Goal: Contribute content: Contribute content

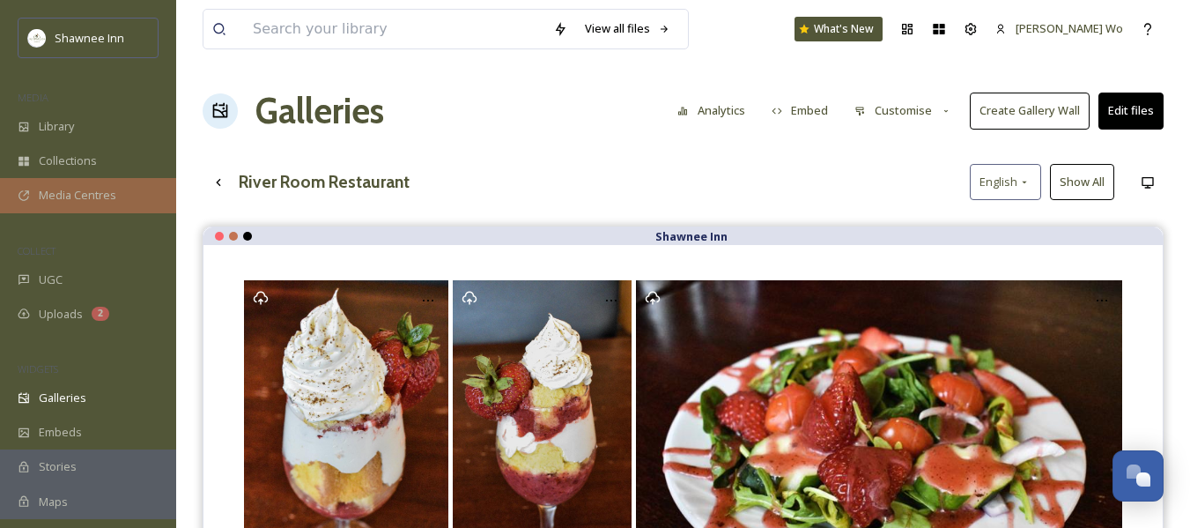
scroll to position [1901, 0]
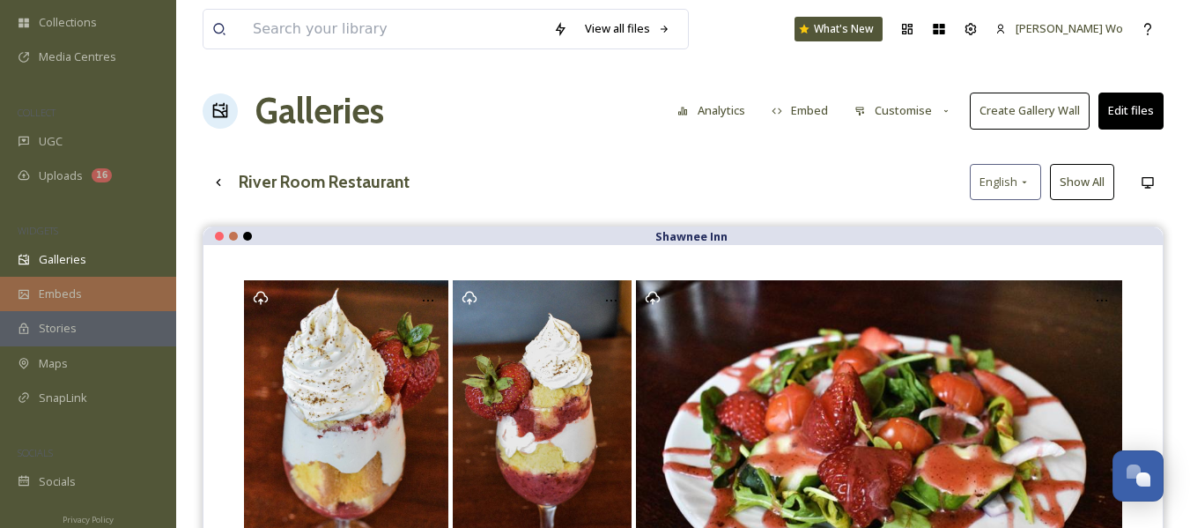
scroll to position [148, 0]
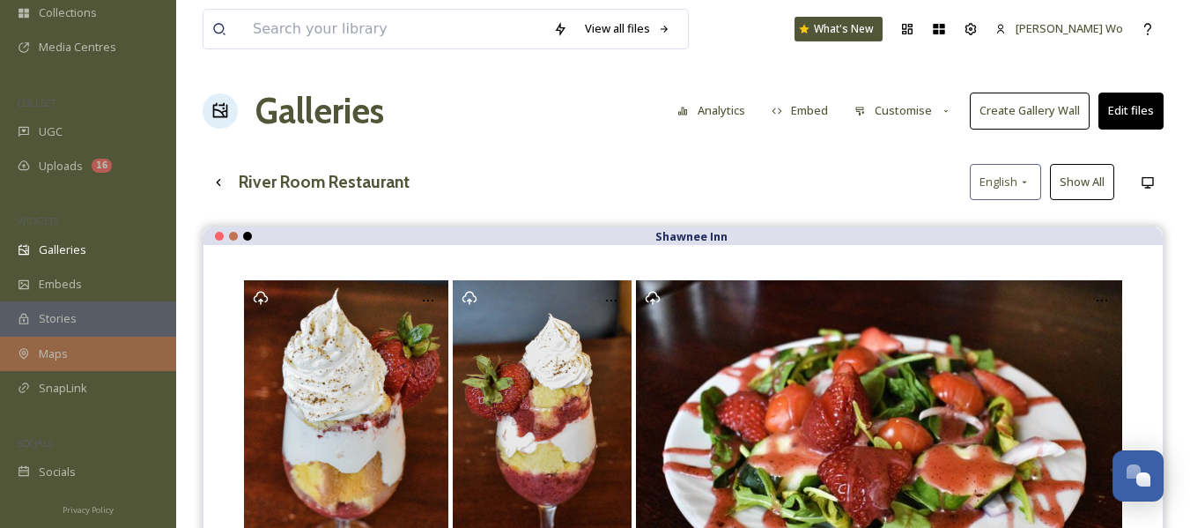
click at [62, 353] on span "Maps" at bounding box center [53, 353] width 29 height 17
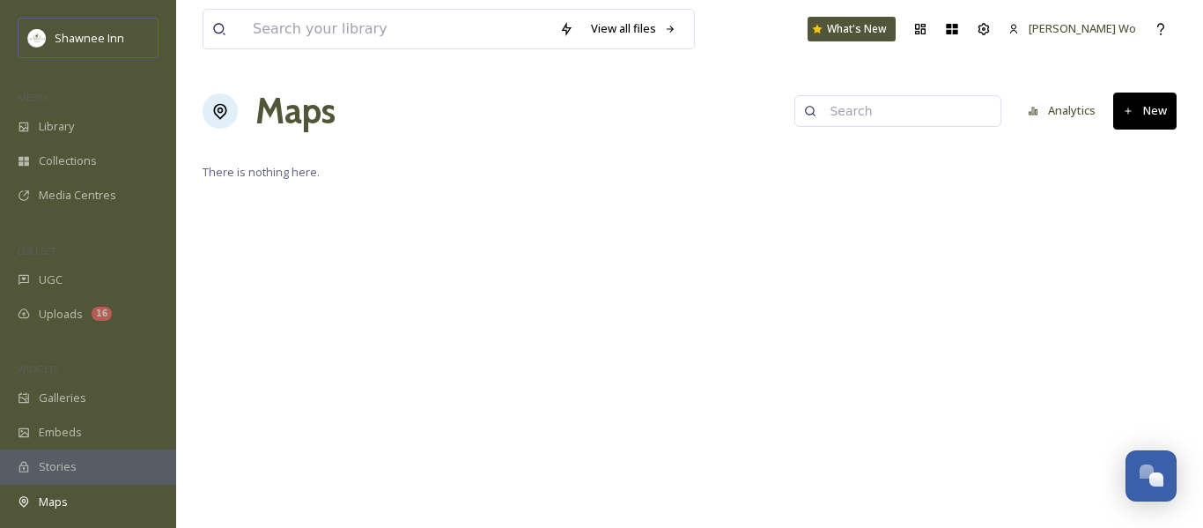
click at [1153, 111] on button "New" at bounding box center [1144, 110] width 63 height 36
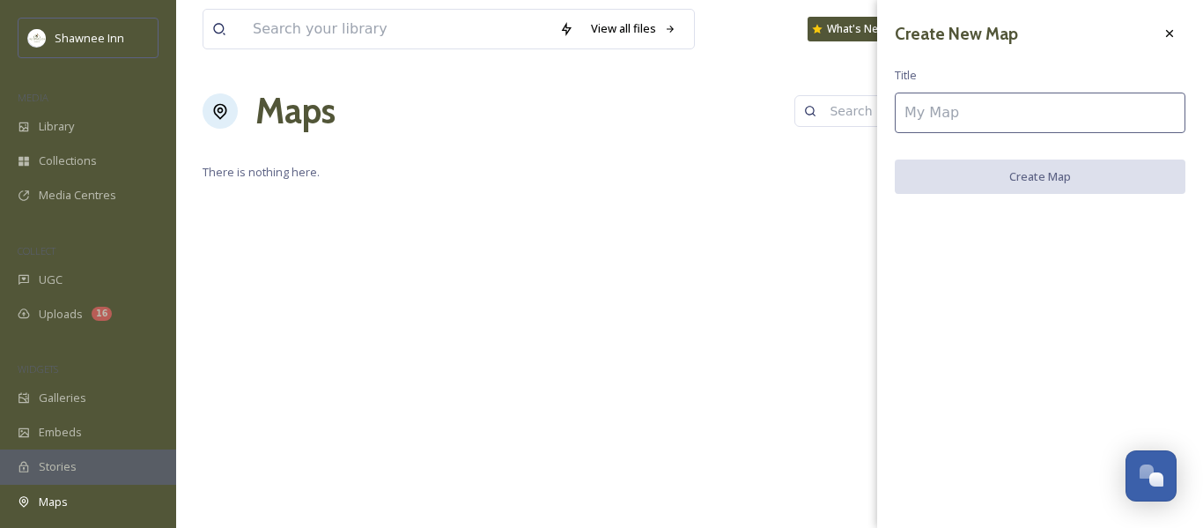
click at [962, 111] on input at bounding box center [1040, 112] width 291 height 41
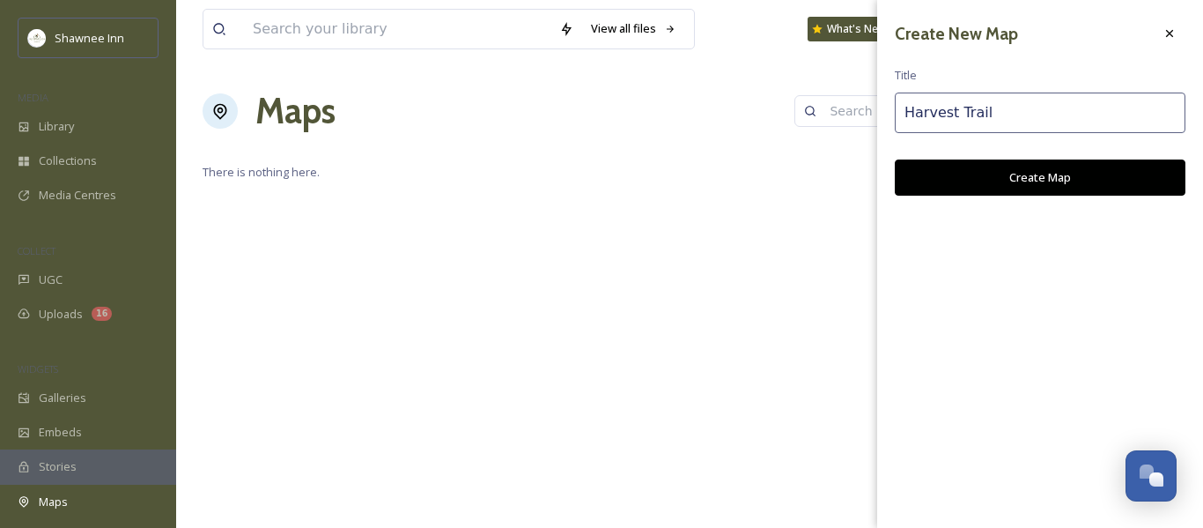
type input "Harvest Trail"
click at [1064, 165] on button "Create Map" at bounding box center [1040, 177] width 291 height 36
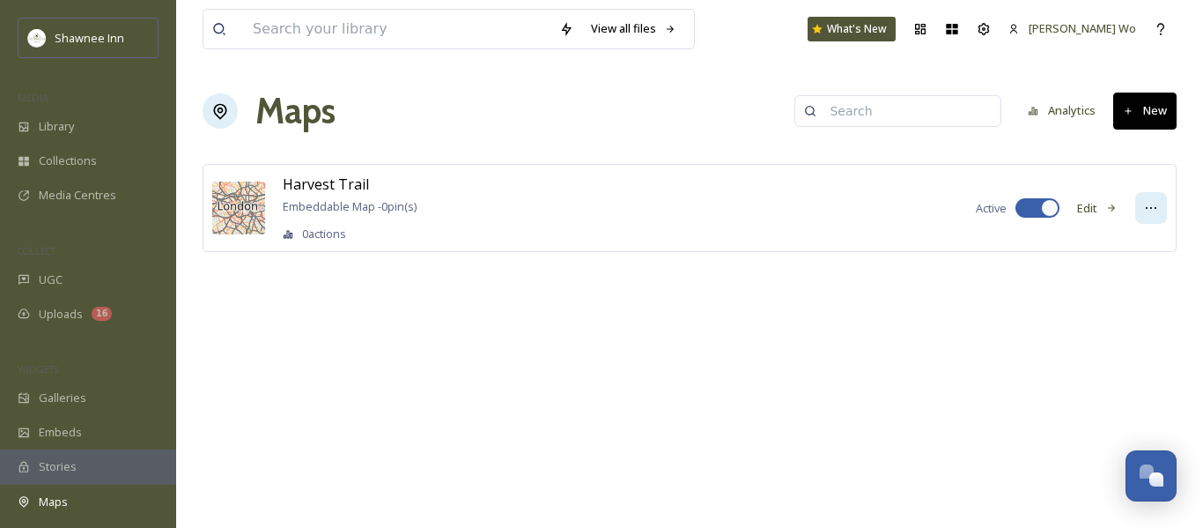
click at [1144, 208] on icon at bounding box center [1151, 208] width 14 height 14
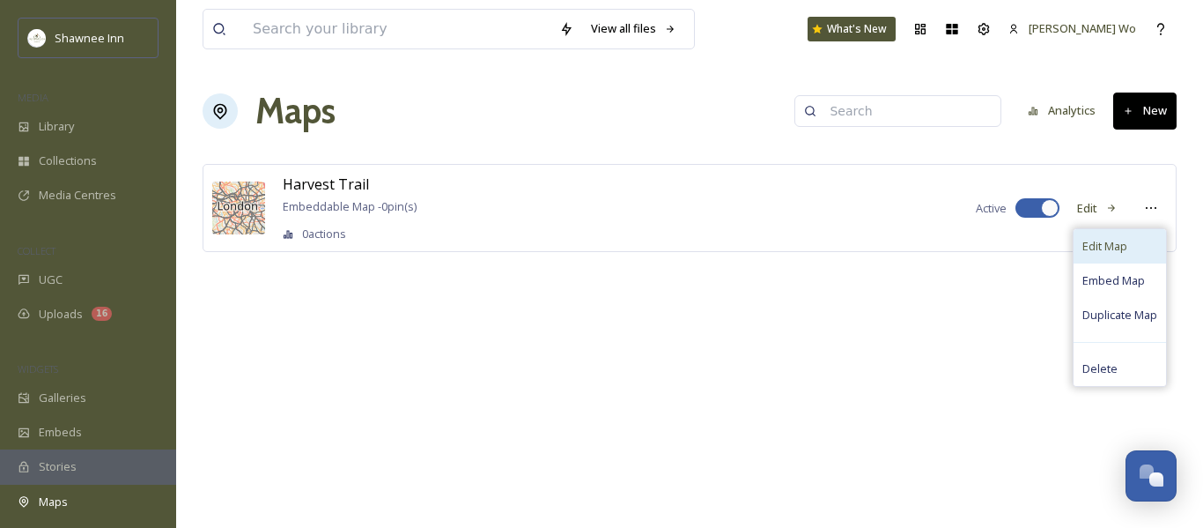
click at [1107, 240] on span "Edit Map" at bounding box center [1105, 246] width 45 height 17
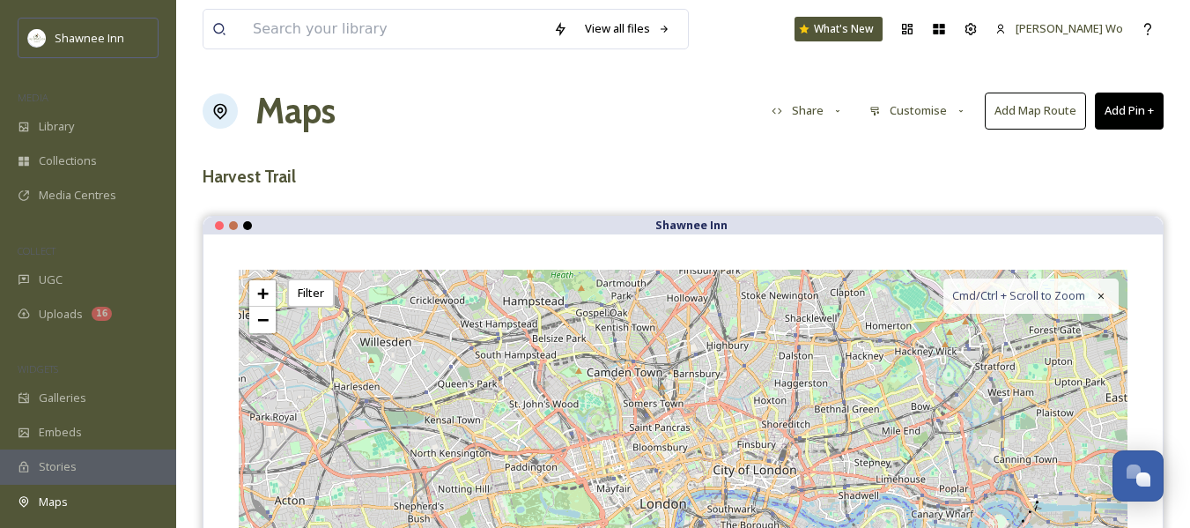
click at [1142, 103] on button "Add Pin +" at bounding box center [1129, 110] width 69 height 36
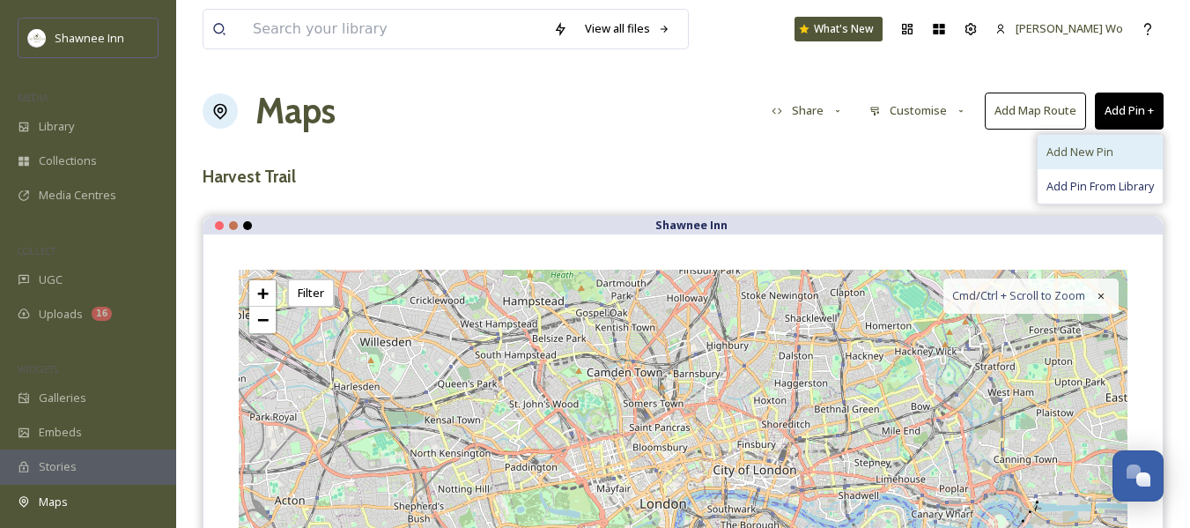
click at [1087, 145] on span "Add New Pin" at bounding box center [1080, 152] width 67 height 17
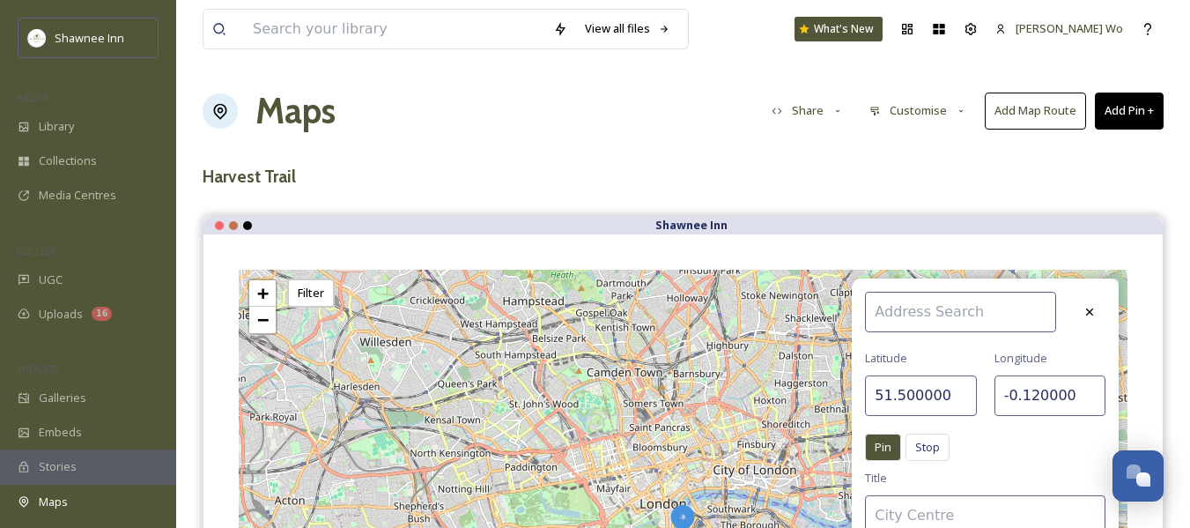
click at [912, 322] on input at bounding box center [960, 312] width 191 height 41
type input "1"
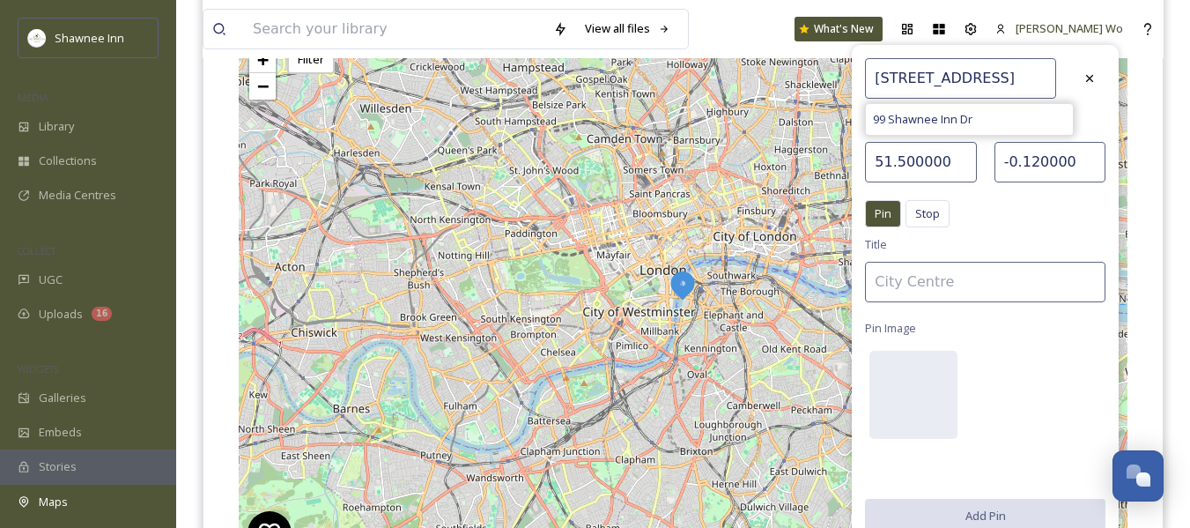
scroll to position [264, 0]
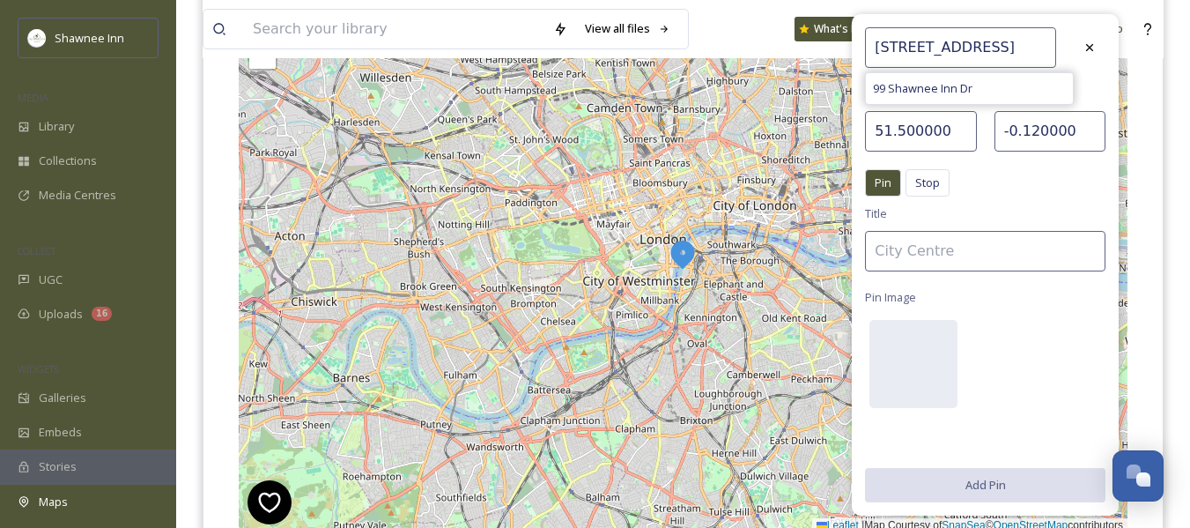
type input "99 Shawnee Inn Drive"
click at [1002, 245] on input at bounding box center [985, 251] width 240 height 41
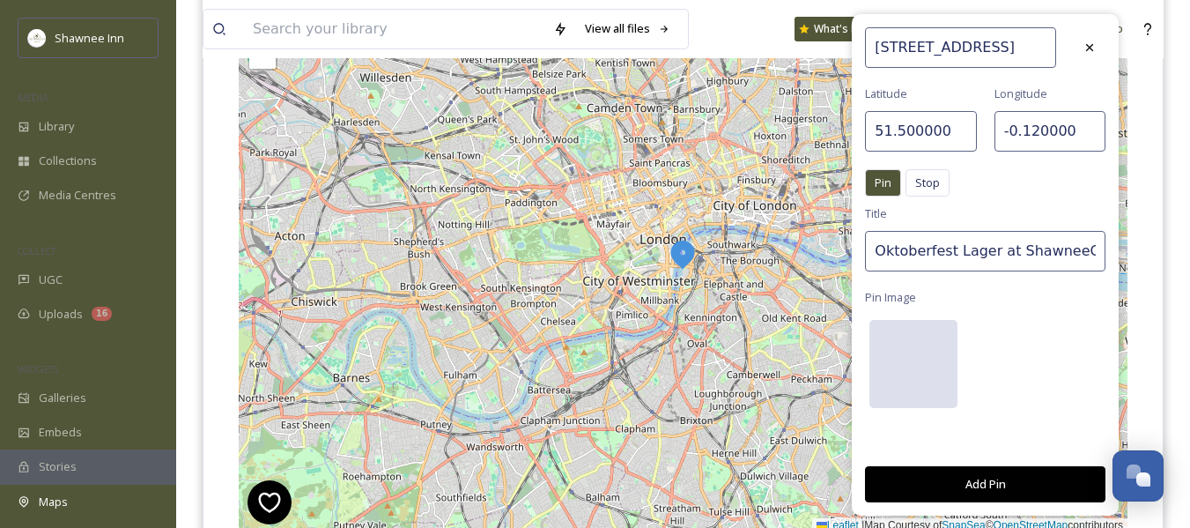
type input "Oktoberfest Lager at ShawneeCraft"
click at [918, 388] on div at bounding box center [913, 364] width 88 height 88
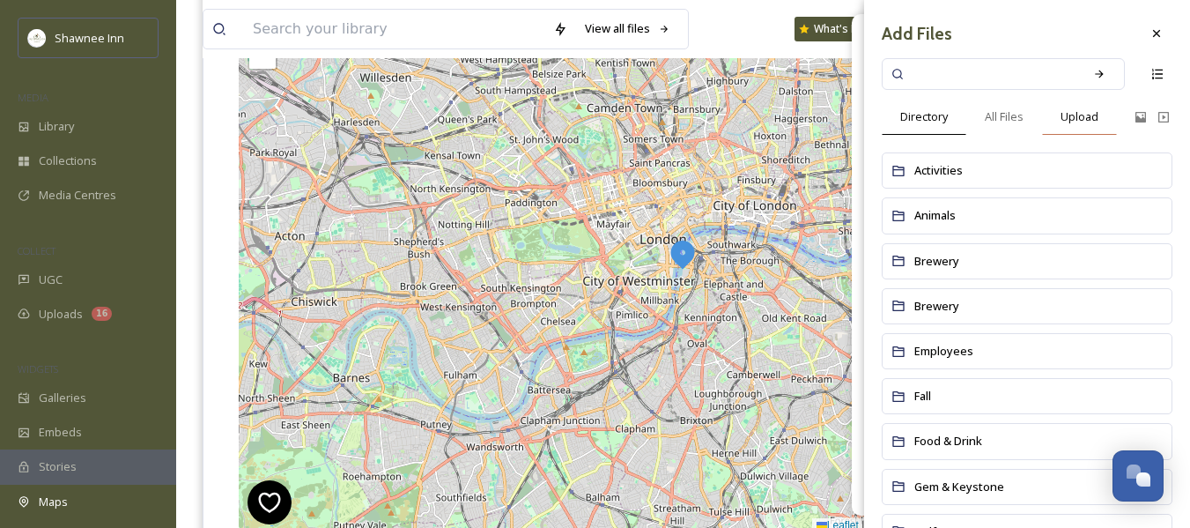
click at [1083, 117] on span "Upload" at bounding box center [1080, 116] width 38 height 17
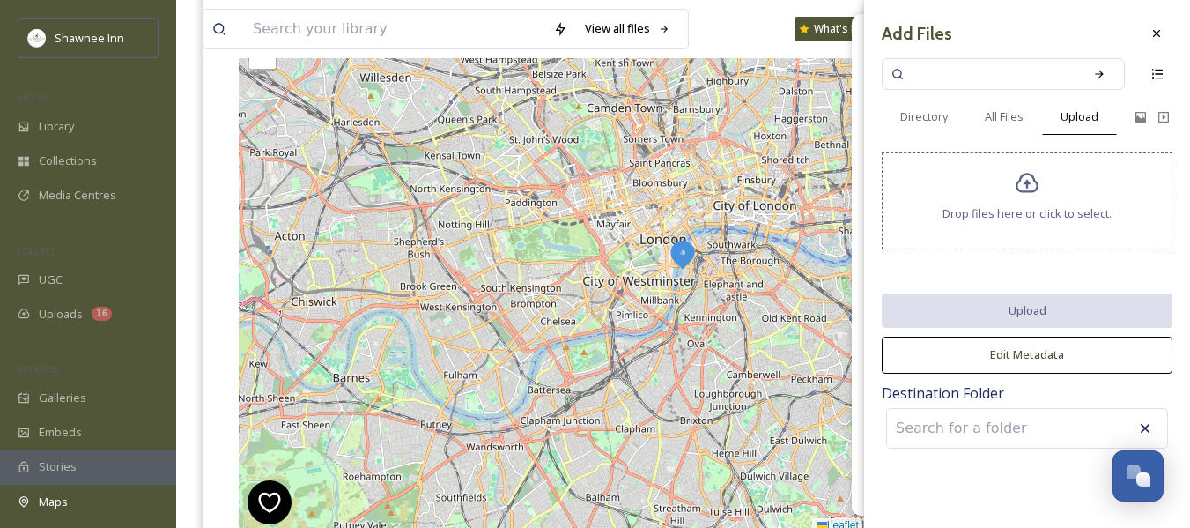
click at [1021, 205] on span "Drop files here or click to select." at bounding box center [1027, 213] width 169 height 17
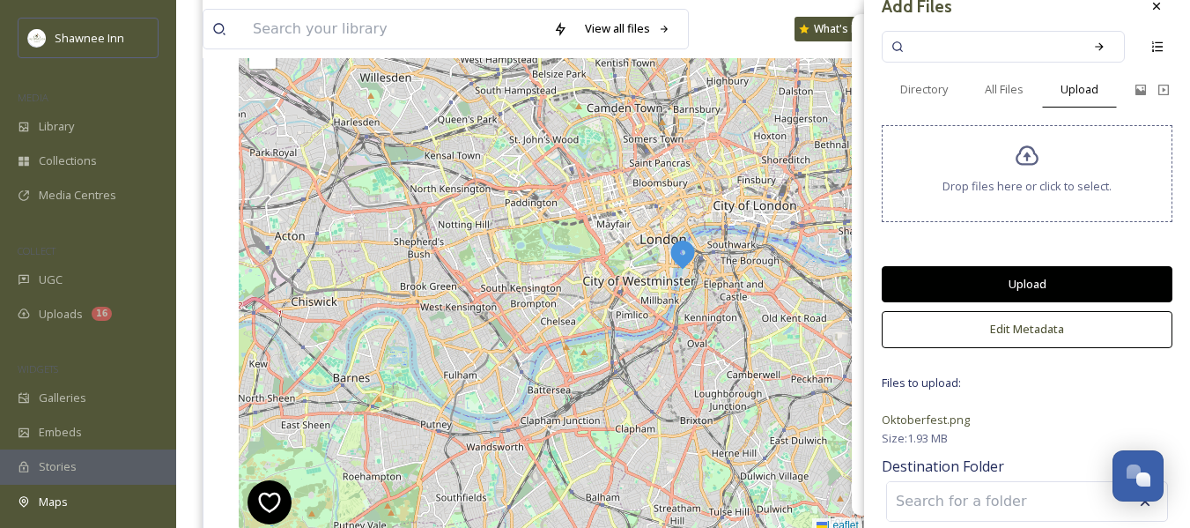
scroll to position [41, 0]
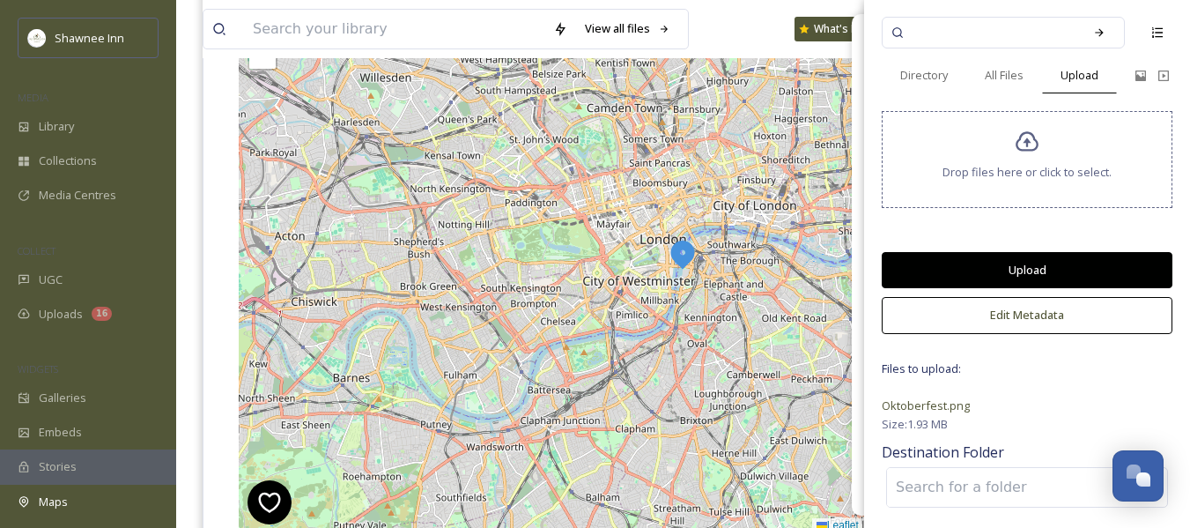
click at [1037, 275] on button "Upload" at bounding box center [1027, 270] width 291 height 36
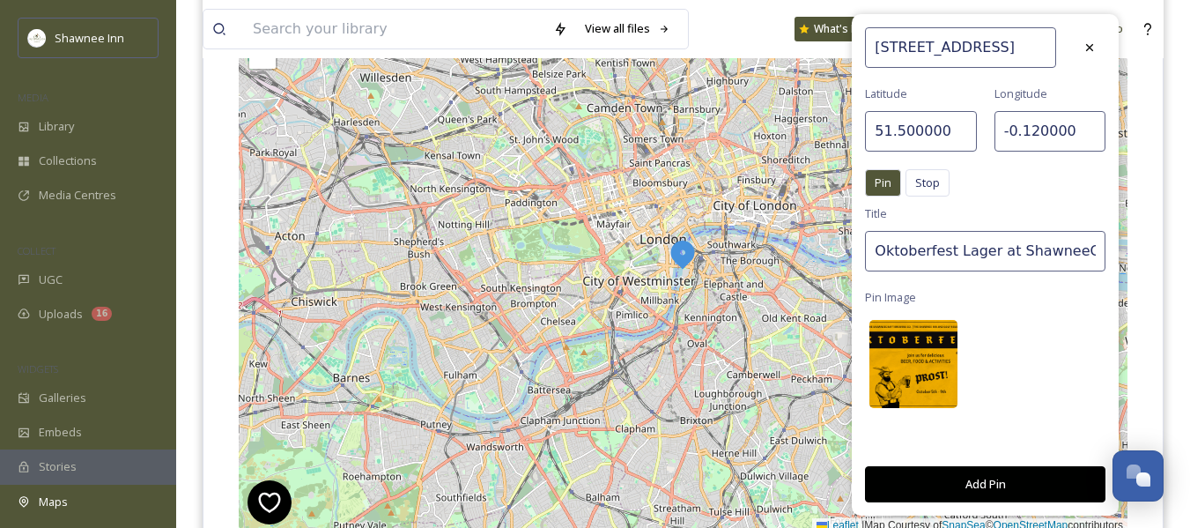
click at [906, 360] on img at bounding box center [913, 364] width 88 height 88
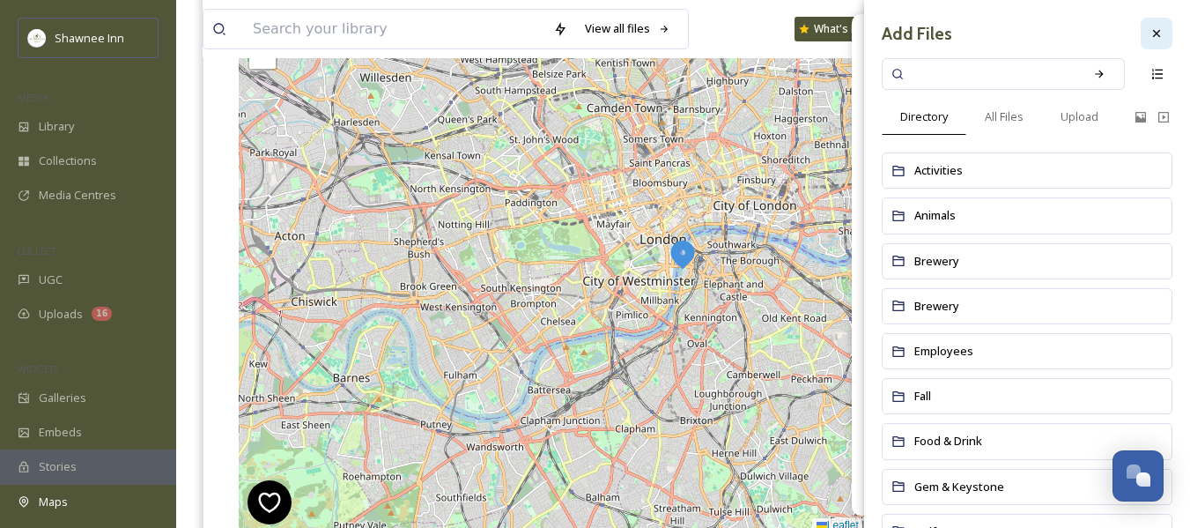
click at [1141, 28] on div at bounding box center [1157, 34] width 32 height 32
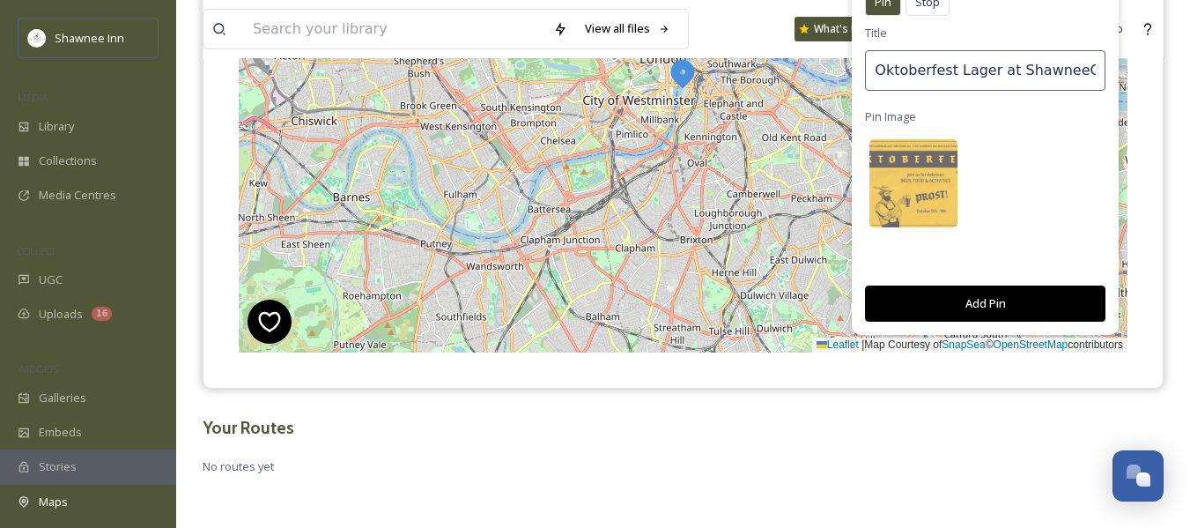
scroll to position [269, 0]
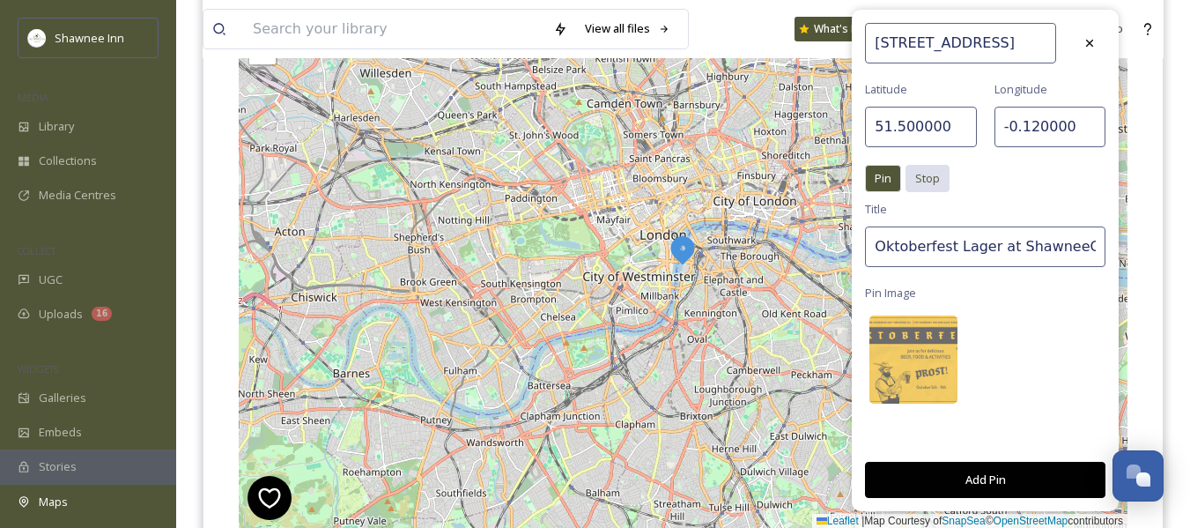
click at [927, 178] on span "Stop" at bounding box center [927, 178] width 25 height 17
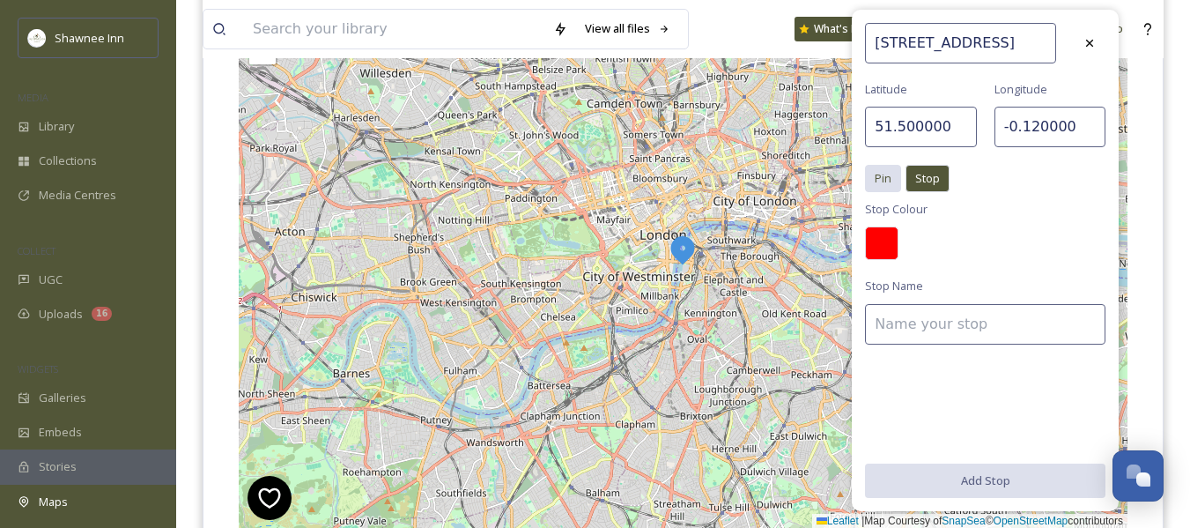
click at [889, 174] on span "Pin" at bounding box center [883, 178] width 17 height 17
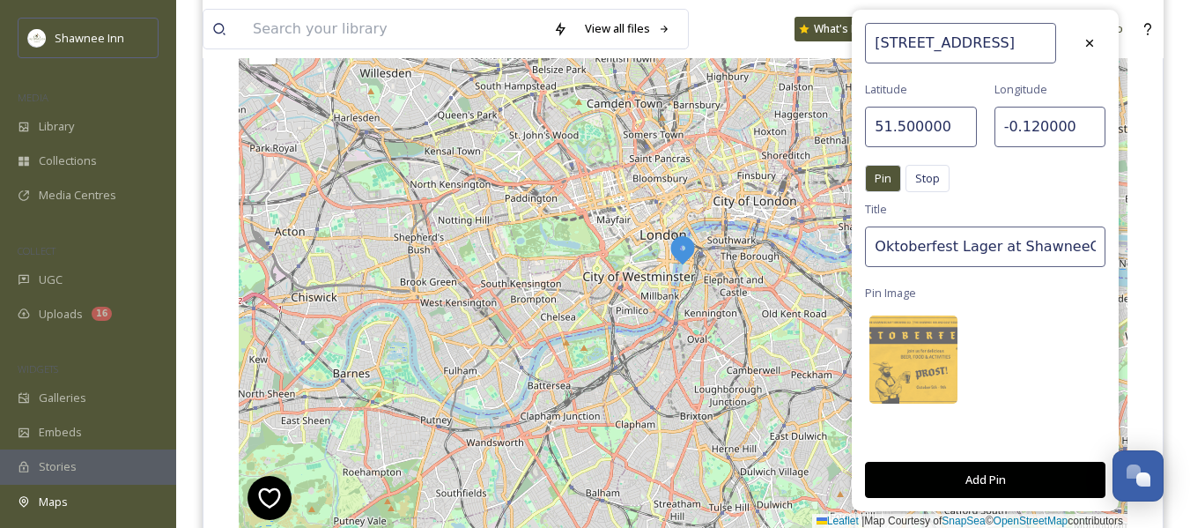
click at [997, 478] on button "Add Pin" at bounding box center [985, 480] width 240 height 36
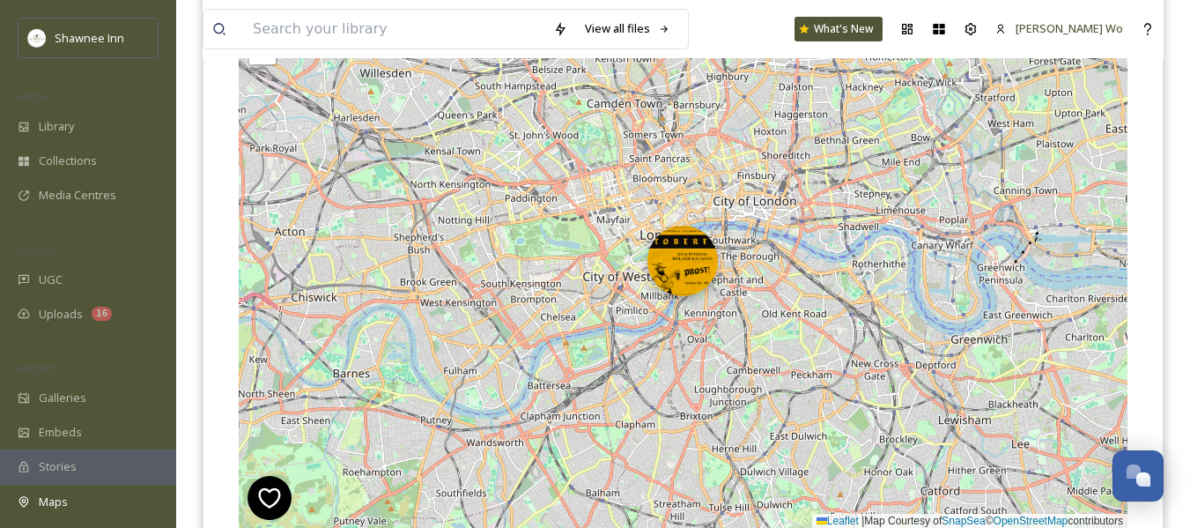
click at [679, 265] on img at bounding box center [682, 261] width 70 height 70
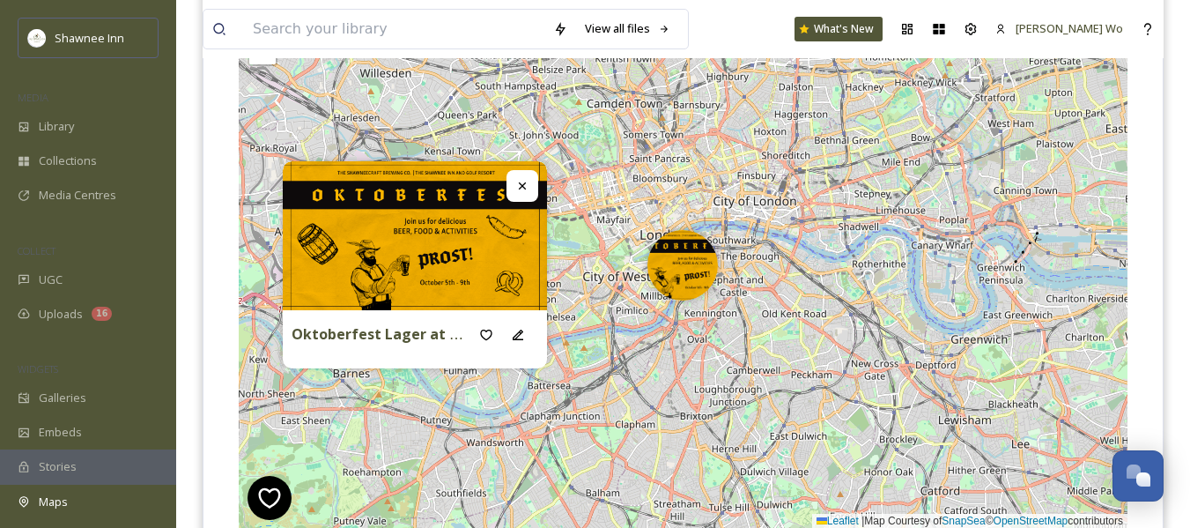
click at [531, 196] on div at bounding box center [523, 186] width 32 height 32
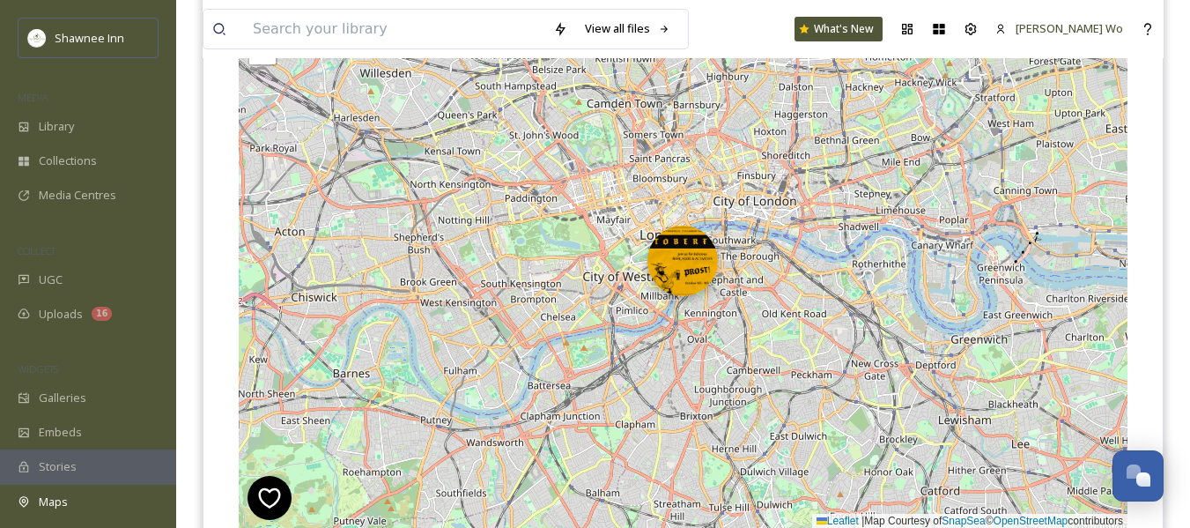
click at [710, 272] on img at bounding box center [682, 261] width 70 height 70
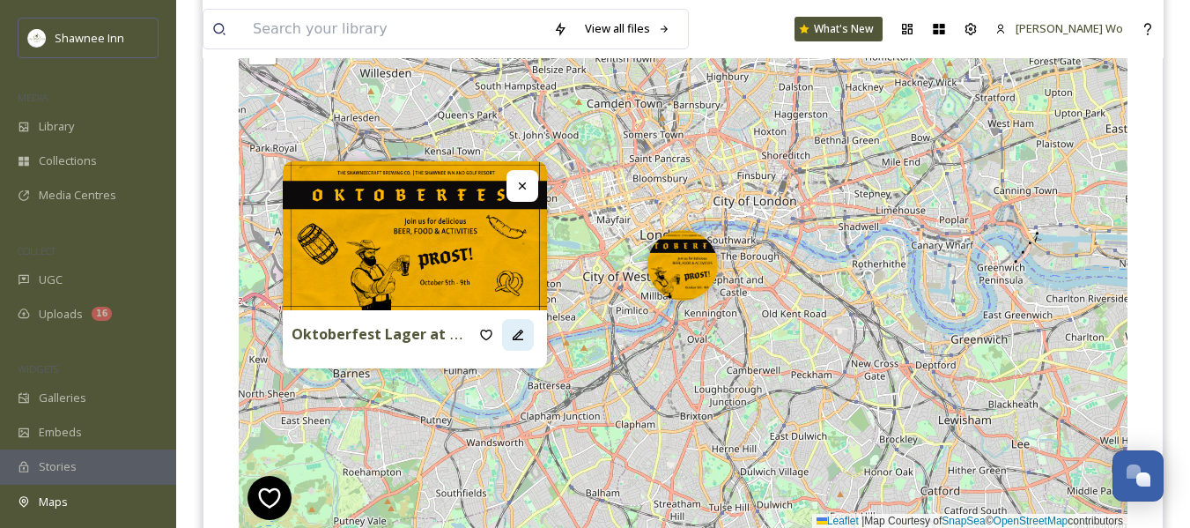
click at [520, 334] on icon at bounding box center [518, 334] width 11 height 11
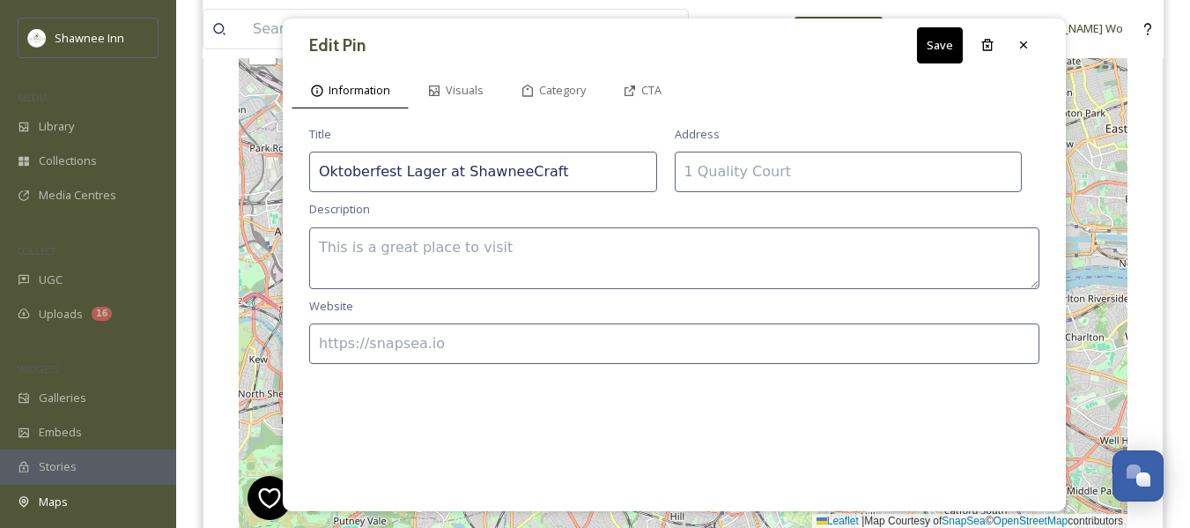
click at [729, 167] on input at bounding box center [849, 172] width 348 height 41
type input "99 Shawnee Inn Drive, Shawnee on Delaware, PA 18356"
click at [383, 275] on textarea at bounding box center [674, 258] width 730 height 62
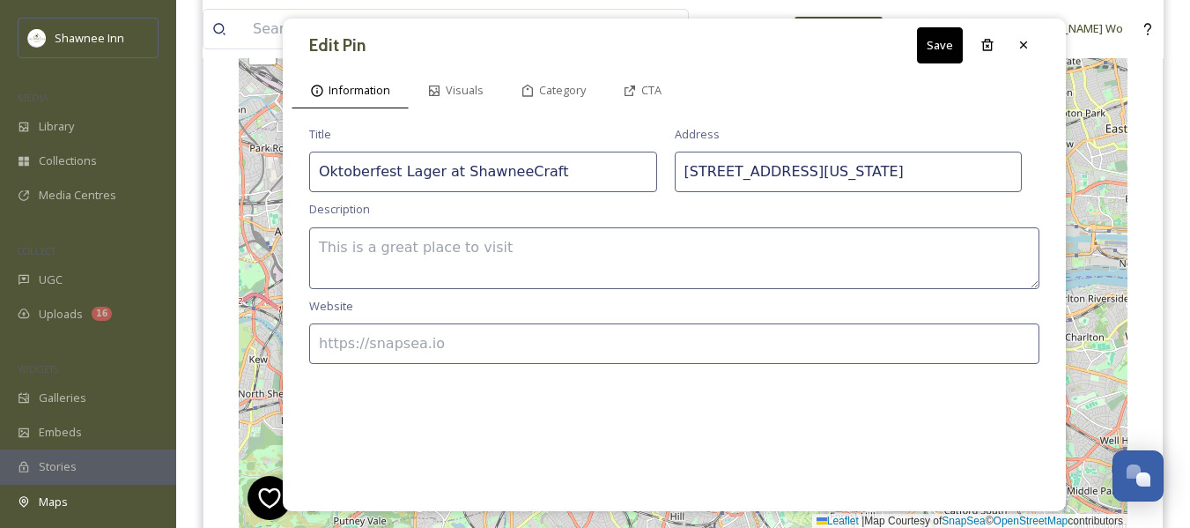
click at [932, 49] on button "Save" at bounding box center [940, 45] width 46 height 36
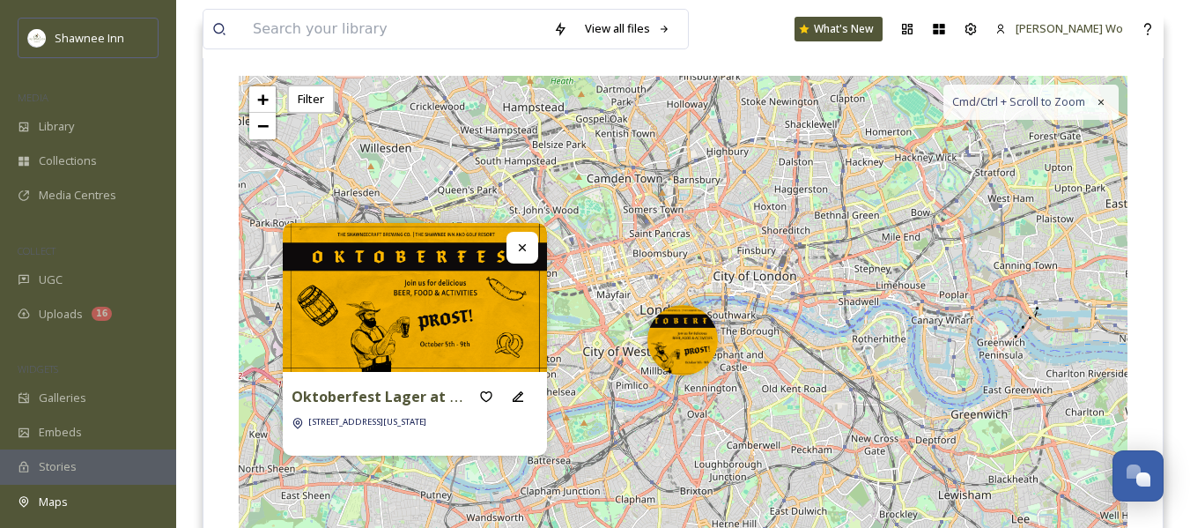
click at [518, 247] on icon at bounding box center [522, 247] width 14 height 14
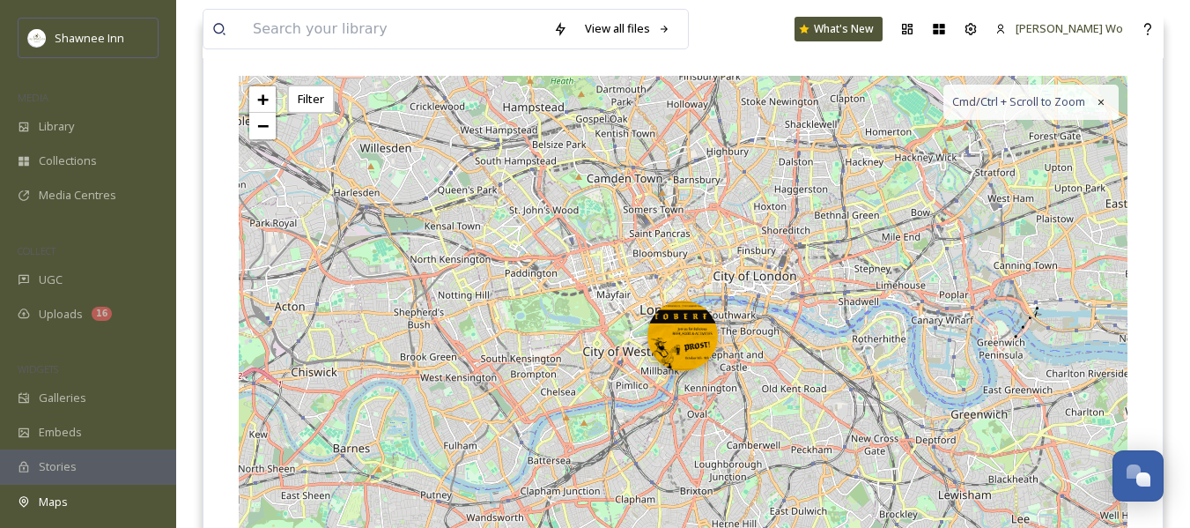
click at [673, 329] on img at bounding box center [682, 335] width 70 height 70
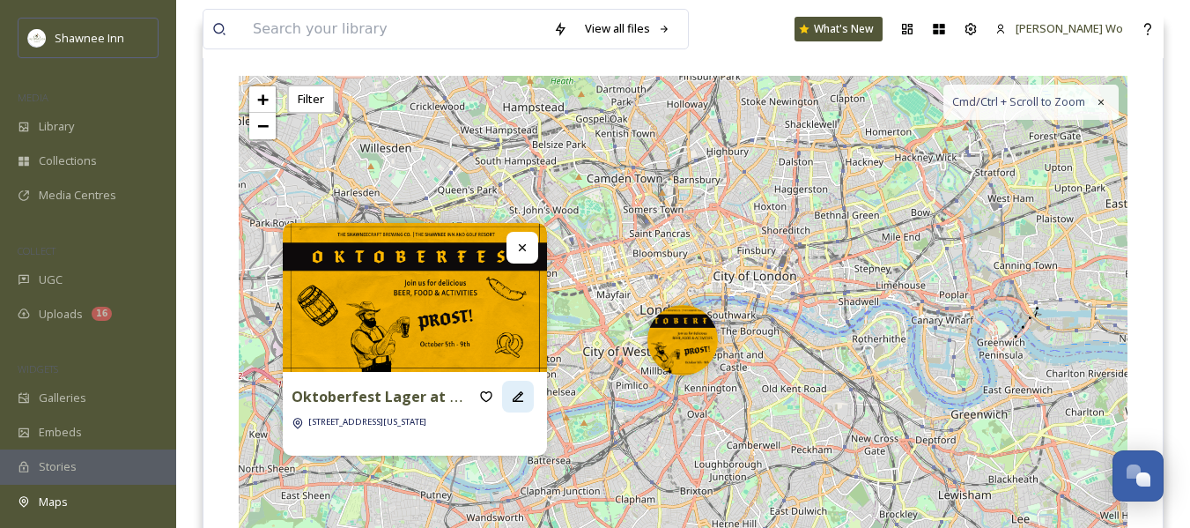
click at [515, 394] on icon at bounding box center [518, 396] width 14 height 14
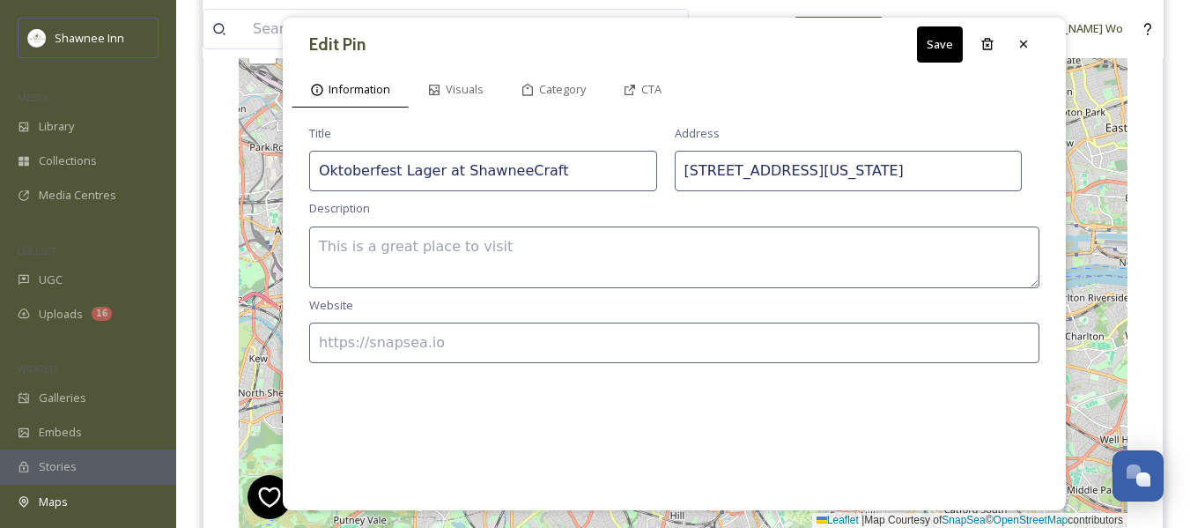
scroll to position [269, 0]
click at [1027, 39] on icon at bounding box center [1024, 45] width 14 height 14
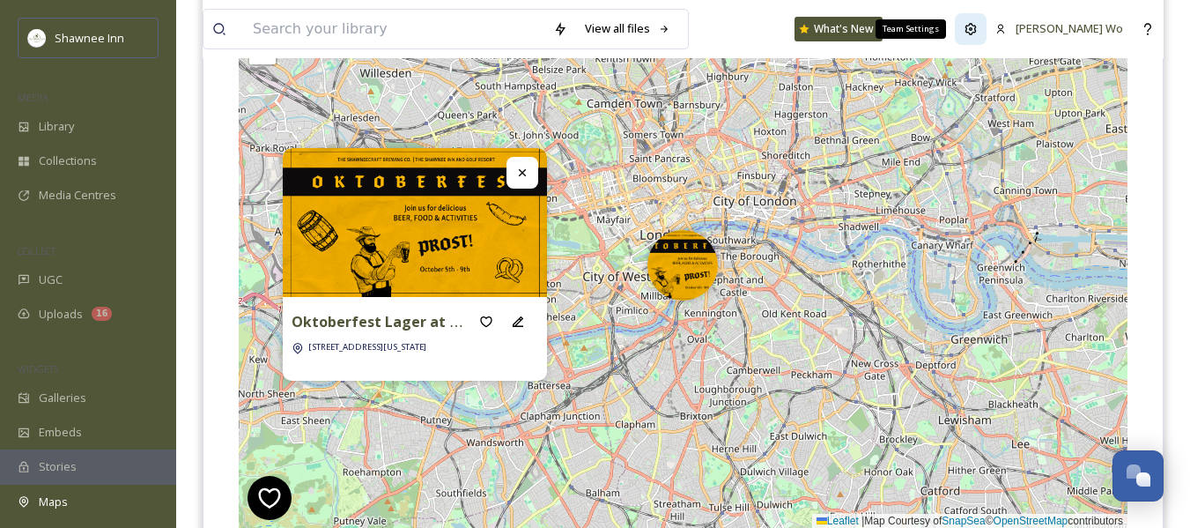
scroll to position [194, 0]
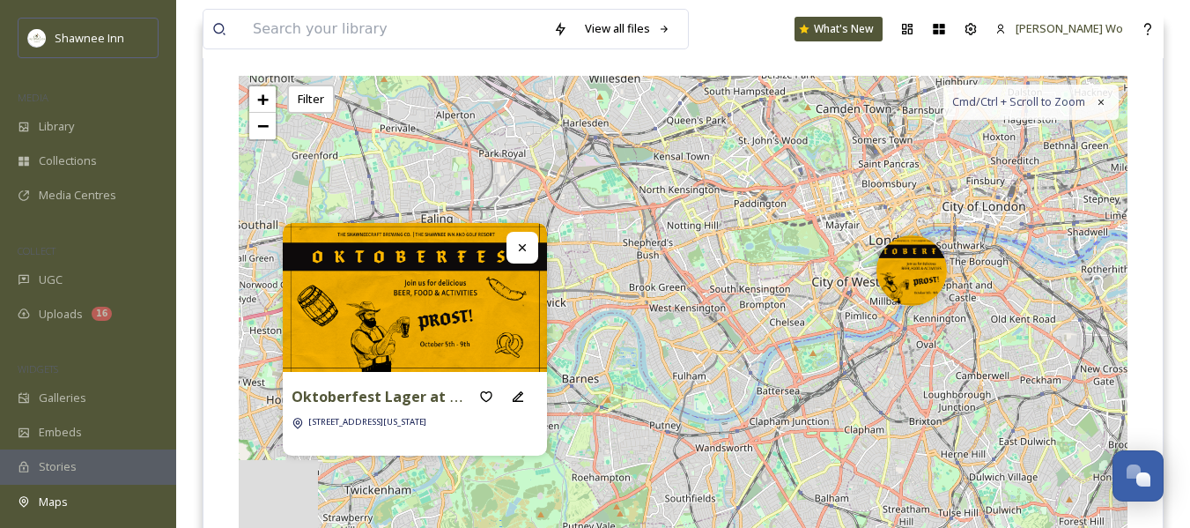
drag, startPoint x: 690, startPoint y: 189, endPoint x: 919, endPoint y: 119, distance: 239.4
click at [919, 119] on div "+ − Leaflet | Map Courtesy of SnapSea © OpenStreetMap contributors Cmd/Ctrl + S…" at bounding box center [683, 340] width 889 height 528
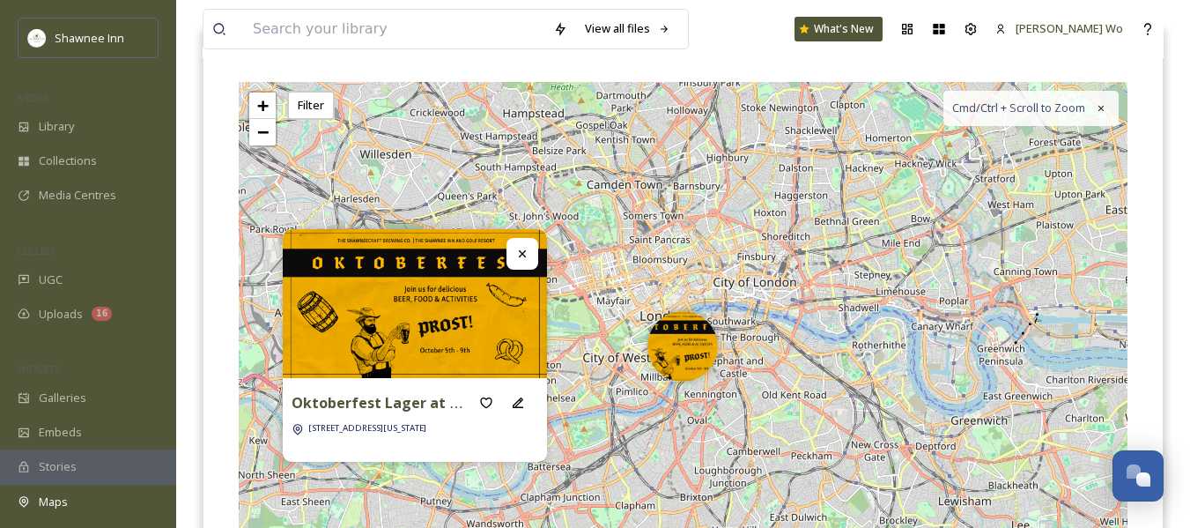
scroll to position [176, 0]
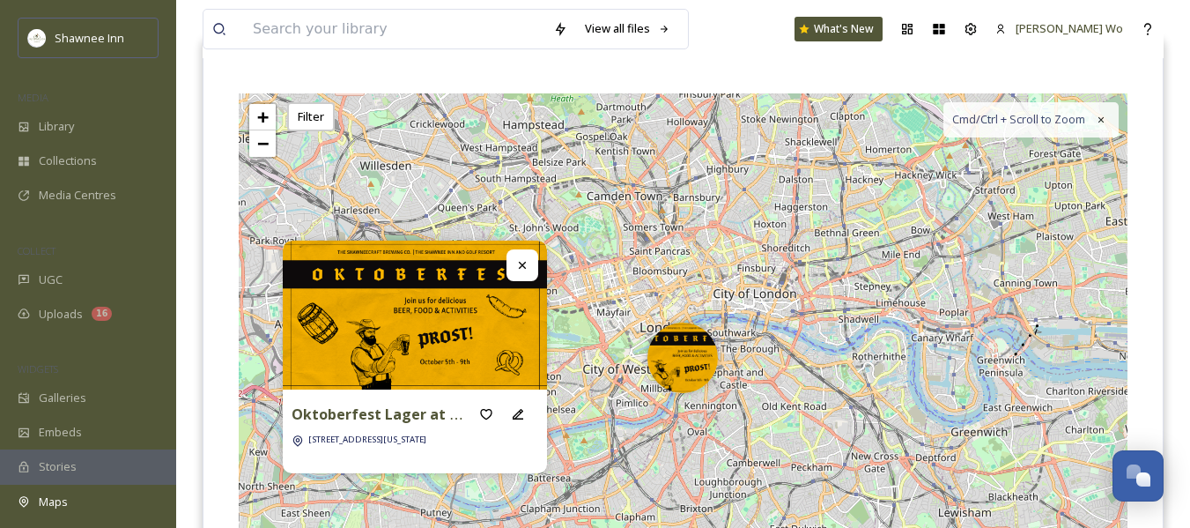
click at [521, 262] on icon at bounding box center [522, 265] width 14 height 14
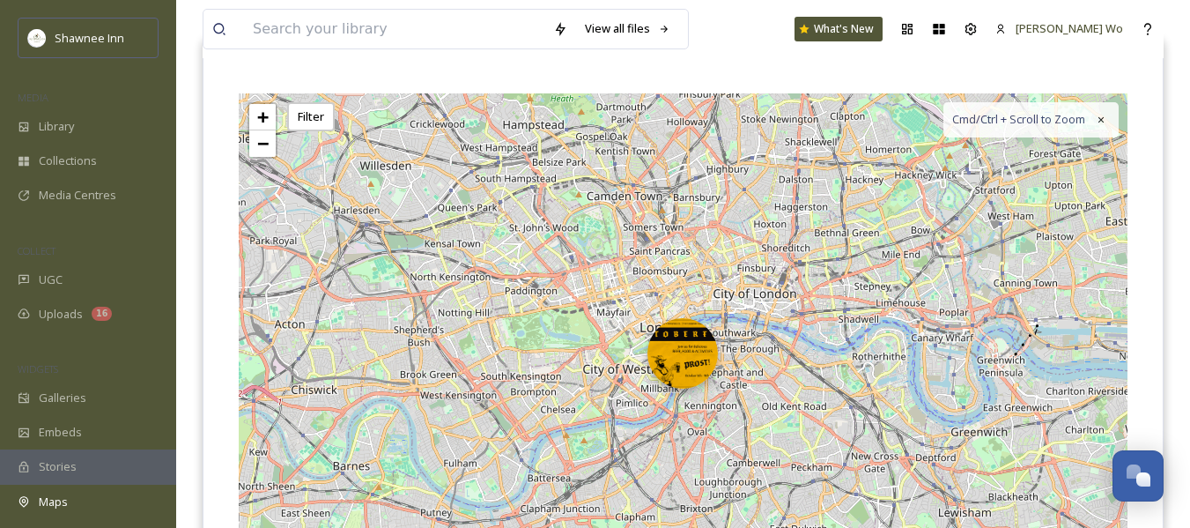
click at [690, 368] on img at bounding box center [682, 353] width 70 height 70
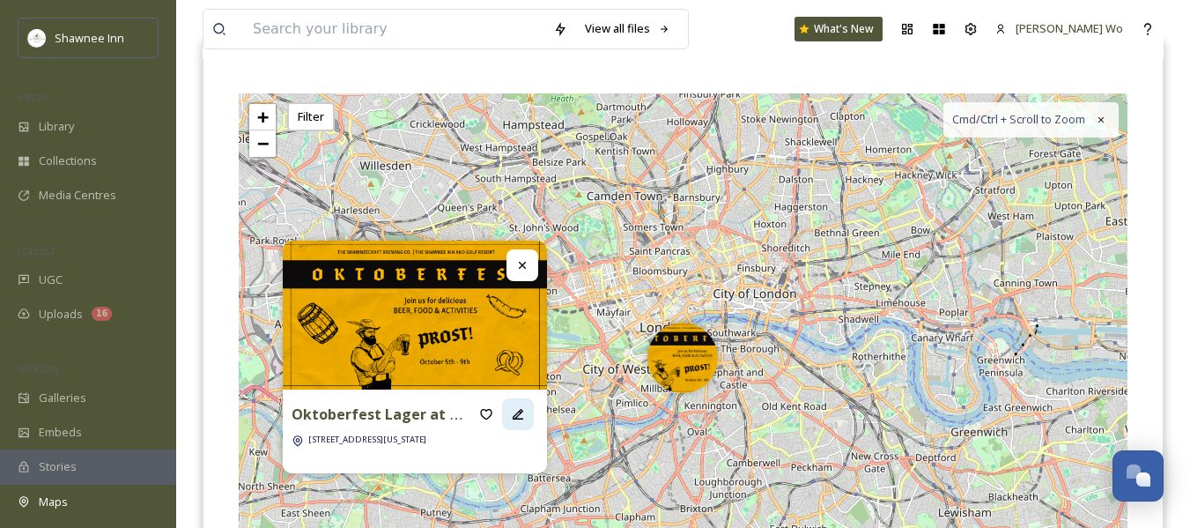
click at [520, 424] on div at bounding box center [518, 414] width 32 height 32
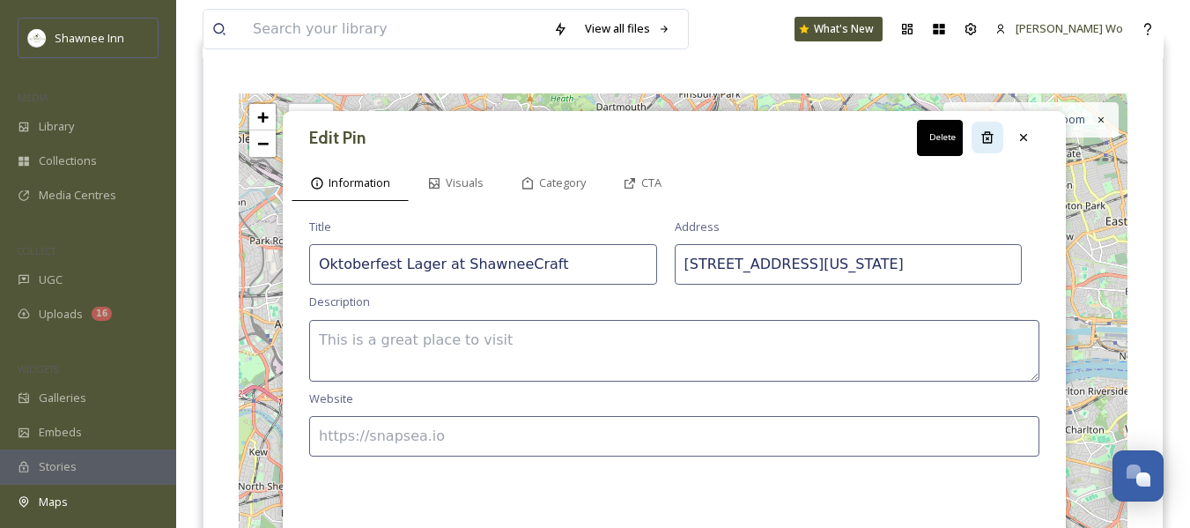
click at [996, 132] on div "Delete" at bounding box center [988, 138] width 32 height 32
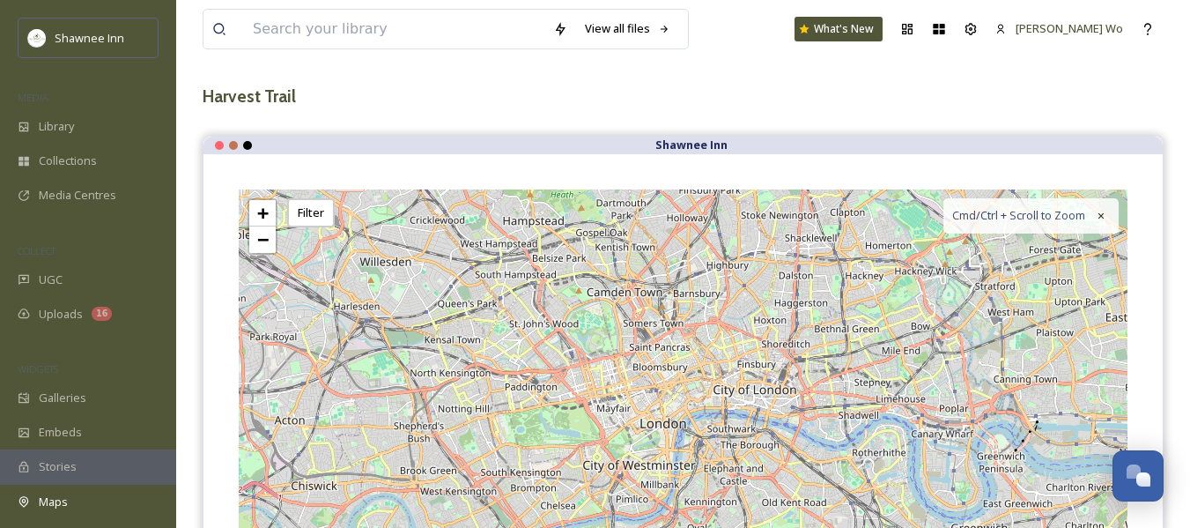
scroll to position [0, 0]
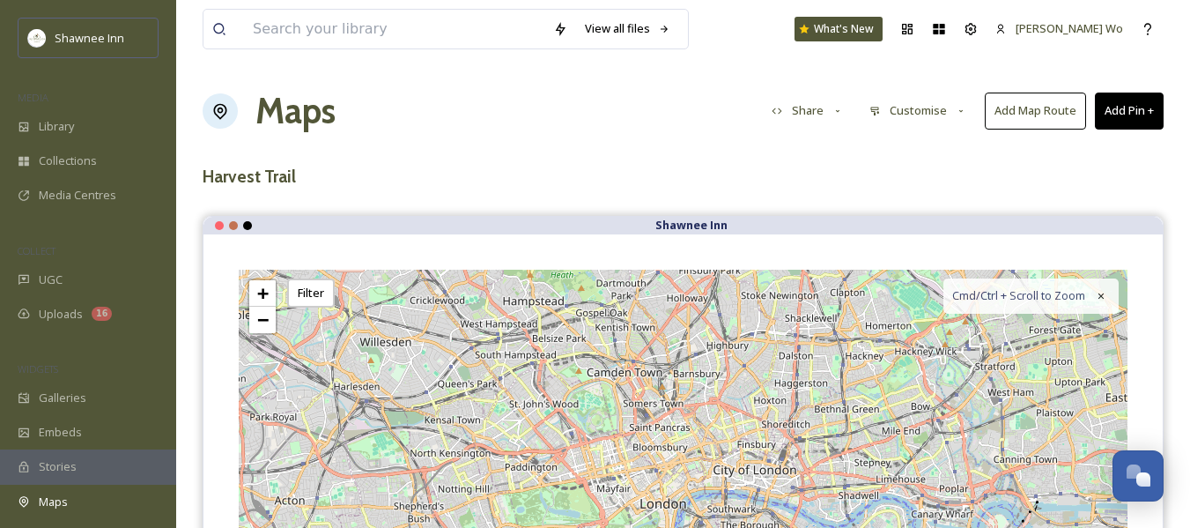
click at [1125, 106] on button "Add Pin +" at bounding box center [1129, 110] width 69 height 36
click at [1036, 112] on button "Add Map Route" at bounding box center [1035, 110] width 101 height 36
click at [1126, 114] on button "Add Pin +" at bounding box center [1129, 110] width 69 height 36
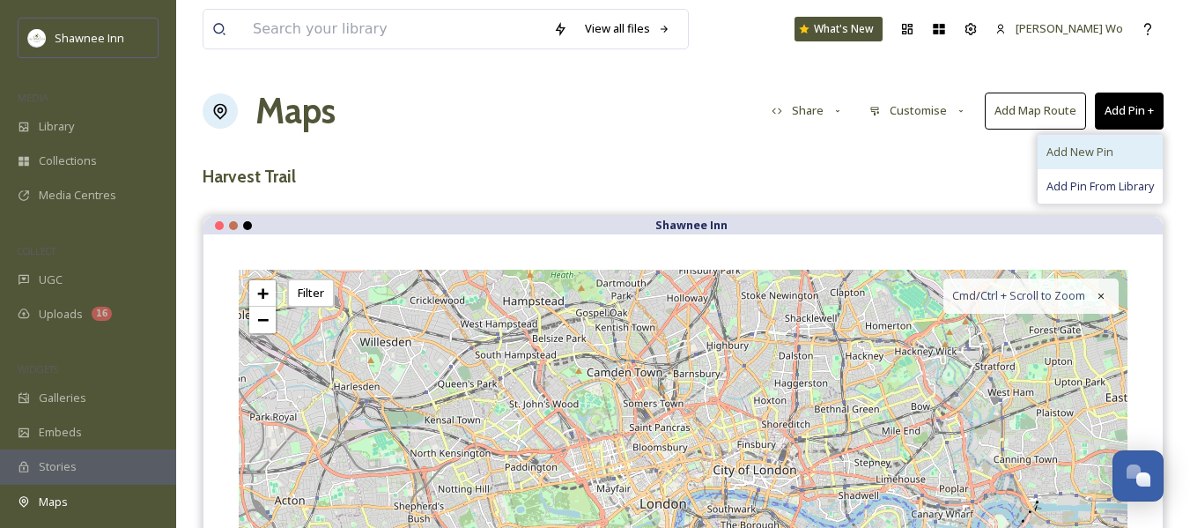
click at [1101, 158] on span "Add New Pin" at bounding box center [1080, 152] width 67 height 17
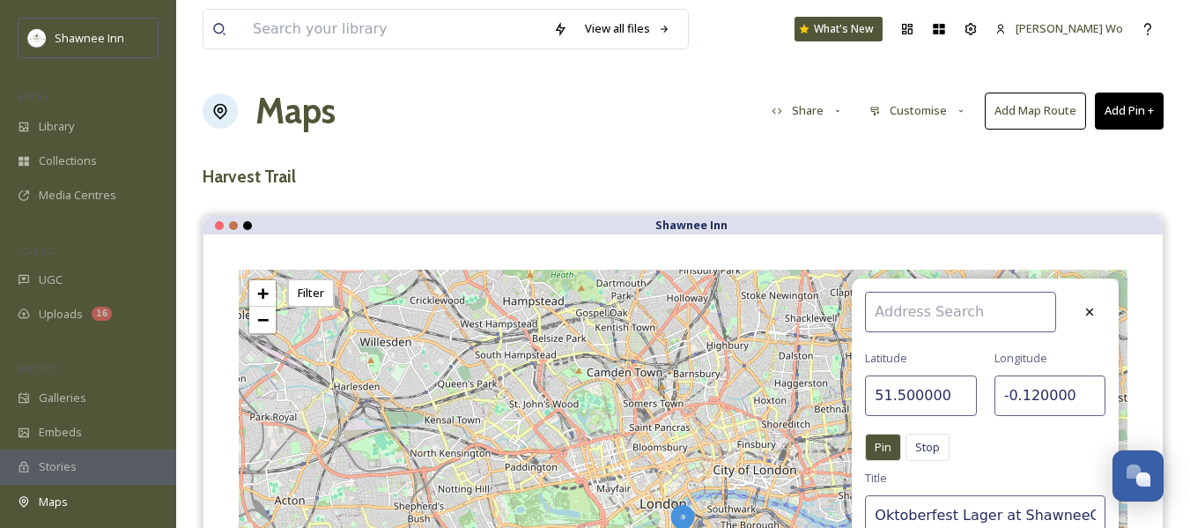
click at [961, 306] on input at bounding box center [960, 312] width 191 height 41
click at [916, 398] on input "51.500000" at bounding box center [920, 395] width 111 height 41
paste input "410026.0"
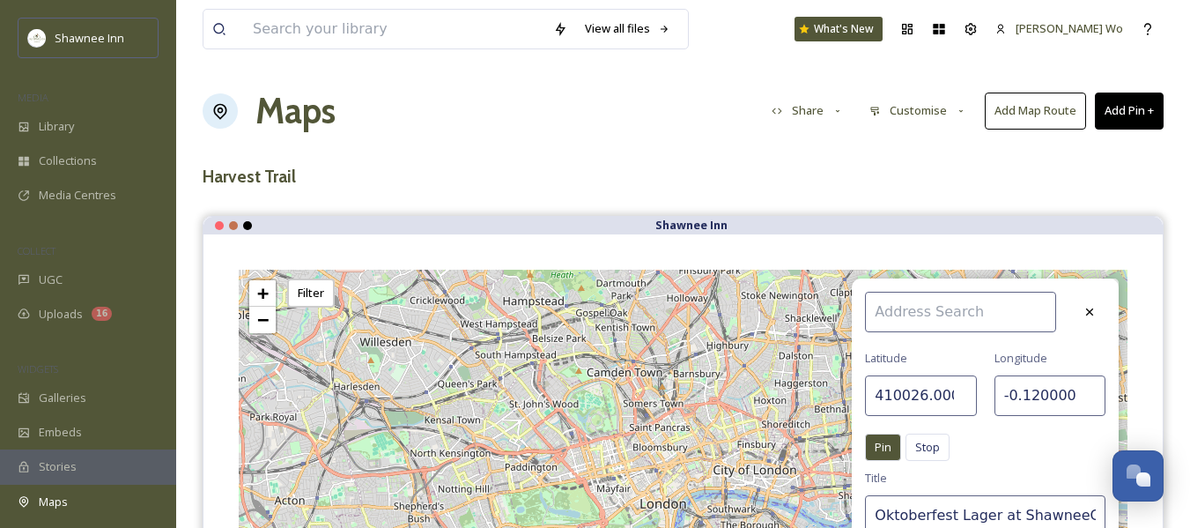
scroll to position [0, 15]
type input "410026.000000"
click at [1026, 387] on input "-0.120000" at bounding box center [1050, 395] width 111 height 41
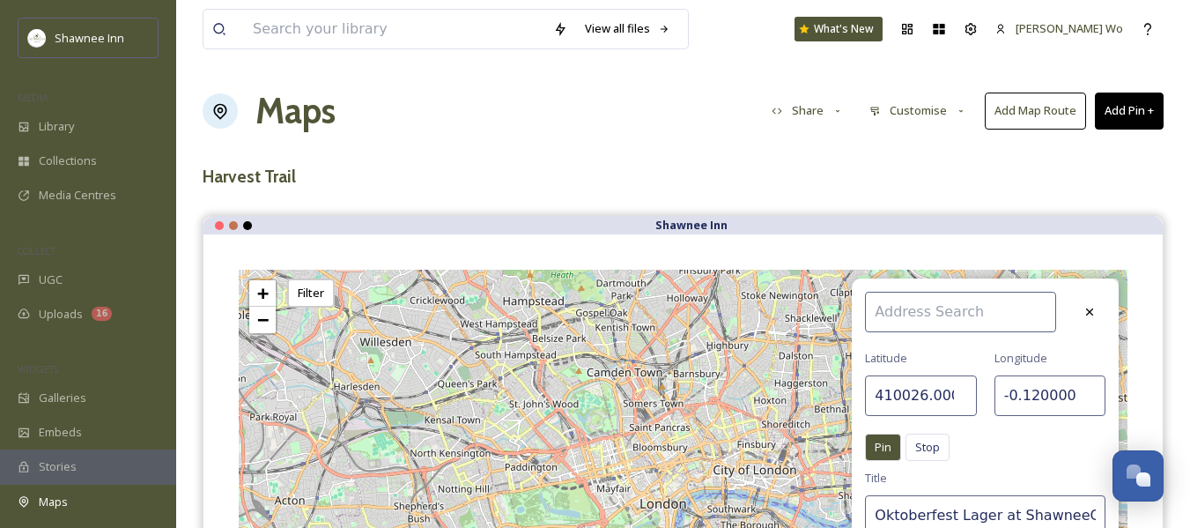
click at [1026, 387] on input "-0.120000" at bounding box center [1050, 395] width 111 height 41
paste input "750639.80"
type input "750639.800000"
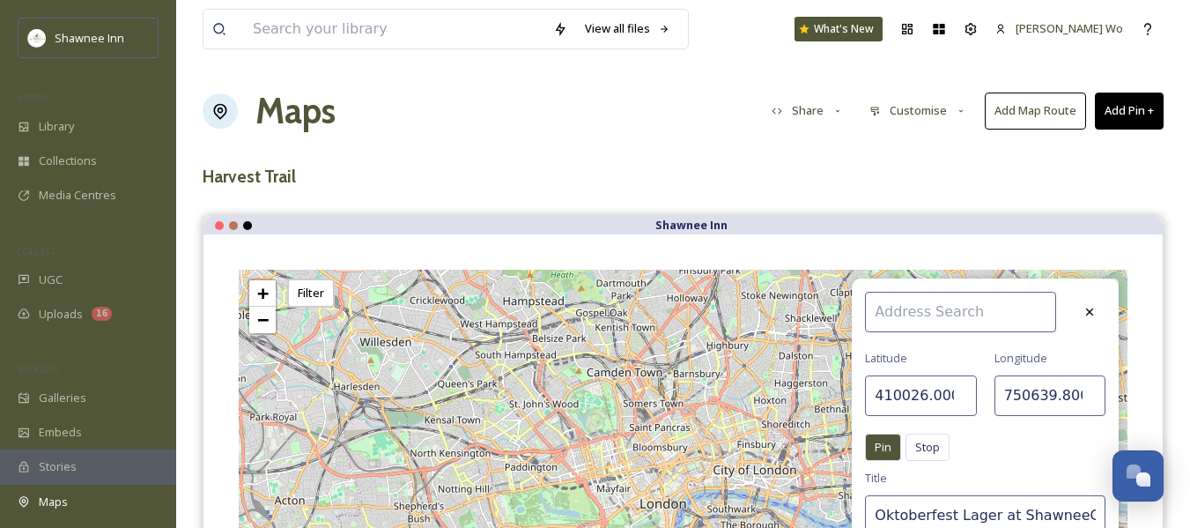
click at [1003, 445] on div "Pin Stop Pin Stop" at bounding box center [985, 451] width 240 height 36
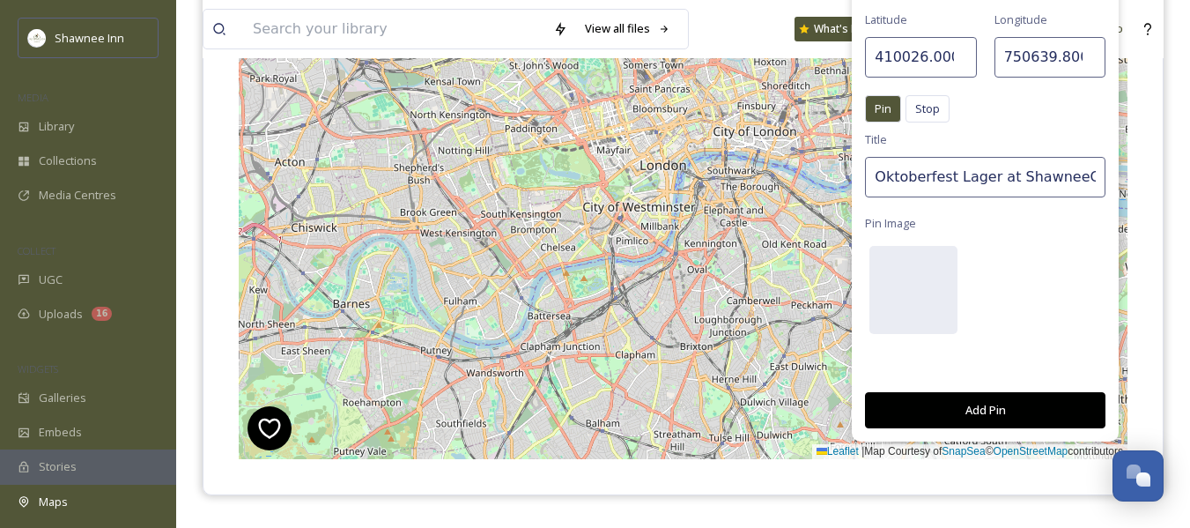
scroll to position [352, 0]
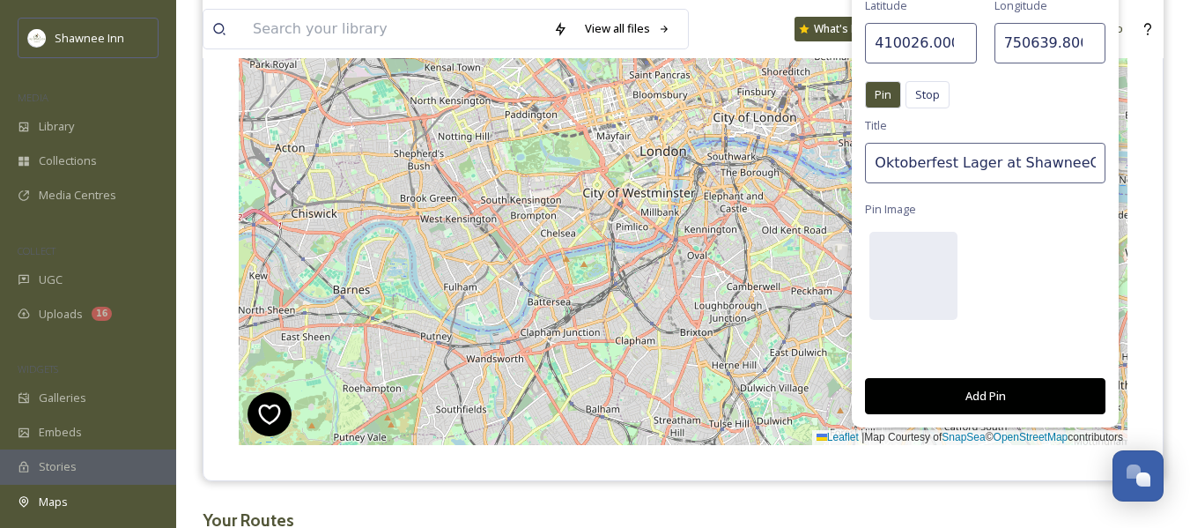
click at [989, 386] on button "Add Pin" at bounding box center [985, 396] width 240 height 36
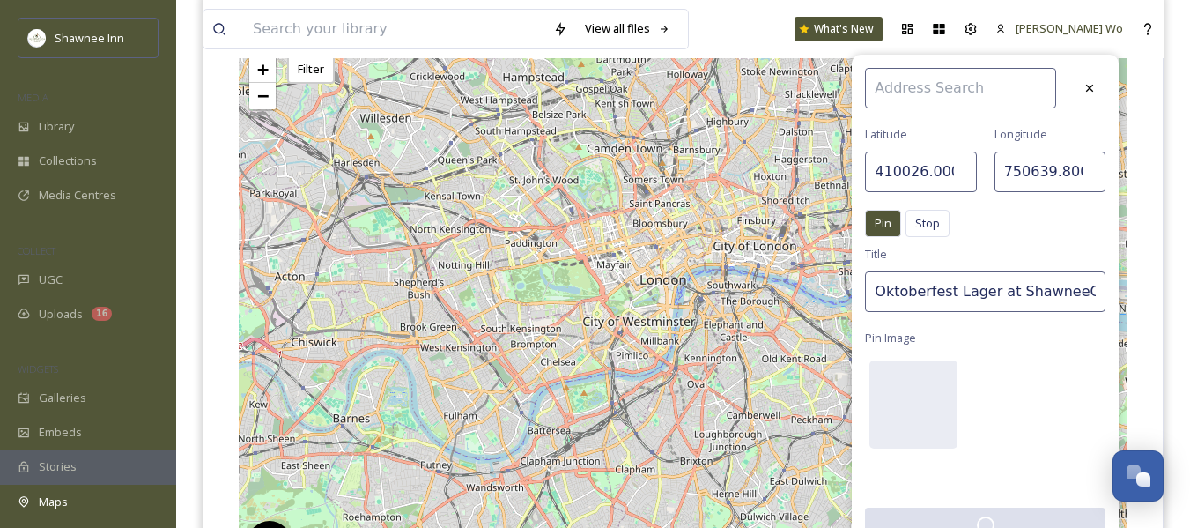
scroll to position [4, 0]
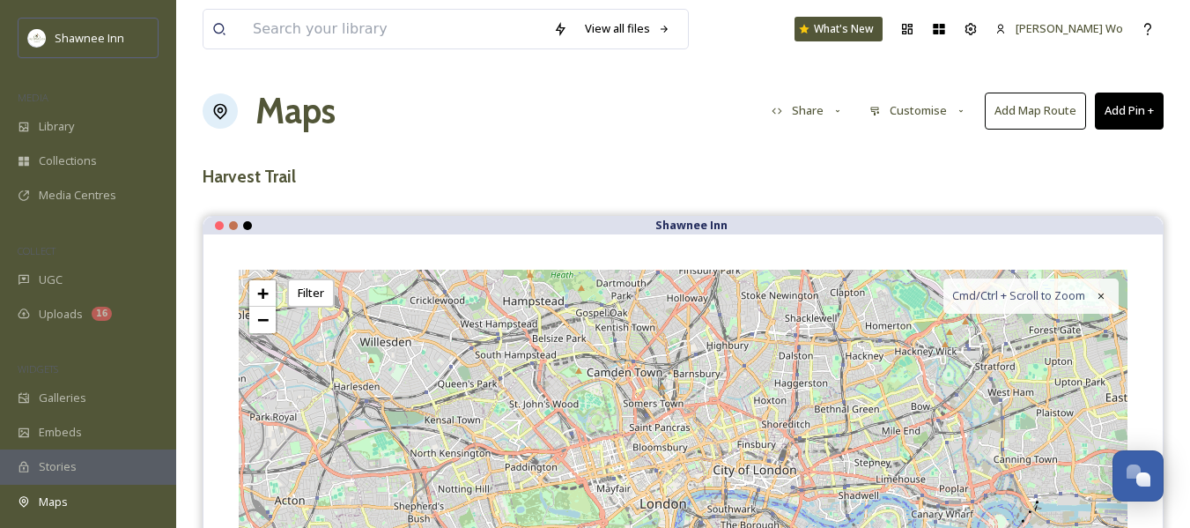
click at [1120, 110] on button "Add Pin +" at bounding box center [1129, 110] width 69 height 36
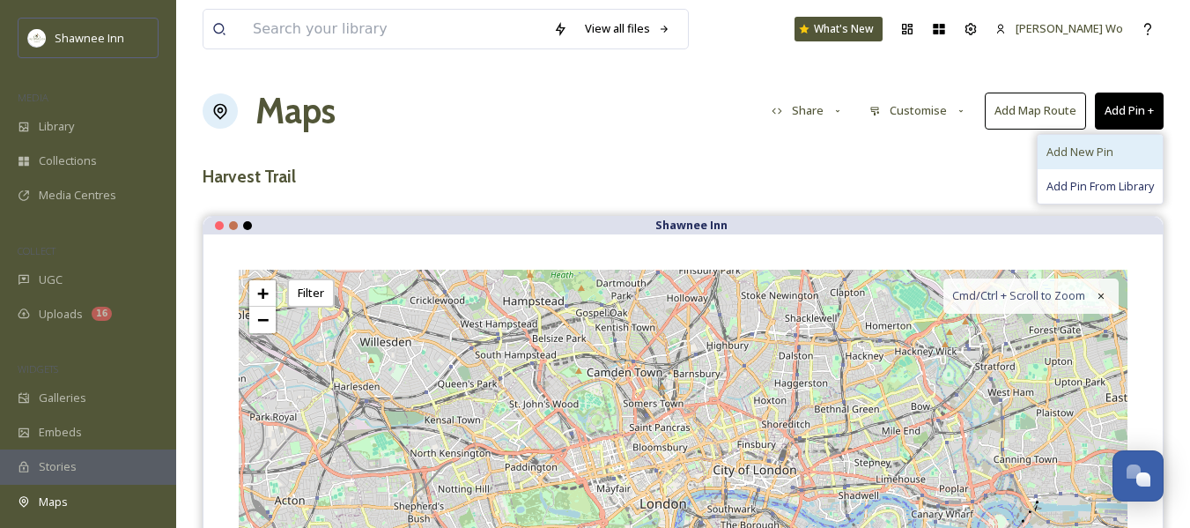
click at [1074, 156] on span "Add New Pin" at bounding box center [1080, 152] width 67 height 17
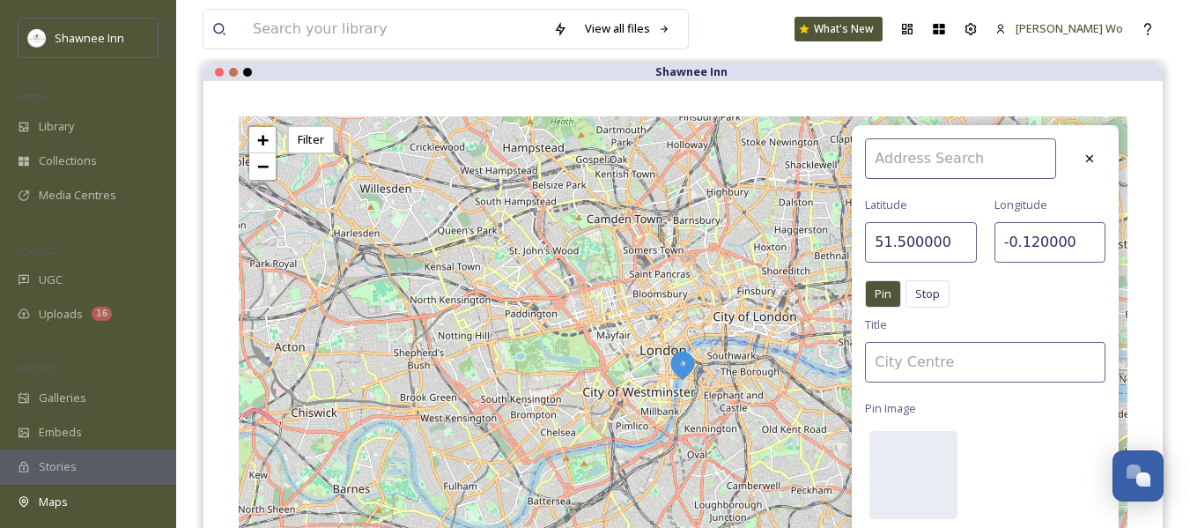
scroll to position [176, 0]
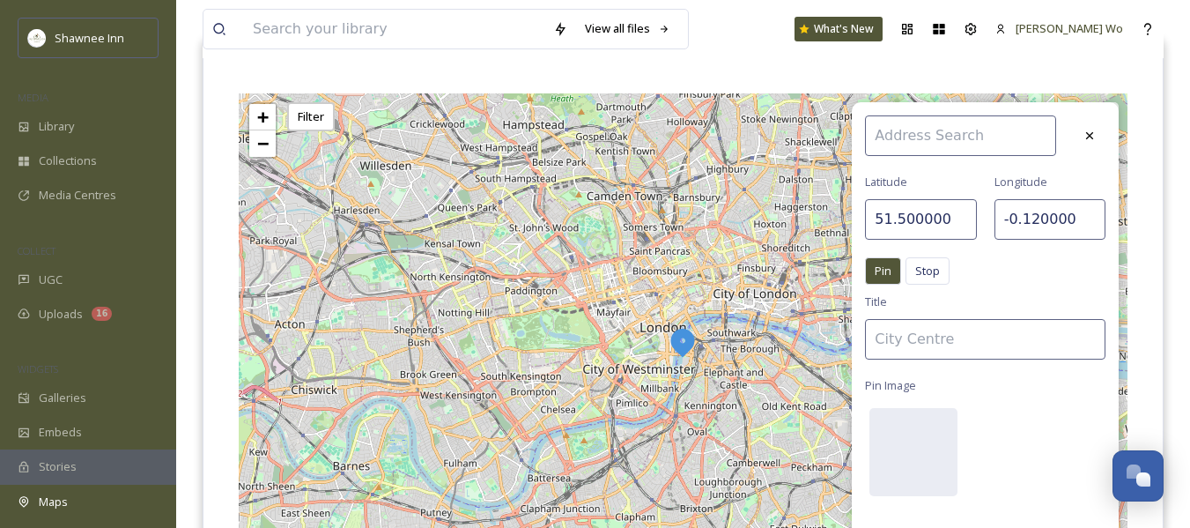
click at [931, 227] on input "51.500000" at bounding box center [920, 219] width 111 height 41
click at [934, 222] on input "4.000001" at bounding box center [920, 219] width 111 height 41
click at [913, 221] on input "4.000001" at bounding box center [920, 219] width 111 height 41
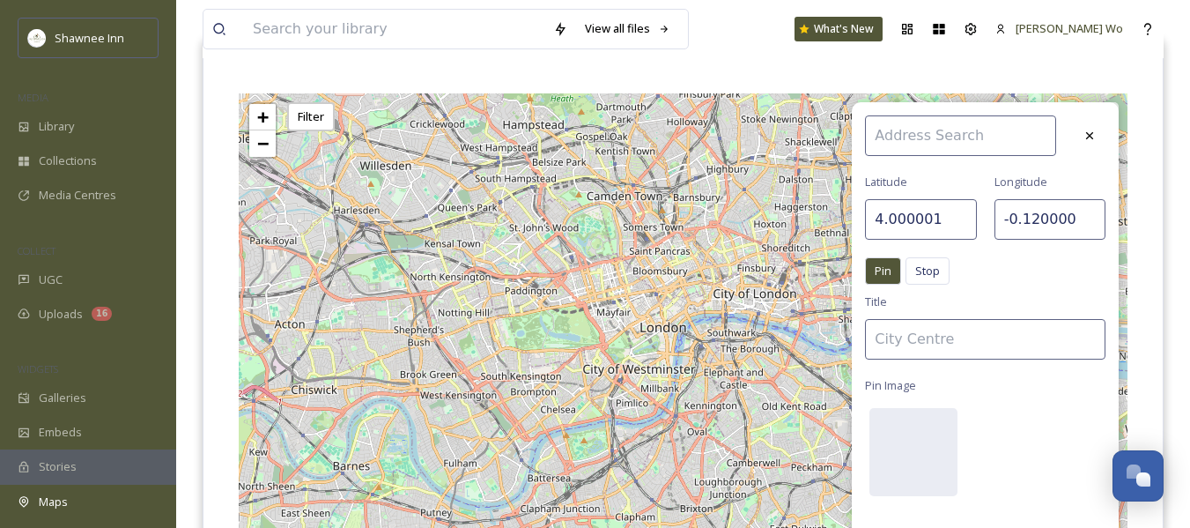
click at [913, 221] on input "4.000001" at bounding box center [920, 219] width 111 height 41
click at [913, 221] on input "4.000000" at bounding box center [920, 219] width 111 height 41
click at [960, 215] on input "19.000000" at bounding box center [920, 219] width 111 height 41
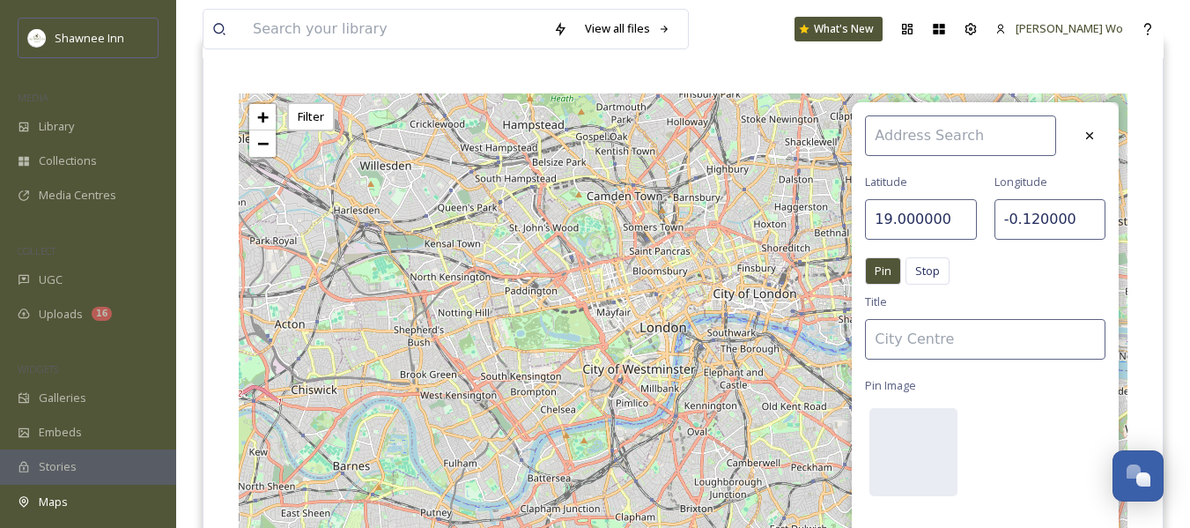
click at [940, 217] on input "19.000000" at bounding box center [920, 219] width 111 height 41
type input "410026.000000"
click at [1002, 221] on input "-0.120000" at bounding box center [1050, 219] width 111 height 41
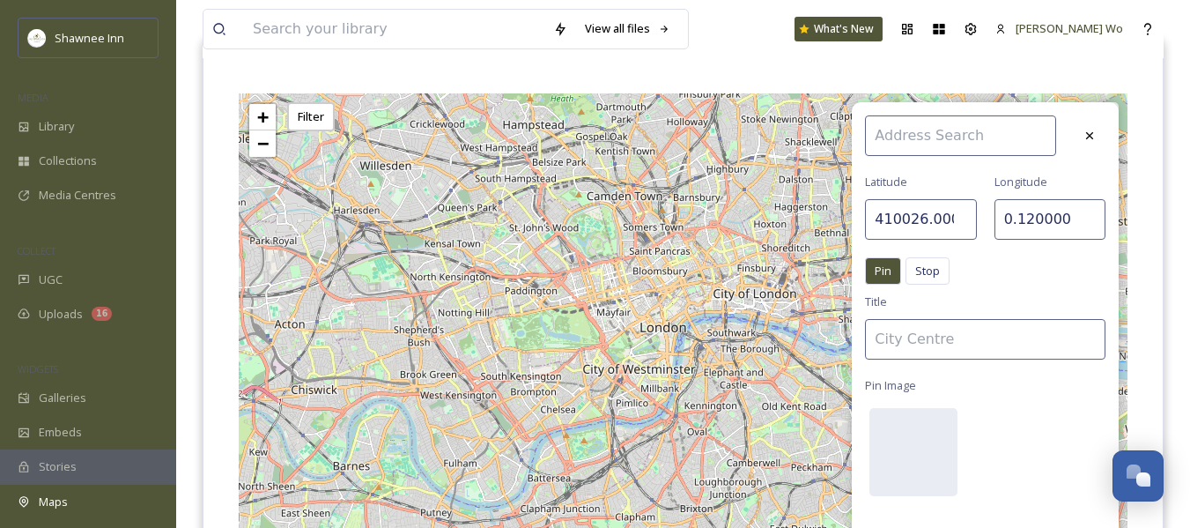
click at [1002, 218] on input "0.120000" at bounding box center [1050, 219] width 111 height 41
type input "750639.800000"
click at [990, 296] on div "Latitude 410026.000000 Longitude 750639.800000 Pin Stop Pin Stop Title Pin Imag…" at bounding box center [985, 352] width 267 height 501
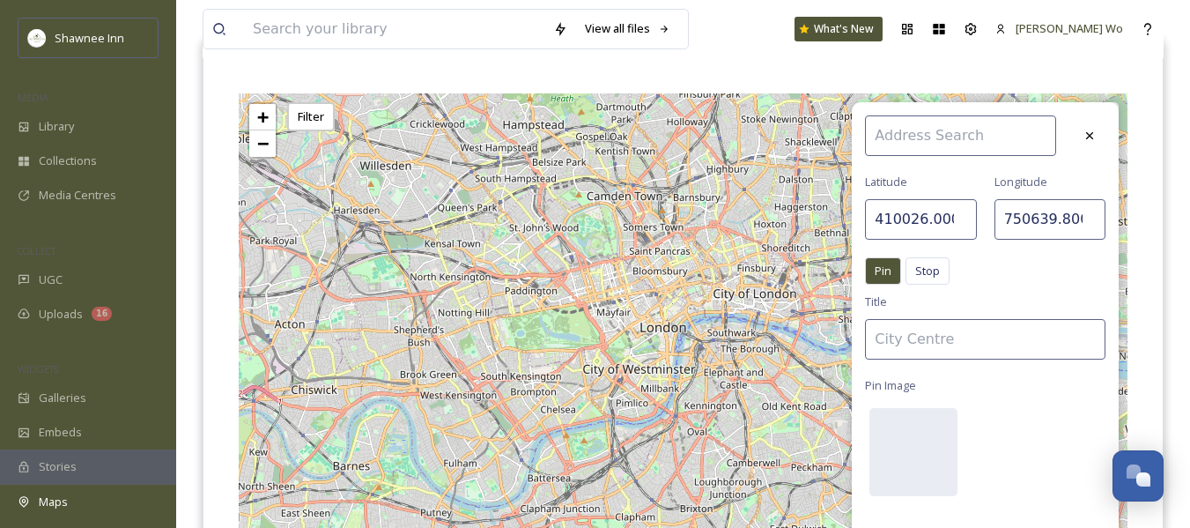
click at [984, 337] on input at bounding box center [985, 339] width 240 height 41
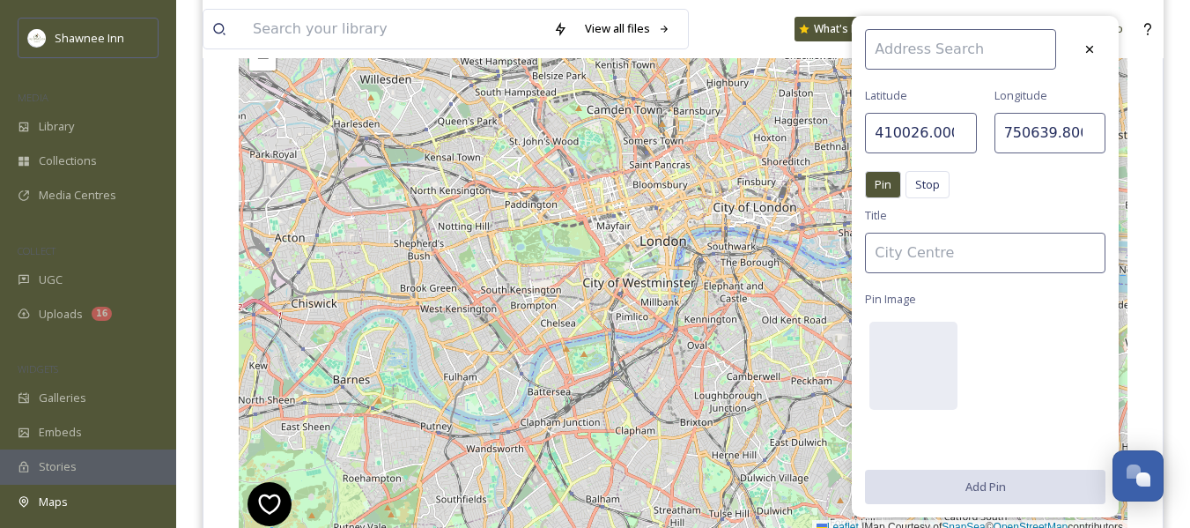
scroll to position [440, 0]
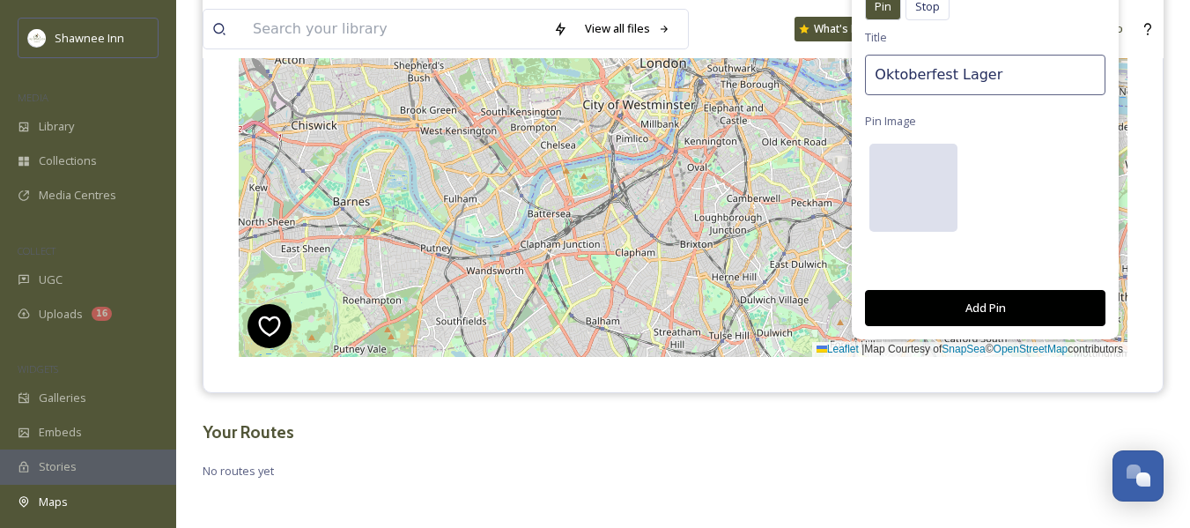
type input "Oktoberfest Lager"
click at [925, 196] on div at bounding box center [913, 188] width 88 height 88
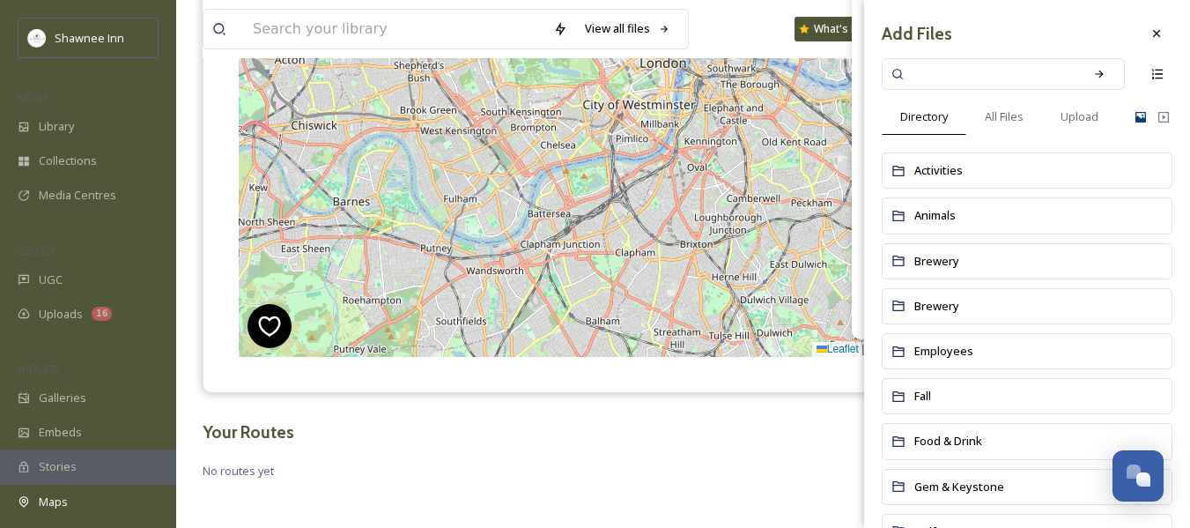
click at [1134, 116] on icon at bounding box center [1141, 117] width 14 height 14
click at [1081, 115] on span "Upload" at bounding box center [1080, 116] width 38 height 17
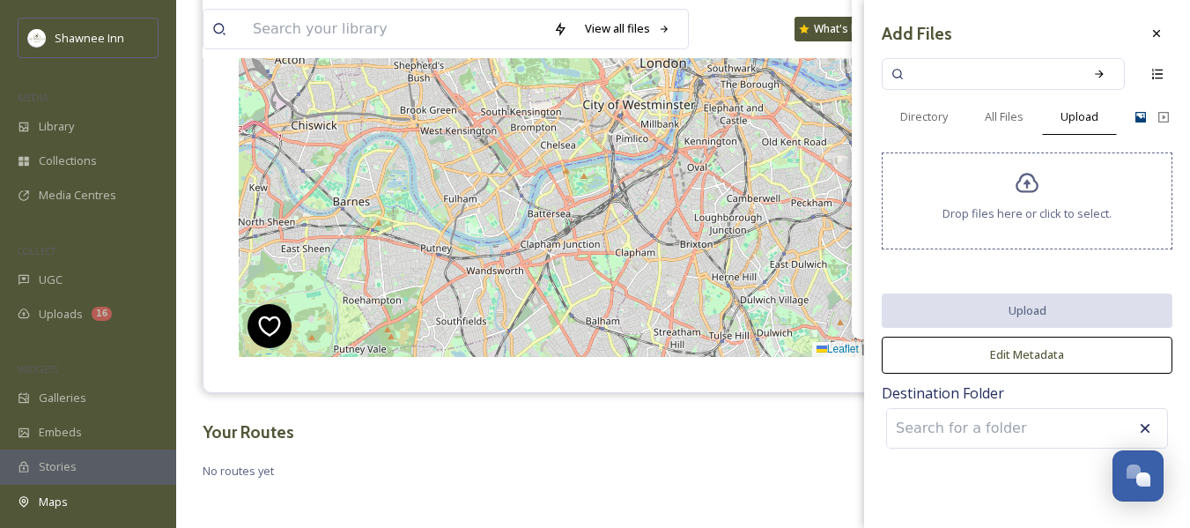
click at [1025, 186] on icon at bounding box center [1028, 184] width 26 height 26
click at [1007, 116] on span "All Files" at bounding box center [1004, 116] width 39 height 17
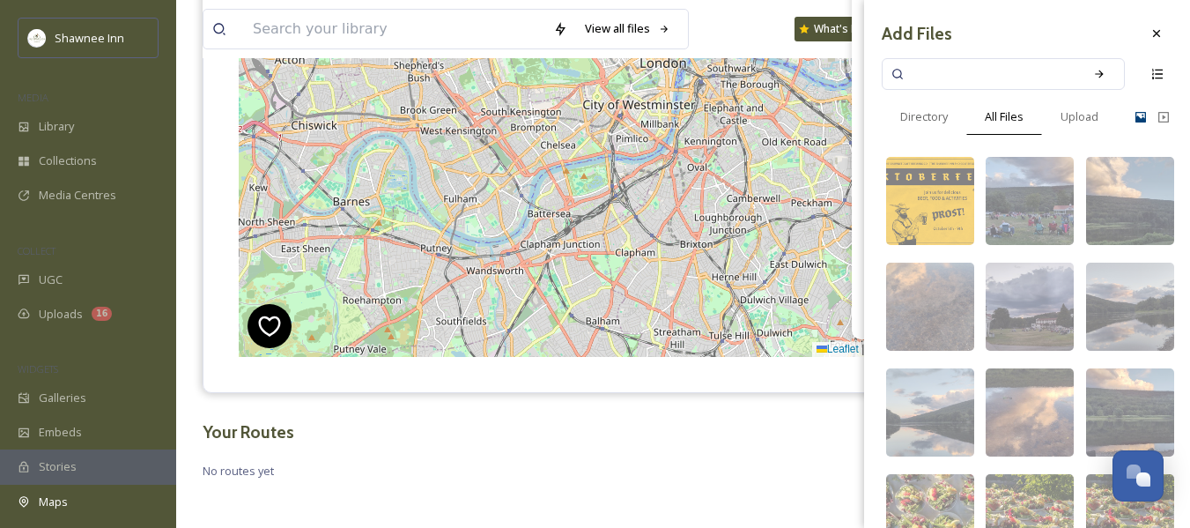
click at [959, 75] on input at bounding box center [991, 74] width 166 height 39
type input "beer"
click at [1093, 69] on icon at bounding box center [1099, 74] width 12 height 12
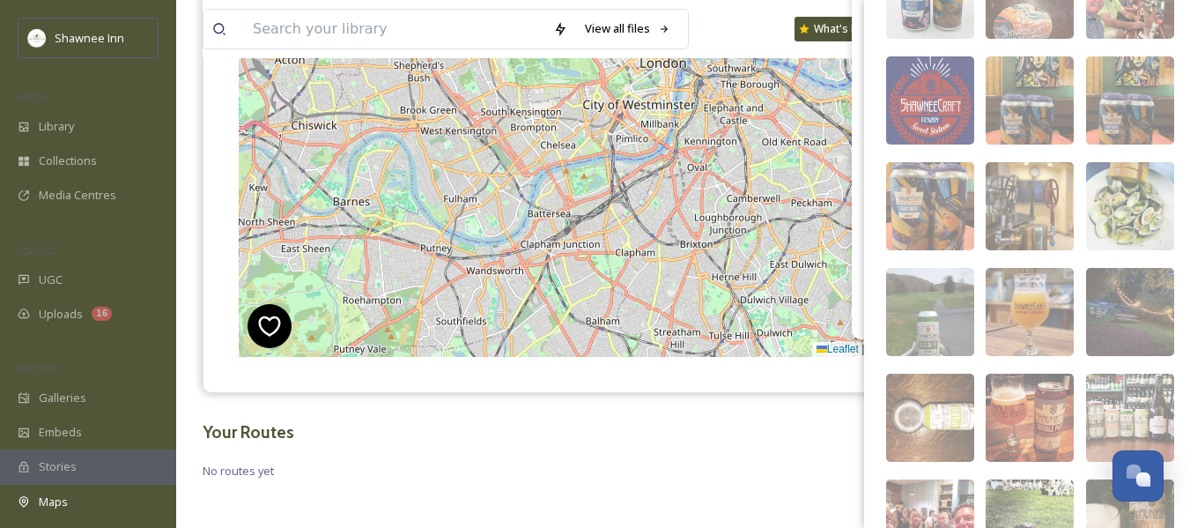
scroll to position [770, 0]
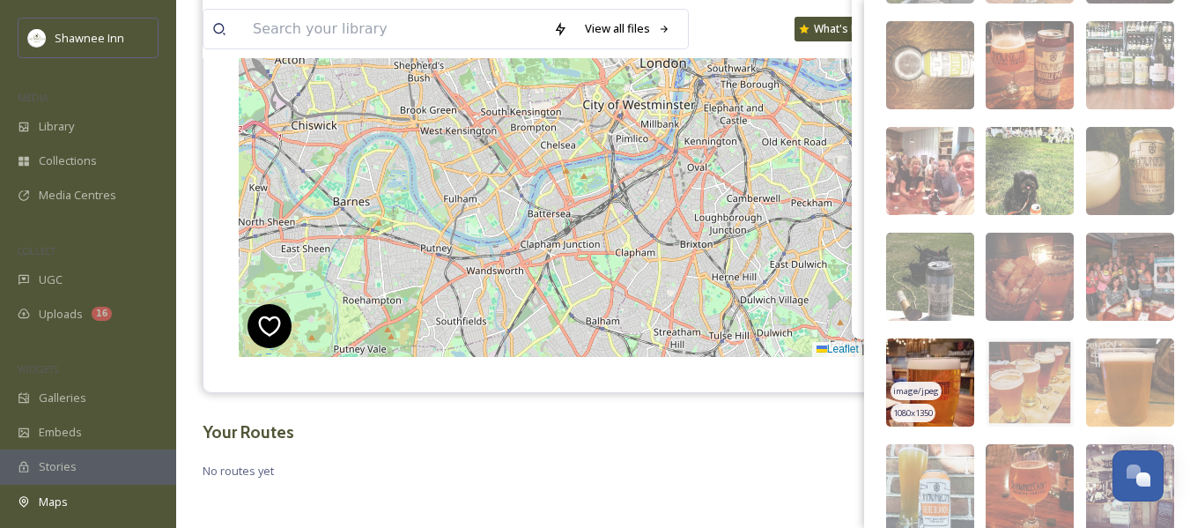
click at [948, 381] on img at bounding box center [930, 382] width 88 height 88
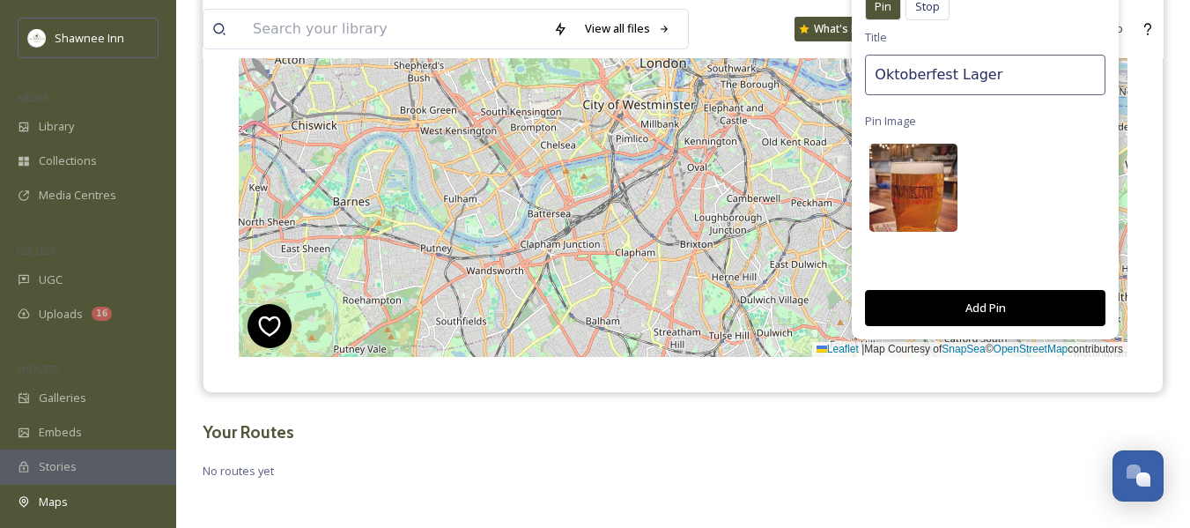
click at [918, 182] on img at bounding box center [913, 188] width 88 height 88
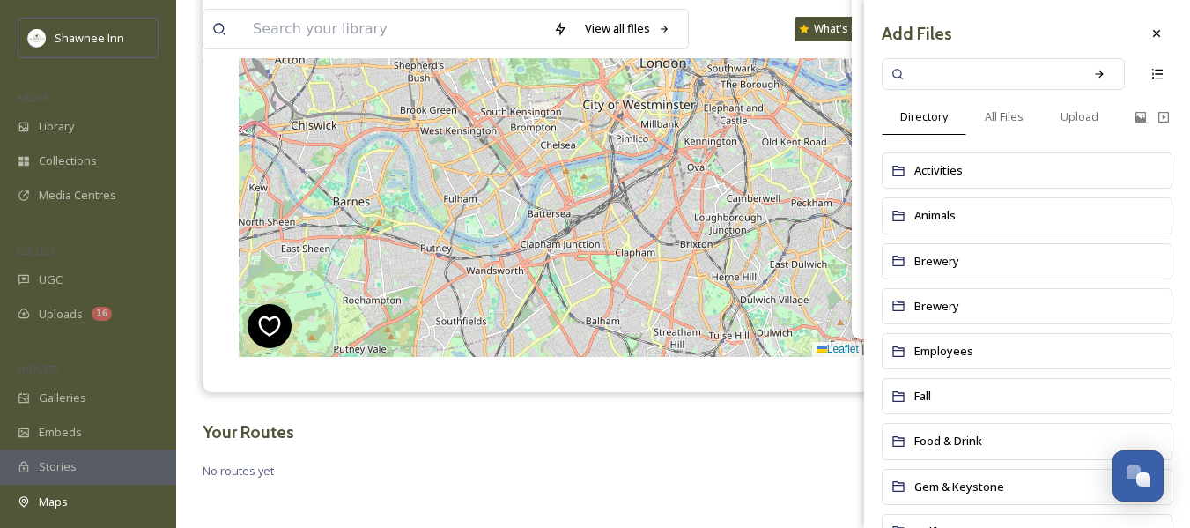
click at [957, 76] on input at bounding box center [991, 74] width 166 height 39
type input "beer"
click at [1002, 106] on div "All Files" at bounding box center [1004, 117] width 76 height 36
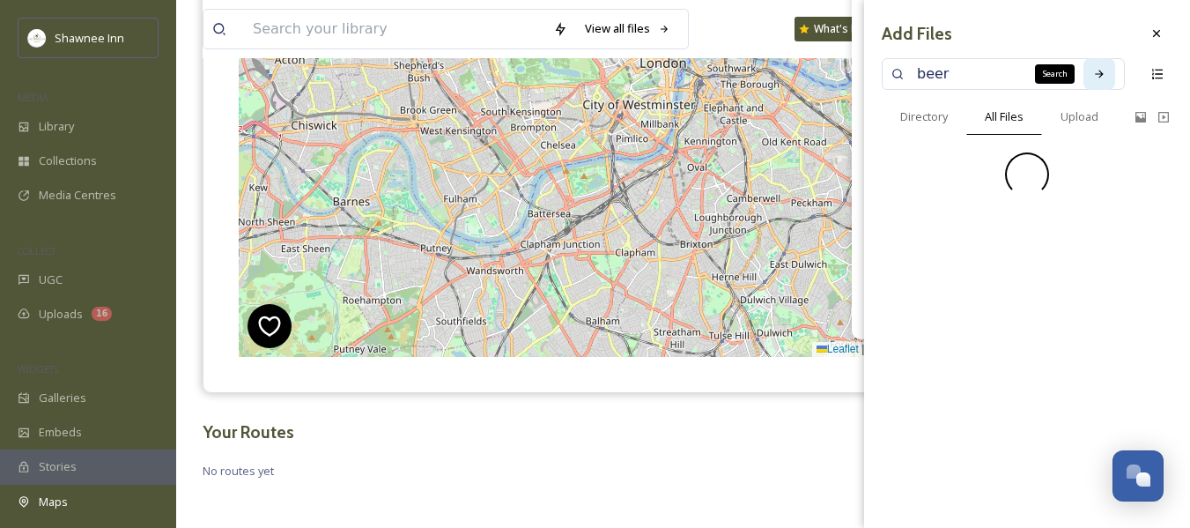
click at [1099, 68] on icon at bounding box center [1099, 74] width 12 height 12
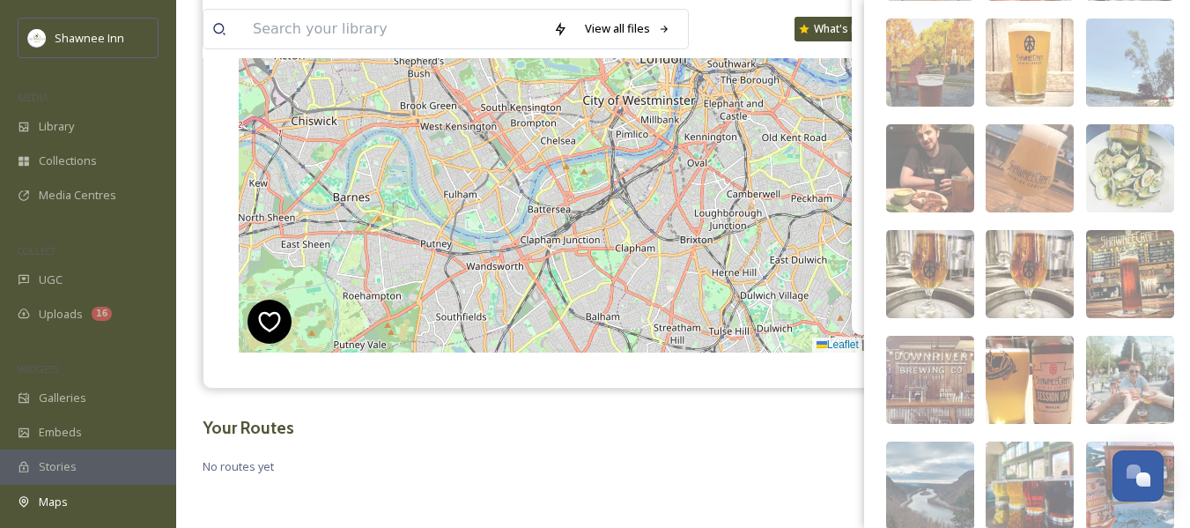
scroll to position [5786, 0]
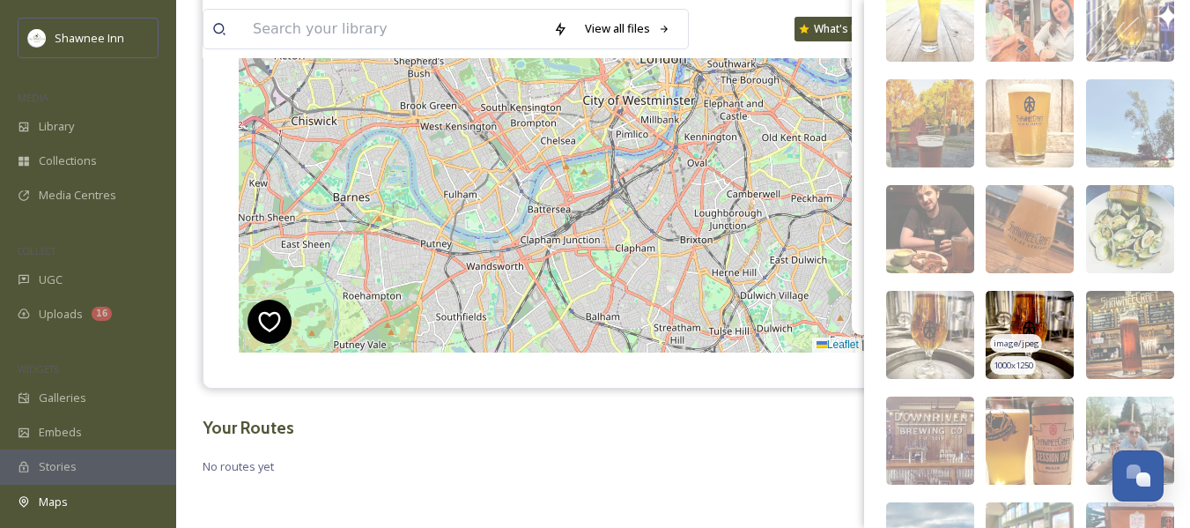
click at [1043, 305] on img at bounding box center [1030, 335] width 88 height 88
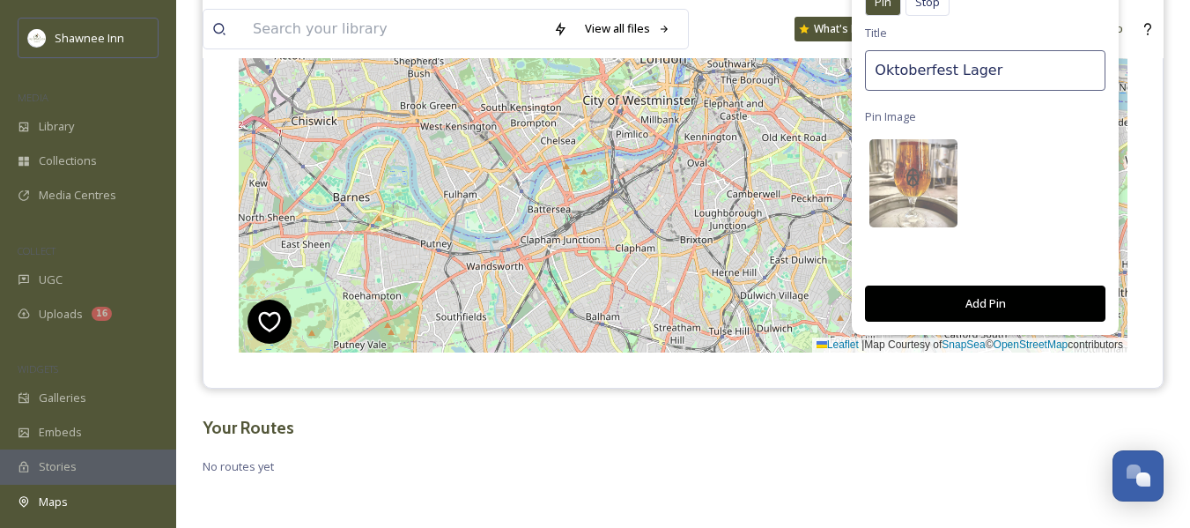
scroll to position [92, 0]
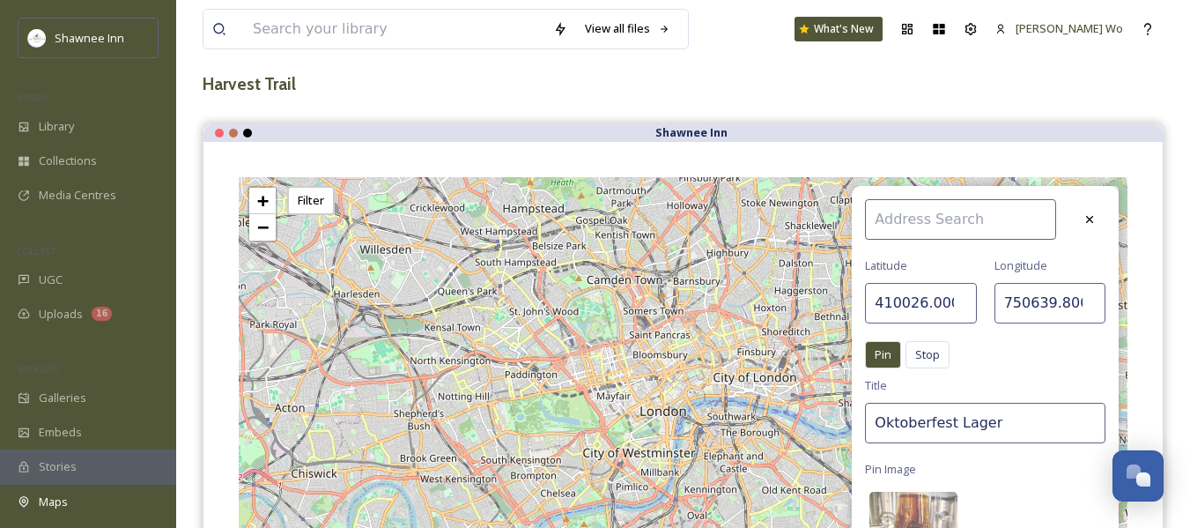
click at [950, 229] on input at bounding box center [960, 219] width 191 height 41
type input "1"
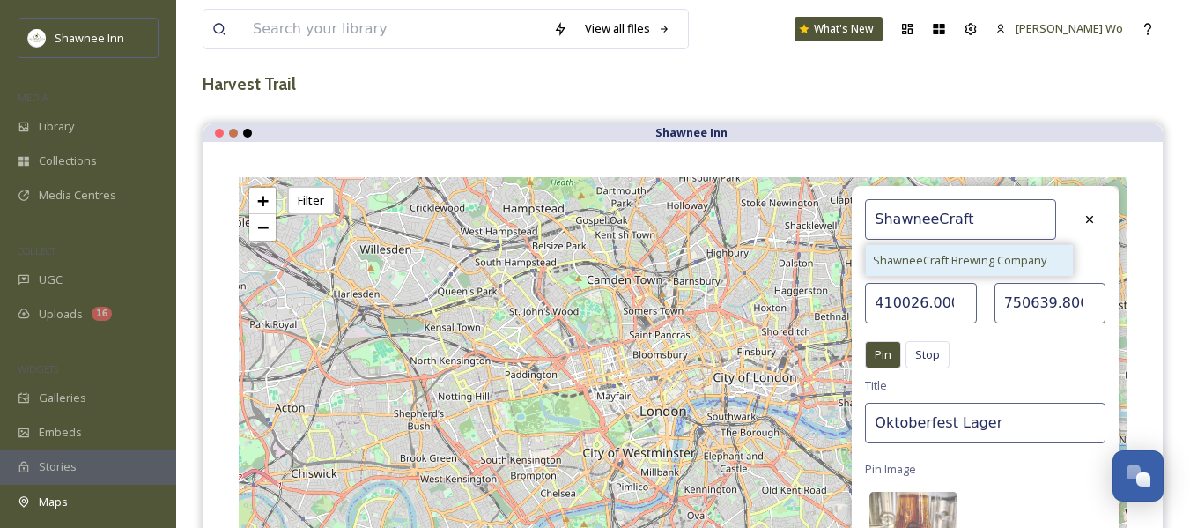
type input "ShawneeCraft"
click at [1010, 256] on span "ShawneeCraft Brewing Company" at bounding box center [960, 260] width 174 height 17
type input "41.007095"
type input "-75.111086"
type input "ShawneeCraft Brewing Company"
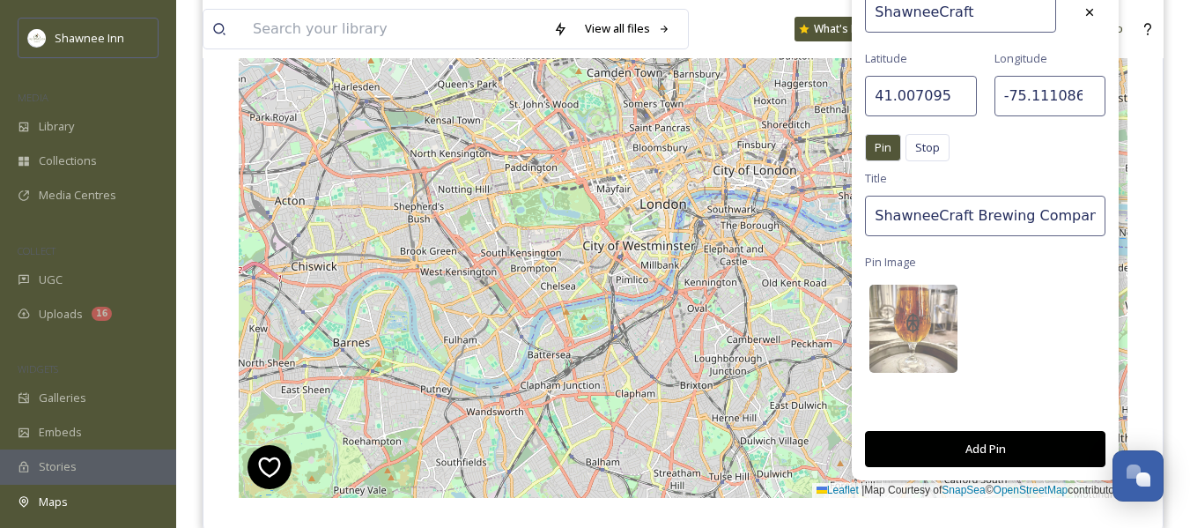
scroll to position [269, 0]
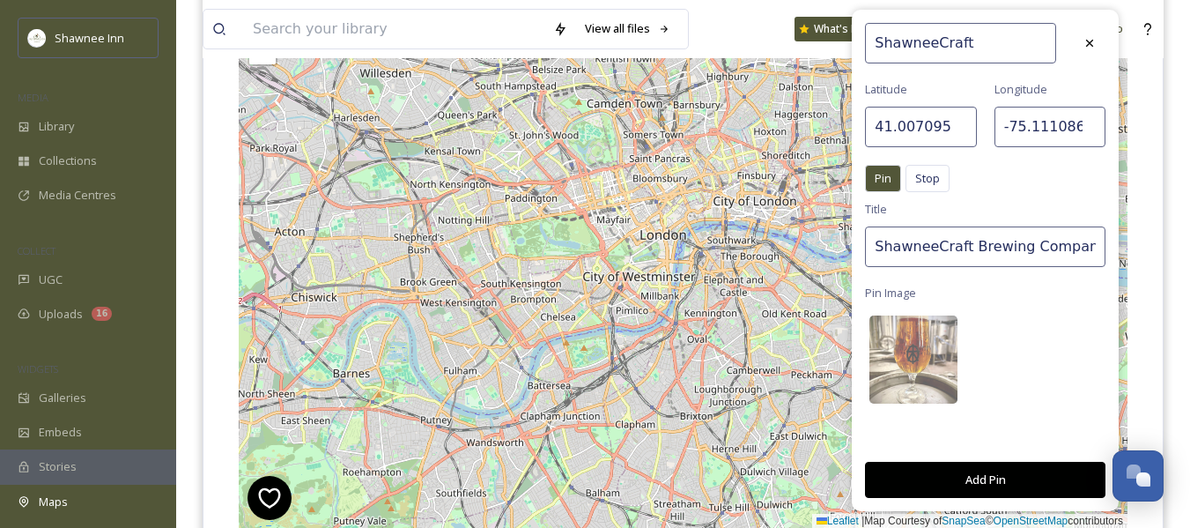
click at [989, 484] on button "Add Pin" at bounding box center [985, 480] width 240 height 36
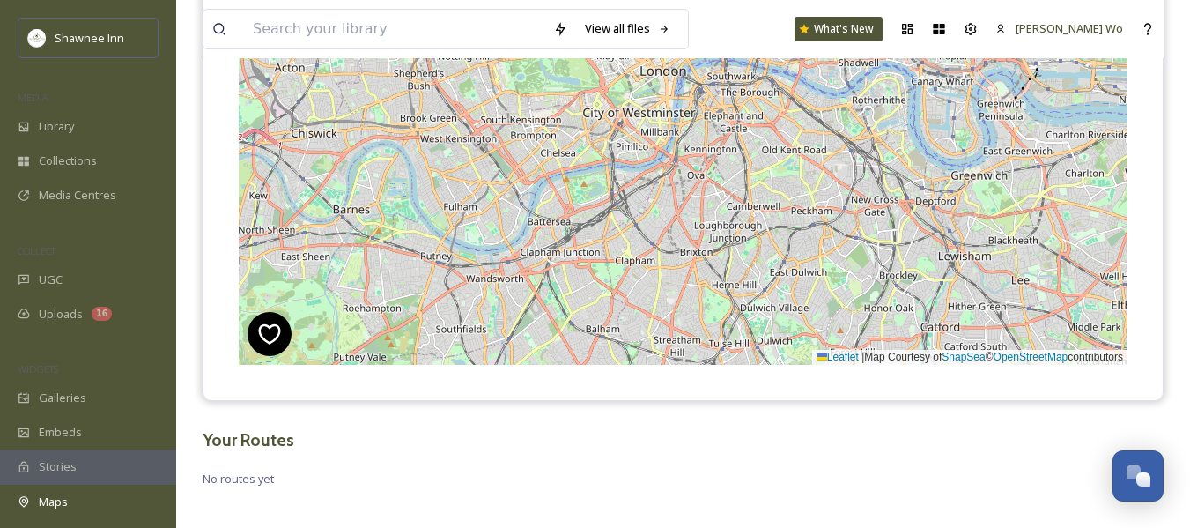
scroll to position [445, 0]
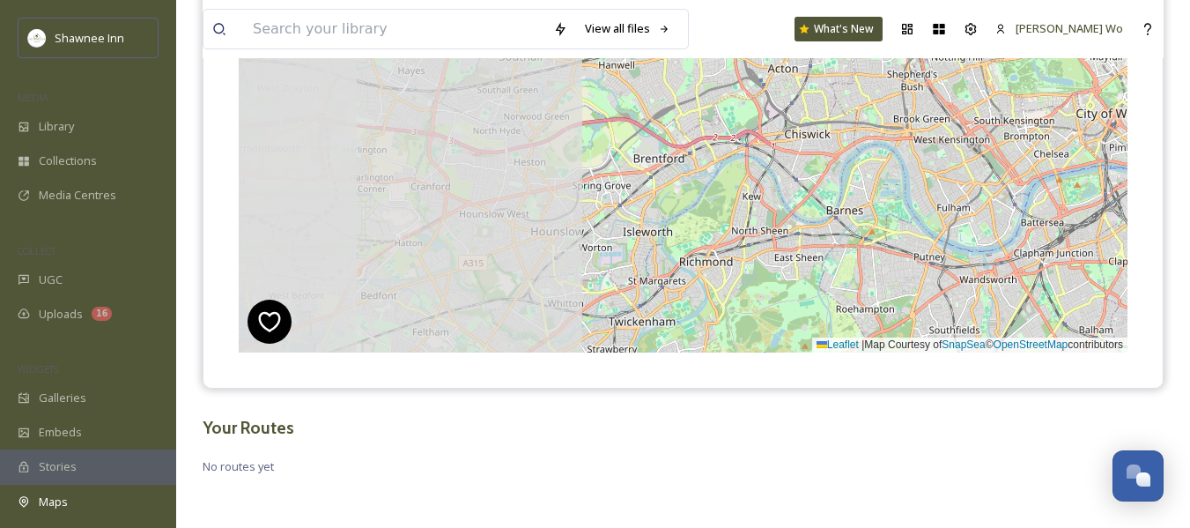
drag, startPoint x: 464, startPoint y: 85, endPoint x: 977, endPoint y: 104, distance: 513.0
click at [977, 104] on div "+ − Leaflet | Map Courtesy of SnapSea © OpenStreetMap contributors Cmd/Ctrl + S…" at bounding box center [683, 89] width 889 height 528
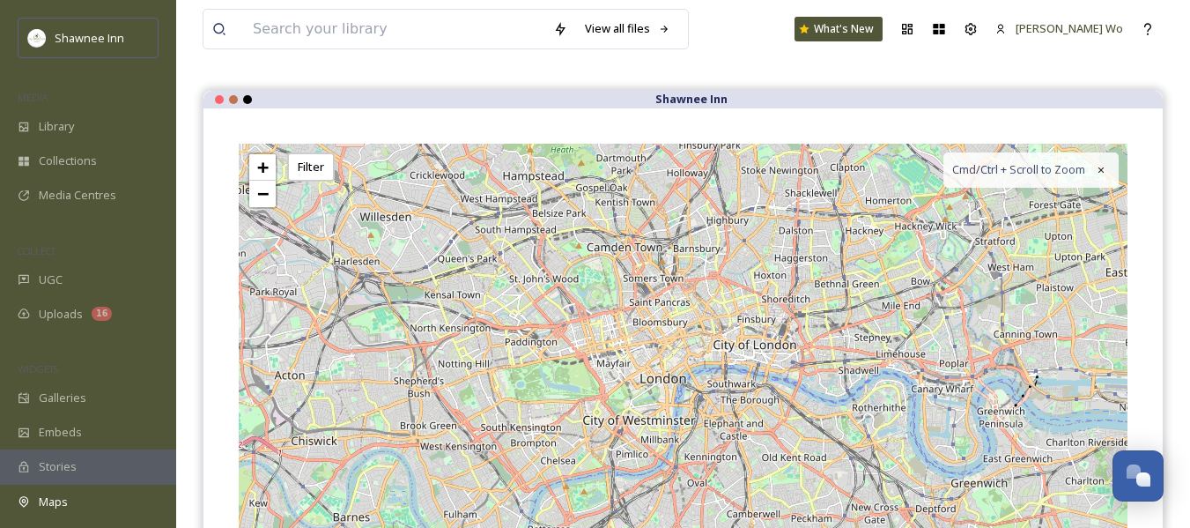
scroll to position [0, 0]
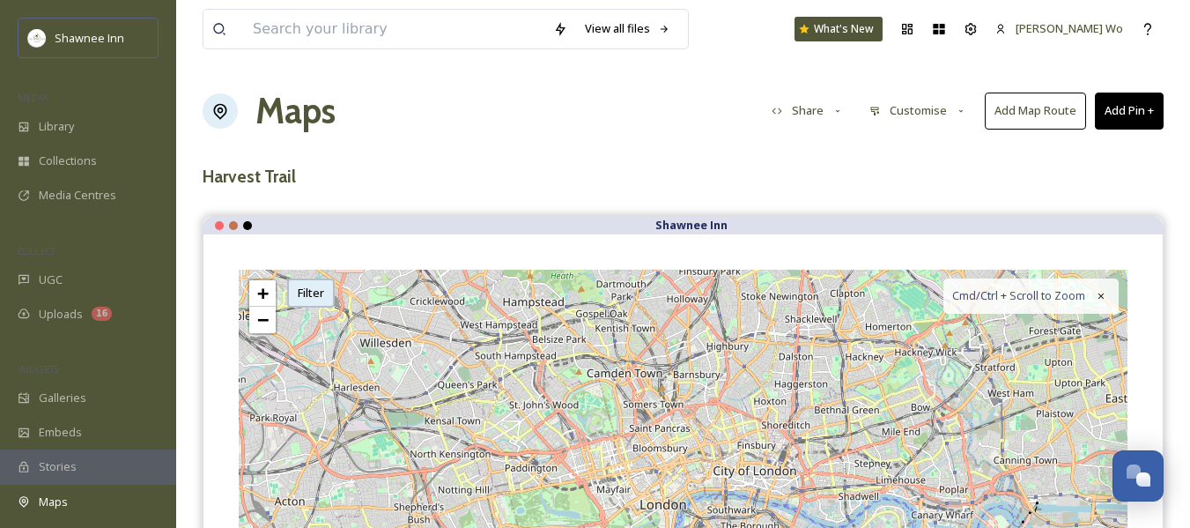
click at [301, 293] on div "Filter" at bounding box center [311, 292] width 48 height 29
click at [266, 317] on span "−" at bounding box center [262, 319] width 11 height 22
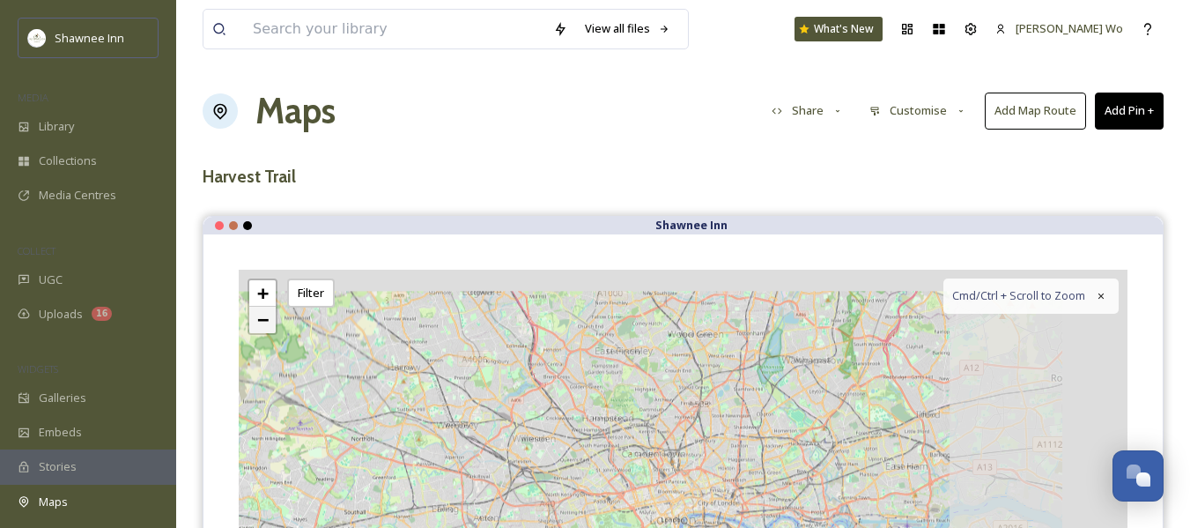
scroll to position [270, 0]
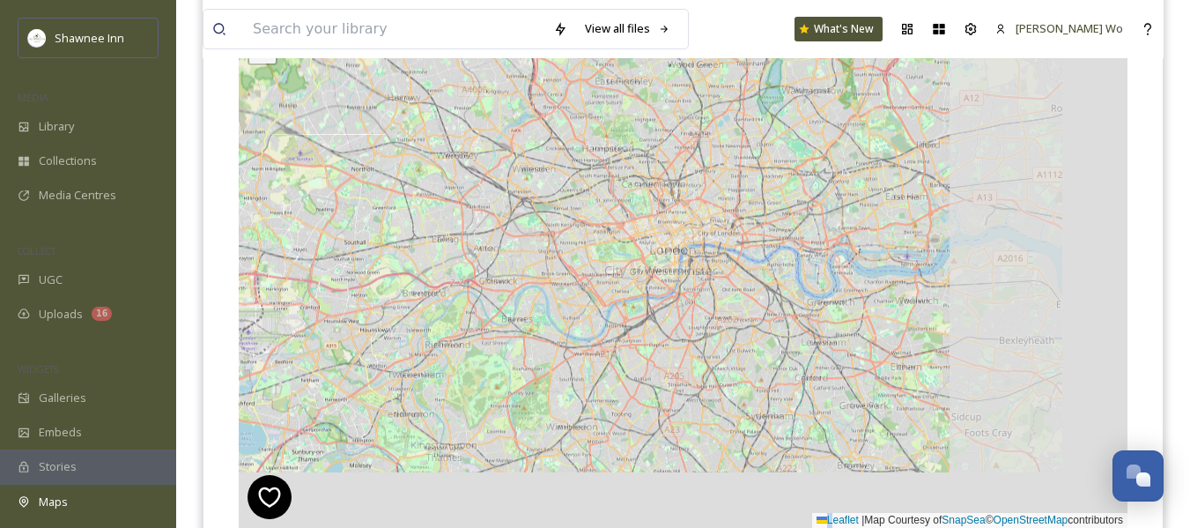
click at [266, 317] on div "+ − Leaflet | Map Courtesy of SnapSea © OpenStreetMap contributors Cmd/Ctrl + S…" at bounding box center [683, 264] width 889 height 528
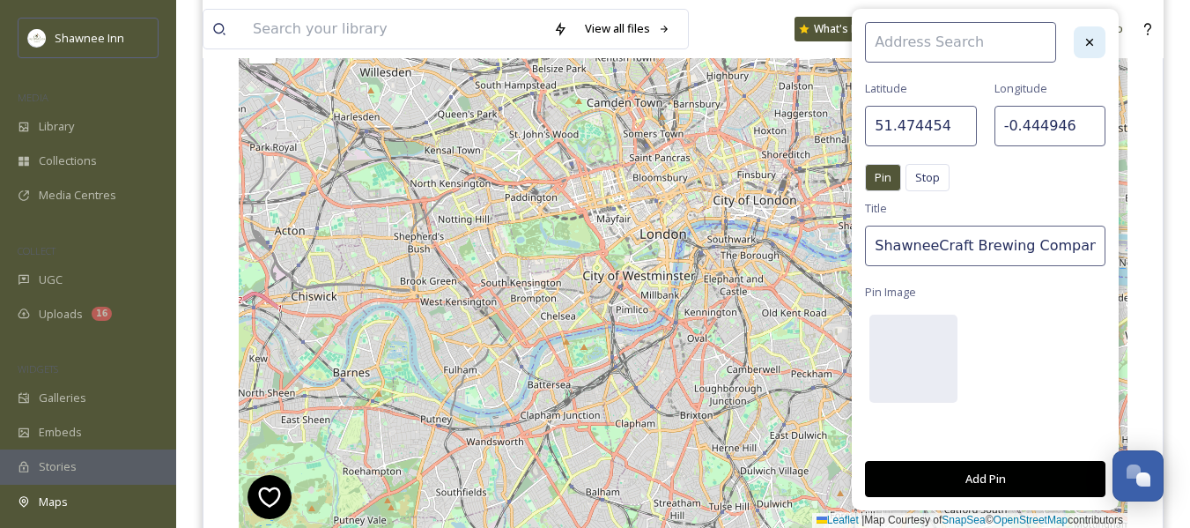
click at [1087, 45] on icon at bounding box center [1089, 42] width 7 height 7
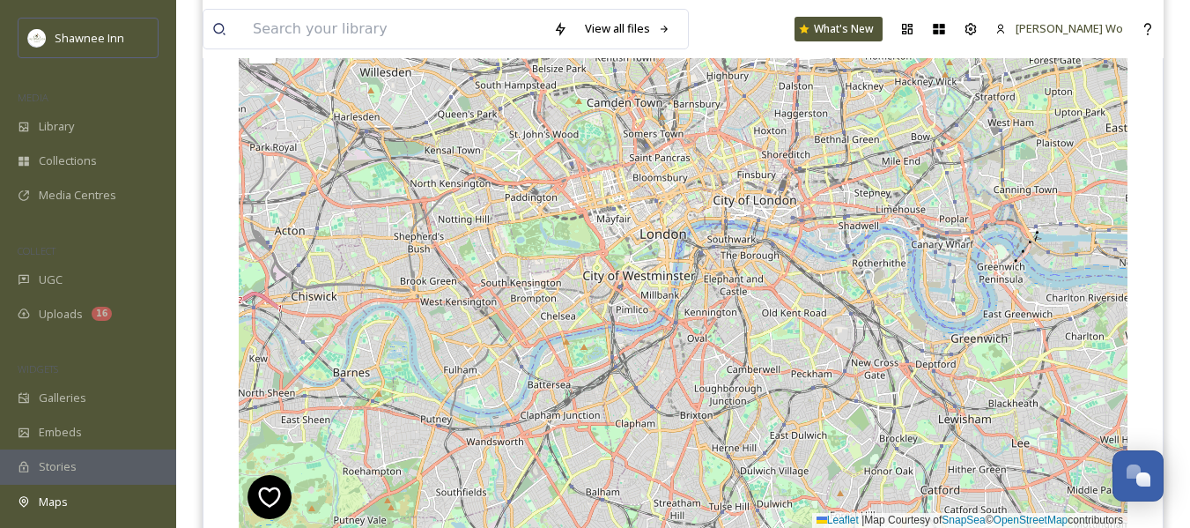
scroll to position [0, 0]
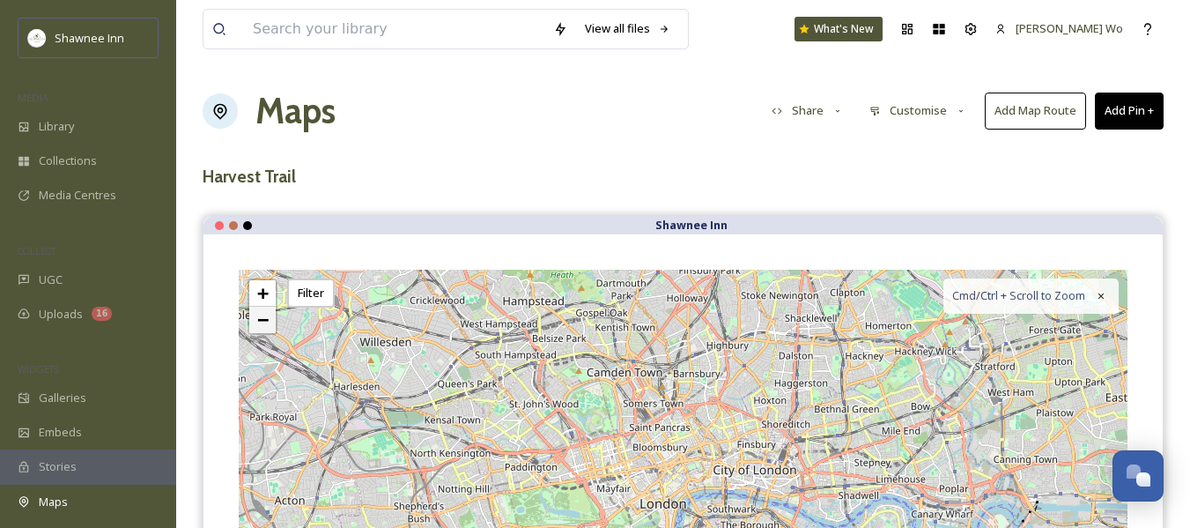
click at [257, 317] on span "−" at bounding box center [262, 319] width 11 height 22
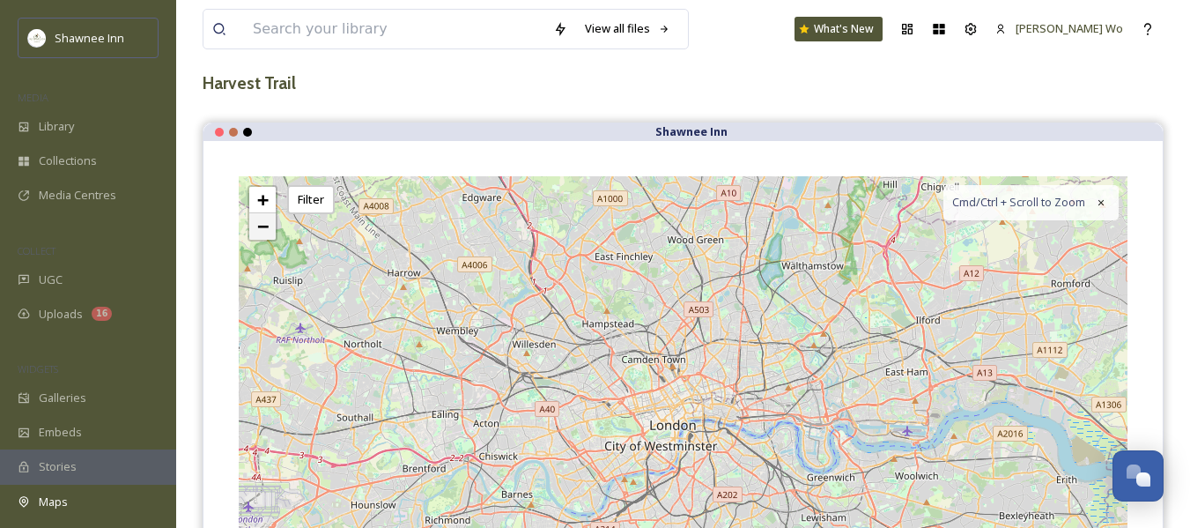
click at [254, 229] on link "−" at bounding box center [262, 226] width 26 height 26
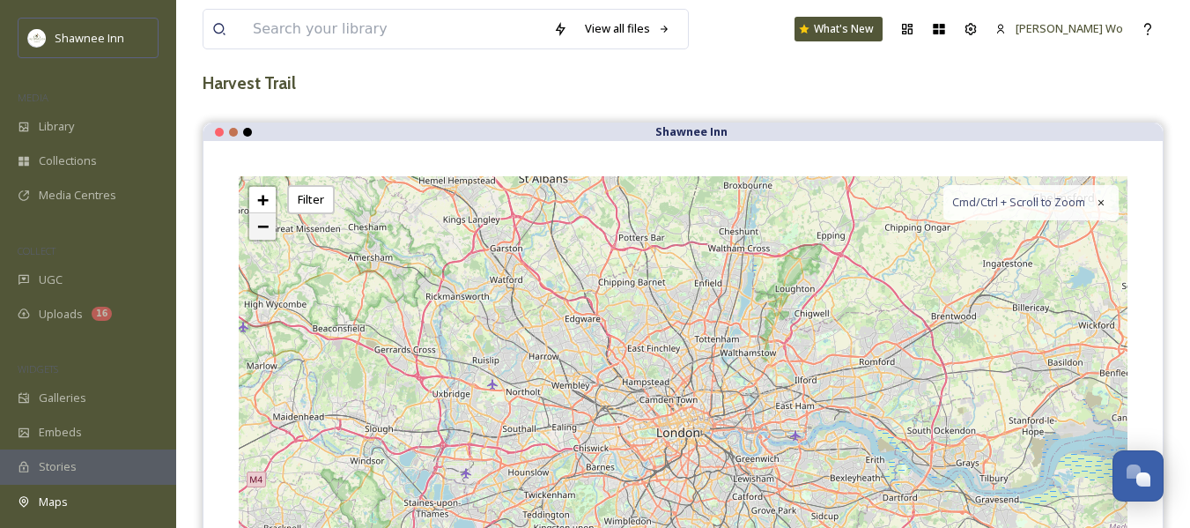
click at [263, 220] on span "−" at bounding box center [262, 226] width 11 height 22
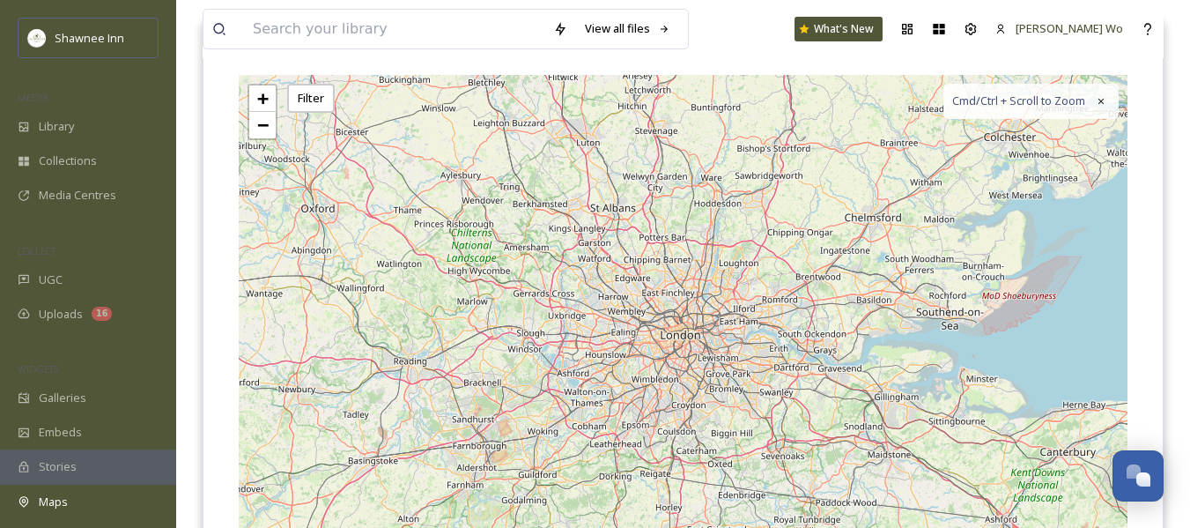
scroll to position [93, 0]
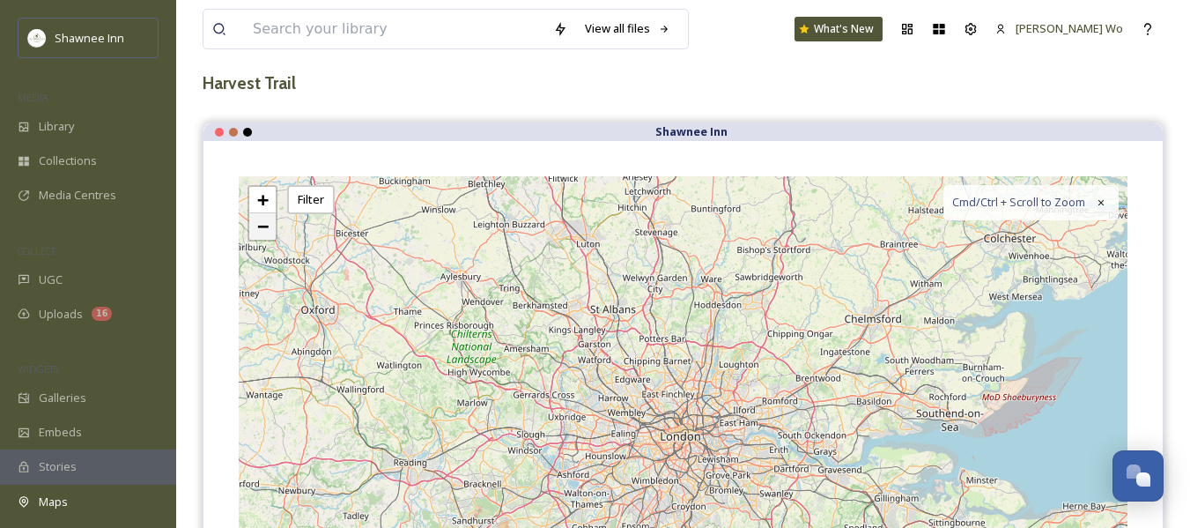
click at [265, 226] on span "−" at bounding box center [262, 226] width 11 height 22
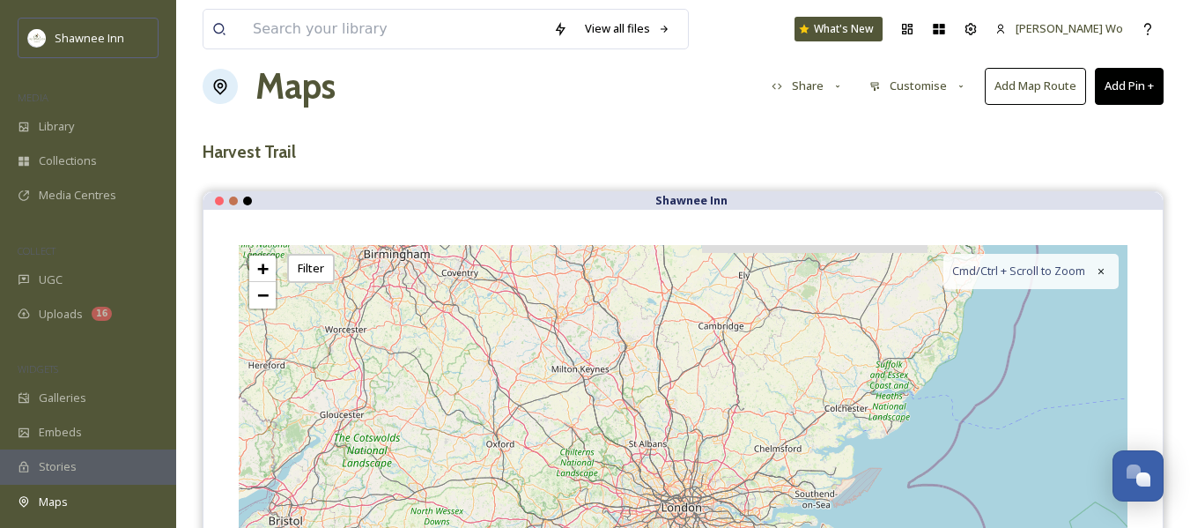
scroll to position [5, 0]
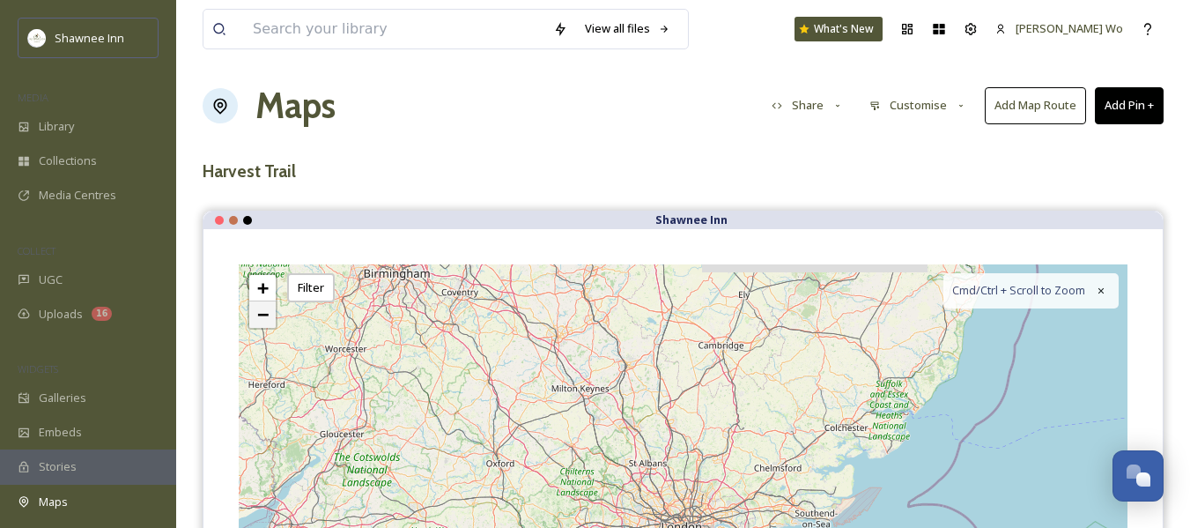
click at [259, 310] on span "−" at bounding box center [262, 314] width 11 height 22
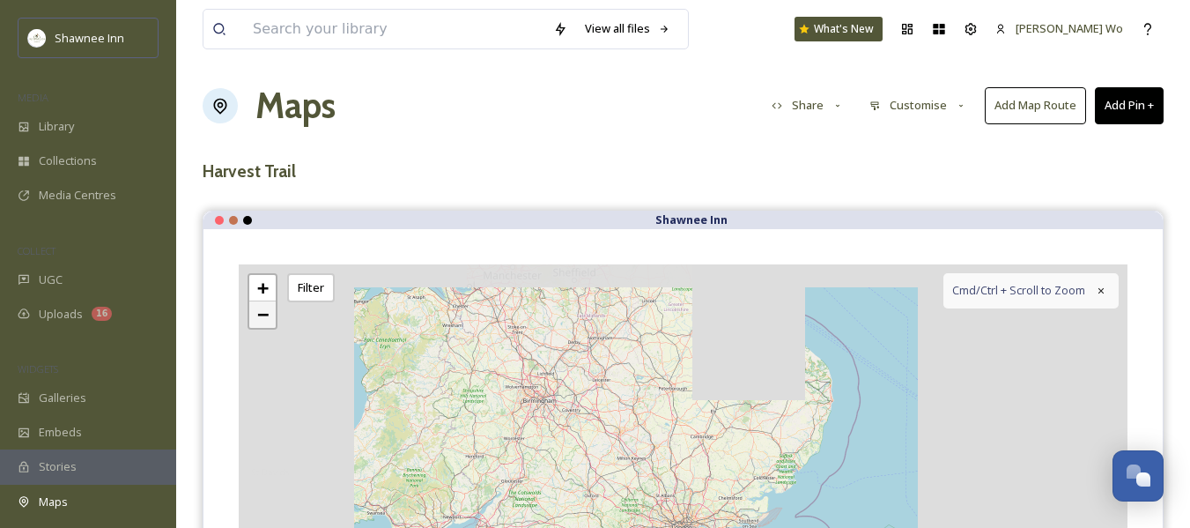
scroll to position [270, 0]
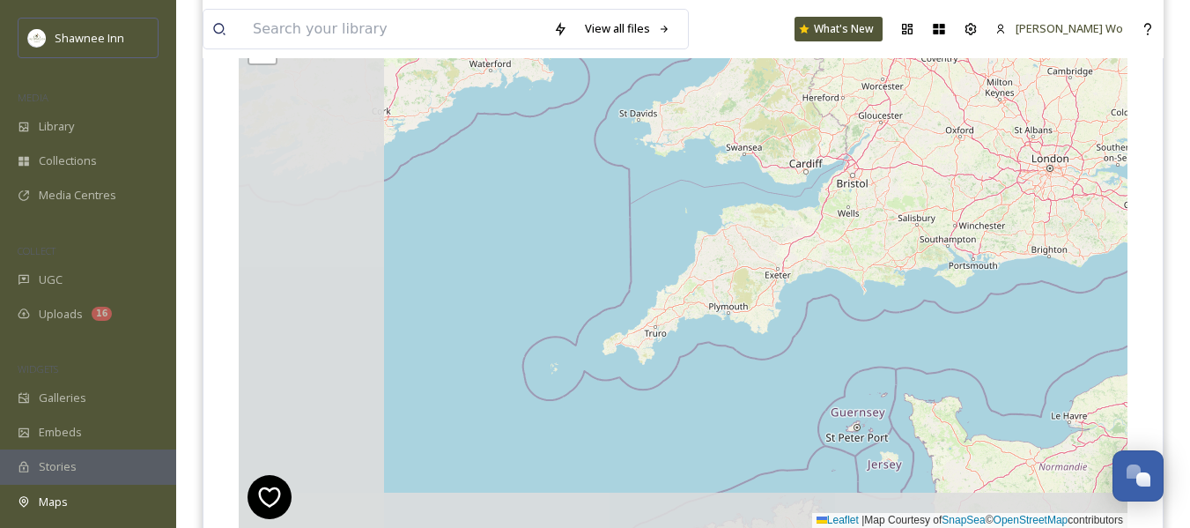
drag, startPoint x: 350, startPoint y: 277, endPoint x: 872, endPoint y: 168, distance: 533.5
click at [872, 168] on div "+ − Leaflet | Map Courtesy of SnapSea © OpenStreetMap contributors Cmd/Ctrl + S…" at bounding box center [683, 264] width 889 height 528
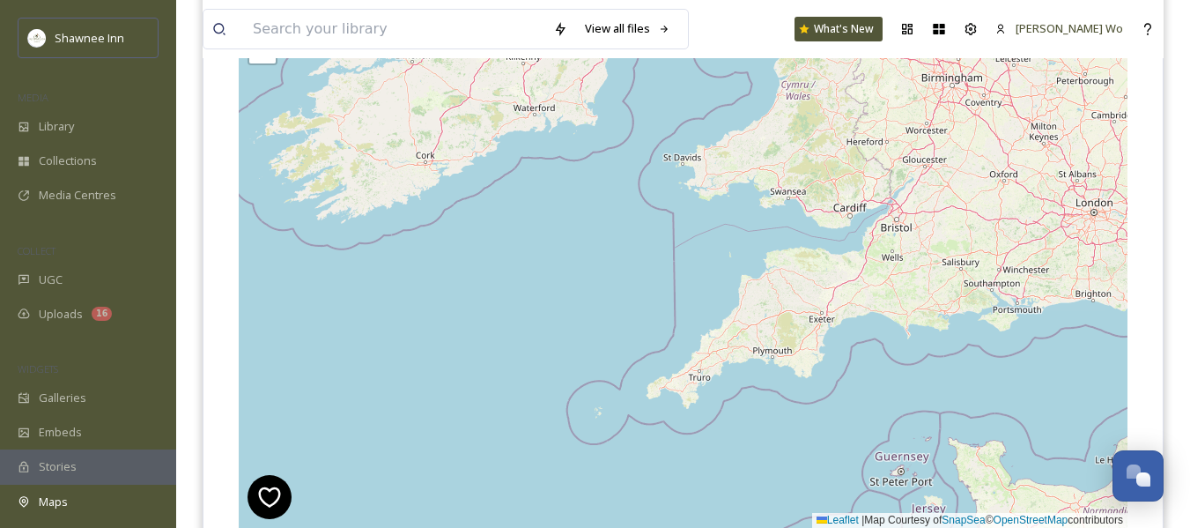
drag, startPoint x: 324, startPoint y: 313, endPoint x: 692, endPoint y: 270, distance: 370.7
click at [692, 270] on div "+ − Leaflet | Map Courtesy of SnapSea © OpenStreetMap contributors Cmd/Ctrl + S…" at bounding box center [683, 264] width 889 height 528
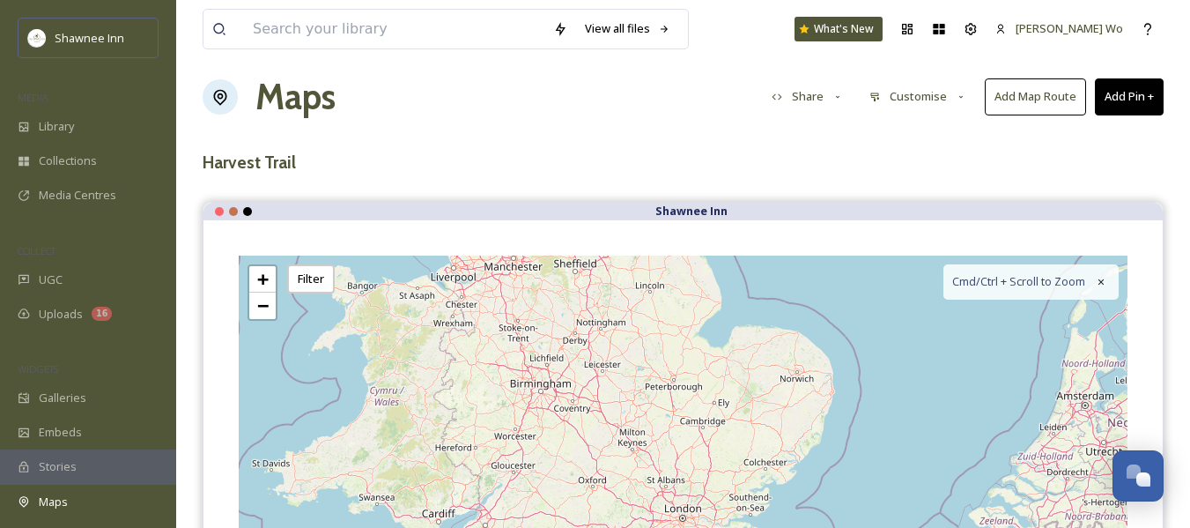
scroll to position [5, 0]
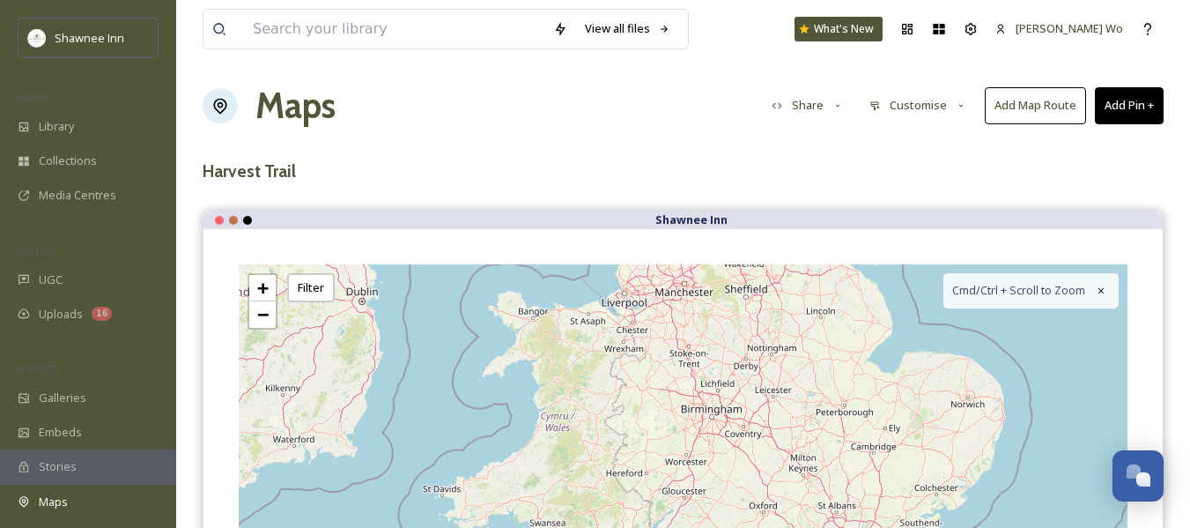
drag, startPoint x: 495, startPoint y: 311, endPoint x: 513, endPoint y: 312, distance: 17.6
click at [513, 312] on div "+ − Leaflet | Map Courtesy of SnapSea © OpenStreetMap contributors Cmd/Ctrl + S…" at bounding box center [683, 528] width 889 height 528
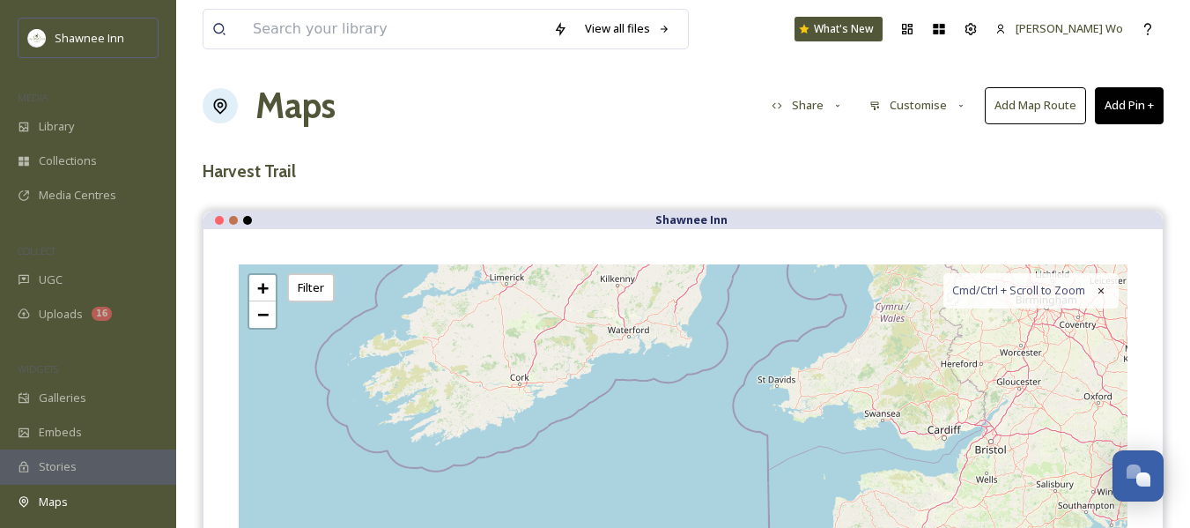
drag, startPoint x: 485, startPoint y: 438, endPoint x: 1017, endPoint y: 331, distance: 541.8
click at [1017, 331] on div "+ − Leaflet | Map Courtesy of SnapSea © OpenStreetMap contributors Cmd/Ctrl + S…" at bounding box center [683, 528] width 889 height 528
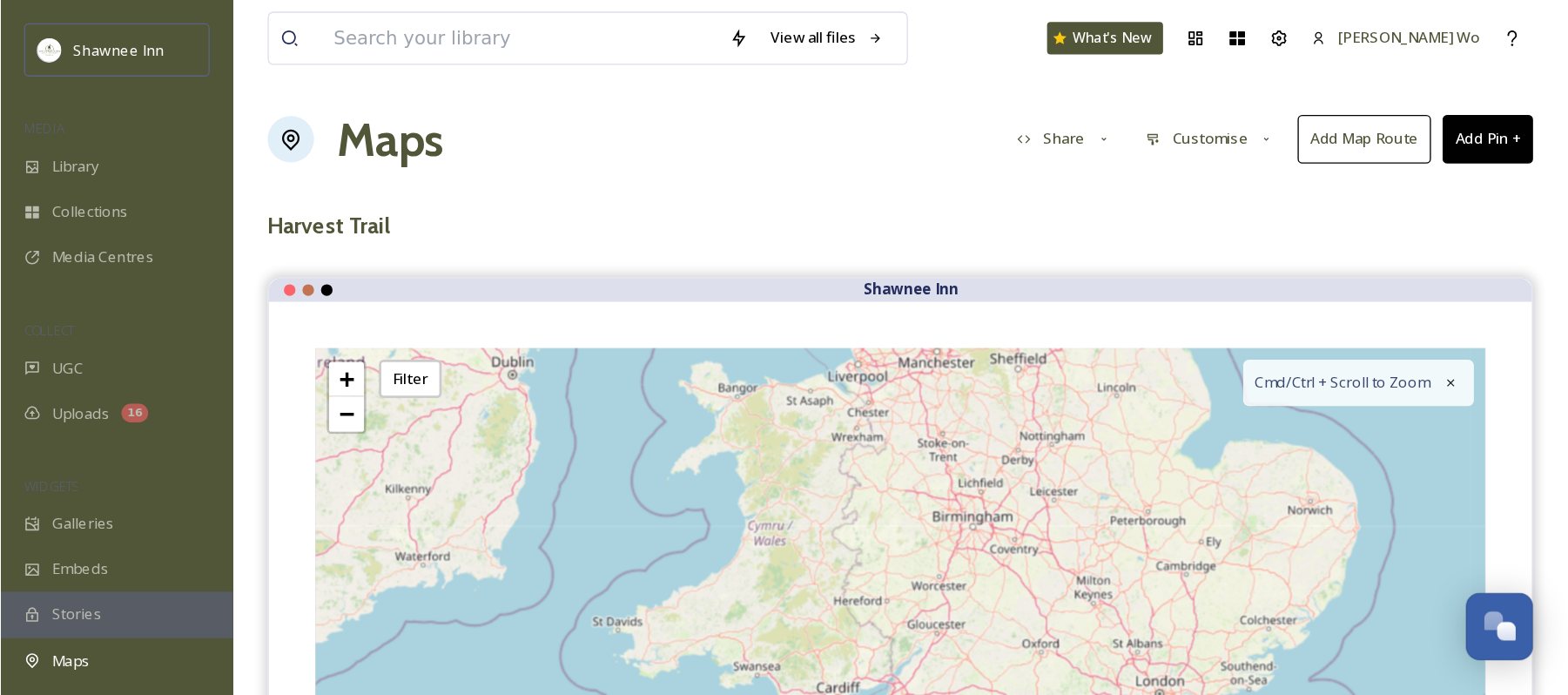
scroll to position [1721, 0]
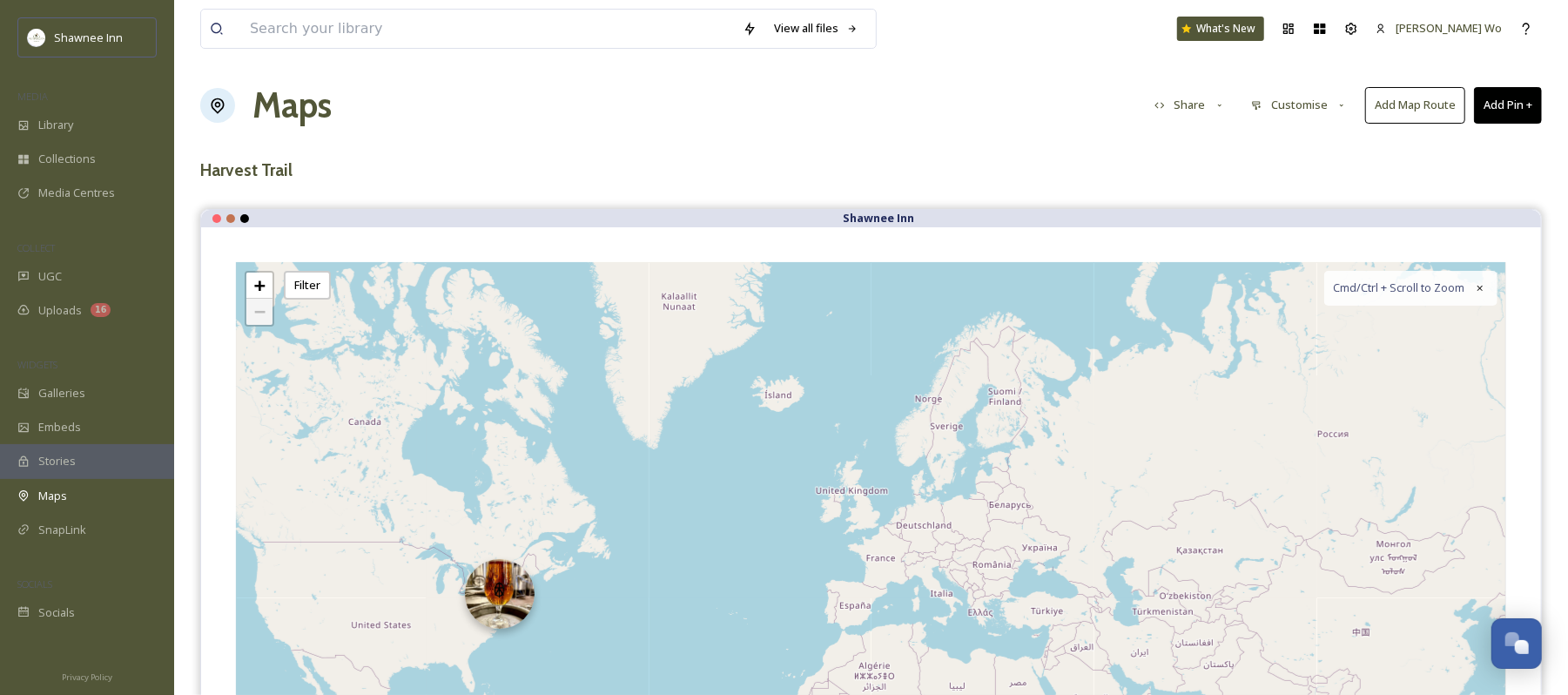
click at [509, 521] on img at bounding box center [499, 594] width 69 height 69
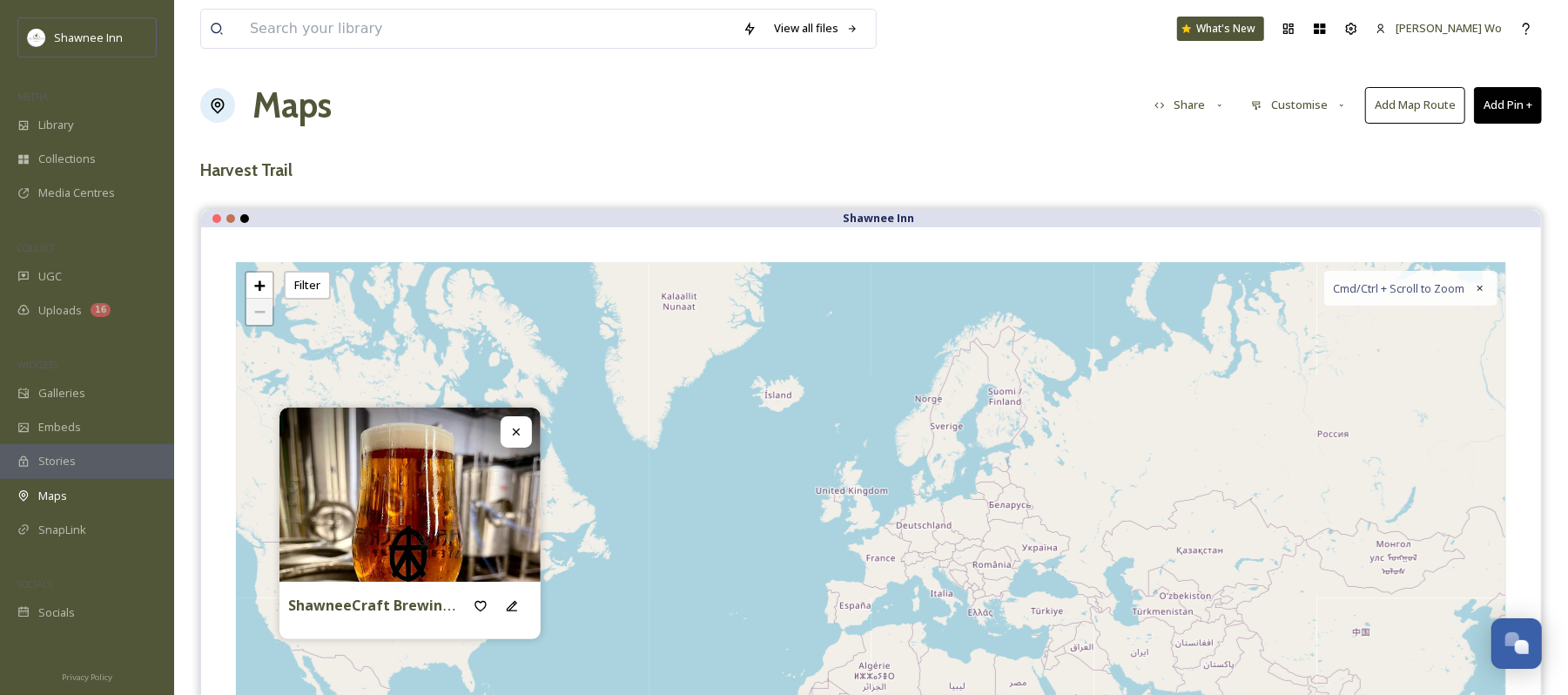
click at [718, 521] on div "+ − Leaflet | Map Courtesy of SnapSea © OpenStreetMap contributors Cmd/Ctrl + S…" at bounding box center [871, 523] width 1270 height 522
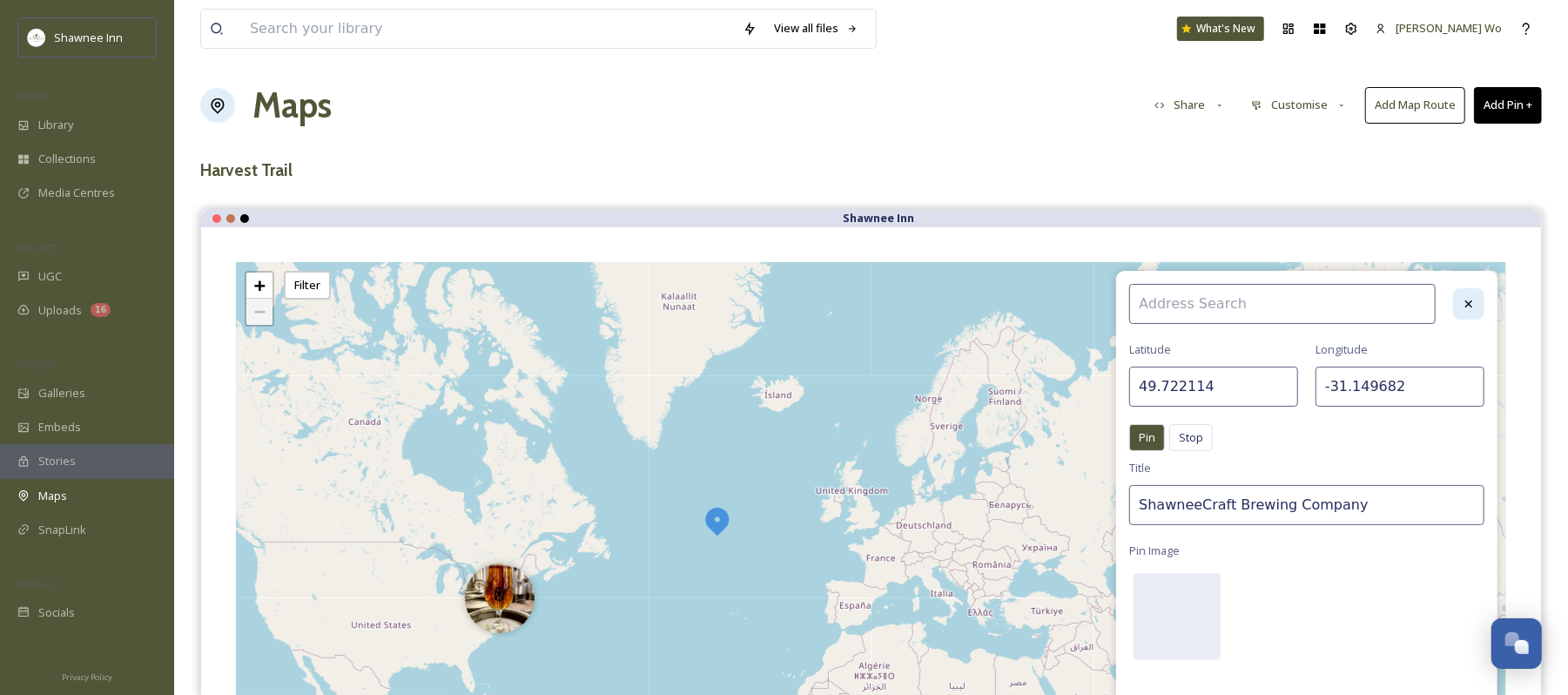
click at [1188, 304] on icon at bounding box center [1469, 304] width 7 height 7
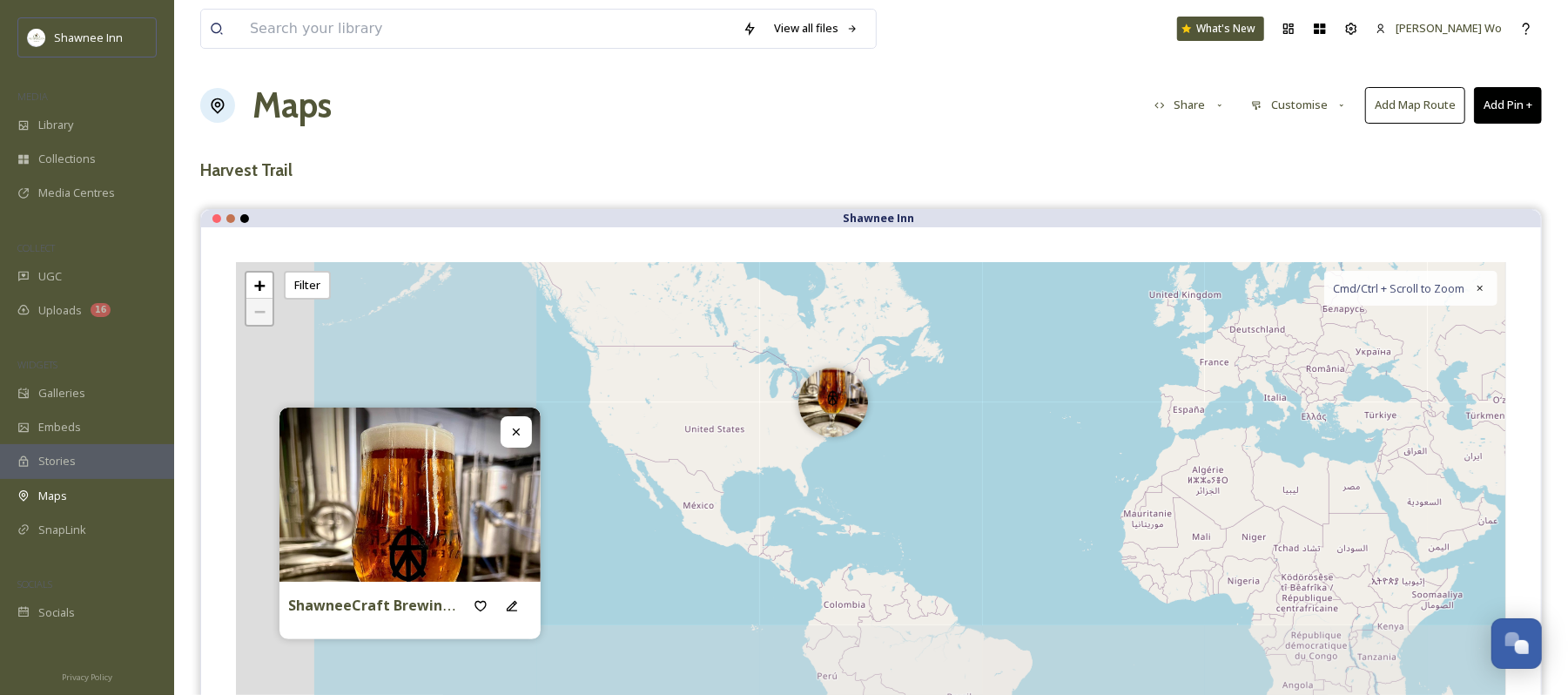
drag, startPoint x: 639, startPoint y: 607, endPoint x: 988, endPoint y: 401, distance: 405.3
click at [988, 401] on div "+ − Leaflet | Map Courtesy of SnapSea © OpenStreetMap contributors Cmd/Ctrl + S…" at bounding box center [871, 523] width 1270 height 522
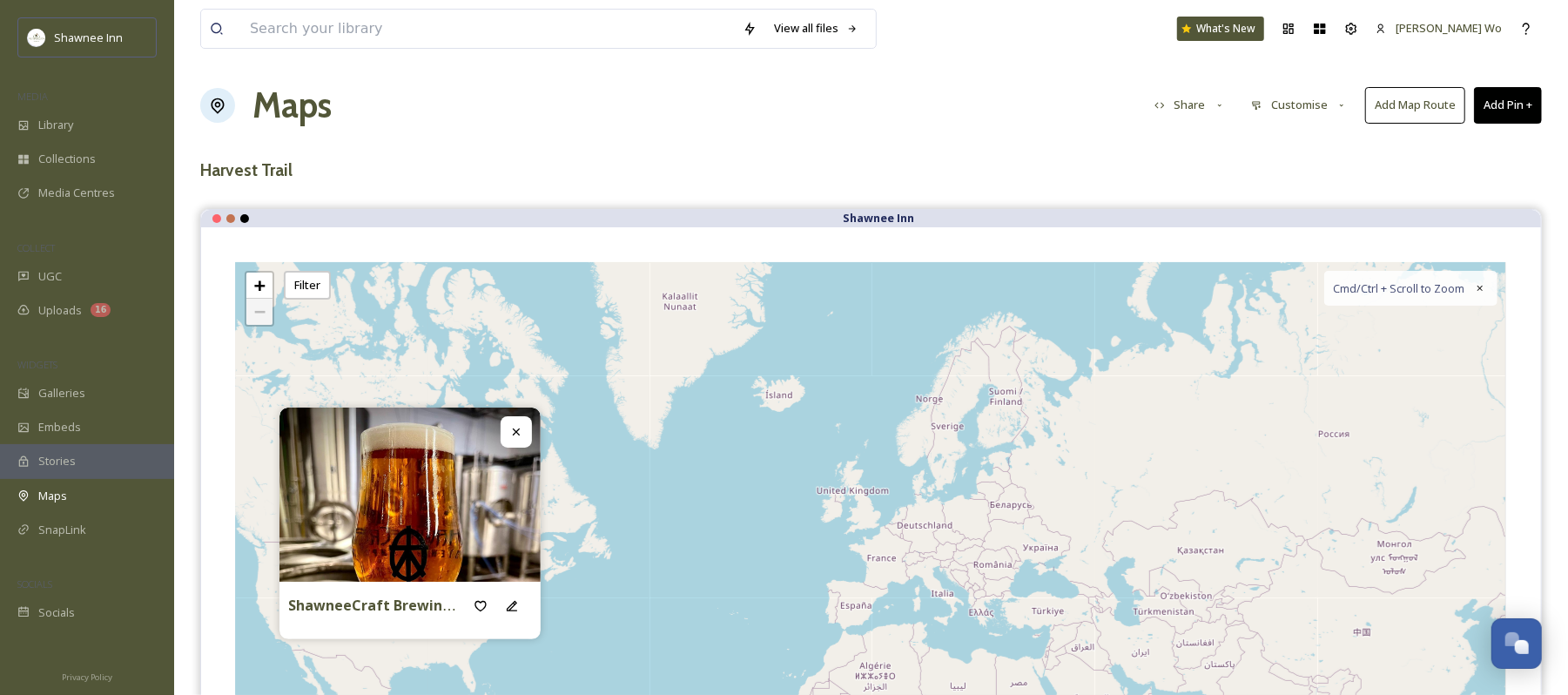
click at [478, 162] on h3 "Harvest Trail" at bounding box center [871, 170] width 1342 height 26
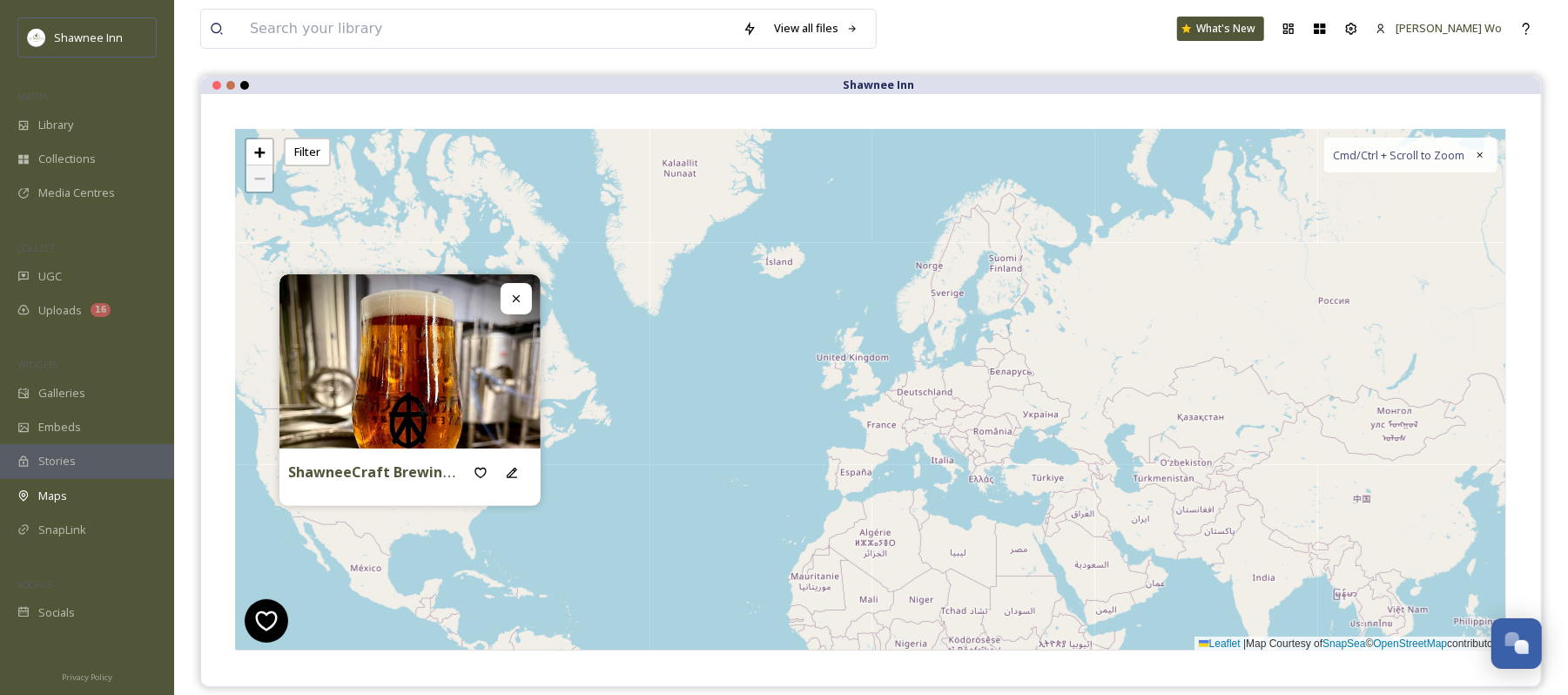
scroll to position [0, 0]
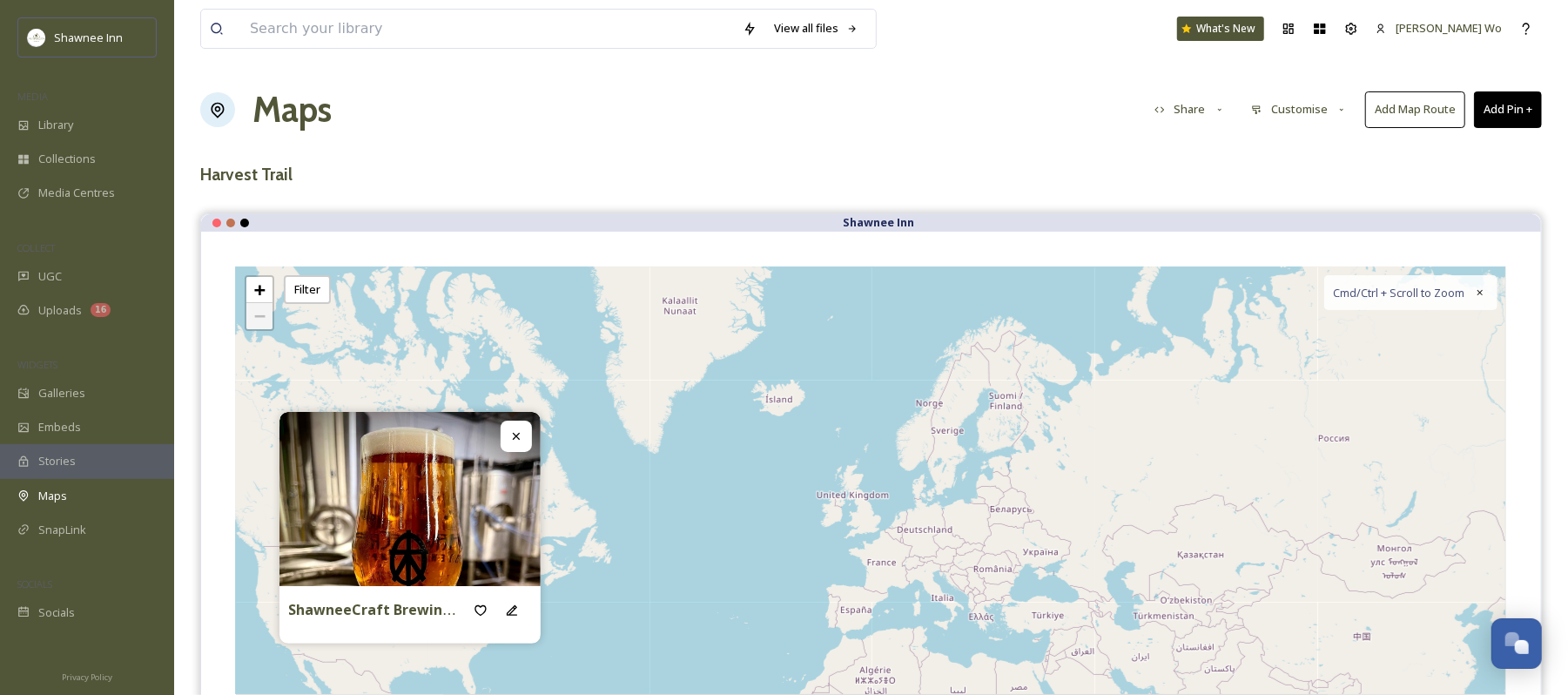
click at [1188, 113] on button "Customise" at bounding box center [1299, 109] width 114 height 34
click at [1188, 172] on div "Location" at bounding box center [1304, 183] width 121 height 34
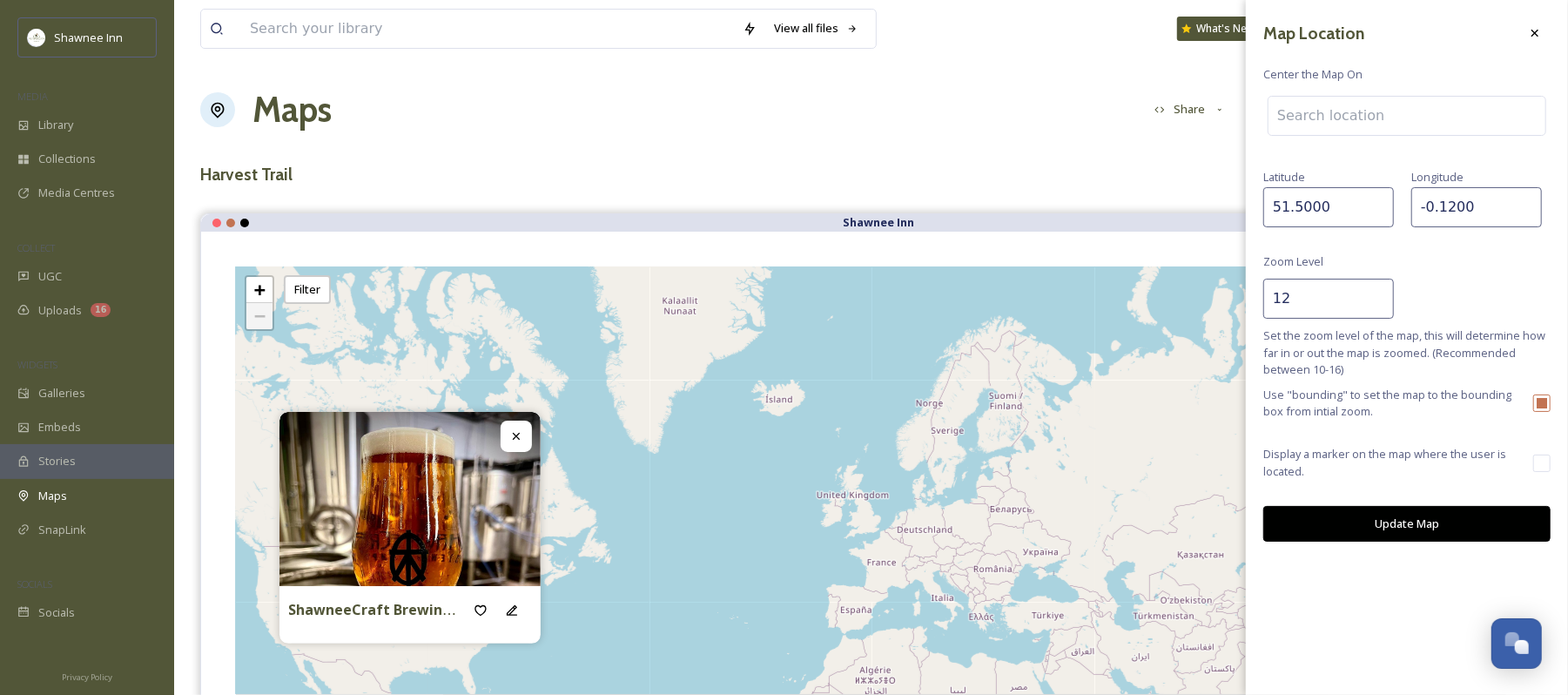
click at [1188, 126] on input at bounding box center [1407, 116] width 277 height 39
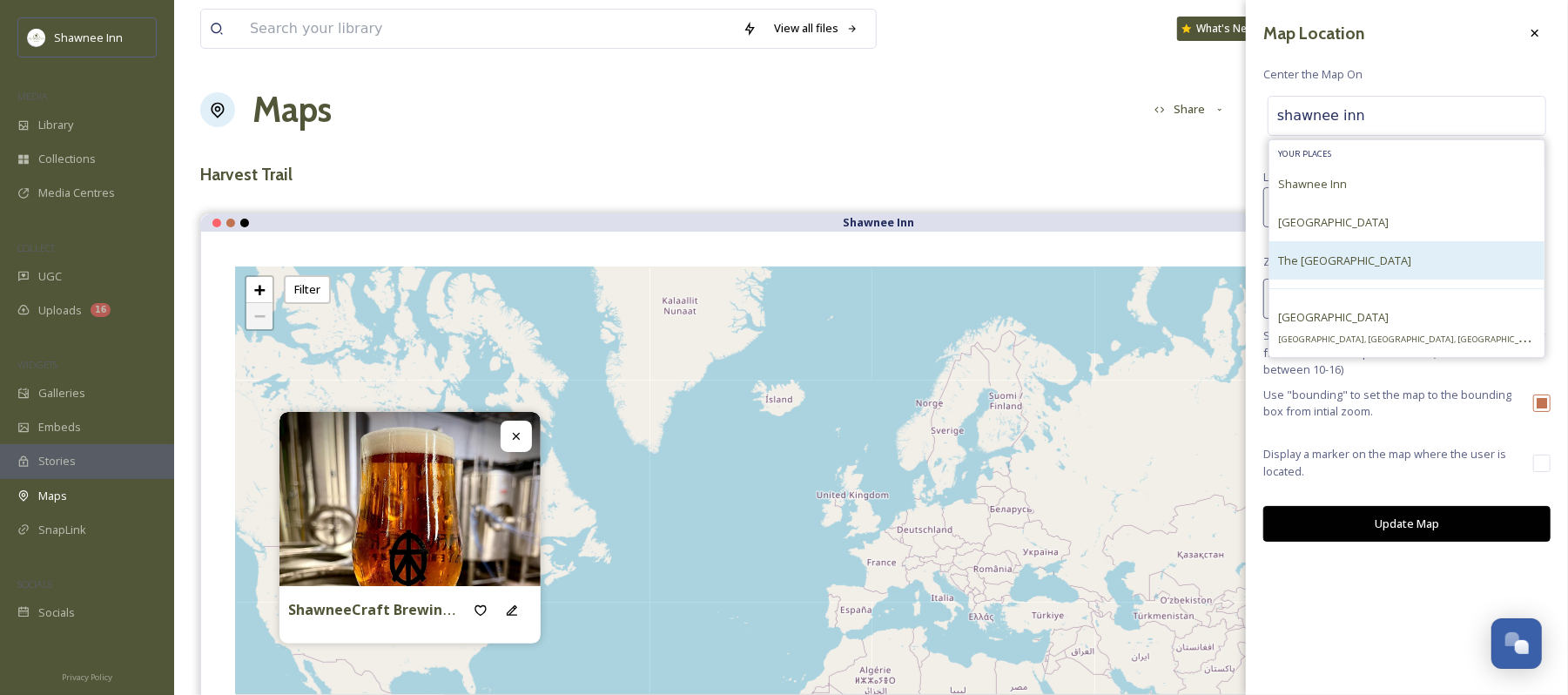
type input "shawnee inn"
click at [1188, 265] on span "The Shawnee Inn and Golf Resort" at bounding box center [1345, 260] width 133 height 16
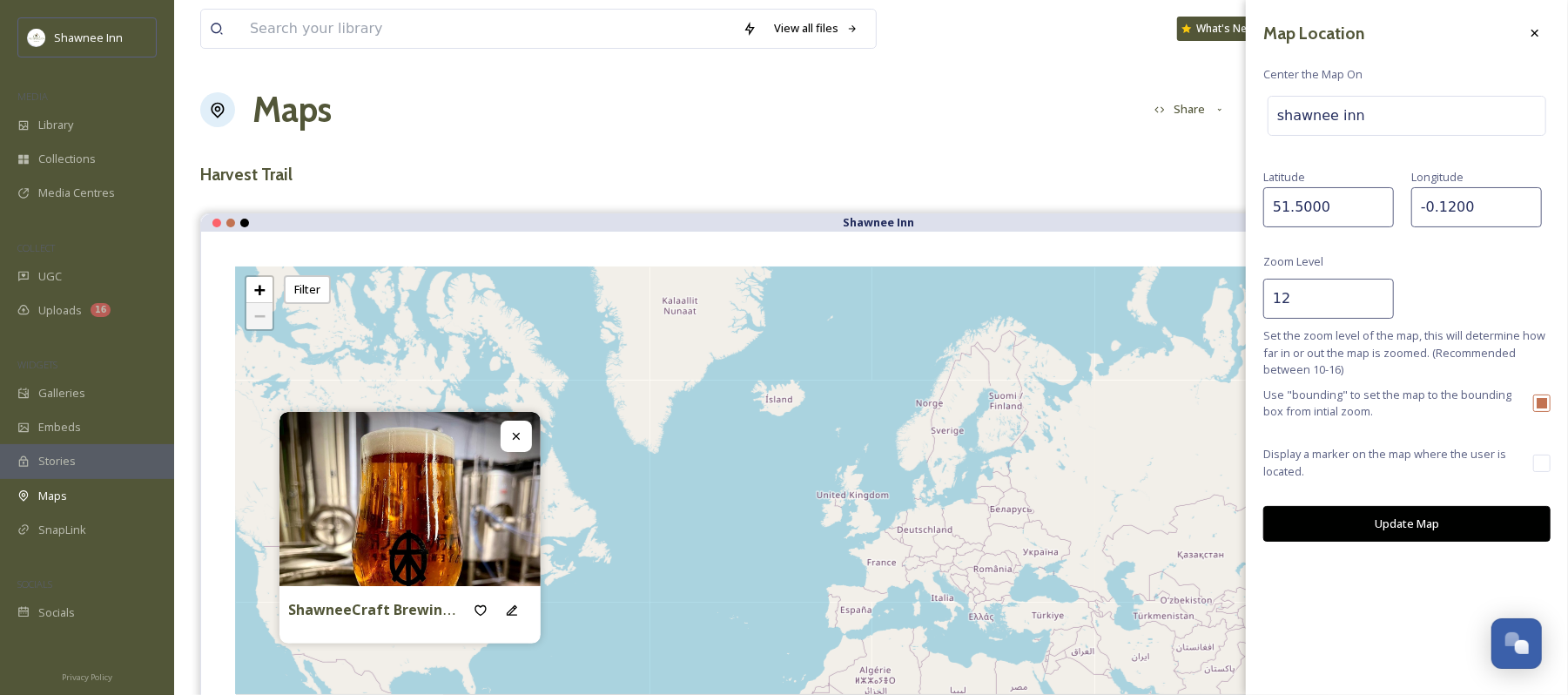
click at [1188, 521] on button "Update Map" at bounding box center [1407, 524] width 288 height 36
click at [1188, 33] on icon at bounding box center [1535, 33] width 14 height 14
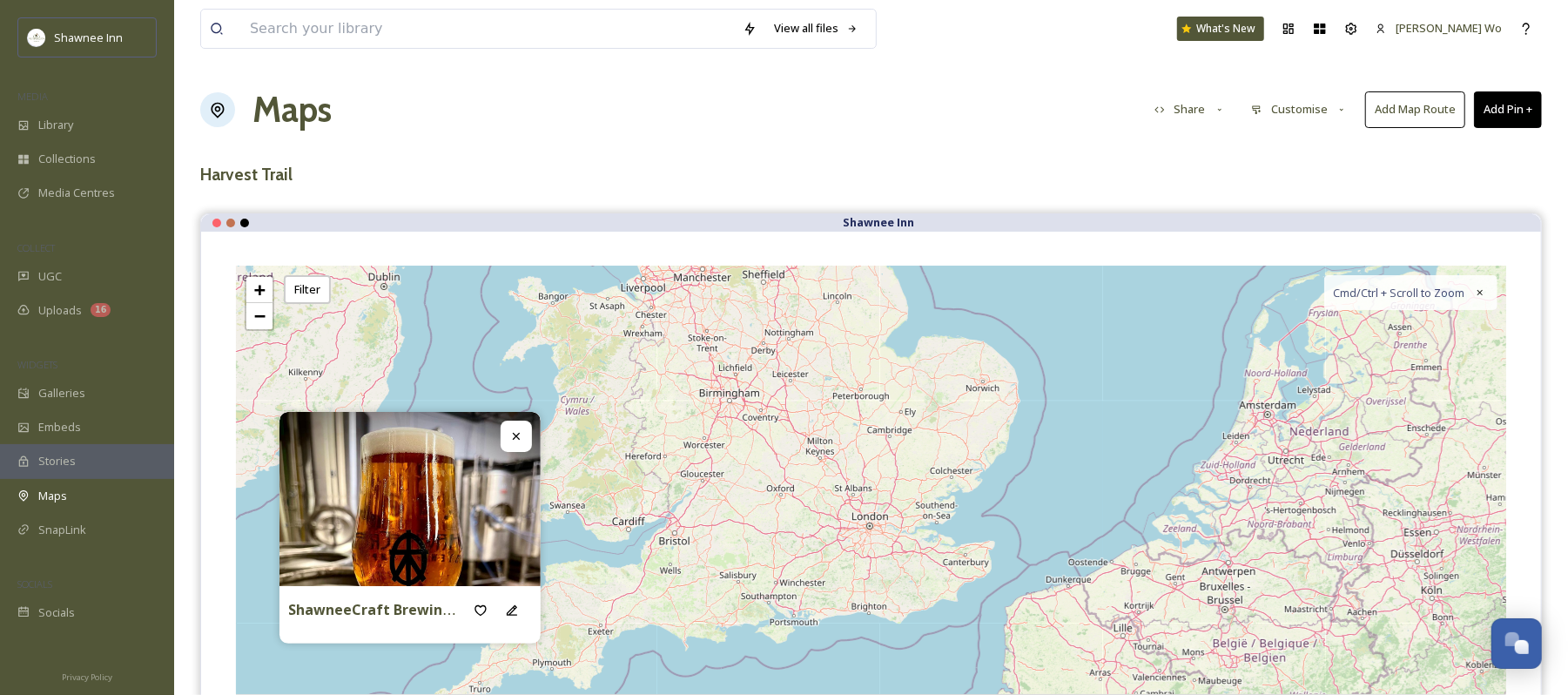
click at [457, 192] on div "View all files What's New Jeromy Wo Maps Share Customise Add Map Route Add Pin …" at bounding box center [871, 480] width 1394 height 962
click at [1188, 109] on button "Customise" at bounding box center [1299, 109] width 114 height 34
click at [1188, 176] on span "Location" at bounding box center [1274, 183] width 44 height 17
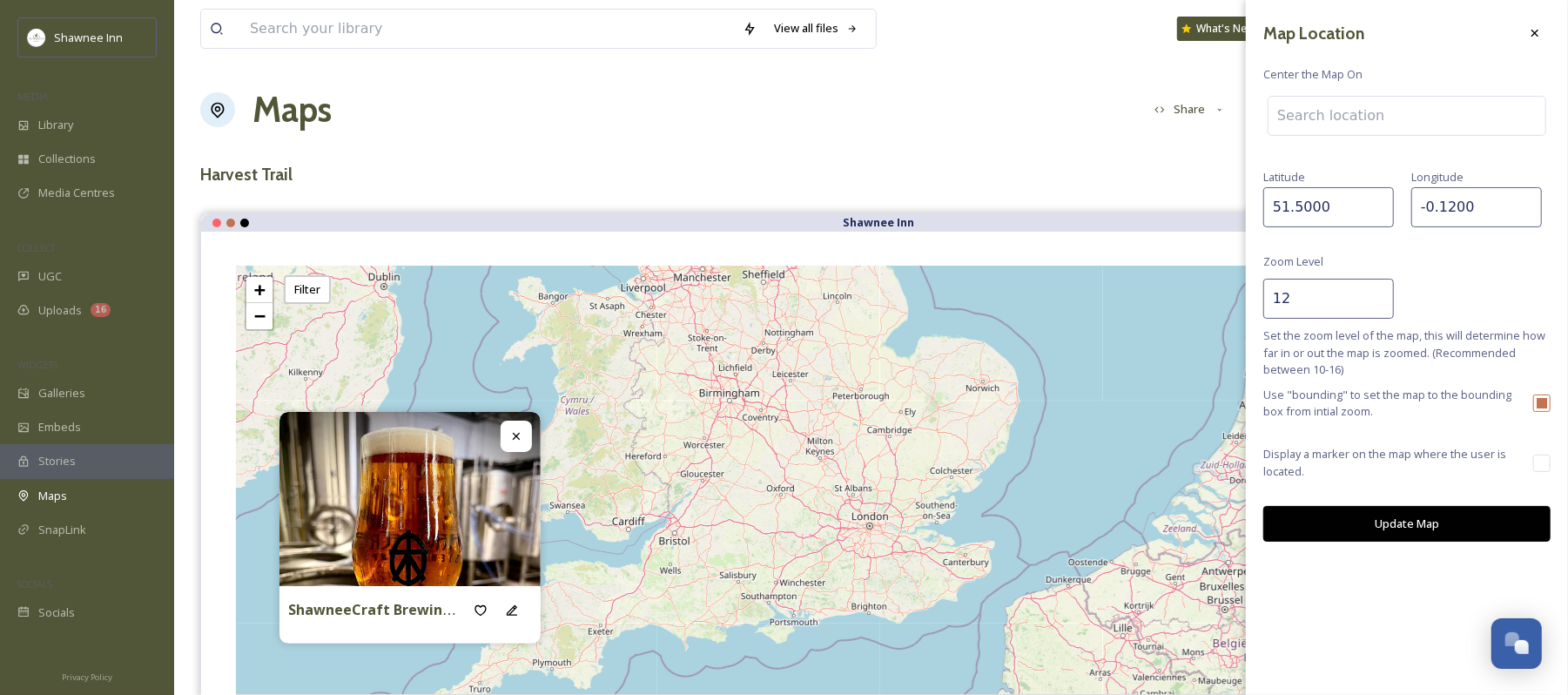
click at [1188, 398] on input "checkbox" at bounding box center [1542, 403] width 18 height 18
click at [1188, 402] on input "checkbox" at bounding box center [1542, 403] width 18 height 18
checkbox input "true"
click at [1188, 467] on input "checkbox" at bounding box center [1542, 464] width 18 height 18
checkbox input "true"
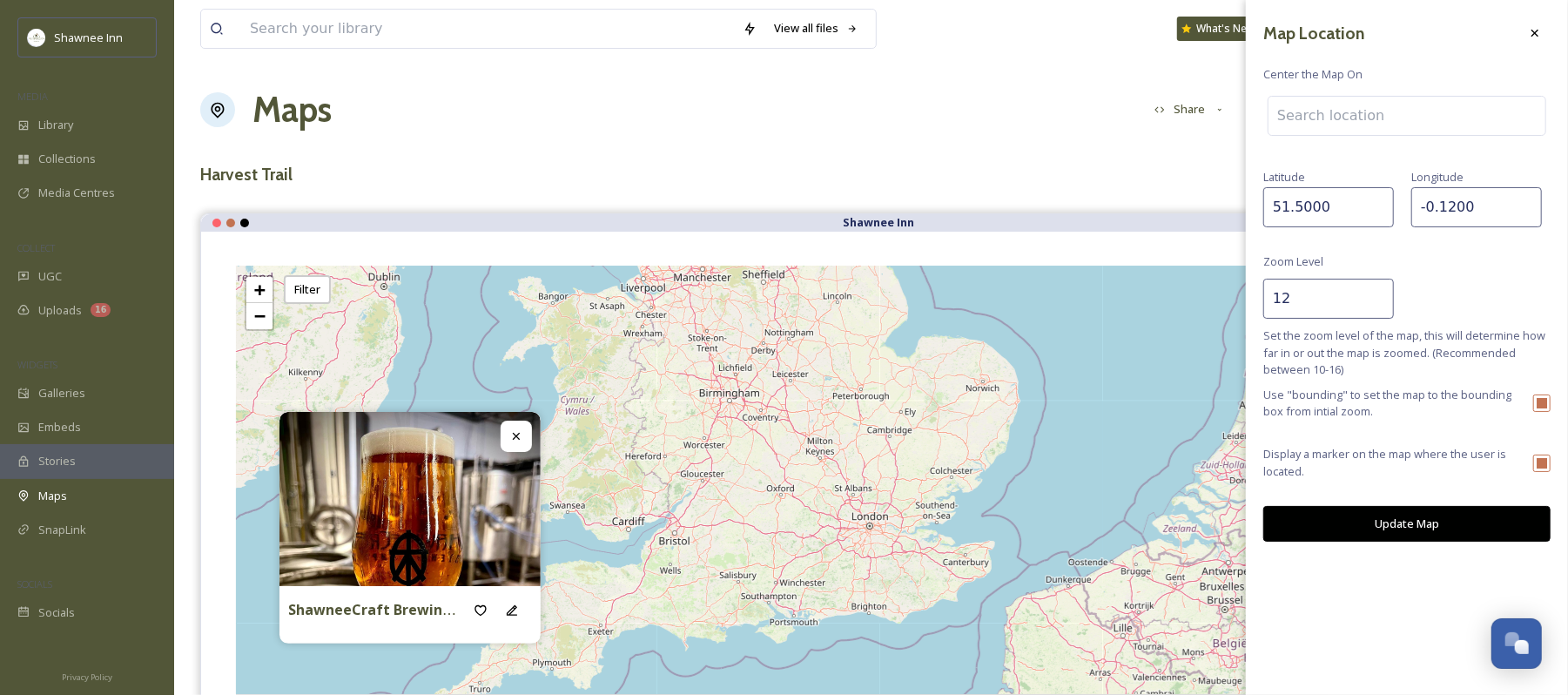
click at [1188, 35] on icon at bounding box center [1535, 33] width 14 height 14
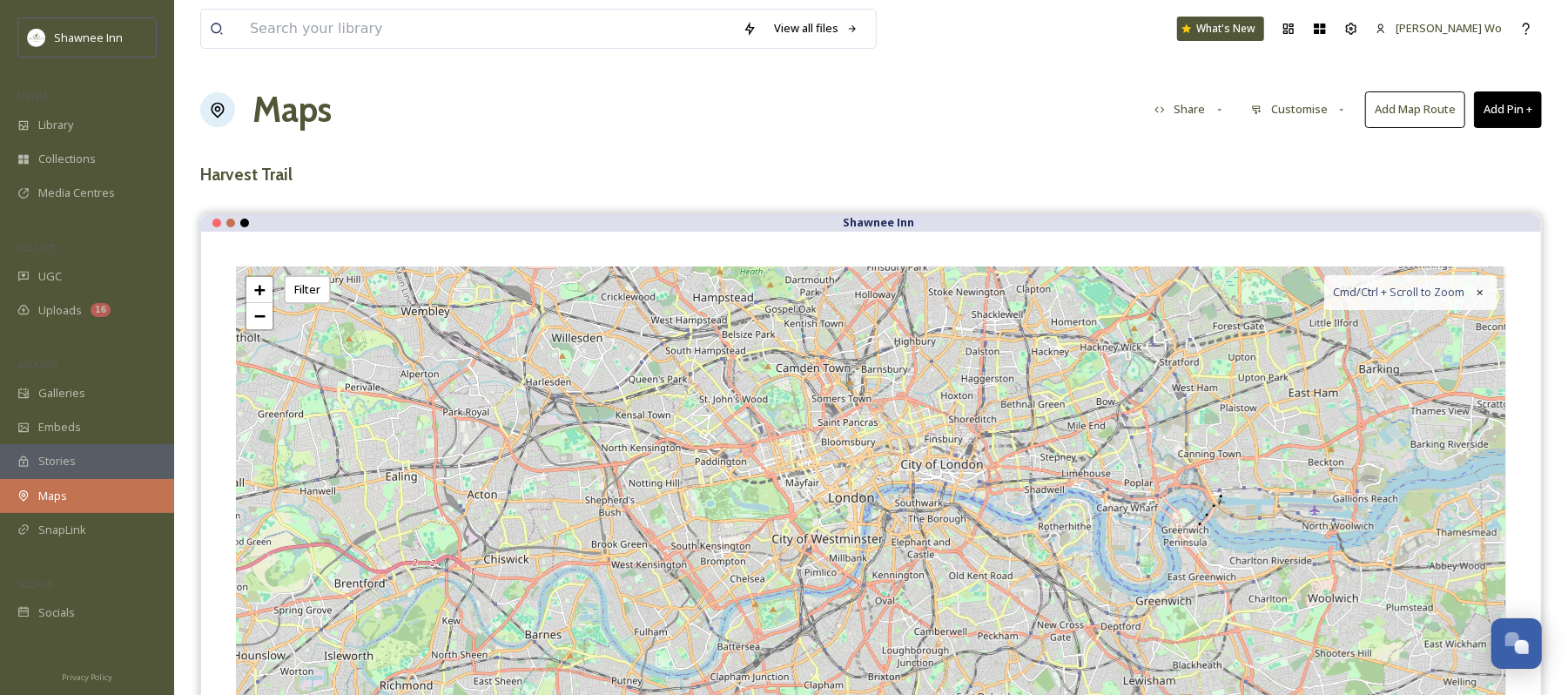
click at [43, 503] on span "Maps" at bounding box center [52, 495] width 29 height 17
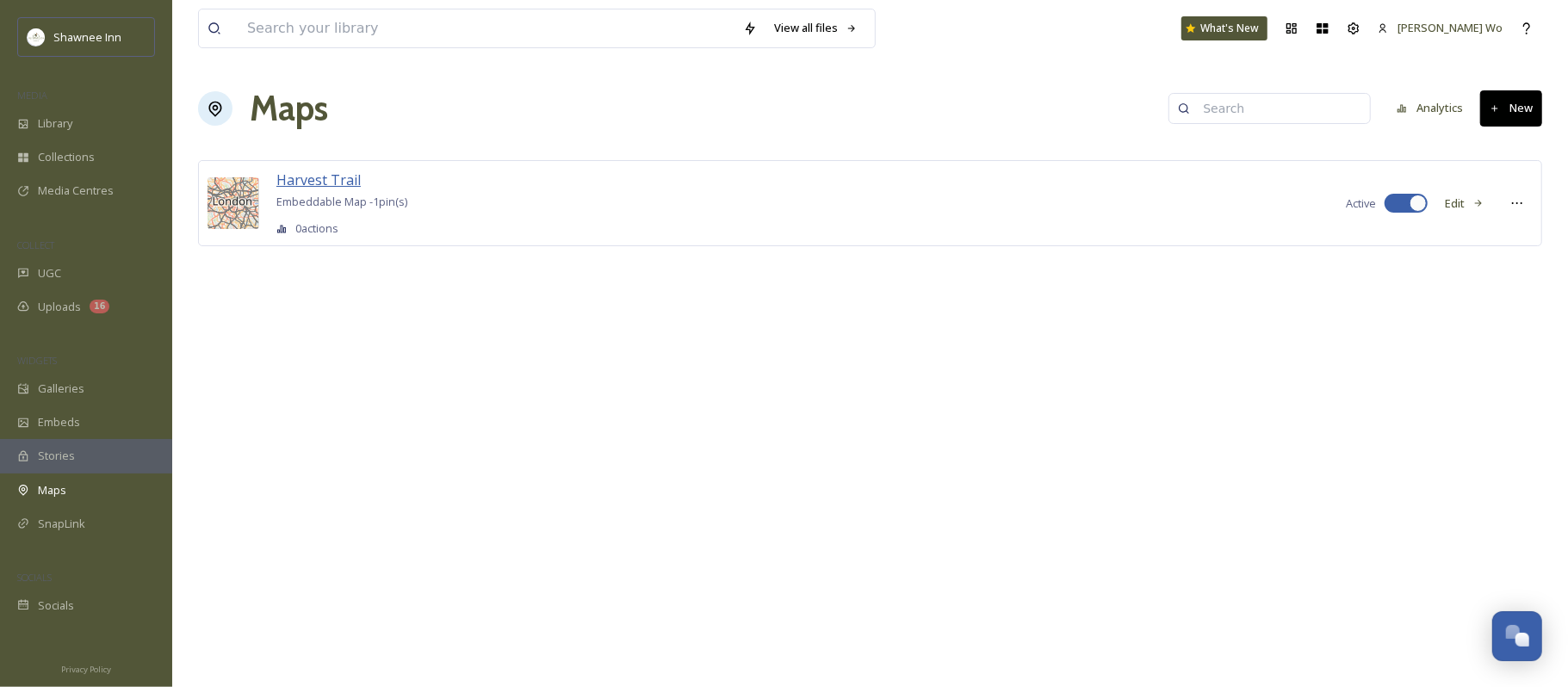
click at [337, 181] on span "Harvest Trail" at bounding box center [319, 179] width 84 height 19
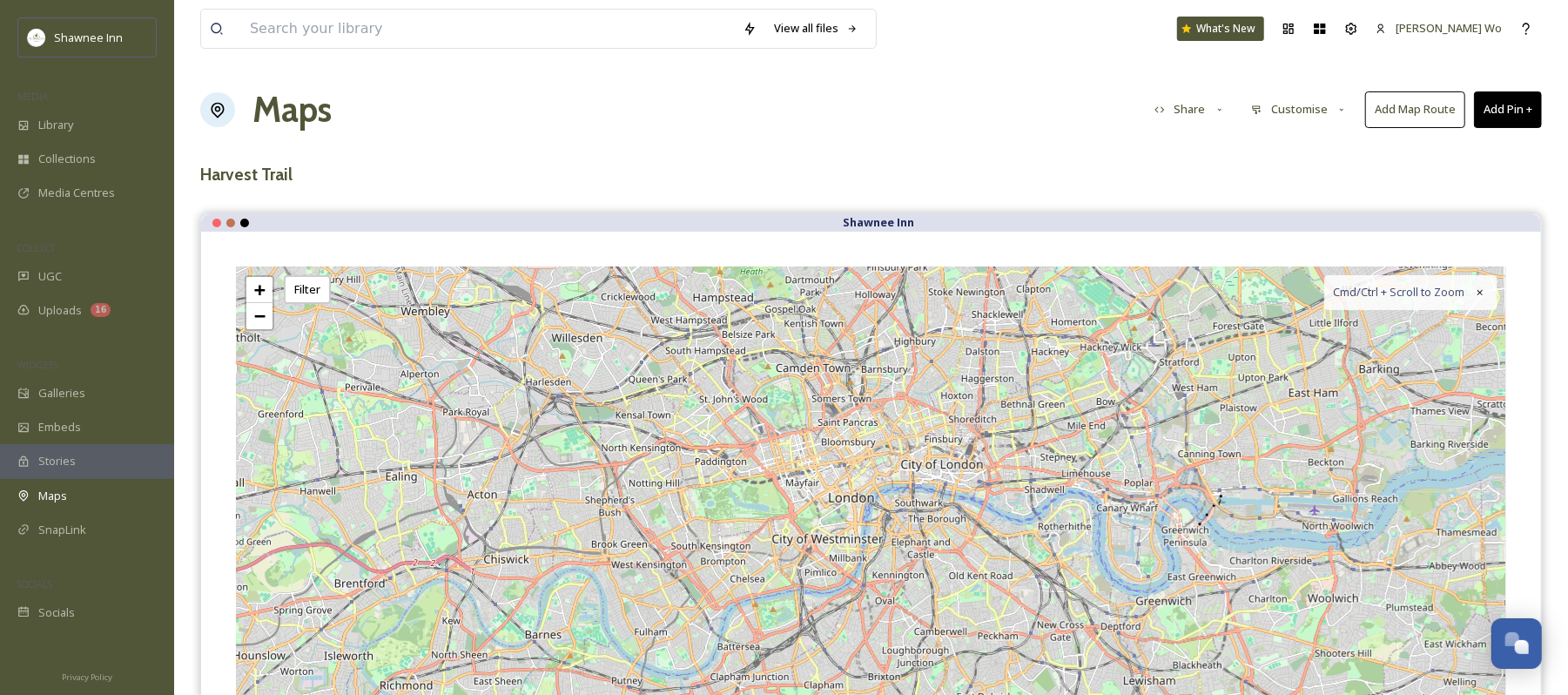
click at [1296, 112] on button "Customise" at bounding box center [1299, 109] width 114 height 34
click at [1283, 189] on span "Location" at bounding box center [1274, 183] width 44 height 17
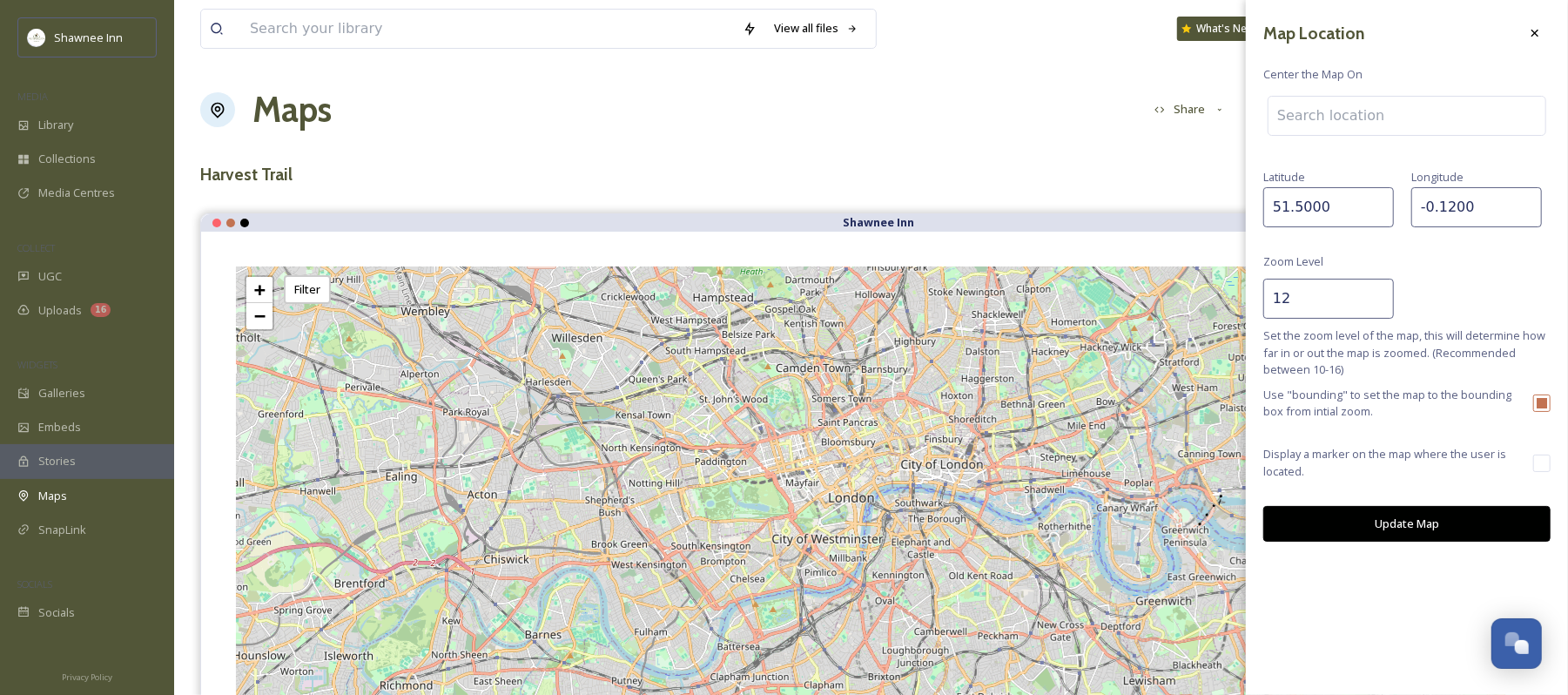
click at [1328, 123] on input at bounding box center [1407, 116] width 277 height 39
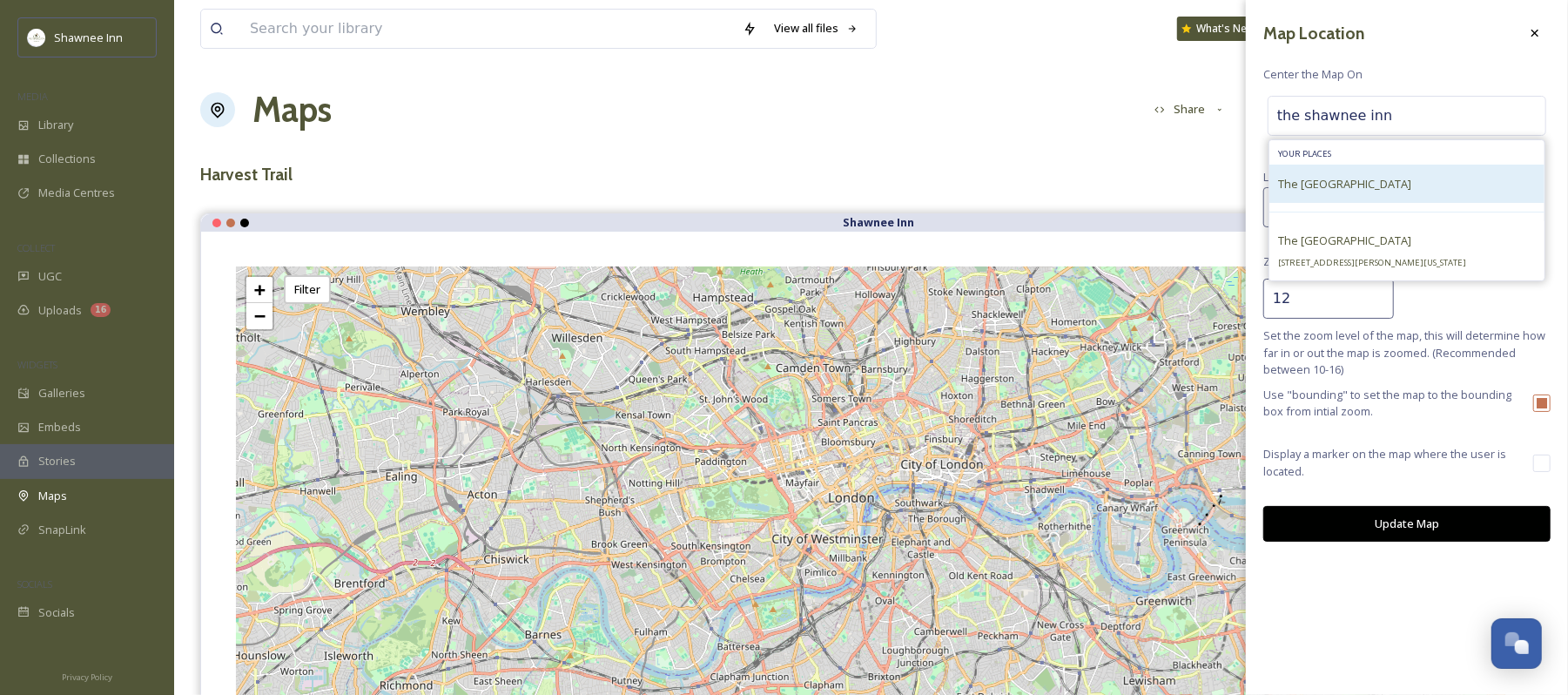
click at [1345, 182] on span "The Shawnee Inn and Golf Resort" at bounding box center [1345, 184] width 133 height 16
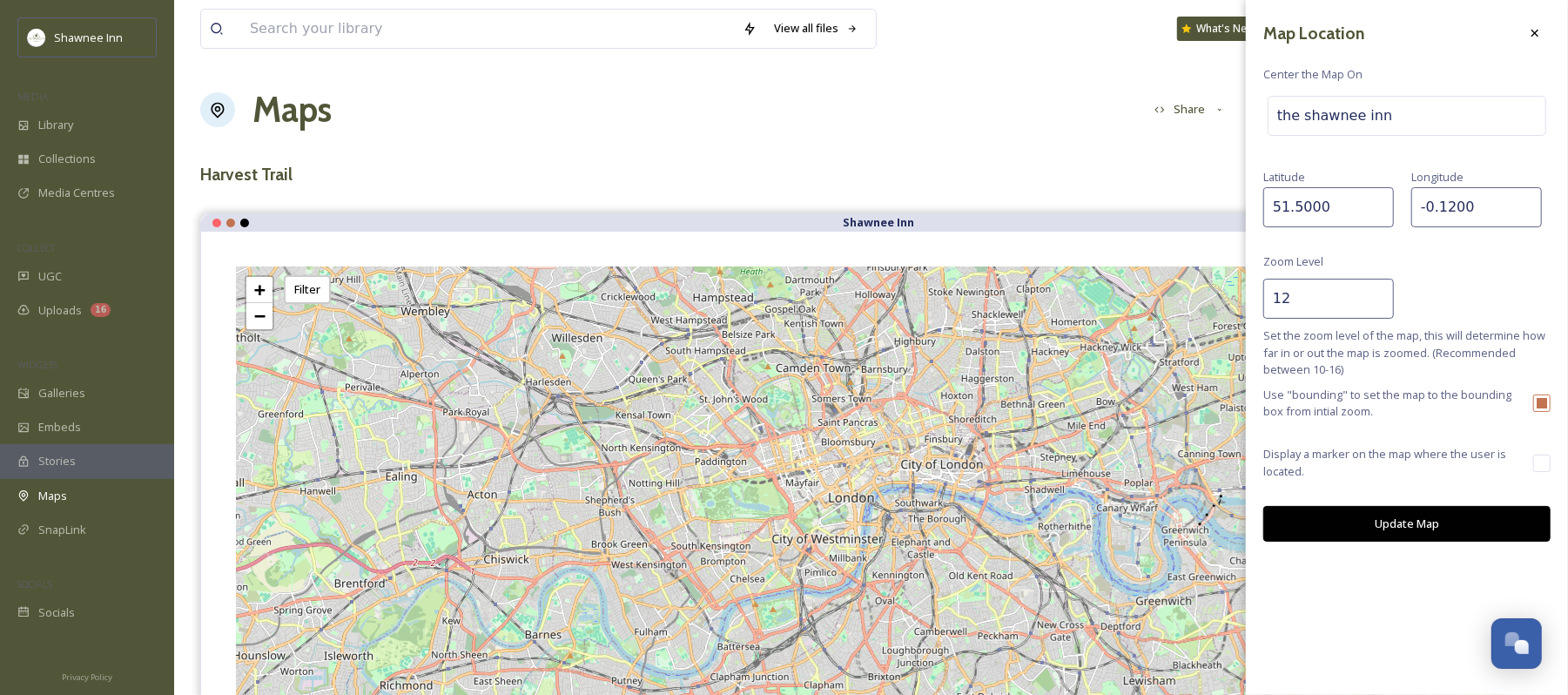
click at [1358, 119] on input "the shawnee inn" at bounding box center [1407, 116] width 277 height 39
click at [1412, 122] on input "the shawnee inn" at bounding box center [1407, 116] width 277 height 39
type input "t"
type input "the shawnee inn"
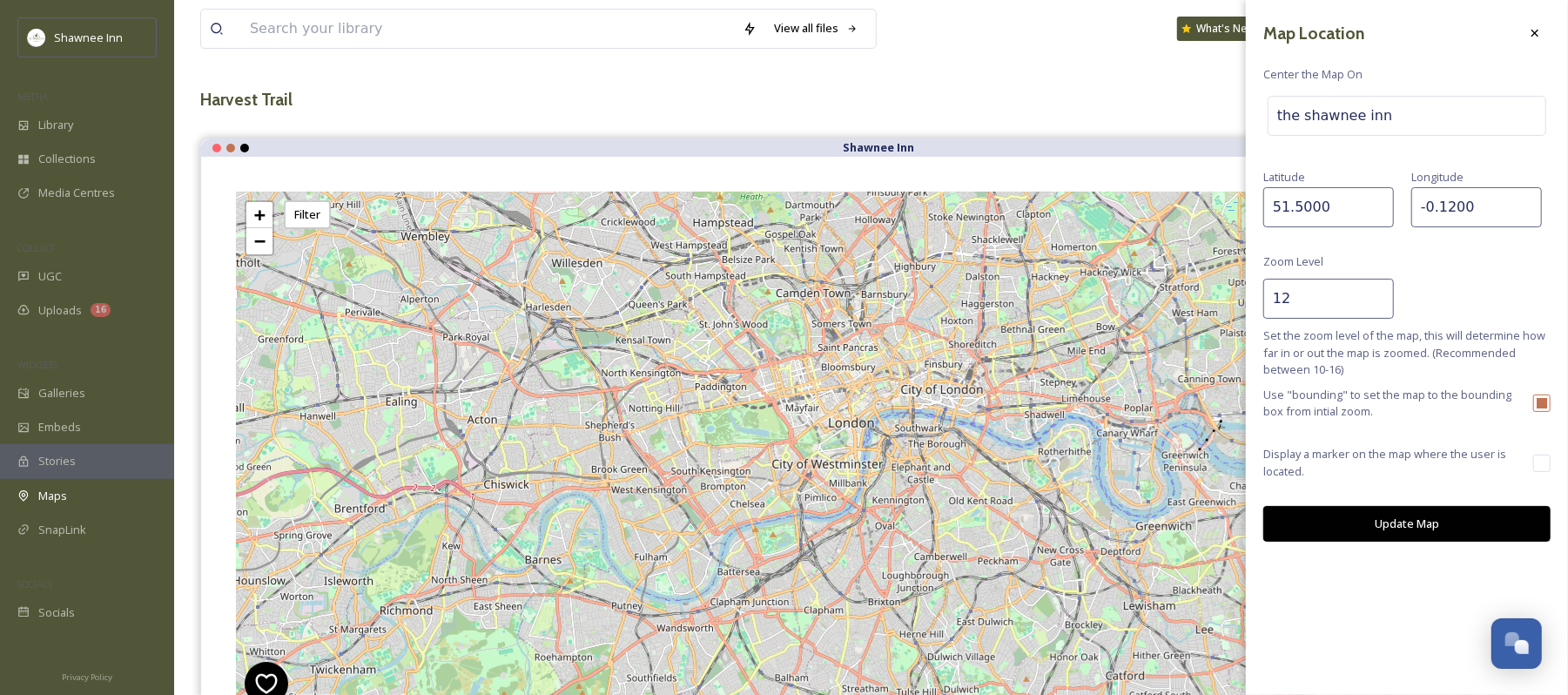
scroll to position [116, 0]
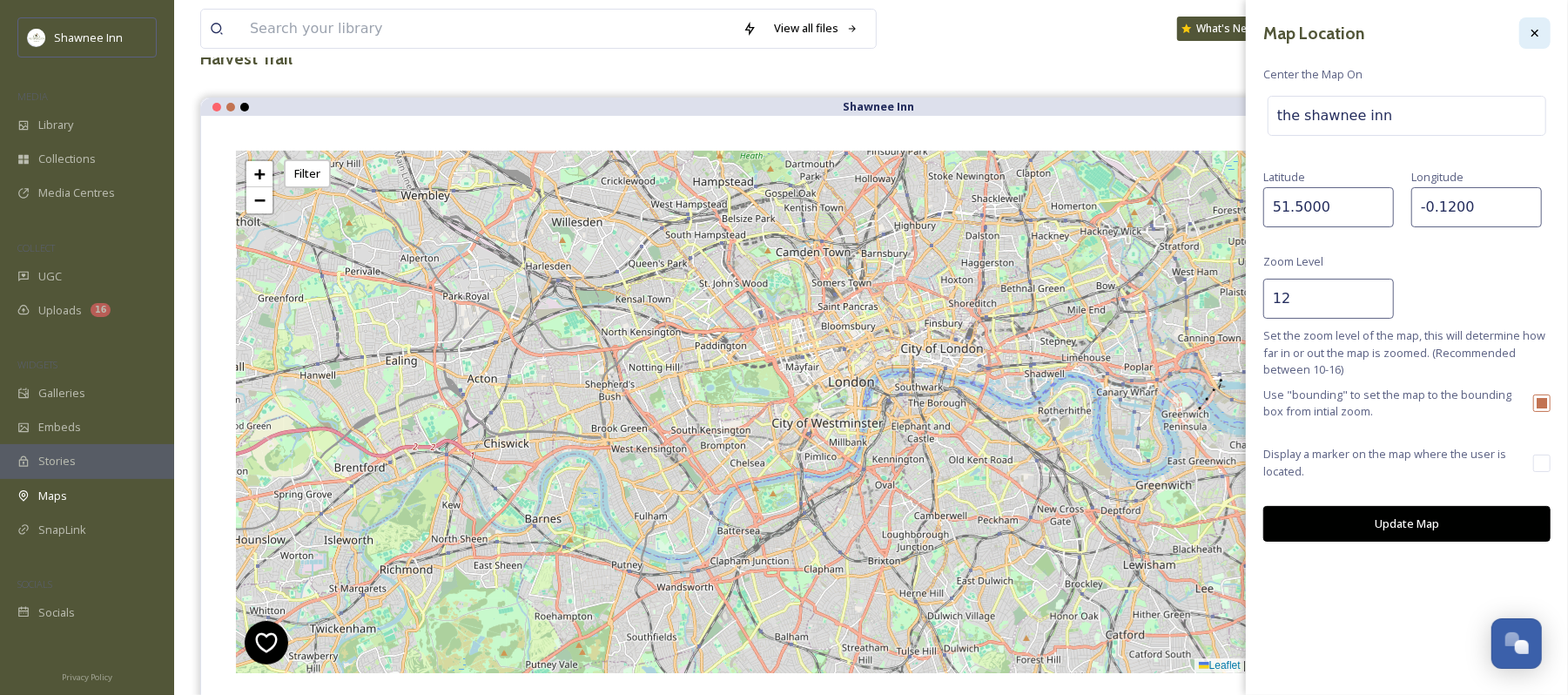
click at [1532, 37] on icon at bounding box center [1535, 33] width 14 height 14
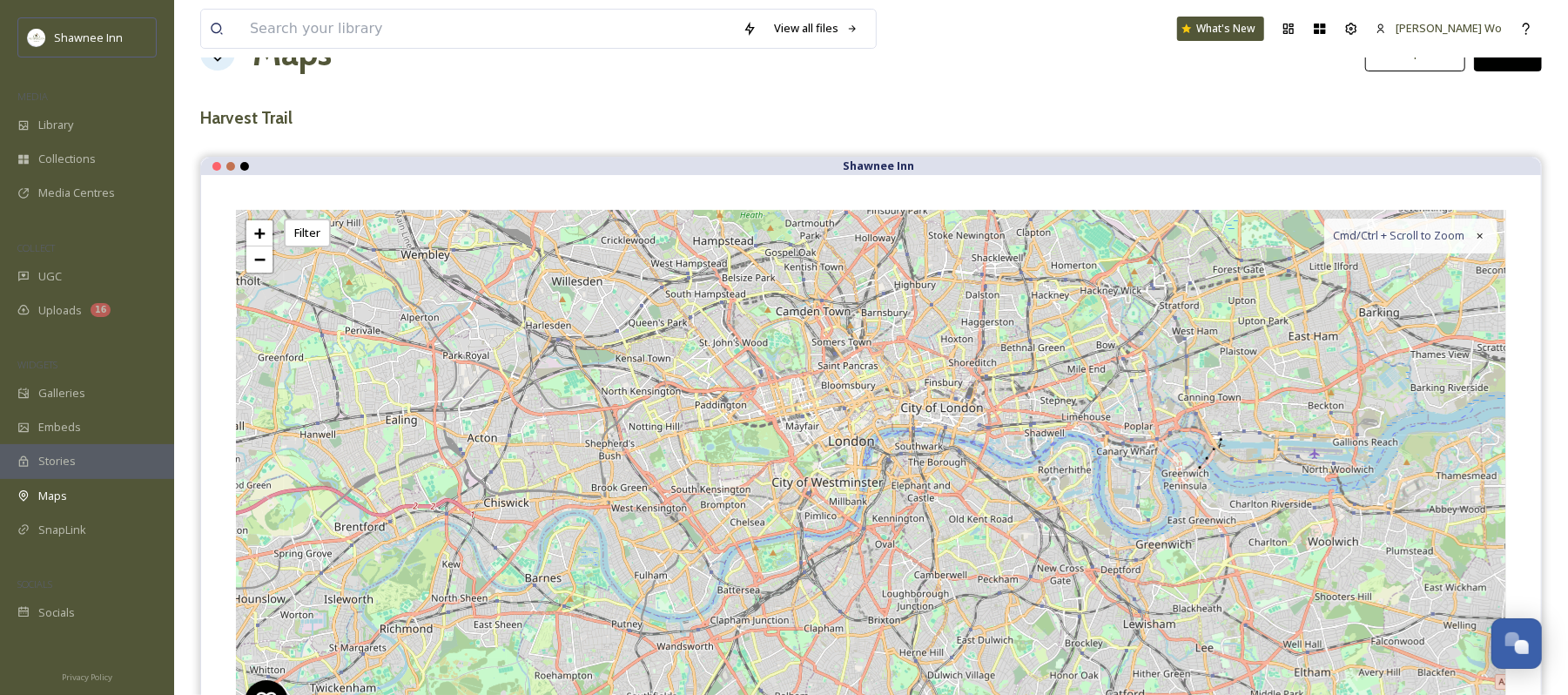
scroll to position [0, 0]
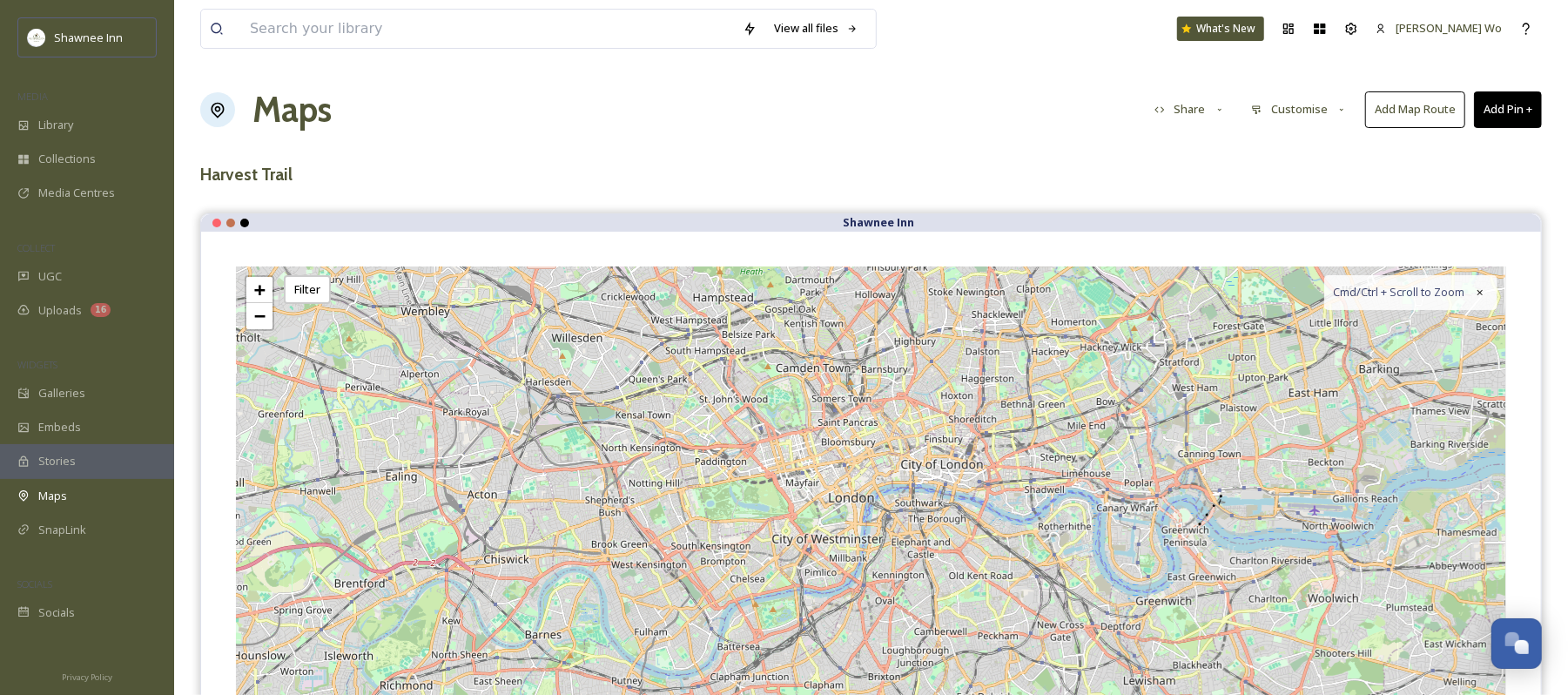
click at [1299, 113] on button "Customise" at bounding box center [1299, 109] width 114 height 34
click at [1293, 176] on span "Location" at bounding box center [1274, 183] width 44 height 17
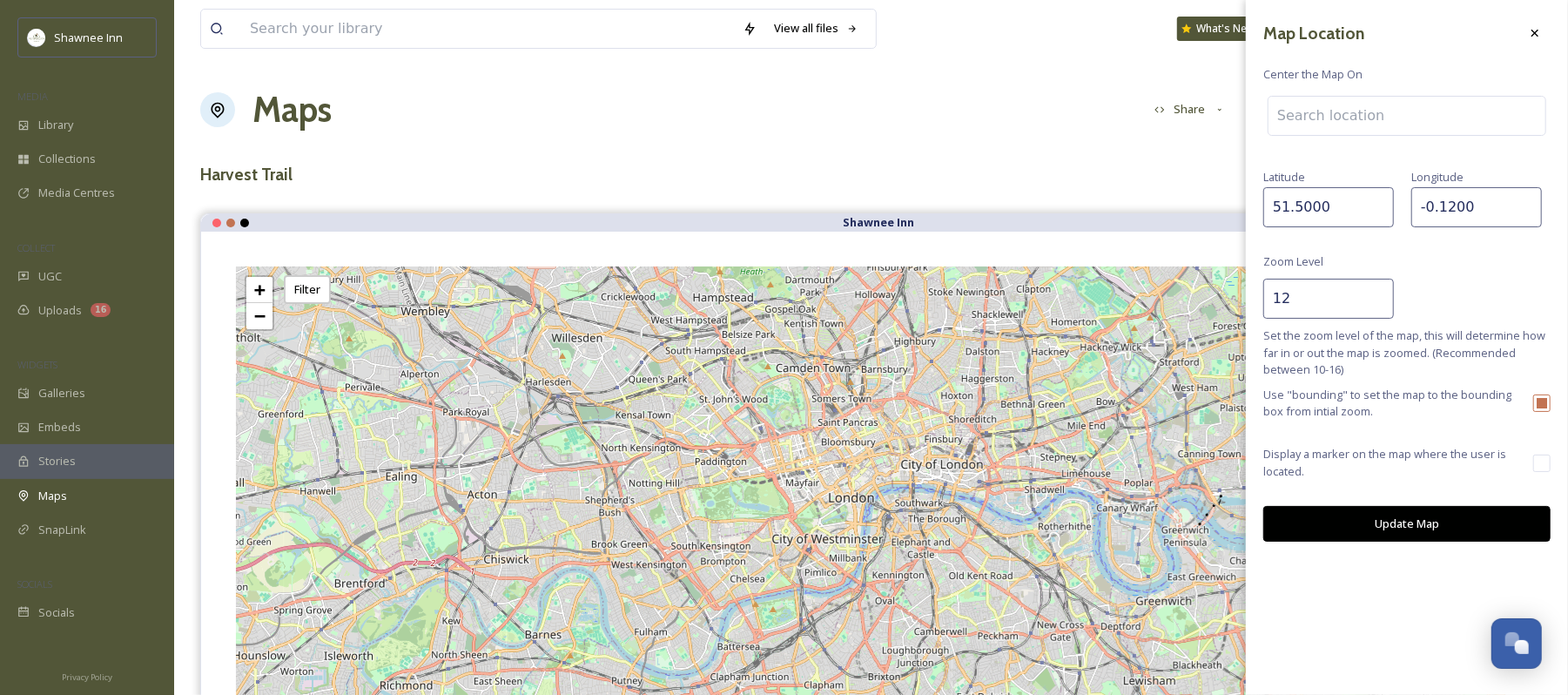
click at [1294, 123] on input at bounding box center [1407, 116] width 277 height 39
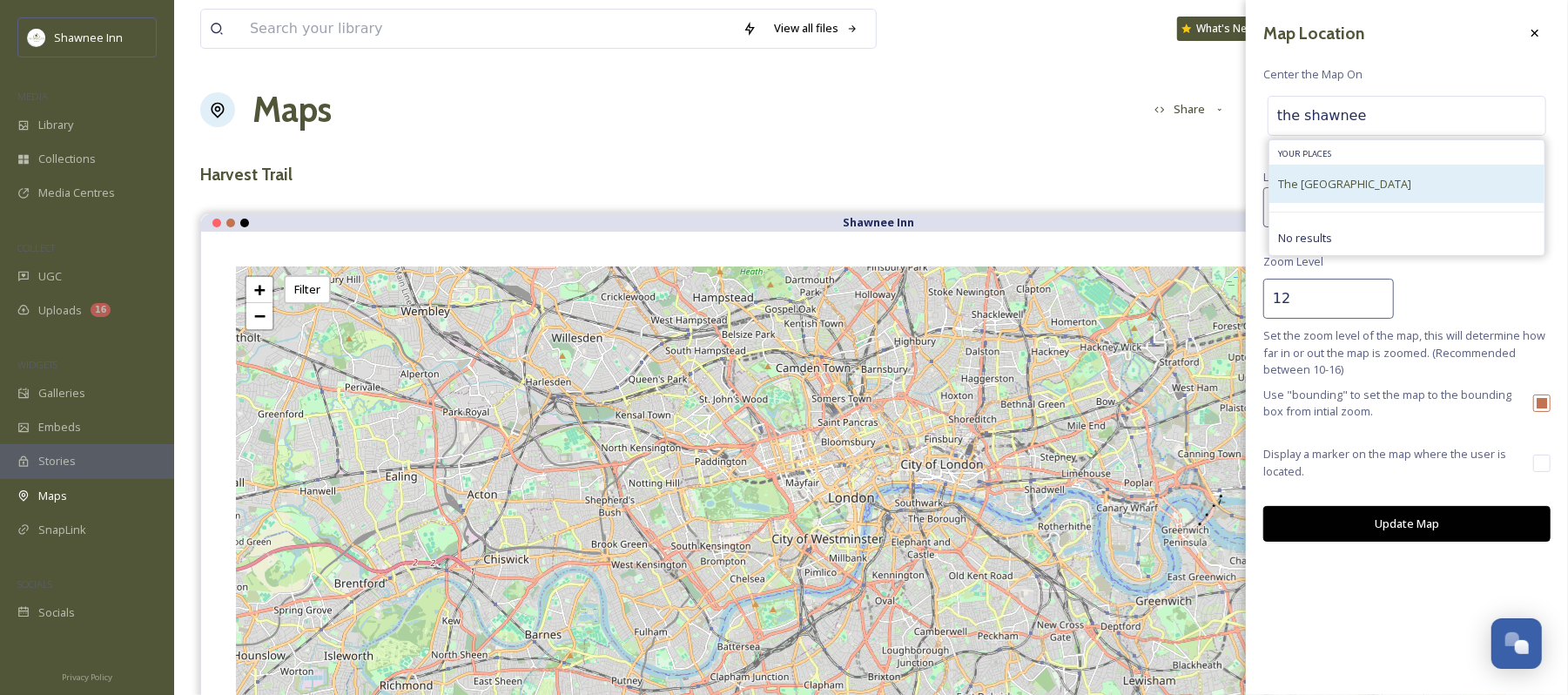
click at [1285, 179] on span "The [GEOGRAPHIC_DATA]" at bounding box center [1345, 184] width 133 height 16
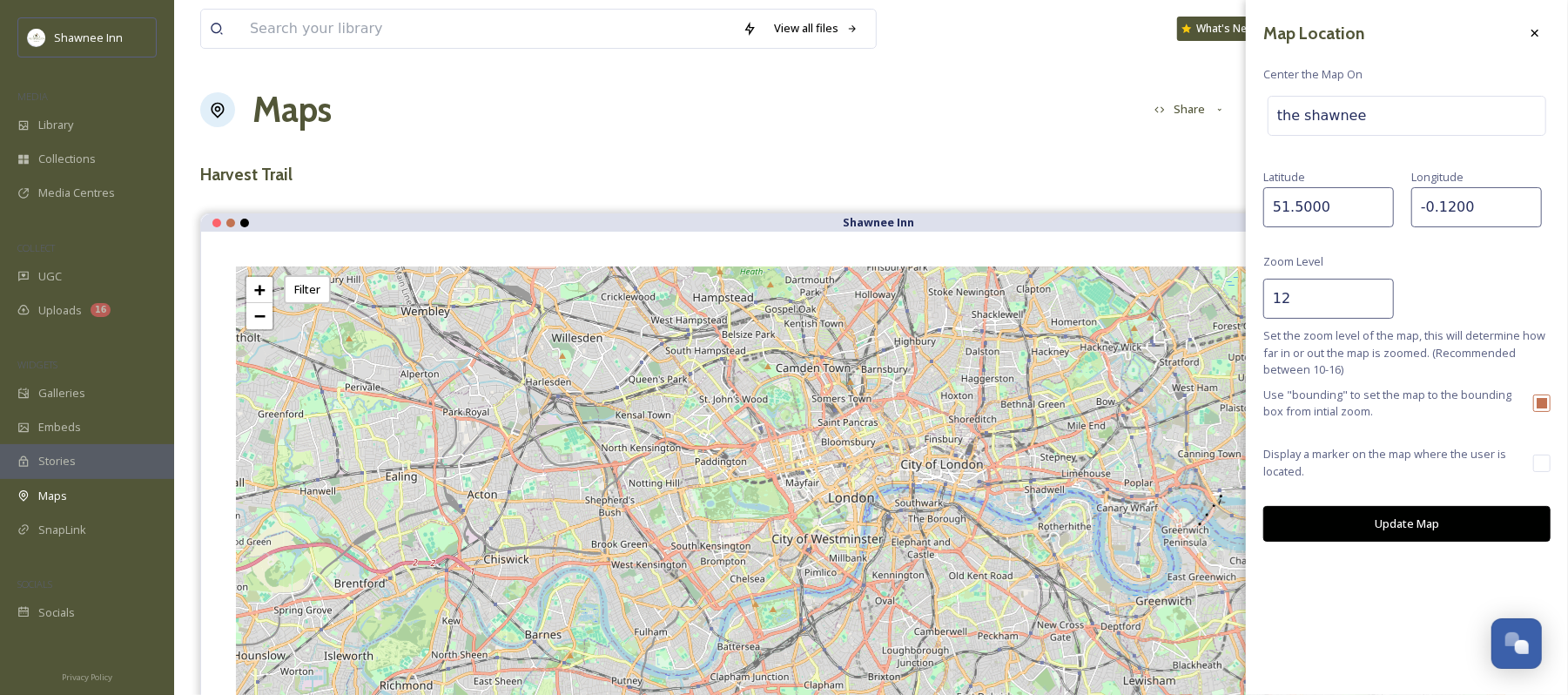
click at [1310, 113] on input "the shawnee" at bounding box center [1407, 116] width 277 height 39
type input "shawnee"
click at [1541, 26] on icon at bounding box center [1535, 33] width 14 height 14
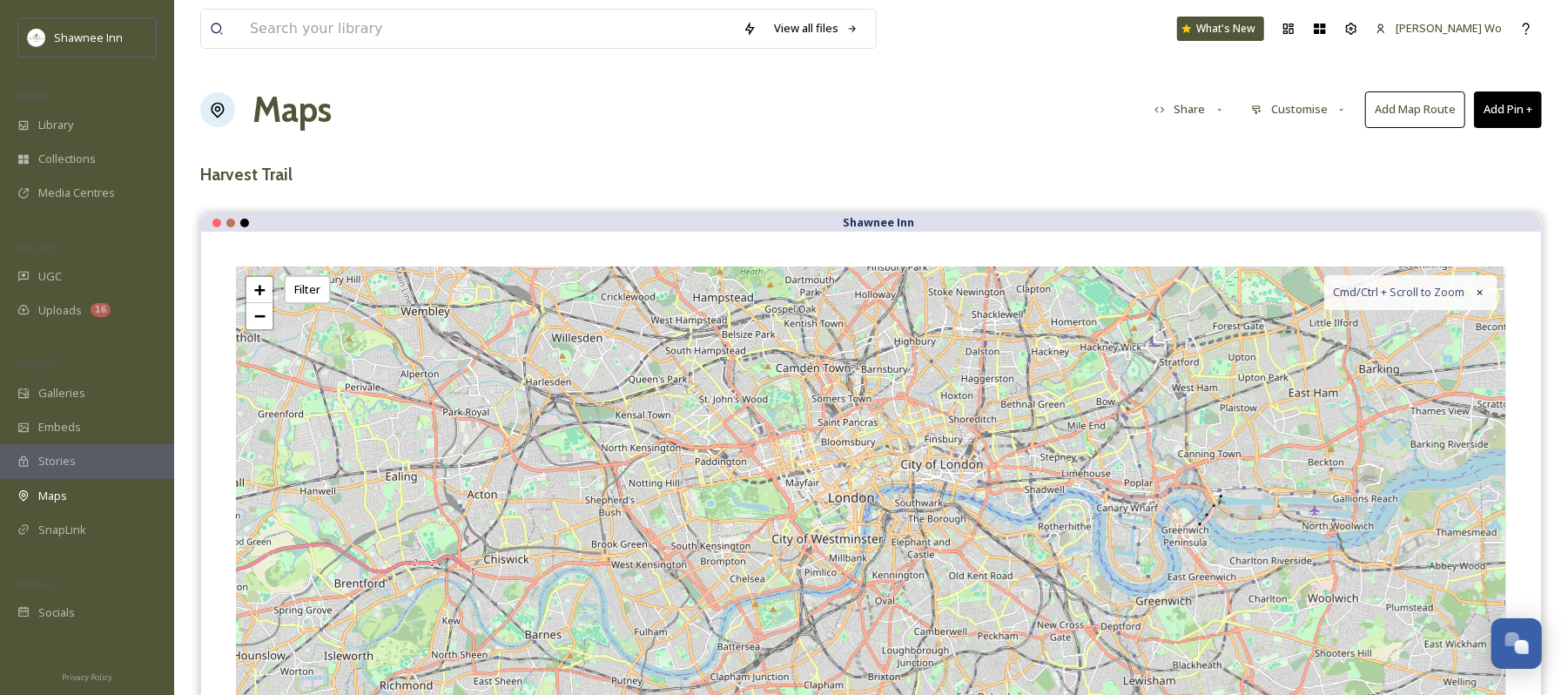
click at [1278, 116] on button "Customise" at bounding box center [1299, 109] width 114 height 34
click at [1265, 185] on span "Location" at bounding box center [1274, 183] width 44 height 17
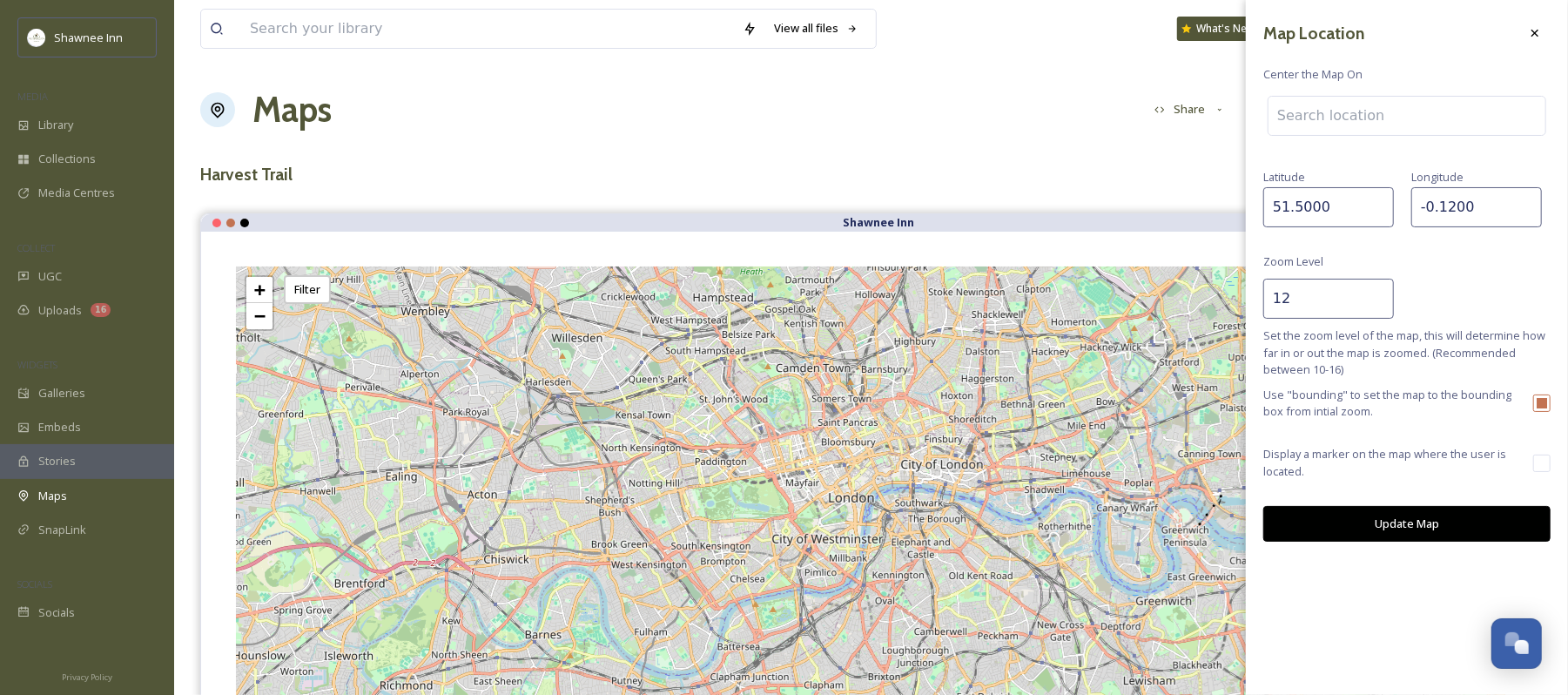
click at [1317, 127] on input at bounding box center [1407, 116] width 277 height 39
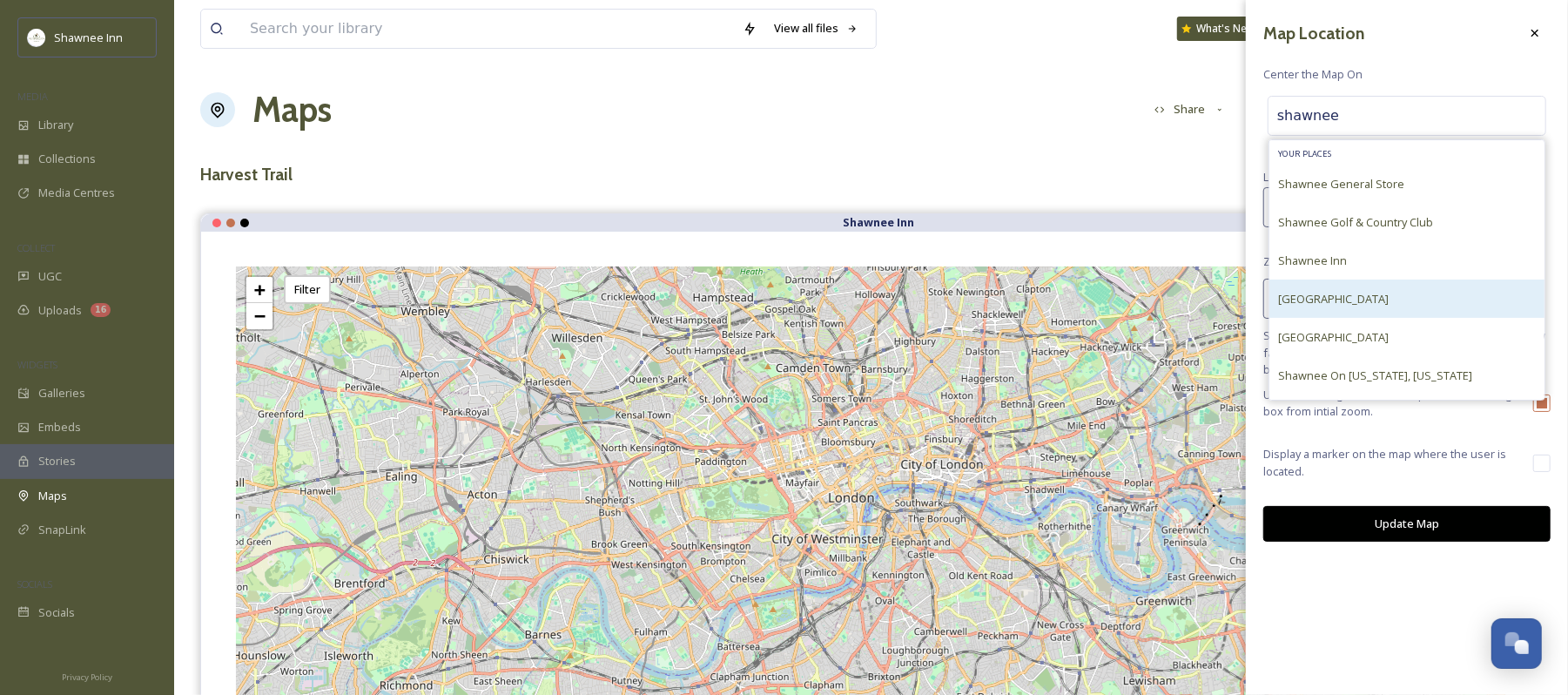
click at [1304, 304] on span "[GEOGRAPHIC_DATA]" at bounding box center [1334, 299] width 111 height 16
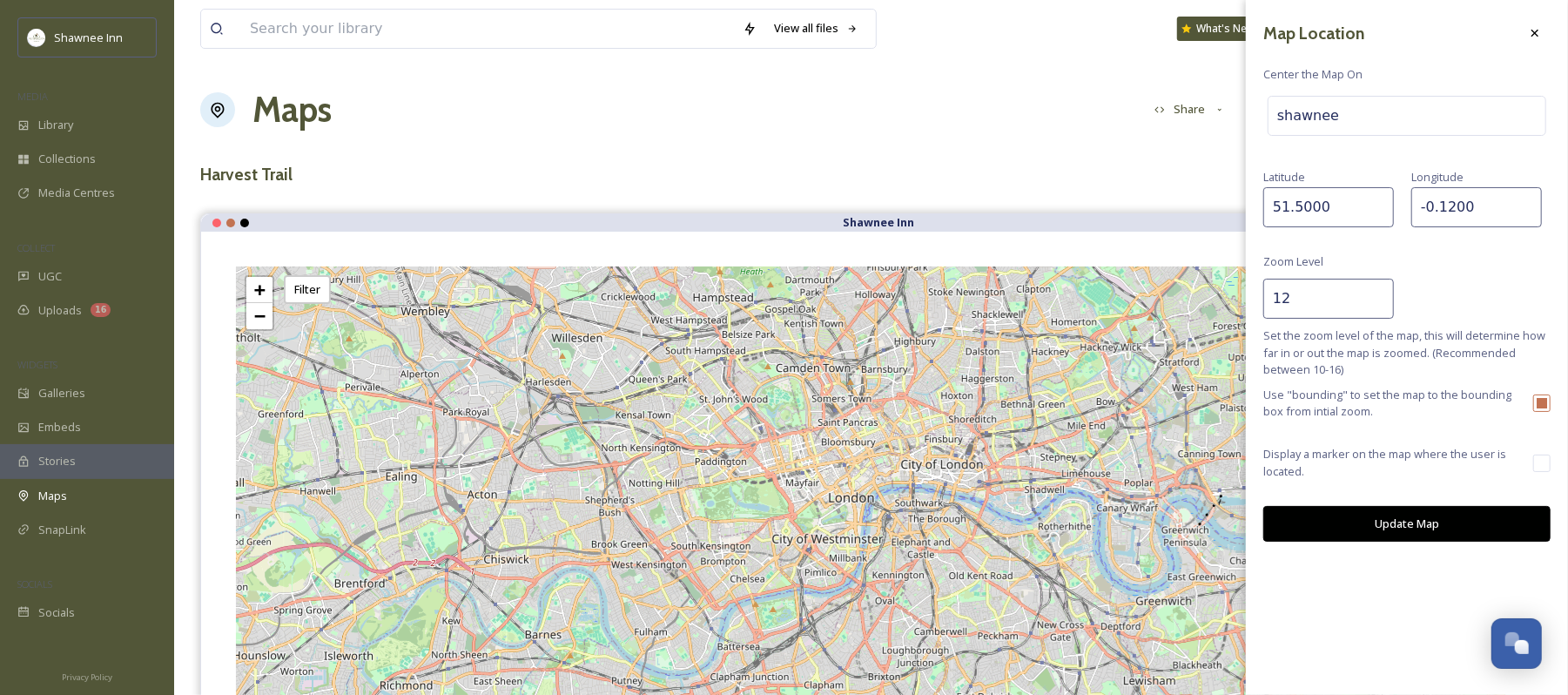
click at [1345, 112] on input "shawnee" at bounding box center [1407, 116] width 277 height 39
click at [1422, 528] on button "Update Map" at bounding box center [1407, 524] width 288 height 36
click at [1343, 121] on input "shawnee" at bounding box center [1407, 116] width 277 height 39
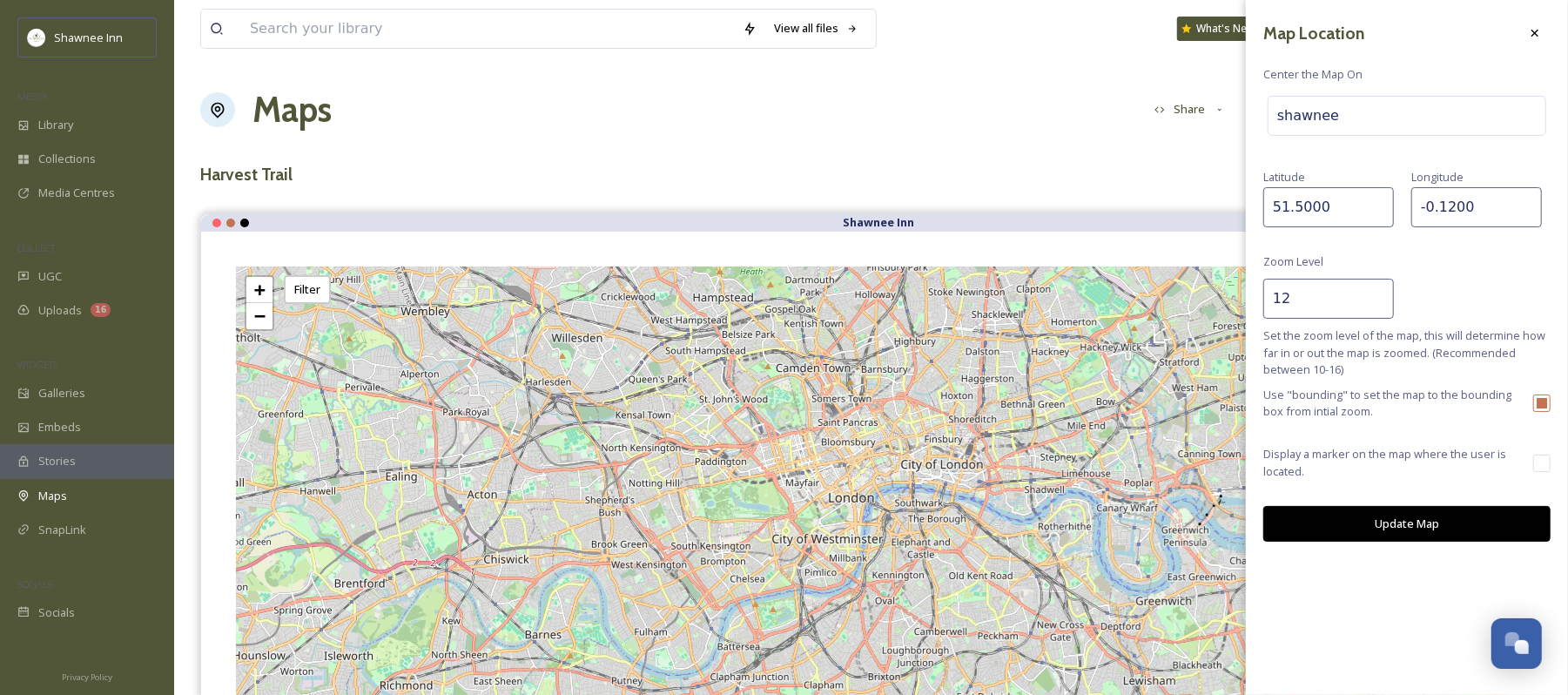
click at [1342, 121] on input "shawnee" at bounding box center [1407, 116] width 277 height 39
type input "[PERSON_NAME]"
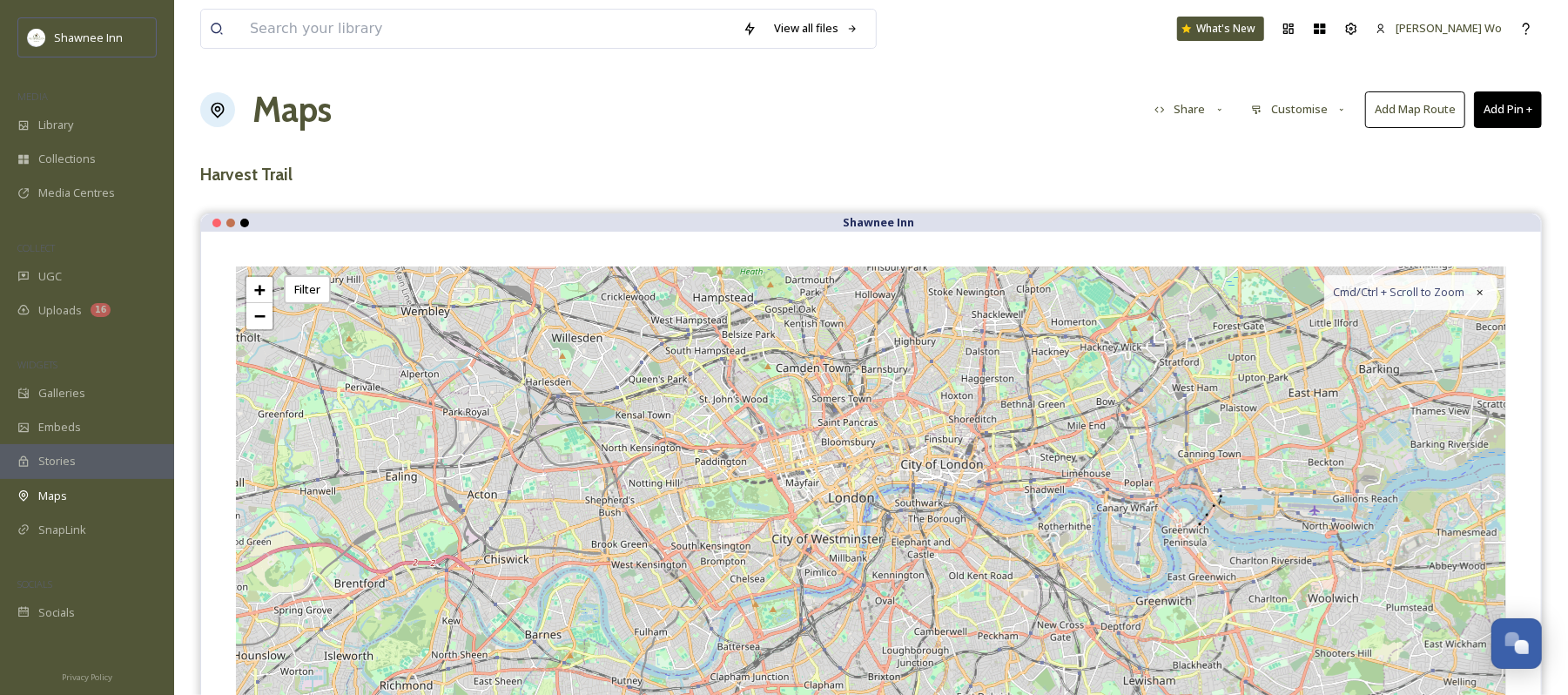
scroll to position [1722, 0]
click at [1306, 116] on button "Customise" at bounding box center [1299, 109] width 114 height 34
click at [1296, 176] on span "Location" at bounding box center [1274, 183] width 44 height 17
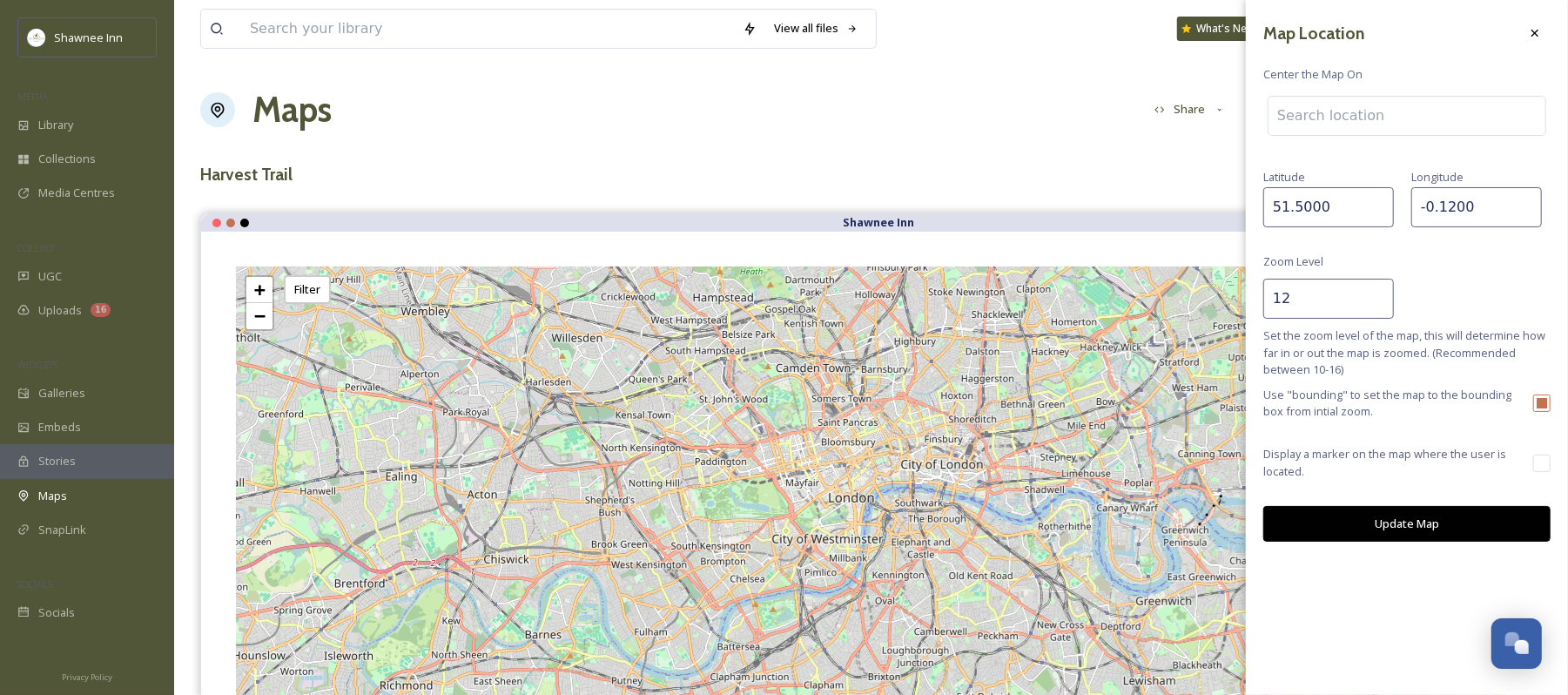
click at [1349, 108] on input at bounding box center [1407, 116] width 277 height 39
click at [1283, 202] on input "51.5000" at bounding box center [1329, 207] width 131 height 41
type input "41.5000"
click at [1439, 211] on input "-0.1200" at bounding box center [1477, 207] width 131 height 41
type input "-75.1200"
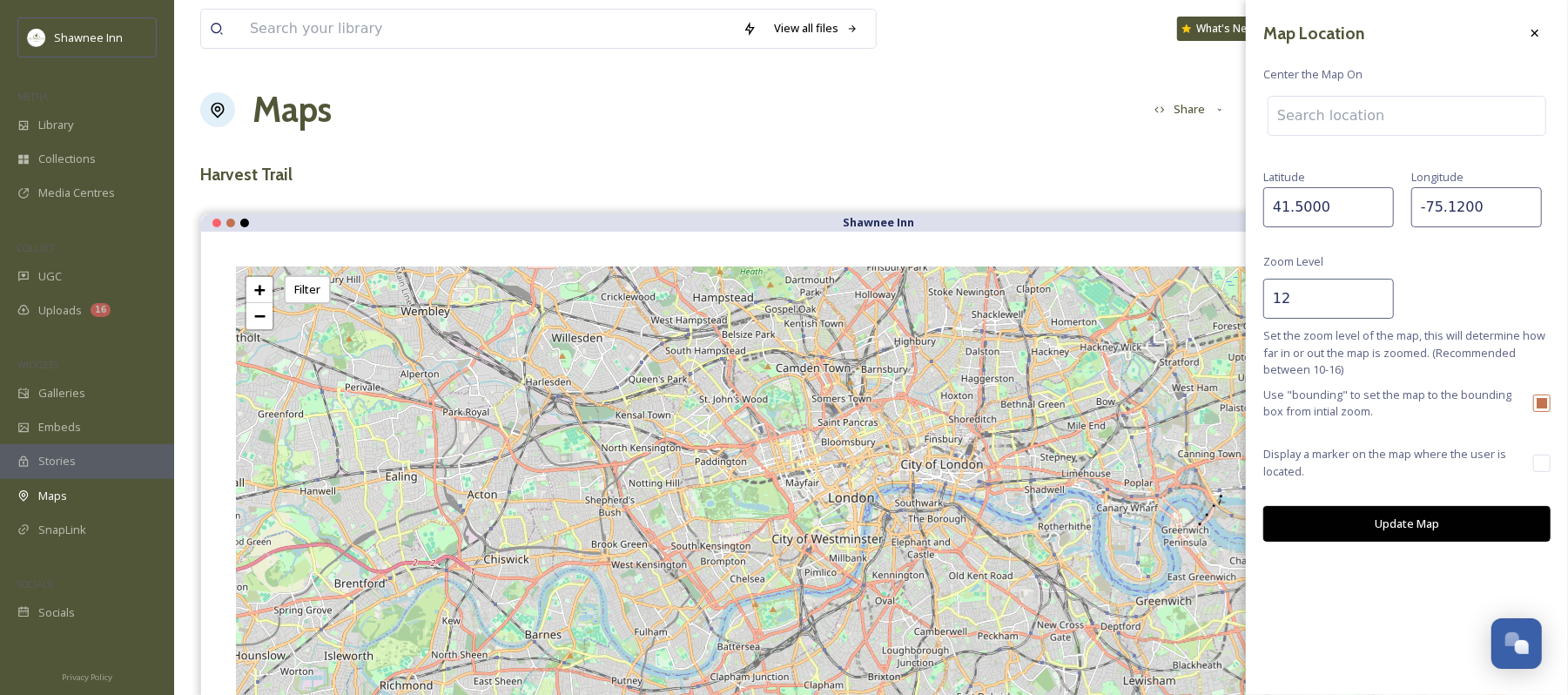
click at [1408, 517] on button "Update Map" at bounding box center [1407, 524] width 288 height 36
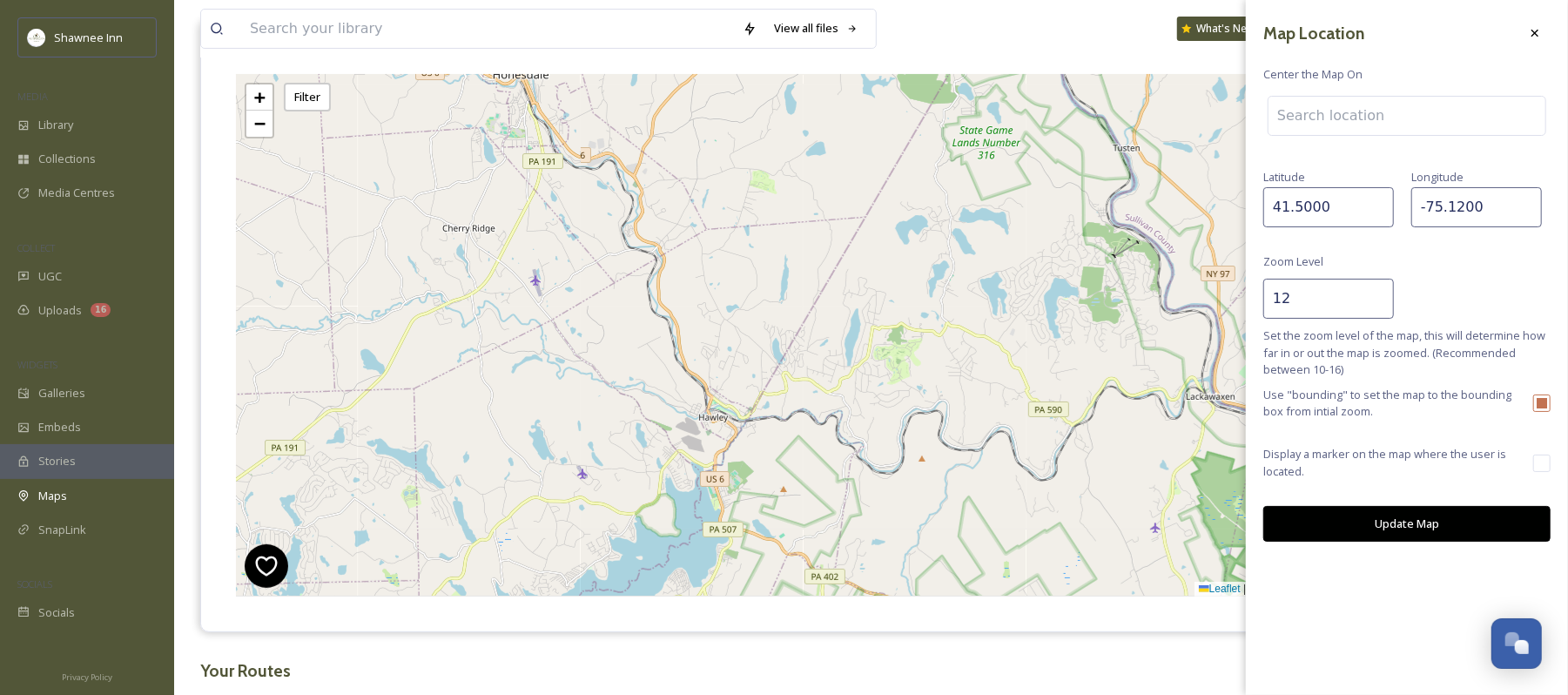
scroll to position [151, 0]
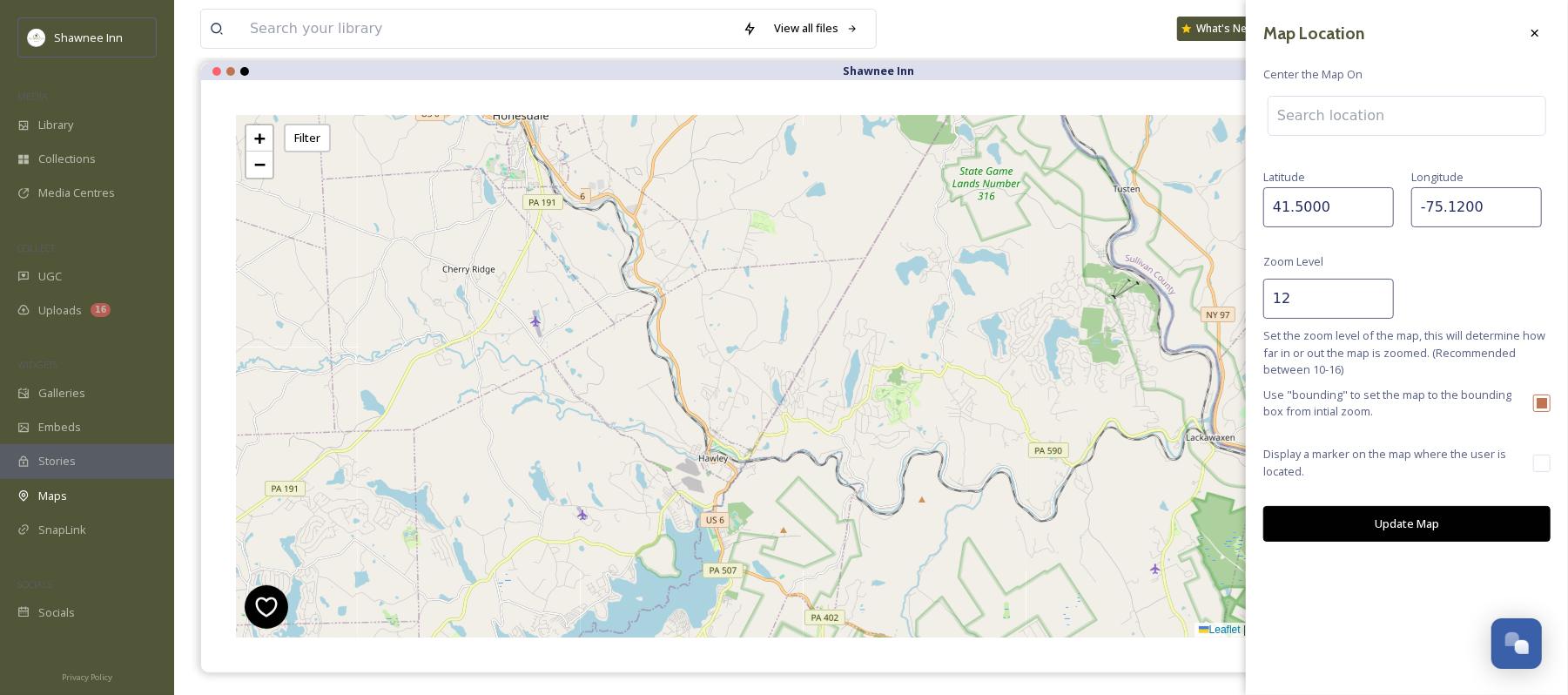
click at [1326, 106] on input at bounding box center [1407, 116] width 277 height 39
type input "shawneecraft"
click at [1539, 29] on icon at bounding box center [1535, 33] width 14 height 14
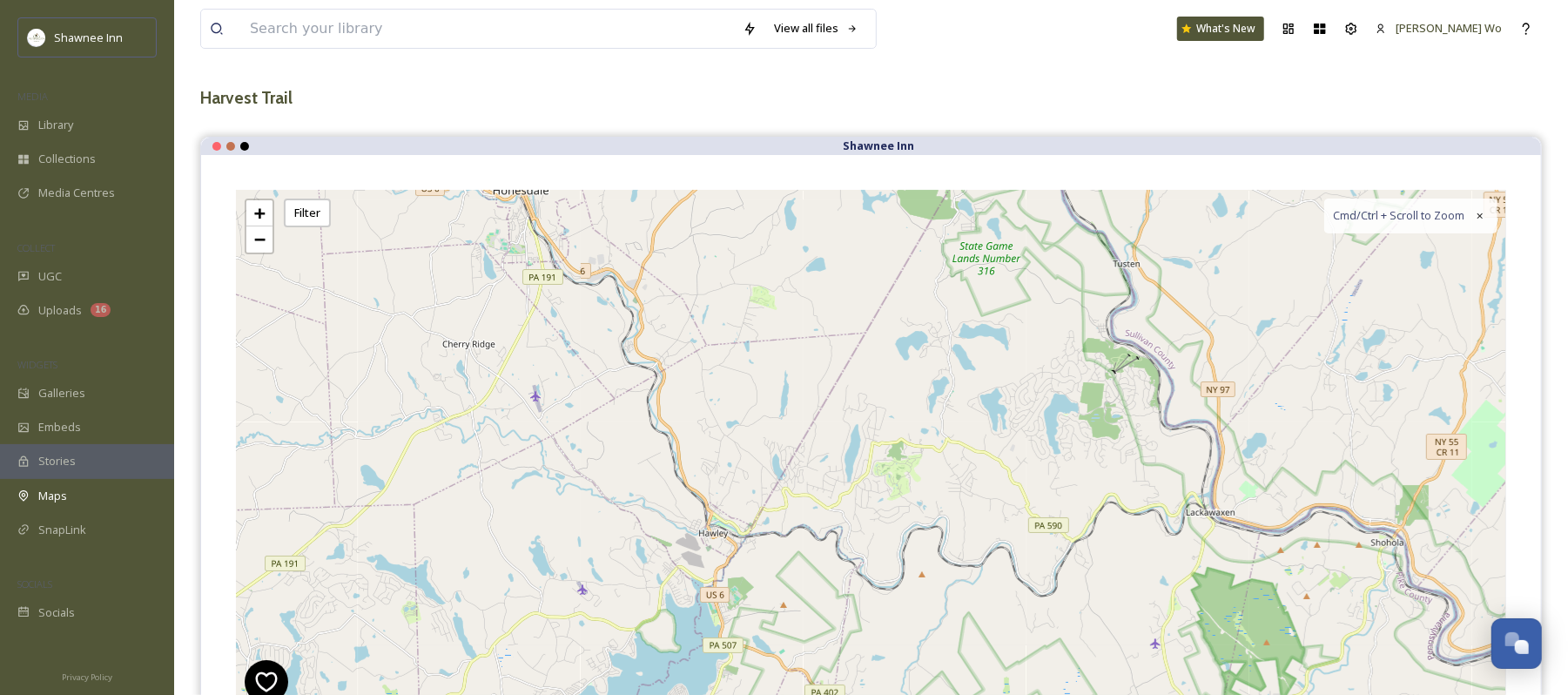
scroll to position [36, 0]
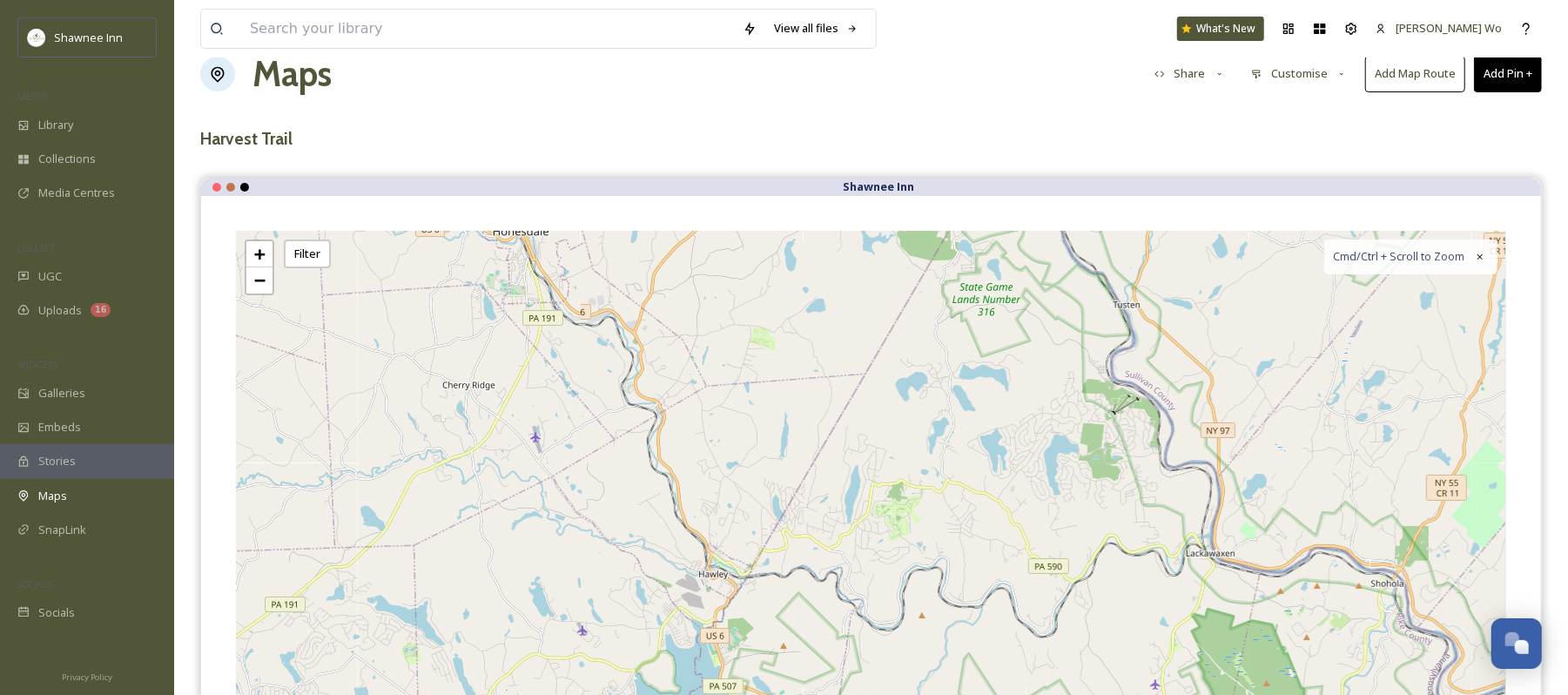
click at [1320, 70] on button "Customise" at bounding box center [1299, 73] width 114 height 34
click at [1304, 139] on div "Location" at bounding box center [1304, 147] width 121 height 34
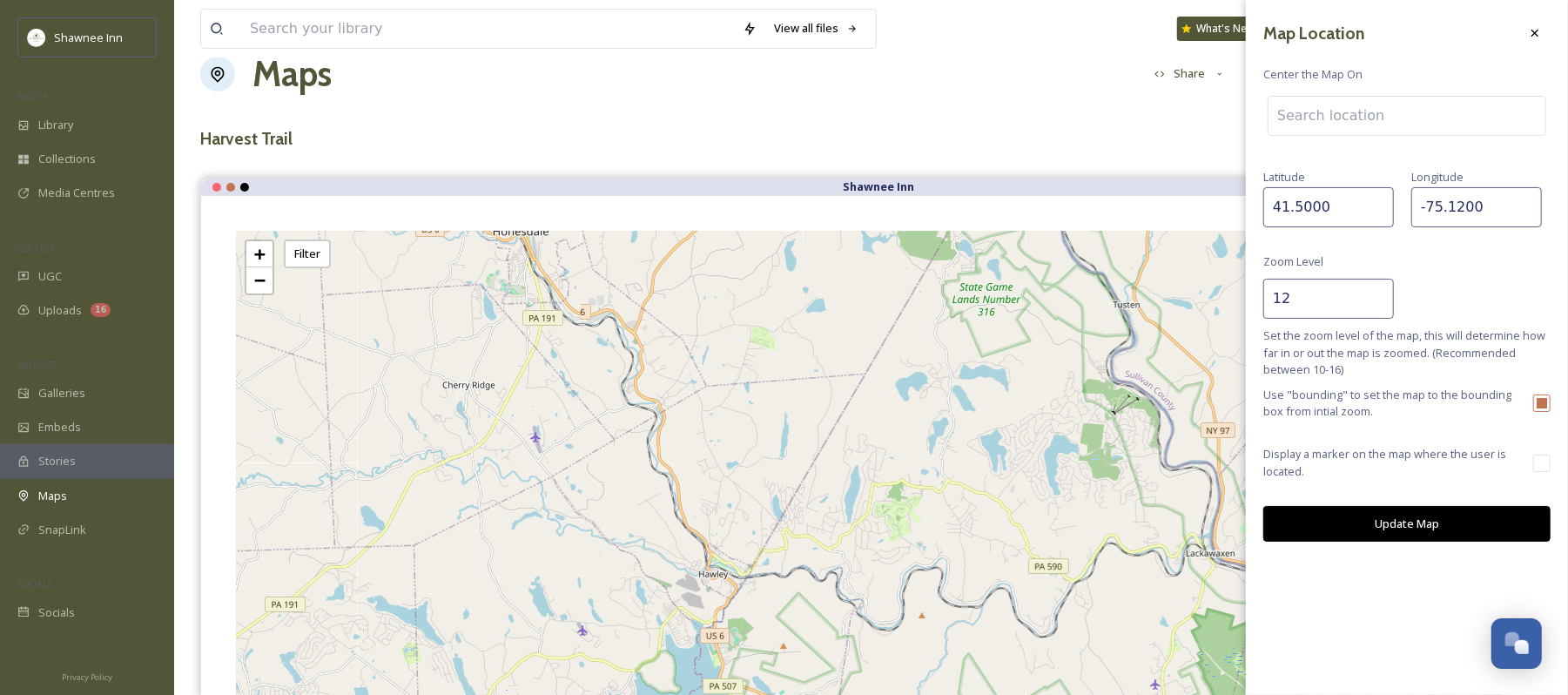
click at [1319, 119] on input at bounding box center [1407, 116] width 277 height 39
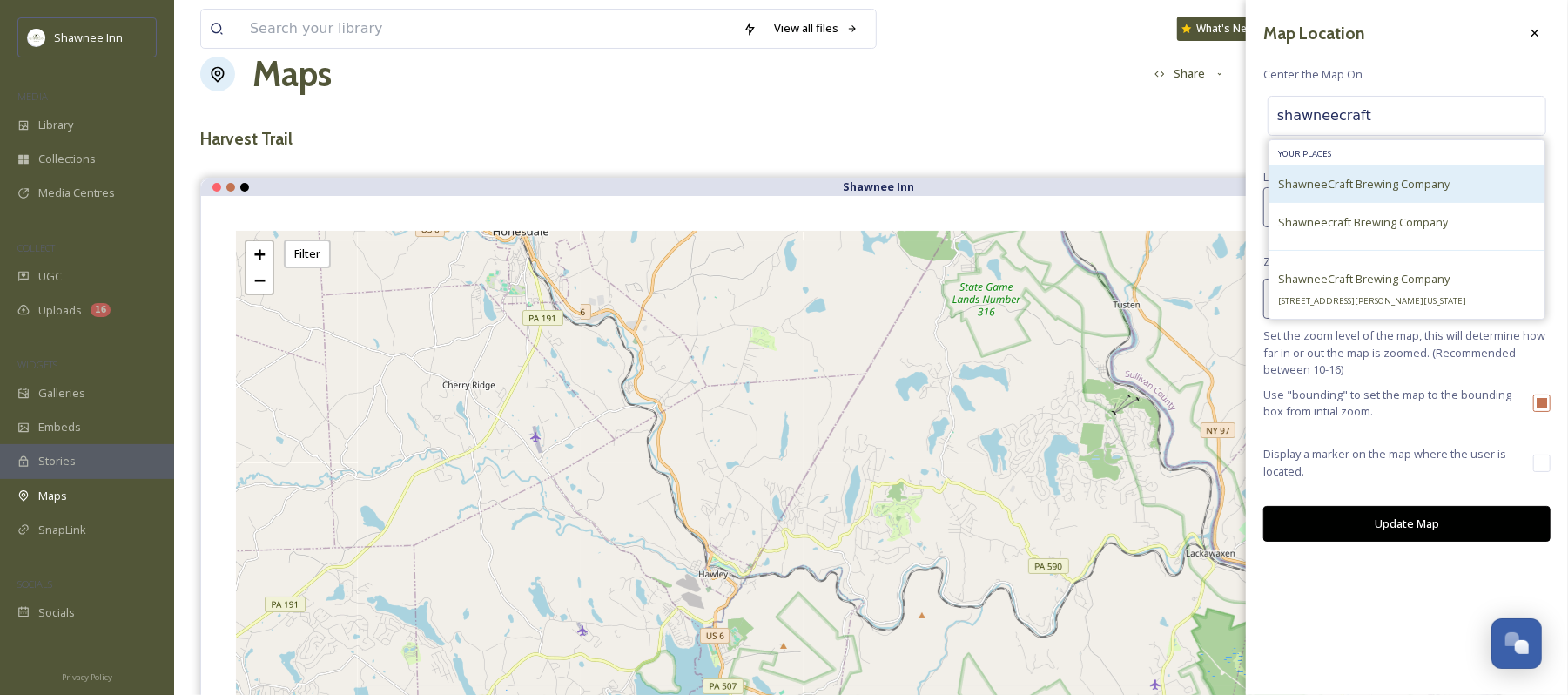
type input "shawneecraft"
click at [1335, 183] on span "ShawneeCraft Brewing Company" at bounding box center [1364, 184] width 172 height 16
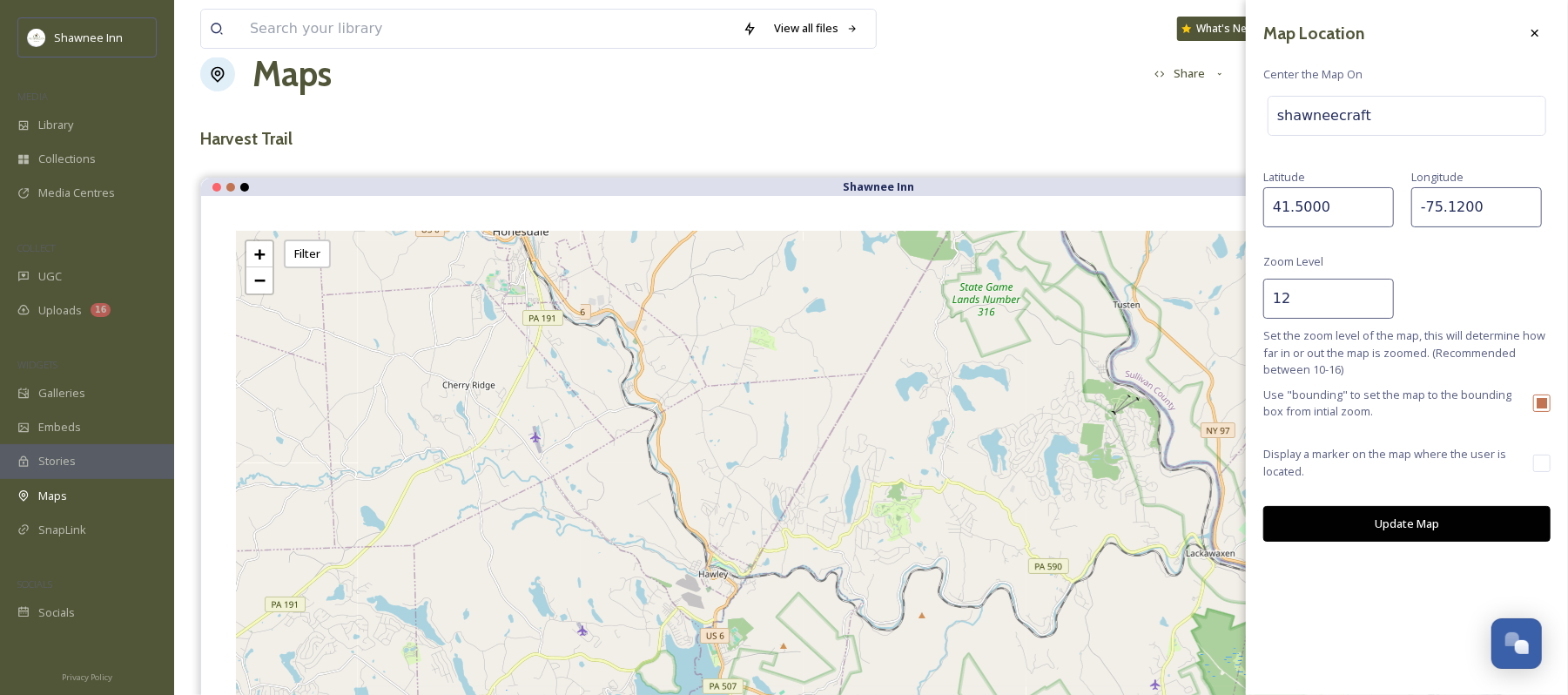
click at [1422, 527] on button "Update Map" at bounding box center [1407, 524] width 288 height 36
click at [1293, 211] on input "41.5000" at bounding box center [1329, 207] width 131 height 41
paste input "007222"
type input "41.007222"
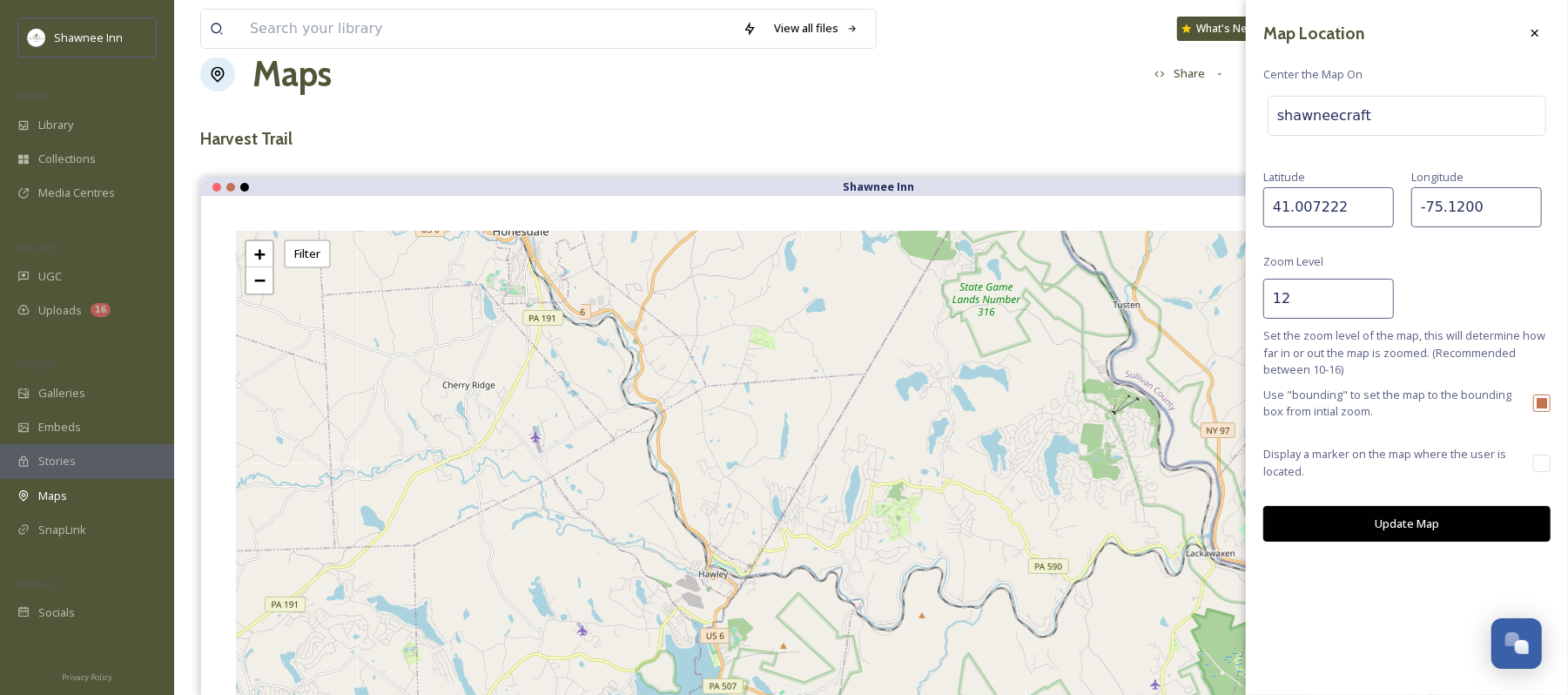
click at [1458, 210] on input "-75.1200" at bounding box center [1477, 207] width 131 height 41
paste input "11056"
type input "-75.111056"
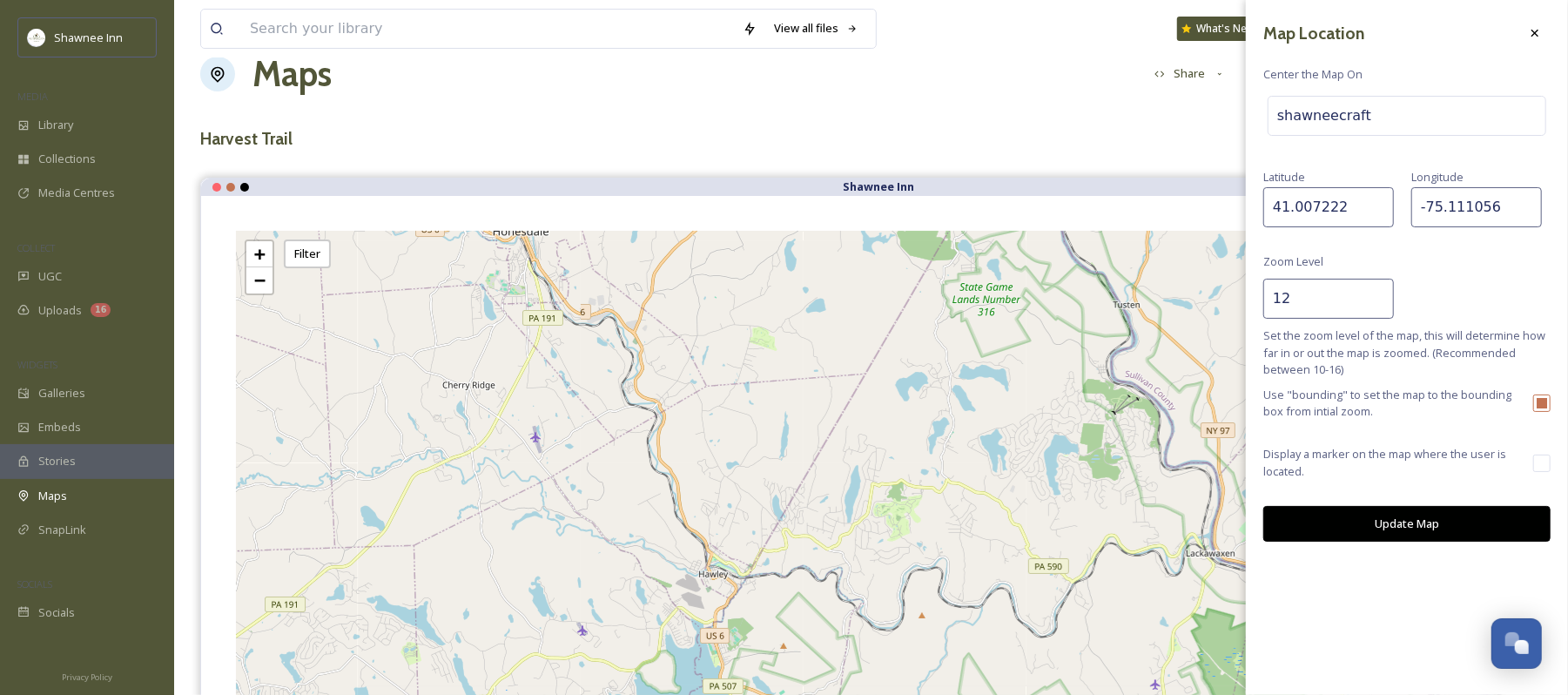
click at [1412, 528] on button "Update Map" at bounding box center [1407, 524] width 288 height 36
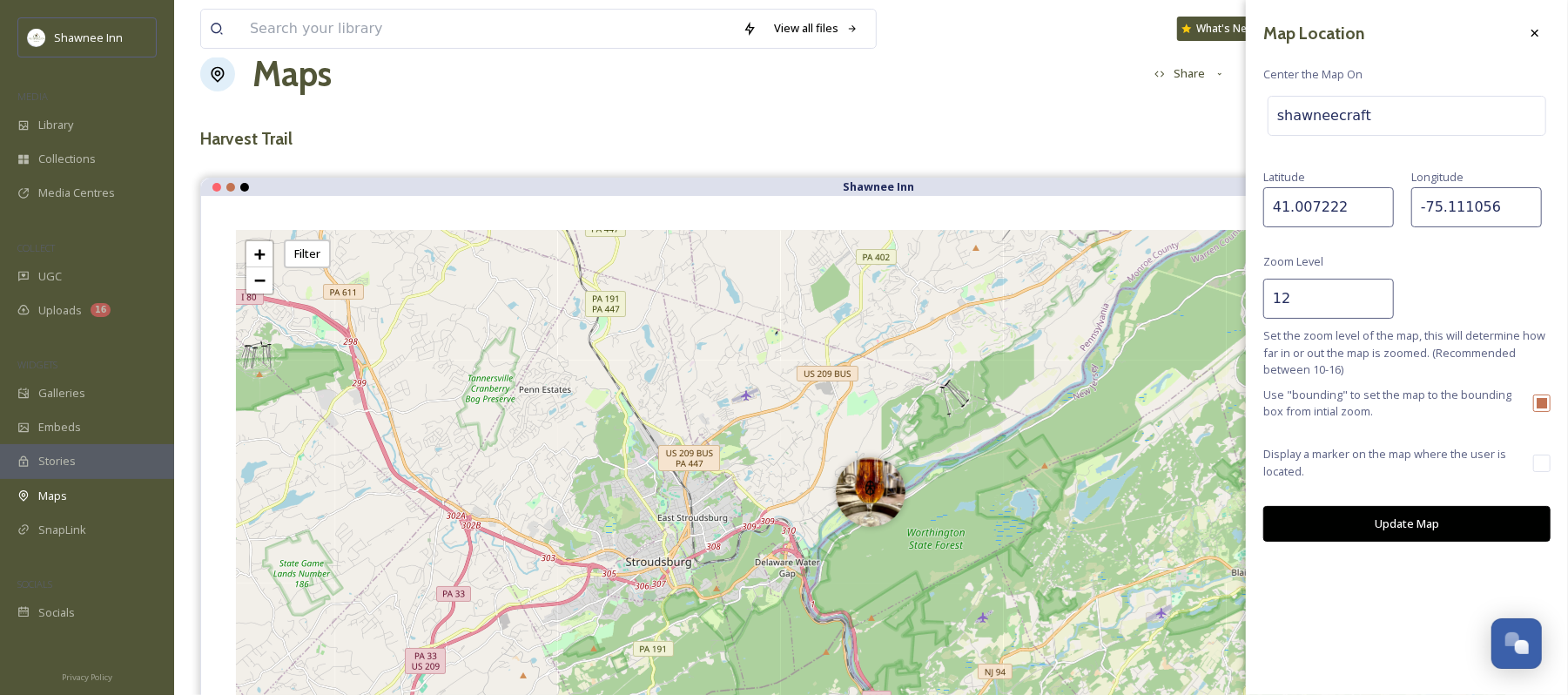
click at [1383, 311] on input "12" at bounding box center [1329, 299] width 131 height 41
click at [1383, 308] on input "11" at bounding box center [1329, 299] width 131 height 41
click at [1383, 310] on input "10" at bounding box center [1329, 299] width 131 height 41
click at [1377, 310] on input "9" at bounding box center [1329, 299] width 131 height 41
click at [1402, 521] on button "Update Map" at bounding box center [1407, 524] width 288 height 36
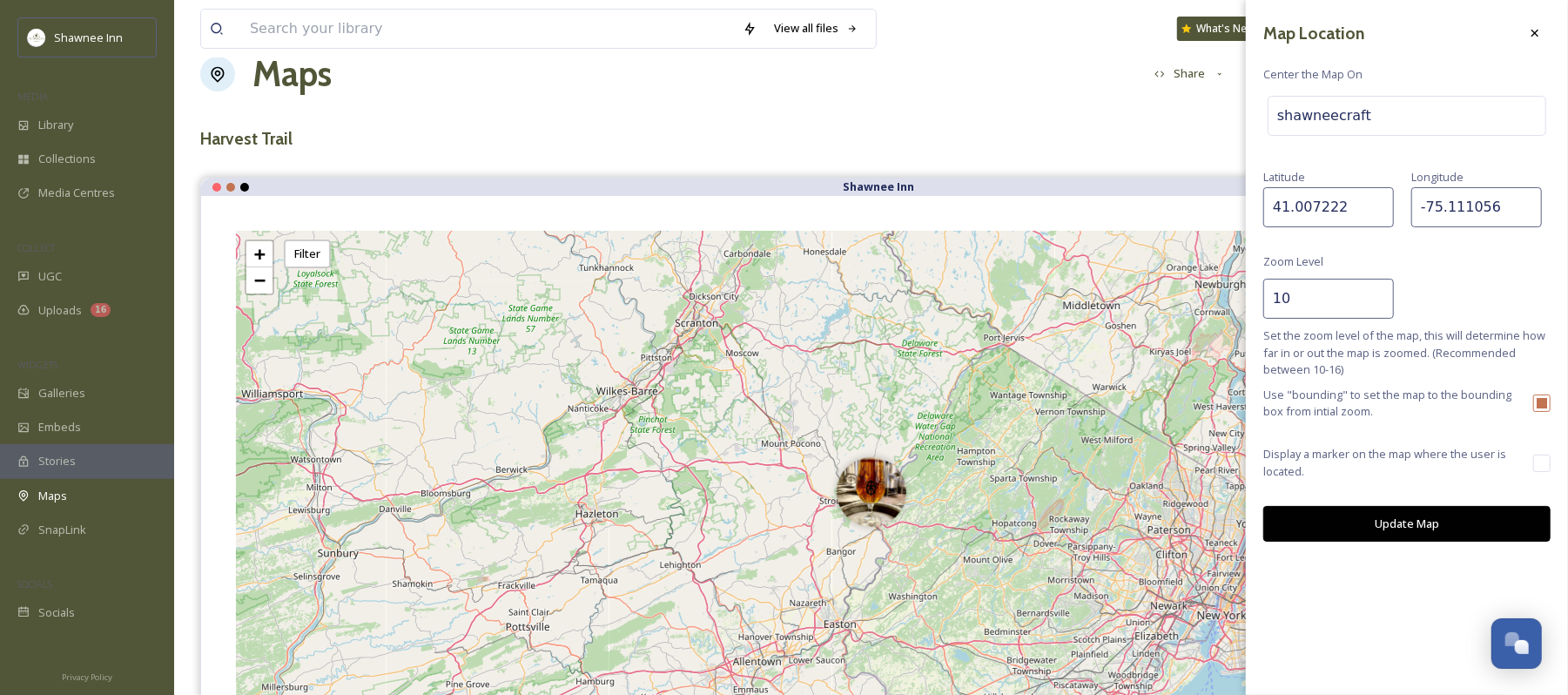
click at [1378, 297] on input "10" at bounding box center [1329, 299] width 131 height 41
click at [1378, 297] on input "11" at bounding box center [1329, 299] width 131 height 41
click at [1378, 297] on input "12" at bounding box center [1329, 299] width 131 height 41
click at [1378, 297] on input "13" at bounding box center [1329, 299] width 131 height 41
click at [1378, 297] on input "14" at bounding box center [1329, 299] width 131 height 41
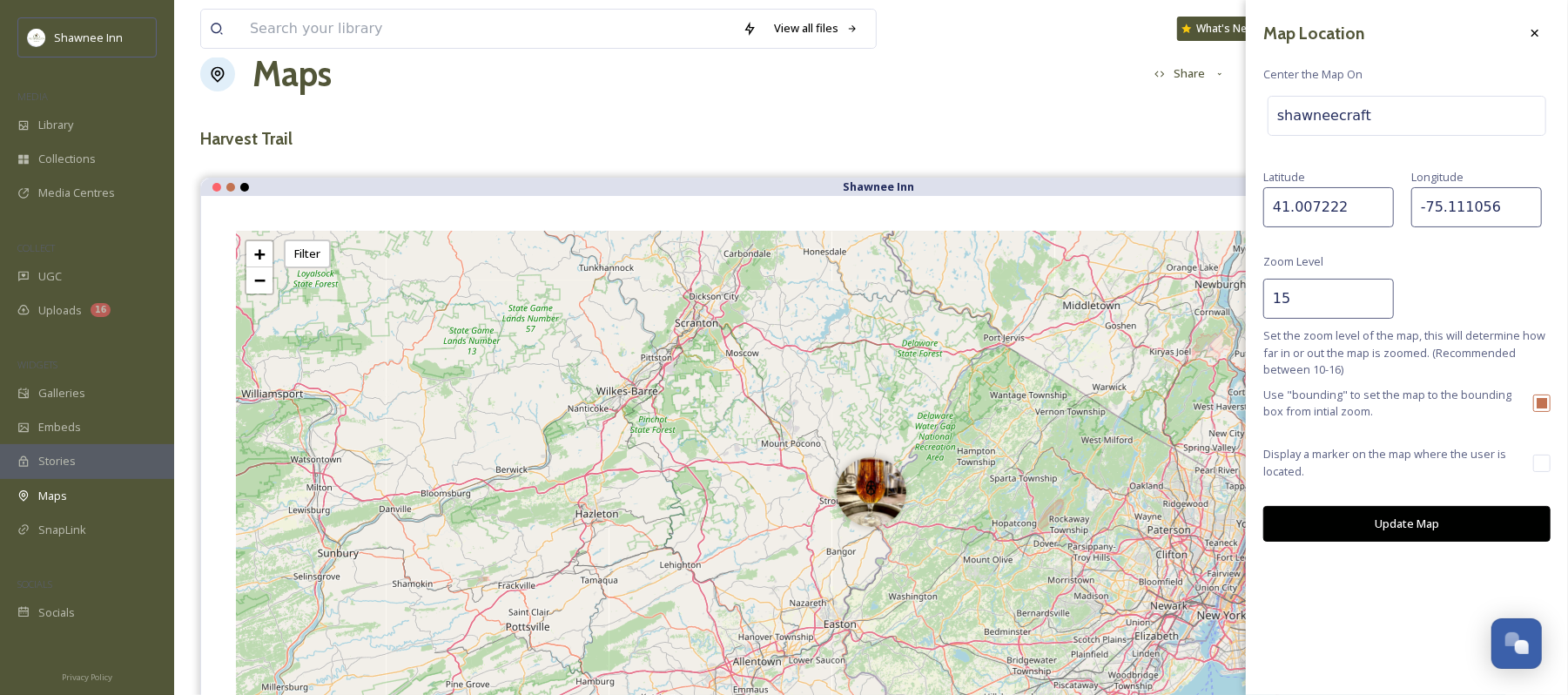
click at [1378, 297] on input "15" at bounding box center [1329, 299] width 131 height 41
click at [1378, 297] on input "16" at bounding box center [1329, 299] width 131 height 41
click at [1415, 523] on button "Update Map" at bounding box center [1407, 524] width 288 height 36
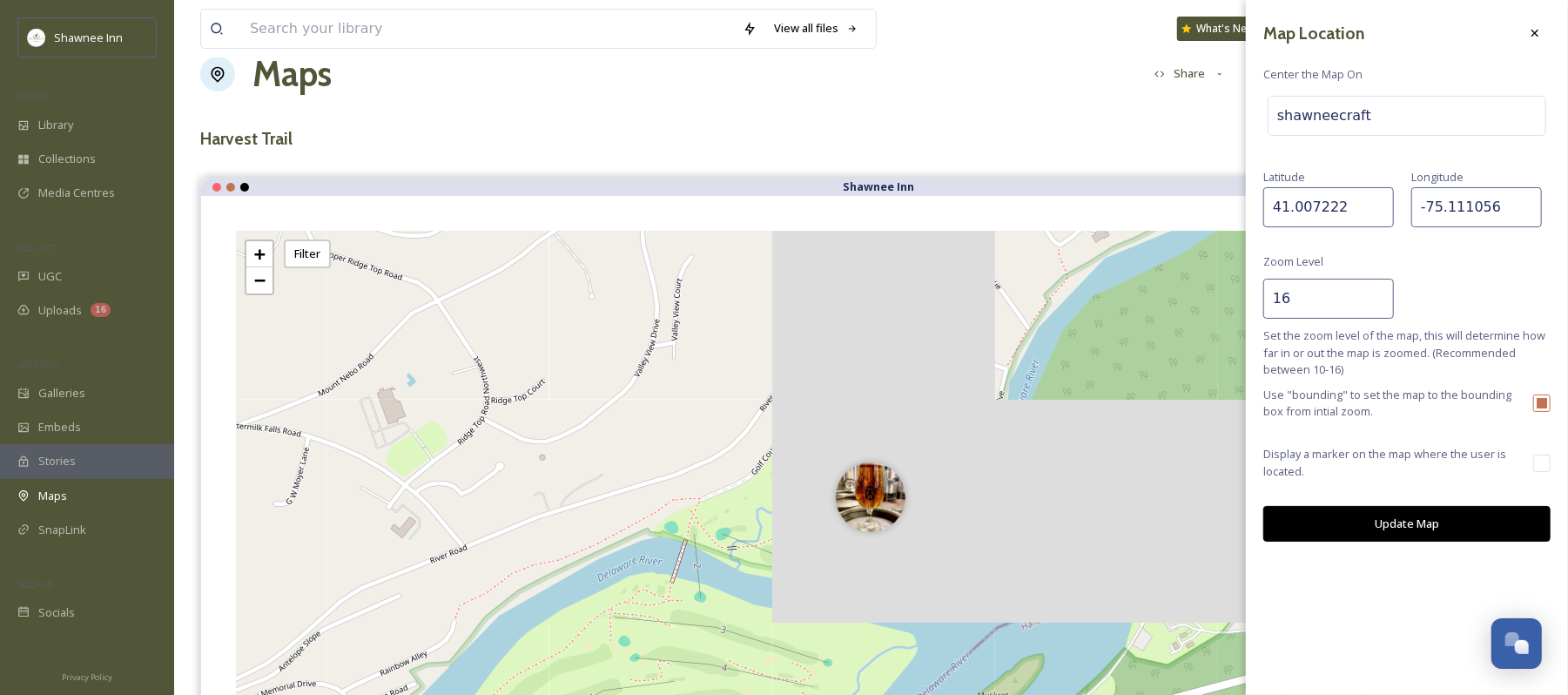
click at [1333, 304] on input "16" at bounding box center [1329, 299] width 131 height 41
click at [1378, 310] on input "15" at bounding box center [1329, 299] width 131 height 41
click at [1378, 310] on input "14" at bounding box center [1329, 299] width 131 height 41
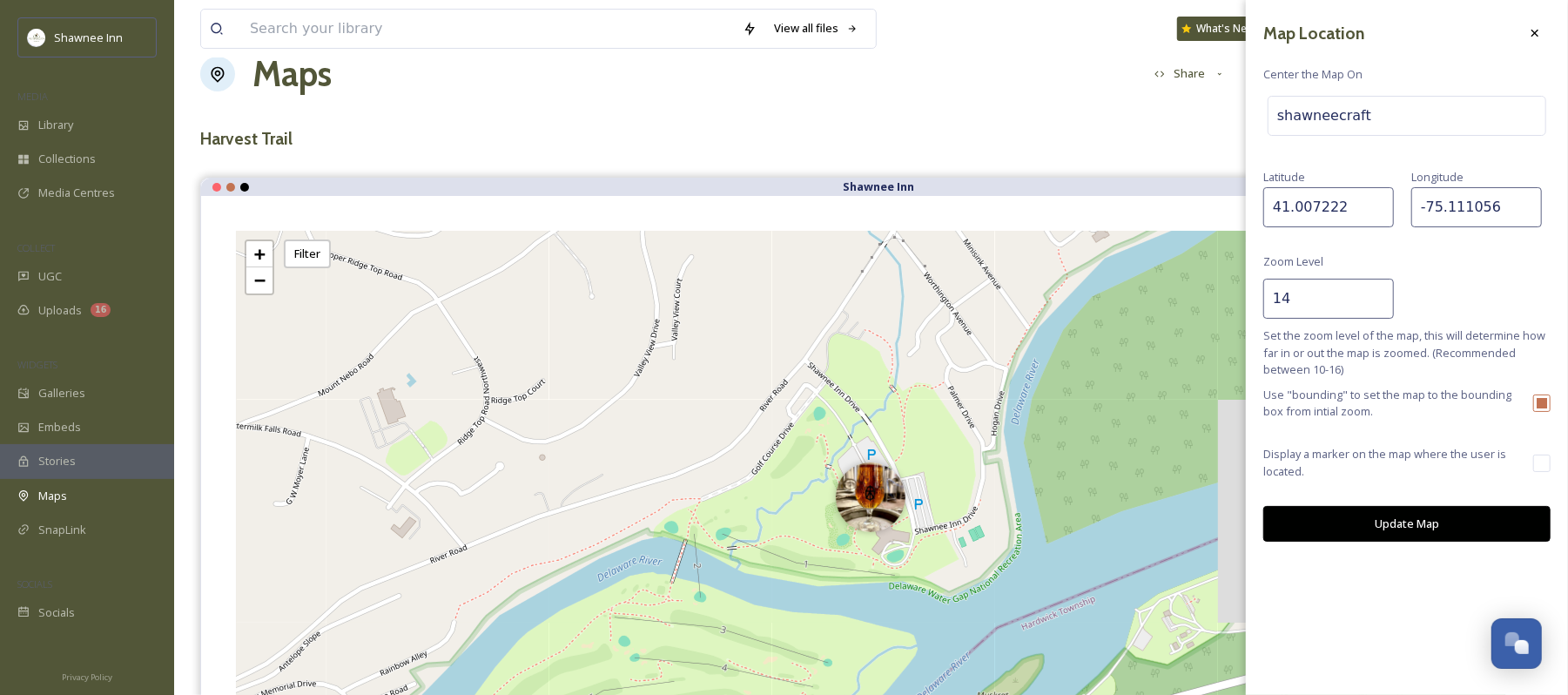
click at [1397, 512] on button "Update Map" at bounding box center [1407, 524] width 288 height 36
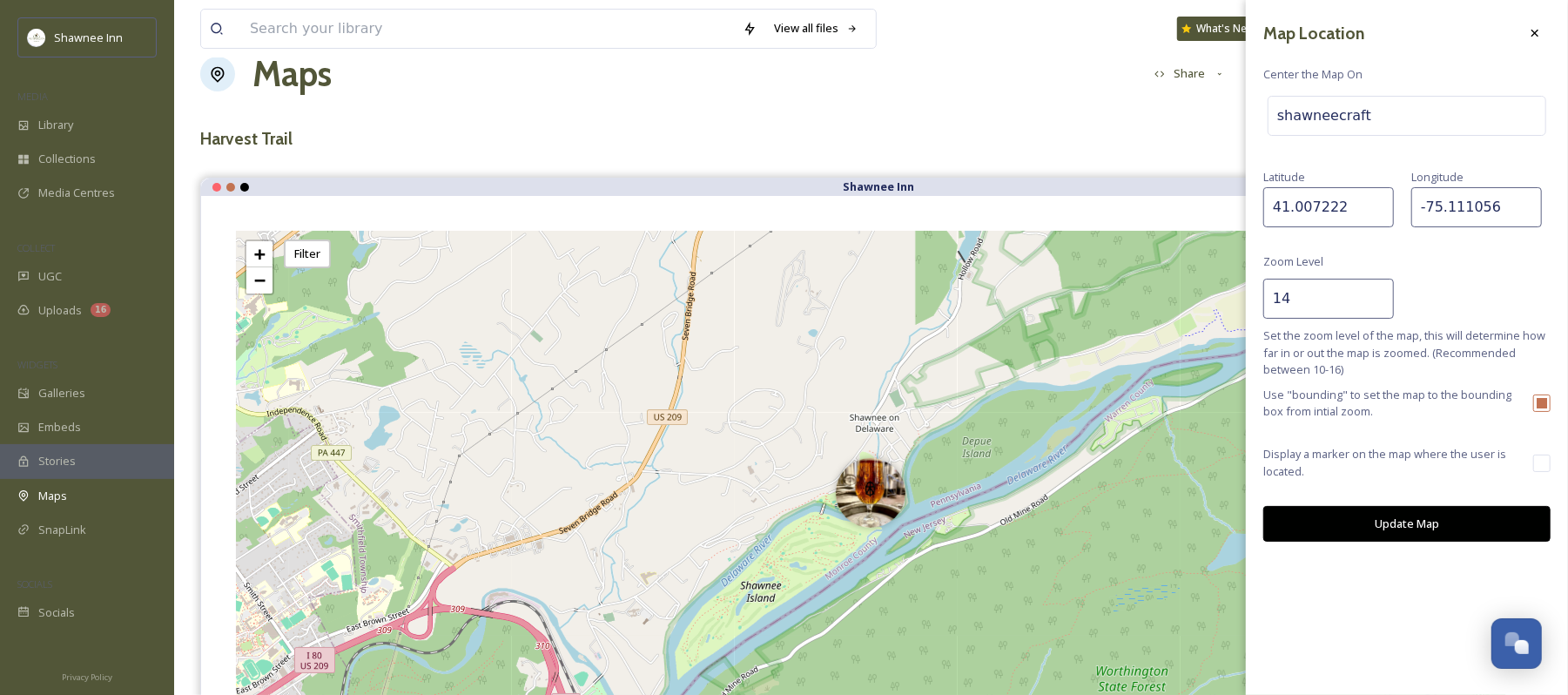
click at [1359, 306] on input "14" at bounding box center [1329, 299] width 131 height 41
click at [1377, 304] on input "13" at bounding box center [1329, 299] width 131 height 41
click at [1378, 314] on input "13" at bounding box center [1329, 299] width 131 height 41
click at [1378, 310] on input "12" at bounding box center [1329, 299] width 131 height 41
click at [1422, 534] on button "Update Map" at bounding box center [1407, 524] width 288 height 36
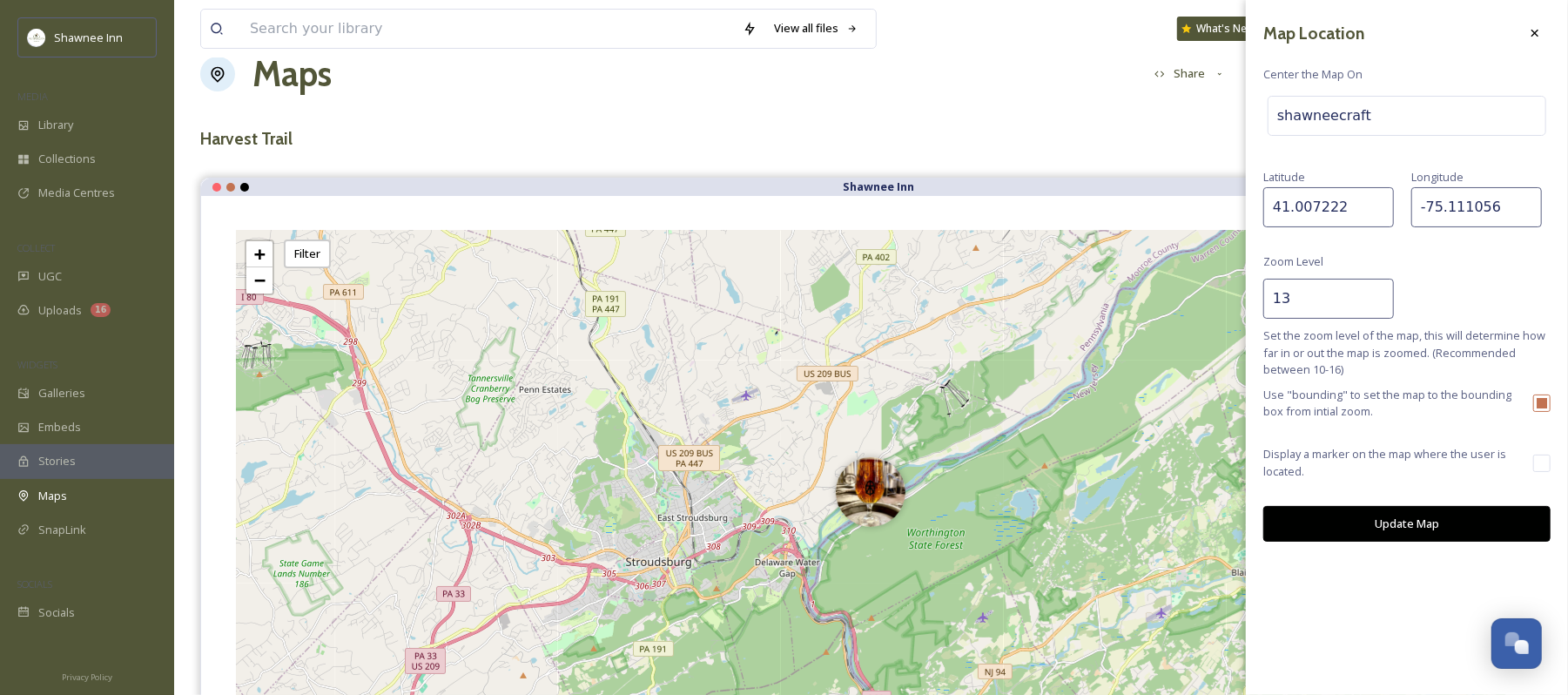
click at [1378, 295] on input "13" at bounding box center [1329, 299] width 131 height 41
click at [1378, 295] on input "14" at bounding box center [1329, 299] width 131 height 41
click at [1386, 517] on button "Update Map" at bounding box center [1407, 524] width 288 height 36
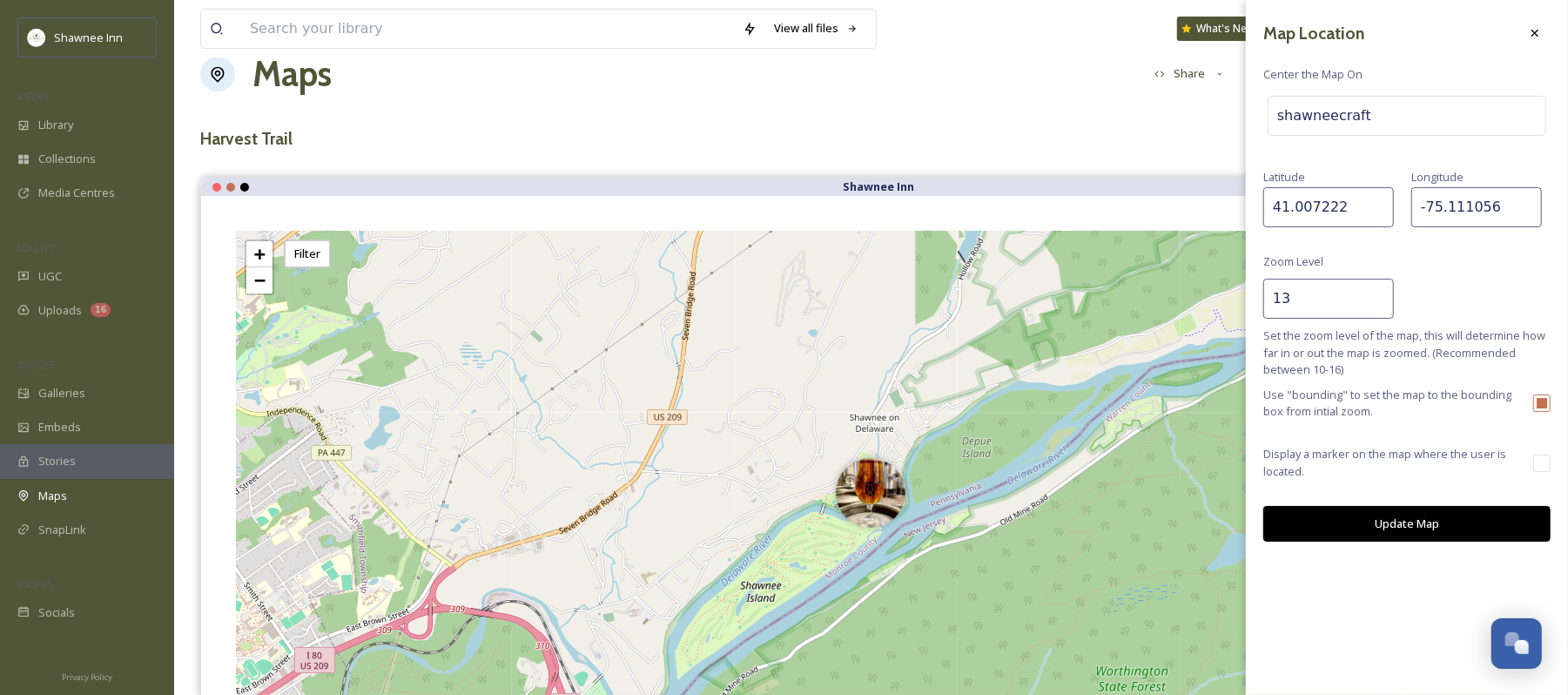
click at [1380, 308] on input "13" at bounding box center [1329, 299] width 131 height 41
type input "12"
click at [1380, 308] on input "12" at bounding box center [1329, 299] width 131 height 41
click at [1423, 521] on button "Update Map" at bounding box center [1407, 524] width 288 height 36
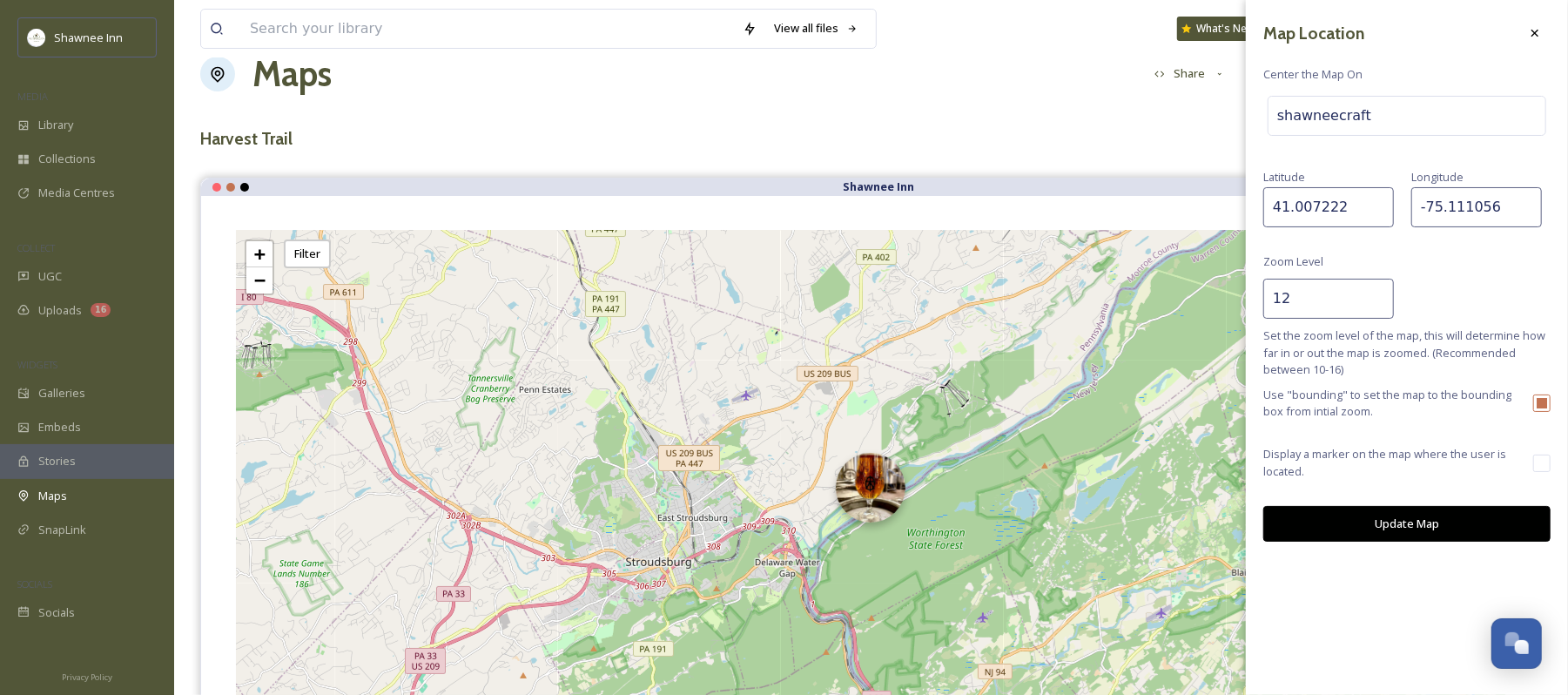
click at [875, 496] on img at bounding box center [871, 487] width 69 height 69
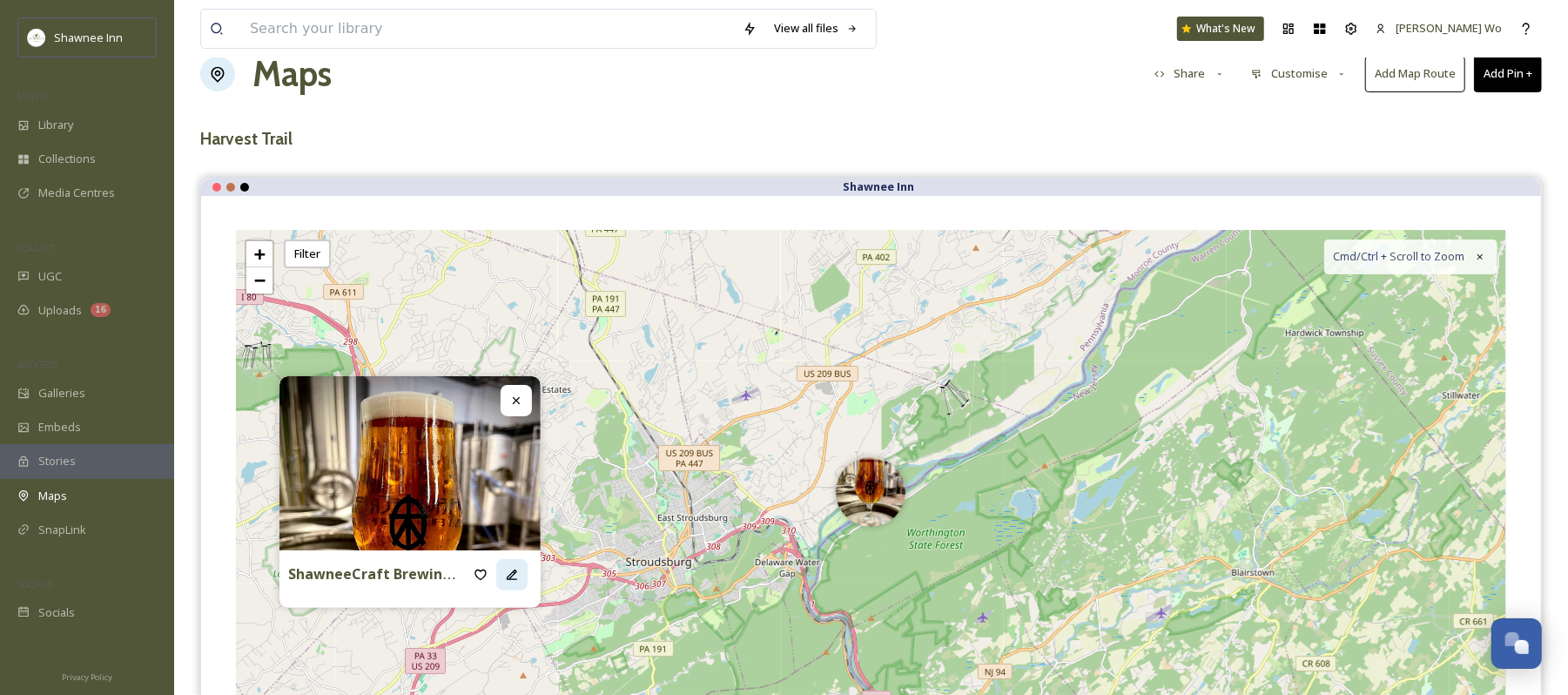
click at [506, 575] on icon at bounding box center [512, 574] width 14 height 14
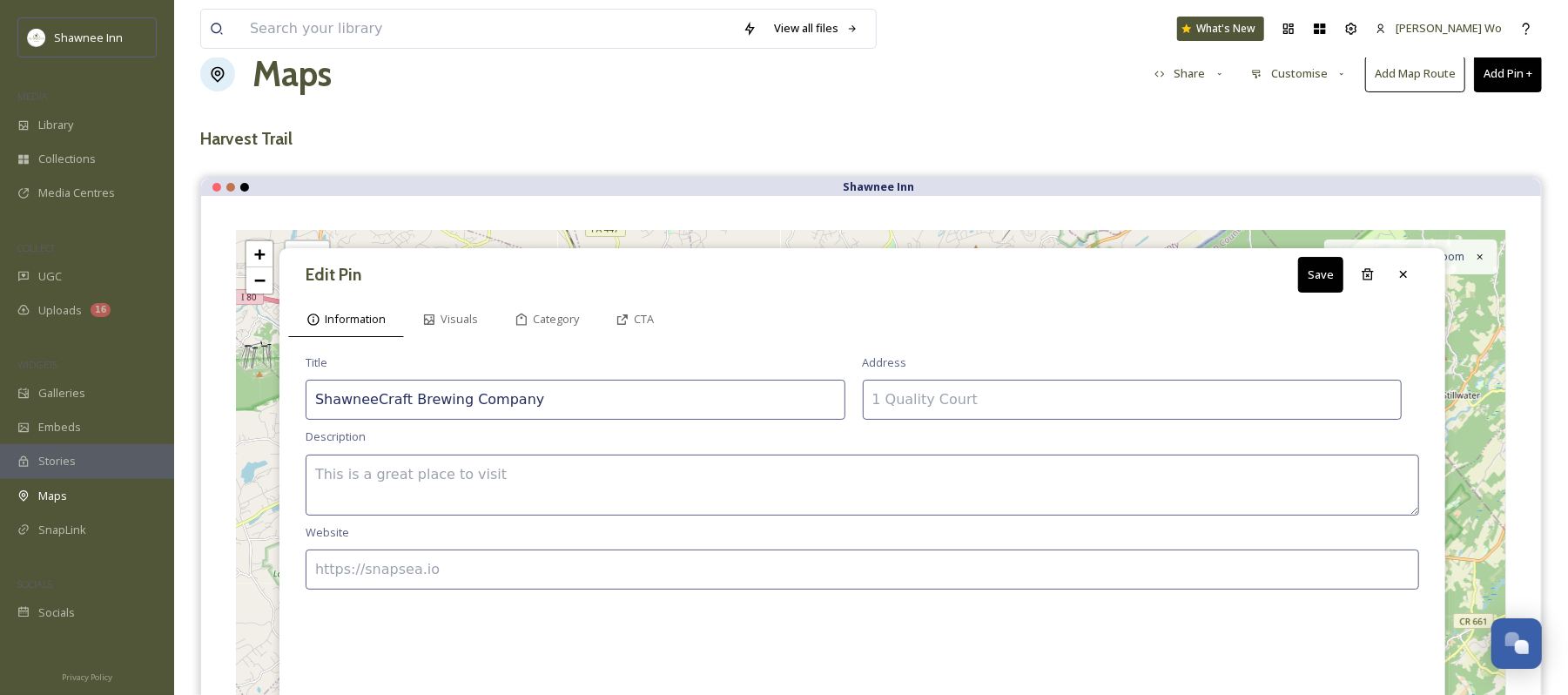
click at [927, 405] on input at bounding box center [1133, 399] width 540 height 41
type input "100 Shawnee Inn Drive, Shawnee on Delaware, PA 18356"
click at [404, 498] on textarea at bounding box center [862, 485] width 1114 height 61
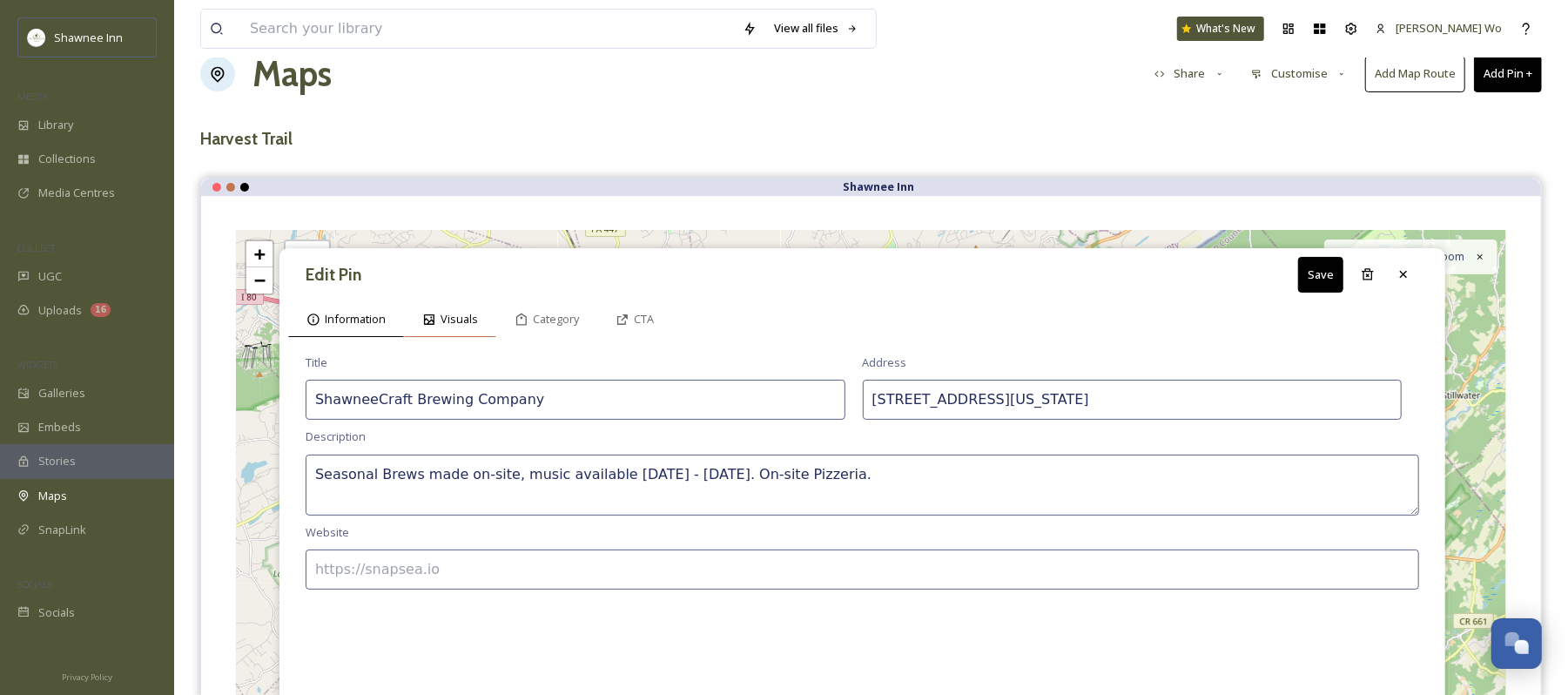
type textarea "Seasonal Brews made on-site, music available Thursday - Sunday. On-site Pizzeri…"
click at [474, 318] on span "Visuals" at bounding box center [460, 318] width 38 height 17
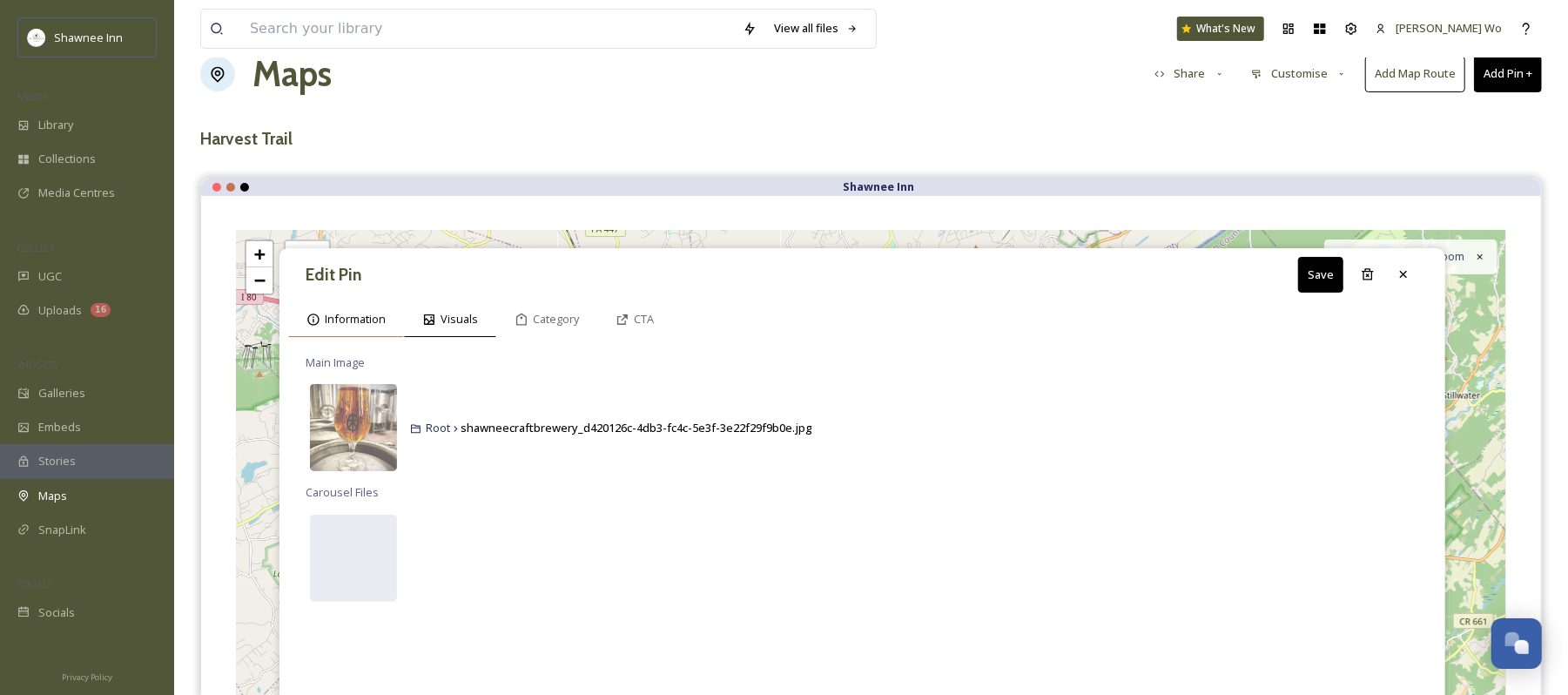
click at [332, 320] on span "Information" at bounding box center [356, 318] width 61 height 17
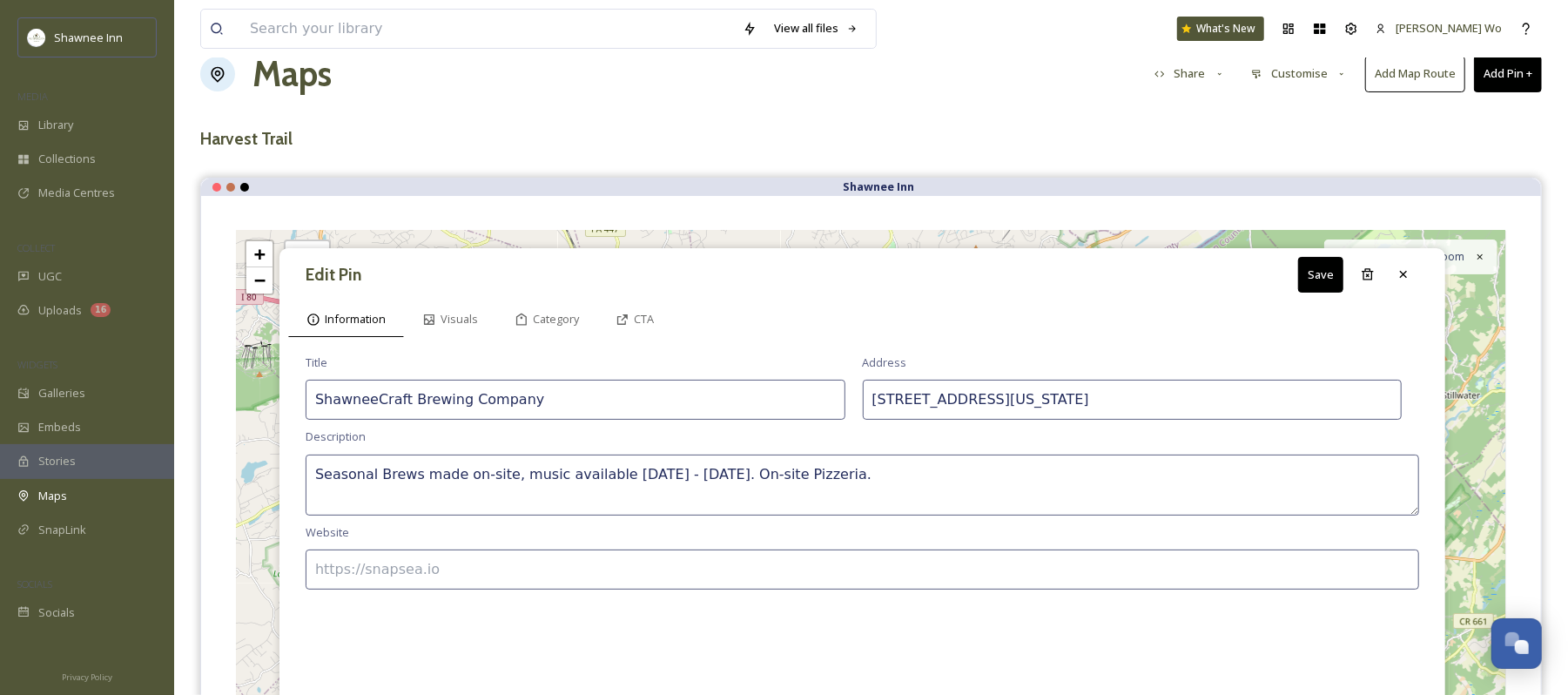
click at [465, 574] on input at bounding box center [862, 569] width 1114 height 41
type input "https://www.ShawneeCraft.com"
click at [1318, 263] on button "Save" at bounding box center [1321, 275] width 45 height 36
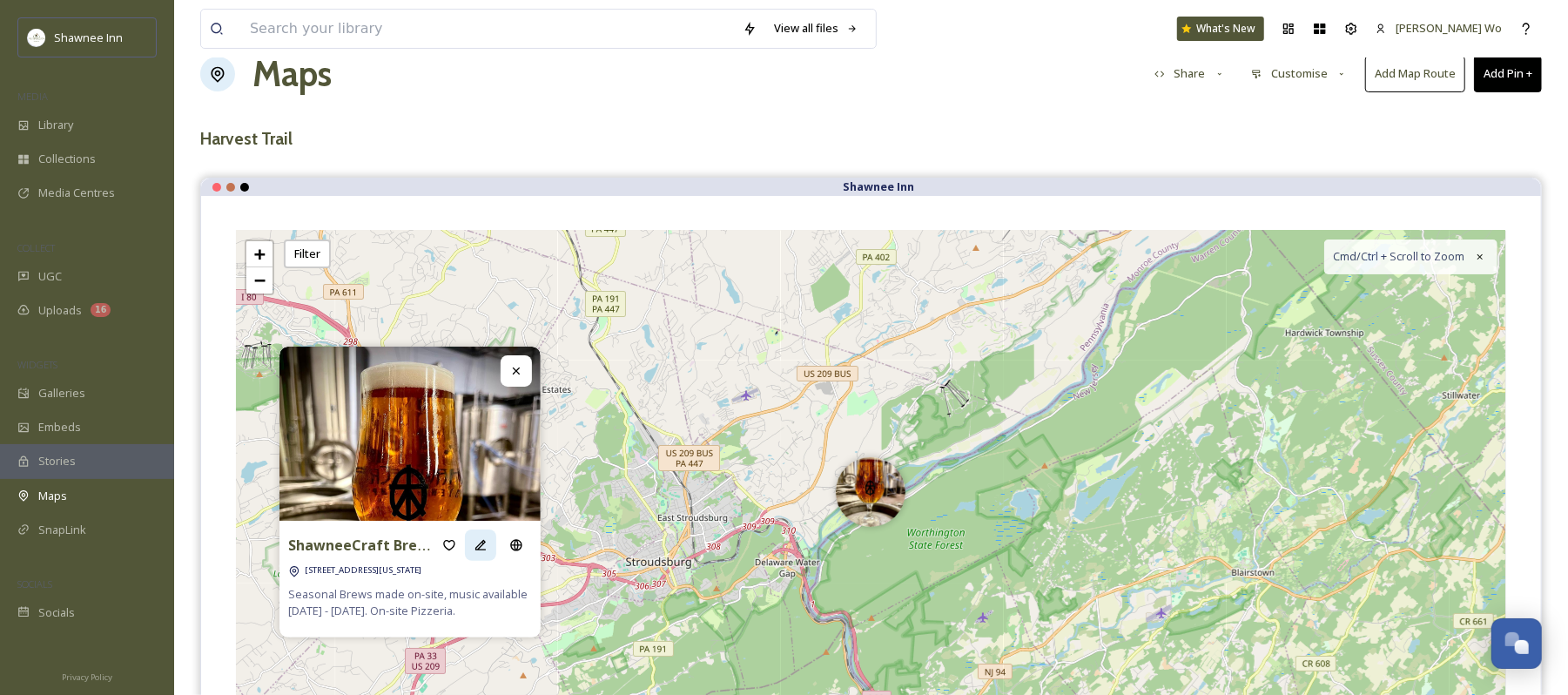
click at [489, 542] on div at bounding box center [480, 546] width 32 height 32
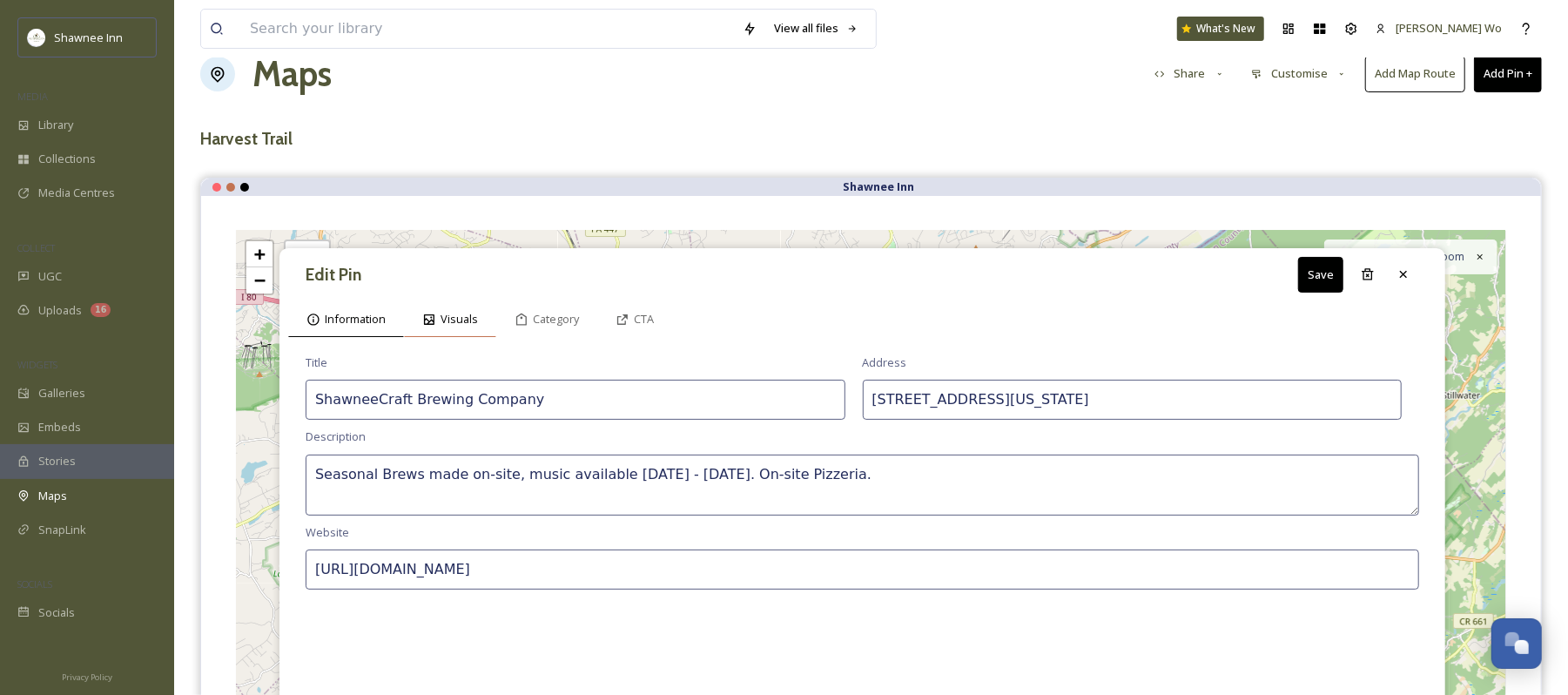
click at [450, 333] on div "Visuals" at bounding box center [450, 319] width 92 height 36
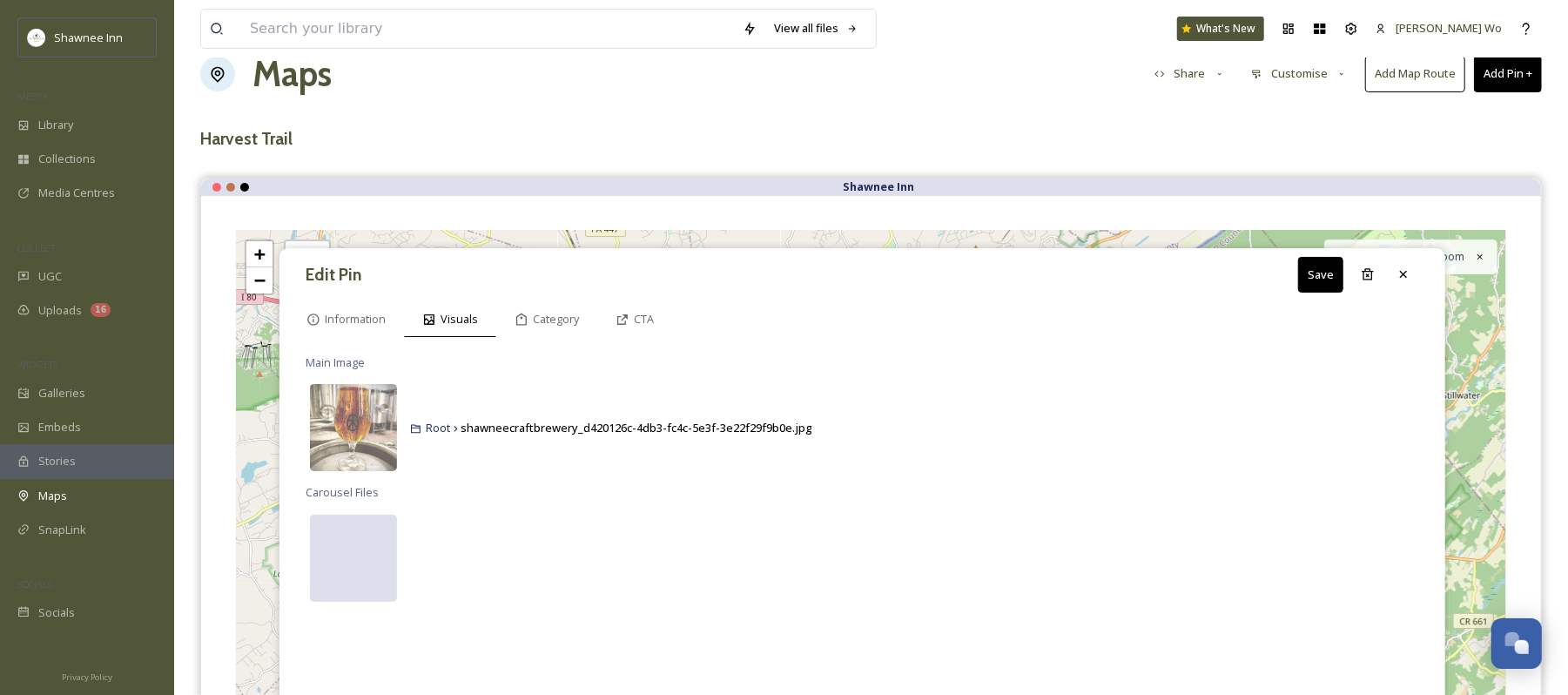
click at [345, 534] on div at bounding box center [354, 559] width 87 height 87
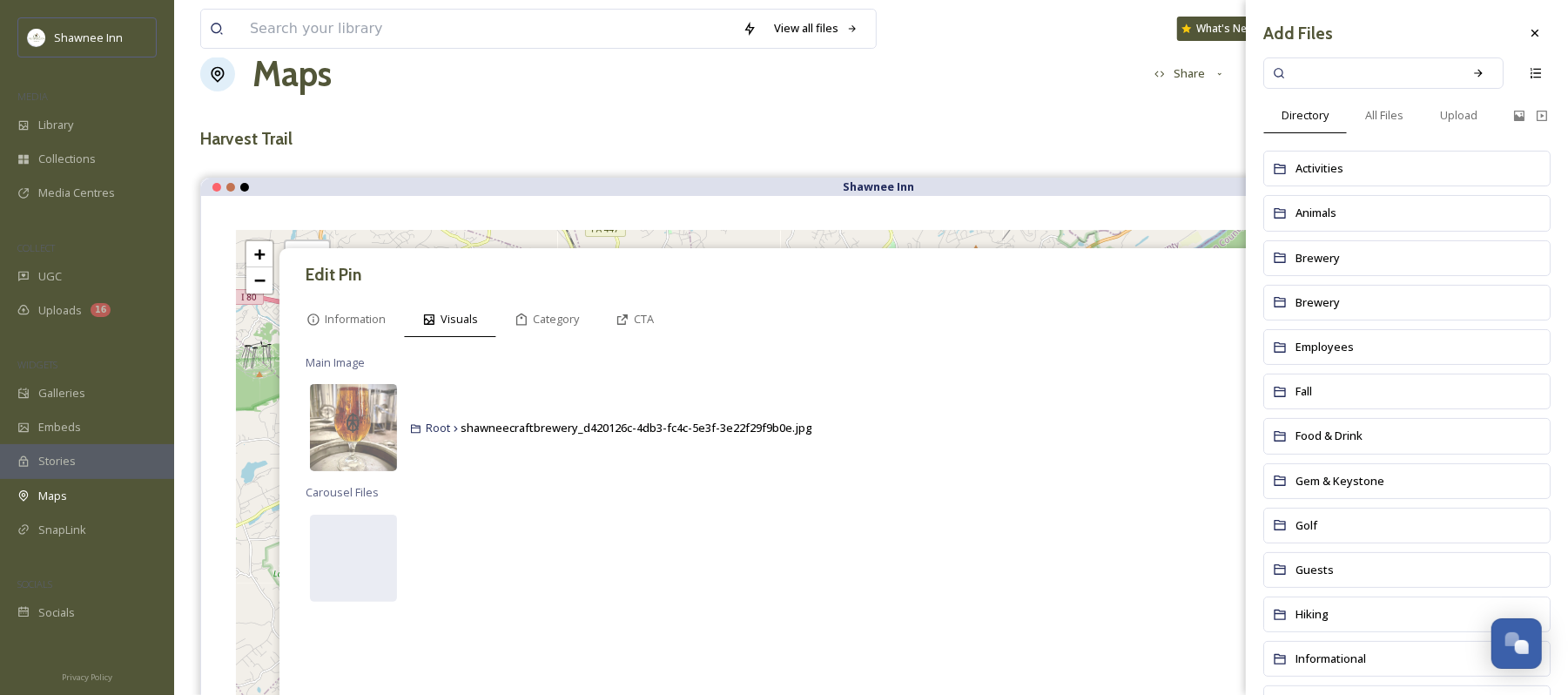
click at [1377, 80] on input at bounding box center [1372, 73] width 164 height 39
click at [1356, 272] on div "Brewery" at bounding box center [1407, 258] width 288 height 36
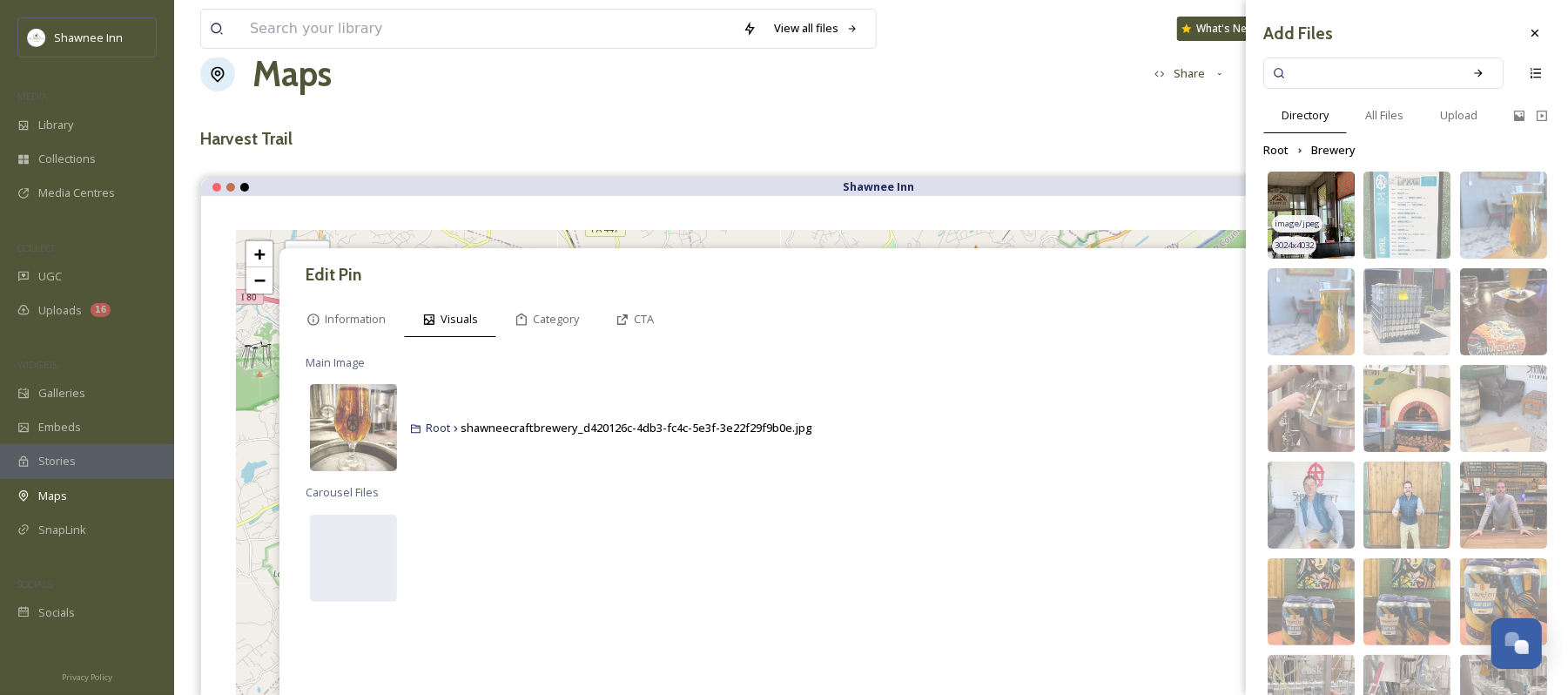
click at [1304, 221] on img at bounding box center [1312, 216] width 87 height 87
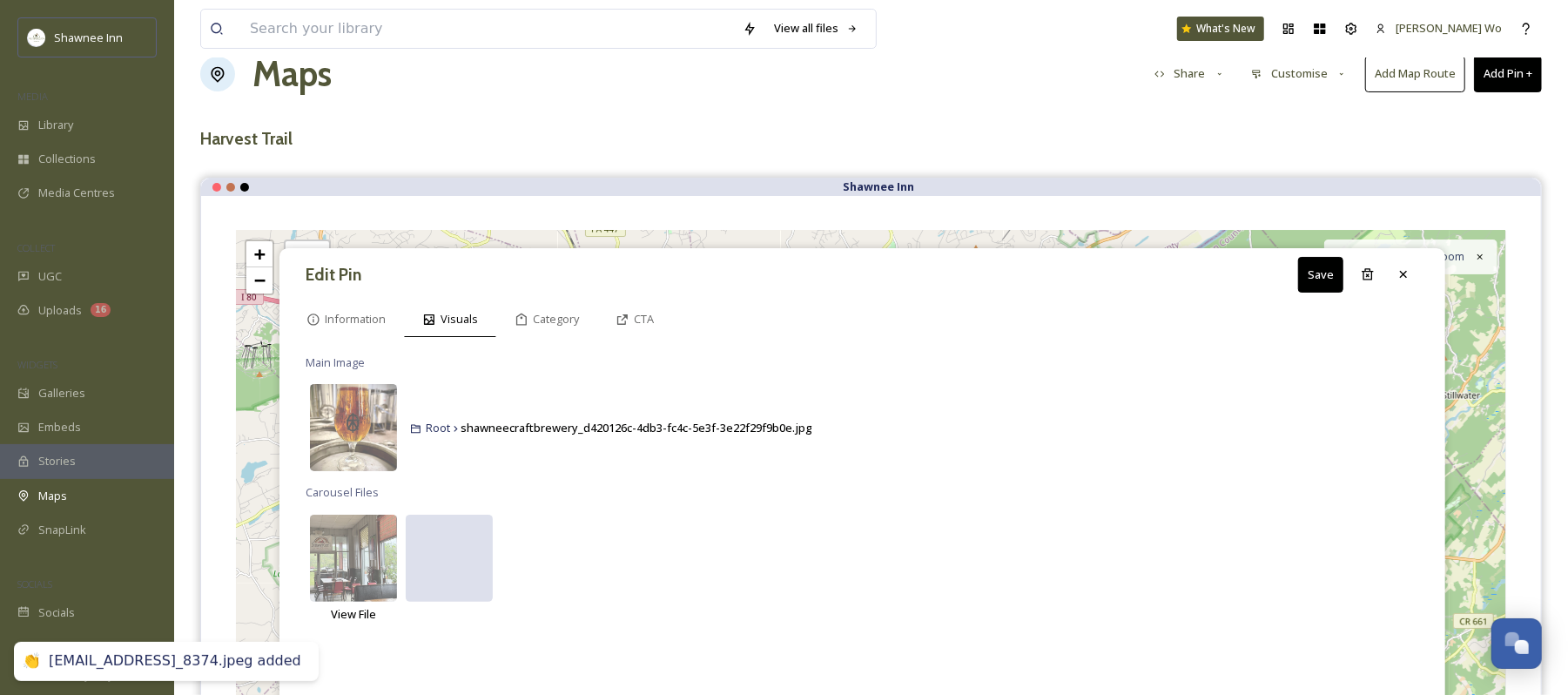
click at [430, 556] on div at bounding box center [449, 559] width 87 height 87
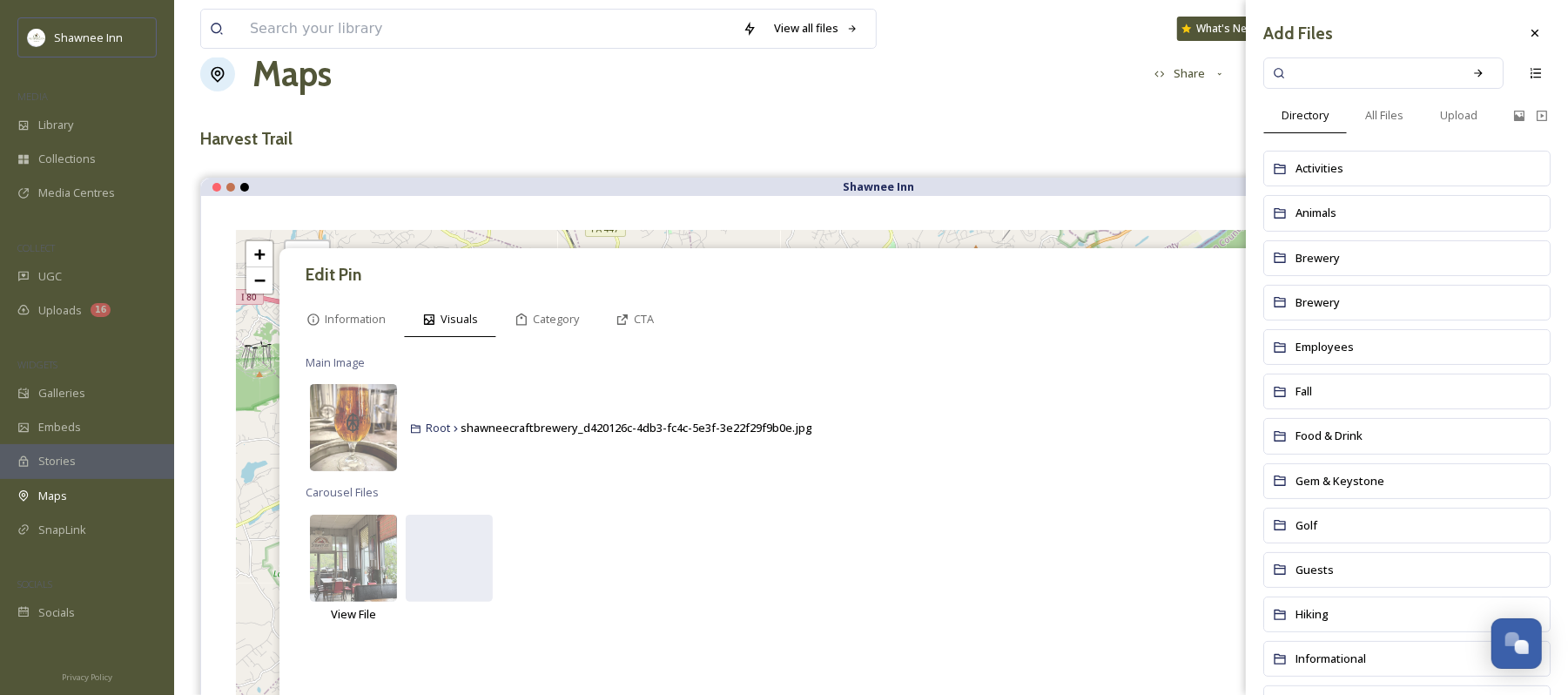
click at [1367, 252] on div "Brewery" at bounding box center [1407, 258] width 288 height 36
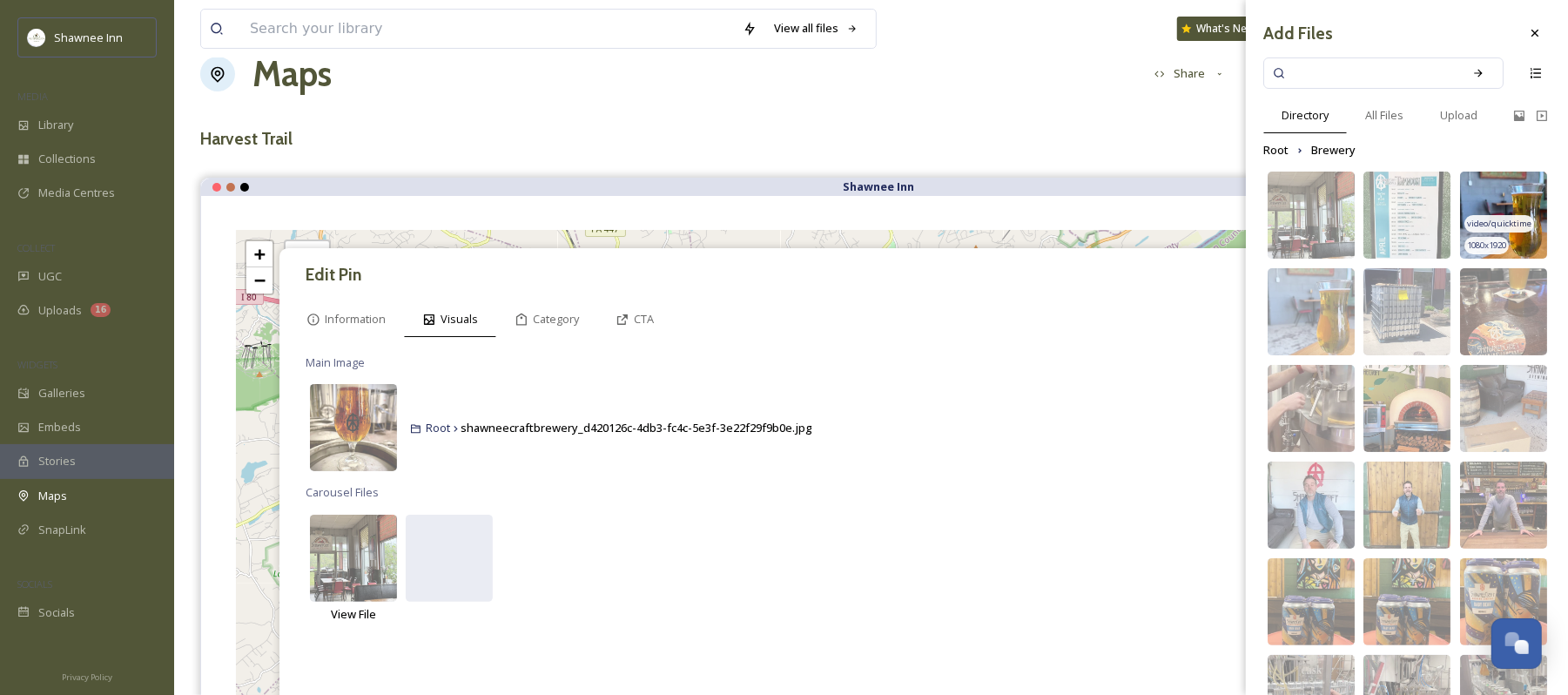
click at [1510, 178] on img at bounding box center [1504, 216] width 87 height 87
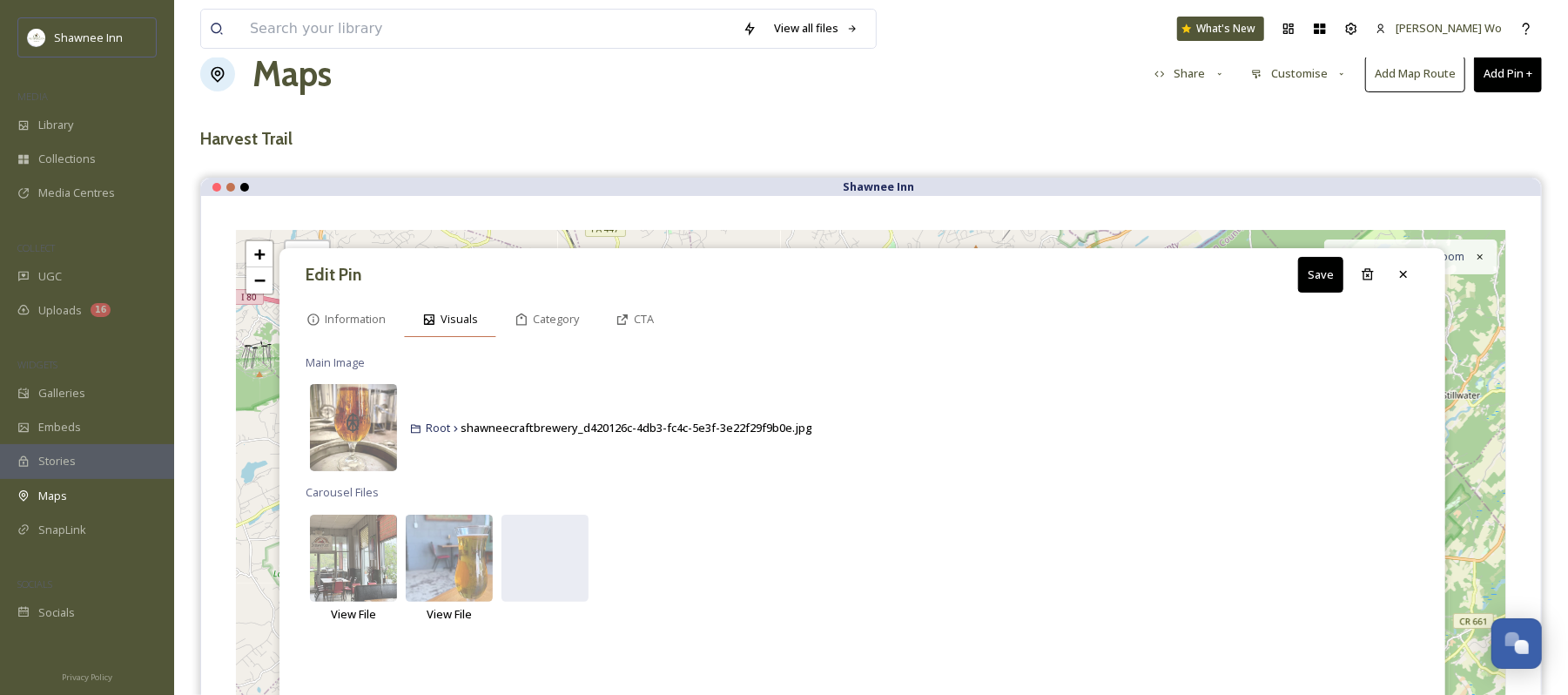
click at [436, 320] on icon at bounding box center [429, 319] width 14 height 14
click at [530, 563] on div at bounding box center [545, 559] width 87 height 87
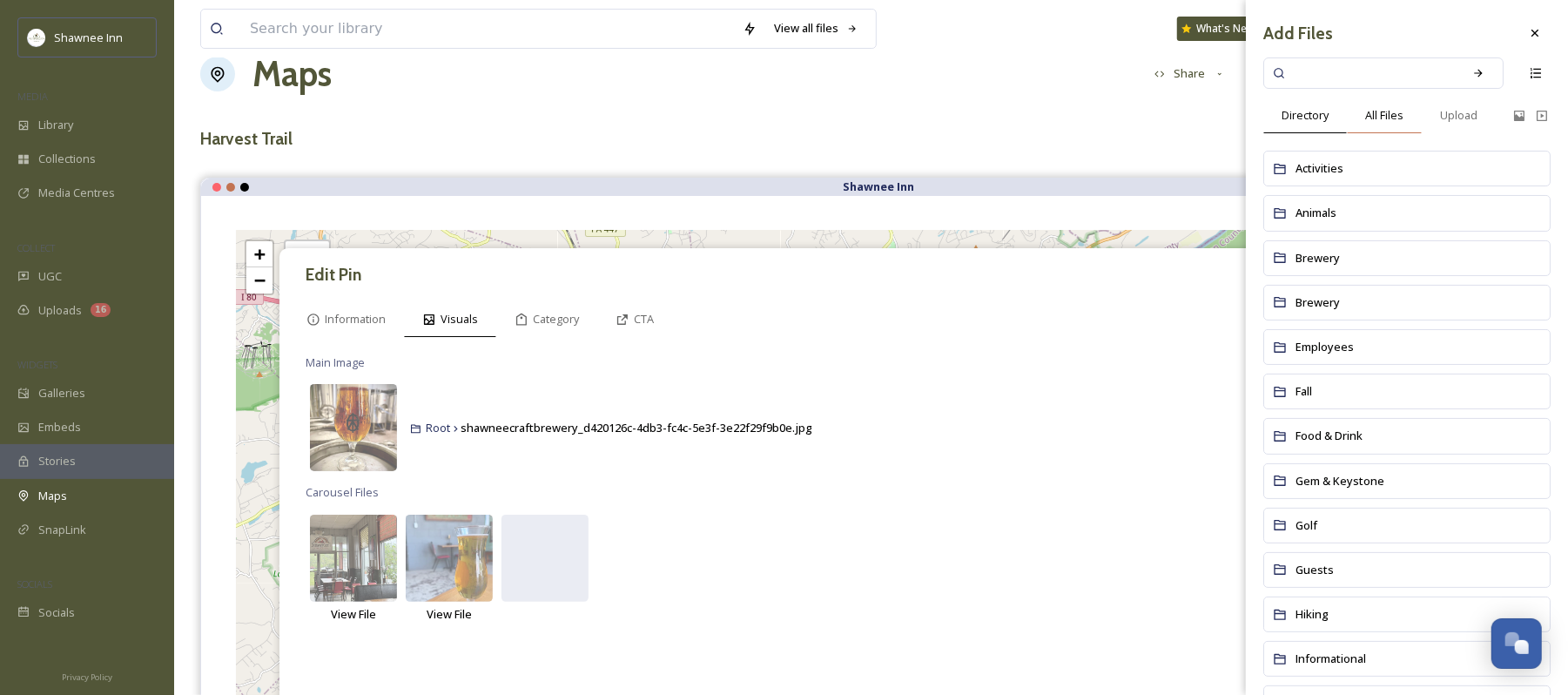
click at [1383, 119] on span "All Files" at bounding box center [1384, 115] width 39 height 17
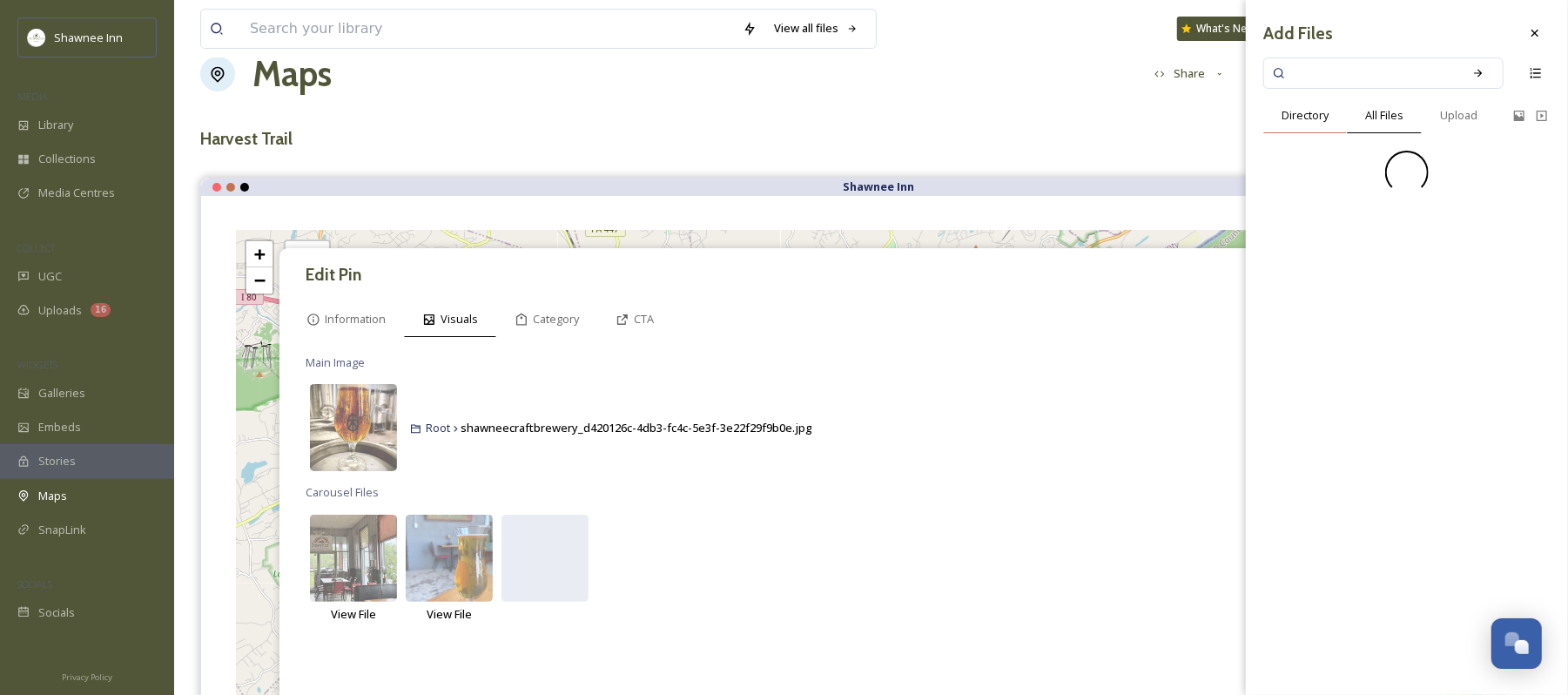
click at [1328, 113] on span "Directory" at bounding box center [1306, 115] width 47 height 17
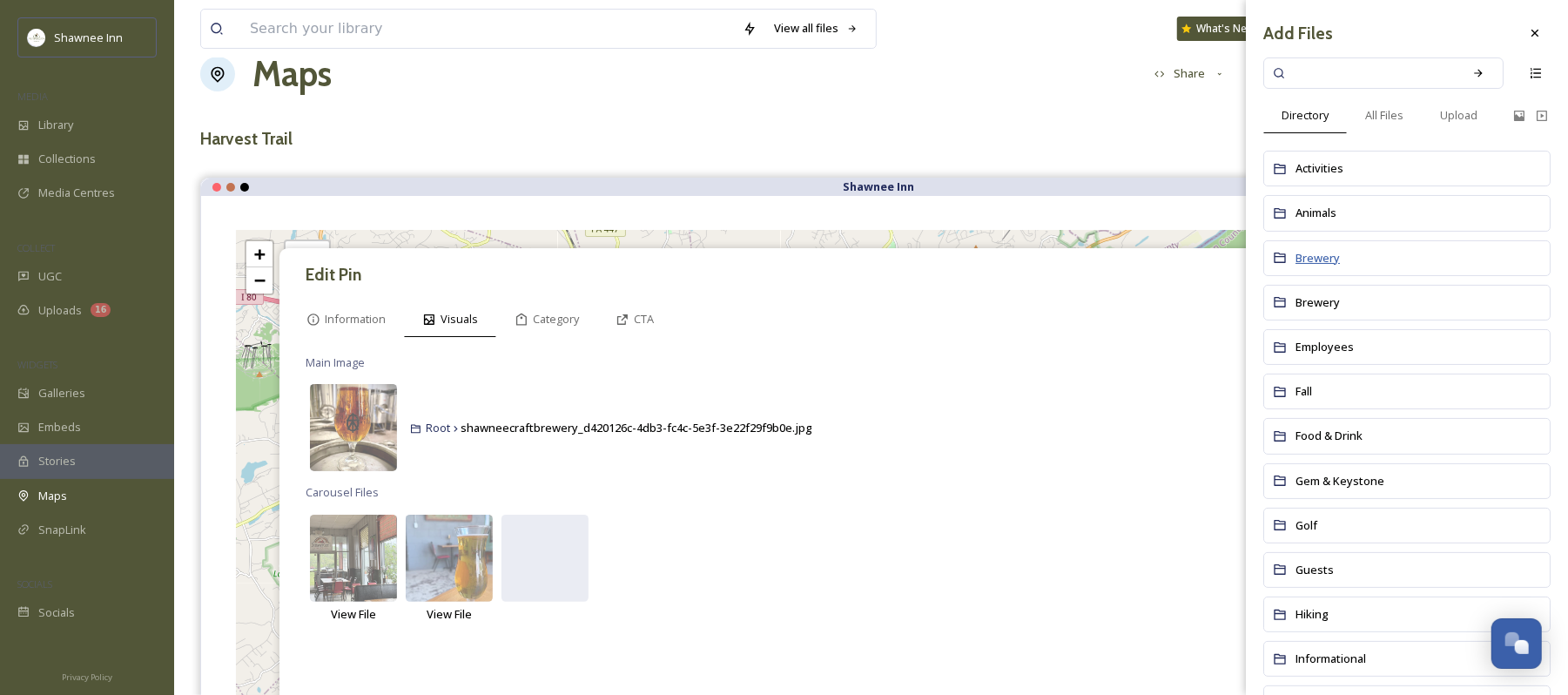
click at [1311, 256] on span "Brewery" at bounding box center [1318, 258] width 44 height 16
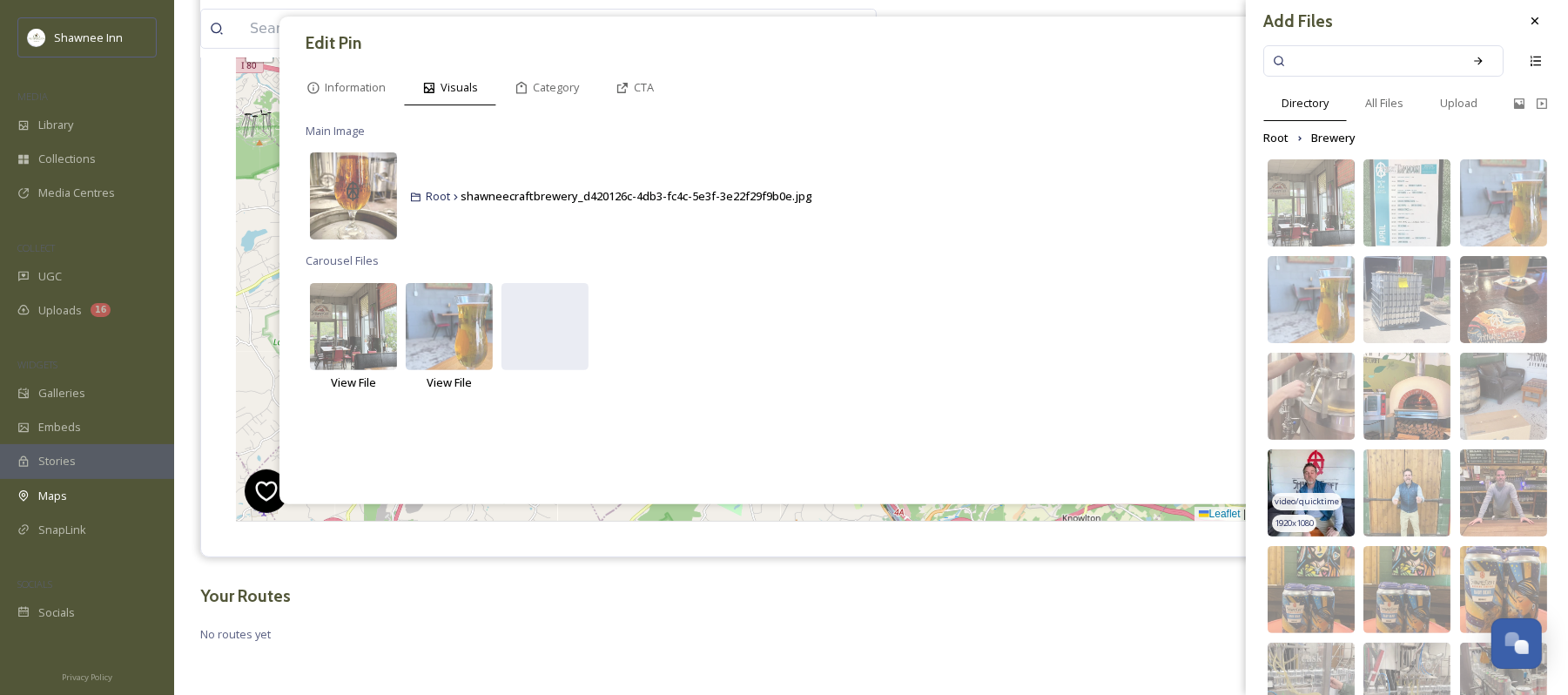
scroll to position [0, 0]
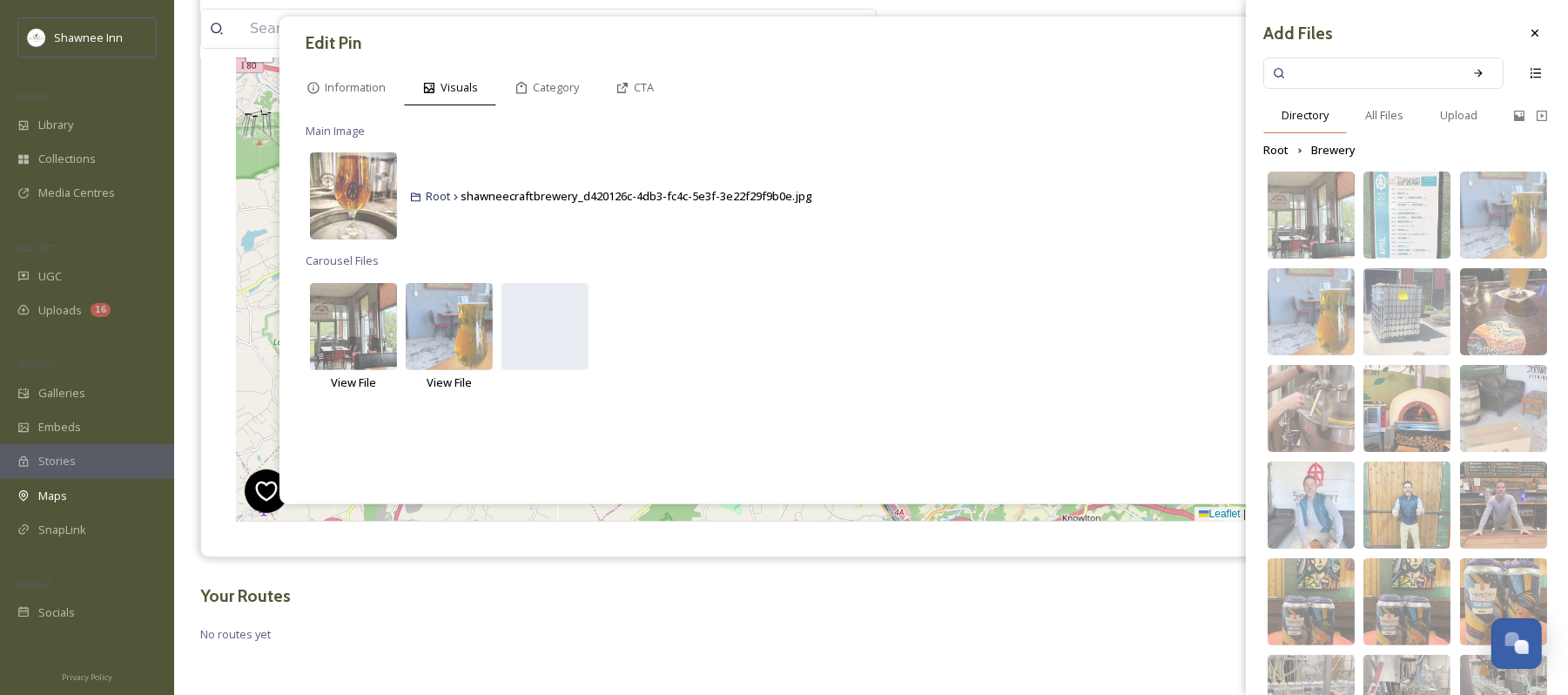
click at [1319, 120] on span "Directory" at bounding box center [1306, 115] width 47 height 17
click at [1387, 116] on span "All Files" at bounding box center [1384, 115] width 39 height 17
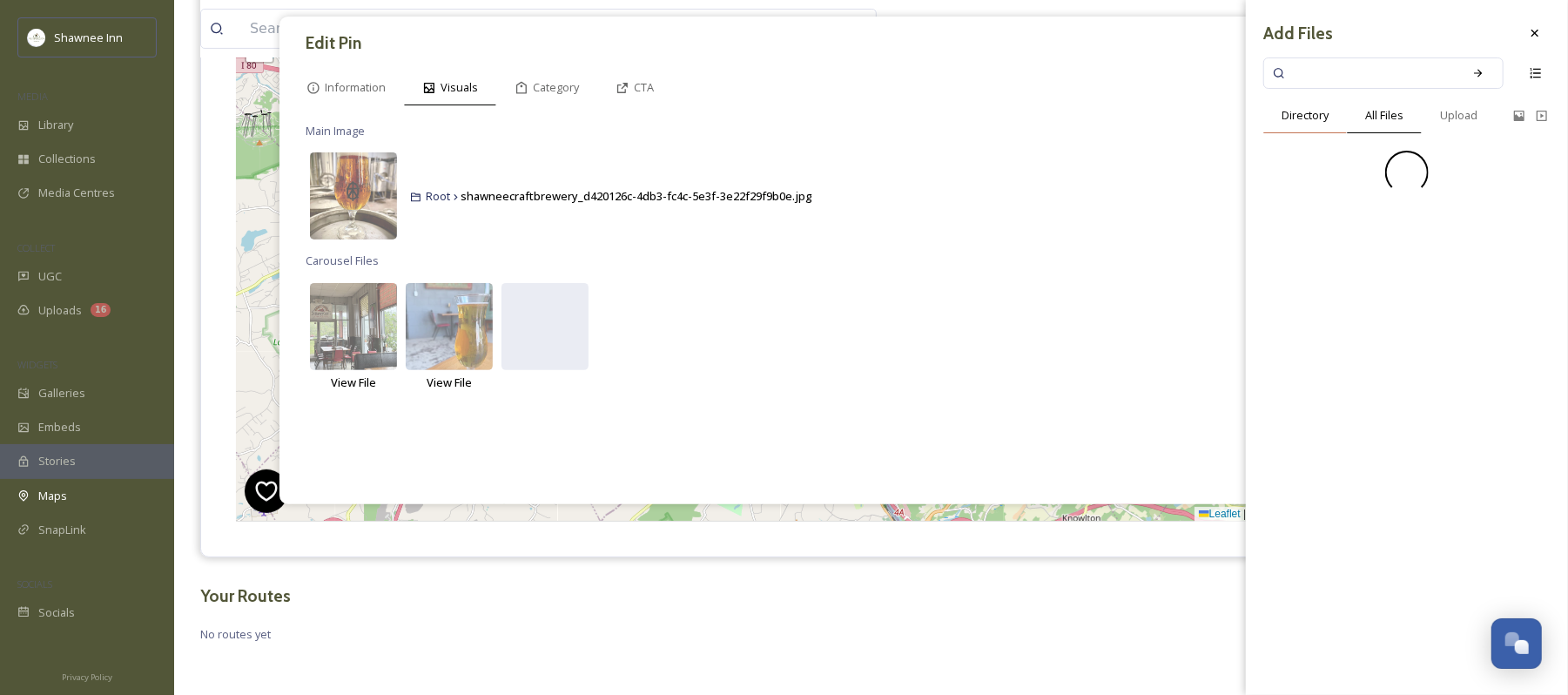
click at [1318, 119] on span "Directory" at bounding box center [1306, 115] width 47 height 17
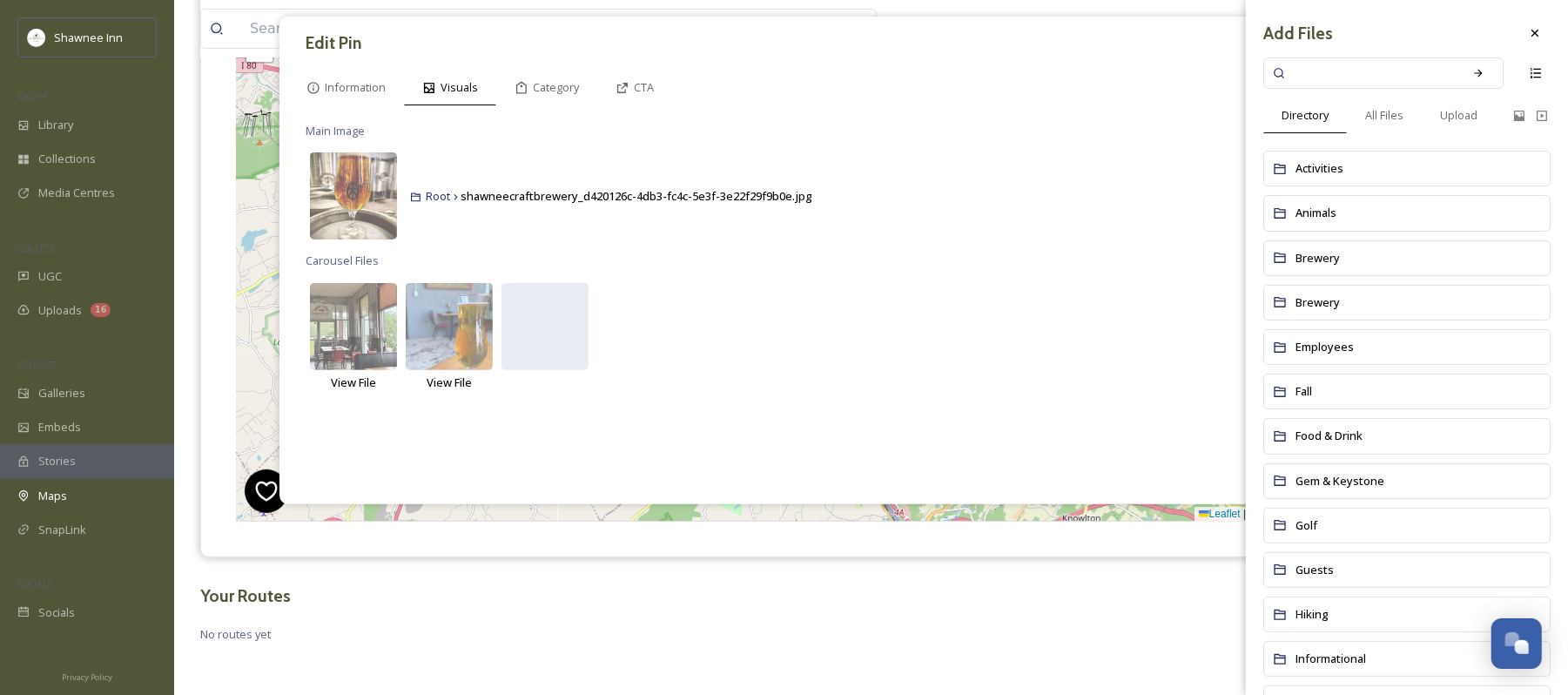
click at [1347, 80] on input at bounding box center [1372, 73] width 164 height 39
type input "beer"
click at [1300, 310] on span "Brewery" at bounding box center [1318, 303] width 44 height 16
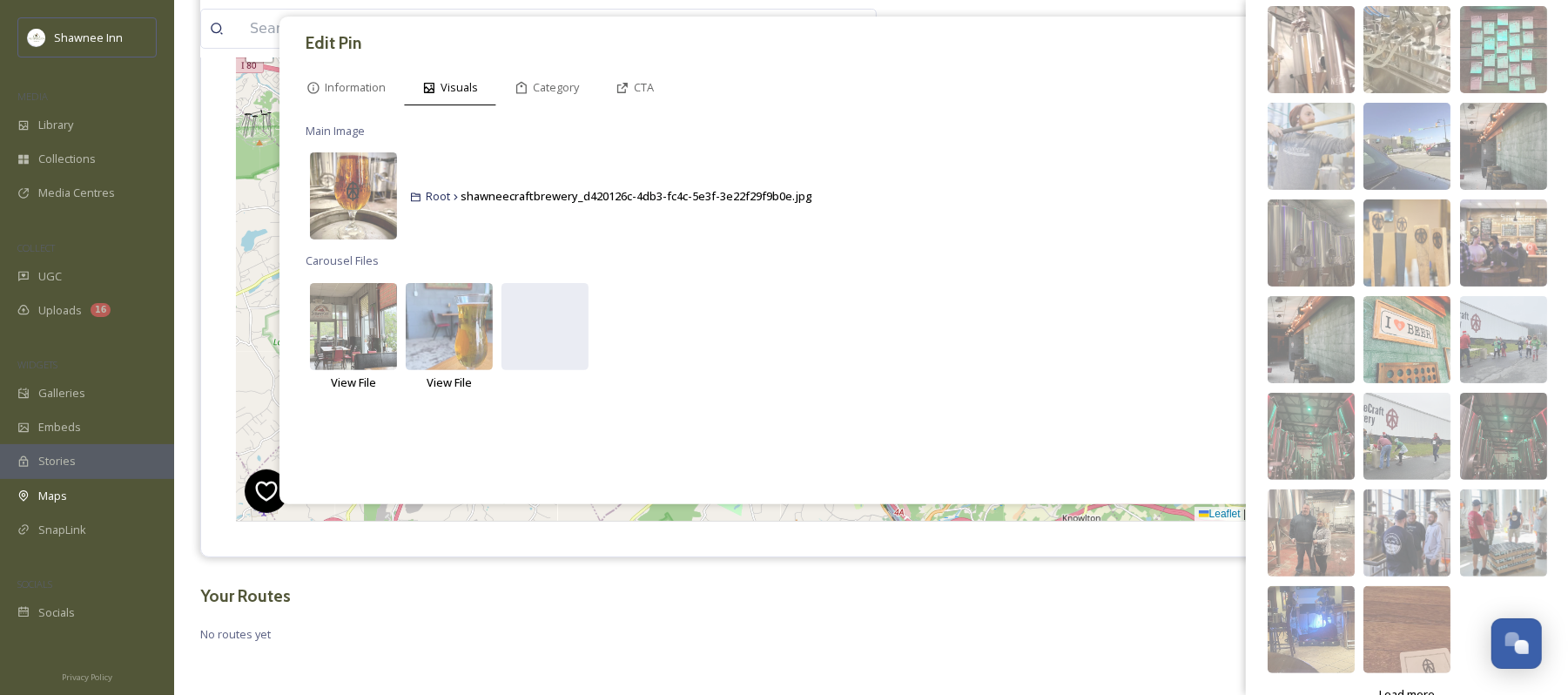
scroll to position [217, 0]
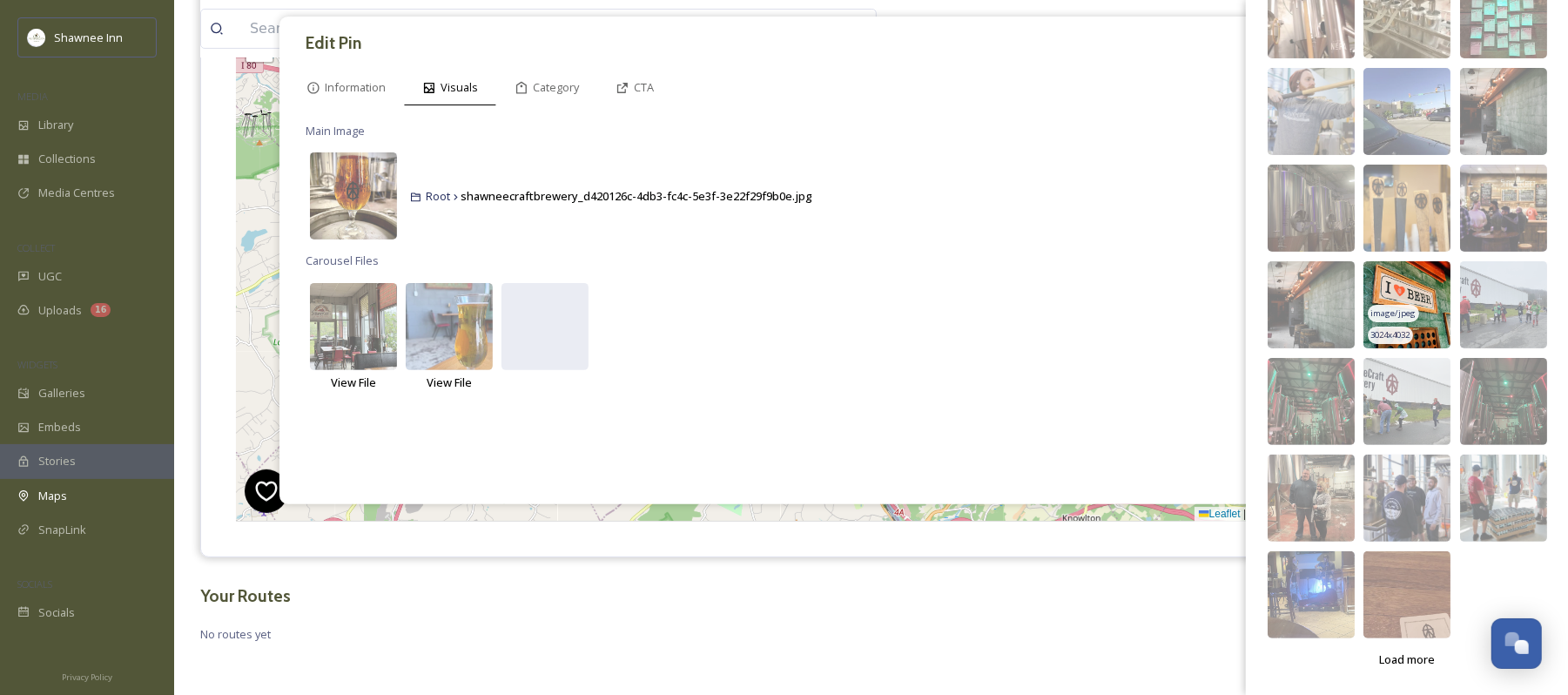
click at [1416, 304] on img at bounding box center [1407, 304] width 87 height 87
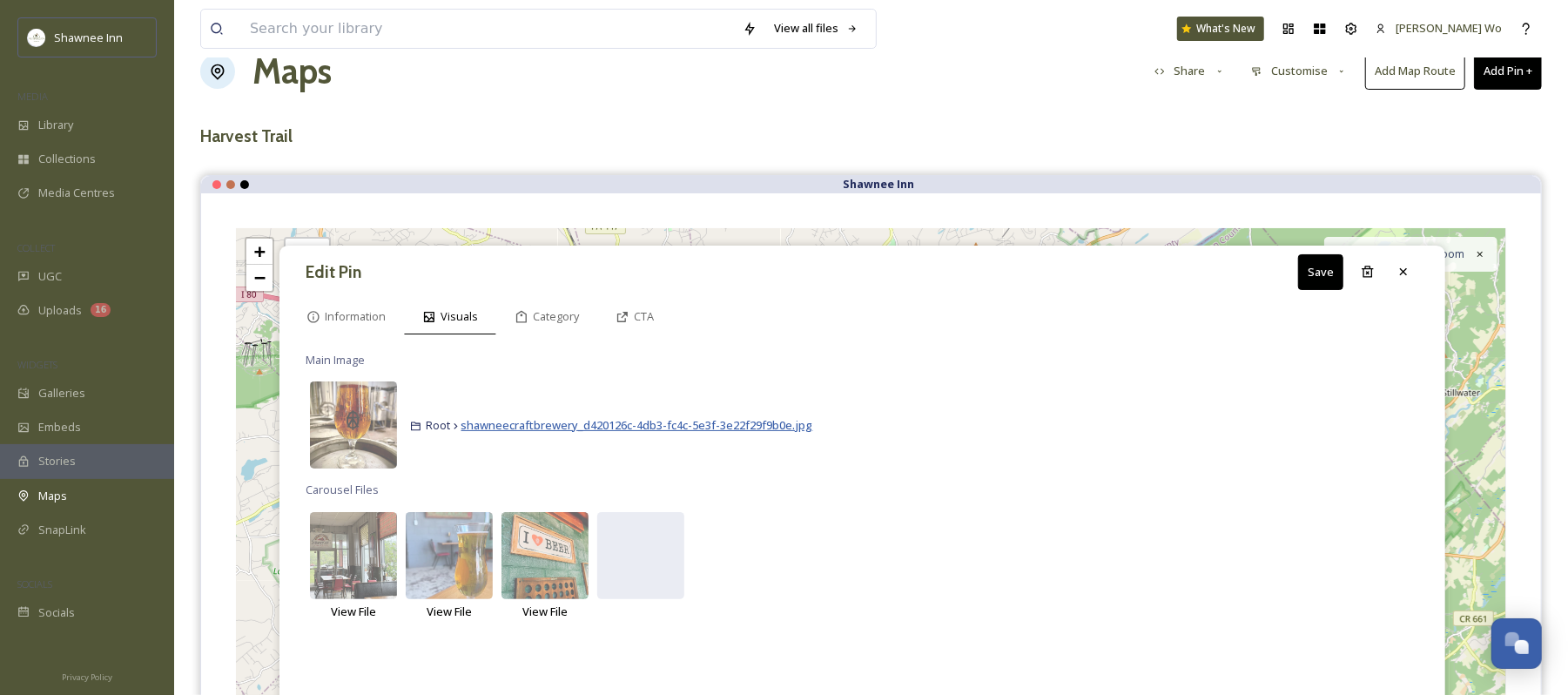
scroll to position [36, 0]
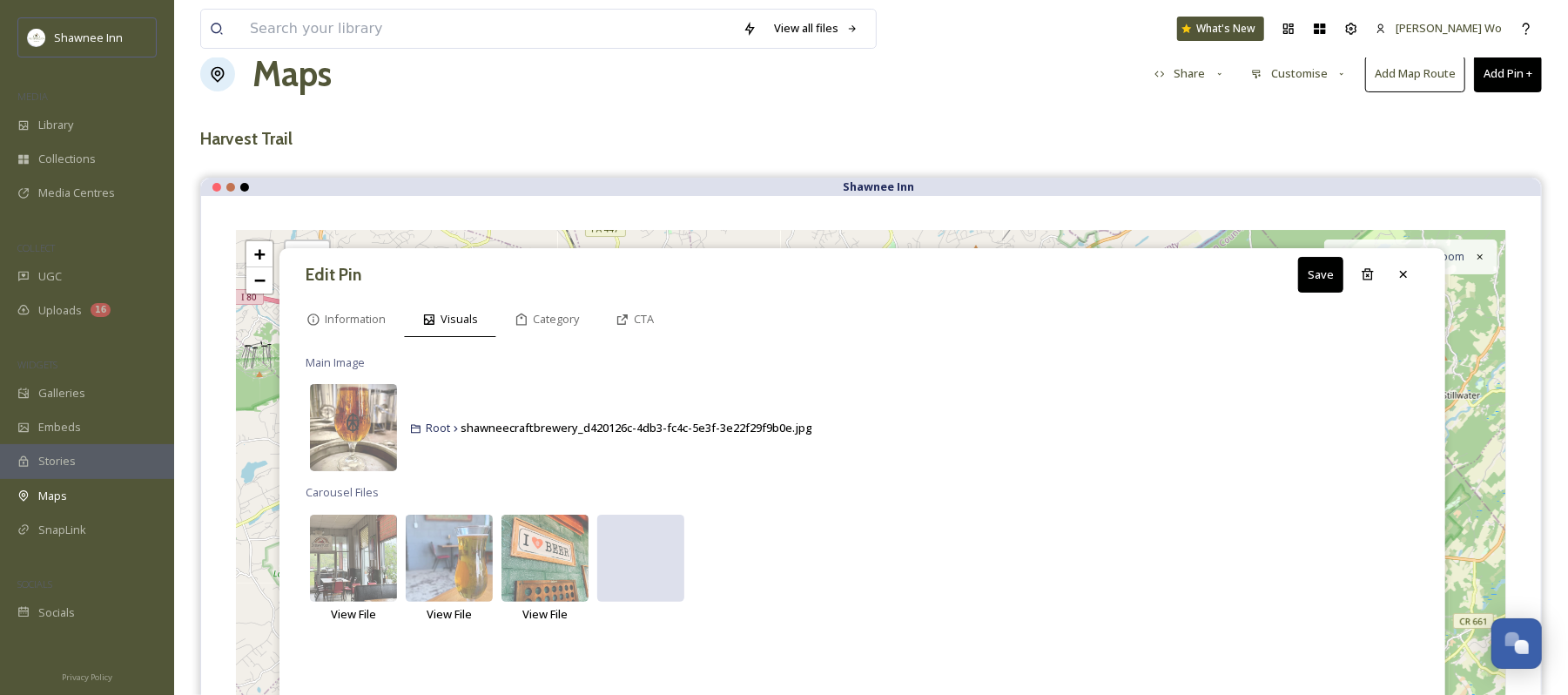
click at [642, 541] on div at bounding box center [641, 559] width 87 height 87
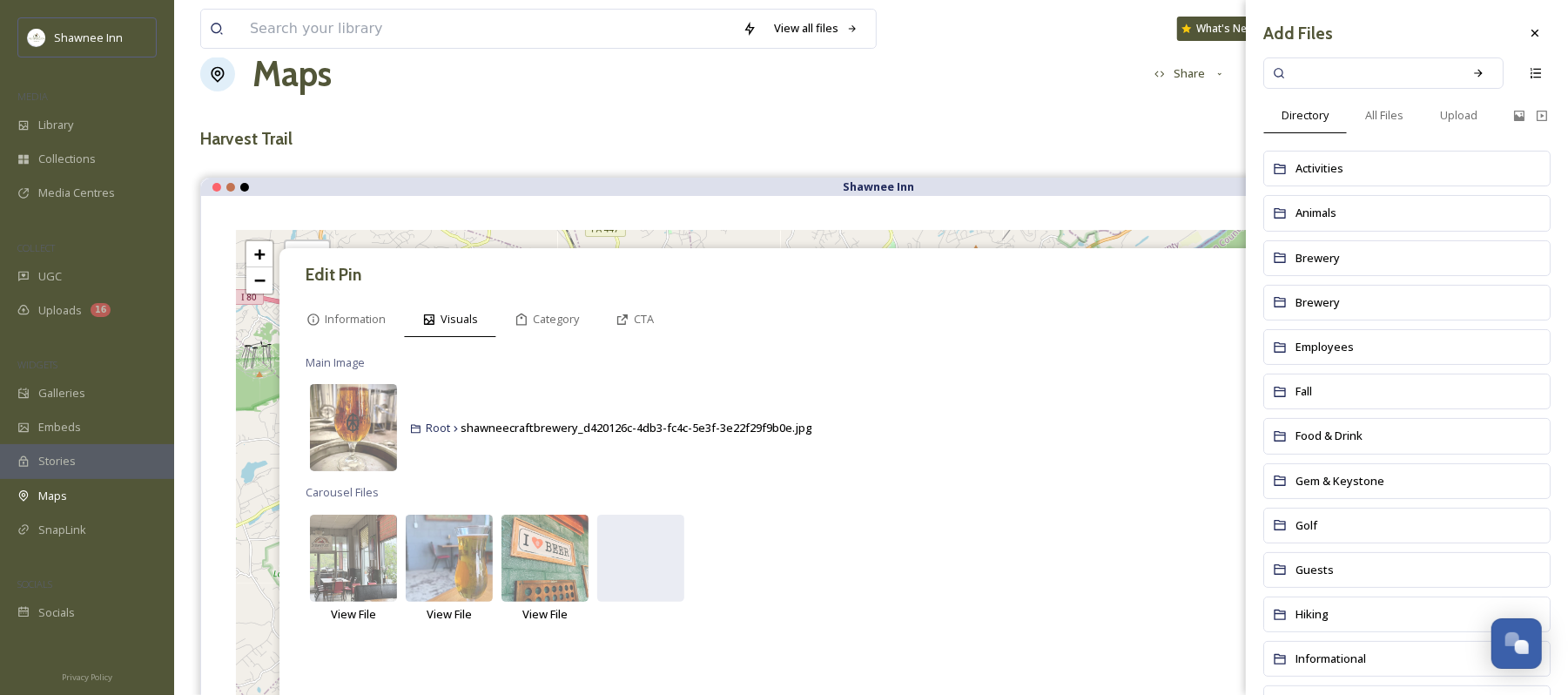
click at [1342, 267] on div "Brewery" at bounding box center [1407, 258] width 288 height 36
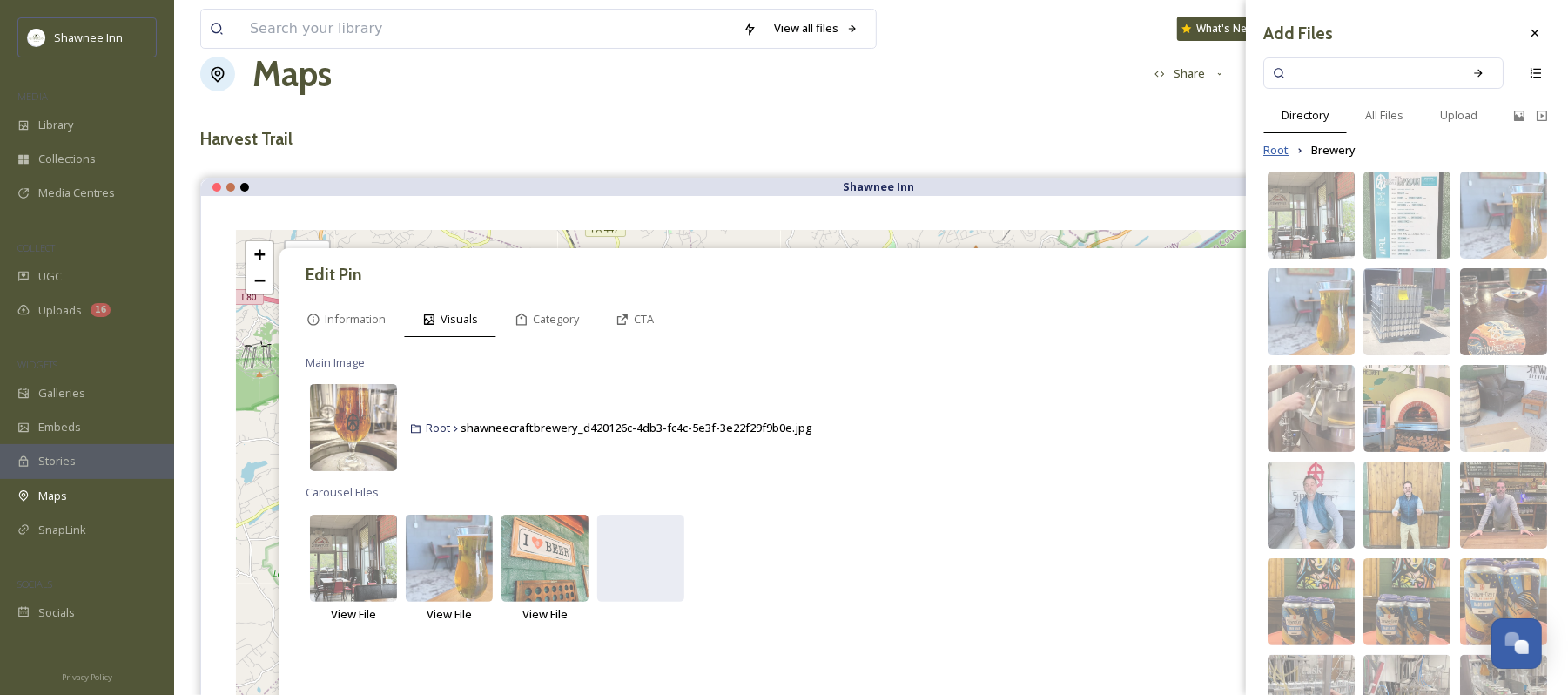
click at [1280, 153] on span "Root" at bounding box center [1276, 150] width 26 height 17
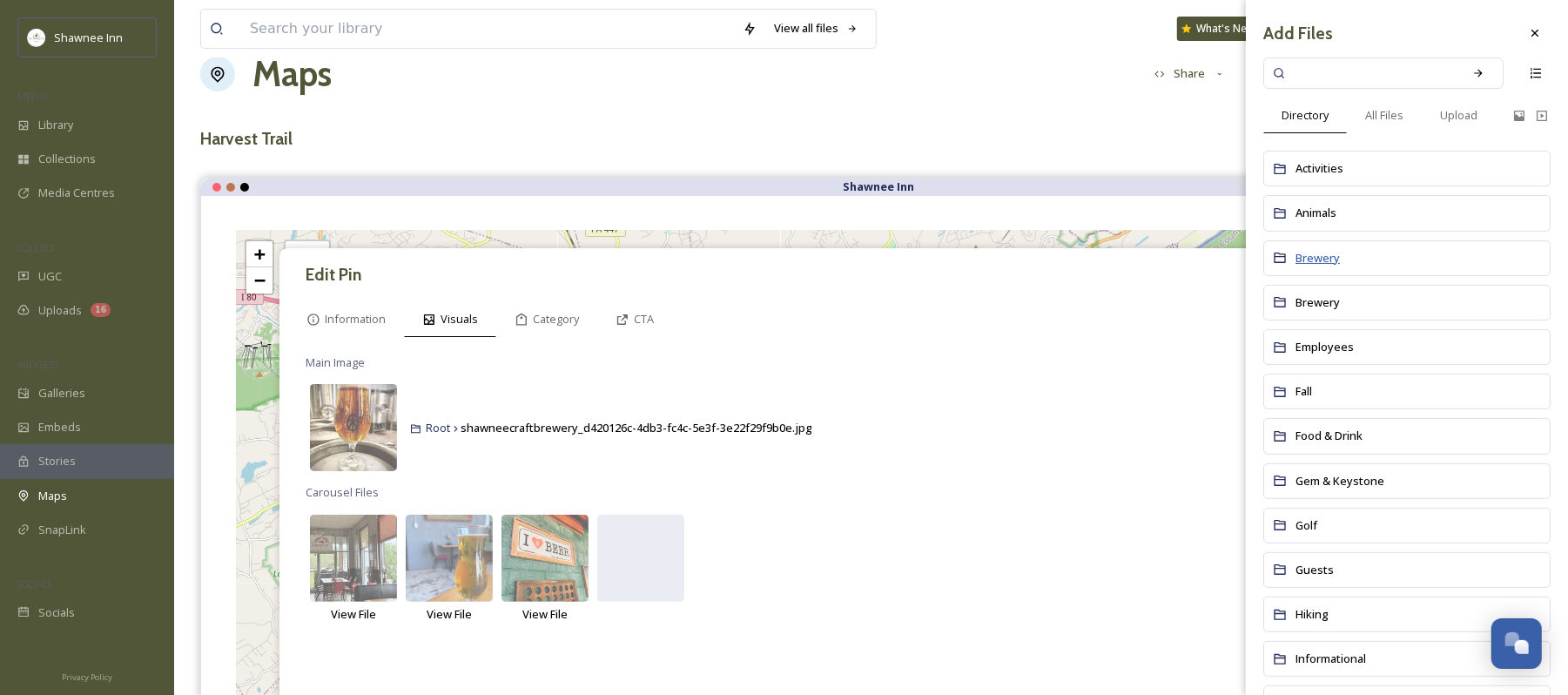
click at [1335, 252] on span "Brewery" at bounding box center [1318, 258] width 44 height 16
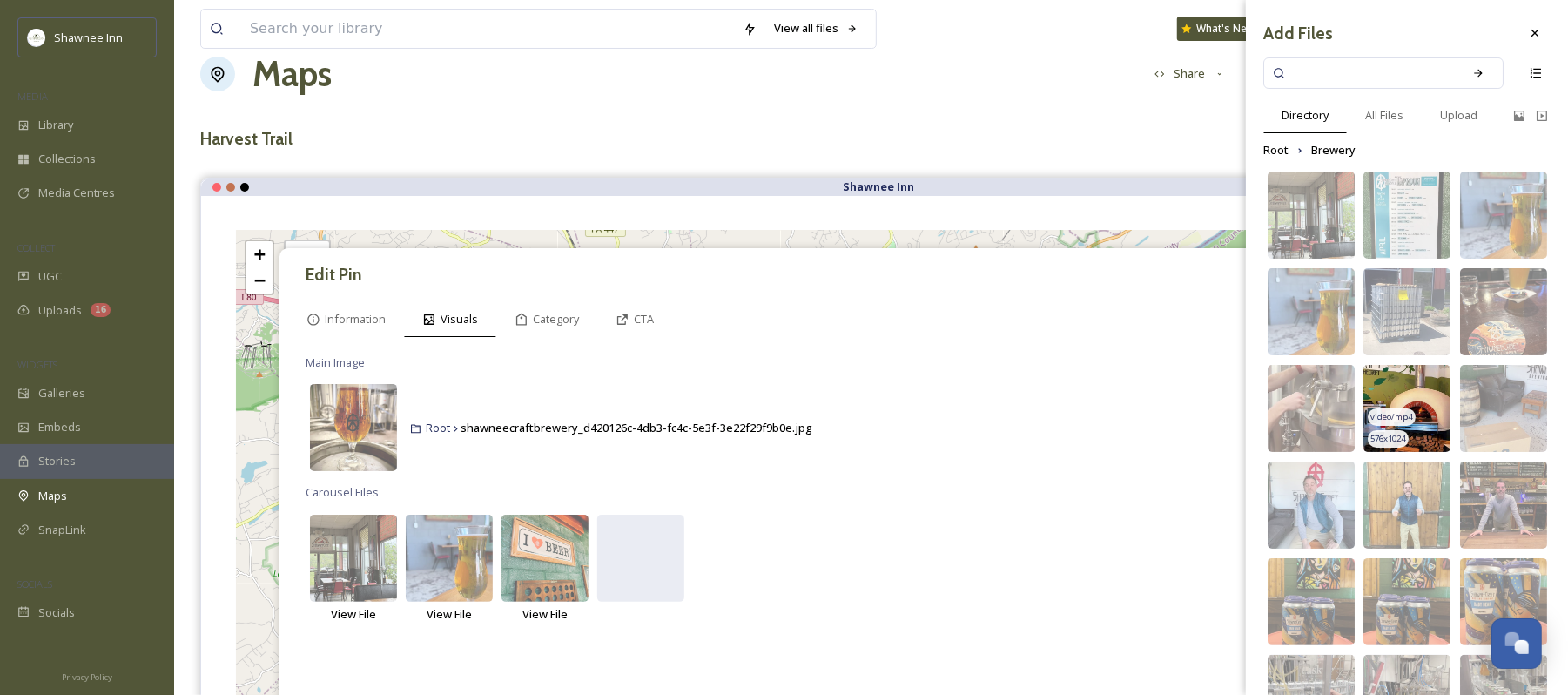
click at [1434, 419] on img at bounding box center [1407, 408] width 87 height 87
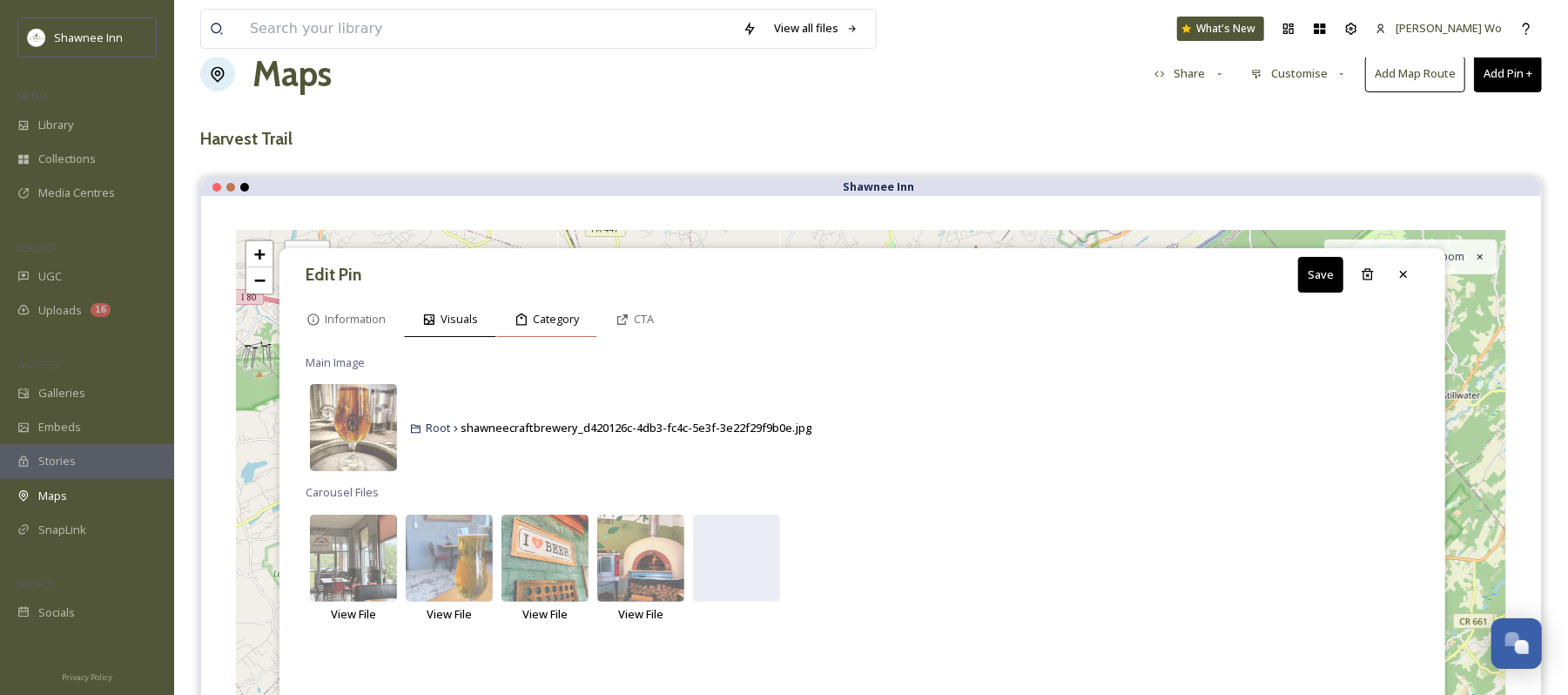
click at [540, 327] on span "Category" at bounding box center [556, 318] width 46 height 17
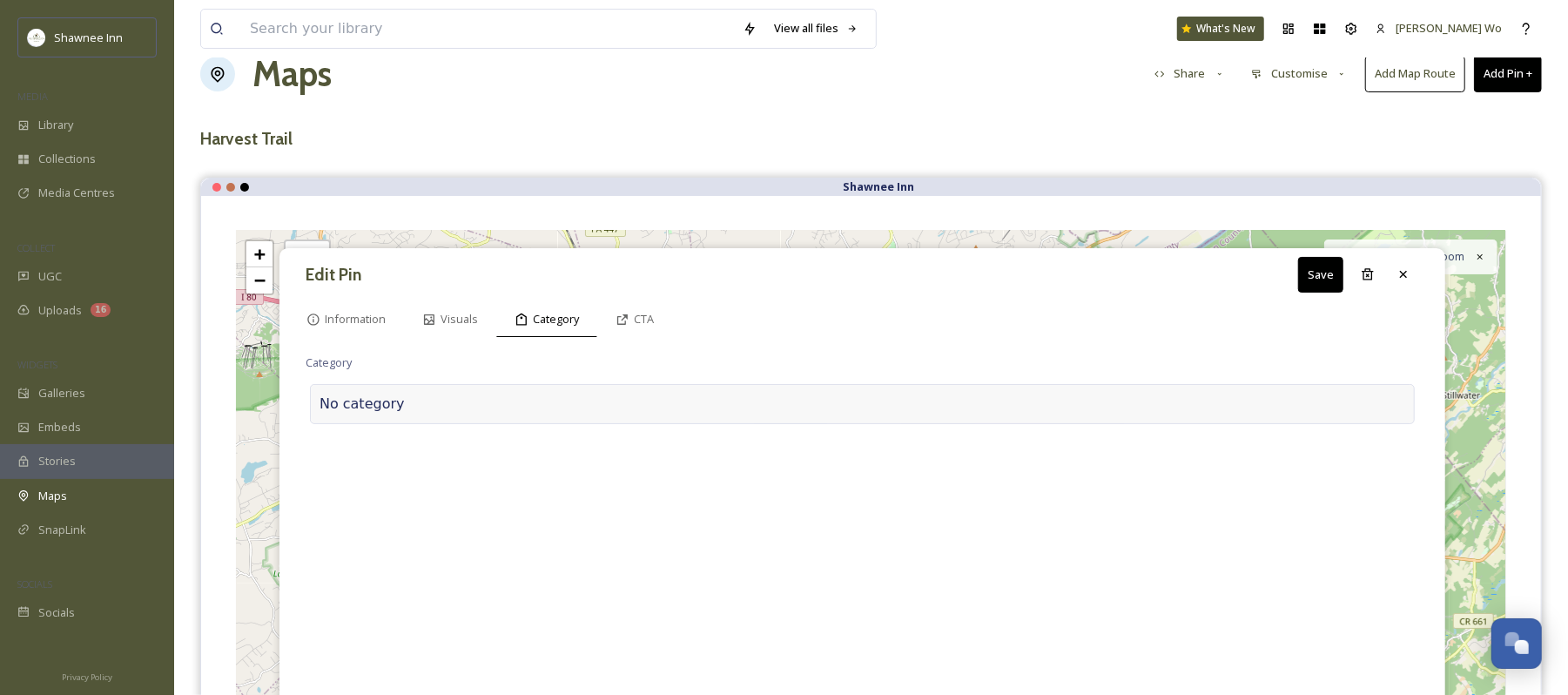
click at [676, 408] on div at bounding box center [906, 403] width 1001 height 21
click at [512, 414] on input at bounding box center [479, 399] width 348 height 41
click at [560, 327] on span "Category" at bounding box center [556, 318] width 46 height 17
click at [652, 318] on span "CTA" at bounding box center [644, 318] width 20 height 17
click at [614, 397] on input at bounding box center [862, 399] width 1114 height 41
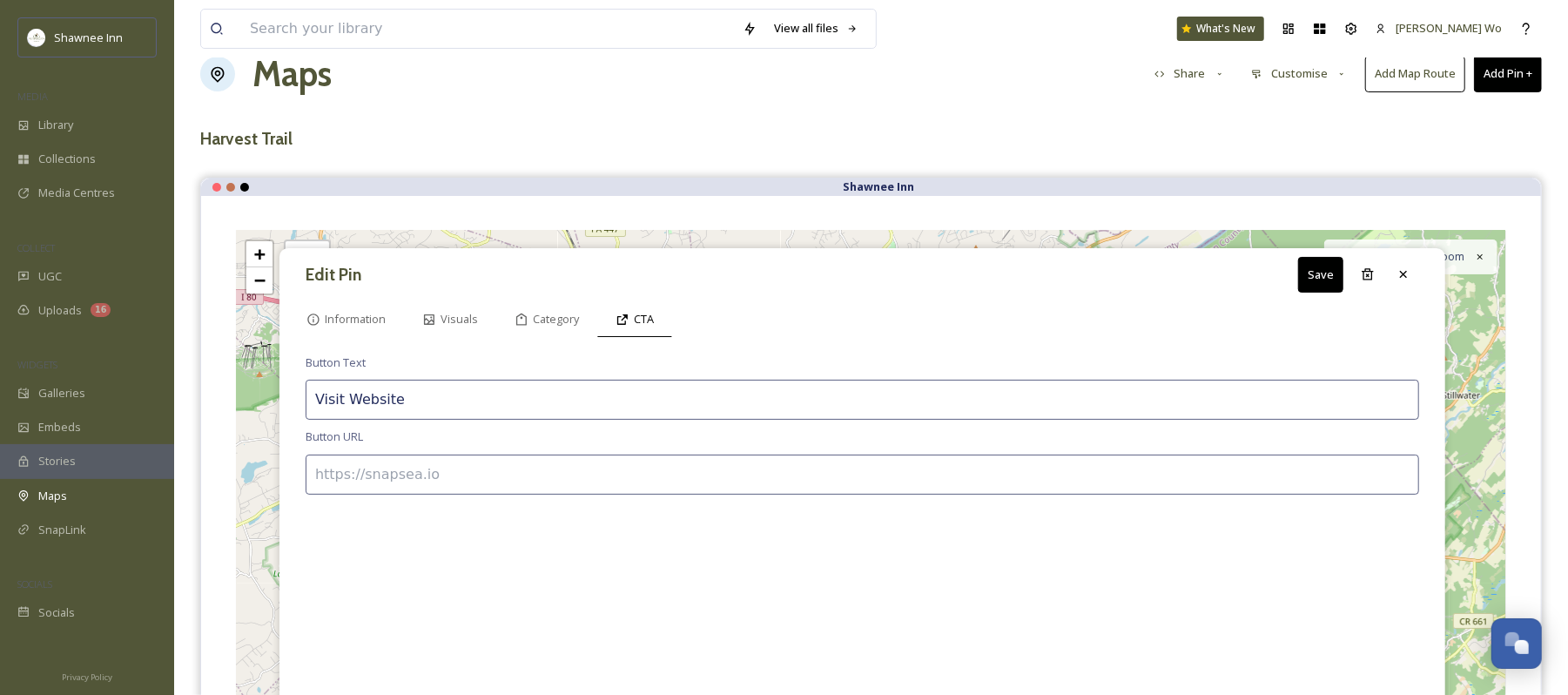
type input "Visit Website"
type input "https://www.ShawneeCraft.com"
click at [1312, 270] on button "Save" at bounding box center [1321, 275] width 45 height 36
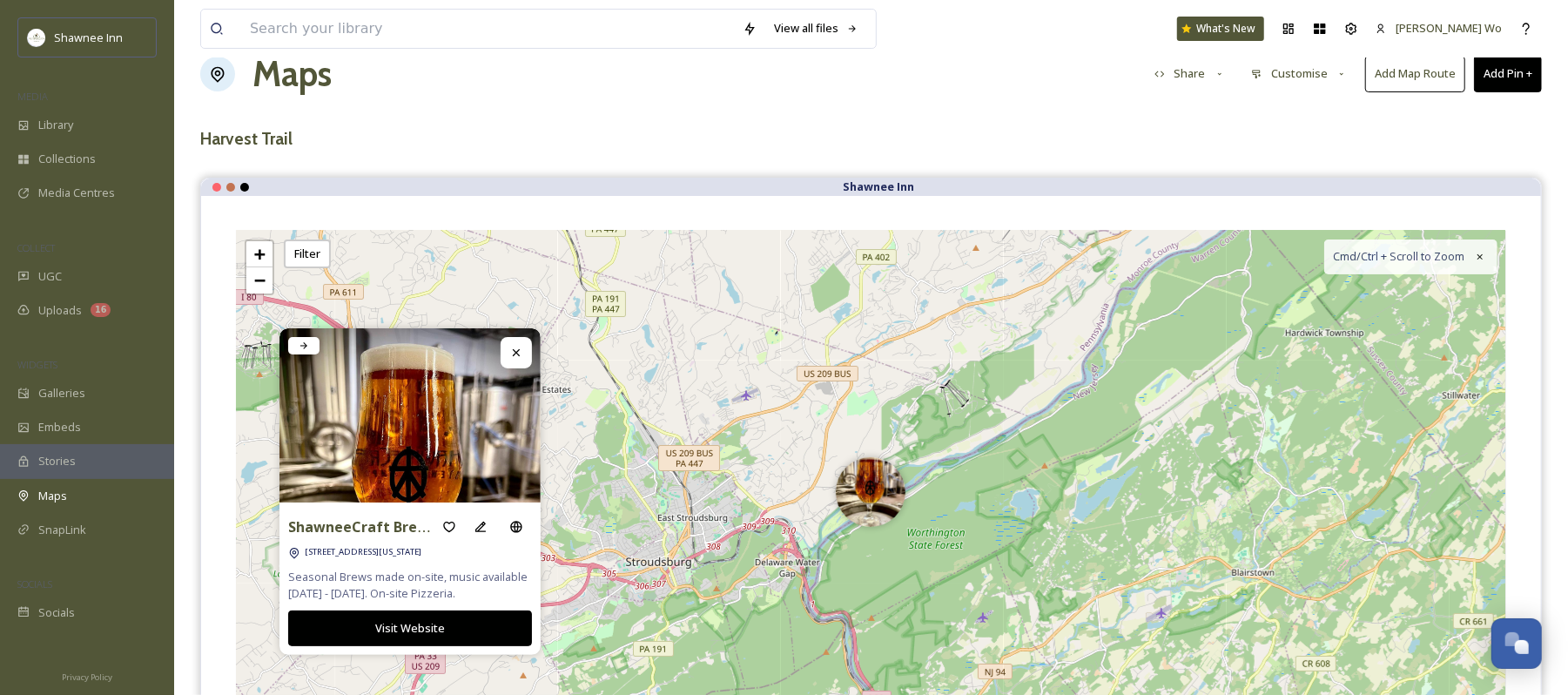
scroll to position [151, 0]
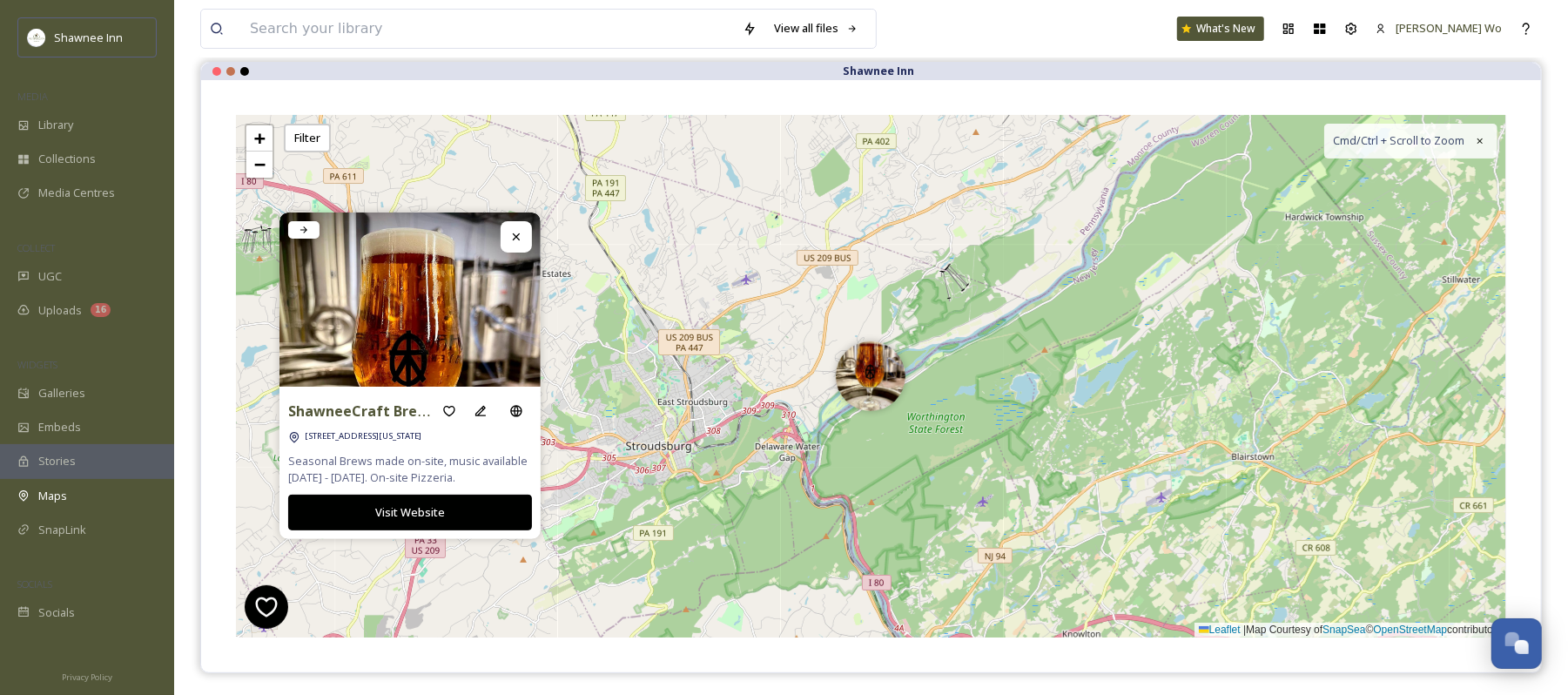
click at [516, 238] on icon at bounding box center [516, 237] width 14 height 14
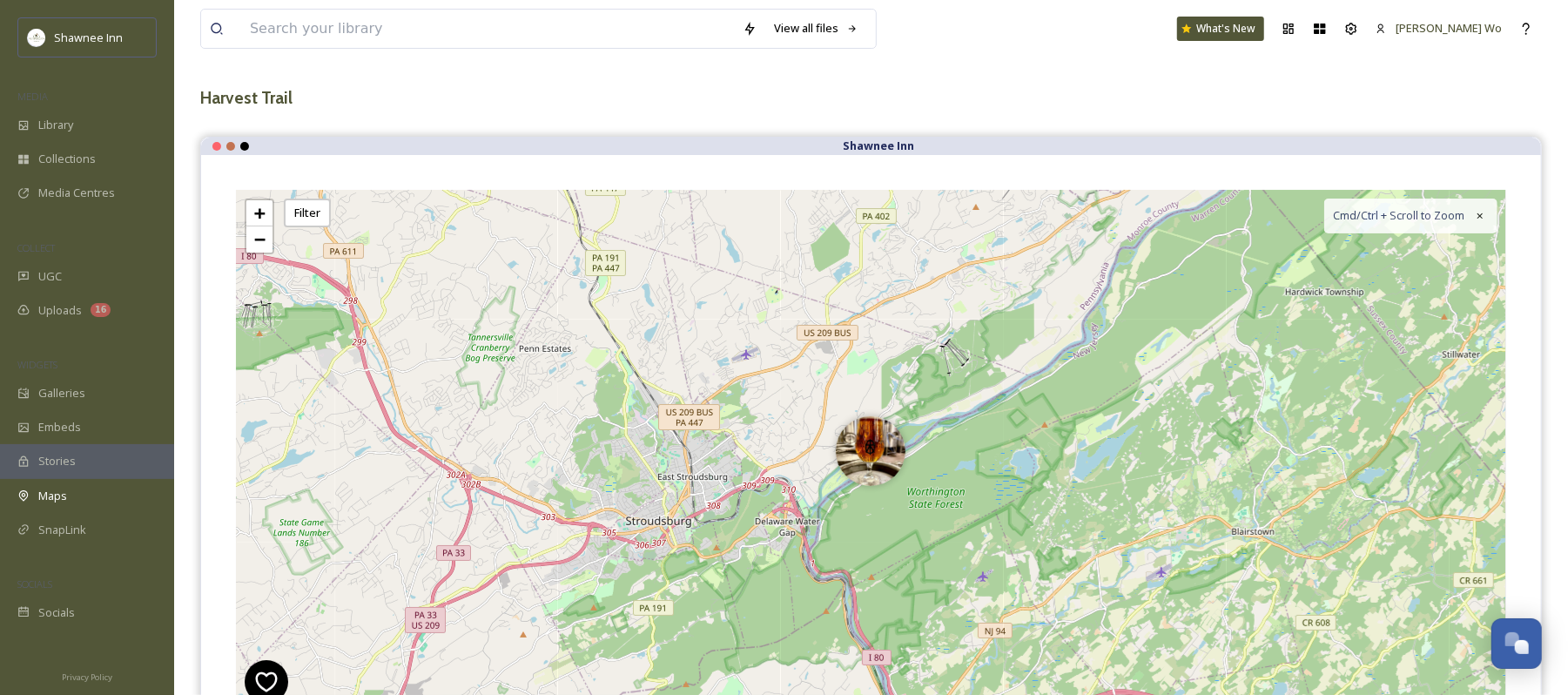
scroll to position [0, 0]
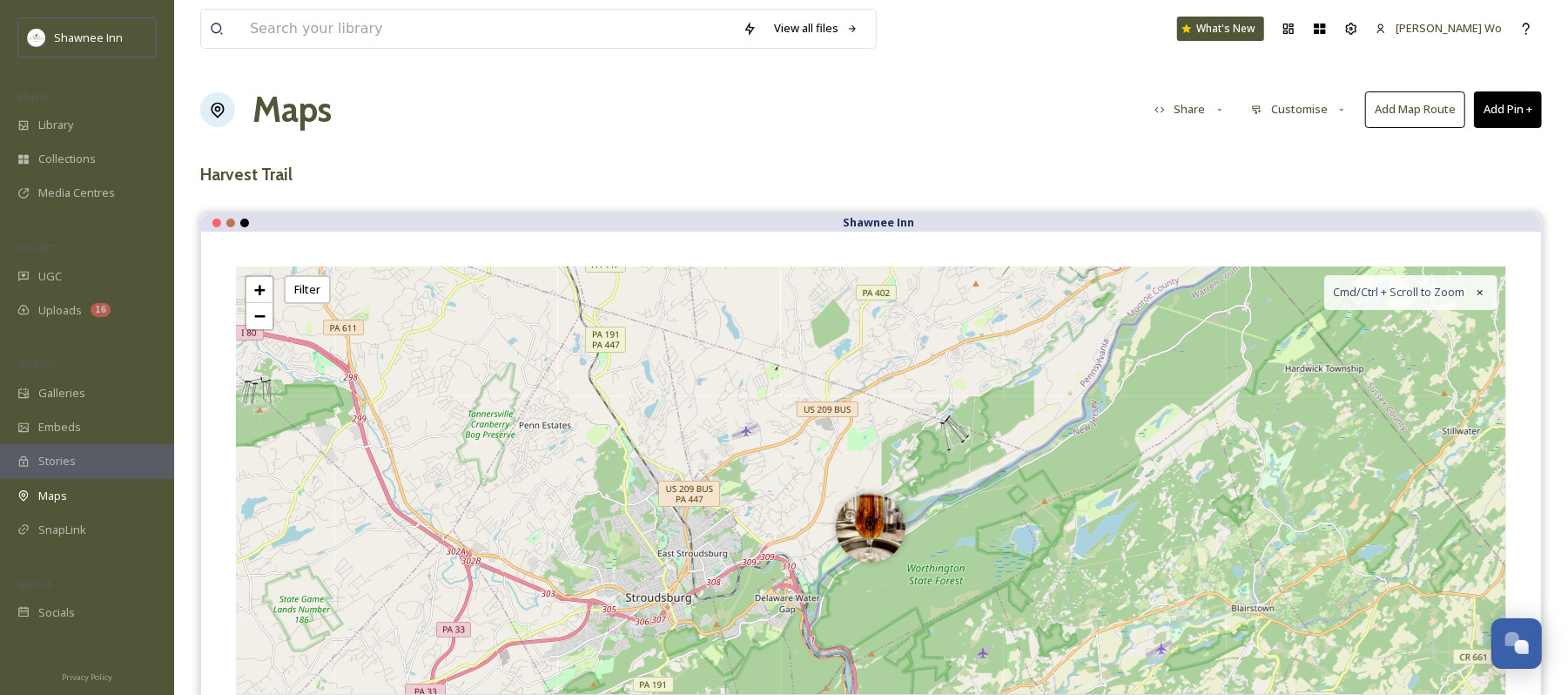
click at [1318, 113] on button "Customise" at bounding box center [1299, 109] width 114 height 34
click at [1176, 151] on div "View all files What's New Jeromy Wo Maps Share Customise Add Map Route Add Pin …" at bounding box center [871, 480] width 1394 height 962
click at [1506, 126] on button "Add Pin +" at bounding box center [1508, 109] width 68 height 36
click at [1457, 150] on span "Add New Pin" at bounding box center [1459, 150] width 66 height 17
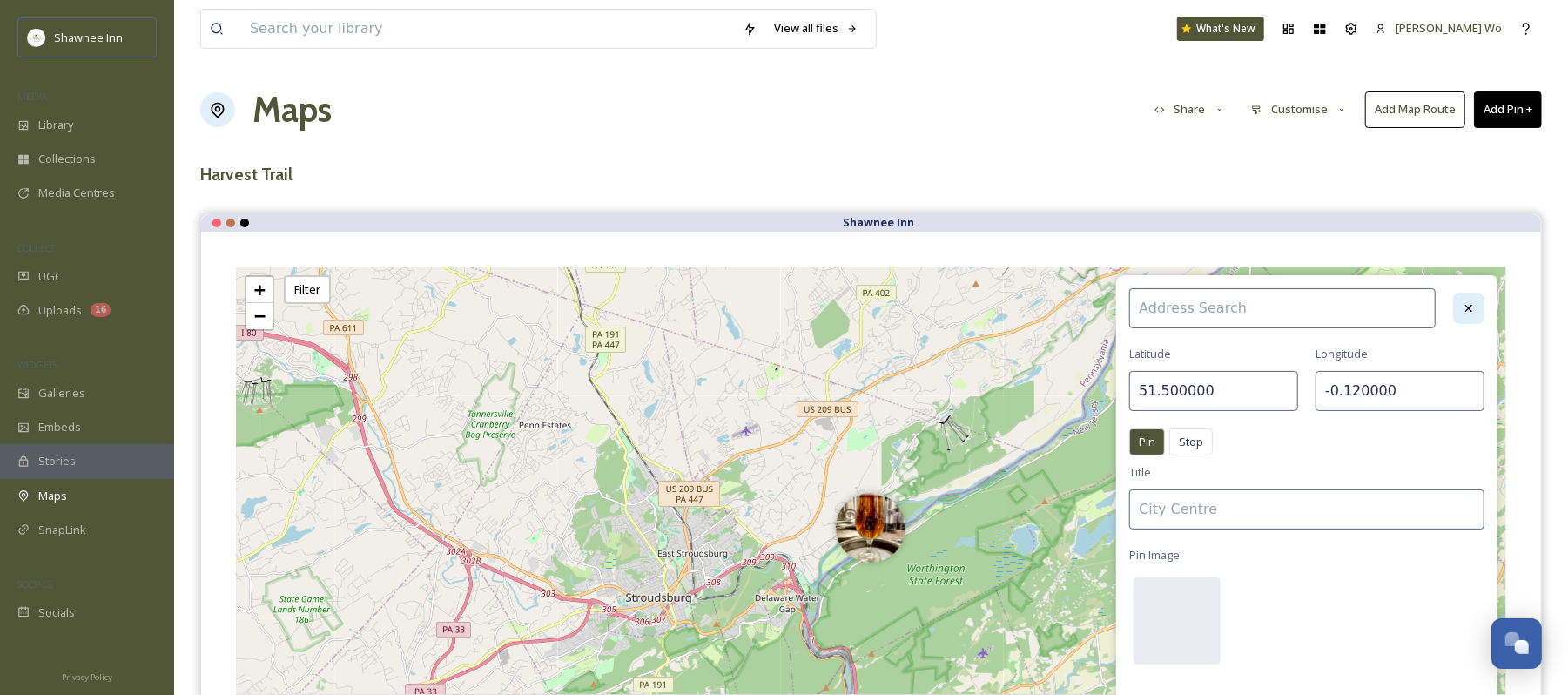
click at [1468, 304] on icon at bounding box center [1469, 308] width 14 height 14
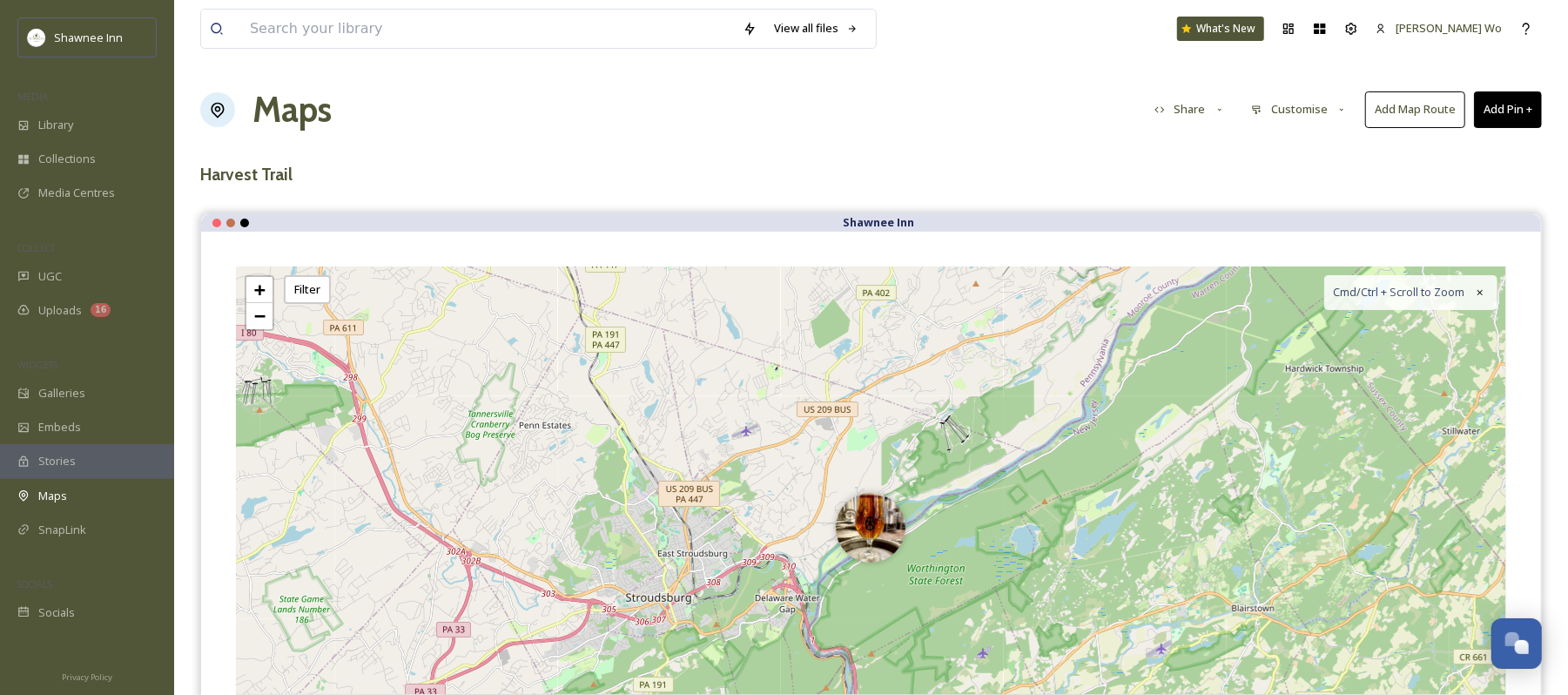
click at [1333, 99] on button "Customise" at bounding box center [1299, 109] width 114 height 34
click at [1290, 151] on div "Layout" at bounding box center [1304, 149] width 121 height 34
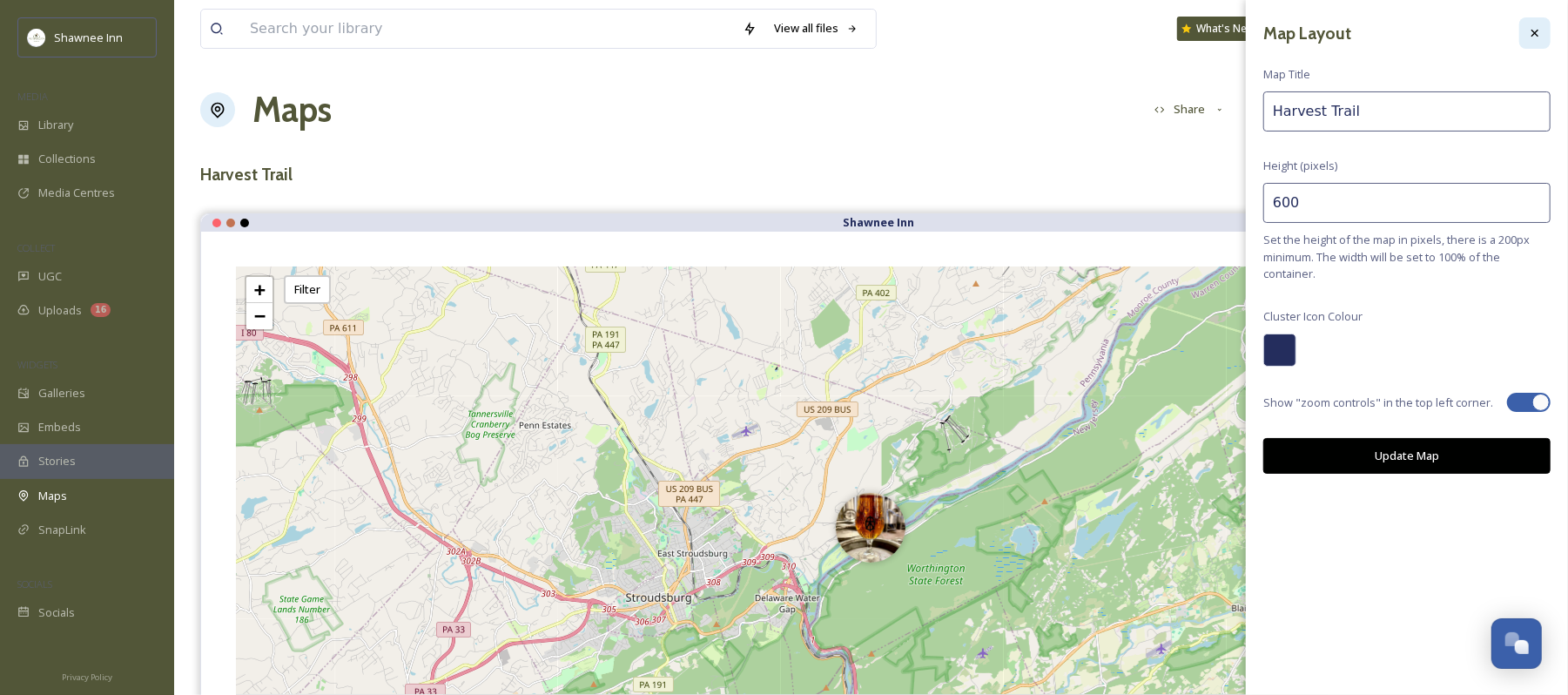
click at [1541, 40] on icon at bounding box center [1535, 33] width 14 height 14
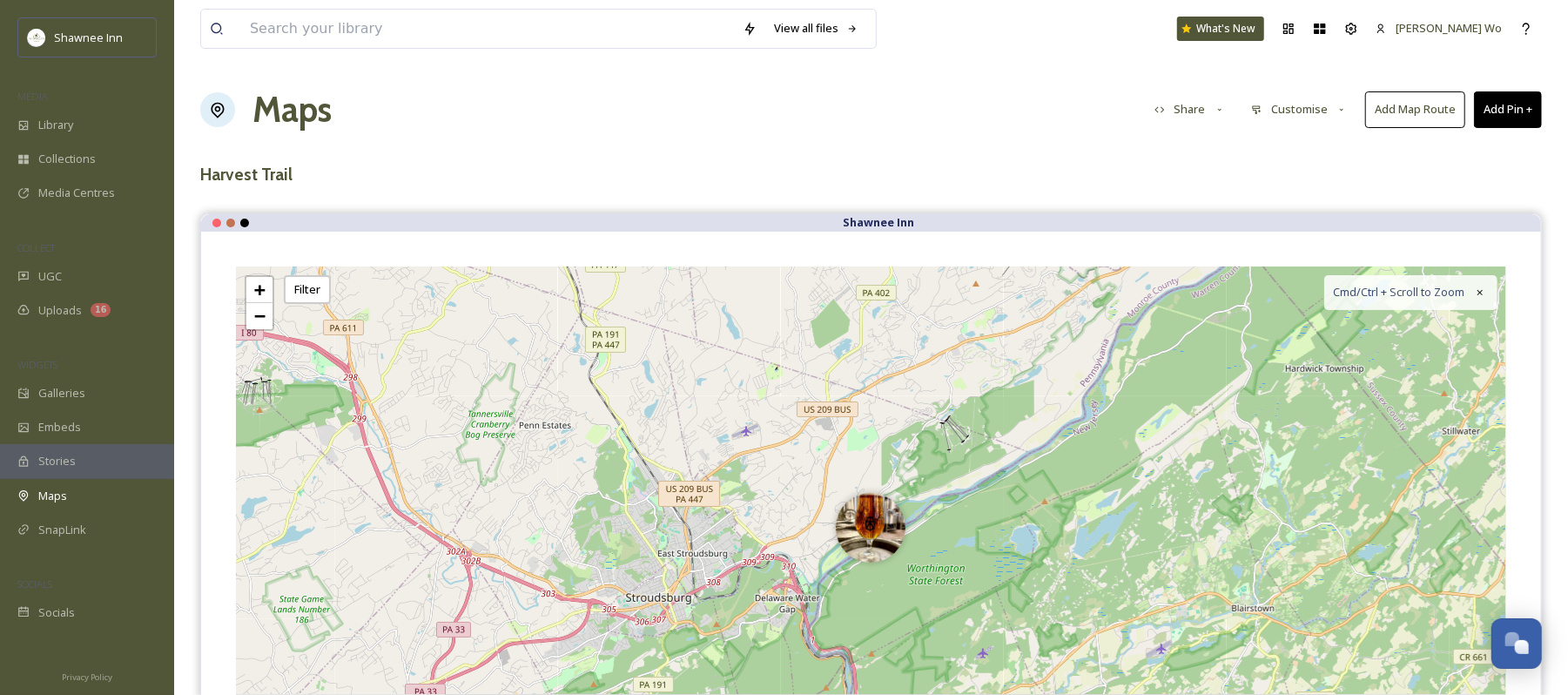
click at [1271, 105] on button "Customise" at bounding box center [1299, 109] width 114 height 34
click at [1276, 223] on div "Map" at bounding box center [1304, 217] width 121 height 34
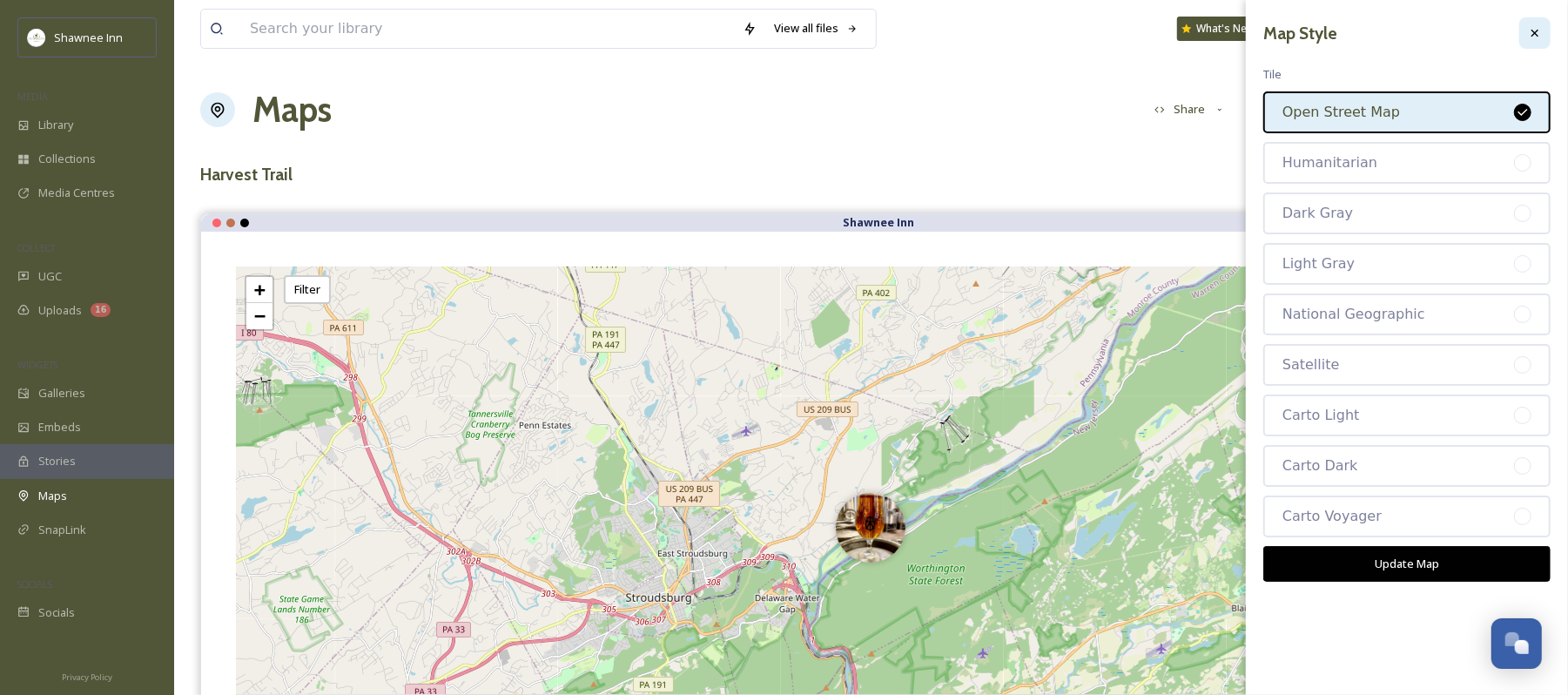
click at [1525, 33] on div at bounding box center [1535, 34] width 32 height 32
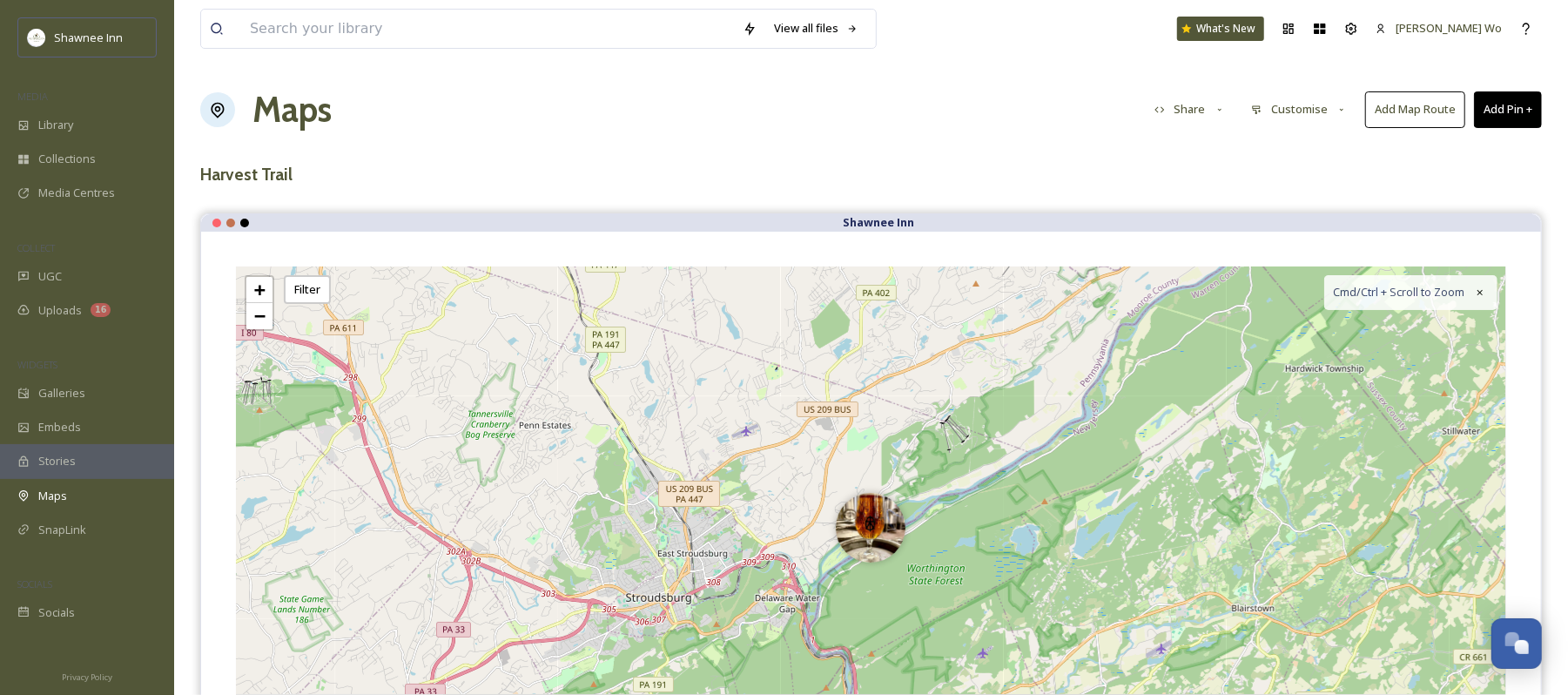
click at [1294, 116] on button "Customise" at bounding box center [1299, 109] width 114 height 34
click at [1292, 172] on div "Location" at bounding box center [1304, 183] width 121 height 34
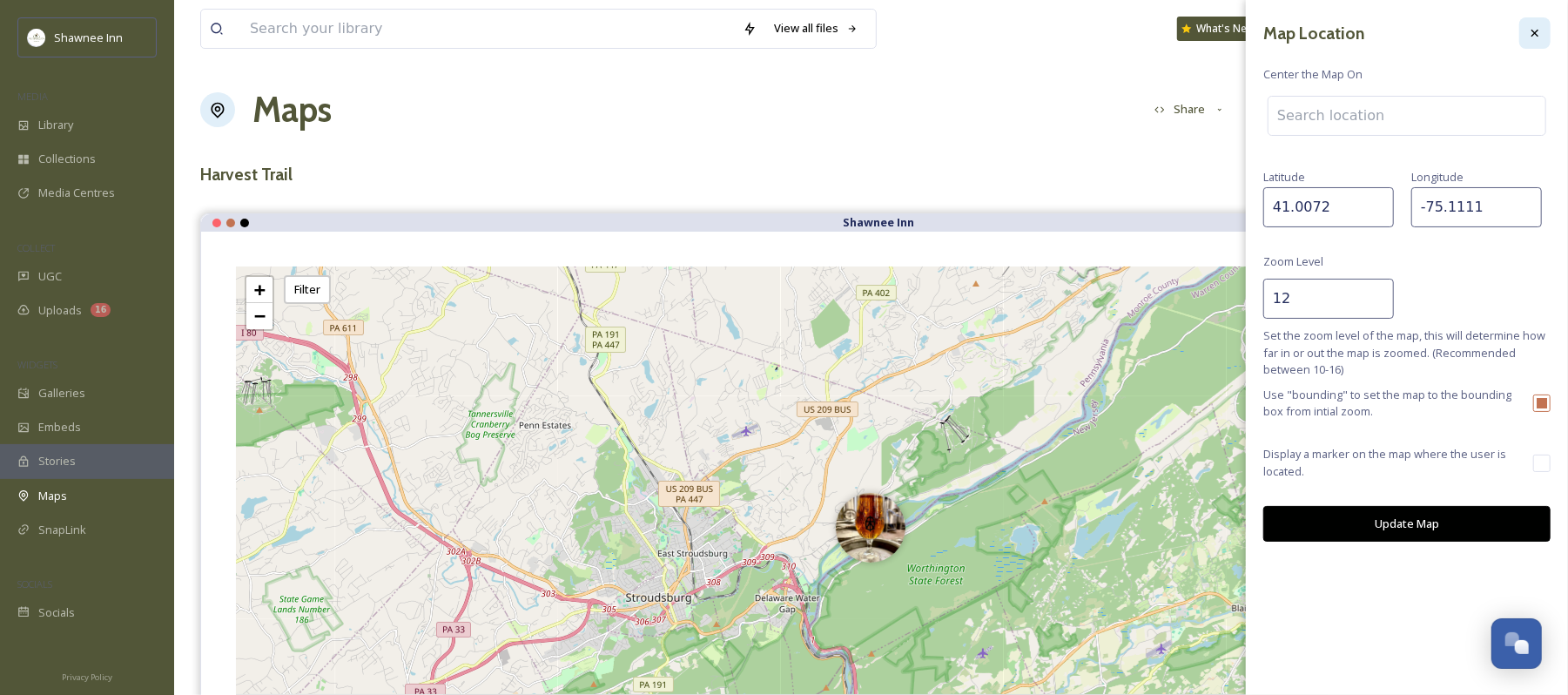
click at [1533, 33] on icon at bounding box center [1535, 33] width 14 height 14
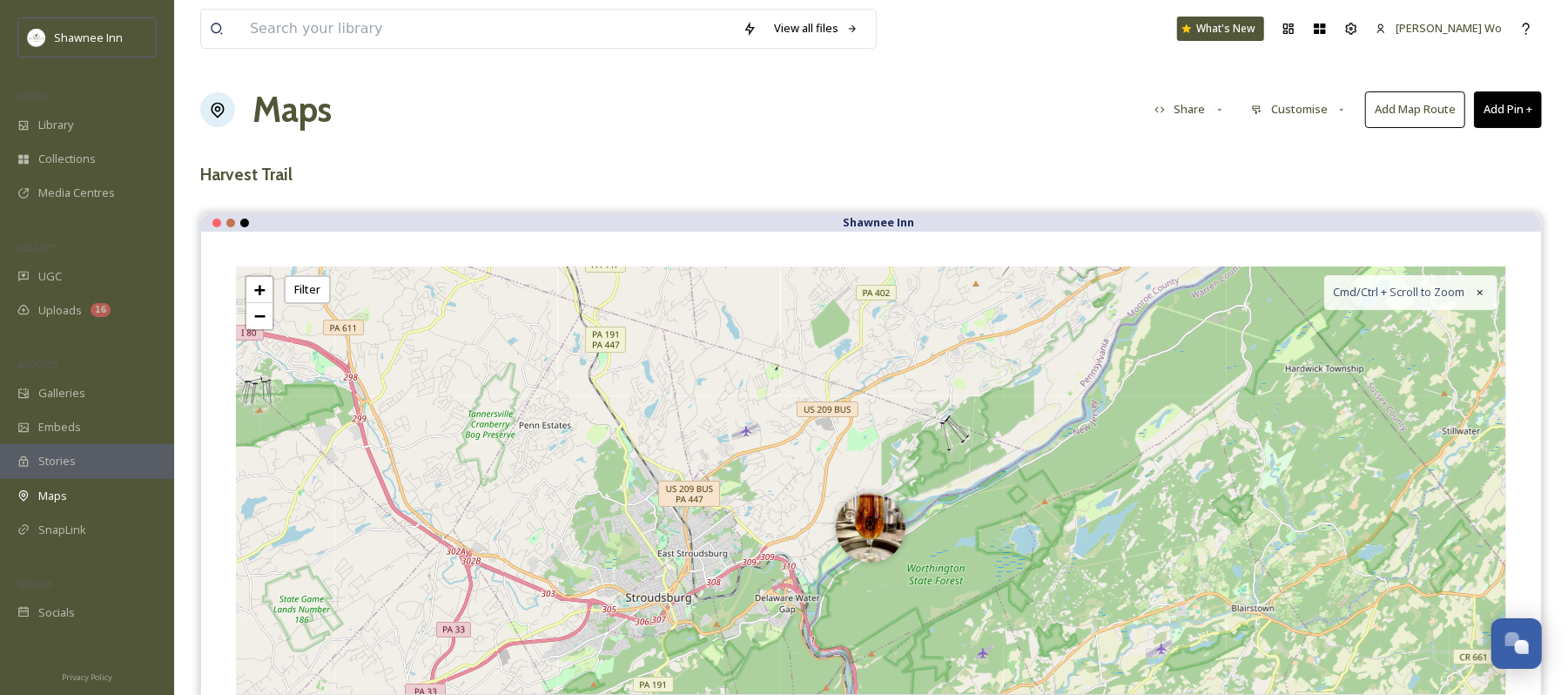
click at [1507, 115] on button "Add Pin +" at bounding box center [1508, 109] width 68 height 36
click at [1492, 148] on div "Add New Pin" at bounding box center [1479, 150] width 124 height 34
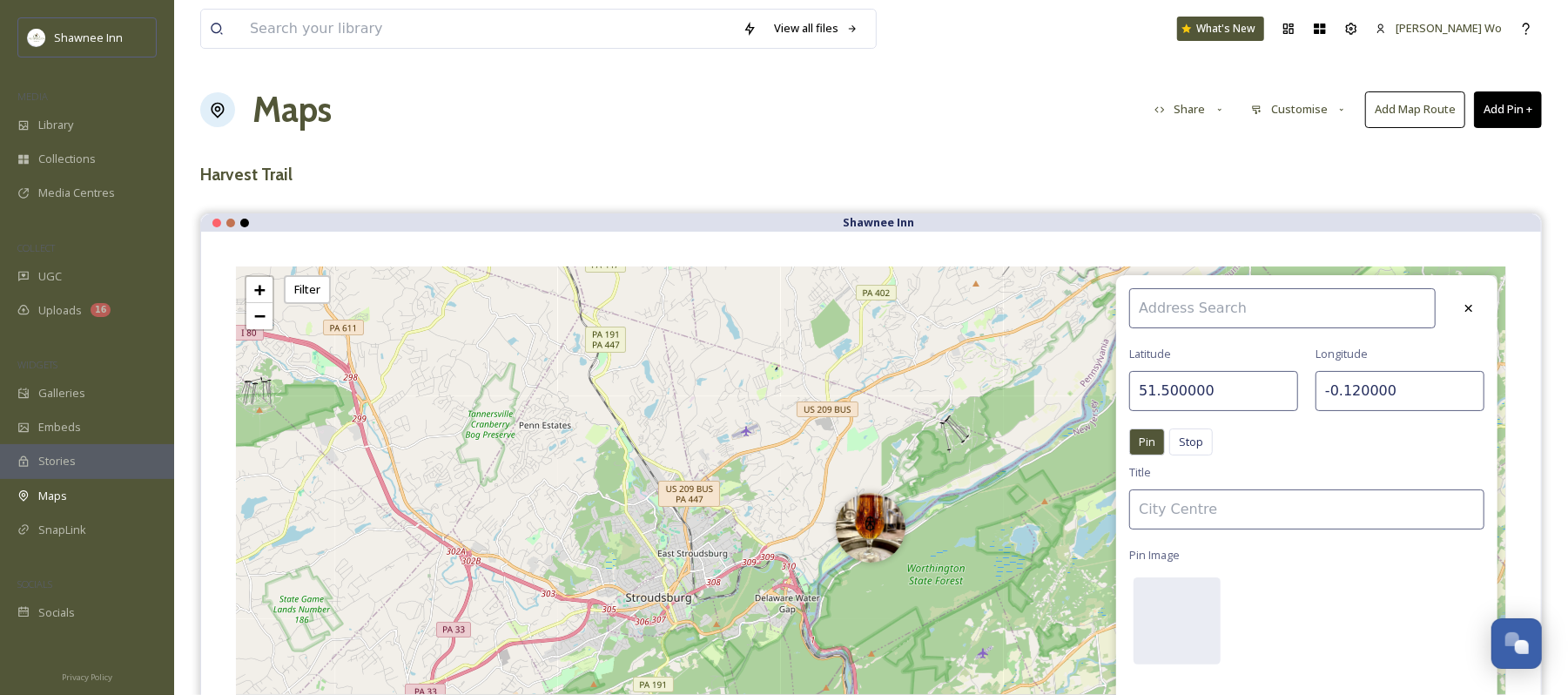
click at [1228, 391] on input "51.500000" at bounding box center [1214, 391] width 169 height 41
paste input "number"
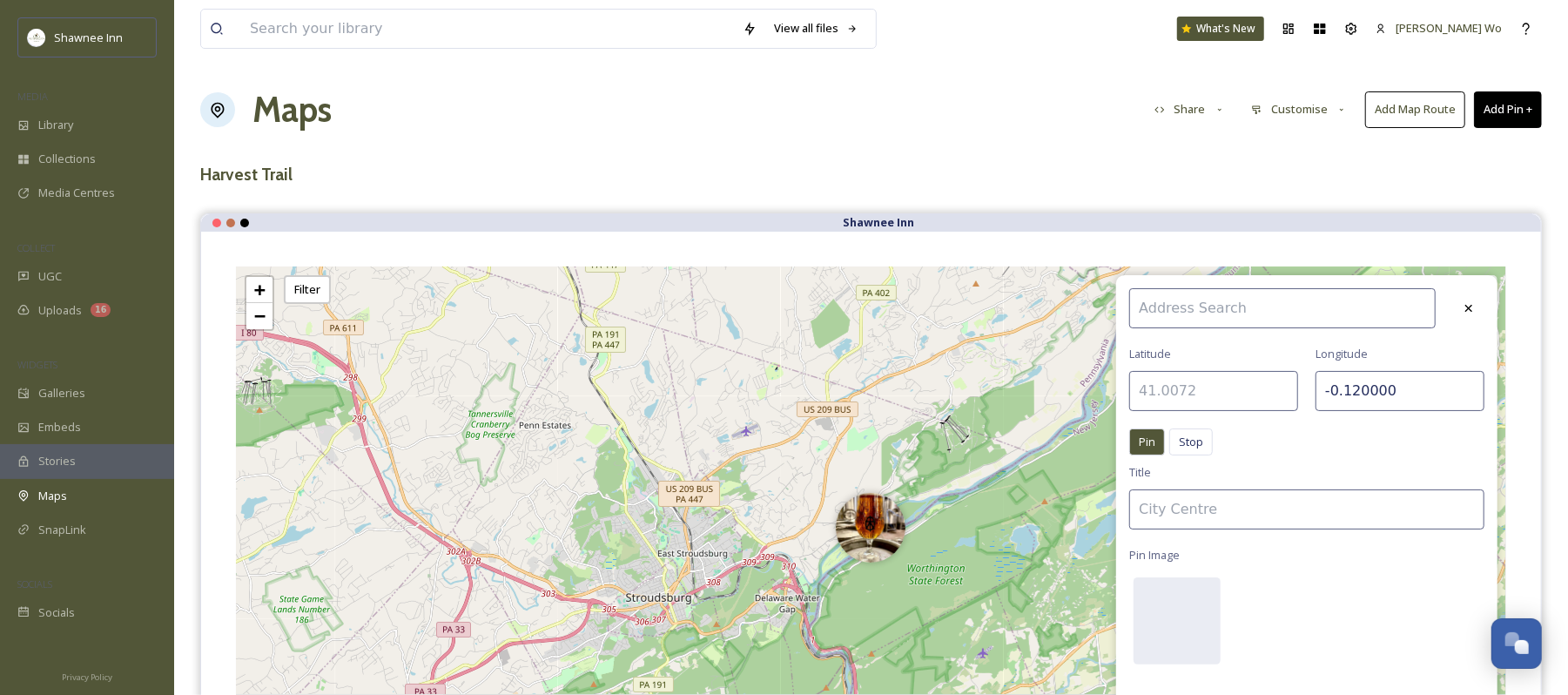
click at [1184, 393] on input "number" at bounding box center [1214, 391] width 169 height 41
paste input "41.006167"
type input "41.006167"
click at [1360, 389] on input "-0.120000" at bounding box center [1400, 391] width 169 height 41
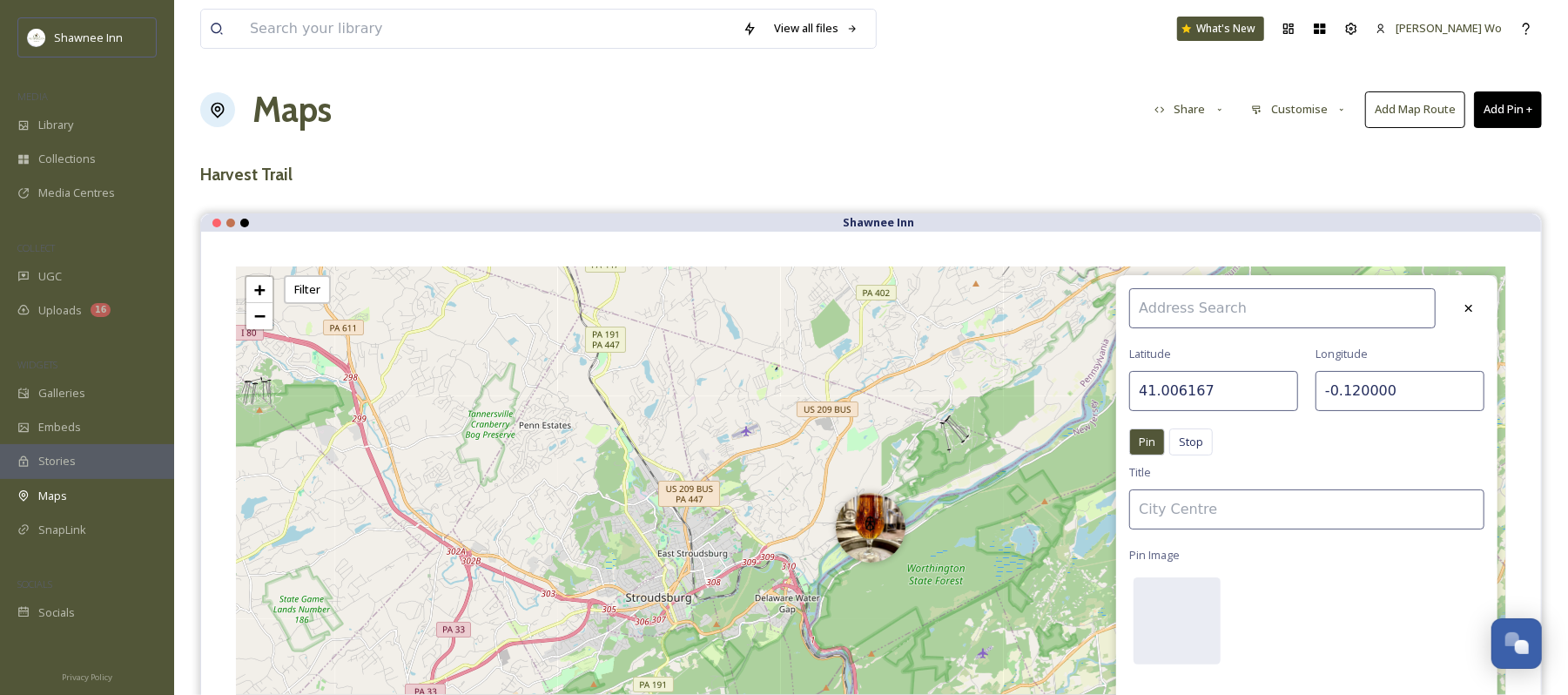
click at [1360, 389] on input "-0.120000" at bounding box center [1400, 391] width 169 height 41
paste input "75.110377"
type input "-75.110377"
click at [1398, 435] on div "Pin Stop Pin Stop" at bounding box center [1307, 446] width 355 height 36
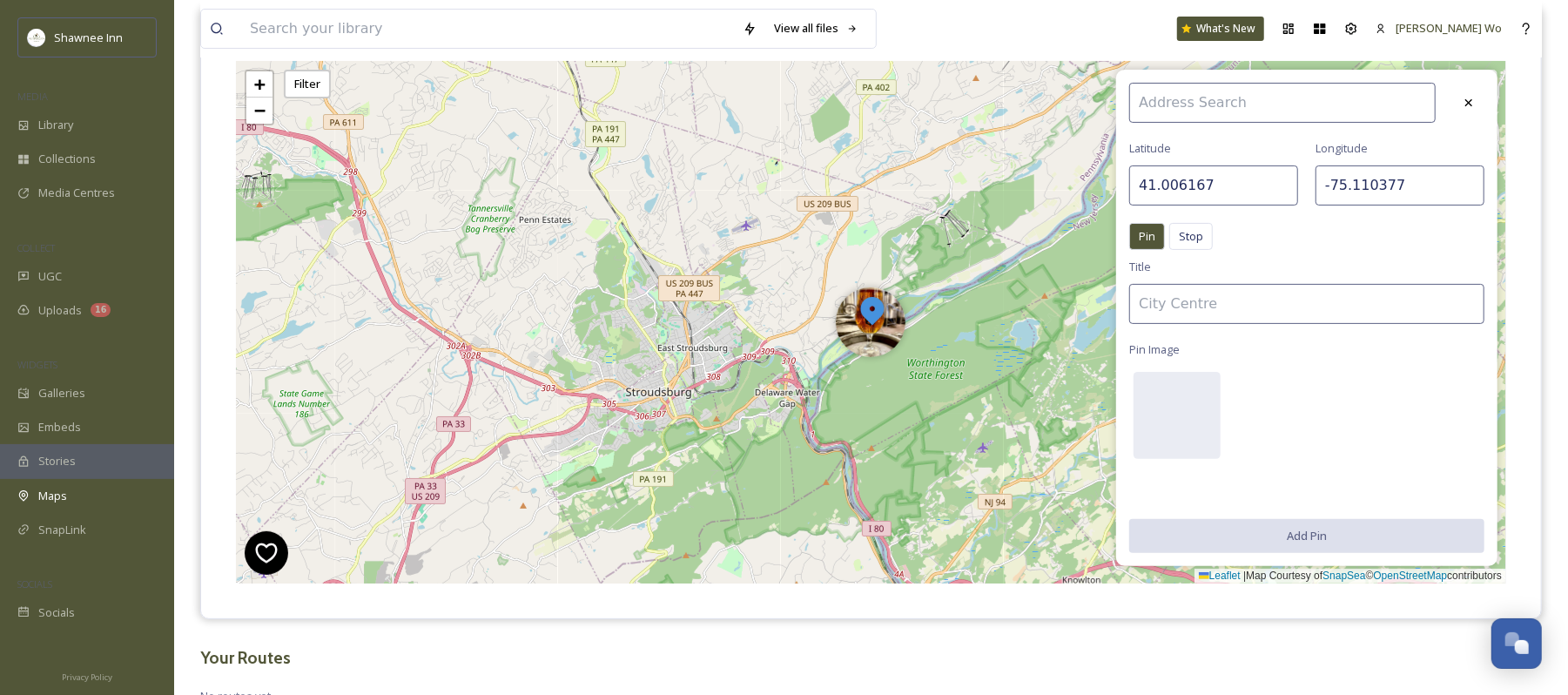
scroll to position [231, 0]
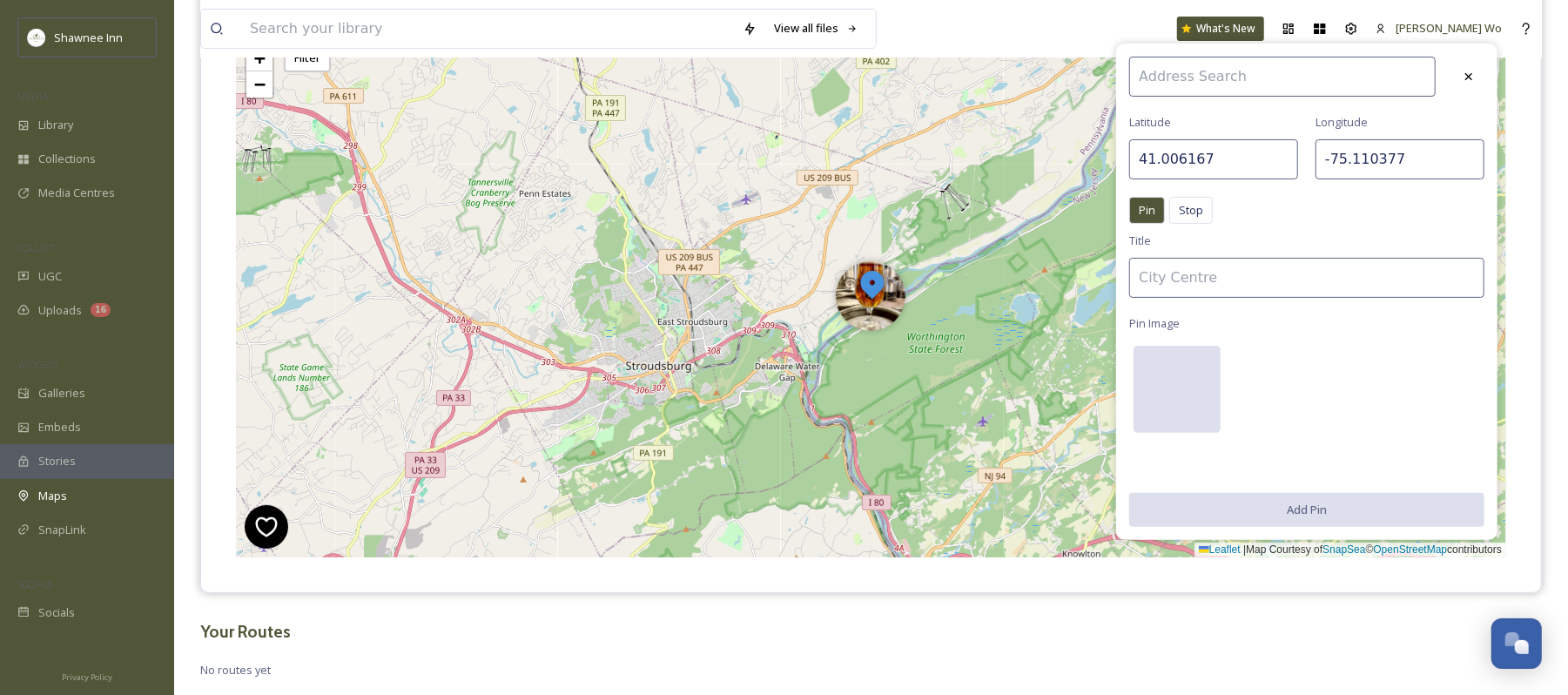
click at [1168, 393] on div at bounding box center [1177, 390] width 87 height 87
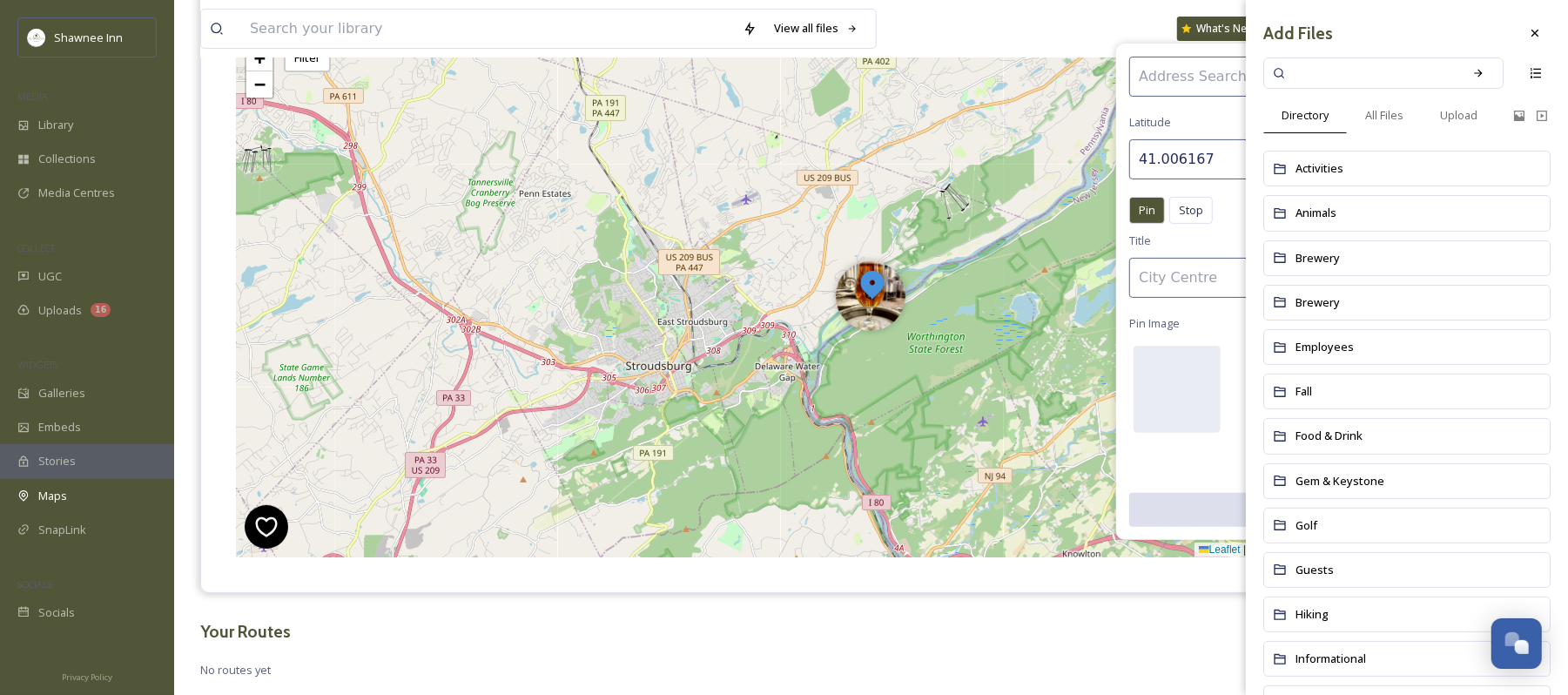
click at [1384, 73] on input at bounding box center [1372, 73] width 164 height 39
click at [1380, 116] on span "All Files" at bounding box center [1384, 115] width 39 height 17
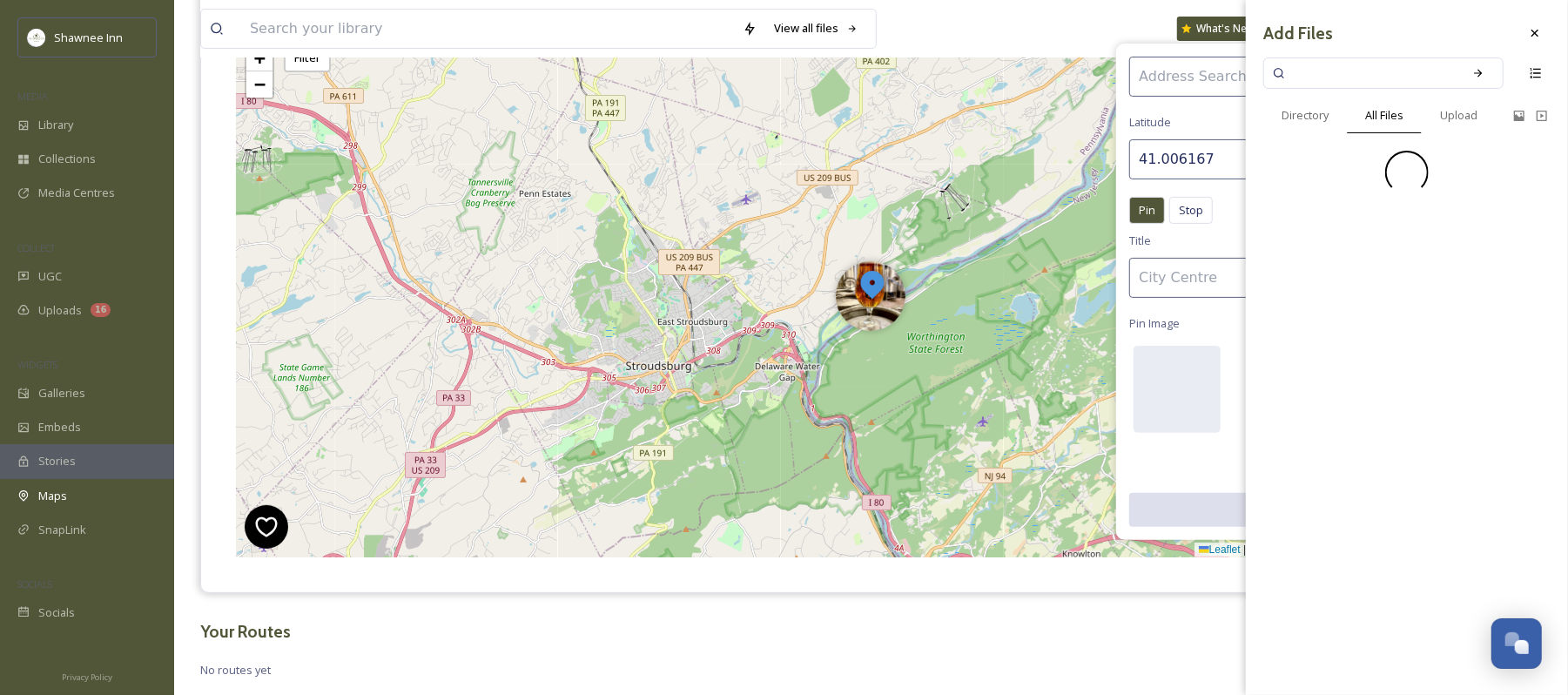
click at [1360, 61] on input at bounding box center [1372, 73] width 164 height 39
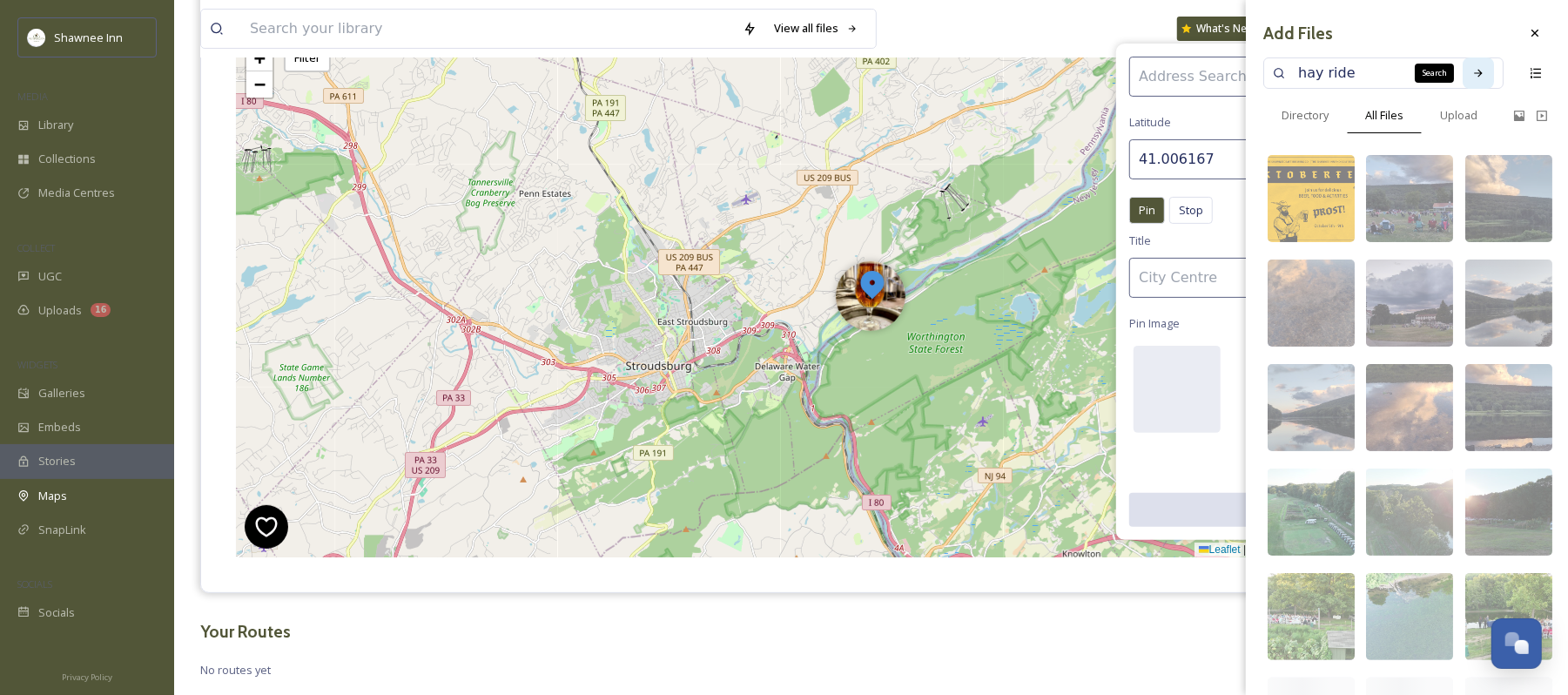
click at [1463, 67] on div "Search" at bounding box center [1479, 73] width 32 height 32
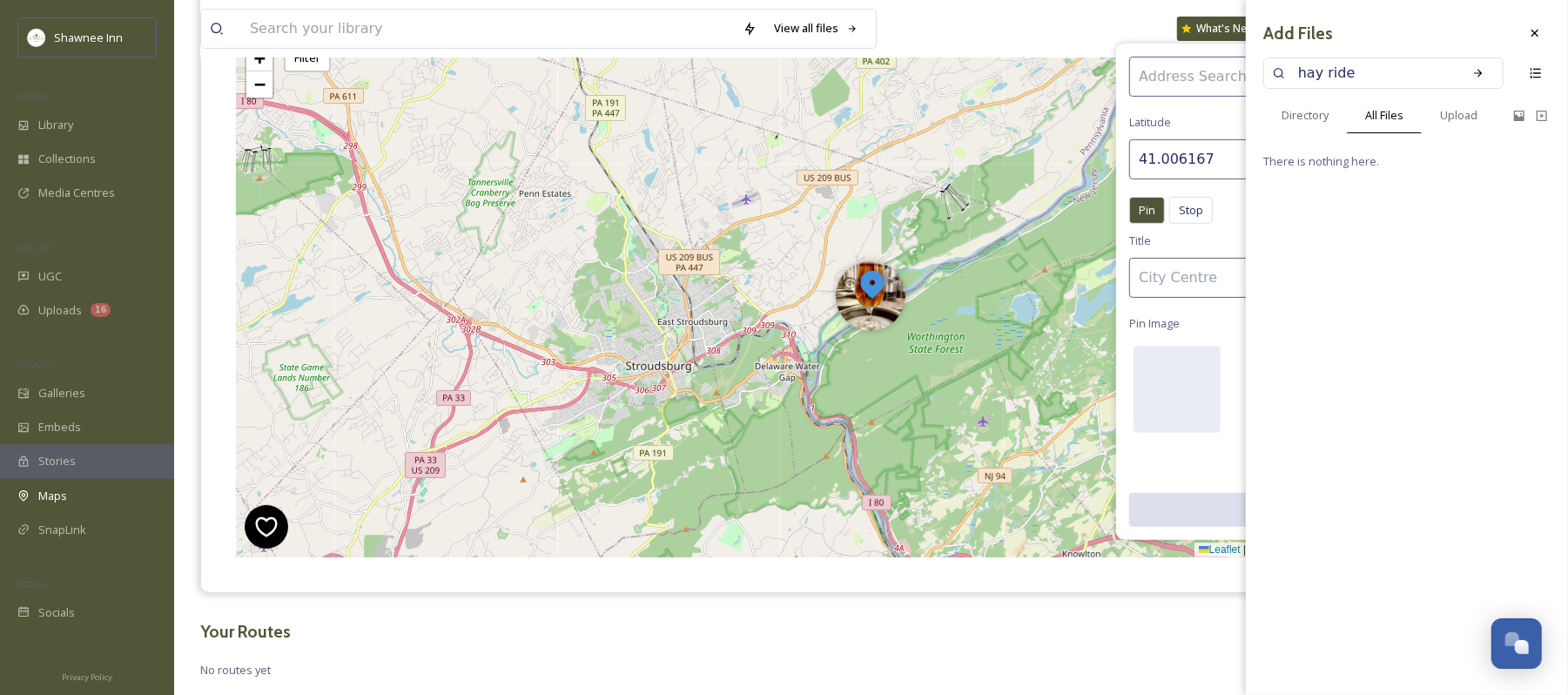
click at [1350, 70] on input "hay ride" at bounding box center [1372, 73] width 164 height 39
type input "h"
type input "trailer"
click at [1482, 70] on icon at bounding box center [1479, 73] width 12 height 12
click at [1365, 70] on input at bounding box center [1397, 73] width 115 height 39
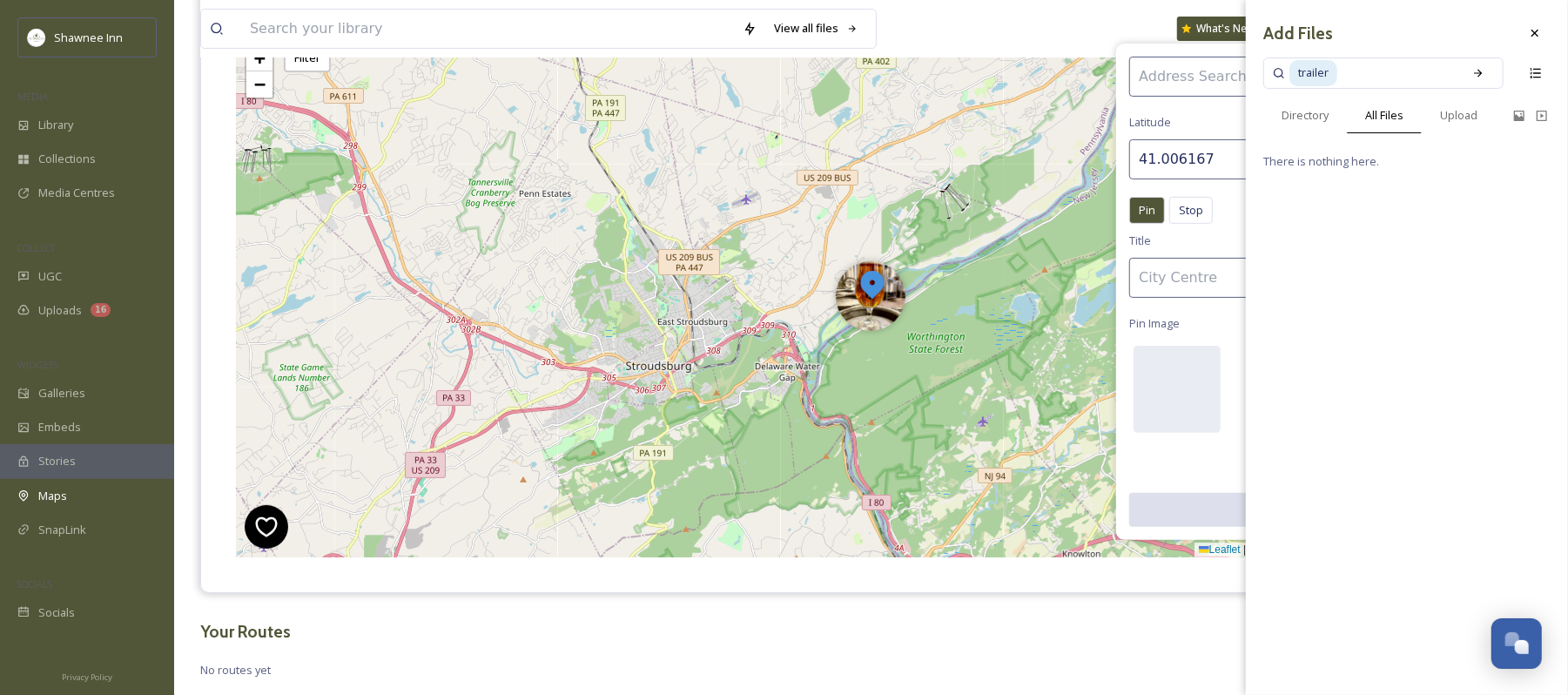
click at [1365, 70] on input at bounding box center [1397, 73] width 115 height 39
type input "tractor"
click at [1481, 67] on icon at bounding box center [1479, 73] width 12 height 12
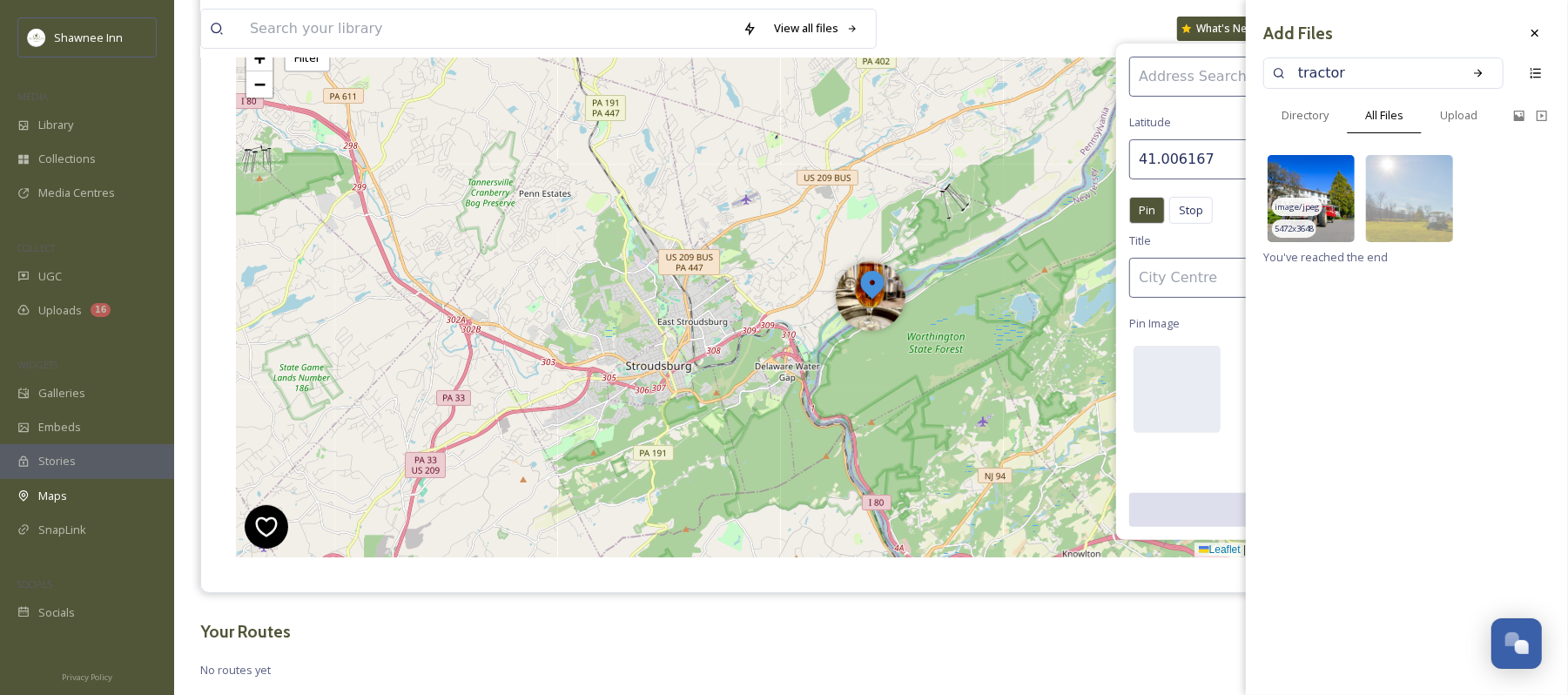
click at [1290, 207] on span "image/jpeg" at bounding box center [1298, 207] width 45 height 12
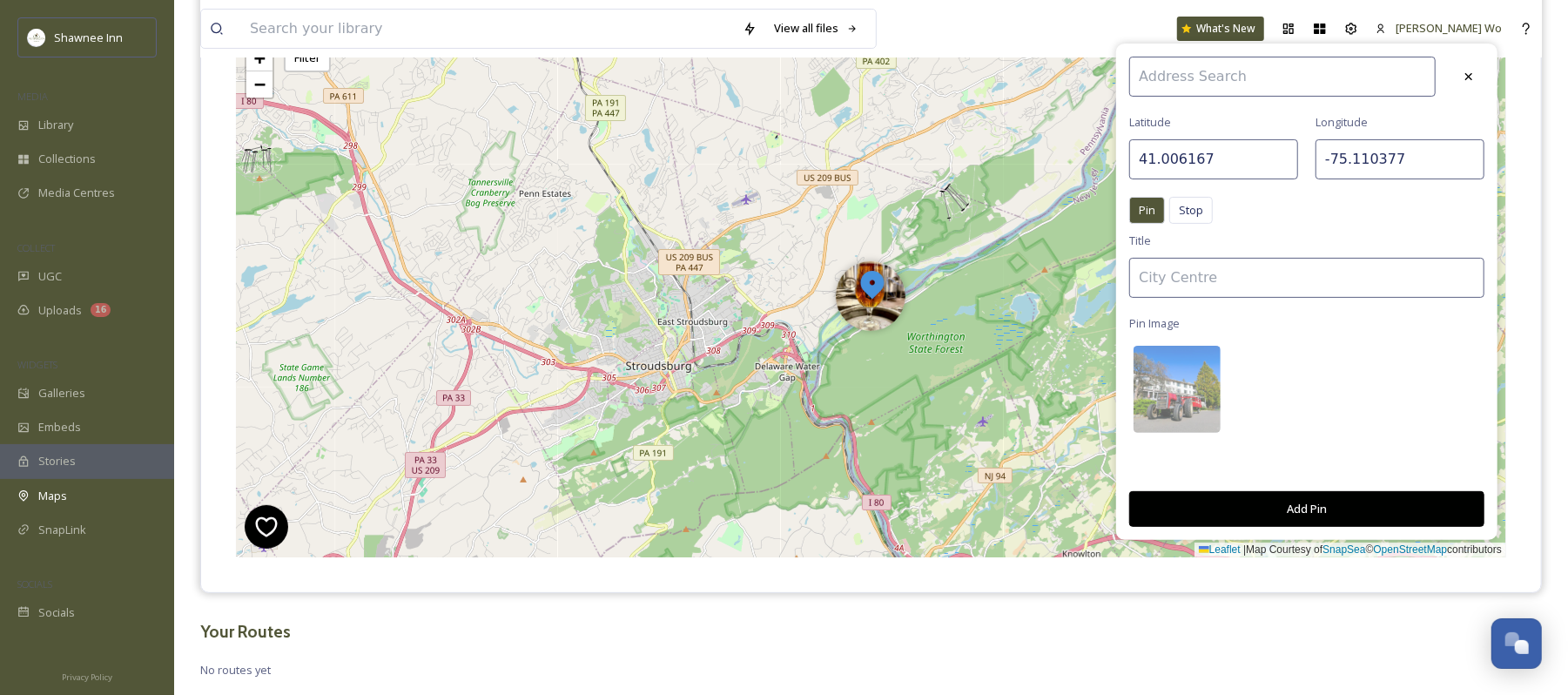
click at [1244, 268] on input at bounding box center [1307, 278] width 355 height 41
type input "Hay Rides"
click at [1318, 508] on button "Add Pin" at bounding box center [1307, 509] width 355 height 36
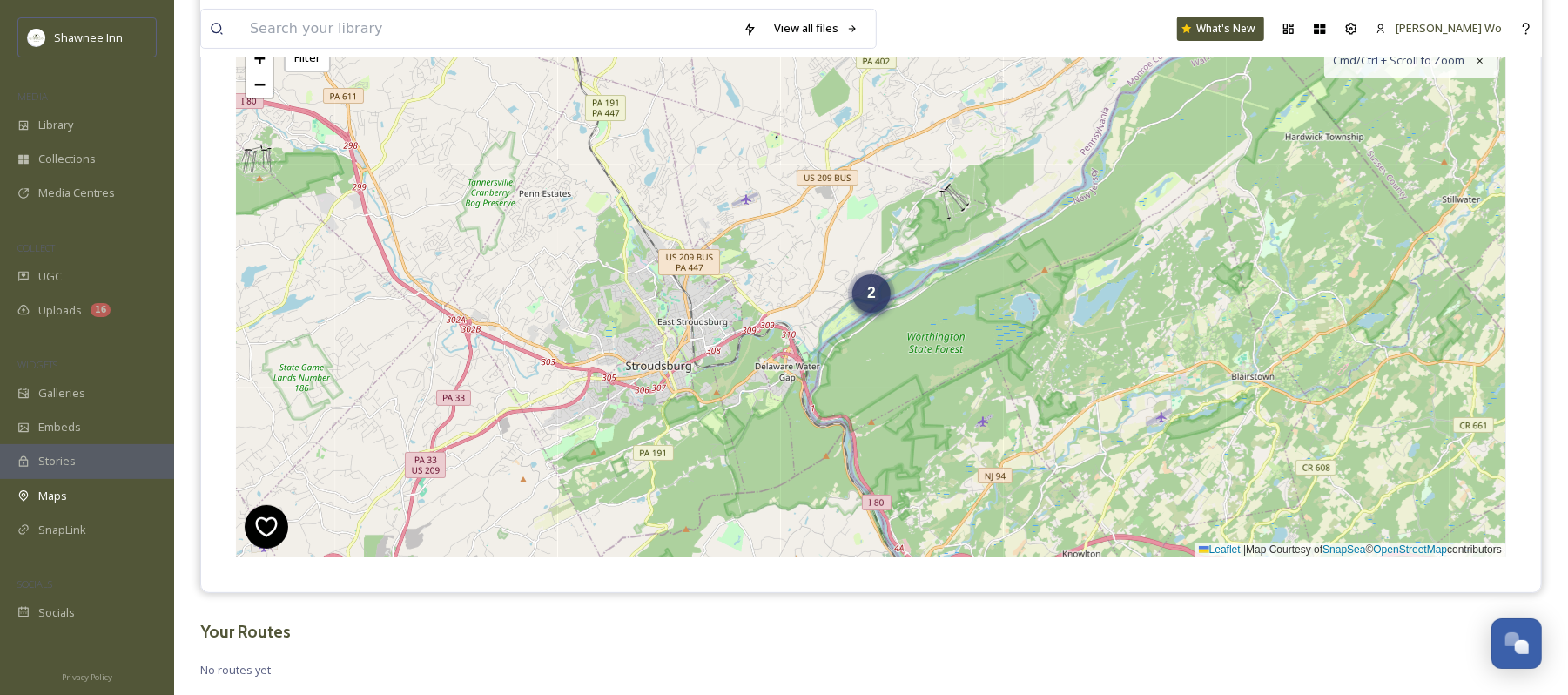
click at [880, 302] on div "2" at bounding box center [871, 293] width 39 height 39
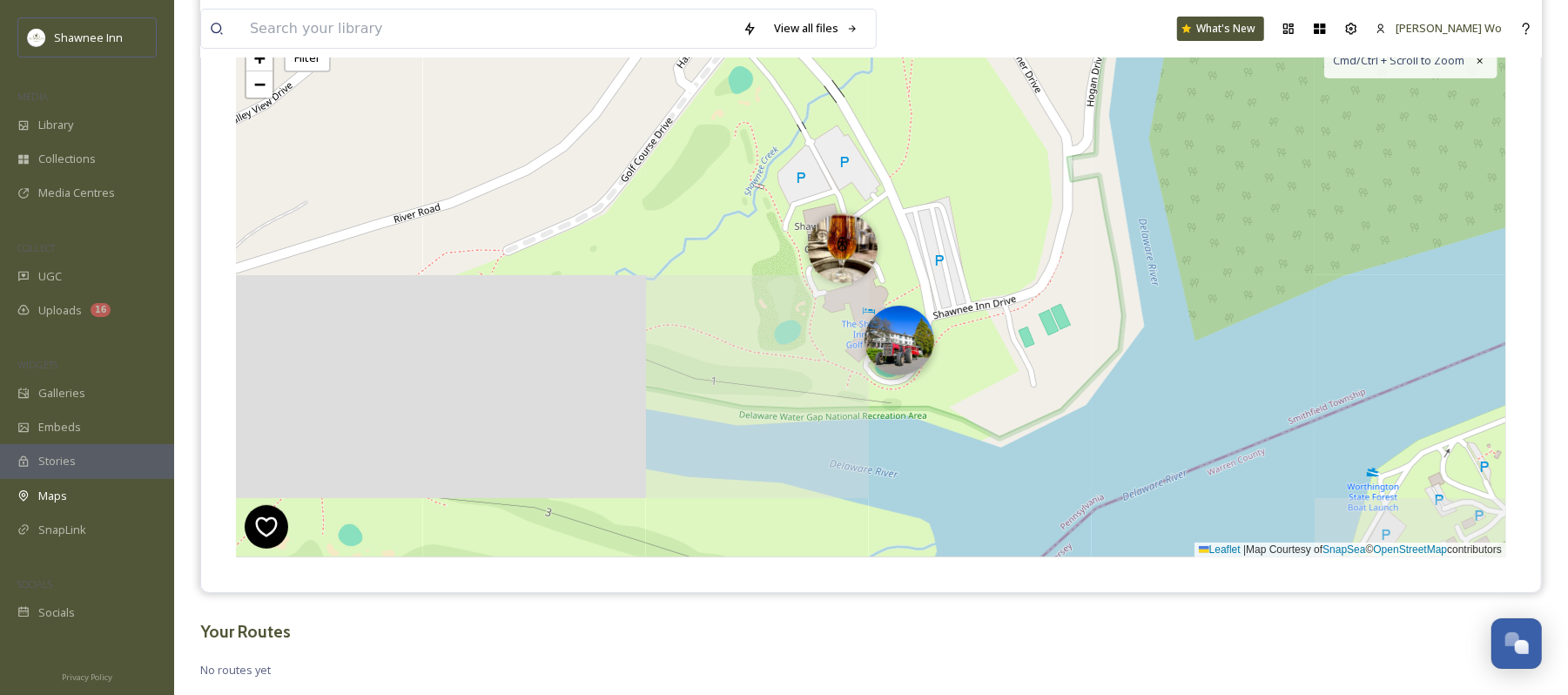
click at [911, 354] on img at bounding box center [900, 340] width 69 height 69
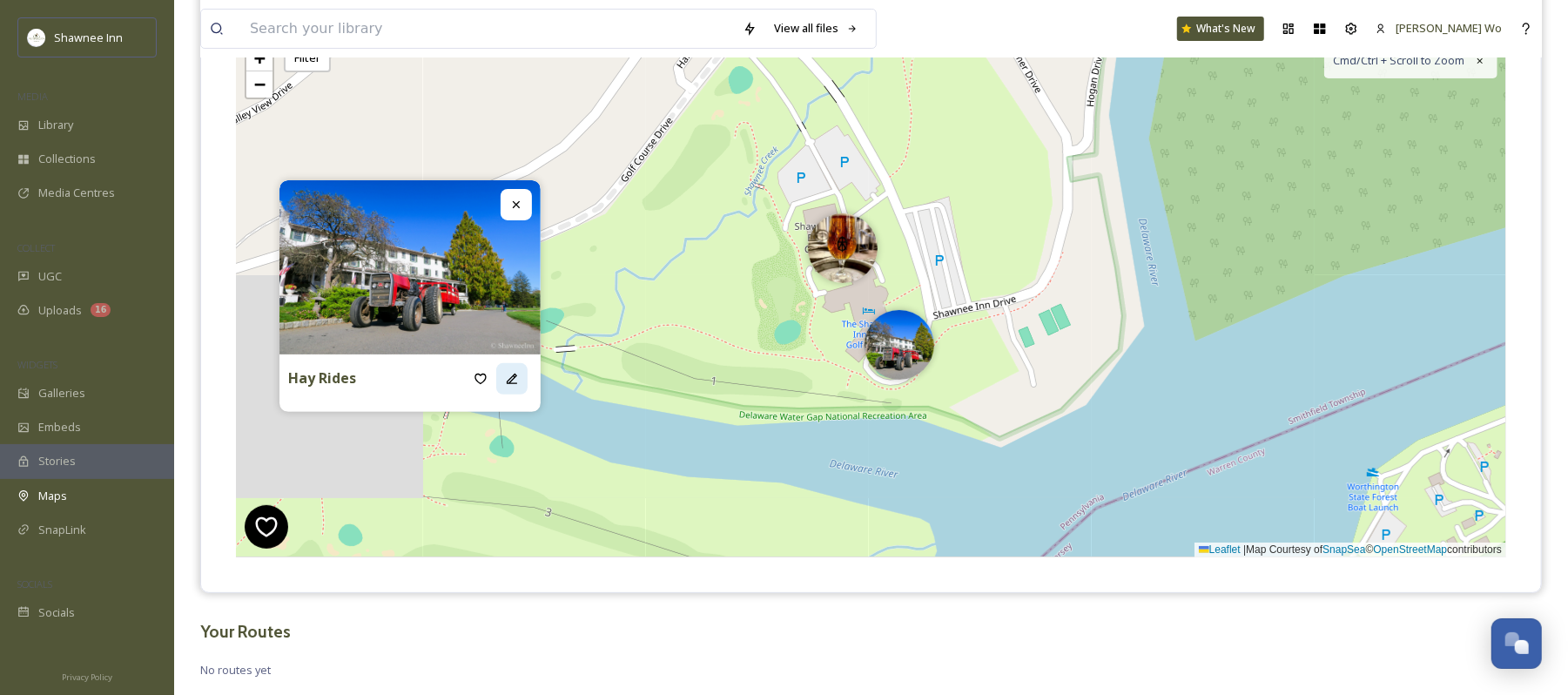
click at [513, 380] on icon at bounding box center [512, 379] width 11 height 11
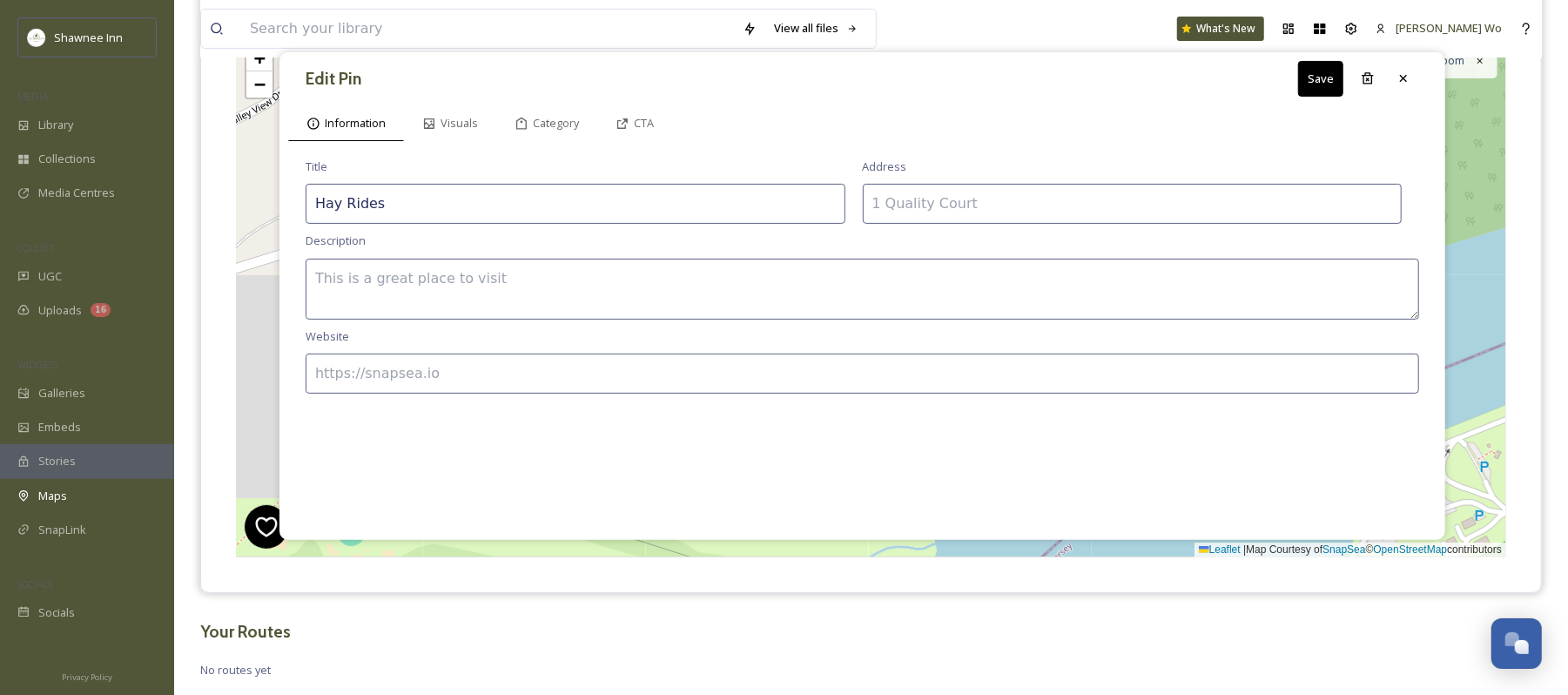
click at [596, 214] on input "Hay Rides" at bounding box center [575, 204] width 540 height 41
type input "Complimentary Hay Rides"
click at [1026, 207] on input at bounding box center [1133, 204] width 540 height 41
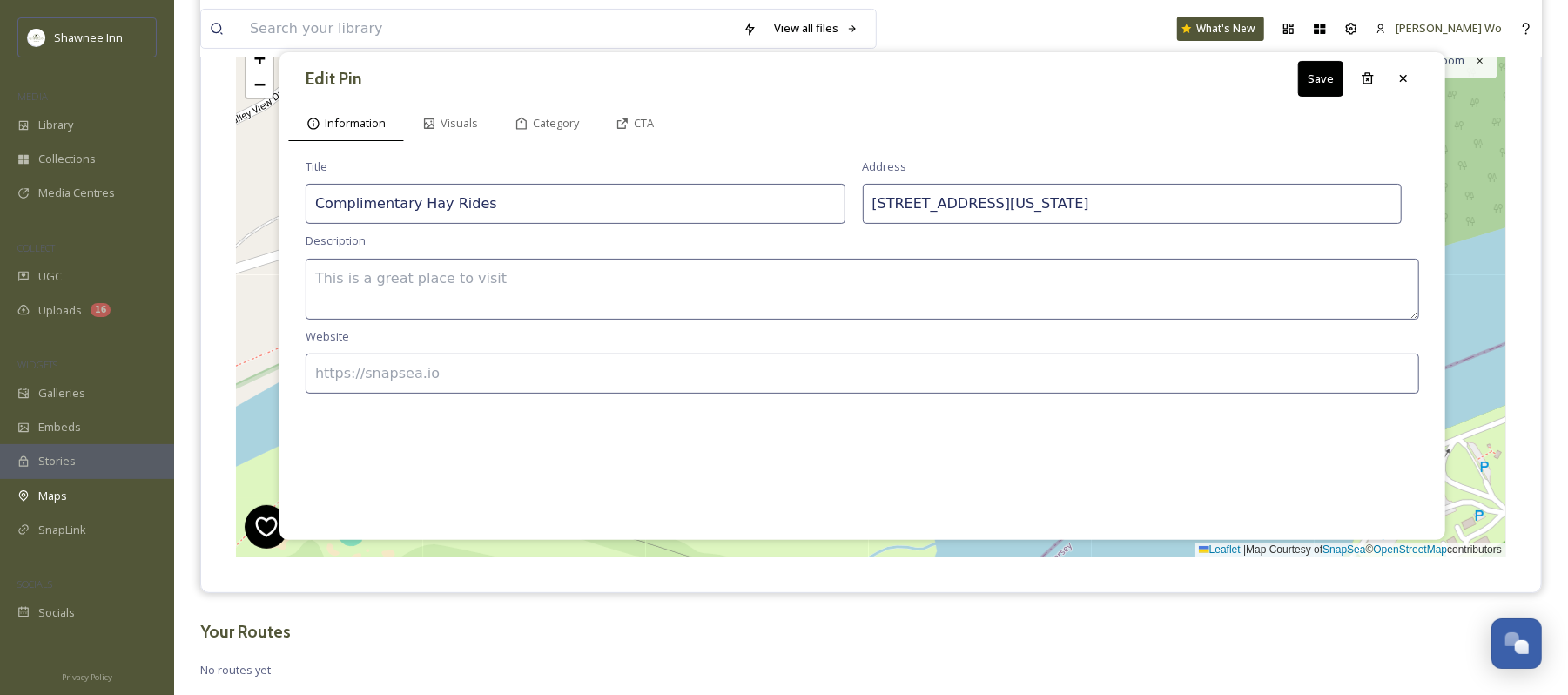
type input "100 Shawnee Inn Drive, Shawnee on Delaware, PA 18356"
click at [387, 295] on textarea at bounding box center [862, 290] width 1114 height 61
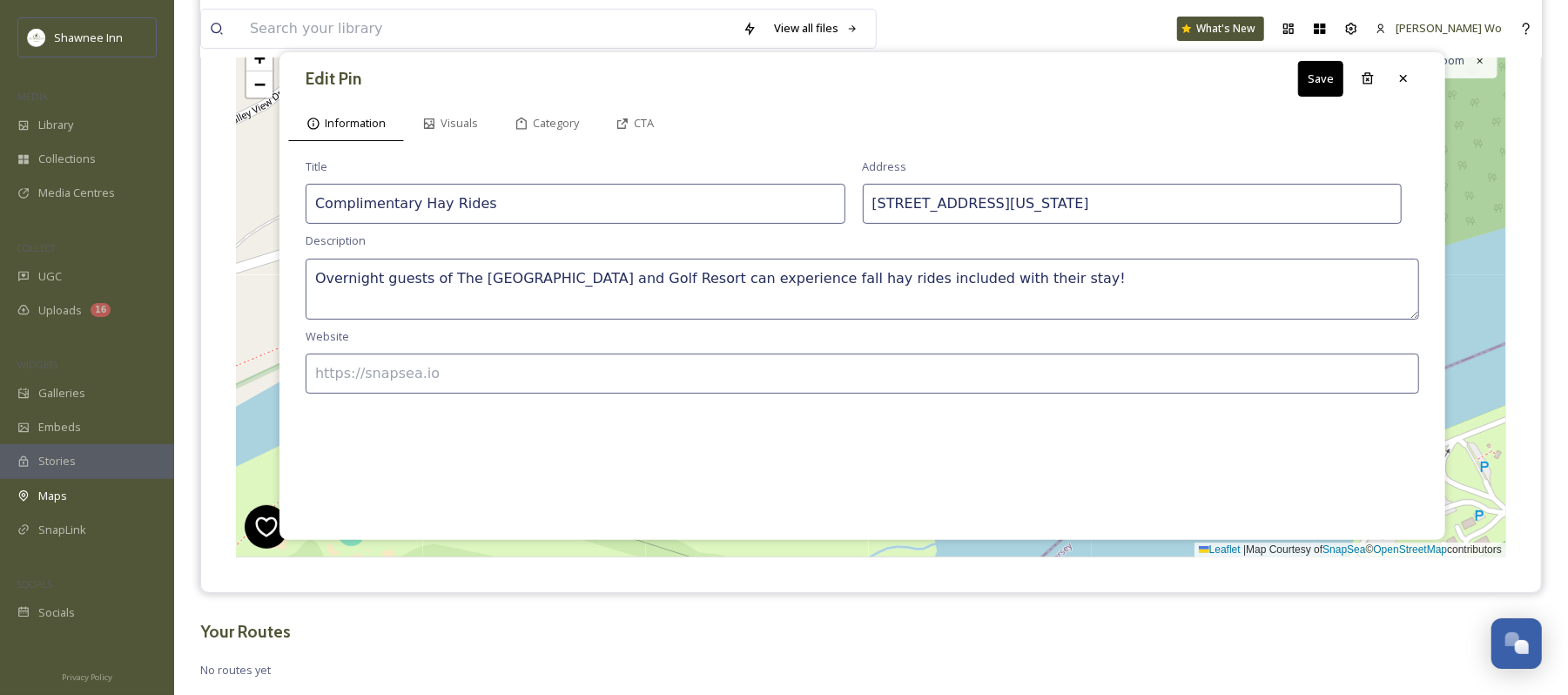
type textarea "Overnight guests of The Shawnee Inn and Golf Resort can experience fall hay rid…"
click at [378, 374] on input at bounding box center [862, 374] width 1114 height 41
type input "https://www.ShawneeInn.com"
click at [618, 126] on icon at bounding box center [623, 124] width 14 height 14
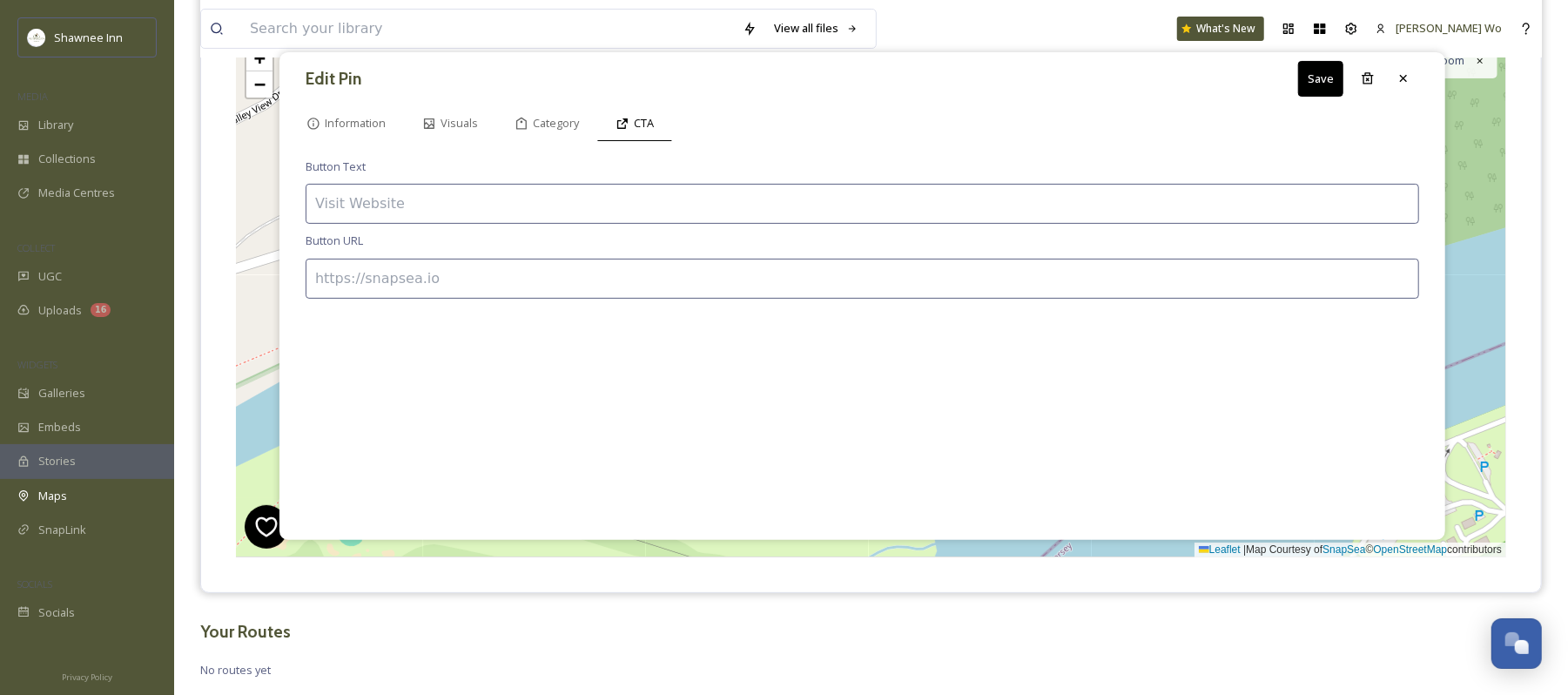
click at [517, 201] on input at bounding box center [862, 204] width 1114 height 41
type input "BOOK HAYRIDE NOW"
click at [475, 280] on input at bounding box center [862, 279] width 1114 height 41
paste input "https://fareharbor.com/embeds/book/shawneeinn/items/33946/?full-items=yes&flow=…"
type input "https://fareharbor.com/embeds/book/shawneeinn/items/33946/?full-items=yes&flow=…"
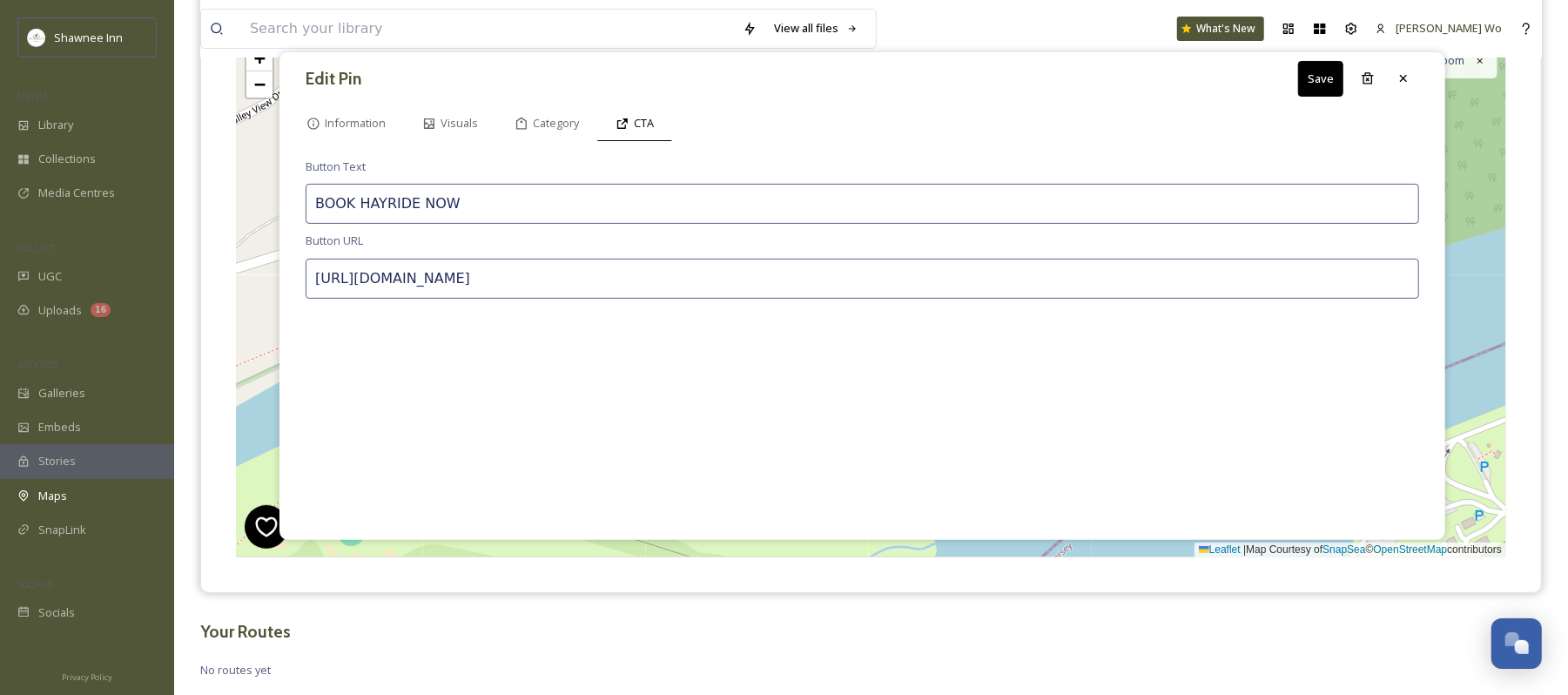
click at [1310, 78] on button "Save" at bounding box center [1321, 79] width 45 height 36
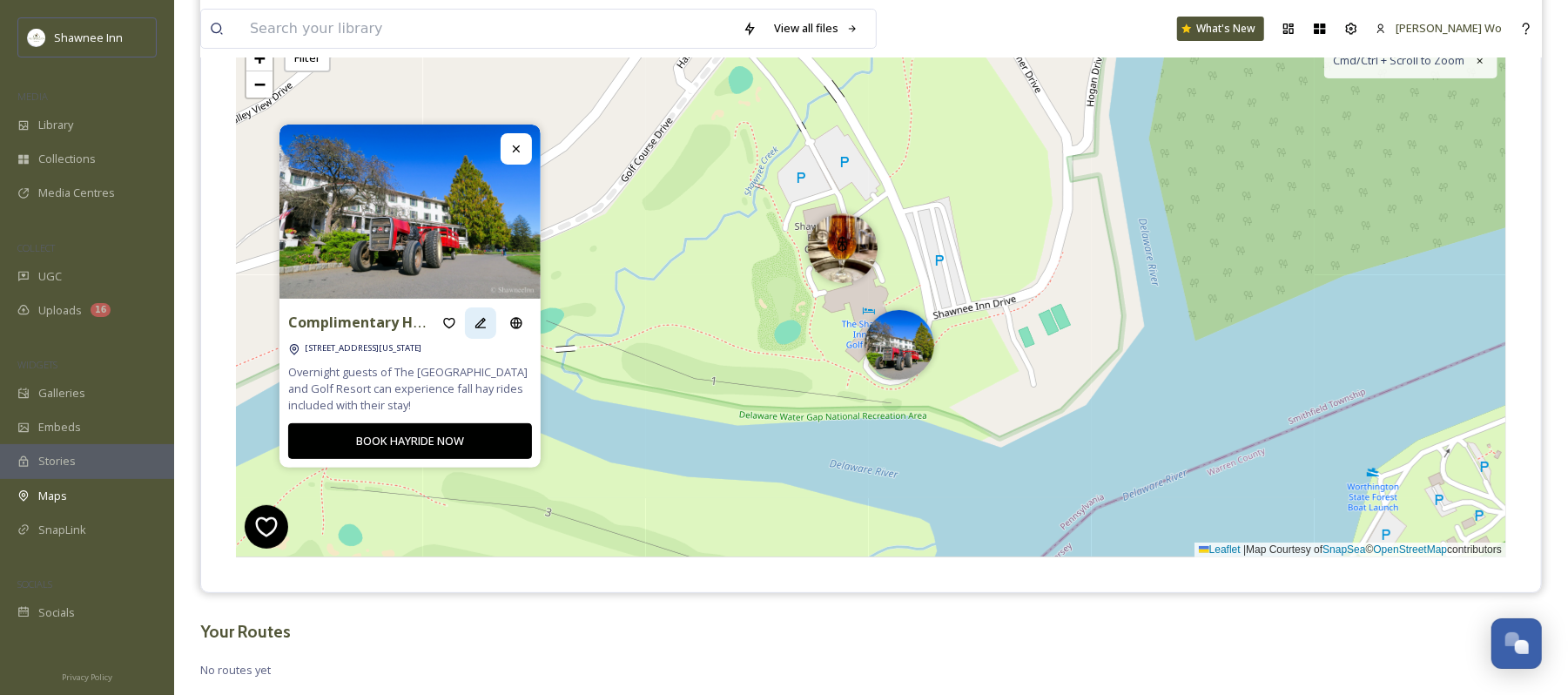
click at [484, 325] on icon at bounding box center [480, 323] width 14 height 14
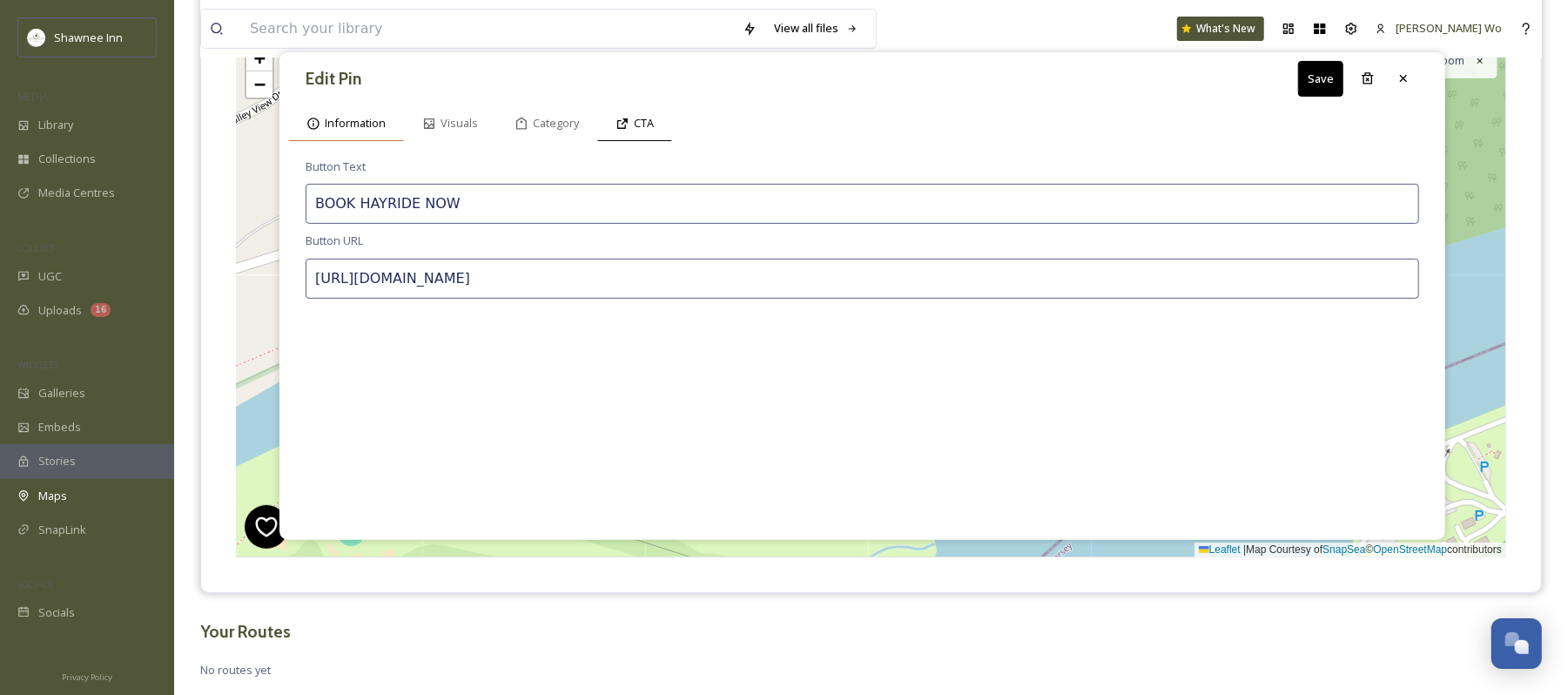
click at [342, 133] on div "Information" at bounding box center [346, 124] width 116 height 36
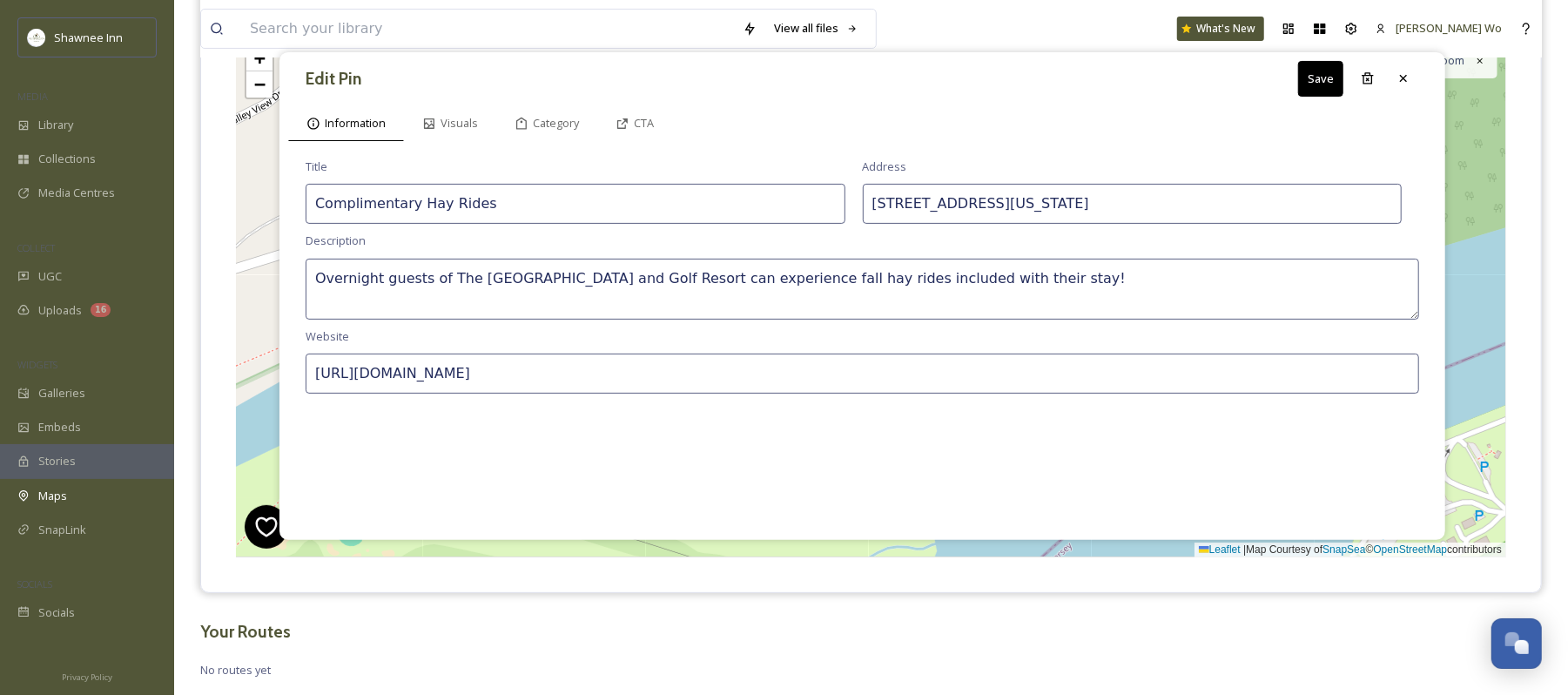
click at [1011, 282] on textarea "Overnight guests of The Shawnee Inn and Golf Resort can experience fall hay rid…" at bounding box center [862, 290] width 1114 height 61
type textarea "Overnight guests of The Shawnee Inn and Golf Resort can experience fall hay rid…"
click at [1327, 69] on button "Save" at bounding box center [1321, 79] width 45 height 36
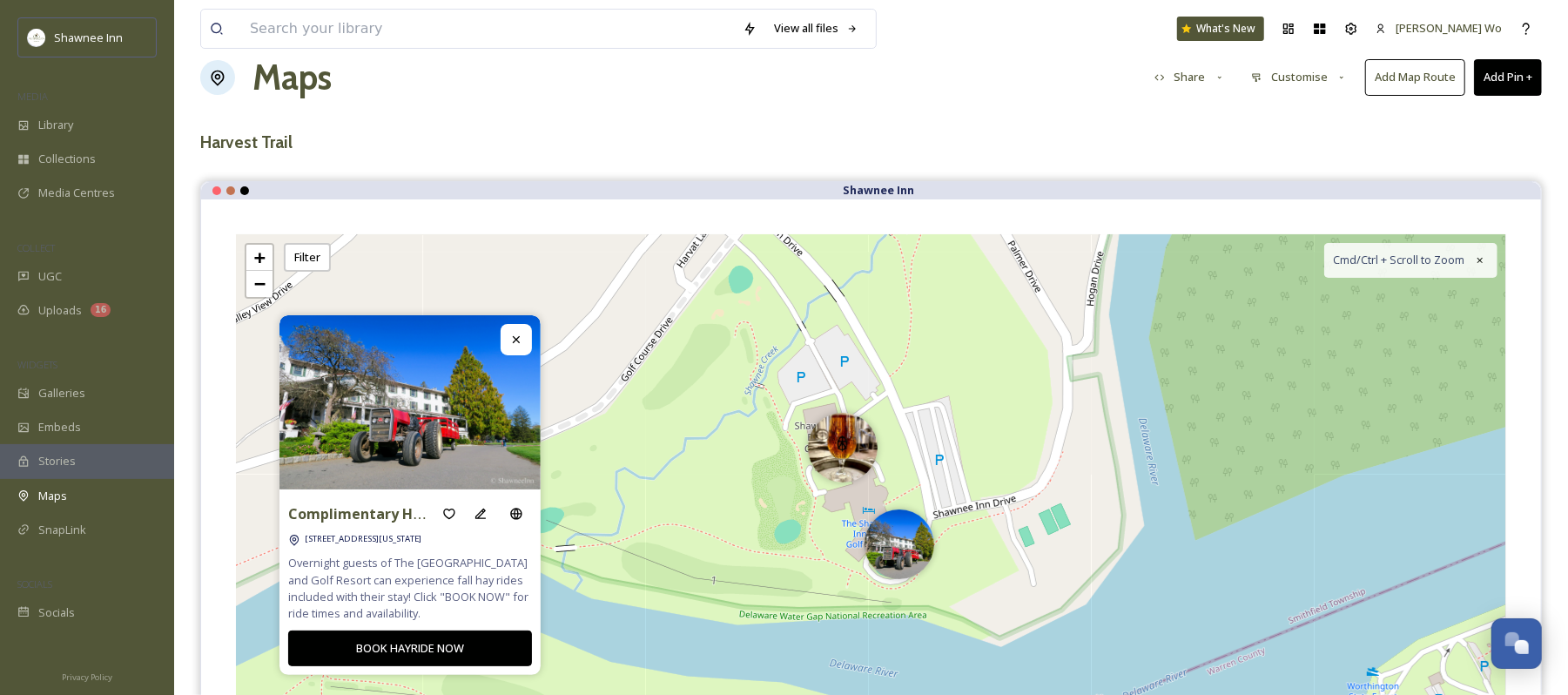
scroll to position [0, 0]
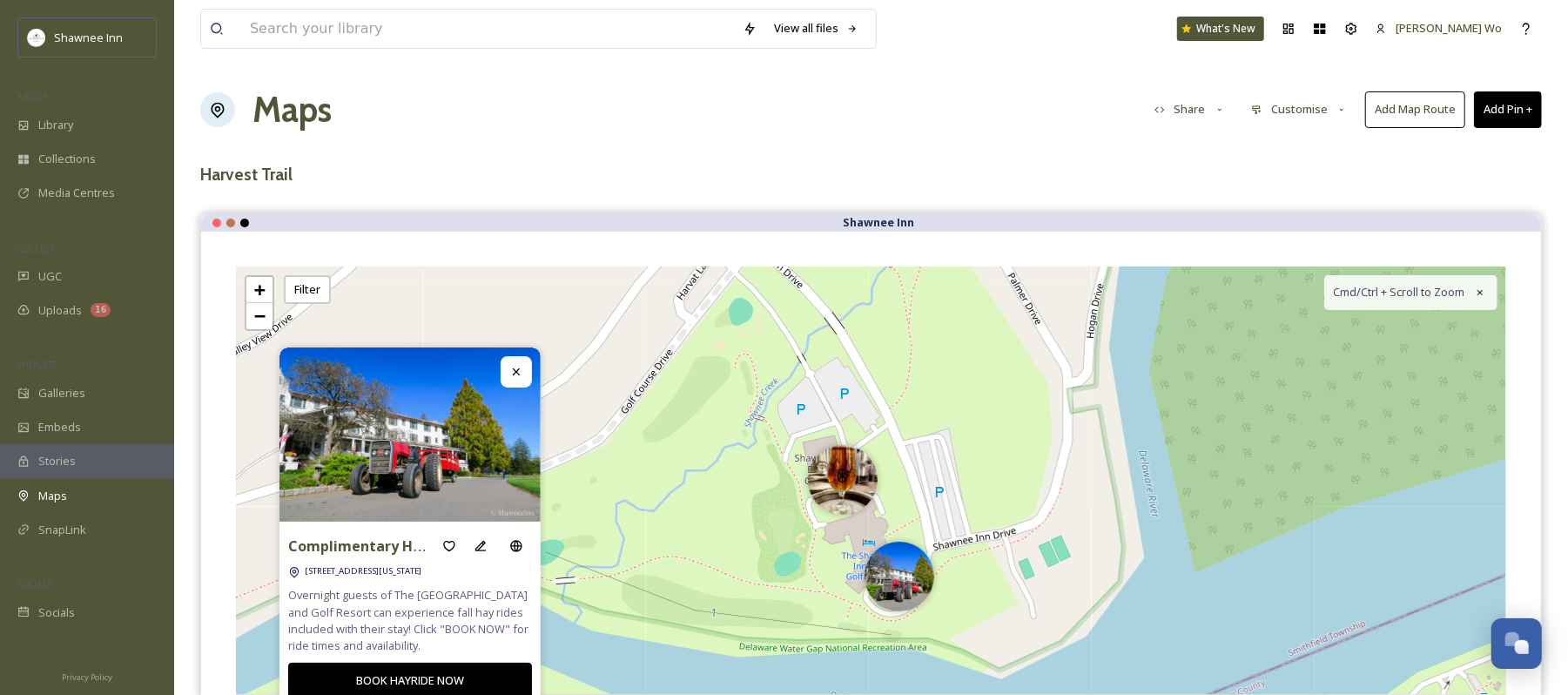
click at [1512, 110] on button "Add Pin +" at bounding box center [1508, 109] width 68 height 36
click at [1506, 57] on div "View all files What's New Jeromy Wo Maps Share Customise Add Map Route Add Pin …" at bounding box center [871, 480] width 1394 height 962
click at [850, 618] on div "+ − Leaflet | Map Courtesy of SnapSea © OpenStreetMap contributors Cmd/Ctrl + S…" at bounding box center [871, 528] width 1270 height 523
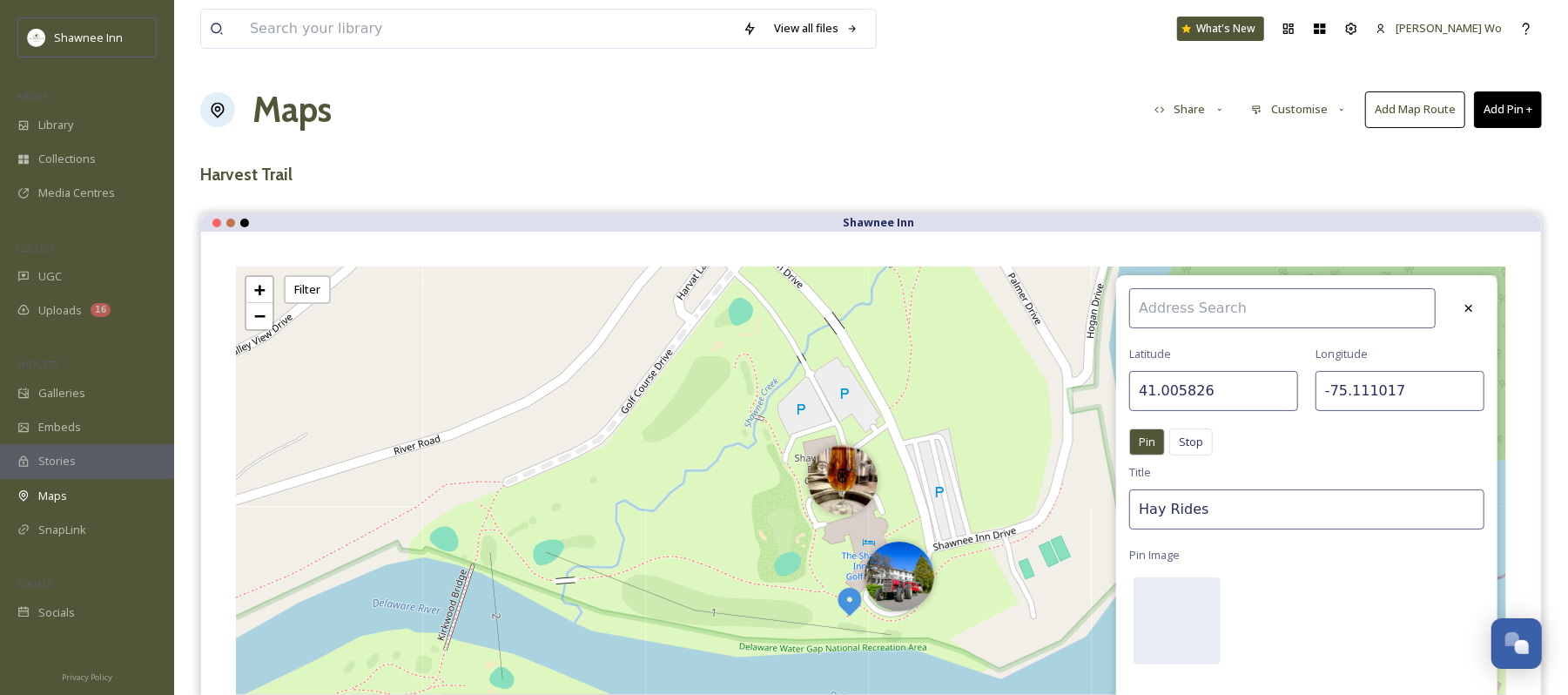
click at [1217, 515] on input "Hay Rides" at bounding box center [1307, 509] width 355 height 41
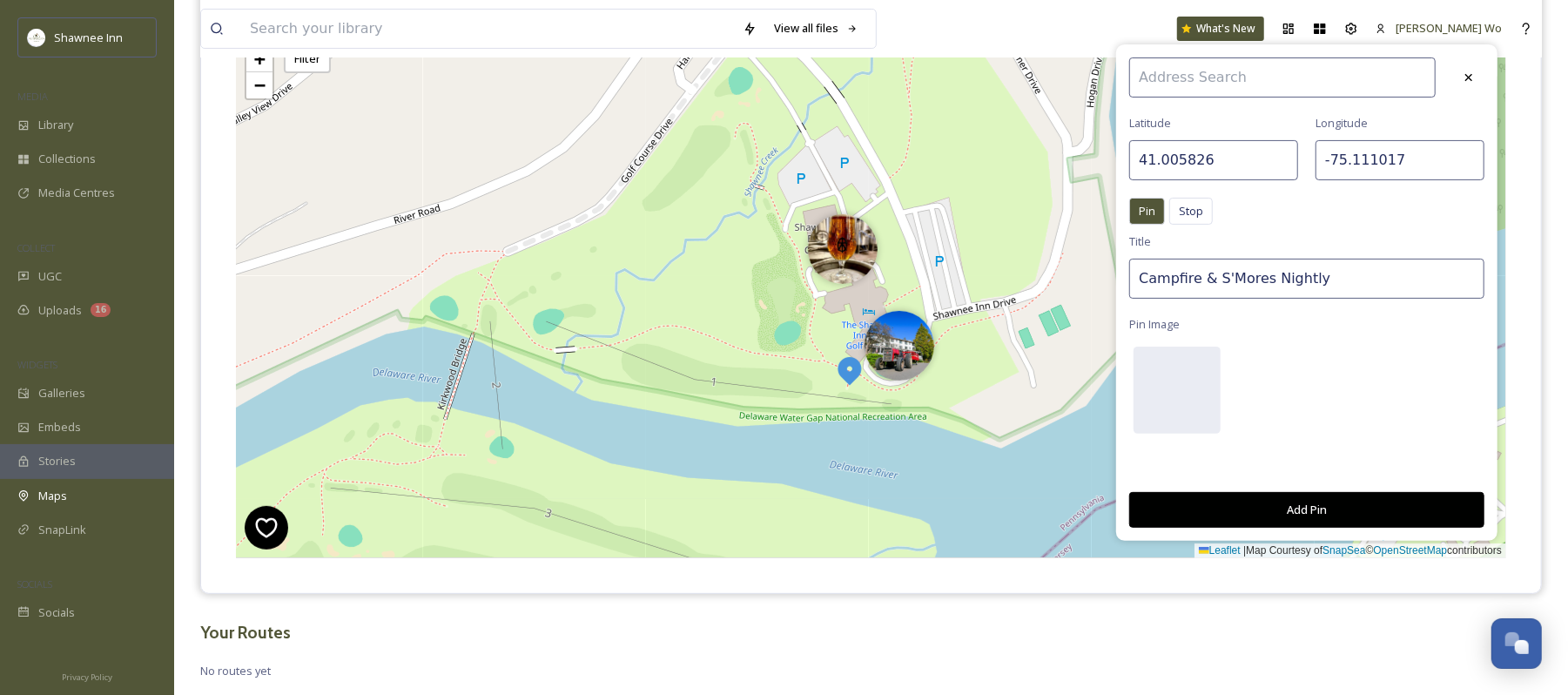
scroll to position [231, 0]
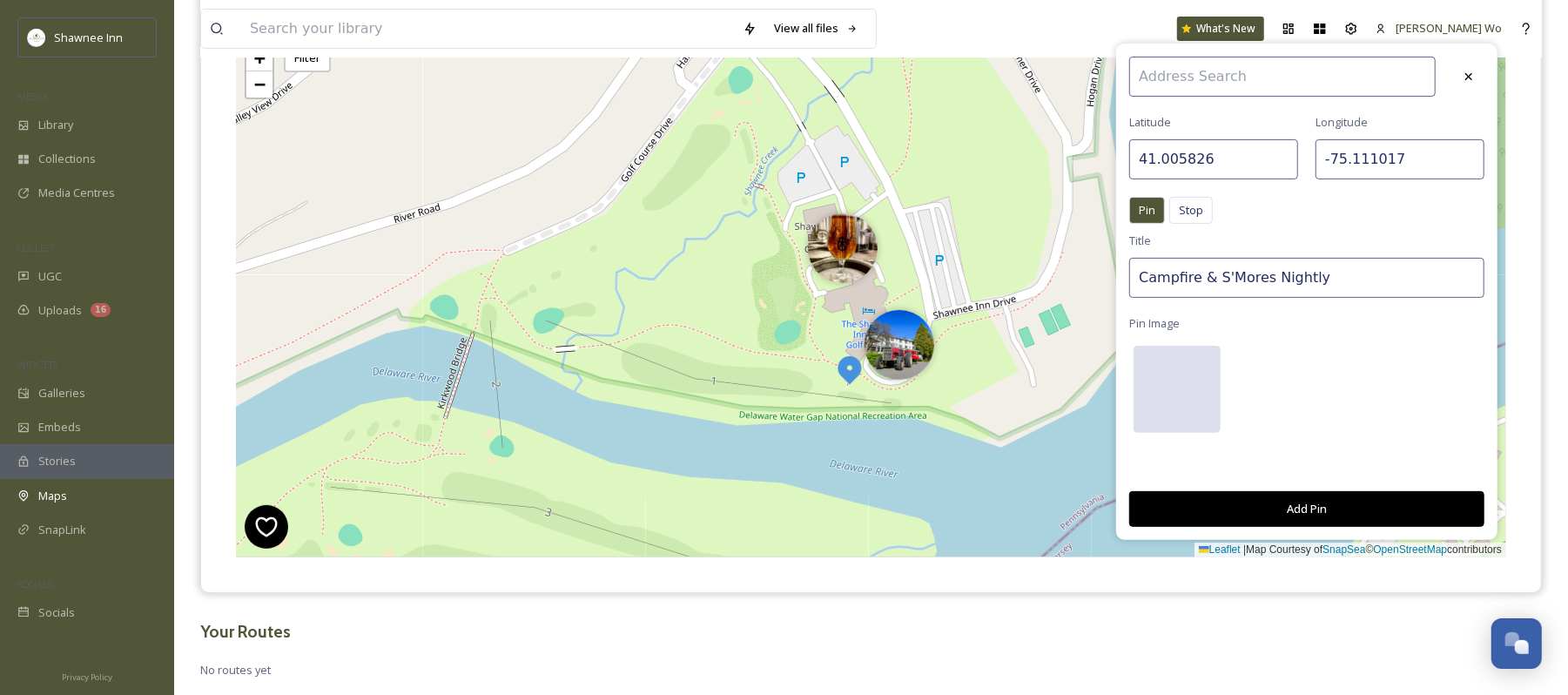
type input "Campfire & S'Mores Nightly"
click at [1169, 364] on div at bounding box center [1177, 390] width 87 height 87
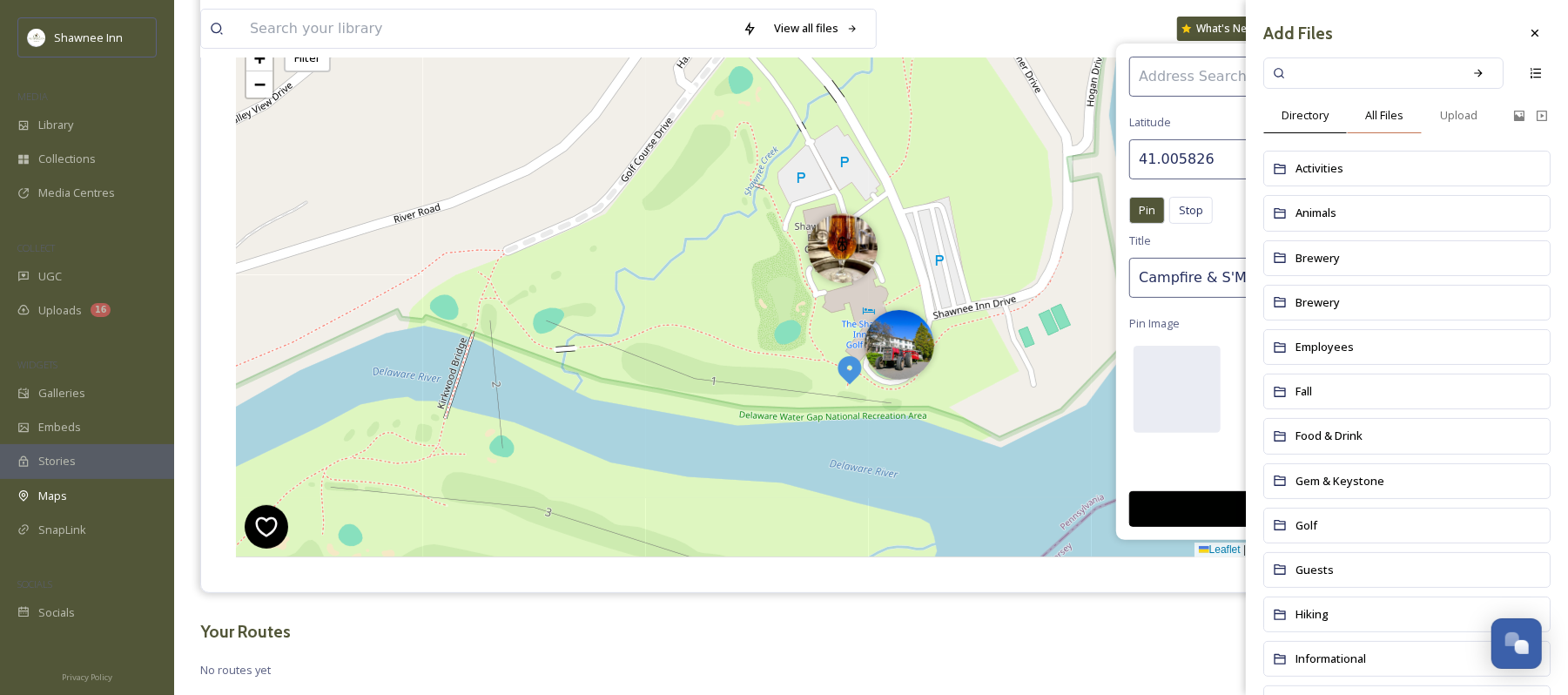
click at [1385, 109] on span "All Files" at bounding box center [1384, 115] width 39 height 17
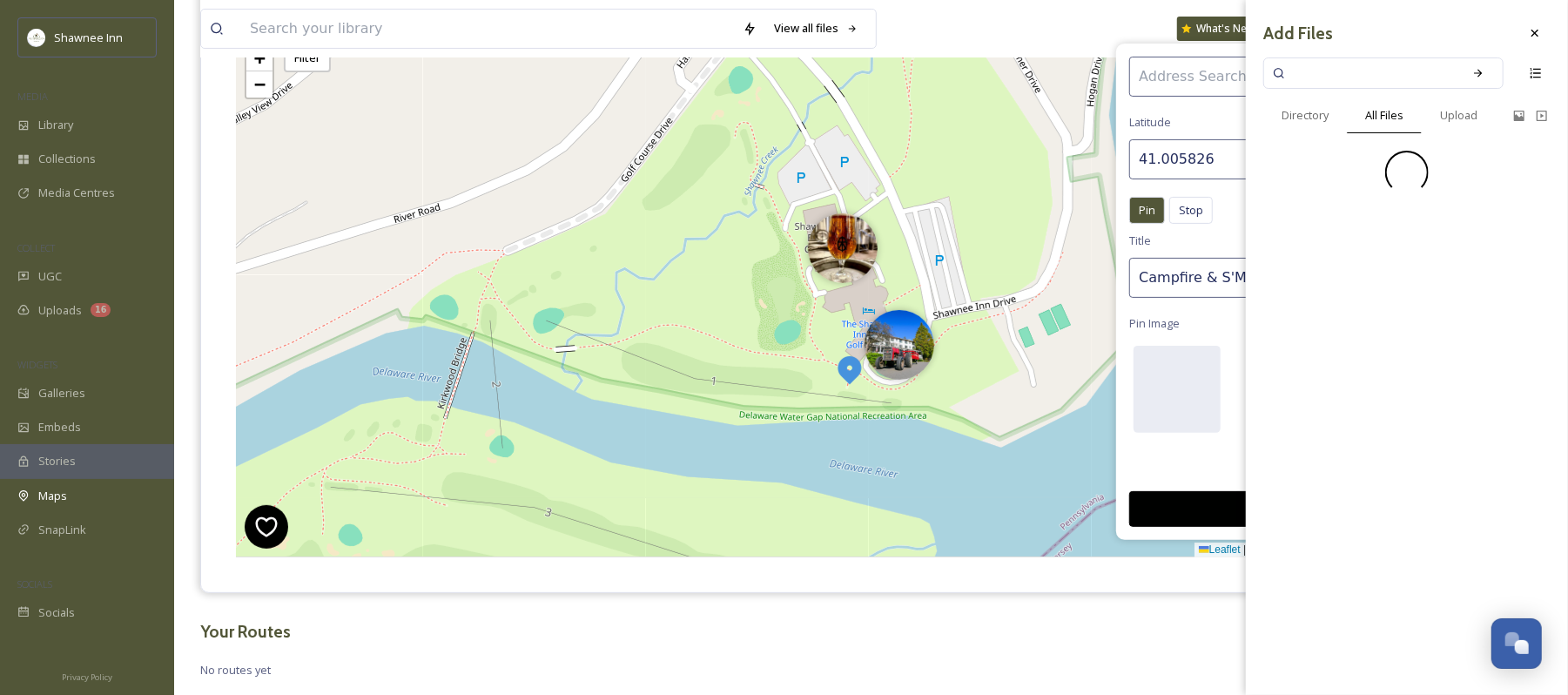
click at [1380, 84] on input at bounding box center [1372, 73] width 164 height 39
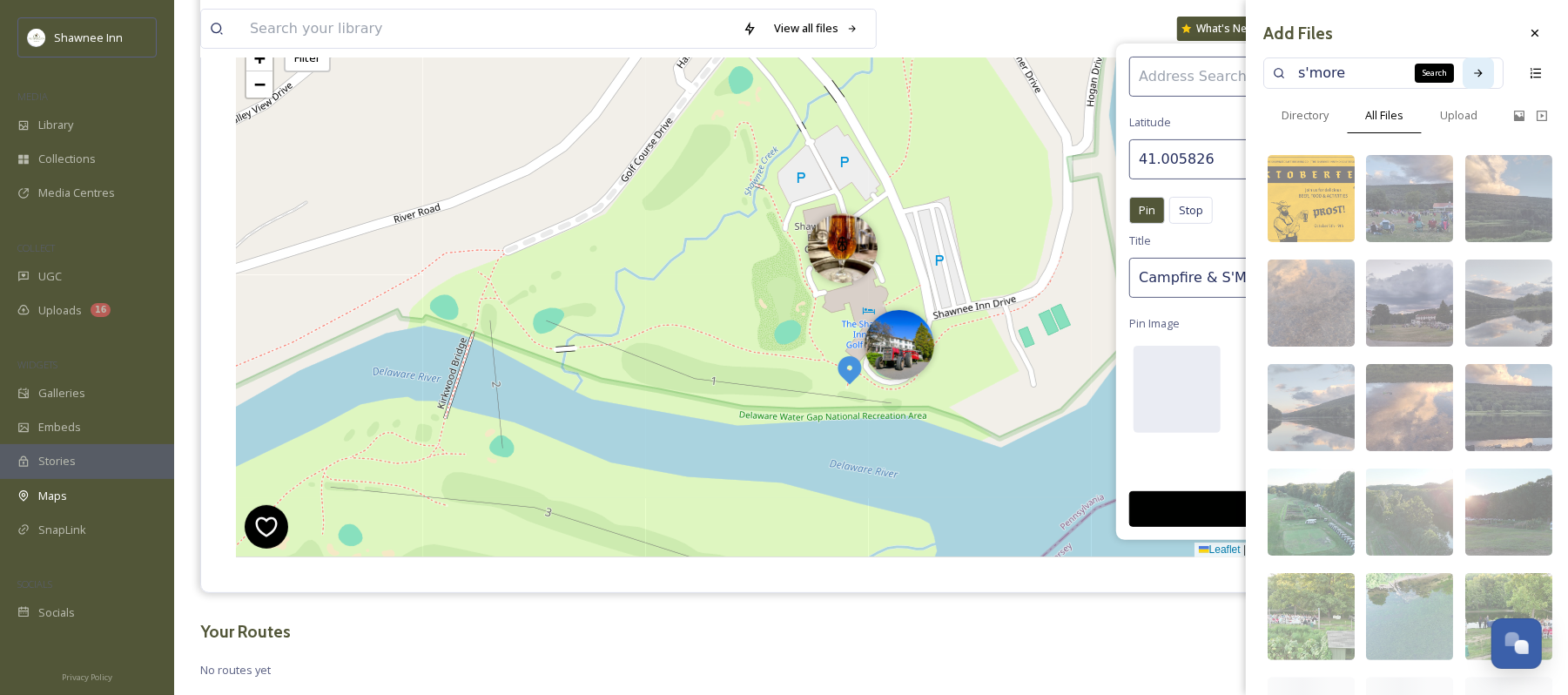
click at [1473, 69] on icon at bounding box center [1479, 73] width 12 height 12
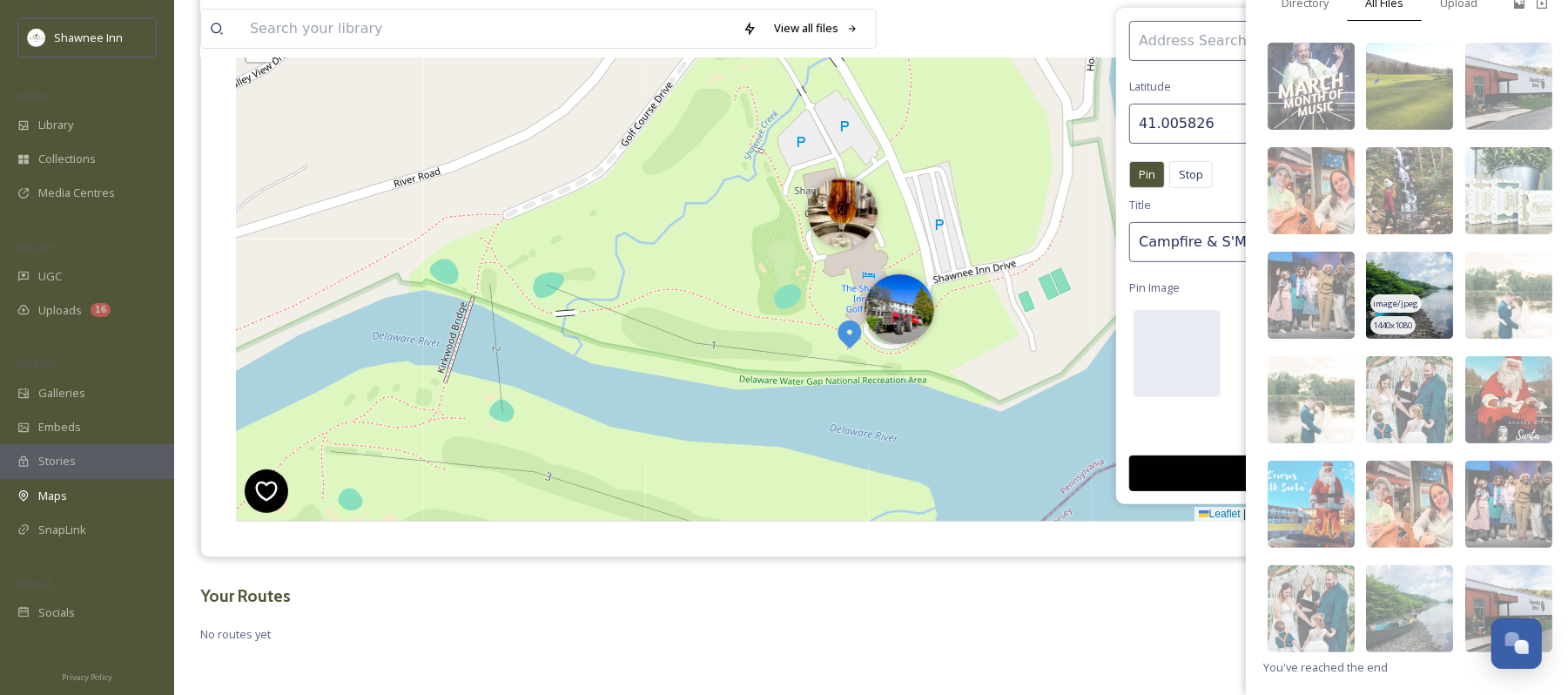
scroll to position [0, 0]
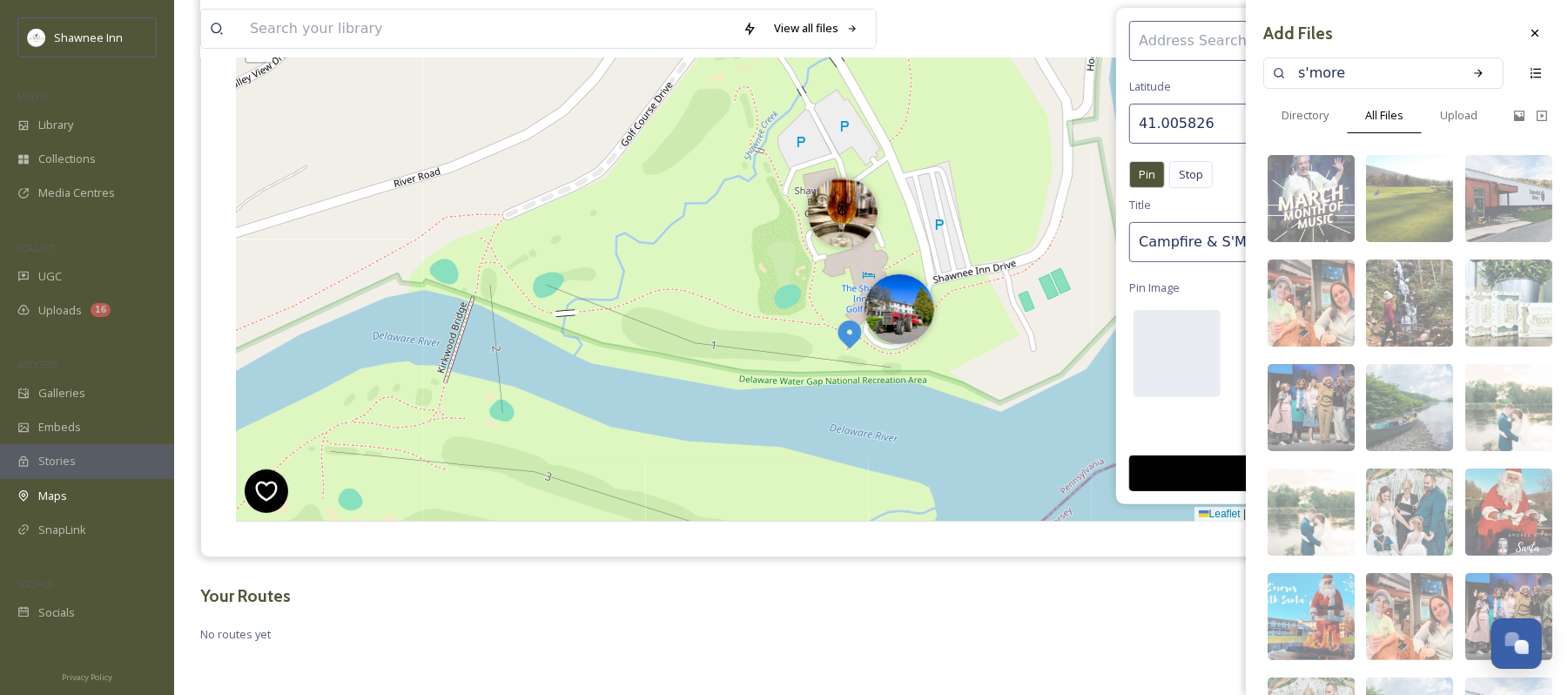
click at [1390, 55] on input "s'more" at bounding box center [1372, 73] width 164 height 39
click at [1387, 69] on input "s'more" at bounding box center [1372, 73] width 164 height 39
type input "campfire"
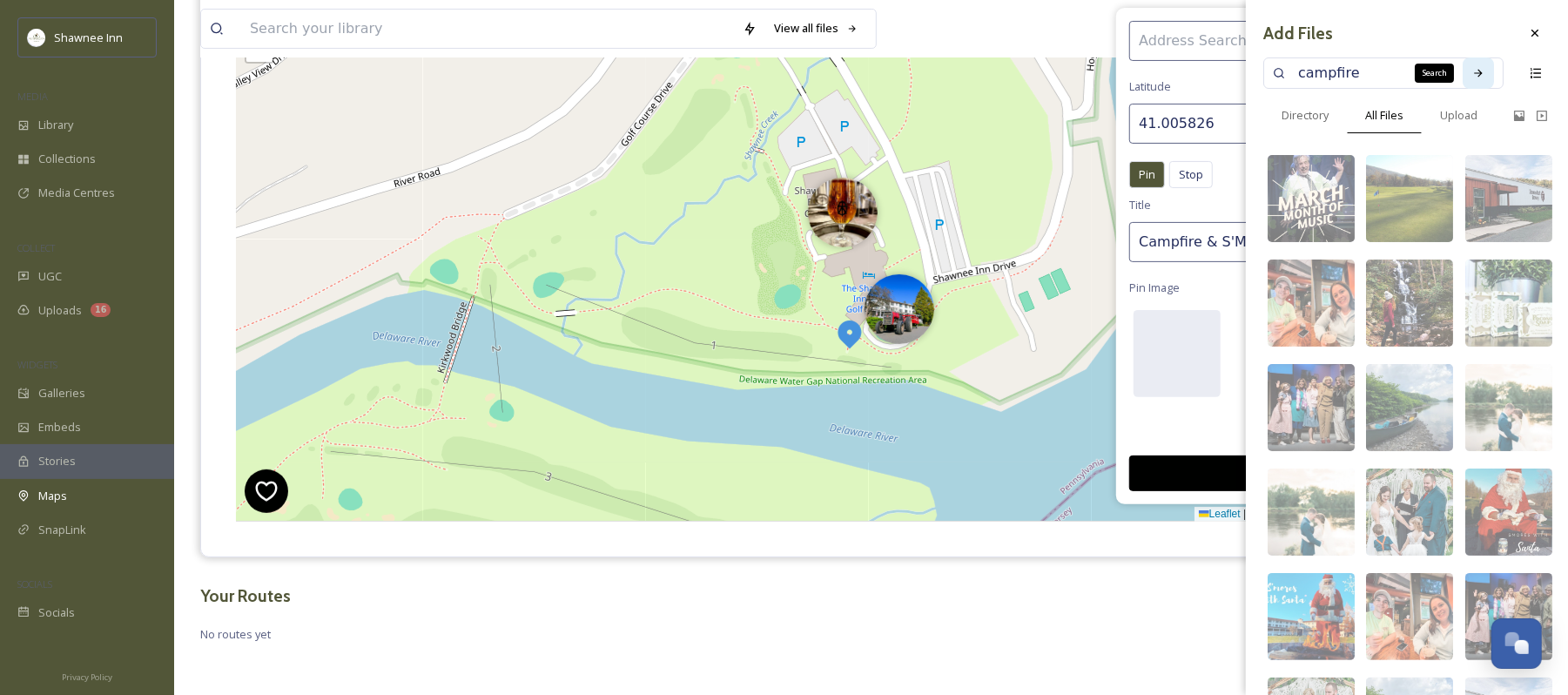
click at [1473, 75] on icon at bounding box center [1479, 73] width 12 height 12
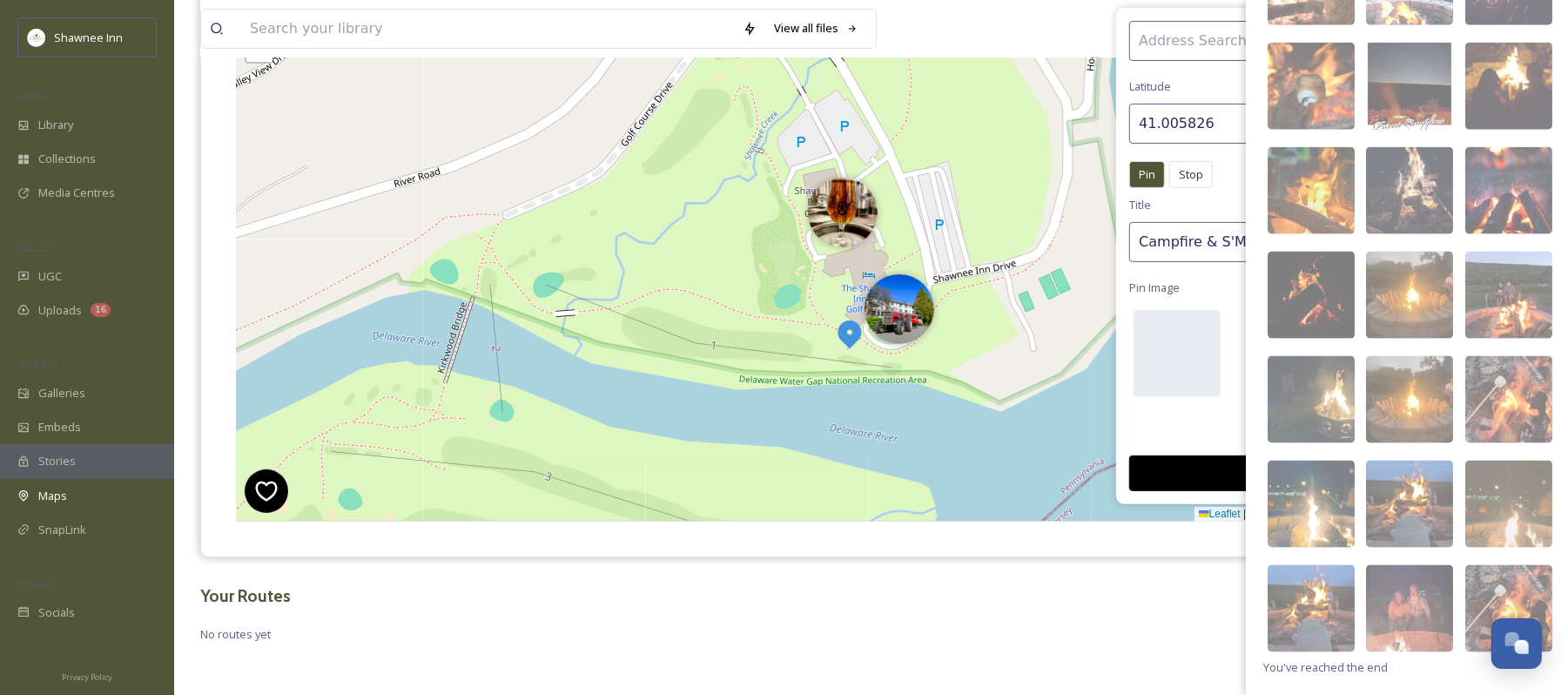
scroll to position [1593, 0]
click at [1484, 582] on img at bounding box center [1510, 609] width 87 height 87
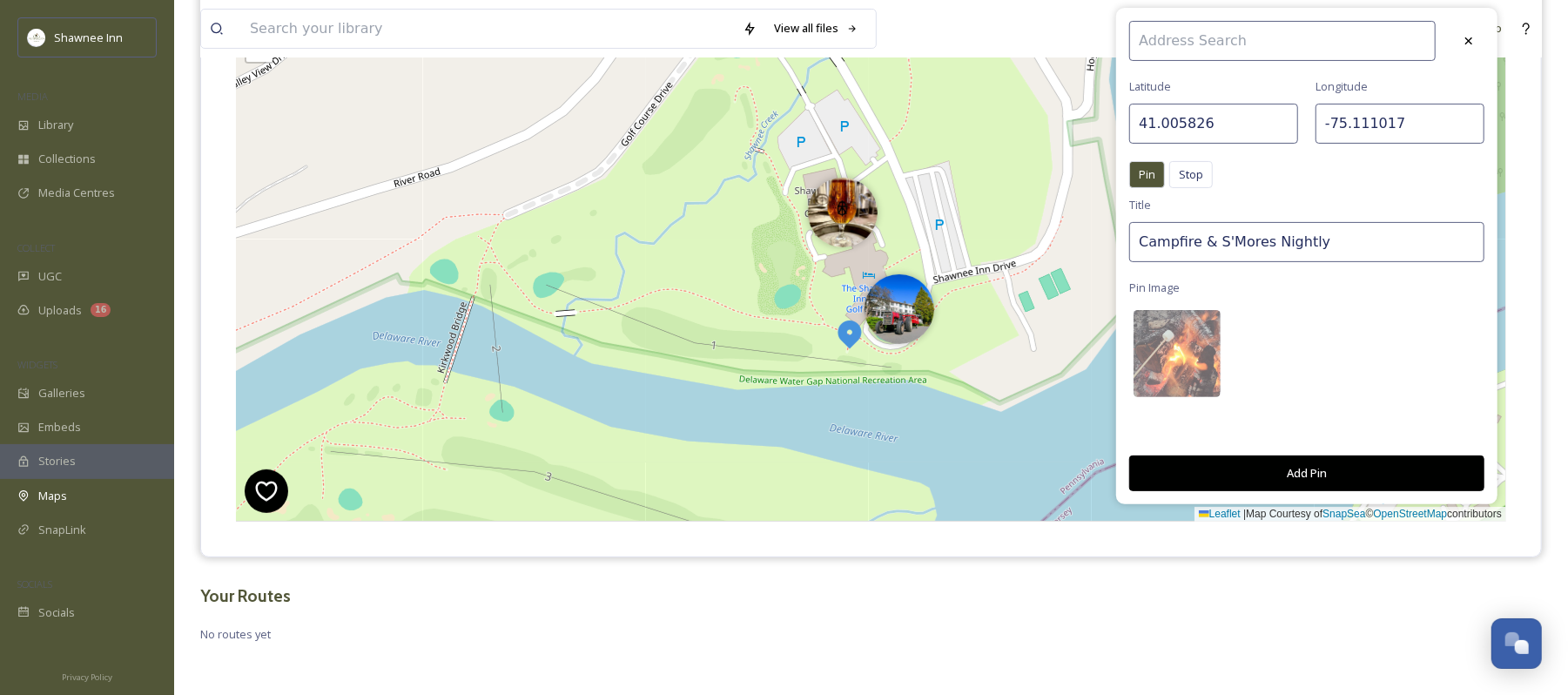
click at [1321, 481] on button "Add Pin" at bounding box center [1307, 474] width 355 height 36
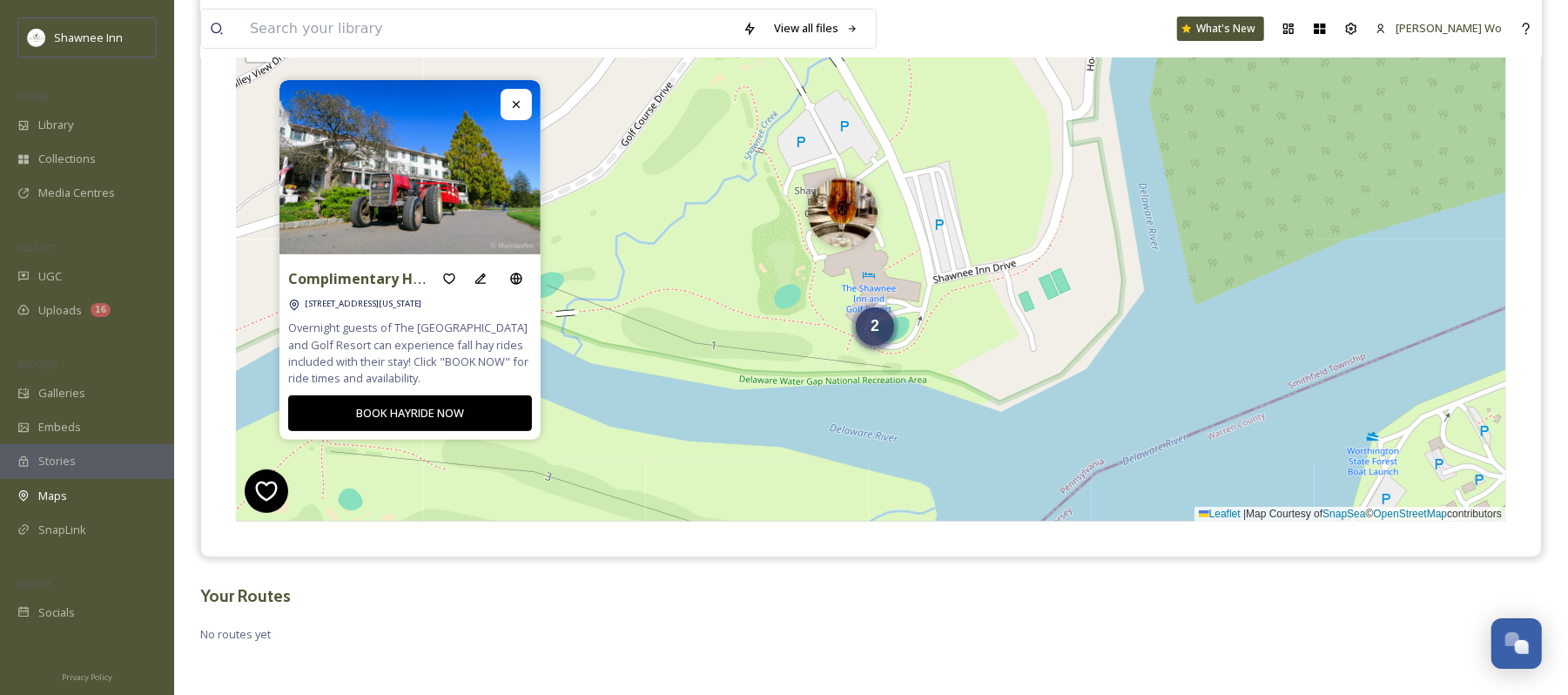
click at [873, 336] on div "2" at bounding box center [875, 326] width 39 height 39
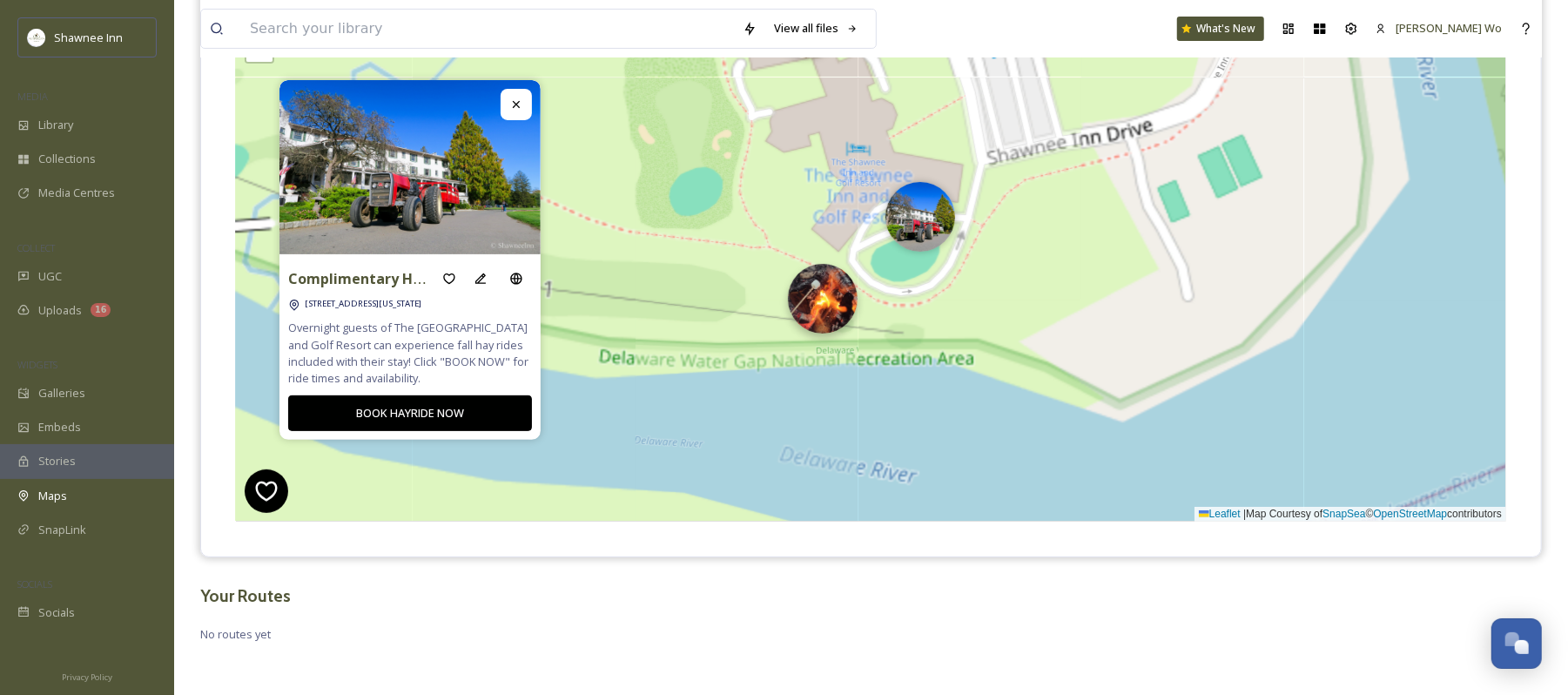
click at [837, 315] on img at bounding box center [823, 299] width 69 height 69
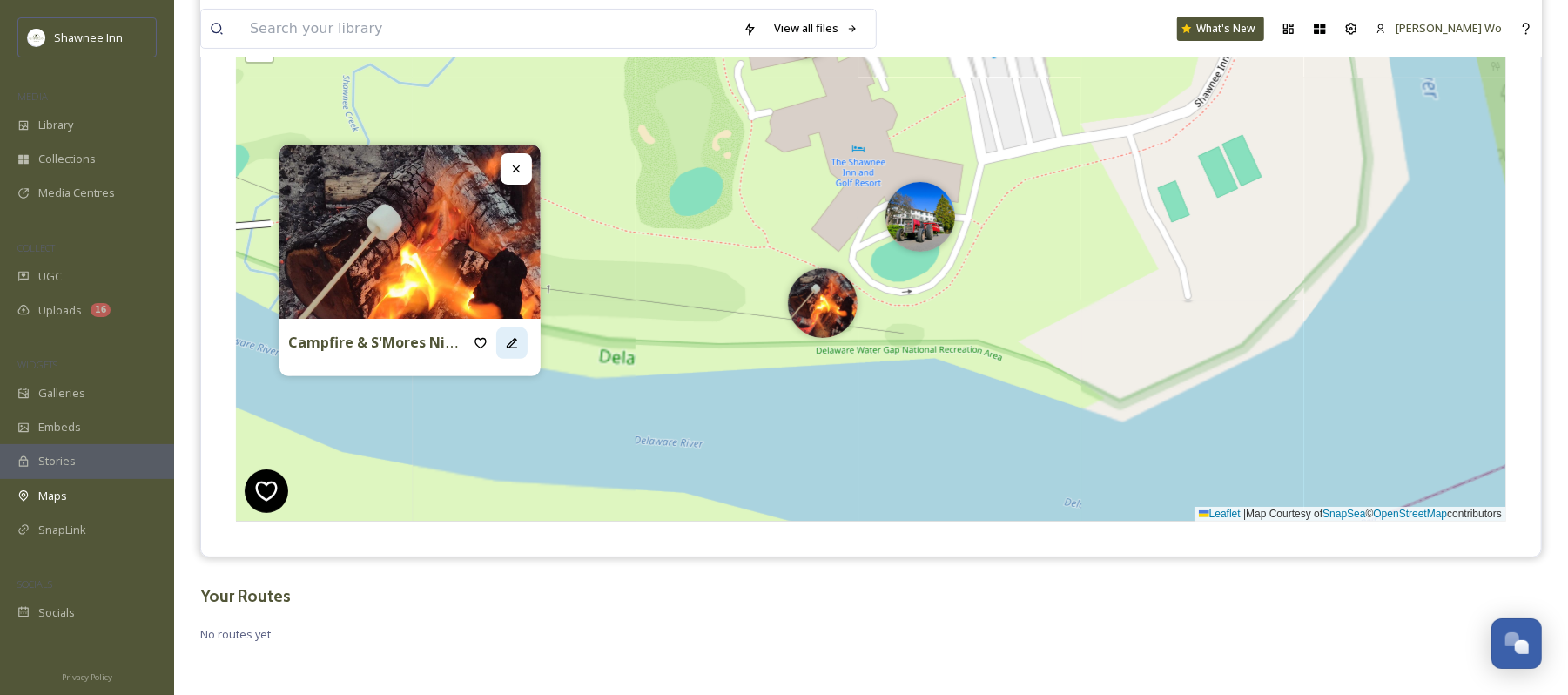
click at [508, 340] on icon at bounding box center [512, 343] width 14 height 14
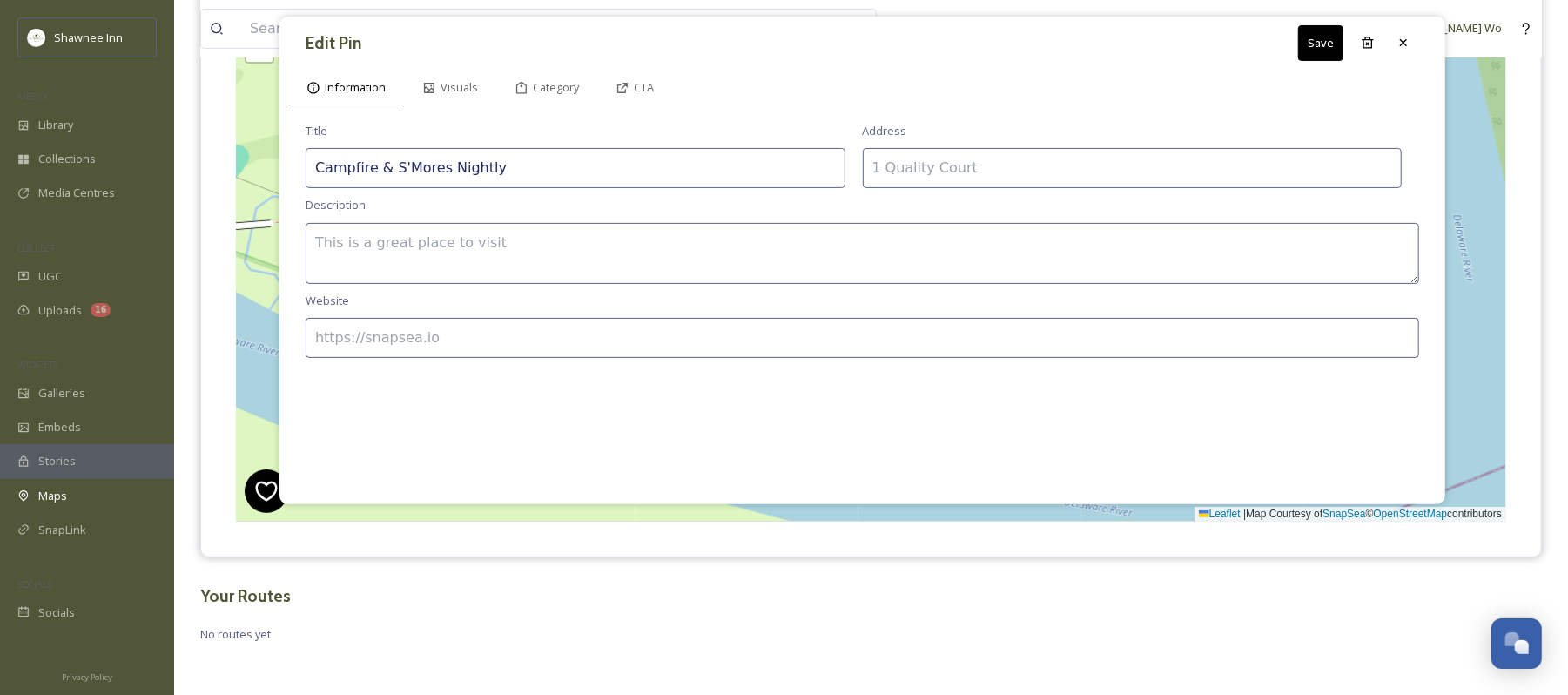
click at [568, 241] on textarea at bounding box center [862, 254] width 1114 height 61
paste textarea "Gather around the fire each evening this fall at The Shawnee Inn, where your st…"
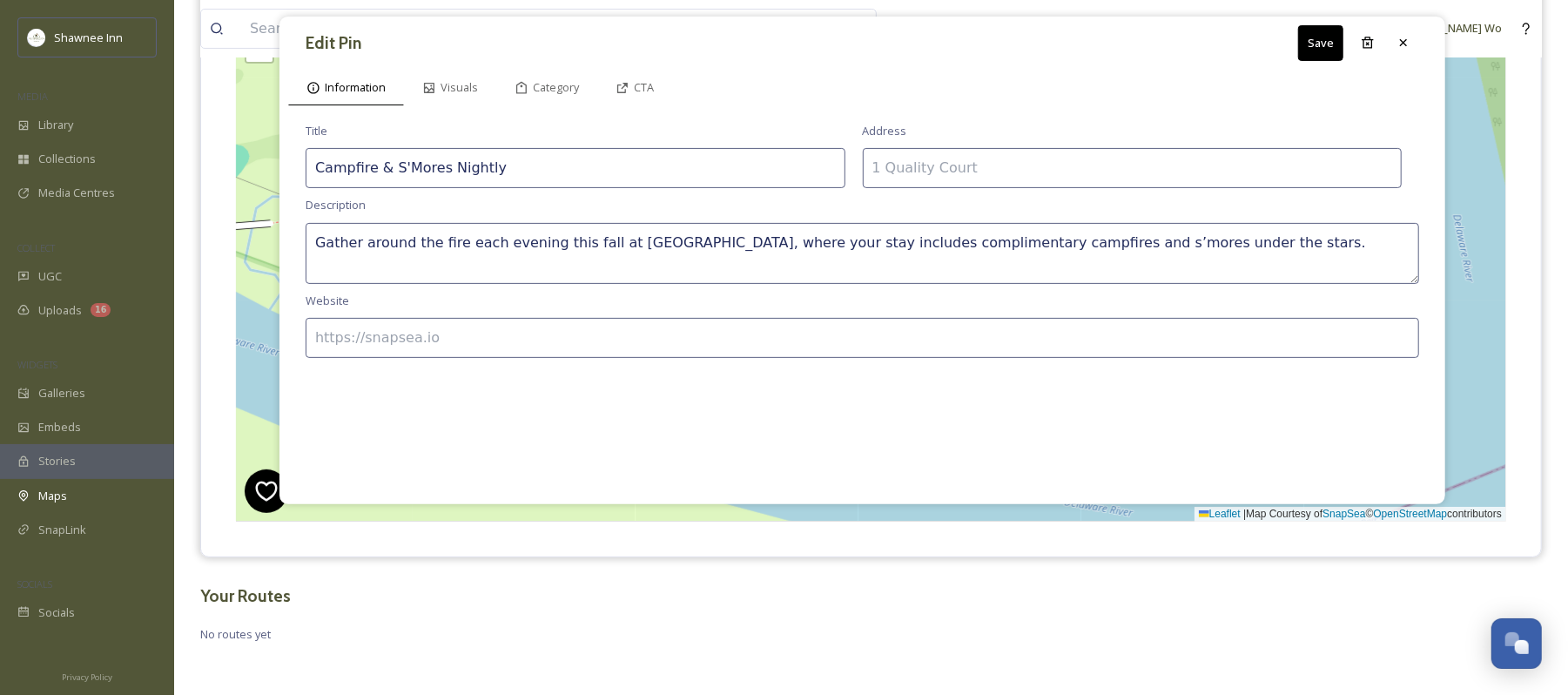
type textarea "Gather around the fire each evening this fall at The Shawnee Inn, where your st…"
click at [552, 322] on input at bounding box center [862, 338] width 1114 height 41
type input "https://www.ShawneeInn.com"
click at [468, 81] on span "Visuals" at bounding box center [460, 87] width 38 height 17
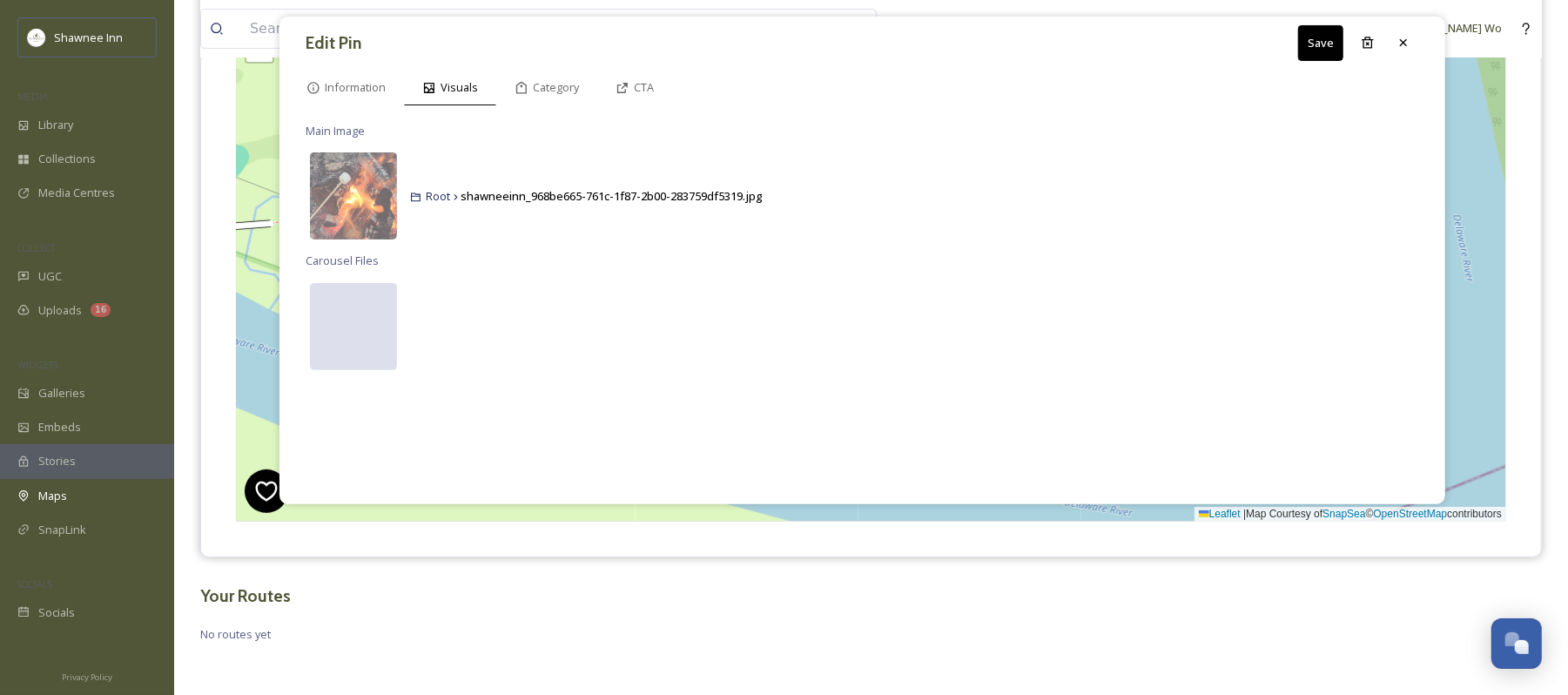
click at [334, 345] on div at bounding box center [354, 326] width 87 height 87
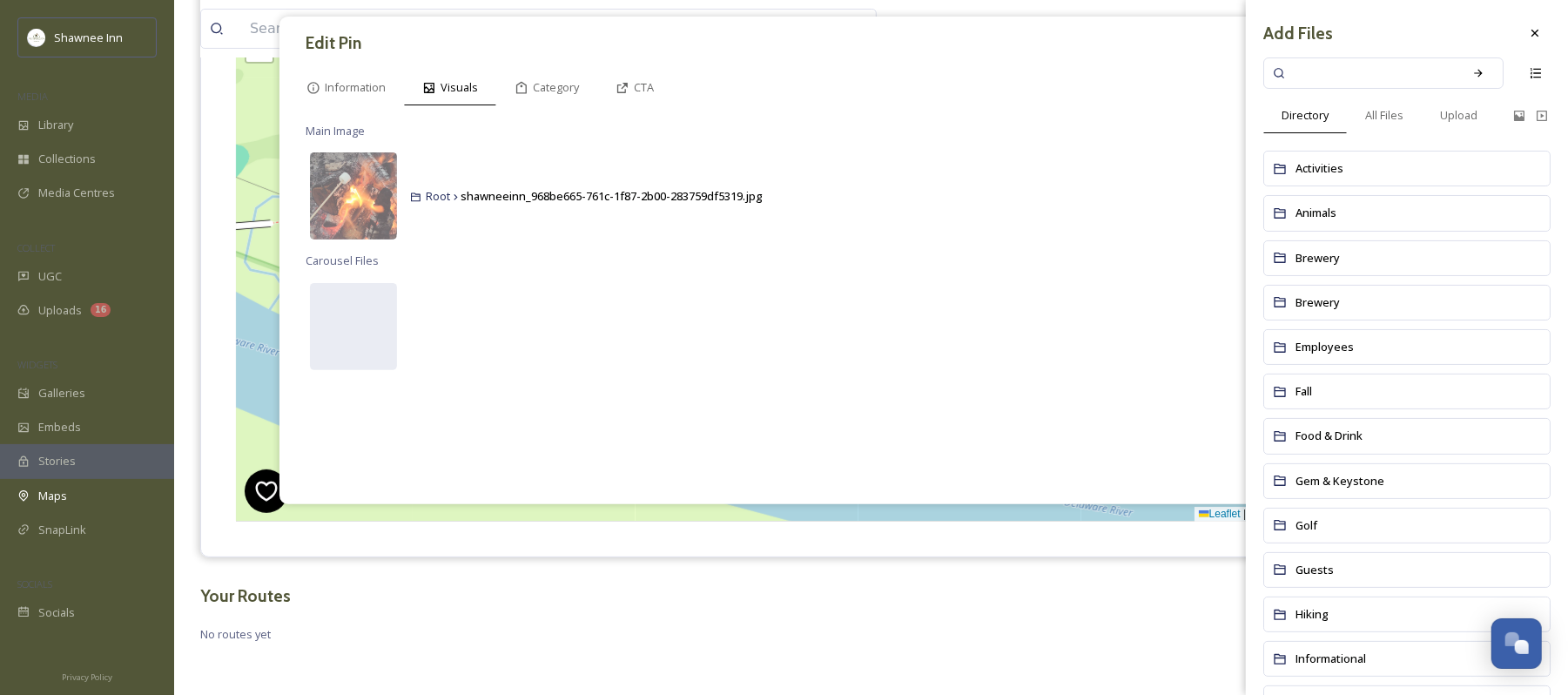
click at [1366, 67] on input at bounding box center [1372, 73] width 164 height 39
type input "campfire"
click at [1474, 70] on icon at bounding box center [1478, 73] width 8 height 8
click at [1409, 119] on div "All Files" at bounding box center [1385, 116] width 75 height 36
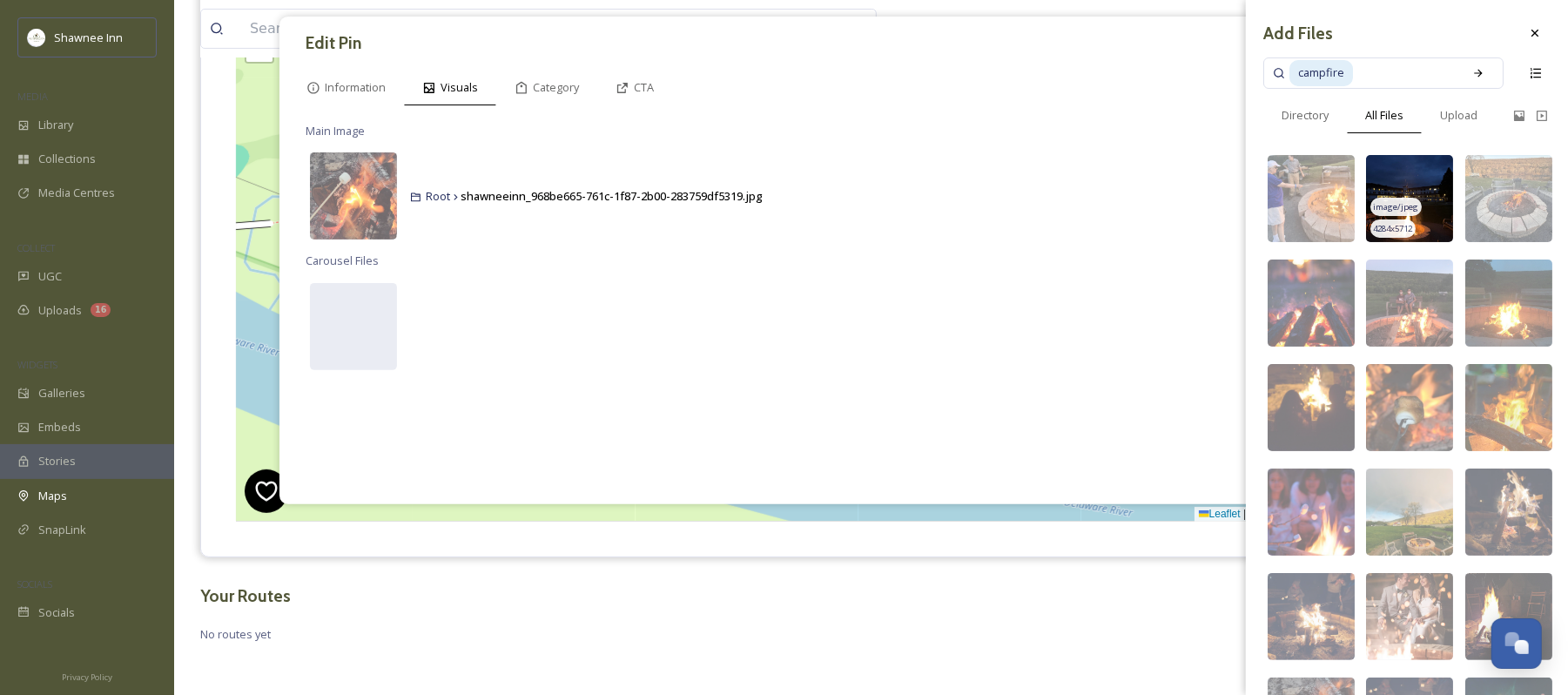
click at [1429, 214] on img at bounding box center [1410, 199] width 87 height 87
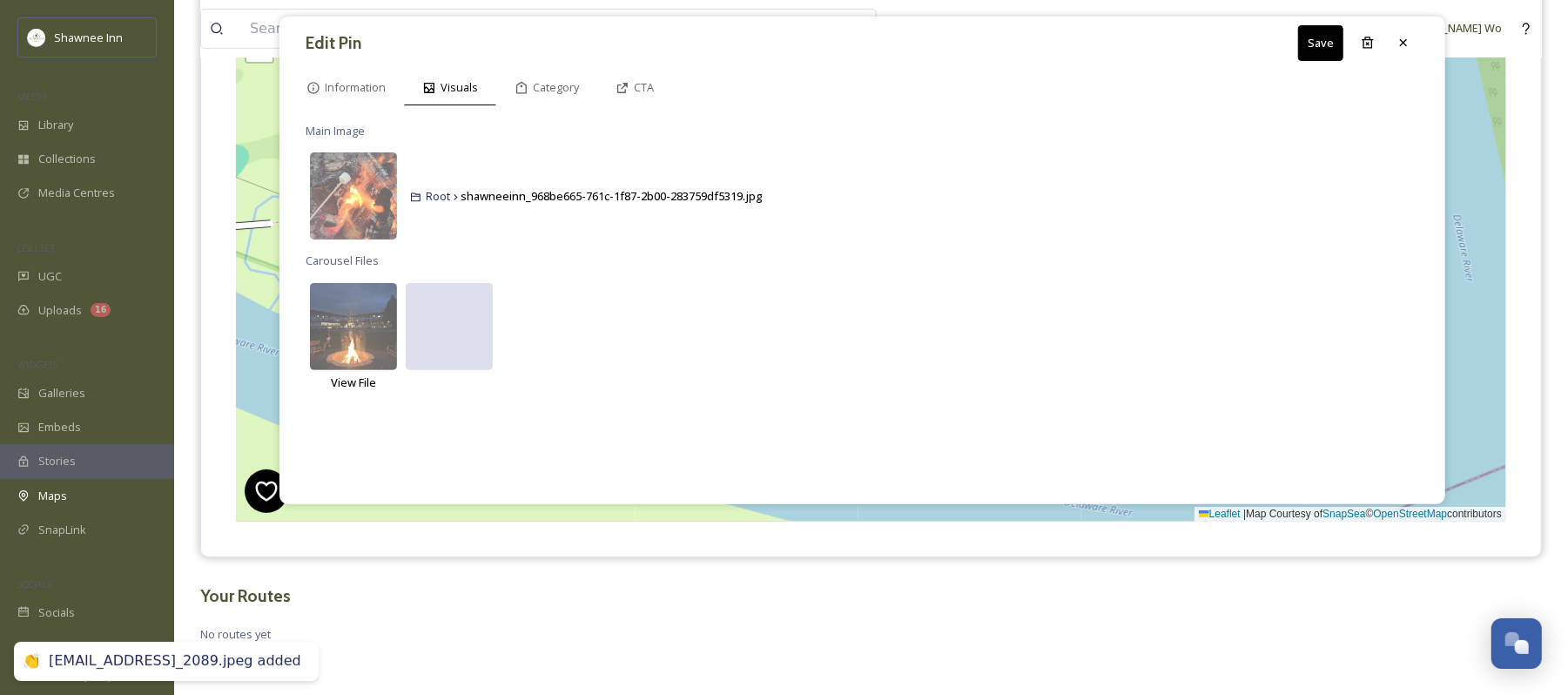
click at [427, 325] on div at bounding box center [449, 326] width 87 height 87
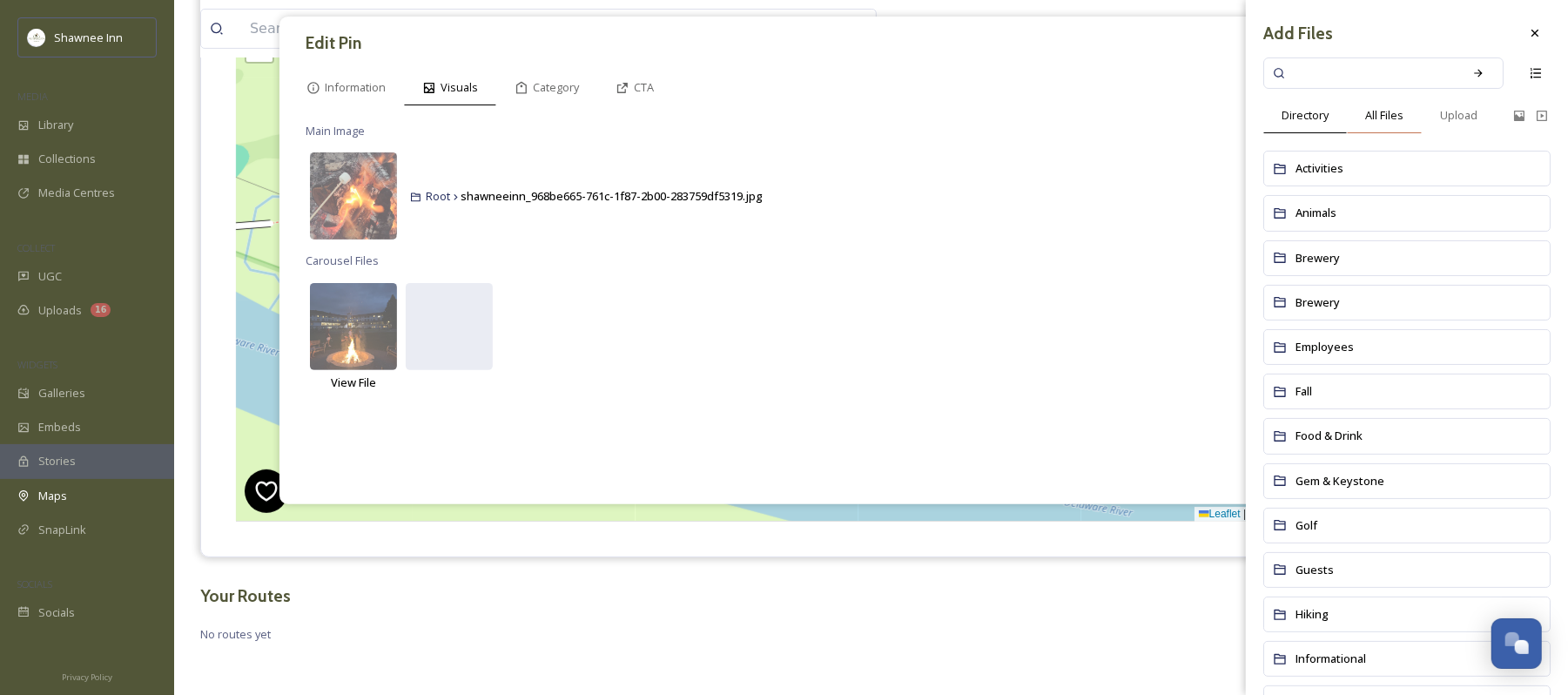
click at [1391, 114] on span "All Files" at bounding box center [1384, 115] width 39 height 17
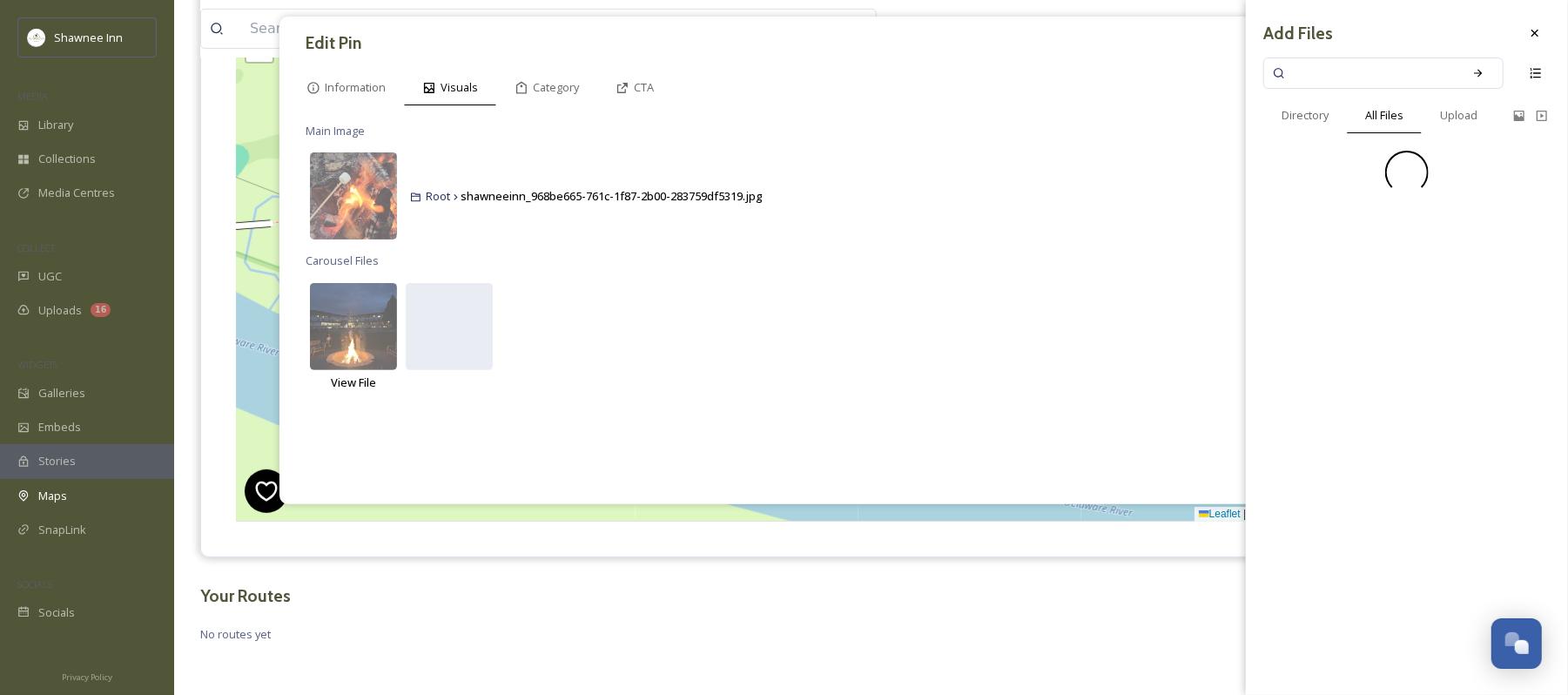
click at [1380, 73] on input at bounding box center [1372, 73] width 164 height 39
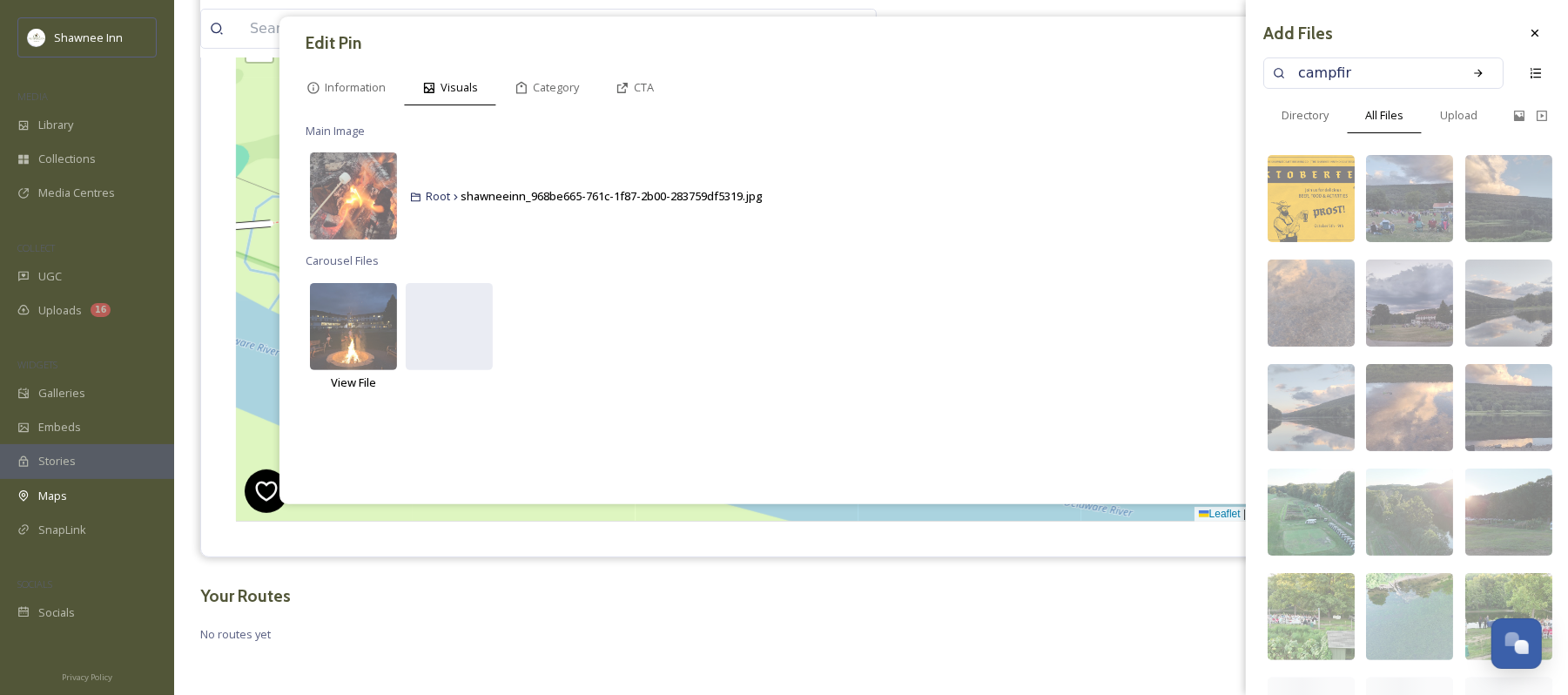
type input "campfire"
click at [1473, 78] on icon at bounding box center [1479, 73] width 12 height 12
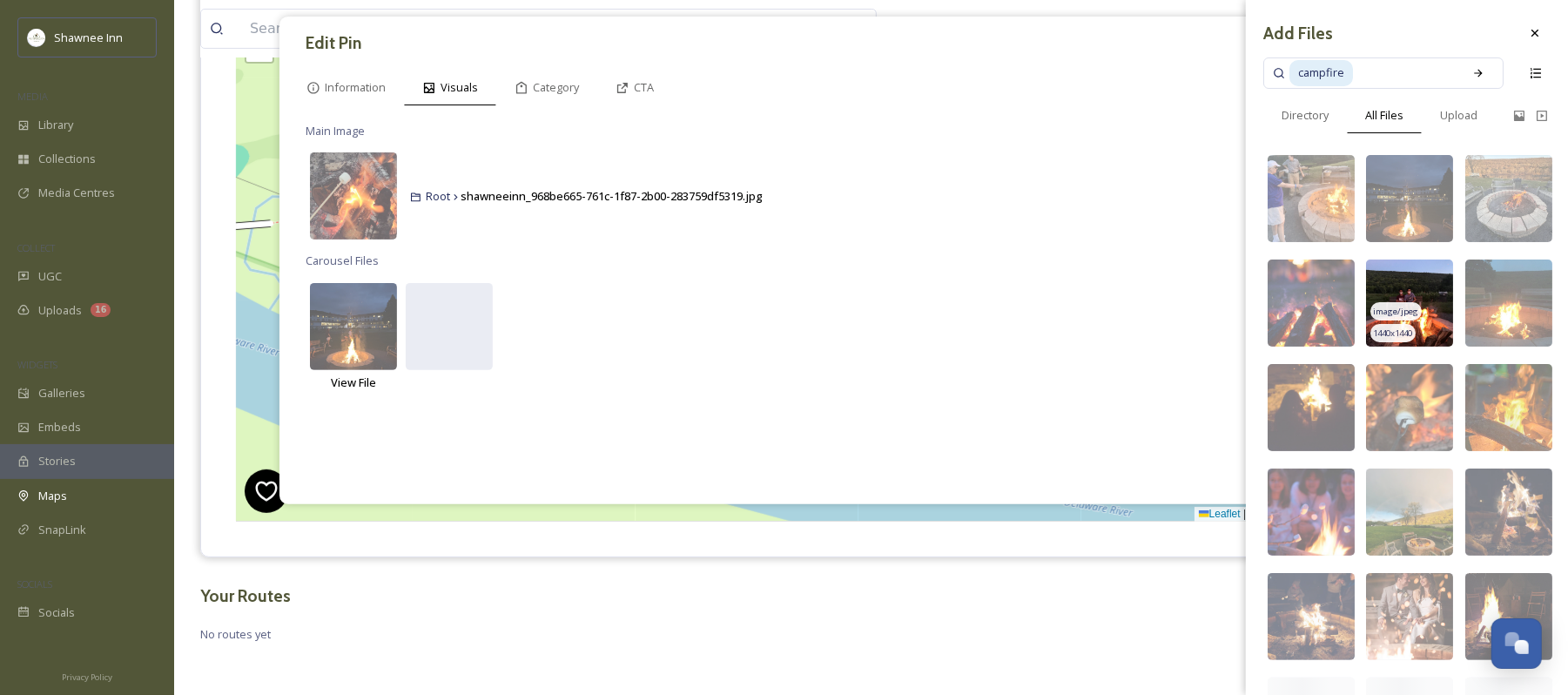
click at [1429, 341] on img at bounding box center [1410, 304] width 87 height 87
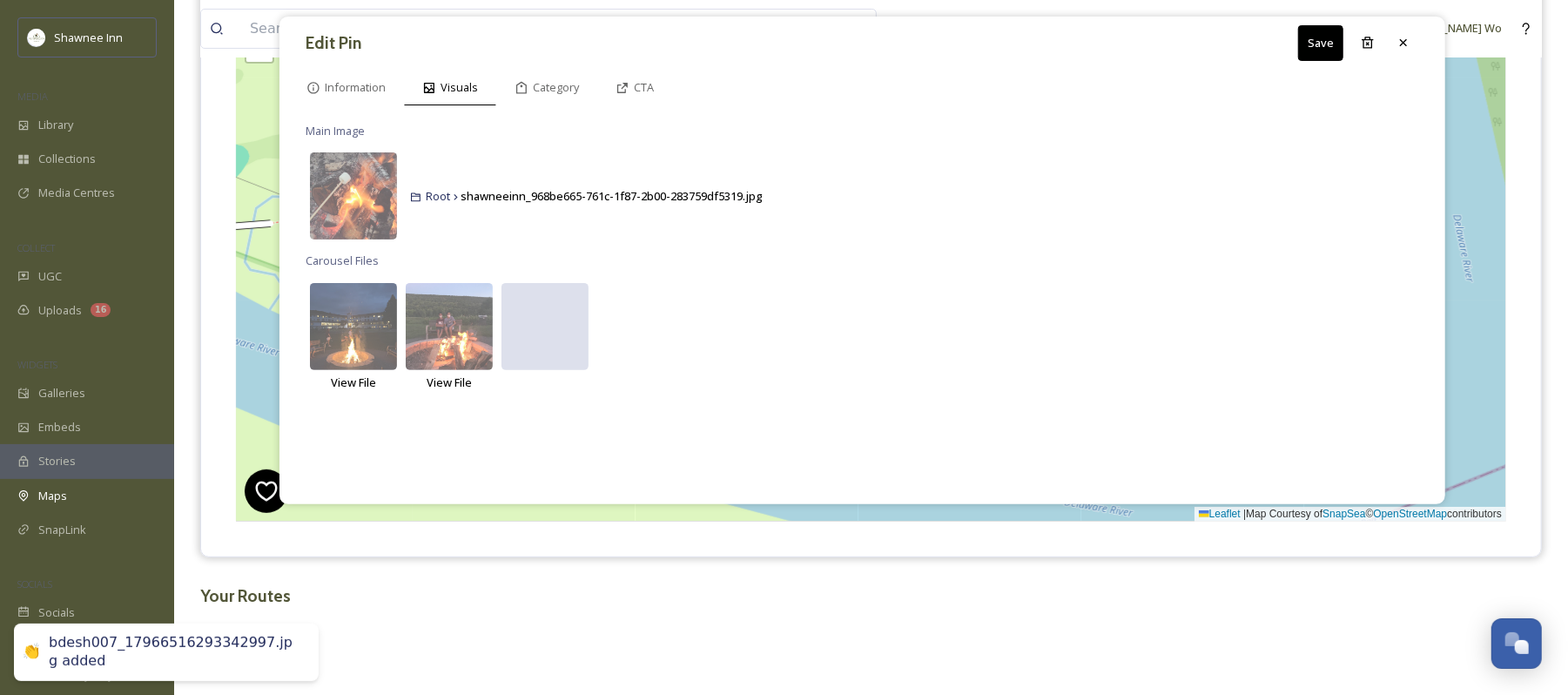
click at [554, 313] on div at bounding box center [545, 326] width 87 height 87
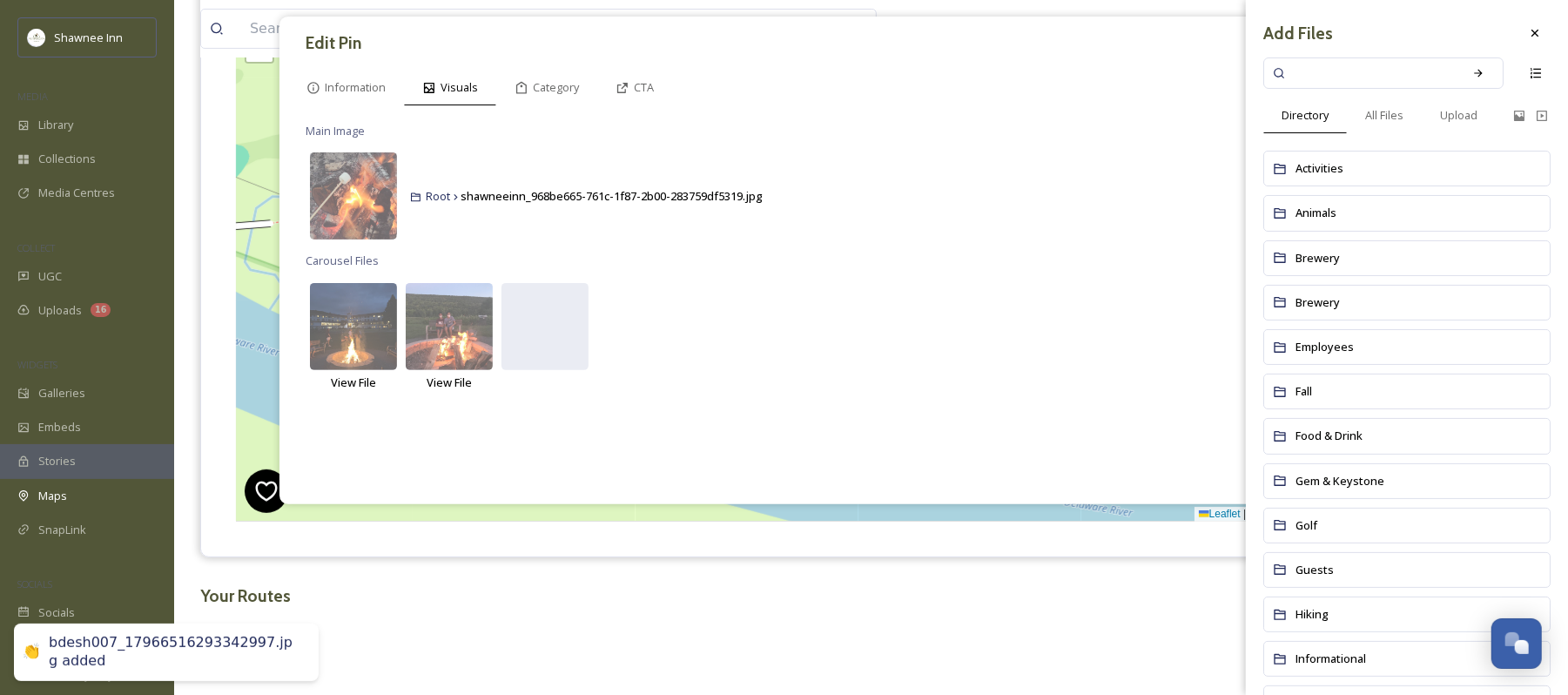
click at [1342, 74] on input at bounding box center [1372, 73] width 164 height 39
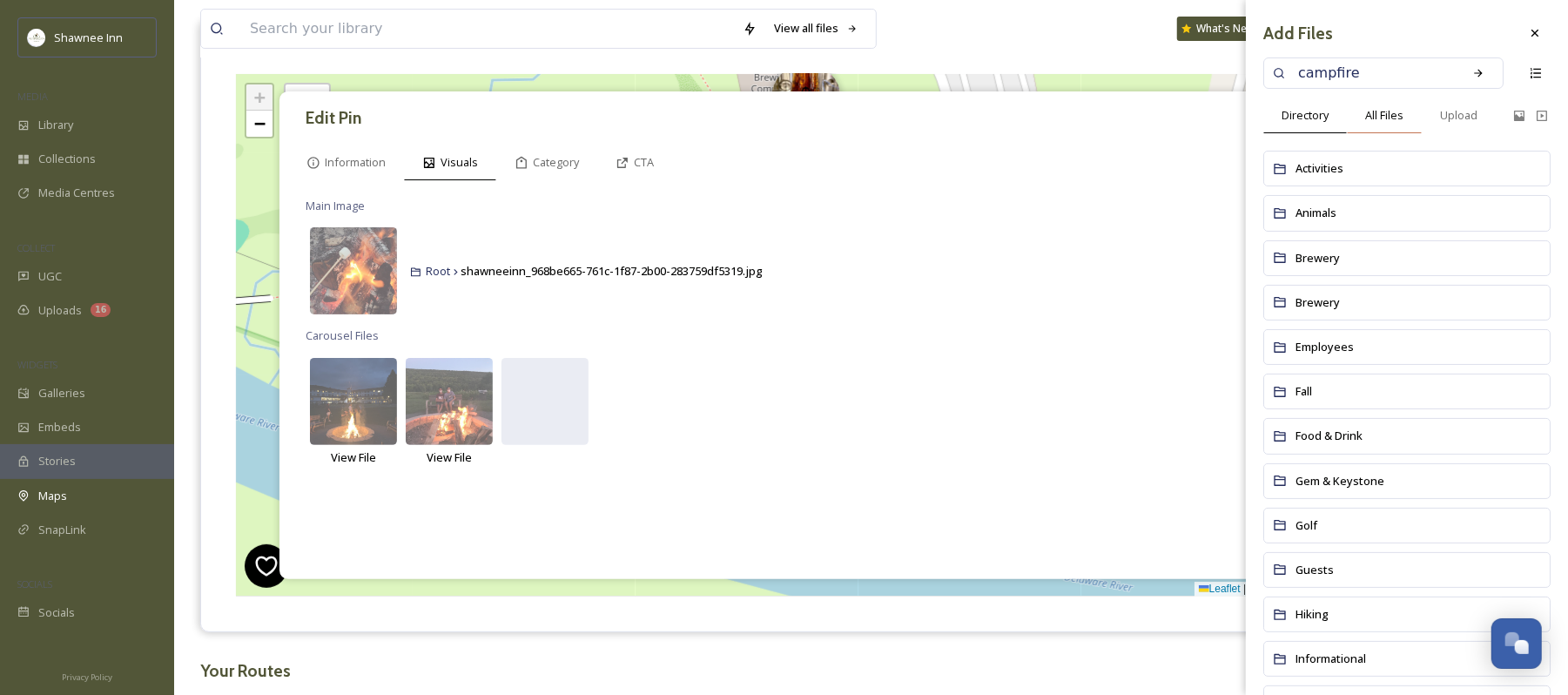
scroll to position [151, 0]
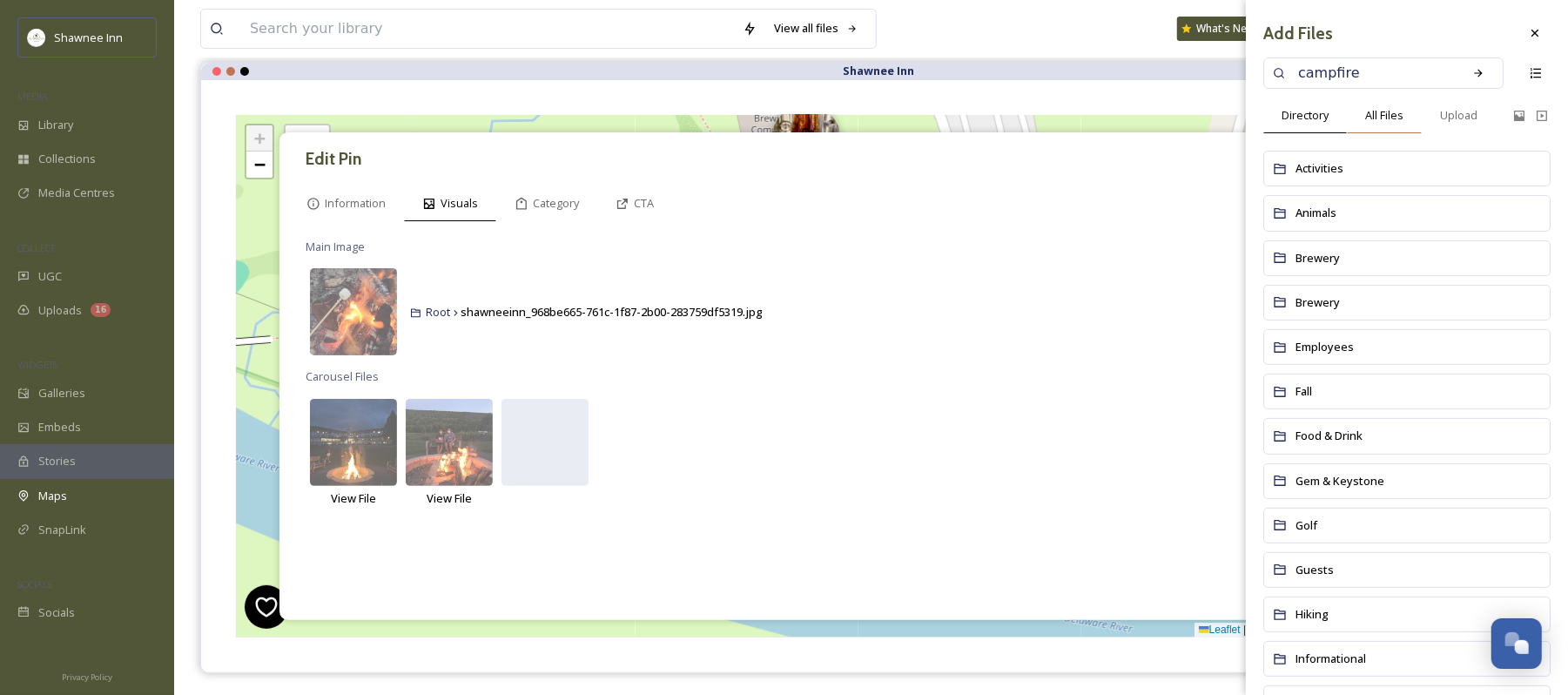
type input "campfire"
click at [1372, 120] on span "All Files" at bounding box center [1384, 115] width 39 height 17
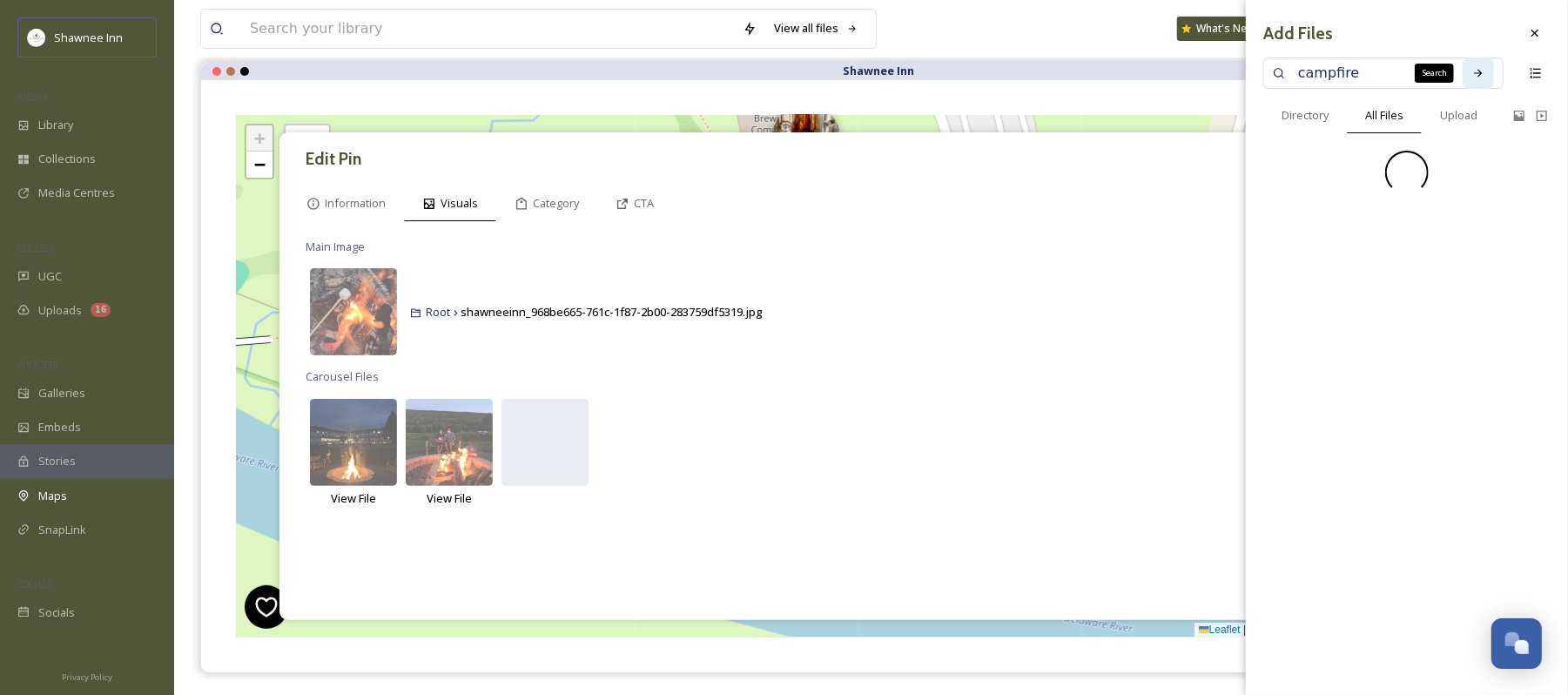
click at [1481, 78] on icon at bounding box center [1479, 73] width 12 height 12
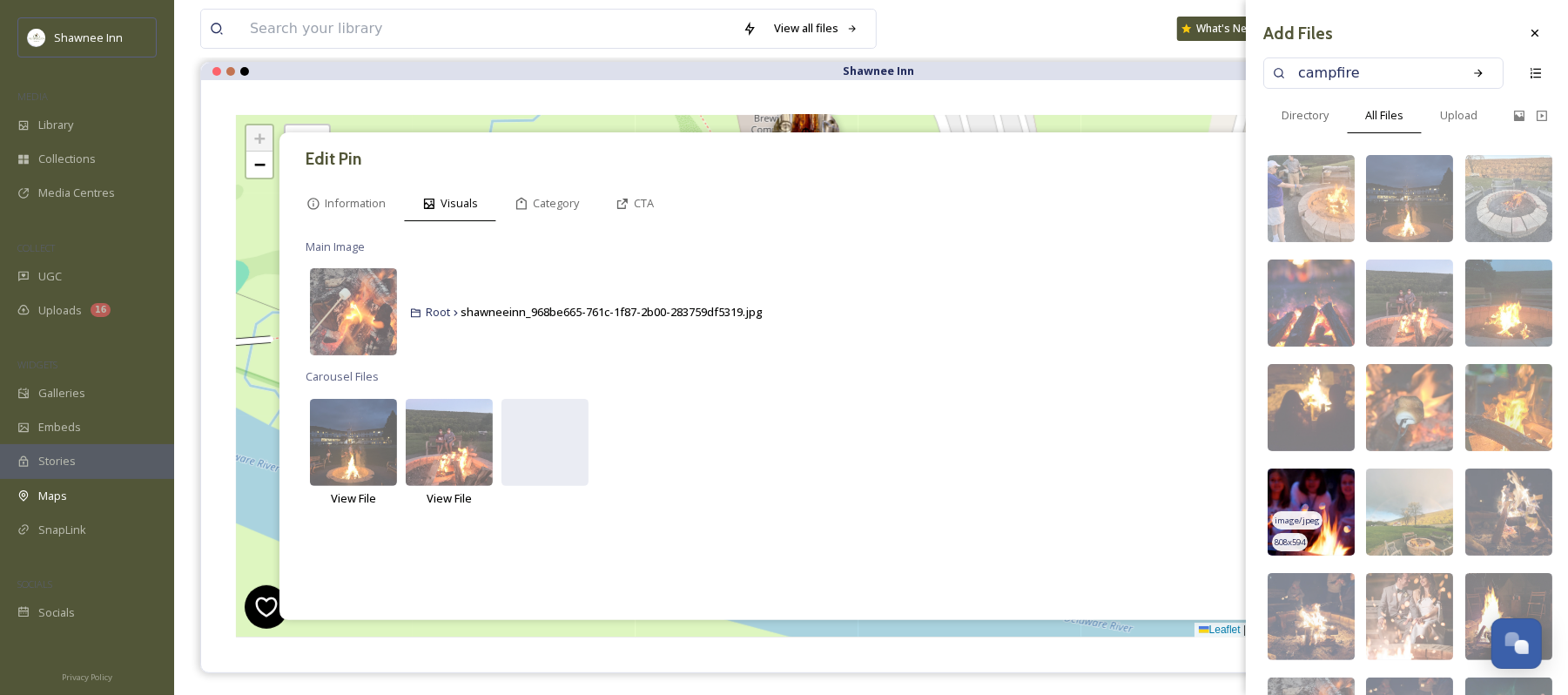
click at [1318, 499] on img at bounding box center [1312, 512] width 87 height 87
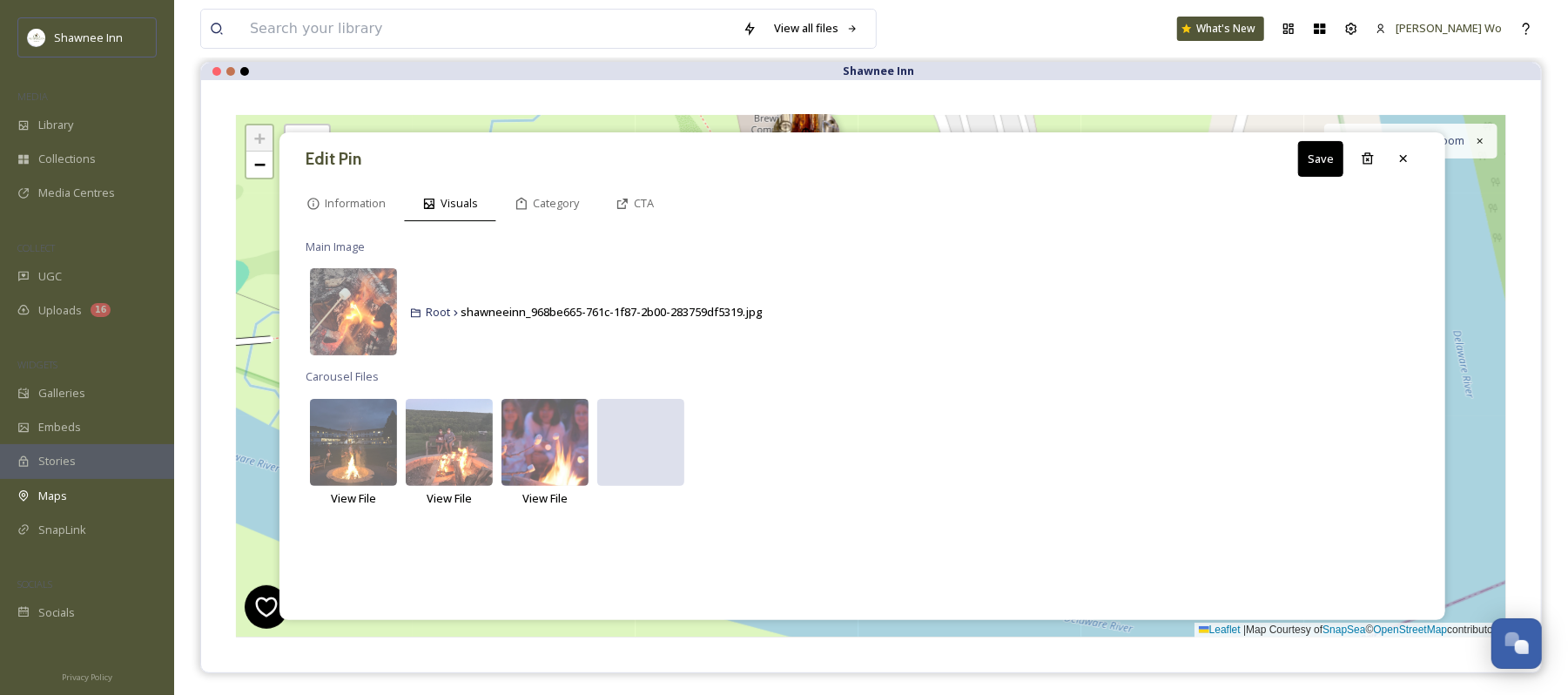
click at [647, 435] on div at bounding box center [641, 442] width 87 height 87
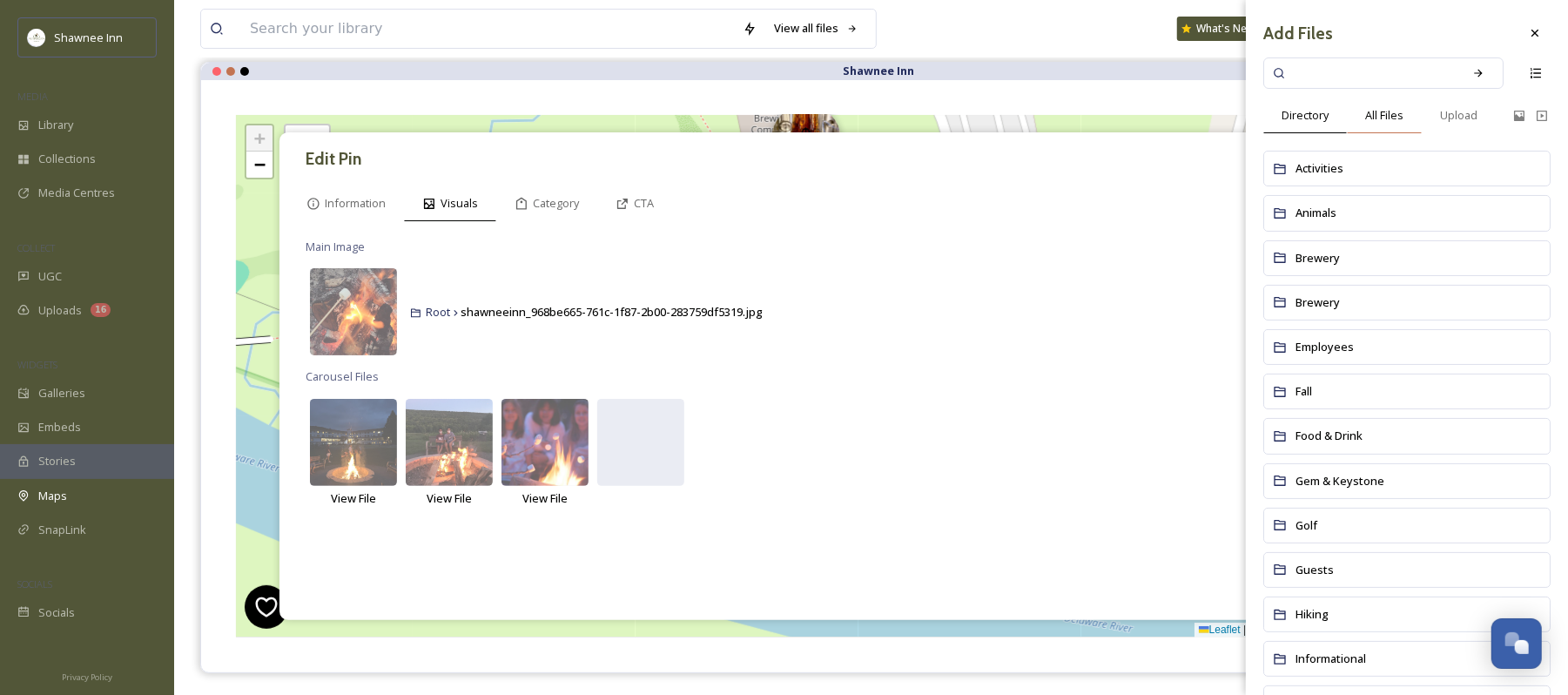
click at [1384, 120] on span "All Files" at bounding box center [1384, 115] width 39 height 17
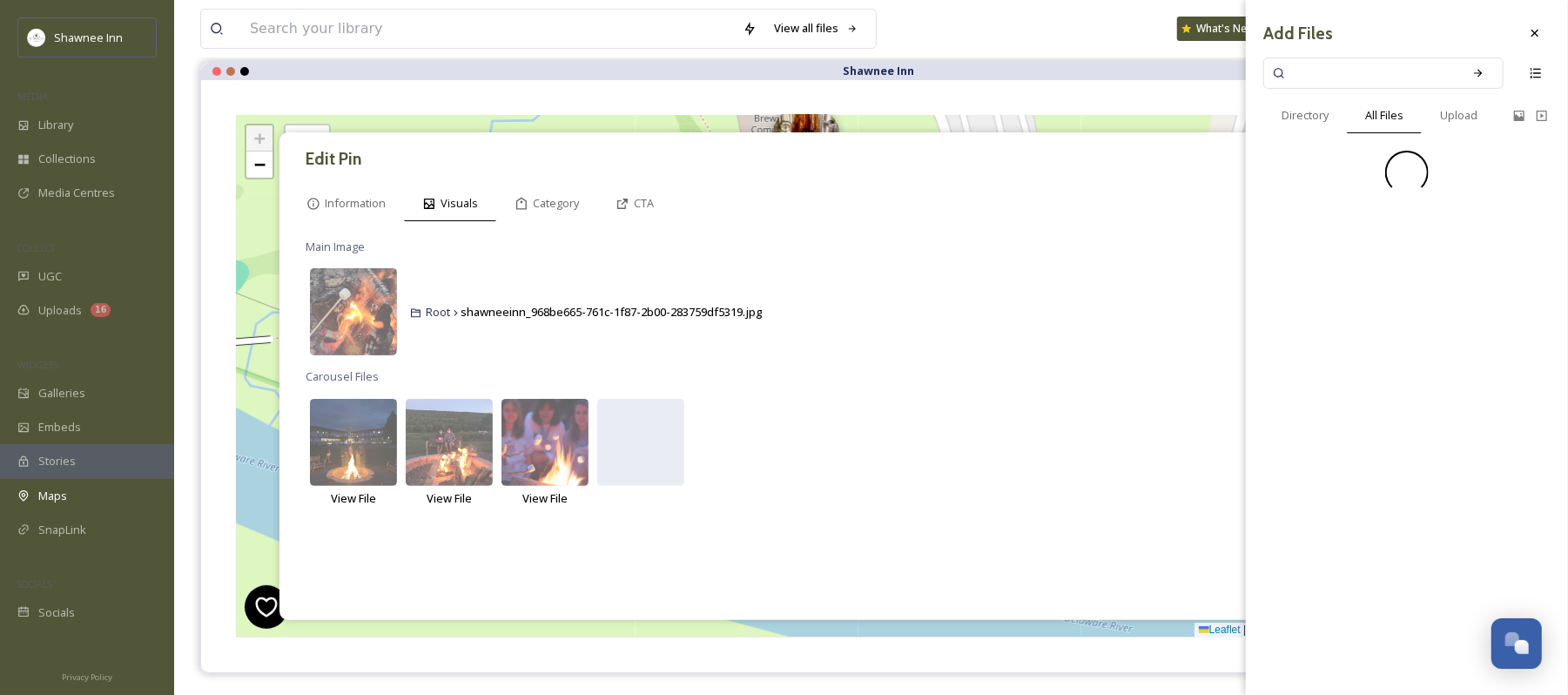
click at [1379, 73] on input at bounding box center [1372, 73] width 164 height 39
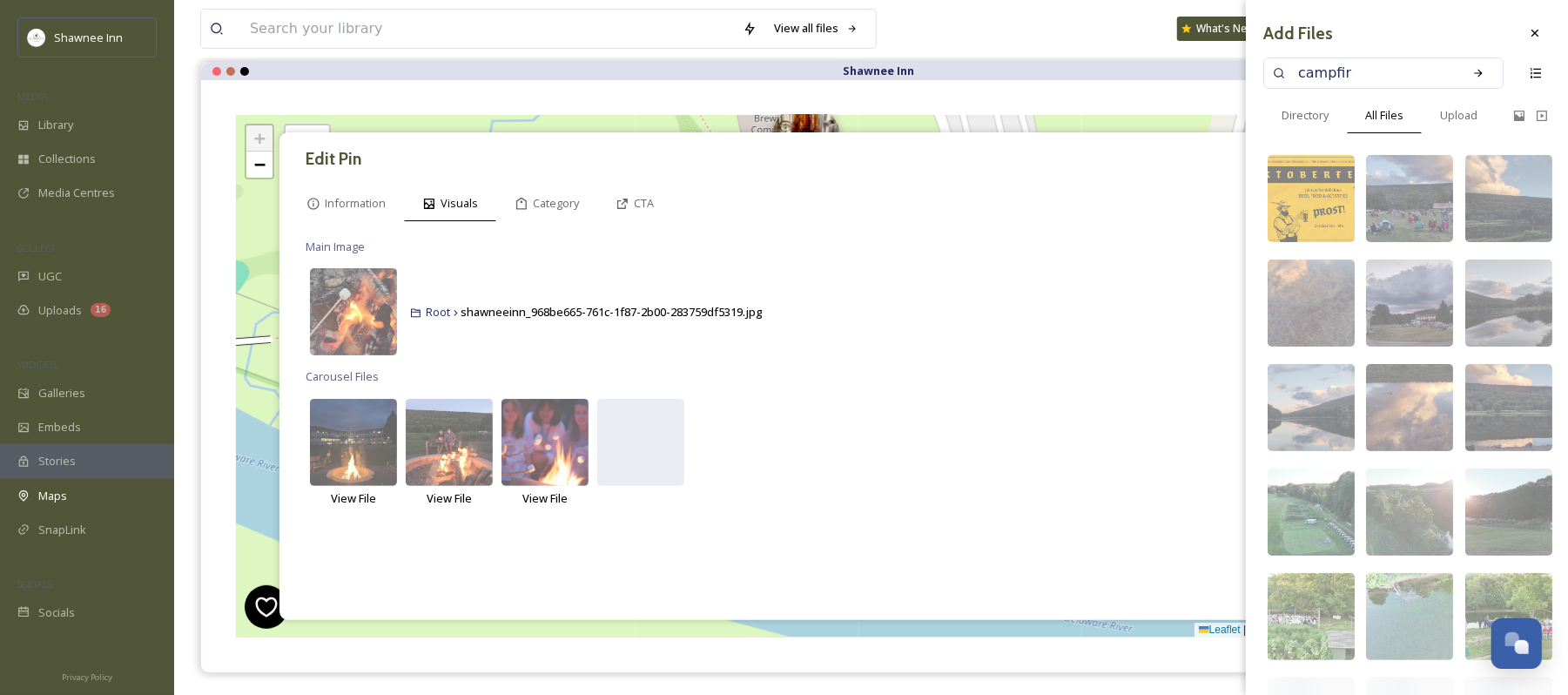
type input "campfire"
click at [1473, 74] on icon at bounding box center [1479, 73] width 12 height 12
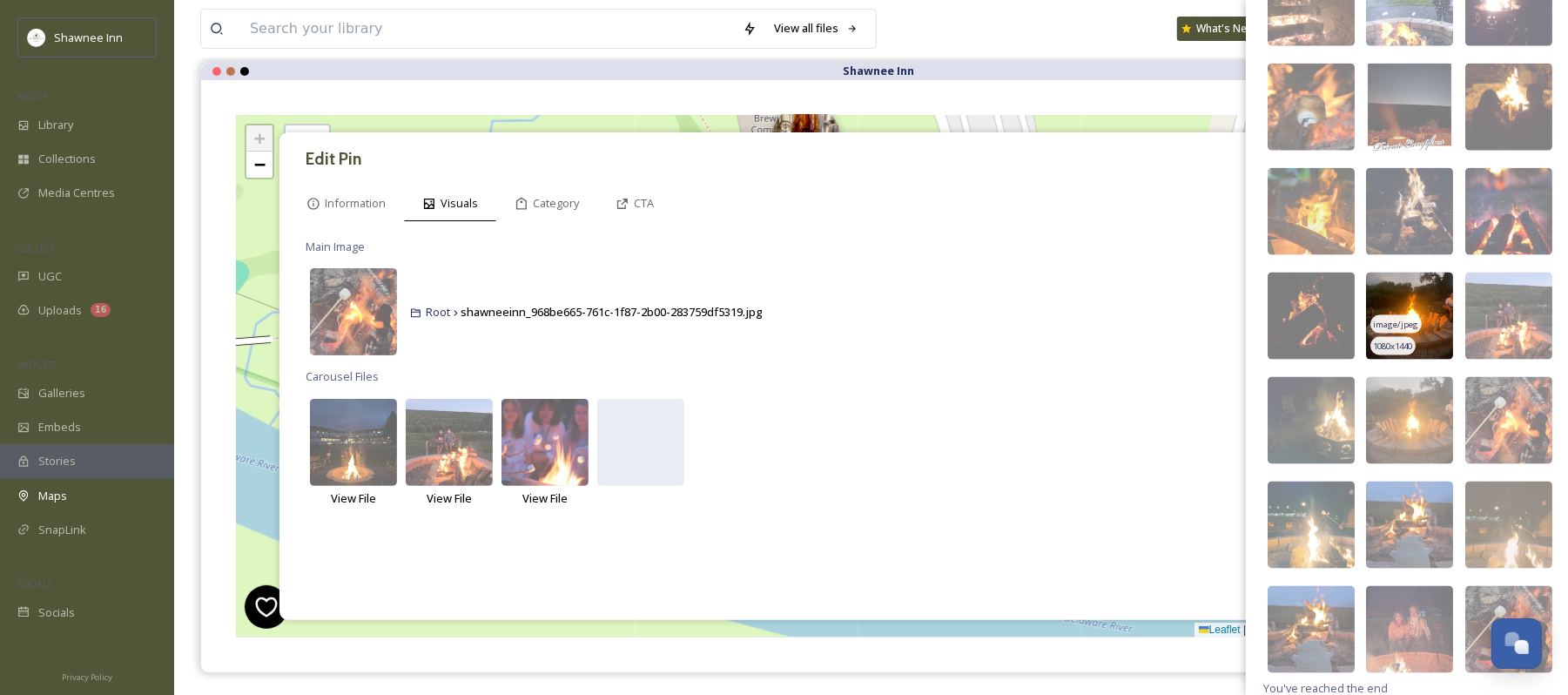
scroll to position [1576, 0]
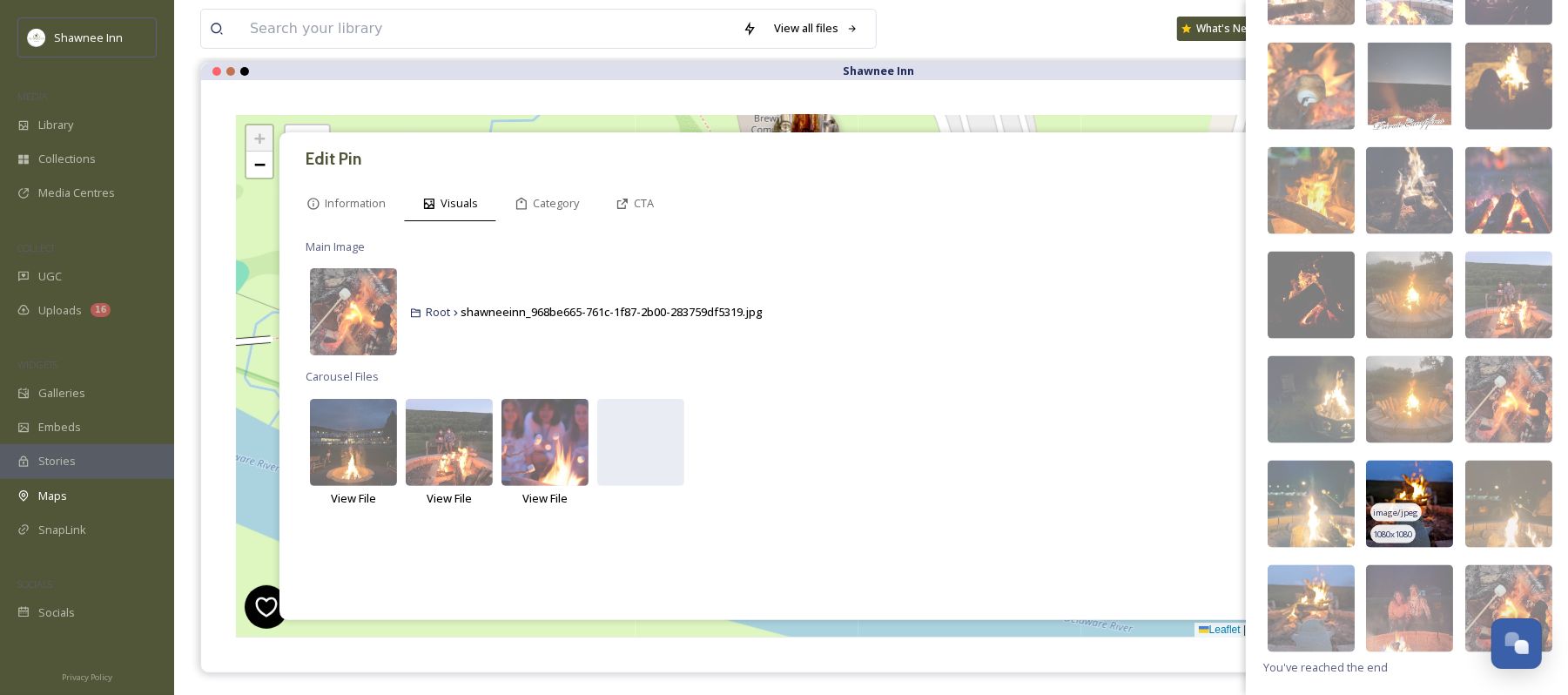
click at [1392, 484] on img at bounding box center [1410, 504] width 87 height 87
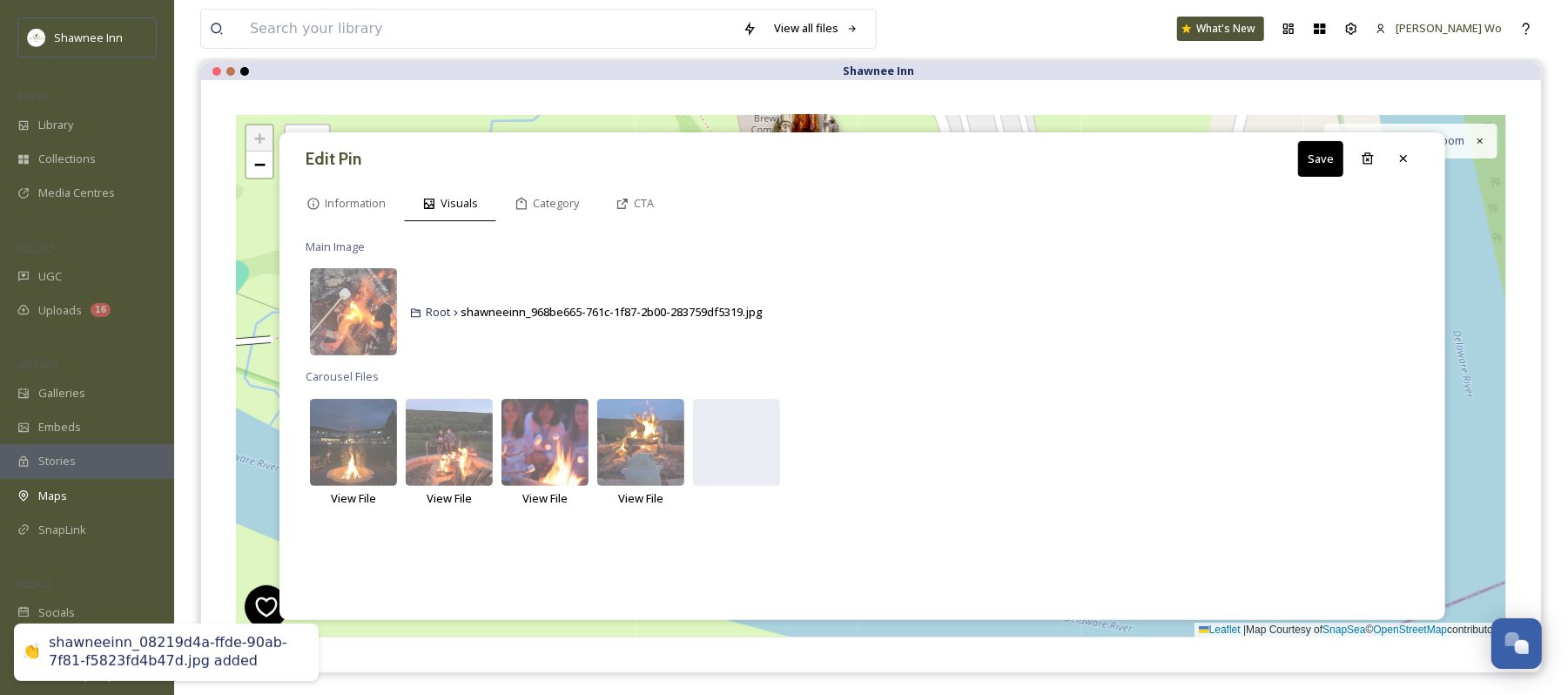
click at [949, 514] on div "Main Image Root shawneeinn_968be665-761c-1f87-2b00-283759df5319.jpg Carousel Fi…" at bounding box center [863, 421] width 1149 height 382
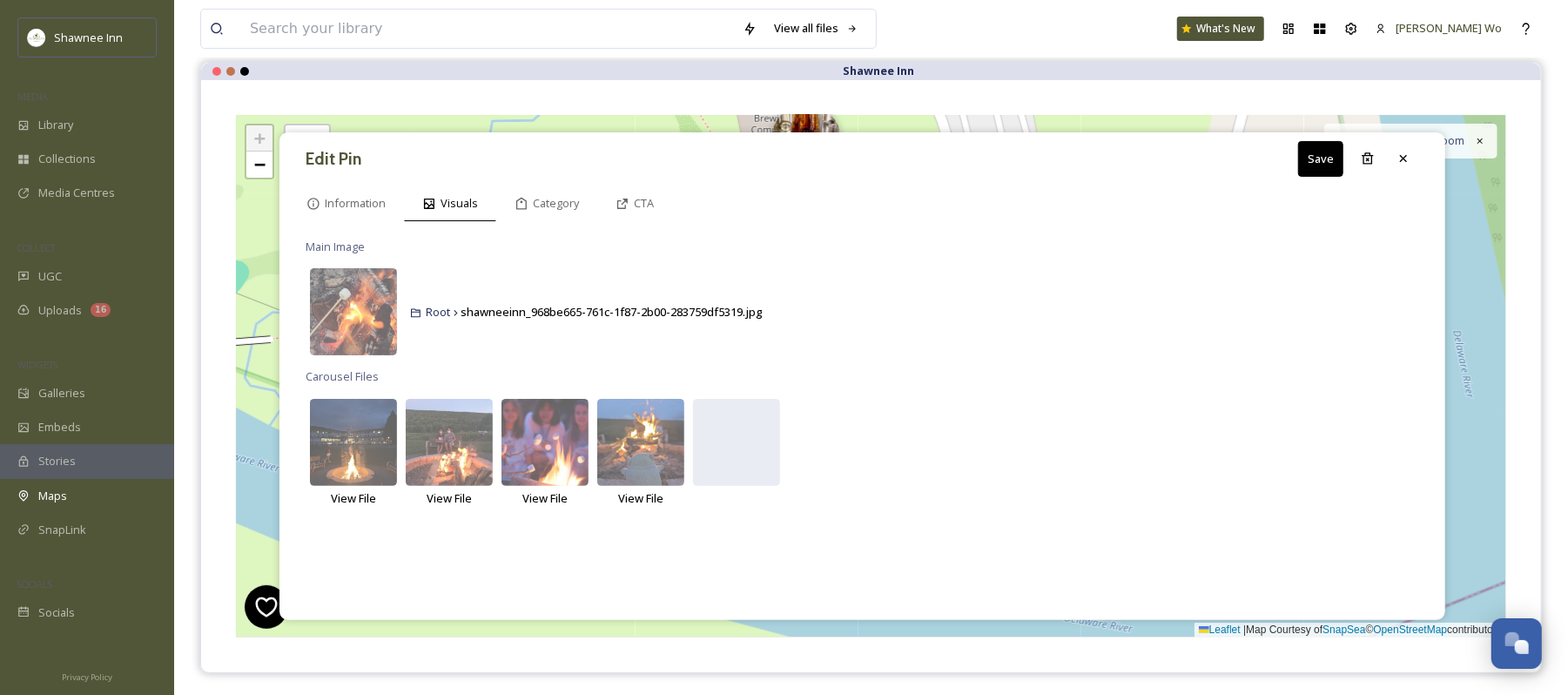
click at [1307, 162] on button "Save" at bounding box center [1321, 159] width 45 height 36
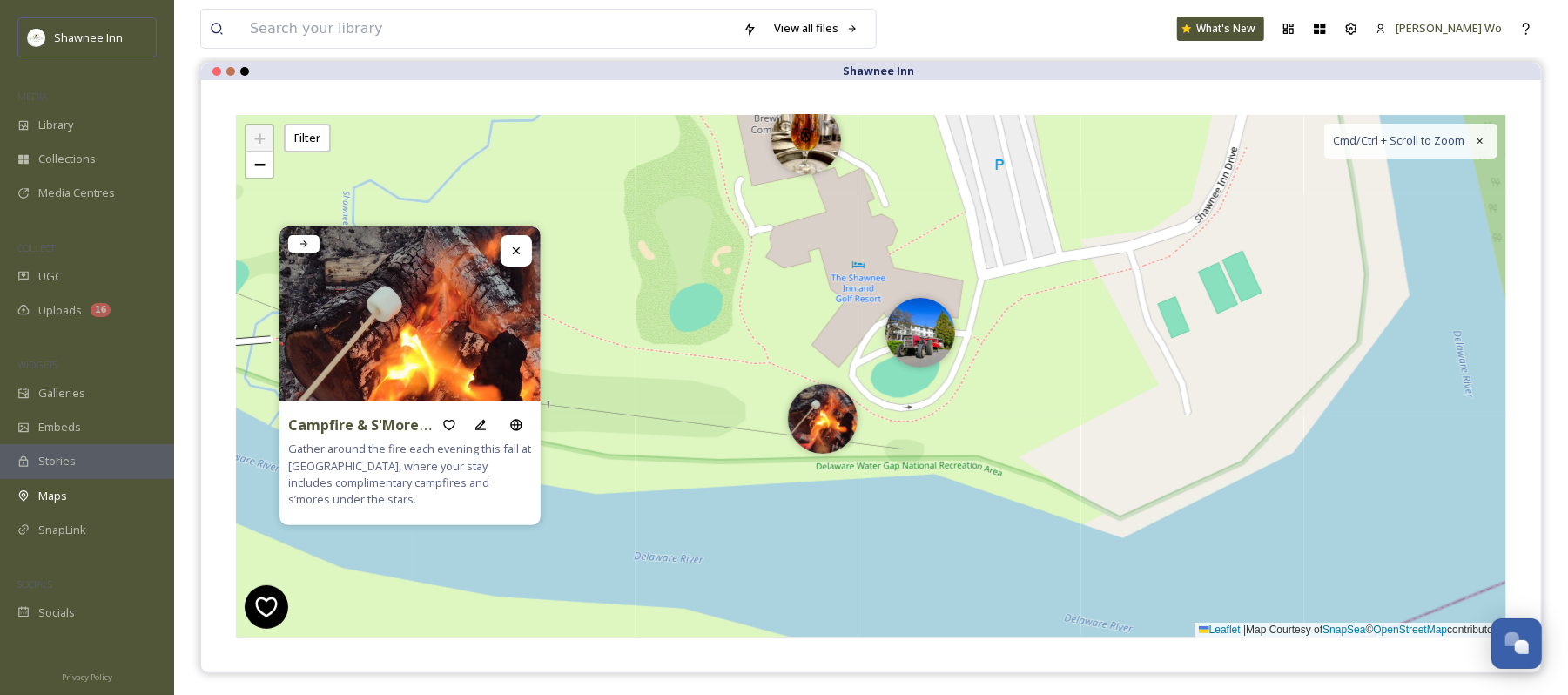
click at [475, 328] on img at bounding box center [410, 357] width 261 height 261
click at [920, 339] on img at bounding box center [920, 328] width 69 height 69
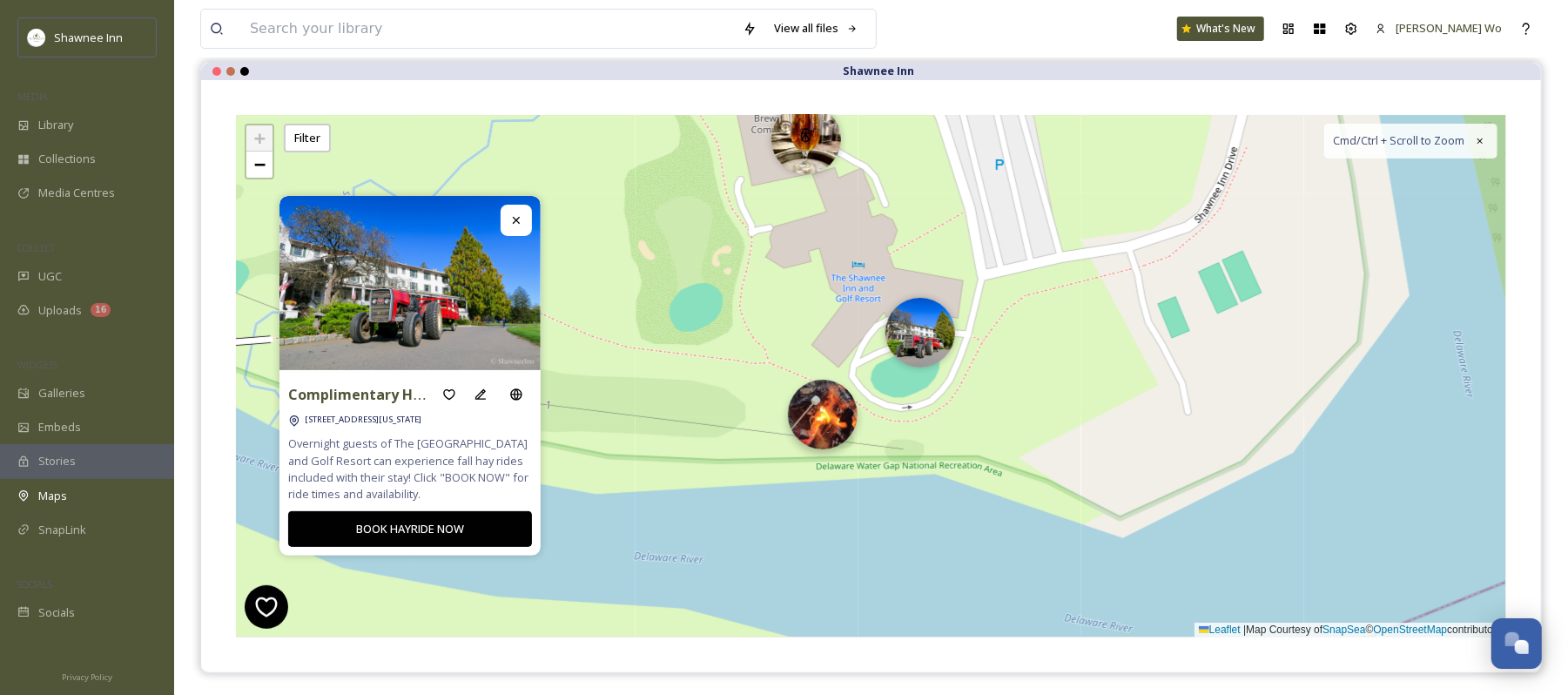
click at [828, 421] on img at bounding box center [823, 414] width 69 height 69
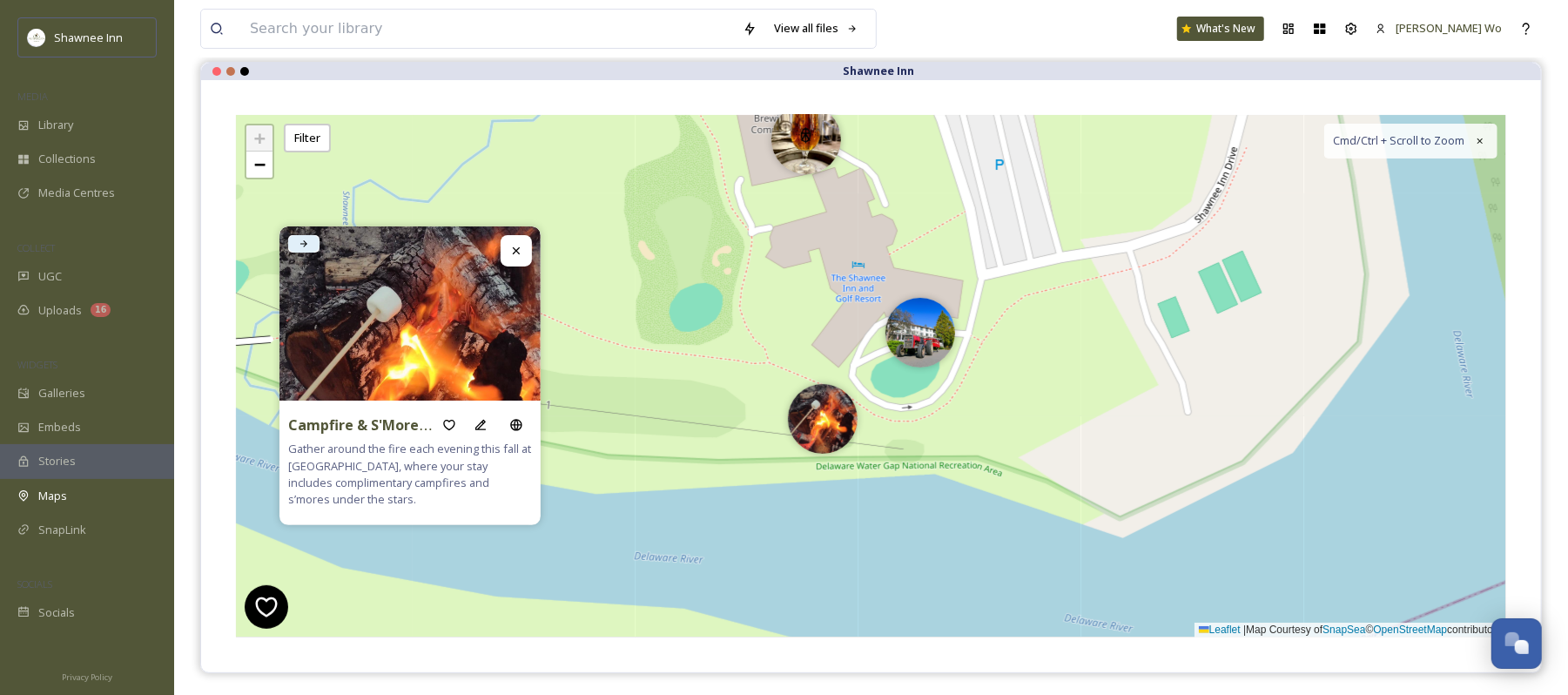
click at [294, 240] on div at bounding box center [305, 244] width 32 height 18
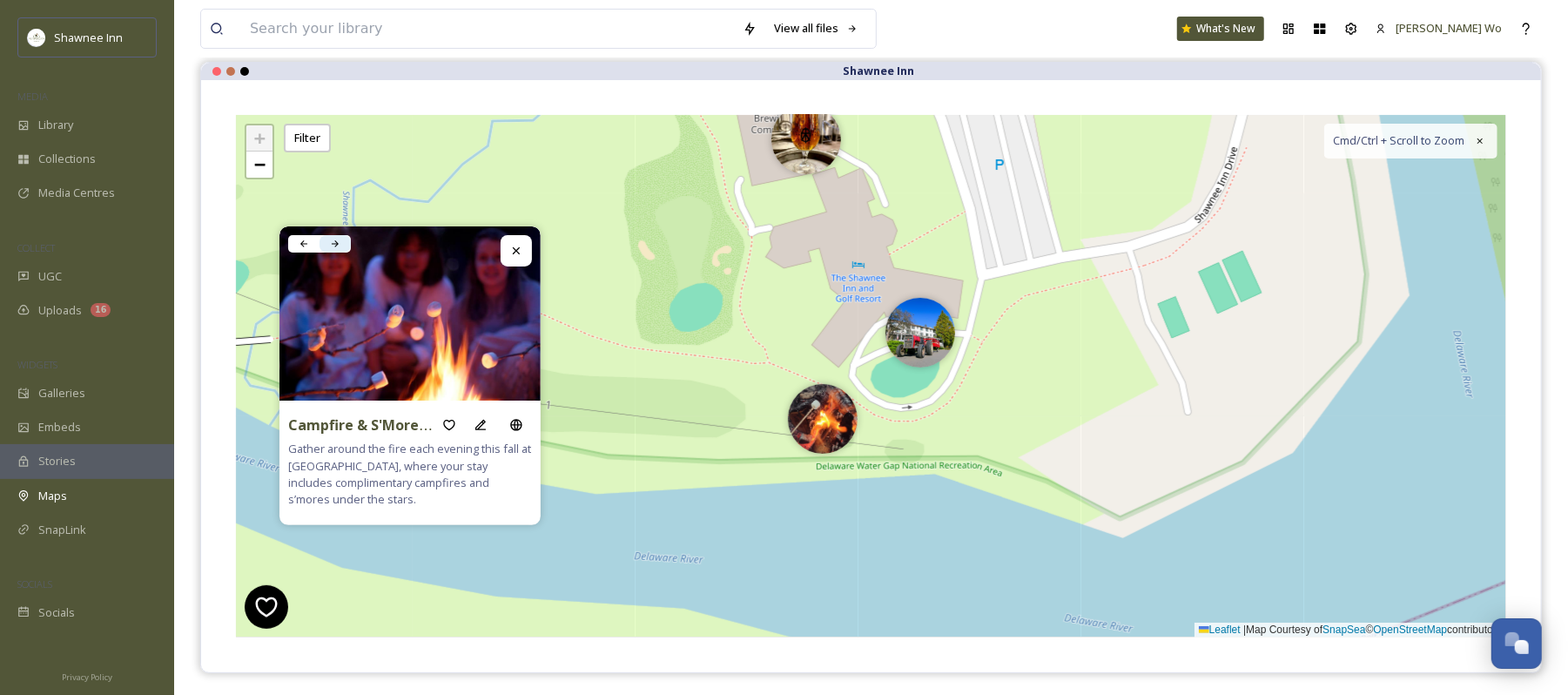
click at [335, 240] on icon at bounding box center [335, 243] width 11 height 11
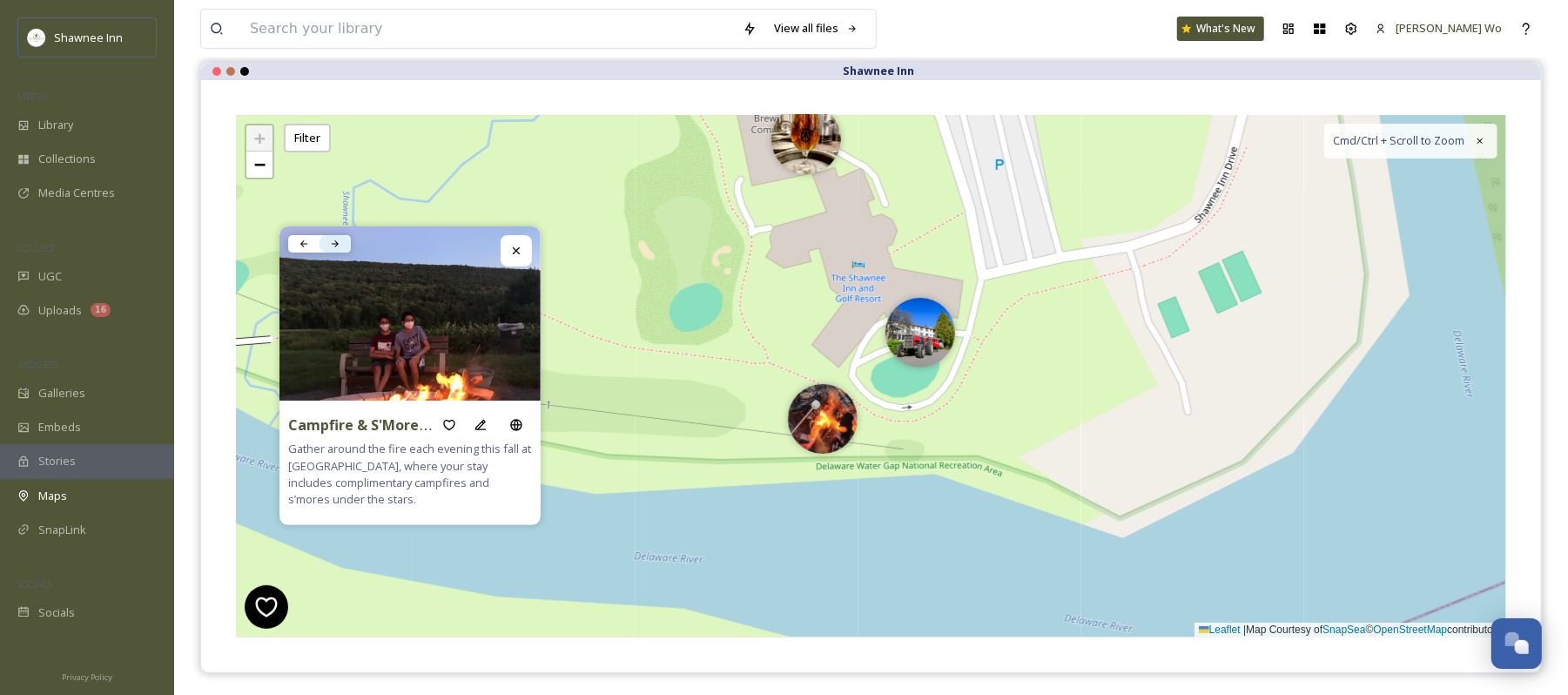
click at [335, 240] on icon at bounding box center [335, 243] width 11 height 11
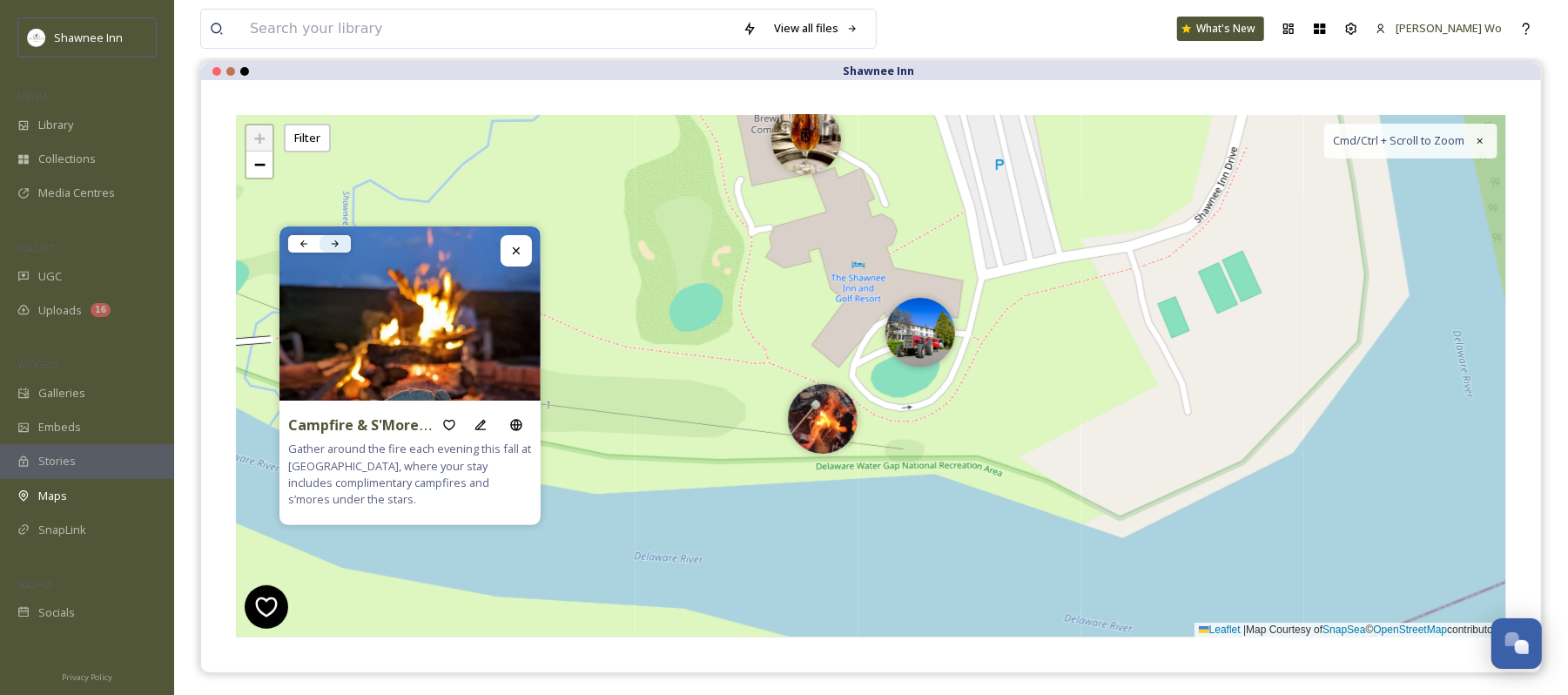
click at [335, 240] on icon at bounding box center [335, 243] width 11 height 11
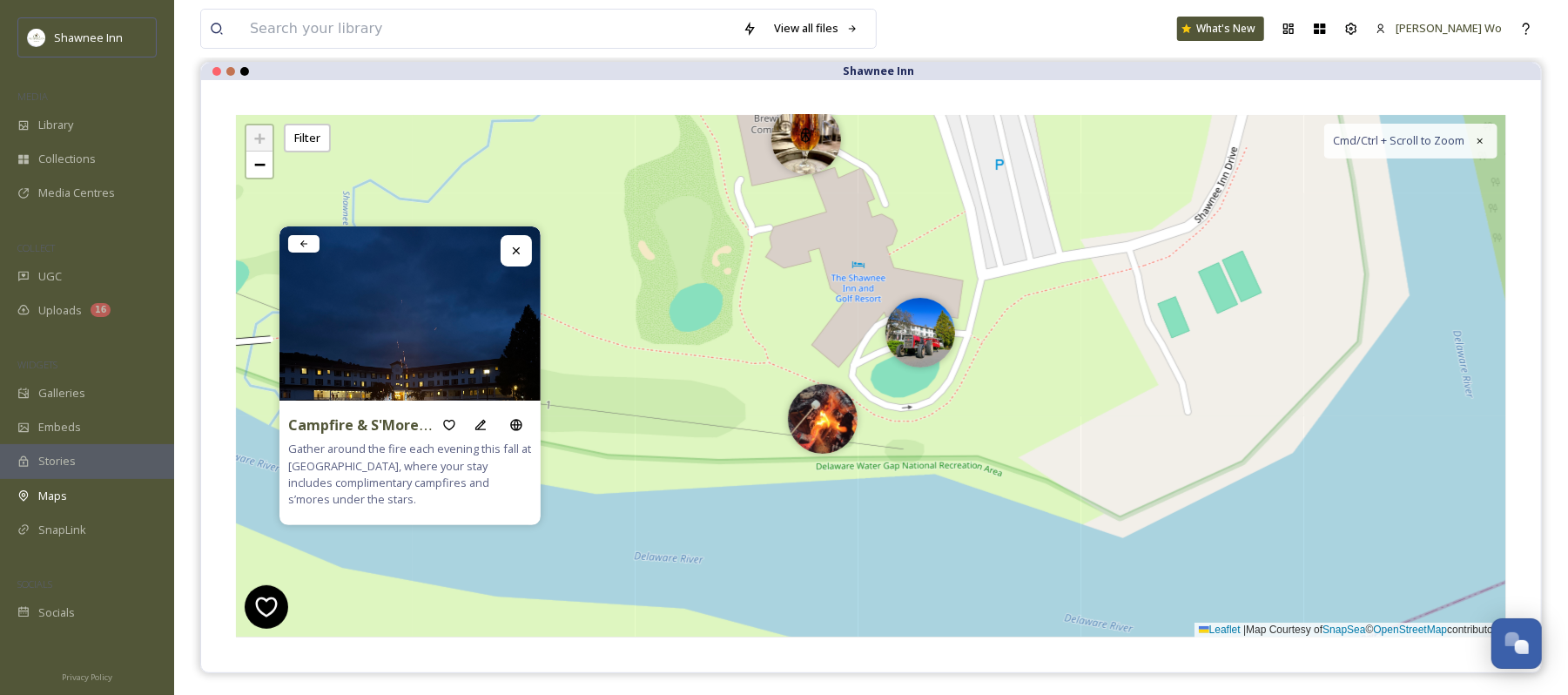
click at [335, 240] on img at bounding box center [410, 400] width 261 height 348
click at [515, 245] on icon at bounding box center [516, 251] width 14 height 14
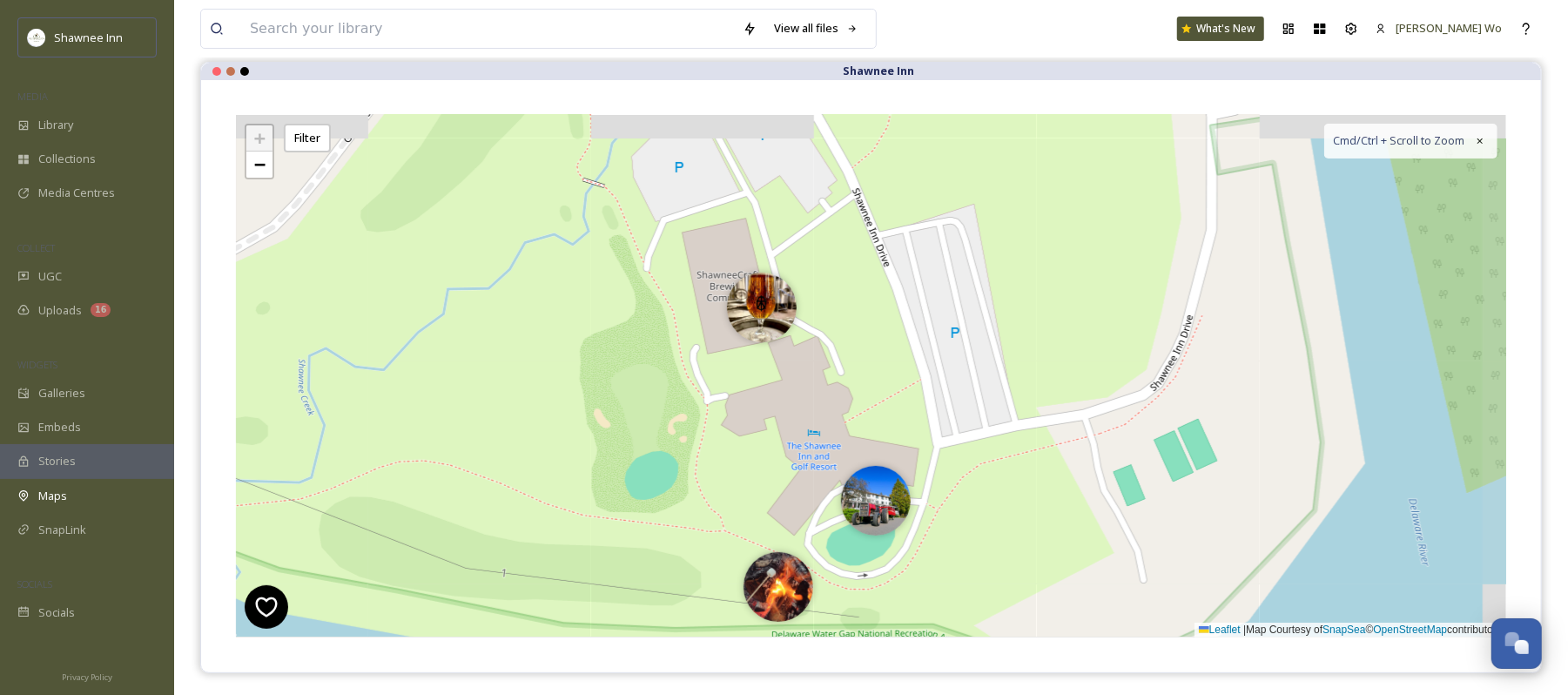
drag, startPoint x: 1040, startPoint y: 341, endPoint x: 995, endPoint y: 512, distance: 176.8
click at [995, 512] on div "+ − Leaflet | Map Courtesy of SnapSea © OpenStreetMap contributors Cmd/Ctrl + S…" at bounding box center [871, 376] width 1270 height 523
click at [850, 469] on div "+ − Leaflet | Map Courtesy of SnapSea © OpenStreetMap contributors Cmd/Ctrl + S…" at bounding box center [871, 376] width 1270 height 523
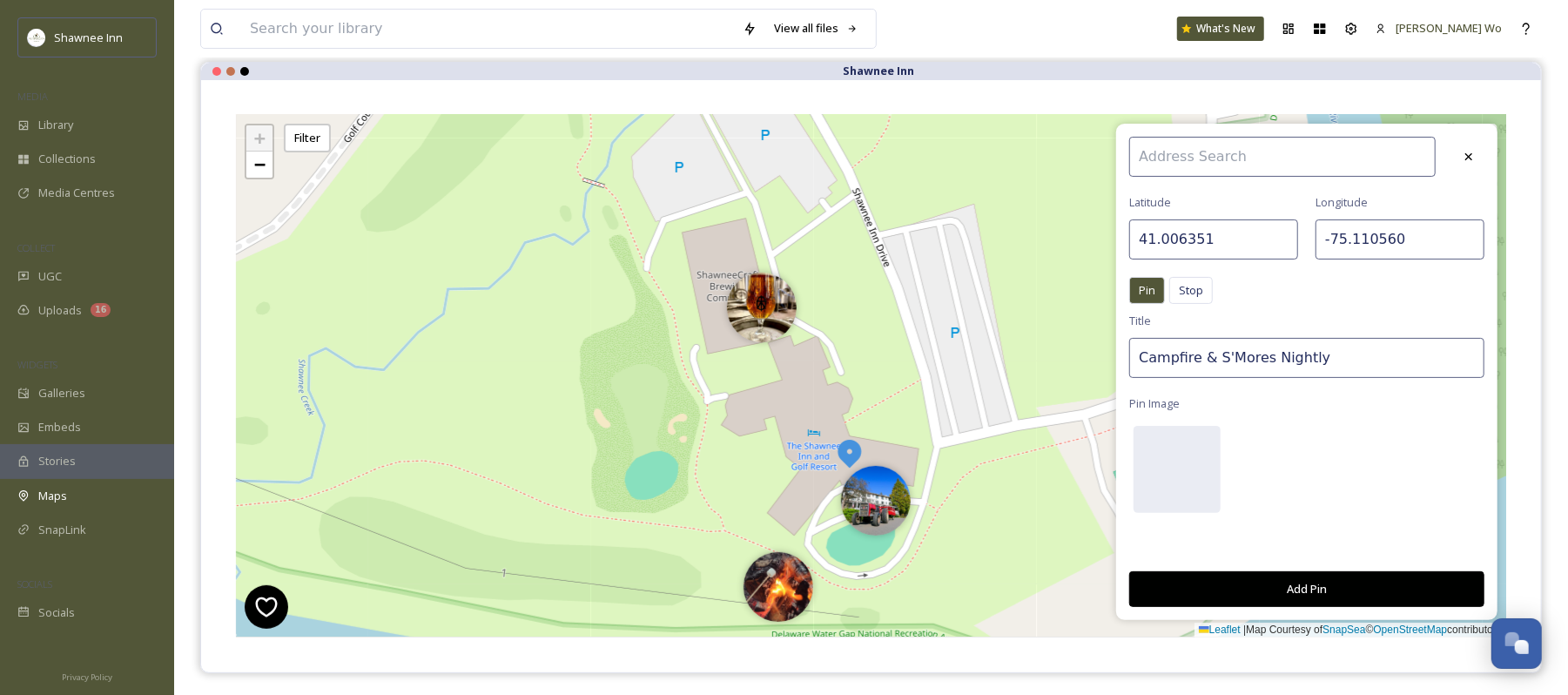
click at [1268, 359] on input "Campfire & S'Mores Nightly" at bounding box center [1307, 358] width 355 height 41
type input "Apple Cider & Pumpkin Spiced Coffees"
click at [1172, 472] on div at bounding box center [1177, 470] width 87 height 87
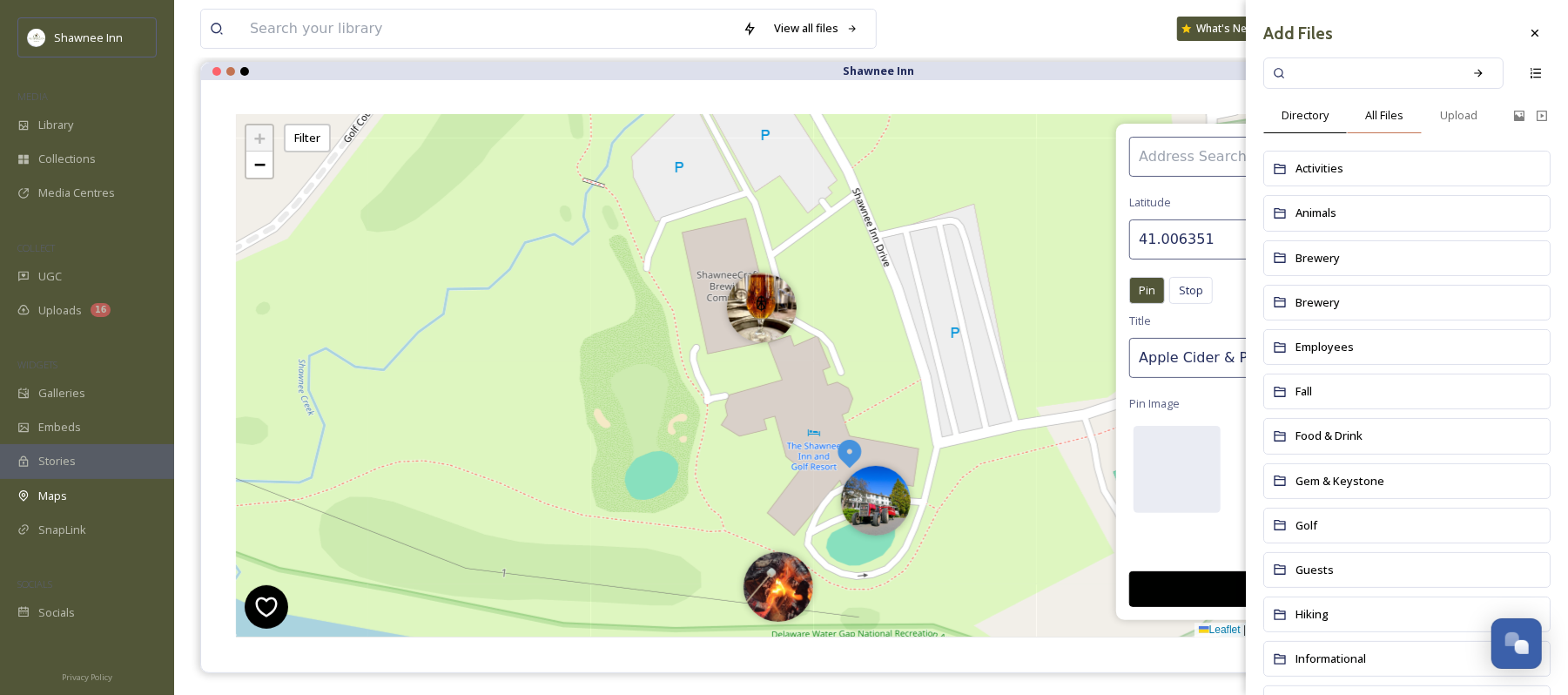
click at [1392, 115] on span "All Files" at bounding box center [1384, 115] width 39 height 17
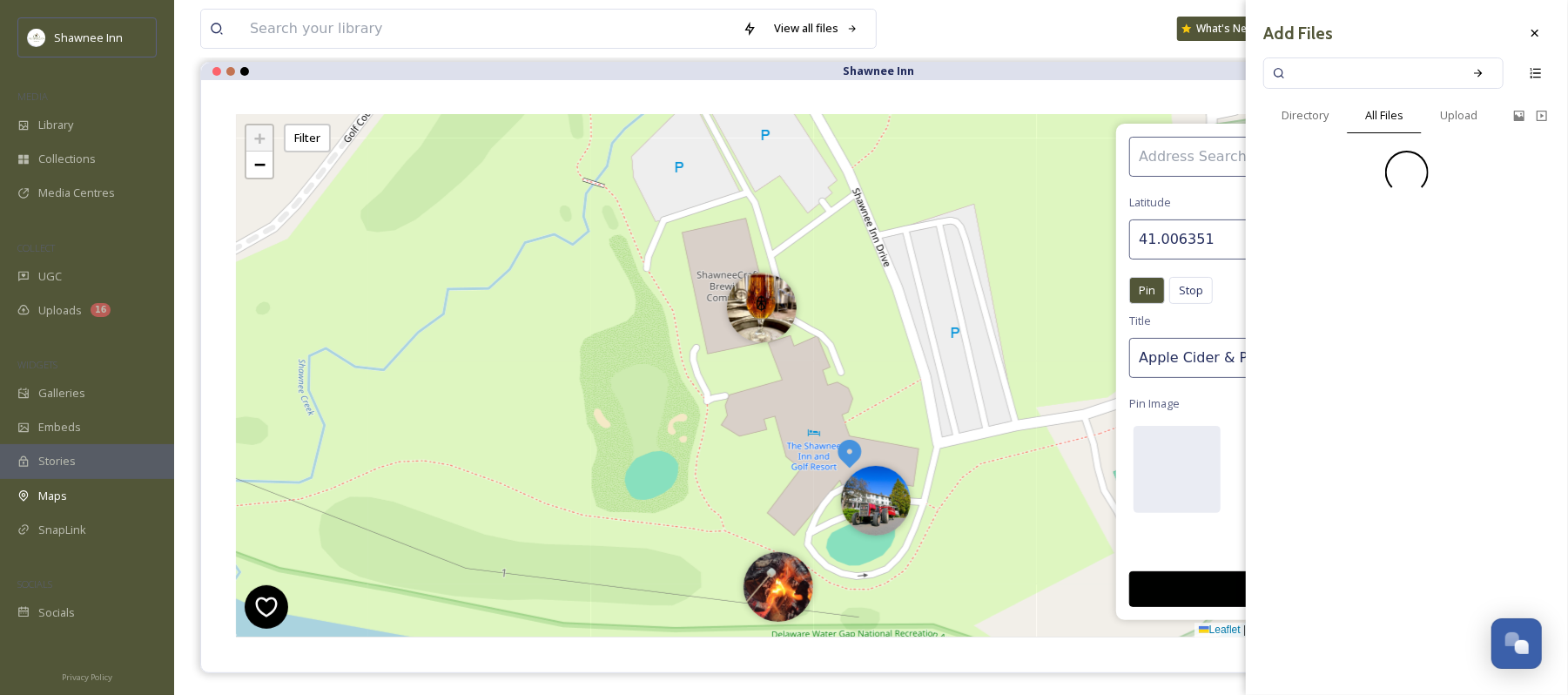
click at [1383, 74] on input at bounding box center [1372, 73] width 164 height 39
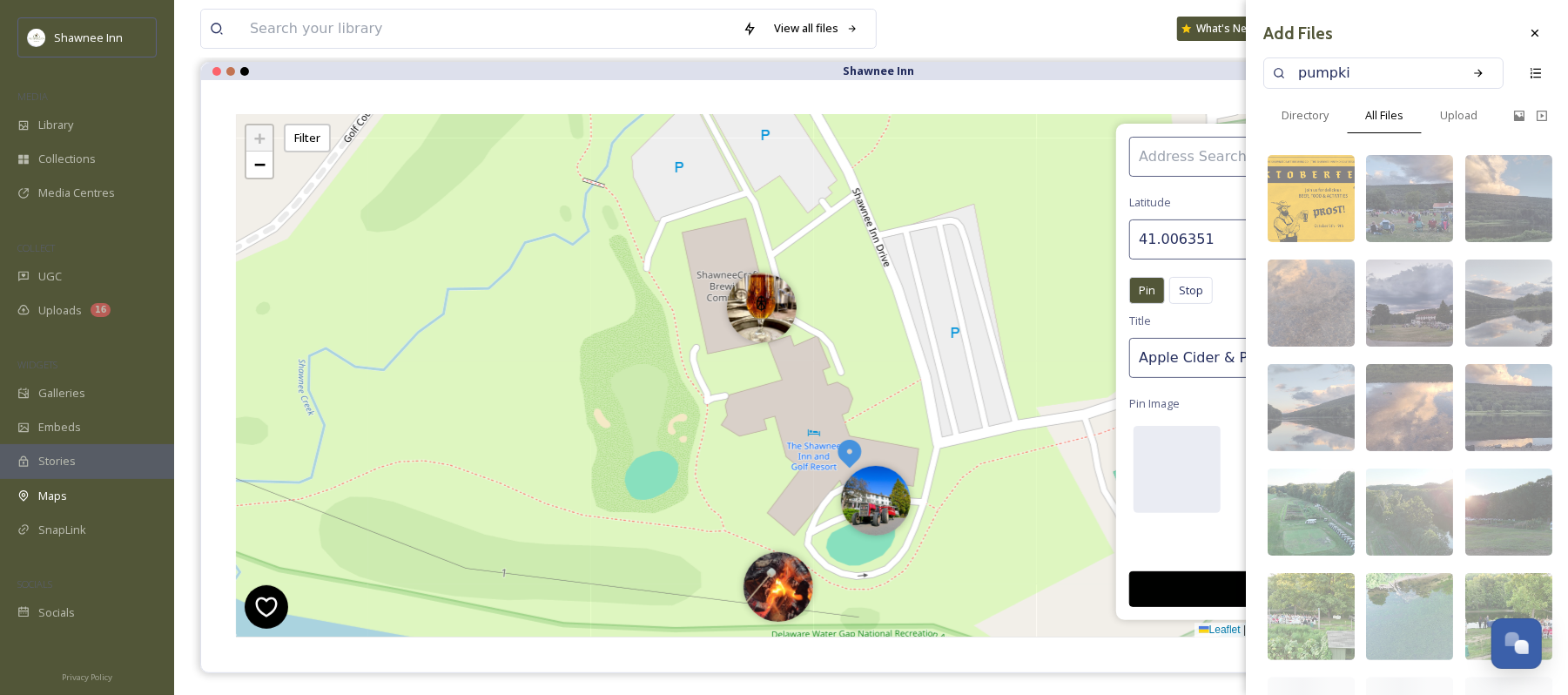
type input "pumpkin"
click at [1474, 70] on icon at bounding box center [1478, 73] width 8 height 8
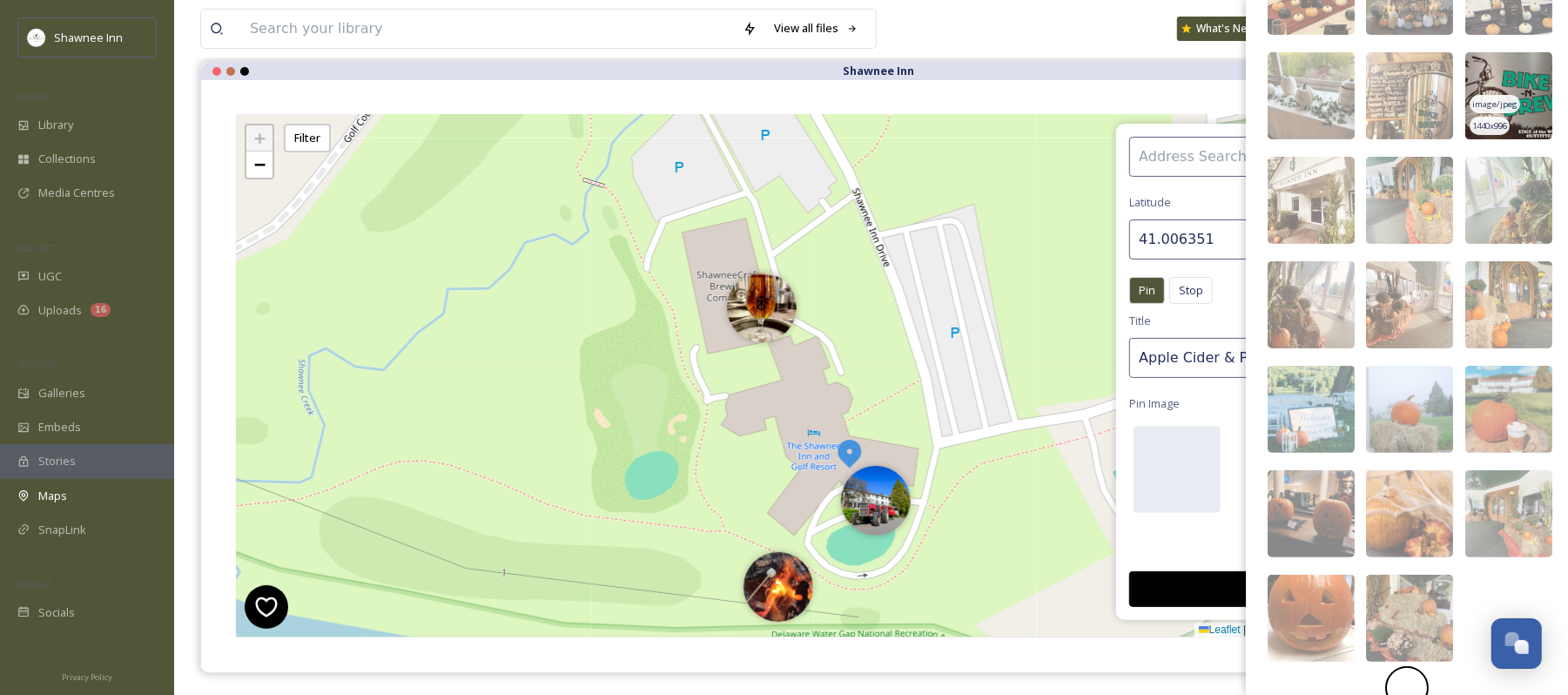
scroll to position [231, 0]
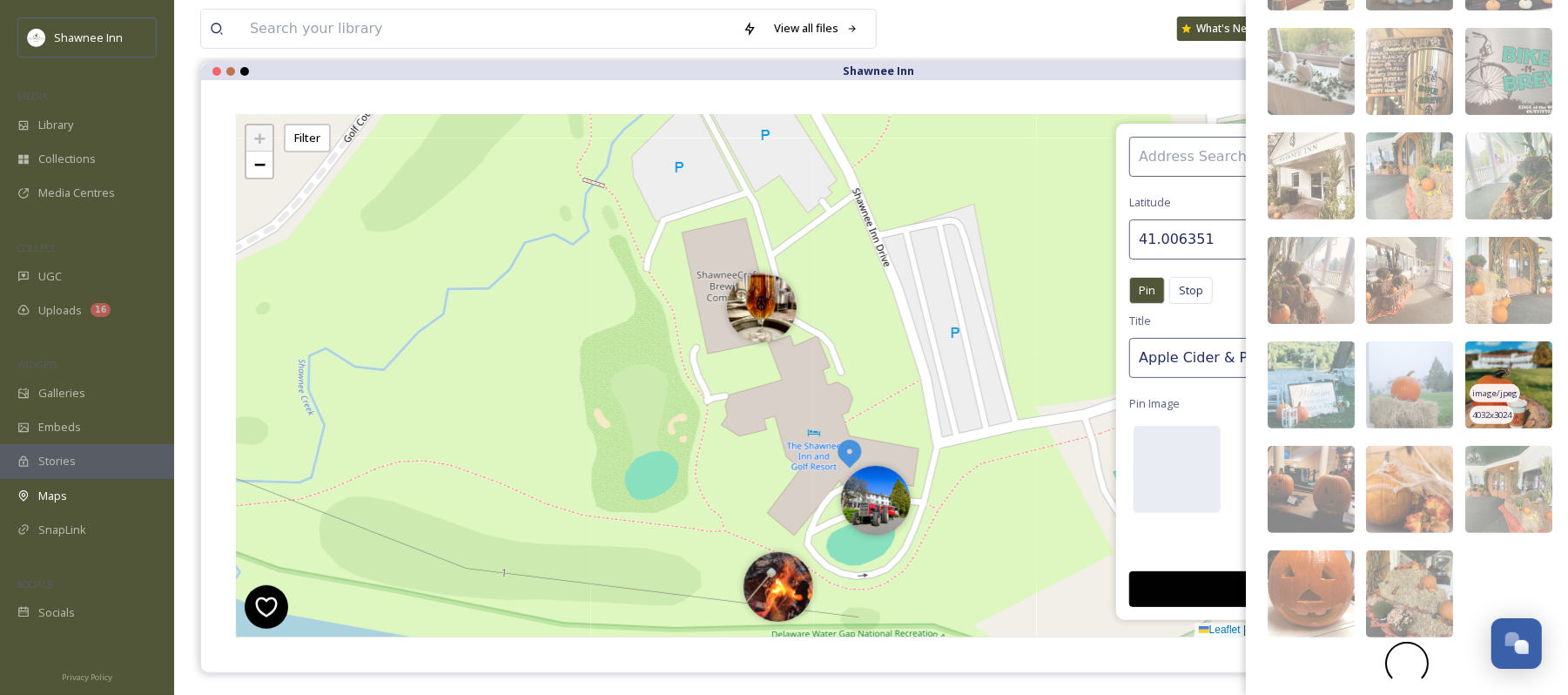
click at [1505, 402] on div "image/jpeg" at bounding box center [1495, 392] width 50 height 18
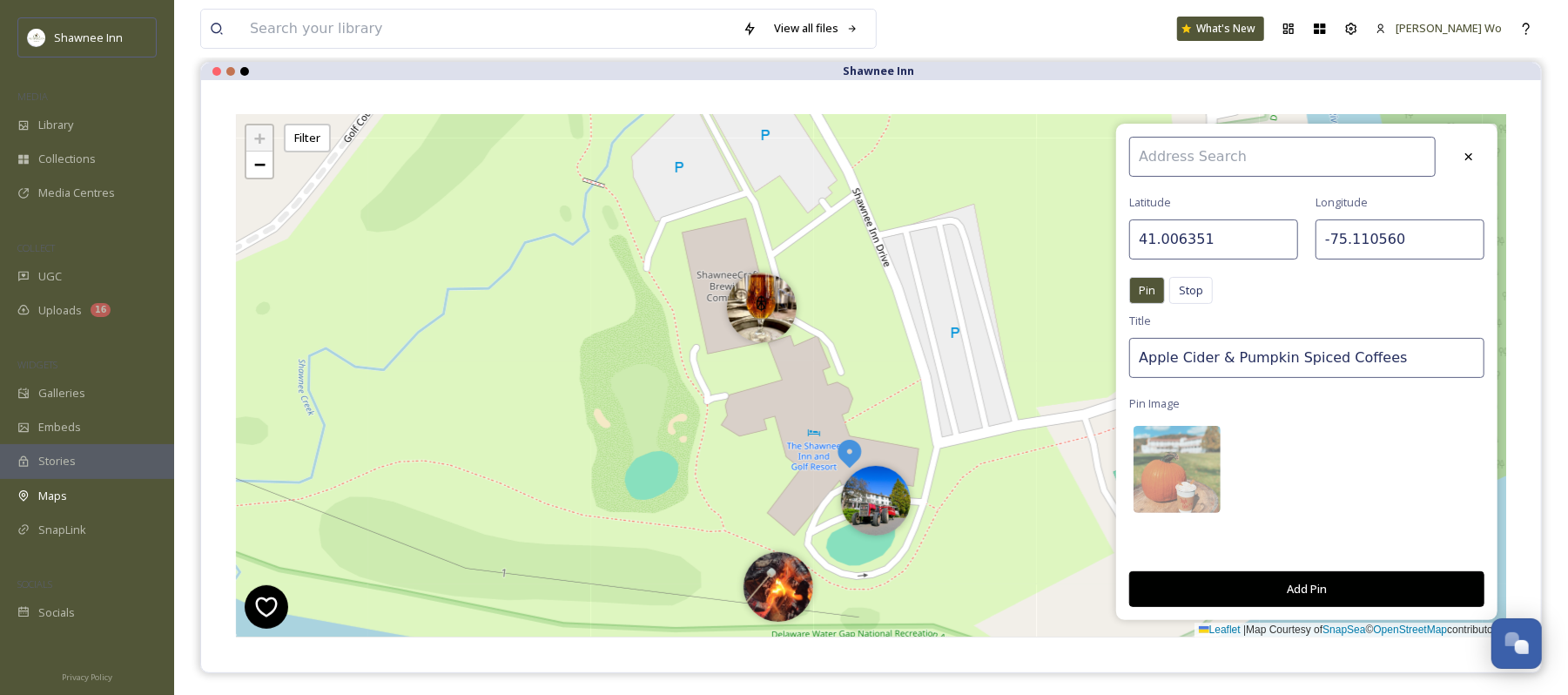
scroll to position [268, 0]
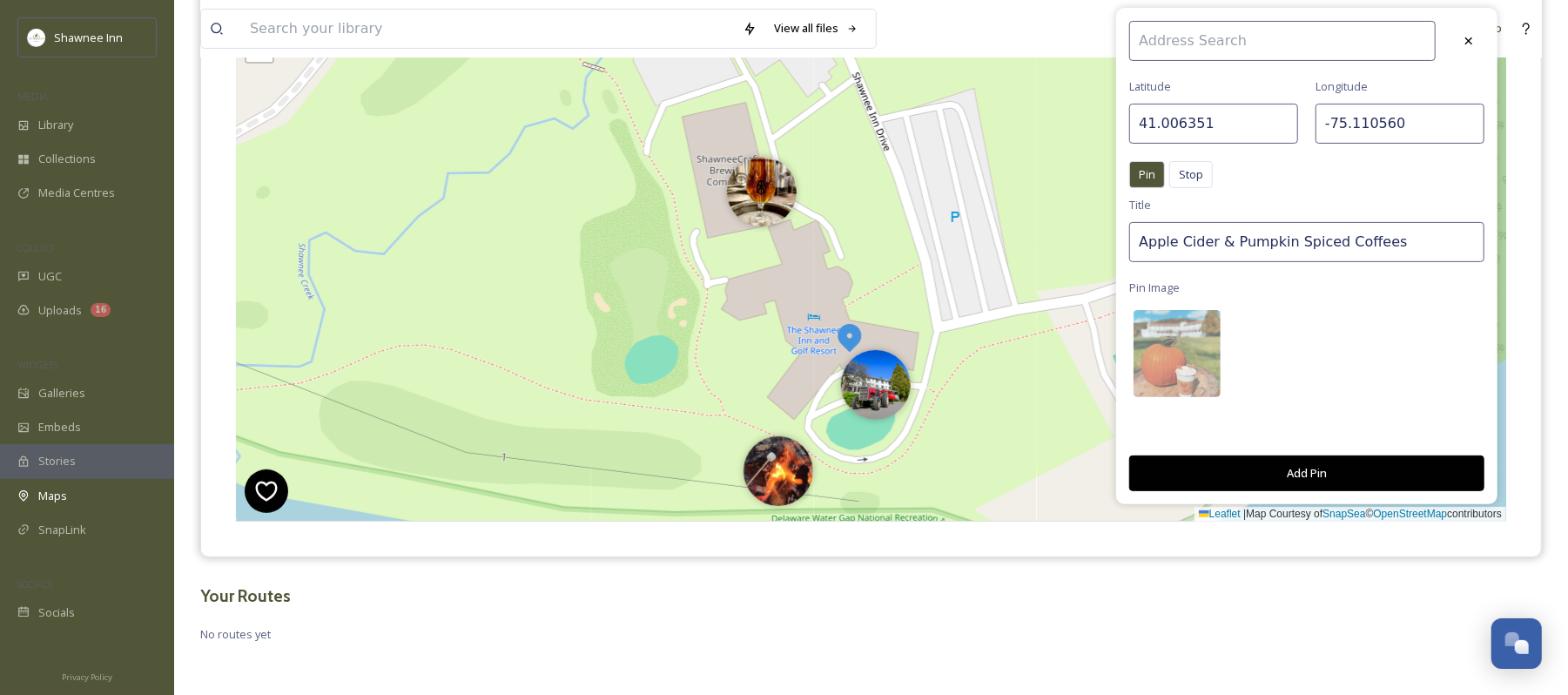
click at [1342, 471] on button "Add Pin" at bounding box center [1307, 474] width 355 height 36
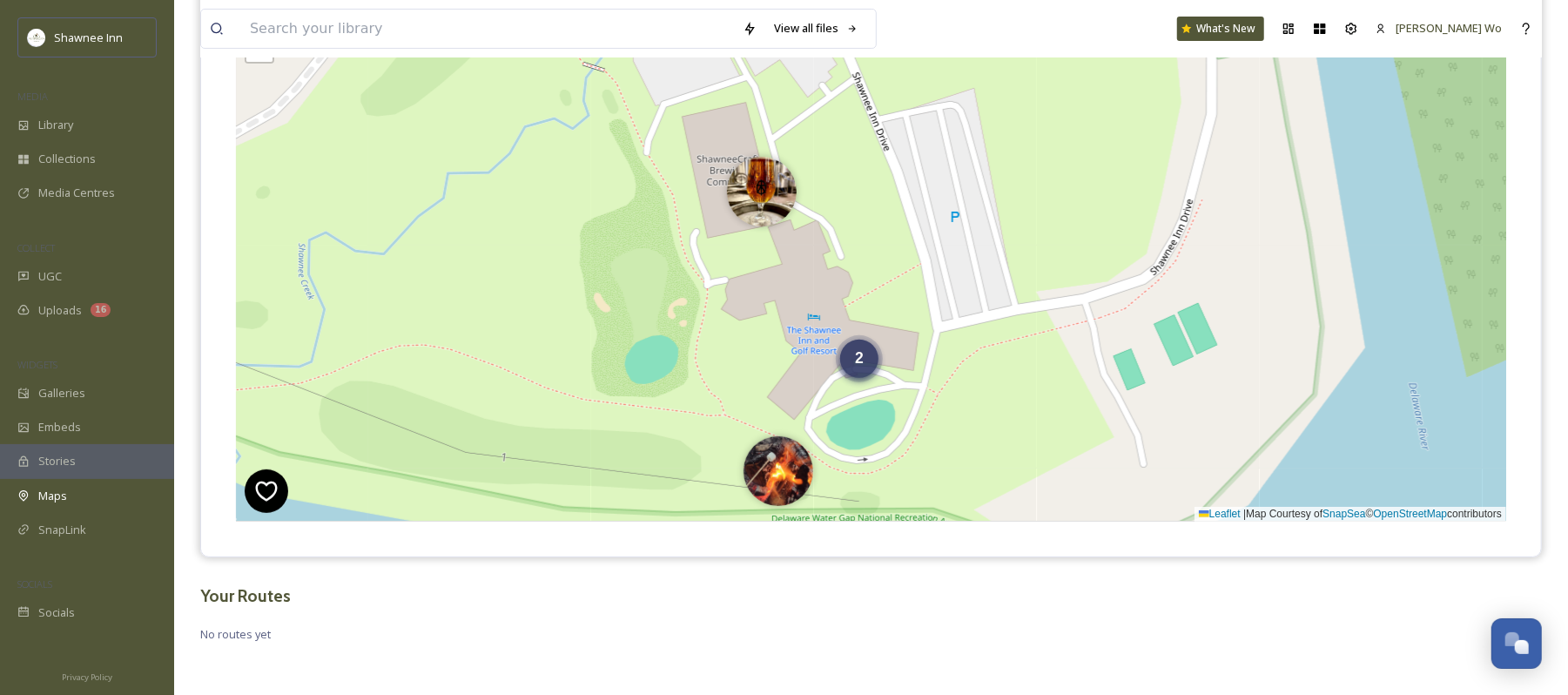
click at [855, 363] on span "2" at bounding box center [859, 358] width 9 height 18
click at [897, 378] on img at bounding box center [890, 368] width 69 height 69
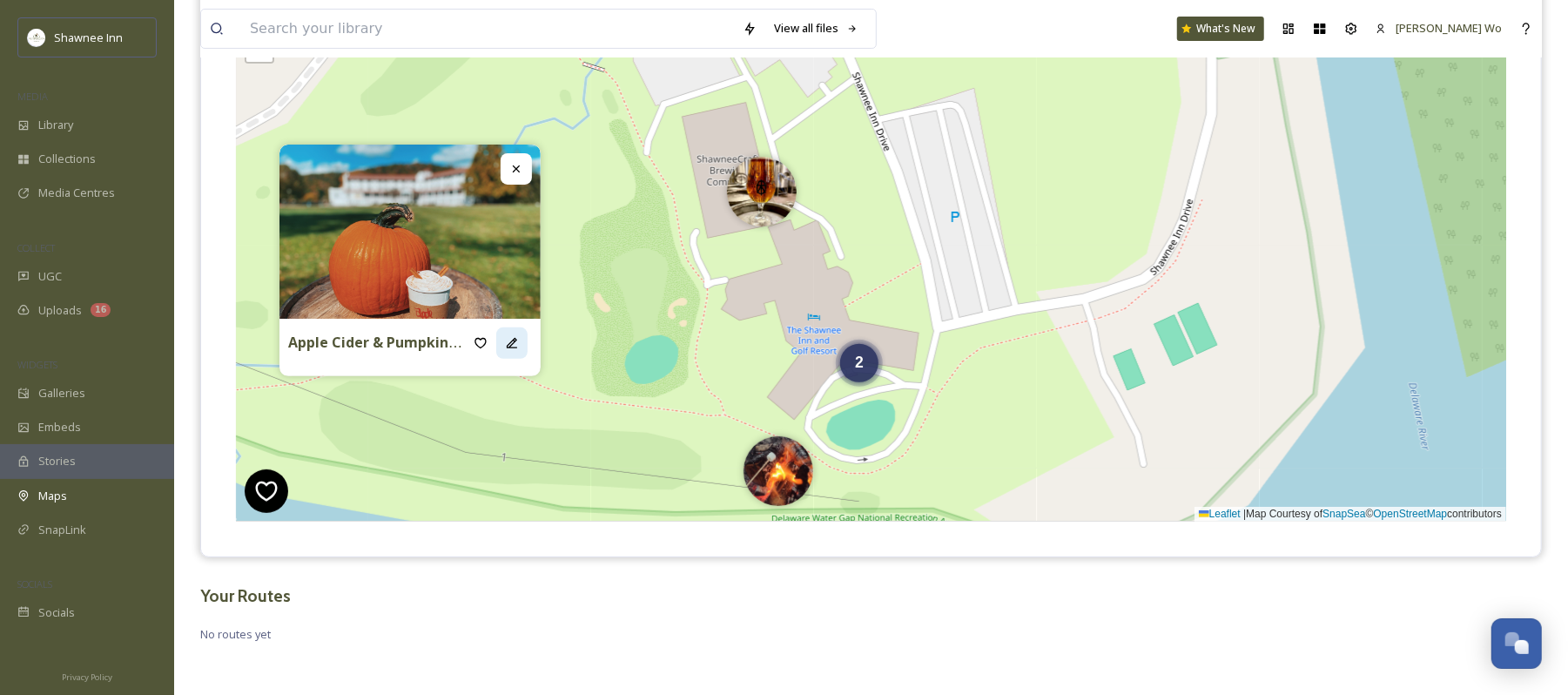
click at [508, 338] on icon at bounding box center [512, 343] width 14 height 14
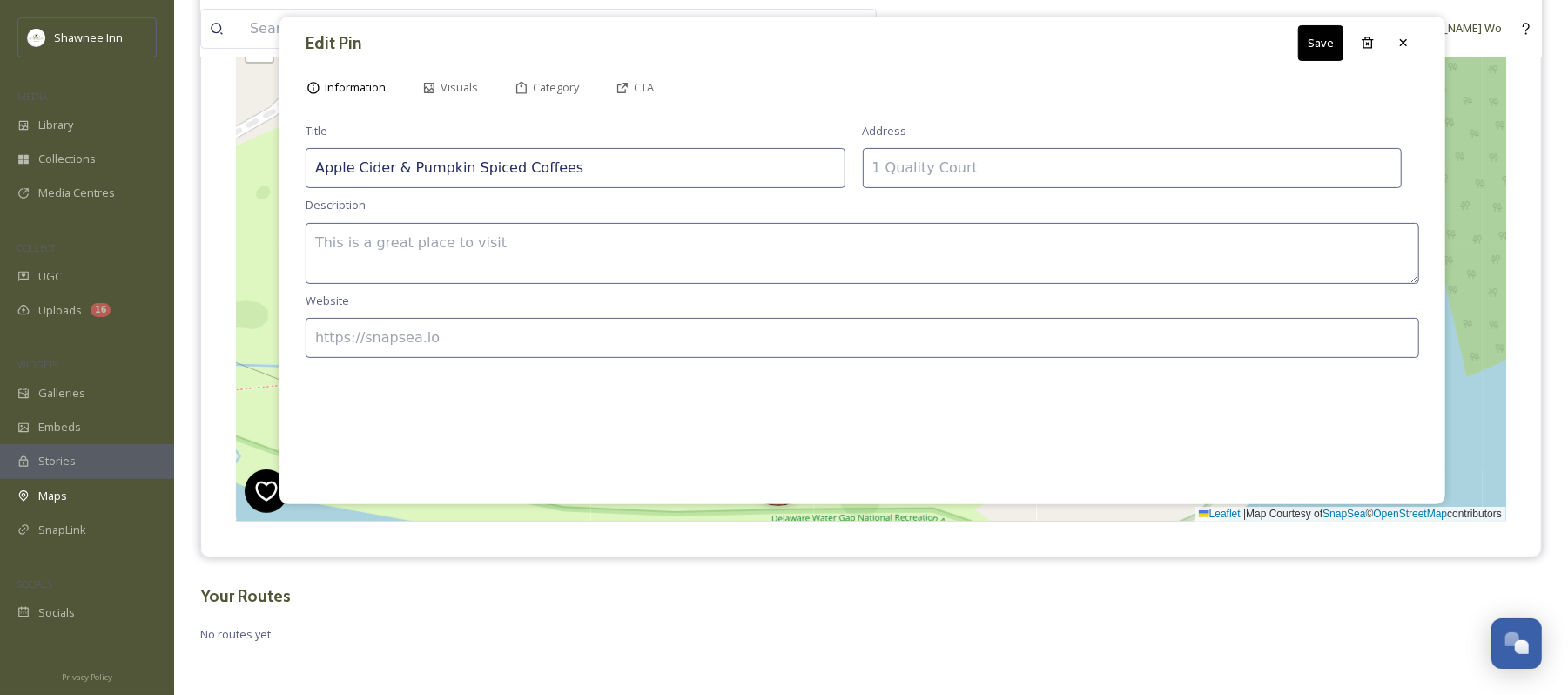
click at [603, 260] on textarea at bounding box center [862, 254] width 1114 height 61
paste textarea "Sip the flavors of the season at The Shawnee Inn’s Buckwood Café, where cozy fa…"
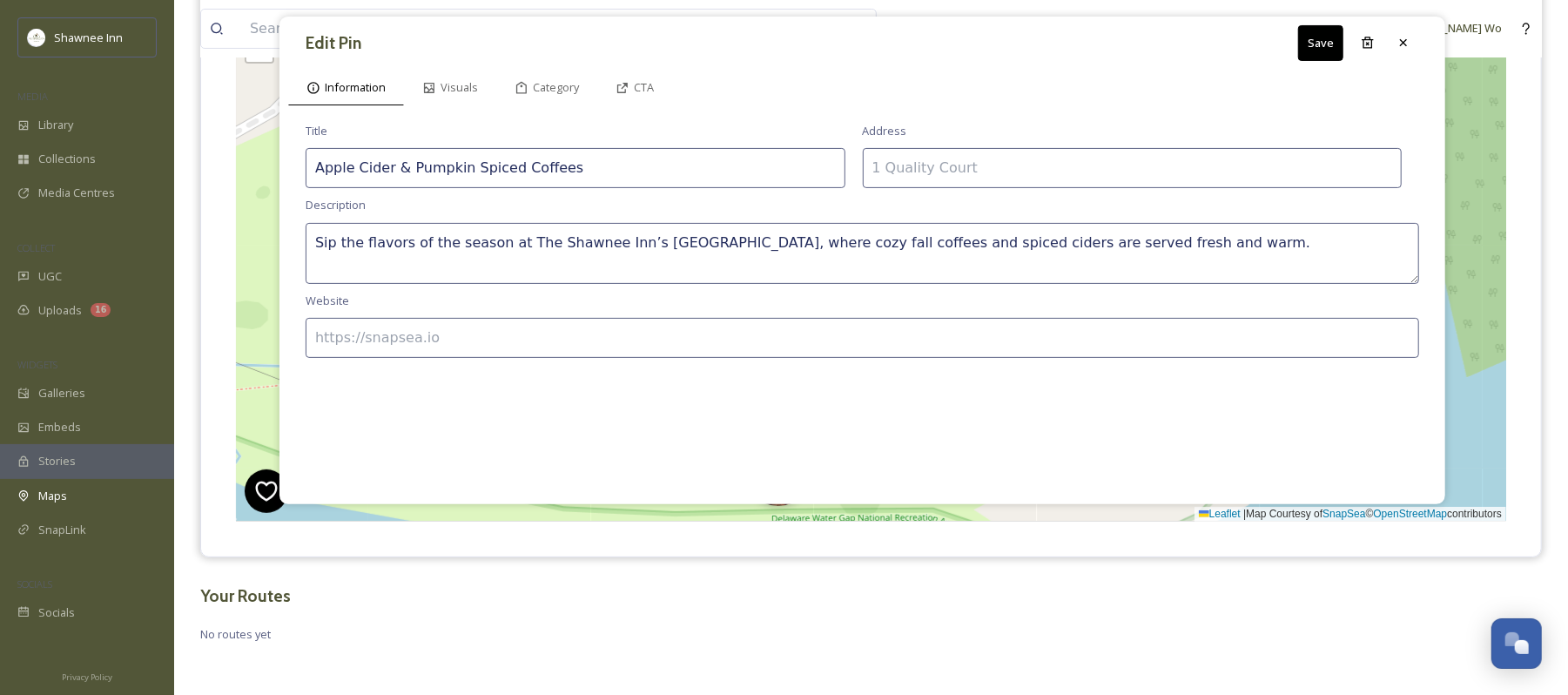
type textarea "Sip the flavors of the season at The Shawnee Inn’s Buckwood Café, where cozy fa…"
click at [582, 342] on input at bounding box center [862, 338] width 1114 height 41
type input "https://www.ShawneeInn.com"
click at [458, 88] on span "Visuals" at bounding box center [460, 87] width 38 height 17
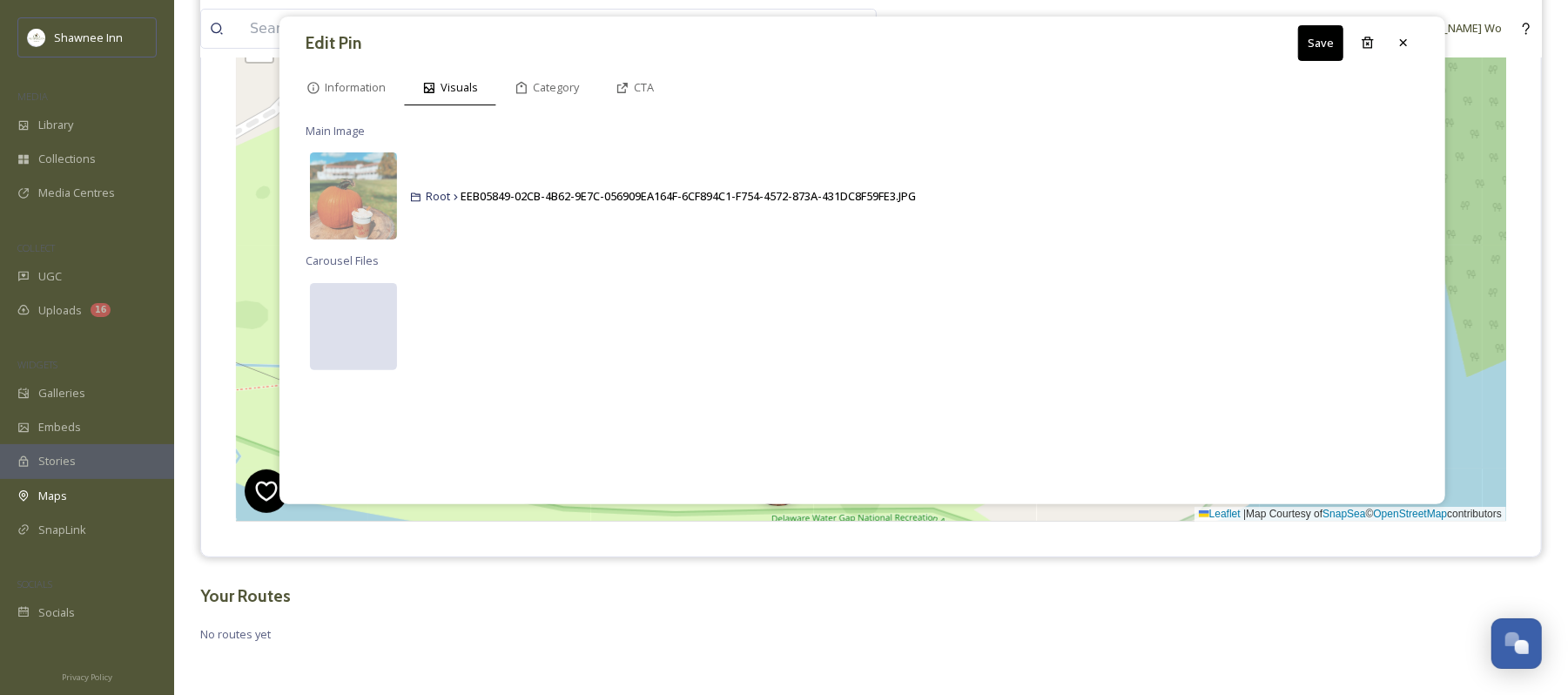
click at [362, 324] on div at bounding box center [354, 326] width 87 height 87
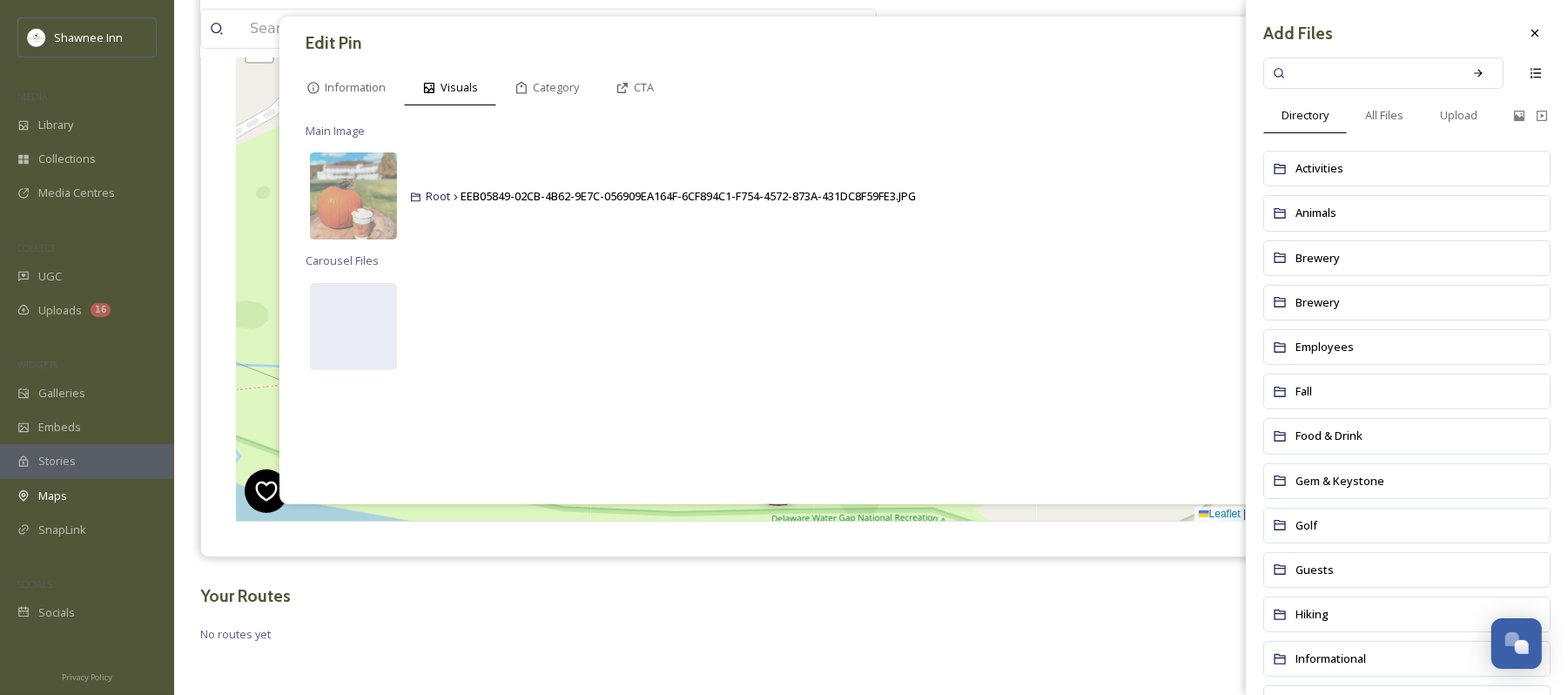
click at [1349, 60] on input at bounding box center [1372, 73] width 164 height 39
click at [1388, 124] on div "All Files" at bounding box center [1385, 116] width 75 height 36
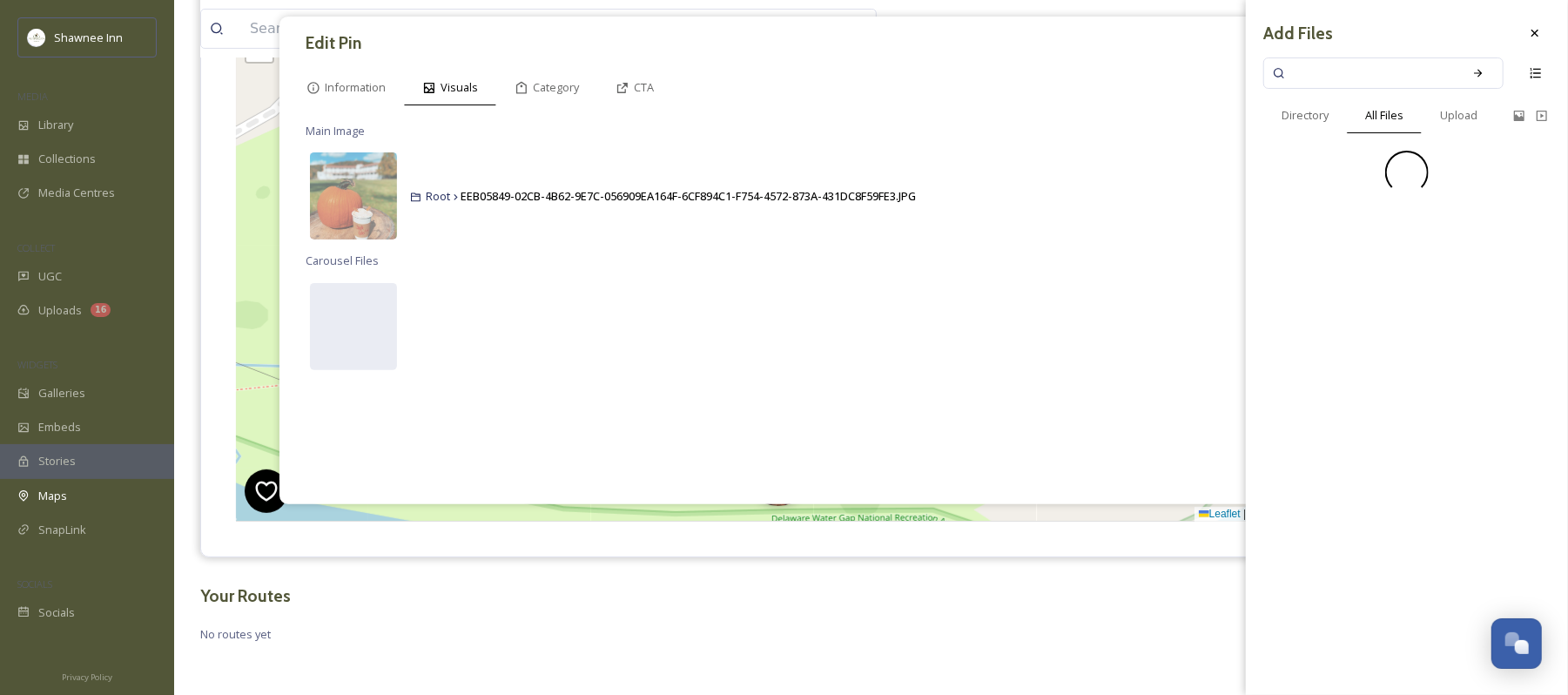
click at [1367, 60] on input at bounding box center [1372, 73] width 164 height 39
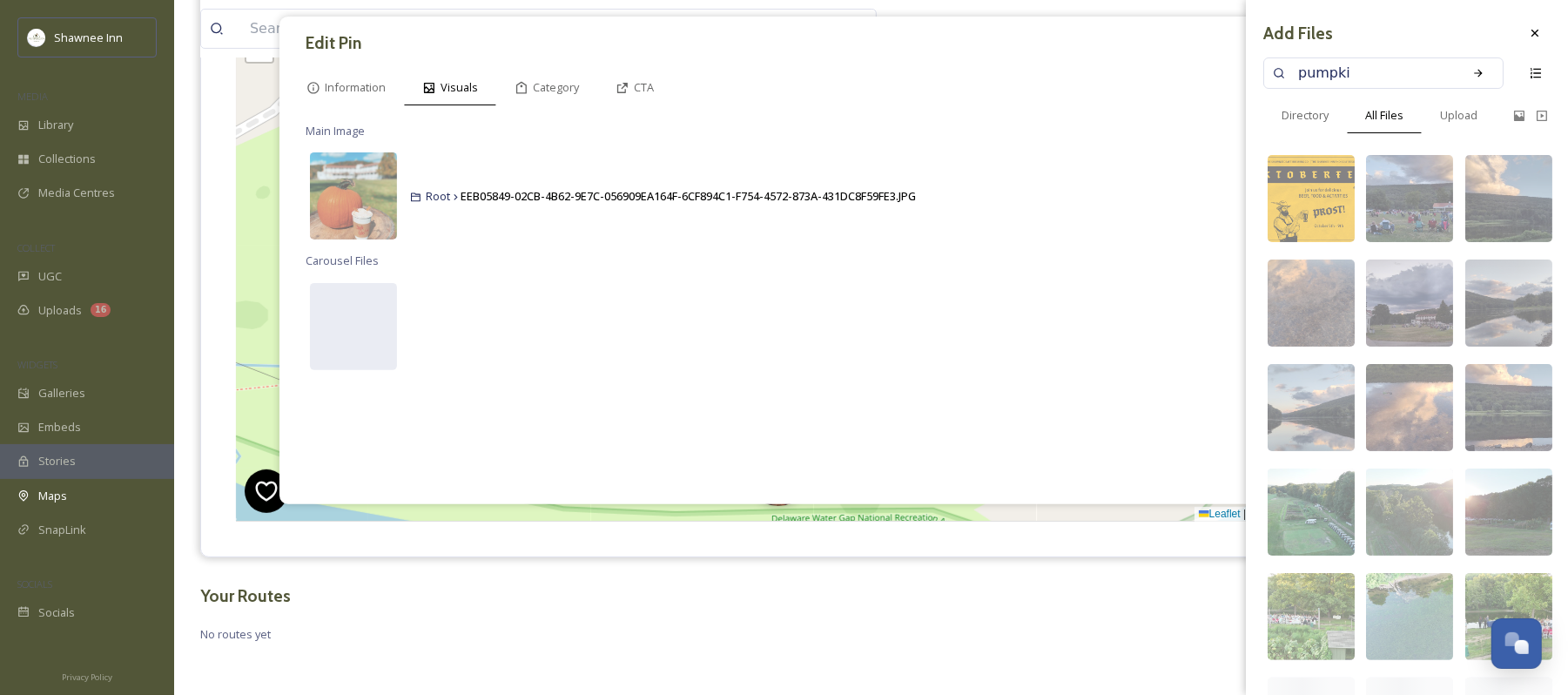
type input "pumpkin"
click at [1463, 67] on div "Search" at bounding box center [1479, 73] width 32 height 32
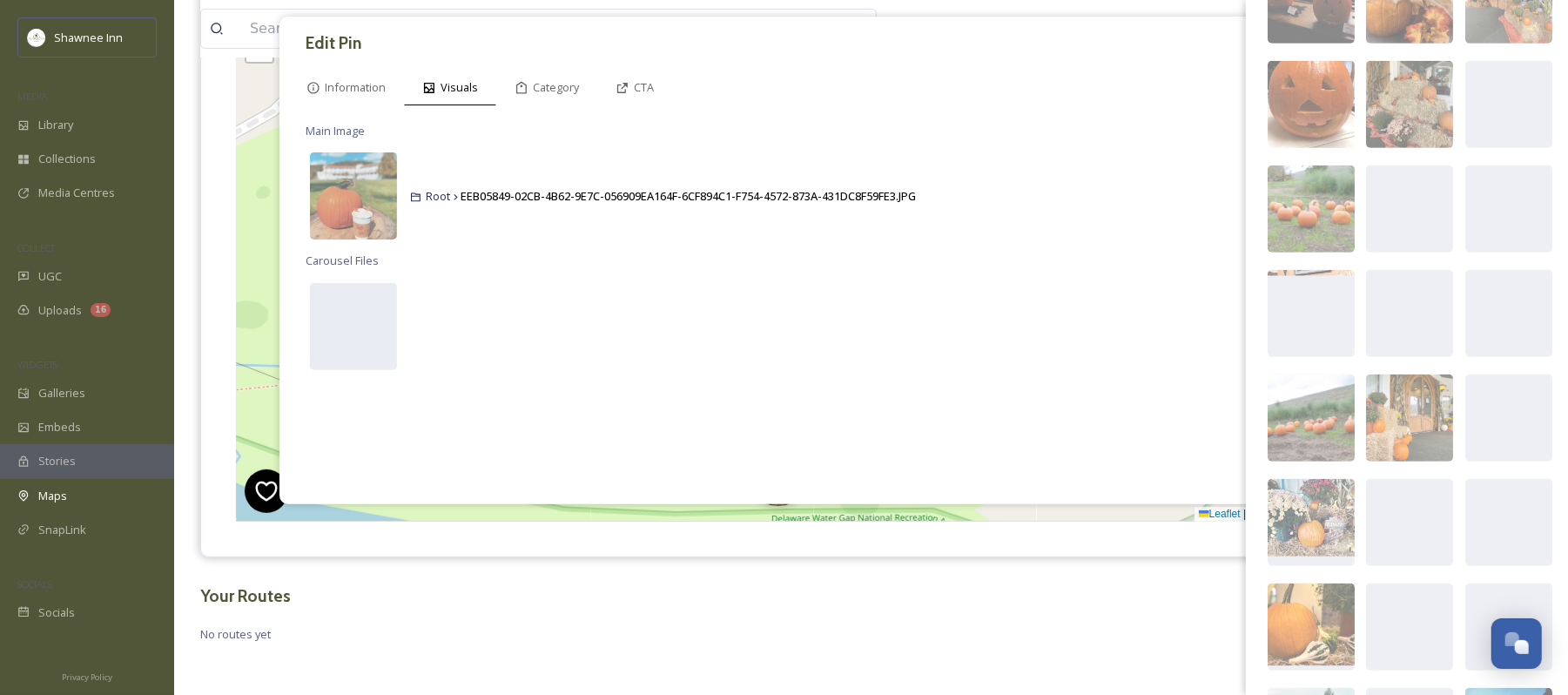
scroll to position [0, 0]
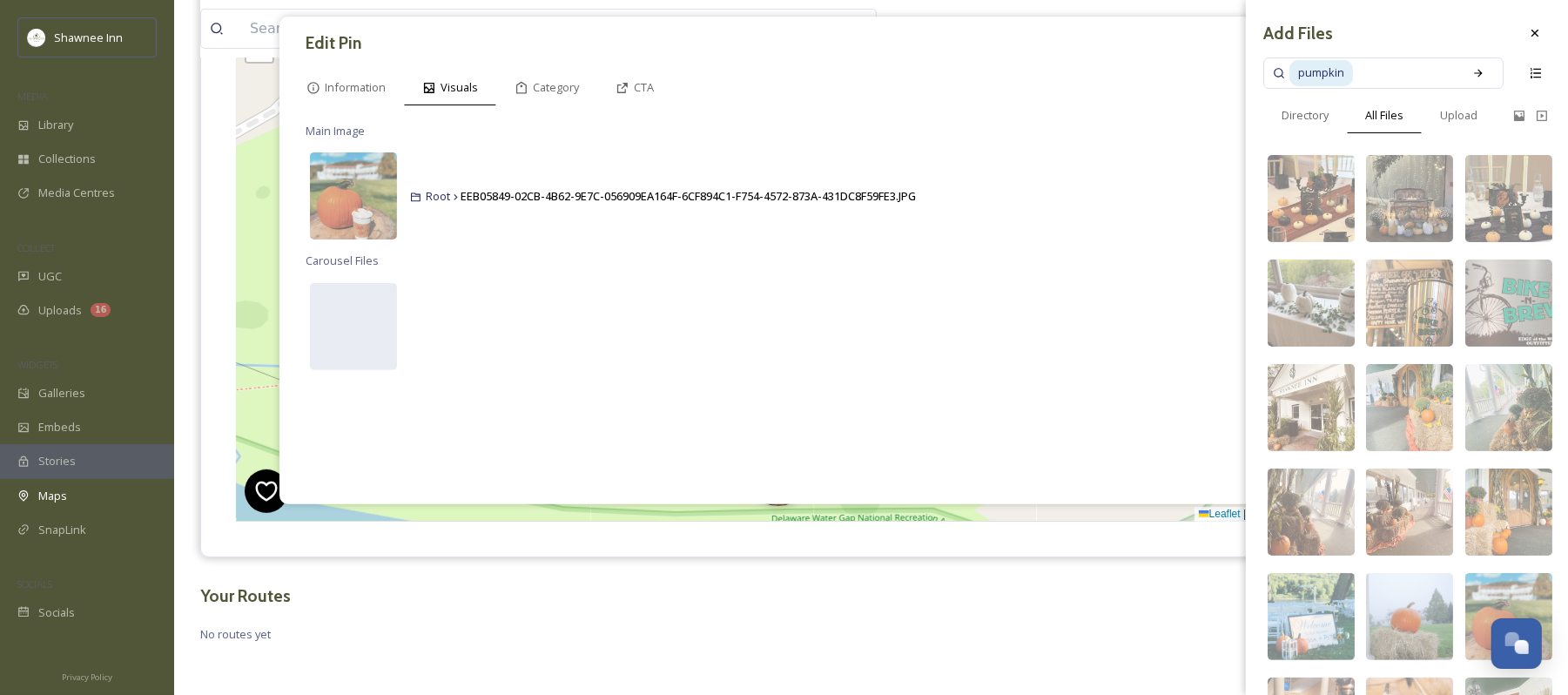
click at [1385, 69] on input at bounding box center [1405, 73] width 99 height 39
type input "p"
type input "coffee"
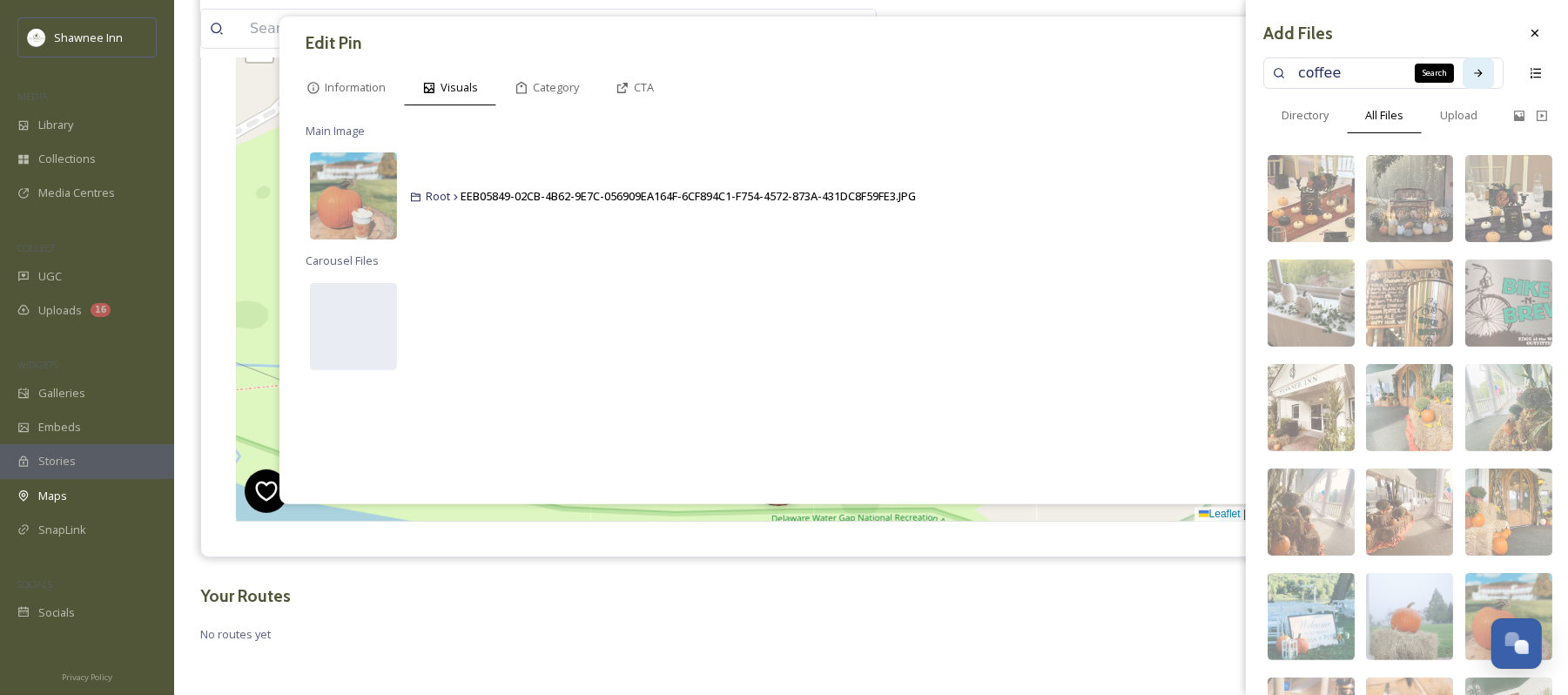
click at [1473, 75] on icon at bounding box center [1479, 73] width 12 height 12
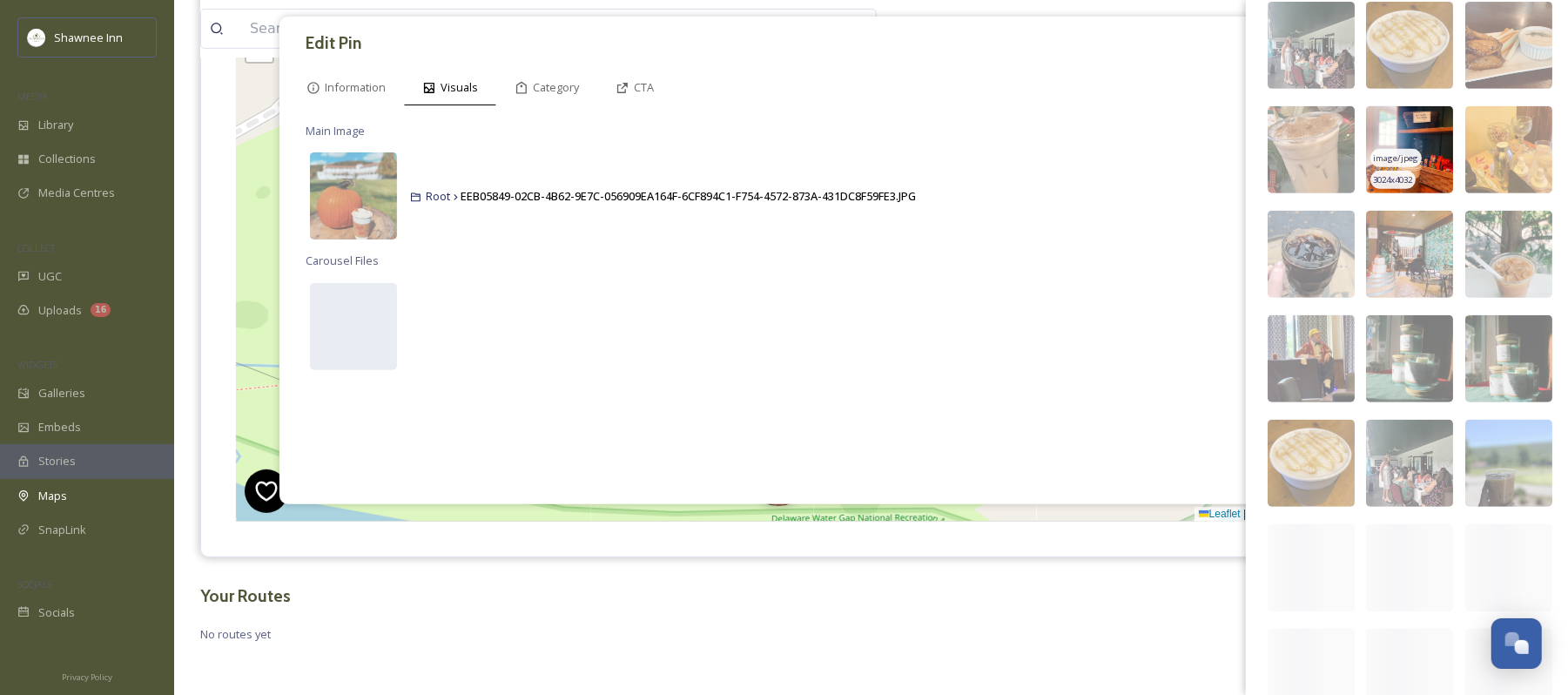
scroll to position [580, 0]
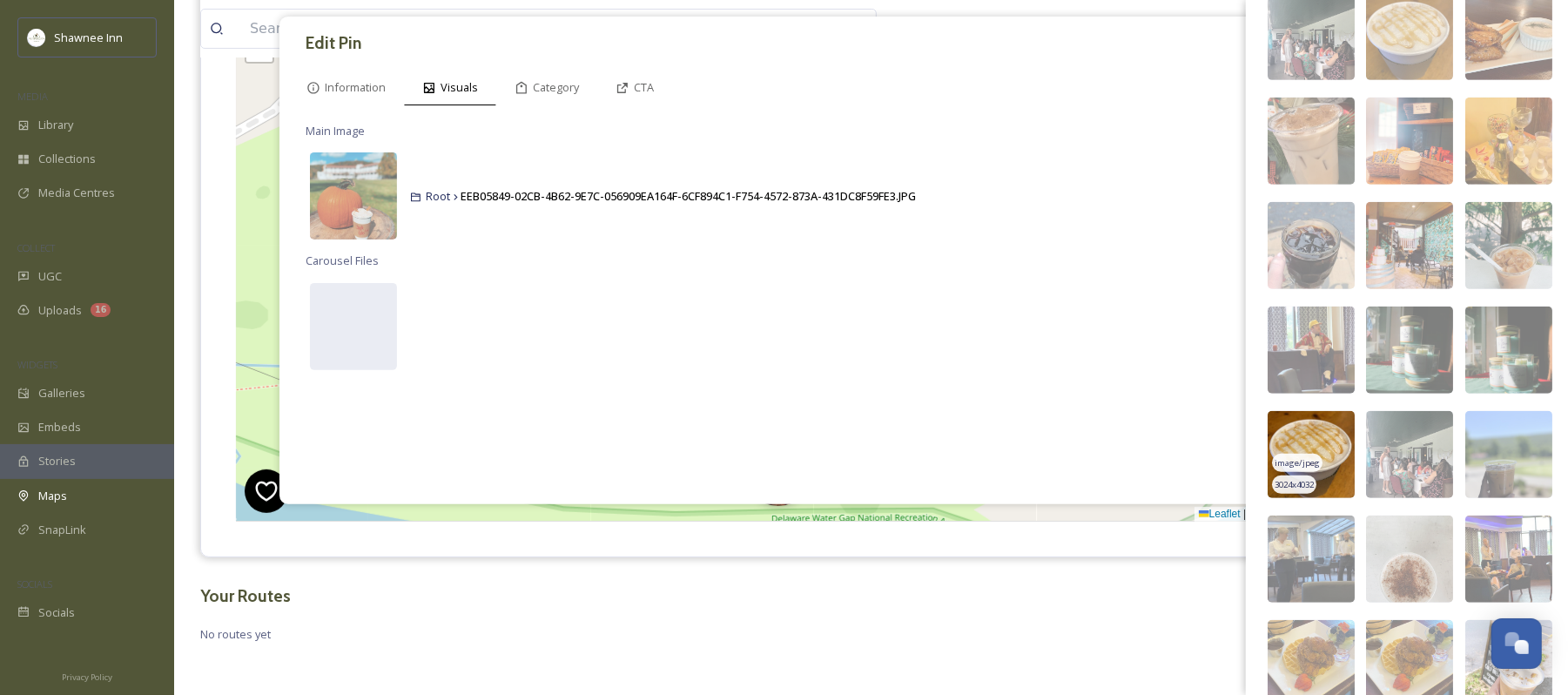
click at [1317, 444] on img at bounding box center [1312, 455] width 87 height 87
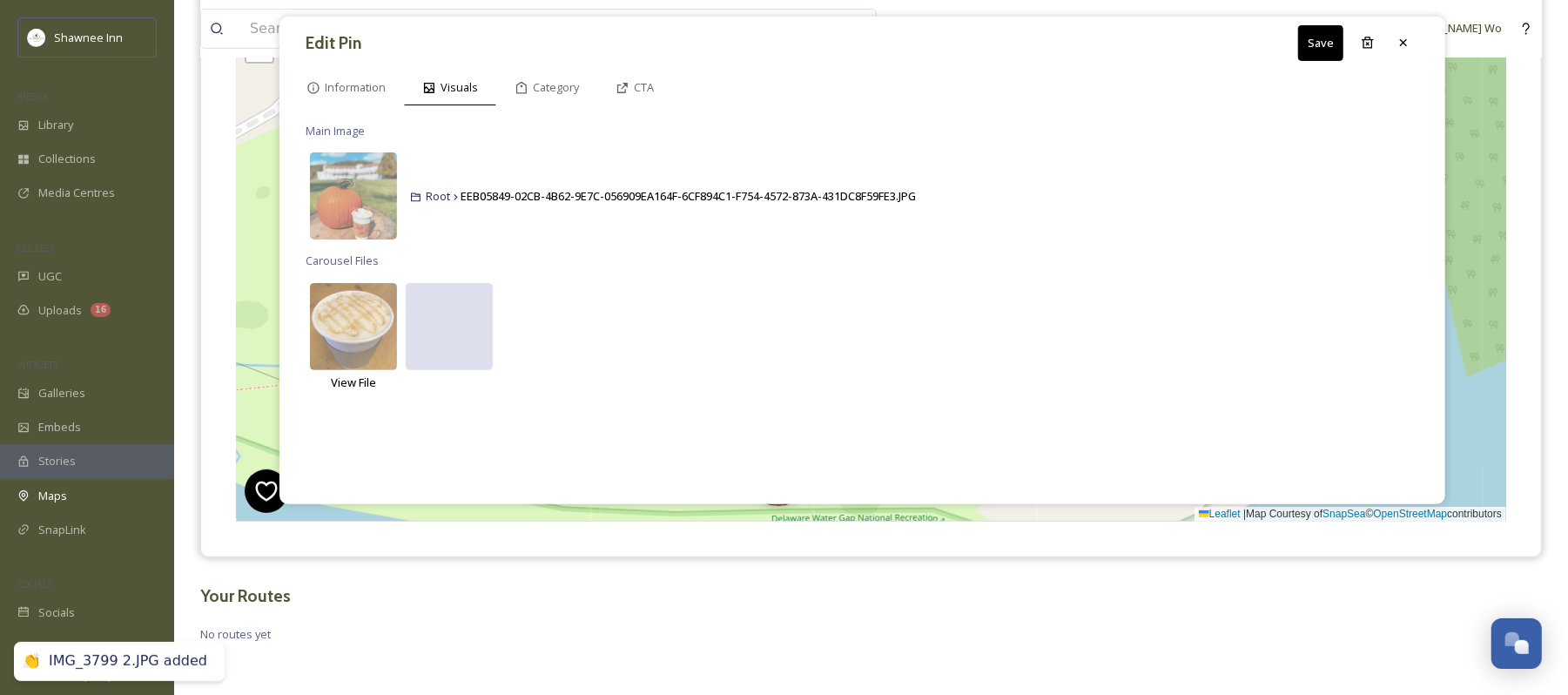
click at [447, 318] on div at bounding box center [449, 326] width 87 height 87
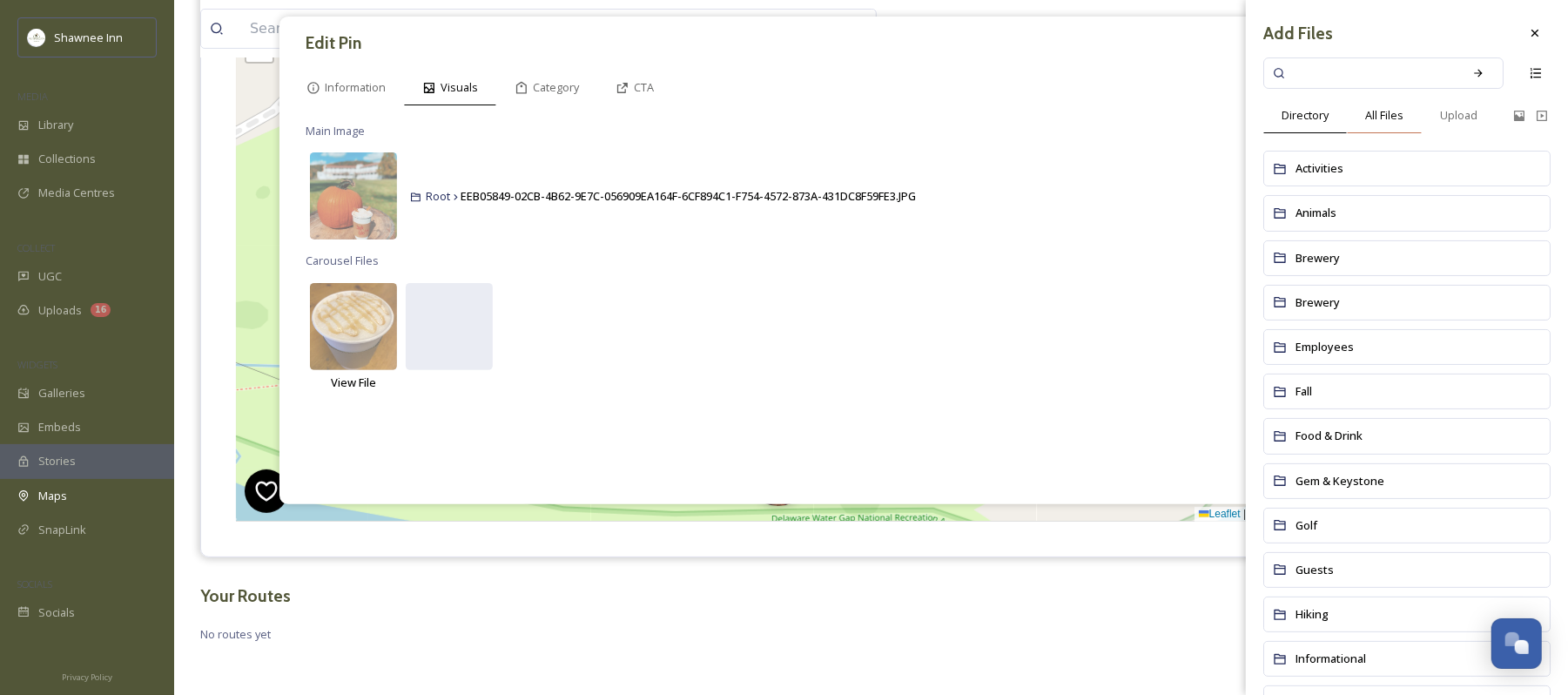
click at [1391, 105] on div "All Files" at bounding box center [1385, 116] width 75 height 36
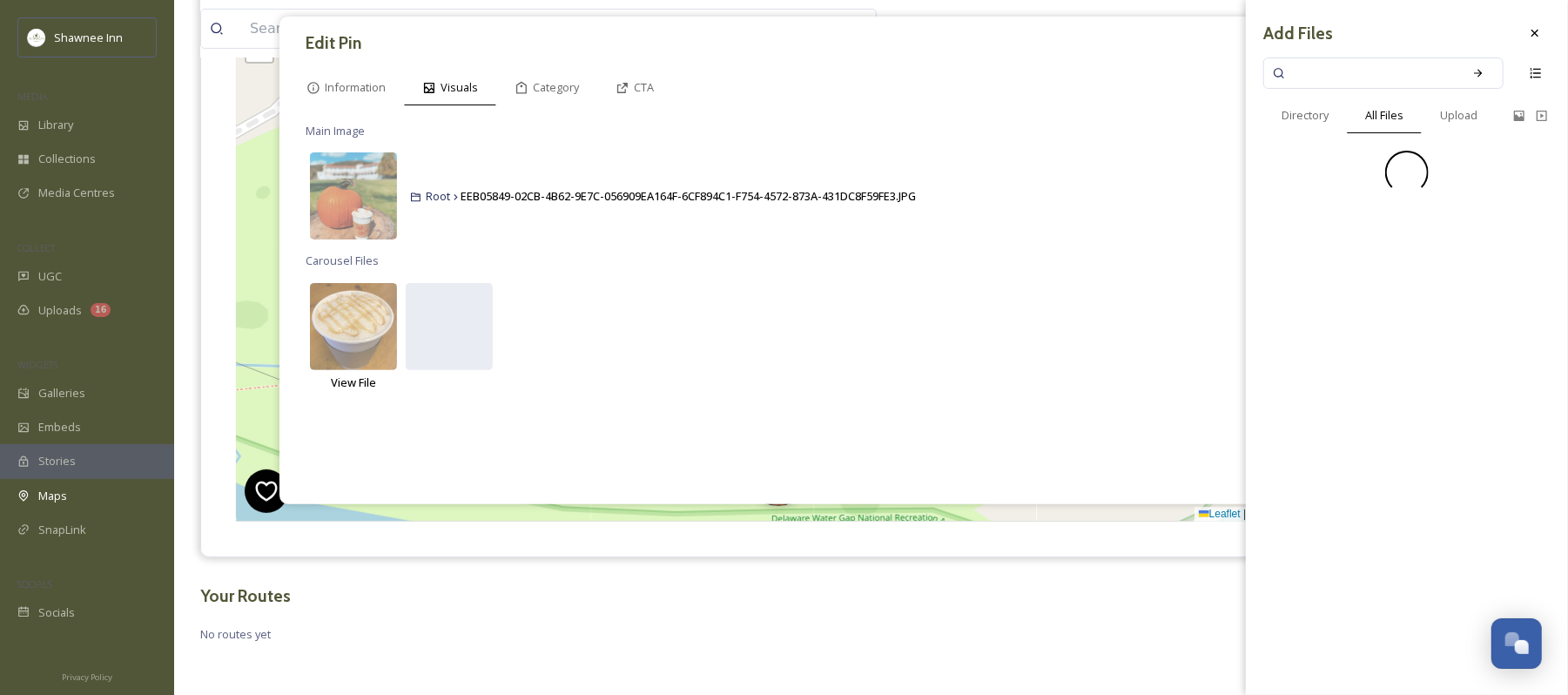
click at [1387, 80] on input at bounding box center [1372, 73] width 164 height 39
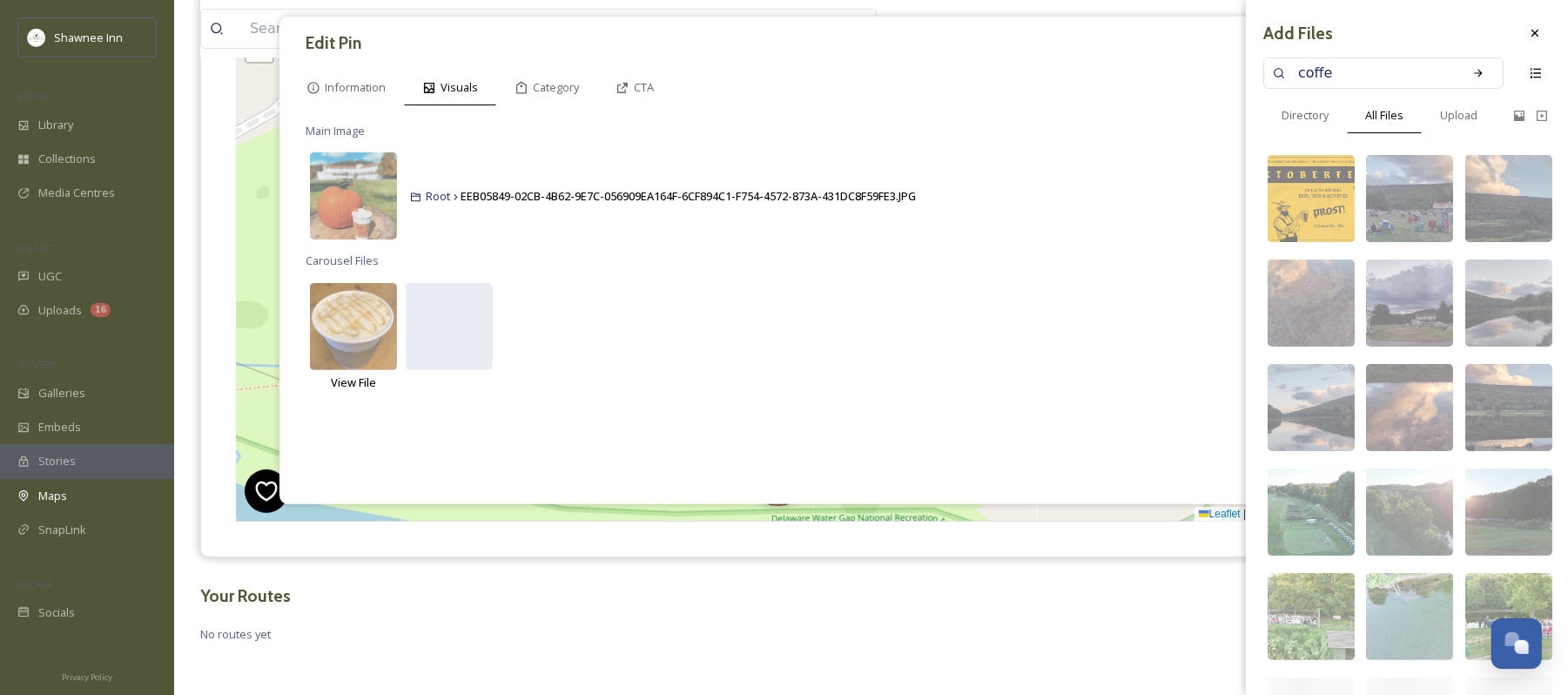
type input "coffee"
click at [1468, 71] on div "Search" at bounding box center [1479, 73] width 32 height 32
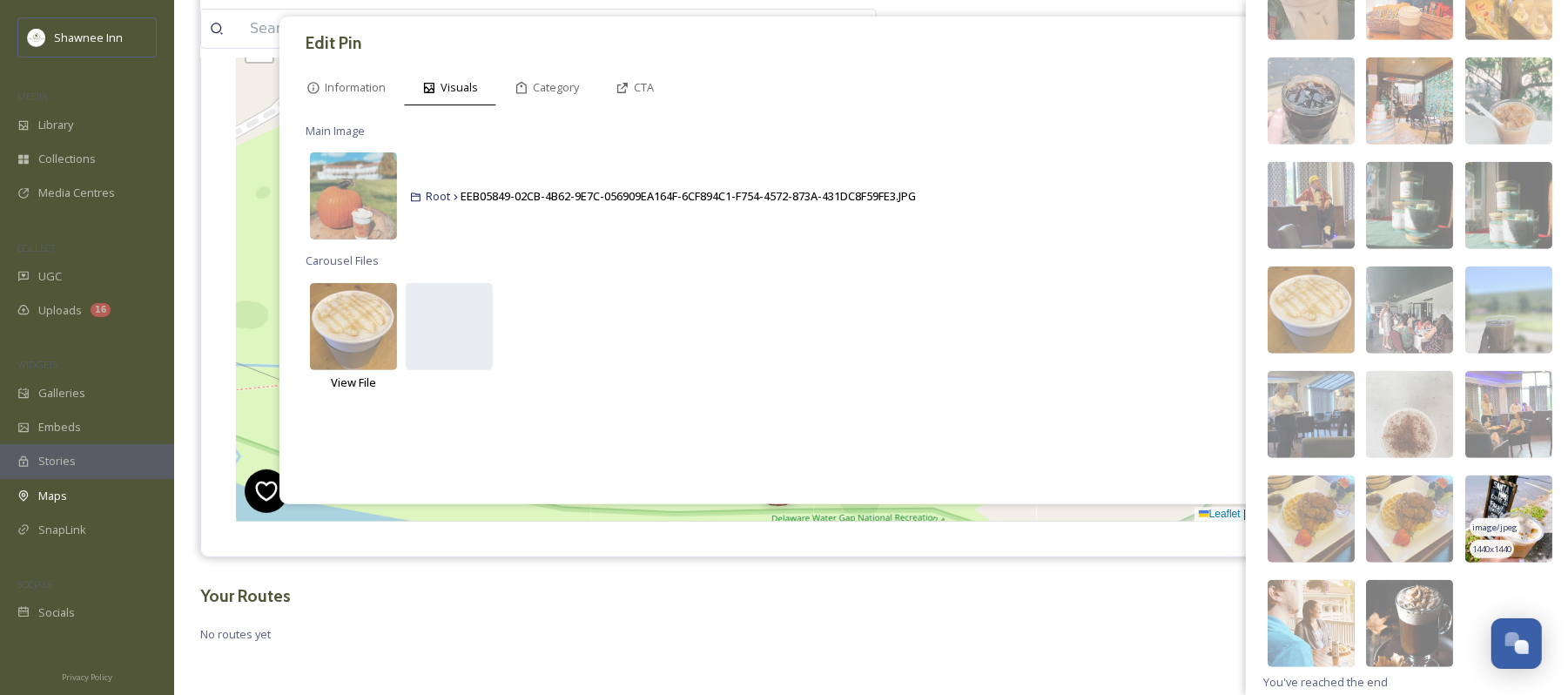
scroll to position [739, 0]
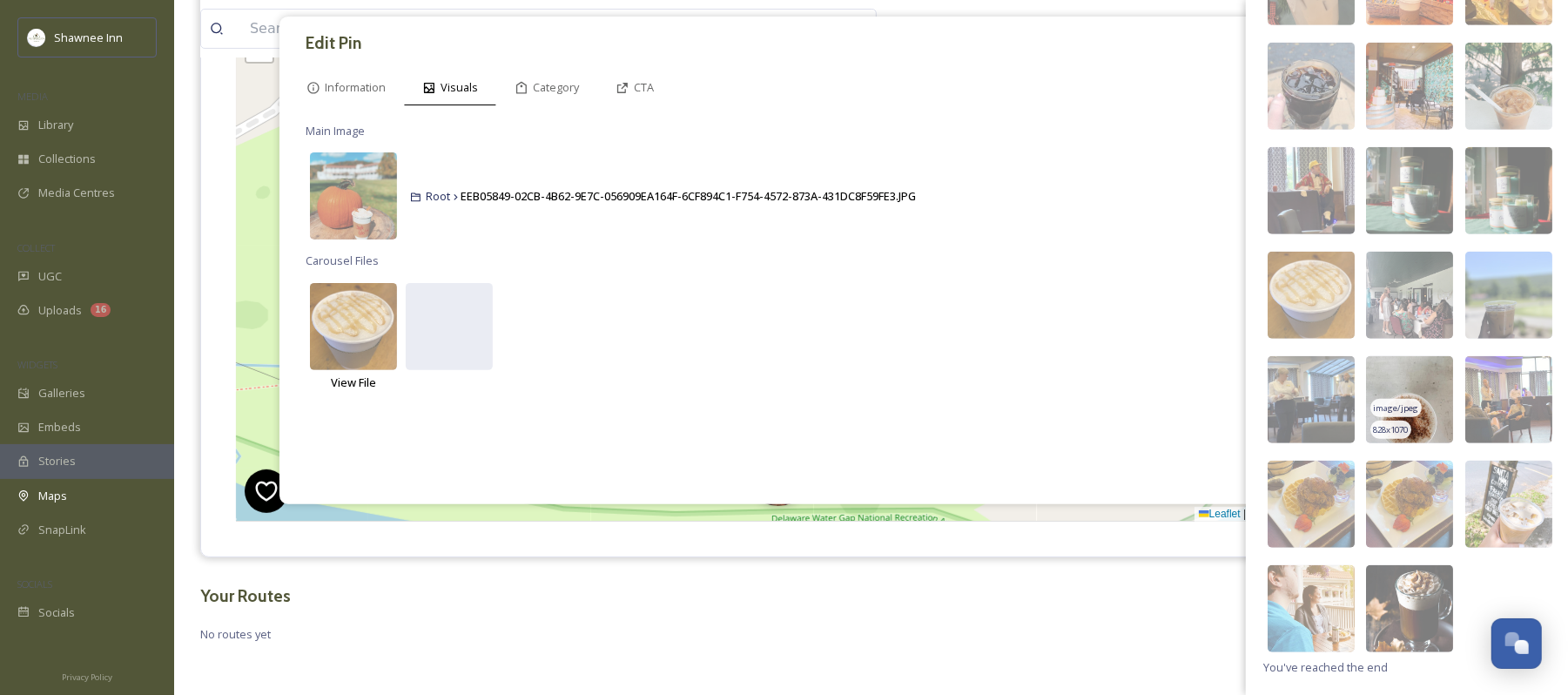
click at [1426, 368] on img at bounding box center [1410, 399] width 87 height 87
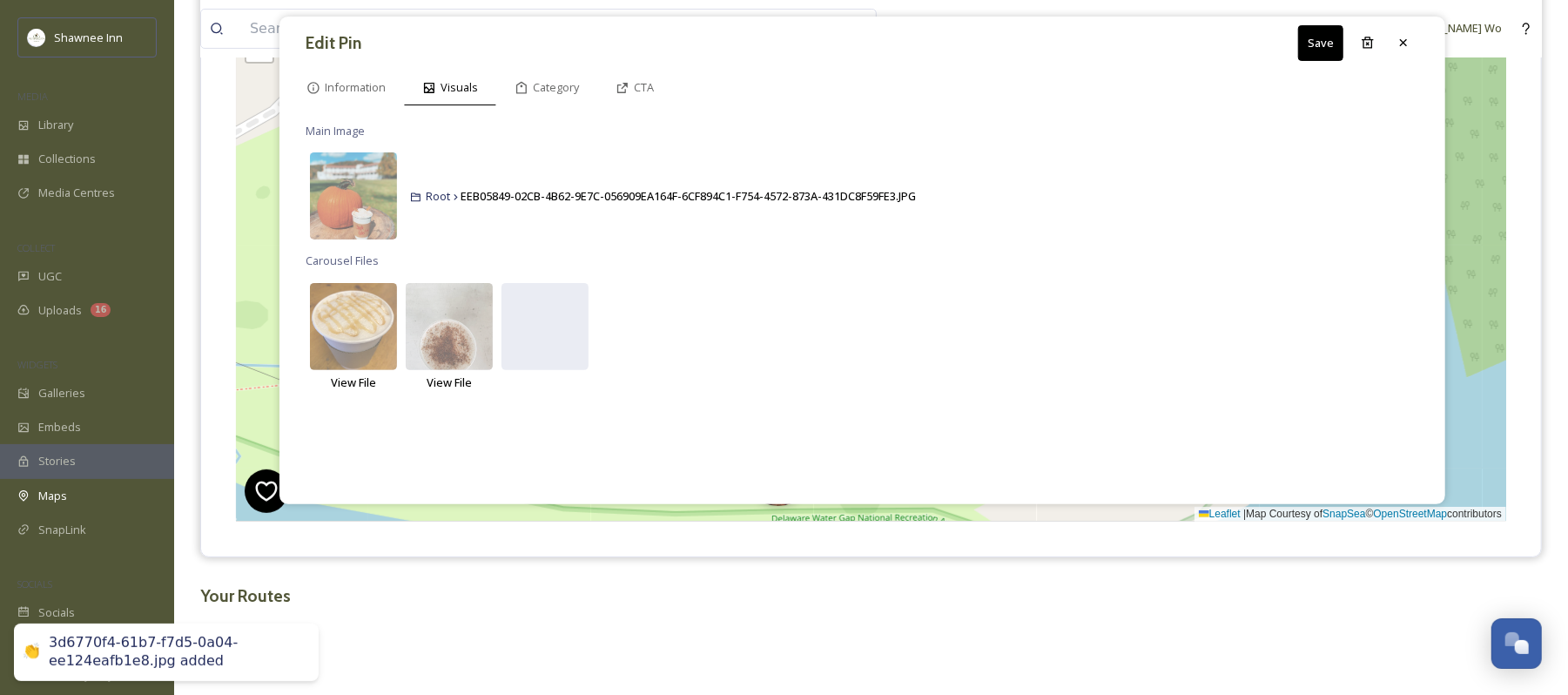
click at [1115, 336] on div "View File View File" at bounding box center [862, 335] width 1114 height 113
click at [1312, 52] on button "Save" at bounding box center [1321, 43] width 45 height 36
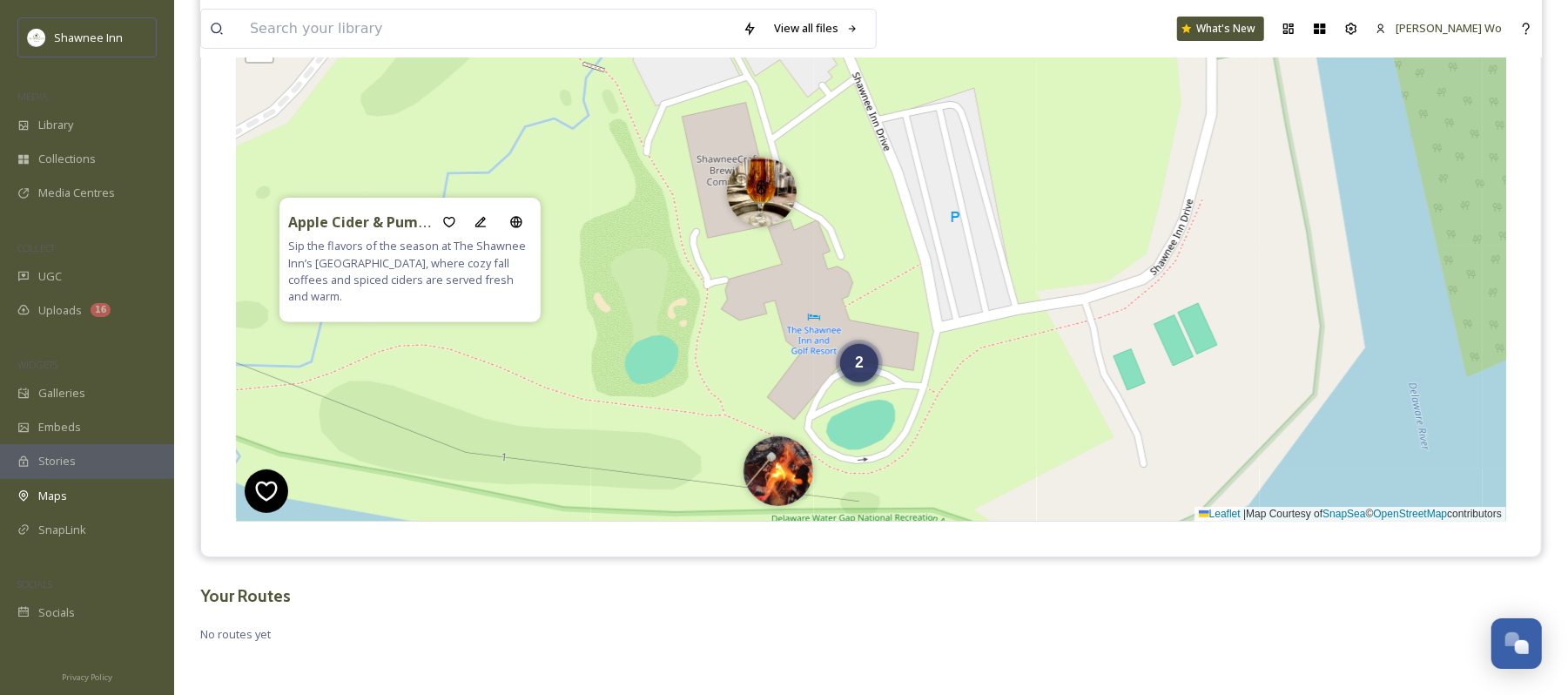
scroll to position [181, 0]
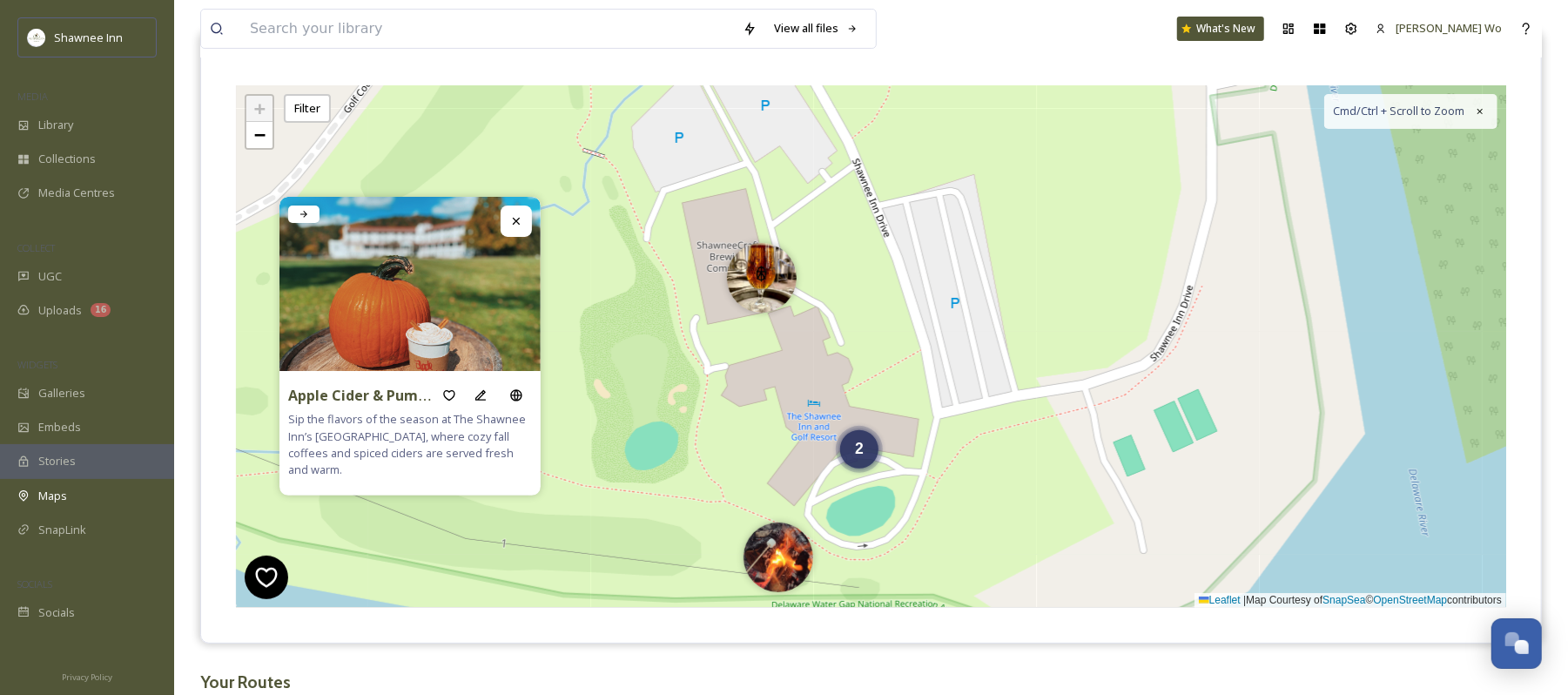
click at [833, 488] on div "2 + − Leaflet | Map Courtesy of SnapSea © OpenStreetMap contributors Cmd/Ctrl +…" at bounding box center [871, 346] width 1270 height 523
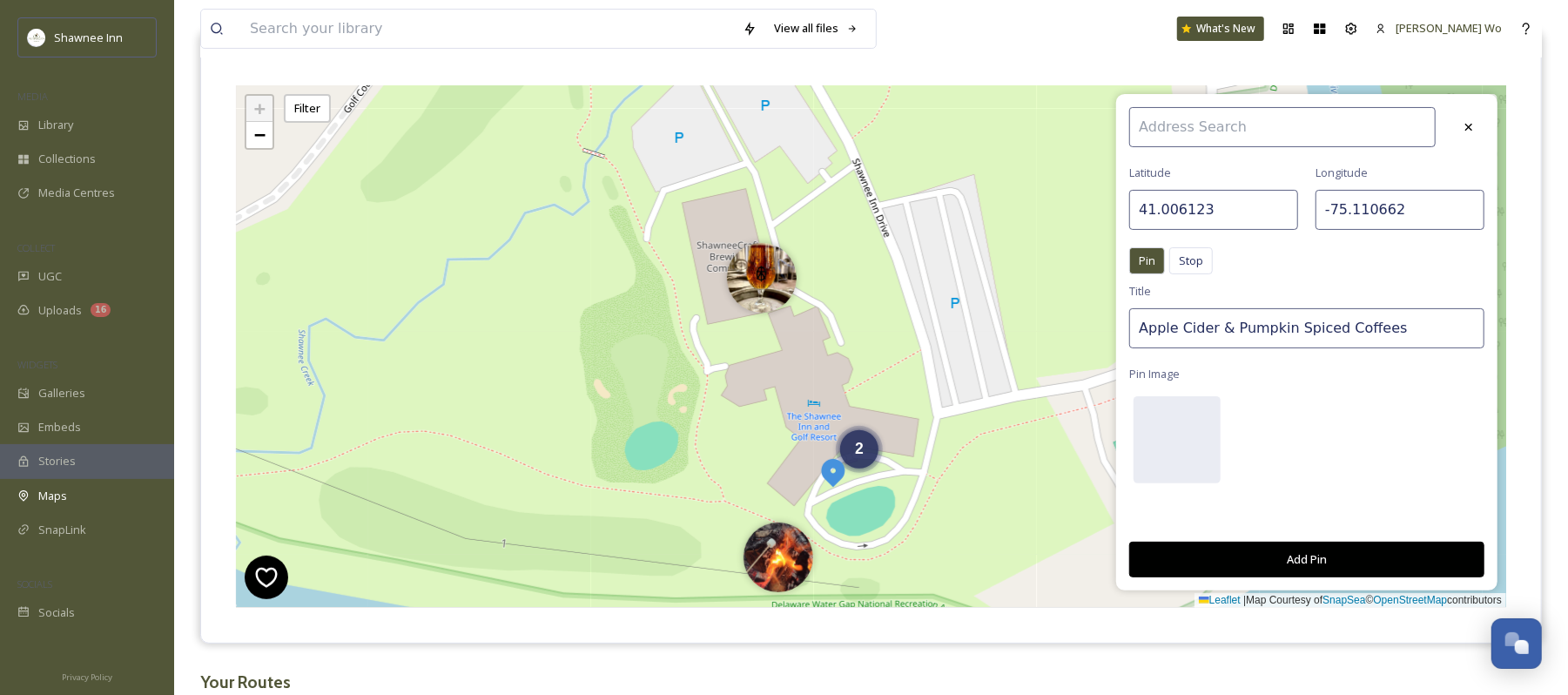
click at [1249, 328] on input "Apple Cider & Pumpkin Spiced Coffees" at bounding box center [1307, 328] width 355 height 41
type input "H"
type input "Fall Harvest Tram Tour"
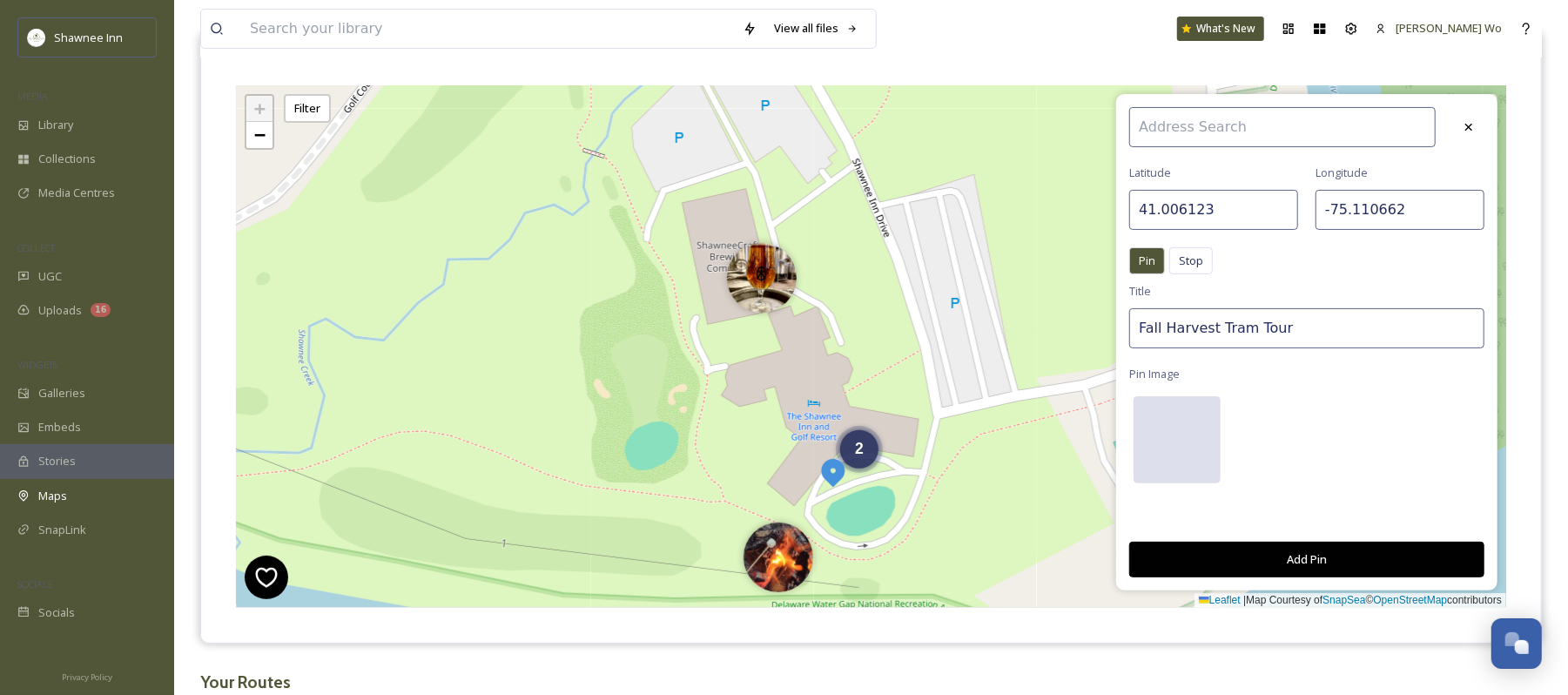
click at [1182, 425] on div at bounding box center [1177, 440] width 87 height 87
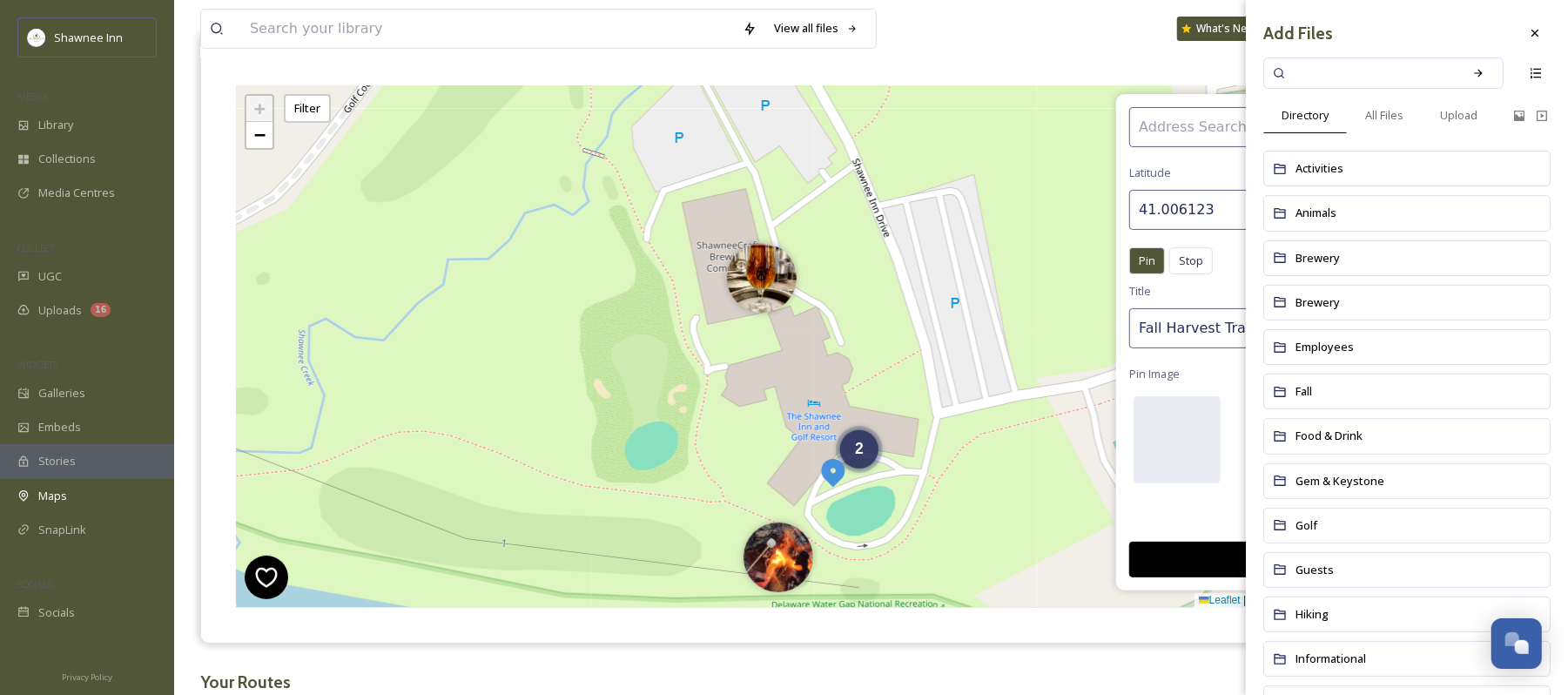
click at [1402, 77] on input at bounding box center [1372, 73] width 164 height 39
drag, startPoint x: 1377, startPoint y: 119, endPoint x: 1377, endPoint y: 103, distance: 16.0
click at [1377, 117] on span "All Files" at bounding box center [1384, 115] width 39 height 17
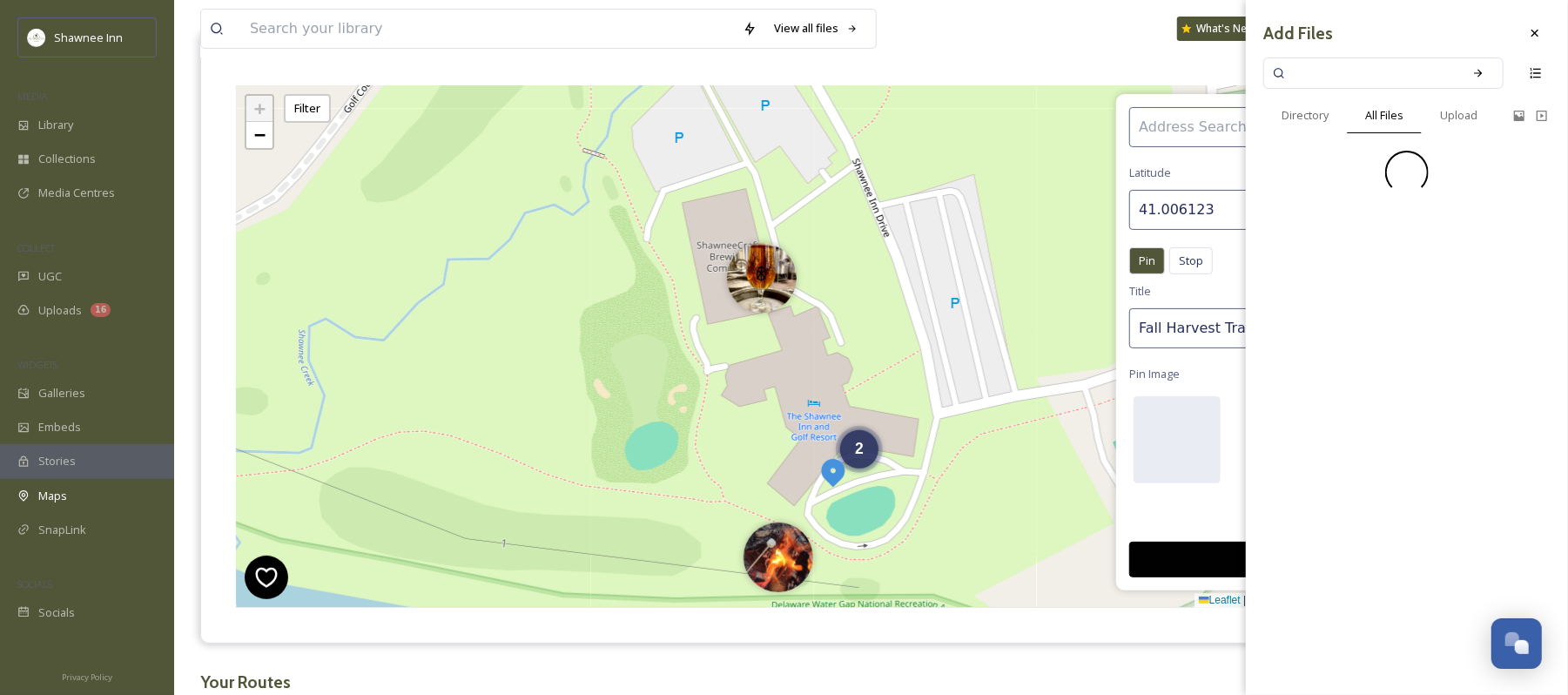
click at [1377, 61] on input at bounding box center [1372, 73] width 164 height 39
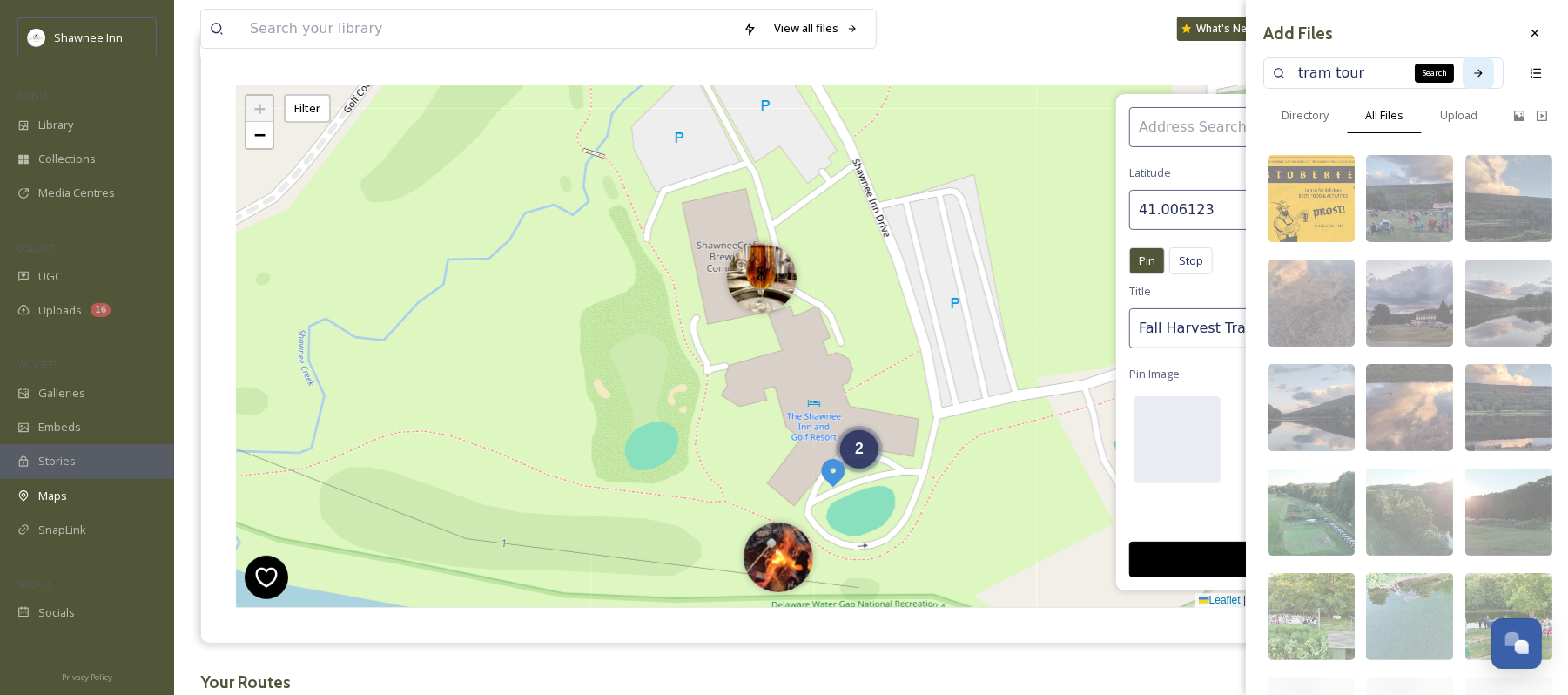
type input "tram tour"
click at [1473, 67] on icon at bounding box center [1479, 73] width 12 height 12
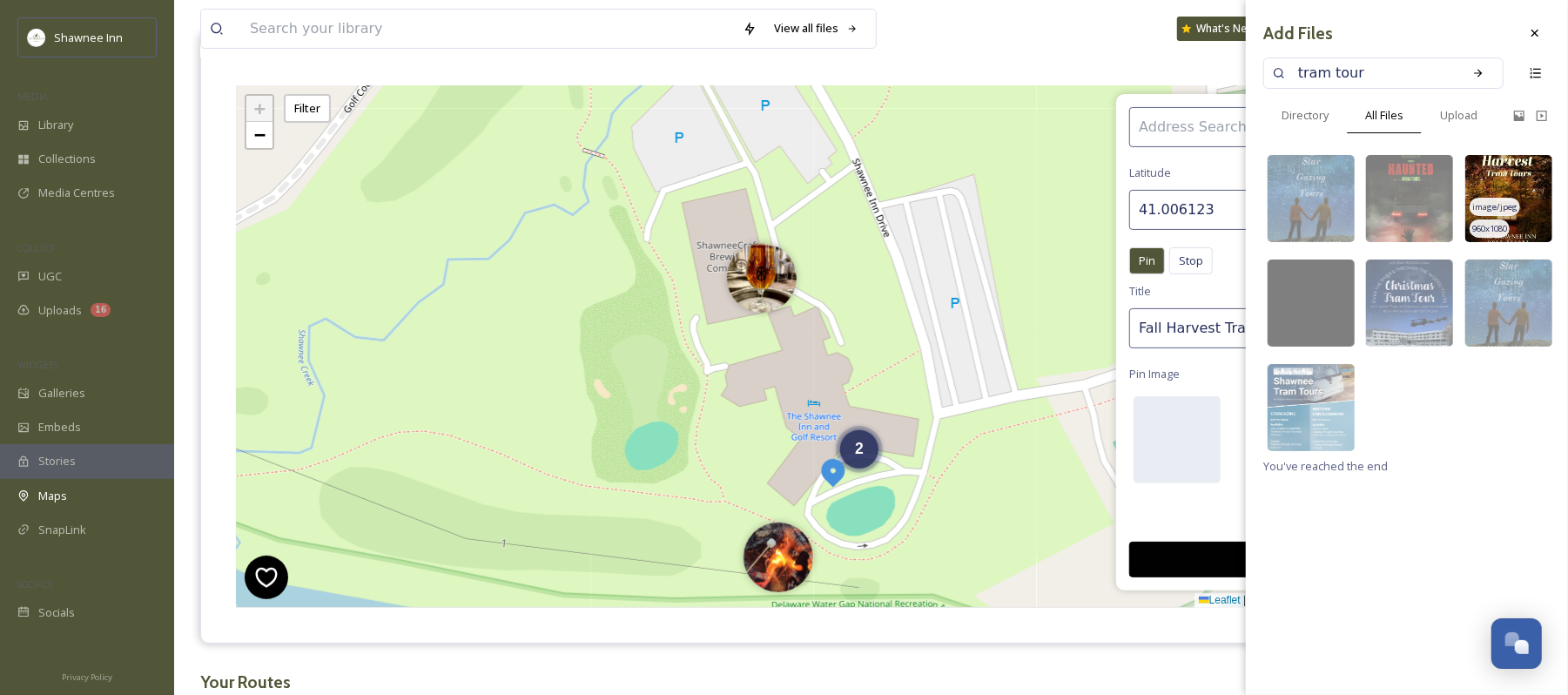
click at [1516, 192] on img at bounding box center [1510, 199] width 87 height 87
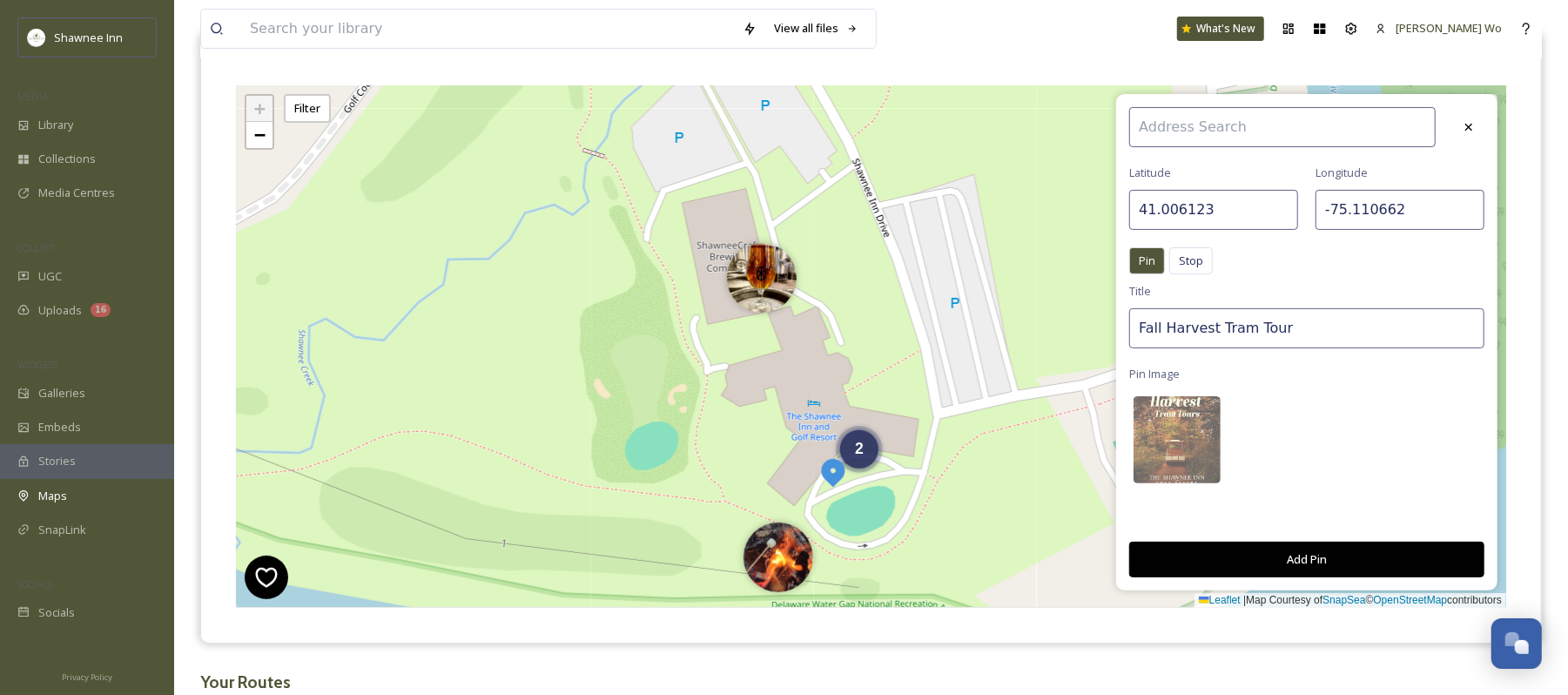
click at [1321, 548] on button "Add Pin" at bounding box center [1307, 560] width 355 height 36
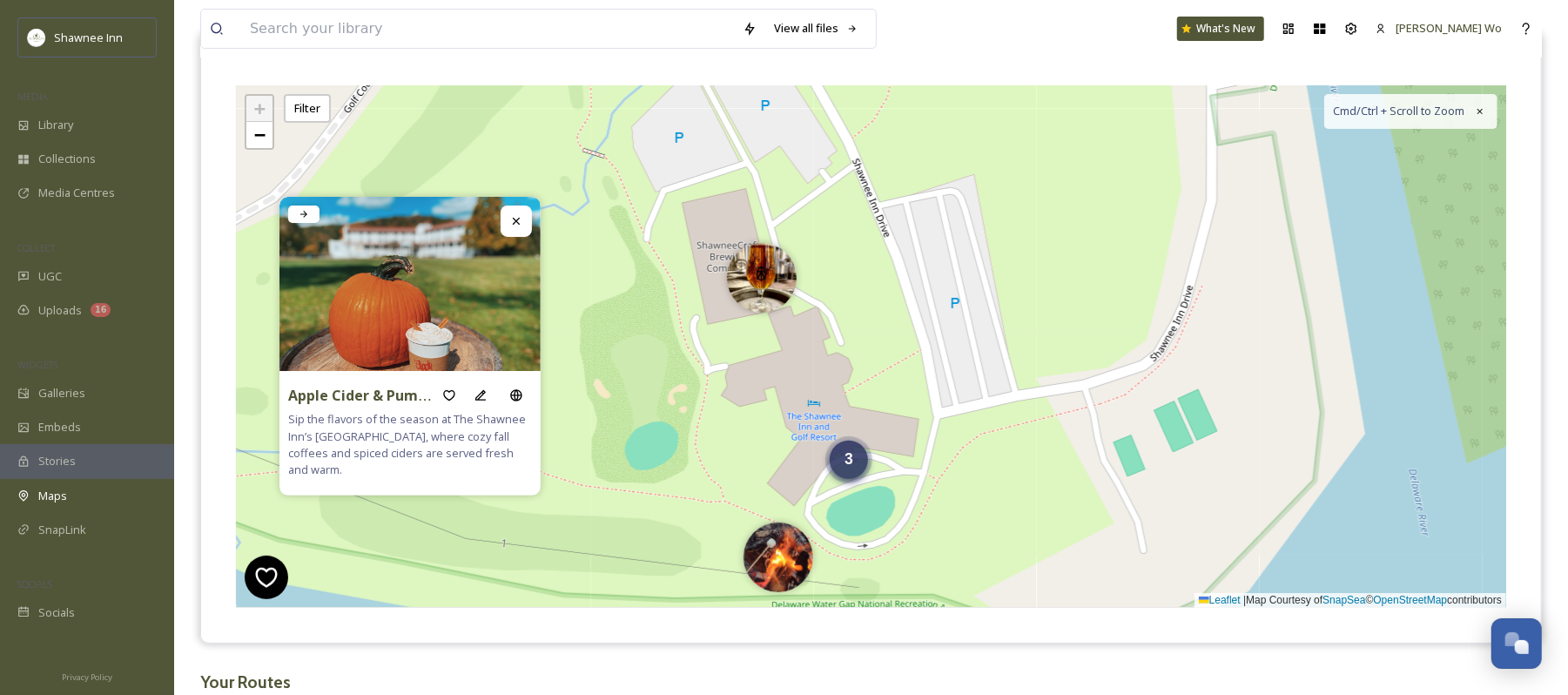
click at [840, 461] on div "3" at bounding box center [848, 460] width 39 height 39
click at [887, 472] on img at bounding box center [879, 469] width 69 height 69
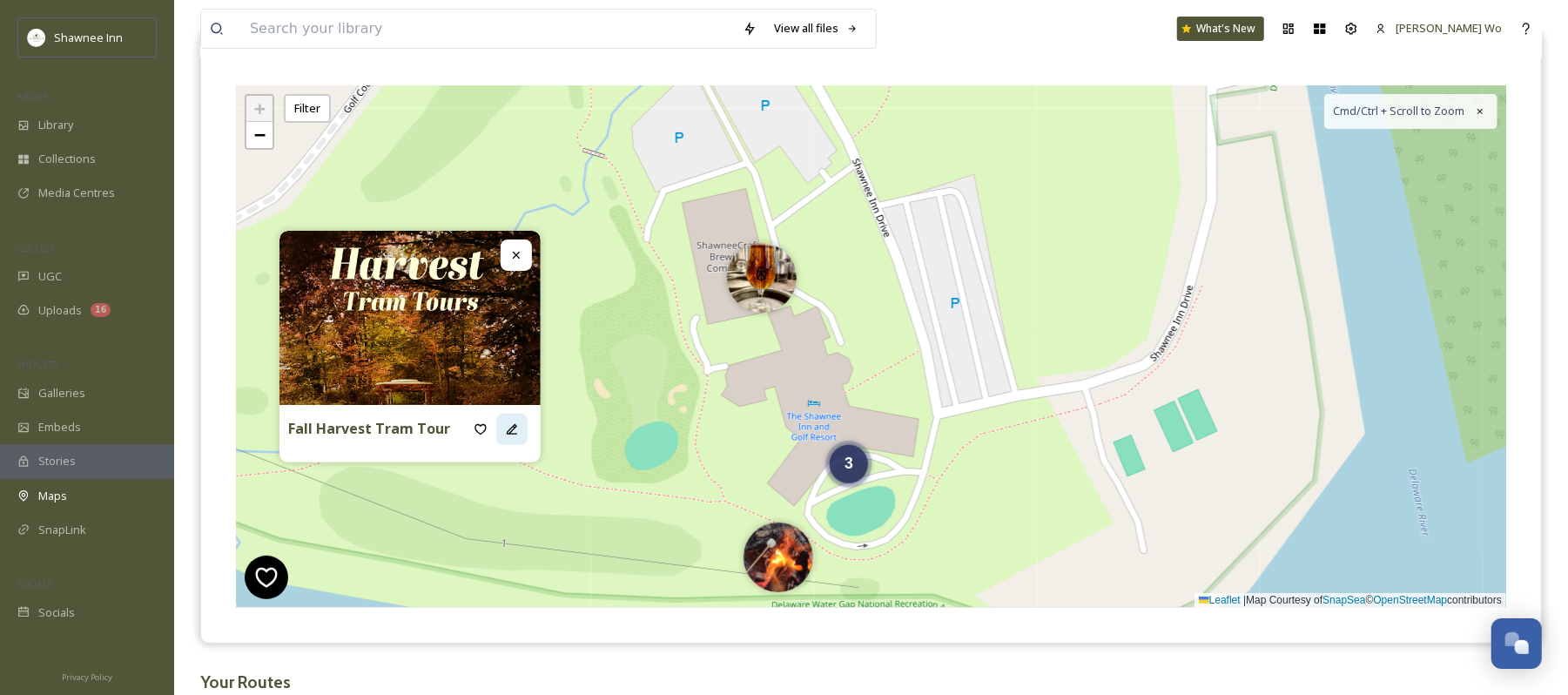
click at [516, 430] on icon at bounding box center [512, 429] width 14 height 14
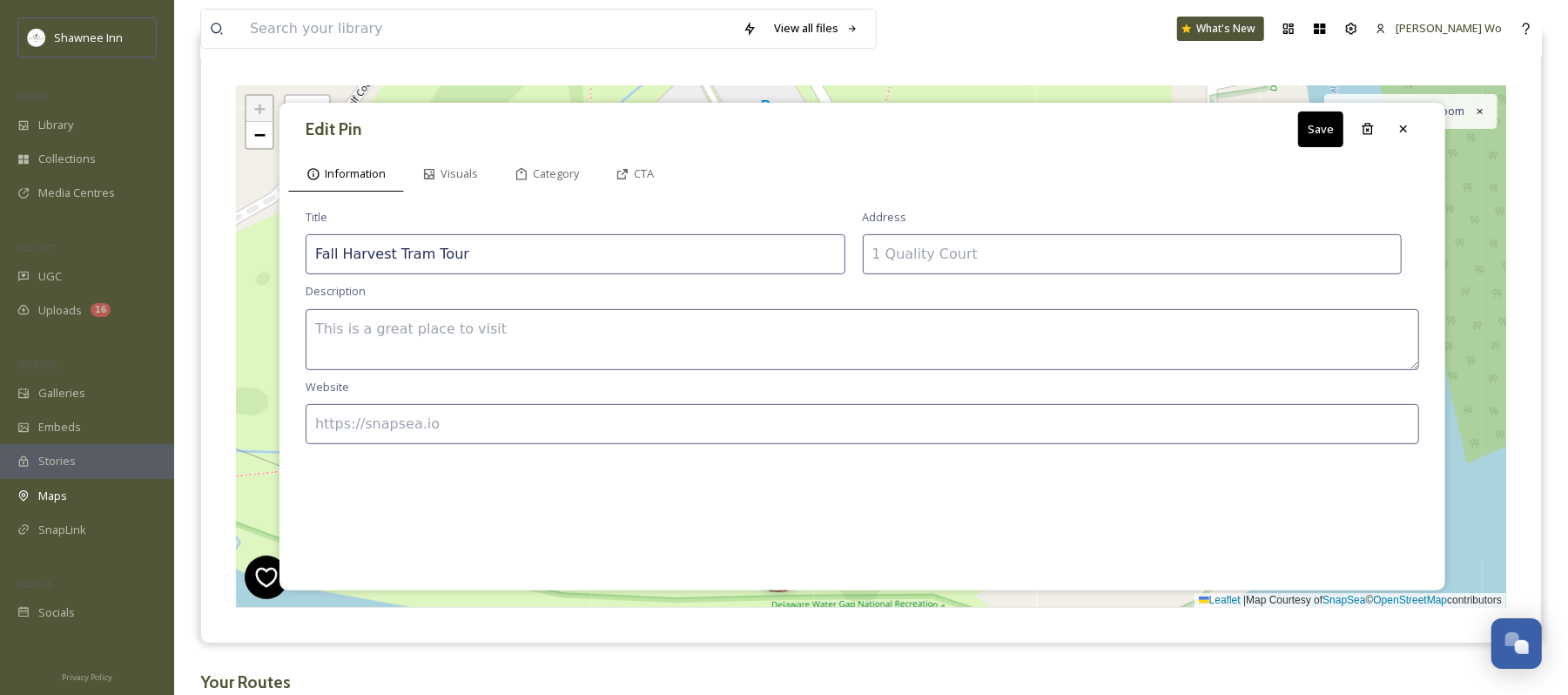
click at [541, 339] on textarea at bounding box center [862, 340] width 1114 height 61
paste textarea "Enjoy the Fall Harvest Tram Tour at The Shawnee Inn, a scenic ride through autu…"
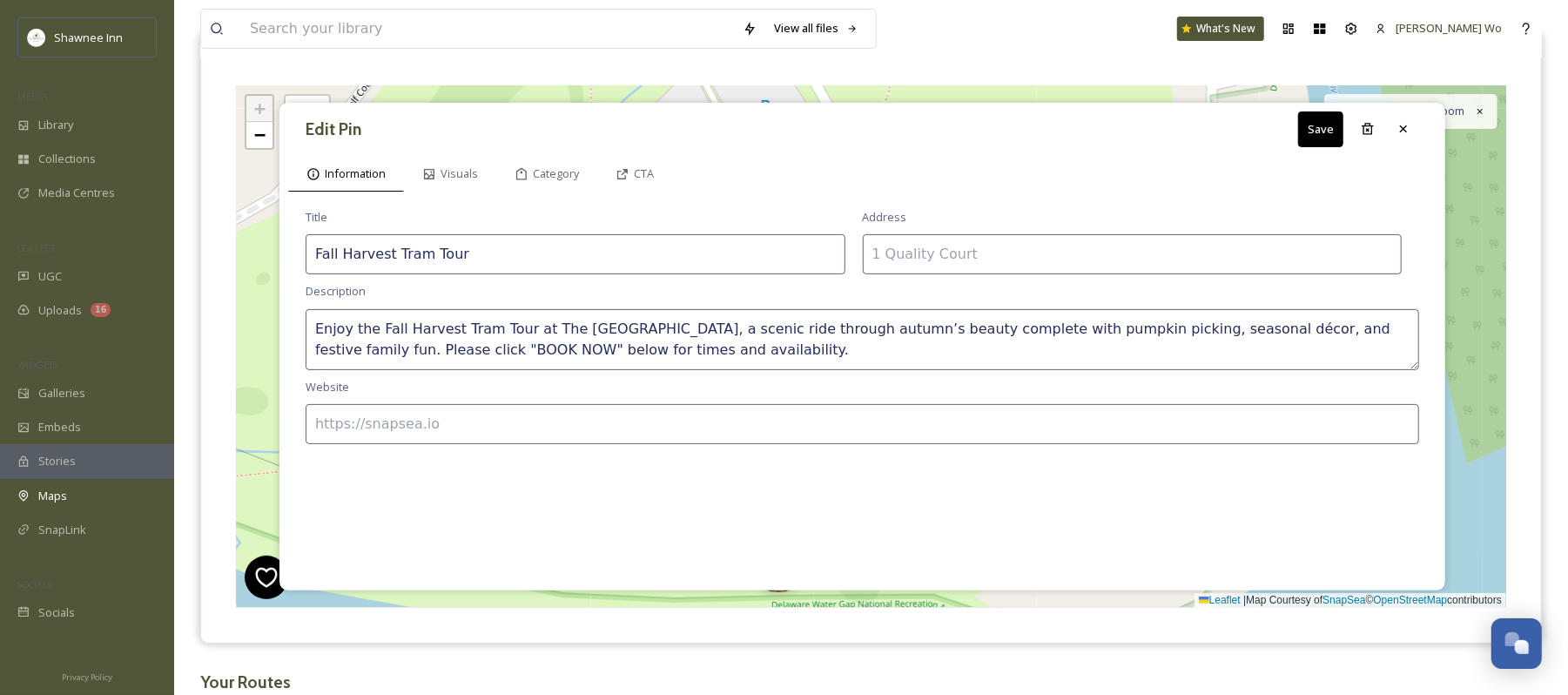
type textarea "Enjoy the Fall Harvest Tram Tour at The Shawnee Inn, a scenic ride through autu…"
click at [502, 425] on input at bounding box center [862, 424] width 1114 height 41
paste input "https://fareharbor.com/embeds/book/shawneeinn/items/575325/?full-items=yes&flow…"
type input "https://fareharbor.com/embeds/book/shawneeinn/items/575325/?full-items=yes&flow…"
click at [643, 169] on span "CTA" at bounding box center [644, 173] width 20 height 17
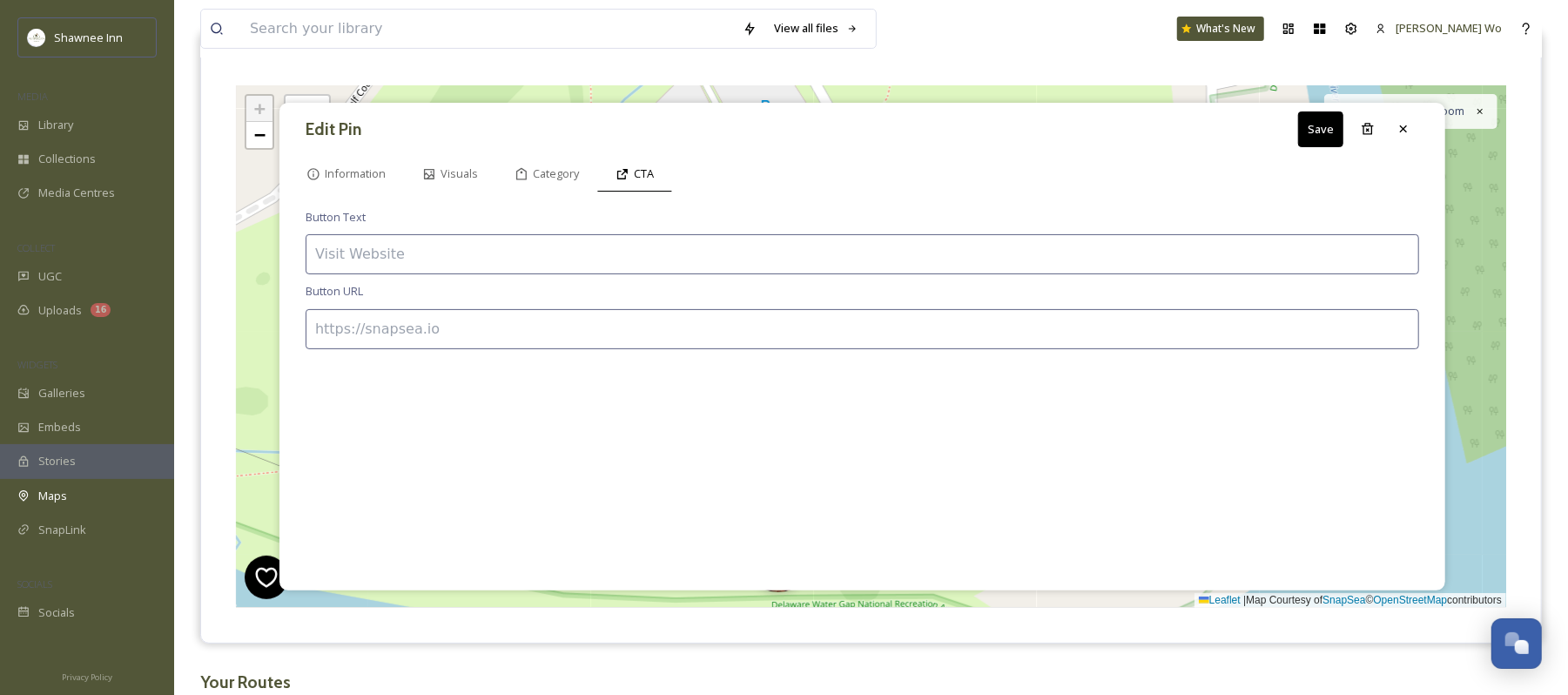
click at [568, 331] on input at bounding box center [862, 329] width 1114 height 41
paste input "https://fareharbor.com/embeds/book/shawneeinn/items/575325/?full-items=yes&flow…"
type input "https://fareharbor.com/embeds/book/shawneeinn/items/575325/?full-items=yes&flow…"
click at [574, 263] on input at bounding box center [862, 254] width 1114 height 41
type input "BOOK NOW"
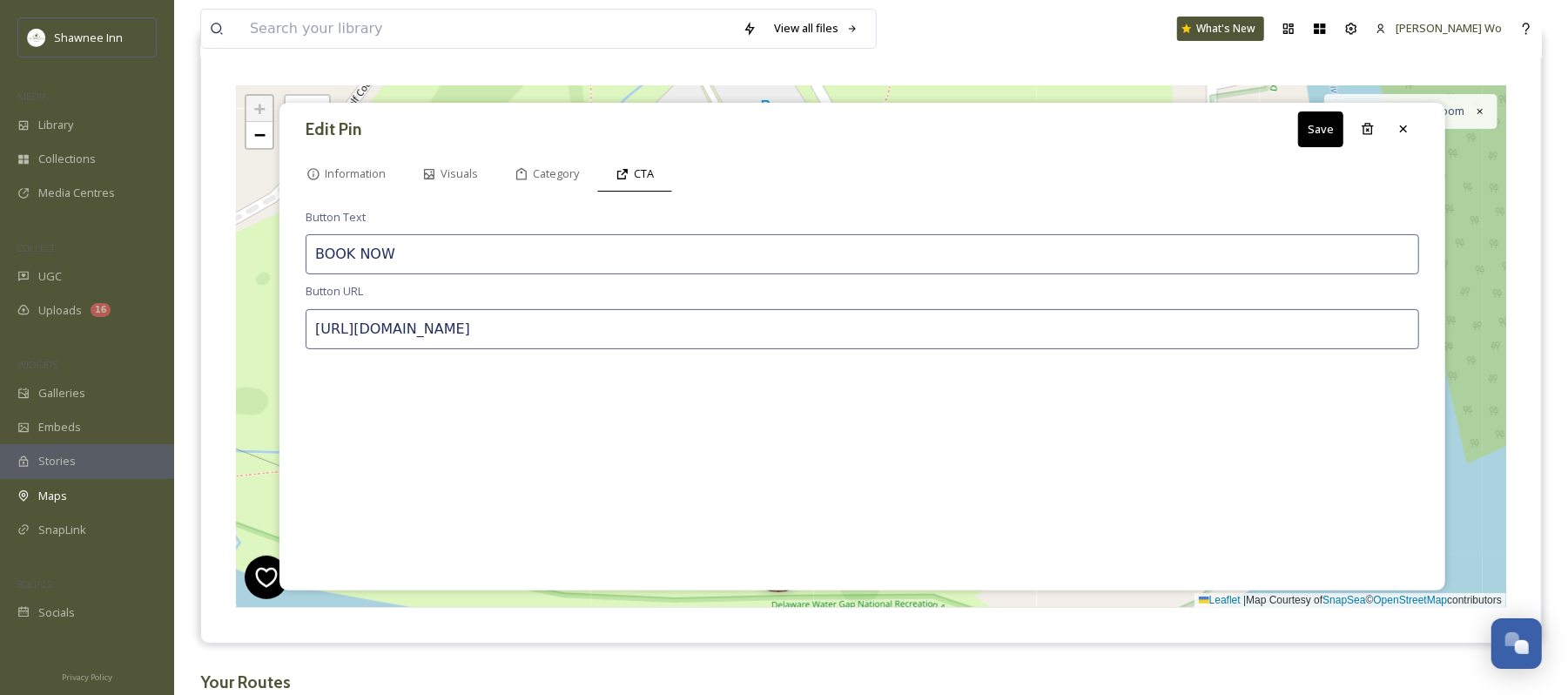
click at [540, 204] on div "Button Text BOOK NOW Button URL https://fareharbor.com/embeds/book/shawneeinn/i…" at bounding box center [863, 391] width 1149 height 382
click at [1315, 134] on button "Save" at bounding box center [1321, 130] width 45 height 36
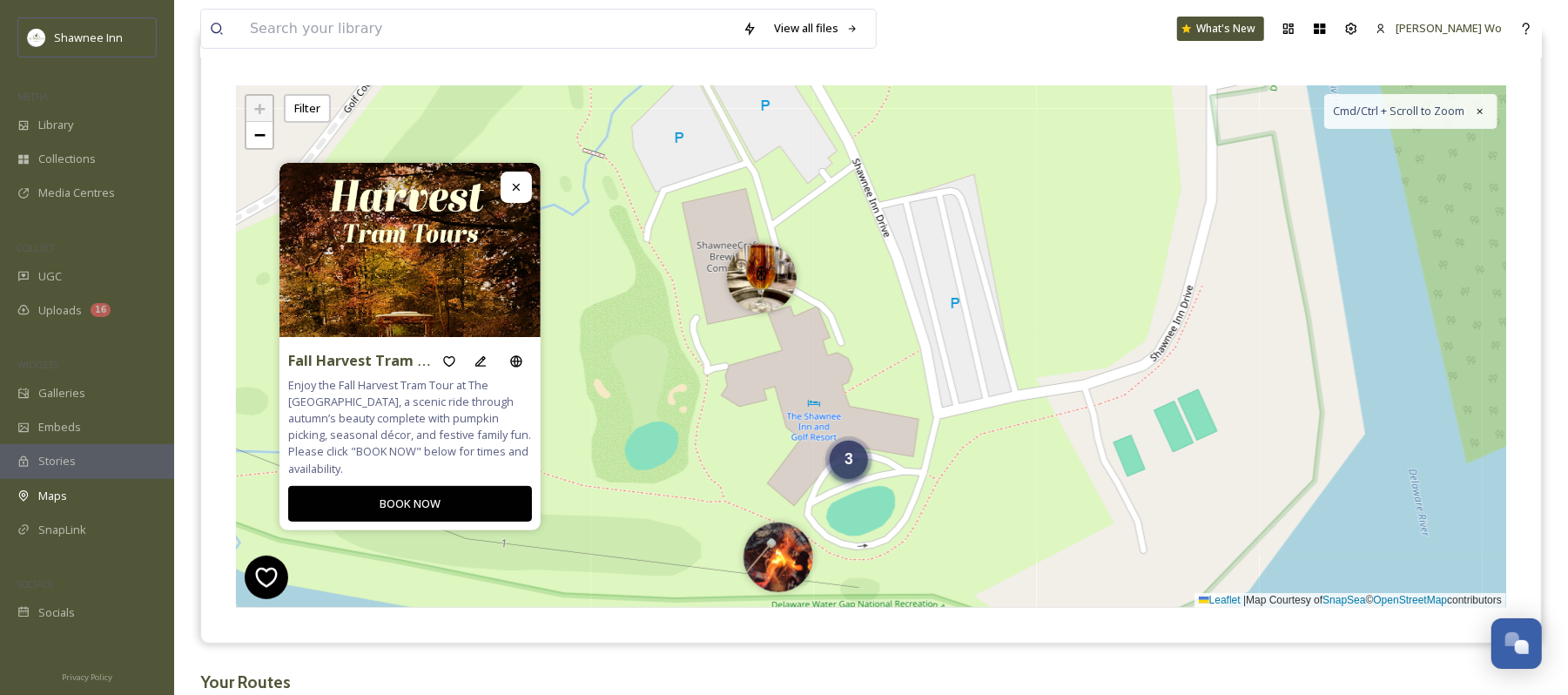
click at [853, 465] on span "3" at bounding box center [848, 459] width 9 height 18
click at [896, 481] on img at bounding box center [879, 469] width 69 height 69
click at [824, 507] on img at bounding box center [834, 494] width 69 height 69
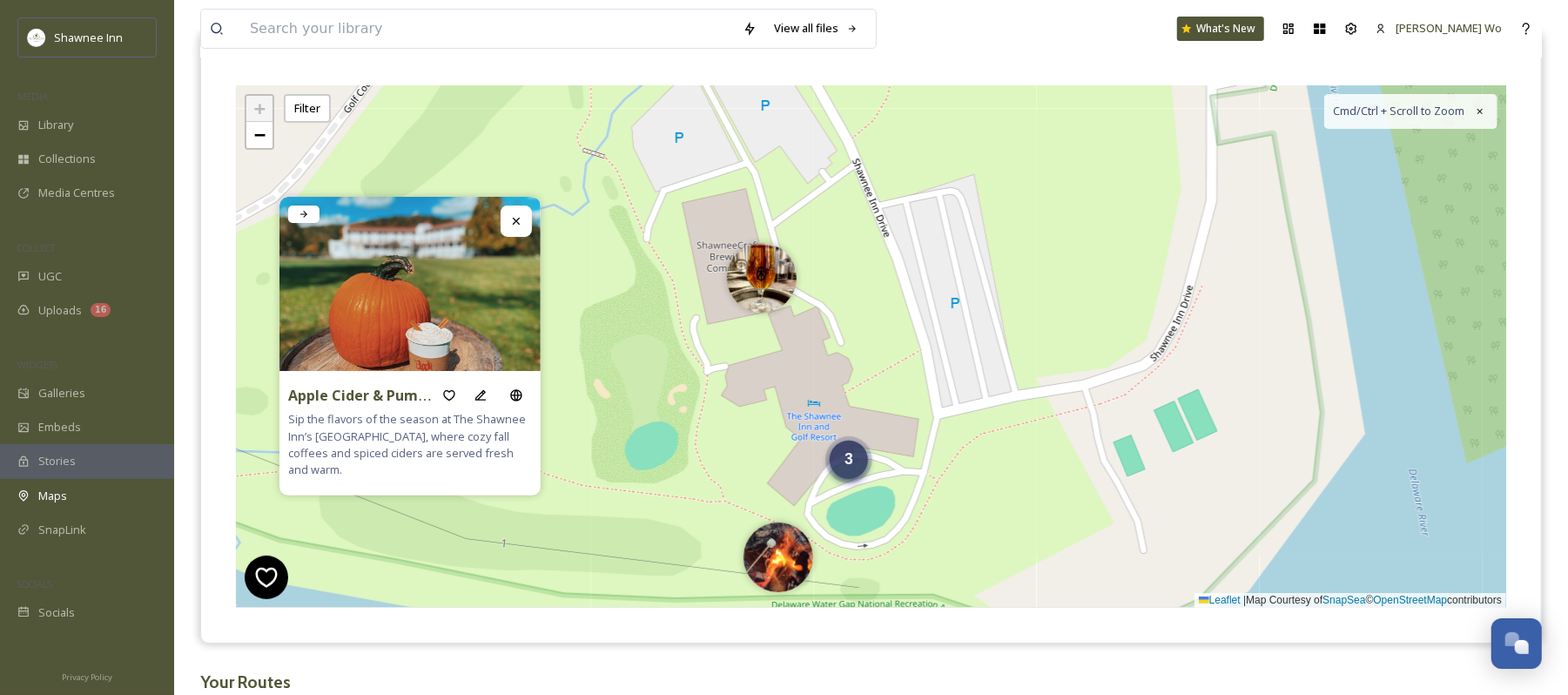
click at [848, 453] on span "3" at bounding box center [848, 459] width 9 height 18
click at [826, 428] on img at bounding box center [834, 442] width 69 height 69
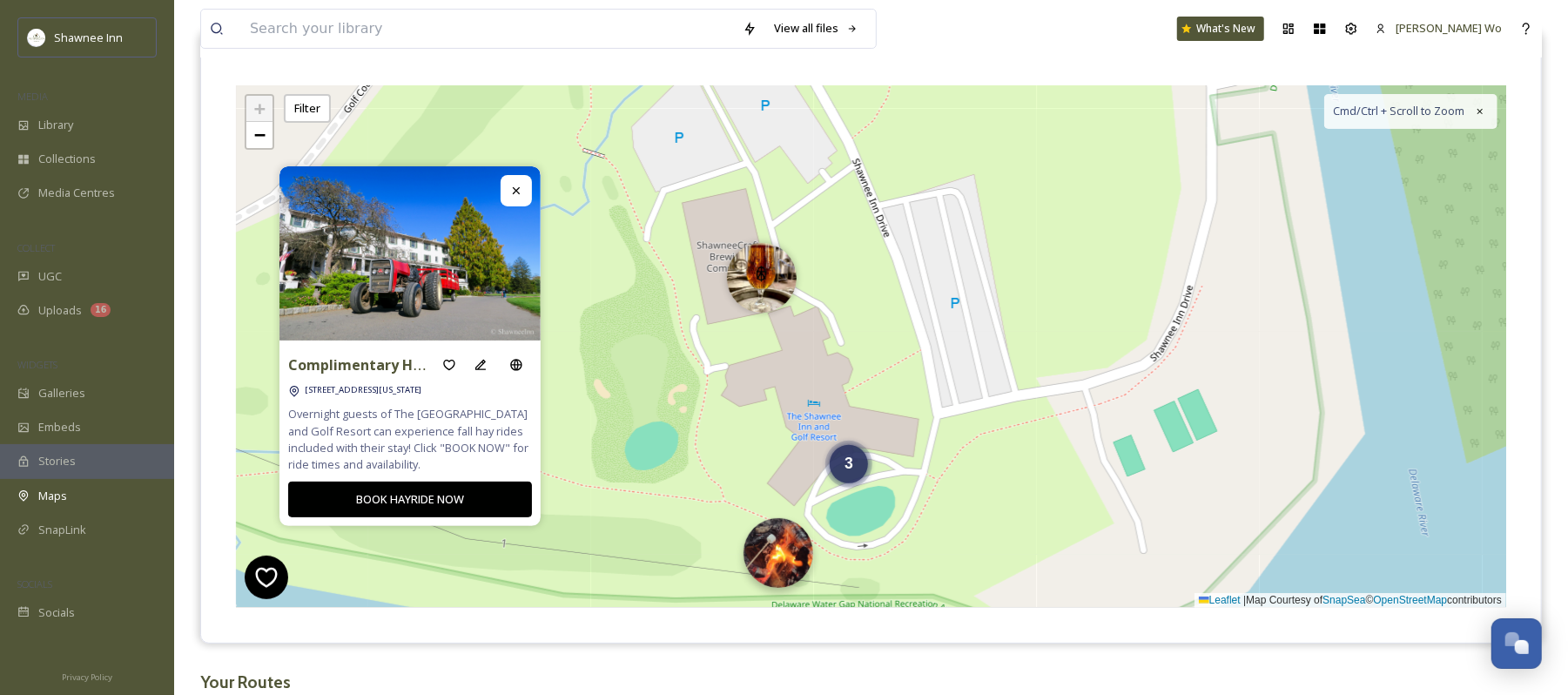
click at [791, 558] on img at bounding box center [778, 553] width 69 height 69
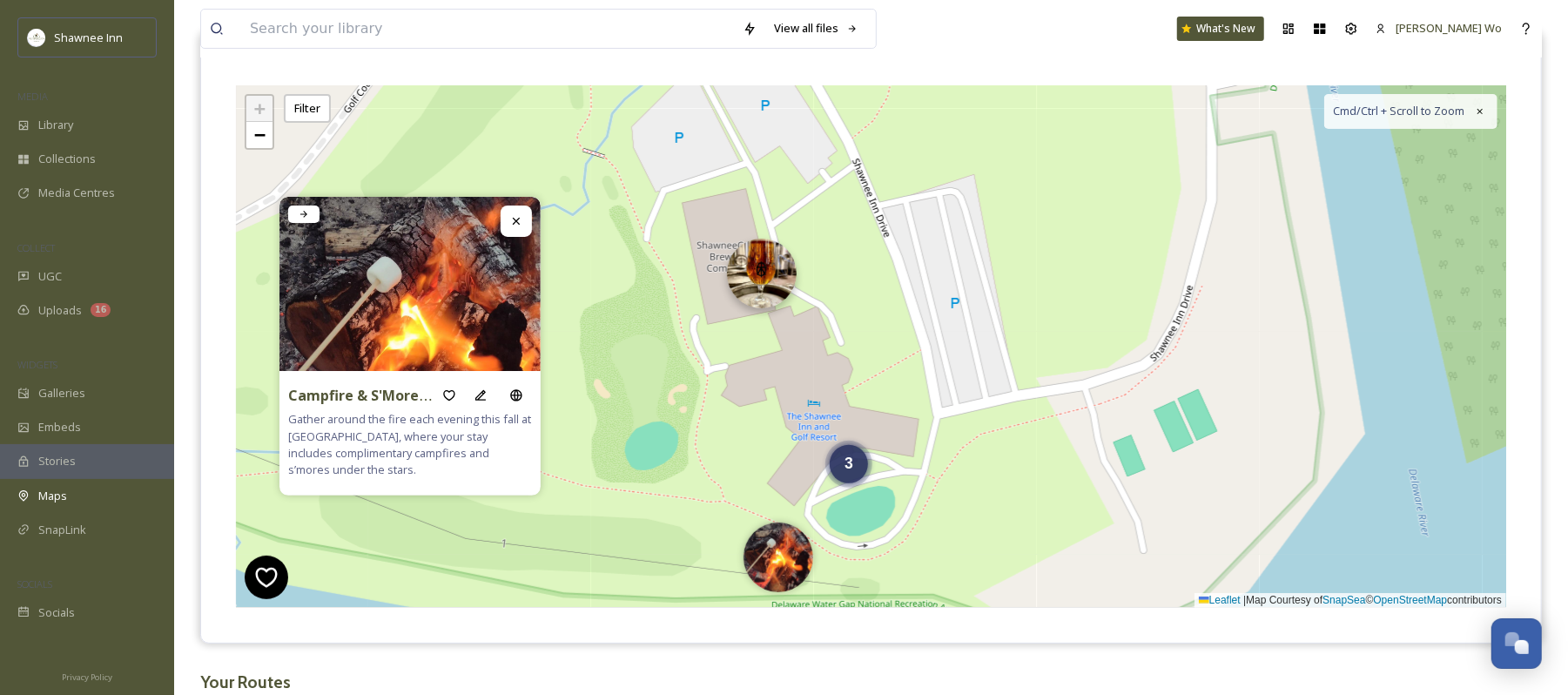
click at [771, 270] on img at bounding box center [762, 273] width 69 height 69
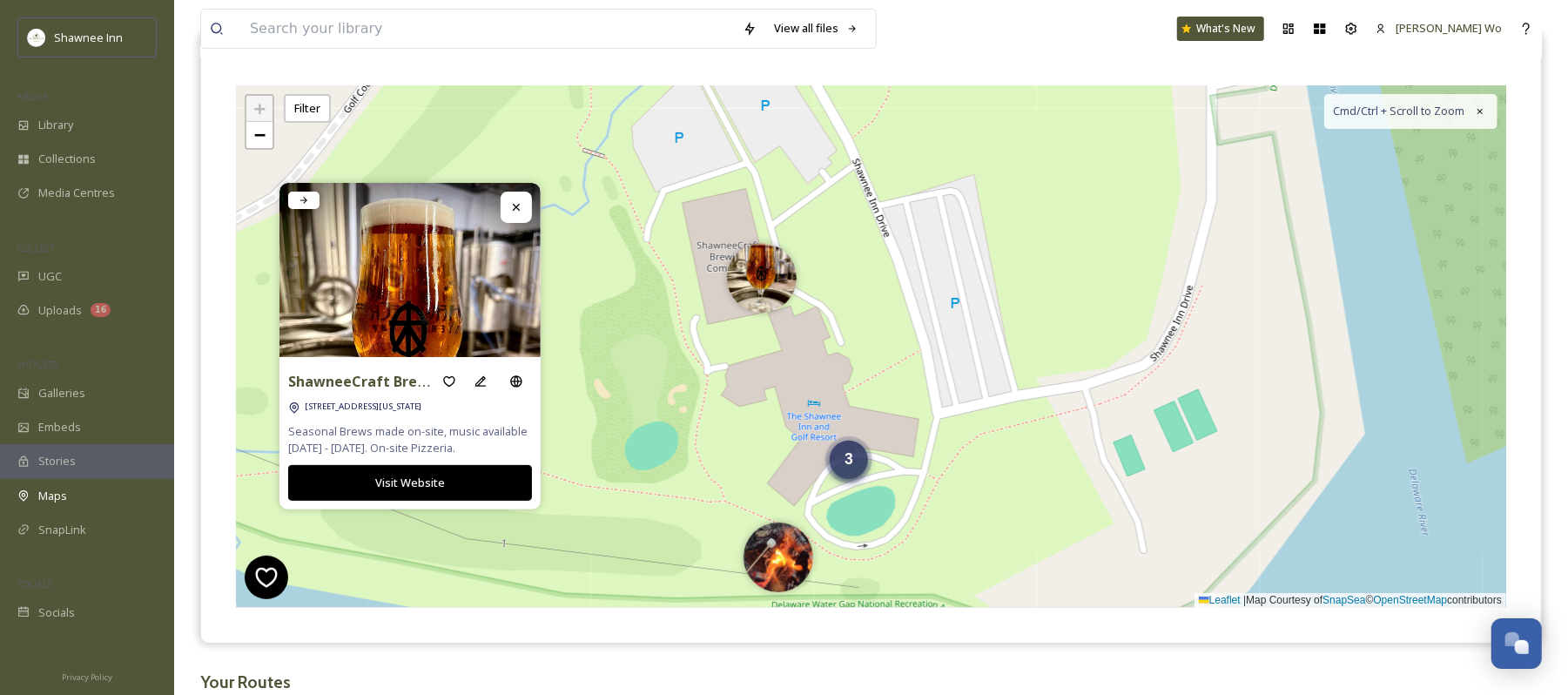
click at [848, 471] on div "3" at bounding box center [848, 460] width 39 height 39
click at [883, 474] on img at bounding box center [879, 469] width 69 height 69
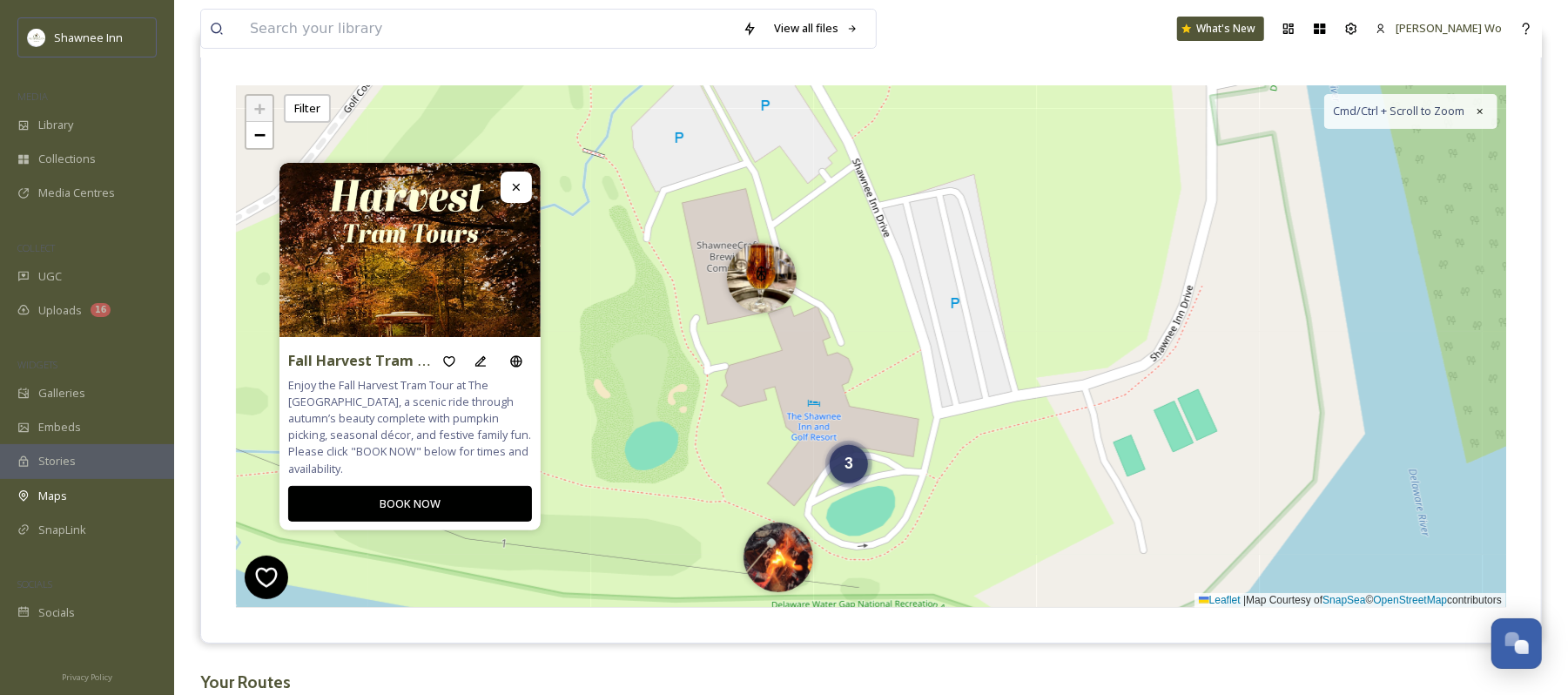
click at [896, 465] on div "3 + − Leaflet | Map Courtesy of SnapSea © OpenStreetMap contributors Cmd/Ctrl +…" at bounding box center [871, 346] width 1270 height 523
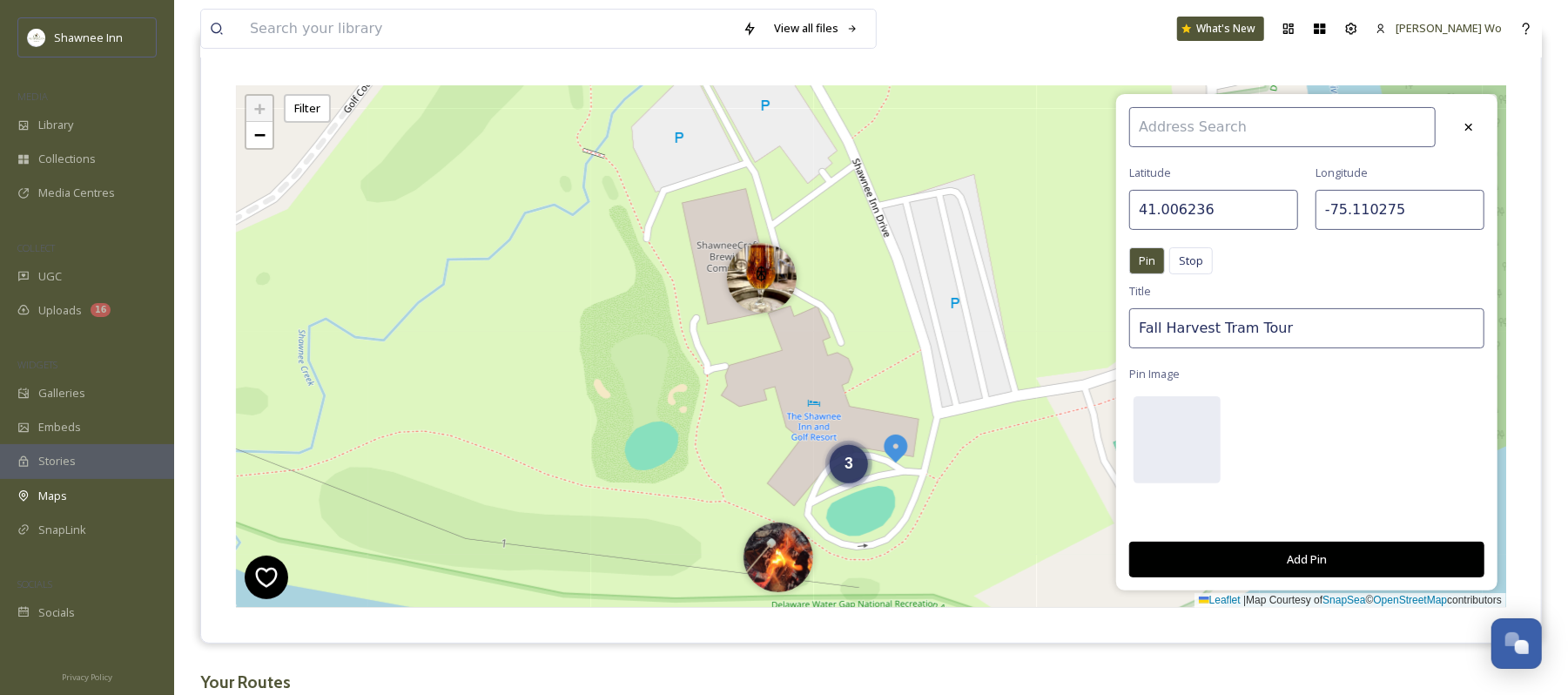
click at [1259, 320] on input "Fall Harvest Tram Tour" at bounding box center [1307, 328] width 355 height 41
type input "Haunted Tram Tour"
click at [1178, 436] on div at bounding box center [1177, 440] width 87 height 87
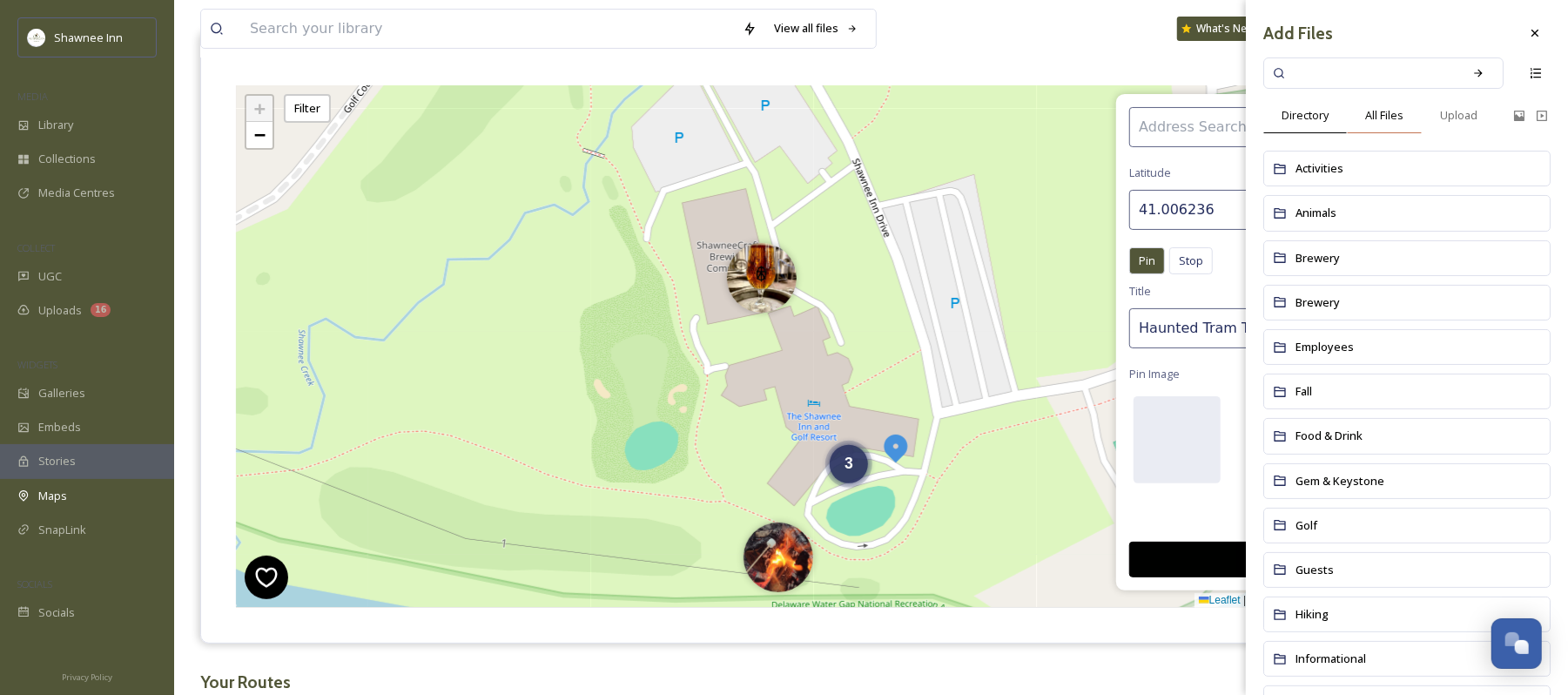
click at [1412, 109] on div "All Files" at bounding box center [1385, 116] width 75 height 36
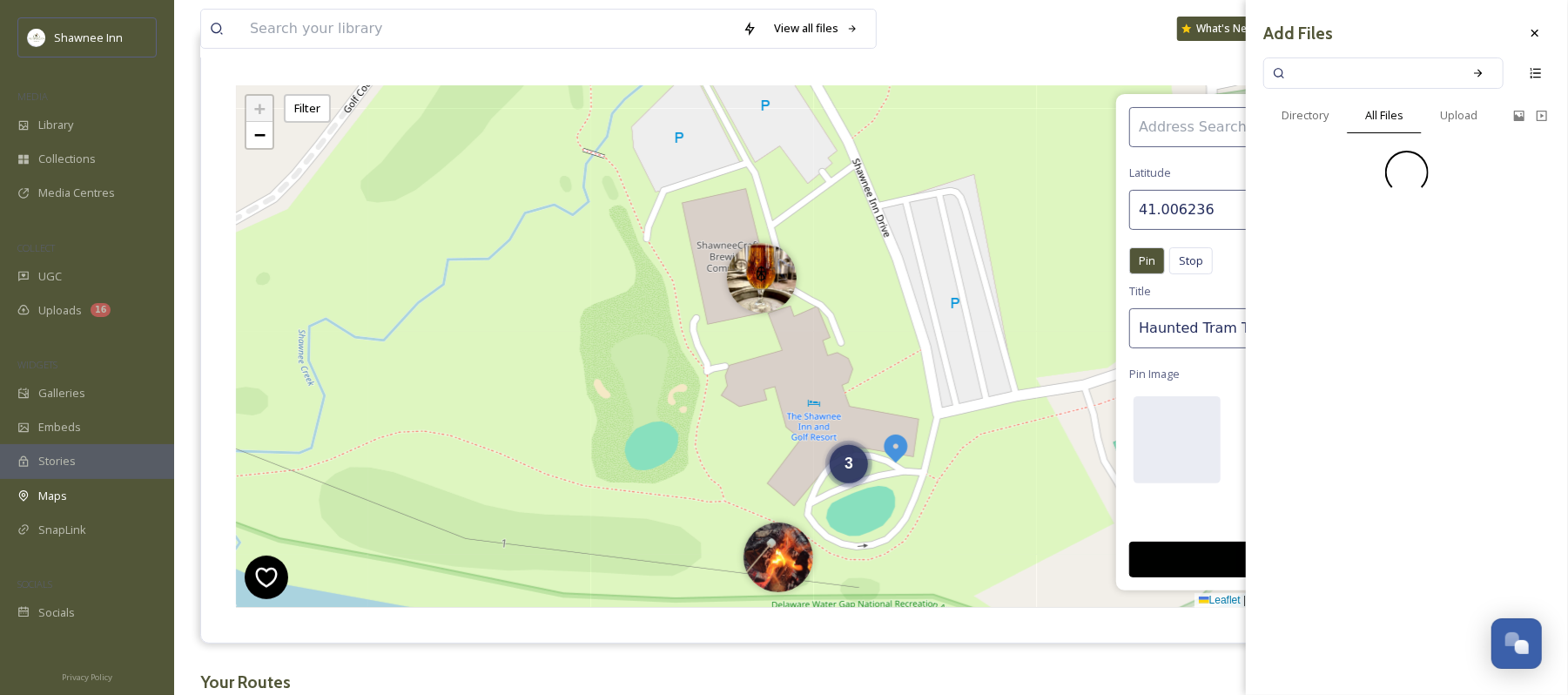
click at [1408, 78] on input at bounding box center [1372, 73] width 164 height 39
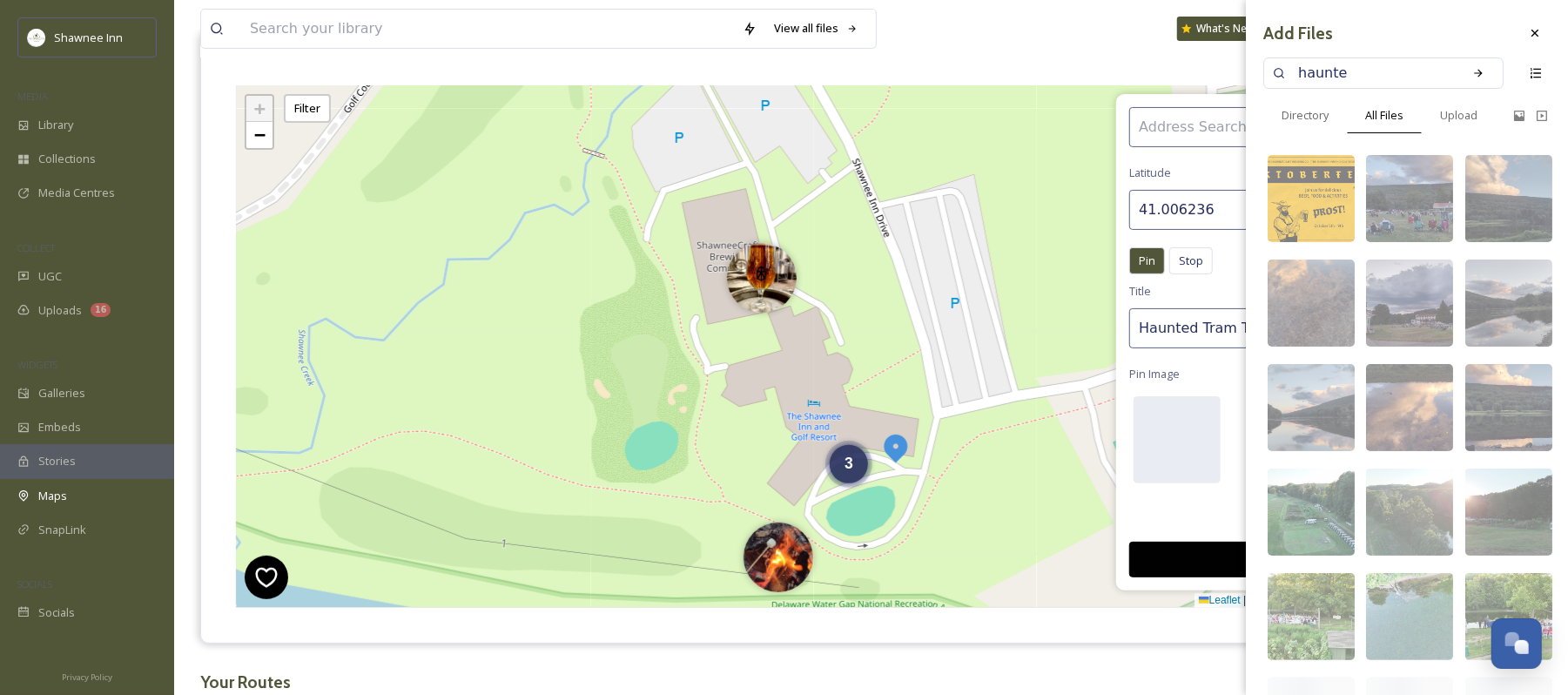
type input "haunted"
click at [1463, 80] on div "Search" at bounding box center [1479, 73] width 32 height 32
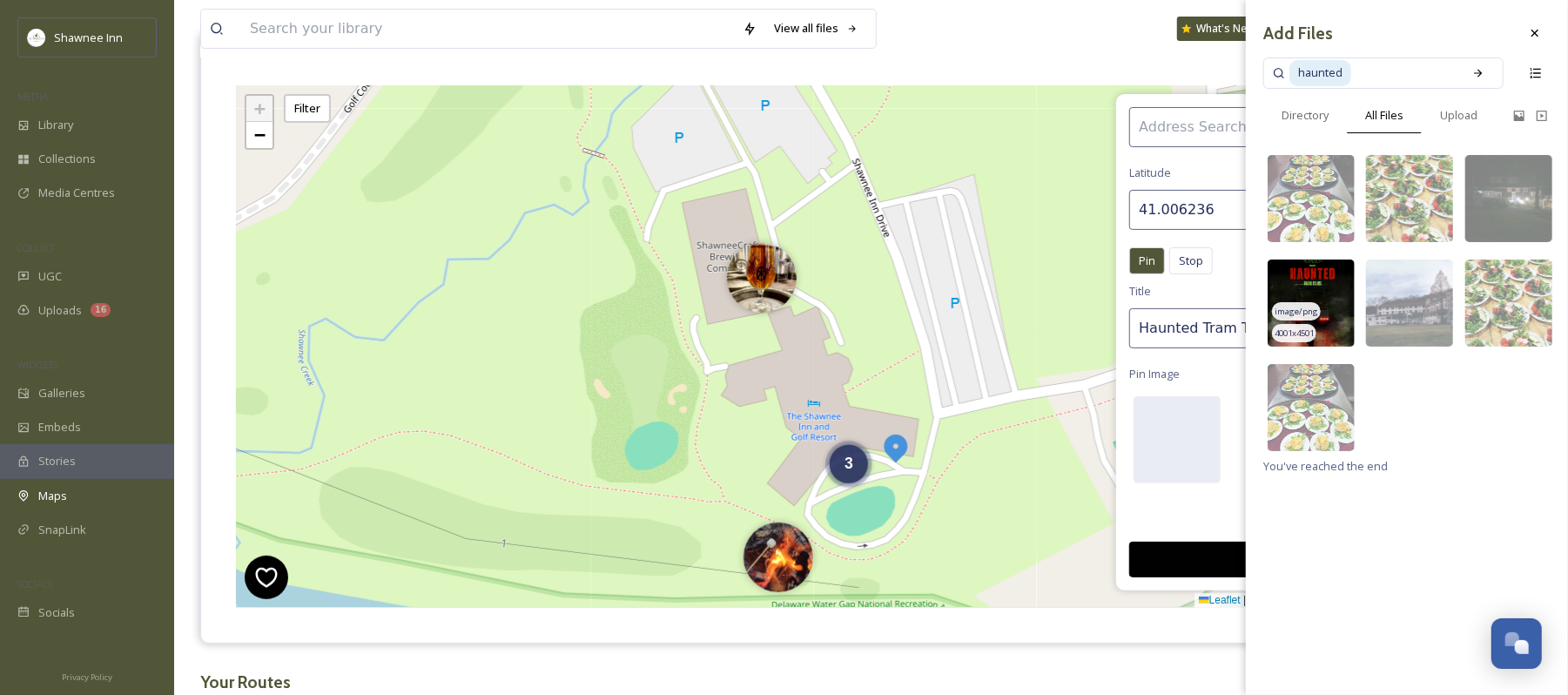
click at [1320, 310] on img at bounding box center [1312, 304] width 87 height 87
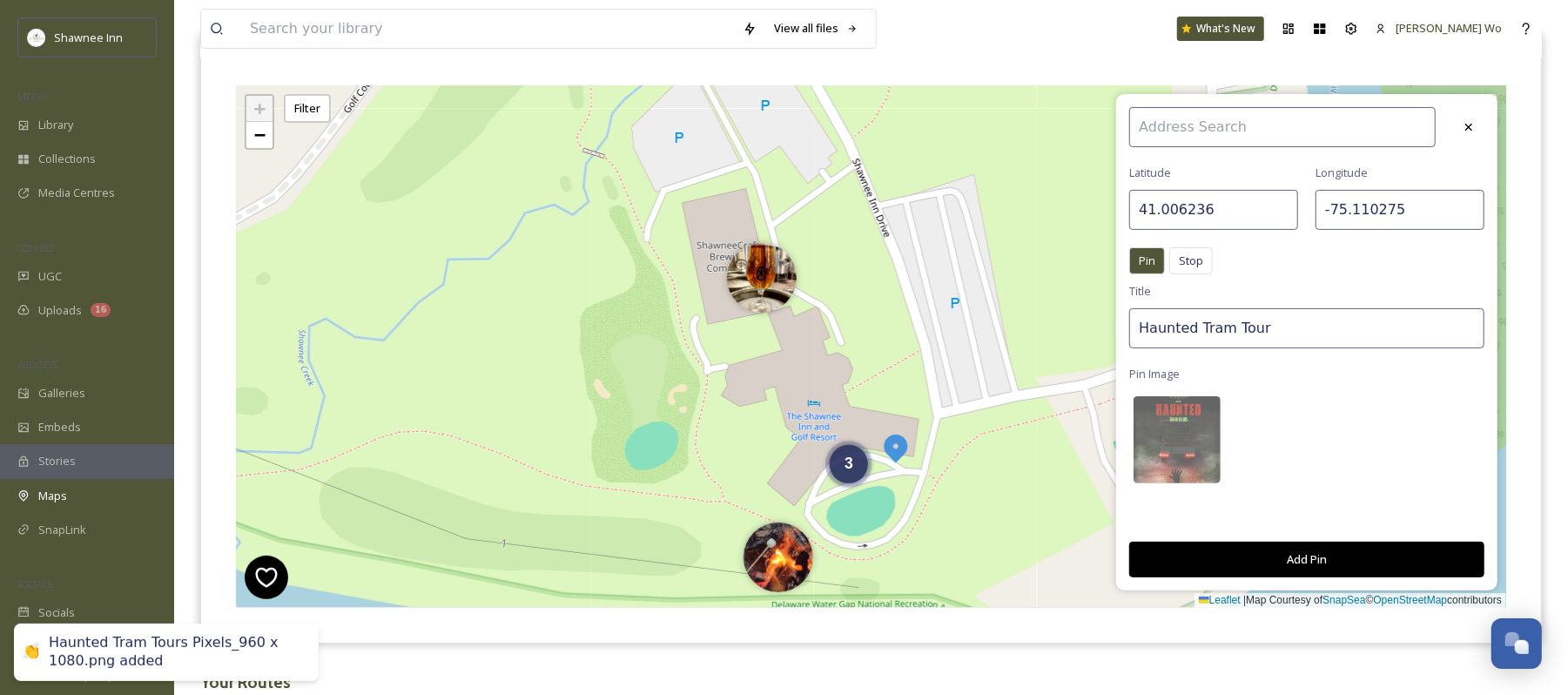
click at [1314, 551] on button "Add Pin" at bounding box center [1307, 560] width 355 height 36
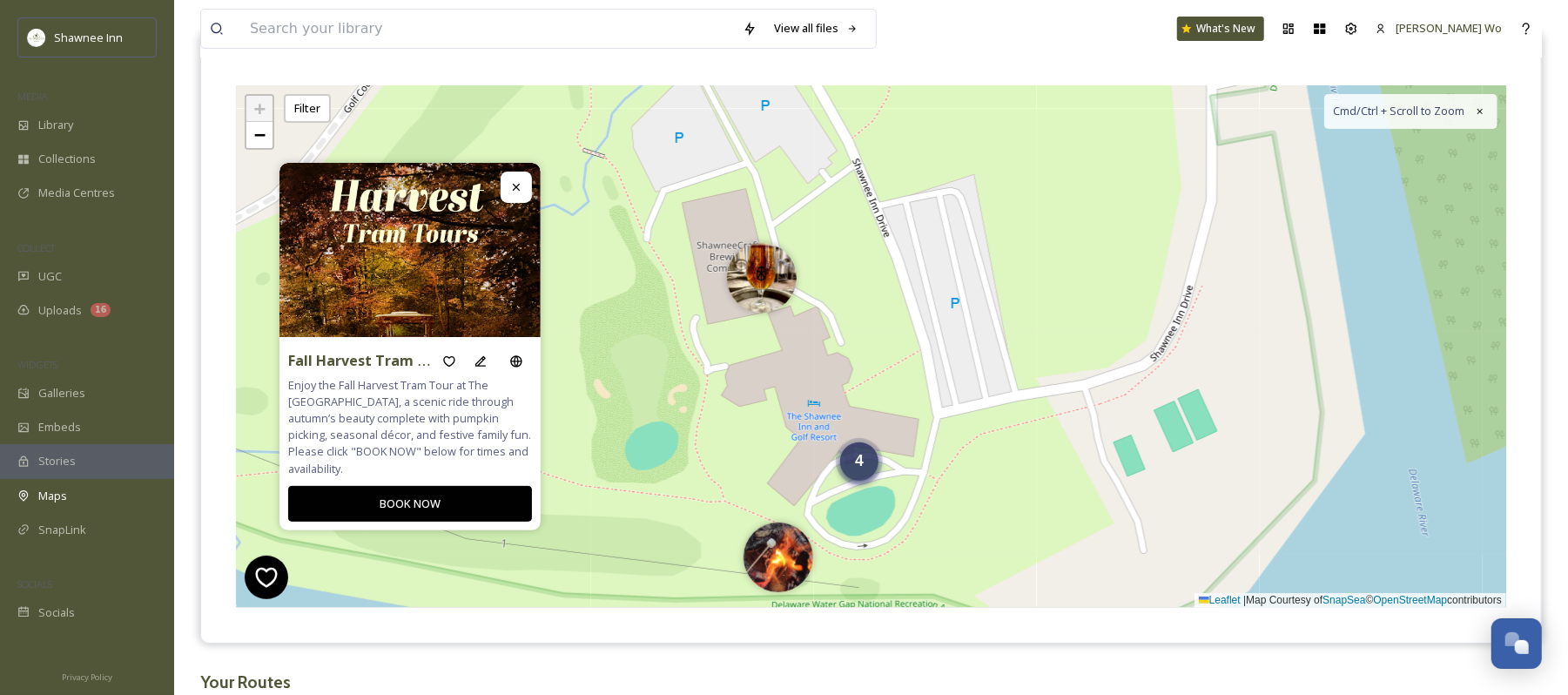
click at [878, 478] on div "4" at bounding box center [859, 461] width 39 height 39
click at [916, 475] on img at bounding box center [890, 470] width 69 height 69
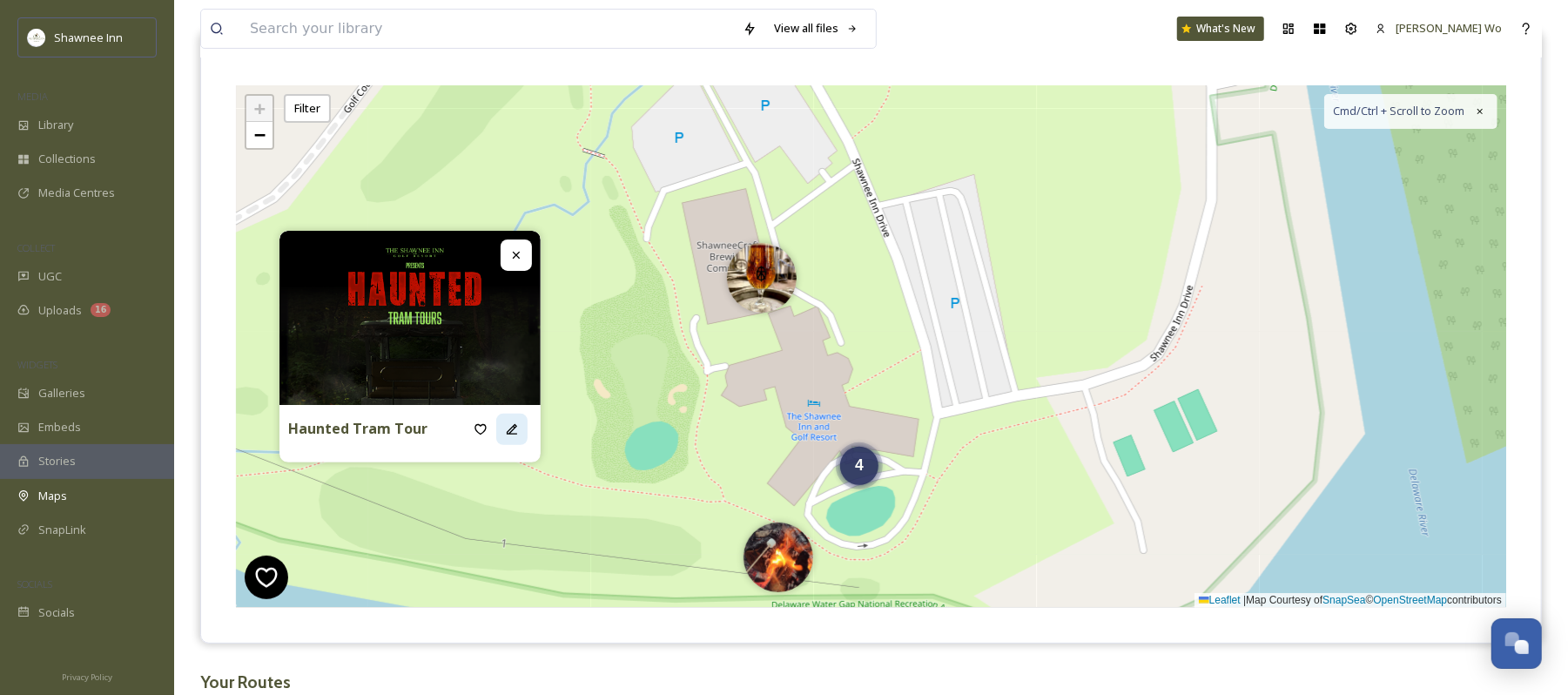
click at [505, 433] on icon at bounding box center [512, 429] width 14 height 14
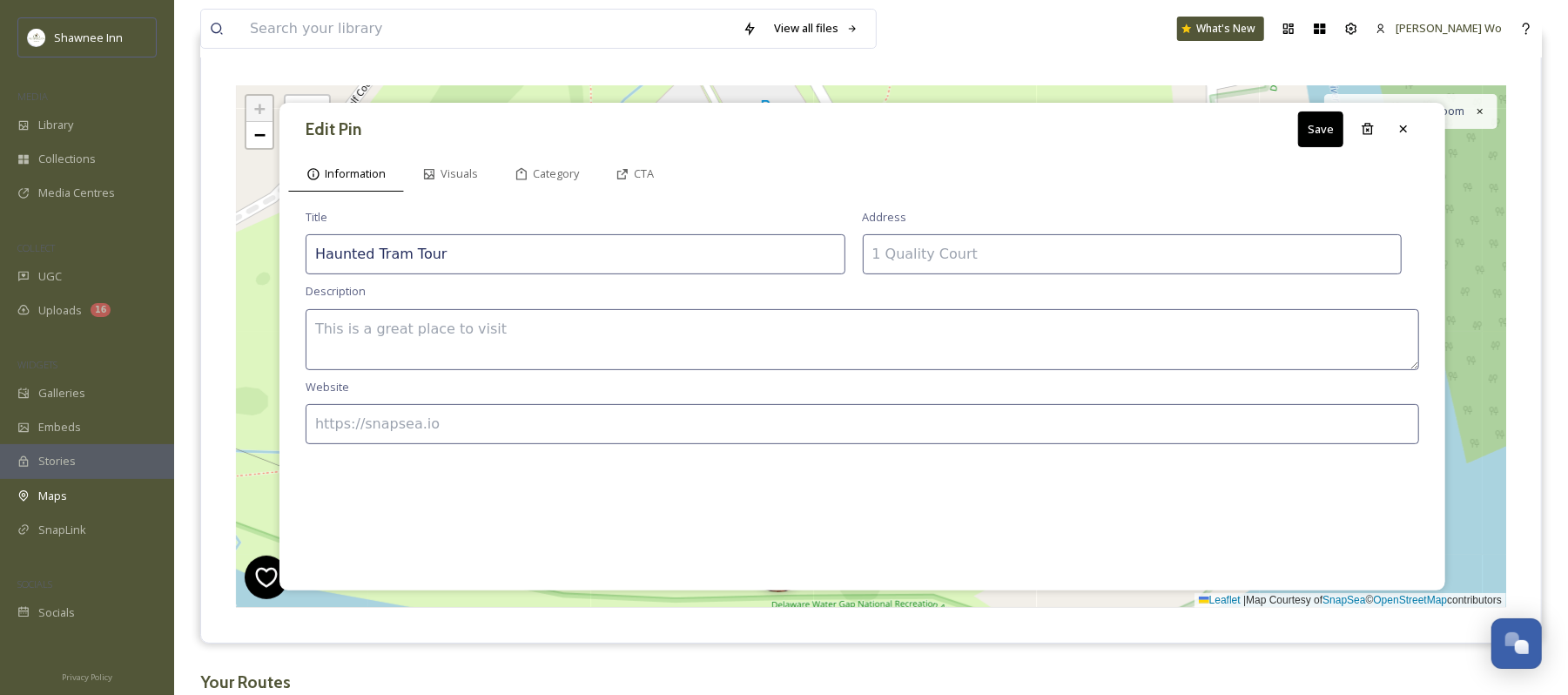
click at [702, 339] on textarea at bounding box center [862, 340] width 1114 height 61
paste textarea "Climb aboard The Shawnee Inn’s Haunted Tram Tour for a spine-chilling ride fill…"
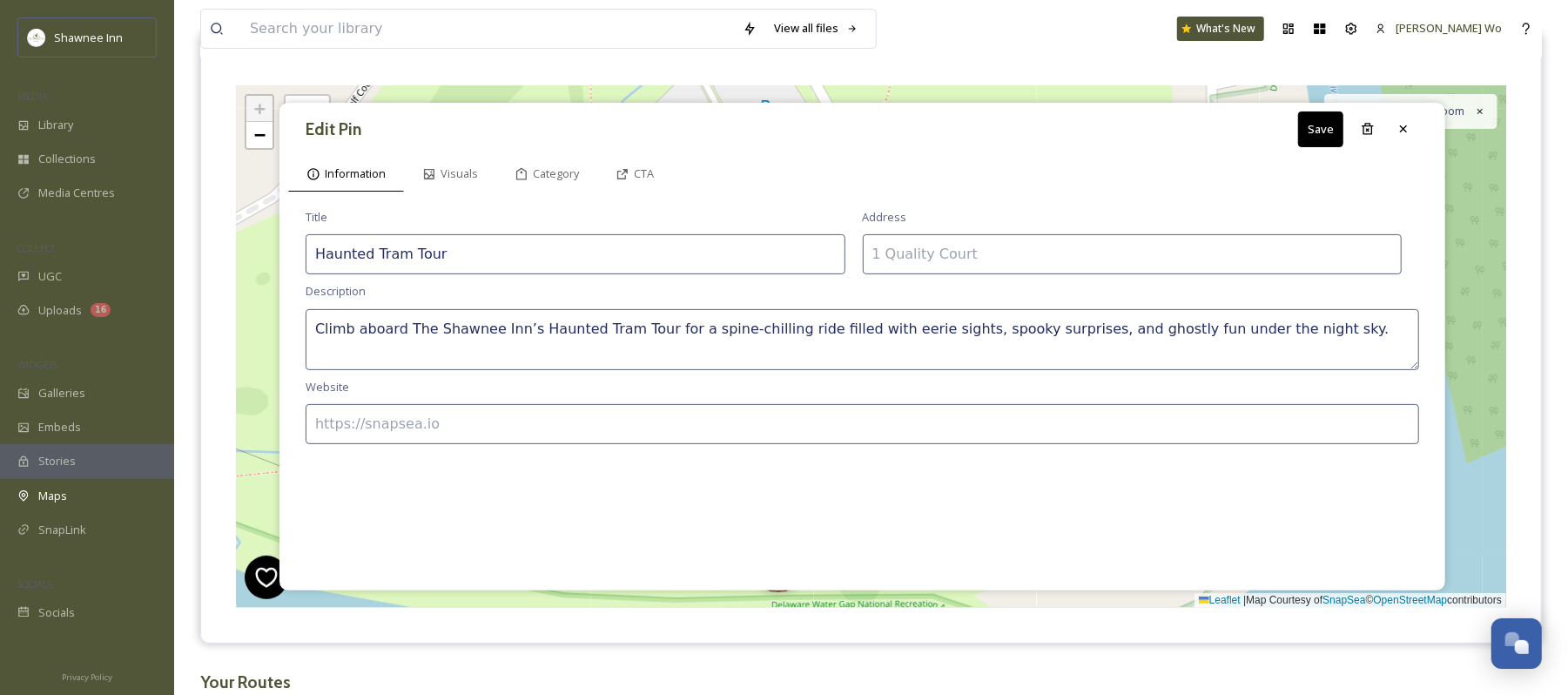
type textarea "Climb aboard The Shawnee Inn’s Haunted Tram Tour for a spine-chilling ride fill…"
click at [867, 429] on input at bounding box center [862, 424] width 1114 height 41
paste input "https://fareharbor.com/embeds/book/shawneeinn/items/575074/?full-items=yes&flow…"
type input "https://fareharbor.com/embeds/book/shawneeinn/items/575074/?full-items=yes&flow…"
click at [632, 165] on div "CTA" at bounding box center [635, 174] width 75 height 36
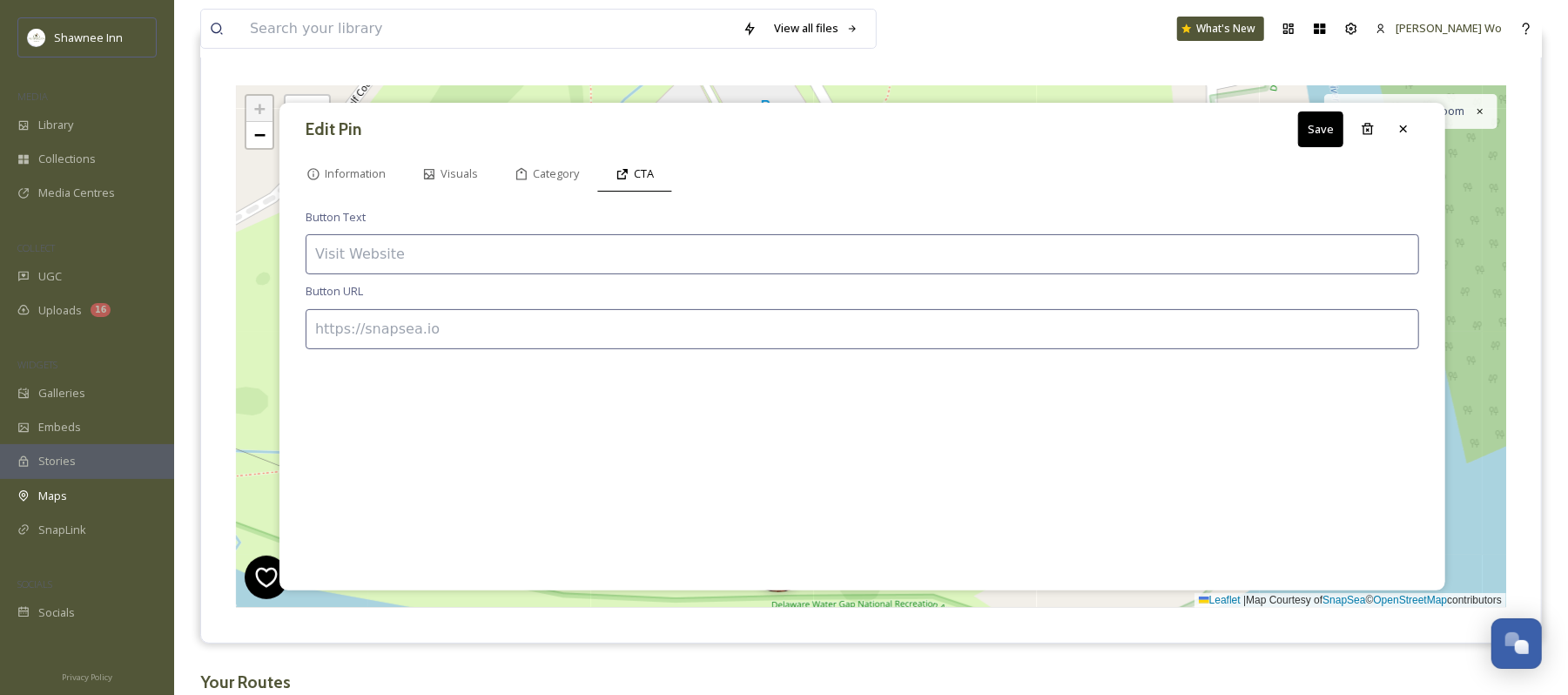
click at [587, 328] on input at bounding box center [862, 329] width 1114 height 41
paste input "https://fareharbor.com/embeds/book/shawneeinn/items/575074/?full-items=yes&flow…"
type input "https://fareharbor.com/embeds/book/shawneeinn/items/575074/?full-items=yes&flow…"
click at [560, 258] on input at bounding box center [862, 254] width 1114 height 41
type input "BOOK NOW"
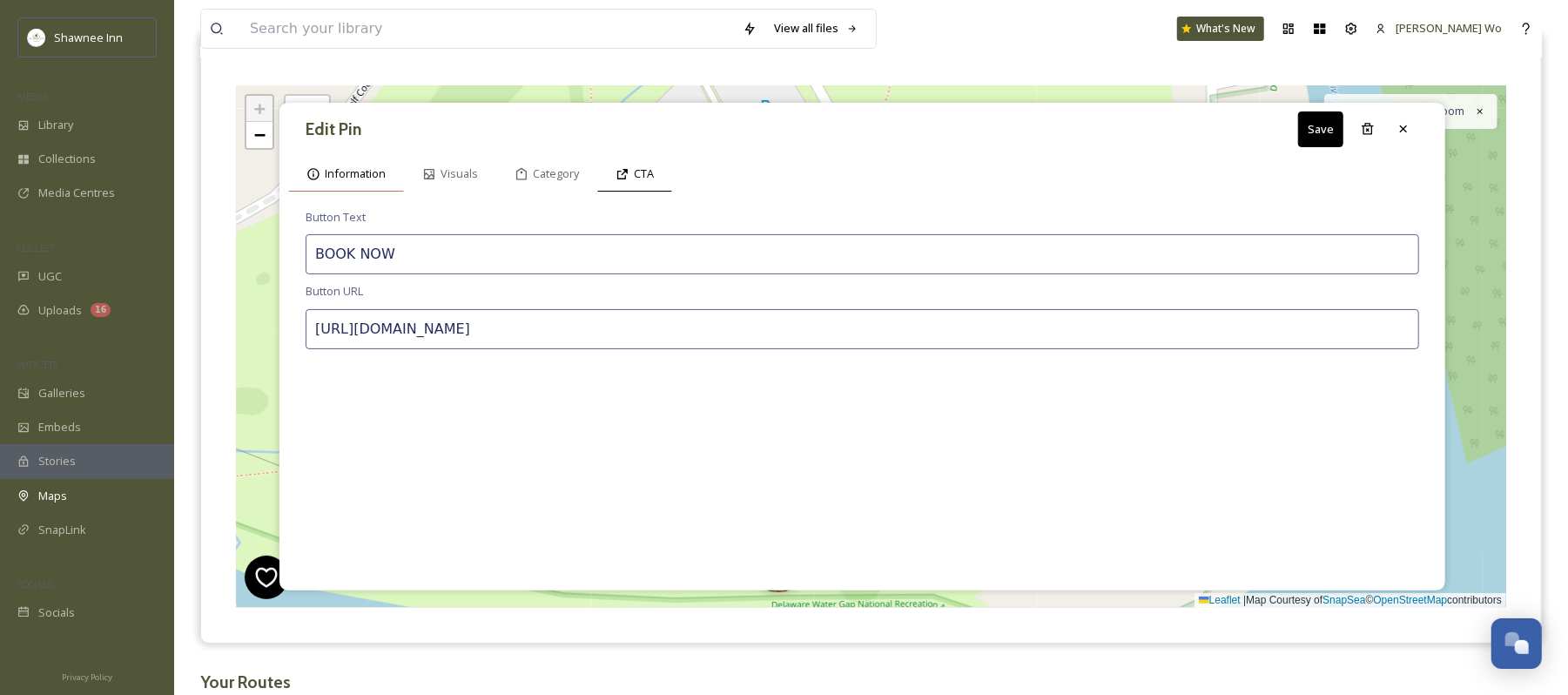
click at [366, 172] on span "Information" at bounding box center [356, 173] width 61 height 17
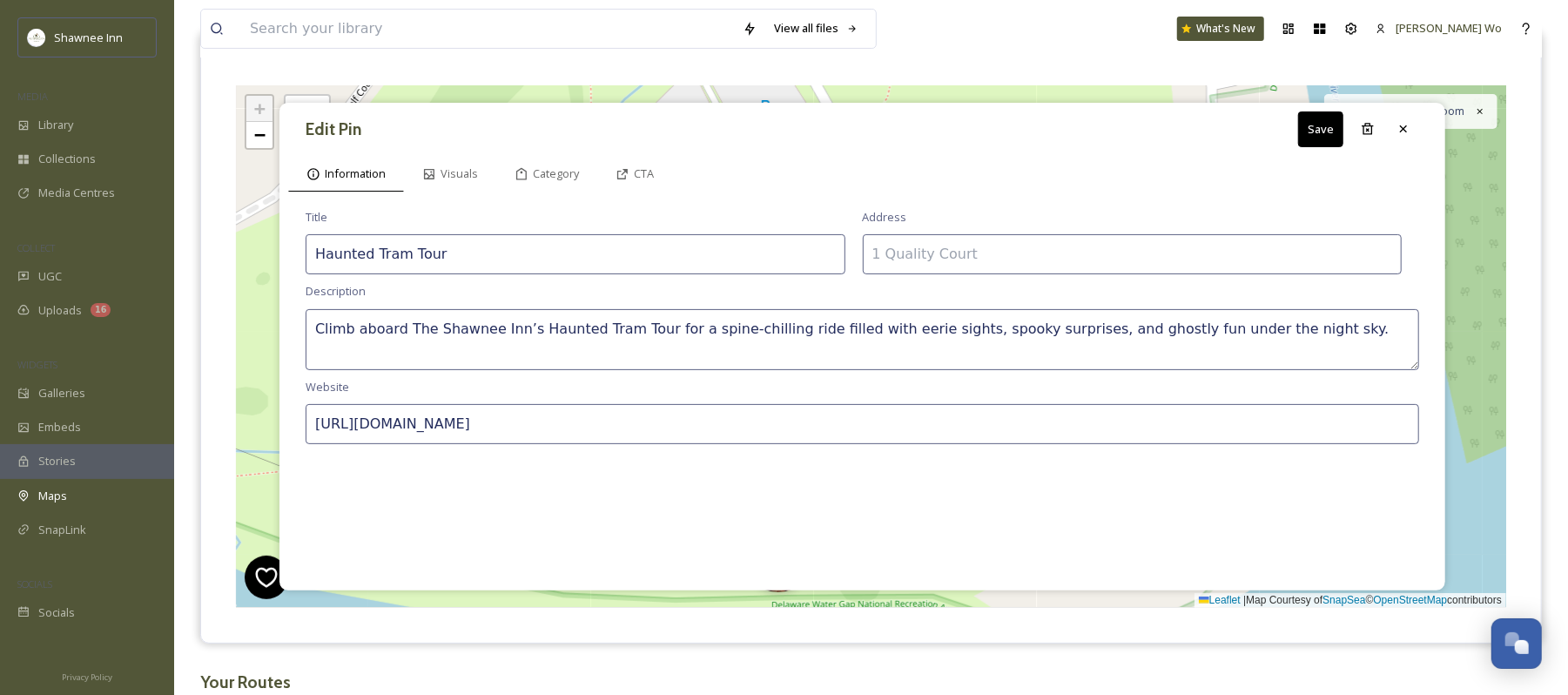
click at [1290, 329] on textarea "Climb aboard The Shawnee Inn’s Haunted Tram Tour for a spine-chilling ride fill…" at bounding box center [862, 340] width 1114 height 61
type textarea "Climb aboard The Shawnee Inn’s Haunted Tram Tour for a spine-chilling ride fill…"
click at [625, 179] on icon at bounding box center [623, 174] width 14 height 14
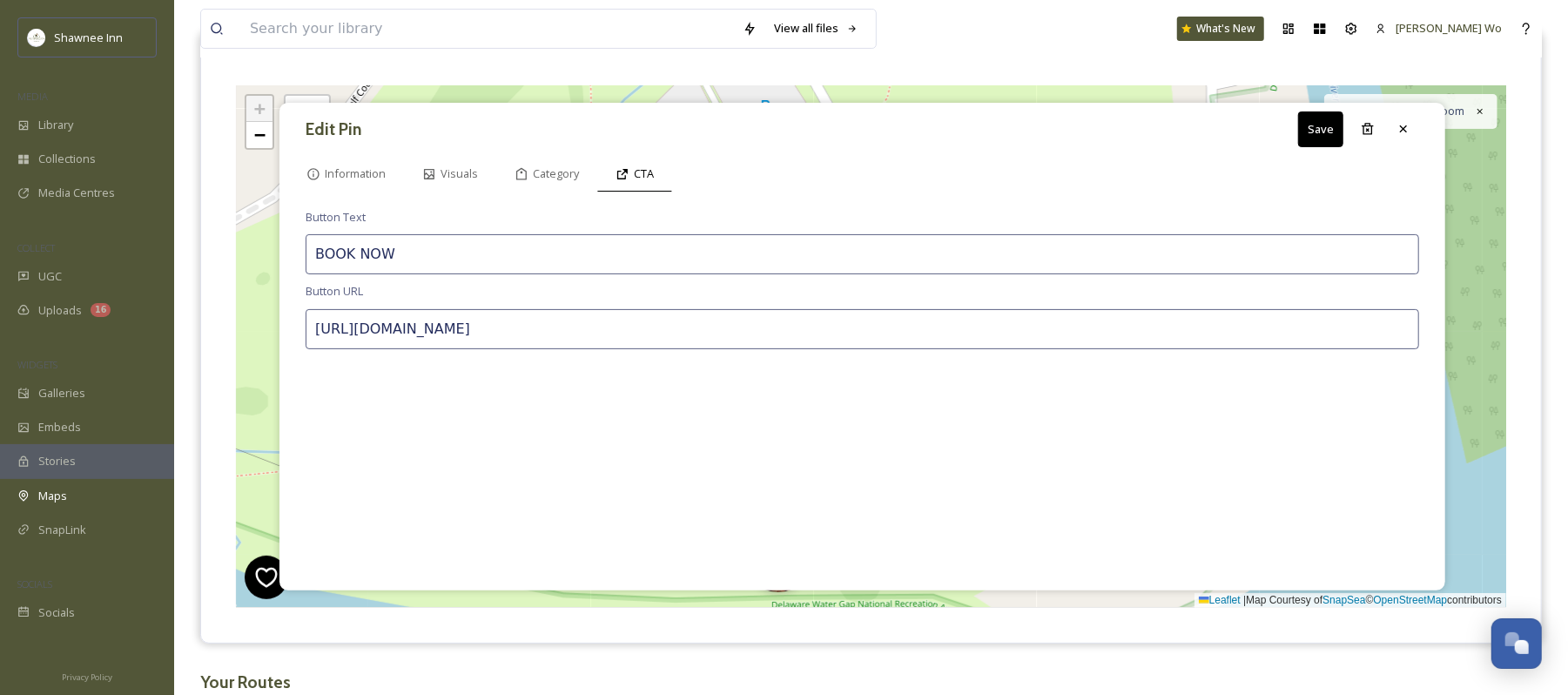
click at [1318, 126] on button "Save" at bounding box center [1321, 130] width 45 height 36
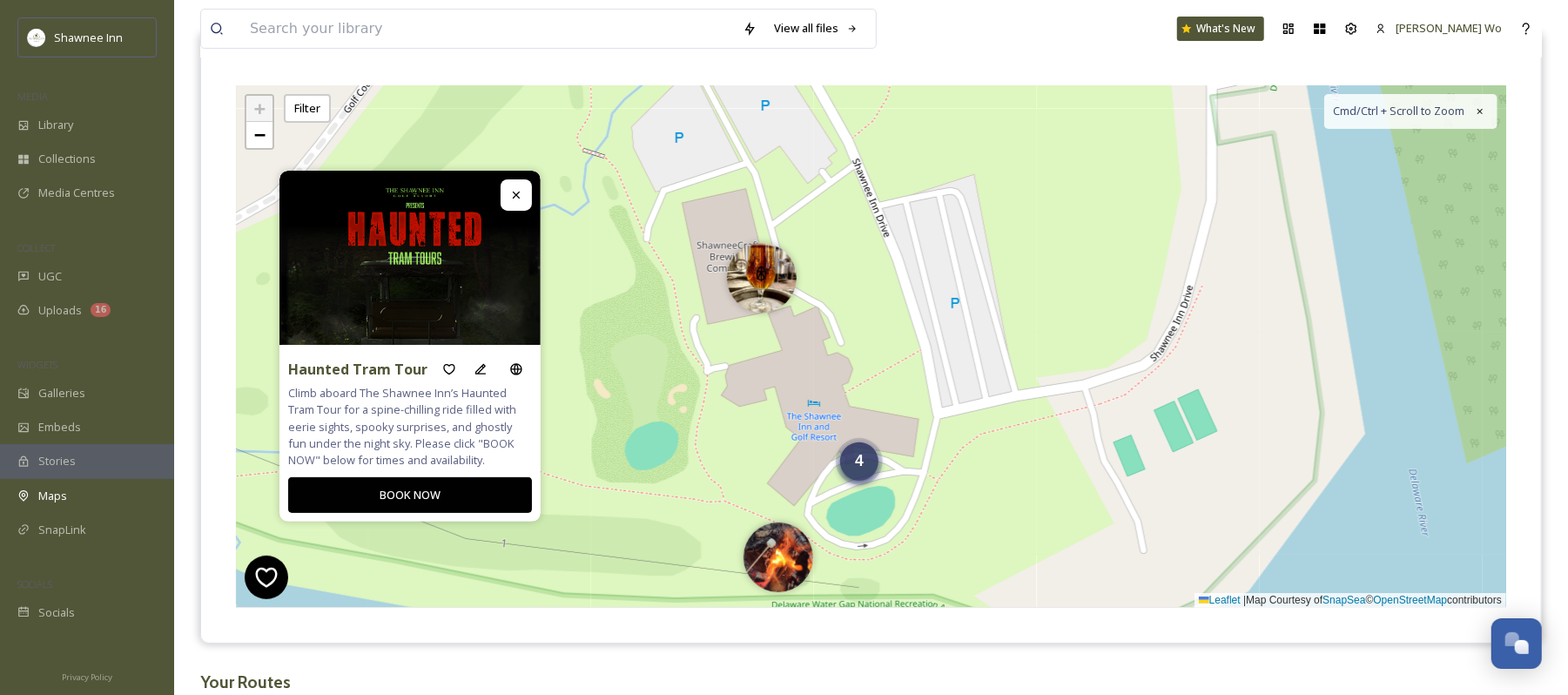
click at [867, 469] on div "4" at bounding box center [859, 461] width 39 height 39
click at [857, 499] on img at bounding box center [859, 500] width 69 height 69
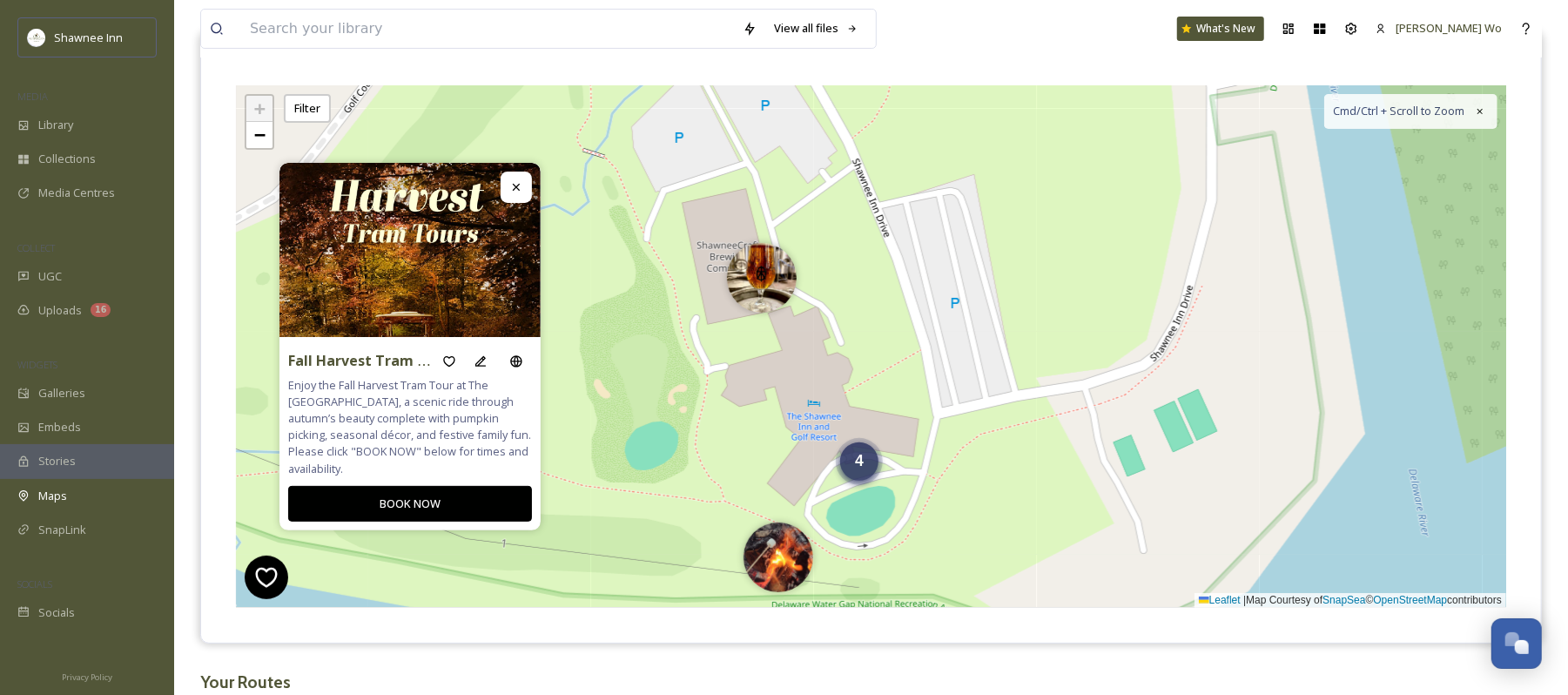
click at [857, 462] on span "4" at bounding box center [859, 461] width 9 height 18
click at [871, 413] on img at bounding box center [859, 440] width 69 height 69
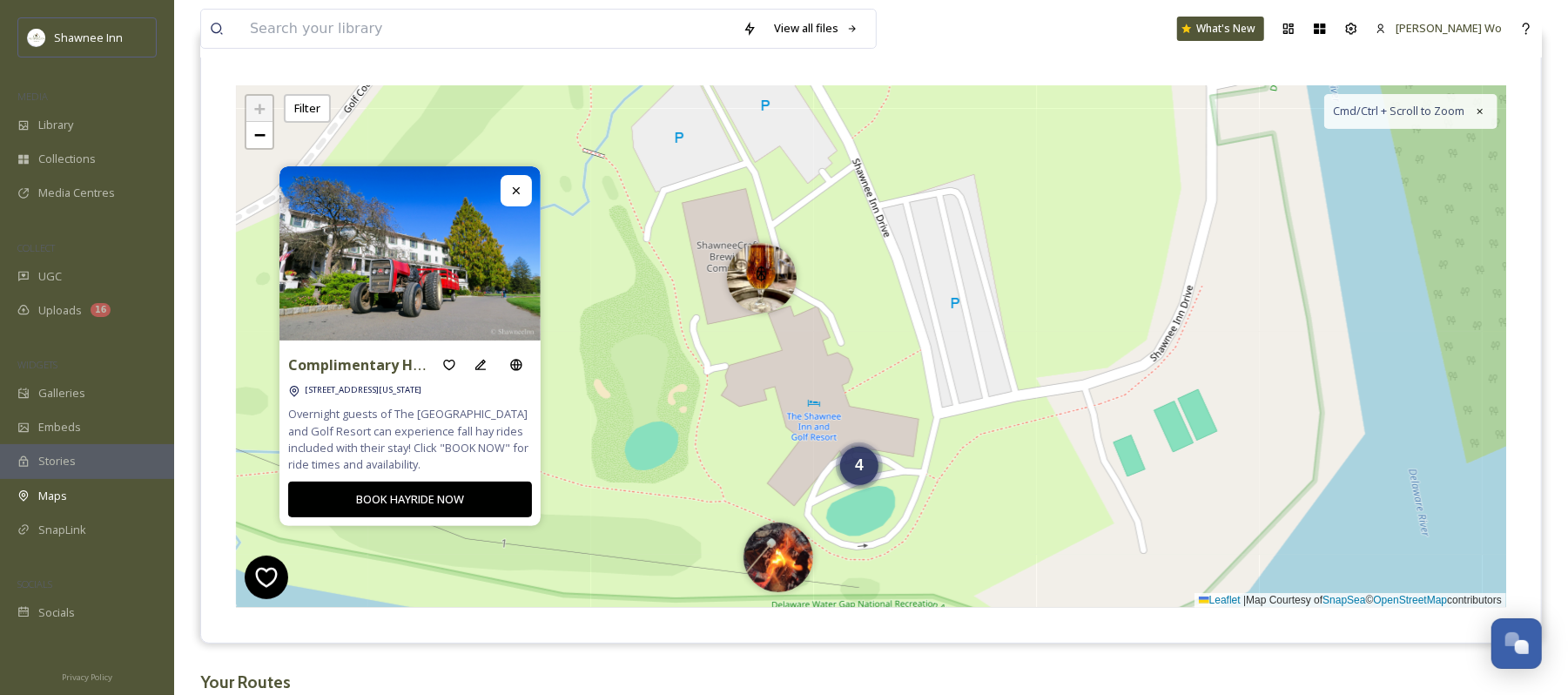
click at [852, 491] on div "4 + − Leaflet | Map Courtesy of SnapSea © OpenStreetMap contributors Cmd/Ctrl +…" at bounding box center [871, 346] width 1270 height 523
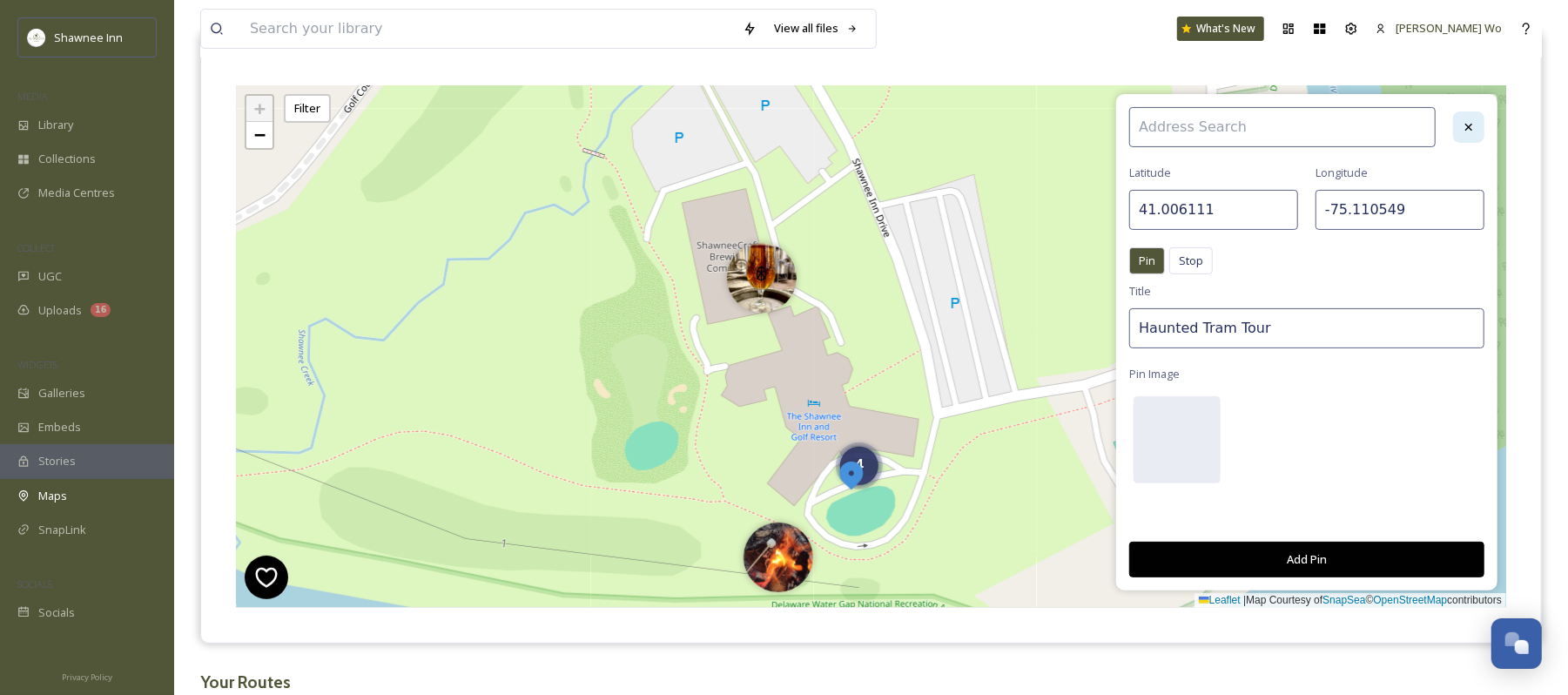
click at [1467, 126] on icon at bounding box center [1469, 128] width 14 height 14
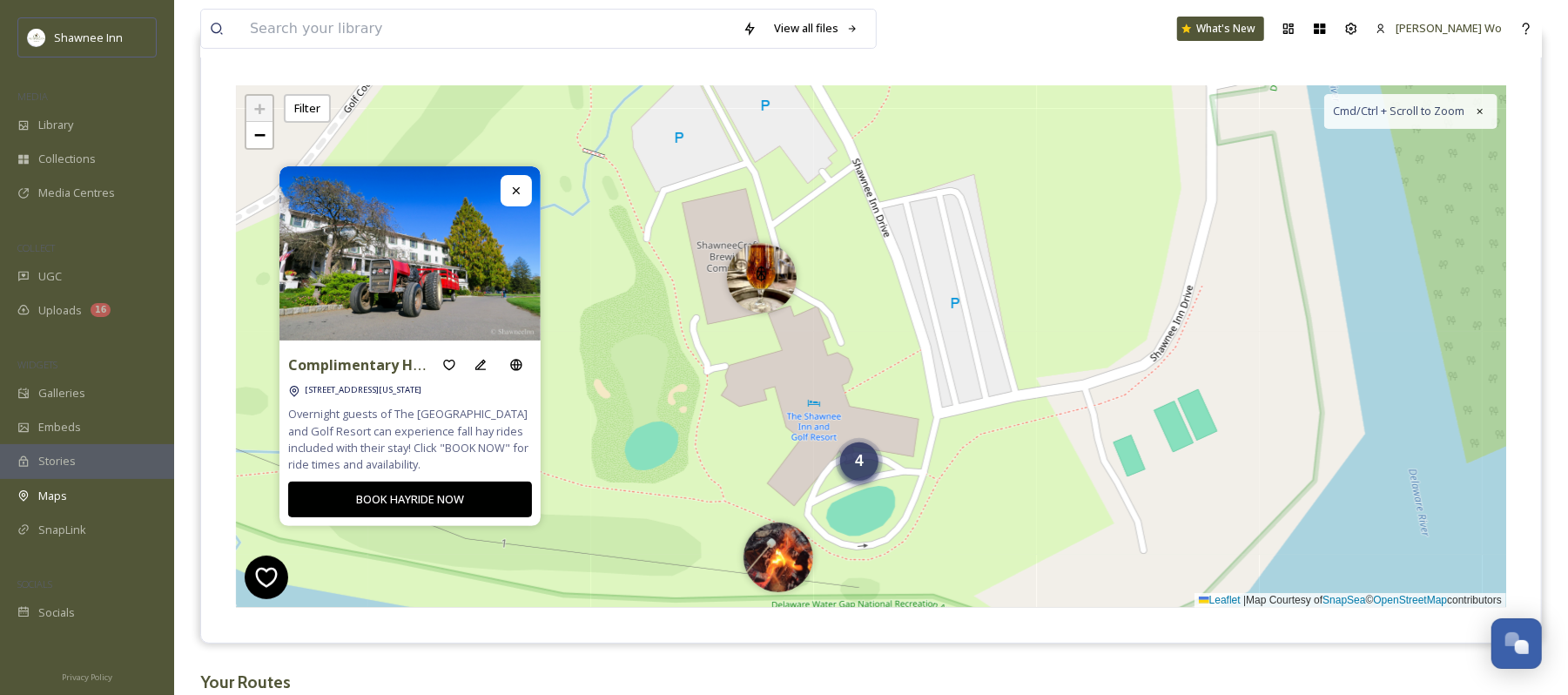
click at [859, 457] on span "4" at bounding box center [859, 461] width 9 height 18
click at [814, 457] on img at bounding box center [828, 470] width 69 height 69
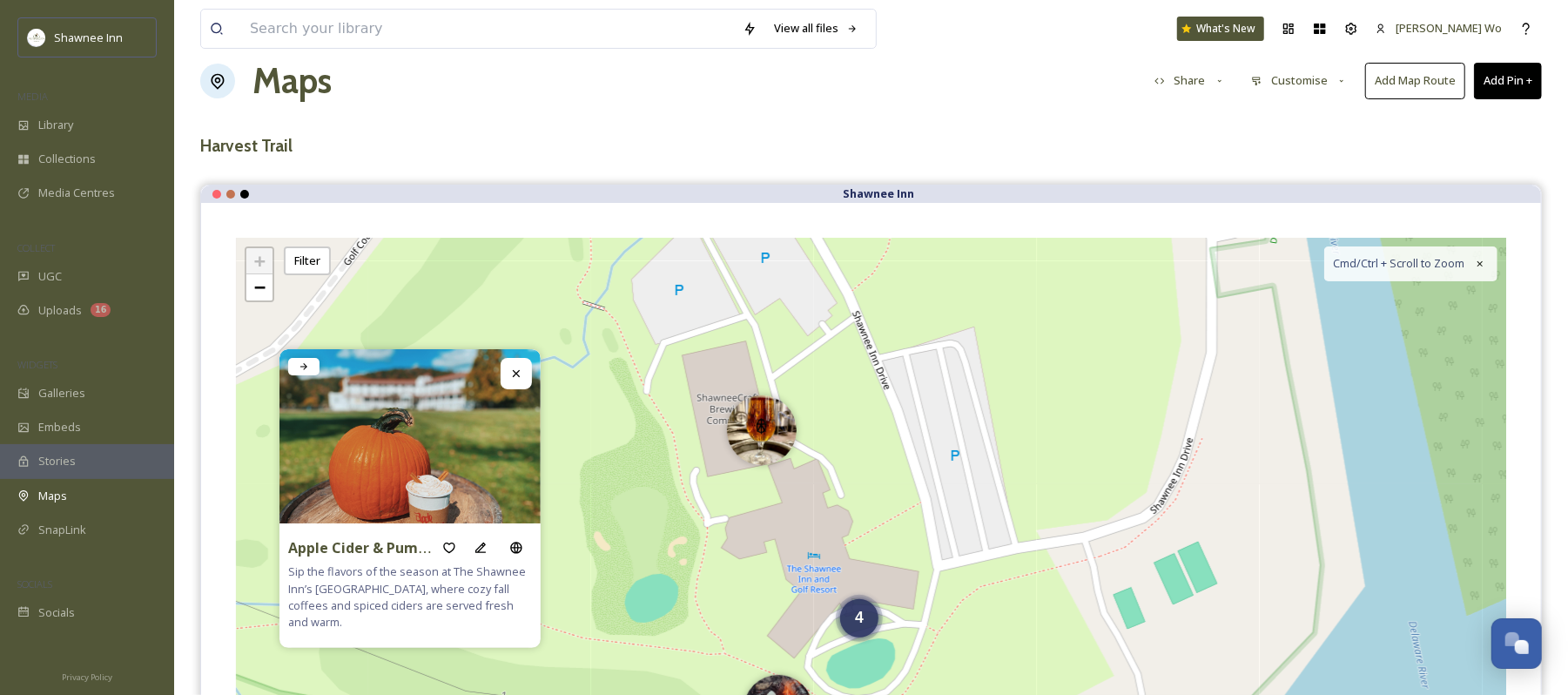
scroll to position [0, 0]
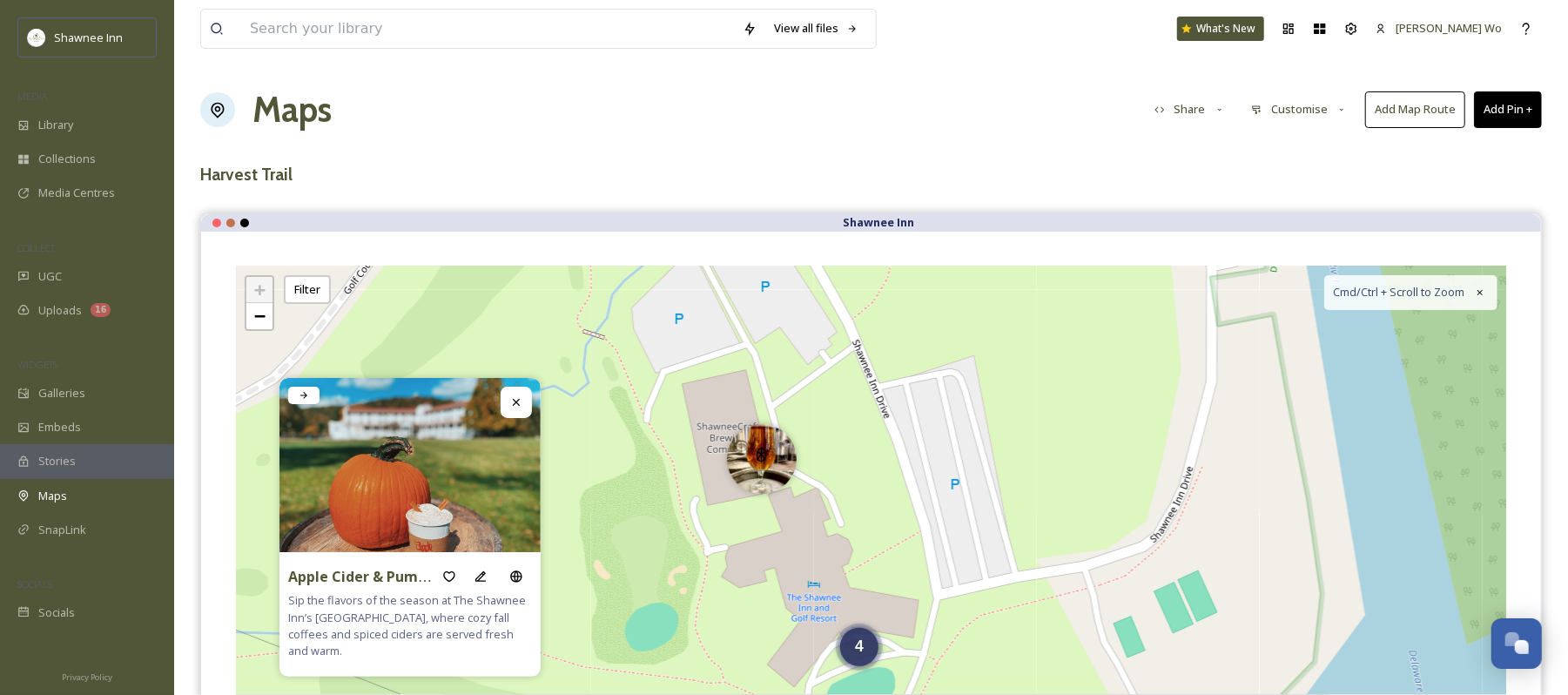
click at [1498, 105] on button "Add Pin +" at bounding box center [1508, 109] width 68 height 36
click at [1446, 142] on span "Add New Pin" at bounding box center [1459, 150] width 66 height 17
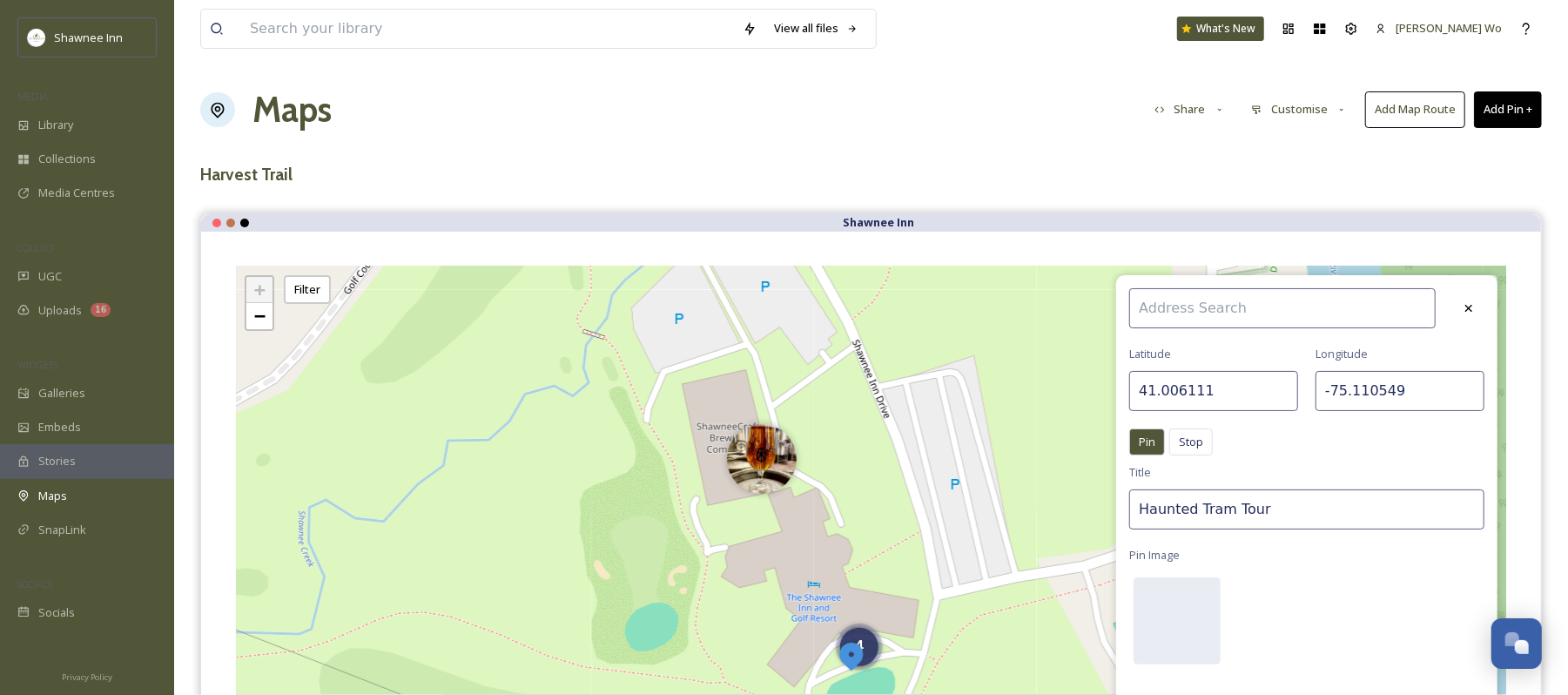
click at [1234, 391] on input "41.006111" at bounding box center [1214, 391] width 169 height 41
click at [1232, 389] on input "41.006111" at bounding box center [1214, 391] width 169 height 41
paste input "0.986095"
type input "40.986095"
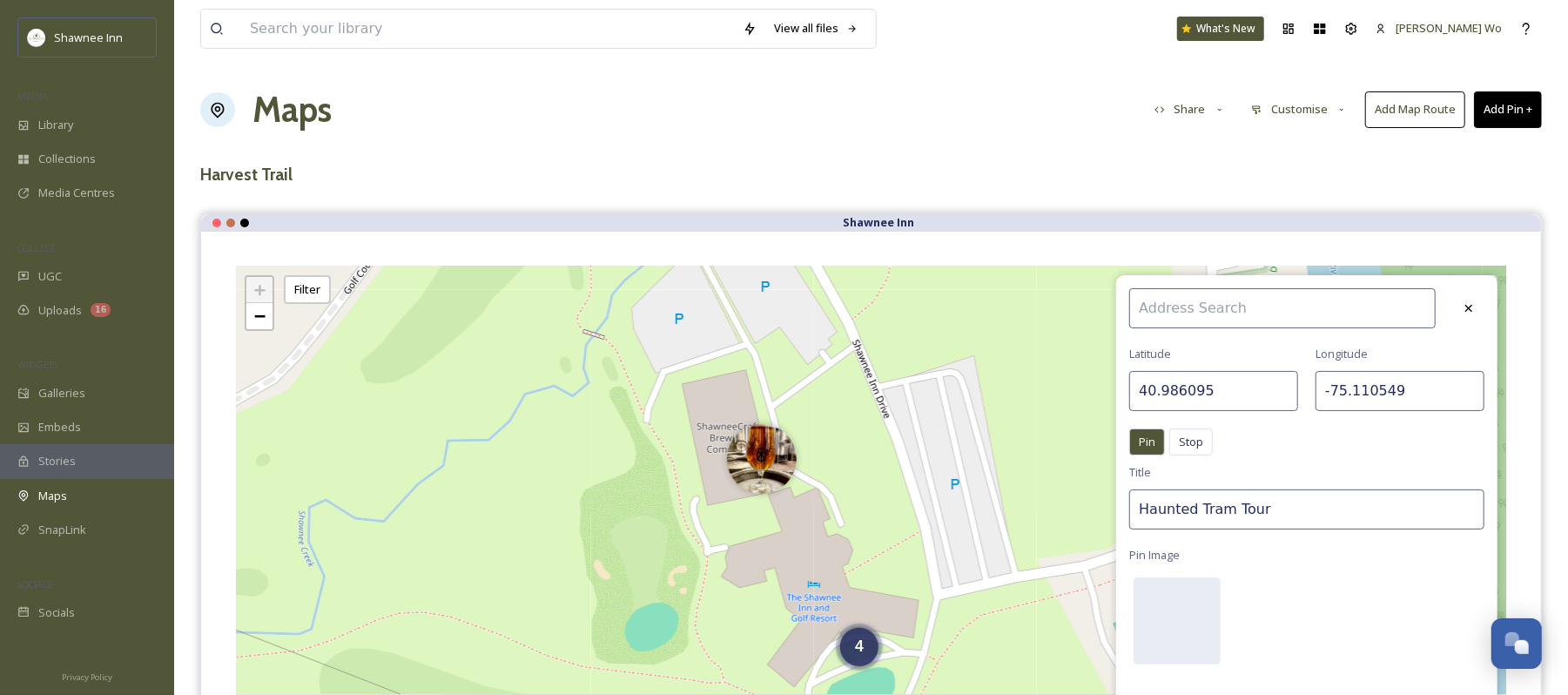
click at [1402, 397] on input "-75.110549" at bounding box center [1400, 391] width 169 height 41
click at [1401, 397] on input "-75.110549" at bounding box center [1400, 391] width 169 height 41
paste input "44254"
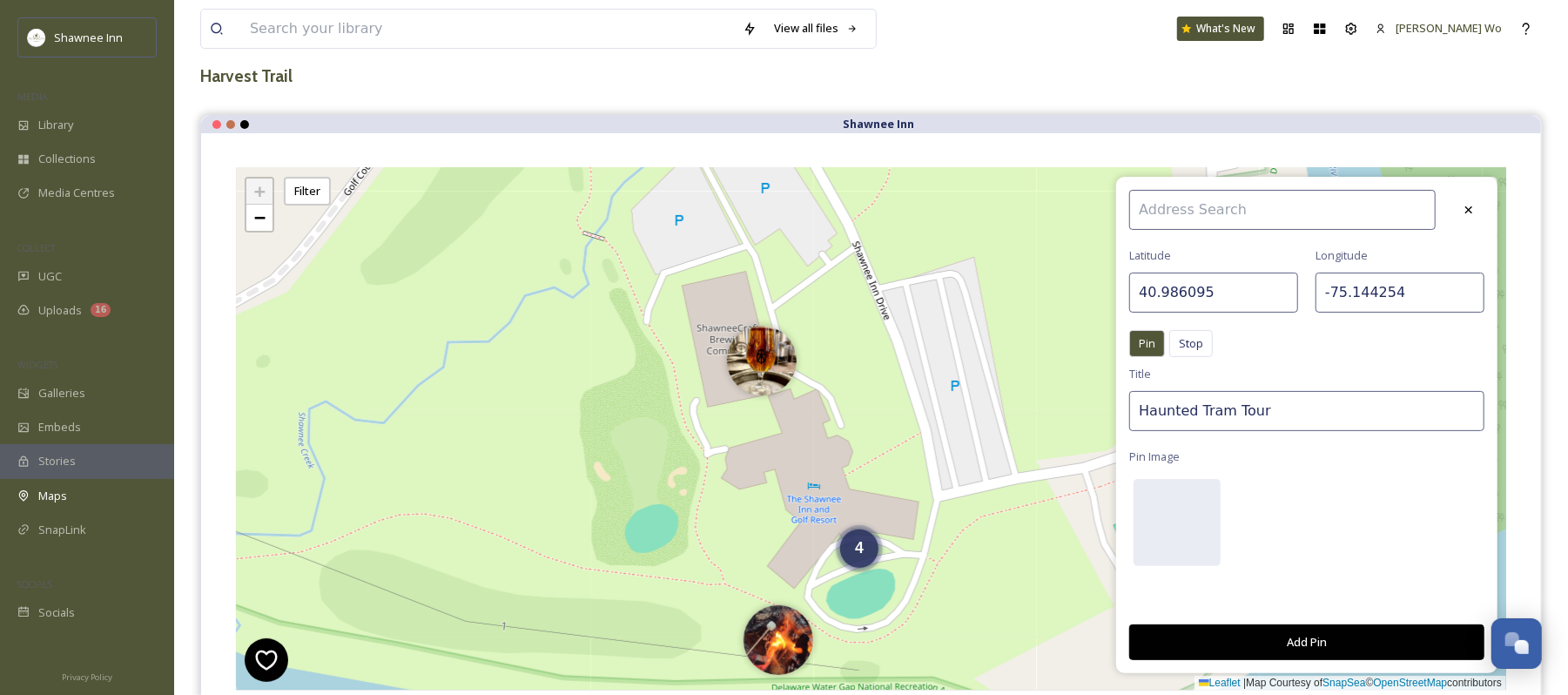
scroll to position [231, 0]
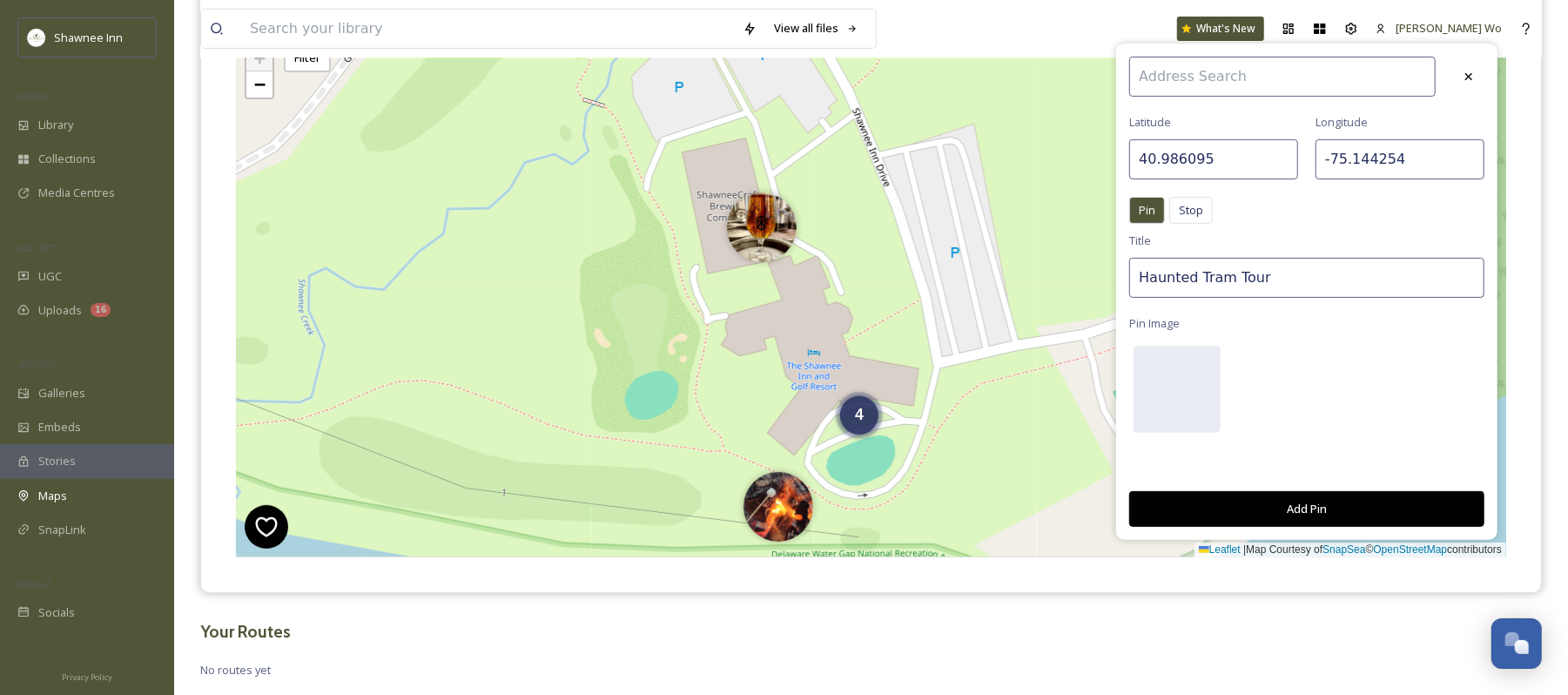
type input "-75.144254"
click at [1251, 283] on input "Haunted Tram Tour" at bounding box center [1307, 278] width 355 height 41
click at [1249, 283] on input "Haunted Tram Tour" at bounding box center [1307, 278] width 355 height 41
type input "Village Farmer Bakery"
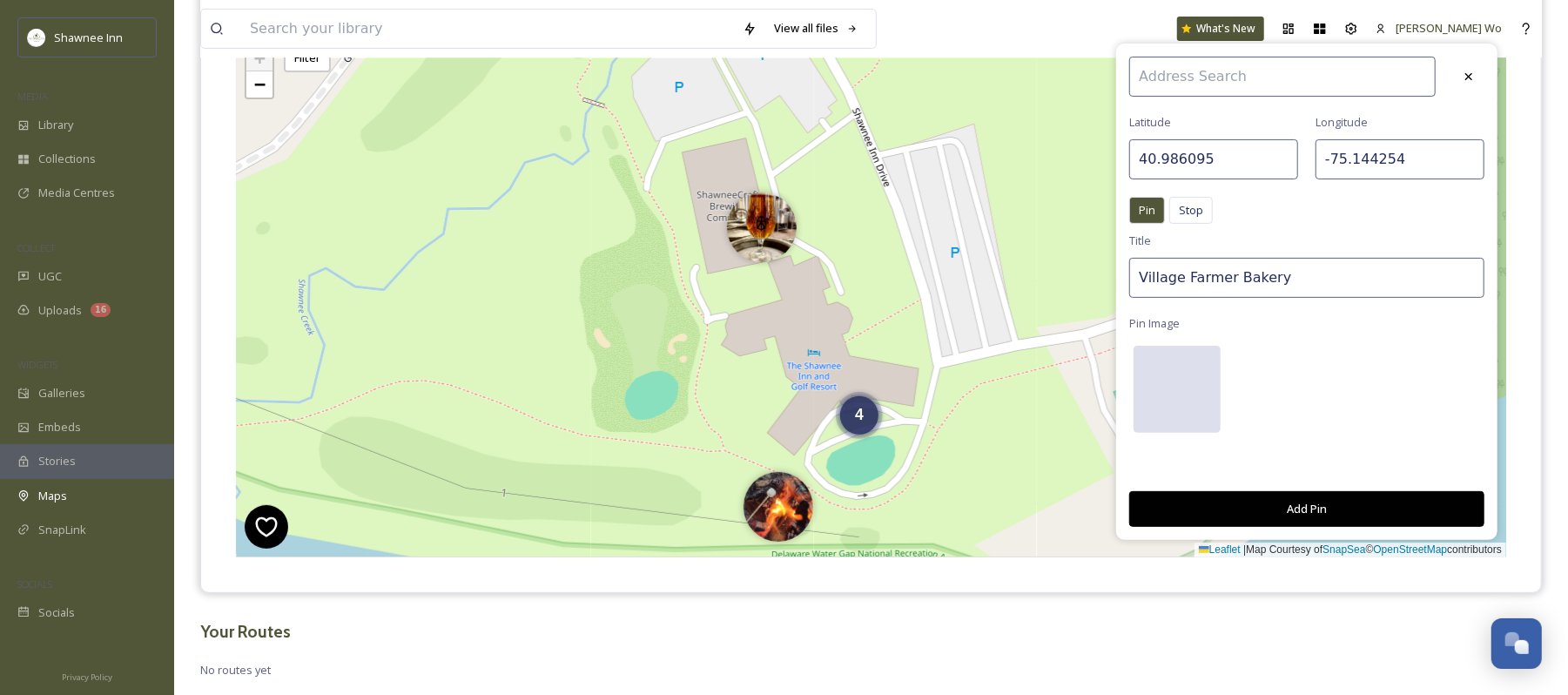
click at [1173, 381] on div at bounding box center [1177, 390] width 87 height 87
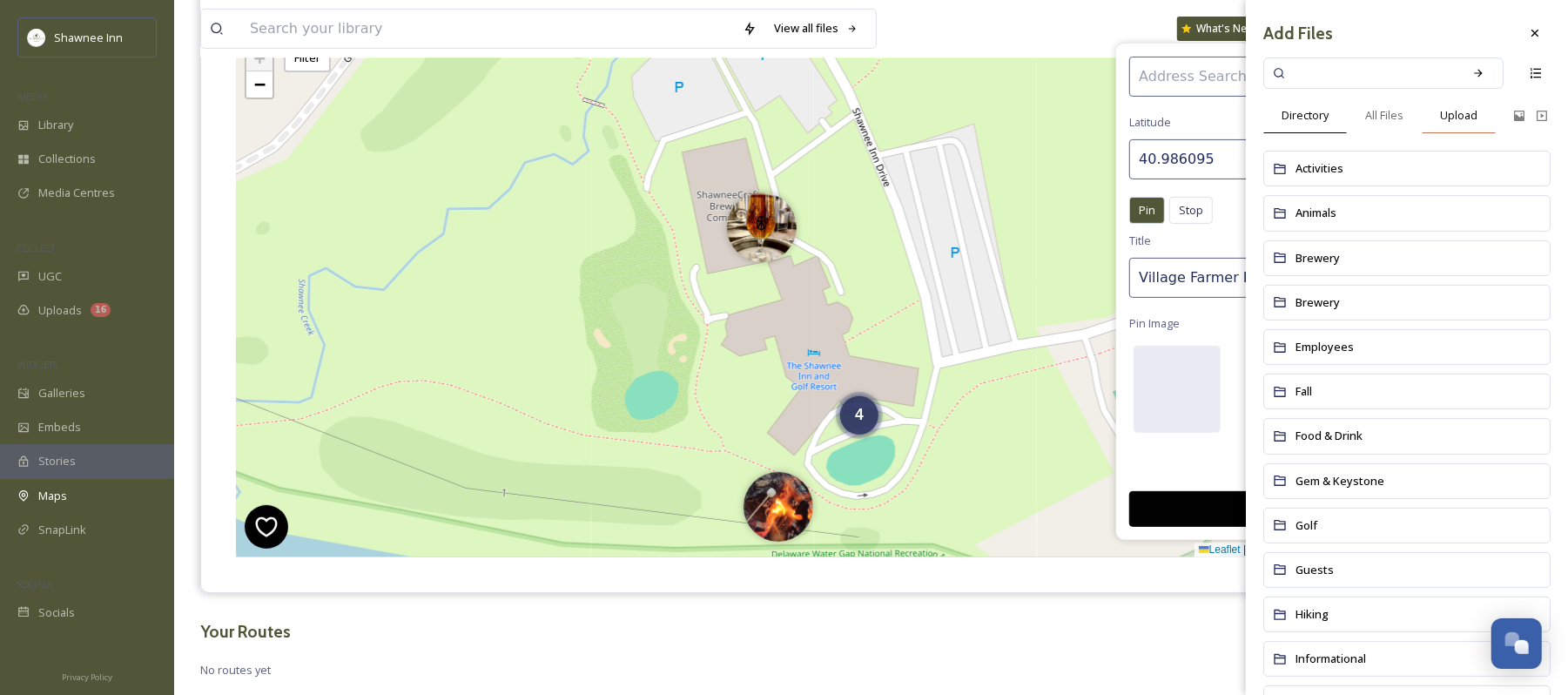
click at [1444, 108] on span "Upload" at bounding box center [1459, 115] width 38 height 17
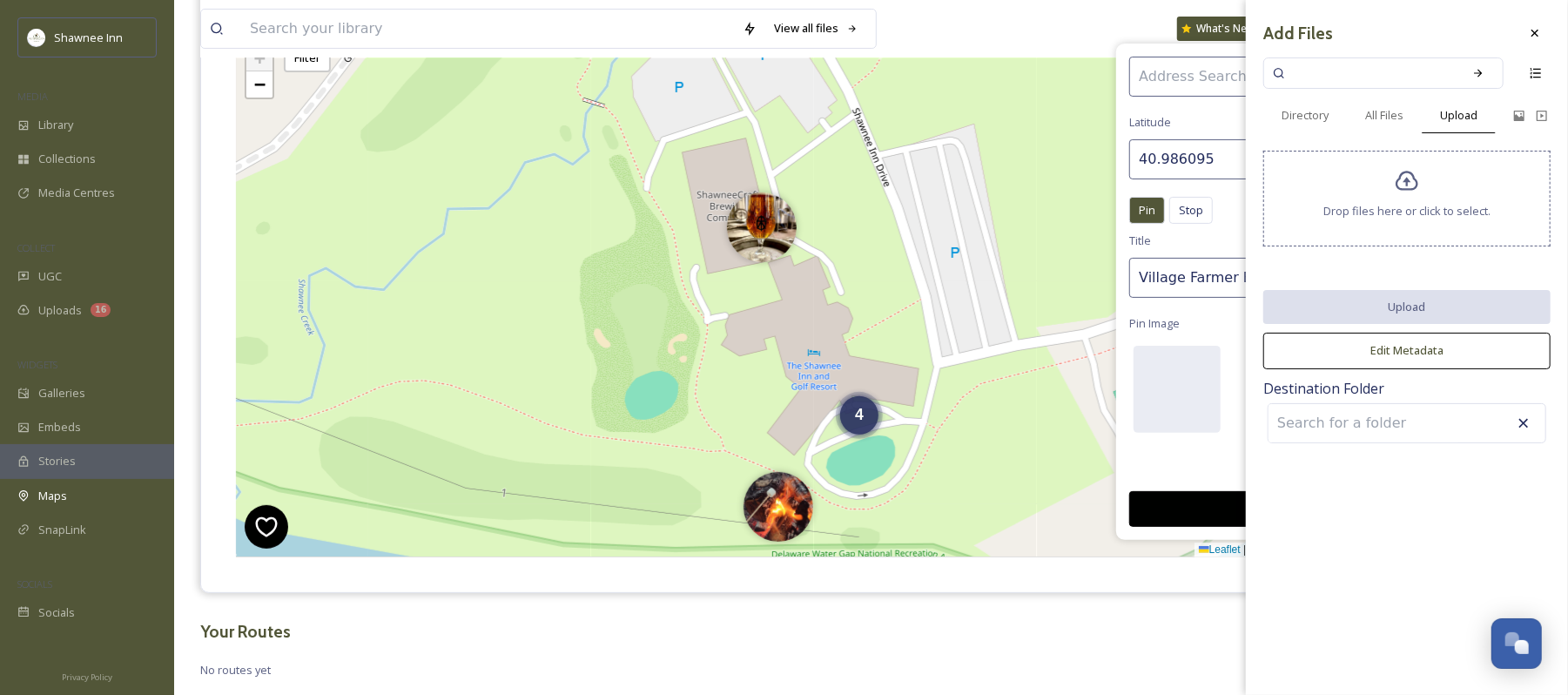
click at [1418, 189] on icon at bounding box center [1408, 182] width 26 height 26
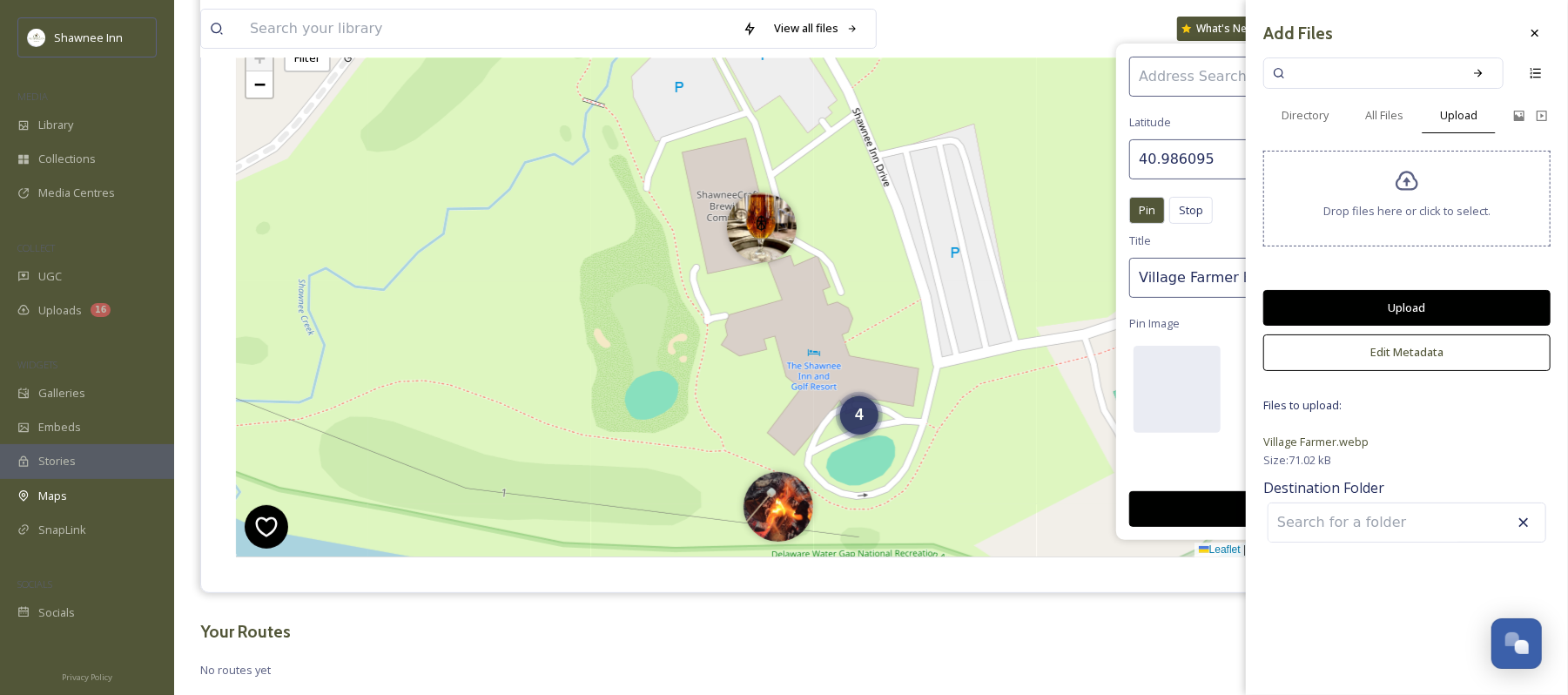
click at [1416, 307] on button "Upload" at bounding box center [1407, 307] width 288 height 36
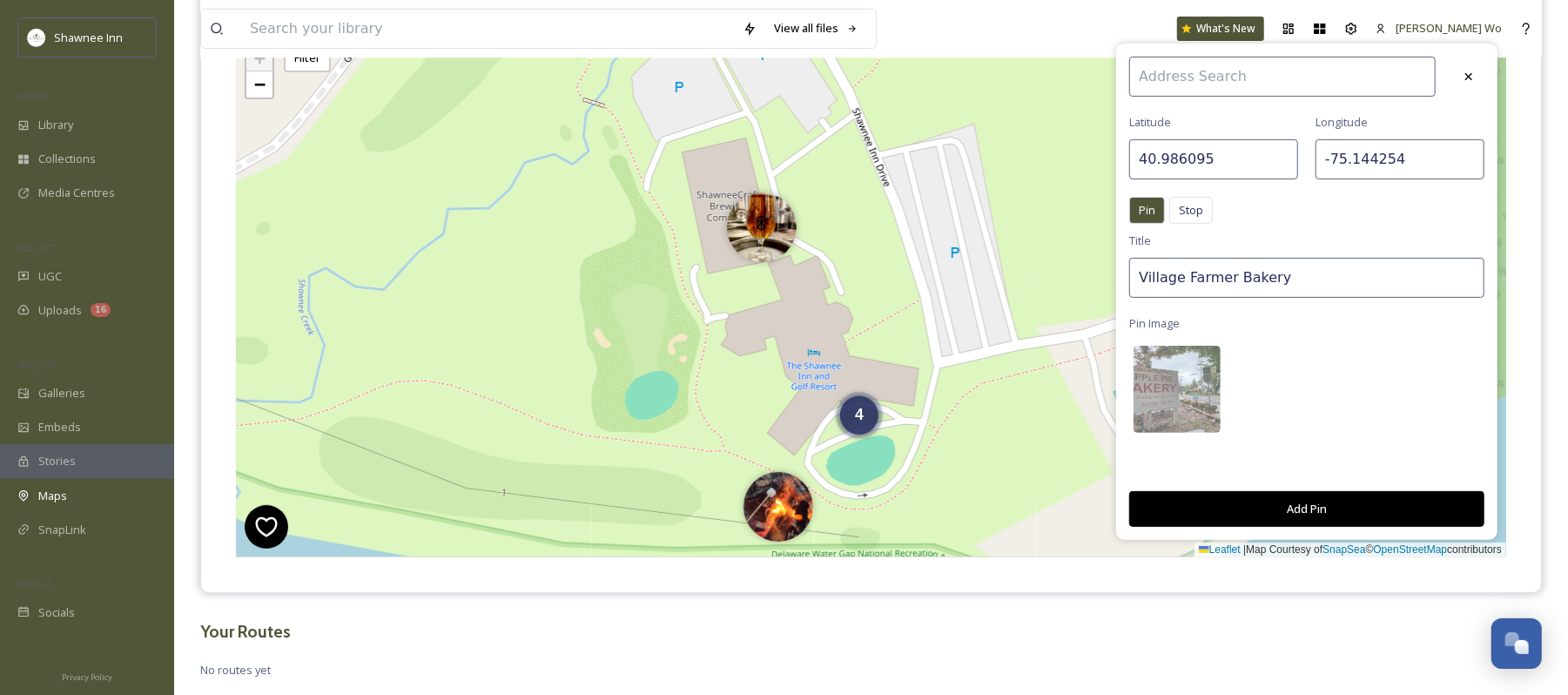
click at [1308, 513] on button "Add Pin" at bounding box center [1307, 509] width 355 height 36
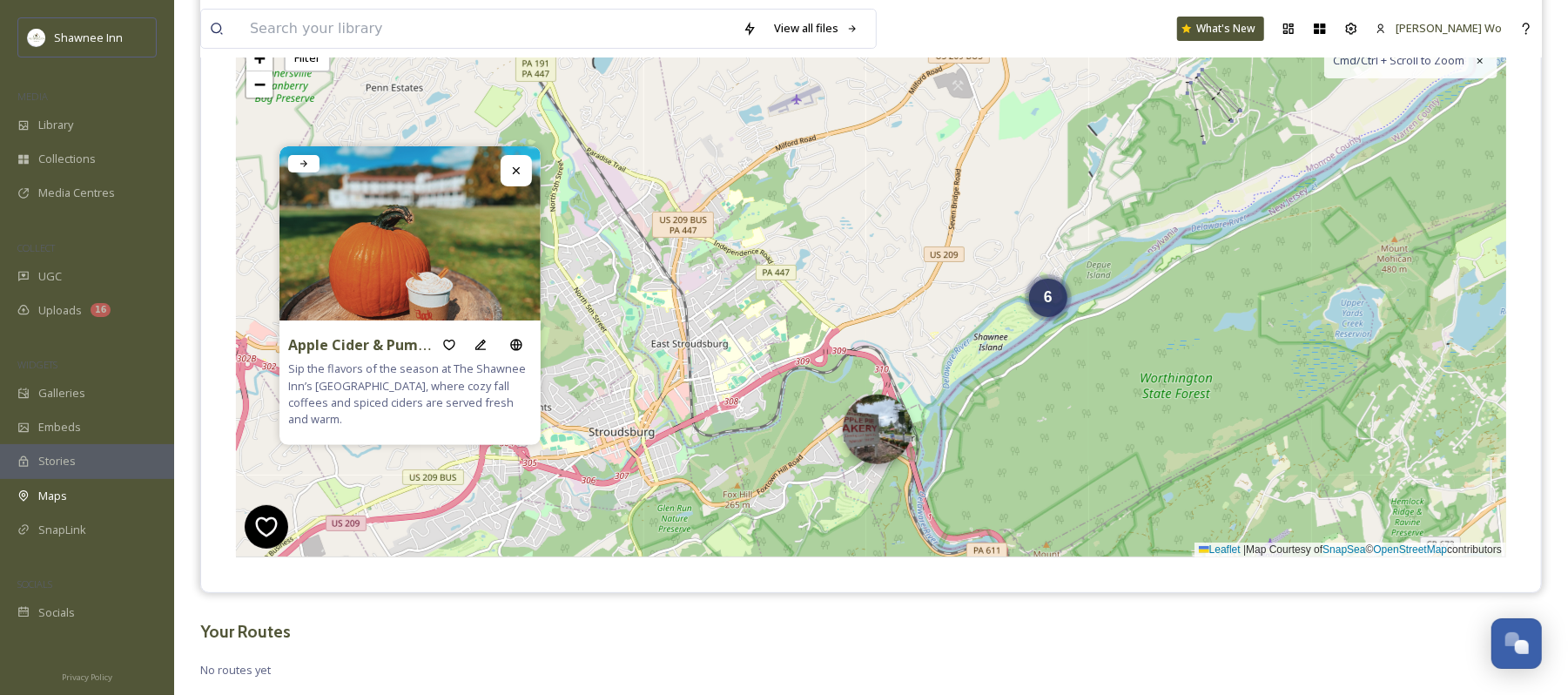
click at [885, 434] on img at bounding box center [878, 429] width 69 height 69
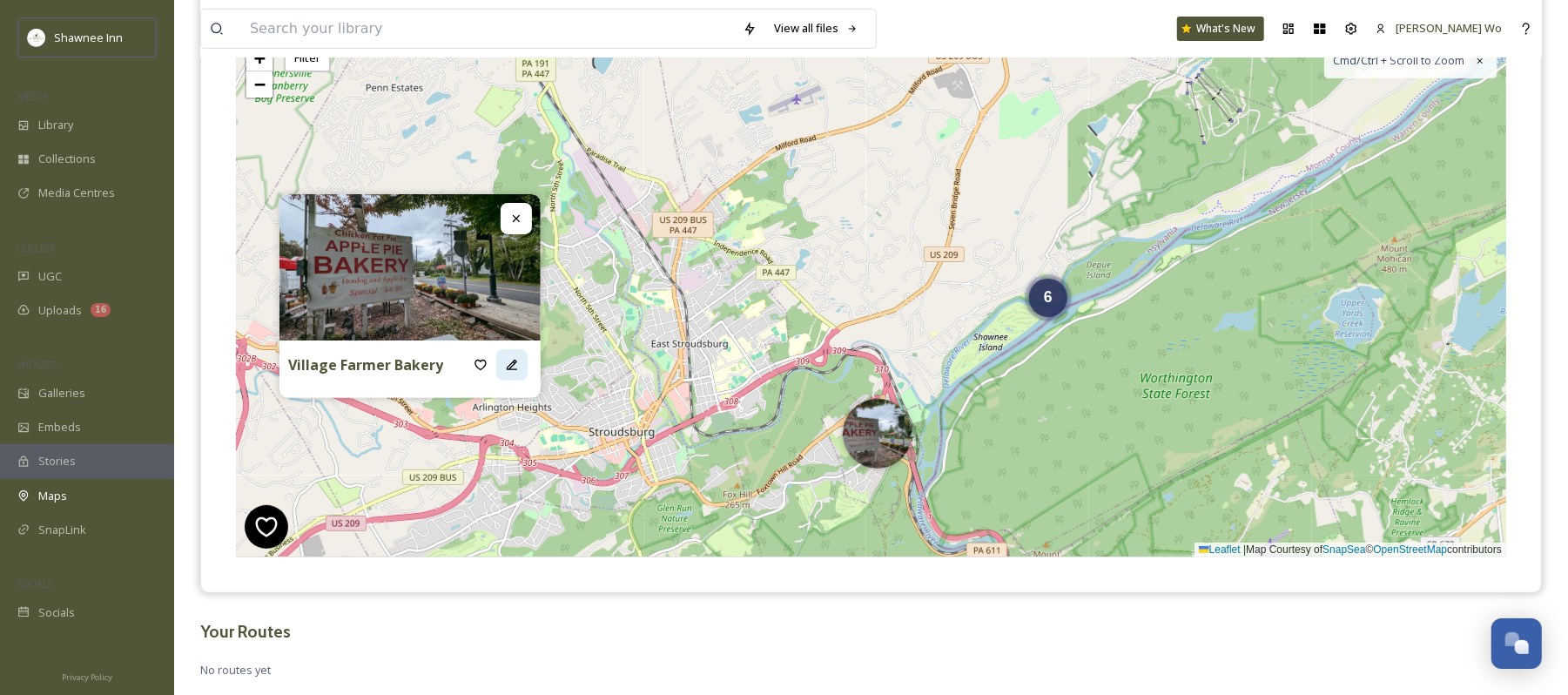
click at [505, 362] on icon at bounding box center [512, 365] width 14 height 14
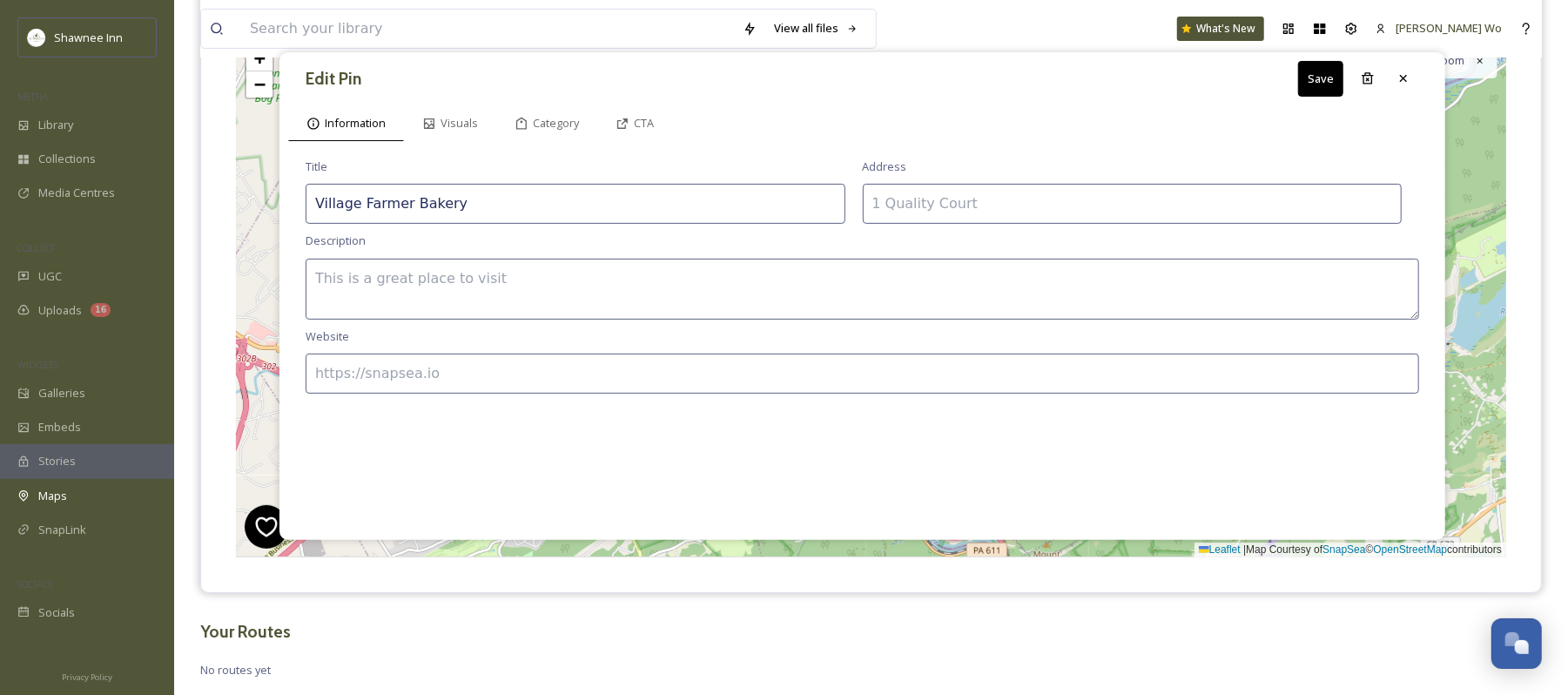
click at [973, 199] on input at bounding box center [1133, 204] width 540 height 41
paste input "13 Broad St, Delaware Water Gap, PA 18327"
type input "13 Broad St, Delaware Water Gap, PA 18327"
click at [858, 276] on textarea at bounding box center [862, 290] width 1114 height 61
click at [642, 279] on textarea at bounding box center [862, 290] width 1114 height 61
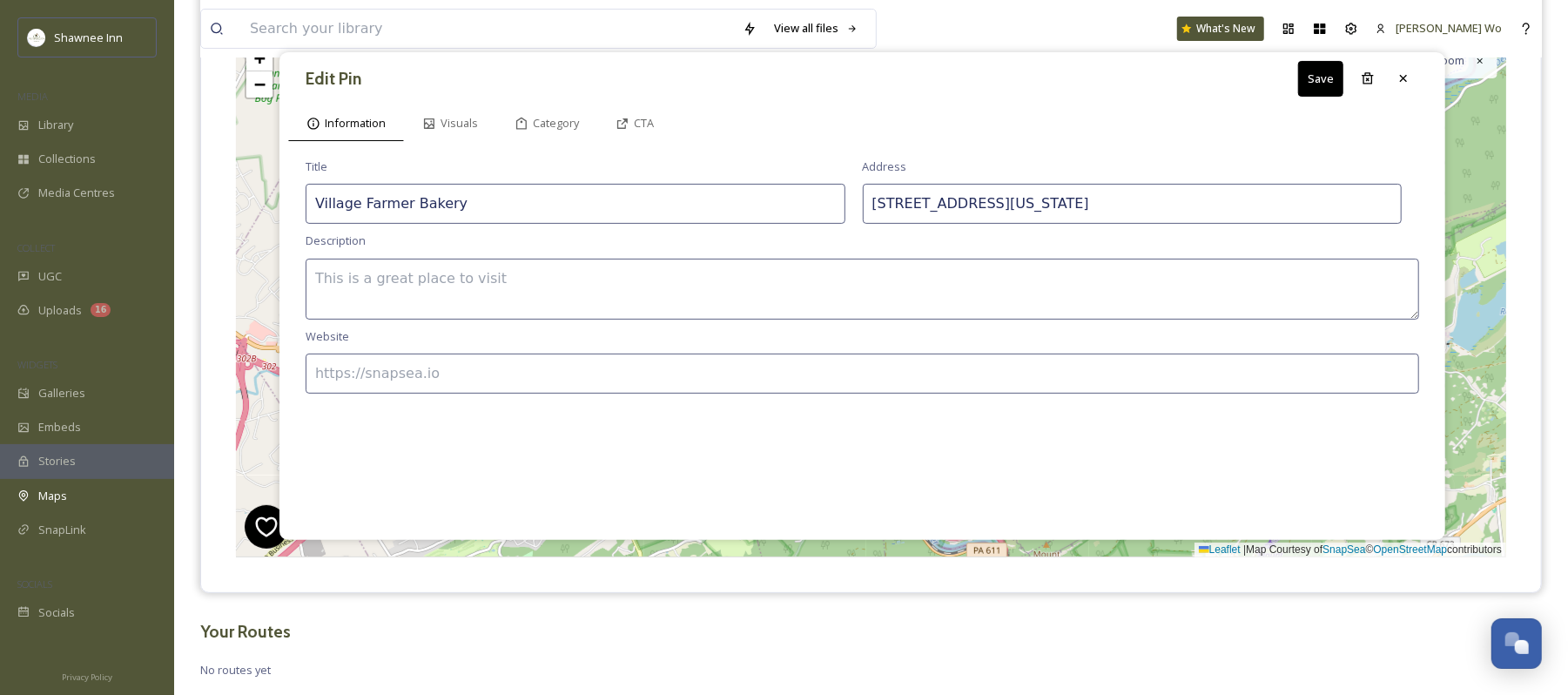
paste textarea "The Village Farmer and Bakery serves up the tastes of autumn with homemade pies…"
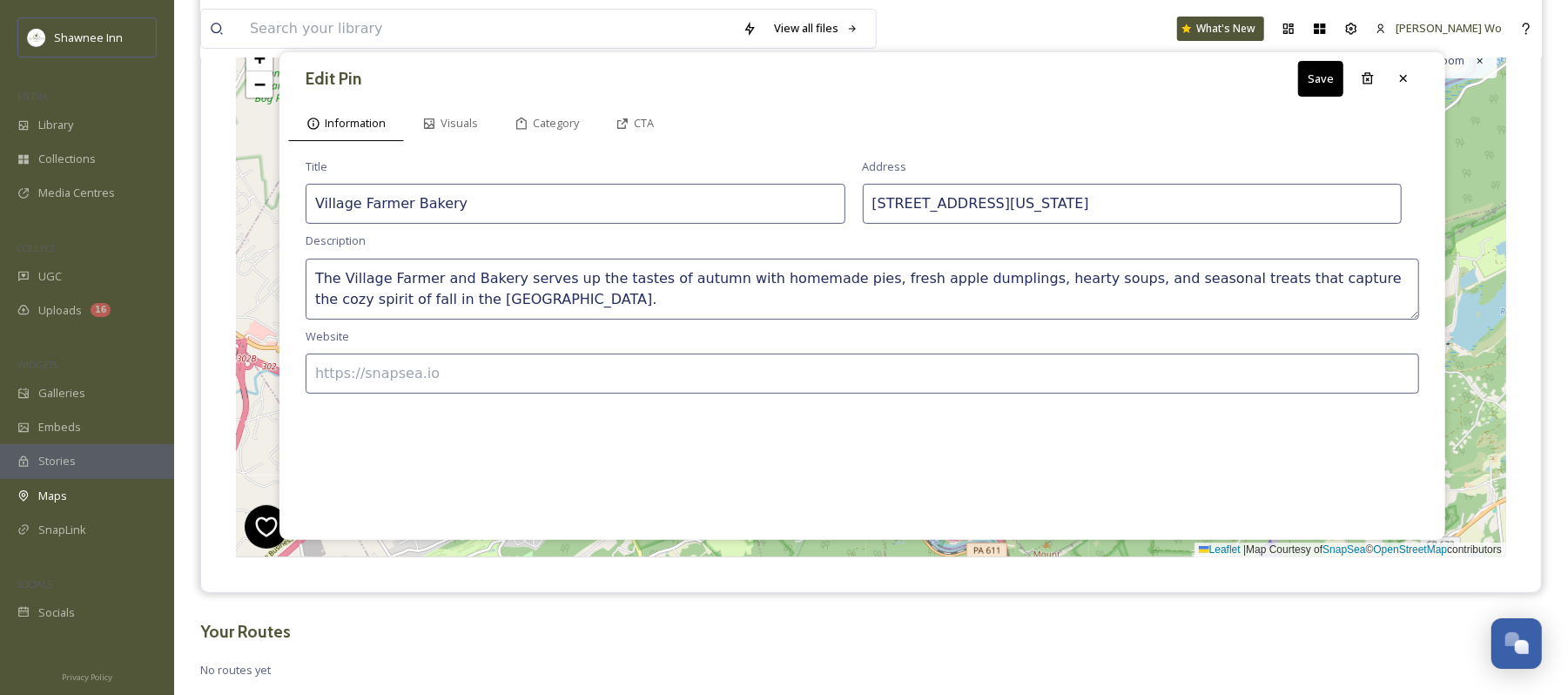
type textarea "The Village Farmer and Bakery serves up the tastes of autumn with homemade pies…"
click at [513, 368] on input at bounding box center [862, 374] width 1114 height 41
paste input "http://www.villagefarmerbakery.com/home.html"
type input "http://www.villagefarmerbakery.com/home.html"
click at [628, 121] on icon at bounding box center [623, 124] width 11 height 11
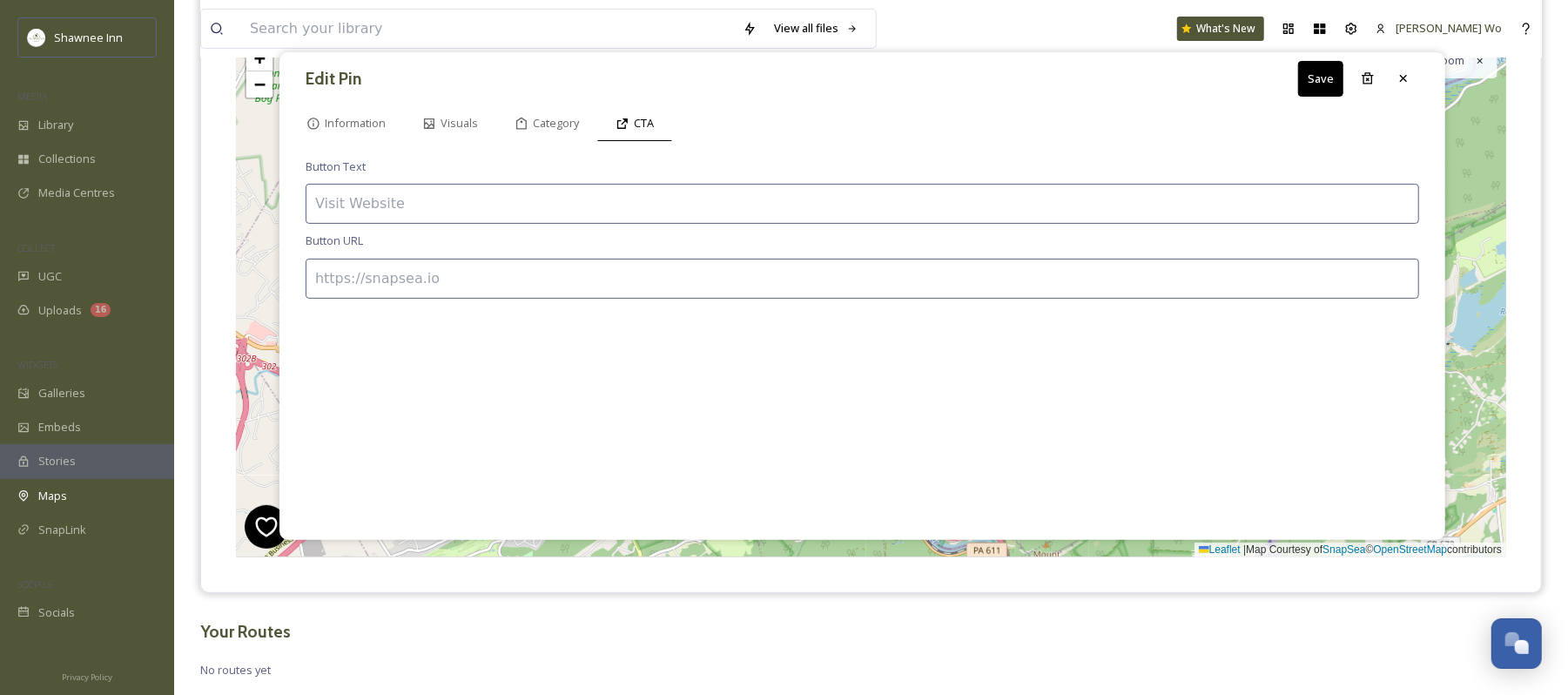
click at [629, 208] on input at bounding box center [862, 204] width 1114 height 41
click at [583, 188] on input at bounding box center [862, 204] width 1114 height 41
click at [579, 200] on input at bounding box center [862, 204] width 1114 height 41
type input "VIEW MENU"
click at [494, 283] on input at bounding box center [862, 279] width 1114 height 41
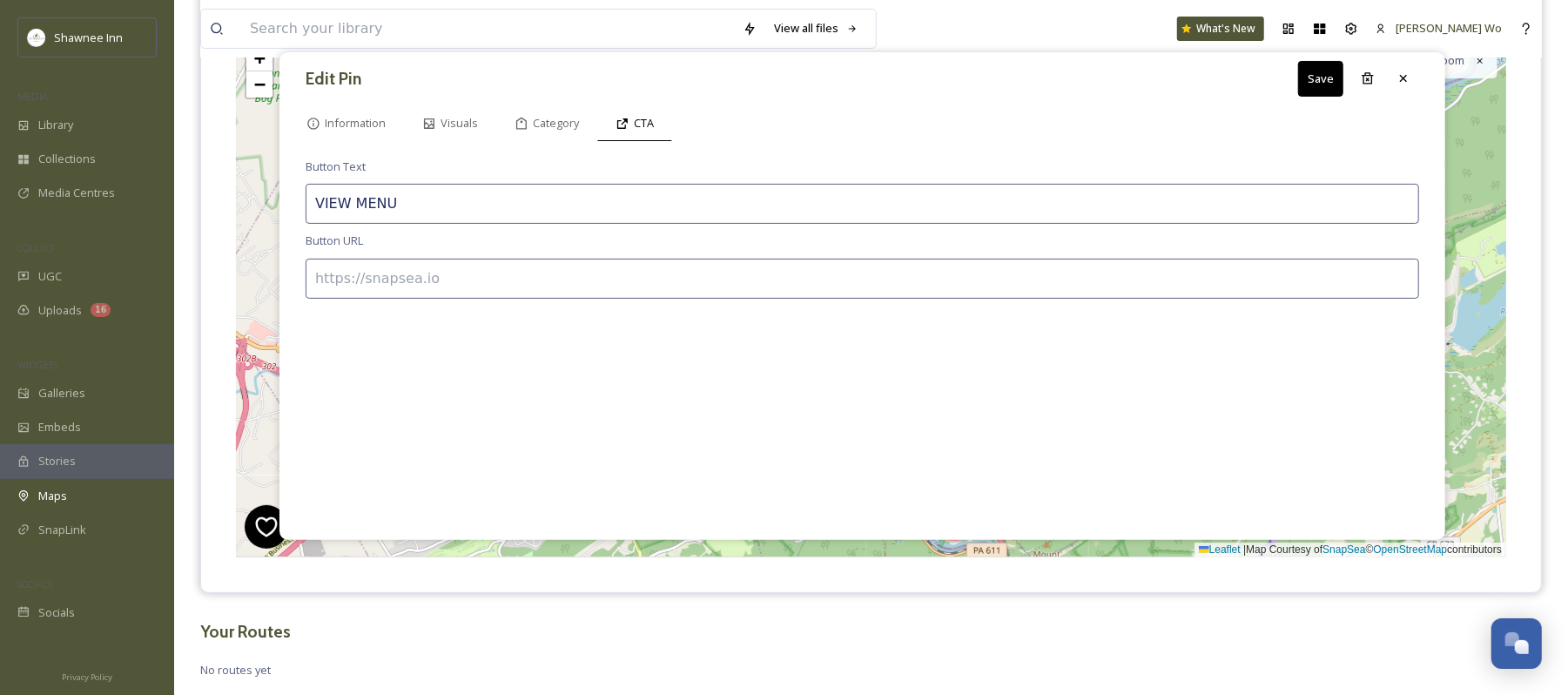
paste input "https://places.singleplatform.com/village-farmer-and-bakery/menu"
type input "https://places.singleplatform.com/village-farmer-and-bakery/menu"
click at [499, 374] on div "Button Text VIEW MENU Button URL https://places.singleplatform.com/village-farm…" at bounding box center [863, 341] width 1149 height 382
click at [1324, 89] on button "Save" at bounding box center [1321, 79] width 45 height 36
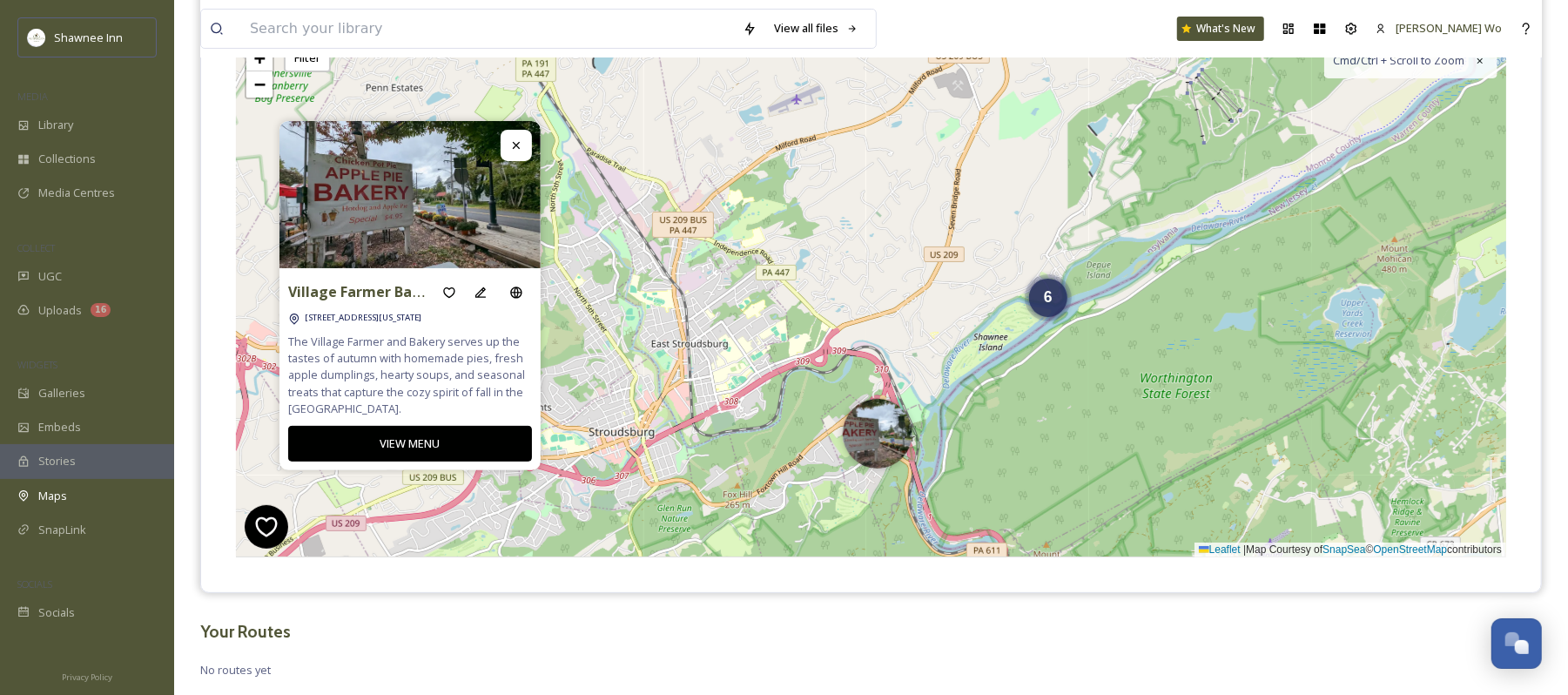
click at [408, 439] on button "VIEW MENU" at bounding box center [410, 444] width 244 height 36
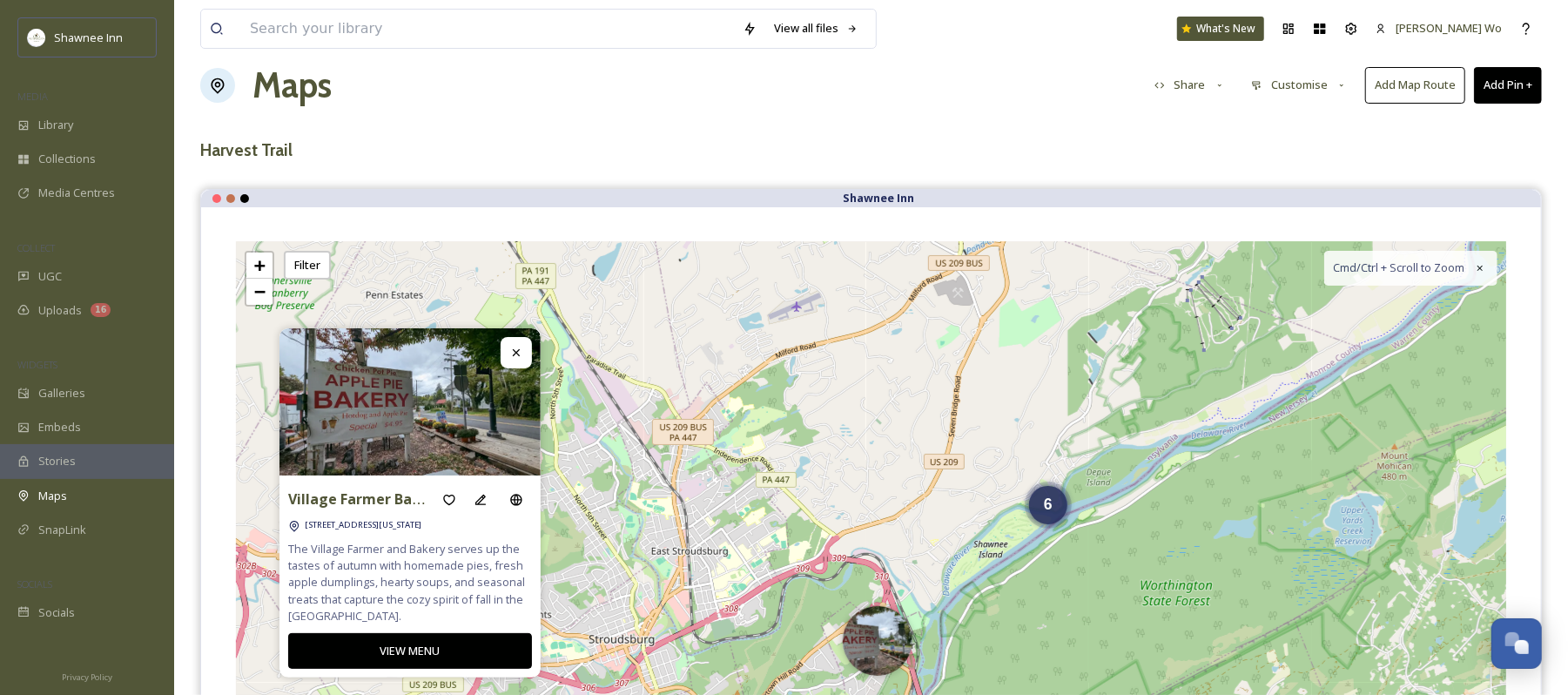
scroll to position [0, 0]
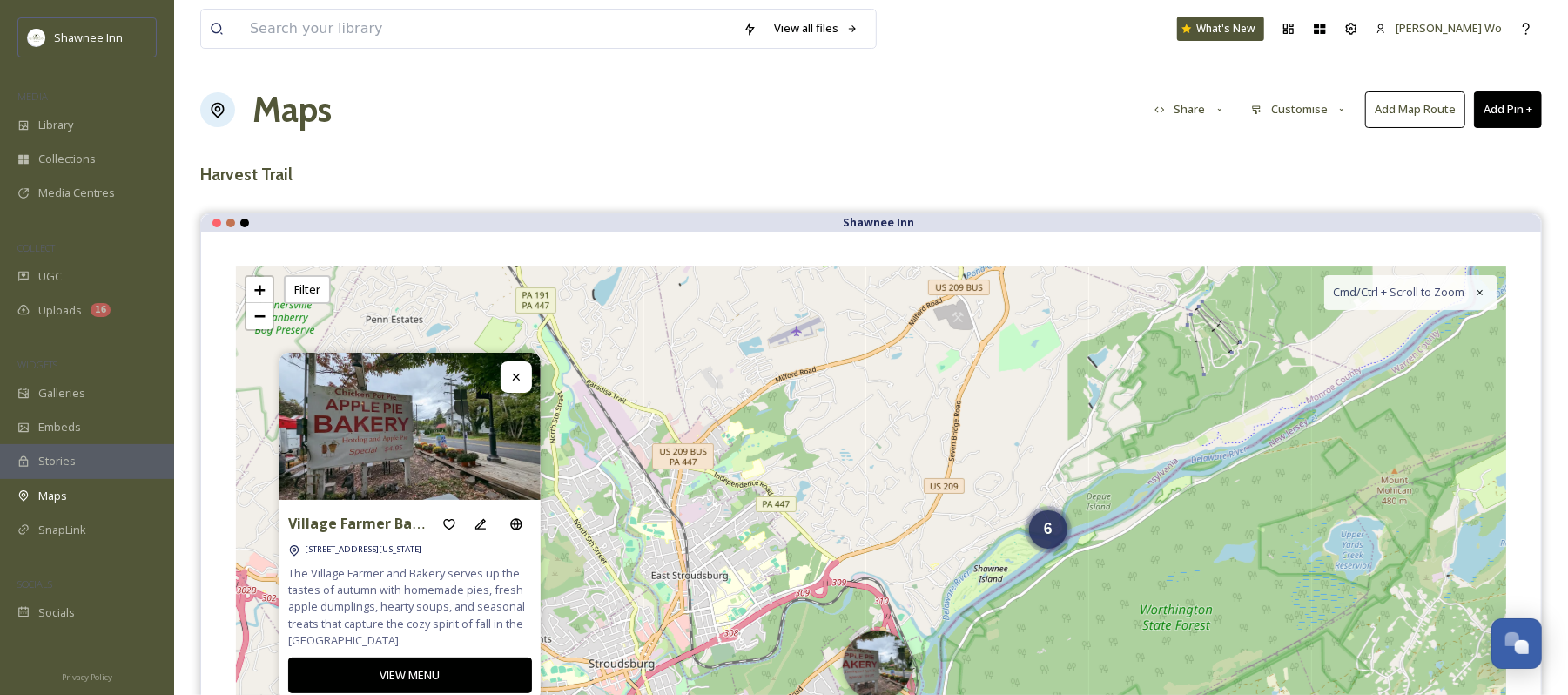
click at [1485, 109] on button "Add Pin +" at bounding box center [1508, 109] width 68 height 36
click at [1482, 148] on span "Add New Pin" at bounding box center [1459, 150] width 66 height 17
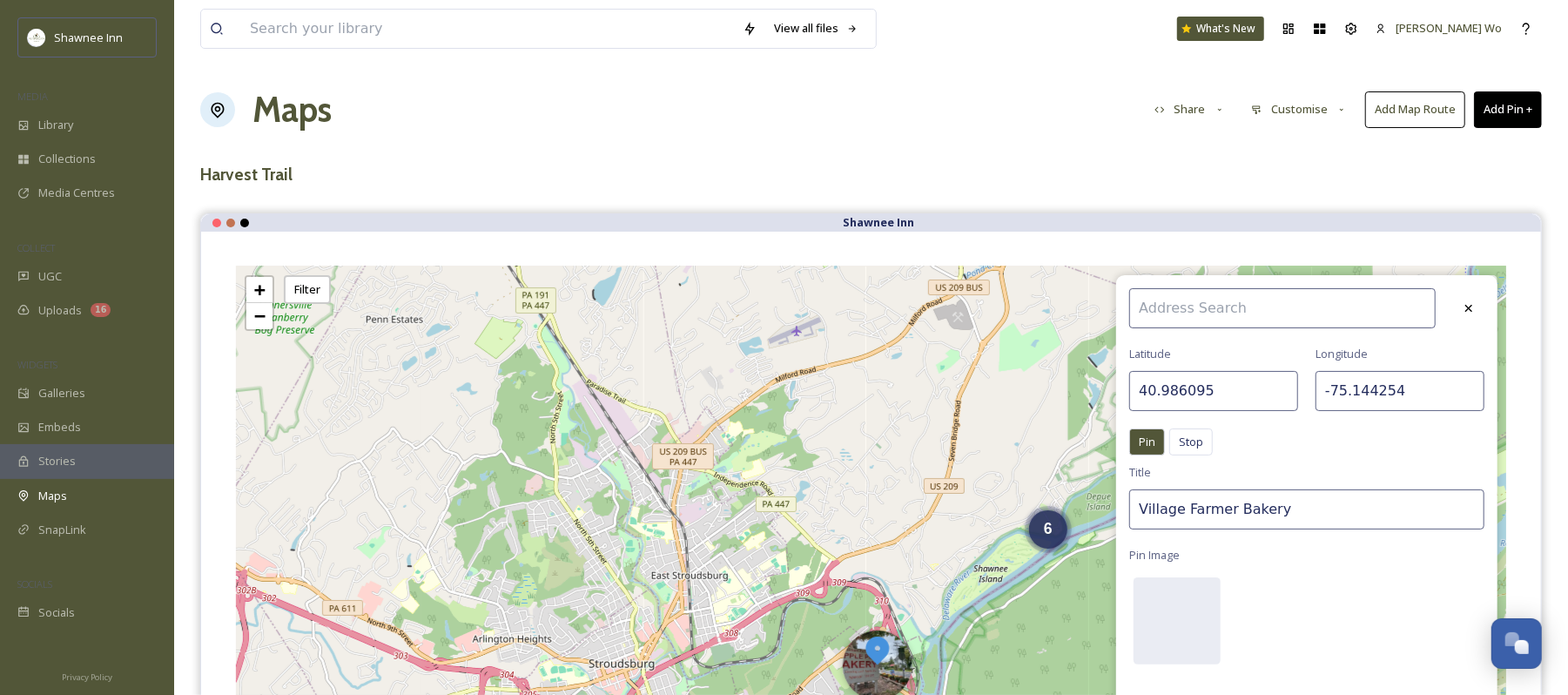
click at [1230, 391] on input "40.986095" at bounding box center [1214, 391] width 169 height 41
paste input "79444"
type input "40.979444"
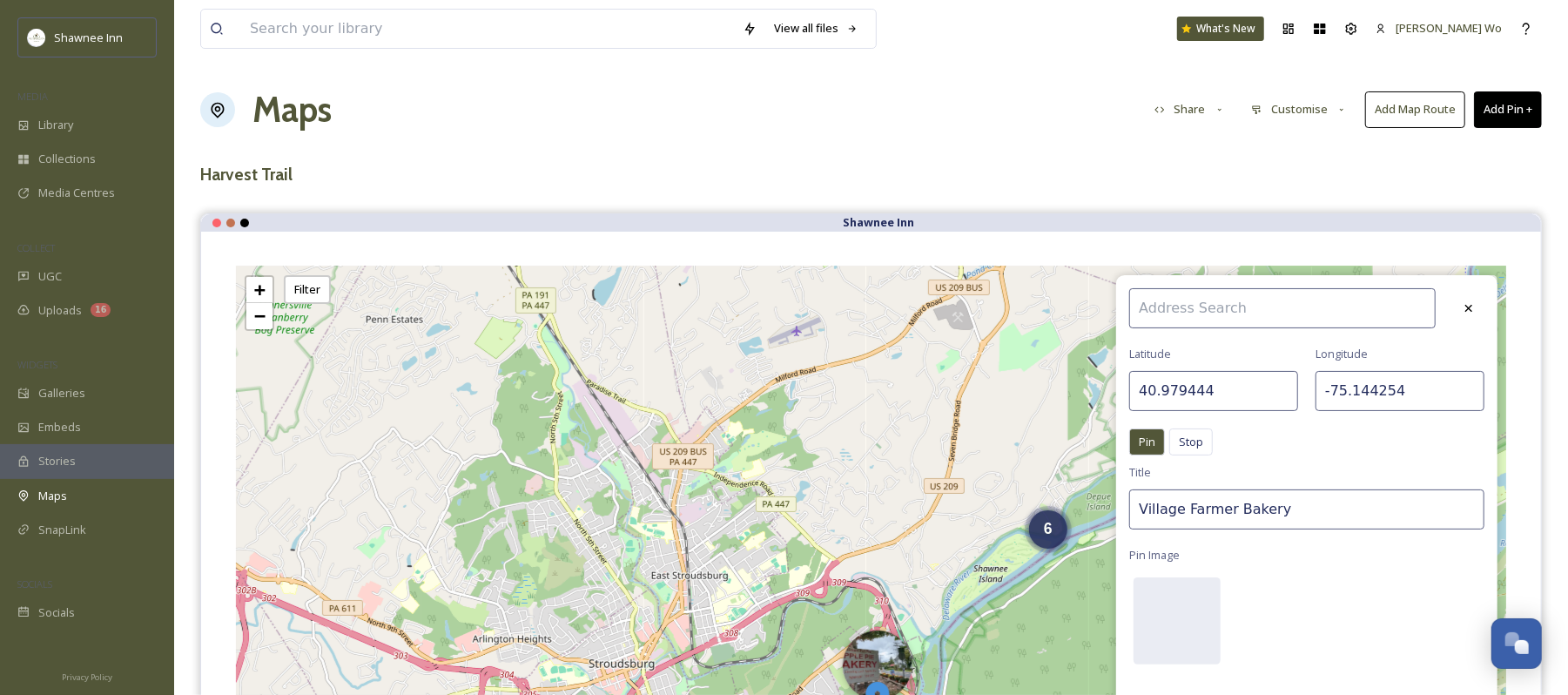
click at [1394, 405] on input "-75.144254" at bounding box center [1400, 391] width 169 height 41
paste input "33512"
type input "-75.133512"
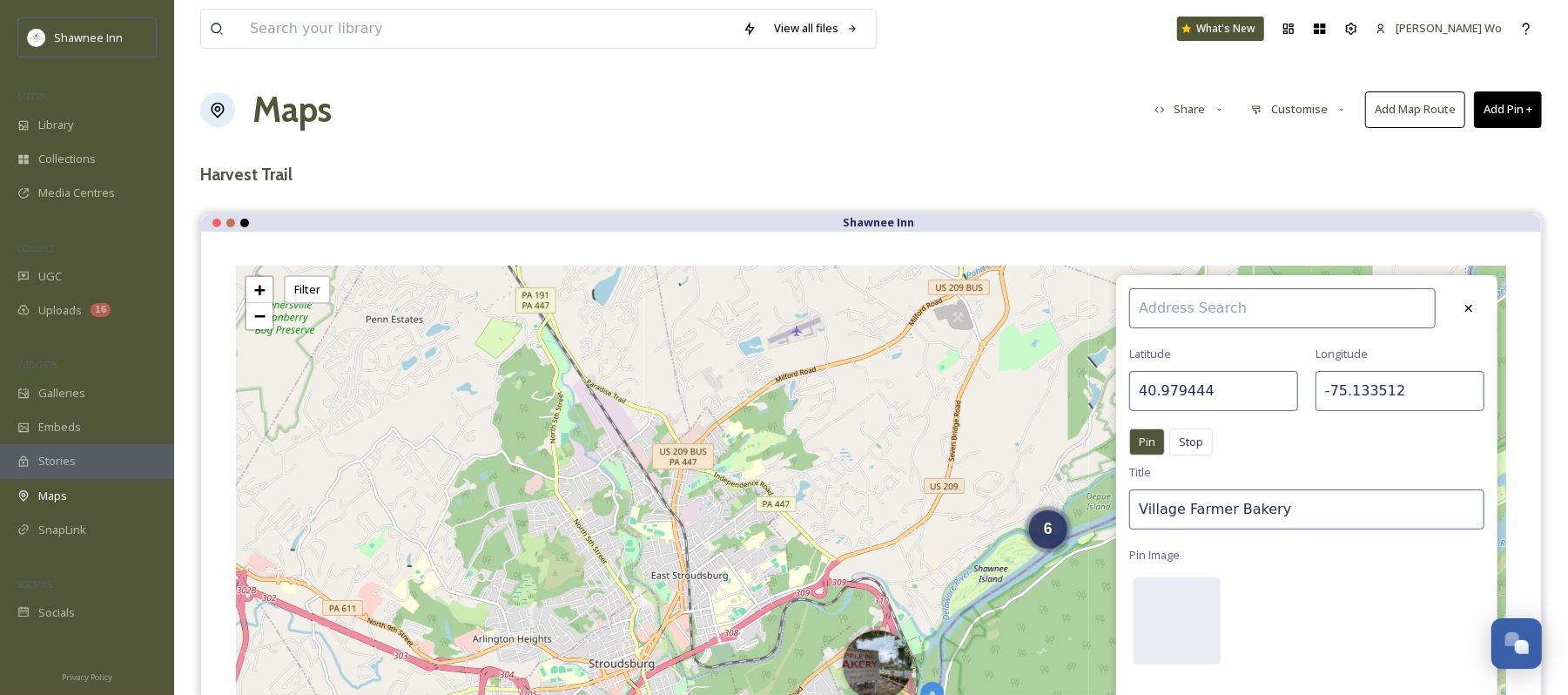
click at [1345, 516] on input "Village Farmer Bakery" at bounding box center [1307, 509] width 355 height 41
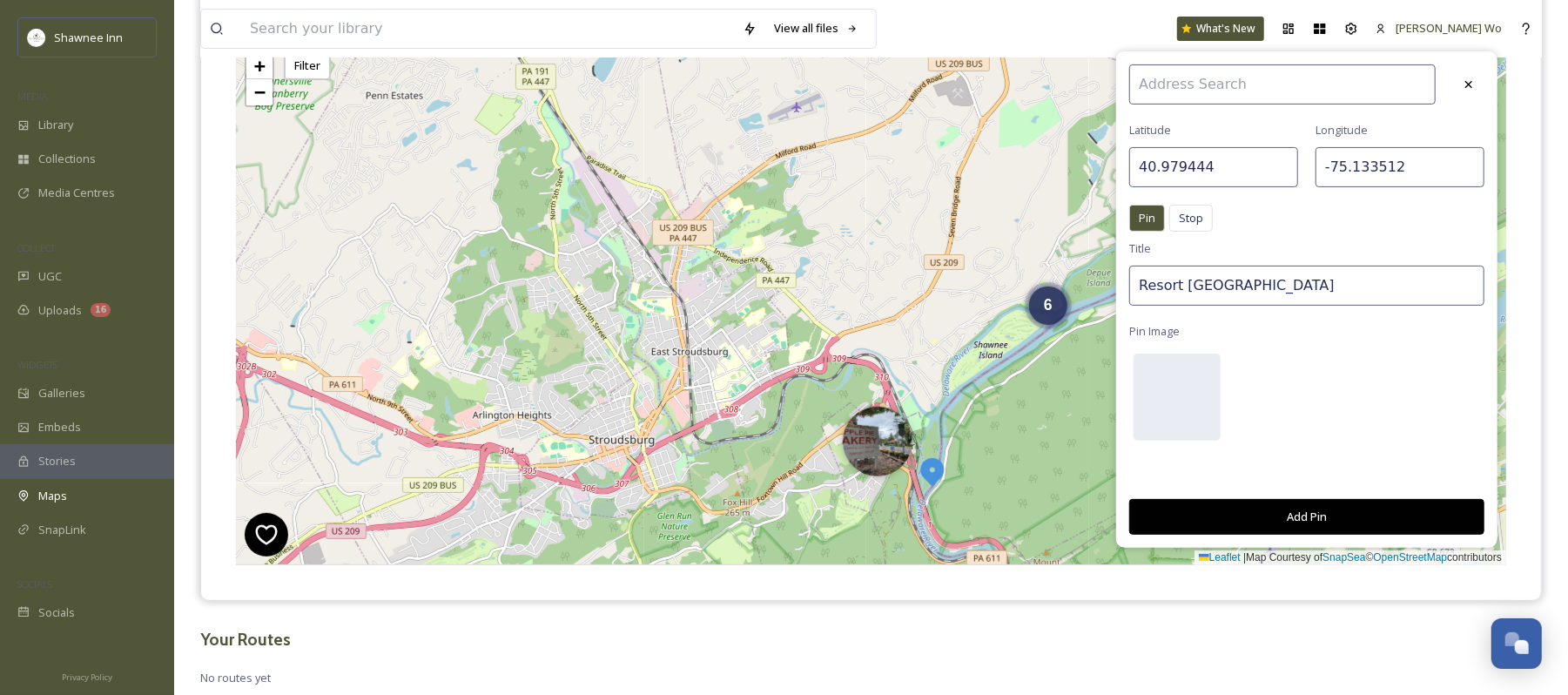
scroll to position [231, 0]
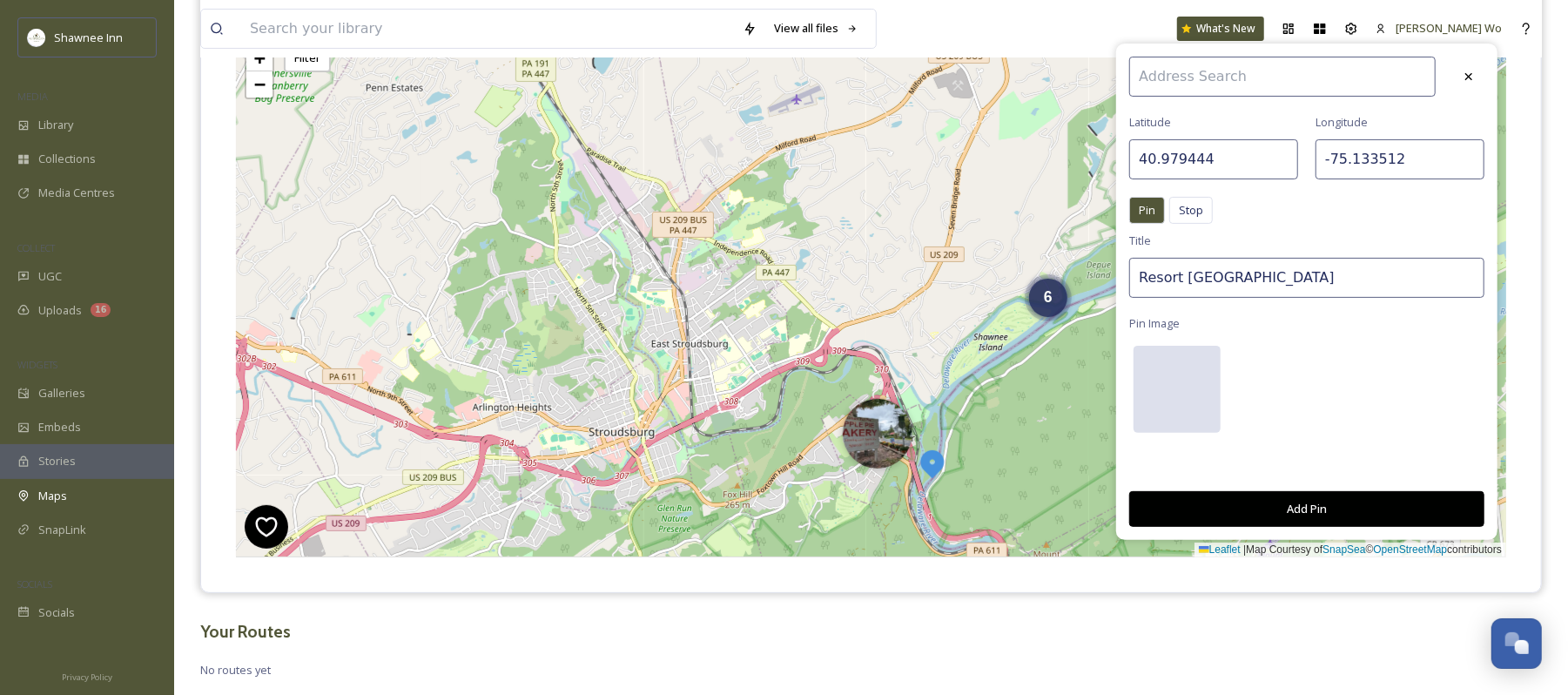
type input "Resort Point Fall Overlook"
click at [1147, 366] on div at bounding box center [1177, 390] width 87 height 87
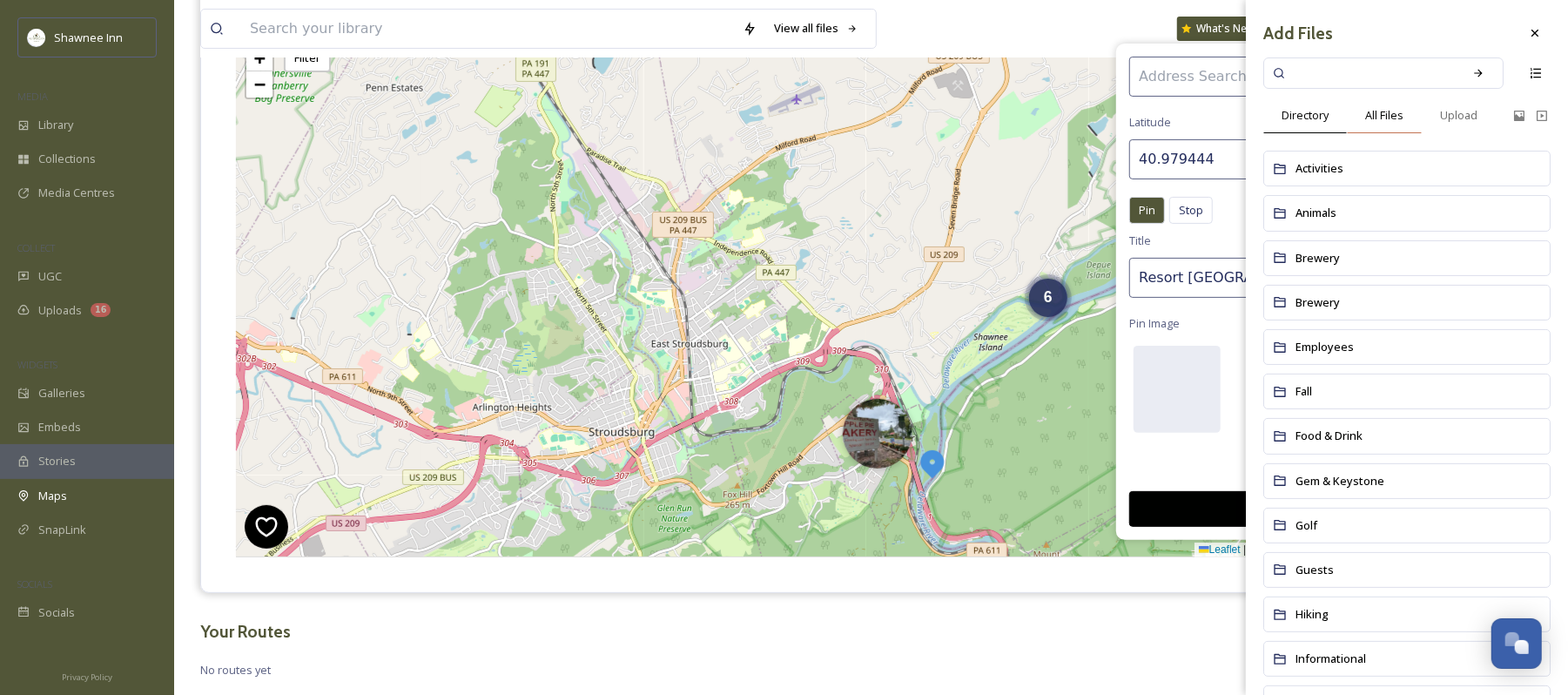
click at [1404, 121] on span "All Files" at bounding box center [1384, 115] width 39 height 17
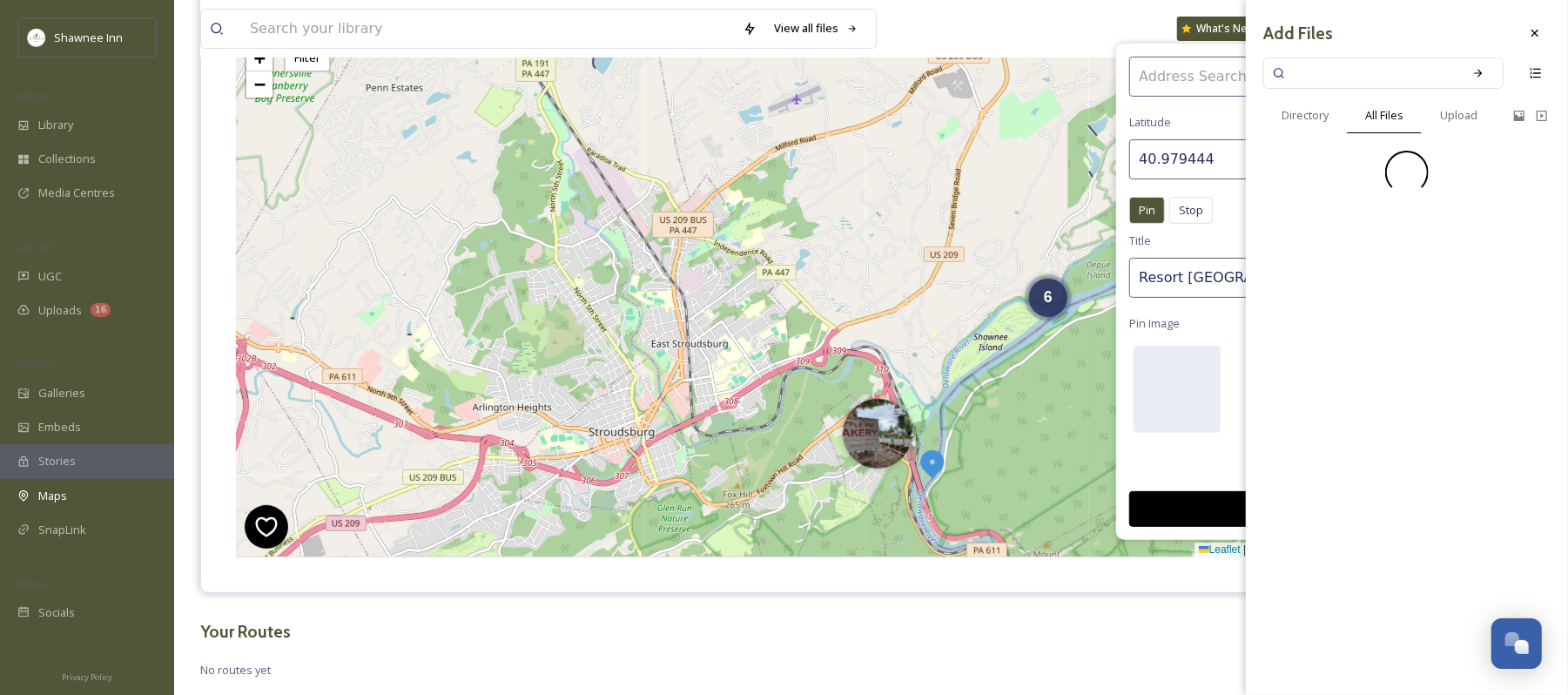
click at [1401, 70] on input at bounding box center [1372, 73] width 164 height 39
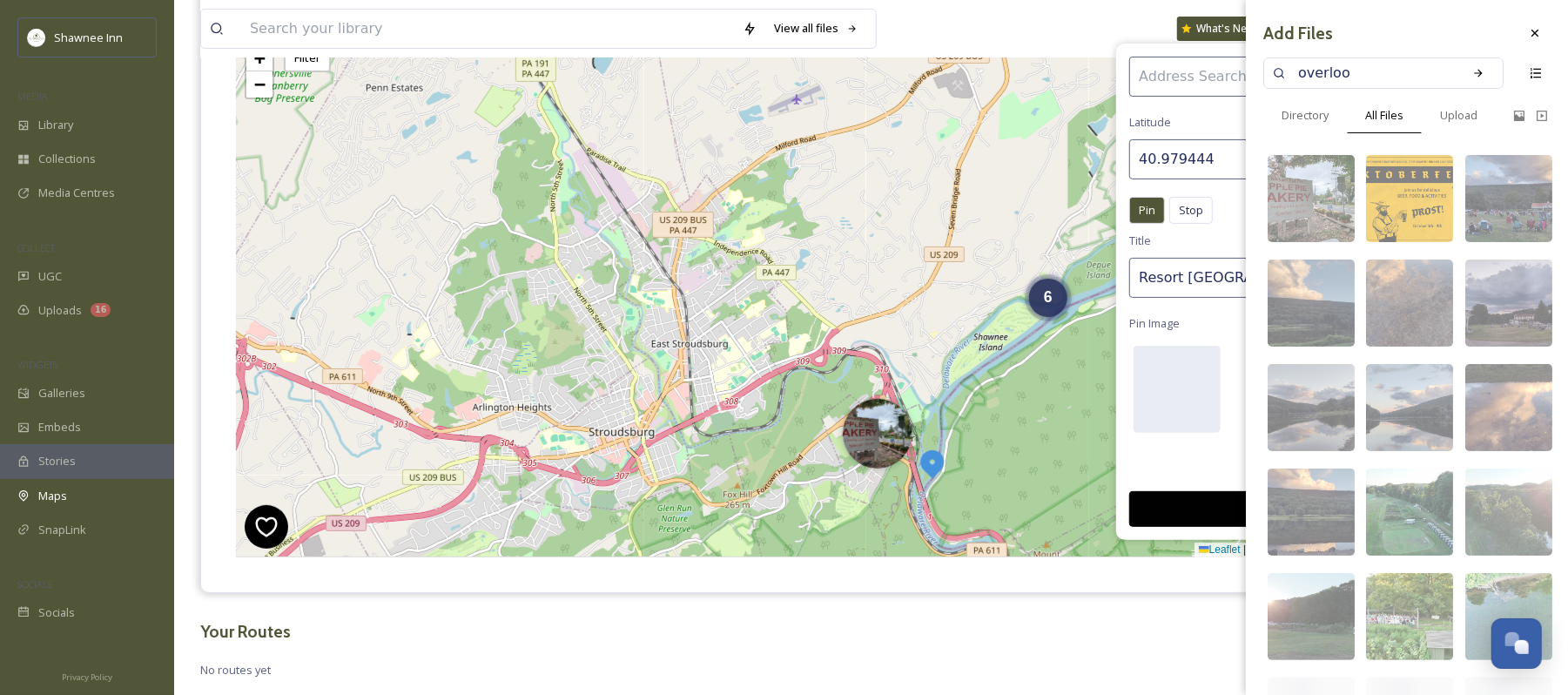
type input "overlook"
click at [1473, 69] on icon at bounding box center [1479, 73] width 12 height 12
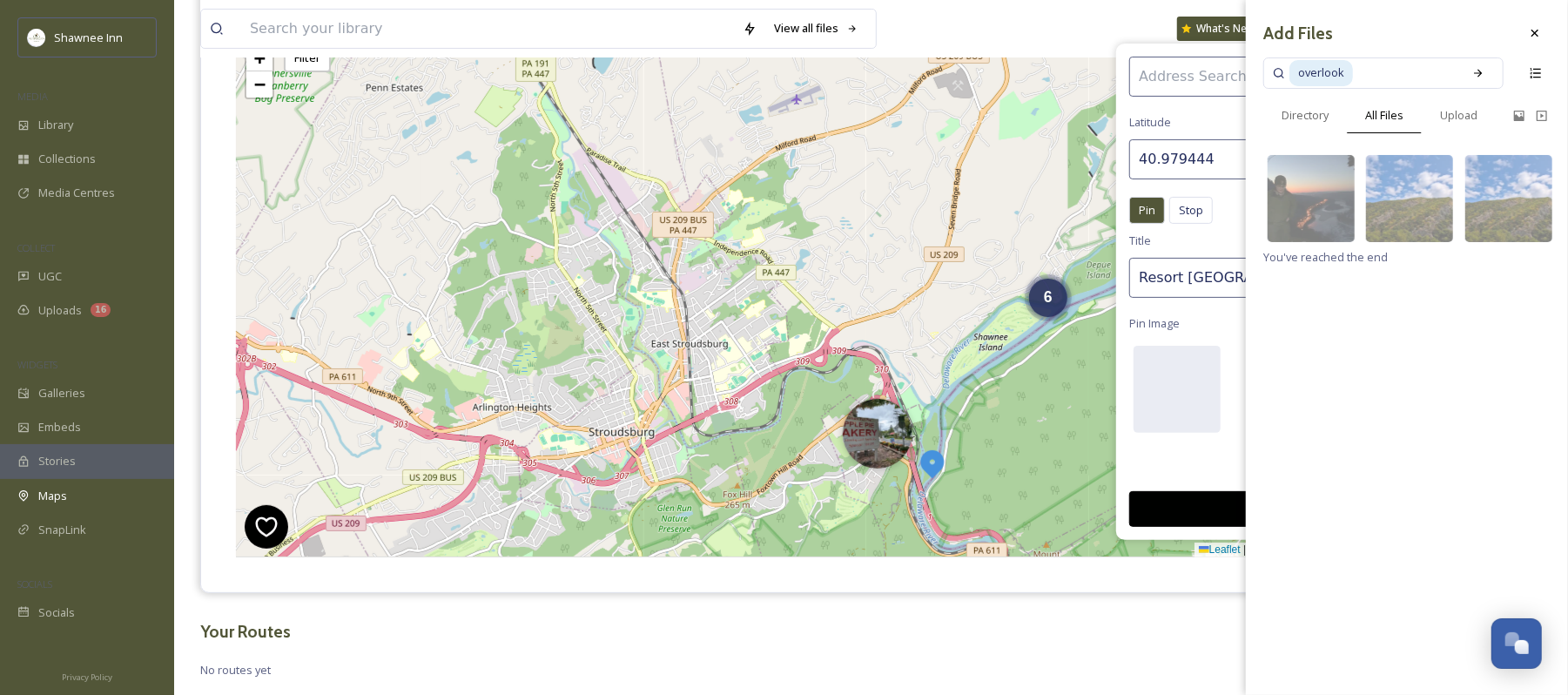
click at [1340, 73] on span "overlook" at bounding box center [1322, 73] width 63 height 26
drag, startPoint x: 1350, startPoint y: 70, endPoint x: 1176, endPoint y: 84, distance: 174.6
click at [1176, 84] on div "Latitude 40.979444 Longitude -75.133512 Pin Stop Pin Stop Title Resort Point Fa…" at bounding box center [1307, 292] width 382 height 496
click at [1482, 68] on icon at bounding box center [1479, 73] width 12 height 12
click at [1398, 70] on input at bounding box center [1393, 73] width 122 height 39
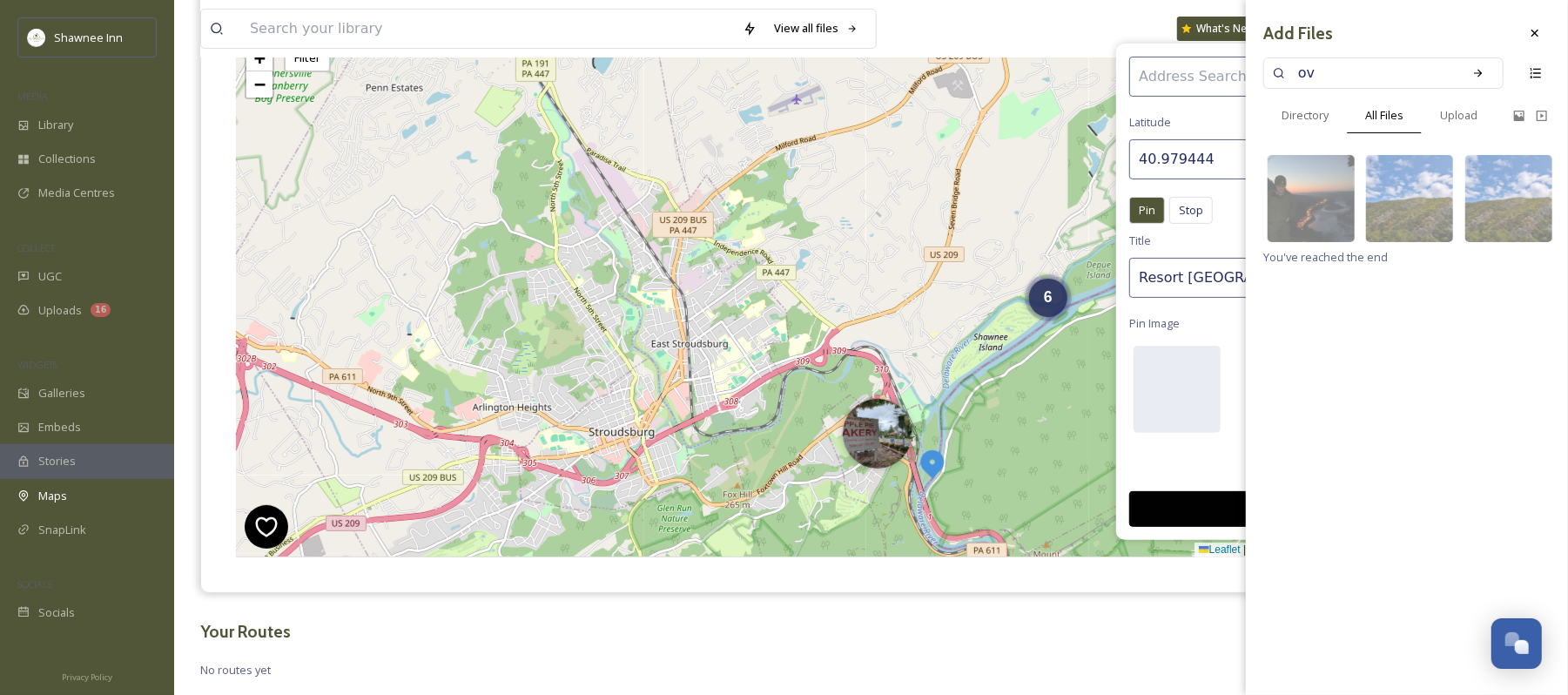
type input "o"
click at [1474, 71] on icon at bounding box center [1479, 73] width 12 height 12
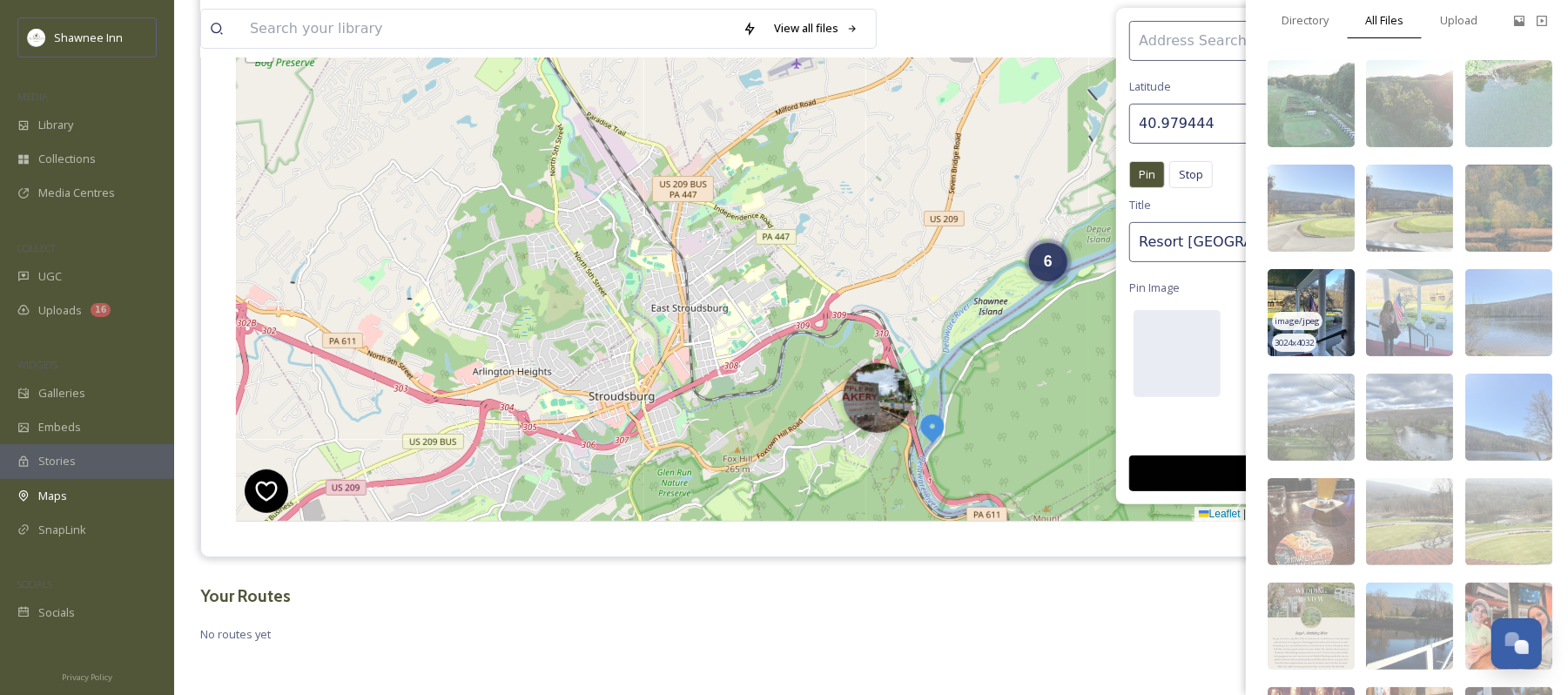
scroll to position [0, 0]
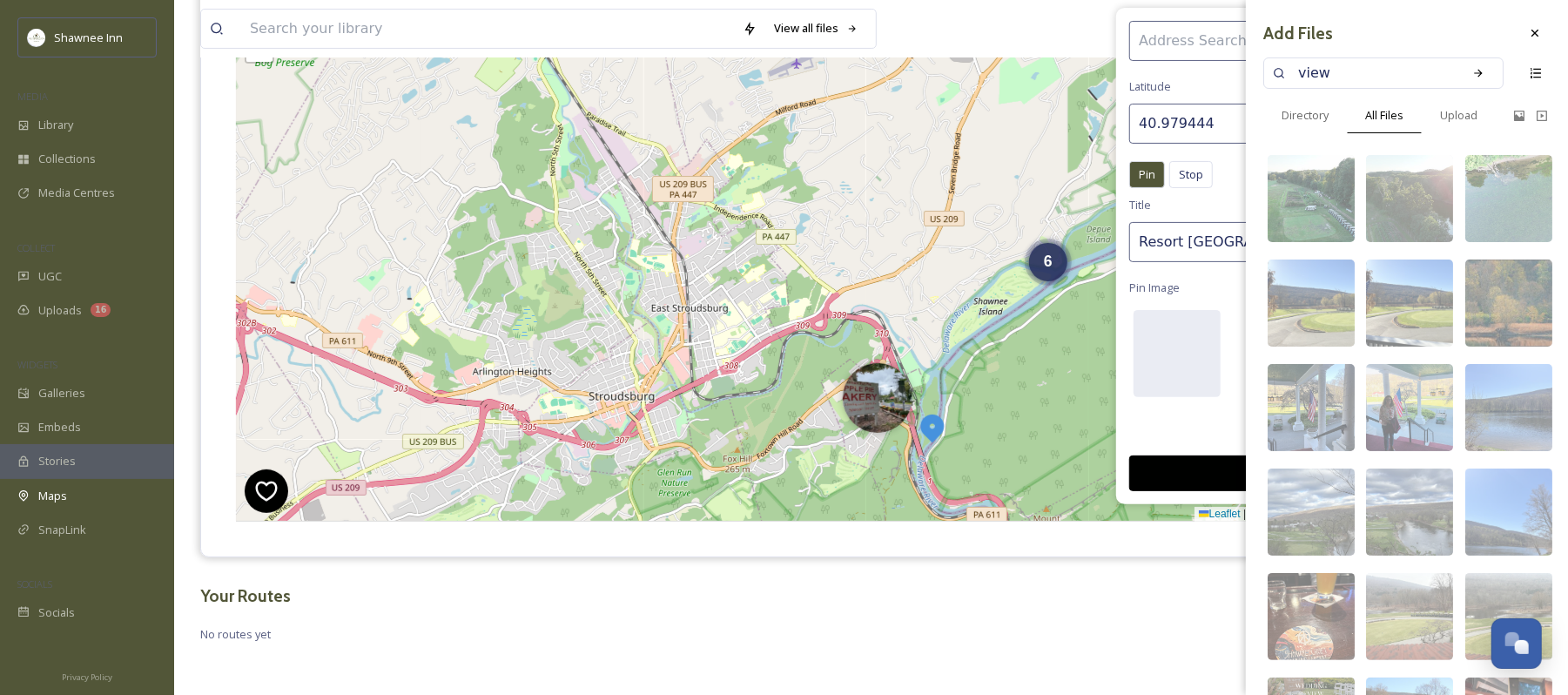
click at [1404, 77] on input "view" at bounding box center [1372, 73] width 164 height 39
click at [1468, 74] on div "Search" at bounding box center [1479, 73] width 32 height 32
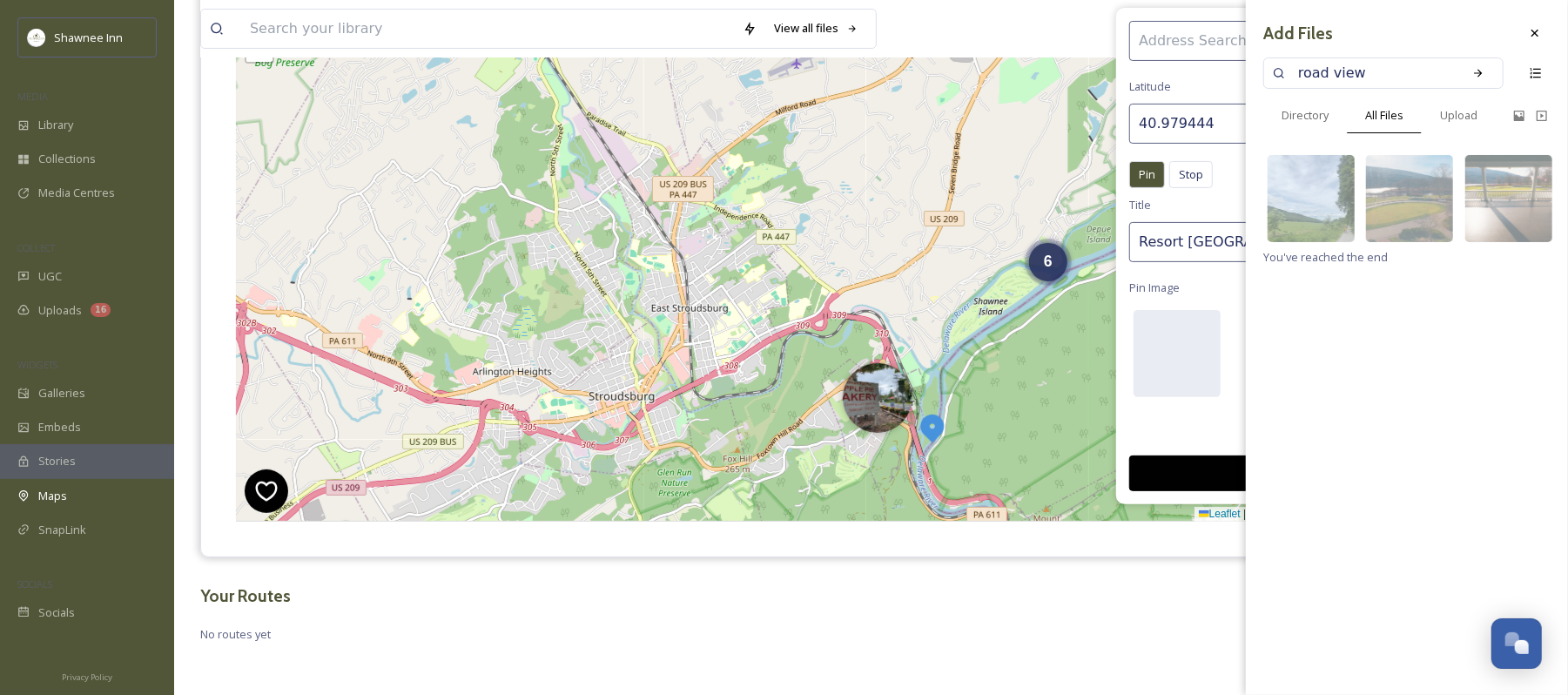
click at [1415, 81] on input "road view" at bounding box center [1372, 73] width 164 height 39
type input "fall"
click at [1481, 80] on div "Search" at bounding box center [1479, 73] width 32 height 32
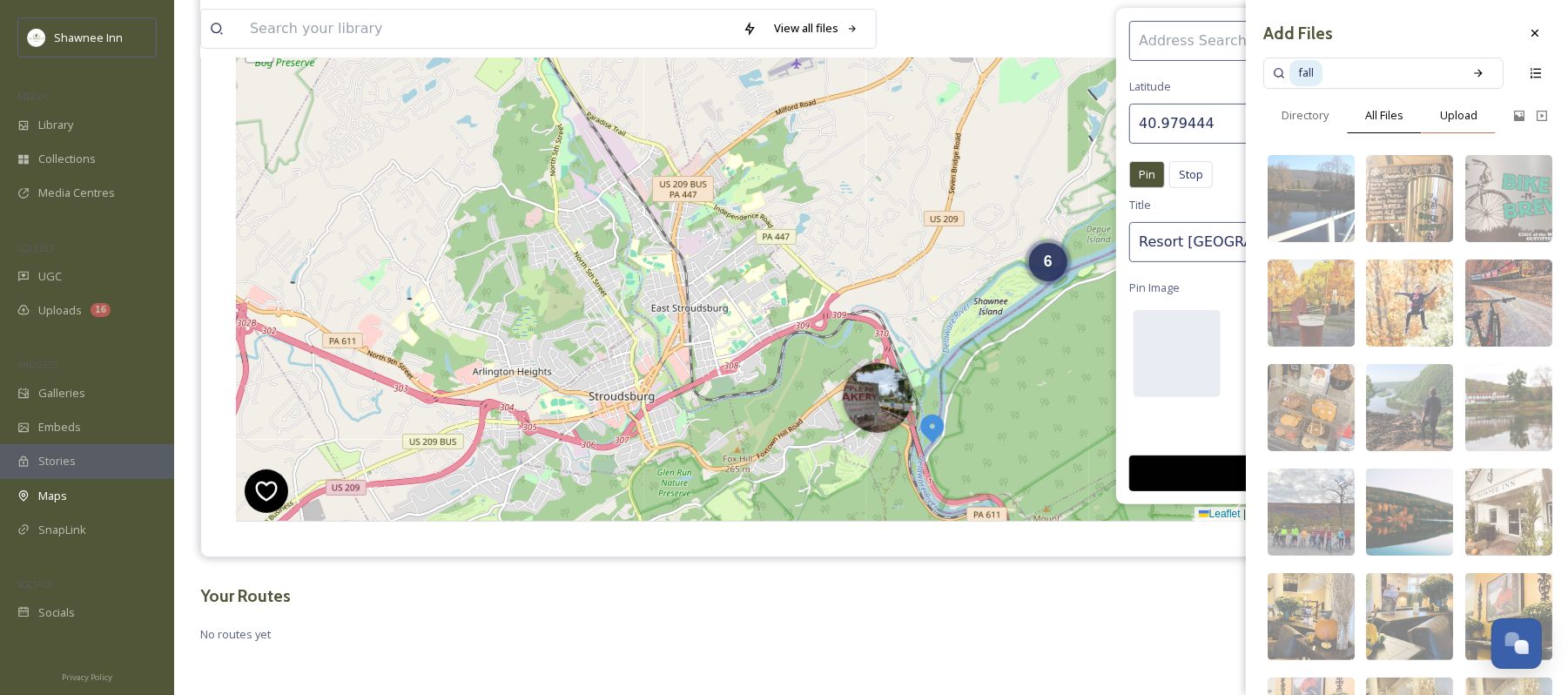
click at [1460, 116] on span "Upload" at bounding box center [1459, 115] width 38 height 17
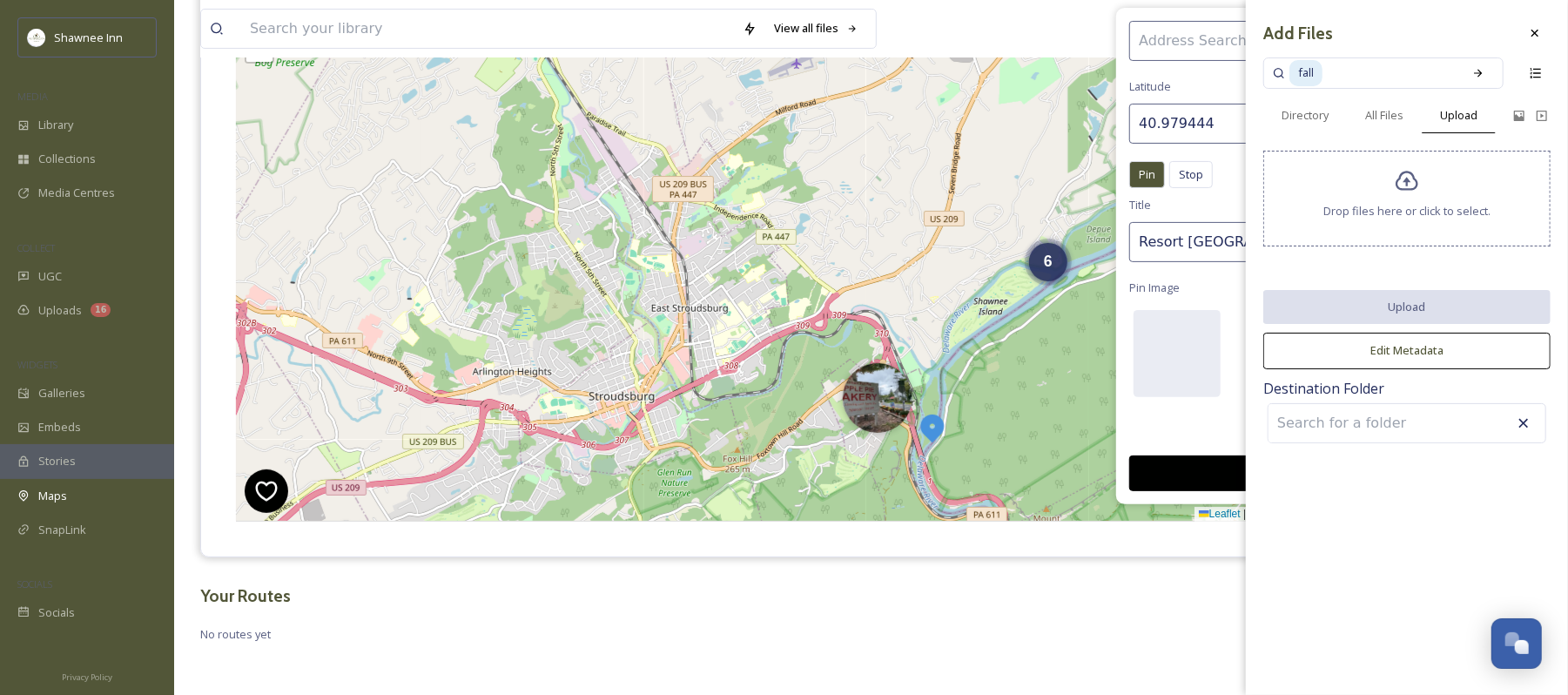
click at [1402, 223] on div "Drop files here or click to select." at bounding box center [1407, 198] width 288 height 96
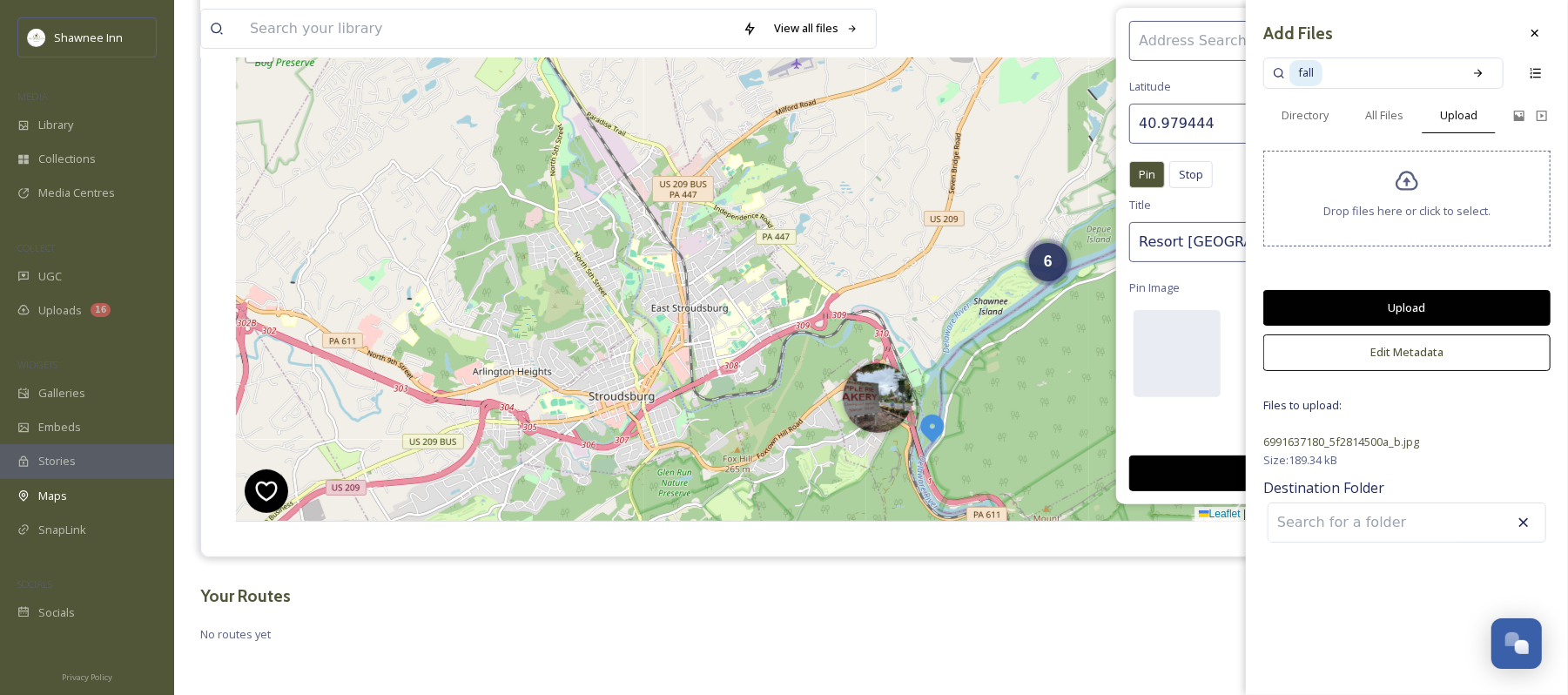
click at [1426, 298] on button "Upload" at bounding box center [1407, 307] width 288 height 36
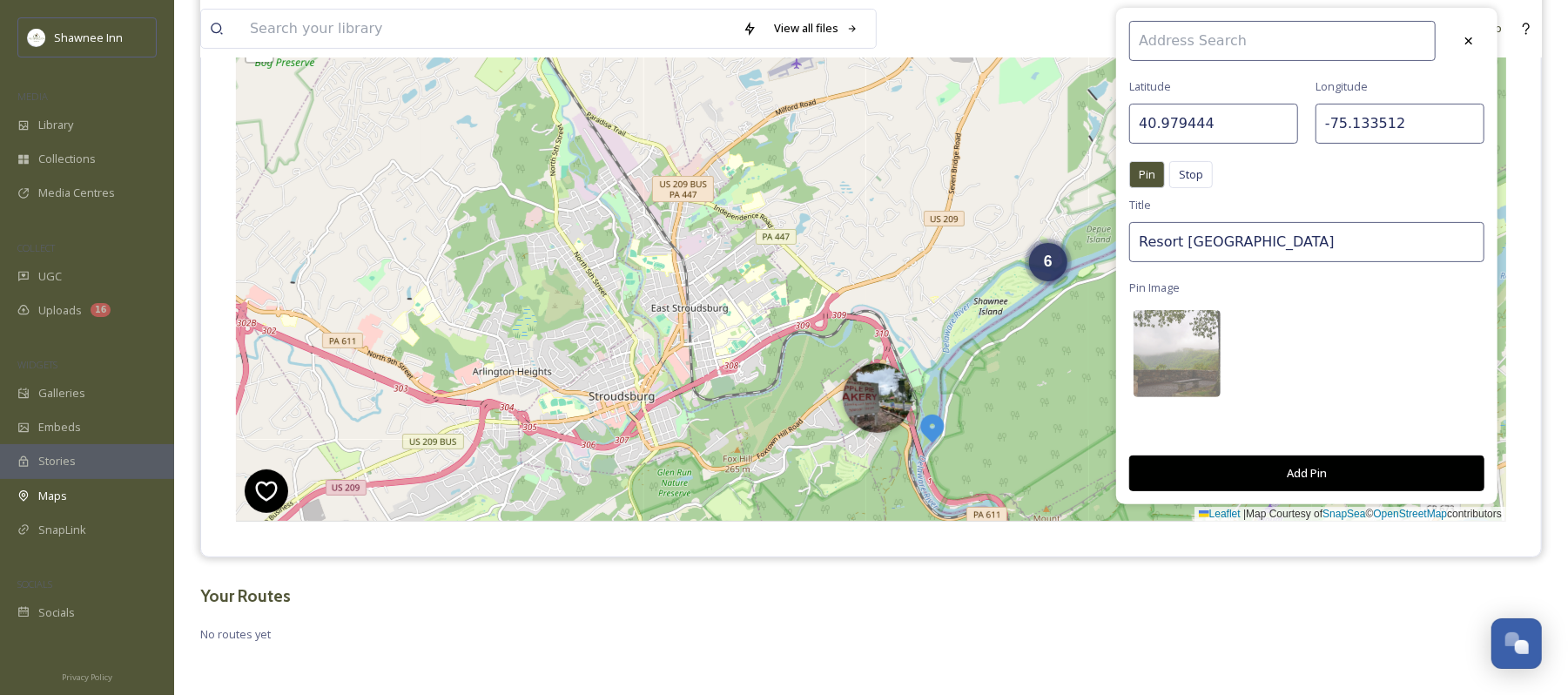
click at [1331, 472] on button "Add Pin" at bounding box center [1307, 474] width 355 height 36
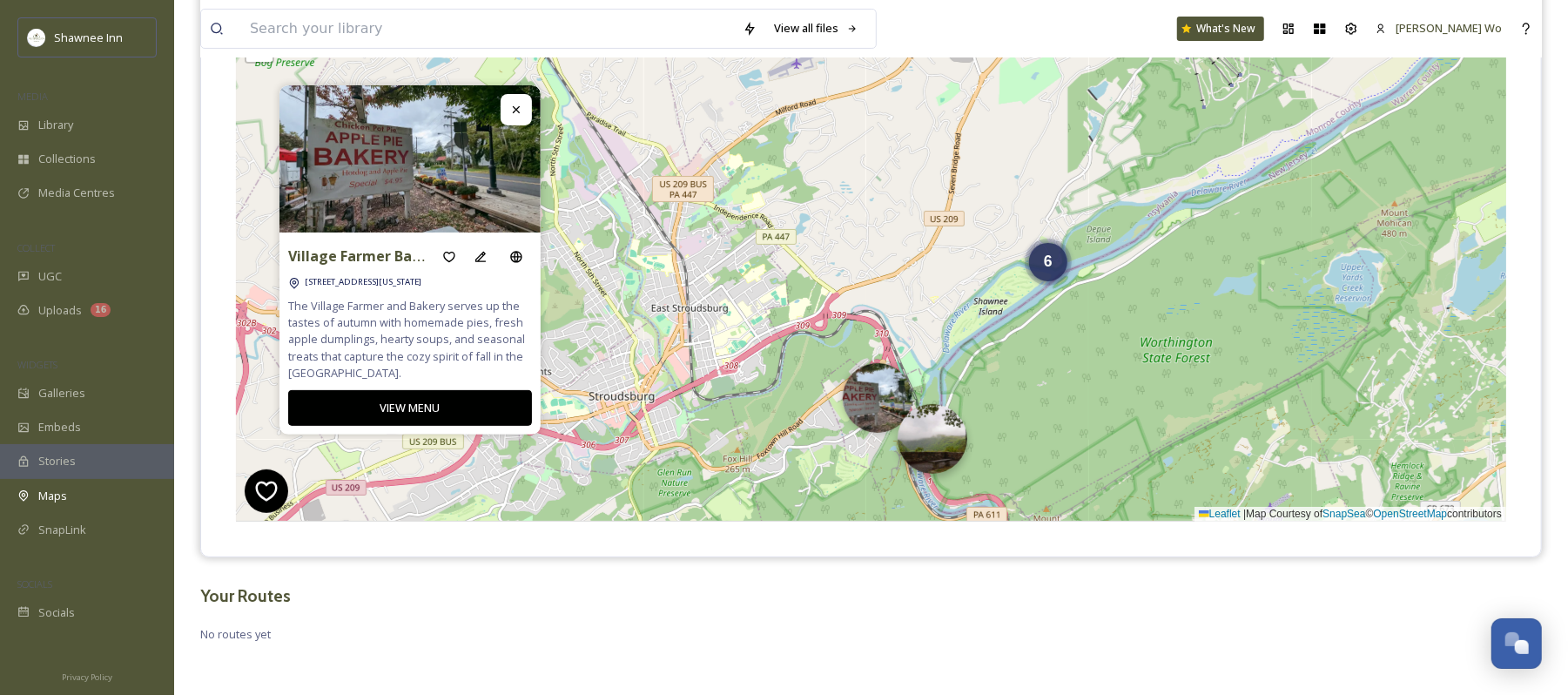
click at [937, 451] on img at bounding box center [932, 439] width 69 height 69
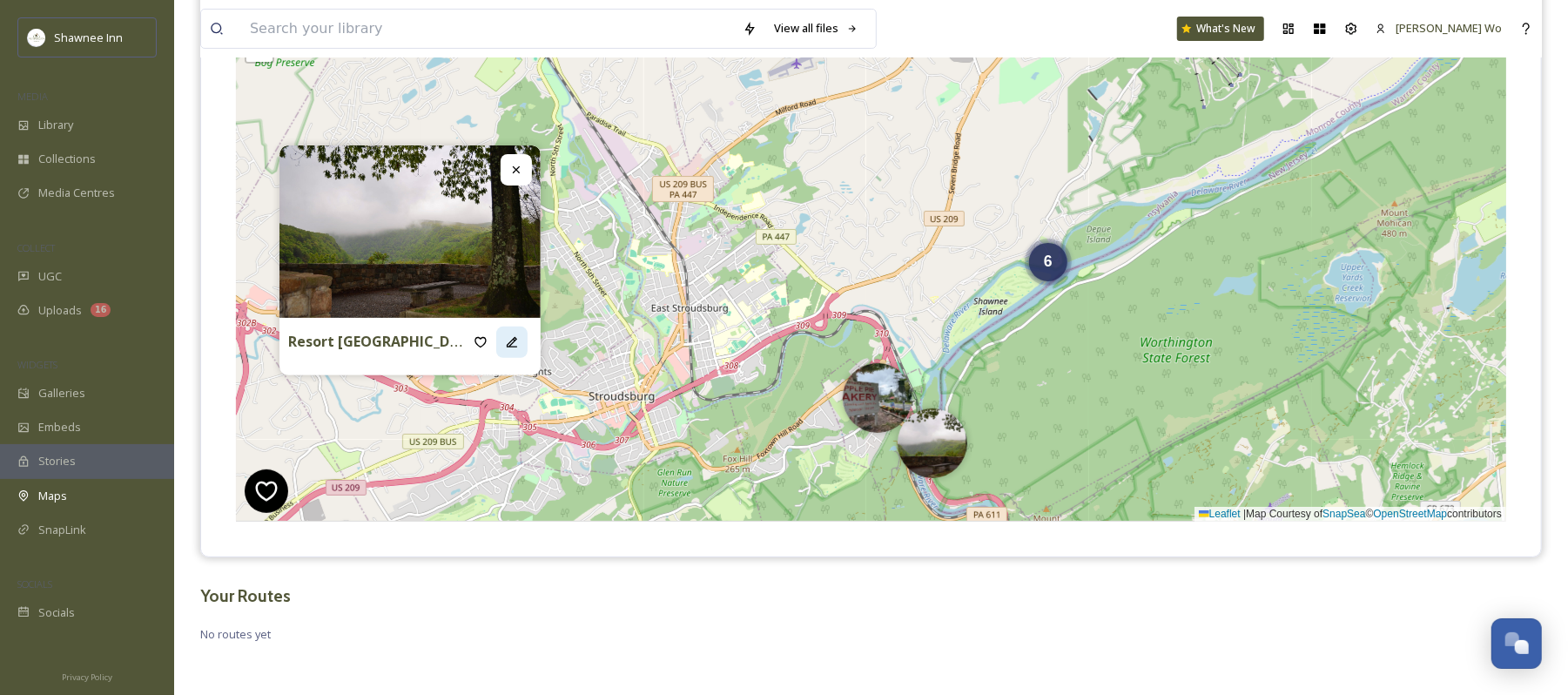
click at [508, 336] on icon at bounding box center [512, 342] width 14 height 14
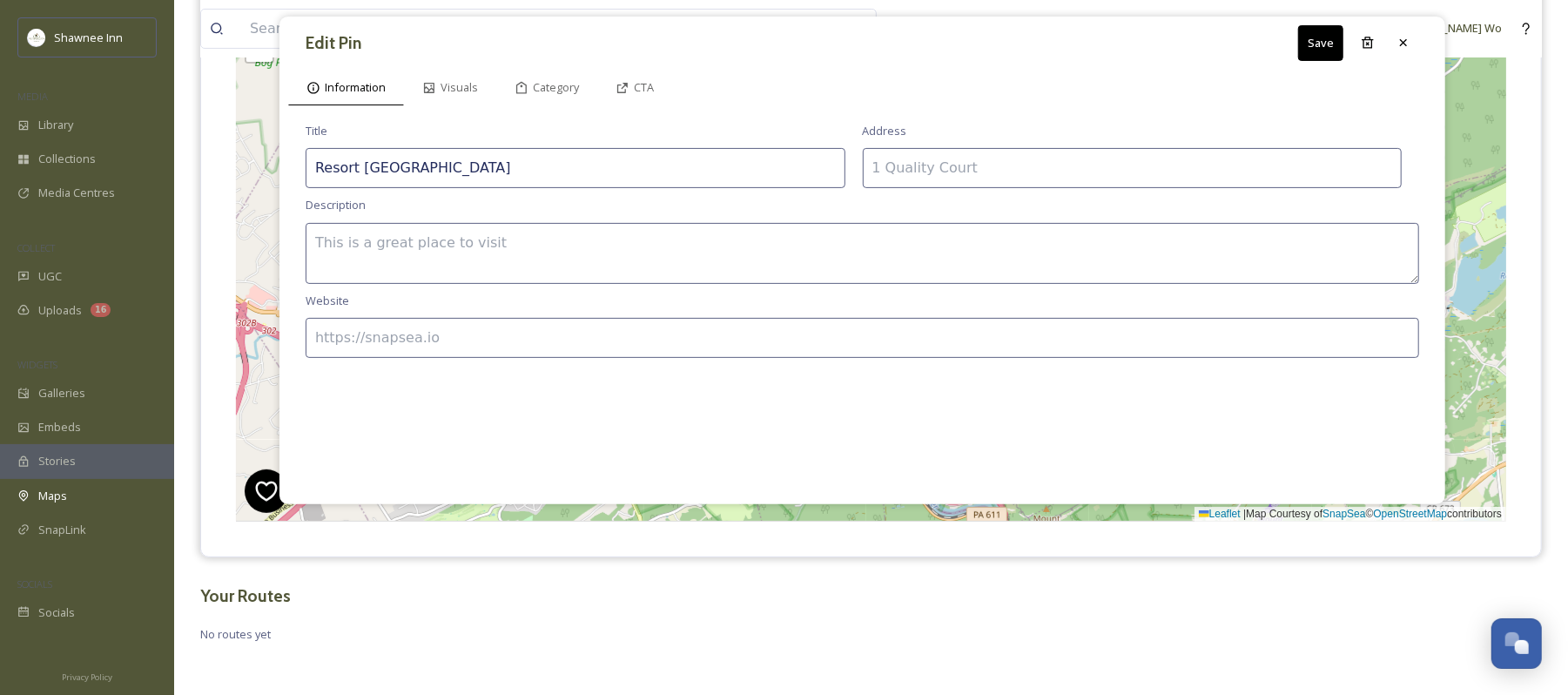
click at [739, 247] on textarea at bounding box center [862, 254] width 1114 height 61
paste textarea "Take in the breathtaking colors of autumn at the Resort View Overlook in the De…"
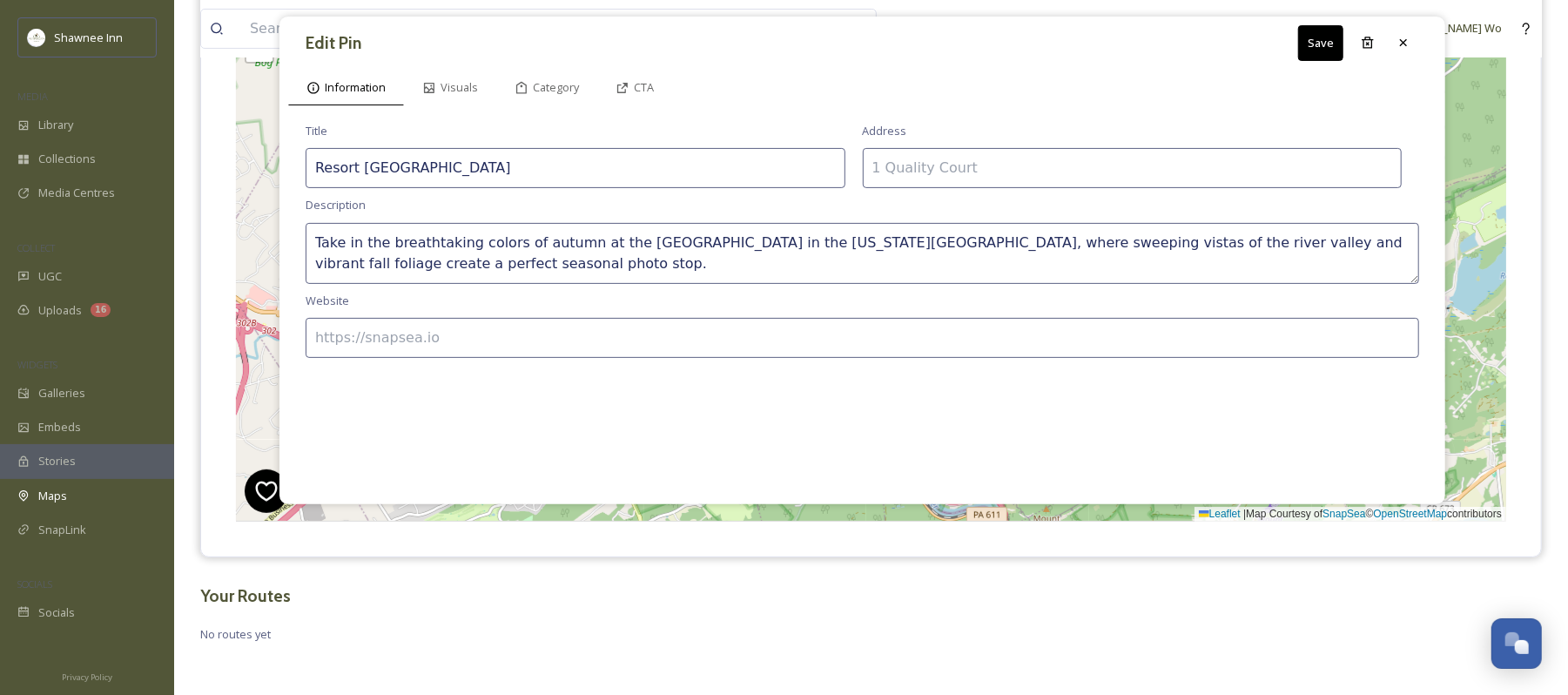
type textarea "Take in the breathtaking colors of autumn at the Resort View Overlook in the De…"
click at [991, 157] on input at bounding box center [1133, 168] width 540 height 41
paste input "40°58'42. 75°08'17., PA-611, East Bangor, PA 18013"
type input "40°58'42. 75°08'17., PA-611, East Bangor, PA 18013"
click at [1321, 42] on button "Save" at bounding box center [1321, 43] width 45 height 36
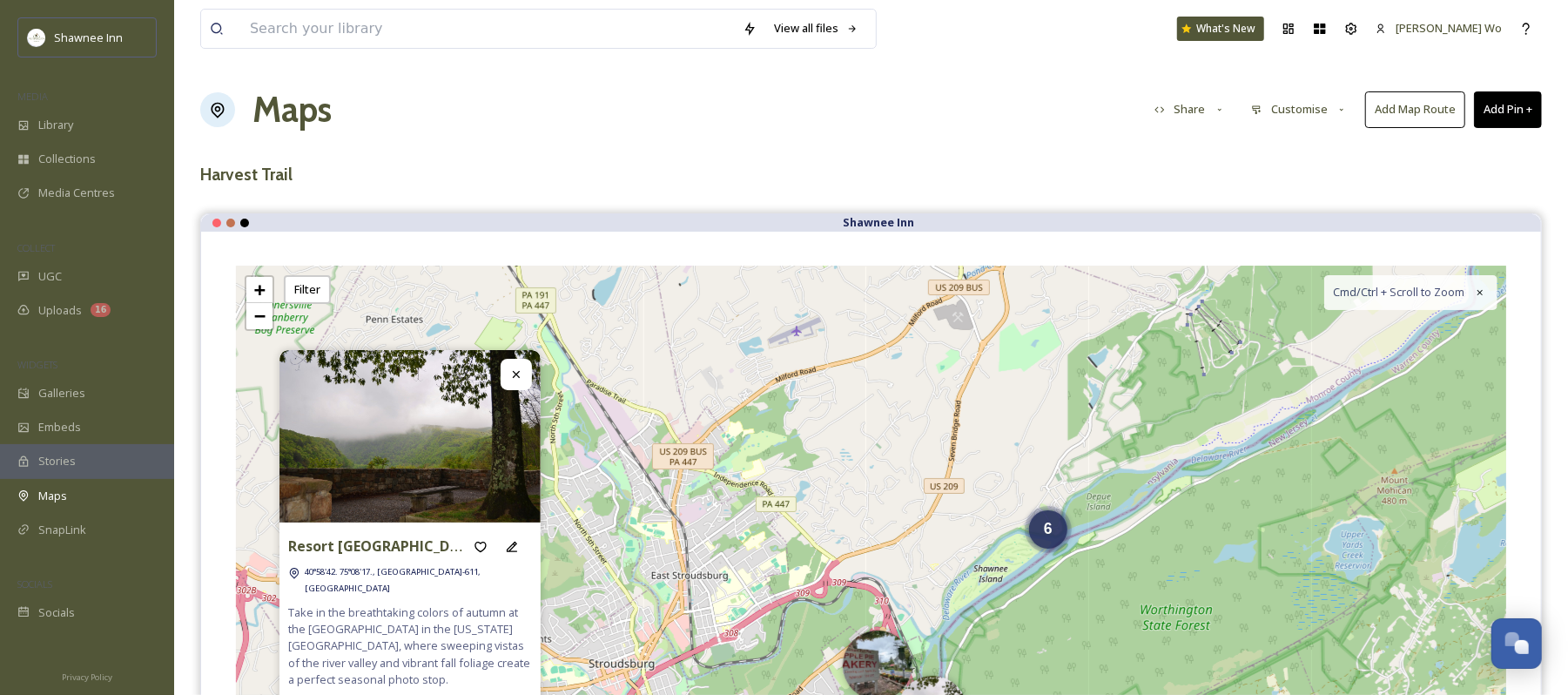
click at [1488, 106] on button "Add Pin +" at bounding box center [1508, 109] width 68 height 36
click at [1456, 150] on span "Add New Pin" at bounding box center [1459, 150] width 66 height 17
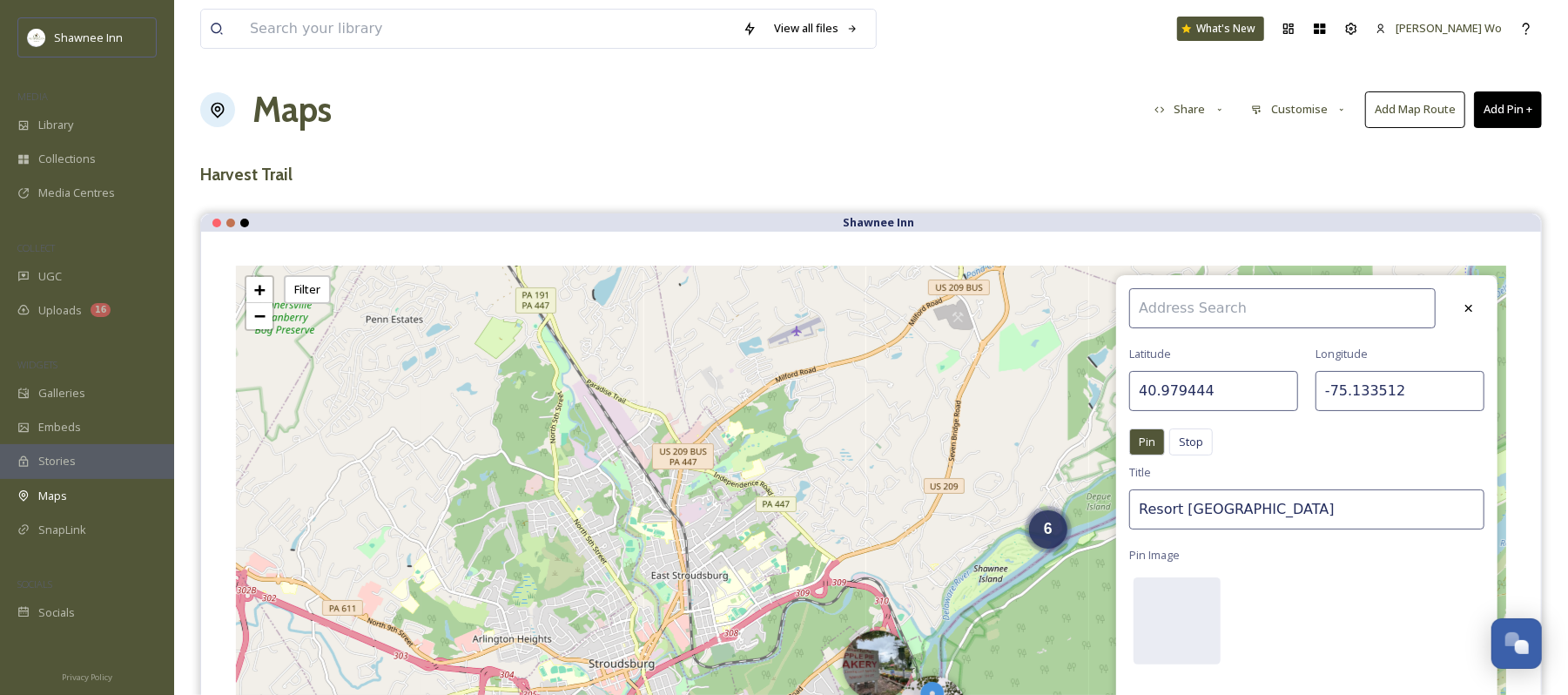
click at [1217, 397] on input "40.979444" at bounding box center [1214, 391] width 169 height 41
paste input "82468"
type input "40.982468"
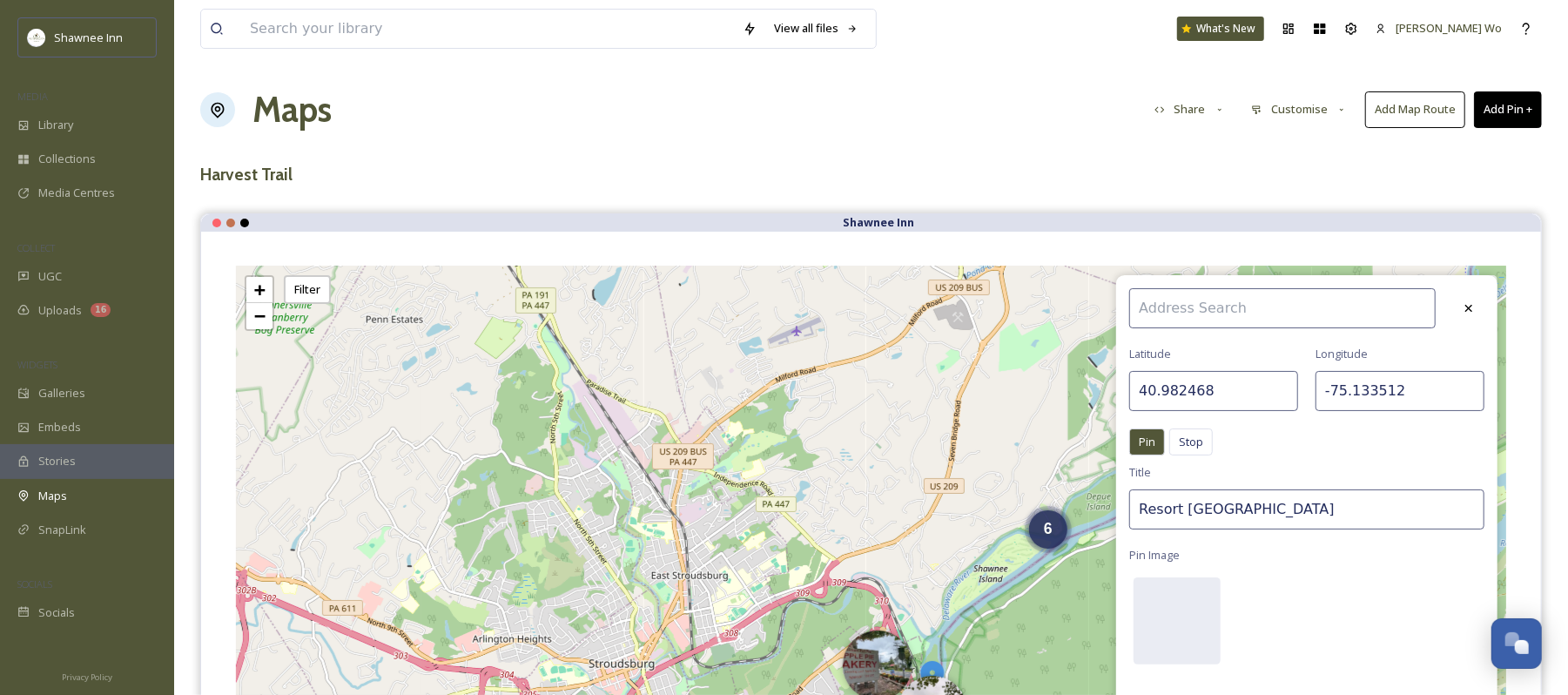
click at [1377, 391] on input "-75.133512" at bounding box center [1400, 391] width 169 height 41
paste input "42323"
type input "-75.142323"
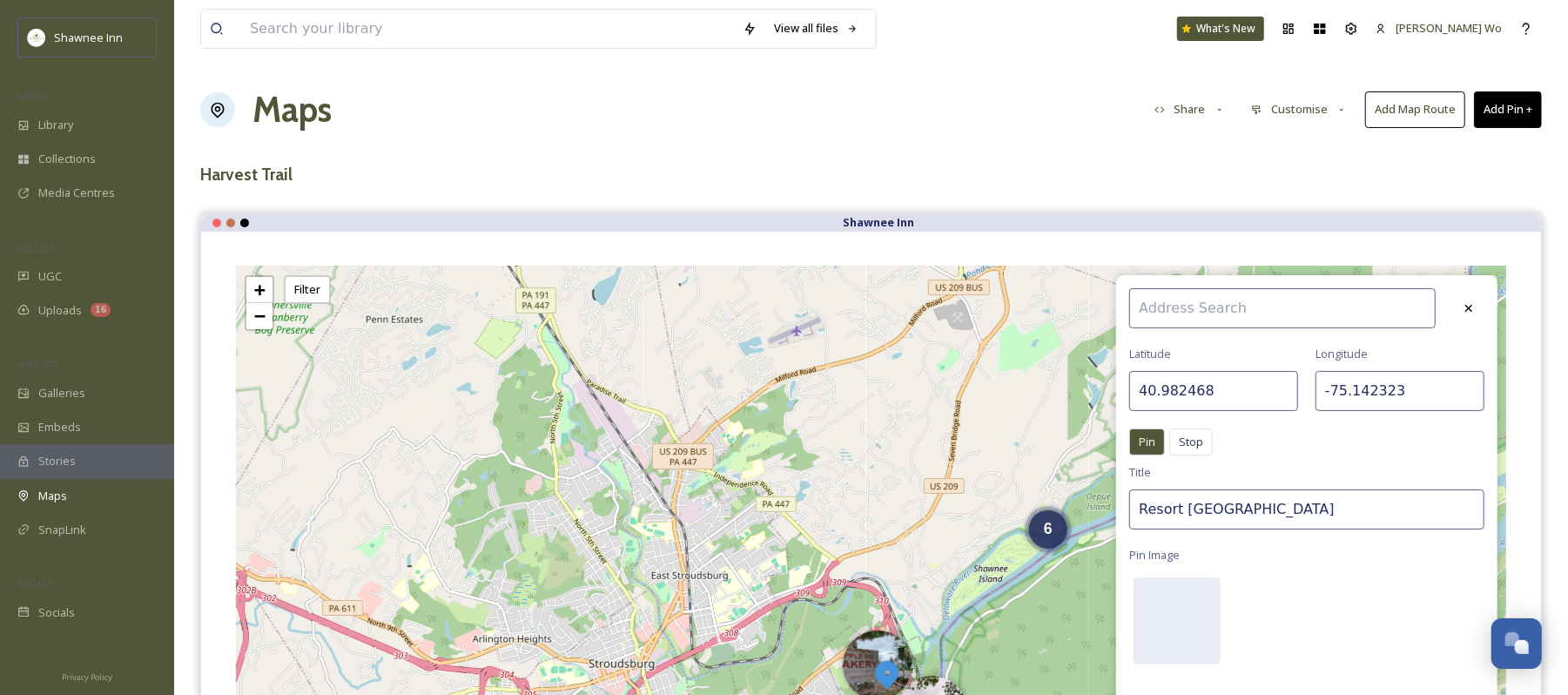
click at [1339, 508] on input "Resort Point Fall Overlook" at bounding box center [1307, 509] width 355 height 41
click at [1338, 508] on input "Resort Point Fall Overlook" at bounding box center [1307, 509] width 355 height 41
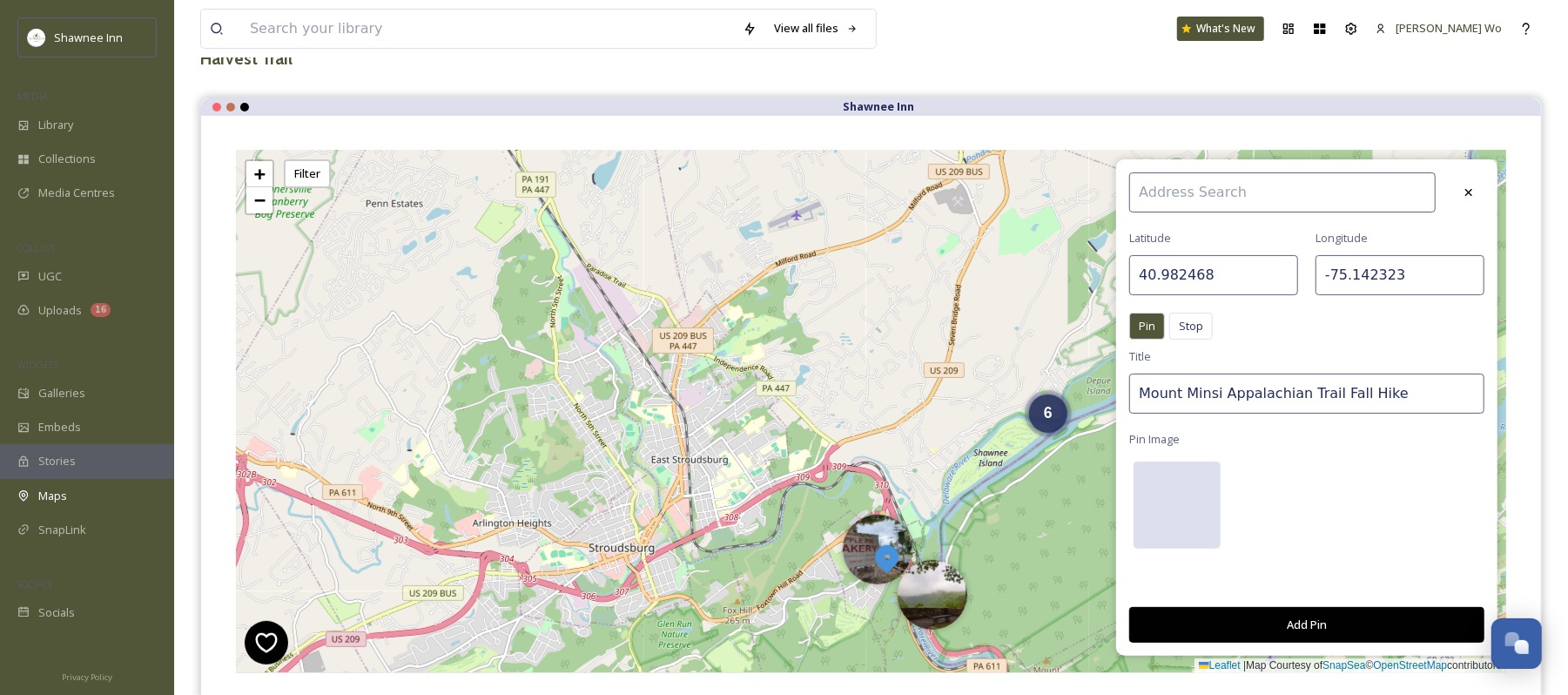
type input "Mount Minsi Appalachian Trail Fall Hike"
click at [1188, 509] on div at bounding box center [1177, 505] width 87 height 87
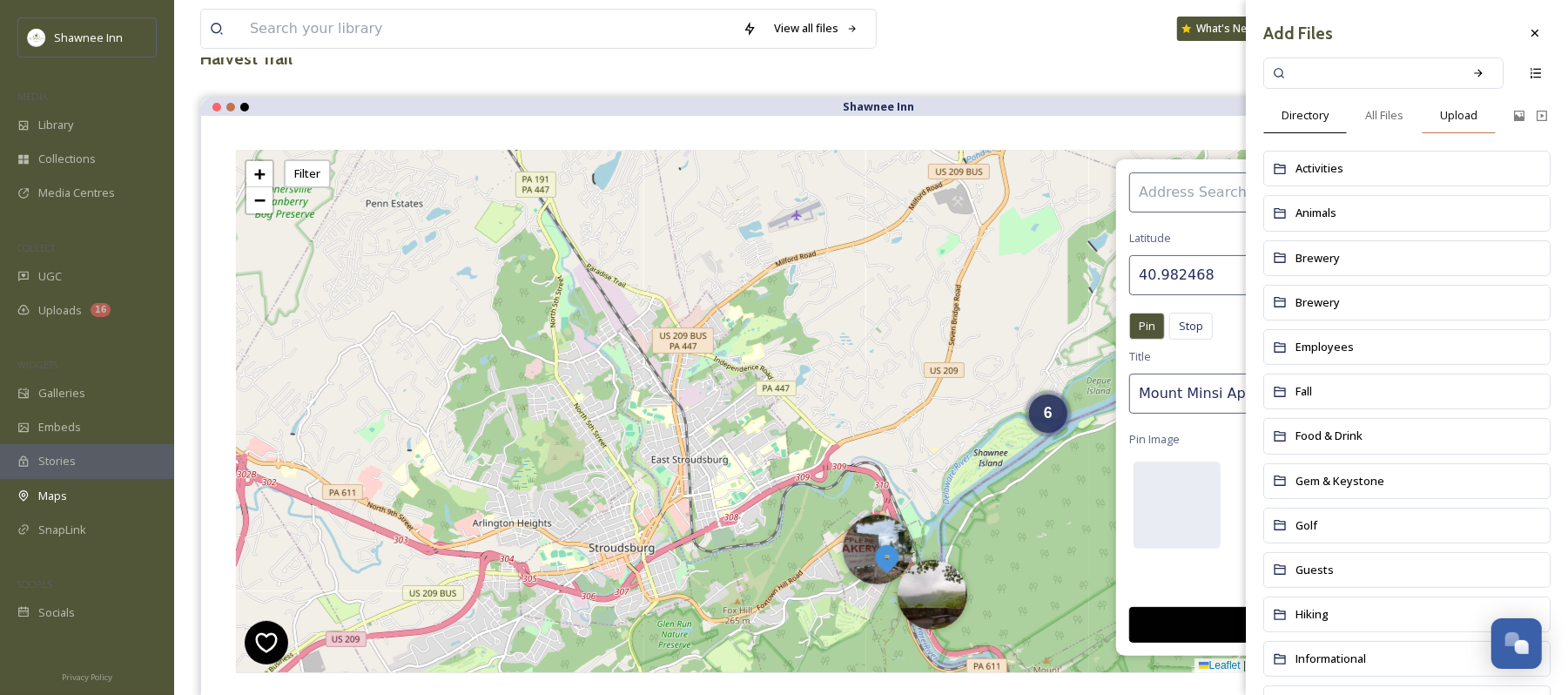
click at [1452, 117] on span "Upload" at bounding box center [1459, 115] width 38 height 17
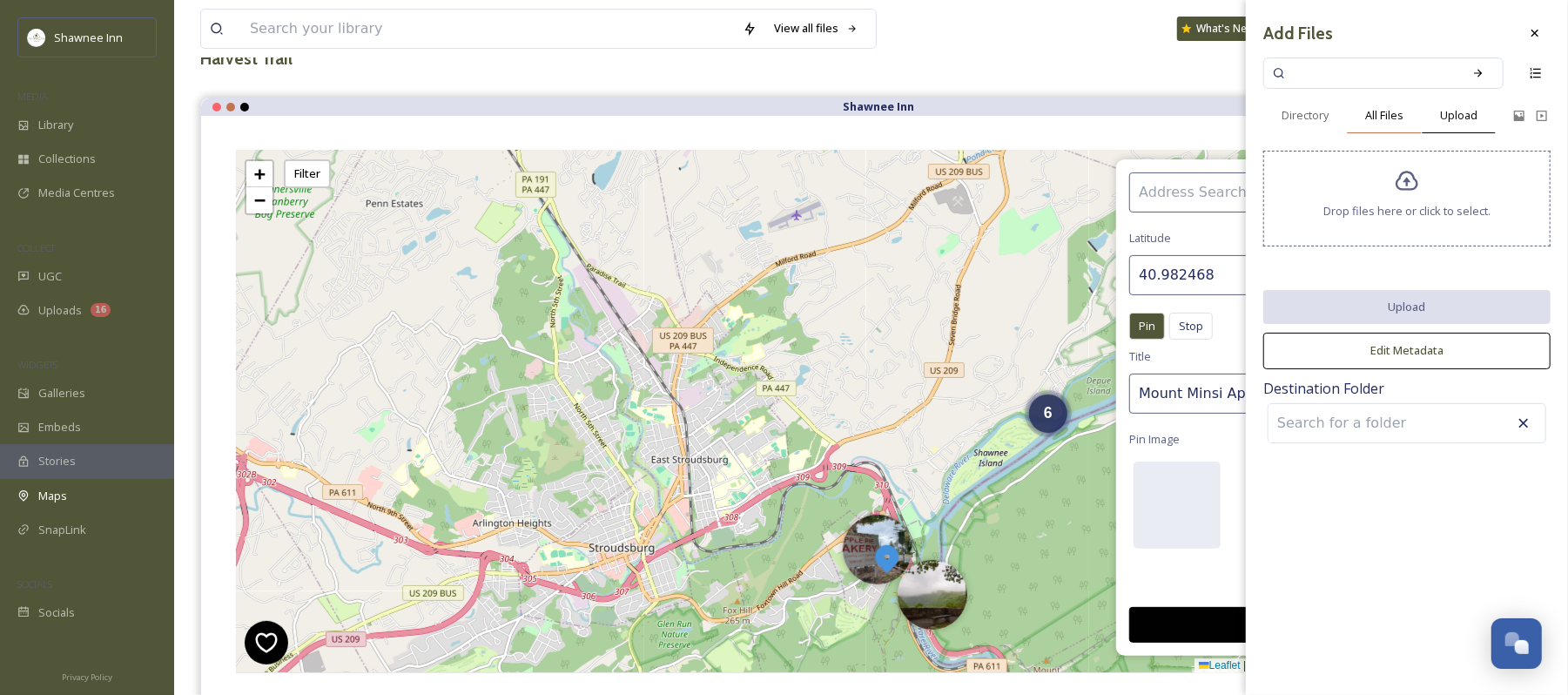
click at [1412, 110] on div "All Files" at bounding box center [1385, 116] width 75 height 36
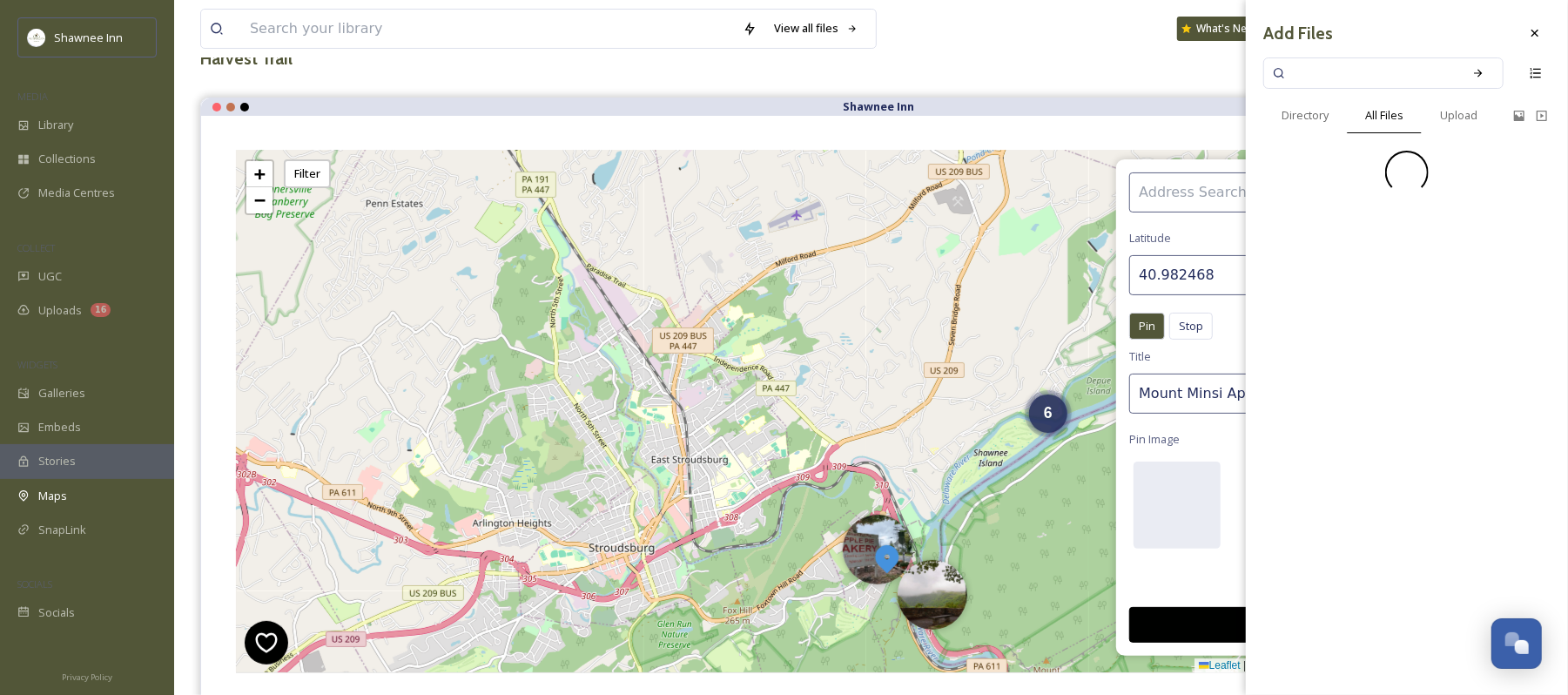
click at [1387, 71] on input at bounding box center [1372, 73] width 164 height 39
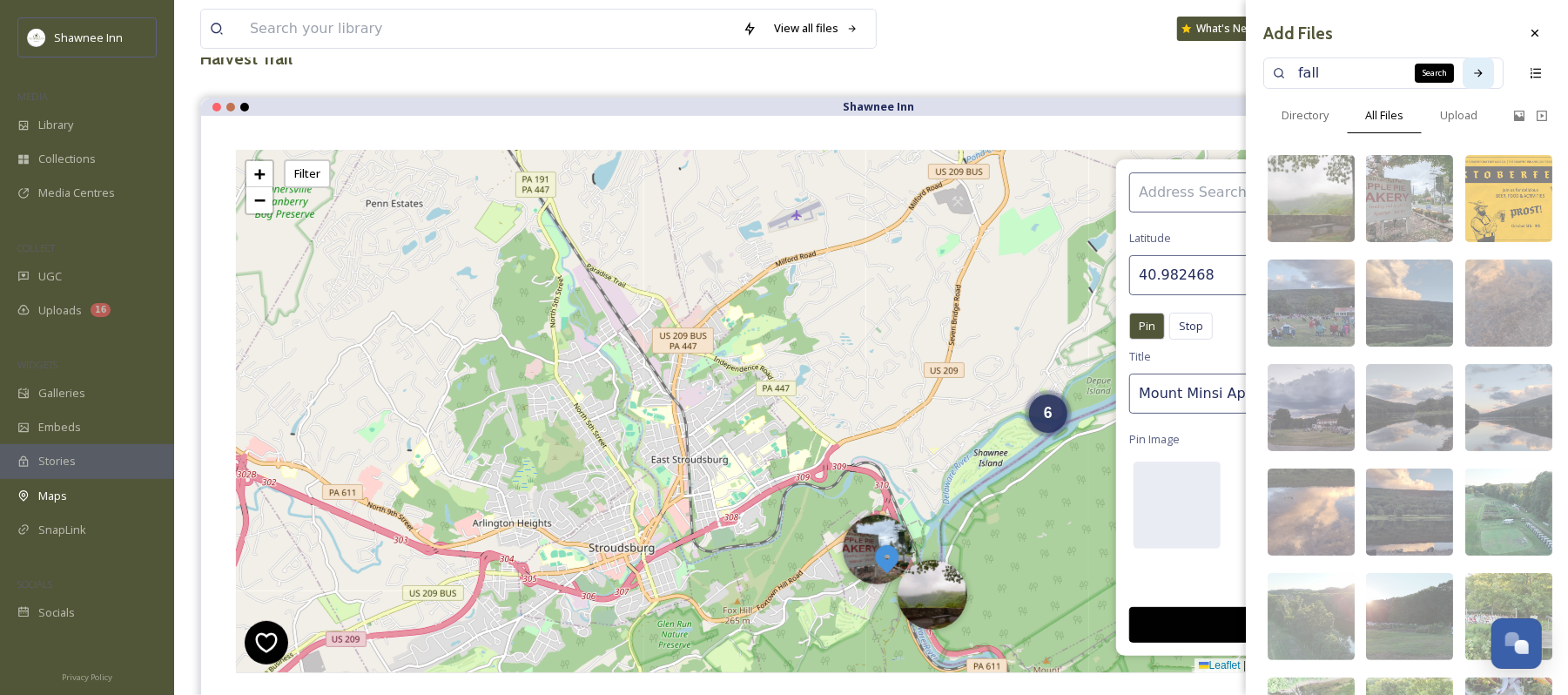
type input "fall"
click at [1463, 81] on div "Search" at bounding box center [1479, 73] width 32 height 32
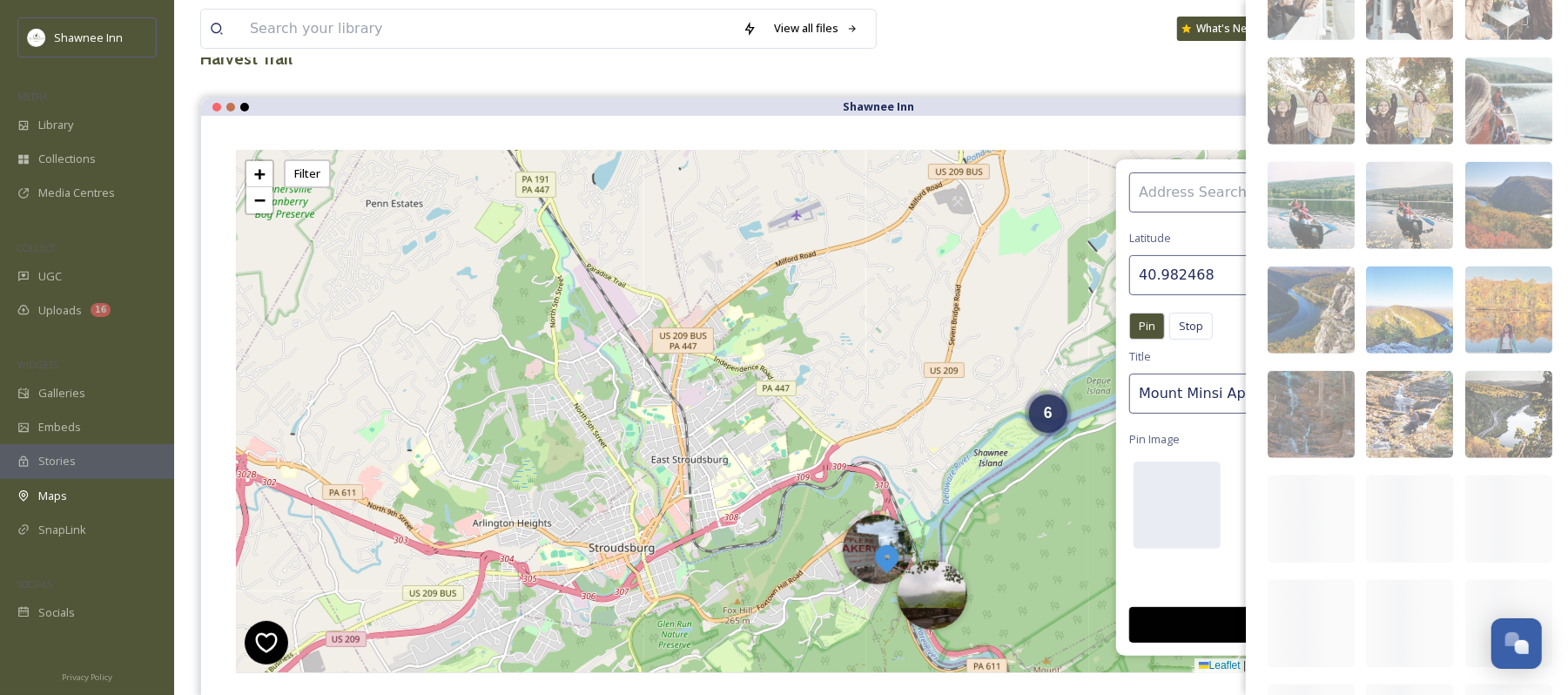
scroll to position [1052, 0]
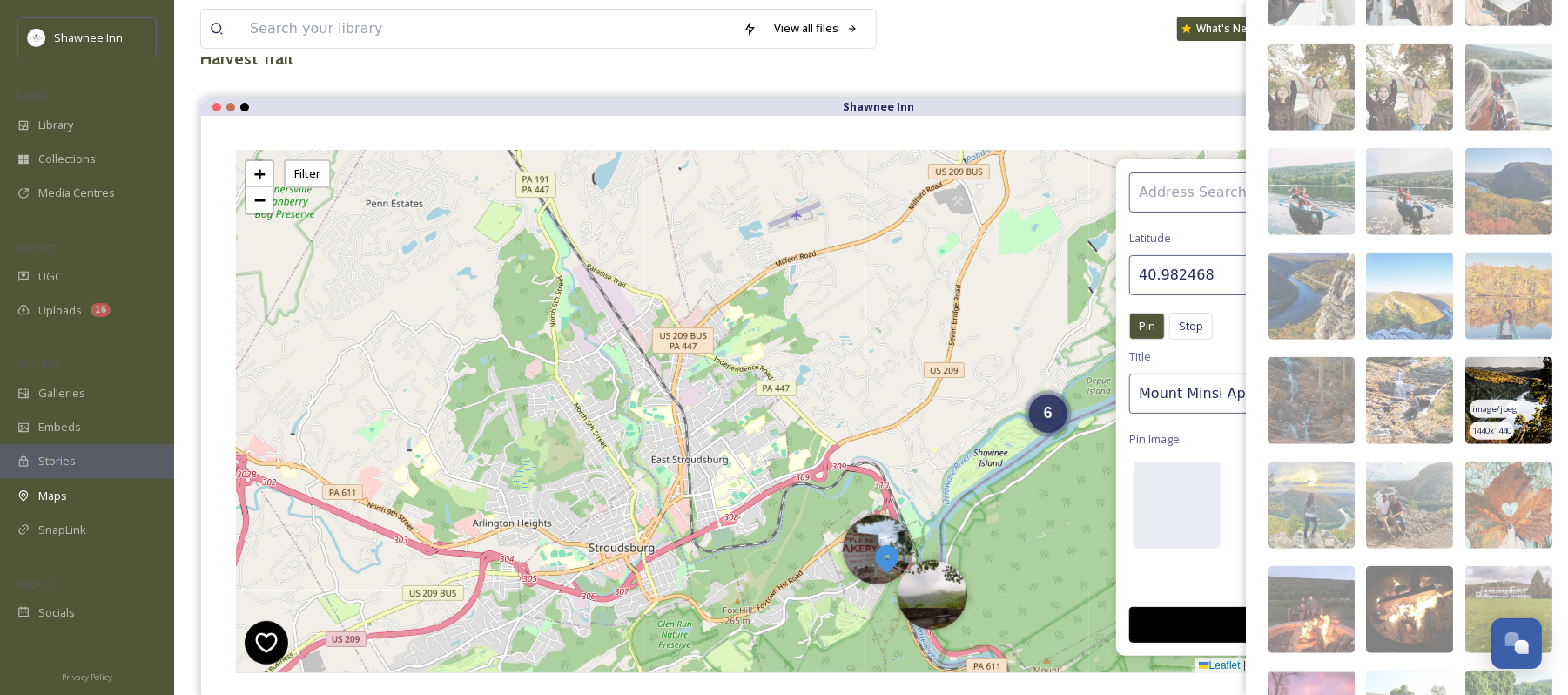
click at [1479, 366] on img at bounding box center [1510, 400] width 87 height 87
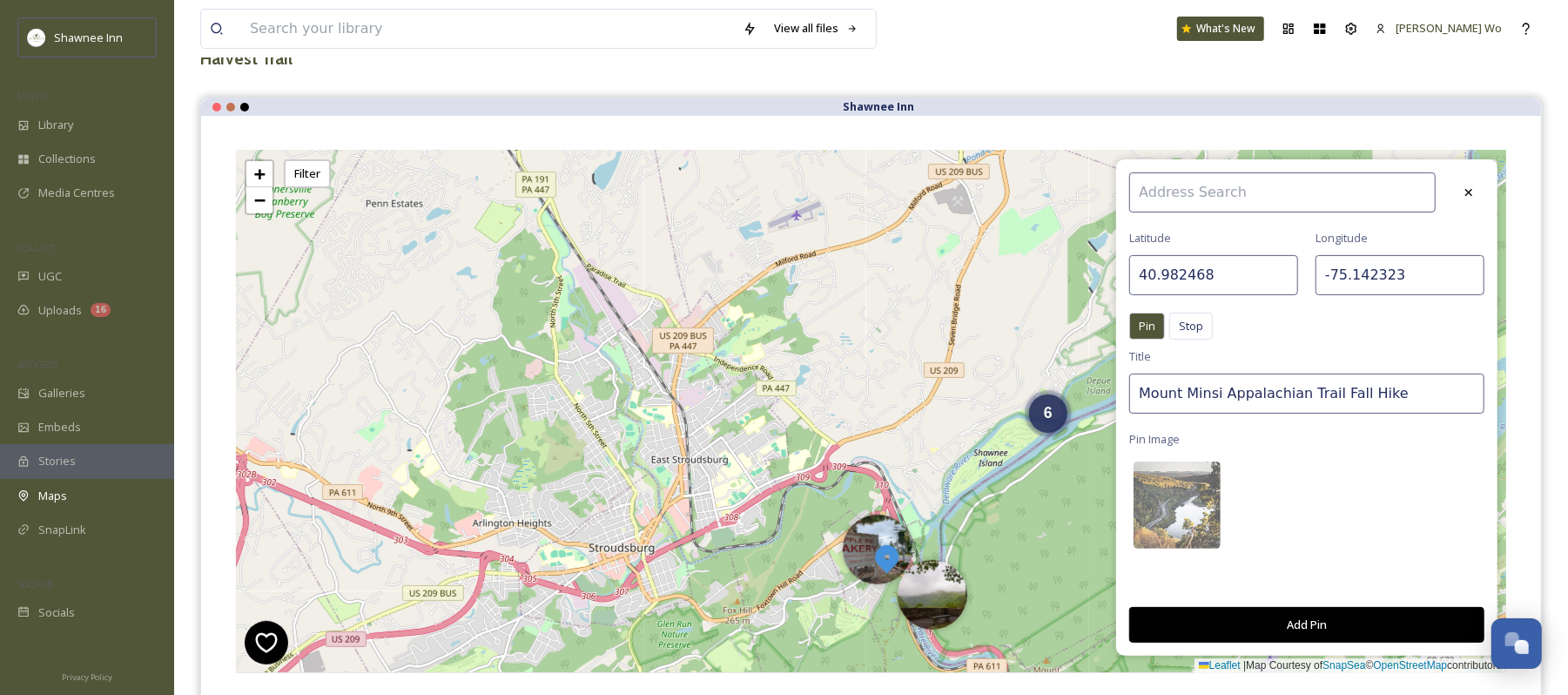
click at [1319, 613] on button "Add Pin" at bounding box center [1307, 625] width 355 height 36
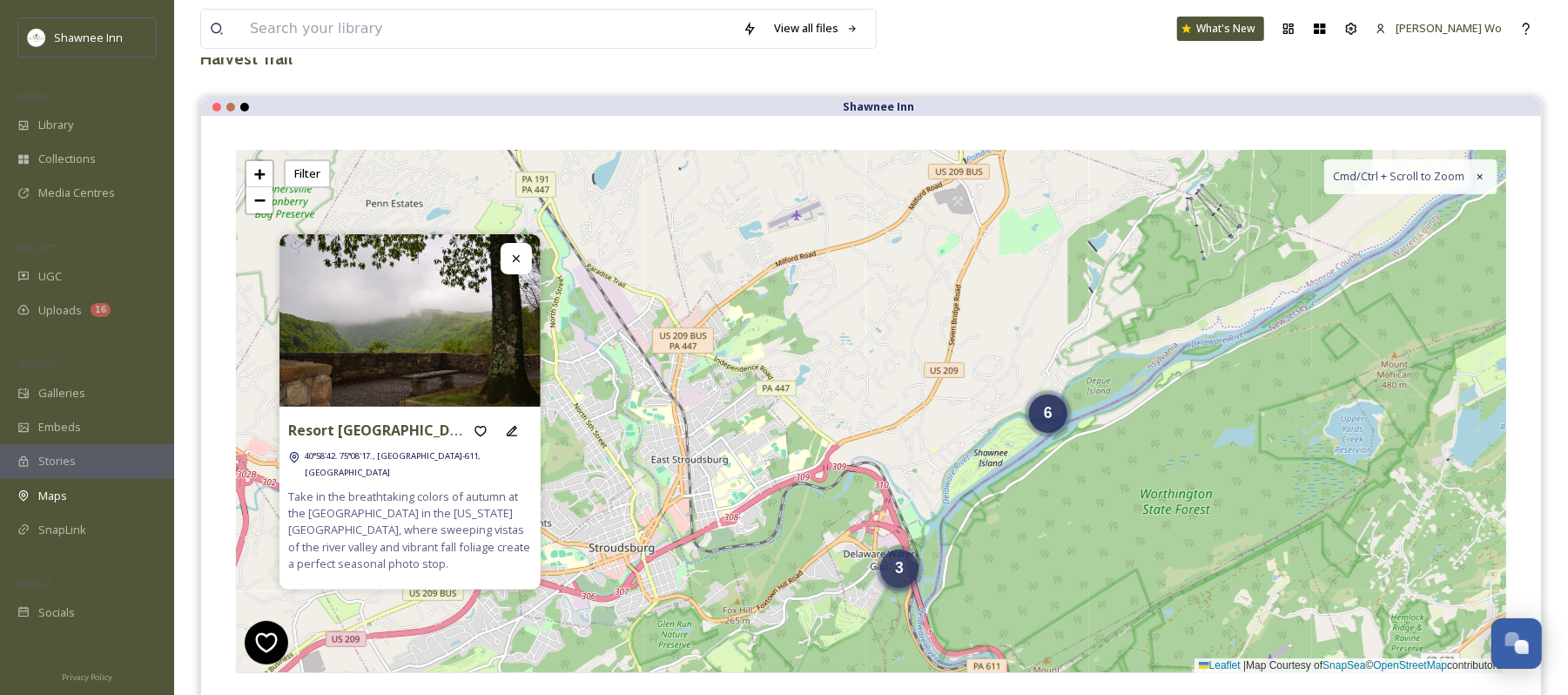
click at [899, 573] on span "3" at bounding box center [900, 568] width 9 height 18
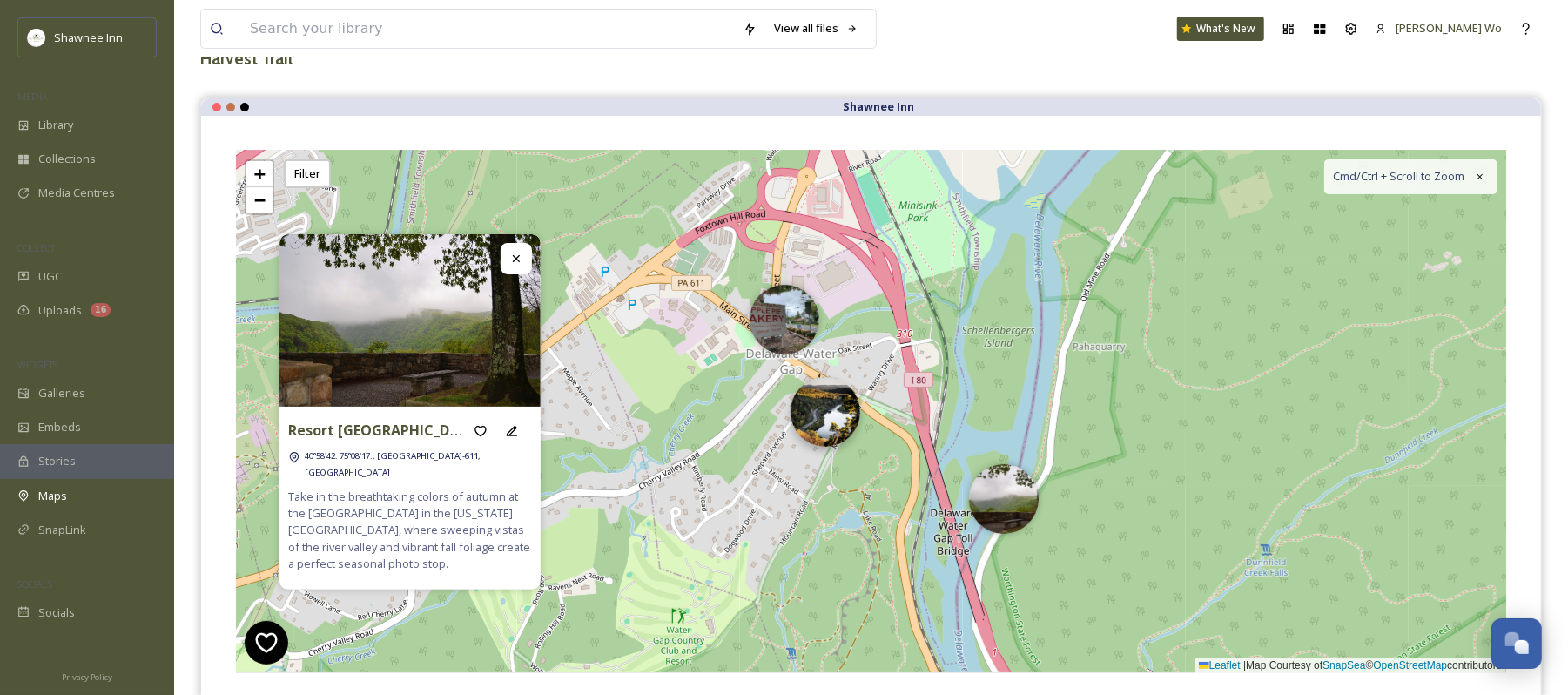
click at [813, 411] on img at bounding box center [826, 411] width 69 height 69
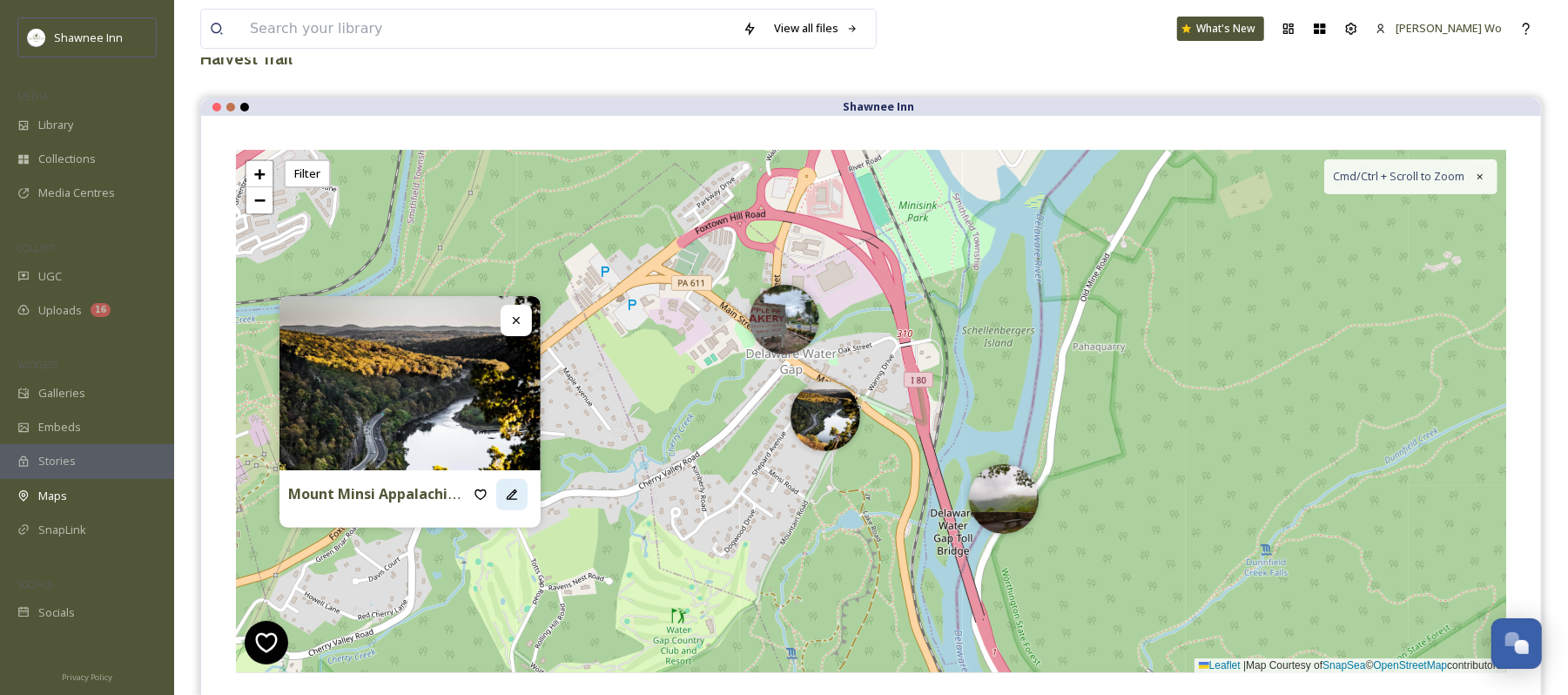
click at [516, 489] on icon at bounding box center [512, 494] width 14 height 14
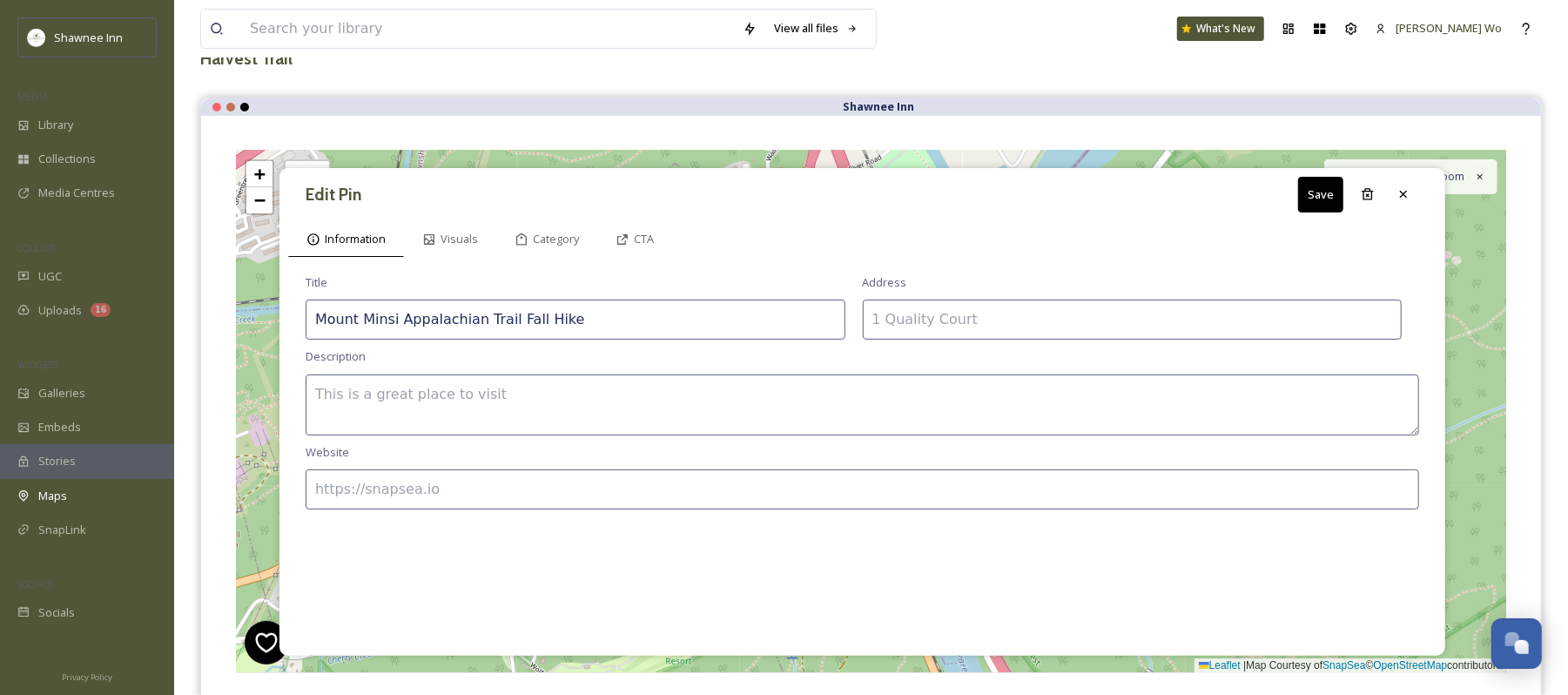
click at [541, 397] on textarea at bounding box center [862, 405] width 1114 height 61
paste textarea "Experience the crisp autumn air and stunning foliage on the Mt. Minsi Appalachi…"
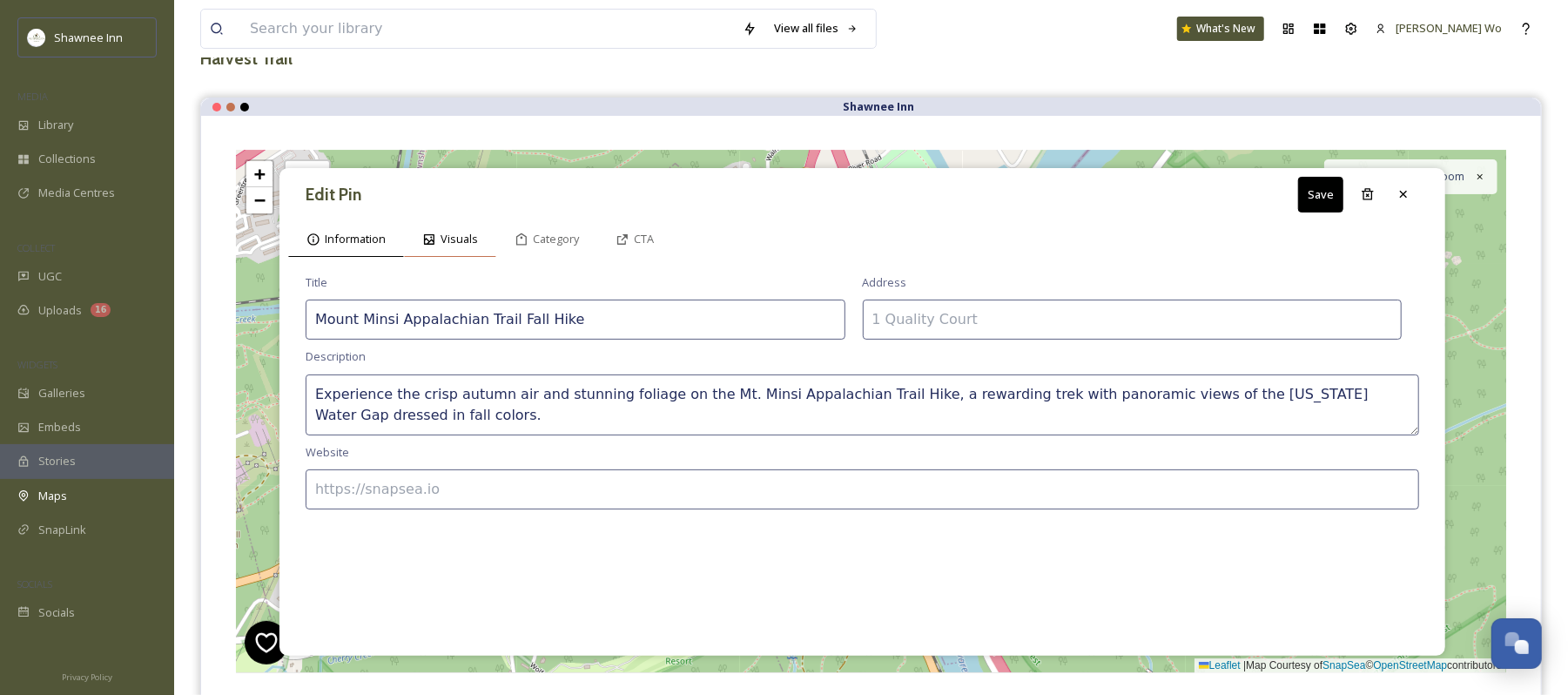
type textarea "Experience the crisp autumn air and stunning foliage on the Mt. Minsi Appalachi…"
click at [457, 237] on span "Visuals" at bounding box center [460, 238] width 38 height 17
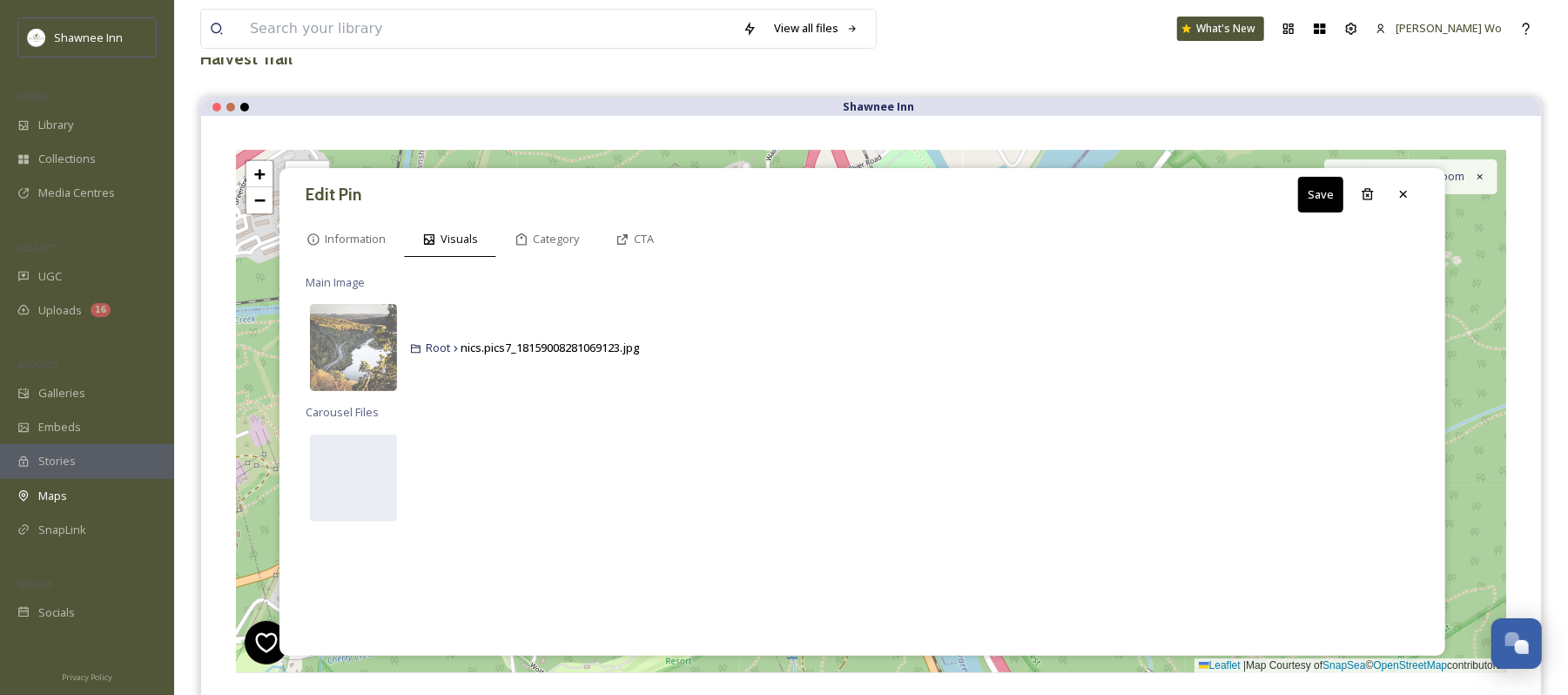
drag, startPoint x: 369, startPoint y: 478, endPoint x: 404, endPoint y: 468, distance: 36.4
click at [369, 478] on div at bounding box center [354, 478] width 87 height 87
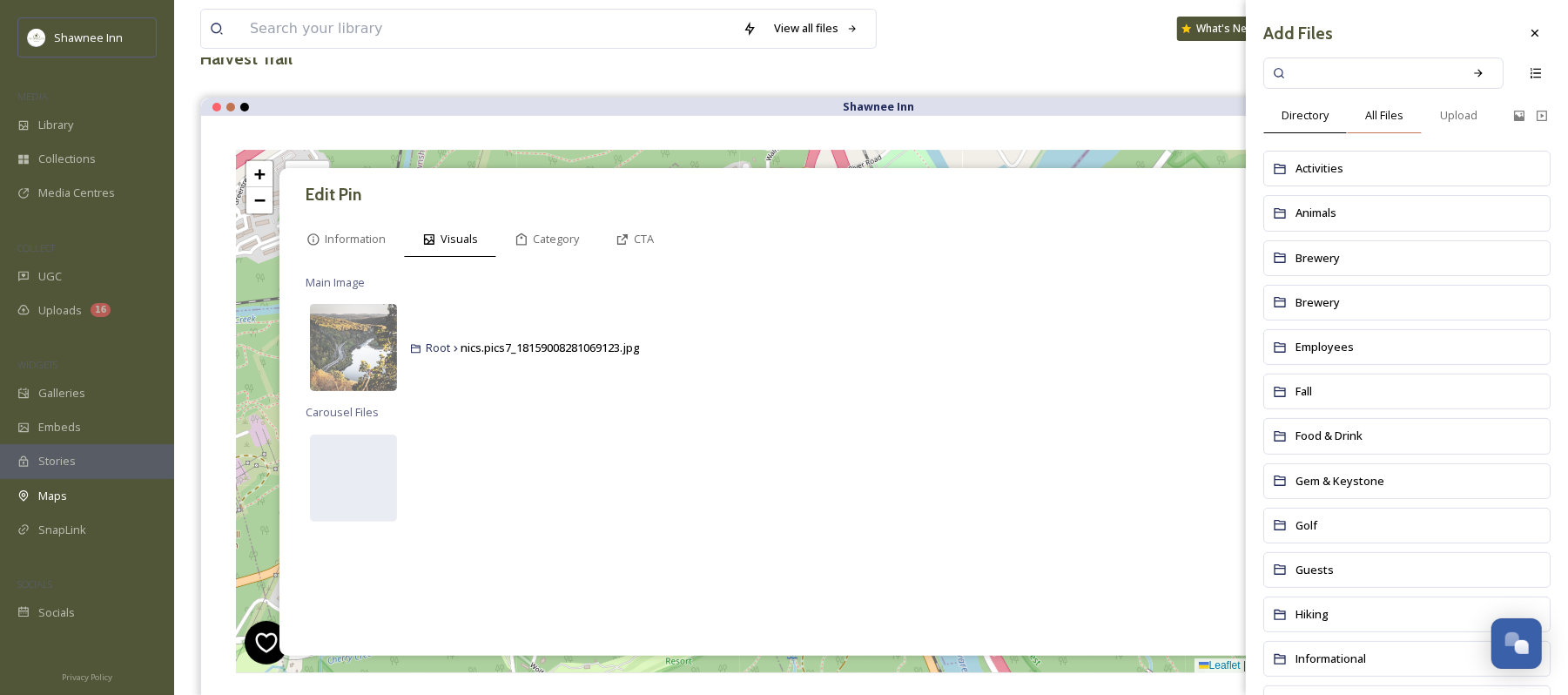
click at [1388, 112] on span "All Files" at bounding box center [1384, 115] width 39 height 17
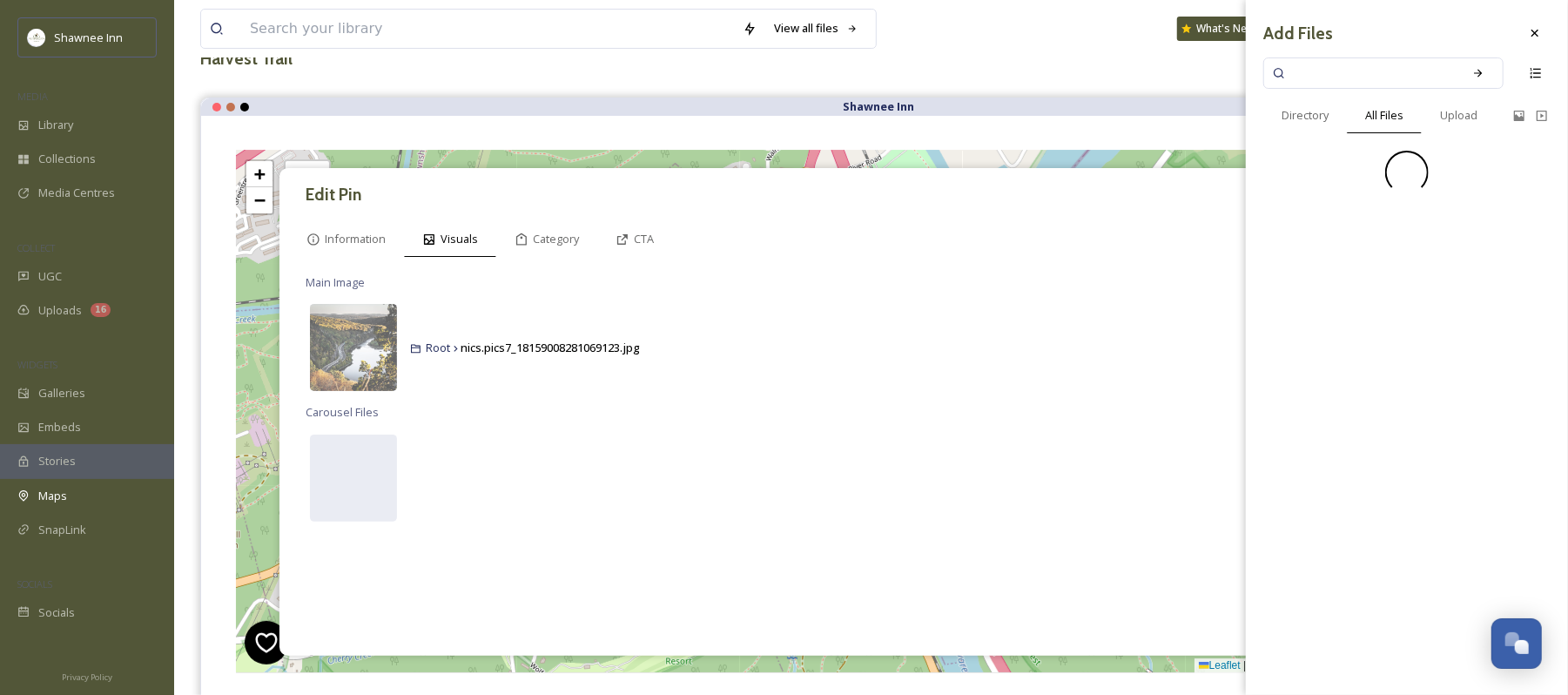
click at [1386, 66] on input at bounding box center [1372, 73] width 164 height 39
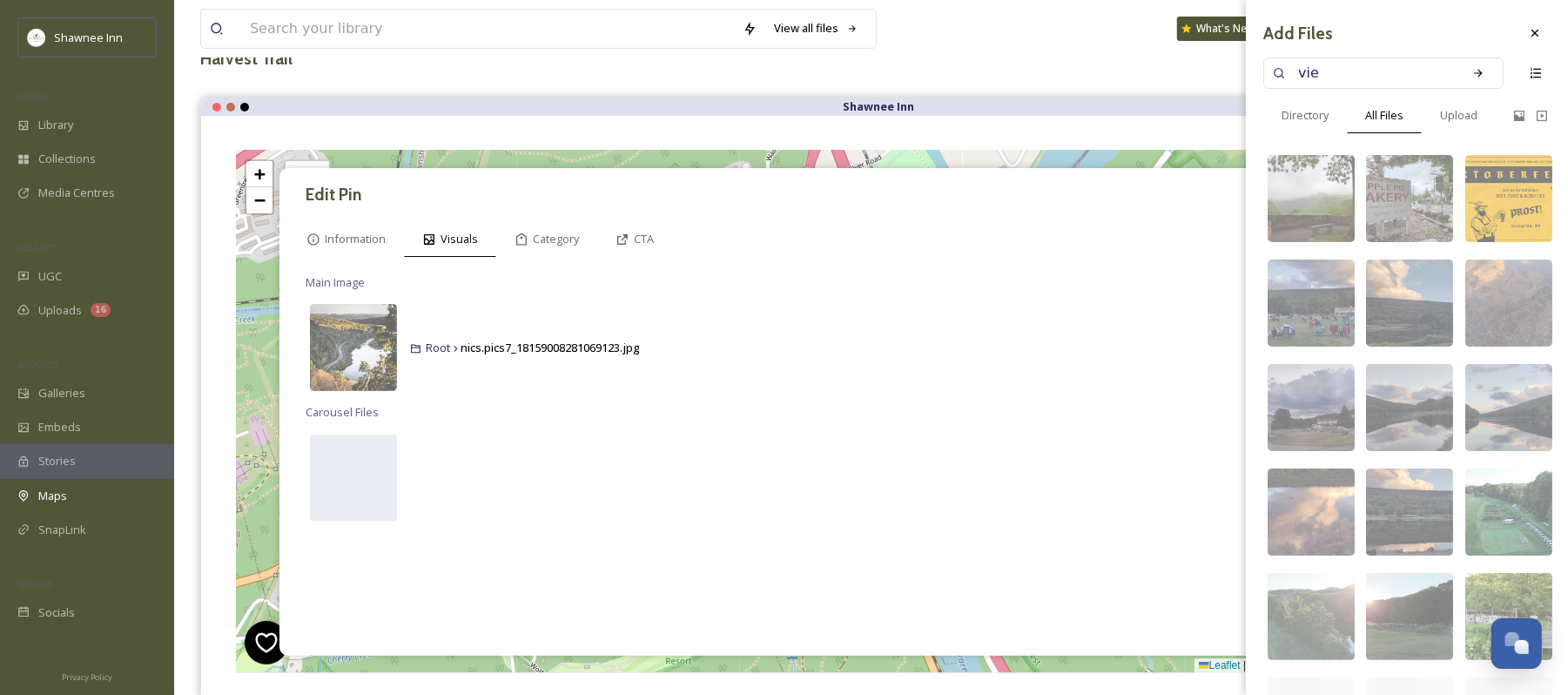
type input "view"
click at [1463, 73] on div "Search" at bounding box center [1479, 73] width 32 height 32
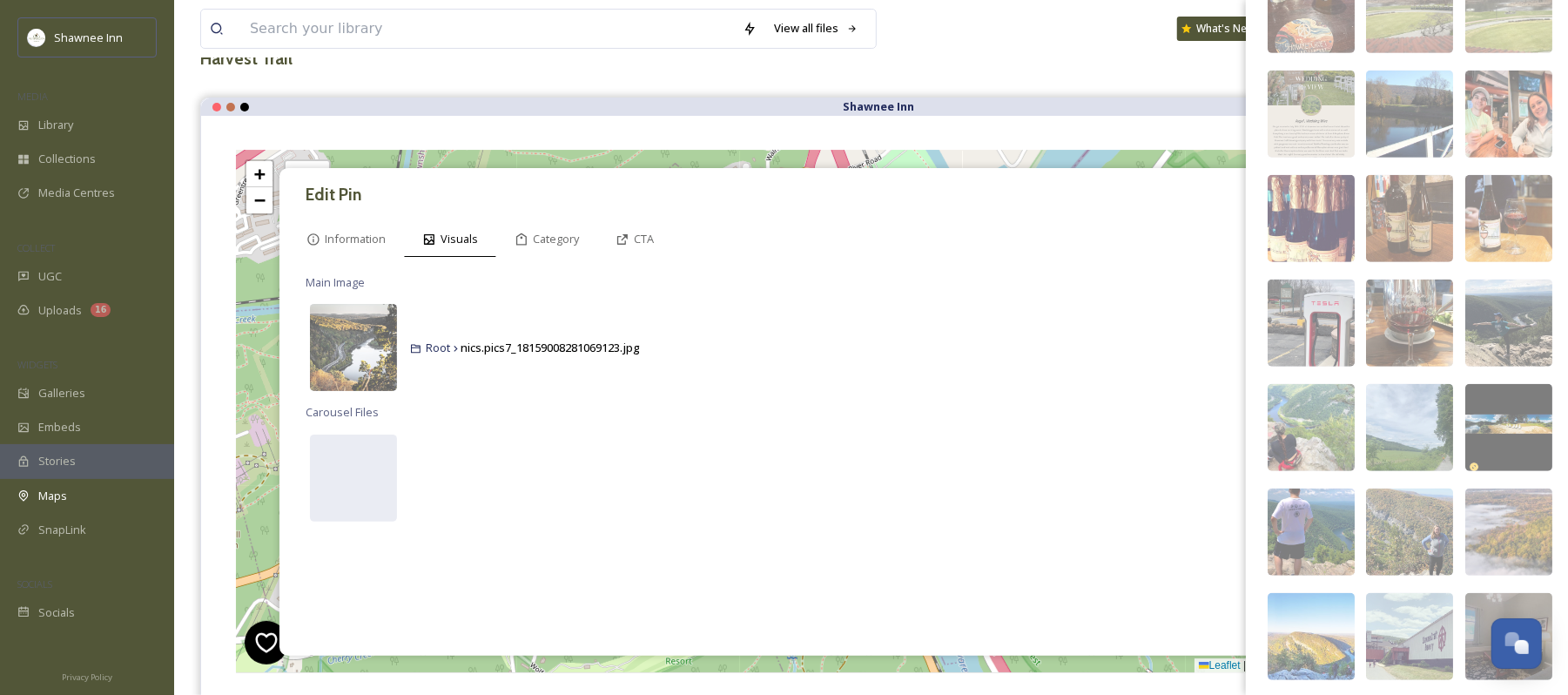
scroll to position [697, 0]
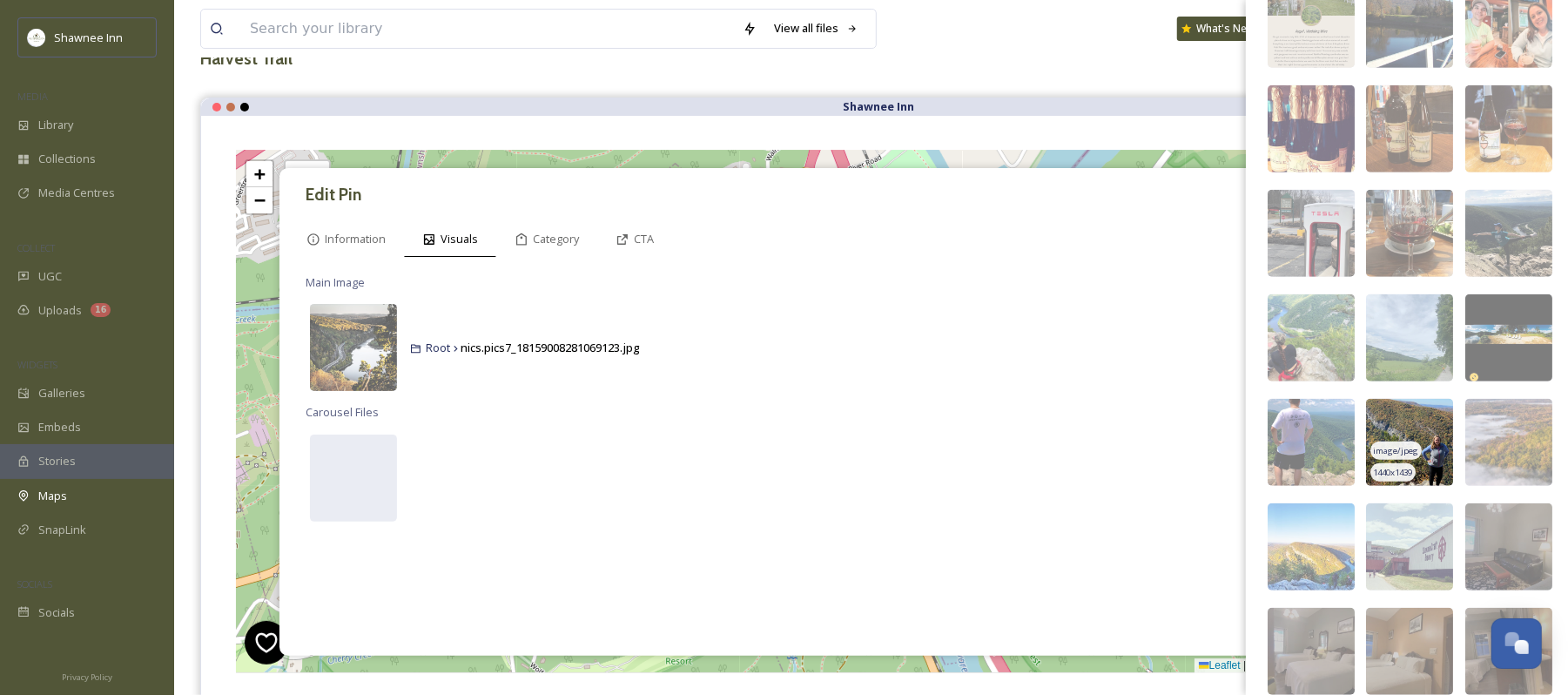
click at [1402, 437] on img at bounding box center [1410, 442] width 87 height 87
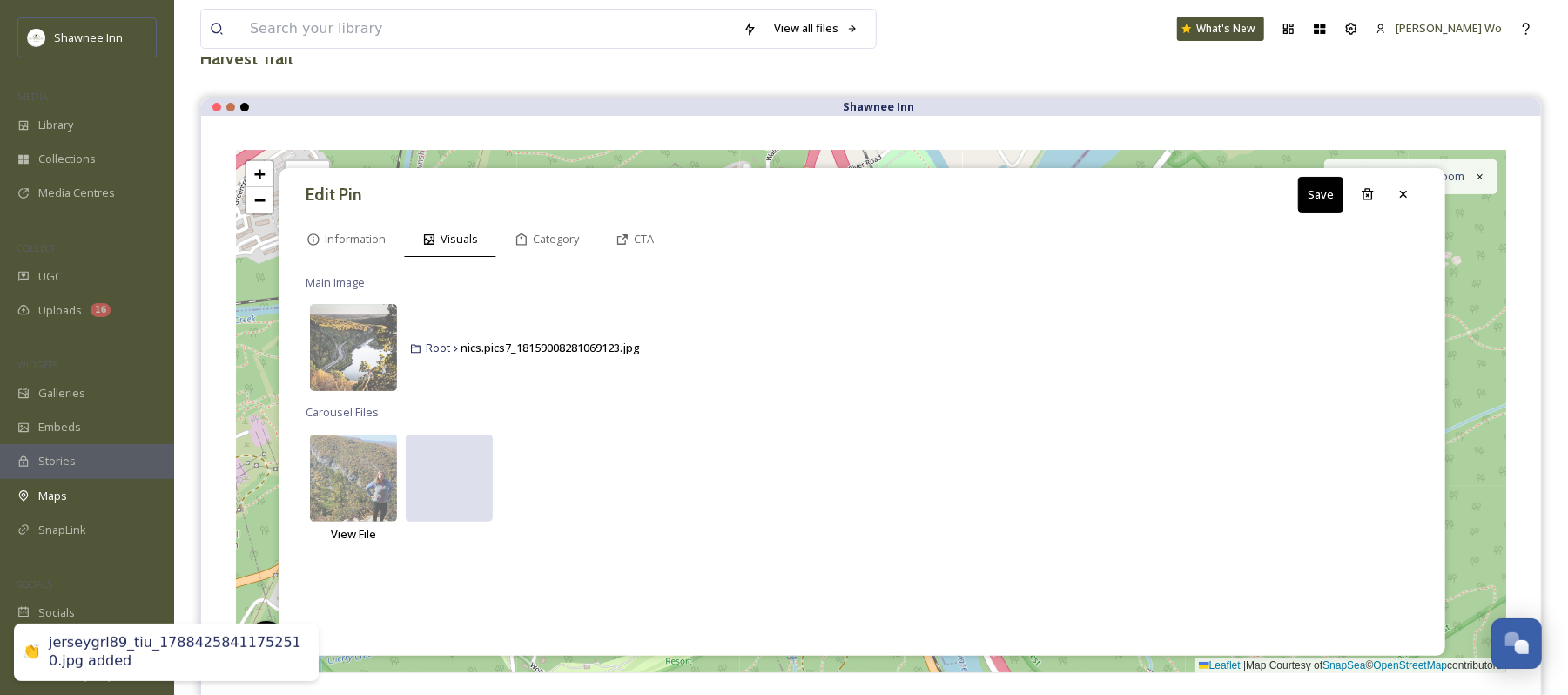
click at [472, 478] on div at bounding box center [449, 478] width 87 height 87
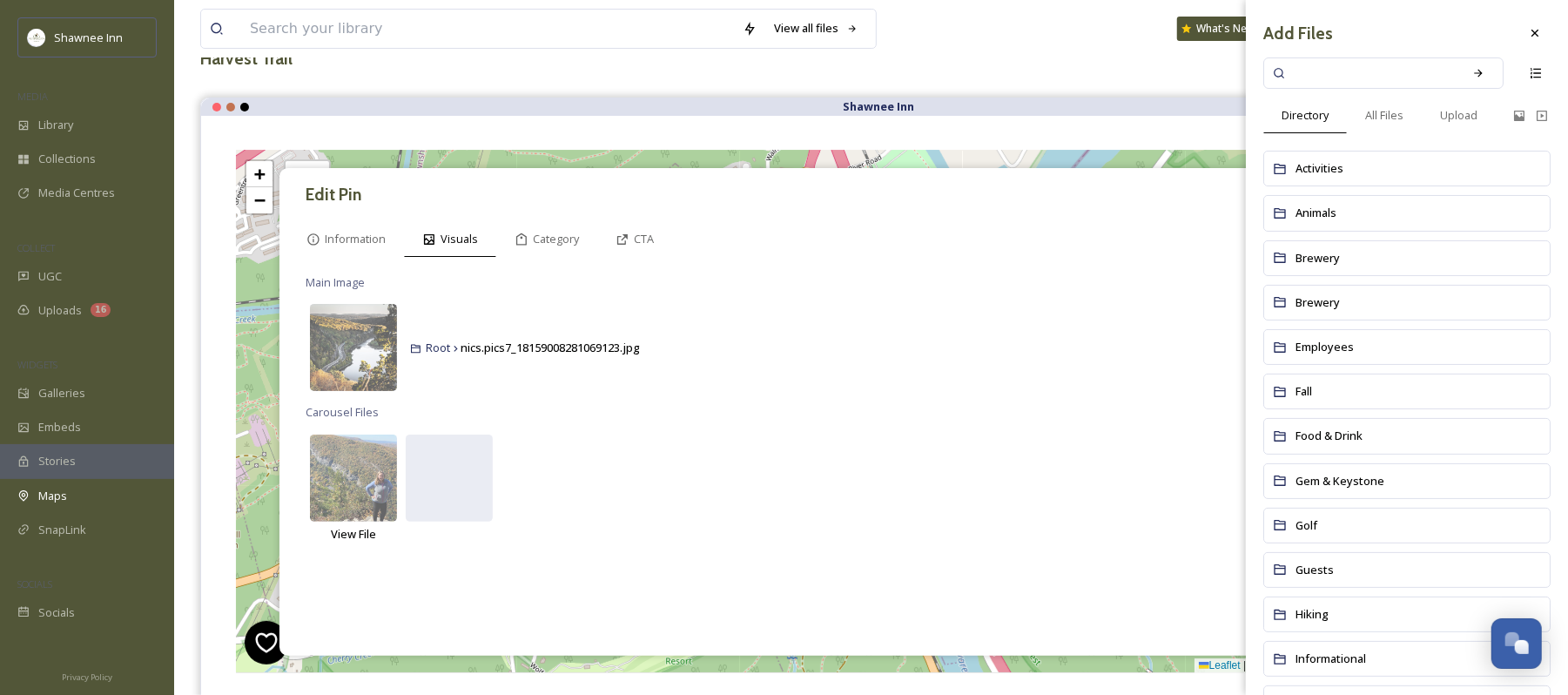
click at [1390, 62] on input at bounding box center [1372, 73] width 164 height 39
type input "view"
click at [1373, 117] on span "All Files" at bounding box center [1384, 115] width 39 height 17
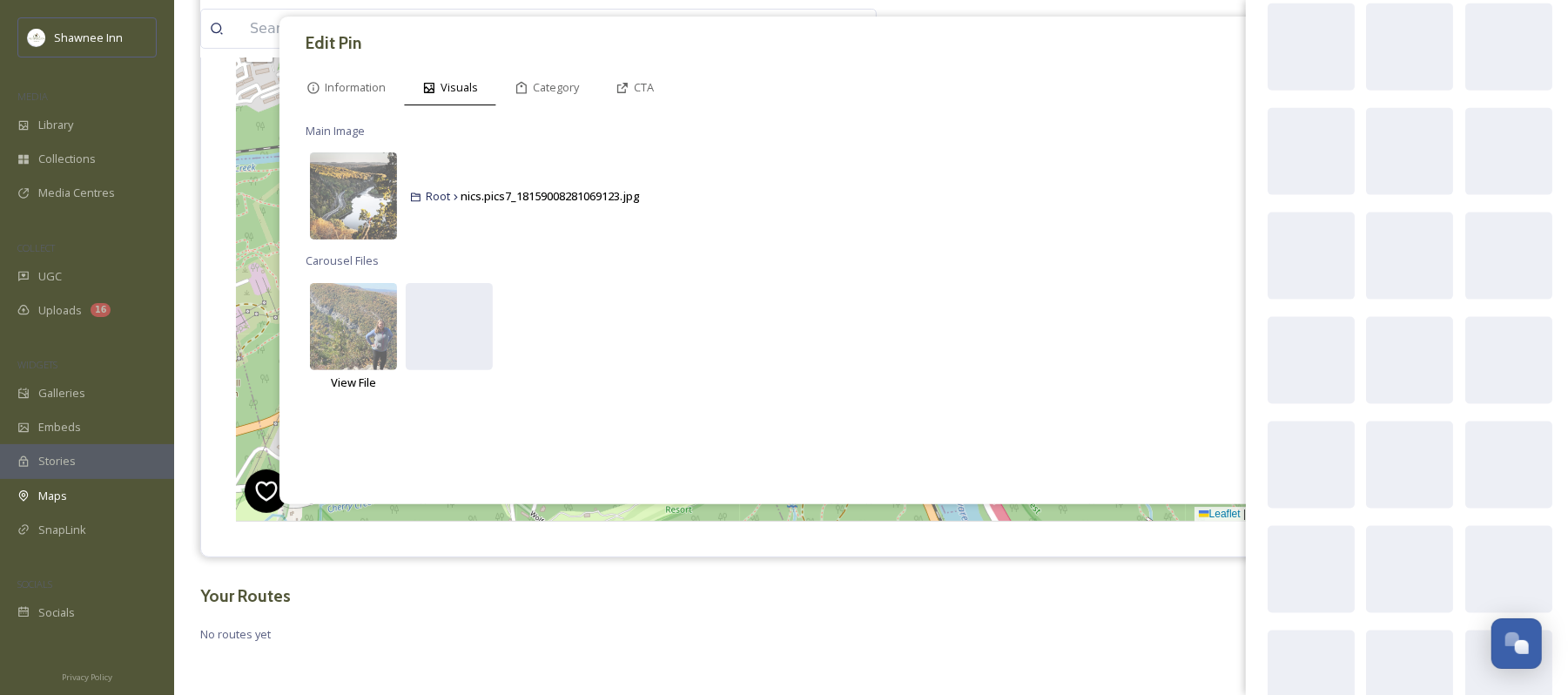
scroll to position [0, 0]
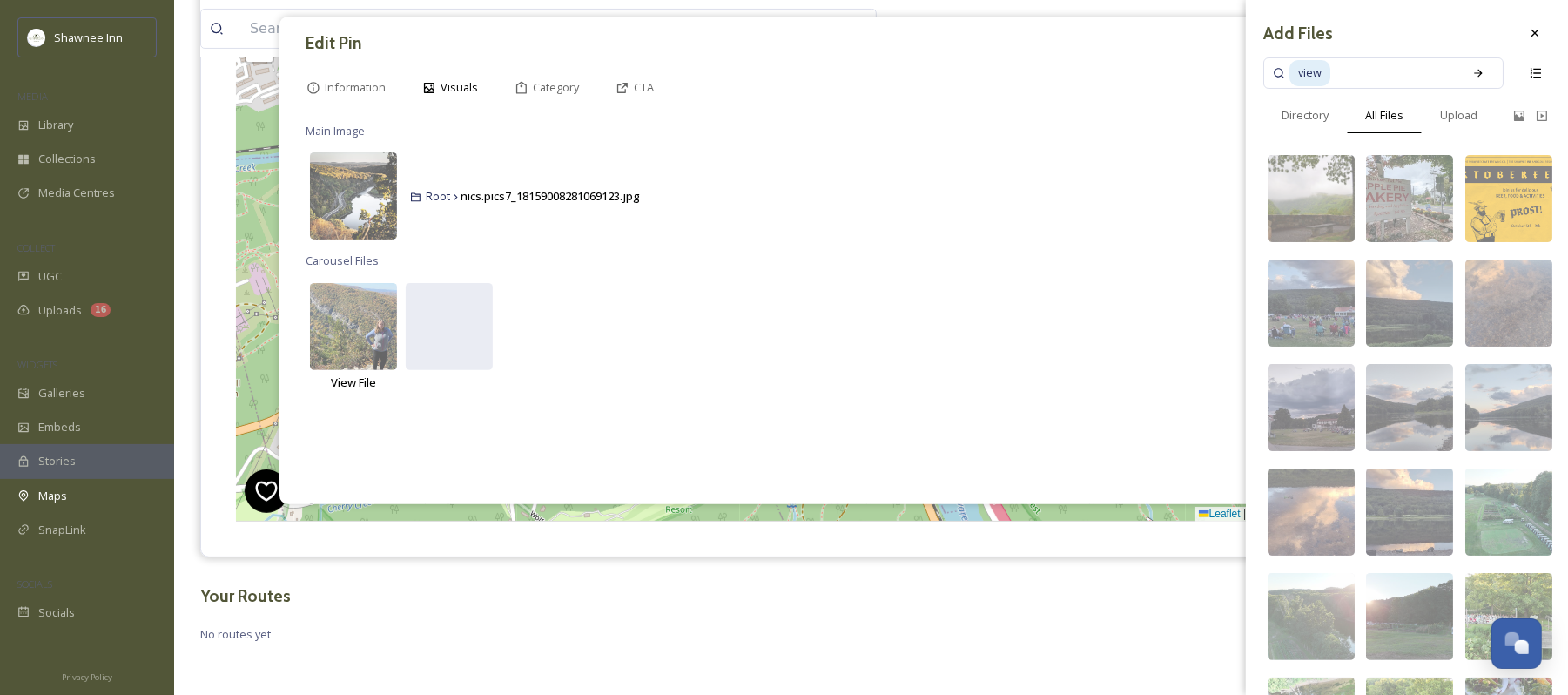
click at [1386, 73] on input at bounding box center [1393, 73] width 122 height 39
type input "v"
type input "hike"
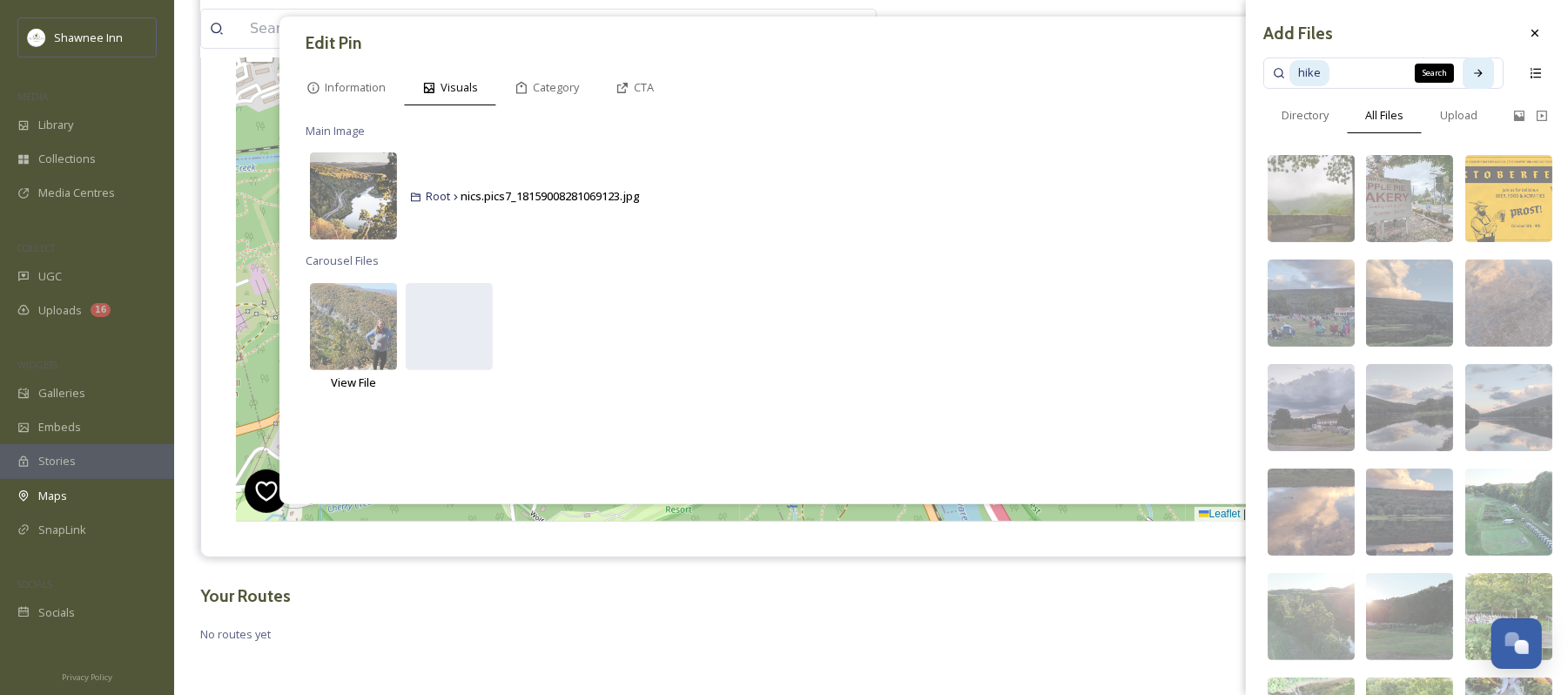
click at [1474, 71] on icon at bounding box center [1478, 73] width 8 height 8
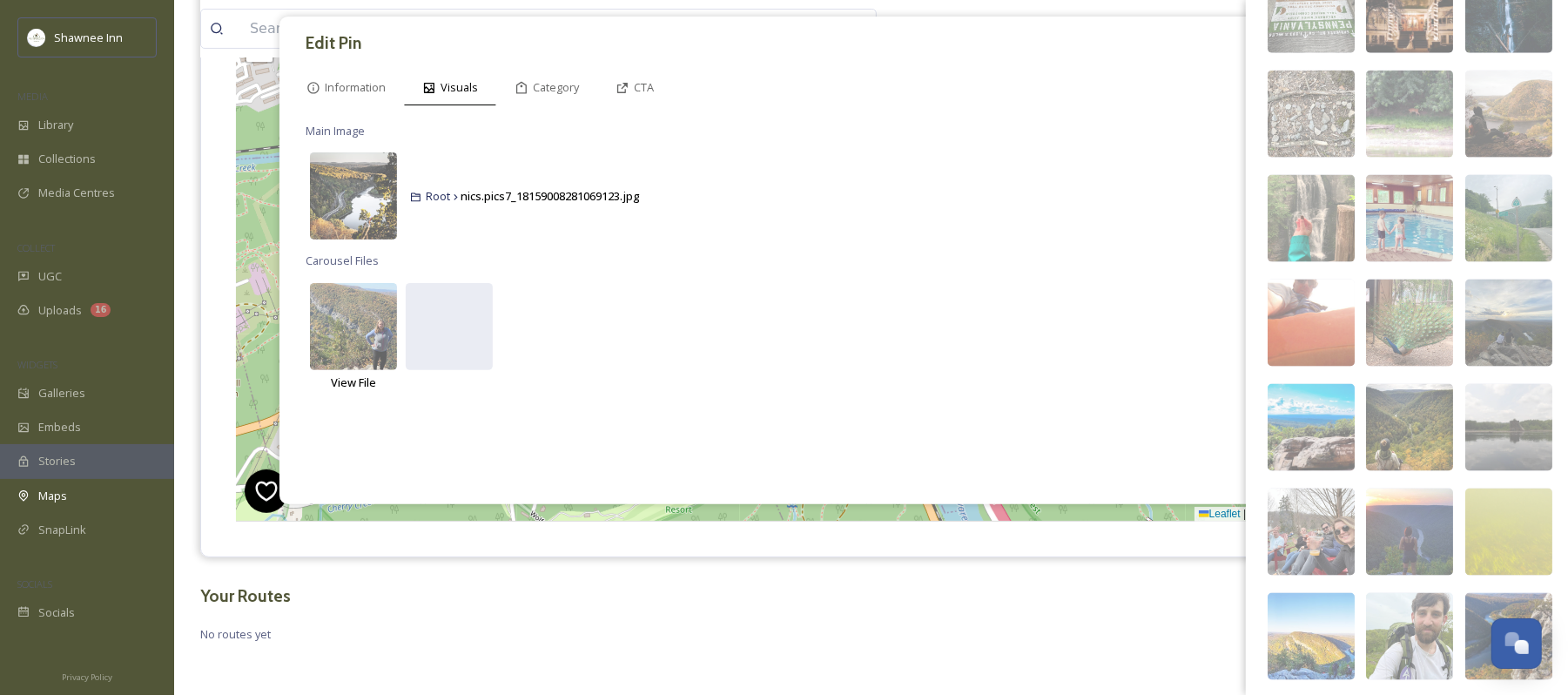
scroll to position [1744, 0]
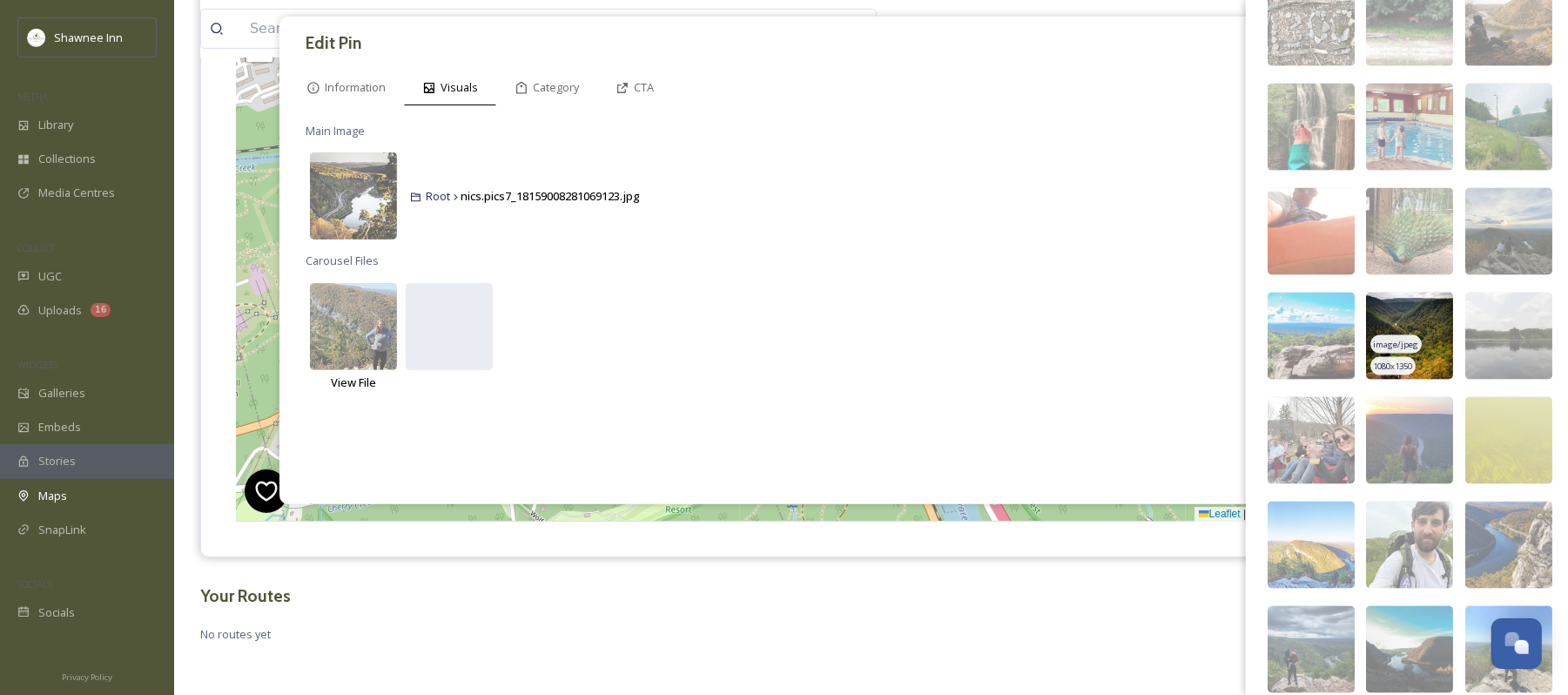
click at [1398, 339] on img at bounding box center [1410, 336] width 87 height 87
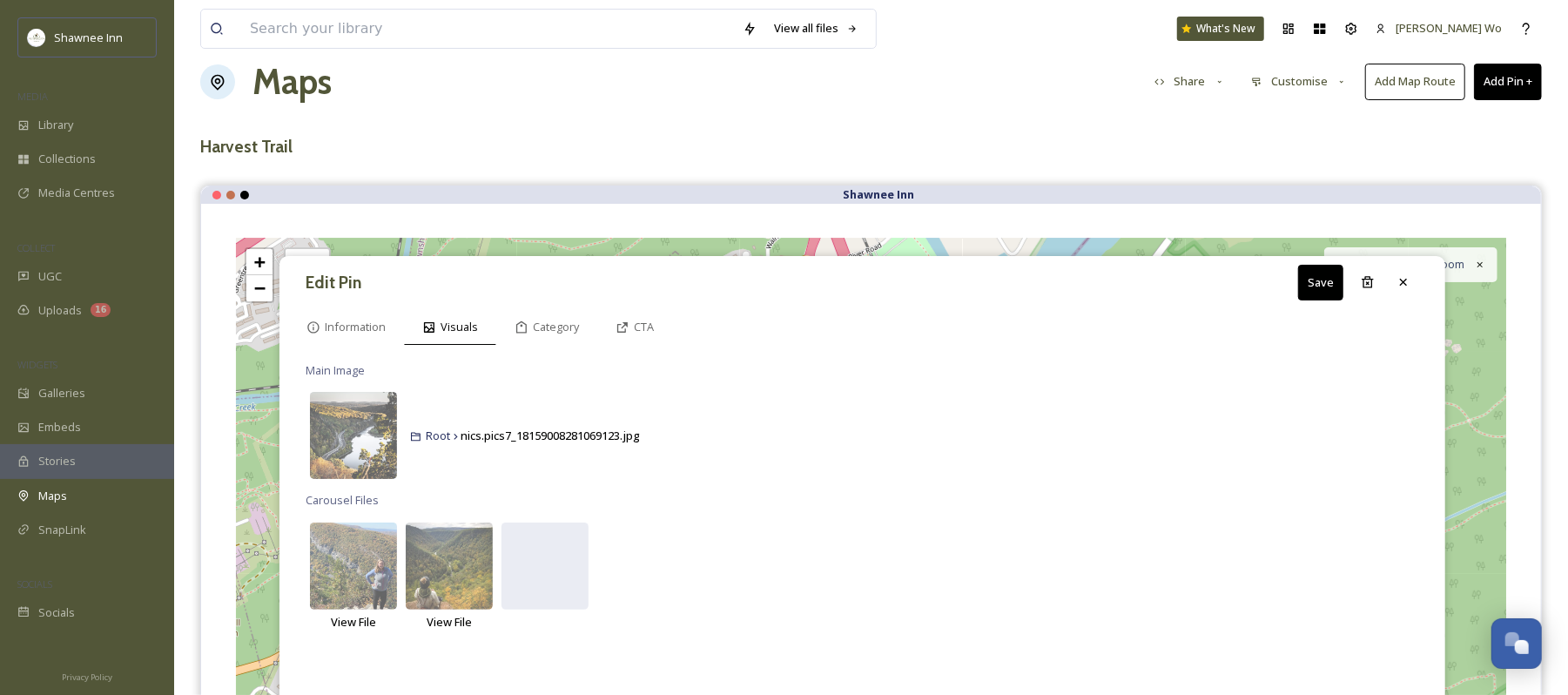
scroll to position [0, 0]
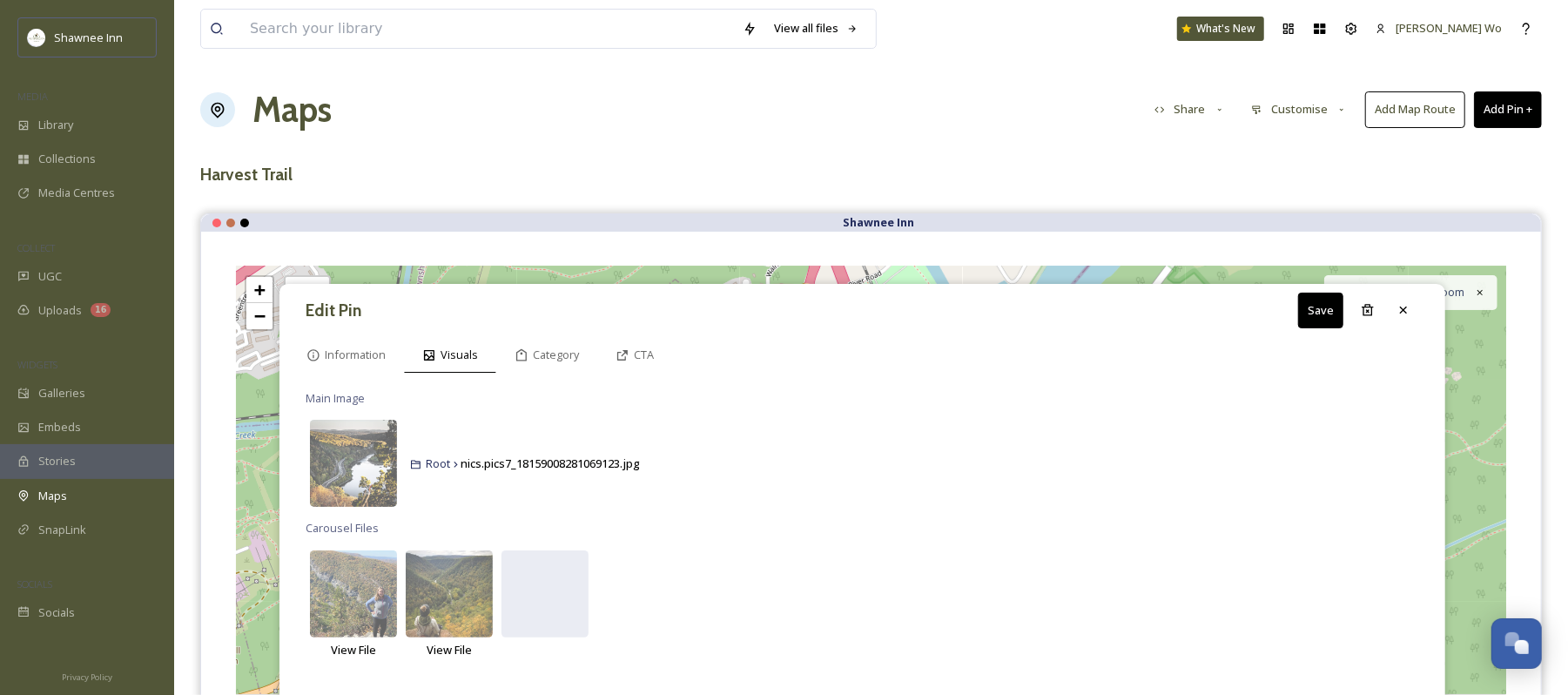
click at [1308, 314] on button "Save" at bounding box center [1321, 310] width 45 height 36
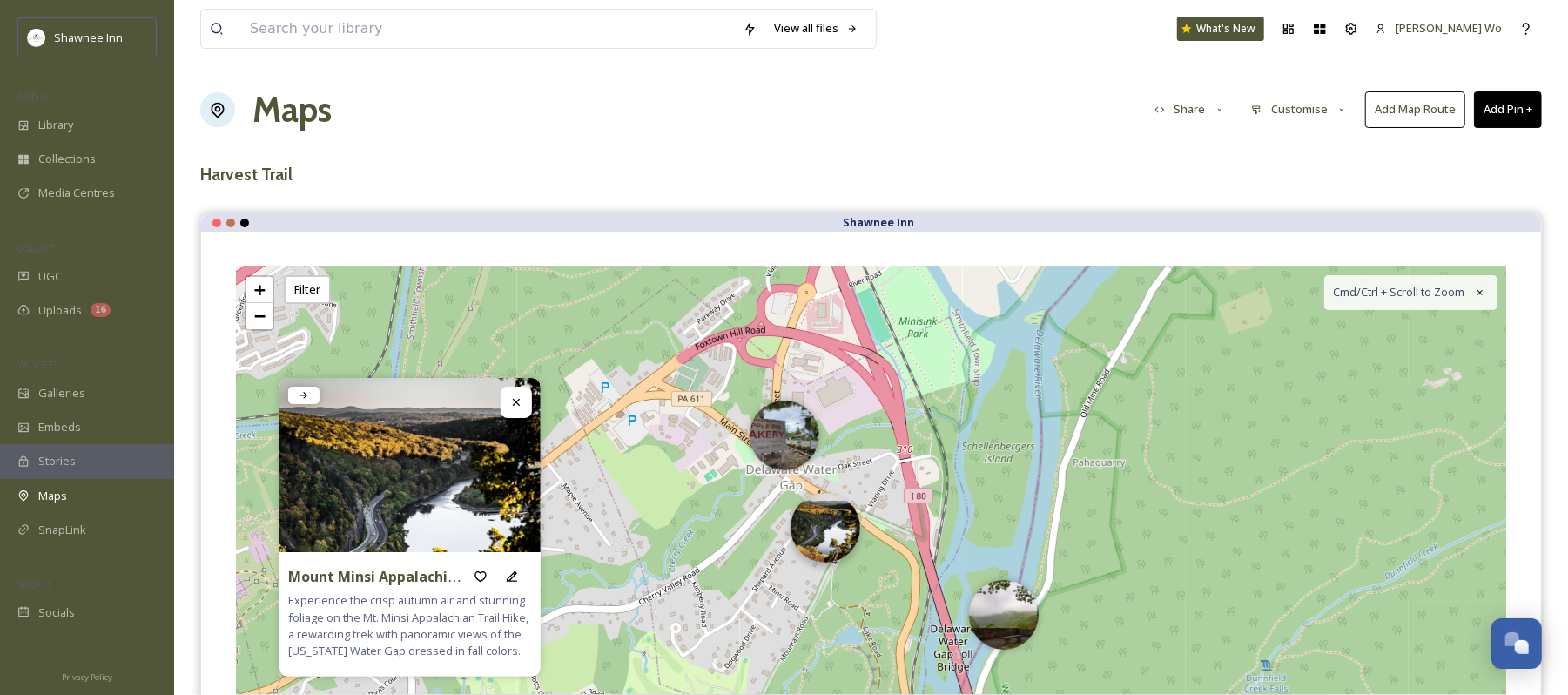
click at [829, 533] on img at bounding box center [826, 528] width 69 height 69
click at [515, 572] on icon at bounding box center [512, 576] width 14 height 14
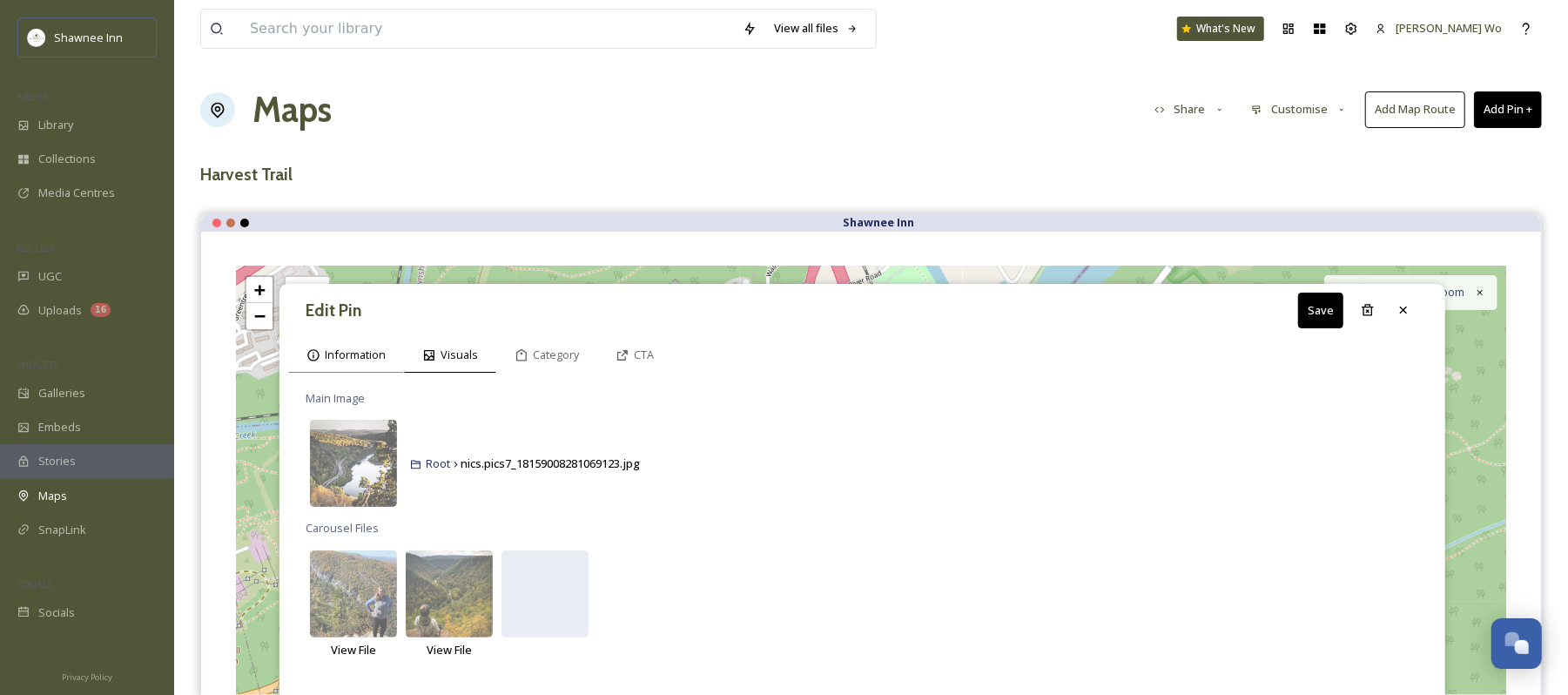
click at [339, 343] on div "Information" at bounding box center [346, 355] width 116 height 36
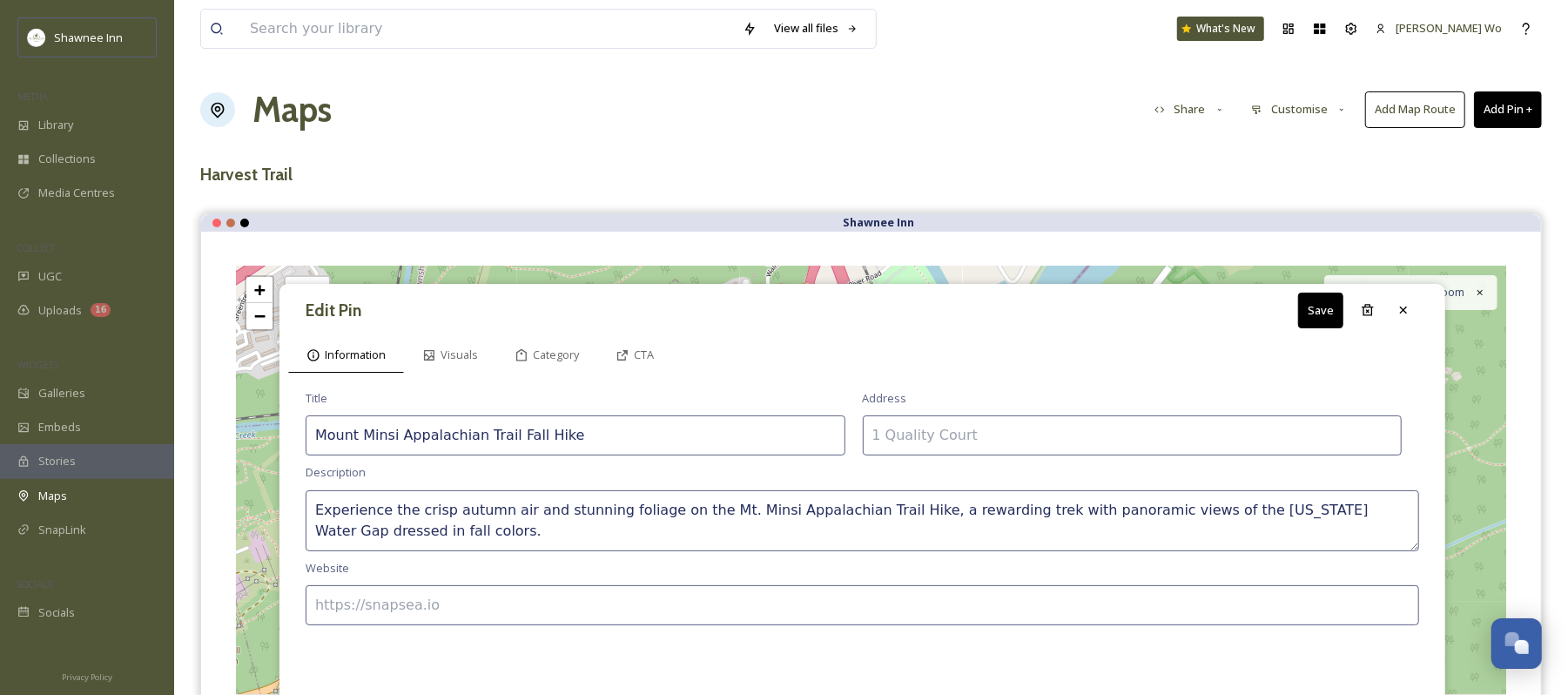
click at [1313, 310] on button "Save" at bounding box center [1321, 310] width 45 height 36
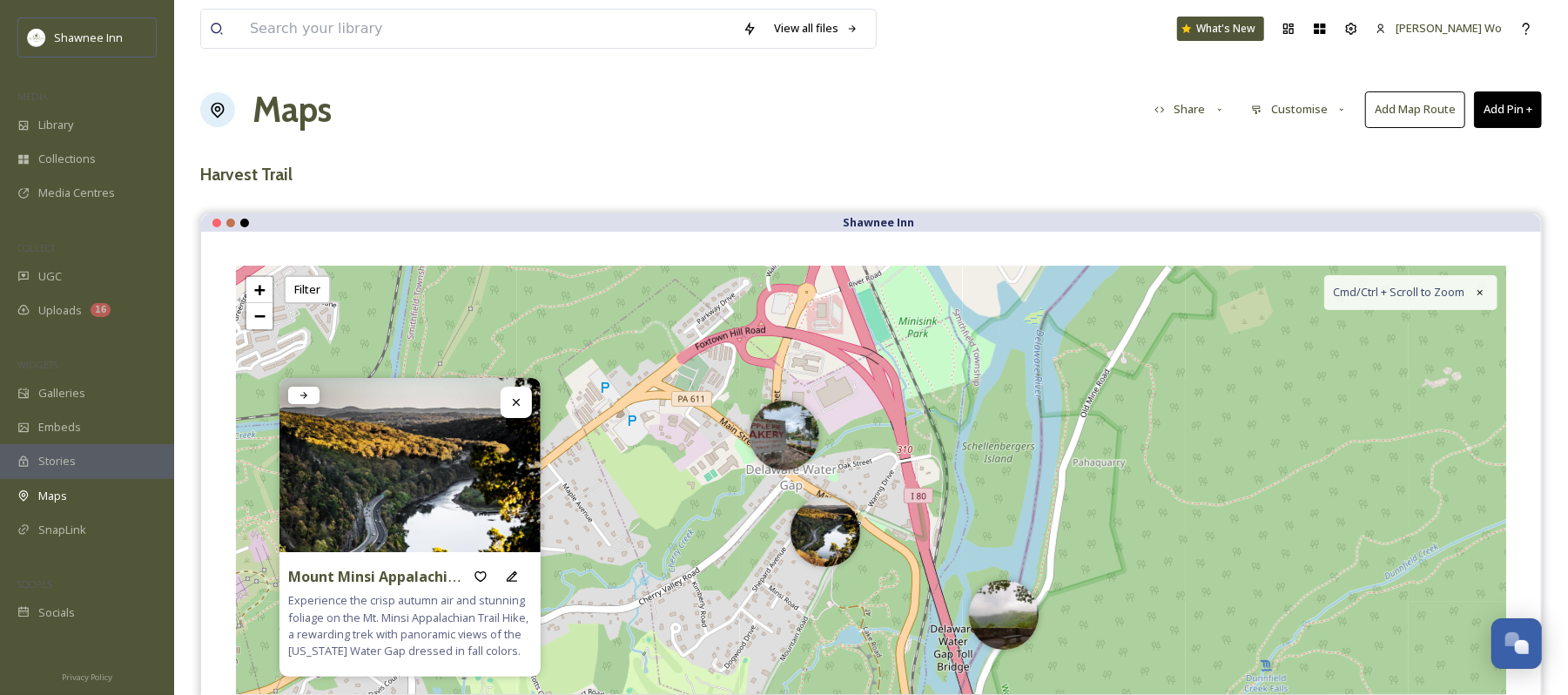
click at [1506, 110] on button "Add Pin +" at bounding box center [1508, 109] width 68 height 36
click at [1460, 146] on span "Add New Pin" at bounding box center [1459, 150] width 66 height 17
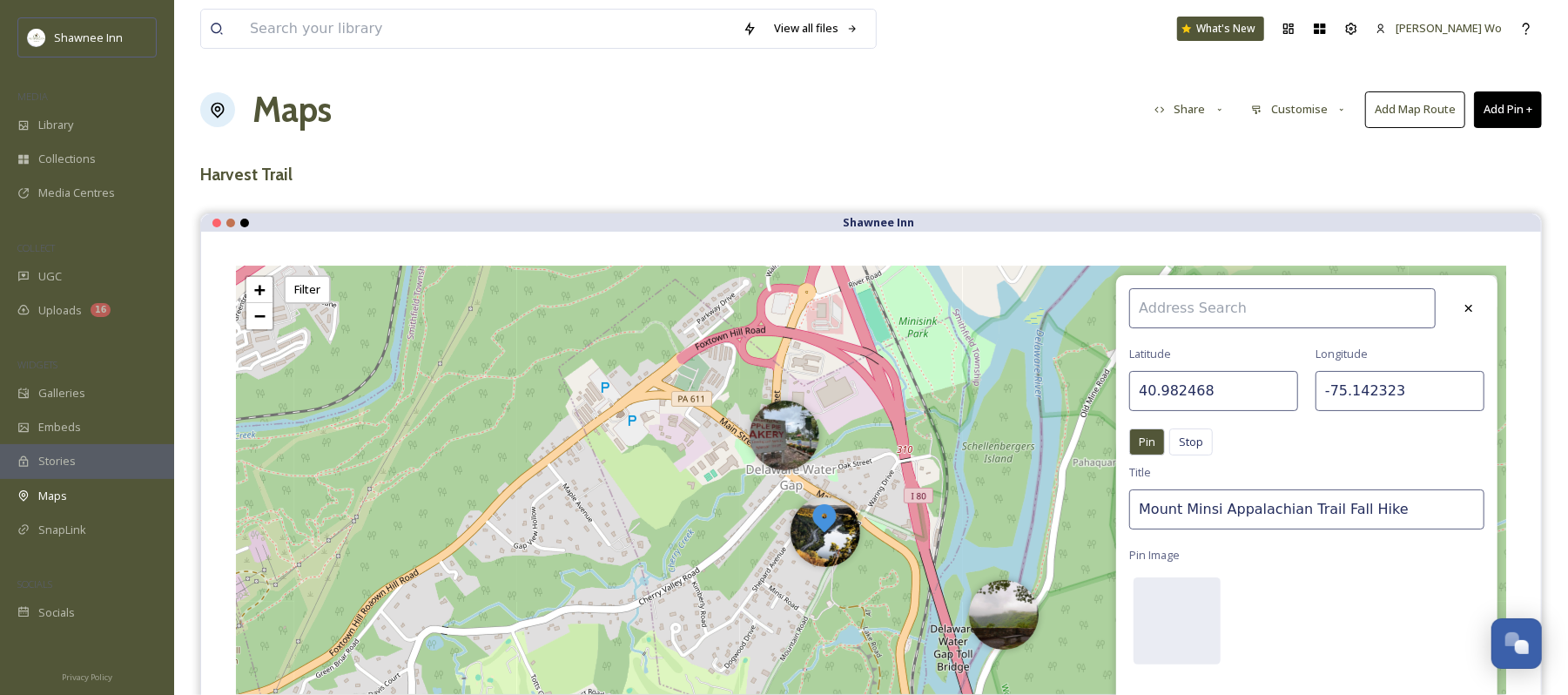
click at [1230, 385] on input "40.982468" at bounding box center [1214, 391] width 169 height 41
paste input "878413"
type input "40.878413"
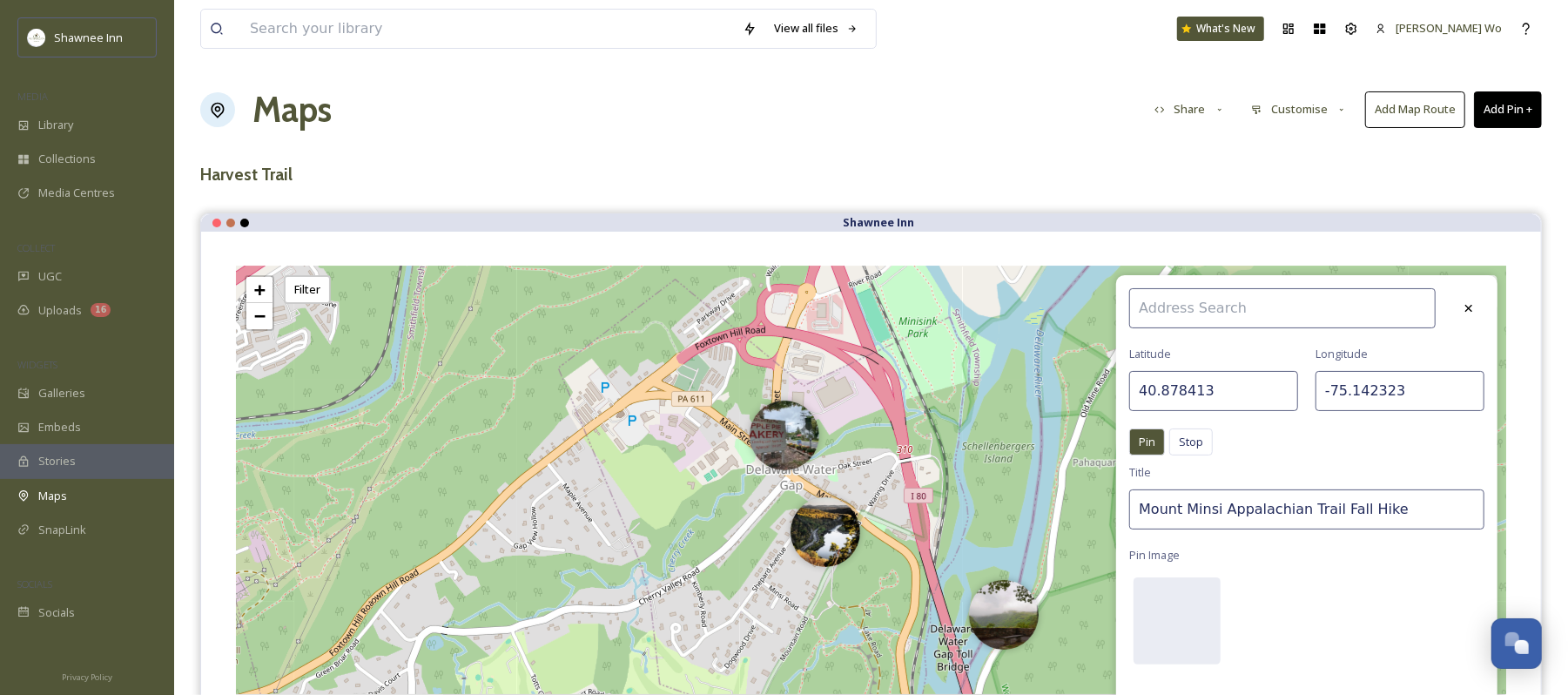
click at [1404, 381] on input "-75.142323" at bounding box center [1400, 391] width 169 height 41
paste input "319266"
type input "-75.319266"
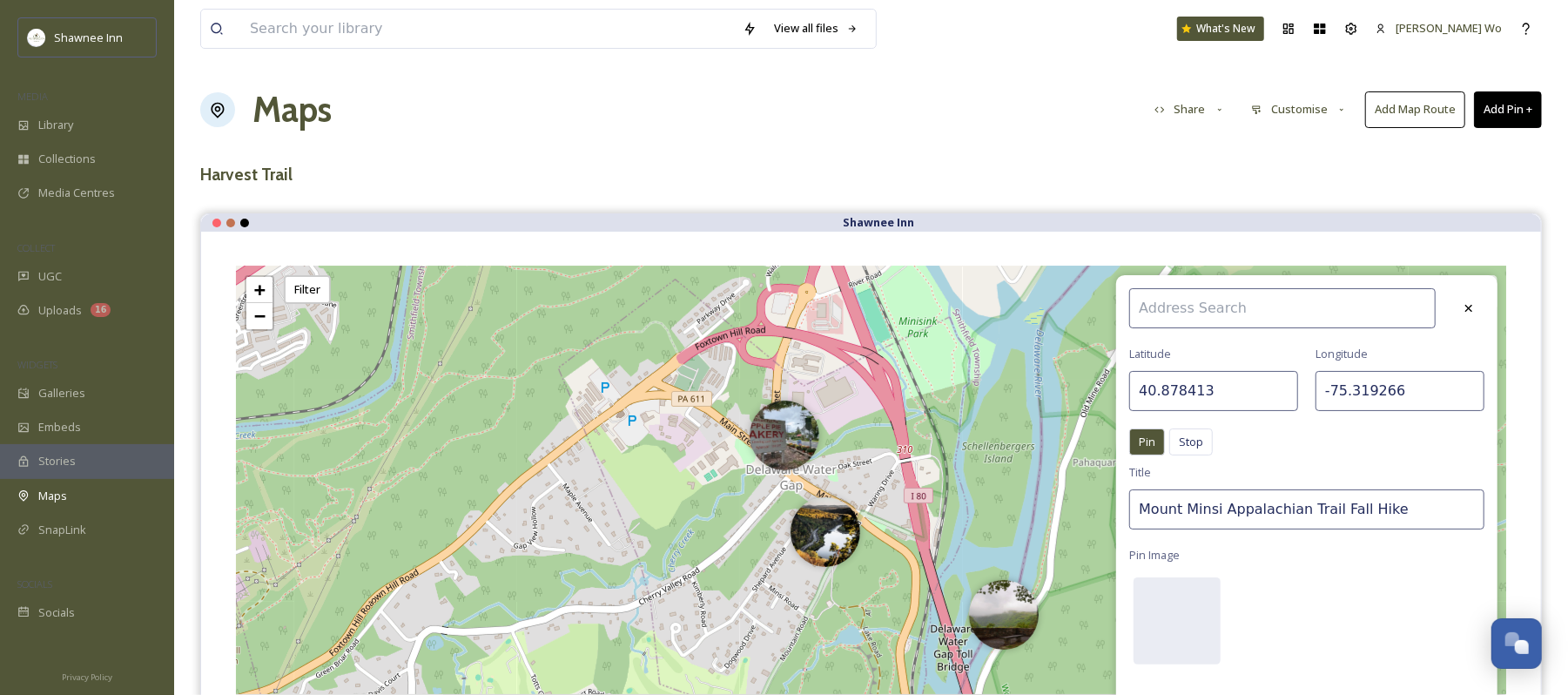
click at [1367, 499] on input "Mount Minsi Appalachian Trail Fall Hike" at bounding box center [1307, 509] width 355 height 41
click at [1266, 521] on input "Maze" at bounding box center [1307, 509] width 355 height 41
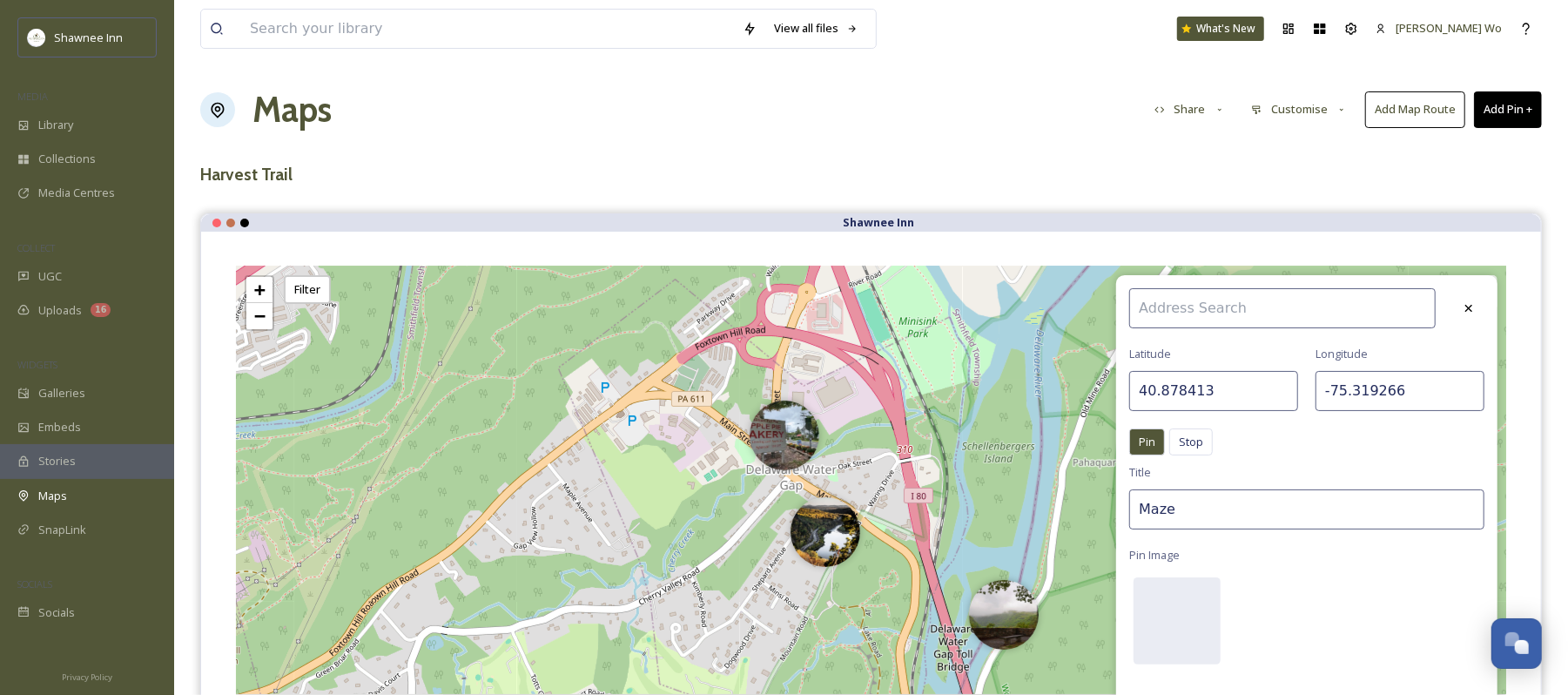
click at [1266, 521] on input "Maze" at bounding box center [1307, 509] width 355 height 41
paste input "zilla Corn Maze"
type input "Mazezilla Corn Maze"
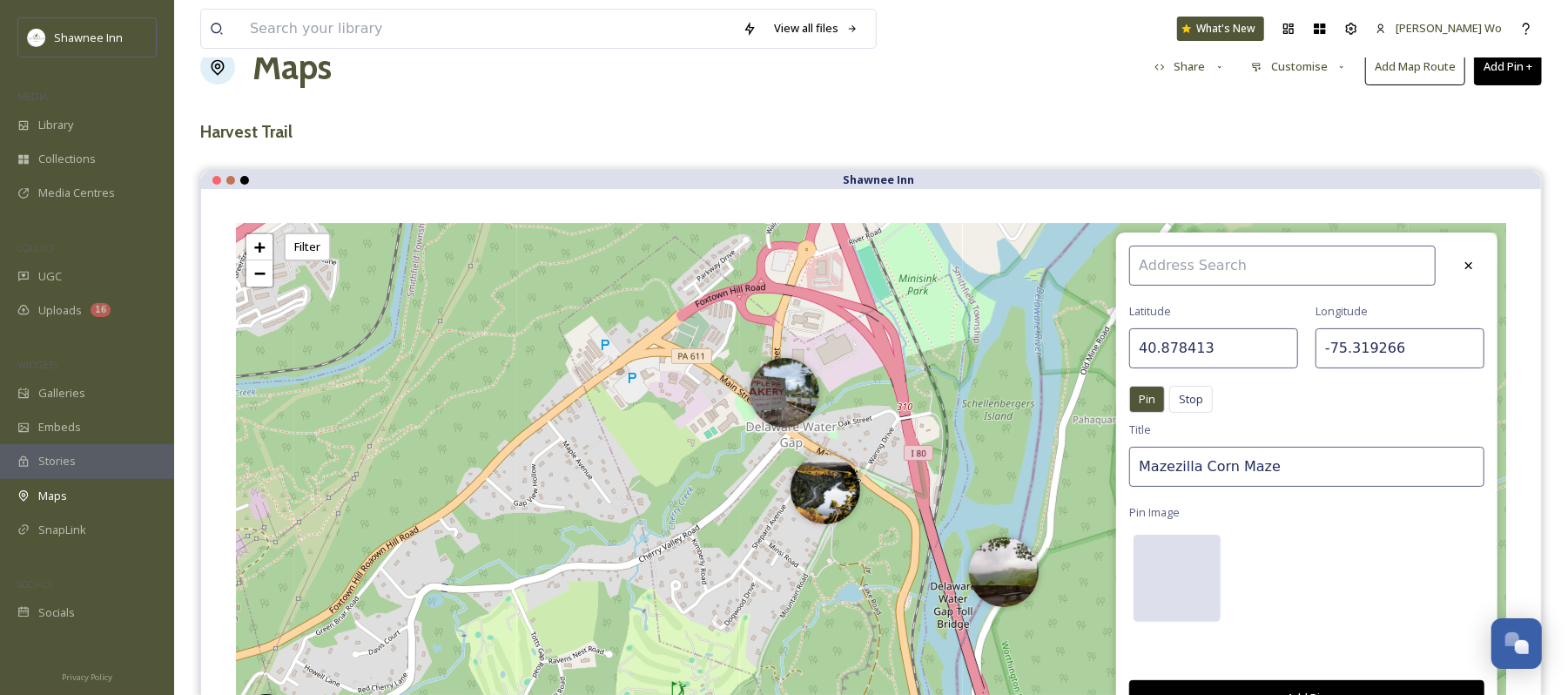
scroll to position [116, 0]
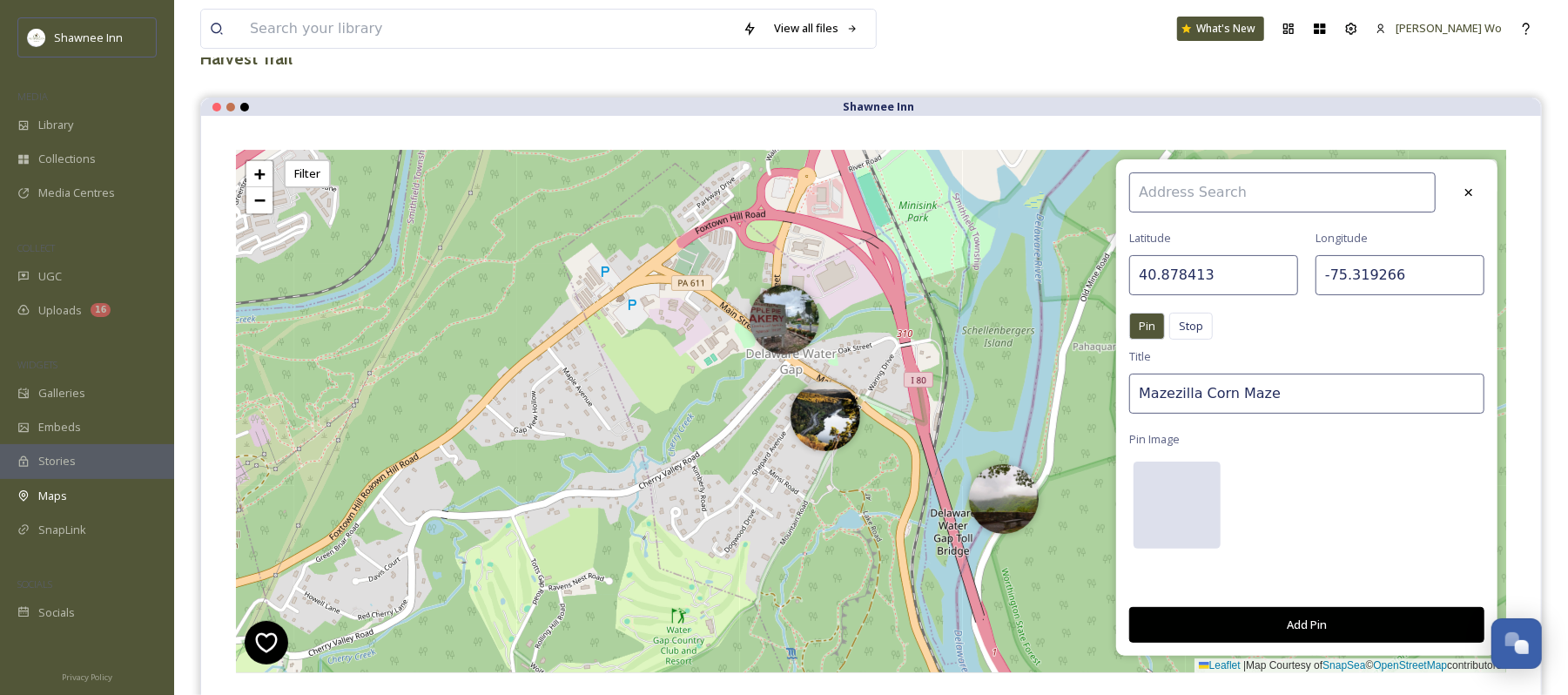
click at [1177, 501] on div at bounding box center [1177, 505] width 87 height 87
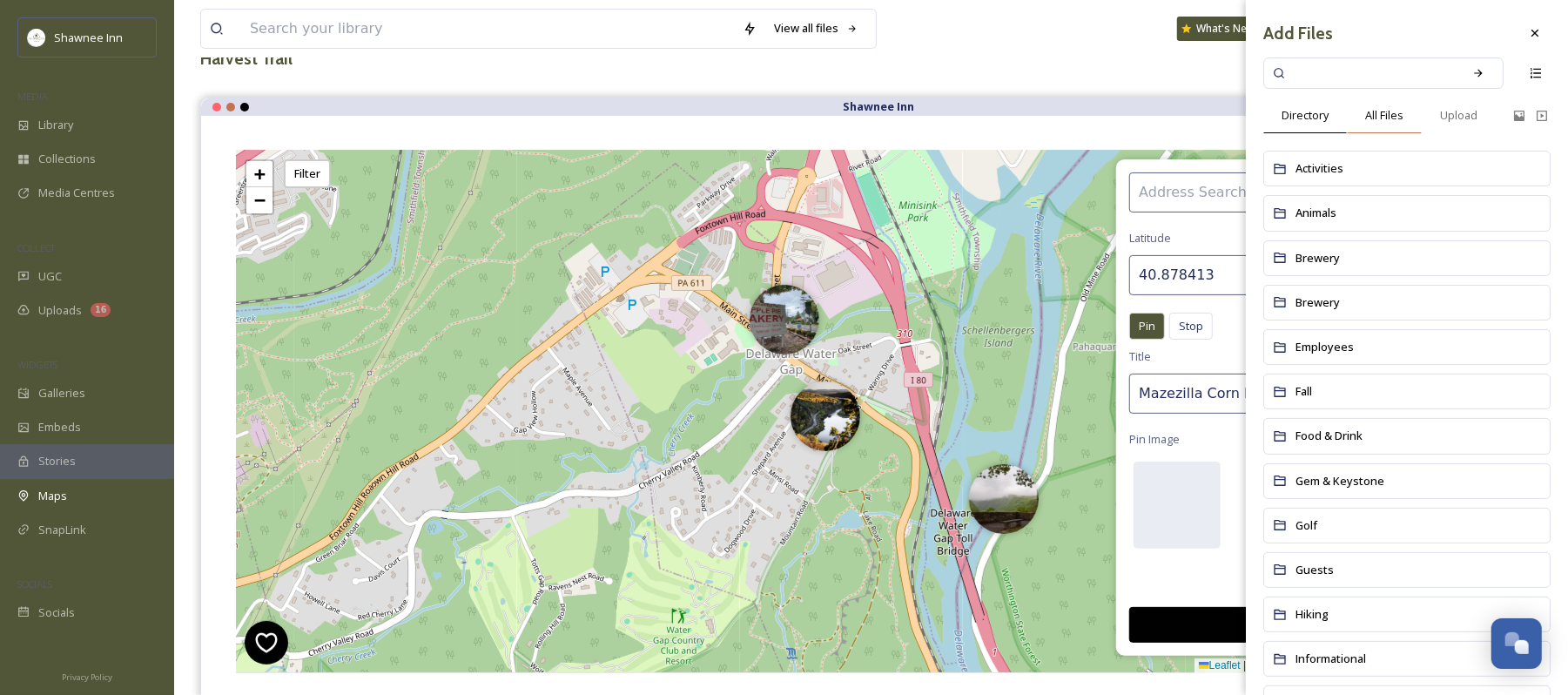
click at [1385, 109] on span "All Files" at bounding box center [1384, 115] width 39 height 17
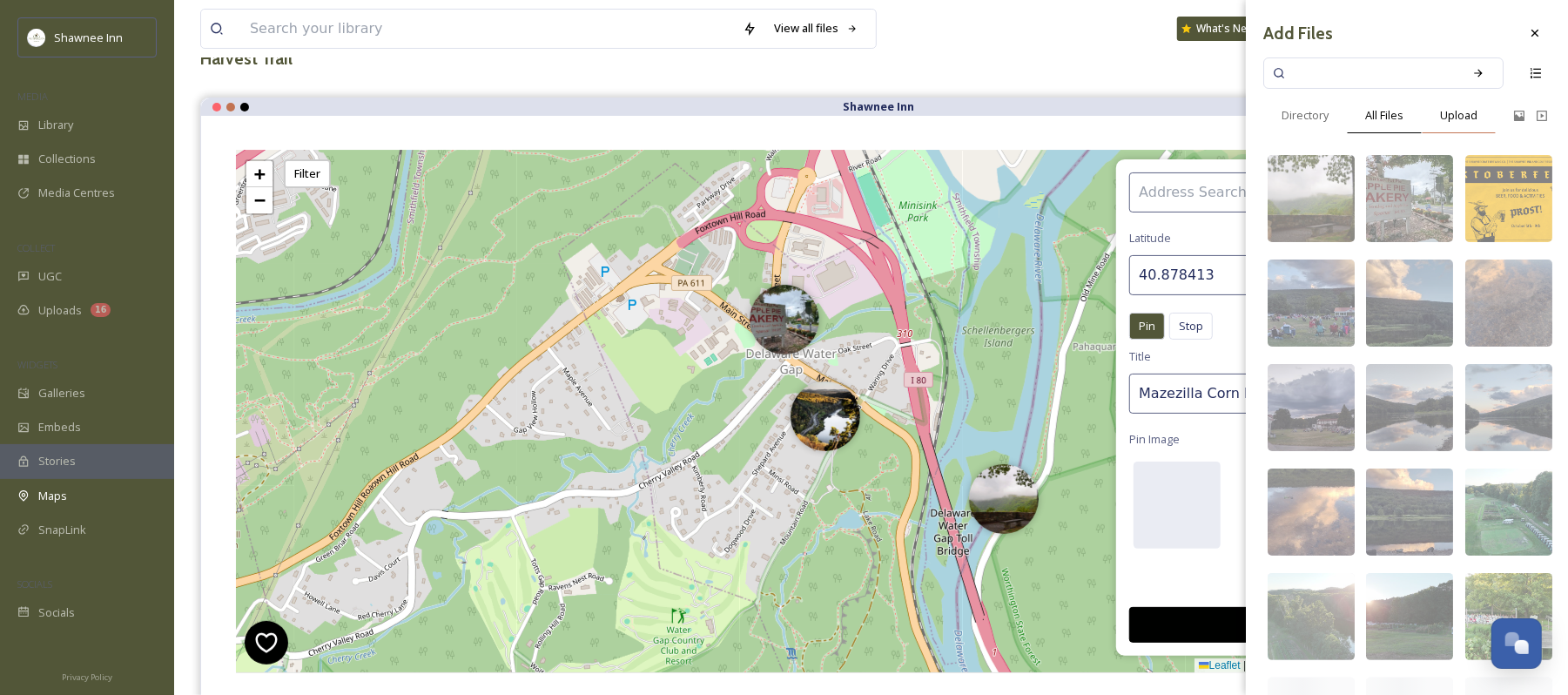
click at [1464, 120] on span "Upload" at bounding box center [1459, 115] width 38 height 17
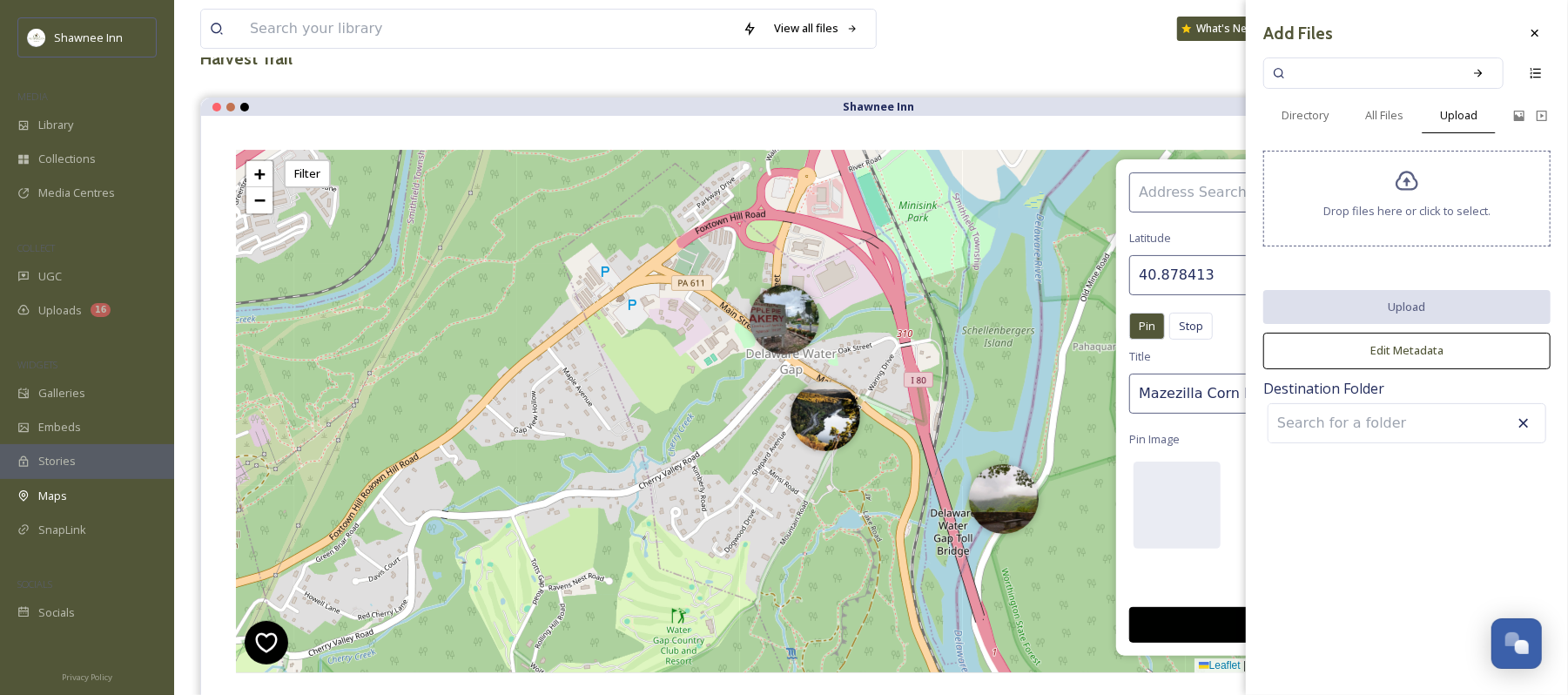
click at [1430, 217] on span "Drop files here or click to select." at bounding box center [1407, 211] width 167 height 17
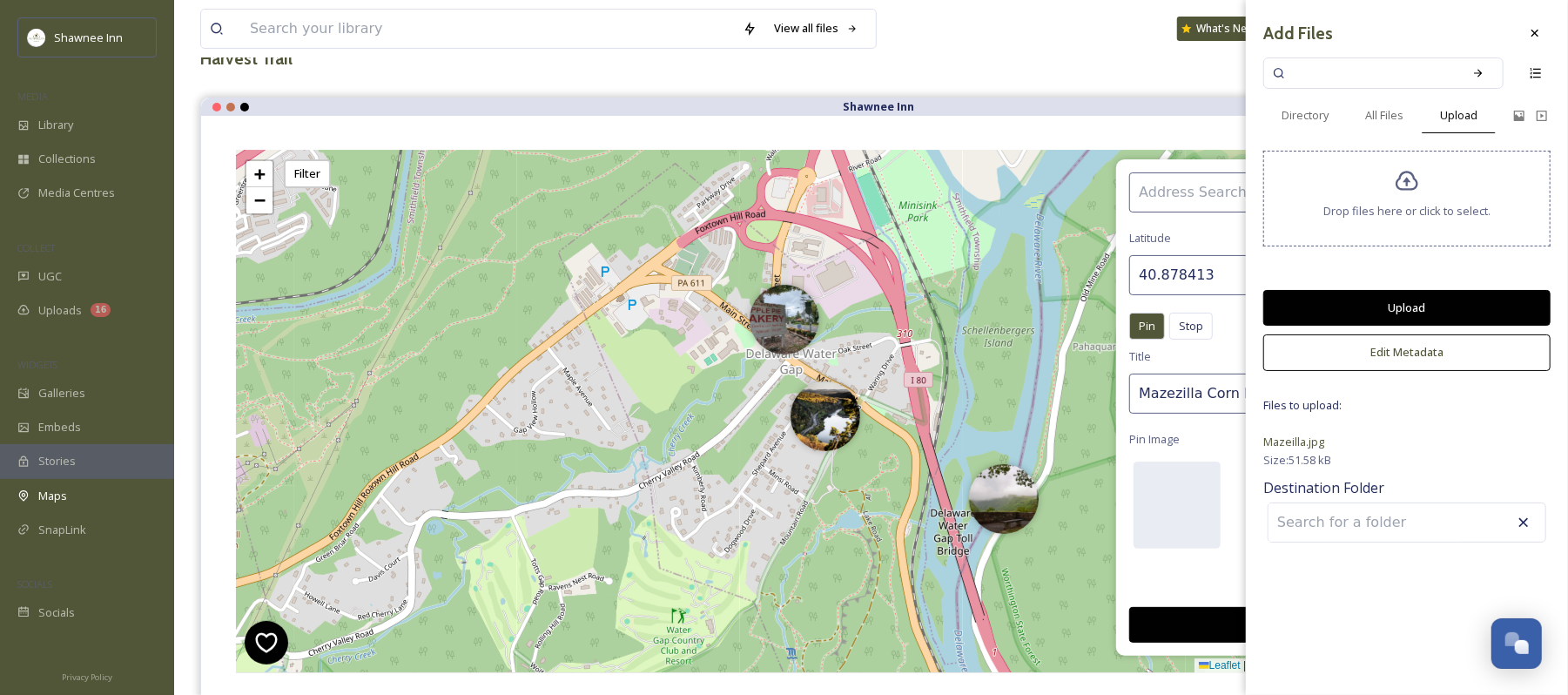
click at [1430, 306] on button "Upload" at bounding box center [1407, 307] width 288 height 36
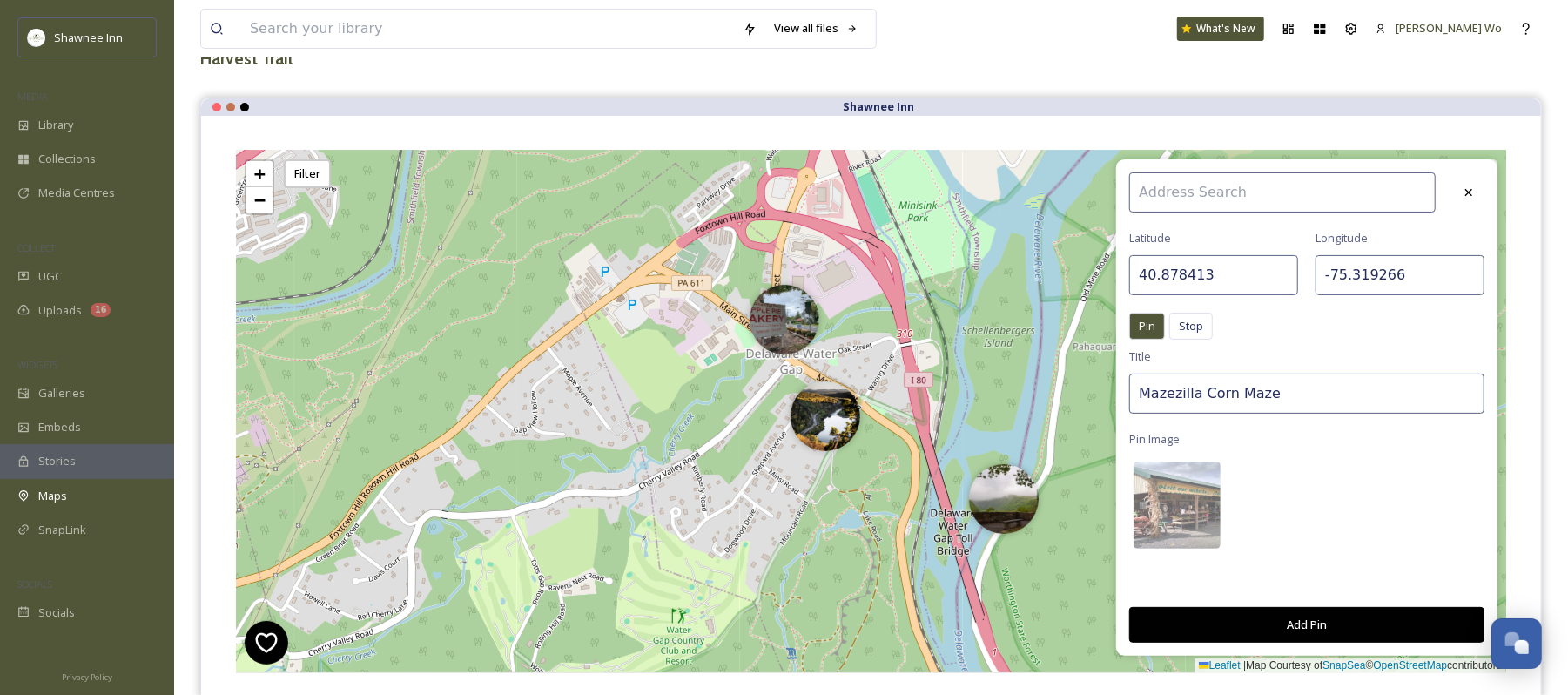
click at [1298, 613] on button "Add Pin" at bounding box center [1307, 625] width 355 height 36
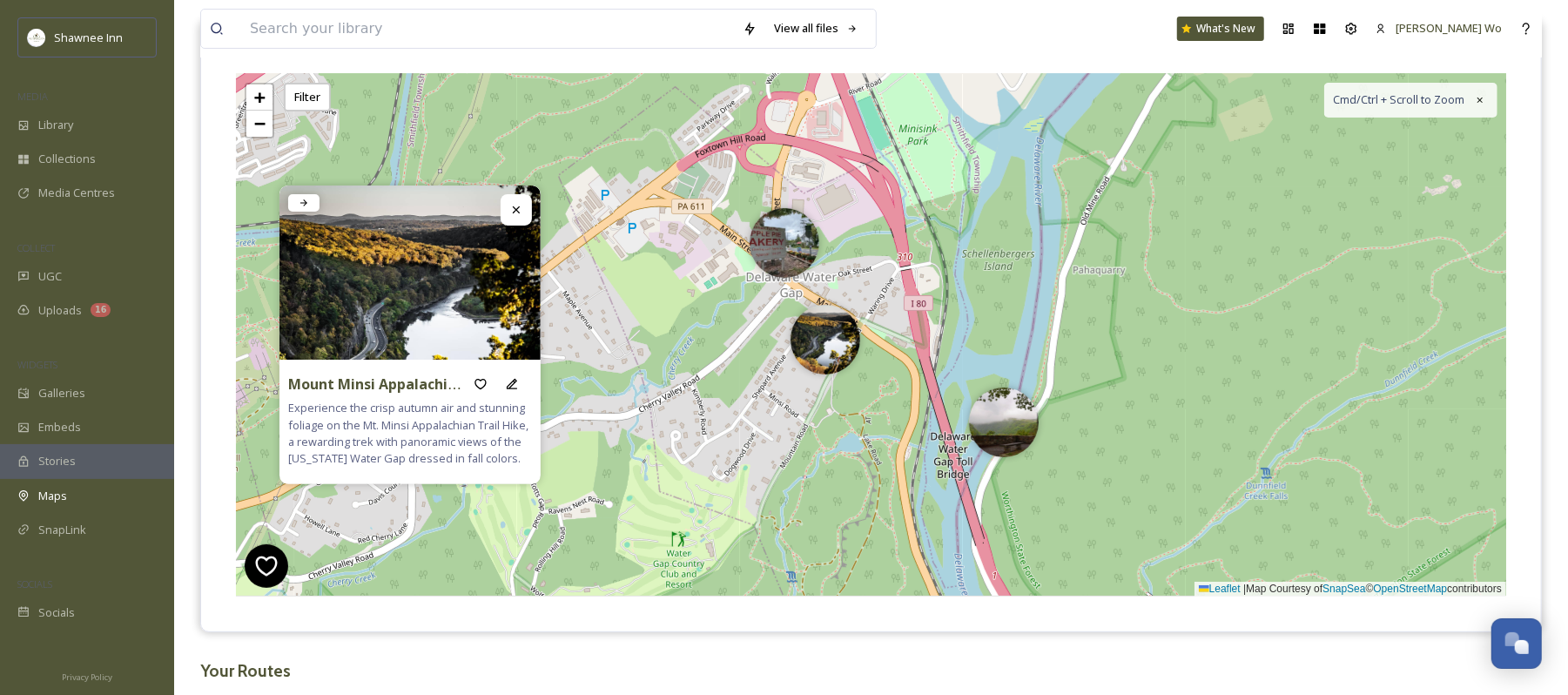
scroll to position [231, 0]
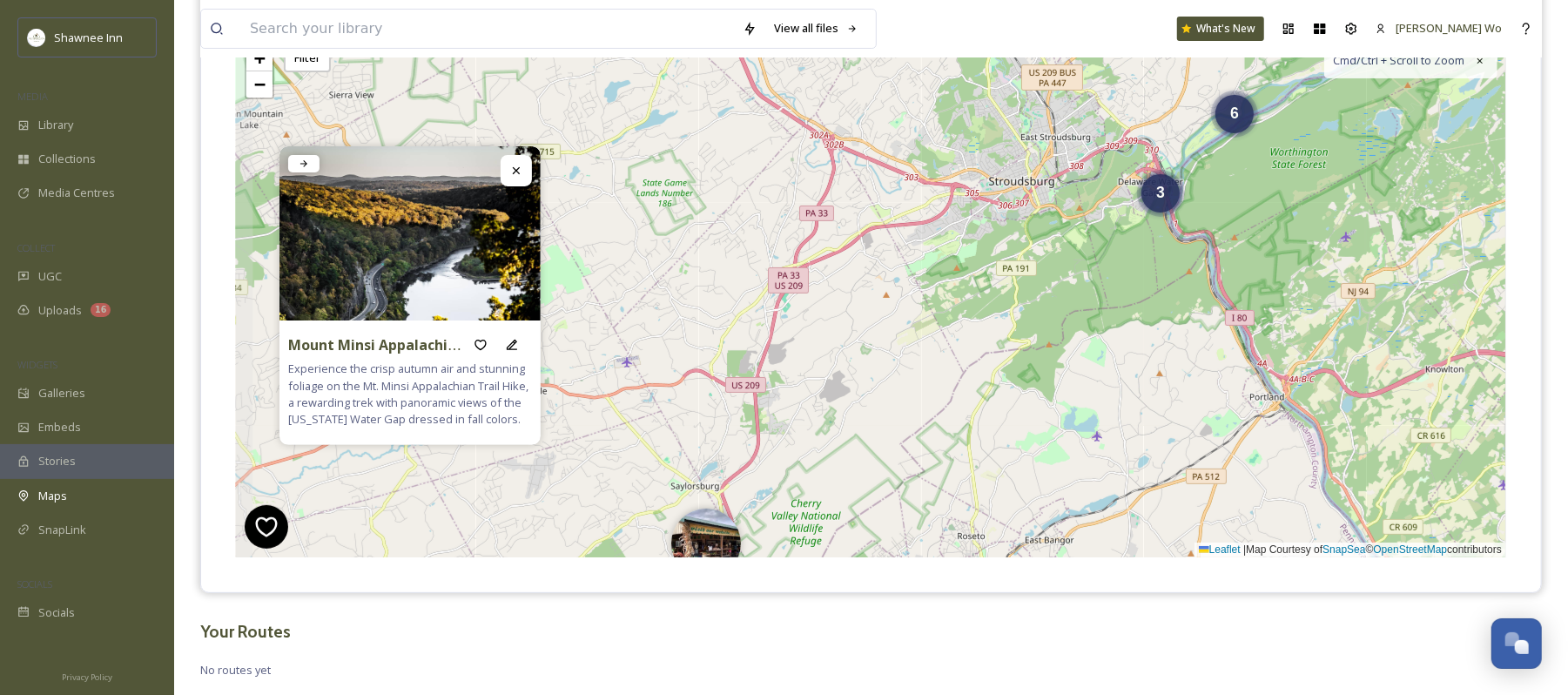
drag, startPoint x: 679, startPoint y: 455, endPoint x: 1043, endPoint y: 270, distance: 408.3
click at [1043, 270] on div "3 6 + − Leaflet | Map Courtesy of SnapSea © OpenStreetMap contributors Cmd/Ctrl…" at bounding box center [871, 296] width 1270 height 523
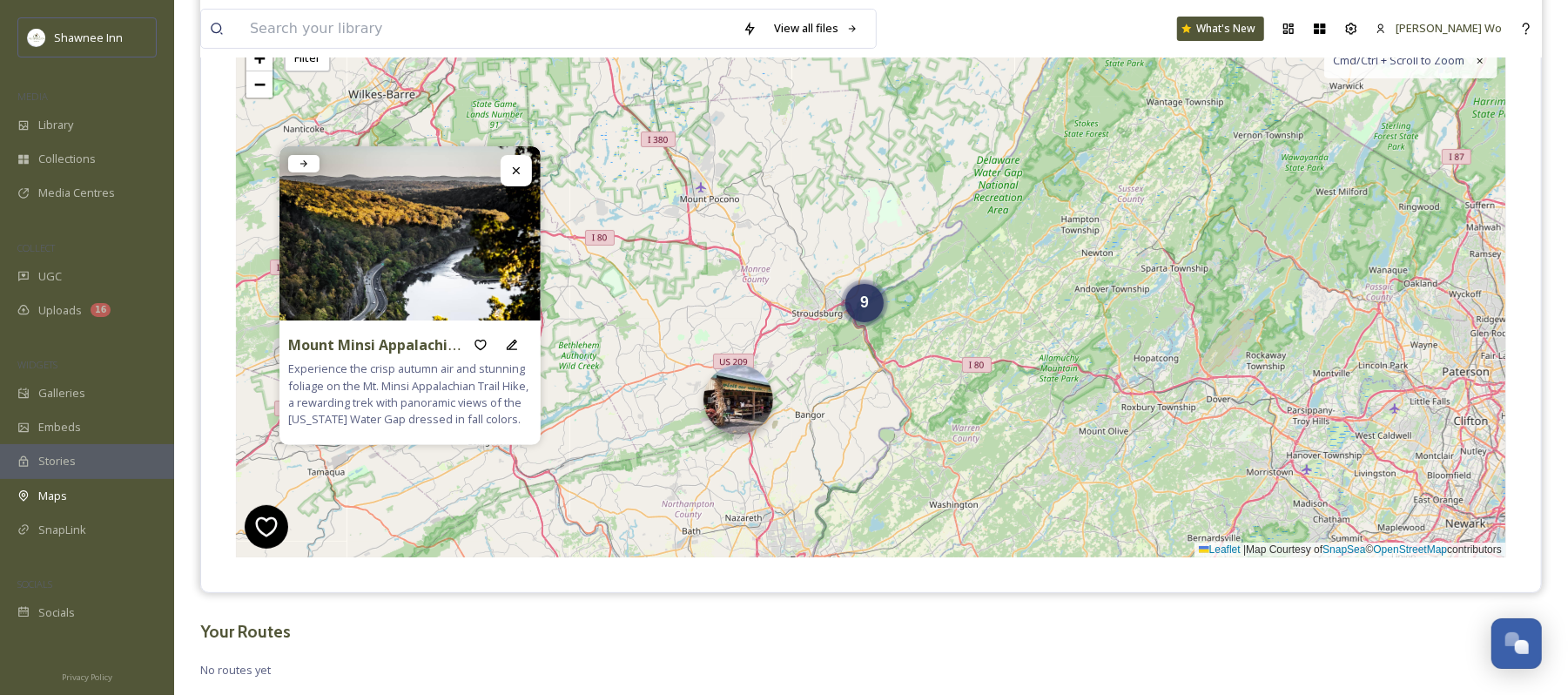
click at [740, 418] on img at bounding box center [739, 399] width 69 height 69
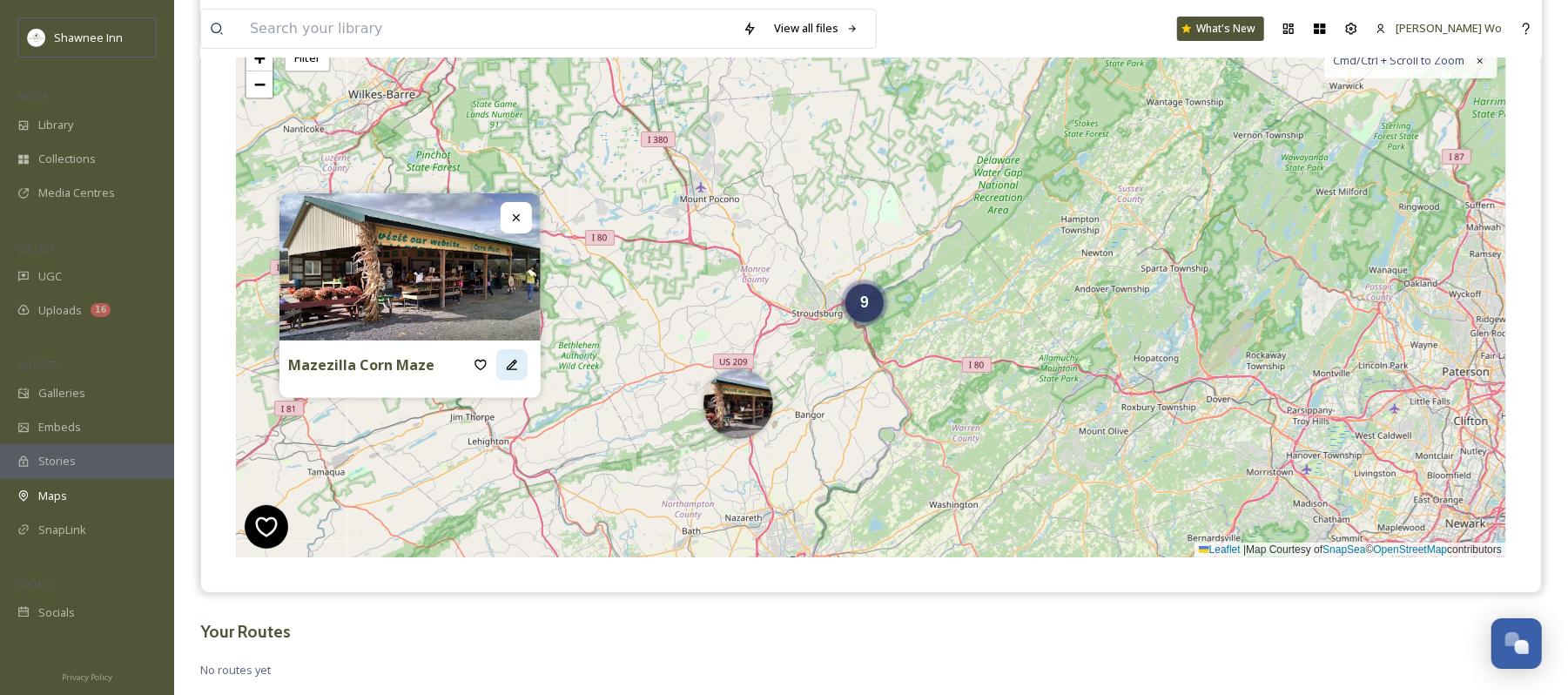
click at [517, 364] on icon at bounding box center [512, 365] width 14 height 14
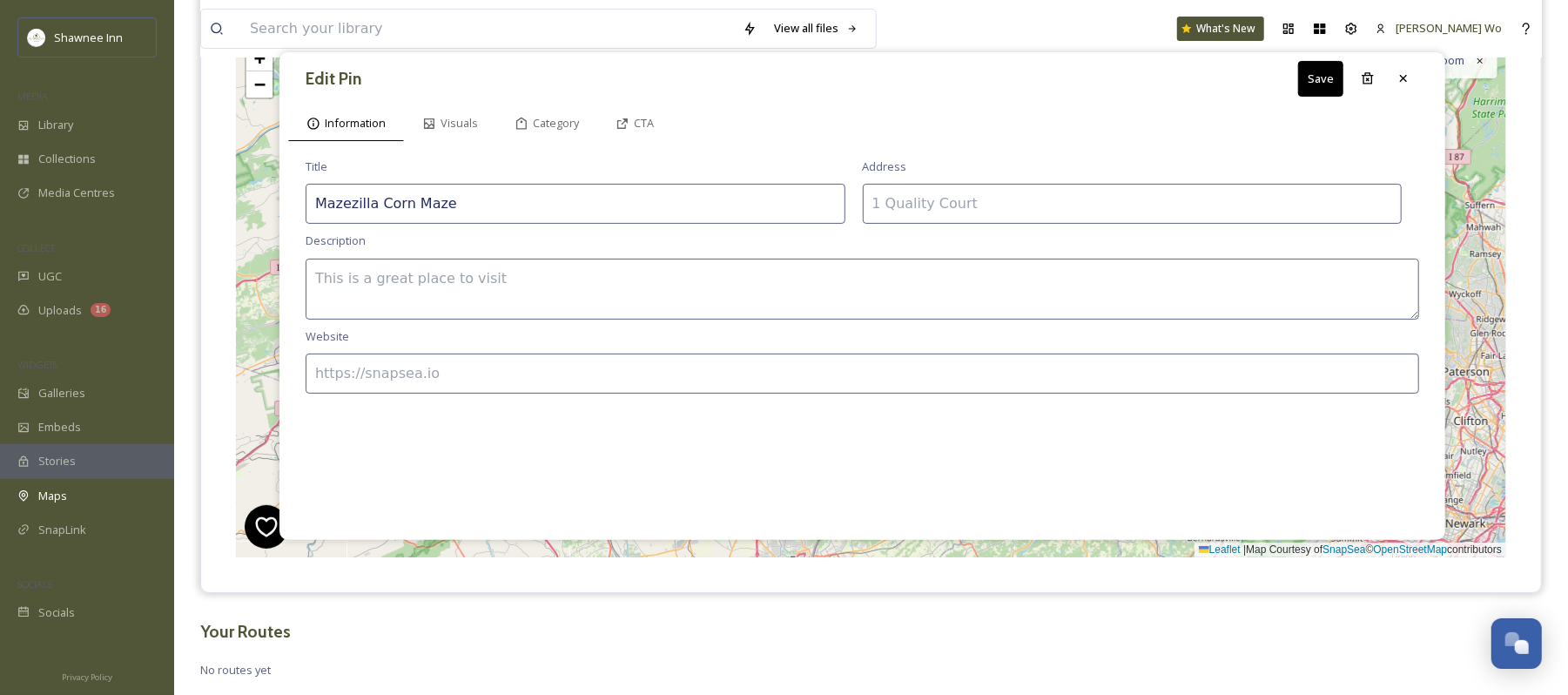
click at [757, 286] on textarea at bounding box center [862, 290] width 1114 height 61
paste textarea "Mazeilla Corn Maze offers a family-friendly fall harvest adventure with winding…"
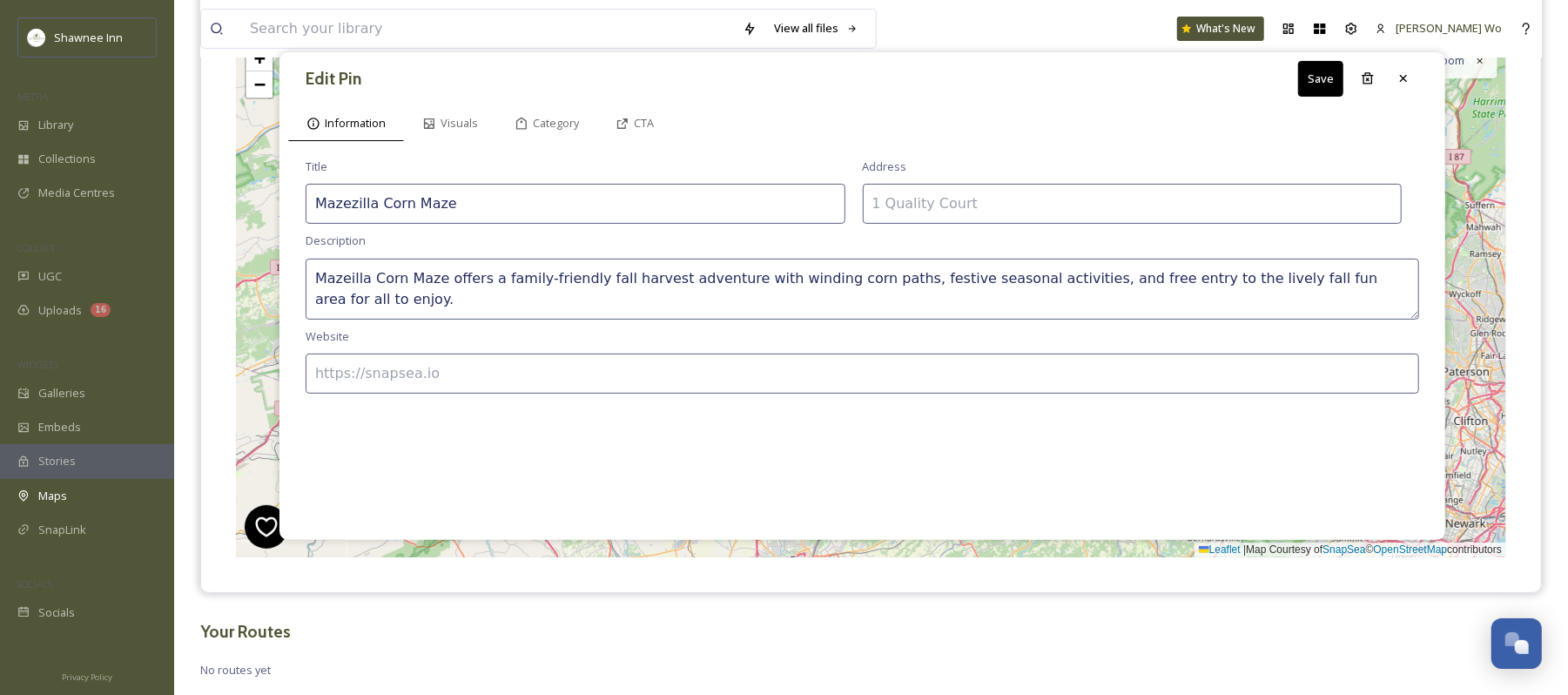
type textarea "Mazeilla Corn Maze offers a family-friendly fall harvest adventure with winding…"
click at [1049, 189] on input at bounding box center [1133, 204] width 540 height 41
paste input "415 Old, State Rte 115, Saylorsburg, PA 18353"
type input "415 Old, State Rte 115, Saylorsburg, PA 18353"
click at [662, 378] on input at bounding box center [862, 374] width 1114 height 41
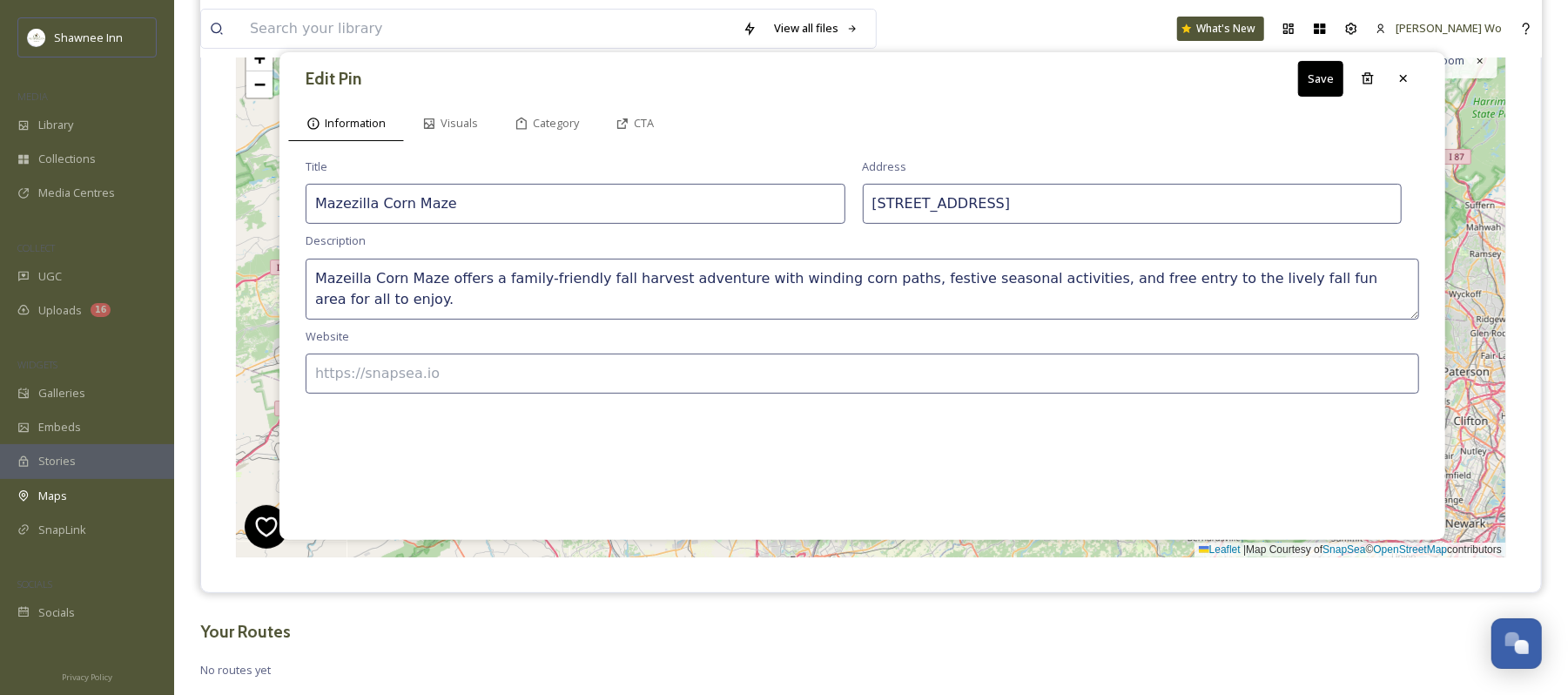
paste input "https://www.mazezilla.com/"
type input "https://www.mazezilla.com/"
click at [542, 130] on span "Category" at bounding box center [556, 123] width 46 height 17
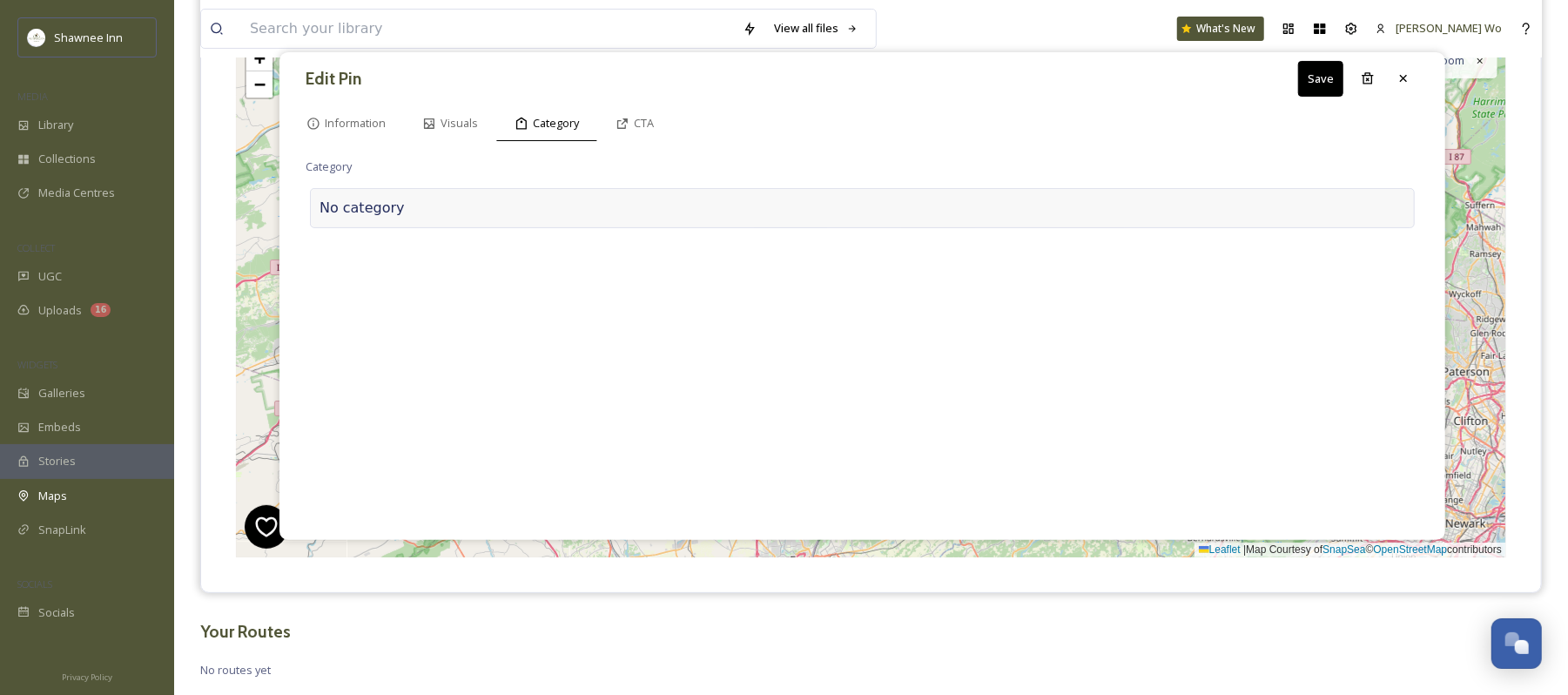
click at [538, 200] on div at bounding box center [906, 208] width 1001 height 21
click at [537, 200] on input at bounding box center [479, 204] width 348 height 41
type input "s"
click at [654, 109] on div "CTA" at bounding box center [635, 124] width 75 height 36
click at [622, 223] on input at bounding box center [862, 204] width 1114 height 41
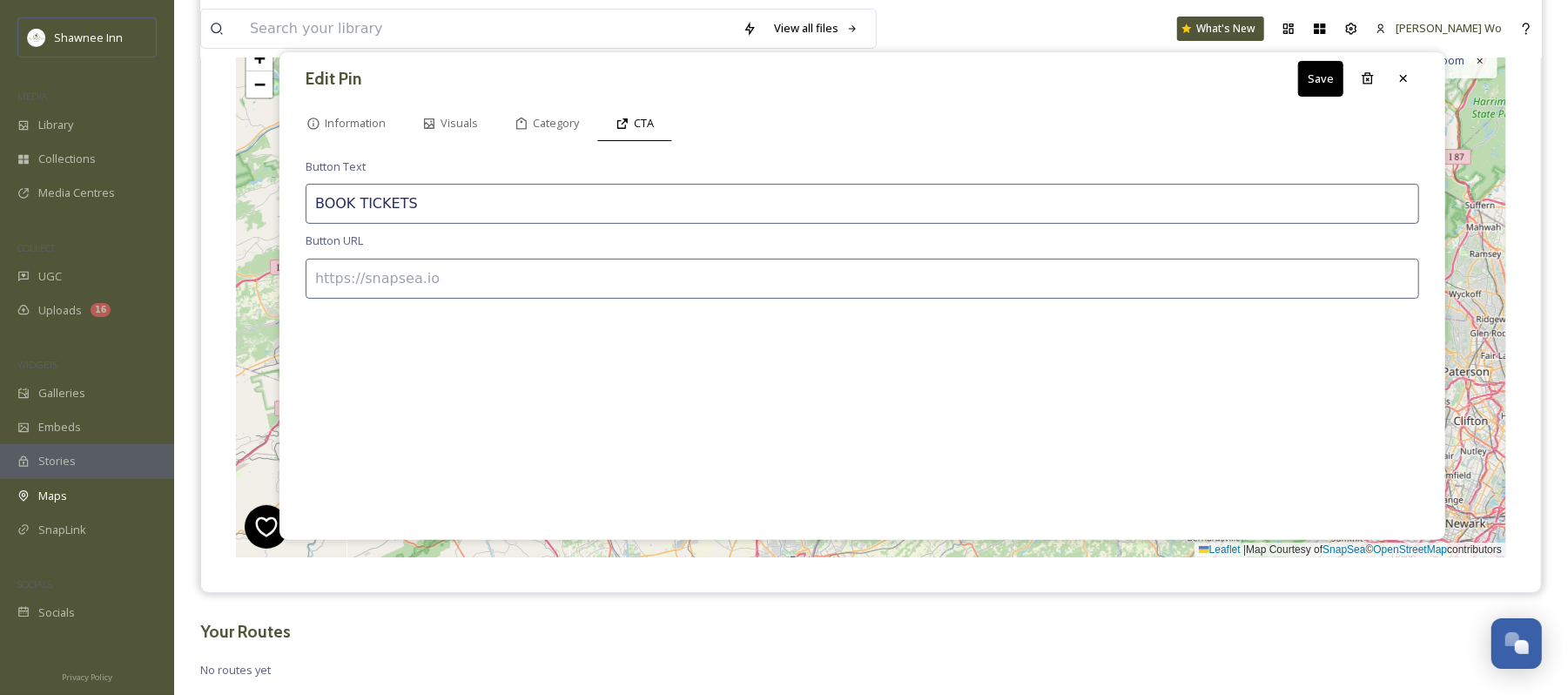
type input "BOOK TICKETS"
paste input "https://www.mazezilla.com/schedule"
type input "https://www.mazezilla.com/schedule"
click at [1329, 75] on button "Save" at bounding box center [1321, 79] width 45 height 36
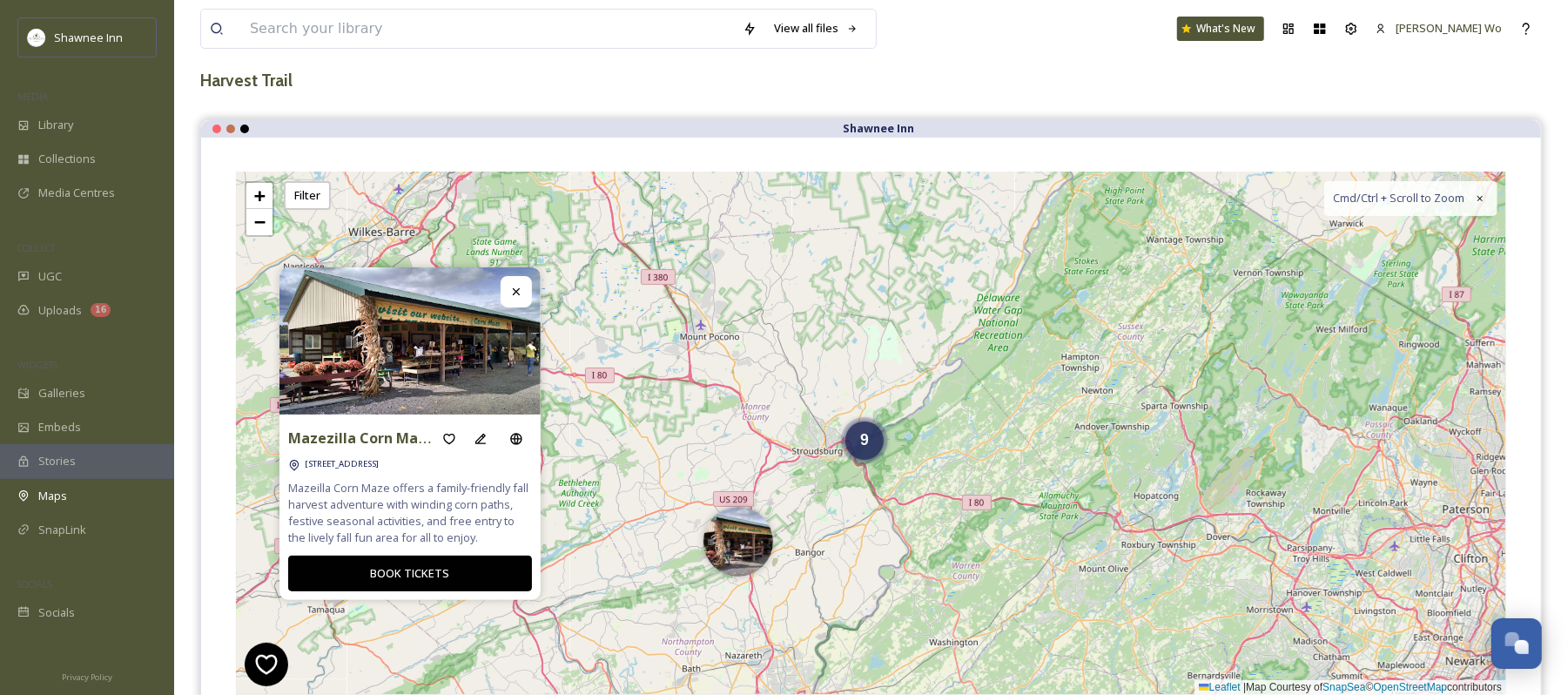
scroll to position [0, 0]
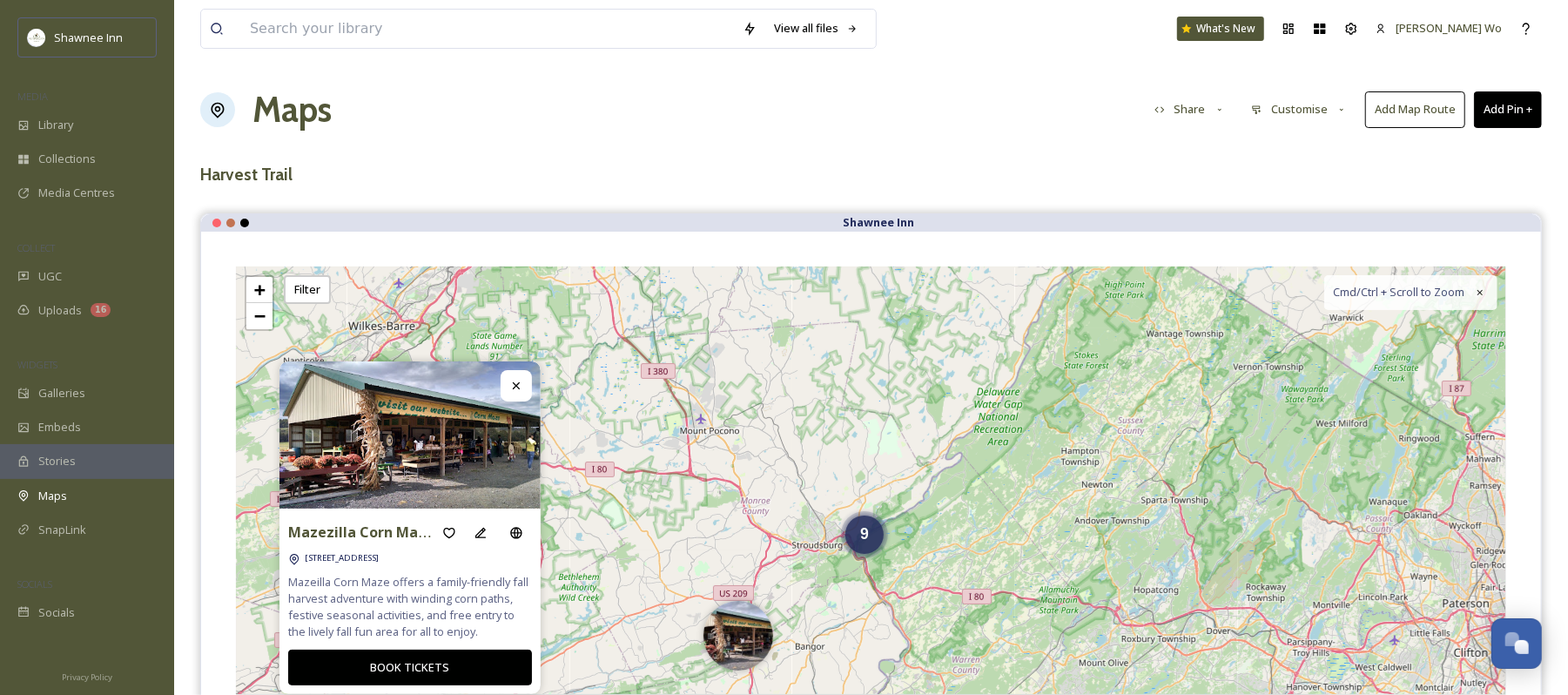
click at [1488, 110] on button "Add Pin +" at bounding box center [1508, 109] width 68 height 36
click at [1439, 148] on span "Add New Pin" at bounding box center [1459, 150] width 66 height 17
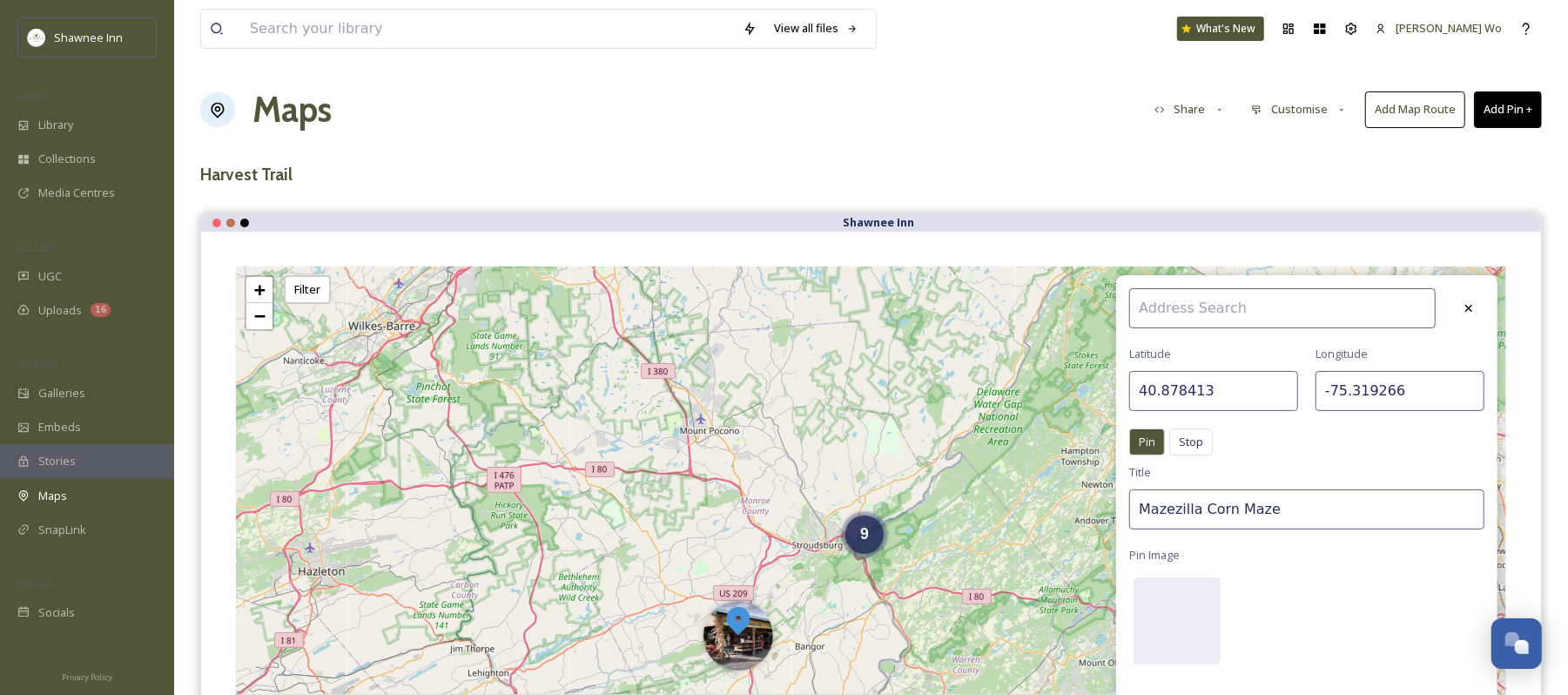
click at [1217, 395] on input "40.878413" at bounding box center [1214, 391] width 169 height 41
paste input "92850"
type input "40.892850"
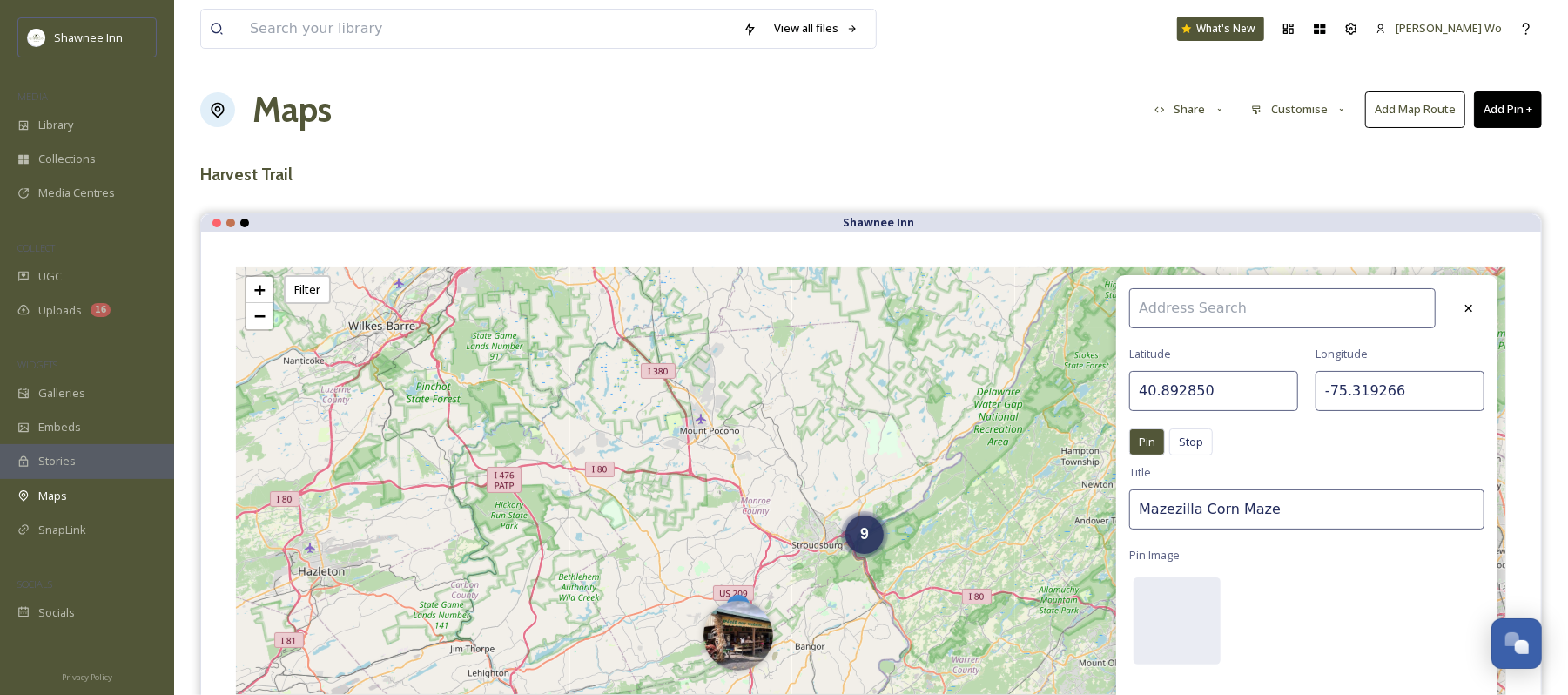
click at [1376, 398] on input "-75.319266" at bounding box center [1400, 391] width 169 height 41
paste input "4524"
type input "-75.314524"
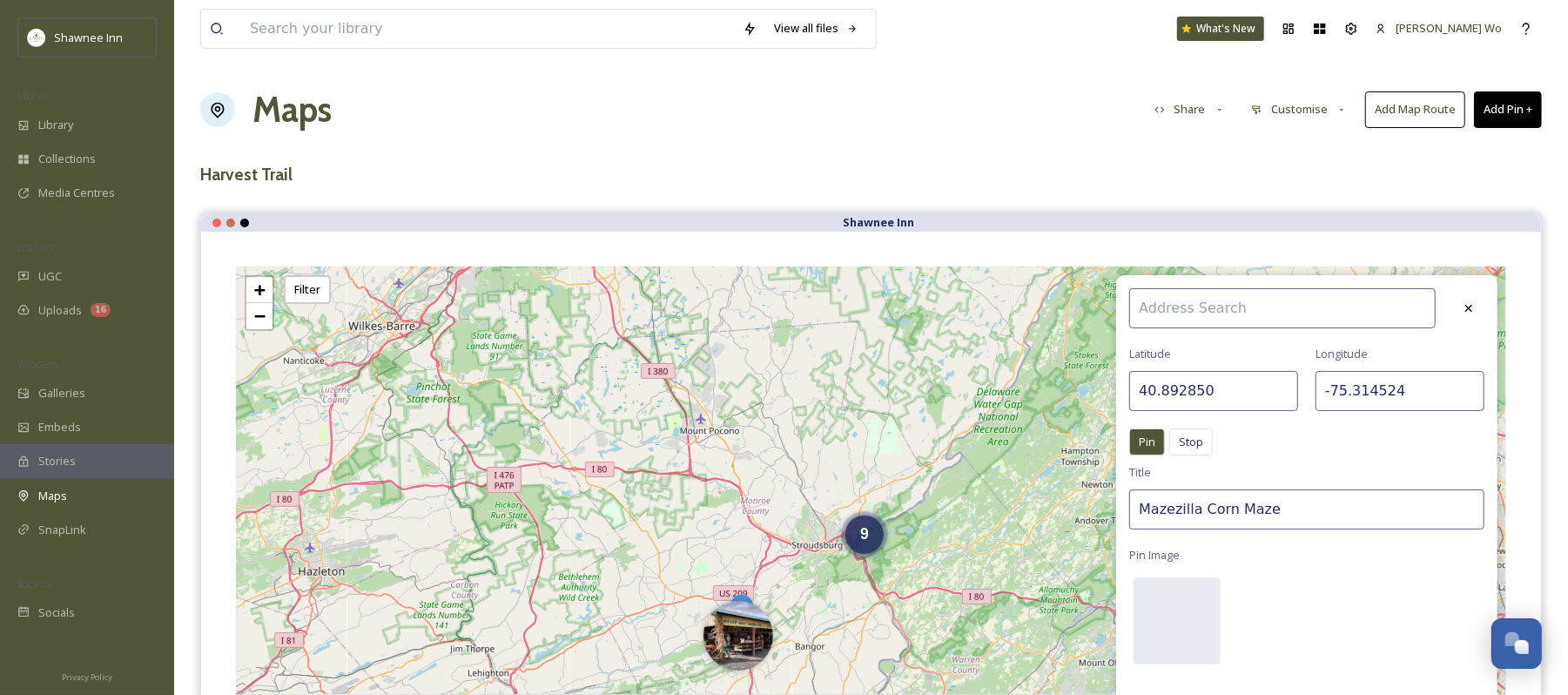
click at [1329, 502] on input "Mazezilla Corn Maze" at bounding box center [1307, 509] width 355 height 41
click at [1329, 501] on input "Mazezilla Corn Maze" at bounding box center [1307, 509] width 355 height 41
type input "Hotel of Horror"
click at [1195, 617] on div at bounding box center [1177, 621] width 87 height 87
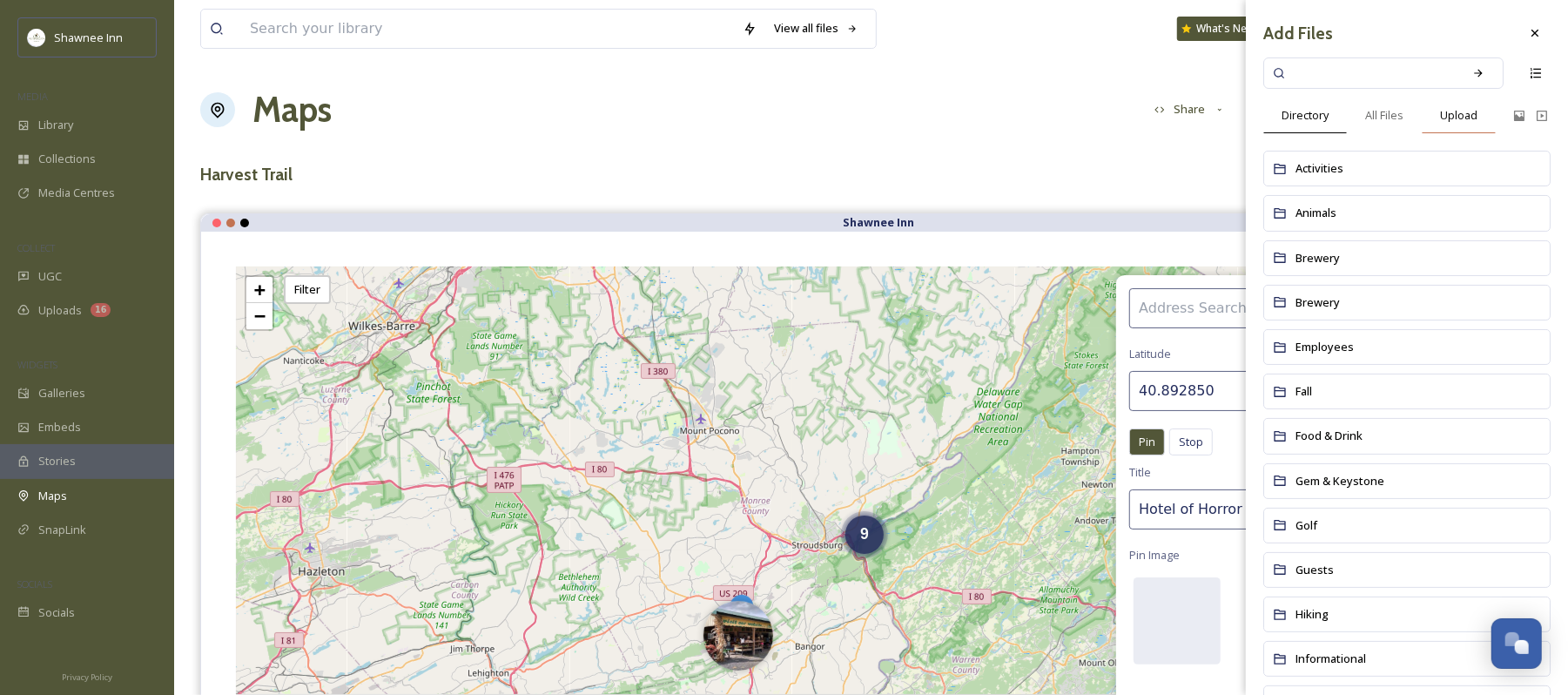
click at [1459, 102] on div "Upload" at bounding box center [1458, 116] width 74 height 36
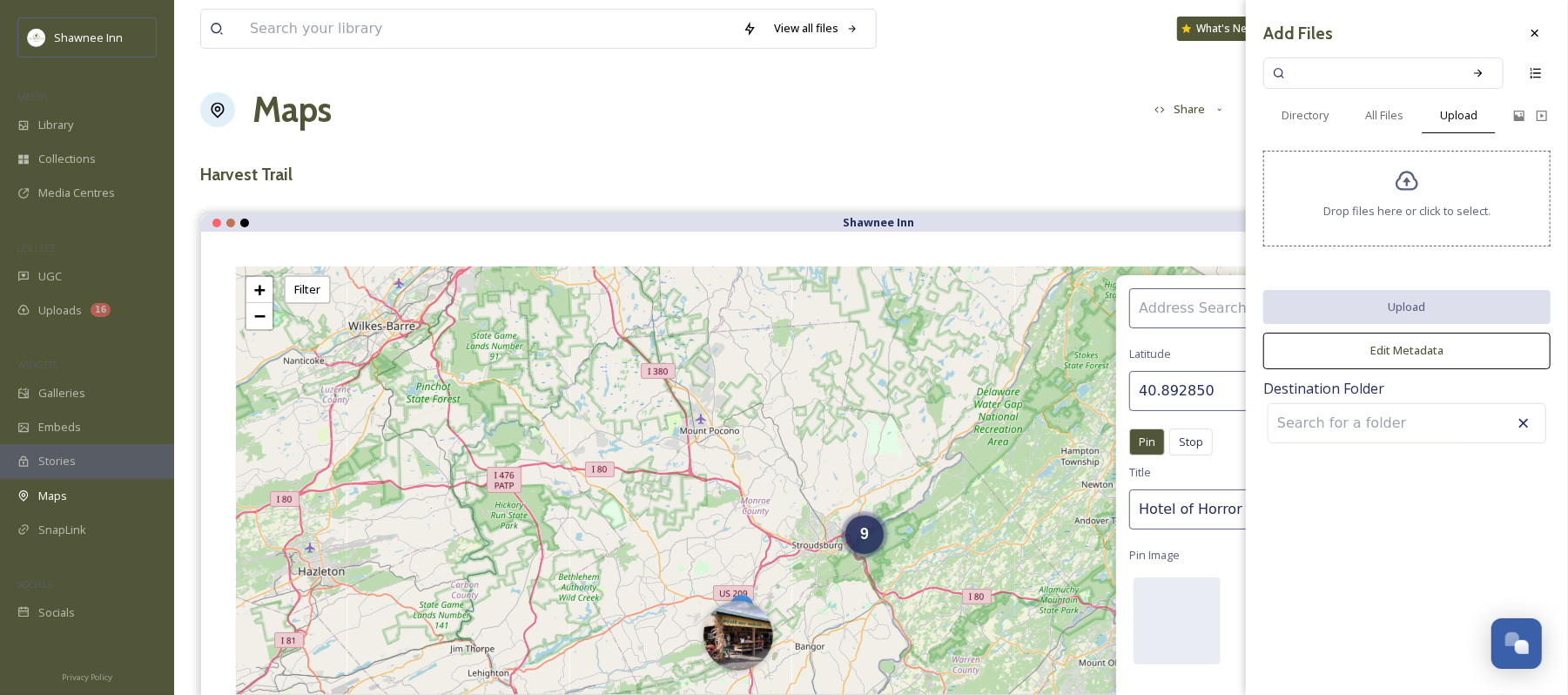
click at [1395, 215] on span "Drop files here or click to select." at bounding box center [1407, 211] width 167 height 17
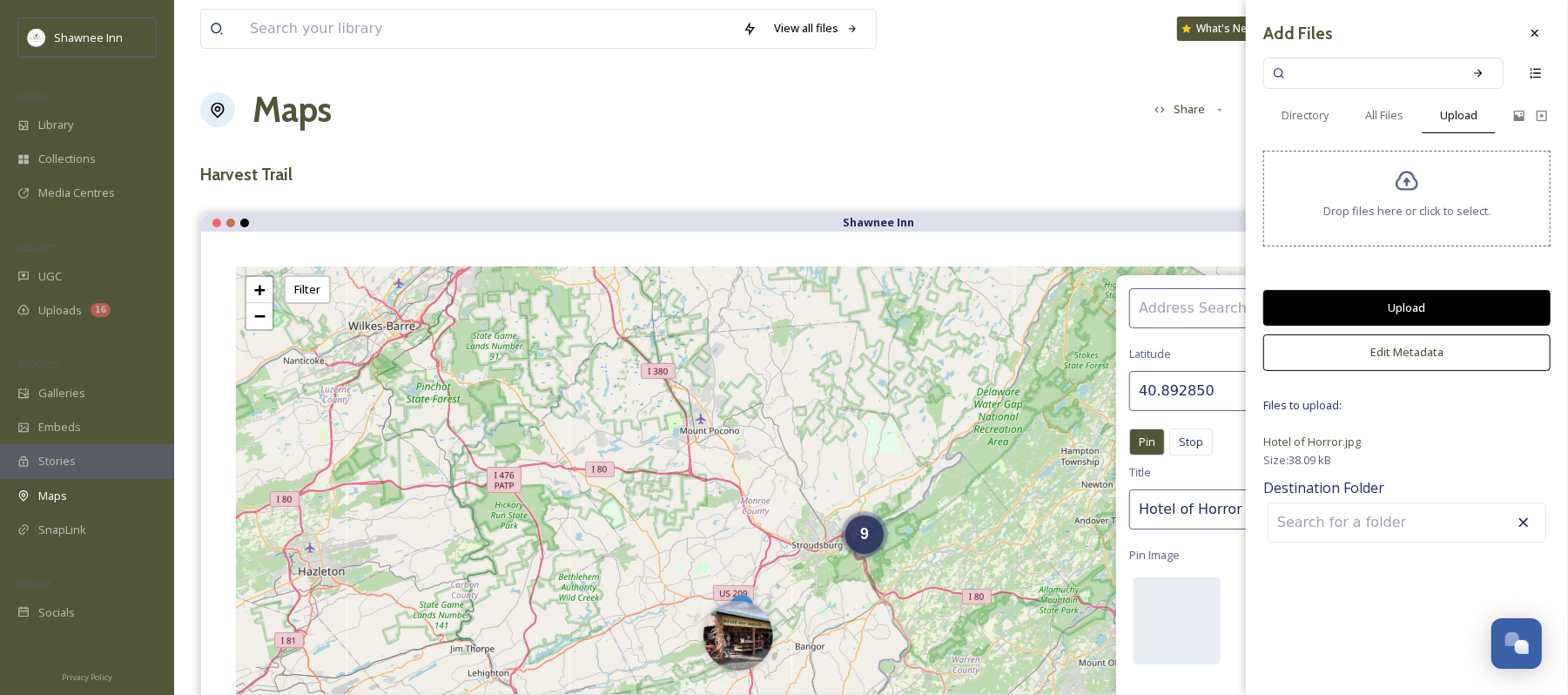
click at [1457, 298] on button "Upload" at bounding box center [1407, 307] width 288 height 36
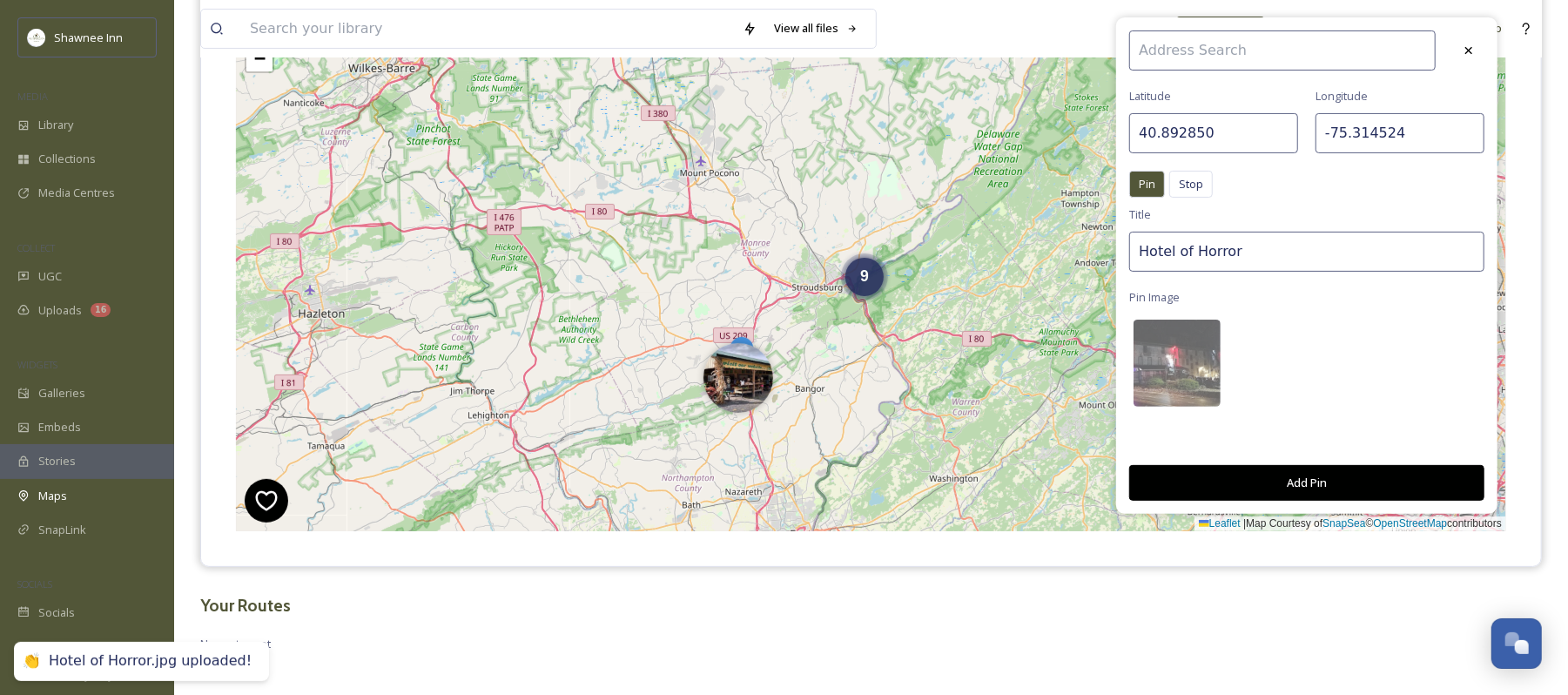
scroll to position [268, 0]
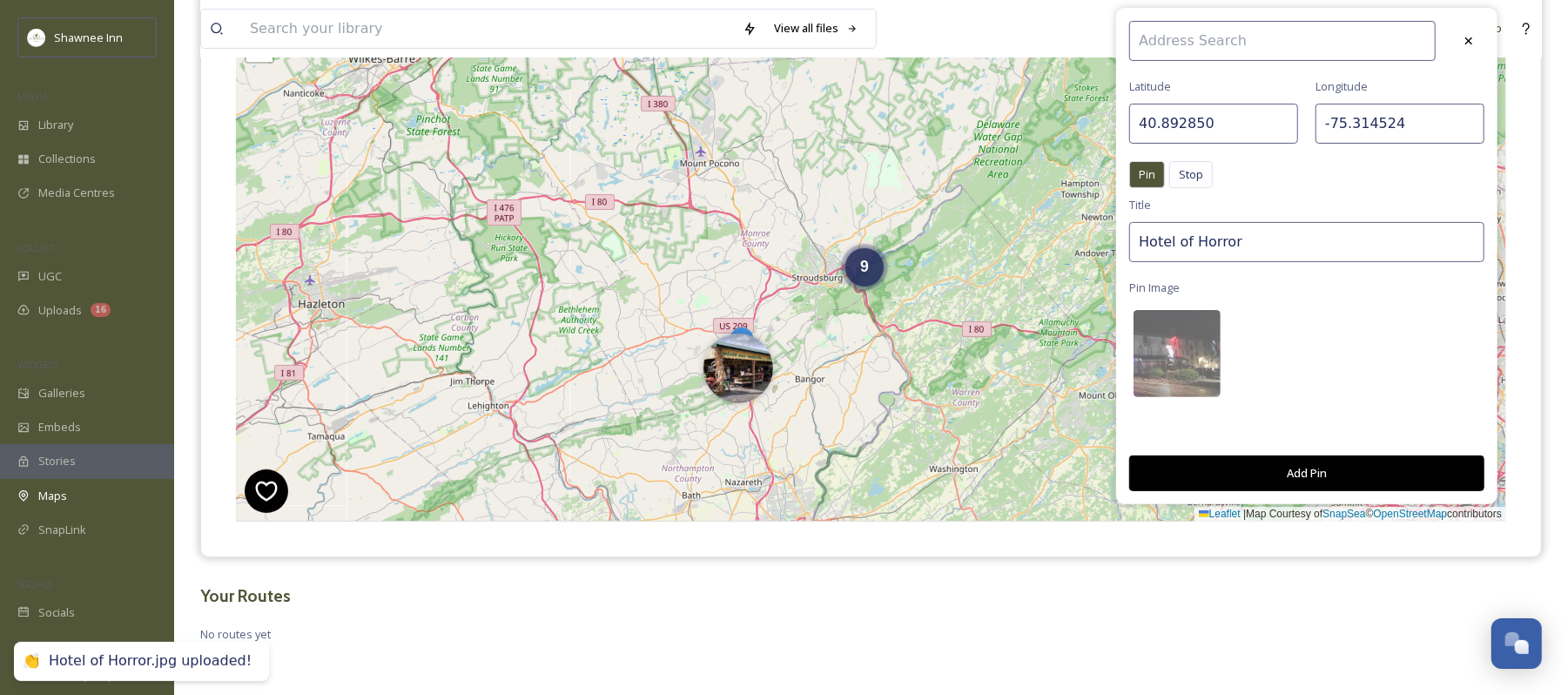
click at [1298, 469] on button "Add Pin" at bounding box center [1307, 474] width 355 height 36
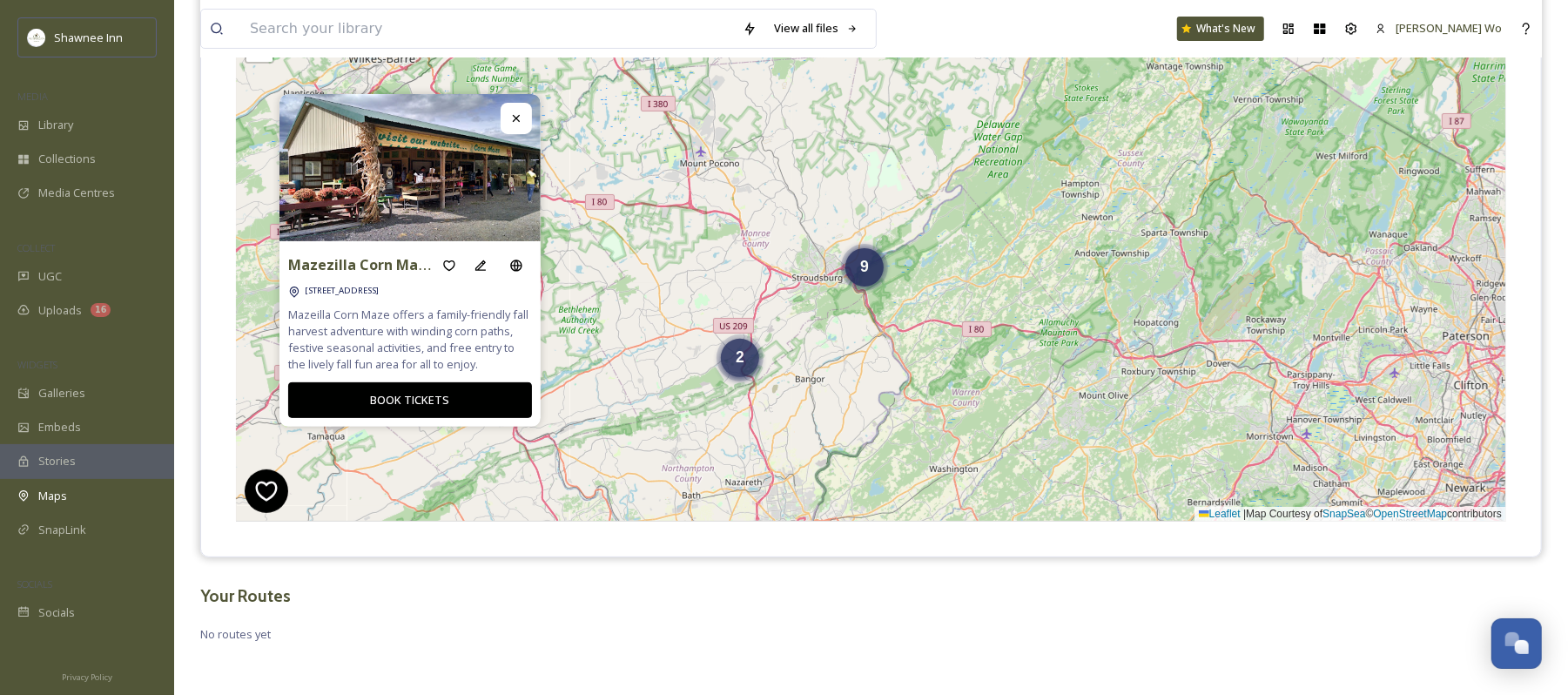
click at [745, 364] on div "2" at bounding box center [740, 358] width 39 height 39
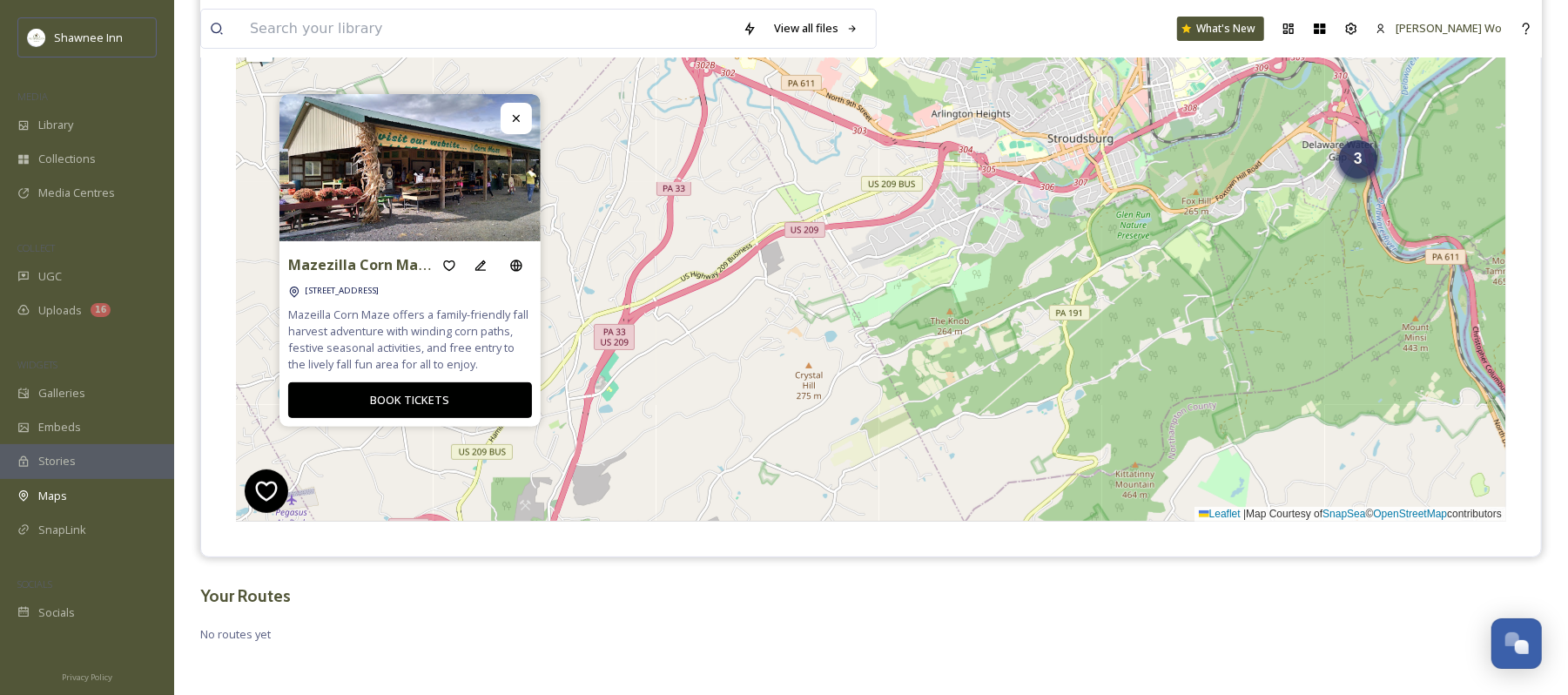
click at [1356, 164] on span "3" at bounding box center [1358, 159] width 9 height 18
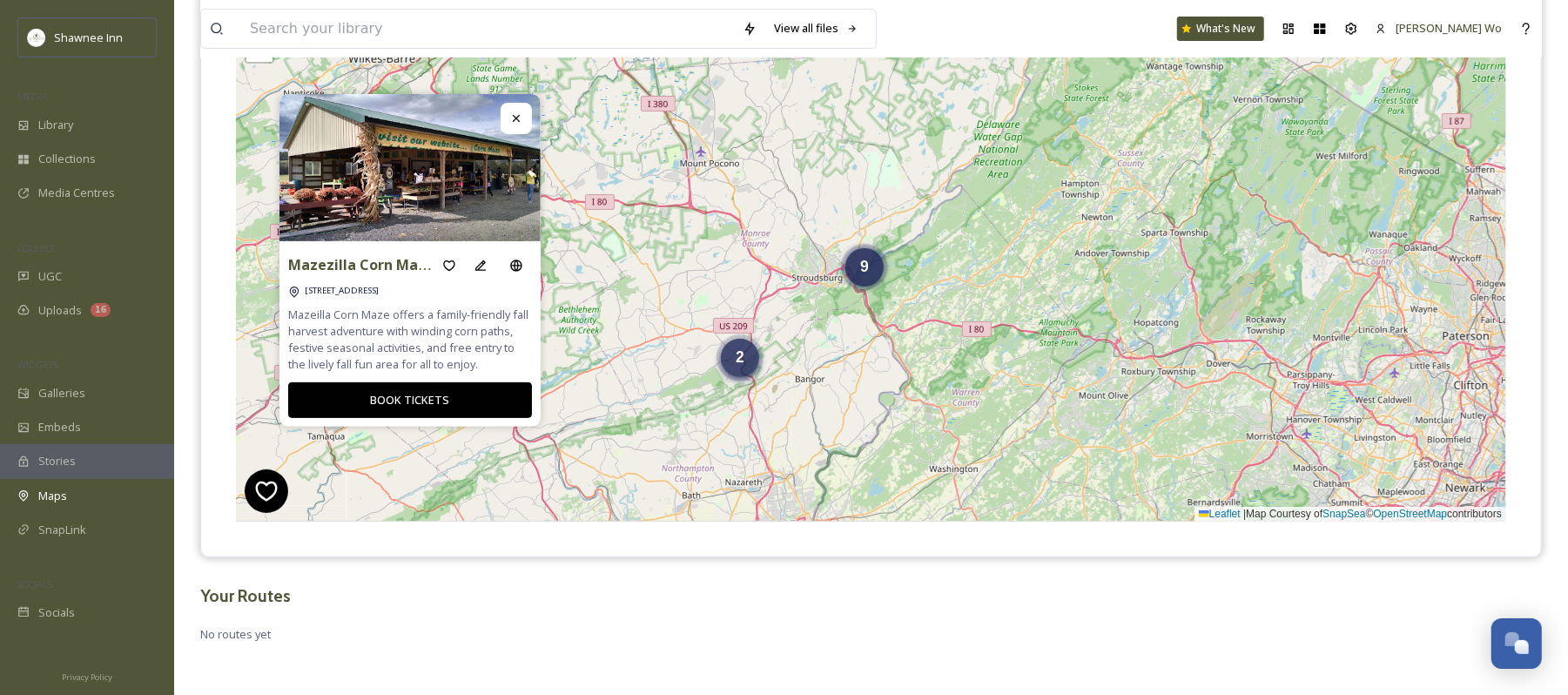
click at [746, 360] on div "2" at bounding box center [740, 358] width 39 height 39
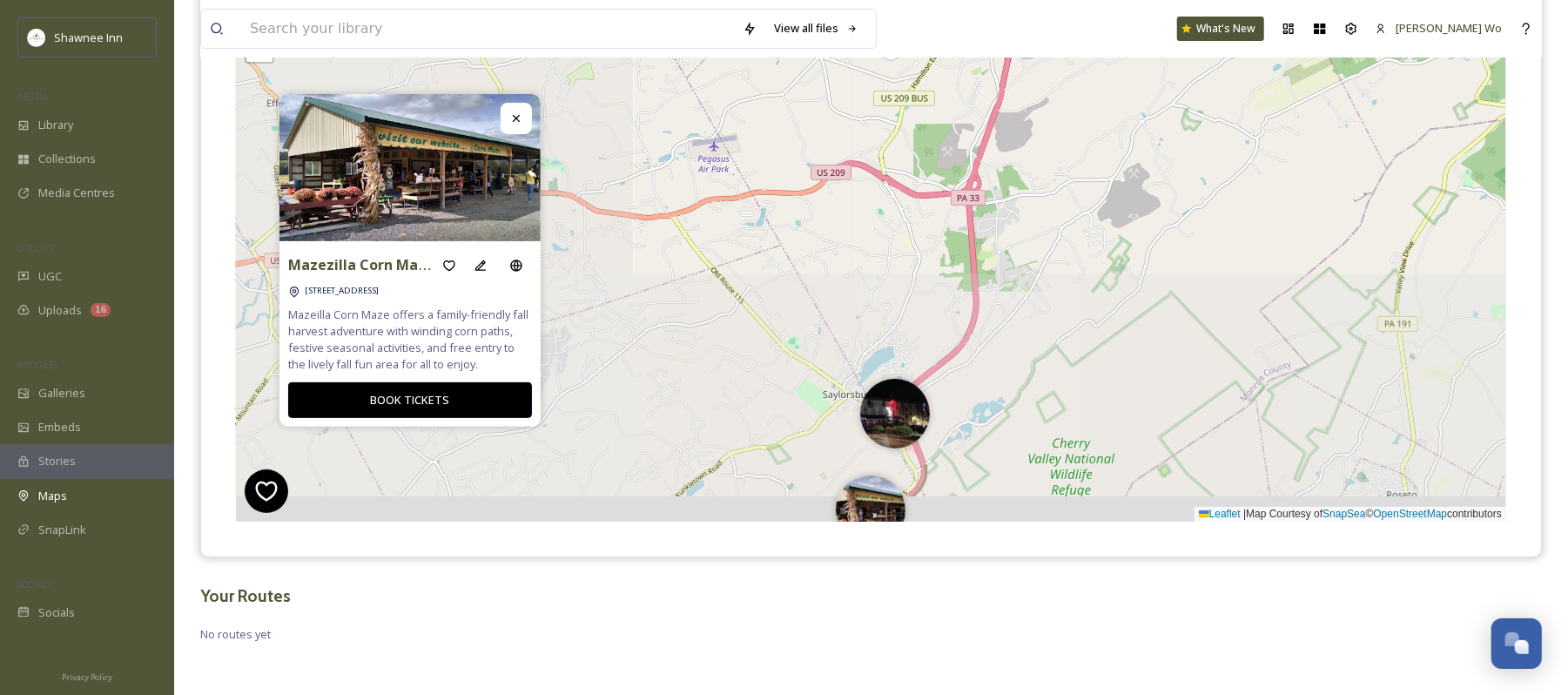
drag, startPoint x: 659, startPoint y: 448, endPoint x: 1084, endPoint y: 88, distance: 557.0
click at [1084, 88] on div "3 6 + − Leaflet | Map Courtesy of SnapSea © OpenStreetMap contributors Cmd/Ctrl…" at bounding box center [871, 260] width 1270 height 523
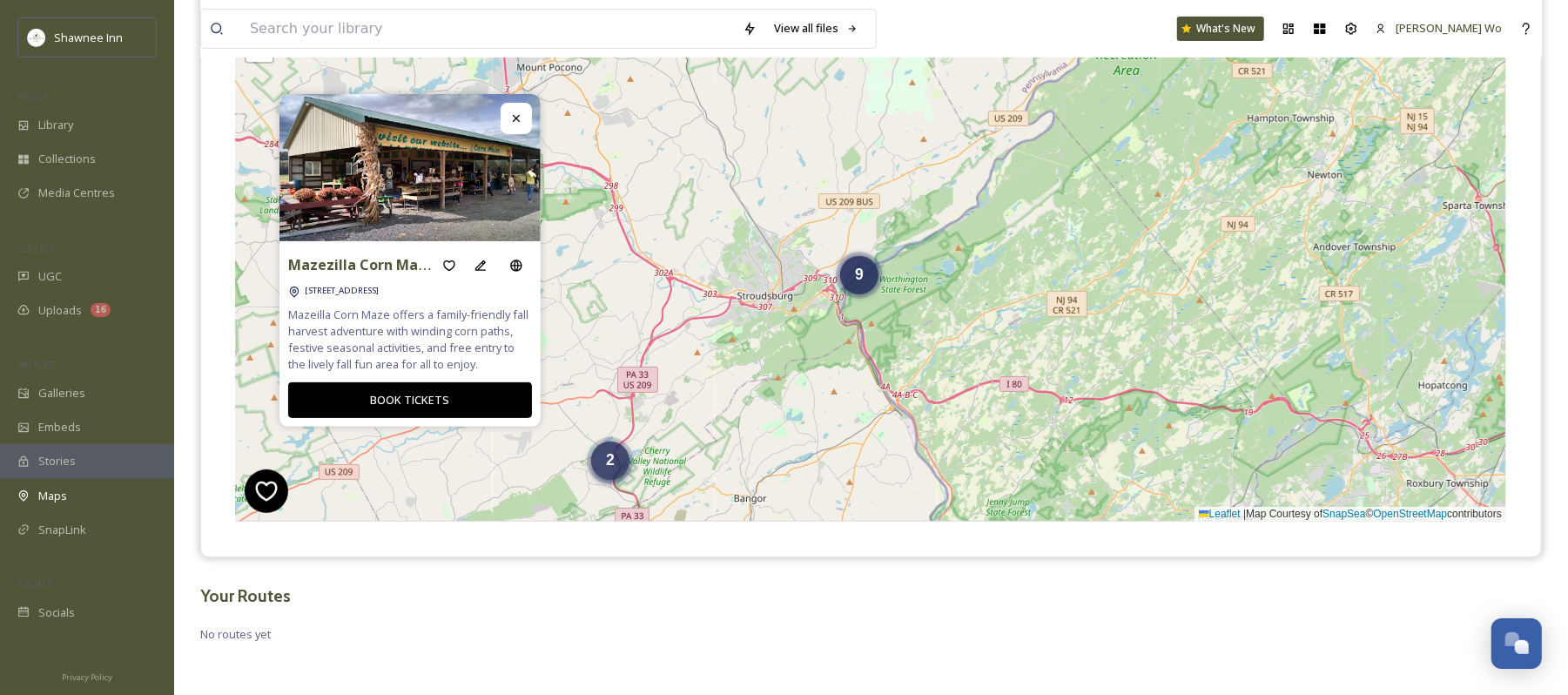
click at [607, 472] on div "2" at bounding box center [610, 461] width 39 height 39
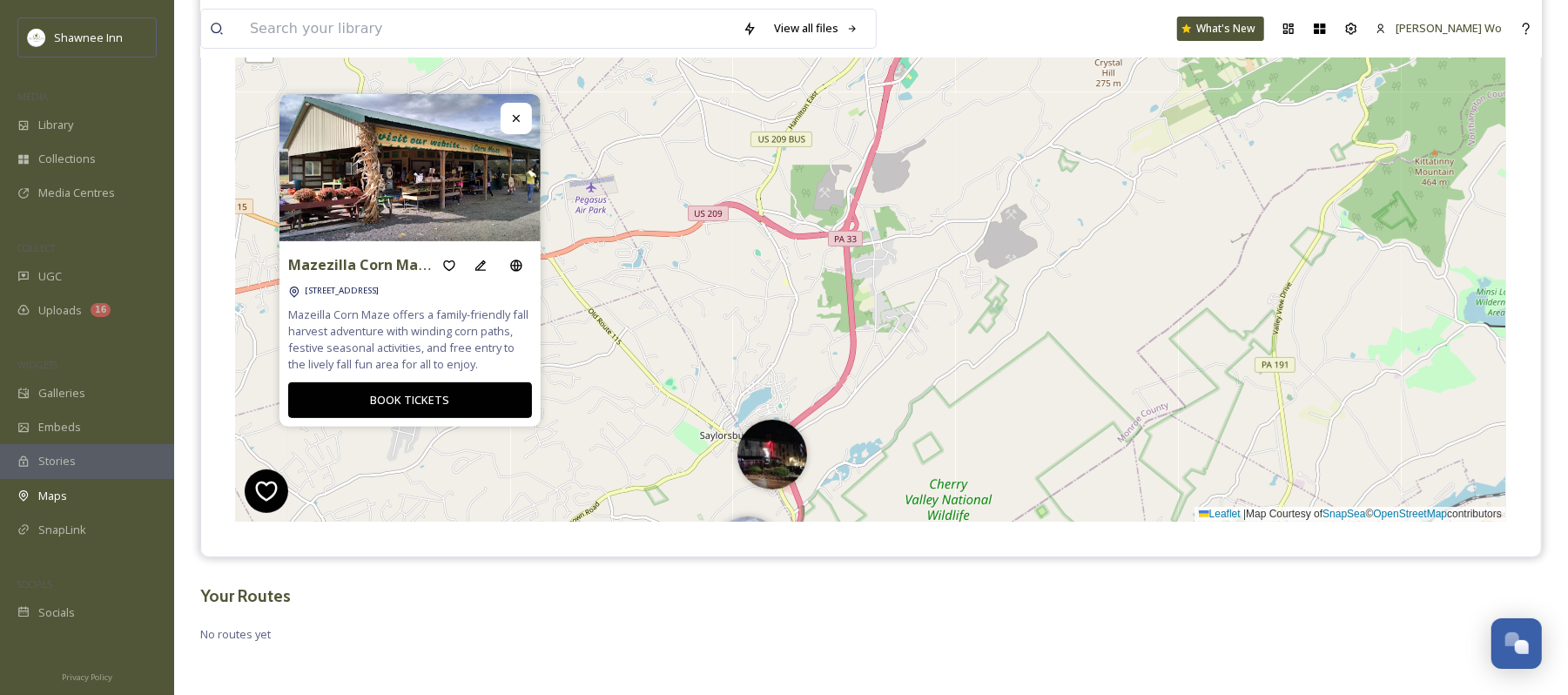
drag, startPoint x: 510, startPoint y: 506, endPoint x: 810, endPoint y: 194, distance: 432.8
click at [810, 194] on div "3 6 + − Leaflet | Map Courtesy of SnapSea © OpenStreetMap contributors Cmd/Ctrl…" at bounding box center [871, 260] width 1270 height 523
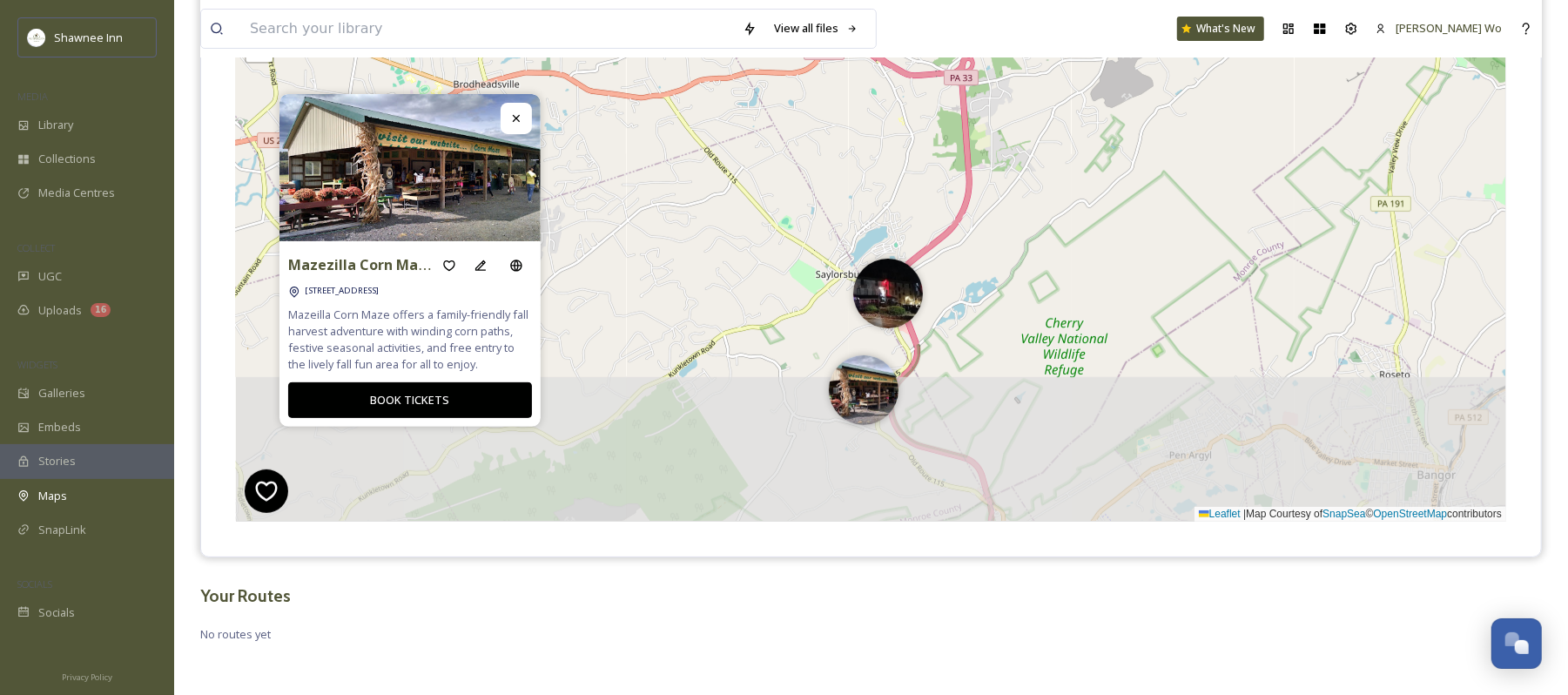
drag, startPoint x: 681, startPoint y: 437, endPoint x: 1095, endPoint y: -39, distance: 630.9
click at [1095, 0] on html "Shawnee Inn MEDIA Library Collections Media Centres COLLECT UGC Uploads 16 WIDG…" at bounding box center [784, 214] width 1568 height 962
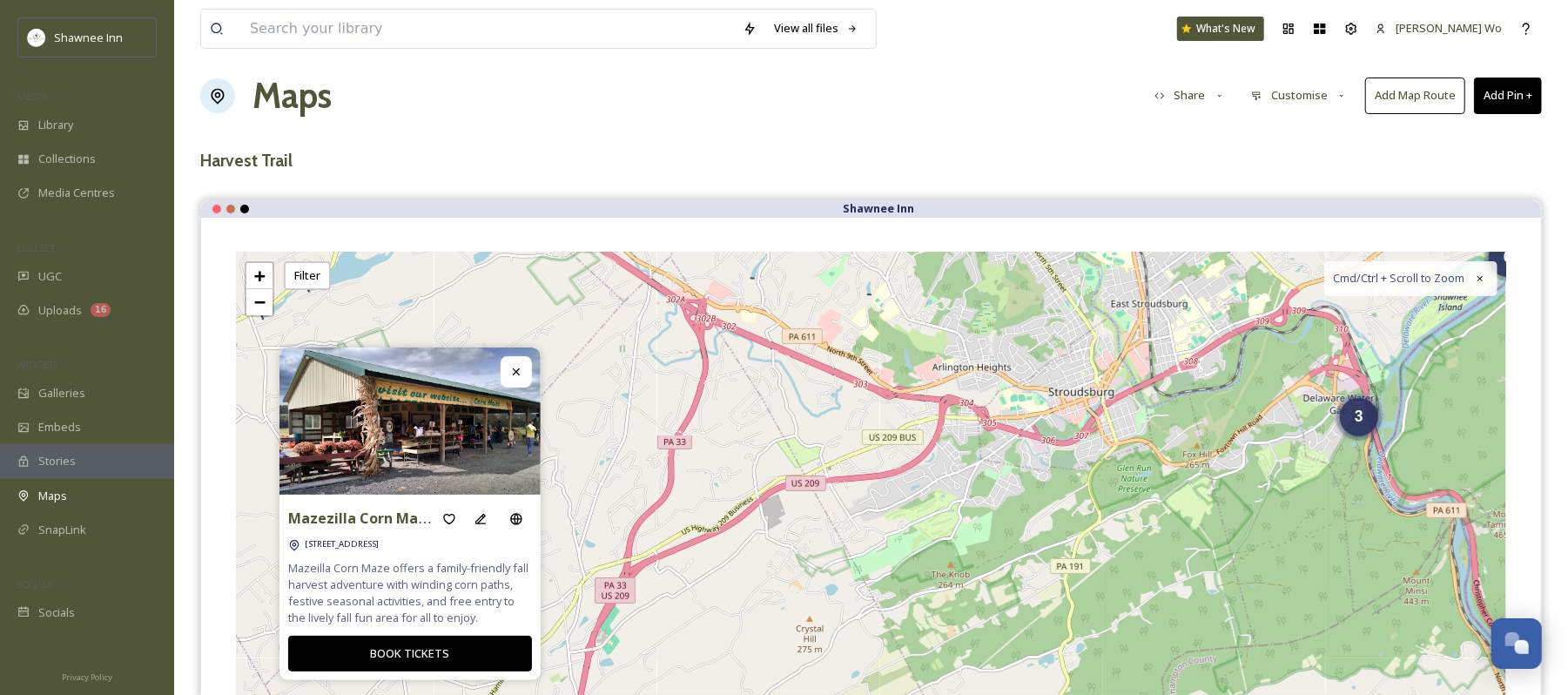
scroll to position [0, 0]
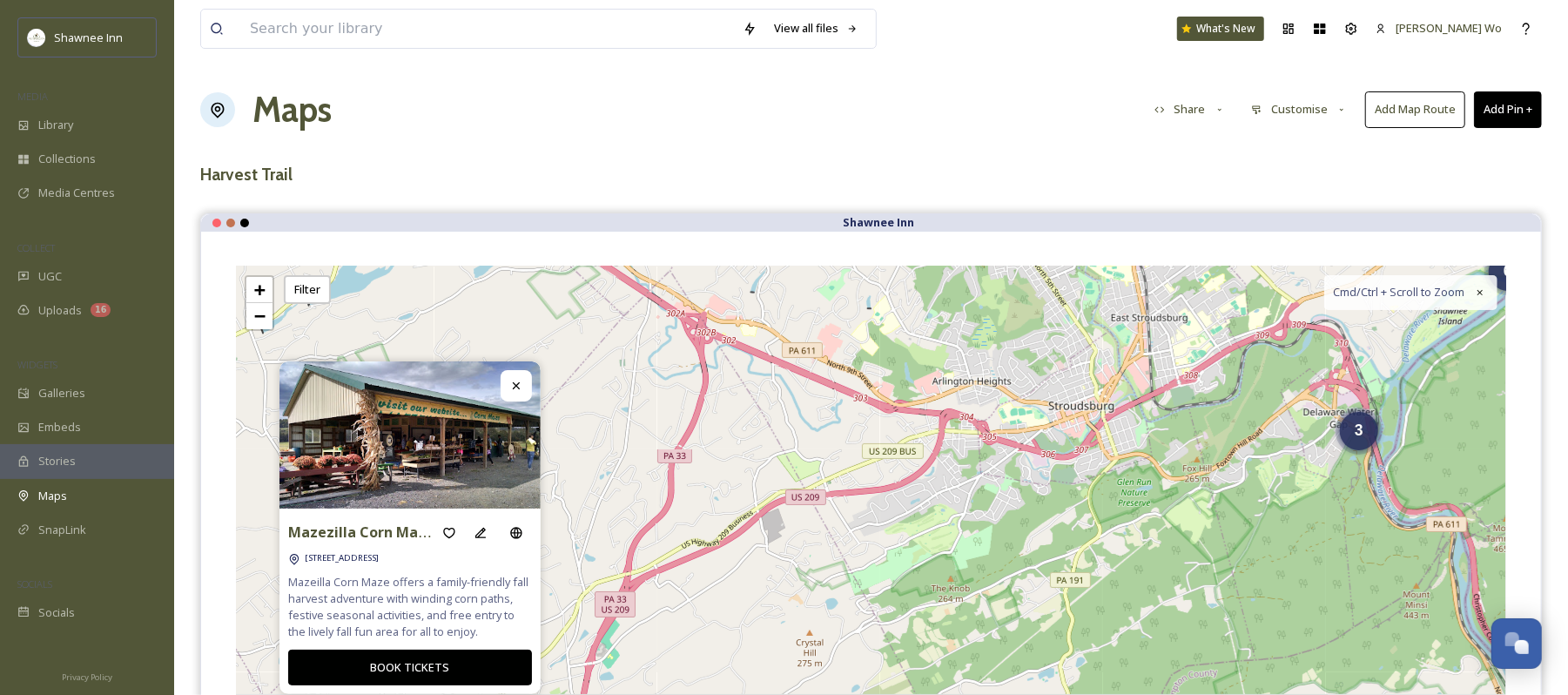
click at [1273, 112] on button "Customise" at bounding box center [1299, 109] width 114 height 34
click at [1279, 210] on div "Map" at bounding box center [1304, 217] width 121 height 34
click at [1216, 179] on h3 "Harvest Trail" at bounding box center [871, 175] width 1342 height 26
click at [1271, 114] on button "Customise" at bounding box center [1299, 109] width 114 height 34
click at [1263, 169] on div "Location" at bounding box center [1304, 183] width 121 height 34
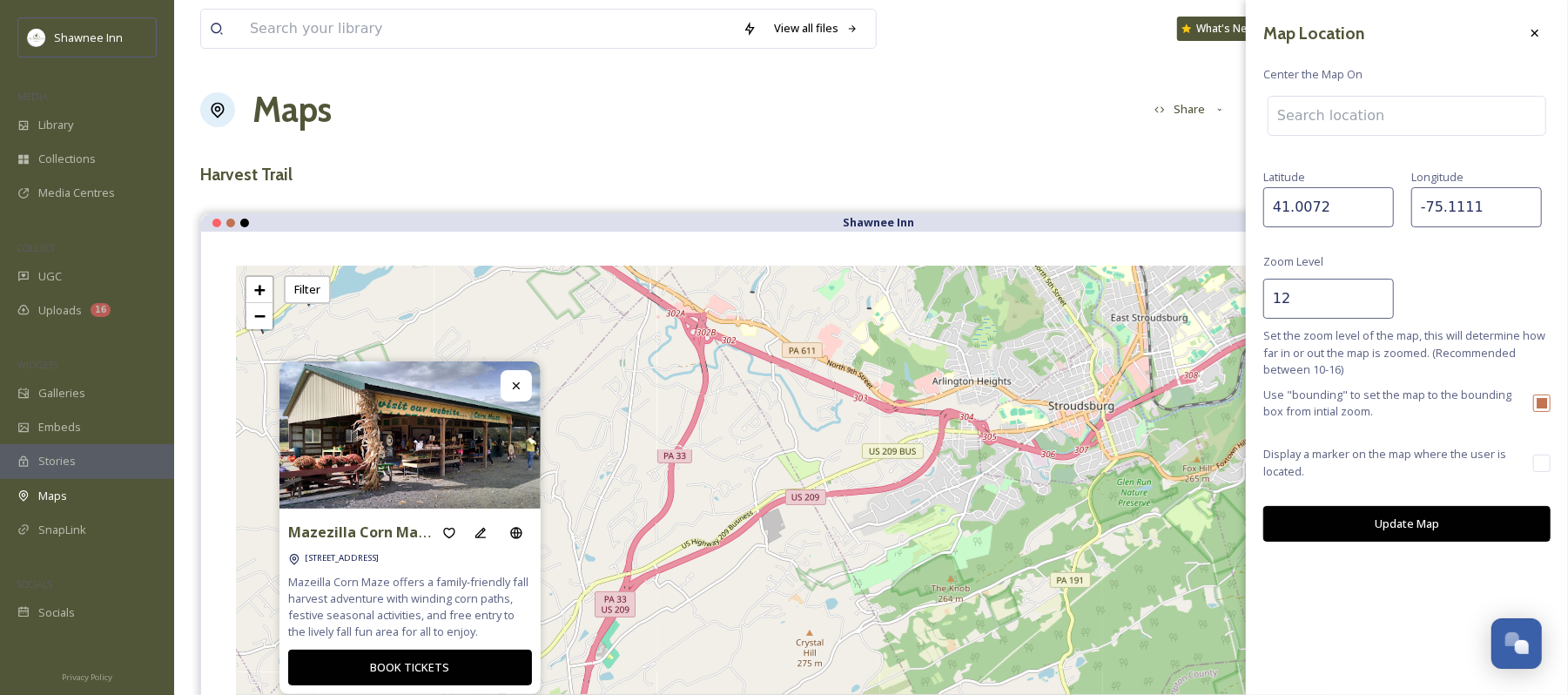
click at [1327, 300] on input "12" at bounding box center [1329, 299] width 131 height 41
type input "10"
click at [1433, 533] on button "Update Map" at bounding box center [1407, 524] width 288 height 36
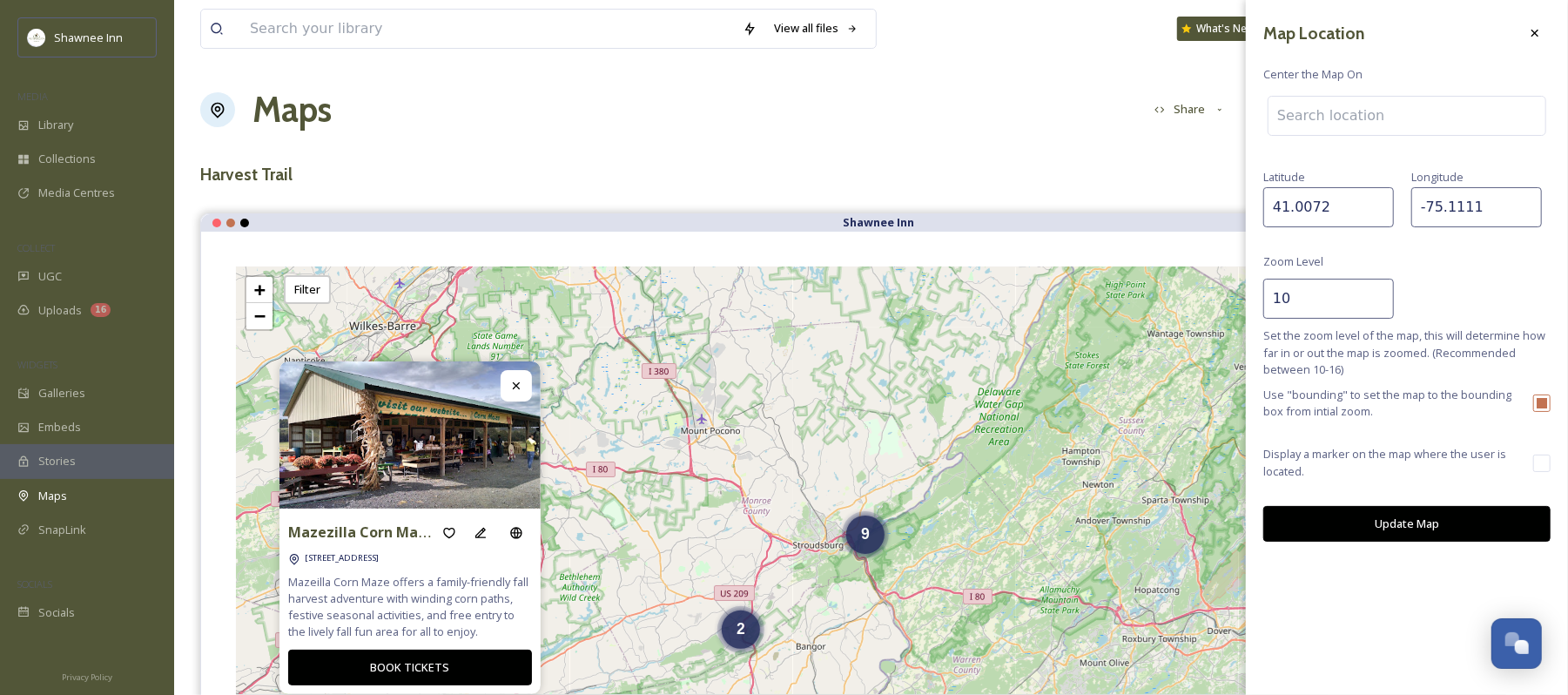
click at [1056, 187] on h3 "Harvest Trail" at bounding box center [871, 175] width 1342 height 26
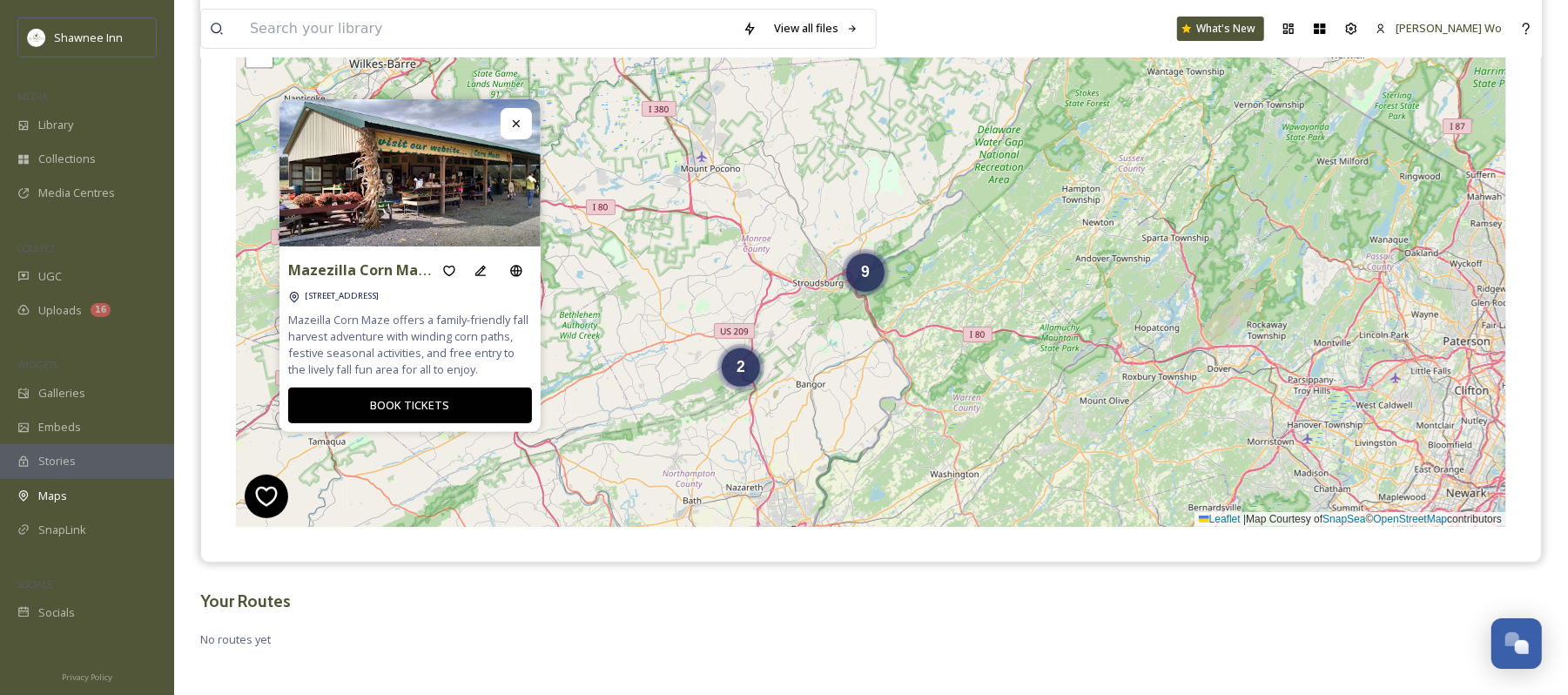
scroll to position [268, 0]
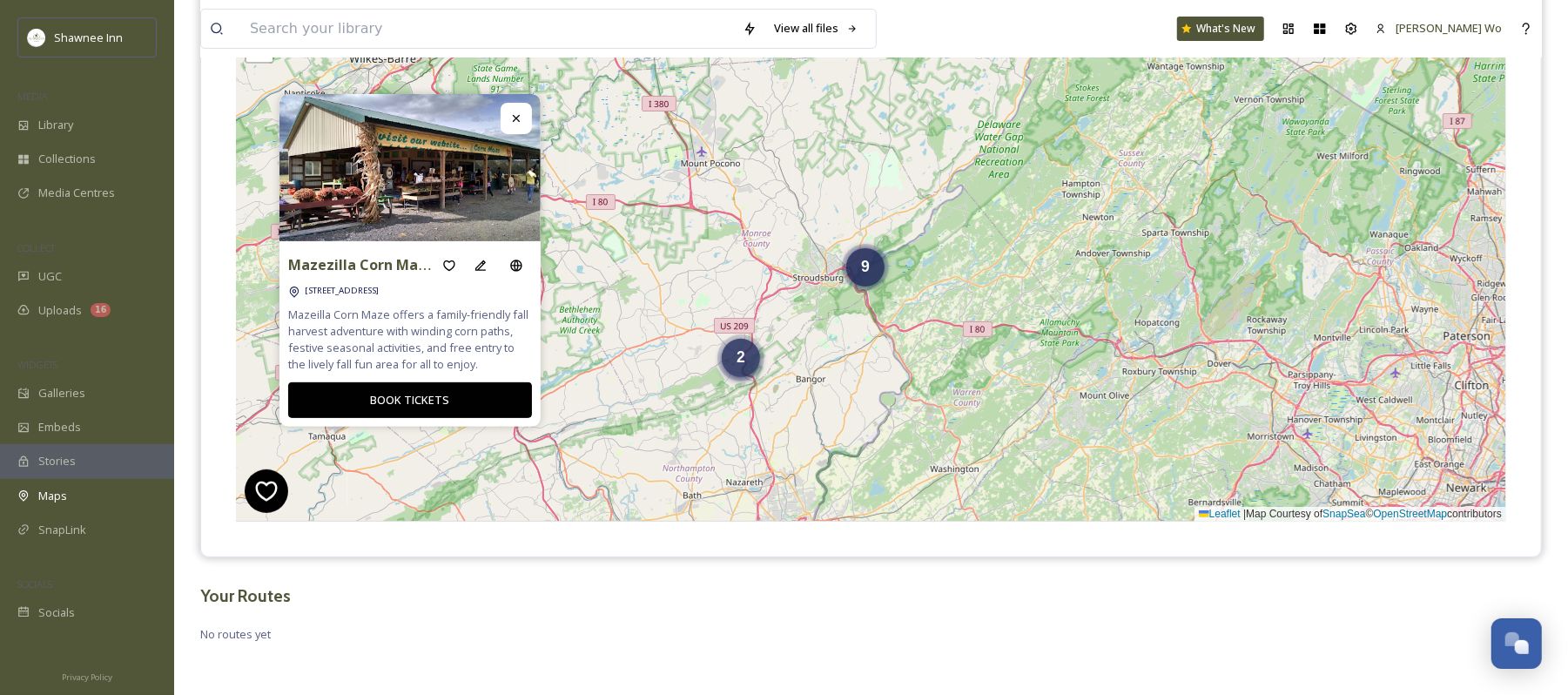
click at [745, 377] on div "2" at bounding box center [740, 358] width 39 height 39
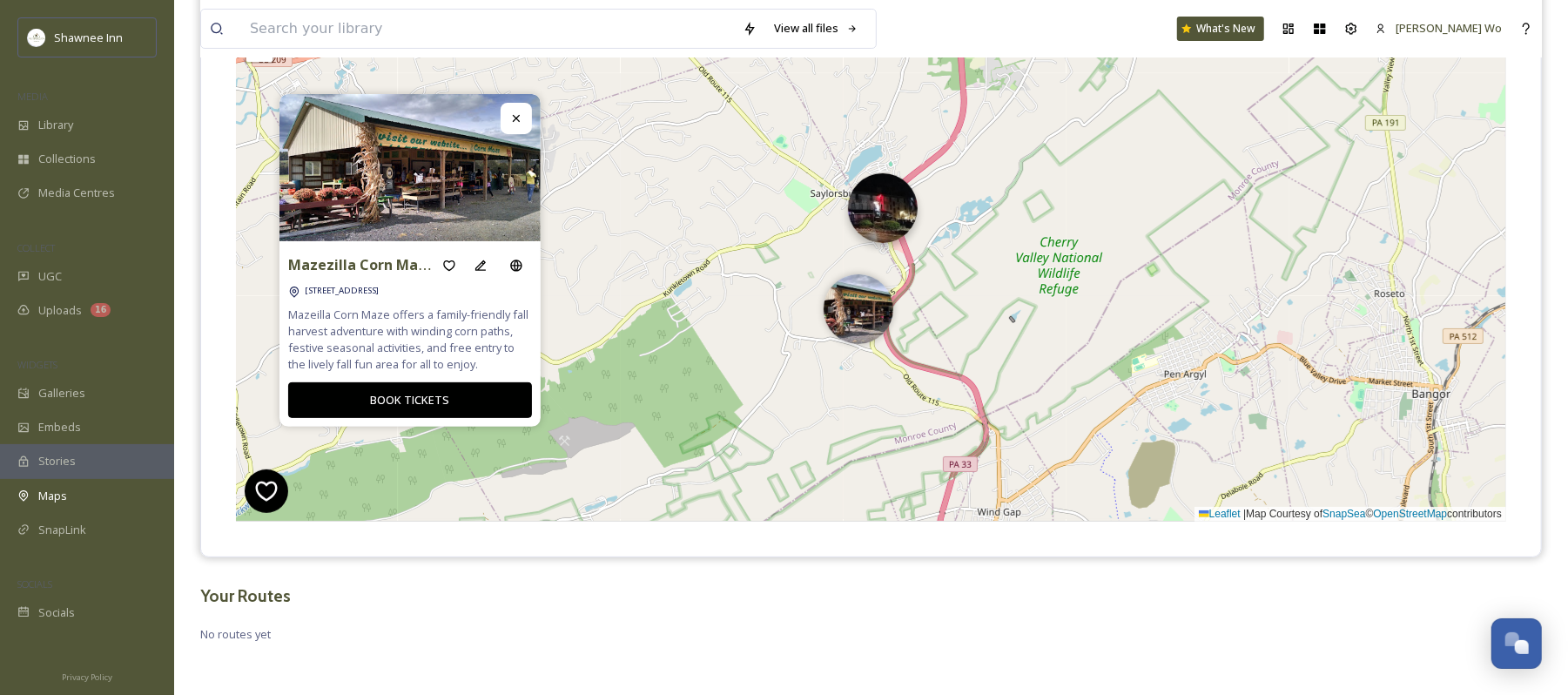
click at [889, 201] on img at bounding box center [883, 208] width 69 height 69
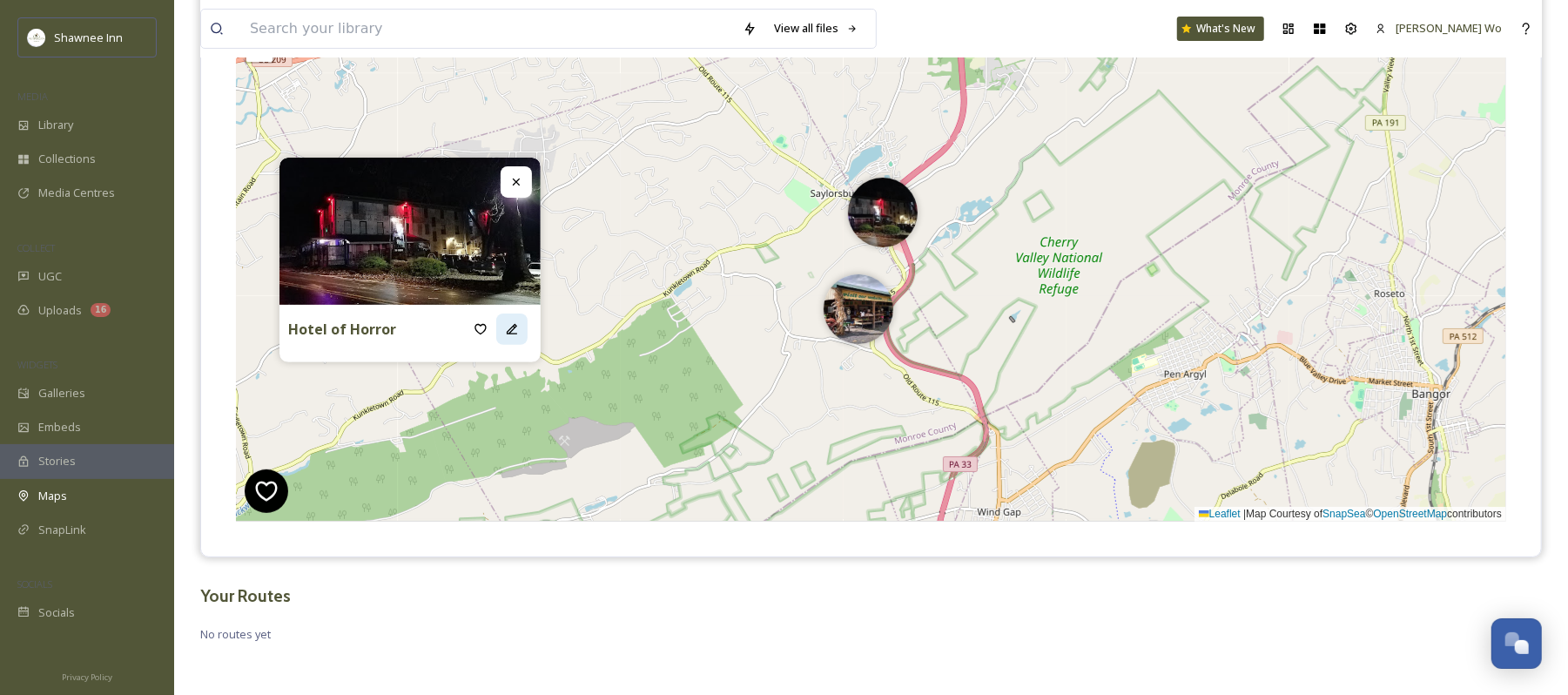
click at [520, 341] on div at bounding box center [512, 329] width 32 height 32
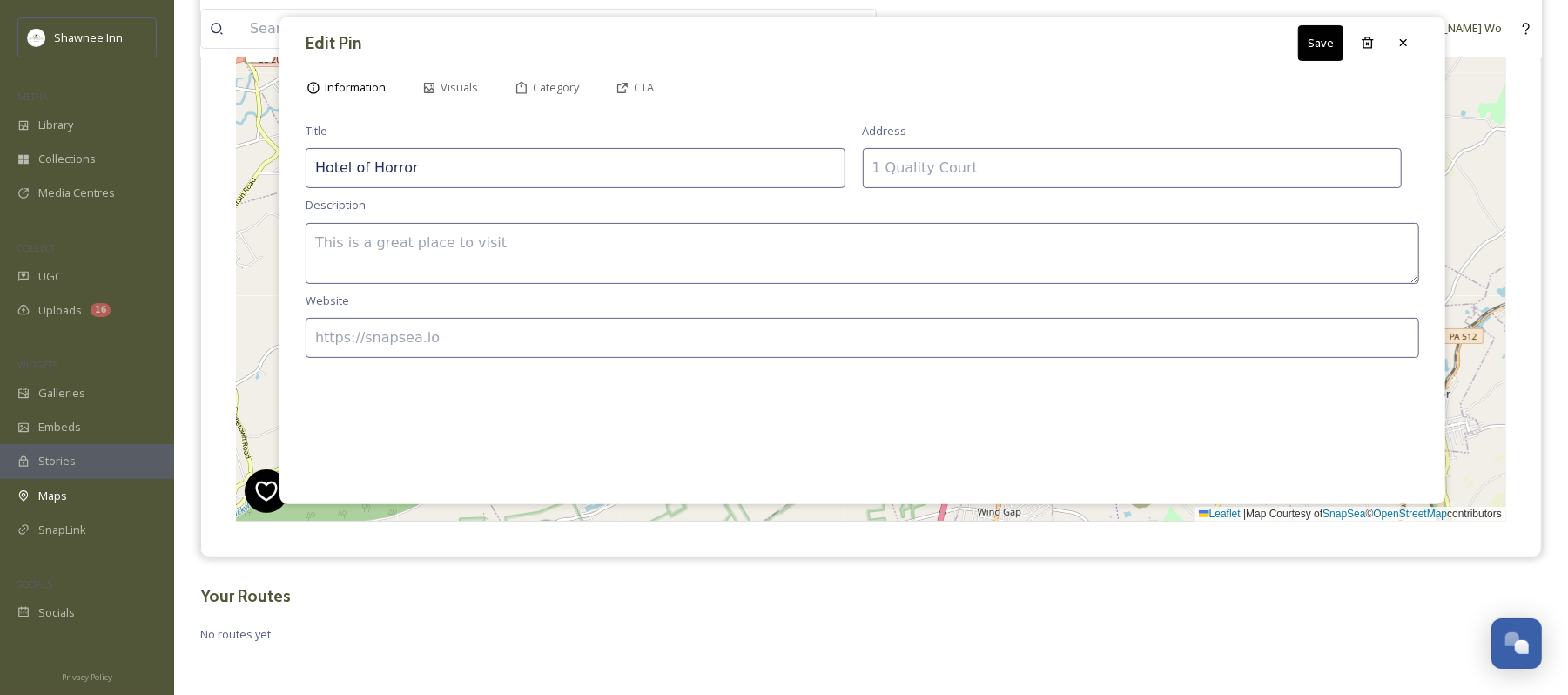
click at [917, 169] on input at bounding box center [1133, 168] width 540 height 41
paste input "5105 Cherry Valley Rd, Saylorsburg, PA 18353"
type input "5105 Cherry Valley Rd, Saylorsburg, PA 18353"
click at [585, 259] on textarea at bounding box center [862, 254] width 1114 height 61
paste textarea "The Hotel of Horror in Saylorsburg delivers a spine-tingling fall experience, w…"
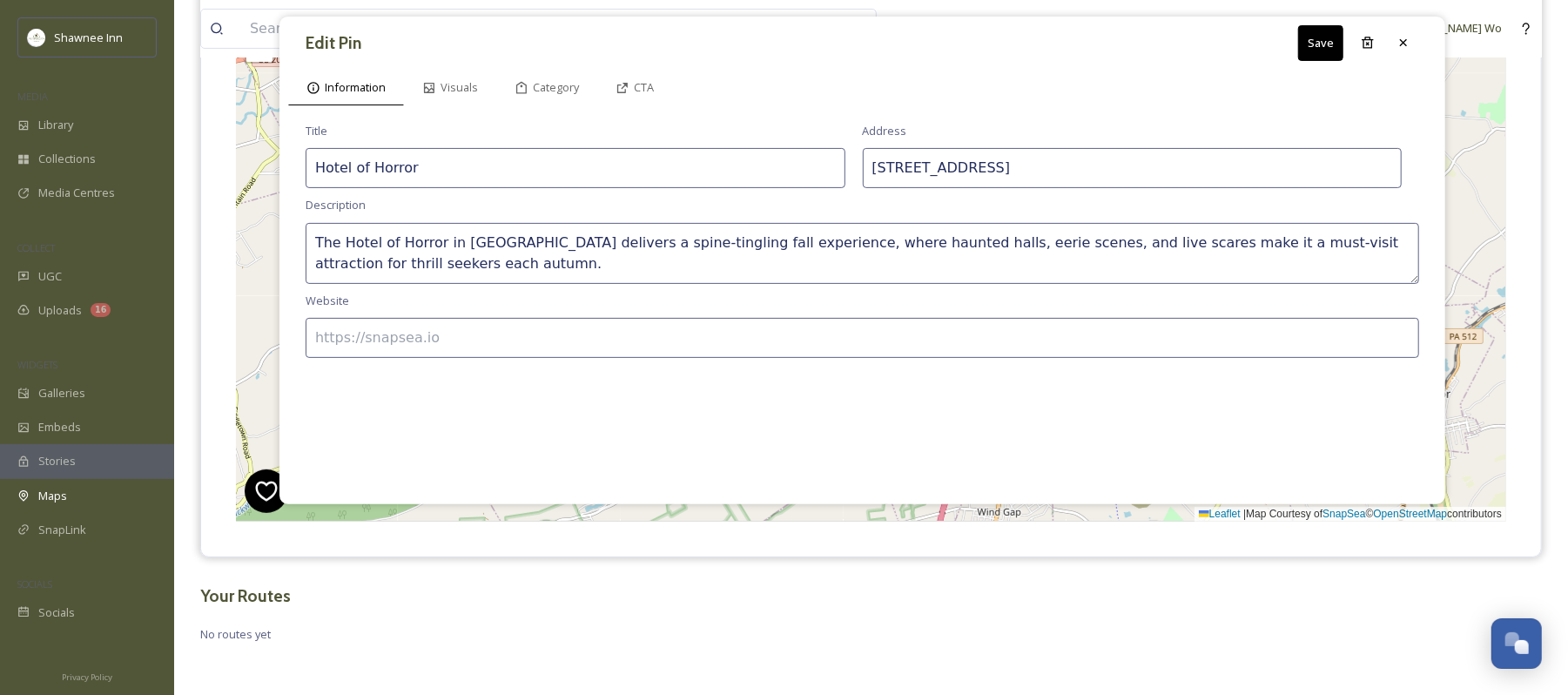
type textarea "The Hotel of Horror in Saylorsburg delivers a spine-tingling fall experience, w…"
click at [690, 358] on input at bounding box center [862, 338] width 1114 height 41
paste input "http://www.hotelofhorror.com/"
type input "http://www.hotelofhorror.com/"
click at [646, 71] on div "CTA" at bounding box center [635, 87] width 75 height 36
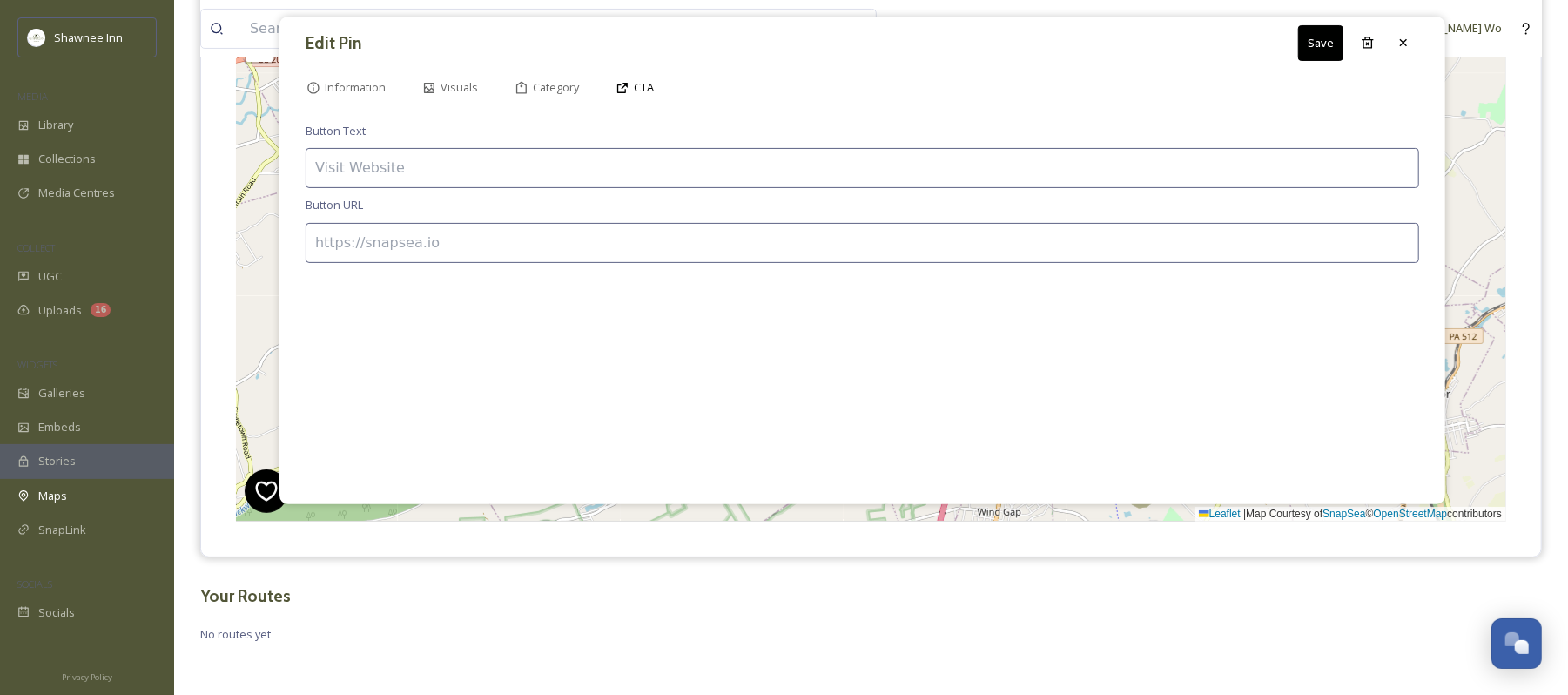
click at [812, 162] on input at bounding box center [862, 168] width 1114 height 41
type input "BUY TICKETS"
click at [771, 237] on input at bounding box center [862, 243] width 1114 height 41
paste input "http://www.hotelofhorror.com/"
type input "http://www.hotelofhorror.com/"
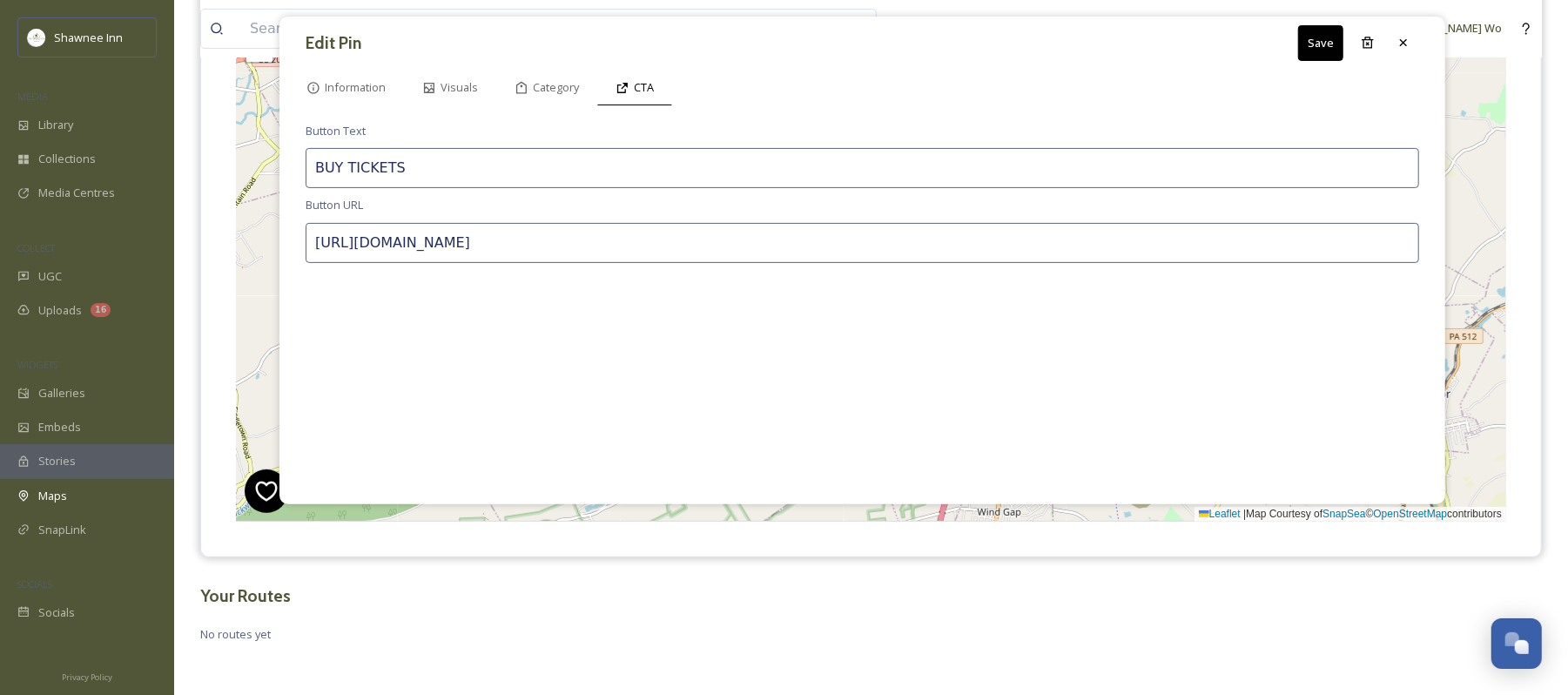
click at [1326, 33] on button "Save" at bounding box center [1321, 43] width 45 height 36
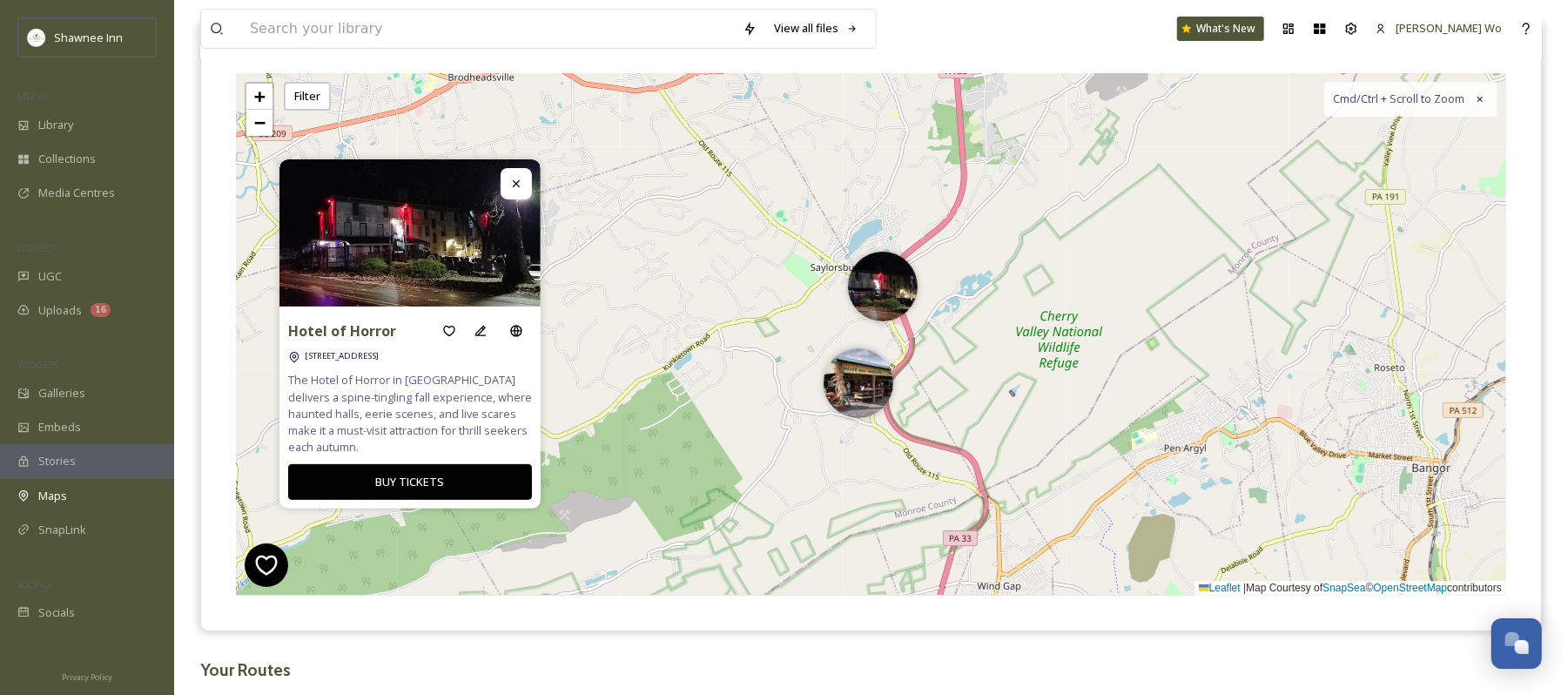
scroll to position [0, 0]
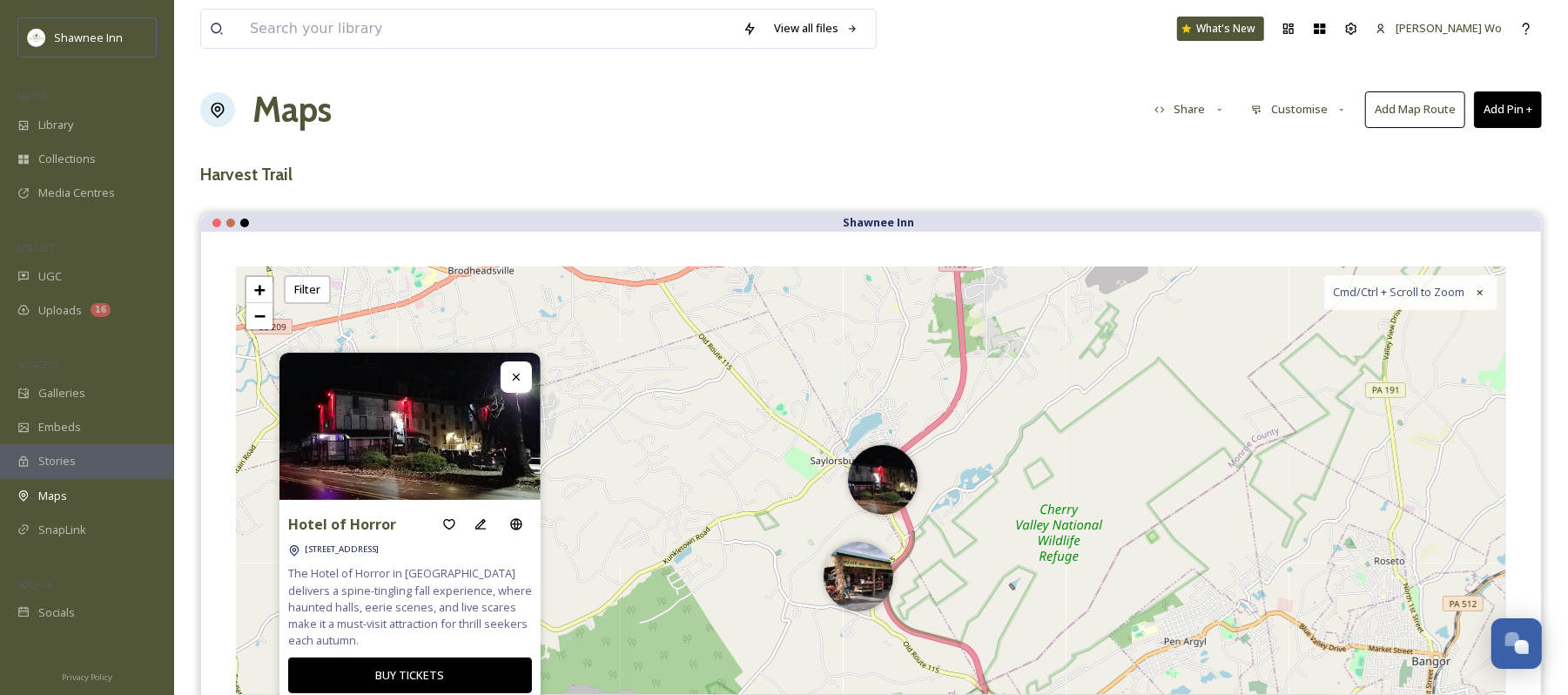
click at [1496, 103] on button "Add Pin +" at bounding box center [1508, 109] width 68 height 36
click at [1427, 150] on span "Add New Pin" at bounding box center [1459, 150] width 66 height 17
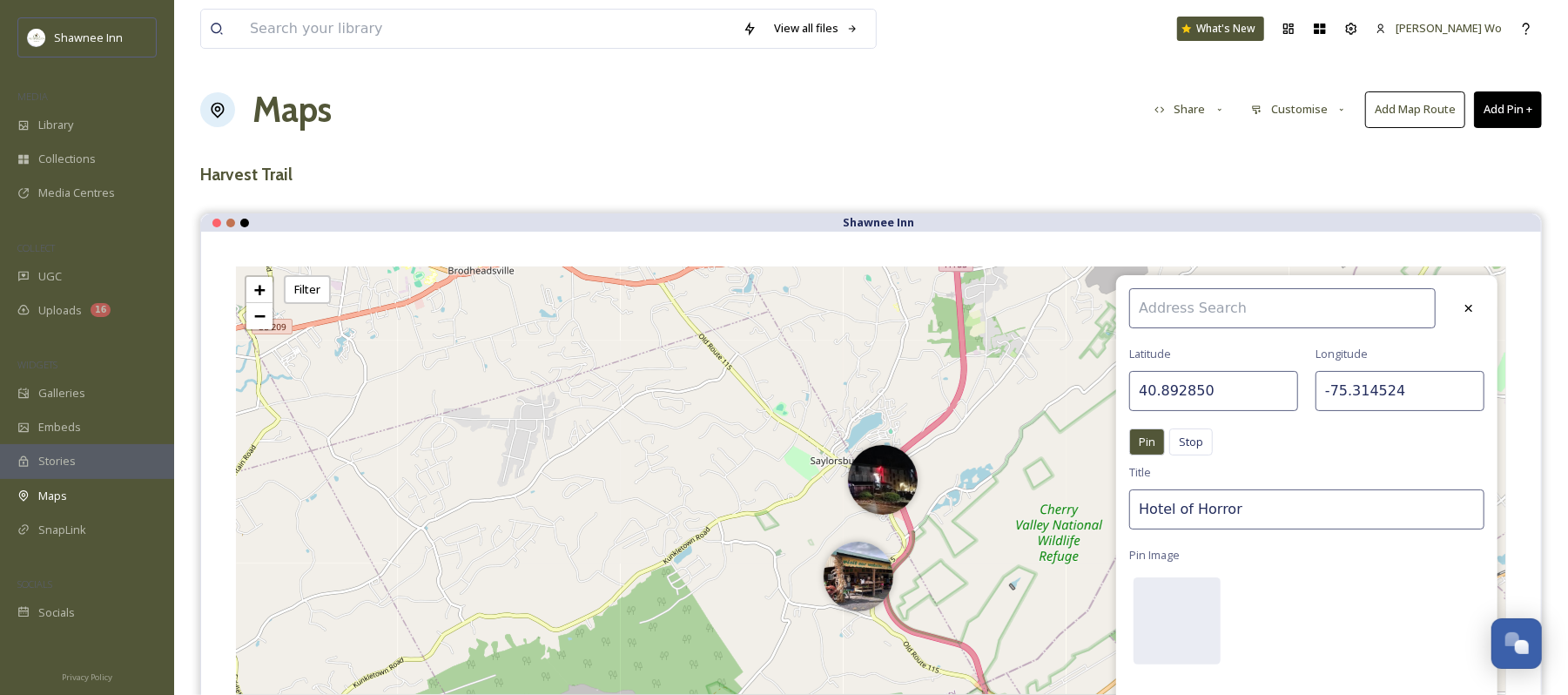
click at [1268, 388] on input "40.892850" at bounding box center [1214, 391] width 169 height 41
paste input "958101"
type input "40.958101"
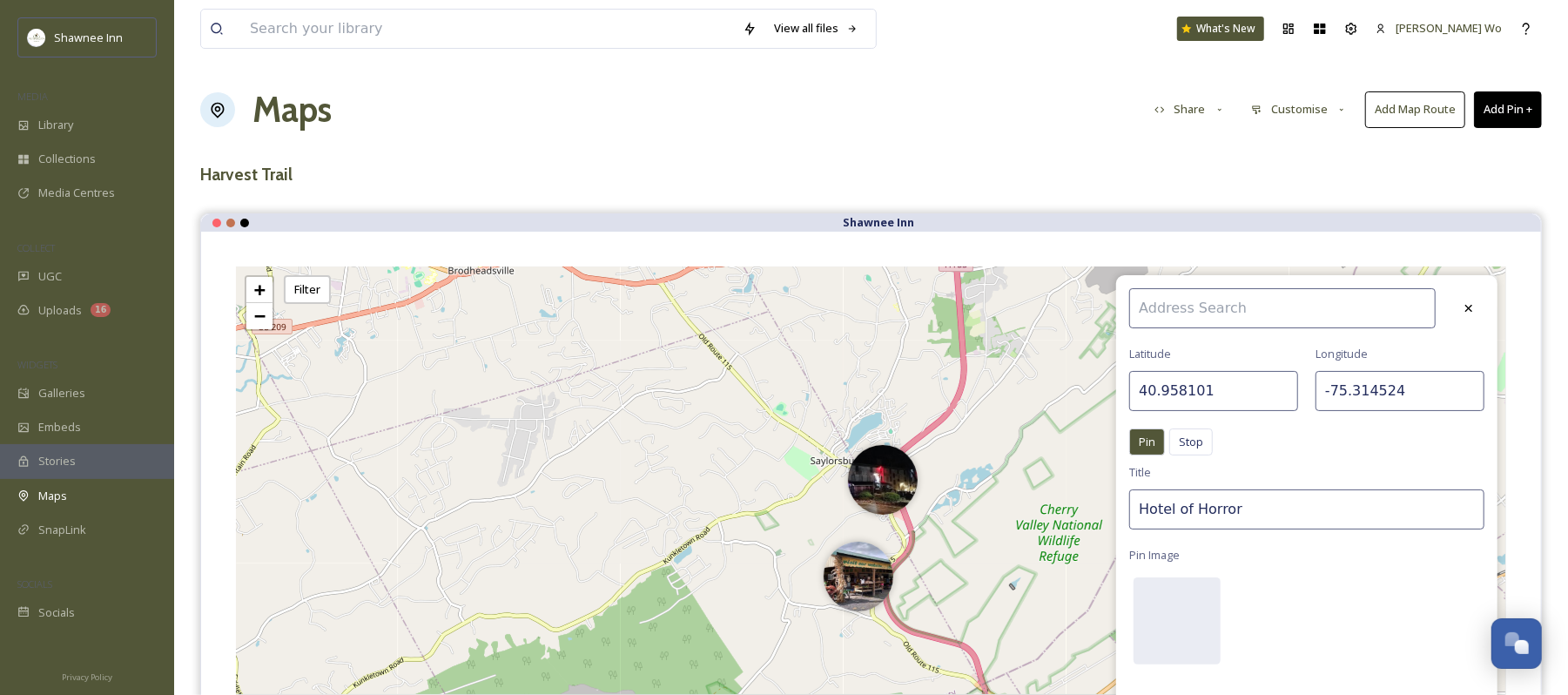
click at [1394, 398] on input "-75.314524" at bounding box center [1400, 391] width 169 height 41
paste input "252693"
type input "-75.252693"
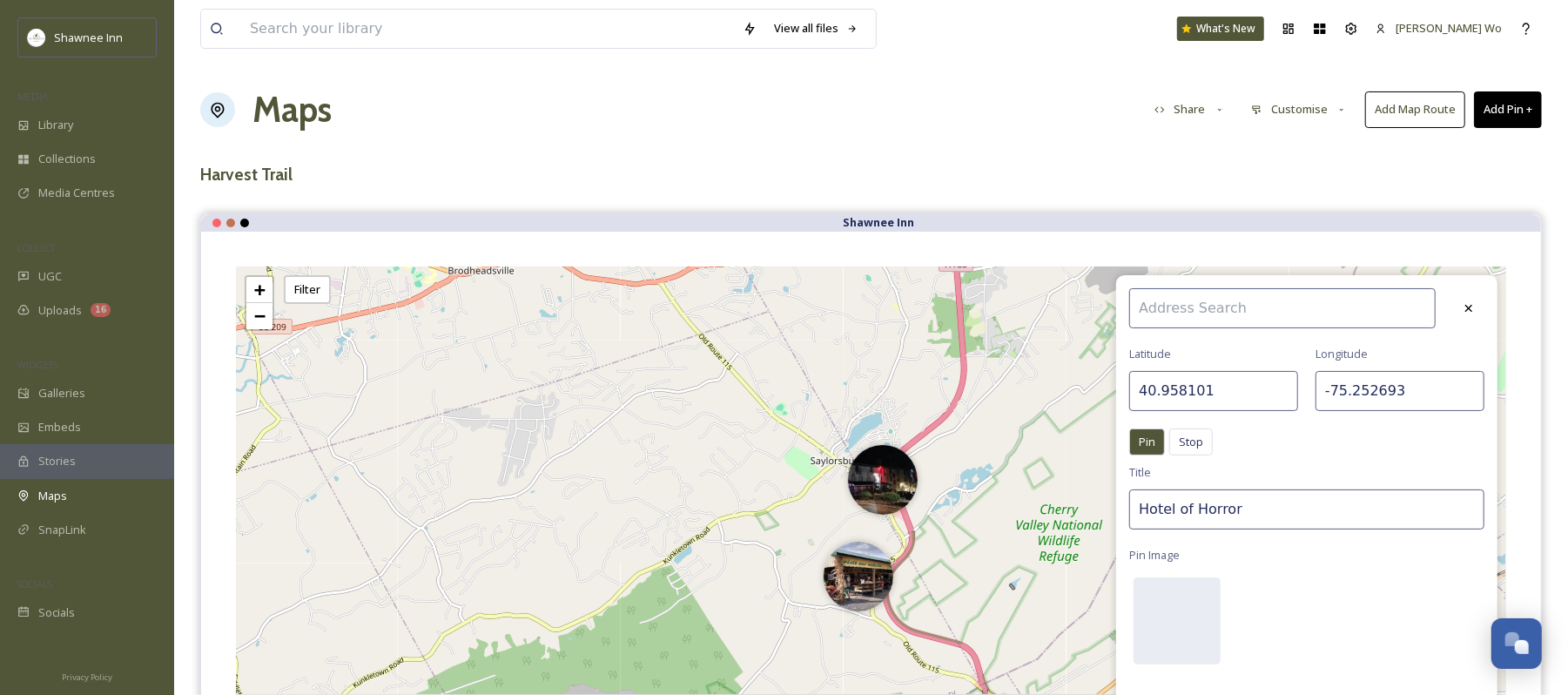
click at [1342, 498] on input "Hotel of Horror" at bounding box center [1307, 509] width 355 height 41
click at [1159, 615] on div at bounding box center [1177, 621] width 87 height 87
click at [1195, 465] on div "Pin Stop Pin Stop" at bounding box center [1307, 446] width 355 height 36
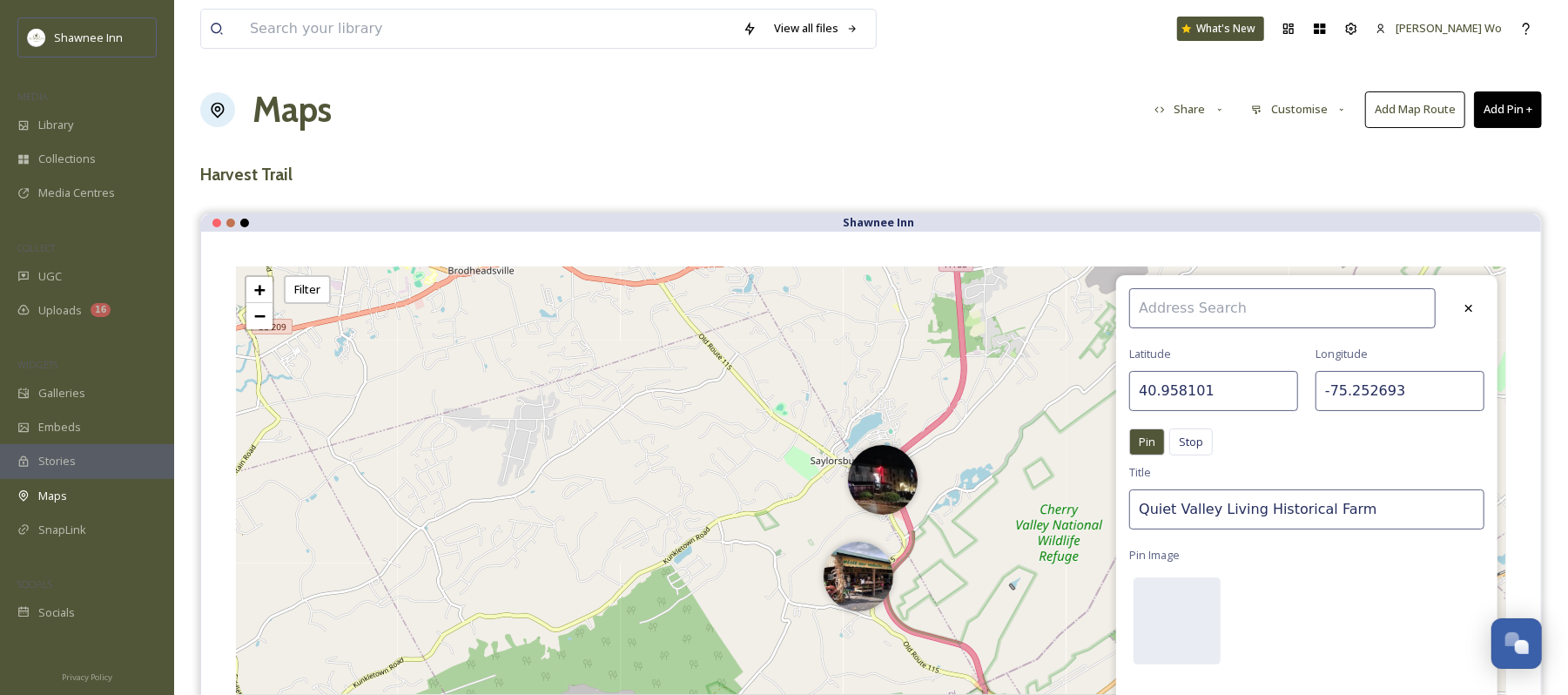
drag, startPoint x: 1212, startPoint y: 510, endPoint x: 1583, endPoint y: 451, distance: 375.7
click at [1568, 451] on html "Shawnee Inn MEDIA Library Collections Media Centres COLLECT UGC Uploads 16 WIDG…" at bounding box center [784, 480] width 1568 height 962
type input "Quiet Valley Harvest Festival"
click at [1237, 407] on input "40.958101" at bounding box center [1214, 391] width 169 height 41
click at [1237, 405] on input "40.958101" at bounding box center [1214, 391] width 169 height 41
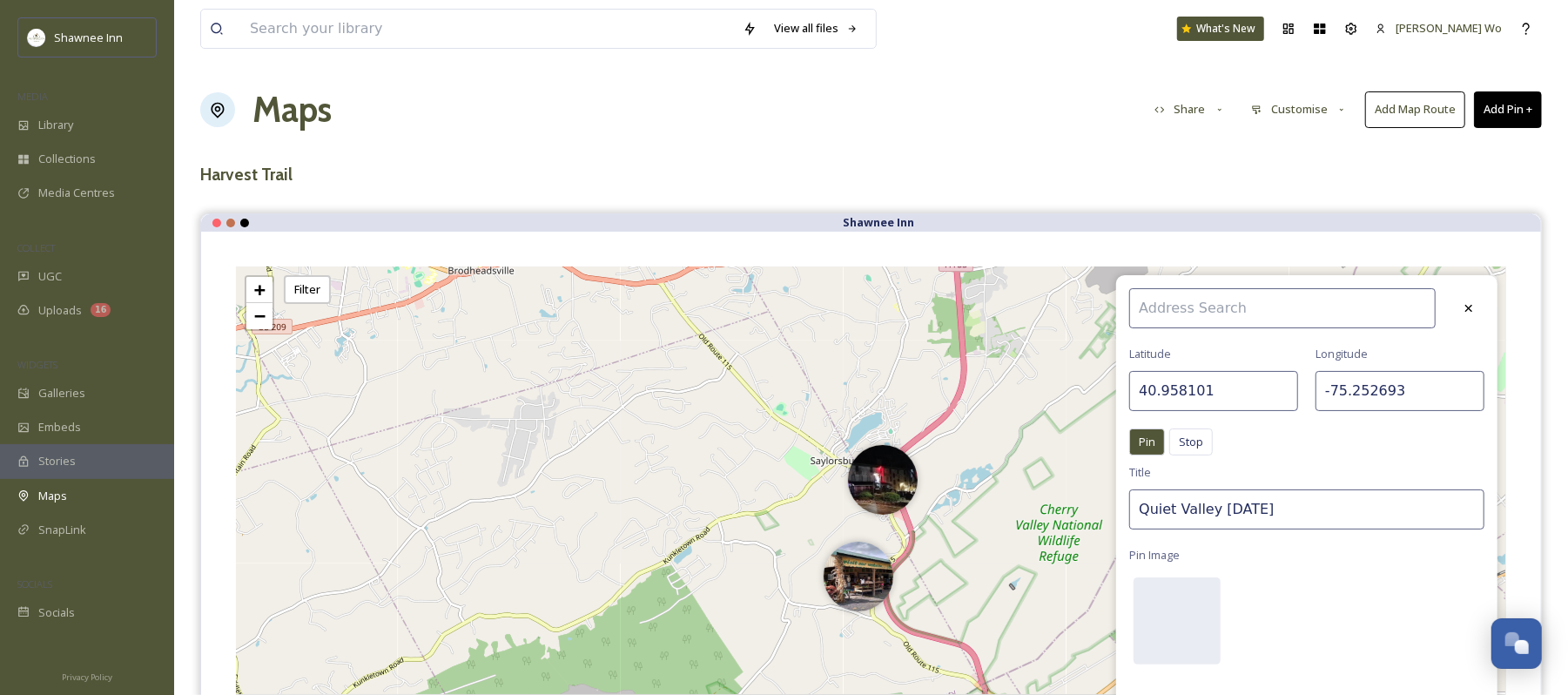
click at [1237, 405] on input "40.958101" at bounding box center [1214, 391] width 169 height 41
paste input "08"
type input "40.958081"
click at [1353, 400] on input "-75.252693" at bounding box center [1400, 391] width 169 height 41
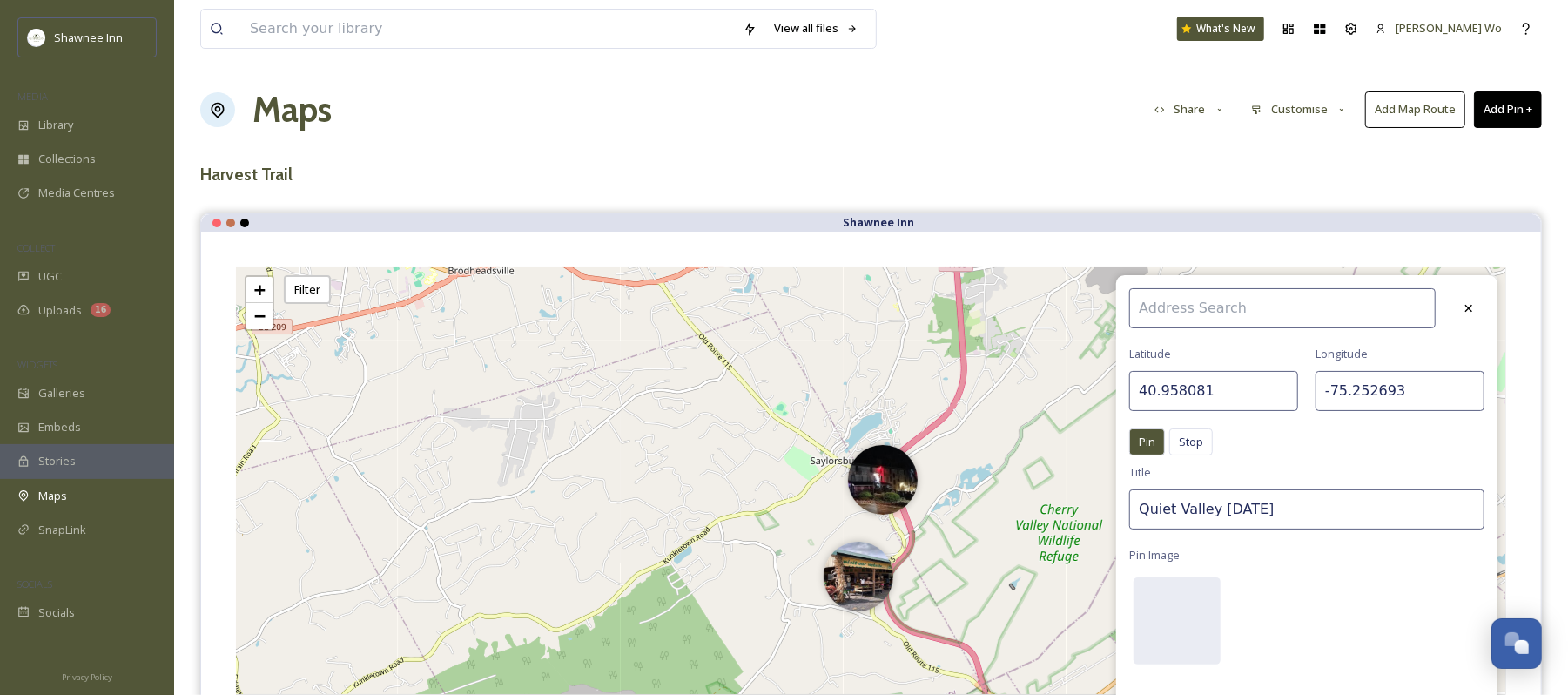
click at [1353, 400] on input "-75.252693" at bounding box center [1400, 391] width 169 height 41
paste input "071"
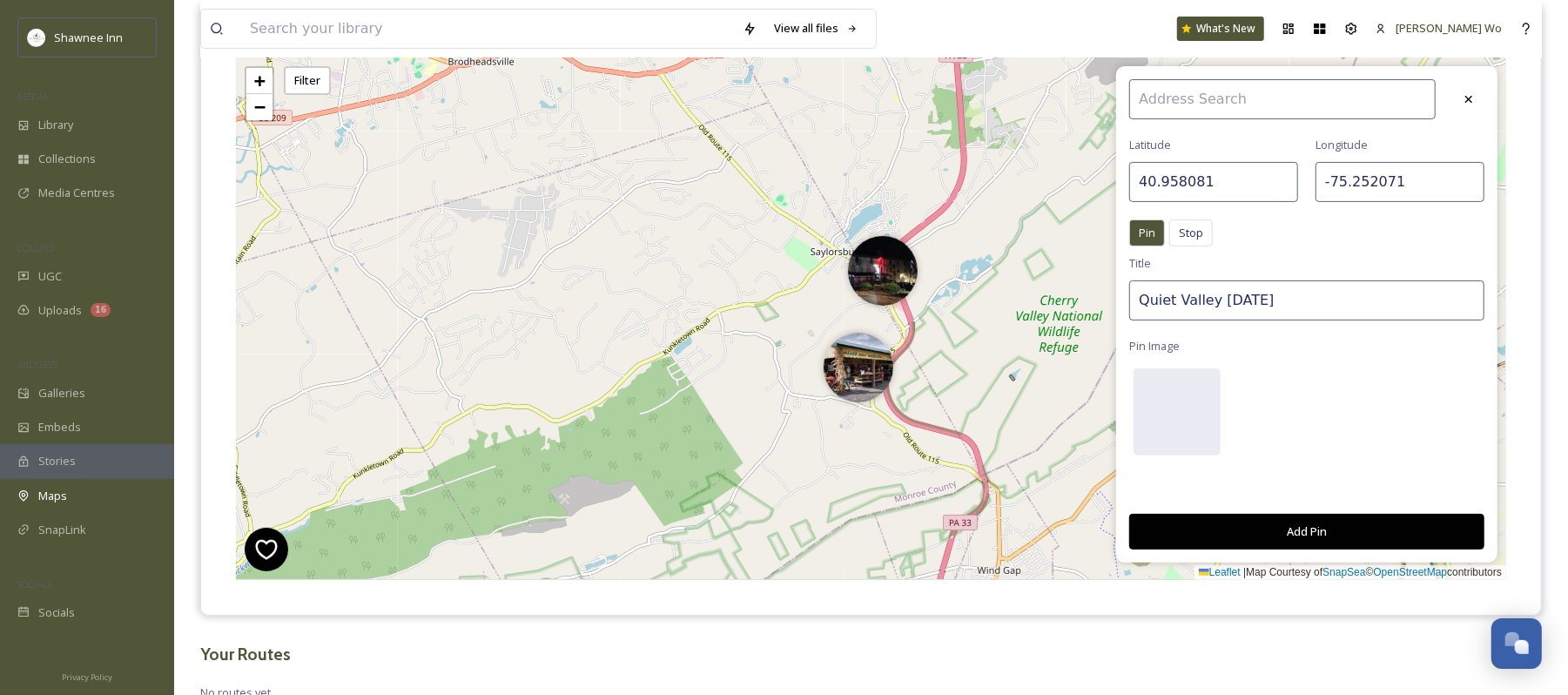
scroll to position [231, 0]
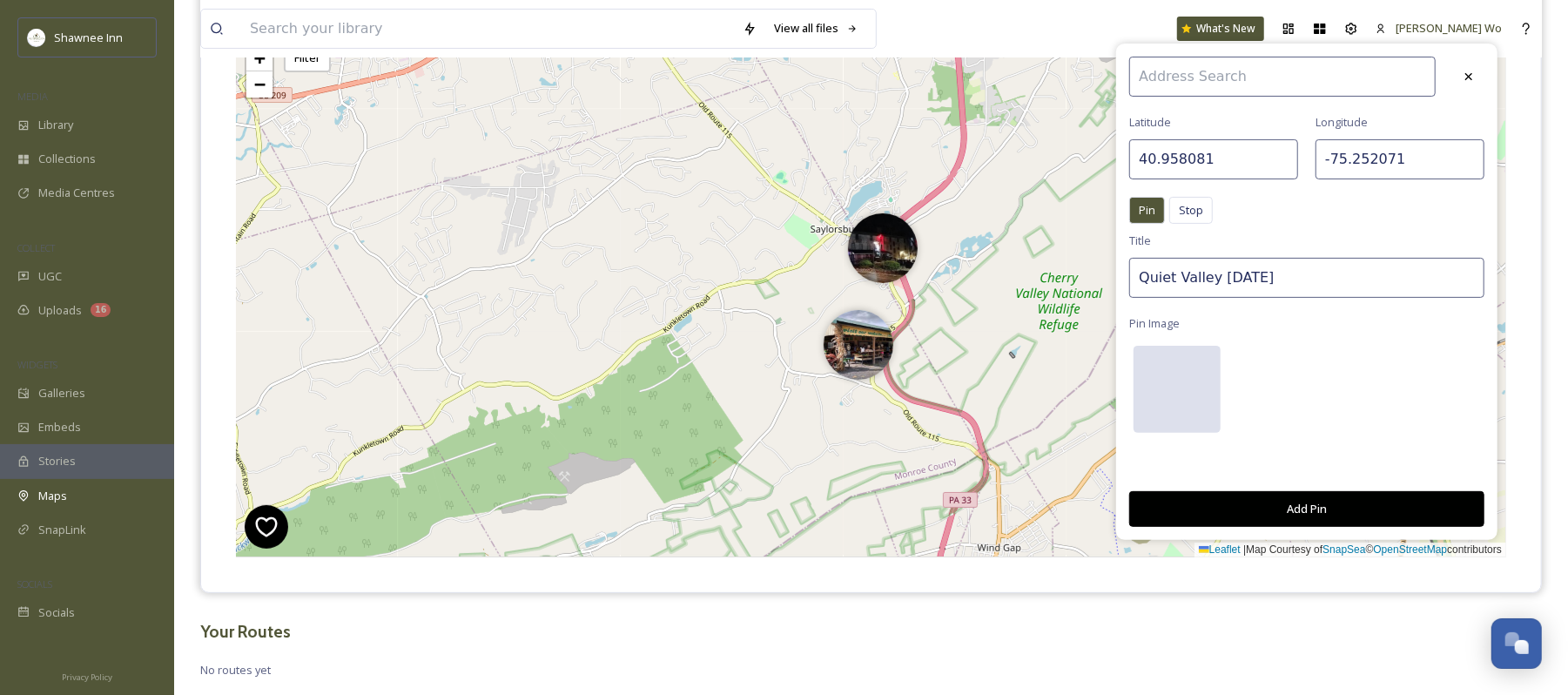
type input "-75.252071"
click at [1173, 388] on div at bounding box center [1177, 390] width 87 height 87
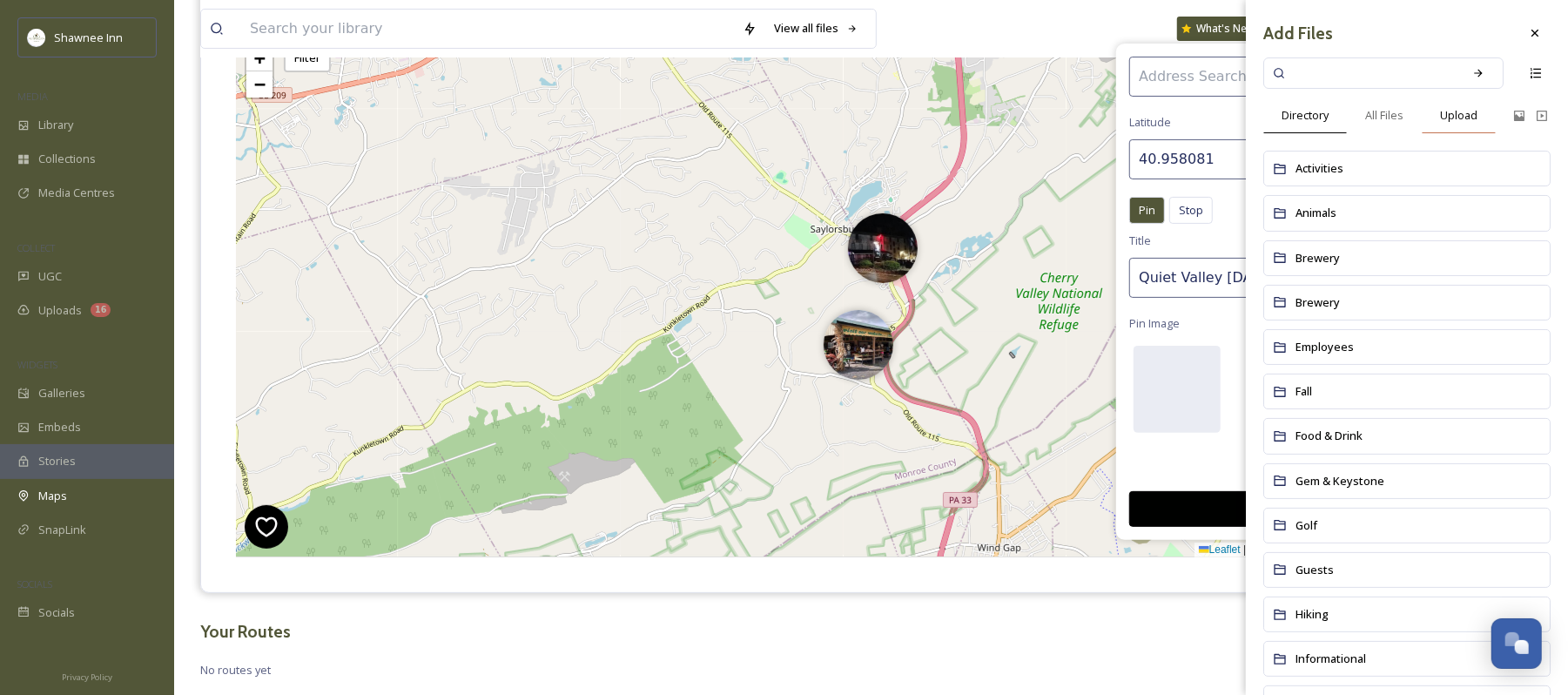
click at [1457, 110] on span "Upload" at bounding box center [1459, 115] width 38 height 17
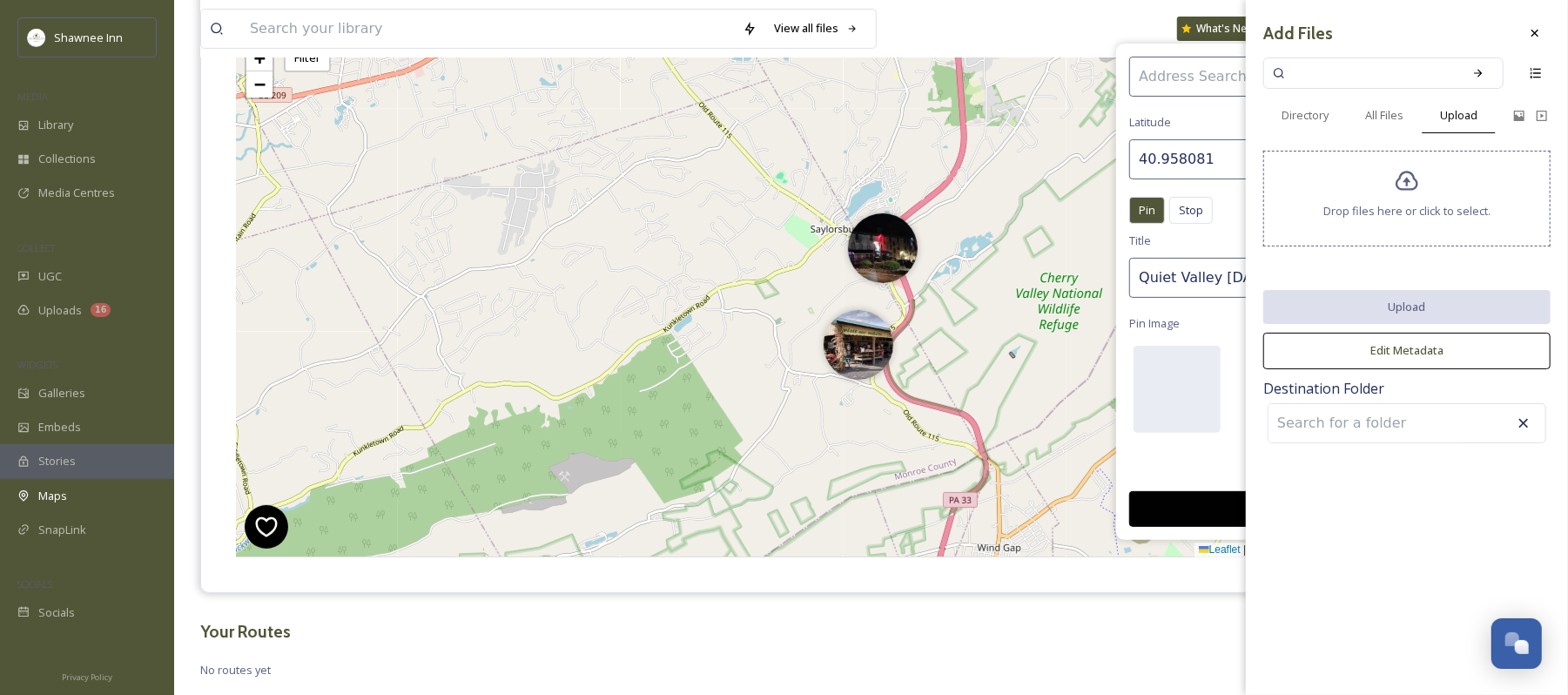
click at [1355, 196] on div "Drop files here or click to select." at bounding box center [1407, 198] width 288 height 96
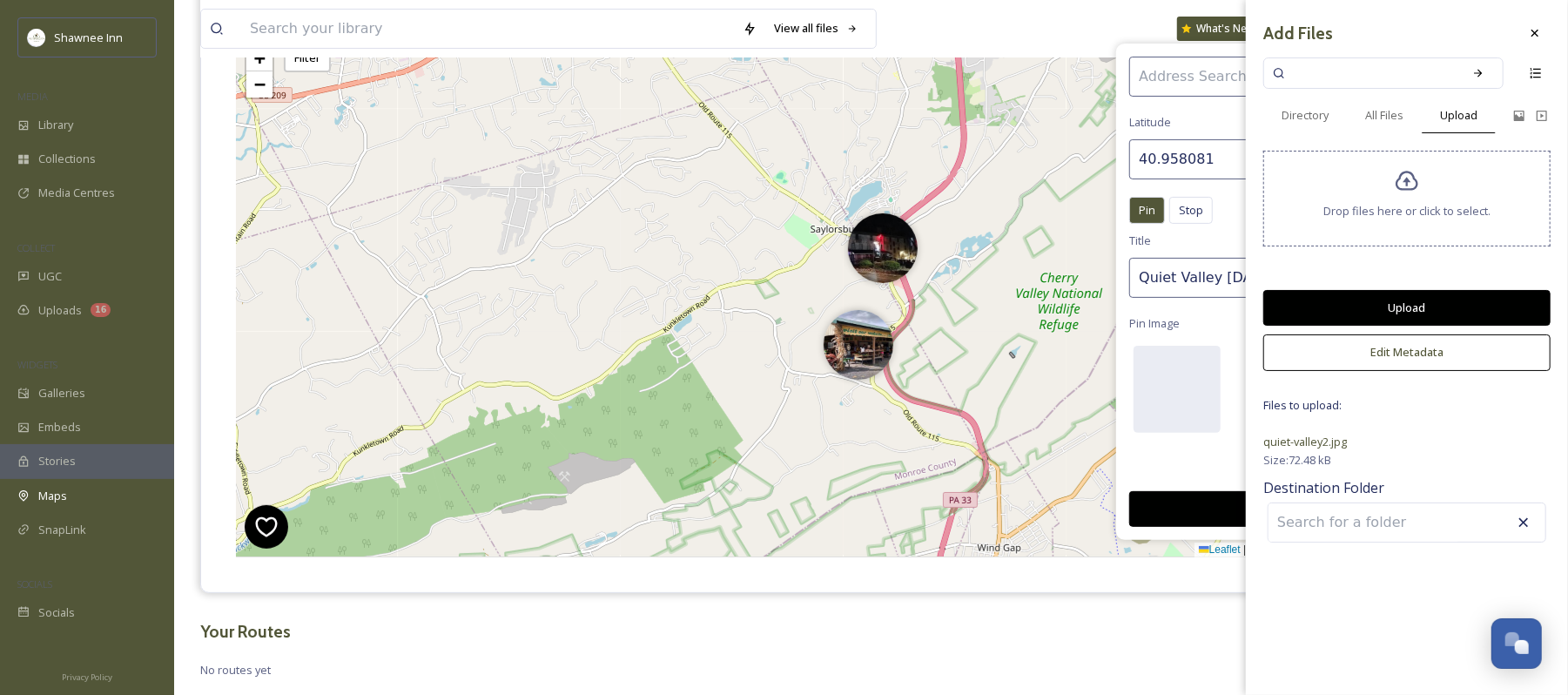
click at [1406, 304] on button "Upload" at bounding box center [1407, 307] width 288 height 36
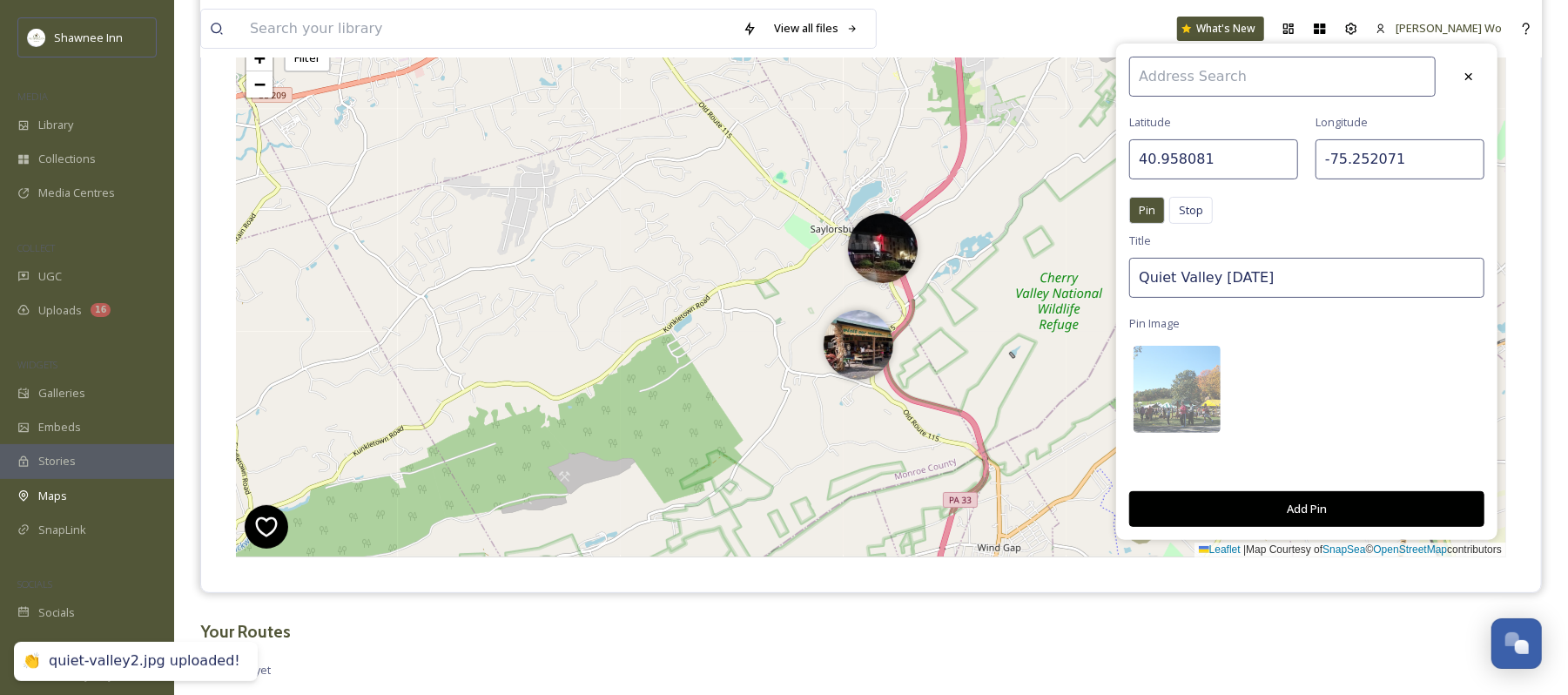
click at [1317, 514] on button "Add Pin" at bounding box center [1307, 509] width 355 height 36
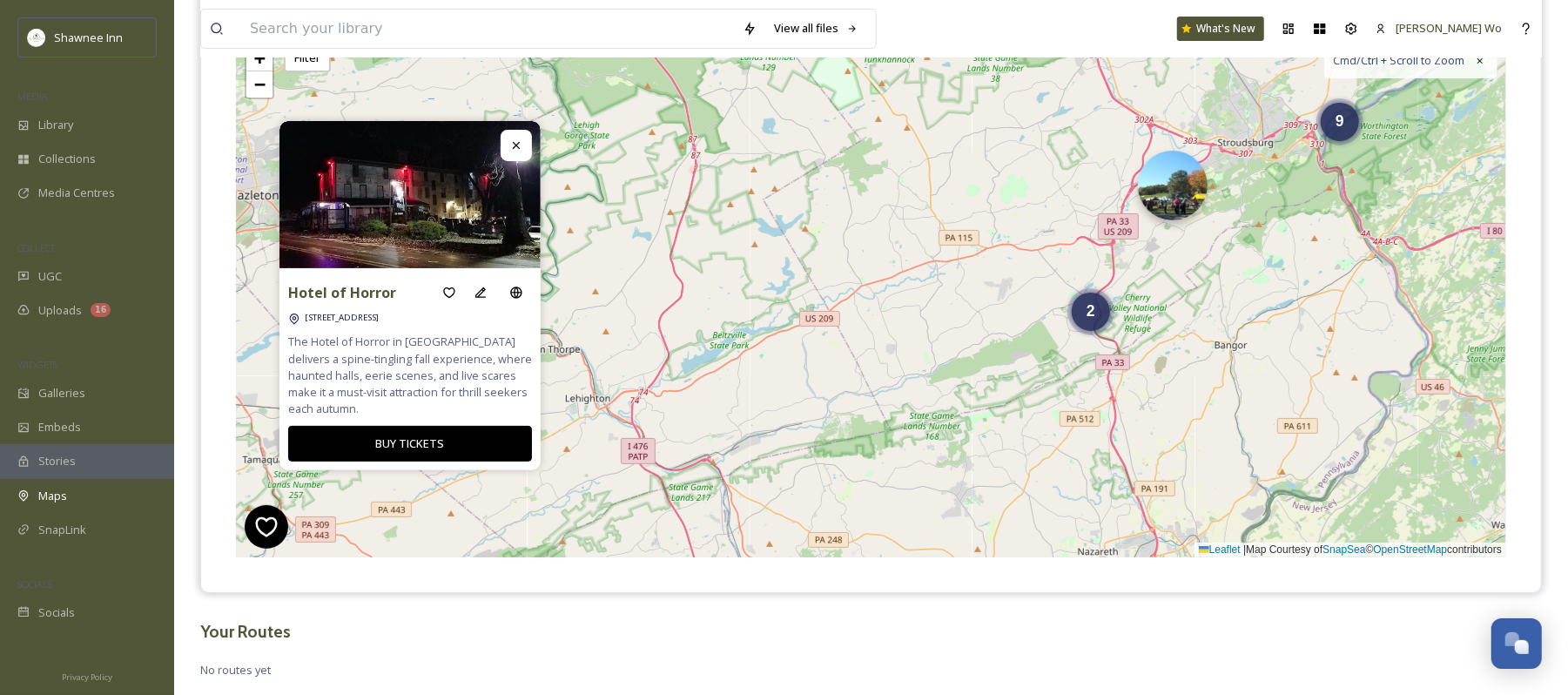
click at [1171, 200] on img at bounding box center [1173, 185] width 69 height 69
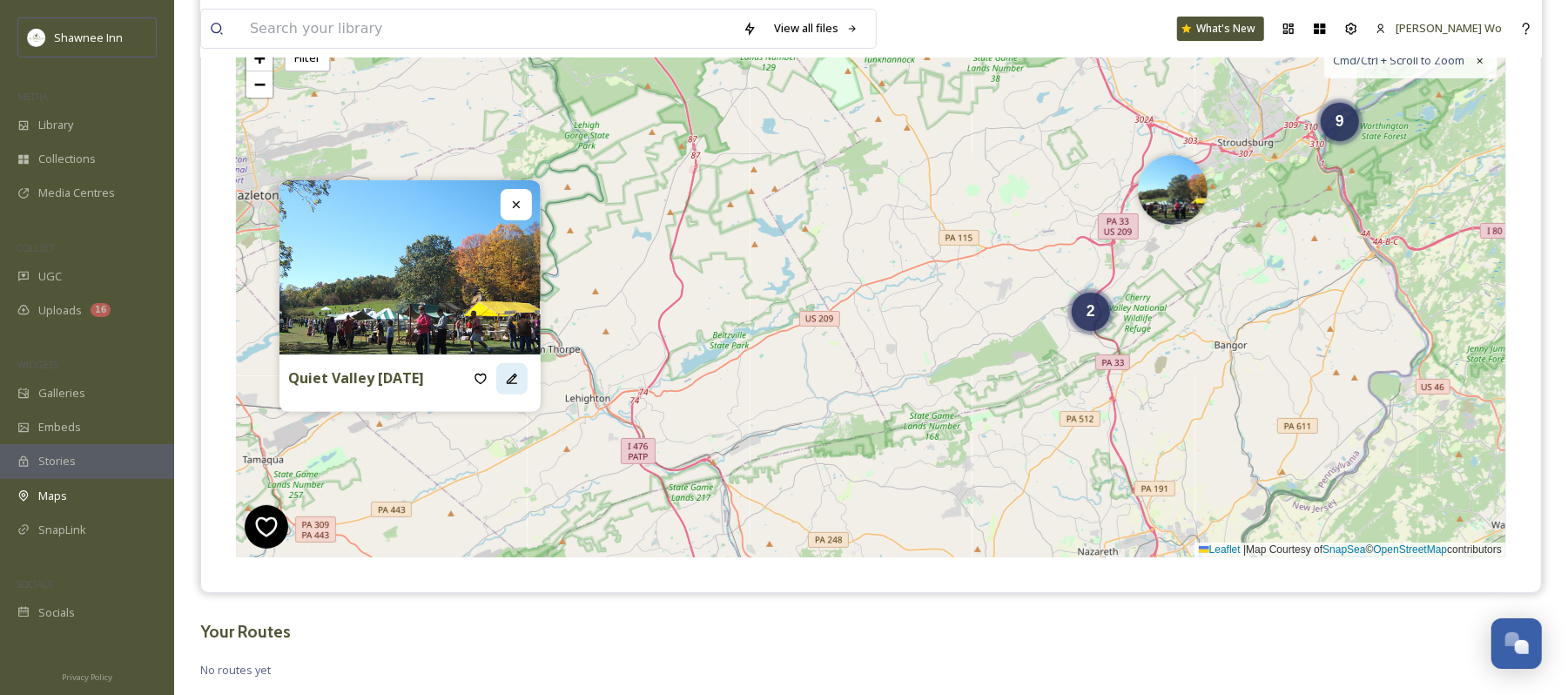
click at [506, 375] on icon at bounding box center [512, 379] width 14 height 14
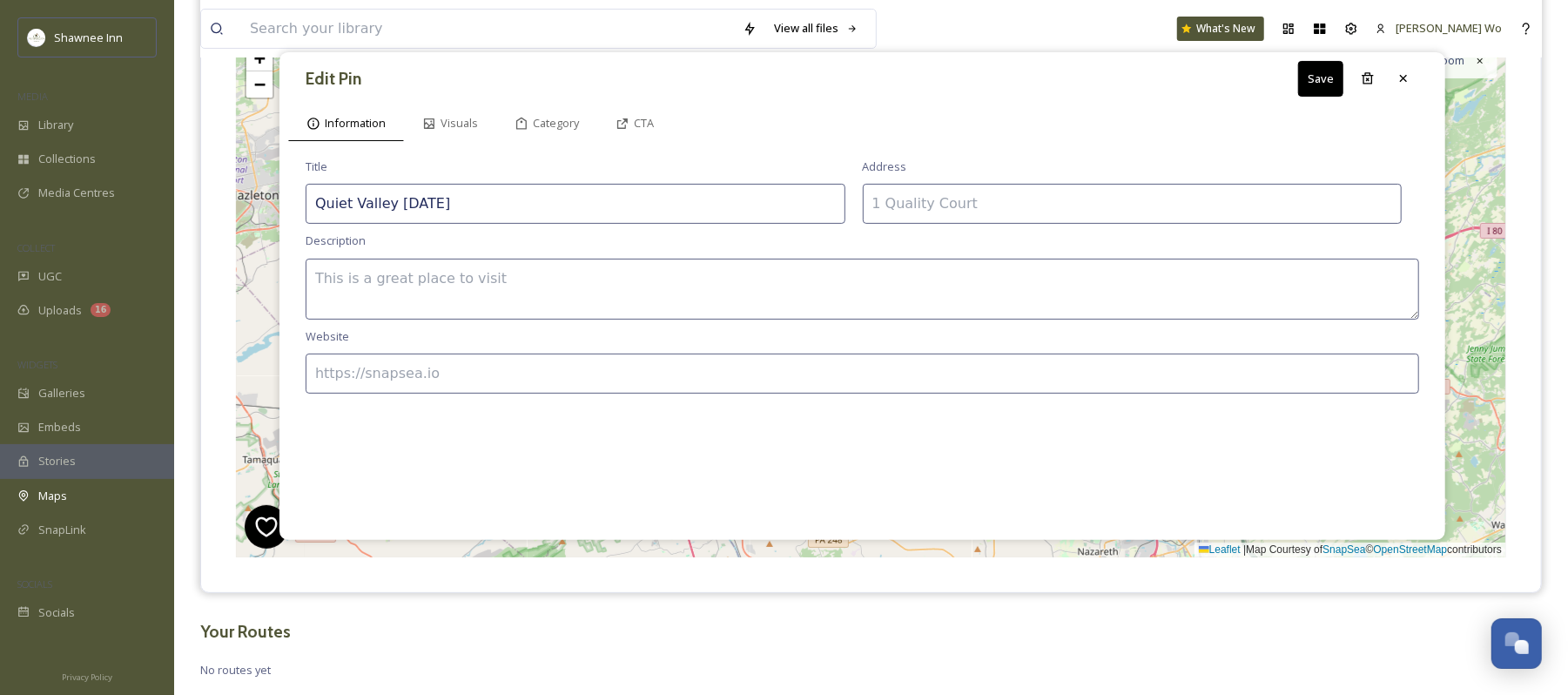
click at [931, 207] on input at bounding box center [1133, 204] width 540 height 41
paste input "347 Quiet Valley Rd, Stroudsburg, PA 18360"
type input "347 Quiet Valley Rd, Stroudsburg, PA 18360"
click at [655, 279] on textarea at bounding box center [862, 290] width 1114 height 61
paste textarea "The Quiet Valley Harvest Festival is October 11–12, 2025 (10:00 AM–5:00 PM), ce…"
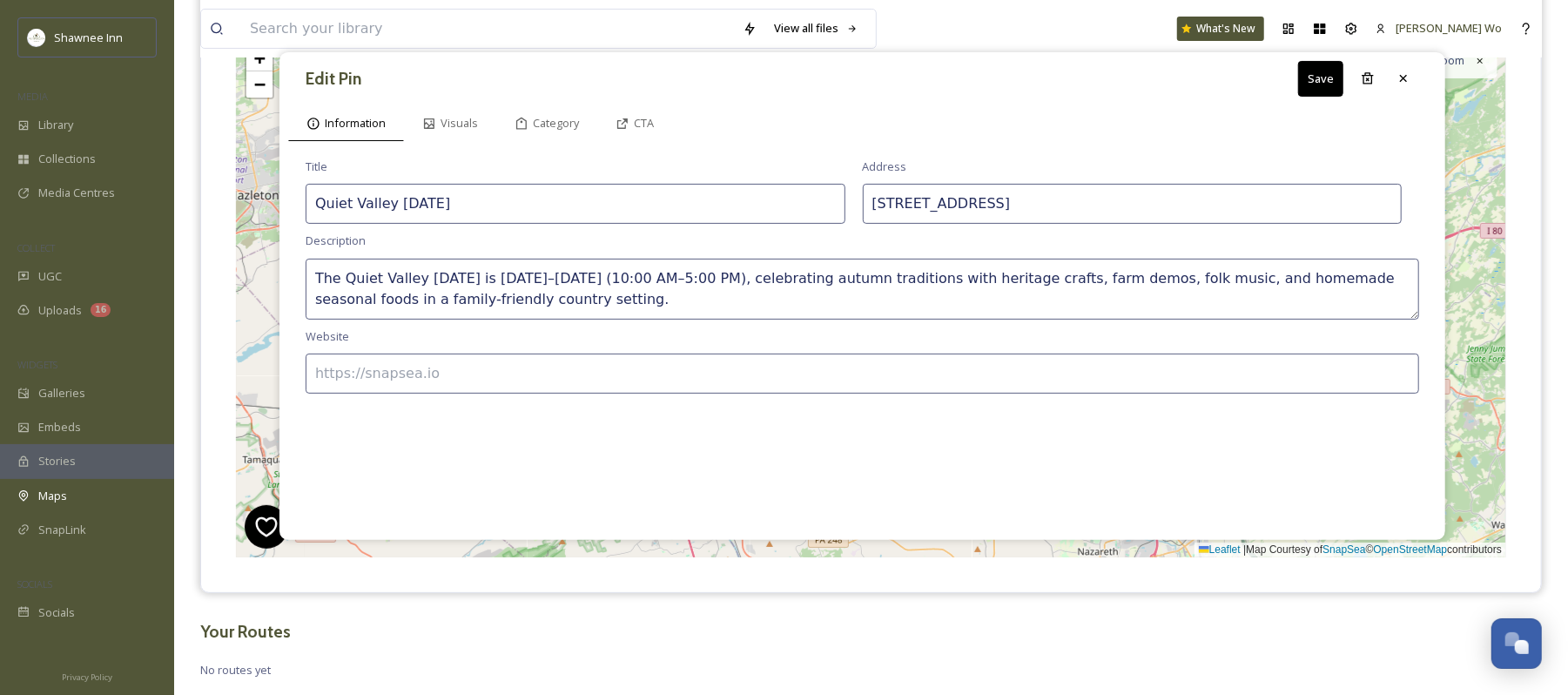
type textarea "The Quiet Valley Harvest Festival is October 11–12, 2025 (10:00 AM–5:00 PM), ce…"
click at [603, 387] on input at bounding box center [862, 374] width 1114 height 41
paste input "http://www.quietvalley.org/"
type input "http://www.quietvalley.org/"
click at [1311, 77] on button "Save" at bounding box center [1321, 79] width 45 height 36
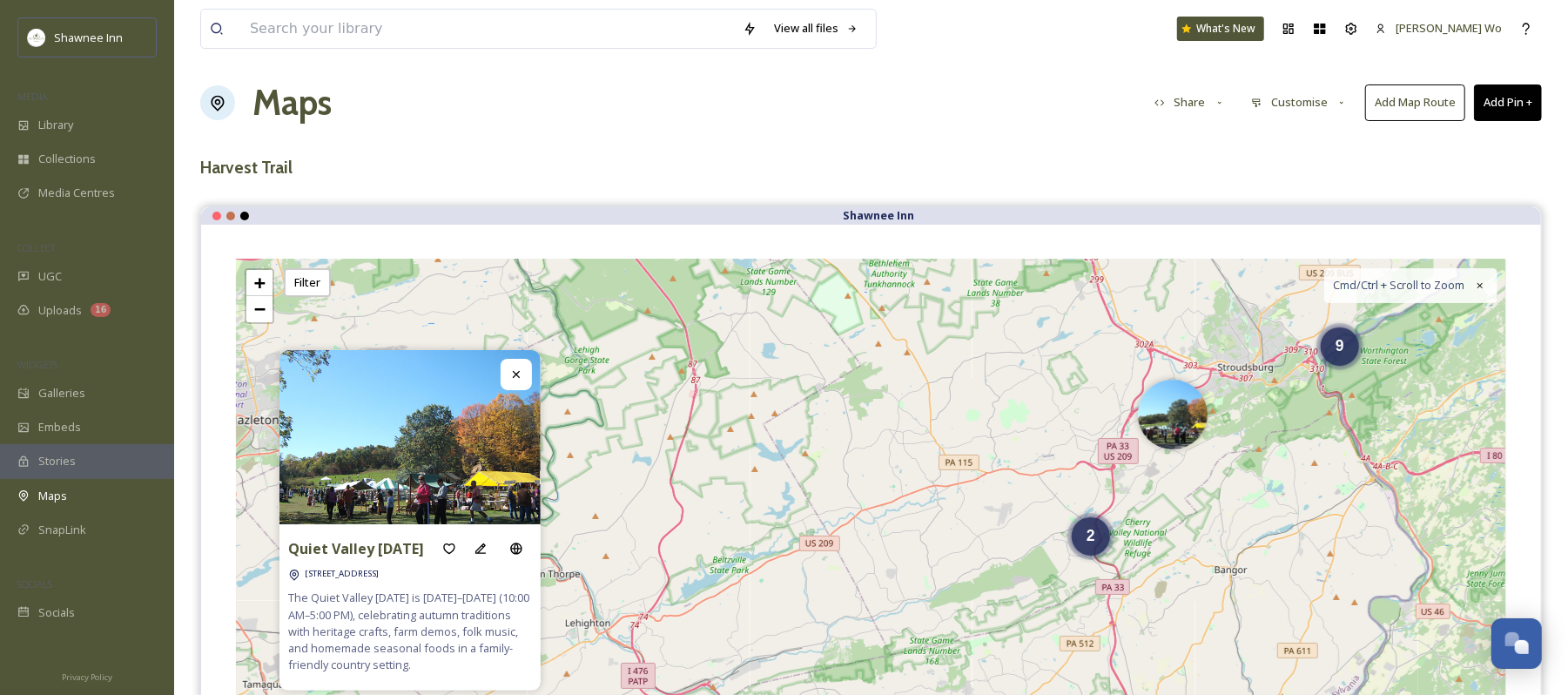
scroll to position [0, 0]
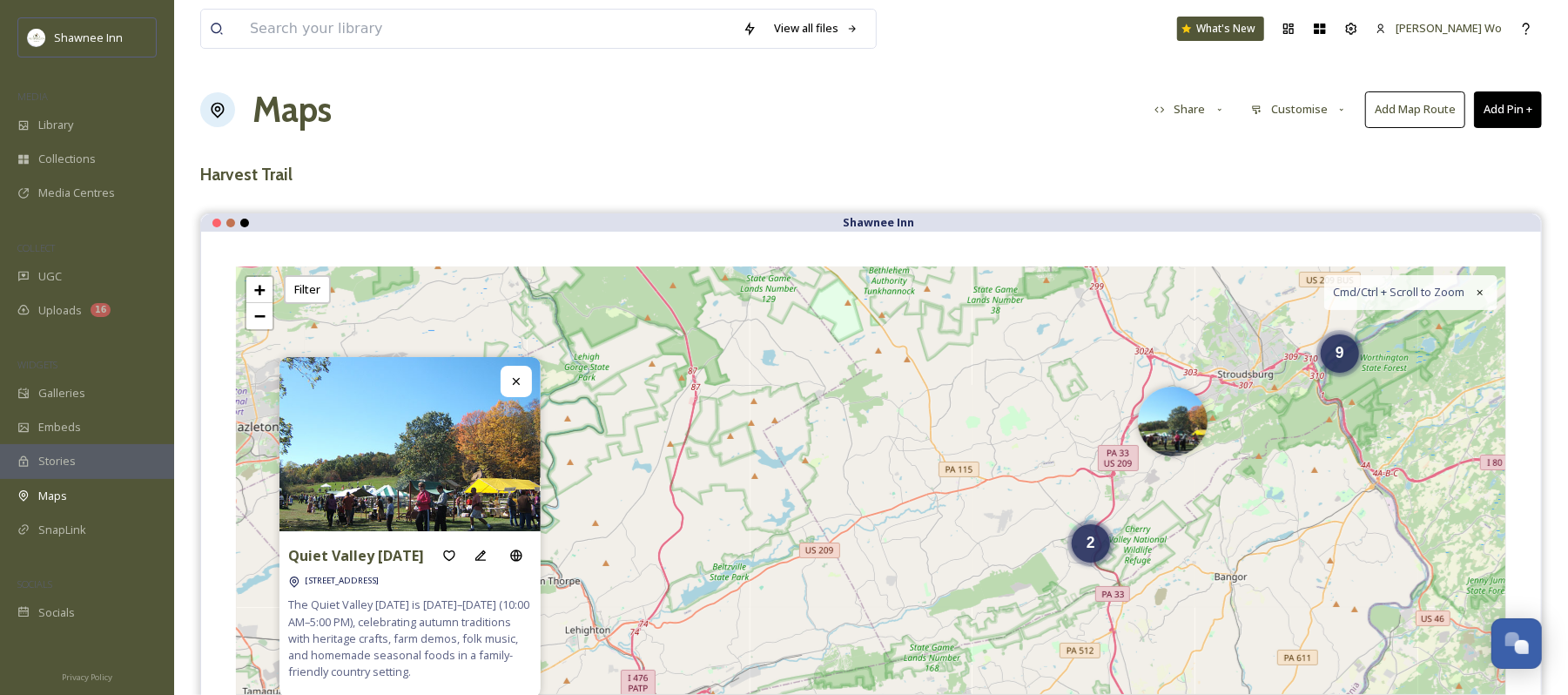
click at [1512, 94] on button "Add Pin +" at bounding box center [1508, 109] width 68 height 36
drag, startPoint x: 1463, startPoint y: 168, endPoint x: 1466, endPoint y: 139, distance: 29.2
click at [1466, 139] on div "Add New Pin Add Pin From Library" at bounding box center [1479, 167] width 126 height 69
click at [1427, 158] on span "Add New Pin" at bounding box center [1459, 150] width 66 height 17
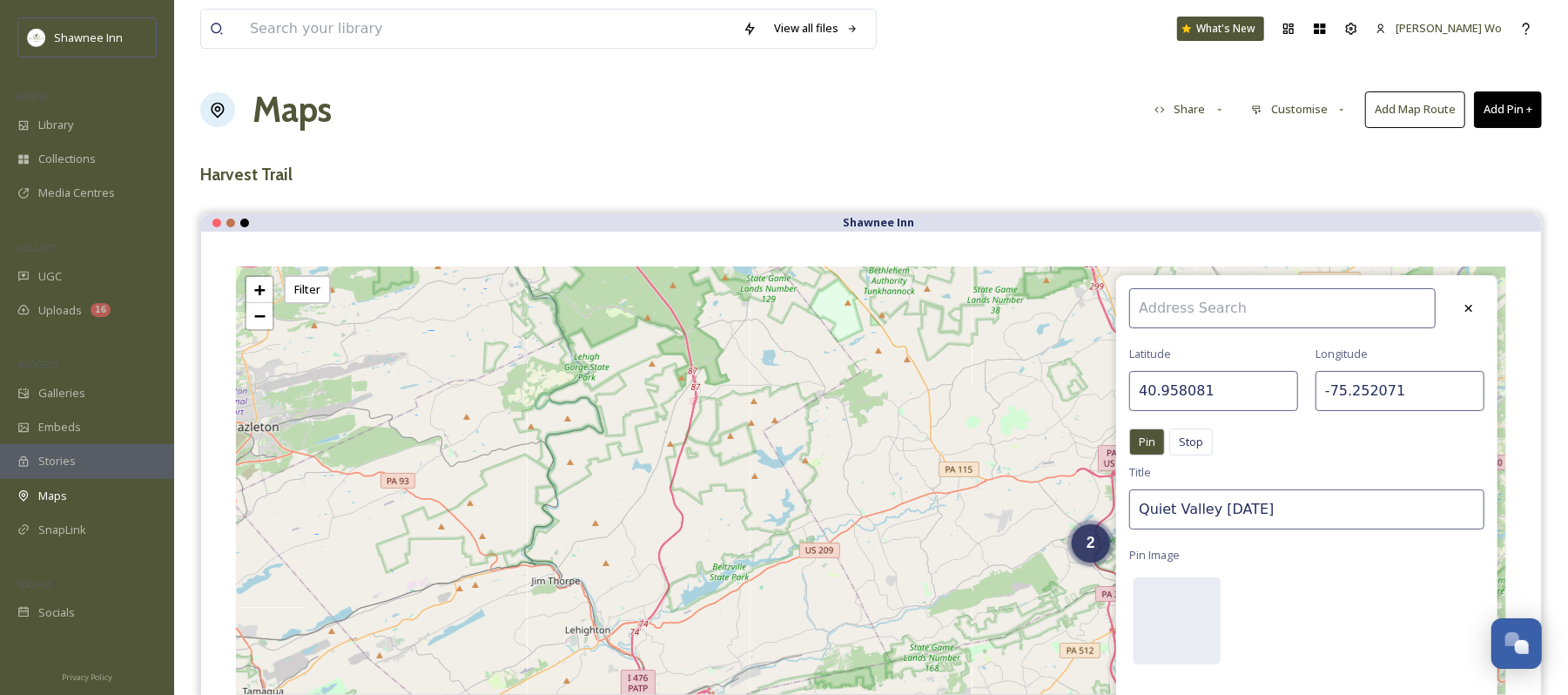
click at [1254, 402] on input "40.958081" at bounding box center [1214, 391] width 169 height 41
click at [1254, 401] on input "40.958081" at bounding box center [1214, 391] width 169 height 41
paste input "1.029806"
type input "41.029806"
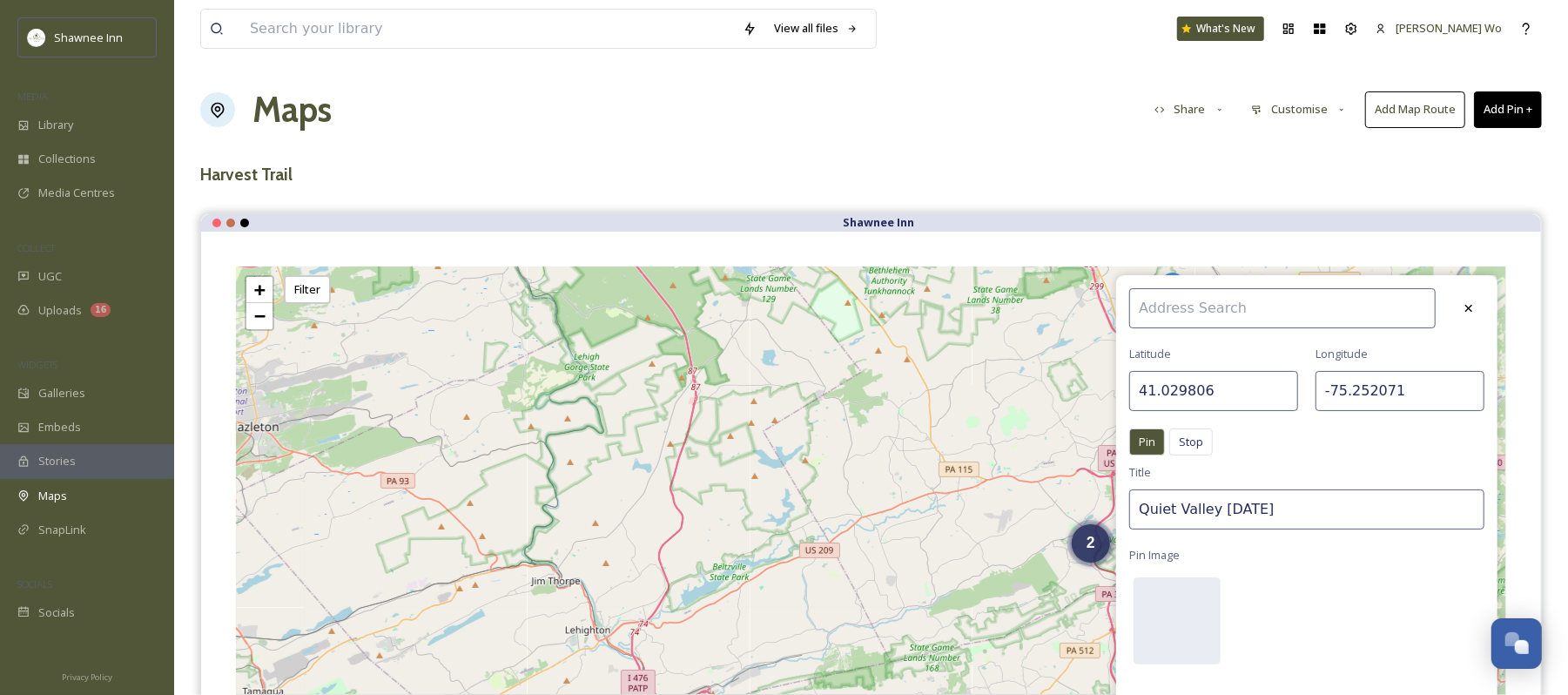
click at [1418, 391] on input "-75.252071" at bounding box center [1400, 391] width 169 height 41
click at [1416, 391] on input "-75.252071" at bounding box center [1400, 391] width 169 height 41
paste input "99882"
type input "-75.299882"
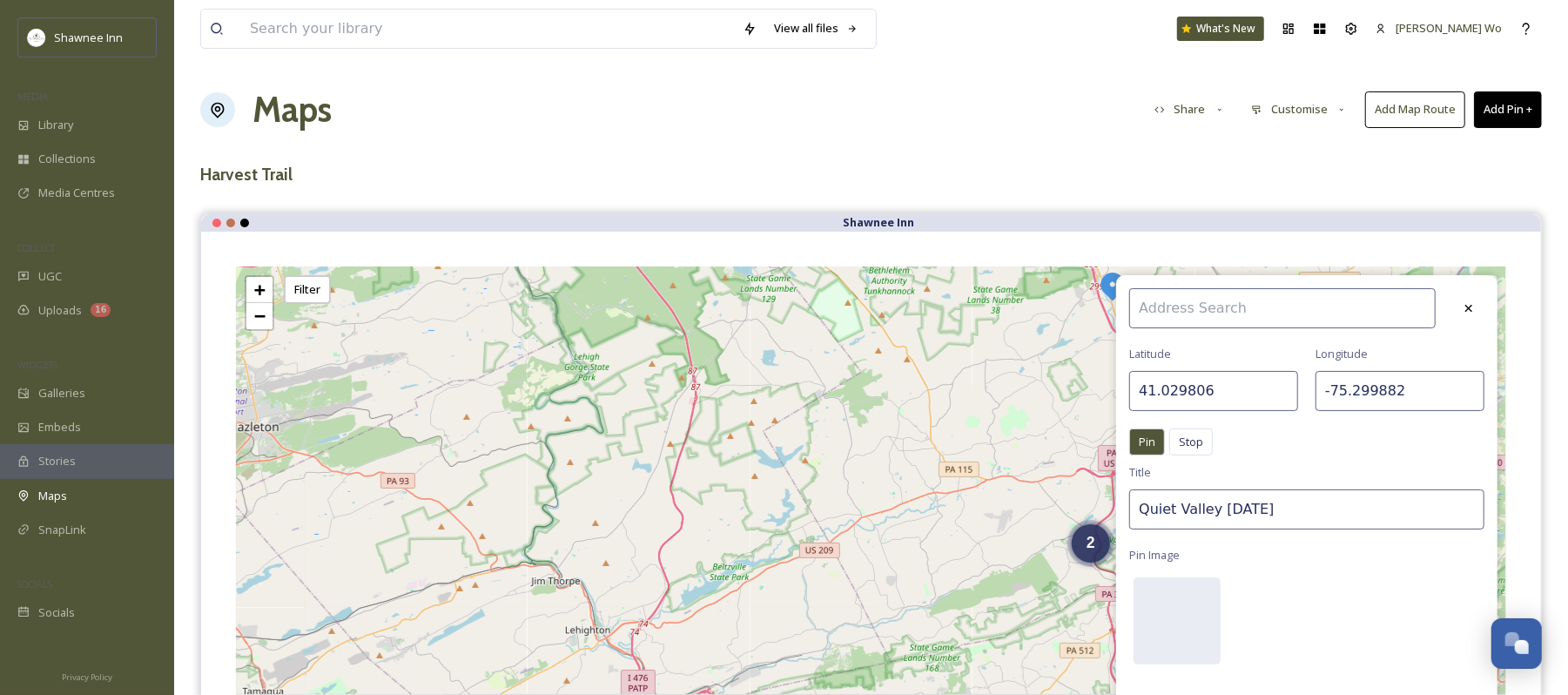
click at [1335, 507] on input "Quiet Valley Harvest Festival" at bounding box center [1307, 509] width 355 height 41
type input "Pocono Farm Stand & Nursery"
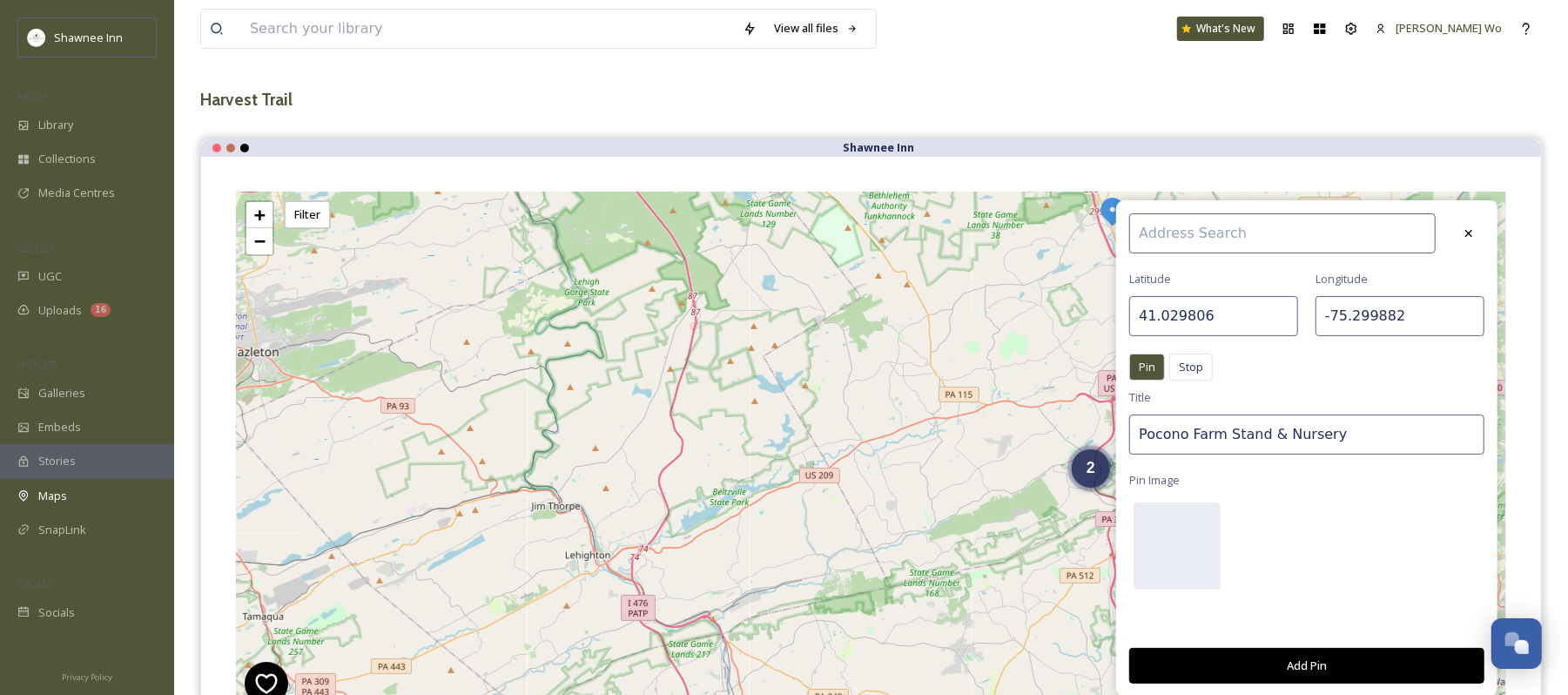
scroll to position [116, 0]
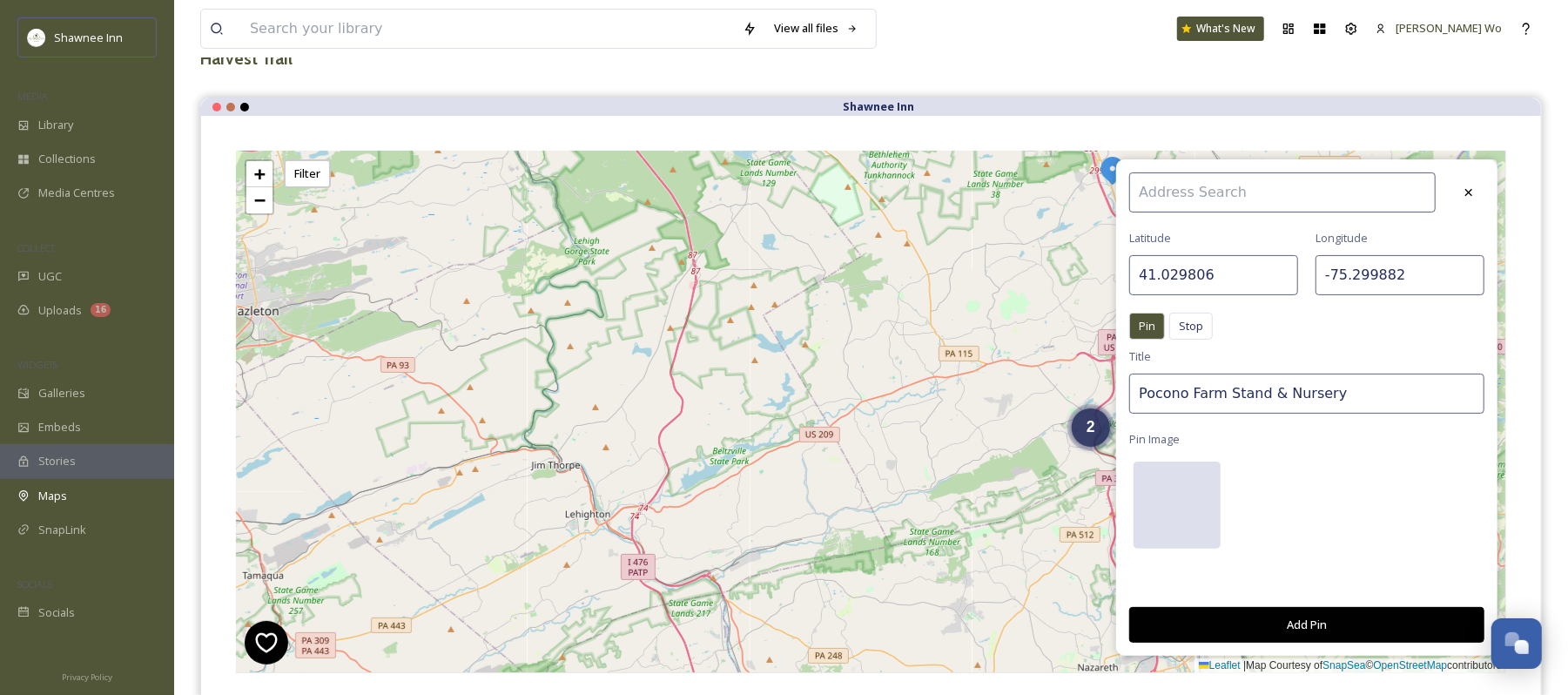
click at [1168, 472] on div at bounding box center [1177, 505] width 87 height 87
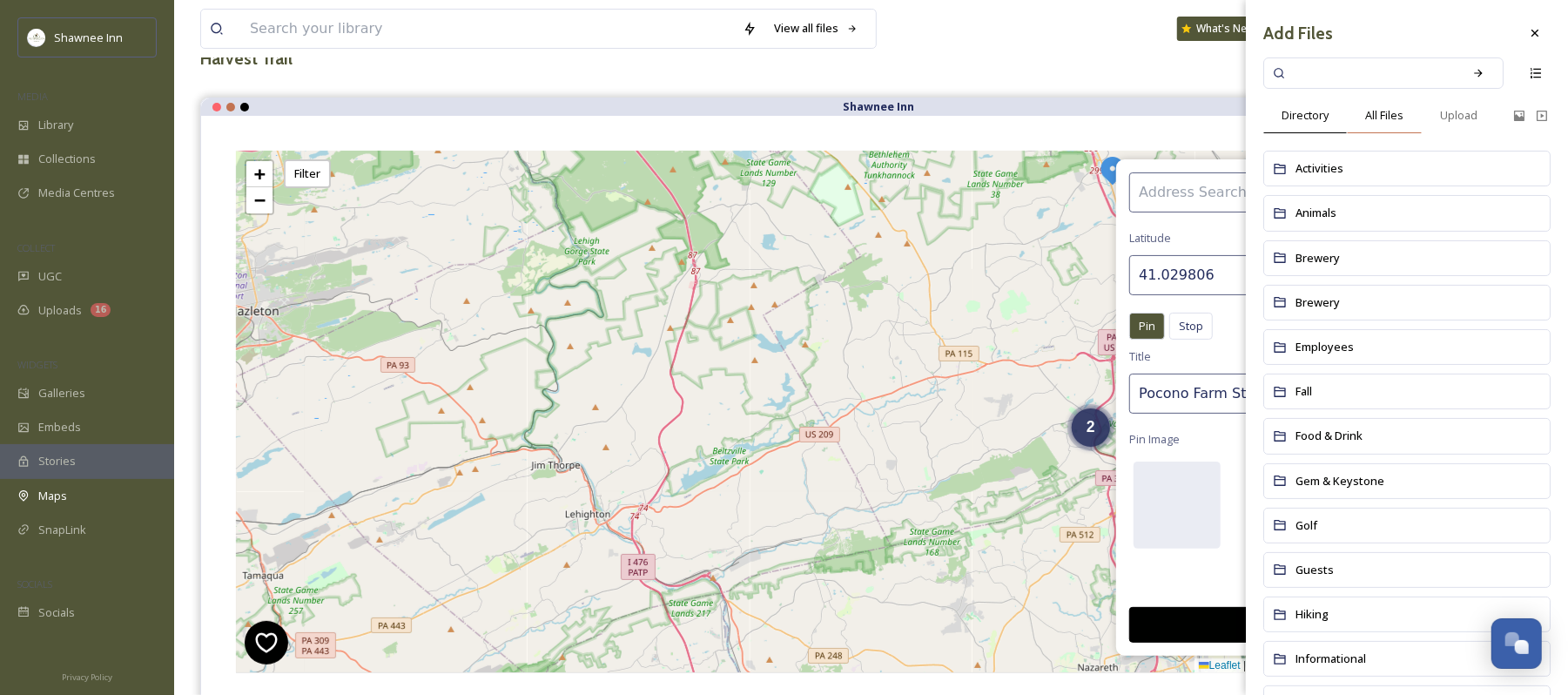
click at [1378, 113] on span "All Files" at bounding box center [1384, 115] width 39 height 17
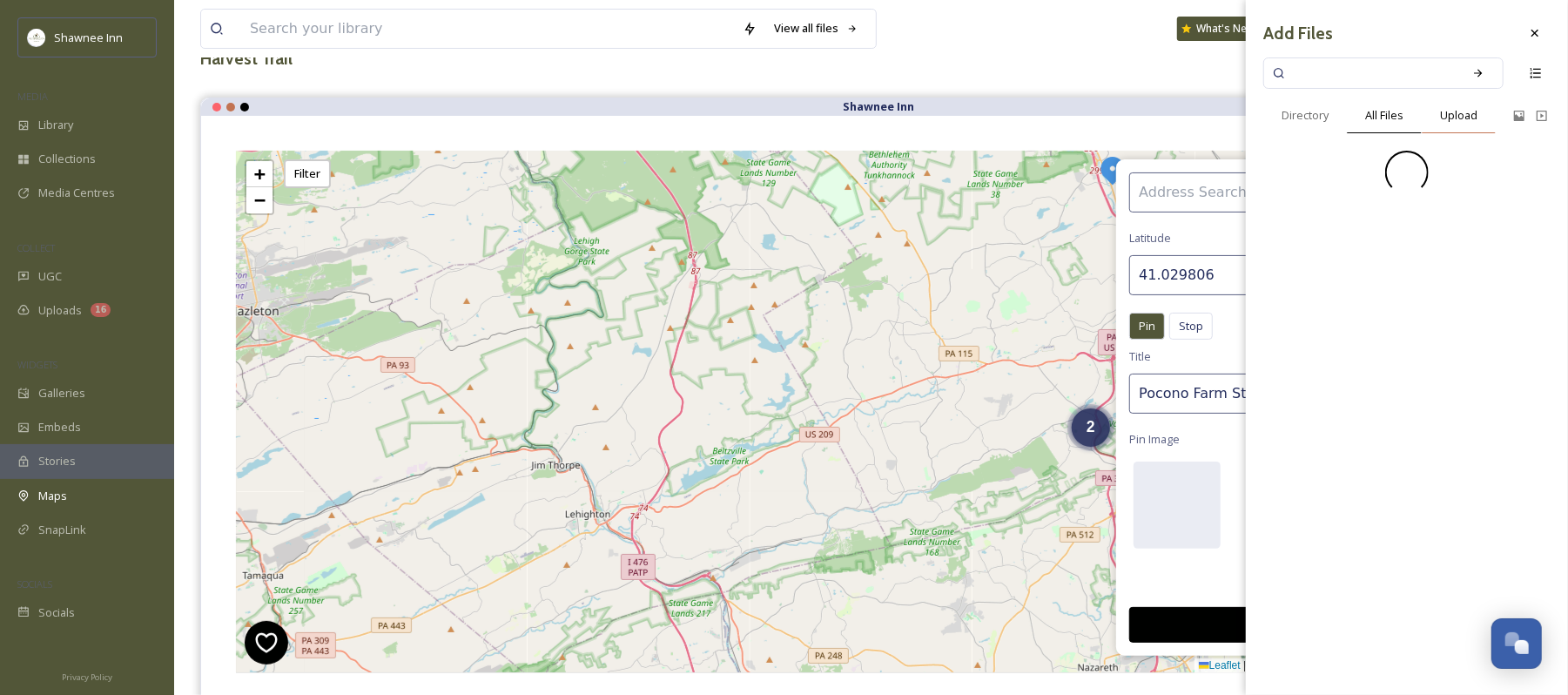
click at [1477, 112] on span "Upload" at bounding box center [1459, 115] width 38 height 17
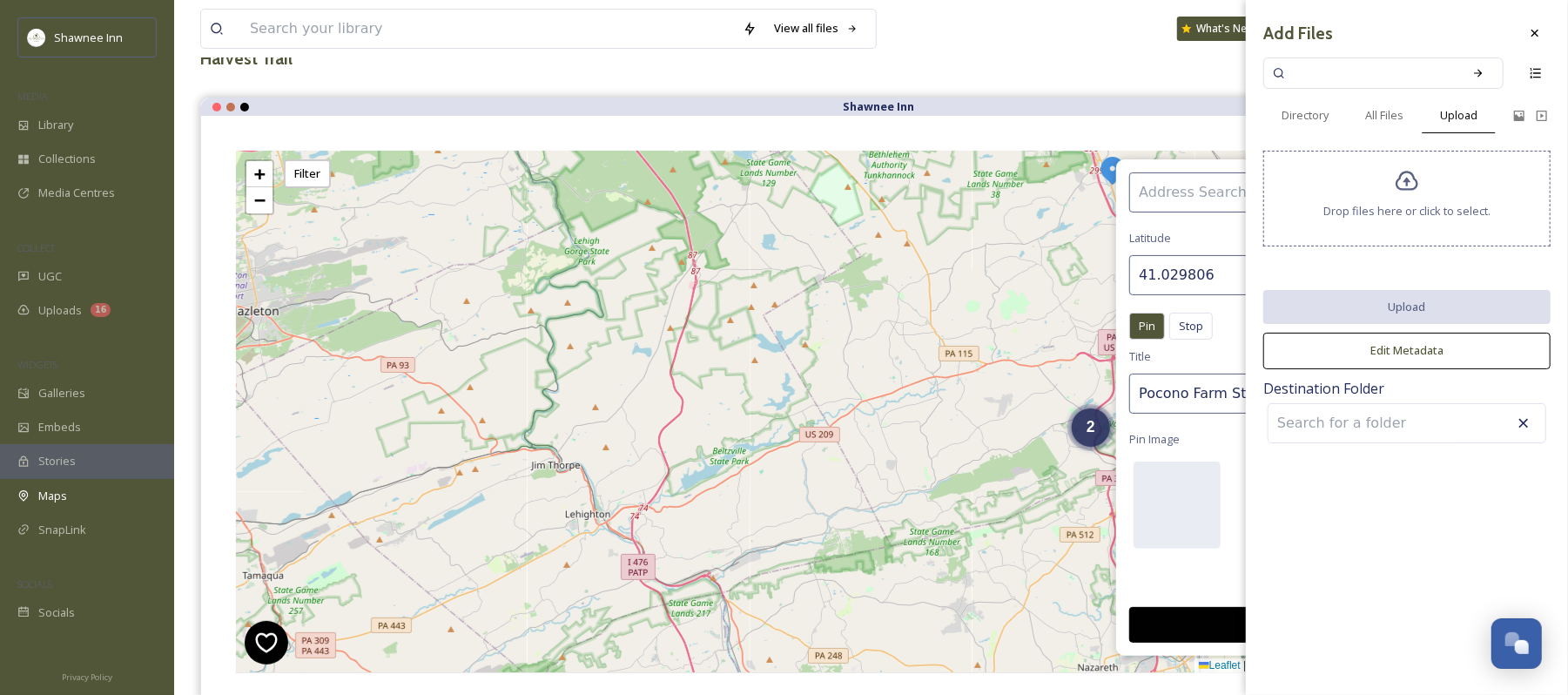
click at [1415, 223] on div "Drop files here or click to select." at bounding box center [1407, 198] width 288 height 96
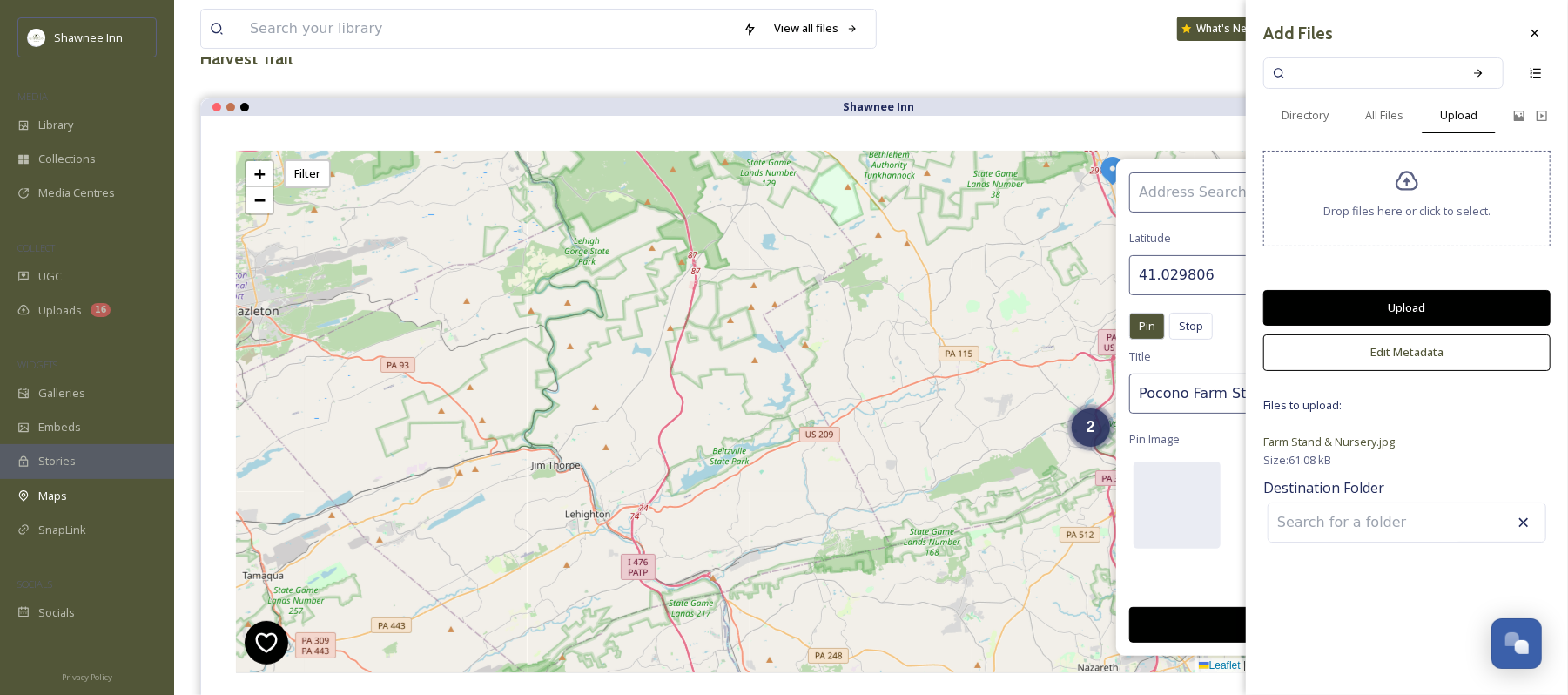
click at [1408, 295] on button "Upload" at bounding box center [1407, 307] width 288 height 36
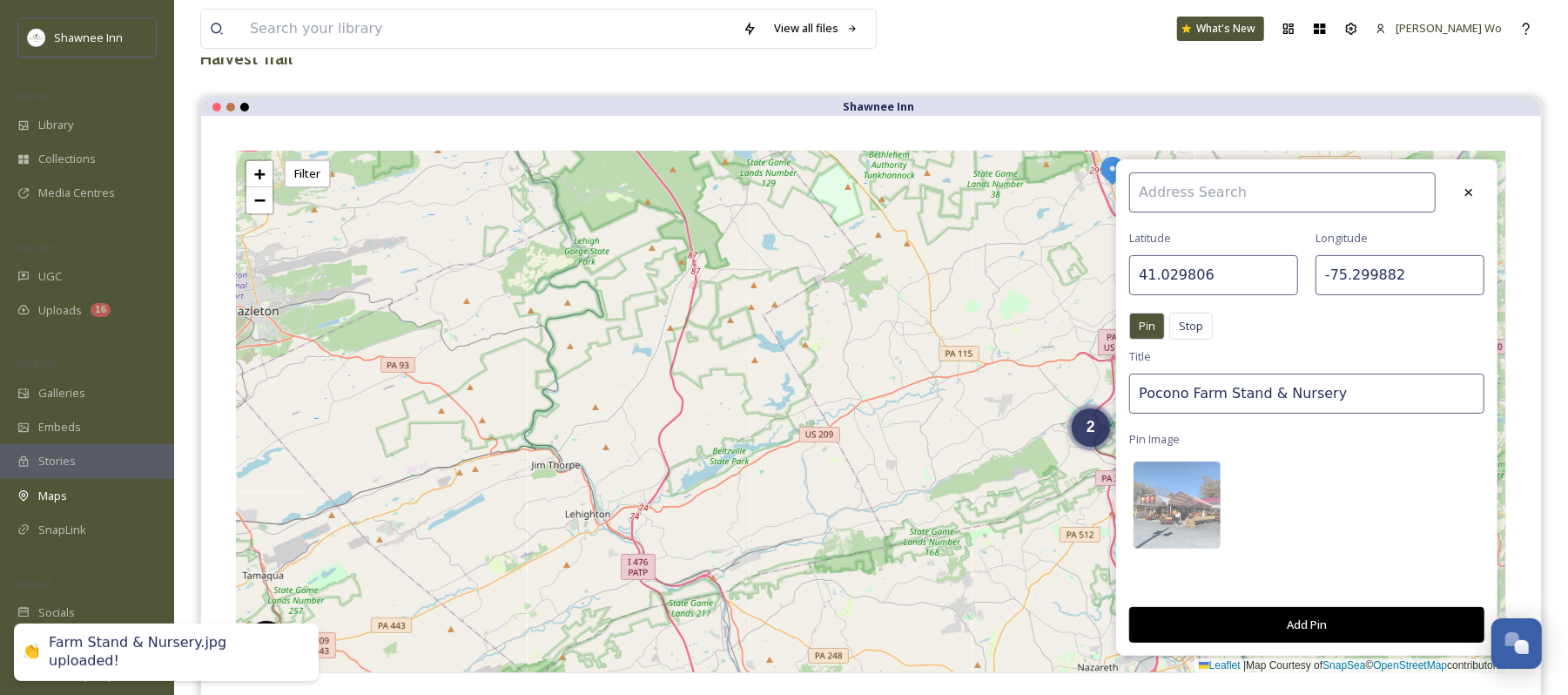
click at [1308, 622] on button "Add Pin" at bounding box center [1307, 625] width 355 height 36
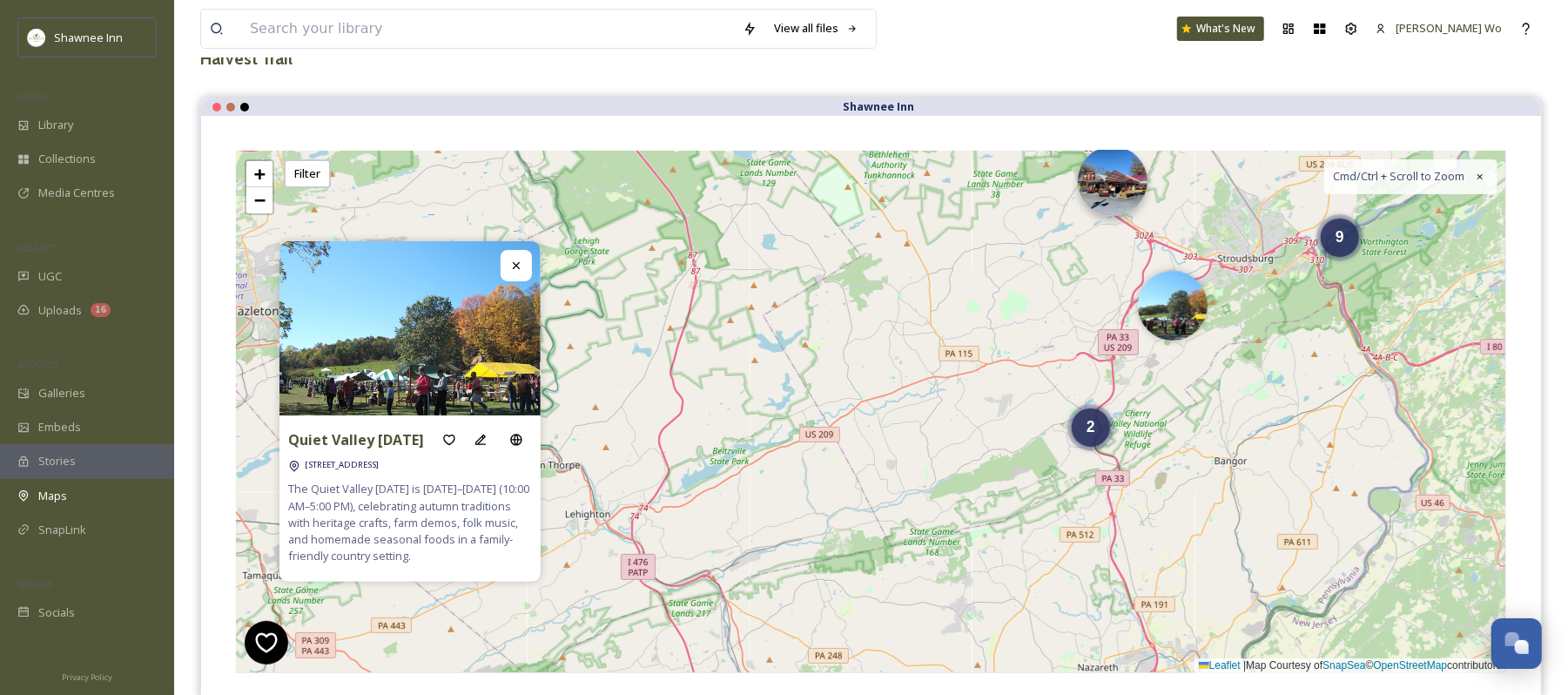
click at [1112, 178] on img at bounding box center [1113, 181] width 69 height 69
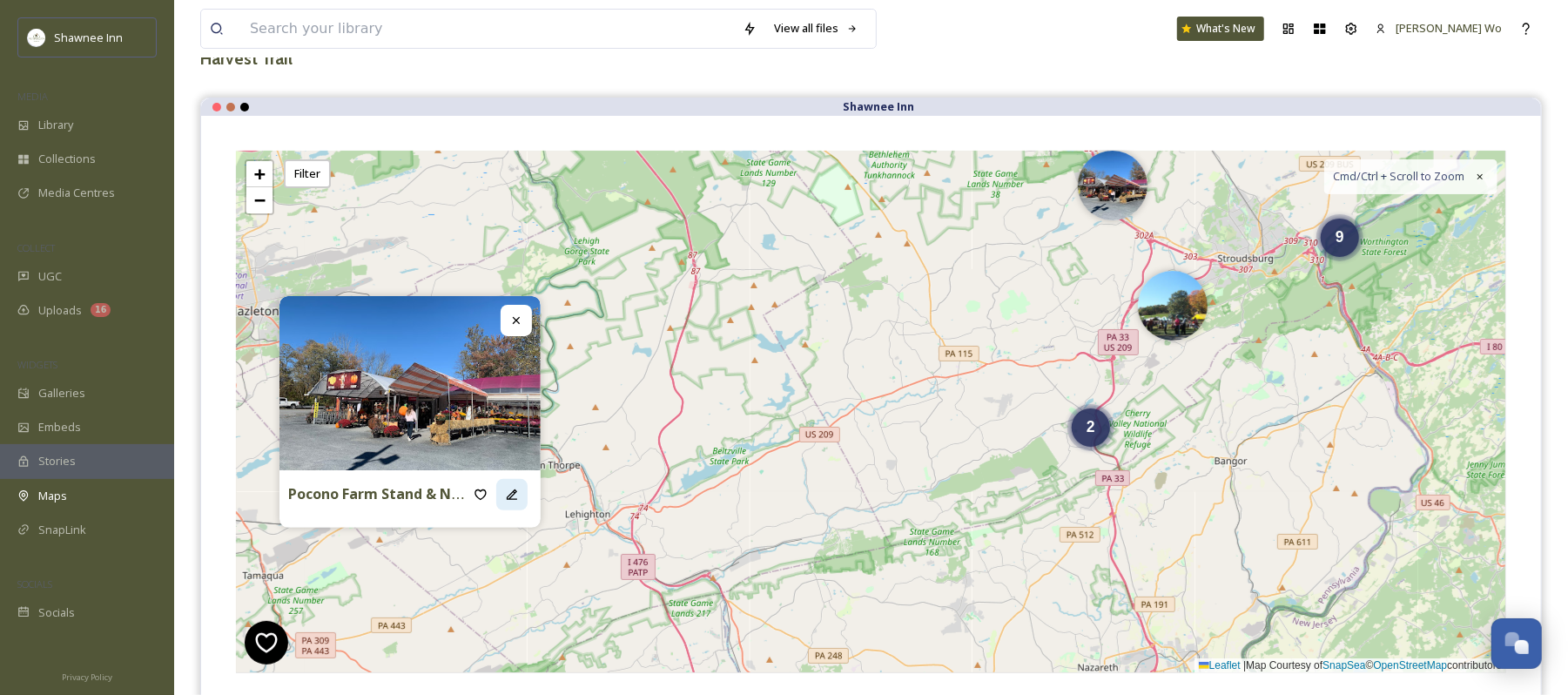
click at [502, 489] on div at bounding box center [512, 494] width 32 height 32
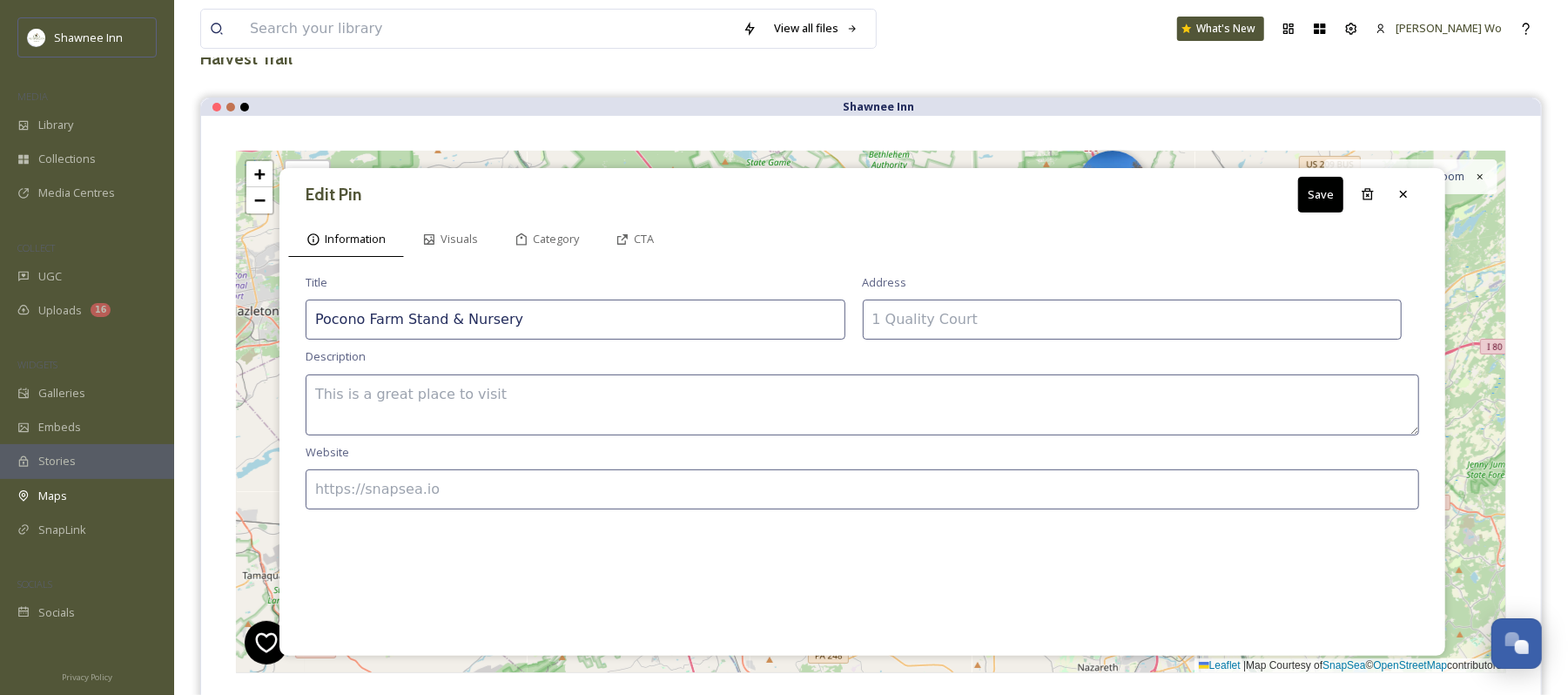
click at [837, 407] on textarea at bounding box center [862, 405] width 1114 height 61
paste textarea "The Pocono Farm Stand & Nursery is a charming fall stop offering homegrown prod…"
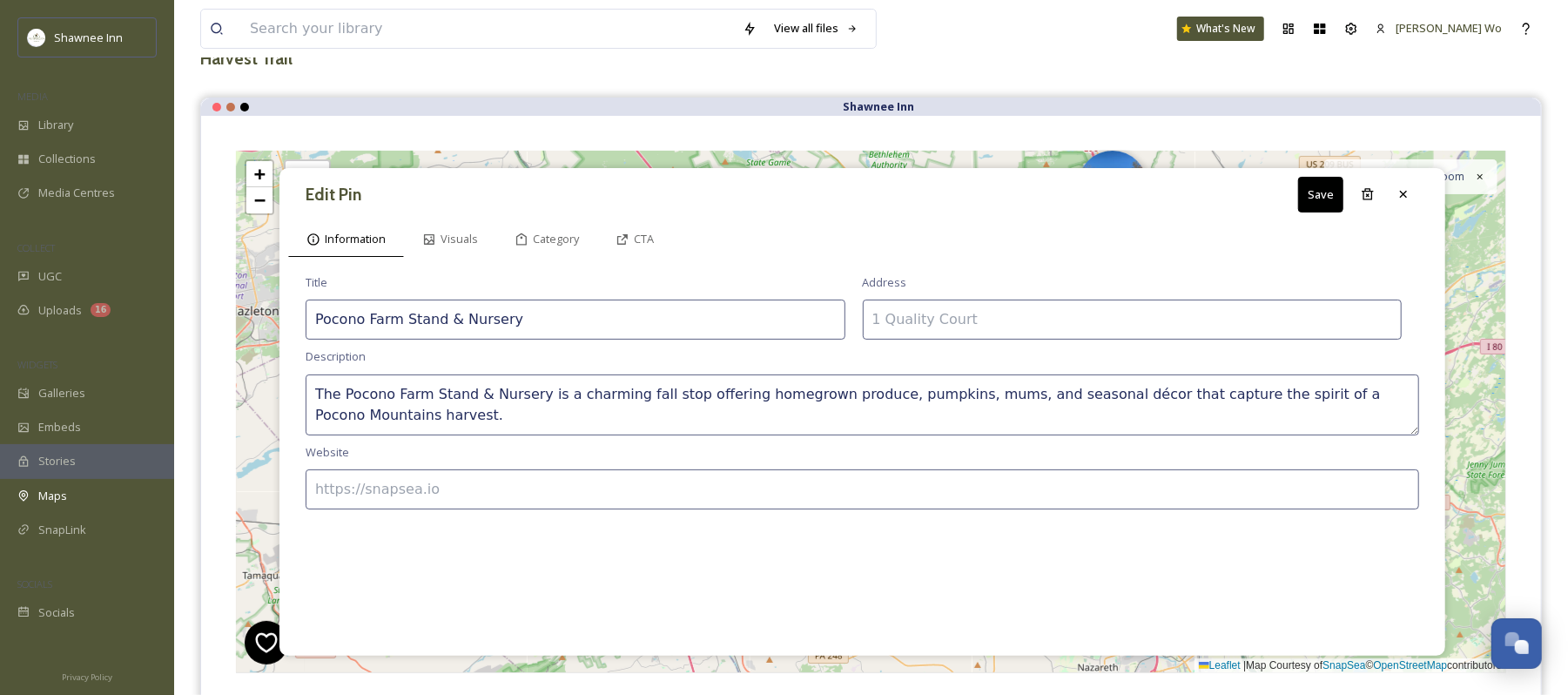
type textarea "The Pocono Farm Stand & Nursery is a charming fall stop offering homegrown prod…"
click at [963, 314] on input at bounding box center [1133, 319] width 540 height 41
paste input "3013 PA-611, Tannersville, PA 18372"
type input "3013 PA-611, Tannersville, PA 18372"
click at [727, 478] on input at bounding box center [862, 489] width 1114 height 41
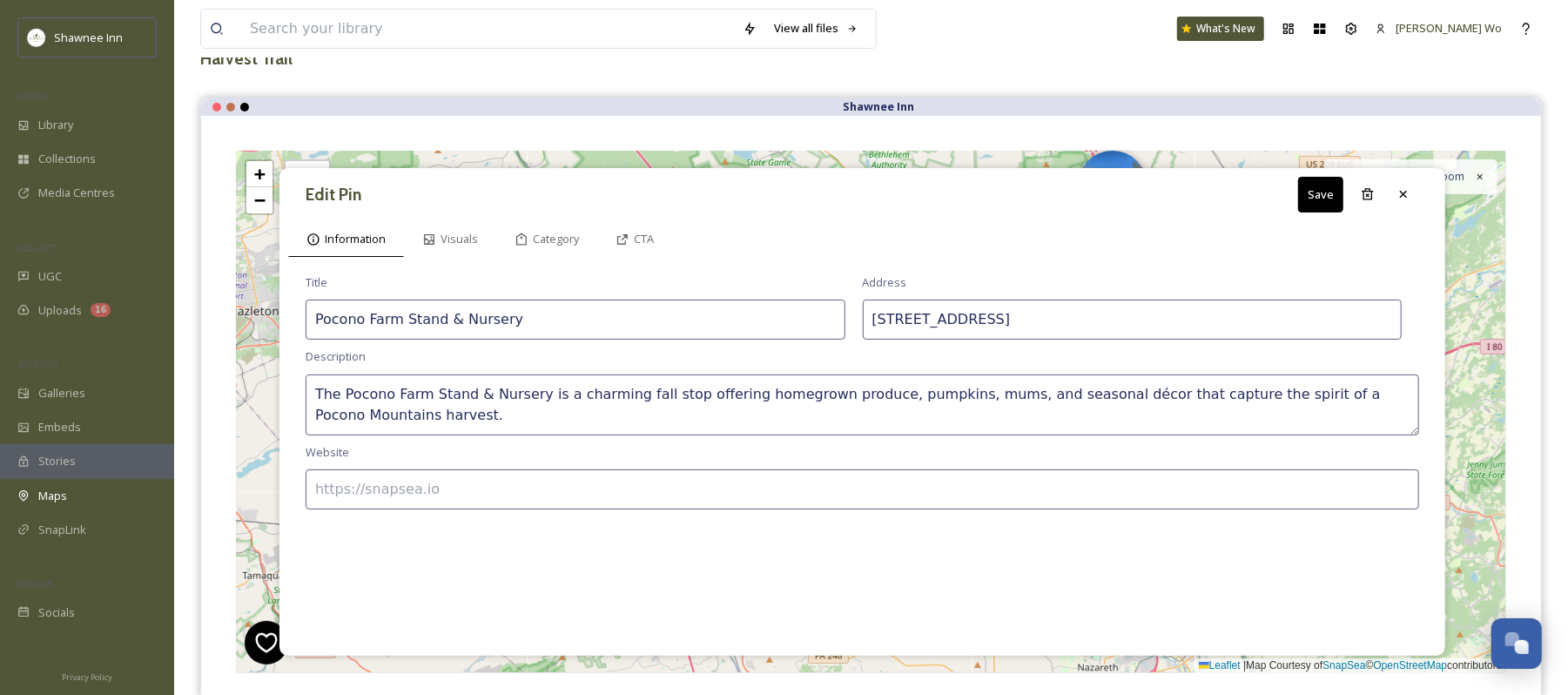
paste input "http://www.poconofarmstand.com/"
type input "http://www.poconofarmstand.com/"
click at [1310, 194] on button "Save" at bounding box center [1321, 195] width 45 height 36
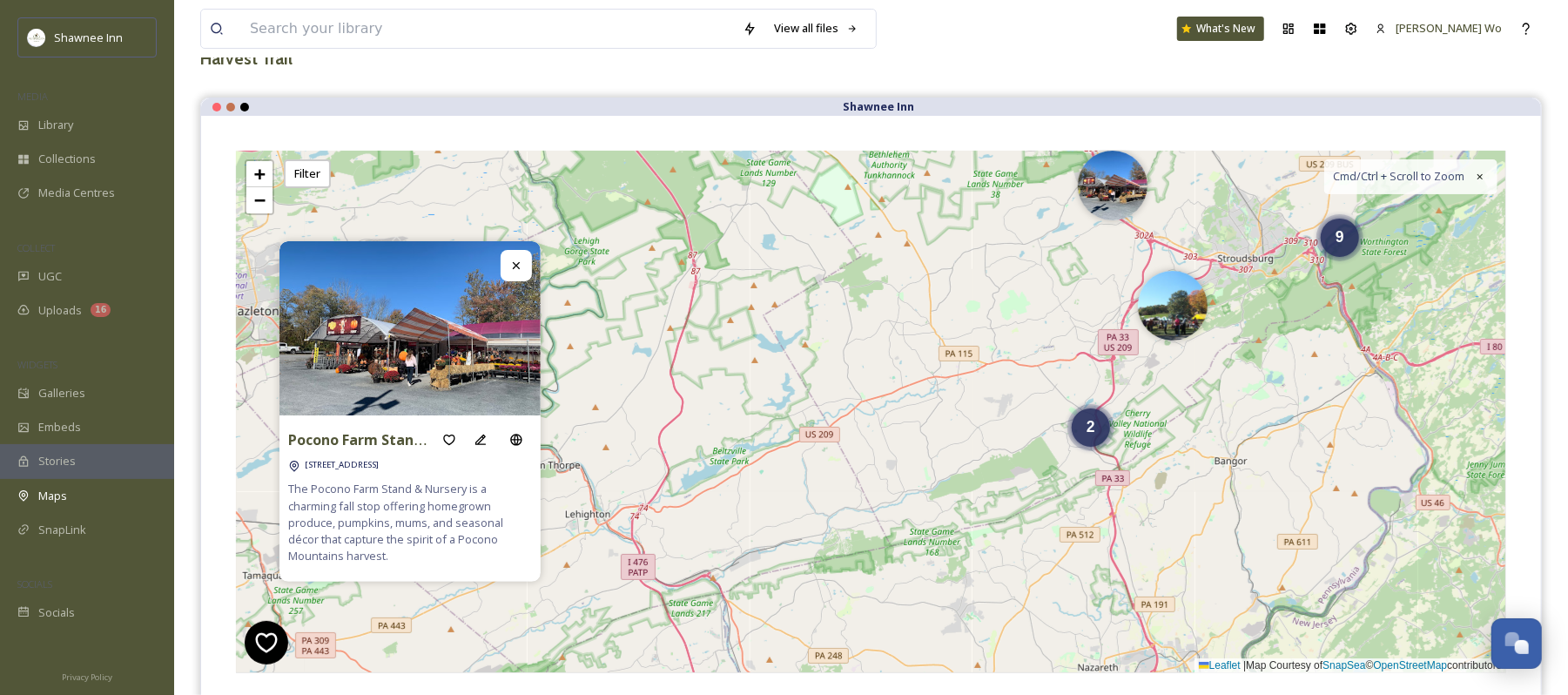
scroll to position [0, 0]
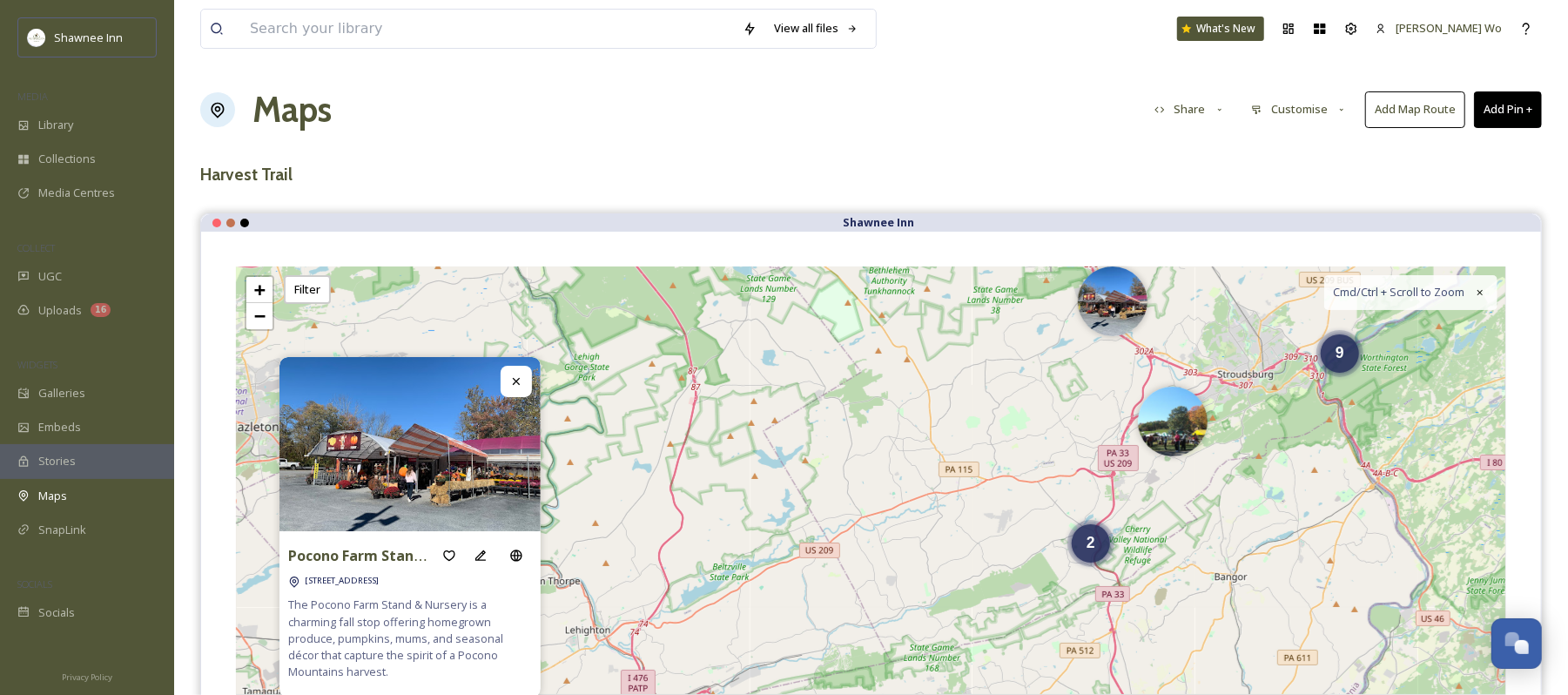
click at [1507, 108] on button "Add Pin +" at bounding box center [1508, 109] width 68 height 36
click at [1467, 137] on div "Add New Pin" at bounding box center [1479, 150] width 124 height 34
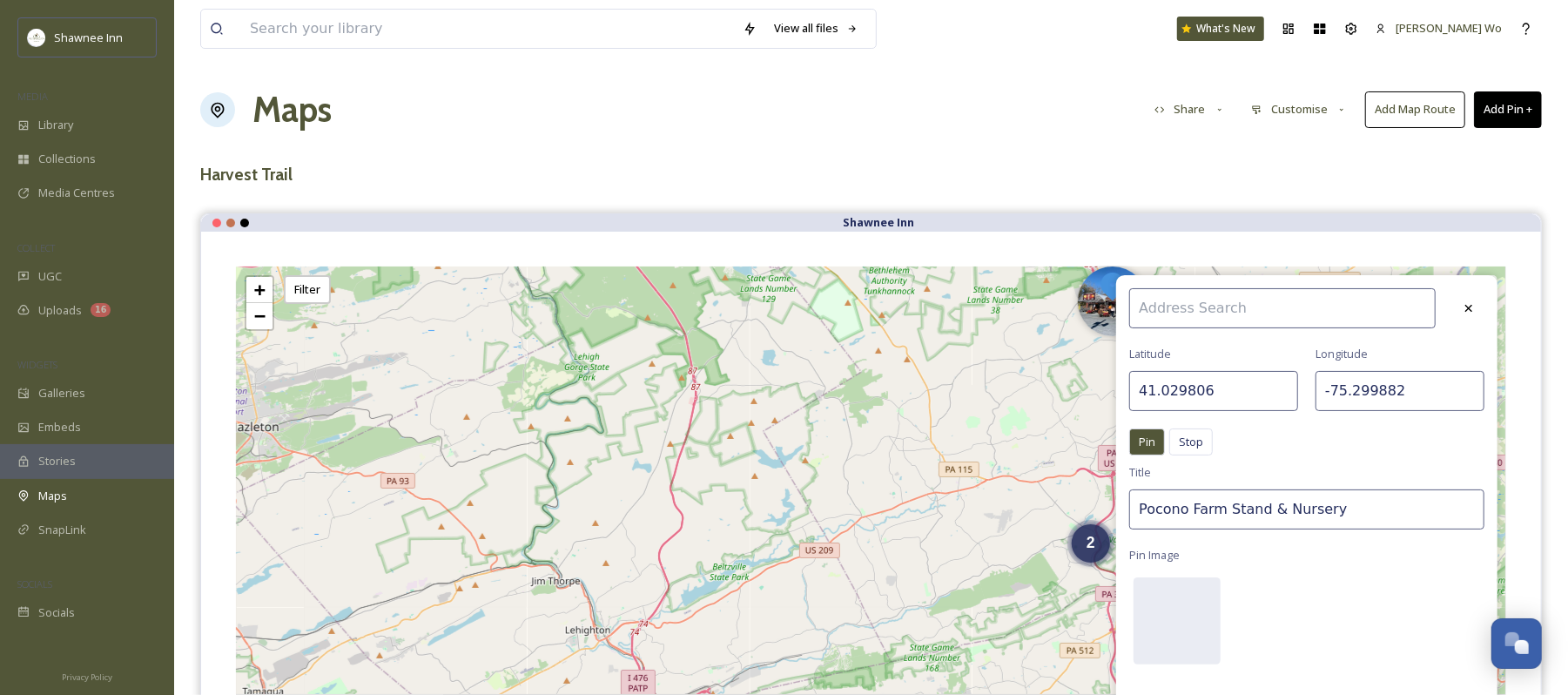
click at [1265, 394] on input "41.029806" at bounding box center [1214, 391] width 169 height 41
paste input "0.86318"
type input "40.863186"
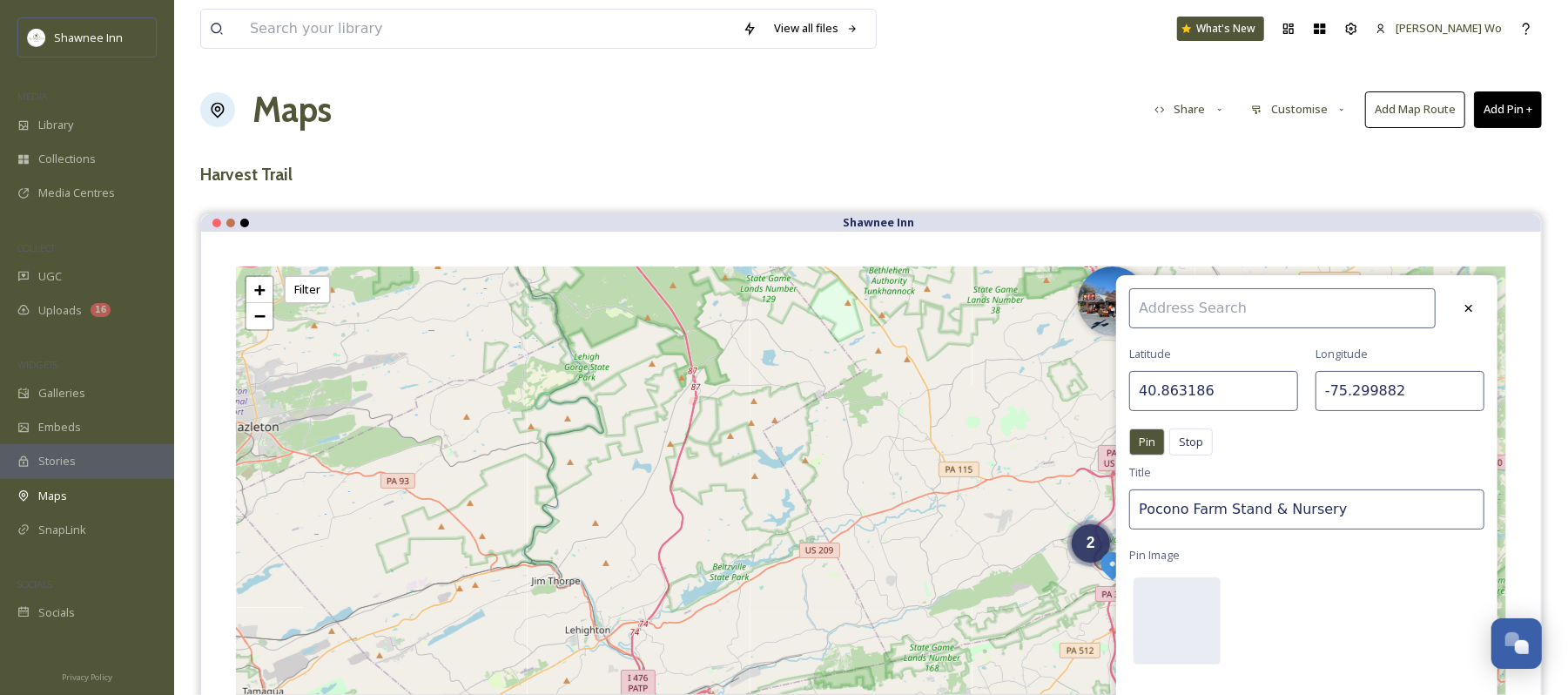
click at [1412, 402] on input "-75.299882" at bounding box center [1400, 391] width 169 height 41
paste input "589463"
type input "-75.589463"
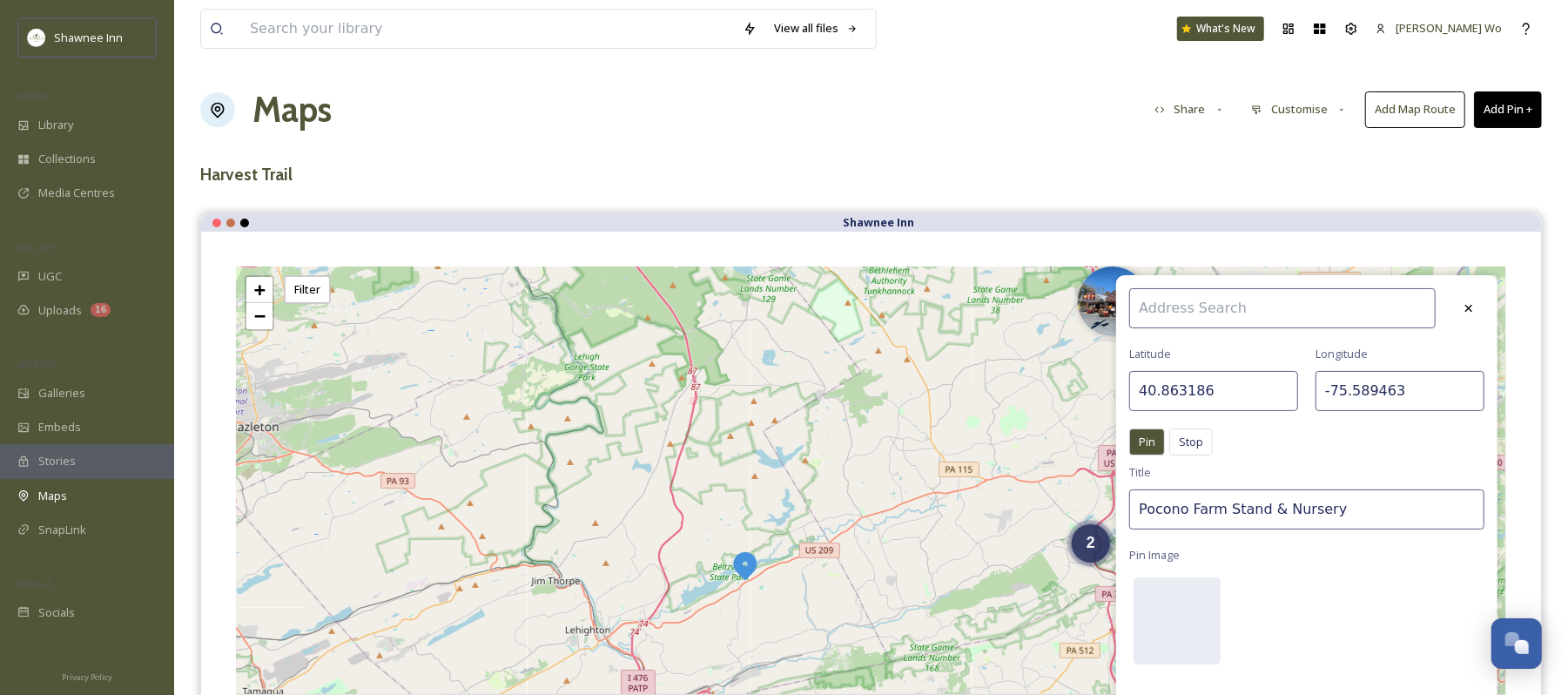
click at [1363, 499] on input "Pocono Farm Stand & Nursery" at bounding box center [1307, 509] width 355 height 41
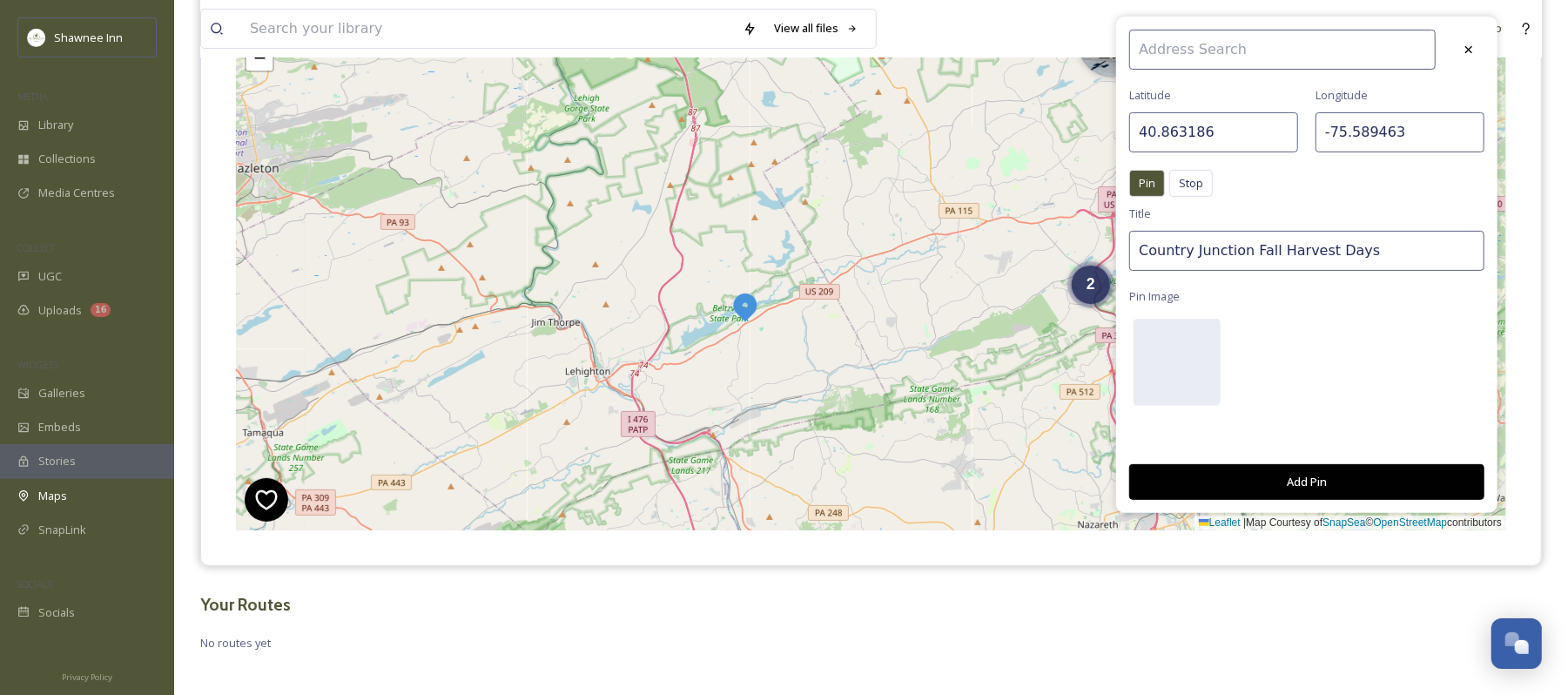
scroll to position [268, 0]
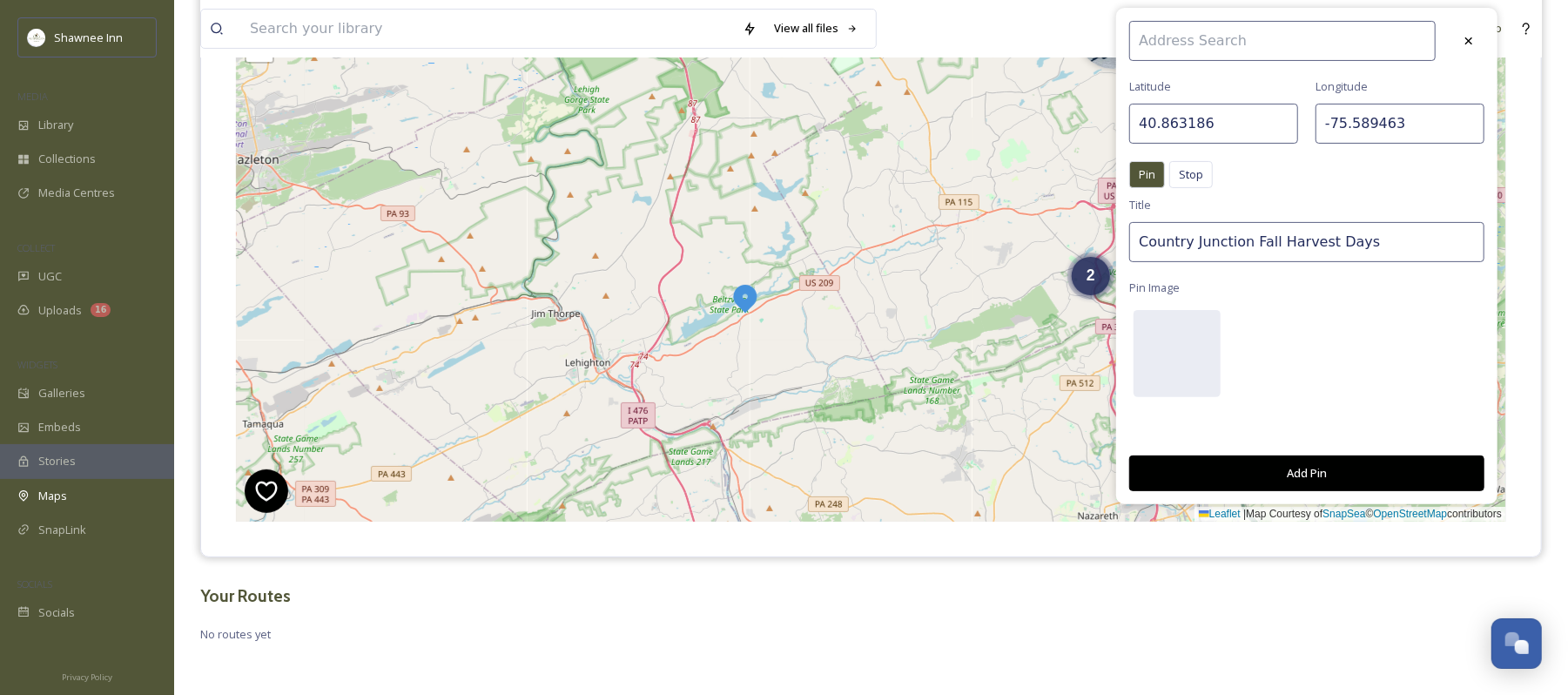
drag, startPoint x: 1247, startPoint y: 244, endPoint x: 1463, endPoint y: 220, distance: 217.3
click at [1463, 220] on div "Latitude 40.863186 Longitude -75.589463 Pin Stop Pin Stop Title Country Junctio…" at bounding box center [1307, 256] width 382 height 496
type input "Country Junction Pumpkin Festival"
click at [1182, 329] on div at bounding box center [1177, 354] width 87 height 87
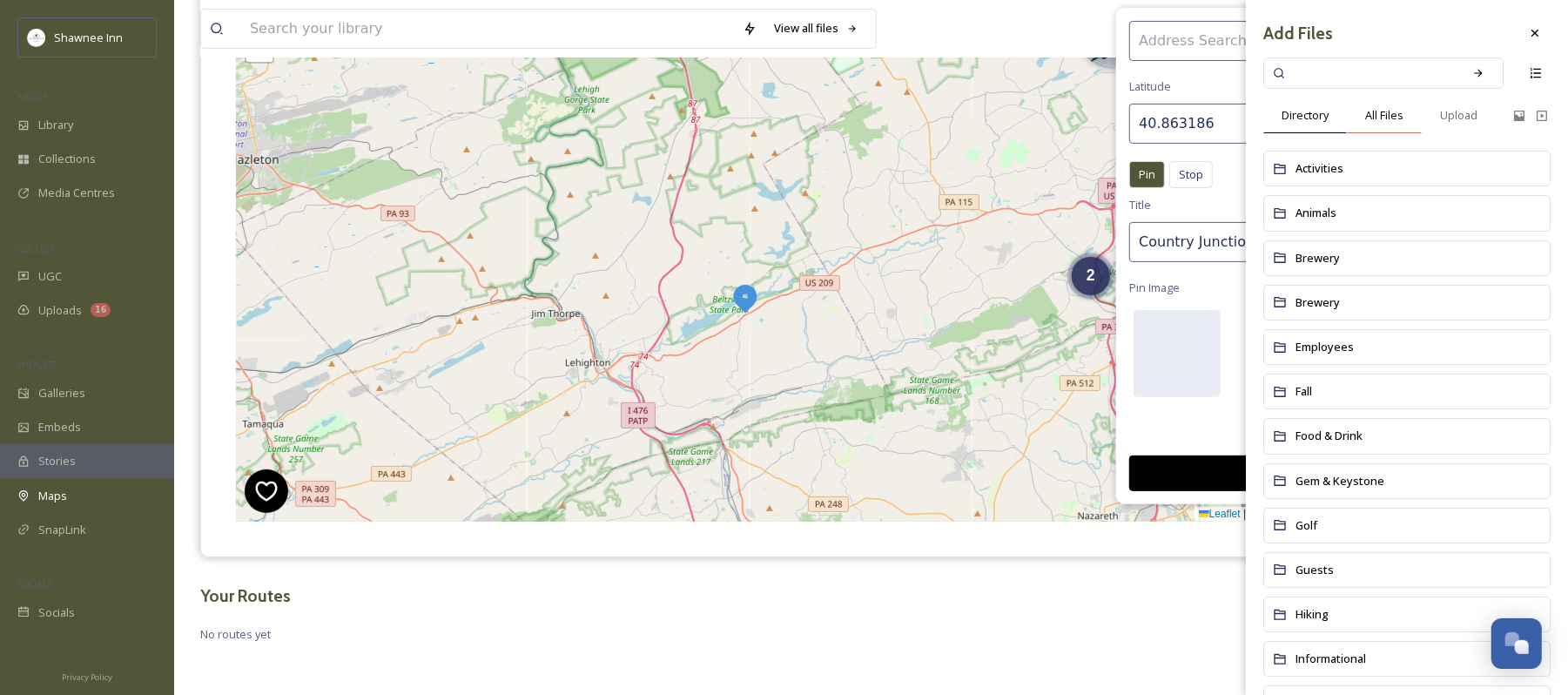
click at [1394, 114] on span "All Files" at bounding box center [1384, 115] width 39 height 17
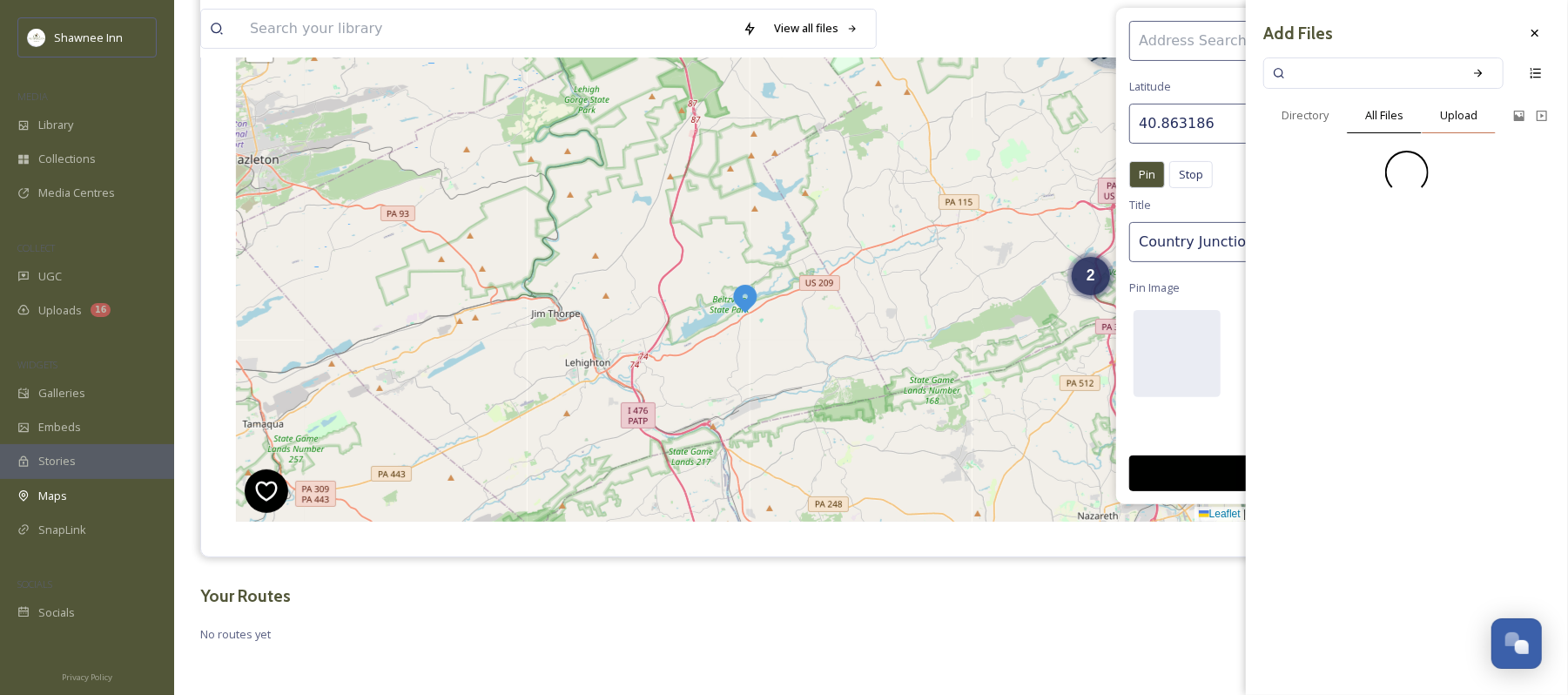
click at [1464, 110] on span "Upload" at bounding box center [1459, 115] width 38 height 17
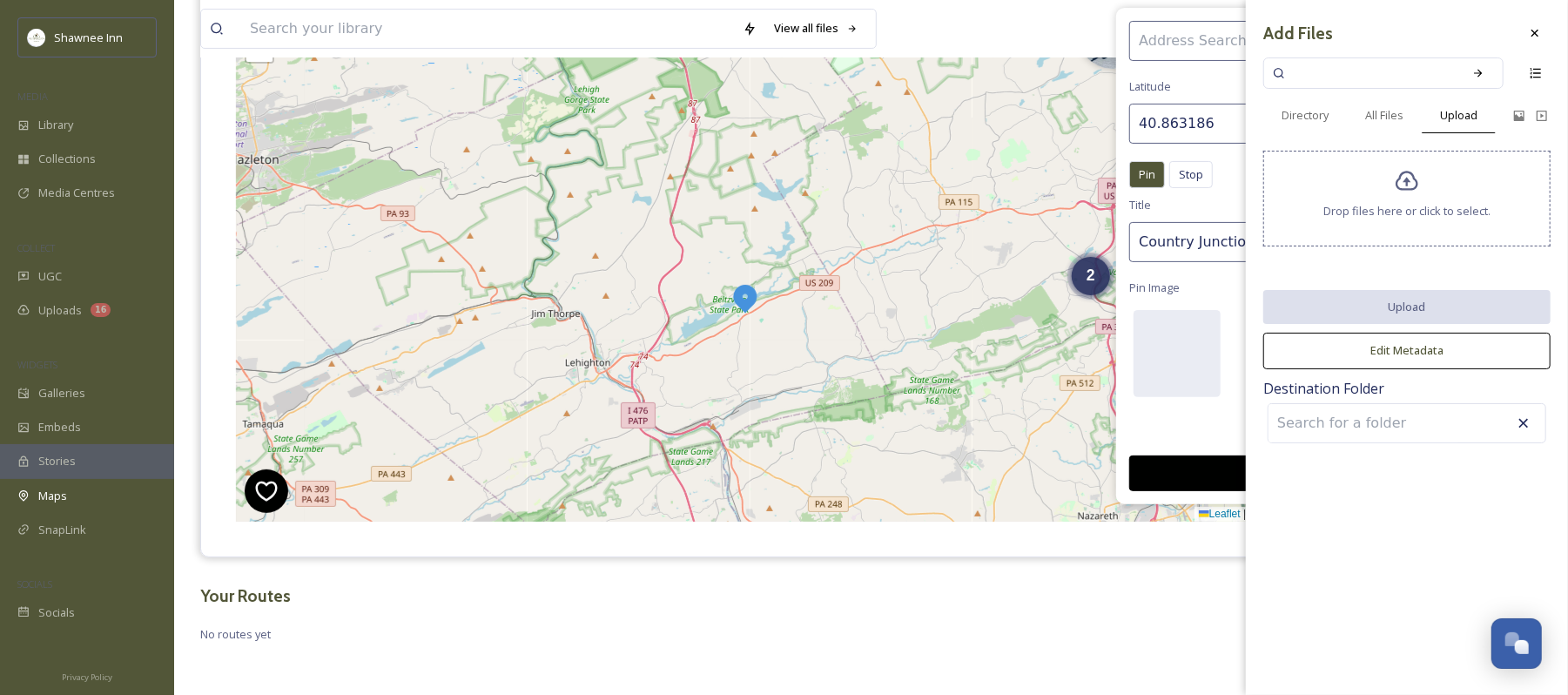
click at [1434, 200] on div "Drop files here or click to select." at bounding box center [1407, 198] width 288 height 96
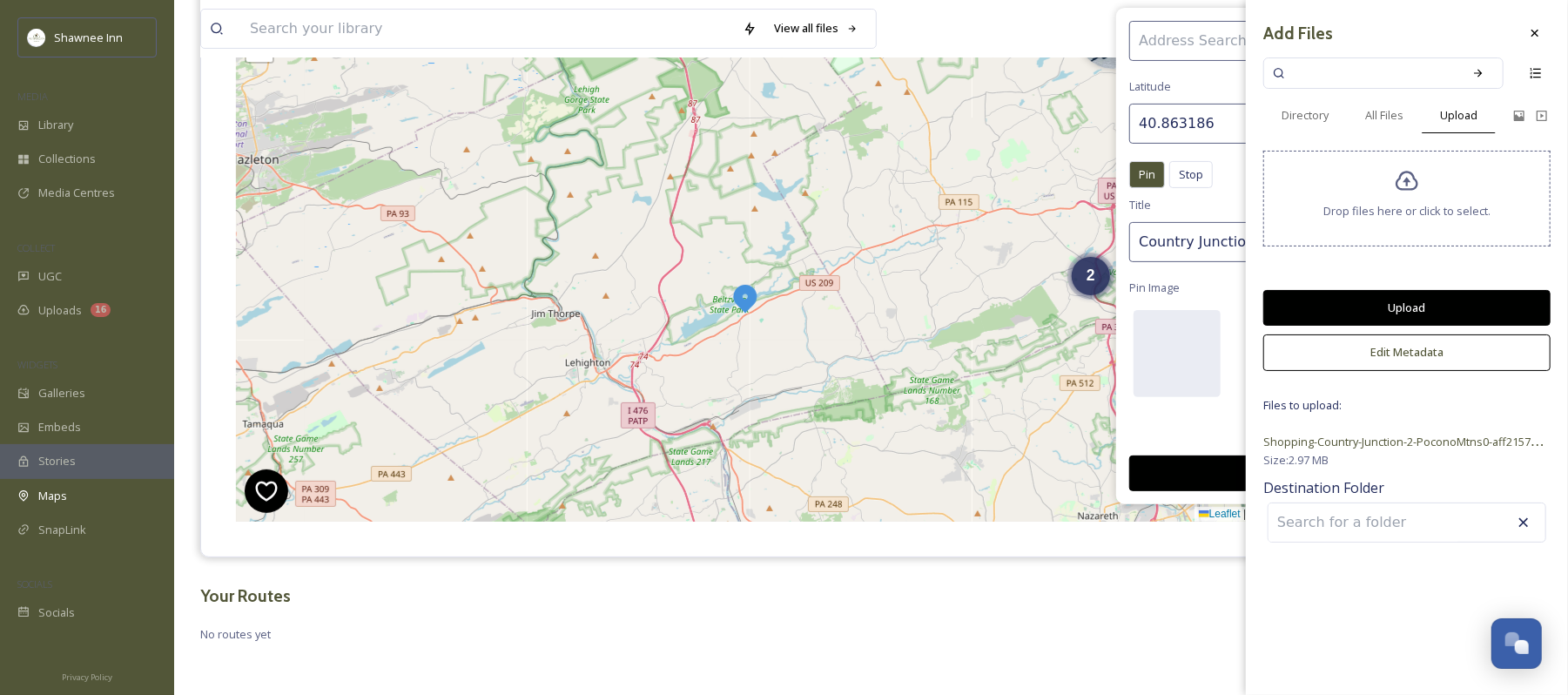
click at [1395, 304] on button "Upload" at bounding box center [1407, 307] width 288 height 36
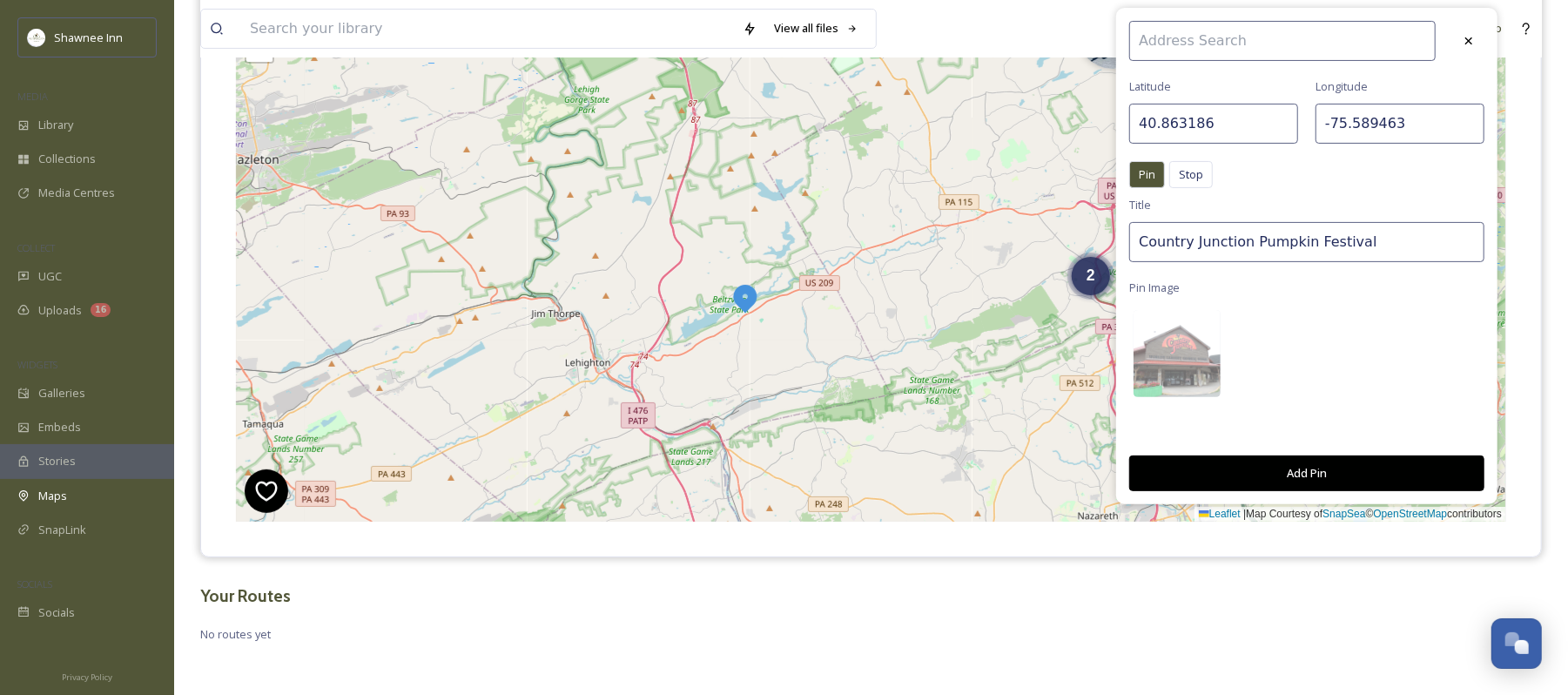
click at [1340, 478] on button "Add Pin" at bounding box center [1307, 474] width 355 height 36
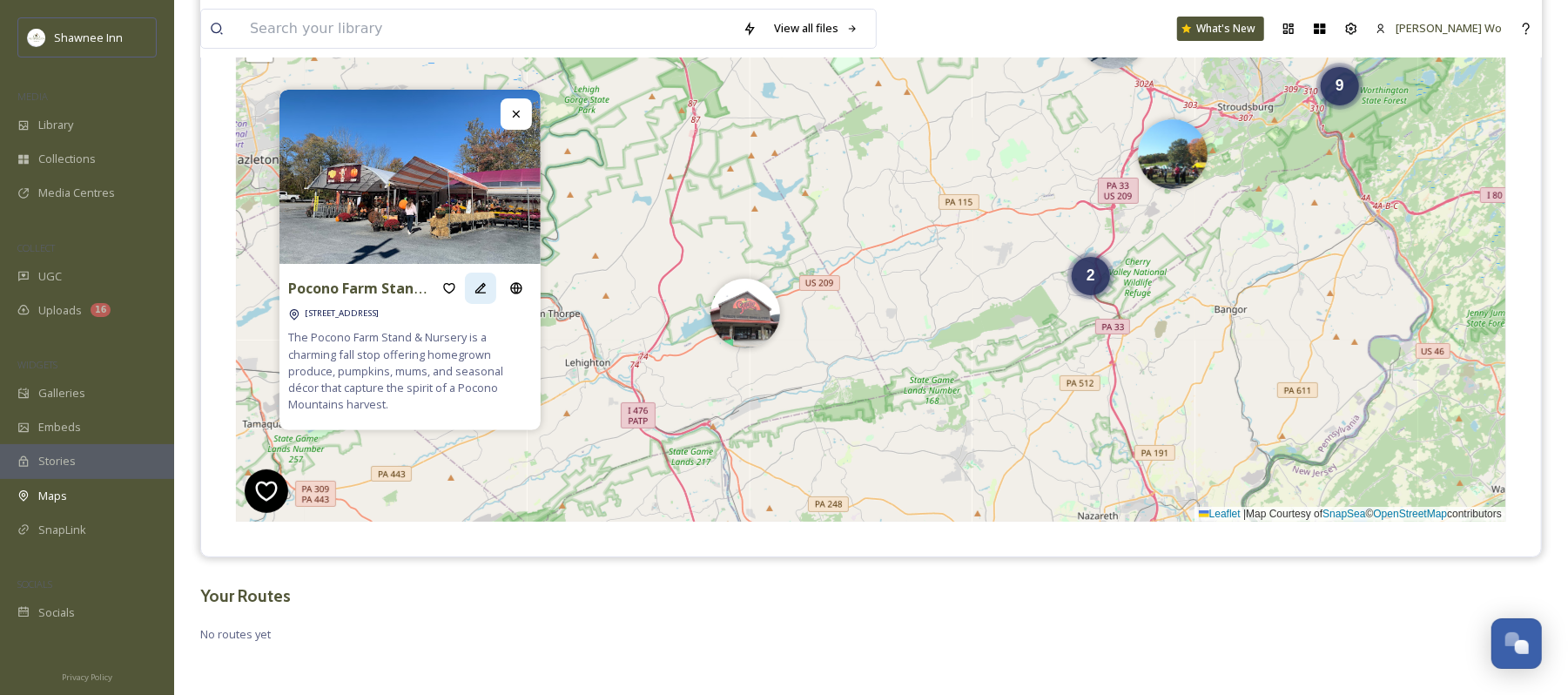
click at [481, 291] on icon at bounding box center [480, 289] width 14 height 14
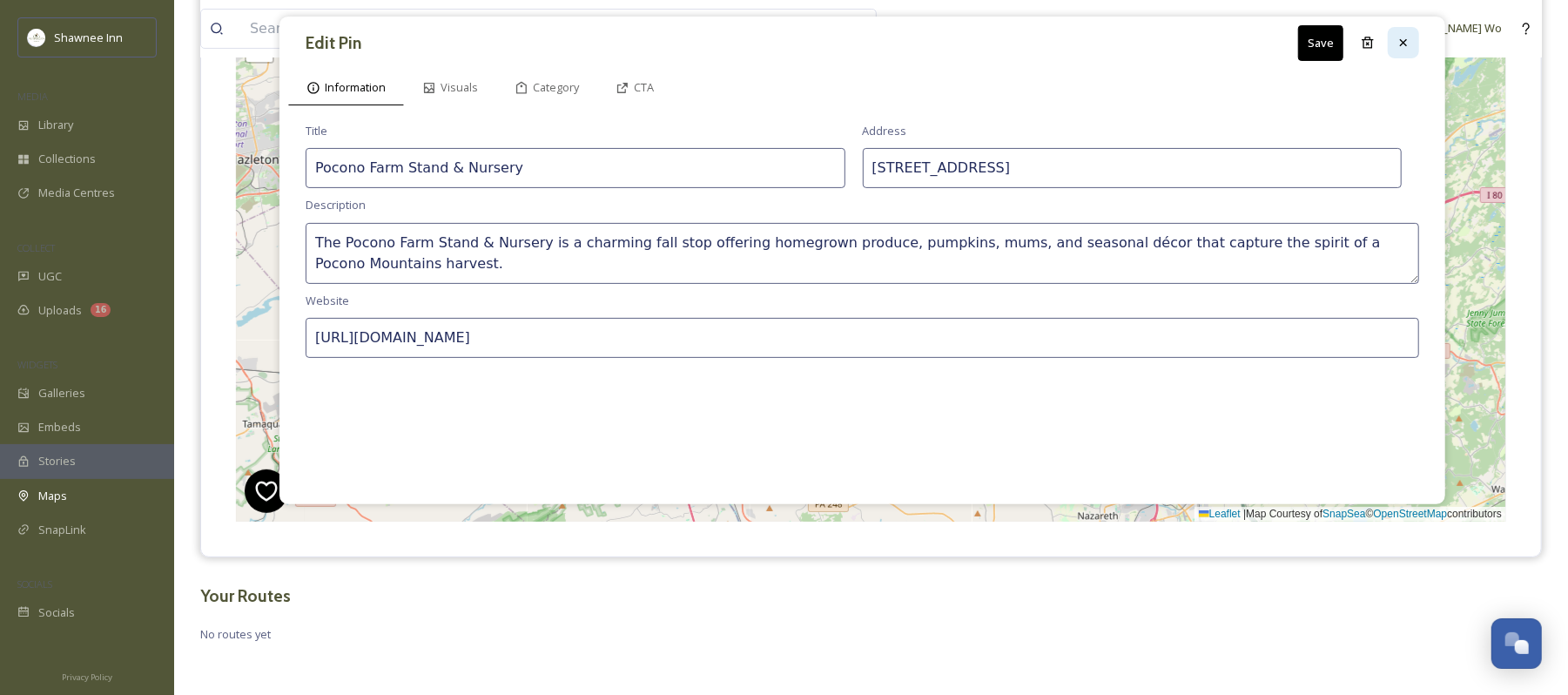
click at [1401, 42] on icon at bounding box center [1403, 43] width 7 height 7
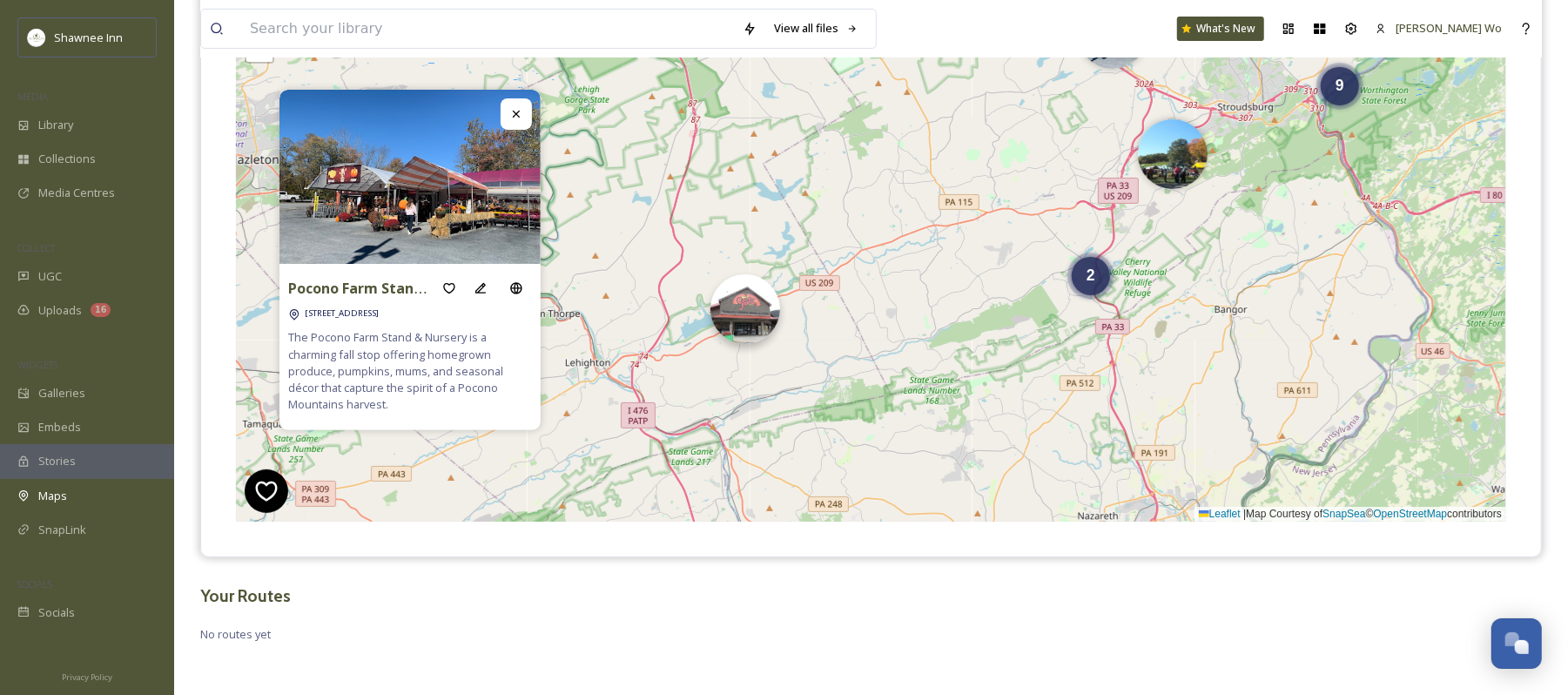
click at [747, 322] on img at bounding box center [745, 308] width 69 height 69
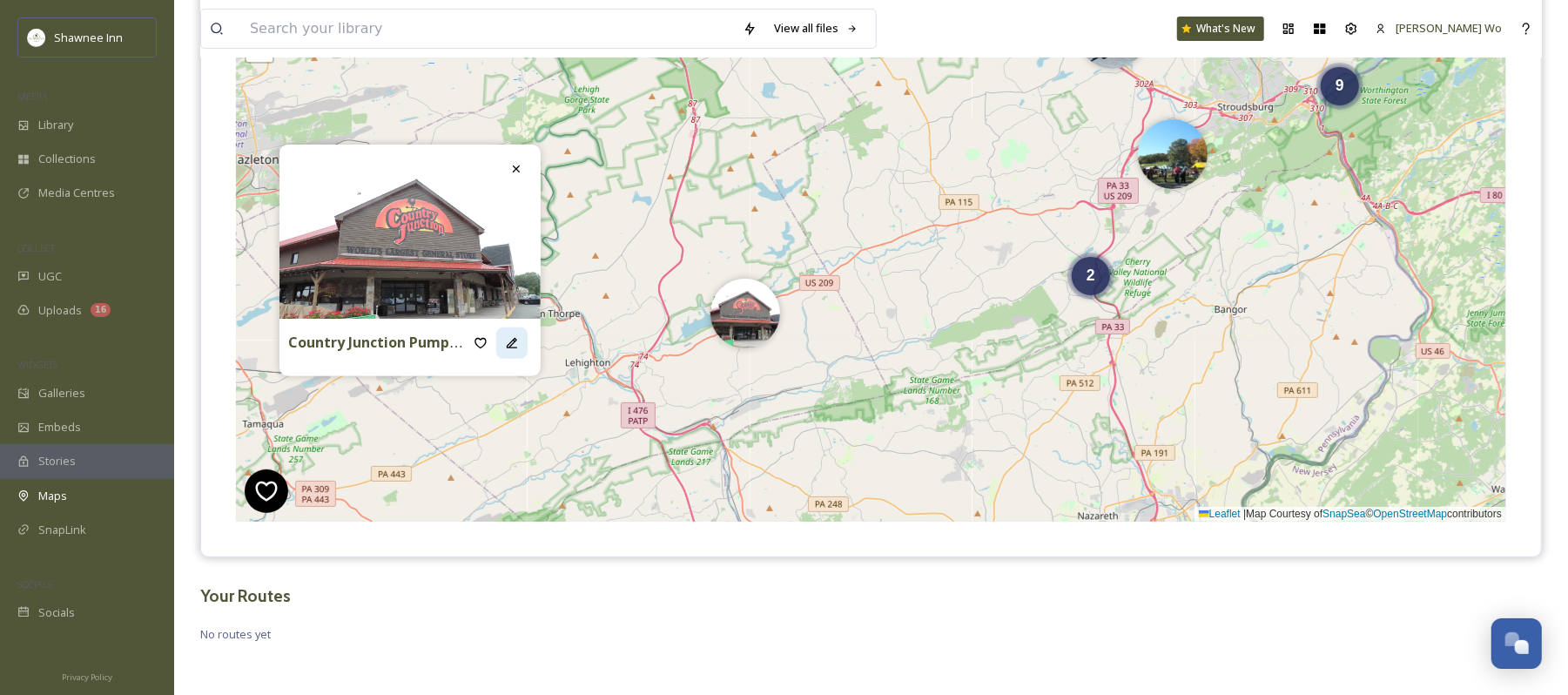
click at [513, 345] on icon at bounding box center [512, 343] width 14 height 14
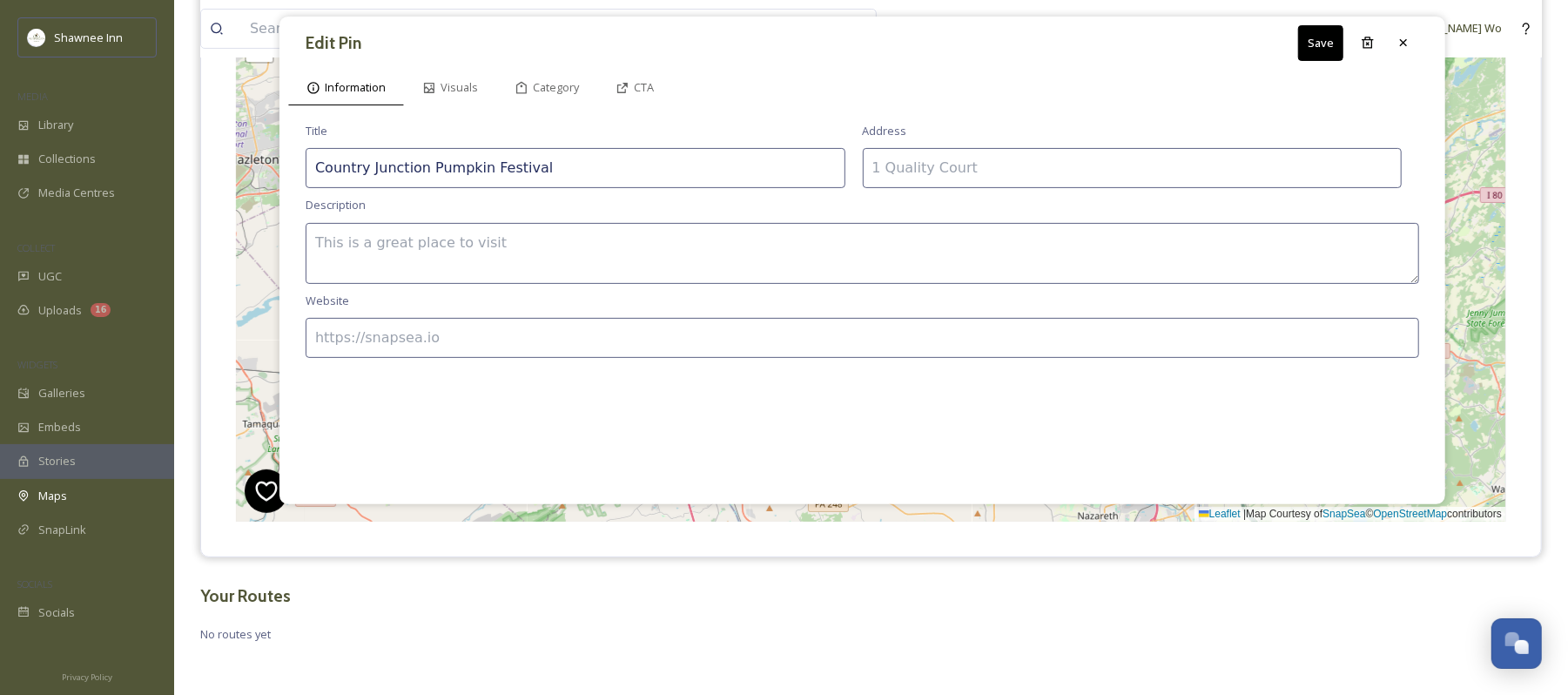
click at [588, 245] on textarea at bounding box center [862, 254] width 1114 height 61
paste textarea "The Country Junction Pumpkin Festival—aptly named The Great Pocono Pumpkin Fest…"
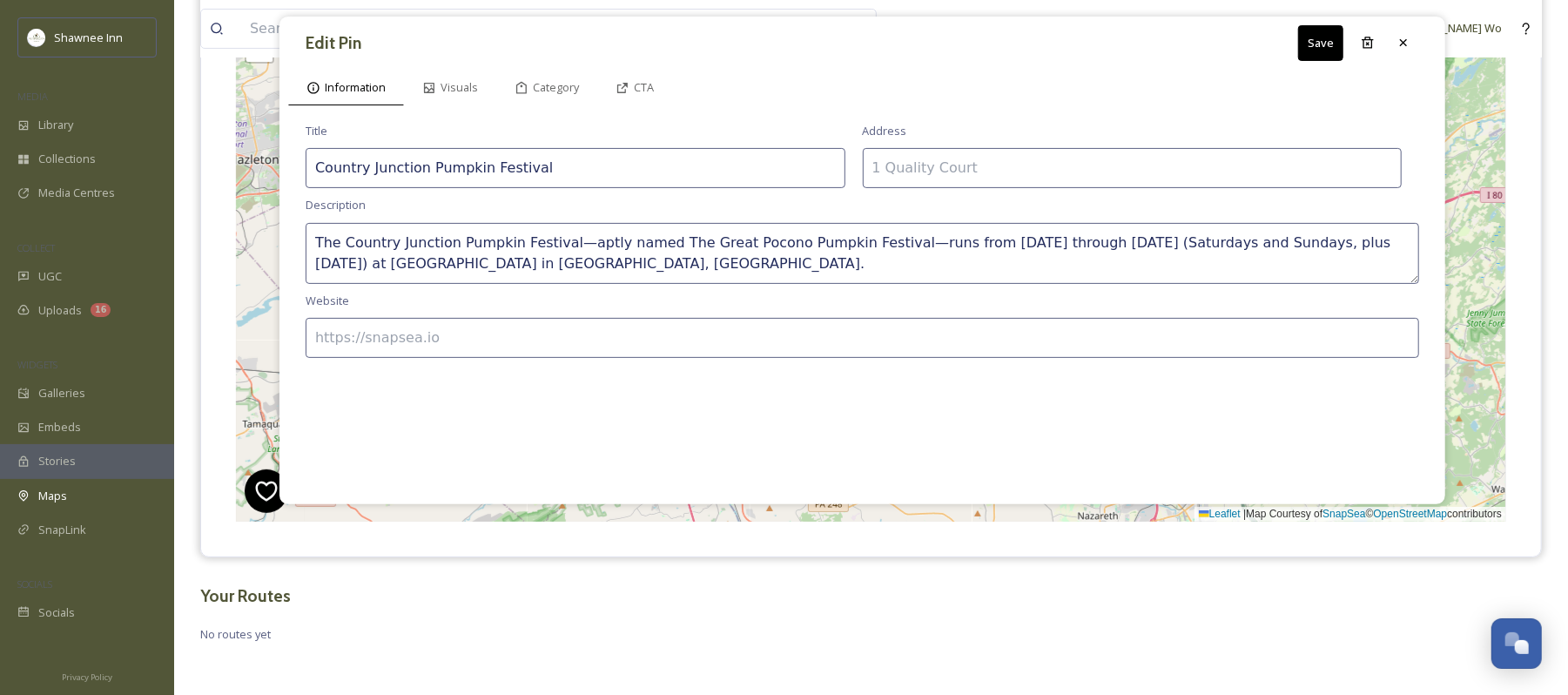
type textarea "The Country Junction Pumpkin Festival—aptly named The Great Pocono Pumpkin Fest…"
click at [660, 324] on input at bounding box center [862, 338] width 1114 height 41
paste input "http://www.countryjunction.com/"
type input "http://www.countryjunction.com/"
click at [1043, 169] on input at bounding box center [1133, 168] width 540 height 41
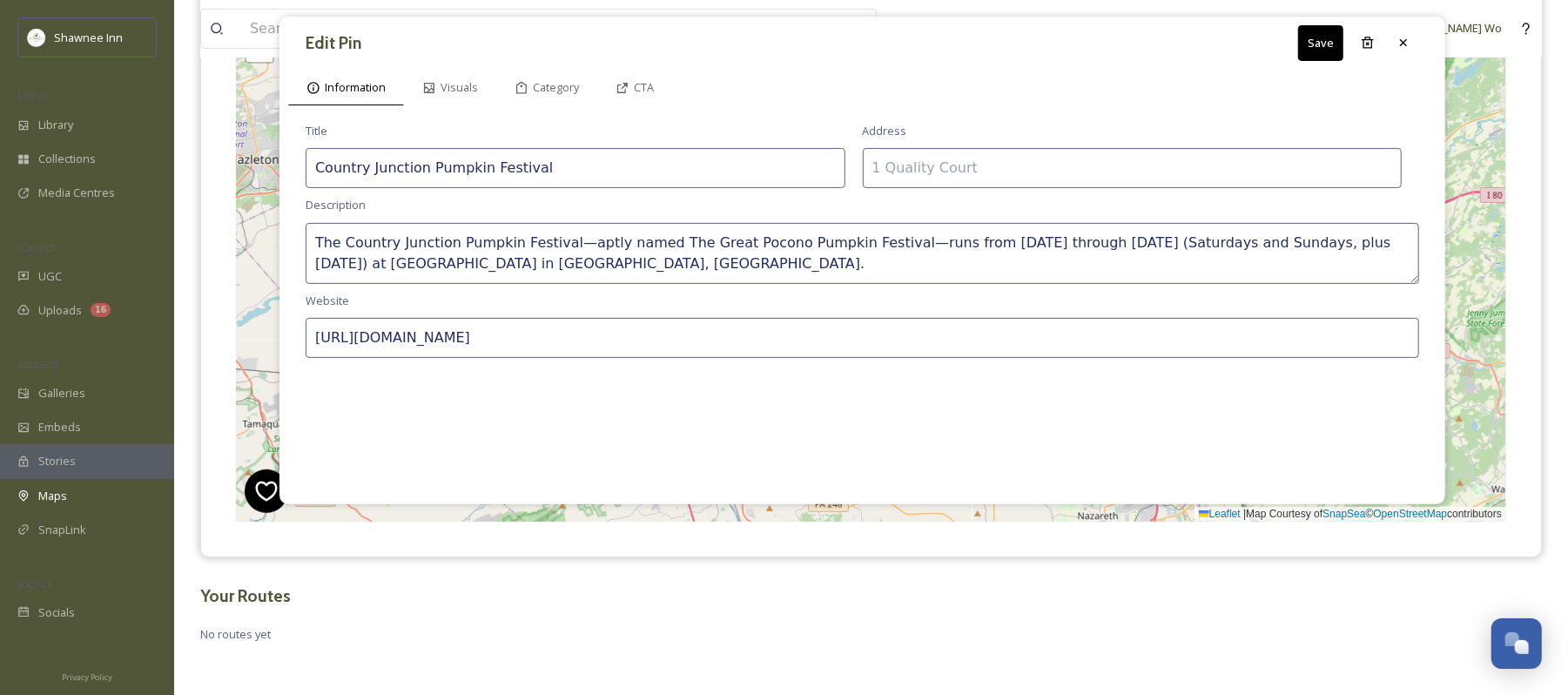
paste input "6565 Interchange Rd, Lehighton, PA 18235"
type input "6565 Interchange Rd, Lehighton, PA 18235"
click at [1319, 43] on button "Save" at bounding box center [1321, 43] width 45 height 36
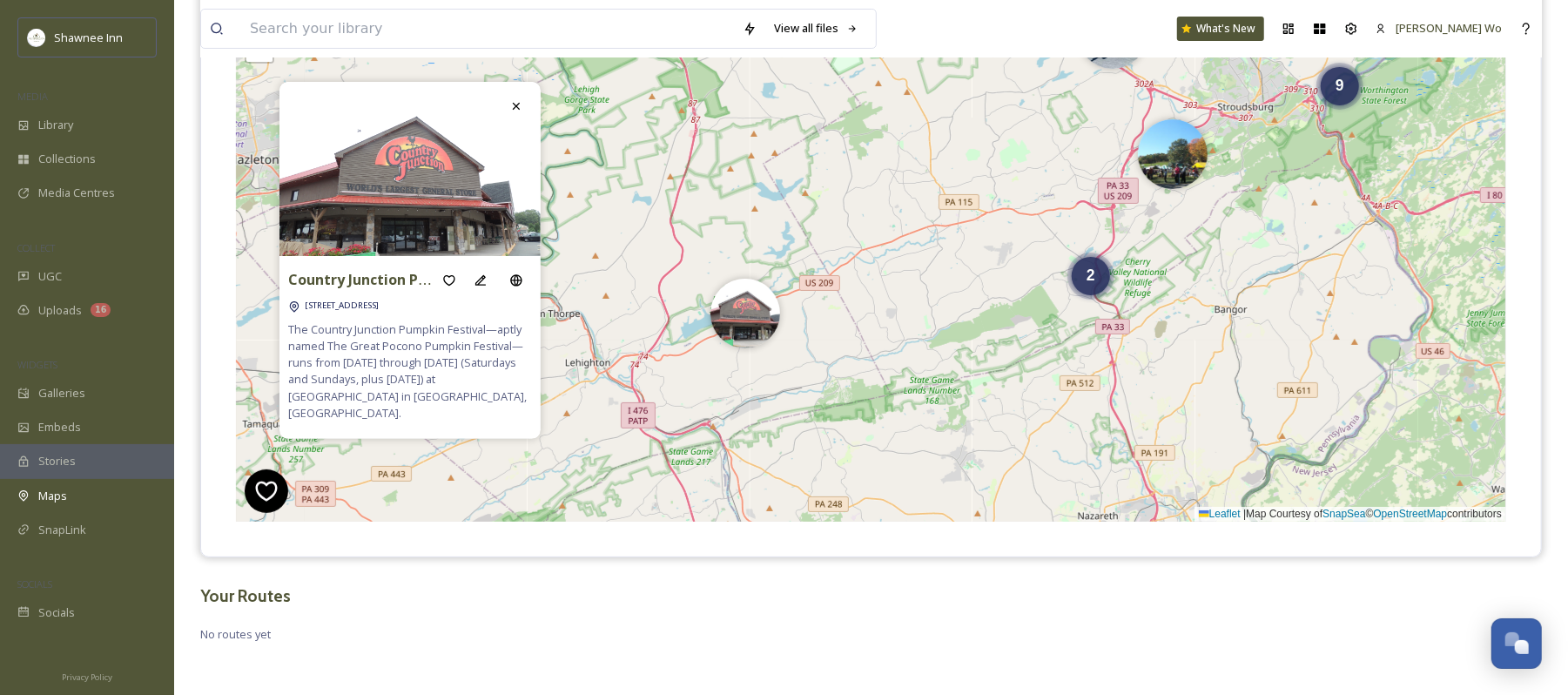
click at [1283, 636] on span "No routes yet" at bounding box center [871, 634] width 1342 height 17
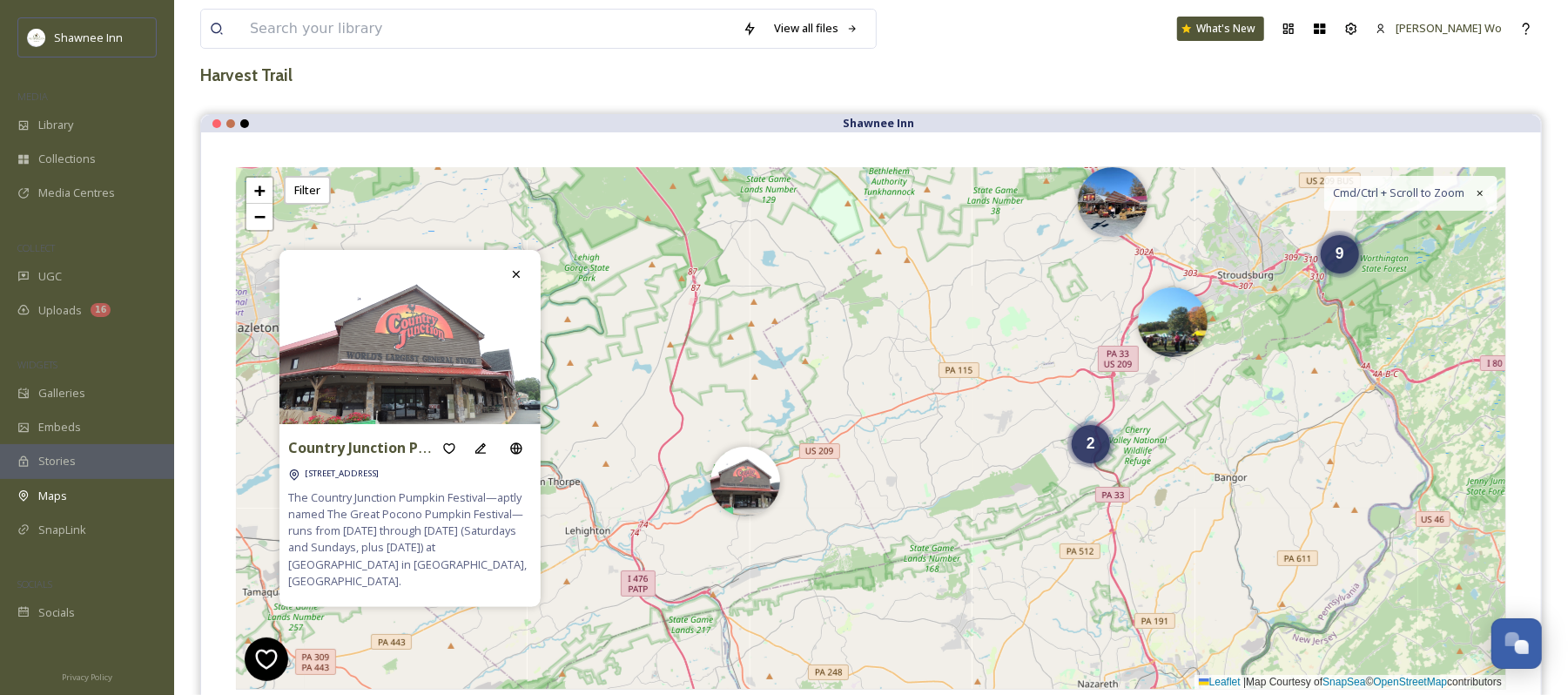
scroll to position [0, 0]
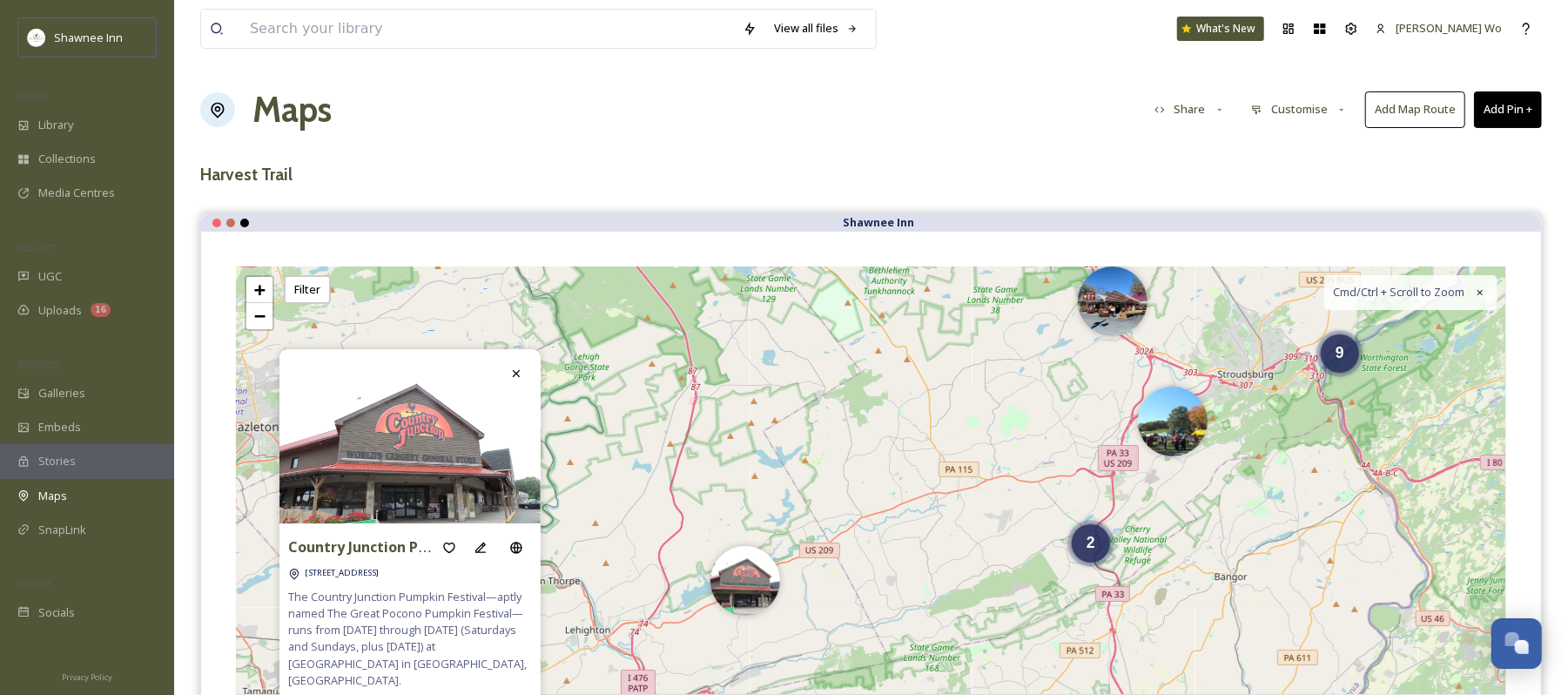
click at [566, 133] on div "Maps Share Customise Add Map Route Add Pin +" at bounding box center [871, 110] width 1342 height 52
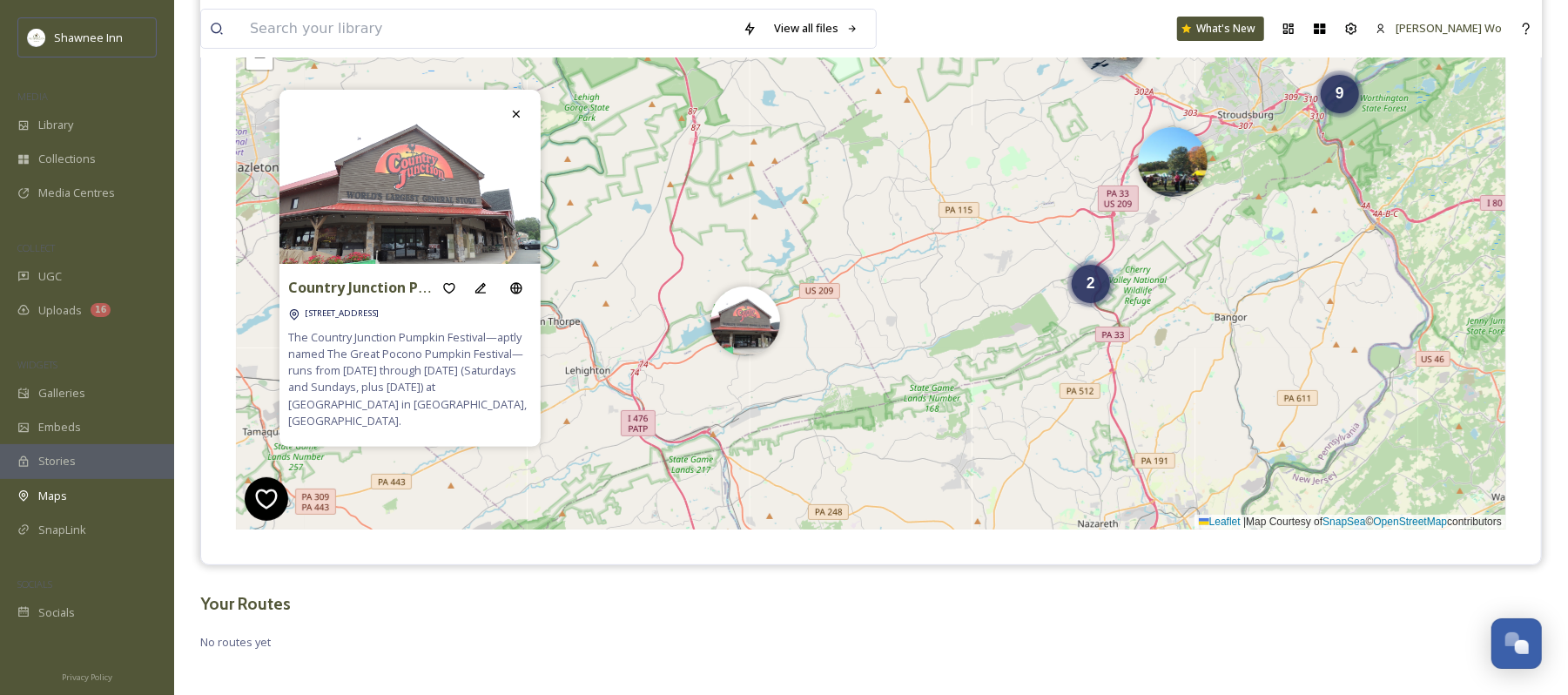
scroll to position [268, 0]
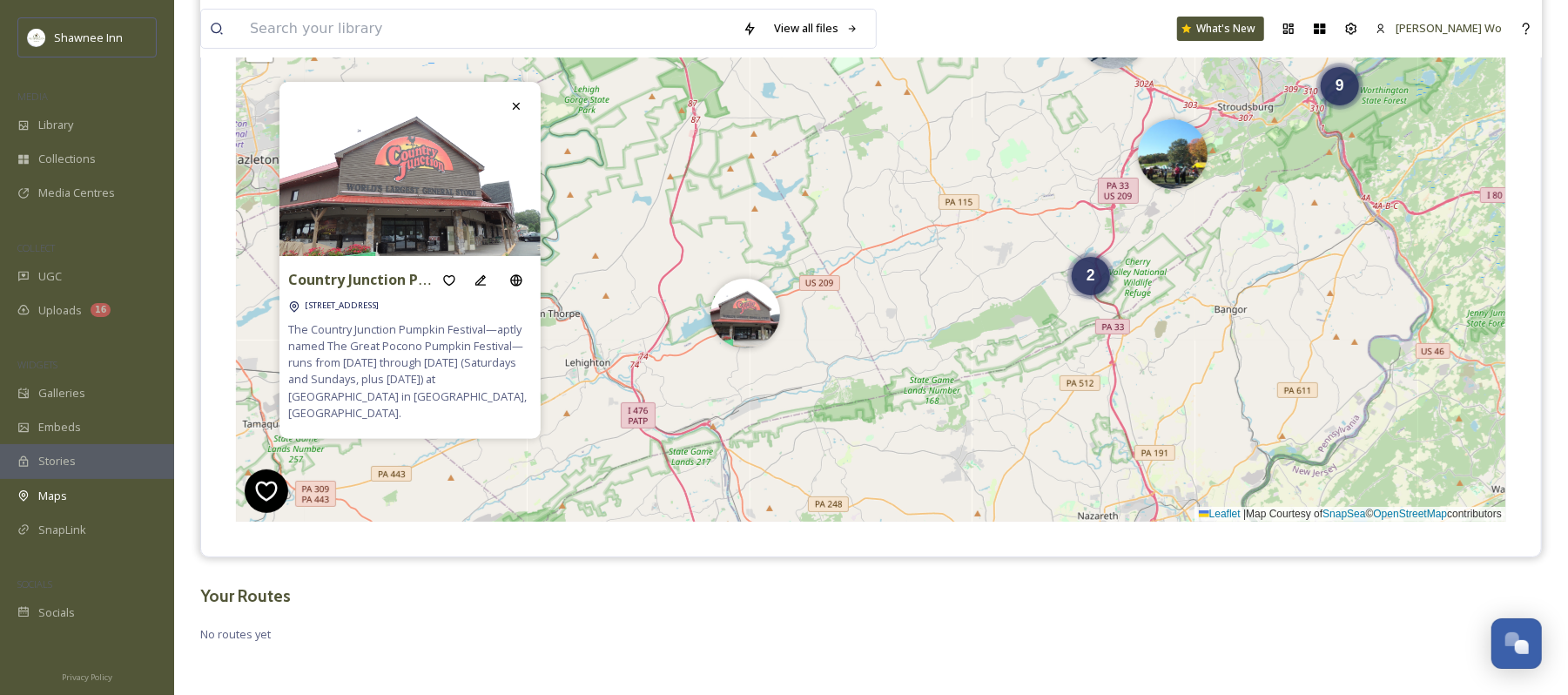
click at [1283, 621] on div "View all files What's New Jeromy Wo Maps Share Customise Add Map Route Add Pin …" at bounding box center [871, 214] width 1394 height 962
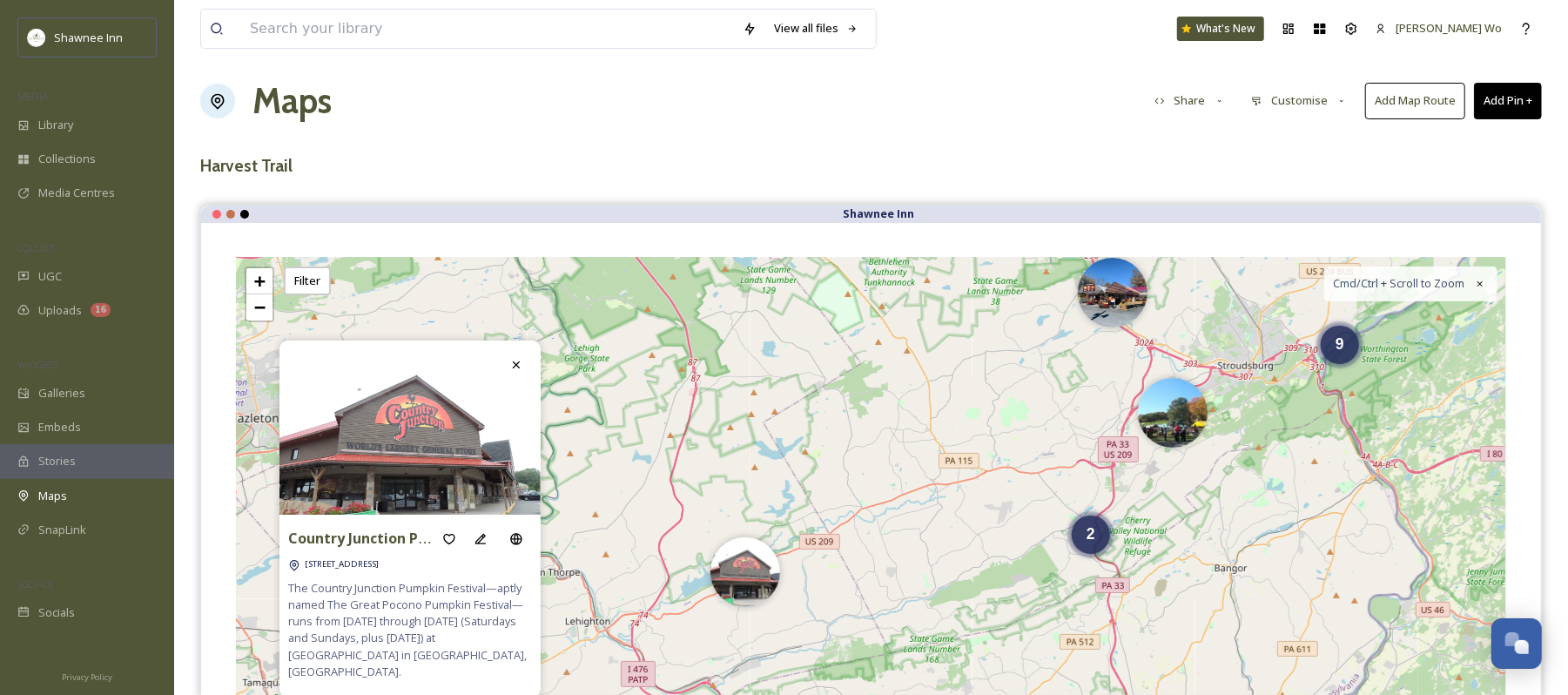
scroll to position [0, 0]
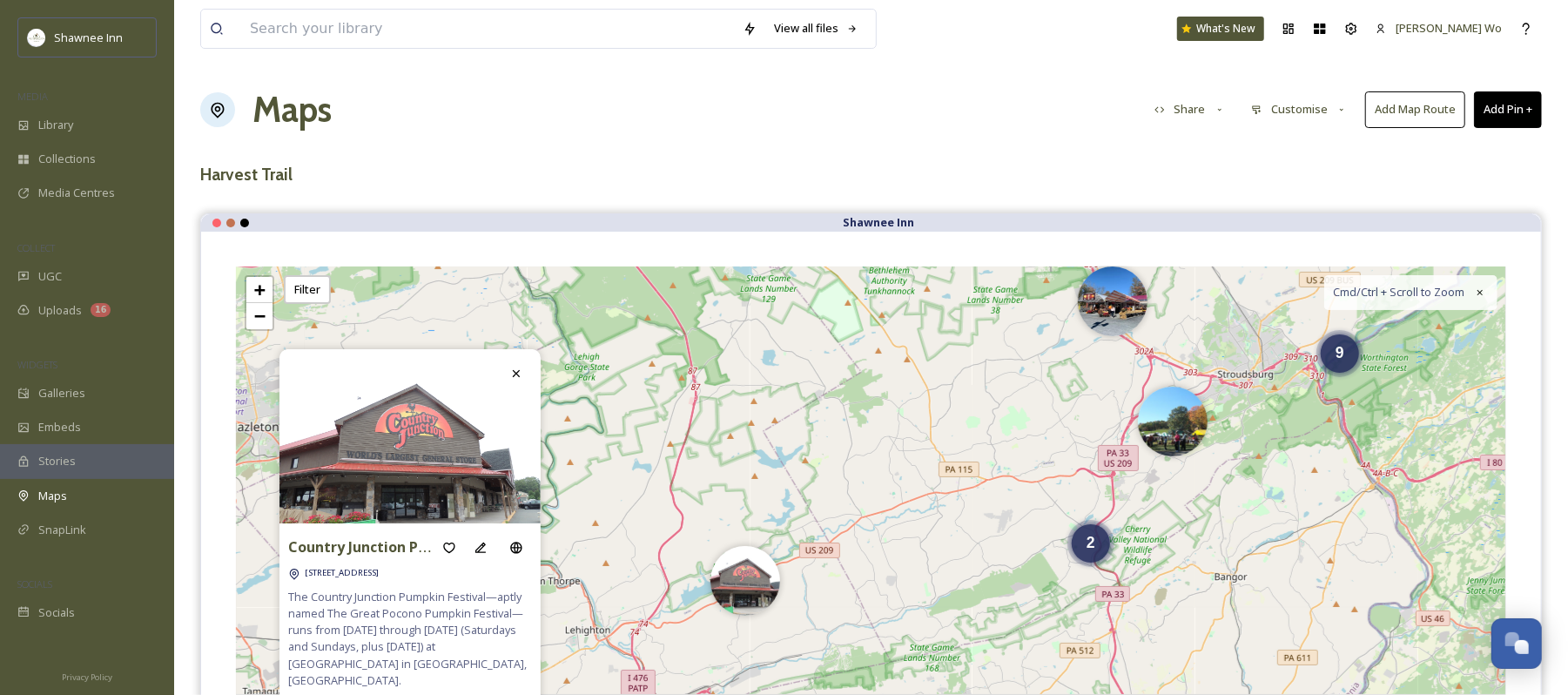
click at [887, 108] on div "Maps Share Customise Add Map Route Add Pin +" at bounding box center [871, 110] width 1342 height 52
click at [1482, 155] on div "View all files What's New Jeromy Wo Maps Share Customise Add Map Route Add Pin …" at bounding box center [871, 480] width 1394 height 962
click at [282, 112] on h1 "Maps" at bounding box center [292, 110] width 79 height 52
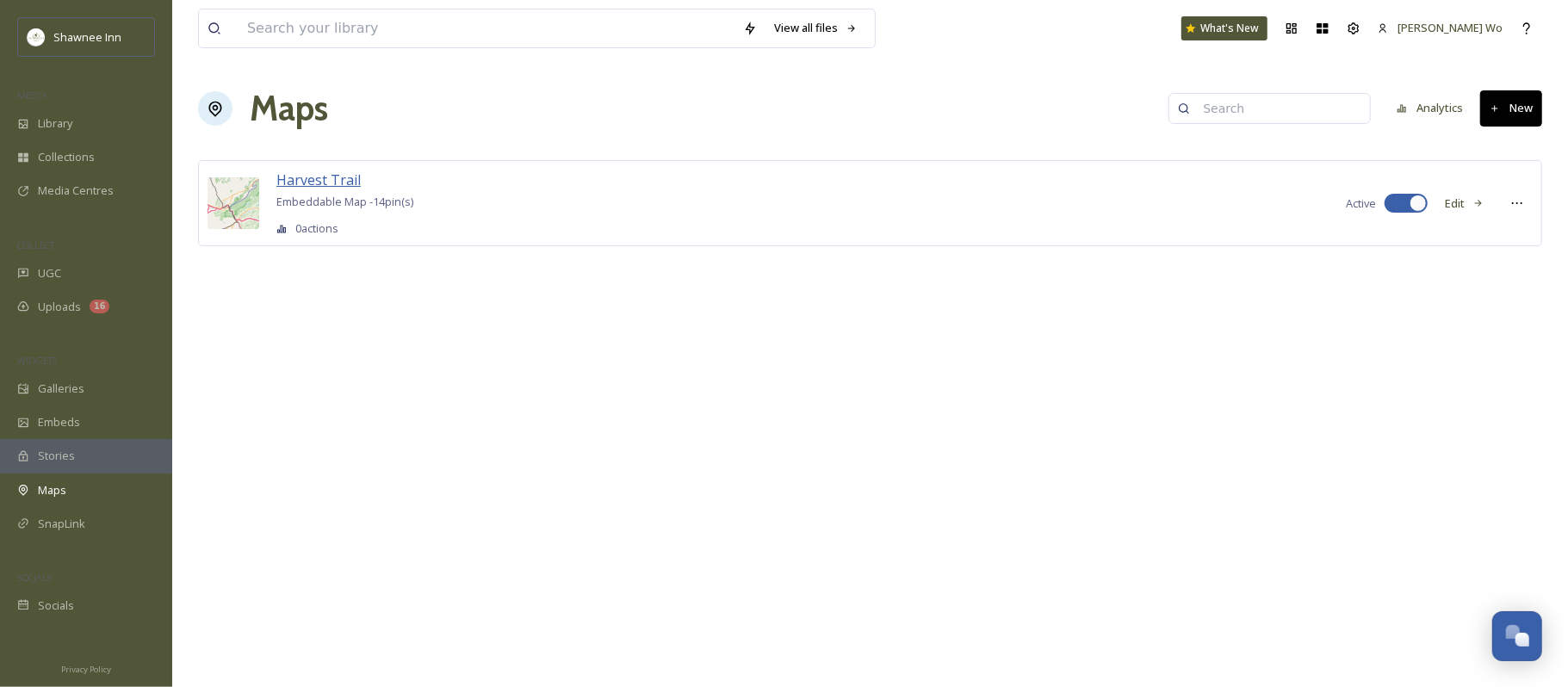
click at [300, 179] on span "Harvest Trail" at bounding box center [319, 179] width 84 height 19
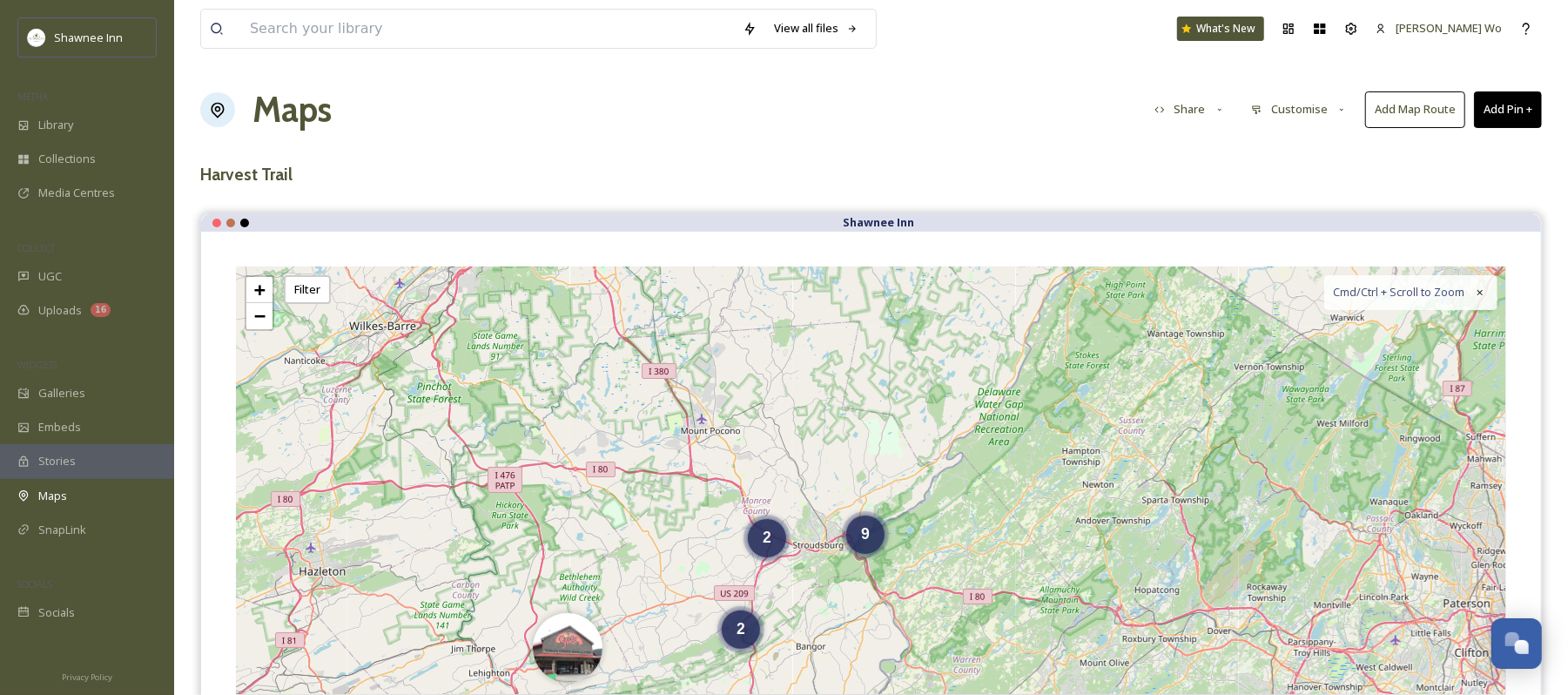
click at [1495, 106] on button "Add Pin +" at bounding box center [1508, 109] width 68 height 36
click at [1451, 150] on span "Add New Pin" at bounding box center [1459, 150] width 66 height 17
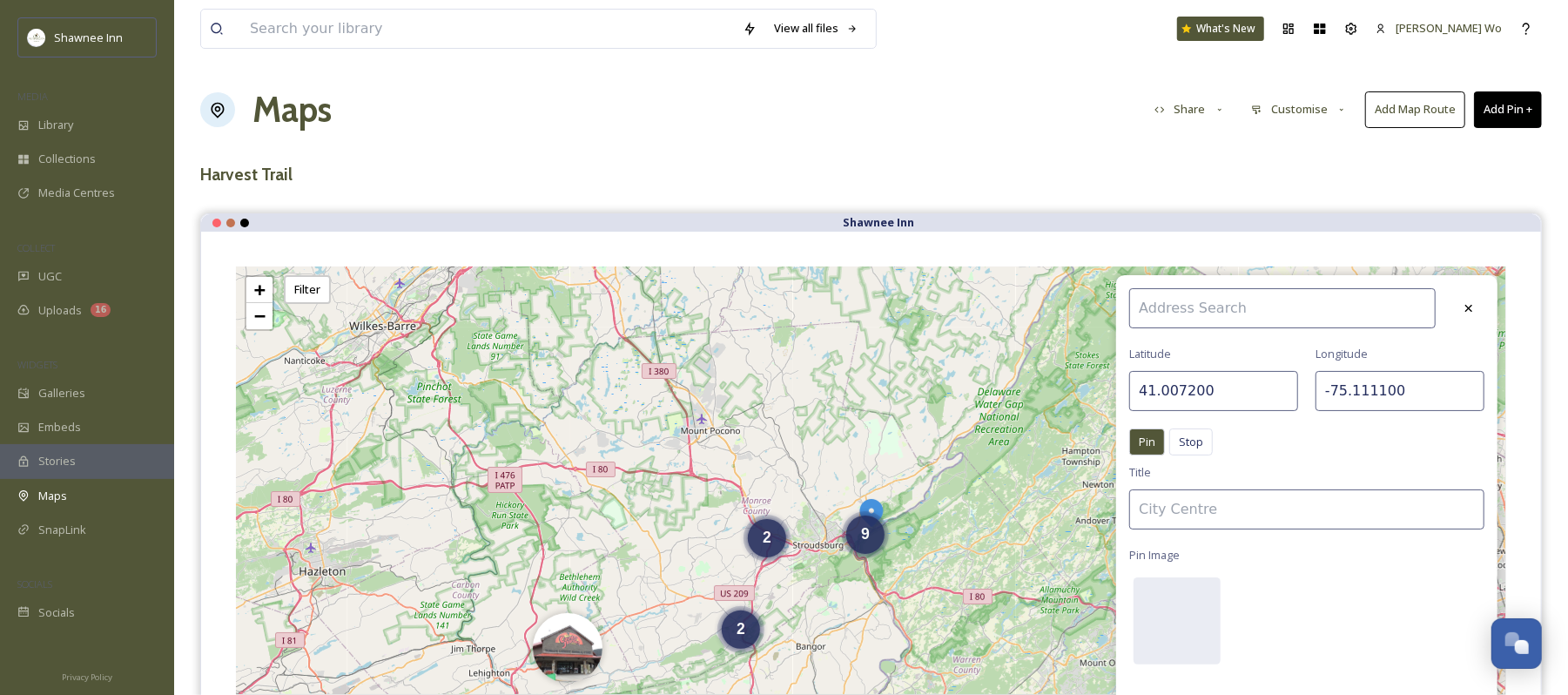
click at [1214, 397] on input "41.007200" at bounding box center [1214, 391] width 169 height 41
paste input "0.965593"
type input "40.965593"
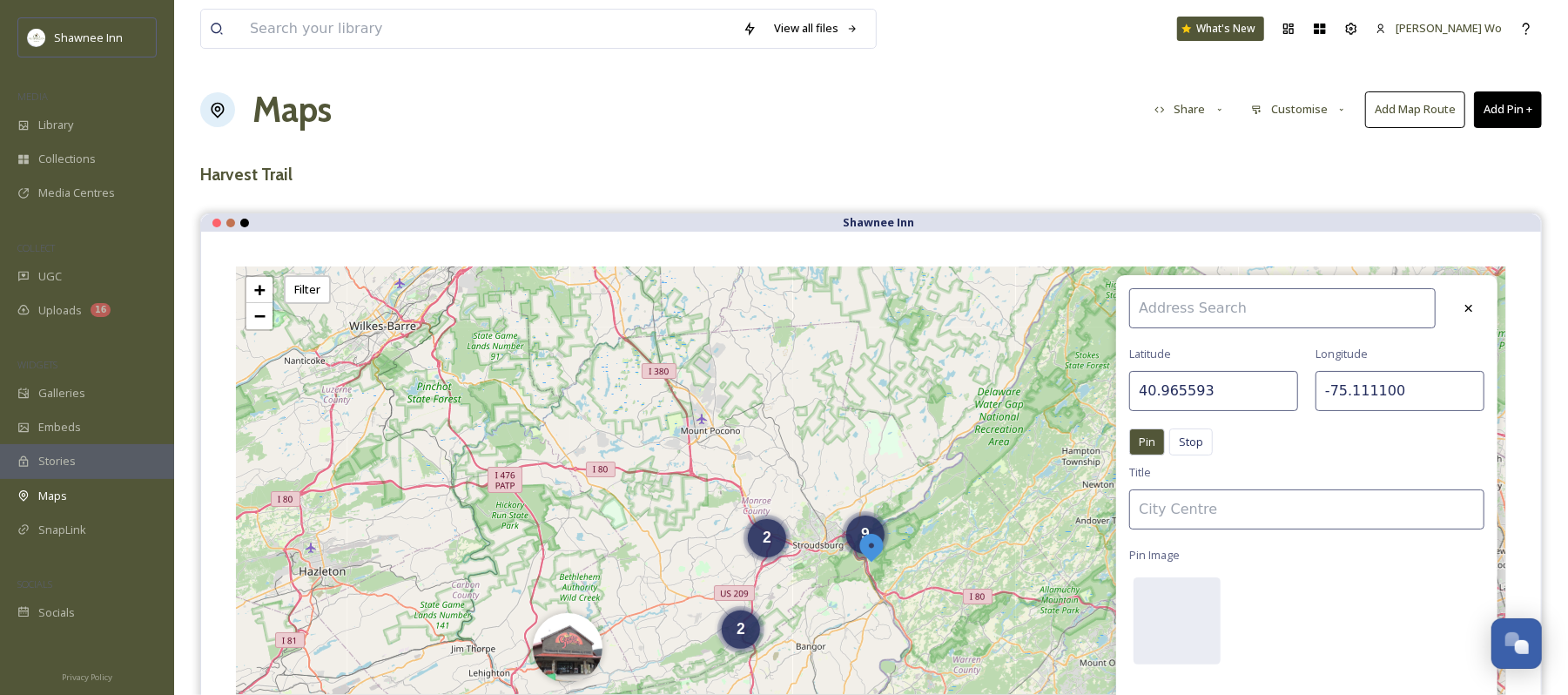
click at [1345, 384] on input "-75.111100" at bounding box center [1400, 391] width 169 height 41
paste input "443398"
type input "-75.443398"
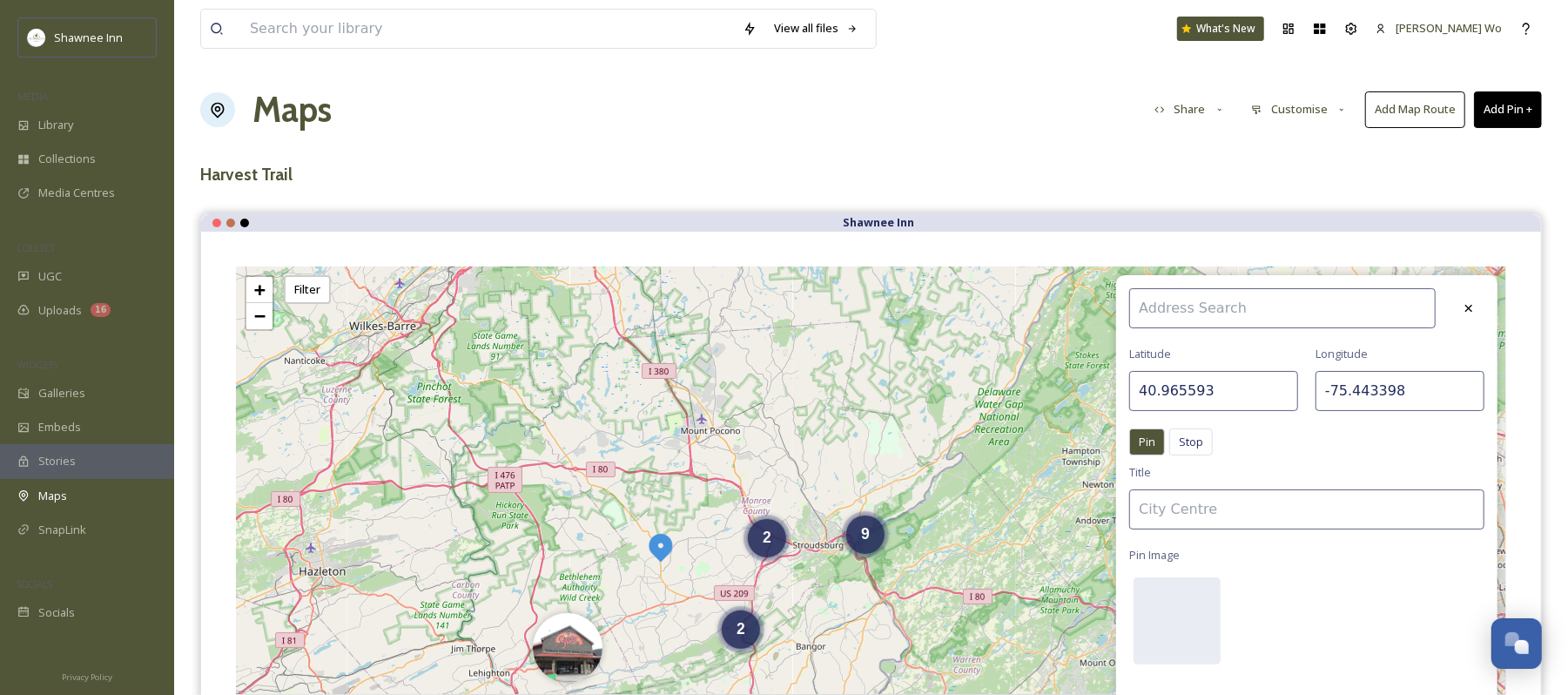
click at [1223, 520] on input at bounding box center [1307, 509] width 355 height 41
type input "Heckman Orchards"
click at [1176, 608] on div at bounding box center [1177, 621] width 87 height 87
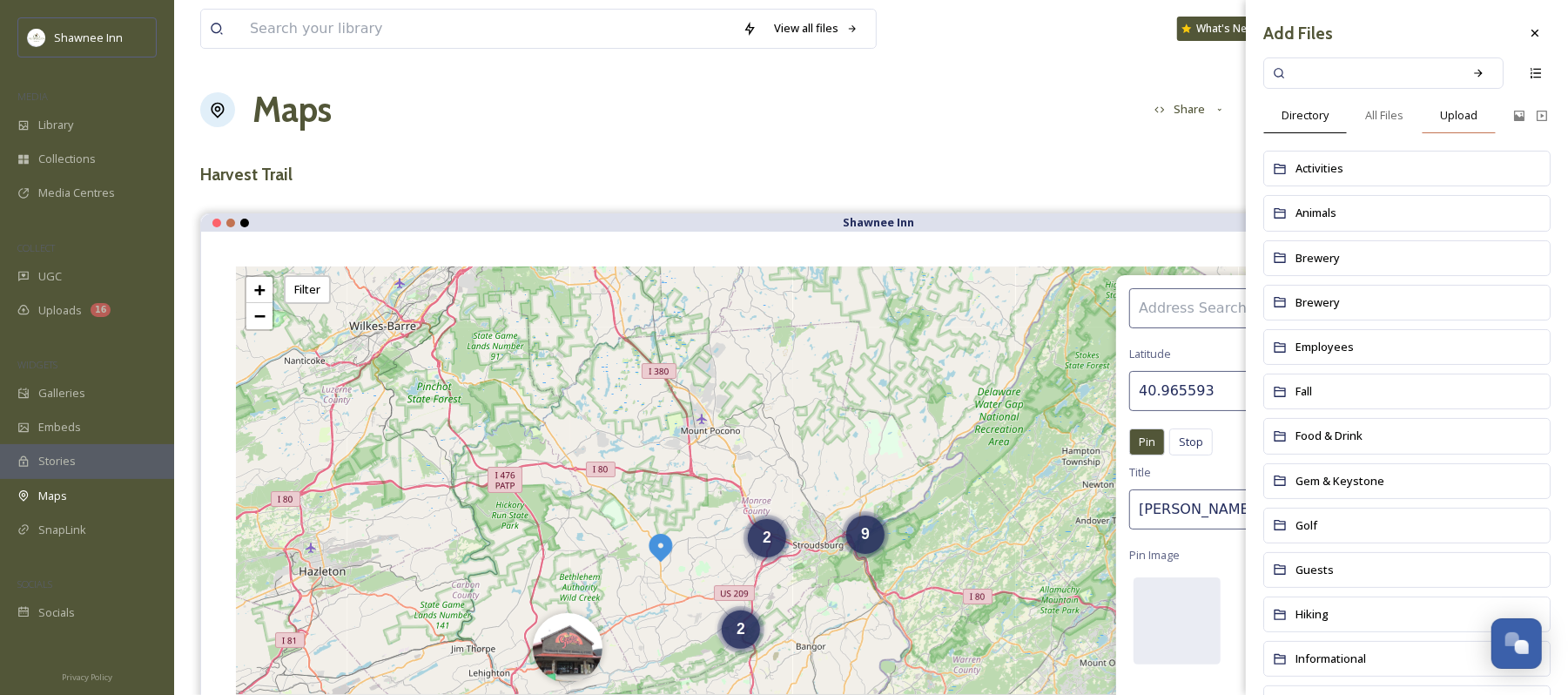
click at [1459, 115] on span "Upload" at bounding box center [1459, 115] width 38 height 17
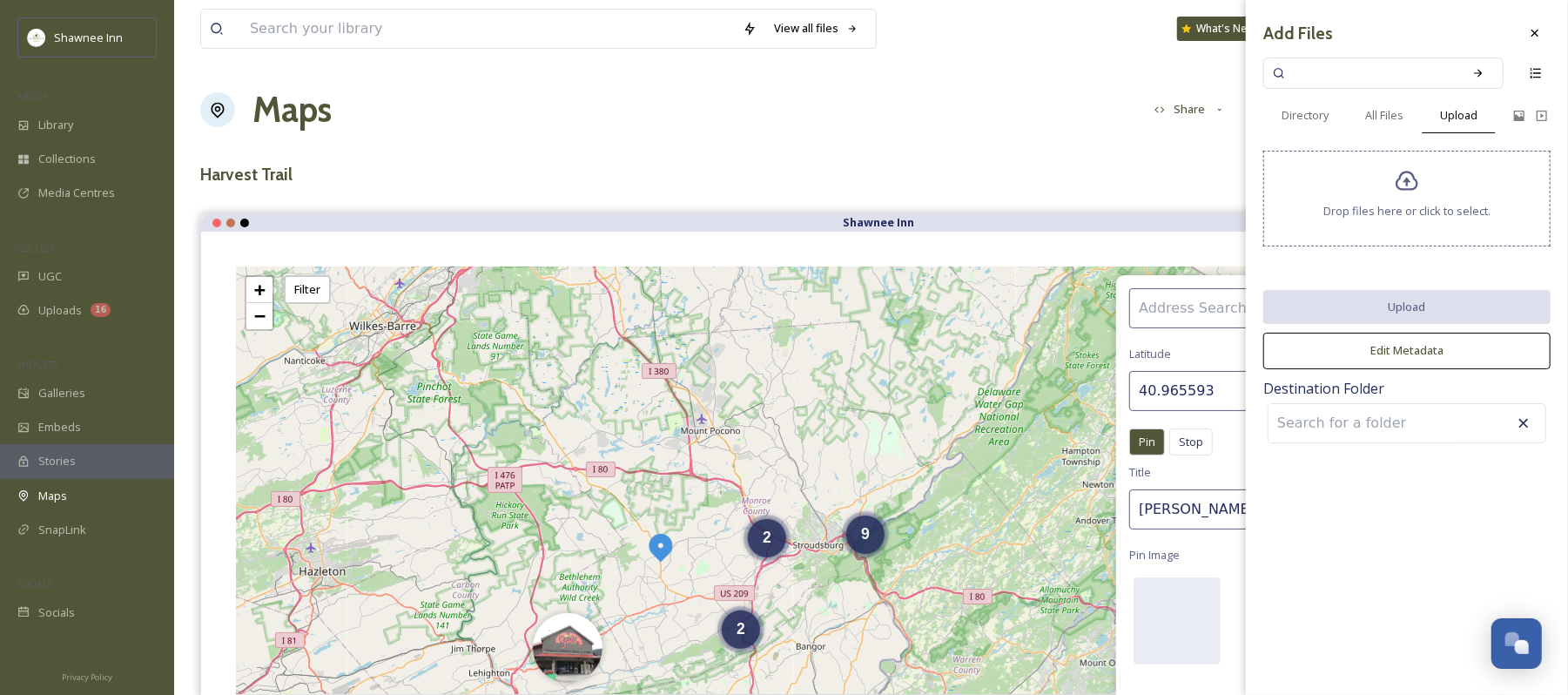
click at [1415, 195] on div "Drop files here or click to select." at bounding box center [1407, 198] width 288 height 96
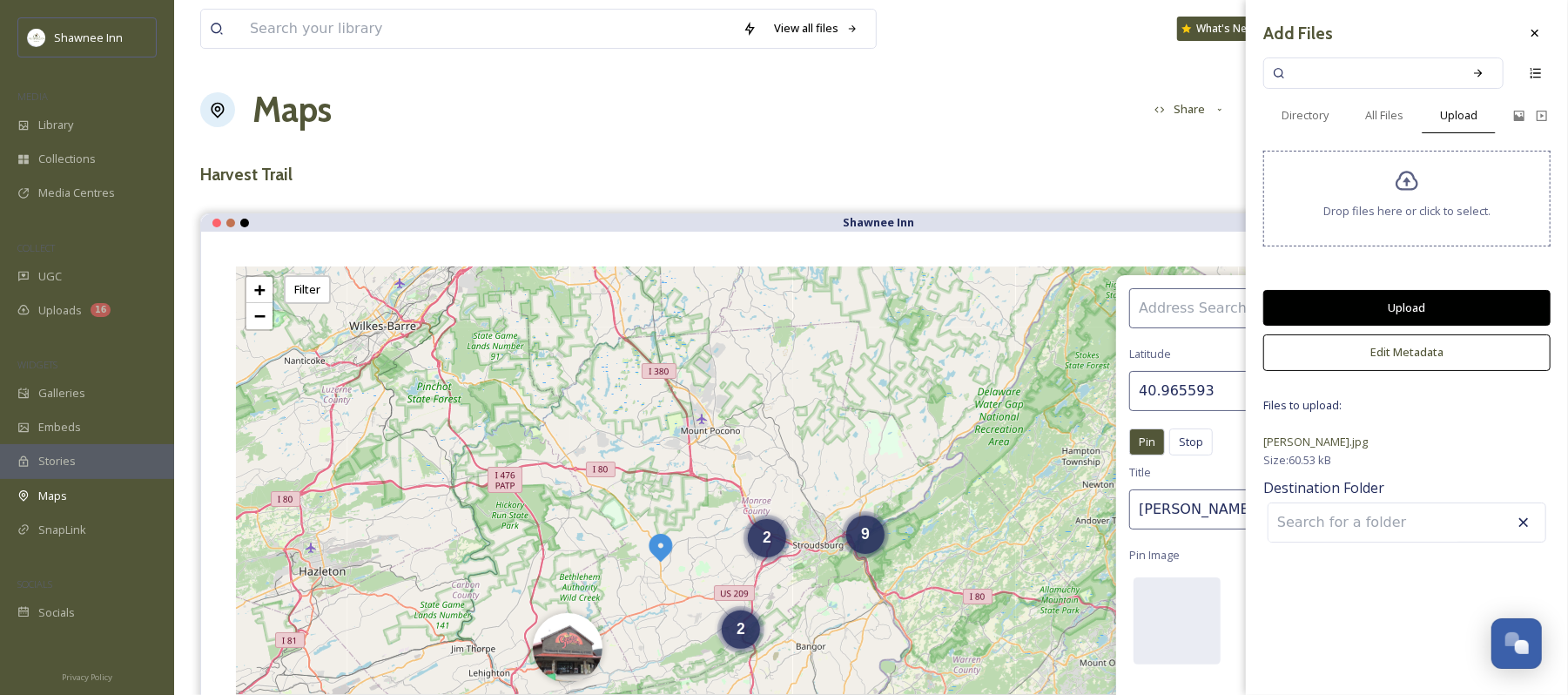
click at [1438, 304] on button "Upload" at bounding box center [1407, 307] width 288 height 36
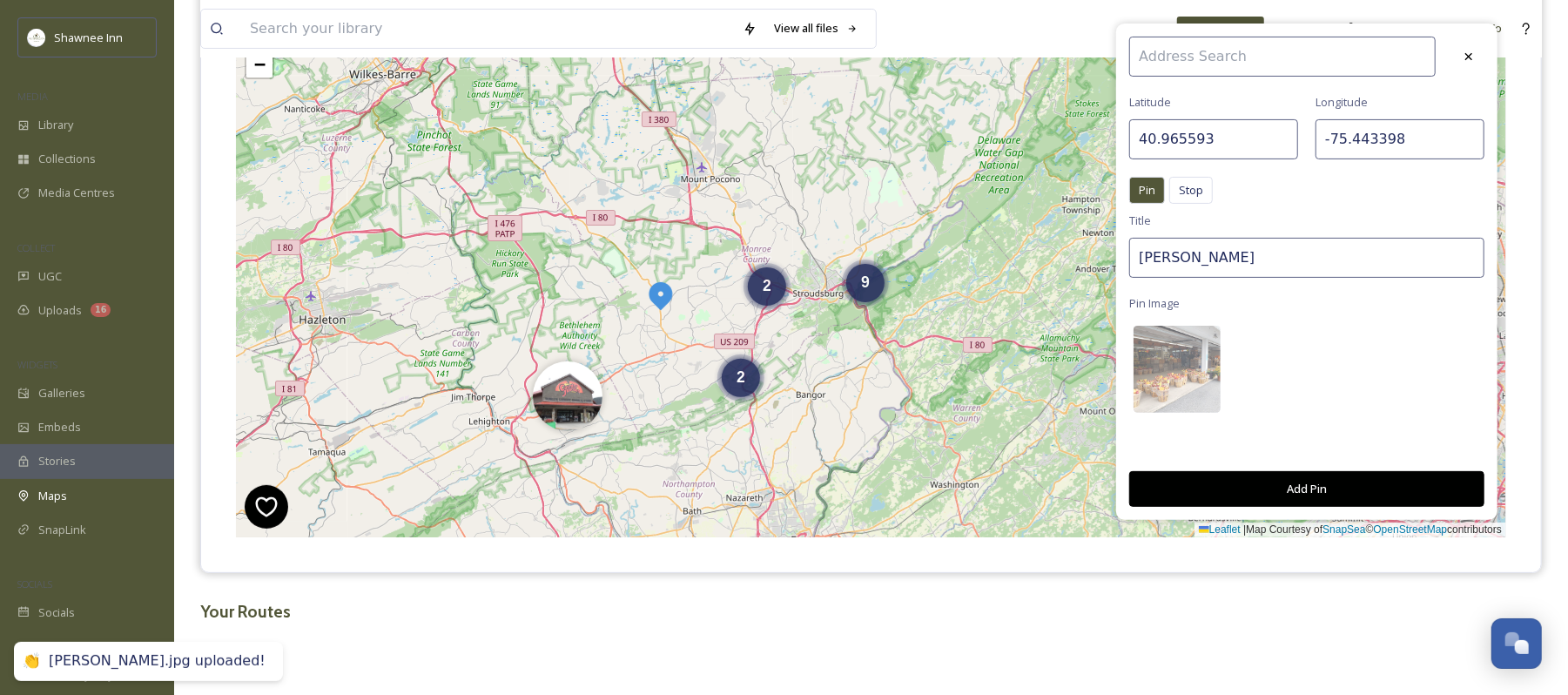
scroll to position [268, 0]
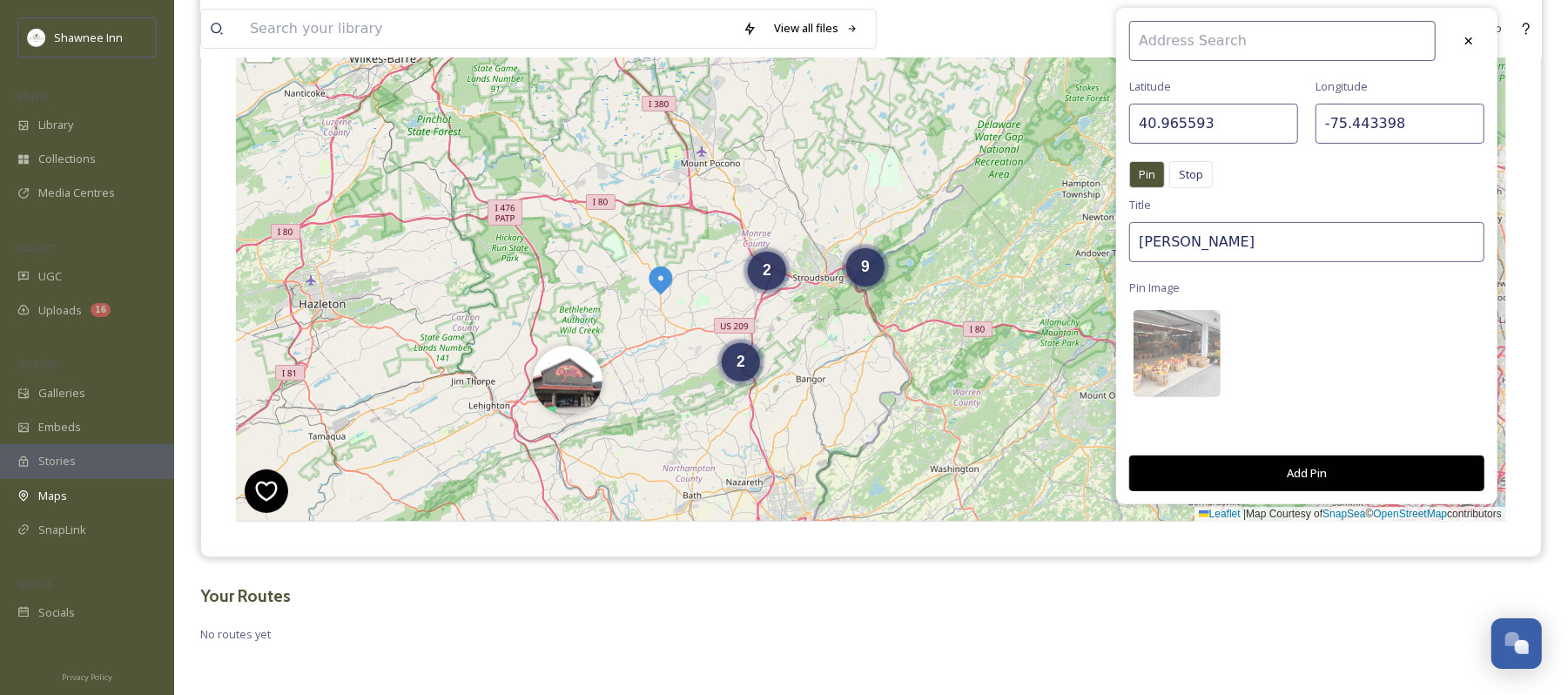
click at [1338, 472] on button "Add Pin" at bounding box center [1307, 474] width 355 height 36
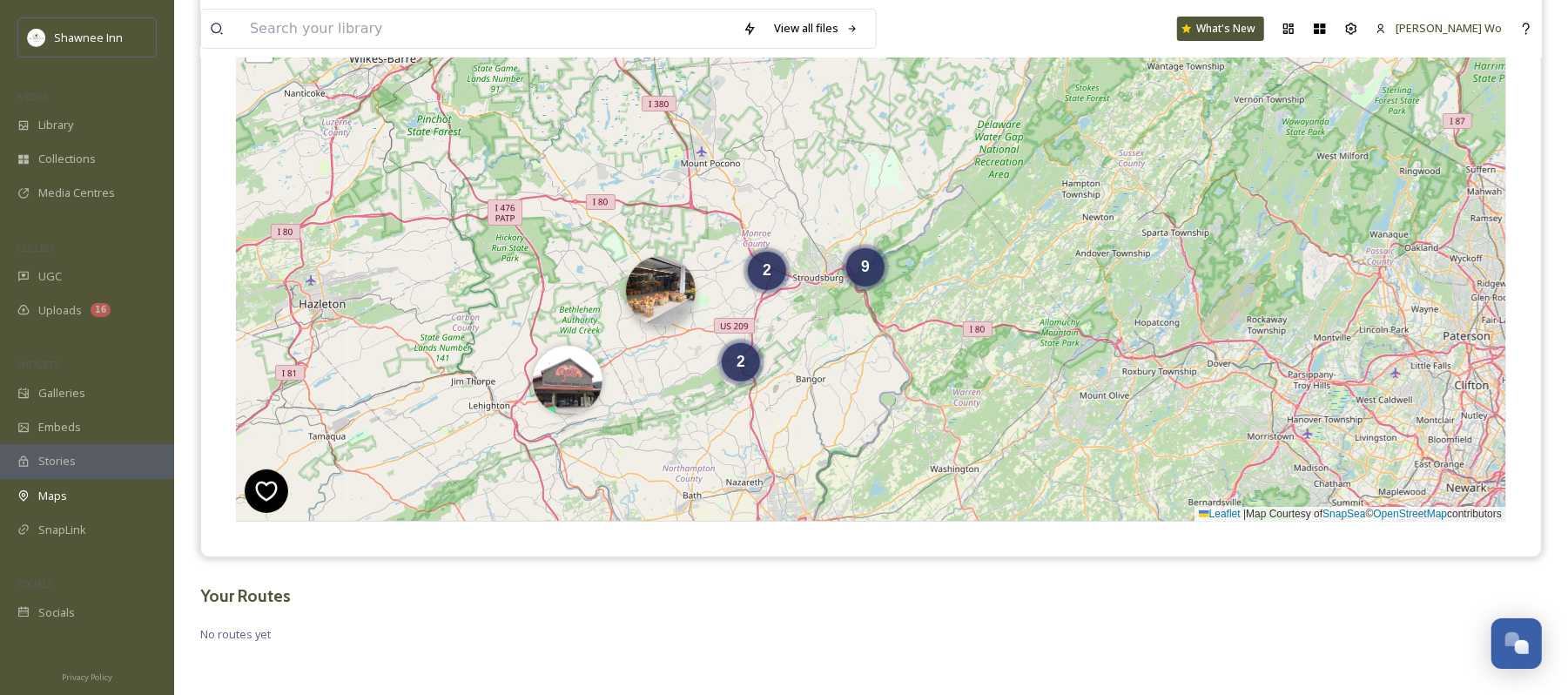
click at [655, 283] on img at bounding box center [660, 291] width 69 height 69
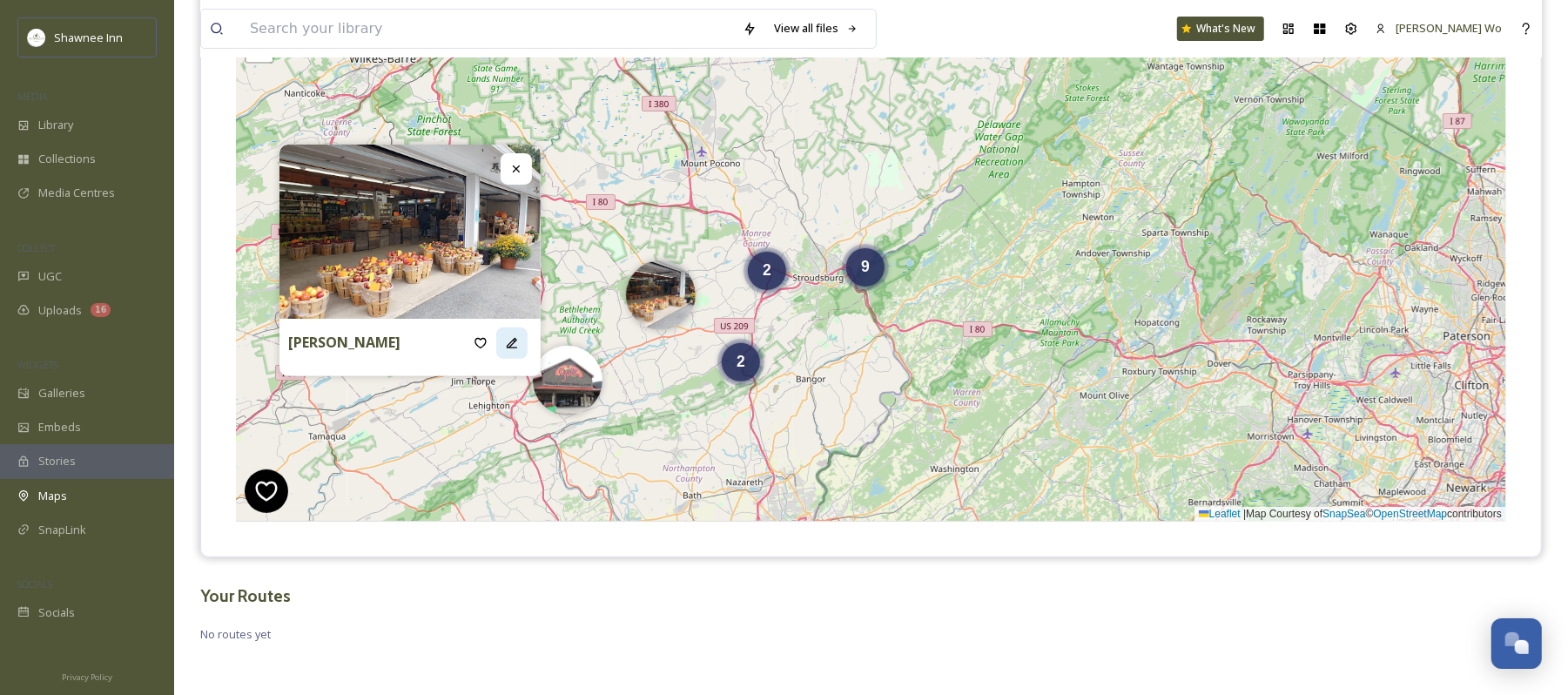
click at [515, 347] on icon at bounding box center [512, 343] width 11 height 11
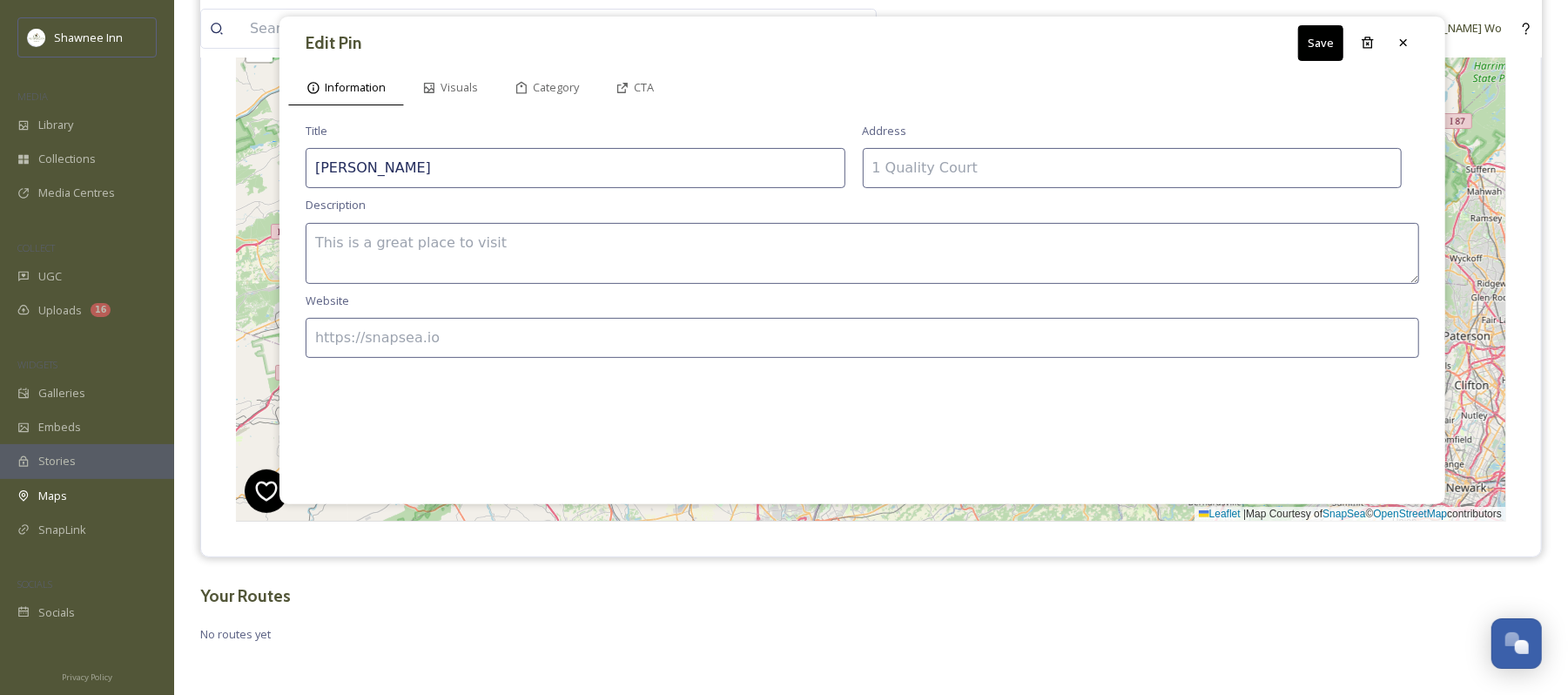
click at [562, 230] on textarea at bounding box center [862, 254] width 1114 height 61
paste textarea "Heckman Orchards is a family-run farm market bursting with fall flavor, offerin…"
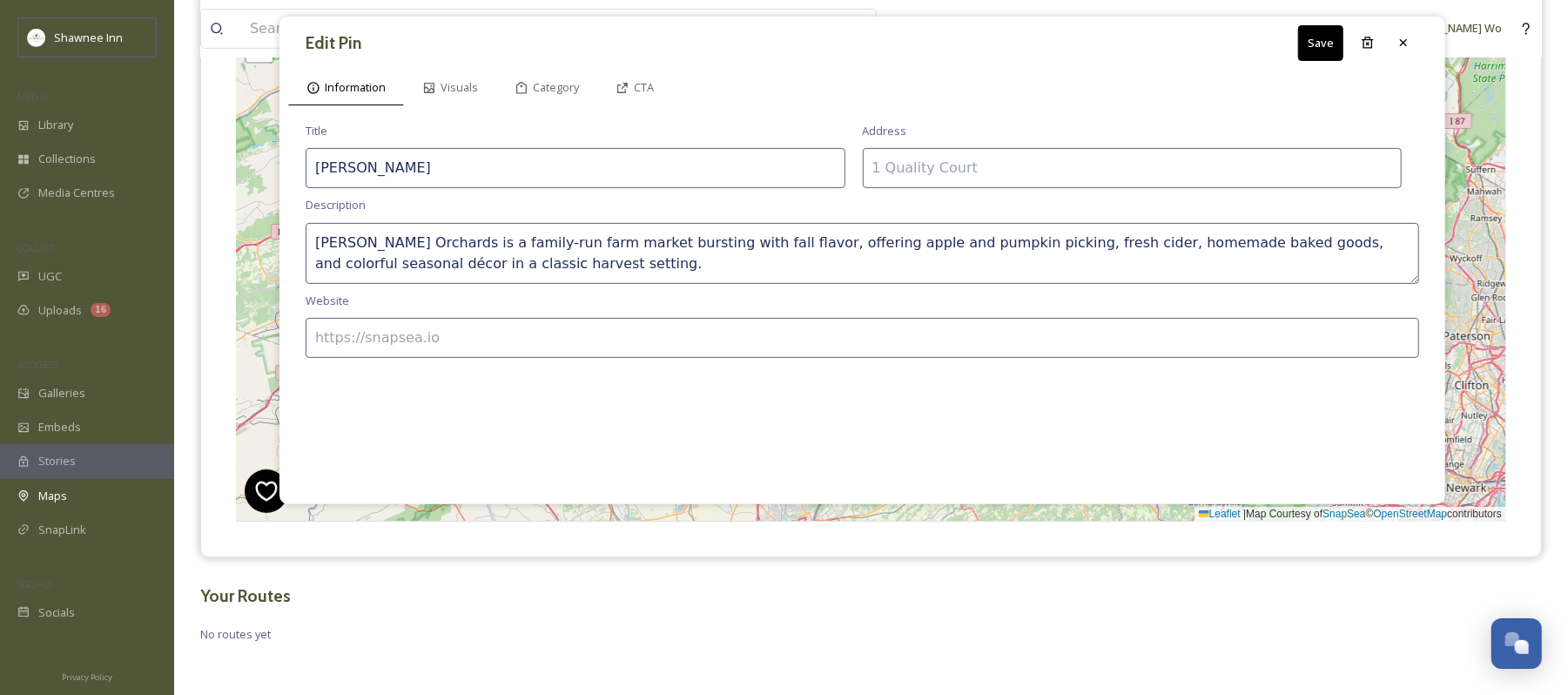
type textarea "Heckman Orchards is a family-run farm market bursting with fall flavor, offerin…"
click at [672, 336] on input at bounding box center [862, 338] width 1114 height 41
paste input "http://www.heckmanorchards.com/"
type input "http://www.heckmanorchards.com/"
click at [976, 167] on input at bounding box center [1133, 168] width 540 height 41
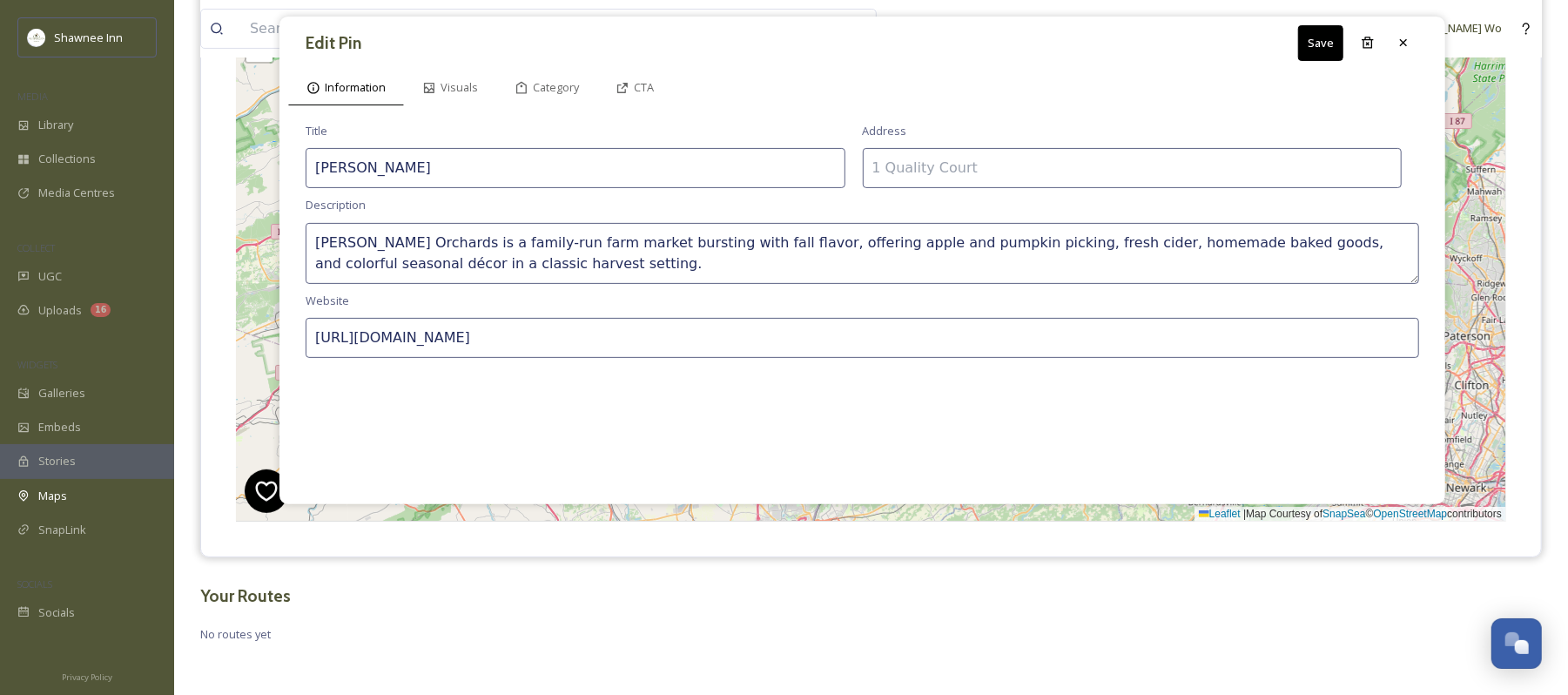
paste input "3009 PA-115, Effort, PA 18330"
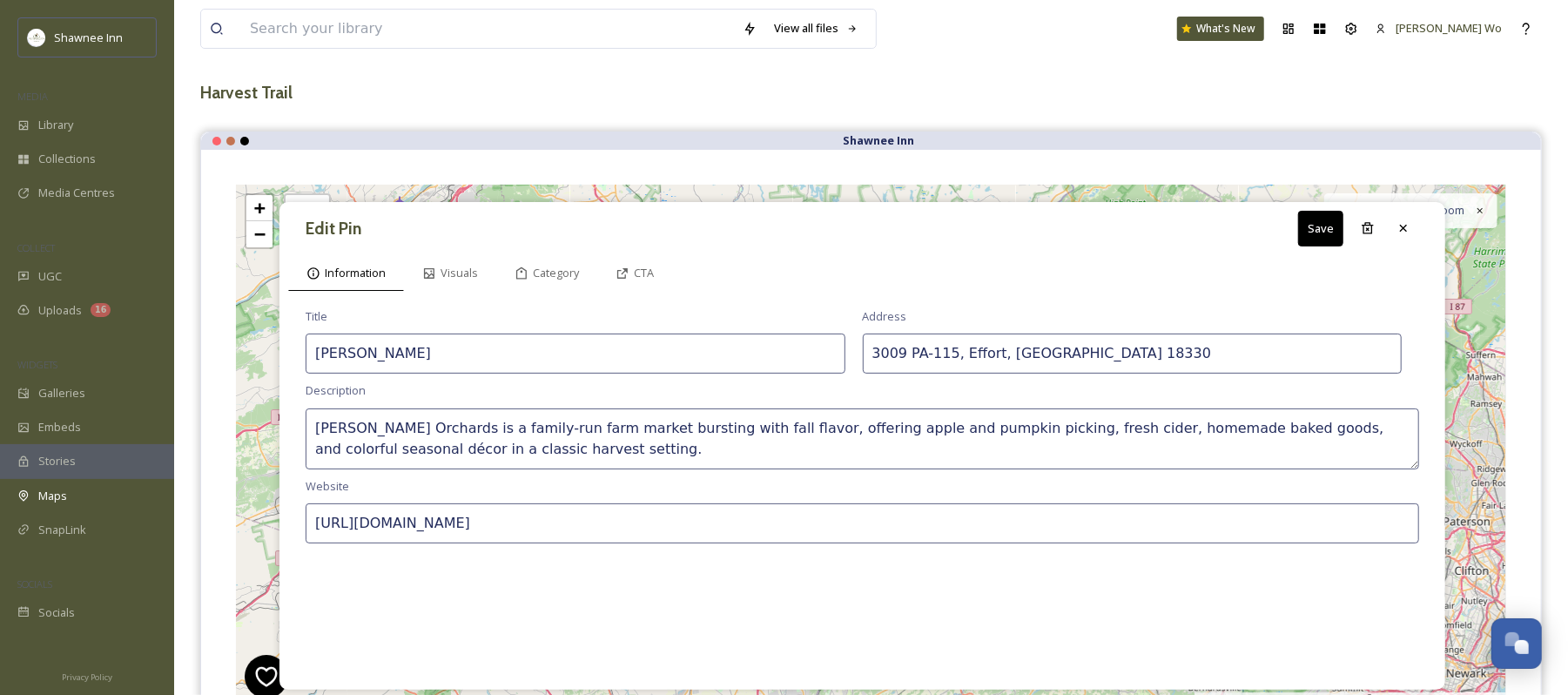
scroll to position [0, 0]
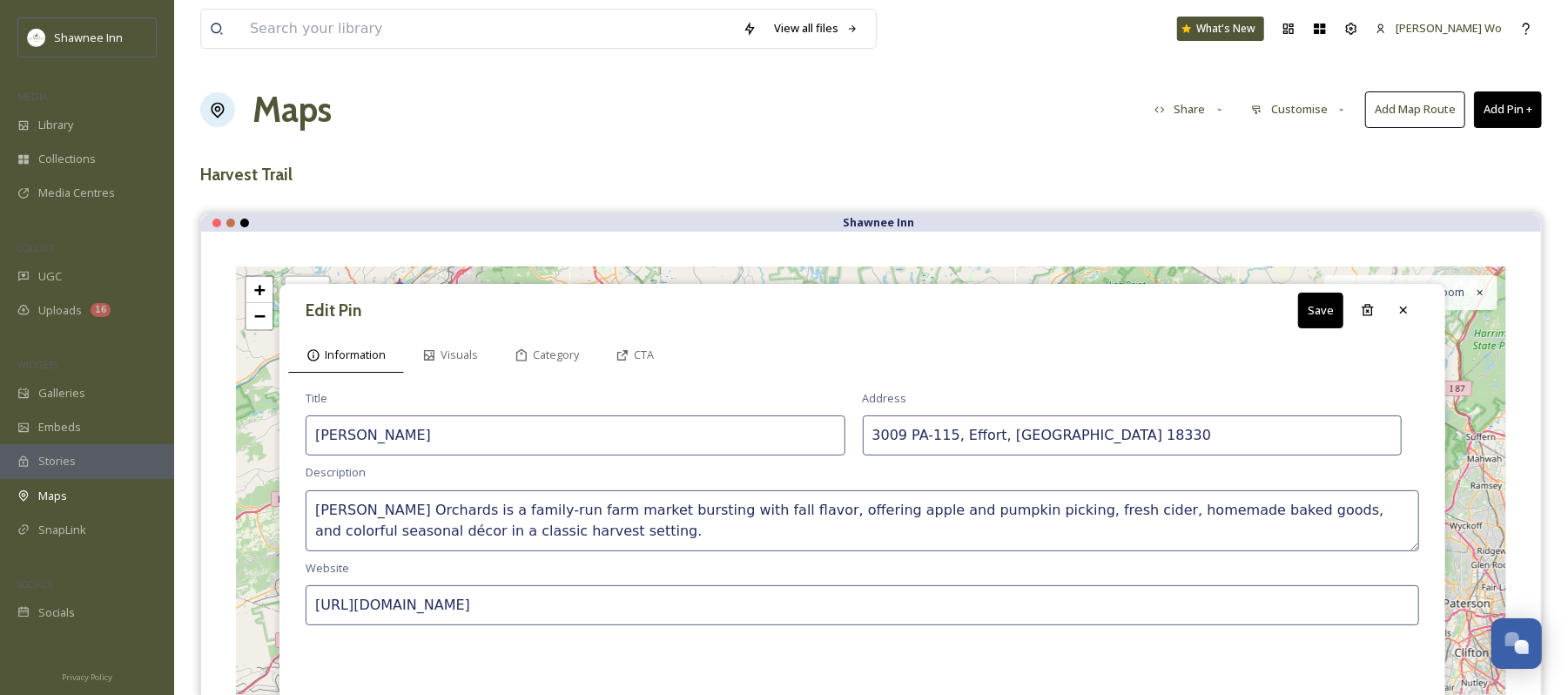
type input "3009 PA-115, Effort, PA 18330"
click at [1315, 315] on button "Save" at bounding box center [1321, 310] width 45 height 36
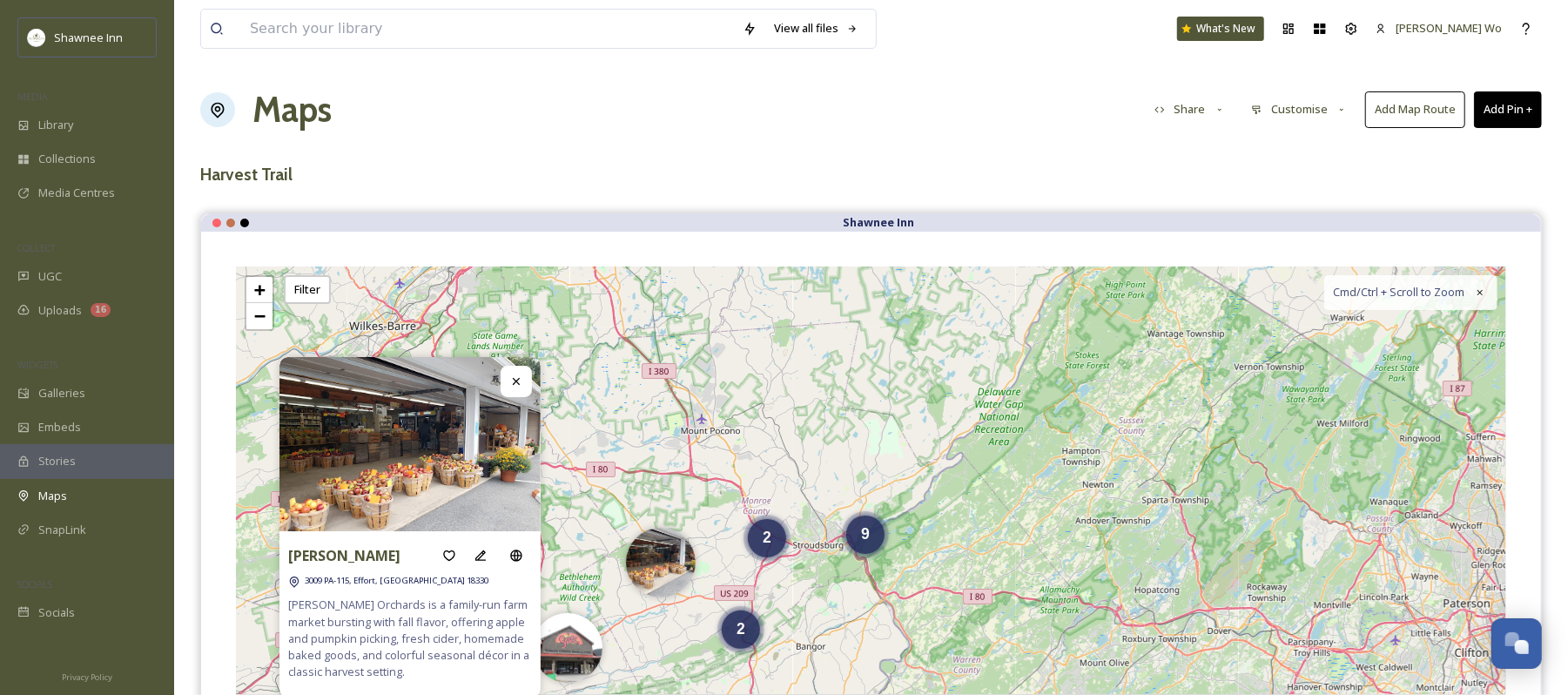
click at [1500, 92] on button "Add Pin +" at bounding box center [1508, 109] width 68 height 36
click at [1472, 144] on span "Add New Pin" at bounding box center [1459, 150] width 66 height 17
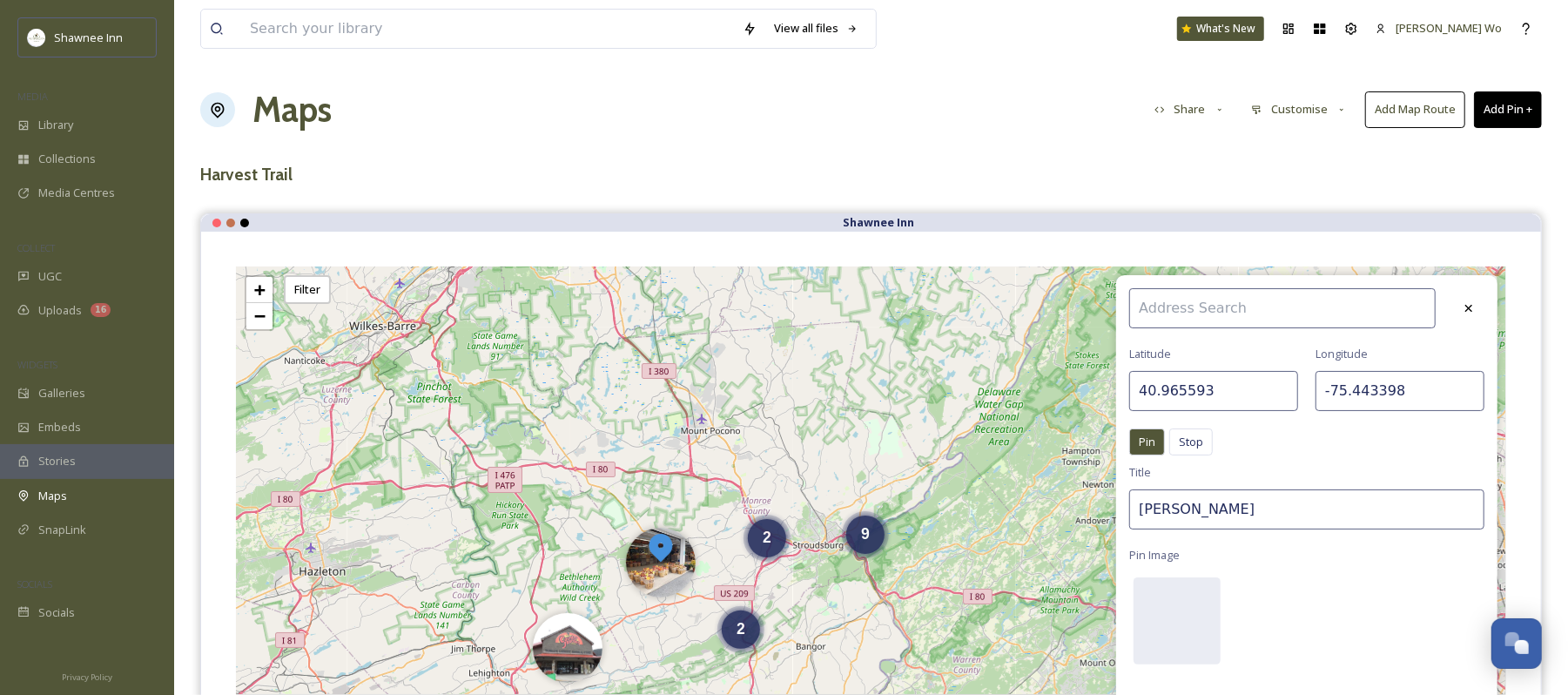
click at [1245, 371] on input "40.965593" at bounding box center [1214, 391] width 169 height 41
paste input "02762"
type input "40.902762"
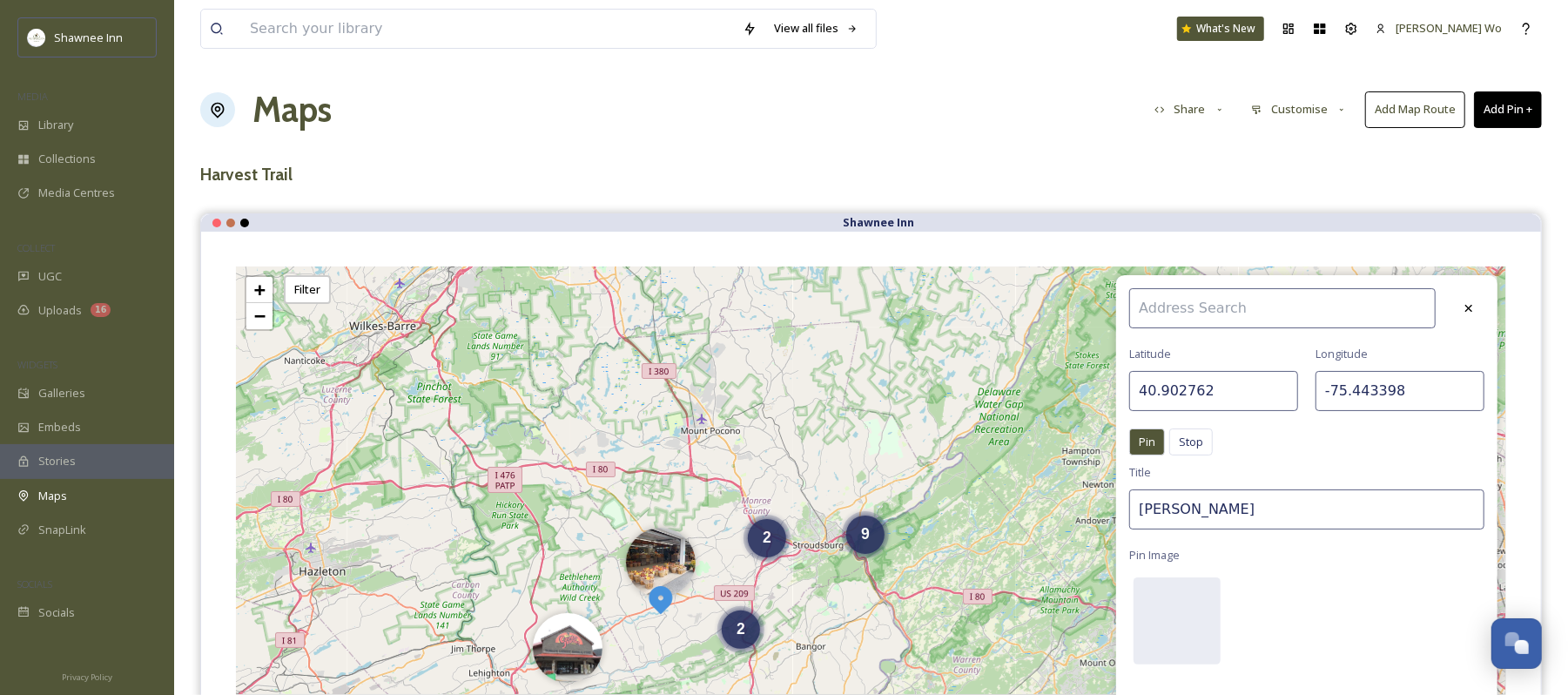
click at [1387, 384] on input "-75.443398" at bounding box center [1400, 391] width 169 height 41
paste input "380697"
type input "-75.380697"
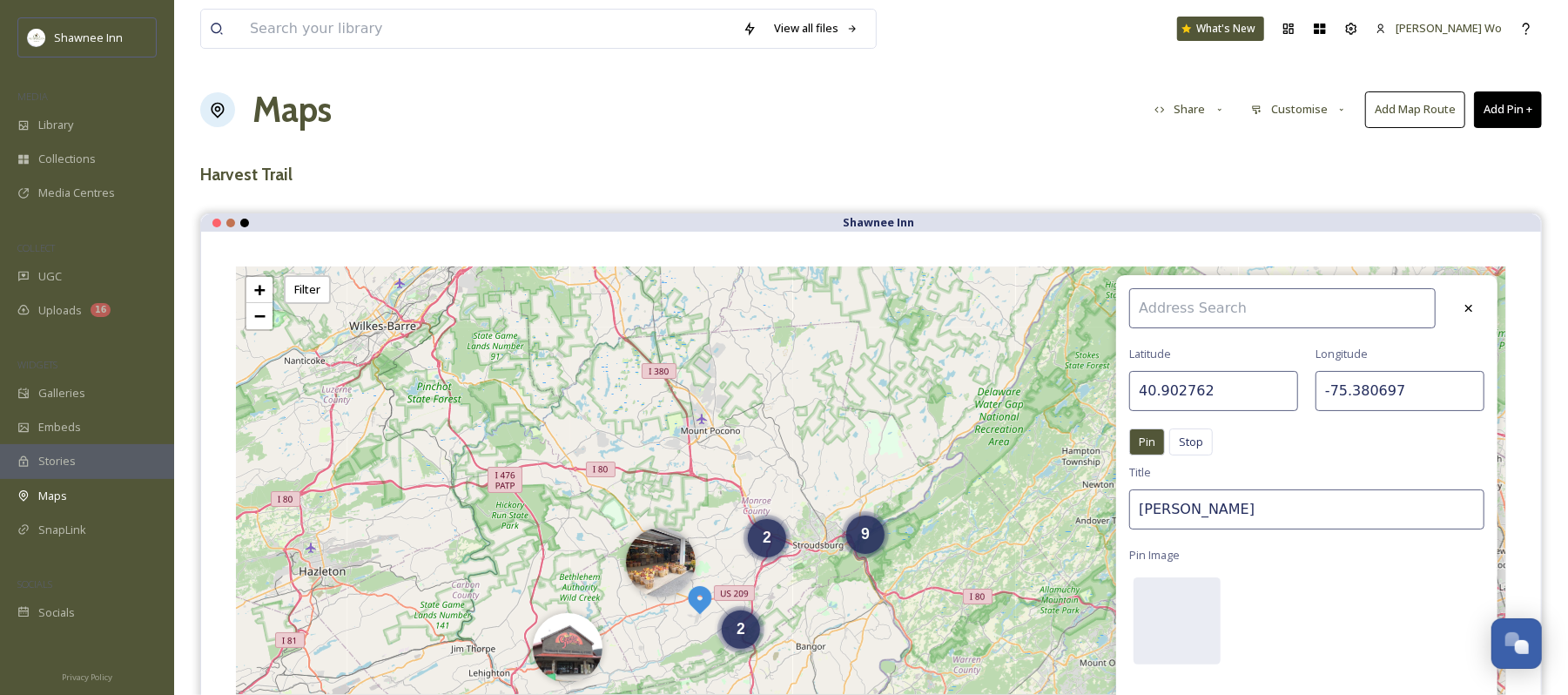
click at [1290, 502] on input "Heckman Orchards" at bounding box center [1307, 509] width 355 height 41
type input "Apple Ridge Farms"
click at [1184, 621] on div at bounding box center [1177, 621] width 87 height 87
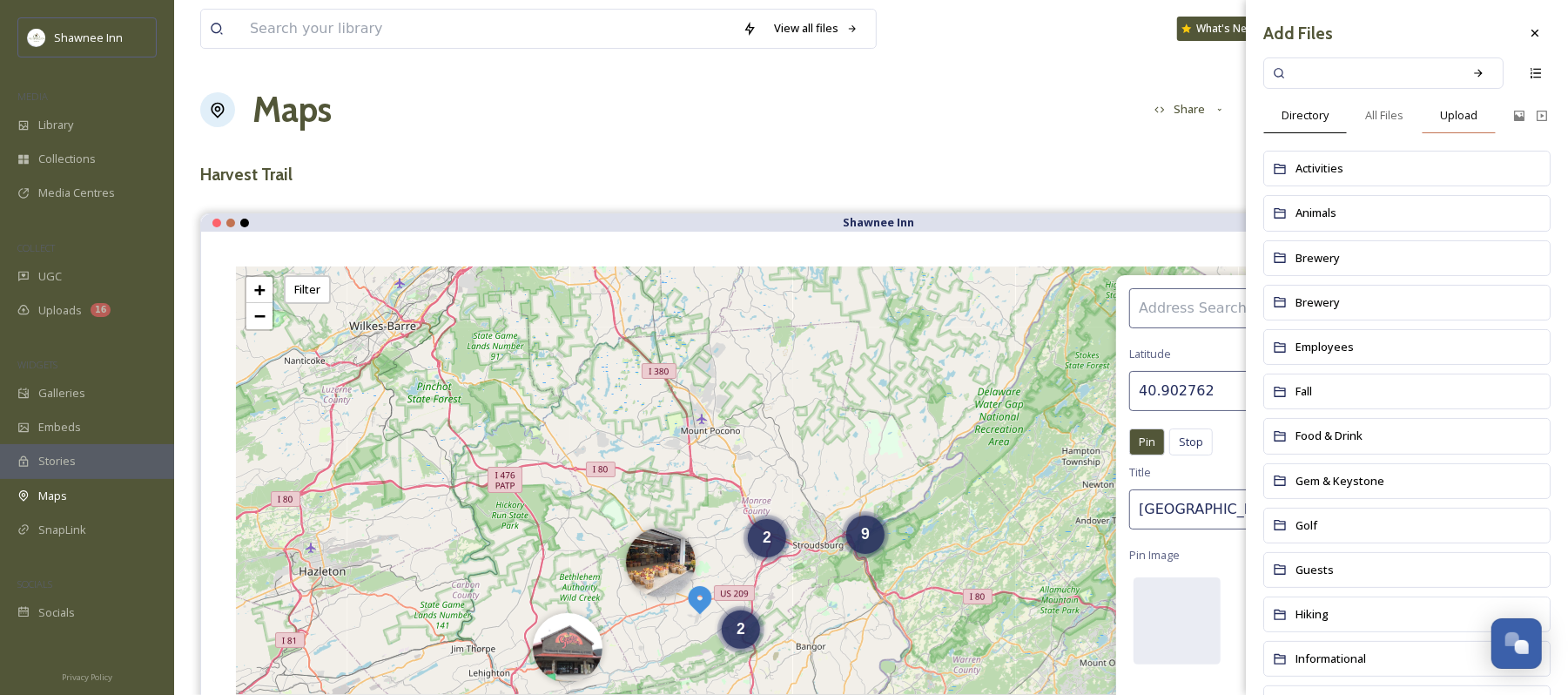
click at [1443, 99] on div "Upload" at bounding box center [1458, 116] width 74 height 36
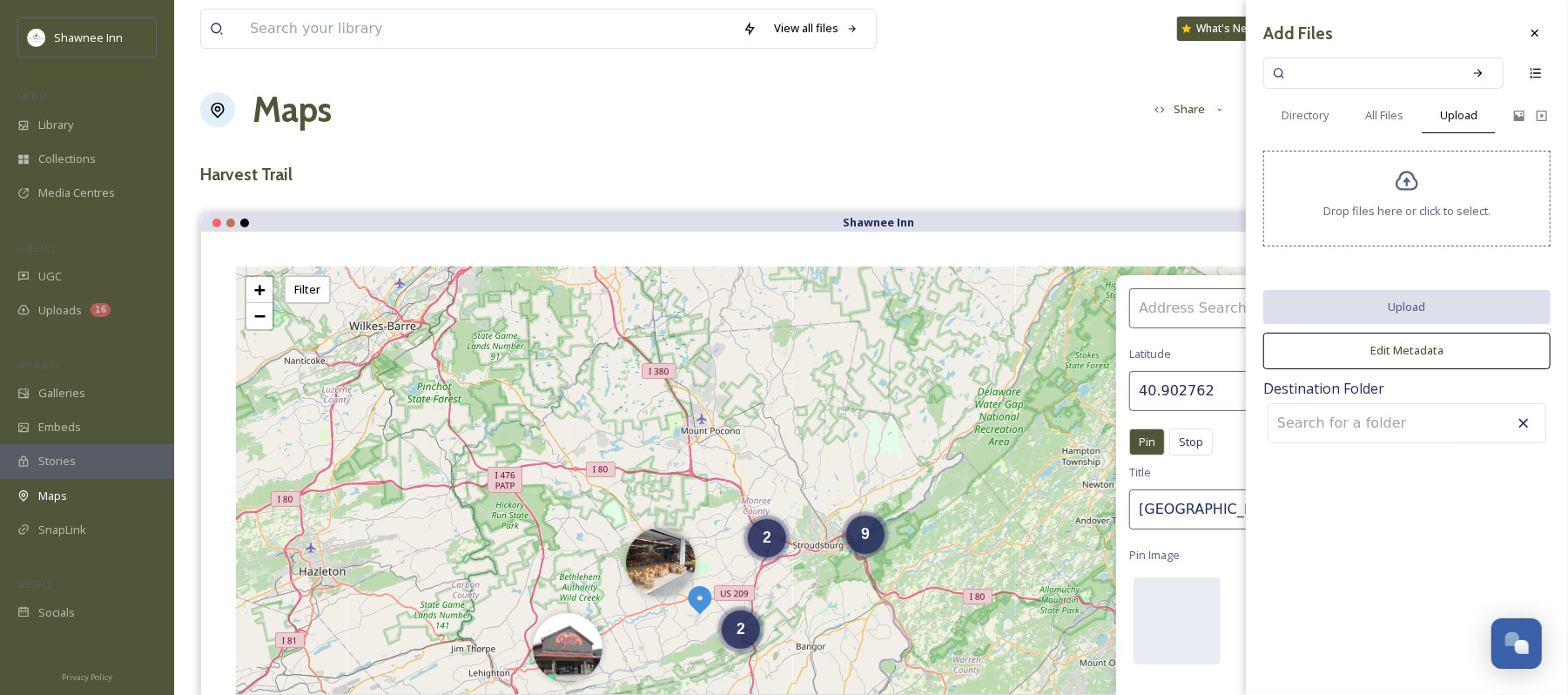
click at [1392, 199] on div "Drop files here or click to select." at bounding box center [1407, 198] width 288 height 96
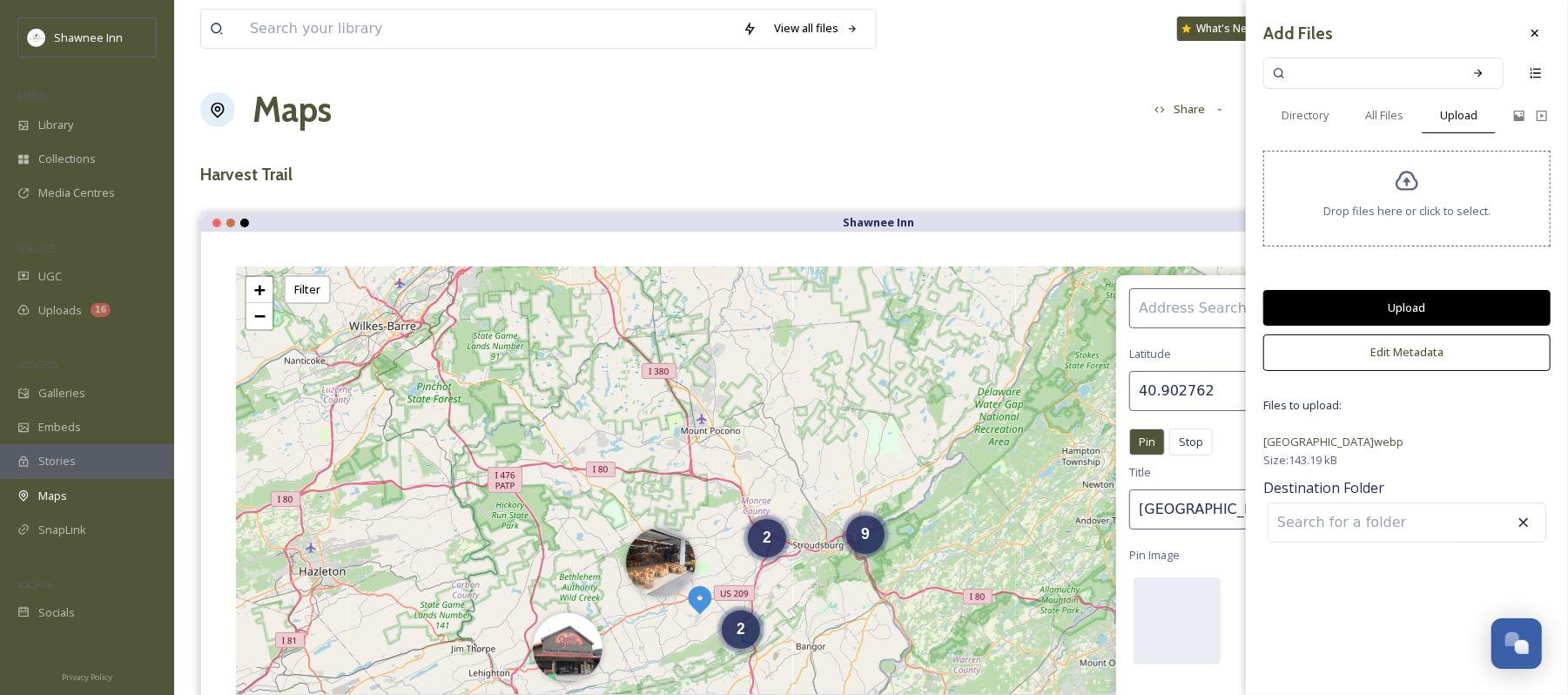
click at [1398, 302] on button "Upload" at bounding box center [1407, 307] width 288 height 36
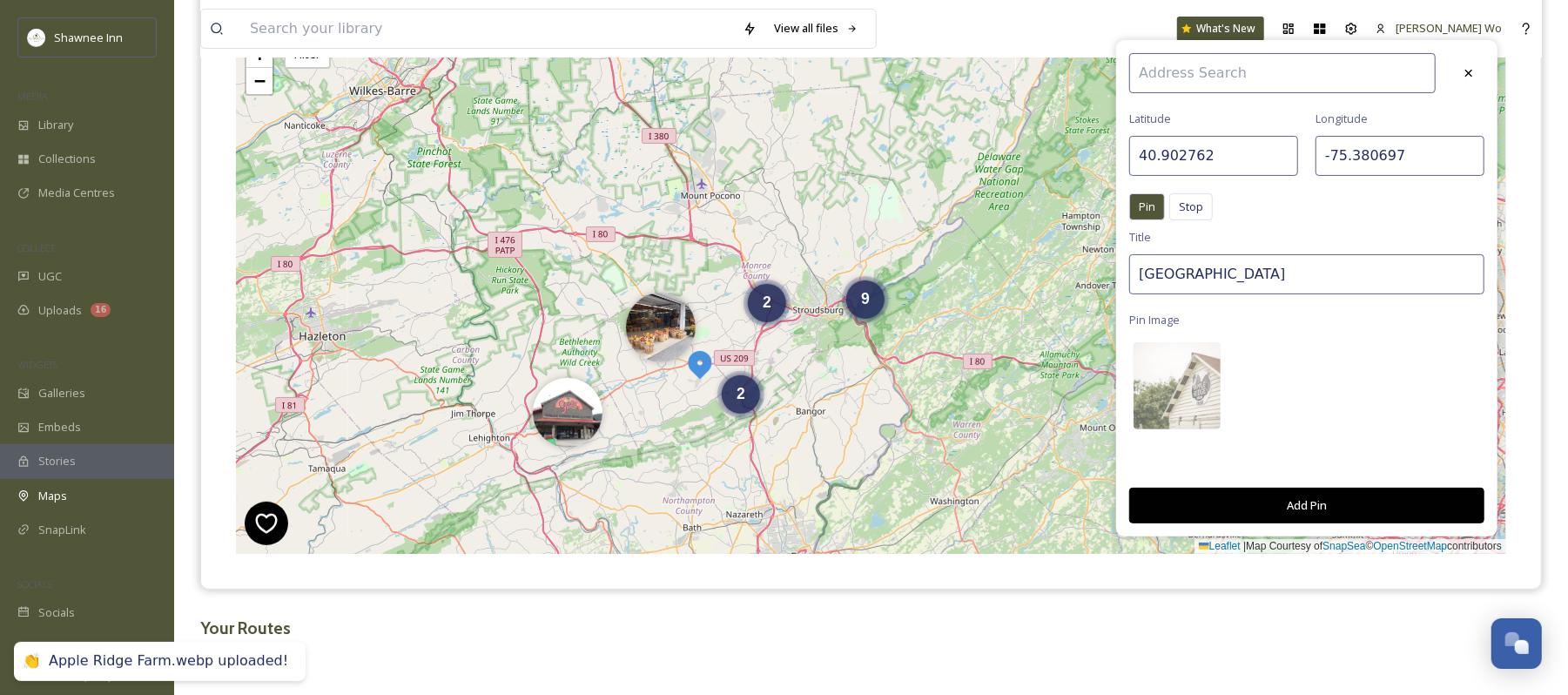
scroll to position [268, 0]
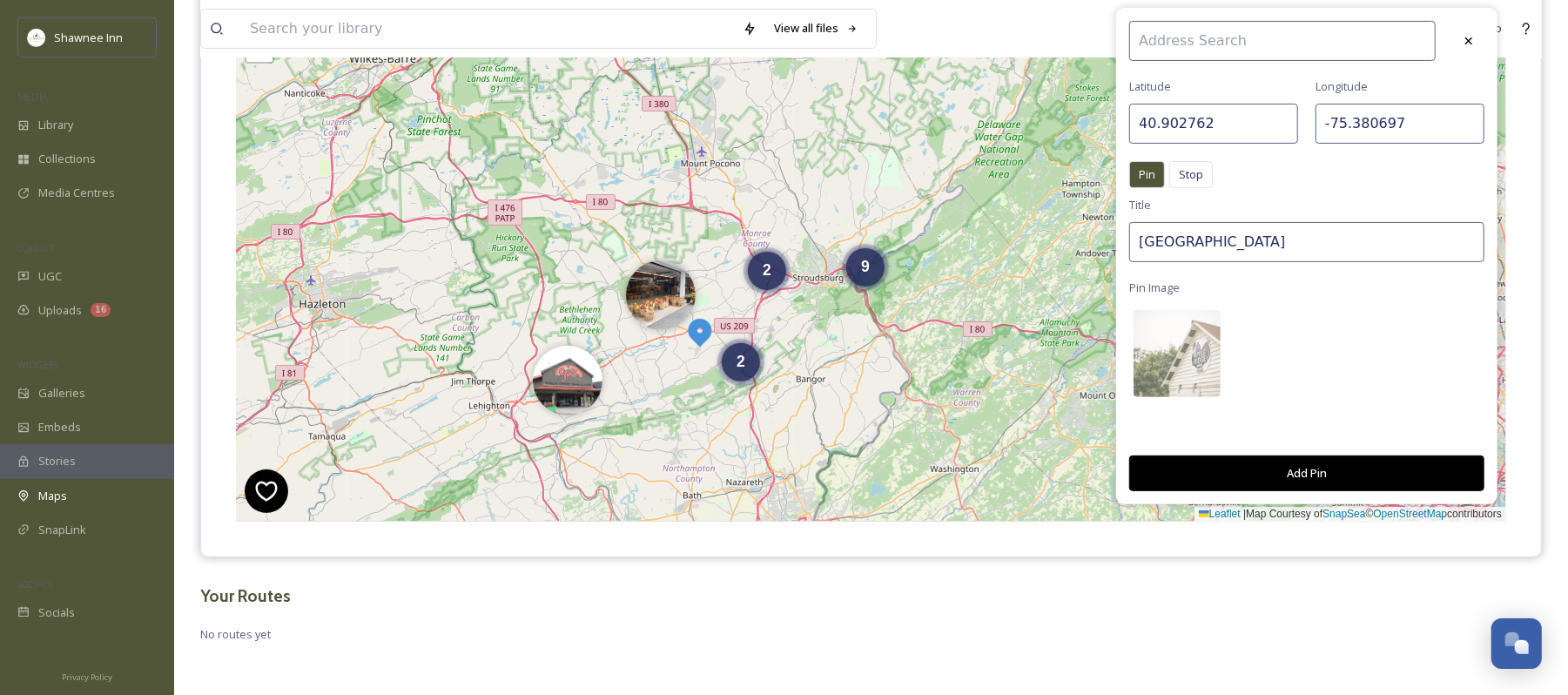
click at [1342, 472] on button "Add Pin" at bounding box center [1307, 474] width 355 height 36
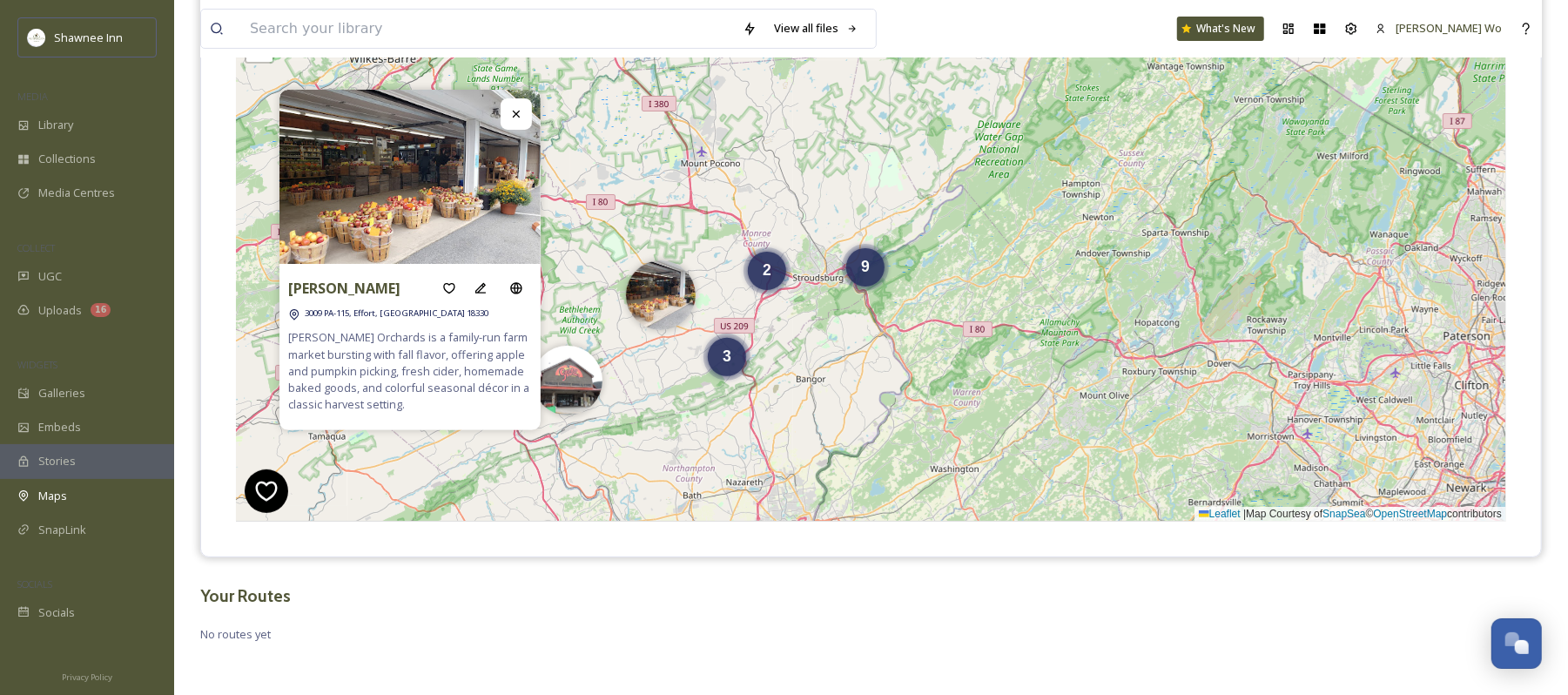
click at [718, 347] on div "3" at bounding box center [727, 357] width 39 height 39
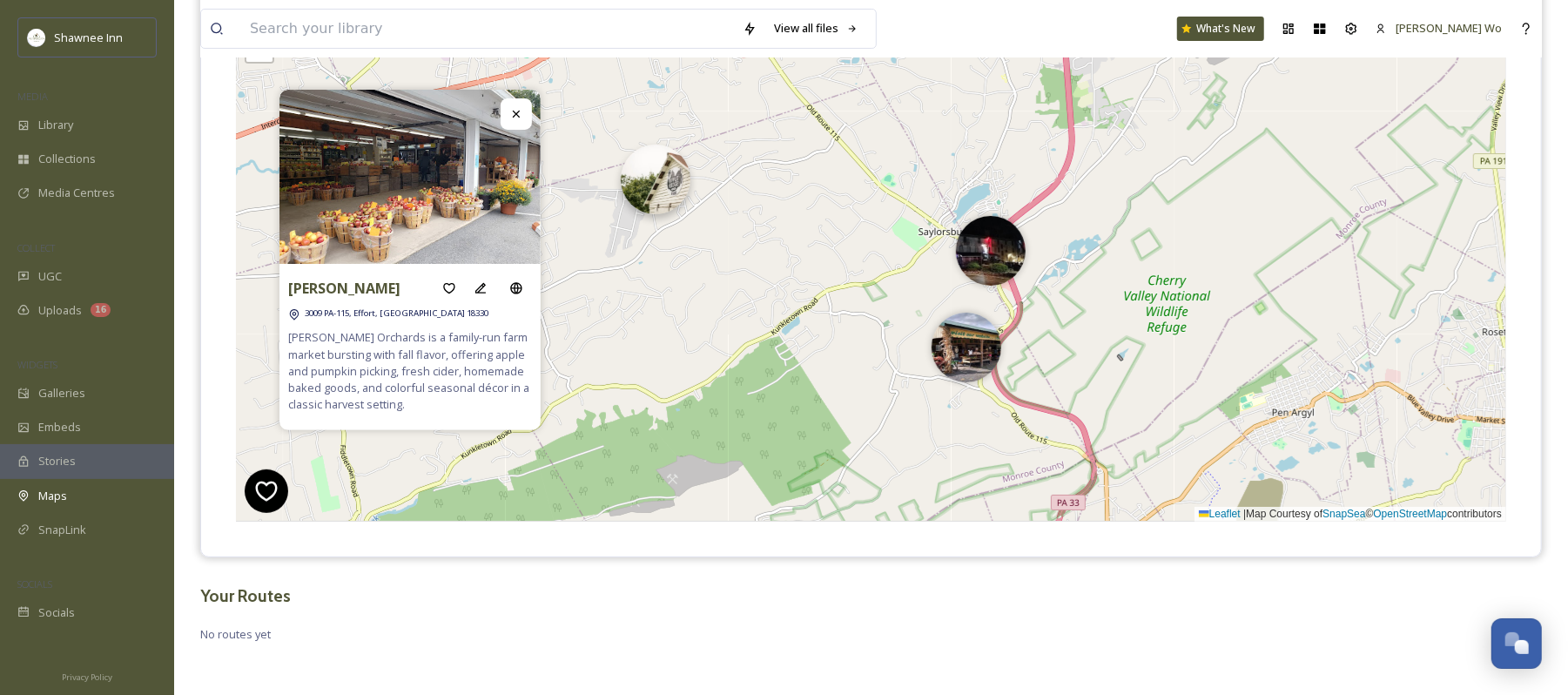
click at [650, 172] on img at bounding box center [655, 179] width 69 height 69
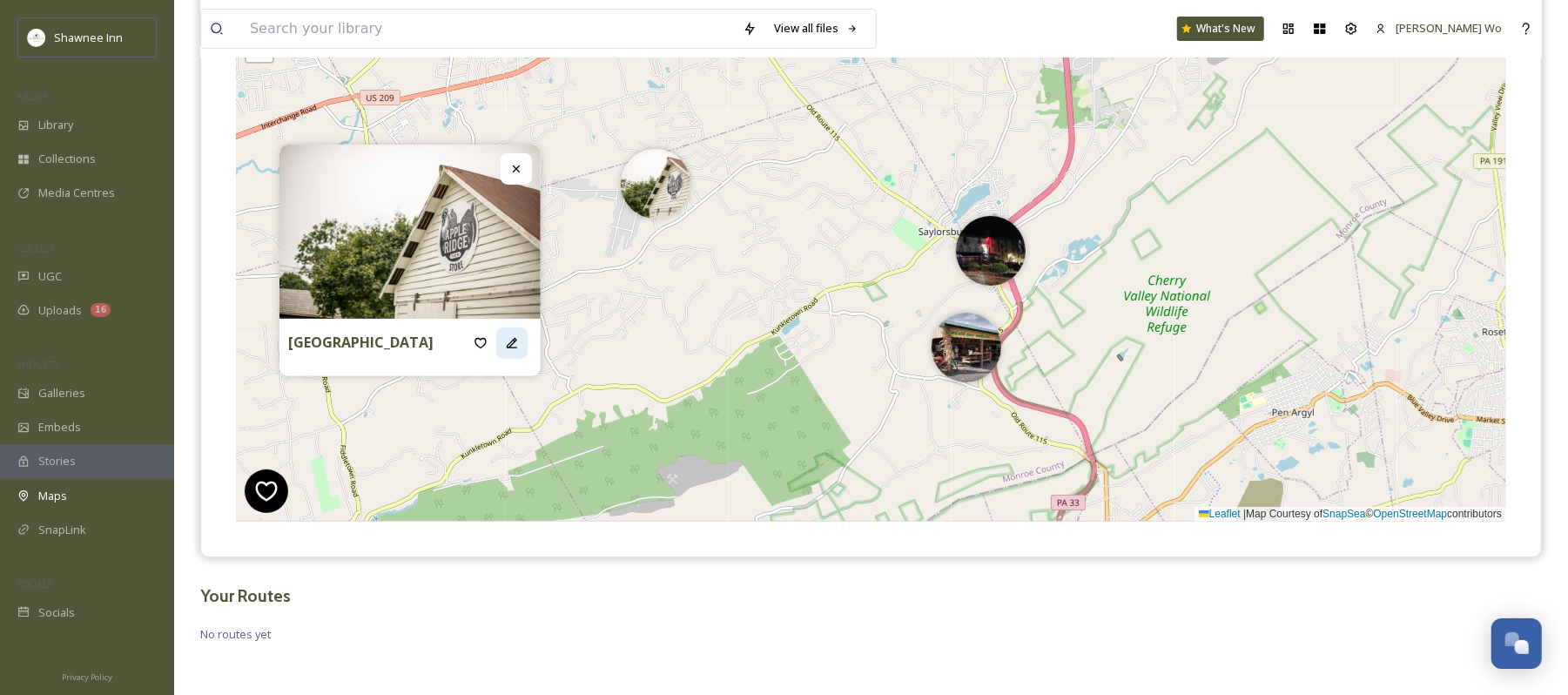
click at [519, 352] on div at bounding box center [512, 343] width 32 height 32
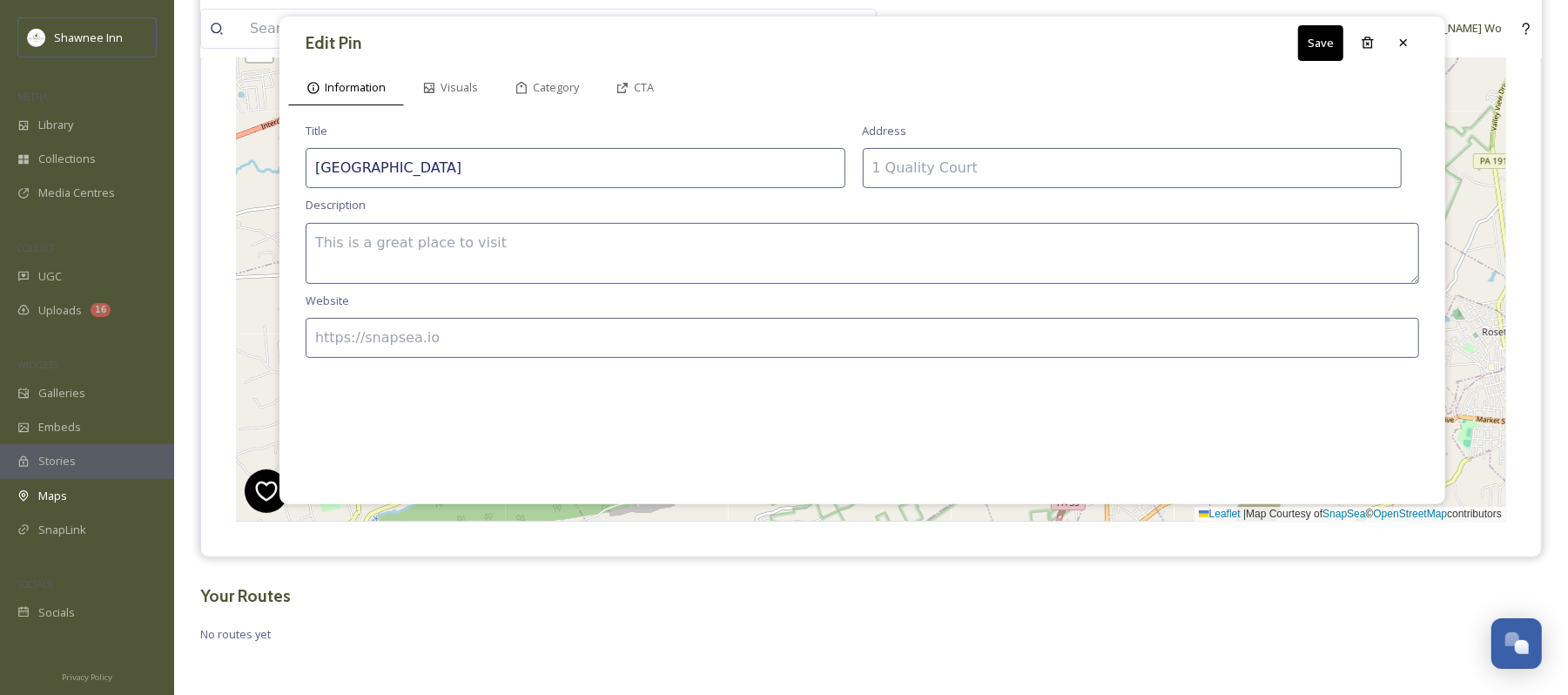
click at [485, 244] on textarea at bounding box center [862, 254] width 1114 height 61
paste textarea "Apple Ridge Farm in Saylorsburg is a fall favorite, featuring fresh-picked appl…"
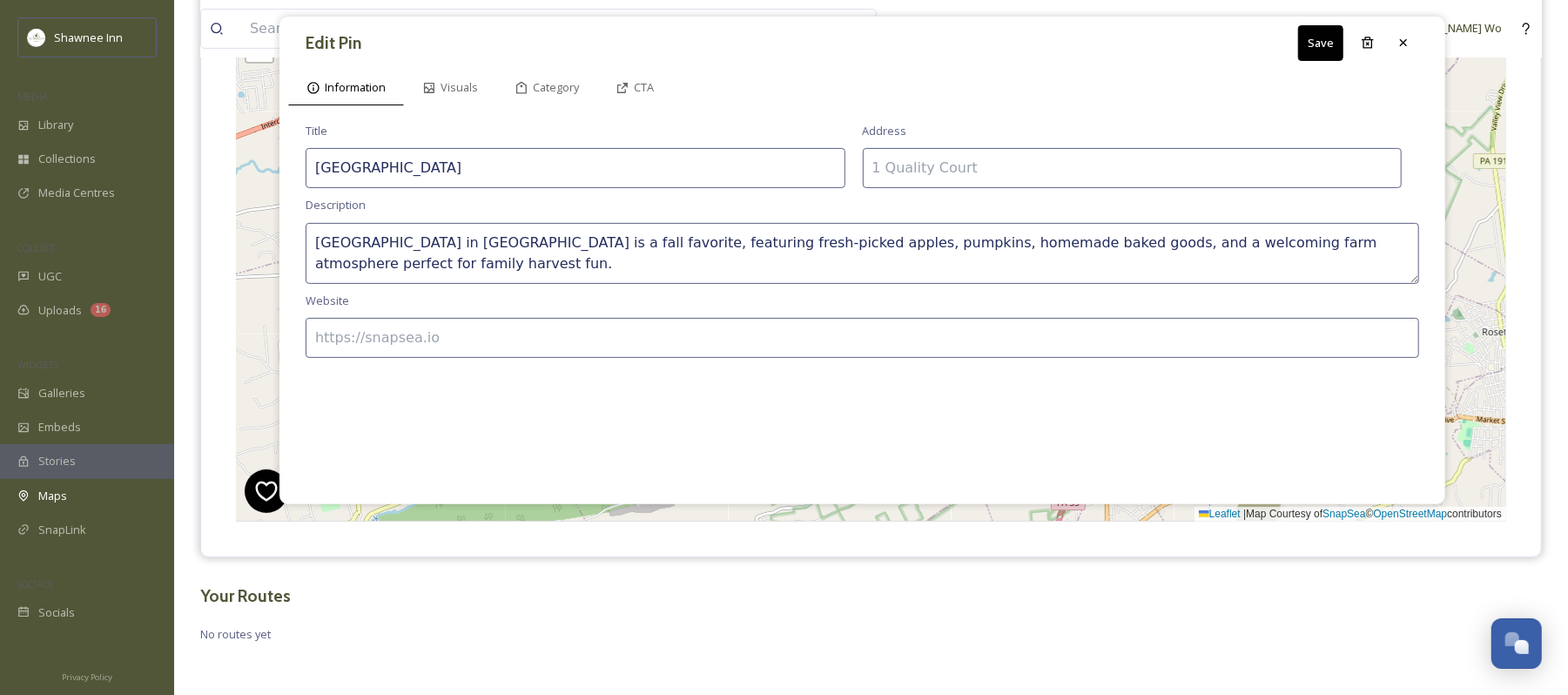
type textarea "Apple Ridge Farm in Saylorsburg is a fall favorite, featuring fresh-picked appl…"
click at [596, 329] on input at bounding box center [862, 338] width 1114 height 41
paste input "http://www.appleridge.net/"
type input "http://www.appleridge.net/"
click at [941, 172] on input at bounding box center [1133, 168] width 540 height 41
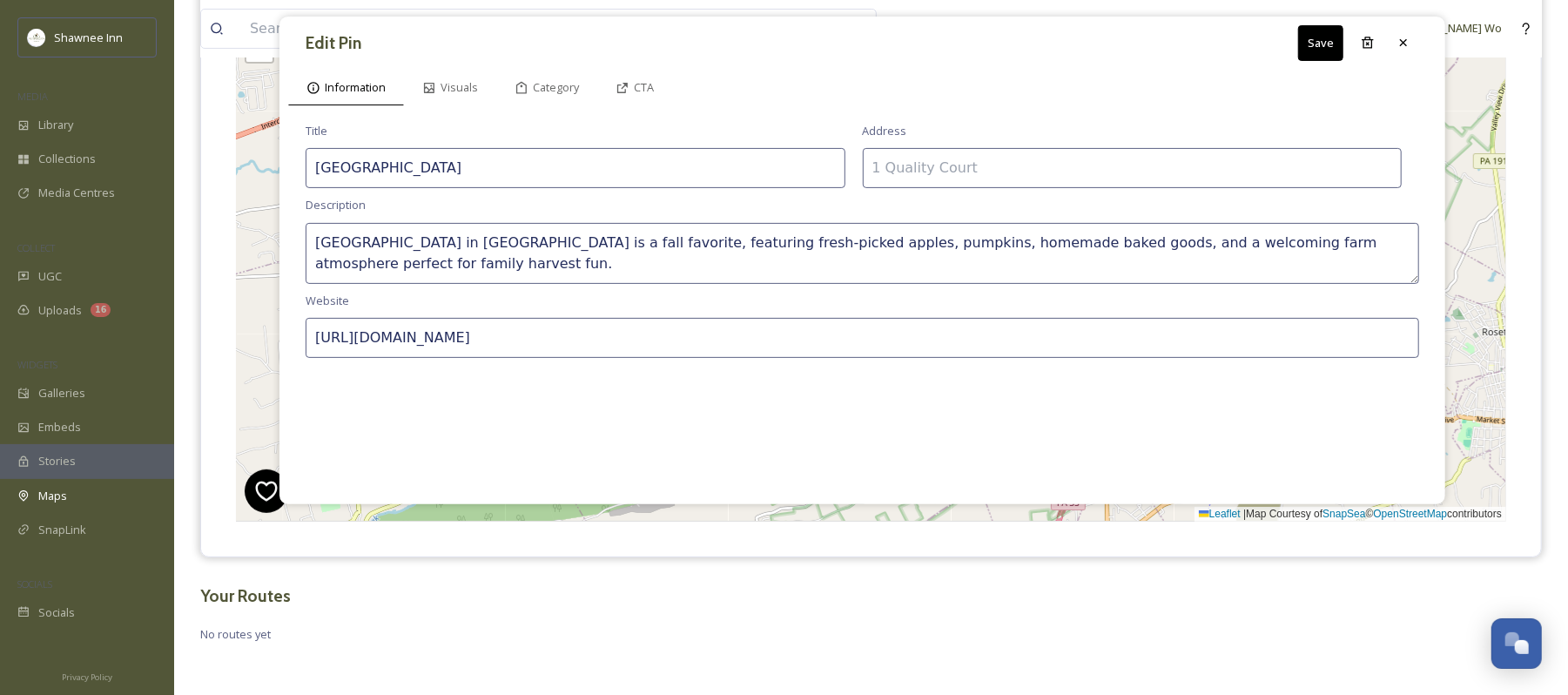
paste input "1198 Pennell Rd, Saylorsburg, PA 18353"
type input "1198 Pennell Rd, Saylorsburg, PA 18353"
click at [1322, 32] on button "Save" at bounding box center [1321, 43] width 45 height 36
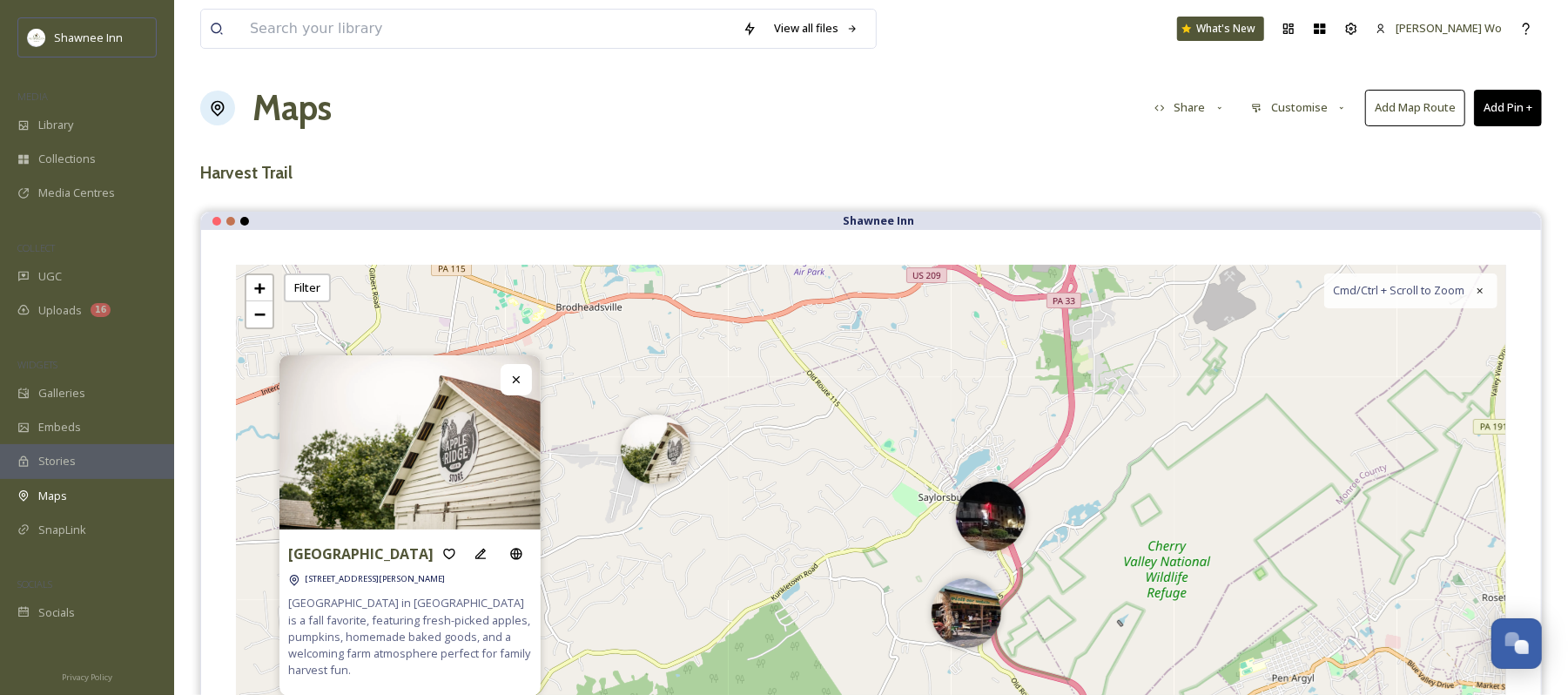
scroll to position [0, 0]
click at [1502, 103] on button "Add Pin +" at bounding box center [1508, 109] width 68 height 36
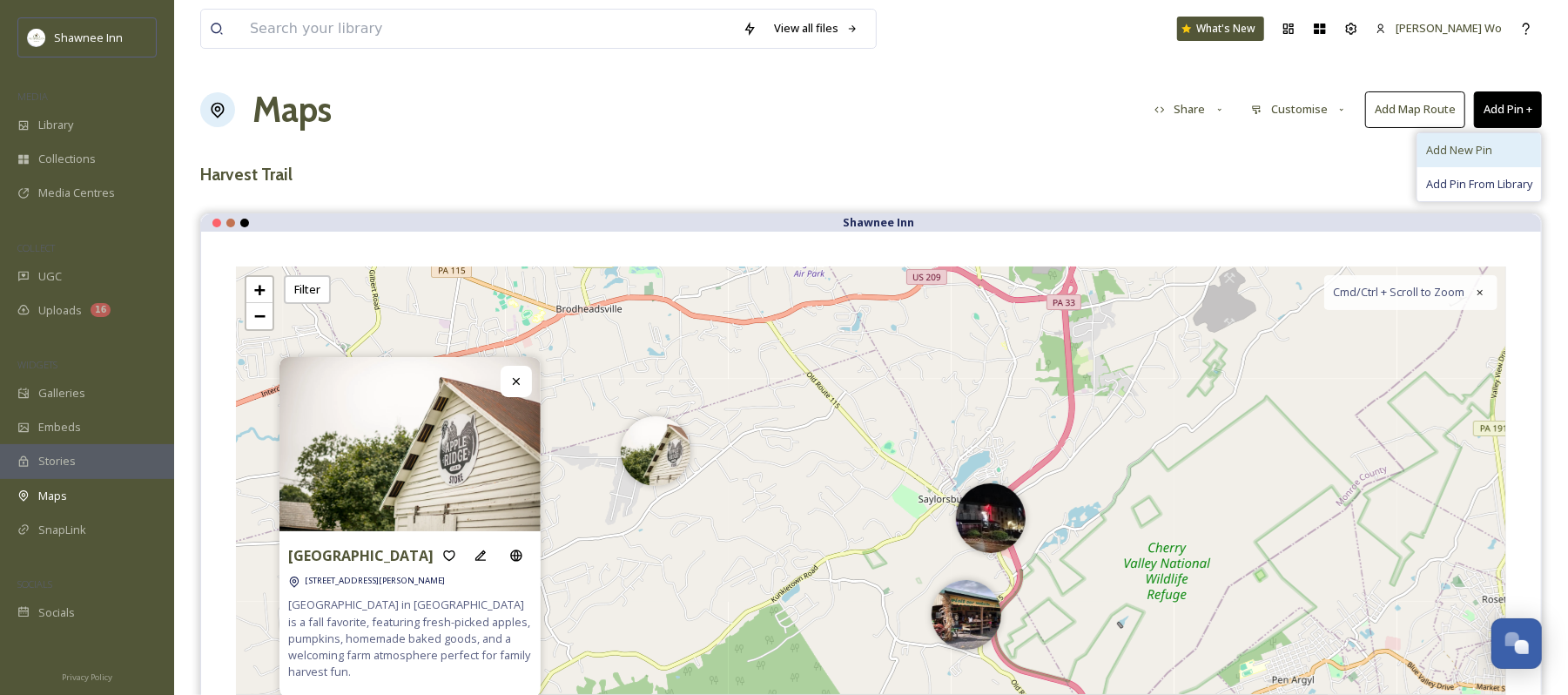
click at [1466, 148] on span "Add New Pin" at bounding box center [1459, 150] width 66 height 17
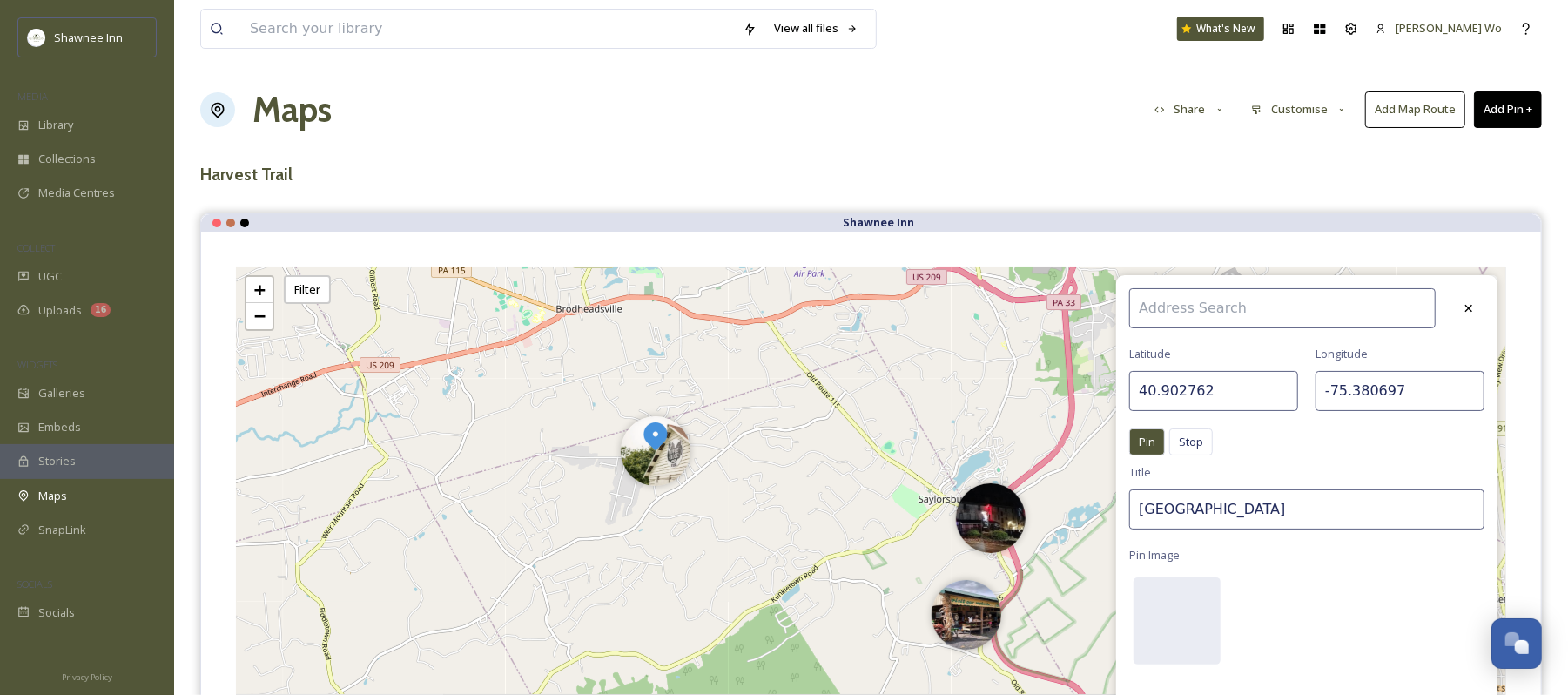
click at [1217, 388] on input "40.902762" at bounding box center [1214, 391] width 169 height 41
click at [1233, 378] on input "40.902762" at bounding box center [1214, 391] width 169 height 41
paste input "85700"
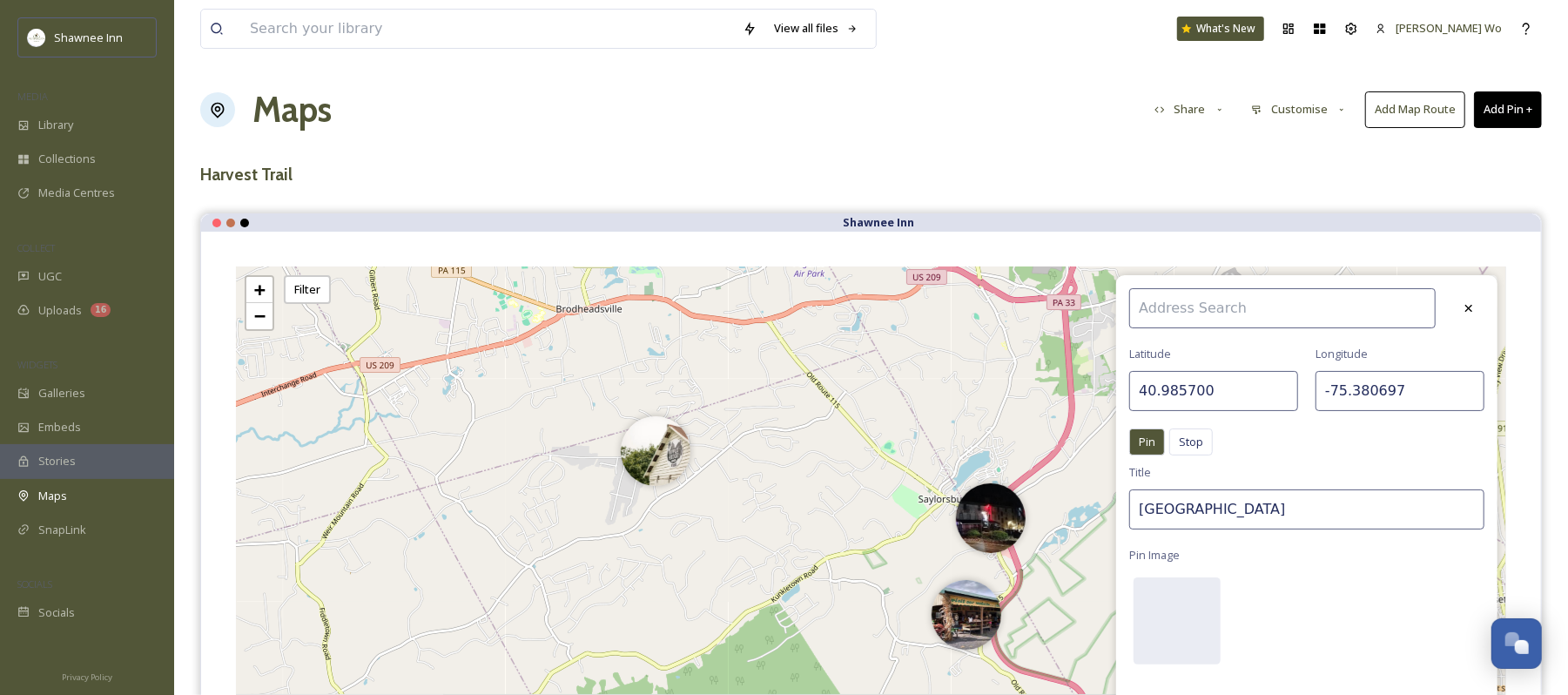
type input "40.985700"
click at [1370, 398] on input "-75.380697" at bounding box center [1400, 391] width 169 height 41
click at [1369, 398] on input "-75.380697" at bounding box center [1400, 391] width 169 height 41
paste input "193039"
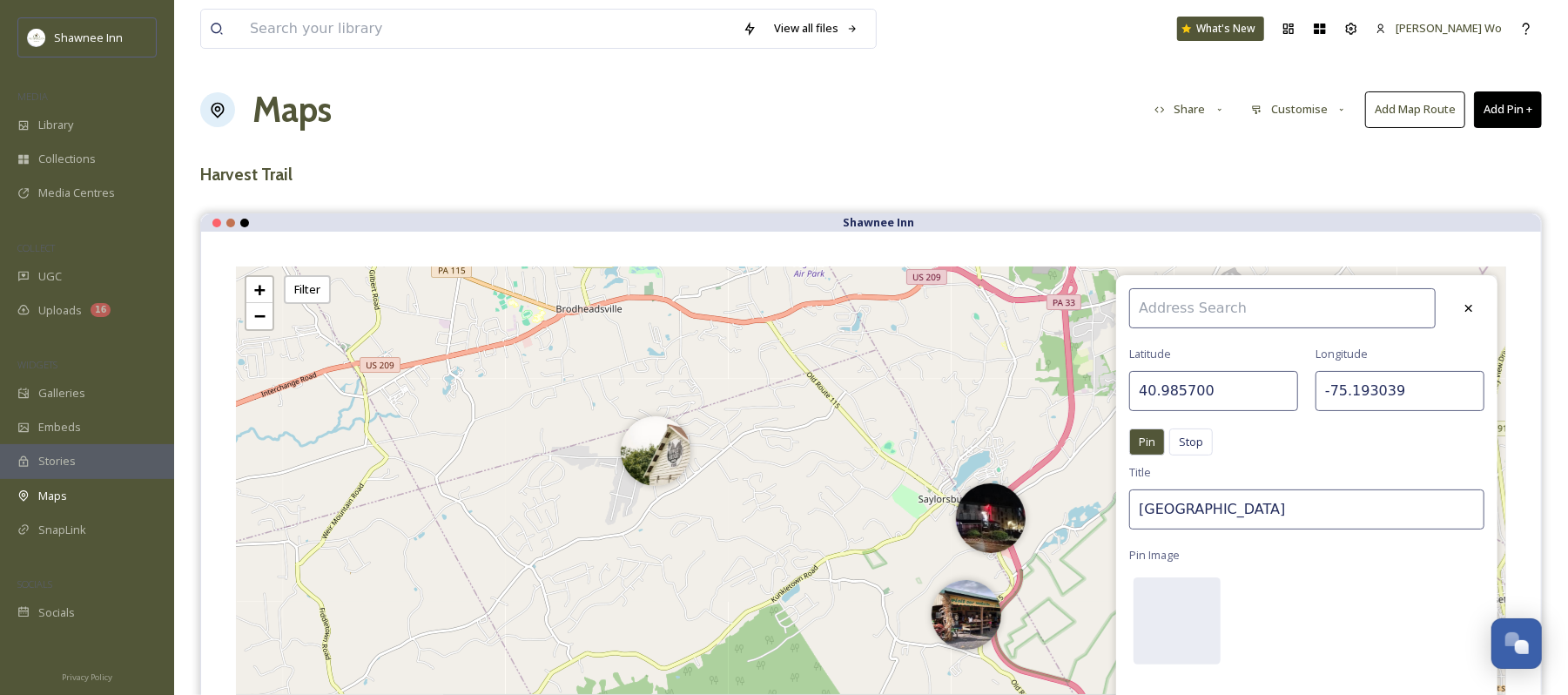
type input "-75.193039"
click at [1280, 514] on input "Apple Ridge Farms" at bounding box center [1307, 509] width 355 height 41
type input "Spooky Stroudsburg"
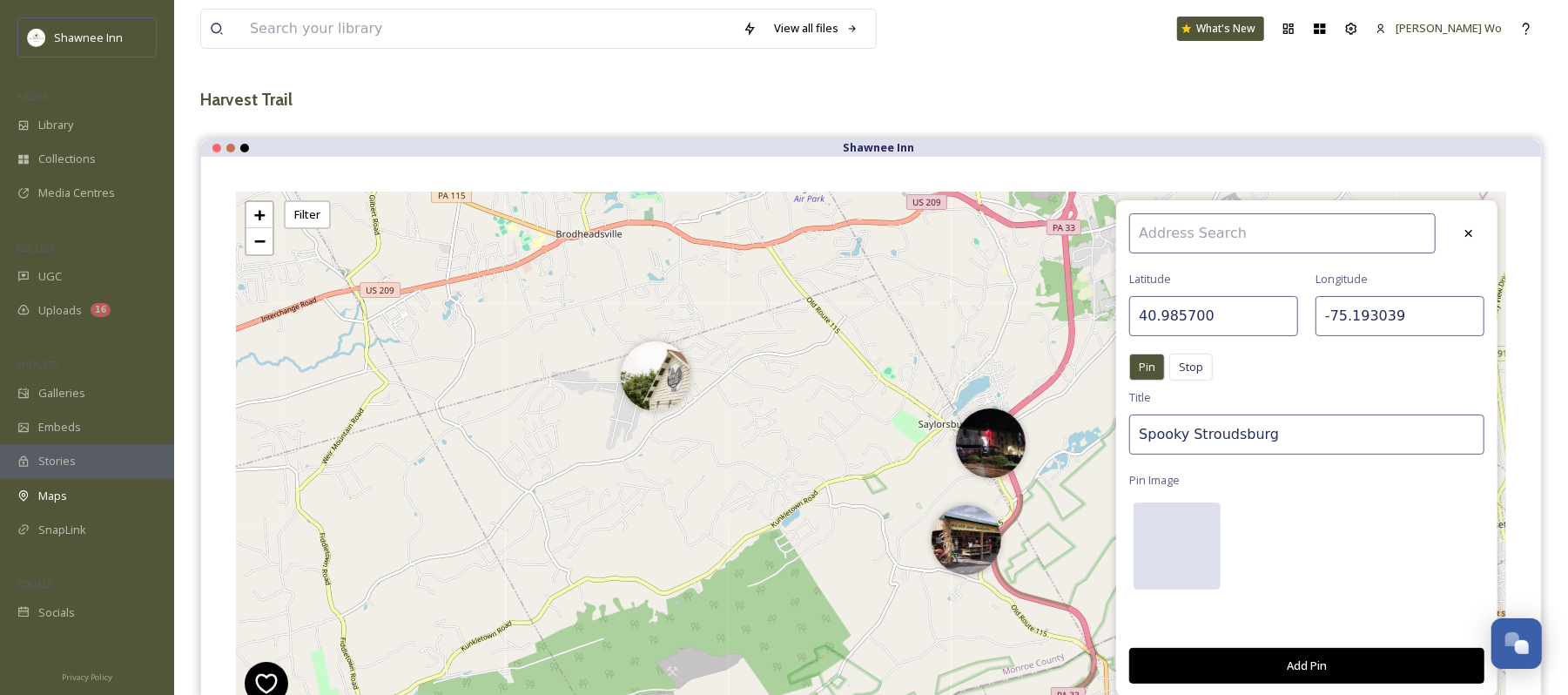
scroll to position [116, 0]
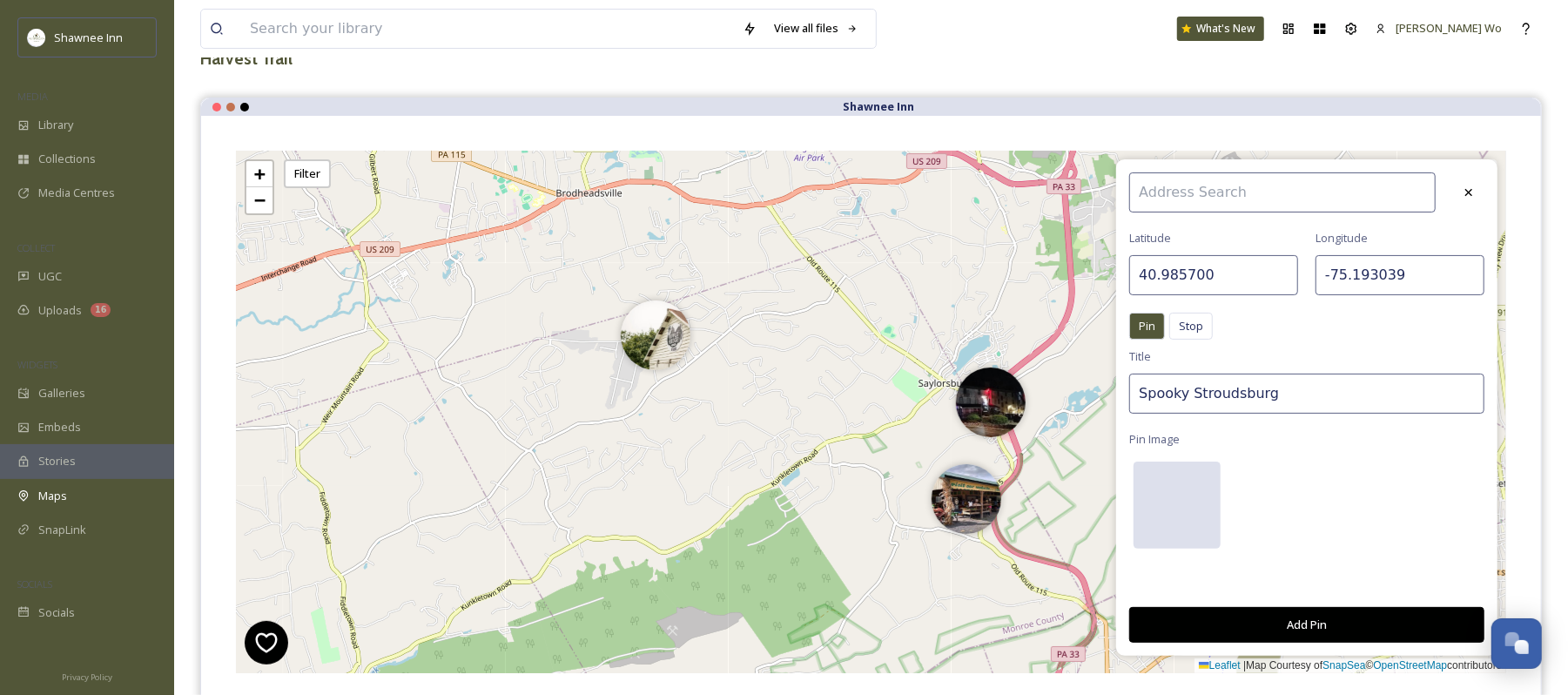
click at [1172, 515] on div at bounding box center [1177, 505] width 87 height 87
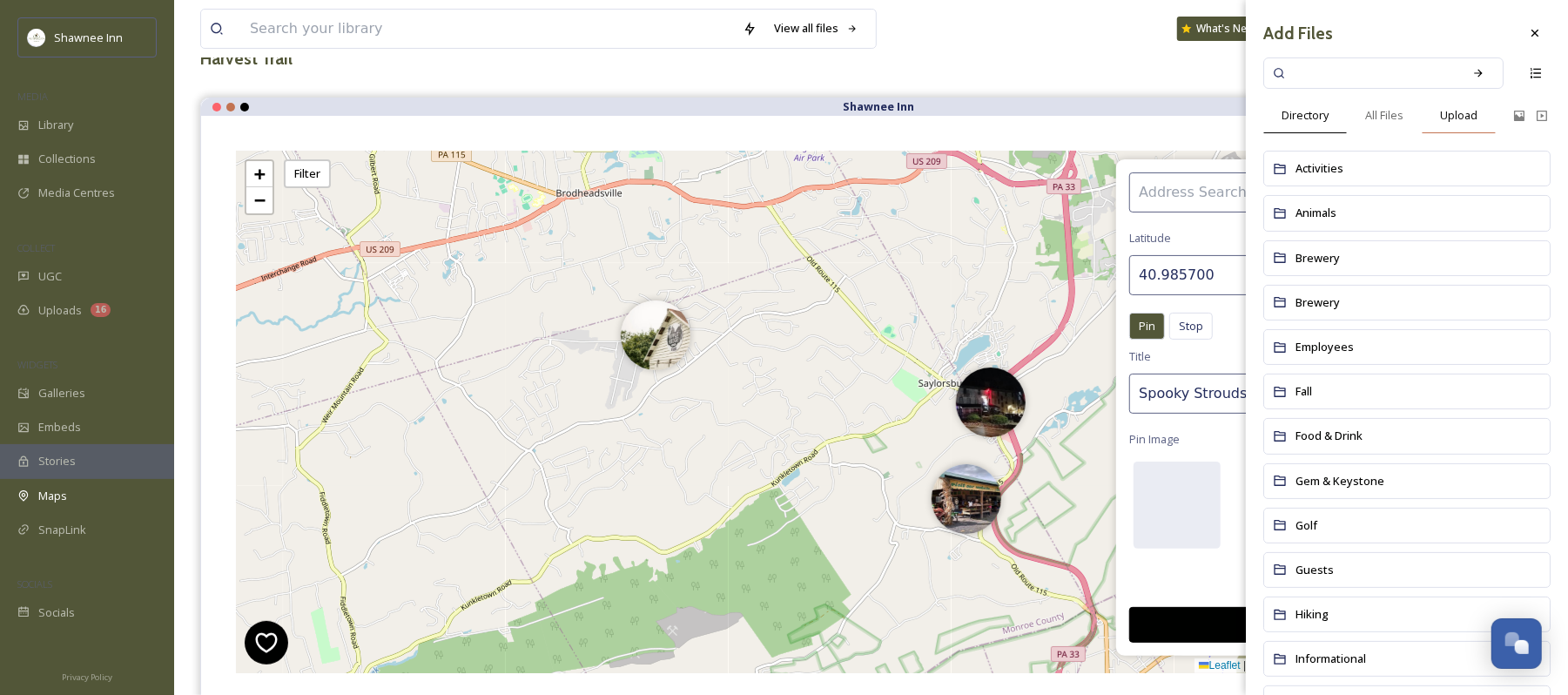
click at [1474, 113] on span "Upload" at bounding box center [1459, 115] width 38 height 17
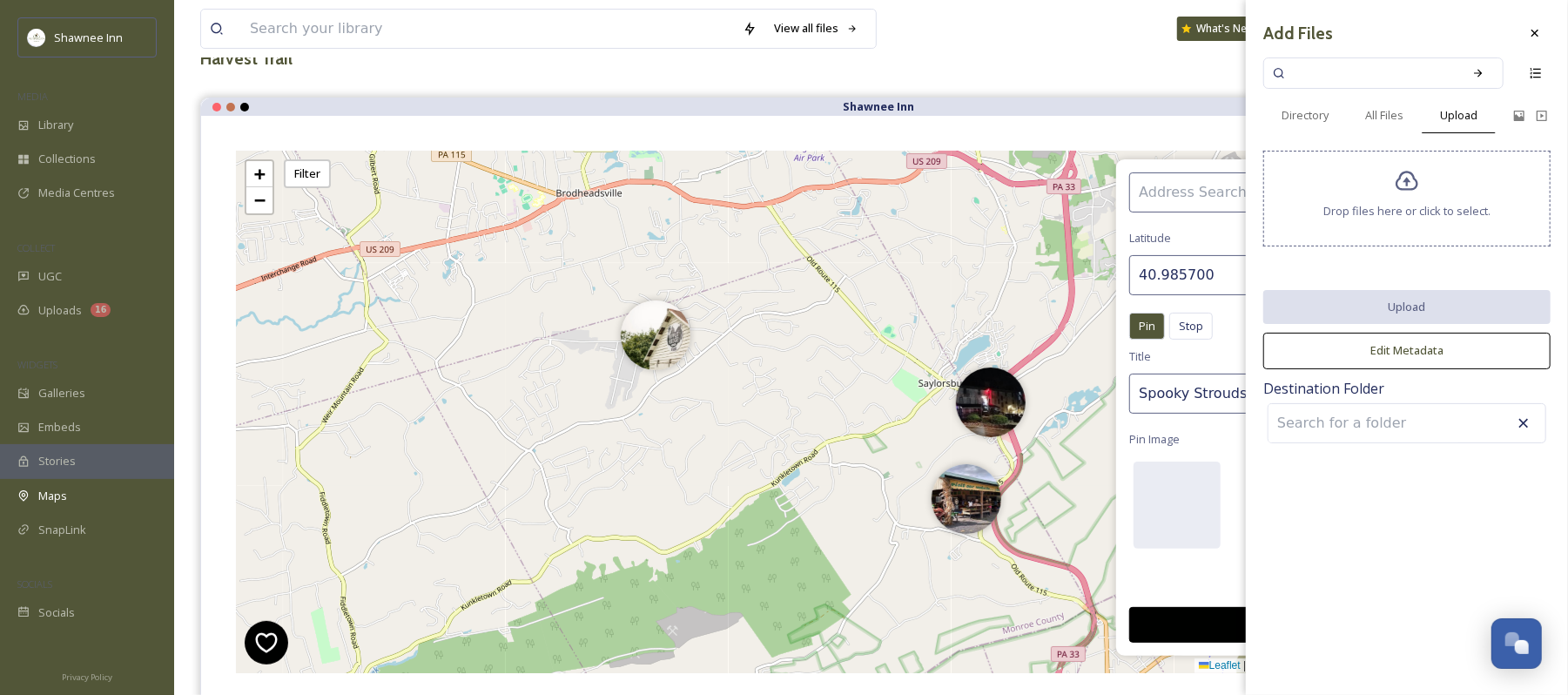
click at [1422, 223] on div "Drop files here or click to select." at bounding box center [1407, 198] width 288 height 96
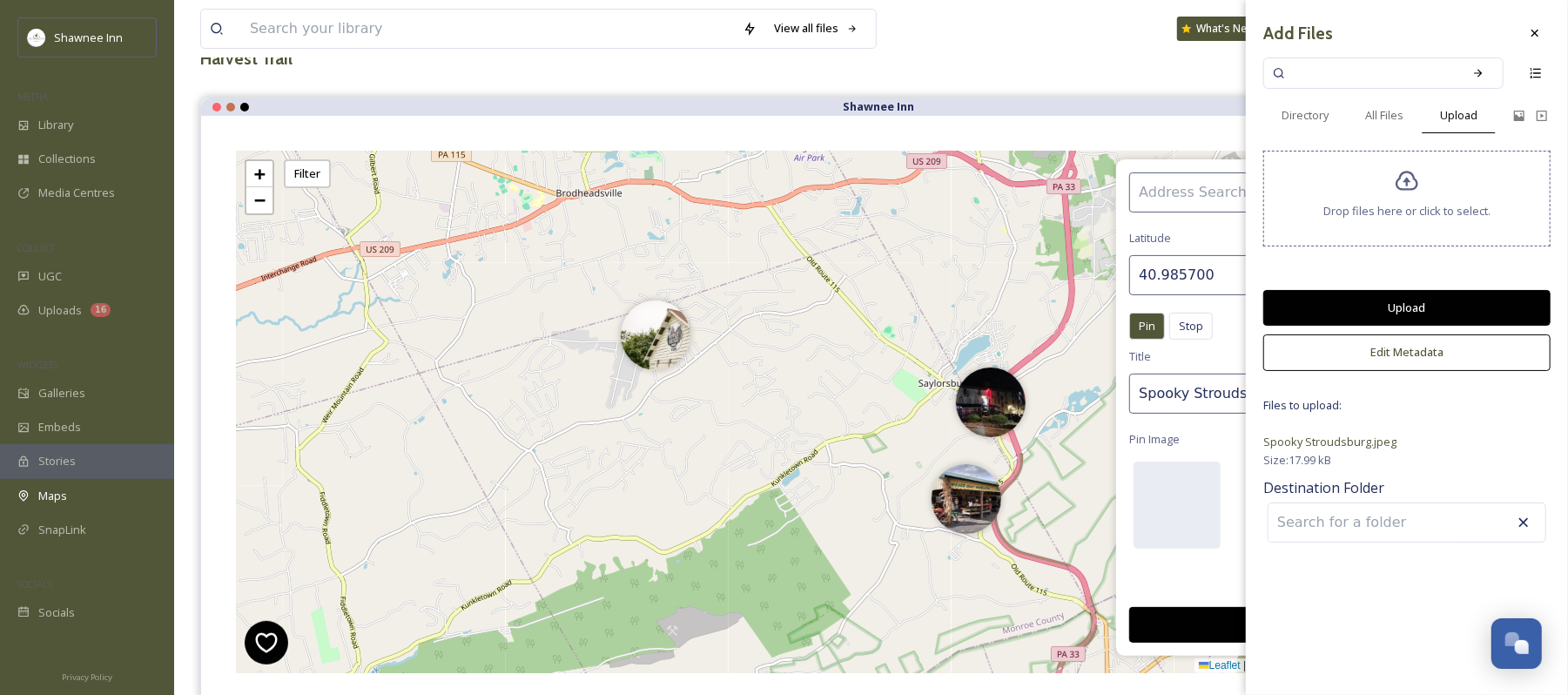
click at [1397, 318] on button "Upload" at bounding box center [1407, 307] width 288 height 36
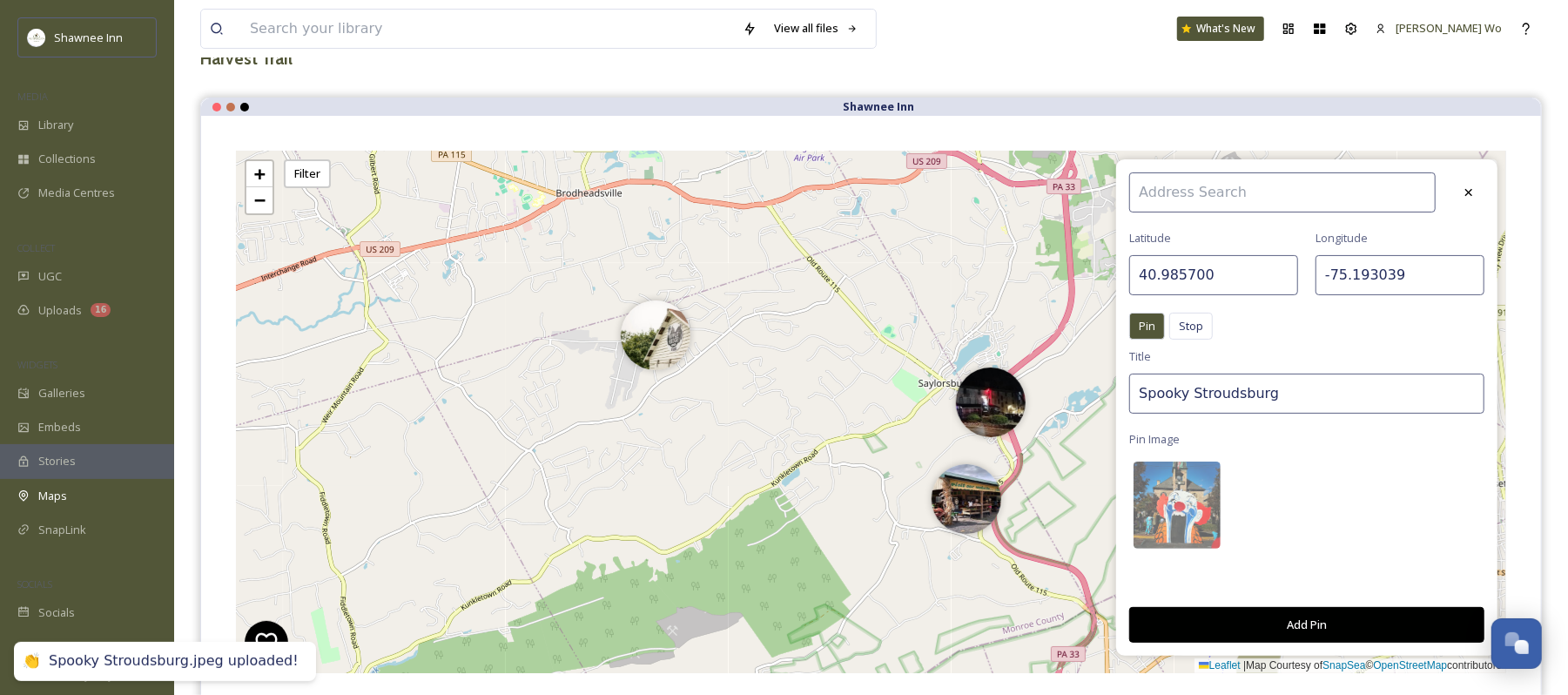
click at [1342, 611] on button "Add Pin" at bounding box center [1307, 625] width 355 height 36
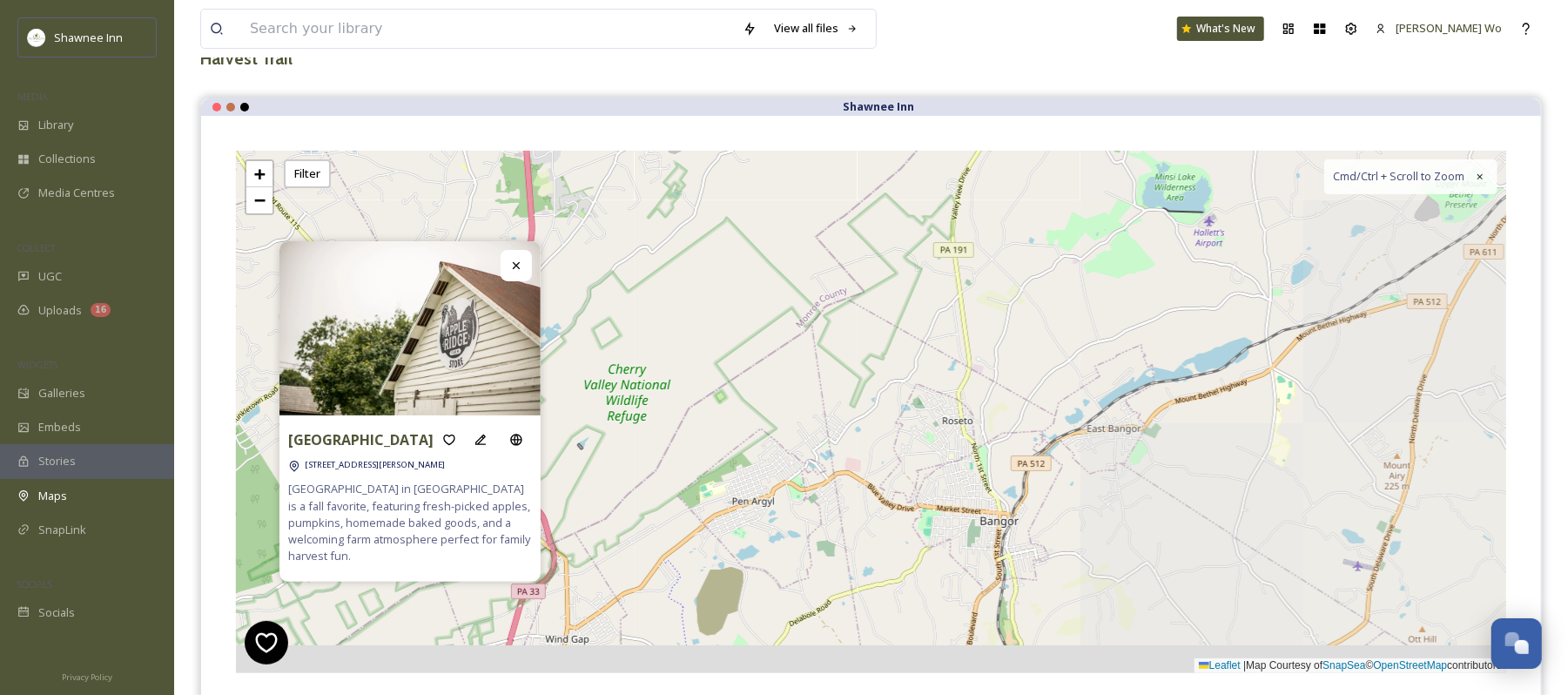
drag, startPoint x: 1376, startPoint y: 405, endPoint x: 836, endPoint y: 343, distance: 543.5
click at [836, 343] on div "6 3 + − Leaflet | Map Courtesy of SnapSea © OpenStreetMap contributors Cmd/Ctrl…" at bounding box center [871, 411] width 1270 height 523
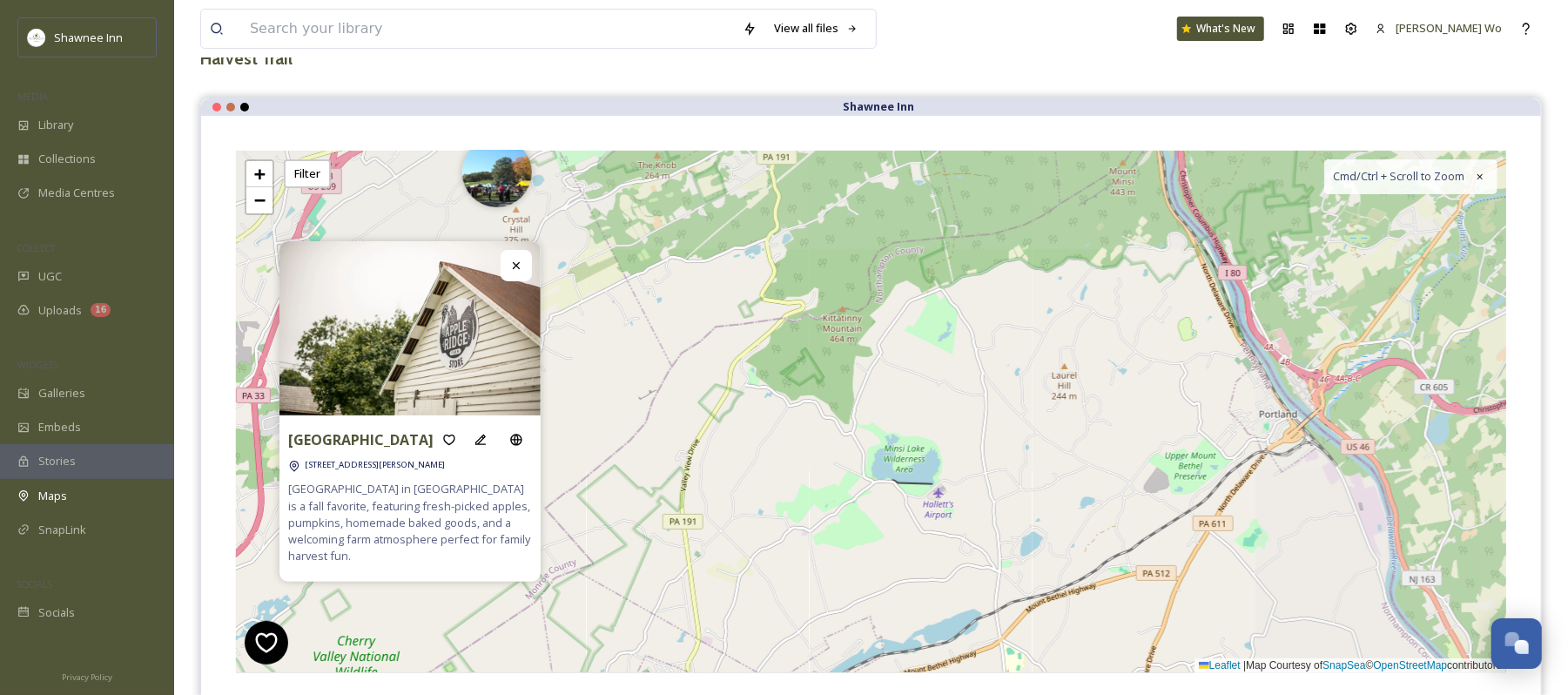
drag, startPoint x: 1297, startPoint y: 395, endPoint x: 1046, endPoint y: 667, distance: 370.1
click at [1036, 669] on div "3 + − Leaflet | Map Courtesy of SnapSea © OpenStreetMap contributors Cmd/Ctrl +…" at bounding box center [871, 411] width 1270 height 523
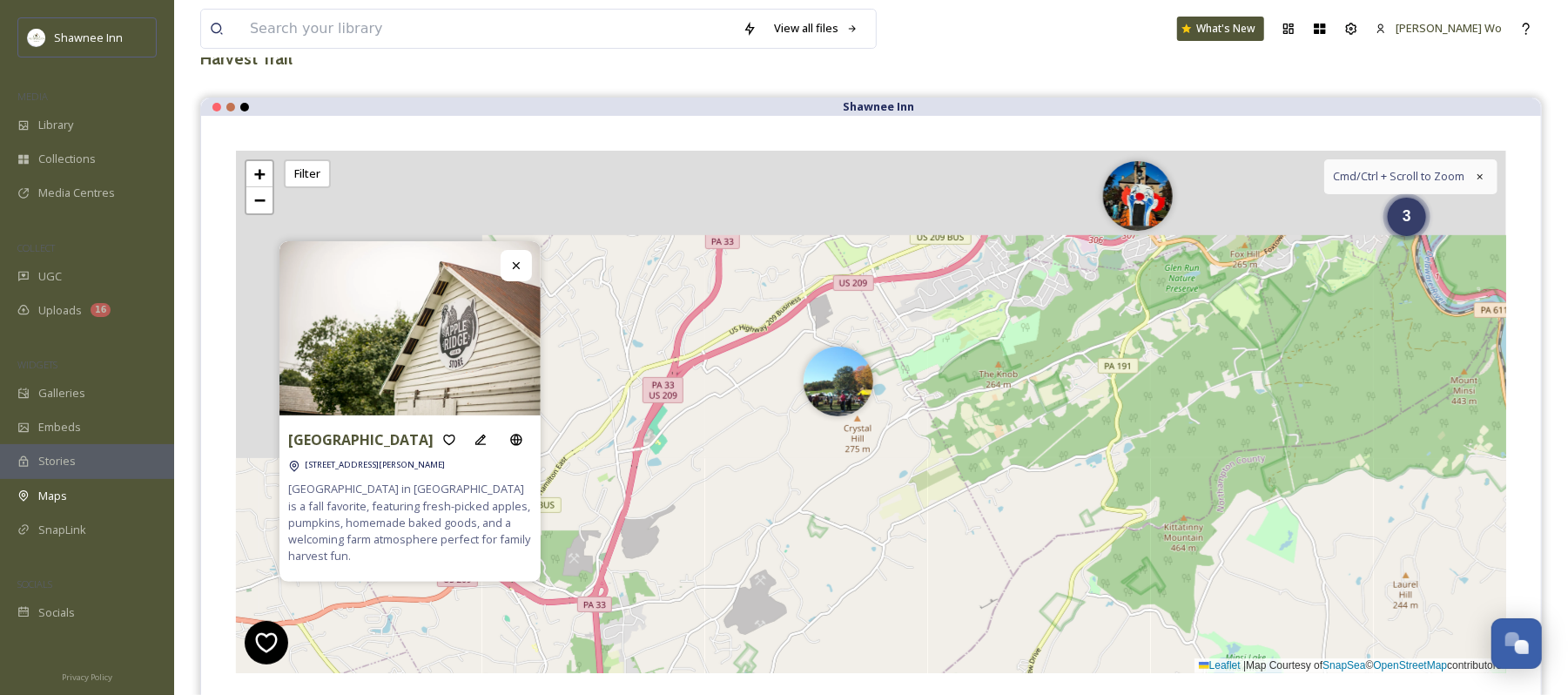
drag, startPoint x: 899, startPoint y: 384, endPoint x: 1253, endPoint y: 604, distance: 416.8
click at [1253, 604] on div "3 6 + − Leaflet | Map Courtesy of SnapSea © OpenStreetMap contributors Cmd/Ctrl…" at bounding box center [871, 411] width 1270 height 523
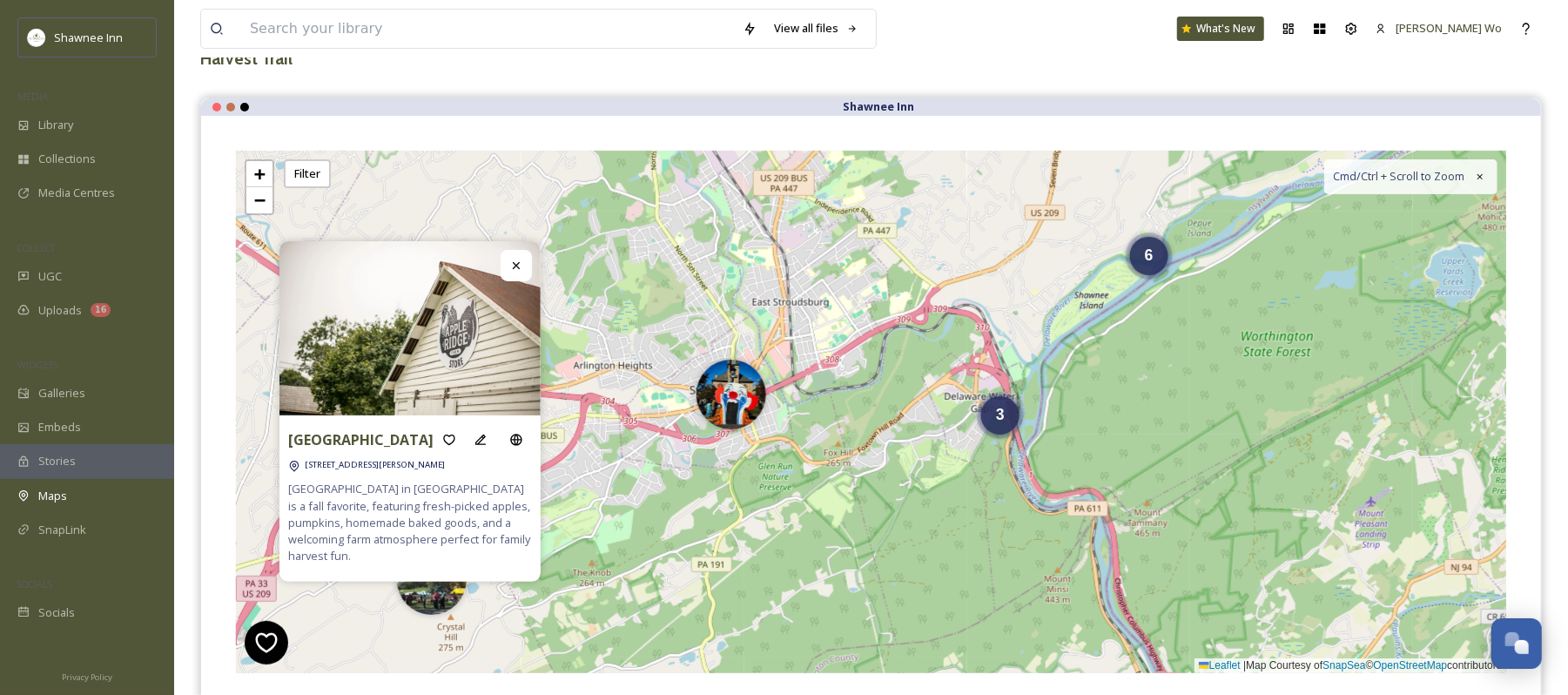
drag, startPoint x: 1388, startPoint y: 420, endPoint x: 969, endPoint y: 604, distance: 457.6
click at [969, 604] on div "3 6 + − Leaflet | Map Courtesy of SnapSea © OpenStreetMap contributors Cmd/Ctrl…" at bounding box center [871, 411] width 1270 height 523
click at [736, 401] on img at bounding box center [732, 390] width 69 height 69
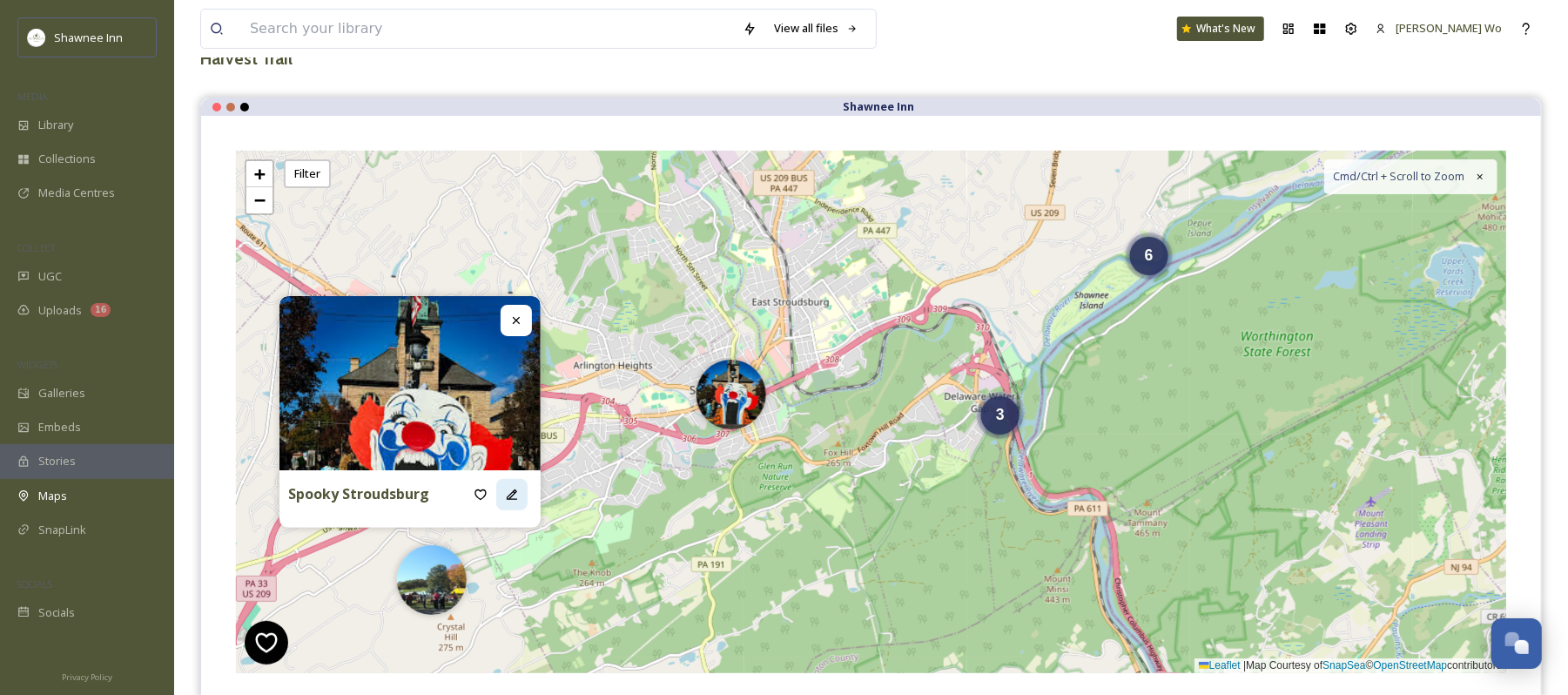
click at [509, 492] on icon at bounding box center [512, 494] width 14 height 14
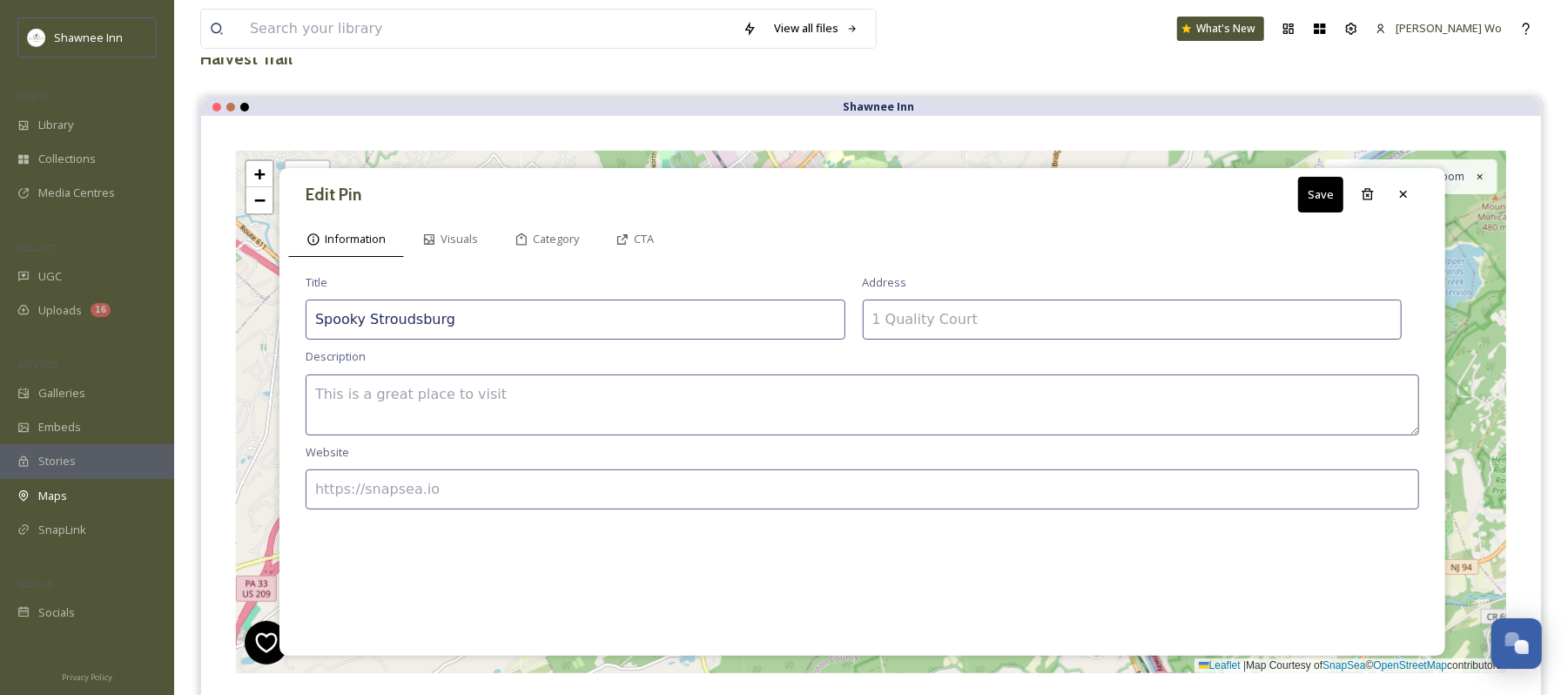
click at [806, 374] on div "Title Spooky Stroudsburg Address Description Website" at bounding box center [863, 457] width 1149 height 382
click at [805, 381] on textarea at bounding box center [862, 405] width 1114 height 61
paste textarea "The Spooky Stroudsburg Main Street event takes place on Saturday, October 25, 2…"
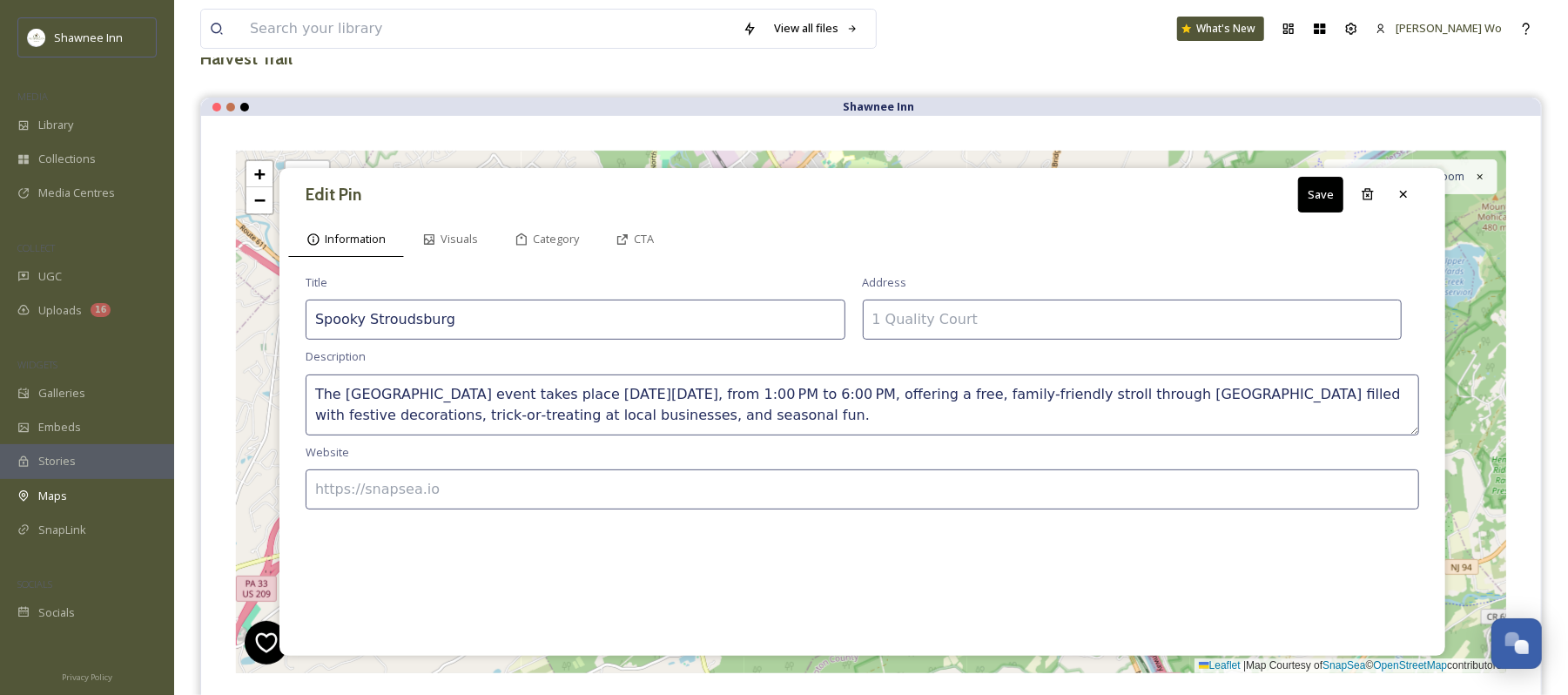
type textarea "The Spooky Stroudsburg Main Street event takes place on Saturday, October 25, 2…"
click at [1118, 317] on input at bounding box center [1133, 319] width 540 height 41
paste input "Stroudsburg, PA 18360"
type input "Stroudsburg, PA 18360"
click at [1306, 199] on button "Save" at bounding box center [1321, 195] width 45 height 36
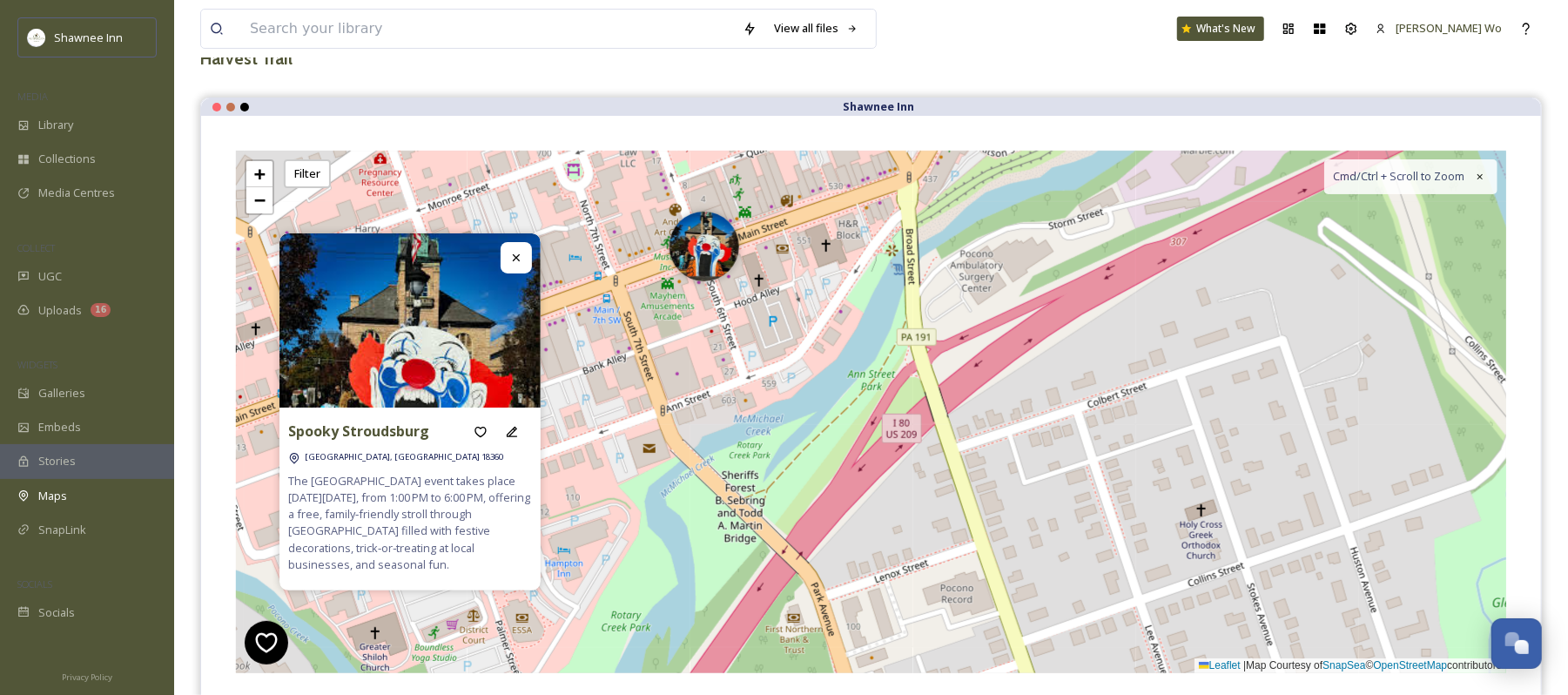
click at [632, 281] on div "+ − Leaflet | Map Courtesy of SnapSea © OpenStreetMap contributors Cmd/Ctrl + S…" at bounding box center [871, 411] width 1270 height 523
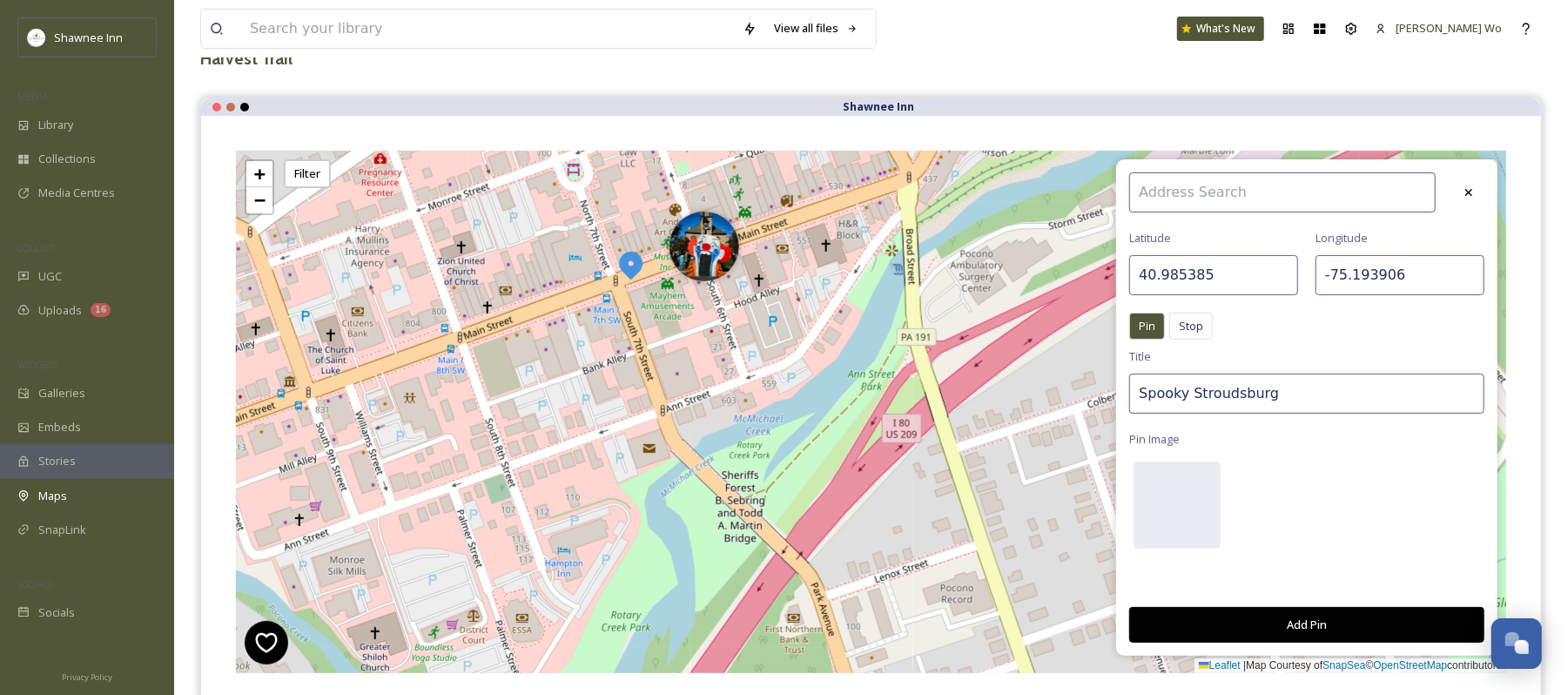
click at [1254, 391] on input "Spooky Stroudsburg" at bounding box center [1307, 393] width 355 height 41
click at [1254, 389] on input "Spooky Stroudsburg" at bounding box center [1307, 393] width 355 height 41
type input "F"
type input "S"
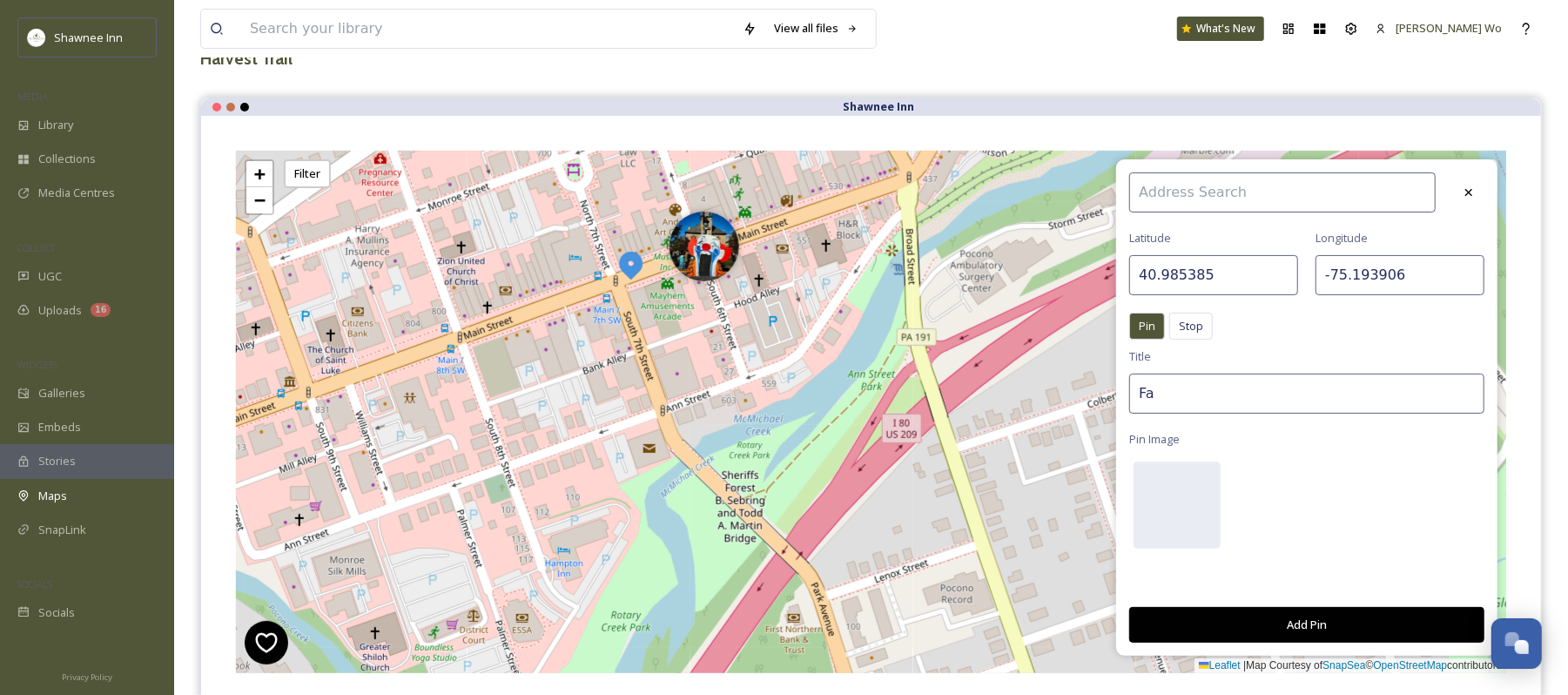
type input "F"
type input "S"
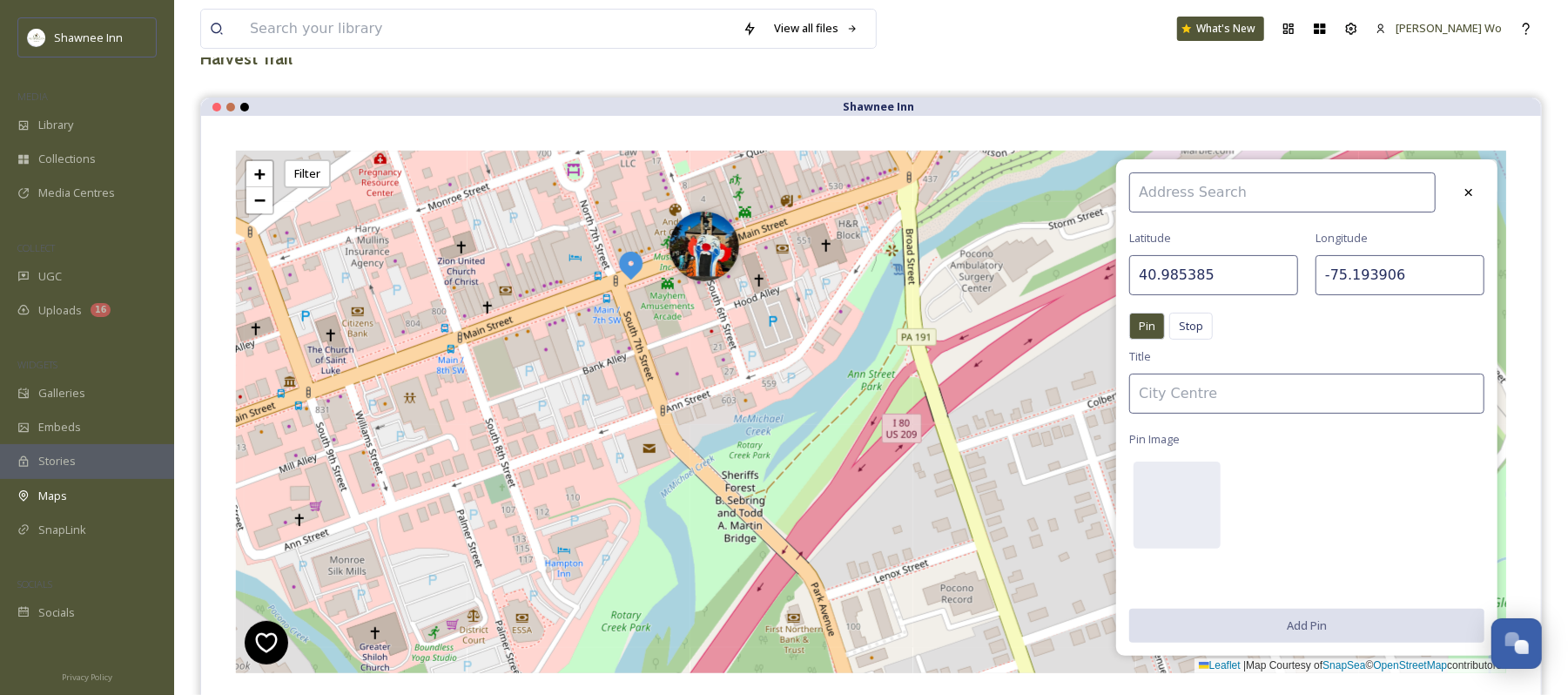
click at [1290, 387] on input at bounding box center [1307, 393] width 355 height 41
paste input "Fall Stroll & Shop on Main Street"
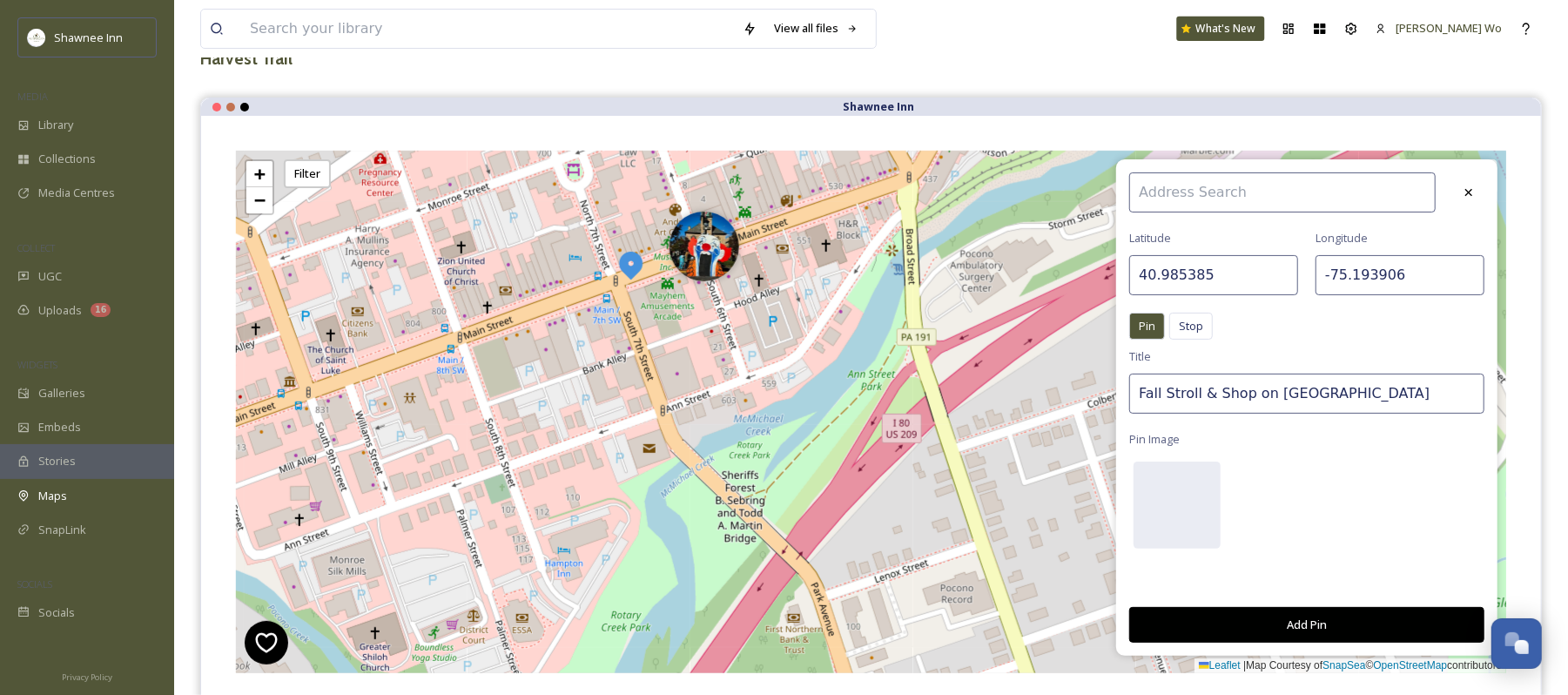
type input "Fall Stroll & Shop on Main Street"
click at [1179, 505] on div at bounding box center [1177, 505] width 87 height 87
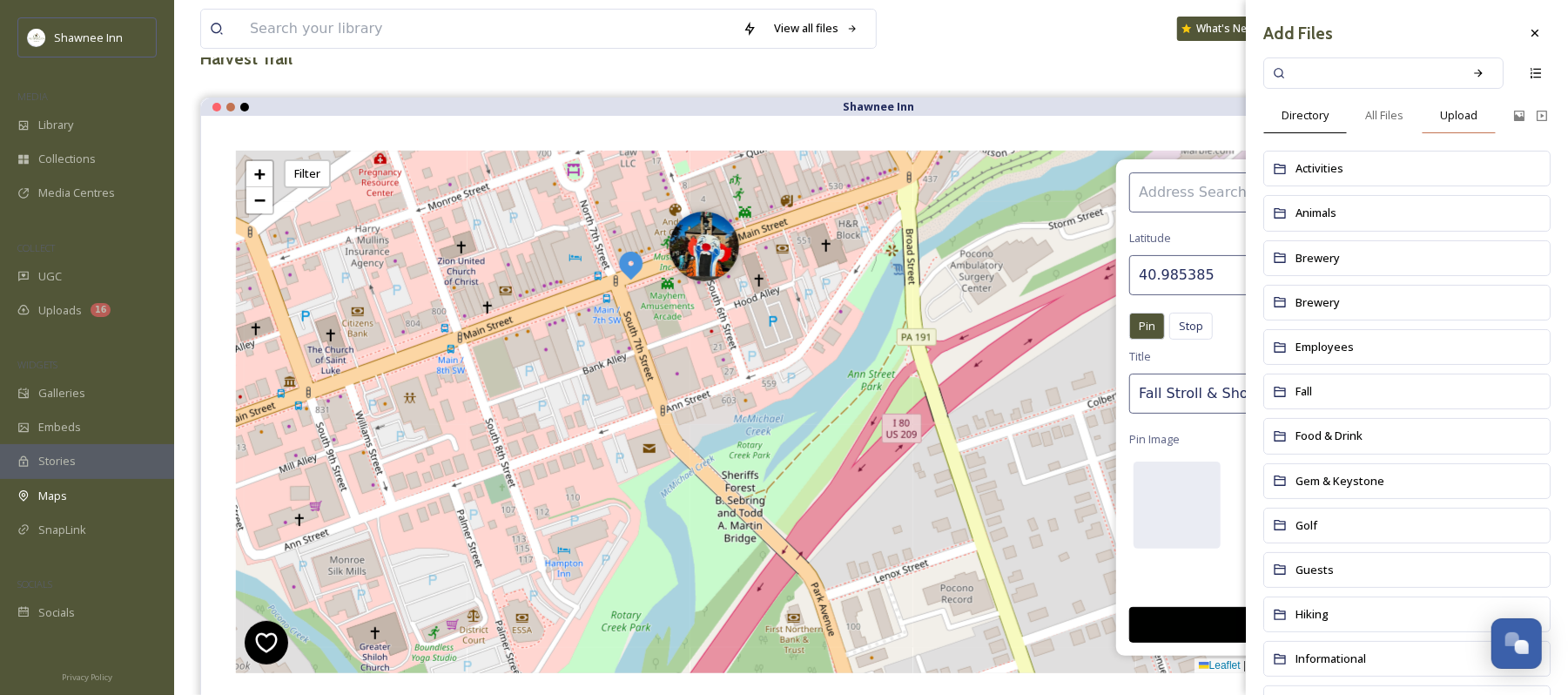
click at [1466, 114] on span "Upload" at bounding box center [1459, 115] width 38 height 17
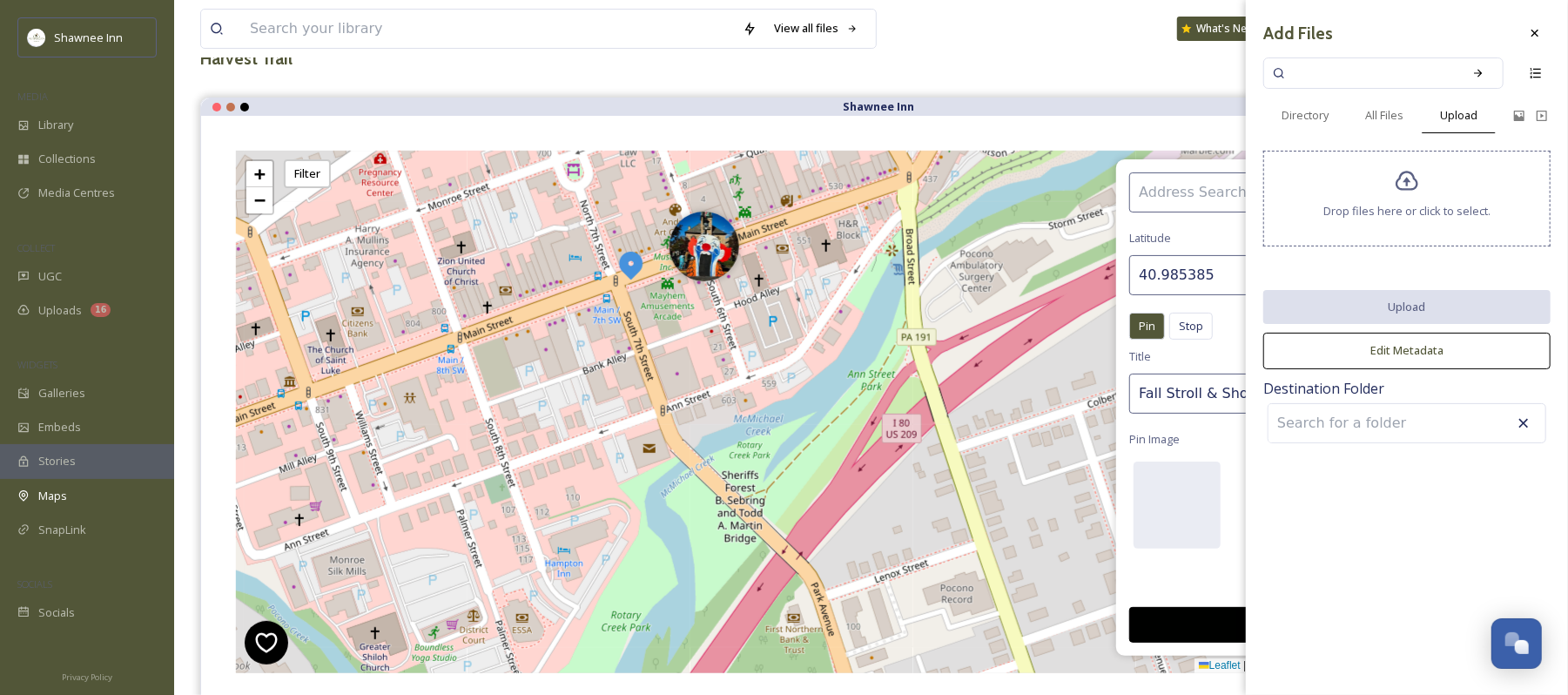
click at [1397, 181] on icon at bounding box center [1408, 182] width 26 height 26
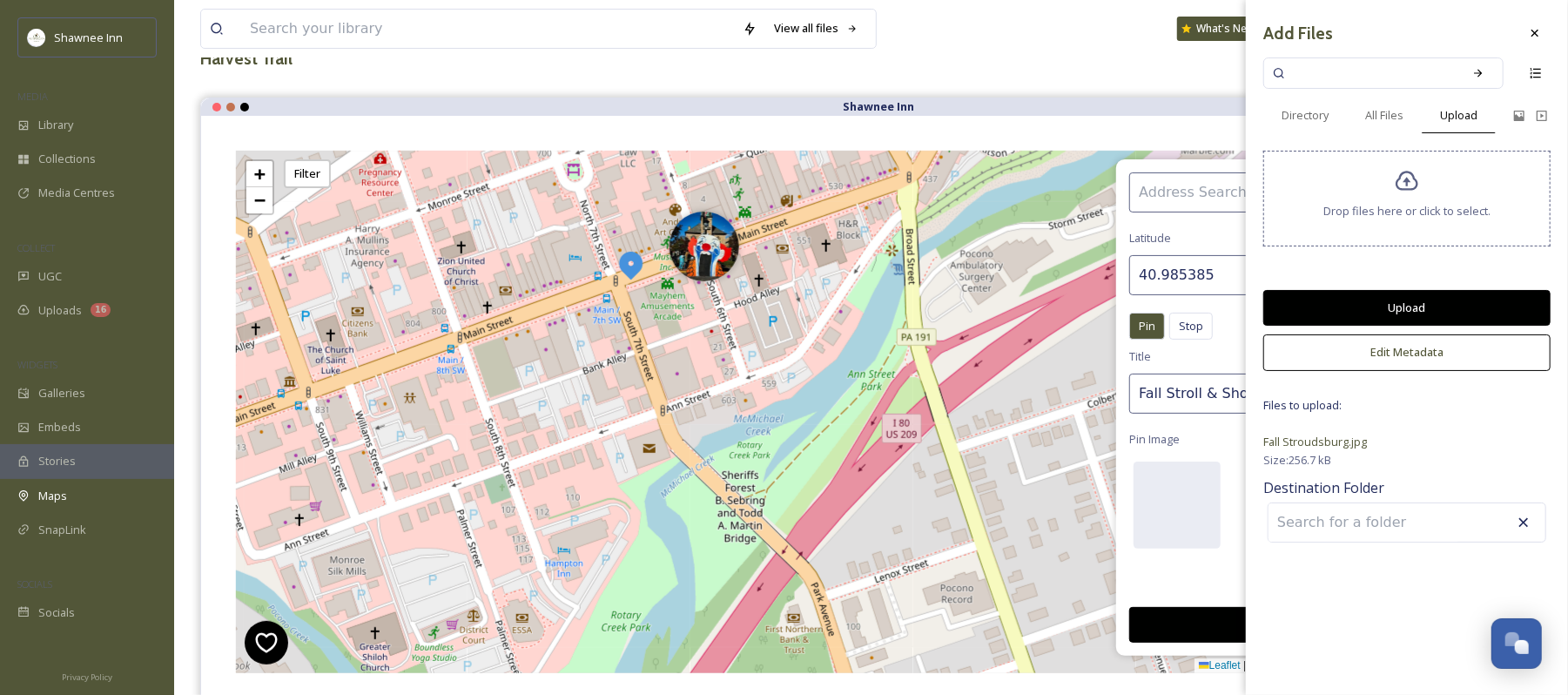
click at [1418, 311] on button "Upload" at bounding box center [1407, 307] width 288 height 36
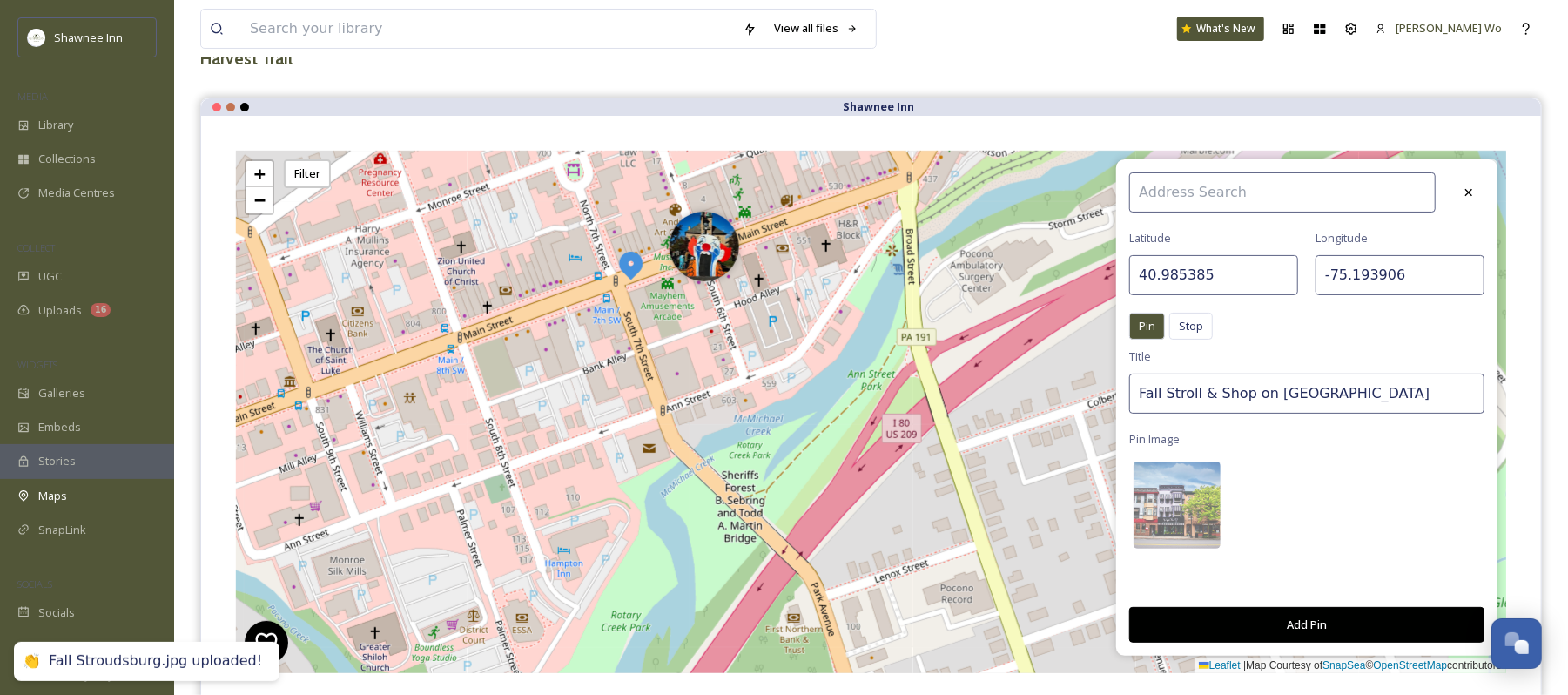
click at [1324, 622] on button "Add Pin" at bounding box center [1307, 625] width 355 height 36
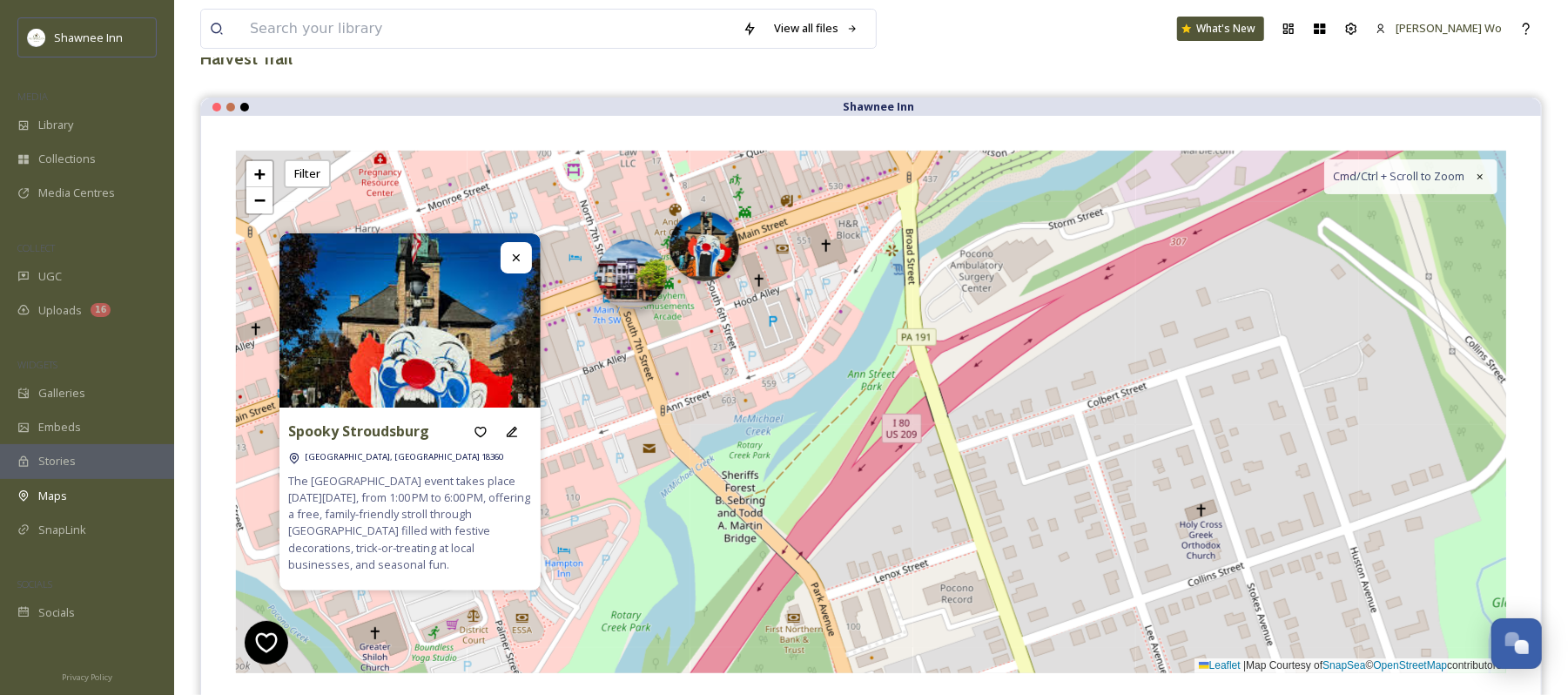
click at [618, 281] on img at bounding box center [632, 274] width 69 height 69
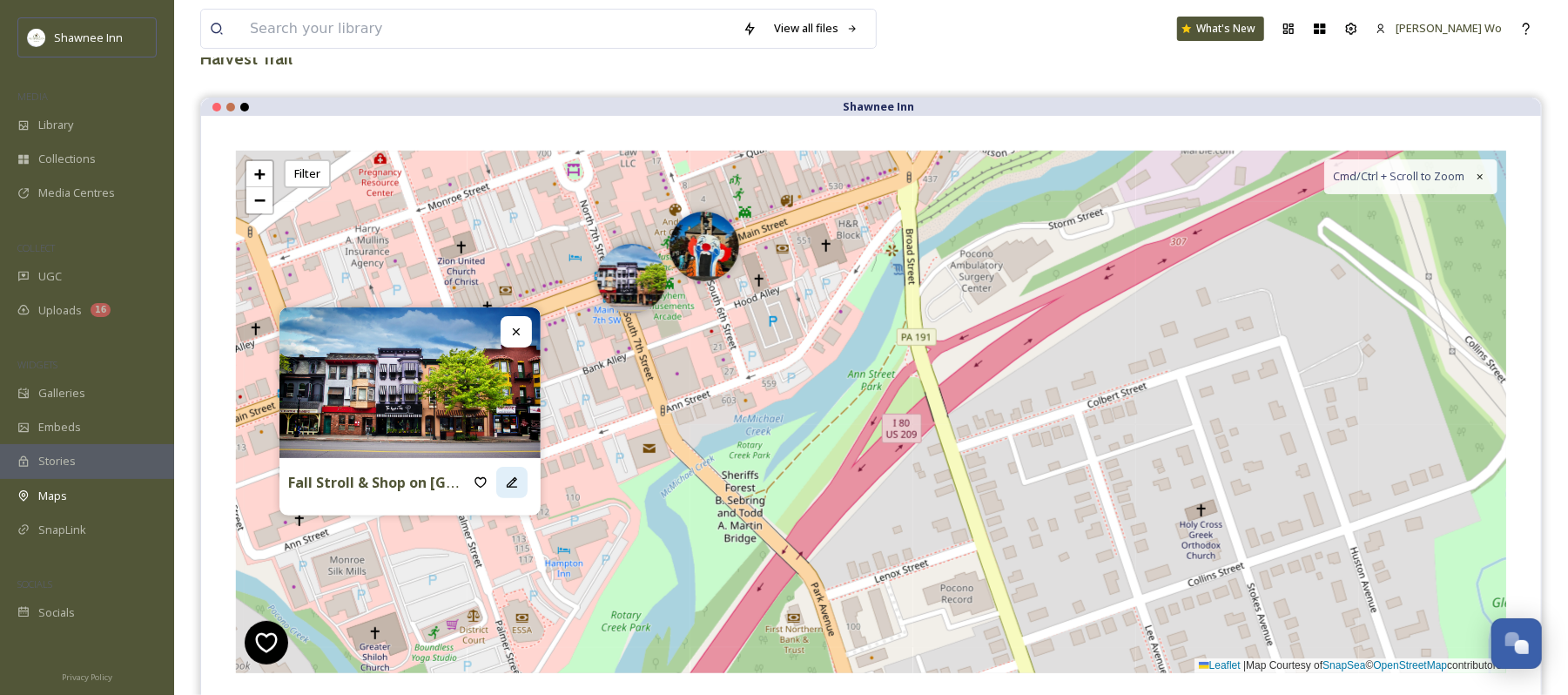
click at [503, 481] on div at bounding box center [512, 482] width 32 height 32
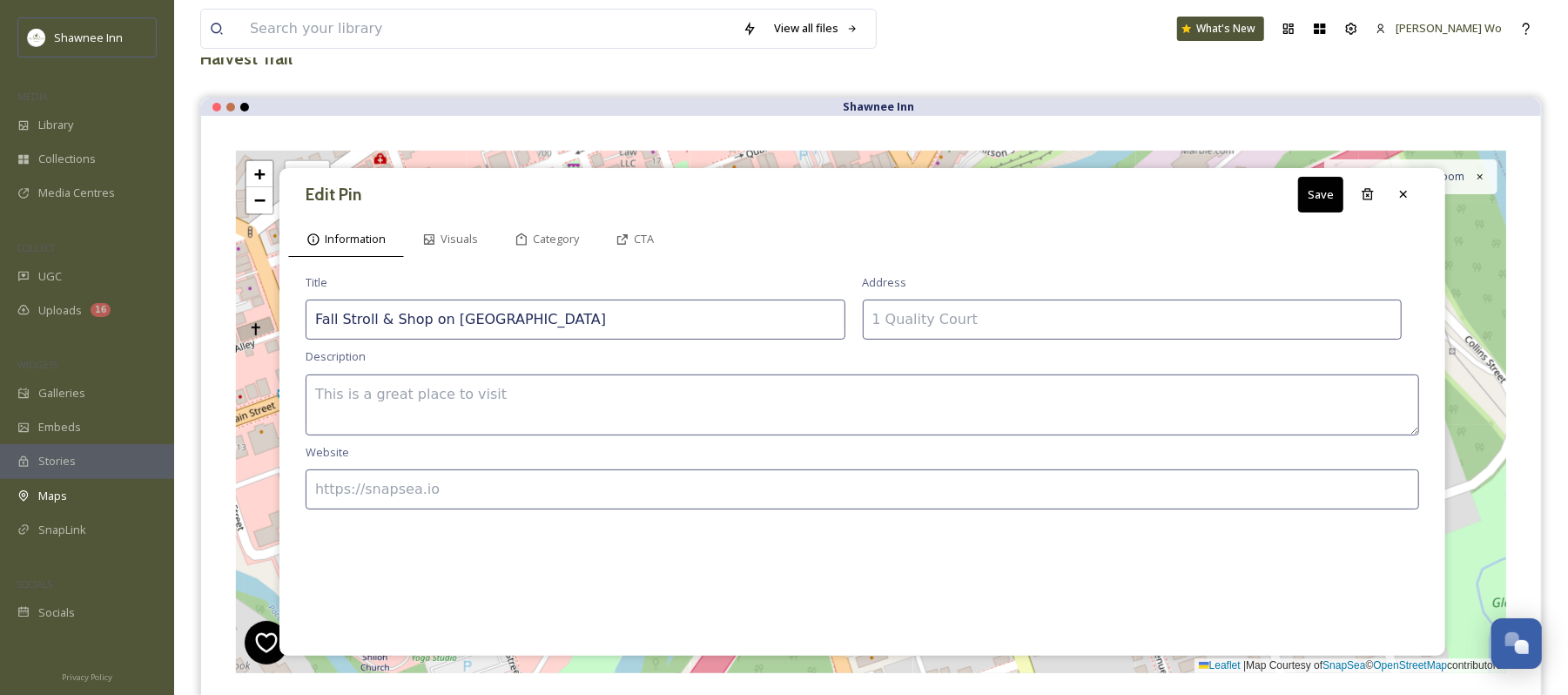
click at [560, 419] on textarea at bounding box center [862, 405] width 1114 height 61
paste textarea "Discover the charm of downtown Stroudsburg this autumn, where Main Street’s sho…"
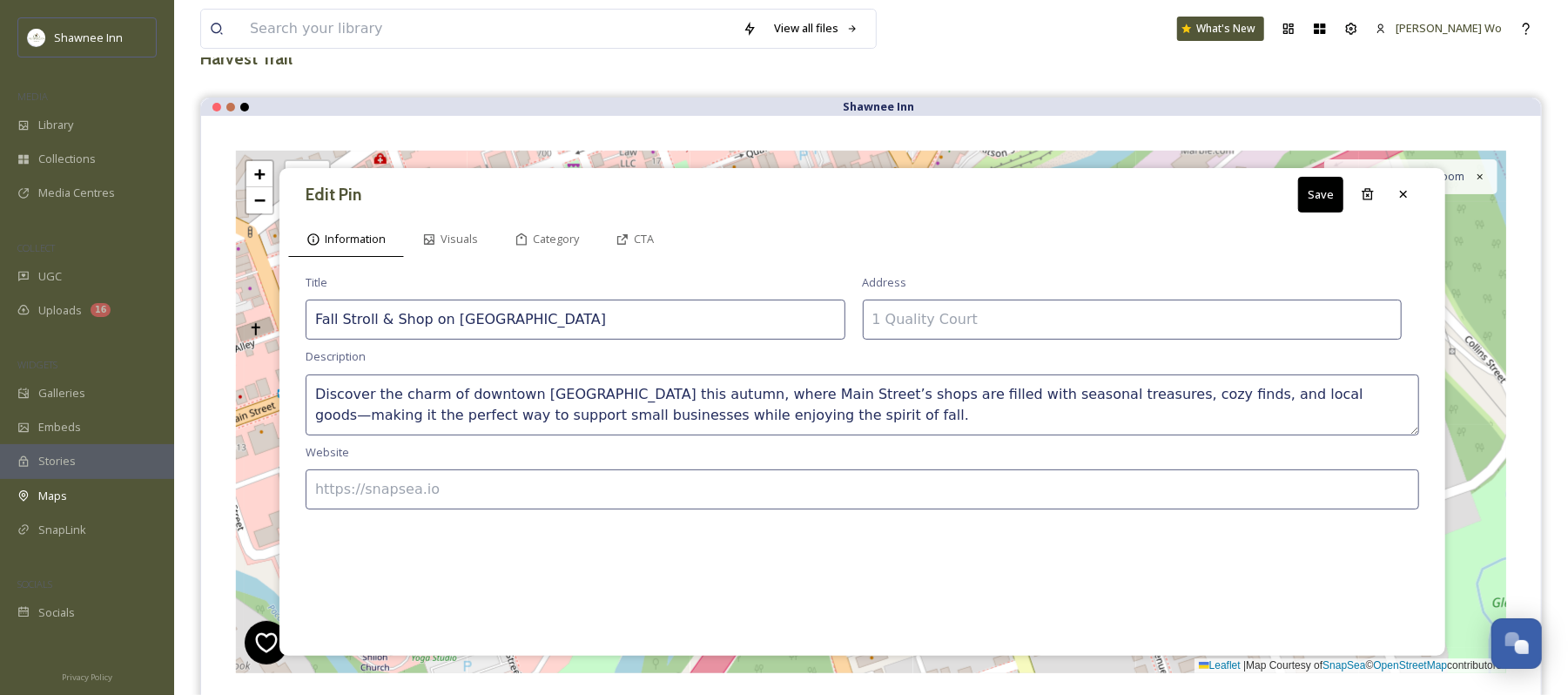
type textarea "Discover the charm of downtown Stroudsburg this autumn, where Main Street’s sho…"
click at [955, 313] on input at bounding box center [1133, 319] width 540 height 41
paste input "Stroudsburg, PA 18360"
type input "Stroudsburg, PA 18360"
click at [1319, 200] on button "Save" at bounding box center [1321, 195] width 45 height 36
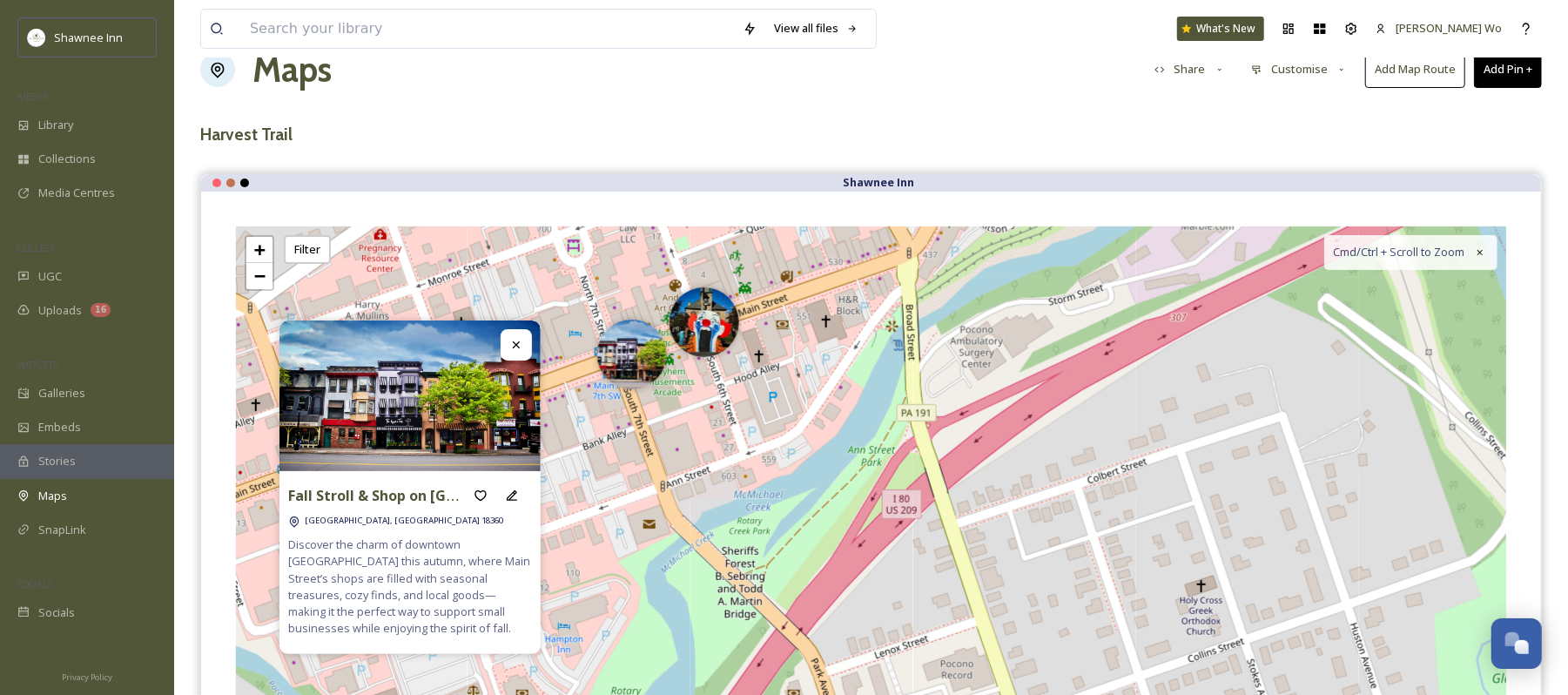
scroll to position [0, 0]
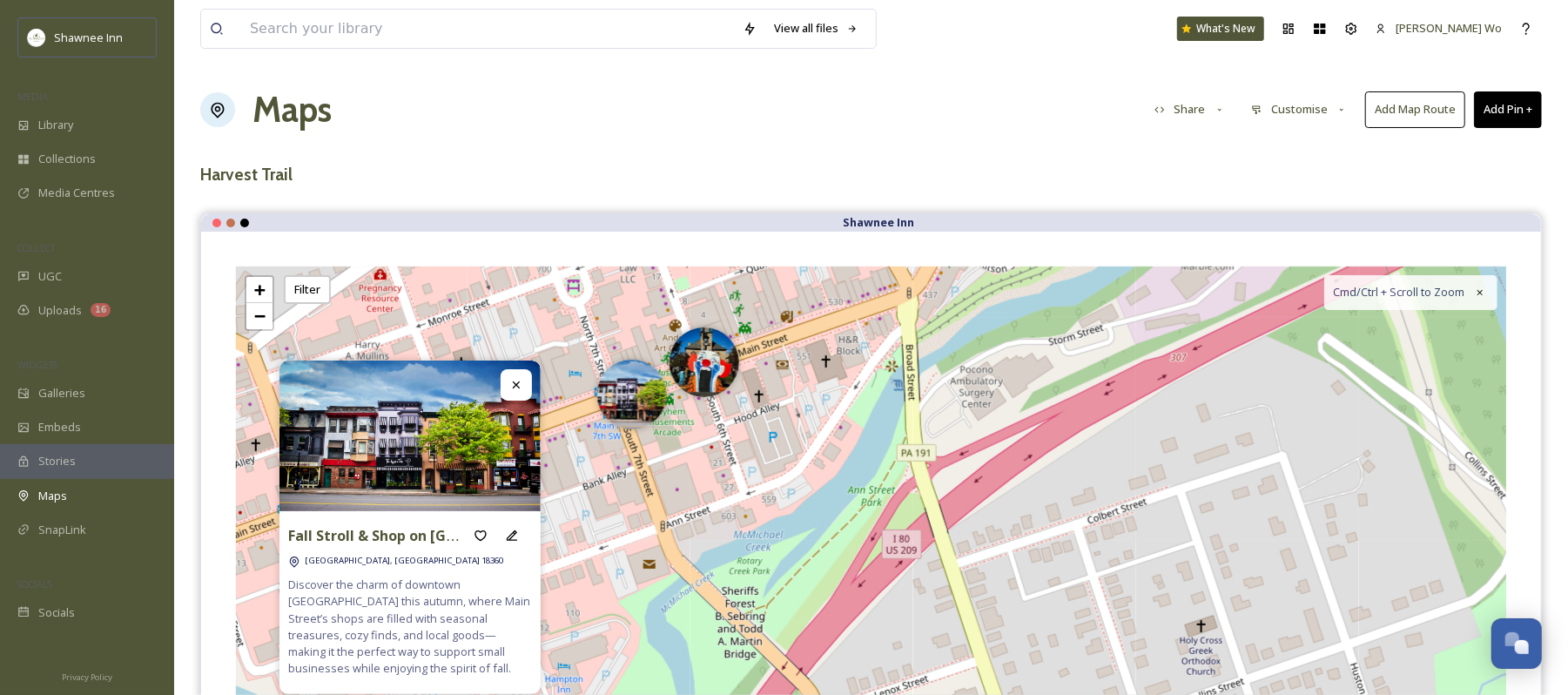
click at [1505, 101] on button "Add Pin +" at bounding box center [1508, 109] width 68 height 36
click at [1456, 139] on div "Add New Pin" at bounding box center [1479, 150] width 124 height 34
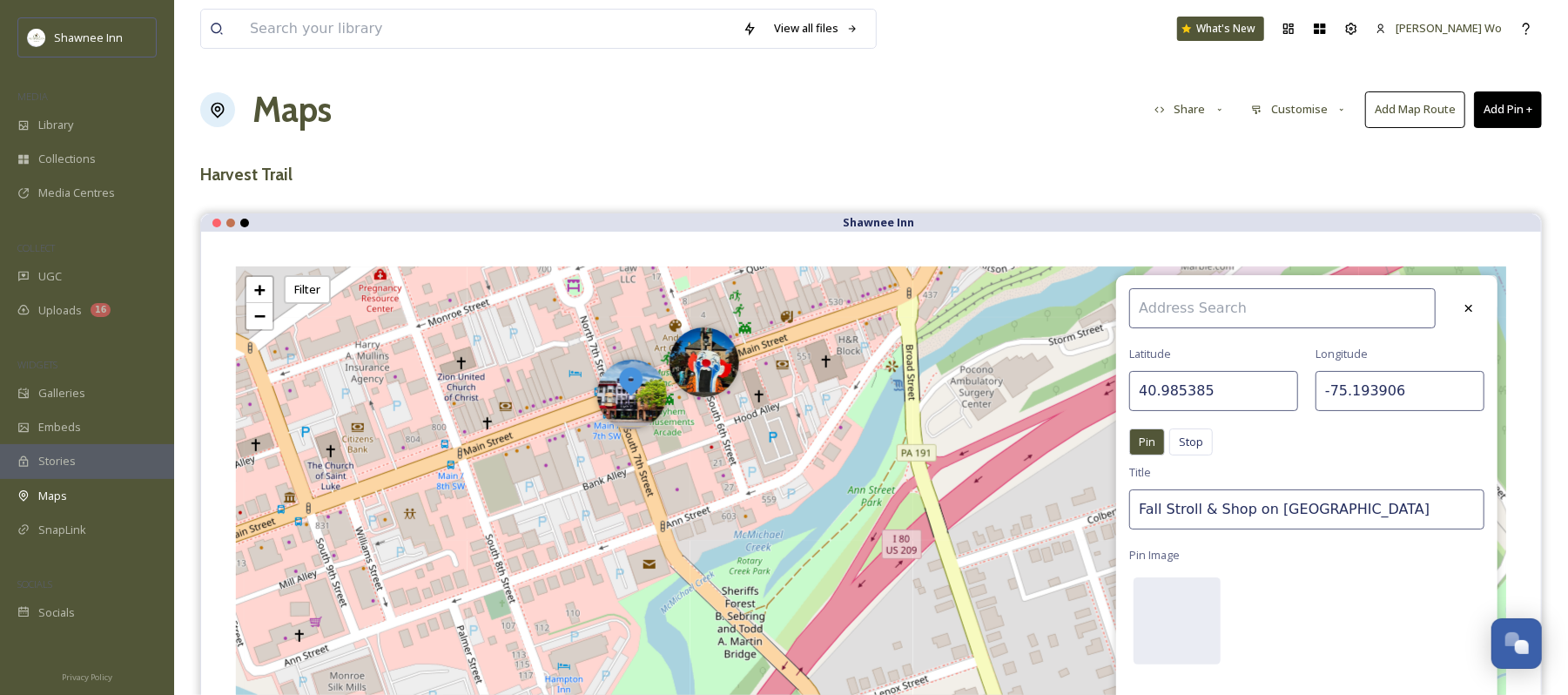
click at [1189, 395] on input "40.985385" at bounding box center [1214, 391] width 169 height 41
click at [1216, 384] on input "40.985385" at bounding box center [1214, 391] width 169 height 41
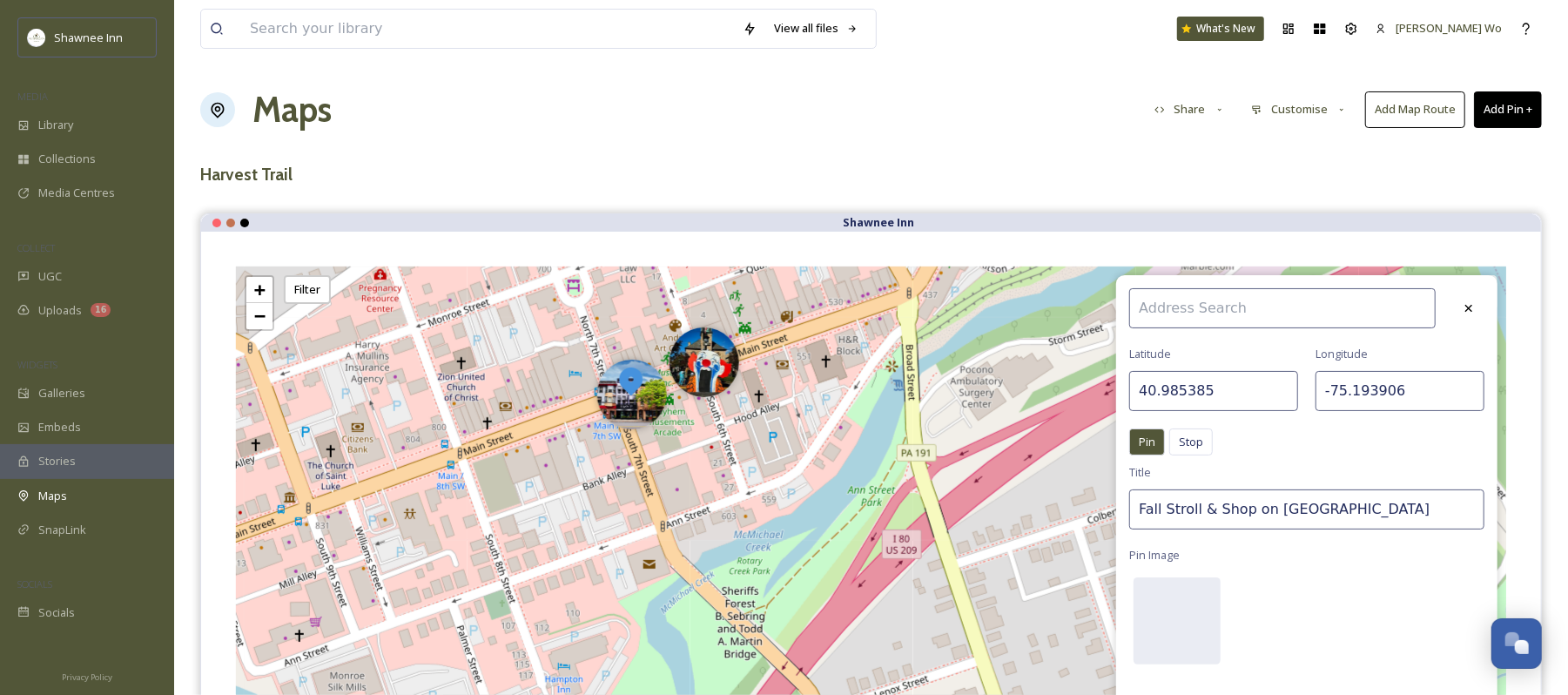
paste input "6639"
type input "40.986639"
click at [1371, 387] on input "-75.193906" at bounding box center [1400, 391] width 169 height 41
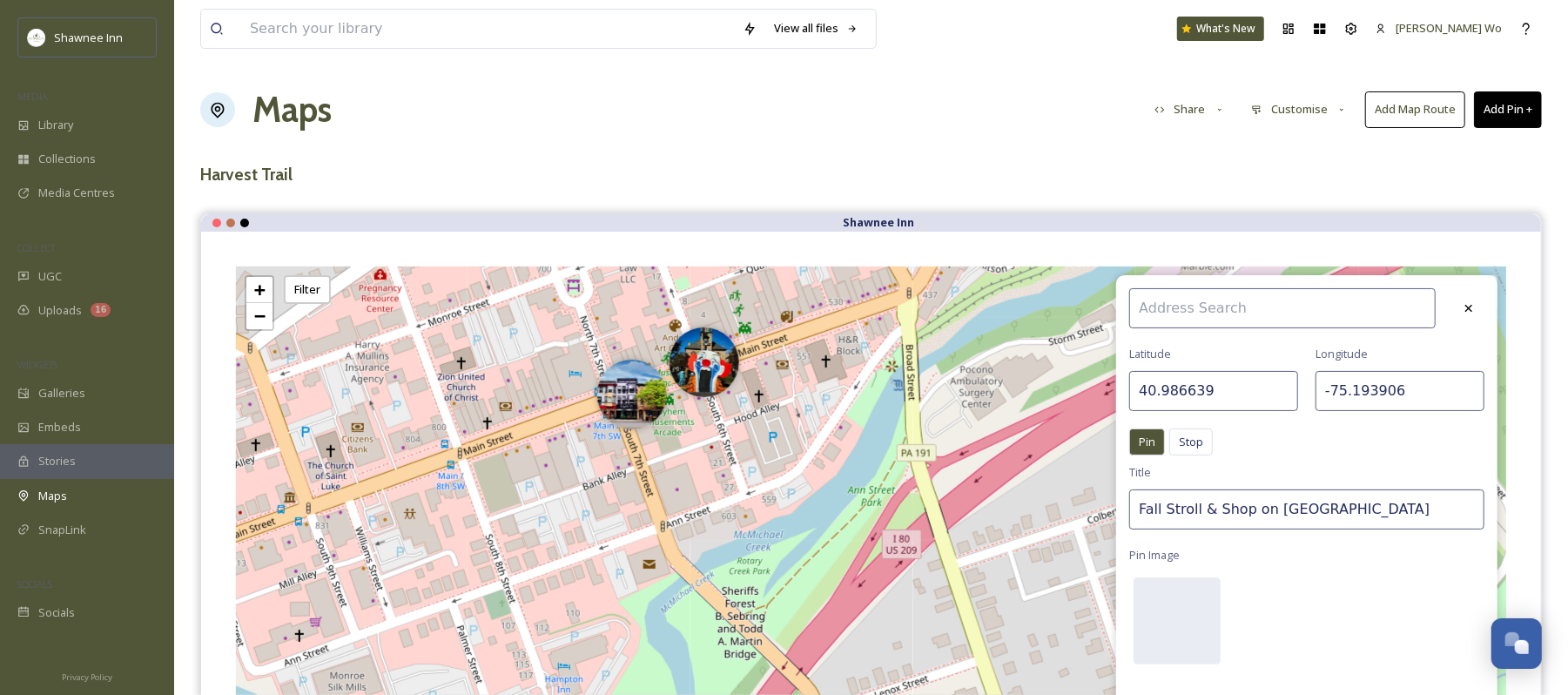
paste input "2771"
type input "-75.192771"
click at [1219, 509] on input "Fall Stroll & Shop on Main Street" at bounding box center [1307, 509] width 355 height 41
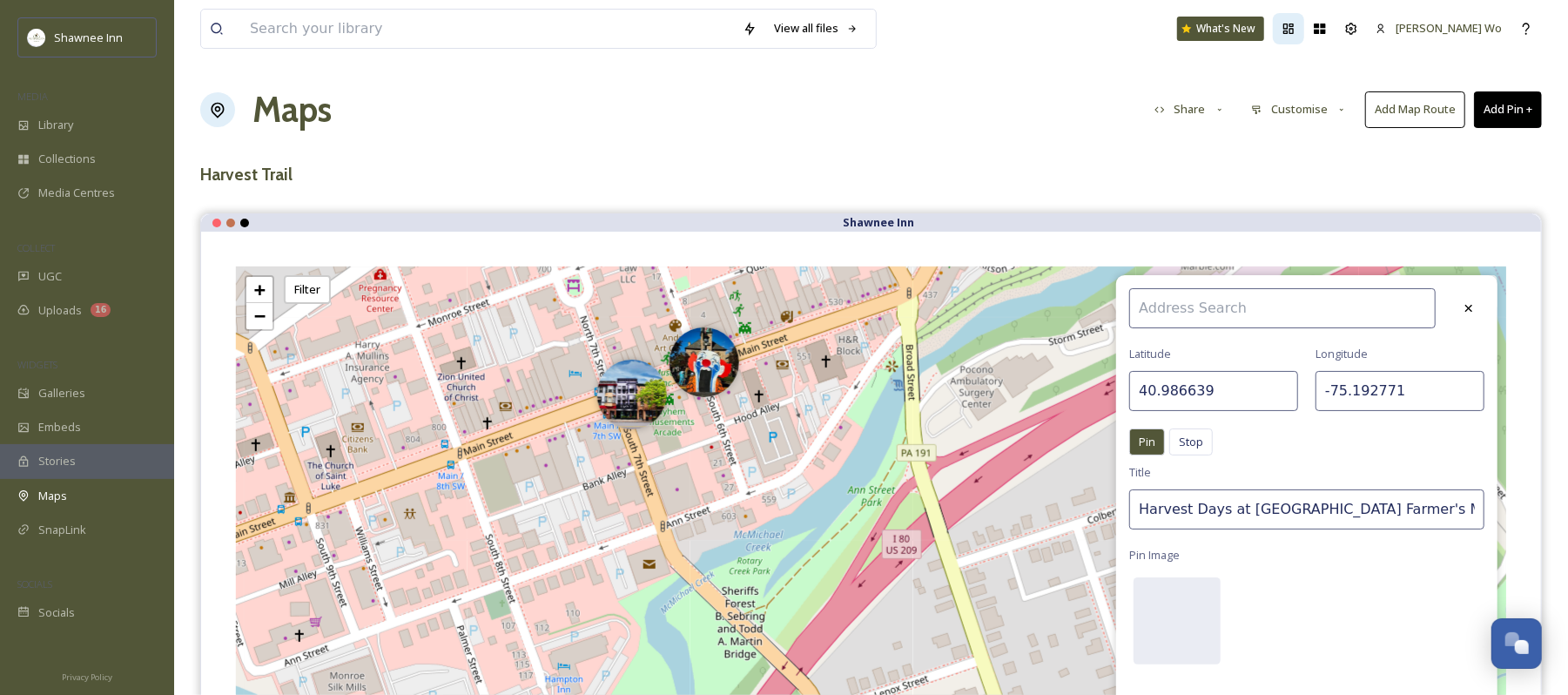
type input "Harvest Days at Monroe County Farmer's Market"
click at [1174, 622] on div at bounding box center [1177, 621] width 87 height 87
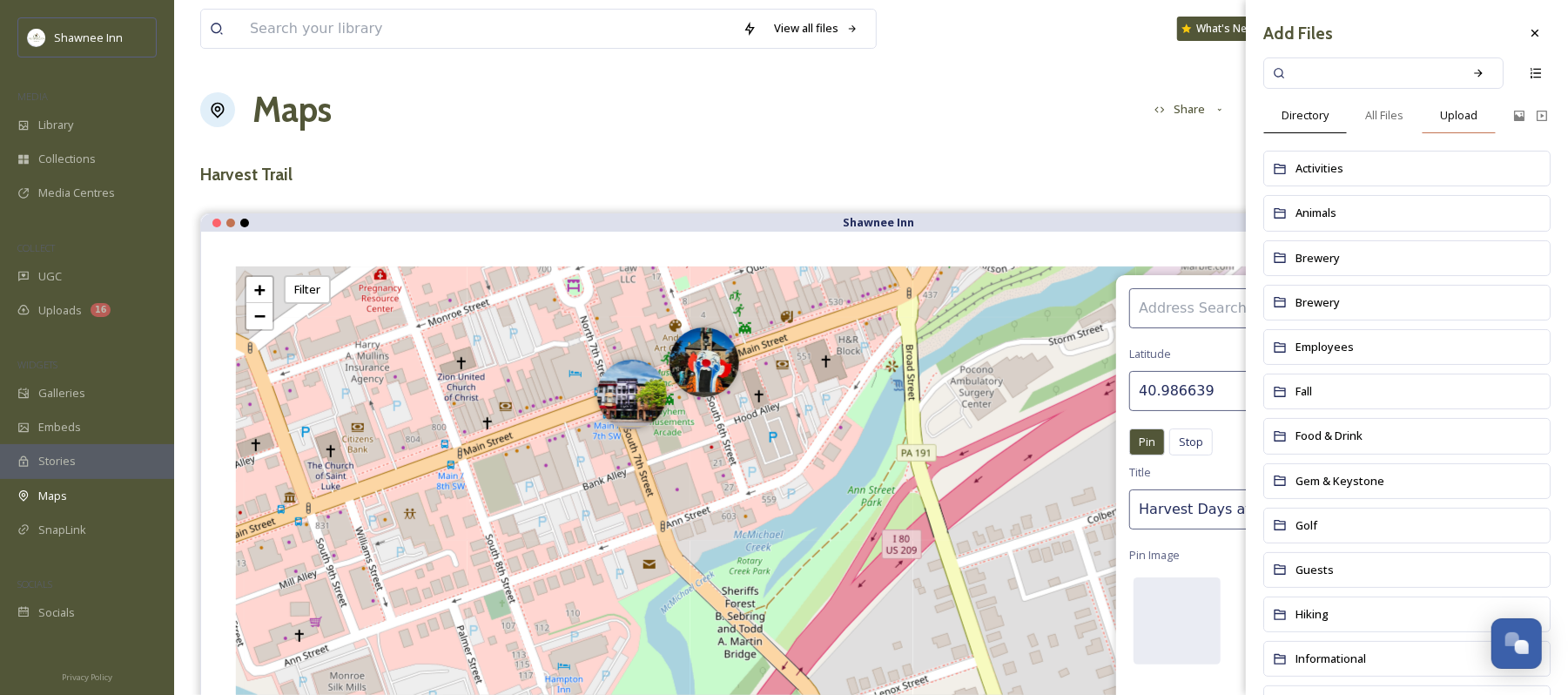
click at [1457, 112] on span "Upload" at bounding box center [1459, 115] width 38 height 17
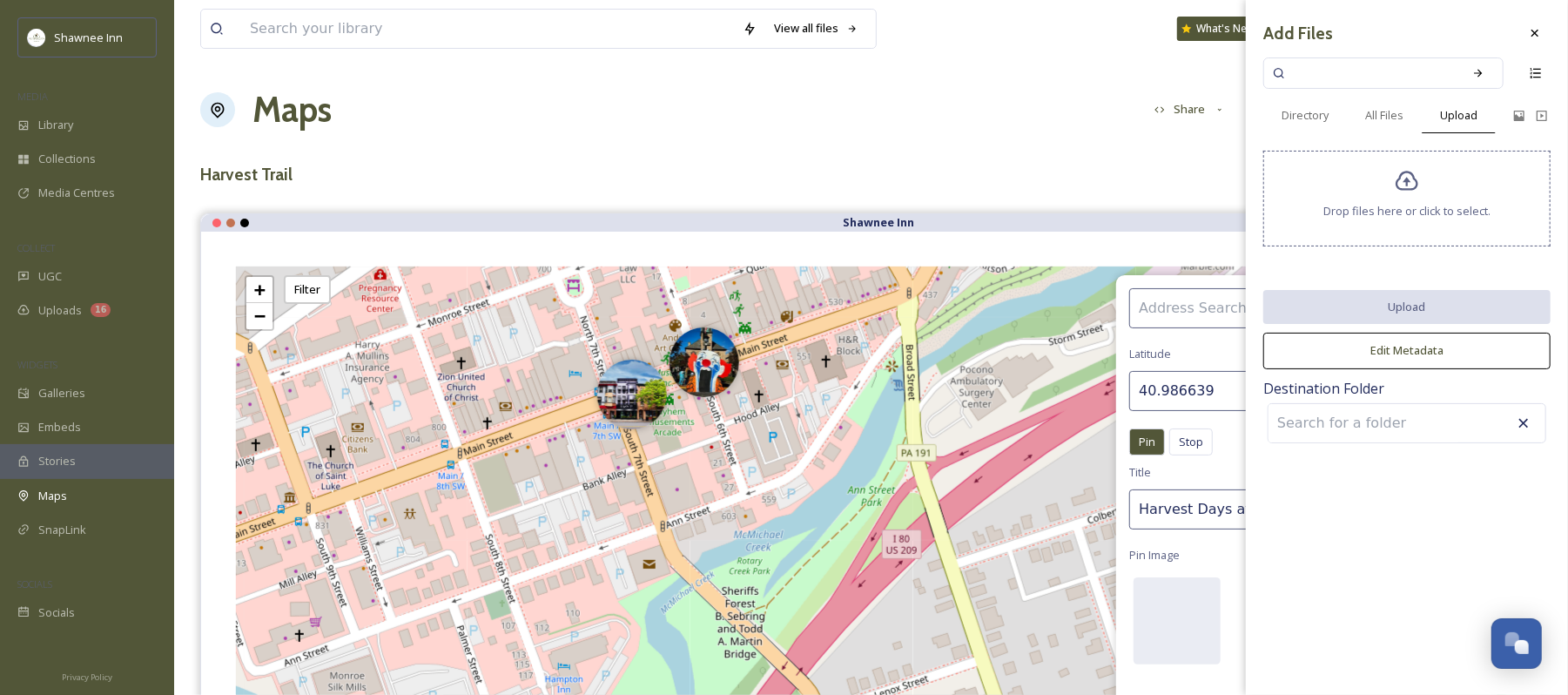
click at [1387, 233] on div "Drop files here or click to select." at bounding box center [1407, 198] width 288 height 96
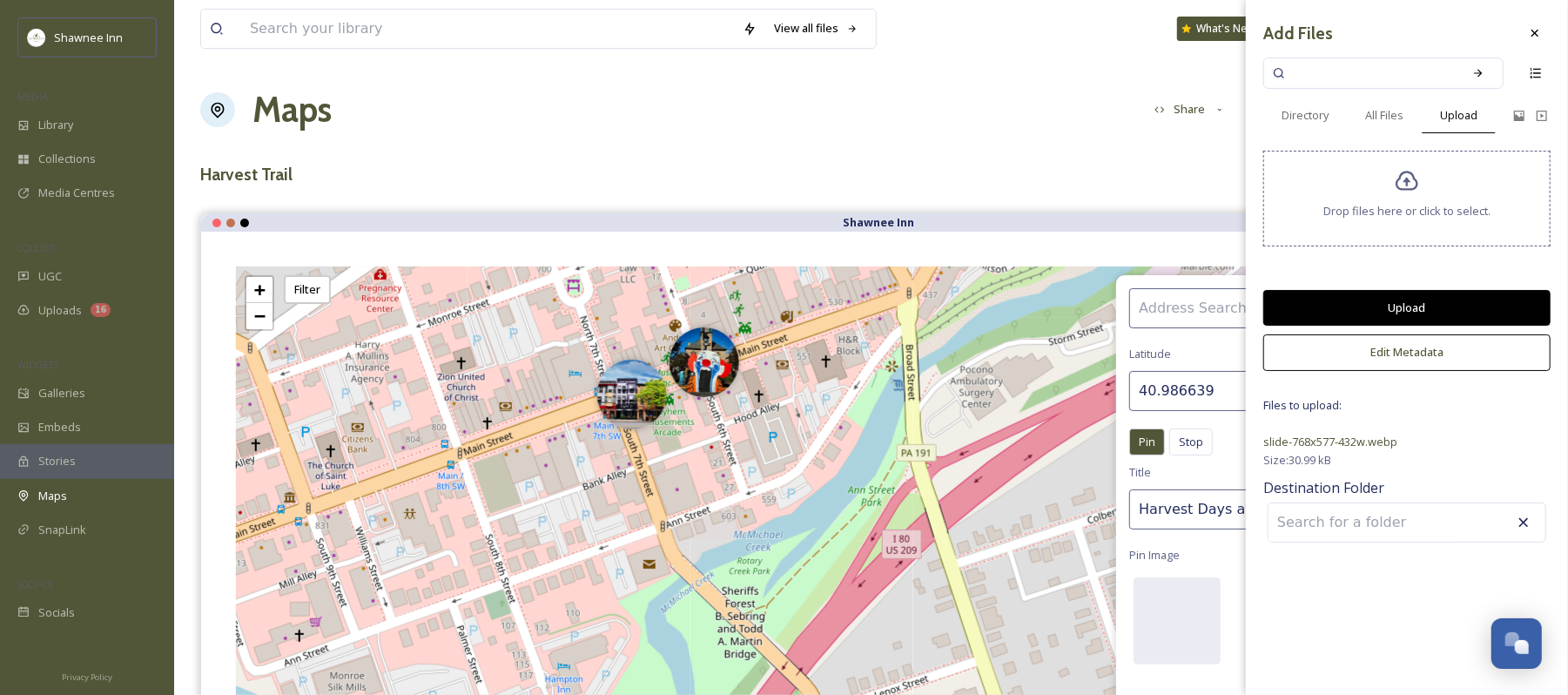
click at [1390, 310] on button "Upload" at bounding box center [1407, 307] width 288 height 36
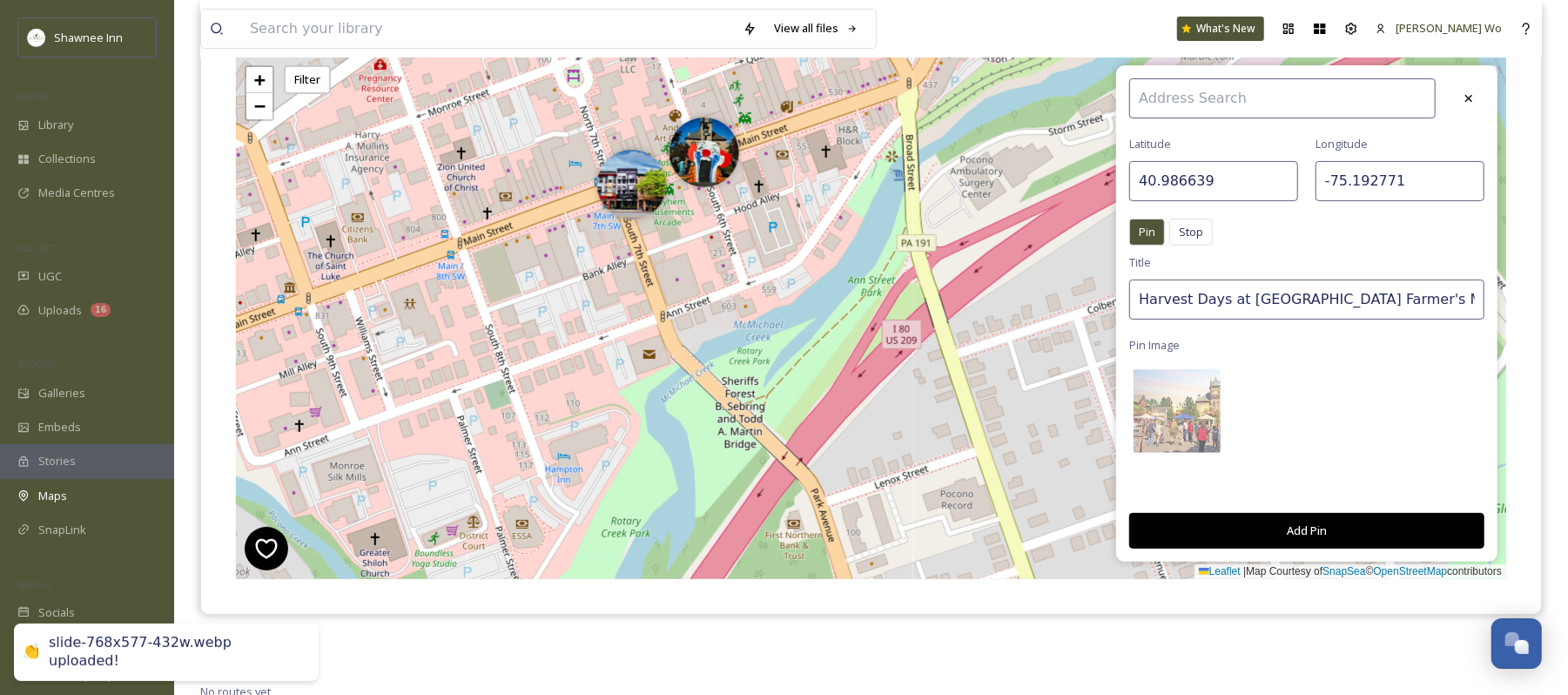
scroll to position [268, 0]
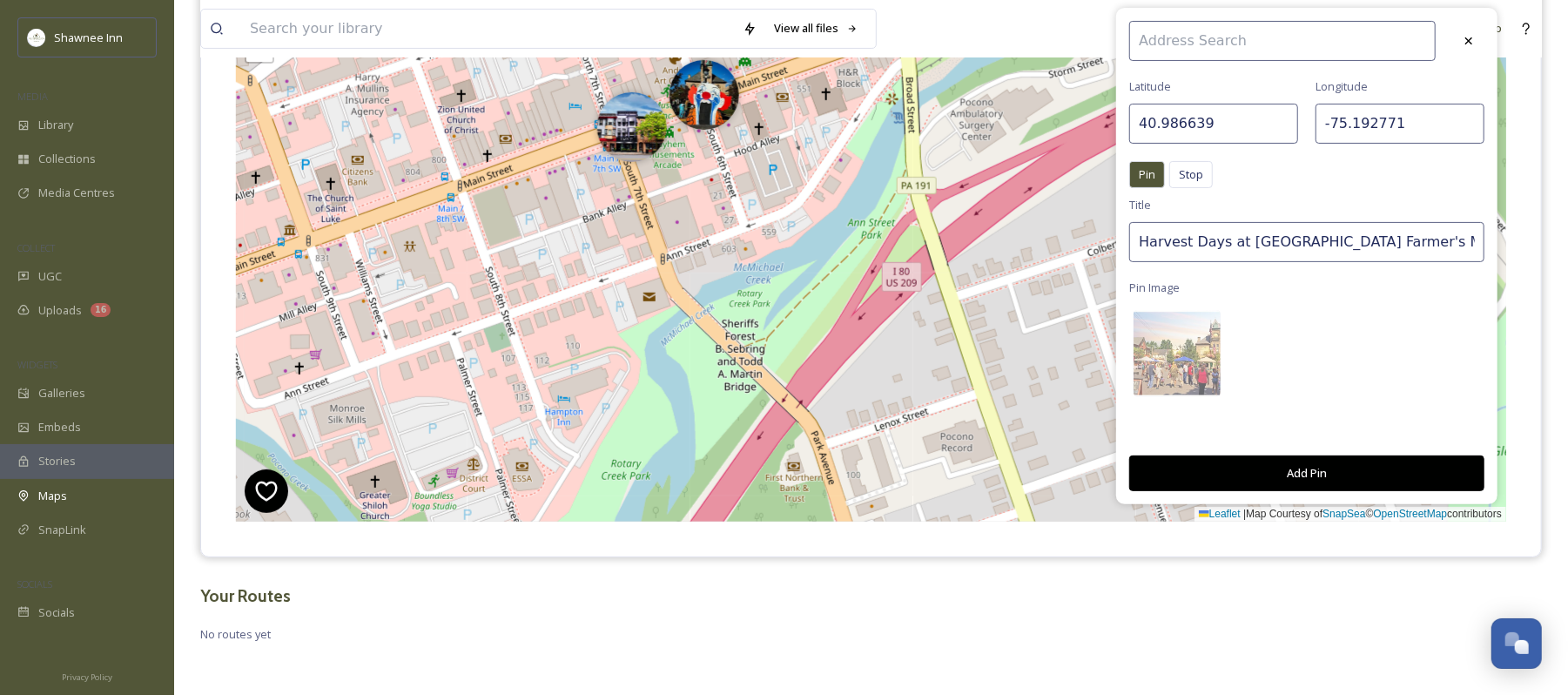
click at [1329, 471] on button "Add Pin" at bounding box center [1307, 474] width 355 height 36
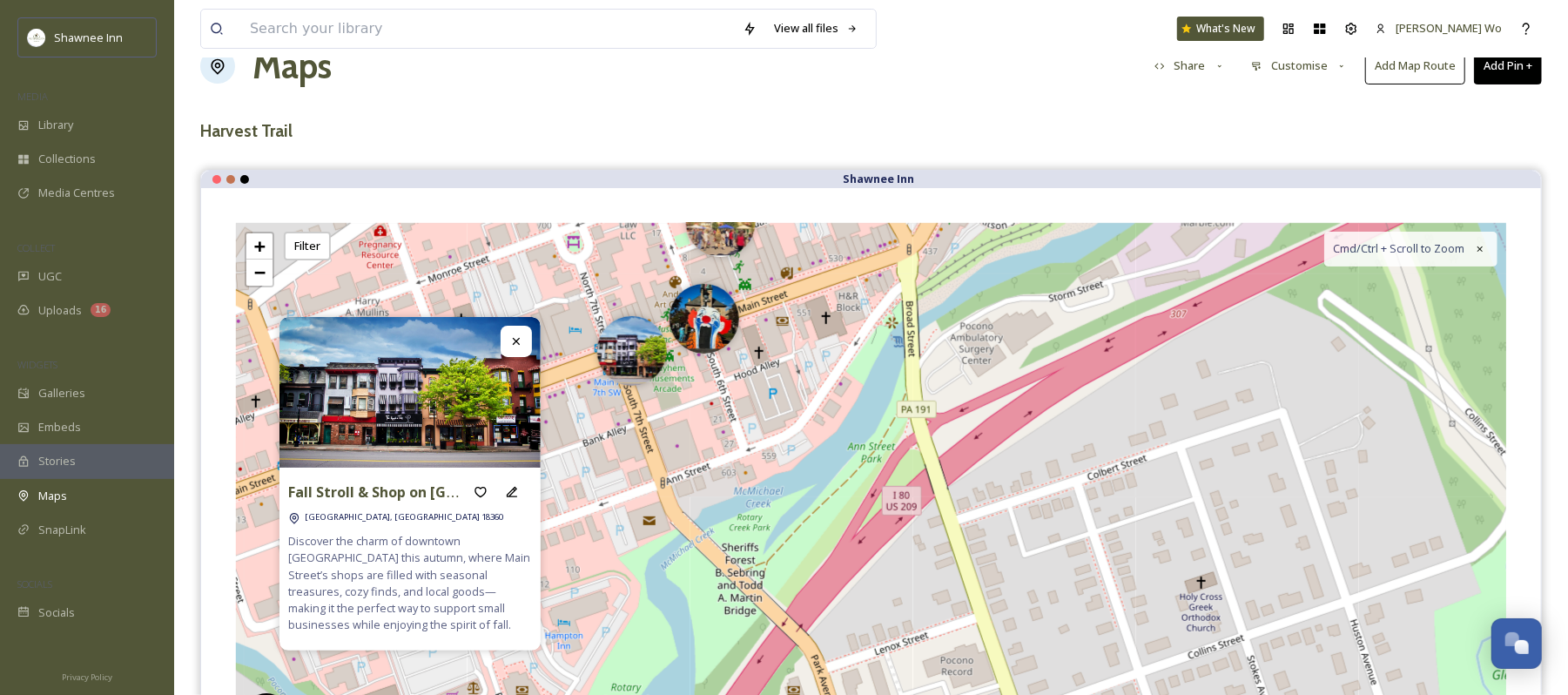
scroll to position [0, 0]
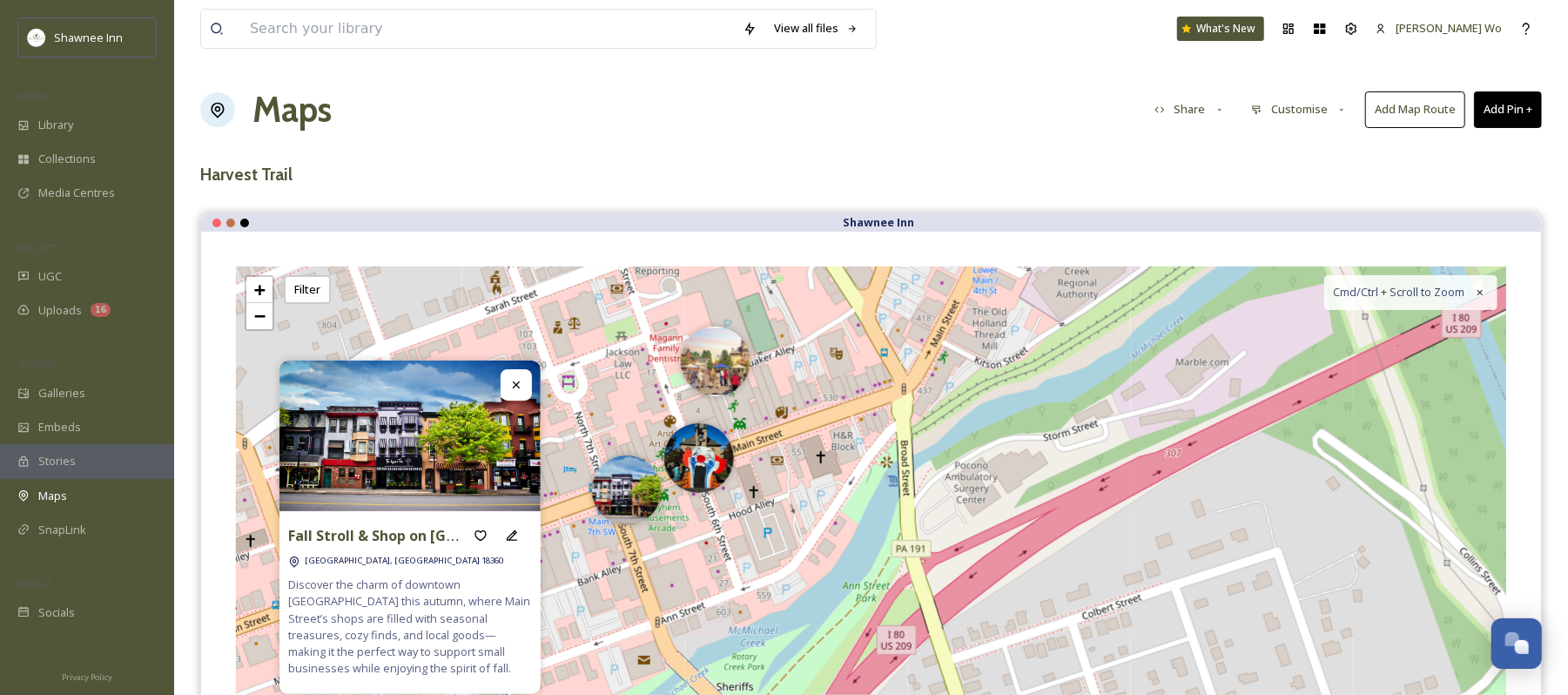
drag, startPoint x: 862, startPoint y: 380, endPoint x: 857, endPoint y: 476, distance: 96.1
click at [857, 476] on div "+ − Leaflet | Map Courtesy of SnapSea © OpenStreetMap contributors Cmd/Ctrl + S…" at bounding box center [871, 528] width 1270 height 523
click at [720, 373] on img at bounding box center [716, 357] width 69 height 69
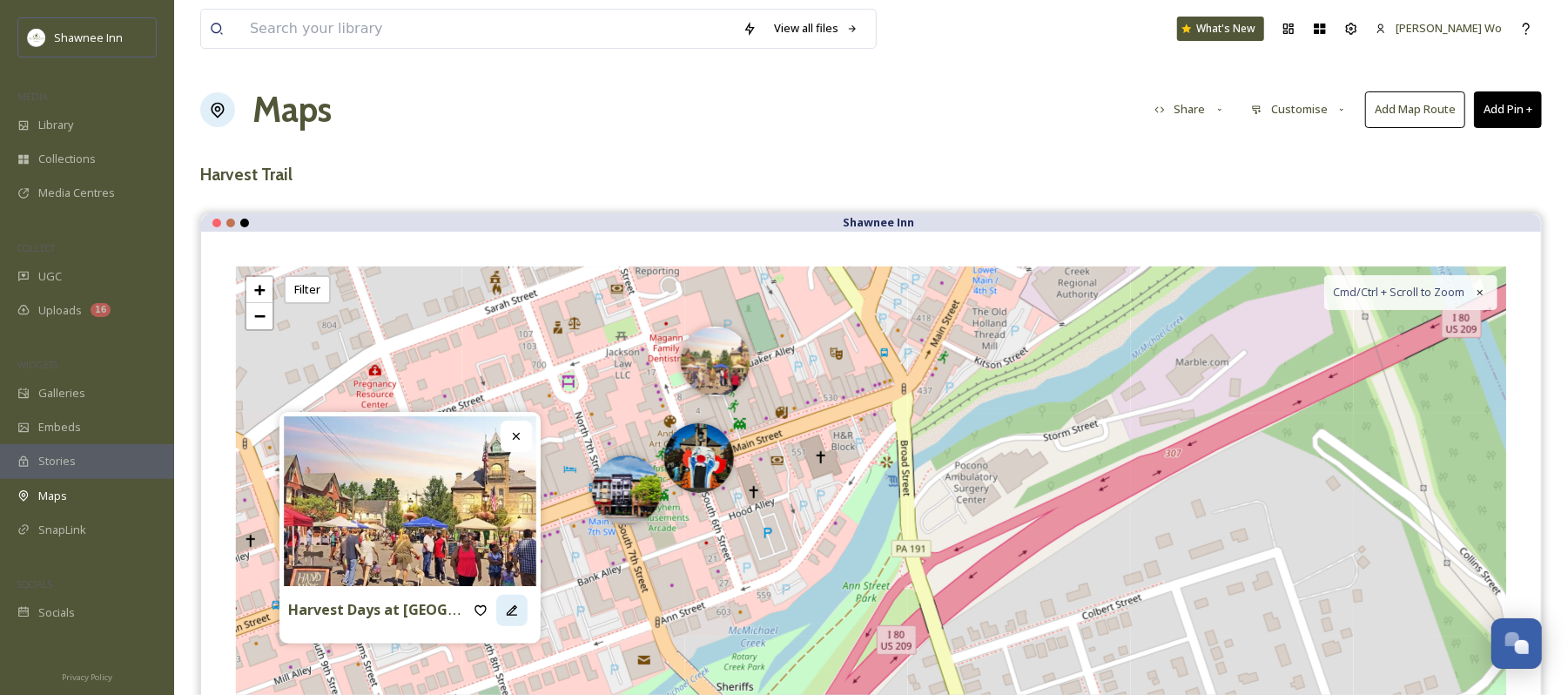
click at [507, 613] on icon at bounding box center [512, 610] width 14 height 14
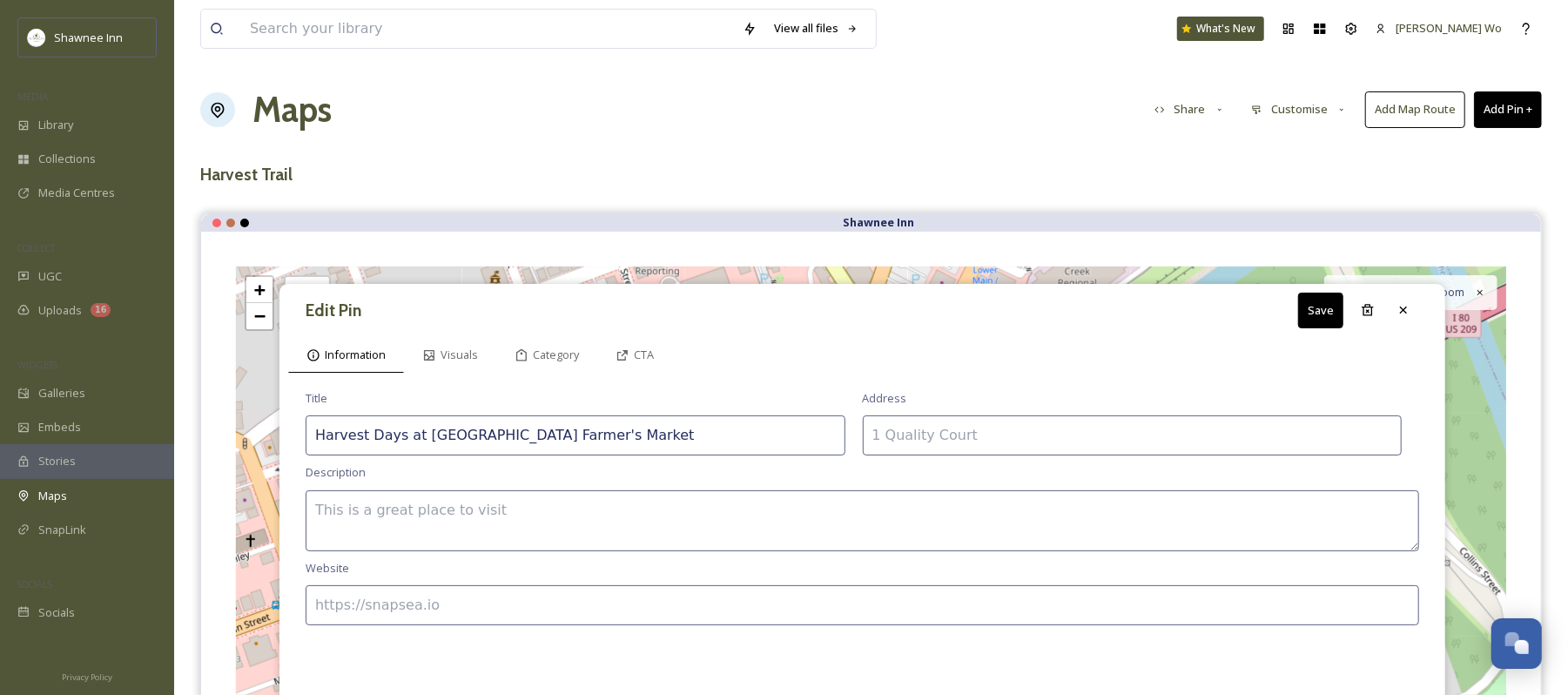
click at [594, 512] on textarea at bounding box center [862, 521] width 1114 height 61
paste textarea "Starting September 30, 2025, join us every Saturday from 8 AM to 12 PM at the M…"
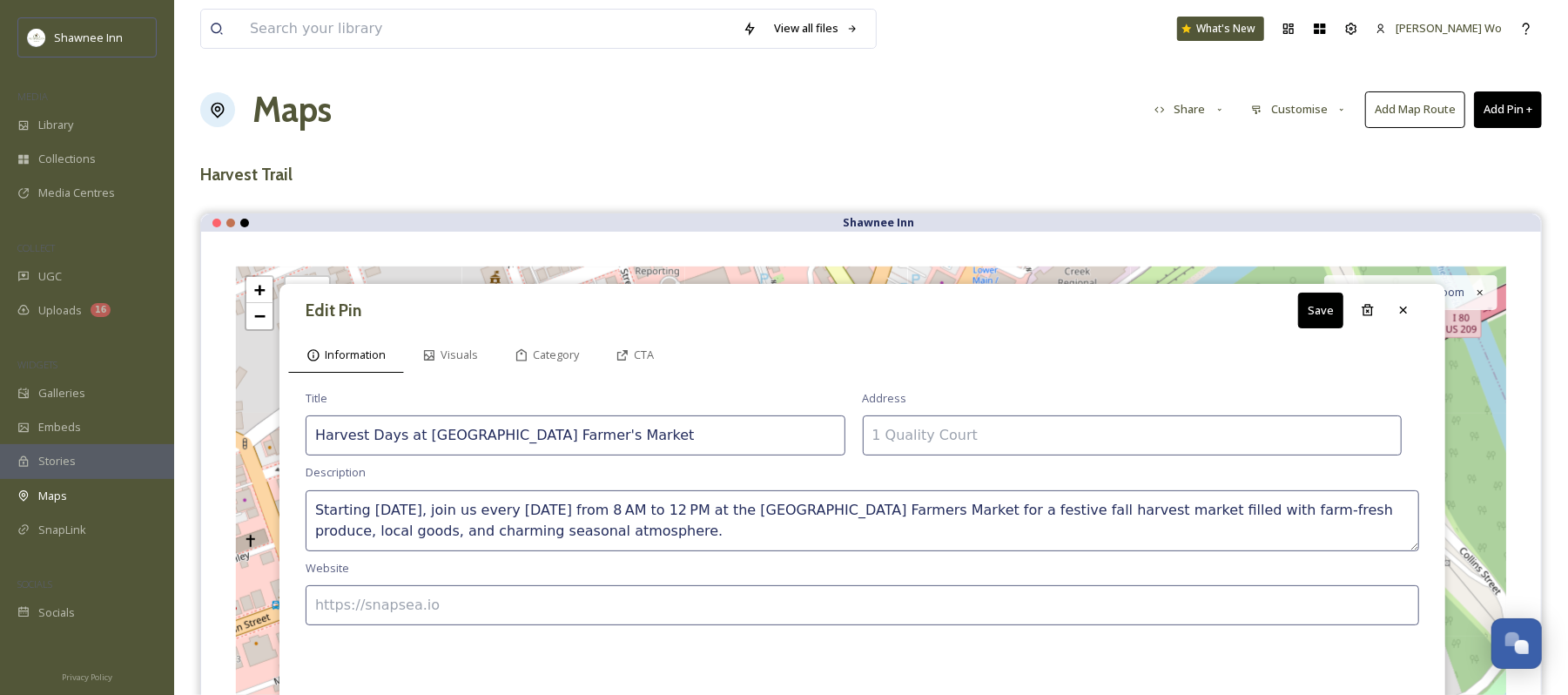
type textarea "Starting September 30, 2025, join us every Saturday from 8 AM to 12 PM at the M…"
click at [1046, 429] on input at bounding box center [1133, 435] width 540 height 41
paste input "600 Main St, Stroudsburg, PA 18360"
type input "600 Main St, Stroudsburg, PA 18360"
click at [750, 600] on input at bounding box center [862, 605] width 1114 height 41
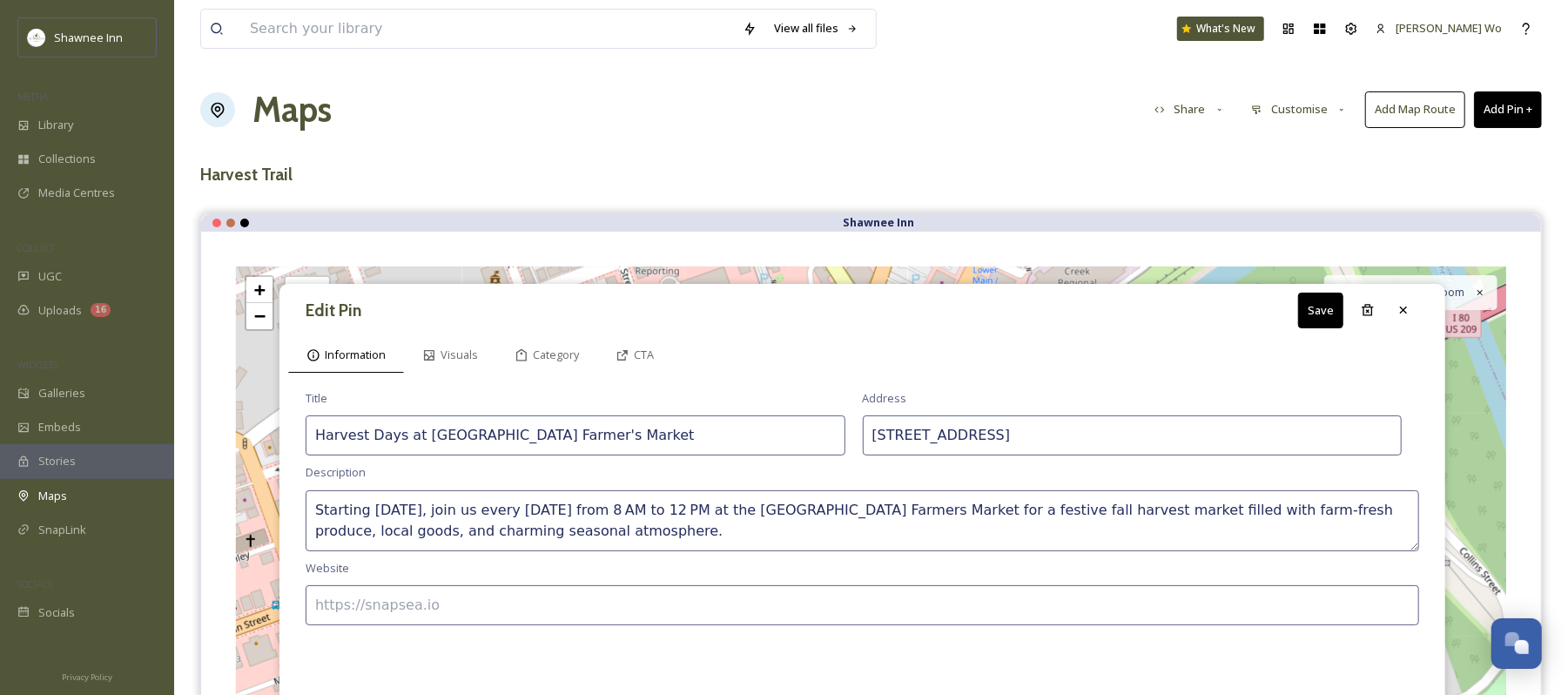
paste input "https://www.monroefarmersmarket.com/"
type input "https://www.monroefarmersmarket.com/"
click at [1332, 306] on button "Save" at bounding box center [1321, 310] width 45 height 36
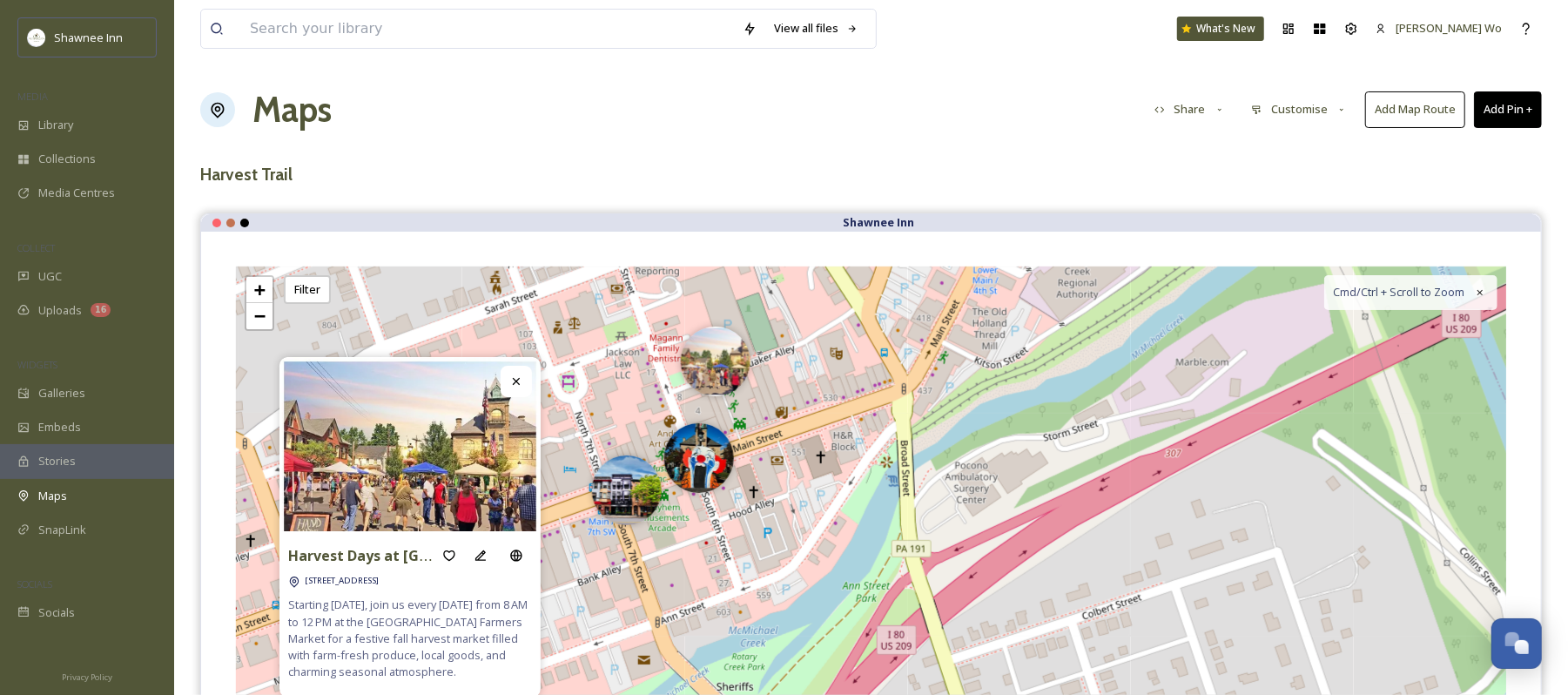
click at [1510, 105] on button "Add Pin +" at bounding box center [1508, 109] width 68 height 36
click at [1478, 153] on span "Add New Pin" at bounding box center [1459, 150] width 66 height 17
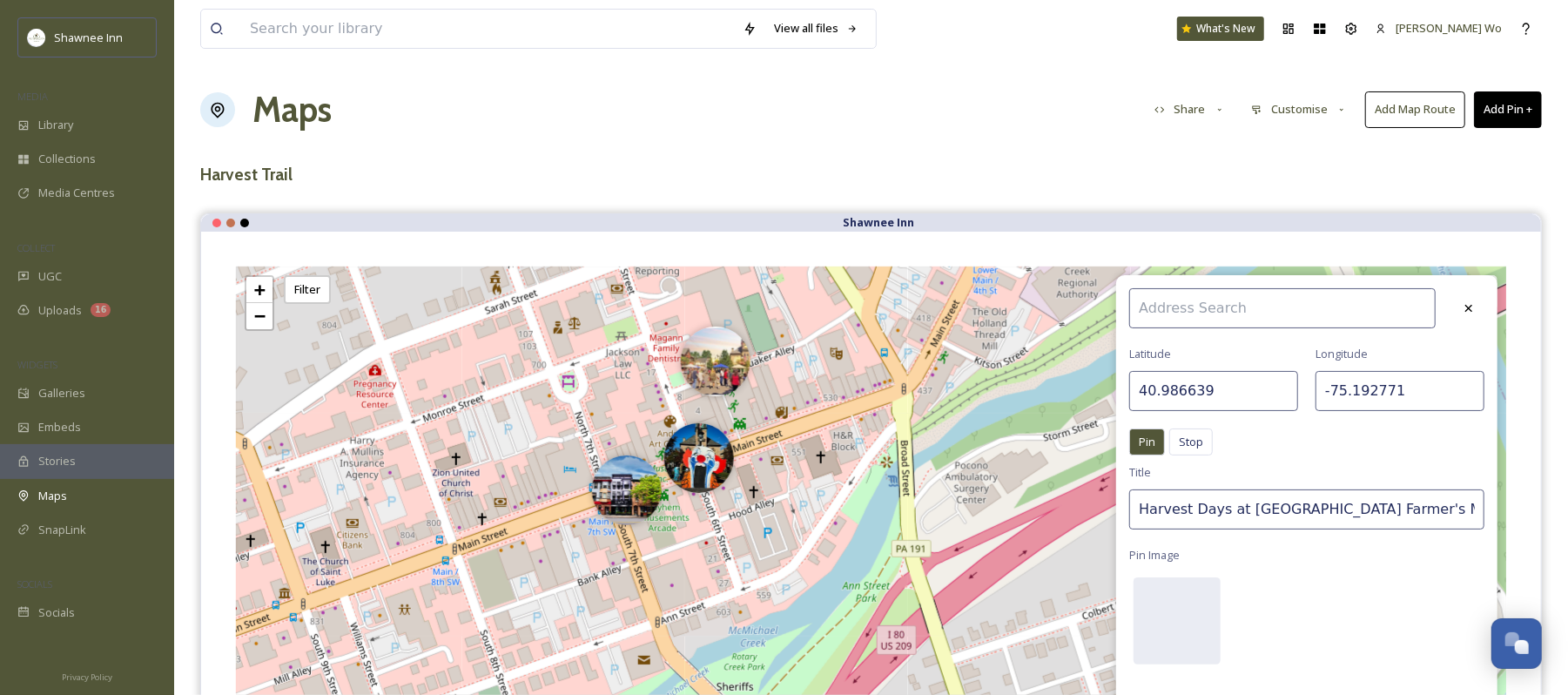
click at [1195, 381] on input "40.986639" at bounding box center [1214, 391] width 169 height 41
paste input "33142"
type input "40.933142"
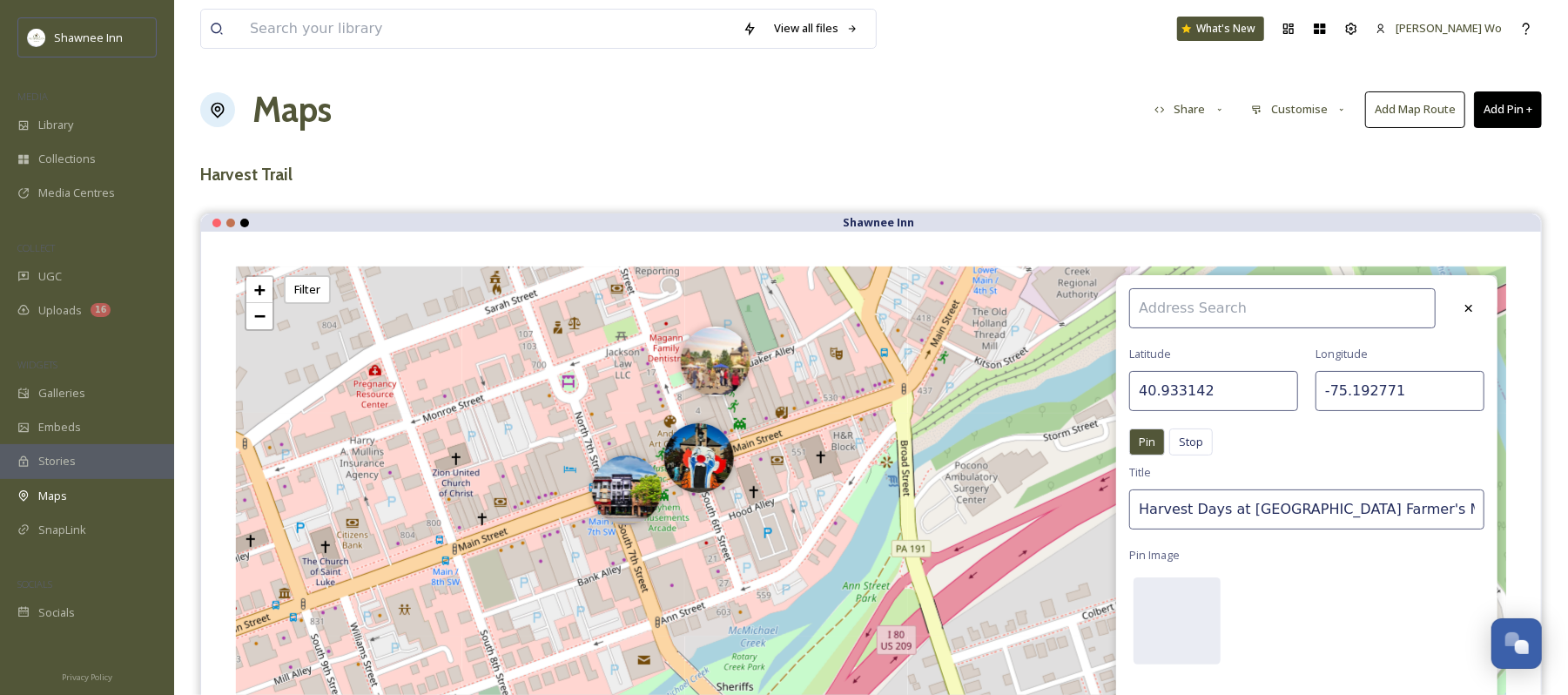
click at [1390, 377] on input "-75.192771" at bounding box center [1400, 391] width 169 height 41
paste input "082866"
type input "-75.082866"
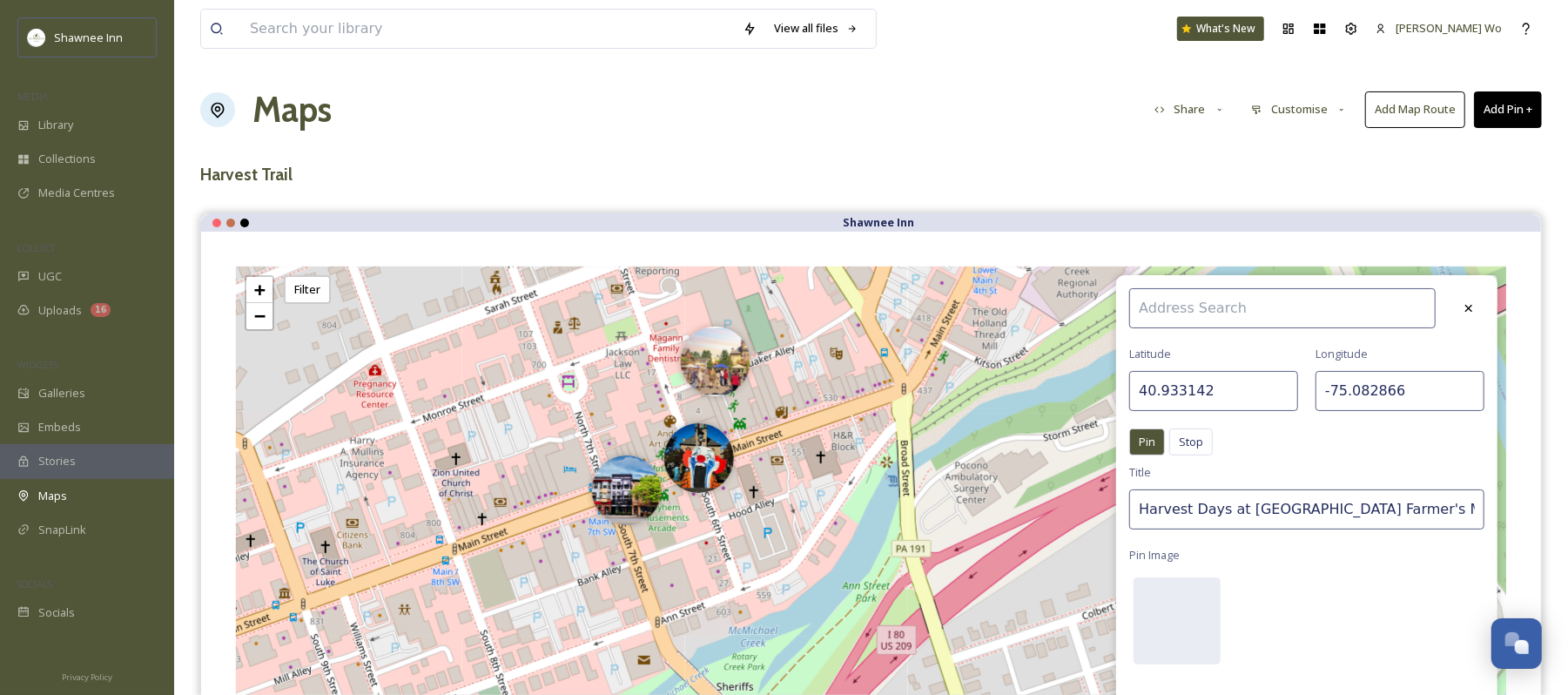
click at [1347, 512] on input "Harvest Days at Monroe County Farmer's Market" at bounding box center [1307, 509] width 355 height 41
click at [1347, 513] on input "Harvest Days at Monroe County Farmer's Market" at bounding box center [1307, 509] width 355 height 41
type input "Fall Winery Brook Hollow"
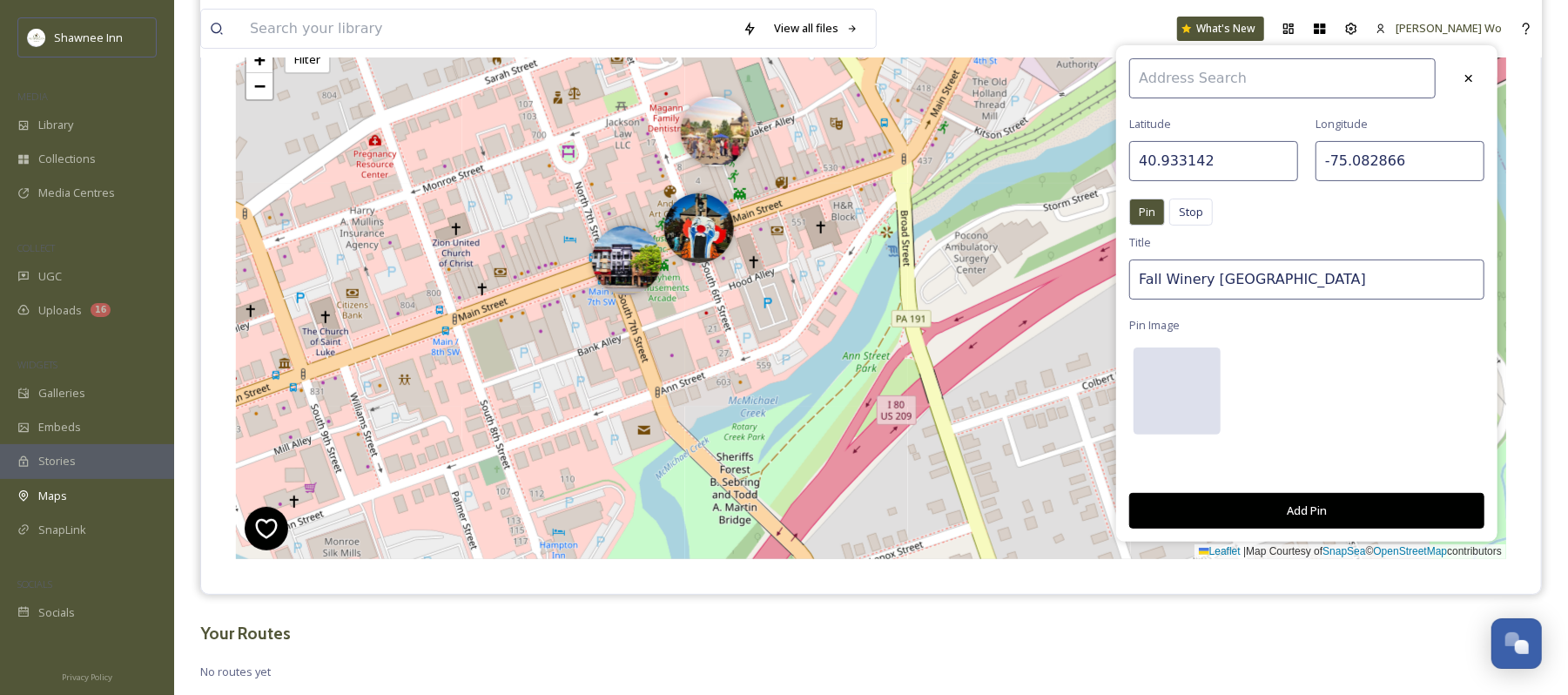
scroll to position [231, 0]
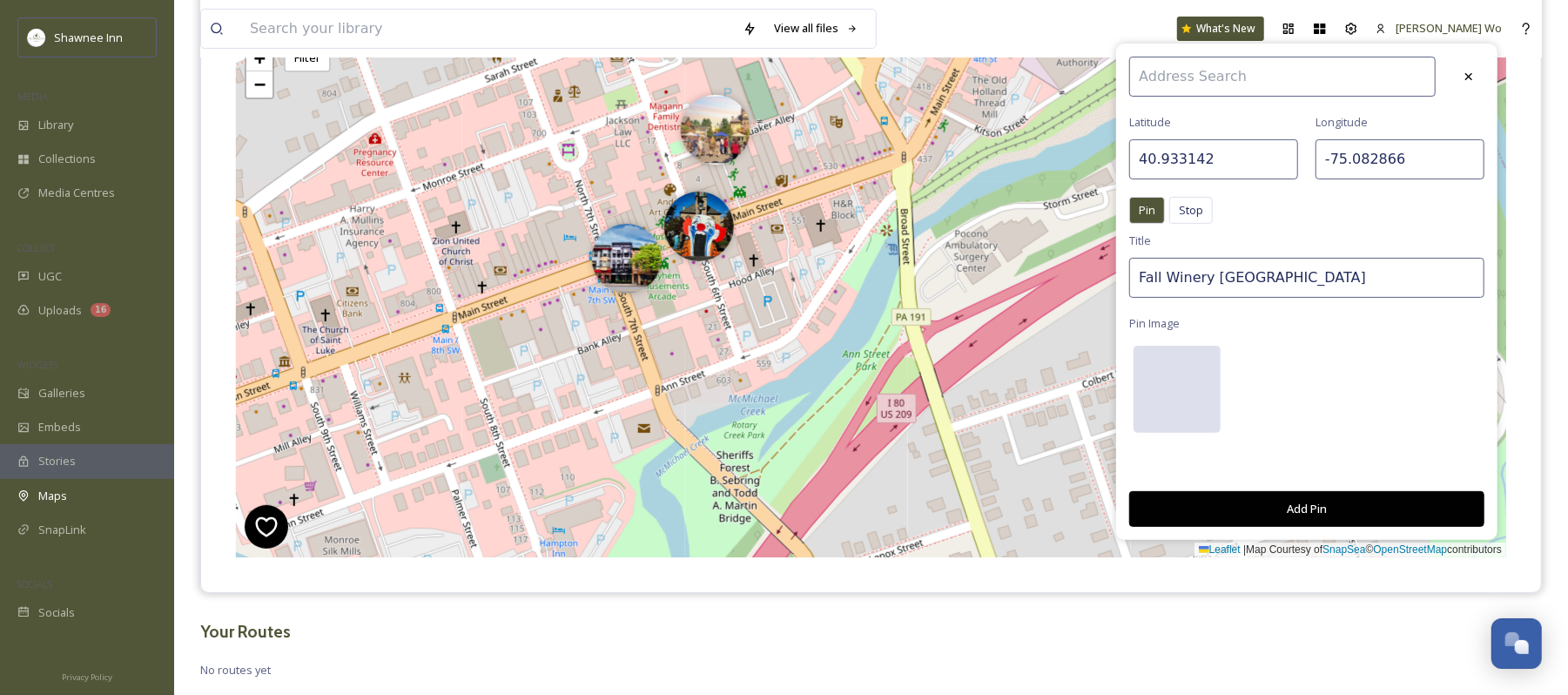
click at [1141, 388] on div at bounding box center [1177, 390] width 87 height 87
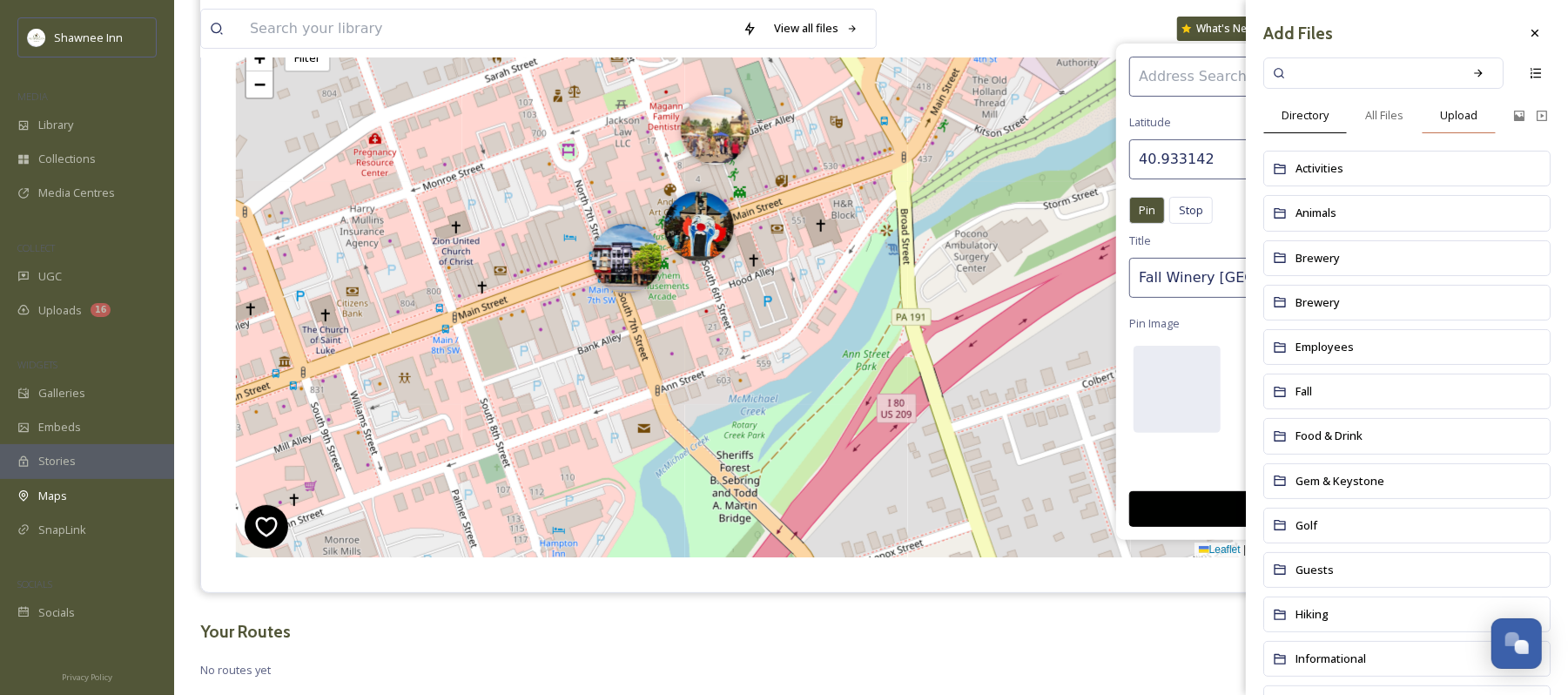
click at [1459, 120] on span "Upload" at bounding box center [1459, 115] width 38 height 17
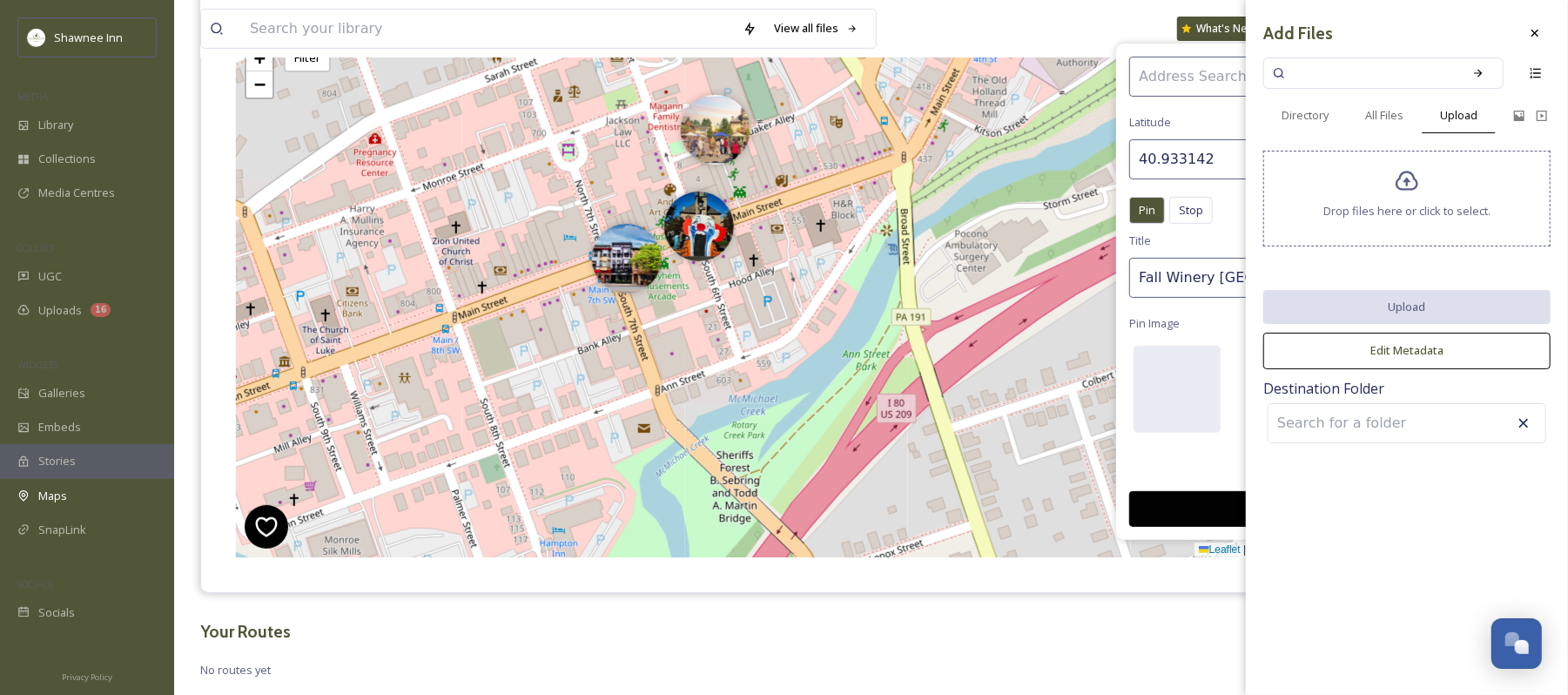
click at [1415, 202] on div "Drop files here or click to select." at bounding box center [1407, 198] width 288 height 96
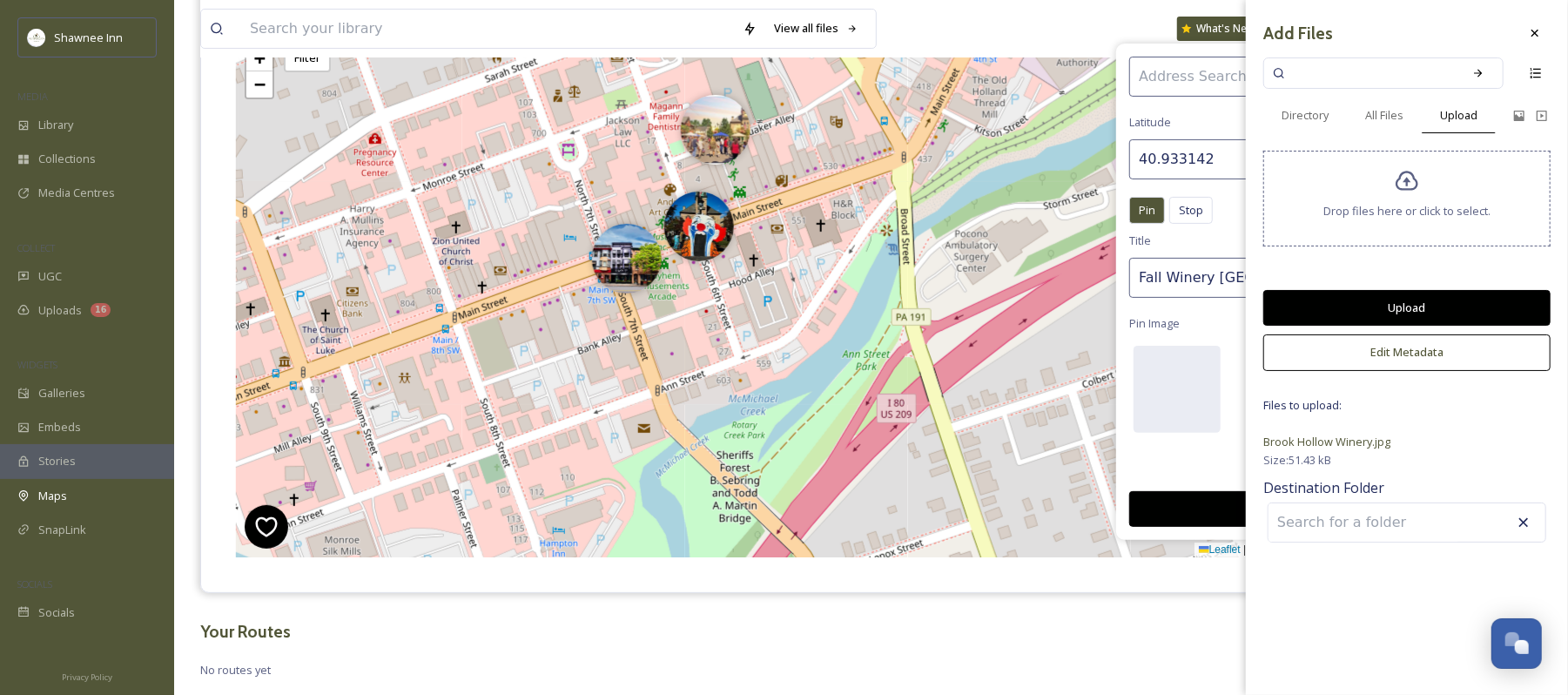
click at [1400, 302] on button "Upload" at bounding box center [1407, 307] width 288 height 36
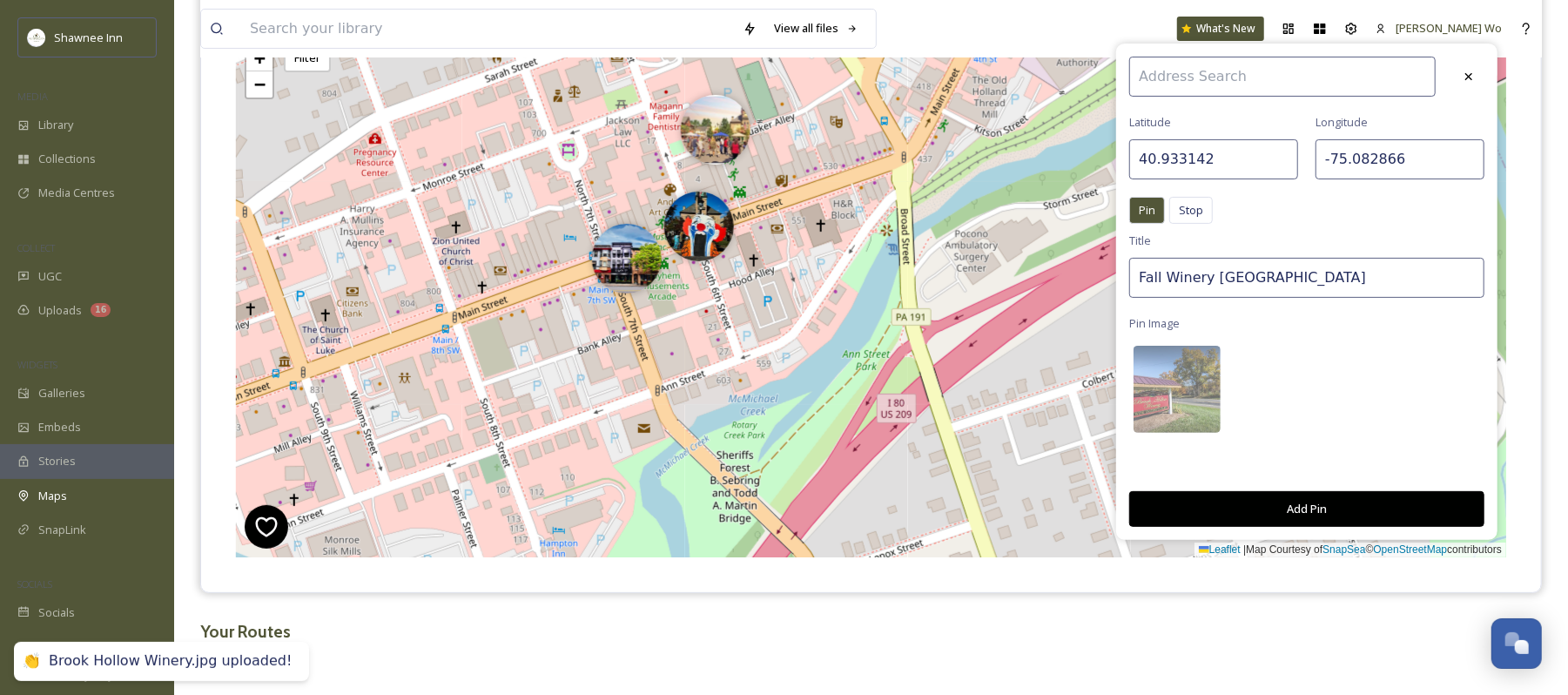
click at [1314, 505] on button "Add Pin" at bounding box center [1307, 509] width 355 height 36
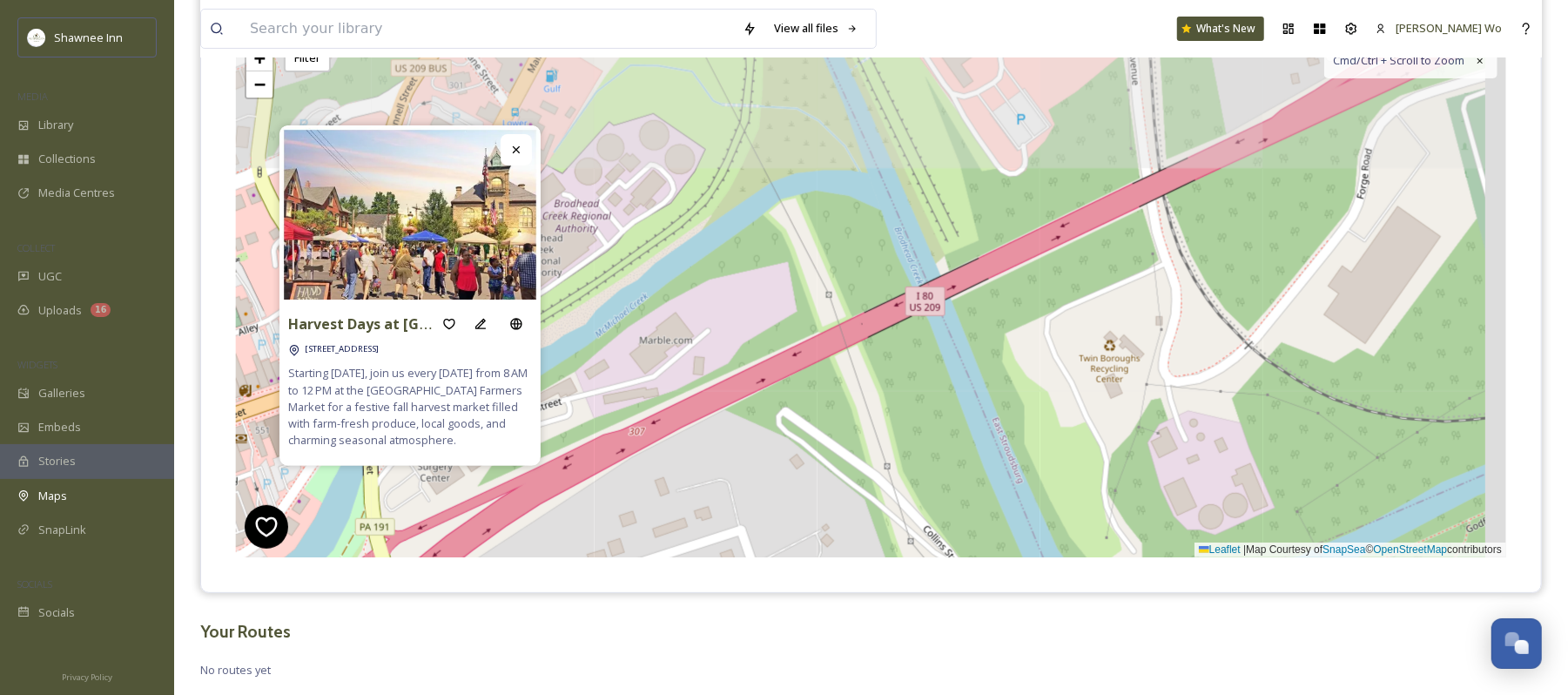
drag, startPoint x: 1239, startPoint y: 310, endPoint x: 719, endPoint y: 535, distance: 566.6
click at [719, 535] on div "+ − Leaflet | Map Courtesy of SnapSea © OpenStreetMap contributors Cmd/Ctrl + S…" at bounding box center [871, 296] width 1270 height 523
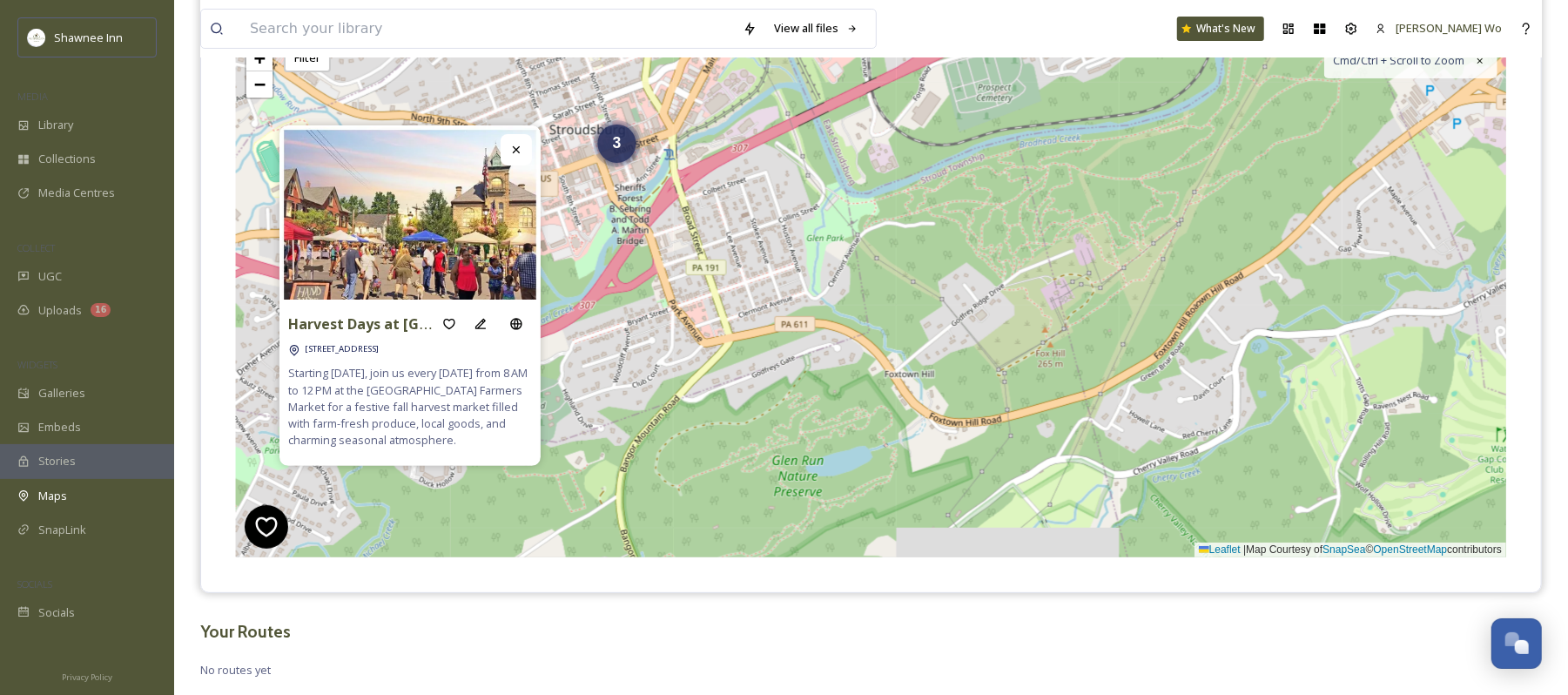
drag, startPoint x: 1318, startPoint y: 310, endPoint x: 970, endPoint y: 172, distance: 374.4
click at [970, 172] on div "3 6 + − Leaflet | Map Courtesy of SnapSea © OpenStreetMap contributors Cmd/Ctrl…" at bounding box center [871, 296] width 1270 height 523
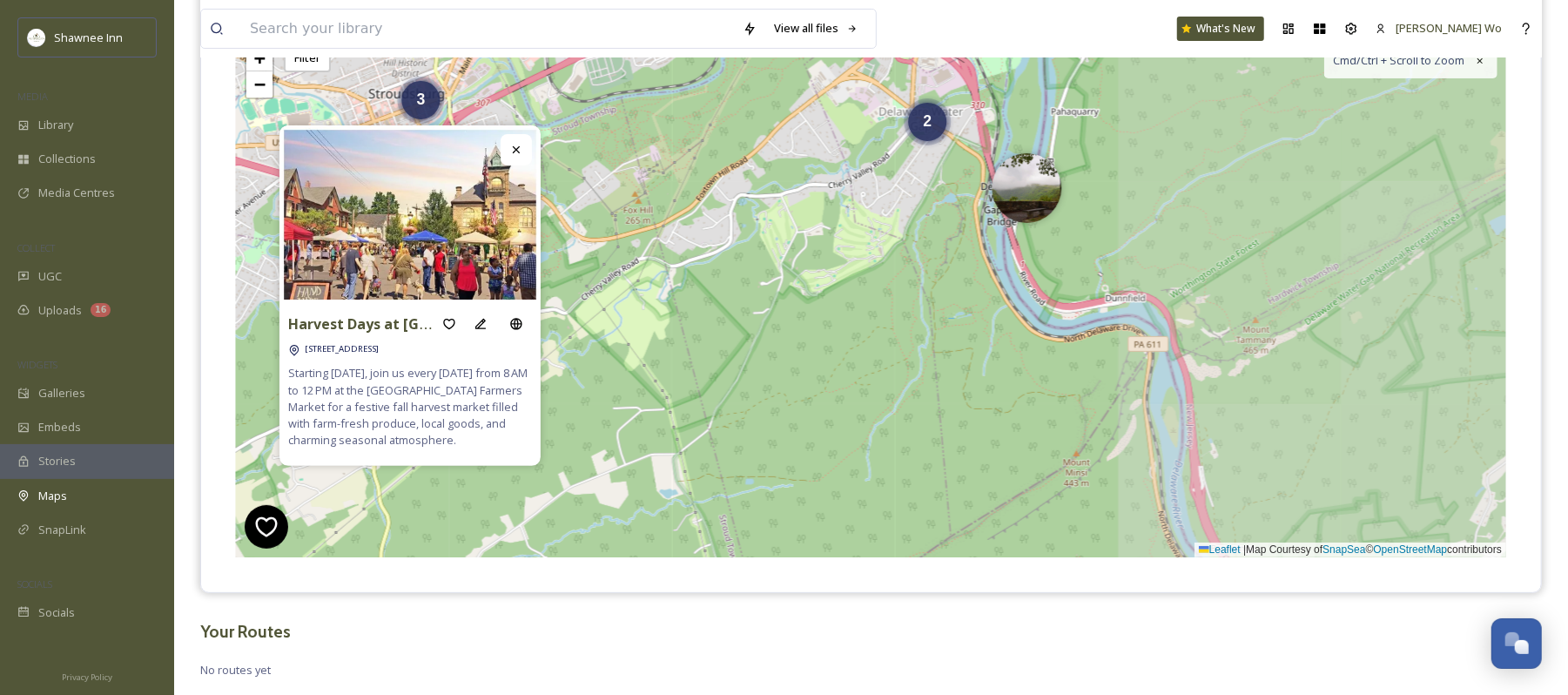
drag, startPoint x: 1395, startPoint y: 287, endPoint x: 916, endPoint y: 219, distance: 483.8
click at [915, 219] on div "3 2 6 + − Leaflet | Map Courtesy of SnapSea © OpenStreetMap contributors Cmd/Ct…" at bounding box center [871, 296] width 1270 height 523
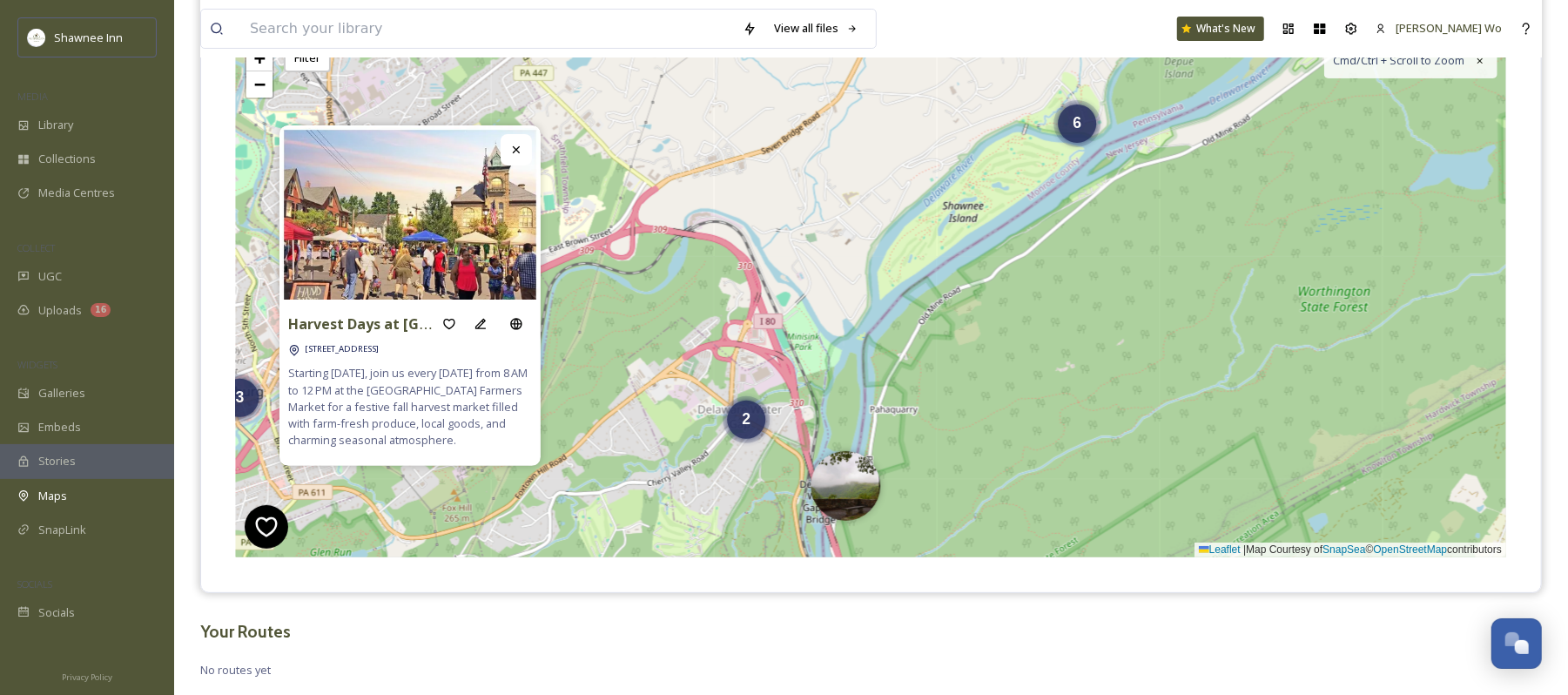
drag, startPoint x: 1231, startPoint y: 148, endPoint x: 1059, endPoint y: 454, distance: 351.0
click at [1059, 454] on div "3 2 6 + − Leaflet | Map Courtesy of SnapSea © OpenStreetMap contributors Cmd/Ct…" at bounding box center [871, 296] width 1270 height 523
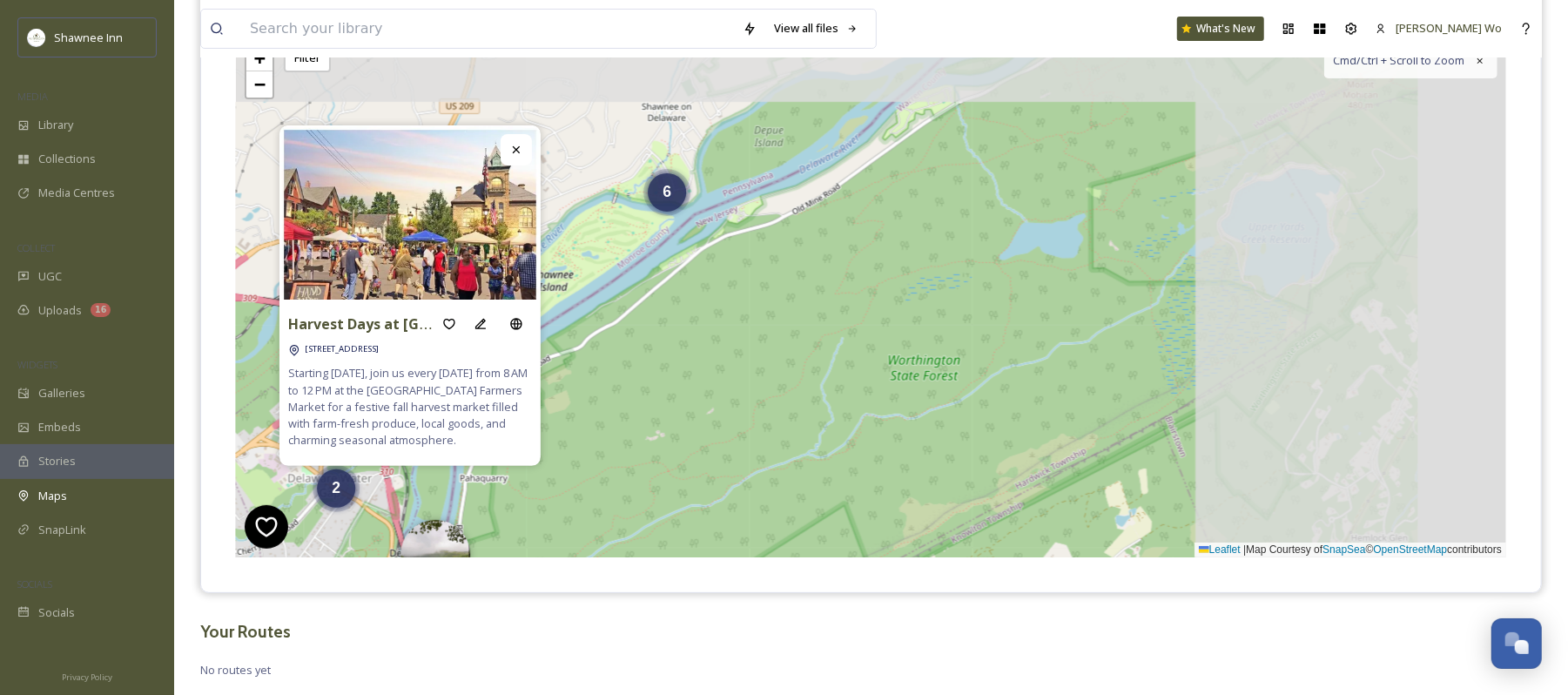
drag, startPoint x: 1276, startPoint y: 294, endPoint x: 859, endPoint y: 363, distance: 422.7
click at [859, 363] on div "3 2 6 + − Leaflet | Map Courtesy of SnapSea © OpenStreetMap contributors Cmd/Ct…" at bounding box center [871, 296] width 1270 height 523
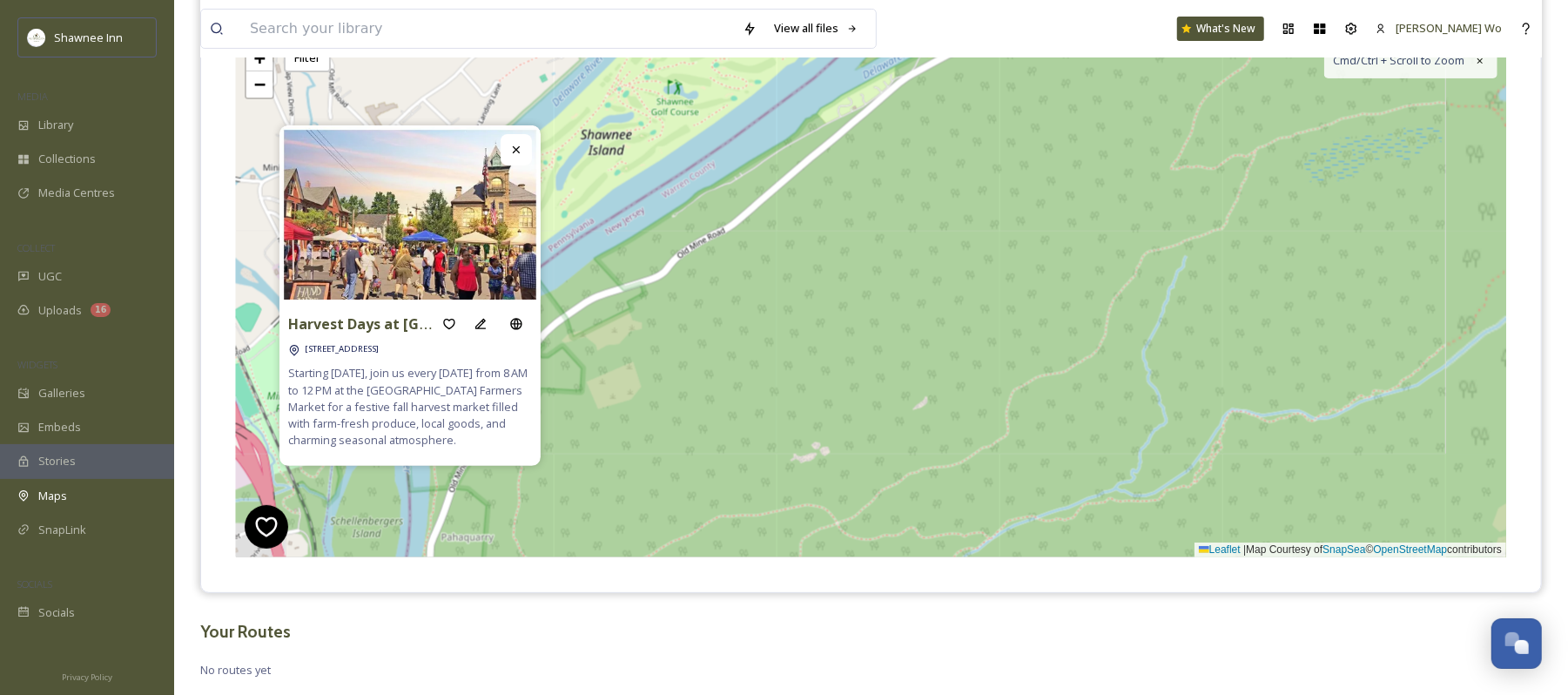
drag, startPoint x: 742, startPoint y: 324, endPoint x: 1195, endPoint y: 209, distance: 467.4
click at [1195, 209] on div "6 + − Leaflet | Map Courtesy of SnapSea © OpenStreetMap contributors Cmd/Ctrl +…" at bounding box center [871, 296] width 1270 height 523
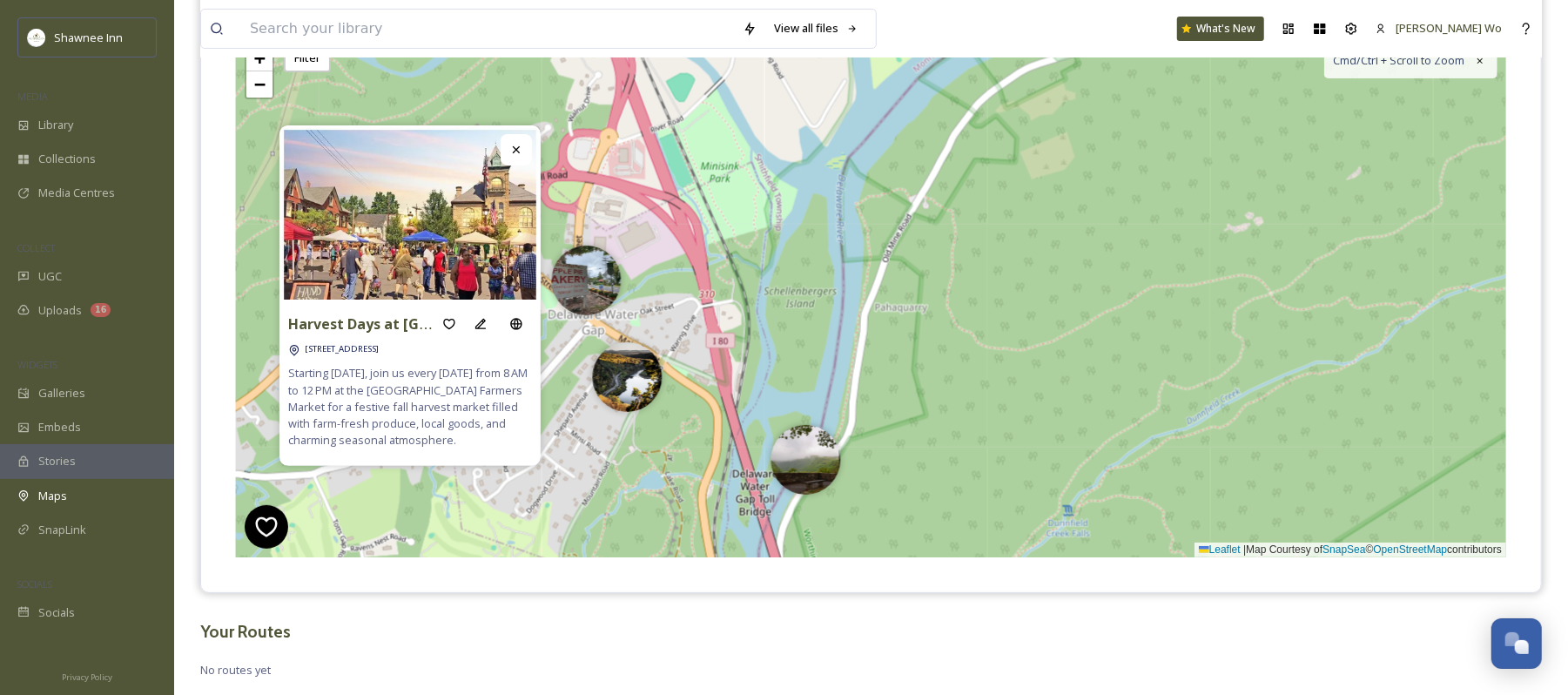
drag, startPoint x: 714, startPoint y: 345, endPoint x: 1148, endPoint y: 115, distance: 491.2
click at [1148, 115] on div "6 3 + − Leaflet | Map Courtesy of SnapSea © OpenStreetMap contributors Cmd/Ctrl…" at bounding box center [871, 296] width 1270 height 523
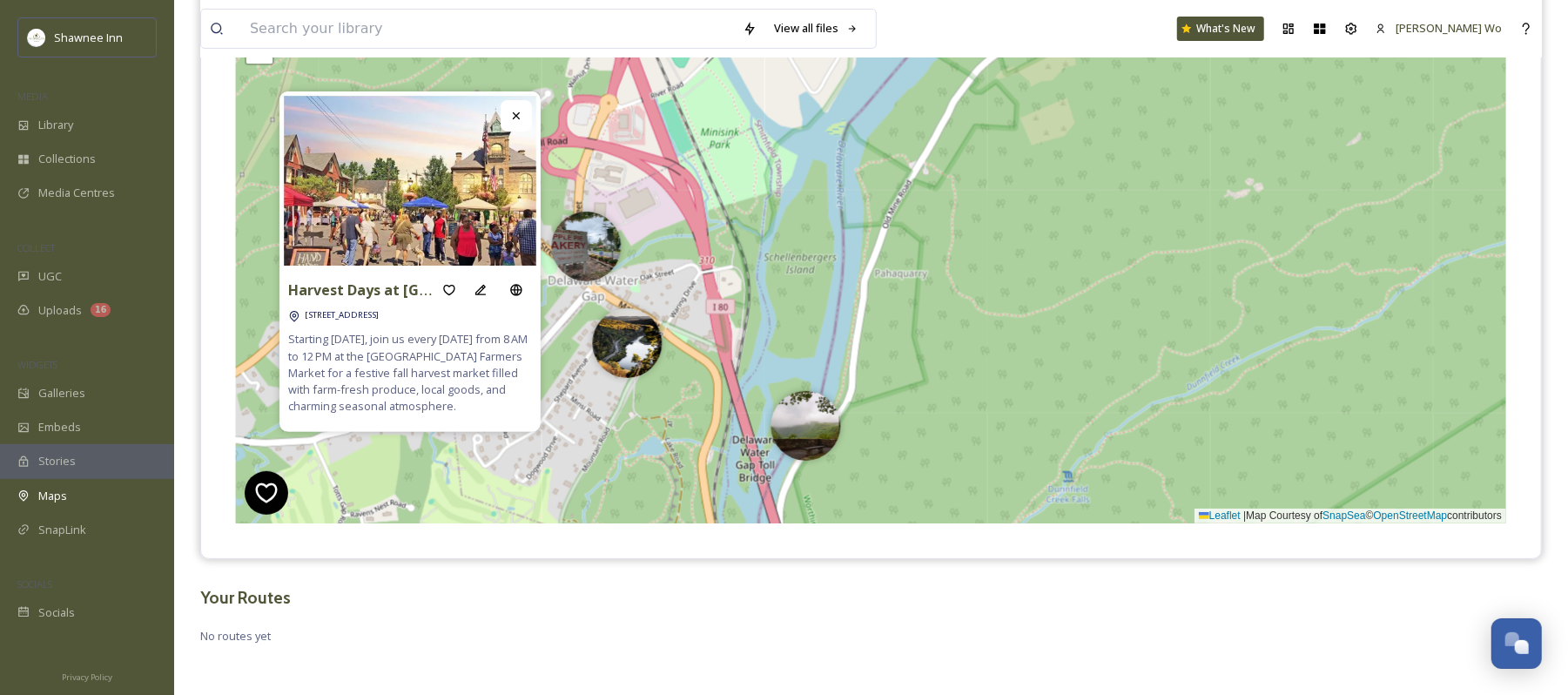
scroll to position [268, 0]
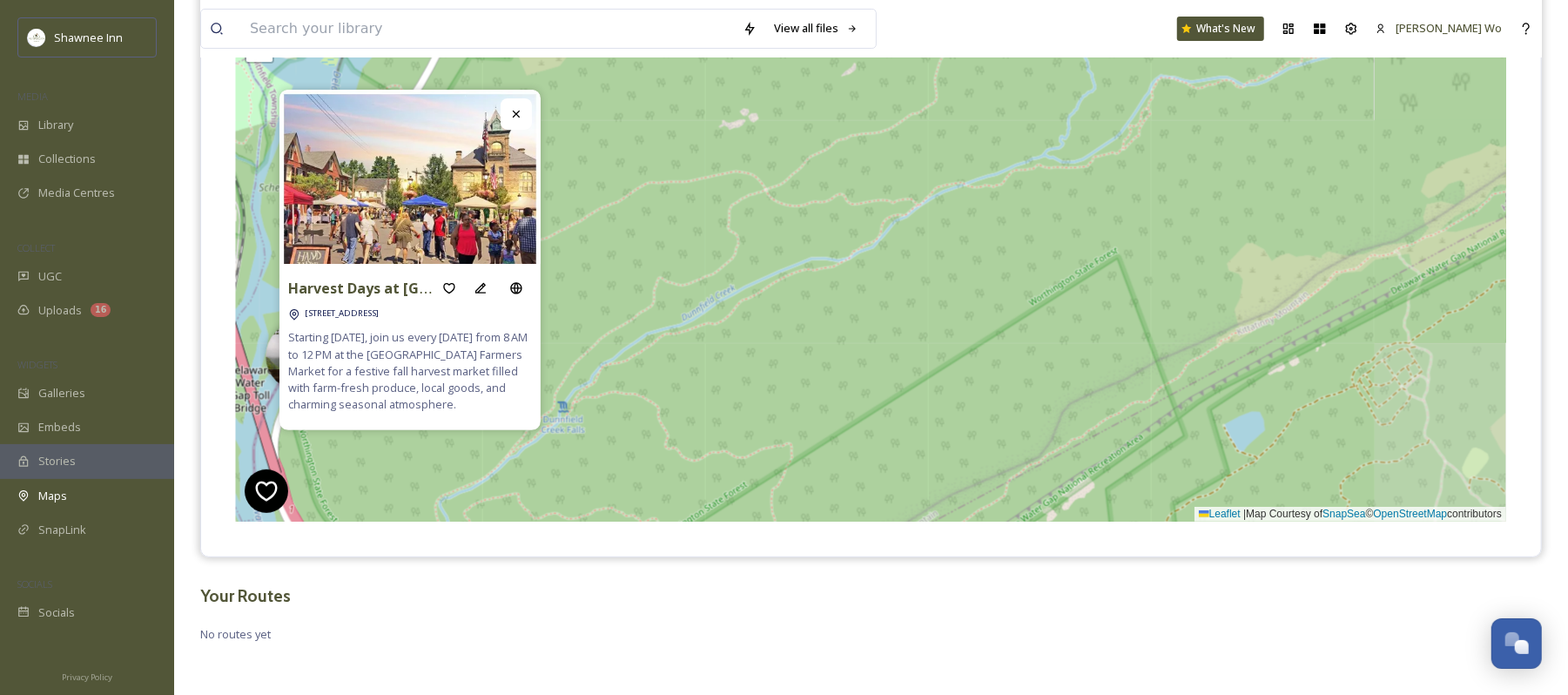
drag, startPoint x: 1026, startPoint y: 441, endPoint x: 521, endPoint y: 373, distance: 509.6
click at [521, 373] on div "Harvest Days at Monroe County Farmer's Market 600 Main St, Stroudsburg, PA 1836…" at bounding box center [871, 260] width 1270 height 523
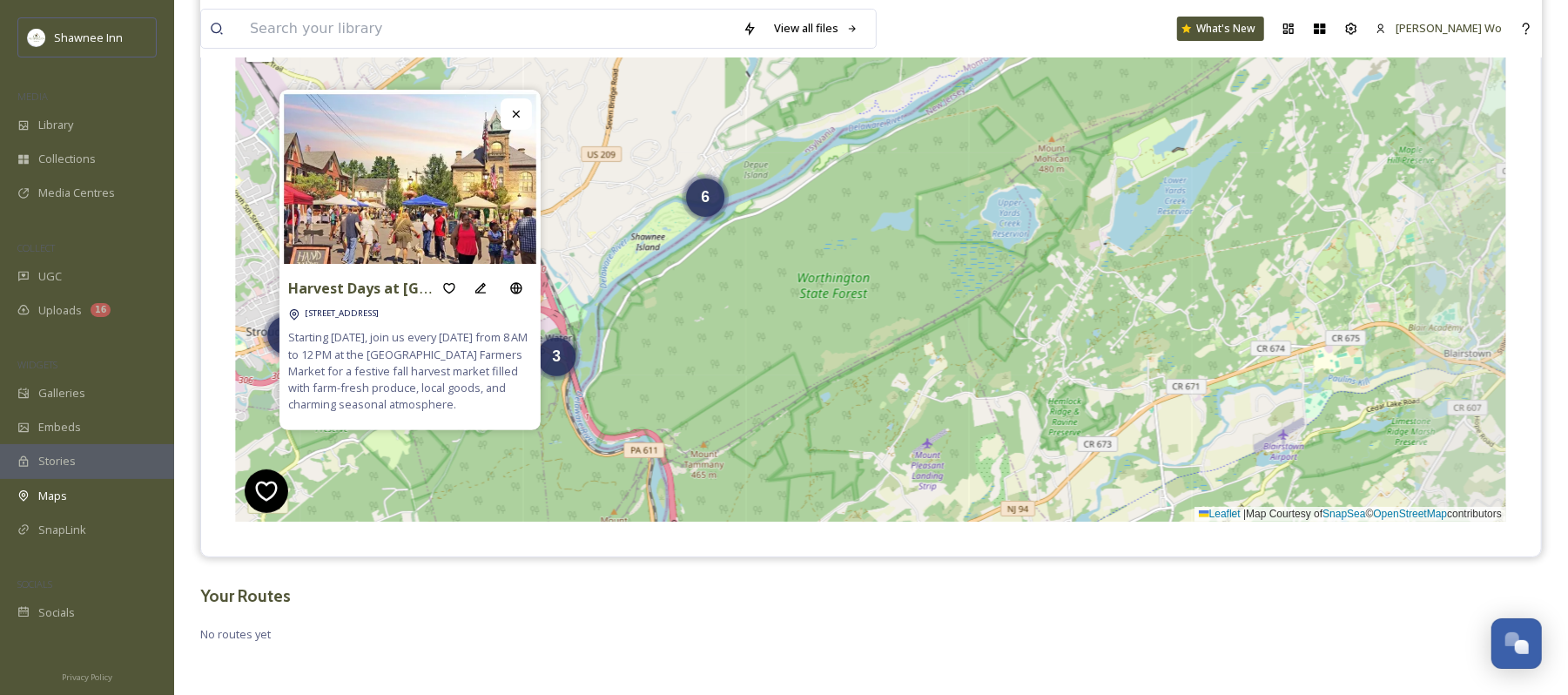
drag, startPoint x: 1283, startPoint y: 168, endPoint x: 906, endPoint y: 313, distance: 403.9
click at [906, 313] on div "3 3 6 + − Leaflet | Map Courtesy of SnapSea © OpenStreetMap contributors Cmd/Ct…" at bounding box center [871, 260] width 1270 height 523
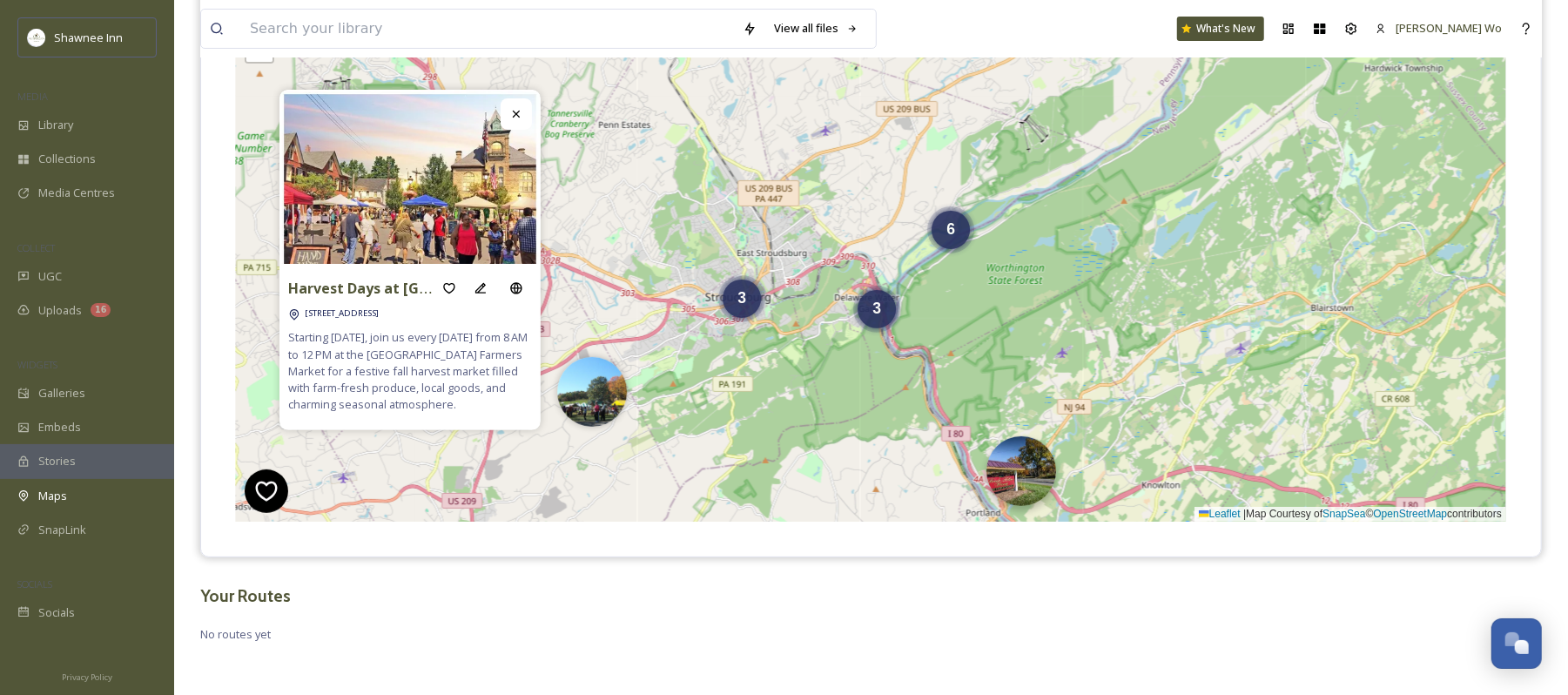
click at [1019, 486] on img at bounding box center [1021, 471] width 69 height 69
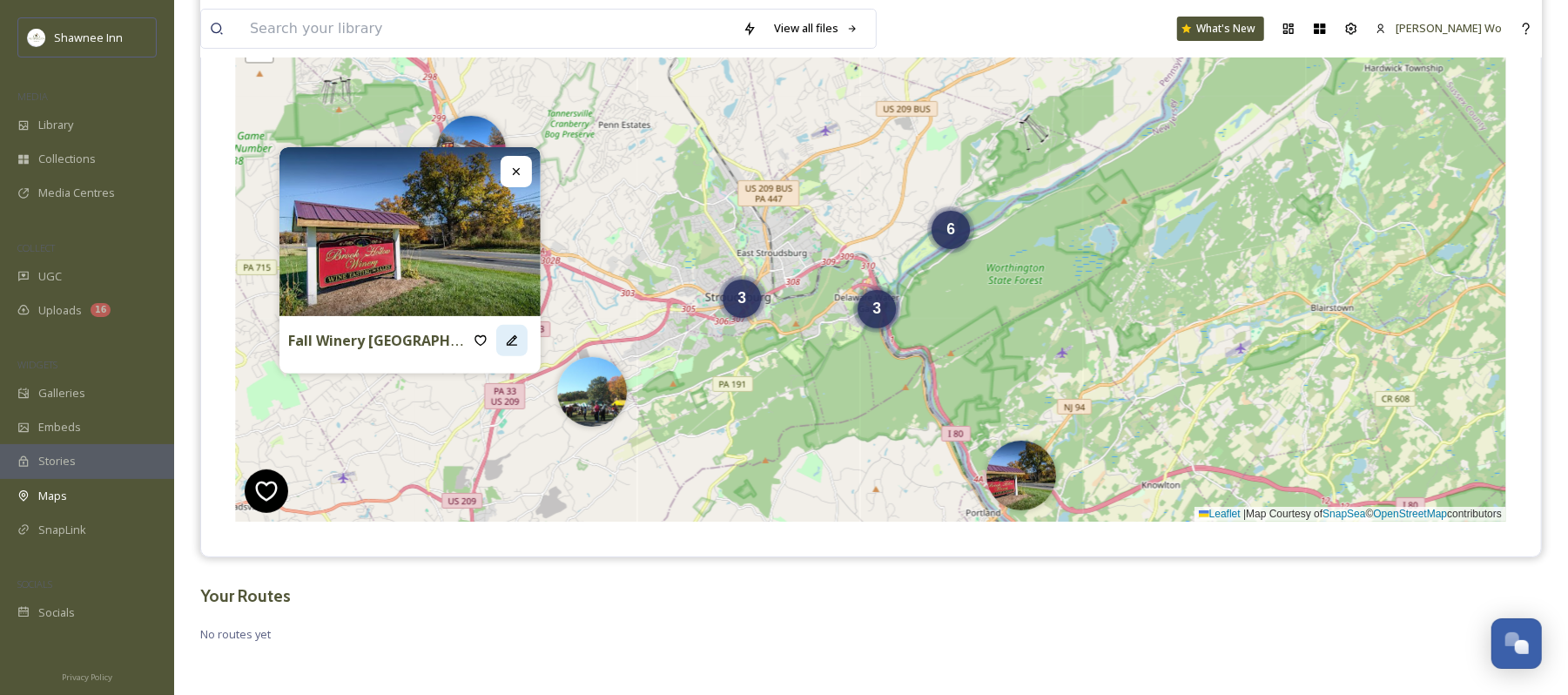
click at [507, 338] on icon at bounding box center [512, 340] width 14 height 14
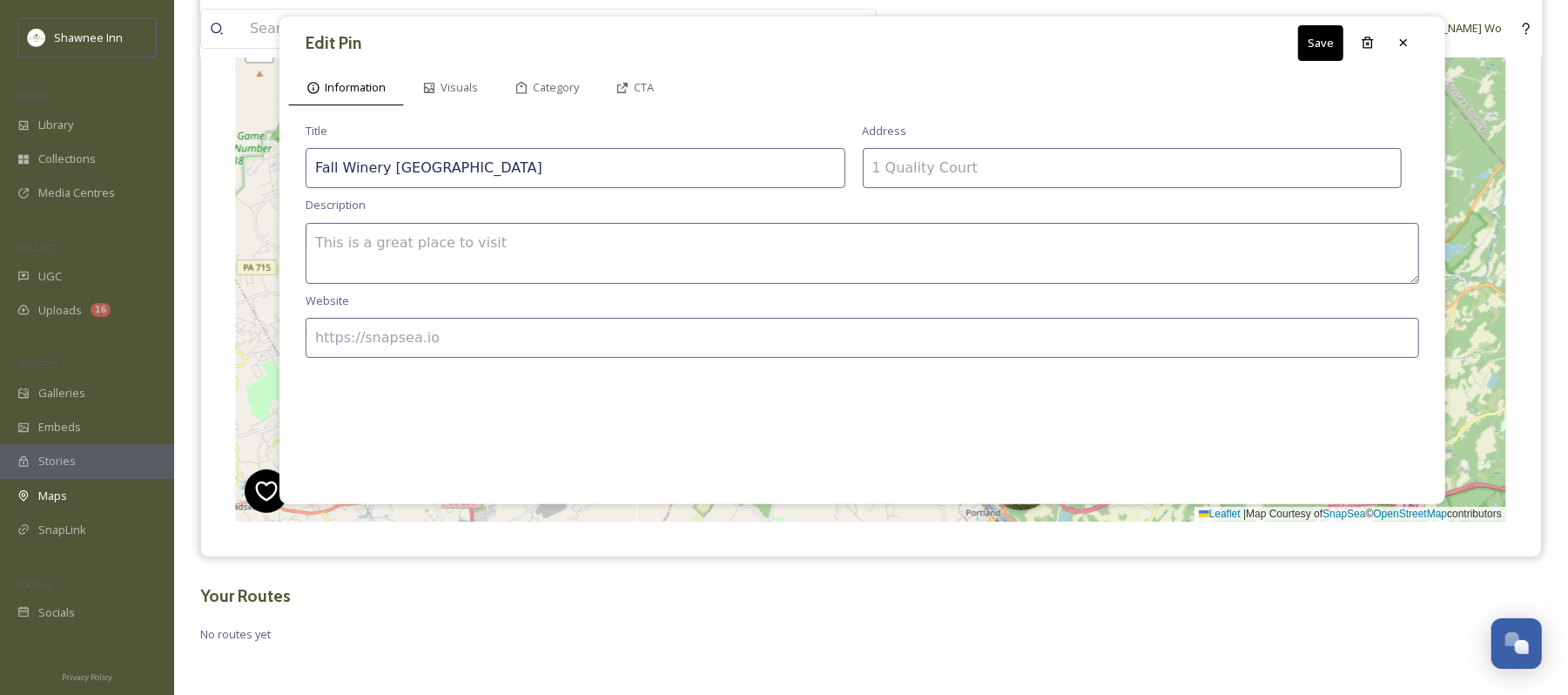
click at [740, 248] on textarea at bounding box center [862, 254] width 1114 height 61
paste textarea "Brook Hollow Winery offers a cozy fall wine trail experience—nestled overlookin…"
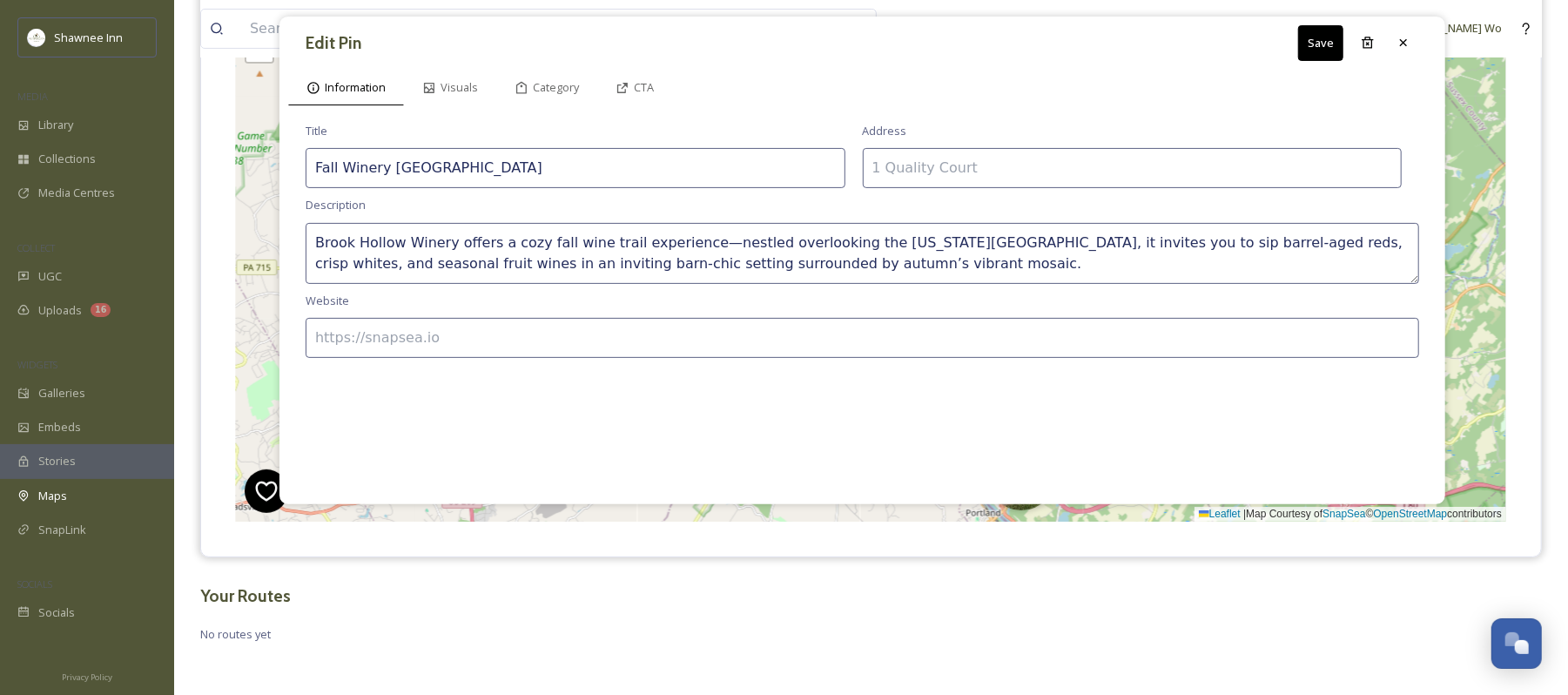
type textarea "Brook Hollow Winery offers a cozy fall wine trail experience—nestled overlookin…"
click at [1184, 172] on input at bounding box center [1133, 168] width 540 height 41
paste input "594 NJ-94, Columbia, NJ 07832"
type input "594 NJ-94, Columbia, NJ 07832"
click at [662, 327] on input at bounding box center [862, 338] width 1114 height 41
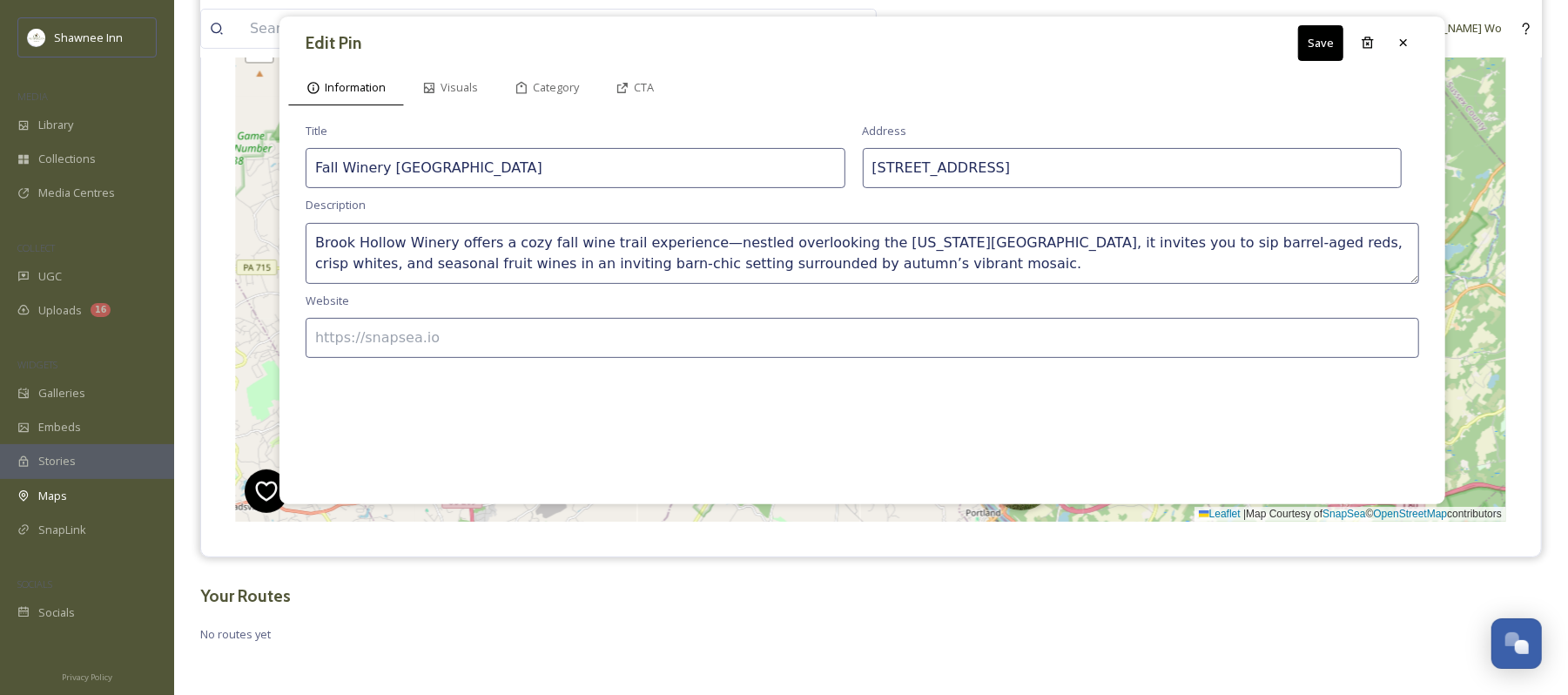
paste input "http://www.brookhollowwinery.com/"
type input "http://www.brookhollowwinery.com/"
click at [554, 91] on span "Category" at bounding box center [556, 87] width 46 height 17
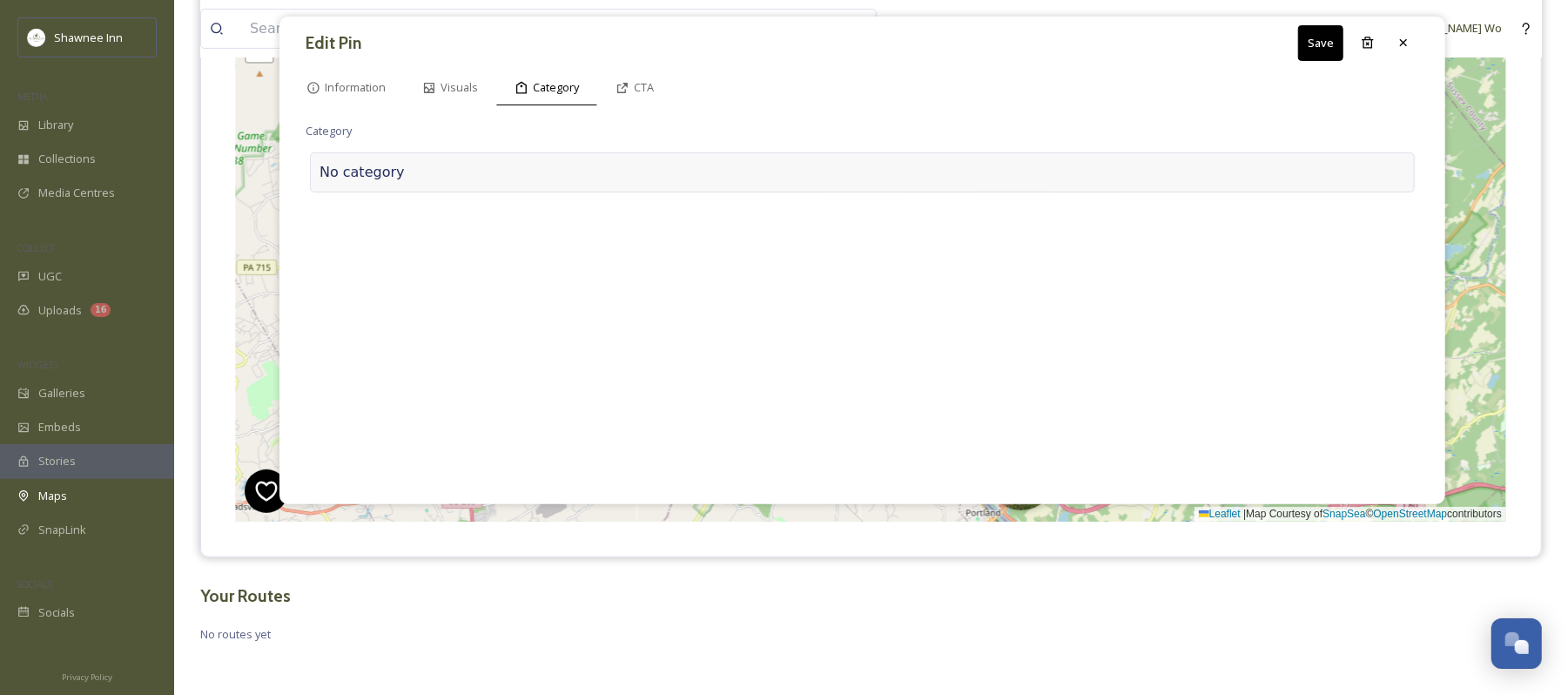
click at [502, 160] on div "No category" at bounding box center [863, 172] width 1105 height 41
click at [502, 160] on input at bounding box center [479, 168] width 348 height 41
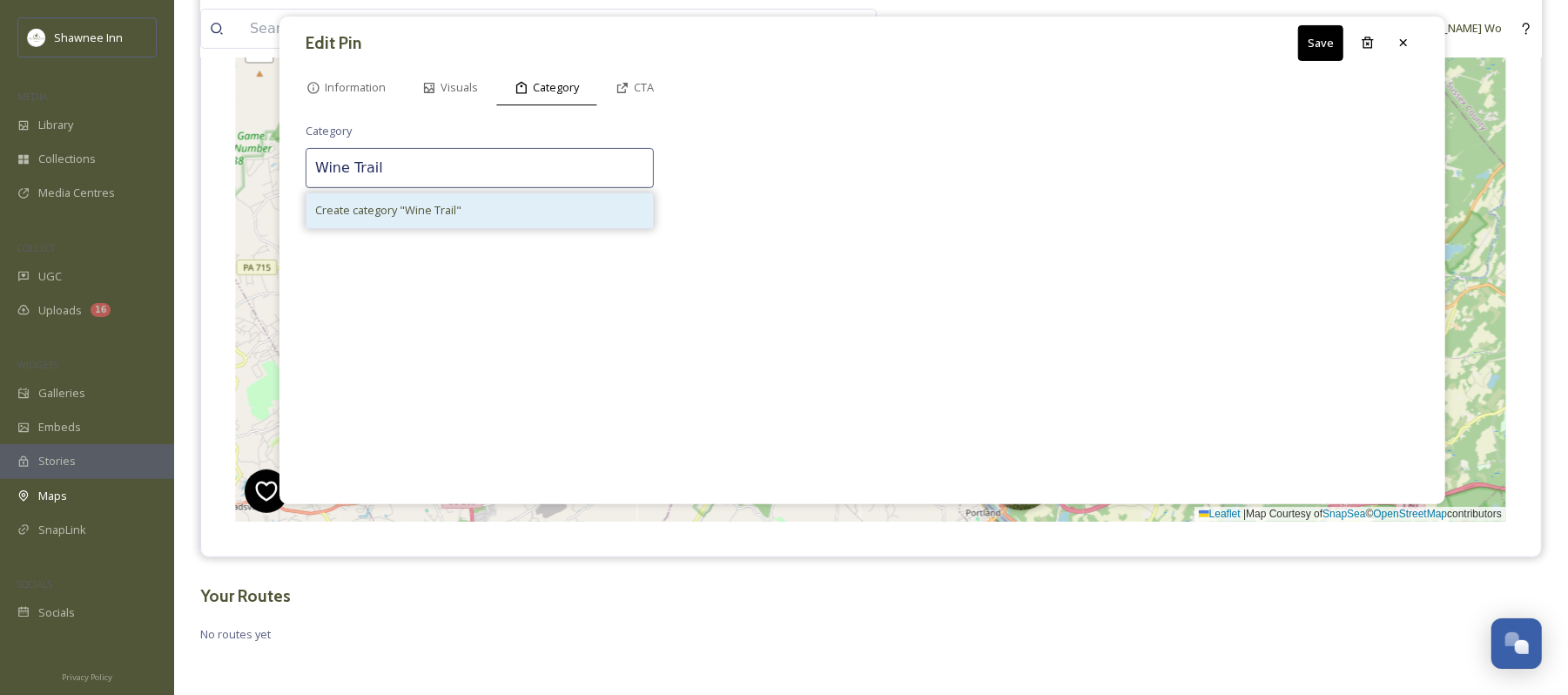
type input "Wine Trail"
click at [427, 204] on span "Create category " Wine Trail "" at bounding box center [389, 210] width 146 height 17
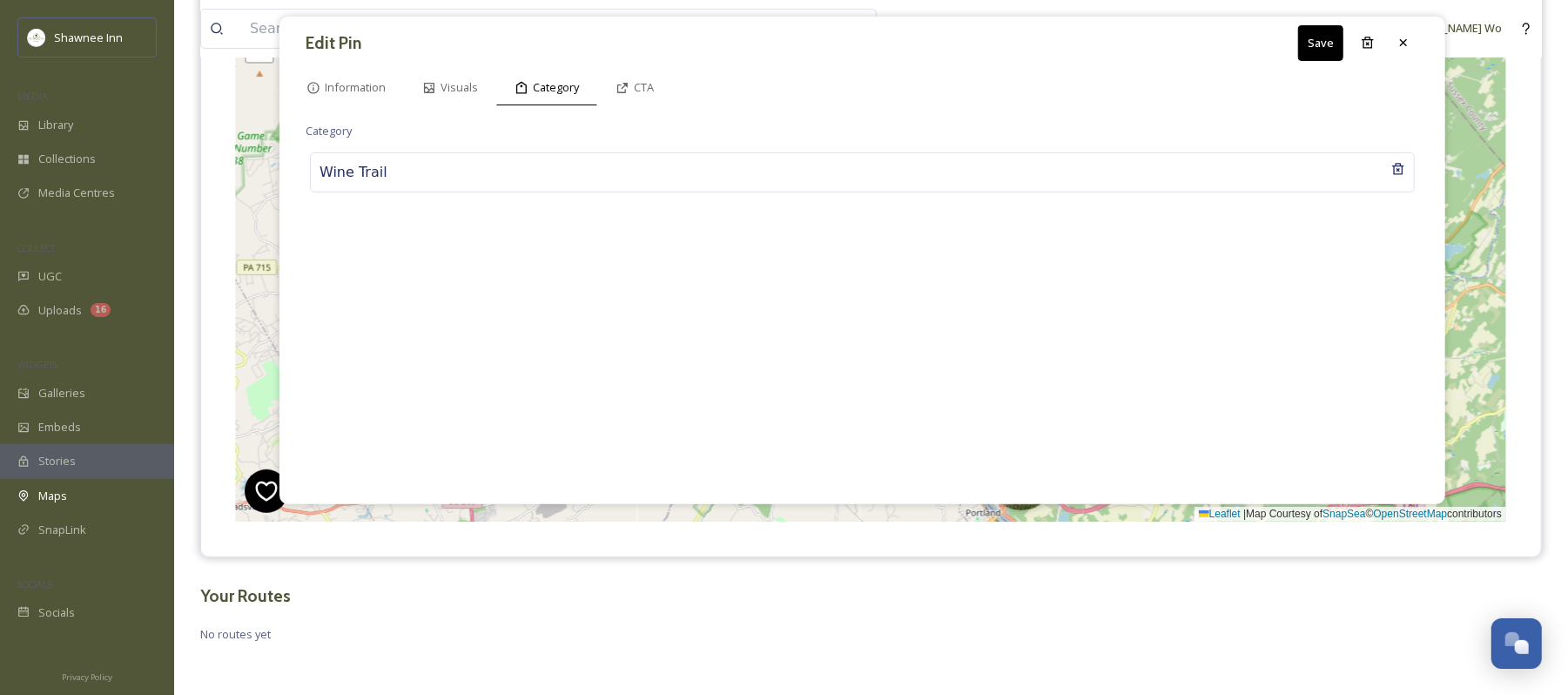
click at [1319, 37] on button "Save" at bounding box center [1321, 43] width 45 height 36
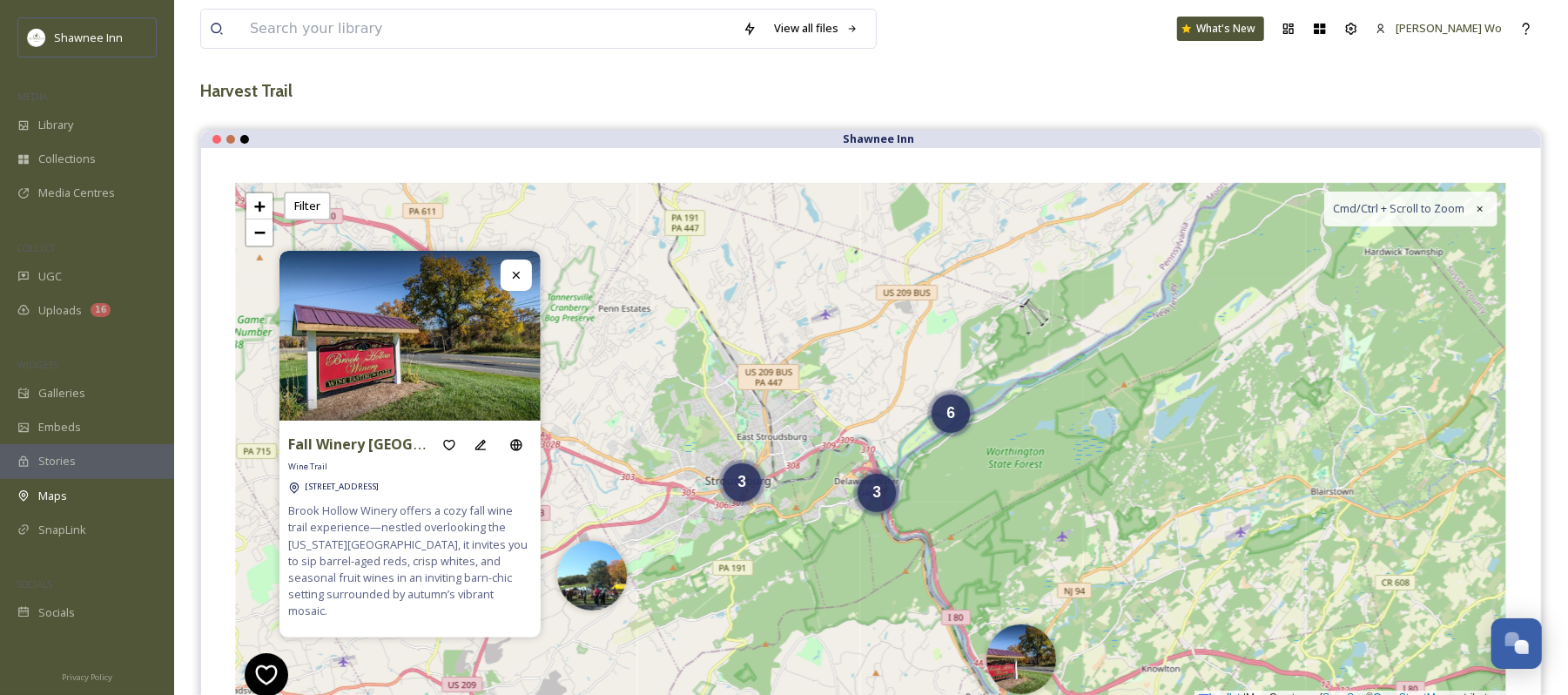
scroll to position [0, 0]
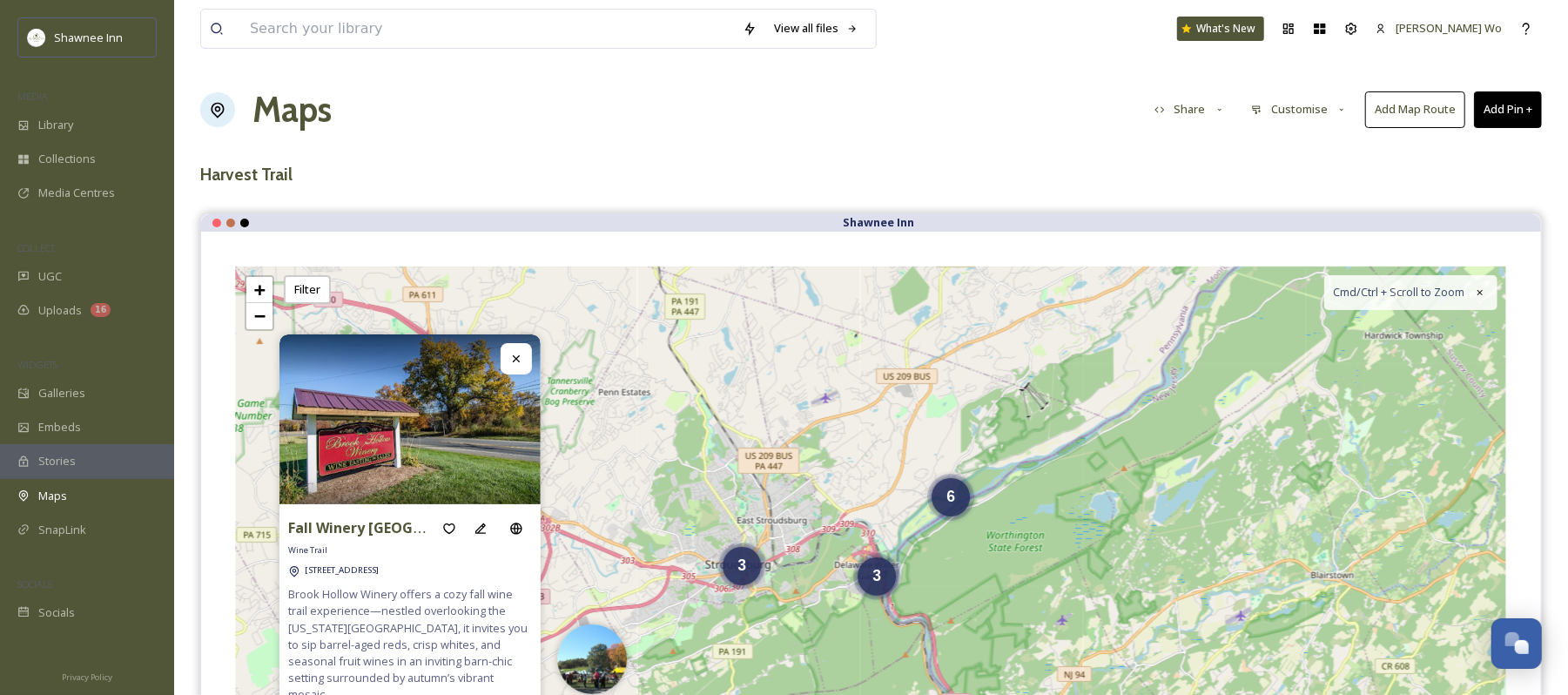
click at [1518, 113] on button "Add Pin +" at bounding box center [1508, 109] width 68 height 36
click at [1440, 150] on span "Add New Pin" at bounding box center [1459, 150] width 66 height 17
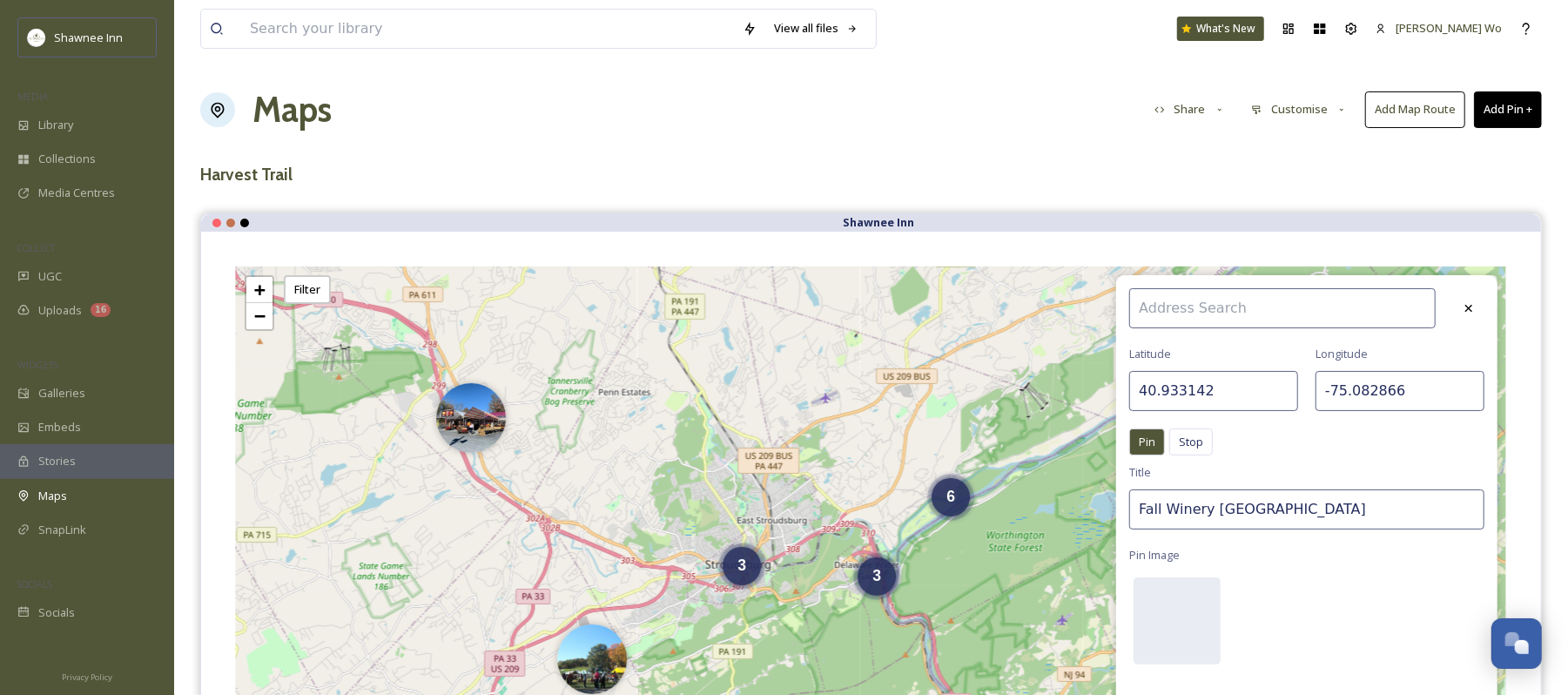
click at [1235, 307] on input at bounding box center [1283, 308] width 306 height 41
click at [1237, 398] on input "40.933142" at bounding box center [1214, 391] width 169 height 41
paste input "63447"
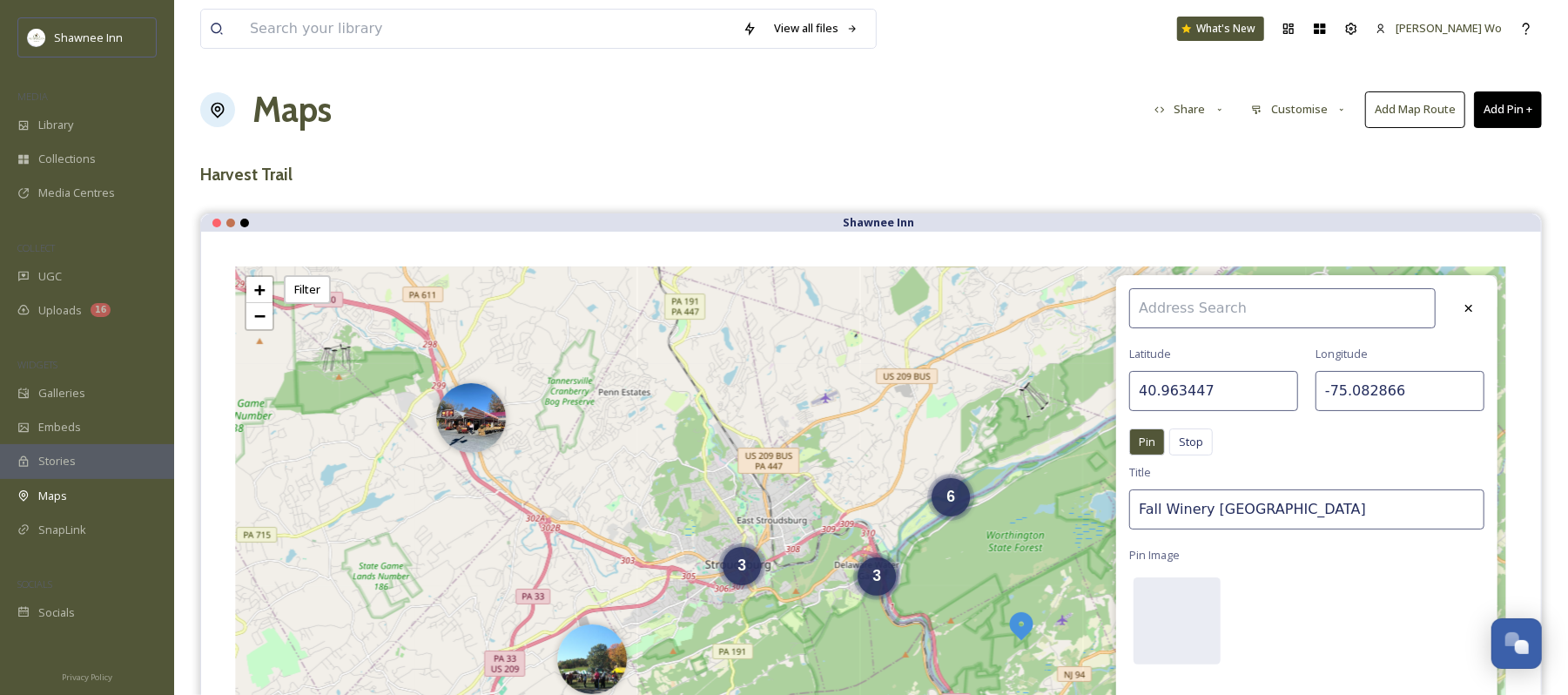
type input "40.963447"
click at [1385, 387] on input "-75.082866" at bounding box center [1400, 391] width 169 height 41
paste input "324519"
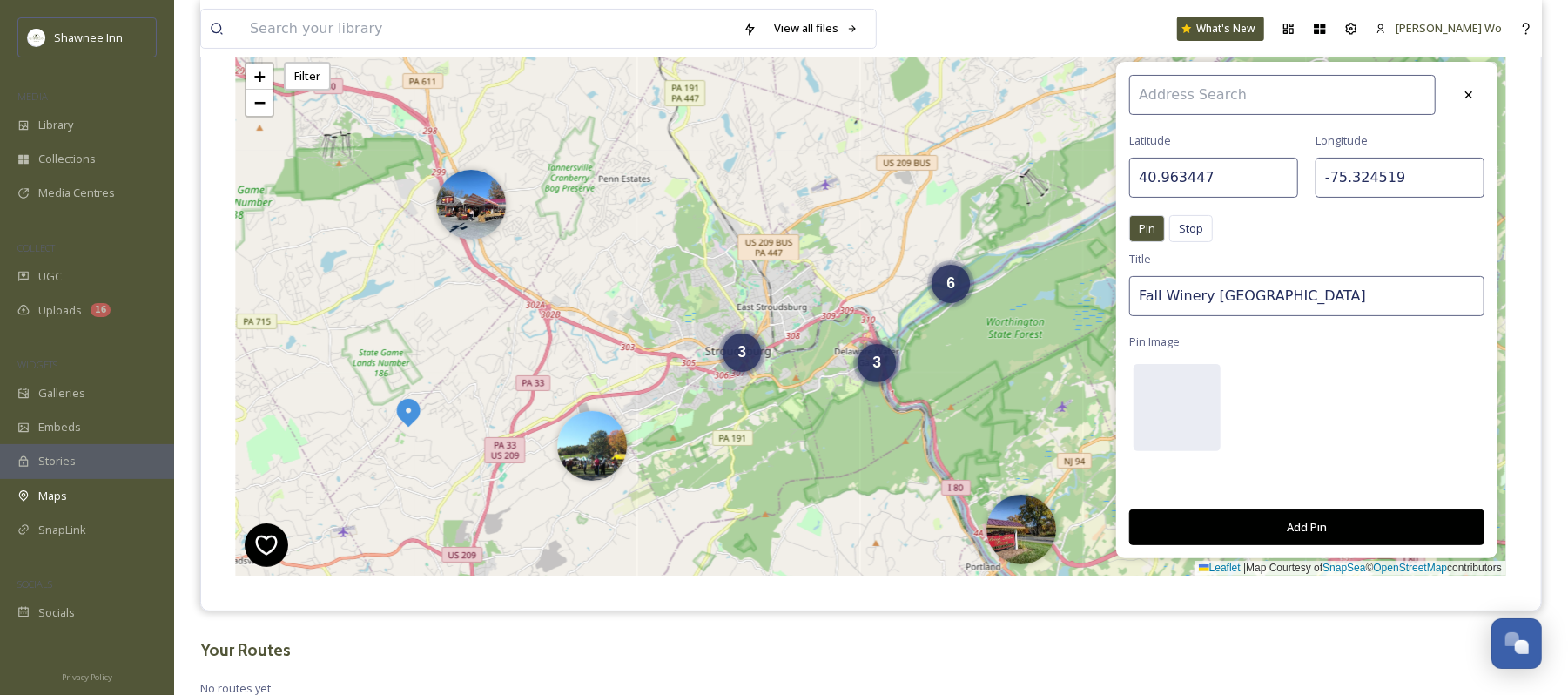
scroll to position [231, 0]
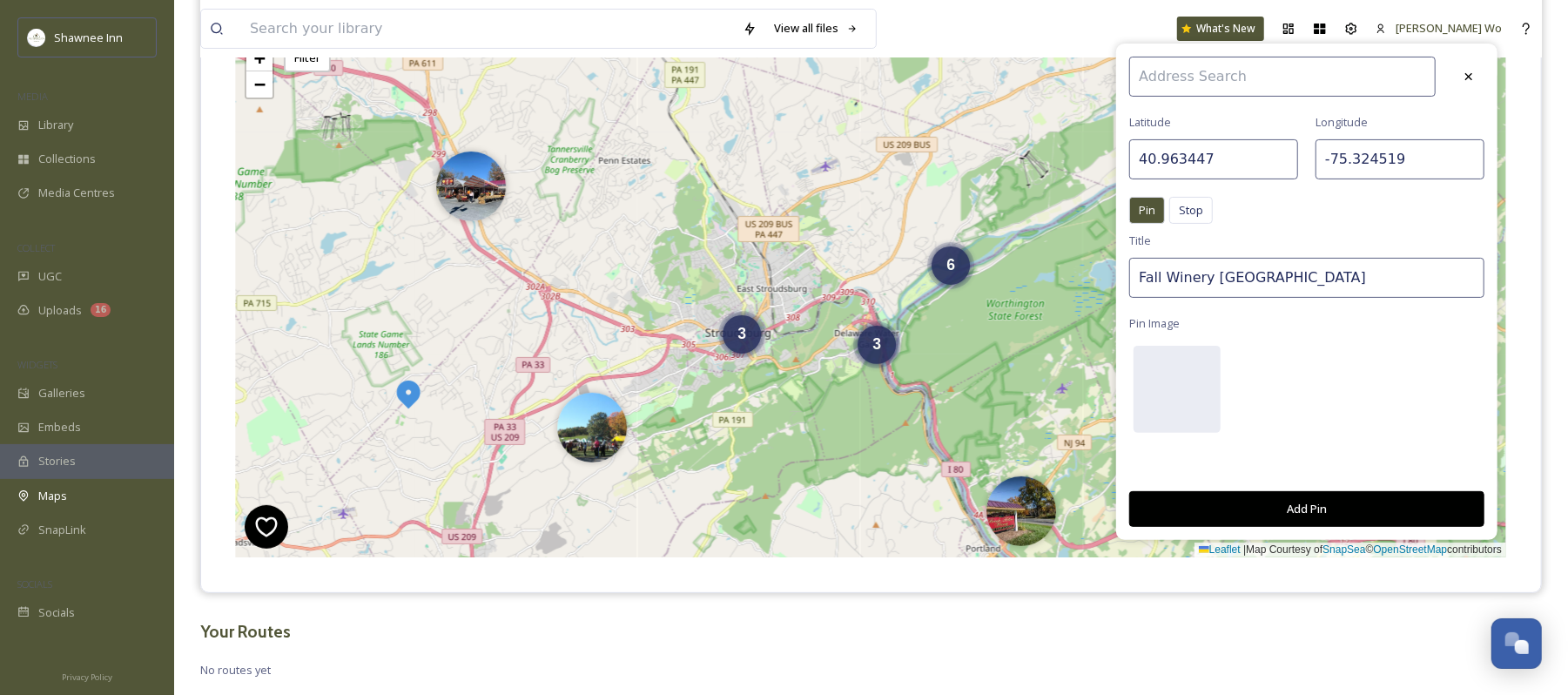
type input "-75.324519"
click at [1262, 283] on input "Fall Winery Brook Hollow" at bounding box center [1307, 278] width 355 height 41
type input "Mountain View Vineyards"
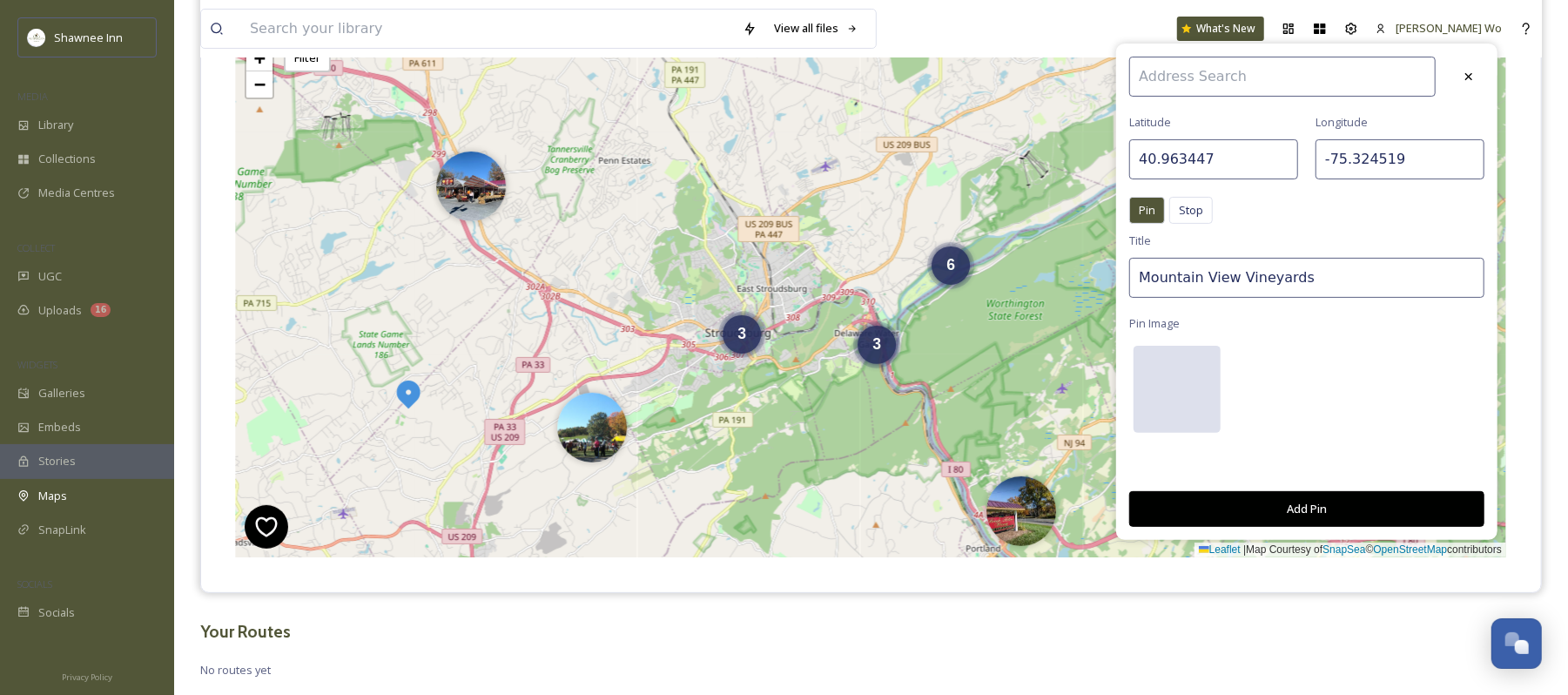
click at [1172, 382] on div at bounding box center [1177, 390] width 87 height 87
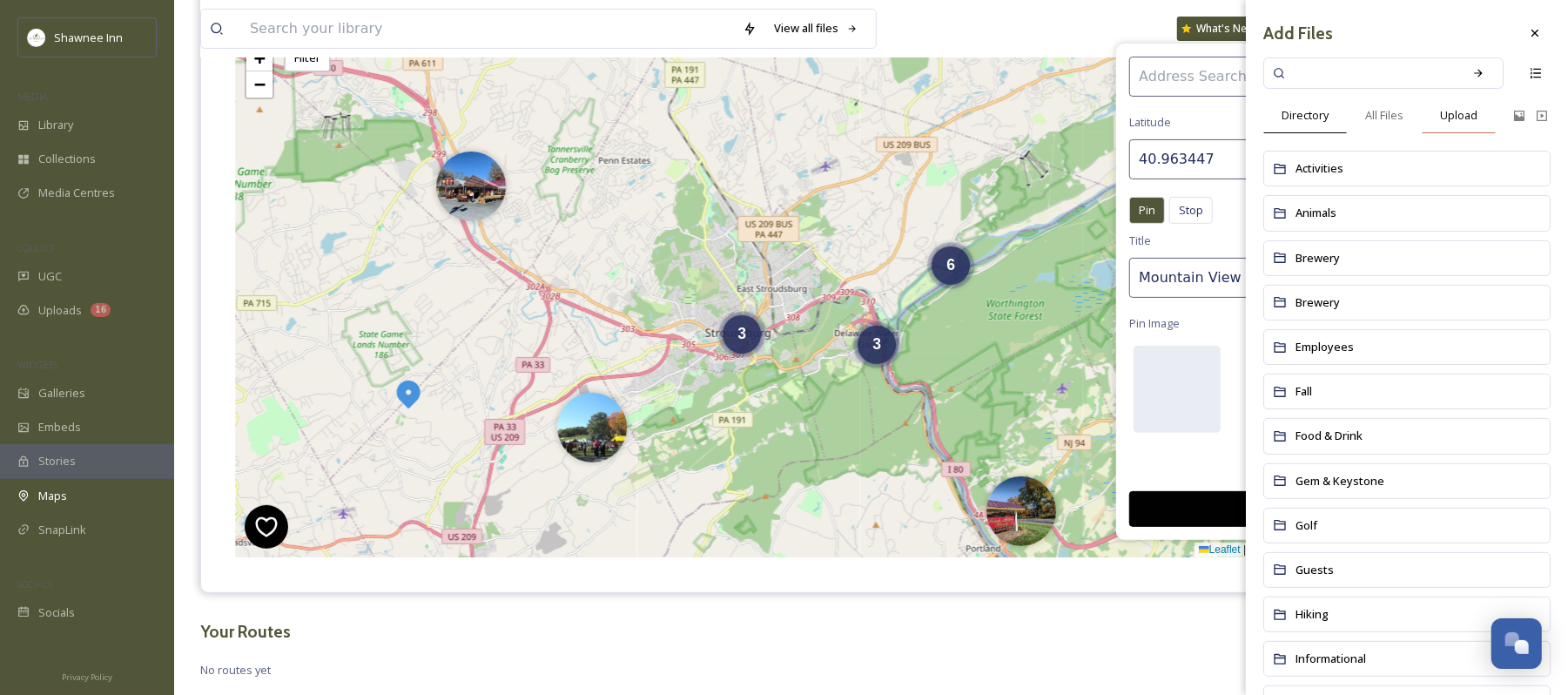
click at [1460, 116] on span "Upload" at bounding box center [1459, 115] width 38 height 17
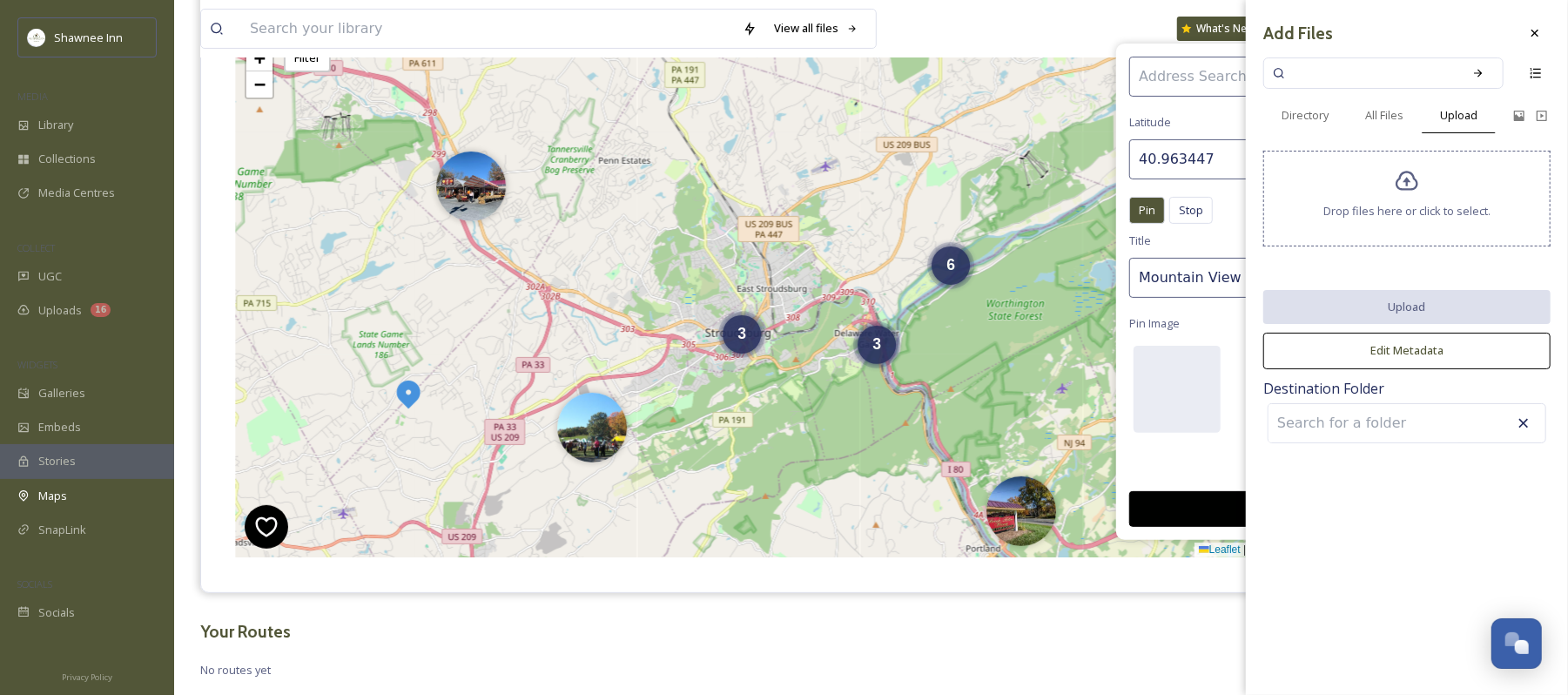
click at [1420, 181] on icon at bounding box center [1408, 182] width 26 height 26
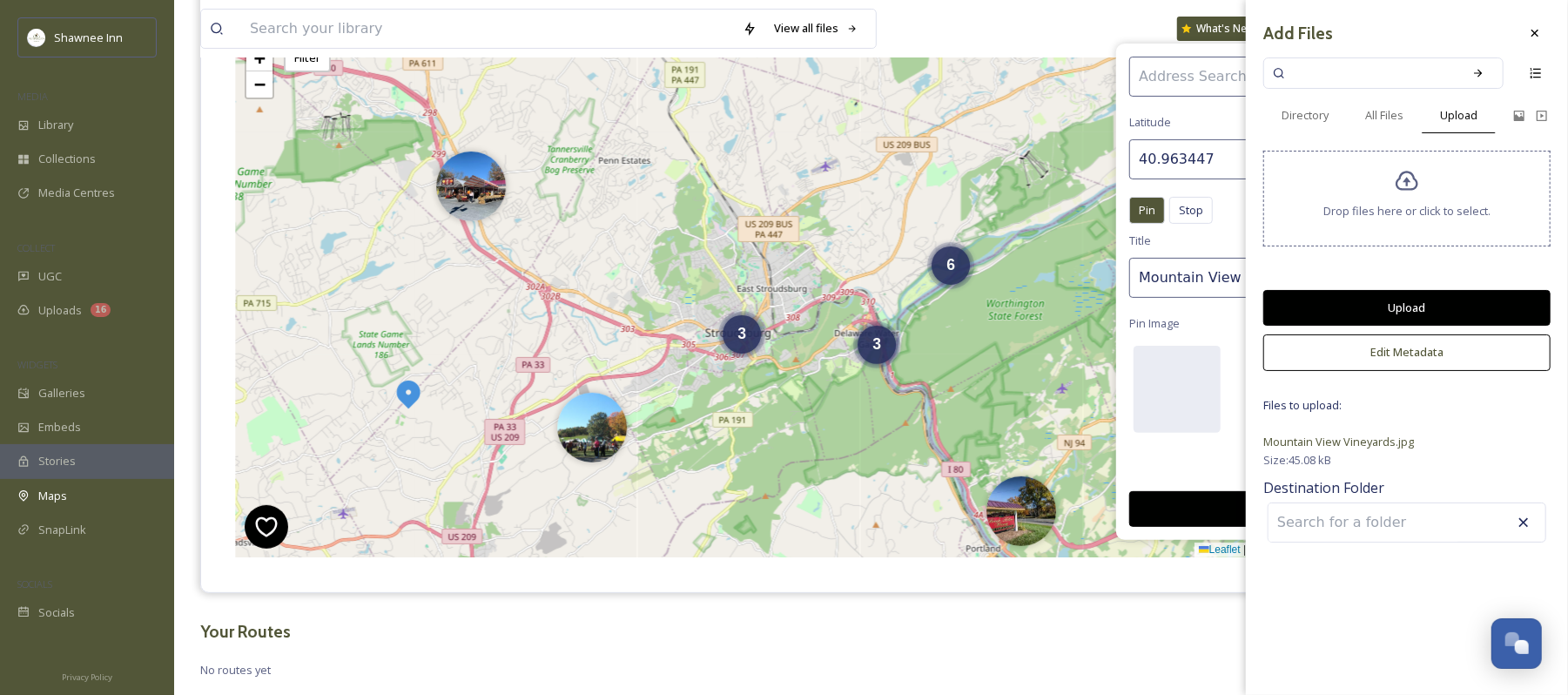
click at [1422, 308] on button "Upload" at bounding box center [1407, 307] width 288 height 36
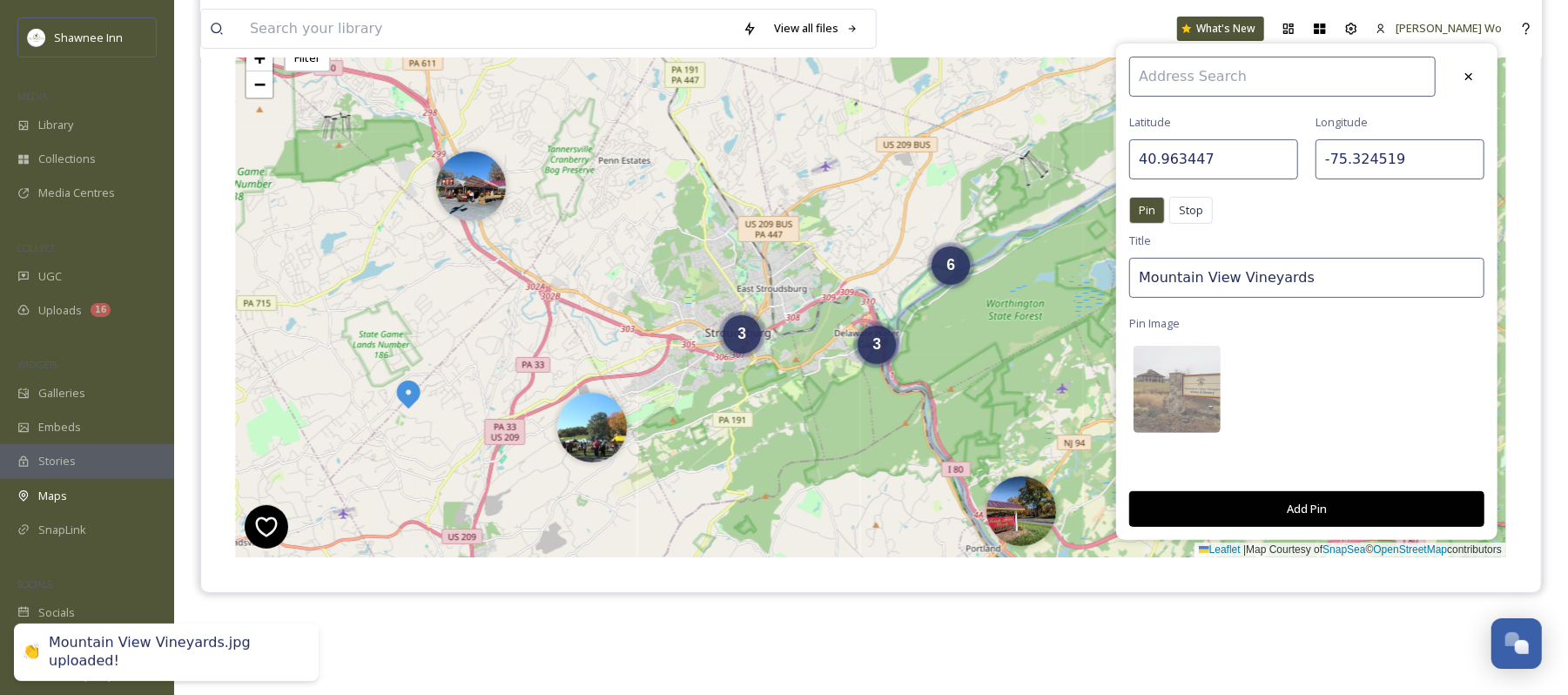
click at [1321, 512] on button "Add Pin" at bounding box center [1307, 509] width 355 height 36
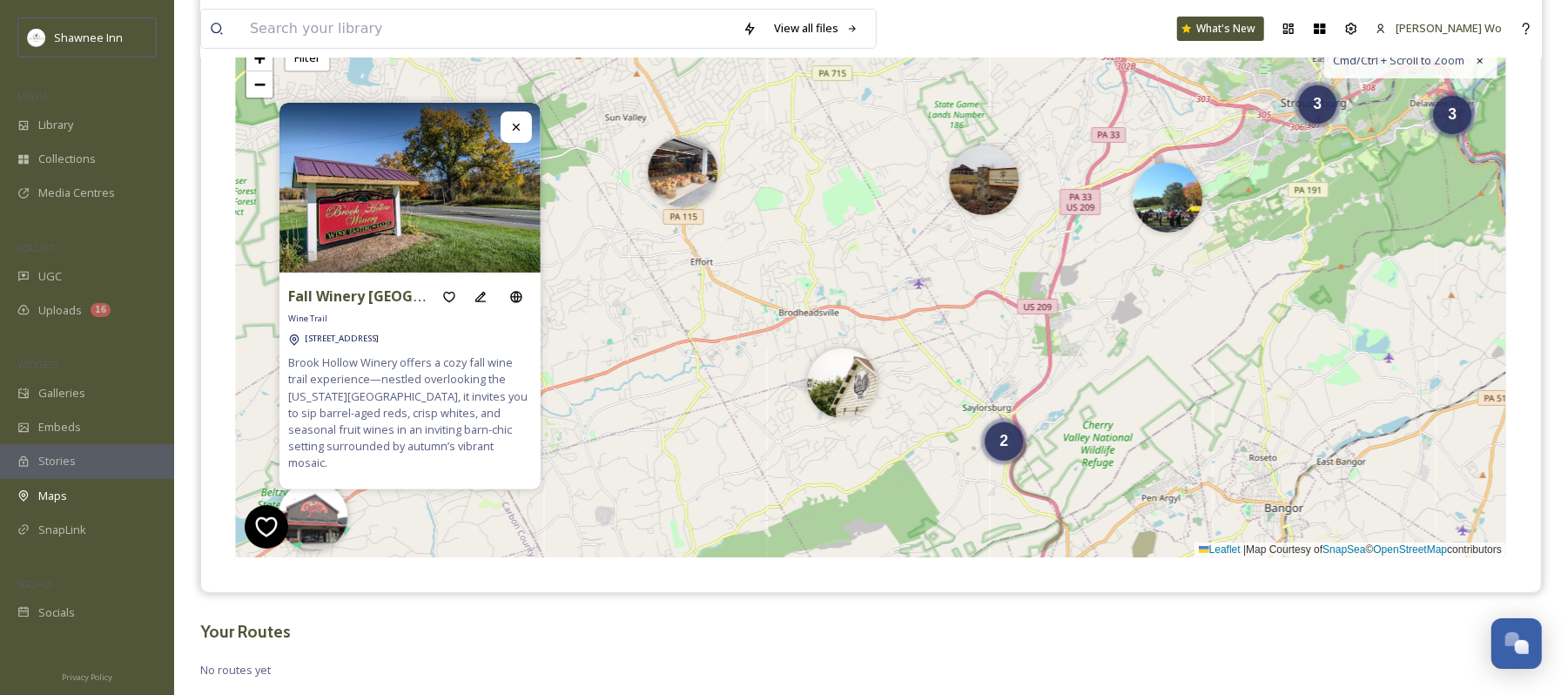
drag, startPoint x: 787, startPoint y: 453, endPoint x: 1363, endPoint y: 223, distance: 620.2
click at [1363, 223] on div "6 3 2 3 + − Leaflet | Map Courtesy of SnapSea © OpenStreetMap contributors Cmd/…" at bounding box center [871, 296] width 1270 height 523
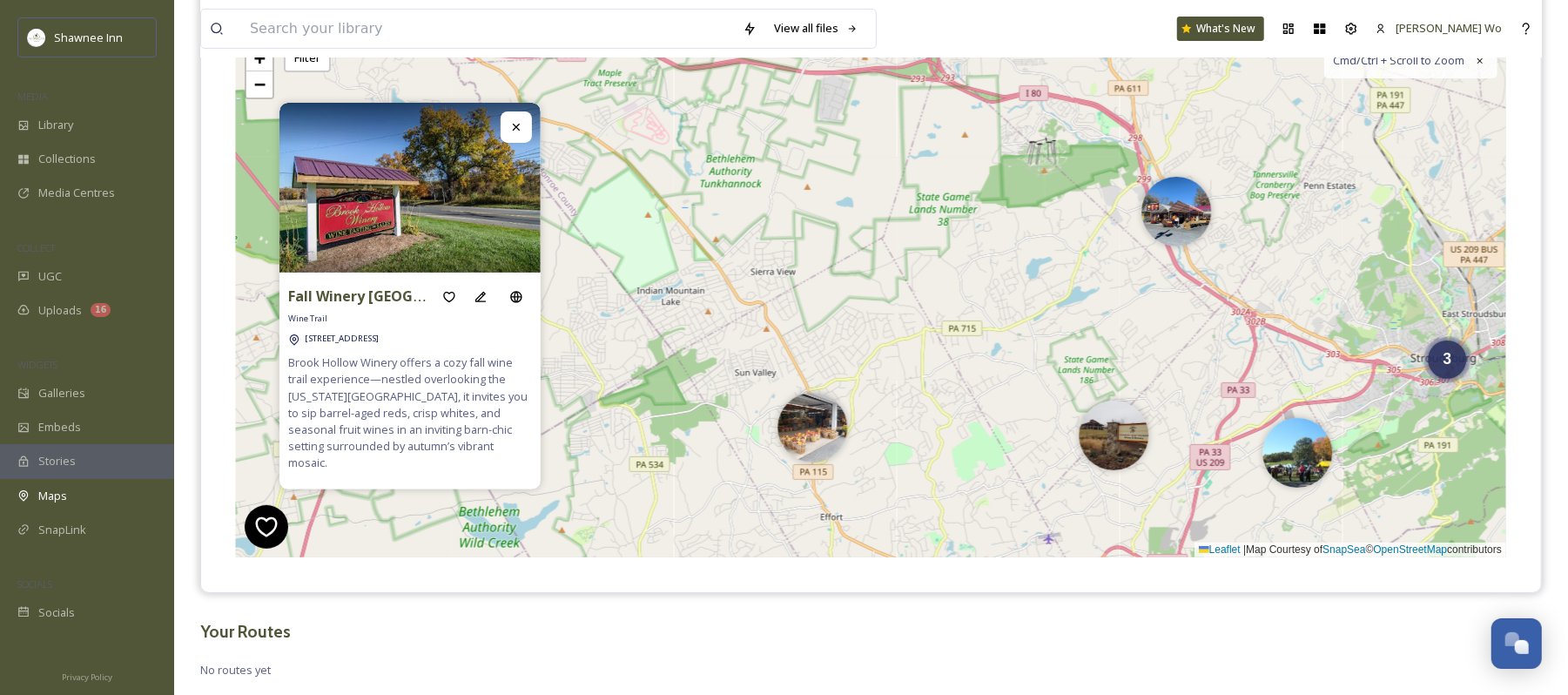
drag, startPoint x: 882, startPoint y: 168, endPoint x: 1012, endPoint y: 423, distance: 286.2
click at [1012, 423] on div "6 3 2 3 + − Leaflet | Map Courtesy of SnapSea © OpenStreetMap contributors Cmd/…" at bounding box center [871, 296] width 1270 height 523
click at [1113, 442] on img at bounding box center [1113, 431] width 69 height 69
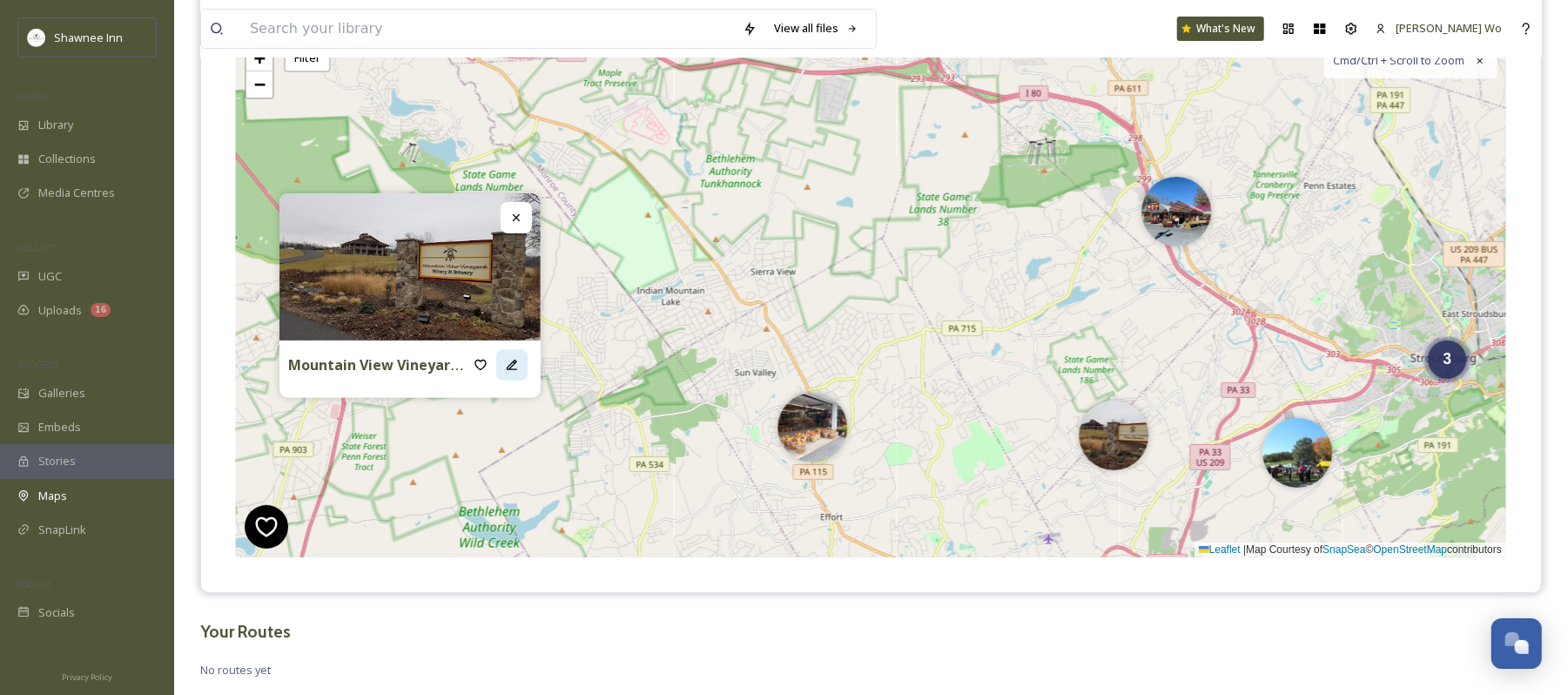
click at [508, 364] on icon at bounding box center [512, 365] width 14 height 14
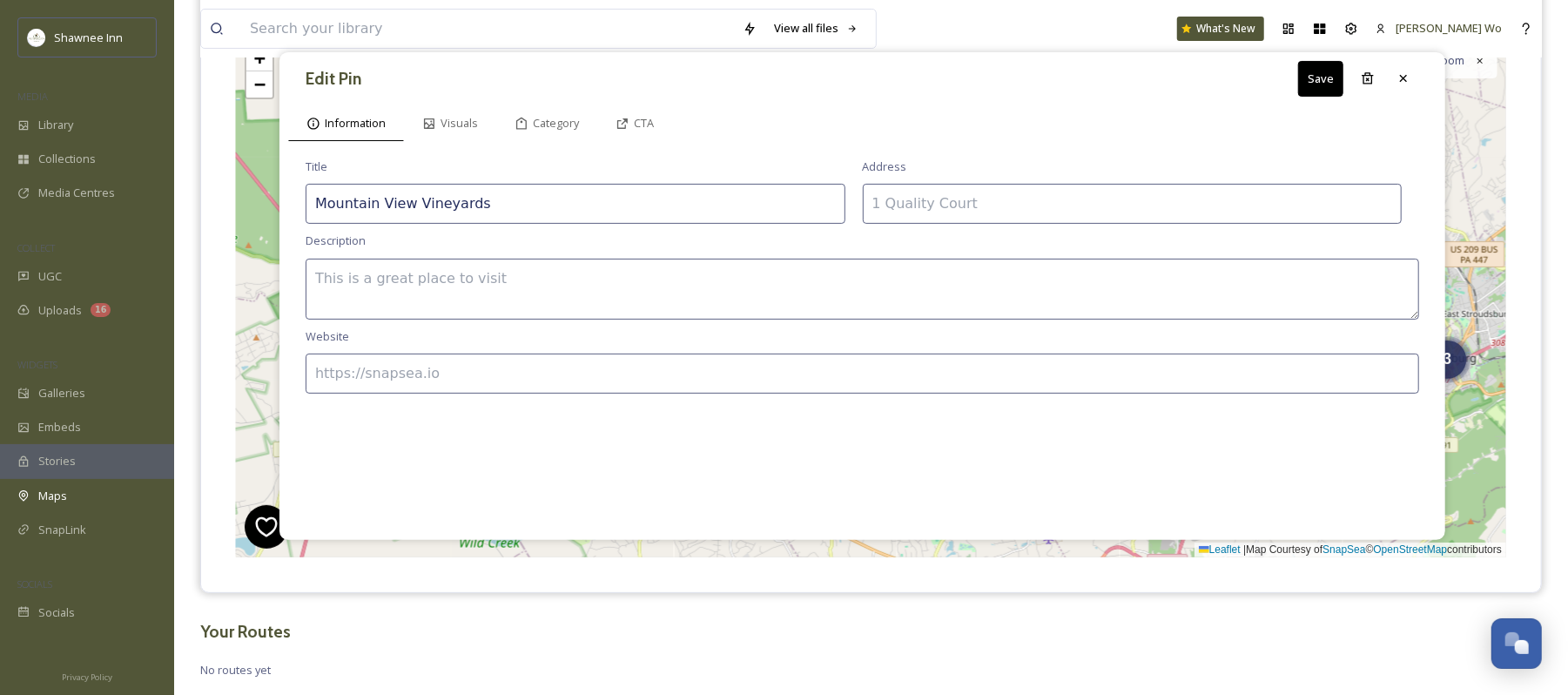
click at [537, 288] on textarea at bounding box center [862, 290] width 1114 height 61
paste textarea "Mountain View Vineyard offers a vibrant fall wine-trail destination in the Poco…"
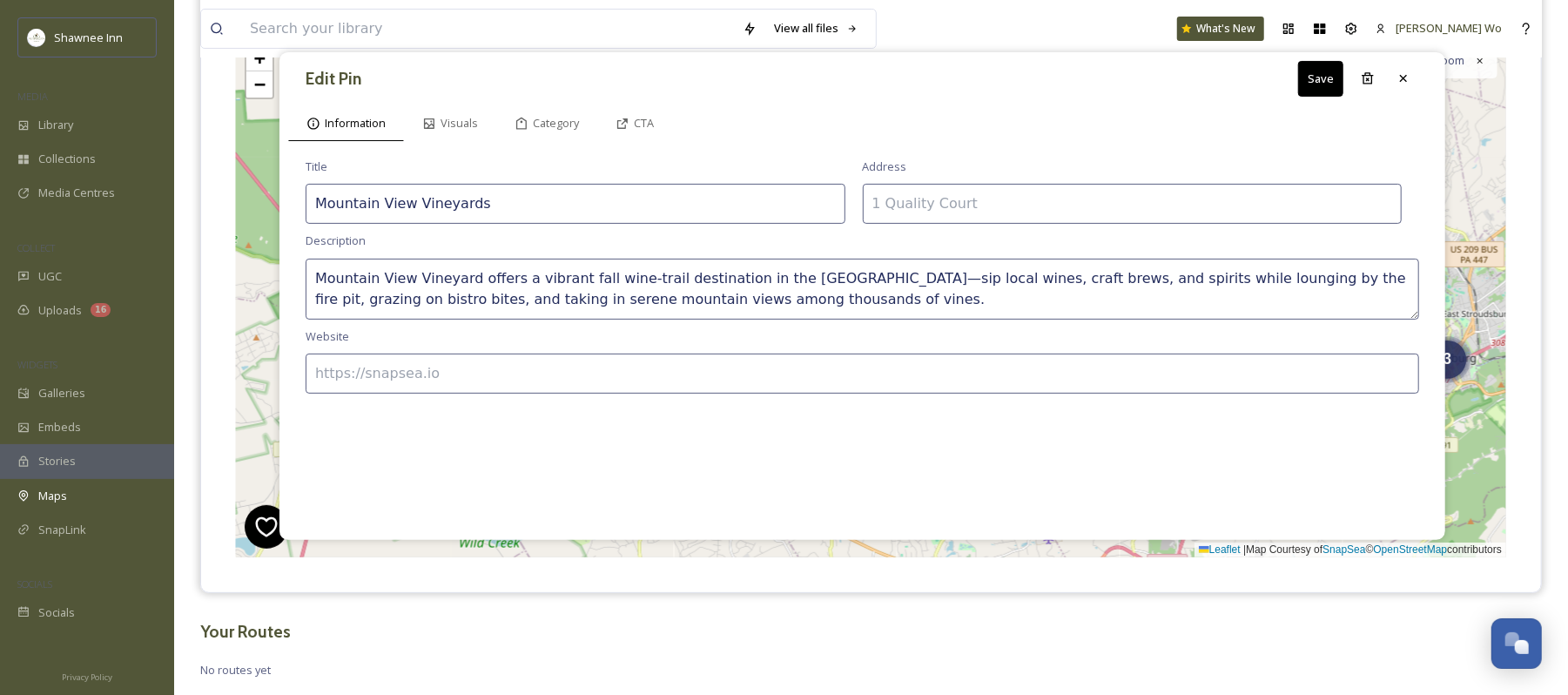
type textarea "Mountain View Vineyard offers a vibrant fall wine-trail destination in the Poco…"
click at [1061, 193] on input at bounding box center [1133, 204] width 540 height 41
paste input "2332 Walters Rd, Stroudsburg, PA 18360"
type input "2332 Walters Rd, Stroudsburg, PA 18360"
click at [756, 374] on input at bounding box center [862, 374] width 1114 height 41
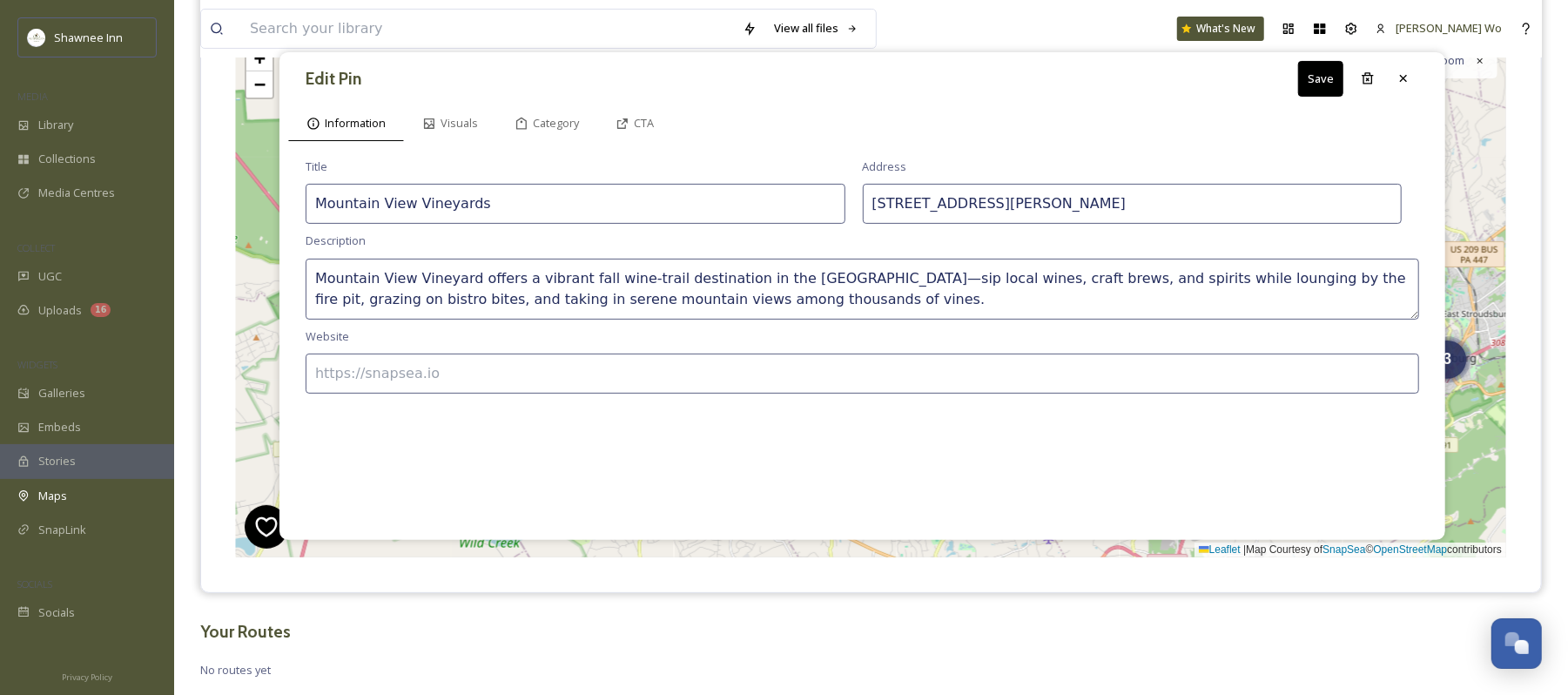
paste input "https://mountainviewvineyard.com/"
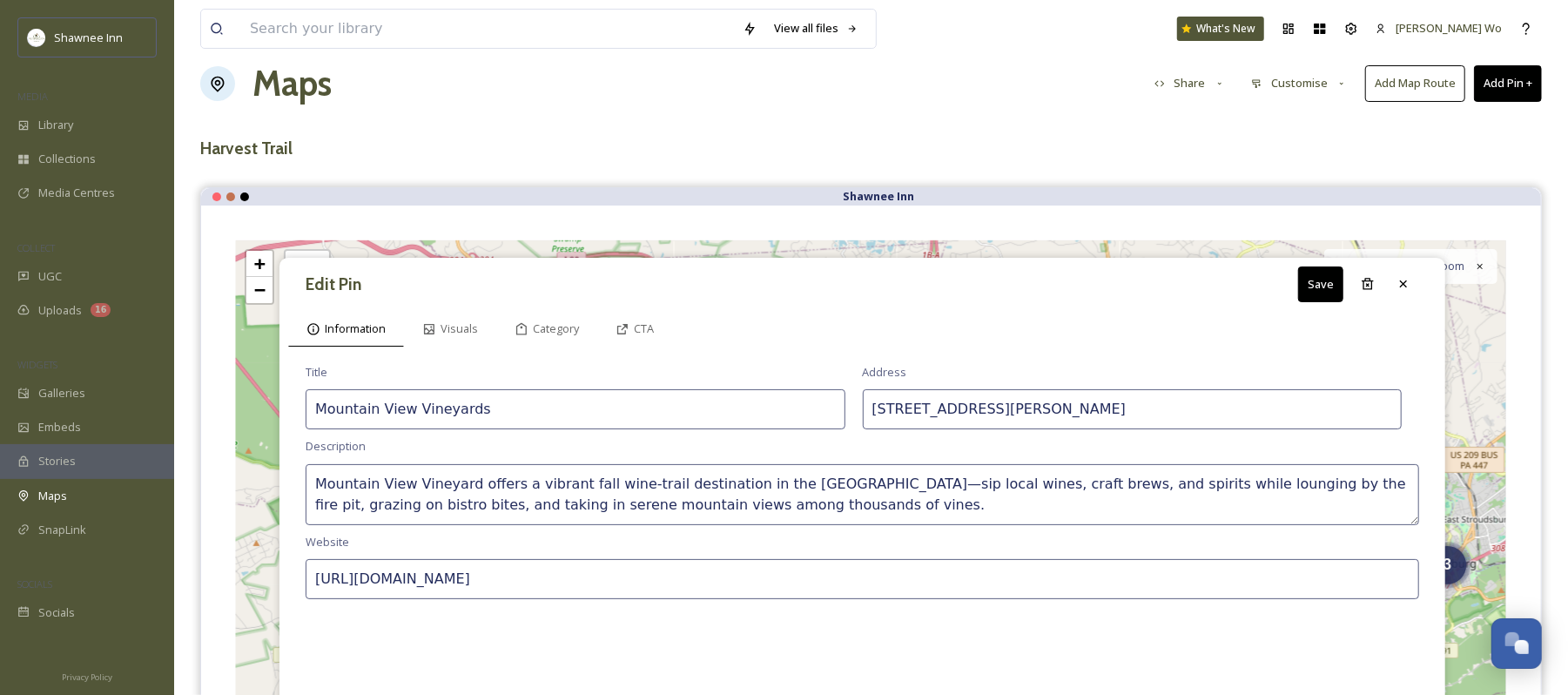
scroll to position [0, 0]
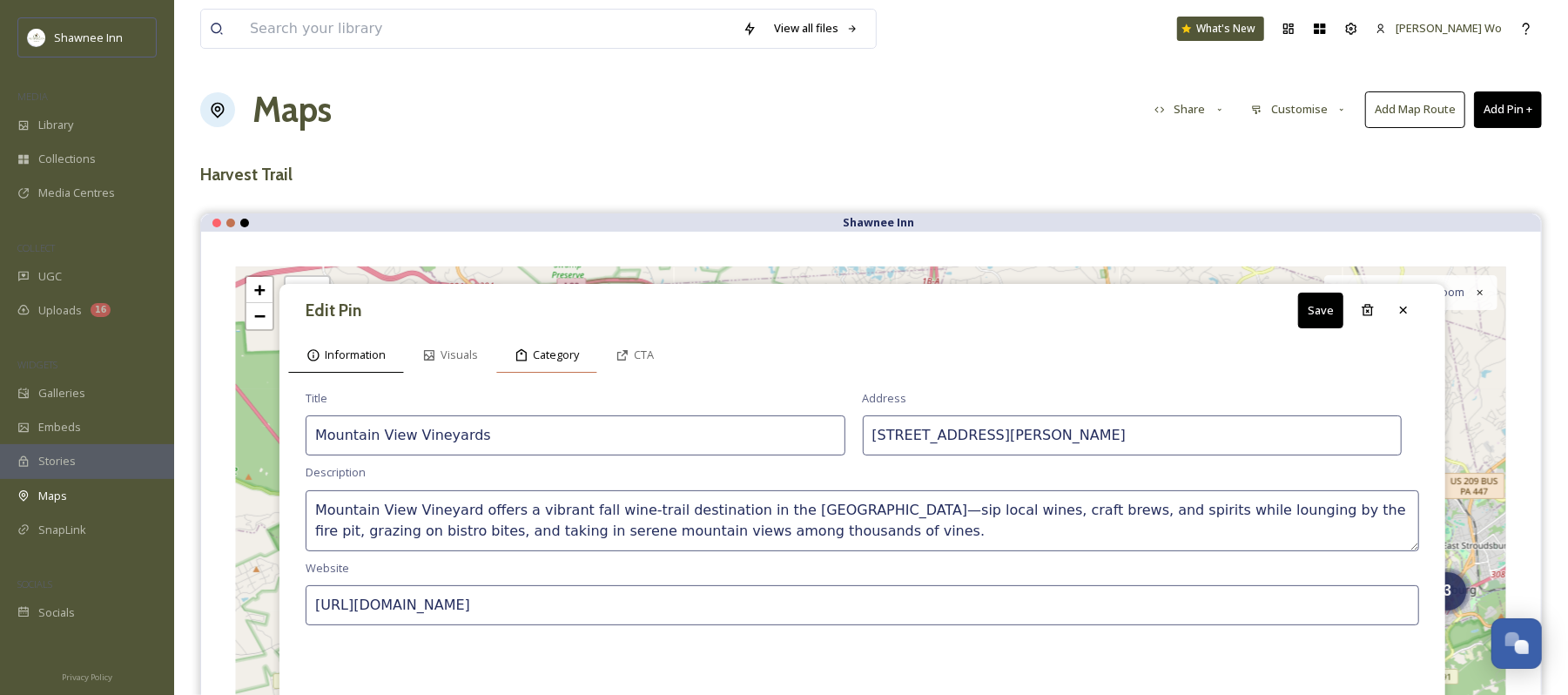
type input "https://mountainviewvineyard.com/"
click at [540, 354] on span "Category" at bounding box center [556, 355] width 46 height 17
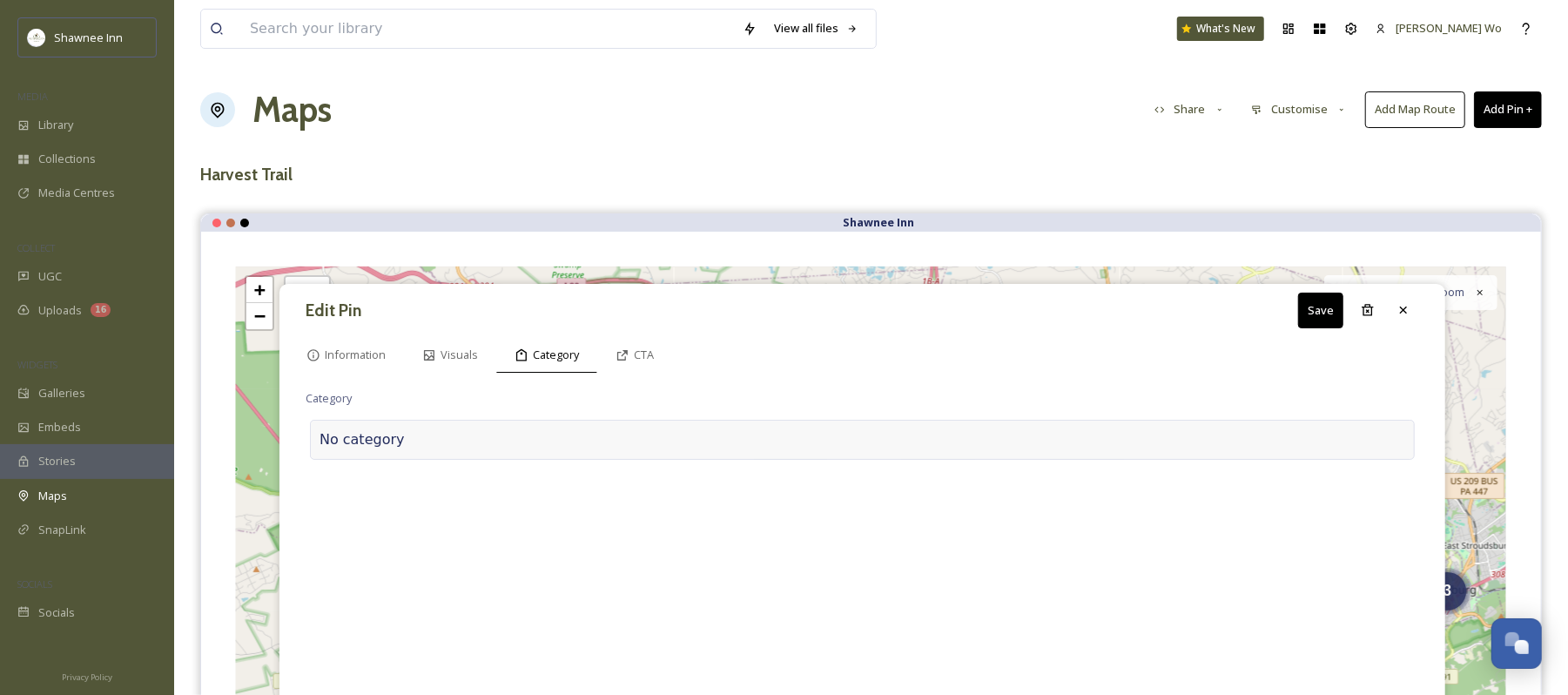
click at [465, 443] on div at bounding box center [906, 439] width 1001 height 21
click at [418, 429] on input at bounding box center [479, 435] width 348 height 41
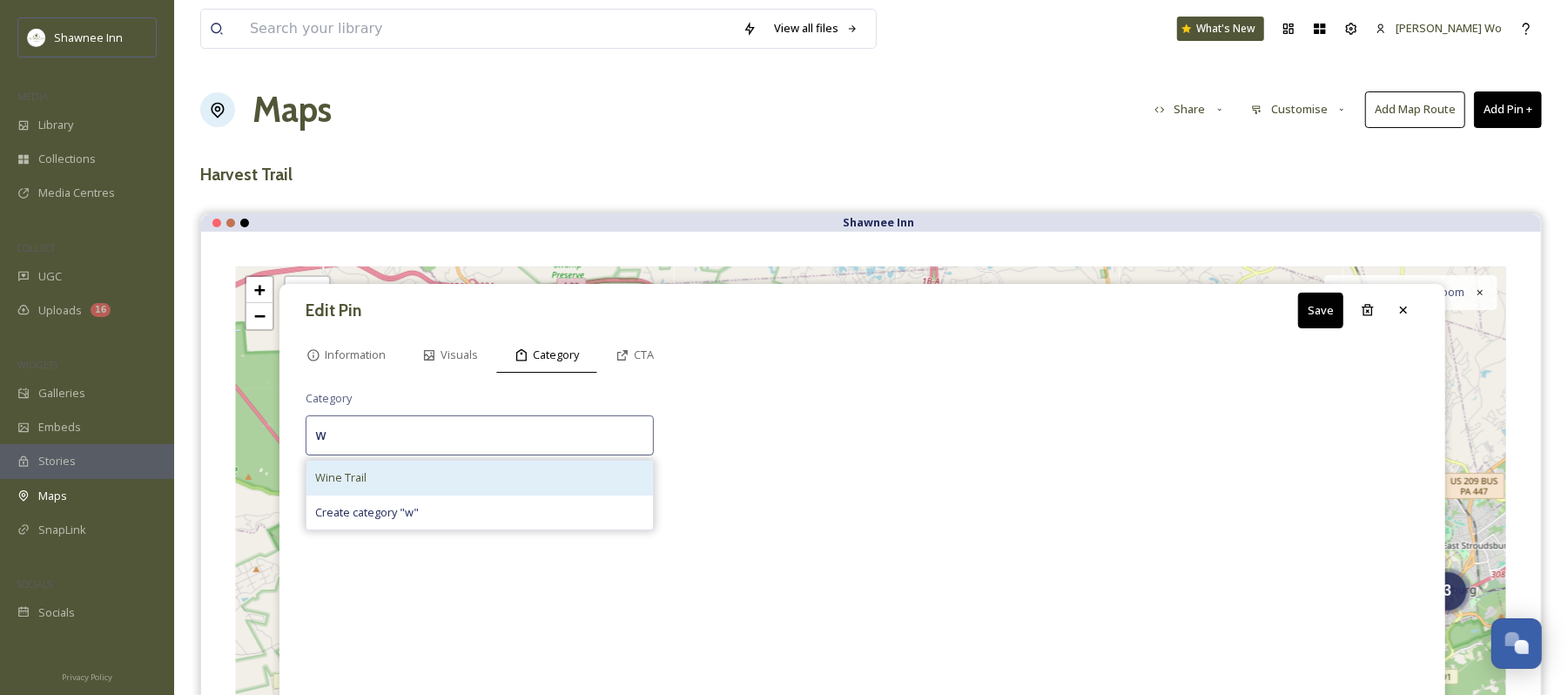
type input "w"
click at [364, 486] on span "Wine Trail" at bounding box center [341, 478] width 51 height 17
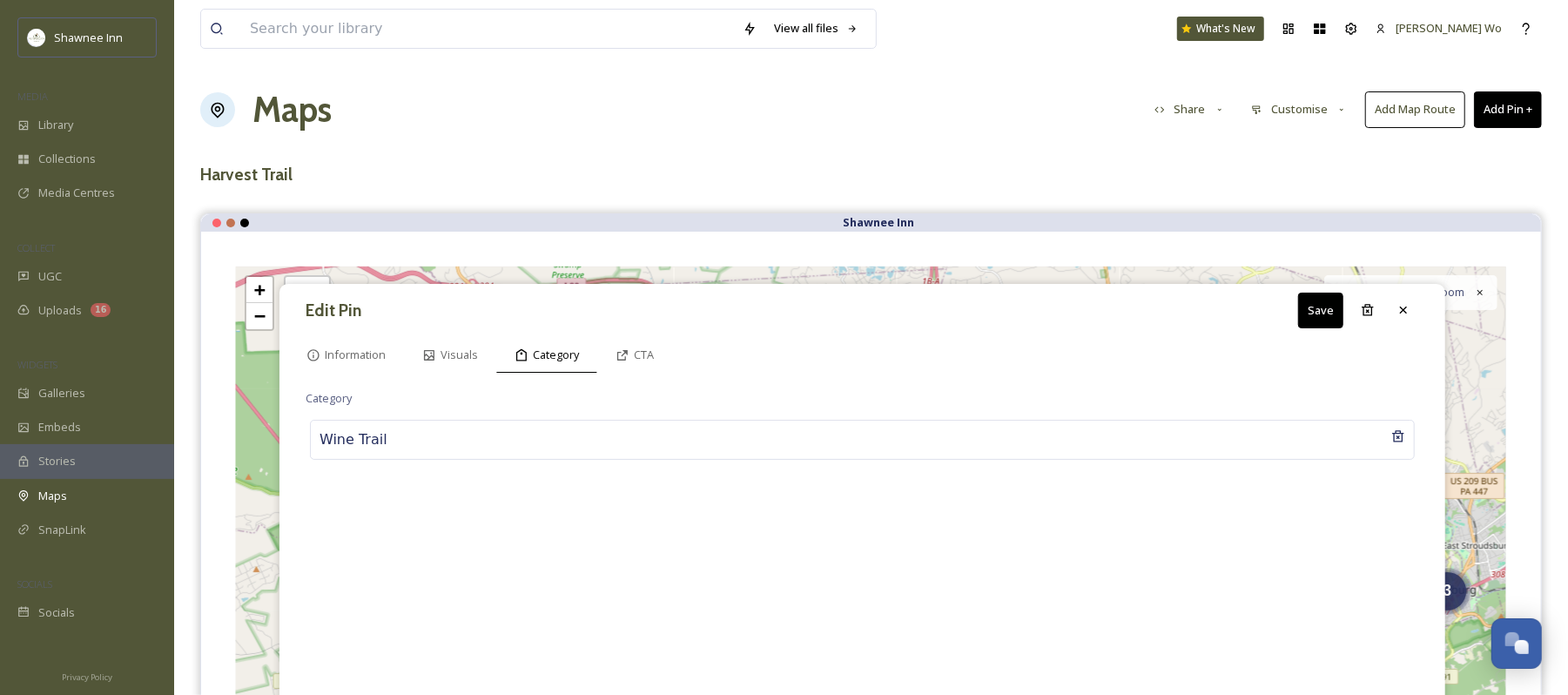
click at [1317, 310] on button "Save" at bounding box center [1321, 310] width 45 height 36
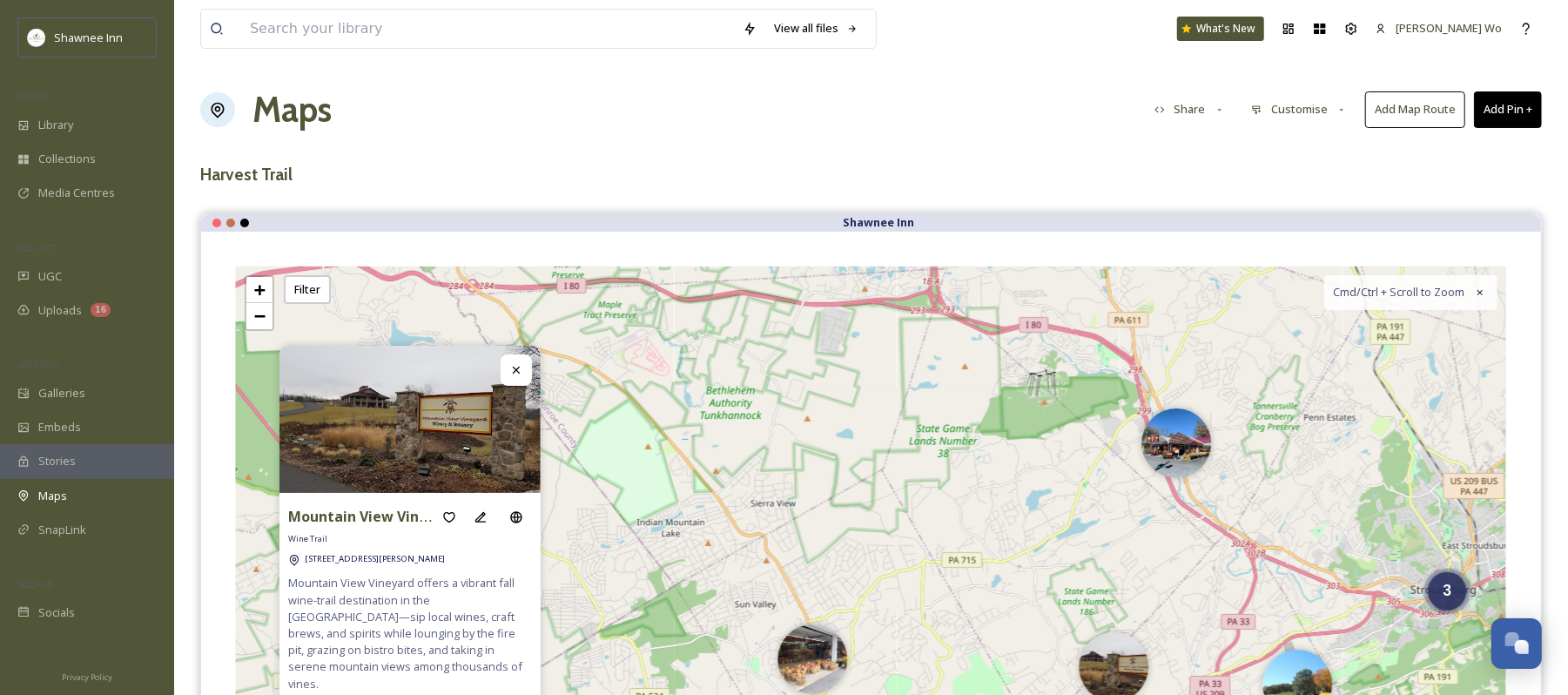
click at [1505, 109] on button "Add Pin +" at bounding box center [1508, 109] width 68 height 36
click at [1450, 155] on span "Add New Pin" at bounding box center [1459, 150] width 66 height 17
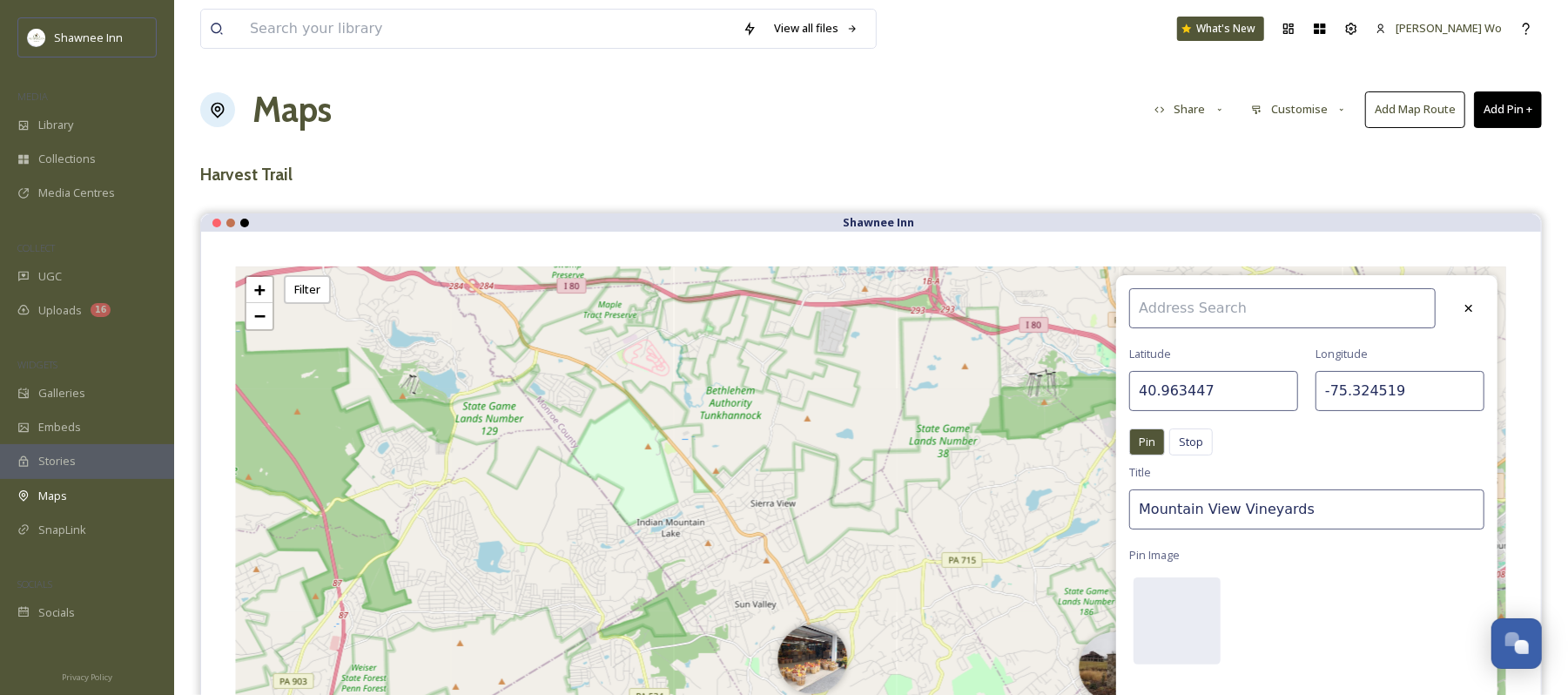
click at [1260, 394] on input "40.963447" at bounding box center [1214, 391] width 169 height 41
paste input "9028"
type input "40.969028"
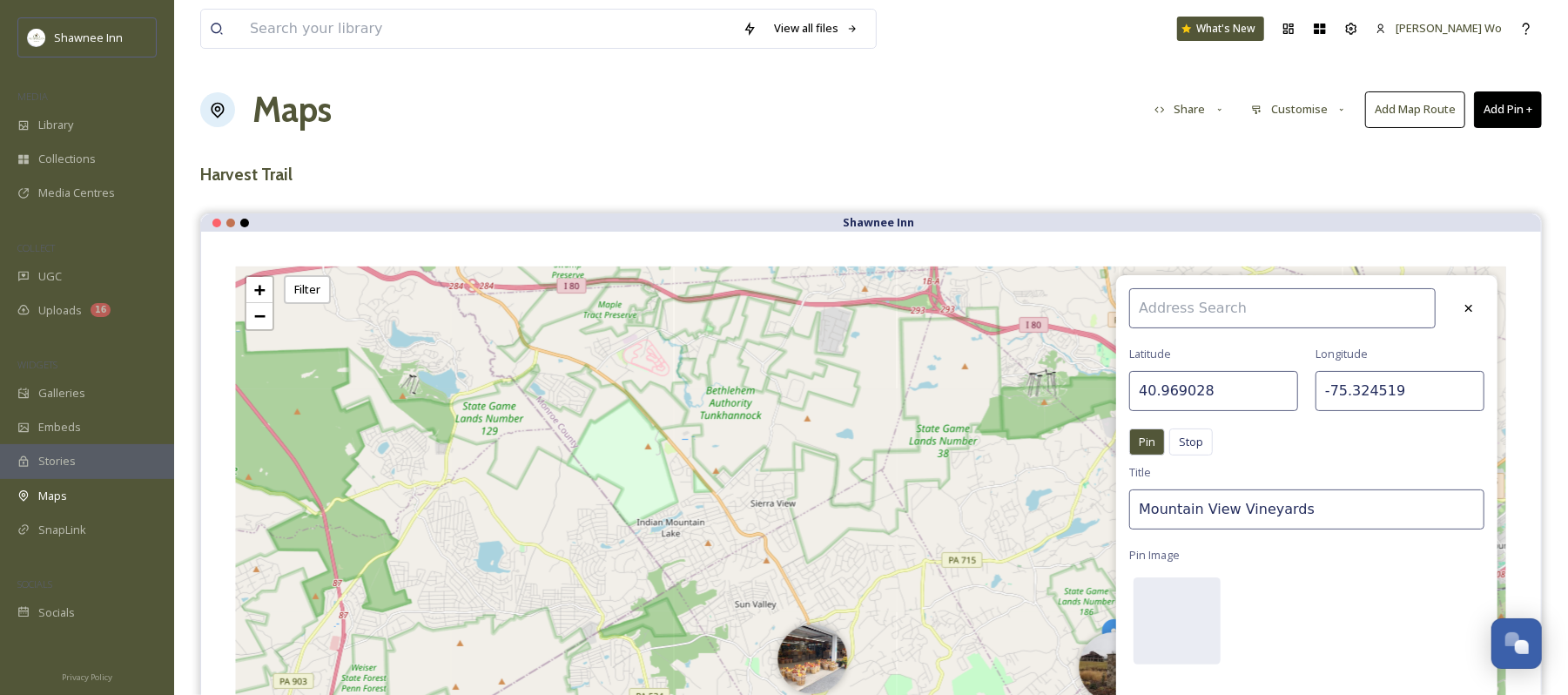
click at [1377, 385] on input "-75.324519" at bounding box center [1400, 391] width 169 height 41
paste input "183345"
type input "-75.183345"
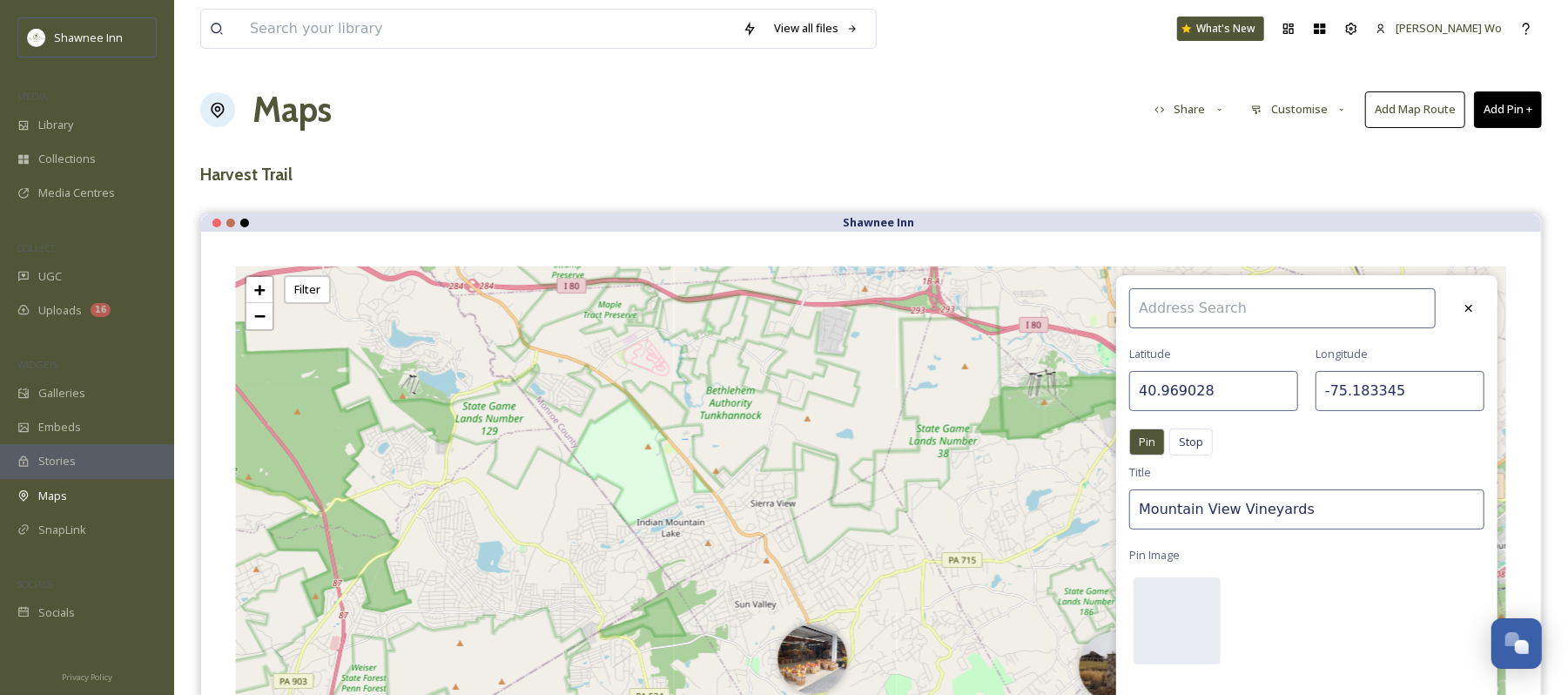
click at [1290, 512] on input "Mountain View Vineyards" at bounding box center [1307, 509] width 355 height 41
click at [1290, 510] on input "Mountain View Vineyards" at bounding box center [1307, 509] width 355 height 41
click at [1169, 505] on input "Eagle Rest Cellars" at bounding box center [1307, 509] width 355 height 41
type input "Eagles Rest Cellars"
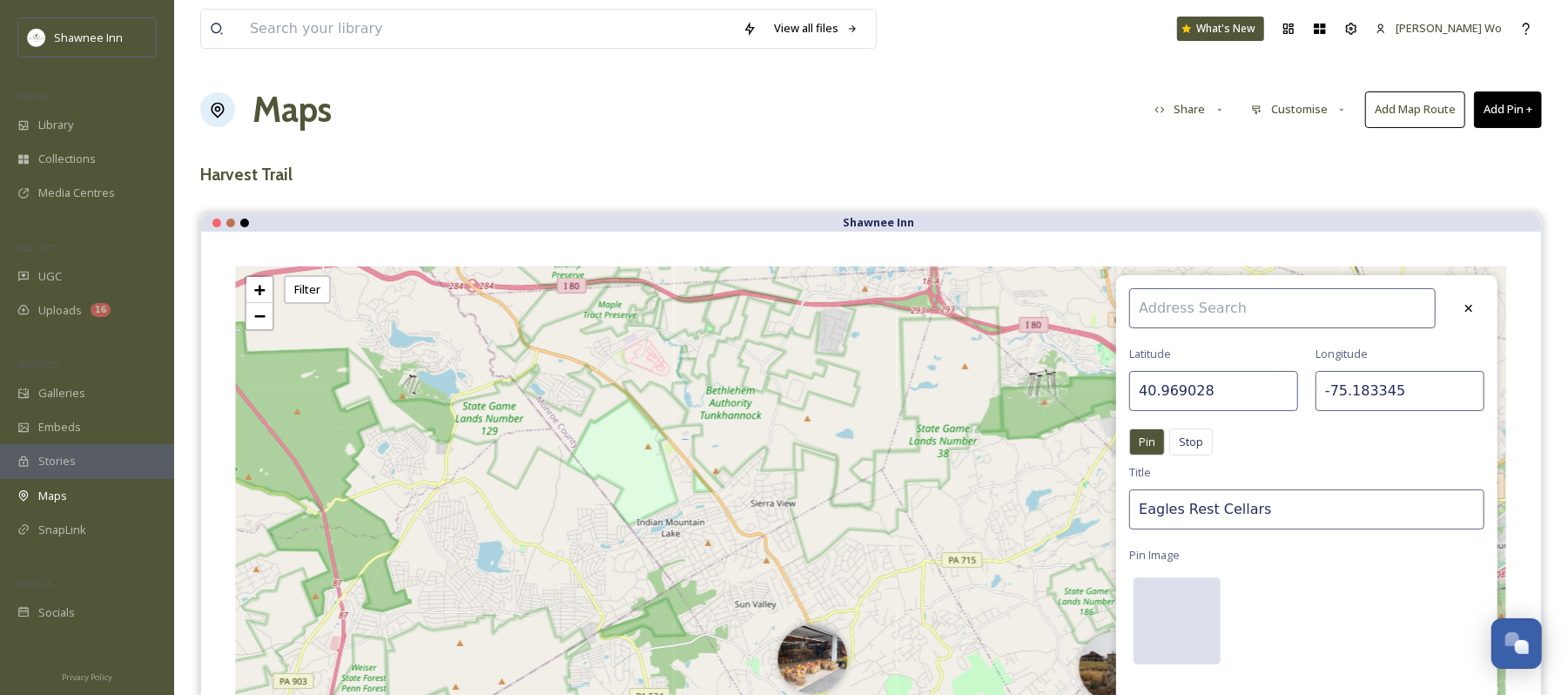
click at [1180, 618] on div at bounding box center [1177, 621] width 87 height 87
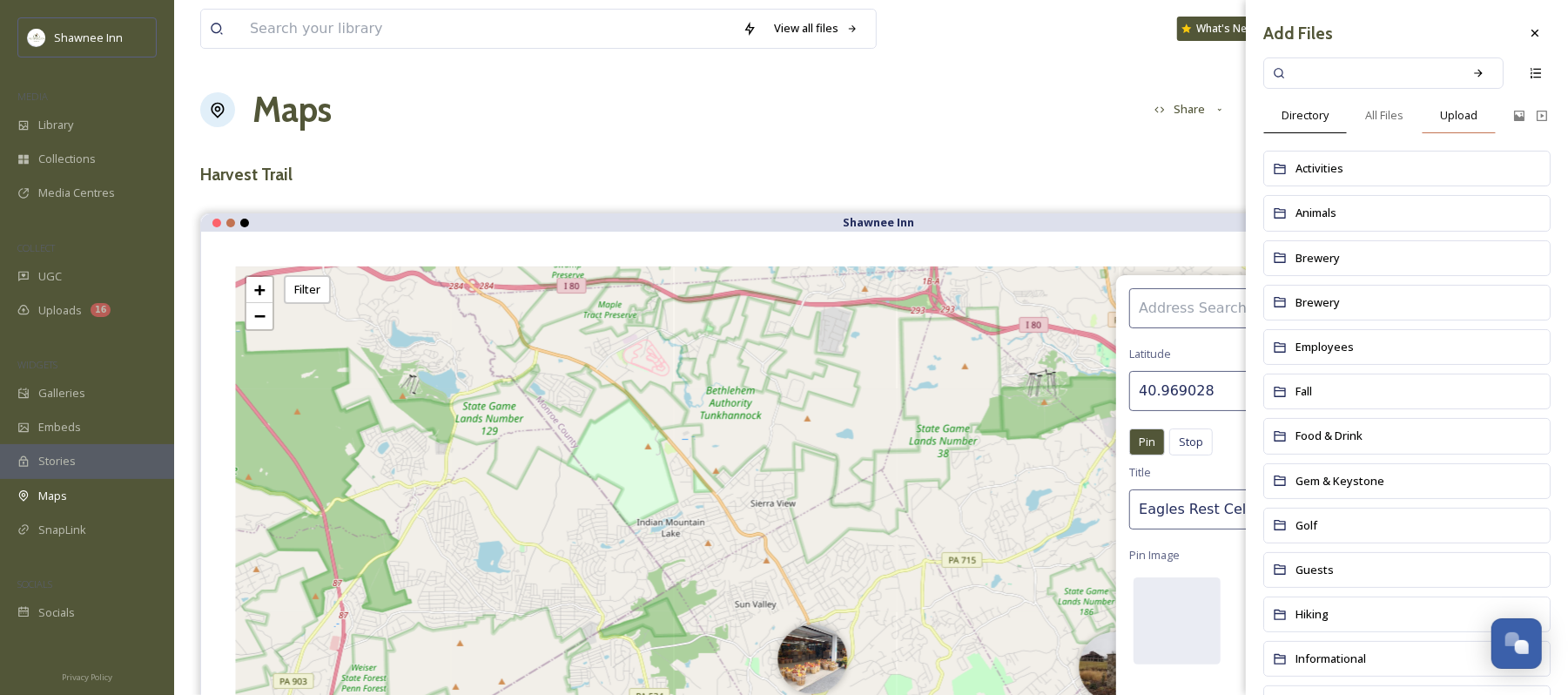
click at [1458, 107] on span "Upload" at bounding box center [1459, 115] width 38 height 17
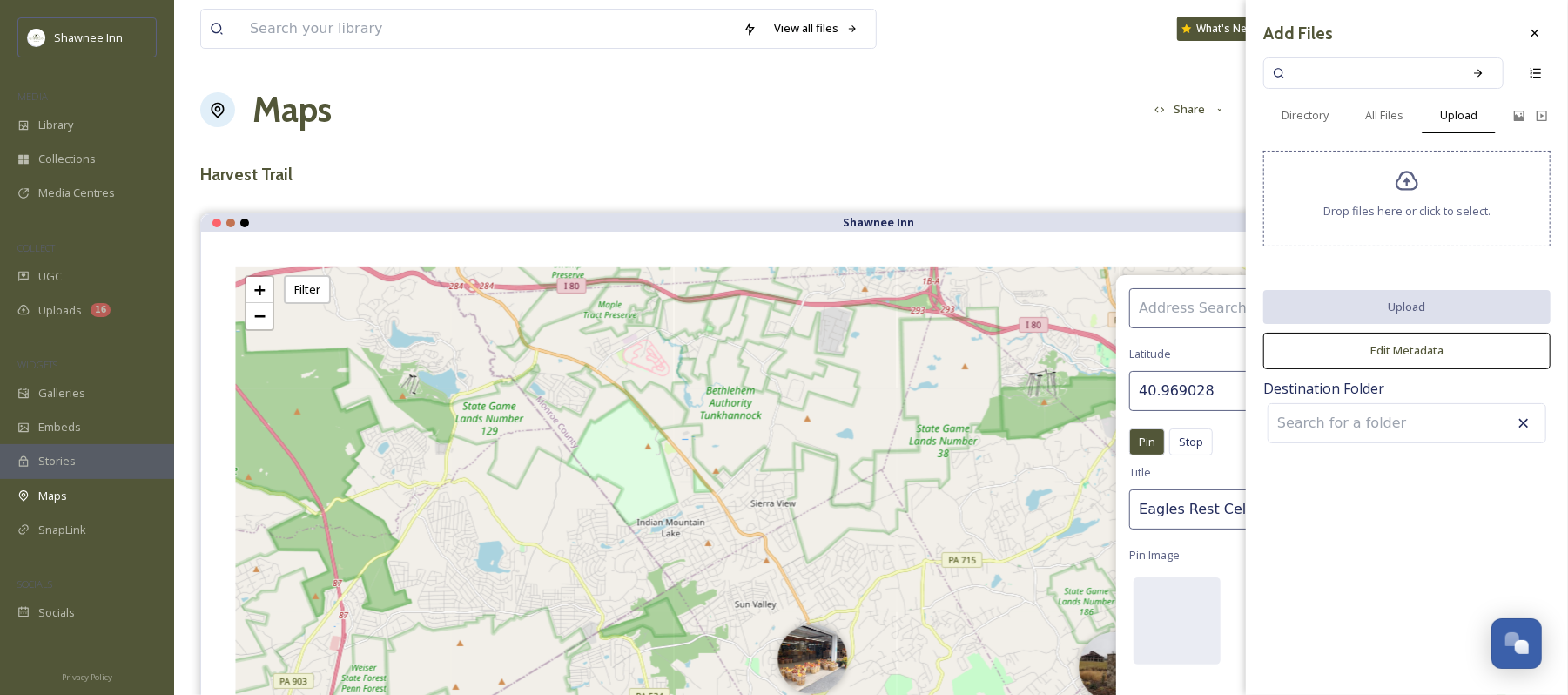
click at [1370, 233] on div "Drop files here or click to select." at bounding box center [1407, 198] width 288 height 96
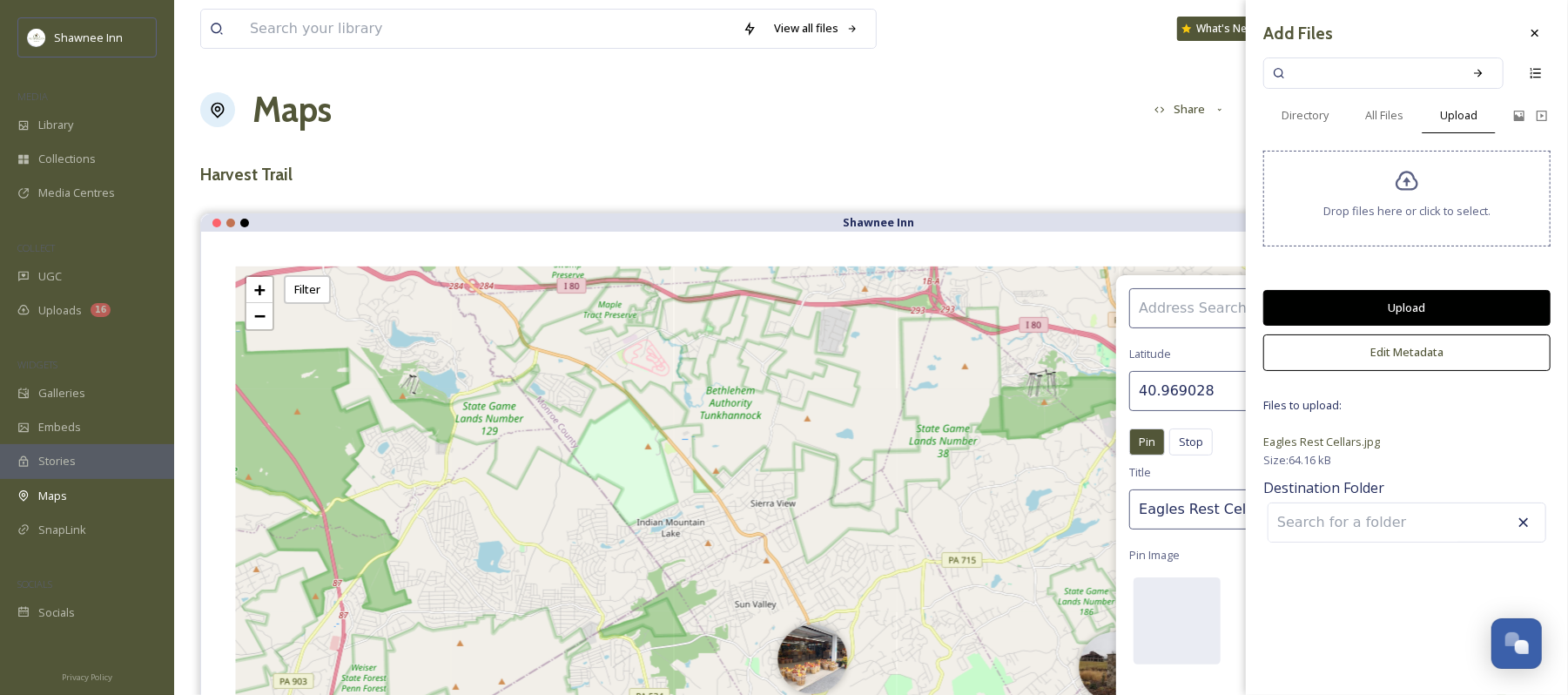
click at [1411, 310] on button "Upload" at bounding box center [1407, 307] width 288 height 36
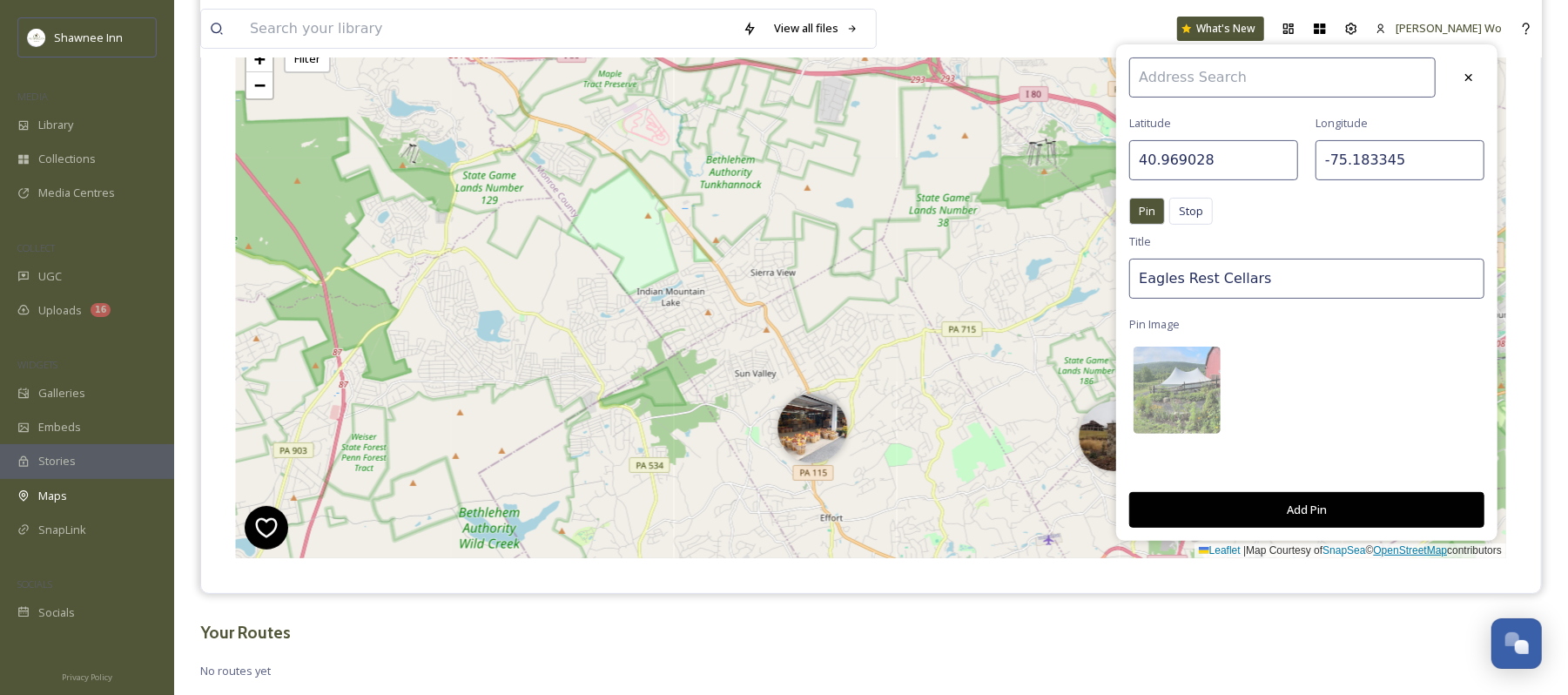
scroll to position [231, 0]
click at [1347, 505] on button "Add Pin" at bounding box center [1307, 509] width 355 height 36
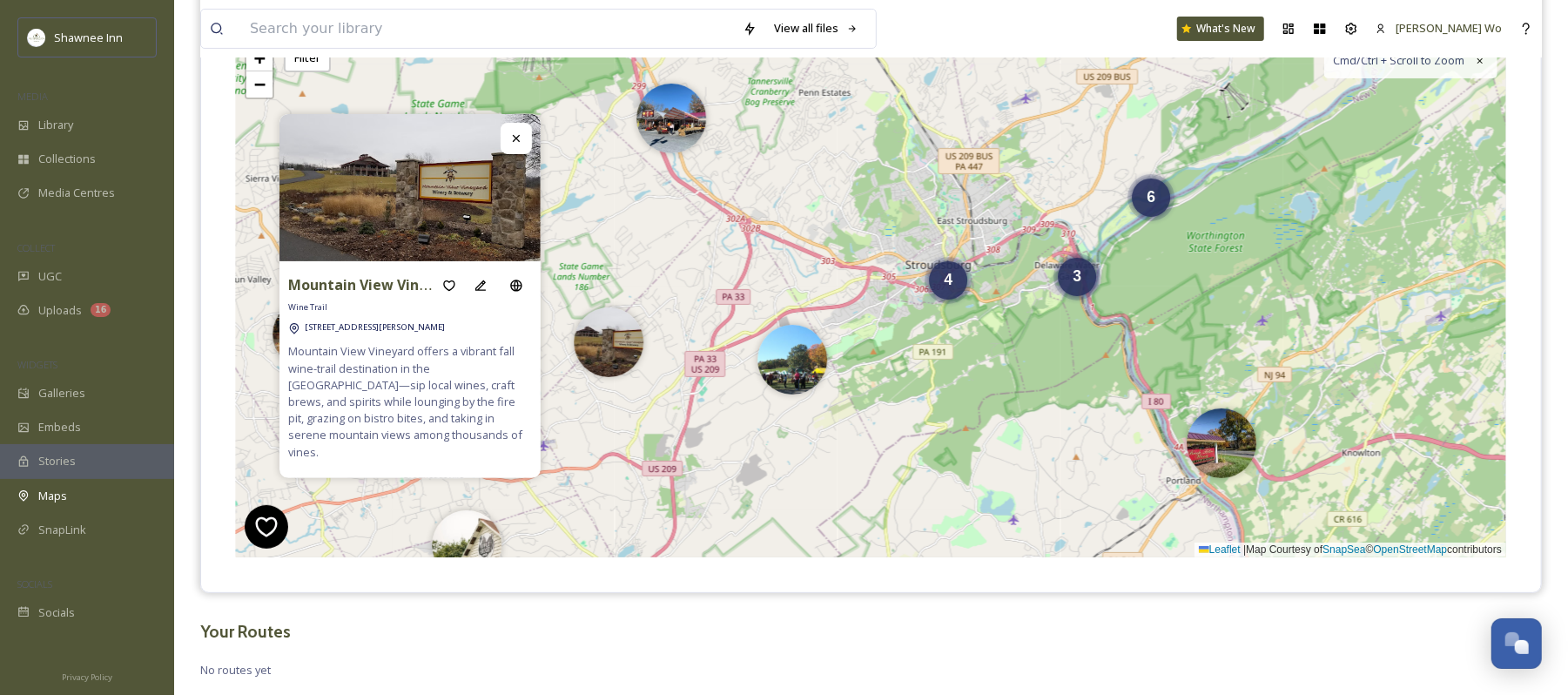
drag, startPoint x: 1325, startPoint y: 393, endPoint x: 820, endPoint y: 301, distance: 513.3
click at [820, 301] on div "6 3 2 4 + − Leaflet | Map Courtesy of SnapSea © OpenStreetMap contributors Cmd/…" at bounding box center [871, 296] width 1270 height 523
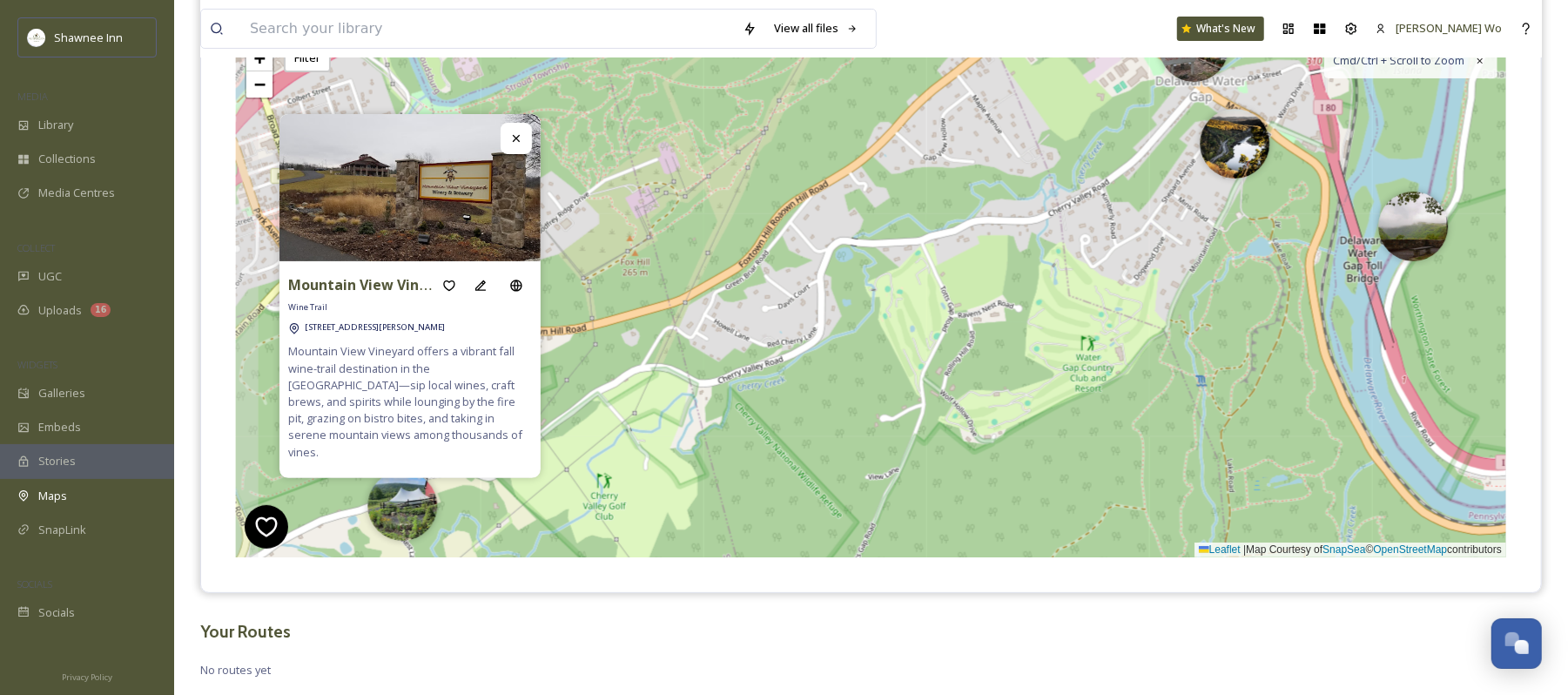
drag, startPoint x: 805, startPoint y: 400, endPoint x: 1347, endPoint y: 95, distance: 621.9
click at [1347, 95] on div "3 6 + − Leaflet | Map Courtesy of SnapSea © OpenStreetMap contributors Cmd/Ctrl…" at bounding box center [871, 296] width 1270 height 523
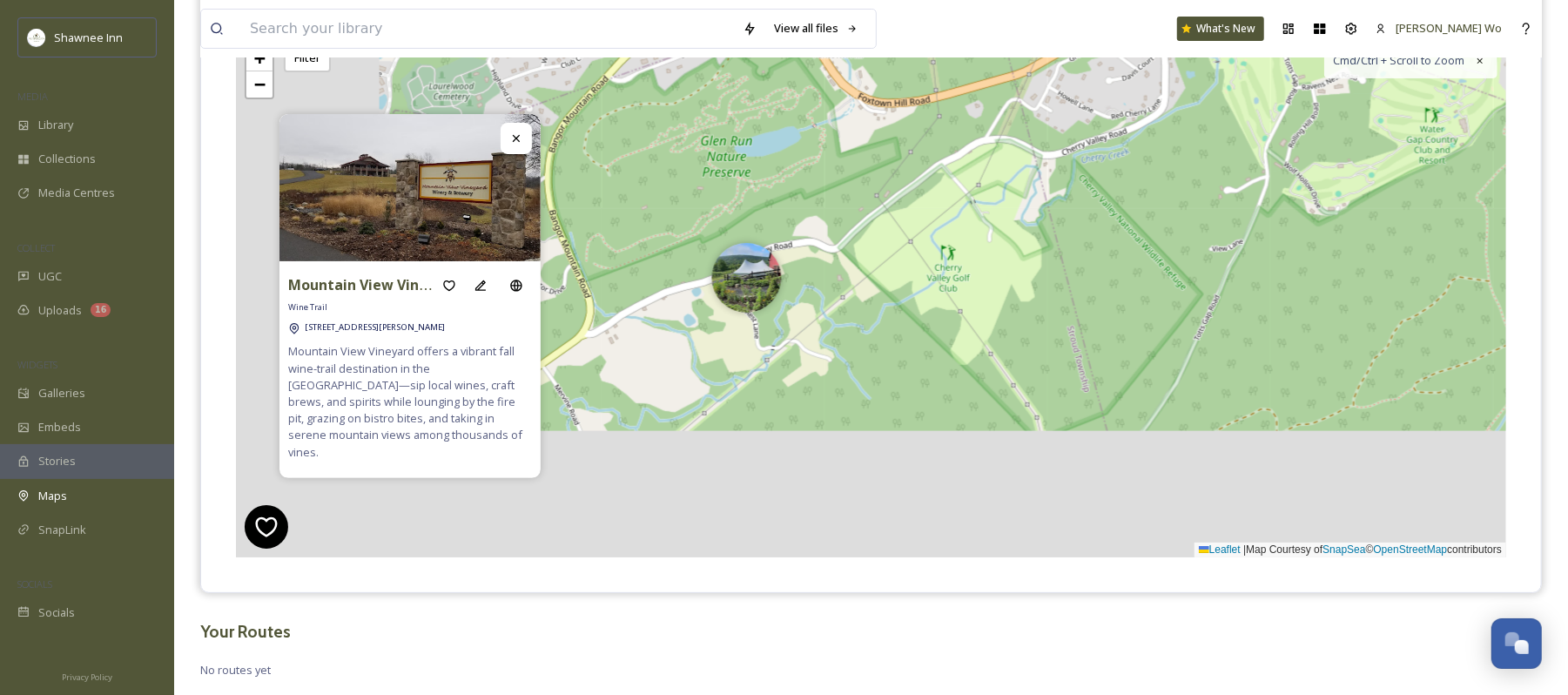
drag, startPoint x: 828, startPoint y: 414, endPoint x: 1180, endPoint y: 186, distance: 419.4
click at [1180, 186] on div "3 6 + − Leaflet | Map Courtesy of SnapSea © OpenStreetMap contributors Cmd/Ctrl…" at bounding box center [871, 296] width 1270 height 523
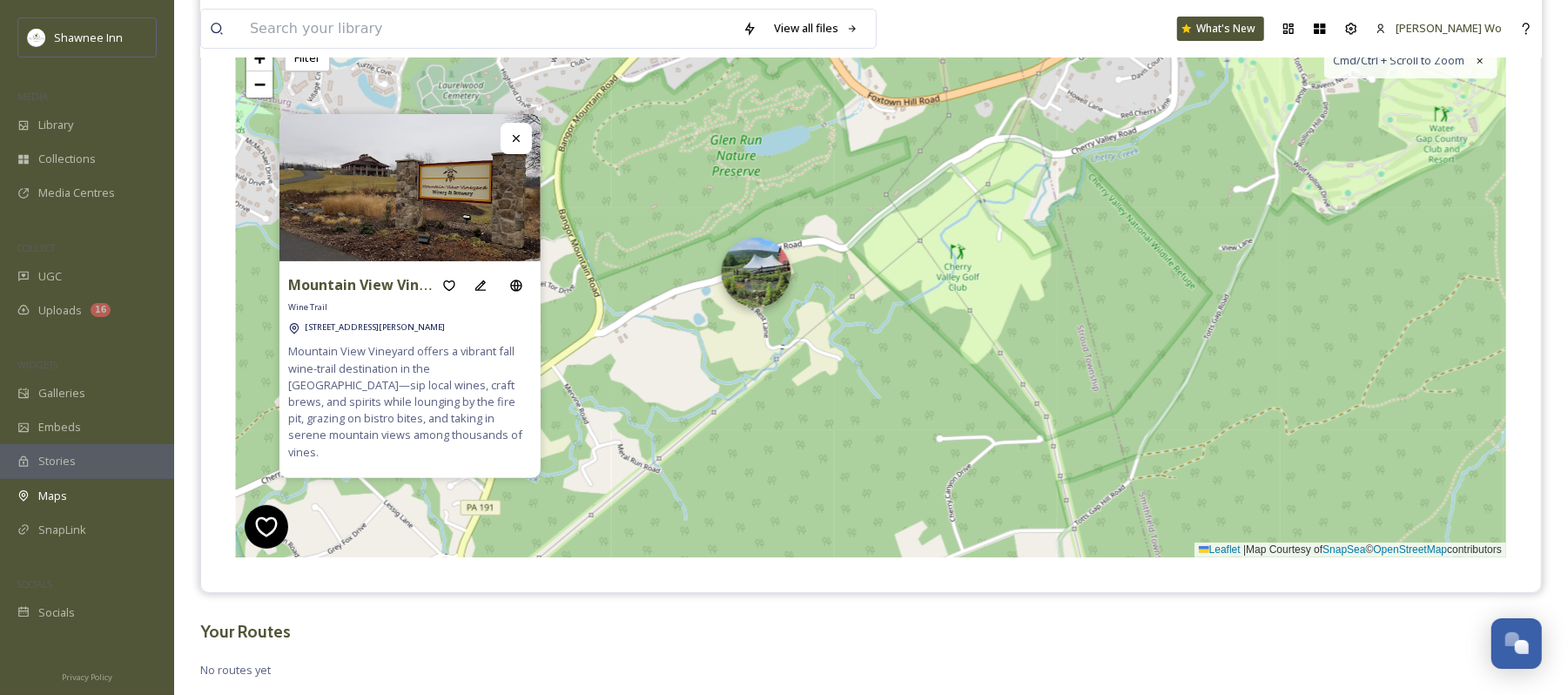
click at [759, 297] on img at bounding box center [756, 272] width 69 height 69
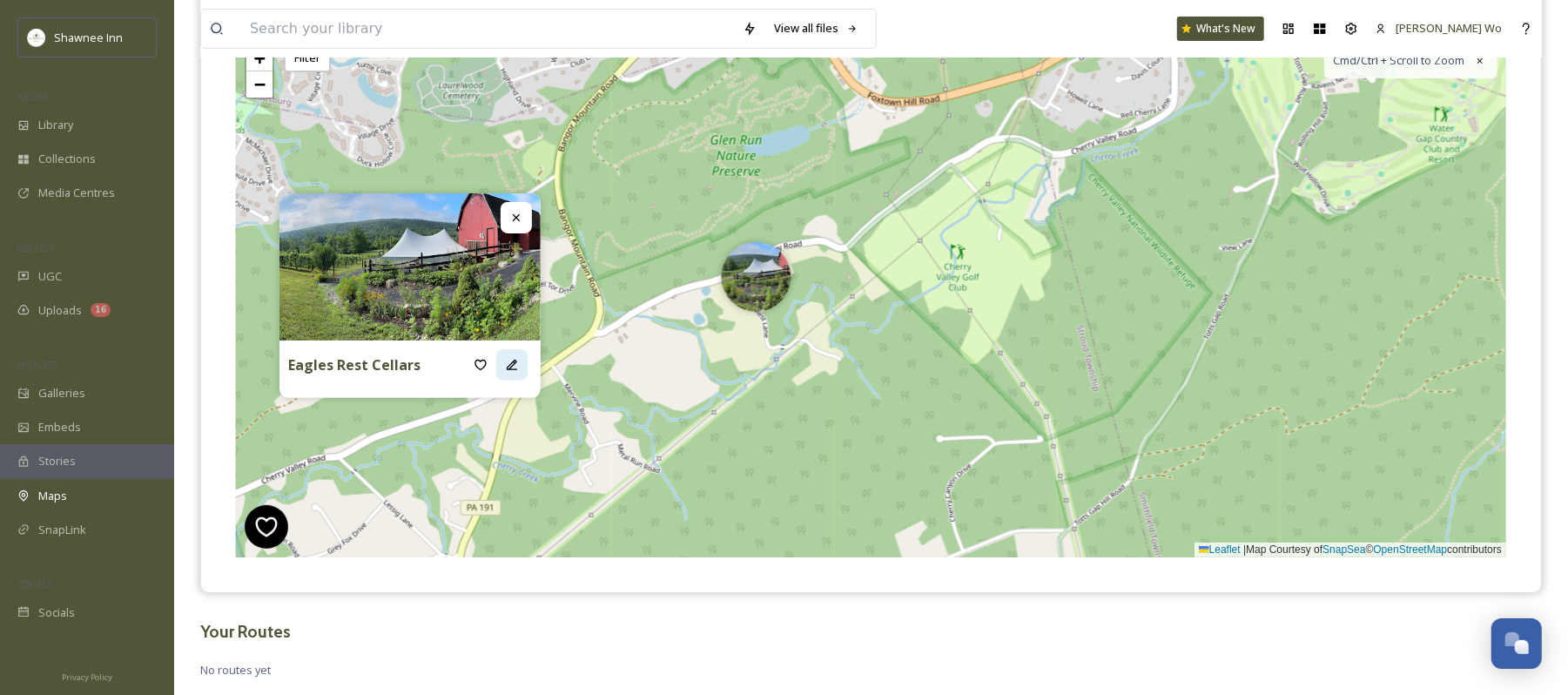
click at [514, 367] on icon at bounding box center [512, 365] width 14 height 14
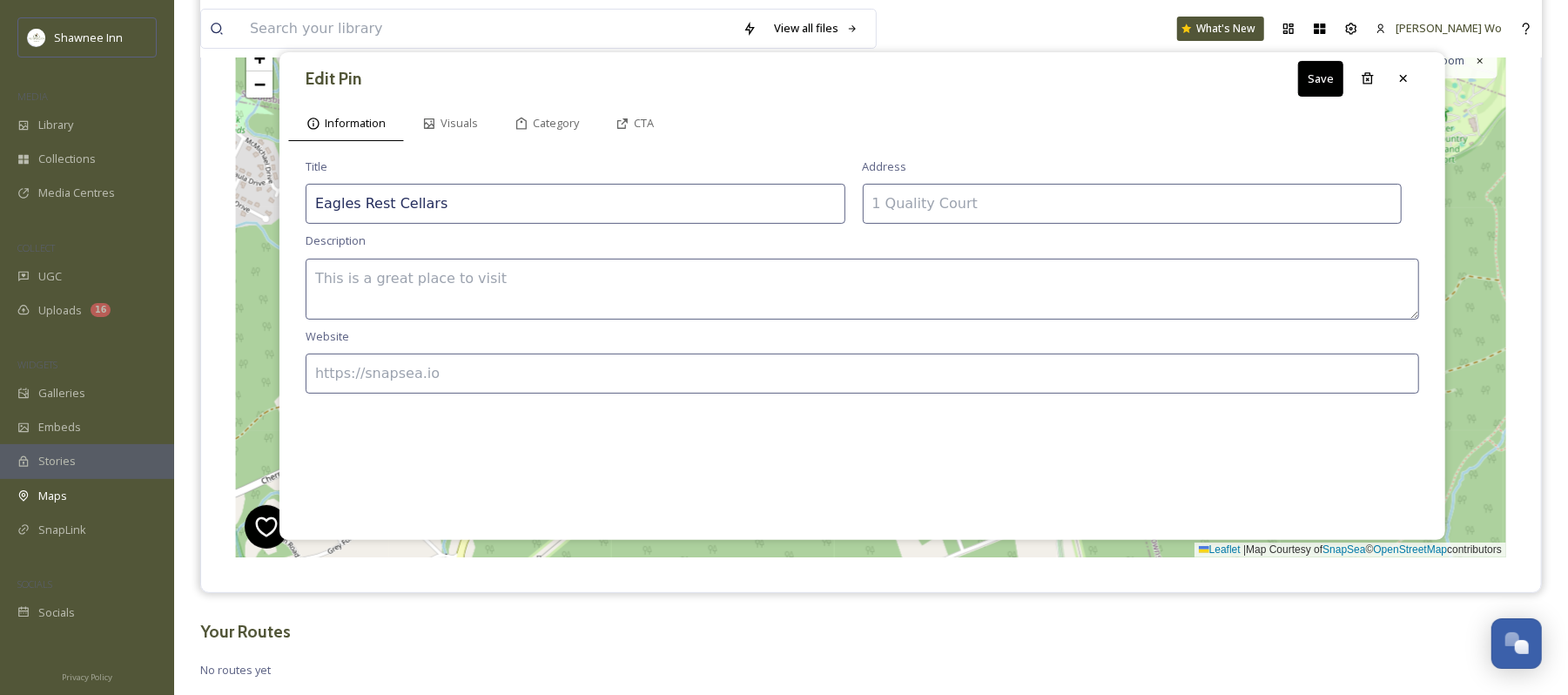
click at [980, 203] on input at bounding box center [1133, 204] width 540 height 41
paste input "107 Eagles Rst Ln, Stroudsburg, PA 18360"
type input "107 Eagles Rst Ln, Stroudsburg, PA 18360"
click at [670, 381] on input at bounding box center [862, 374] width 1114 height 41
paste input "https://www.eaglesrestcellars.com/"
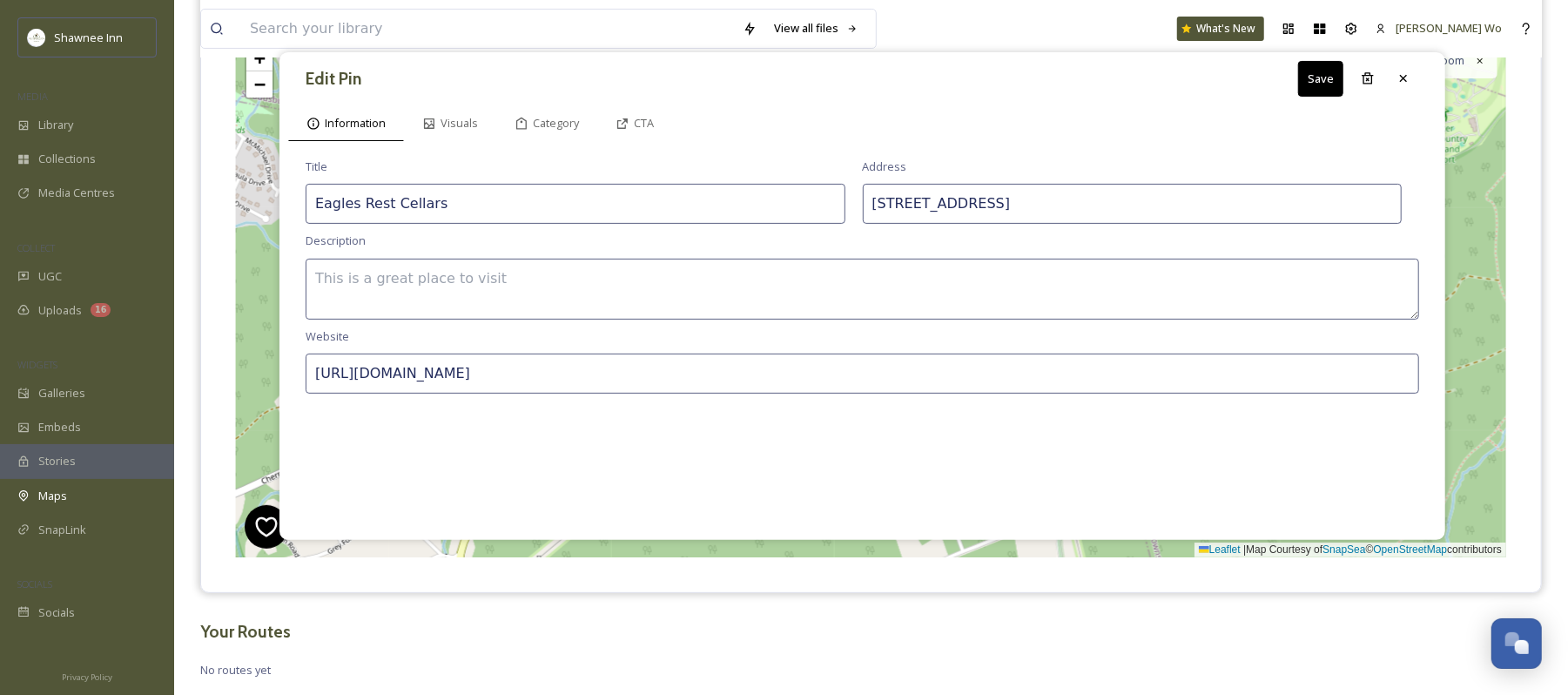
type input "https://www.eaglesrestcellars.com/"
click at [572, 275] on textarea at bounding box center [862, 290] width 1114 height 61
paste textarea "Eagles Rest Cellars invites you to savor the autumn harvest on the Poconos wine…"
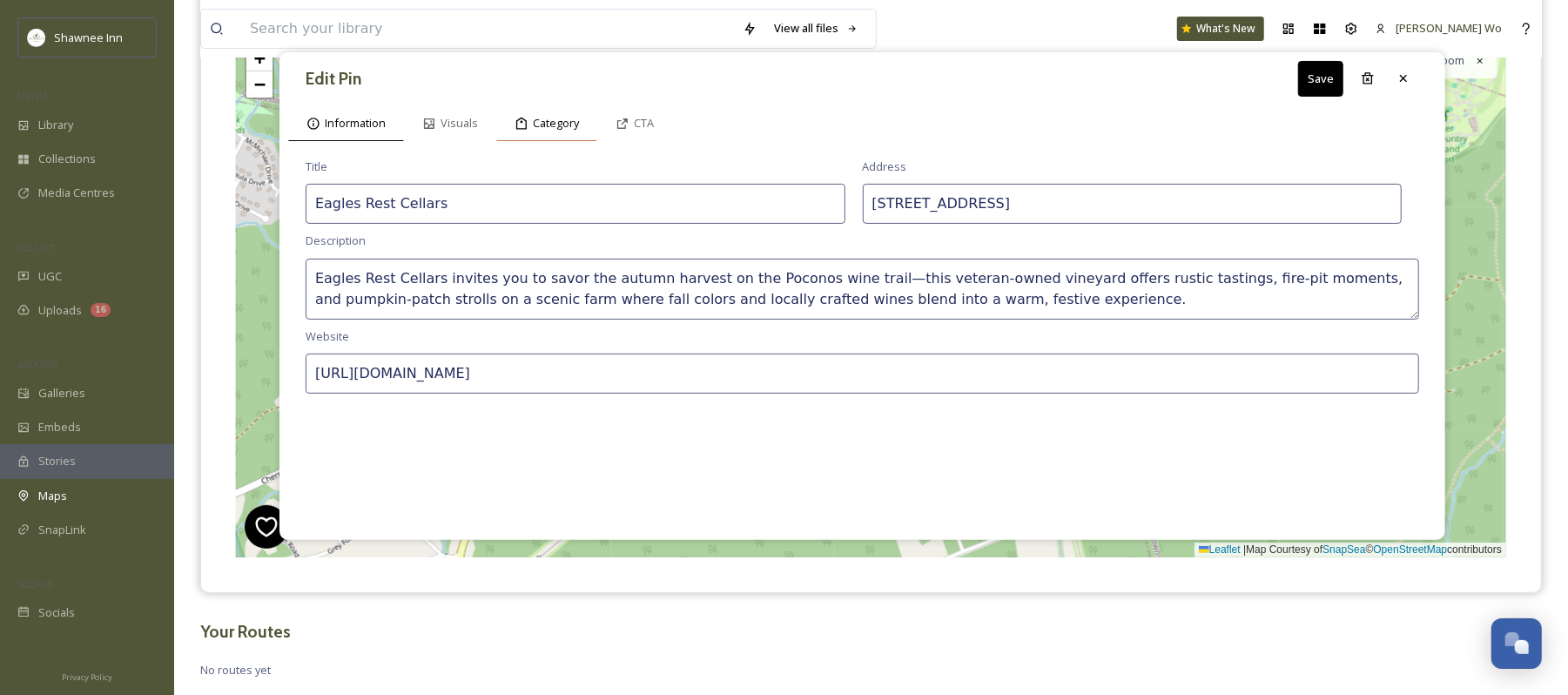
type textarea "Eagles Rest Cellars invites you to savor the autumn harvest on the Poconos wine…"
click at [555, 108] on div "Category" at bounding box center [547, 124] width 101 height 36
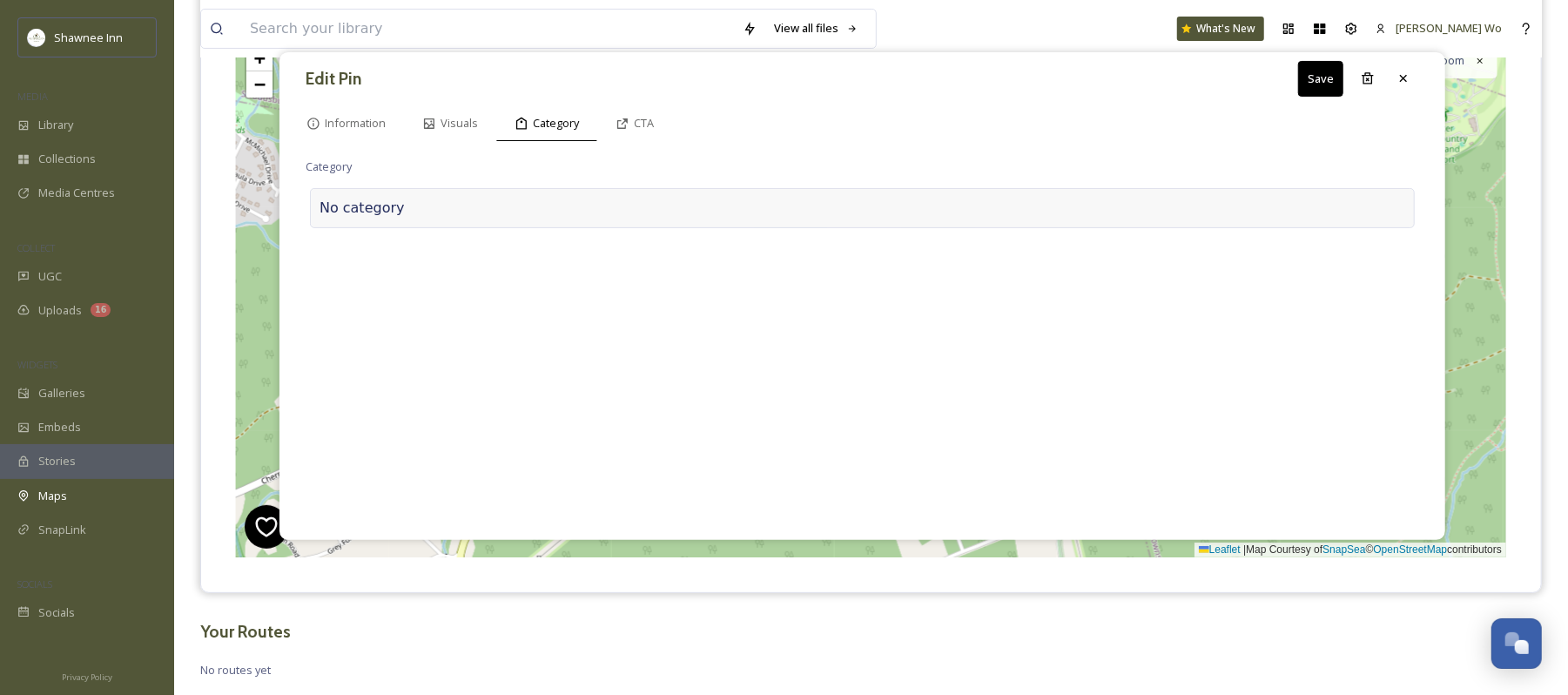
click at [493, 203] on div at bounding box center [906, 208] width 1001 height 21
click at [481, 194] on input at bounding box center [479, 204] width 348 height 41
click at [622, 213] on input at bounding box center [479, 204] width 348 height 41
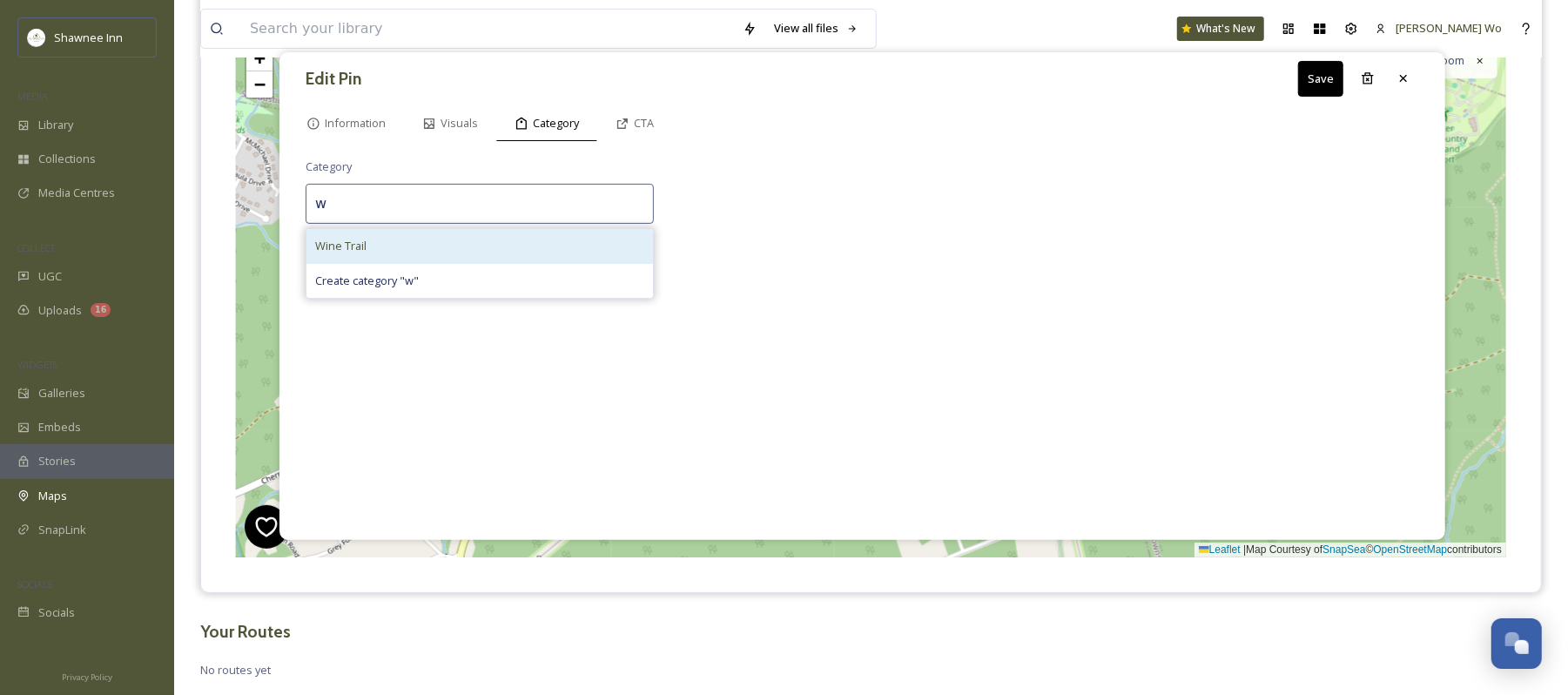
type input "w"
click at [596, 247] on div "Wine Trail" at bounding box center [479, 246] width 347 height 34
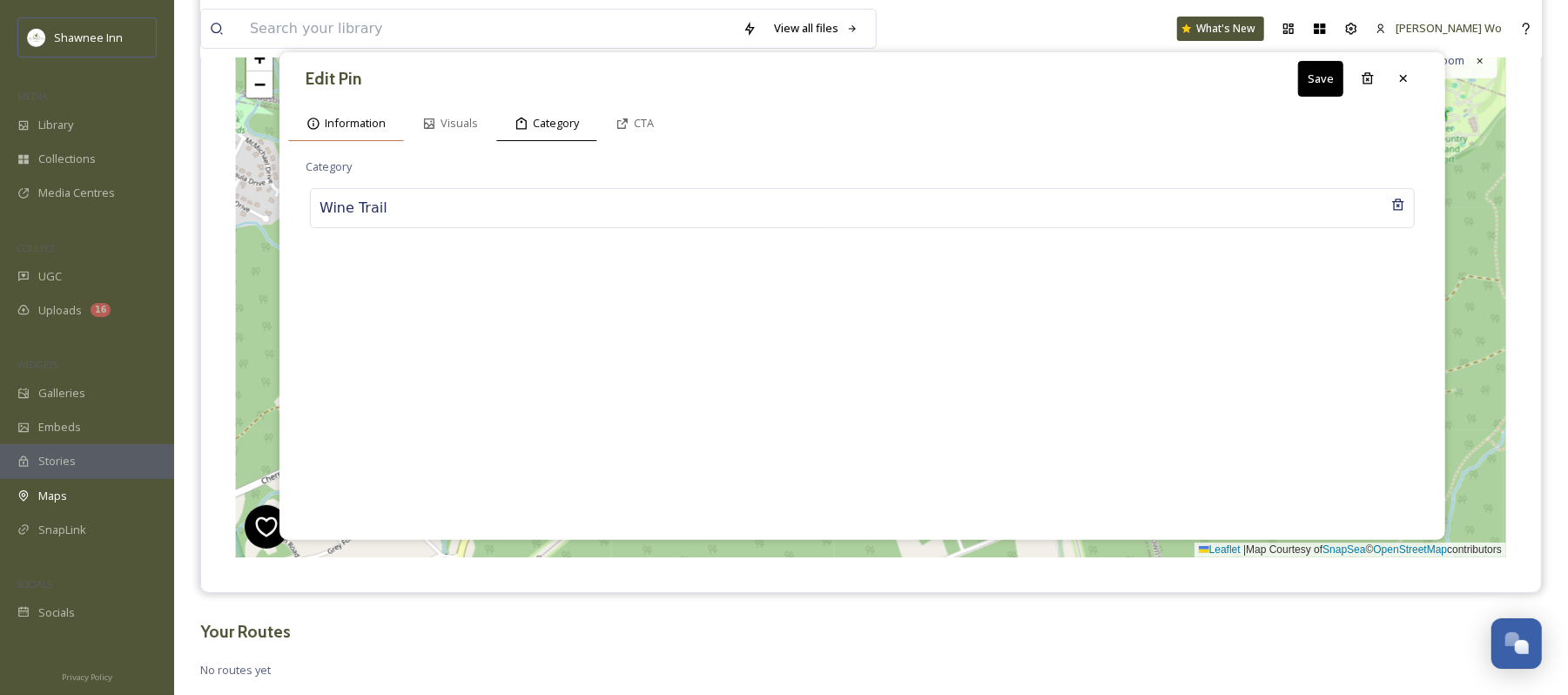
click at [375, 115] on div "Information" at bounding box center [346, 124] width 116 height 36
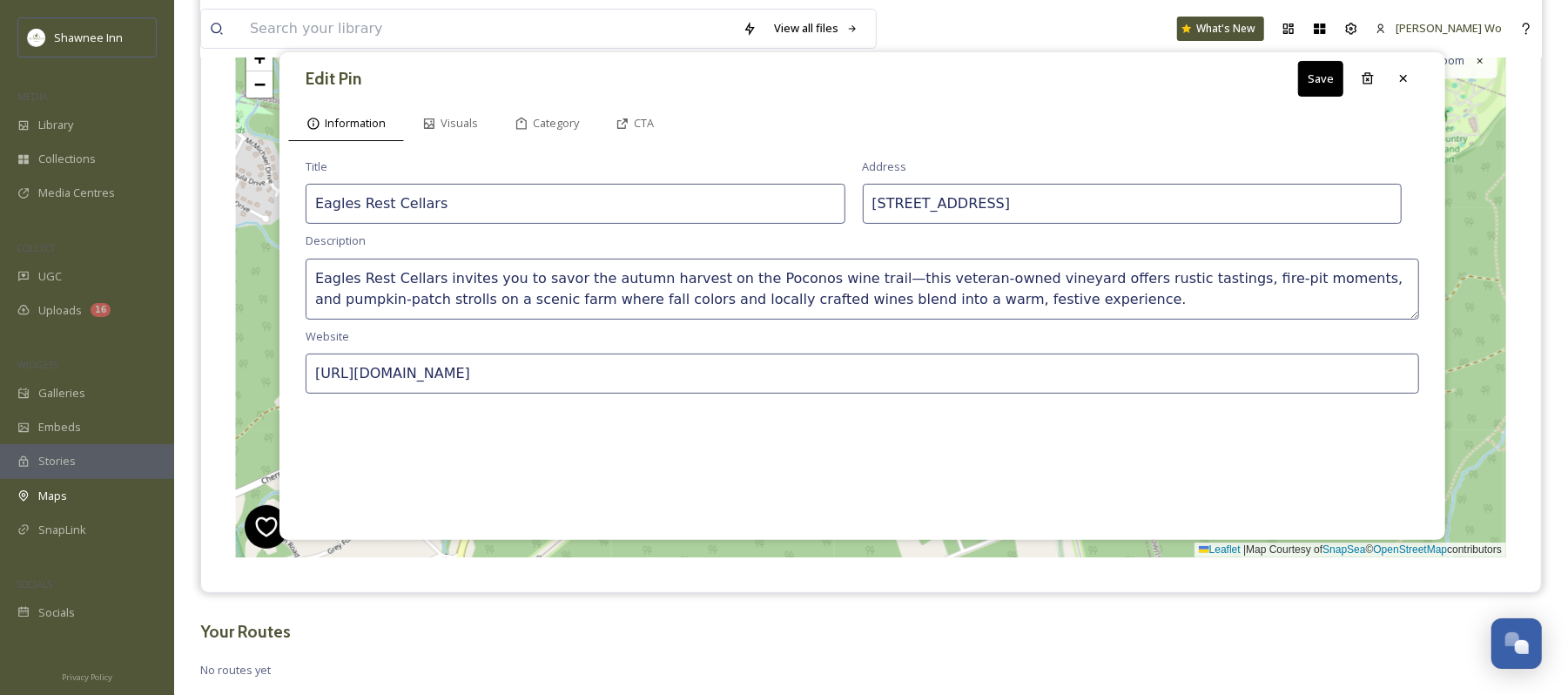
click at [1313, 82] on button "Save" at bounding box center [1321, 79] width 45 height 36
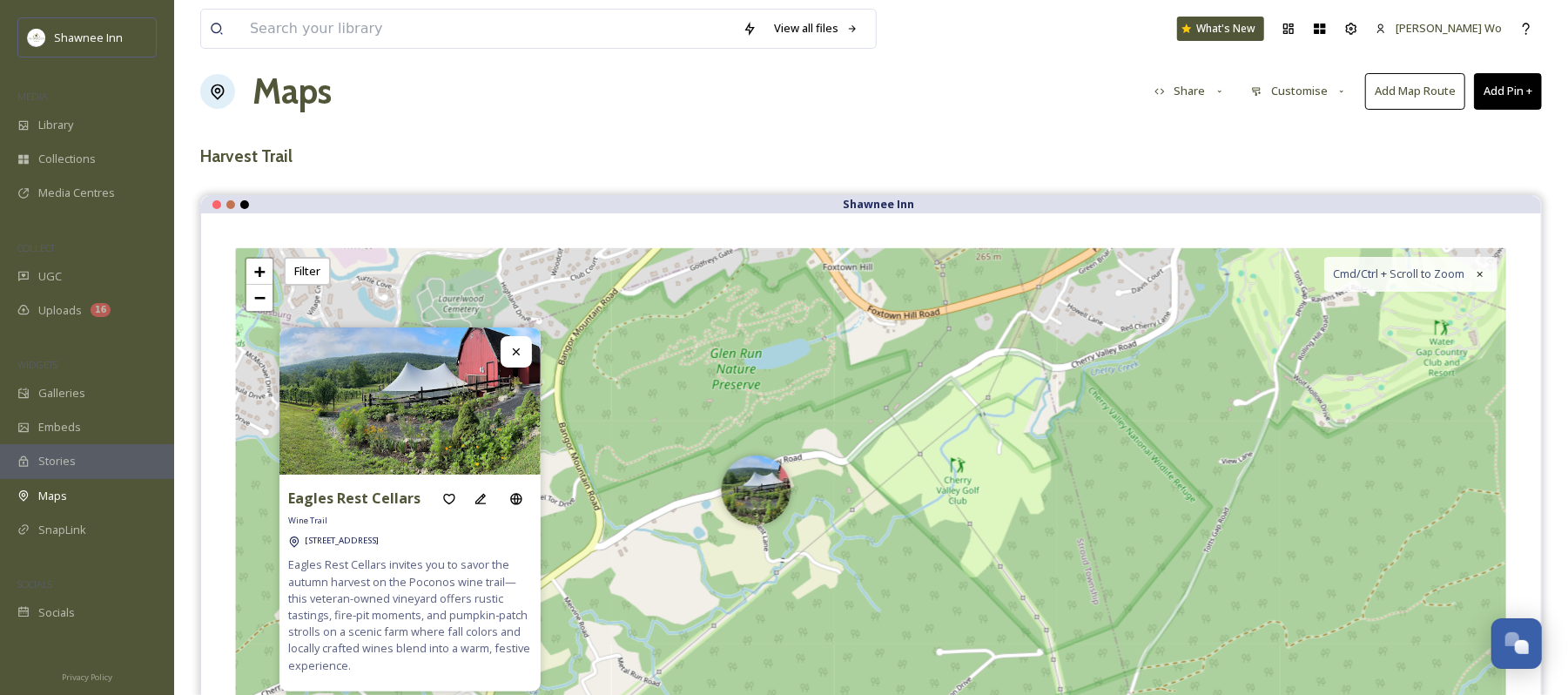
scroll to position [0, 0]
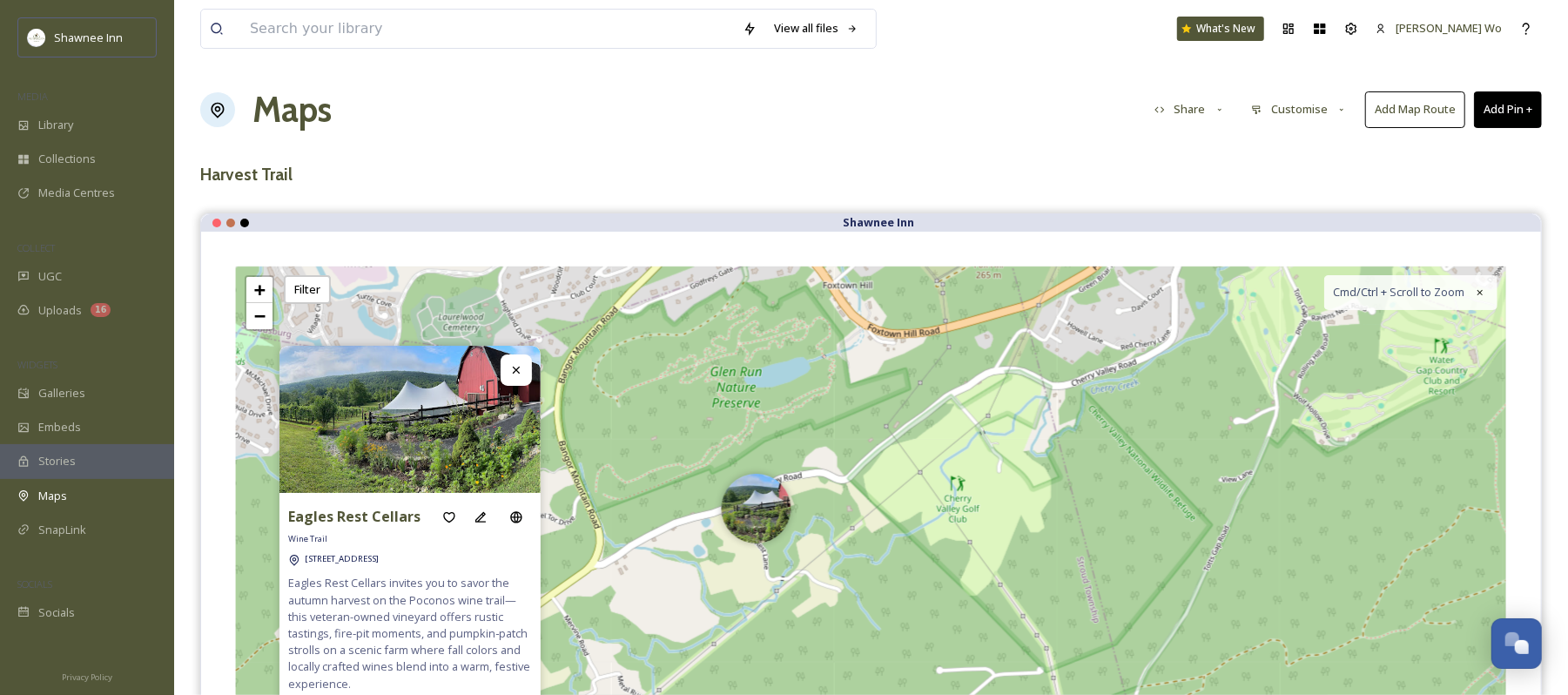
click at [1512, 113] on button "Add Pin +" at bounding box center [1508, 109] width 68 height 36
click at [1439, 151] on span "Add New Pin" at bounding box center [1459, 150] width 66 height 17
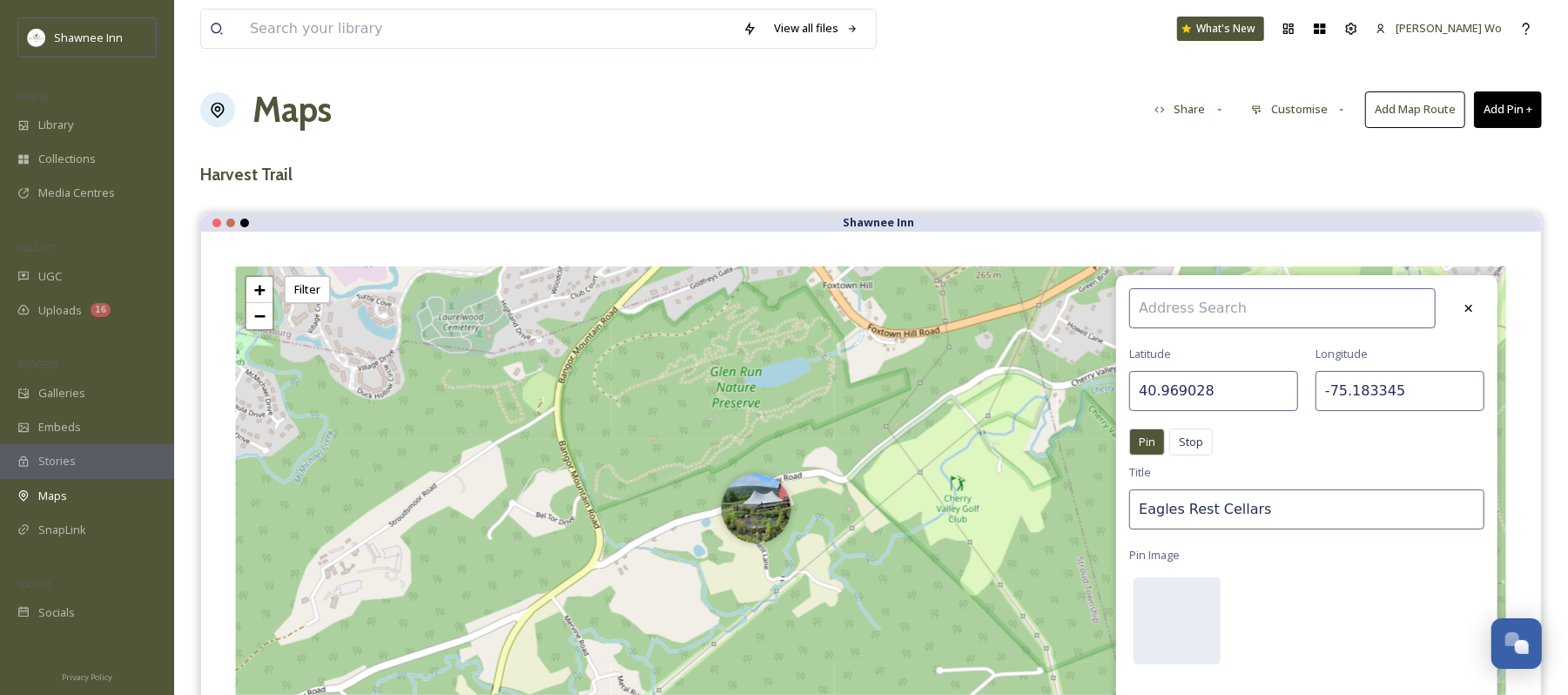
click at [1228, 401] on input "40.969028" at bounding box center [1214, 391] width 169 height 41
paste input "1.001566"
type input "41.001566"
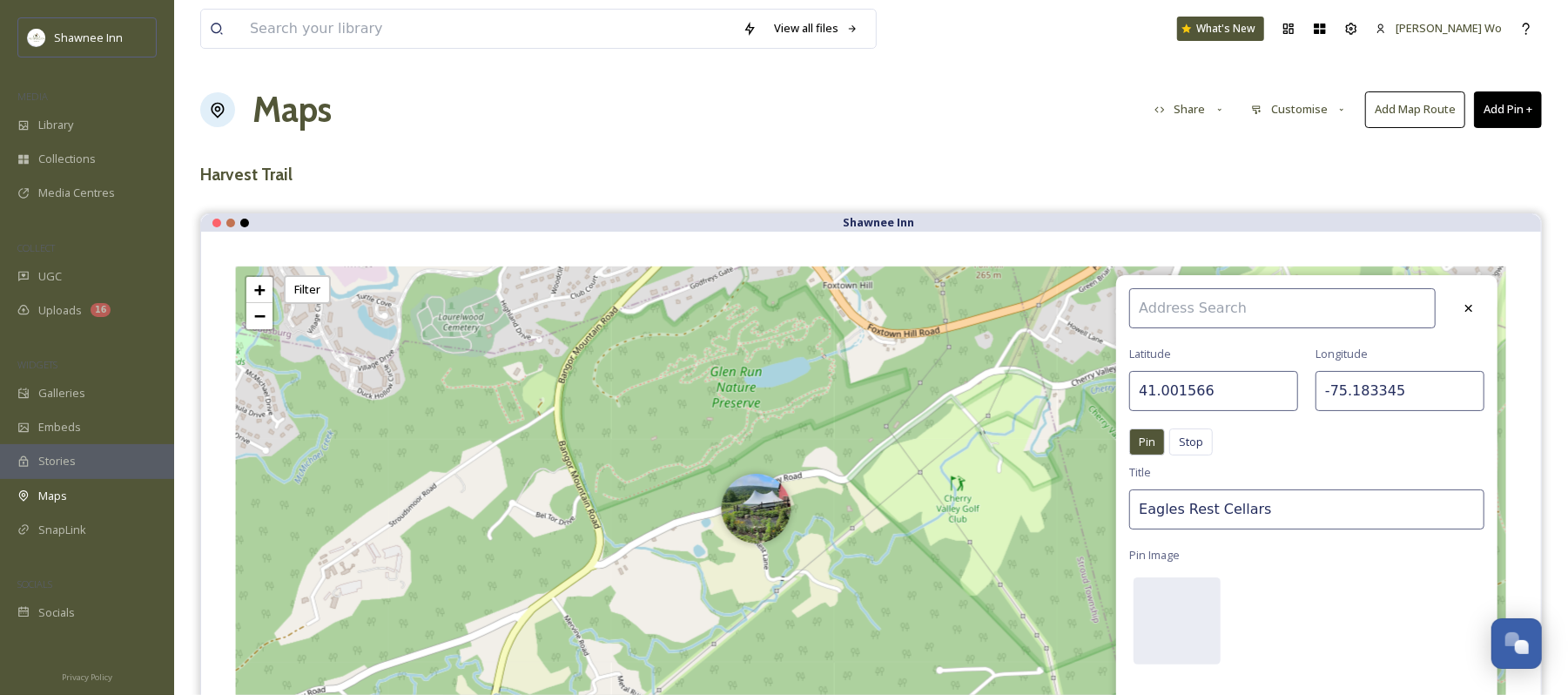
click at [1342, 385] on input "-75.183345" at bounding box center [1400, 391] width 169 height 41
paste input "221591"
type input "-75.221591"
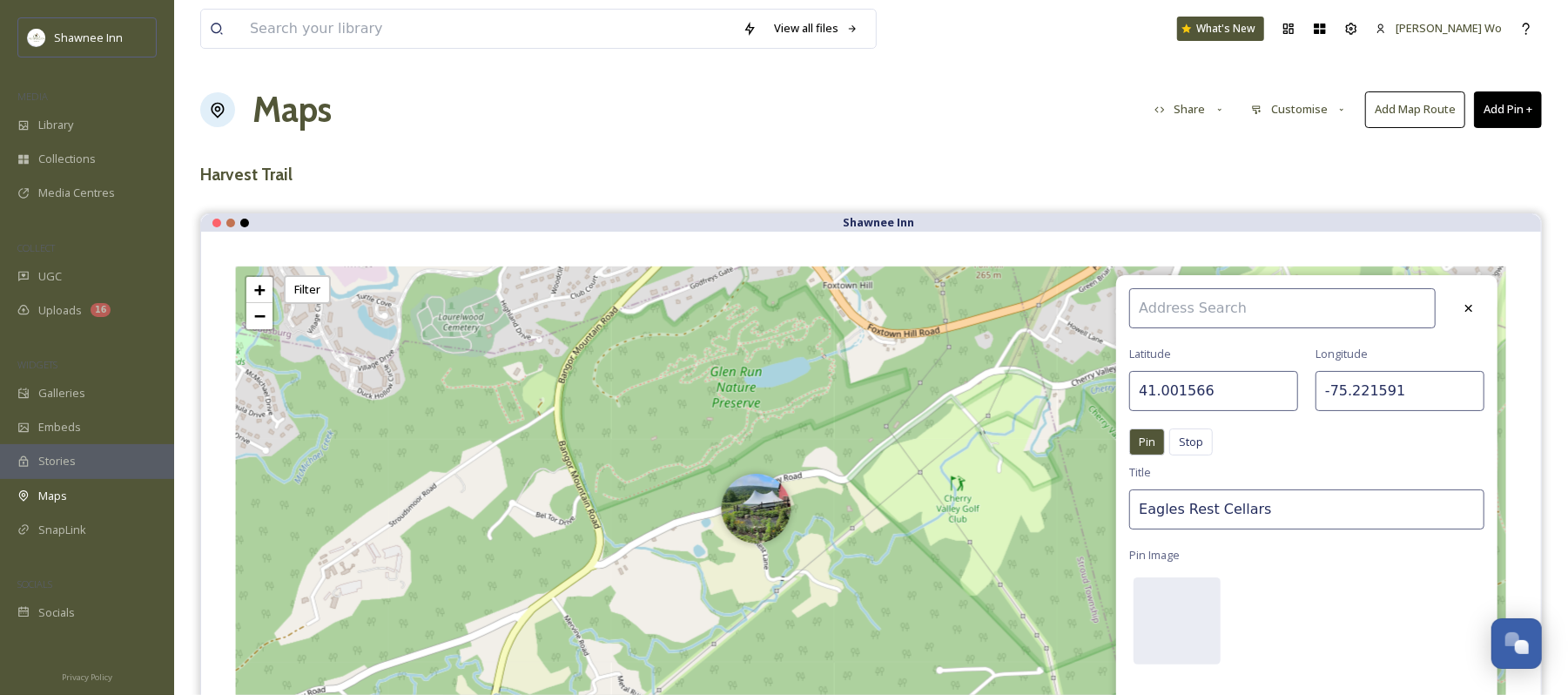
click at [1287, 502] on input "Eagles Rest Cellars" at bounding box center [1307, 509] width 355 height 41
type input "R"
type input "Renegade Winery"
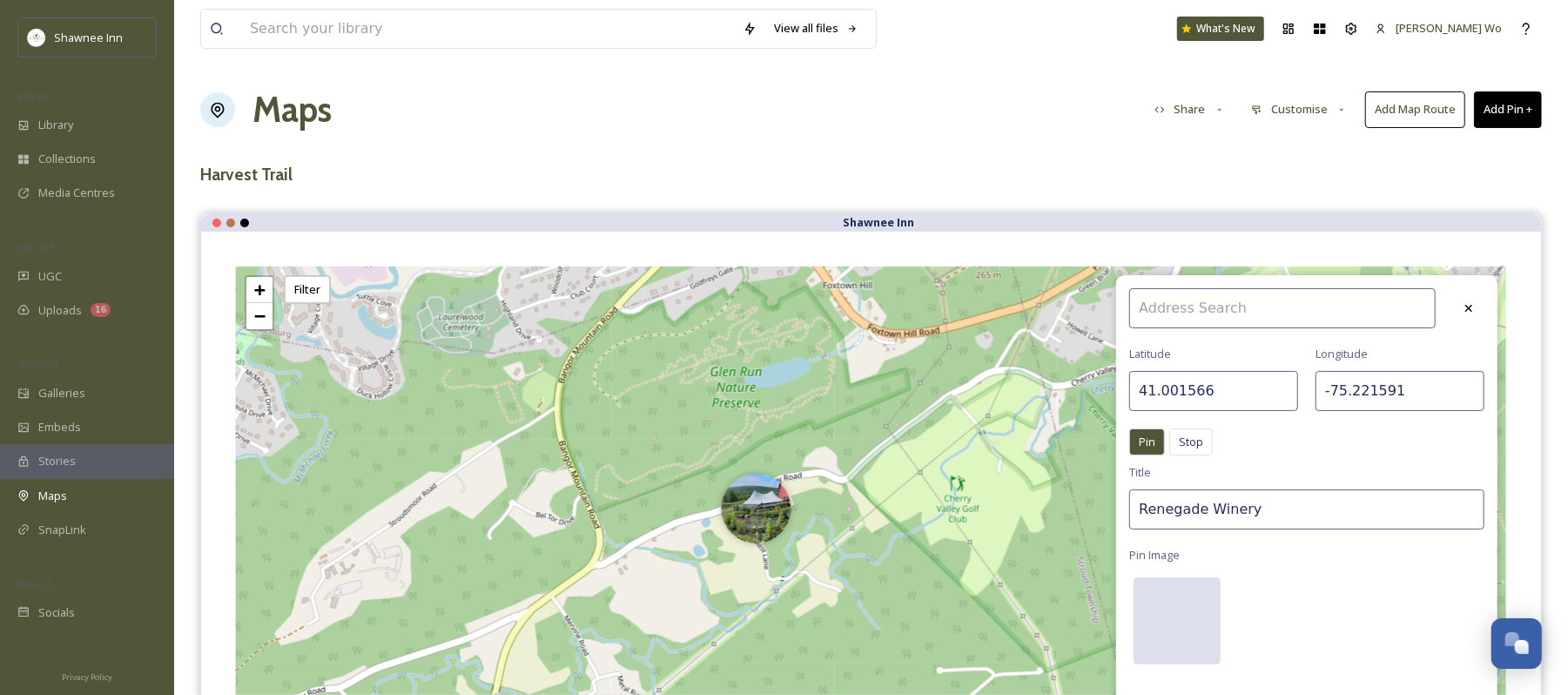
click at [1191, 611] on div at bounding box center [1177, 621] width 87 height 87
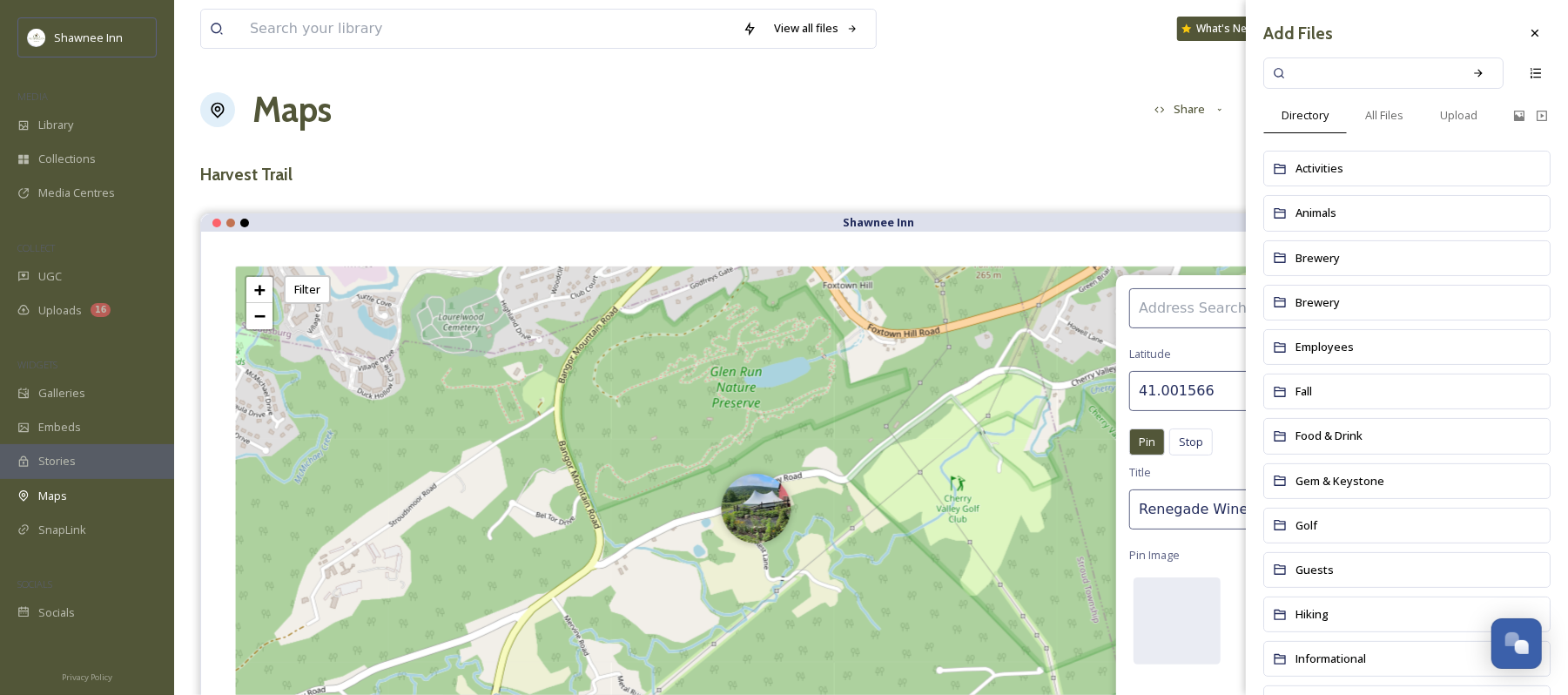
click at [1458, 94] on div "Add Files Directory All Files Upload Activities Animals Brewery Brewery Employe…" at bounding box center [1408, 707] width 322 height 1415
click at [1459, 114] on span "Upload" at bounding box center [1459, 115] width 38 height 17
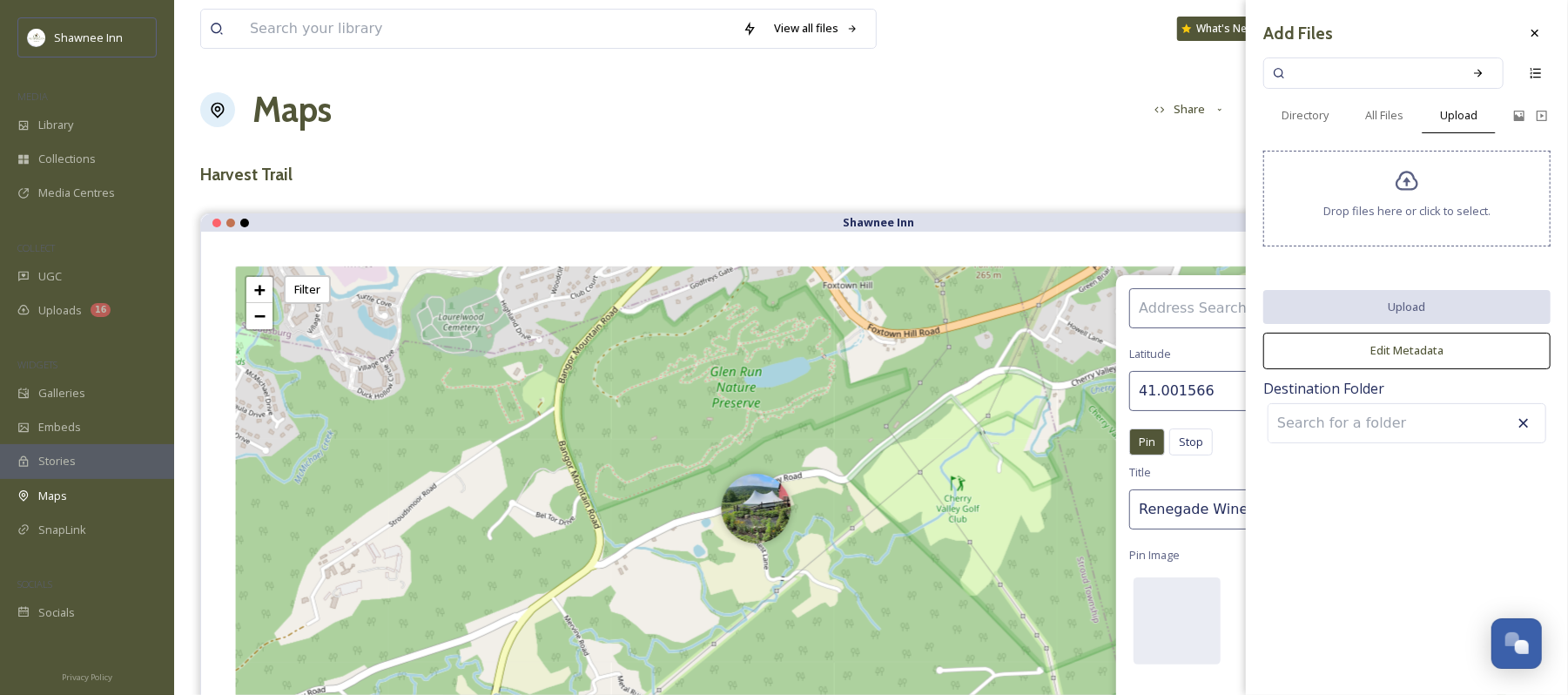
click at [1390, 188] on div "Drop files here or click to select." at bounding box center [1407, 198] width 288 height 96
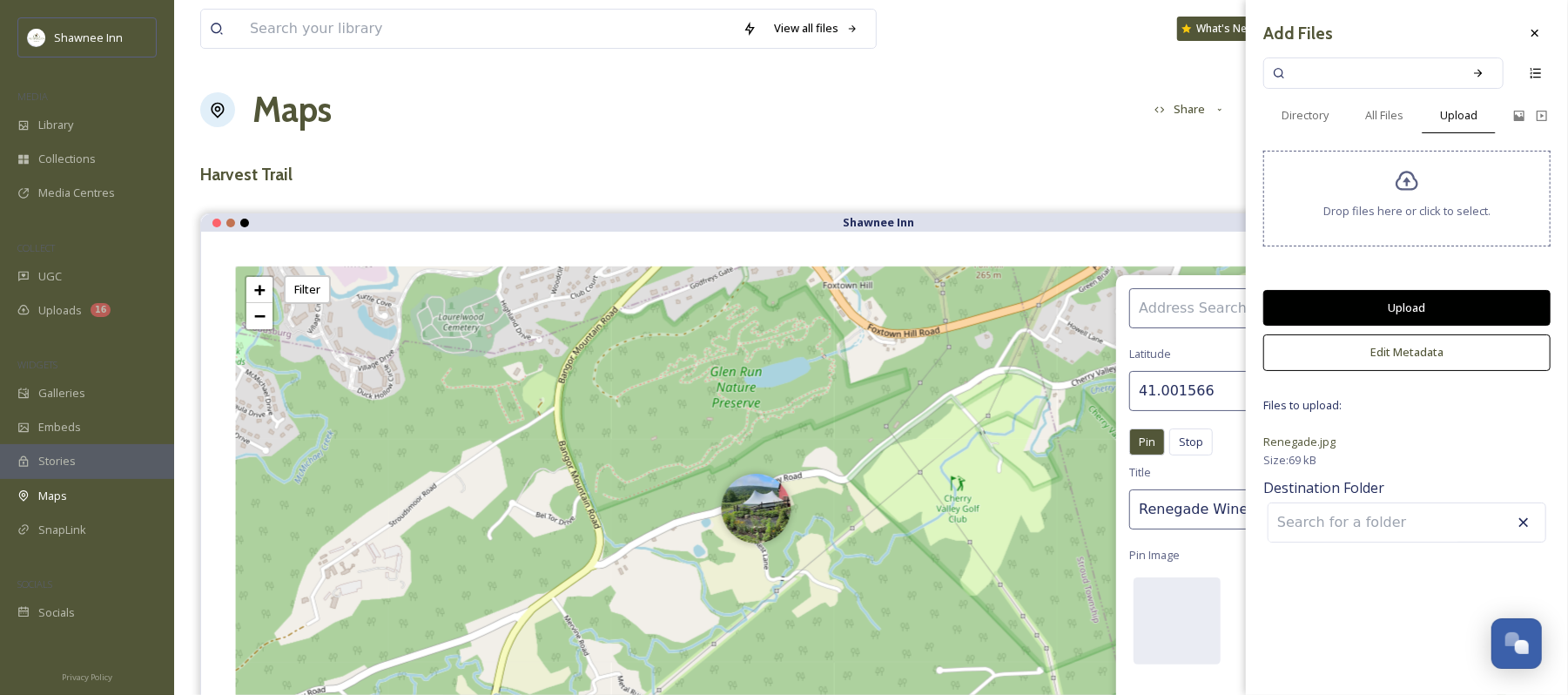
click at [1419, 310] on button "Upload" at bounding box center [1407, 307] width 288 height 36
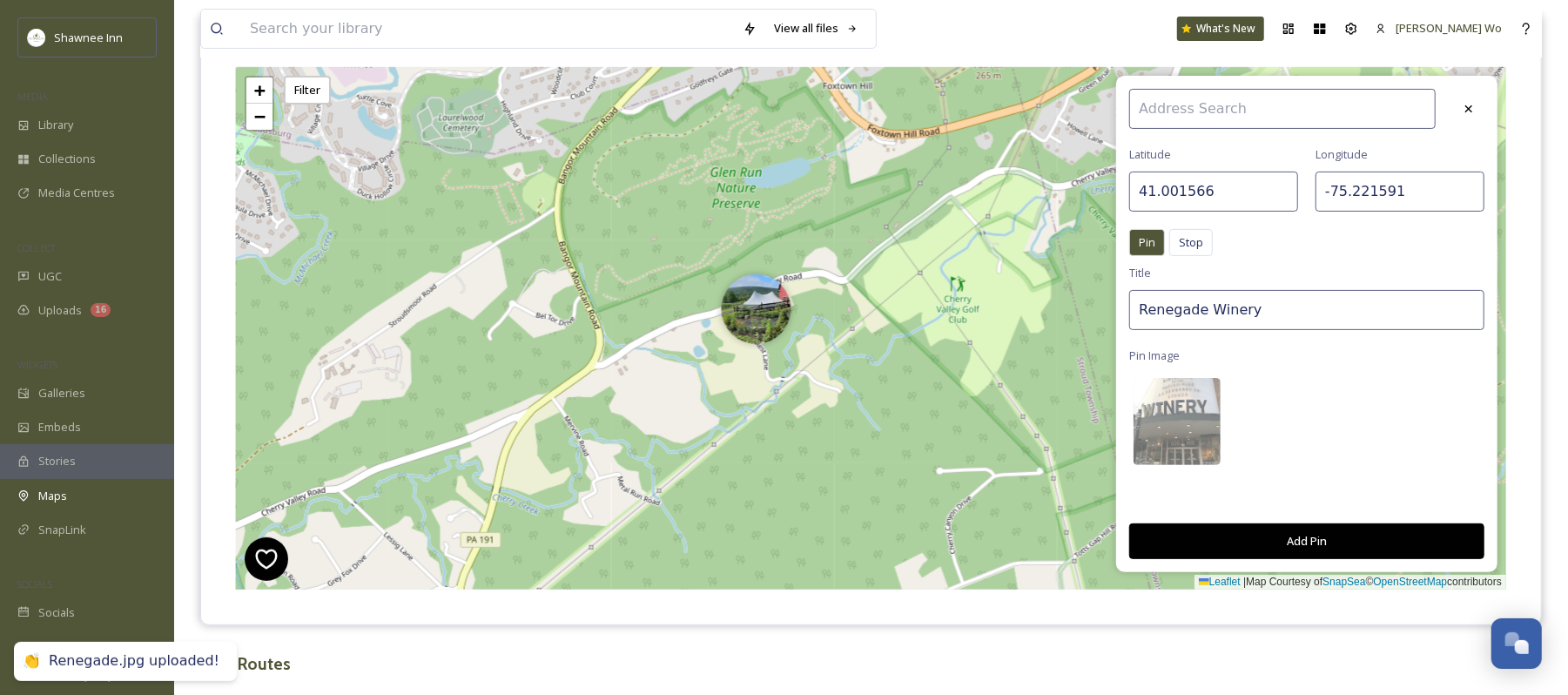
scroll to position [231, 0]
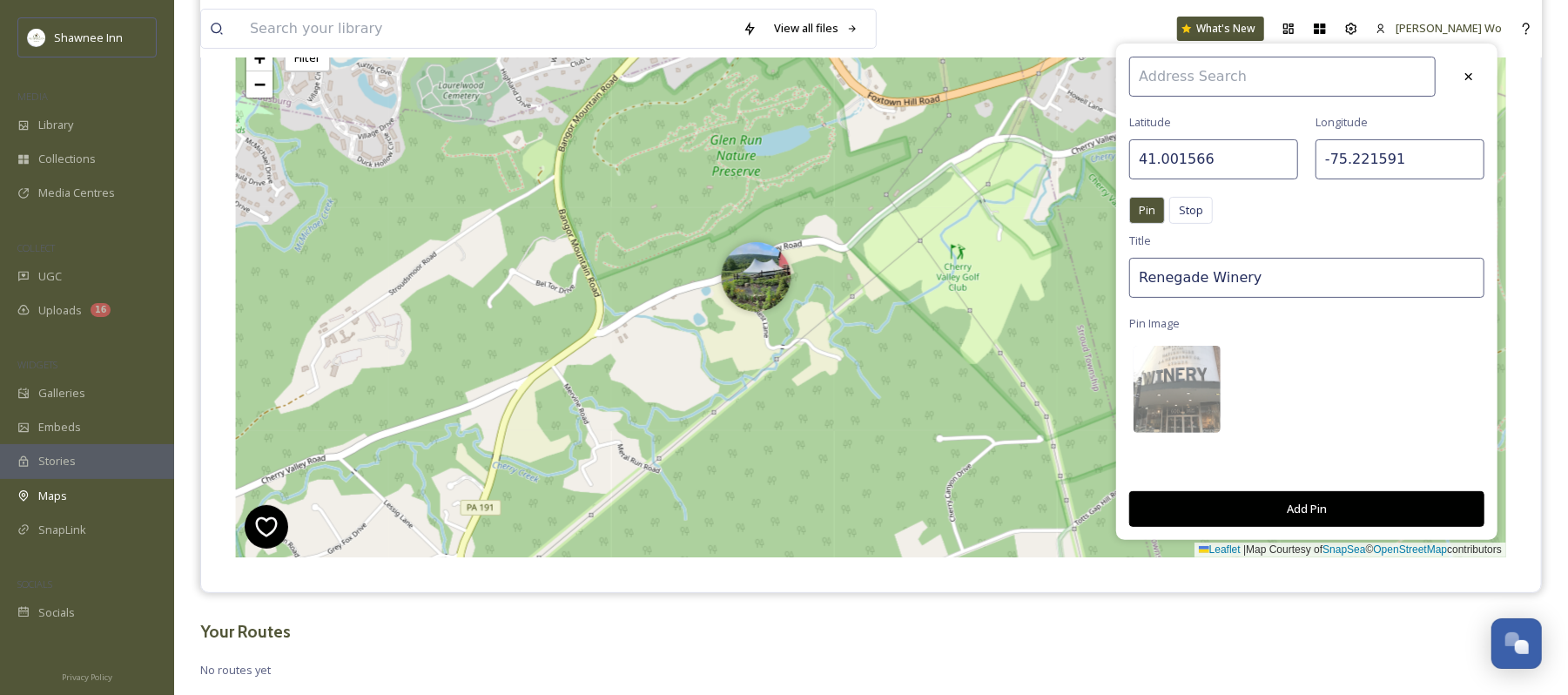
click at [1343, 507] on button "Add Pin" at bounding box center [1307, 509] width 355 height 36
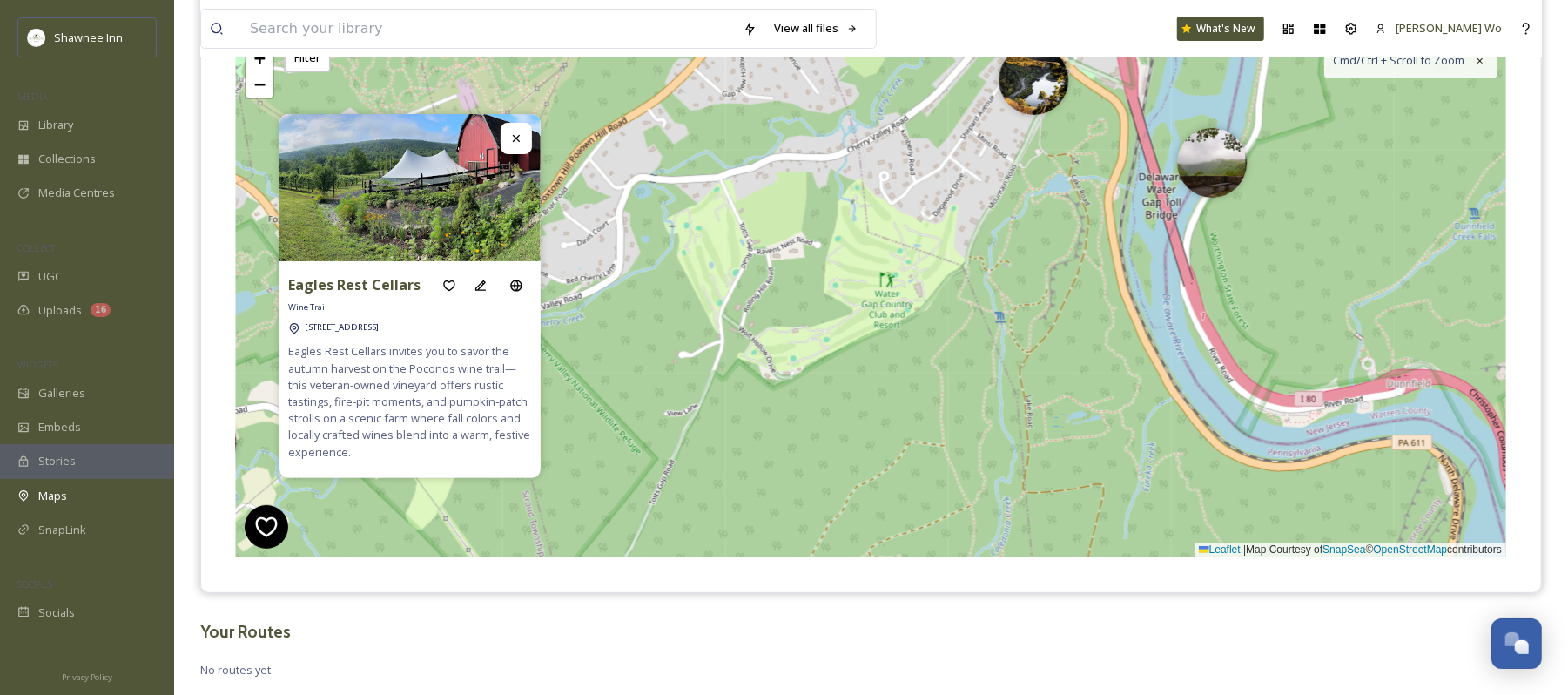
drag, startPoint x: 1249, startPoint y: 361, endPoint x: 686, endPoint y: 534, distance: 589.0
click at [686, 534] on div "3 + − Leaflet | Map Courtesy of SnapSea © OpenStreetMap contributors Cmd/Ctrl +…" at bounding box center [871, 296] width 1270 height 523
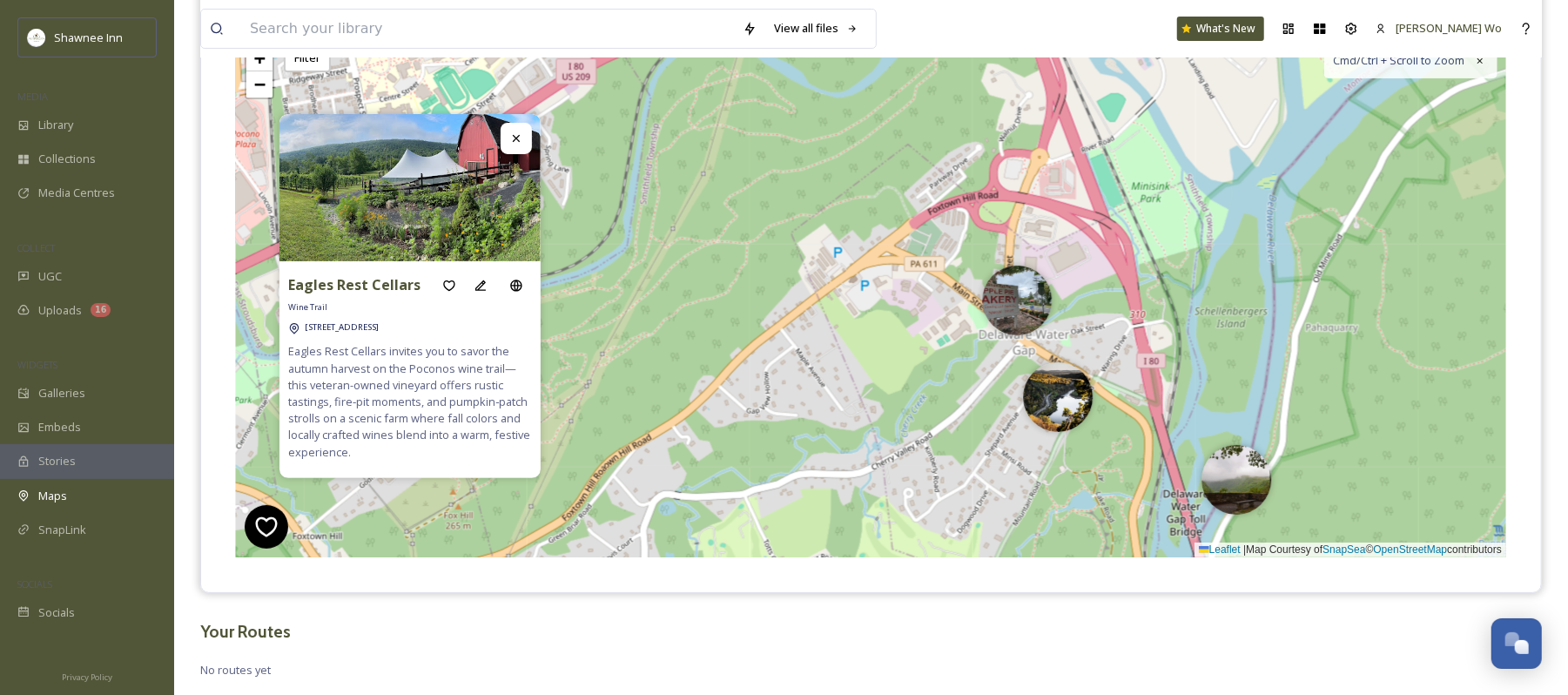
drag, startPoint x: 973, startPoint y: 155, endPoint x: 1005, endPoint y: 465, distance: 311.6
click at [1005, 465] on div "3 + − Leaflet | Map Courtesy of SnapSea © OpenStreetMap contributors Cmd/Ctrl +…" at bounding box center [871, 296] width 1270 height 523
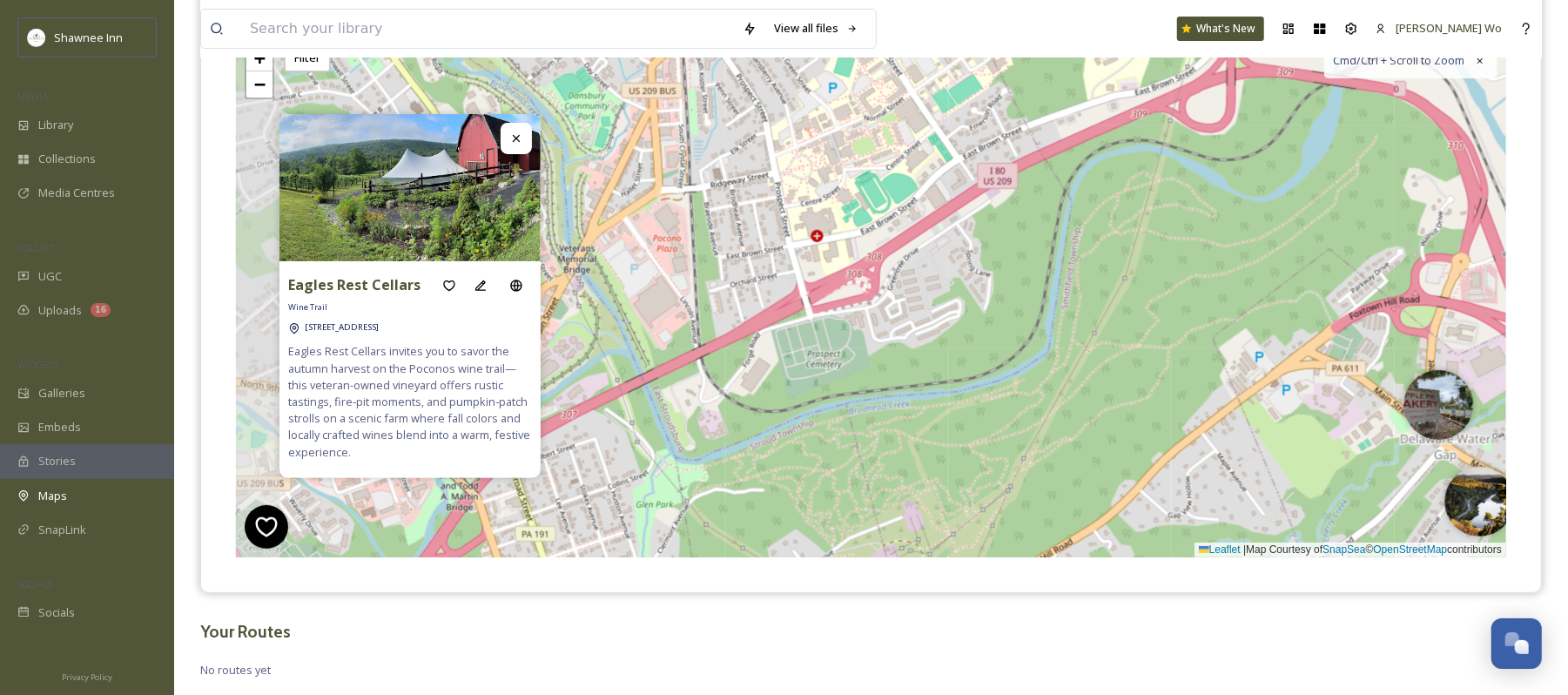
drag, startPoint x: 819, startPoint y: 310, endPoint x: 1240, endPoint y: 414, distance: 433.7
click at [1240, 414] on div "3 6 + − Leaflet | Map Courtesy of SnapSea © OpenStreetMap contributors Cmd/Ctrl…" at bounding box center [871, 296] width 1270 height 523
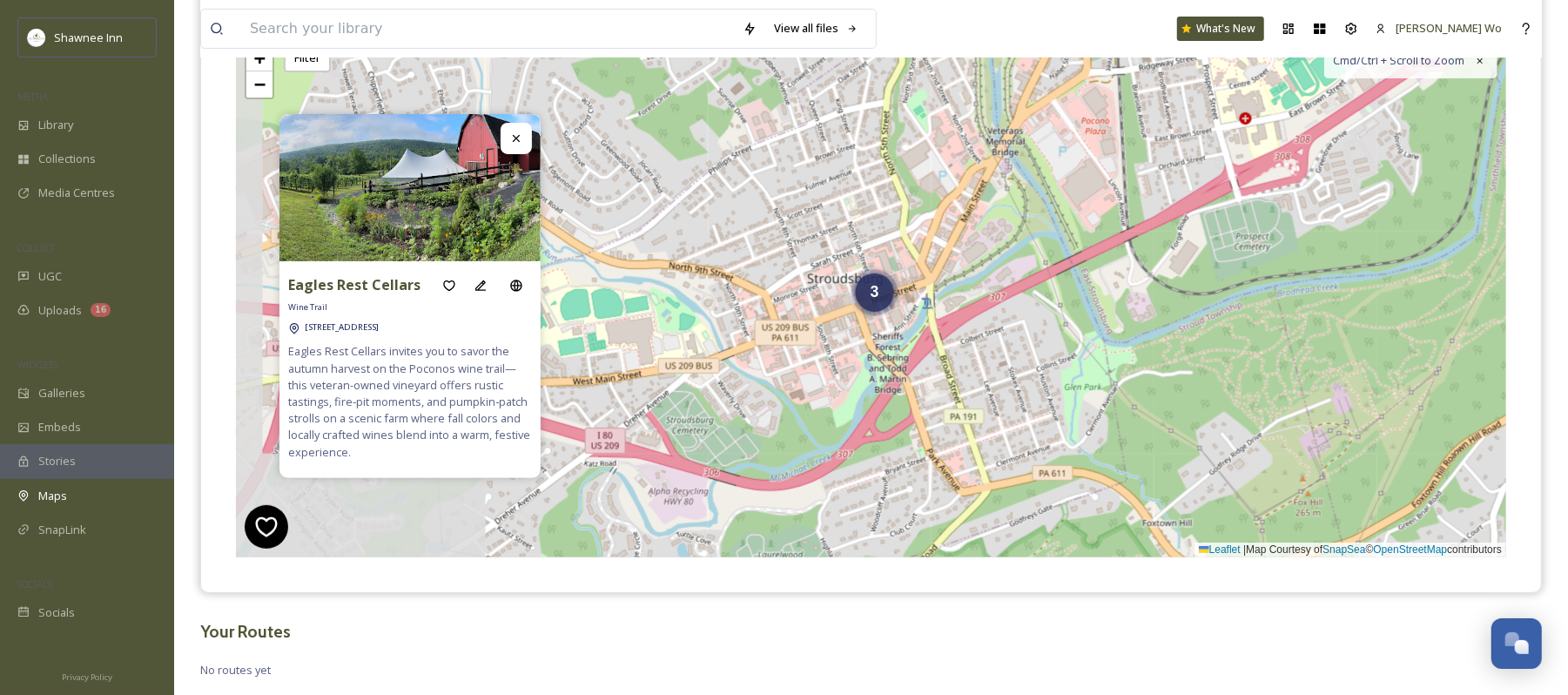
drag, startPoint x: 977, startPoint y: 256, endPoint x: 1399, endPoint y: 130, distance: 440.4
click at [1399, 130] on div "3 6 + − Leaflet | Map Courtesy of SnapSea © OpenStreetMap contributors Cmd/Ctrl…" at bounding box center [871, 296] width 1270 height 523
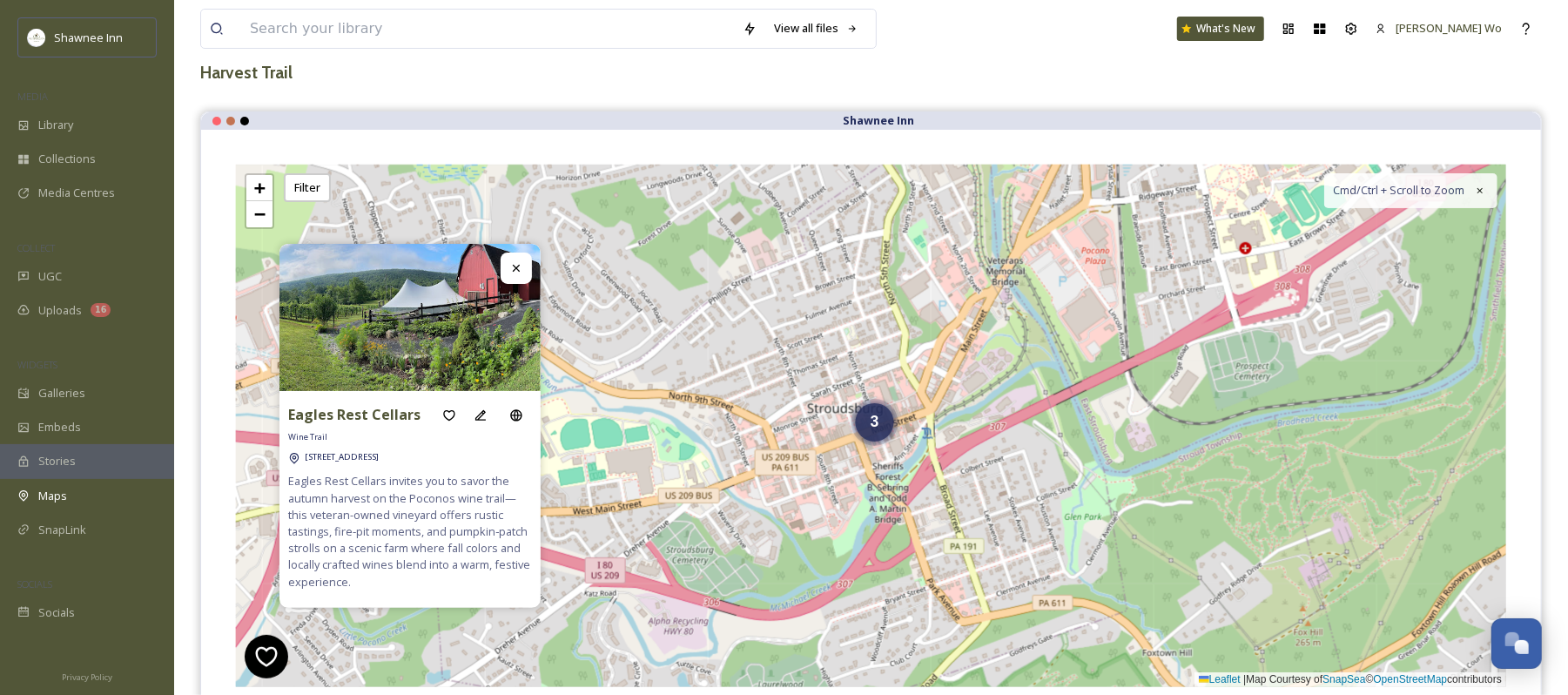
scroll to position [268, 0]
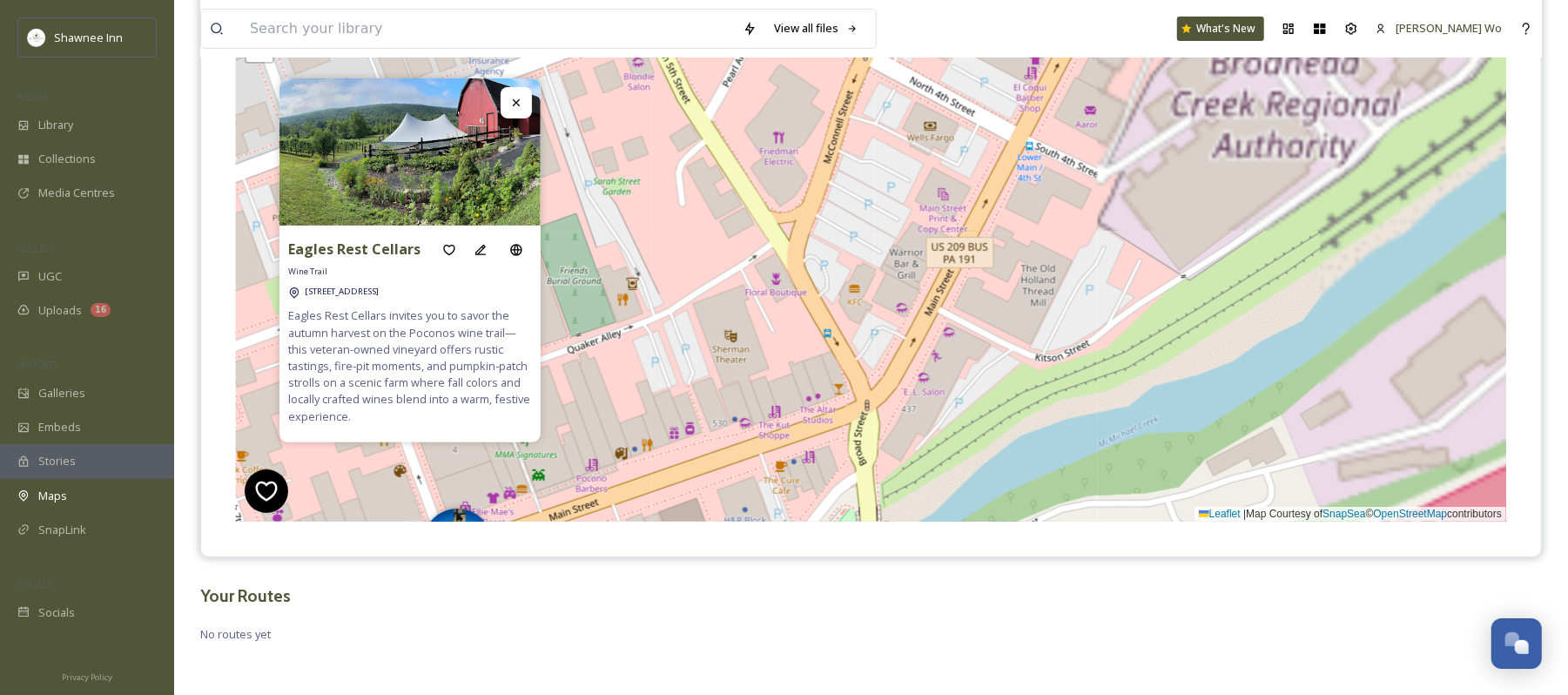
drag, startPoint x: 906, startPoint y: 293, endPoint x: 667, endPoint y: 465, distance: 294.5
click at [667, 465] on div "+ − Leaflet | Map Courtesy of SnapSea © OpenStreetMap contributors Cmd/Ctrl + S…" at bounding box center [871, 260] width 1270 height 523
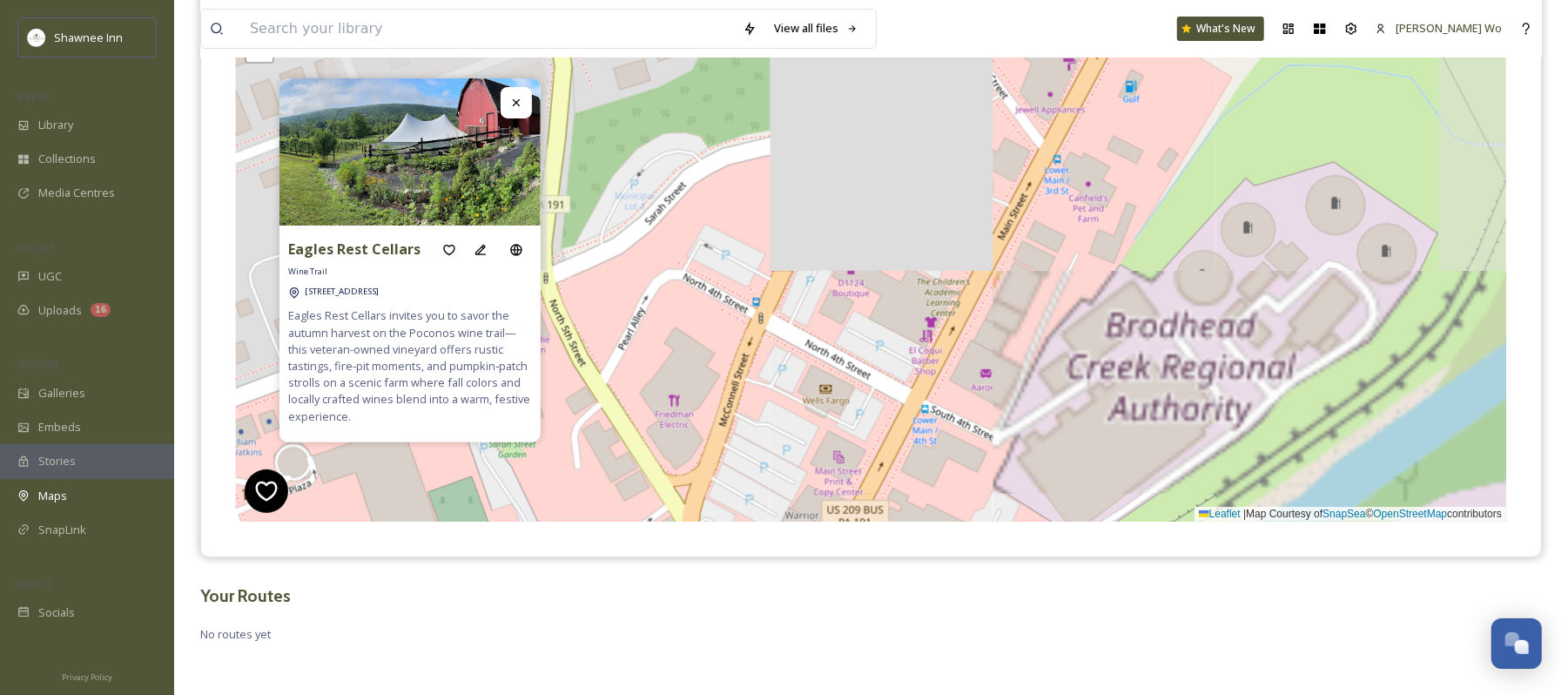
drag, startPoint x: 1026, startPoint y: 188, endPoint x: 921, endPoint y: 451, distance: 283.2
click at [921, 451] on div "+ − Leaflet | Map Courtesy of SnapSea © OpenStreetMap contributors Cmd/Ctrl + S…" at bounding box center [871, 260] width 1270 height 523
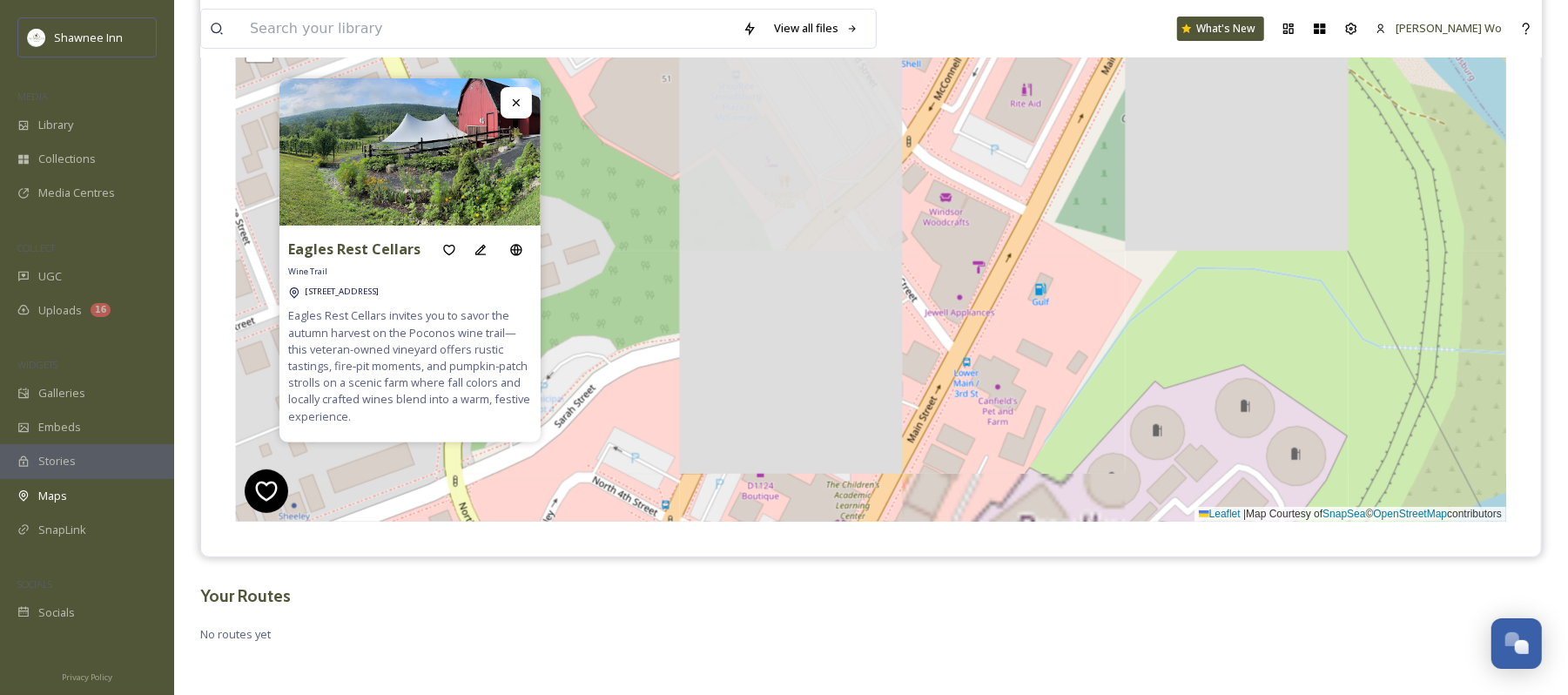
drag, startPoint x: 1137, startPoint y: 223, endPoint x: 1042, endPoint y: 391, distance: 193.0
click at [1045, 426] on div "+ − Leaflet | Map Courtesy of SnapSea © OpenStreetMap contributors Cmd/Ctrl + S…" at bounding box center [871, 260] width 1270 height 523
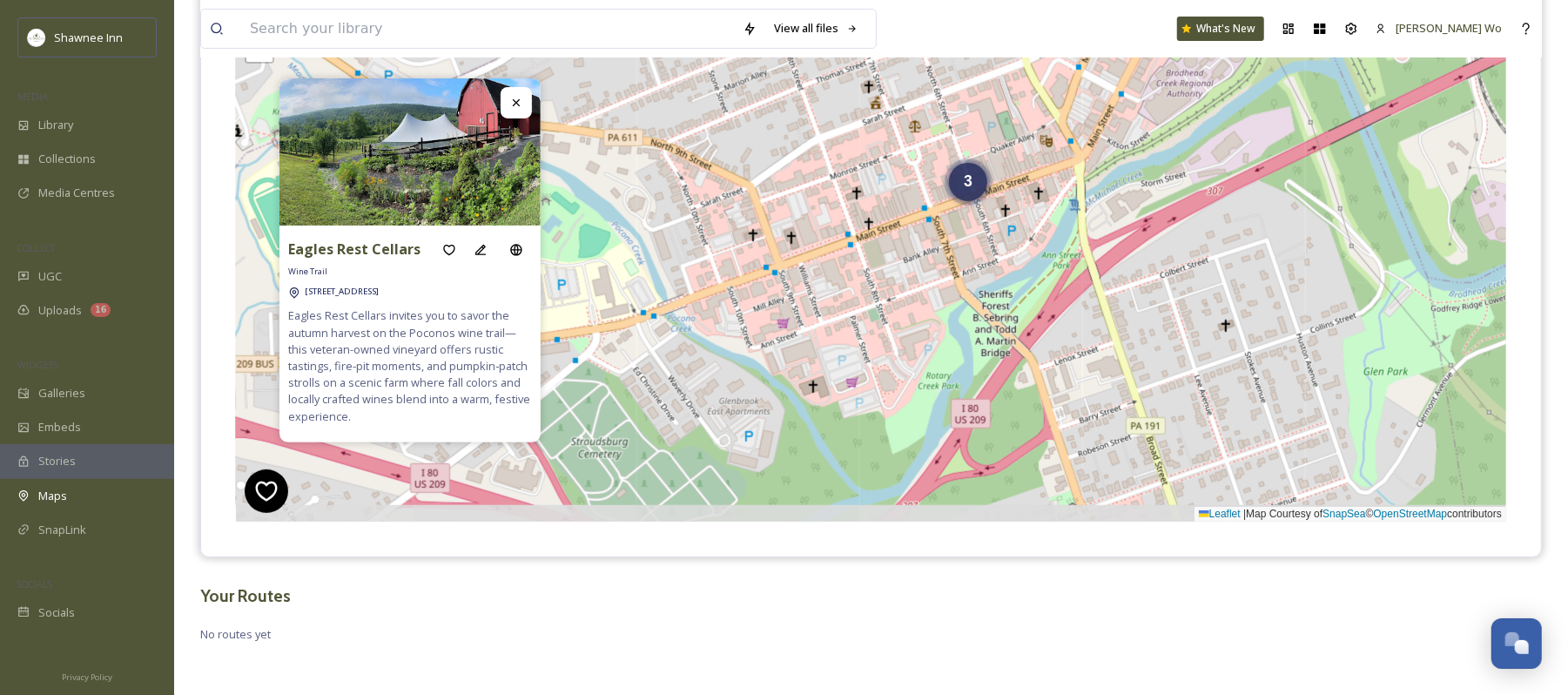
drag, startPoint x: 777, startPoint y: 435, endPoint x: 991, endPoint y: 99, distance: 398.4
click at [991, 99] on div "3 + − Leaflet | Map Courtesy of SnapSea © OpenStreetMap contributors Cmd/Ctrl +…" at bounding box center [871, 260] width 1270 height 523
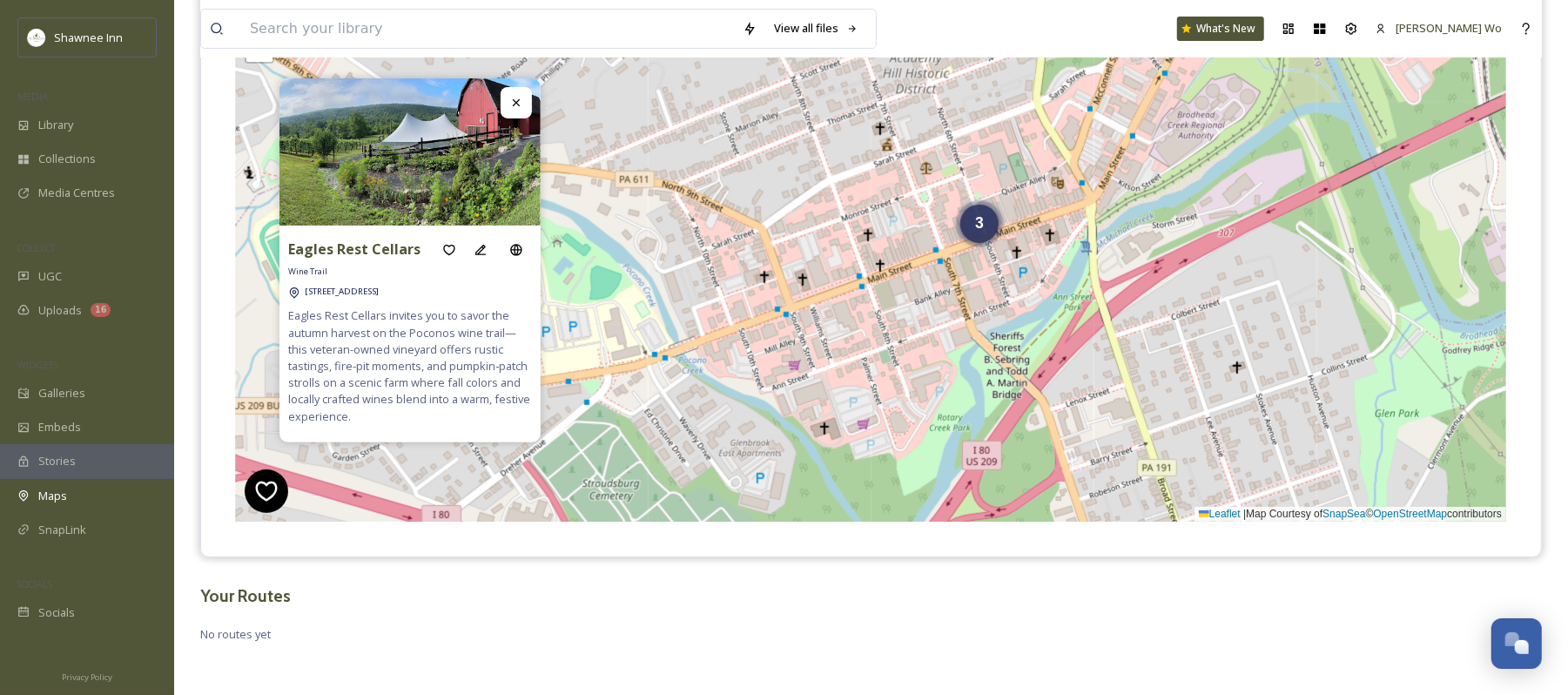
drag, startPoint x: 1042, startPoint y: 341, endPoint x: 1054, endPoint y: 384, distance: 44.6
click at [1054, 384] on div "3 + − Leaflet | Map Courtesy of SnapSea © OpenStreetMap contributors Cmd/Ctrl +…" at bounding box center [871, 260] width 1270 height 523
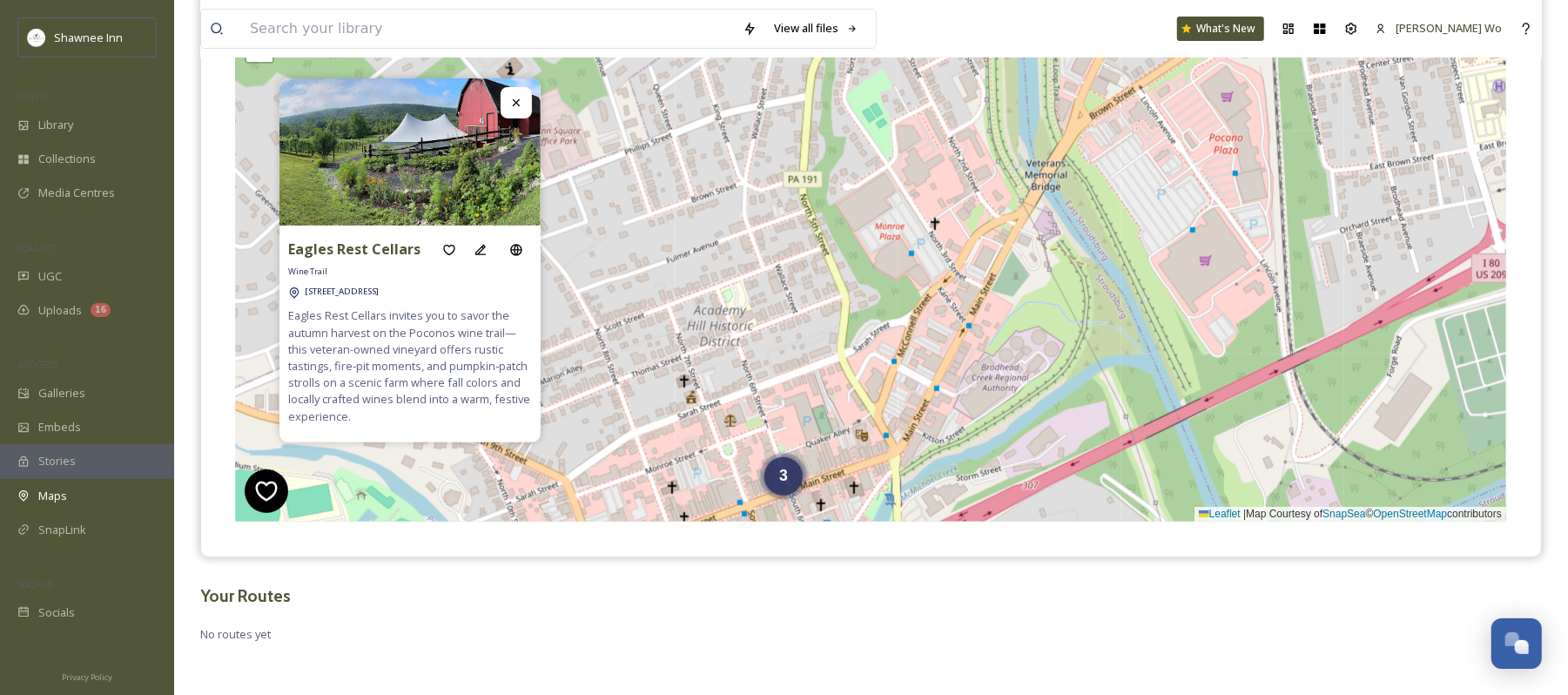
drag, startPoint x: 1290, startPoint y: 216, endPoint x: 1093, endPoint y: 469, distance: 320.7
click at [1093, 469] on div "3 + − Leaflet | Map Courtesy of SnapSea © OpenStreetMap contributors Cmd/Ctrl +…" at bounding box center [871, 260] width 1270 height 523
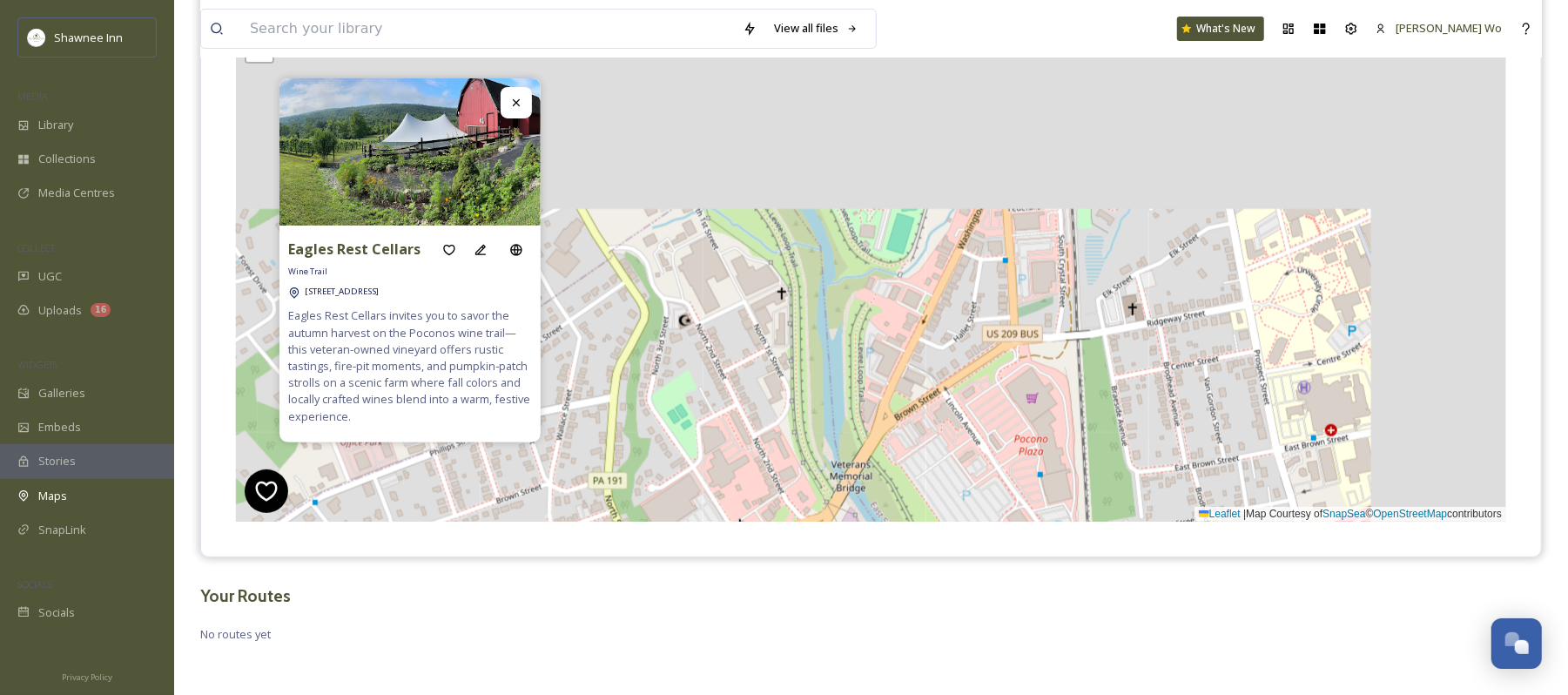
drag, startPoint x: 1259, startPoint y: 260, endPoint x: 1064, endPoint y: 540, distance: 341.2
click at [1064, 552] on div "Eagles Rest Cellars Wine Trail 107 Eagles Rst Ln, Stroudsburg, PA 18360 Eagles …" at bounding box center [871, 260] width 1341 height 592
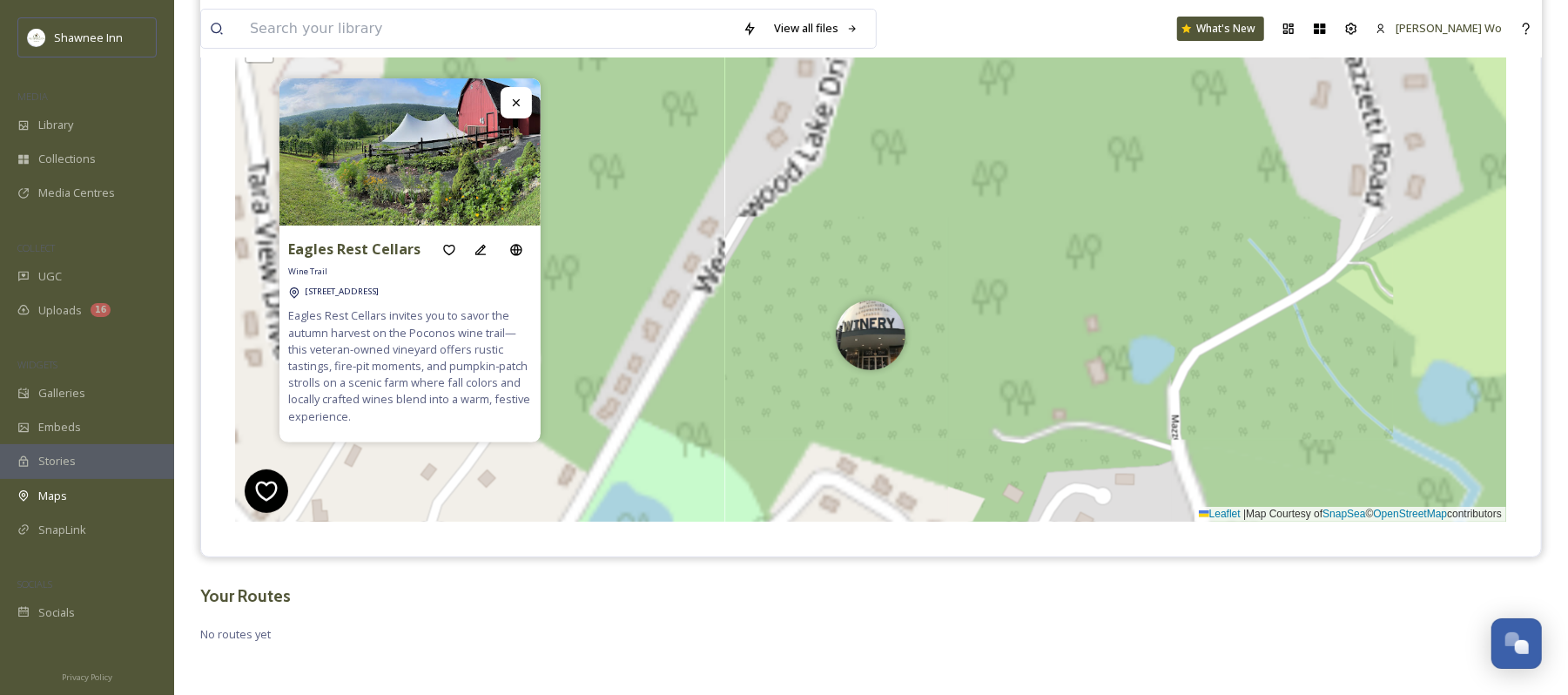
drag, startPoint x: 801, startPoint y: 142, endPoint x: 894, endPoint y: 589, distance: 456.6
click at [894, 589] on div "View all files What's New Jeromy Wo Maps Share Customise Add Map Route Add Pin …" at bounding box center [871, 214] width 1394 height 962
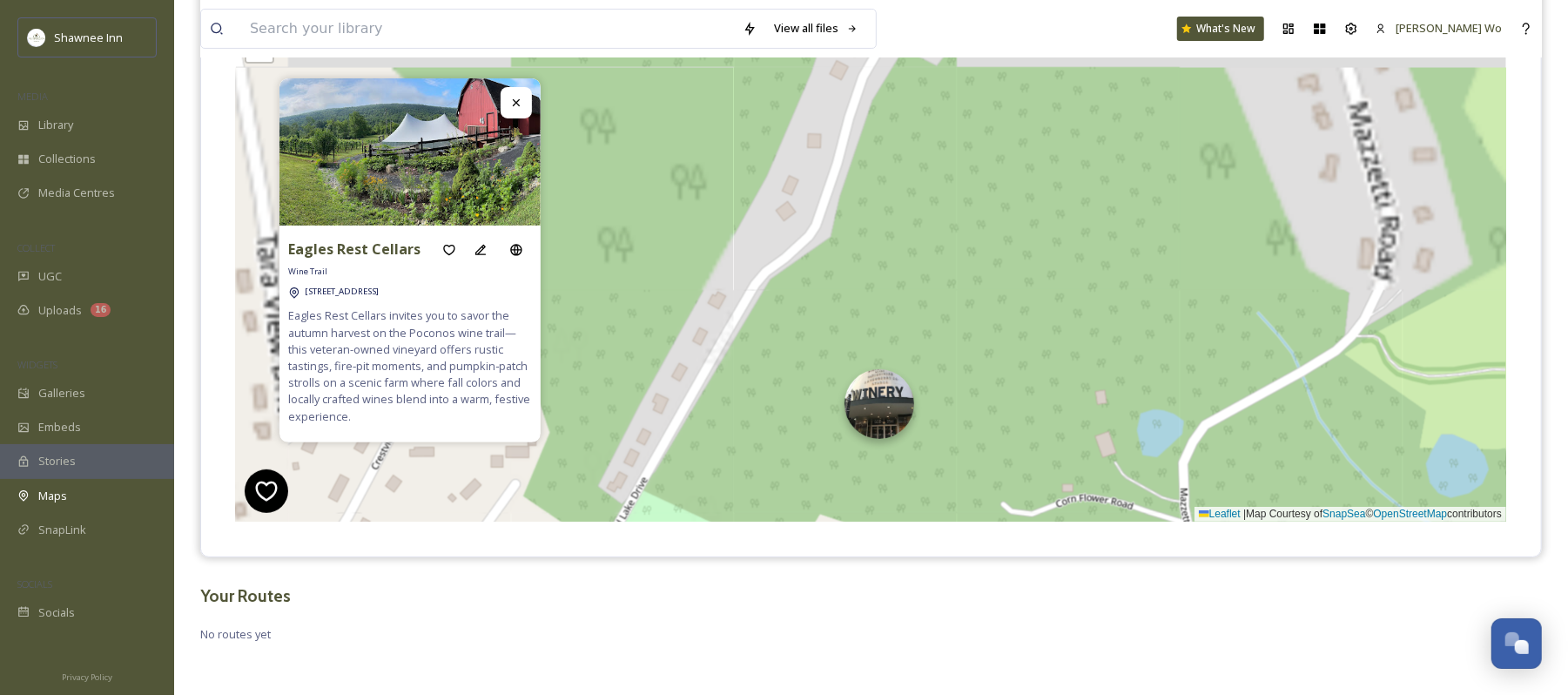
click at [871, 400] on img at bounding box center [879, 403] width 69 height 69
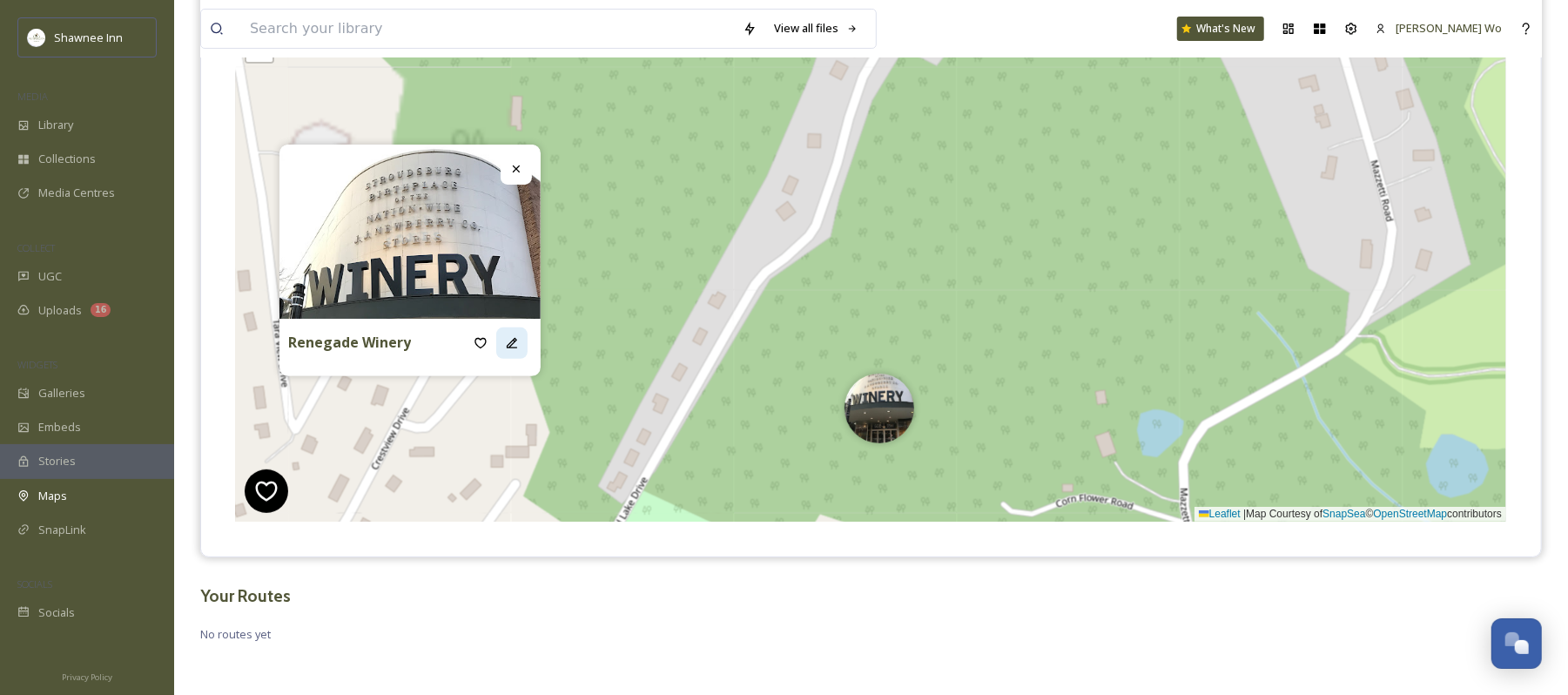
click at [507, 343] on icon at bounding box center [512, 343] width 14 height 14
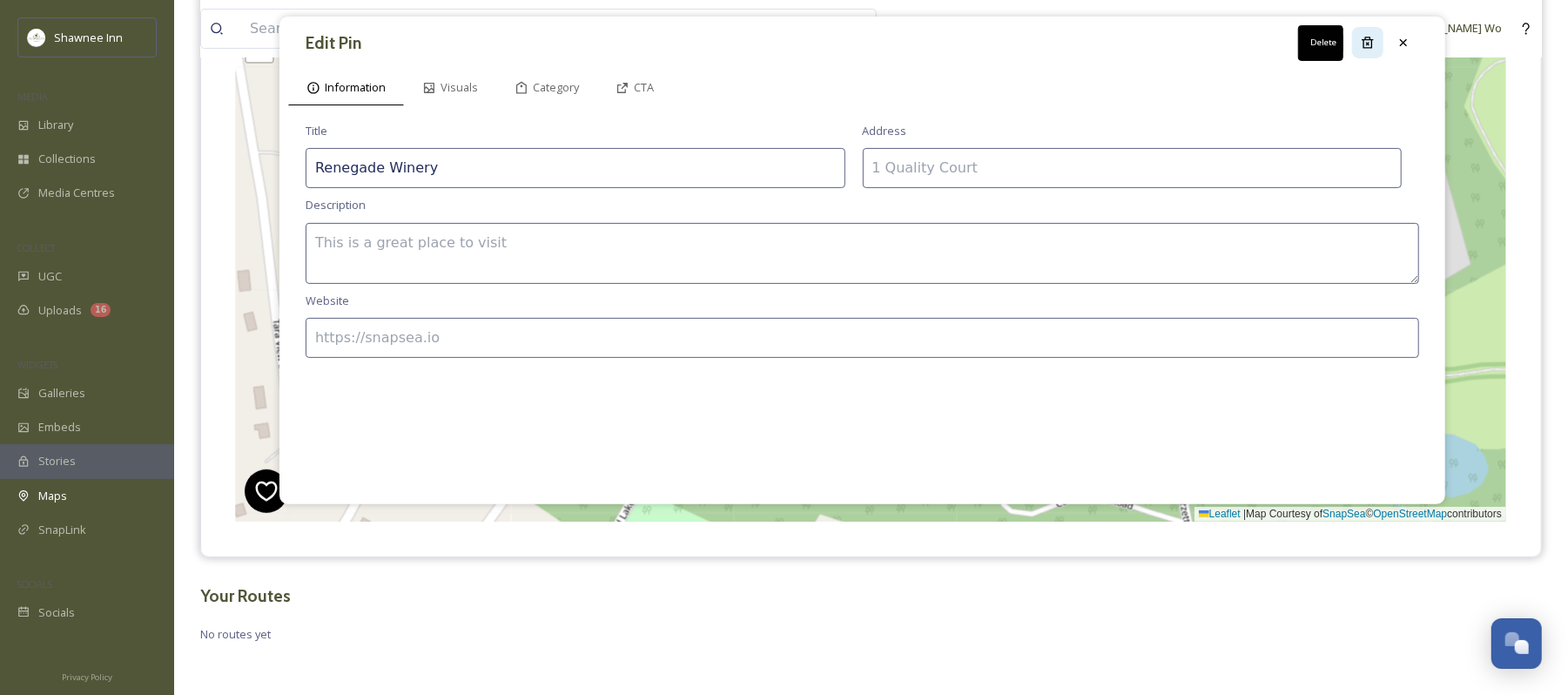
click at [1363, 32] on div "Delete" at bounding box center [1368, 43] width 32 height 32
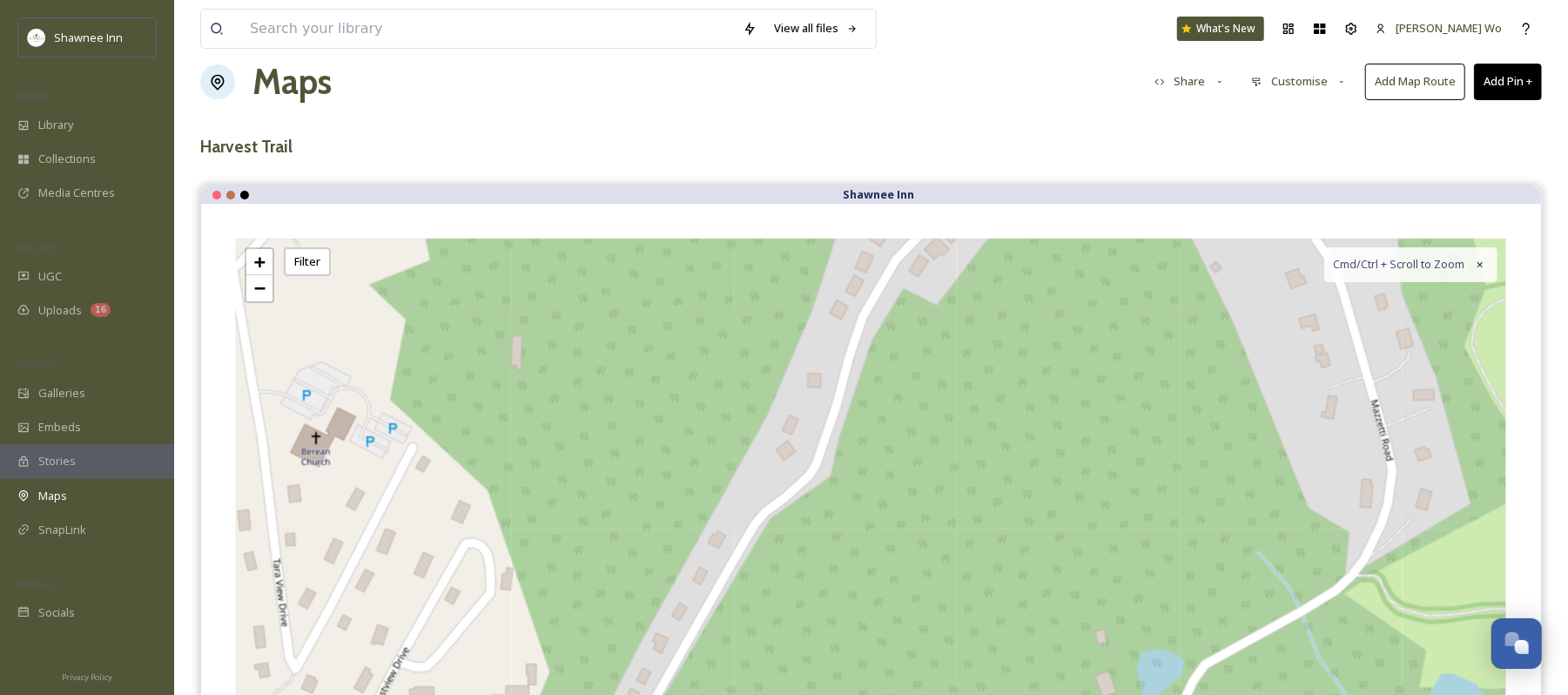
scroll to position [0, 0]
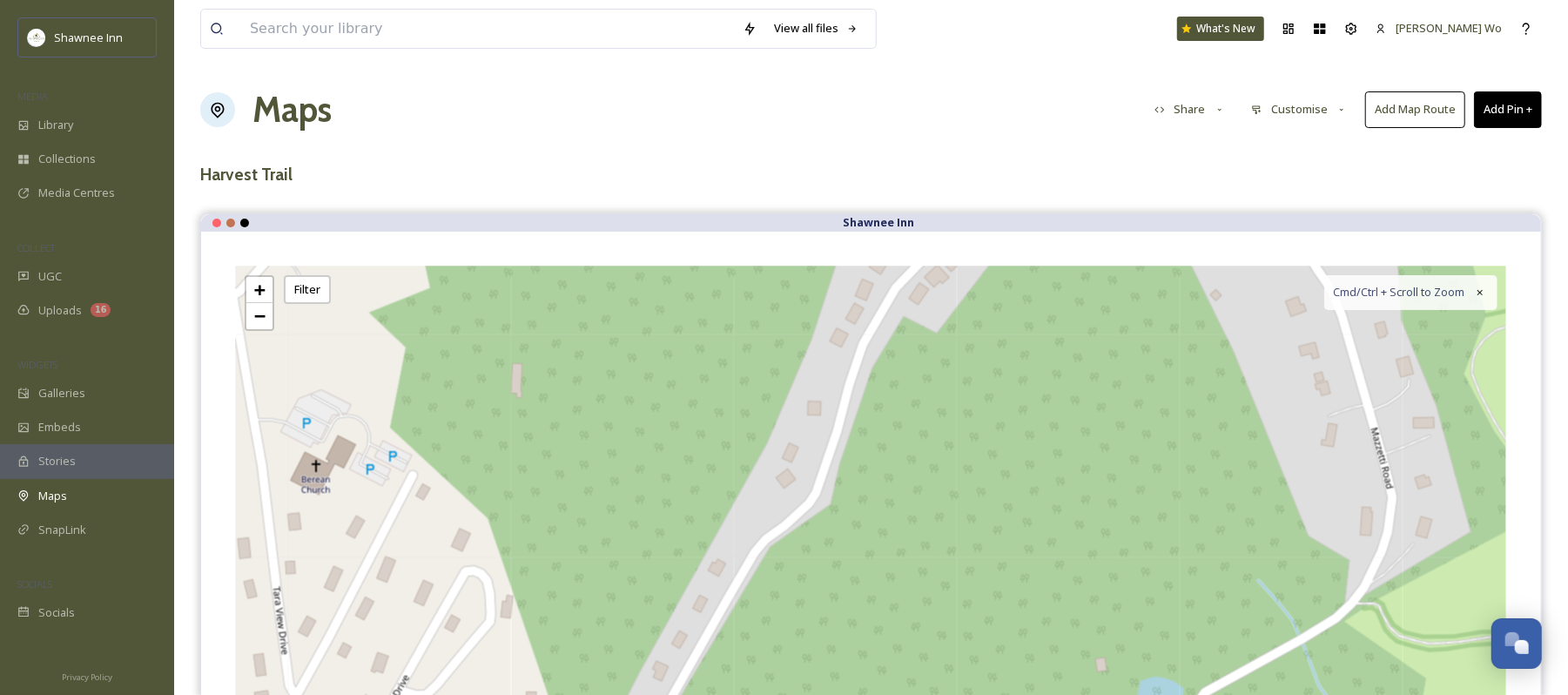
click at [1514, 98] on button "Add Pin +" at bounding box center [1508, 109] width 68 height 36
click at [1449, 147] on span "Add New Pin" at bounding box center [1459, 150] width 66 height 17
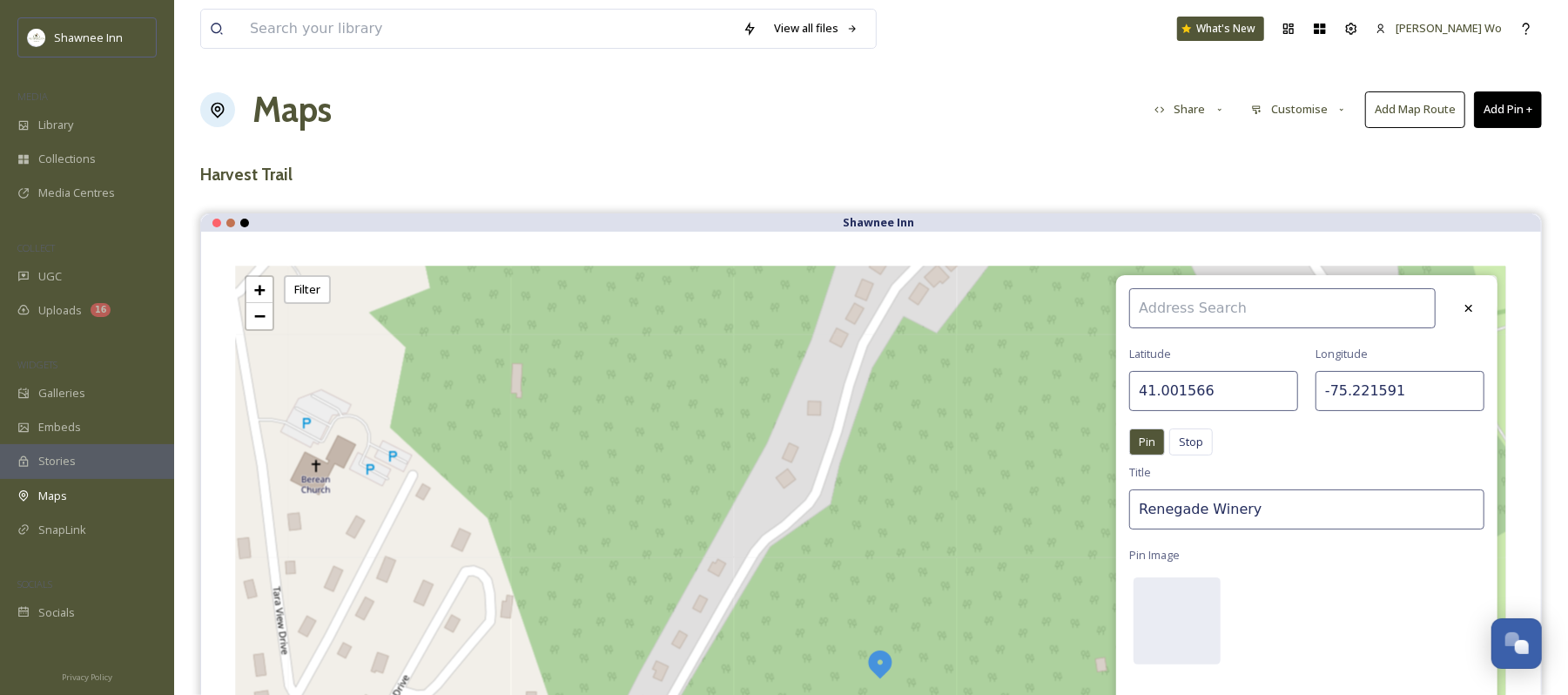
click at [1203, 388] on input "41.001566" at bounding box center [1214, 391] width 169 height 41
paste input "0.986018"
type input "40.986018"
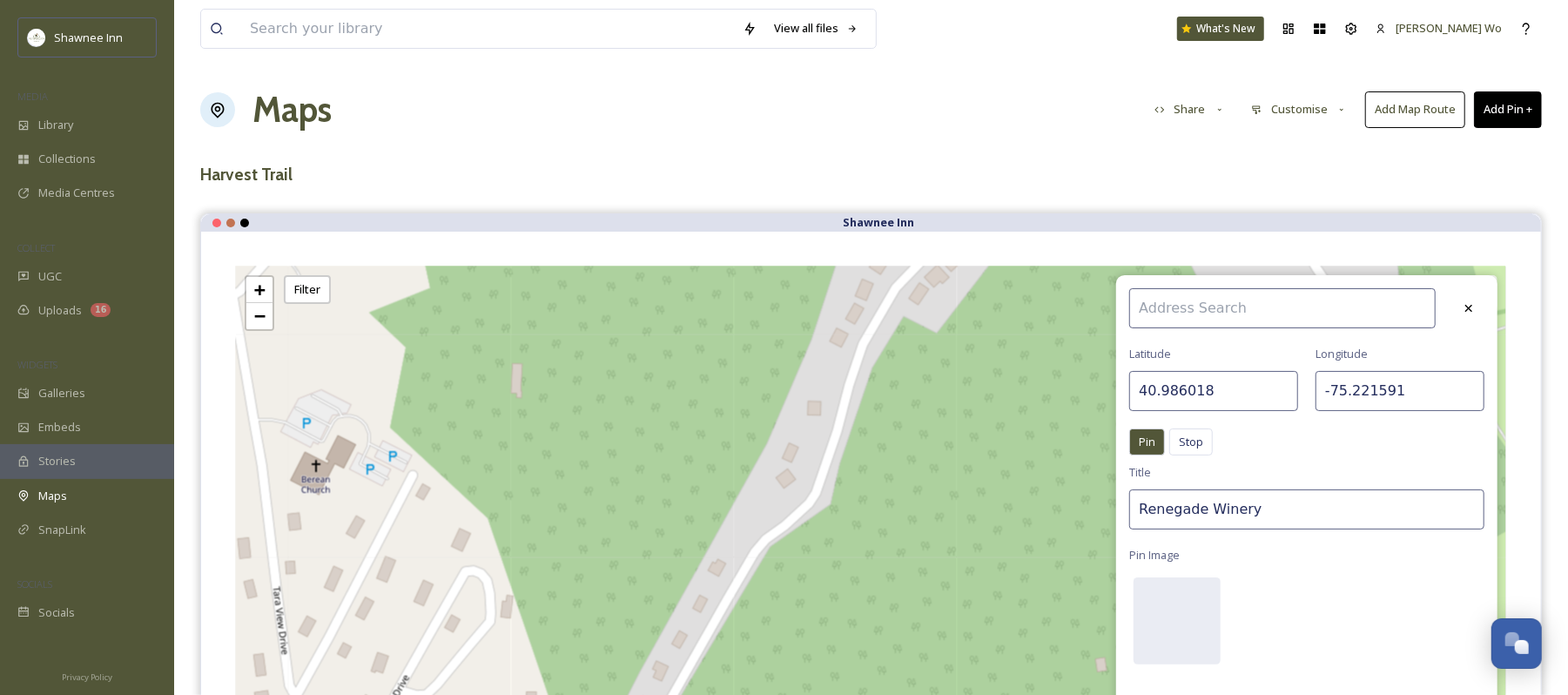
click at [1360, 375] on input "-75.221591" at bounding box center [1400, 391] width 169 height 41
paste input "192022"
type input "-75.192022"
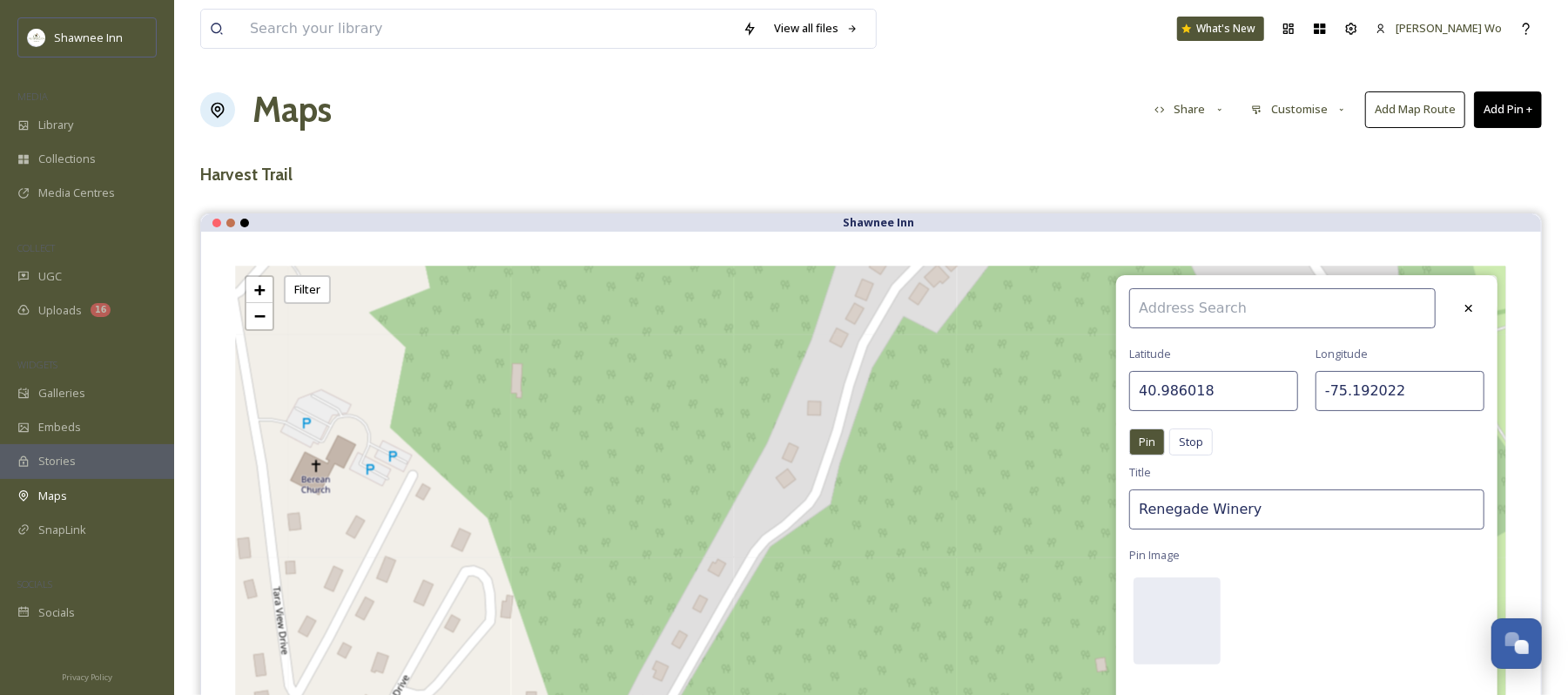
click at [1276, 523] on input "Renegade Winery" at bounding box center [1307, 509] width 355 height 41
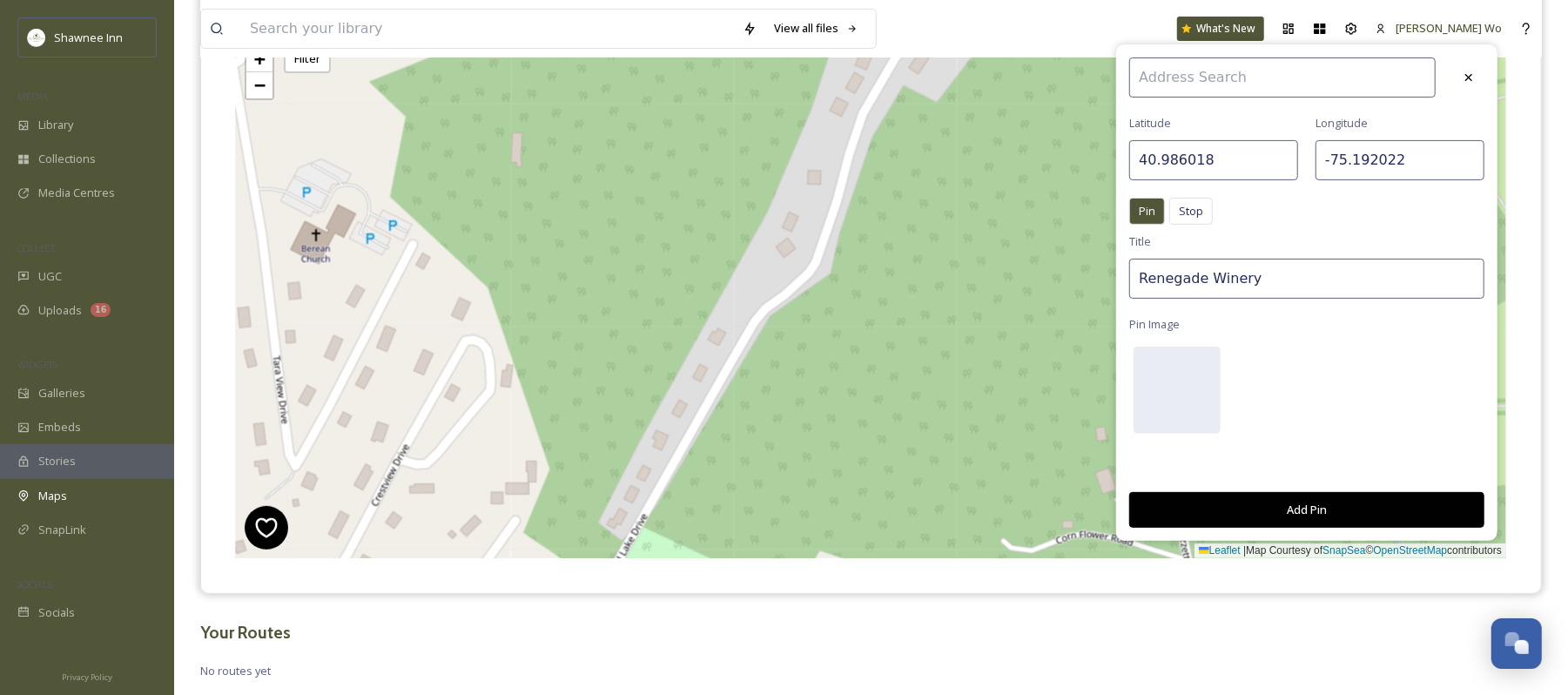
scroll to position [231, 0]
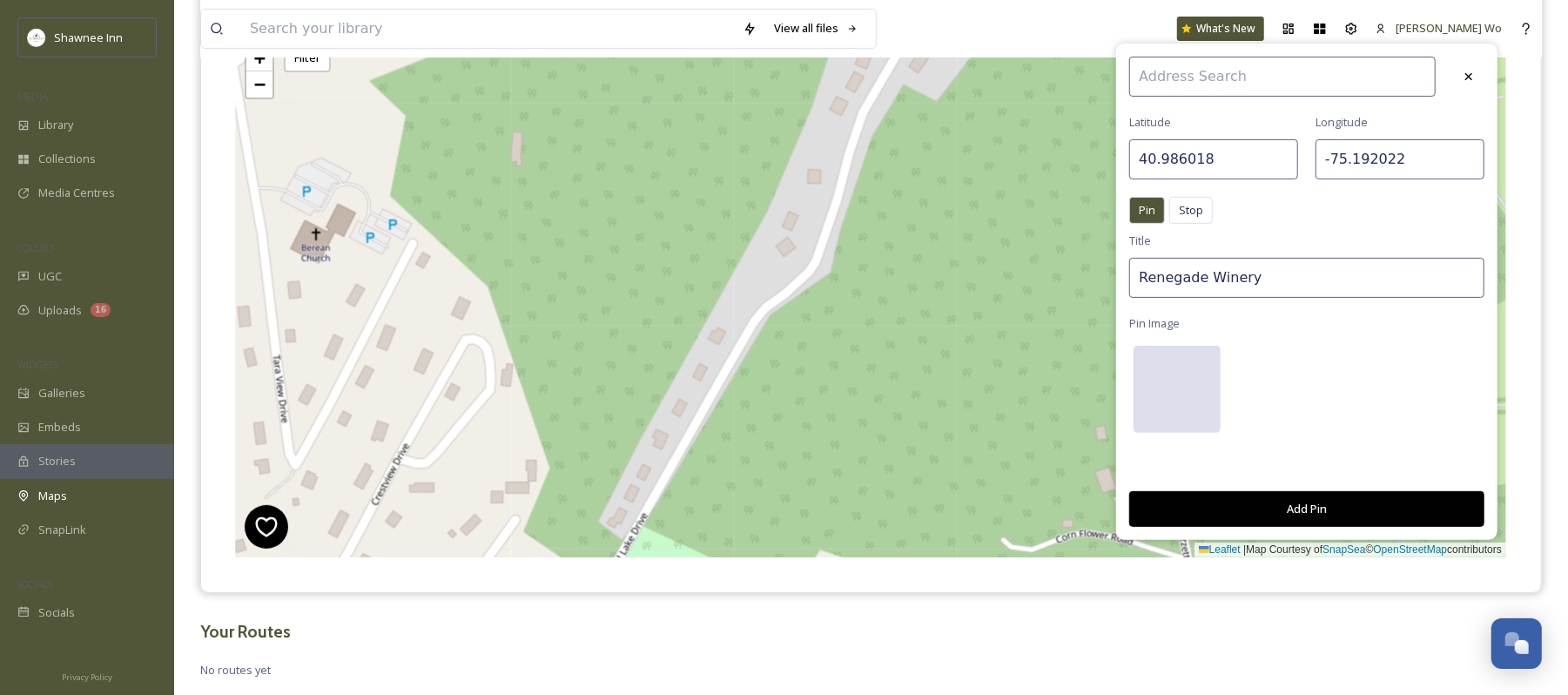
click at [1159, 391] on div at bounding box center [1177, 390] width 87 height 87
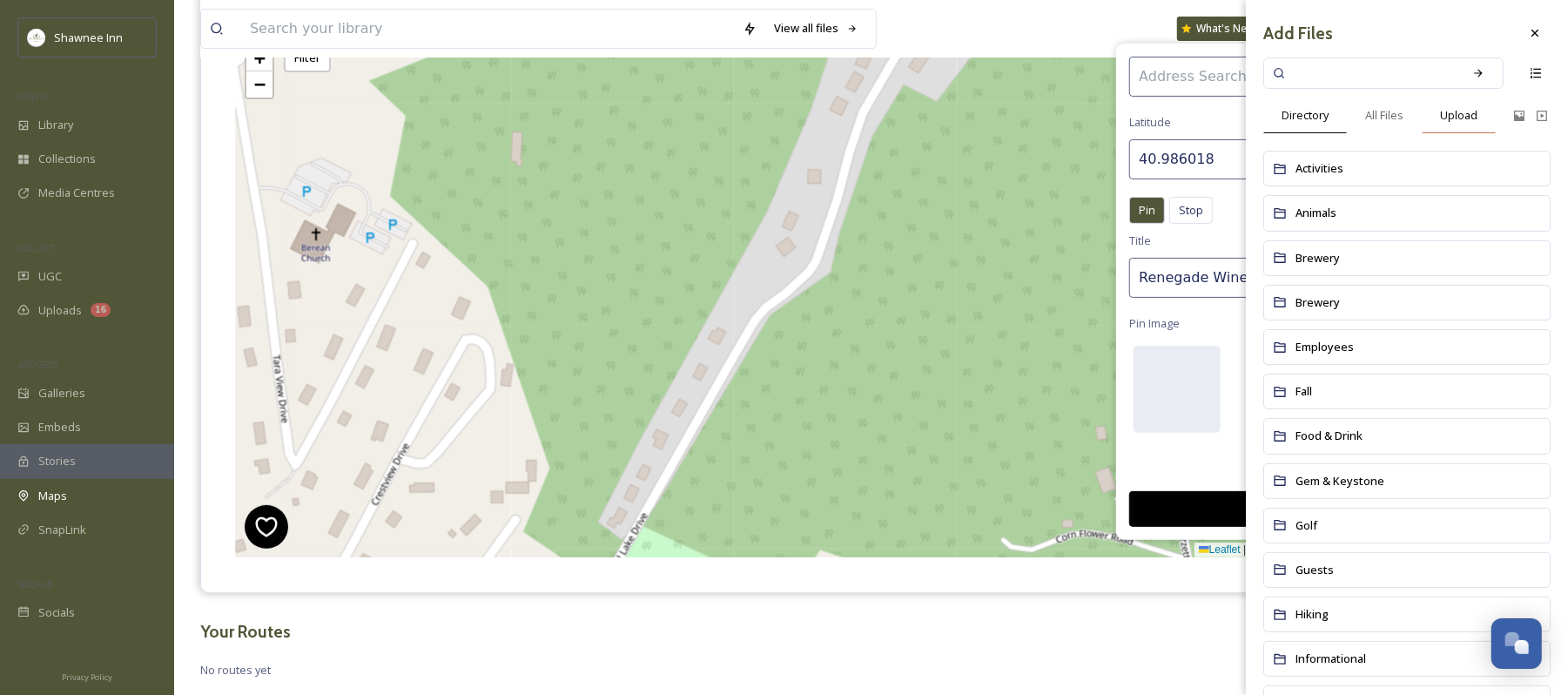
click at [1449, 117] on span "Upload" at bounding box center [1459, 115] width 38 height 17
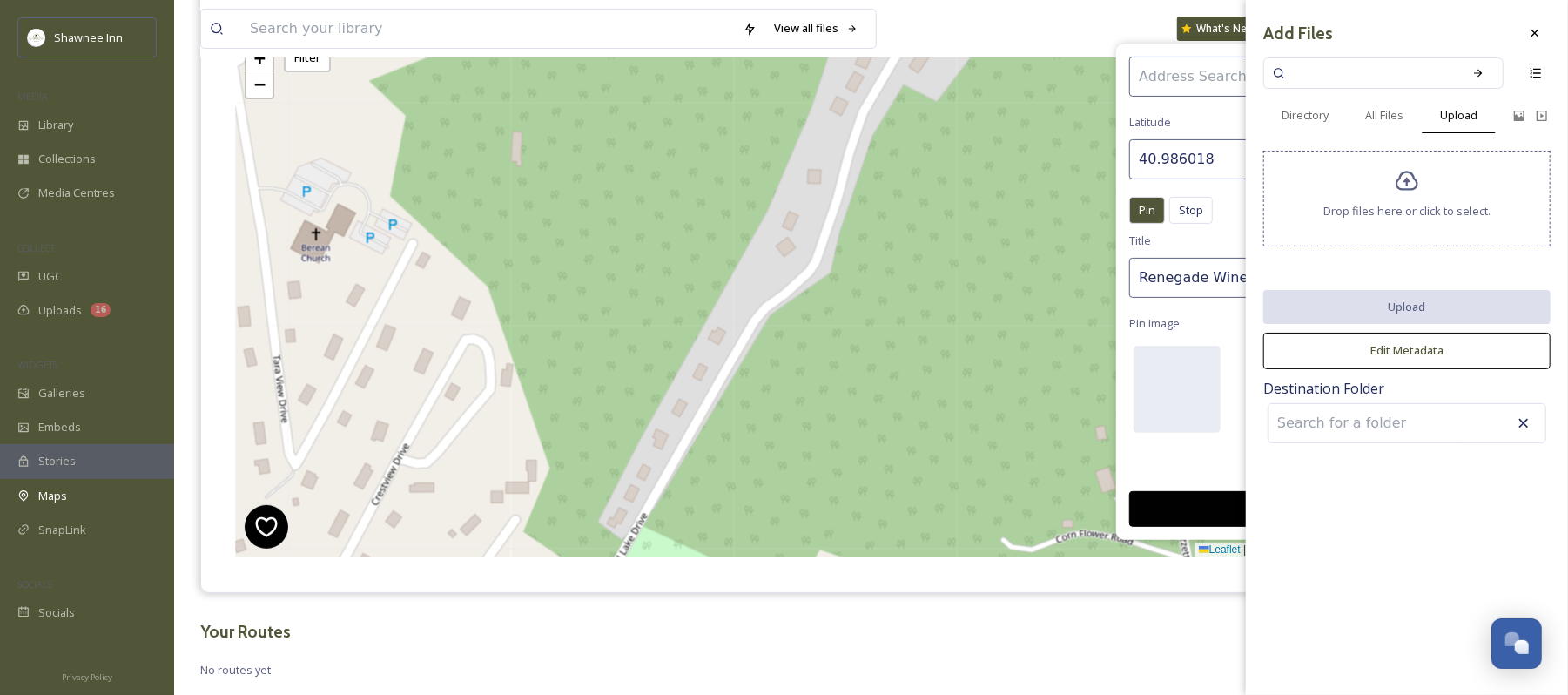
click at [1400, 192] on icon at bounding box center [1408, 182] width 26 height 26
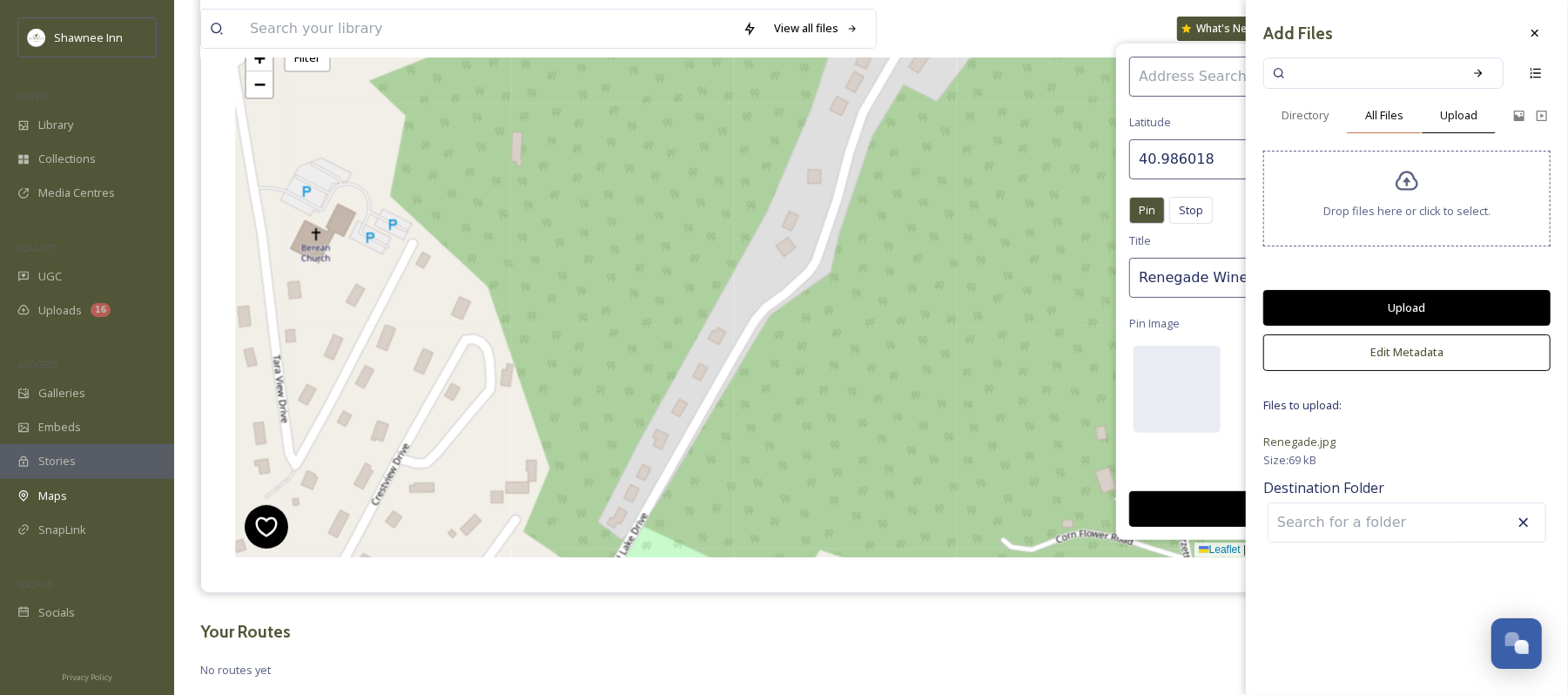
click at [1385, 112] on span "All Files" at bounding box center [1384, 115] width 39 height 17
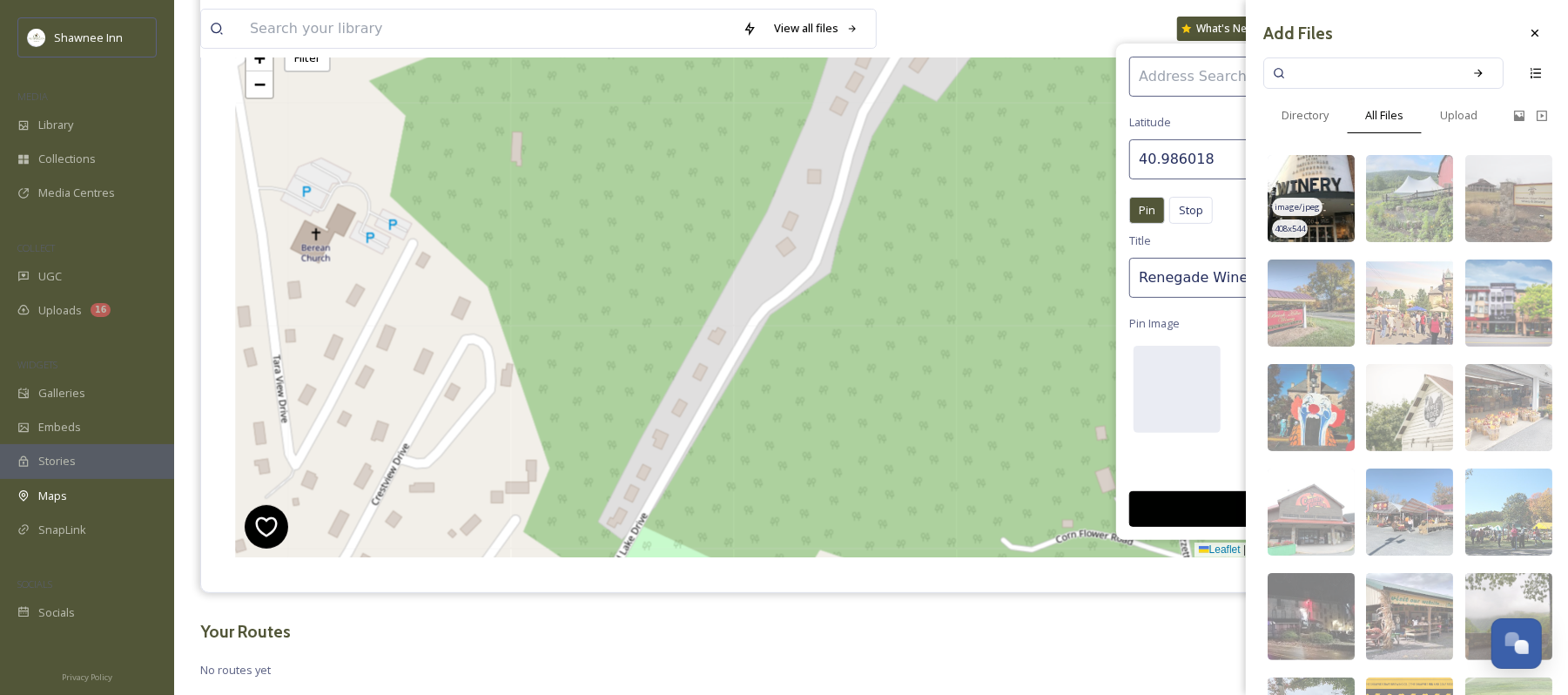
click at [1303, 176] on img at bounding box center [1312, 199] width 87 height 87
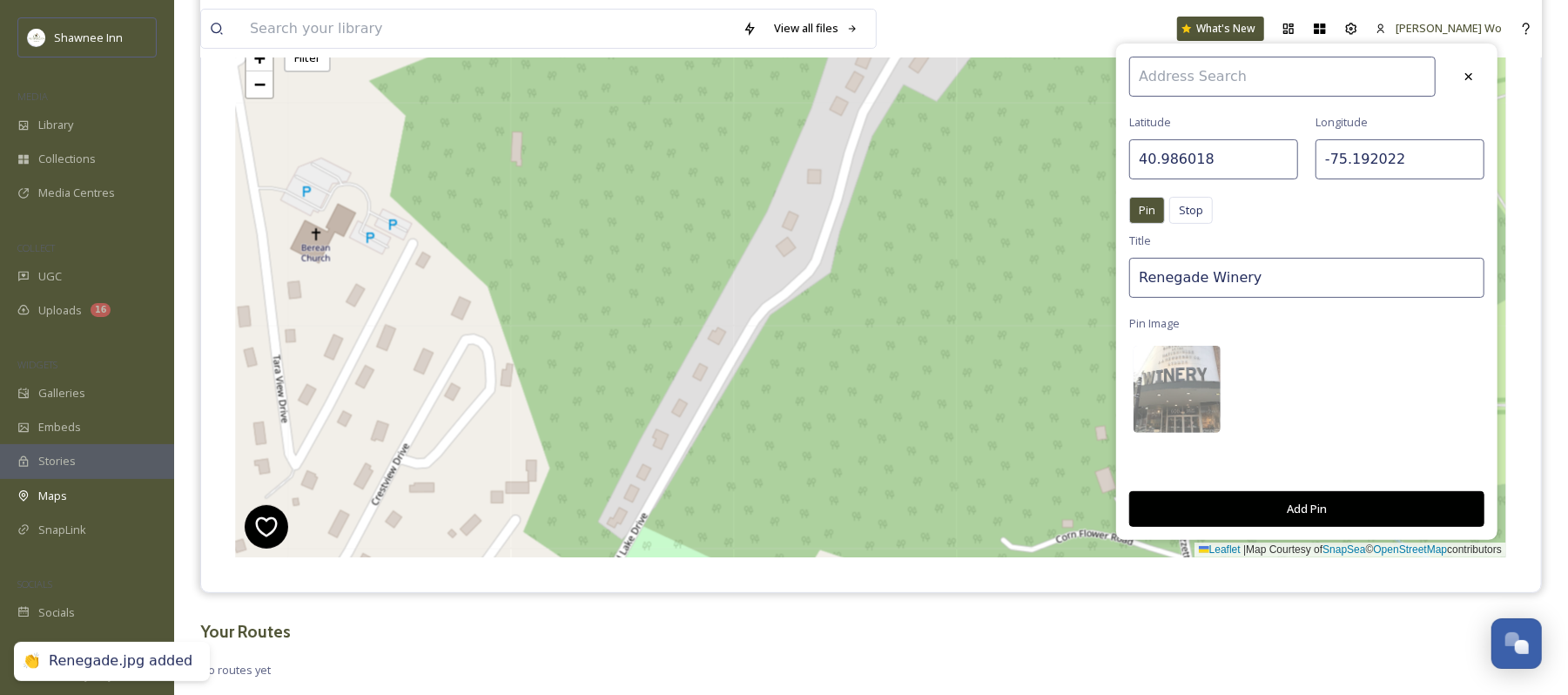
click at [1307, 508] on button "Add Pin" at bounding box center [1307, 509] width 355 height 36
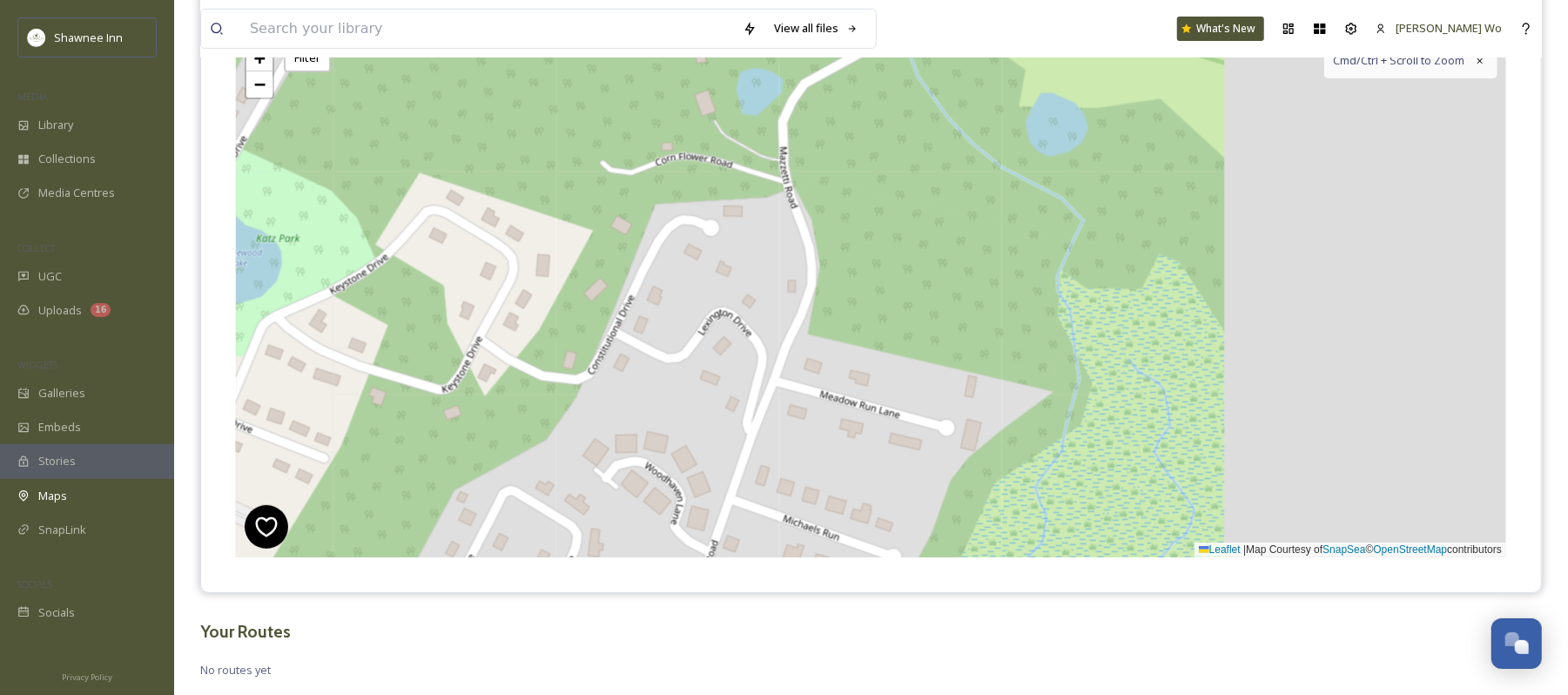
drag, startPoint x: 1210, startPoint y: 422, endPoint x: 704, endPoint y: -55, distance: 695.4
click at [704, 0] on html "Shawnee Inn MEDIA Library Collections Media Centres COLLECT UGC Uploads 16 WIDG…" at bounding box center [784, 249] width 1568 height 962
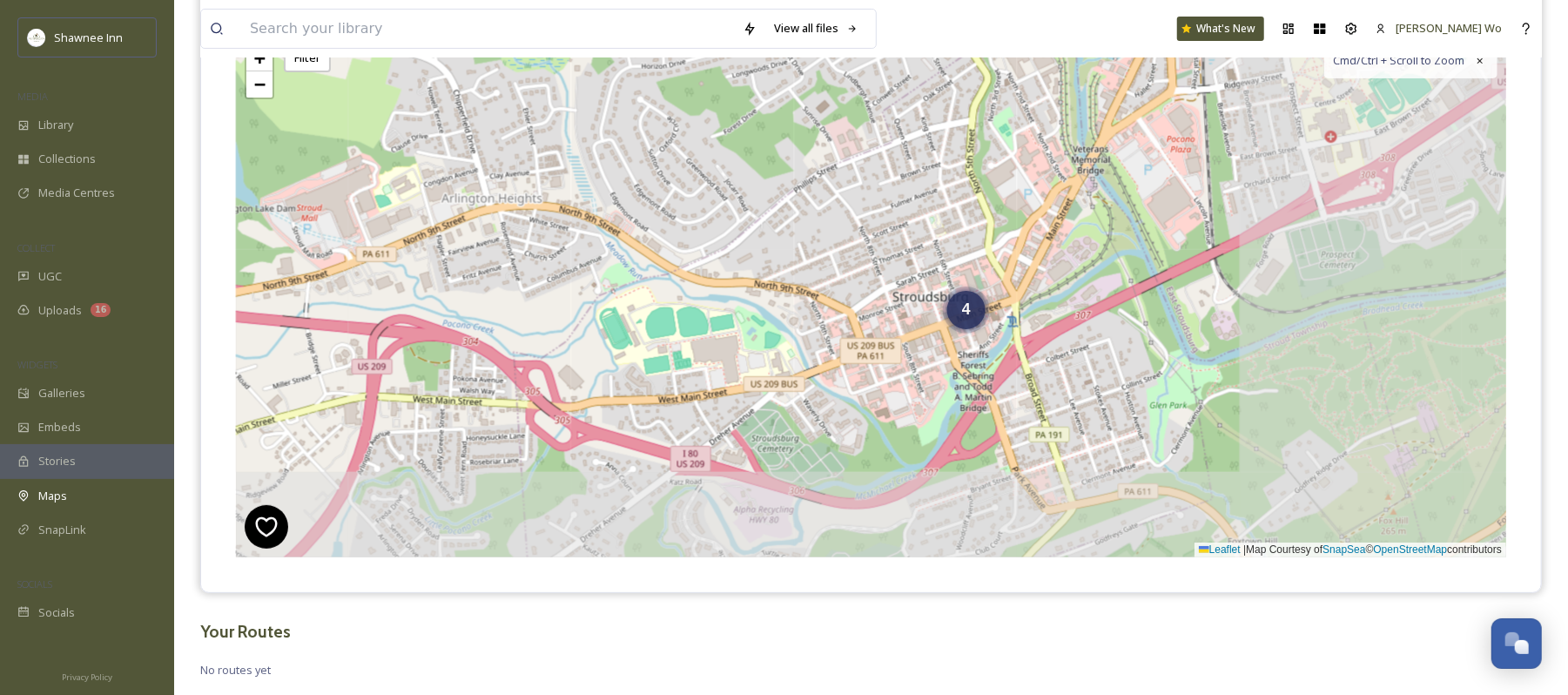
drag, startPoint x: 1159, startPoint y: 363, endPoint x: 837, endPoint y: 98, distance: 417.0
click at [837, 98] on div "4 + − Leaflet | Map Courtesy of SnapSea © OpenStreetMap contributors Cmd/Ctrl +…" at bounding box center [871, 296] width 1270 height 523
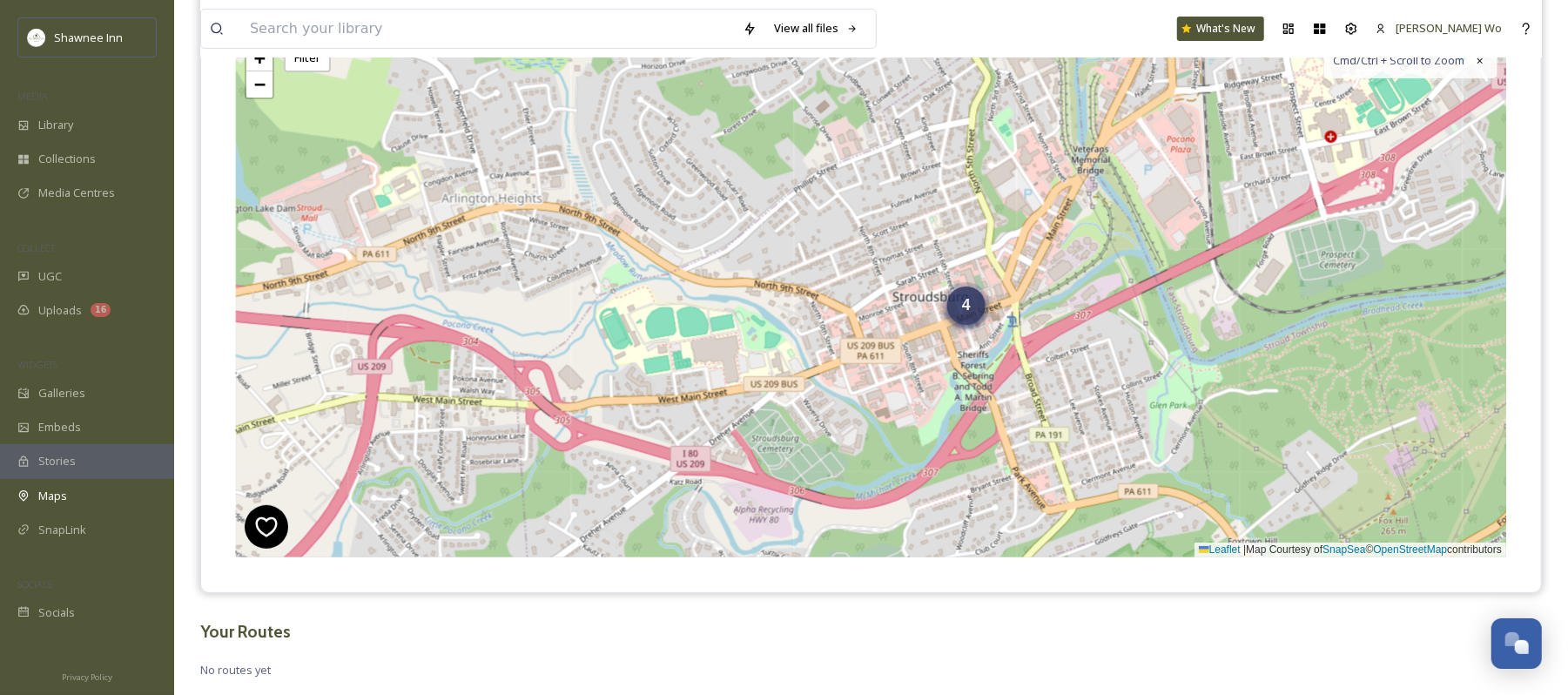
click at [963, 304] on span "4" at bounding box center [966, 305] width 9 height 18
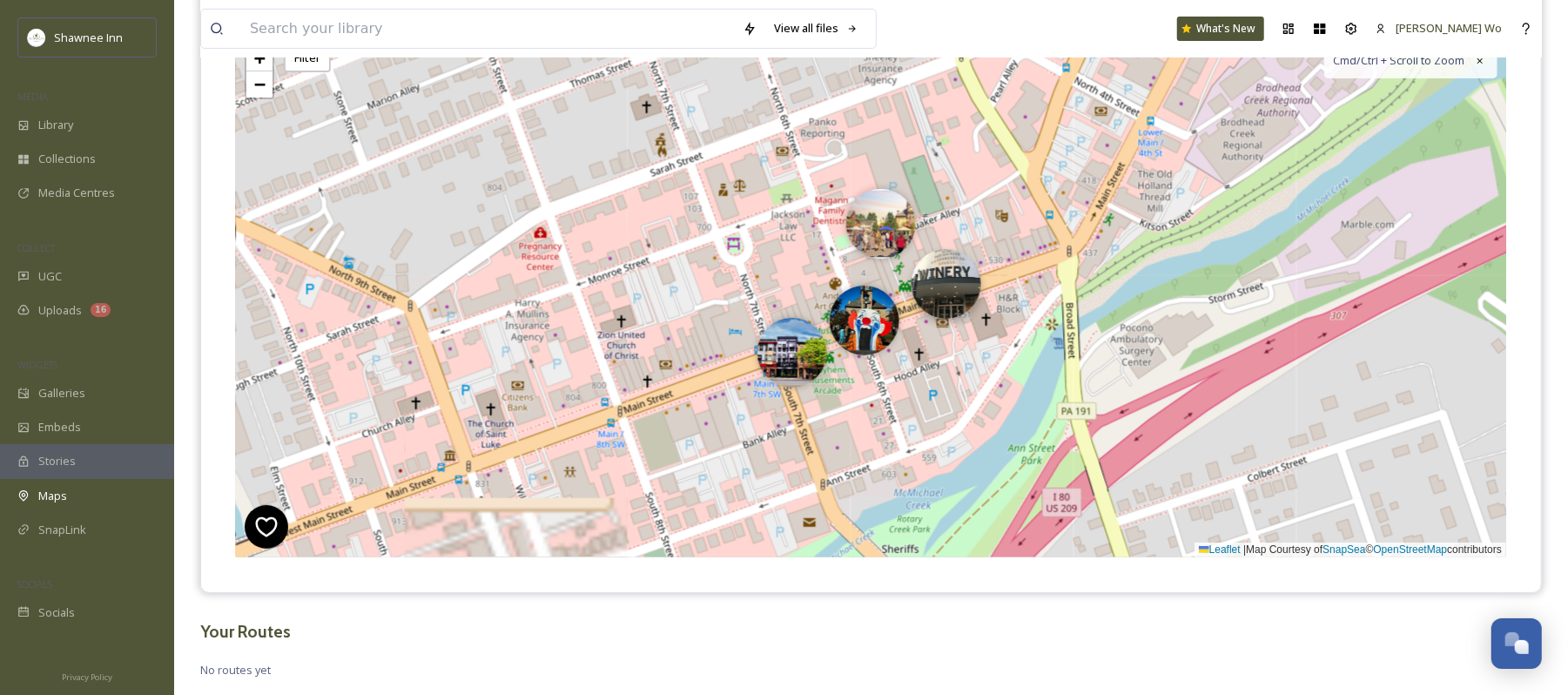
click at [954, 295] on img at bounding box center [946, 284] width 69 height 69
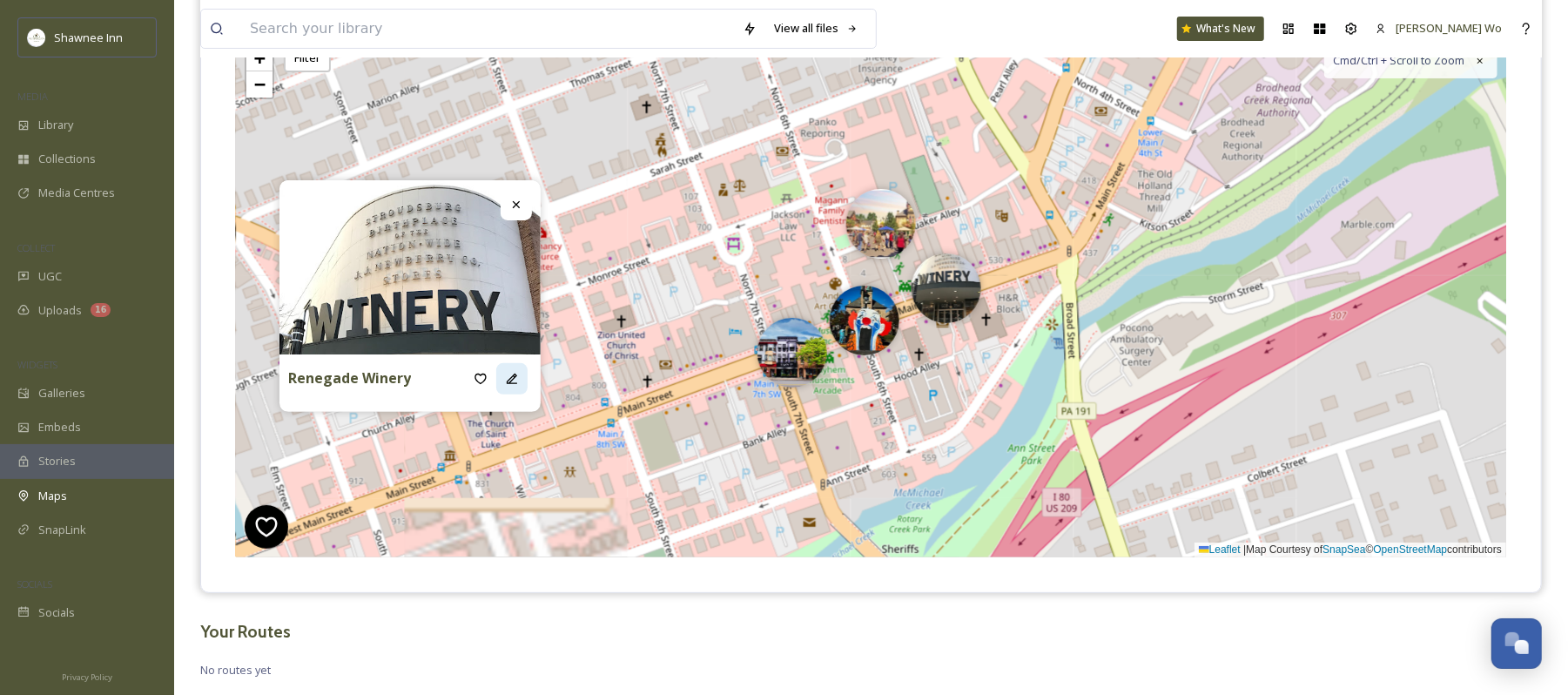
click at [507, 381] on icon at bounding box center [512, 379] width 14 height 14
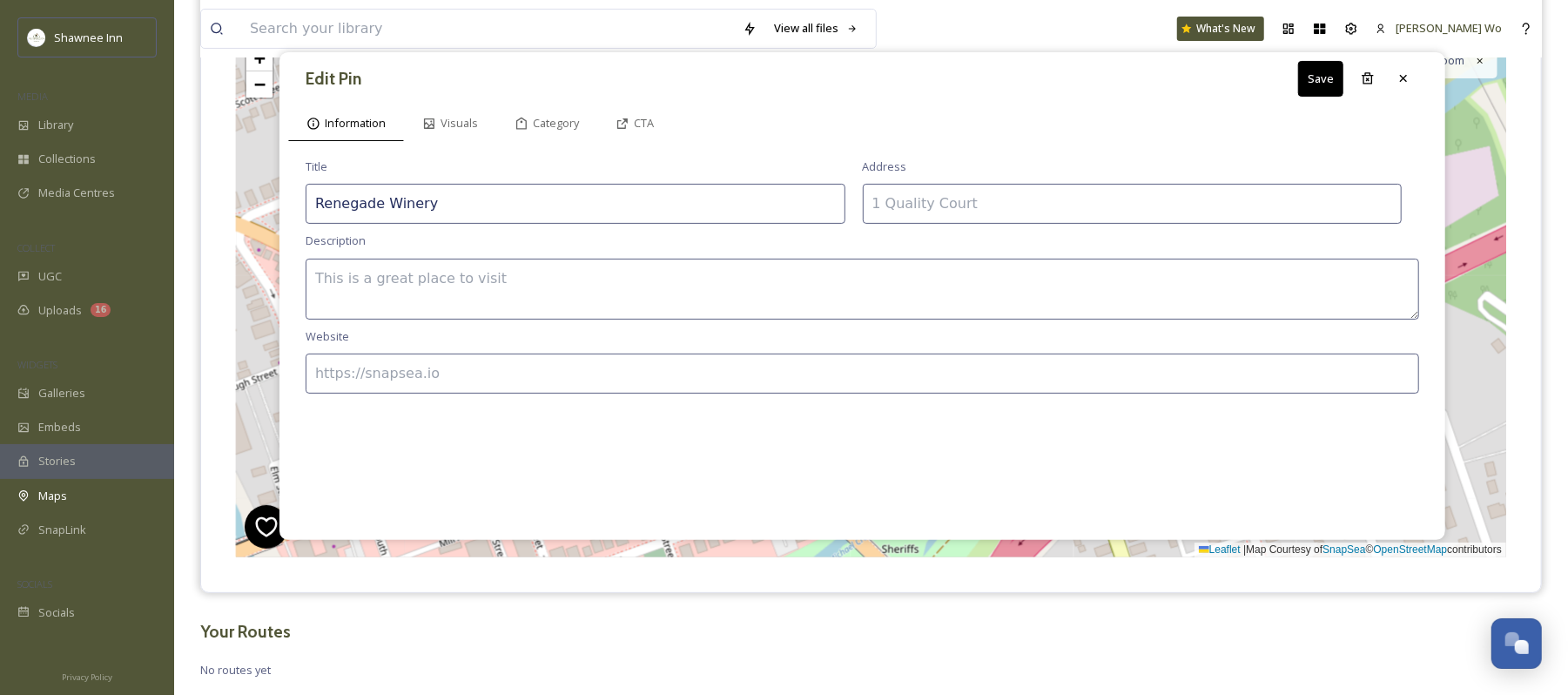
click at [1146, 183] on div "Address" at bounding box center [1133, 191] width 540 height 65
click at [1146, 200] on input at bounding box center [1133, 204] width 540 height 41
paste input "600 Main St, Stroudsburg, PA 18360"
type input "600 Main St, Stroudsburg, PA 18360"
click at [857, 373] on input at bounding box center [862, 374] width 1114 height 41
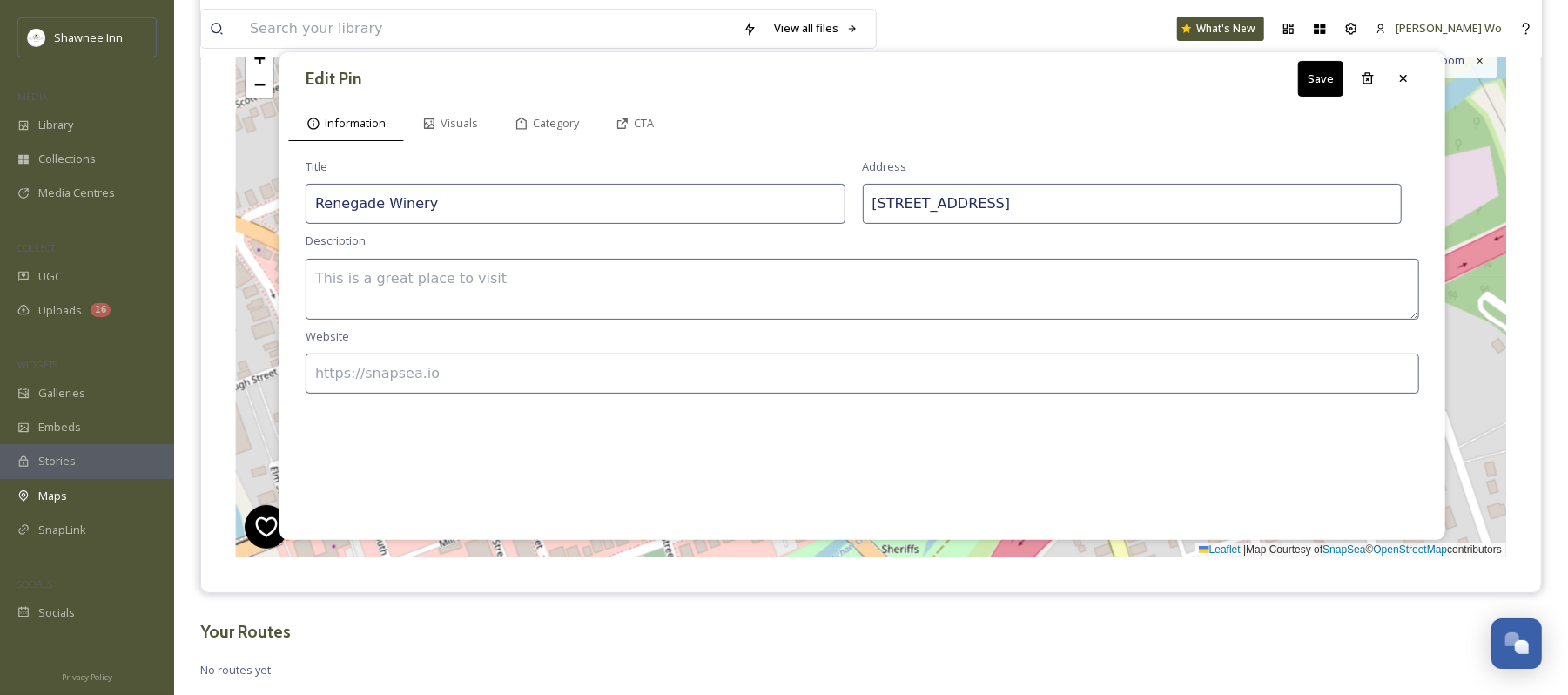
paste input "https://www.therenegadewinery.com/"
type input "https://www.therenegadewinery.com/"
click at [593, 274] on textarea at bounding box center [862, 290] width 1114 height 61
paste
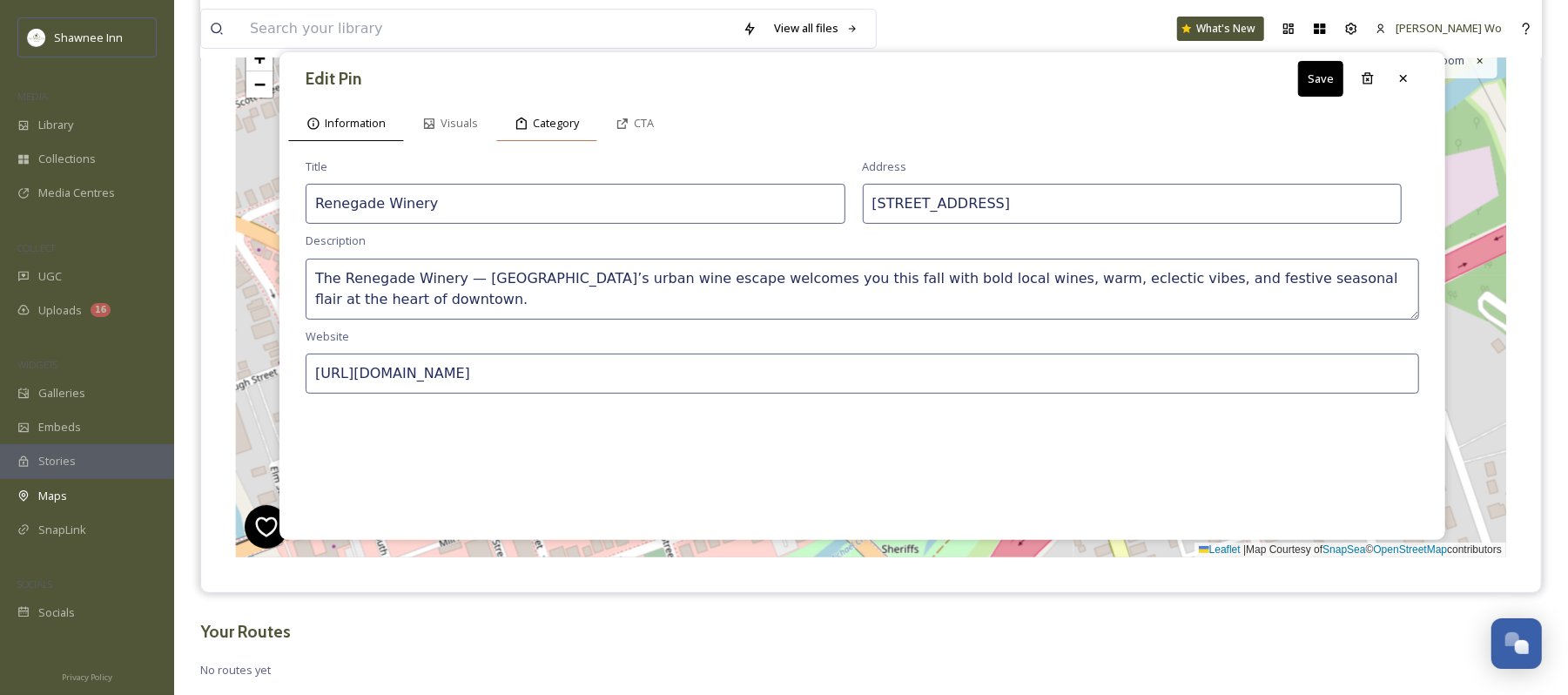
type textarea "The Renegade Winery — Stroudsburg’s urban wine escape welcomes you this fall wi…"
click at [563, 127] on span "Category" at bounding box center [556, 123] width 46 height 17
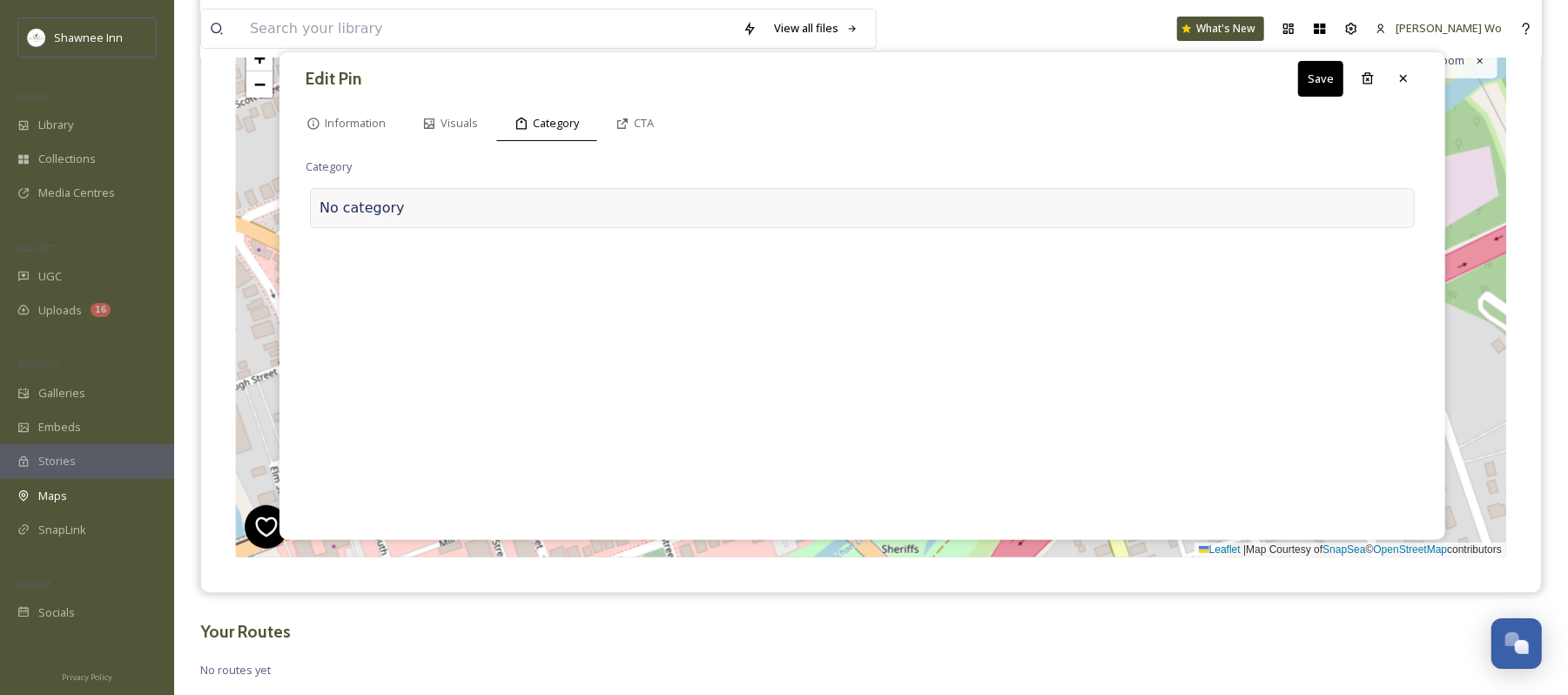
click at [433, 207] on div at bounding box center [906, 208] width 1001 height 21
click at [416, 214] on input at bounding box center [479, 204] width 348 height 41
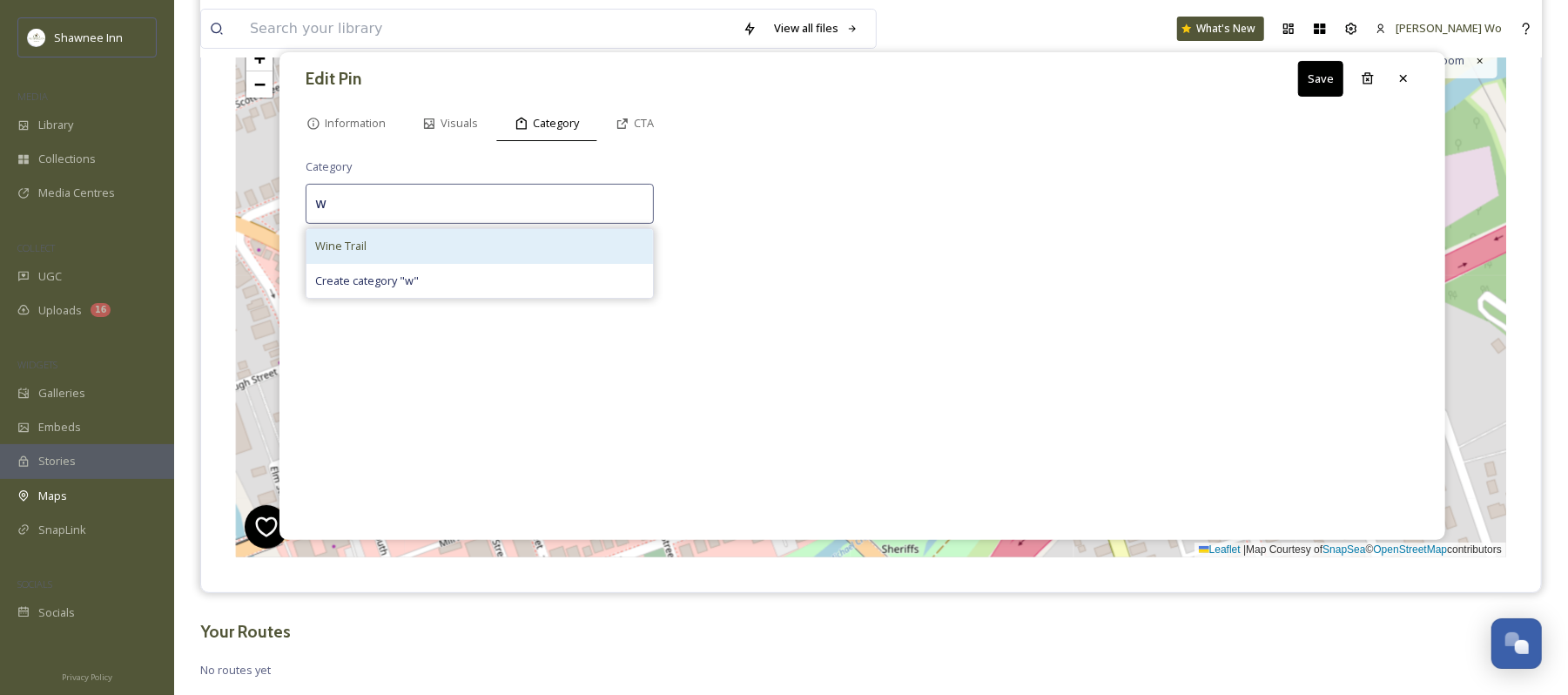
type input "w"
click at [401, 235] on div "Wine Trail" at bounding box center [479, 246] width 347 height 34
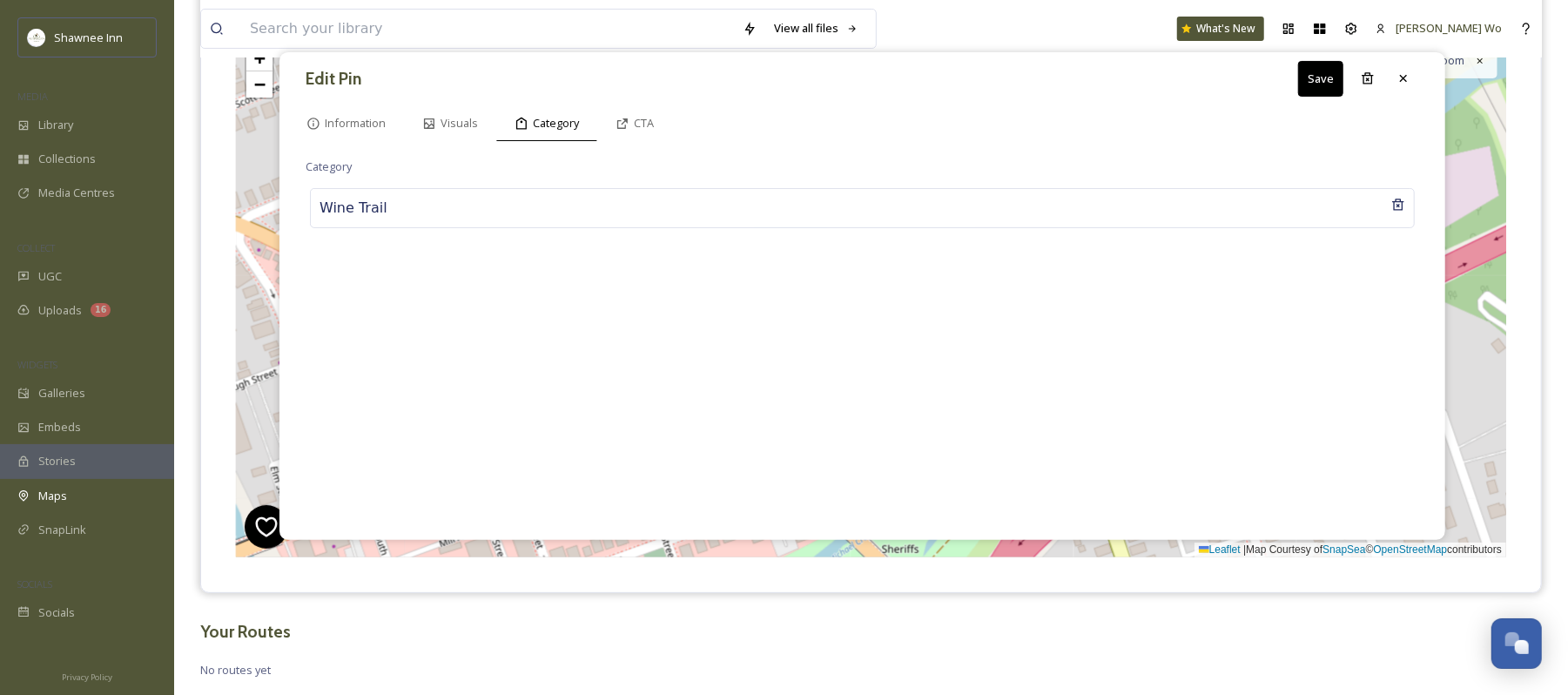
click at [1303, 82] on button "Save" at bounding box center [1321, 79] width 45 height 36
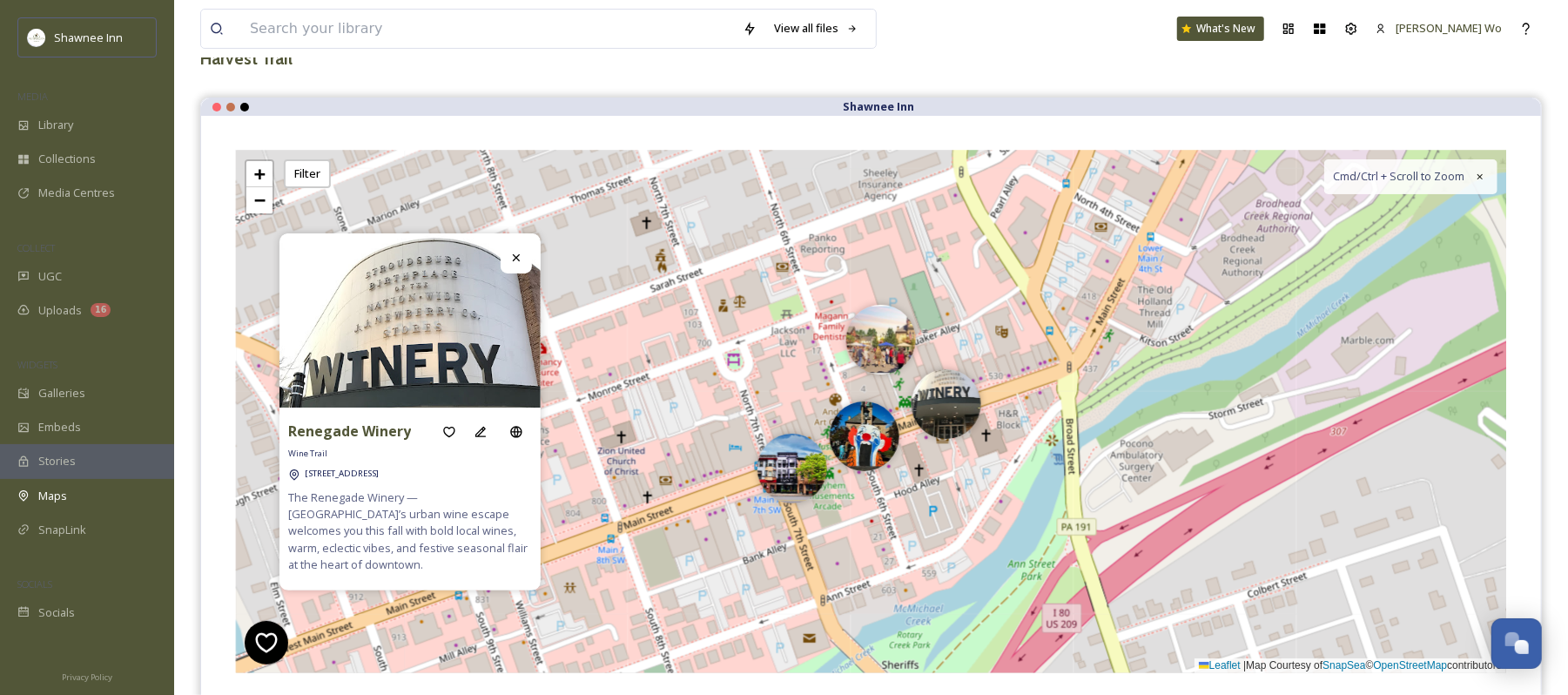
scroll to position [0, 0]
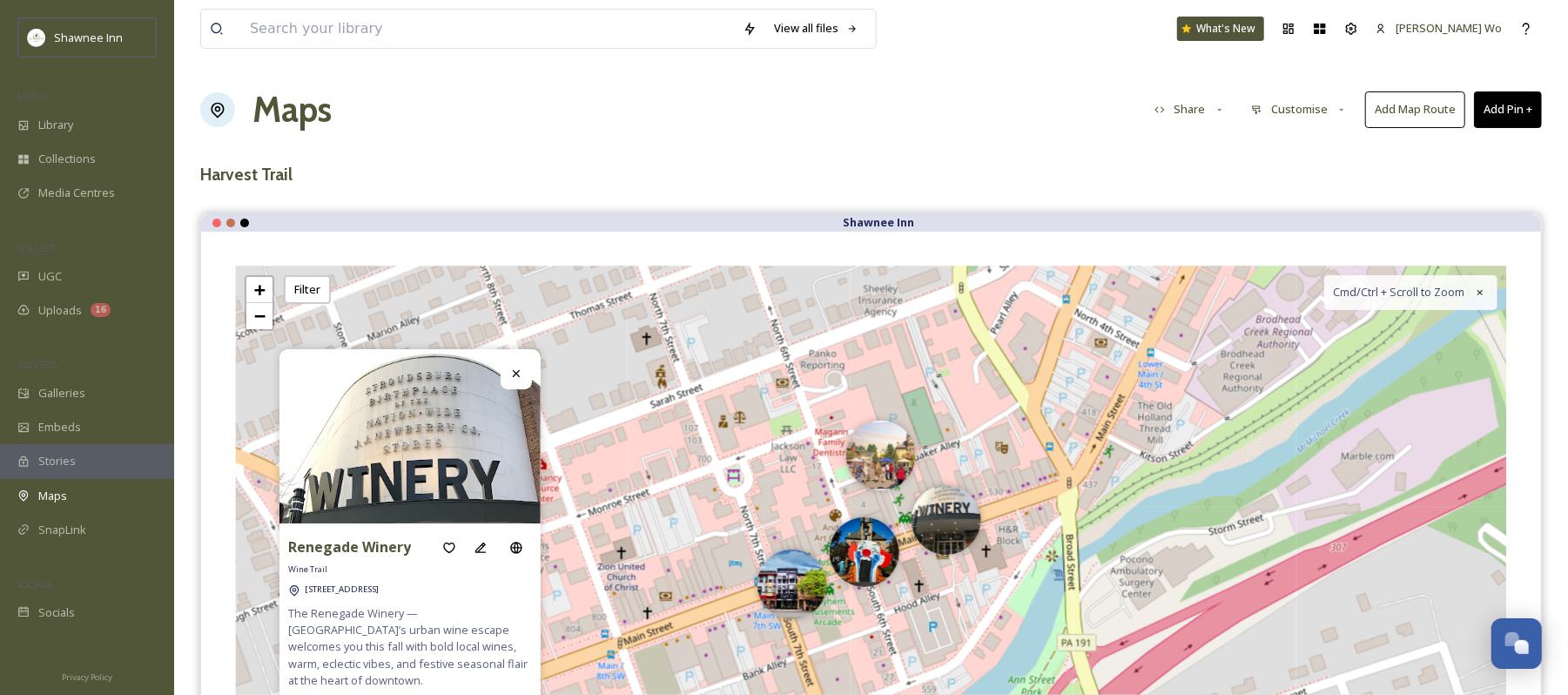
click at [1500, 117] on button "Add Pin +" at bounding box center [1508, 109] width 68 height 36
click at [1471, 154] on span "Add New Pin" at bounding box center [1459, 150] width 66 height 17
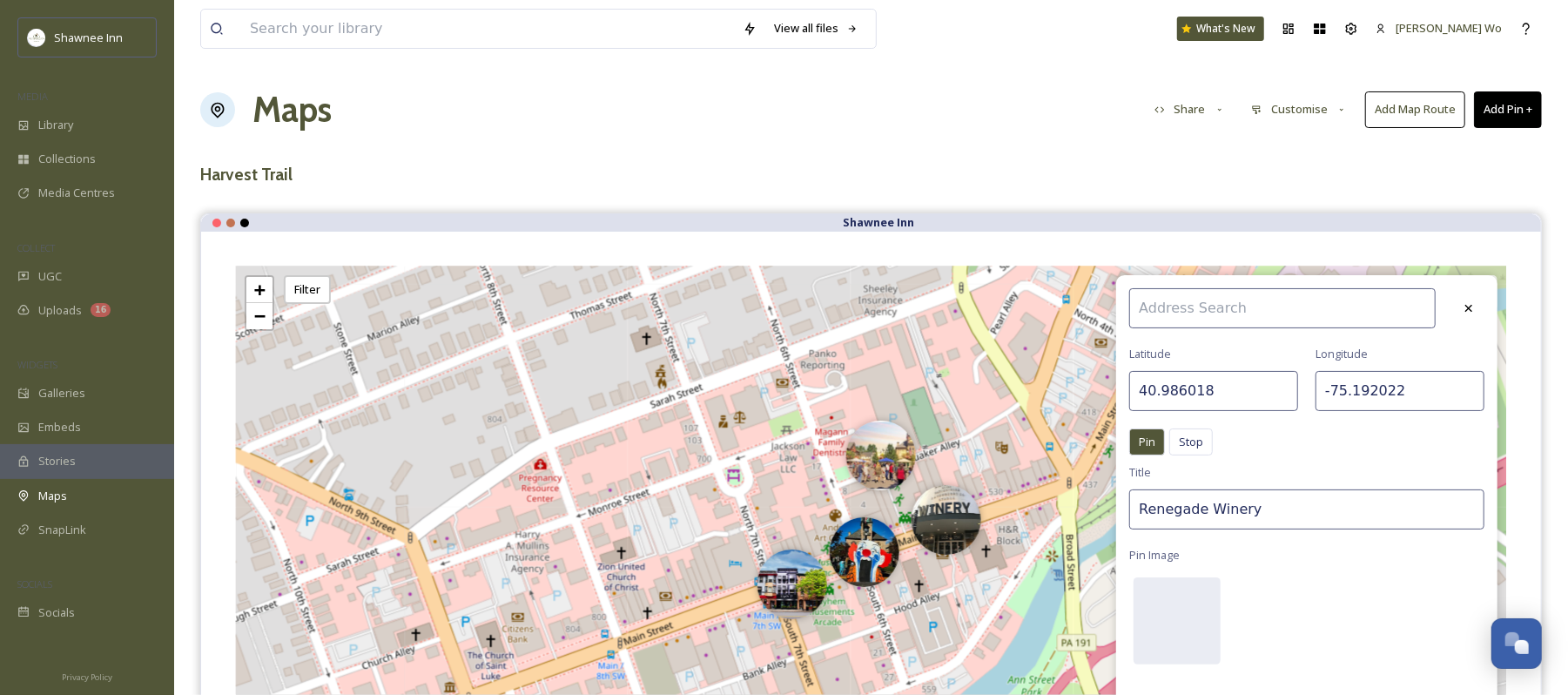
click at [1221, 394] on input "40.986018" at bounding box center [1214, 391] width 169 height 41
type input "40.900435"
click at [1425, 377] on input "-75.192022" at bounding box center [1400, 391] width 169 height 41
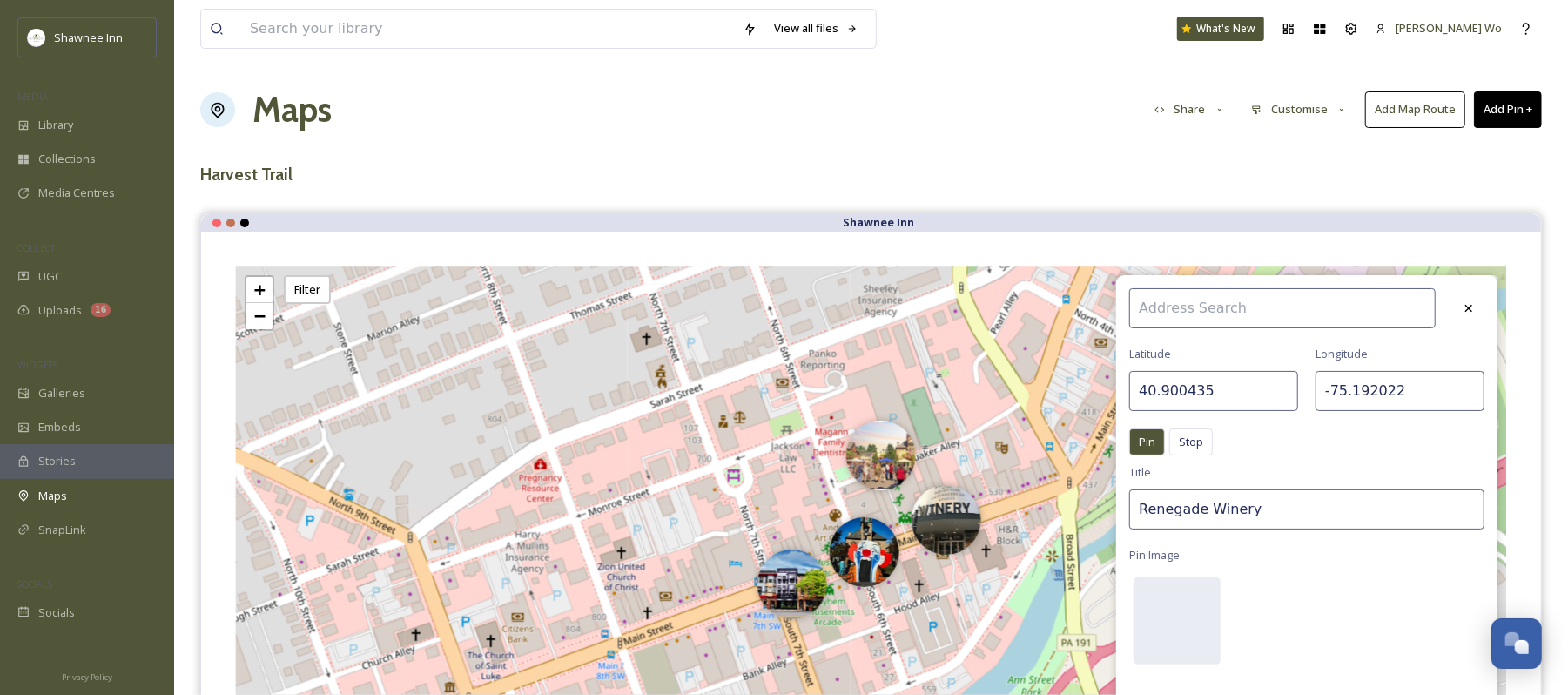
click at [1415, 382] on input "-75.192022" at bounding box center [1400, 391] width 169 height 41
type input "-75.409046"
click at [1321, 510] on input "Renegade Winery" at bounding box center [1307, 509] width 355 height 41
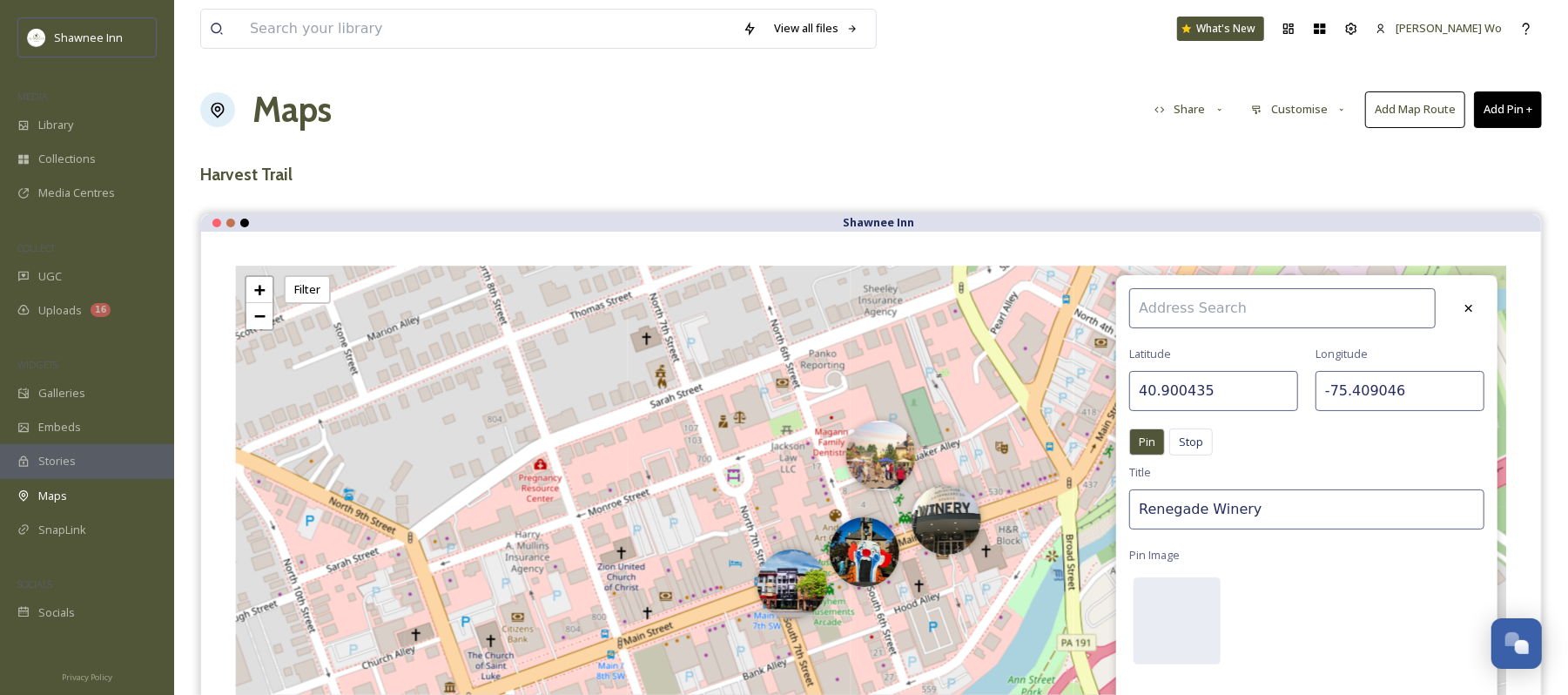
click at [1321, 510] on input "Renegade Winery" at bounding box center [1307, 509] width 355 height 41
type input "Blue Ridge Estate Winery"
click at [1164, 625] on div at bounding box center [1177, 621] width 87 height 87
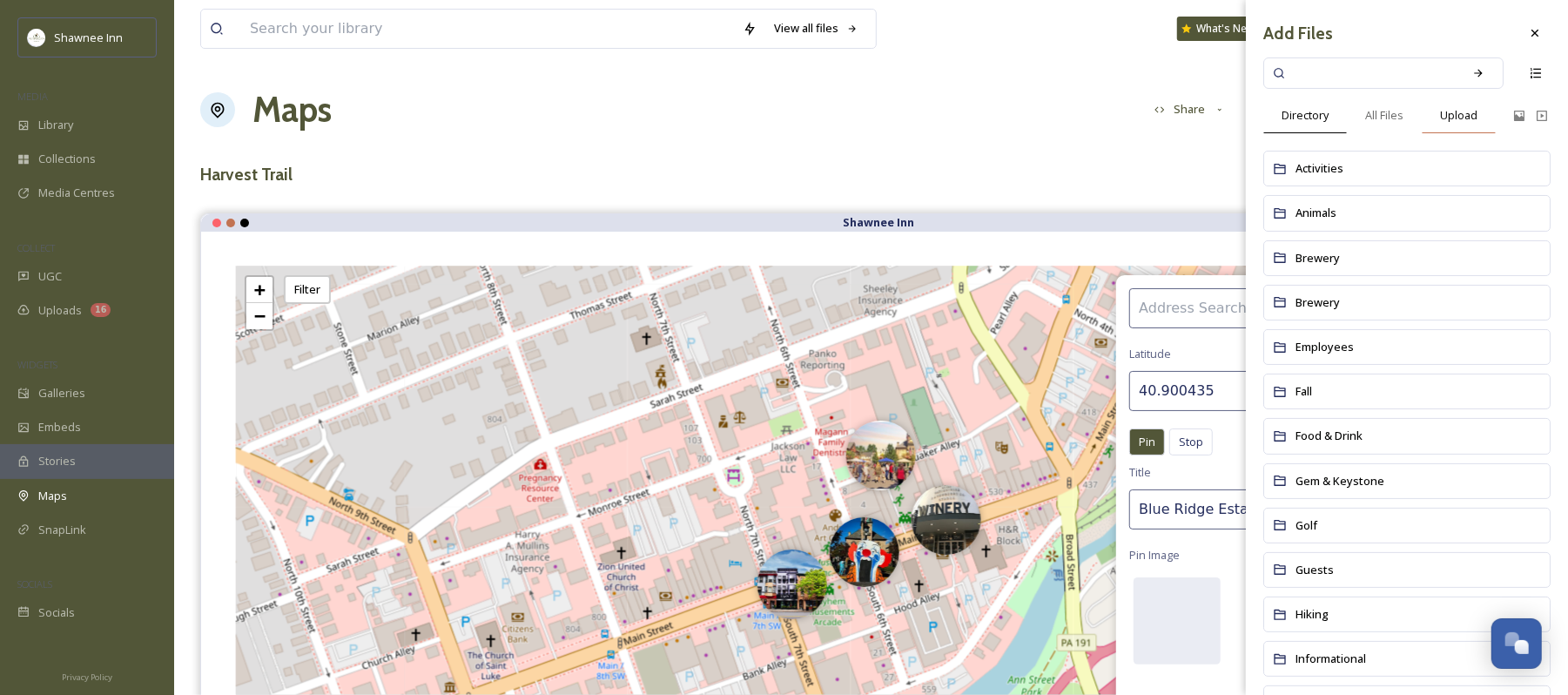
click at [1467, 121] on span "Upload" at bounding box center [1459, 115] width 38 height 17
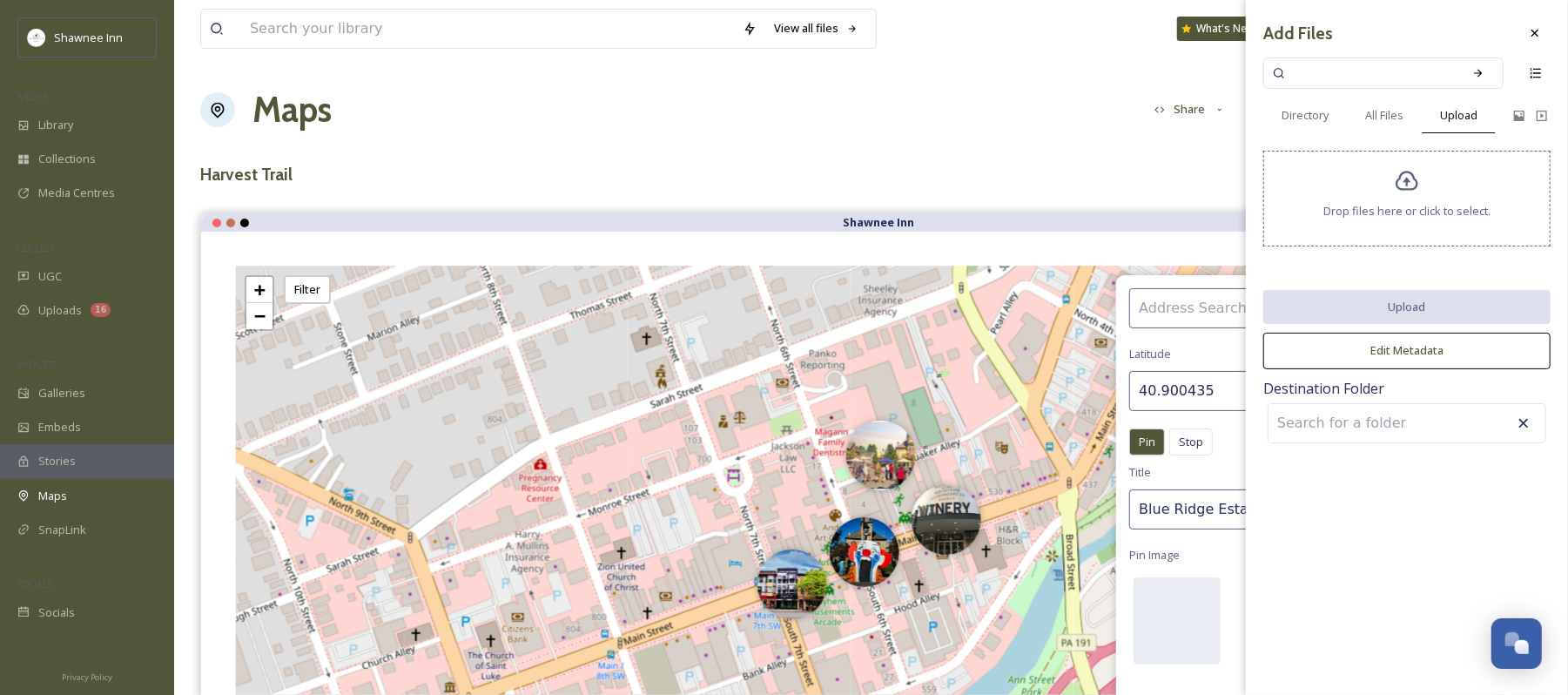
click at [1413, 192] on icon at bounding box center [1407, 182] width 23 height 20
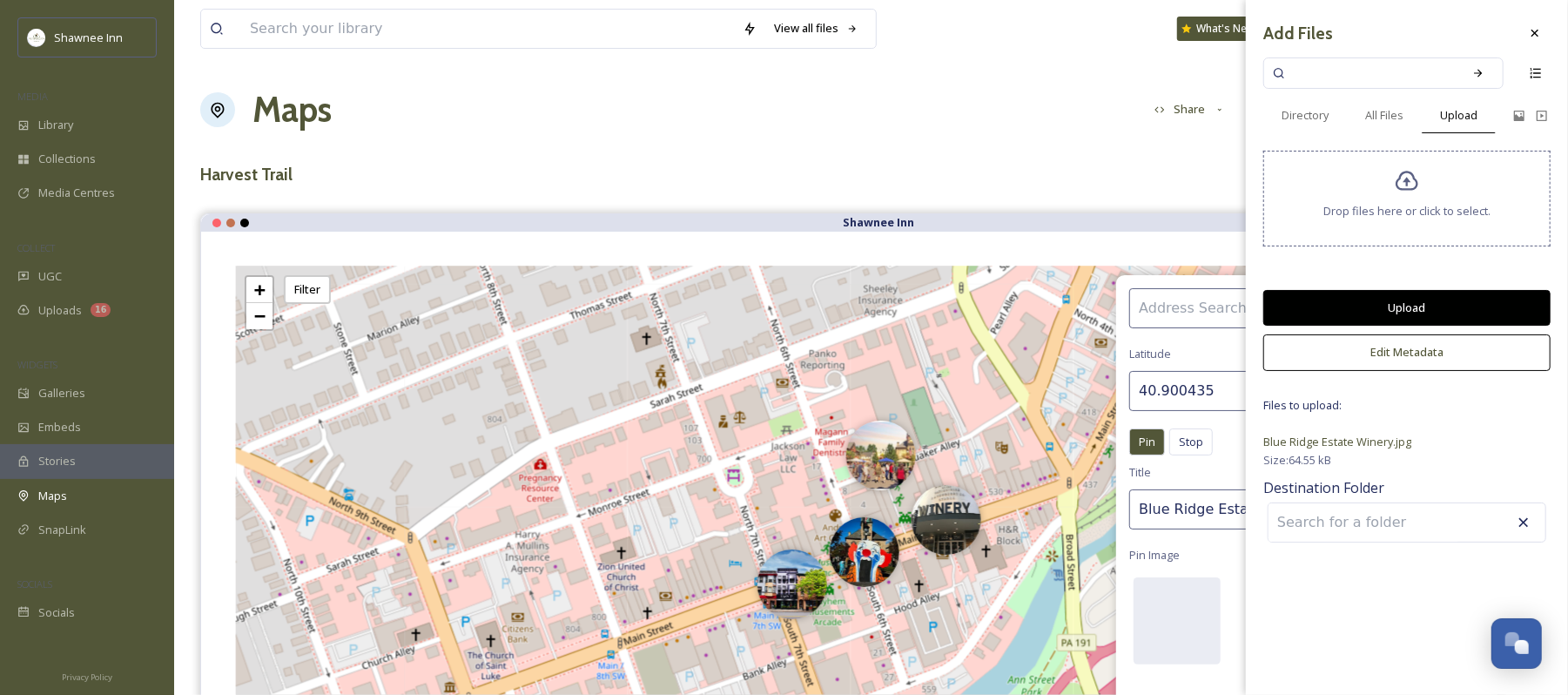
click at [1437, 289] on div "Add Files Directory All Files Upload Drop files here or click to select. Upload…" at bounding box center [1408, 282] width 322 height 565
click at [1415, 304] on button "Upload" at bounding box center [1407, 307] width 288 height 36
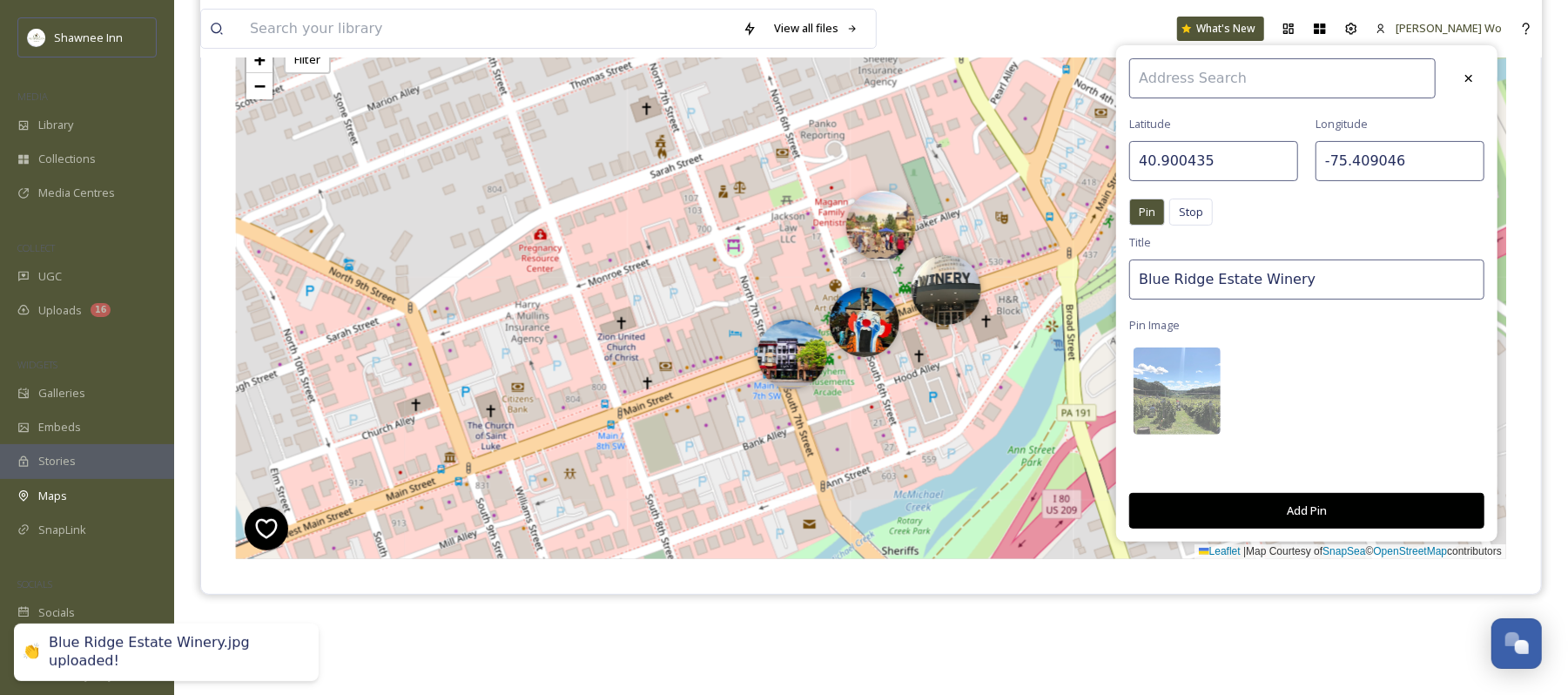
scroll to position [231, 0]
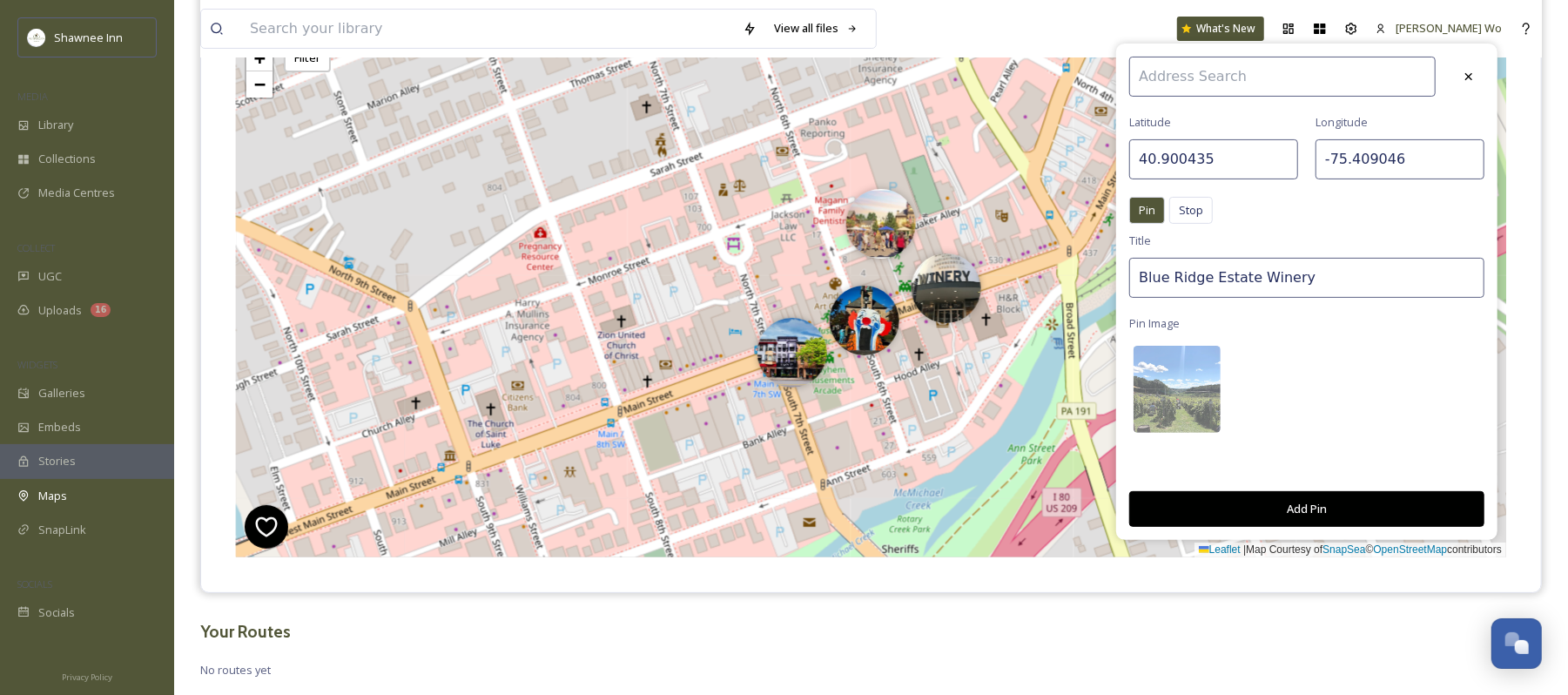
click at [1329, 498] on button "Add Pin" at bounding box center [1307, 509] width 355 height 36
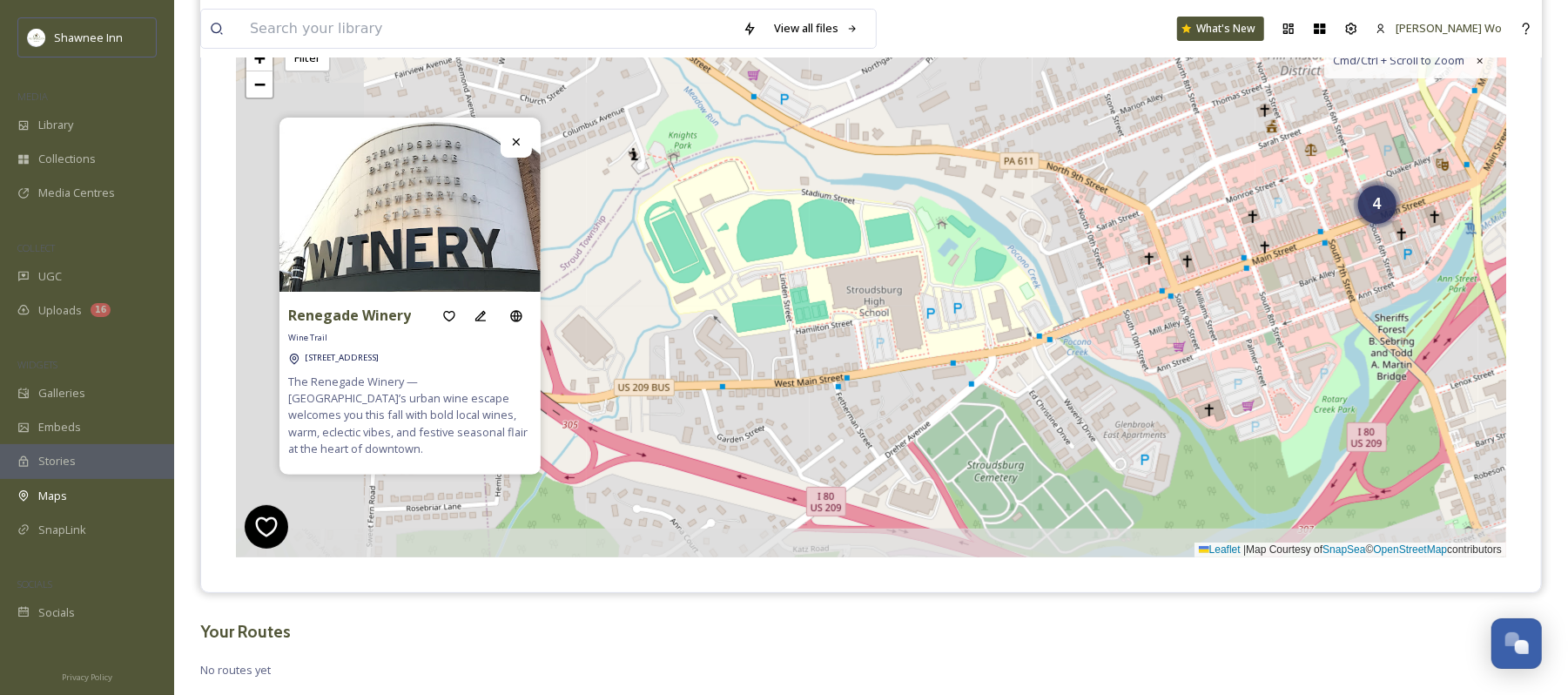
drag, startPoint x: 642, startPoint y: 293, endPoint x: 1263, endPoint y: 204, distance: 627.3
click at [1263, 204] on div "4 + − Leaflet | Map Courtesy of SnapSea © OpenStreetMap contributors Cmd/Ctrl +…" at bounding box center [871, 296] width 1270 height 523
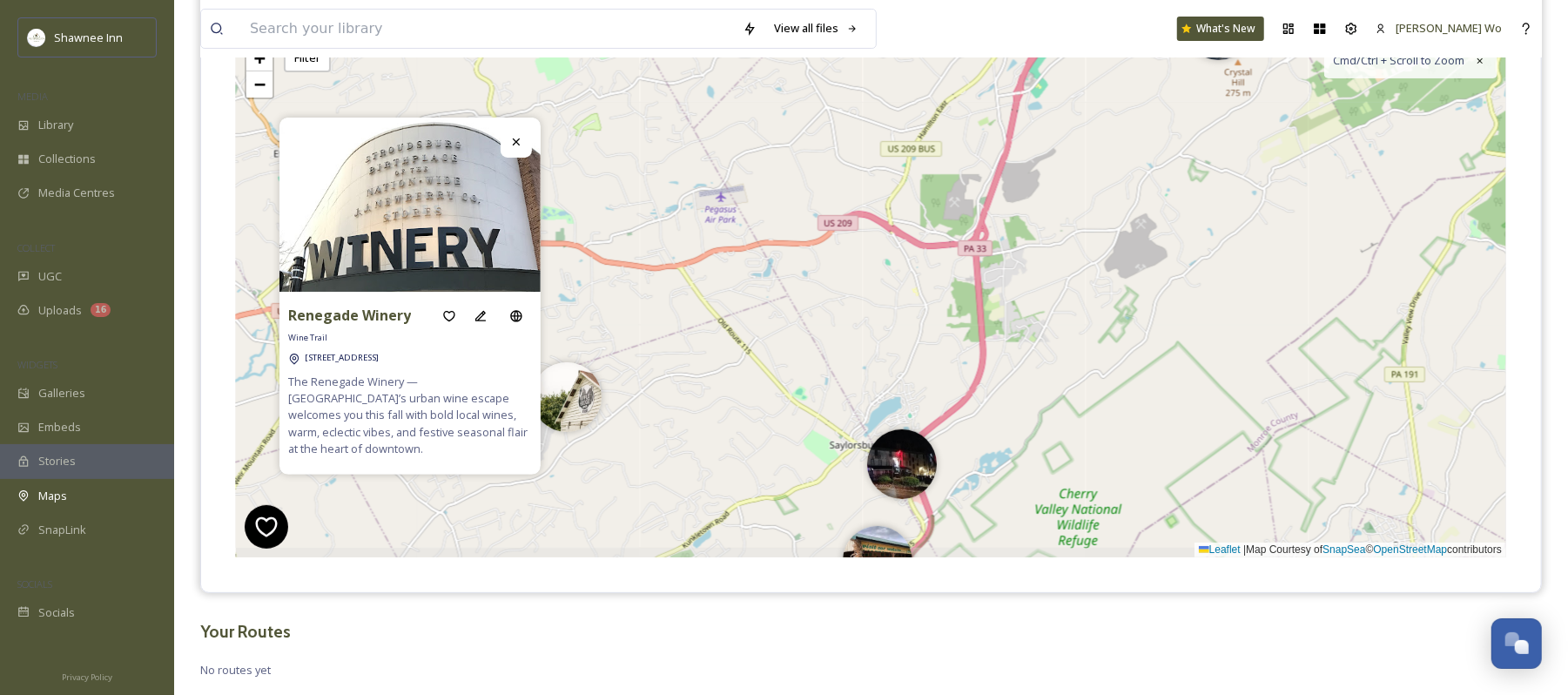
drag, startPoint x: 1005, startPoint y: 397, endPoint x: 1465, endPoint y: 5, distance: 604.4
click at [1465, 5] on div "View all files What's New Jeromy Wo Maps Share Customise Add Map Route Add Pin …" at bounding box center [871, 249] width 1394 height 962
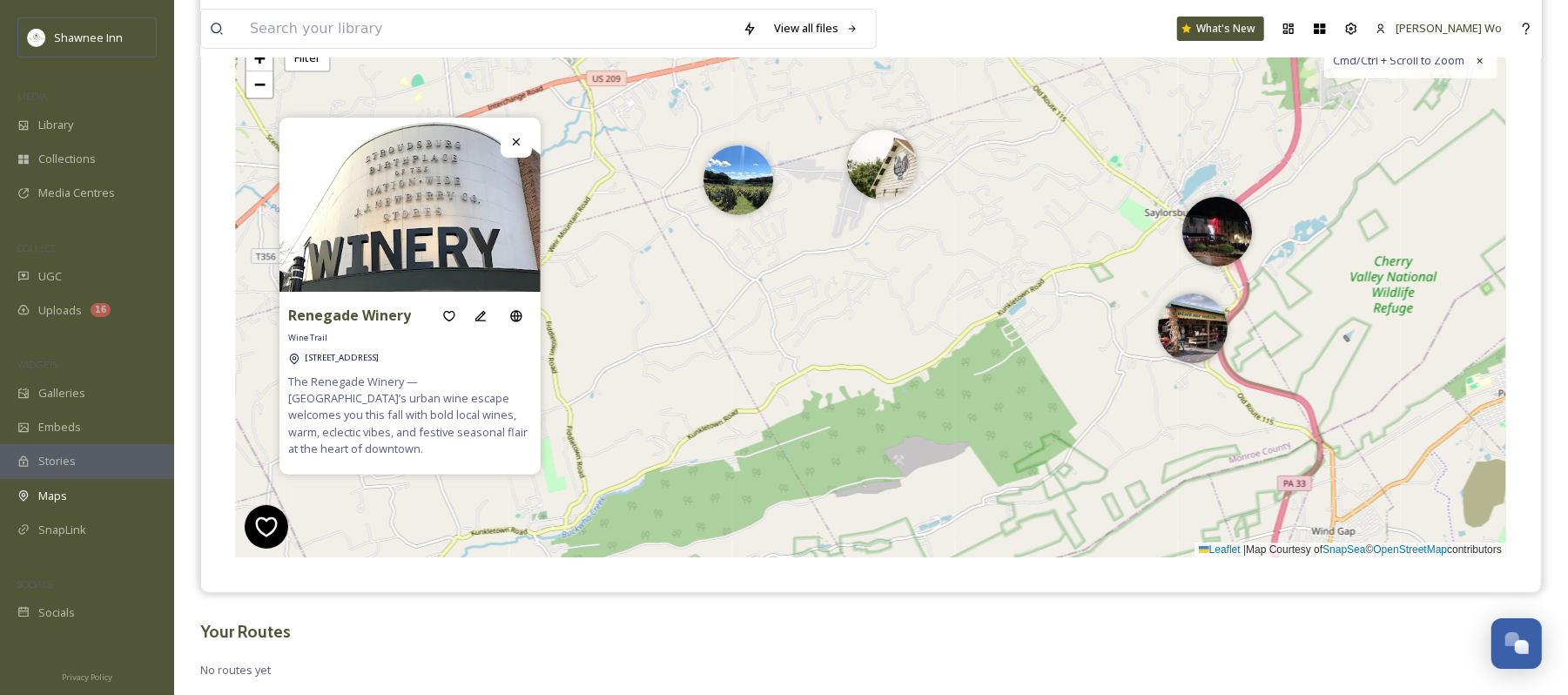
drag, startPoint x: 993, startPoint y: 310, endPoint x: 1308, endPoint y: 78, distance: 391.2
click at [1308, 78] on div "4 3 6 + − Leaflet | Map Courtesy of SnapSea © OpenStreetMap contributors Cmd/Ct…" at bounding box center [871, 296] width 1270 height 523
click at [736, 186] on img at bounding box center [739, 176] width 69 height 69
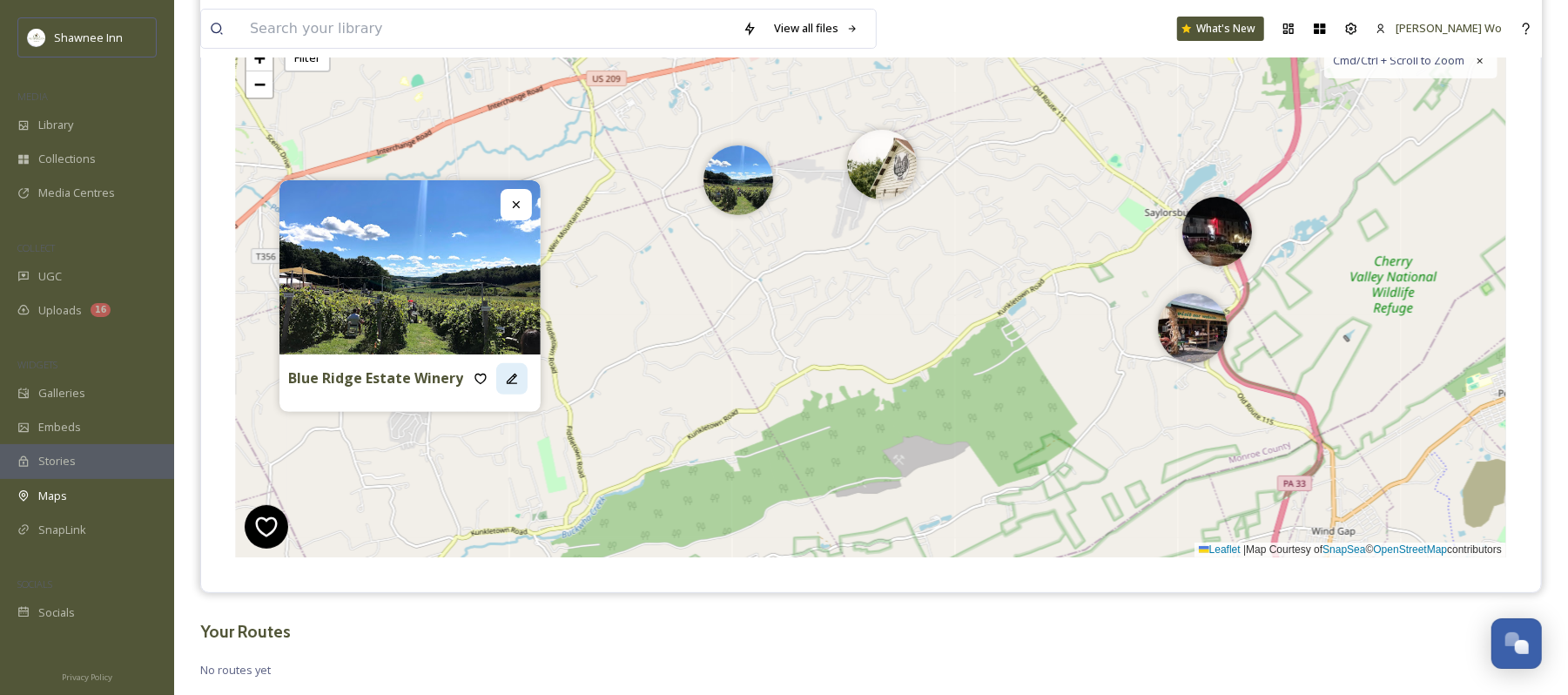
click at [508, 381] on icon at bounding box center [512, 379] width 11 height 11
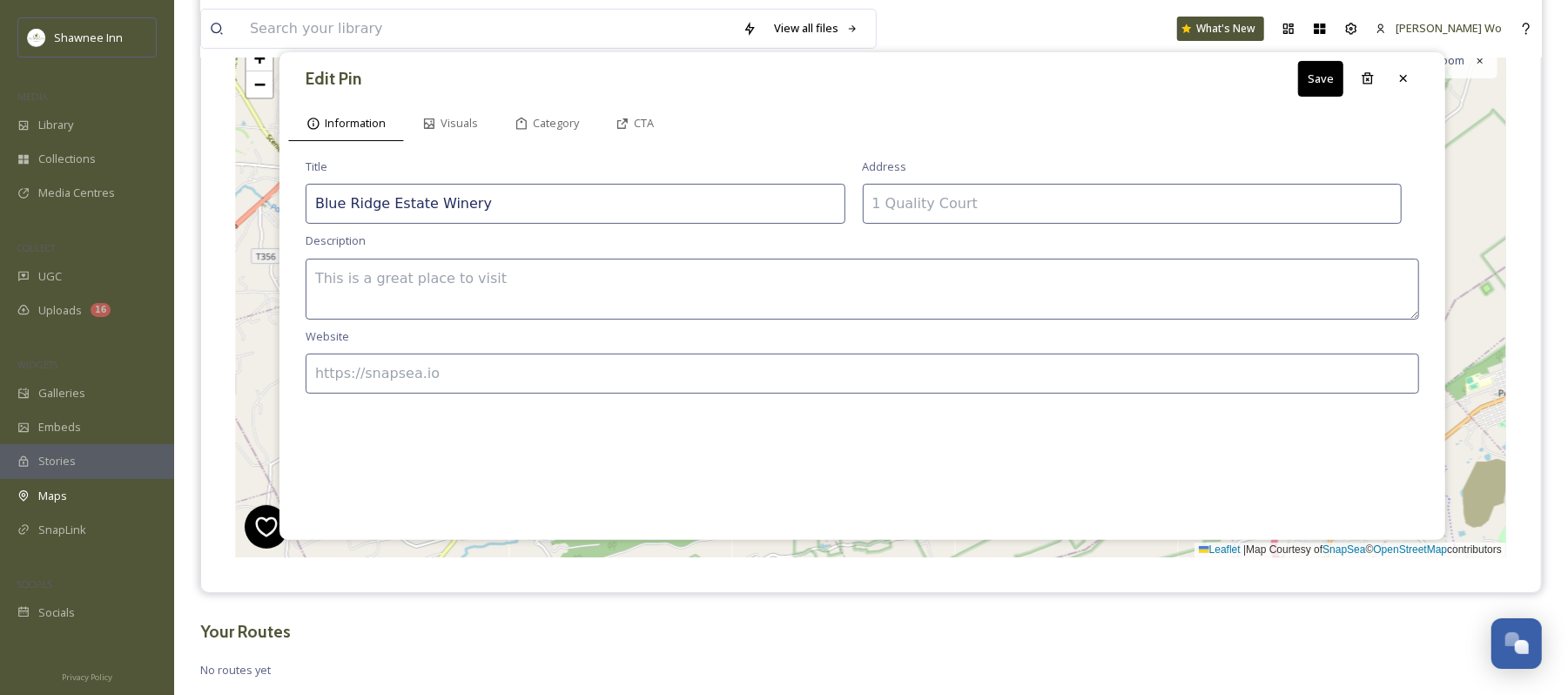
click at [933, 197] on input at bounding box center [1133, 204] width 540 height 41
type input "239 Blue Ridge Rd, Saylorsburg, PA 18353"
click at [603, 269] on textarea at bounding box center [862, 290] width 1114 height 61
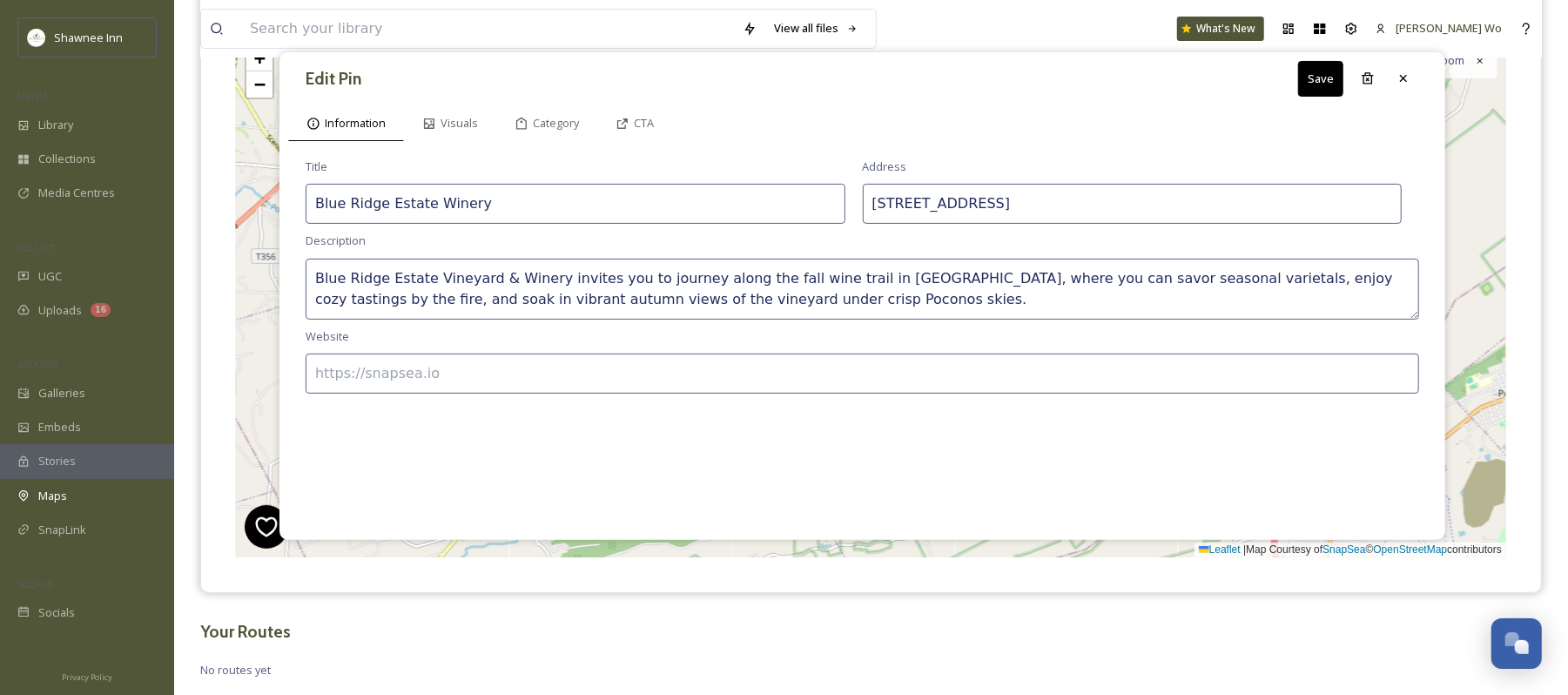
type textarea "Blue Ridge Estate Vineyard & Winery invites you to journey along the fall wine …"
click at [687, 369] on input at bounding box center [862, 374] width 1114 height 41
type input "http://www.blueridgeestatewinery.com/"
click at [563, 114] on div "Category" at bounding box center [547, 124] width 101 height 36
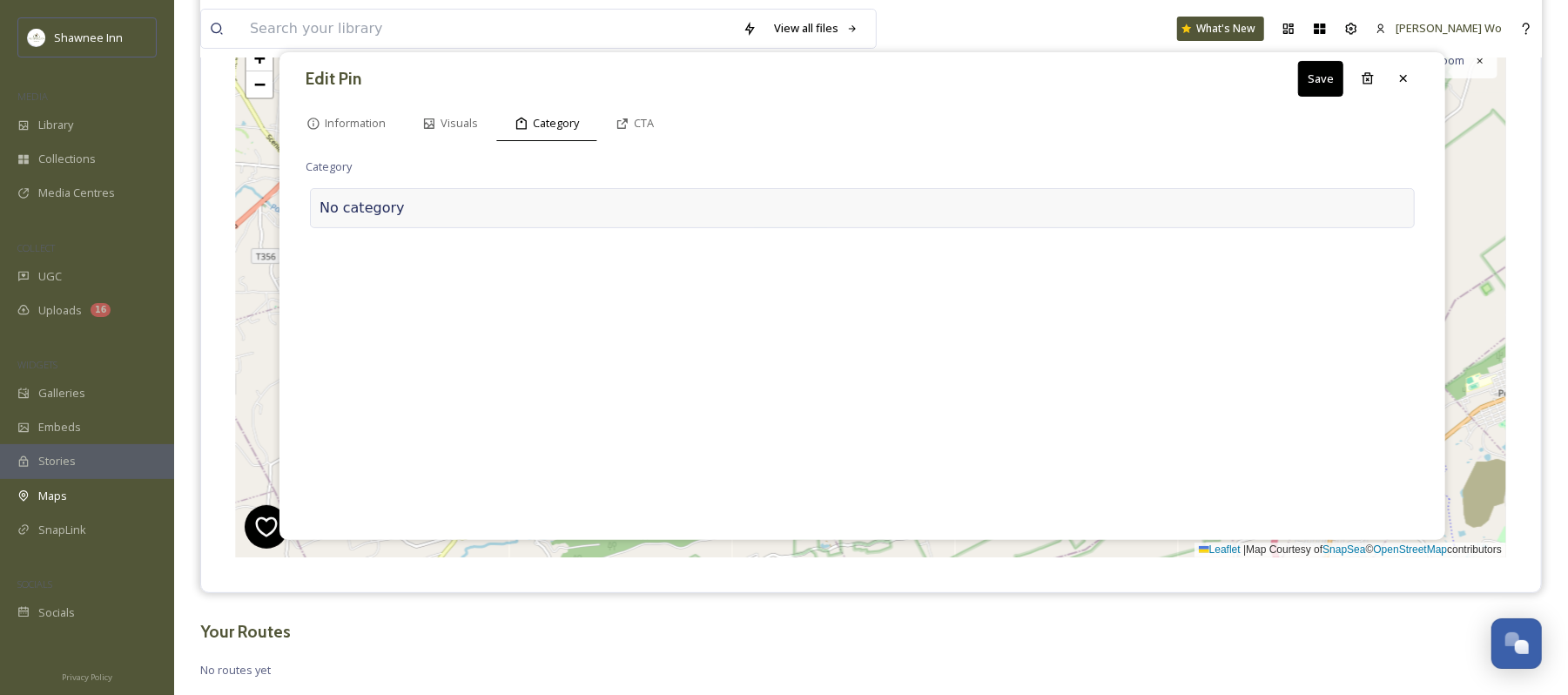
click at [515, 197] on div "No category" at bounding box center [863, 208] width 1105 height 41
click at [515, 197] on input at bounding box center [479, 204] width 348 height 41
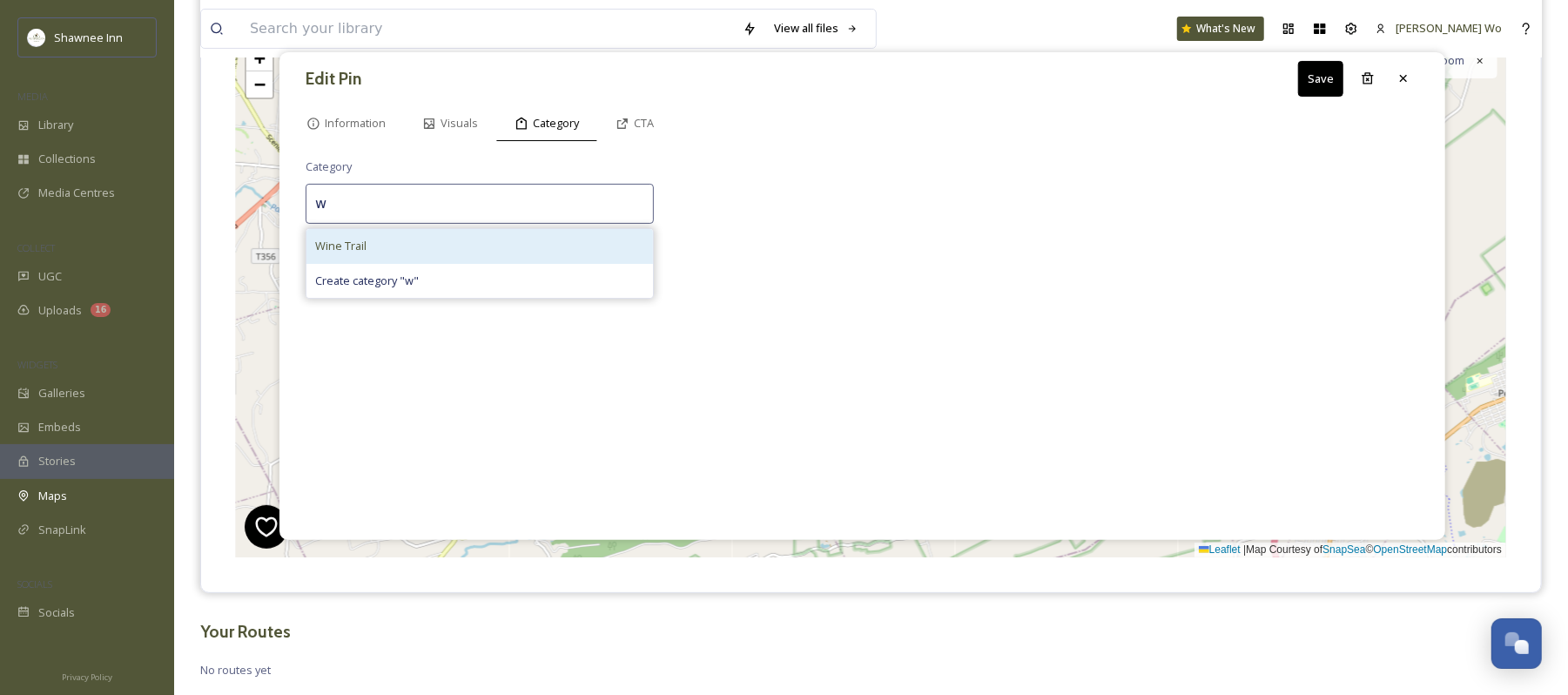
type input "w"
click at [481, 244] on div "Wine Trail" at bounding box center [479, 246] width 347 height 34
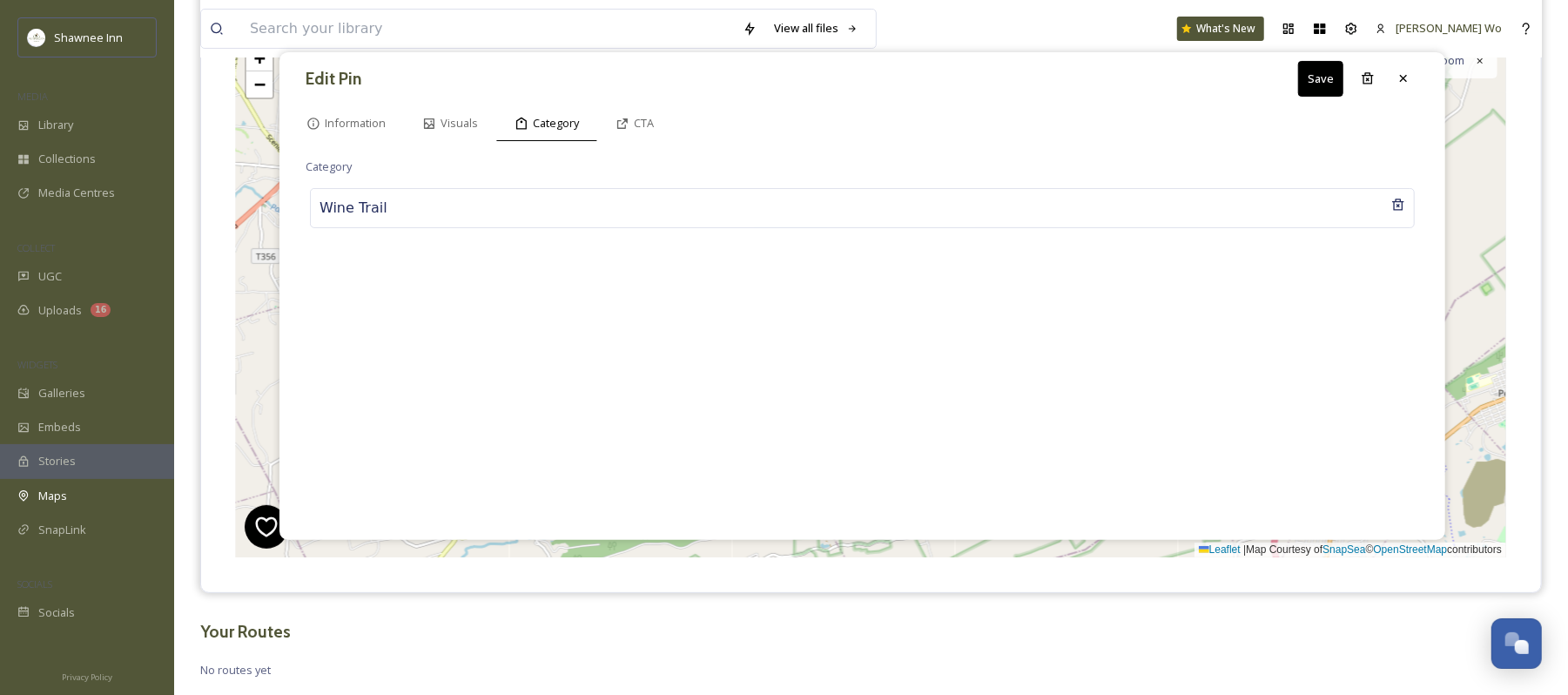
click at [1306, 87] on button "Save" at bounding box center [1321, 79] width 45 height 36
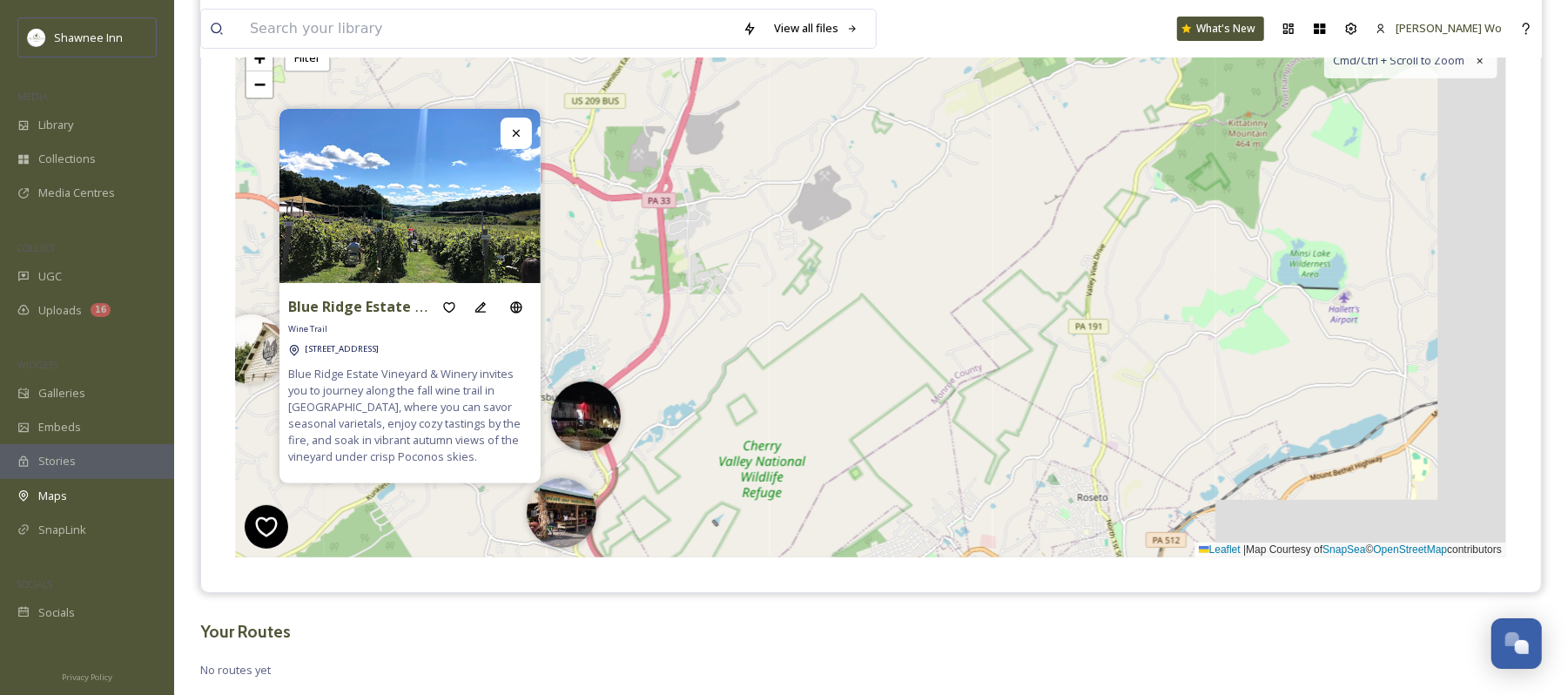
drag, startPoint x: 1350, startPoint y: 252, endPoint x: 633, endPoint y: 407, distance: 733.6
click at [633, 408] on div "3 4 + − Leaflet | Map Courtesy of SnapSea © OpenStreetMap contributors Cmd/Ctrl…" at bounding box center [871, 296] width 1270 height 523
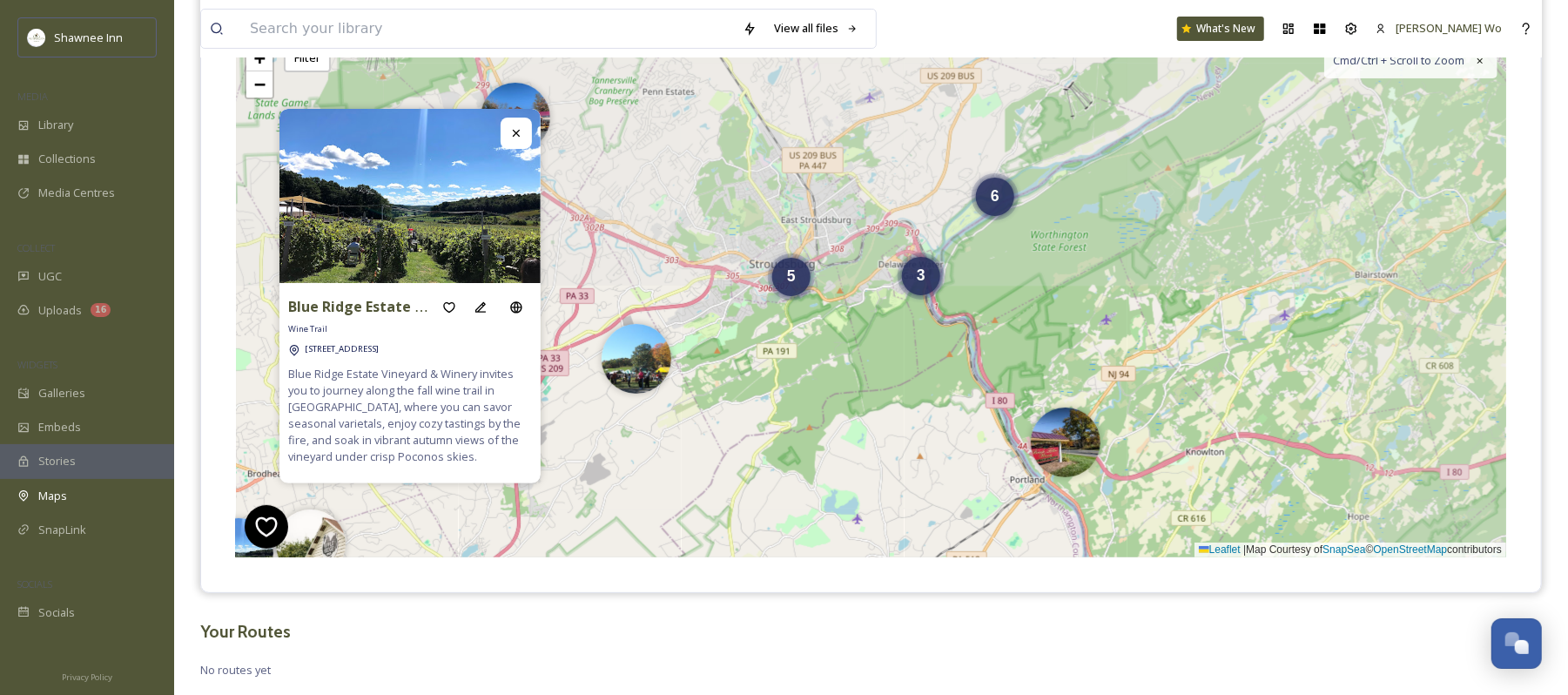
drag, startPoint x: 1209, startPoint y: 207, endPoint x: 926, endPoint y: 462, distance: 380.9
click at [926, 462] on div "5 2 3 6 + − Leaflet | Map Courtesy of SnapSea © OpenStreetMap contributors Cmd/…" at bounding box center [871, 296] width 1270 height 523
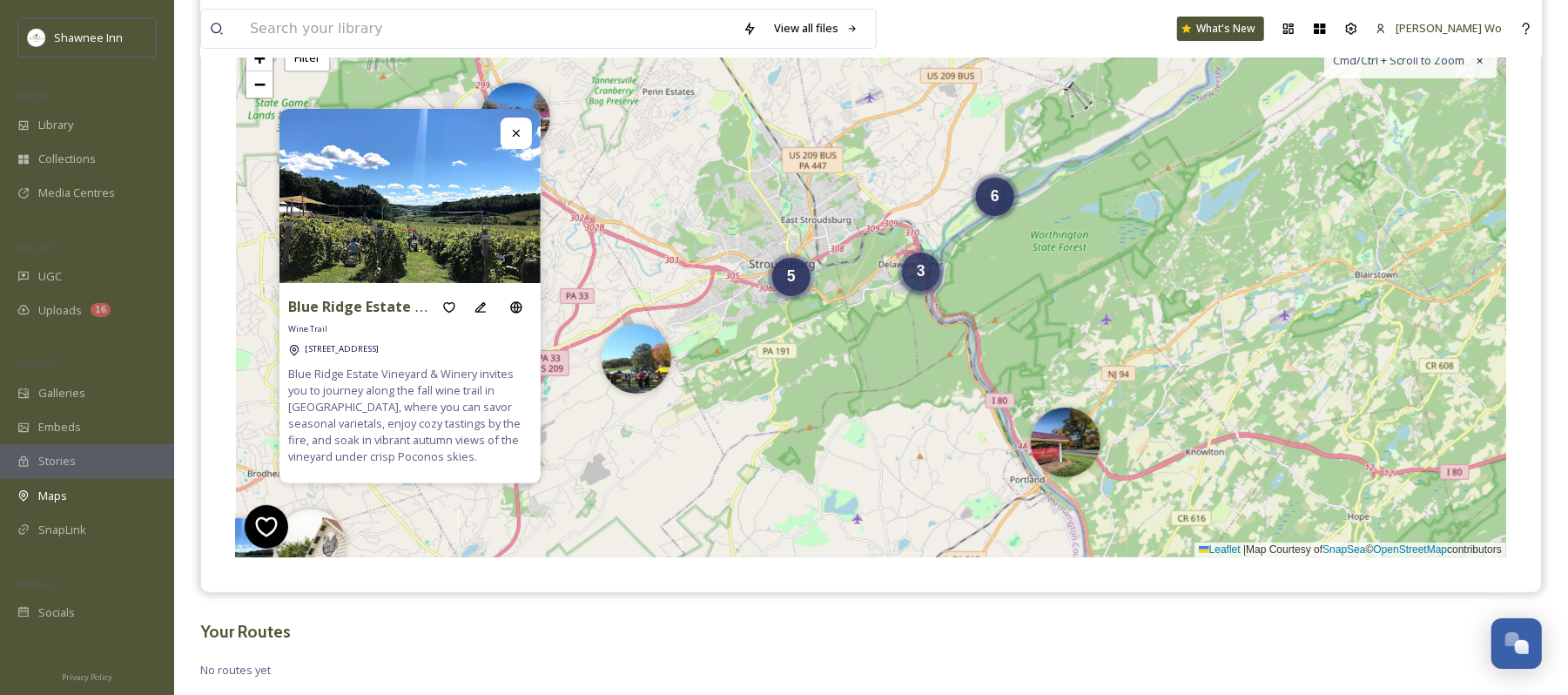
click at [932, 290] on div "3" at bounding box center [921, 271] width 39 height 39
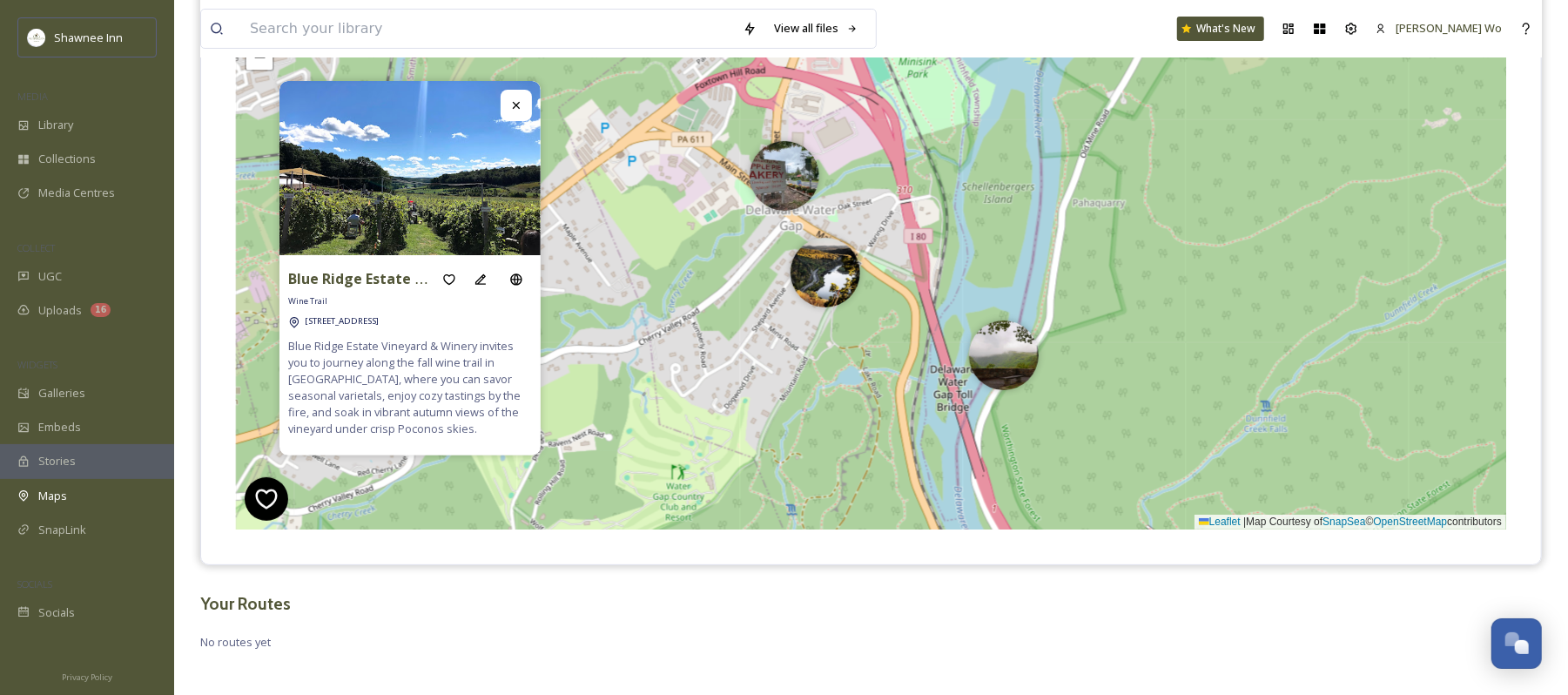
scroll to position [268, 0]
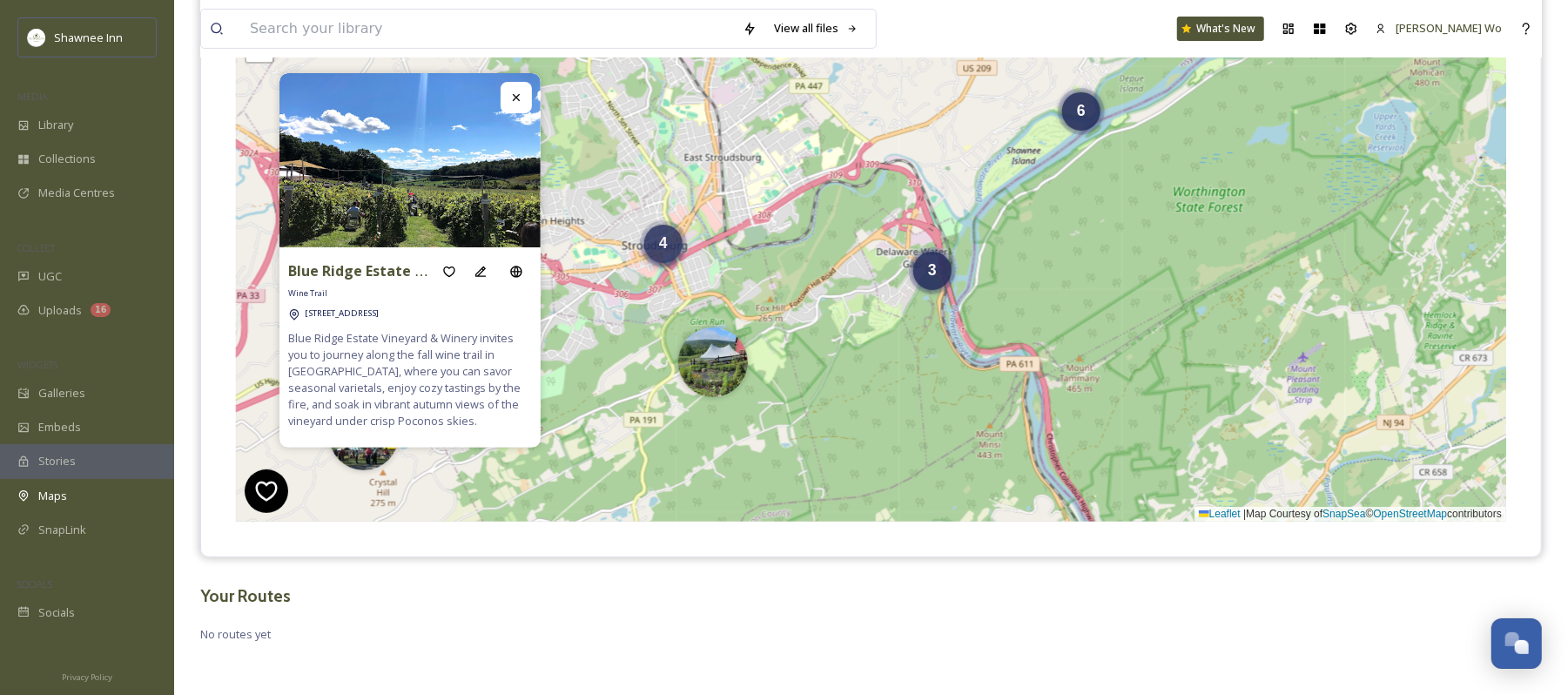
click at [654, 244] on div "4" at bounding box center [663, 243] width 39 height 39
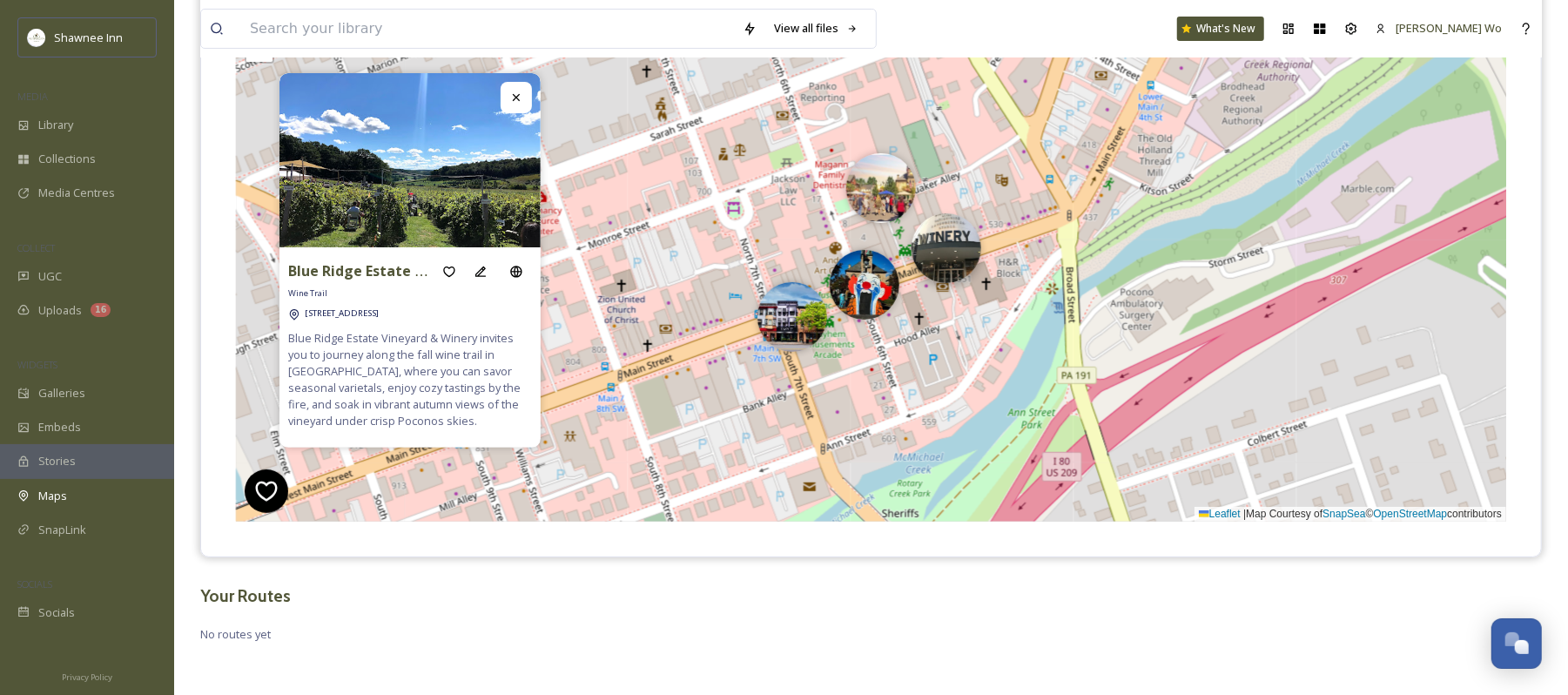
click at [946, 259] on img at bounding box center [946, 248] width 69 height 69
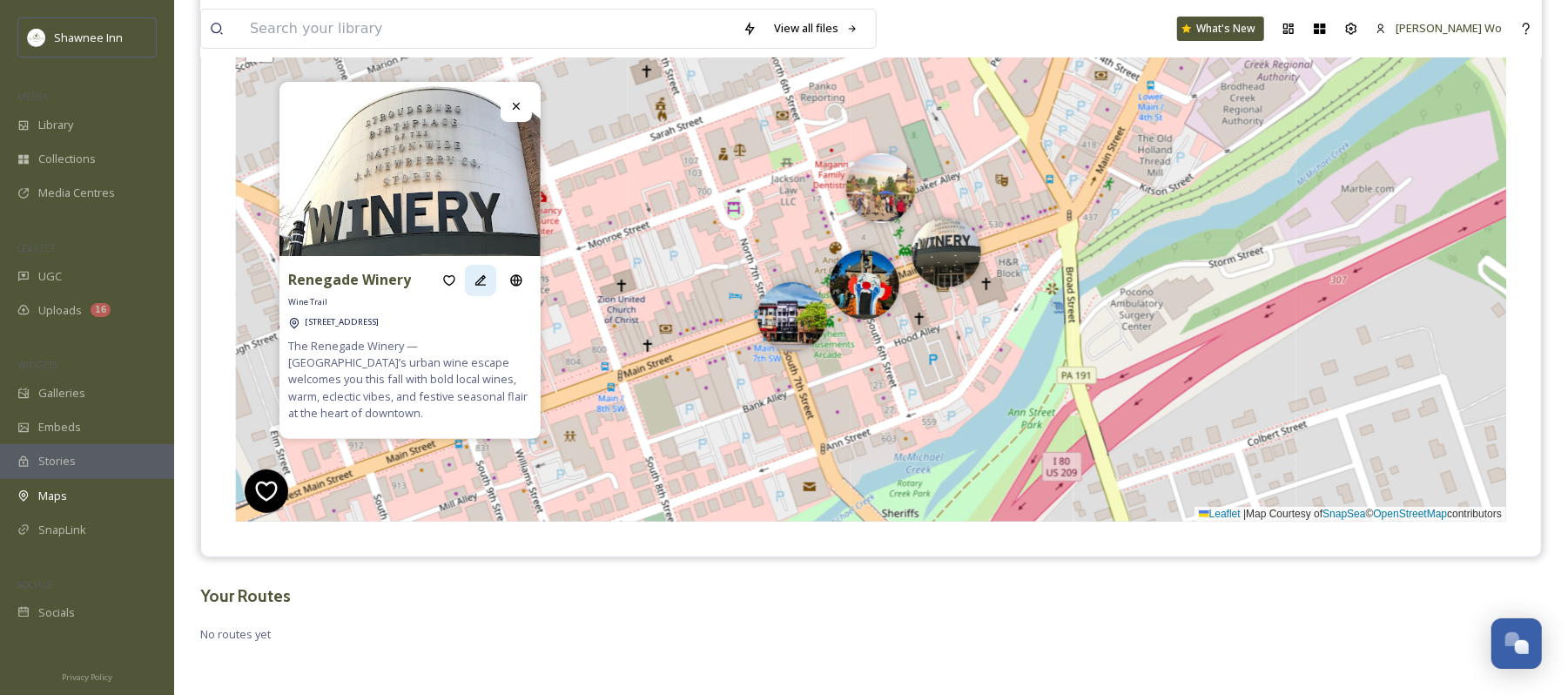
click at [474, 288] on icon at bounding box center [480, 281] width 14 height 14
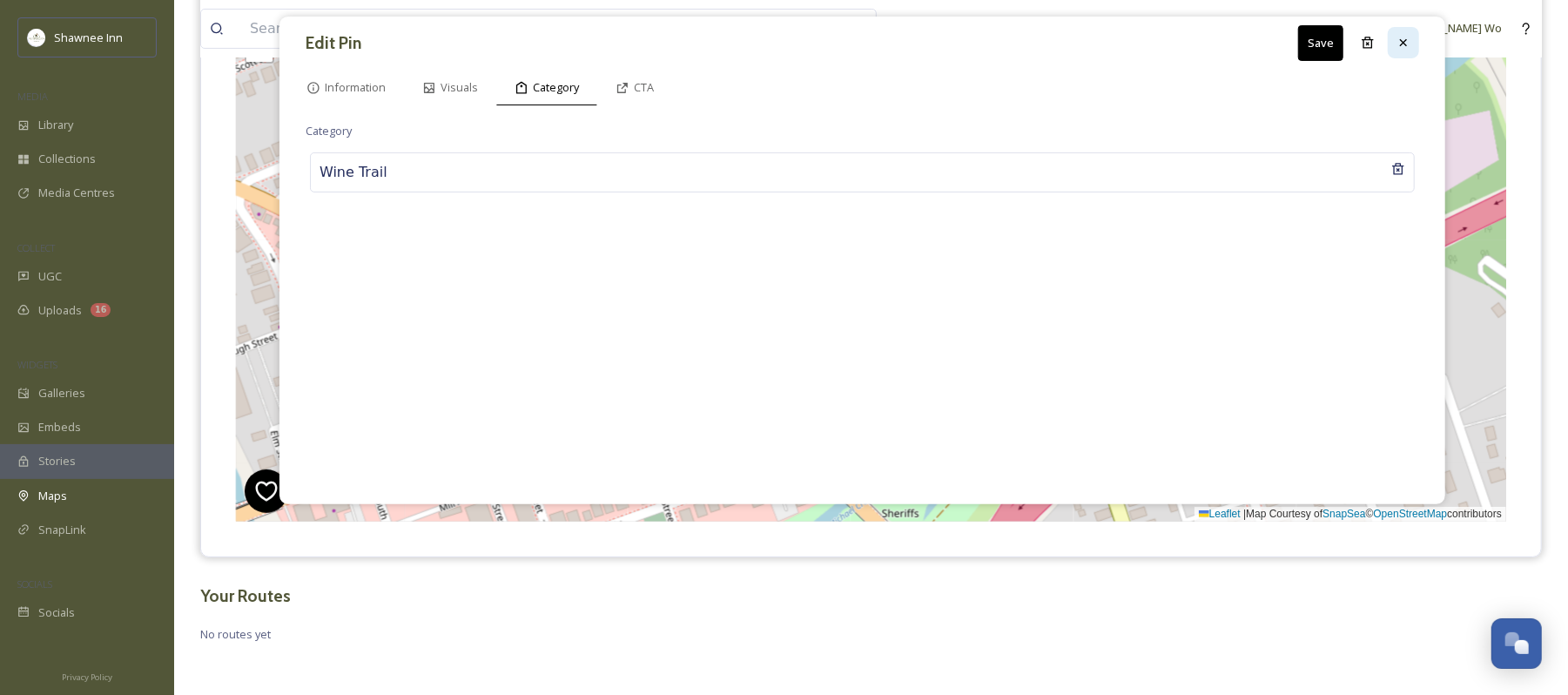
click at [1404, 47] on icon at bounding box center [1404, 43] width 14 height 14
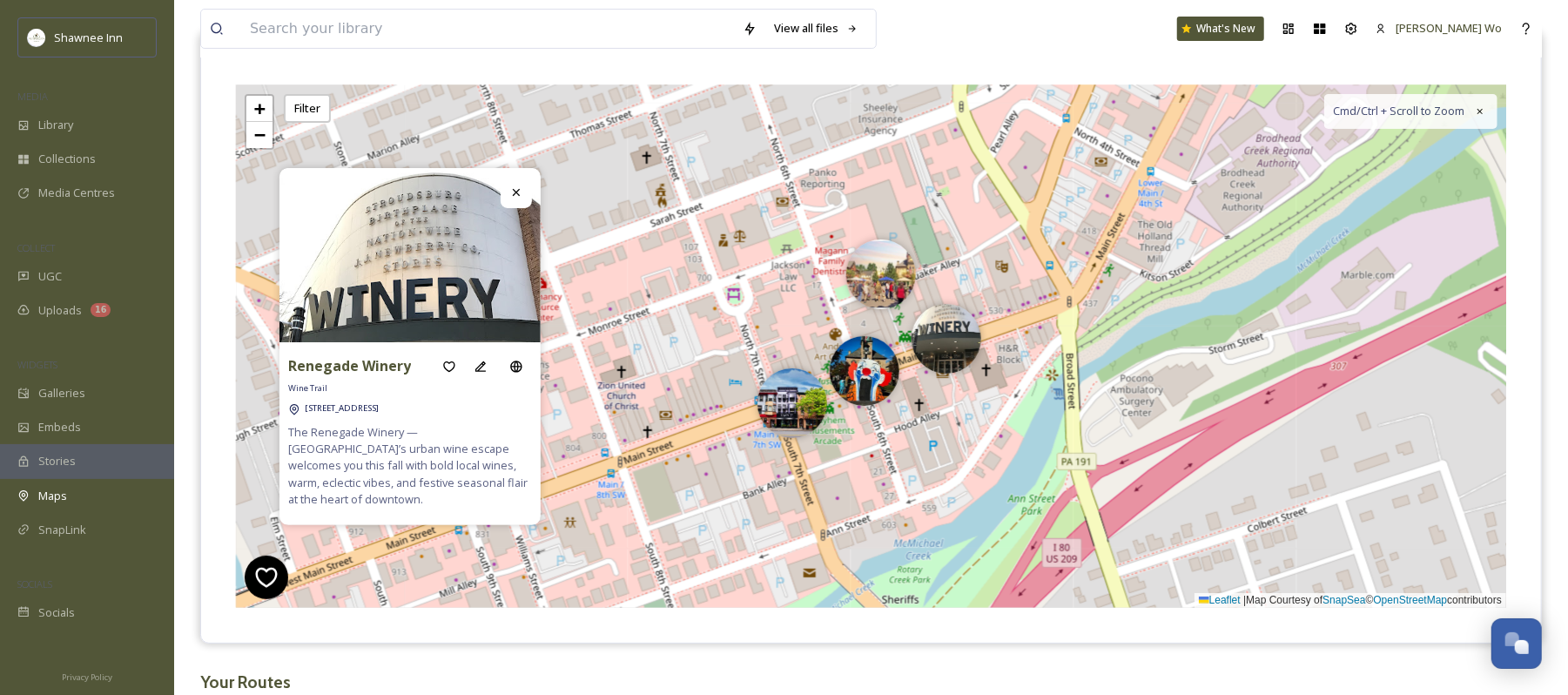
scroll to position [0, 0]
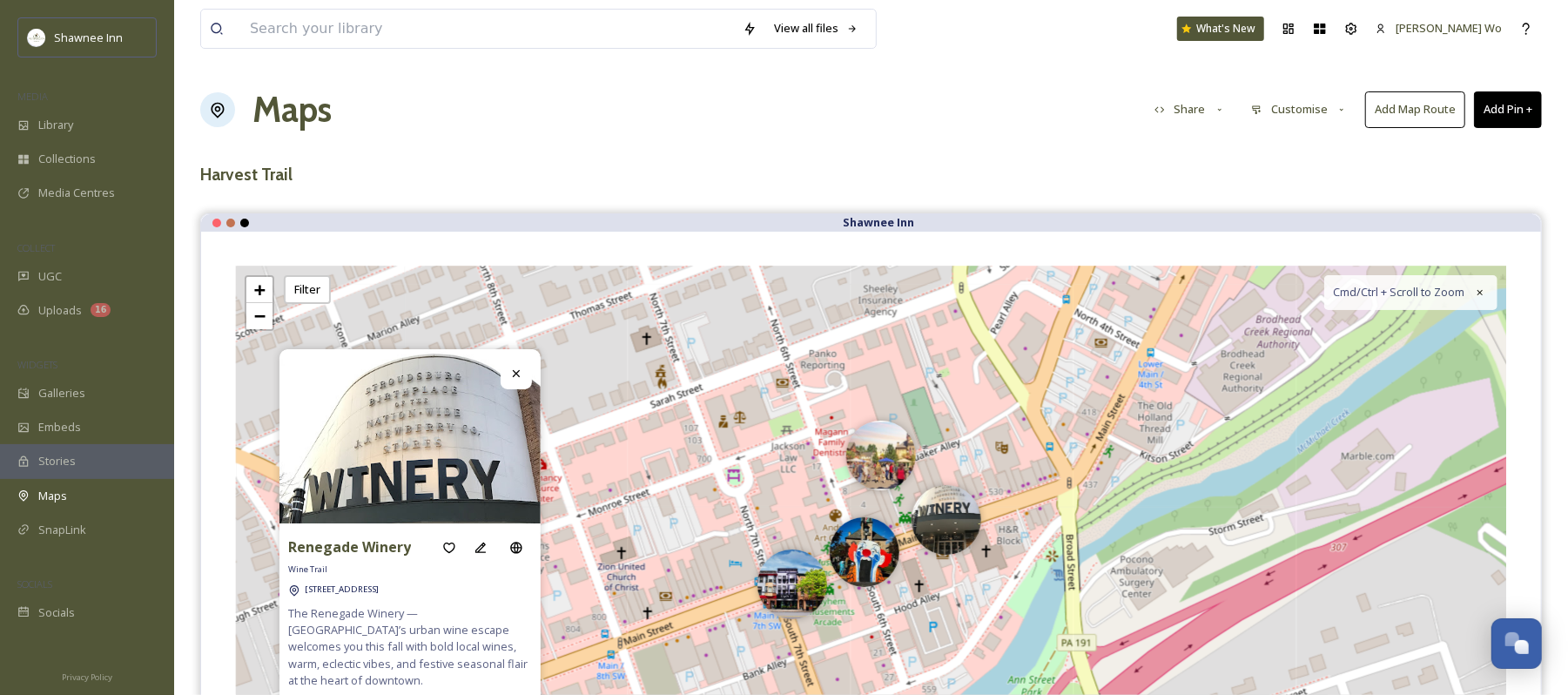
click at [1495, 108] on button "Add Pin +" at bounding box center [1508, 109] width 68 height 36
click at [1449, 148] on span "Add New Pin" at bounding box center [1459, 150] width 66 height 17
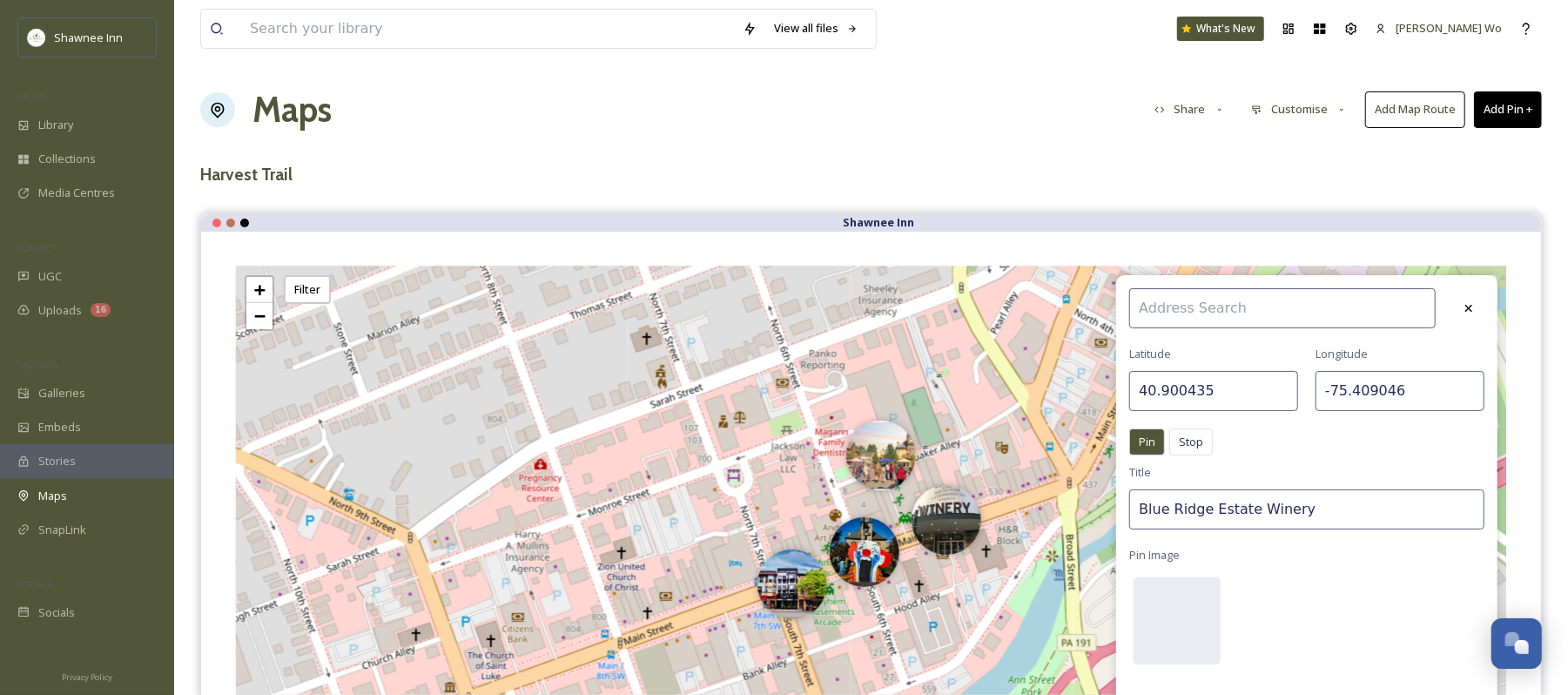
click at [1253, 402] on input "40.900435" at bounding box center [1214, 391] width 169 height 41
type input "40.987134"
click at [1362, 385] on input "-75.409046" at bounding box center [1400, 391] width 169 height 41
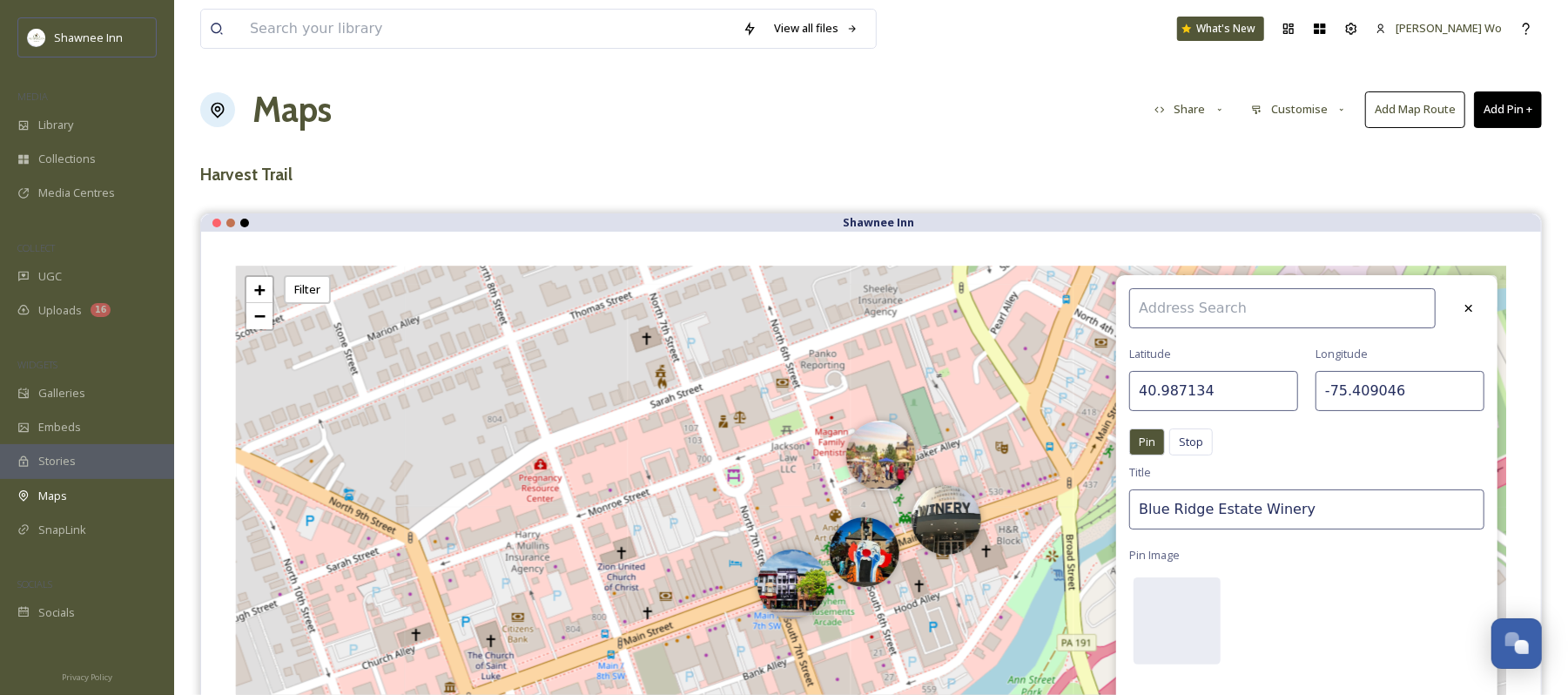
click at [1362, 385] on input "-75.409046" at bounding box center [1400, 391] width 169 height 41
click at [1268, 510] on input "Blue Ridge Estate Winery" at bounding box center [1307, 509] width 355 height 41
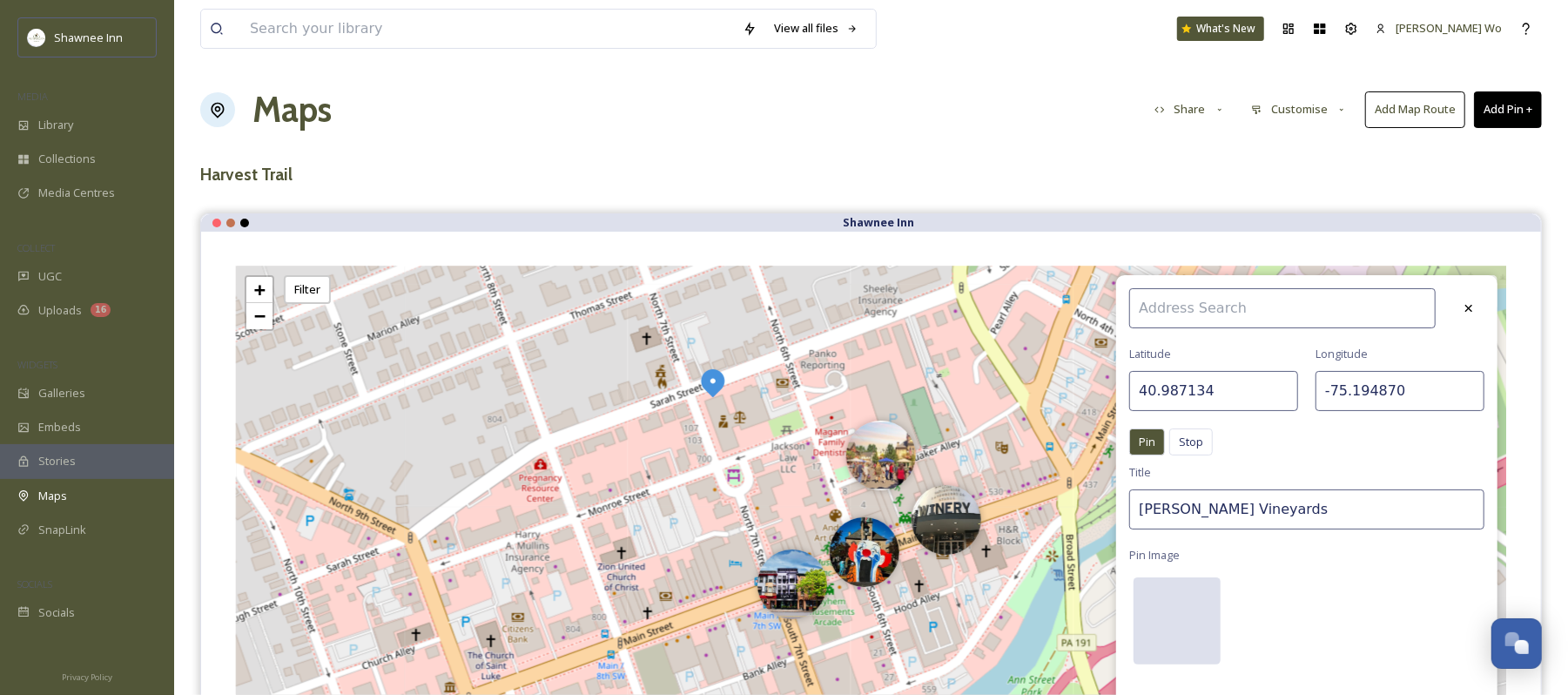
click at [1184, 594] on div at bounding box center [1177, 621] width 87 height 87
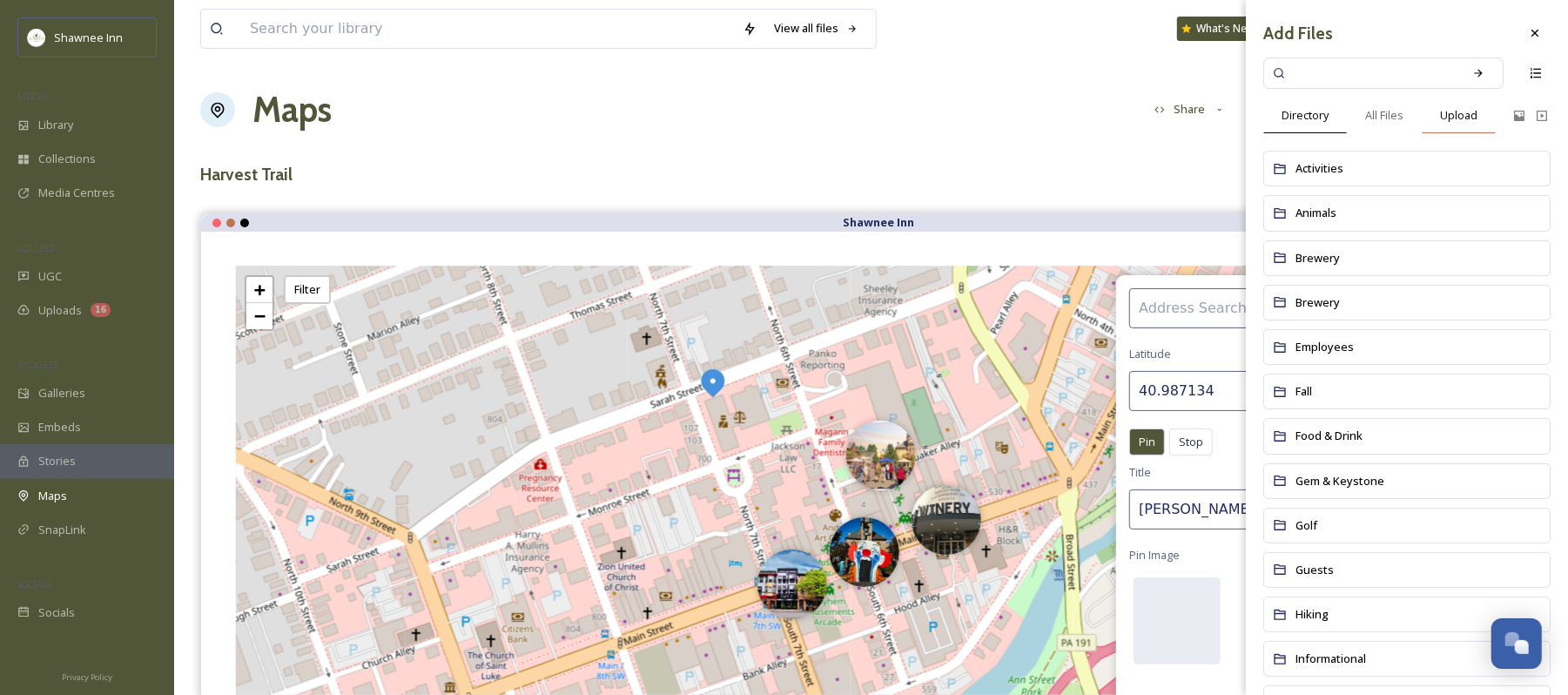
click at [1466, 120] on span "Upload" at bounding box center [1459, 115] width 38 height 17
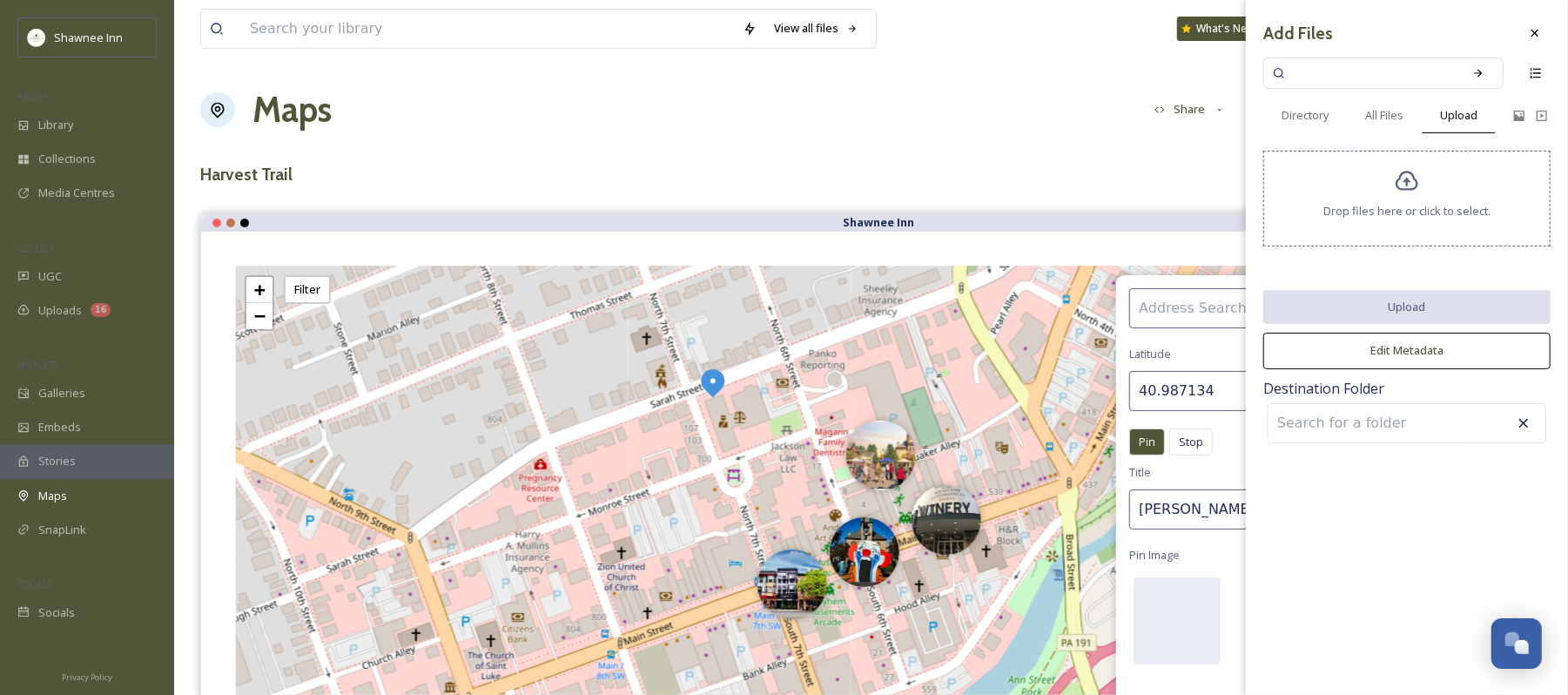
click at [1383, 215] on span "Drop files here or click to select." at bounding box center [1407, 211] width 167 height 17
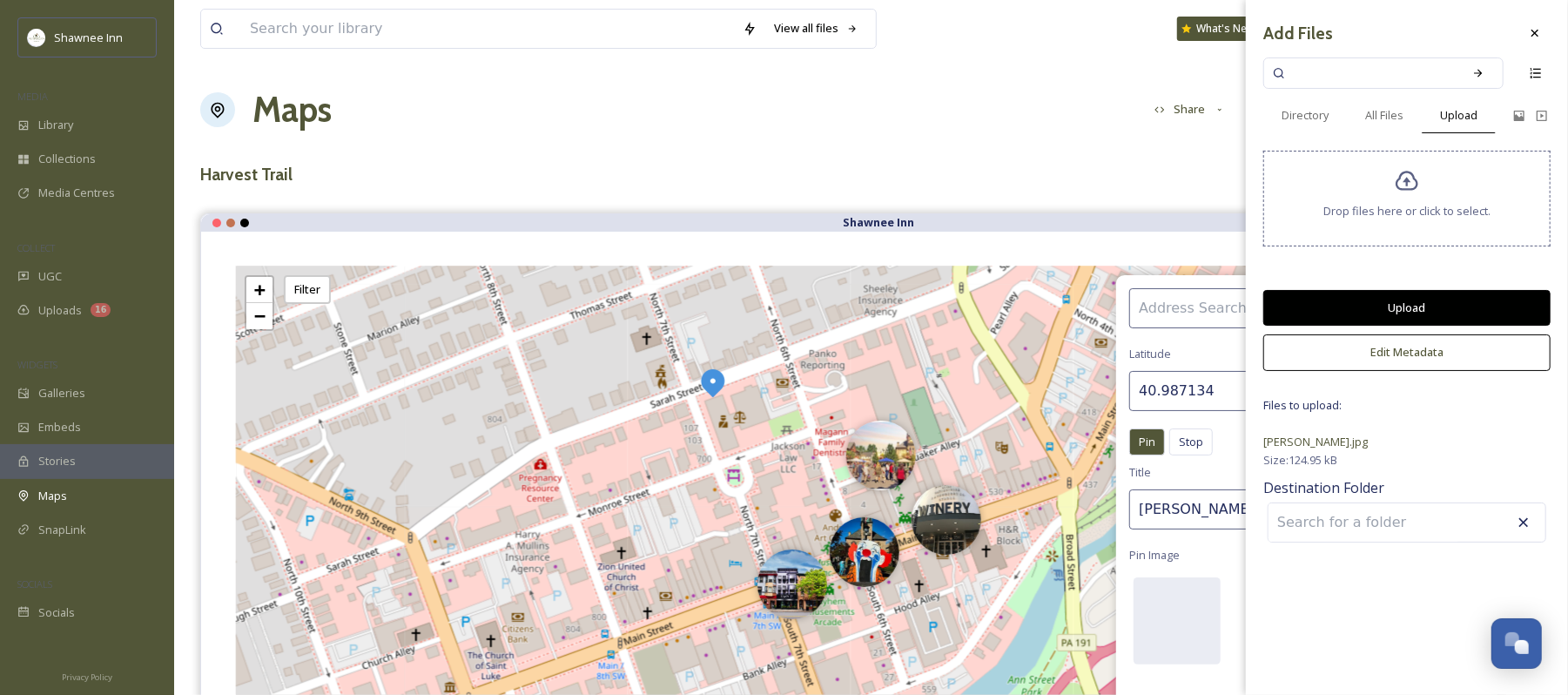
click at [1391, 304] on button "Upload" at bounding box center [1407, 307] width 288 height 36
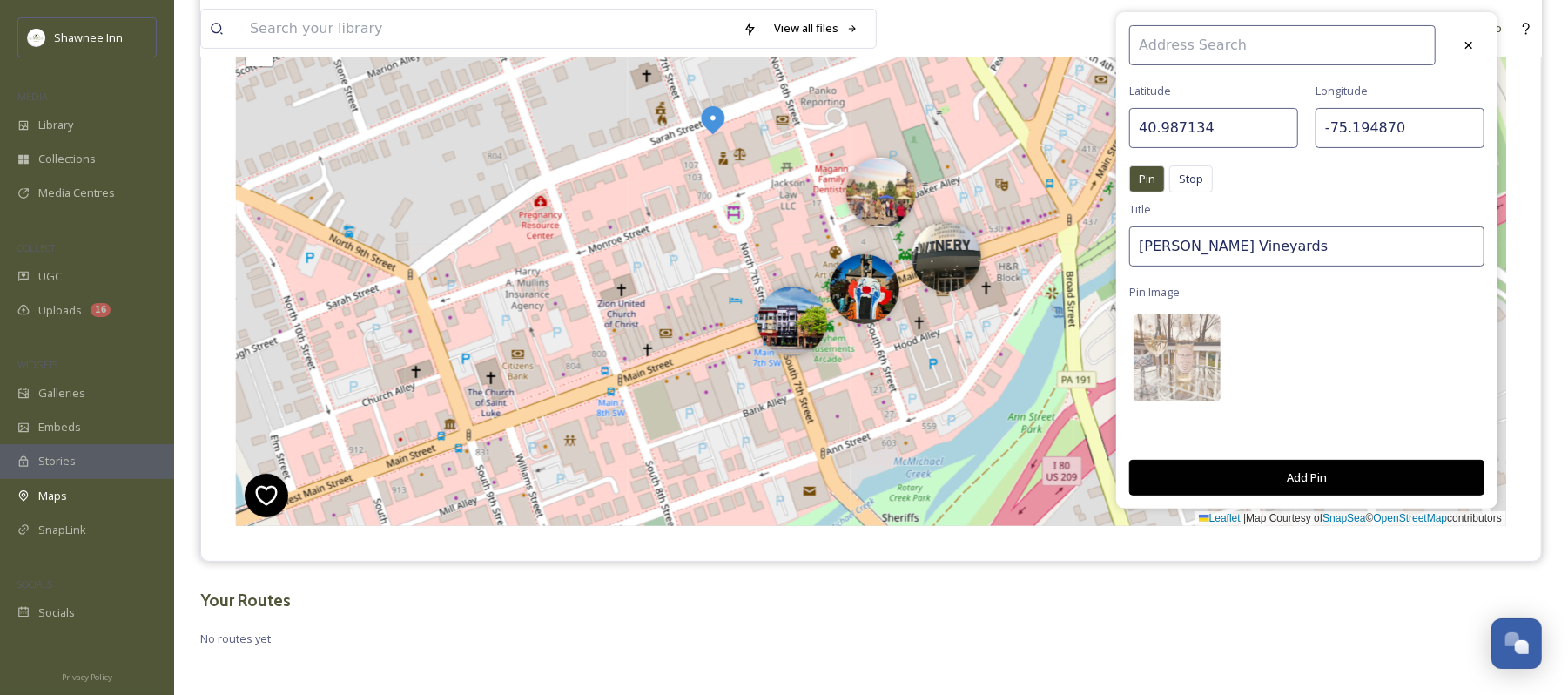
scroll to position [268, 0]
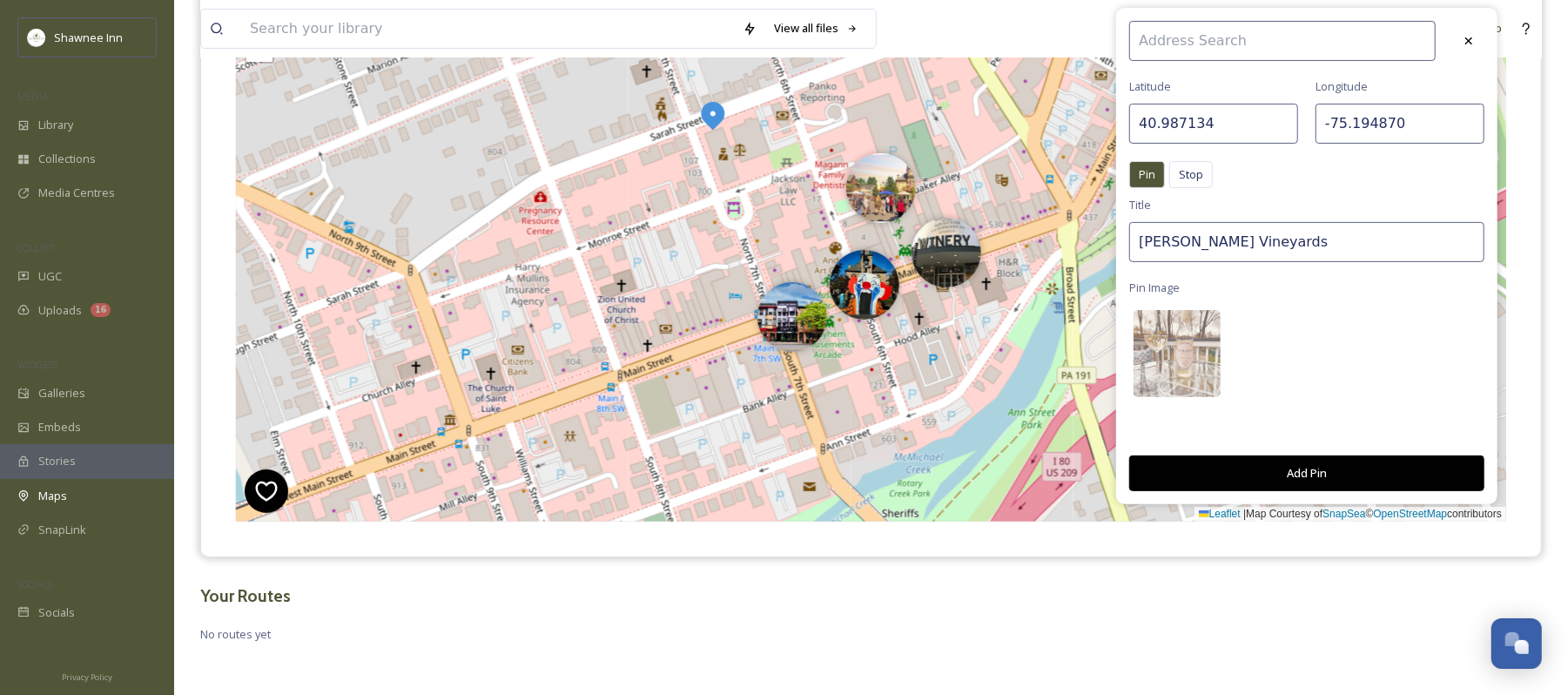
click at [1371, 465] on button "Add Pin" at bounding box center [1307, 474] width 355 height 36
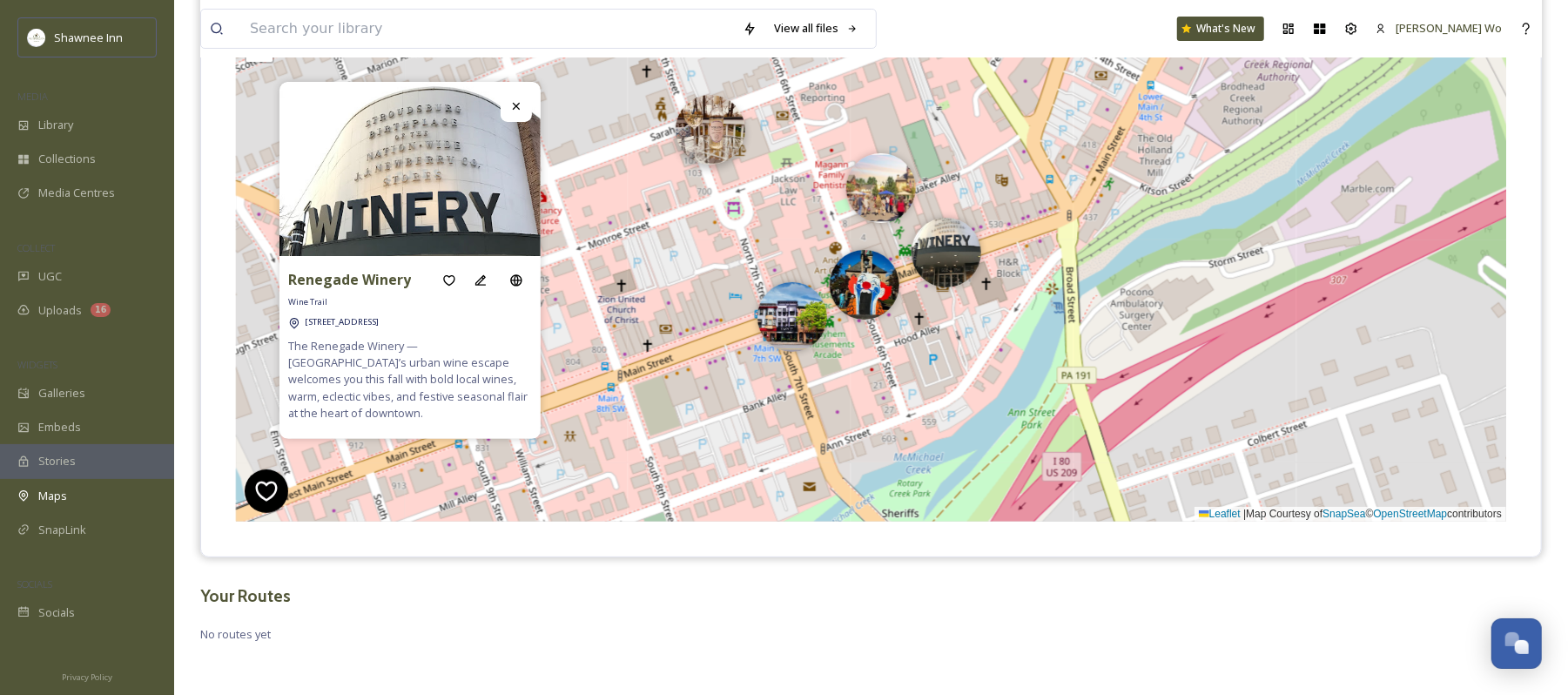
click at [712, 117] on img at bounding box center [711, 130] width 69 height 69
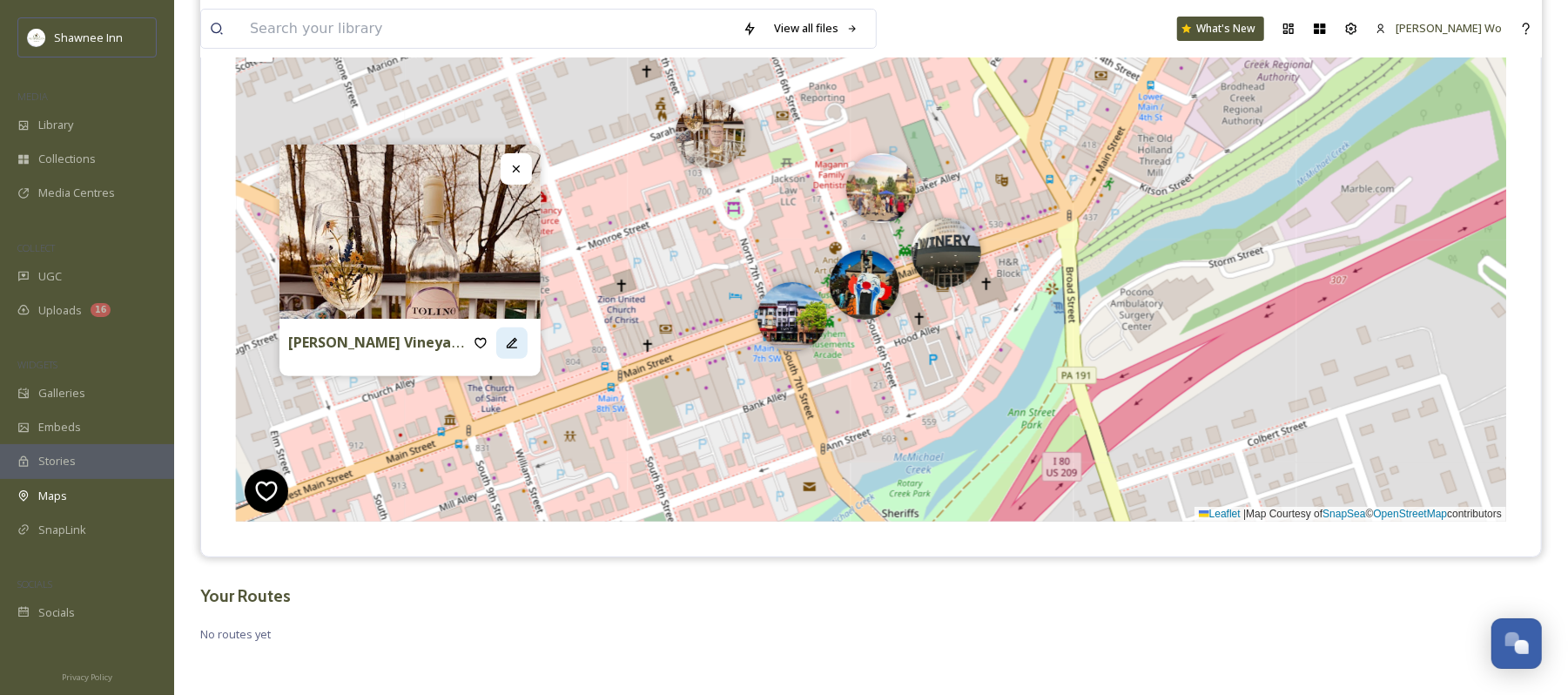
click at [520, 350] on div at bounding box center [512, 343] width 32 height 32
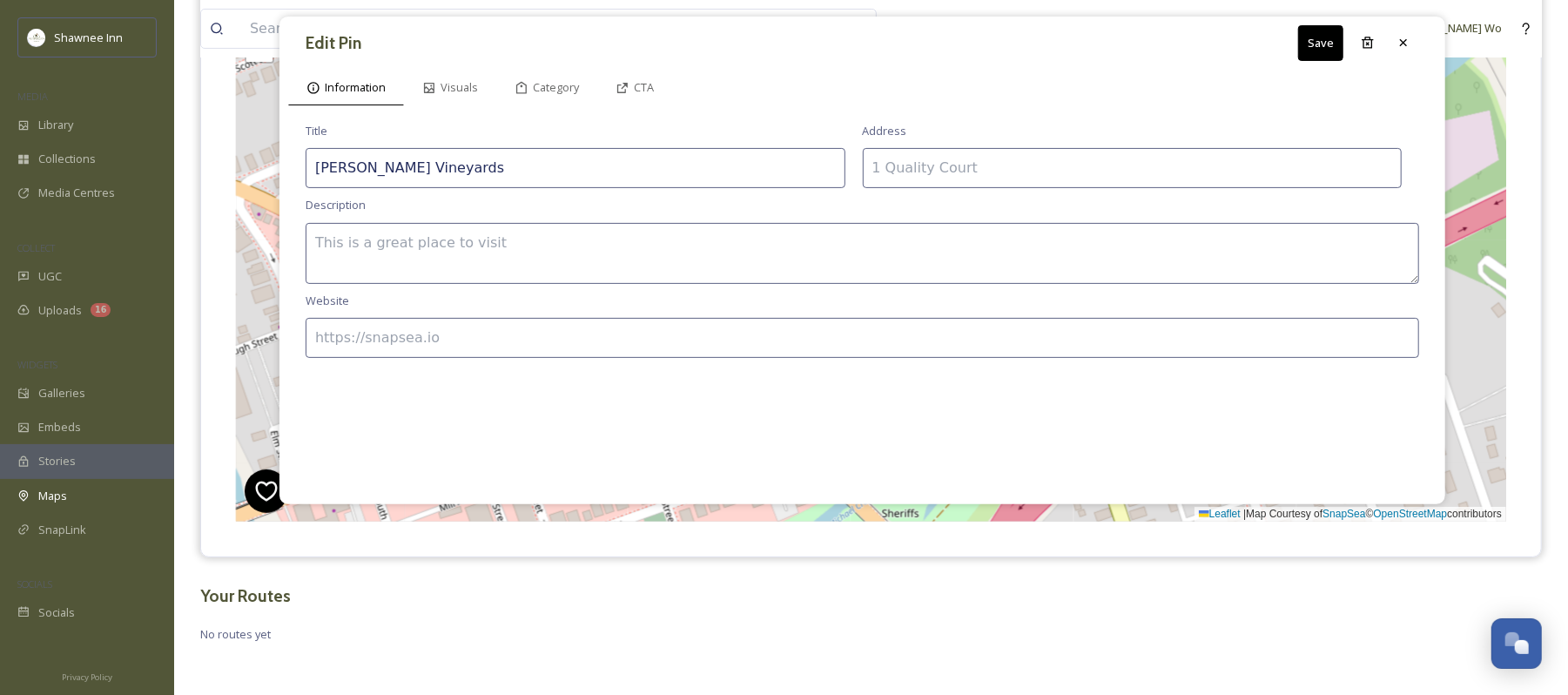
click at [1136, 182] on input at bounding box center [1133, 168] width 540 height 41
click at [802, 348] on input at bounding box center [862, 338] width 1114 height 41
click at [575, 77] on div "Category" at bounding box center [547, 87] width 101 height 36
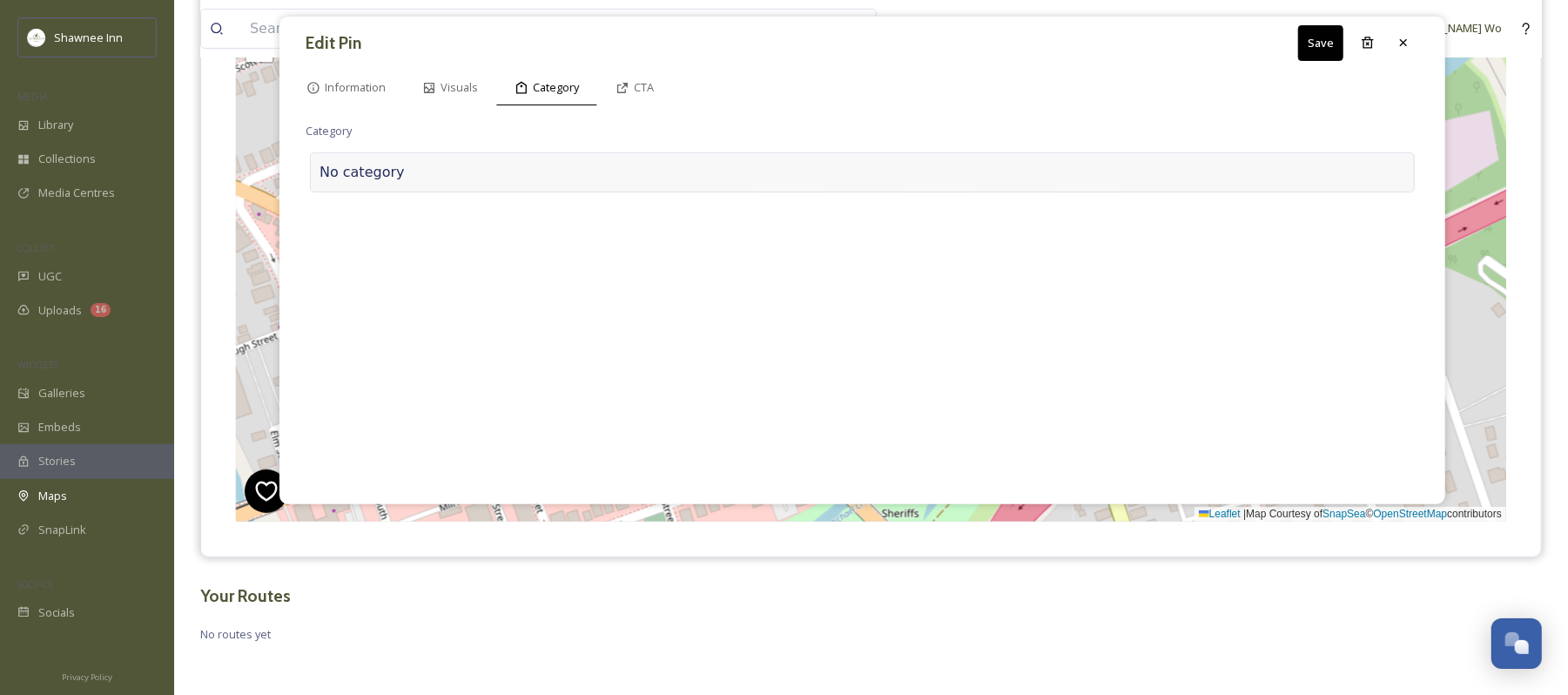
click at [505, 169] on div at bounding box center [906, 172] width 1001 height 21
click at [505, 169] on input at bounding box center [479, 168] width 348 height 41
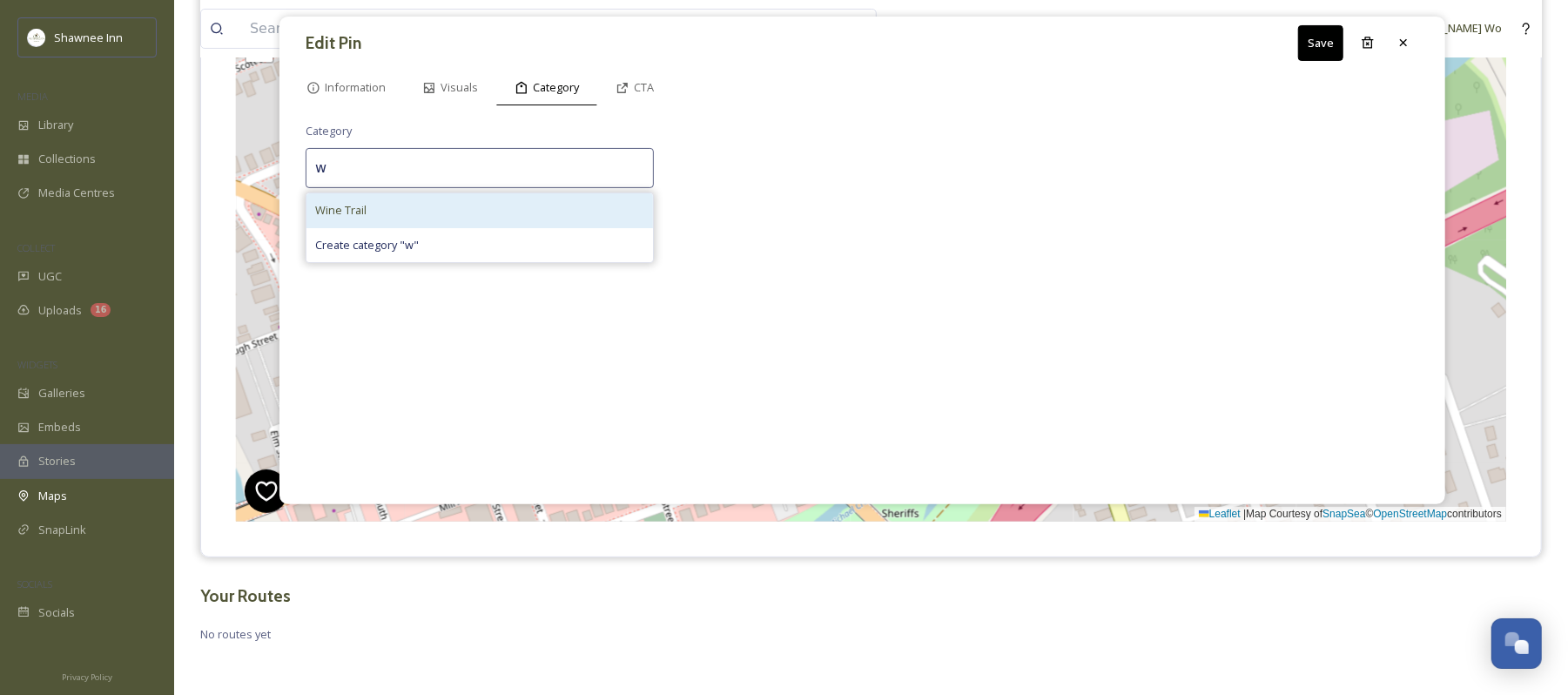
click at [467, 209] on div "Wine Trail" at bounding box center [479, 211] width 347 height 34
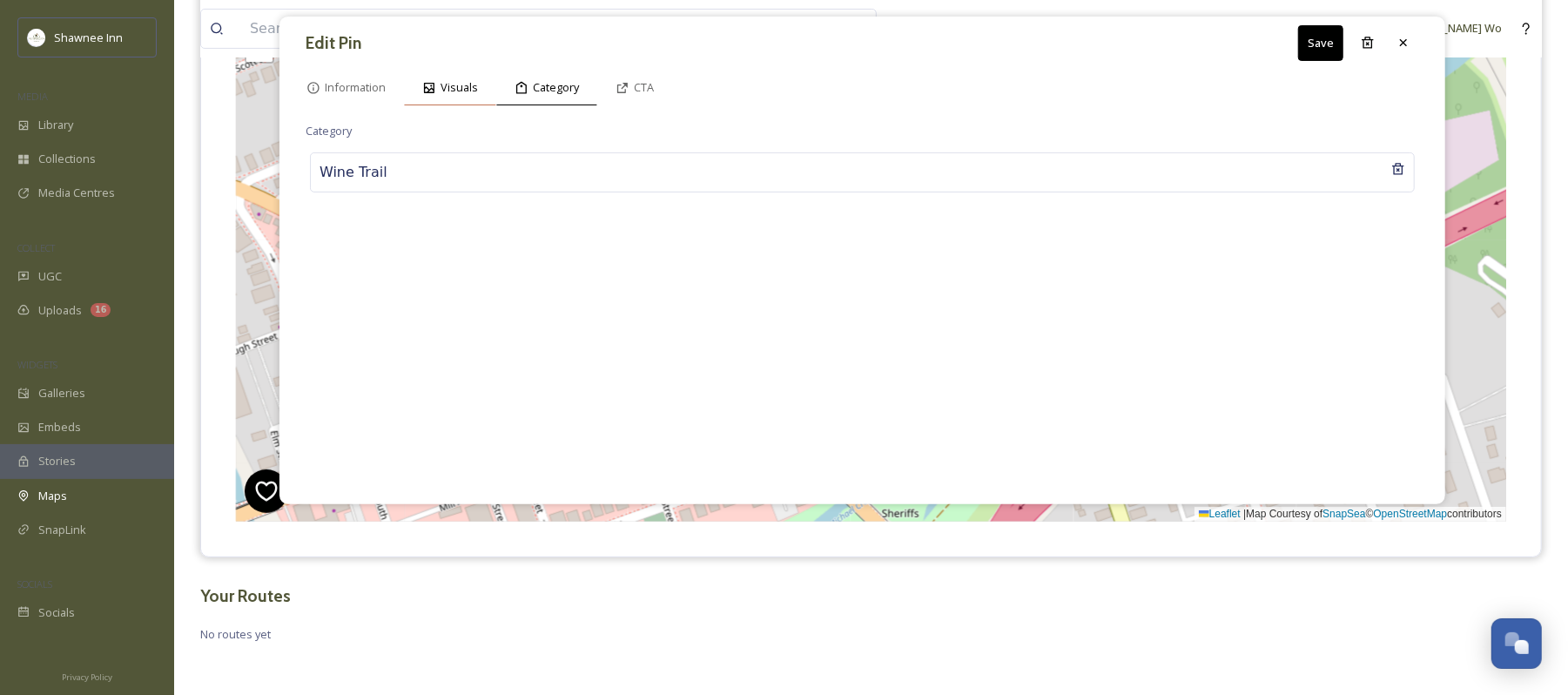
click at [440, 71] on div "Visuals" at bounding box center [450, 87] width 92 height 36
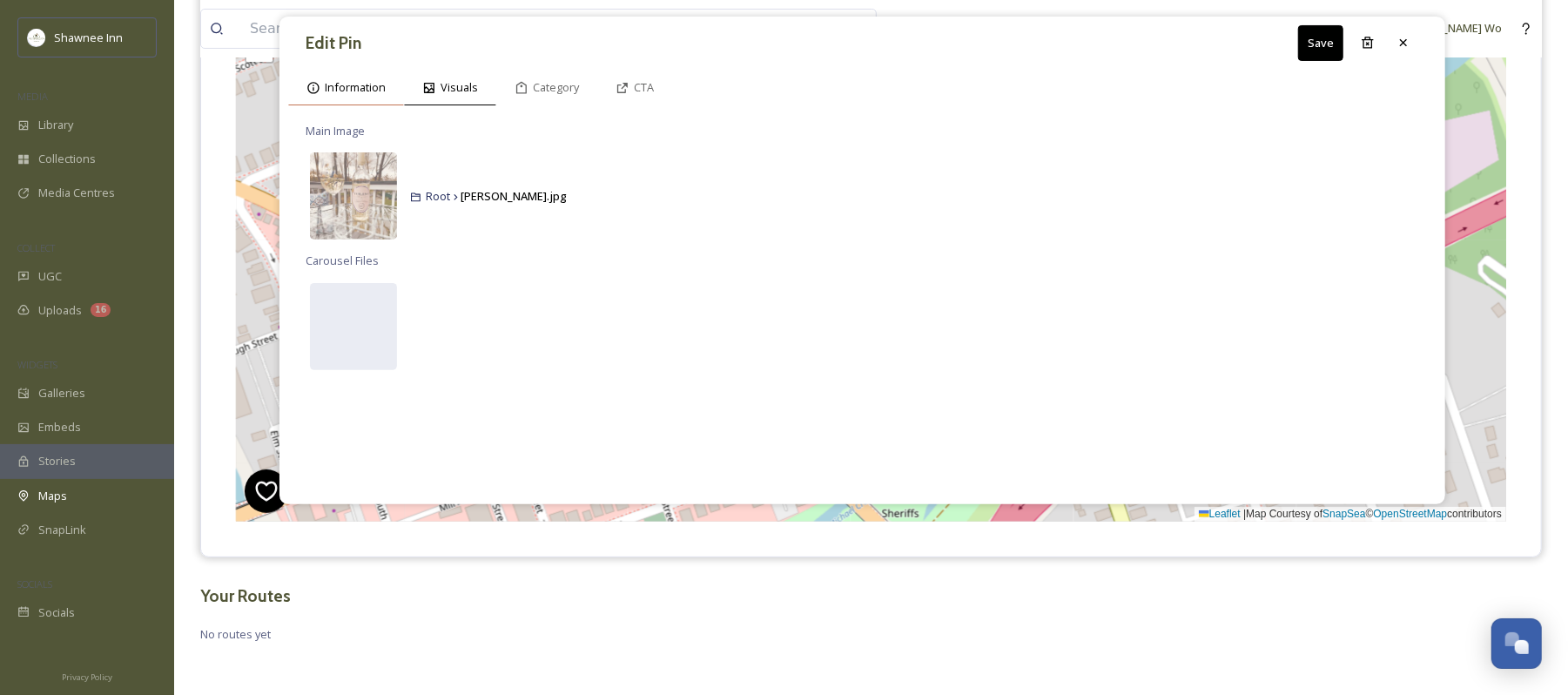
click at [371, 91] on span "Information" at bounding box center [356, 87] width 61 height 17
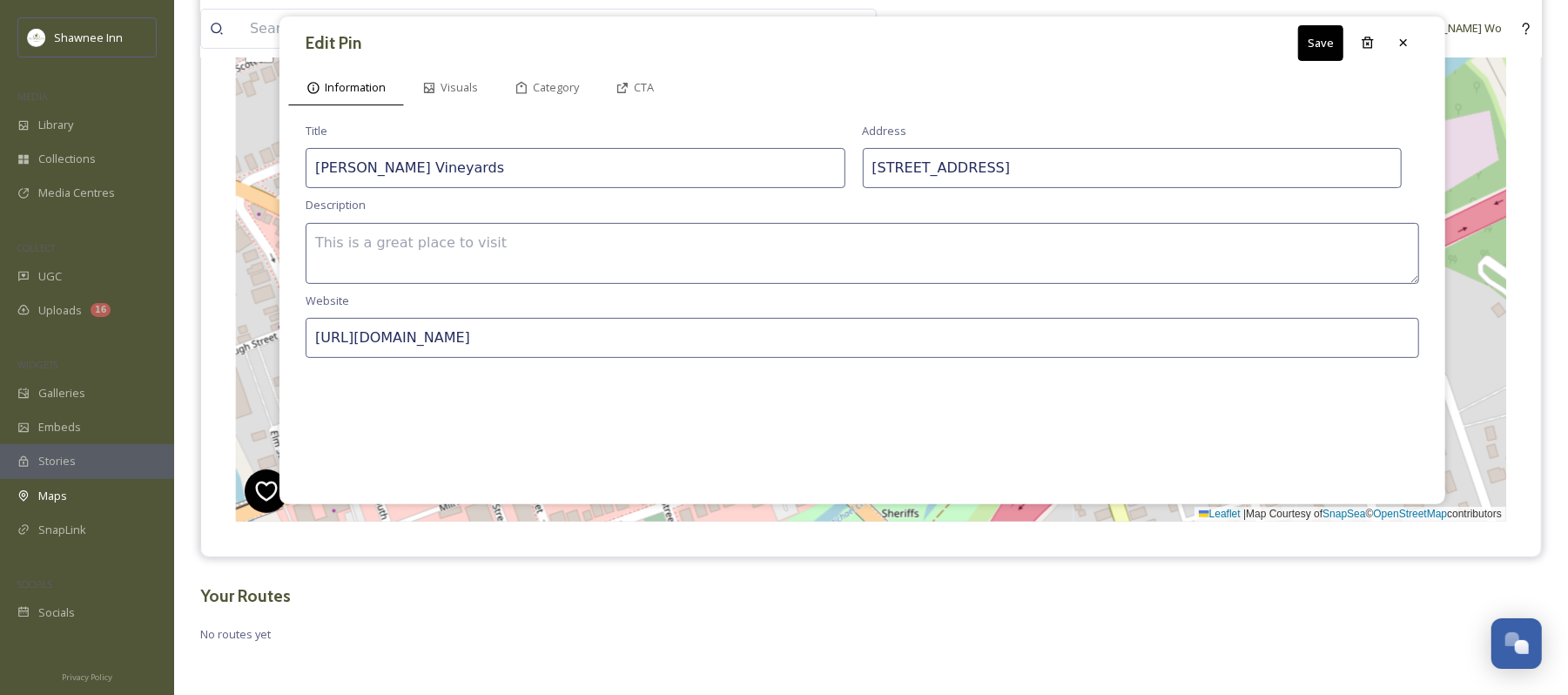
click at [492, 245] on textarea at bounding box center [862, 254] width 1114 height 61
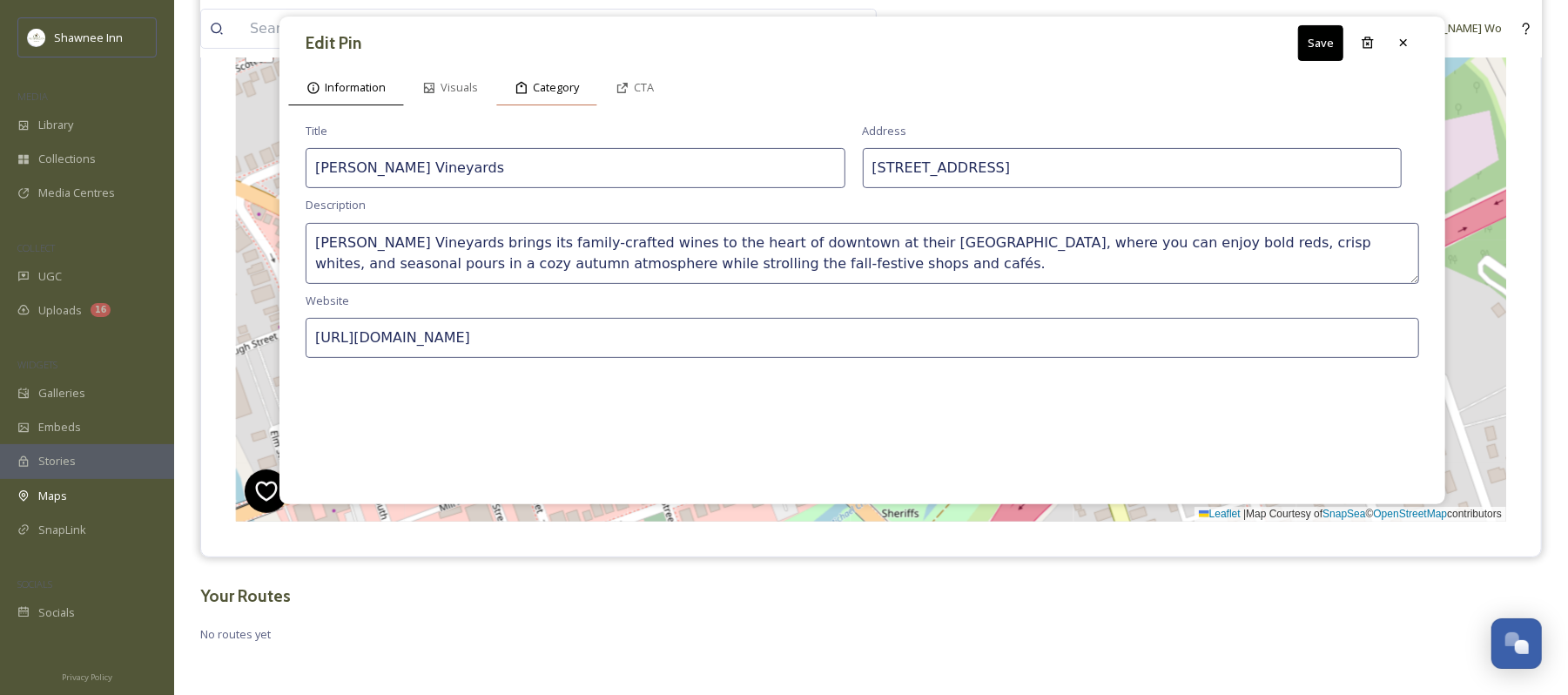
click at [555, 92] on span "Category" at bounding box center [556, 87] width 46 height 17
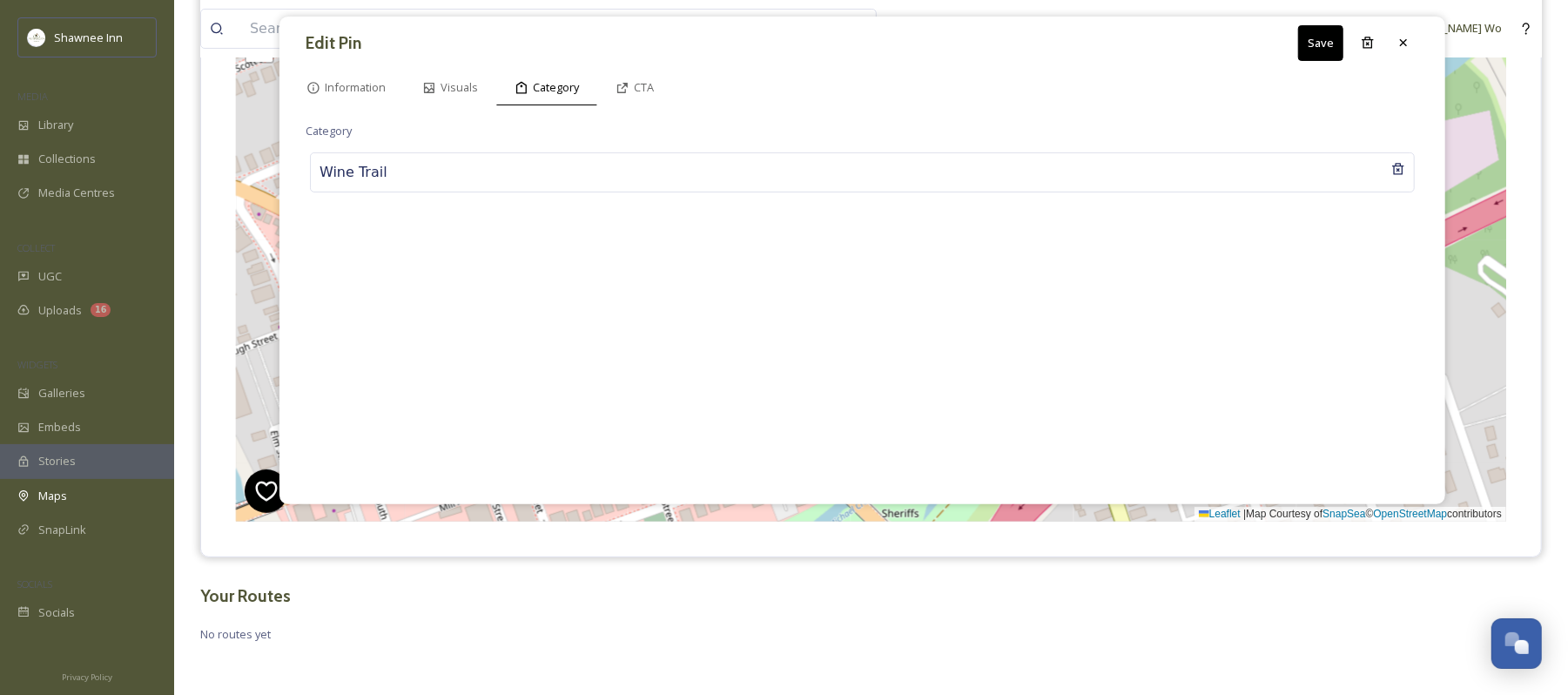
click at [1332, 43] on button "Save" at bounding box center [1321, 43] width 45 height 36
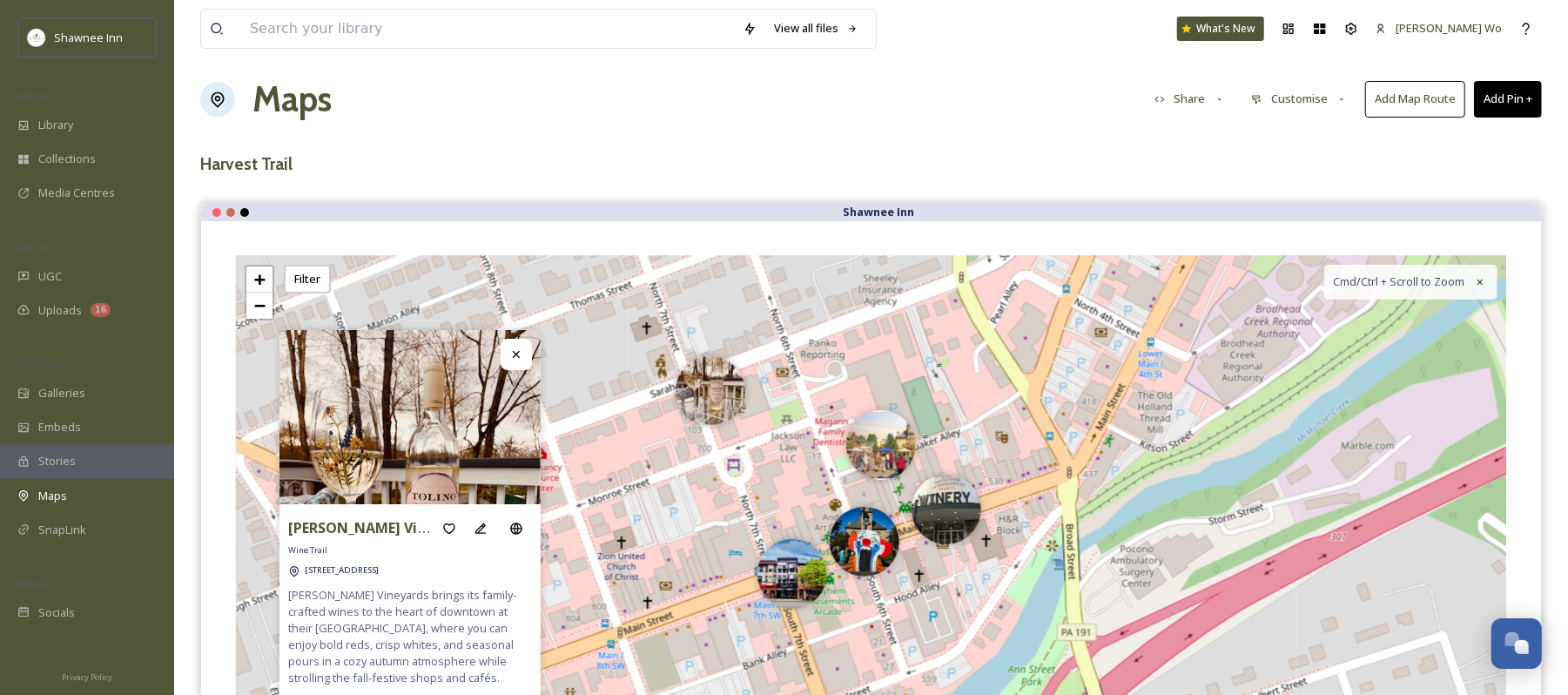
scroll to position [0, 0]
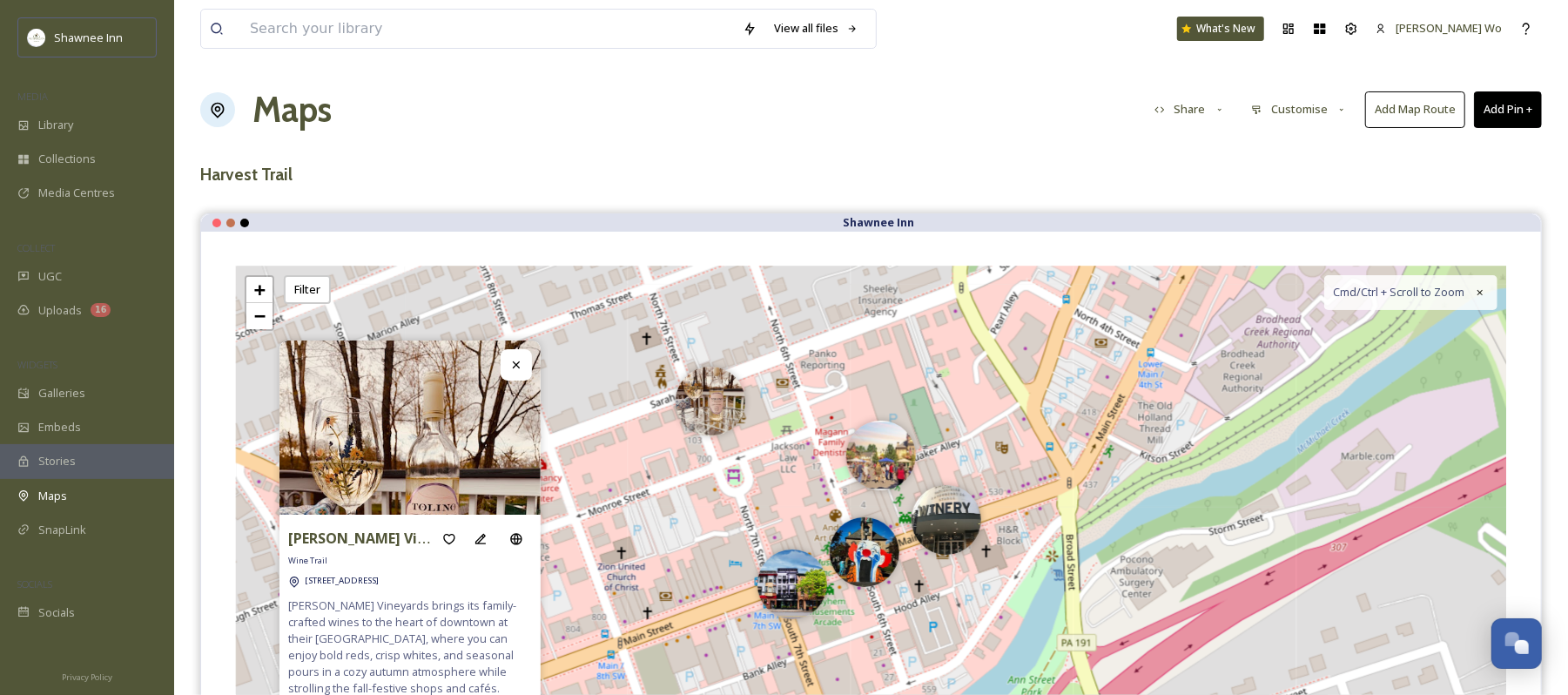
click at [1520, 102] on button "Add Pin +" at bounding box center [1508, 109] width 68 height 36
click at [1429, 142] on span "Add New Pin" at bounding box center [1459, 150] width 66 height 17
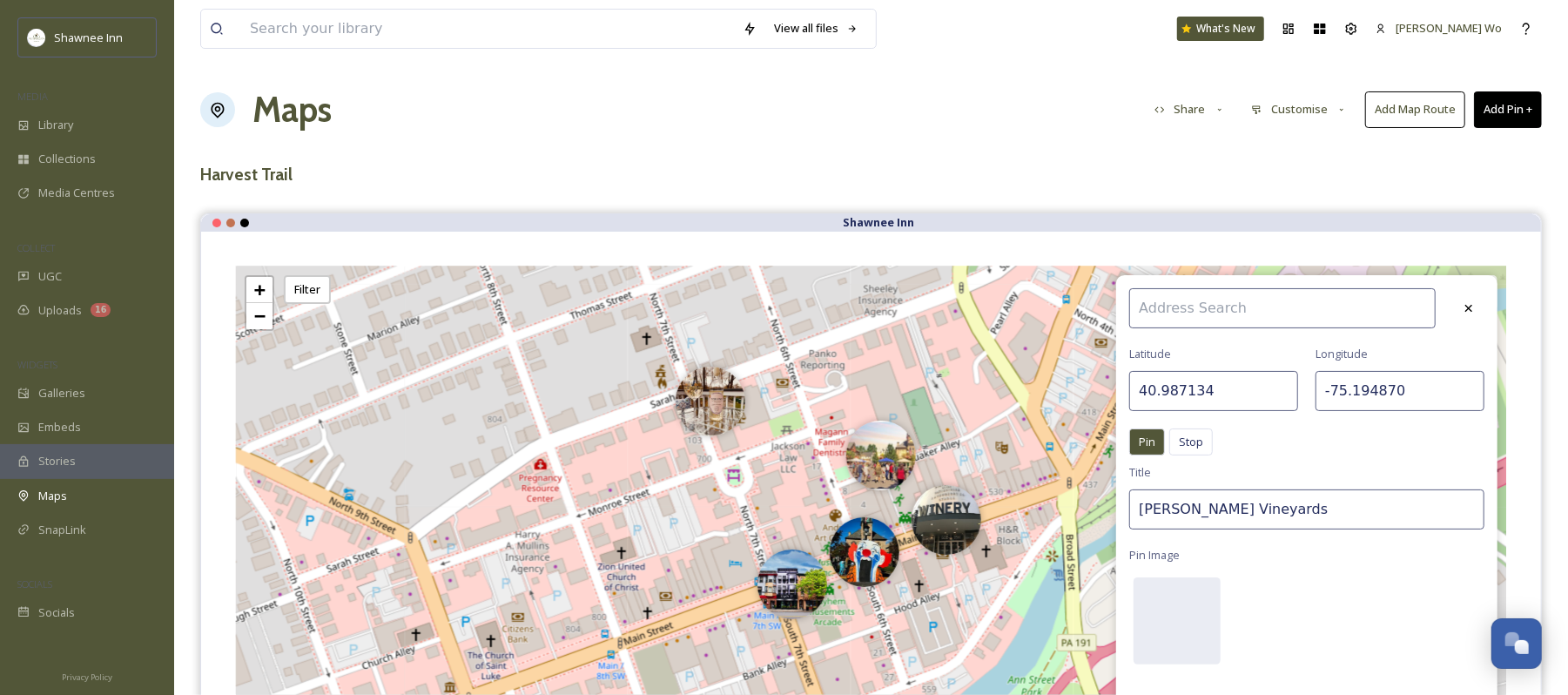
click at [1262, 389] on input "40.987134" at bounding box center [1214, 391] width 169 height 41
click at [1374, 389] on input "-75.194870" at bounding box center [1400, 391] width 169 height 41
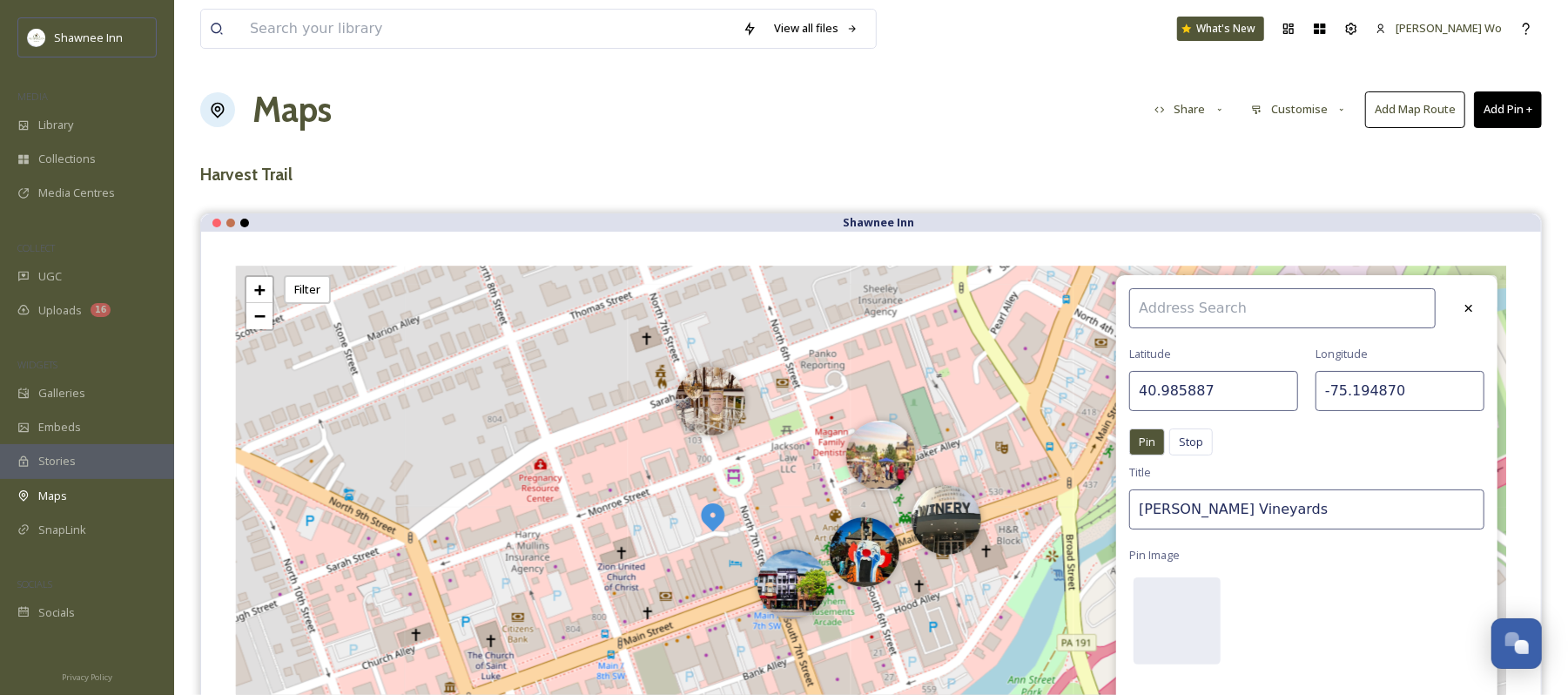
click at [1374, 389] on input "-75.194870" at bounding box center [1400, 391] width 169 height 41
click at [1290, 507] on input "Tolino Vineyards" at bounding box center [1307, 509] width 355 height 41
click at [1162, 596] on div at bounding box center [1177, 621] width 87 height 87
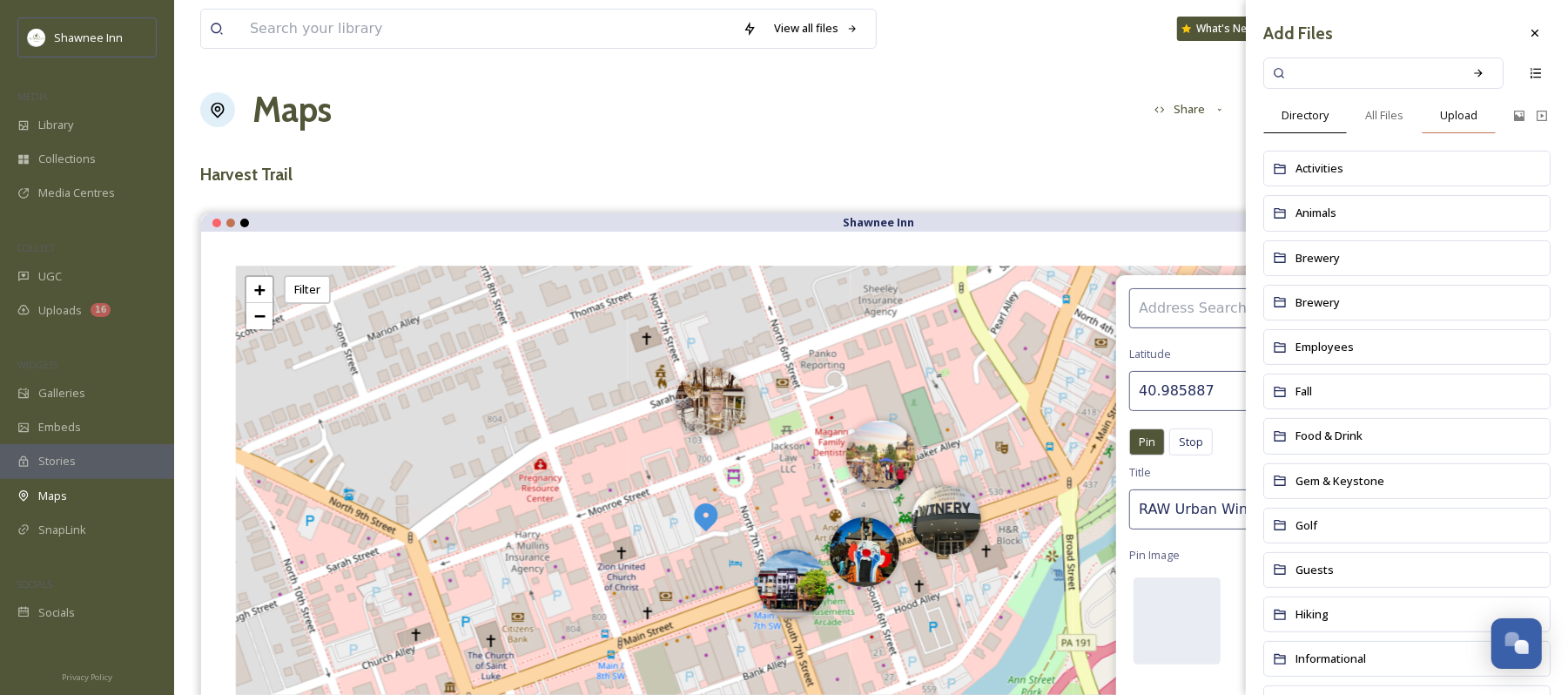
click at [1449, 120] on span "Upload" at bounding box center [1459, 115] width 38 height 17
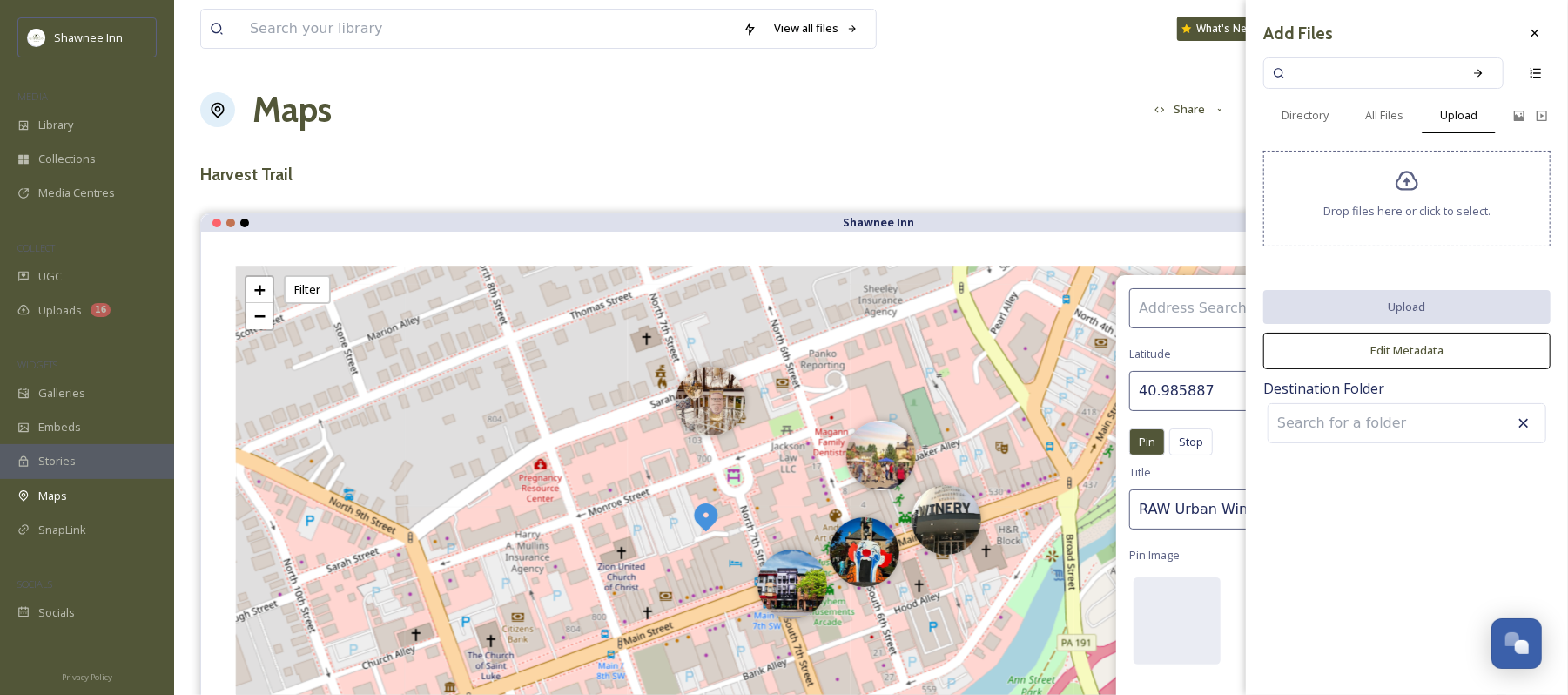
click at [1411, 179] on icon at bounding box center [1408, 182] width 26 height 26
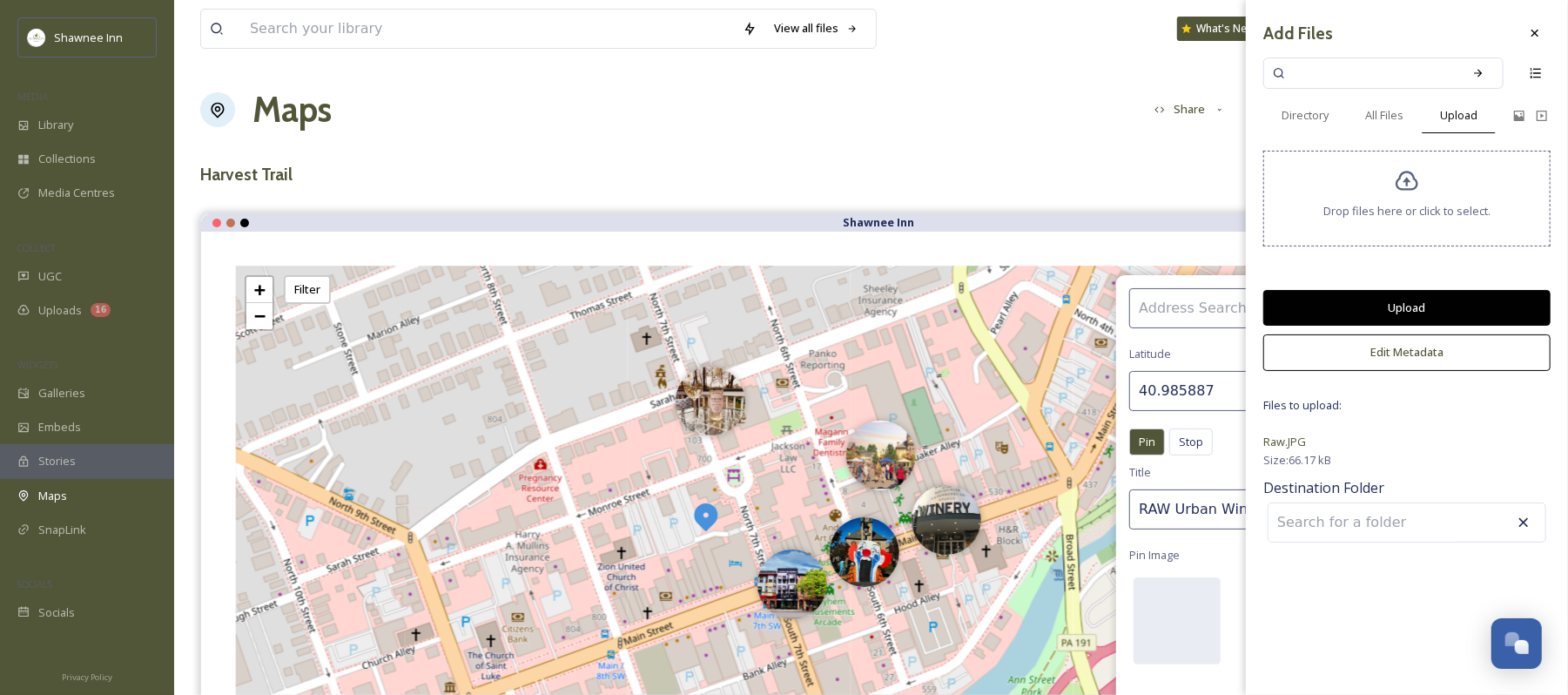
click at [1411, 304] on button "Upload" at bounding box center [1407, 307] width 288 height 36
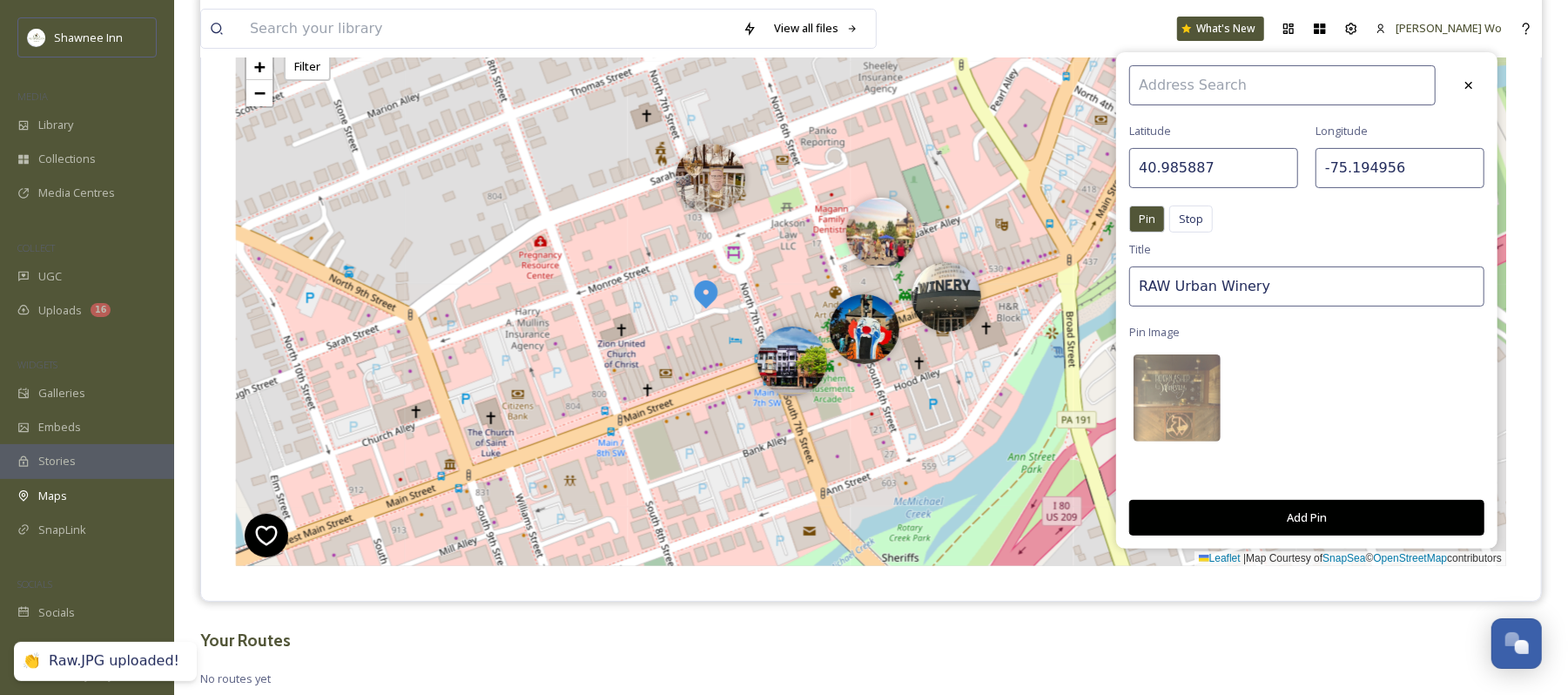
scroll to position [231, 0]
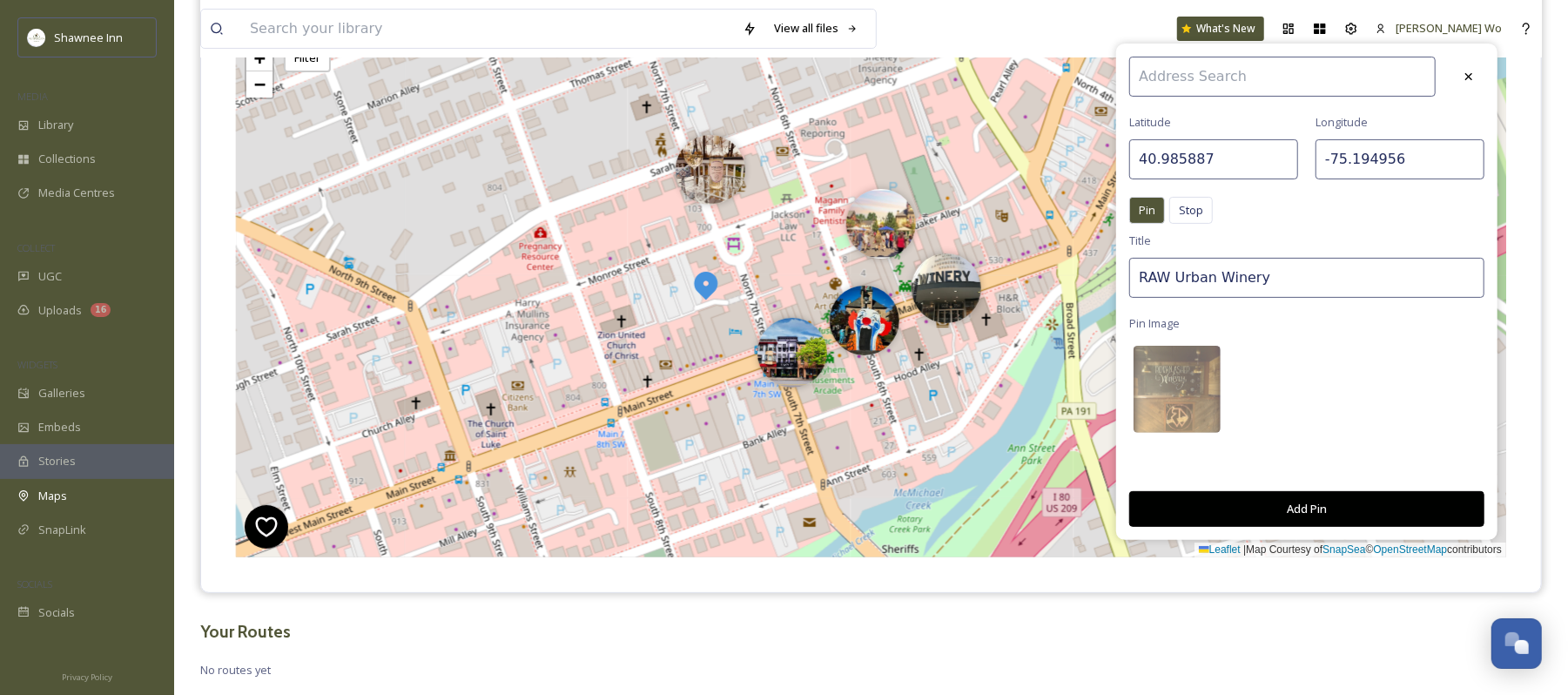
click at [1324, 502] on button "Add Pin" at bounding box center [1307, 509] width 355 height 36
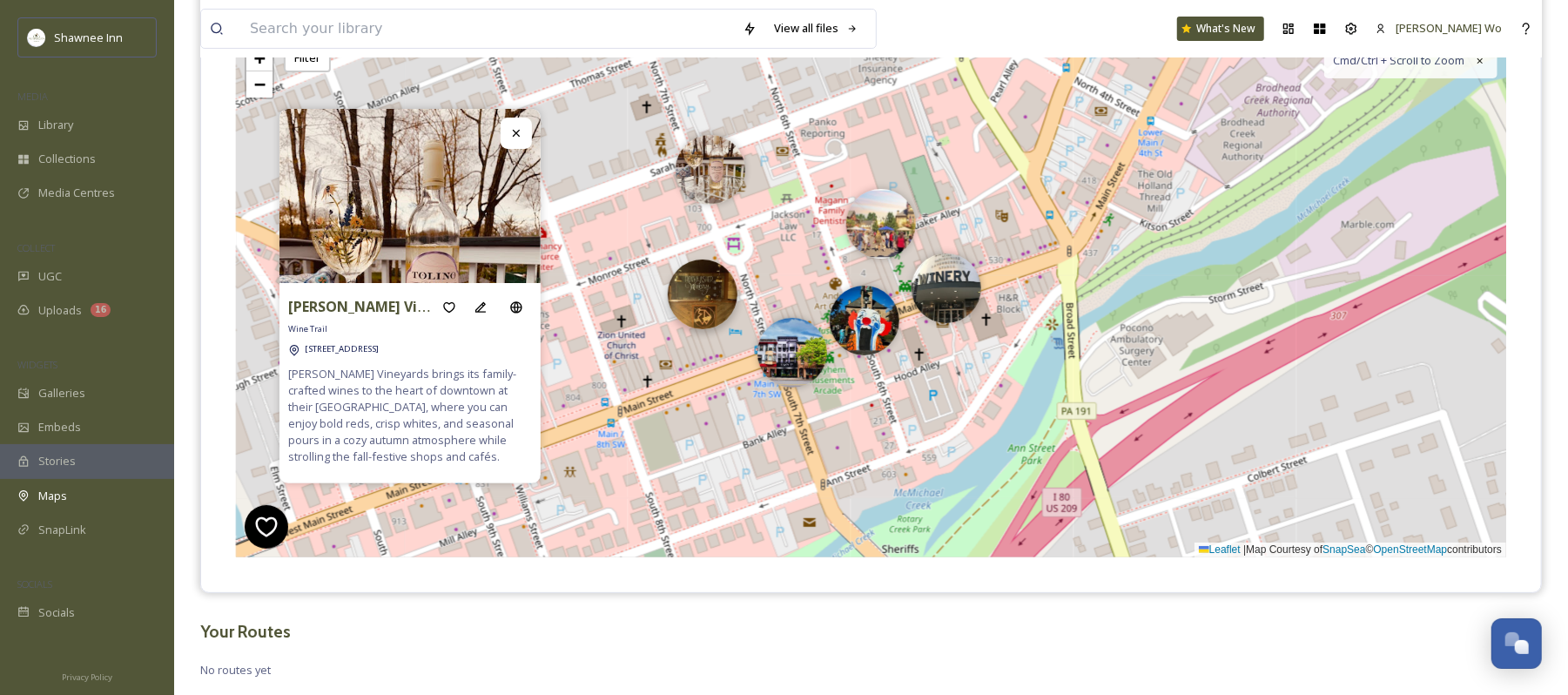
click at [701, 293] on img at bounding box center [703, 295] width 69 height 69
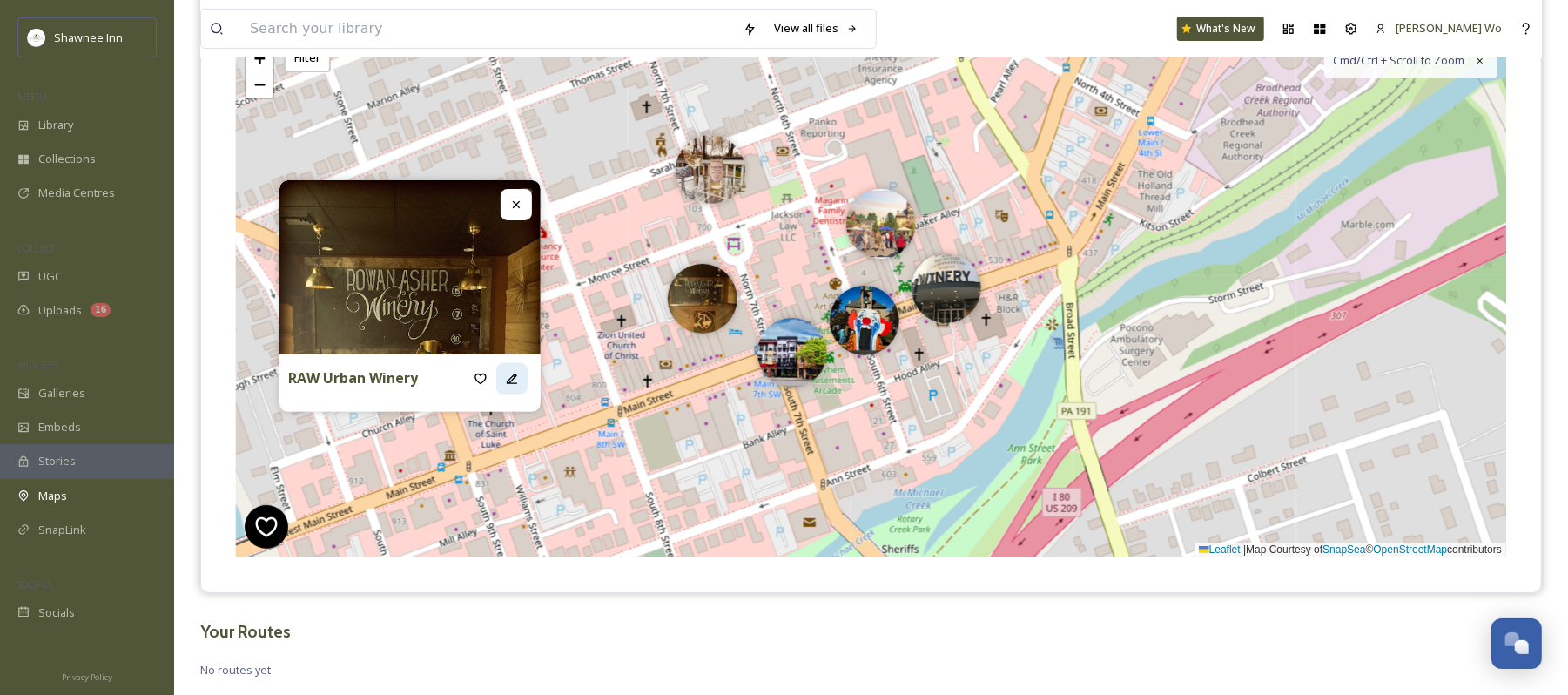
click at [514, 381] on icon at bounding box center [512, 379] width 14 height 14
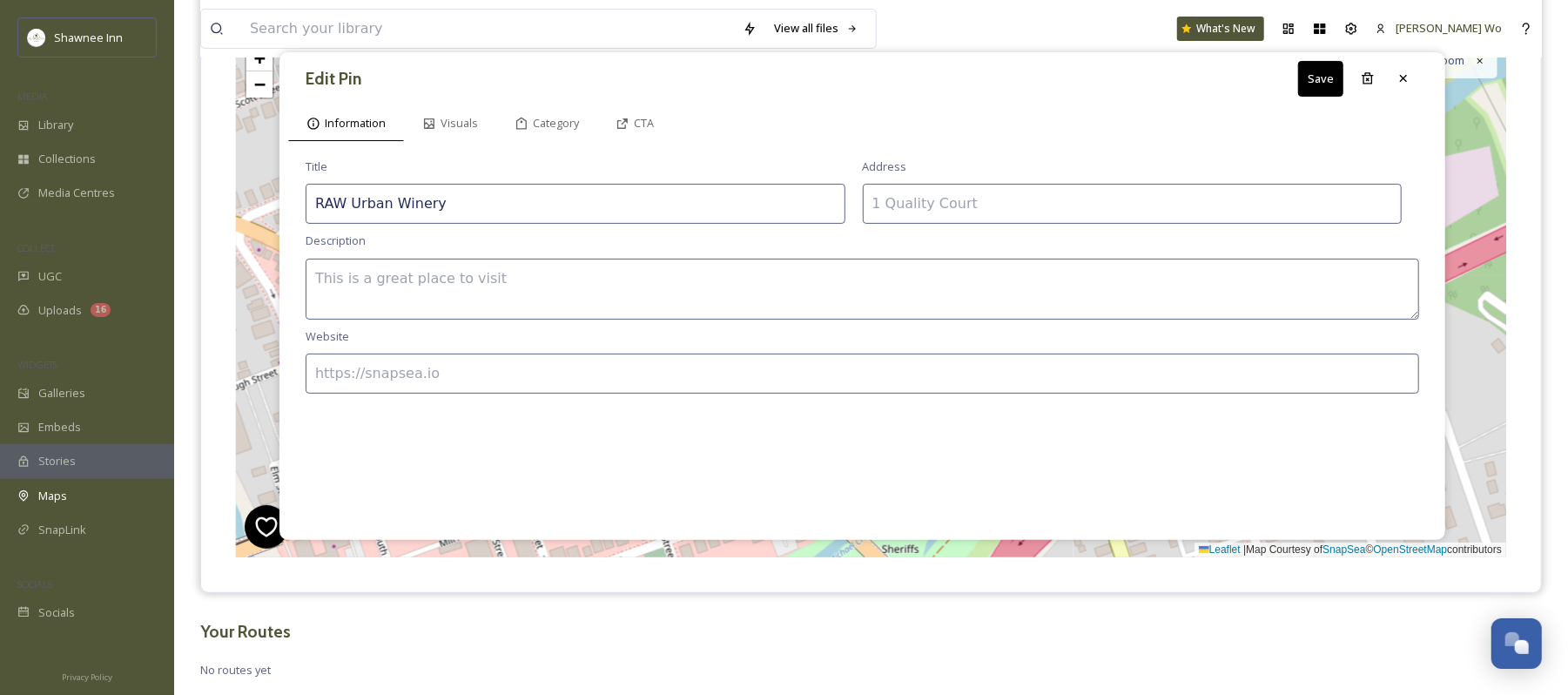
click at [1008, 206] on input at bounding box center [1133, 204] width 540 height 41
click at [846, 378] on input at bounding box center [862, 374] width 1114 height 41
click at [566, 112] on div "Category" at bounding box center [547, 124] width 101 height 36
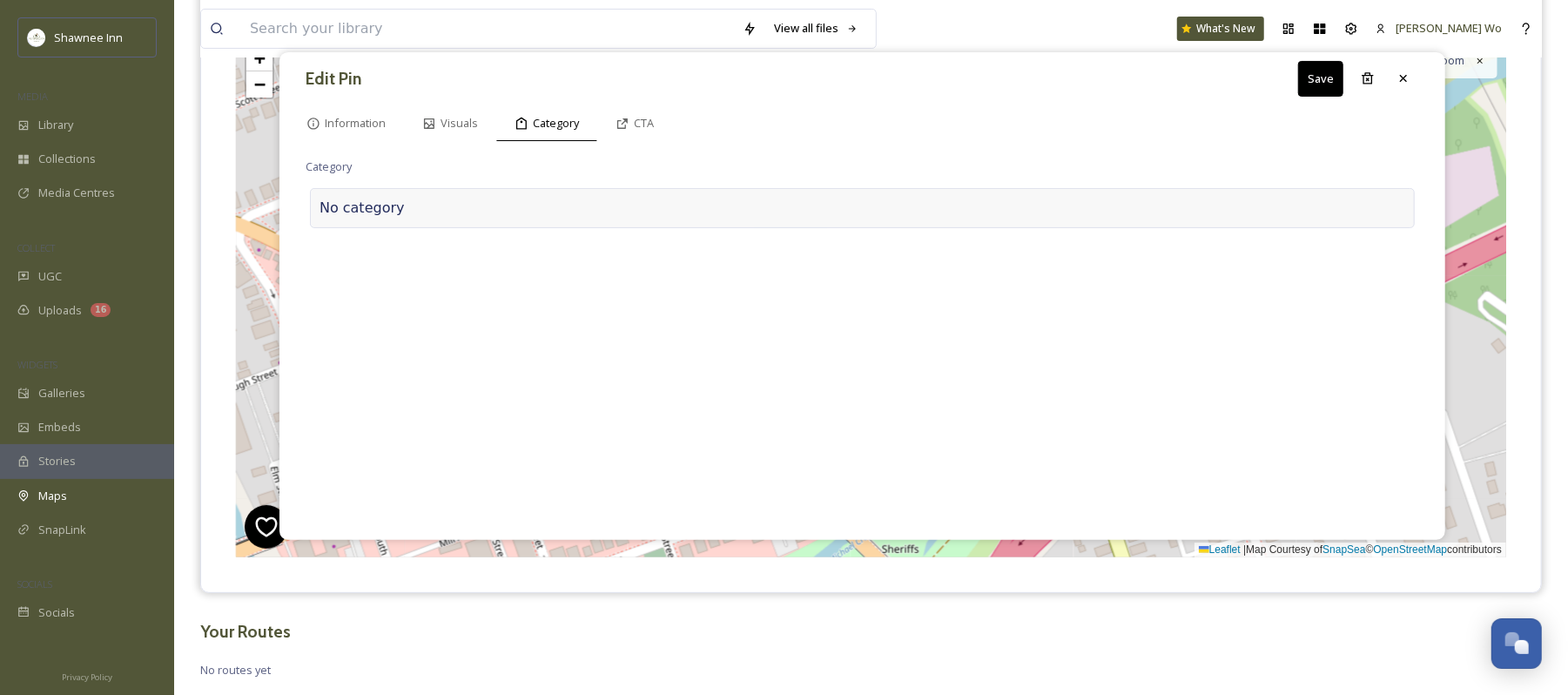
click at [523, 213] on div at bounding box center [906, 208] width 1001 height 21
click at [523, 213] on input at bounding box center [479, 204] width 348 height 41
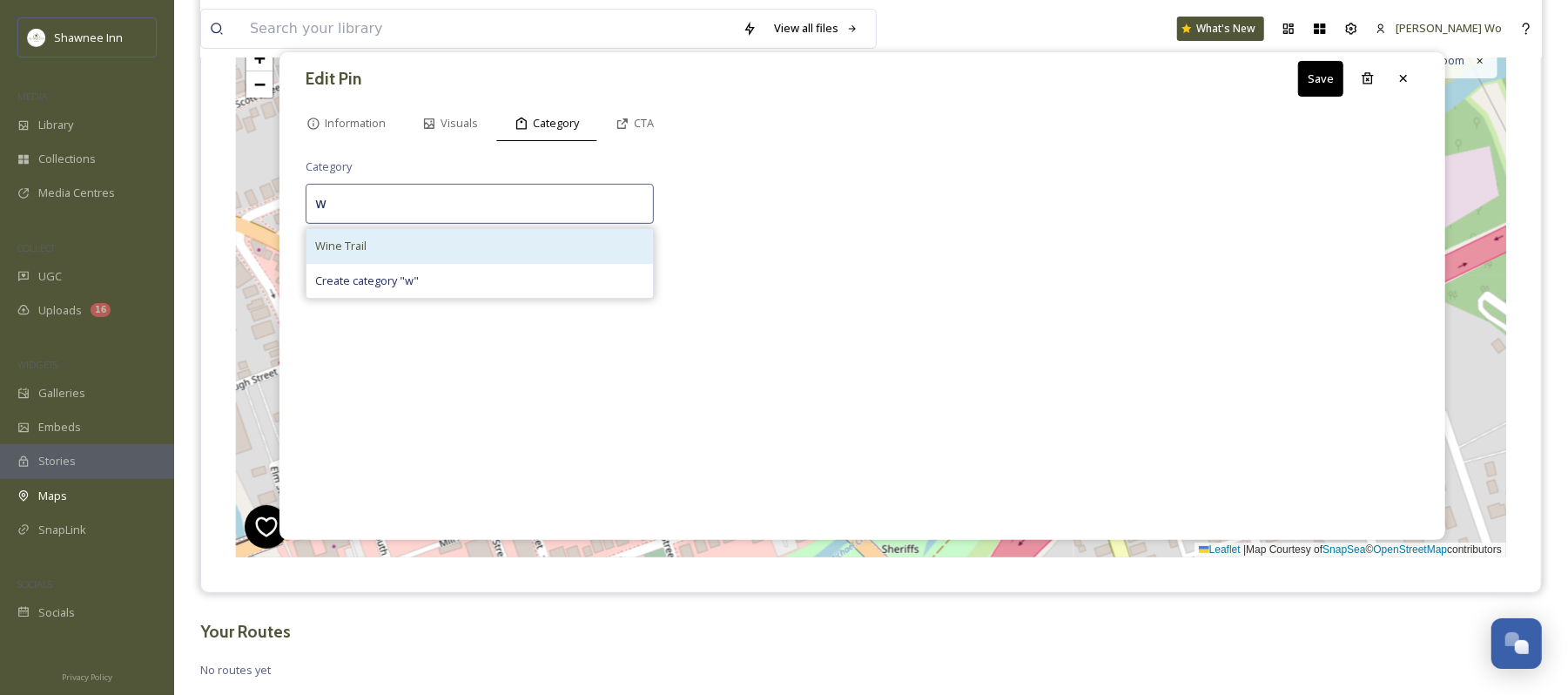
click at [488, 245] on div "Wine Trail" at bounding box center [479, 246] width 347 height 34
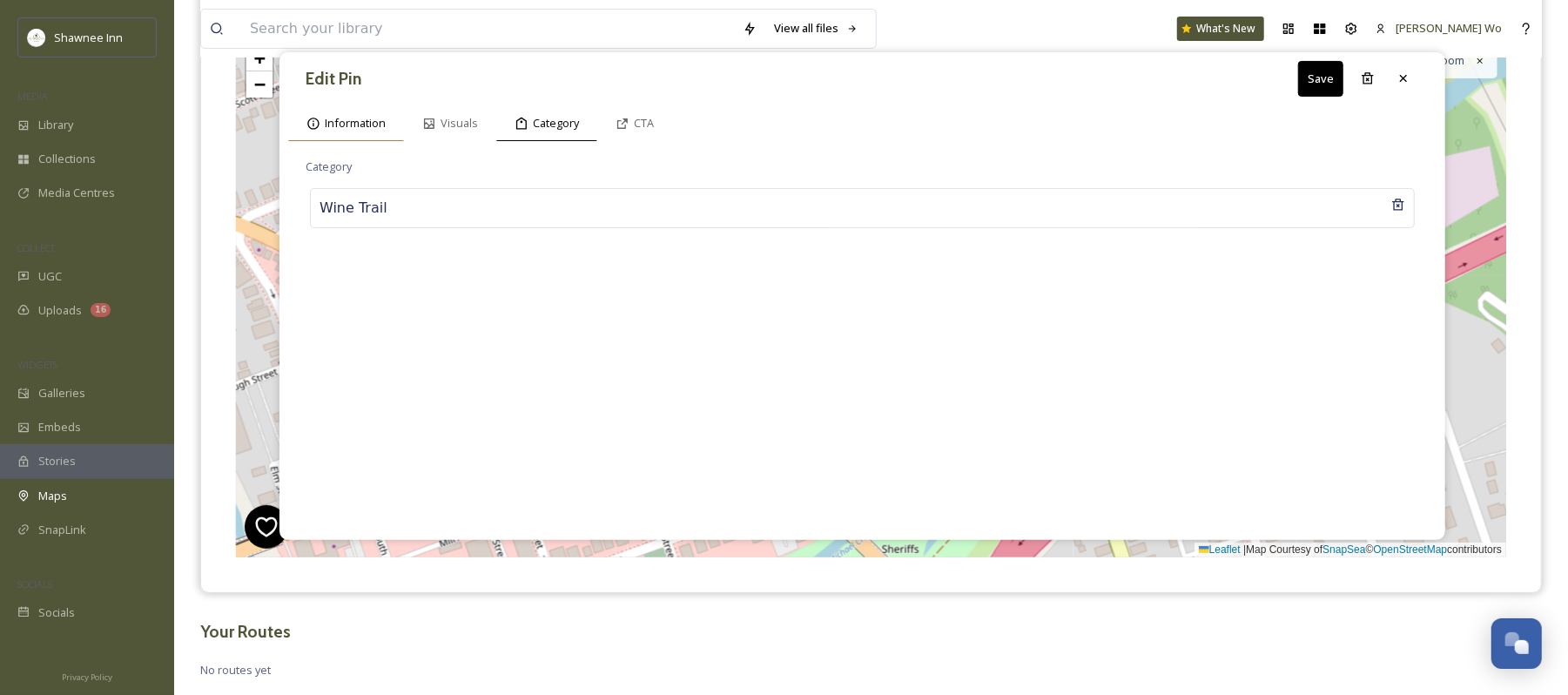
click at [345, 126] on span "Information" at bounding box center [356, 123] width 61 height 17
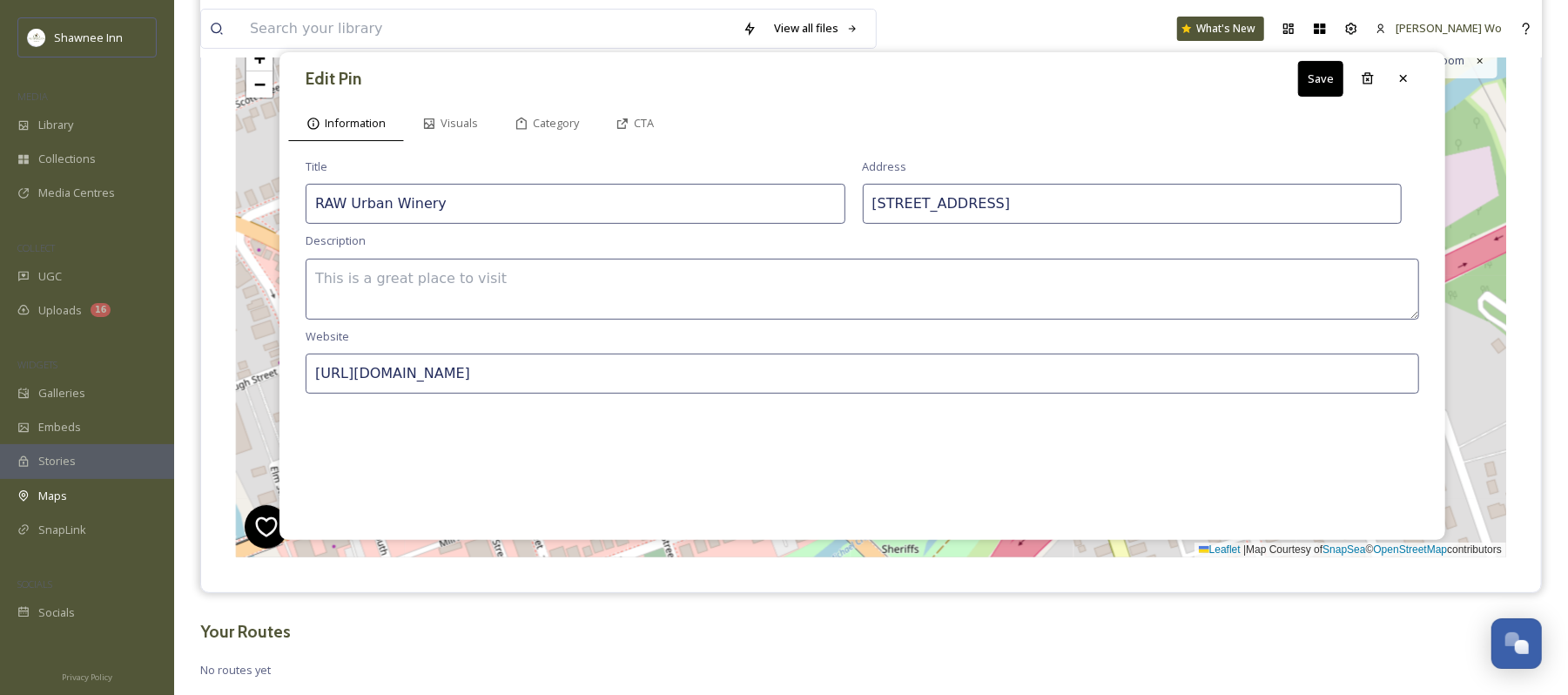
click at [604, 283] on textarea at bounding box center [862, 290] width 1114 height 61
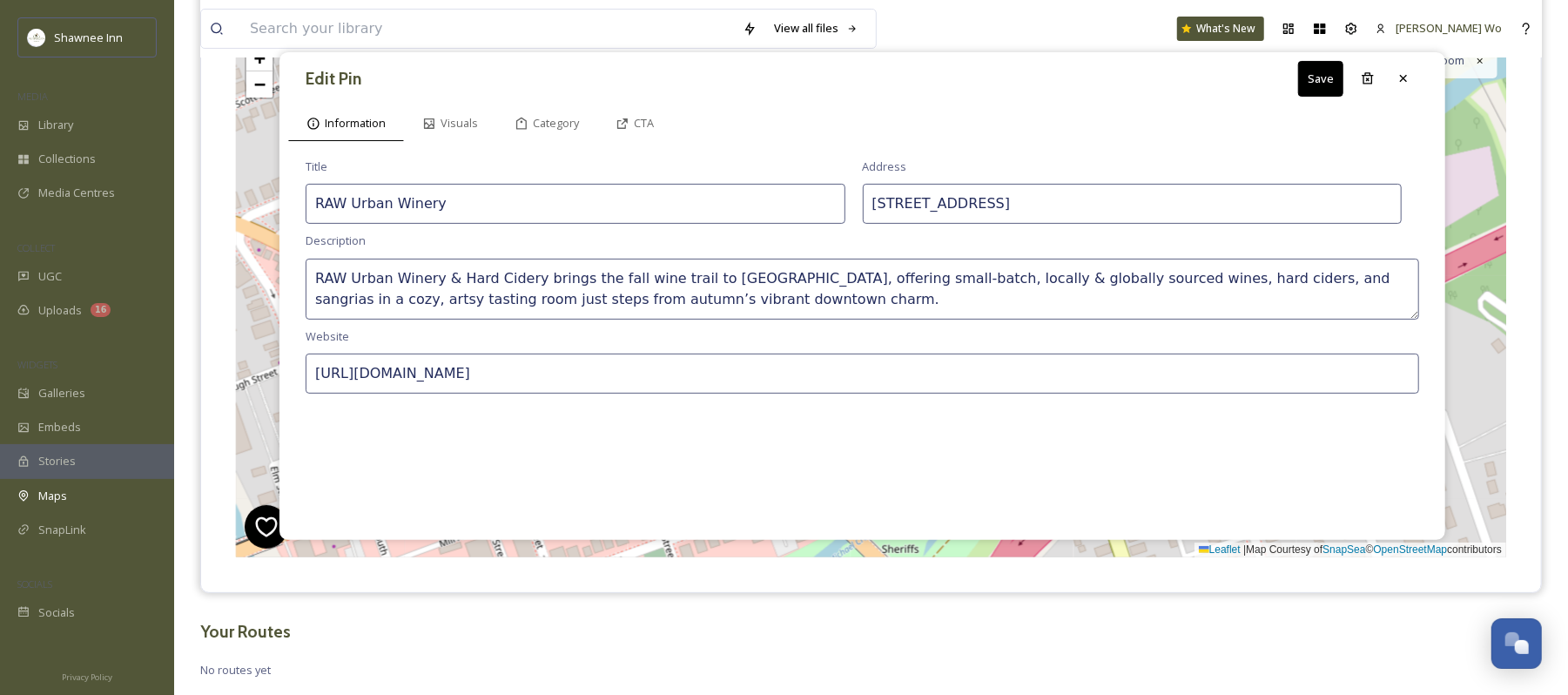
click at [1329, 81] on button "Save" at bounding box center [1321, 79] width 45 height 36
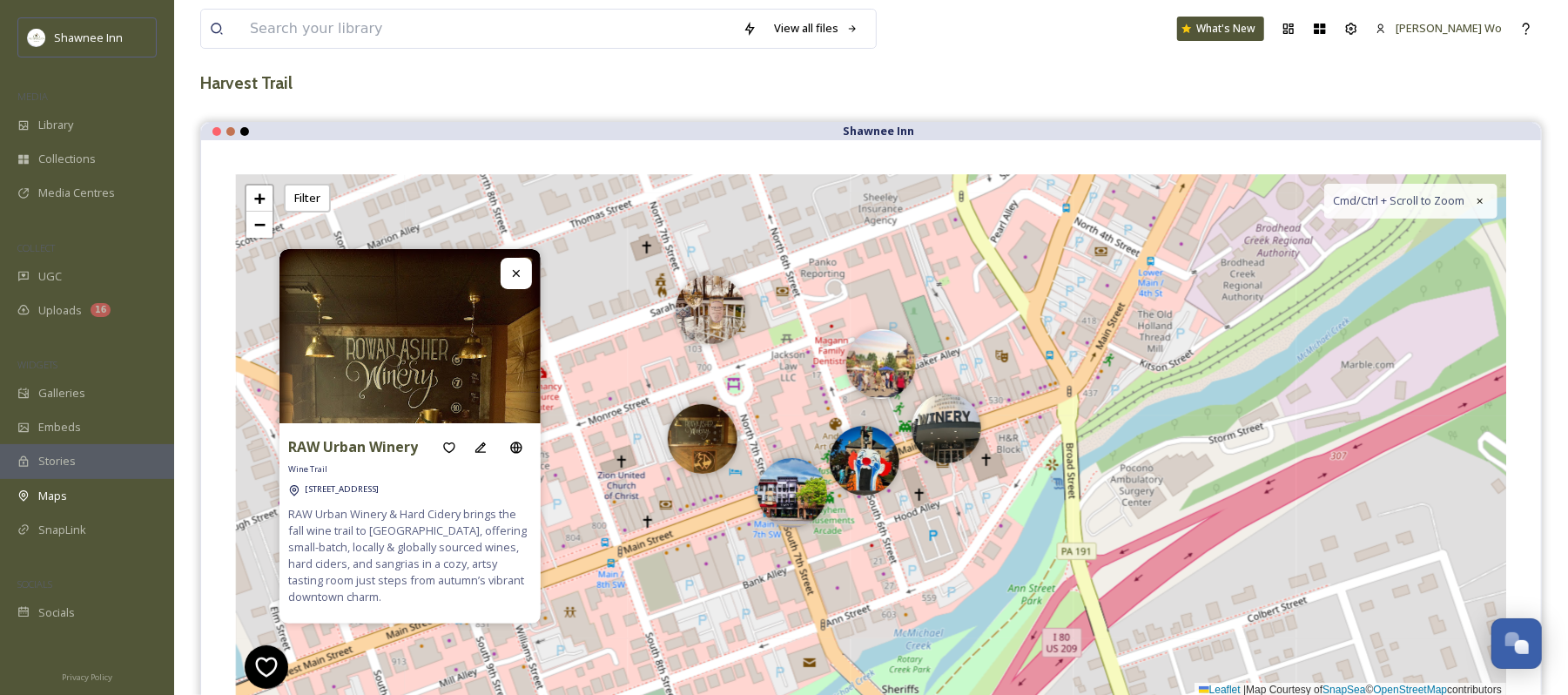
scroll to position [0, 0]
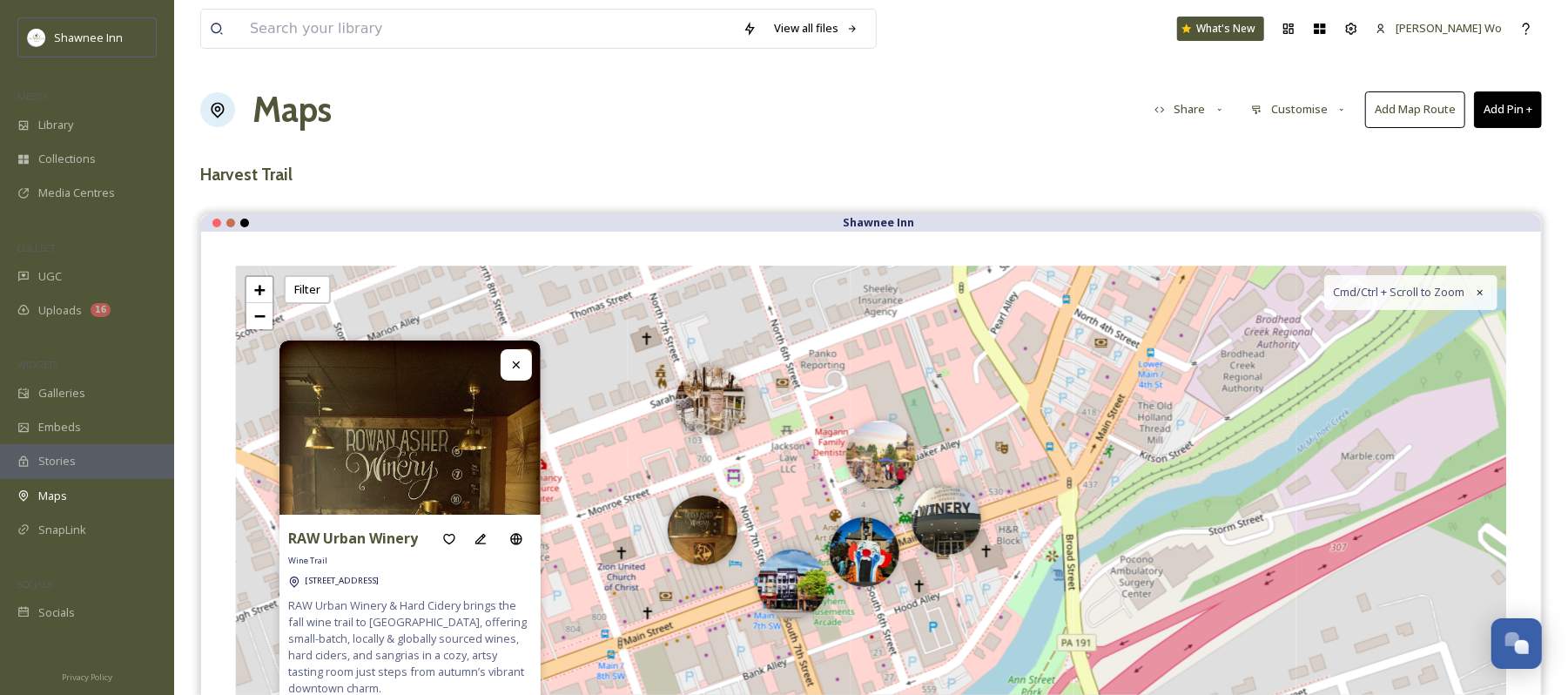
click at [1498, 114] on button "Add Pin +" at bounding box center [1508, 109] width 68 height 36
click at [1457, 144] on span "Add New Pin" at bounding box center [1459, 150] width 66 height 17
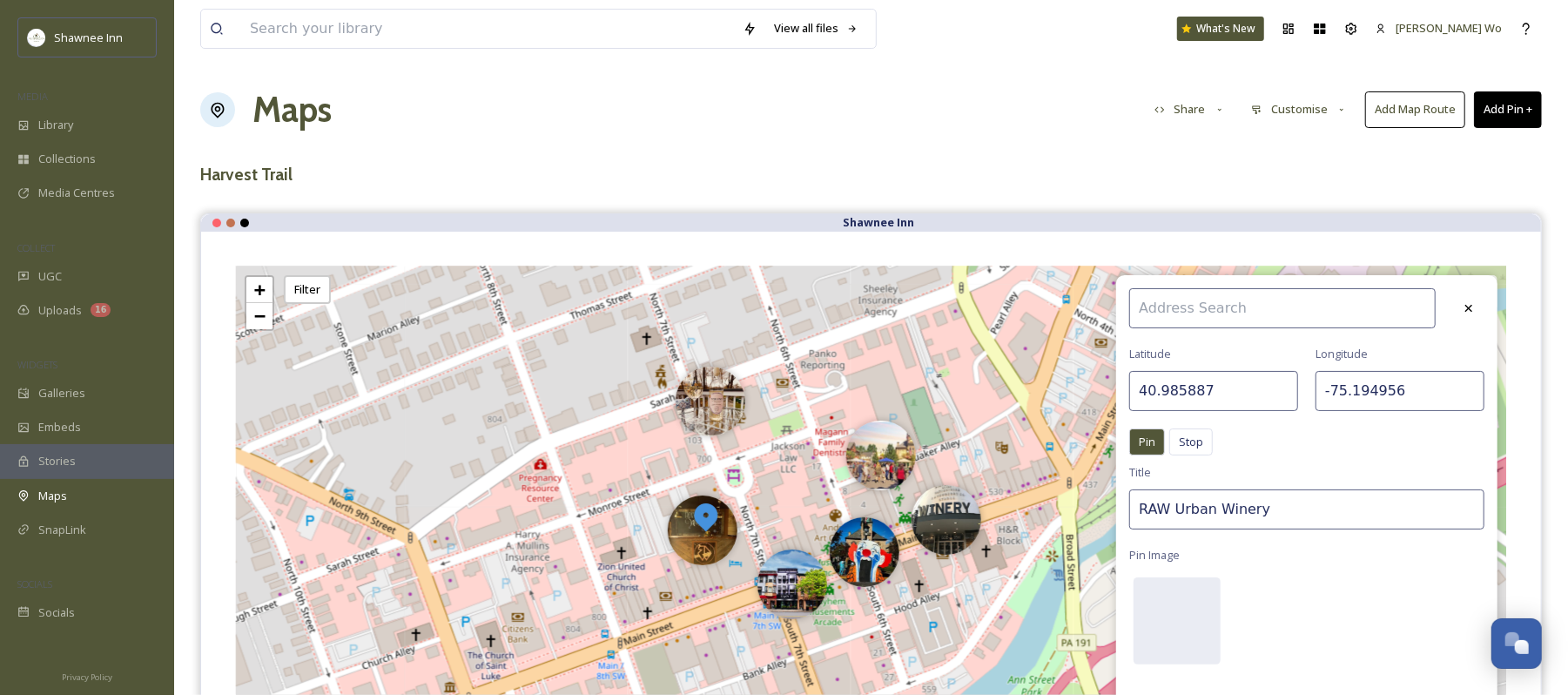
click at [1237, 388] on input "40.985887" at bounding box center [1214, 391] width 169 height 41
click at [1392, 397] on input "-75.194956" at bounding box center [1400, 391] width 169 height 41
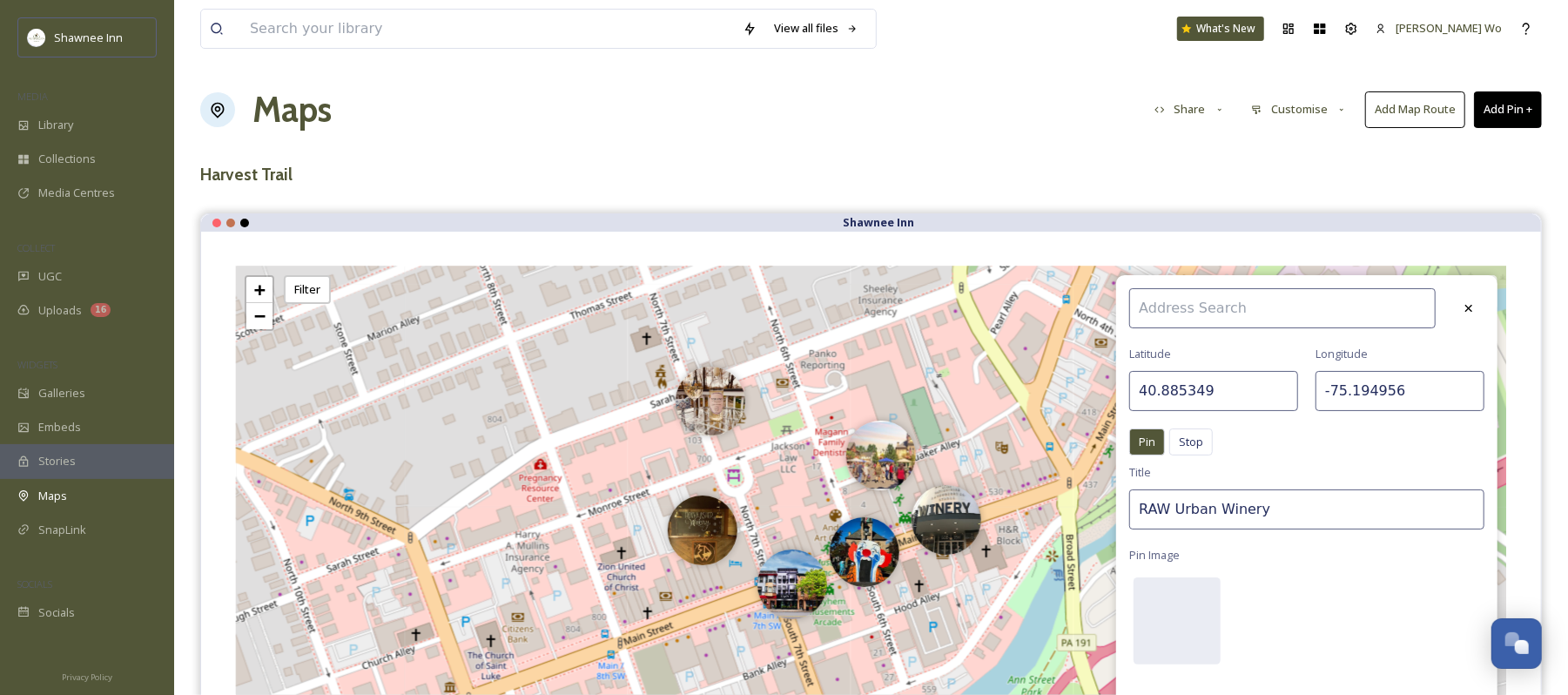
click at [1392, 397] on input "-75.194956" at bounding box center [1400, 391] width 169 height 41
click at [1313, 520] on input "RAW Urban Winery" at bounding box center [1307, 509] width 355 height 41
click at [1313, 519] on input "RAW Urban Winery" at bounding box center [1307, 509] width 355 height 41
click at [1174, 660] on div at bounding box center [1177, 621] width 87 height 87
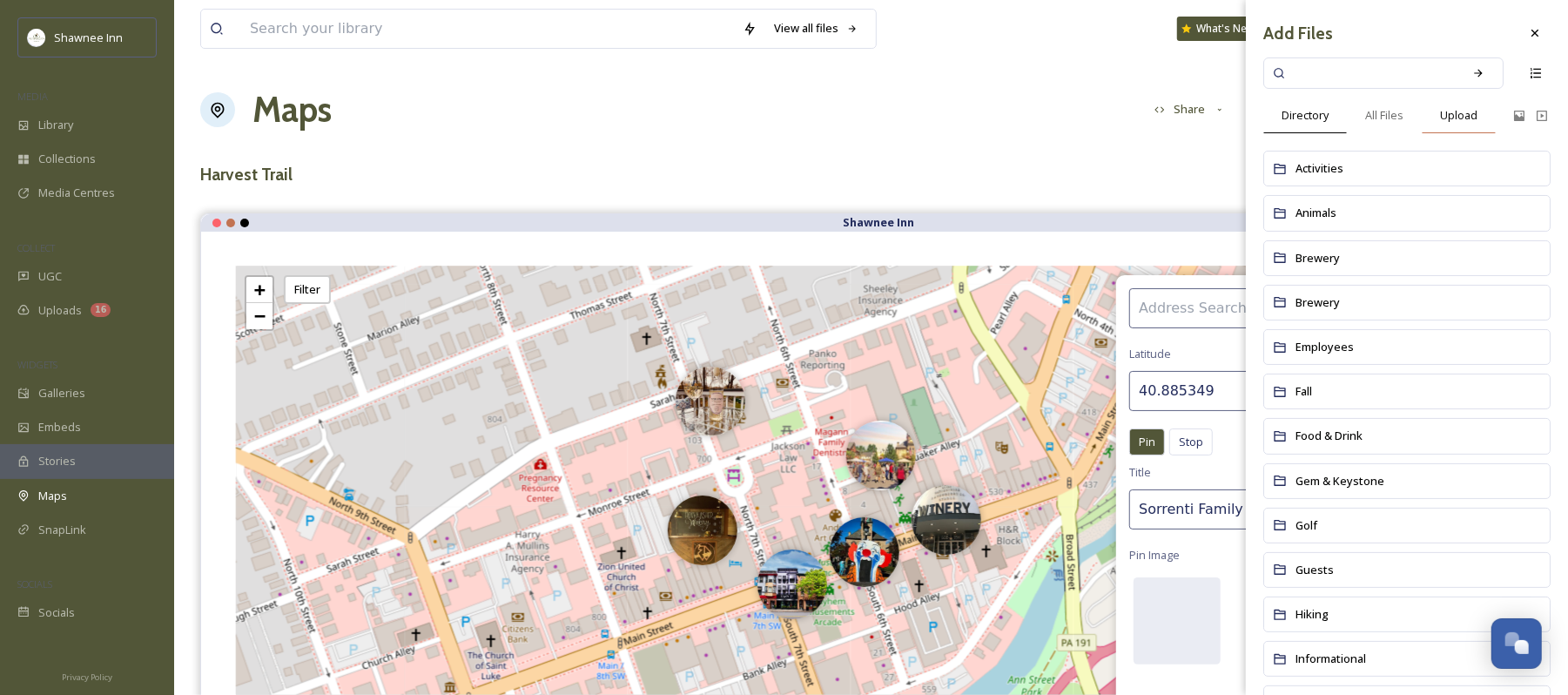
click at [1450, 117] on span "Upload" at bounding box center [1459, 115] width 38 height 17
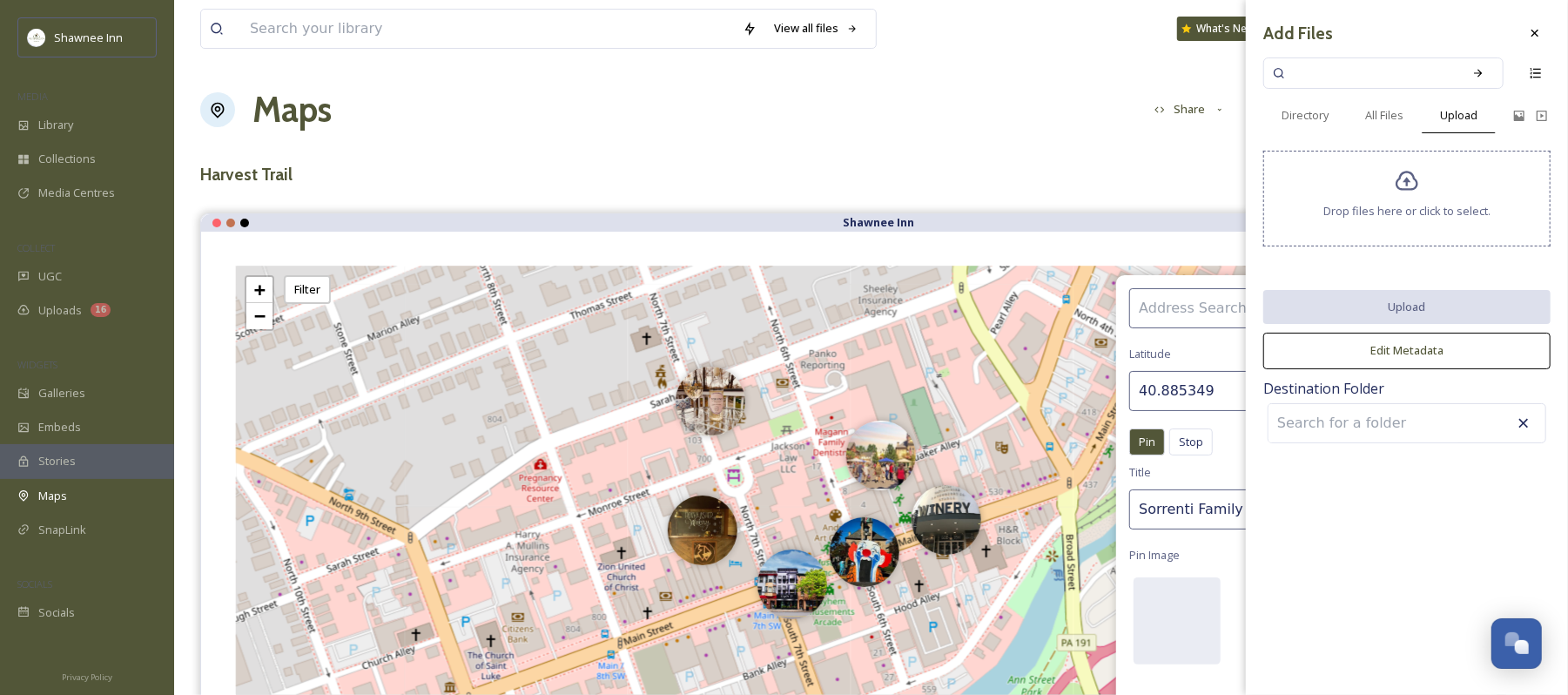
click at [1397, 185] on icon at bounding box center [1407, 182] width 23 height 20
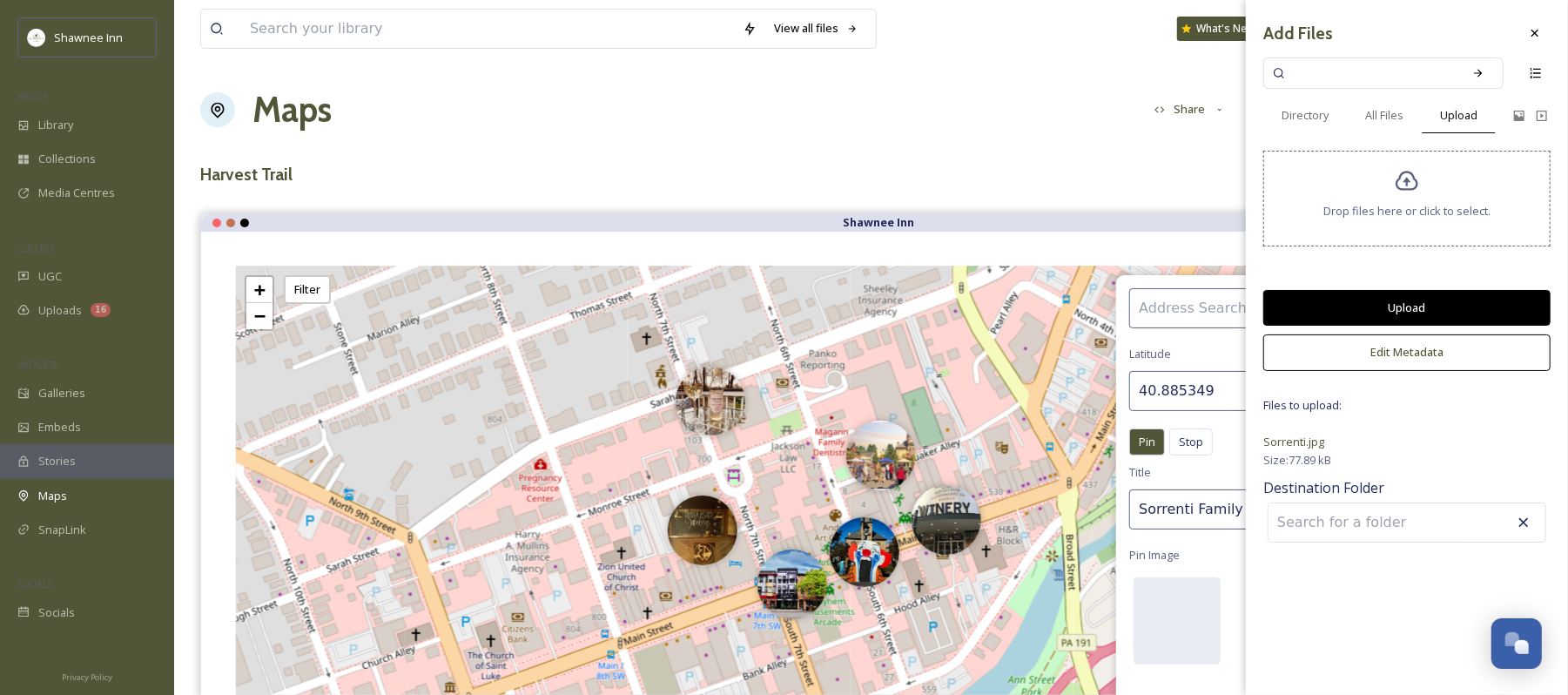
click at [1442, 304] on button "Upload" at bounding box center [1407, 307] width 288 height 36
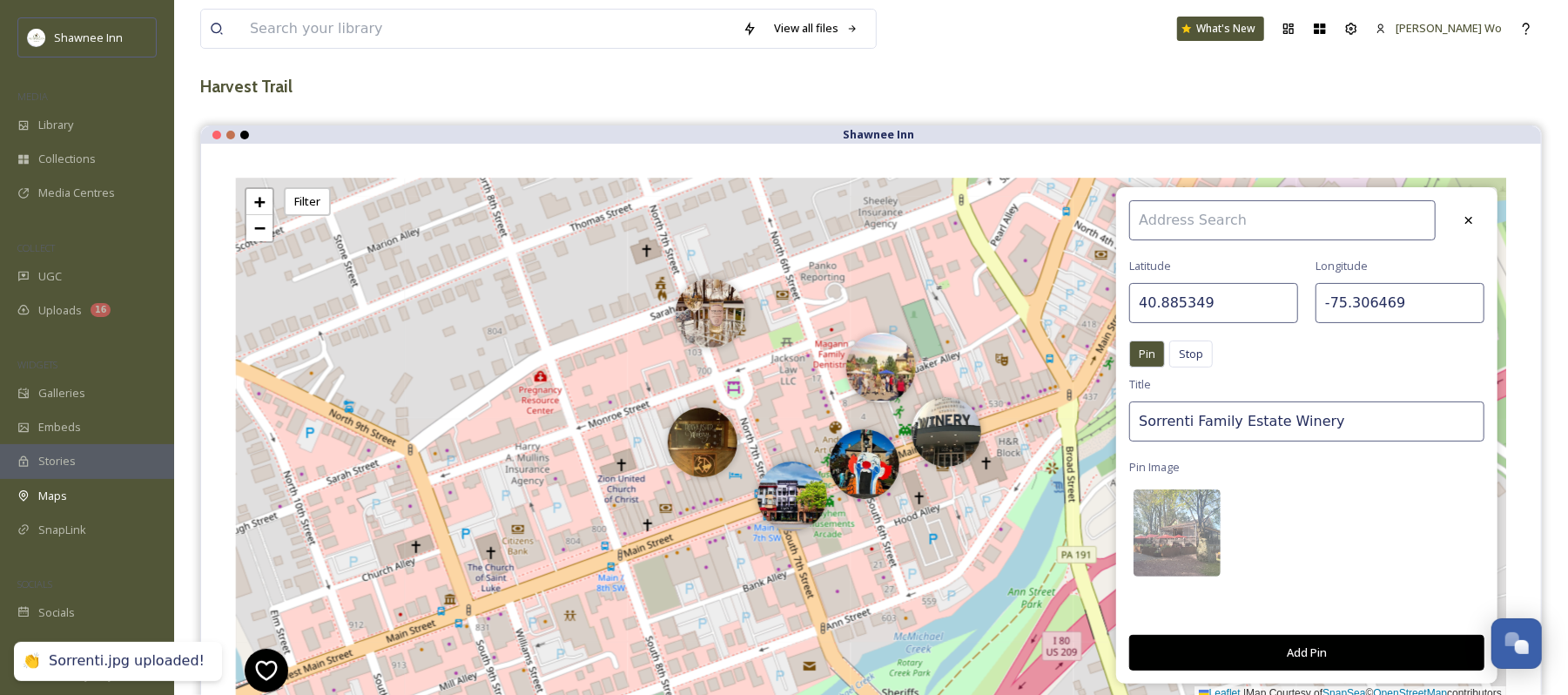
scroll to position [231, 0]
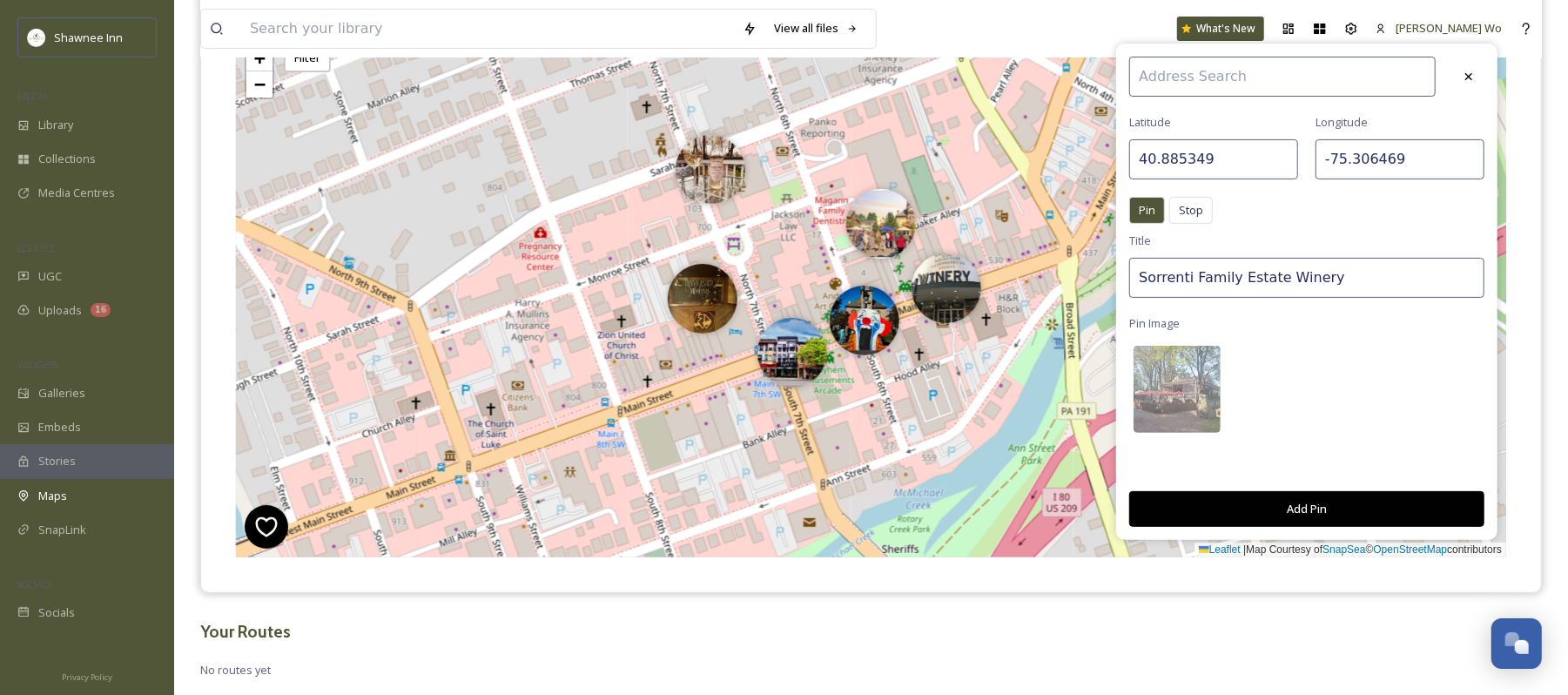
click at [1313, 494] on button "Add Pin" at bounding box center [1307, 509] width 355 height 36
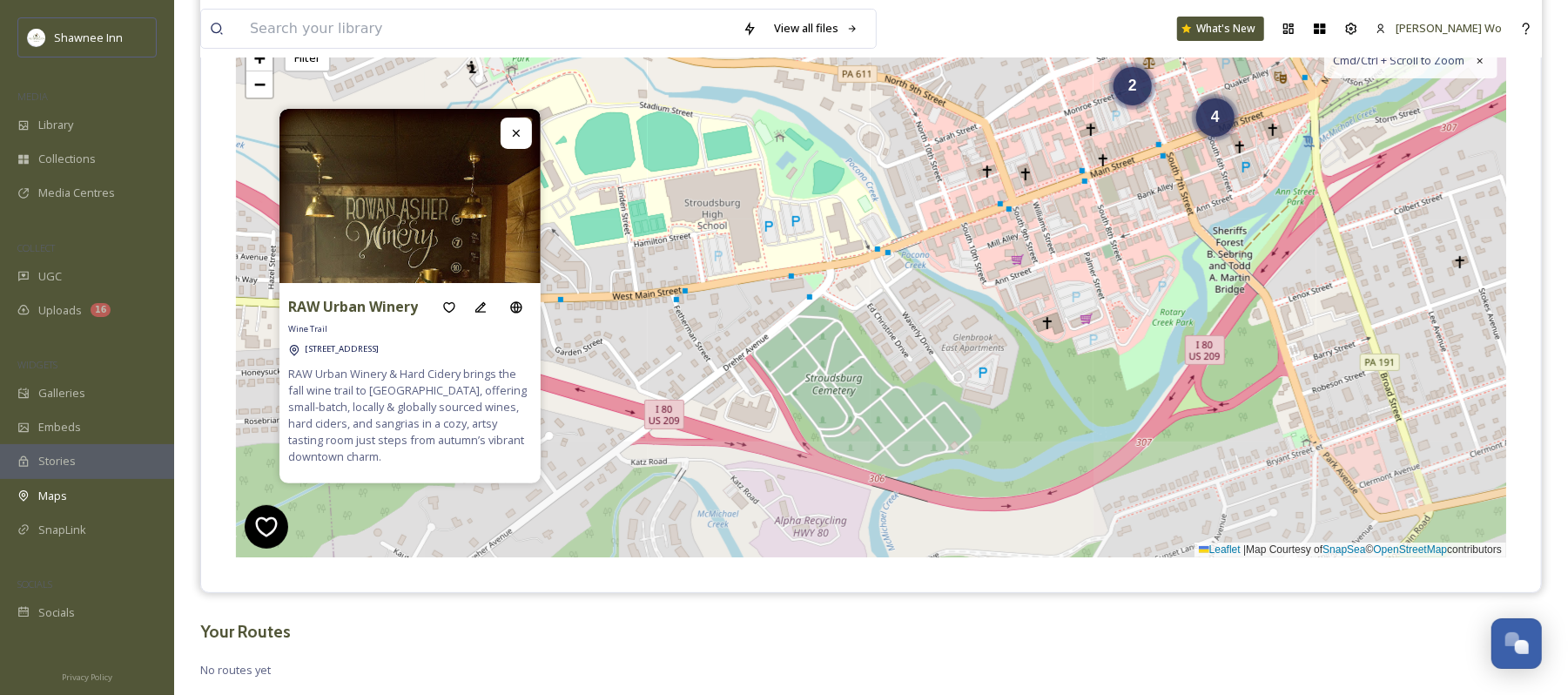
drag, startPoint x: 879, startPoint y: 458, endPoint x: 1154, endPoint y: 211, distance: 369.6
click at [1154, 211] on div "2 4 + − Leaflet | Map Courtesy of SnapSea © OpenStreetMap contributors Cmd/Ctrl…" at bounding box center [871, 296] width 1270 height 523
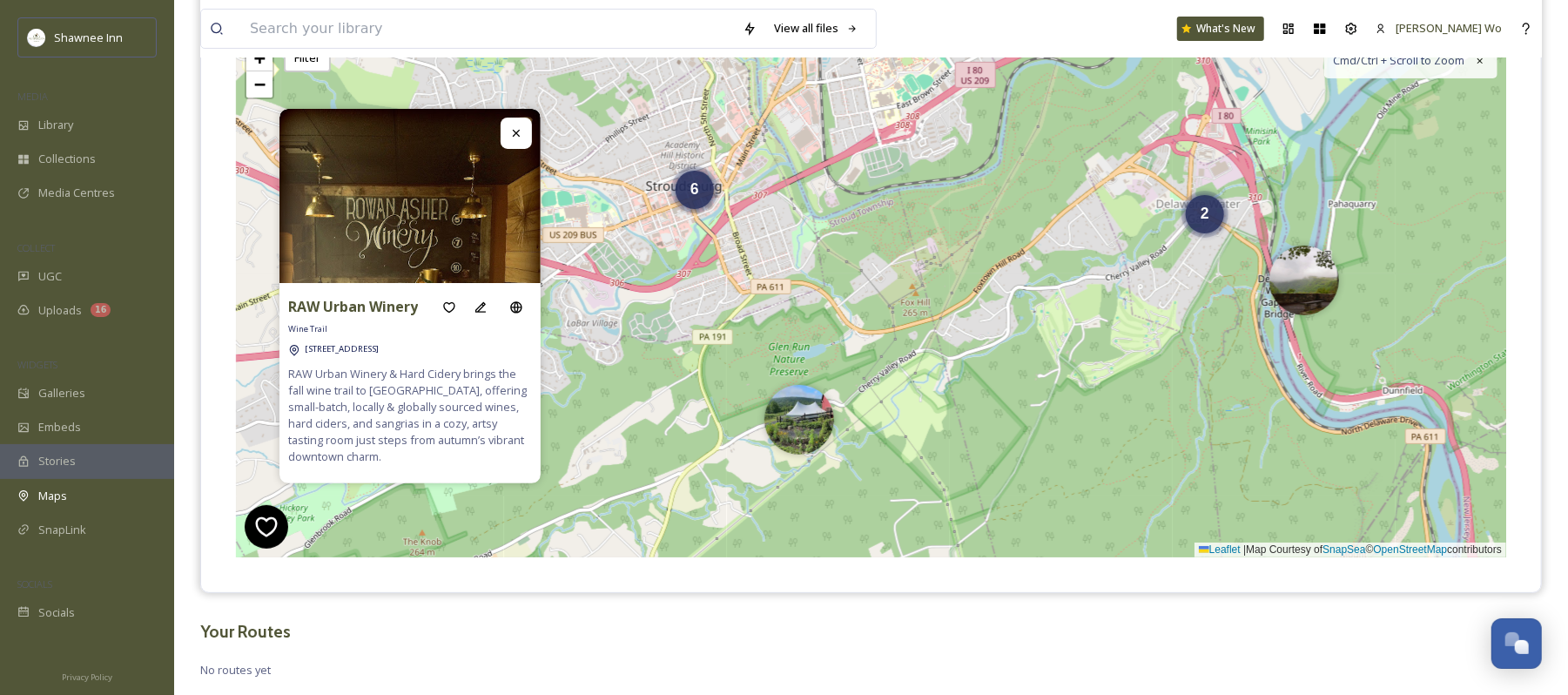
drag, startPoint x: 1241, startPoint y: 348, endPoint x: 995, endPoint y: 286, distance: 253.7
click at [995, 286] on div "6 2 6 + − Leaflet | Map Courtesy of SnapSea © OpenStreetMap contributors Cmd/Ct…" at bounding box center [871, 296] width 1270 height 523
click at [1203, 211] on span "2" at bounding box center [1206, 210] width 9 height 18
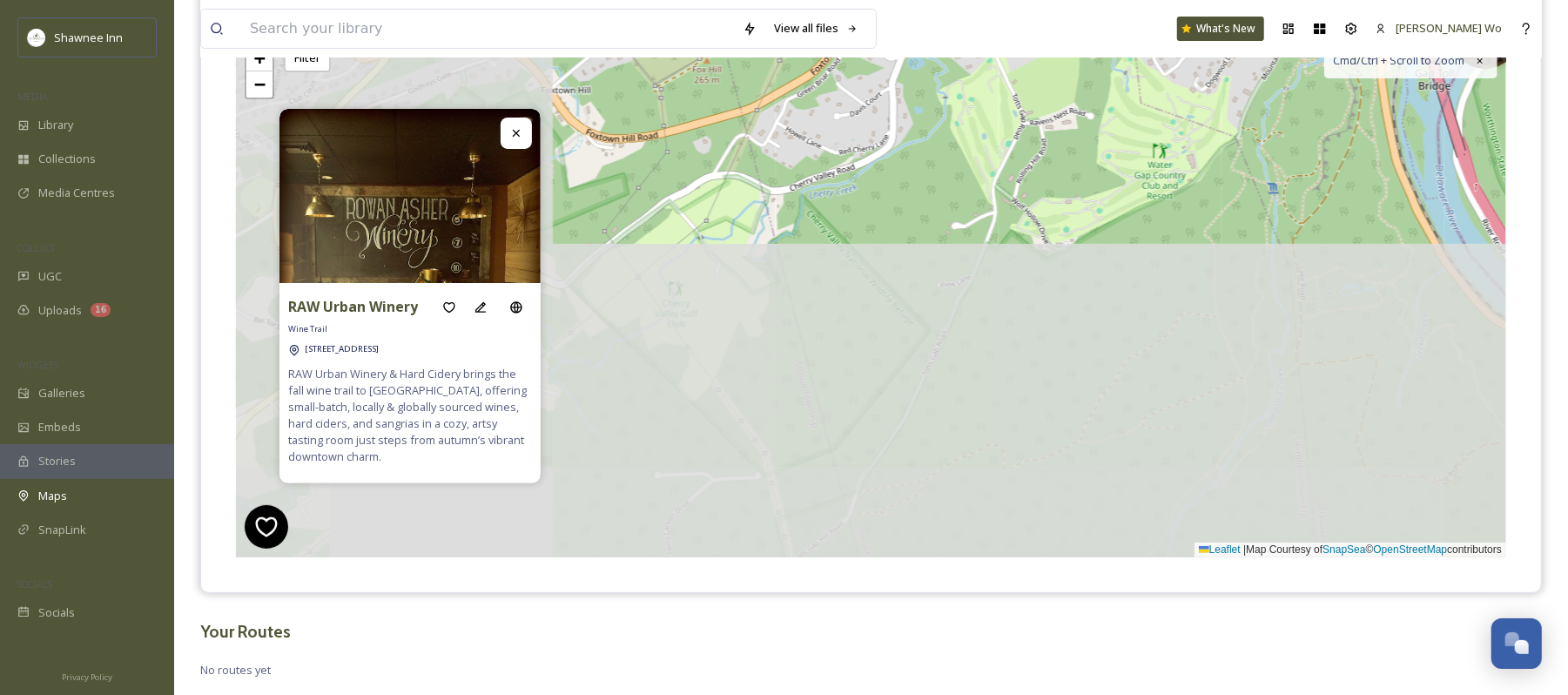
drag, startPoint x: 693, startPoint y: 493, endPoint x: 1143, endPoint y: 82, distance: 609.4
click at [1143, 82] on div "6 6 + − Leaflet | Map Courtesy of SnapSea © OpenStreetMap contributors Cmd/Ctrl…" at bounding box center [871, 296] width 1270 height 523
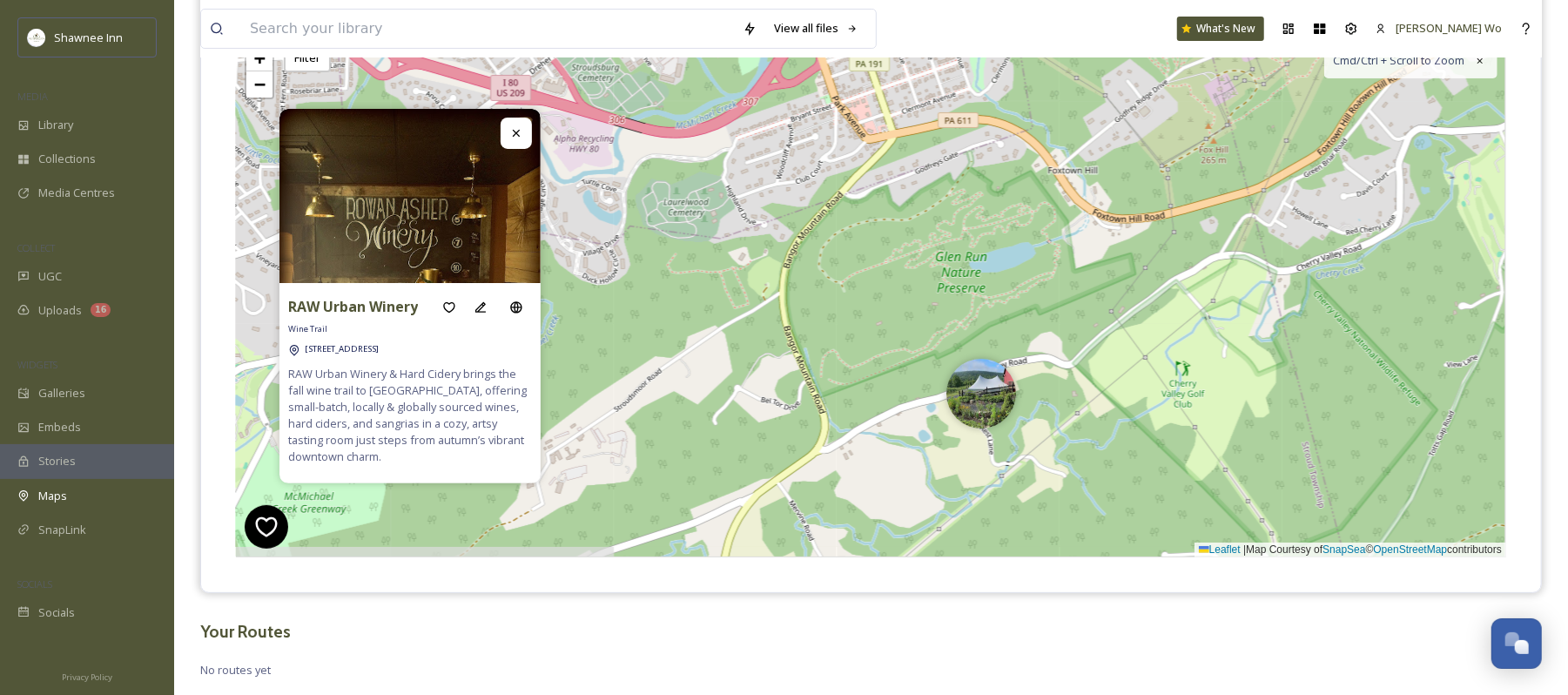
drag, startPoint x: 660, startPoint y: 252, endPoint x: 1133, endPoint y: 350, distance: 483.0
click at [1133, 350] on div "6 + − Leaflet | Map Courtesy of SnapSea © OpenStreetMap contributors Cmd/Ctrl +…" at bounding box center [871, 296] width 1270 height 523
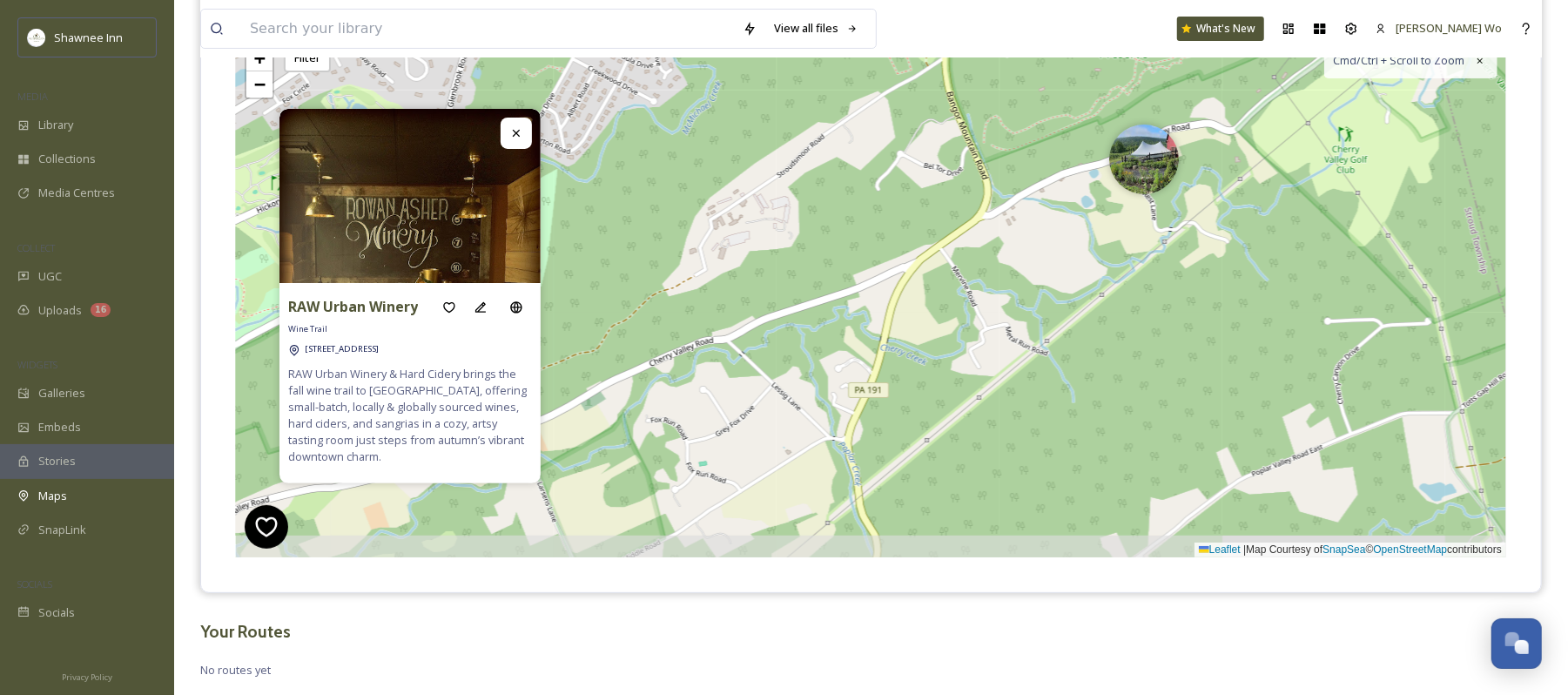
drag, startPoint x: 847, startPoint y: 310, endPoint x: 1003, endPoint y: 80, distance: 277.9
click at [1003, 80] on div "6 + − Leaflet | Map Courtesy of SnapSea © OpenStreetMap contributors Cmd/Ctrl +…" at bounding box center [871, 296] width 1270 height 523
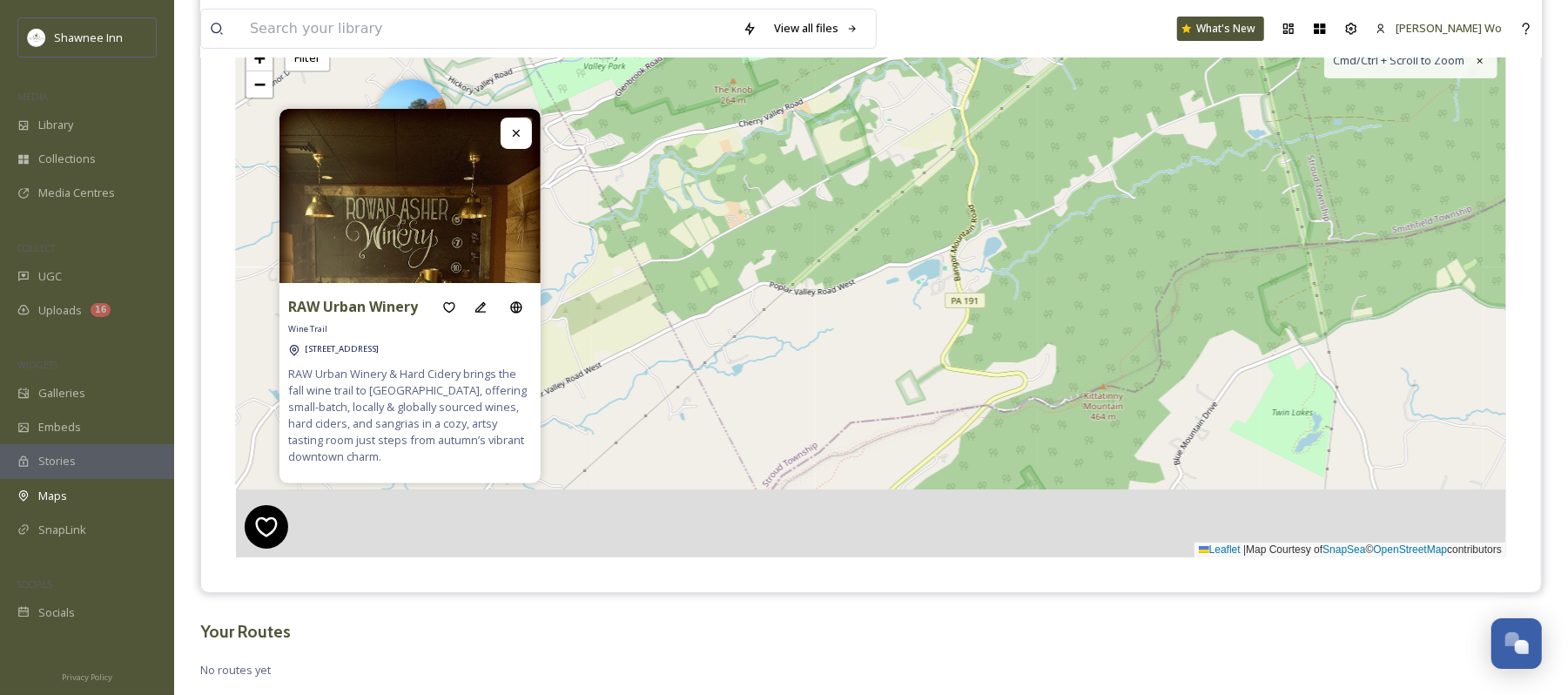
drag, startPoint x: 890, startPoint y: 422, endPoint x: 966, endPoint y: 137, distance: 295.0
click at [966, 137] on div "6 2 6 + − Leaflet | Map Courtesy of SnapSea © OpenStreetMap contributors Cmd/Ct…" at bounding box center [871, 296] width 1270 height 523
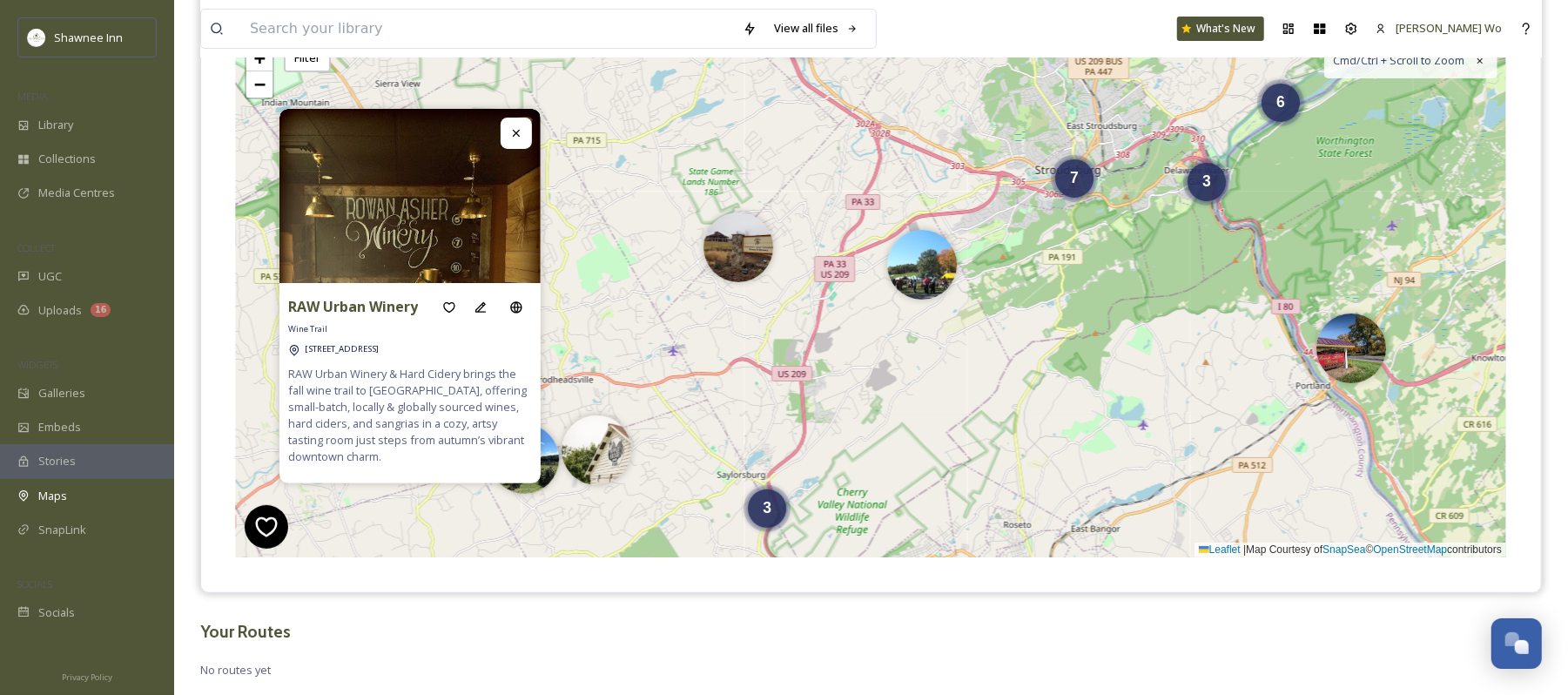
drag, startPoint x: 844, startPoint y: 318, endPoint x: 941, endPoint y: 441, distance: 156.6
click at [941, 441] on div "7 3 3 6 + − Leaflet | Map Courtesy of SnapSea © OpenStreetMap contributors Cmd/…" at bounding box center [871, 296] width 1270 height 523
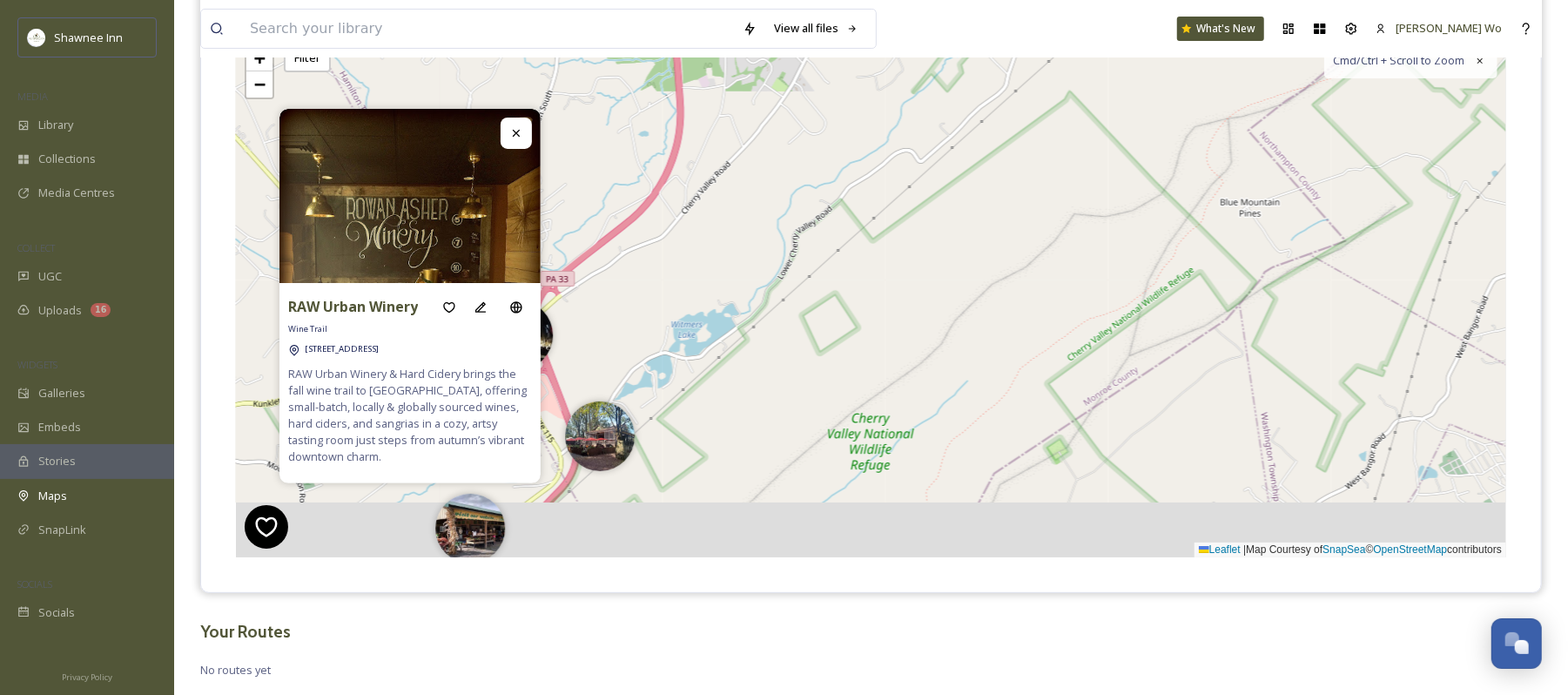
drag, startPoint x: 810, startPoint y: 494, endPoint x: 939, endPoint y: 338, distance: 202.4
click at [939, 338] on div "+ − Leaflet | Map Courtesy of SnapSea © OpenStreetMap contributors Cmd/Ctrl + S…" at bounding box center [871, 296] width 1270 height 523
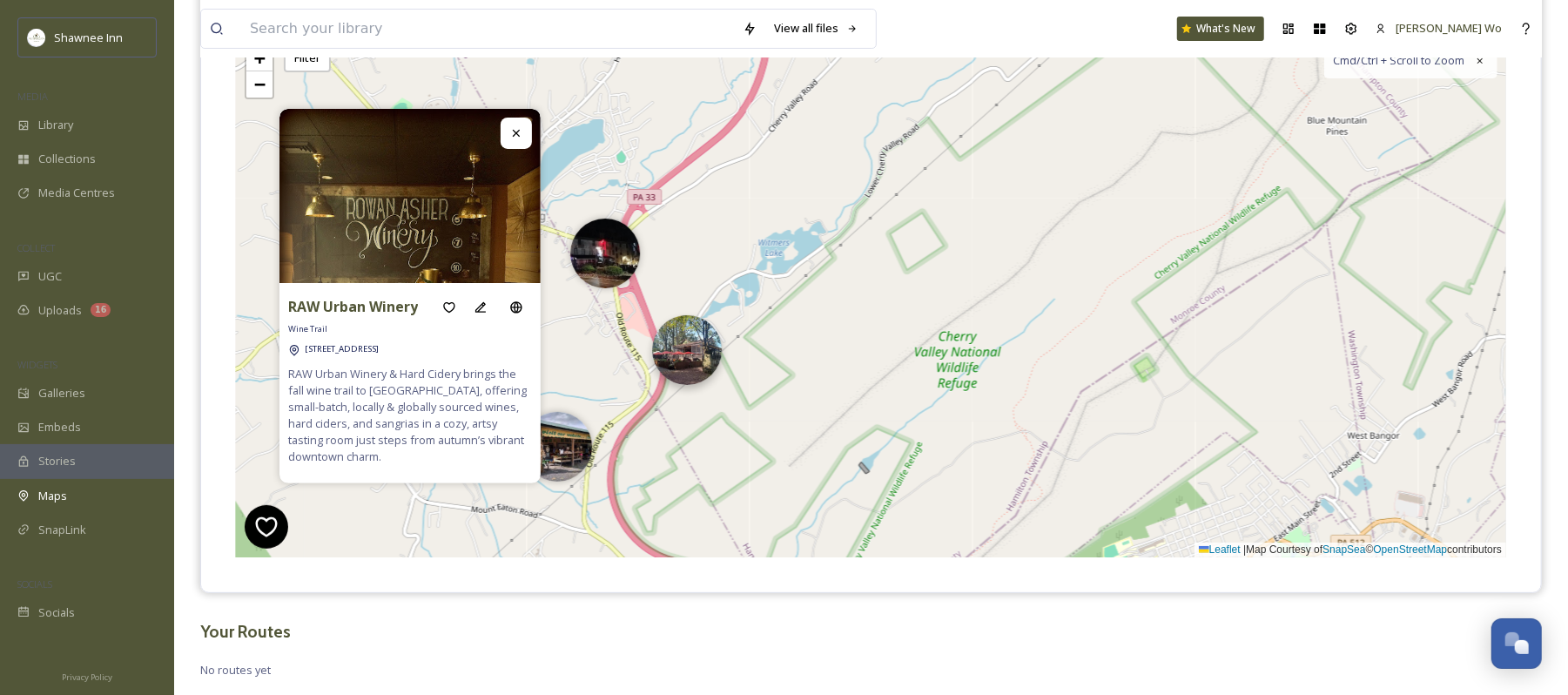
click at [695, 363] on img at bounding box center [687, 350] width 69 height 69
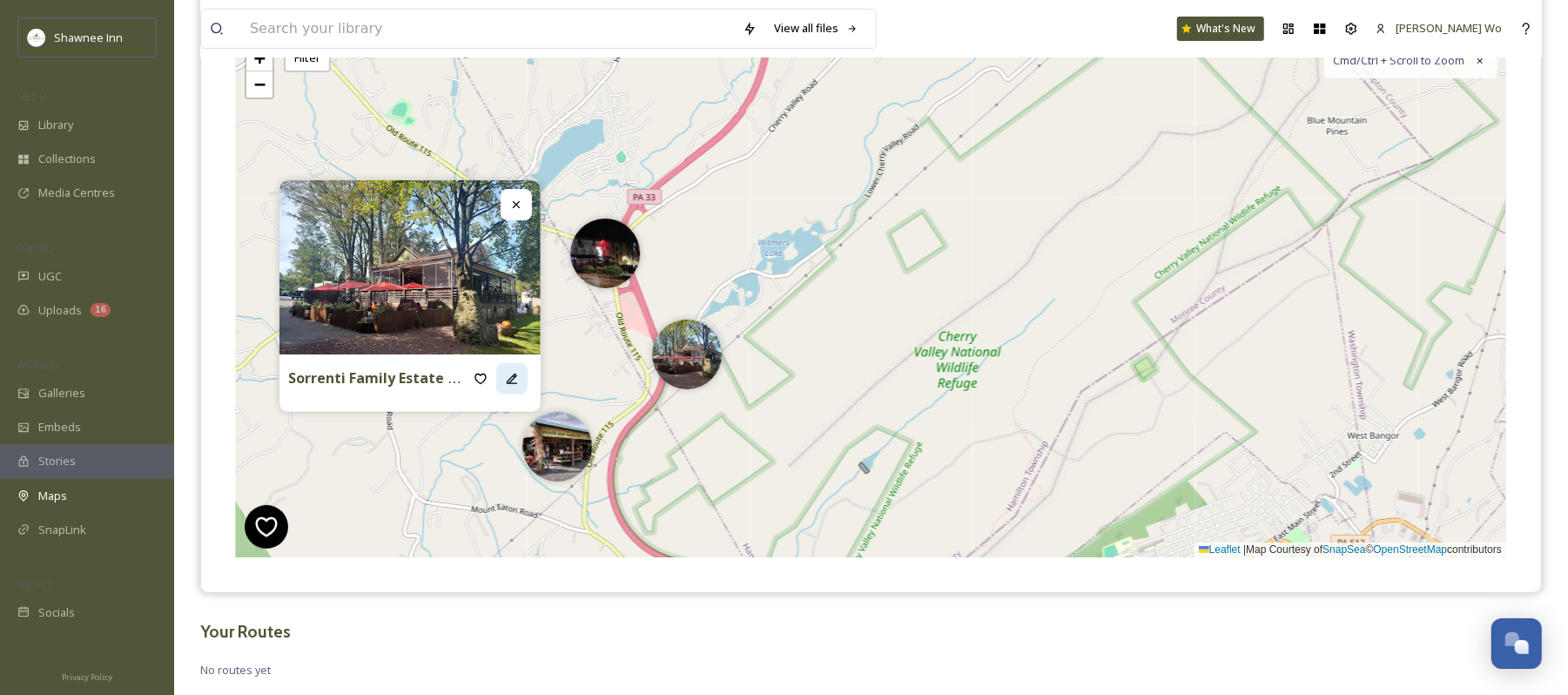
click at [513, 391] on div at bounding box center [512, 379] width 32 height 32
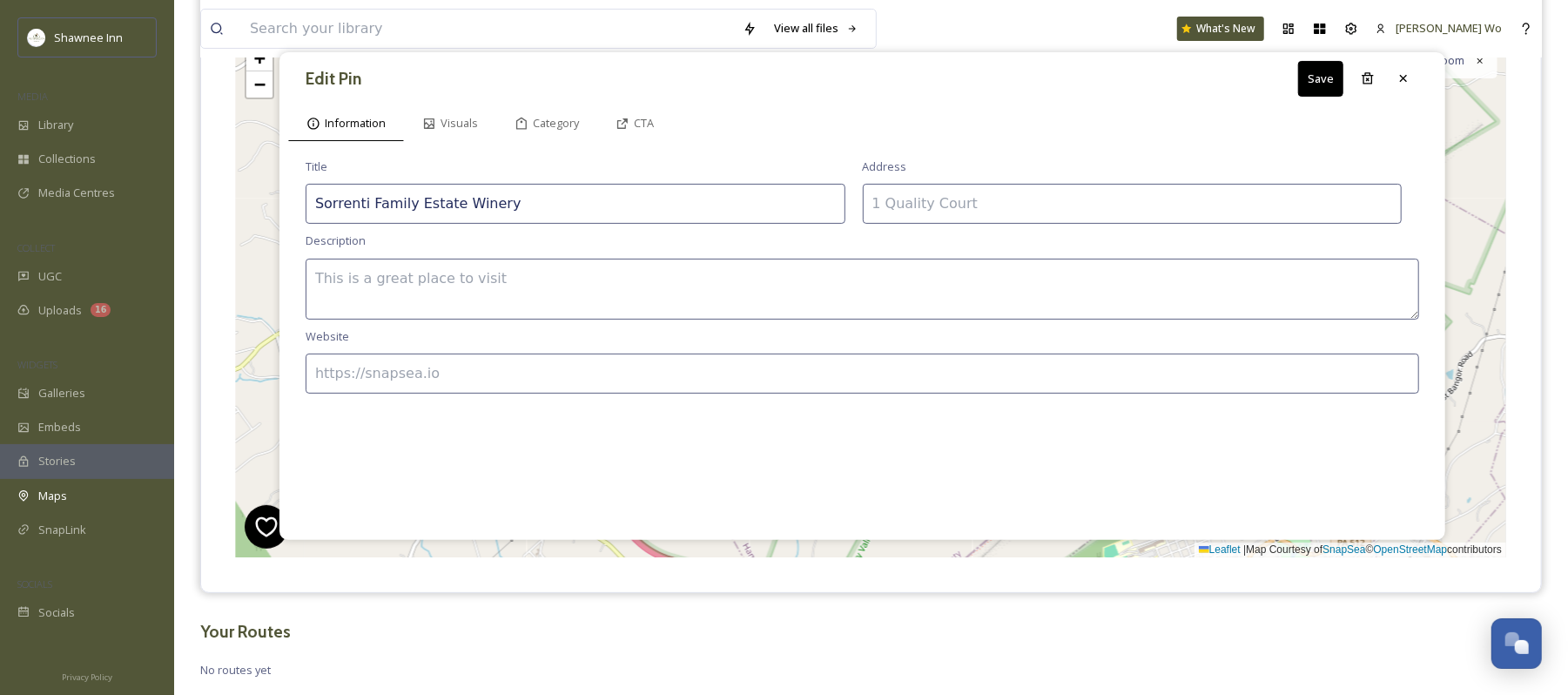
click at [1020, 201] on input at bounding box center [1133, 204] width 540 height 41
click at [620, 381] on input at bounding box center [862, 374] width 1114 height 41
click at [604, 279] on textarea at bounding box center [862, 290] width 1114 height 61
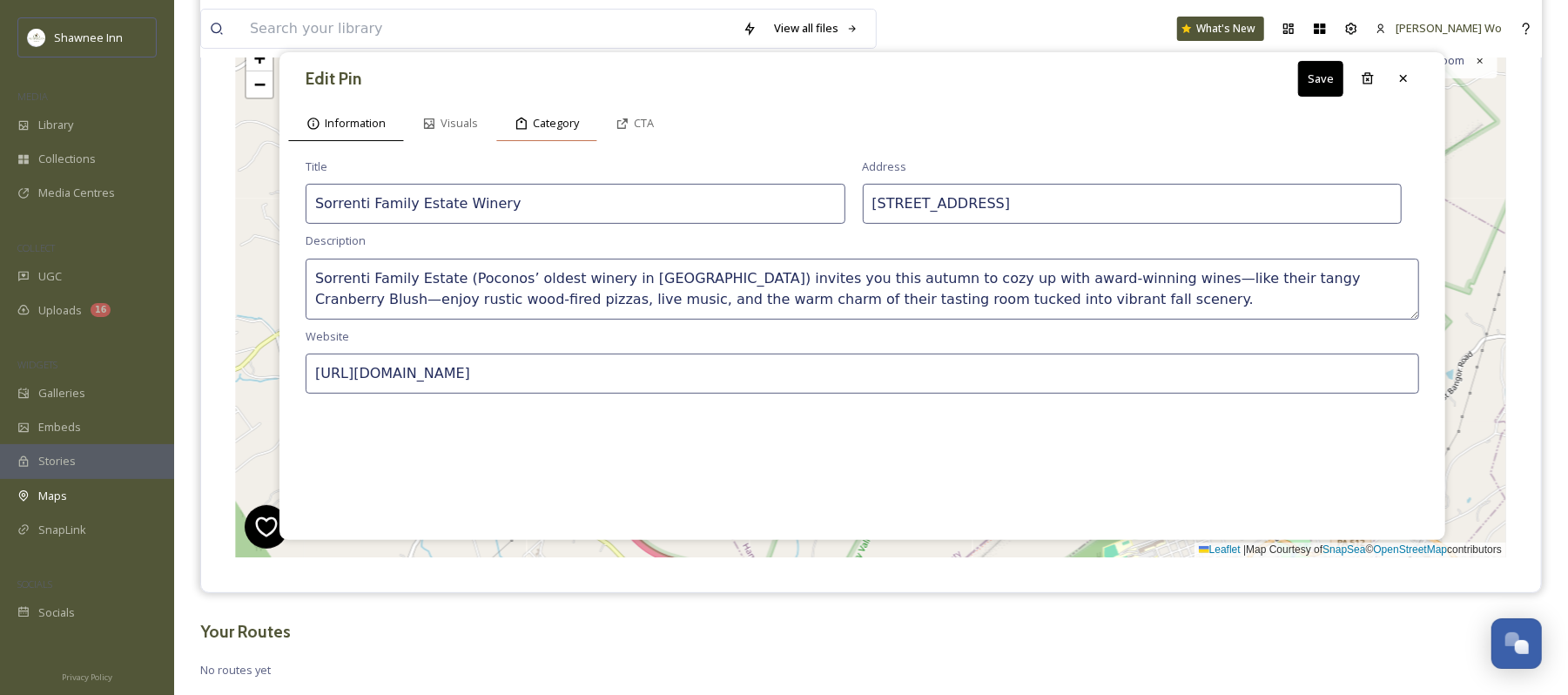
click at [537, 113] on div "Category" at bounding box center [547, 124] width 101 height 36
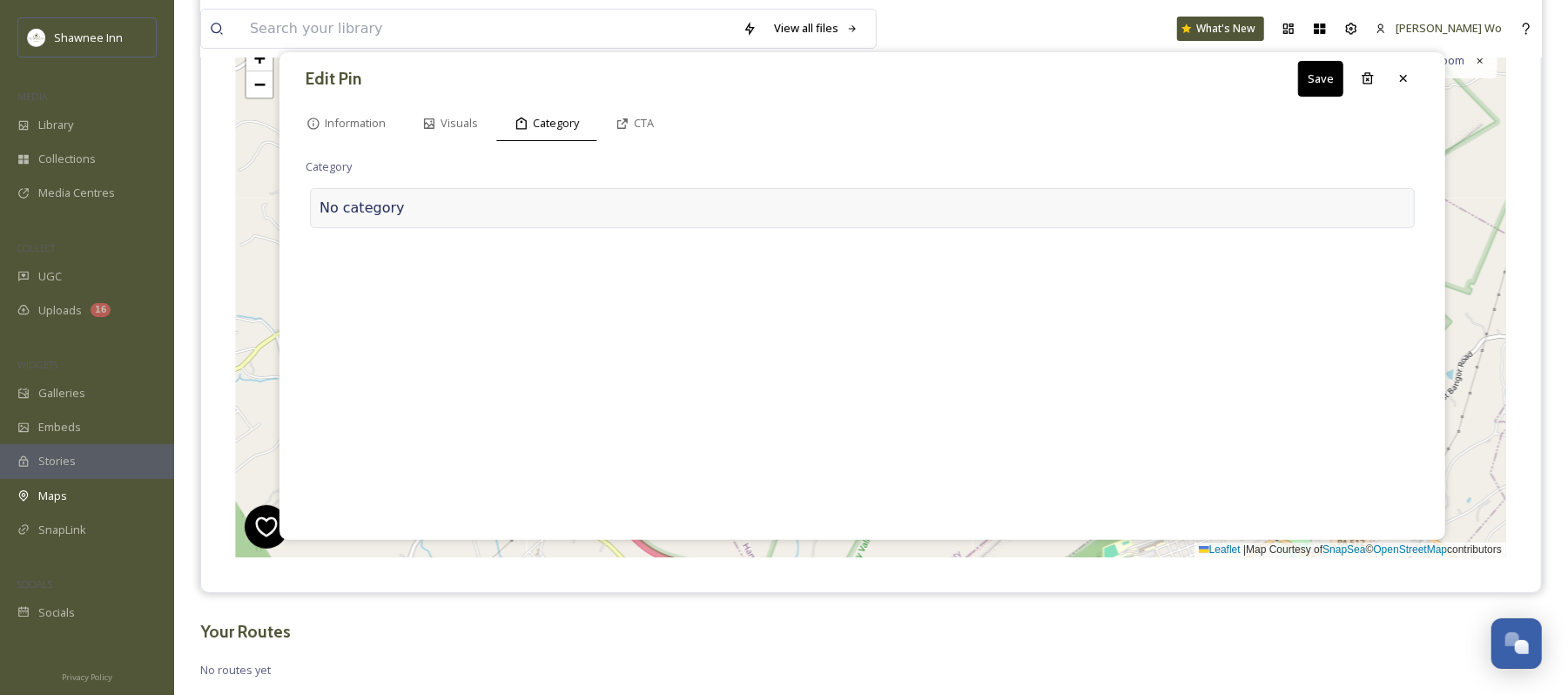
click at [392, 210] on div "No category" at bounding box center [863, 208] width 1105 height 41
click at [392, 210] on input at bounding box center [479, 204] width 348 height 41
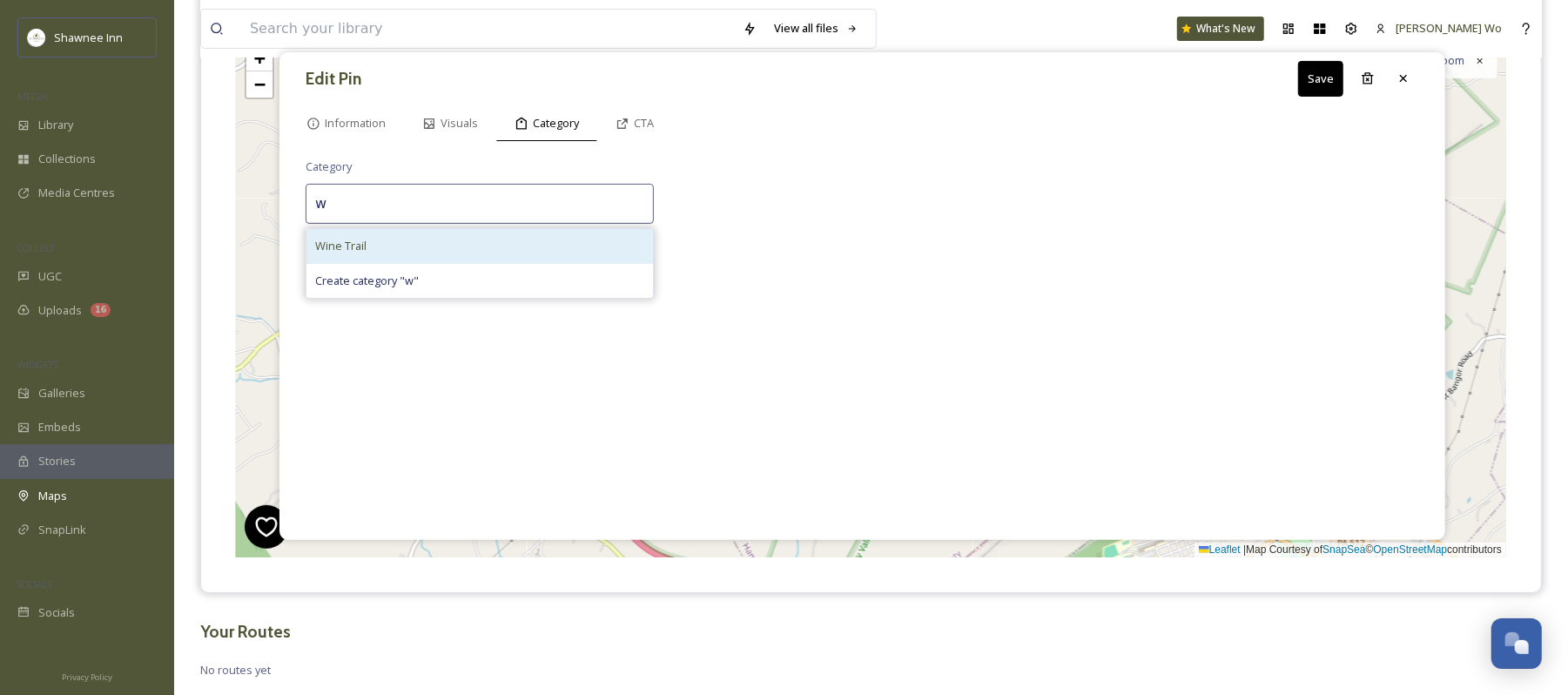
click at [366, 251] on span "Wine Trail" at bounding box center [341, 245] width 51 height 17
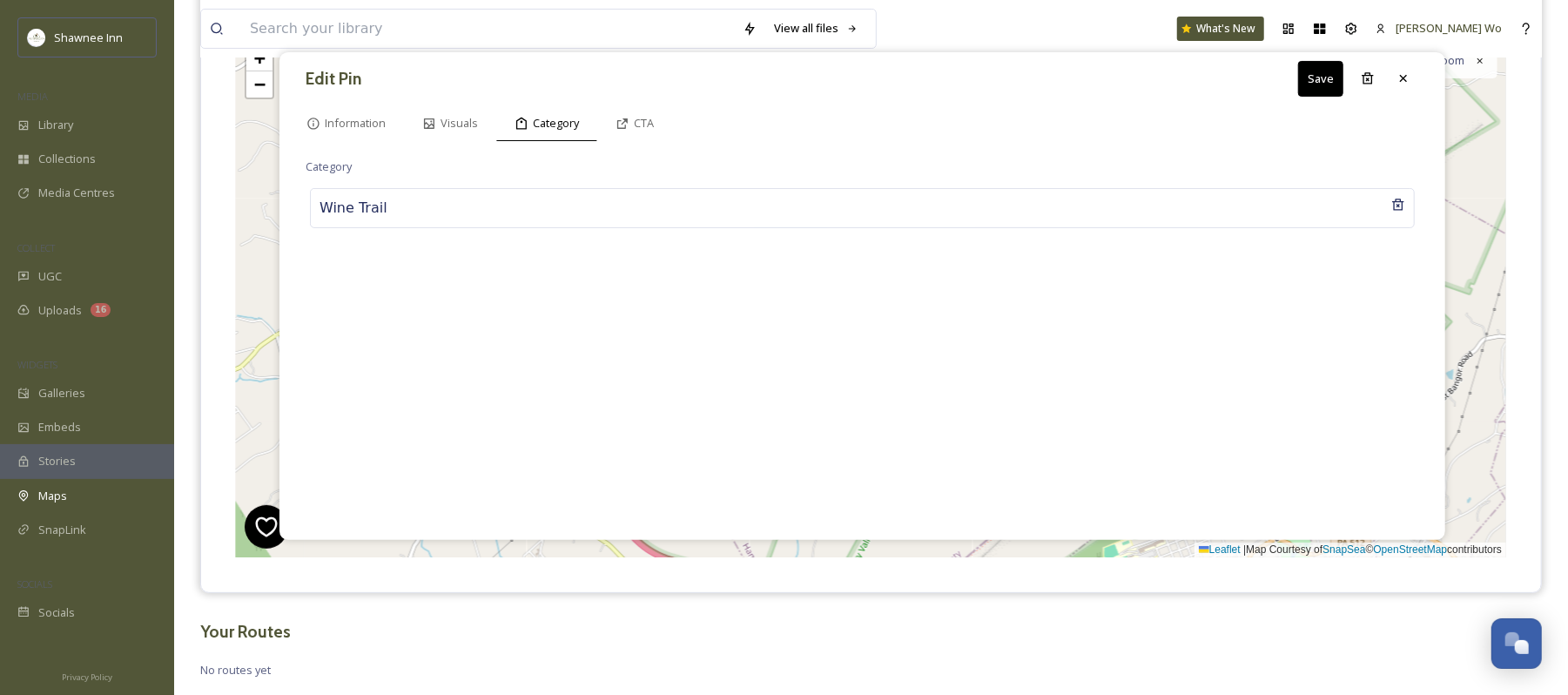
click at [1315, 84] on button "Save" at bounding box center [1321, 79] width 45 height 36
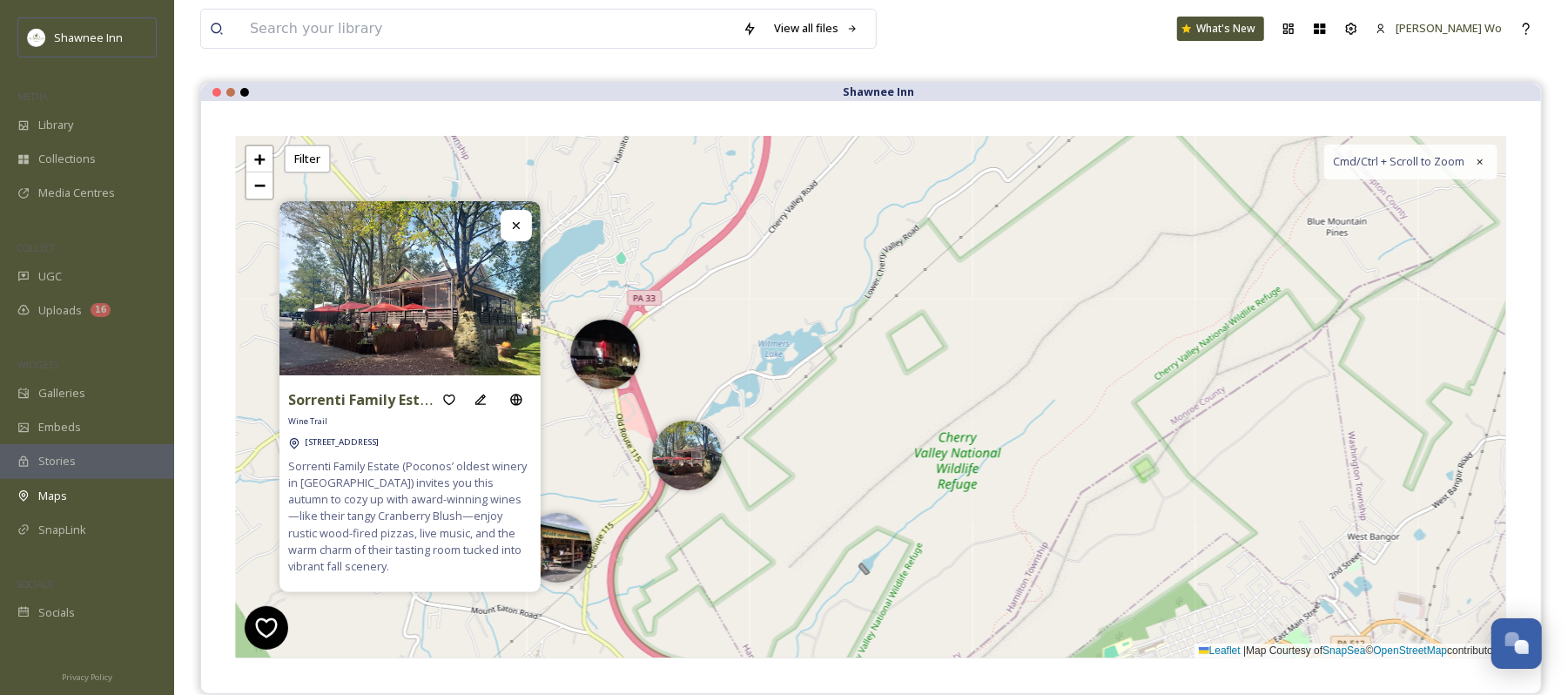
scroll to position [0, 0]
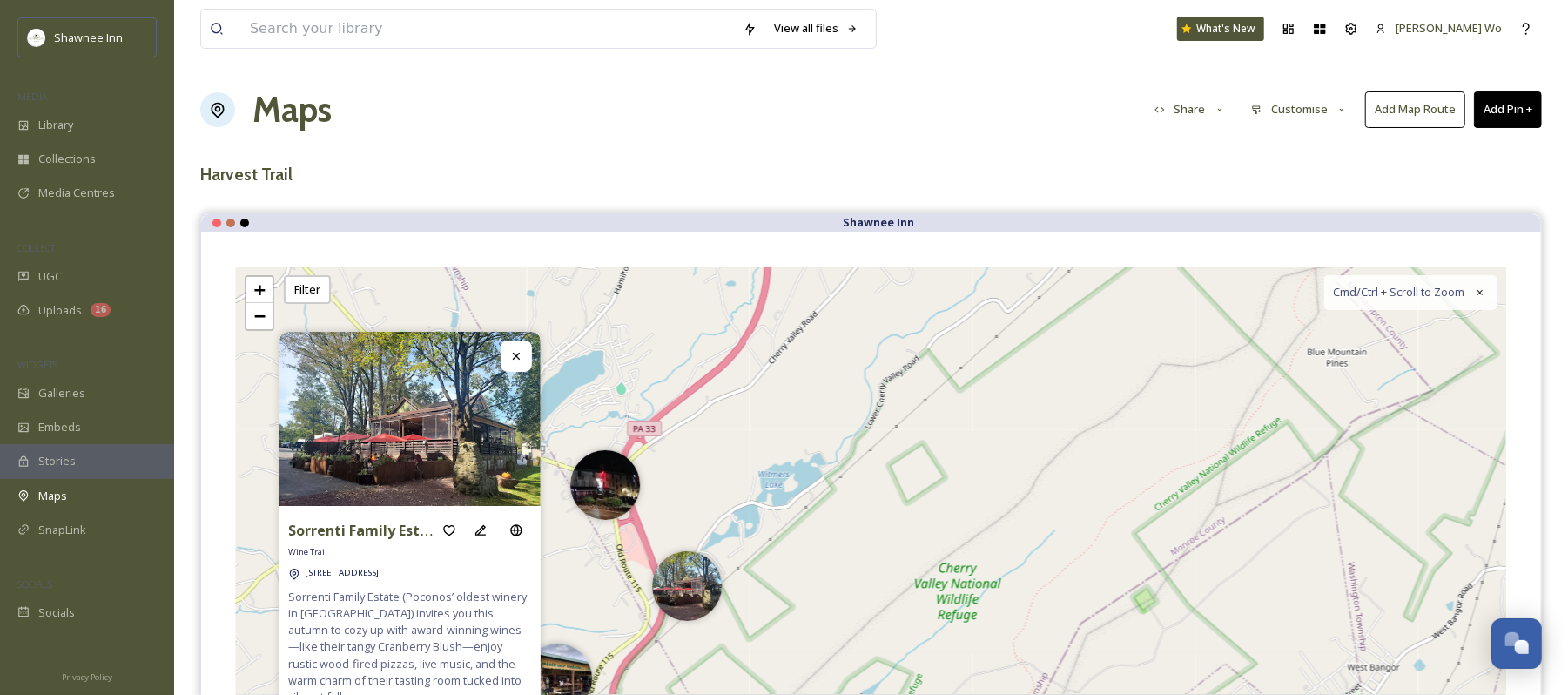
click at [1503, 105] on button "Add Pin +" at bounding box center [1508, 109] width 68 height 36
click at [1427, 150] on span "Add New Pin" at bounding box center [1459, 150] width 66 height 17
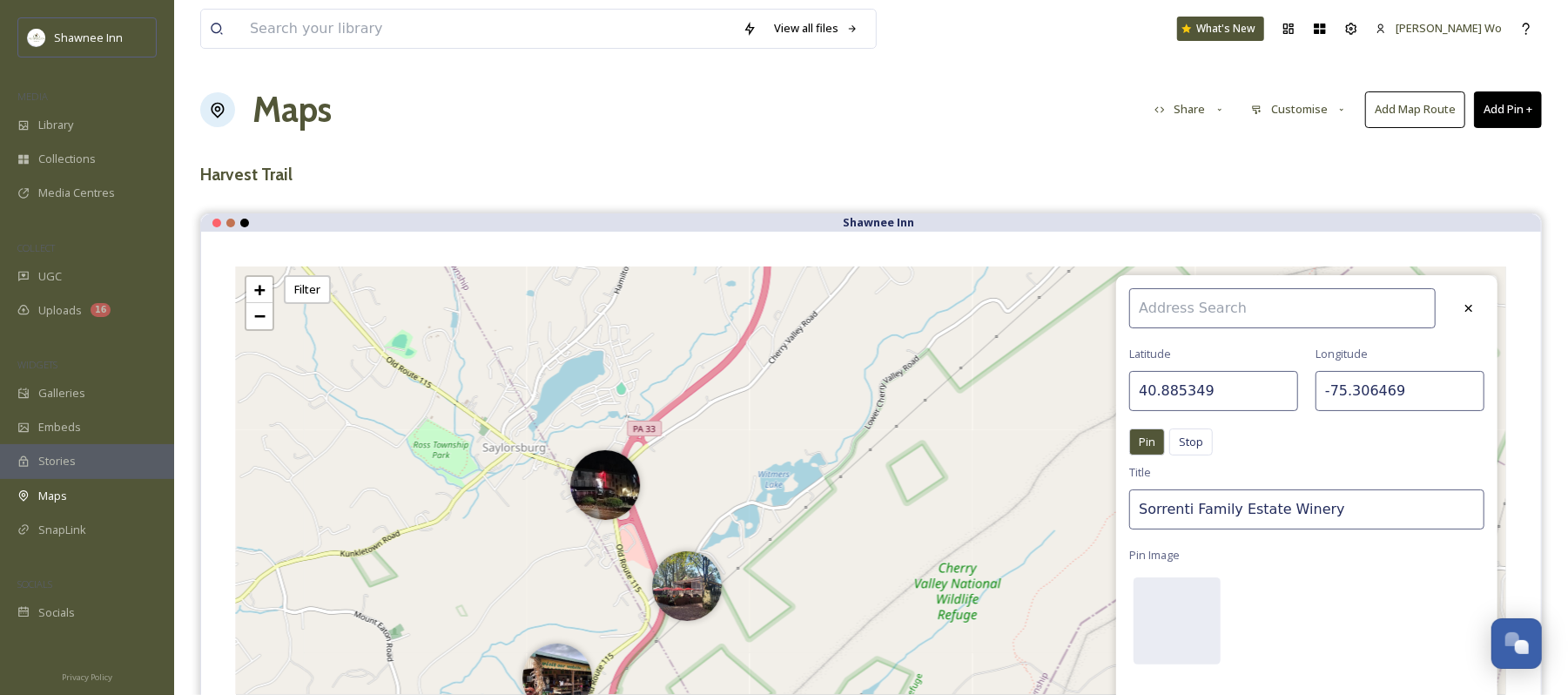
click at [1188, 306] on input at bounding box center [1283, 308] width 306 height 41
click at [1192, 387] on input "40.885349" at bounding box center [1214, 391] width 169 height 41
click at [1378, 393] on input "-75.306469" at bounding box center [1400, 391] width 169 height 41
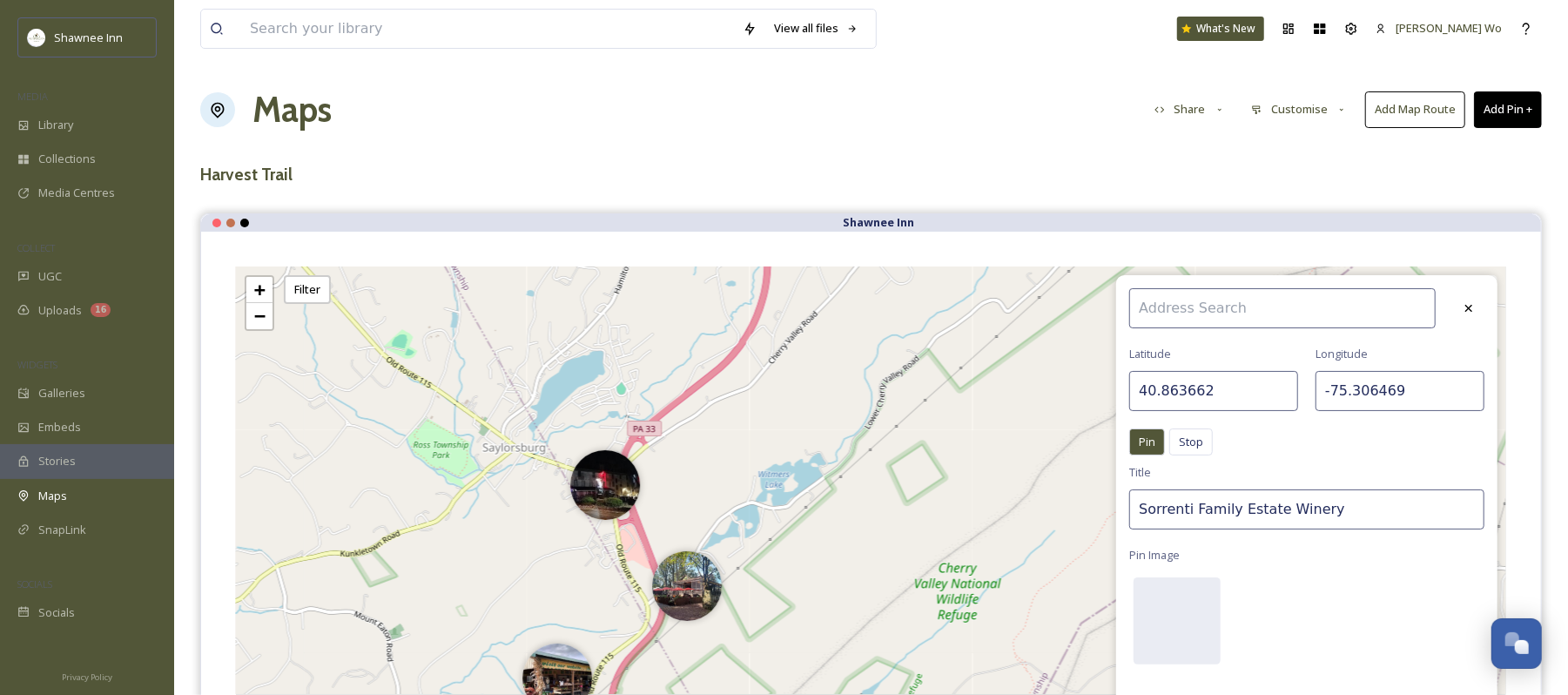
click at [1378, 393] on input "-75.306469" at bounding box center [1400, 391] width 169 height 41
click at [1308, 516] on input "Sorrenti Family Estate Winery" at bounding box center [1307, 509] width 355 height 41
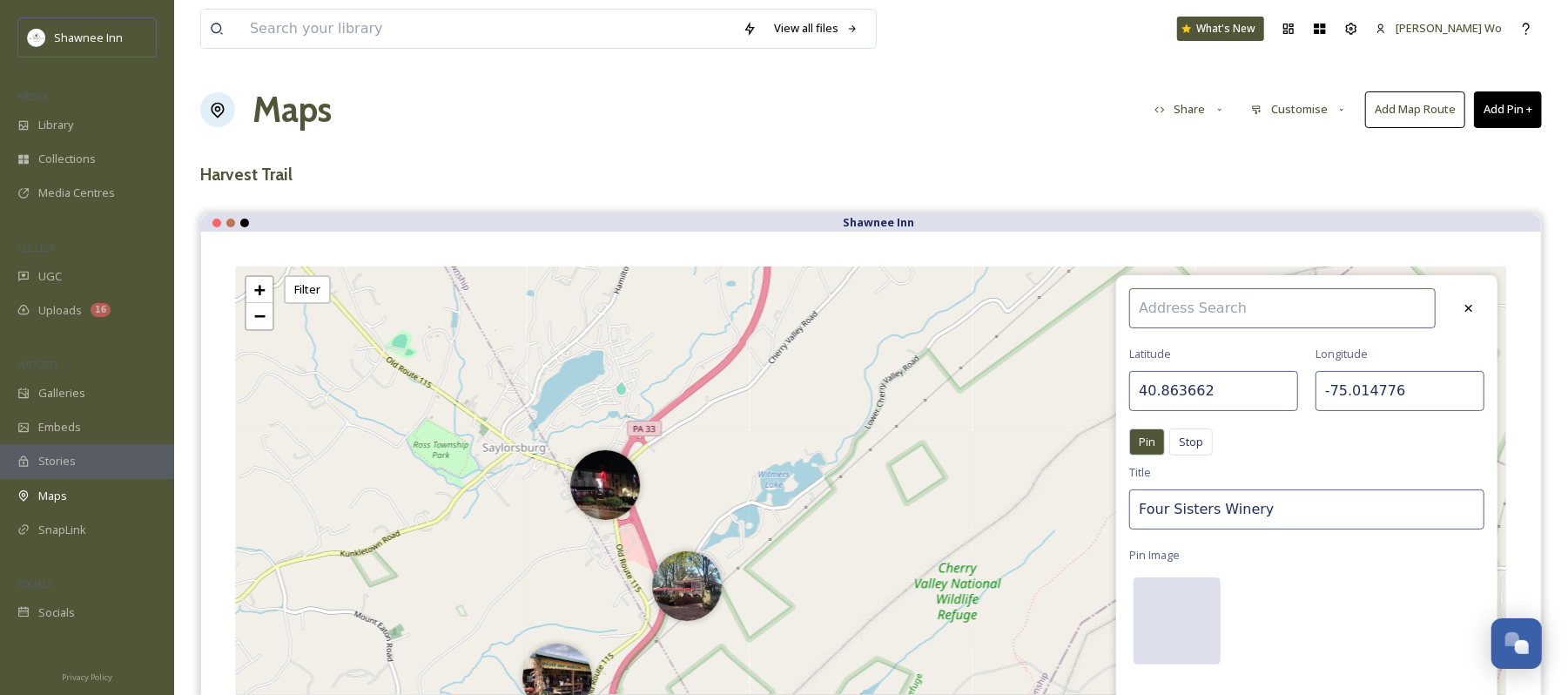
click at [1161, 624] on div at bounding box center [1177, 621] width 87 height 87
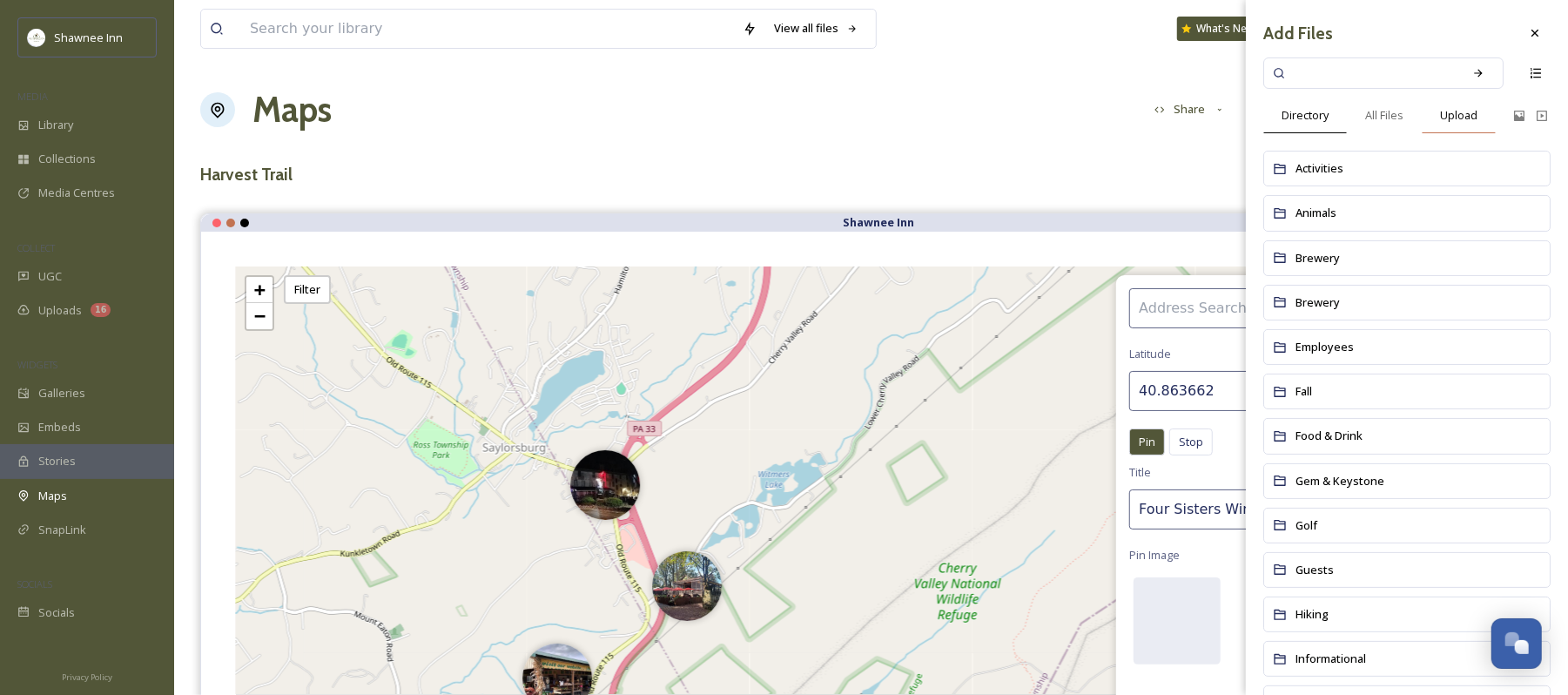
click at [1443, 116] on span "Upload" at bounding box center [1459, 115] width 38 height 17
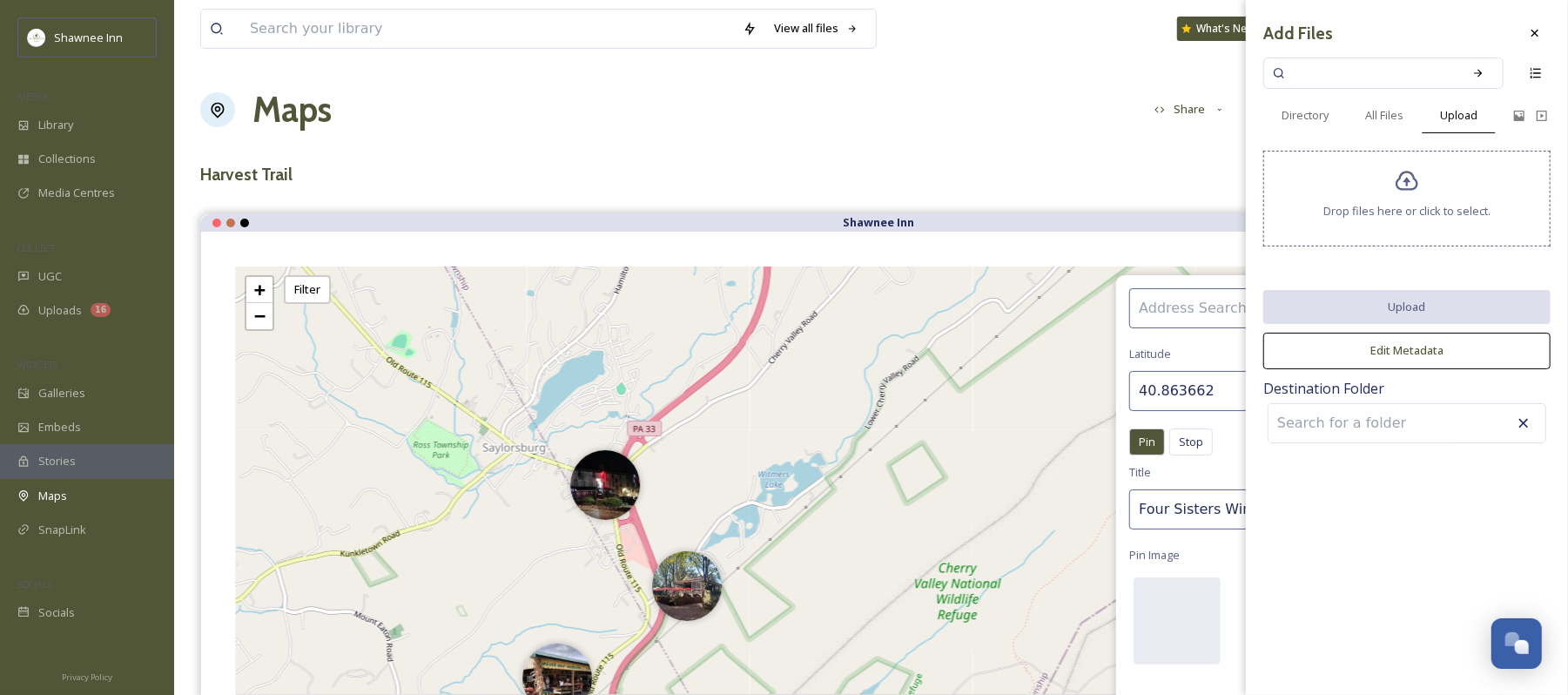
click at [1390, 209] on span "Drop files here or click to select." at bounding box center [1407, 211] width 167 height 17
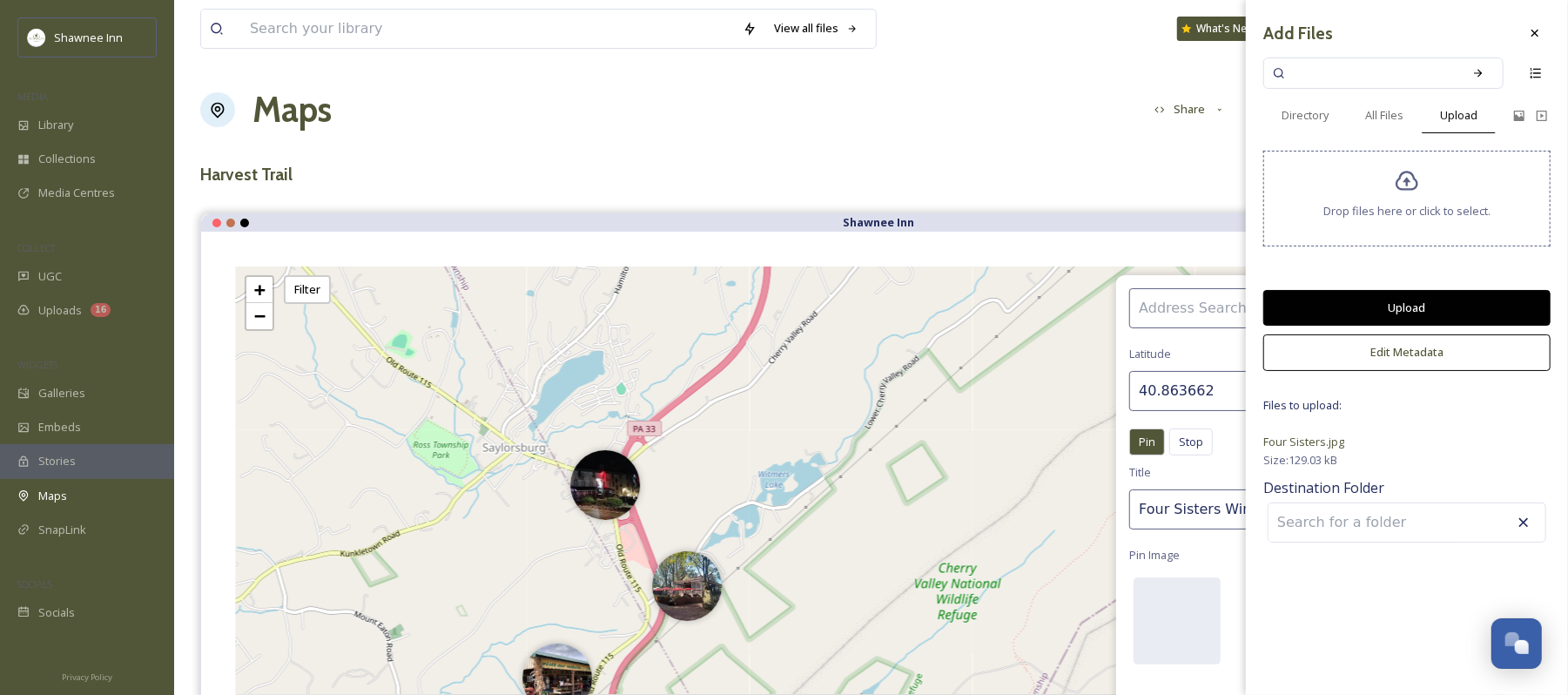
click at [1468, 290] on button "Upload" at bounding box center [1407, 307] width 288 height 36
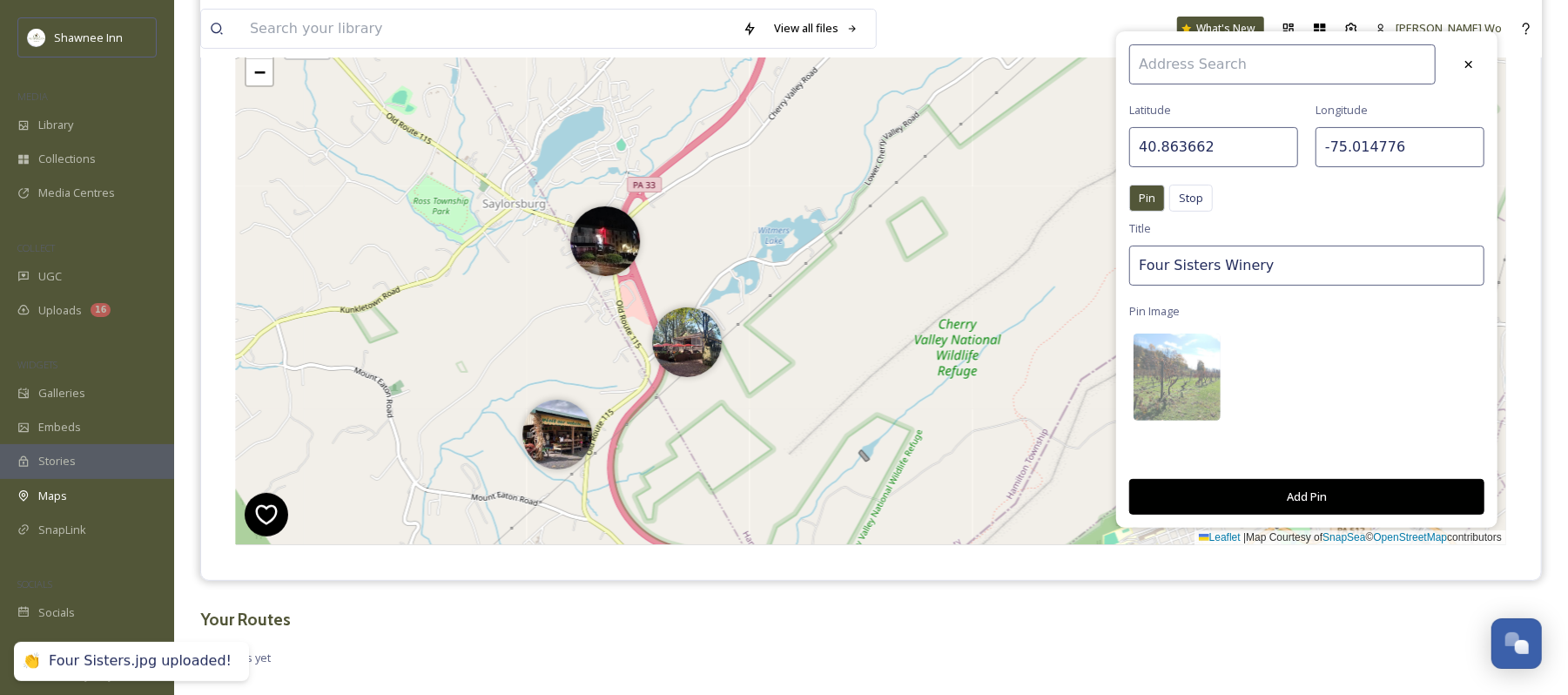
scroll to position [268, 0]
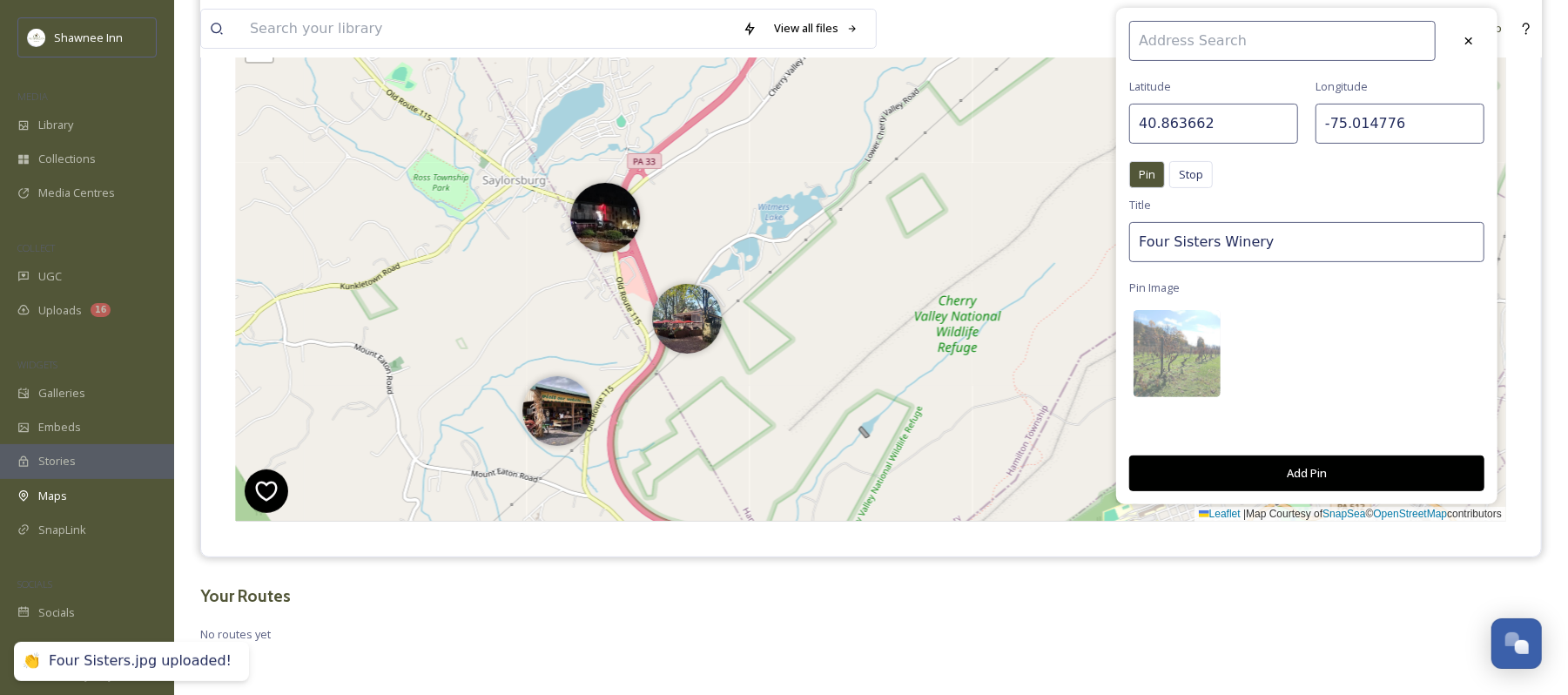
click at [1333, 467] on button "Add Pin" at bounding box center [1307, 474] width 355 height 36
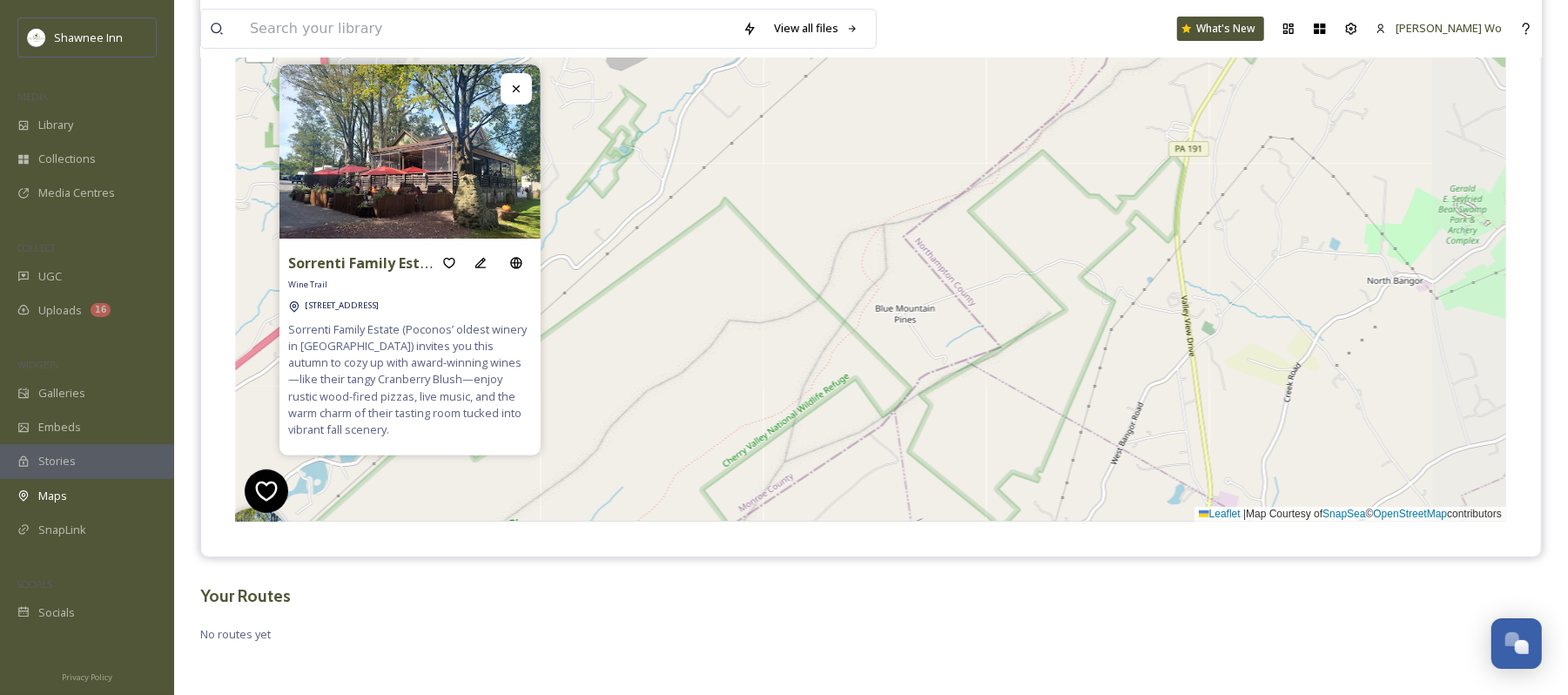
drag, startPoint x: 1317, startPoint y: 254, endPoint x: 885, endPoint y: 478, distance: 486.6
click at [885, 478] on div "+ − Leaflet | Map Courtesy of SnapSea © OpenStreetMap contributors Cmd/Ctrl + S…" at bounding box center [871, 260] width 1270 height 523
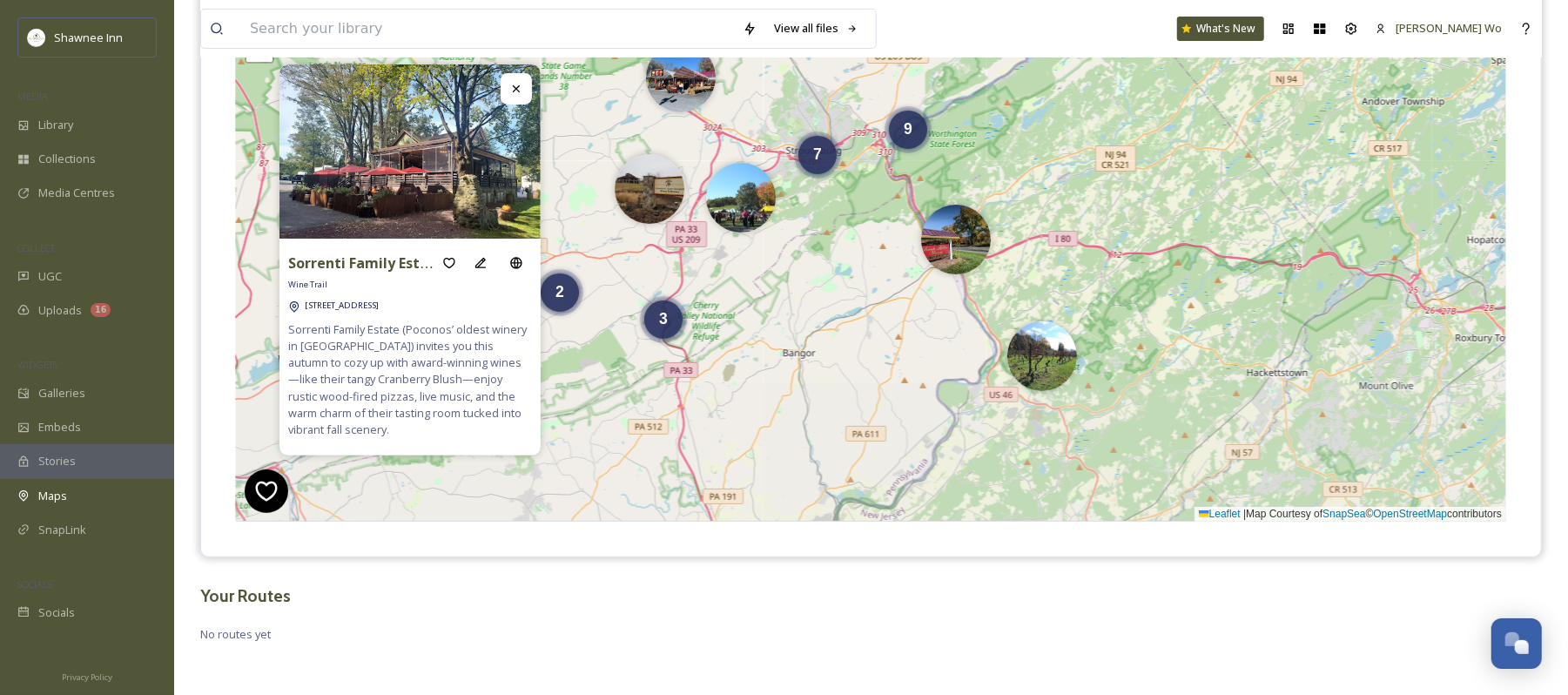
drag, startPoint x: 1280, startPoint y: 391, endPoint x: 1147, endPoint y: 223, distance: 214.3
click at [1147, 223] on div "7 2 3 9 + − Leaflet | Map Courtesy of SnapSea © OpenStreetMap contributors Cmd/…" at bounding box center [871, 260] width 1270 height 523
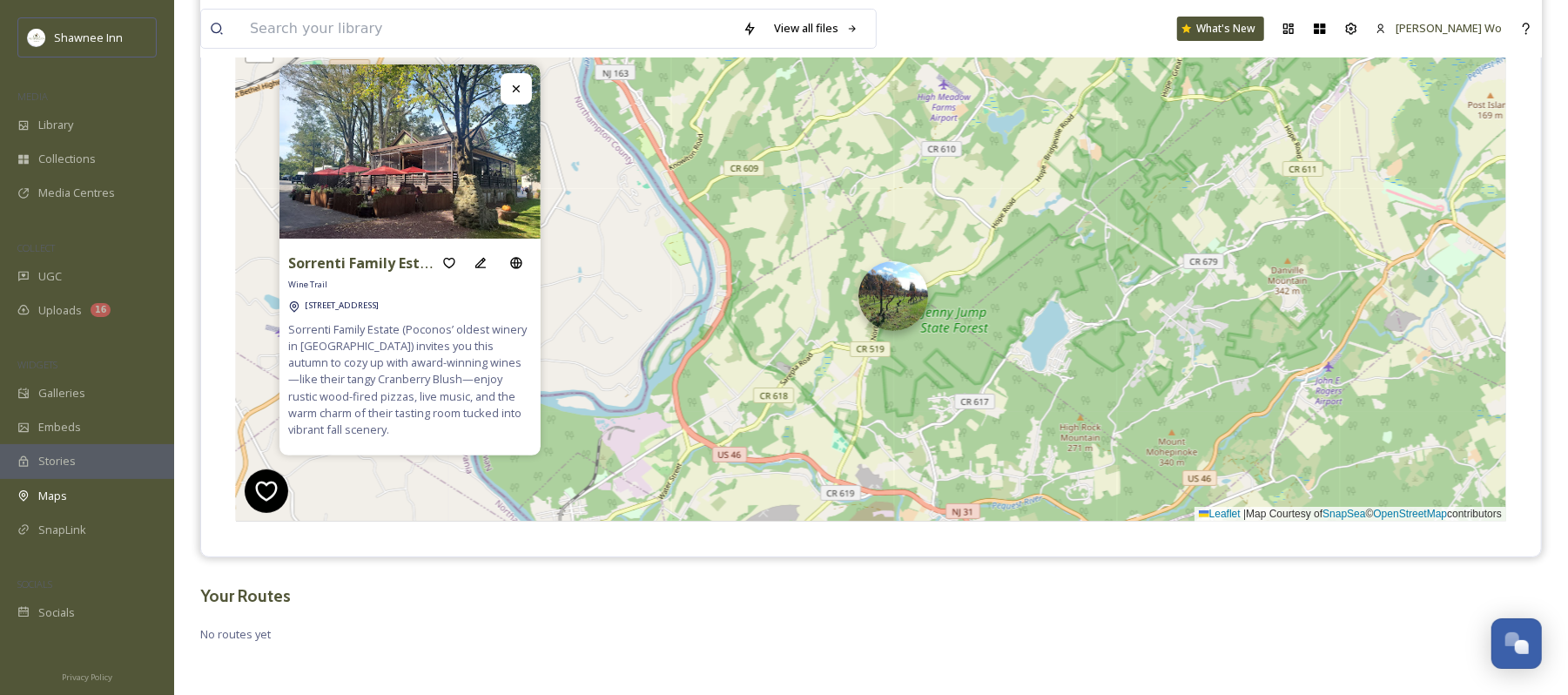
click at [903, 310] on img at bounding box center [894, 296] width 69 height 69
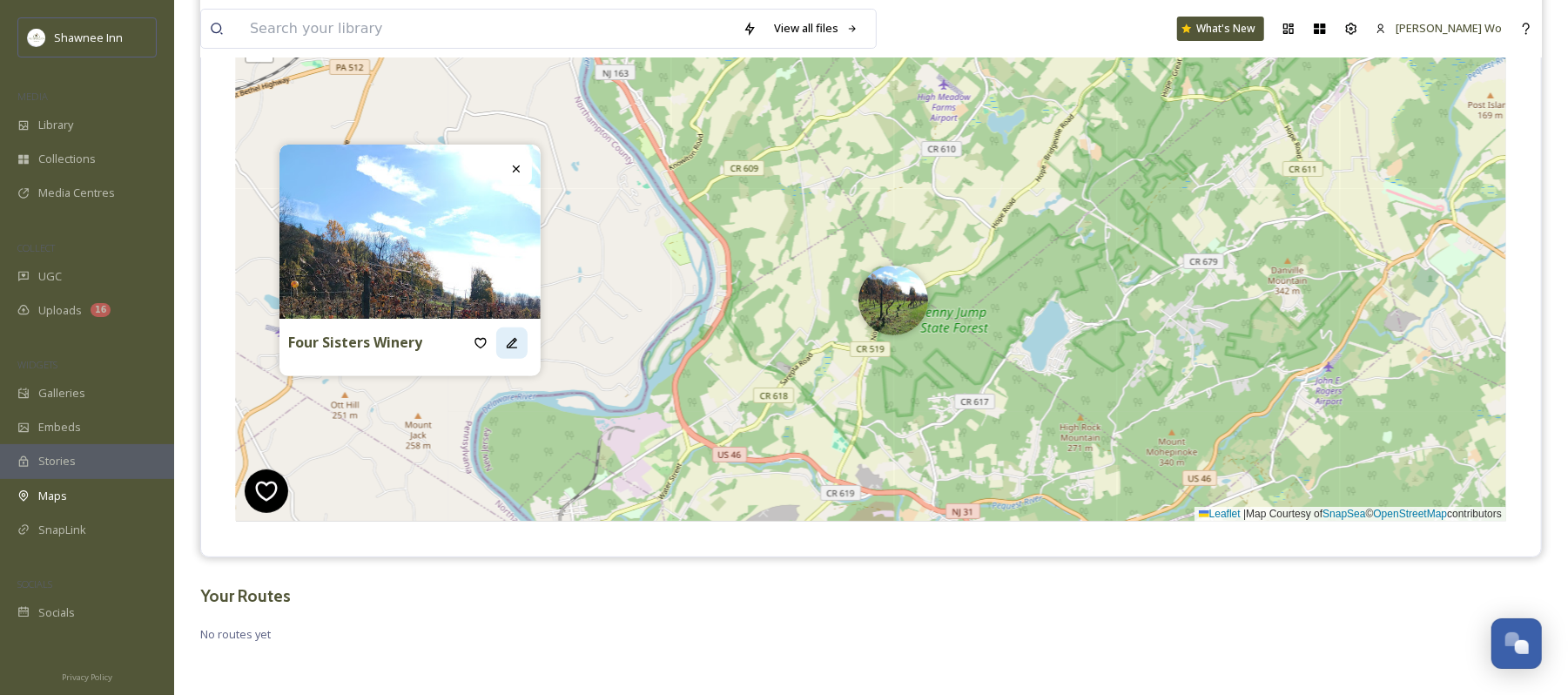
click at [520, 352] on div at bounding box center [512, 343] width 32 height 32
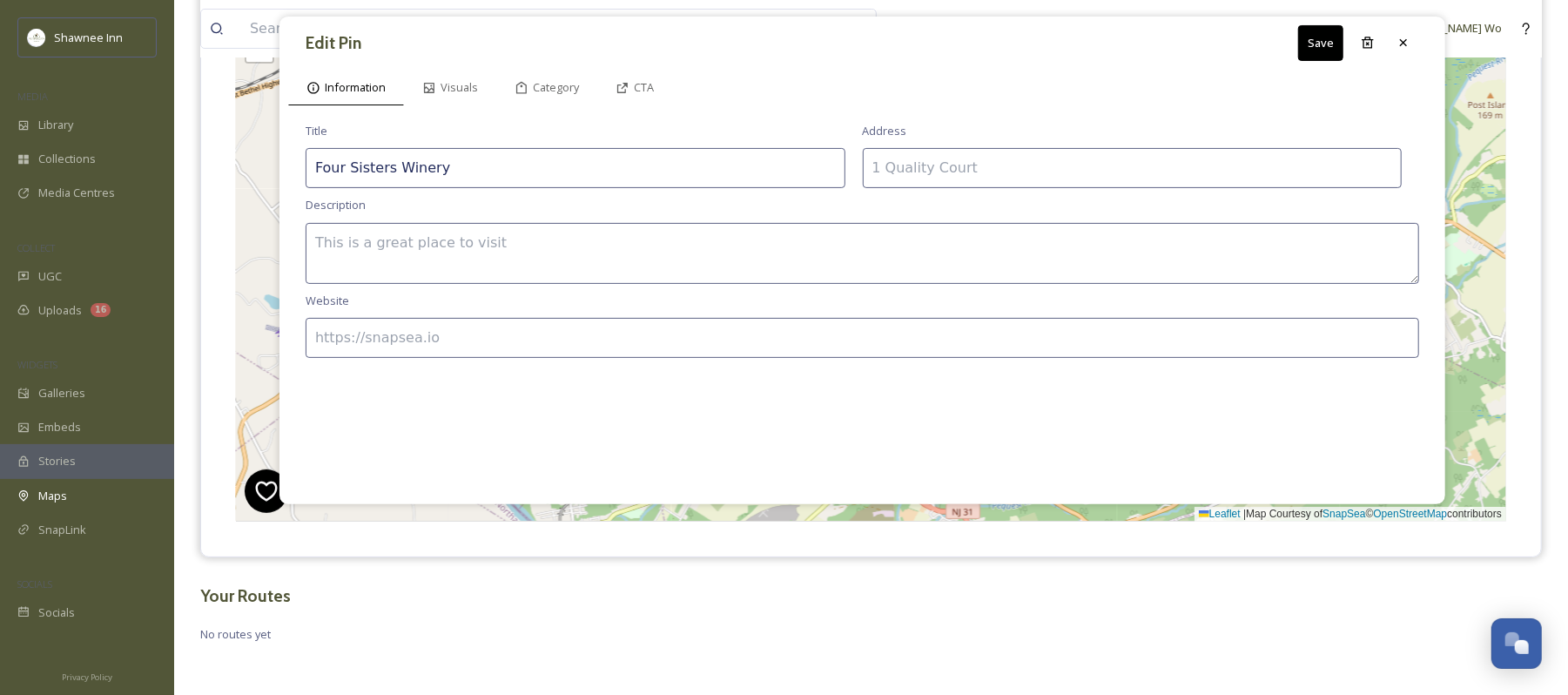
click at [1006, 174] on input at bounding box center [1133, 168] width 540 height 41
click at [590, 341] on input at bounding box center [862, 338] width 1114 height 41
click at [562, 77] on div "Category" at bounding box center [547, 87] width 101 height 36
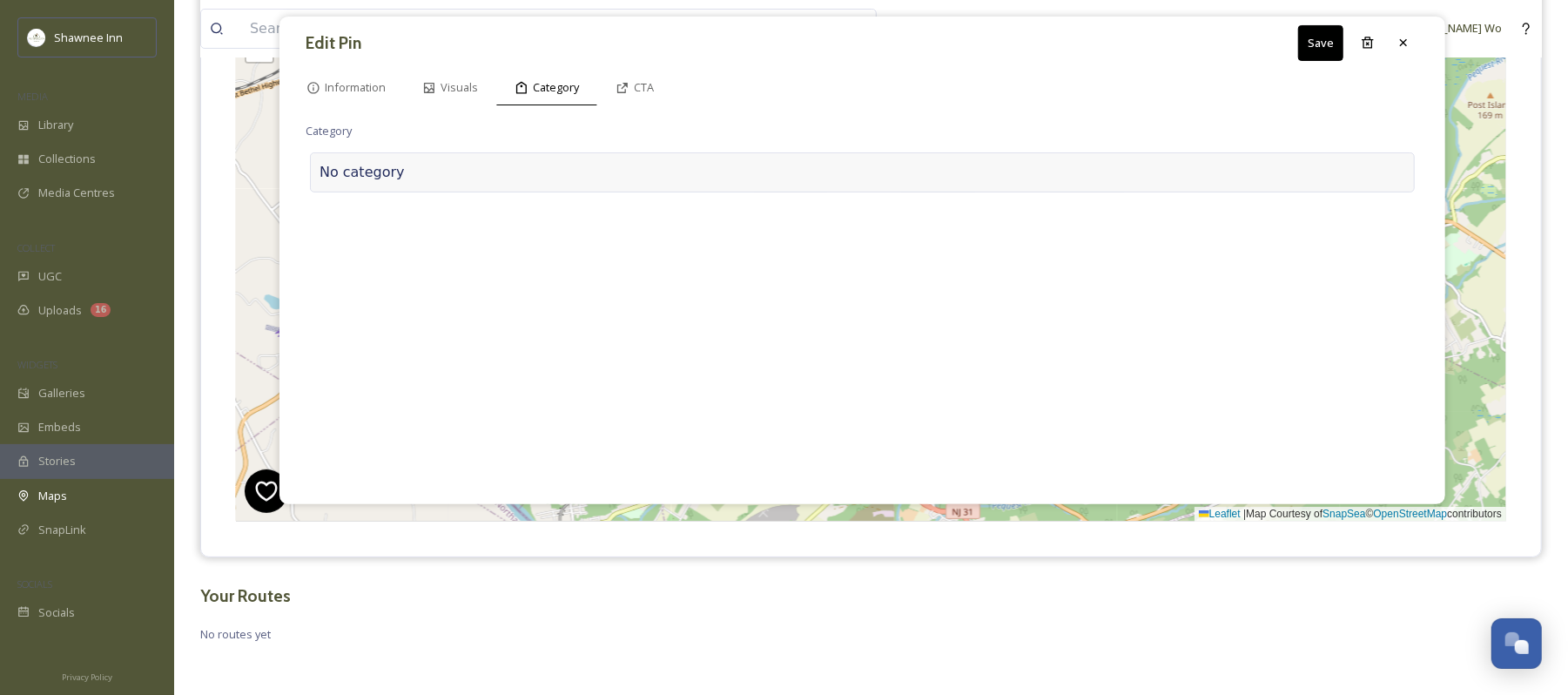
click at [493, 178] on div at bounding box center [906, 172] width 1001 height 21
click at [493, 178] on input at bounding box center [479, 168] width 348 height 41
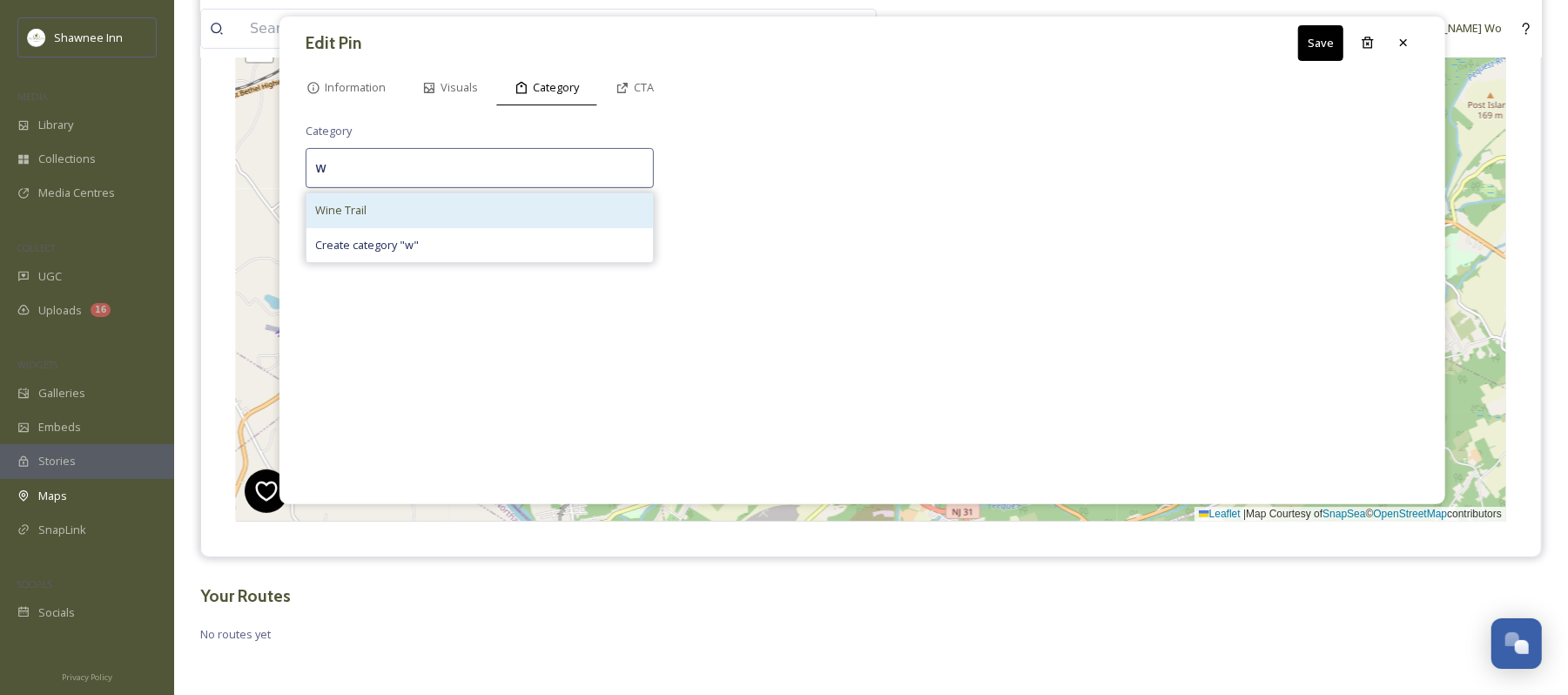
click at [447, 206] on div "Wine Trail" at bounding box center [479, 211] width 347 height 34
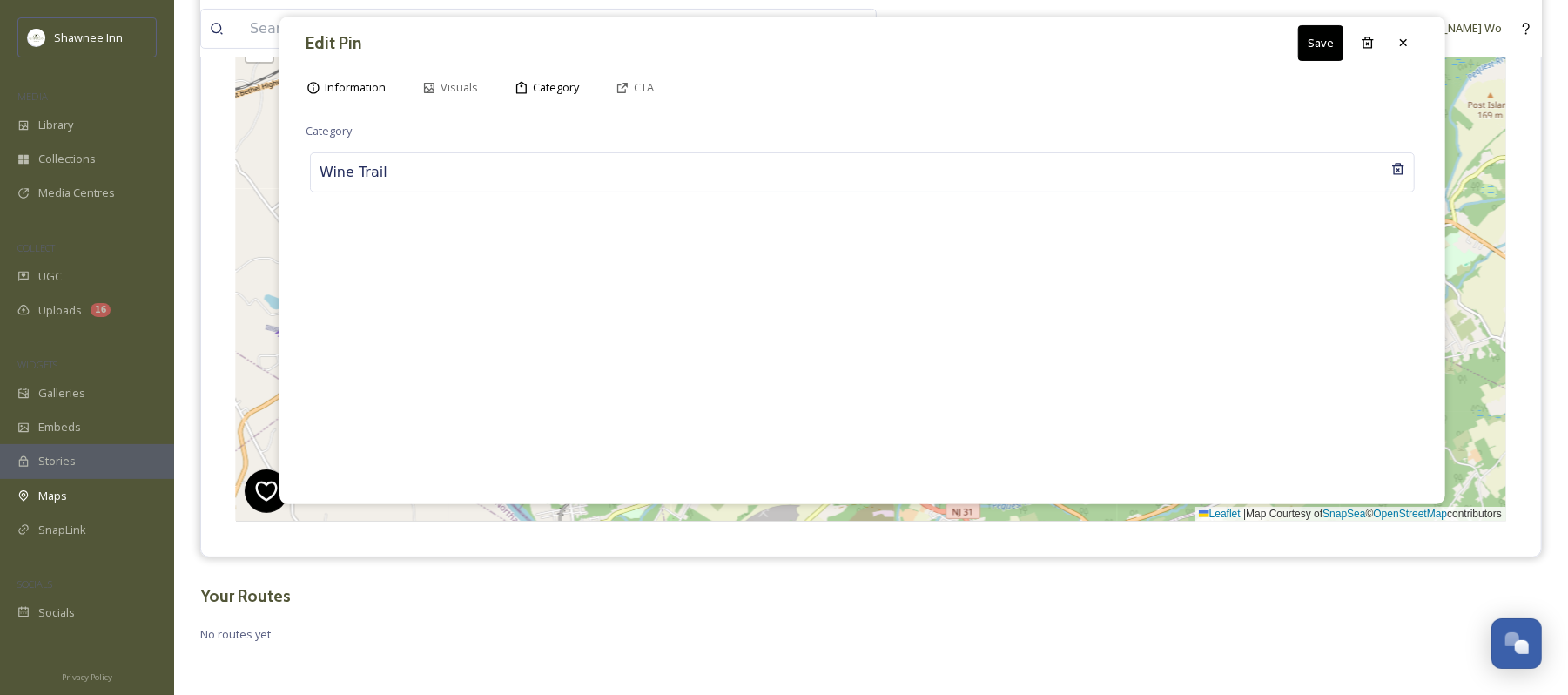
click at [352, 91] on span "Information" at bounding box center [356, 87] width 61 height 17
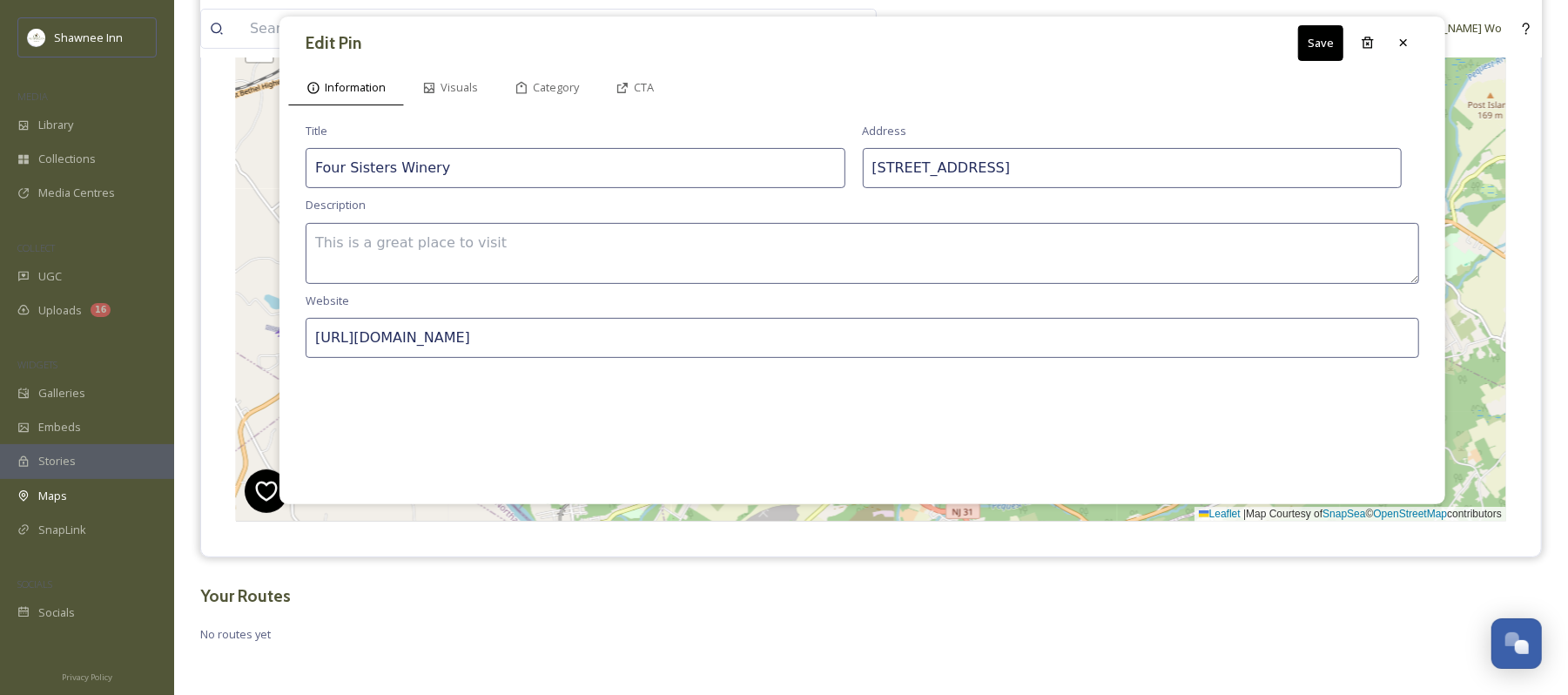
click at [650, 254] on textarea at bounding box center [862, 254] width 1114 height 61
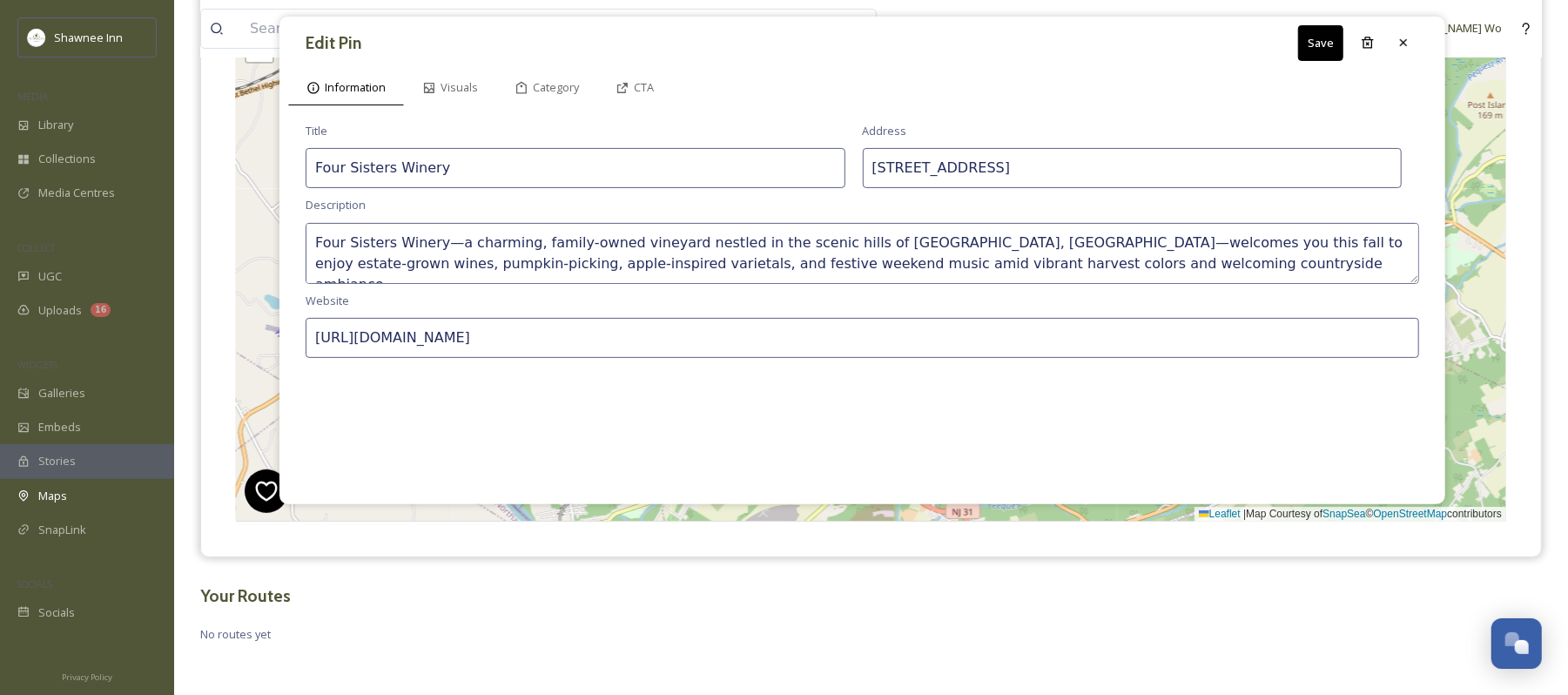
click at [1322, 30] on button "Save" at bounding box center [1321, 43] width 45 height 36
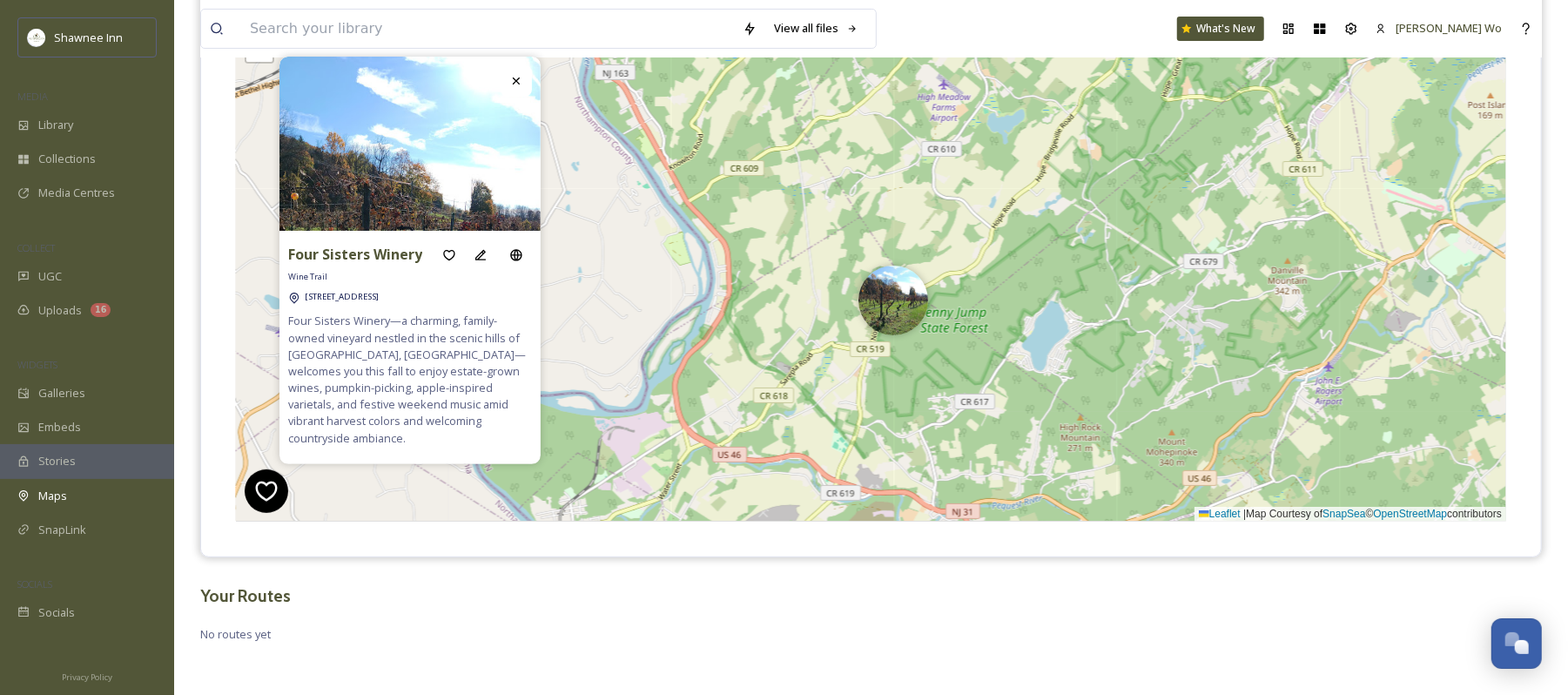
scroll to position [181, 0]
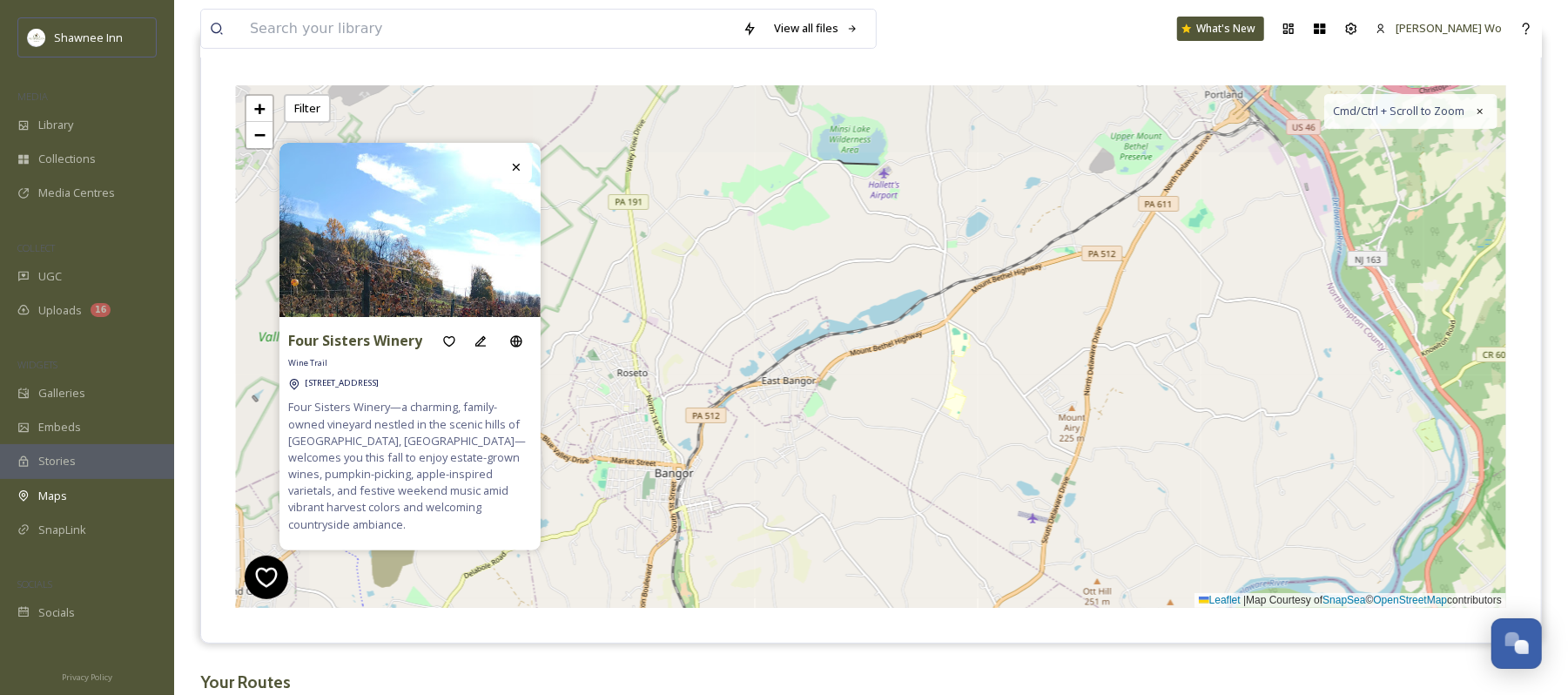
drag, startPoint x: 606, startPoint y: 307, endPoint x: 1358, endPoint y: 407, distance: 758.6
click at [1358, 407] on div "3 6 2 + − Leaflet | Map Courtesy of SnapSea © OpenStreetMap contributors Cmd/Ct…" at bounding box center [871, 346] width 1270 height 523
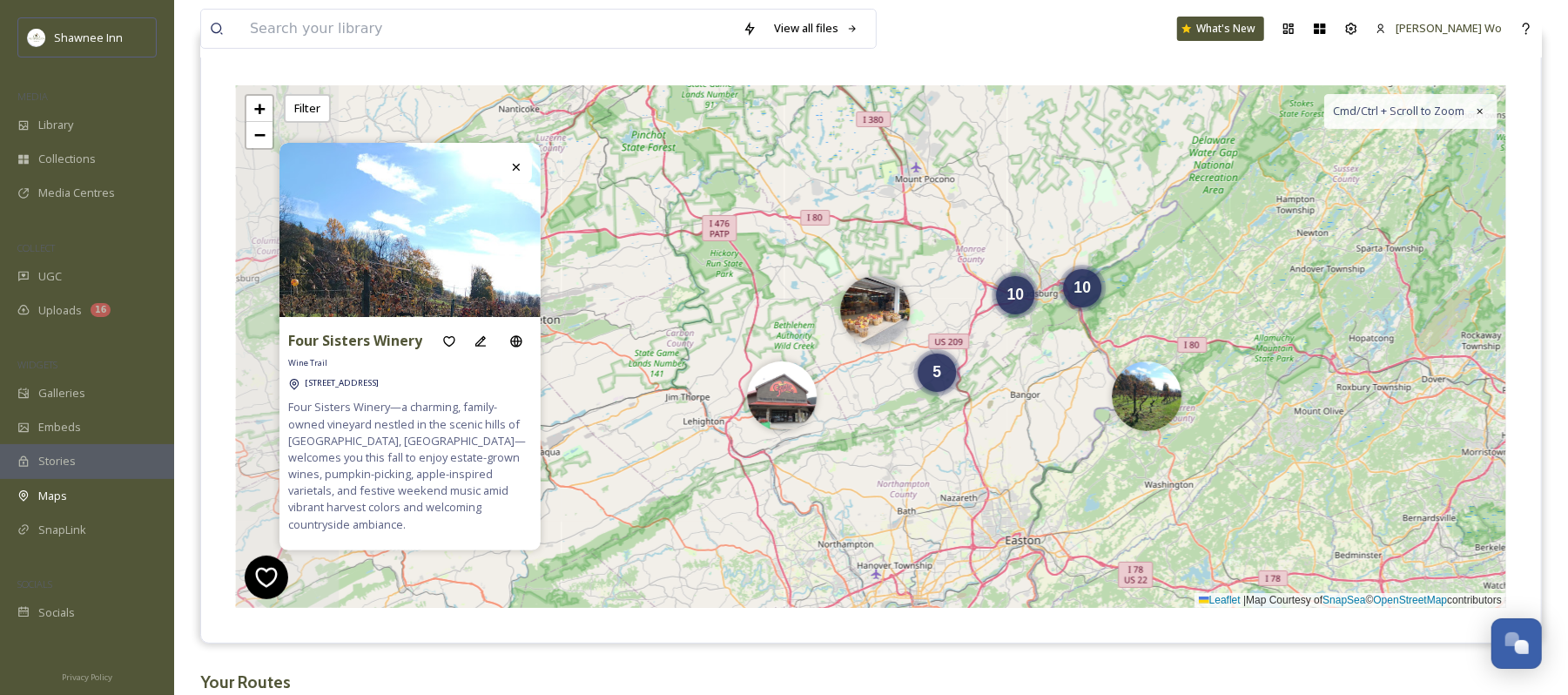
drag, startPoint x: 826, startPoint y: 457, endPoint x: 1038, endPoint y: 387, distance: 223.3
click at [1038, 387] on div "10 5 10 + − Leaflet | Map Courtesy of SnapSea © OpenStreetMap contributors Cmd/…" at bounding box center [871, 346] width 1270 height 523
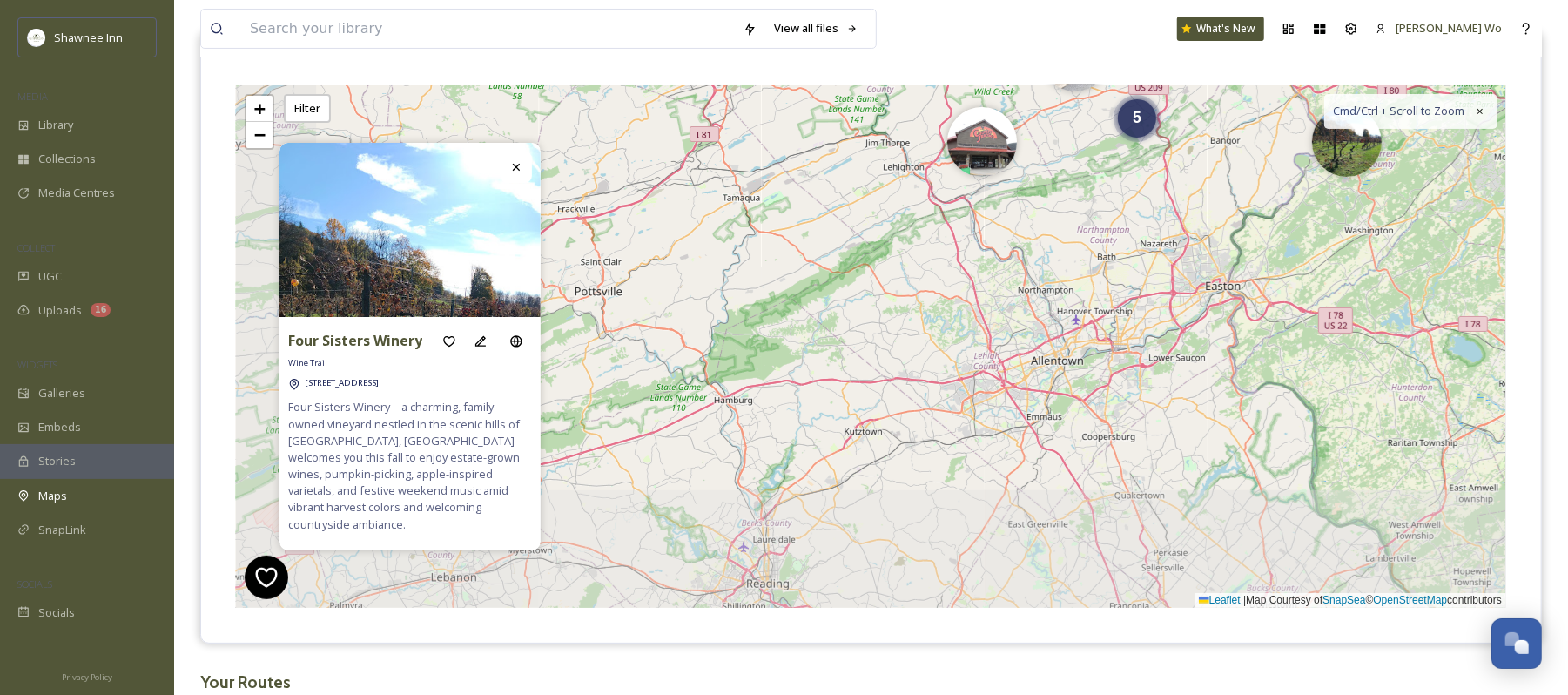
drag, startPoint x: 767, startPoint y: 499, endPoint x: 1181, endPoint y: 174, distance: 526.3
click at [1181, 174] on div "10 5 10 + − Leaflet | Map Courtesy of SnapSea © OpenStreetMap contributors Cmd/…" at bounding box center [871, 346] width 1270 height 523
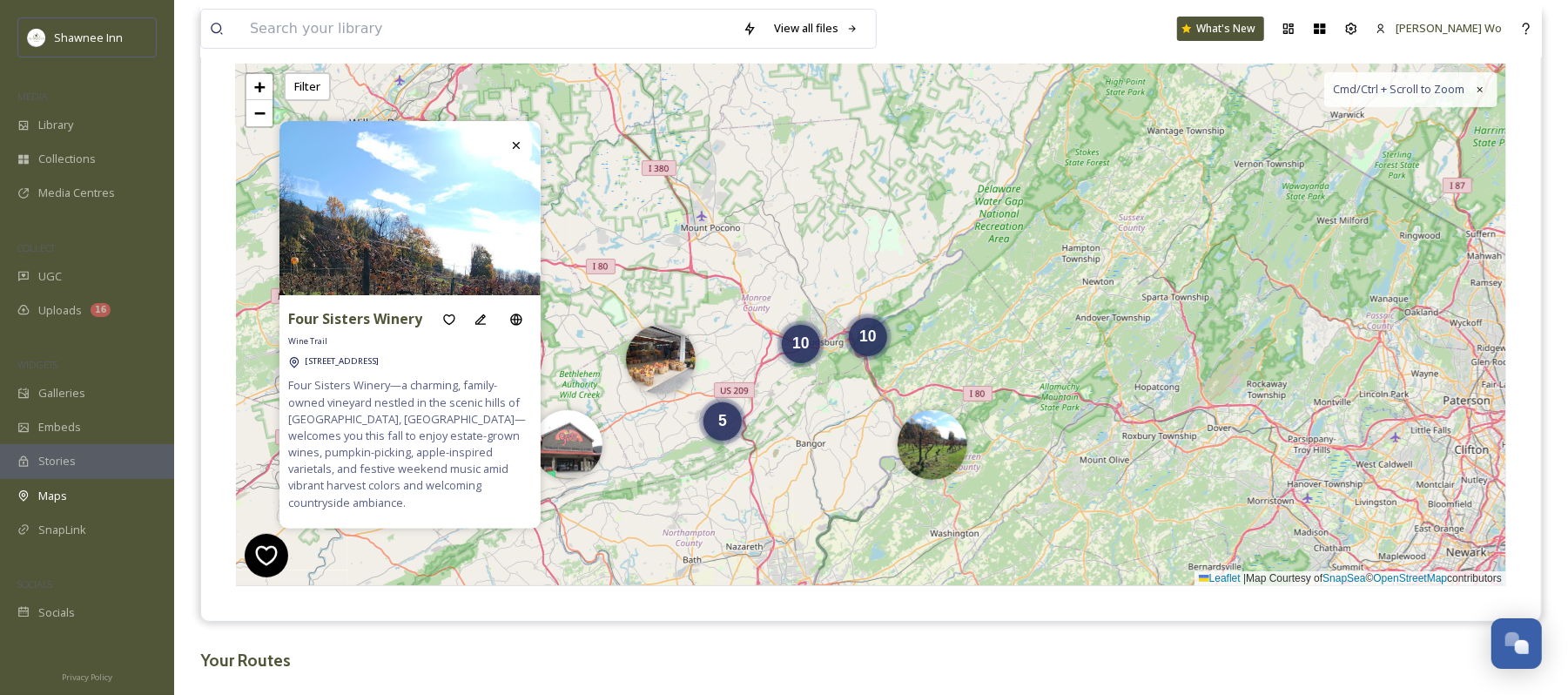
scroll to position [231, 0]
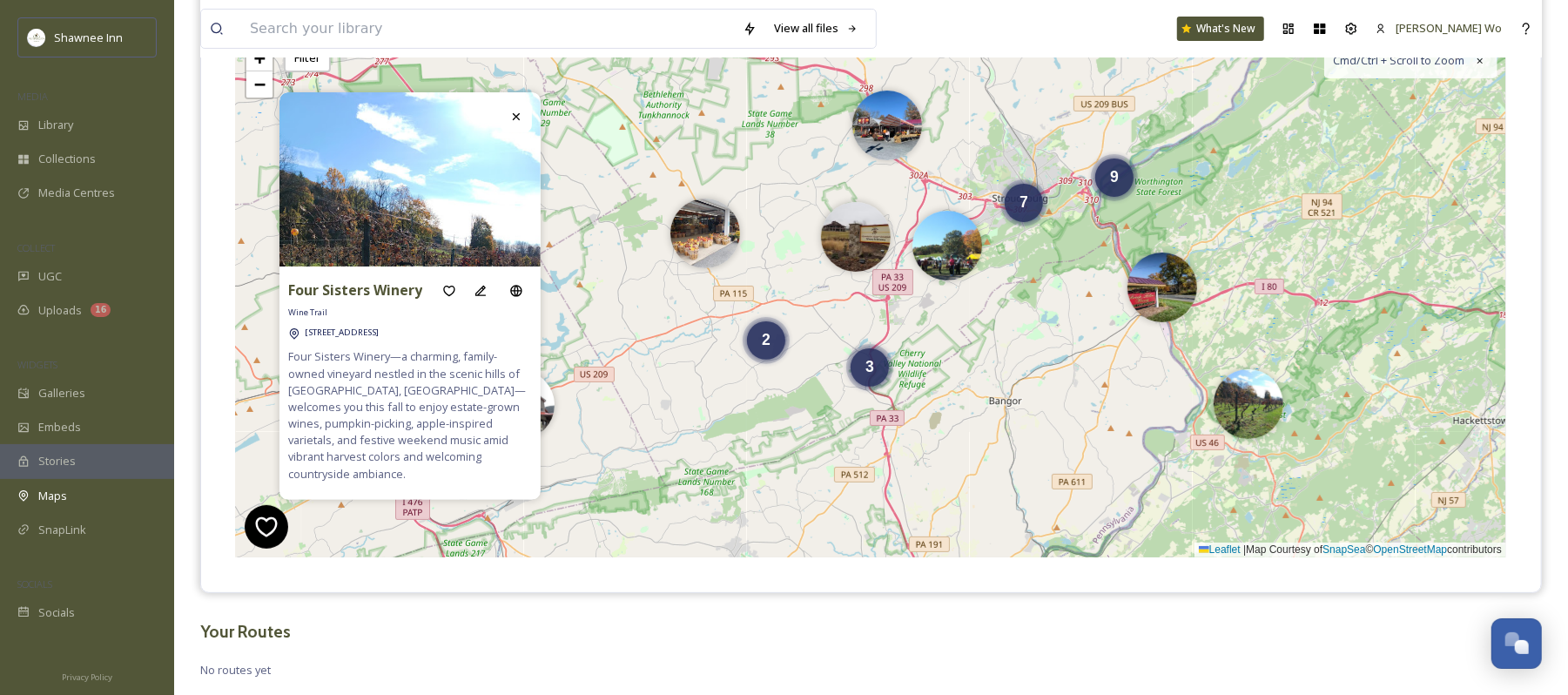
drag, startPoint x: 770, startPoint y: 429, endPoint x: 906, endPoint y: 408, distance: 137.6
click at [906, 408] on div "7 2 3 9 + − Leaflet | Map Courtesy of SnapSea © OpenStreetMap contributors Cmd/…" at bounding box center [871, 296] width 1270 height 523
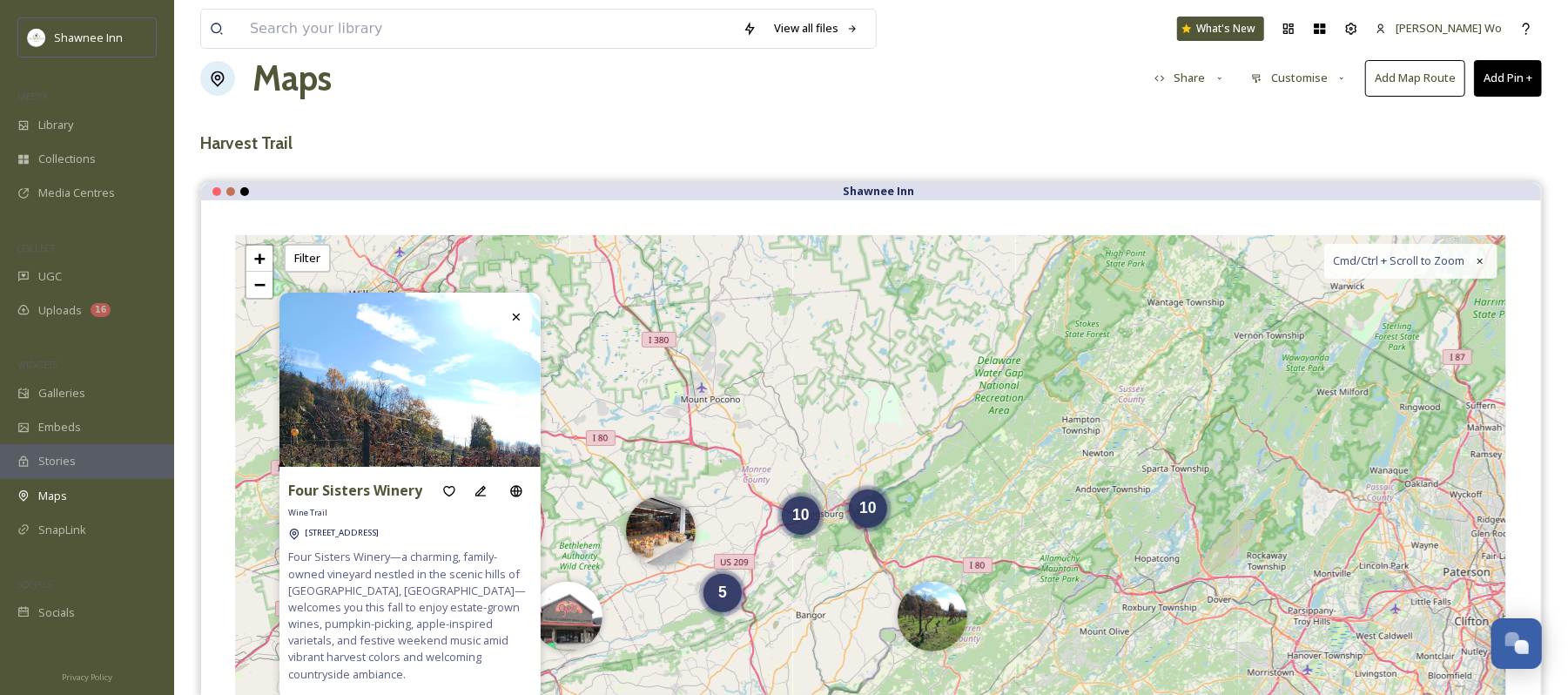
scroll to position [0, 0]
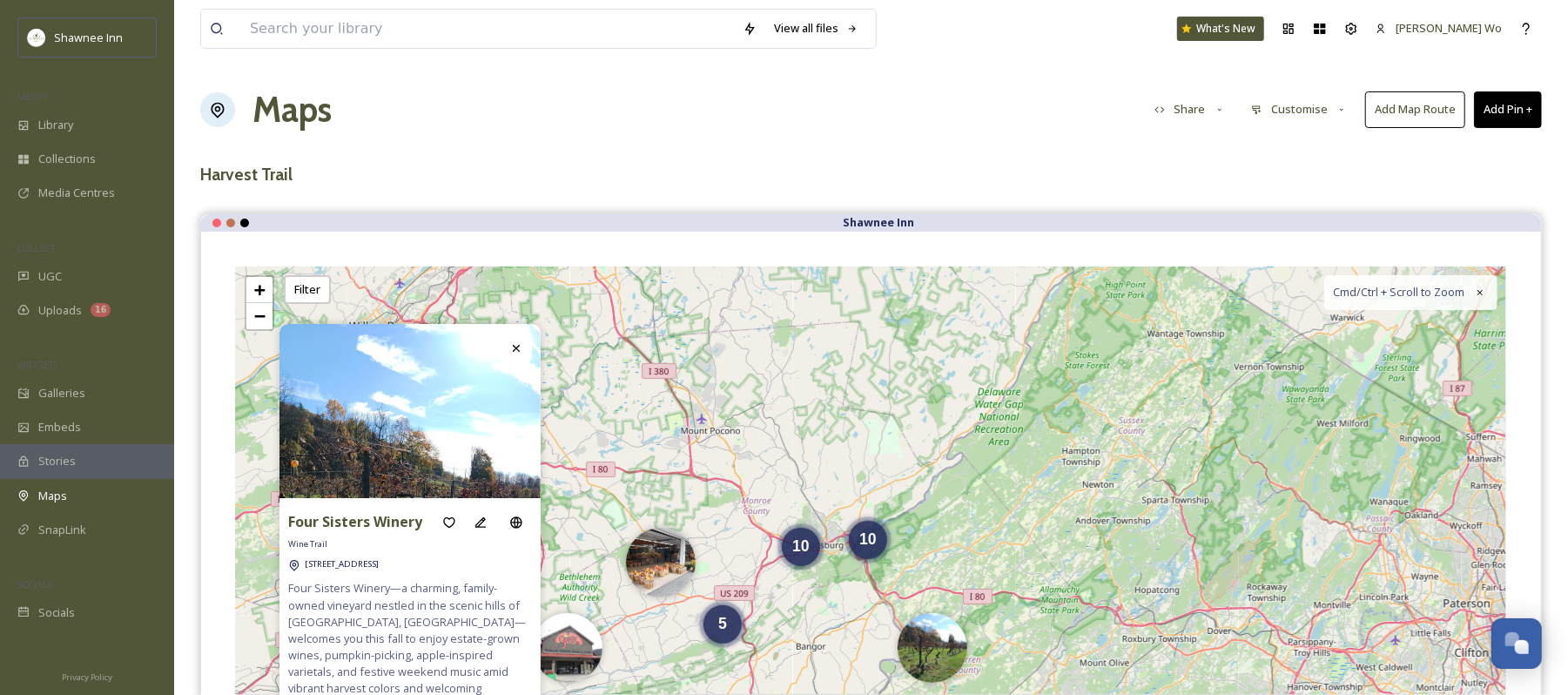
click at [1488, 106] on button "Add Pin +" at bounding box center [1508, 109] width 68 height 36
click at [1450, 136] on div "Add New Pin" at bounding box center [1479, 150] width 124 height 34
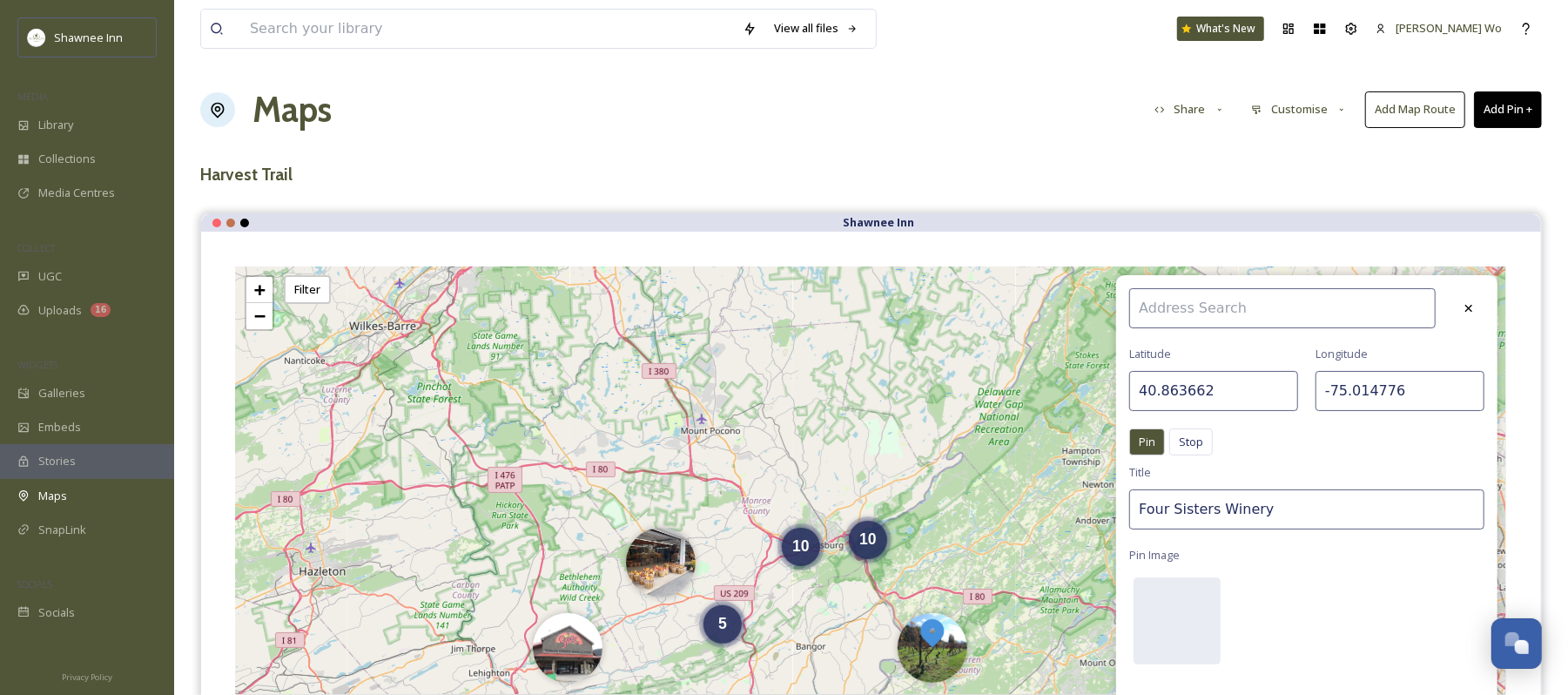
click at [1249, 384] on input "40.863662" at bounding box center [1214, 391] width 169 height 41
click at [1377, 393] on input "-75.014776" at bounding box center [1400, 391] width 169 height 41
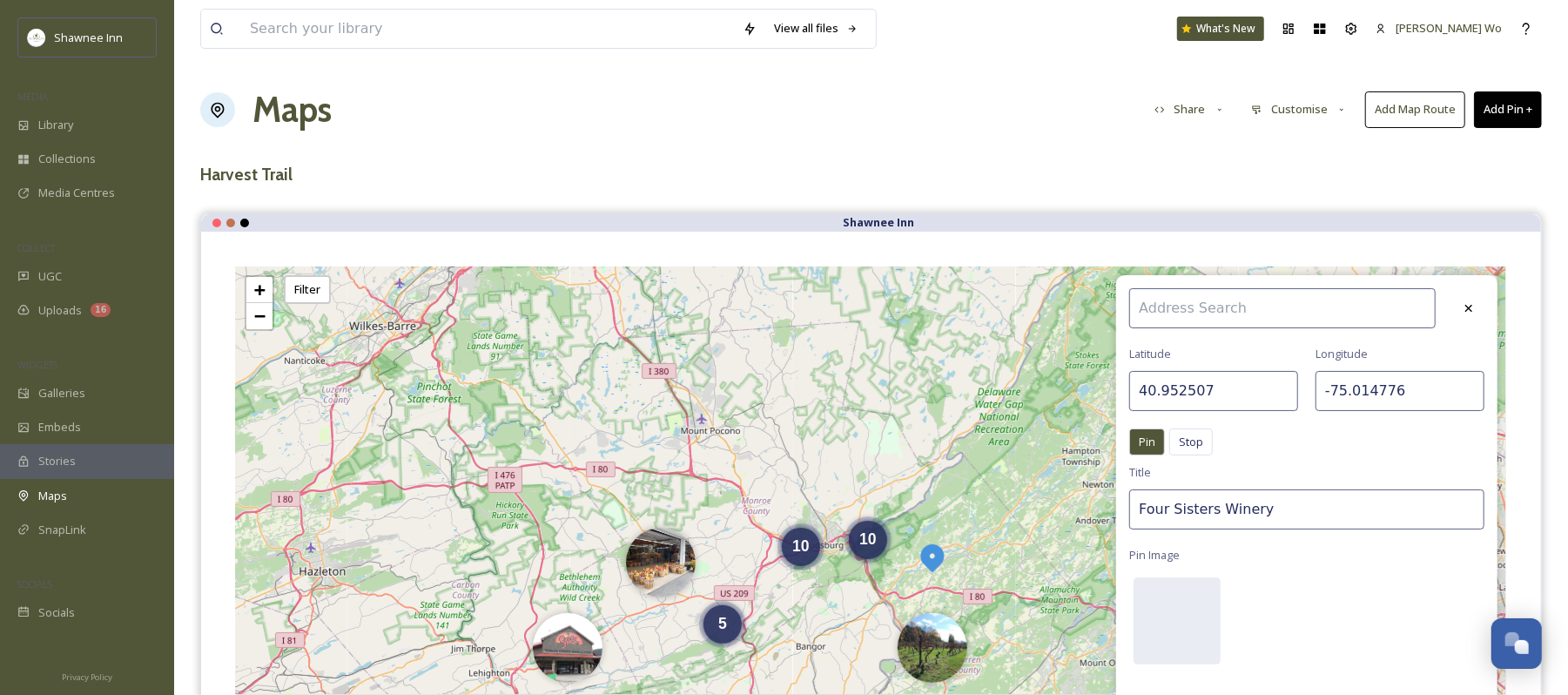
click at [1377, 393] on input "-75.014776" at bounding box center [1400, 391] width 169 height 41
click at [1282, 509] on input "Four Sisters Winery" at bounding box center [1307, 509] width 355 height 41
click at [1155, 633] on div at bounding box center [1177, 621] width 87 height 87
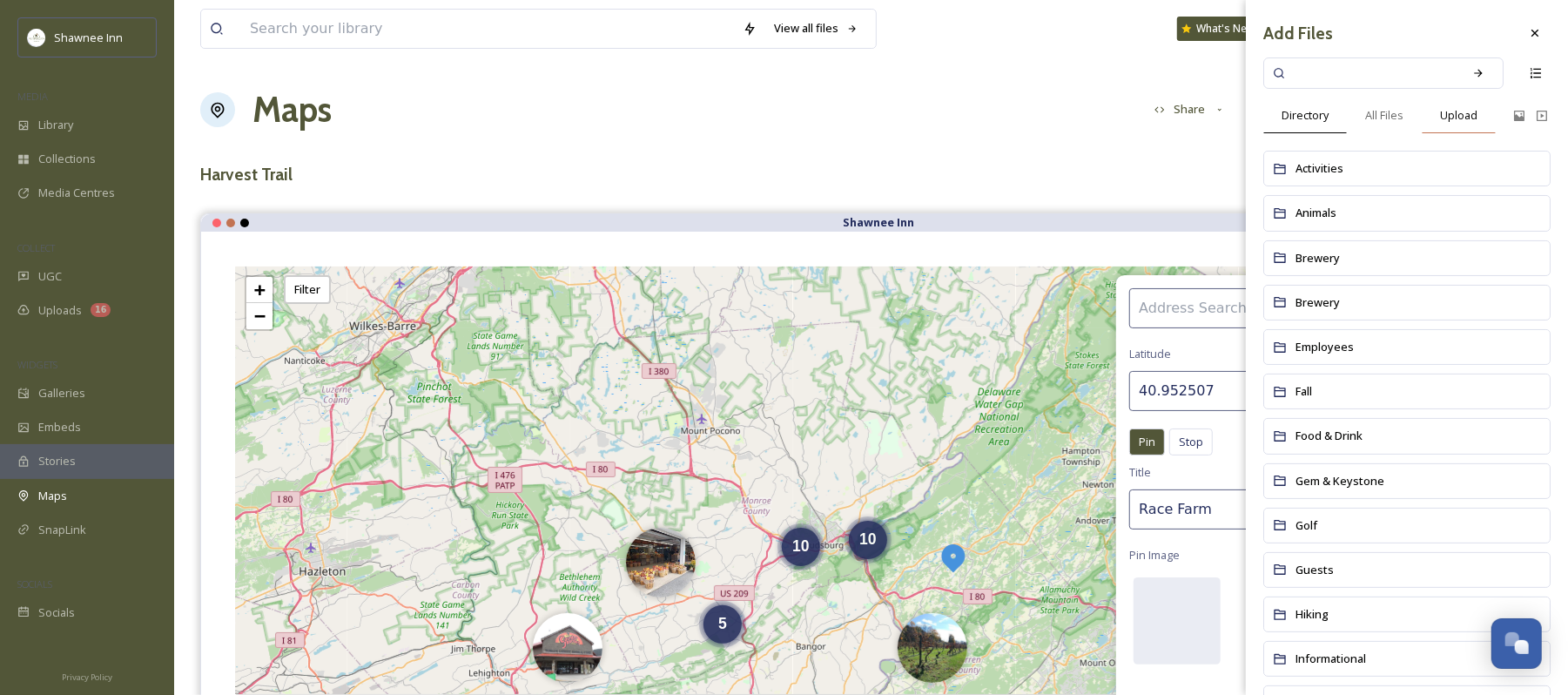
click at [1456, 115] on span "Upload" at bounding box center [1459, 115] width 38 height 17
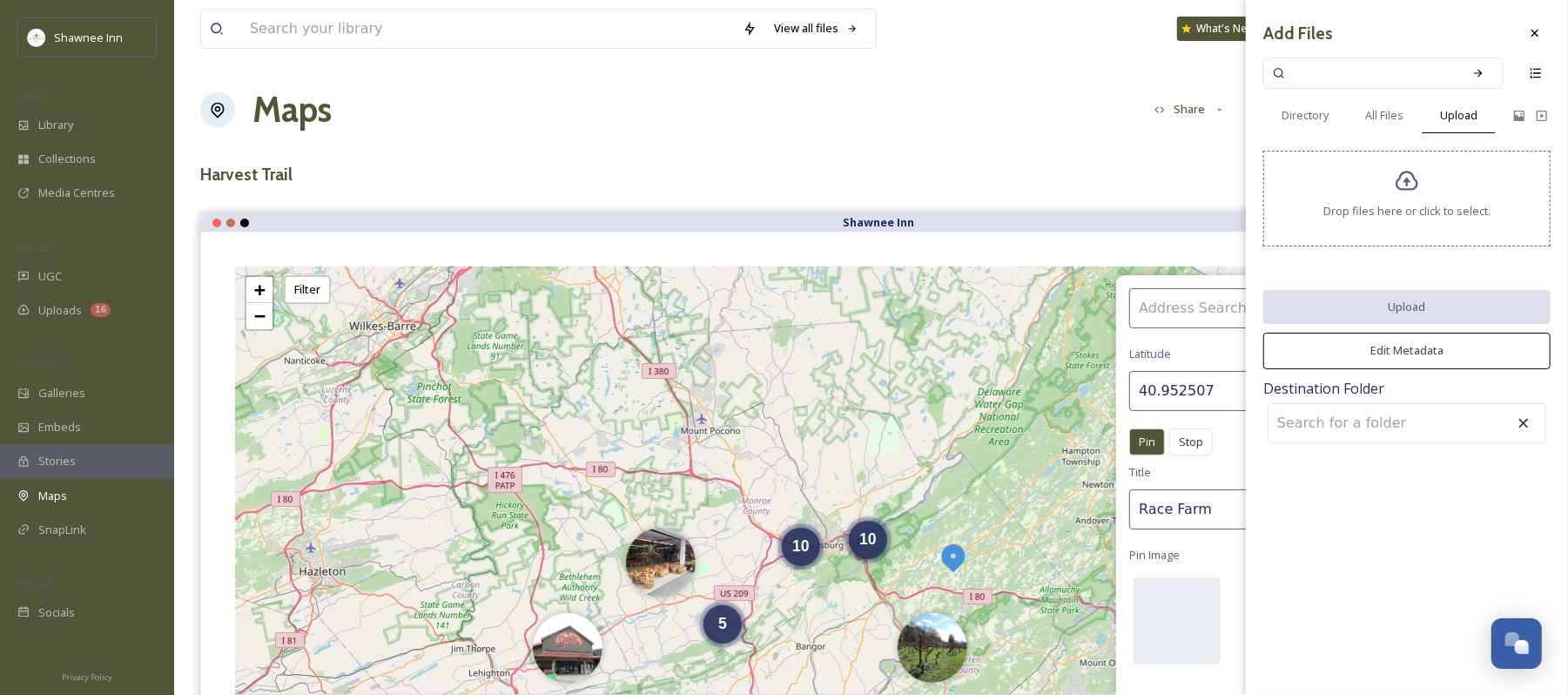
click at [1408, 207] on span "Drop files here or click to select." at bounding box center [1407, 211] width 167 height 17
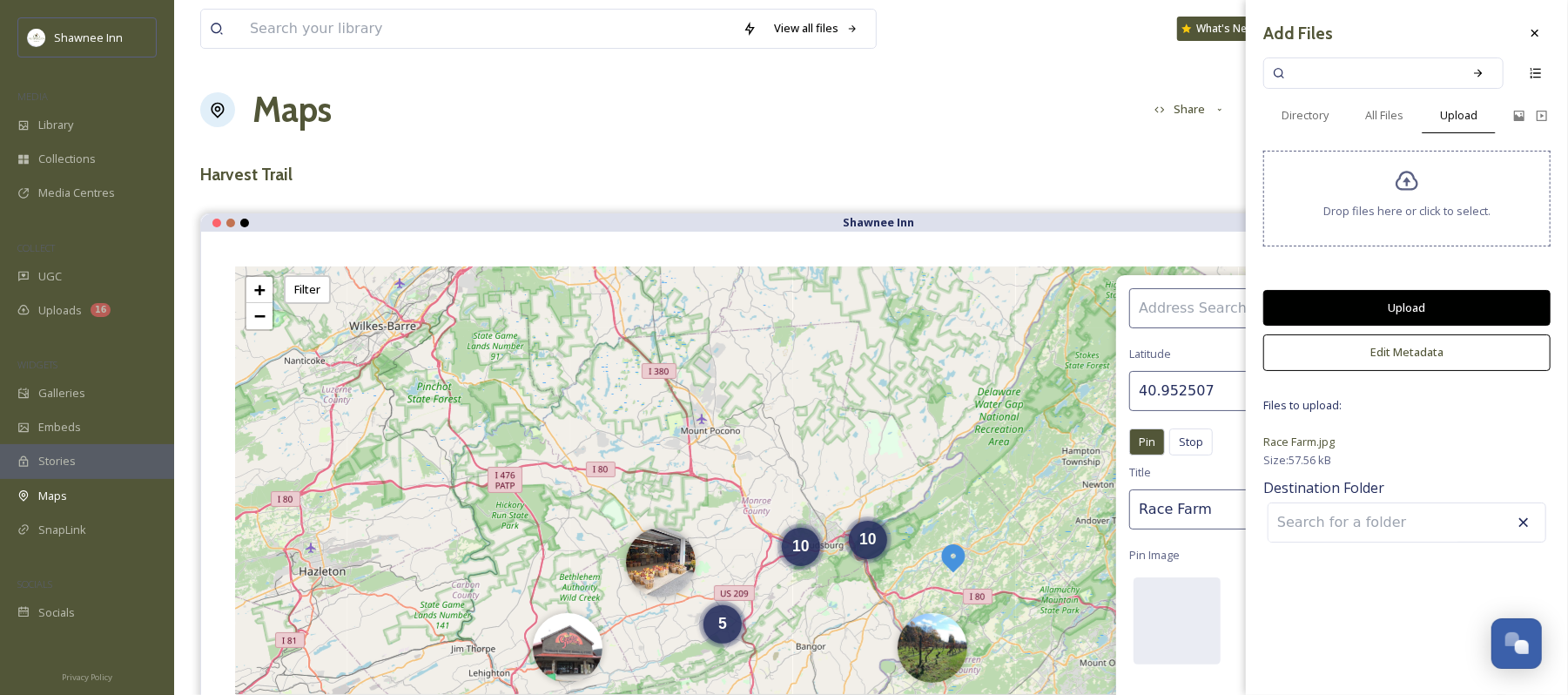
click at [1427, 301] on button "Upload" at bounding box center [1407, 307] width 288 height 36
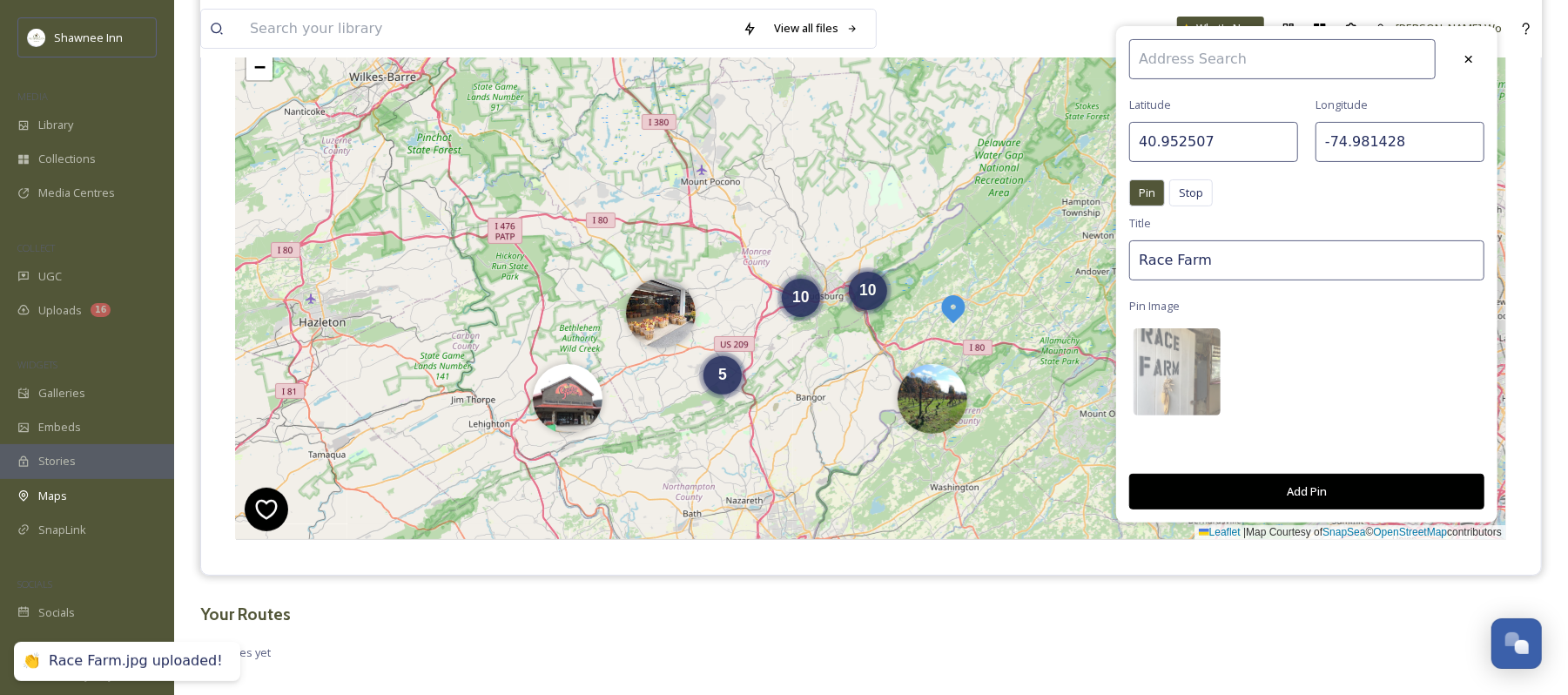
scroll to position [268, 0]
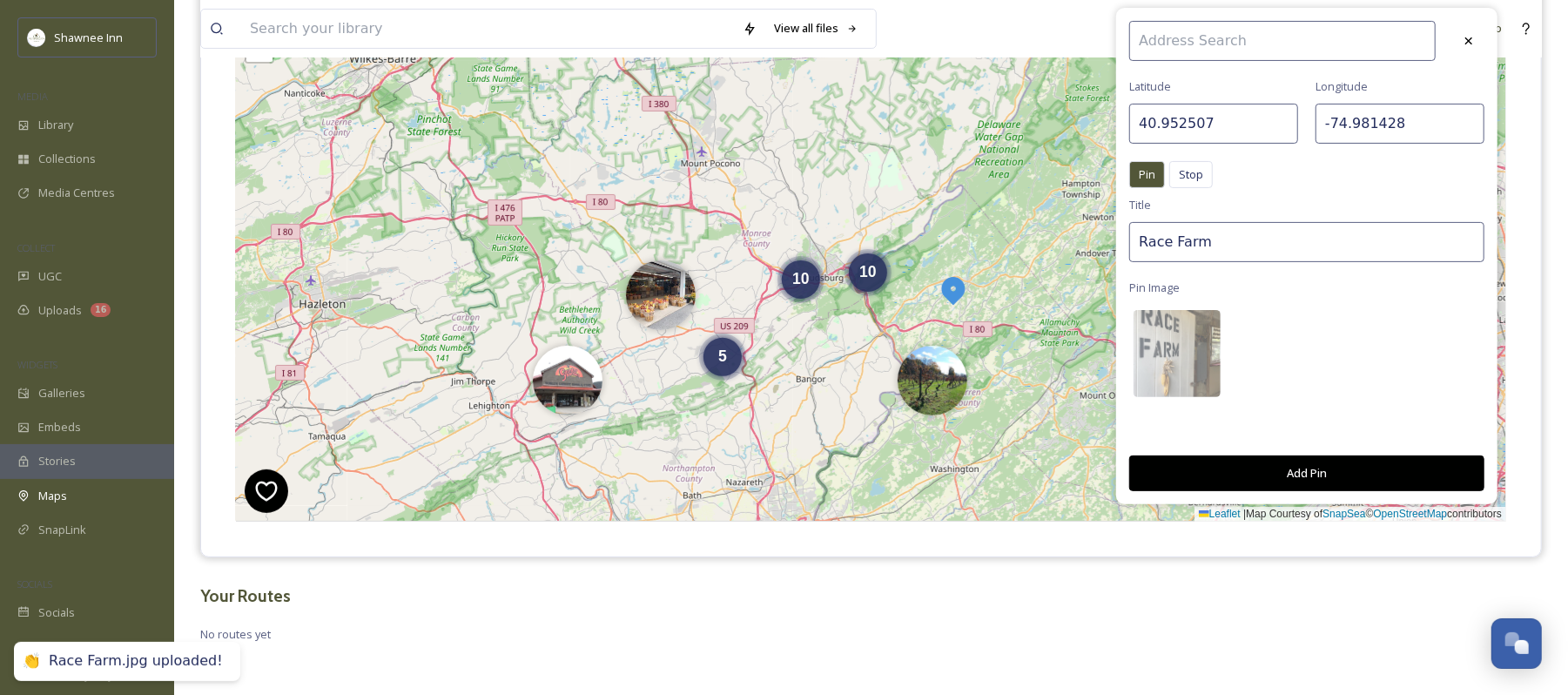
click at [1305, 475] on button "Add Pin" at bounding box center [1307, 474] width 355 height 36
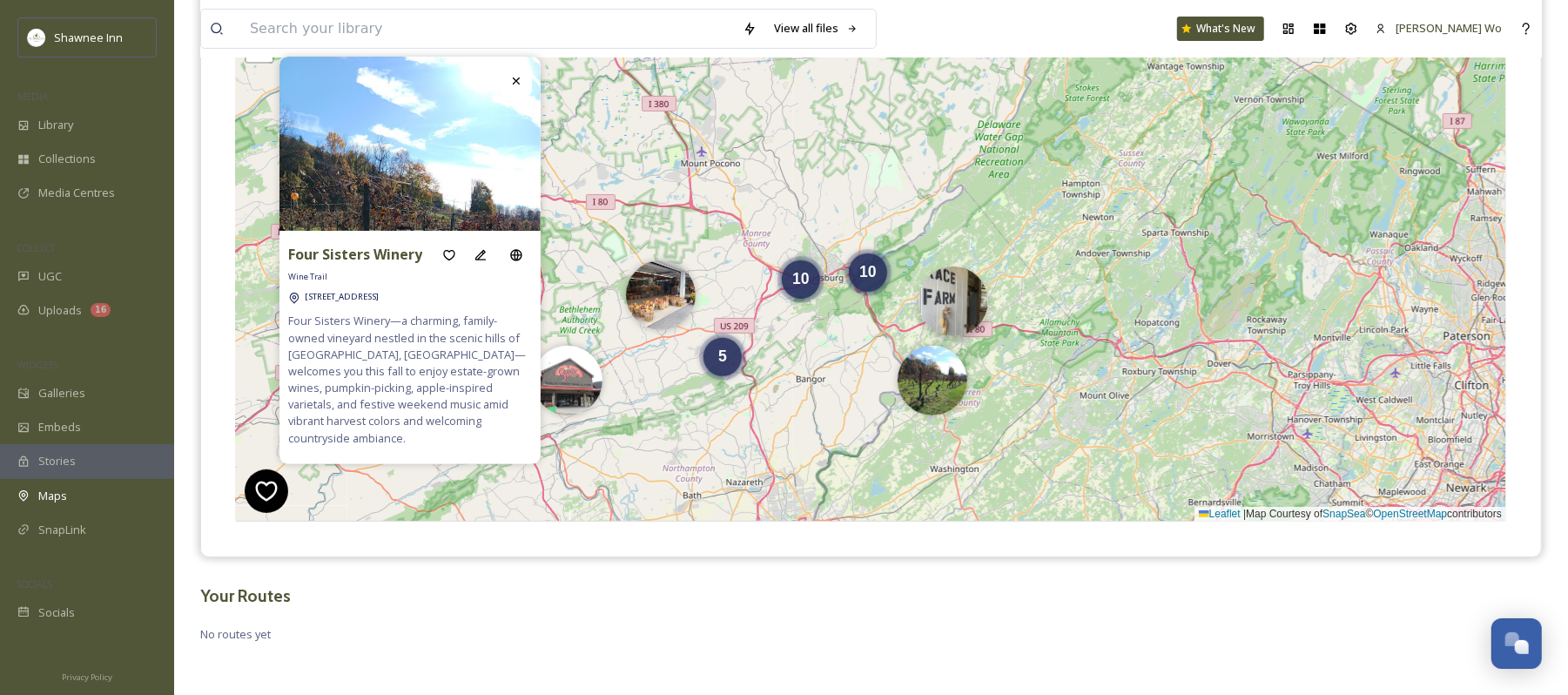
click at [945, 304] on img at bounding box center [953, 302] width 69 height 69
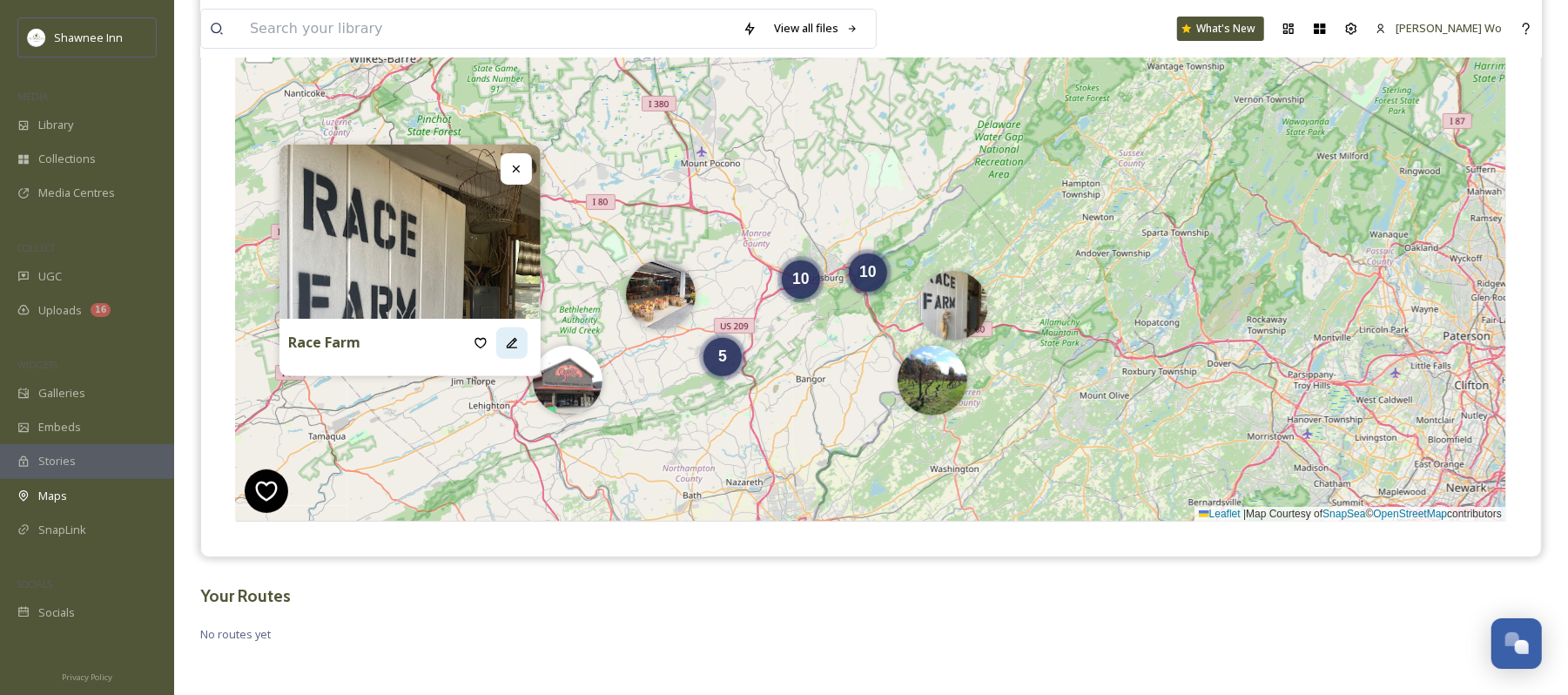
click at [508, 342] on icon at bounding box center [512, 343] width 14 height 14
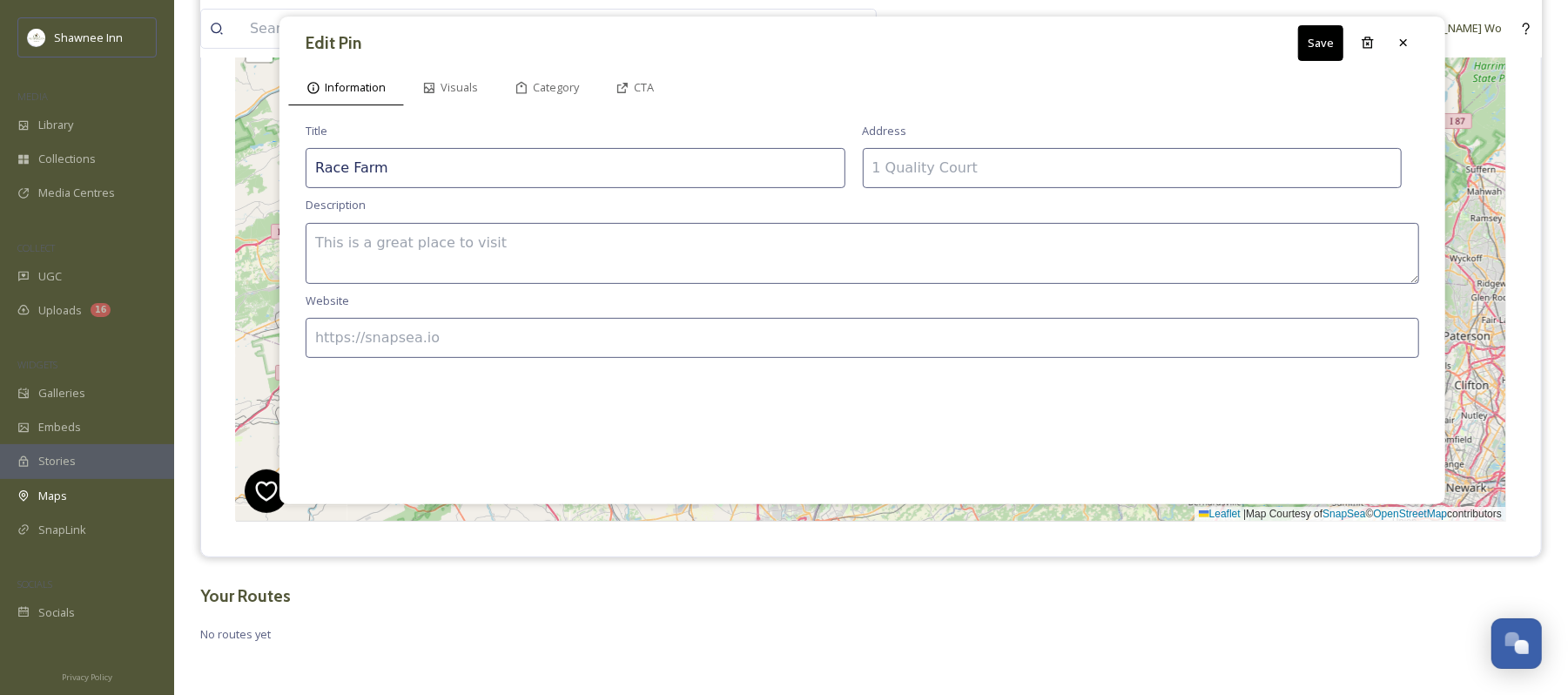
click at [993, 175] on input at bounding box center [1133, 168] width 540 height 41
click at [513, 334] on input at bounding box center [862, 338] width 1114 height 41
click at [551, 240] on textarea at bounding box center [862, 254] width 1114 height 61
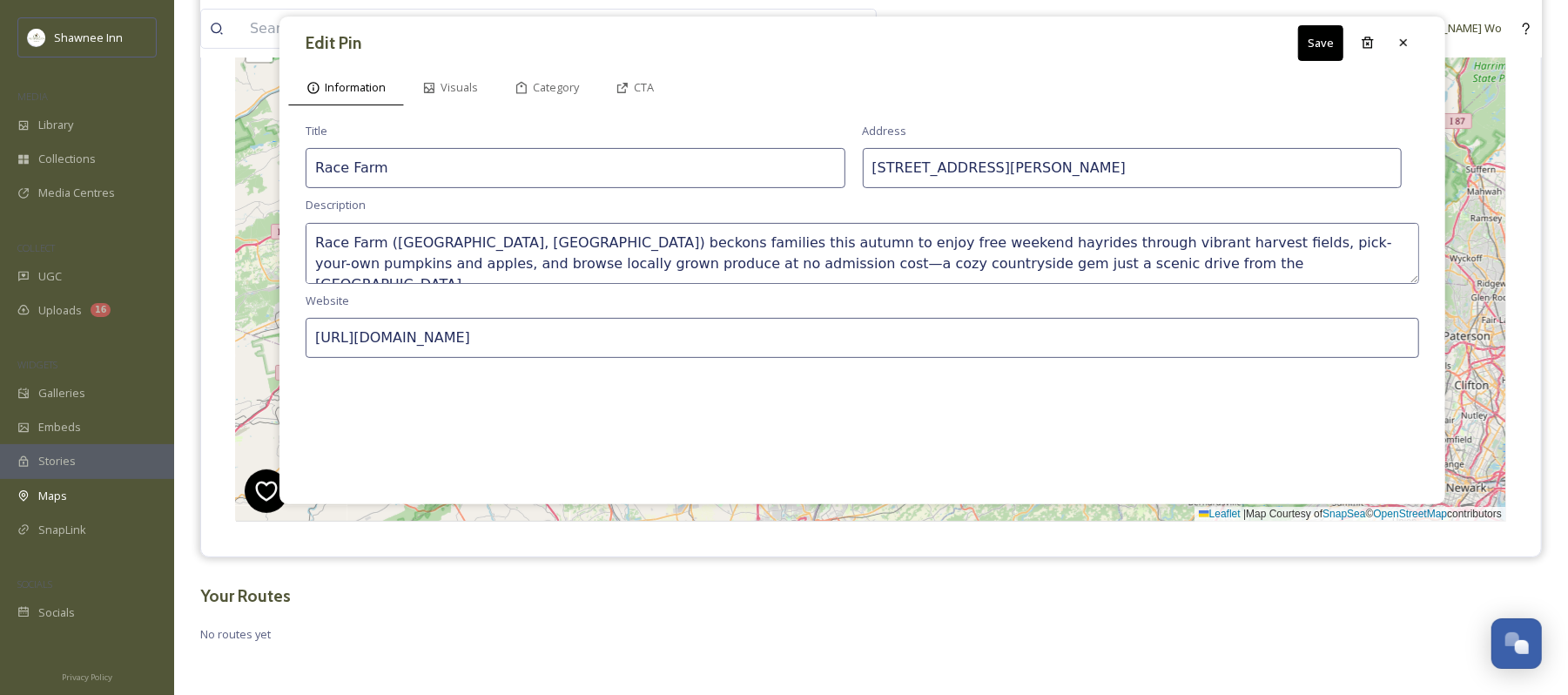
click at [1306, 55] on button "Save" at bounding box center [1321, 43] width 45 height 36
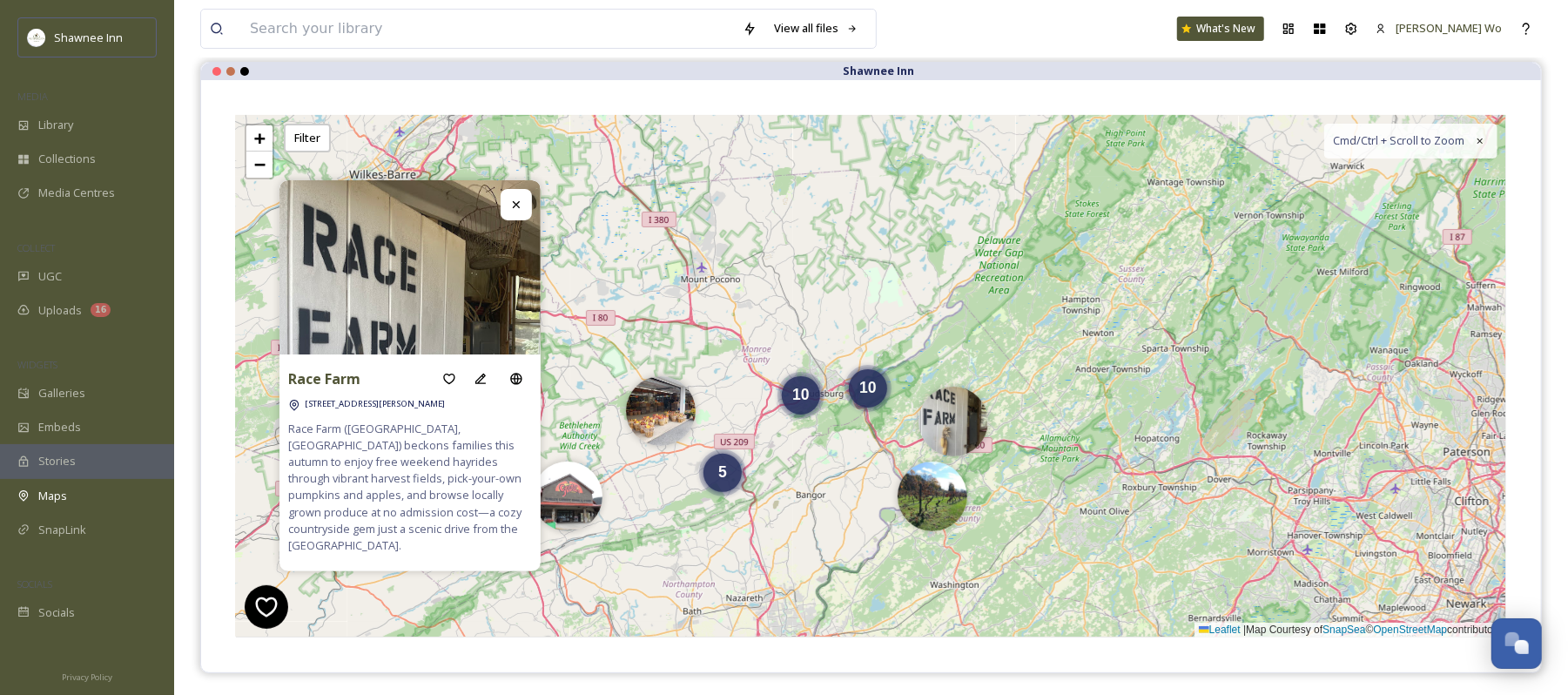
scroll to position [0, 0]
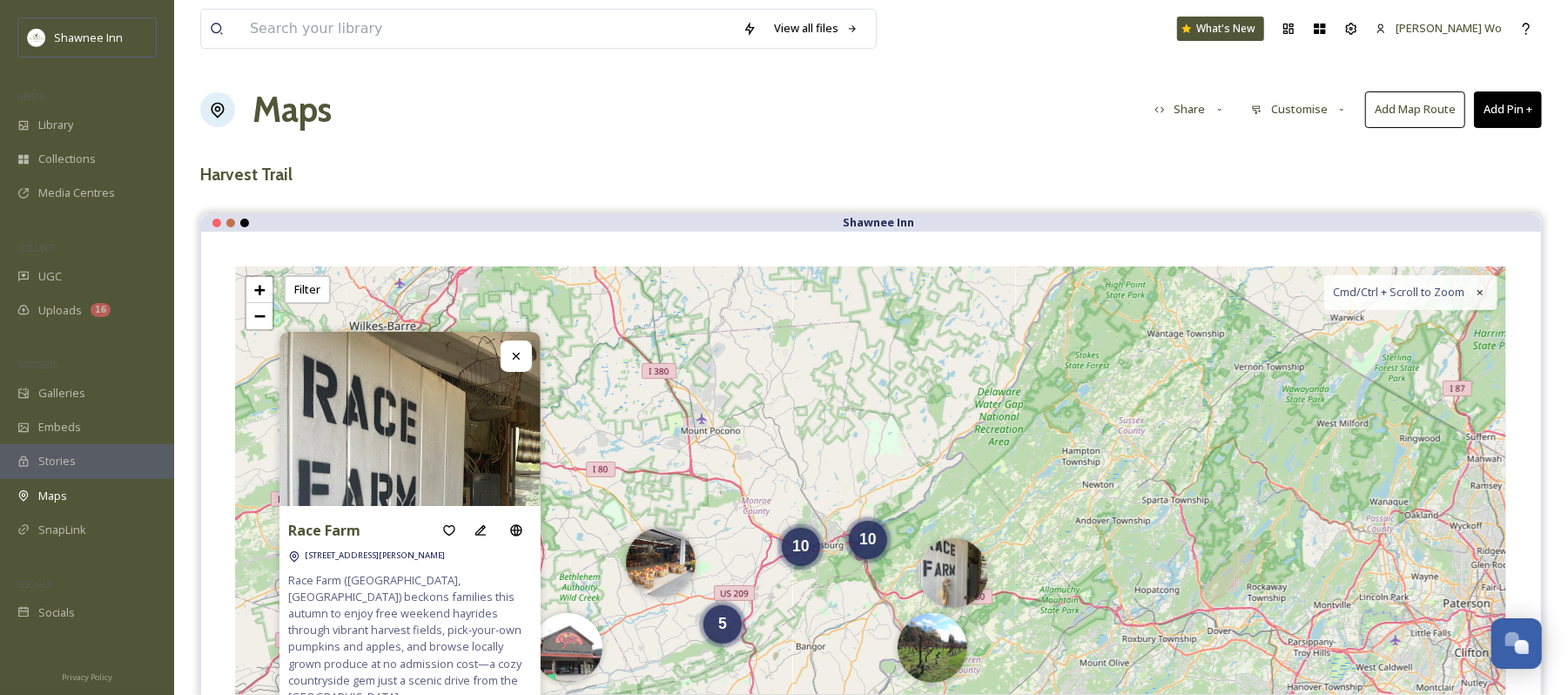
click at [1516, 110] on button "Add Pin +" at bounding box center [1508, 109] width 68 height 36
click at [1444, 147] on span "Add New Pin" at bounding box center [1459, 150] width 66 height 17
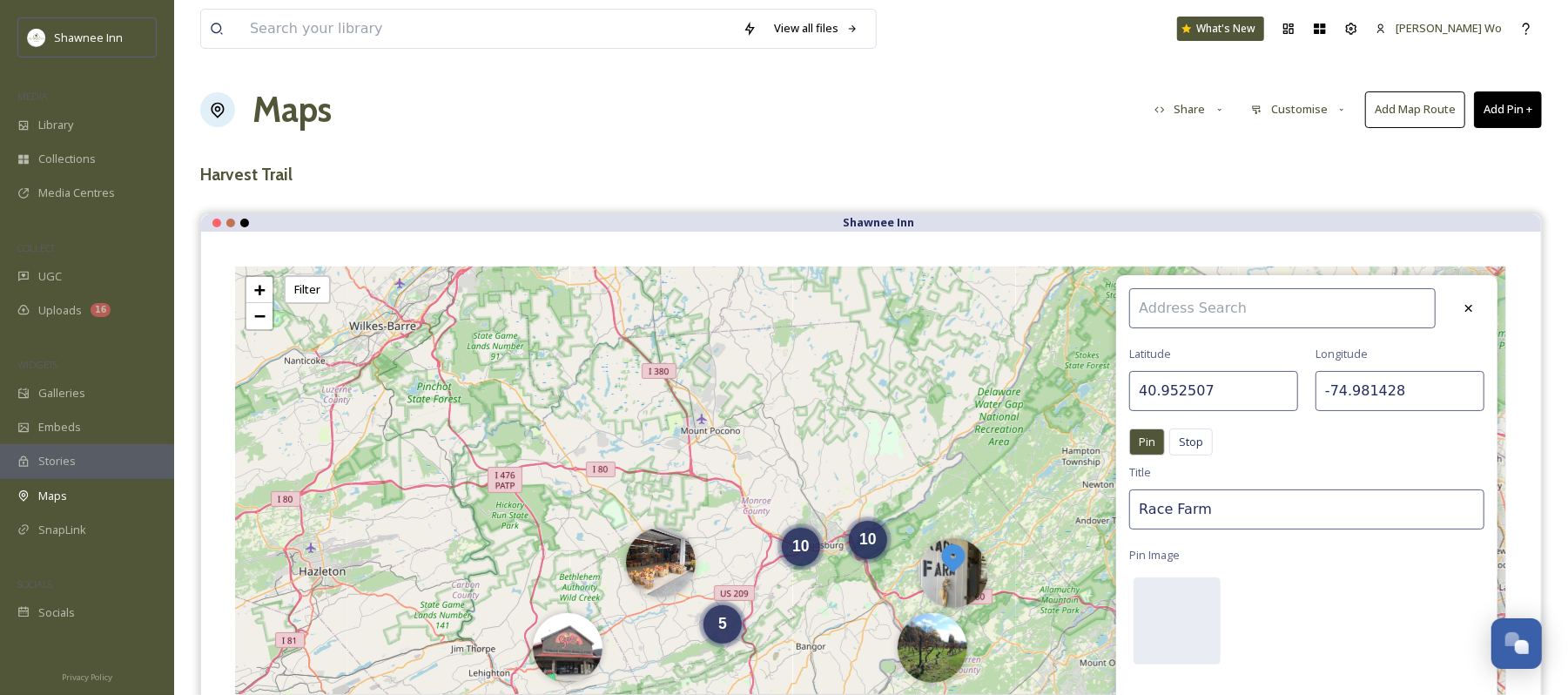
click at [1238, 389] on input "40.952507" at bounding box center [1214, 391] width 169 height 41
click at [1398, 385] on input "-74.981428" at bounding box center [1400, 391] width 169 height 41
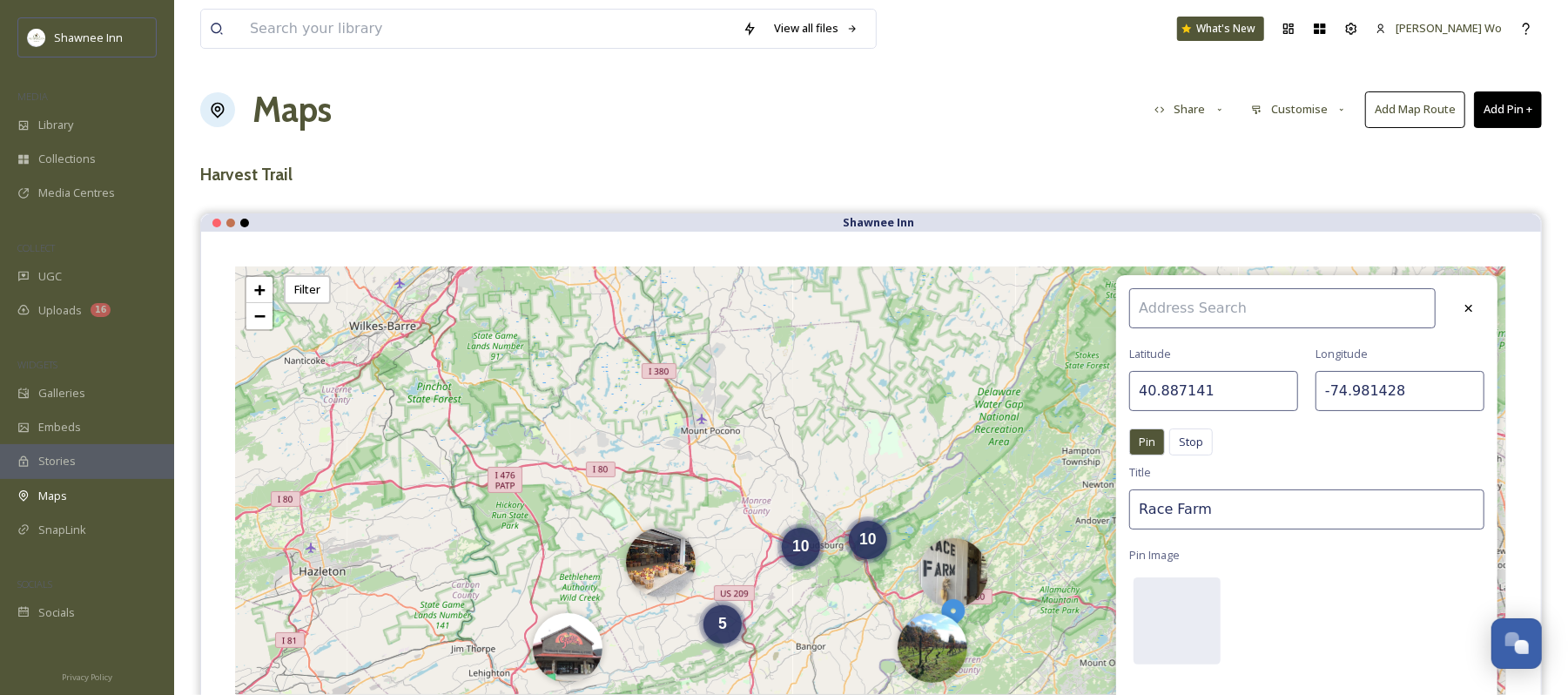
click at [1398, 385] on input "-74.981428" at bounding box center [1400, 391] width 169 height 41
click at [1333, 489] on div "Latitude 40.887141 Longitude -75.034242 Pin Stop Pin Stop Title Race Farm Pin I…" at bounding box center [1307, 523] width 382 height 496
click at [1191, 521] on input "Marshall Farm Market" at bounding box center [1307, 509] width 355 height 41
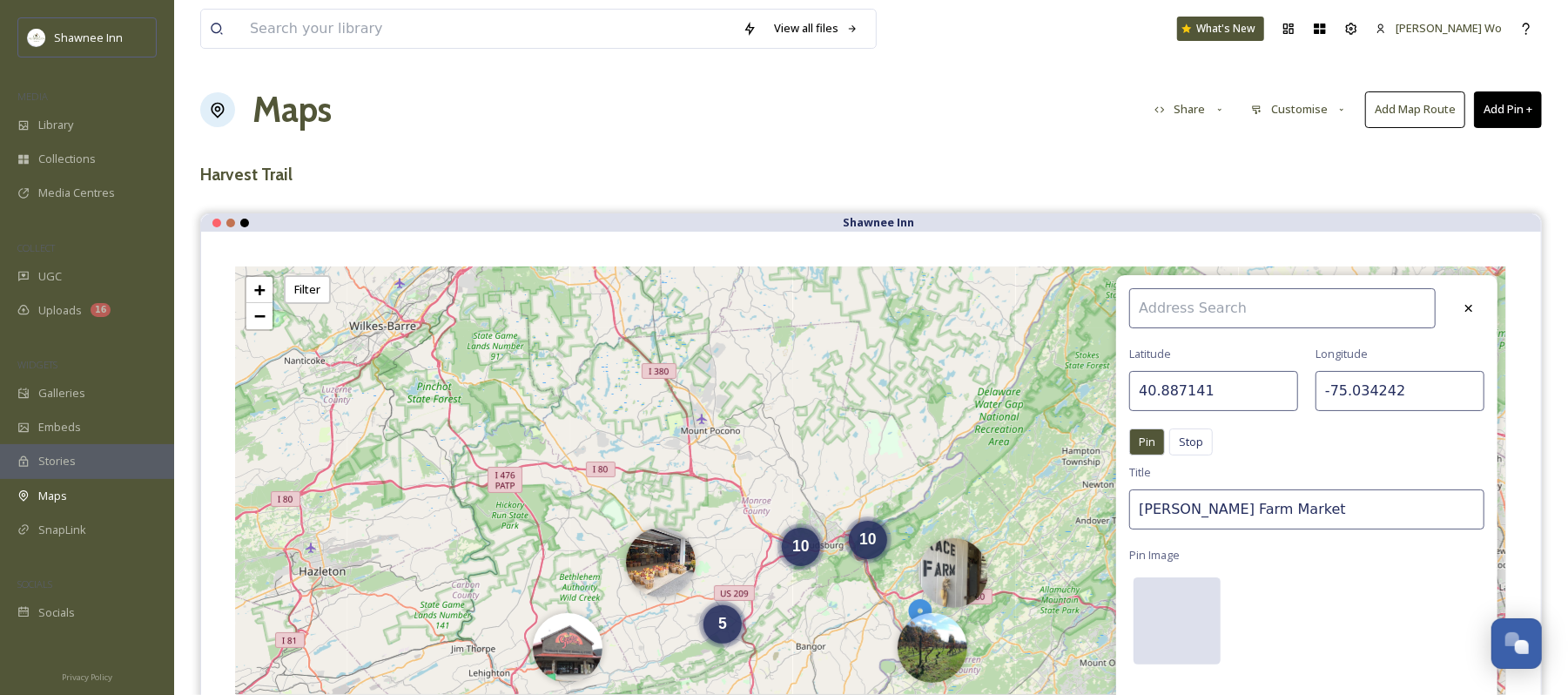
click at [1165, 597] on div at bounding box center [1177, 621] width 87 height 87
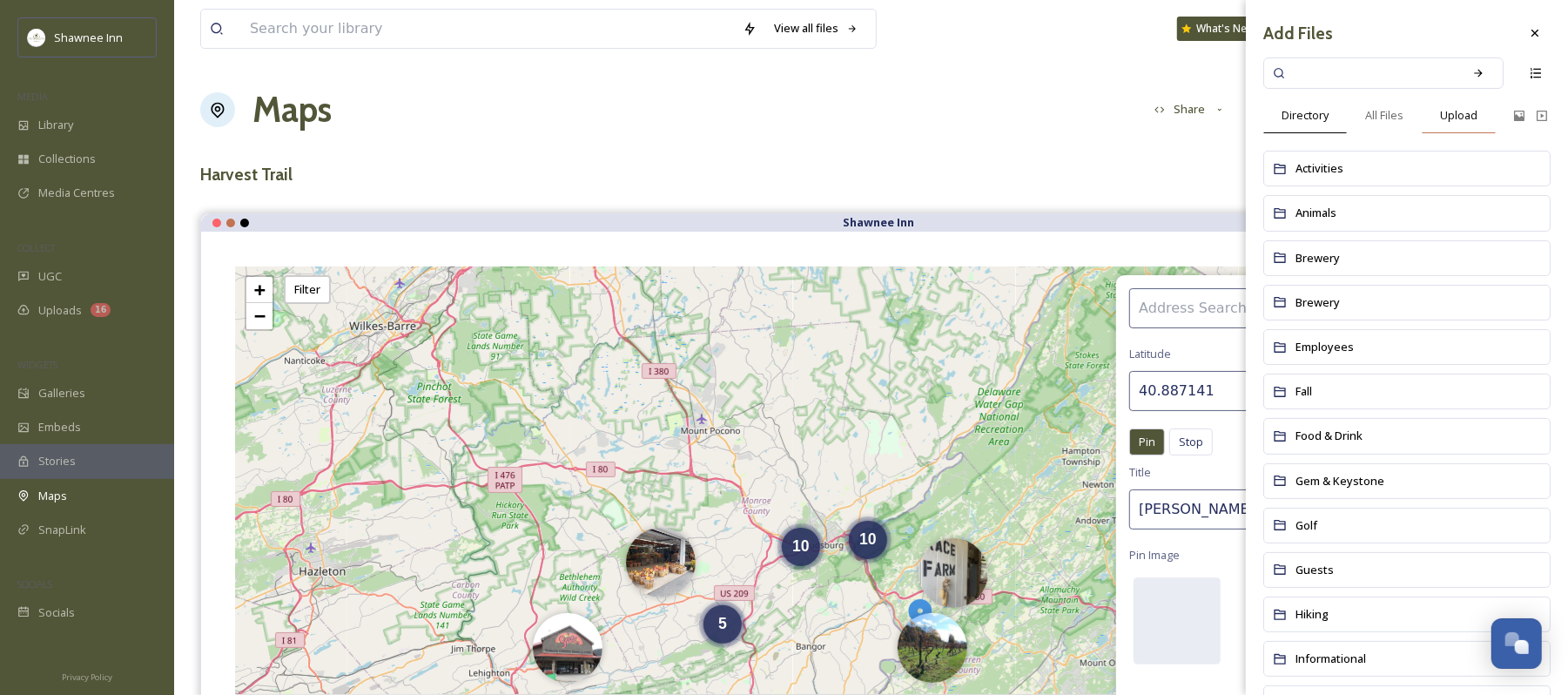
click at [1465, 114] on span "Upload" at bounding box center [1459, 115] width 38 height 17
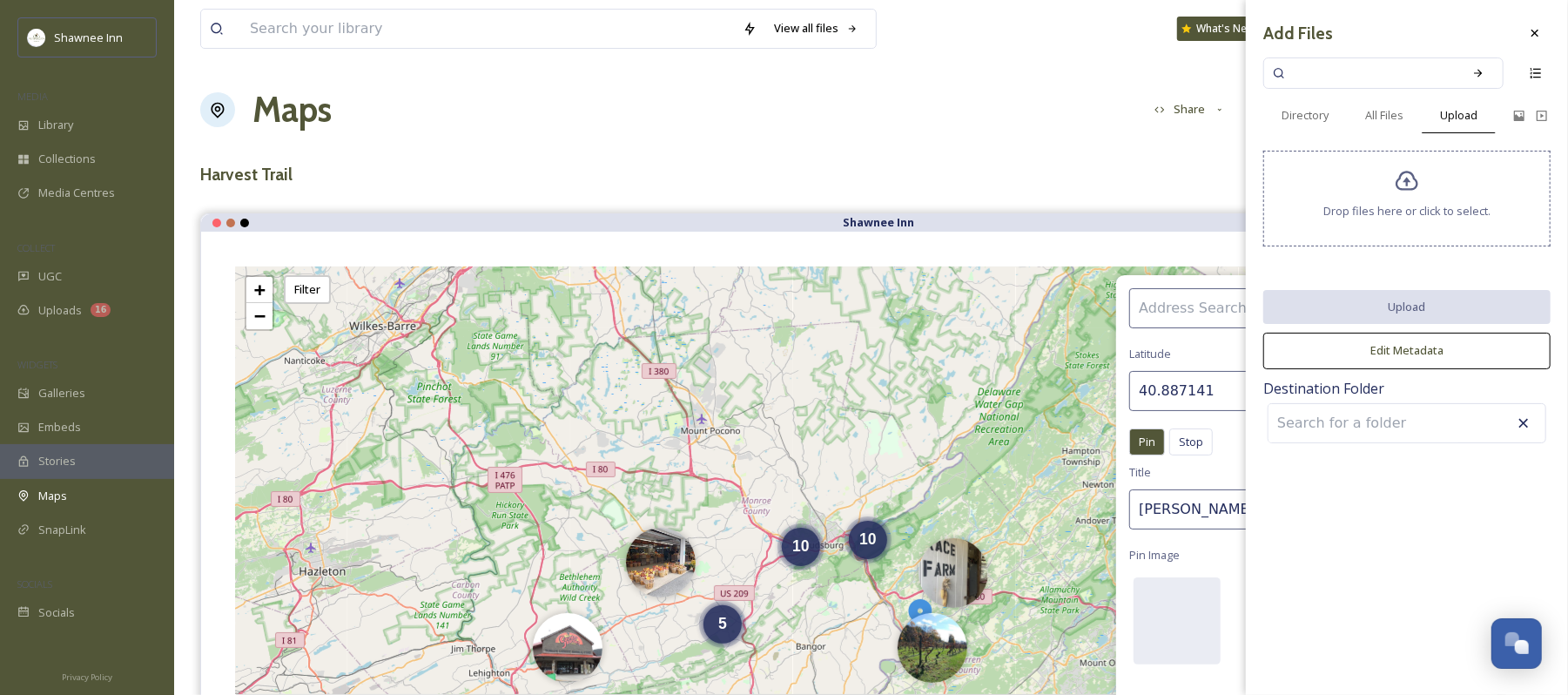
click at [1408, 201] on div "Drop files here or click to select." at bounding box center [1407, 198] width 288 height 96
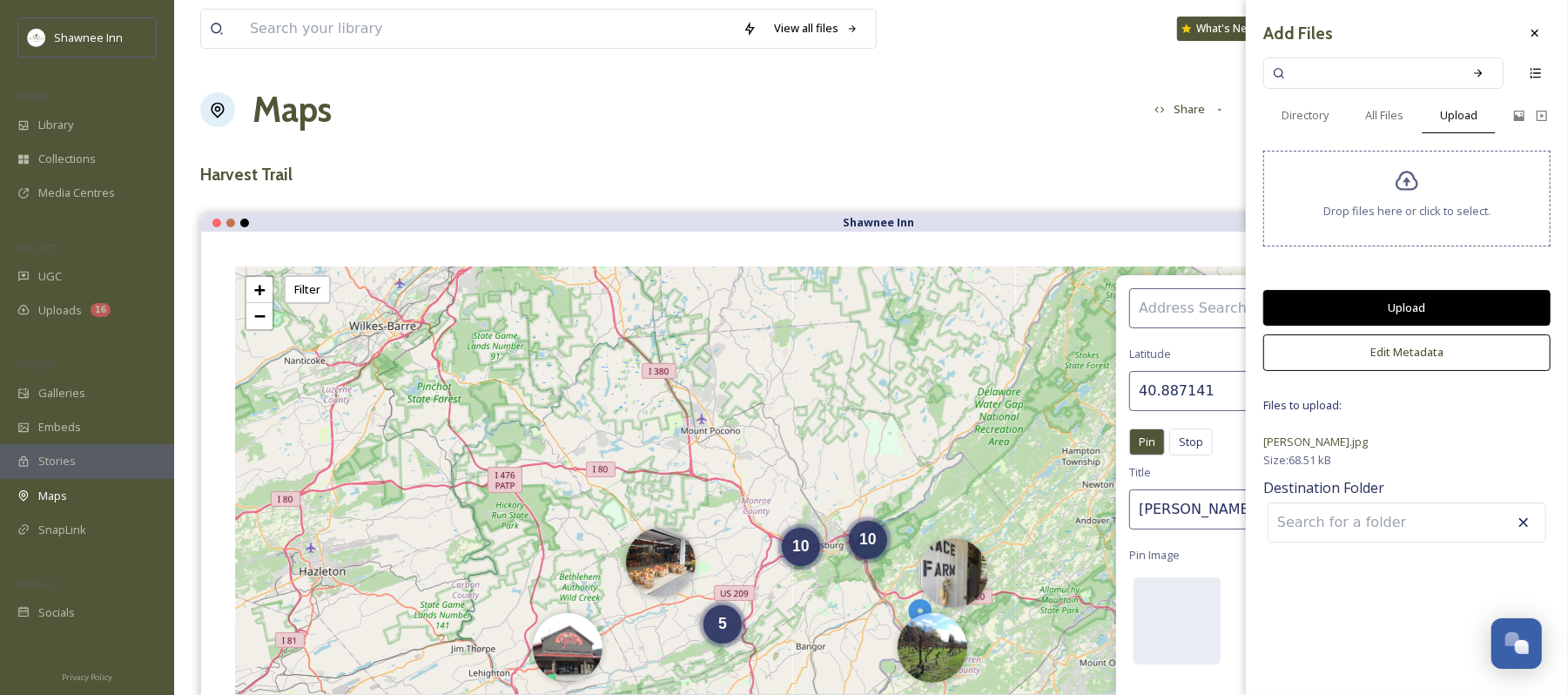
click at [1436, 297] on button "Upload" at bounding box center [1407, 307] width 288 height 36
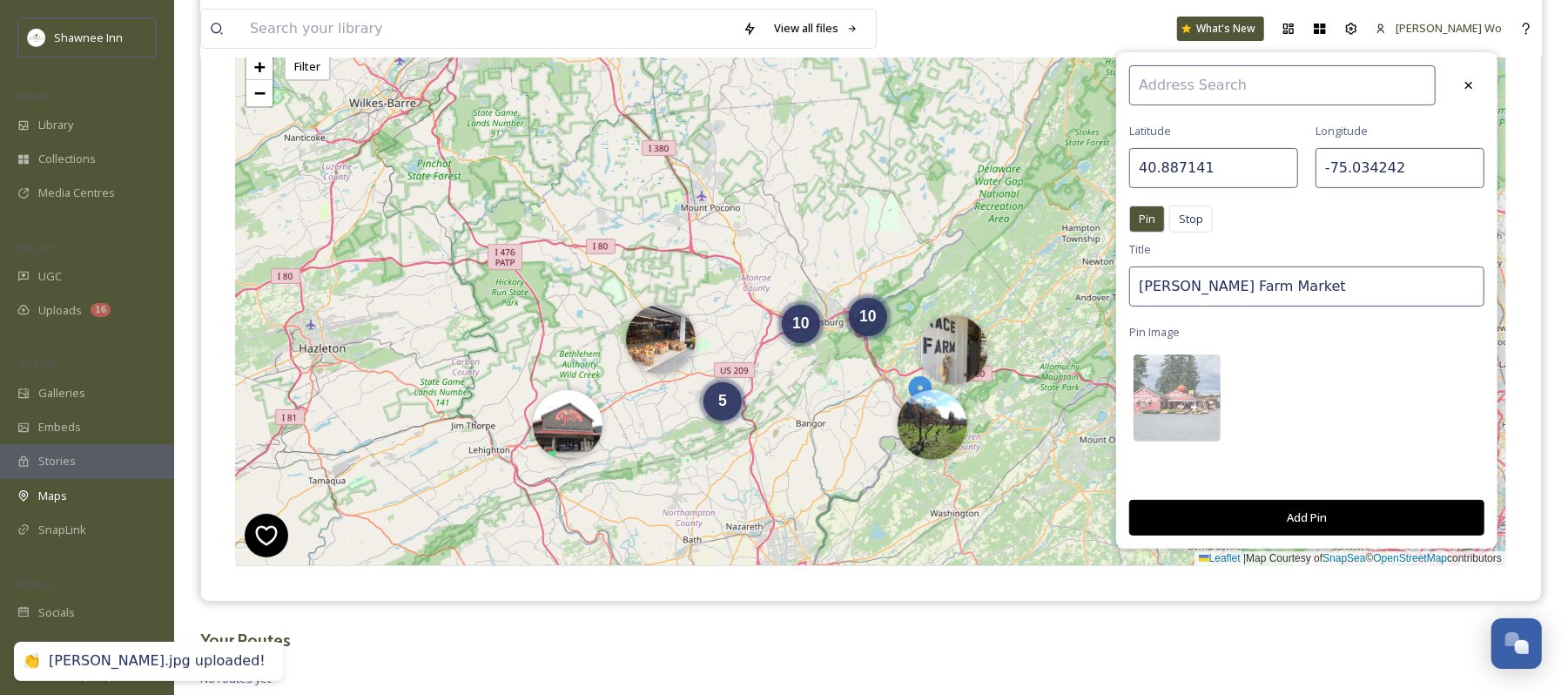
scroll to position [231, 0]
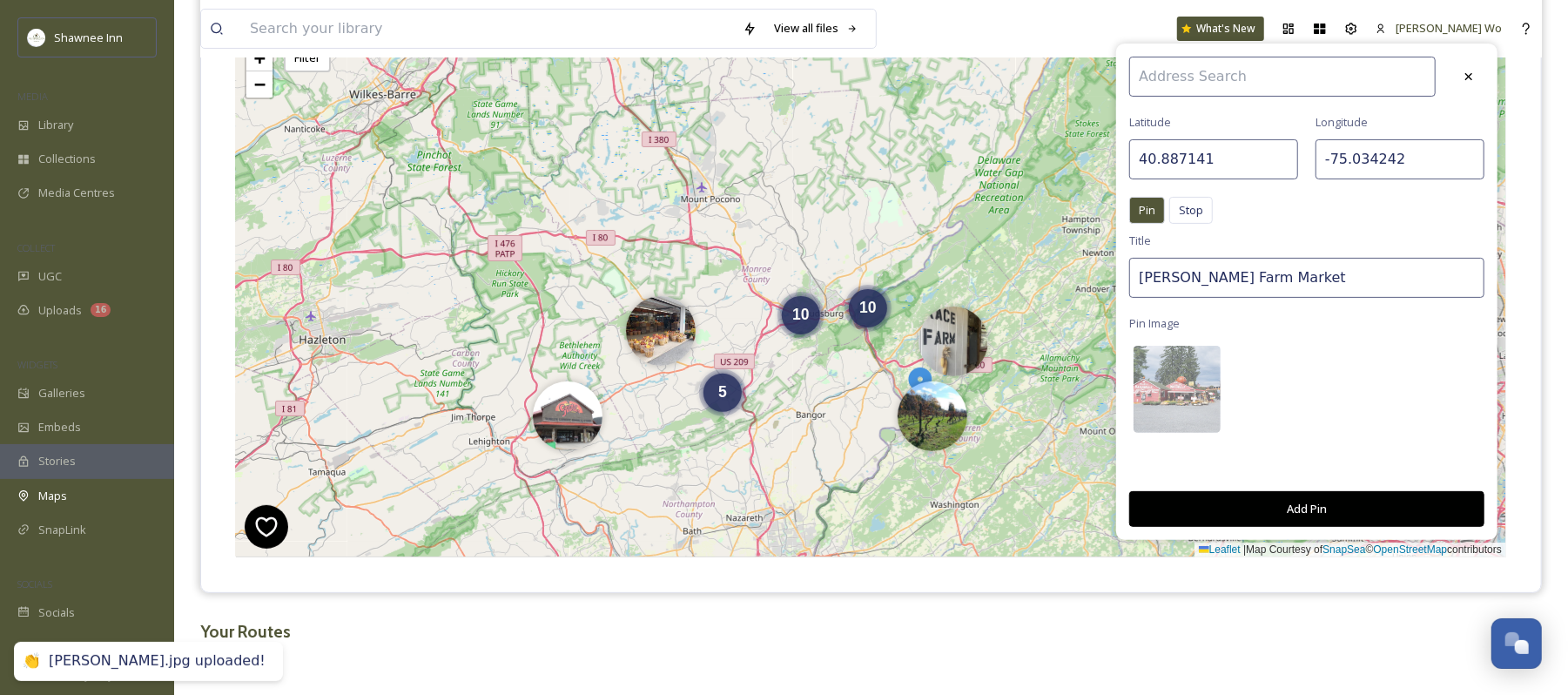
click at [1299, 503] on button "Add Pin" at bounding box center [1307, 509] width 355 height 36
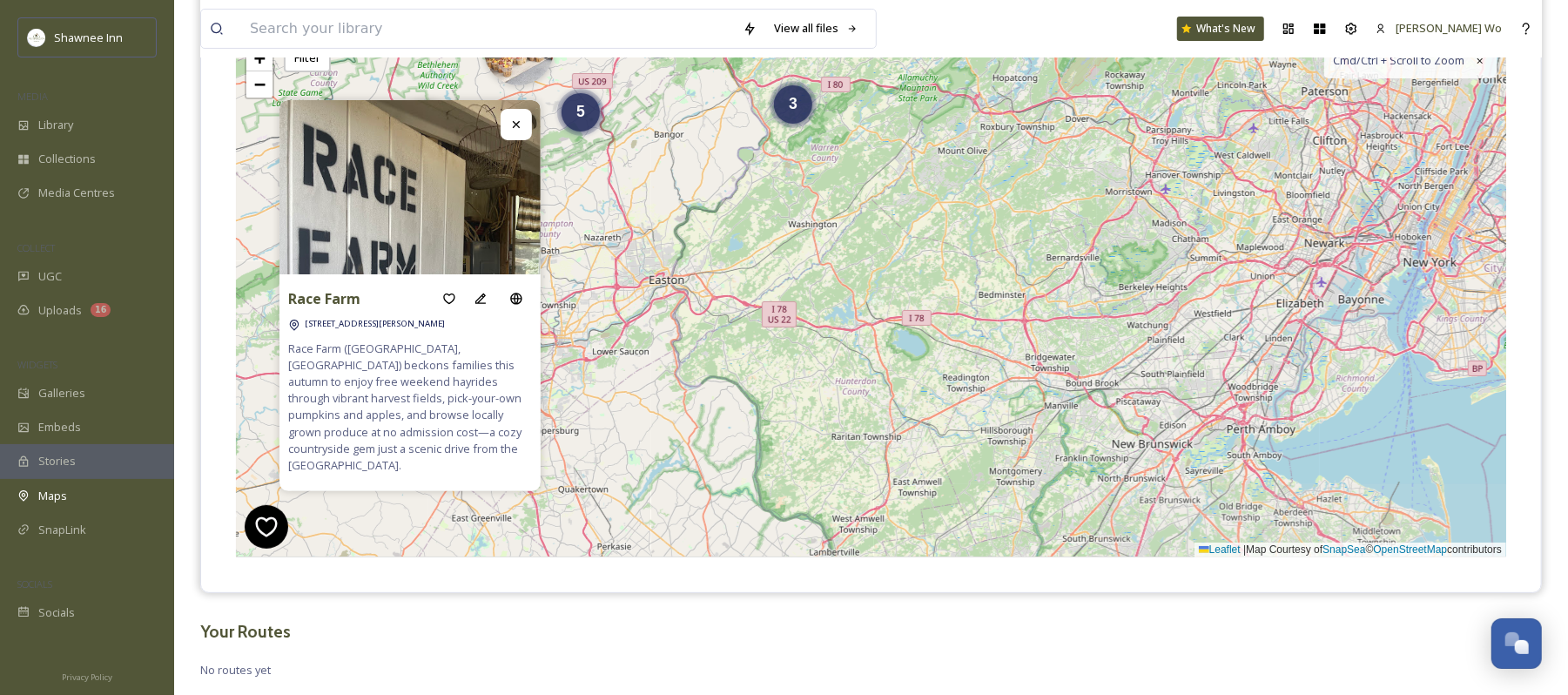
drag, startPoint x: 1087, startPoint y: 448, endPoint x: 954, endPoint y: 176, distance: 302.8
click at [947, 169] on div "10 10 5 3 + − Leaflet | Map Courtesy of SnapSea © OpenStreetMap contributors Cm…" at bounding box center [871, 296] width 1270 height 523
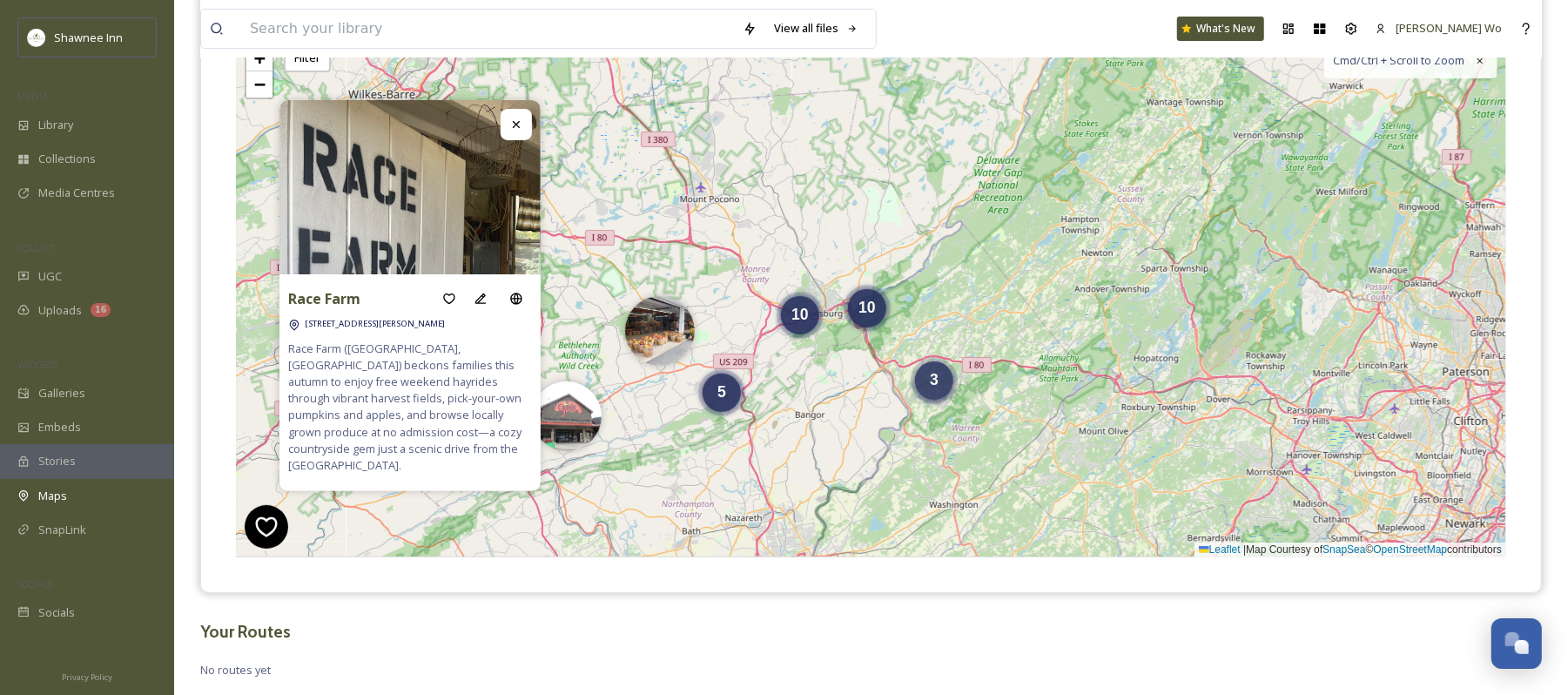
click at [928, 362] on div "3" at bounding box center [934, 381] width 39 height 39
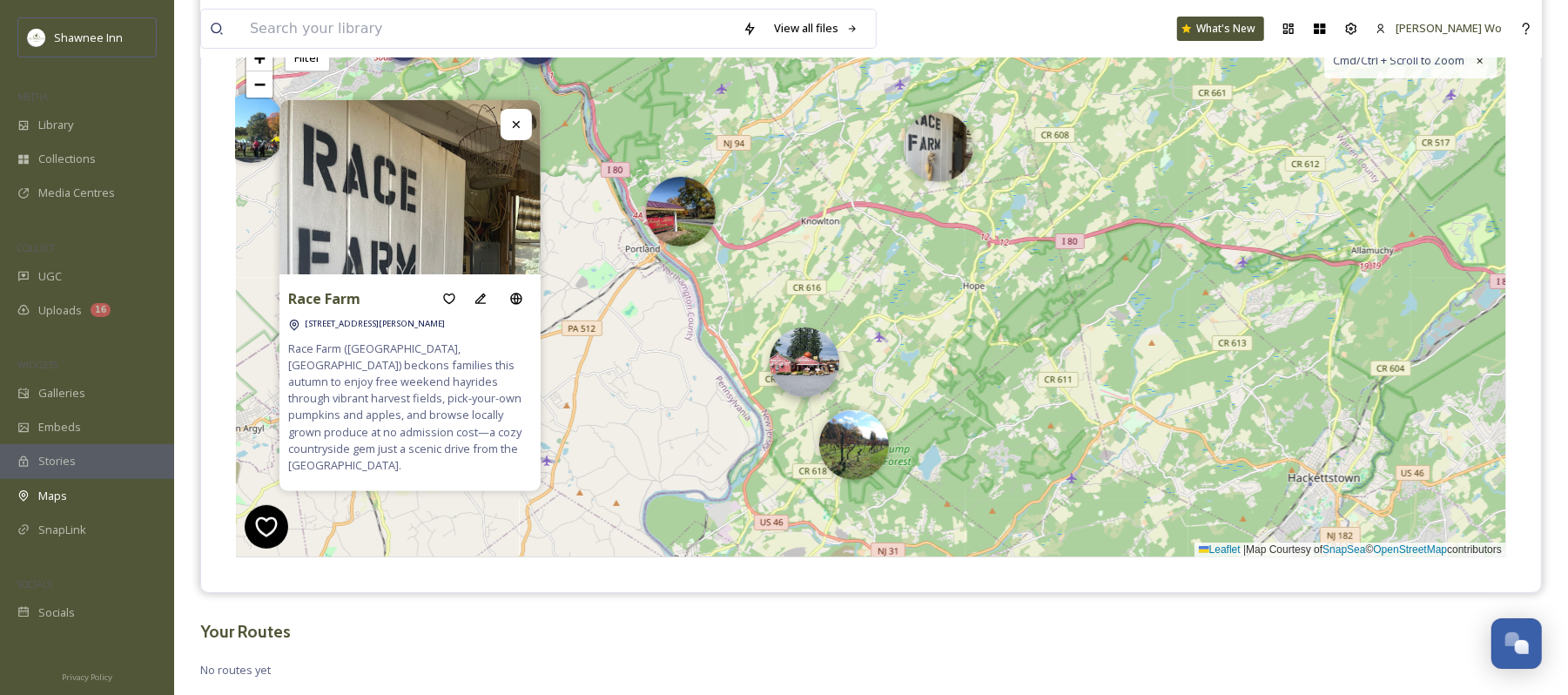
click at [806, 373] on img at bounding box center [805, 362] width 69 height 69
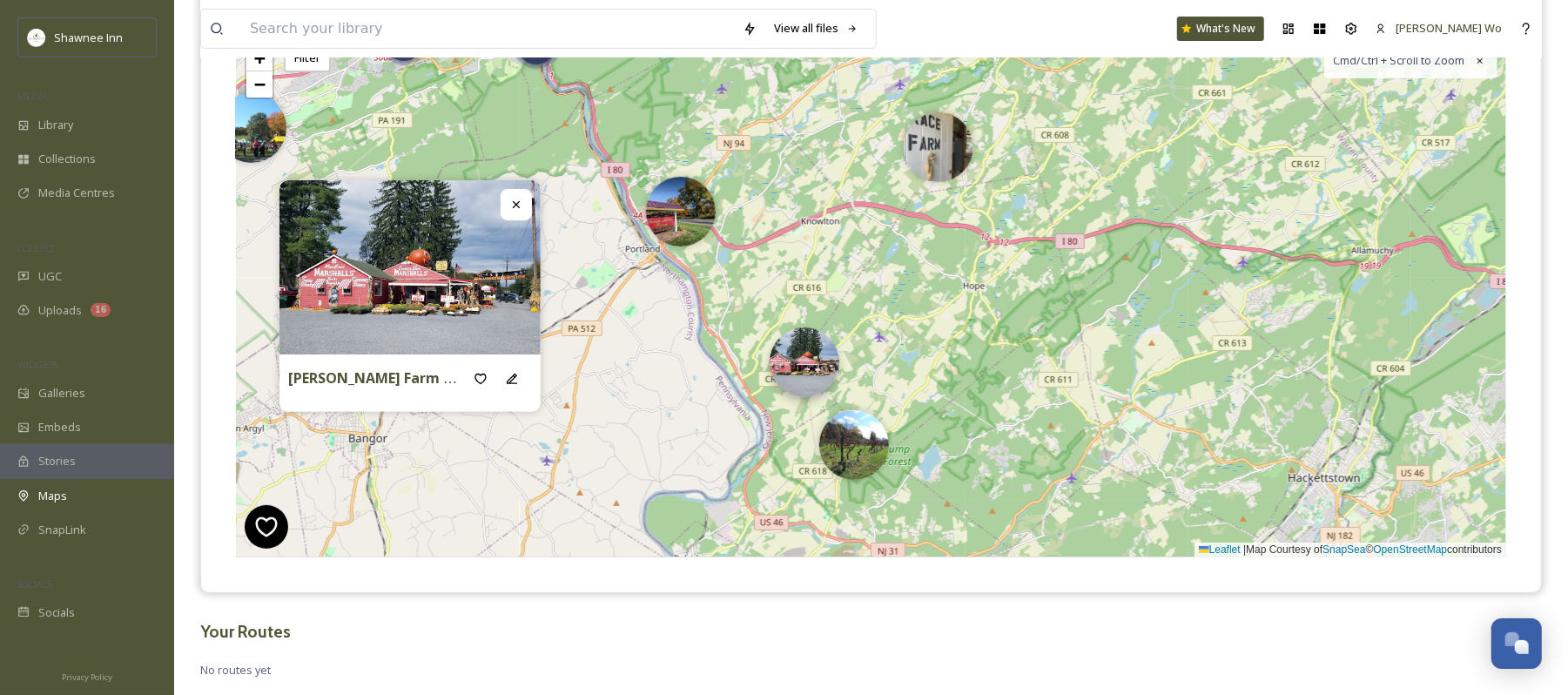
click at [803, 347] on img at bounding box center [805, 362] width 69 height 69
click at [512, 385] on icon at bounding box center [512, 379] width 14 height 14
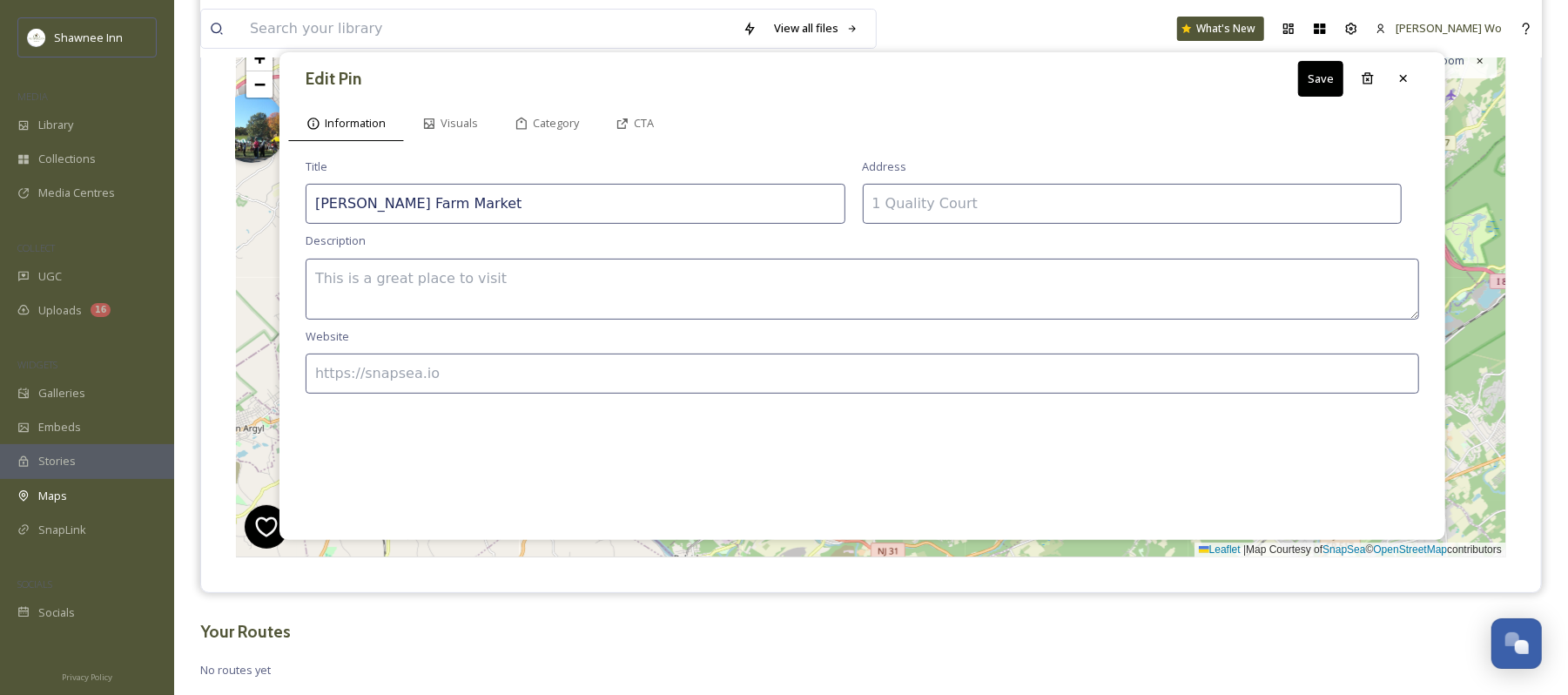
click at [942, 200] on input at bounding box center [1133, 204] width 540 height 41
click at [545, 391] on input at bounding box center [862, 374] width 1114 height 41
click at [624, 260] on textarea at bounding box center [862, 290] width 1114 height 61
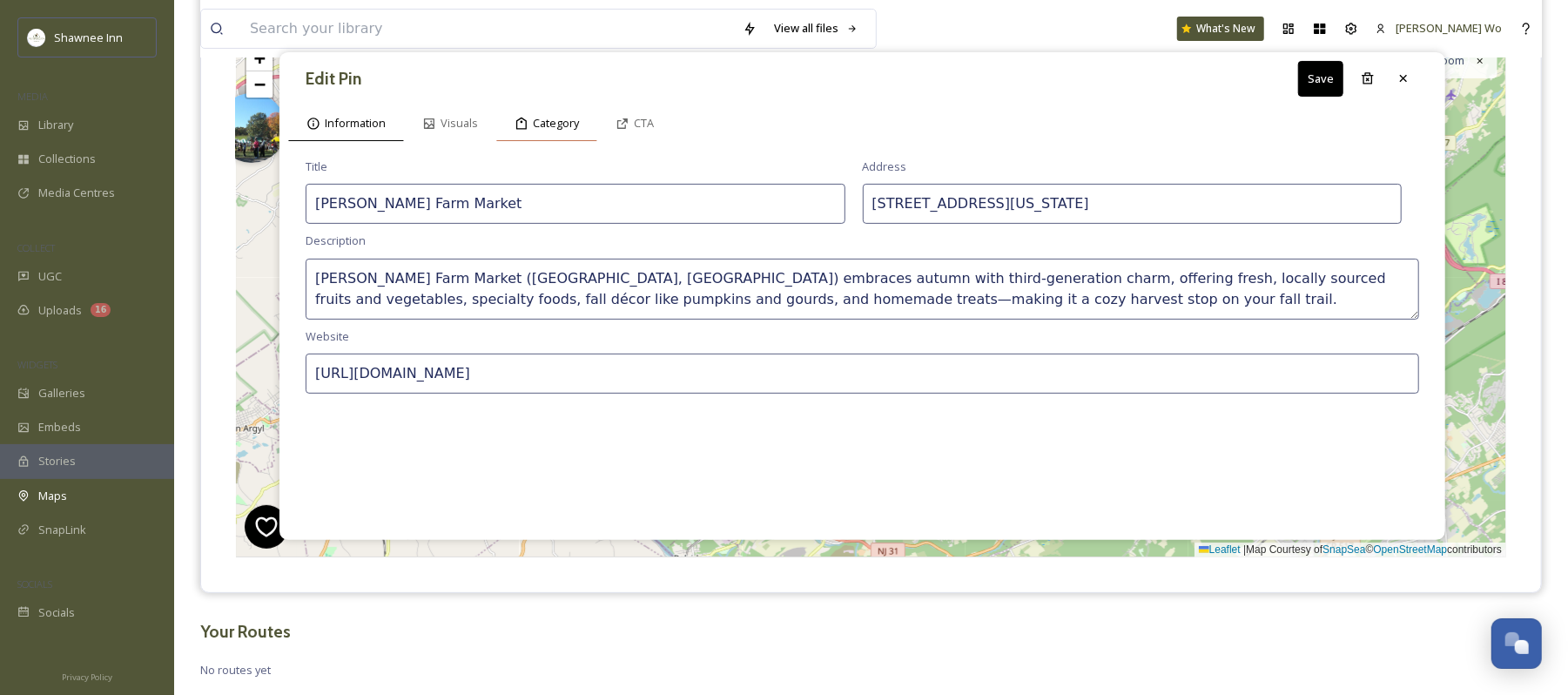
click at [558, 120] on span "Category" at bounding box center [556, 123] width 46 height 17
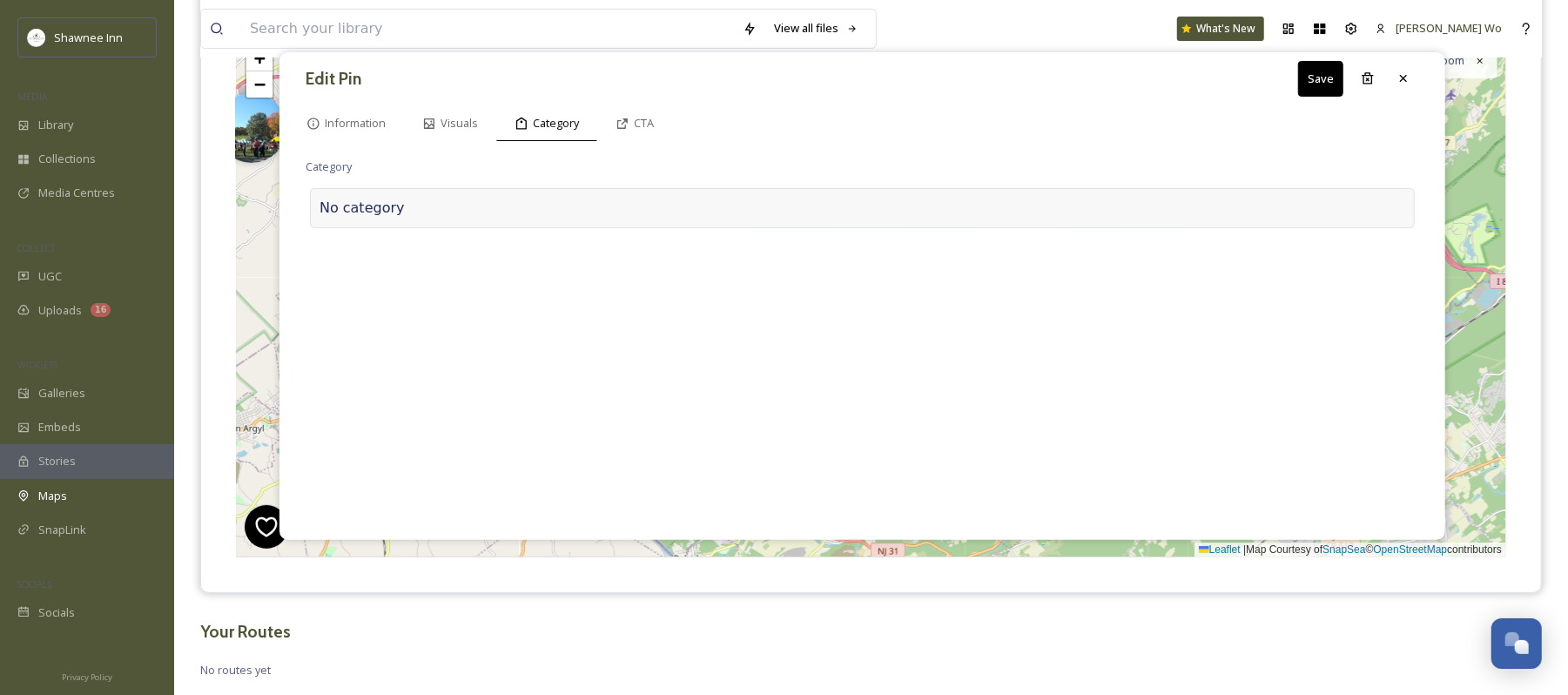
click at [503, 207] on div at bounding box center [906, 208] width 1001 height 21
click at [503, 207] on input at bounding box center [479, 204] width 348 height 41
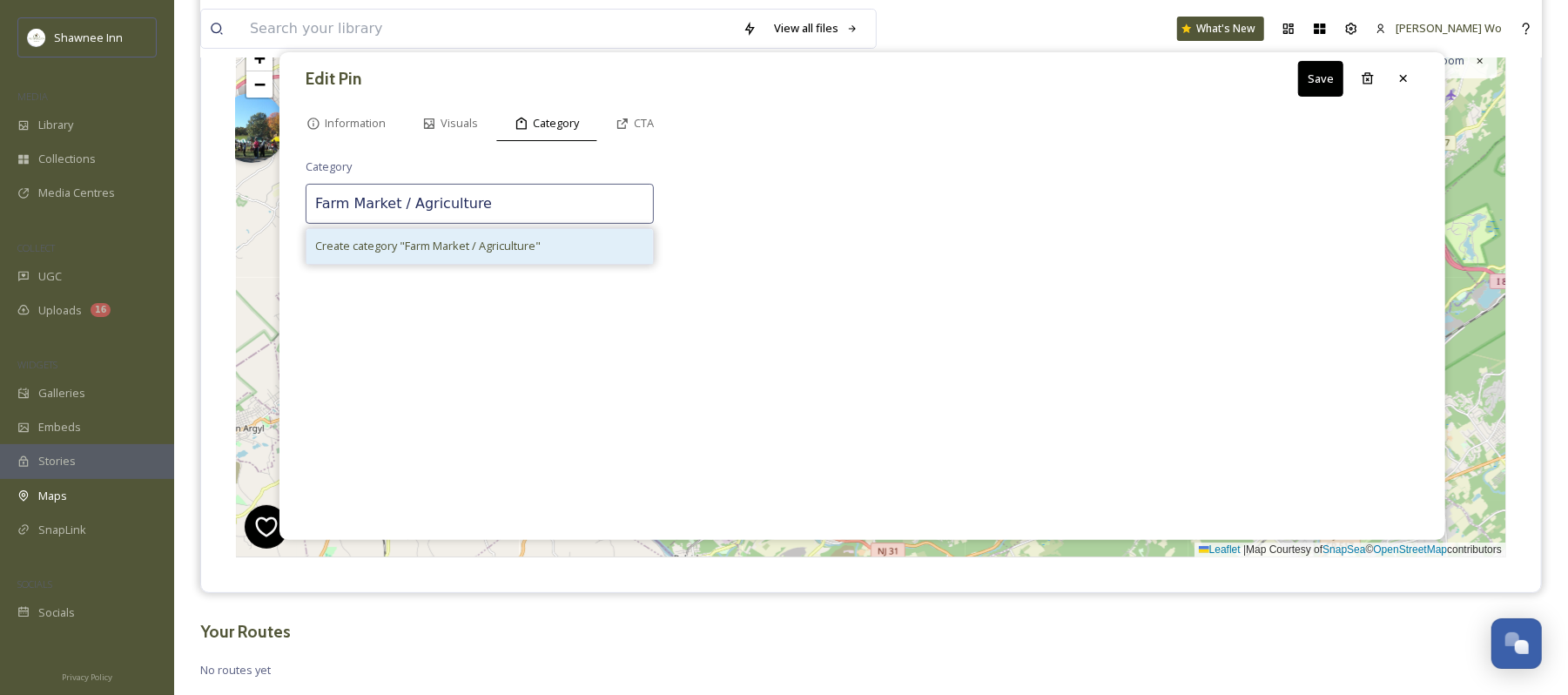
click at [545, 251] on div "Create category " Farm Market / Agriculture "" at bounding box center [479, 246] width 347 height 34
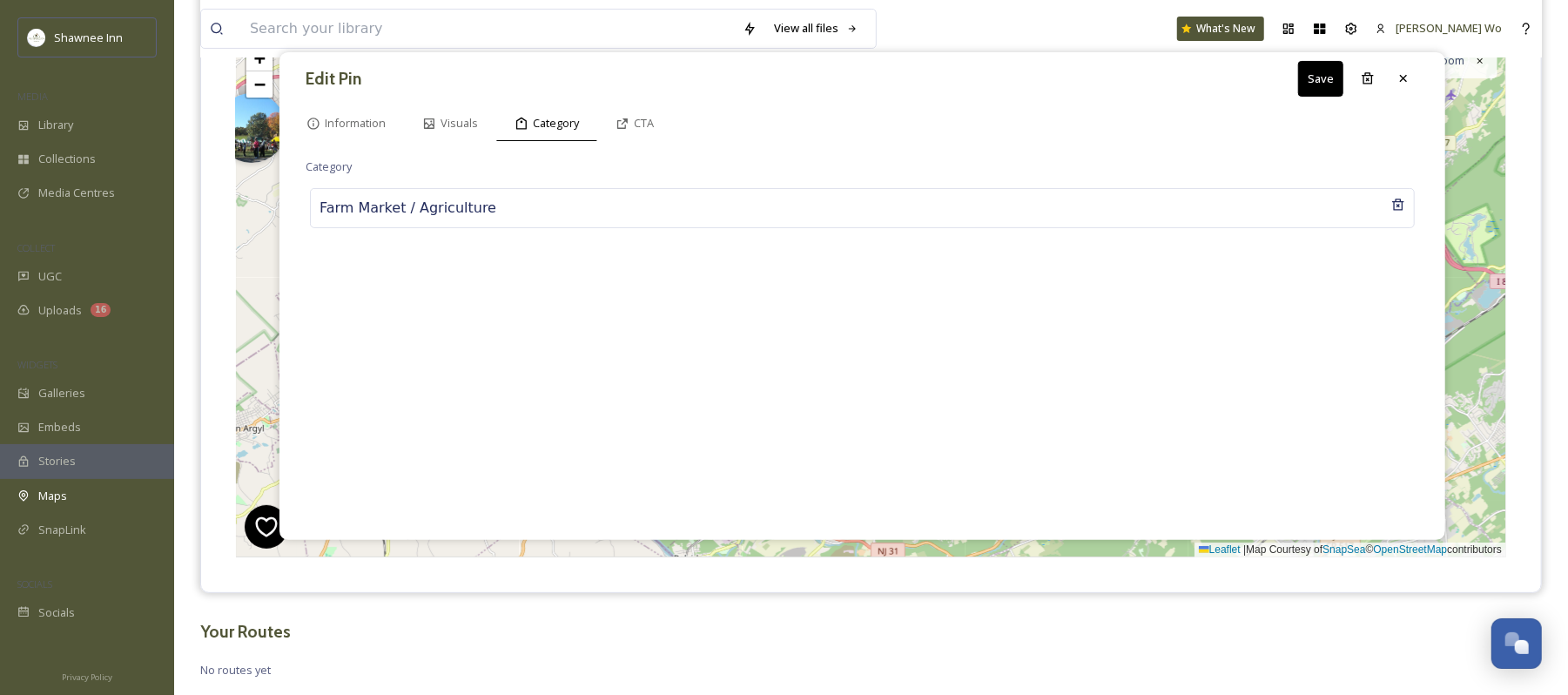
click at [1310, 84] on button "Save" at bounding box center [1321, 79] width 45 height 36
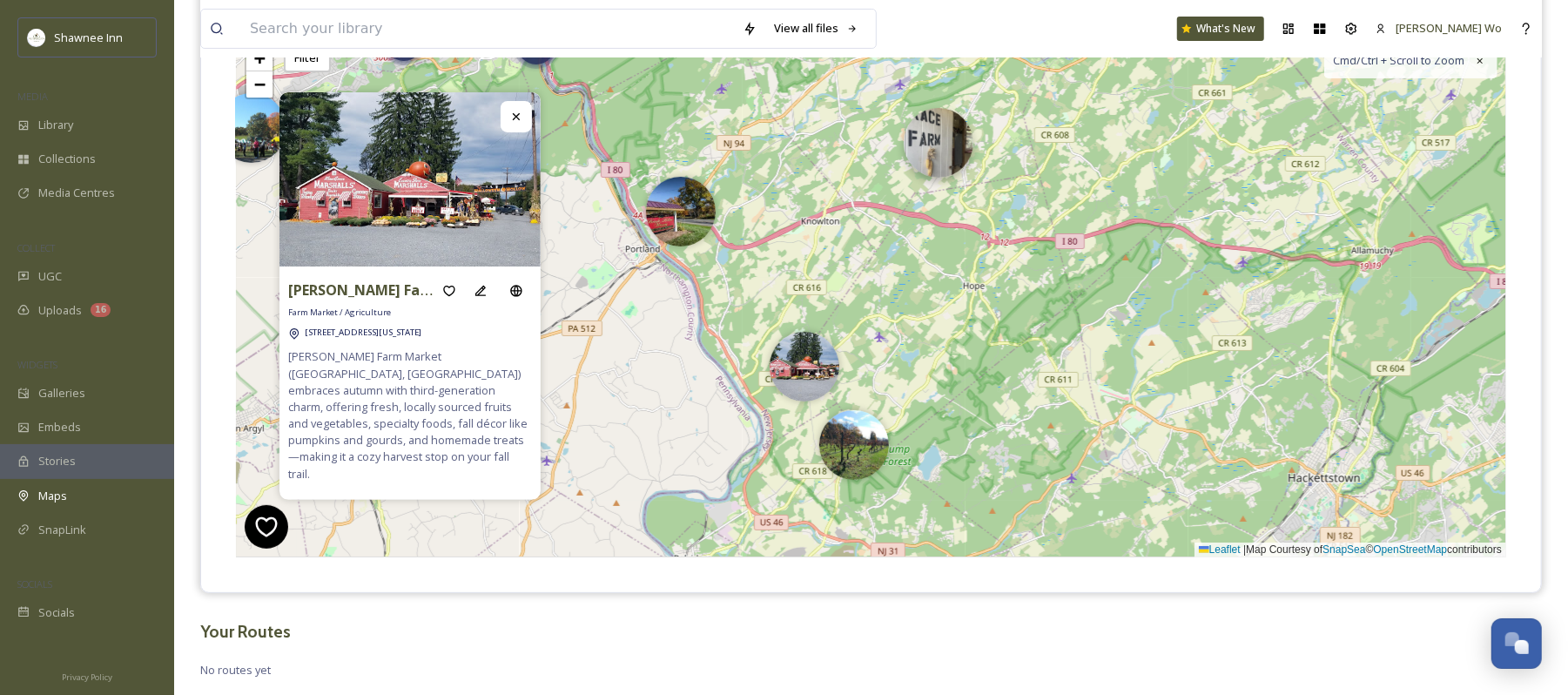
click at [934, 130] on img at bounding box center [938, 142] width 69 height 69
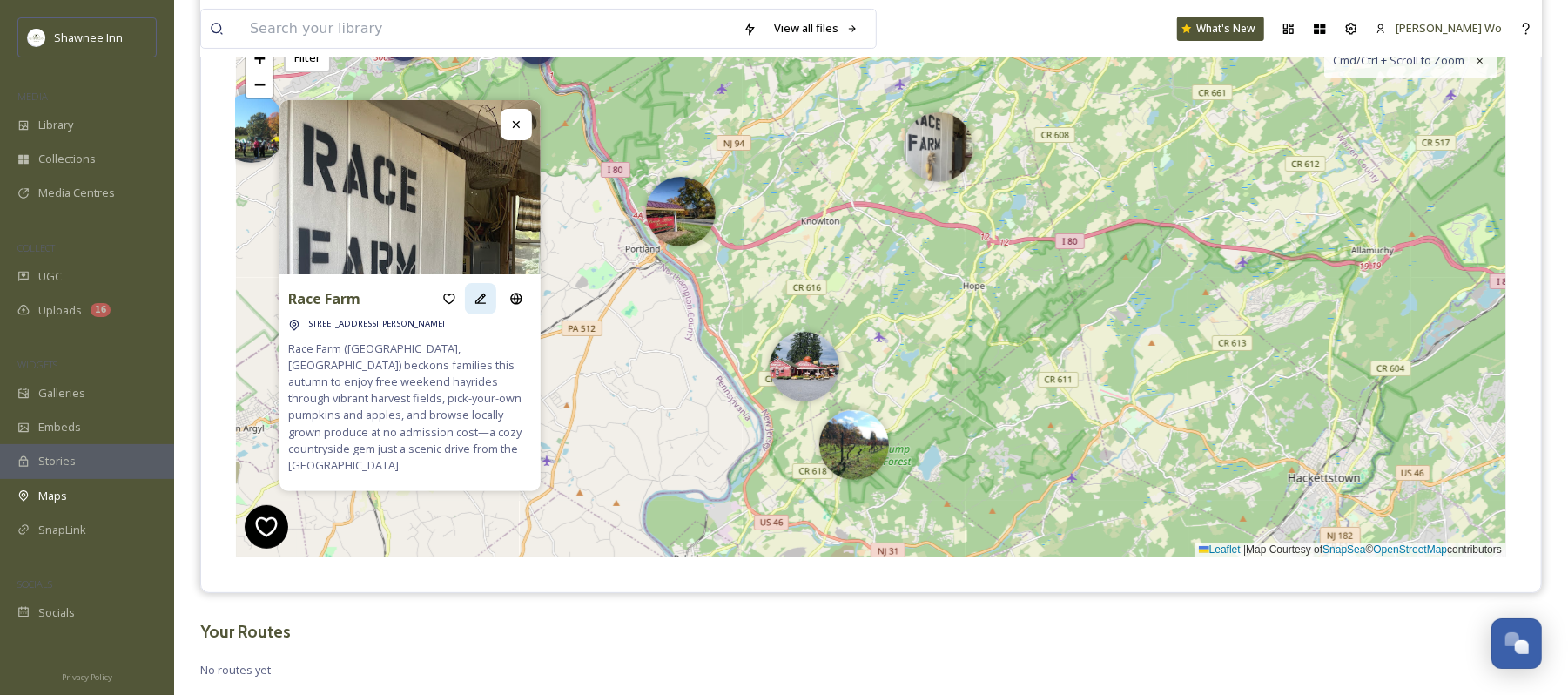
click at [478, 304] on icon at bounding box center [480, 299] width 14 height 14
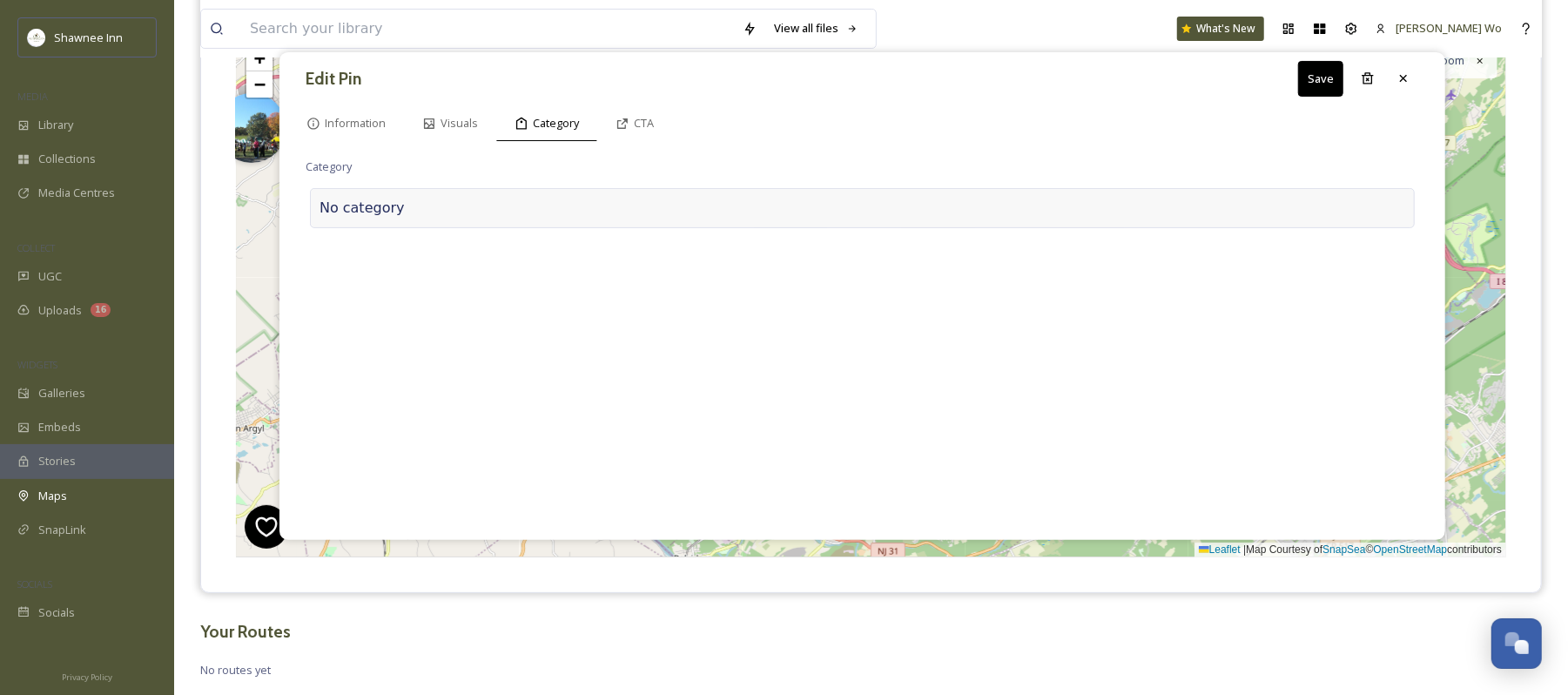
click at [421, 211] on div at bounding box center [906, 208] width 1001 height 21
click at [421, 211] on input at bounding box center [479, 204] width 348 height 41
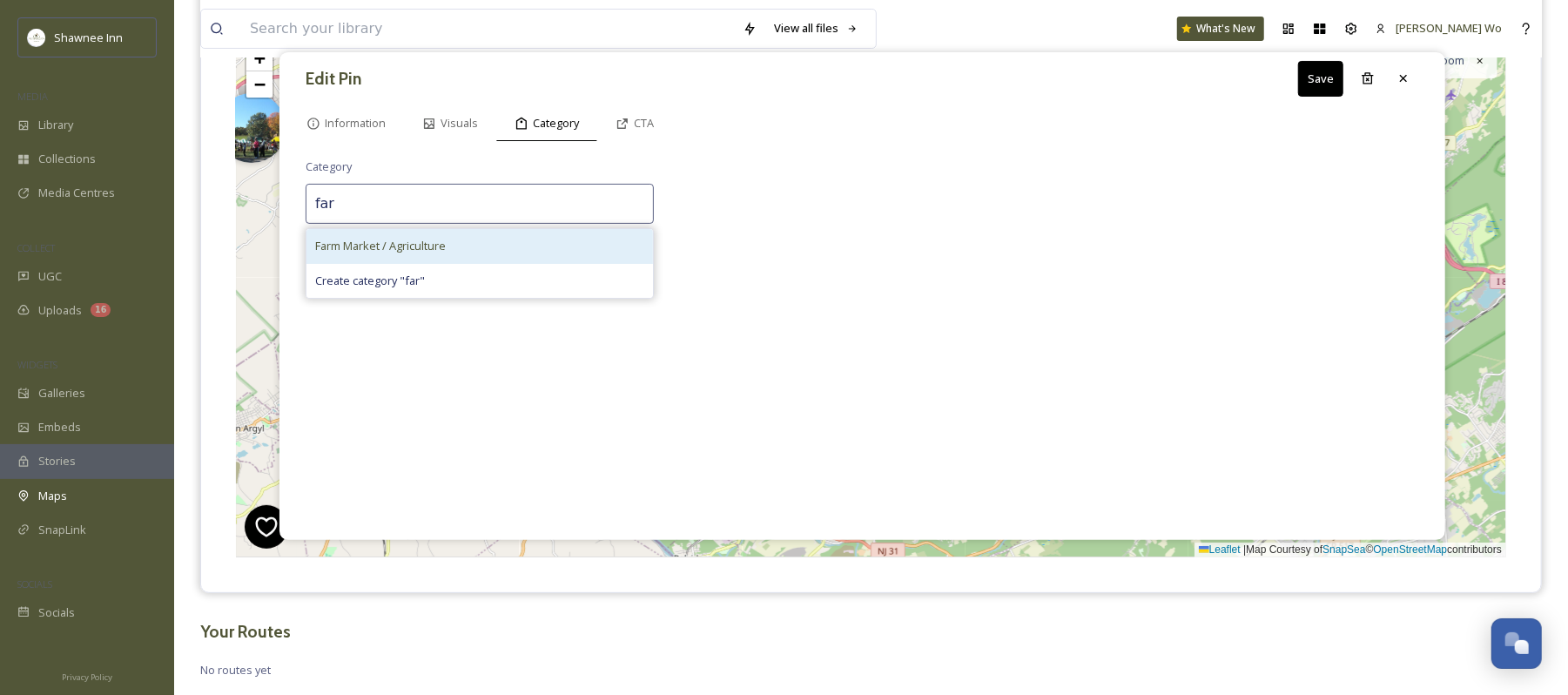
click at [398, 249] on span "Farm Market / Agriculture" at bounding box center [381, 245] width 131 height 17
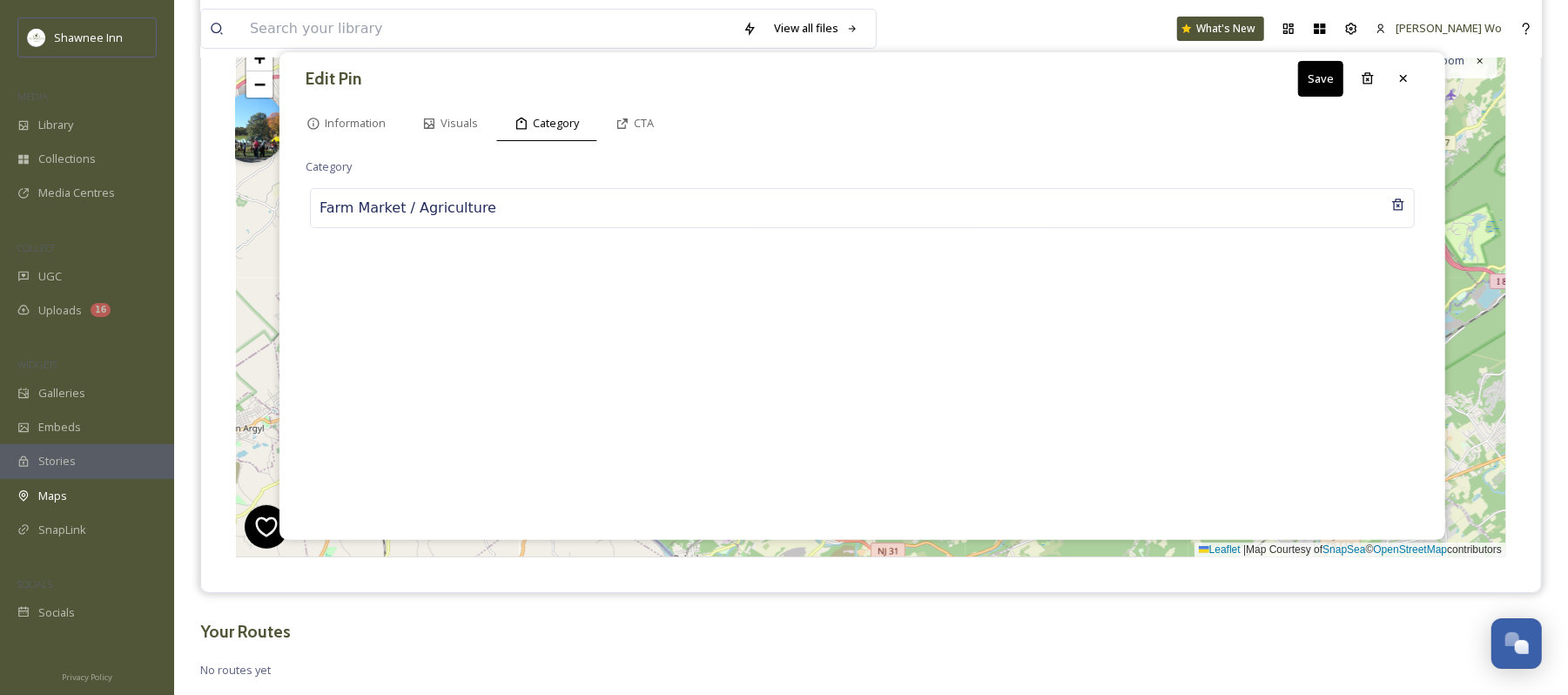
click at [1317, 80] on button "Save" at bounding box center [1321, 79] width 45 height 36
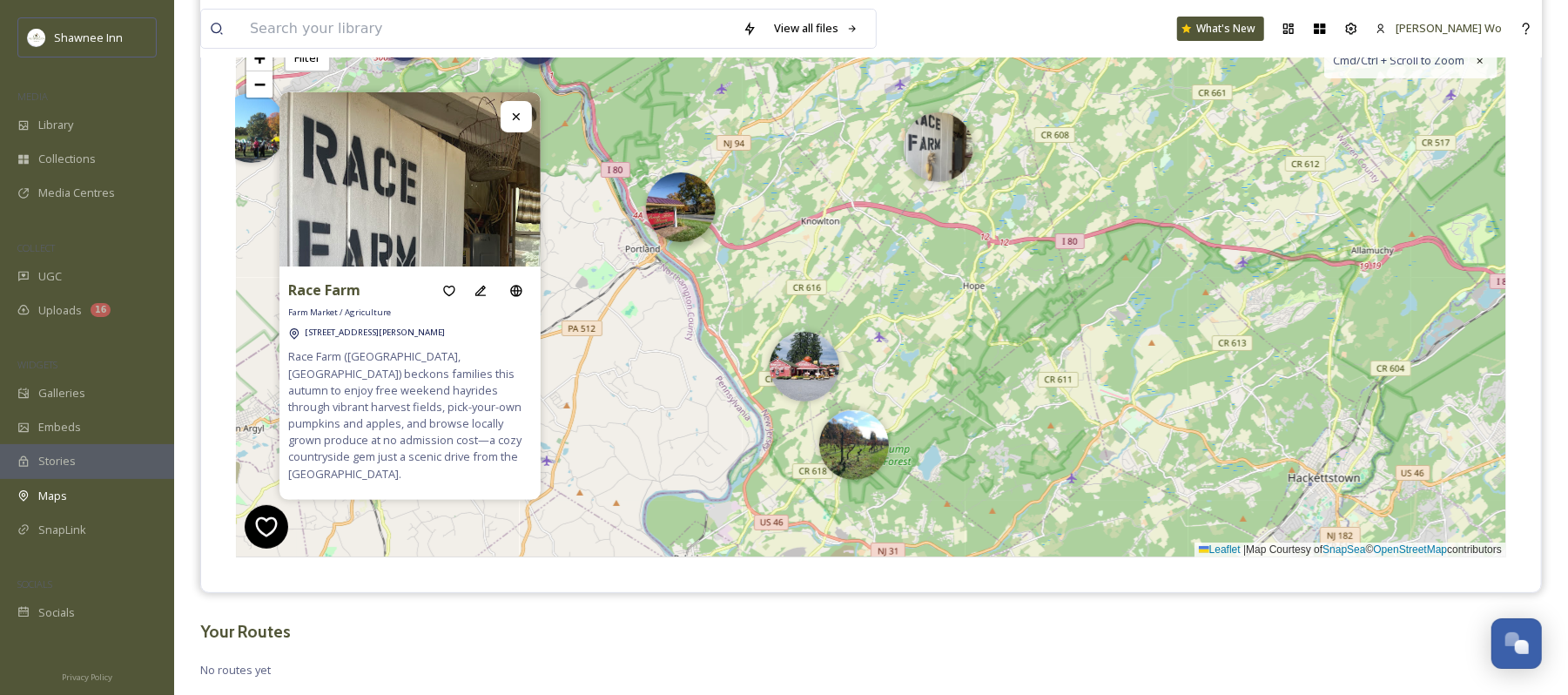
click at [672, 228] on img at bounding box center [681, 207] width 69 height 69
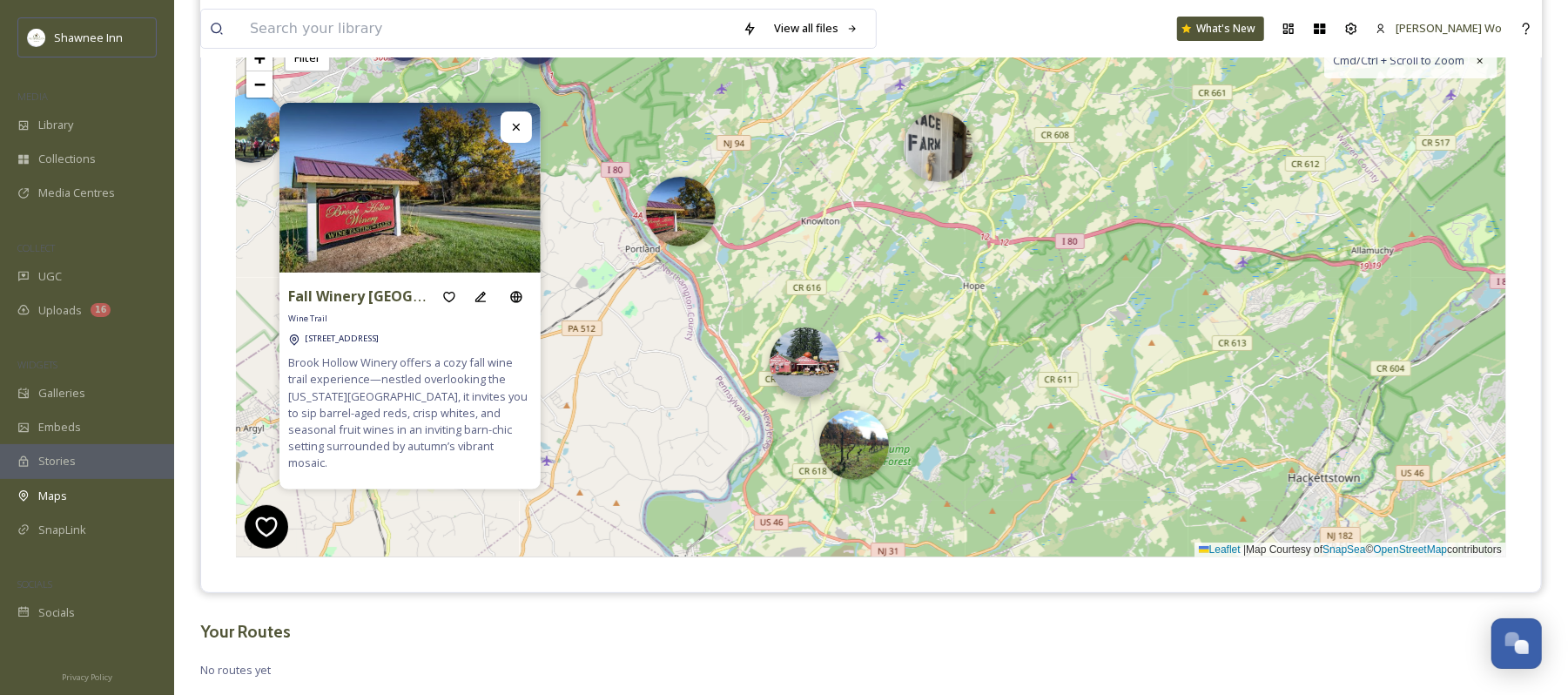
click at [817, 385] on img at bounding box center [805, 362] width 69 height 69
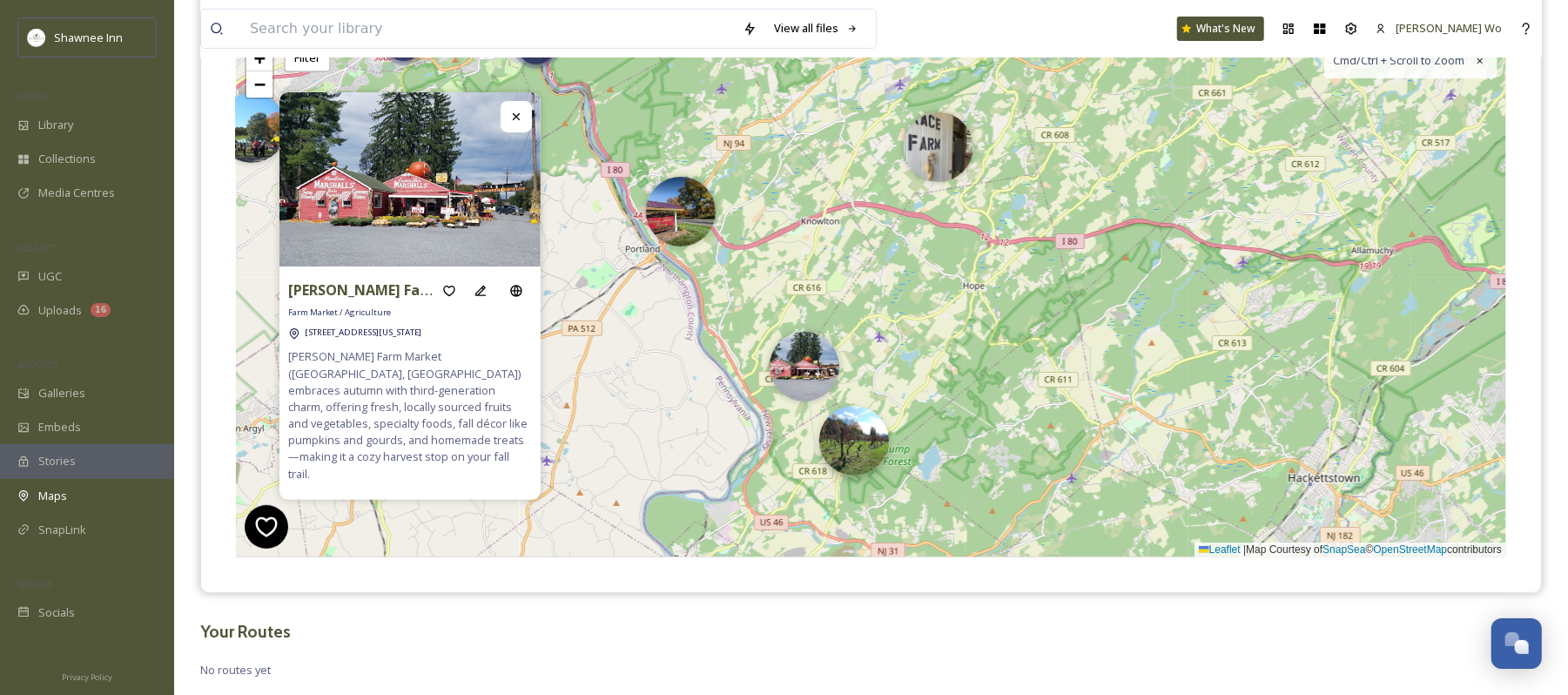
click at [864, 444] on img at bounding box center [854, 440] width 69 height 69
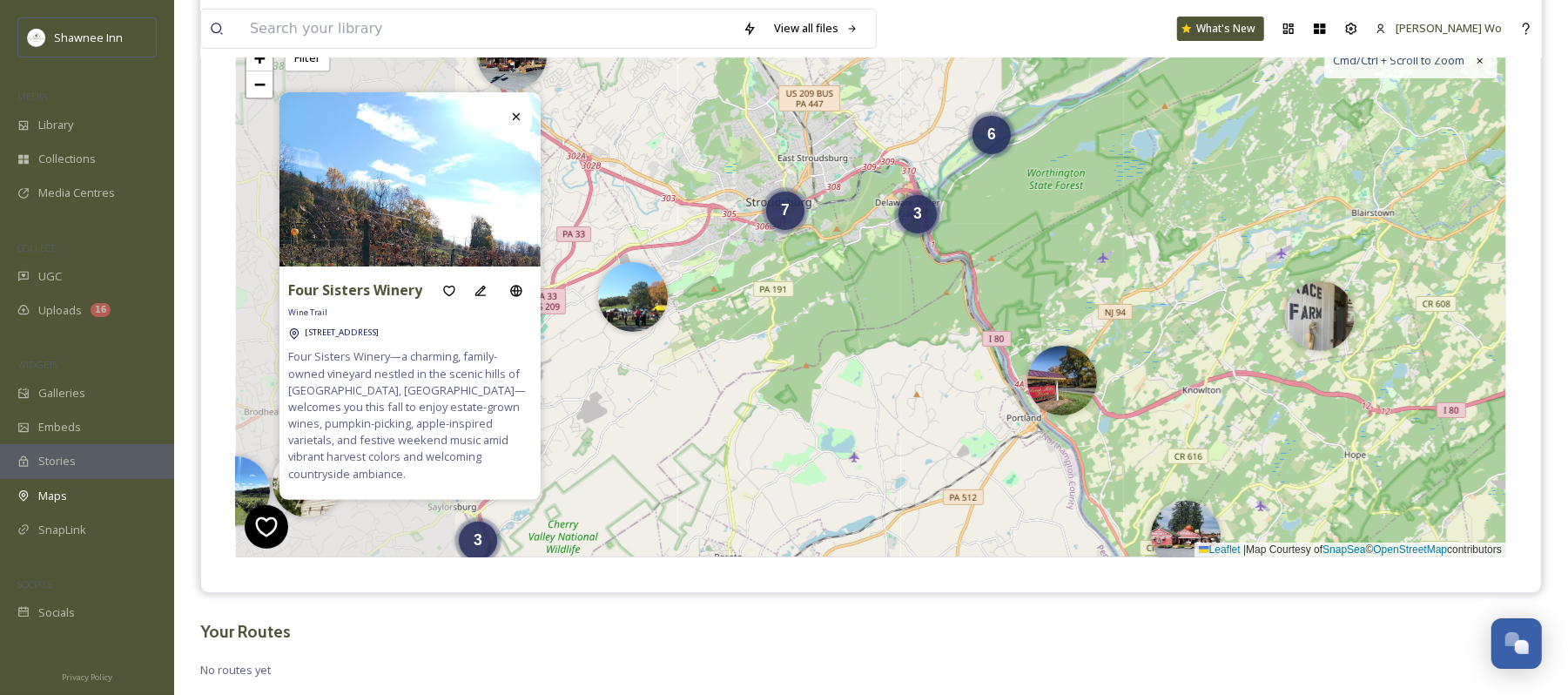
drag, startPoint x: 573, startPoint y: 375, endPoint x: 969, endPoint y: 569, distance: 441.0
click at [969, 569] on div "Four Sisters Winery Wine Trail 783 County Road 519, Belvidere, NJ 07823 Four Si…" at bounding box center [871, 296] width 1341 height 592
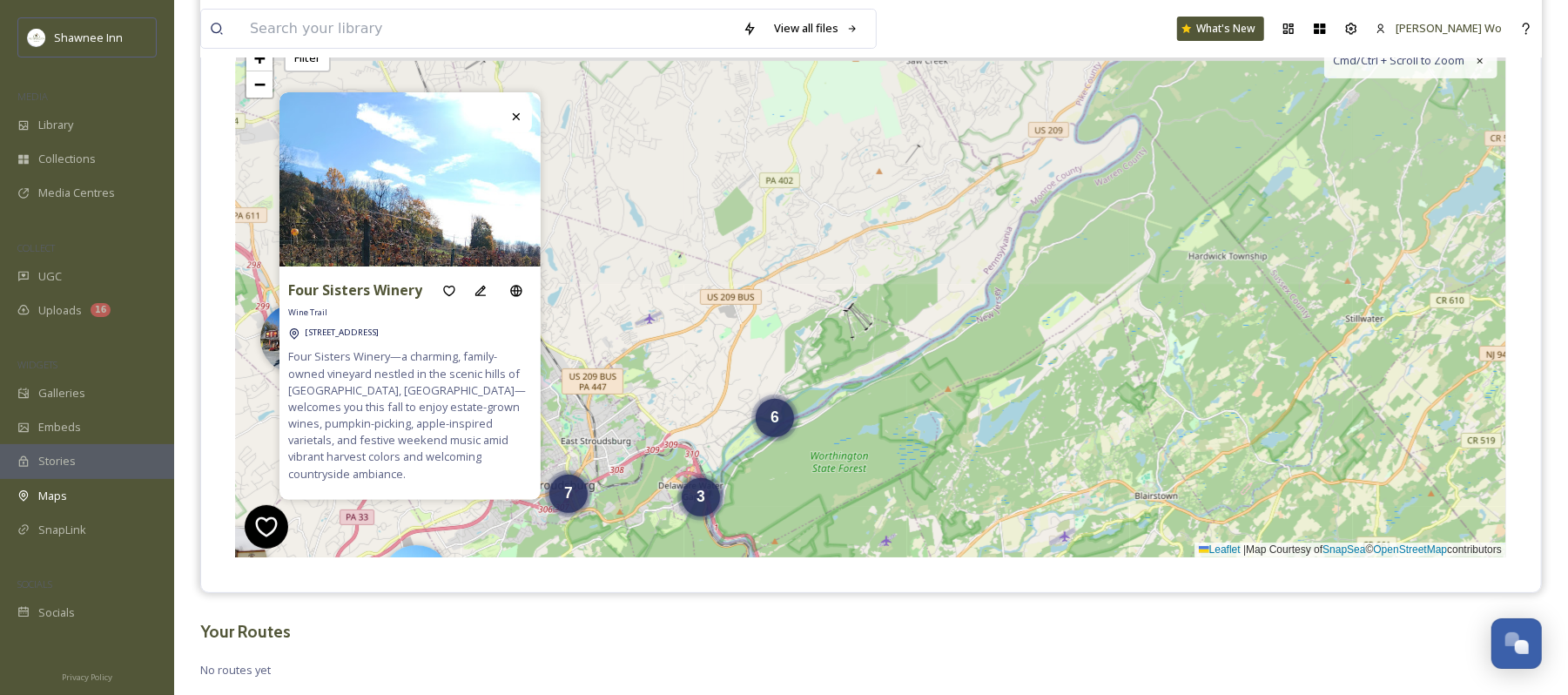
drag, startPoint x: 1123, startPoint y: 276, endPoint x: 871, endPoint y: 520, distance: 350.8
click at [871, 520] on div "6 3 7 3 + − Leaflet | Map Courtesy of SnapSea © OpenStreetMap contributors Cmd/…" at bounding box center [871, 296] width 1270 height 523
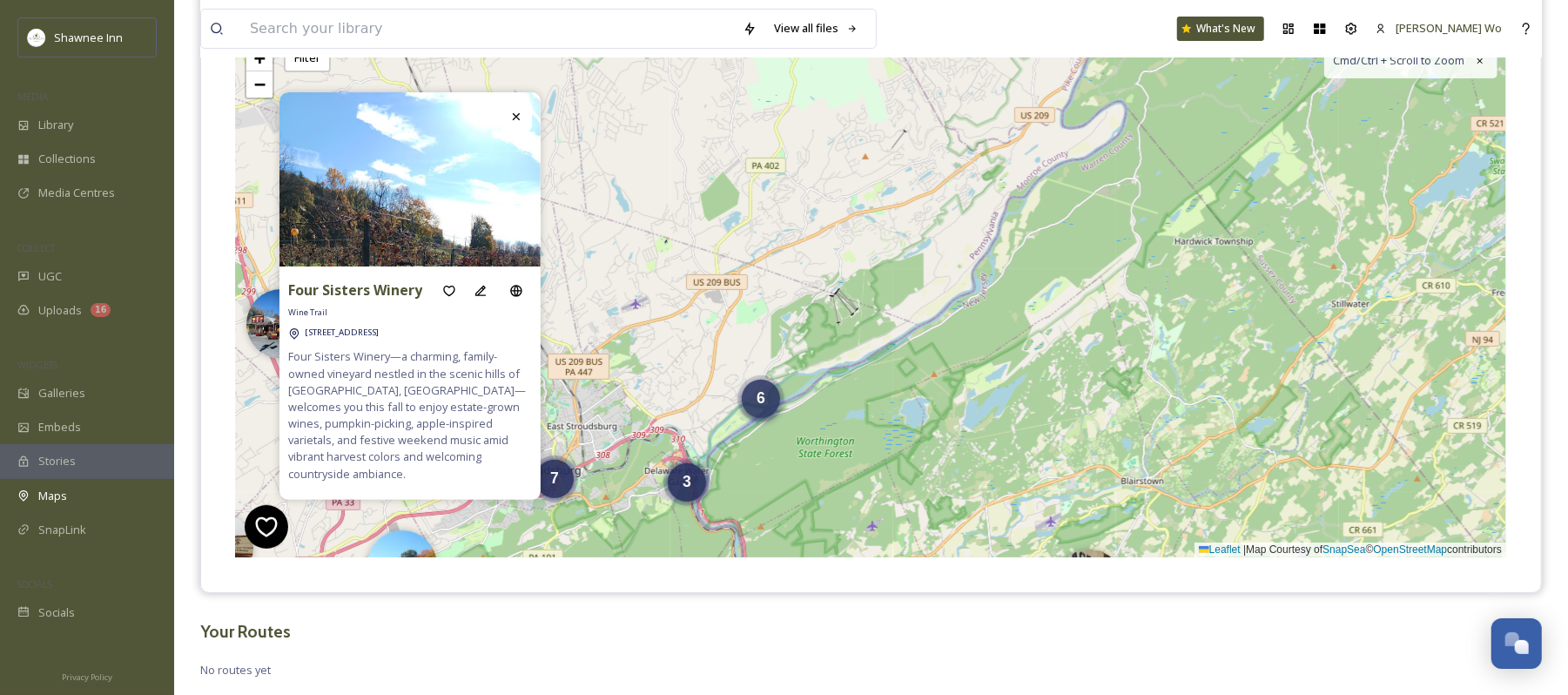
click at [763, 400] on span "6" at bounding box center [760, 398] width 9 height 18
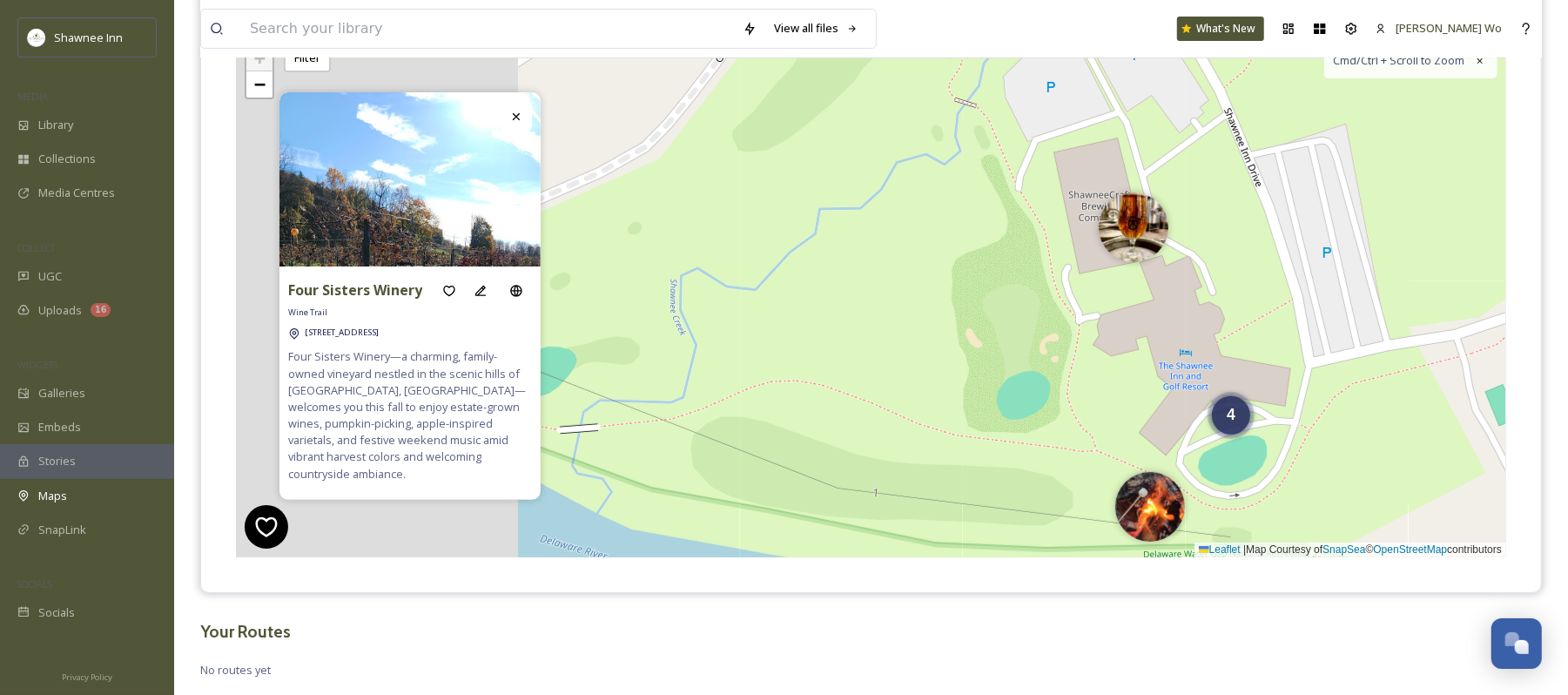
drag, startPoint x: 899, startPoint y: 349, endPoint x: 1132, endPoint y: 362, distance: 233.4
click at [1134, 364] on div "4 + − Leaflet | Map Courtesy of SnapSea © OpenStreetMap contributors Cmd/Ctrl +…" at bounding box center [871, 296] width 1270 height 523
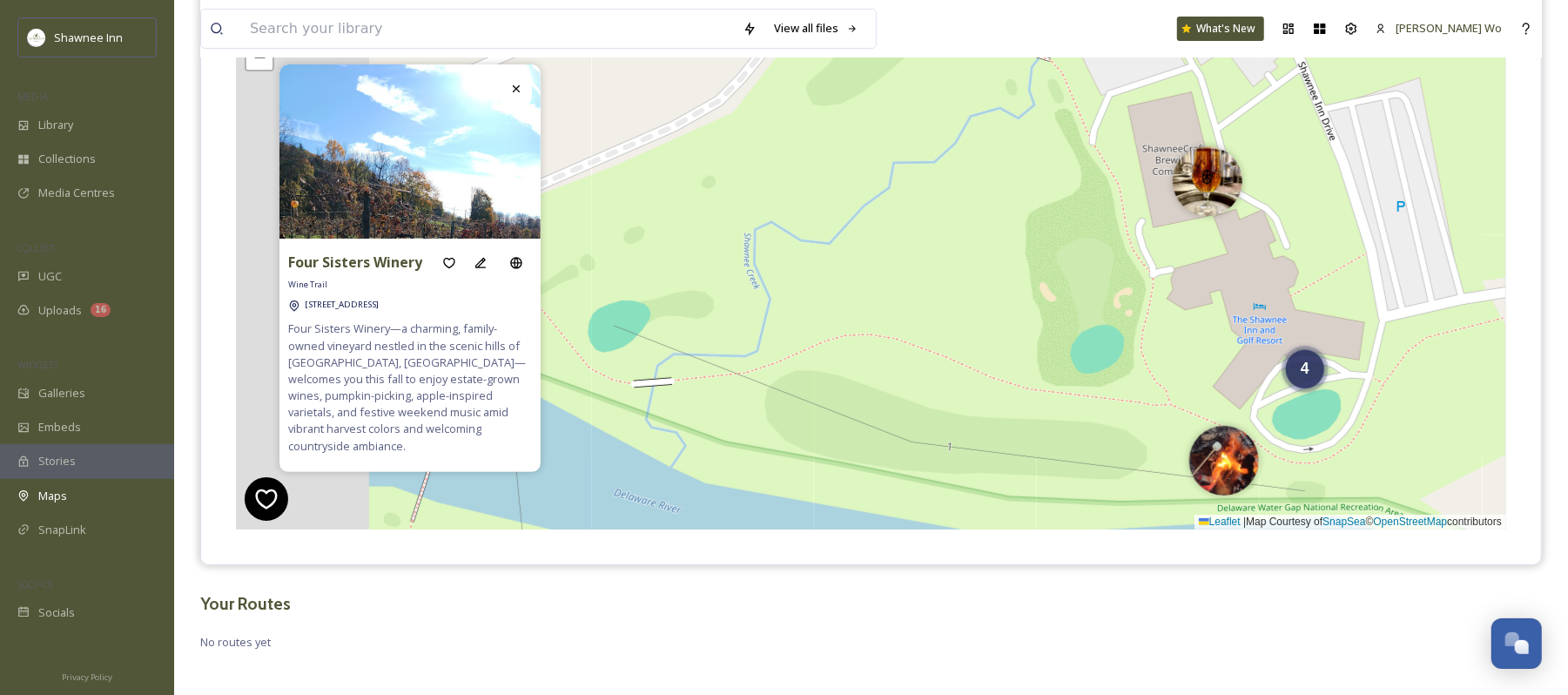
scroll to position [268, 0]
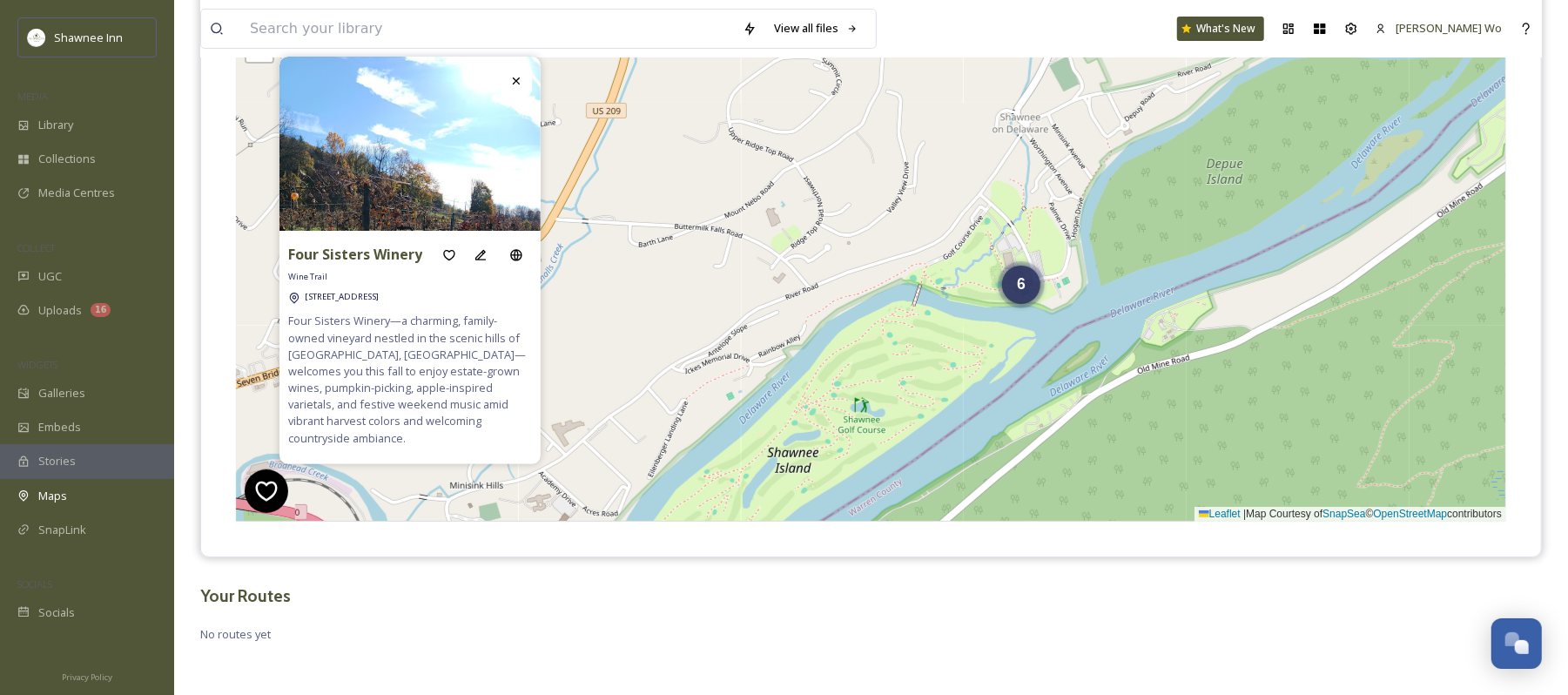
click at [896, 336] on div "6 6 + − Leaflet | Map Courtesy of SnapSea © OpenStreetMap contributors Cmd/Ctrl…" at bounding box center [871, 260] width 1270 height 523
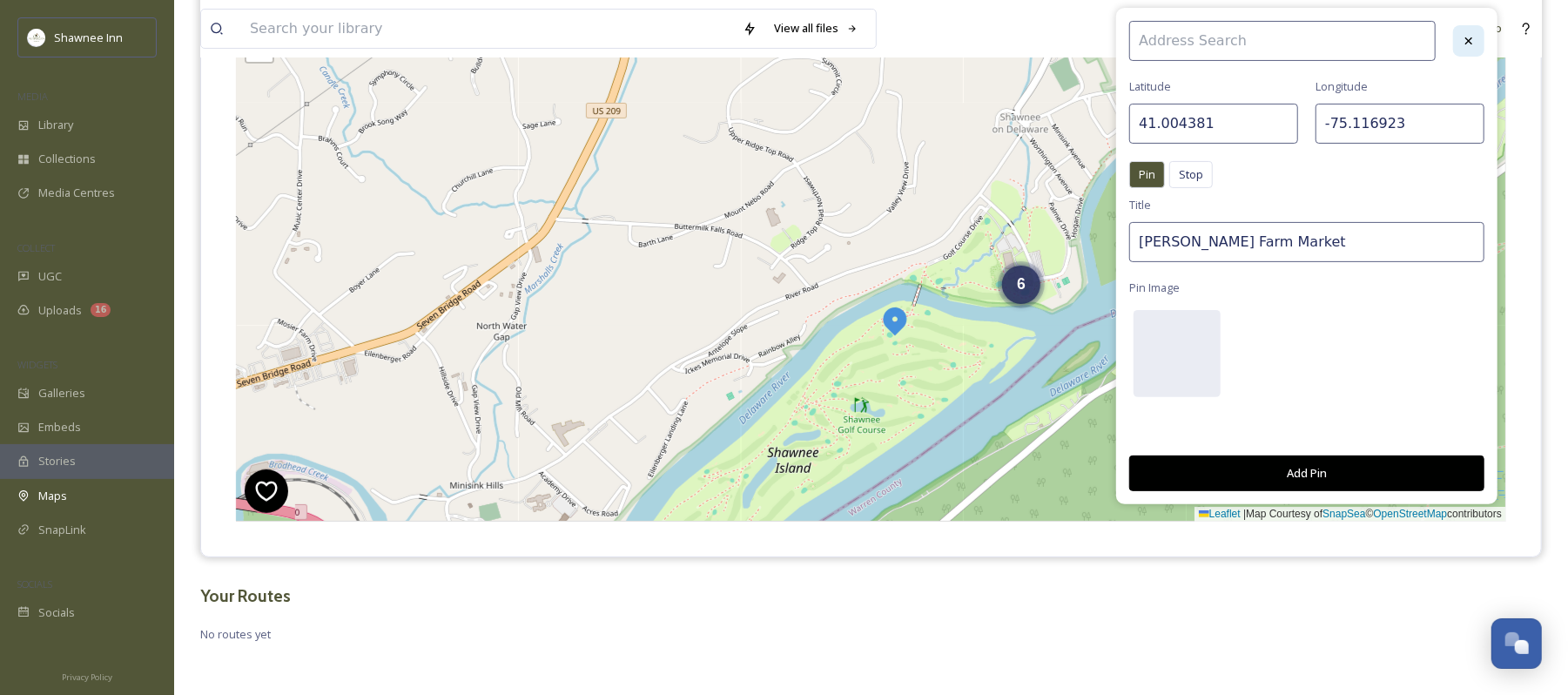
click at [1473, 29] on div at bounding box center [1469, 42] width 32 height 32
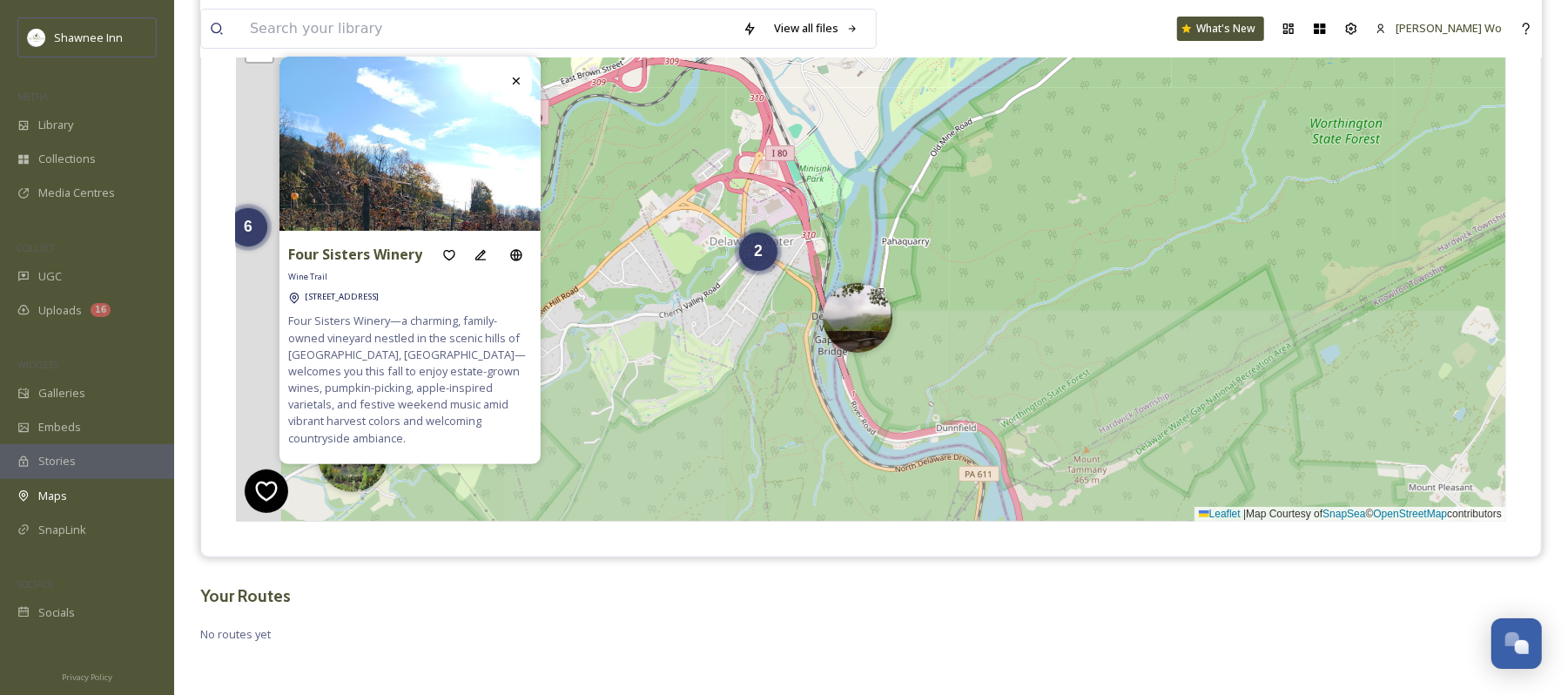
drag, startPoint x: 736, startPoint y: 371, endPoint x: 907, endPoint y: 70, distance: 346.2
click at [907, 70] on div "6 2 6 + − Leaflet | Map Courtesy of SnapSea © OpenStreetMap contributors Cmd/Ct…" at bounding box center [871, 260] width 1270 height 523
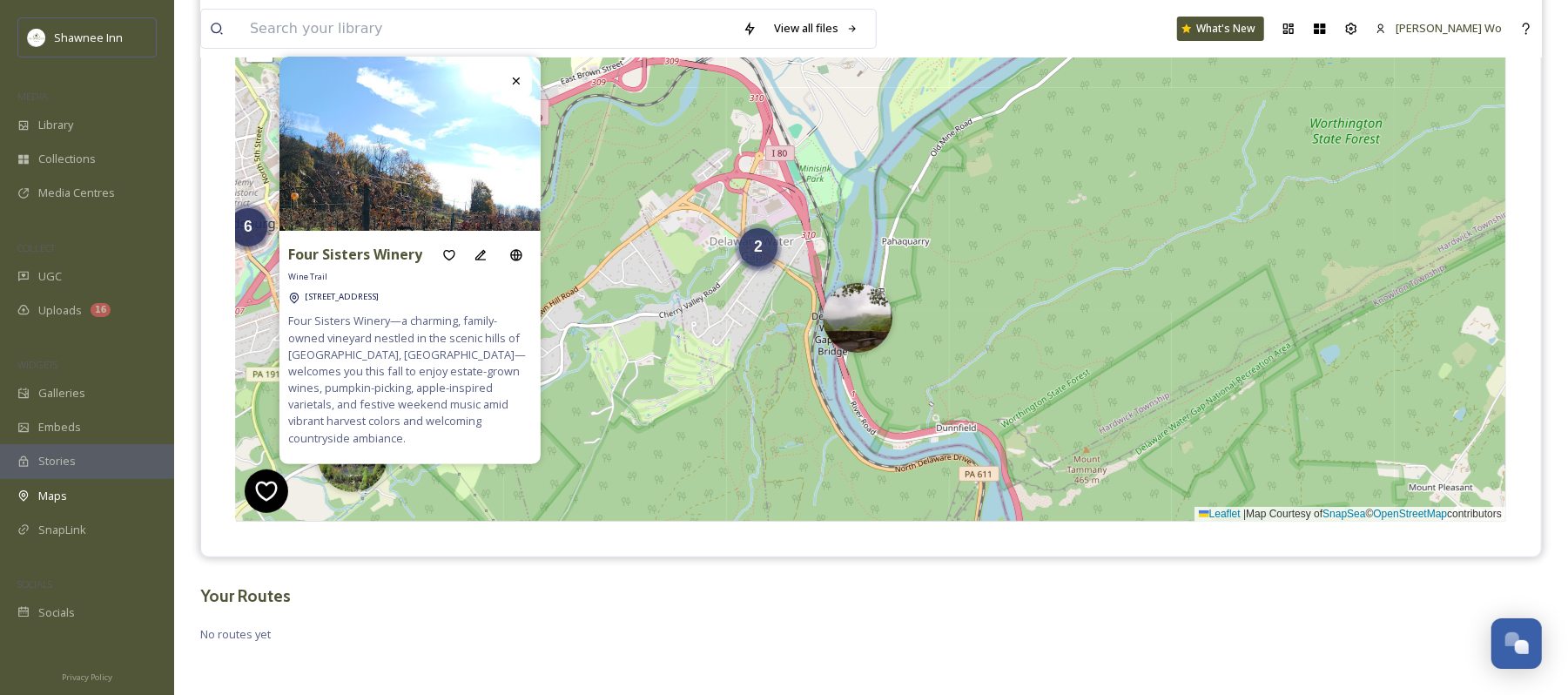
click at [757, 245] on span "2" at bounding box center [758, 246] width 9 height 18
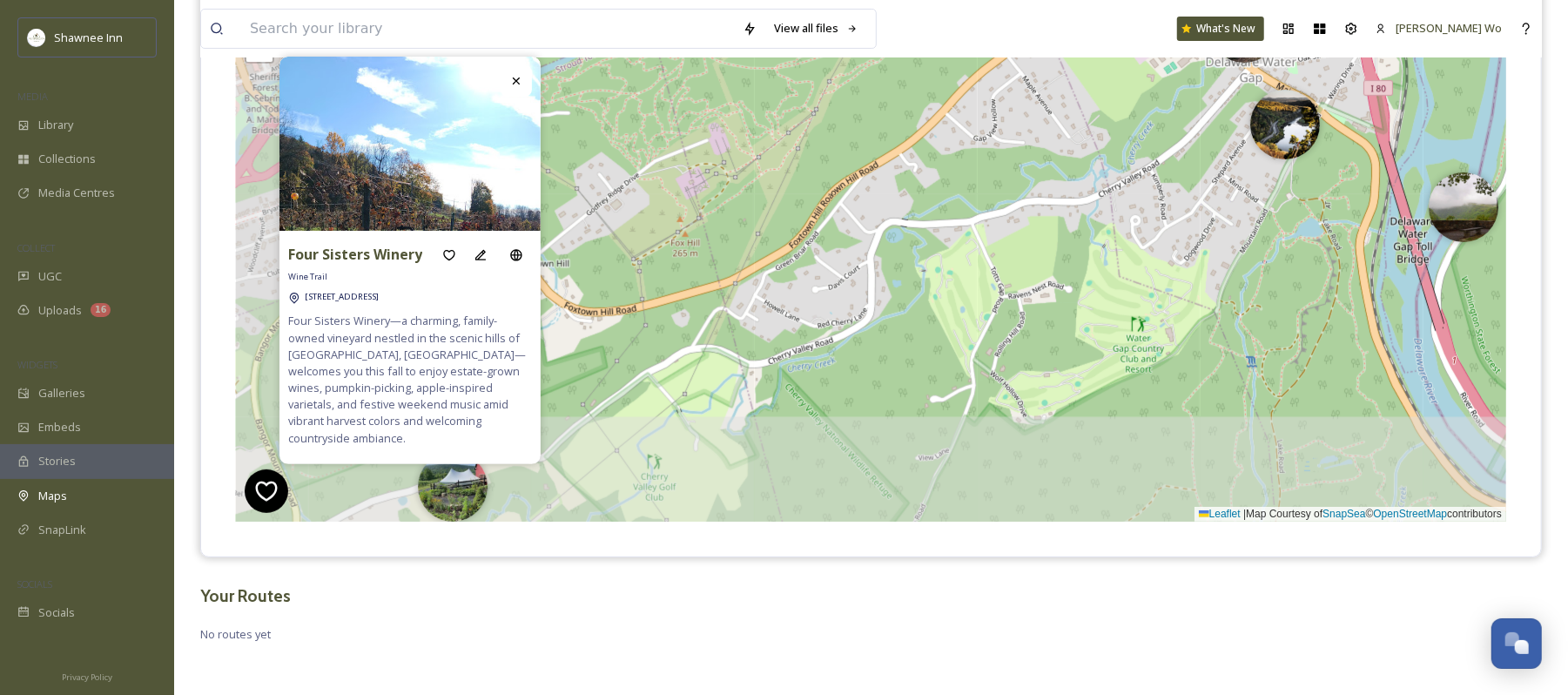
drag, startPoint x: 759, startPoint y: 418, endPoint x: 1153, endPoint y: 233, distance: 435.3
click at [1153, 233] on div "6 6 + − Leaflet | Map Courtesy of SnapSea © OpenStreetMap contributors Cmd/Ctrl…" at bounding box center [871, 260] width 1270 height 523
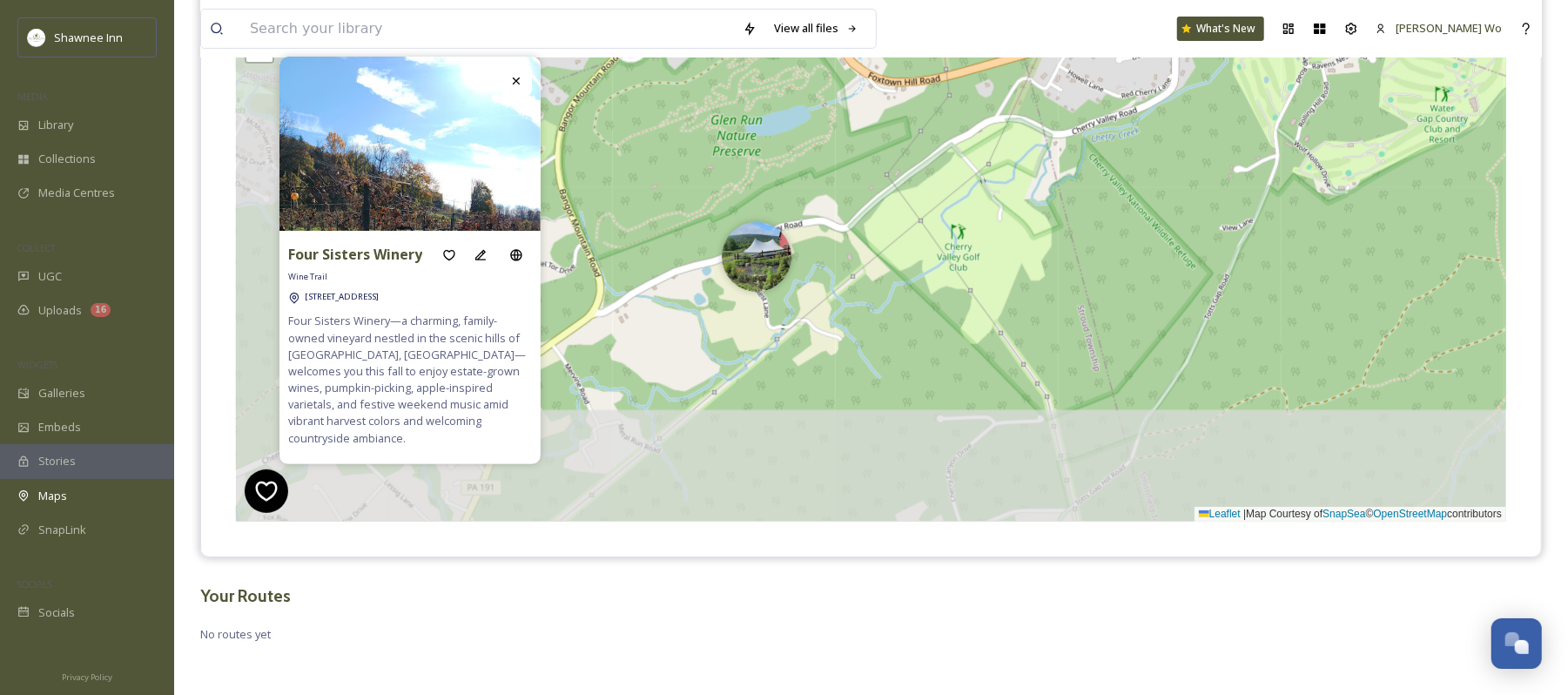
drag, startPoint x: 745, startPoint y: 460, endPoint x: 1057, endPoint y: 230, distance: 387.6
click at [1057, 230] on div "6 6 + − Leaflet | Map Courtesy of SnapSea © OpenStreetMap contributors Cmd/Ctrl…" at bounding box center [871, 260] width 1270 height 523
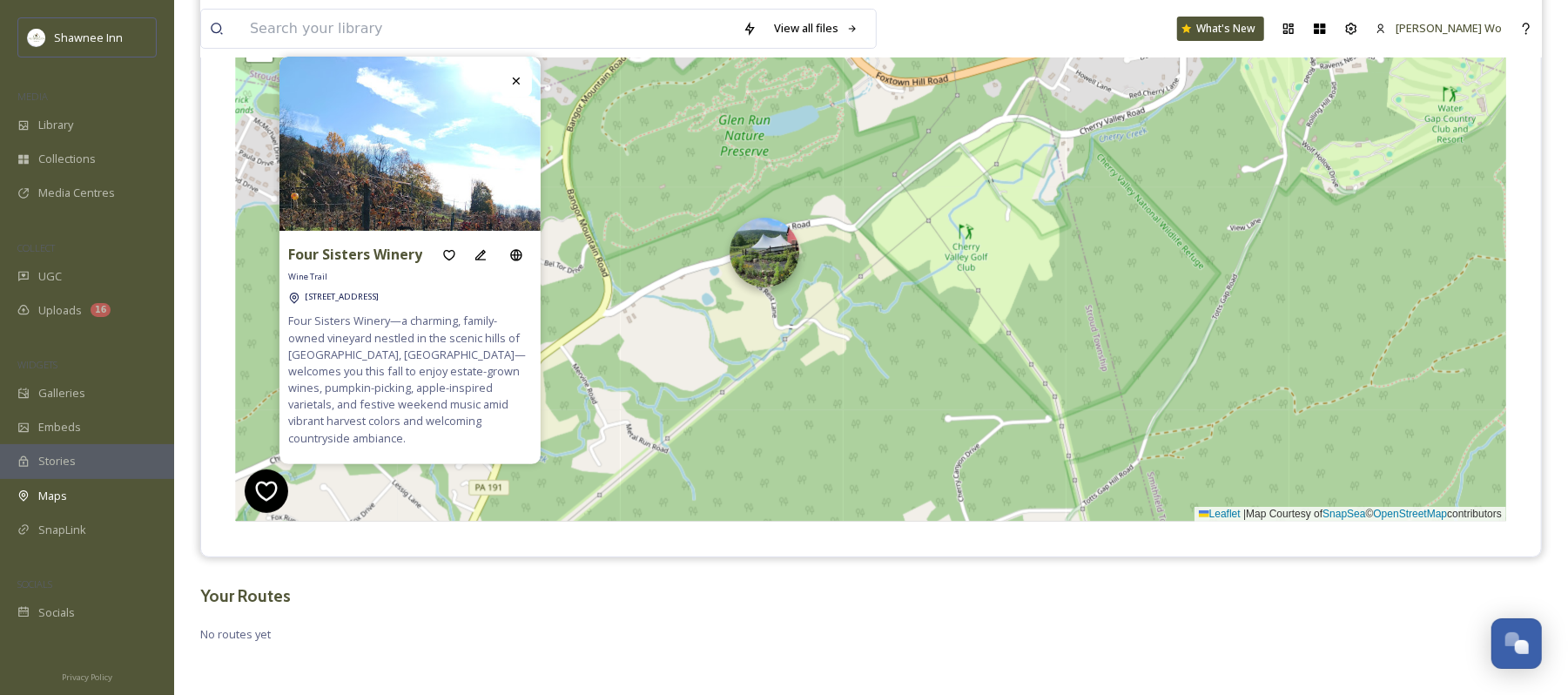
click at [759, 255] on img at bounding box center [764, 252] width 69 height 69
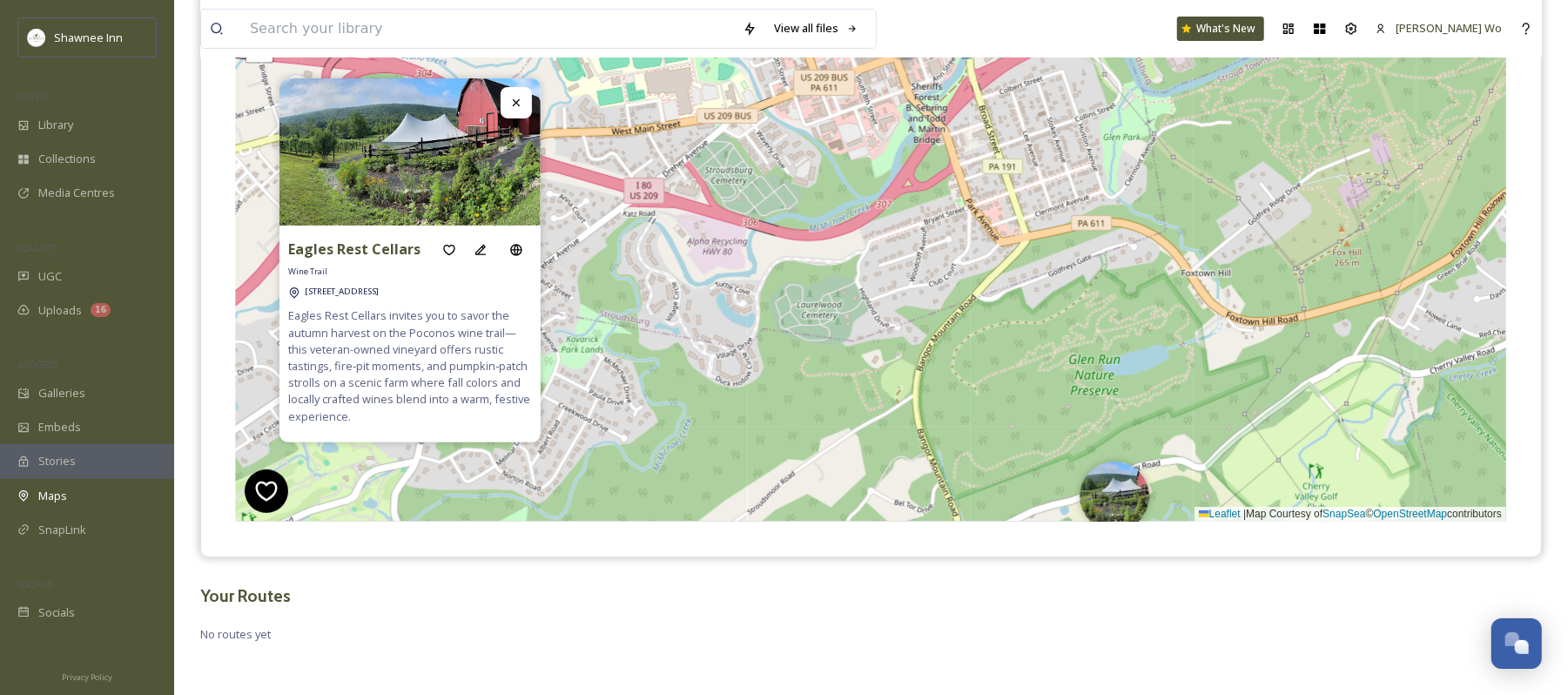
drag, startPoint x: 690, startPoint y: 183, endPoint x: 1040, endPoint y: 422, distance: 423.8
click at [1040, 422] on div "6 + − Leaflet | Map Courtesy of SnapSea © OpenStreetMap contributors Cmd/Ctrl +…" at bounding box center [871, 260] width 1270 height 523
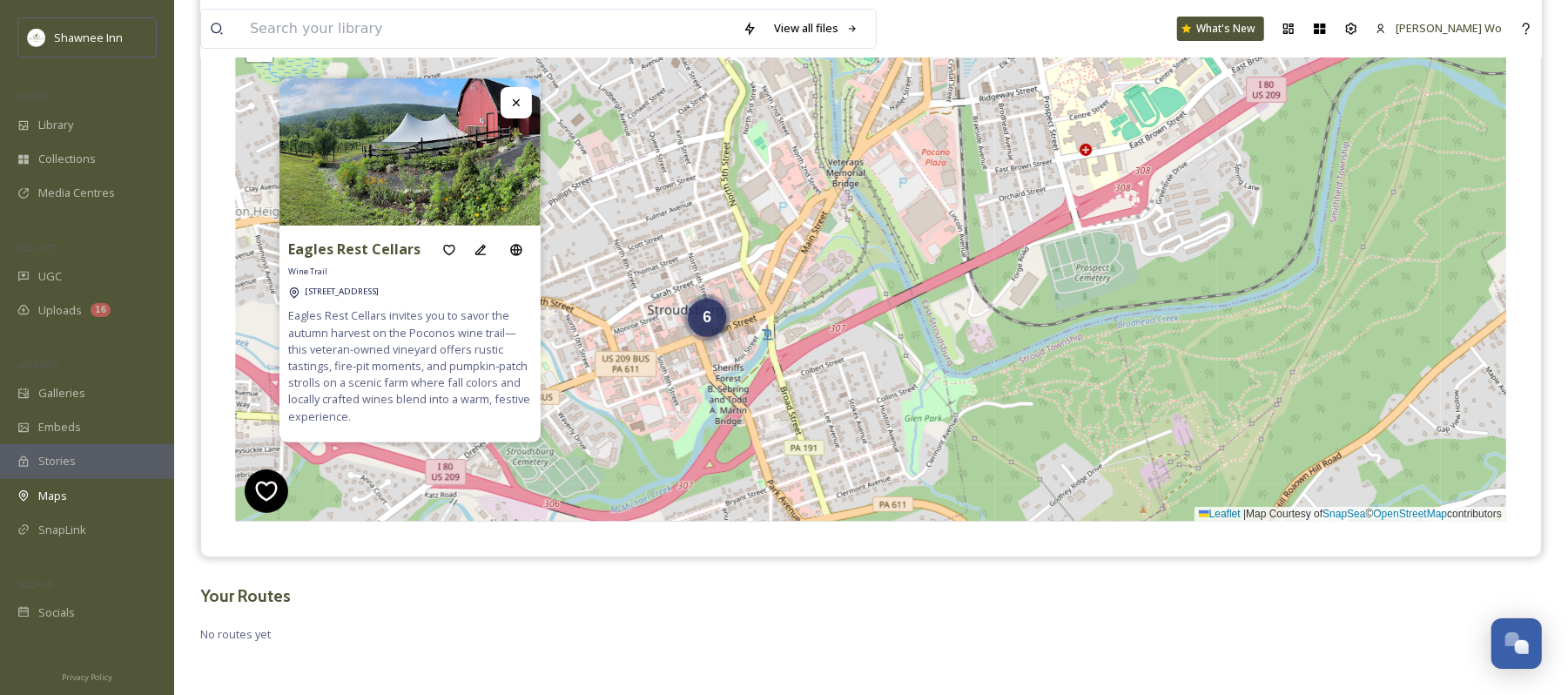
drag, startPoint x: 1085, startPoint y: 179, endPoint x: 886, endPoint y: 460, distance: 344.3
click at [886, 460] on div "6 6 + − Leaflet | Map Courtesy of SnapSea © OpenStreetMap contributors Cmd/Ctrl…" at bounding box center [871, 260] width 1270 height 523
click at [716, 320] on div "6" at bounding box center [707, 313] width 39 height 39
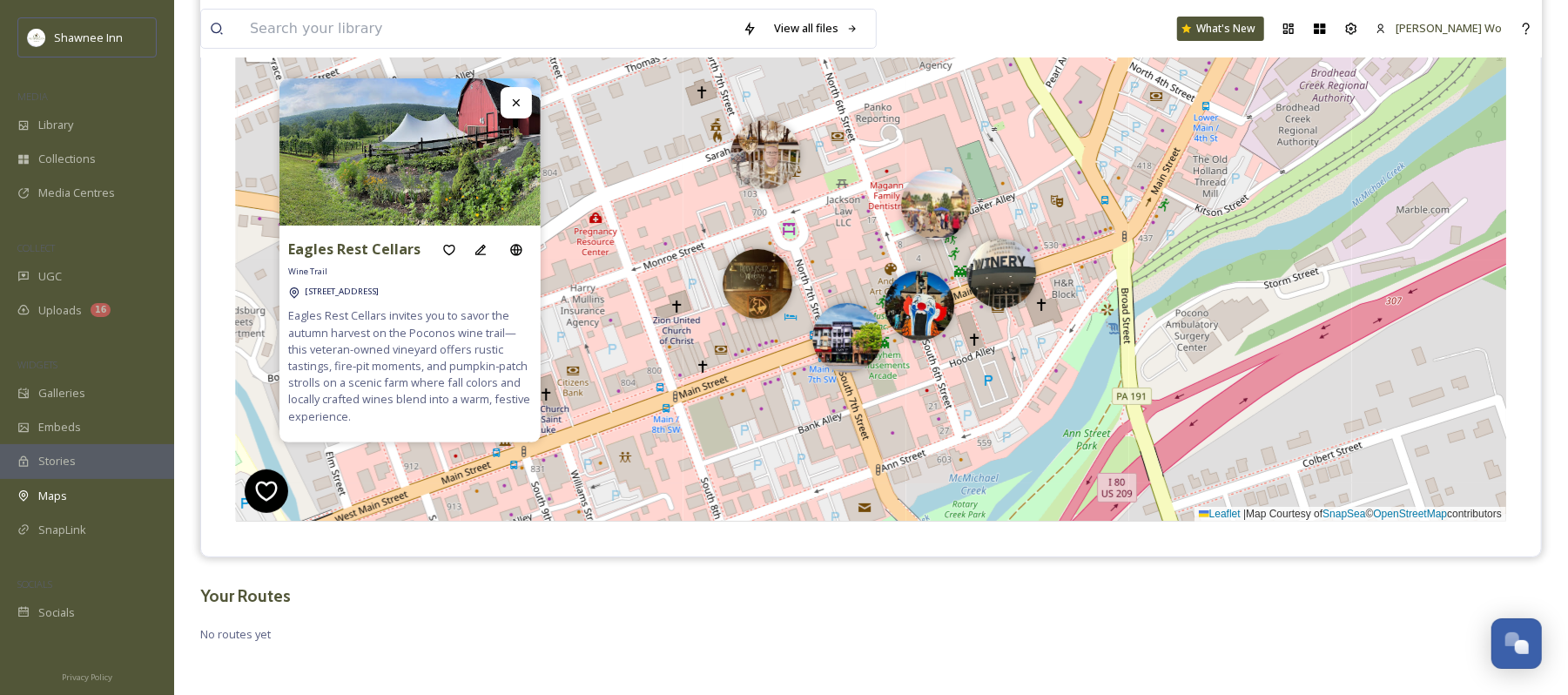
click at [948, 209] on img at bounding box center [936, 205] width 69 height 69
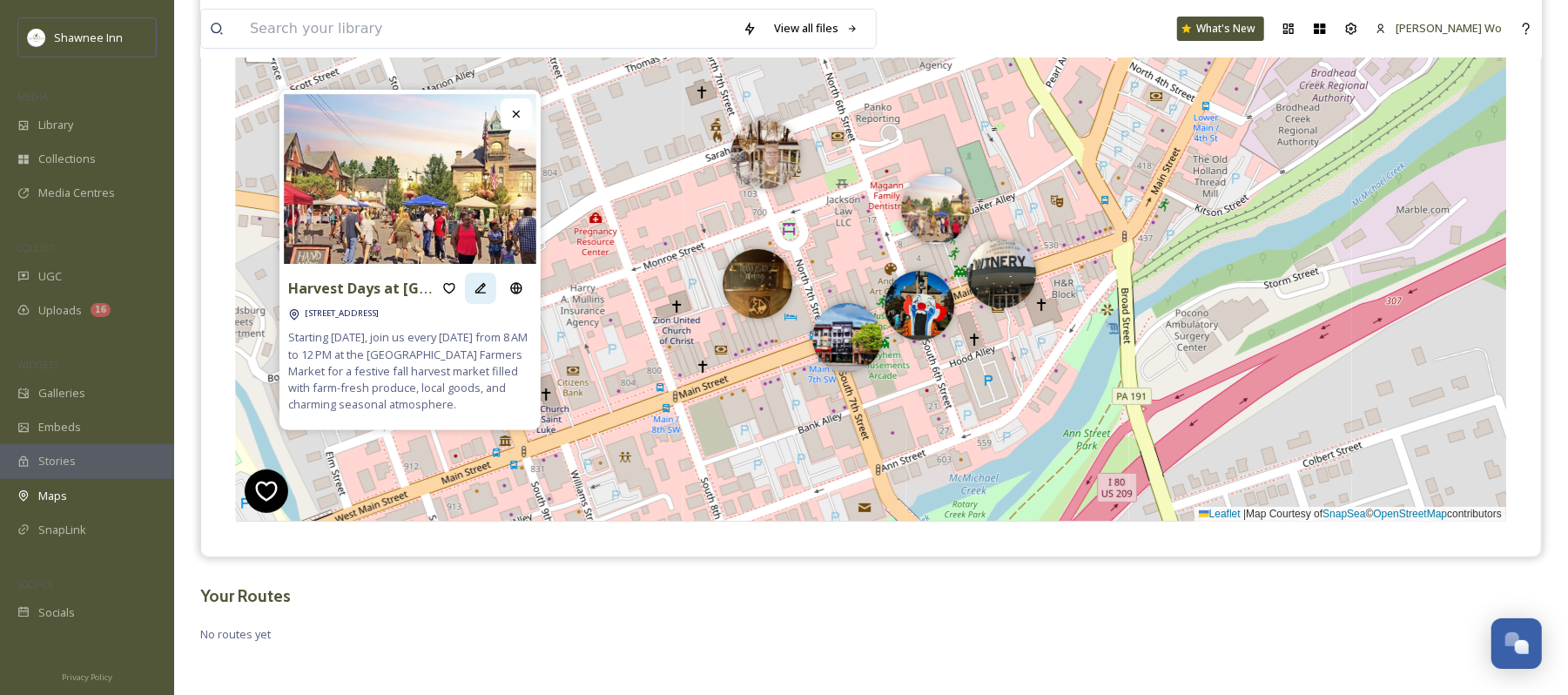
click at [480, 283] on icon at bounding box center [480, 288] width 11 height 11
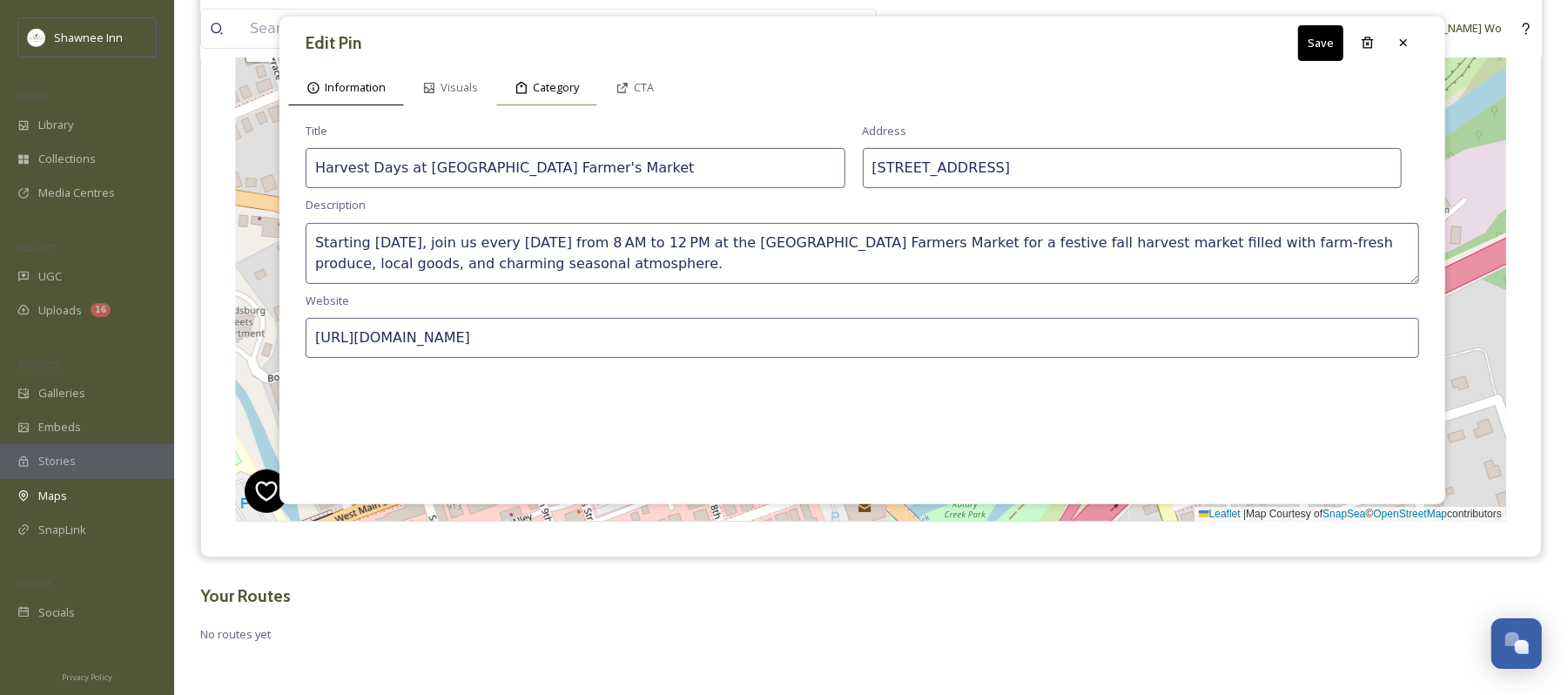
click at [548, 87] on span "Category" at bounding box center [556, 87] width 46 height 17
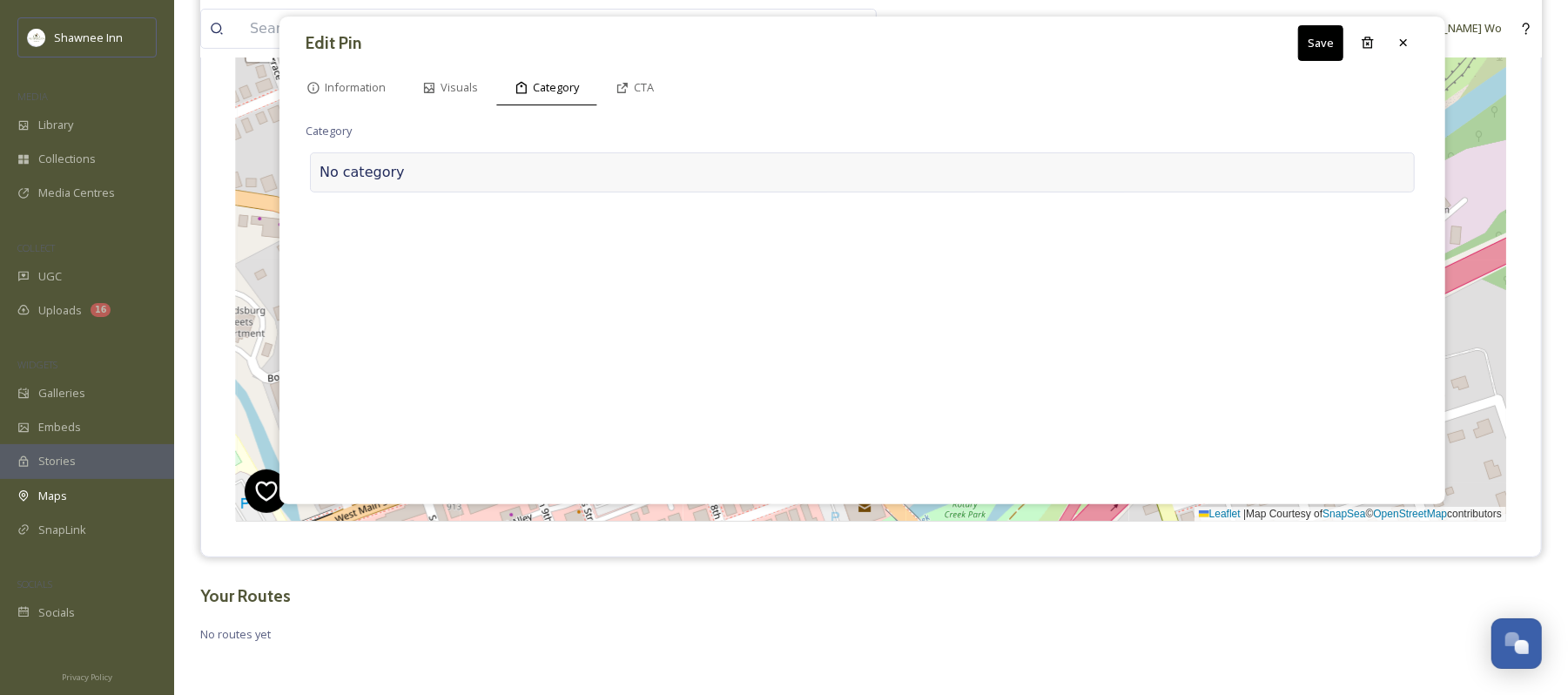
click at [541, 183] on div at bounding box center [906, 172] width 1001 height 21
click at [541, 183] on input at bounding box center [479, 168] width 348 height 41
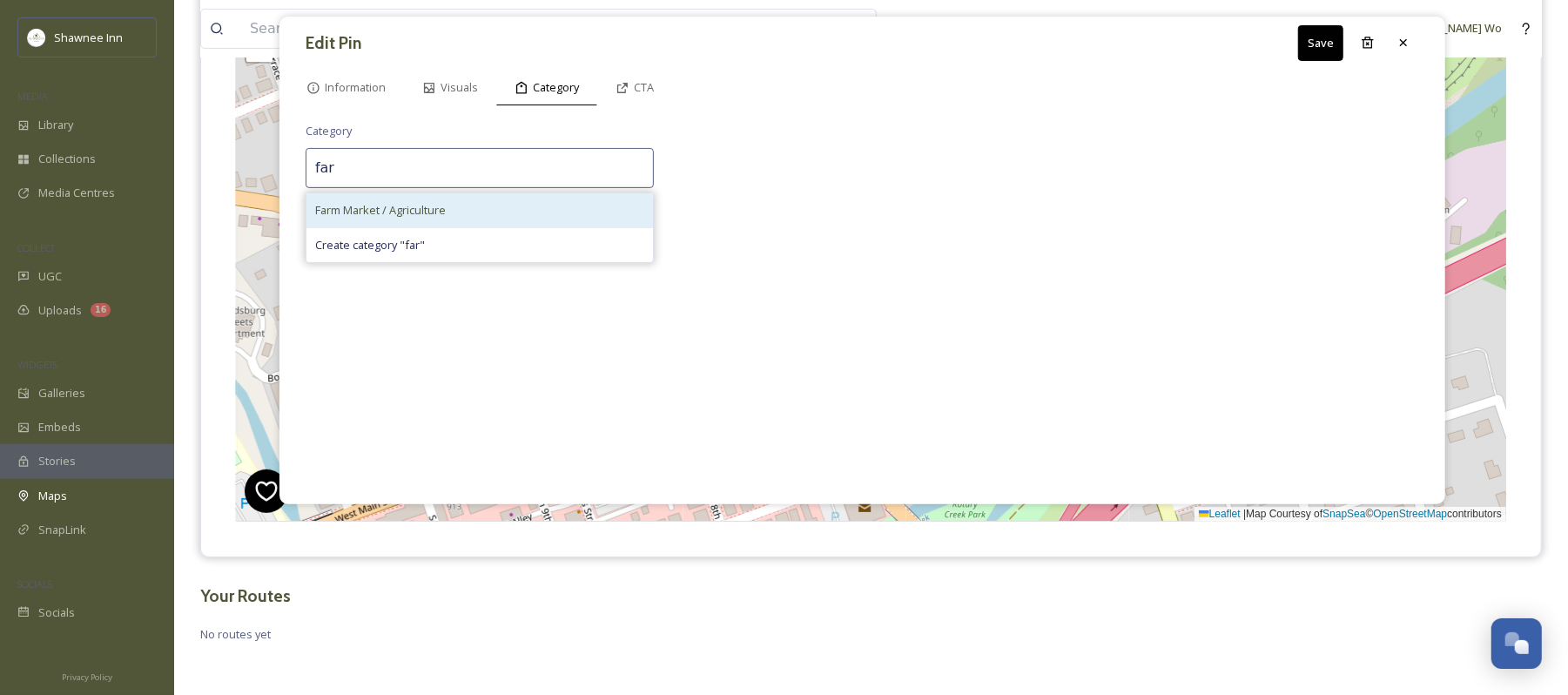
click at [476, 217] on div "Farm Market / Agriculture" at bounding box center [479, 211] width 347 height 34
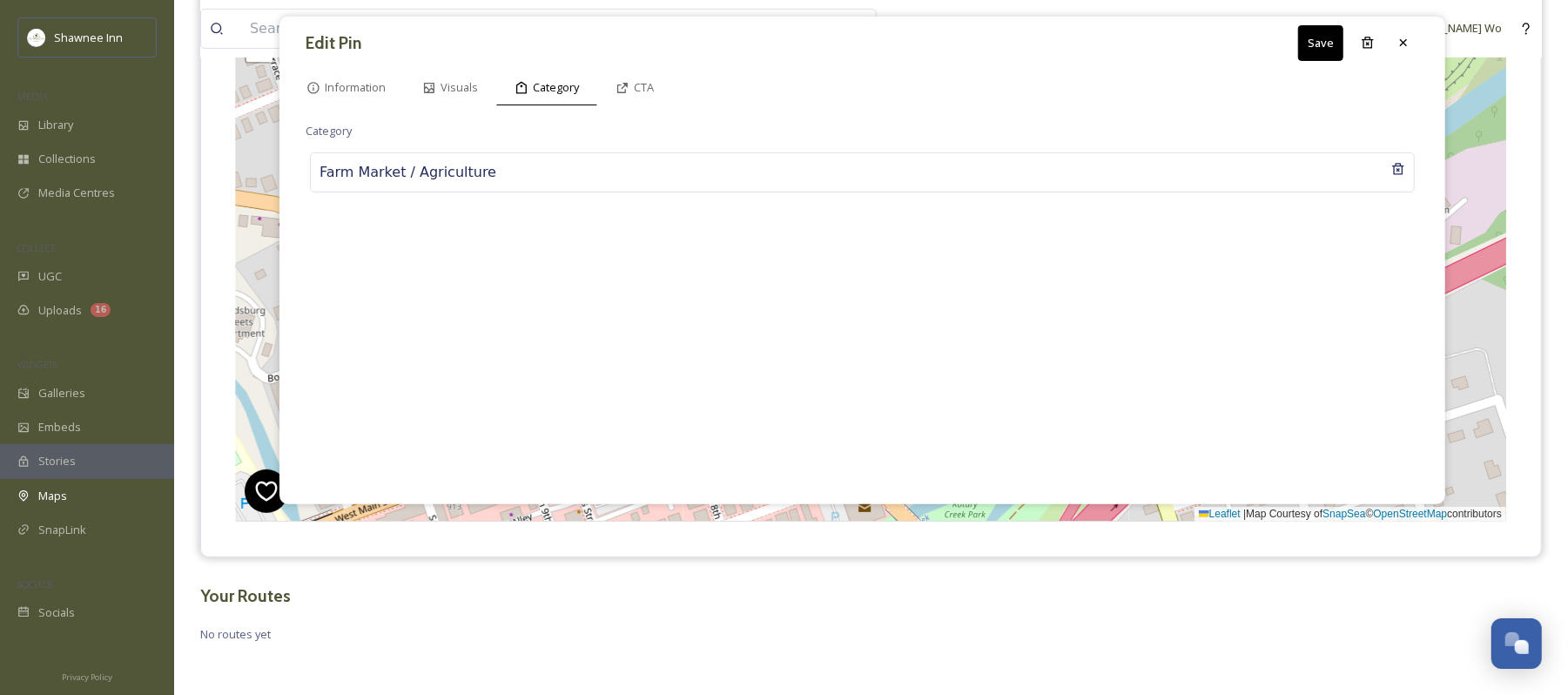
click at [1325, 52] on button "Save" at bounding box center [1321, 43] width 45 height 36
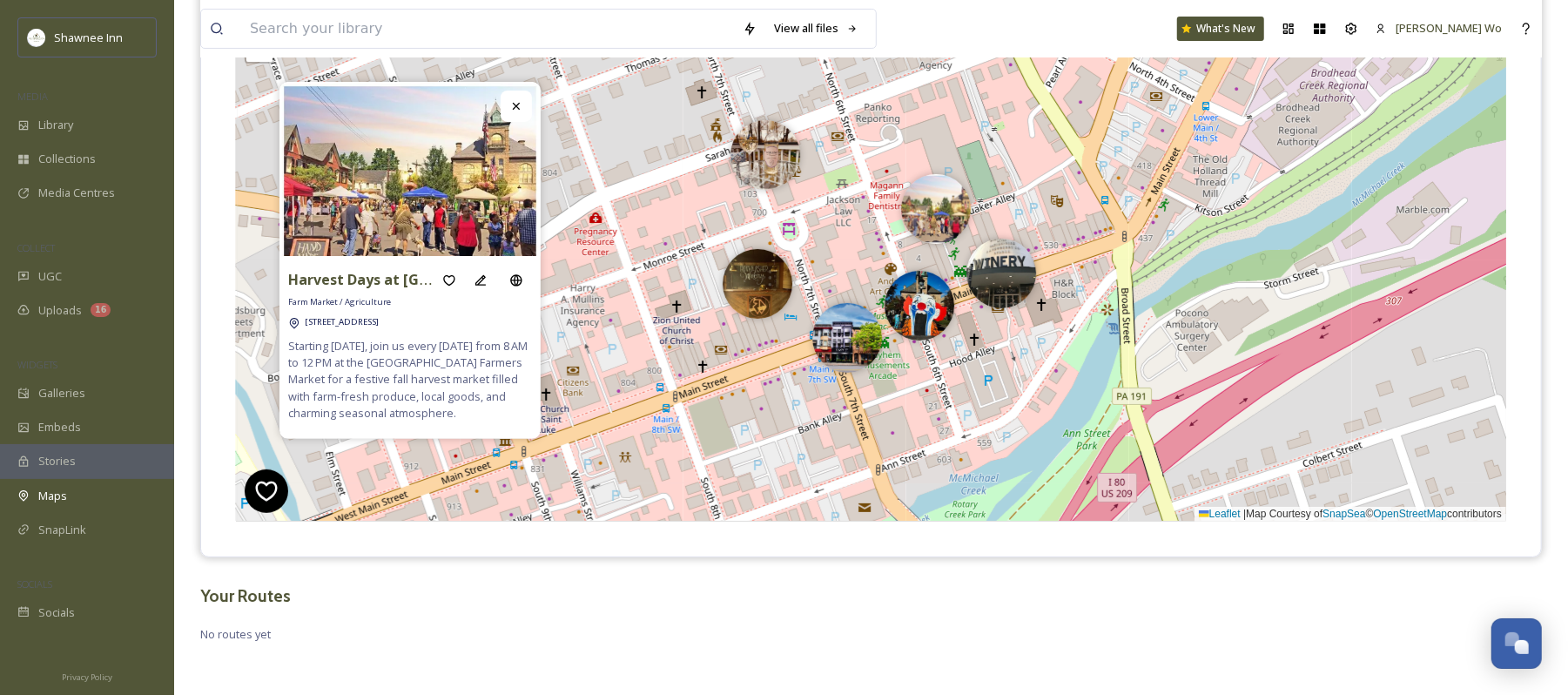
scroll to position [181, 0]
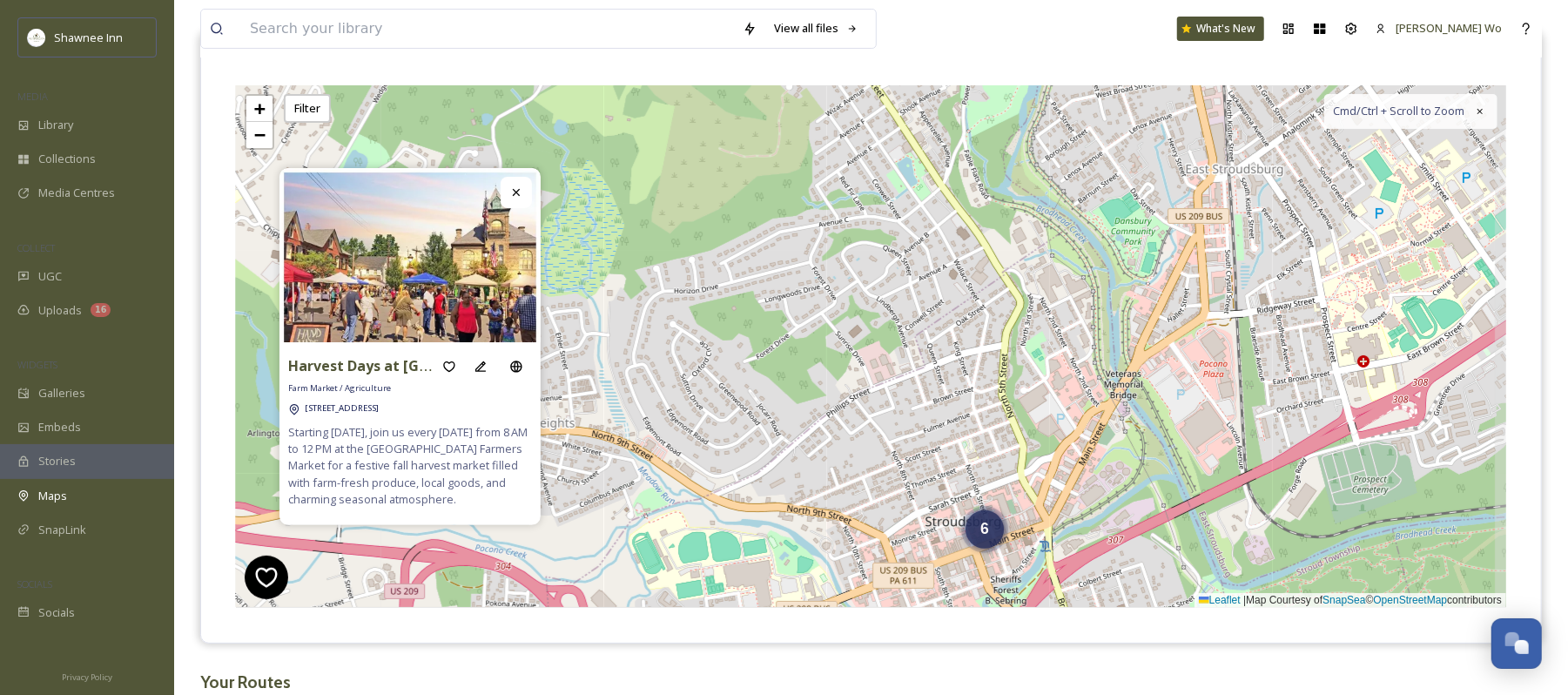
drag, startPoint x: 1283, startPoint y: 182, endPoint x: 1132, endPoint y: 471, distance: 326.1
click at [1132, 471] on div "6 + − Leaflet | Map Courtesy of SnapSea © OpenStreetMap contributors Cmd/Ctrl +…" at bounding box center [871, 346] width 1270 height 523
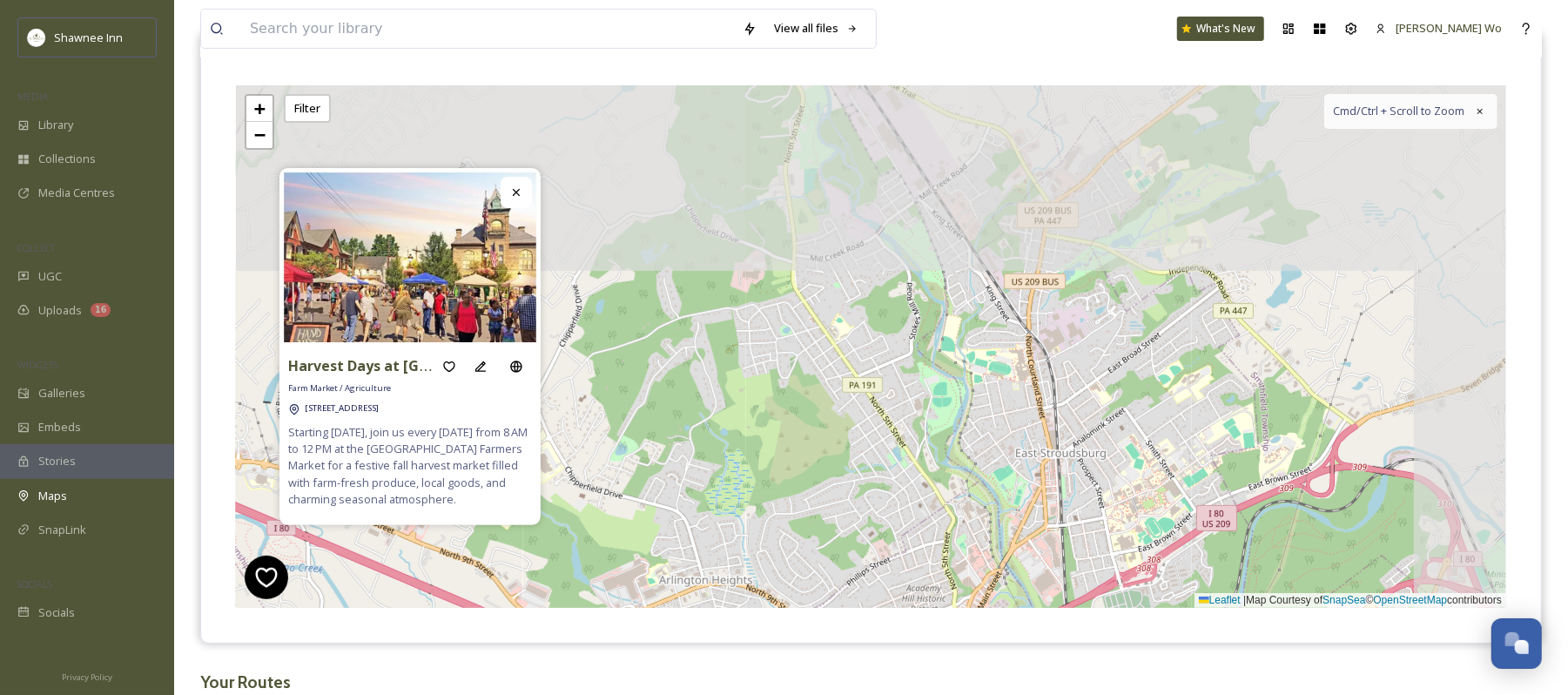
drag, startPoint x: 1360, startPoint y: 217, endPoint x: 1166, endPoint y: 432, distance: 289.6
click at [1166, 432] on div "6 2 6 + − Leaflet | Map Courtesy of SnapSea © OpenStreetMap contributors Cmd/Ct…" at bounding box center [871, 346] width 1270 height 523
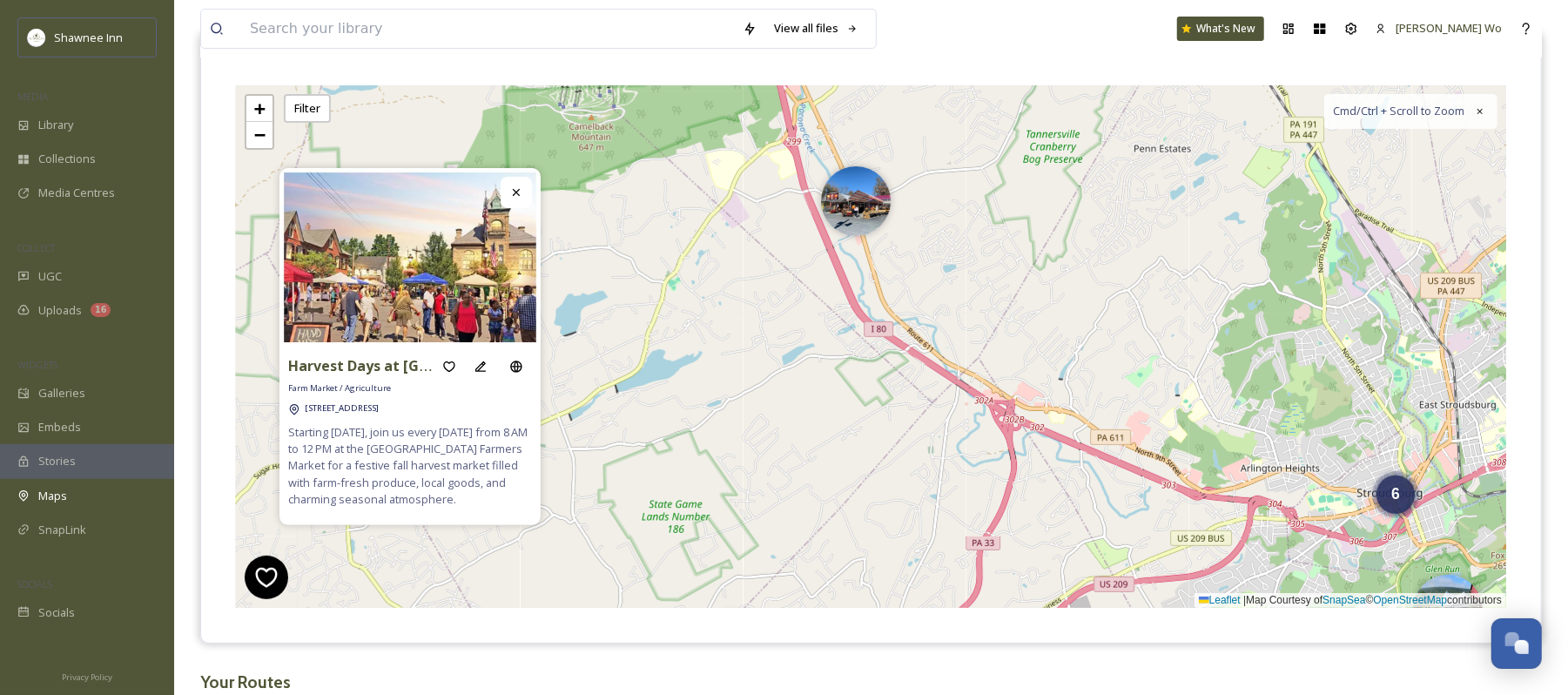
drag, startPoint x: 853, startPoint y: 295, endPoint x: 1239, endPoint y: 315, distance: 386.5
click at [1239, 315] on div "6 2 3 6 + − Leaflet | Map Courtesy of SnapSea © OpenStreetMap contributors Cmd/…" at bounding box center [871, 346] width 1270 height 523
click at [857, 208] on img at bounding box center [856, 197] width 69 height 69
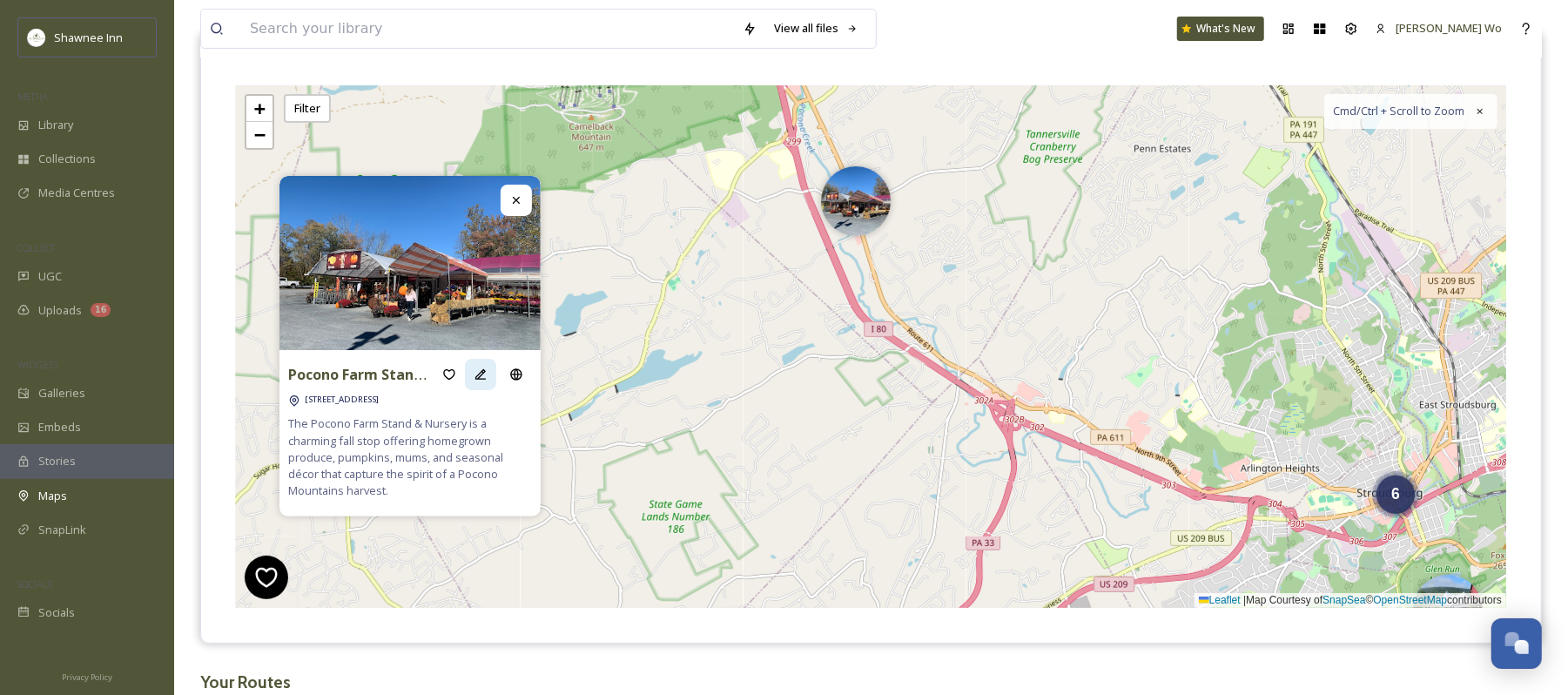
click at [481, 373] on icon at bounding box center [480, 374] width 11 height 11
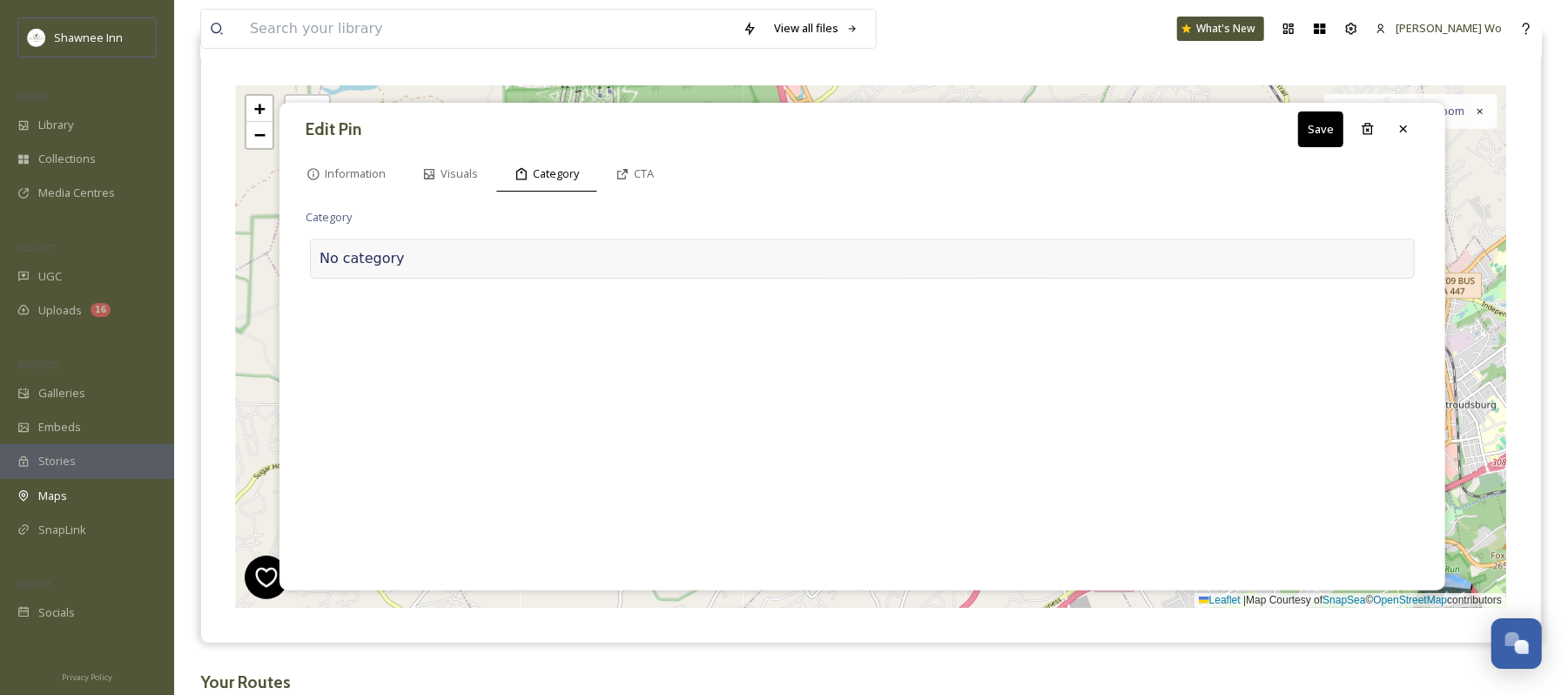
click at [485, 255] on div at bounding box center [906, 258] width 1001 height 21
click at [482, 268] on input at bounding box center [479, 254] width 348 height 41
click at [464, 291] on div "Farm Market / Agriculture" at bounding box center [479, 297] width 347 height 34
click at [1318, 126] on div "Delete" at bounding box center [1324, 129] width 41 height 19
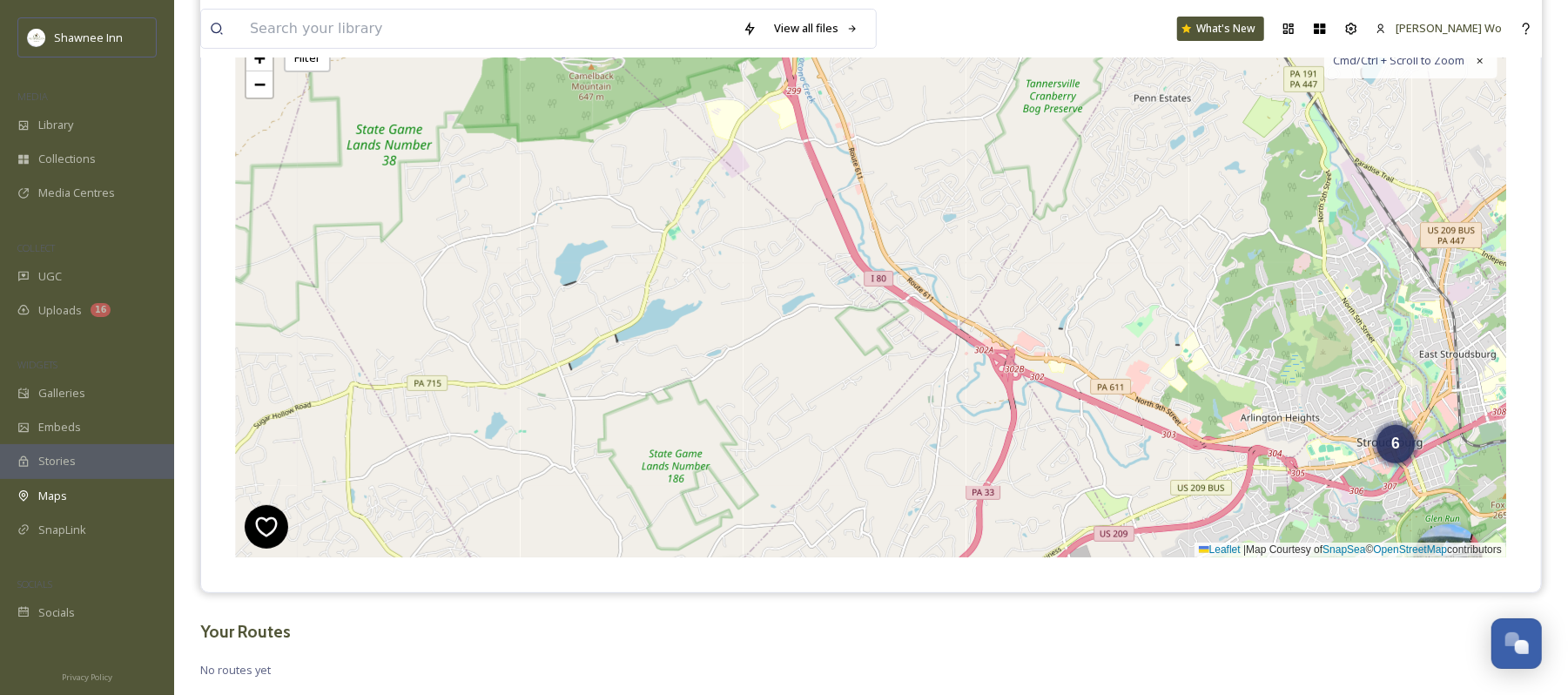
scroll to position [268, 0]
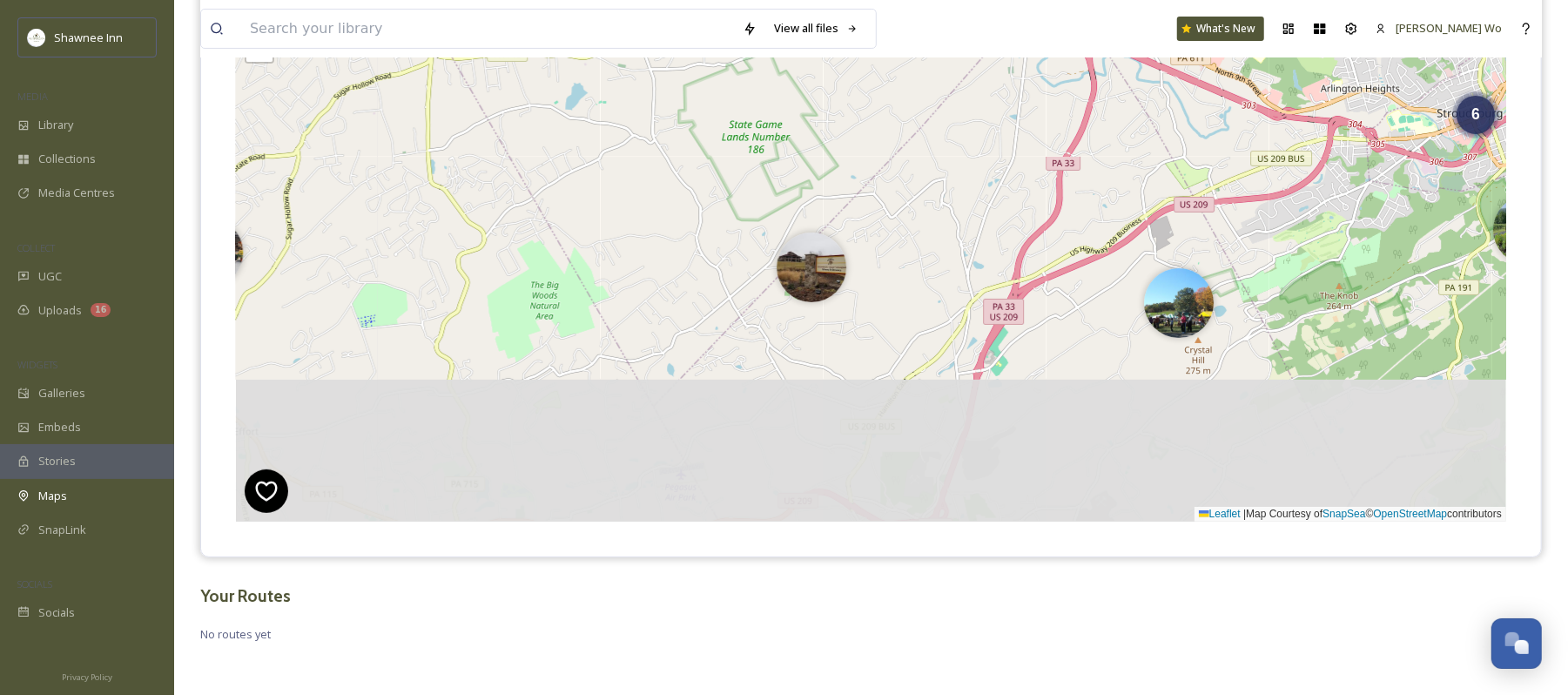
drag, startPoint x: 860, startPoint y: 451, endPoint x: 940, endPoint y: 146, distance: 315.3
click at [940, 146] on div "6 3 6 + − Leaflet | Map Courtesy of SnapSea © OpenStreetMap contributors Cmd/Ct…" at bounding box center [871, 260] width 1270 height 523
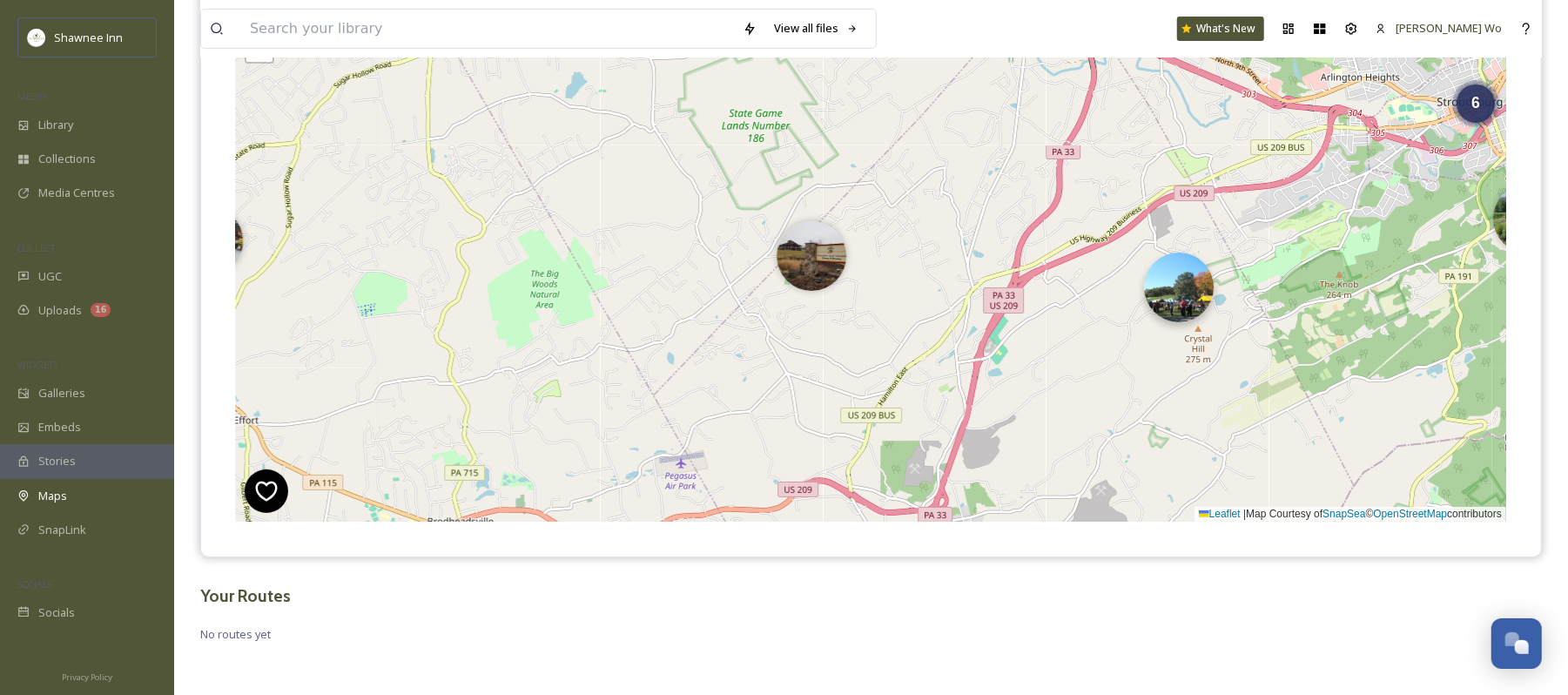
click at [1184, 313] on img at bounding box center [1178, 287] width 69 height 69
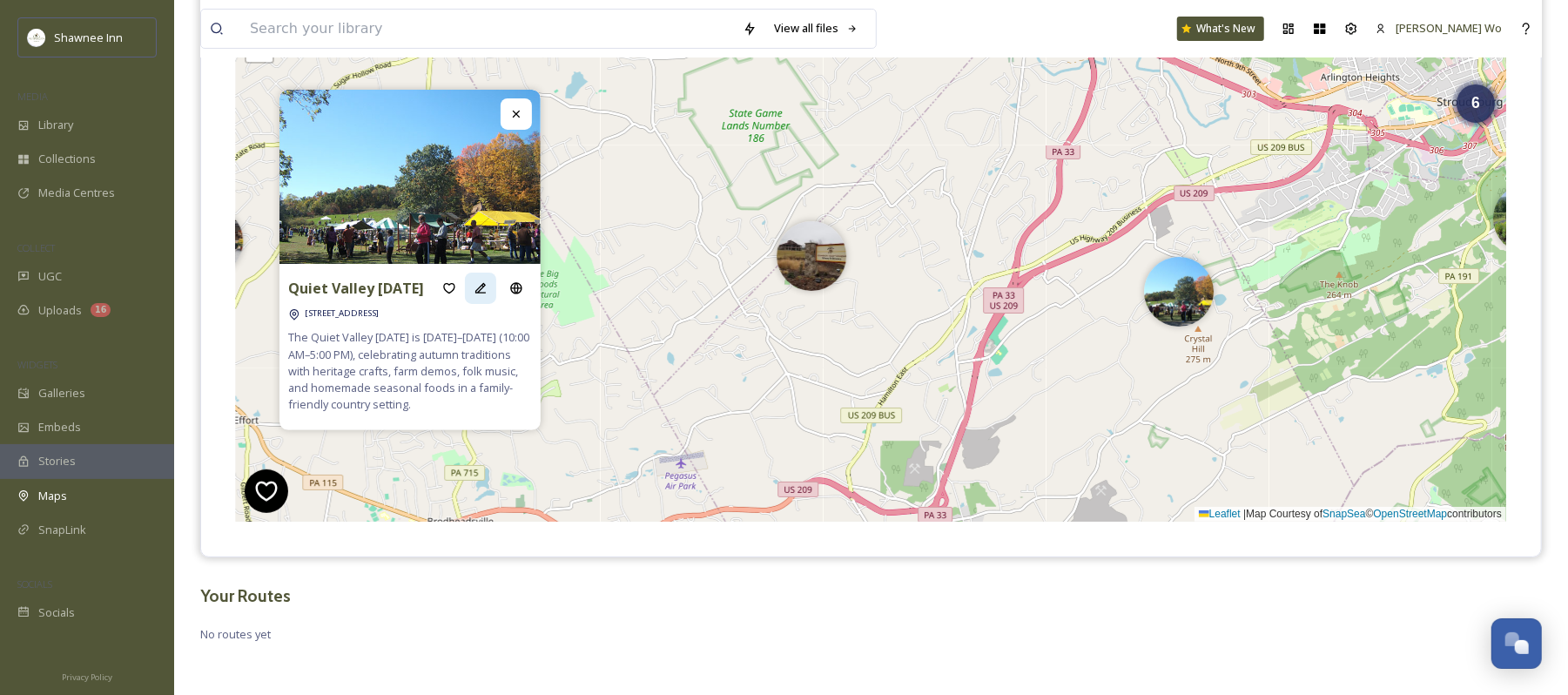
click at [476, 288] on icon at bounding box center [480, 289] width 14 height 14
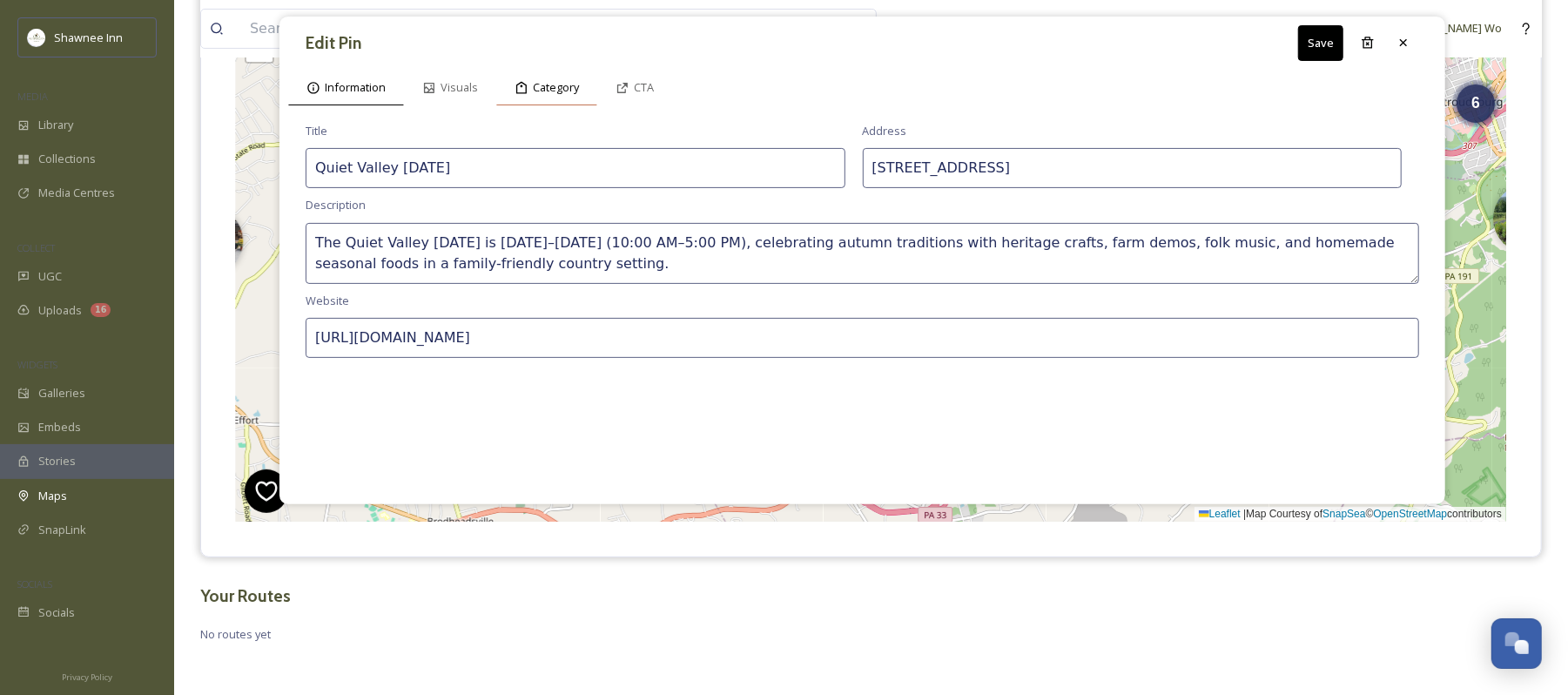
click at [563, 92] on span "Category" at bounding box center [556, 87] width 46 height 17
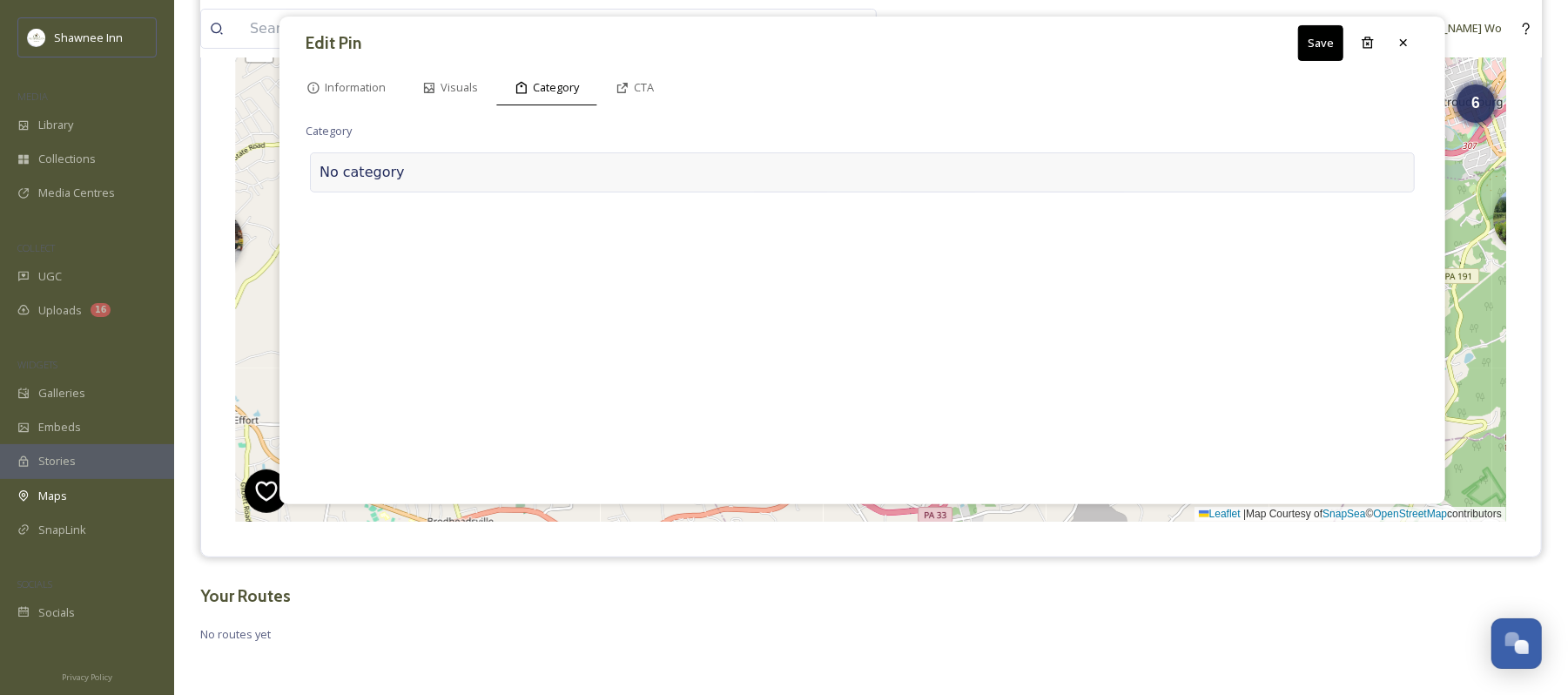
click at [439, 172] on div at bounding box center [906, 172] width 1001 height 21
click at [439, 172] on input at bounding box center [479, 168] width 348 height 41
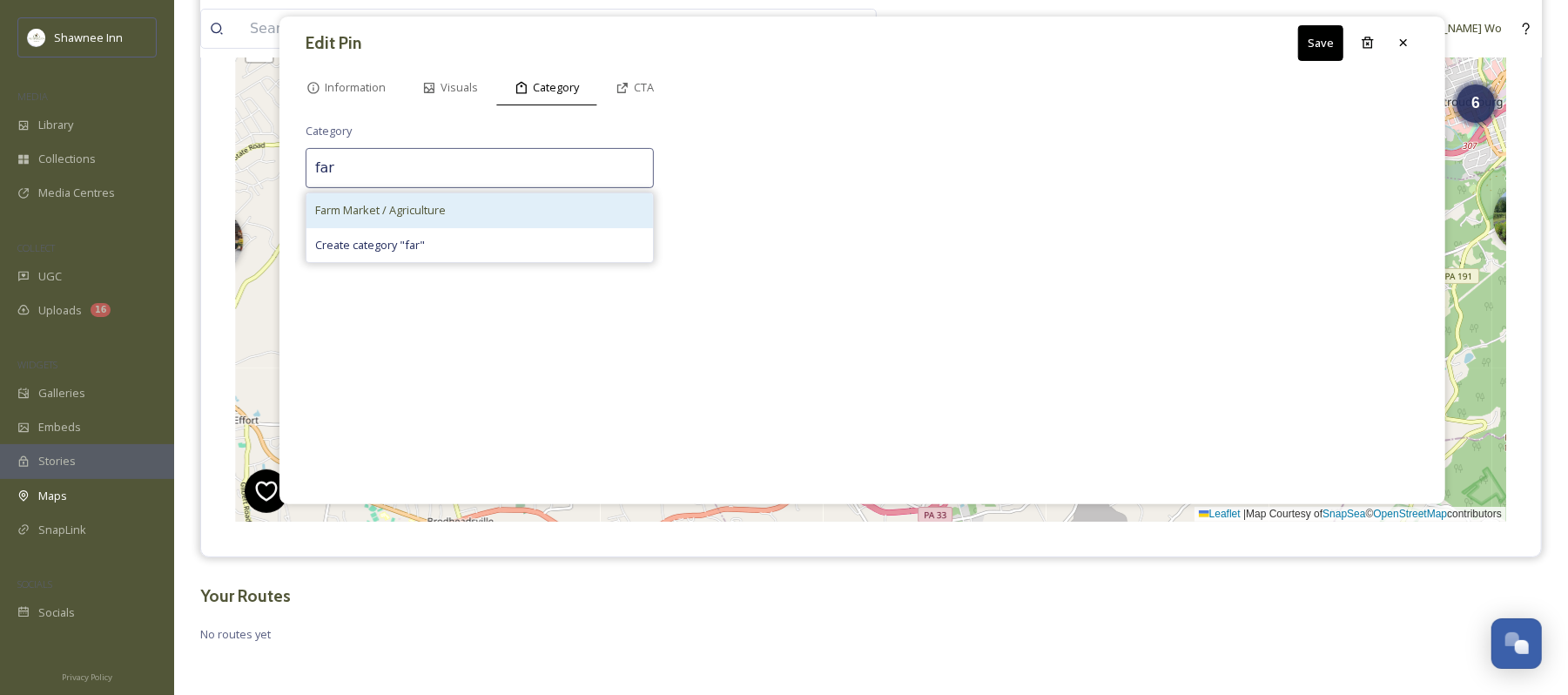
click at [425, 215] on span "Farm Market / Agriculture" at bounding box center [381, 210] width 131 height 17
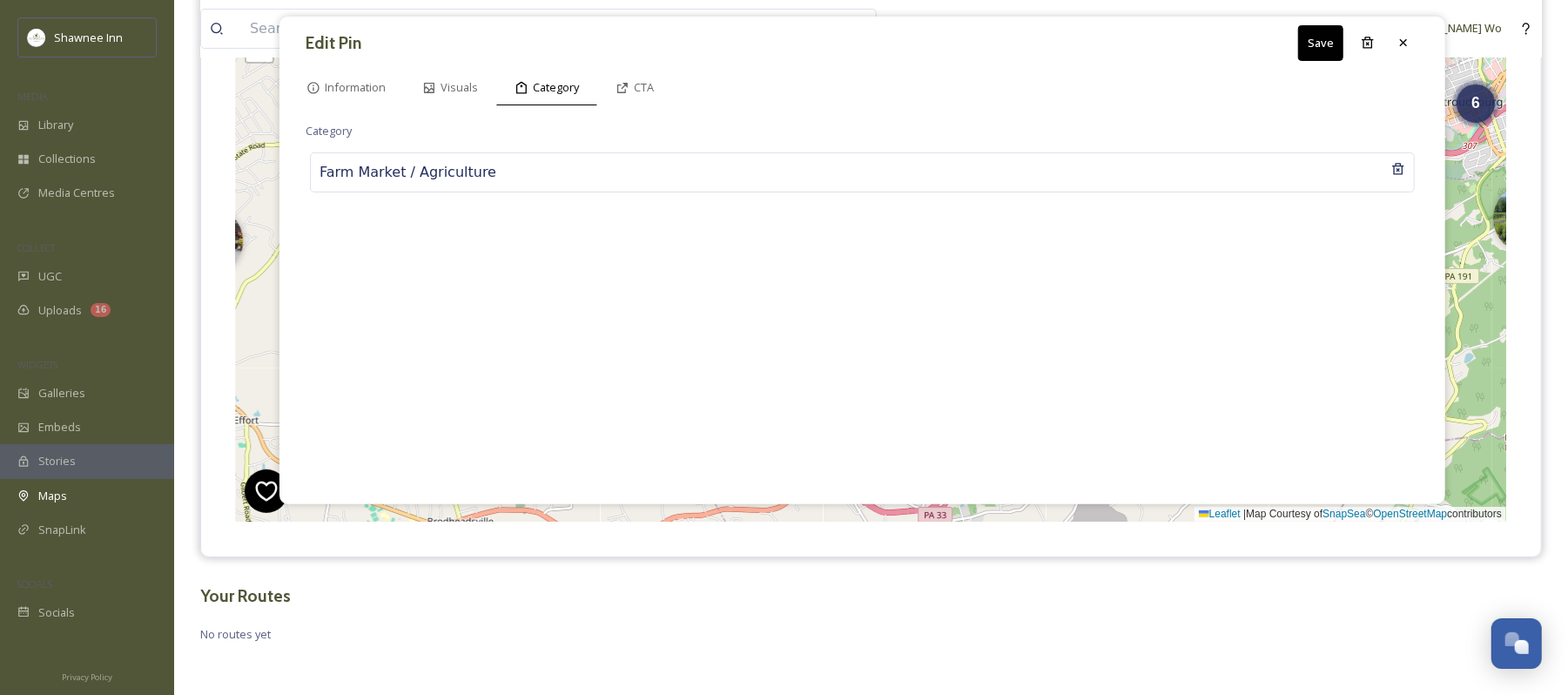
click at [1315, 54] on button "Save" at bounding box center [1321, 43] width 45 height 36
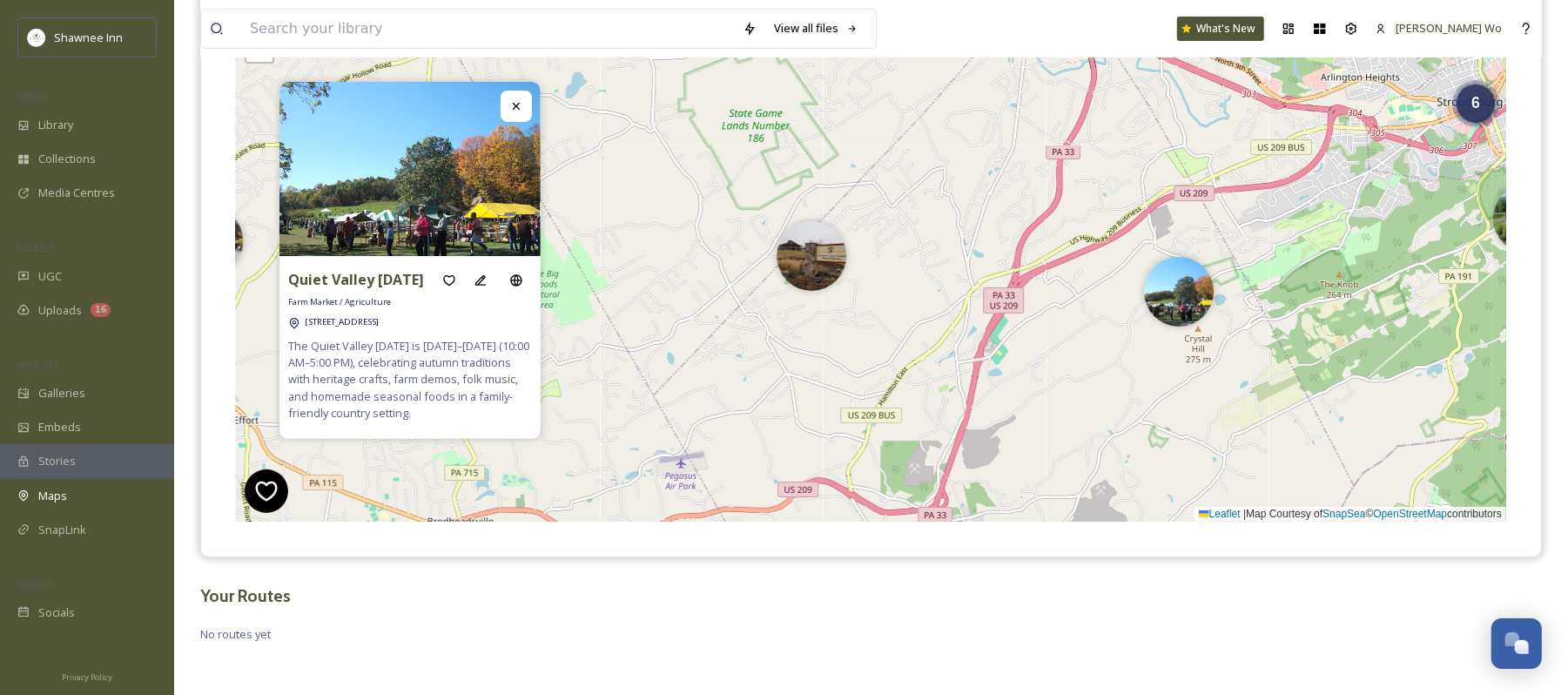
scroll to position [181, 0]
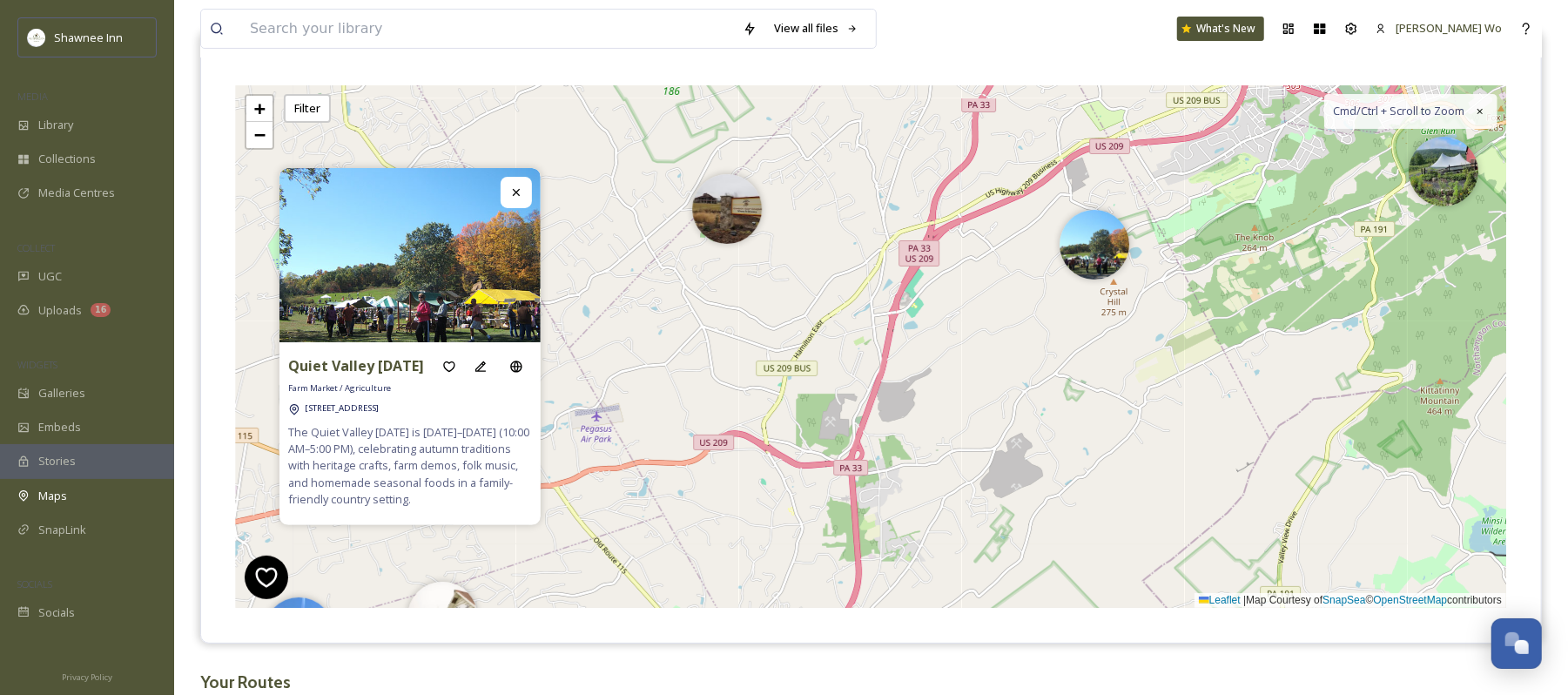
drag, startPoint x: 1321, startPoint y: 454, endPoint x: 1237, endPoint y: 320, distance: 158.2
click at [1237, 320] on div "6 3 6 2 + − Leaflet | Map Courtesy of SnapSea © OpenStreetMap contributors Cmd/…" at bounding box center [871, 346] width 1270 height 523
click at [1084, 256] on img at bounding box center [1094, 240] width 69 height 69
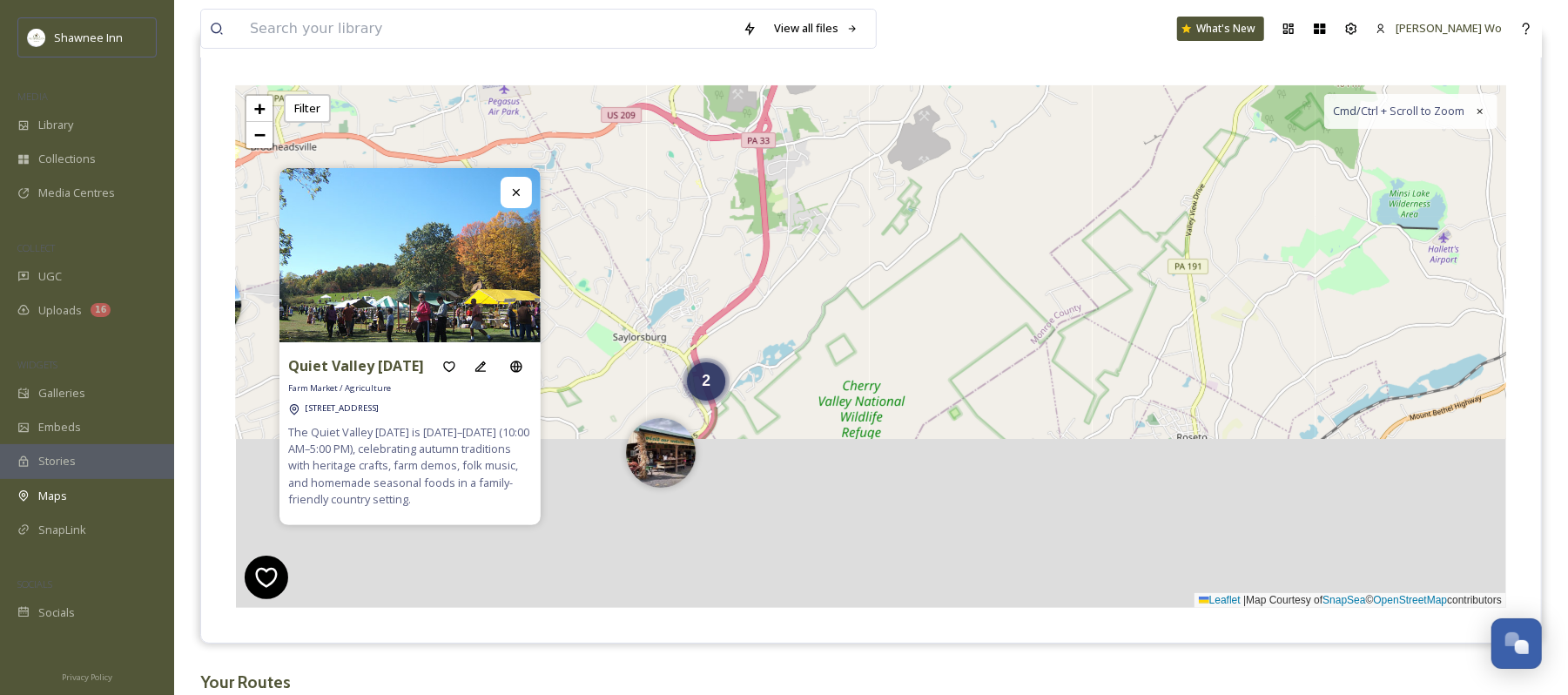
drag, startPoint x: 1020, startPoint y: 457, endPoint x: 927, endPoint y: 114, distance: 355.4
click at [927, 114] on div "6 3 6 2 + − Leaflet | Map Courtesy of SnapSea © OpenStreetMap contributors Cmd/…" at bounding box center [871, 346] width 1270 height 523
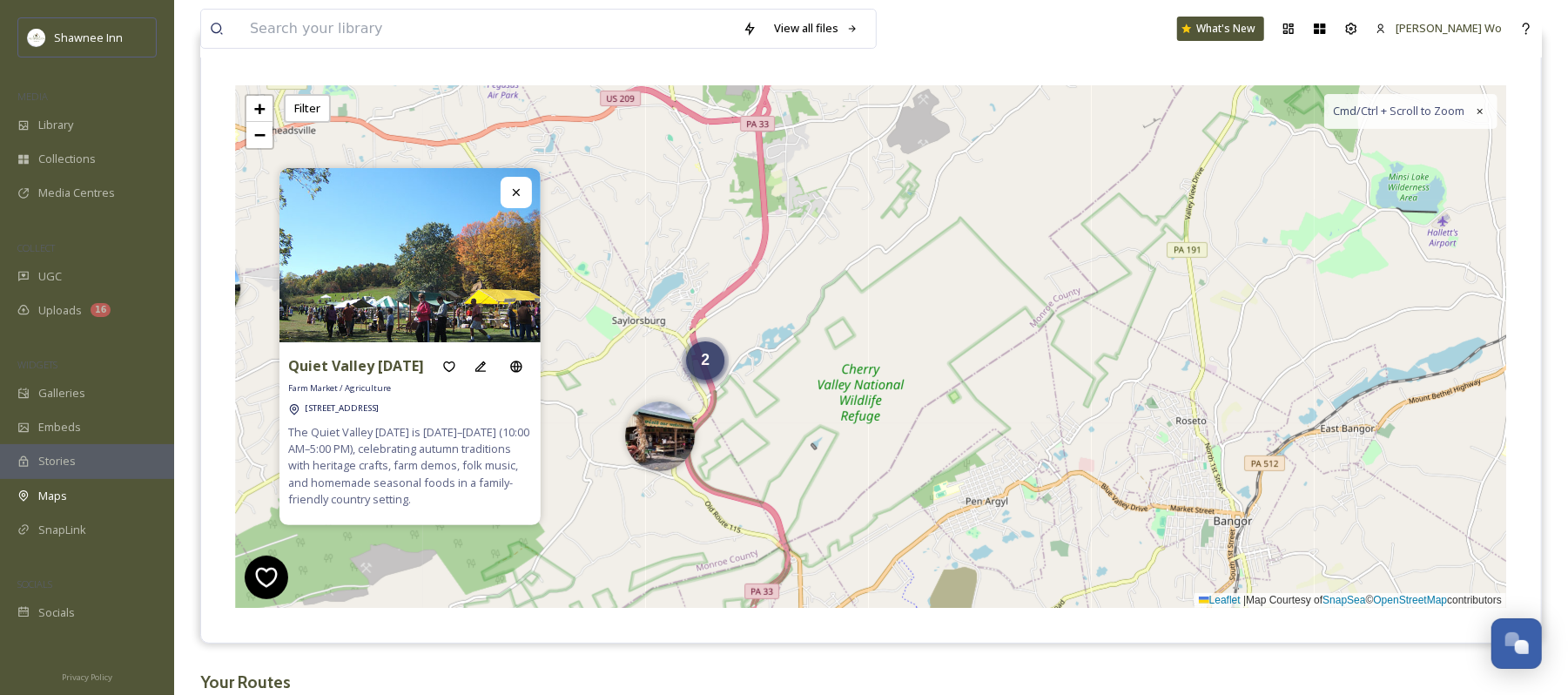
click at [722, 378] on div "2" at bounding box center [705, 360] width 39 height 39
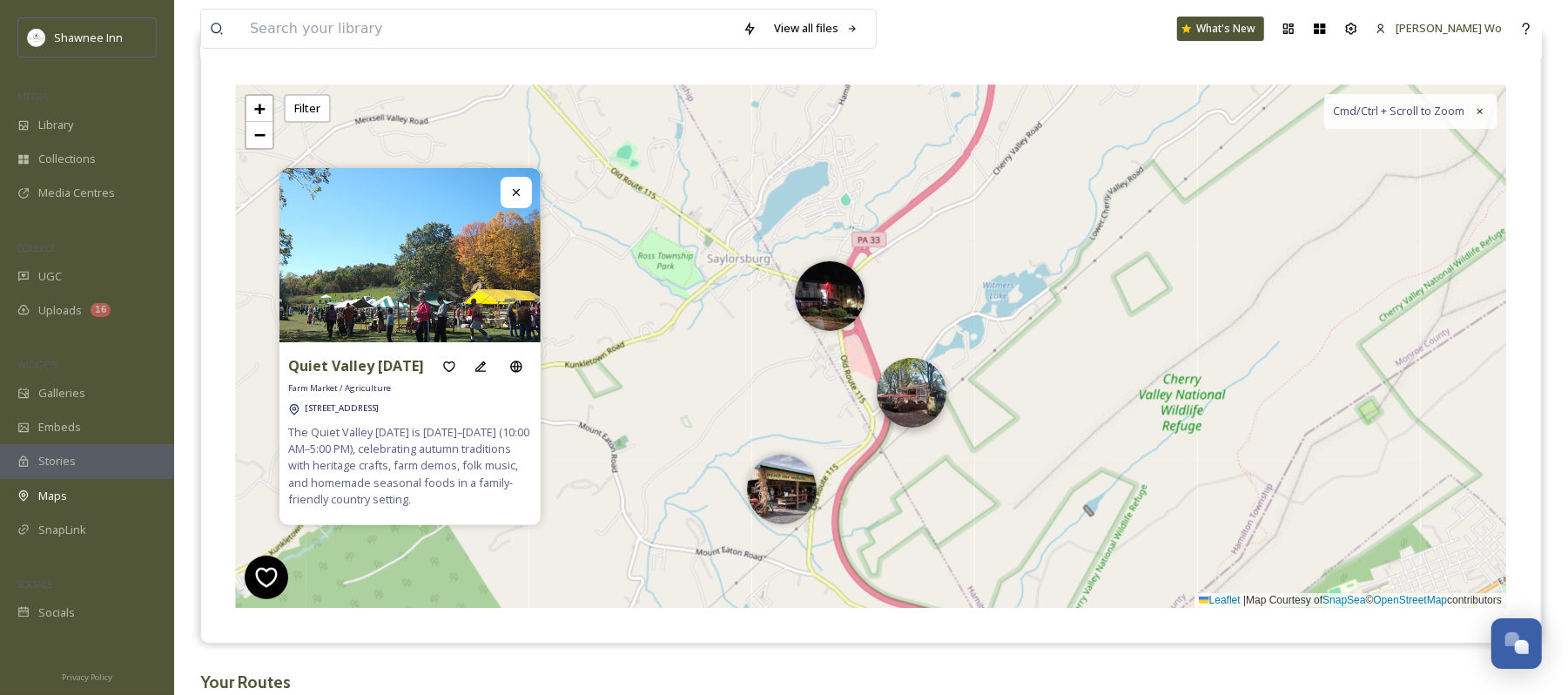
click at [911, 395] on img at bounding box center [912, 392] width 69 height 69
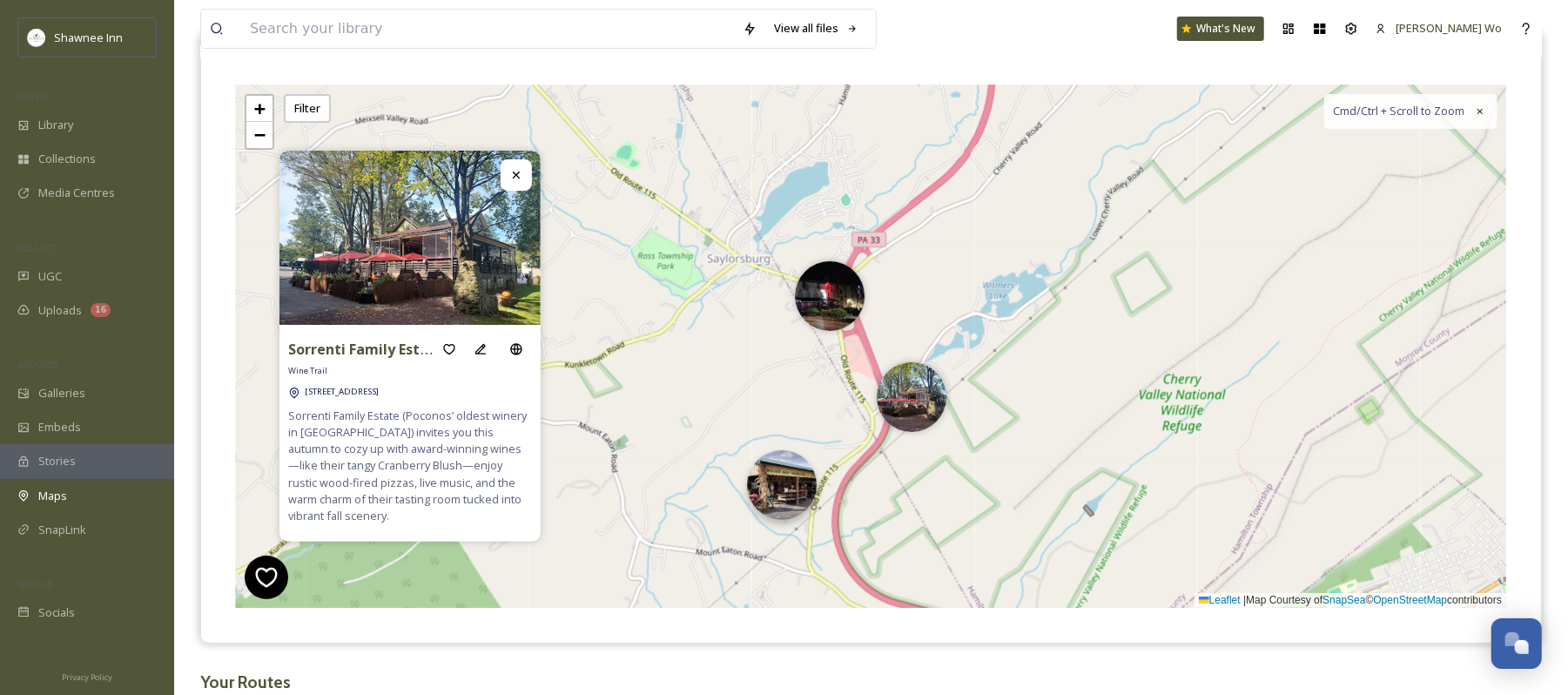
click at [764, 505] on img at bounding box center [782, 484] width 69 height 69
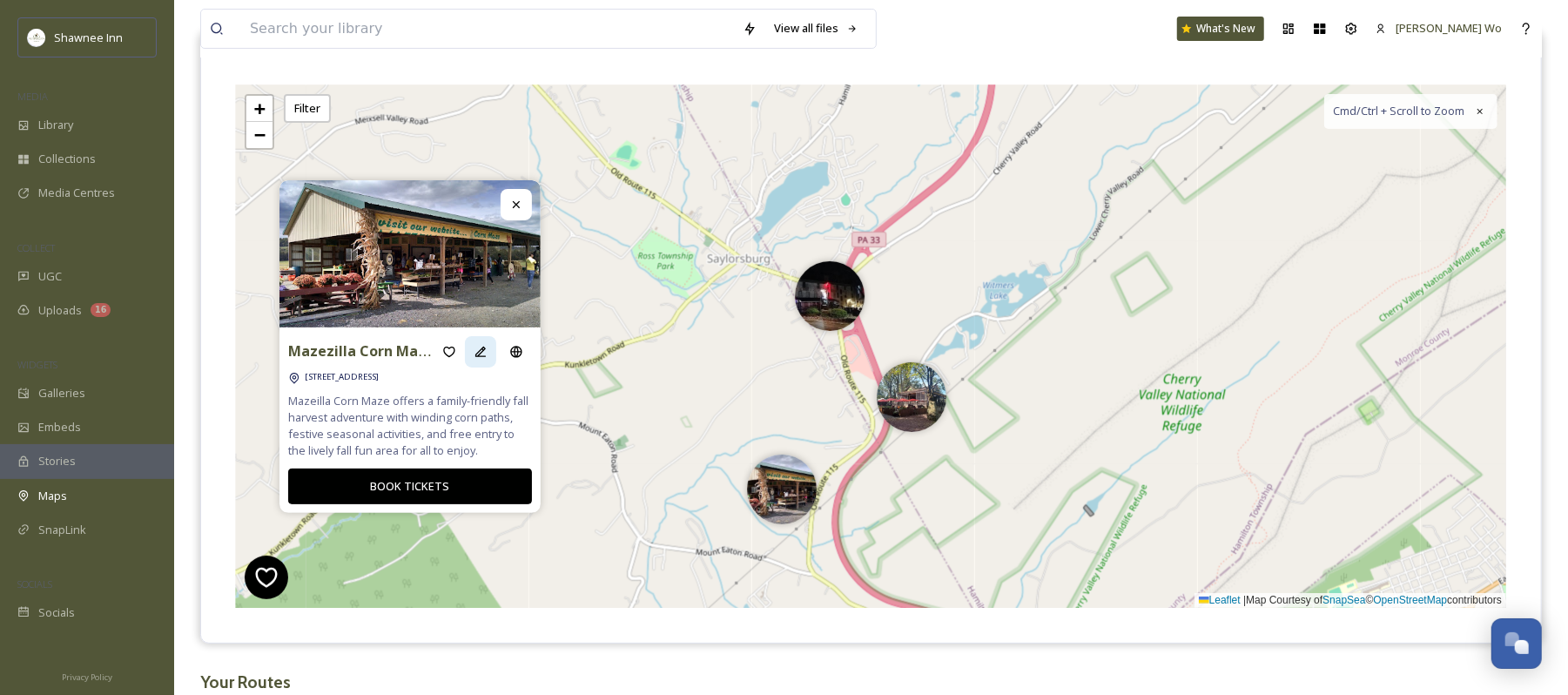
click at [478, 347] on icon at bounding box center [480, 352] width 14 height 14
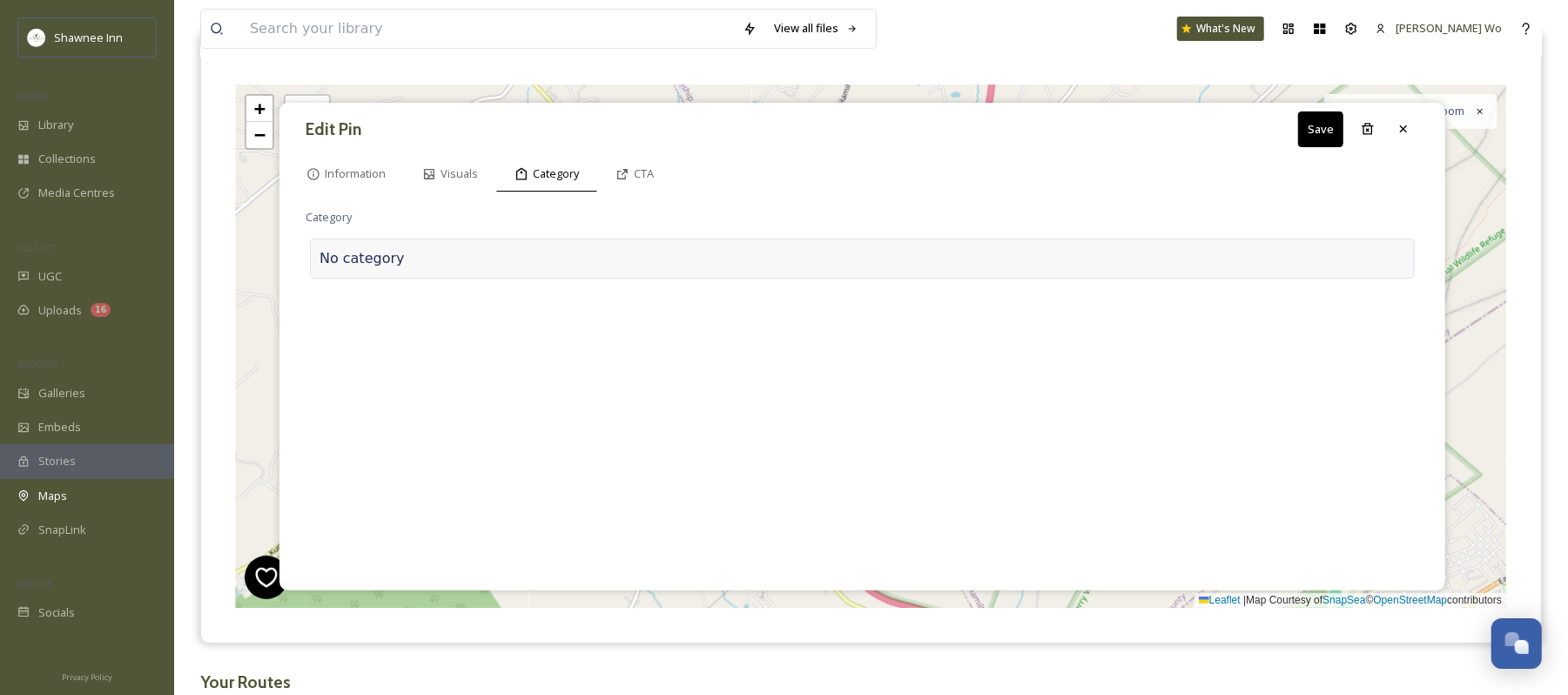
click at [485, 248] on div "No category" at bounding box center [863, 258] width 1105 height 41
click at [479, 268] on input at bounding box center [479, 254] width 348 height 41
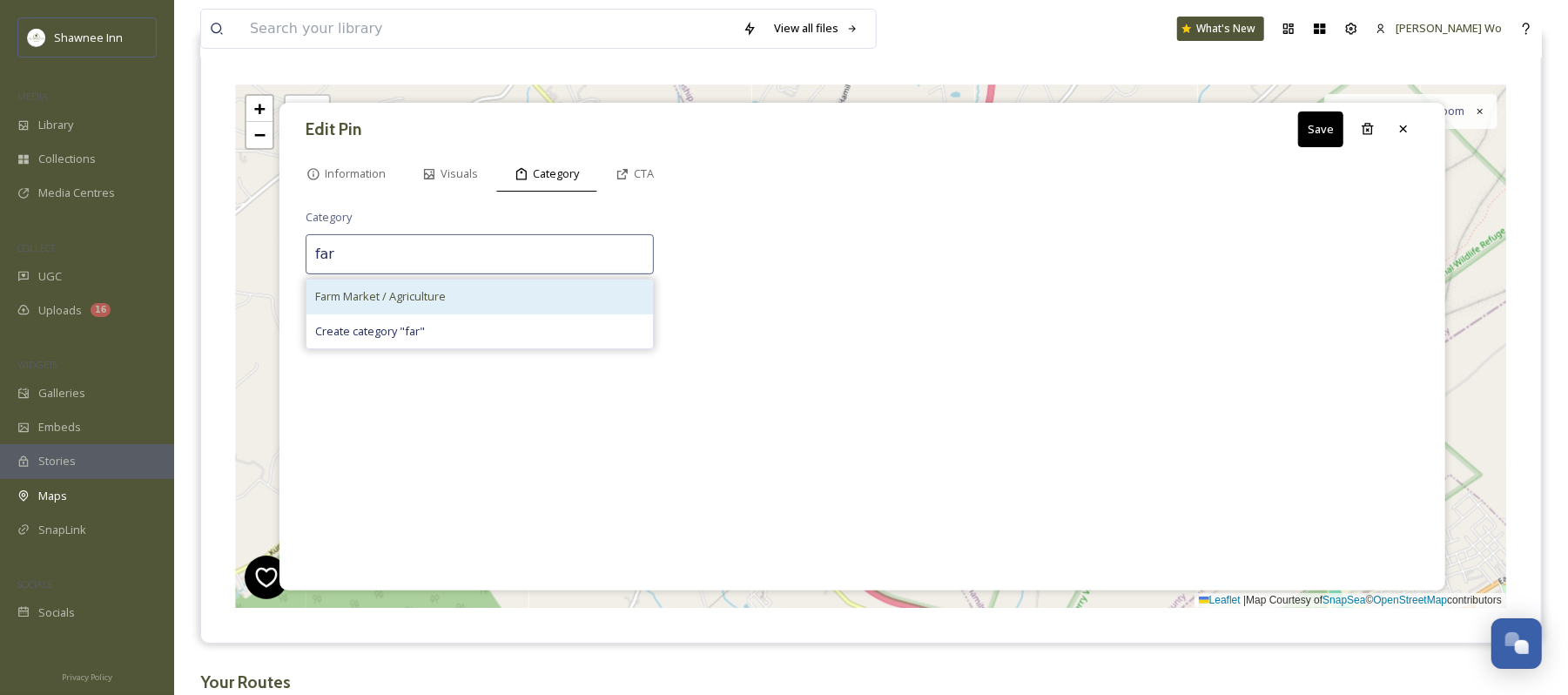
click at [465, 294] on div "Farm Market / Agriculture" at bounding box center [479, 297] width 347 height 34
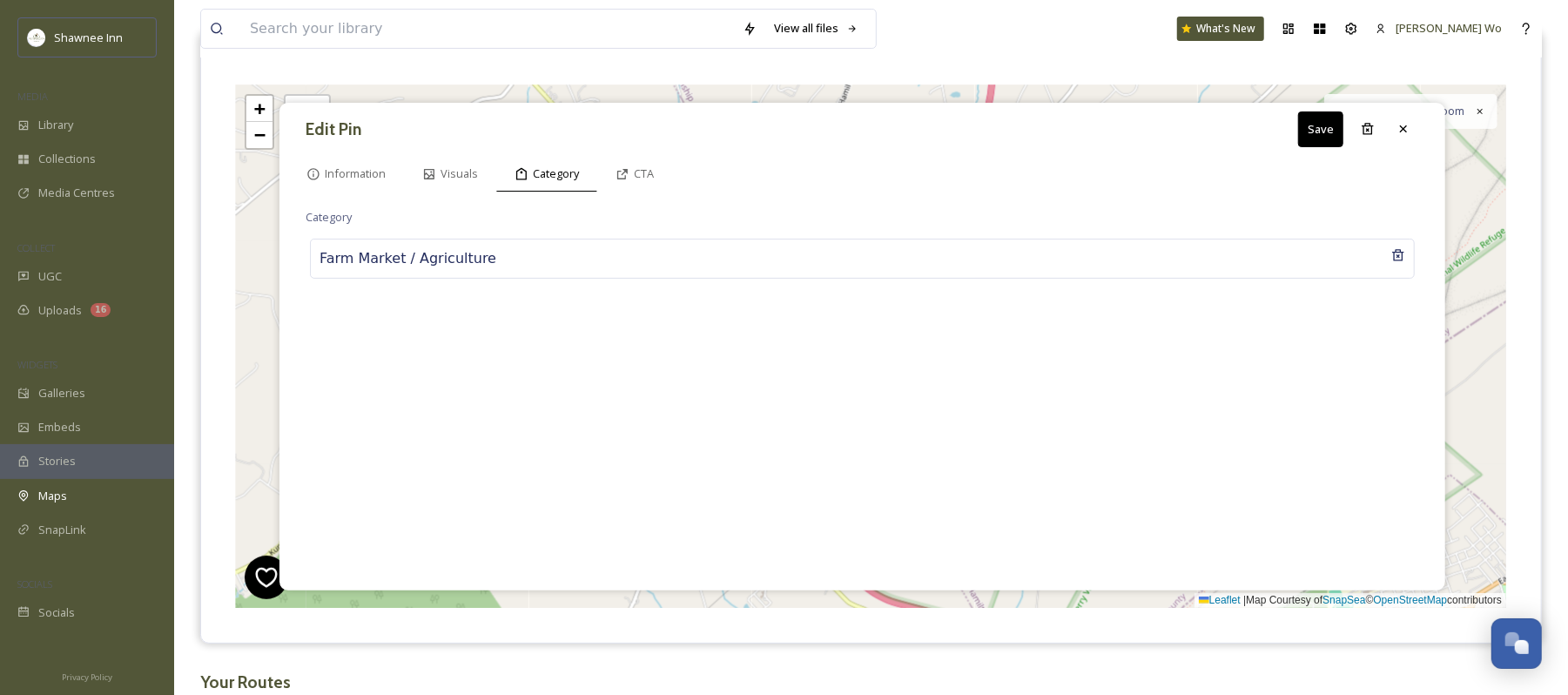
click at [1312, 141] on button "Save" at bounding box center [1321, 130] width 45 height 36
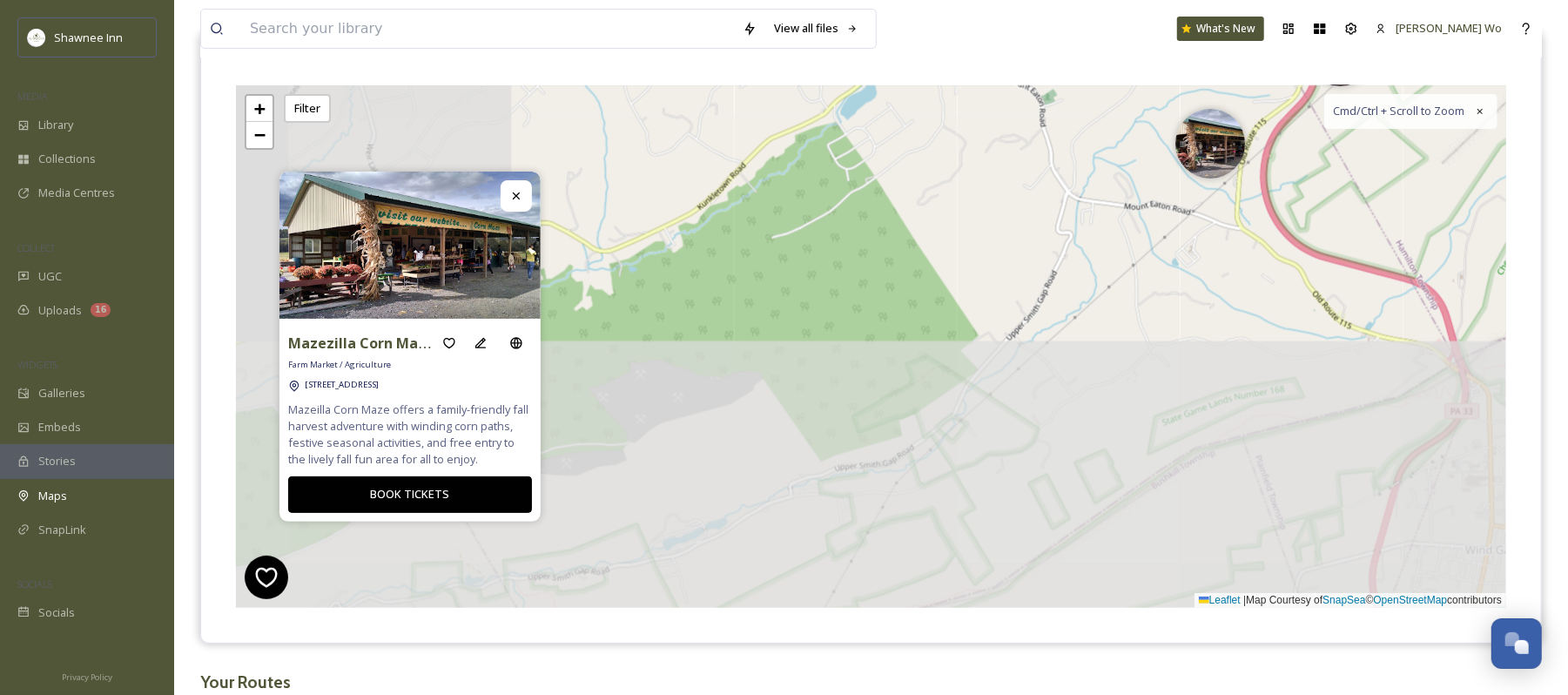
drag, startPoint x: 960, startPoint y: 485, endPoint x: 1235, endPoint y: 204, distance: 393.2
click at [1401, 137] on div "+ − Leaflet | Map Courtesy of SnapSea © OpenStreetMap contributors Cmd/Ctrl + S…" at bounding box center [871, 346] width 1270 height 523
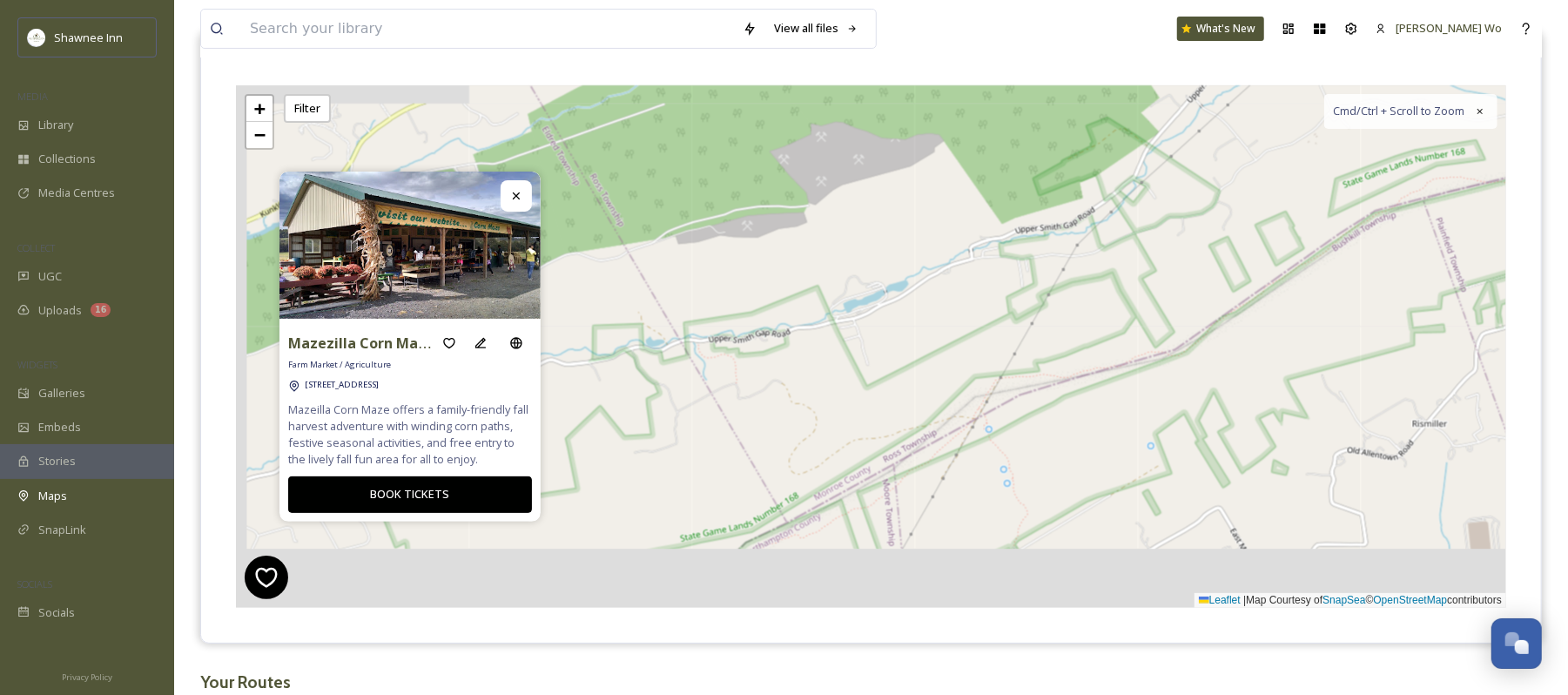
drag, startPoint x: 816, startPoint y: 300, endPoint x: 983, endPoint y: 63, distance: 289.9
click at [983, 63] on div "Mazezilla Corn Maze Farm Market / Agriculture 415 Old, State Rte 115, Saylorsbu…" at bounding box center [871, 346] width 1341 height 592
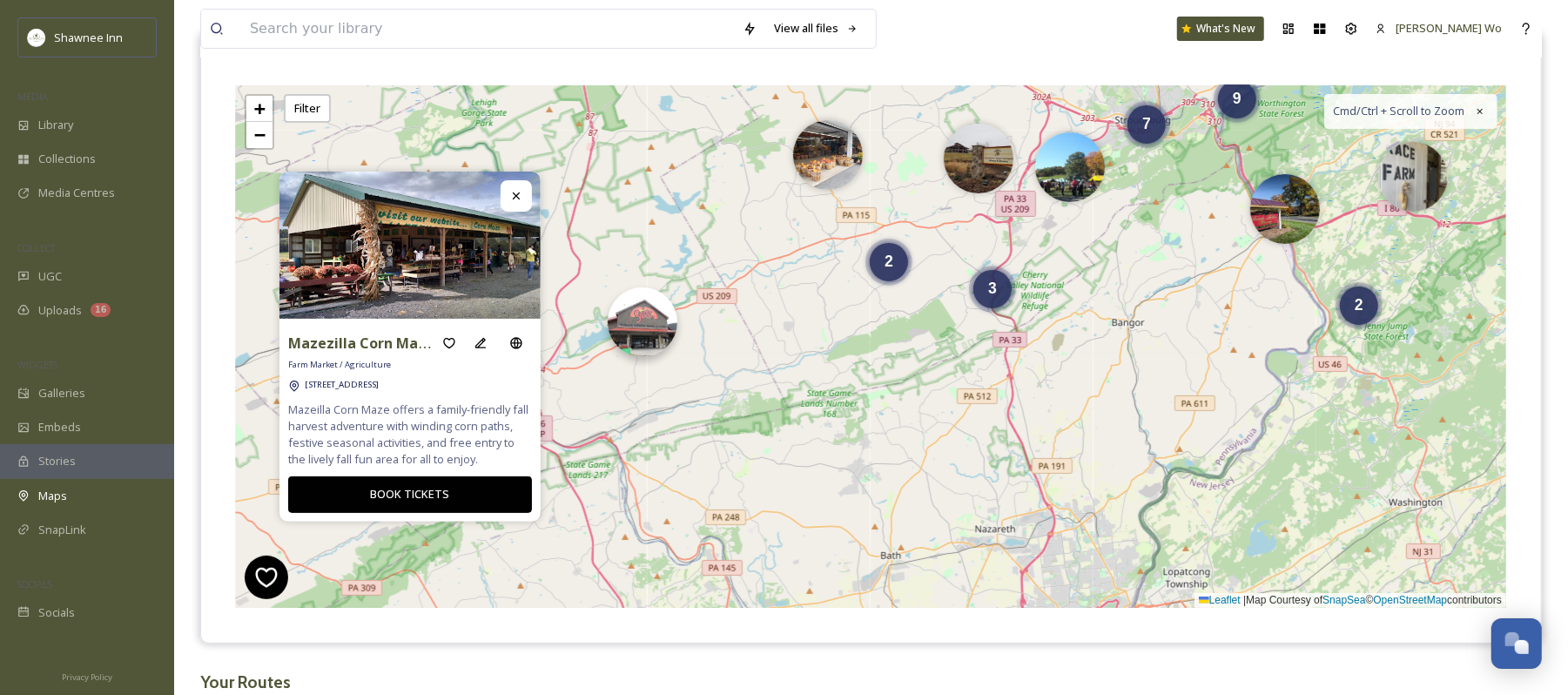
click at [652, 338] on img at bounding box center [643, 322] width 69 height 69
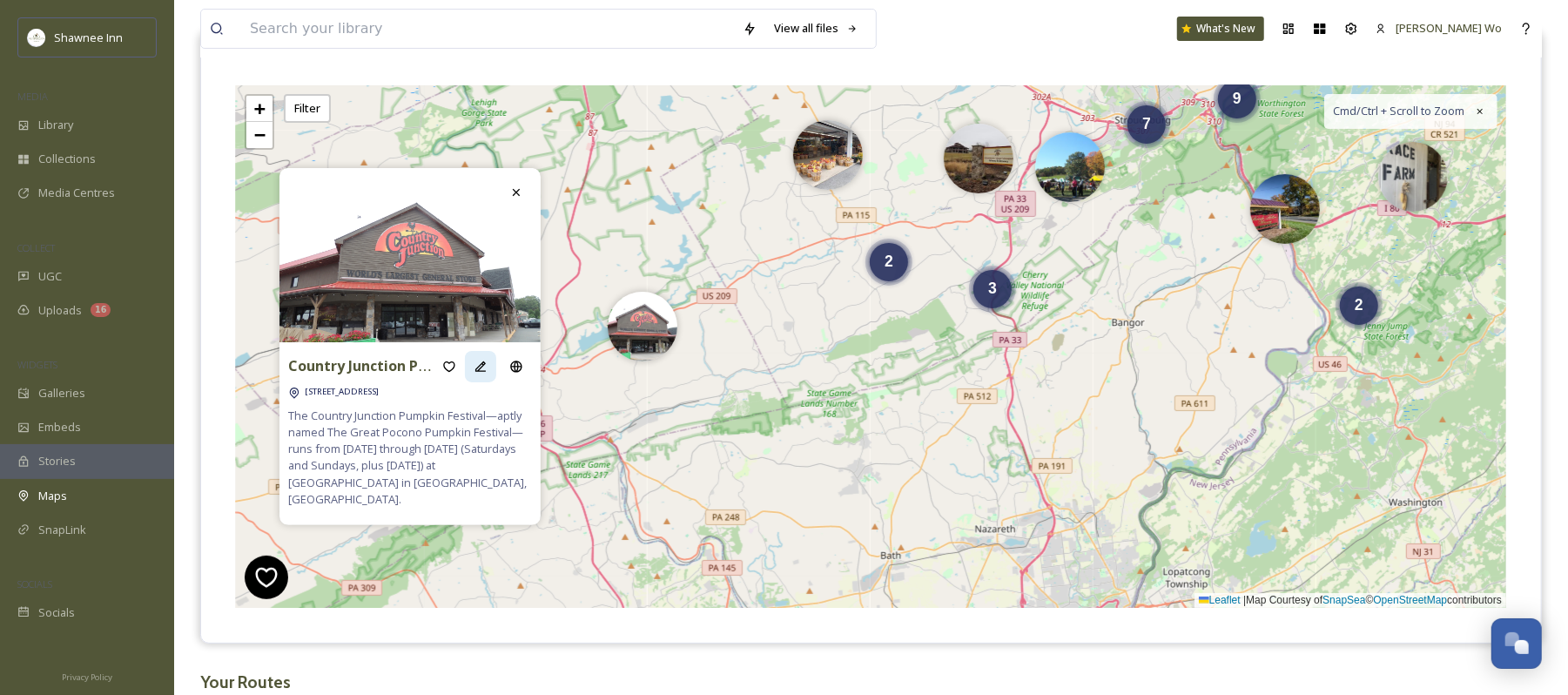
click at [479, 374] on icon at bounding box center [480, 367] width 14 height 14
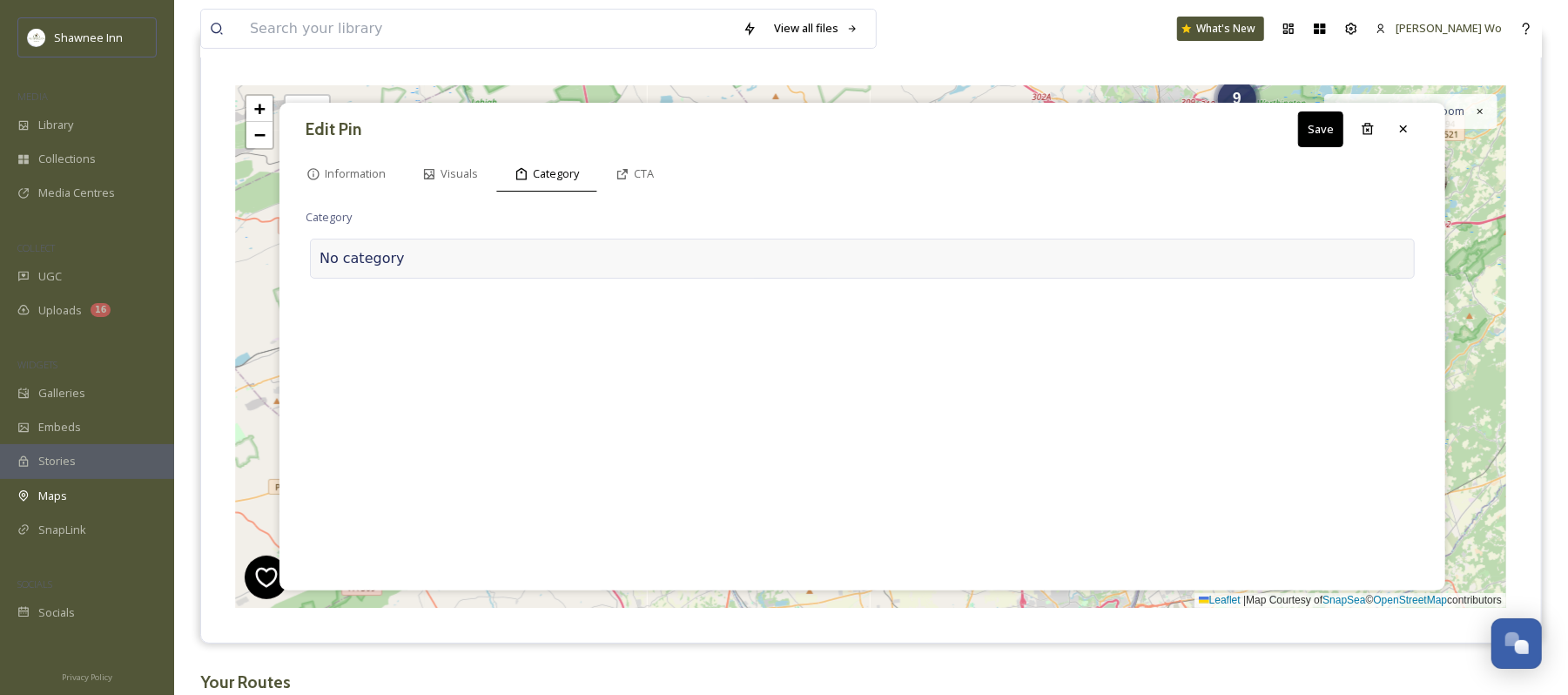
click at [467, 251] on div at bounding box center [906, 258] width 1001 height 21
click at [465, 252] on input at bounding box center [479, 254] width 348 height 41
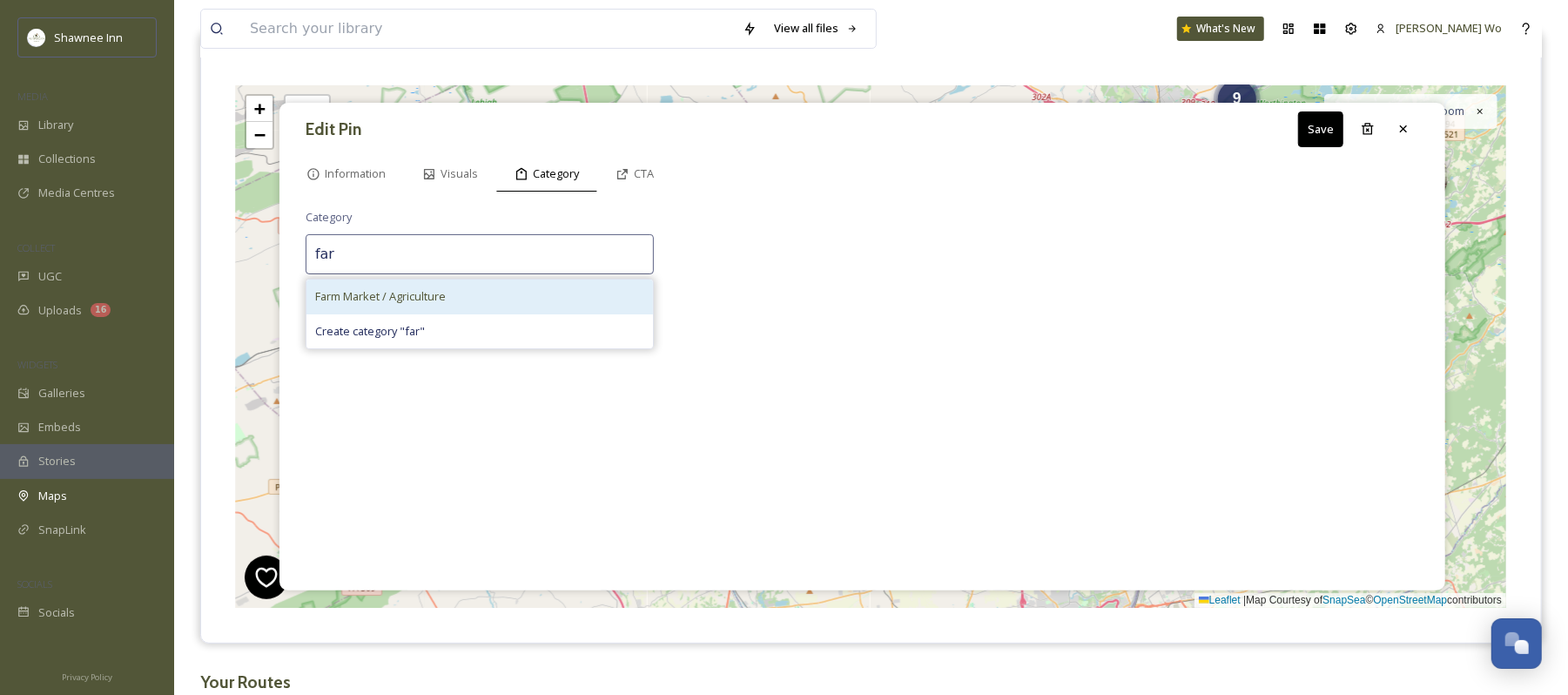
click at [447, 286] on div "Farm Market / Agriculture" at bounding box center [479, 297] width 347 height 34
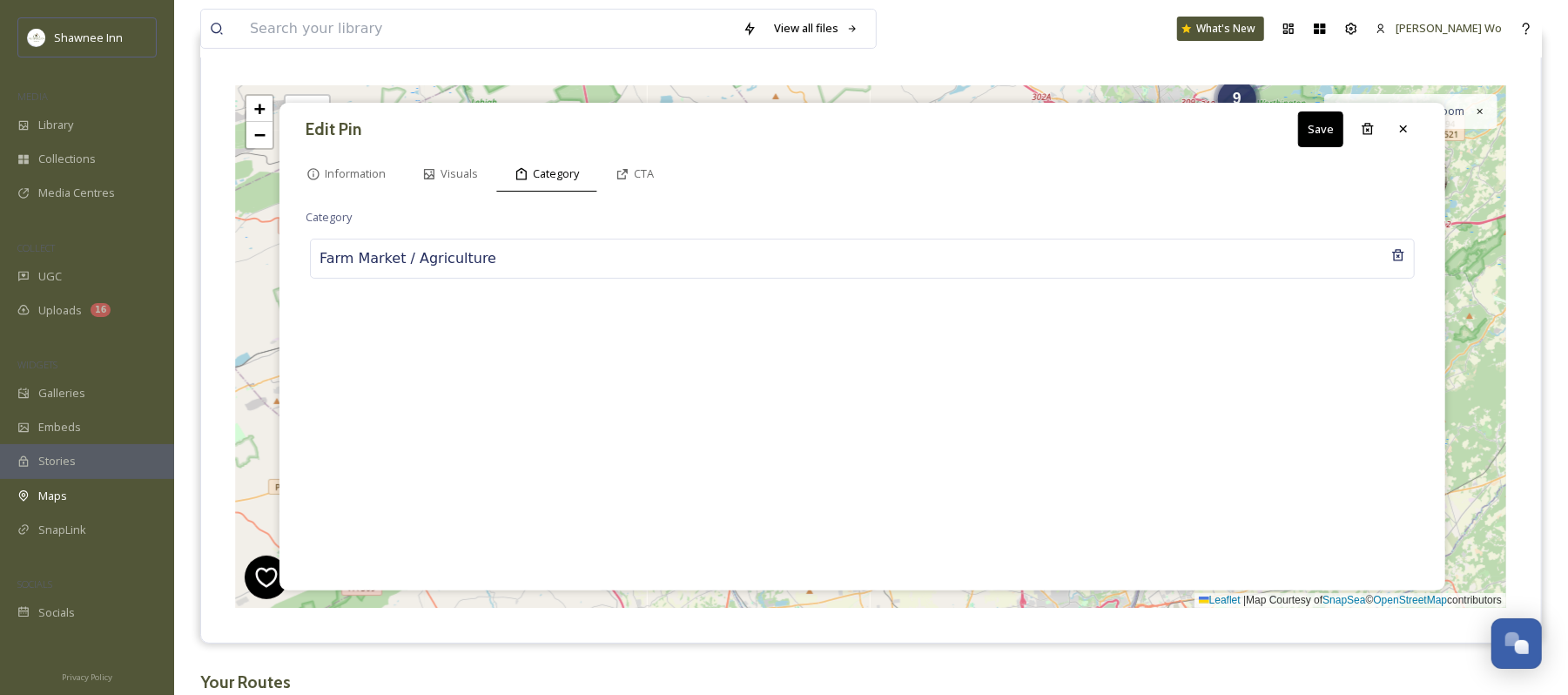
click at [1319, 127] on button "Save" at bounding box center [1321, 130] width 45 height 36
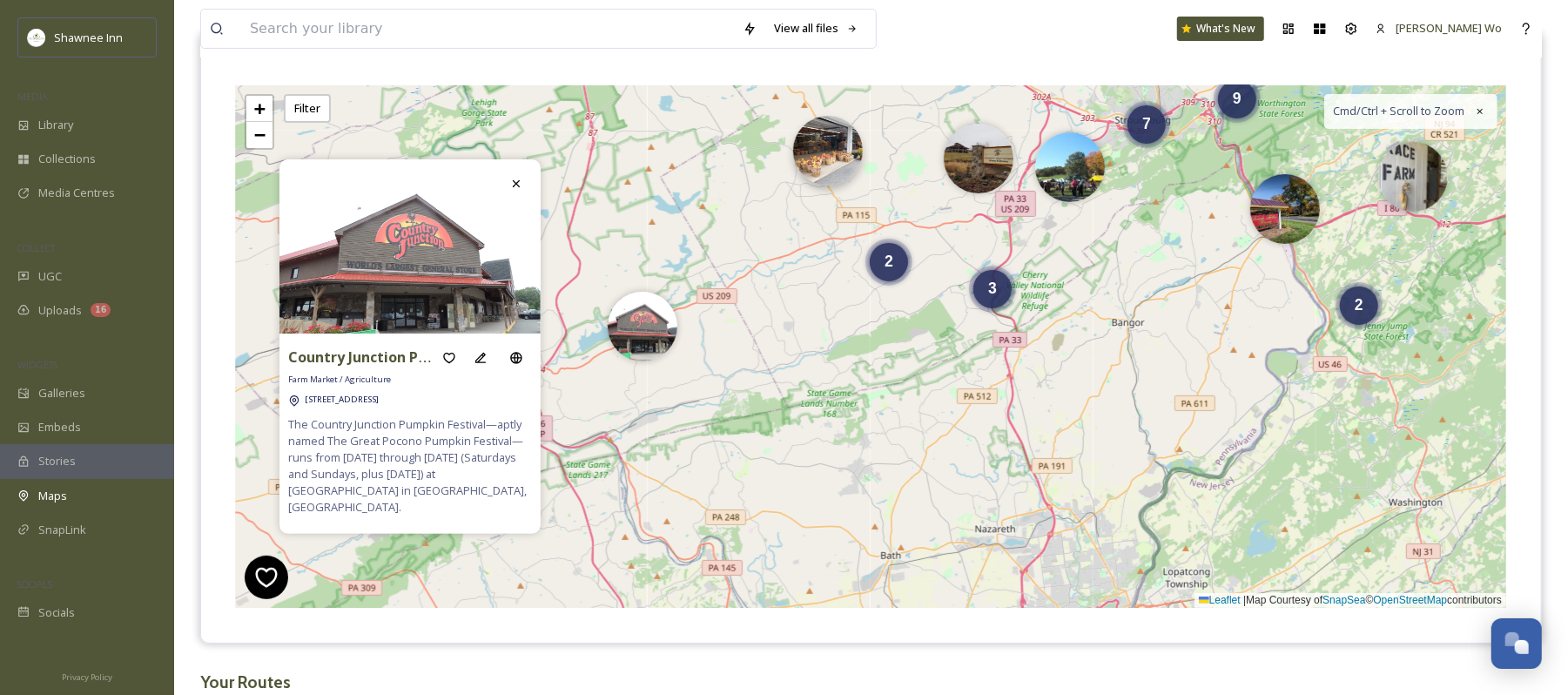
click at [828, 162] on img at bounding box center [828, 150] width 69 height 69
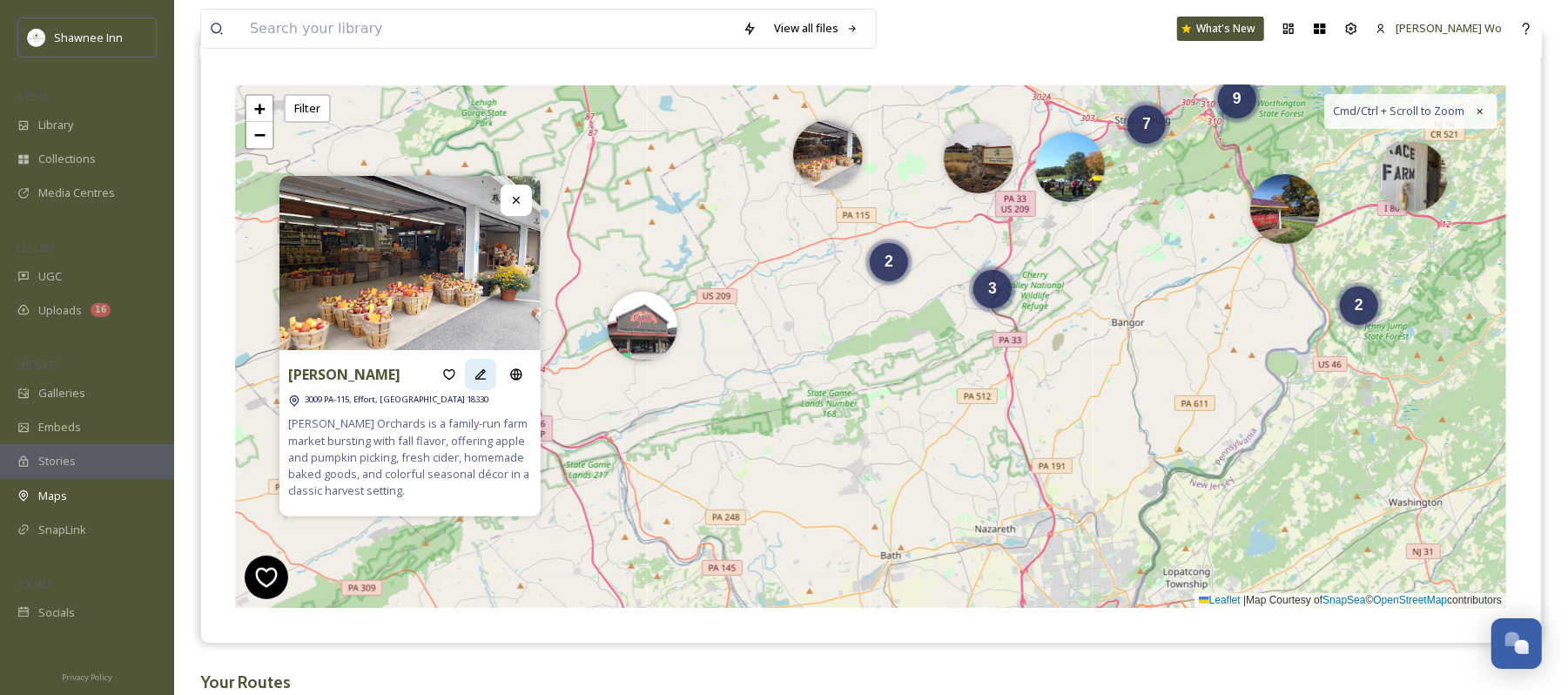
click at [472, 377] on div at bounding box center [480, 375] width 32 height 32
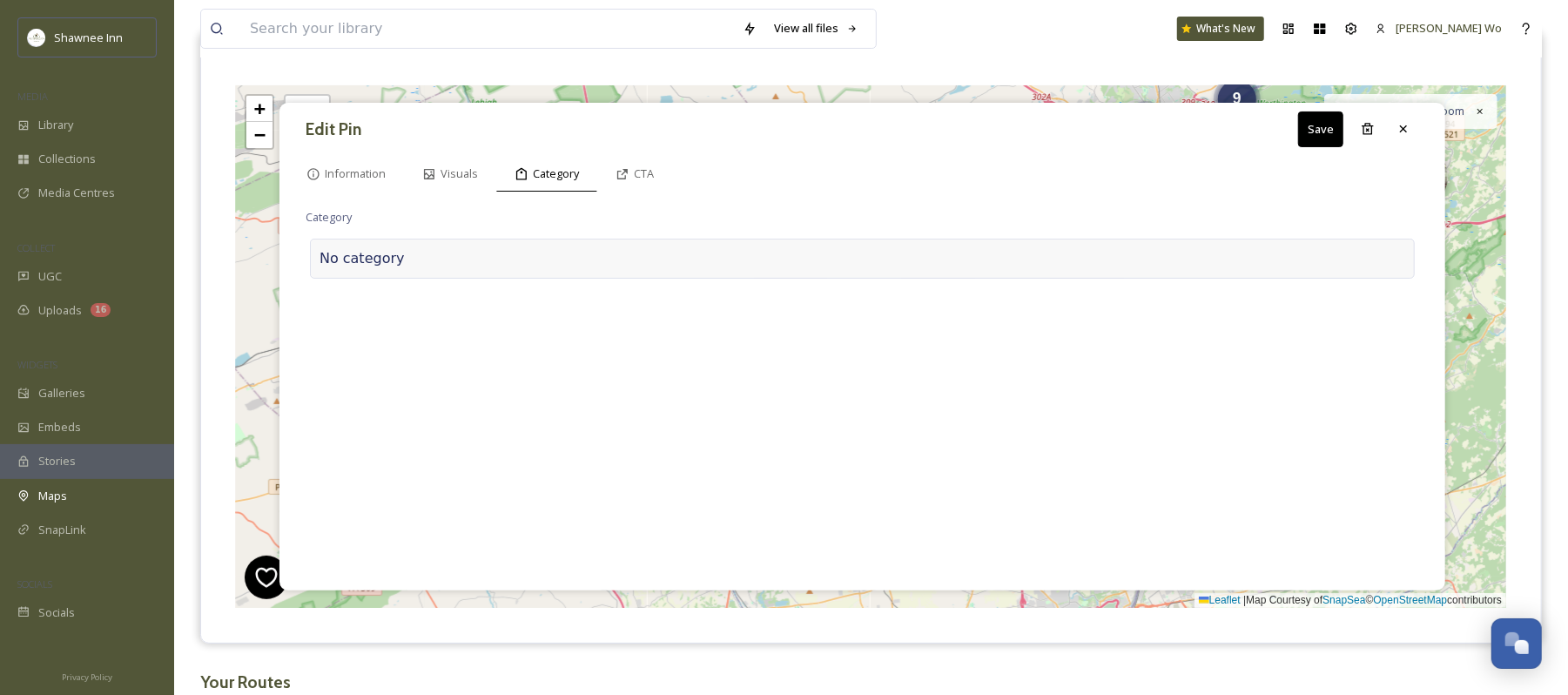
click at [457, 258] on div at bounding box center [906, 258] width 1001 height 21
click at [457, 258] on input at bounding box center [479, 254] width 348 height 41
click at [441, 295] on span "Farm Market / Agriculture" at bounding box center [381, 297] width 131 height 17
click at [1315, 136] on button "Save" at bounding box center [1321, 130] width 45 height 36
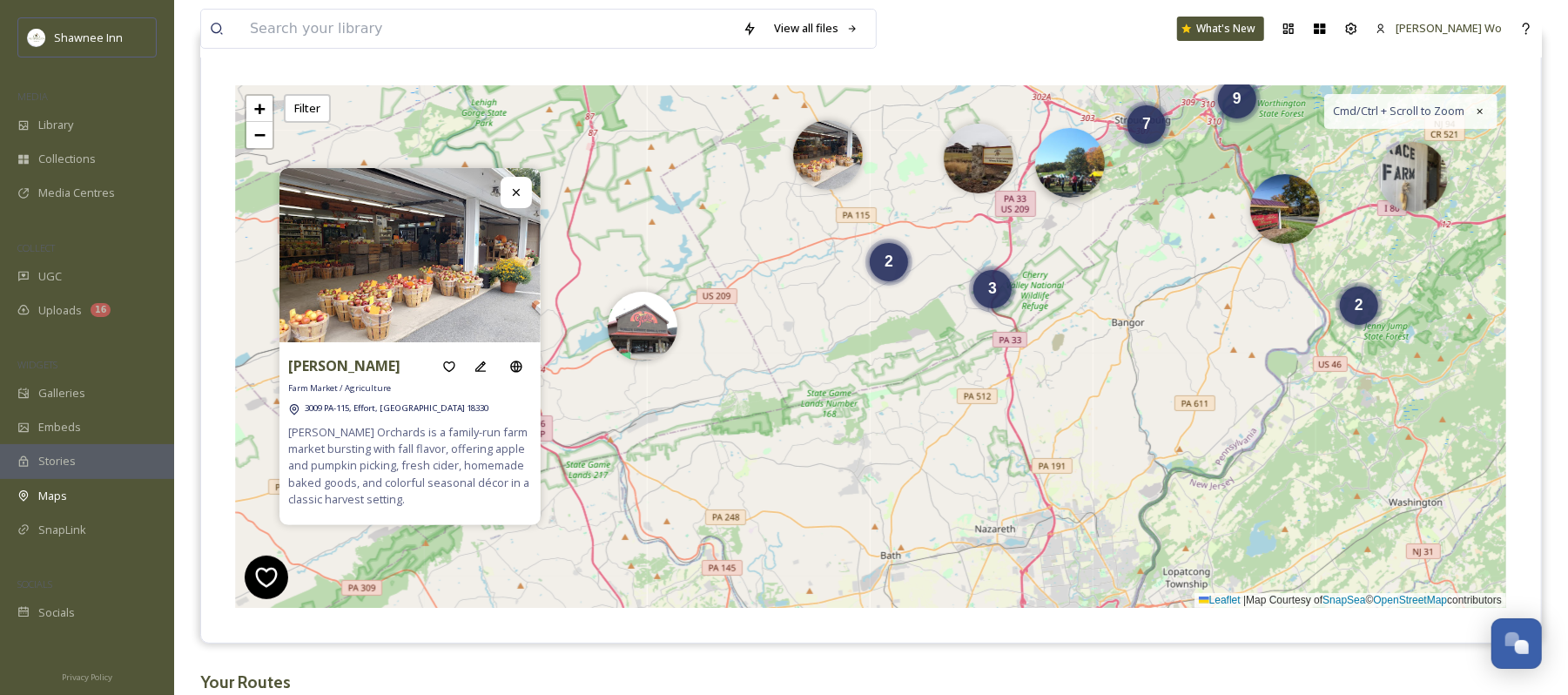
click at [1088, 188] on img at bounding box center [1070, 162] width 69 height 69
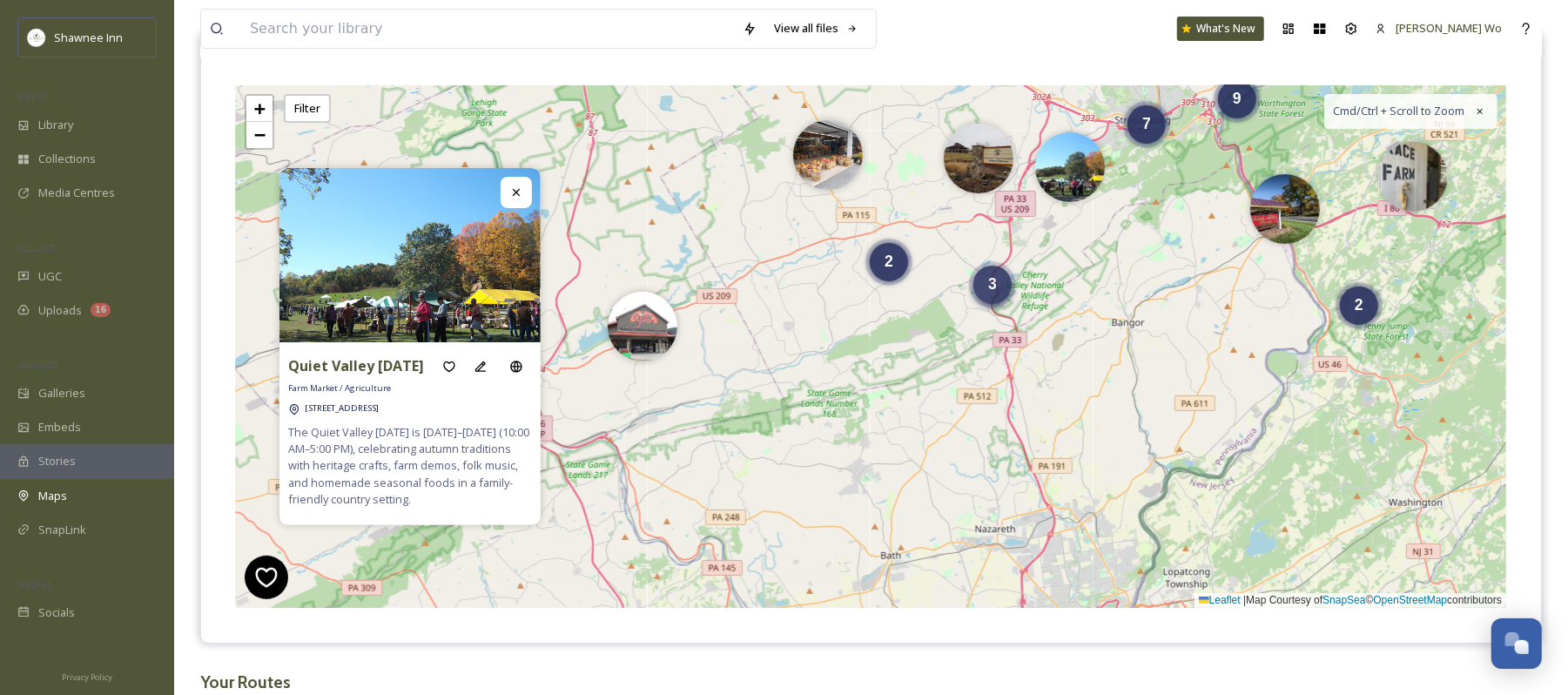
click at [1000, 283] on div "3" at bounding box center [993, 285] width 39 height 39
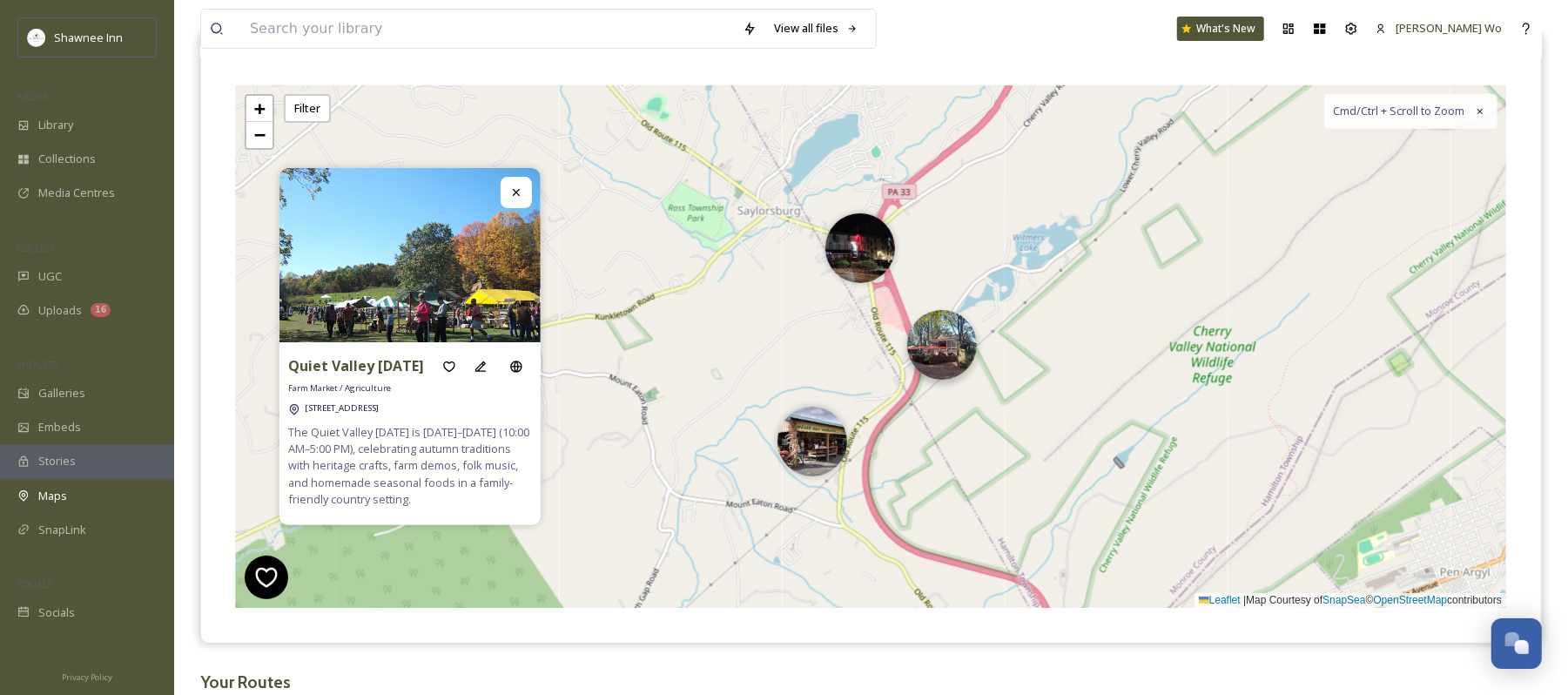
click at [945, 367] on img at bounding box center [942, 345] width 69 height 69
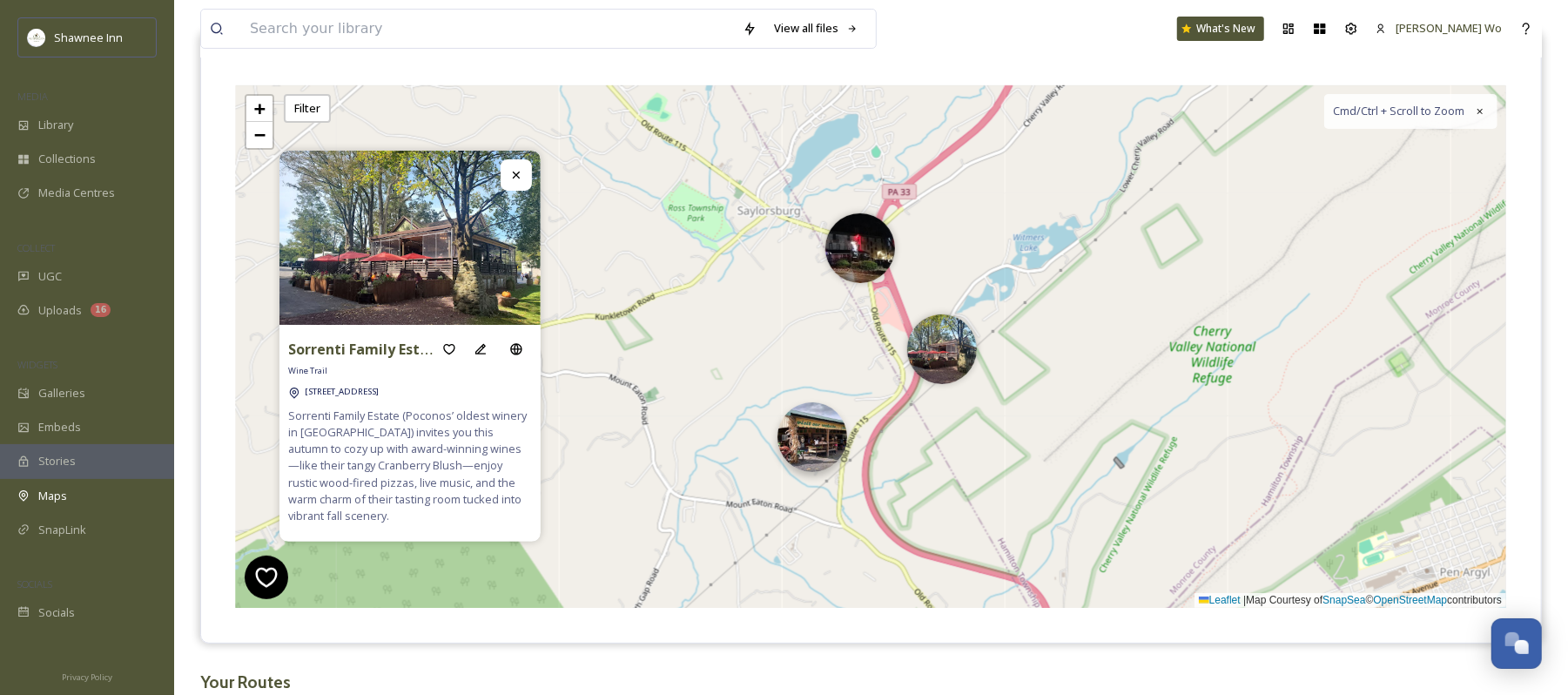
click at [803, 433] on img at bounding box center [813, 437] width 69 height 69
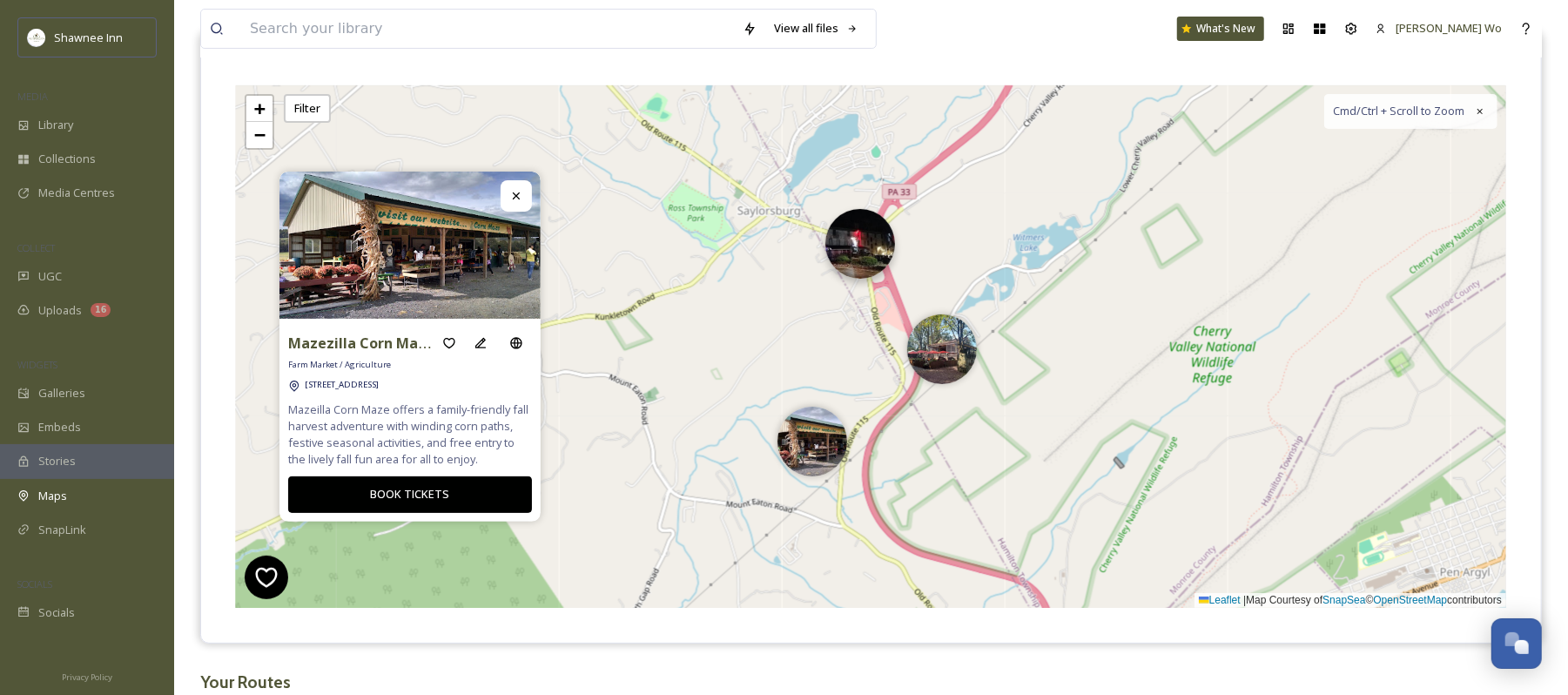
click at [844, 242] on img at bounding box center [860, 243] width 69 height 69
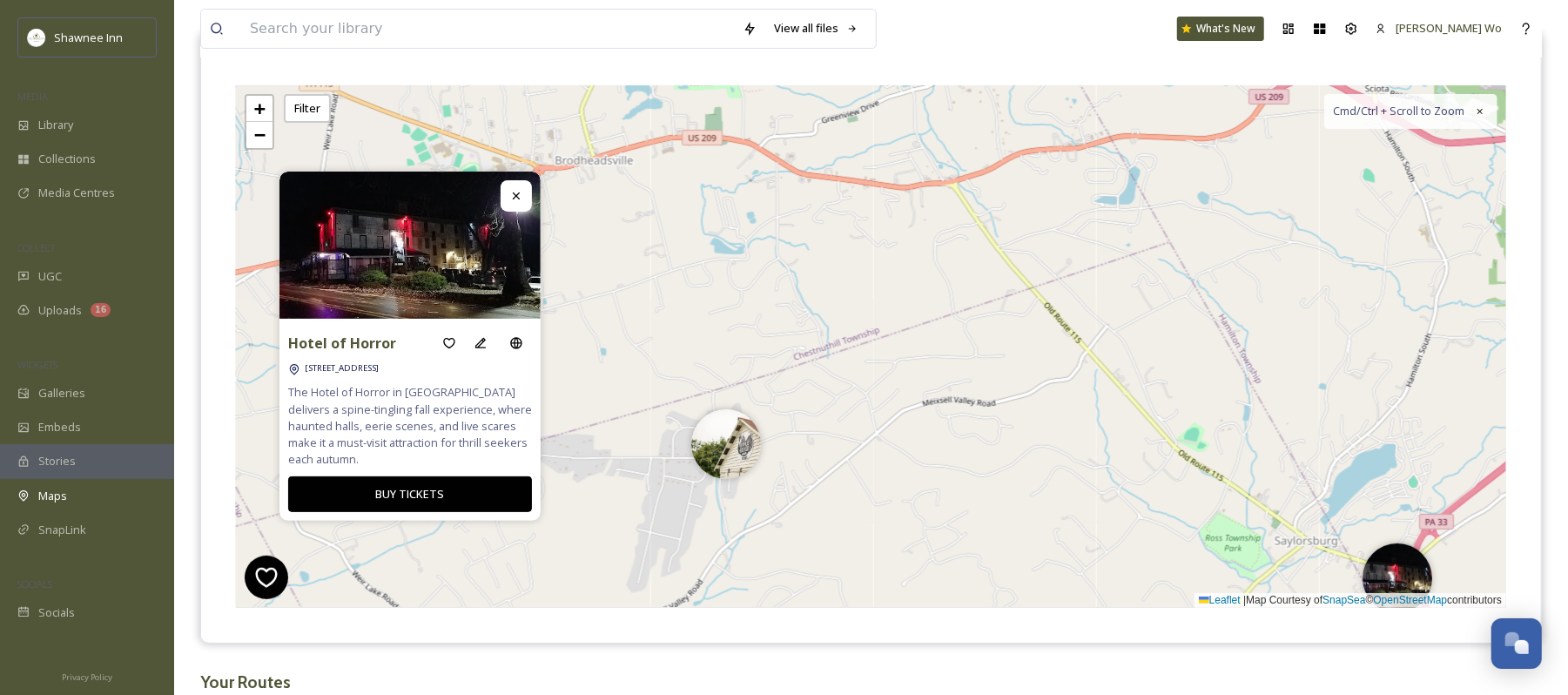
drag, startPoint x: 694, startPoint y: 255, endPoint x: 1232, endPoint y: 585, distance: 631.1
click at [1232, 585] on div "+ − Leaflet | Map Courtesy of SnapSea © OpenStreetMap contributors Cmd/Ctrl + S…" at bounding box center [871, 346] width 1270 height 523
click at [719, 440] on img at bounding box center [726, 440] width 69 height 69
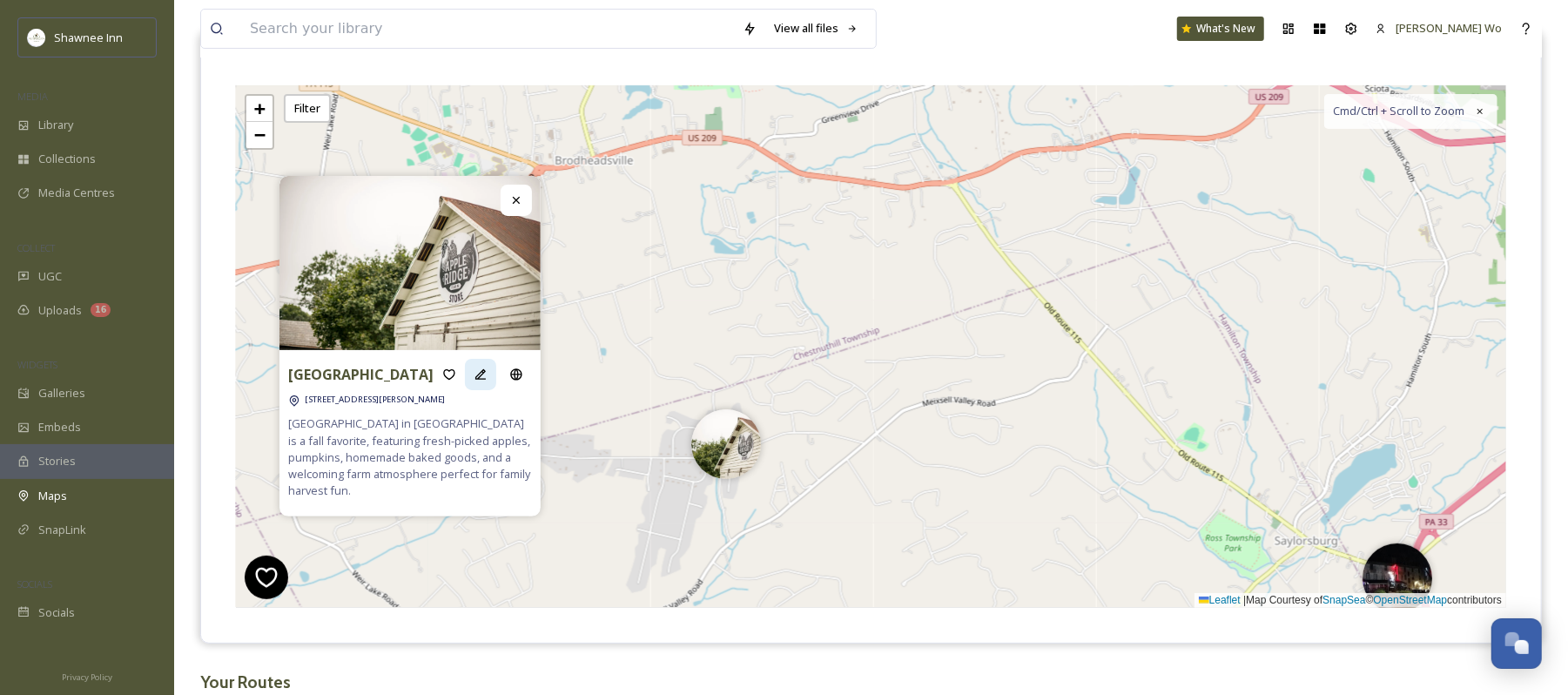
click at [480, 375] on icon at bounding box center [480, 375] width 14 height 14
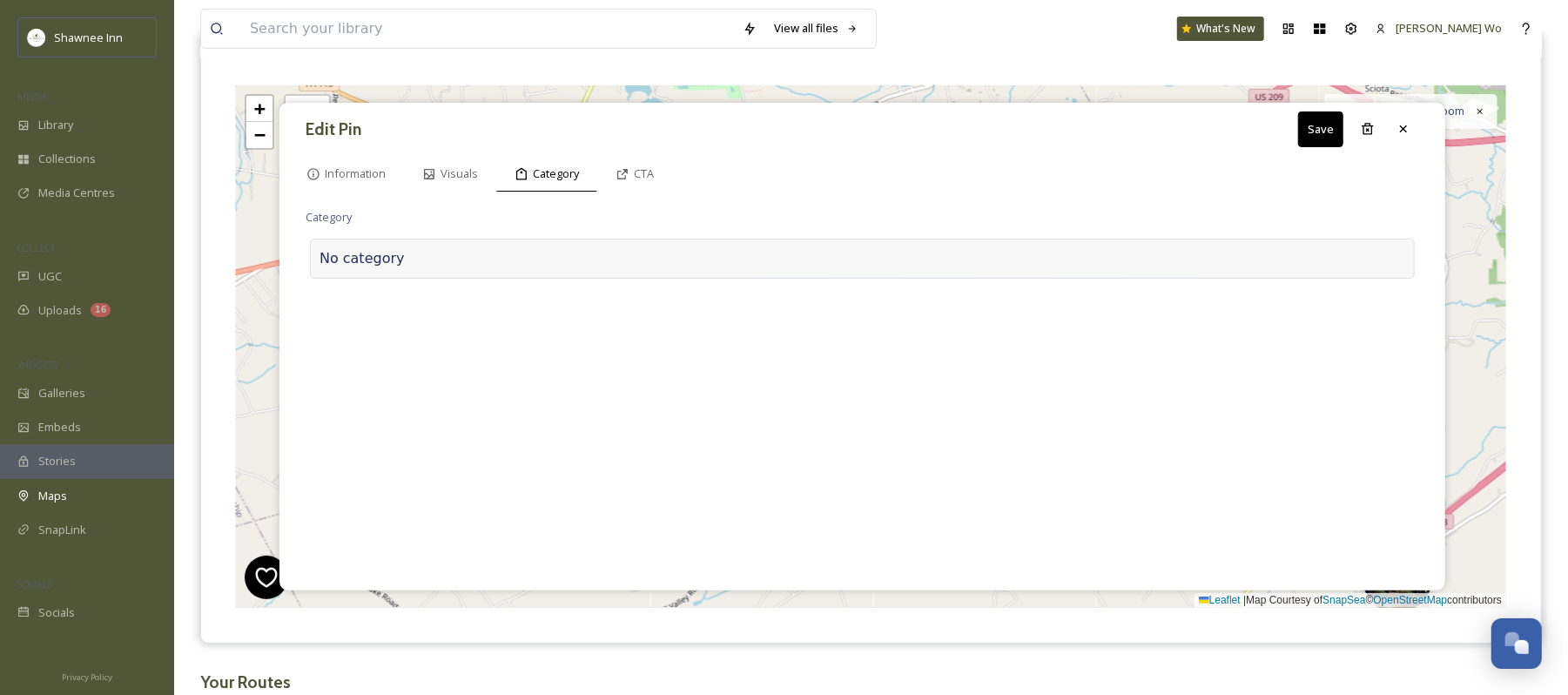
click at [523, 260] on div at bounding box center [906, 258] width 1001 height 21
click at [523, 260] on input at bounding box center [479, 254] width 348 height 41
click at [474, 298] on div "Farm Market / Agriculture" at bounding box center [479, 297] width 347 height 34
click at [1314, 130] on button "Save" at bounding box center [1321, 130] width 45 height 36
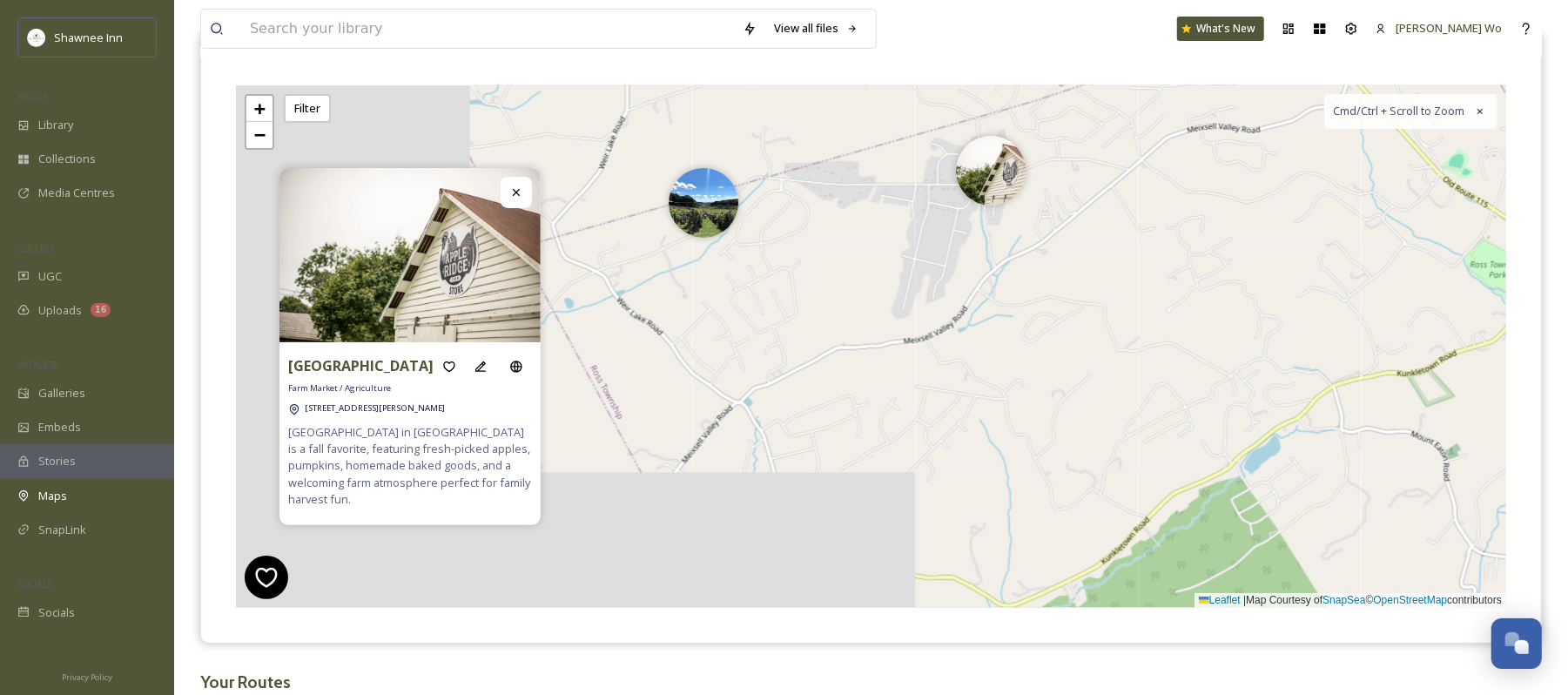
drag, startPoint x: 1029, startPoint y: 324, endPoint x: 1297, endPoint y: 99, distance: 349.9
click at [1297, 99] on div "+ − Leaflet | Map Courtesy of SnapSea © OpenStreetMap contributors Cmd/Ctrl + S…" at bounding box center [871, 346] width 1270 height 523
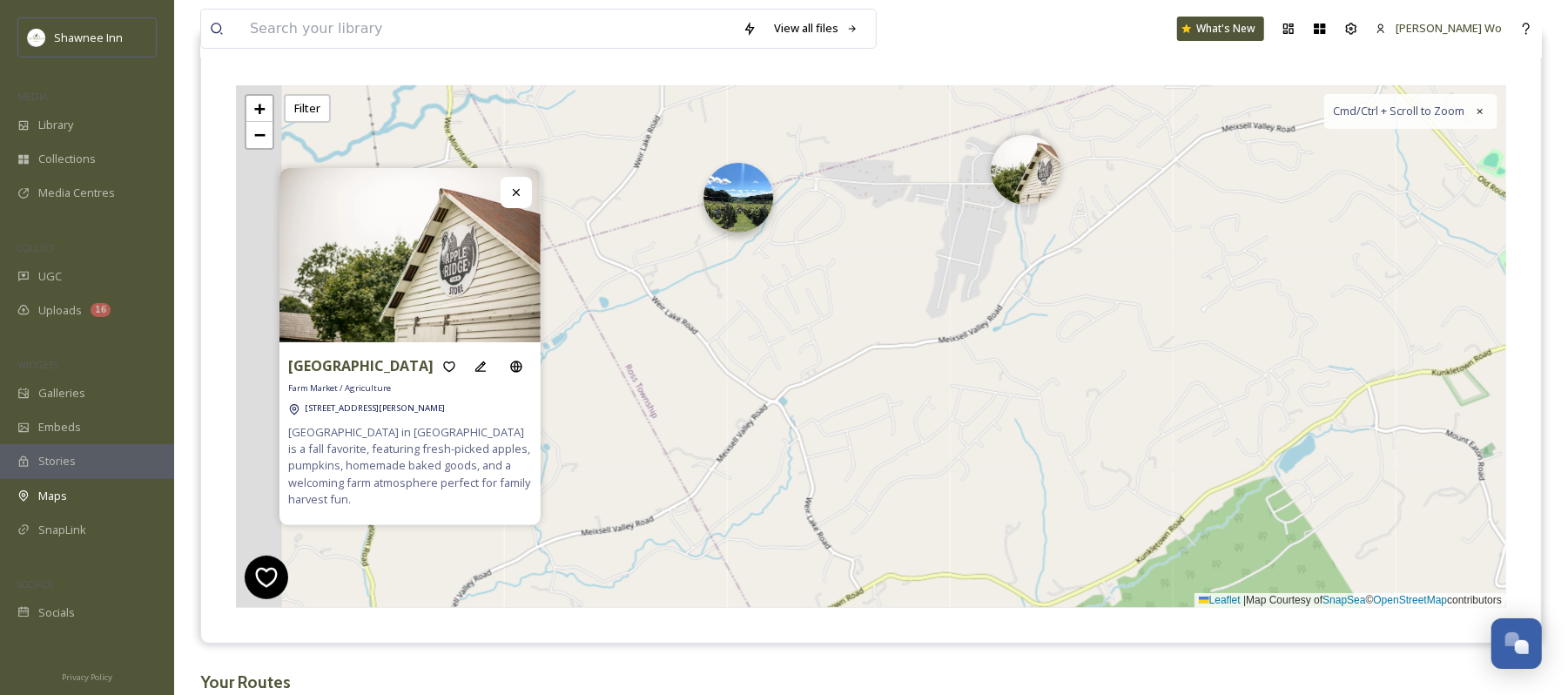
click at [706, 213] on div "+ − Leaflet | Map Courtesy of SnapSea © OpenStreetMap contributors Cmd/Ctrl + S…" at bounding box center [871, 346] width 1270 height 523
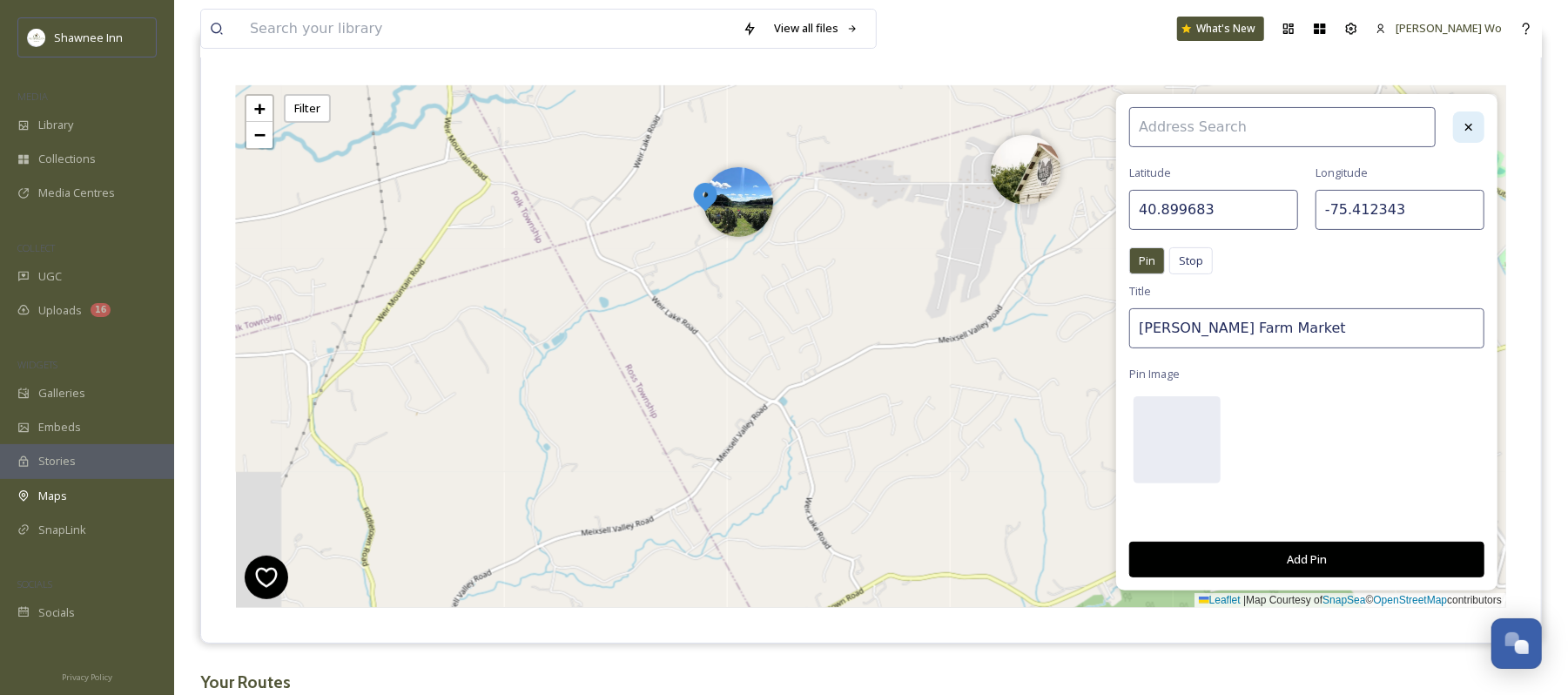
click at [1479, 132] on div at bounding box center [1469, 128] width 32 height 32
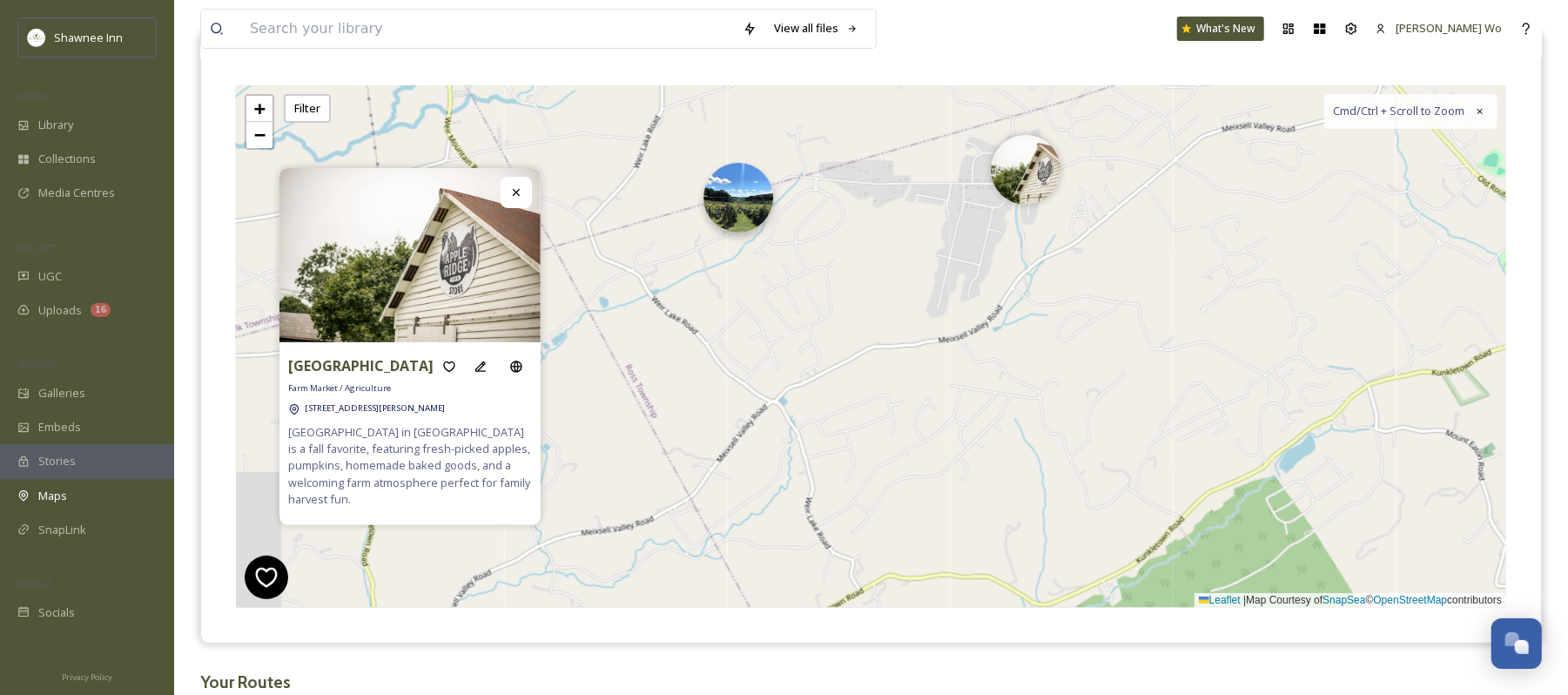
click at [756, 206] on img at bounding box center [739, 198] width 69 height 69
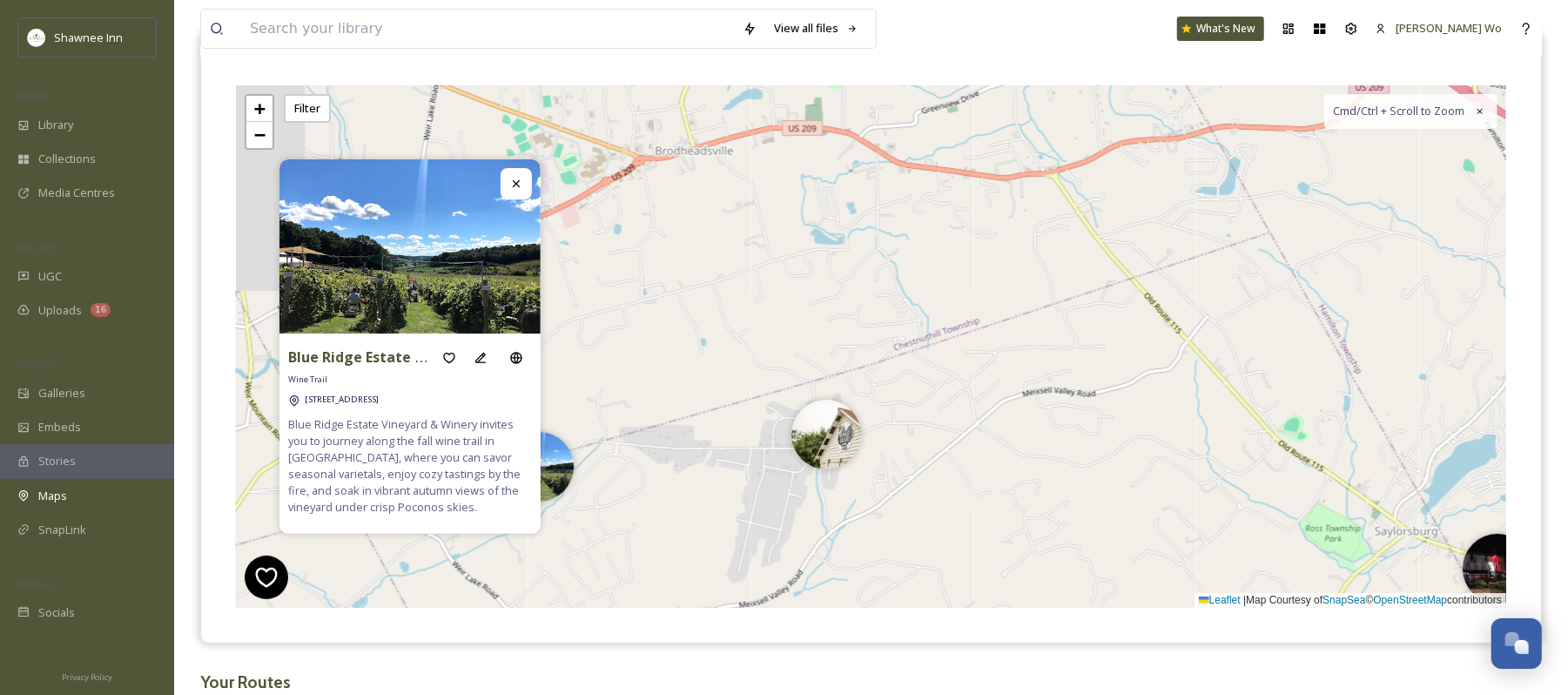
drag, startPoint x: 1227, startPoint y: 195, endPoint x: 896, endPoint y: 507, distance: 454.9
click at [896, 507] on div "+ − Leaflet | Map Courtesy of SnapSea © OpenStreetMap contributors Cmd/Ctrl + S…" at bounding box center [871, 346] width 1270 height 523
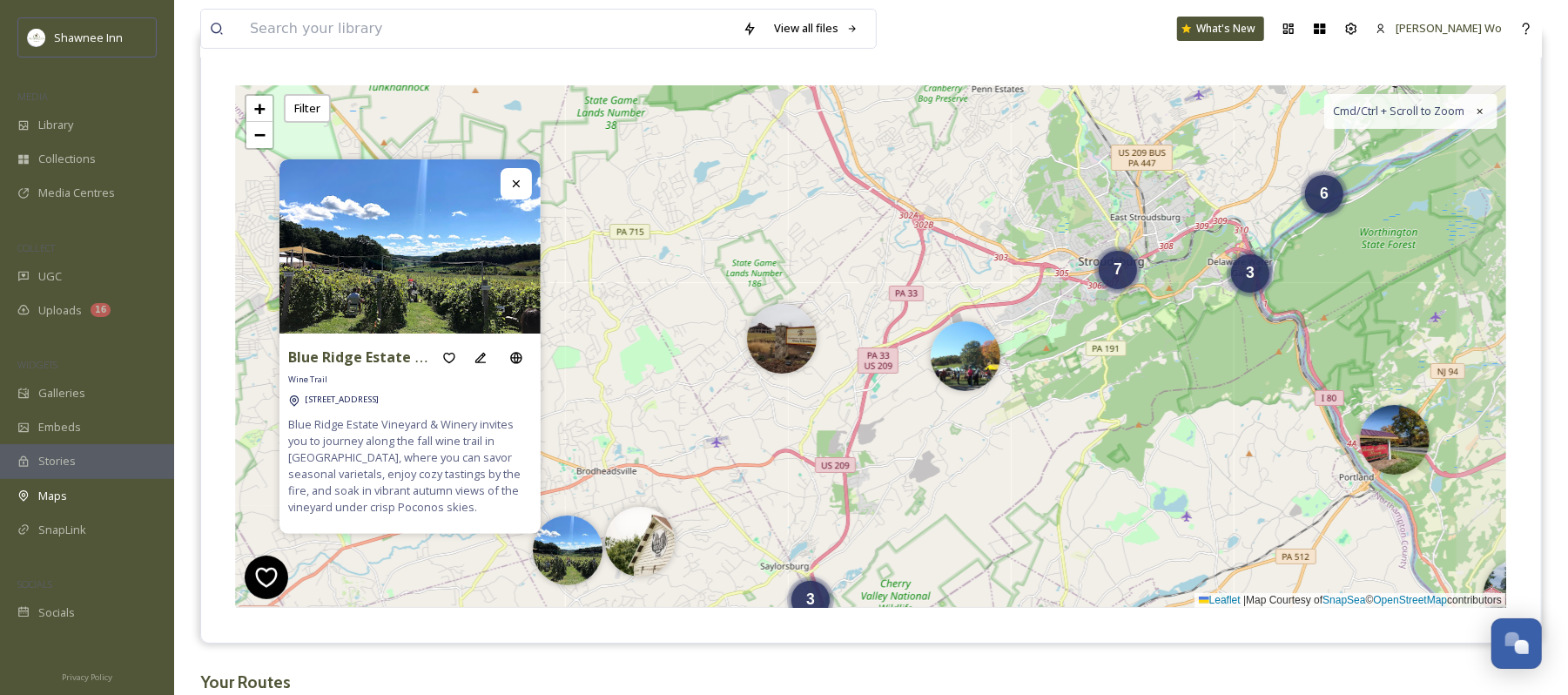
drag, startPoint x: 1234, startPoint y: 298, endPoint x: 823, endPoint y: 481, distance: 449.9
click at [823, 481] on div "7 3 3 6 + − Leaflet | Map Courtesy of SnapSea © OpenStreetMap contributors Cmd/…" at bounding box center [871, 346] width 1270 height 523
click at [1120, 263] on span "7" at bounding box center [1118, 265] width 9 height 18
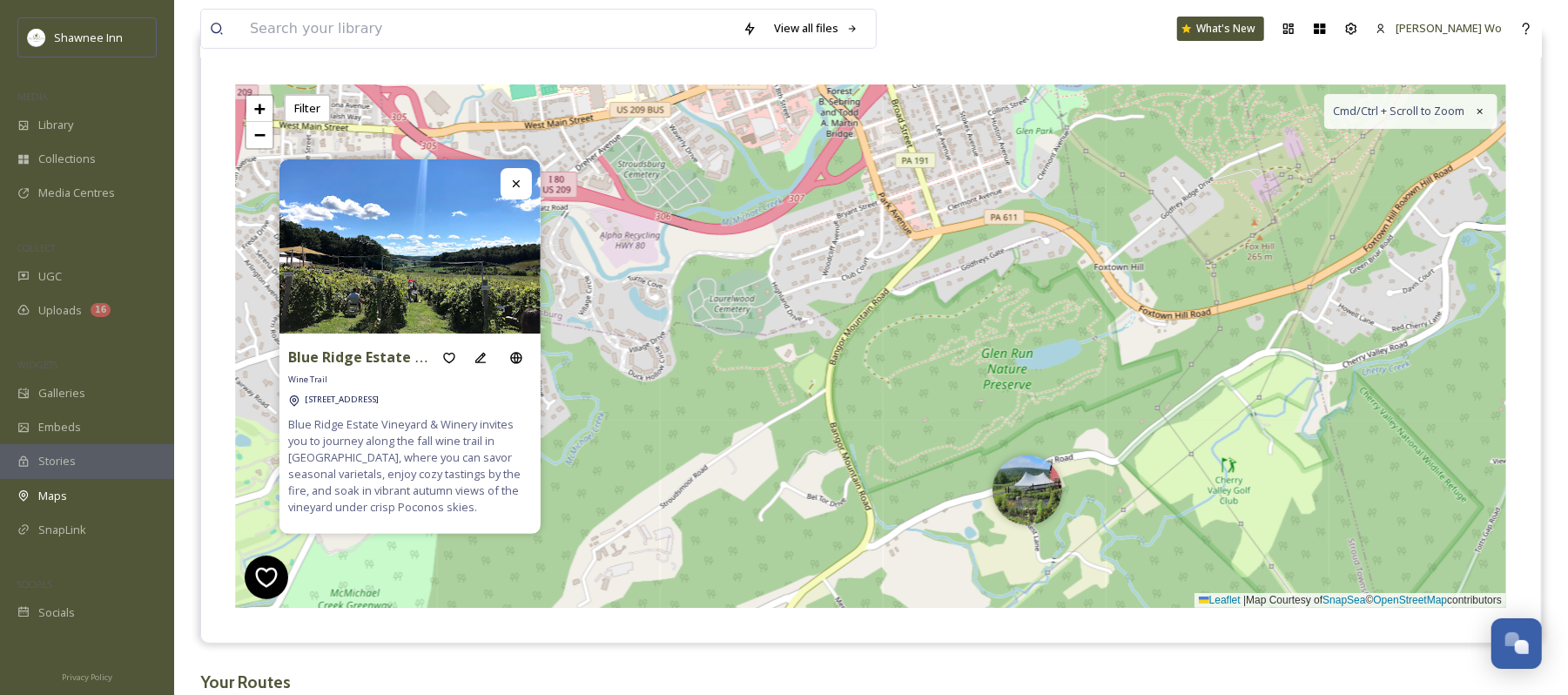
drag, startPoint x: 1106, startPoint y: 450, endPoint x: 1144, endPoint y: 350, distance: 107.0
click at [1144, 350] on div "6 6 + − Leaflet | Map Courtesy of SnapSea © OpenStreetMap contributors Cmd/Ctrl…" at bounding box center [871, 346] width 1270 height 523
click at [1015, 506] on img at bounding box center [1027, 485] width 69 height 69
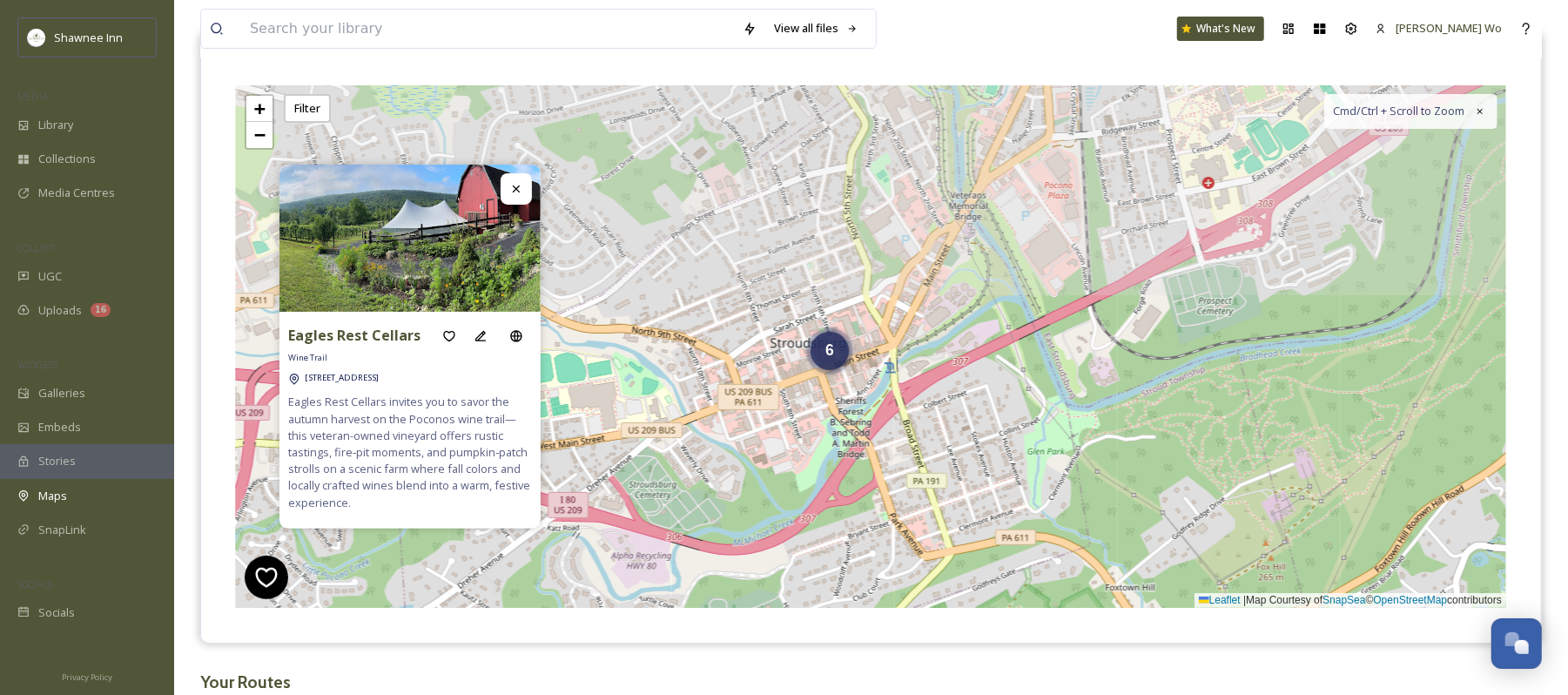
drag, startPoint x: 900, startPoint y: 290, endPoint x: 913, endPoint y: 614, distance: 324.3
click at [913, 614] on div "Eagles Rest Cellars Wine Trail 107 Eagles Rst Ln, Stroudsburg, PA 18360 Eagles …" at bounding box center [871, 346] width 1341 height 592
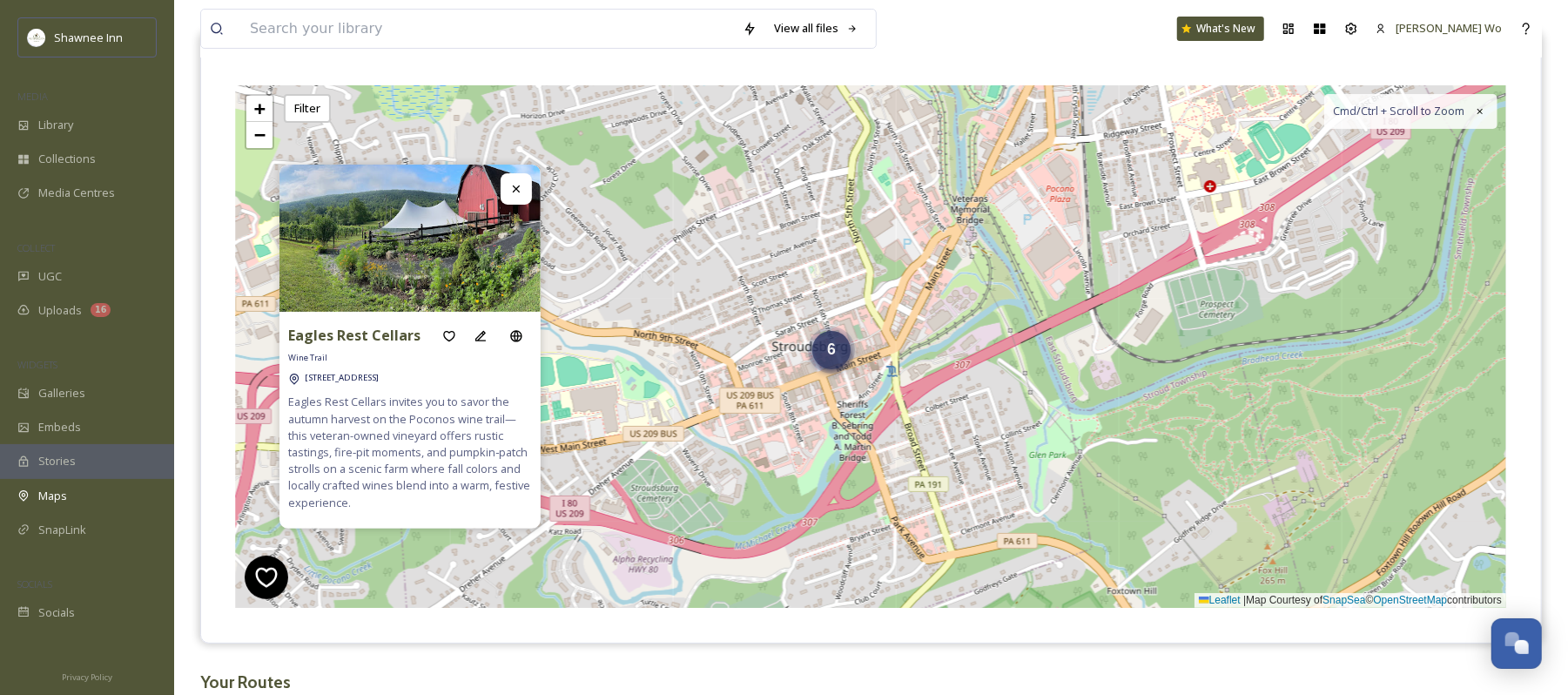
click at [837, 367] on div "6" at bounding box center [831, 350] width 39 height 39
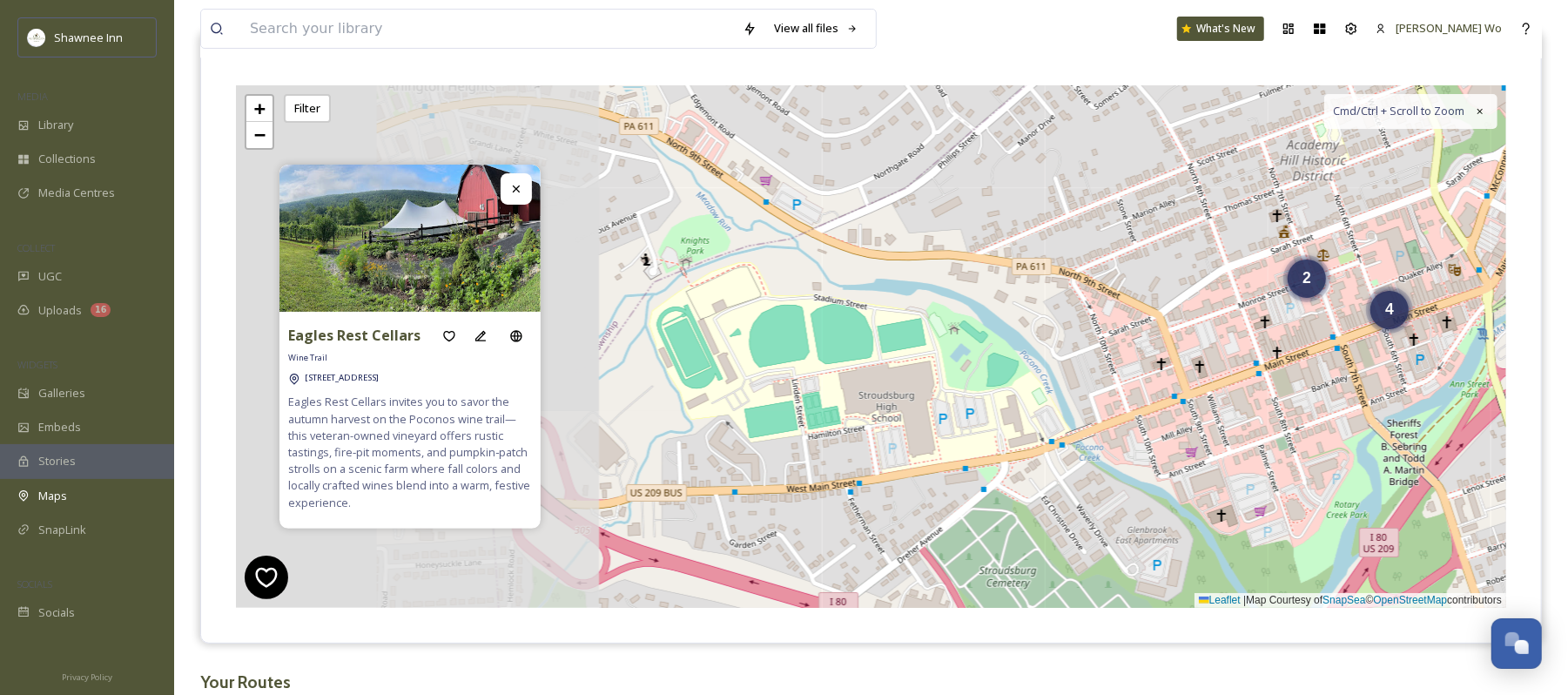
scroll to position [1772, 0]
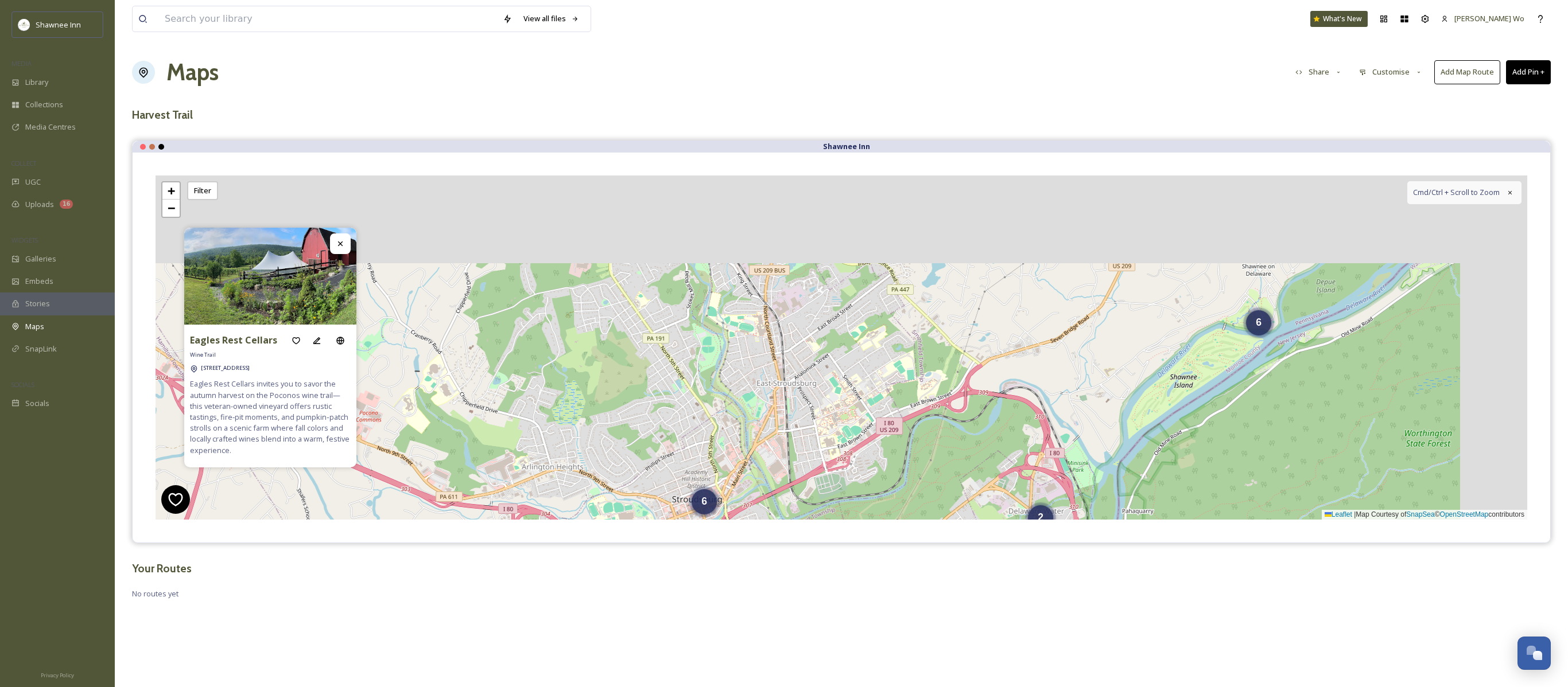
drag, startPoint x: 1020, startPoint y: 250, endPoint x: 874, endPoint y: 470, distance: 264.0
click at [874, 457] on div "6 2 6 + − Leaflet | Map Courtesy of SnapSea © OpenStreetMap contributors Cmd/Ct…" at bounding box center [841, 348] width 1371 height 344
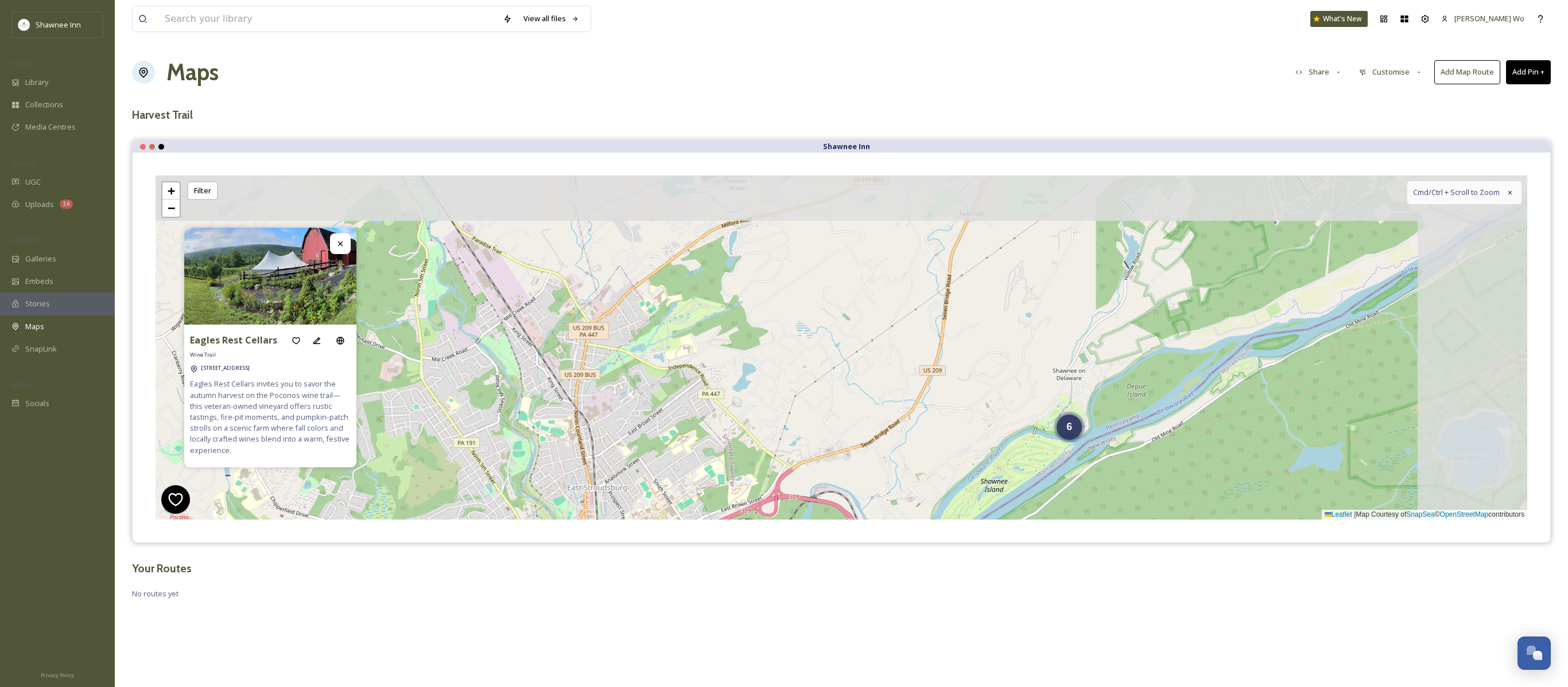
drag, startPoint x: 967, startPoint y: 335, endPoint x: 823, endPoint y: 411, distance: 162.8
click at [823, 411] on div "6 2 6 + − Leaflet | Map Courtesy of SnapSea © OpenStreetMap contributors Cmd/Ct…" at bounding box center [841, 348] width 1371 height 344
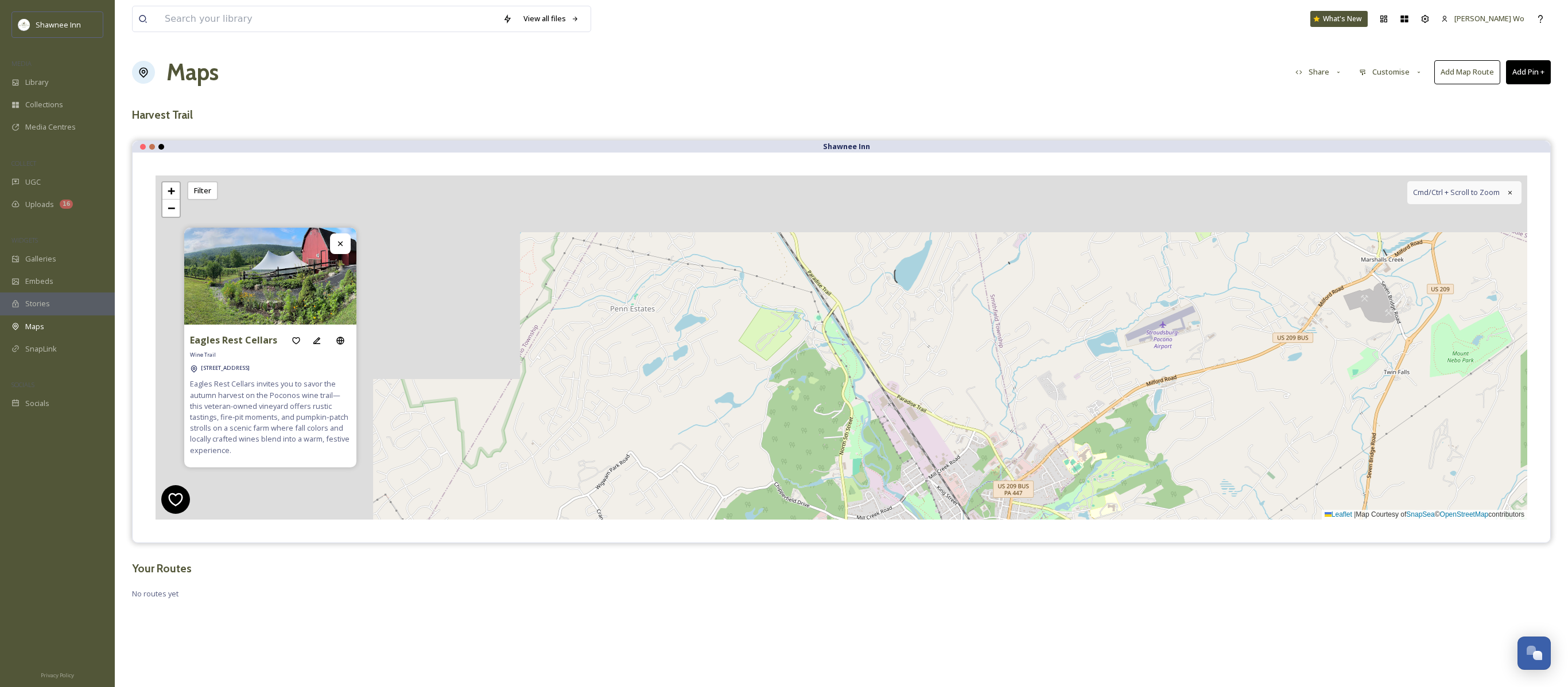
drag, startPoint x: 880, startPoint y: 301, endPoint x: 1366, endPoint y: 452, distance: 508.9
click at [1044, 453] on div "6 2 6 + − Leaflet | Map Courtesy of SnapSea © OpenStreetMap contributors Cmd/Ct…" at bounding box center [841, 348] width 1371 height 344
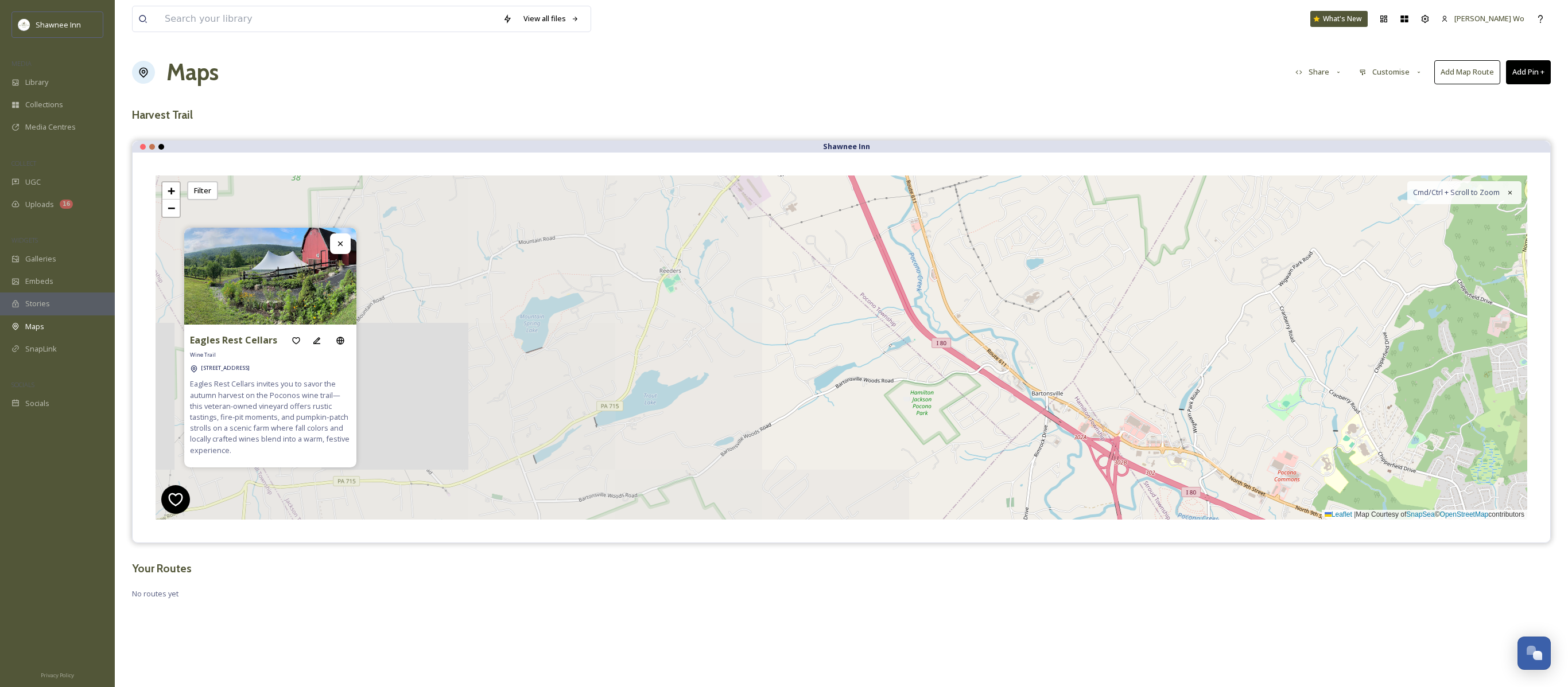
drag, startPoint x: 767, startPoint y: 374, endPoint x: 1389, endPoint y: 176, distance: 652.8
click at [1044, 176] on div "6 2 6 + − Leaflet | Map Courtesy of SnapSea © OpenStreetMap contributors Cmd/Ct…" at bounding box center [841, 348] width 1371 height 344
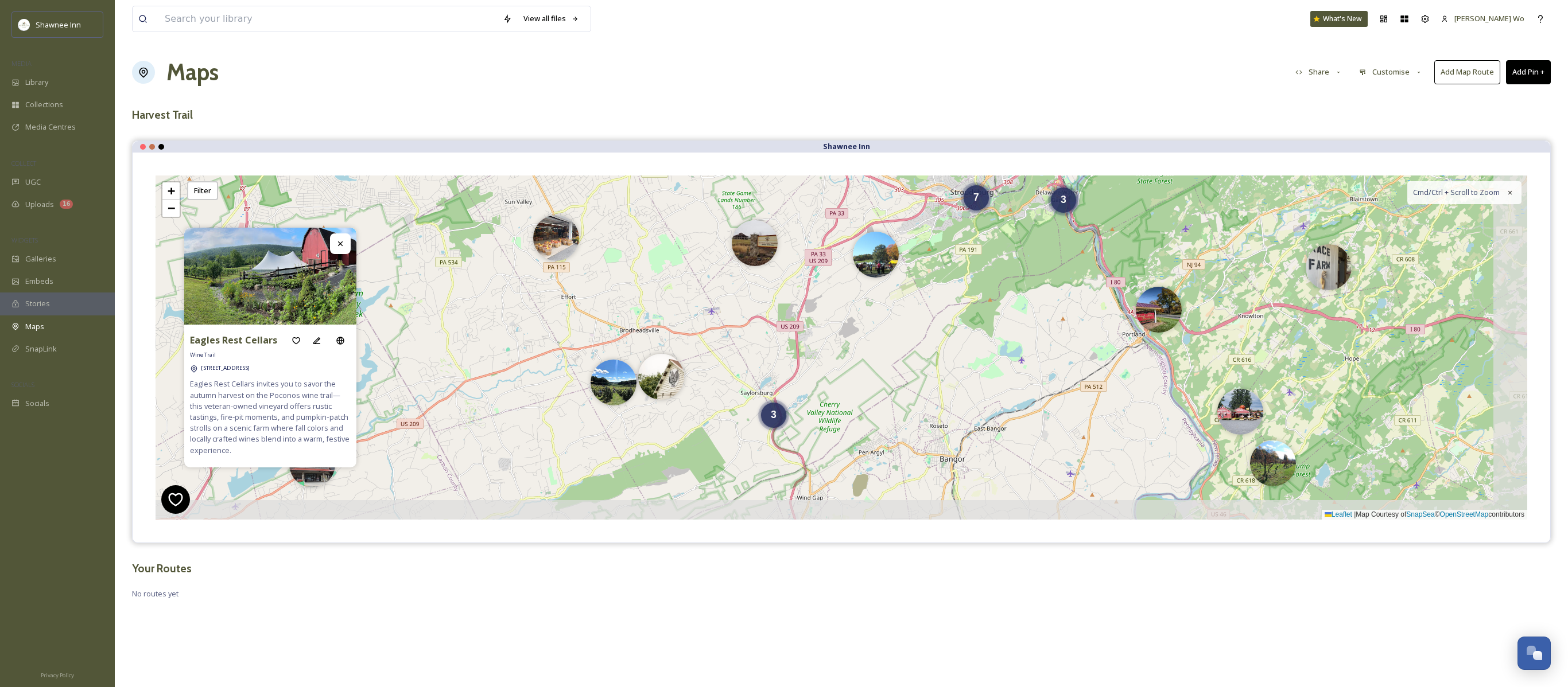
drag, startPoint x: 1102, startPoint y: 319, endPoint x: 809, endPoint y: 93, distance: 370.0
click at [809, 93] on div "View all files What's New Jeromy Wo Maps Share Customise Add Map Route Add Pin …" at bounding box center [841, 343] width 1453 height 687
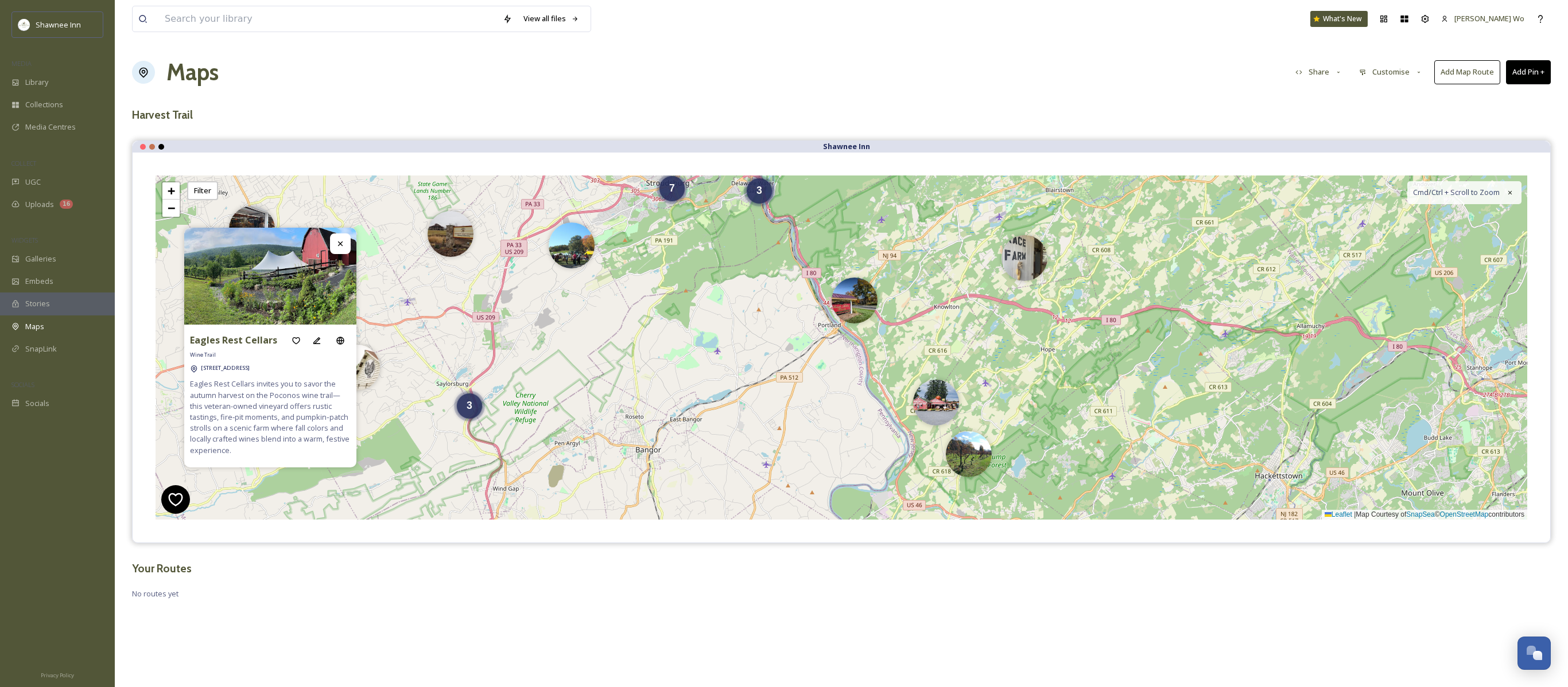
drag, startPoint x: 1358, startPoint y: 402, endPoint x: 1053, endPoint y: 393, distance: 305.1
click at [1044, 393] on div "7 3 3 6 + − Leaflet | Map Courtesy of SnapSea © OpenStreetMap contributors Cmd/…" at bounding box center [841, 348] width 1371 height 344
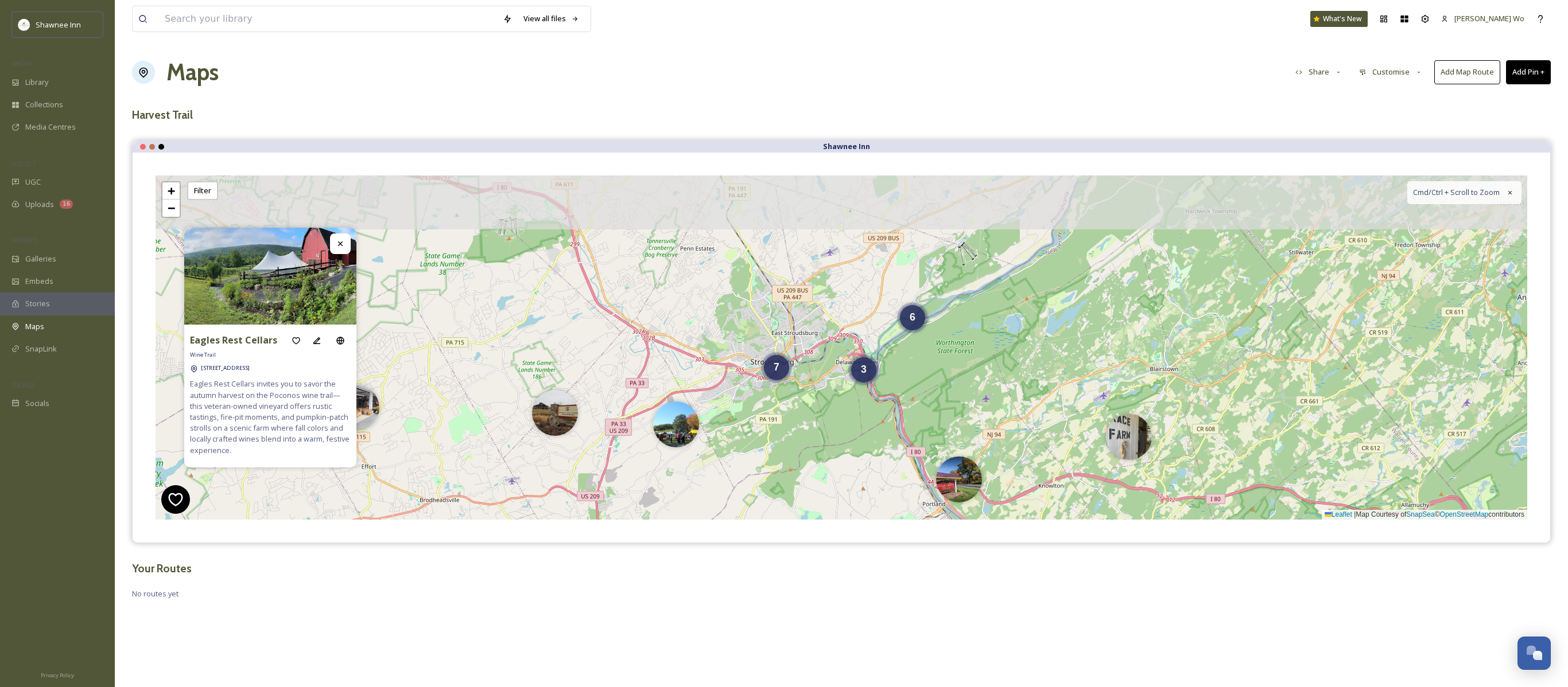
drag, startPoint x: 702, startPoint y: 305, endPoint x: 807, endPoint y: 484, distance: 207.5
click at [807, 457] on div "7 3 3 6 + − Leaflet | Map Courtesy of SnapSea © OpenStreetMap contributors Cmd/…" at bounding box center [841, 348] width 1371 height 344
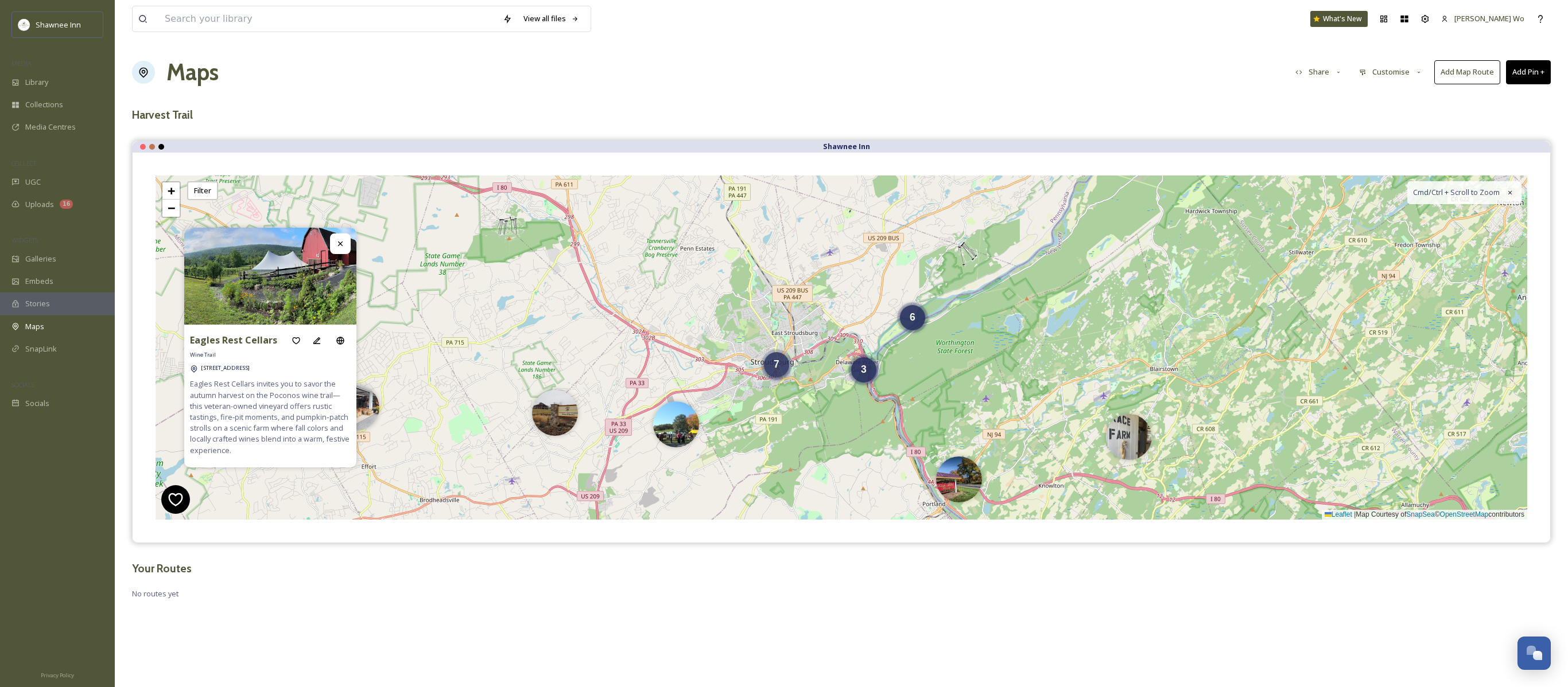
click at [775, 365] on span "7" at bounding box center [776, 365] width 6 height 12
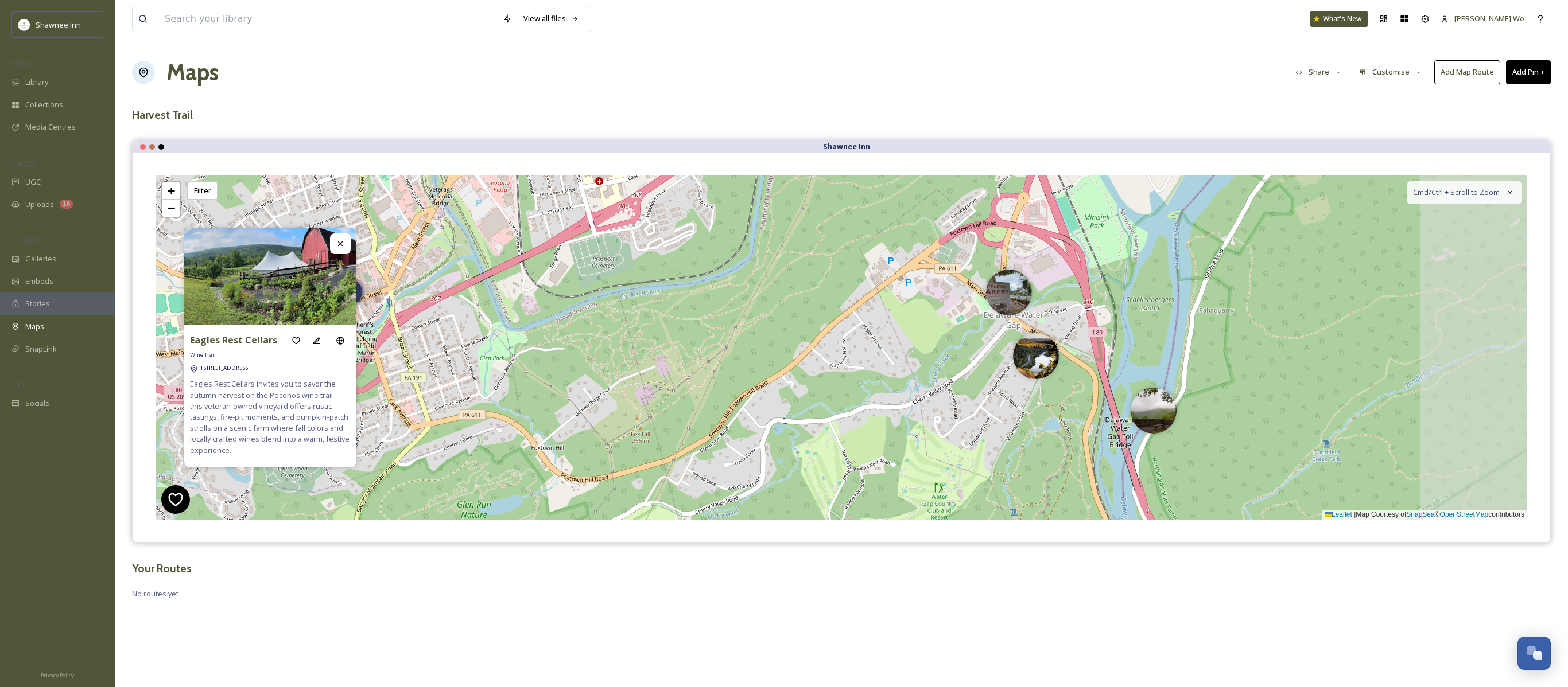
drag, startPoint x: 1193, startPoint y: 393, endPoint x: 762, endPoint y: 481, distance: 439.9
click at [762, 457] on div "6 6 + − Leaflet | Map Courtesy of SnapSea © OpenStreetMap contributors Cmd/Ctrl…" at bounding box center [841, 348] width 1371 height 344
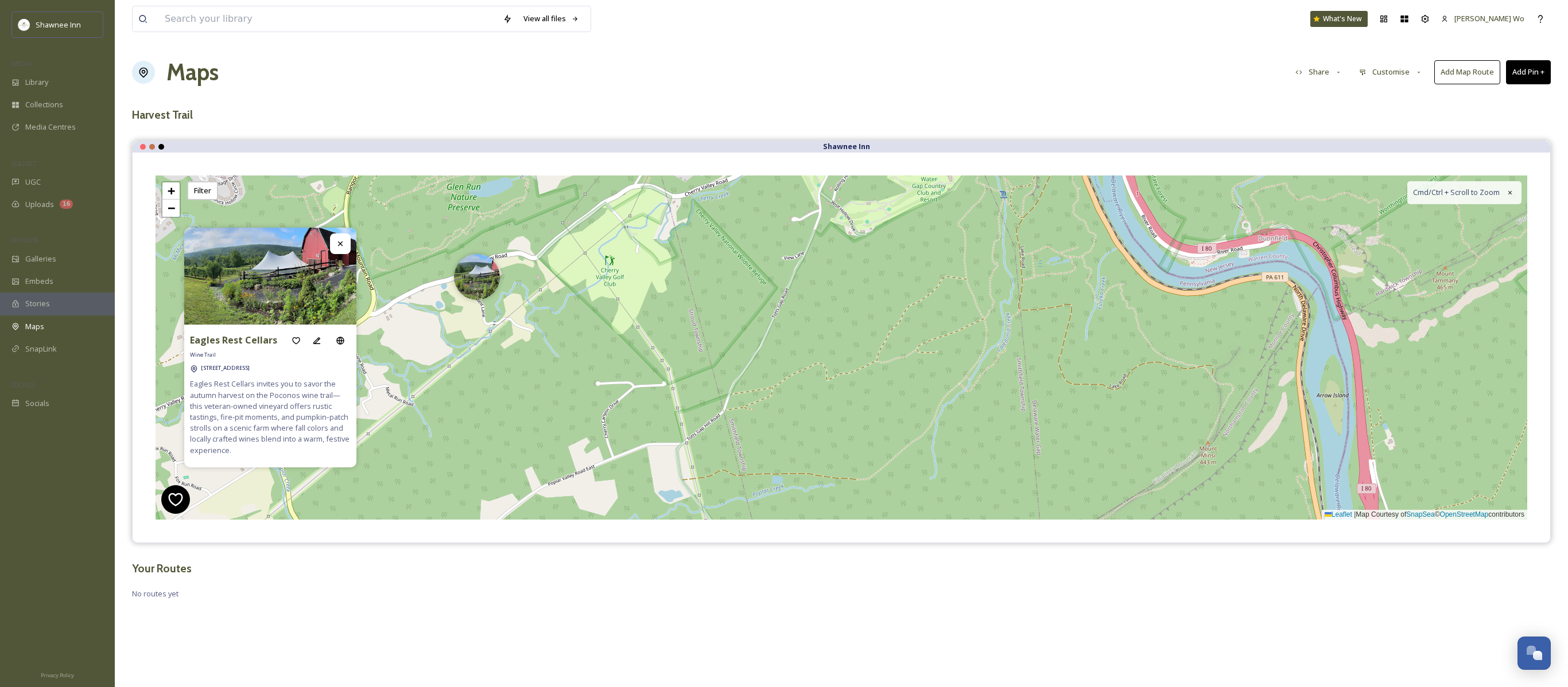
drag, startPoint x: 941, startPoint y: 453, endPoint x: 931, endPoint y: 135, distance: 318.2
click at [931, 135] on div "View all files What's New Jeromy Wo Maps Share Customise Add Map Route Add Pin …" at bounding box center [841, 343] width 1453 height 687
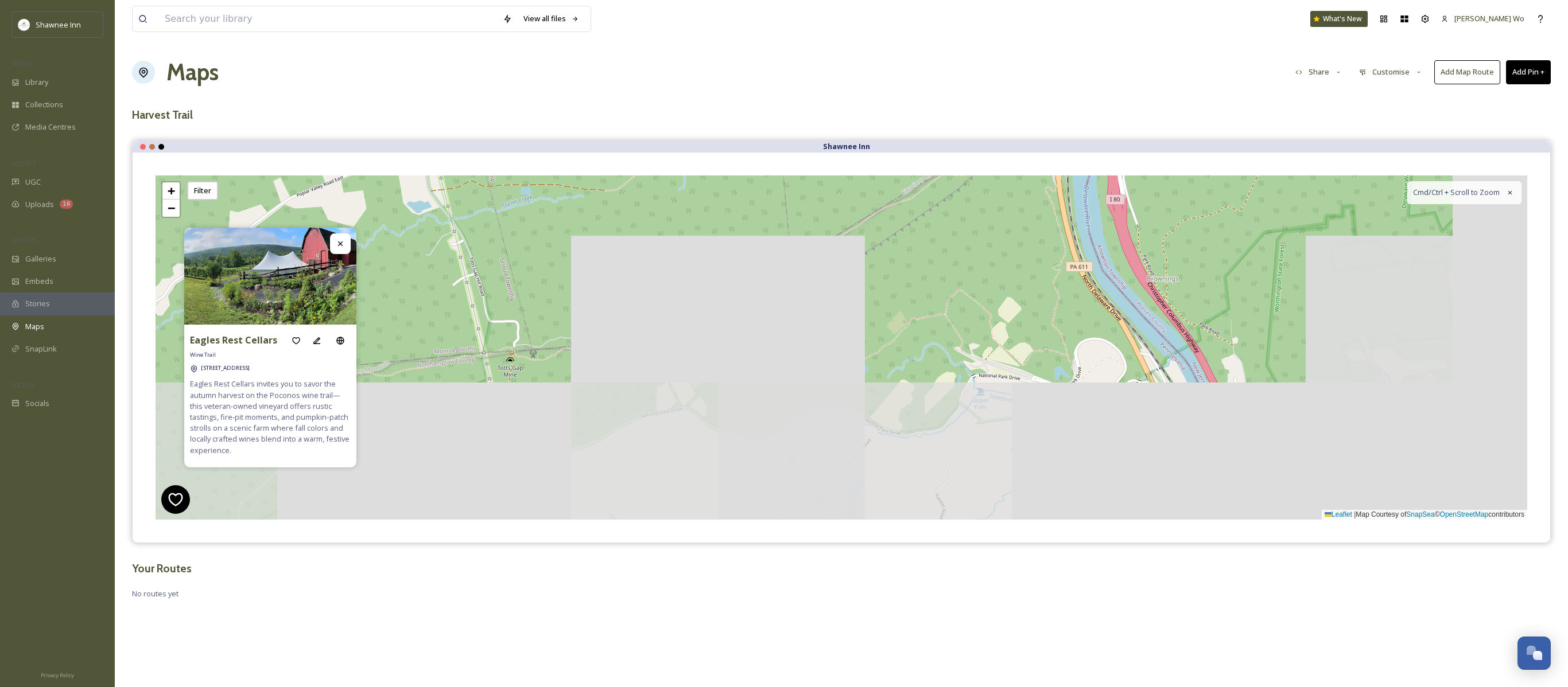
drag, startPoint x: 1214, startPoint y: 456, endPoint x: 963, endPoint y: 167, distance: 382.8
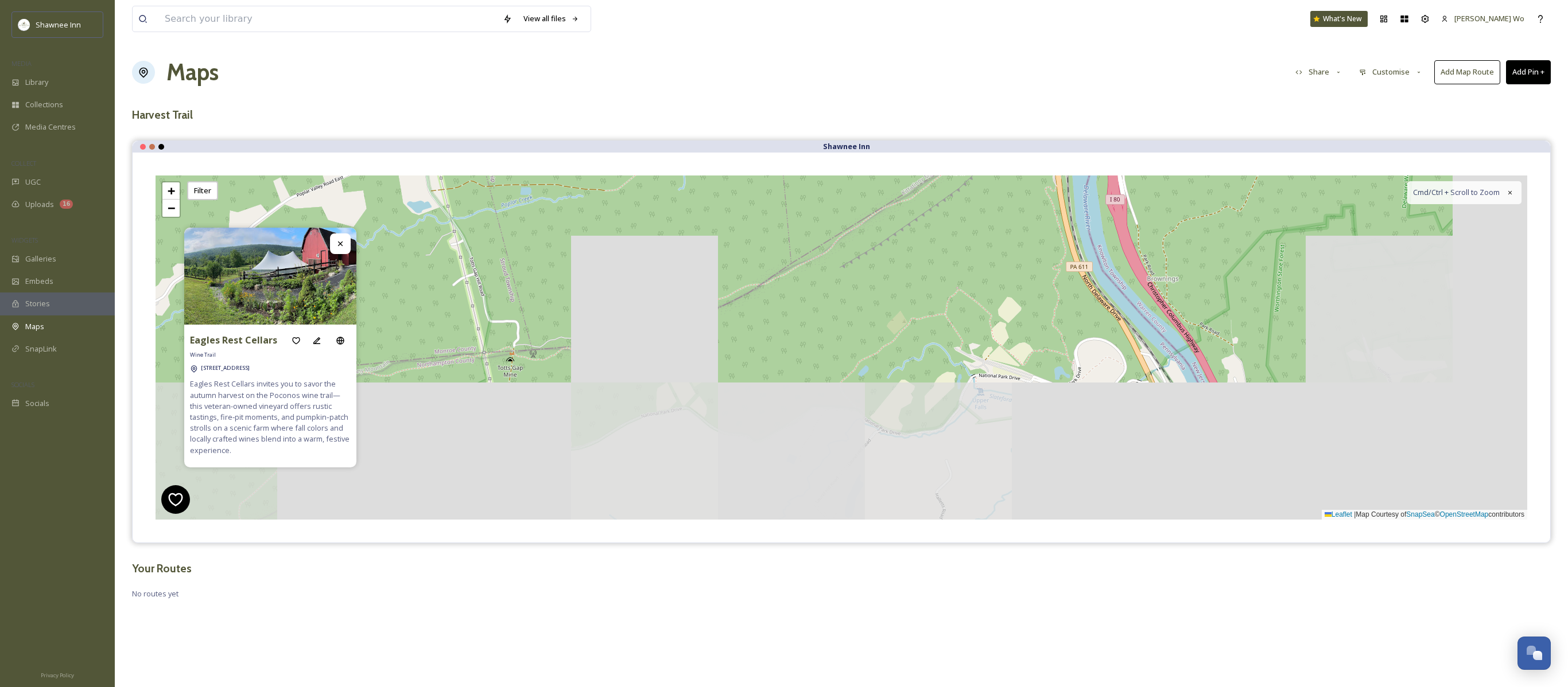
click at [963, 167] on div "Eagles Rest Cellars Wine Trail 107 Eagles Rst Ln, Stroudsburg, PA 18360 Eagles …" at bounding box center [841, 347] width 1418 height 390
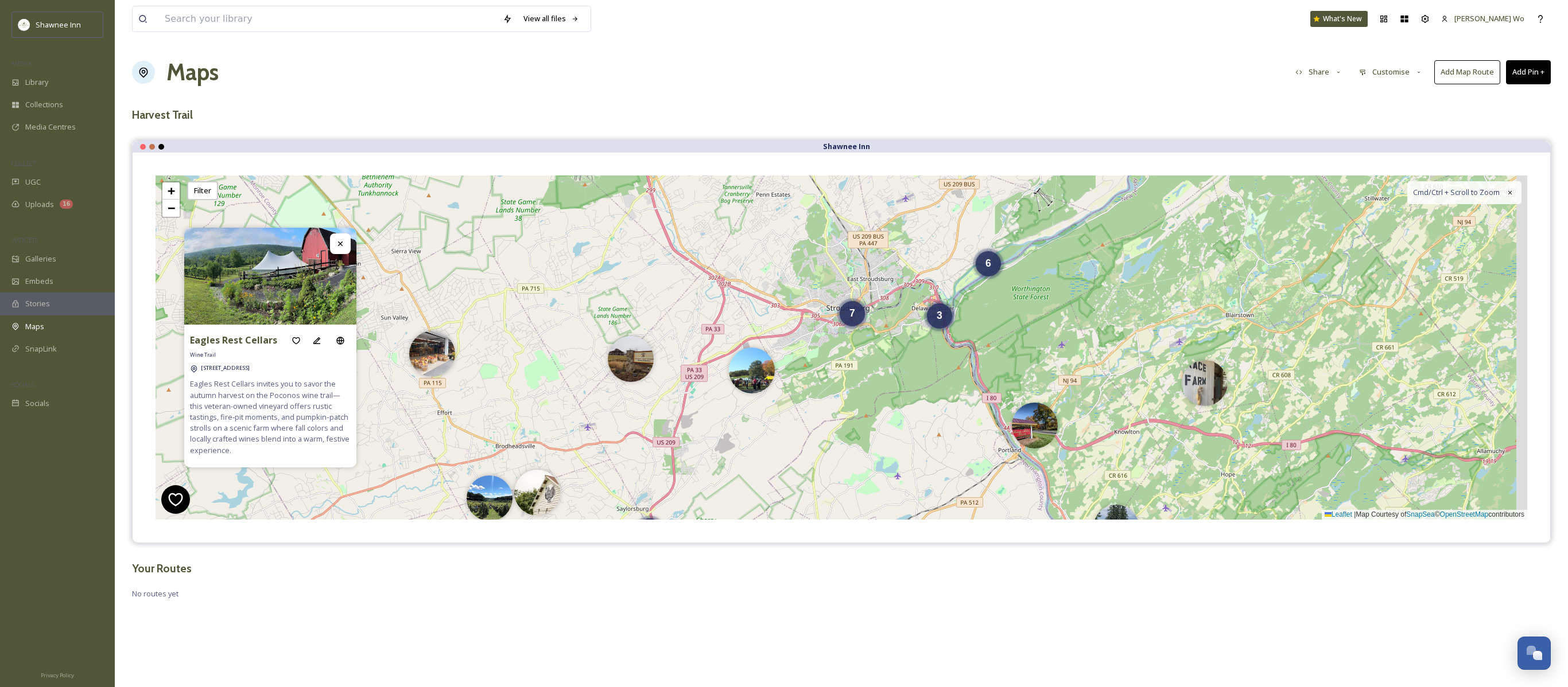
drag, startPoint x: 1119, startPoint y: 264, endPoint x: 1014, endPoint y: 328, distance: 123.0
click at [1021, 329] on div "7 3 3 6 + − Leaflet | Map Courtesy of SnapSea © OpenStreetMap contributors Cmd/…" at bounding box center [841, 348] width 1371 height 344
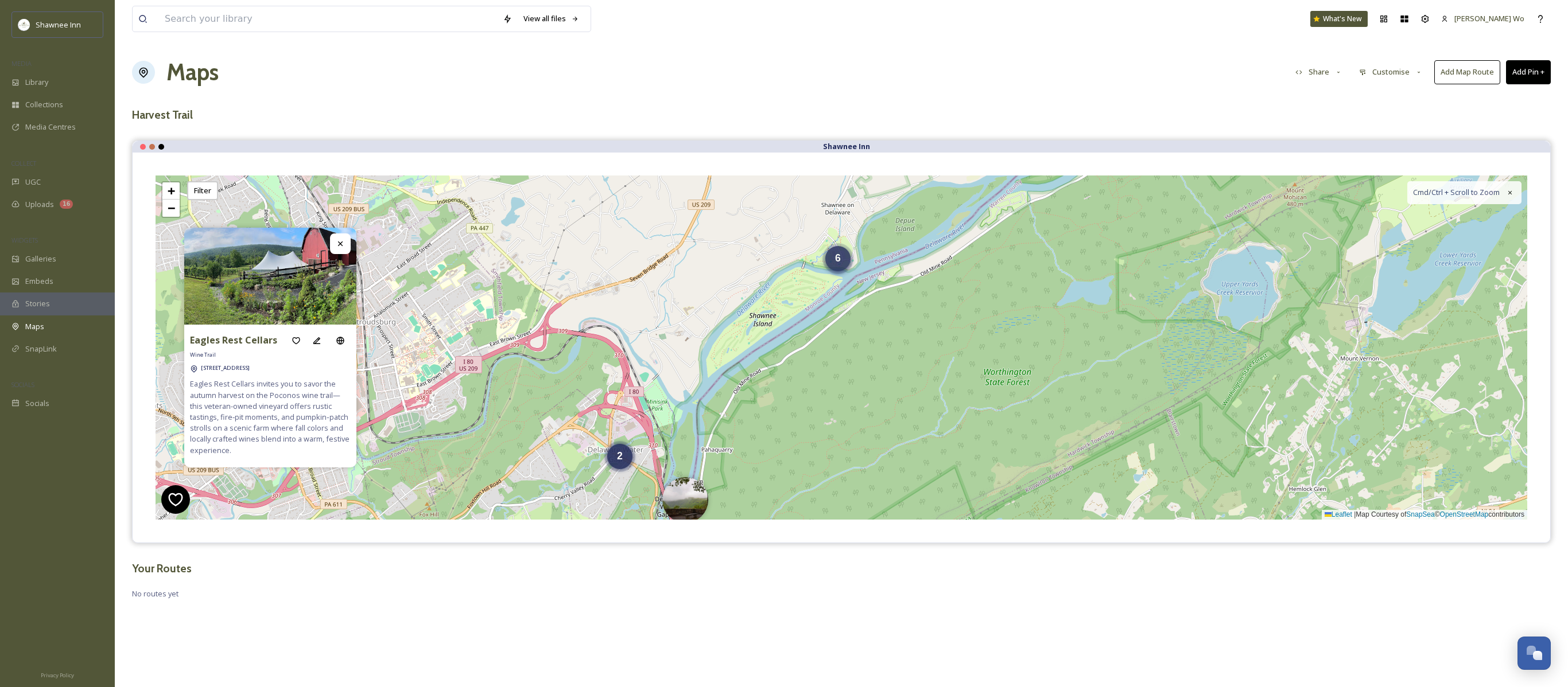
click at [840, 262] on span "6" at bounding box center [838, 259] width 6 height 12
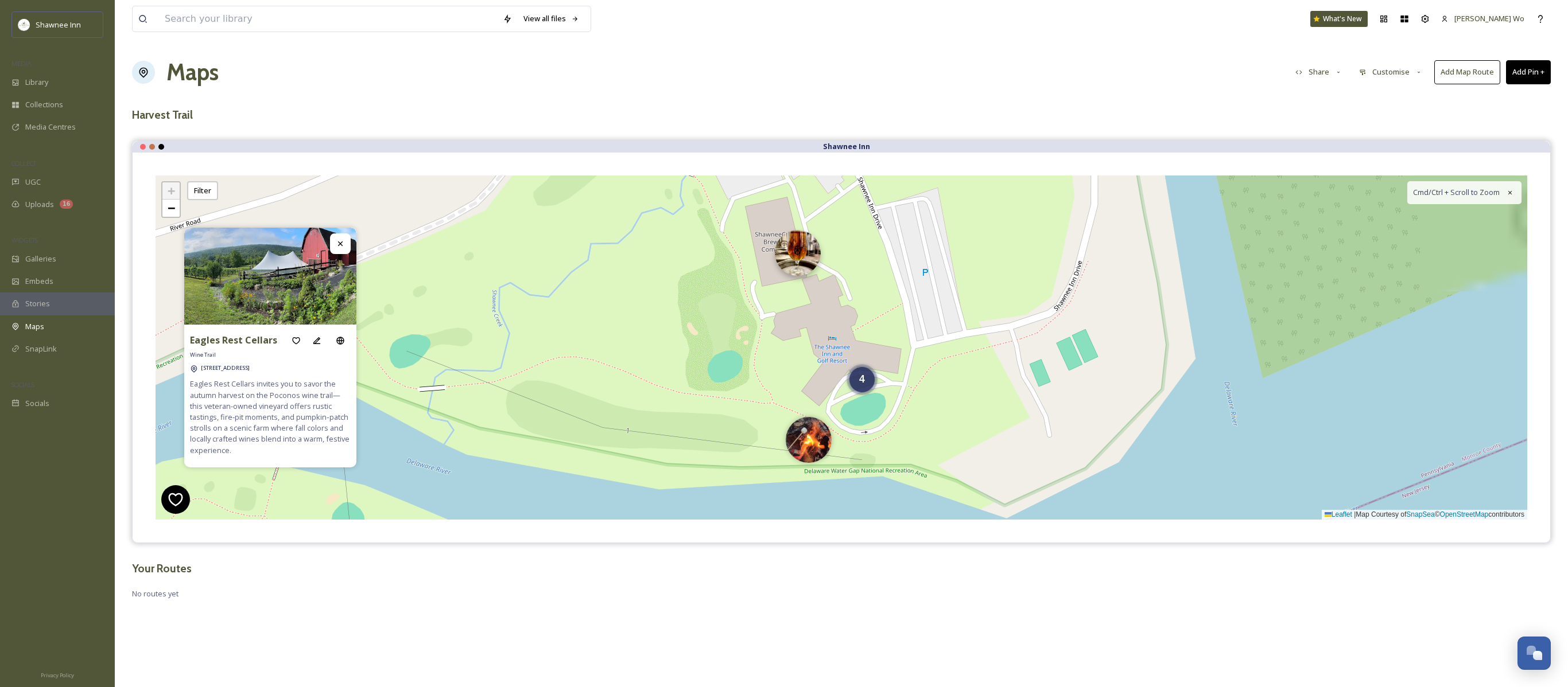
click at [797, 249] on img at bounding box center [797, 253] width 46 height 46
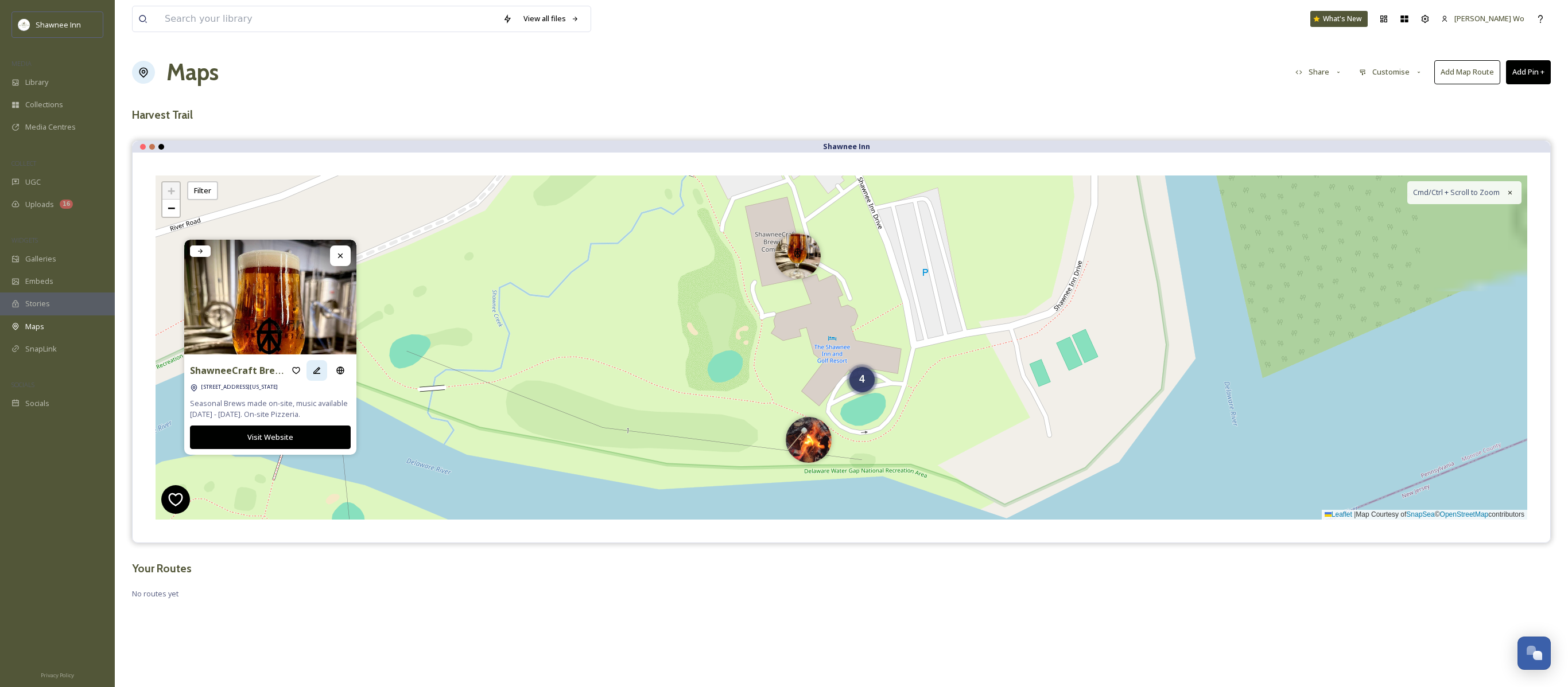
click at [312, 369] on icon at bounding box center [317, 371] width 9 height 9
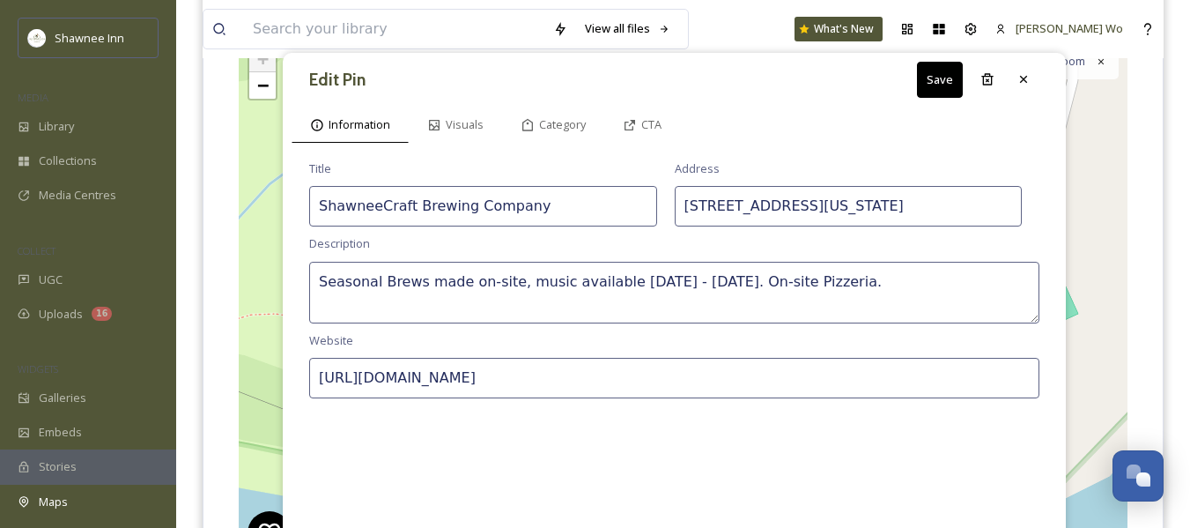
scroll to position [264, 0]
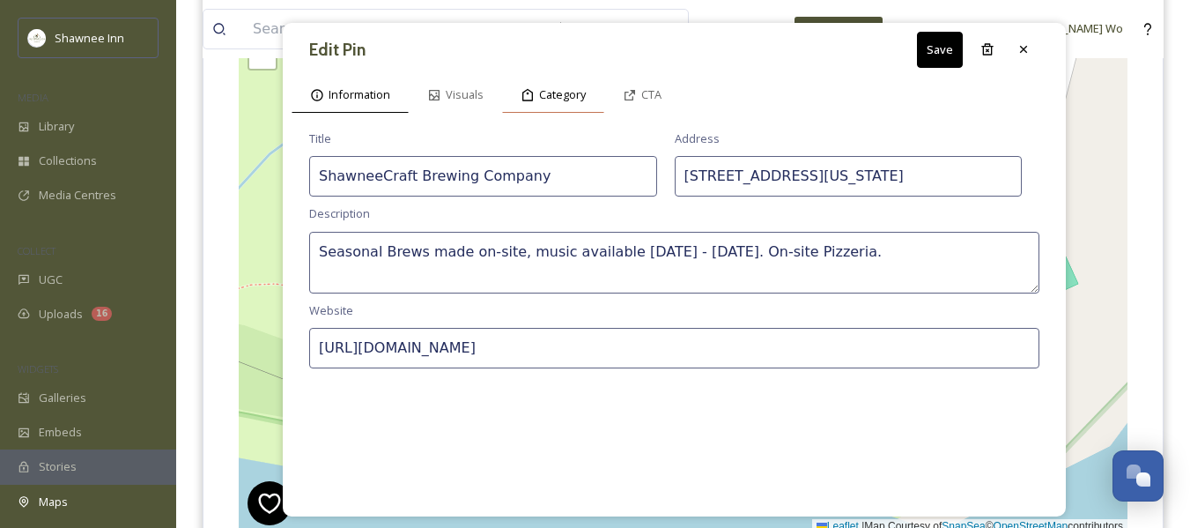
click at [559, 86] on span "Category" at bounding box center [562, 94] width 47 height 17
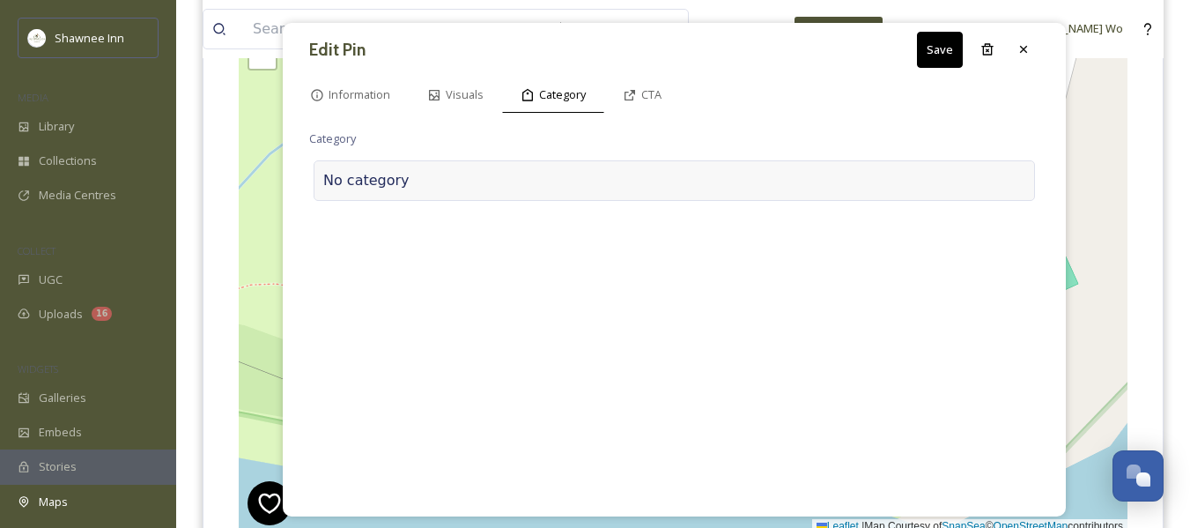
click at [538, 180] on div at bounding box center [718, 180] width 616 height 21
click at [538, 177] on input at bounding box center [485, 176] width 352 height 41
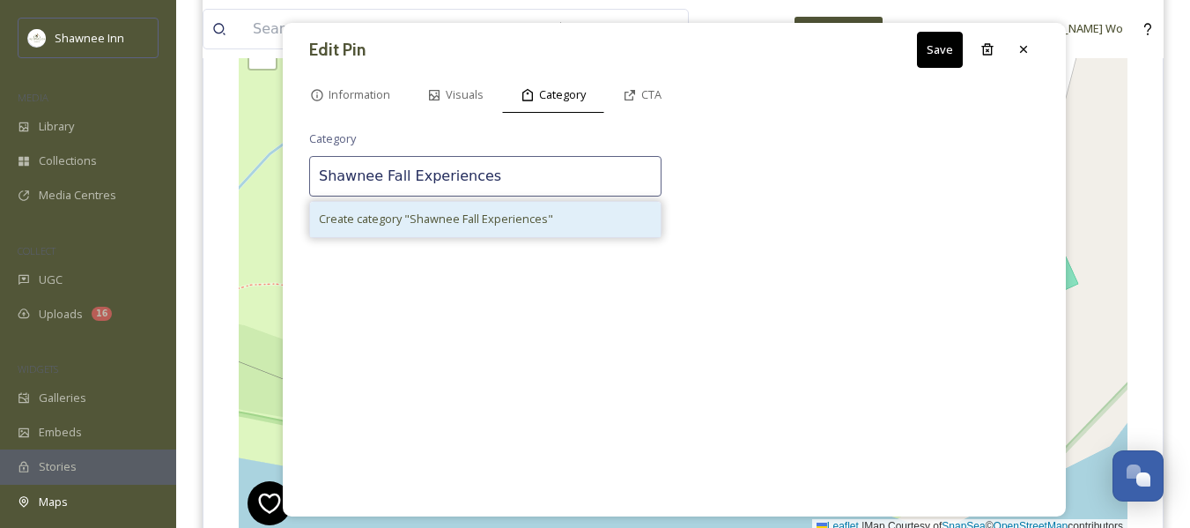
click at [510, 218] on span "Create category " Shawnee Fall Experiences "" at bounding box center [436, 219] width 234 height 17
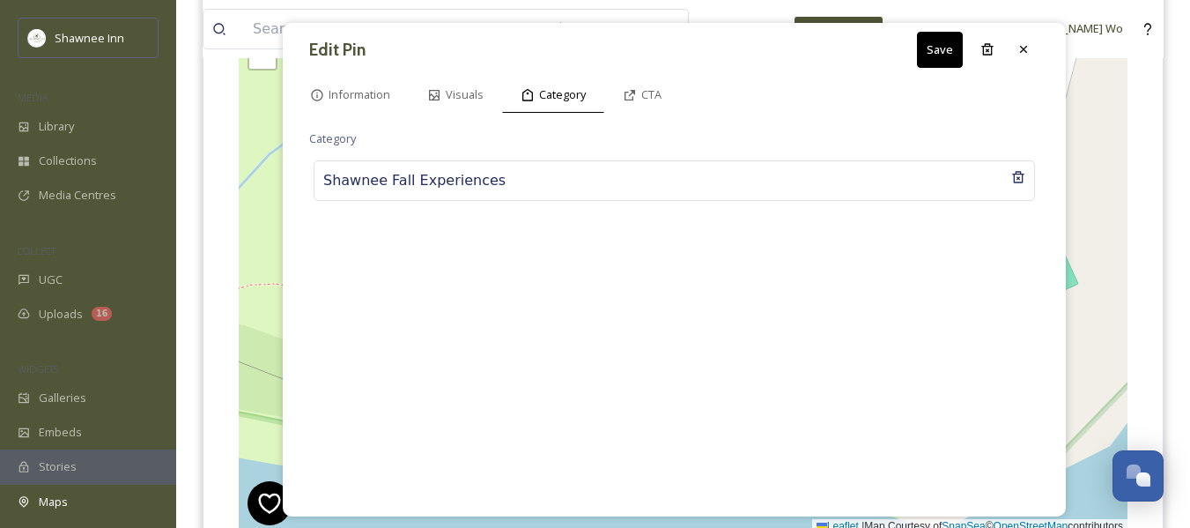
click at [945, 45] on button "Save" at bounding box center [940, 50] width 46 height 36
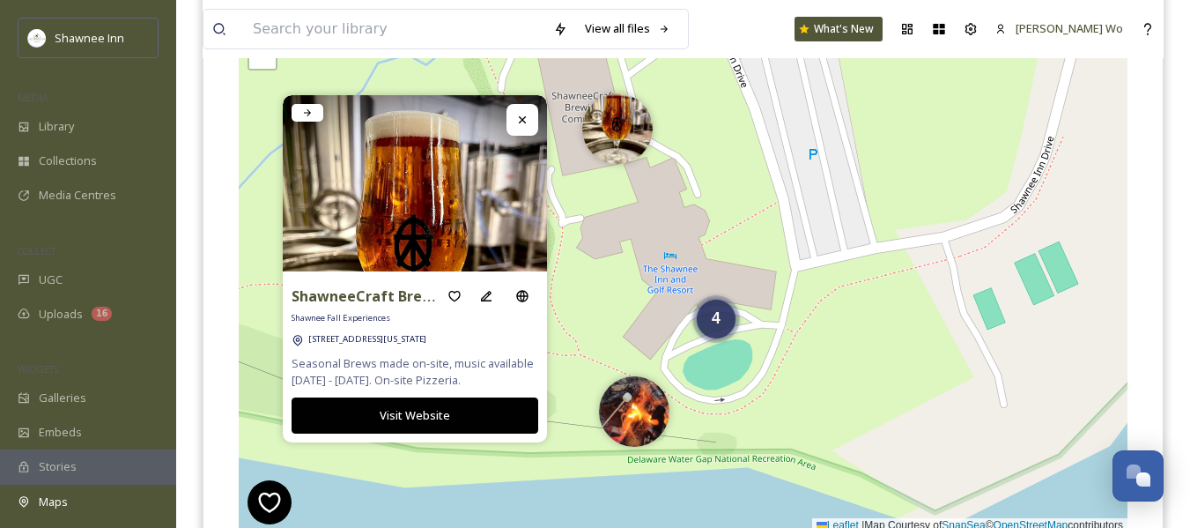
scroll to position [176, 0]
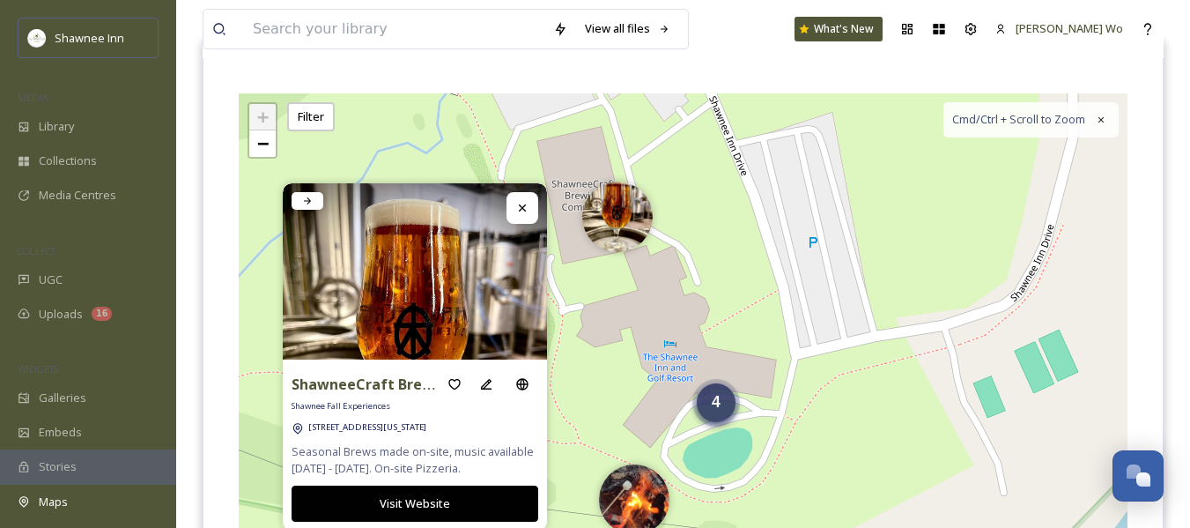
click at [714, 414] on div "4" at bounding box center [716, 402] width 39 height 39
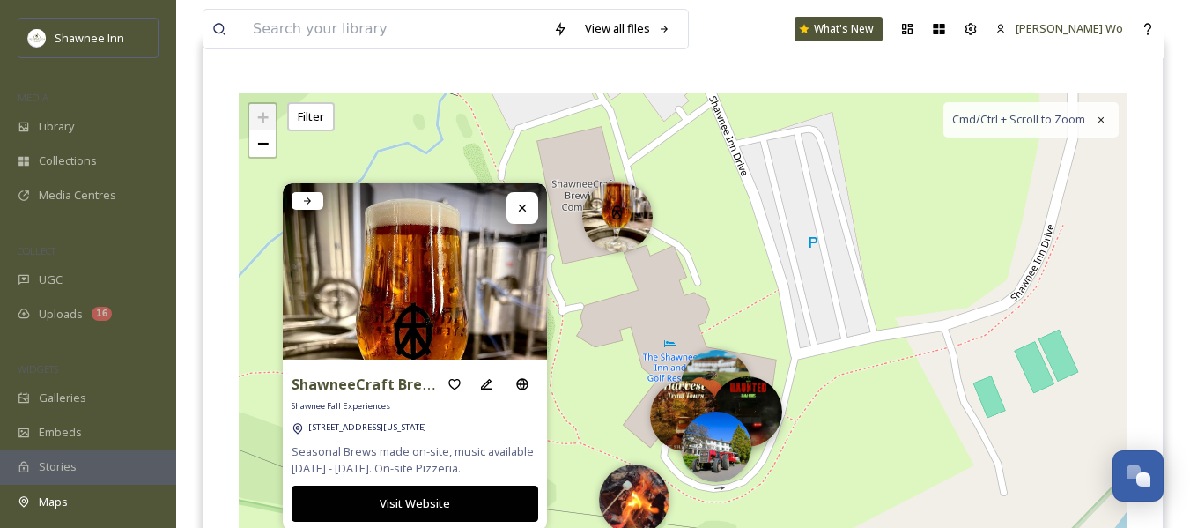
click at [759, 400] on img at bounding box center [747, 411] width 70 height 70
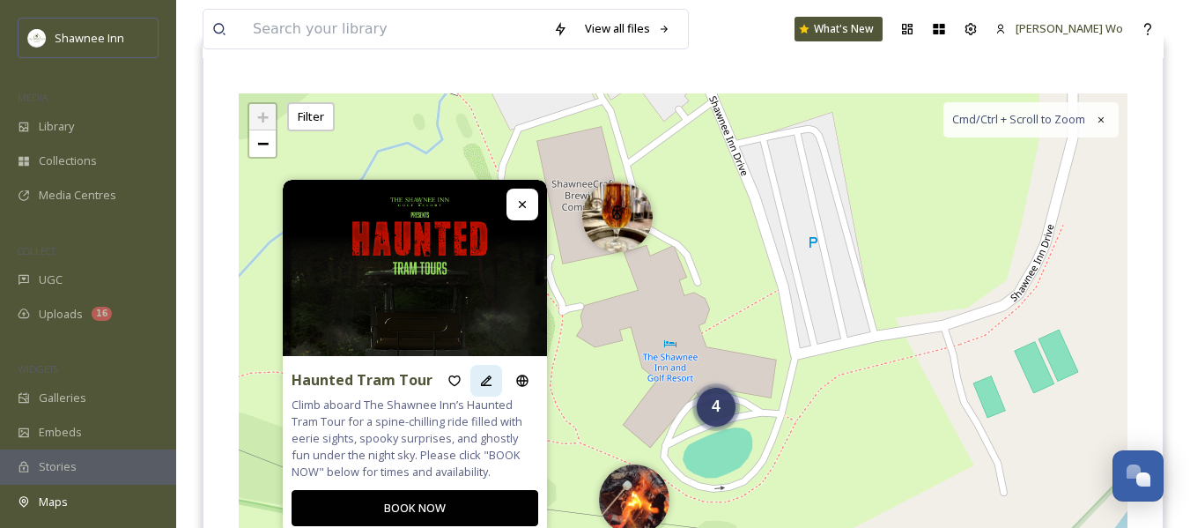
click at [486, 373] on icon at bounding box center [486, 380] width 14 height 14
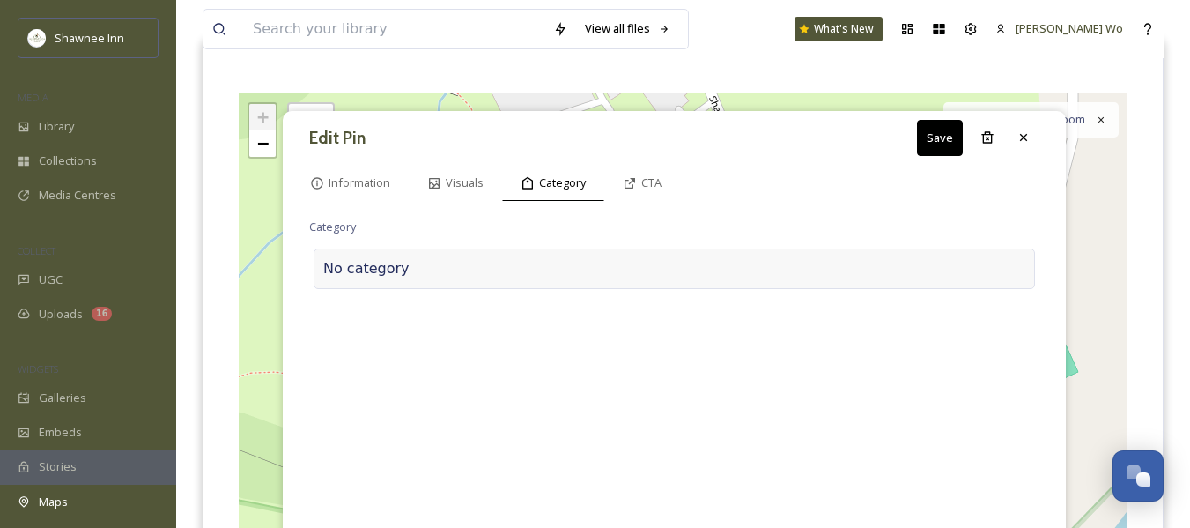
click at [465, 277] on div at bounding box center [718, 268] width 616 height 21
click at [465, 277] on input at bounding box center [485, 264] width 352 height 41
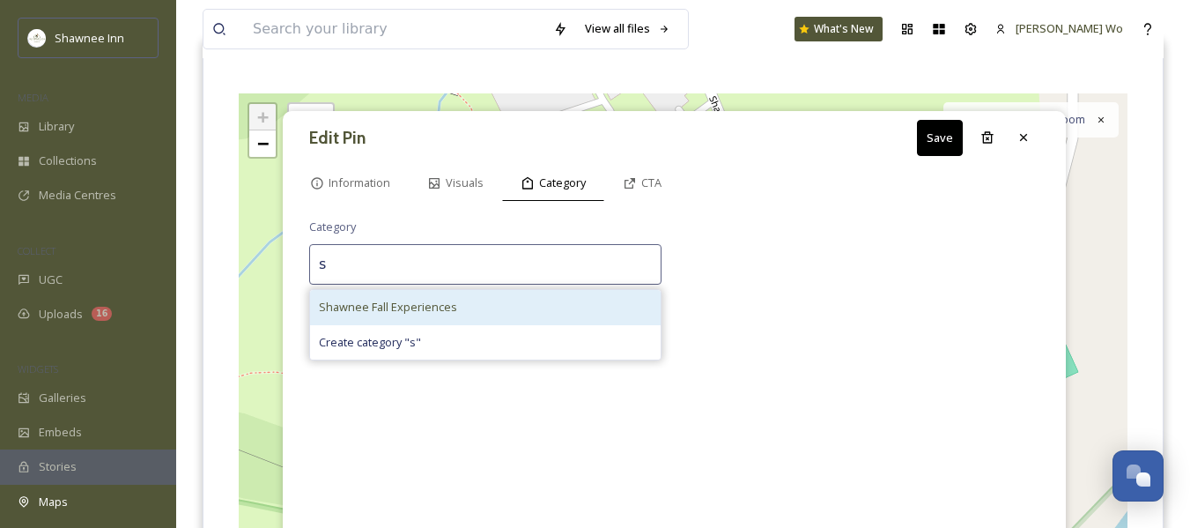
click at [438, 315] on span "Shawnee Fall Experiences" at bounding box center [388, 307] width 138 height 17
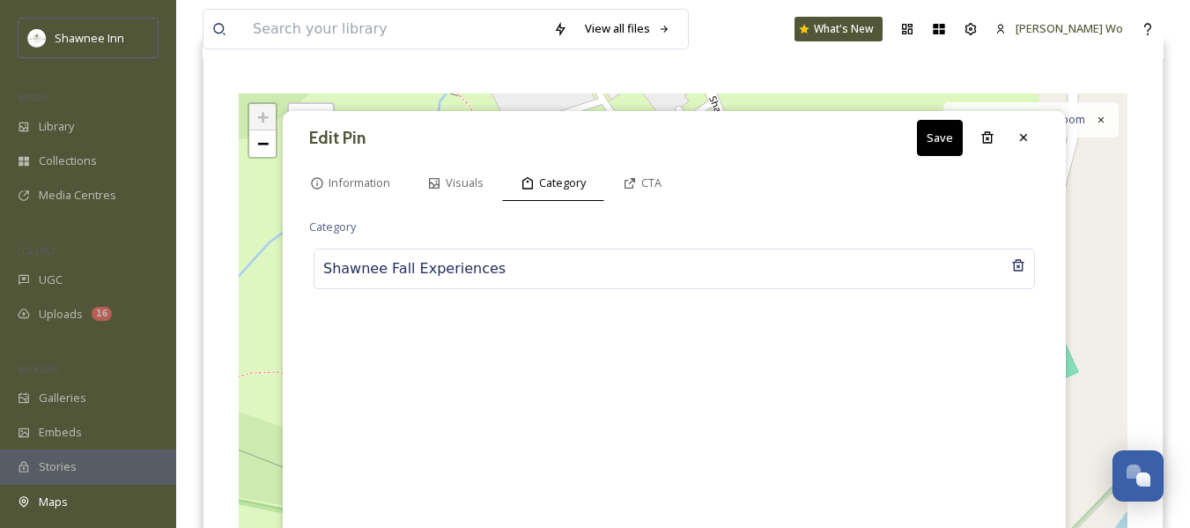
click at [940, 128] on button "Save" at bounding box center [940, 138] width 46 height 36
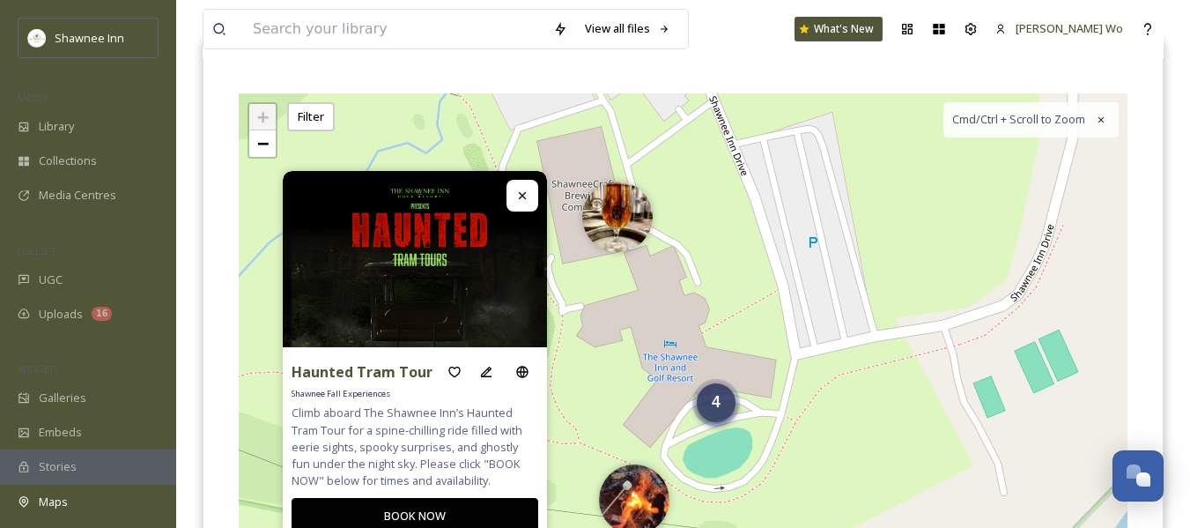
click at [723, 416] on div "4" at bounding box center [716, 402] width 39 height 39
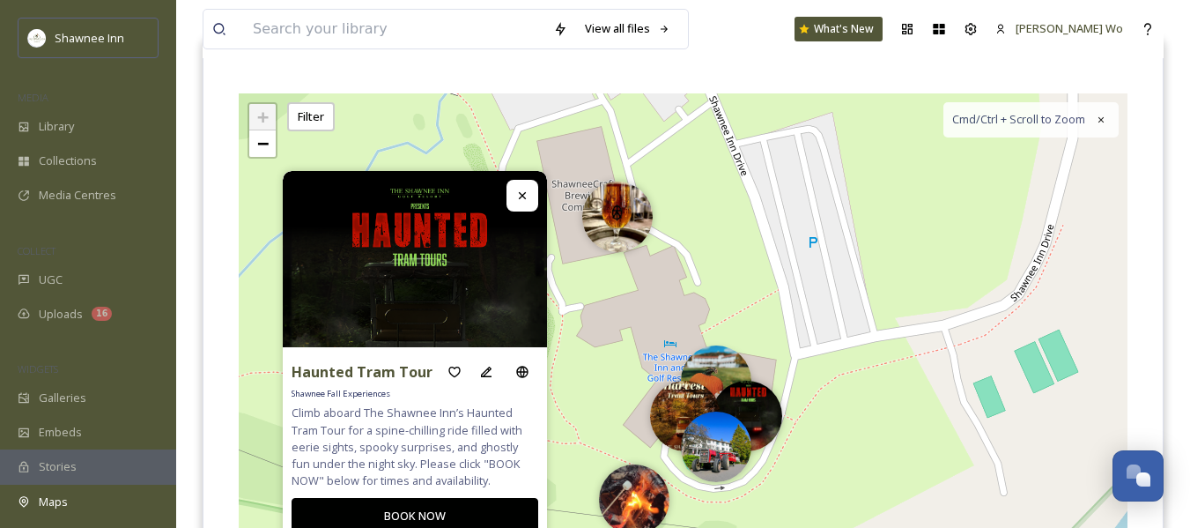
click at [714, 366] on img at bounding box center [716, 380] width 70 height 70
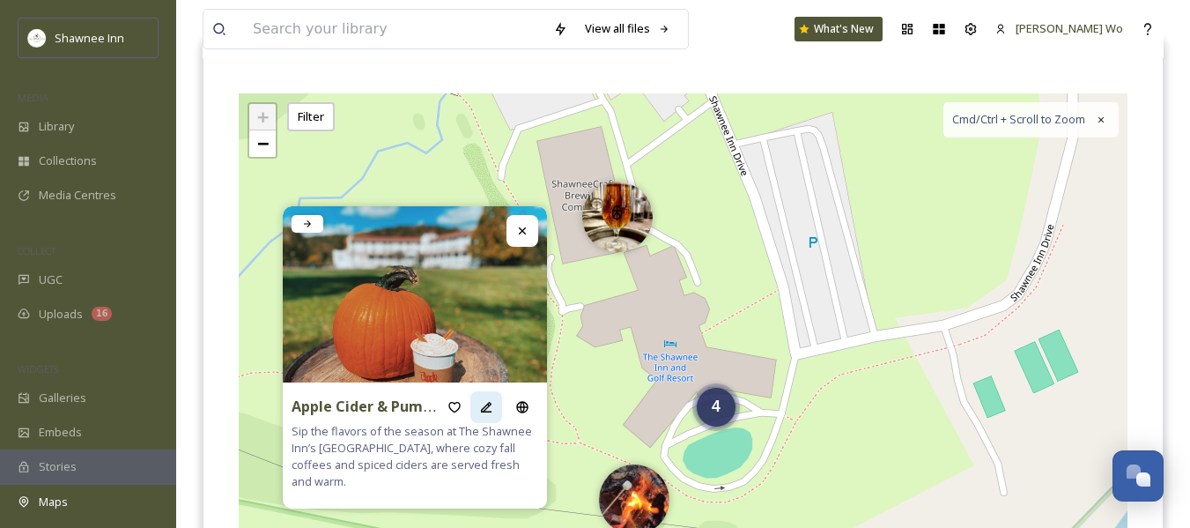
click at [492, 414] on icon at bounding box center [486, 407] width 14 height 14
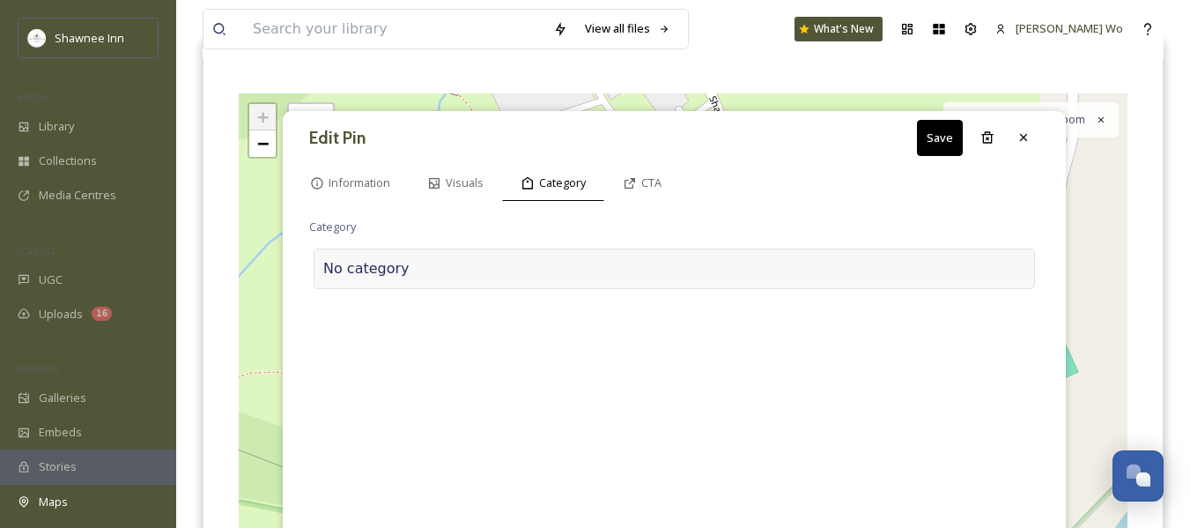
click at [501, 265] on div at bounding box center [718, 268] width 616 height 21
click at [501, 265] on input at bounding box center [485, 264] width 352 height 41
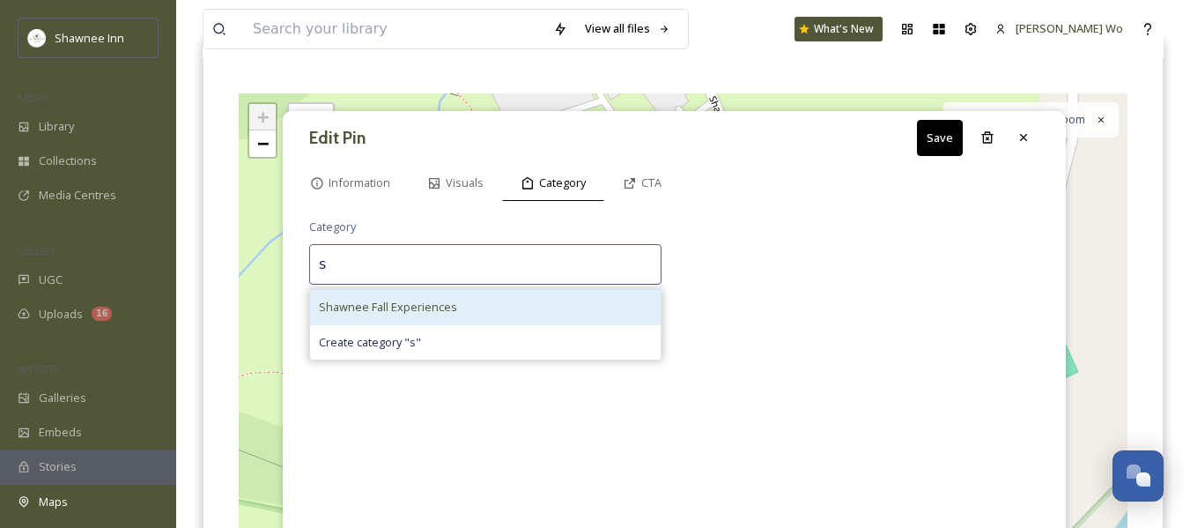
click at [455, 306] on div "Shawnee Fall Experiences" at bounding box center [485, 307] width 351 height 34
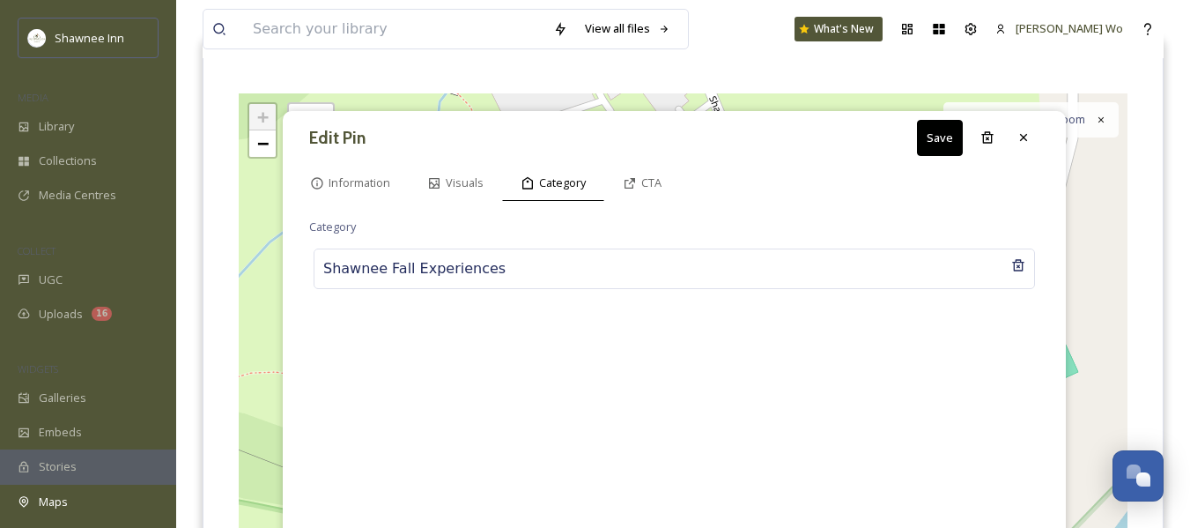
click at [934, 131] on button "Save" at bounding box center [940, 138] width 46 height 36
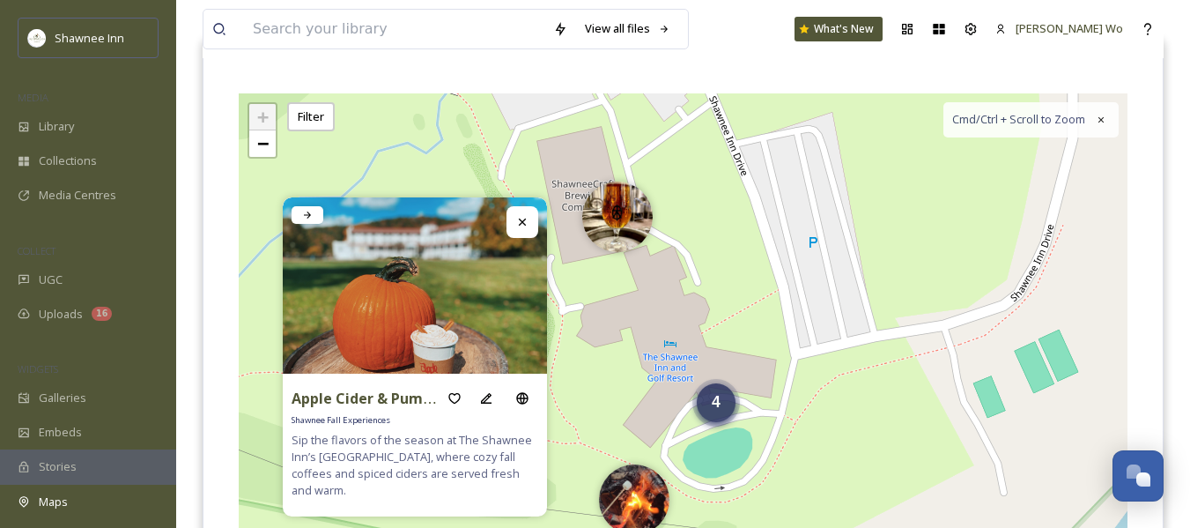
click at [716, 417] on div "4" at bounding box center [716, 402] width 39 height 39
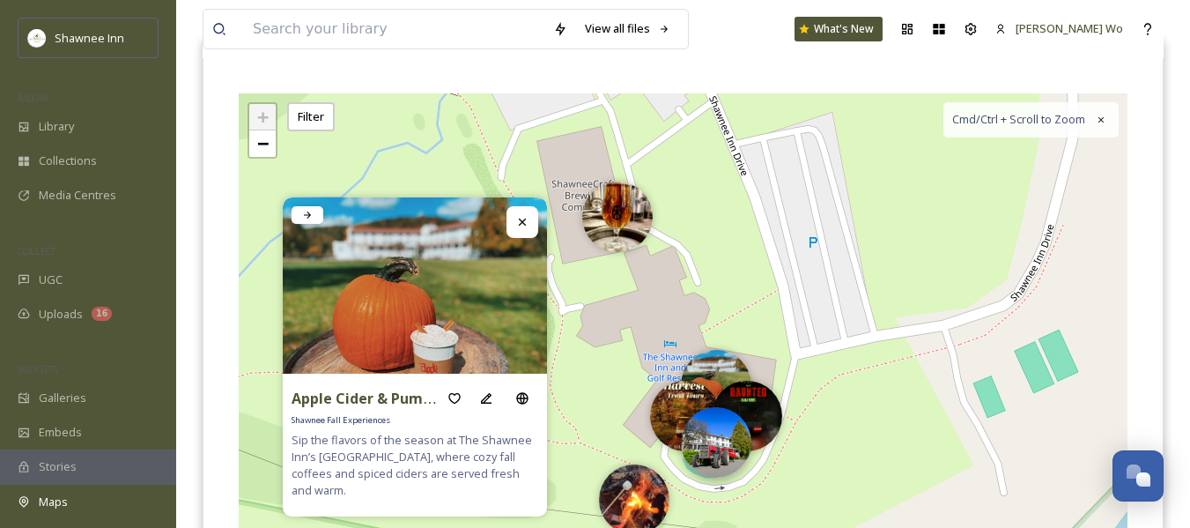
click at [714, 441] on img at bounding box center [716, 442] width 70 height 70
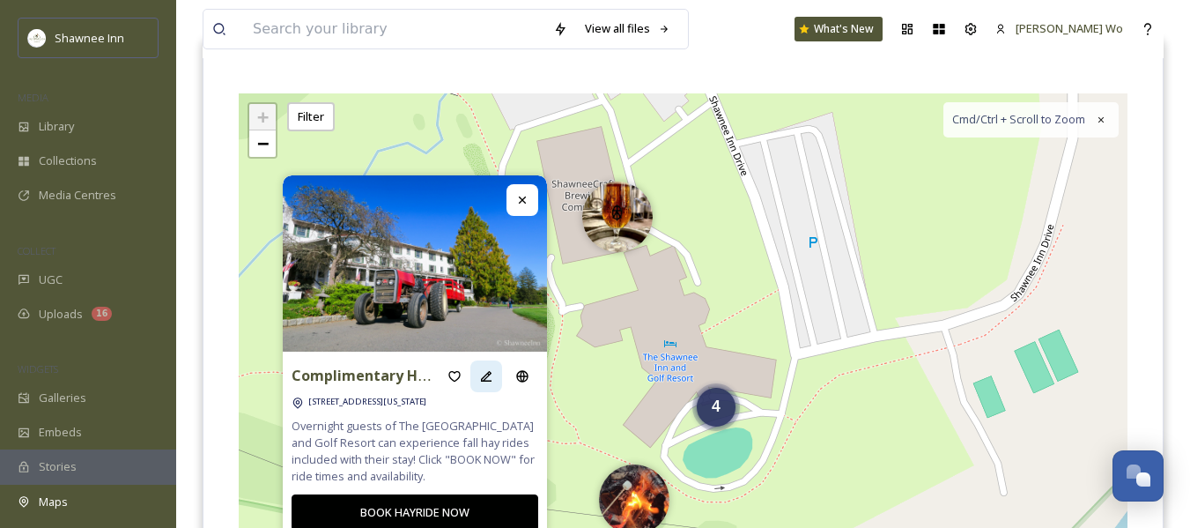
click at [483, 372] on icon at bounding box center [486, 376] width 14 height 14
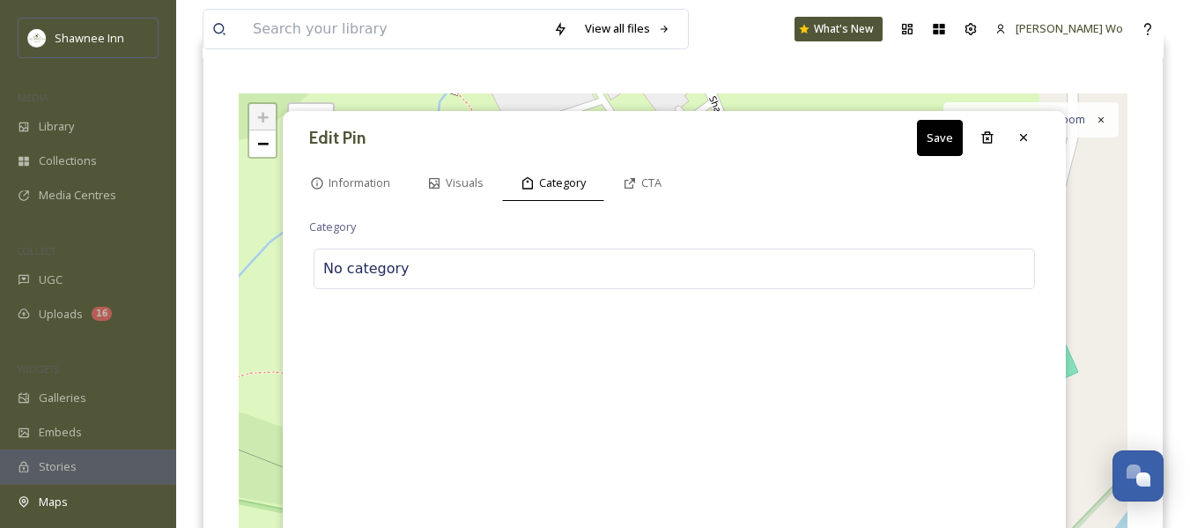
click at [528, 286] on div "No category" at bounding box center [674, 268] width 721 height 41
click at [530, 277] on input at bounding box center [485, 264] width 352 height 41
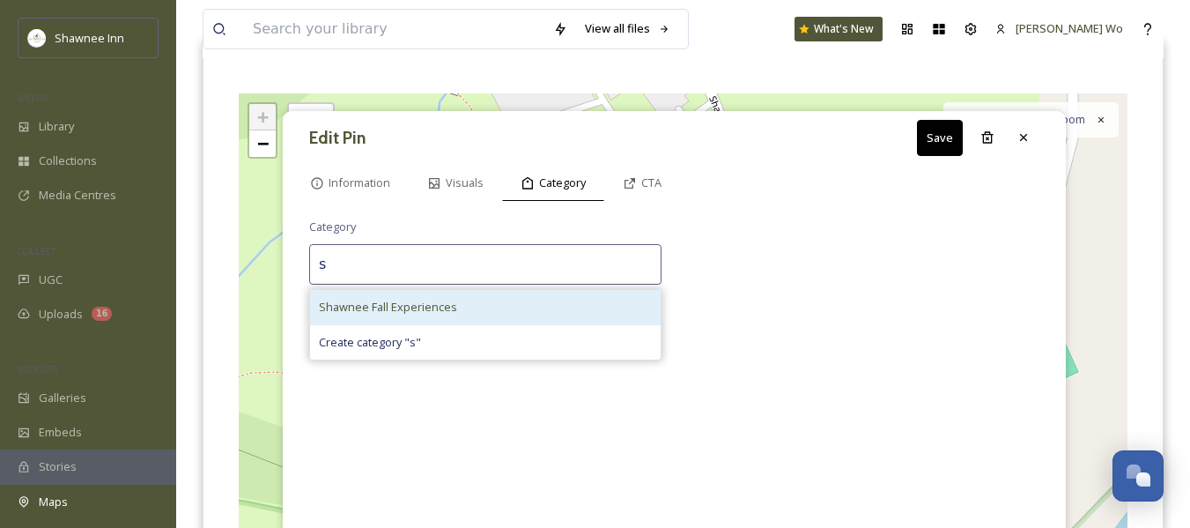
click at [485, 307] on div "Shawnee Fall Experiences" at bounding box center [485, 307] width 351 height 34
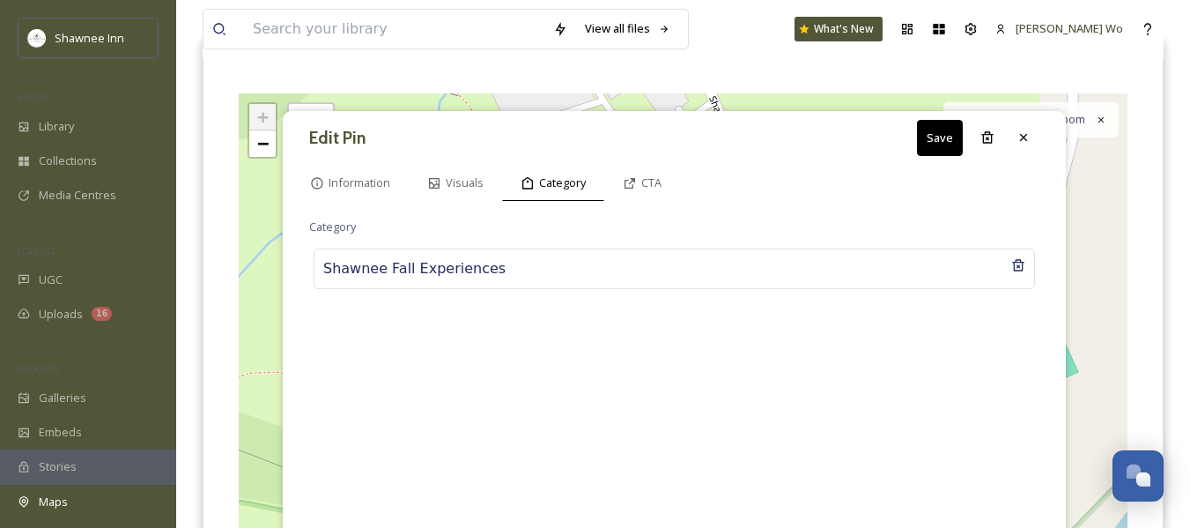
click at [928, 134] on button "Save" at bounding box center [940, 138] width 46 height 36
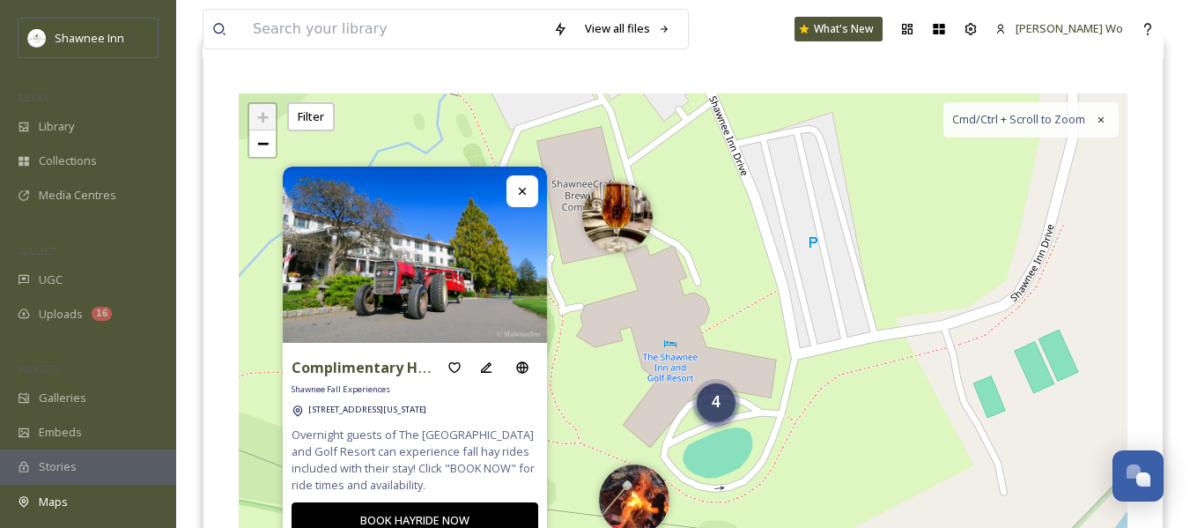
click at [710, 408] on div "4" at bounding box center [716, 402] width 39 height 39
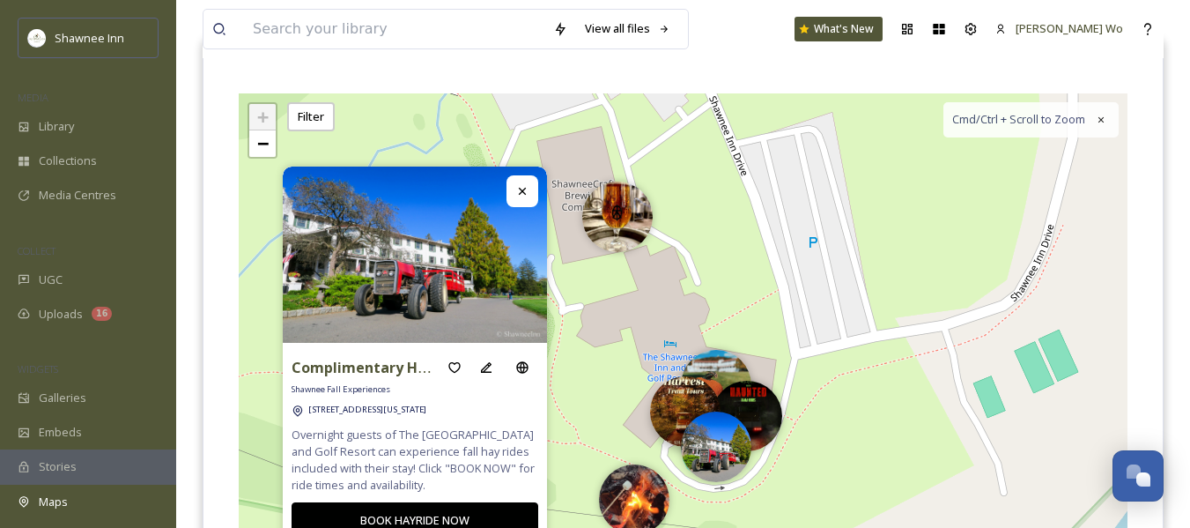
click at [678, 405] on img at bounding box center [685, 411] width 70 height 70
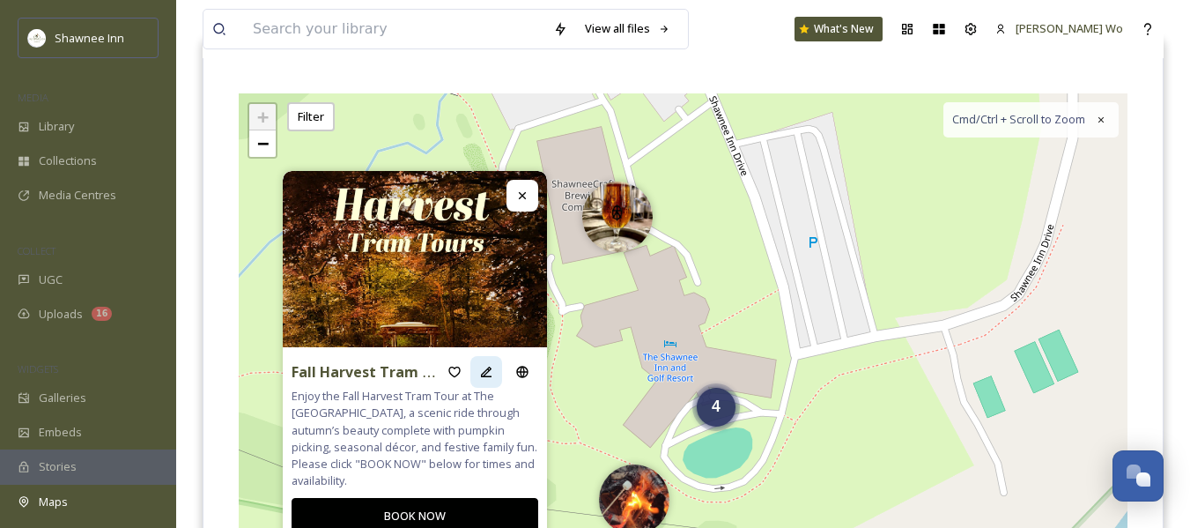
click at [486, 367] on icon at bounding box center [486, 372] width 14 height 14
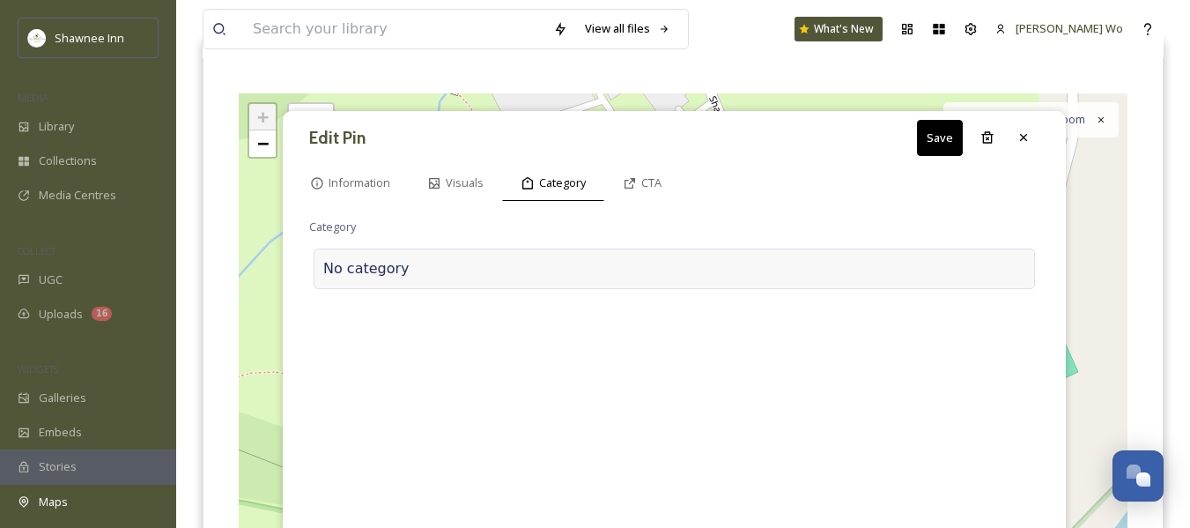
click at [543, 277] on div at bounding box center [718, 268] width 616 height 21
click at [543, 274] on input at bounding box center [485, 264] width 352 height 41
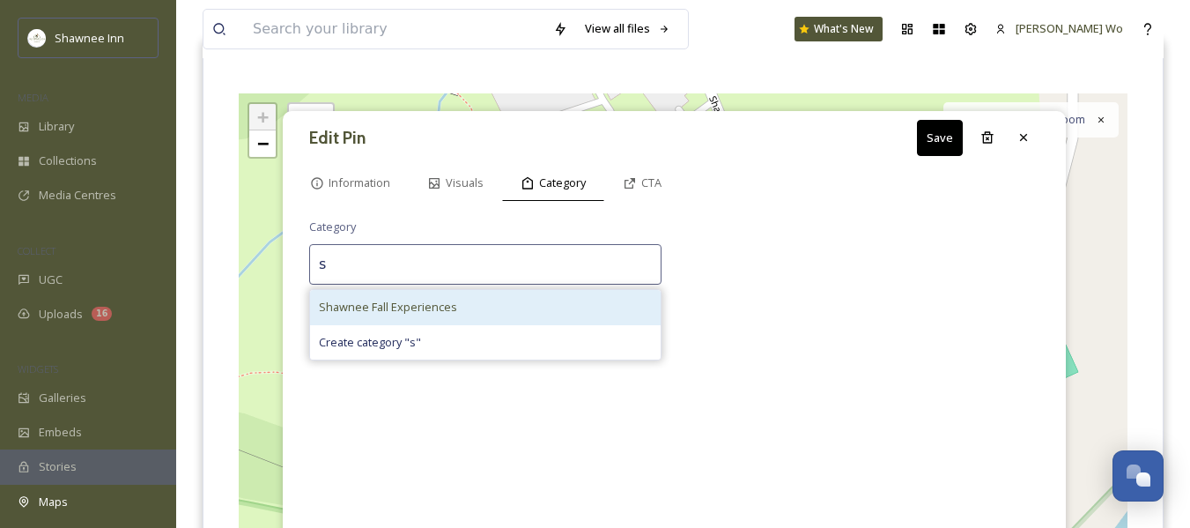
click at [501, 293] on div "Shawnee Fall Experiences" at bounding box center [485, 307] width 351 height 34
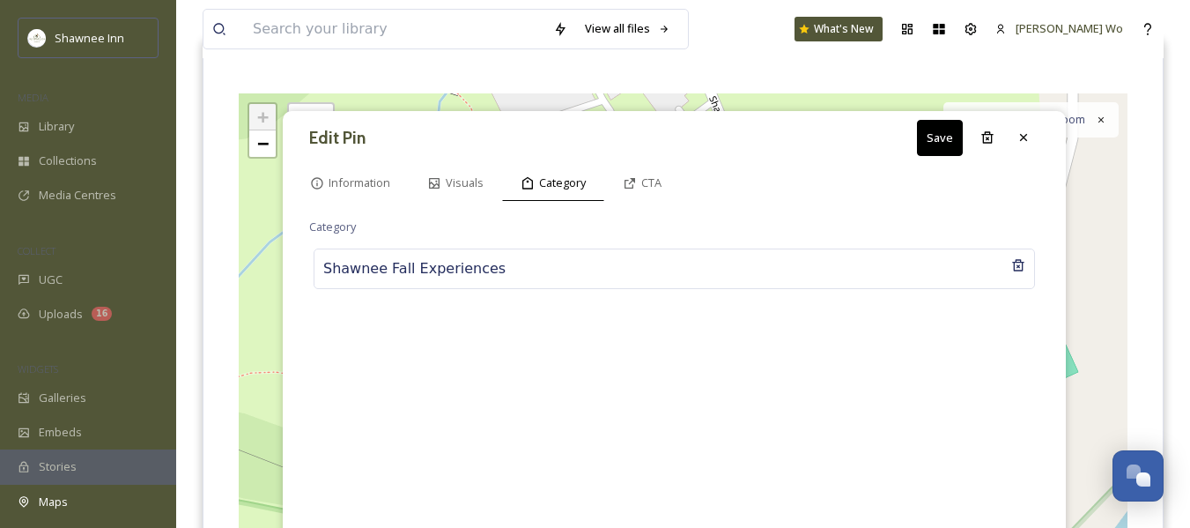
click at [928, 137] on button "Save" at bounding box center [940, 138] width 46 height 36
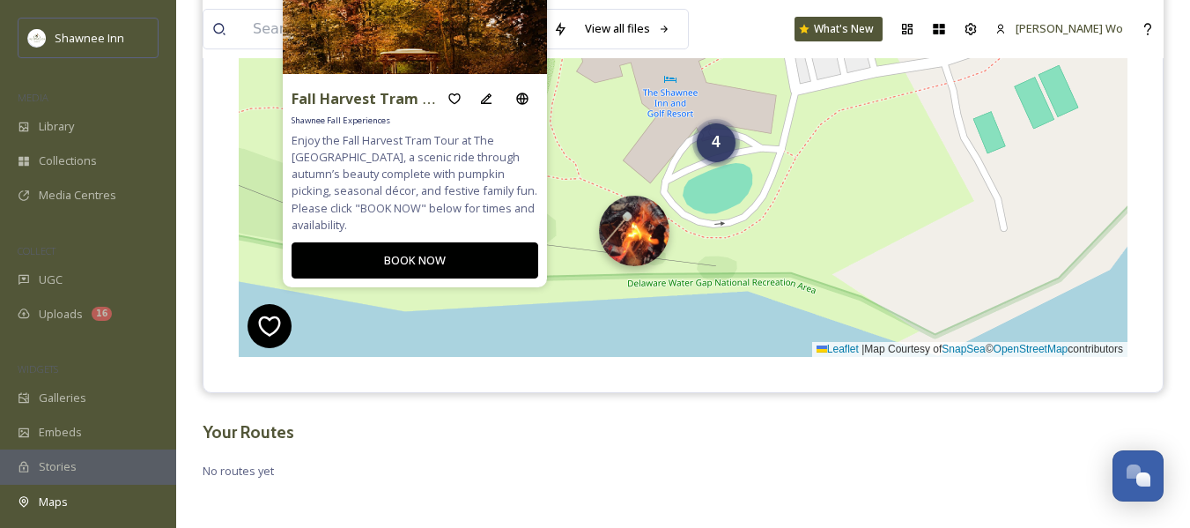
click at [633, 240] on img at bounding box center [634, 231] width 70 height 70
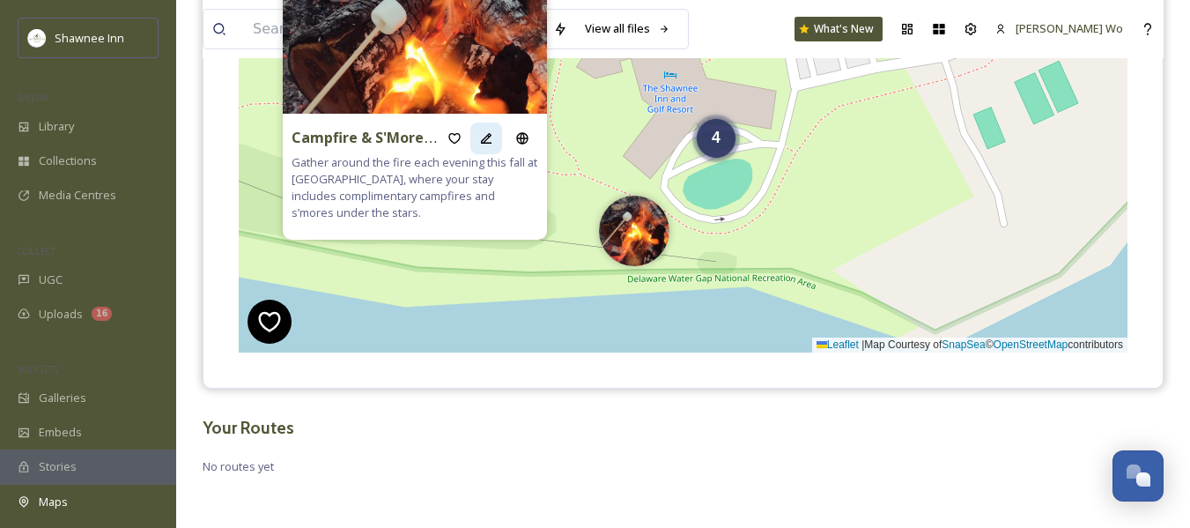
click at [479, 129] on div at bounding box center [486, 138] width 32 height 32
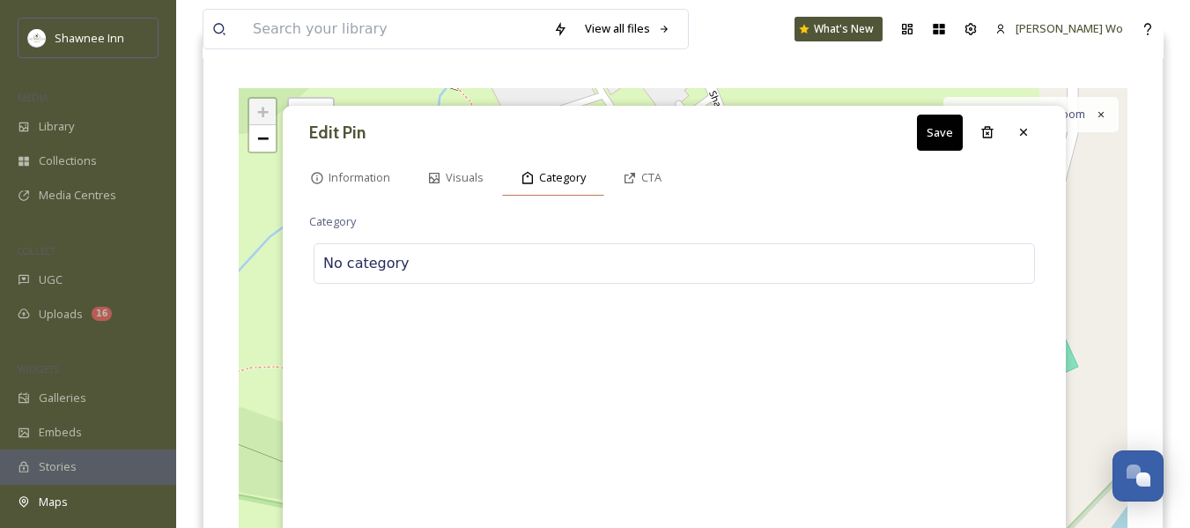
scroll to position [181, 0]
click at [492, 252] on div "No category" at bounding box center [674, 264] width 721 height 41
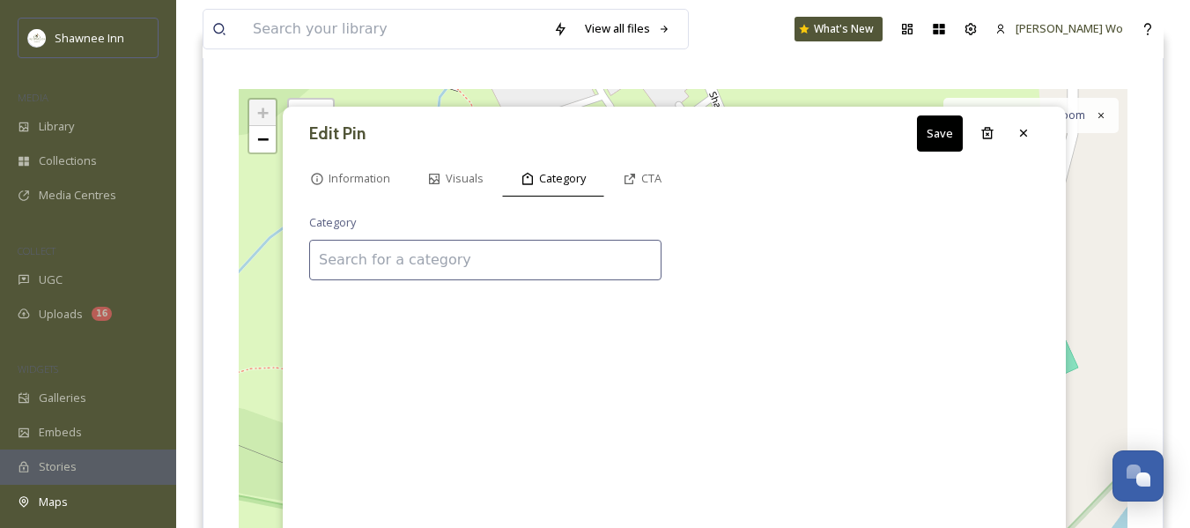
click at [492, 252] on input at bounding box center [485, 260] width 352 height 41
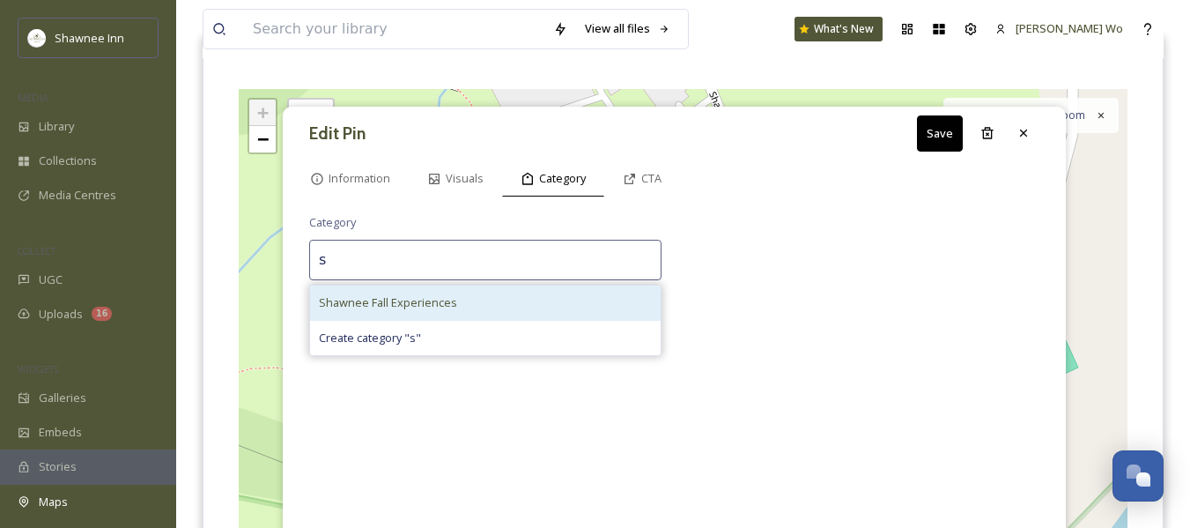
click at [470, 298] on div "Shawnee Fall Experiences" at bounding box center [485, 302] width 351 height 34
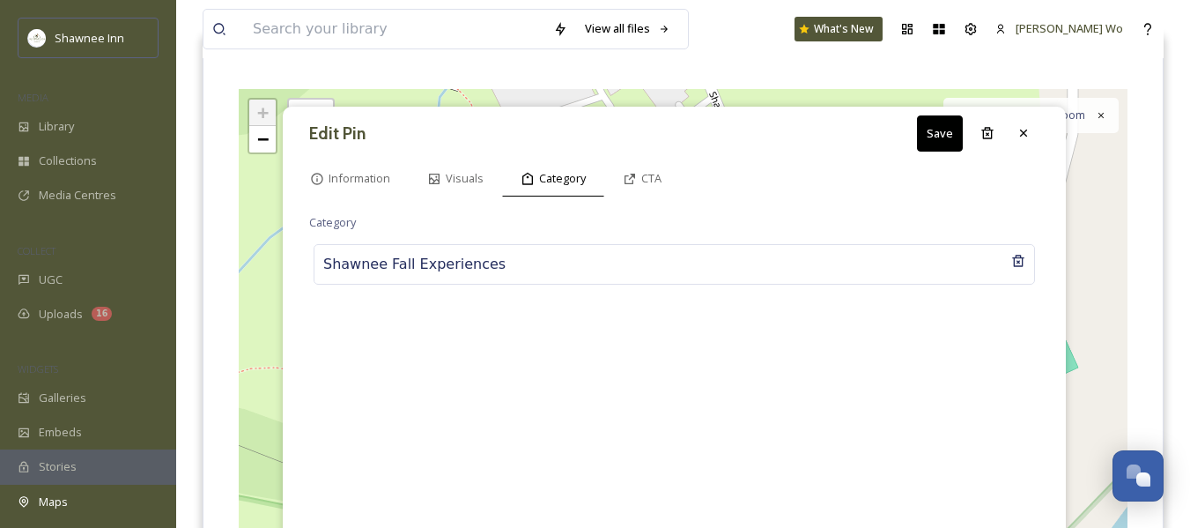
click at [947, 144] on button "Save" at bounding box center [940, 133] width 46 height 36
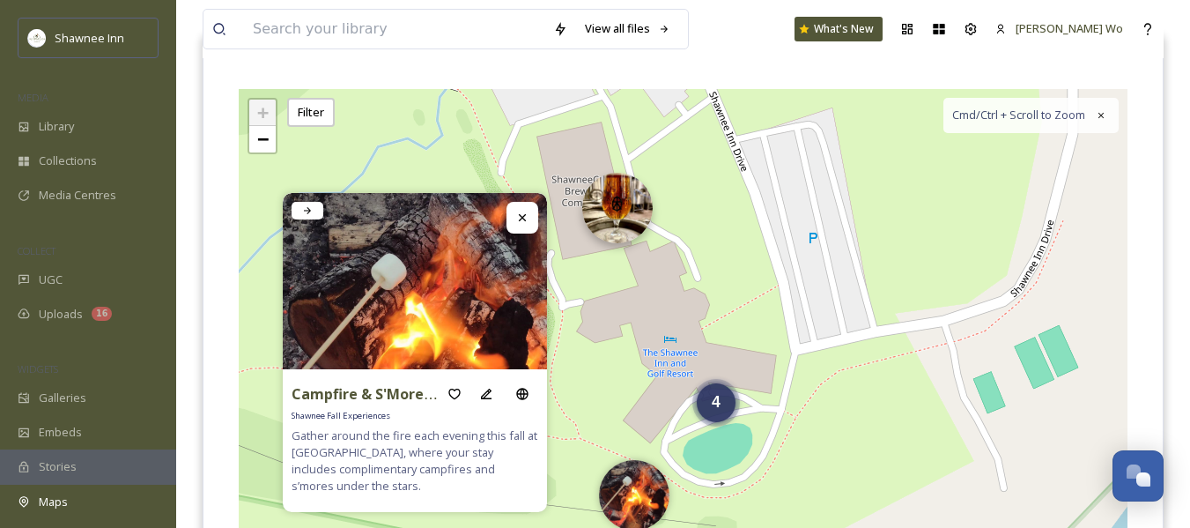
click at [622, 225] on img at bounding box center [617, 208] width 70 height 70
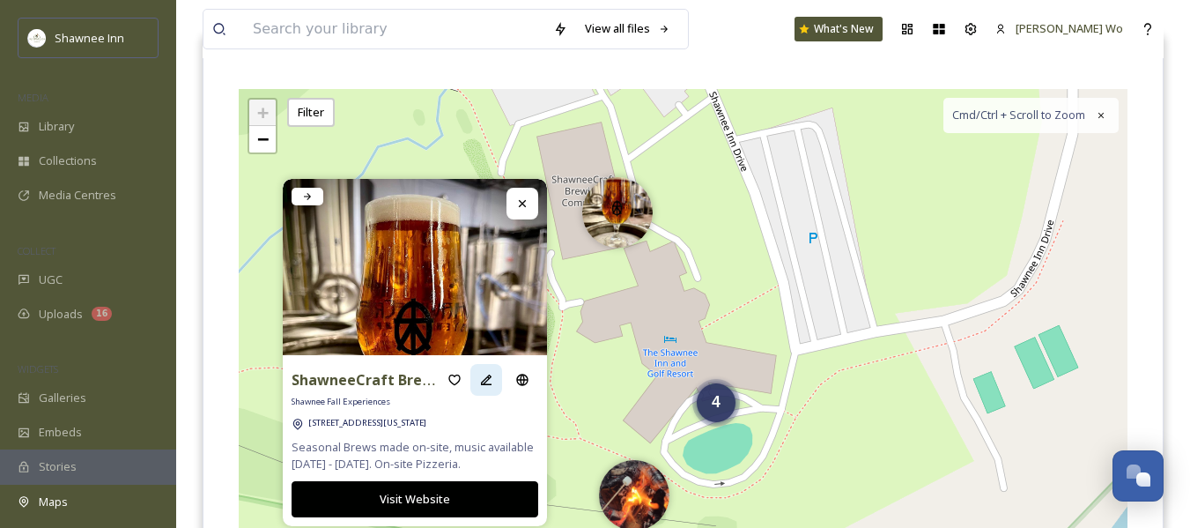
click at [486, 378] on icon at bounding box center [486, 379] width 11 height 11
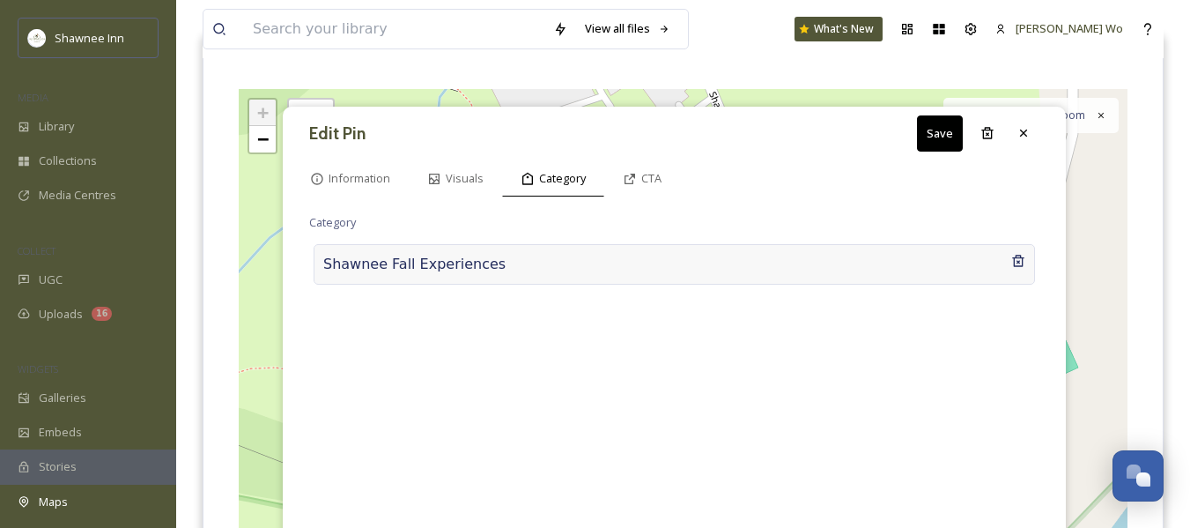
click at [510, 261] on div at bounding box center [759, 264] width 506 height 21
click at [510, 261] on input at bounding box center [485, 260] width 352 height 41
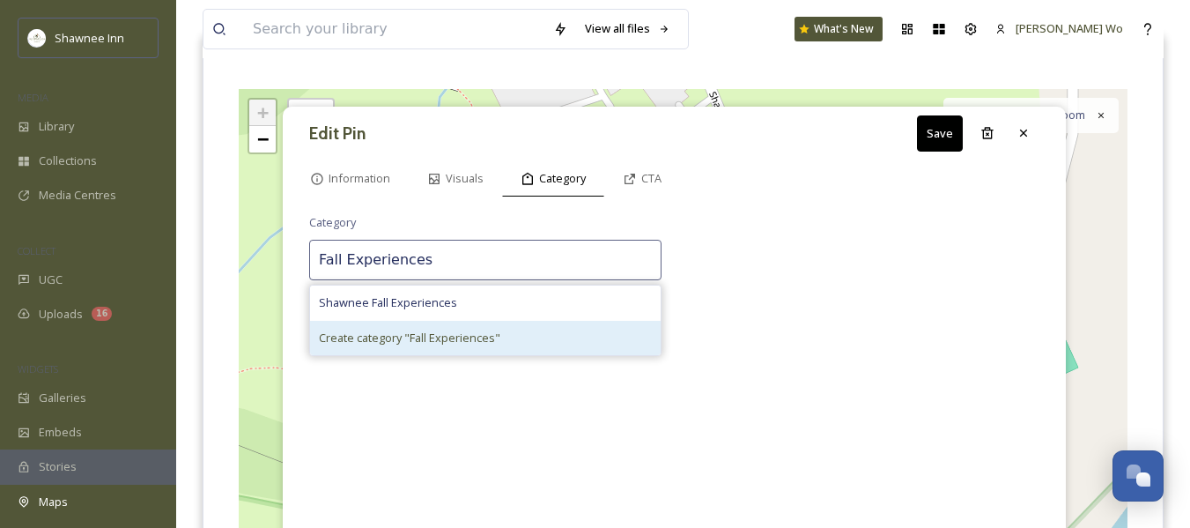
click at [468, 340] on span "Create category " Fall Experiences "" at bounding box center [409, 337] width 181 height 17
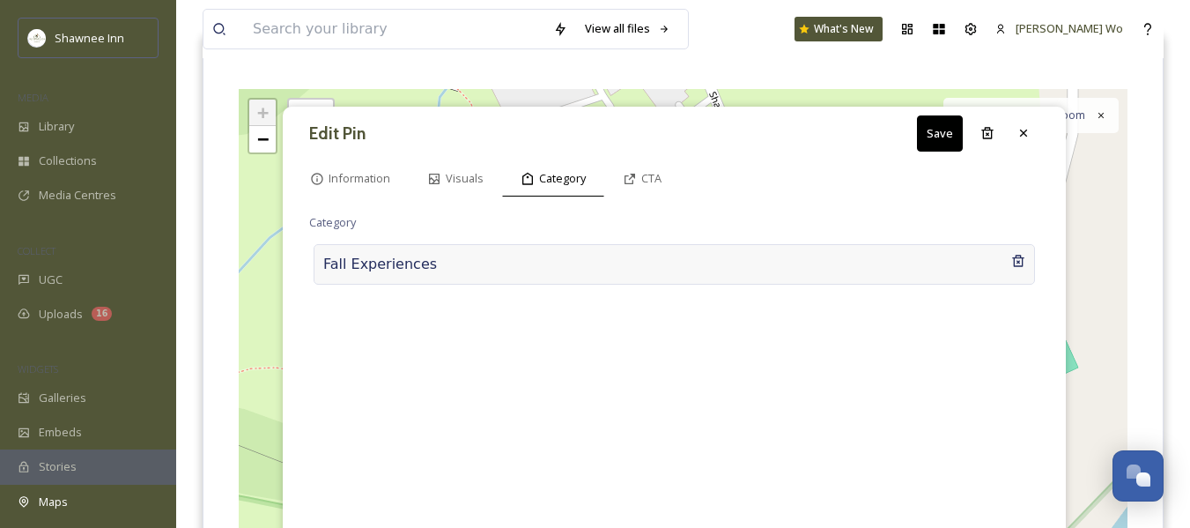
click at [820, 269] on div at bounding box center [724, 264] width 574 height 21
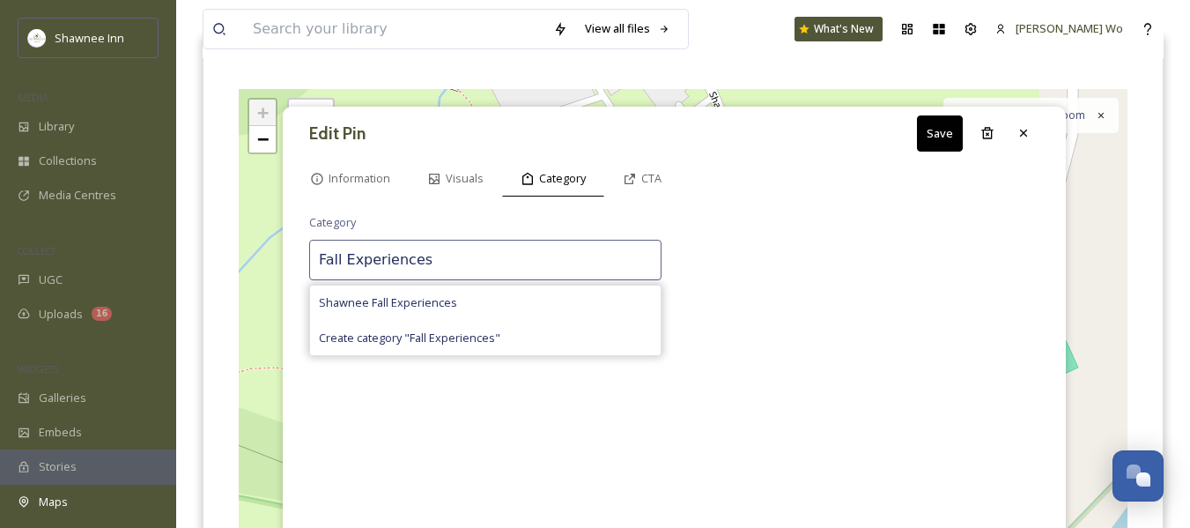
click at [820, 269] on div "Category Fall Experiences Shawnee Fall Experiences Create category " Fall Exper…" at bounding box center [674, 397] width 765 height 385
click at [948, 137] on button "Save" at bounding box center [940, 133] width 46 height 36
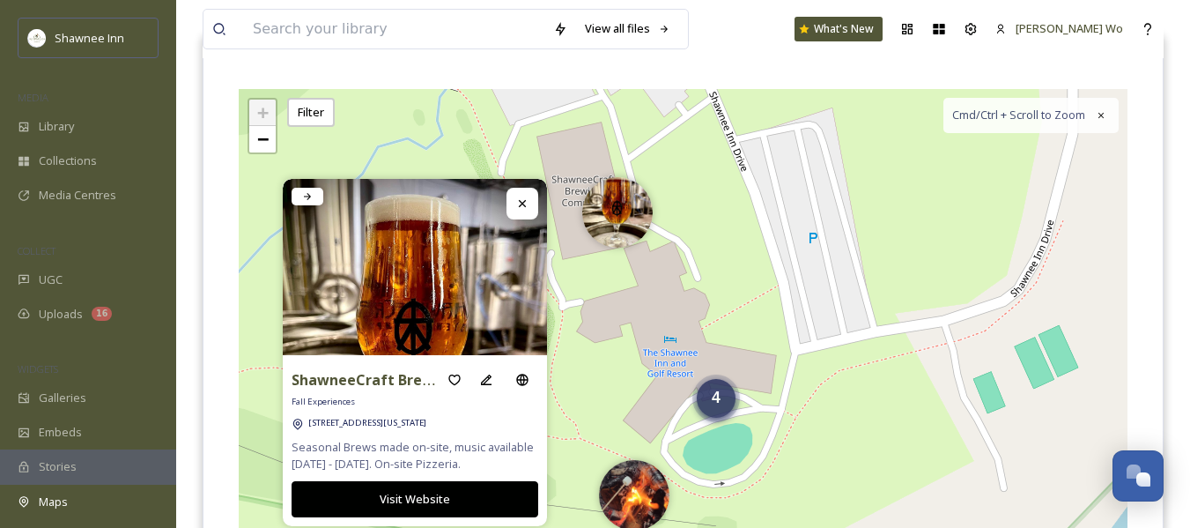
click at [715, 399] on span "4" at bounding box center [716, 397] width 9 height 18
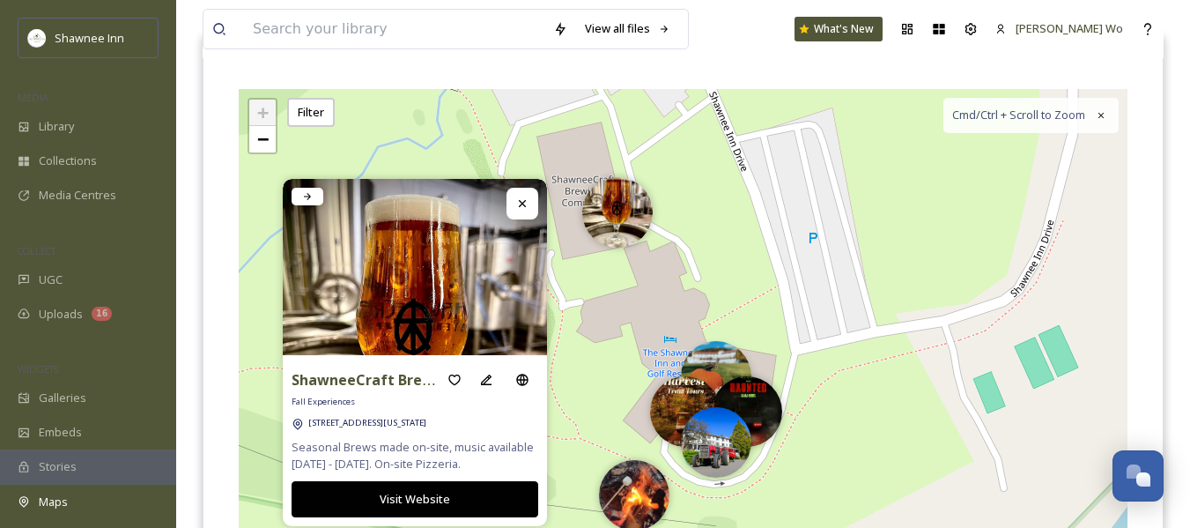
click at [723, 359] on img at bounding box center [716, 376] width 70 height 70
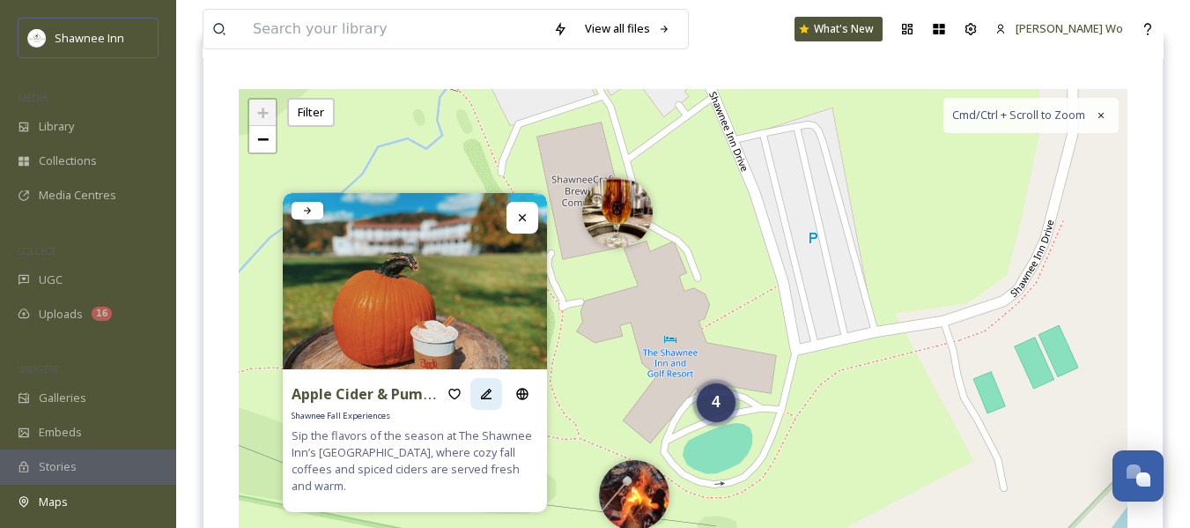
click at [487, 396] on icon at bounding box center [486, 394] width 14 height 14
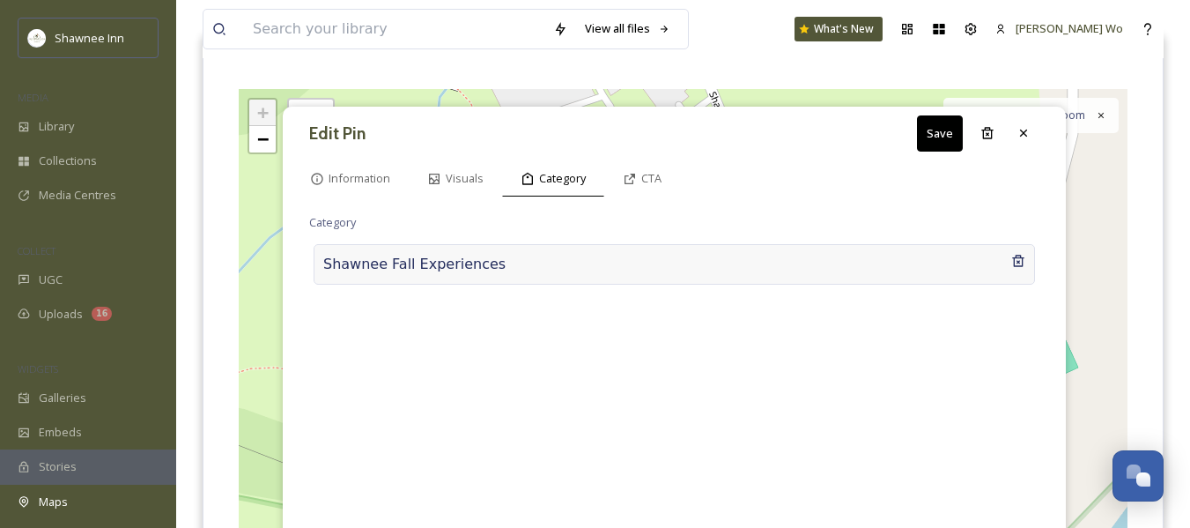
click at [506, 264] on div at bounding box center [759, 264] width 506 height 21
click at [494, 264] on input at bounding box center [485, 260] width 352 height 41
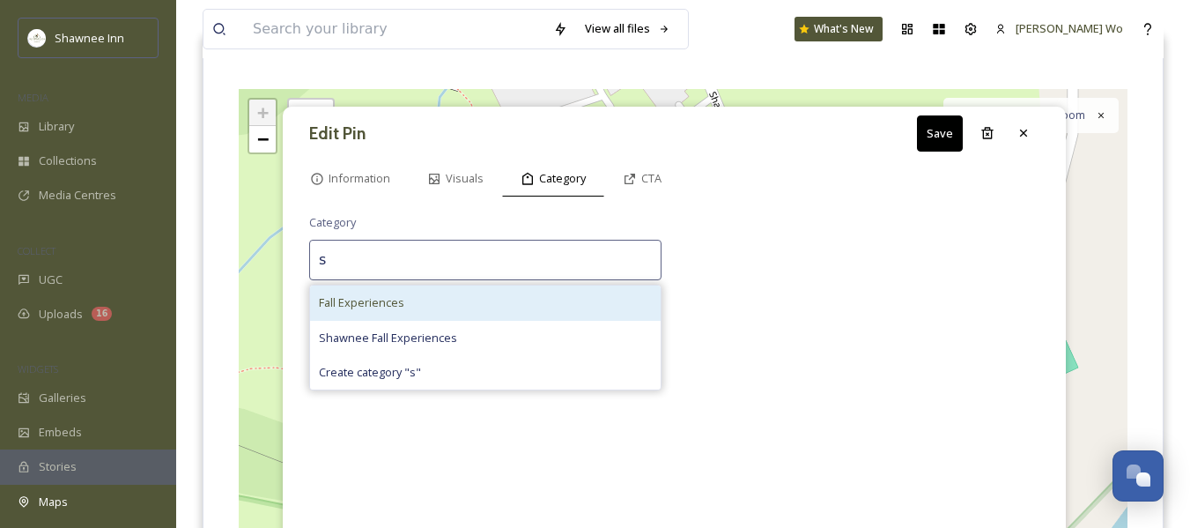
click at [447, 307] on div "Fall Experiences" at bounding box center [485, 302] width 351 height 34
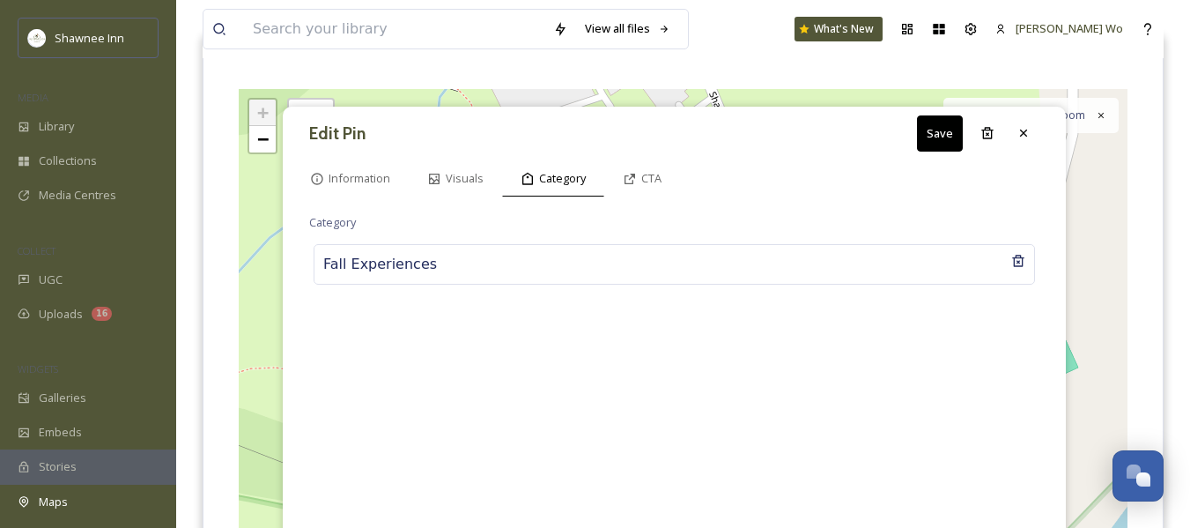
click at [938, 132] on button "Save" at bounding box center [940, 133] width 46 height 36
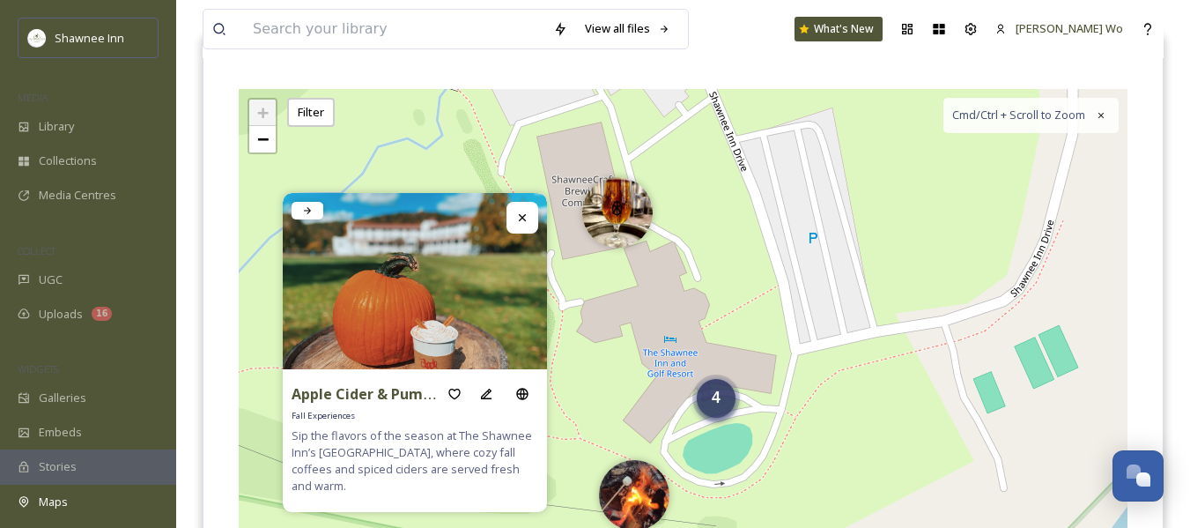
click at [712, 403] on span "4" at bounding box center [716, 397] width 9 height 18
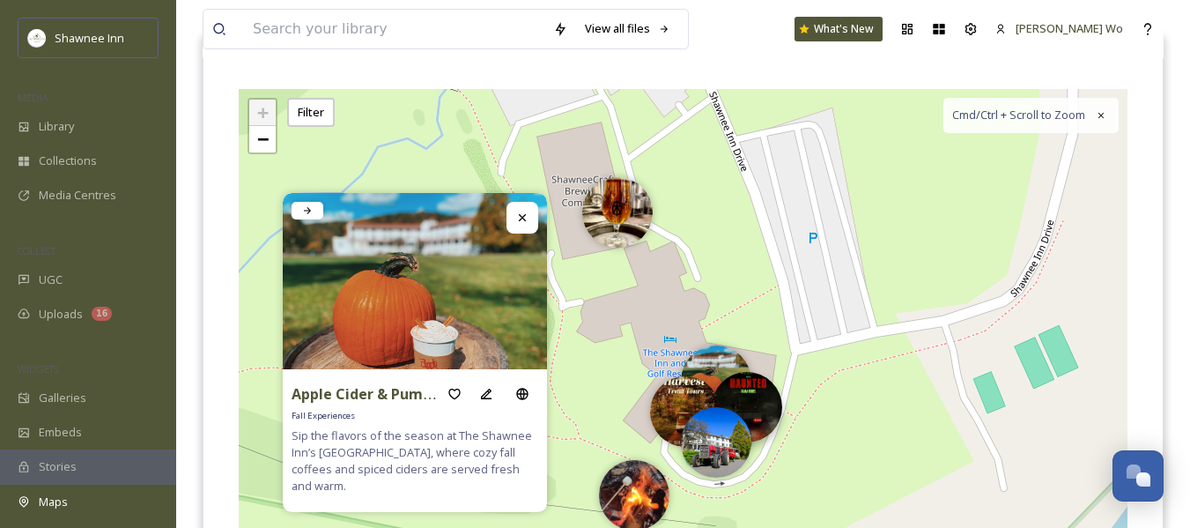
click at [758, 398] on img at bounding box center [747, 407] width 70 height 70
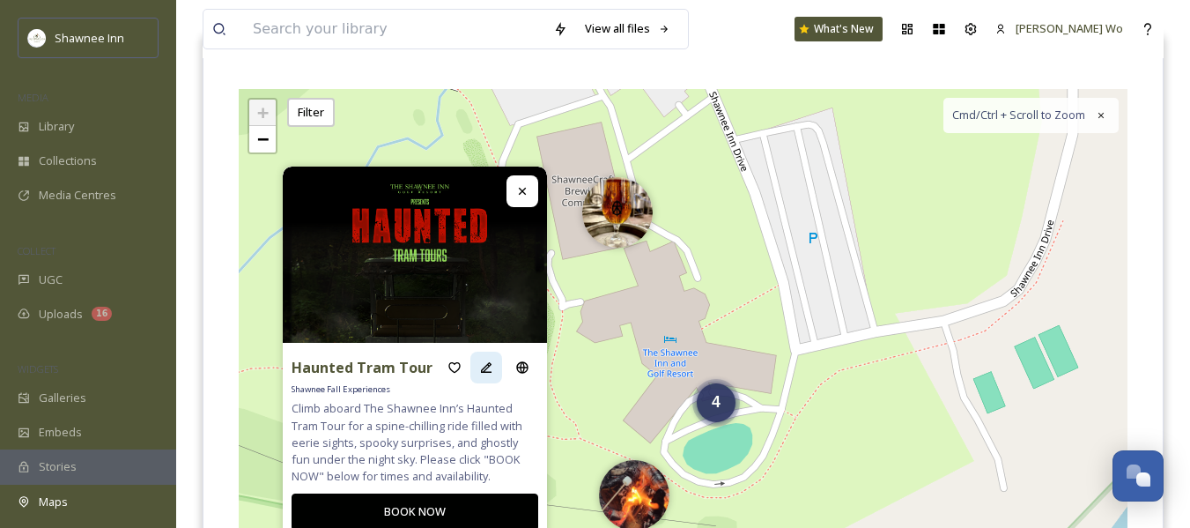
click at [486, 366] on icon at bounding box center [486, 367] width 11 height 11
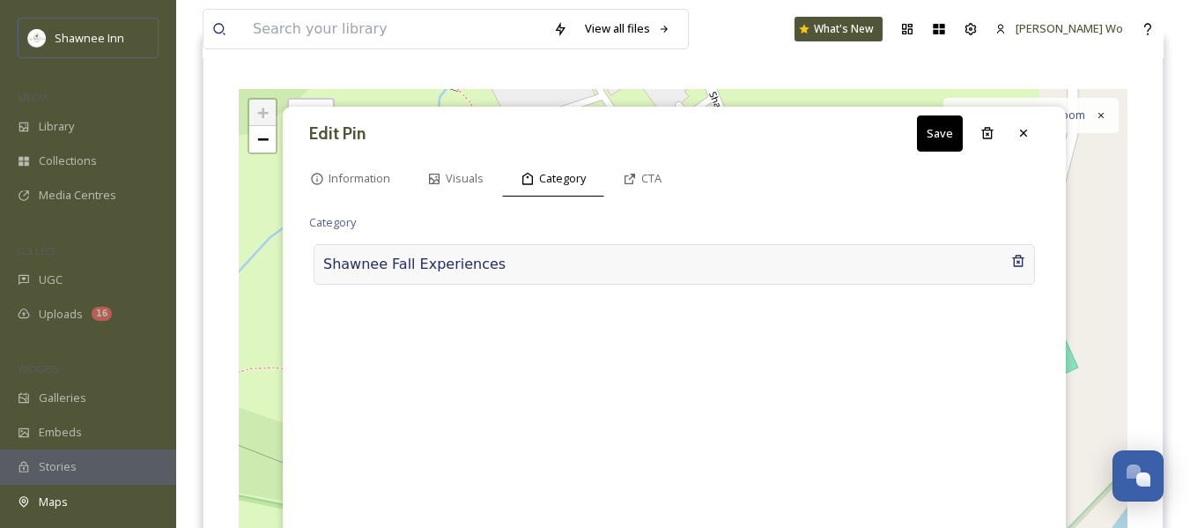
click at [447, 265] on div "Shawnee Fall Experiences" at bounding box center [674, 264] width 721 height 41
click at [447, 266] on input at bounding box center [485, 260] width 352 height 41
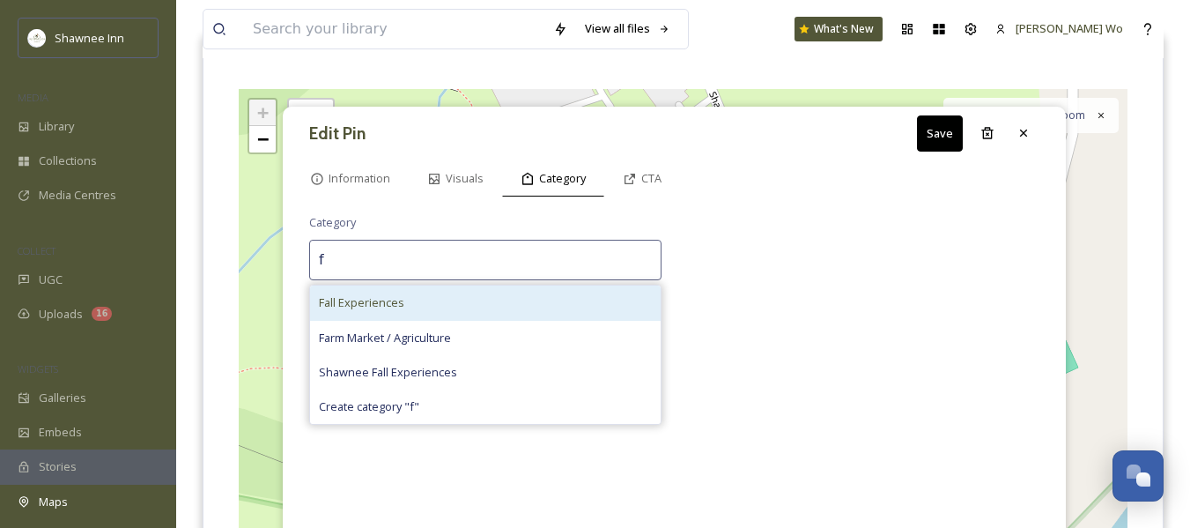
click at [411, 302] on div "Fall Experiences" at bounding box center [485, 302] width 351 height 34
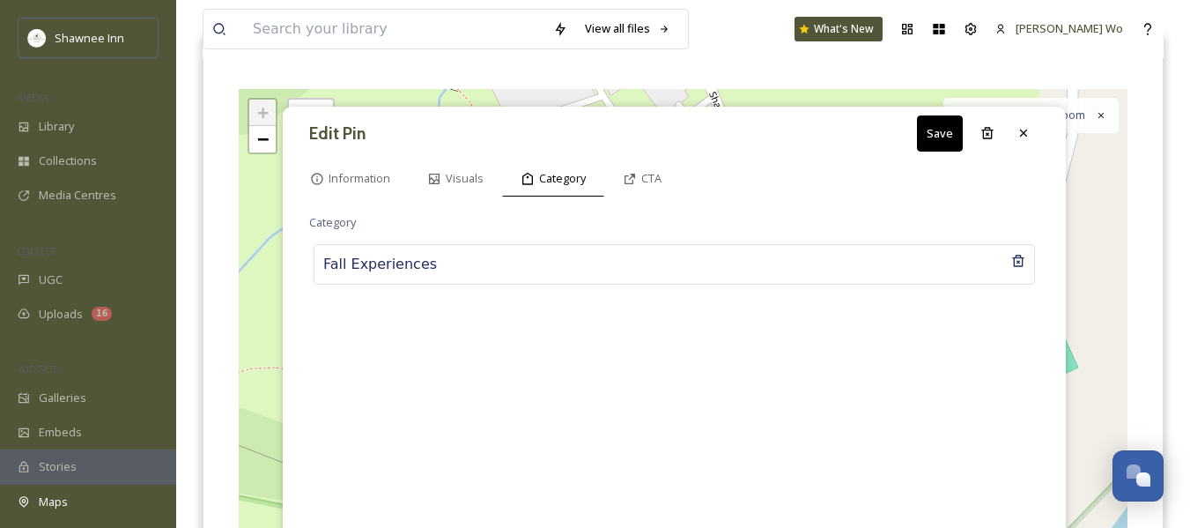
click at [929, 140] on button "Save" at bounding box center [940, 133] width 46 height 36
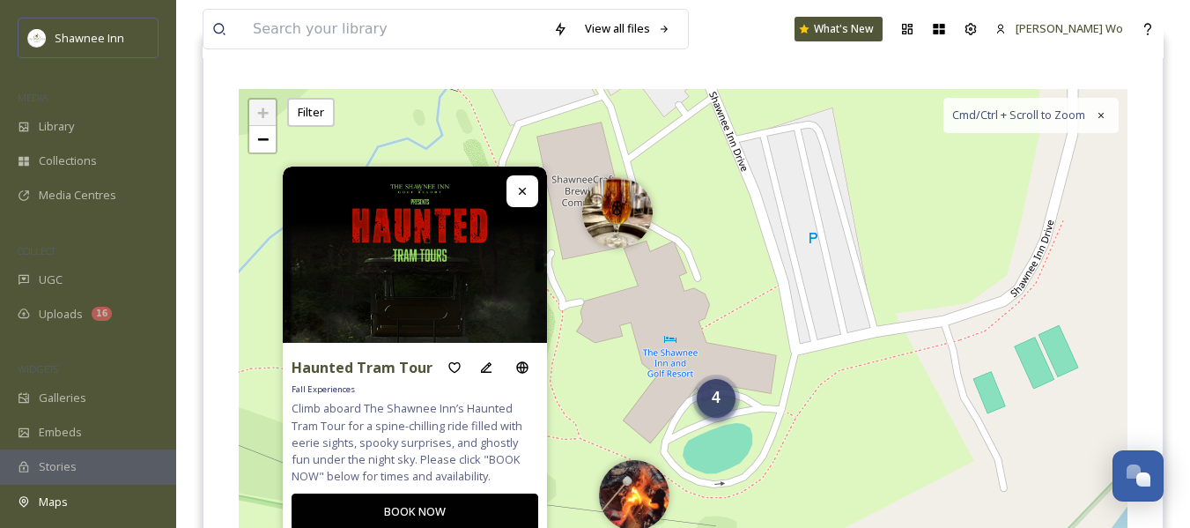
click at [714, 409] on div "4" at bounding box center [716, 398] width 39 height 39
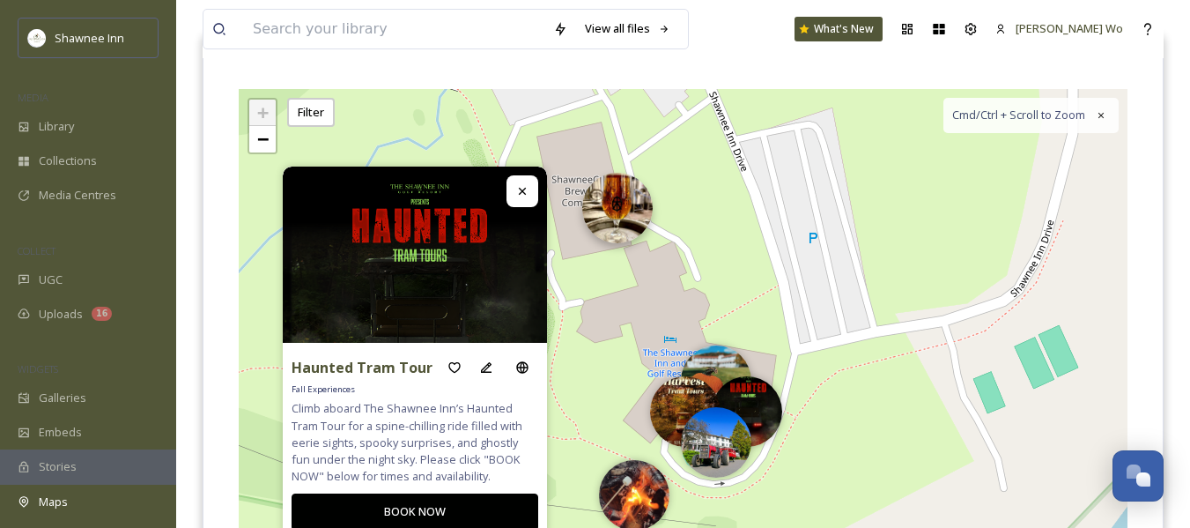
click at [616, 206] on img at bounding box center [617, 208] width 70 height 70
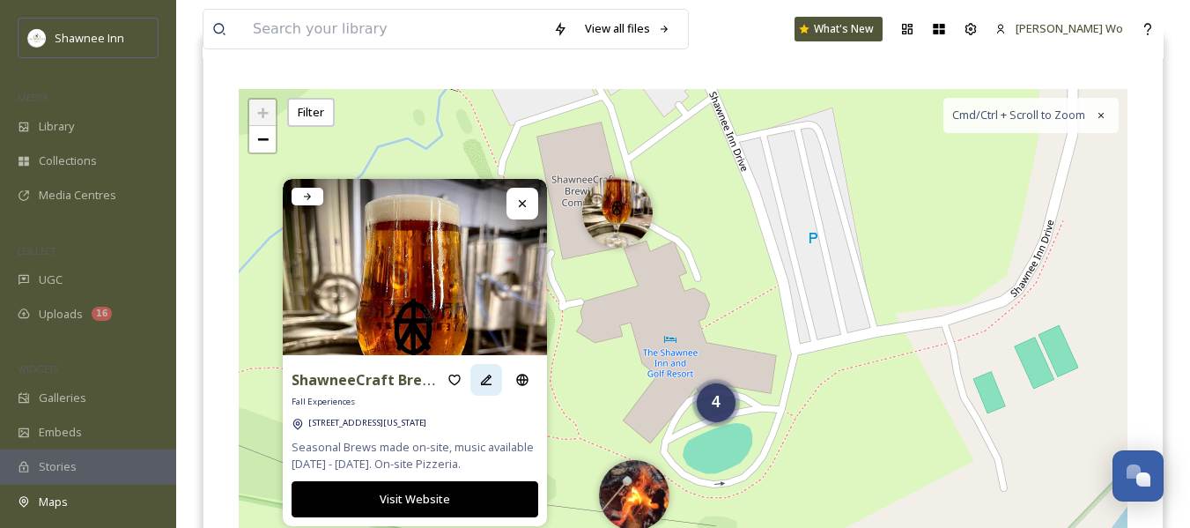
click at [484, 381] on icon at bounding box center [486, 380] width 14 height 14
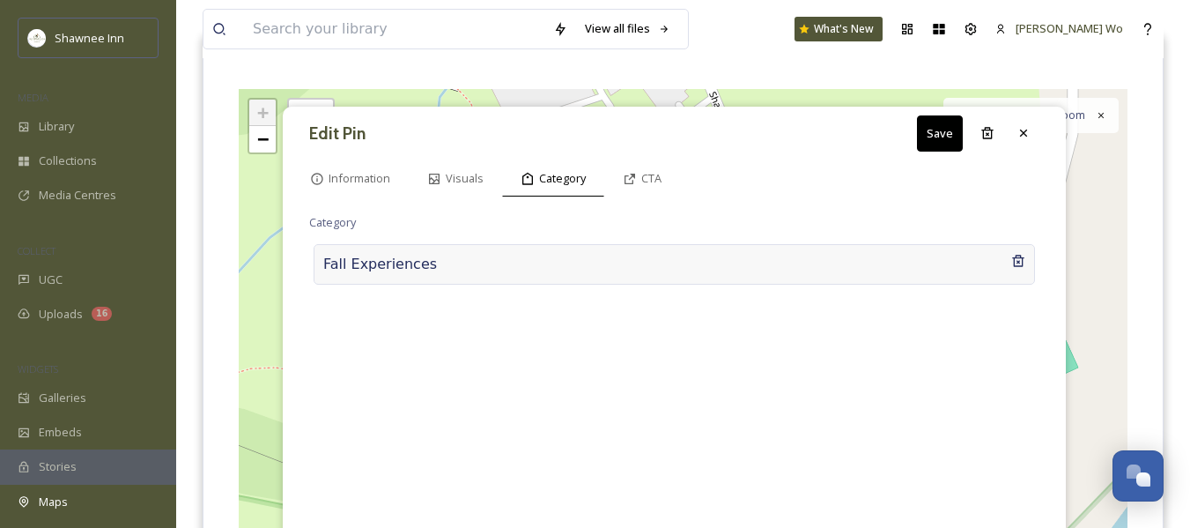
click at [574, 261] on div at bounding box center [724, 264] width 574 height 21
click at [574, 261] on input at bounding box center [485, 260] width 352 height 41
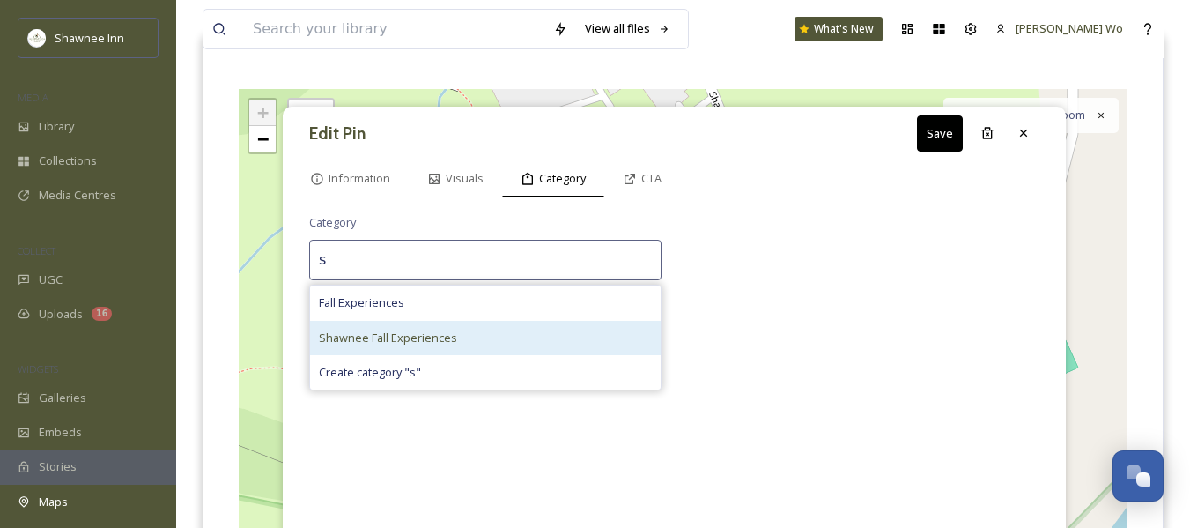
click at [479, 340] on div "Shawnee Fall Experiences" at bounding box center [485, 338] width 351 height 34
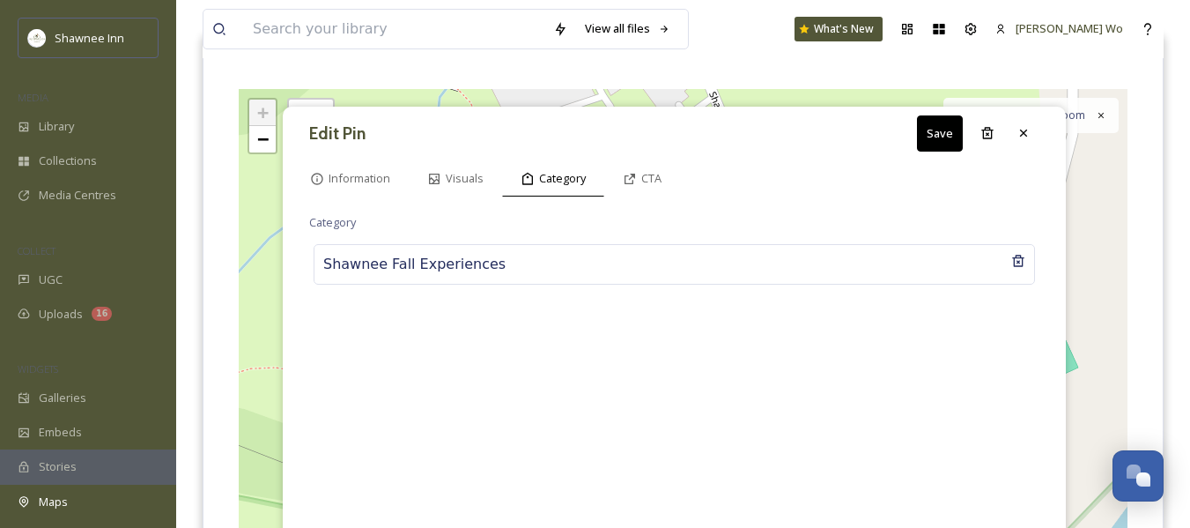
click at [944, 135] on button "Save" at bounding box center [940, 133] width 46 height 36
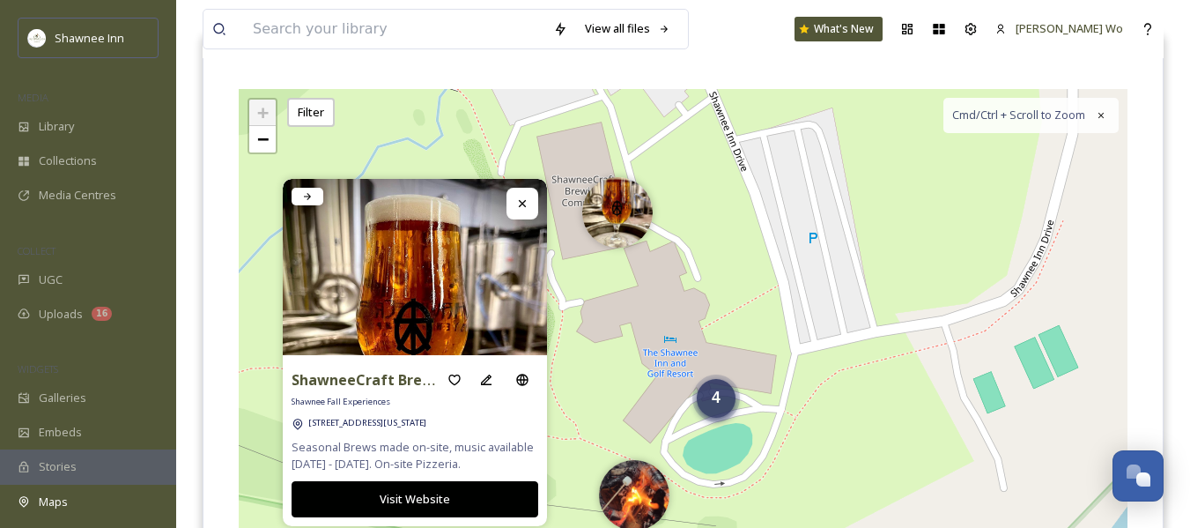
click at [722, 403] on div "4" at bounding box center [716, 398] width 39 height 39
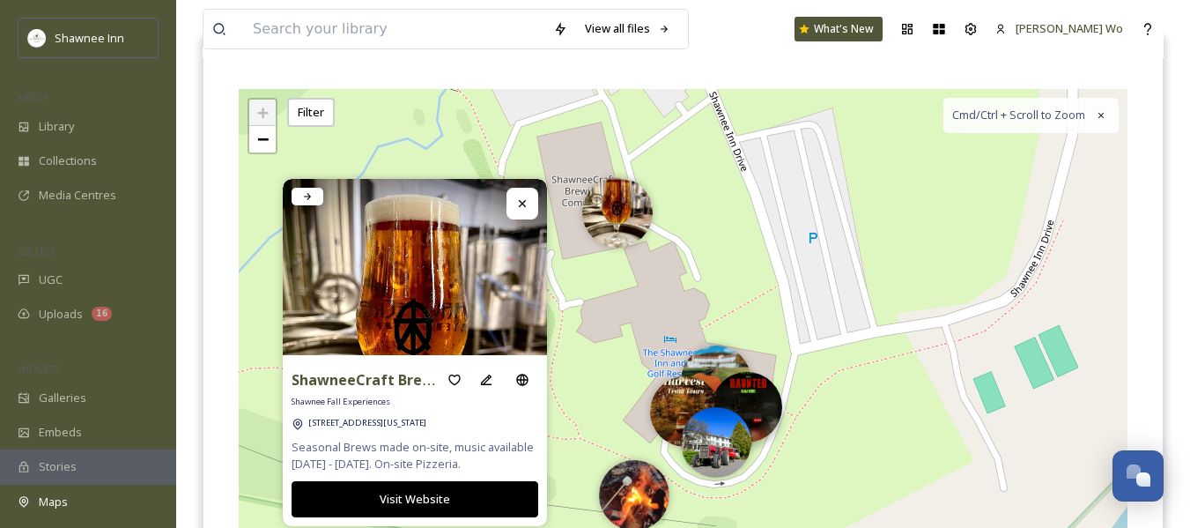
click at [762, 388] on img at bounding box center [747, 407] width 70 height 70
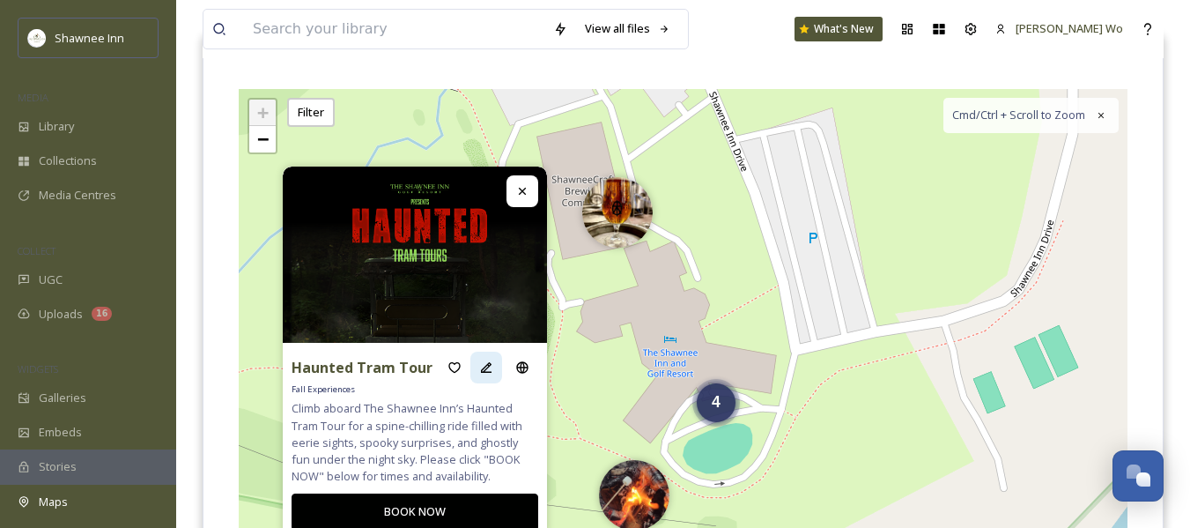
click at [482, 363] on icon at bounding box center [486, 367] width 14 height 14
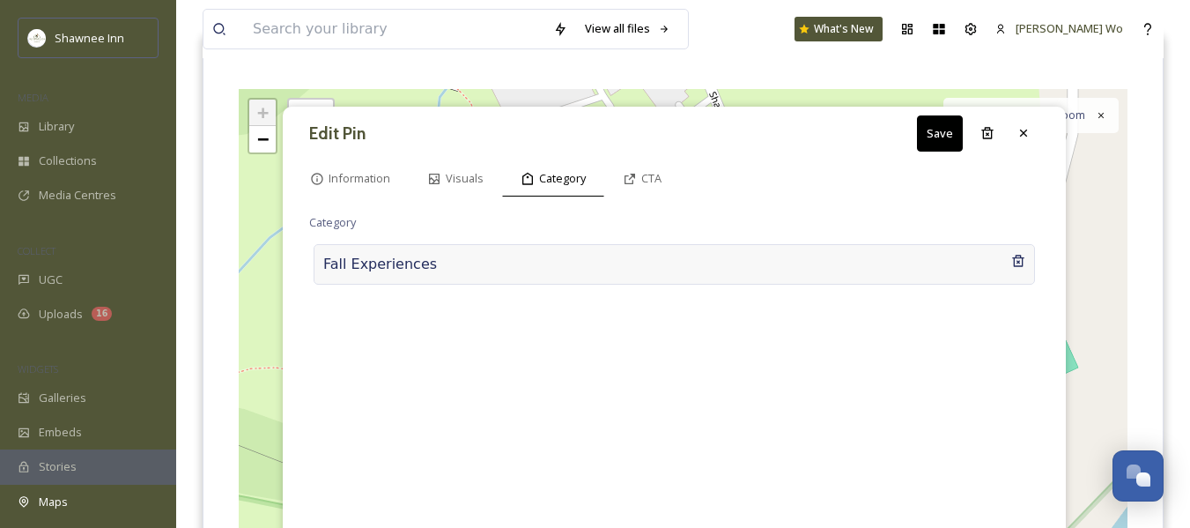
click at [467, 252] on div "Fall Experiences" at bounding box center [674, 264] width 721 height 41
click at [467, 256] on input at bounding box center [485, 260] width 352 height 41
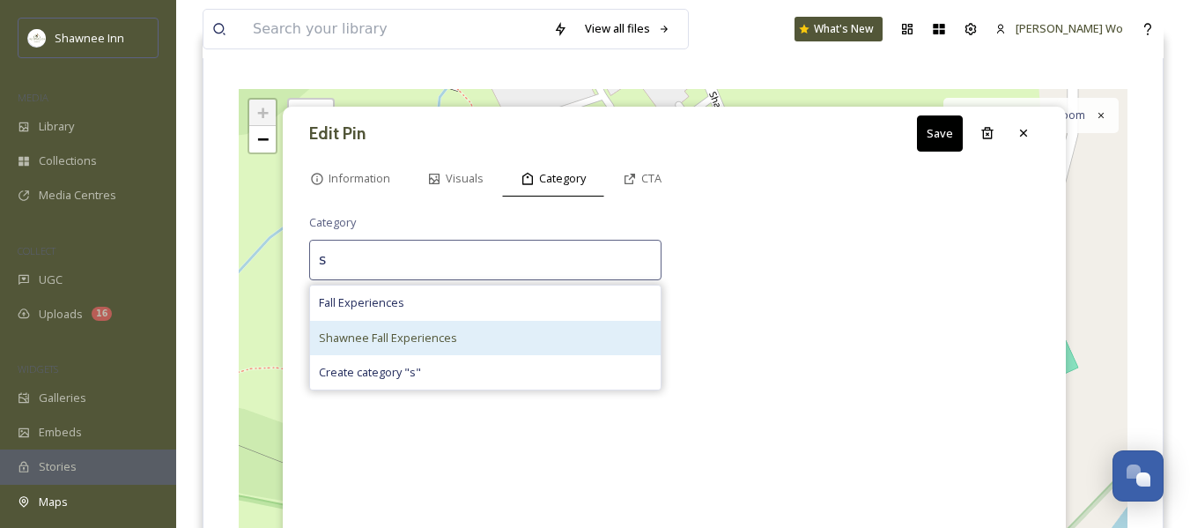
click at [444, 342] on span "Shawnee Fall Experiences" at bounding box center [388, 337] width 138 height 17
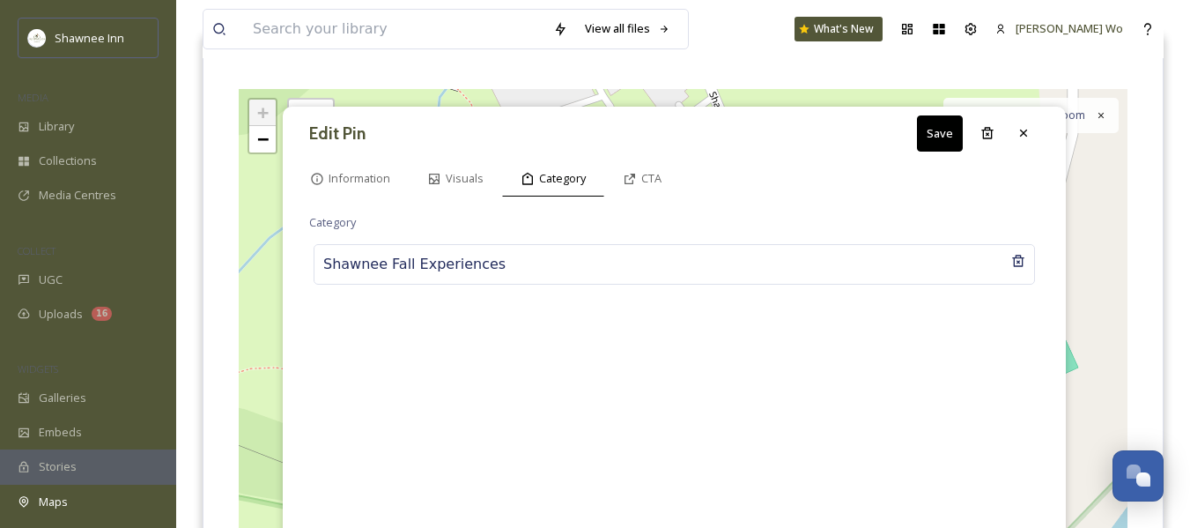
click at [951, 134] on button "Save" at bounding box center [940, 133] width 46 height 36
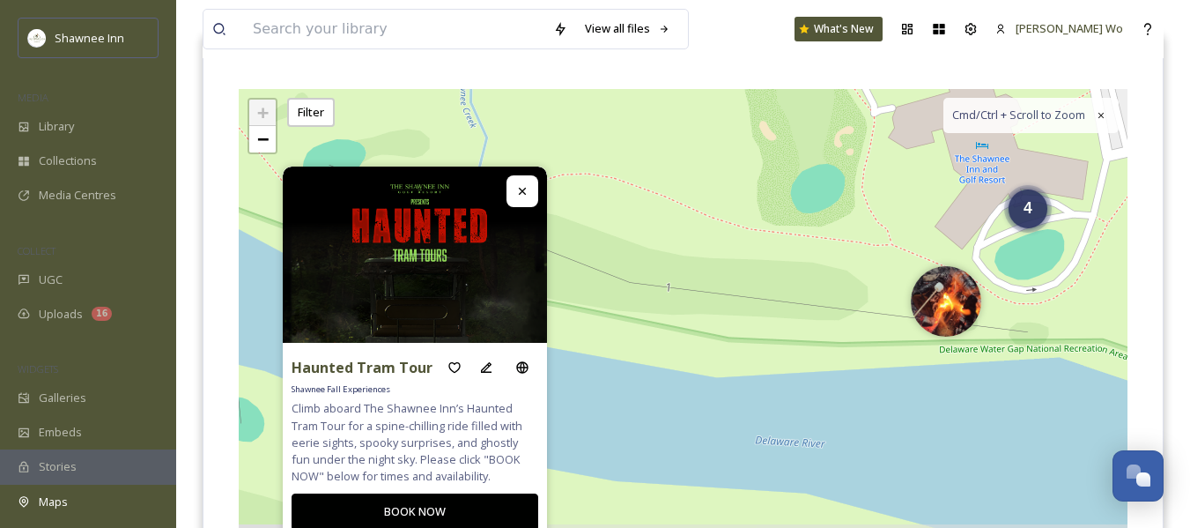
drag, startPoint x: 610, startPoint y: 354, endPoint x: 921, endPoint y: 160, distance: 367.1
click at [921, 160] on div "4 + − Leaflet | Map Courtesy of SnapSea © OpenStreetMap contributors Cmd/Ctrl +…" at bounding box center [683, 353] width 889 height 528
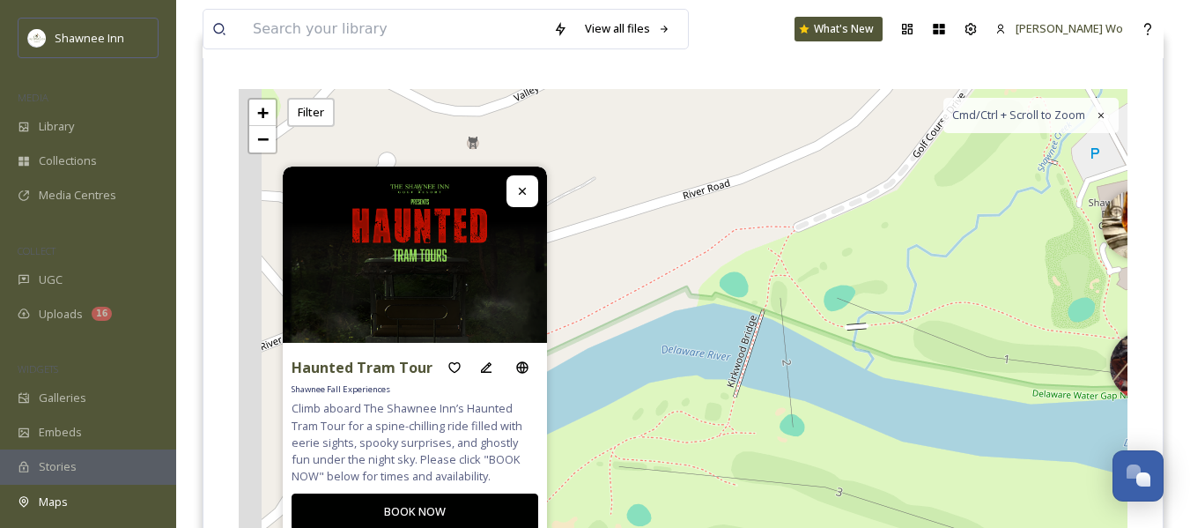
drag, startPoint x: 869, startPoint y: 277, endPoint x: 1086, endPoint y: 339, distance: 226.4
click at [1091, 341] on div "4 + − Leaflet | Map Courtesy of SnapSea © OpenStreetMap contributors Cmd/Ctrl +…" at bounding box center [683, 353] width 889 height 528
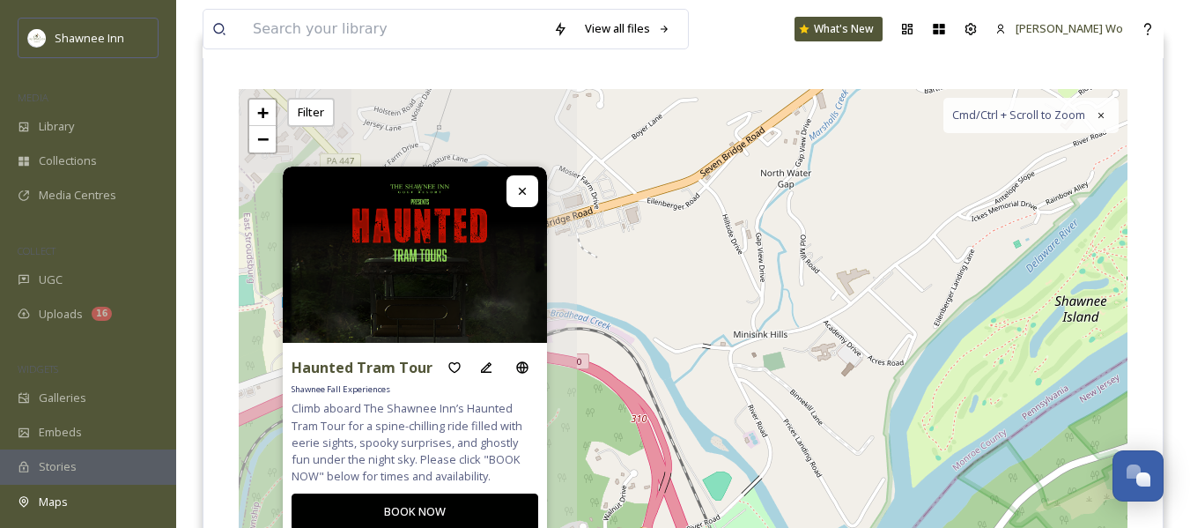
drag, startPoint x: 740, startPoint y: 261, endPoint x: 1127, endPoint y: 122, distance: 411.0
click at [1127, 122] on div "6 + − Leaflet | Map Courtesy of SnapSea © OpenStreetMap contributors Cmd/Ctrl +…" at bounding box center [683, 353] width 889 height 528
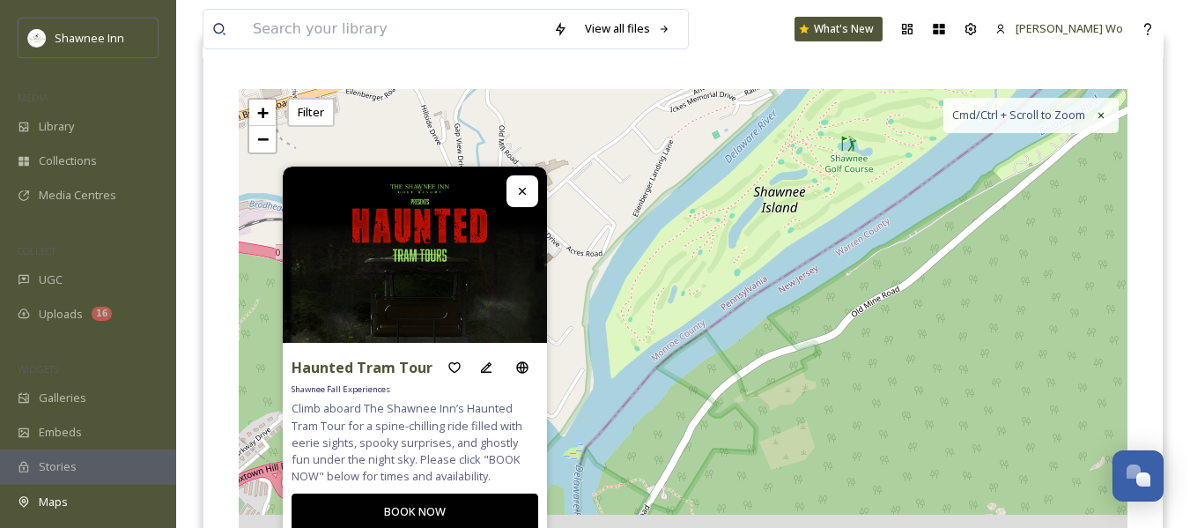
drag, startPoint x: 990, startPoint y: 166, endPoint x: 688, endPoint y: 57, distance: 321.3
click at [688, 57] on div "View all files What's New Jeromy Wo Maps Share Customise Add Map Route Add Pin …" at bounding box center [683, 305] width 1014 height 973
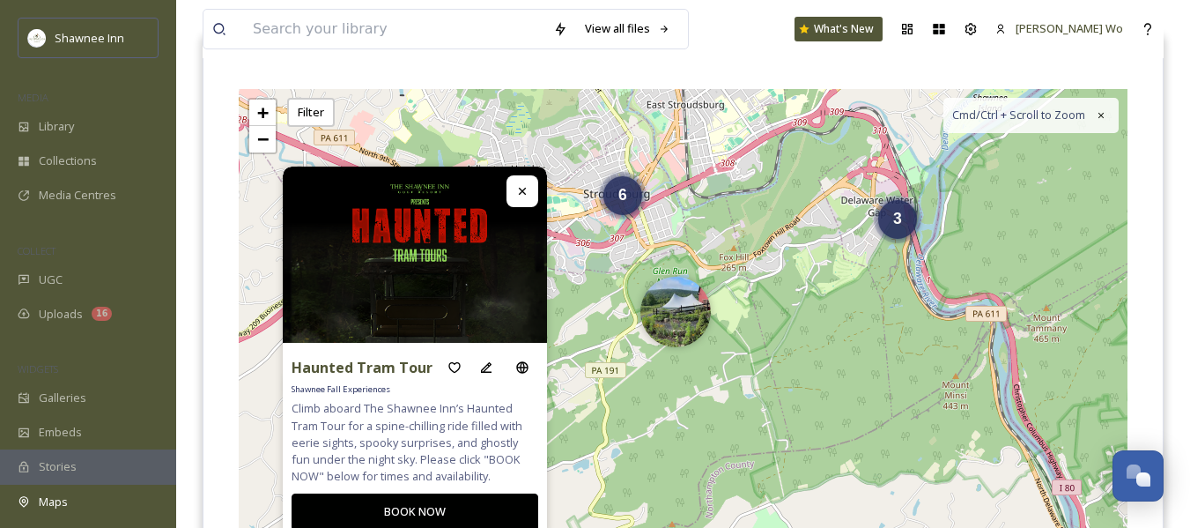
drag, startPoint x: 1035, startPoint y: 274, endPoint x: 1032, endPoint y: 164, distance: 110.2
click at [1120, 137] on div "6 2 3 6 + − Leaflet | Map Courtesy of SnapSea © OpenStreetMap contributors Cmd/…" at bounding box center [683, 353] width 889 height 528
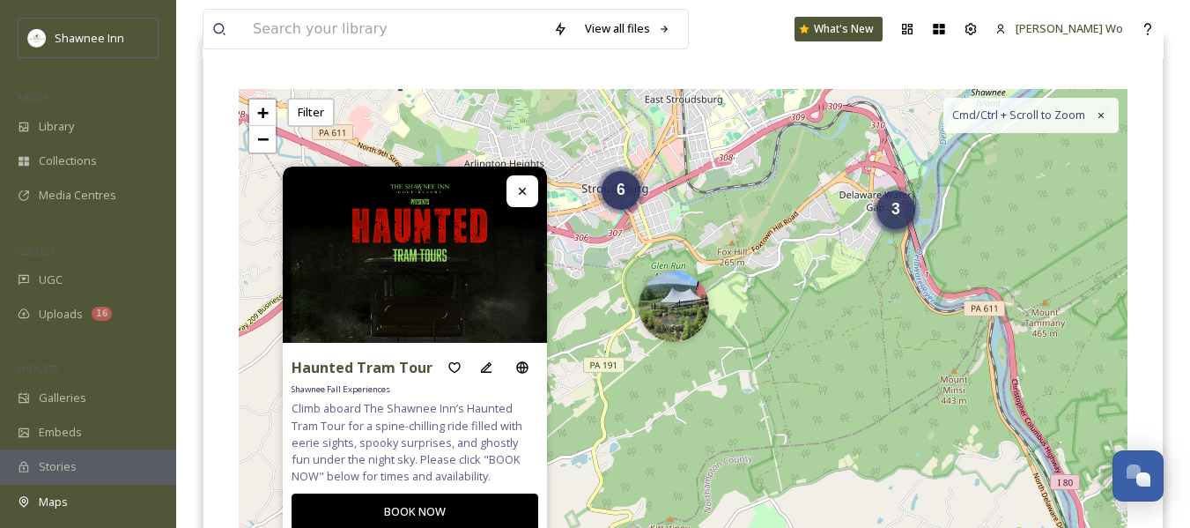
click at [892, 220] on div "3" at bounding box center [895, 209] width 39 height 39
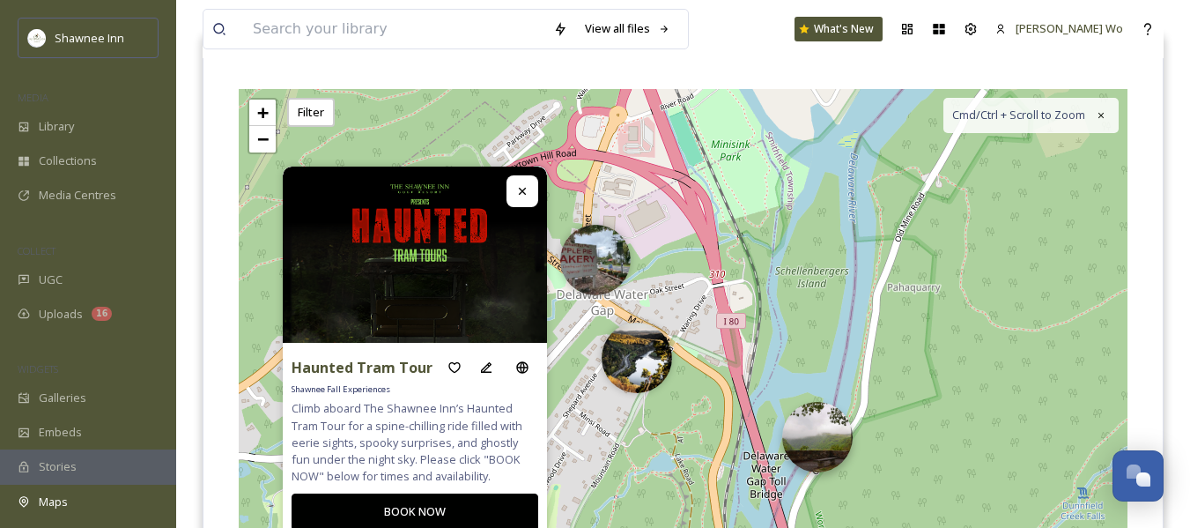
click at [817, 435] on img at bounding box center [817, 437] width 70 height 70
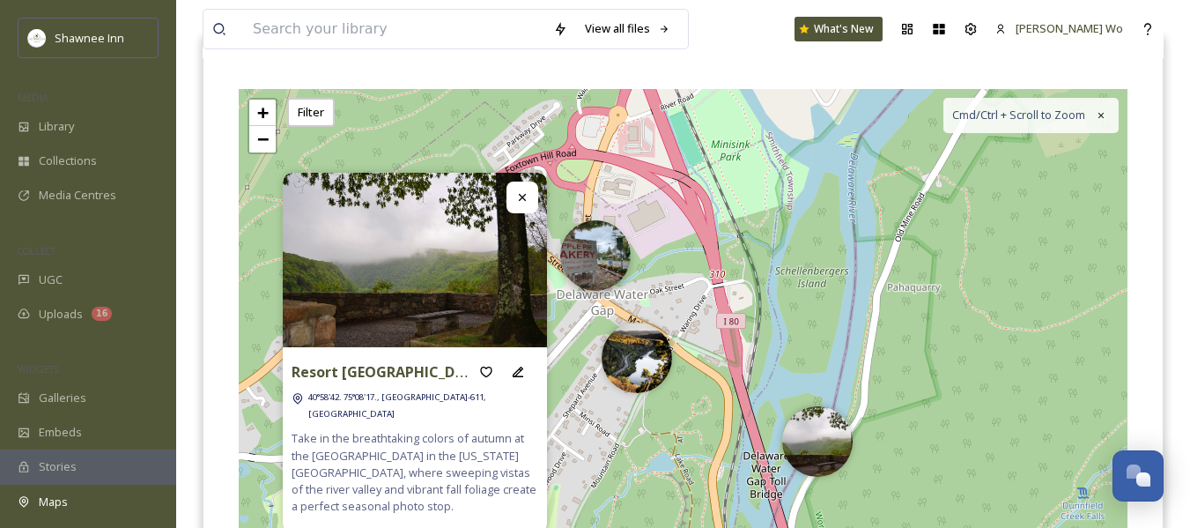
click at [607, 238] on img at bounding box center [595, 255] width 70 height 70
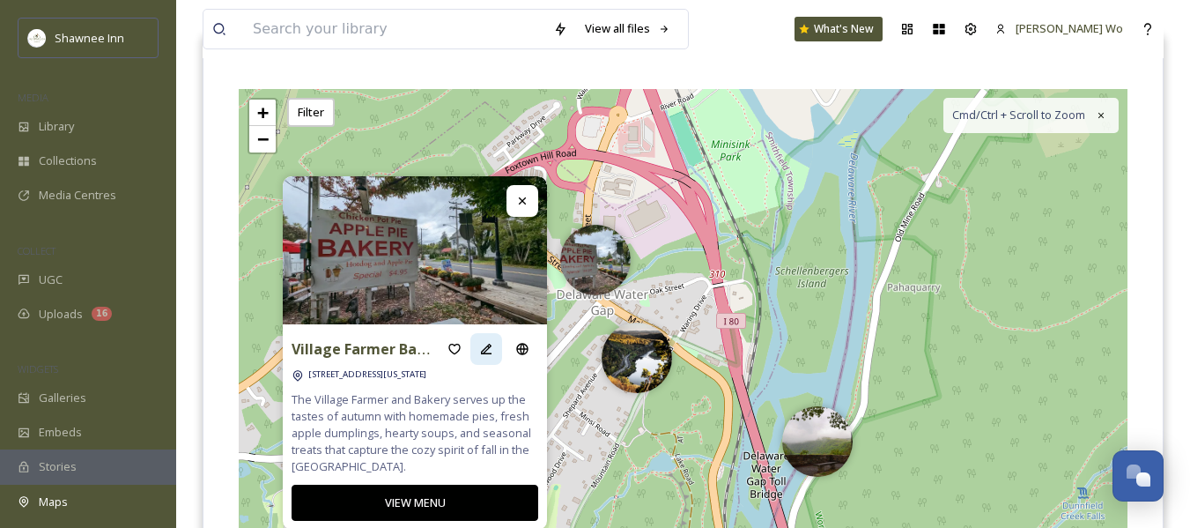
click at [492, 347] on icon at bounding box center [486, 349] width 14 height 14
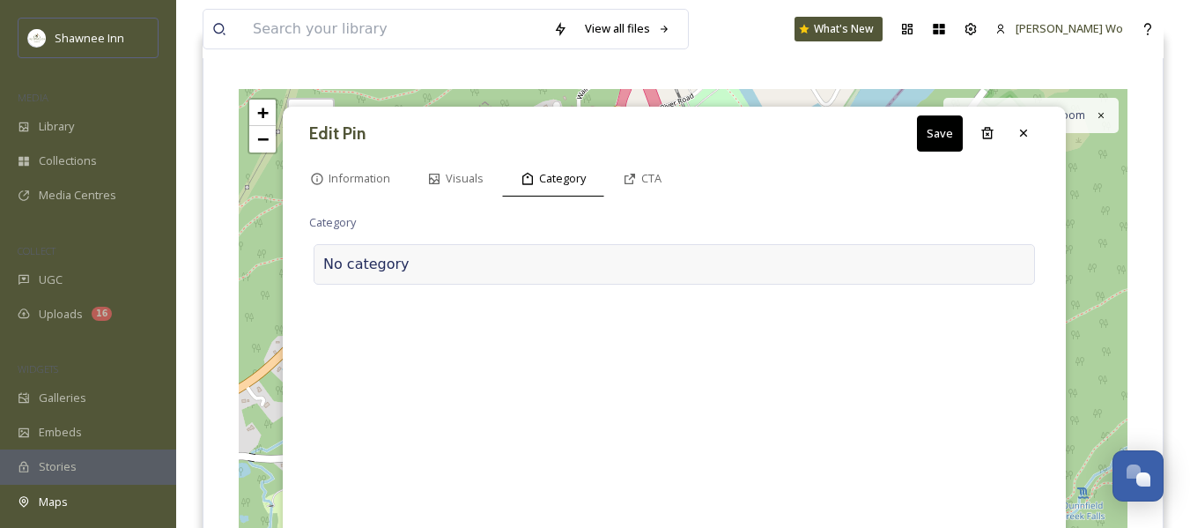
click at [513, 272] on div at bounding box center [718, 264] width 616 height 21
click at [513, 272] on input at bounding box center [485, 260] width 352 height 41
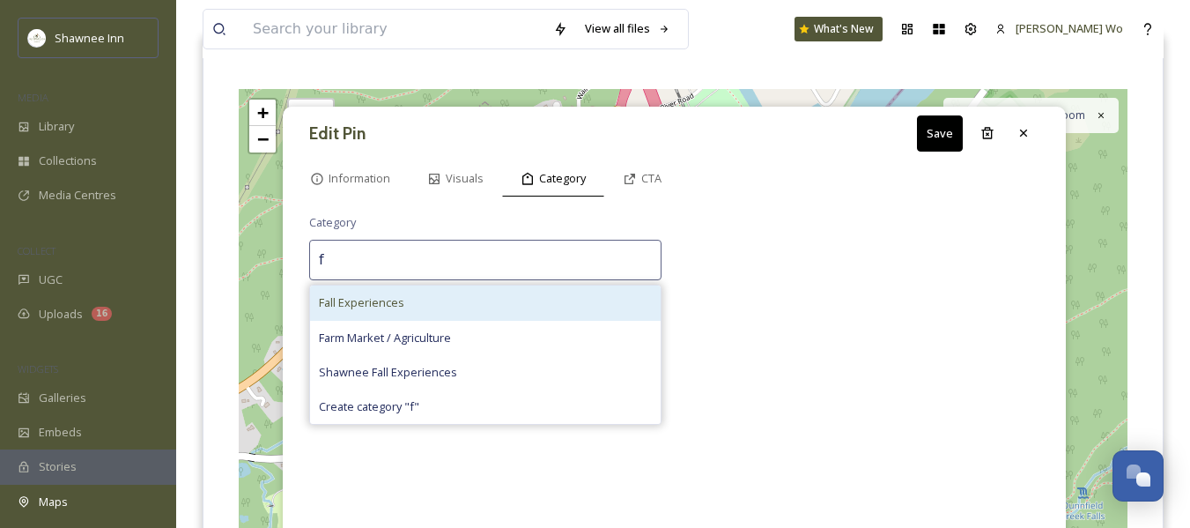
click at [474, 301] on div "Fall Experiences" at bounding box center [485, 302] width 351 height 34
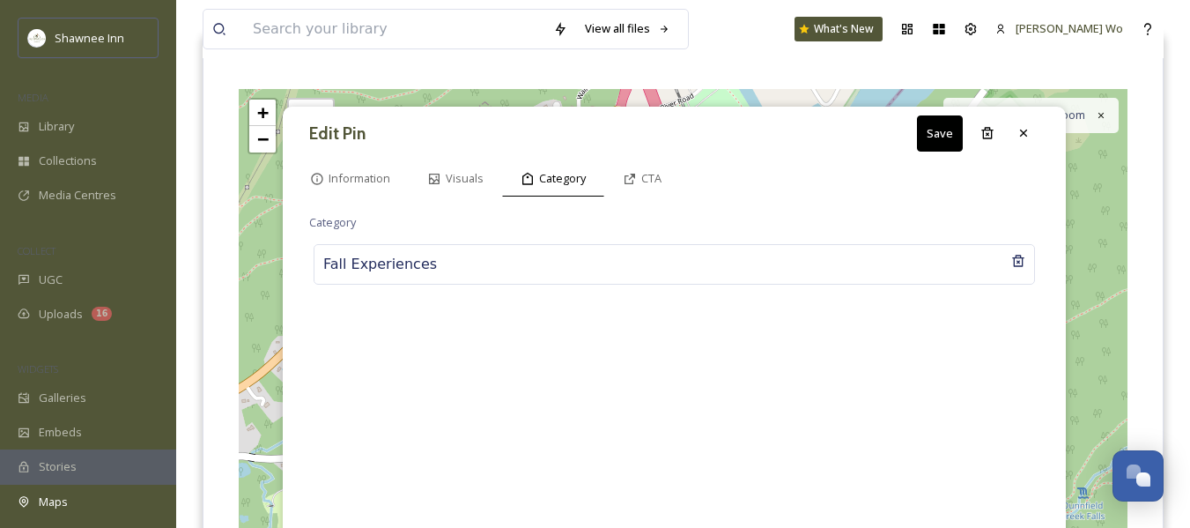
click at [936, 127] on button "Save" at bounding box center [940, 133] width 46 height 36
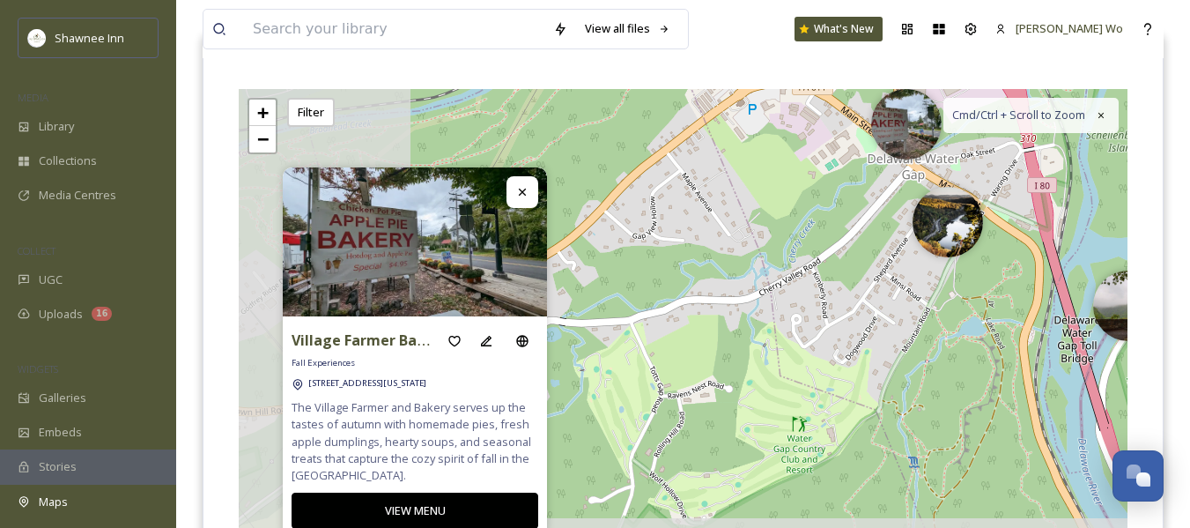
drag, startPoint x: 757, startPoint y: 278, endPoint x: 1083, endPoint y: 133, distance: 356.9
click at [1083, 133] on div "6 6 + − Leaflet | Map Courtesy of SnapSea © OpenStreetMap contributors Cmd/Ctrl…" at bounding box center [683, 353] width 889 height 528
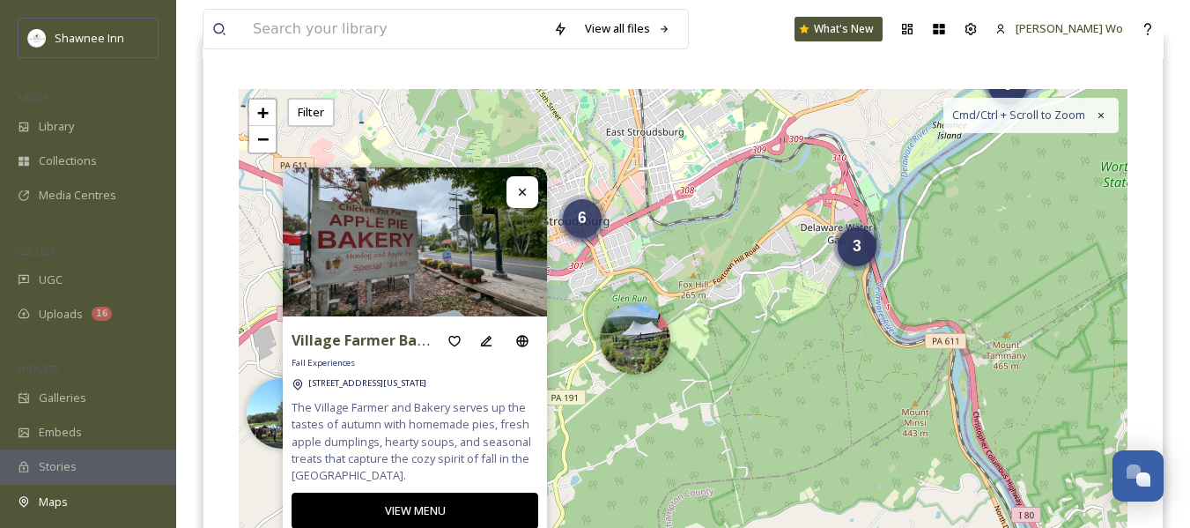
click at [595, 219] on div "6" at bounding box center [582, 218] width 39 height 39
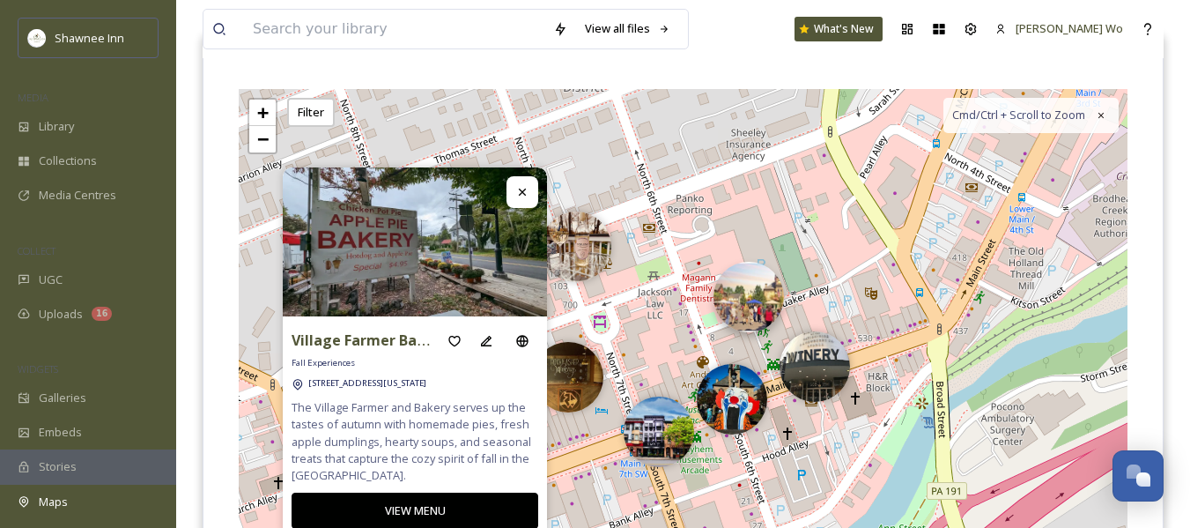
click at [737, 297] on img at bounding box center [749, 297] width 70 height 70
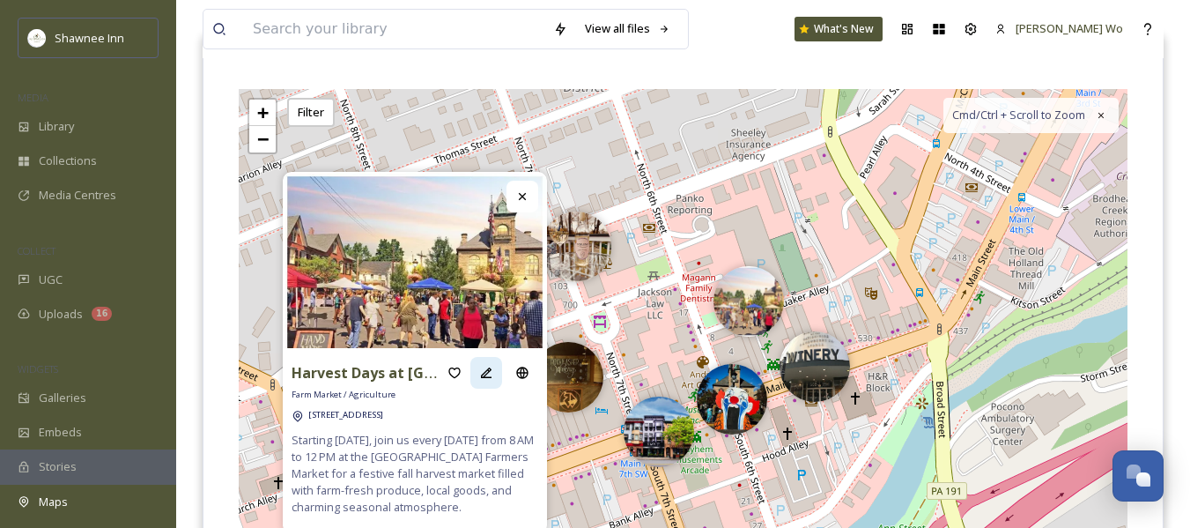
click at [495, 366] on div at bounding box center [486, 373] width 32 height 32
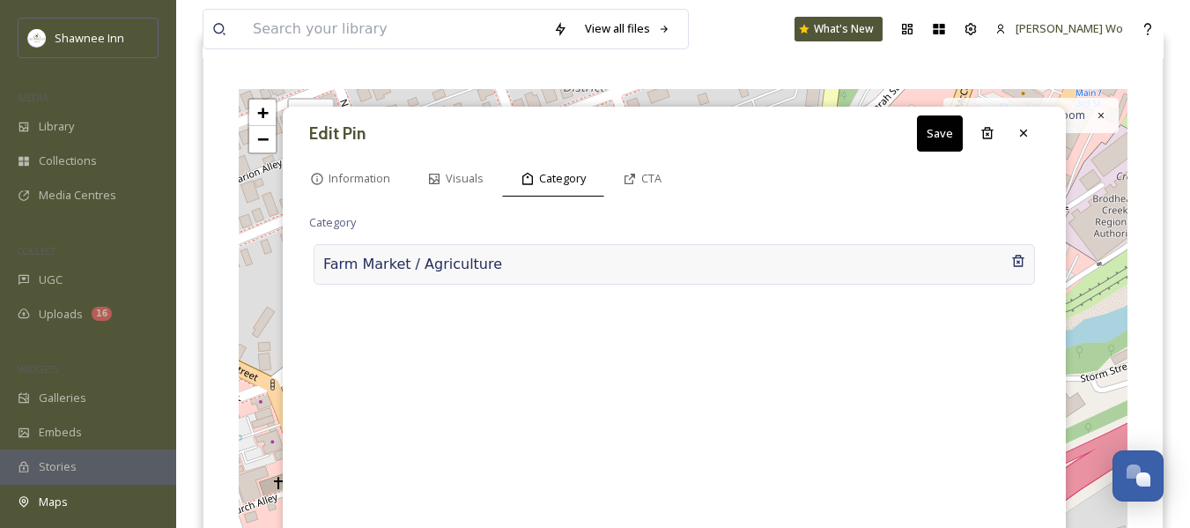
click at [454, 256] on div "Farm Market / Agriculture" at bounding box center [674, 264] width 721 height 41
click at [1026, 135] on icon at bounding box center [1024, 133] width 14 height 14
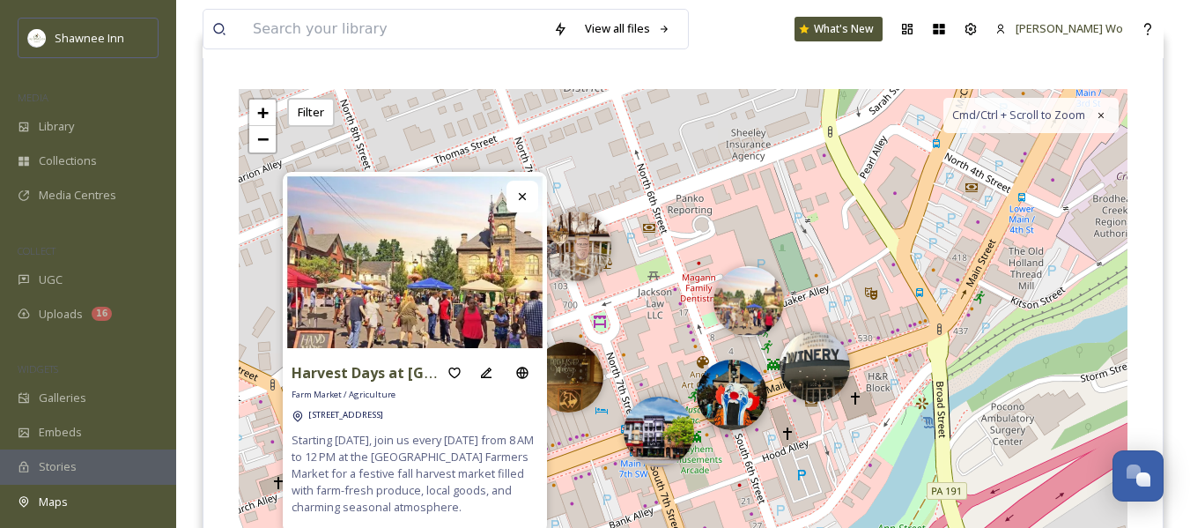
click at [725, 394] on img at bounding box center [732, 394] width 70 height 70
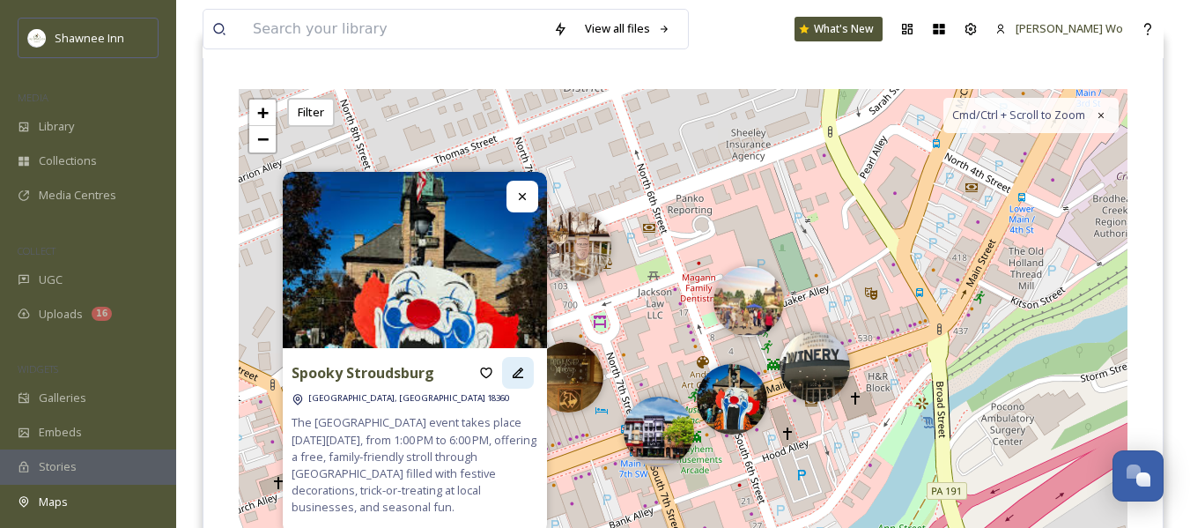
click at [523, 366] on icon at bounding box center [518, 373] width 14 height 14
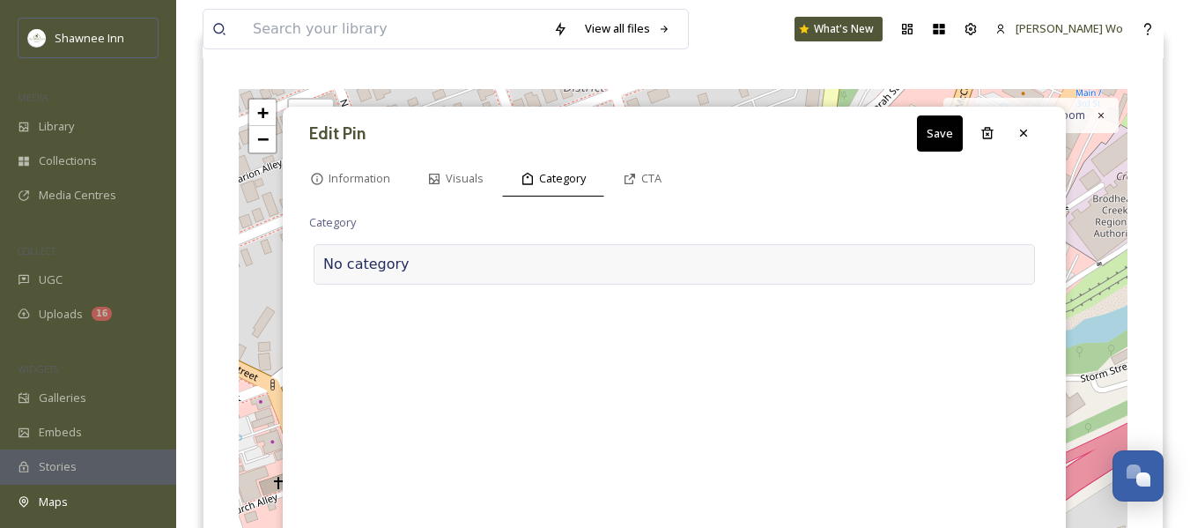
click at [484, 266] on div at bounding box center [718, 264] width 616 height 21
click at [484, 266] on input at bounding box center [485, 260] width 352 height 41
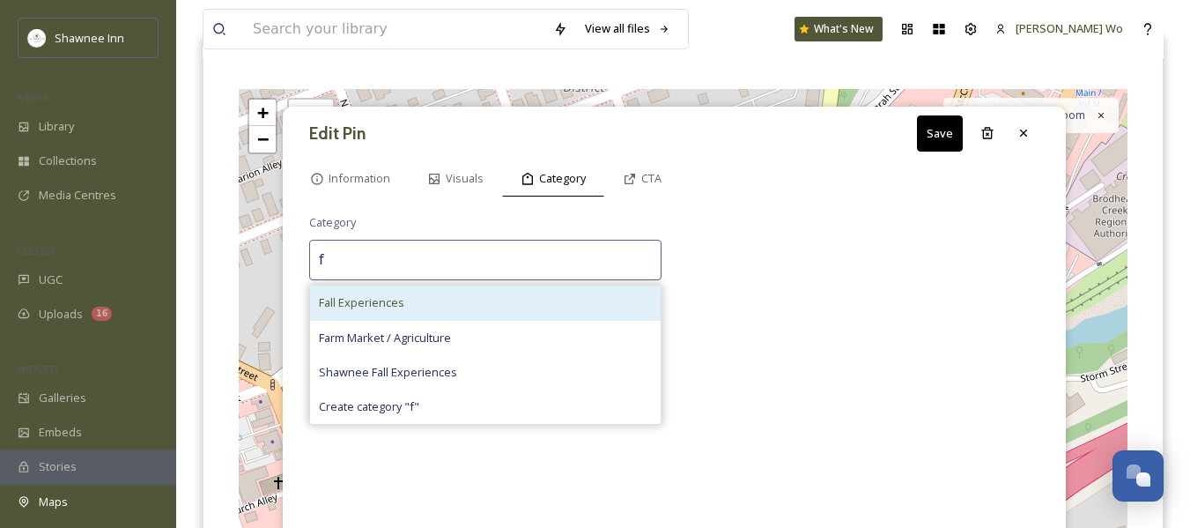
click at [459, 309] on div "Fall Experiences" at bounding box center [485, 302] width 351 height 34
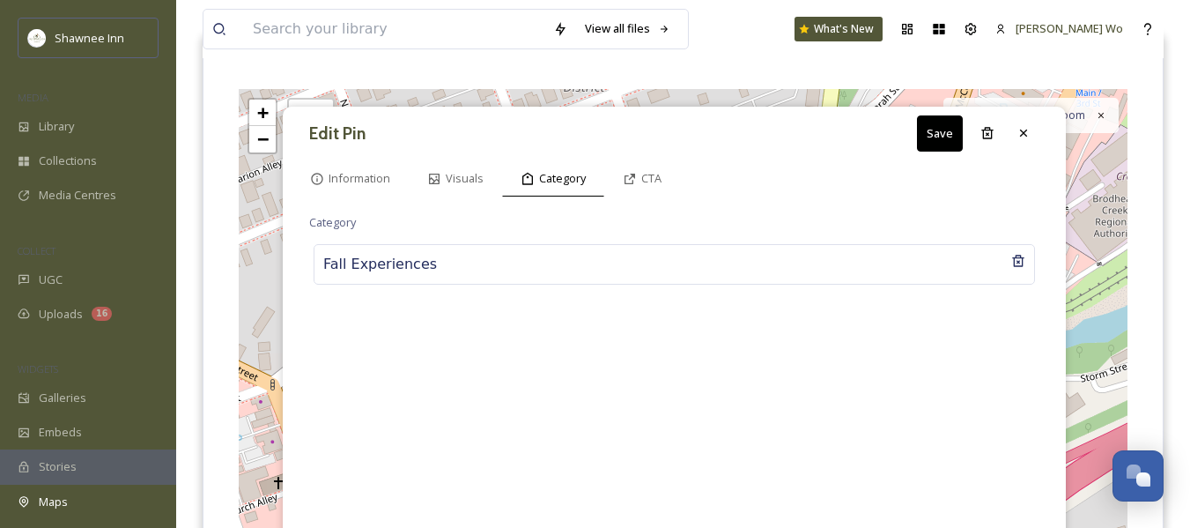
click at [949, 127] on button "Save" at bounding box center [940, 133] width 46 height 36
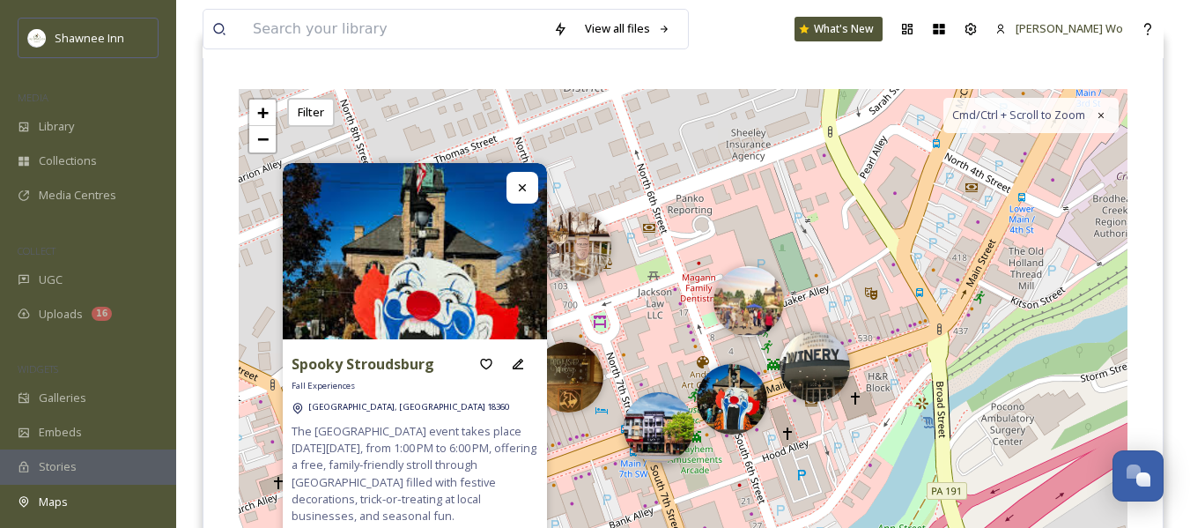
click at [634, 425] on img at bounding box center [659, 427] width 70 height 70
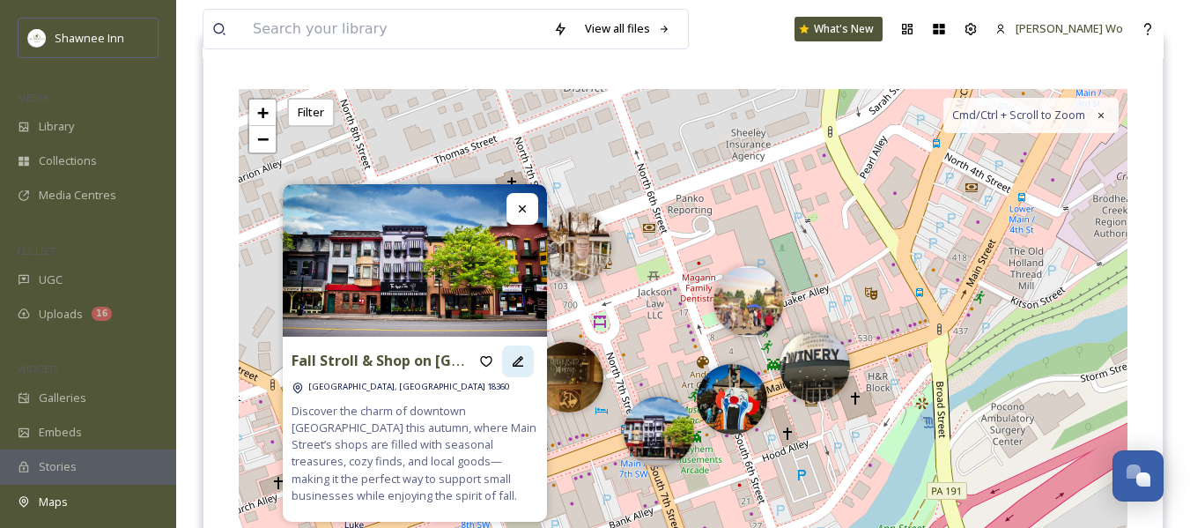
click at [518, 357] on icon at bounding box center [518, 361] width 14 height 14
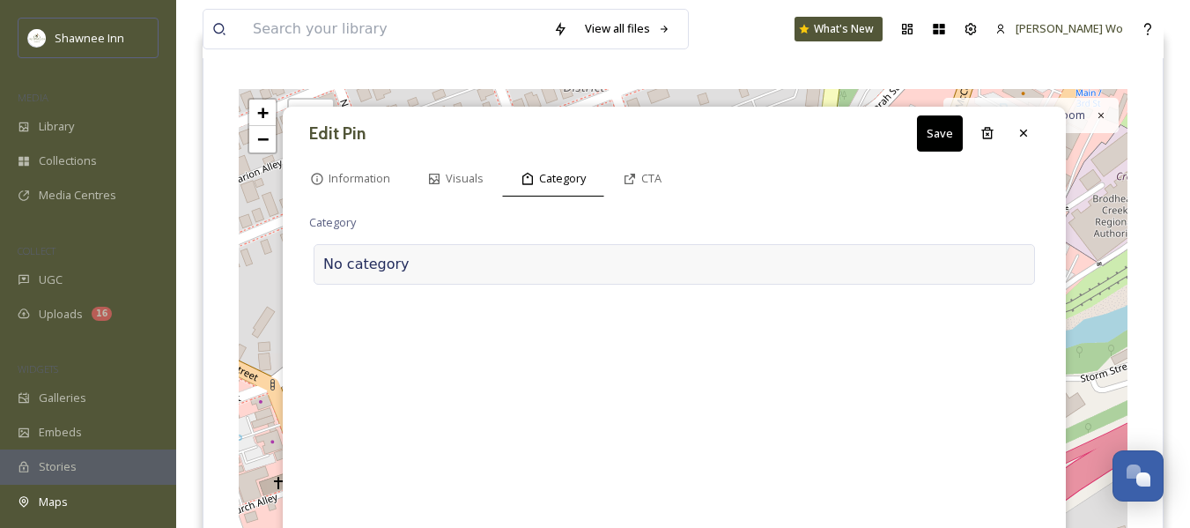
click at [479, 275] on div at bounding box center [718, 264] width 616 height 21
click at [482, 264] on input at bounding box center [485, 260] width 352 height 41
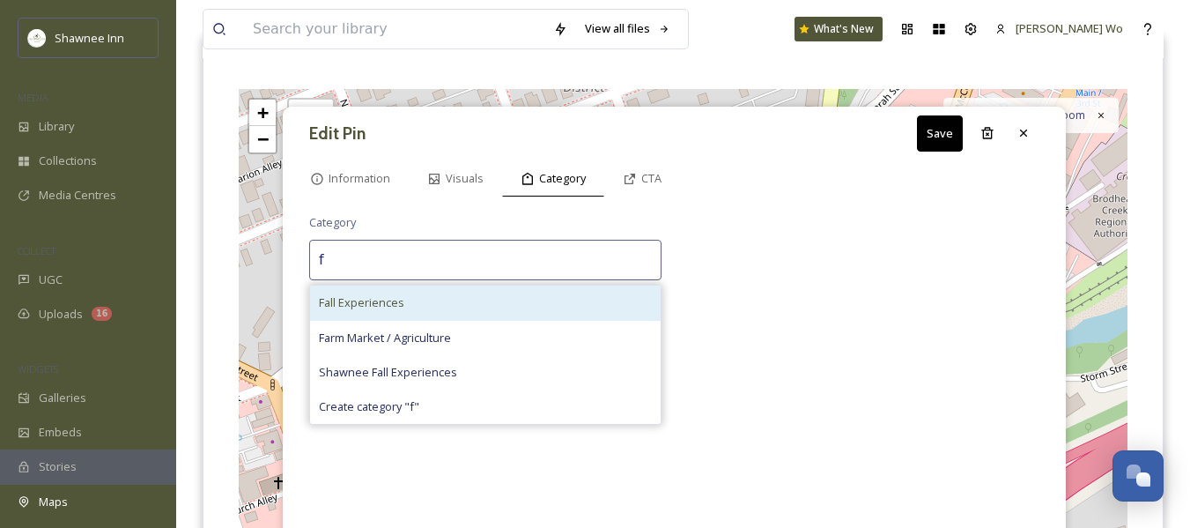
click at [455, 309] on div "Fall Experiences" at bounding box center [485, 302] width 351 height 34
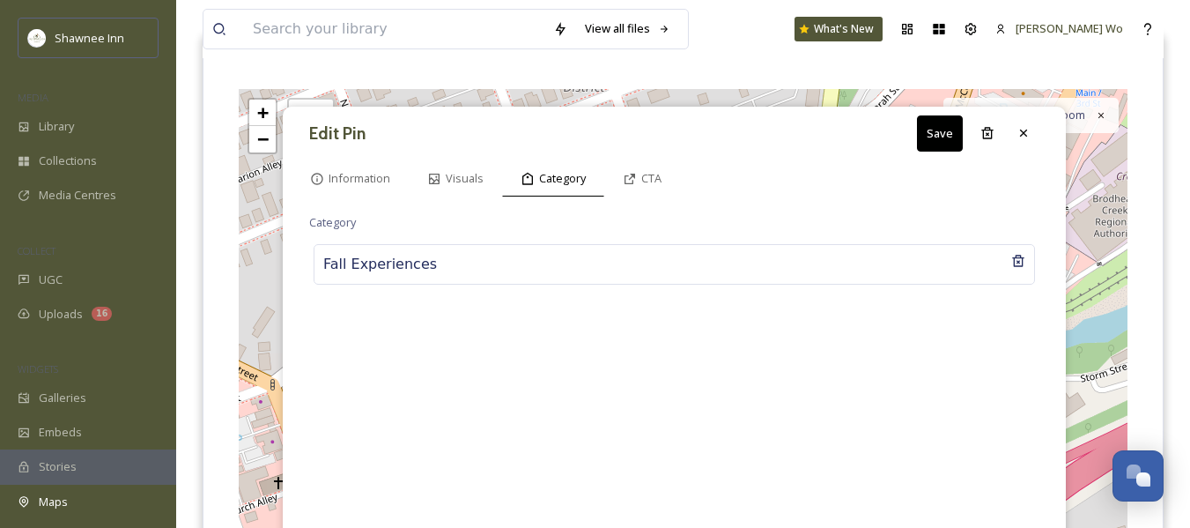
click at [932, 127] on button "Save" at bounding box center [940, 133] width 46 height 36
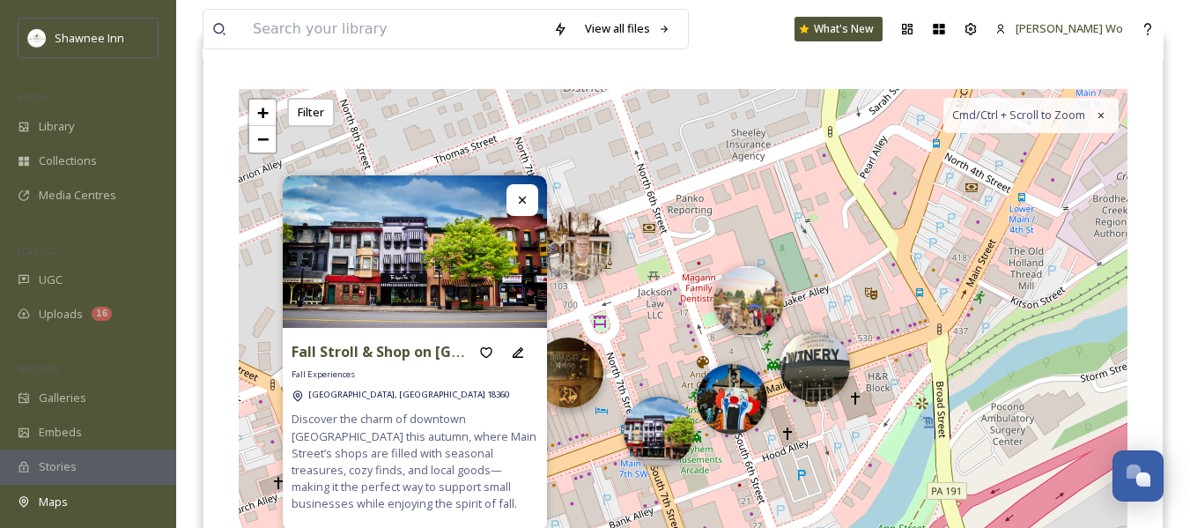
click at [580, 383] on img at bounding box center [568, 372] width 70 height 70
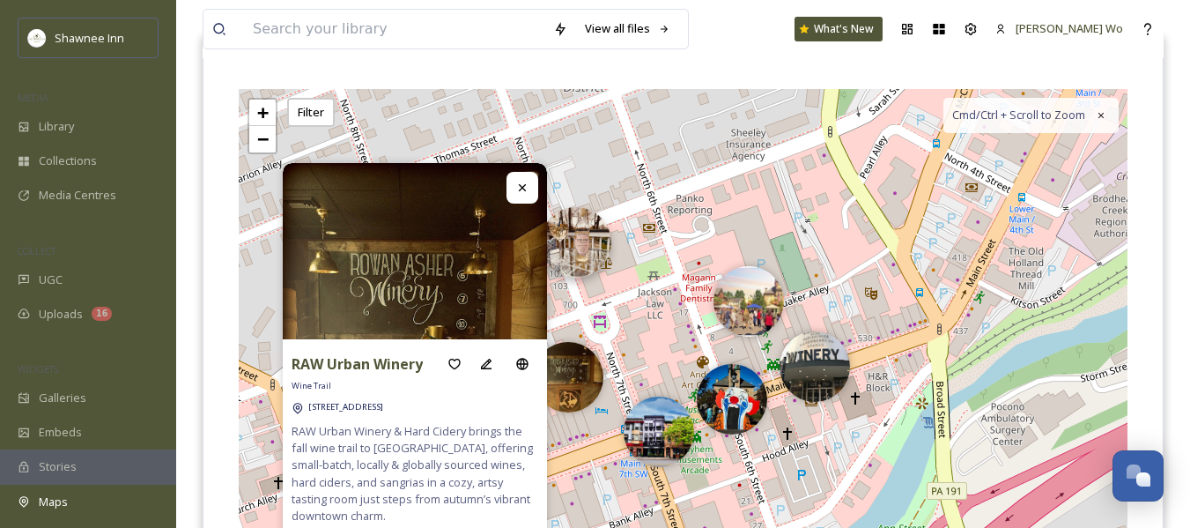
click at [594, 256] on img at bounding box center [576, 242] width 70 height 70
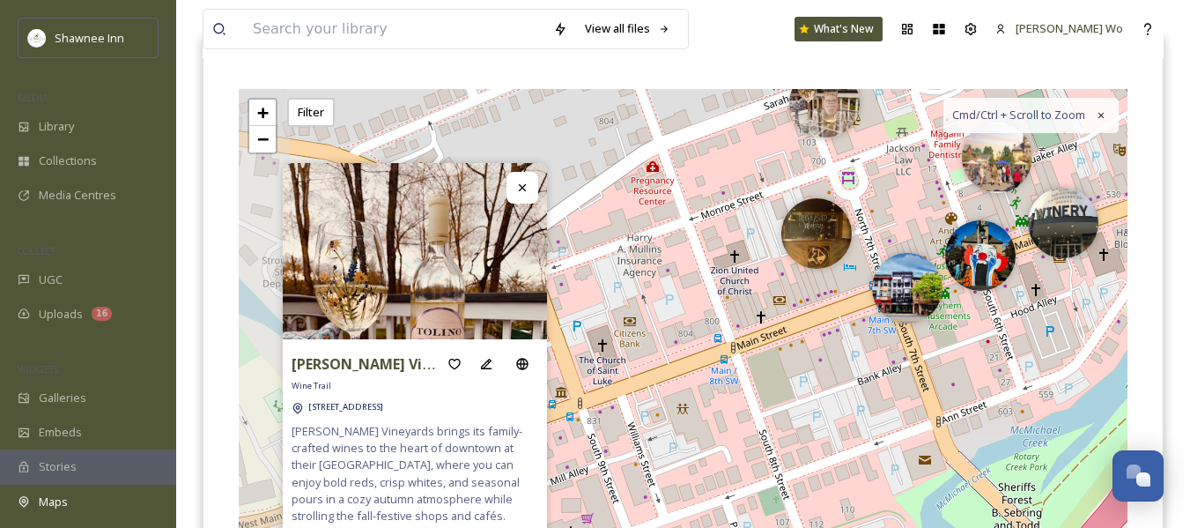
drag, startPoint x: 644, startPoint y: 348, endPoint x: 860, endPoint y: 223, distance: 249.4
click at [890, 208] on div "+ − Leaflet | Map Courtesy of SnapSea © OpenStreetMap contributors Cmd/Ctrl + S…" at bounding box center [683, 353] width 889 height 528
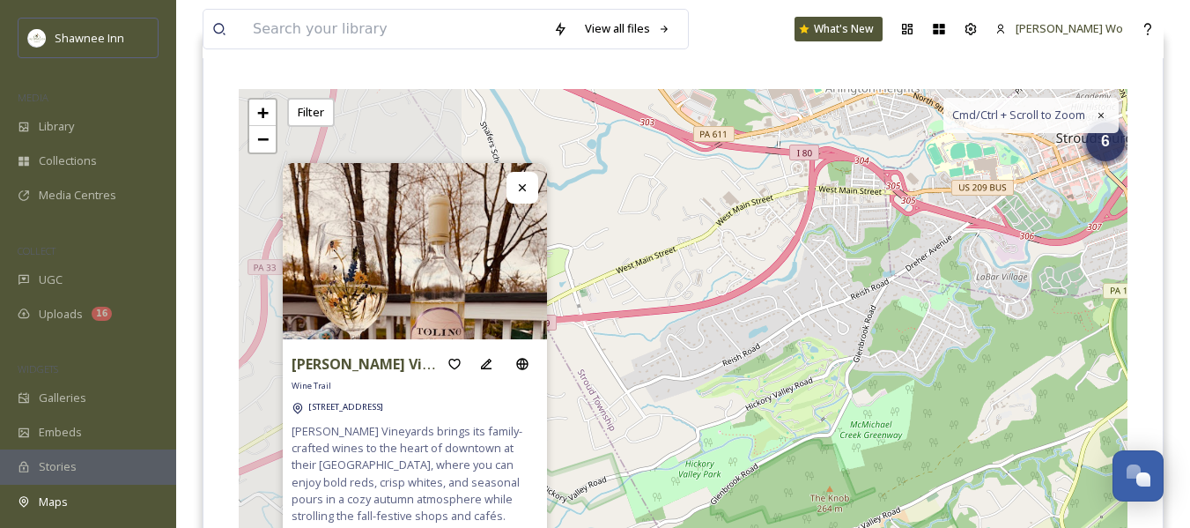
drag, startPoint x: 675, startPoint y: 407, endPoint x: 1094, endPoint y: 254, distance: 446.4
click at [1094, 254] on div "6 2 6 + − Leaflet | Map Courtesy of SnapSea © OpenStreetMap contributors Cmd/Ct…" at bounding box center [683, 353] width 889 height 528
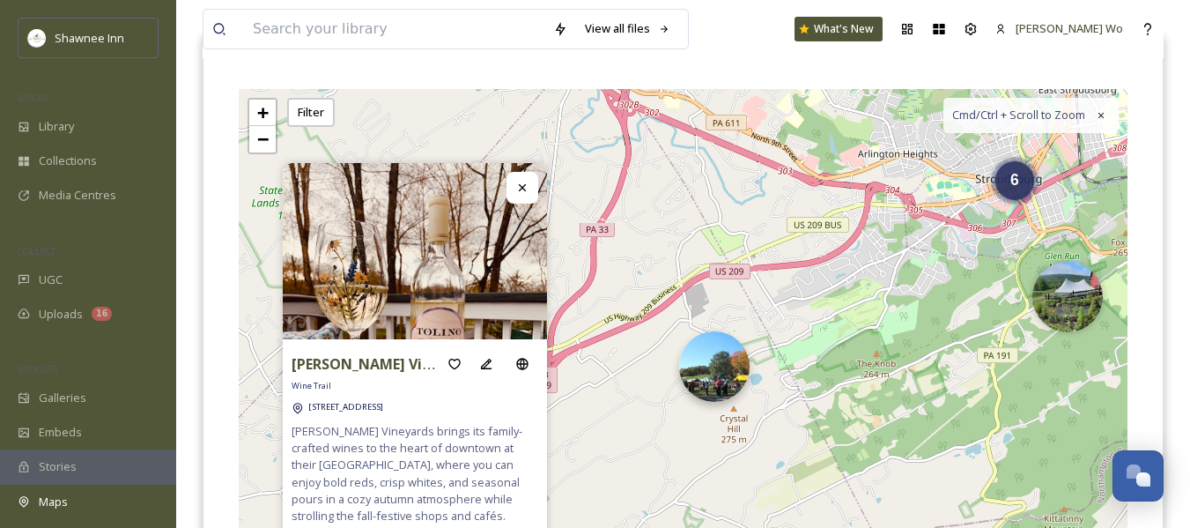
click at [717, 374] on img at bounding box center [714, 366] width 70 height 70
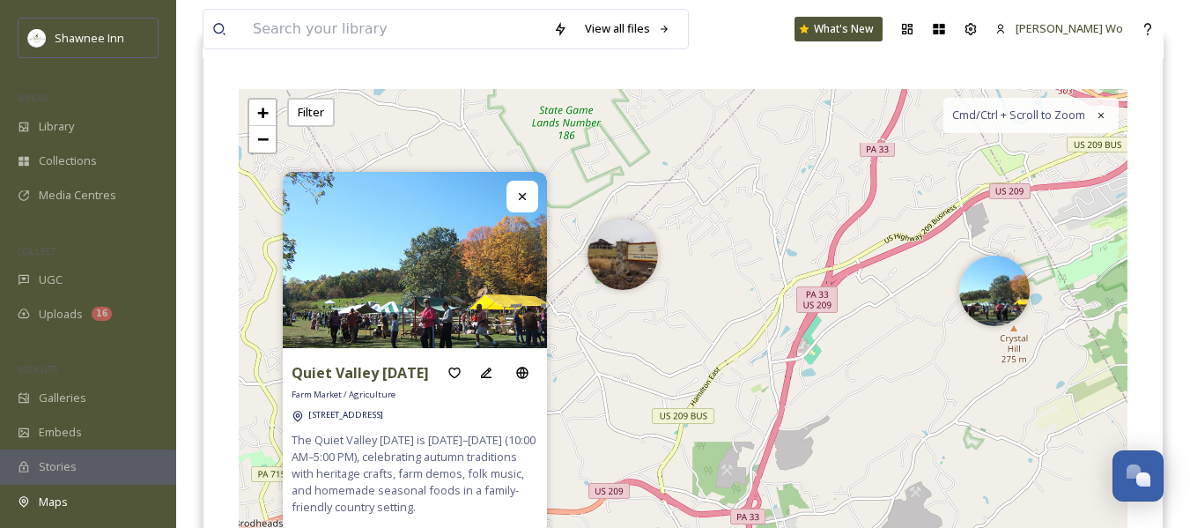
drag, startPoint x: 621, startPoint y: 318, endPoint x: 901, endPoint y: 238, distance: 291.4
click at [901, 238] on div "6 3 6 2 + − Leaflet | Map Courtesy of SnapSea © OpenStreetMap contributors Cmd/…" at bounding box center [683, 353] width 889 height 528
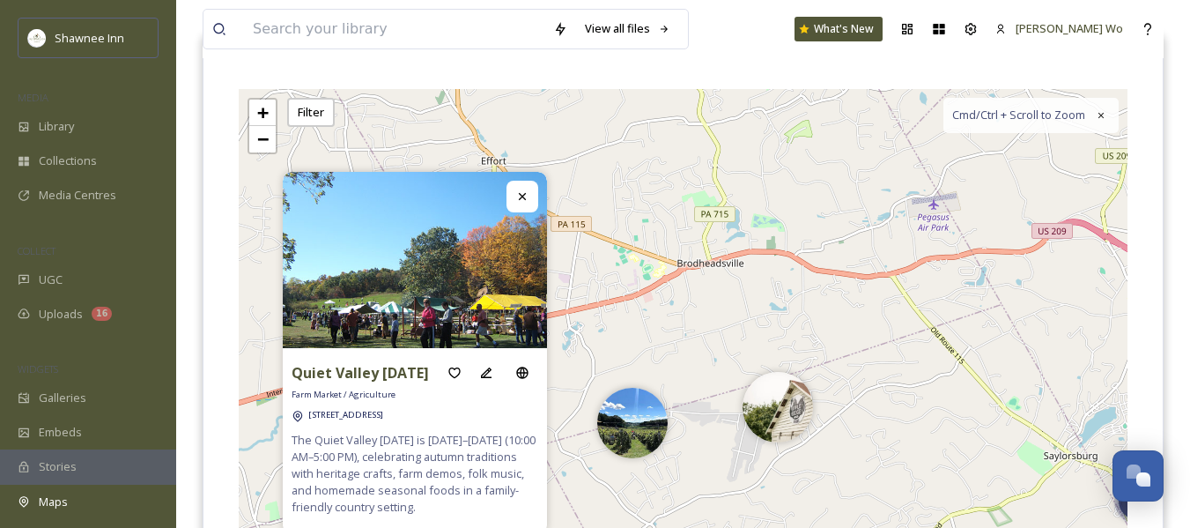
drag, startPoint x: 684, startPoint y: 361, endPoint x: 1127, endPoint y: 101, distance: 513.7
click at [1127, 101] on div "6 3 6 2 + − Leaflet | Map Courtesy of SnapSea © OpenStreetMap contributors Cmd/…" at bounding box center [683, 353] width 889 height 528
click at [646, 435] on img at bounding box center [632, 418] width 70 height 70
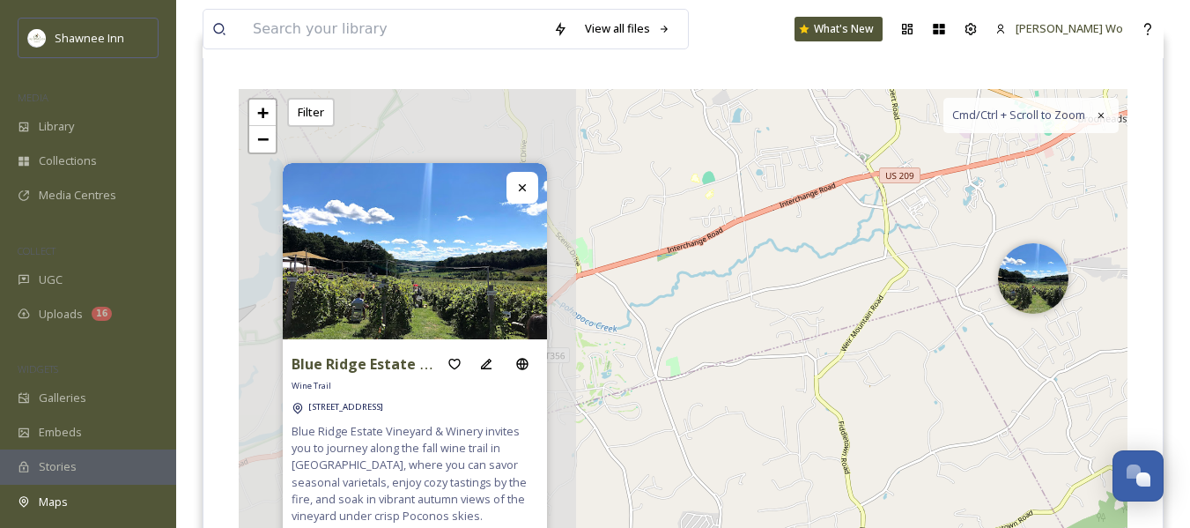
drag, startPoint x: 597, startPoint y: 361, endPoint x: 1054, endPoint y: 206, distance: 481.9
click at [1054, 206] on div "3 6 2 + − Leaflet | Map Courtesy of SnapSea © OpenStreetMap contributors Cmd/Ct…" at bounding box center [683, 353] width 889 height 528
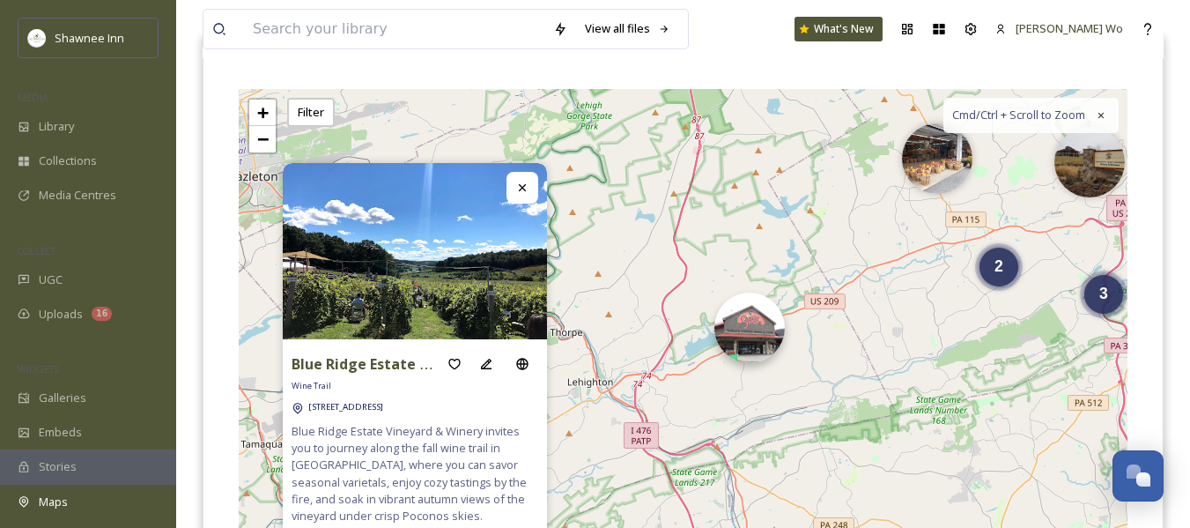
click at [751, 344] on img at bounding box center [749, 327] width 70 height 70
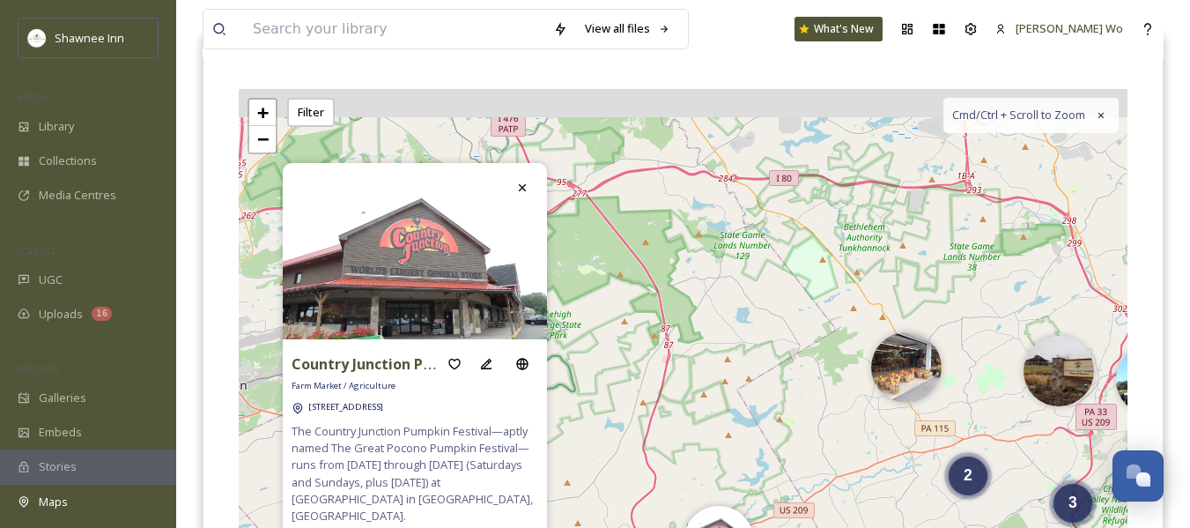
drag, startPoint x: 795, startPoint y: 213, endPoint x: 761, endPoint y: 478, distance: 267.4
click at [761, 478] on div "9 2 7 3 2 + − Leaflet | Map Courtesy of SnapSea © OpenStreetMap contributors Cm…" at bounding box center [683, 353] width 889 height 528
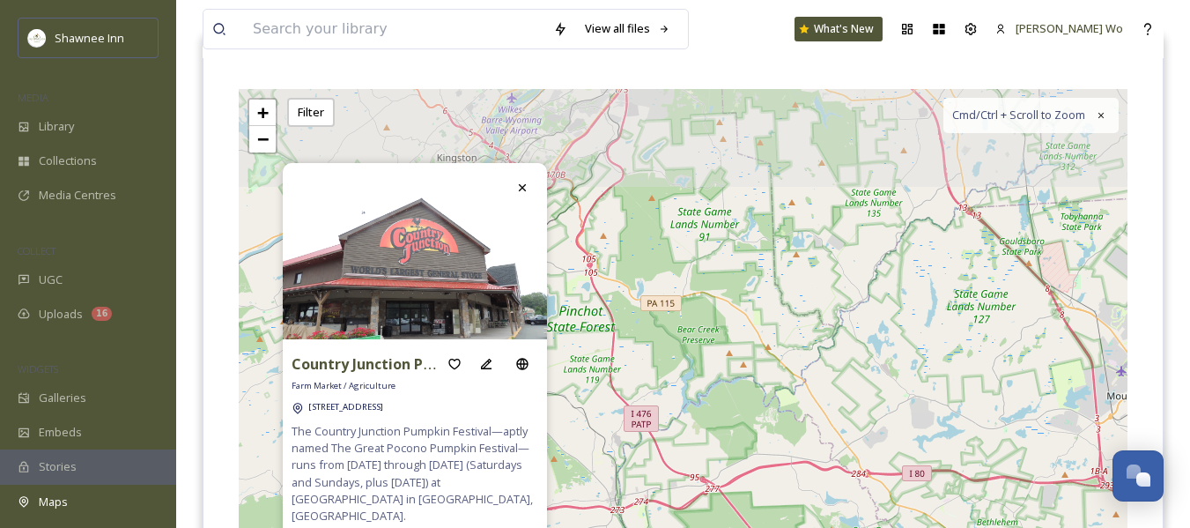
drag, startPoint x: 752, startPoint y: 239, endPoint x: 889, endPoint y: 477, distance: 275.0
click at [889, 477] on div "9 2 7 3 2 + − Leaflet | Map Courtesy of SnapSea © OpenStreetMap contributors Cm…" at bounding box center [683, 353] width 889 height 528
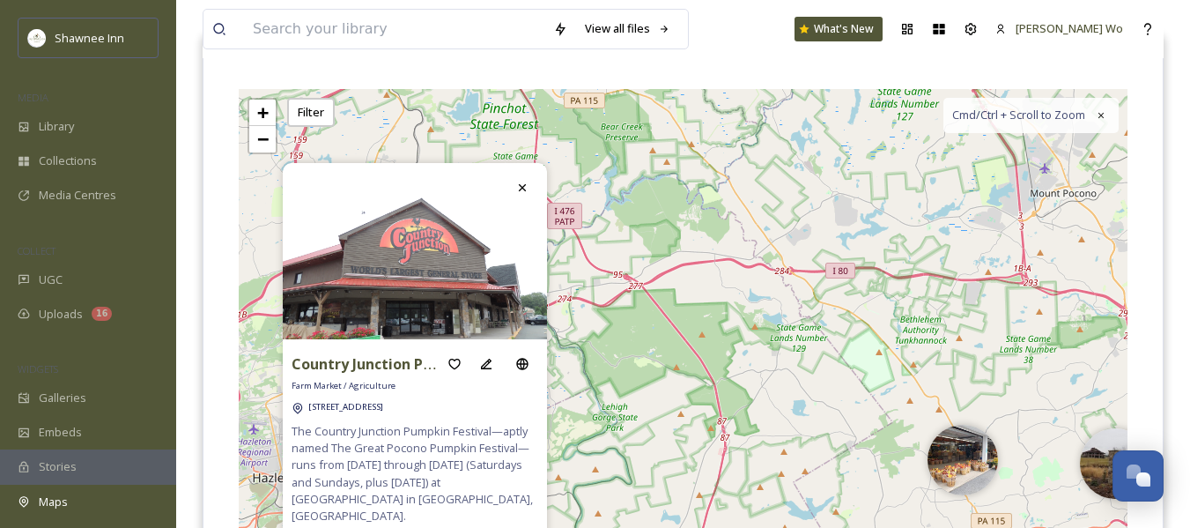
drag, startPoint x: 796, startPoint y: 337, endPoint x: 719, endPoint y: 134, distance: 216.9
click at [719, 134] on div "9 2 7 3 2 + − Leaflet | Map Courtesy of SnapSea © OpenStreetMap contributors Cm…" at bounding box center [683, 353] width 889 height 528
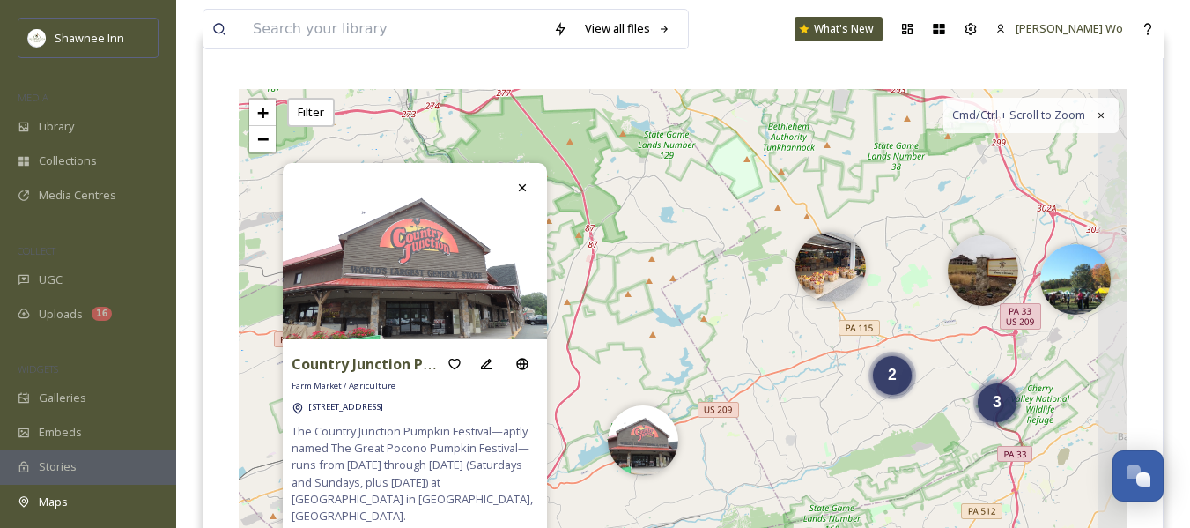
drag, startPoint x: 885, startPoint y: 380, endPoint x: 777, endPoint y: 207, distance: 203.8
click at [753, 187] on div "9 2 7 3 2 + − Leaflet | Map Courtesy of SnapSea © OpenStreetMap contributors Cm…" at bounding box center [683, 353] width 889 height 528
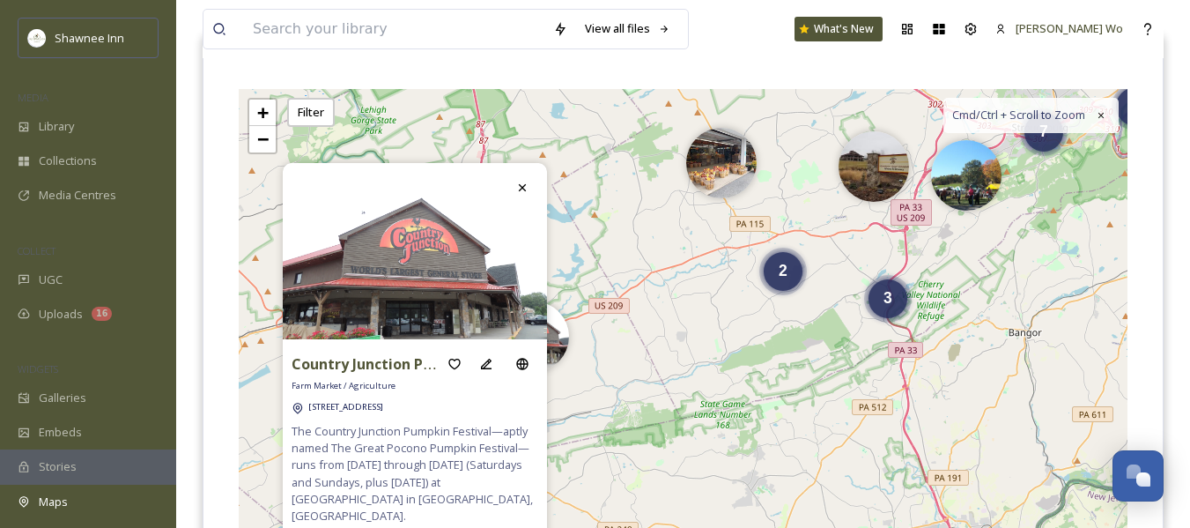
drag, startPoint x: 955, startPoint y: 322, endPoint x: 847, endPoint y: 218, distance: 150.8
click at [847, 218] on div "9 2 7 3 2 + − Leaflet | Map Courtesy of SnapSea © OpenStreetMap contributors Cm…" at bounding box center [683, 353] width 889 height 528
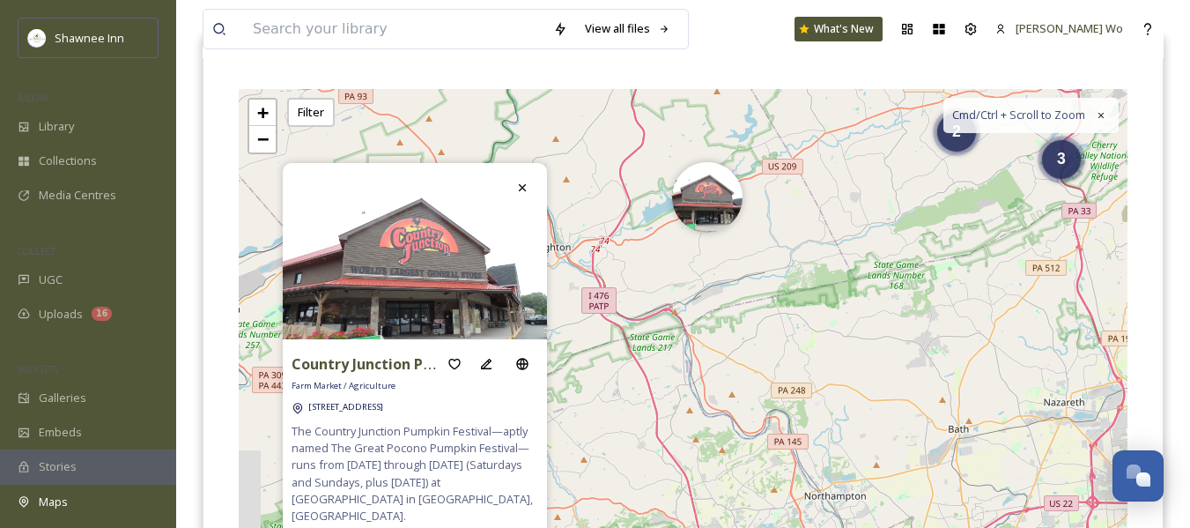
drag, startPoint x: 709, startPoint y: 351, endPoint x: 906, endPoint y: 194, distance: 251.9
click at [906, 194] on div "9 2 7 3 2 + − Leaflet | Map Courtesy of SnapSea © OpenStreetMap contributors Cm…" at bounding box center [683, 353] width 889 height 528
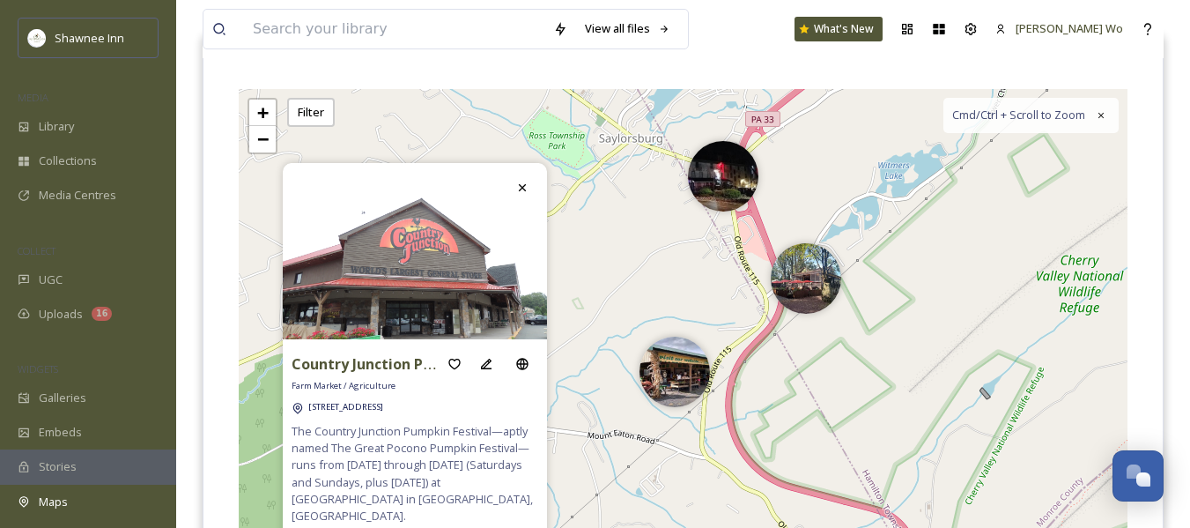
drag, startPoint x: 674, startPoint y: 444, endPoint x: 900, endPoint y: 270, distance: 285.2
click at [900, 270] on div "+ − Leaflet | Map Courtesy of SnapSea © OpenStreetMap contributors Cmd/Ctrl + S…" at bounding box center [683, 353] width 889 height 528
click at [675, 377] on img at bounding box center [675, 367] width 70 height 70
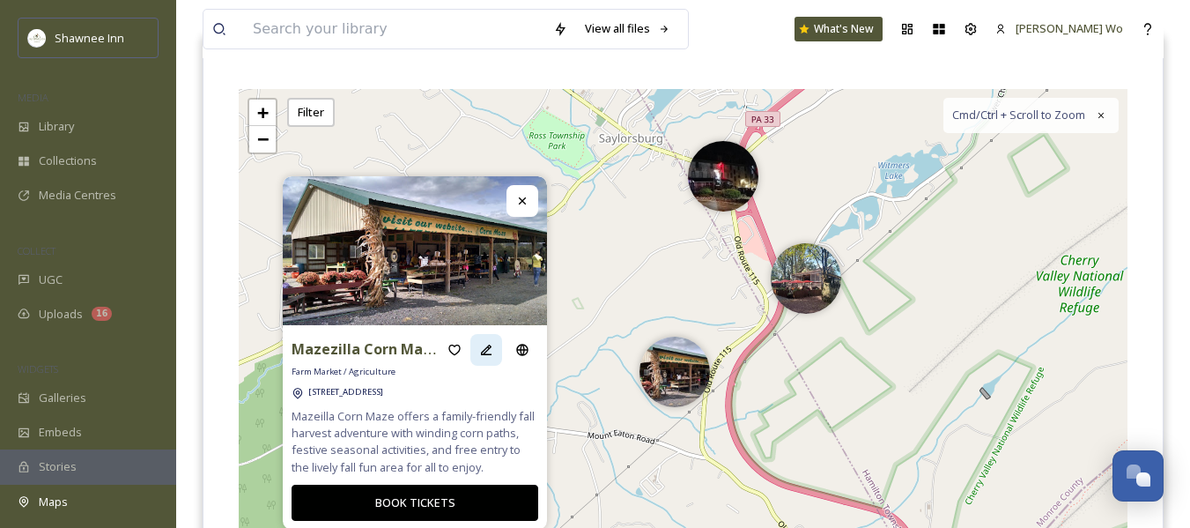
click at [488, 346] on icon at bounding box center [486, 349] width 11 height 11
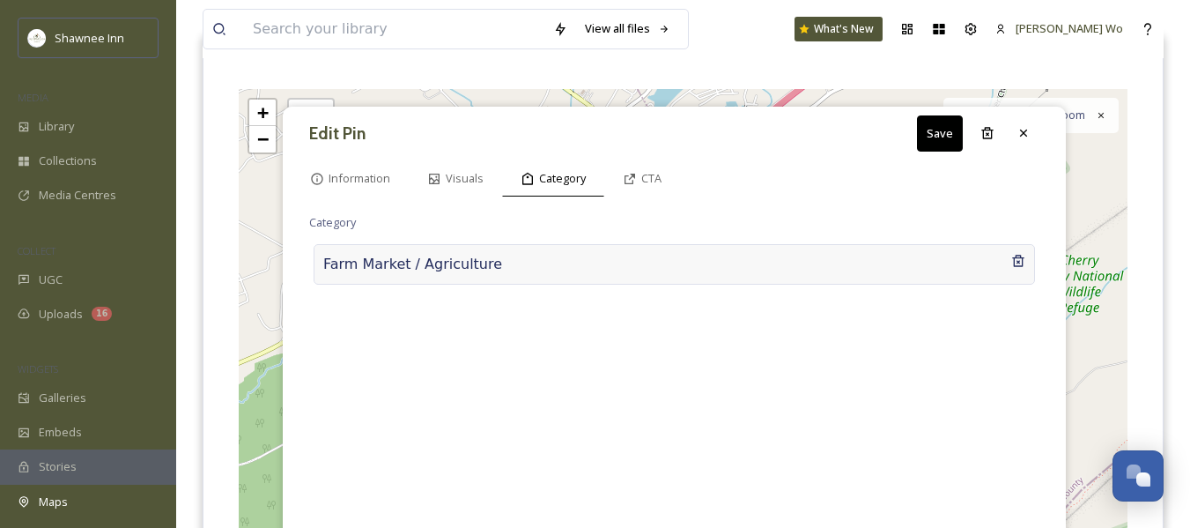
click at [502, 263] on div at bounding box center [756, 264] width 509 height 21
click at [494, 263] on input at bounding box center [485, 260] width 352 height 41
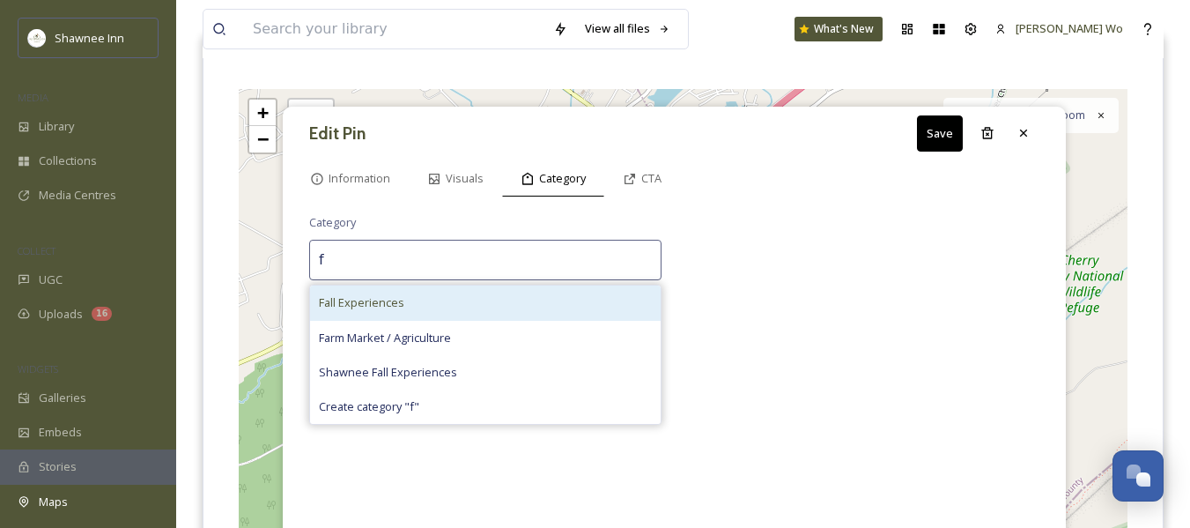
click at [473, 300] on div "Fall Experiences" at bounding box center [485, 302] width 351 height 34
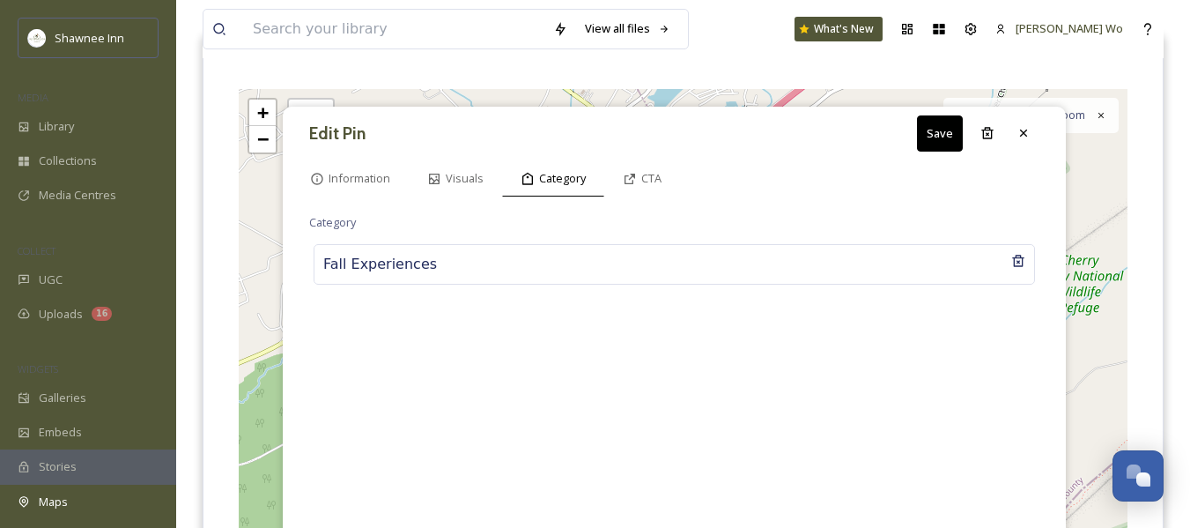
click at [948, 131] on button "Save" at bounding box center [940, 133] width 46 height 36
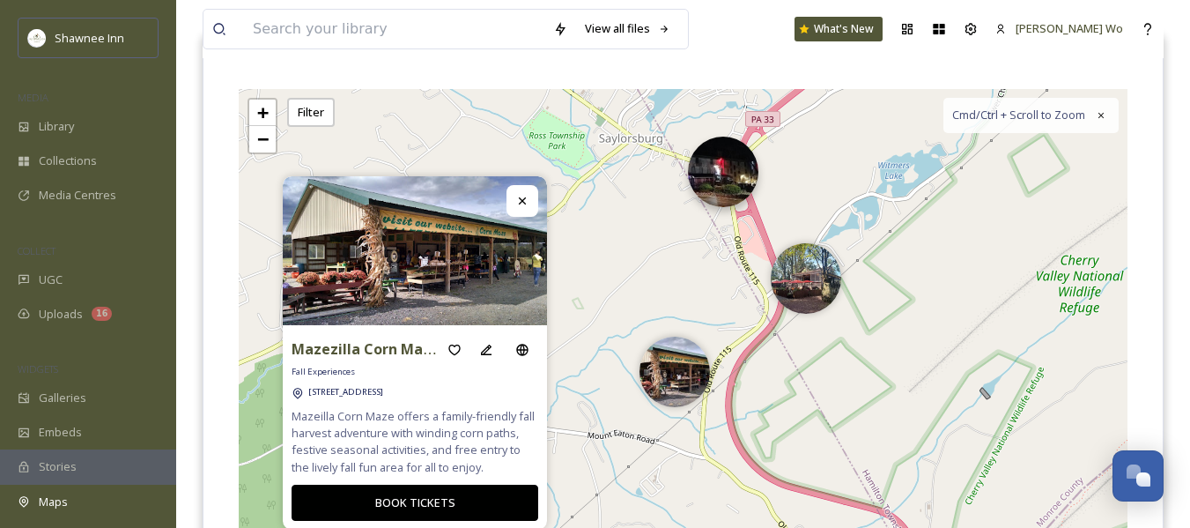
click at [714, 188] on img at bounding box center [723, 172] width 70 height 70
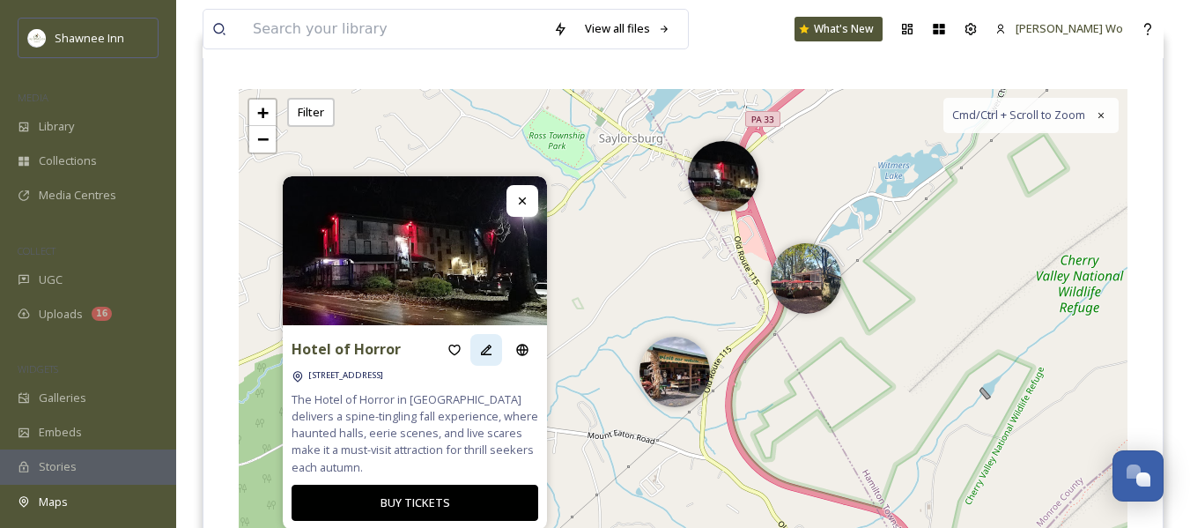
click at [484, 352] on icon at bounding box center [486, 350] width 14 height 14
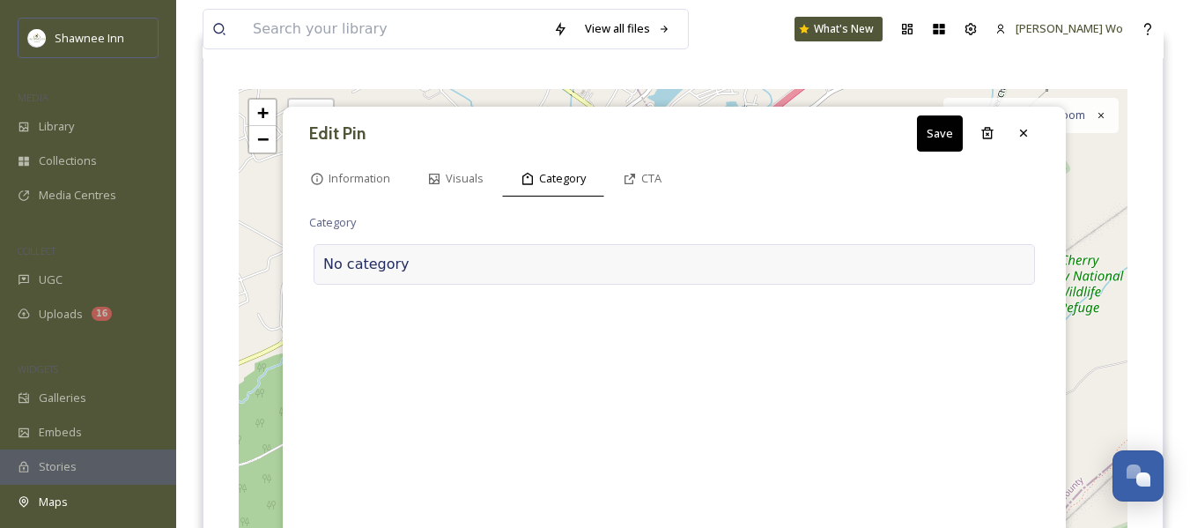
click at [488, 280] on div "No category" at bounding box center [674, 264] width 721 height 41
click at [493, 268] on input at bounding box center [485, 260] width 352 height 41
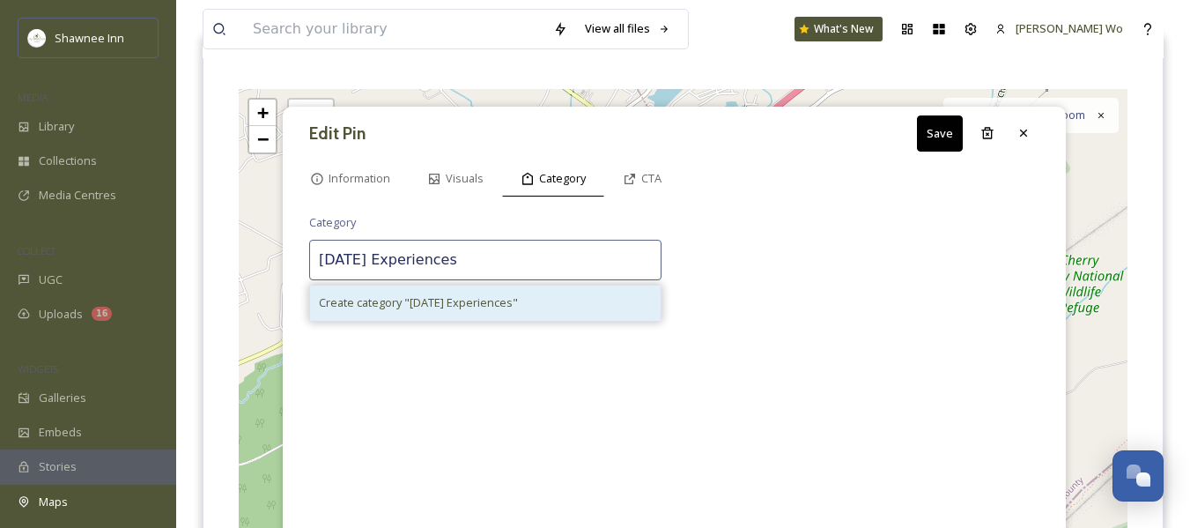
click at [490, 311] on span "Create category " Halloween Experiences "" at bounding box center [418, 302] width 199 height 17
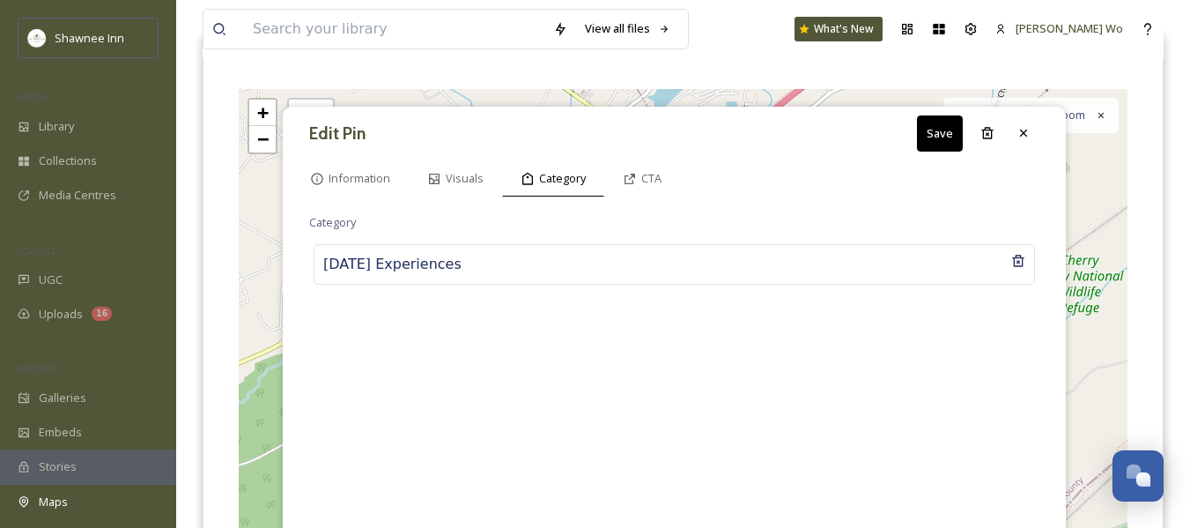
click at [936, 128] on button "Save" at bounding box center [940, 133] width 46 height 36
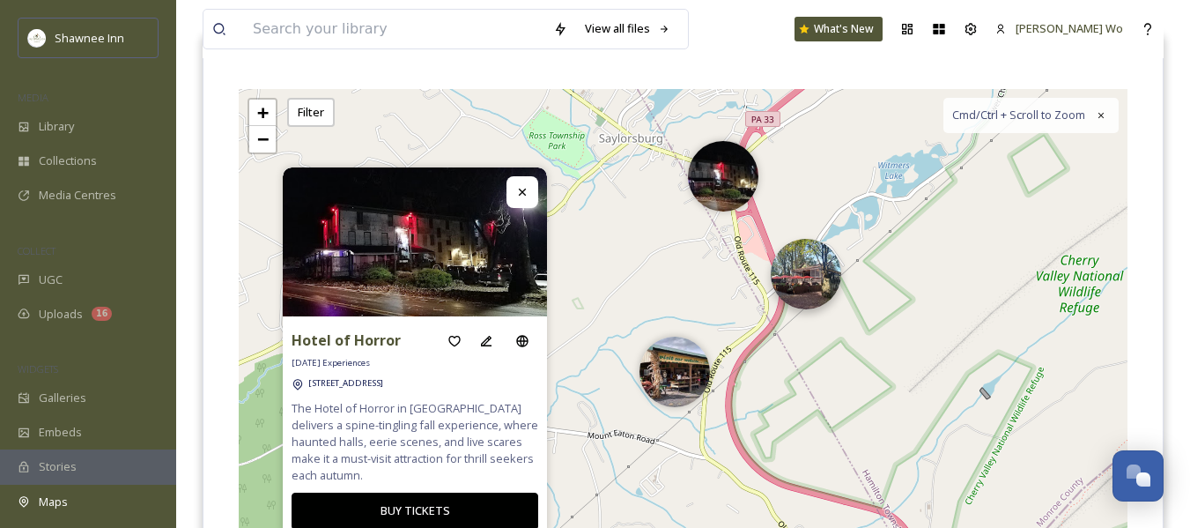
click at [810, 279] on img at bounding box center [806, 274] width 70 height 70
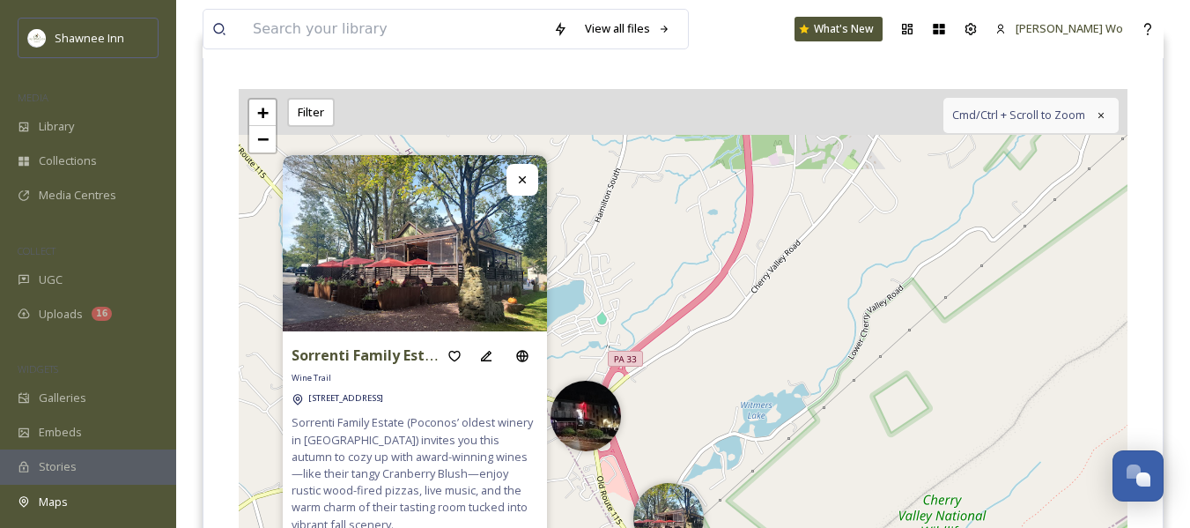
drag, startPoint x: 1008, startPoint y: 193, endPoint x: 852, endPoint y: 518, distance: 360.5
click at [852, 518] on div "+ − Leaflet | Map Courtesy of SnapSea © OpenStreetMap contributors Cmd/Ctrl + S…" at bounding box center [683, 353] width 889 height 528
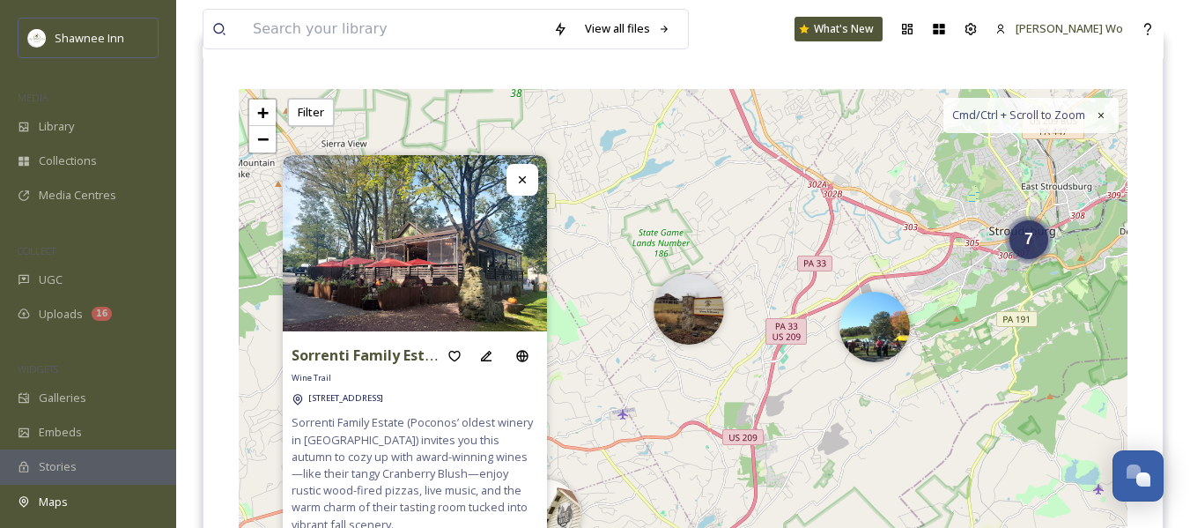
drag, startPoint x: 860, startPoint y: 197, endPoint x: 755, endPoint y: 427, distance: 252.7
click at [755, 427] on div "7 3 3 6 + − Leaflet | Map Courtesy of SnapSea © OpenStreetMap contributors Cmd/…" at bounding box center [683, 353] width 889 height 528
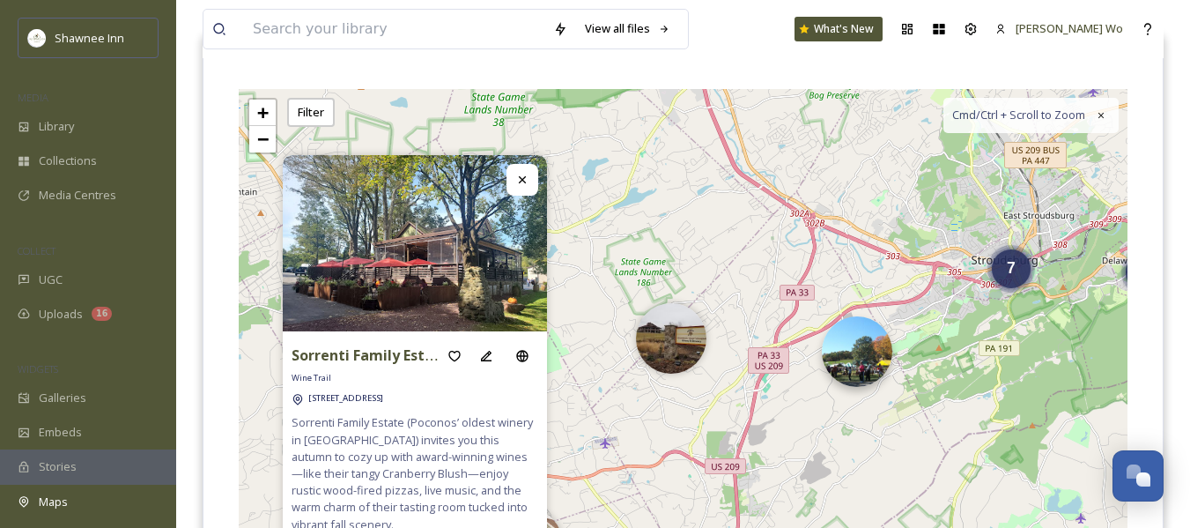
click at [865, 354] on img at bounding box center [857, 351] width 70 height 70
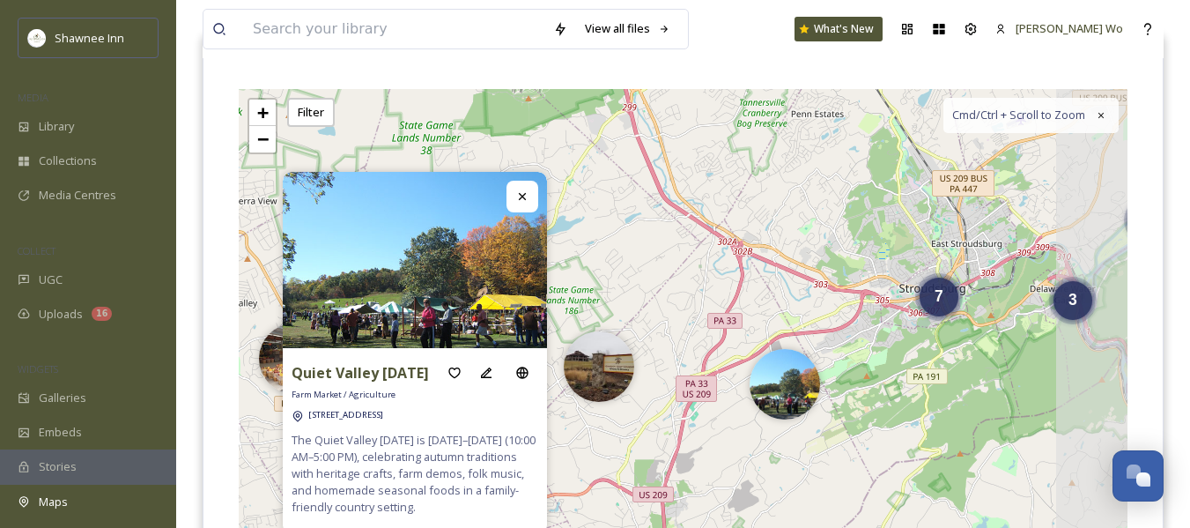
drag, startPoint x: 998, startPoint y: 333, endPoint x: 897, endPoint y: 377, distance: 110.5
click at [897, 377] on div "6 3 7 3 + − Leaflet | Map Courtesy of SnapSea © OpenStreetMap contributors Cmd/…" at bounding box center [683, 353] width 889 height 528
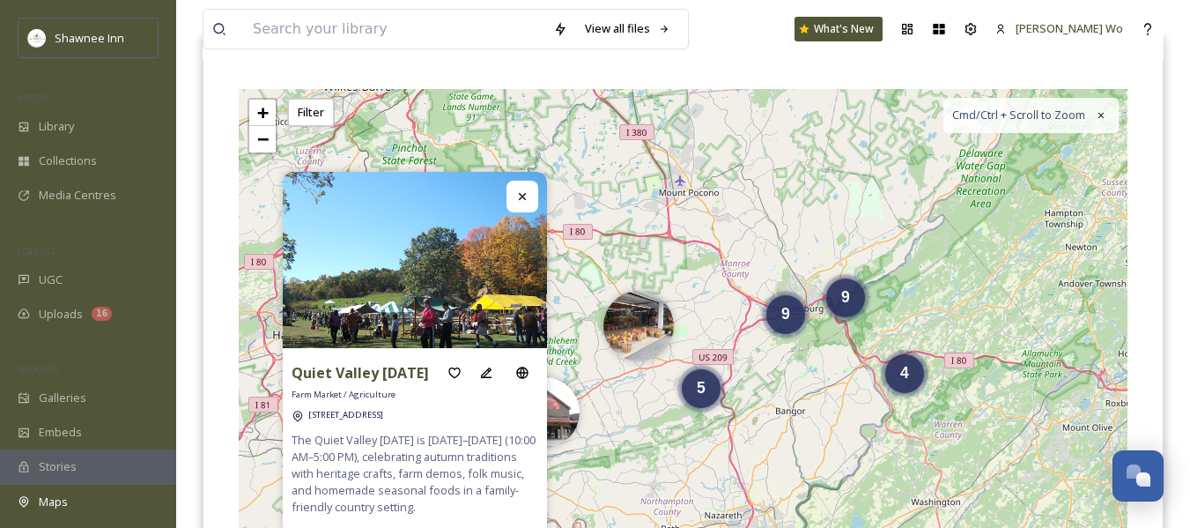
drag, startPoint x: 999, startPoint y: 286, endPoint x: 969, endPoint y: 223, distance: 70.1
click at [969, 223] on div "9 5 4 9 + − Leaflet | Map Courtesy of SnapSea © OpenStreetMap contributors Cmd/…" at bounding box center [683, 353] width 889 height 528
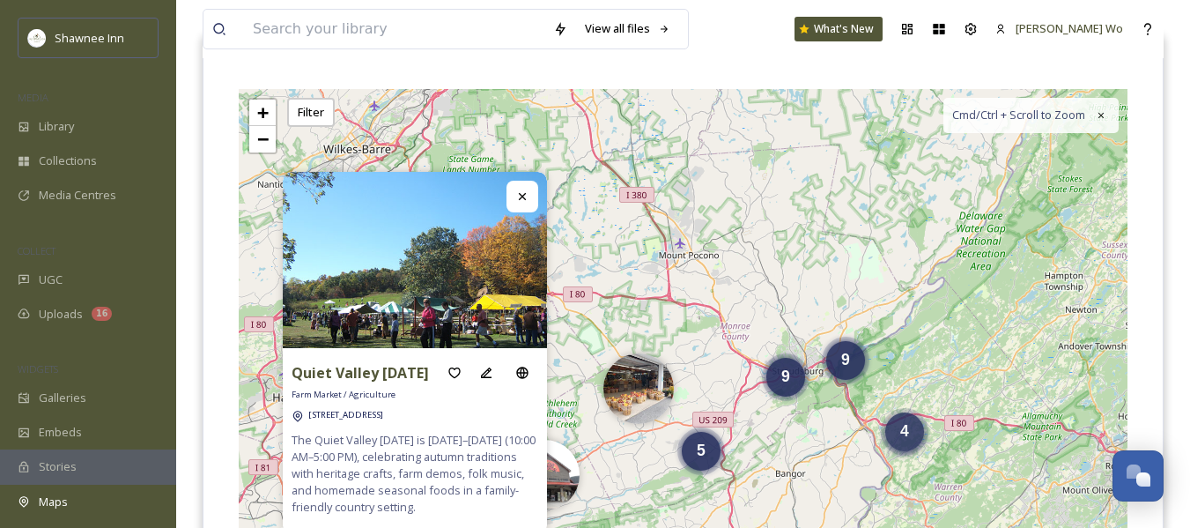
click at [906, 440] on div "4" at bounding box center [904, 431] width 39 height 39
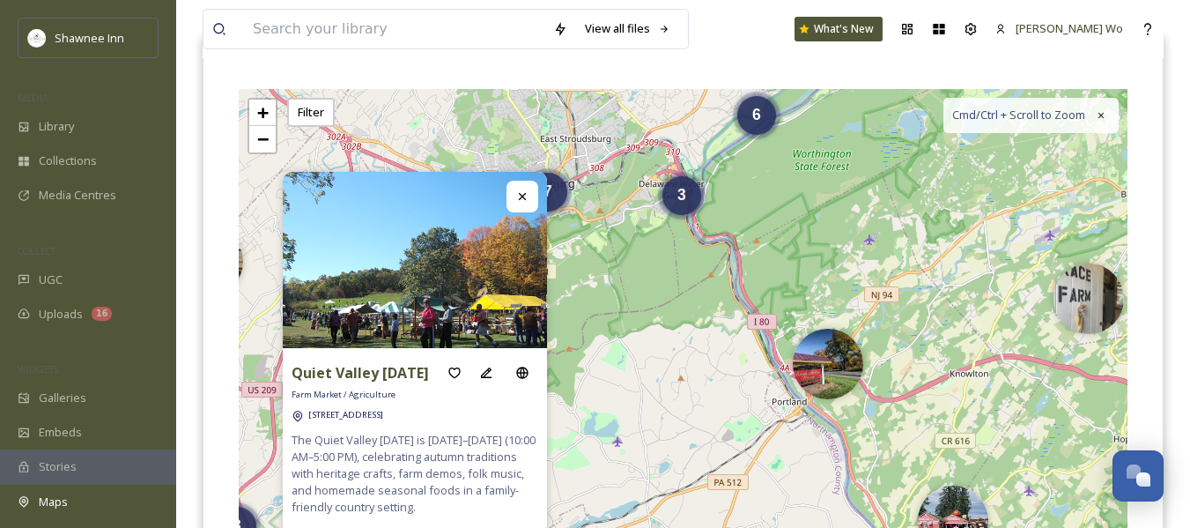
drag, startPoint x: 808, startPoint y: 384, endPoint x: 1080, endPoint y: 501, distance: 296.3
click at [1081, 501] on div "7 3 3 6 + − Leaflet | Map Courtesy of SnapSea © OpenStreetMap contributors Cmd/…" at bounding box center [683, 353] width 889 height 528
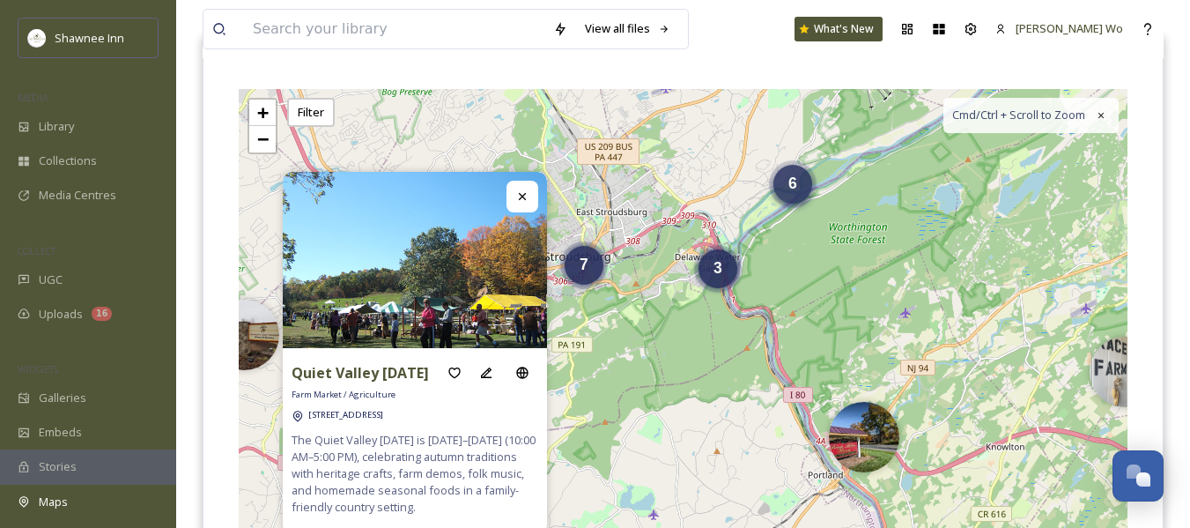
drag, startPoint x: 753, startPoint y: 133, endPoint x: 792, endPoint y: 185, distance: 64.8
click at [792, 185] on span "6" at bounding box center [792, 183] width 9 height 18
click at [713, 282] on div "3" at bounding box center [718, 264] width 39 height 39
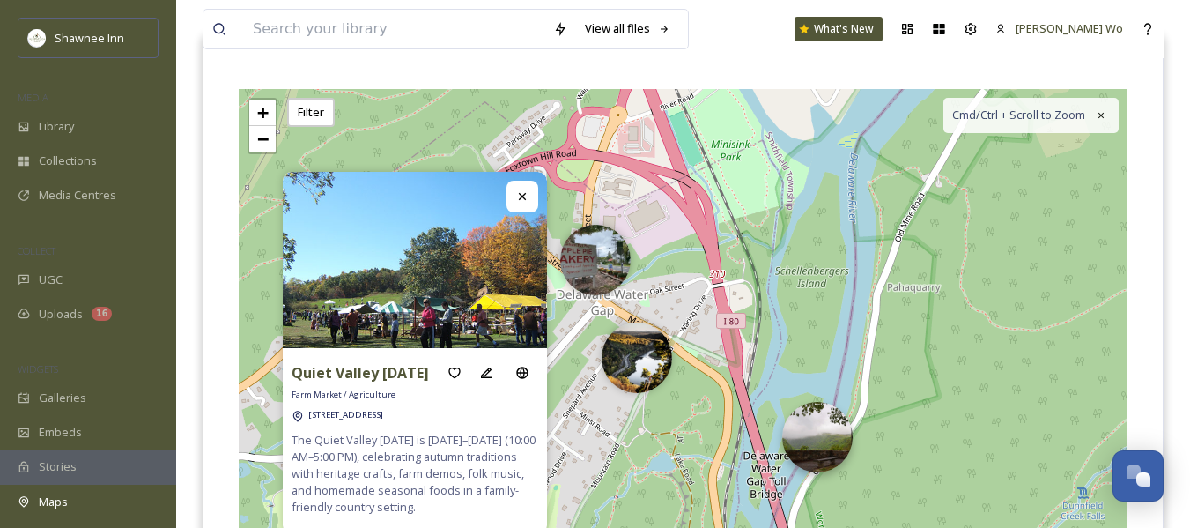
click at [827, 448] on img at bounding box center [817, 437] width 70 height 70
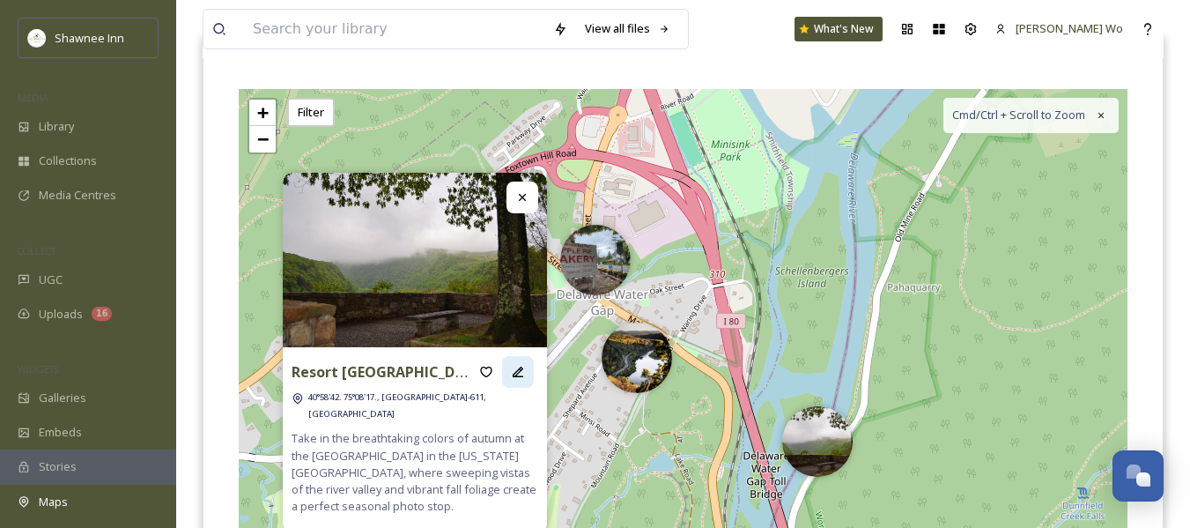
click at [522, 379] on icon at bounding box center [518, 372] width 14 height 14
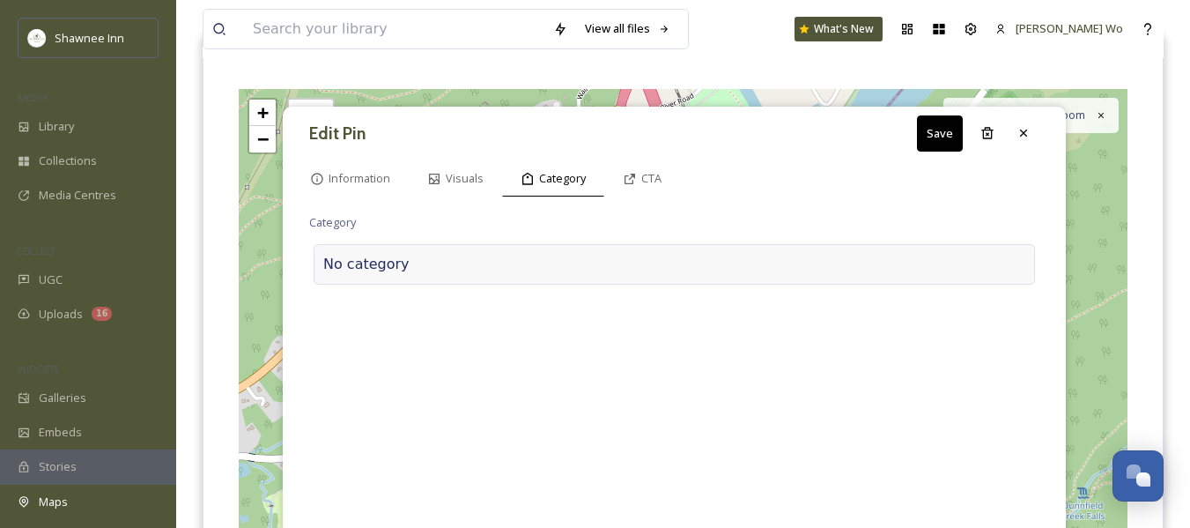
click at [533, 273] on div at bounding box center [718, 264] width 616 height 21
click at [542, 279] on input at bounding box center [485, 260] width 352 height 41
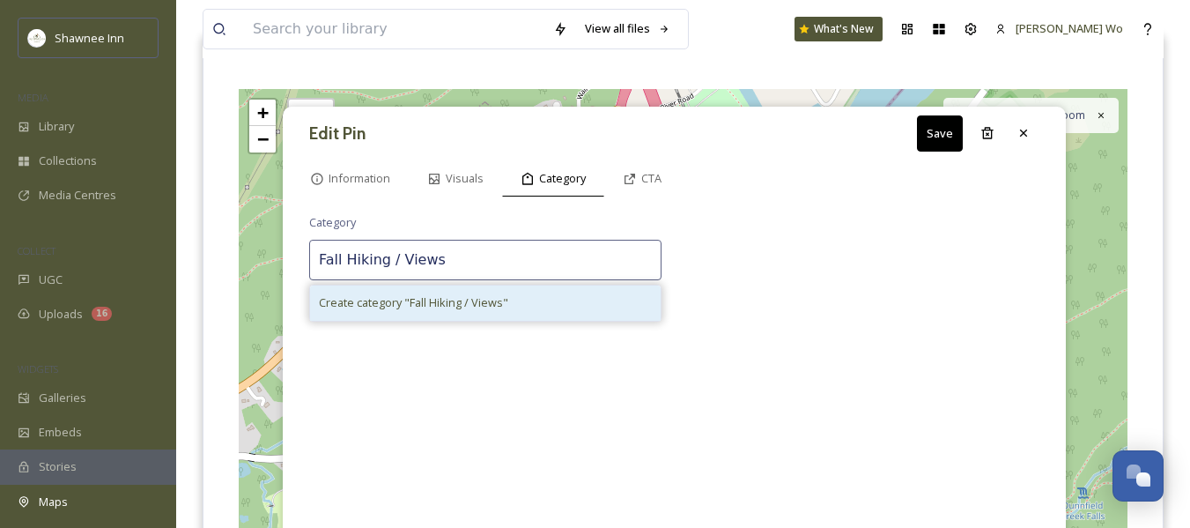
click at [533, 299] on div "Create category " Fall Hiking / Views "" at bounding box center [485, 302] width 351 height 34
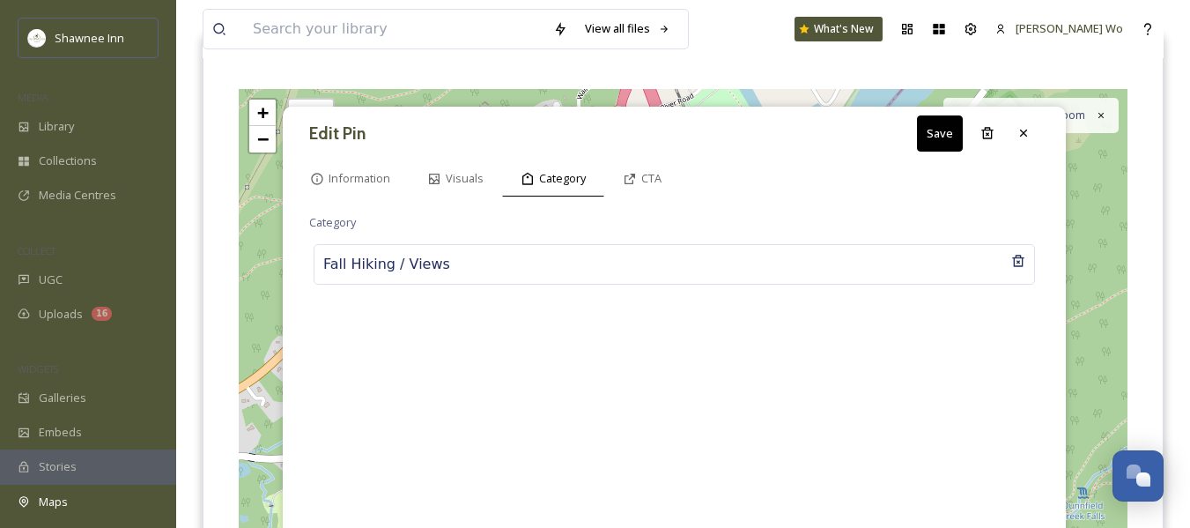
click at [935, 122] on button "Save" at bounding box center [940, 133] width 46 height 36
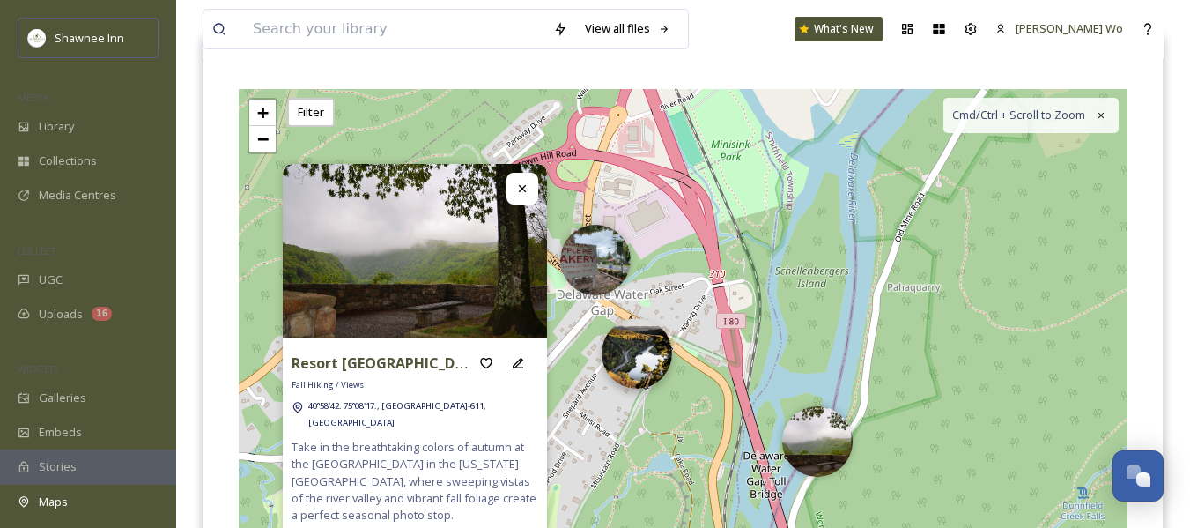
click at [633, 359] on img at bounding box center [637, 353] width 70 height 70
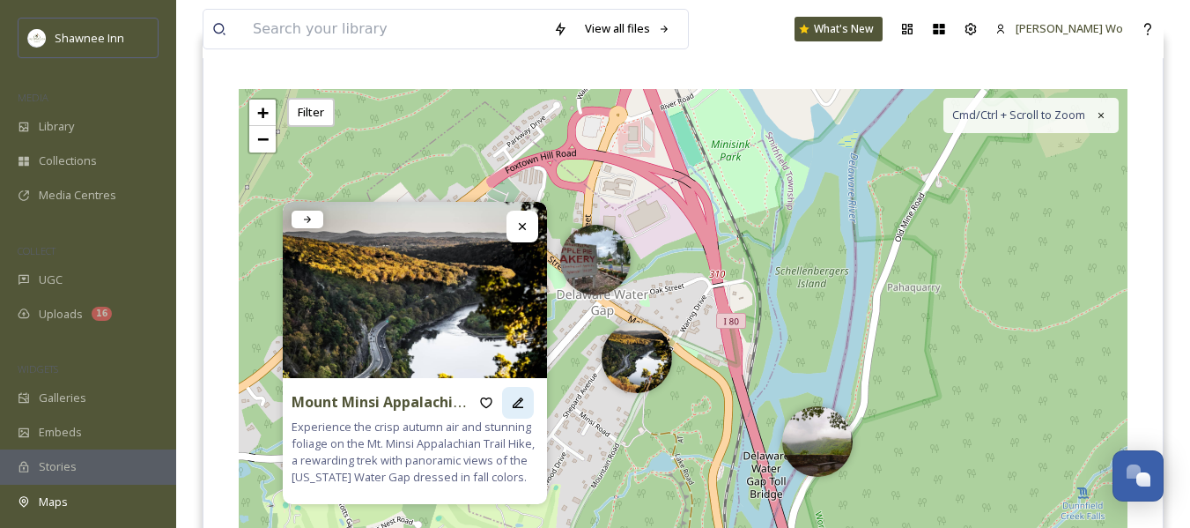
click at [520, 396] on icon at bounding box center [518, 403] width 14 height 14
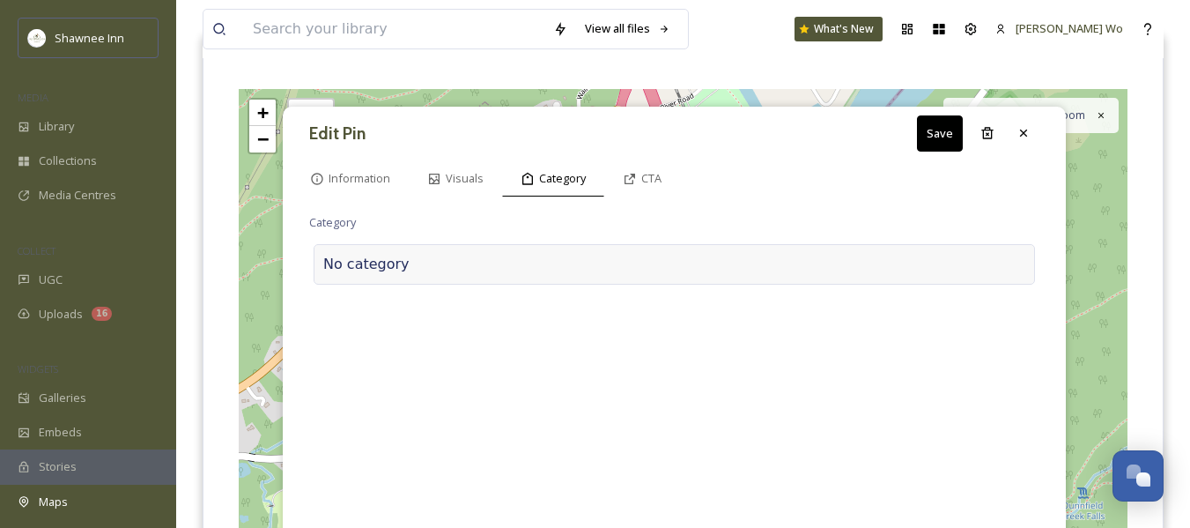
click at [465, 248] on div "No category" at bounding box center [674, 264] width 721 height 41
click at [465, 250] on input at bounding box center [485, 260] width 352 height 41
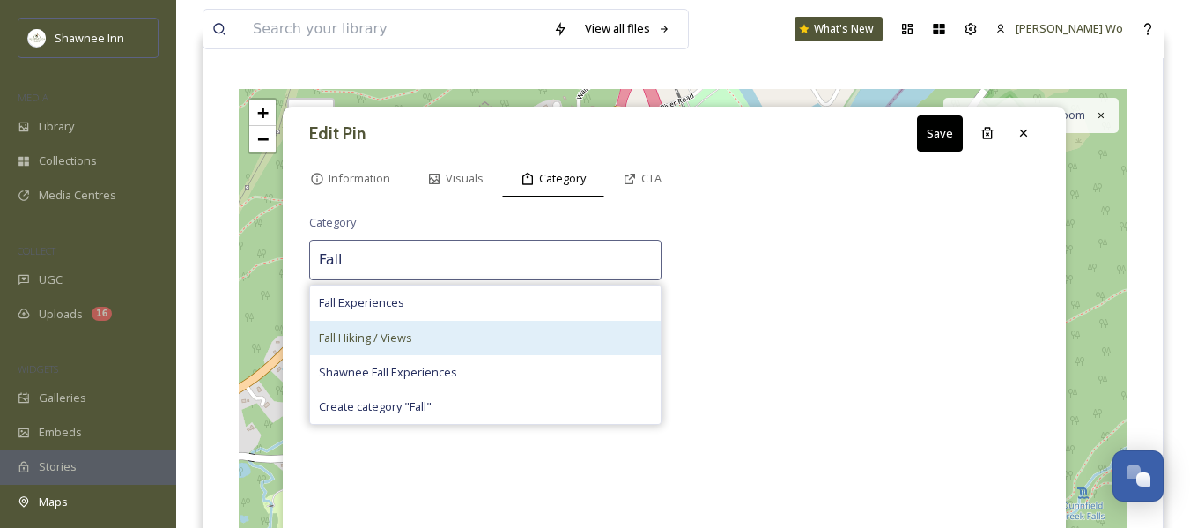
click at [413, 332] on div "Fall Hiking / Views" at bounding box center [485, 338] width 351 height 34
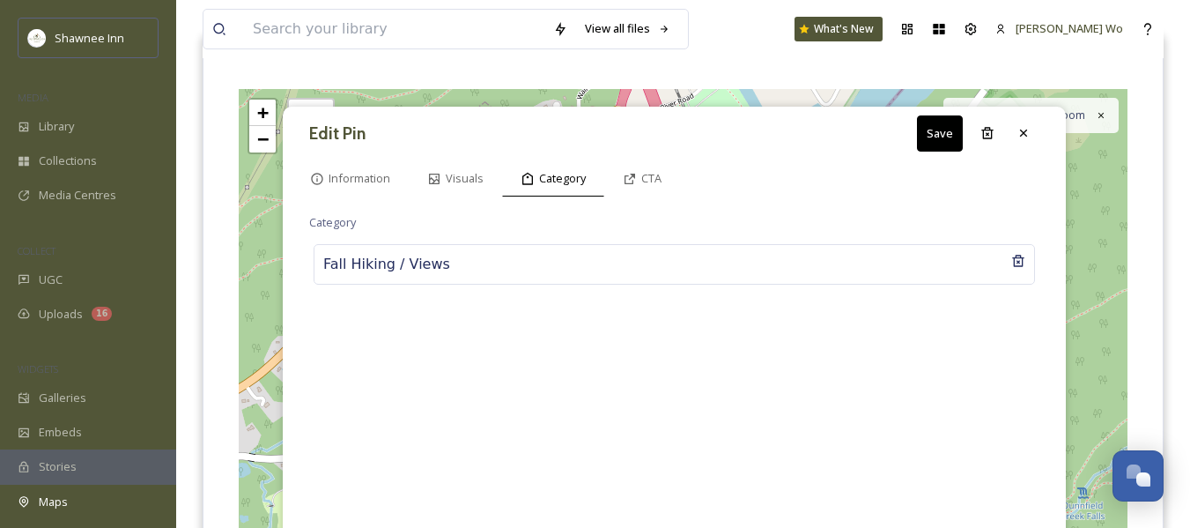
click at [933, 133] on button "Save" at bounding box center [940, 133] width 46 height 36
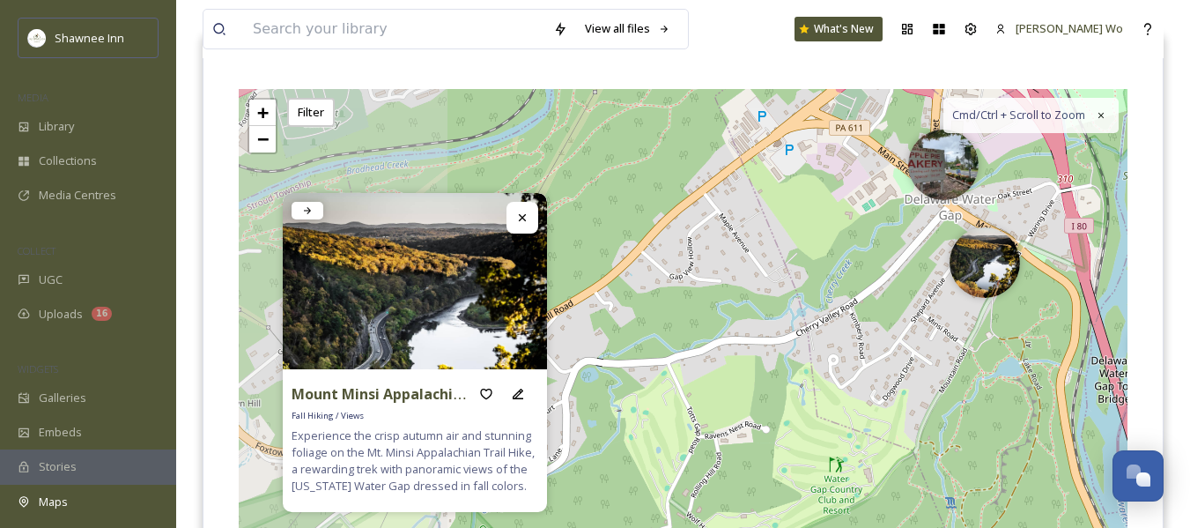
drag, startPoint x: 559, startPoint y: 347, endPoint x: 907, endPoint y: 252, distance: 360.7
click at [907, 252] on div "6 6 + − Leaflet | Map Courtesy of SnapSea © OpenStreetMap contributors Cmd/Ctrl…" at bounding box center [683, 353] width 889 height 528
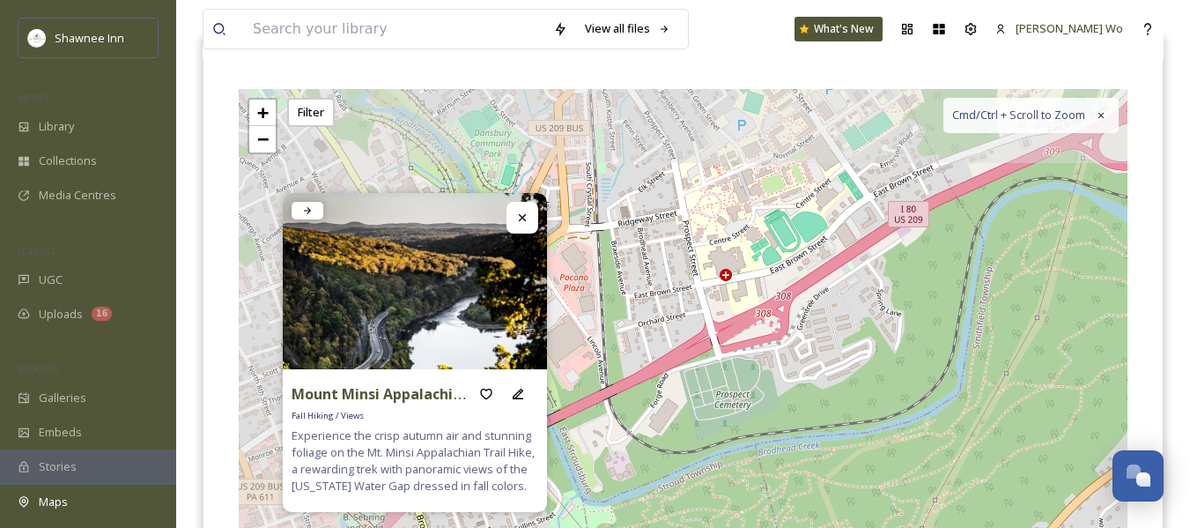
drag, startPoint x: 694, startPoint y: 211, endPoint x: 918, endPoint y: 370, distance: 274.2
click at [1072, 472] on div "6 6 + − Leaflet | Map Courtesy of SnapSea © OpenStreetMap contributors Cmd/Ctrl…" at bounding box center [683, 353] width 889 height 528
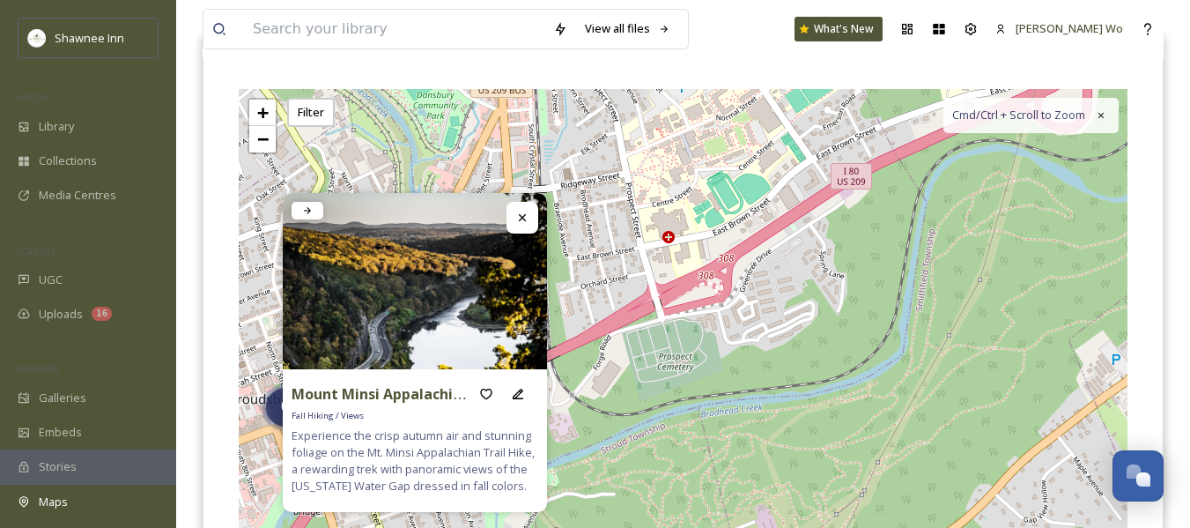
drag, startPoint x: 817, startPoint y: 292, endPoint x: 939, endPoint y: 486, distance: 229.2
click at [939, 489] on div "6 6 + − Leaflet | Map Courtesy of SnapSea © OpenStreetMap contributors Cmd/Ctrl…" at bounding box center [683, 353] width 889 height 528
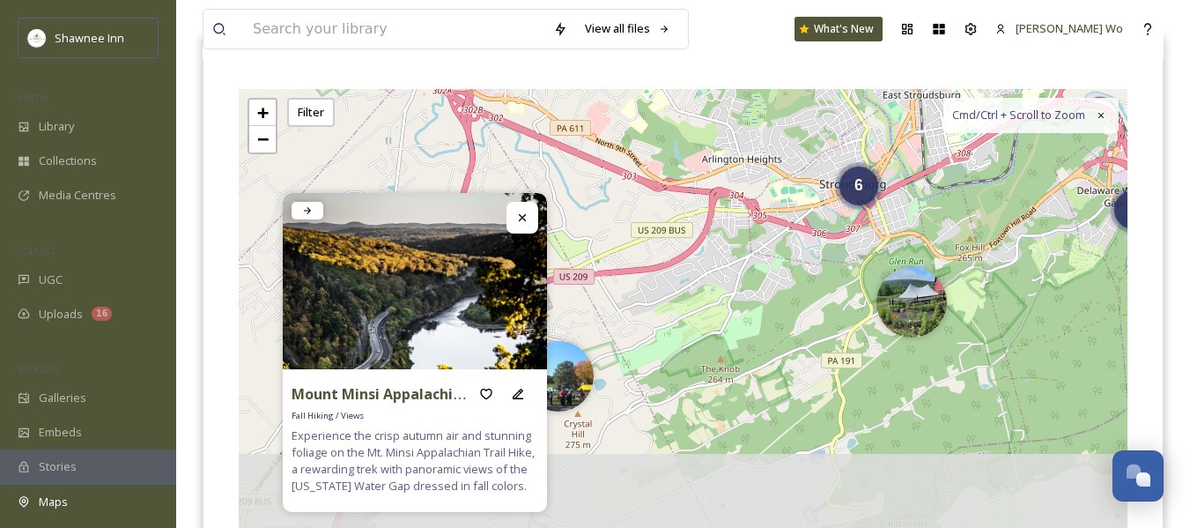
drag, startPoint x: 881, startPoint y: 349, endPoint x: 943, endPoint y: 149, distance: 209.5
click at [943, 149] on div "6 2 3 6 + − Leaflet | Map Courtesy of SnapSea © OpenStreetMap contributors Cmd/…" at bounding box center [683, 353] width 889 height 528
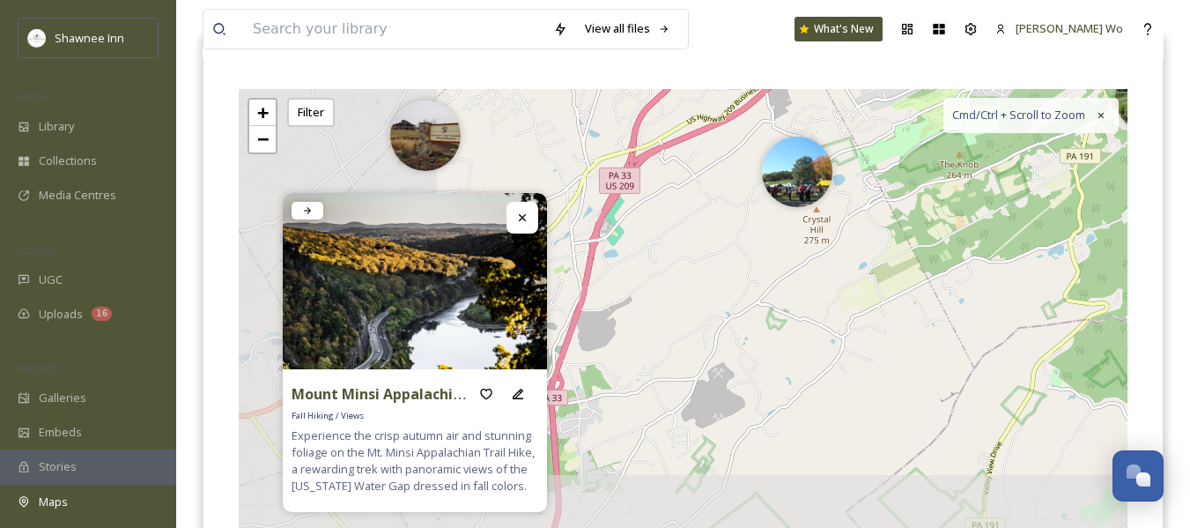
drag, startPoint x: 727, startPoint y: 329, endPoint x: 965, endPoint y: 124, distance: 314.3
click at [965, 124] on div "6 2 3 6 + − Leaflet | Map Courtesy of SnapSea © OpenStreetMap contributors Cmd/…" at bounding box center [683, 353] width 889 height 528
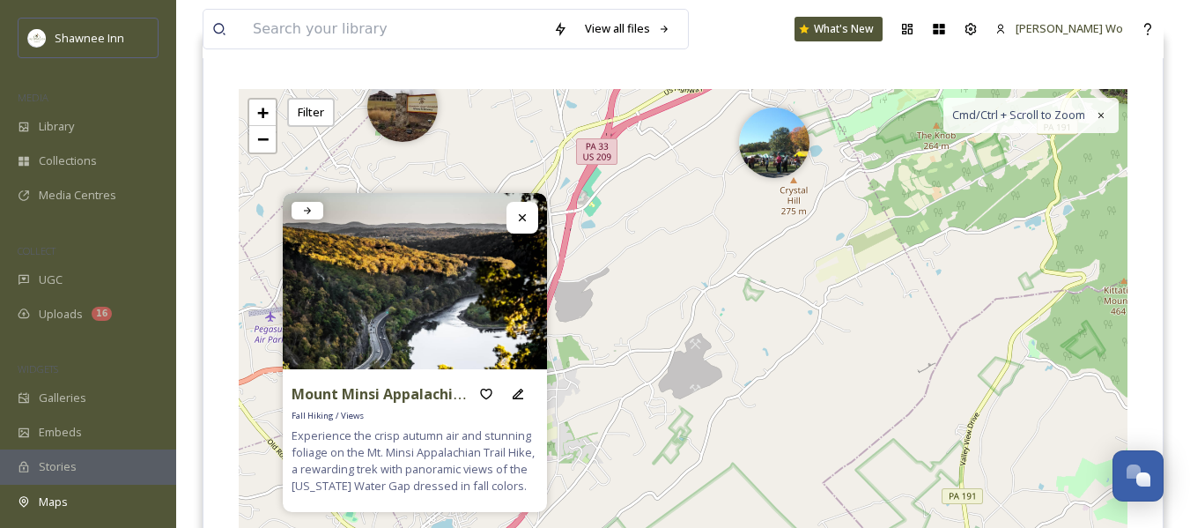
click at [1168, 156] on div "View all files What's New Jeromy Wo Maps Share Customise Add Map Route Add Pin …" at bounding box center [683, 305] width 1014 height 973
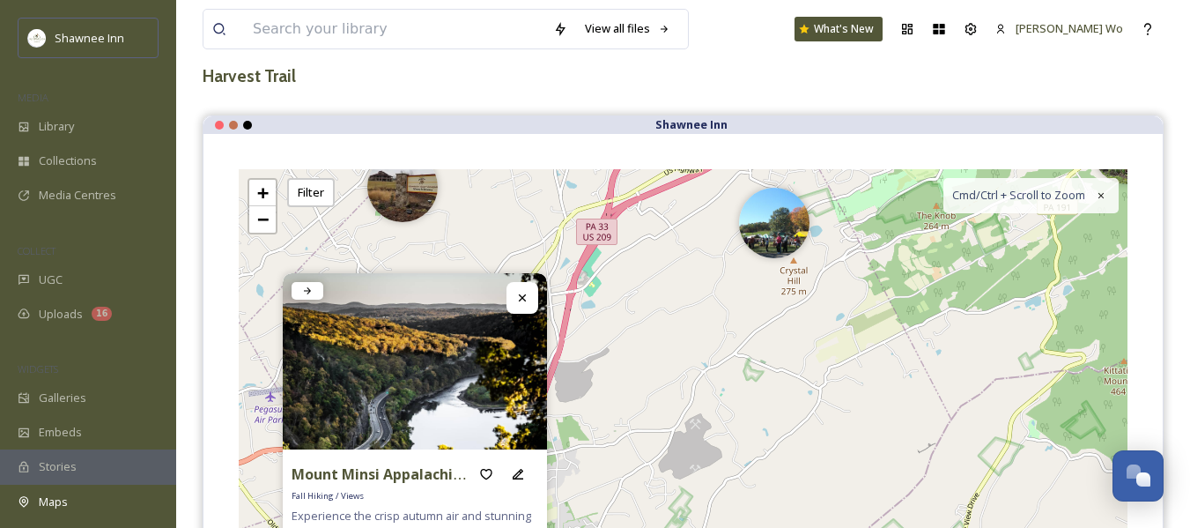
scroll to position [0, 0]
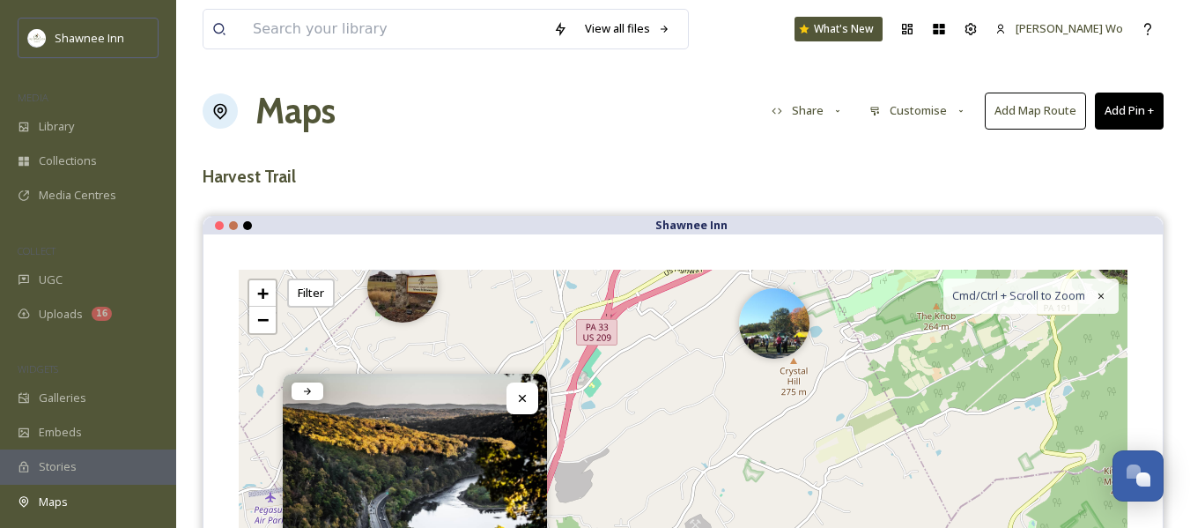
click at [809, 110] on button "Share" at bounding box center [808, 110] width 90 height 34
click at [800, 152] on span "View Map" at bounding box center [798, 151] width 51 height 17
click at [925, 114] on button "Customise" at bounding box center [918, 110] width 115 height 34
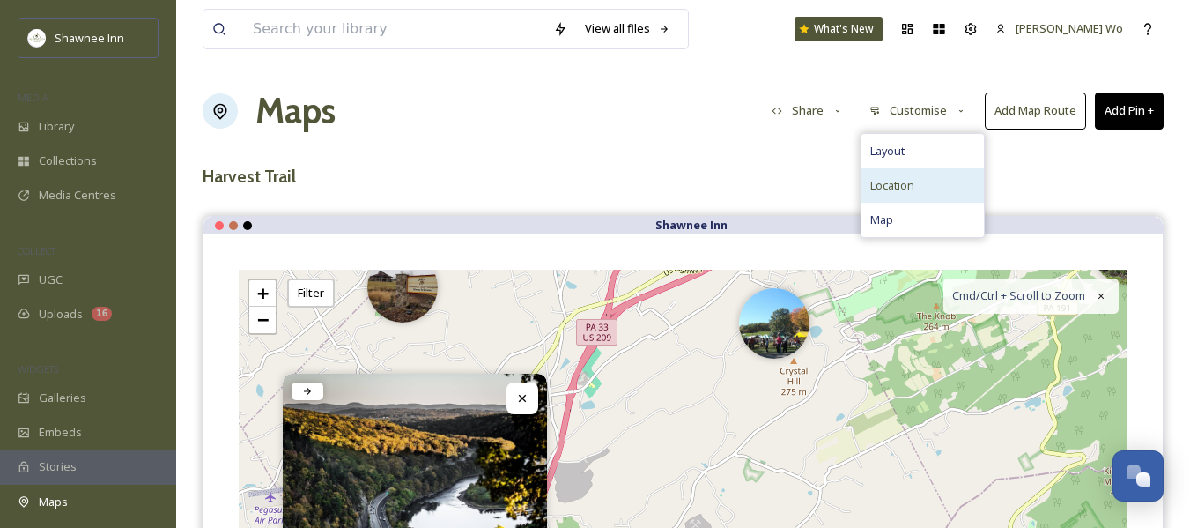
click at [906, 180] on span "Location" at bounding box center [892, 185] width 44 height 17
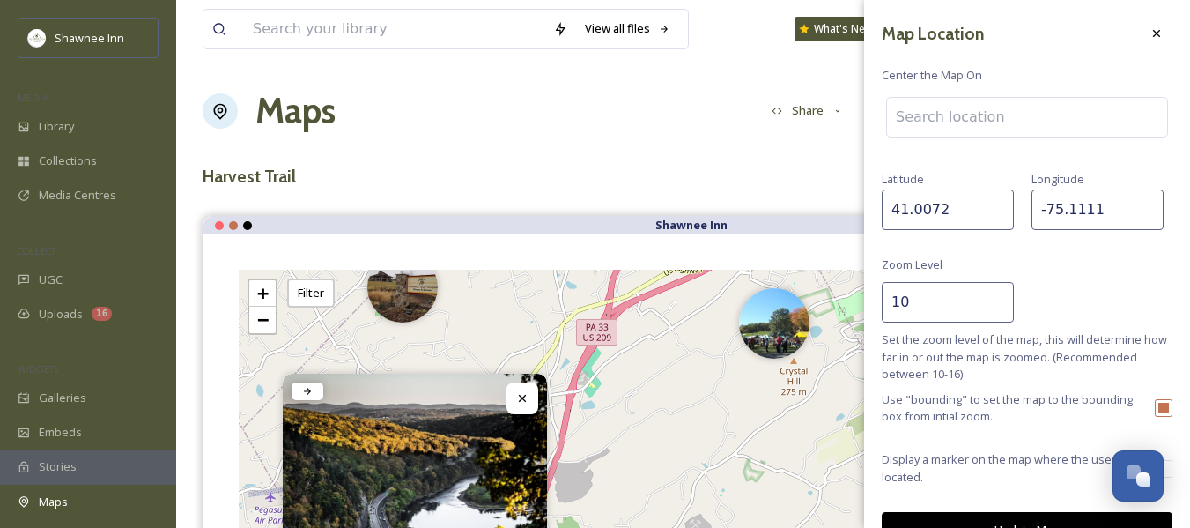
click at [923, 306] on input "10" at bounding box center [948, 302] width 132 height 41
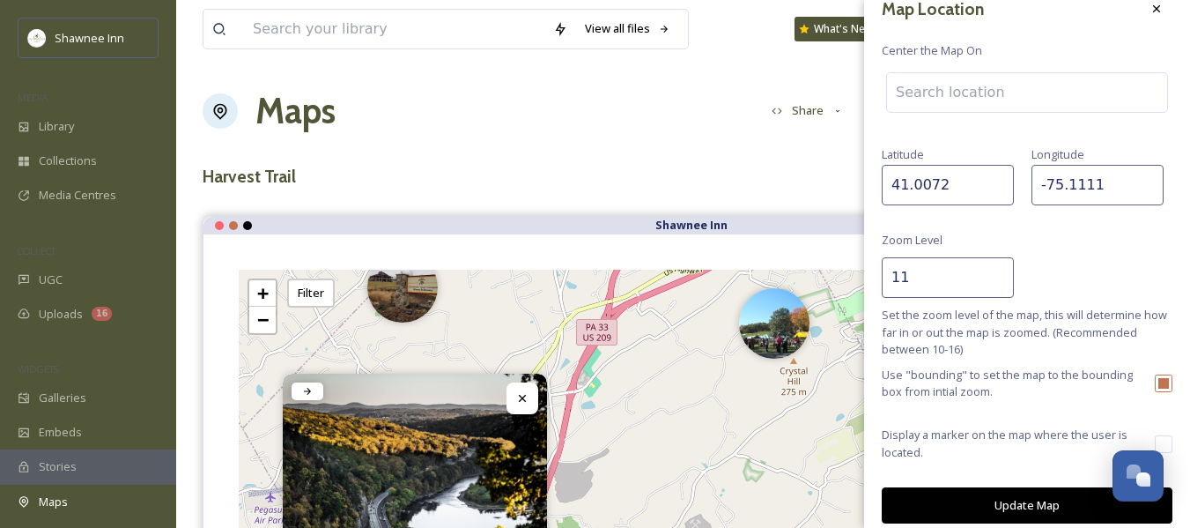
scroll to position [38, 0]
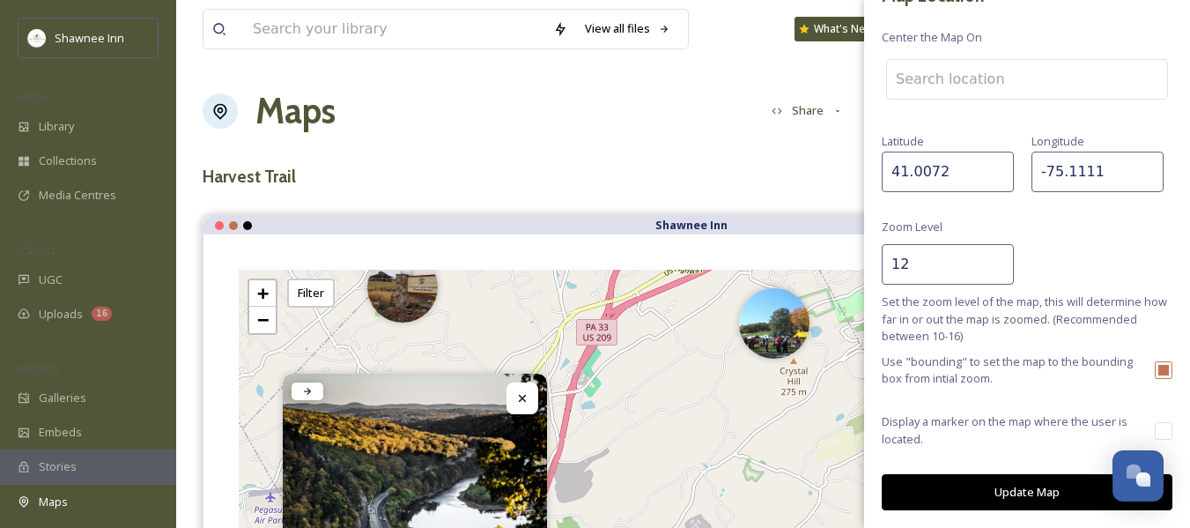
click at [1023, 484] on button "Update Map" at bounding box center [1027, 492] width 291 height 36
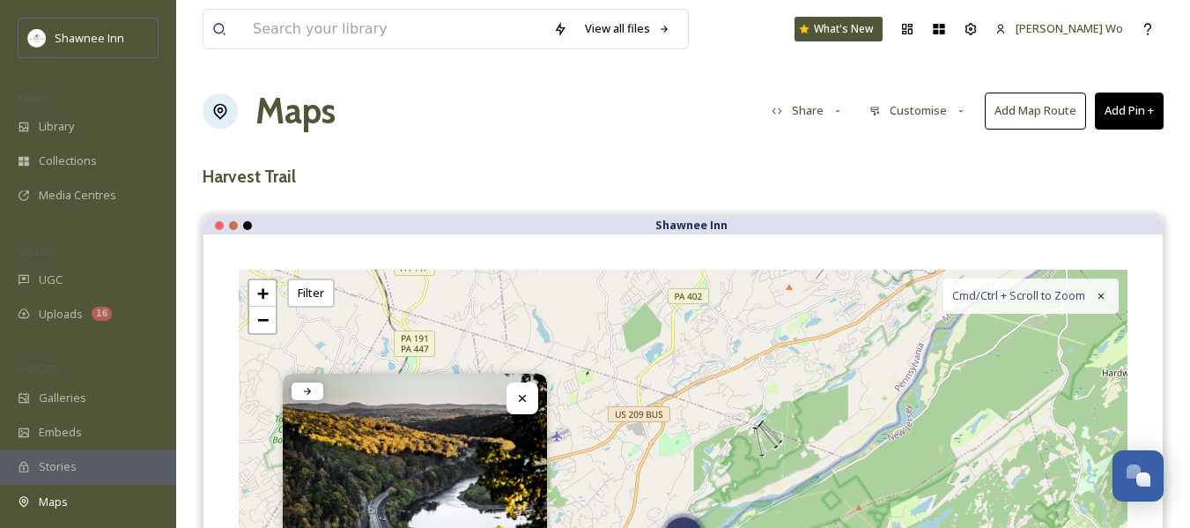
click at [762, 140] on div "View all files What's New Jeromy Wo Maps Share Customise Add Map Route Add Pin …" at bounding box center [683, 486] width 1014 height 973
click at [825, 105] on button "Share" at bounding box center [808, 110] width 90 height 34
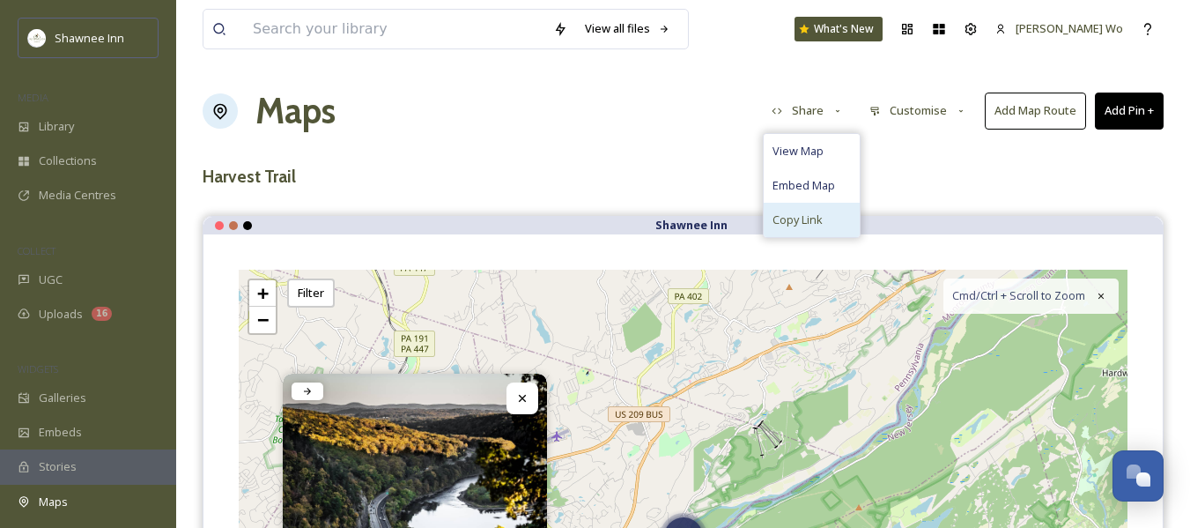
click at [808, 220] on span "Copy Link" at bounding box center [798, 219] width 50 height 17
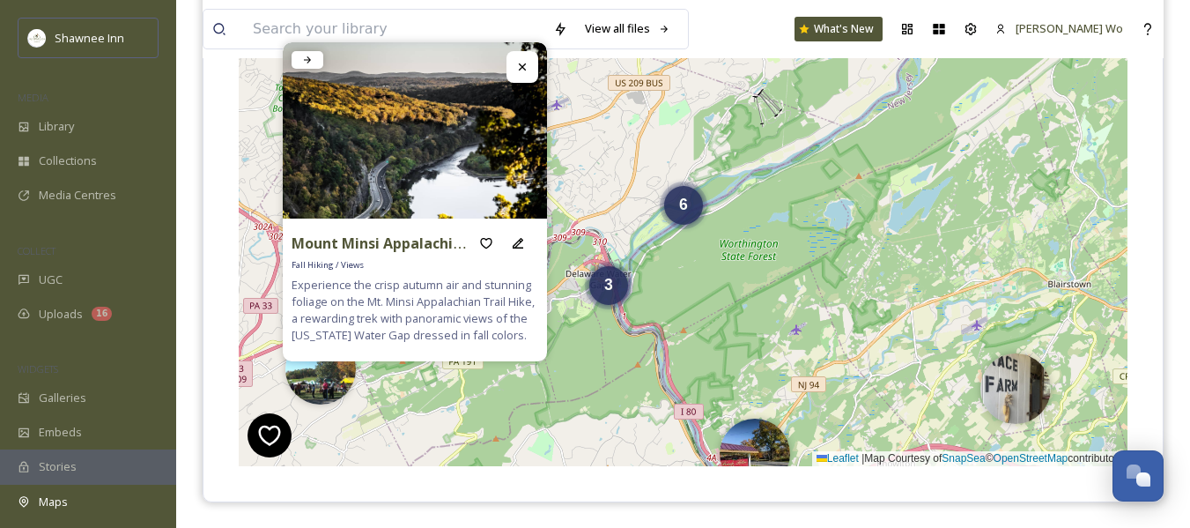
scroll to position [352, 0]
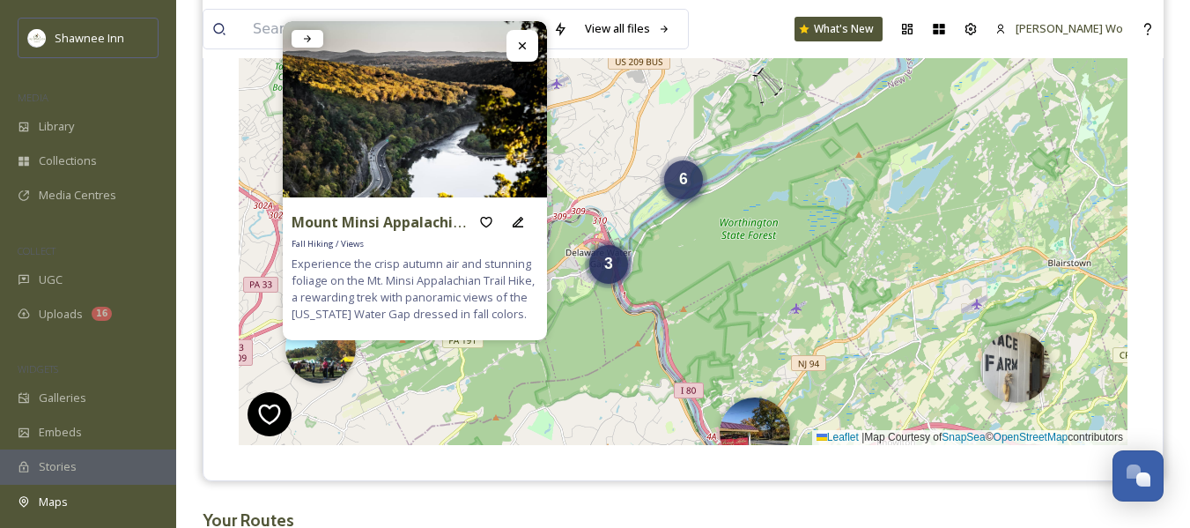
click at [684, 181] on span "6" at bounding box center [683, 179] width 9 height 18
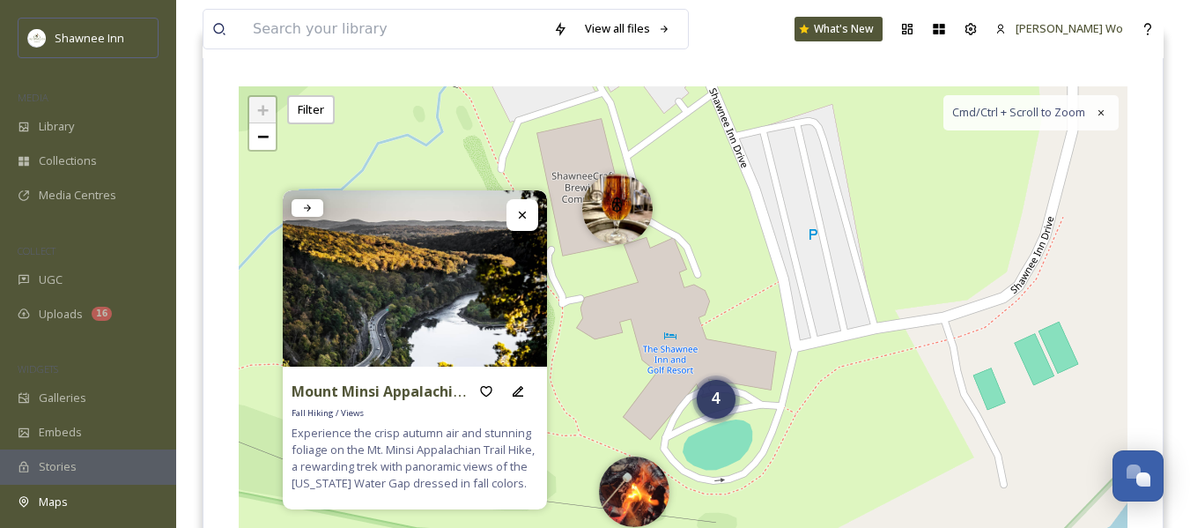
scroll to position [0, 0]
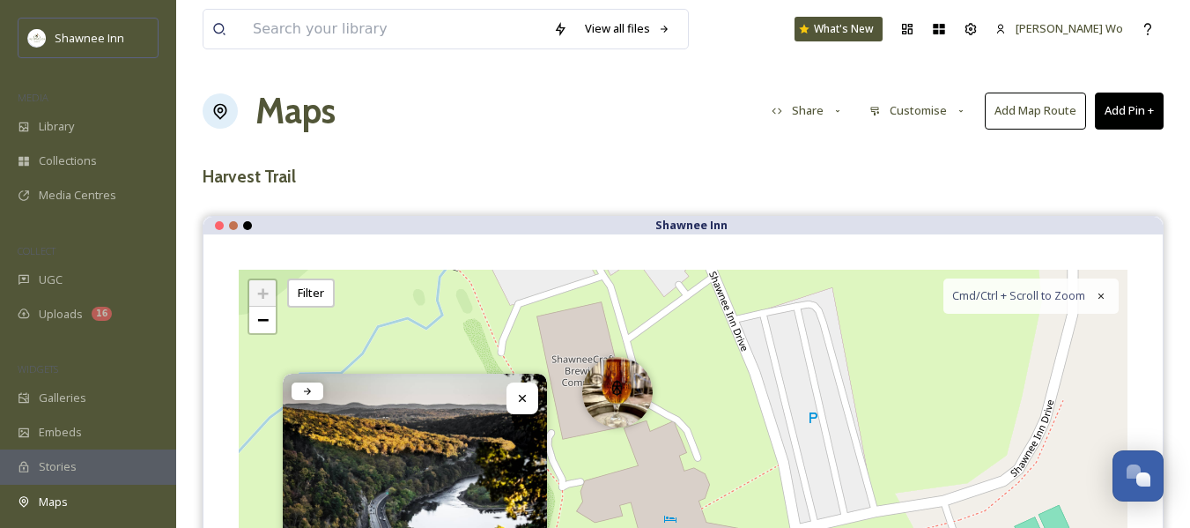
click at [825, 107] on button "Share" at bounding box center [808, 110] width 90 height 34
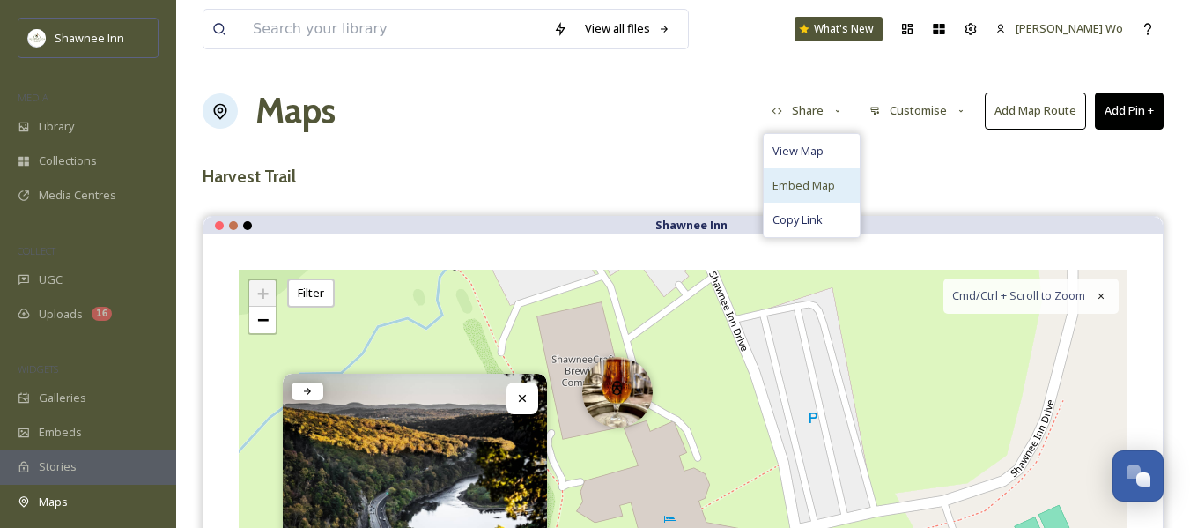
click at [806, 188] on span "Embed Map" at bounding box center [804, 185] width 63 height 17
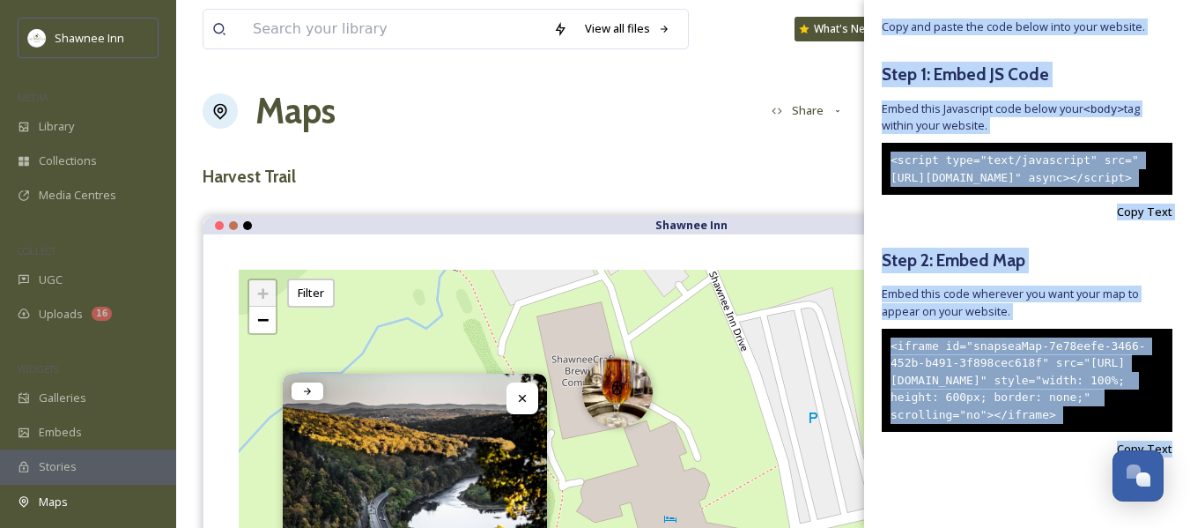
scroll to position [45, 0]
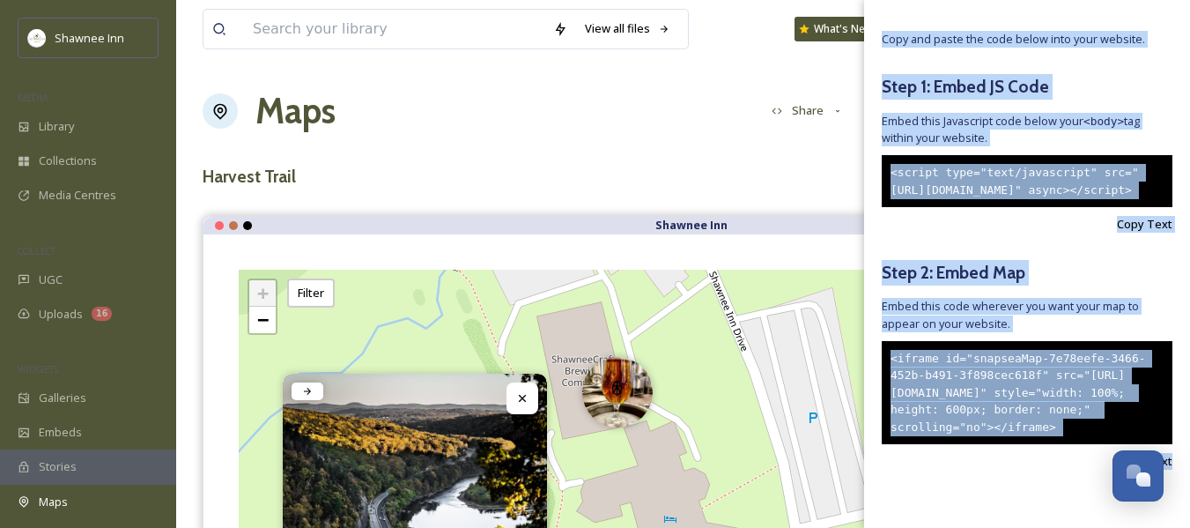
drag, startPoint x: 1166, startPoint y: 447, endPoint x: 883, endPoint y: 33, distance: 501.9
click at [883, 33] on div "Embed Your Map Copy and paste the code below into your website. Step 1: Embed J…" at bounding box center [1027, 247] width 326 height 585
copy div "Copy and paste the code below into your website. Step 1: Embed JS Code Embed th…"
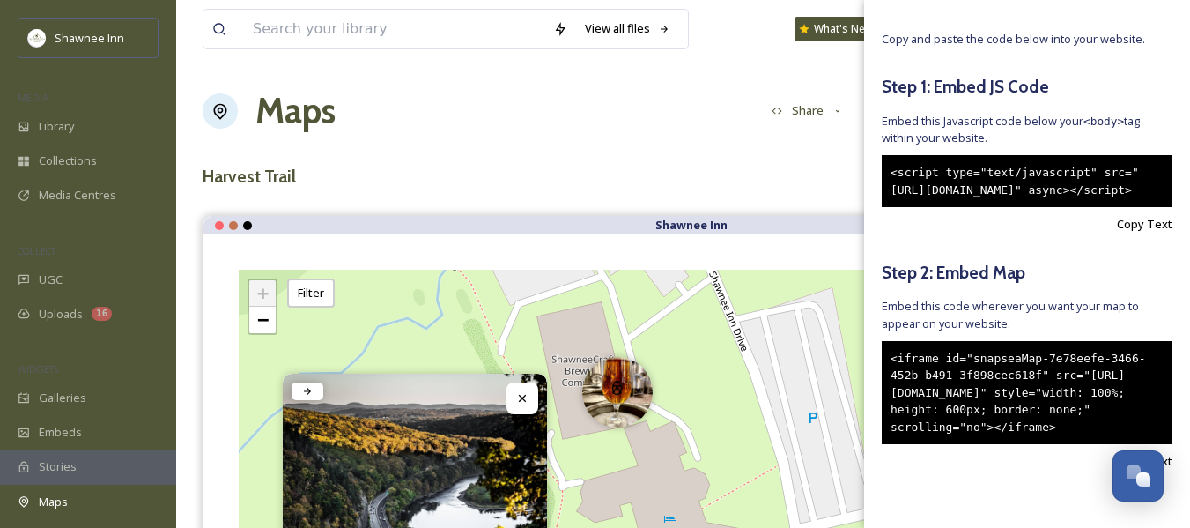
click at [772, 89] on div "Maps Share Customise Add Map Route Add Pin +" at bounding box center [683, 111] width 961 height 53
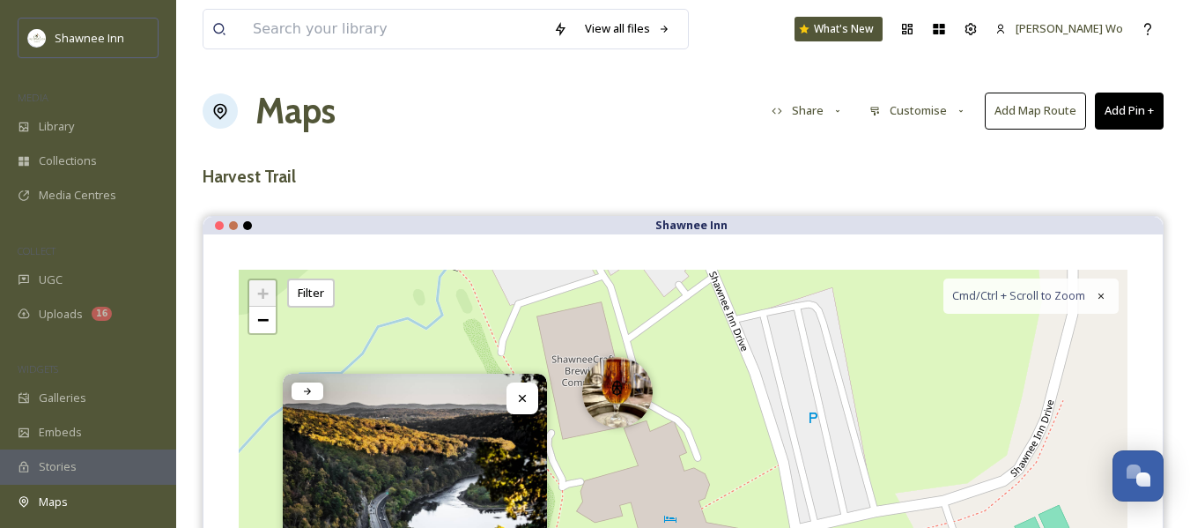
click at [820, 107] on button "Share" at bounding box center [808, 110] width 90 height 34
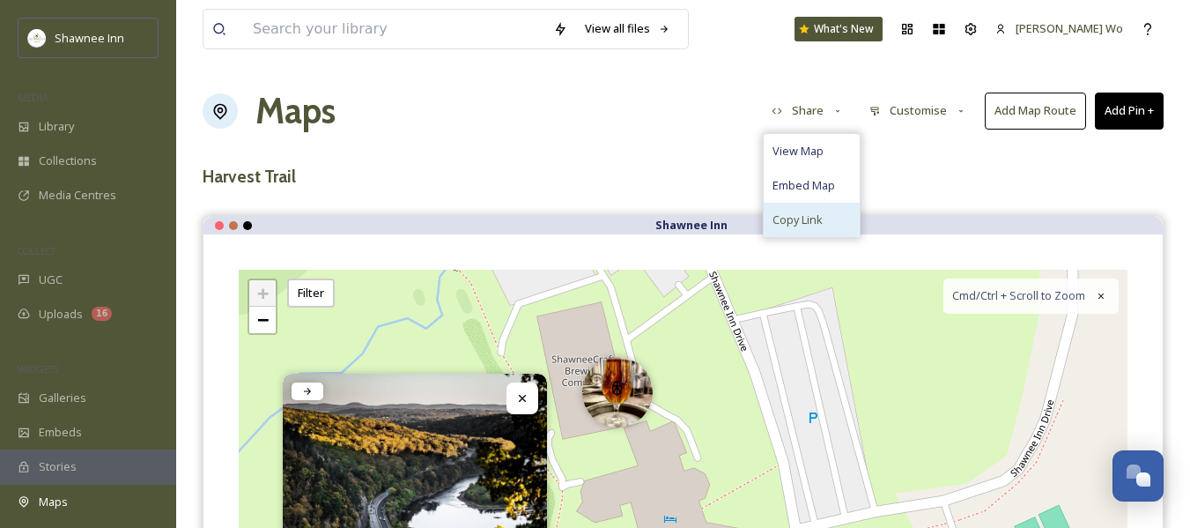
click at [804, 220] on span "Copy Link" at bounding box center [798, 219] width 50 height 17
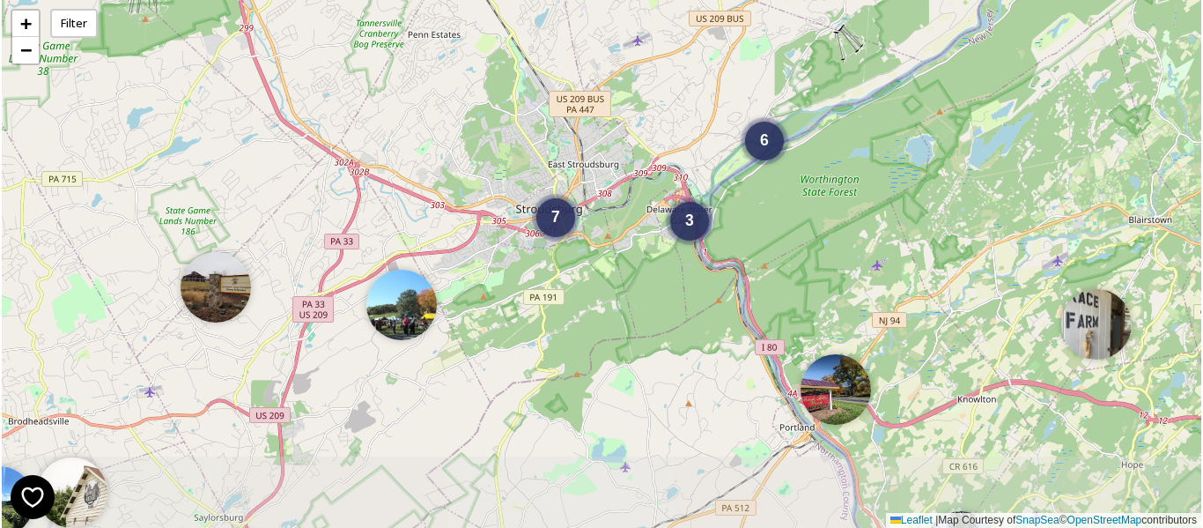
drag, startPoint x: 694, startPoint y: 353, endPoint x: 856, endPoint y: 226, distance: 205.8
click at [856, 226] on div "6 3 3 7 + − Leaflet | Map Courtesy of SnapSea © OpenStreetMap contributors" at bounding box center [602, 264] width 1200 height 528
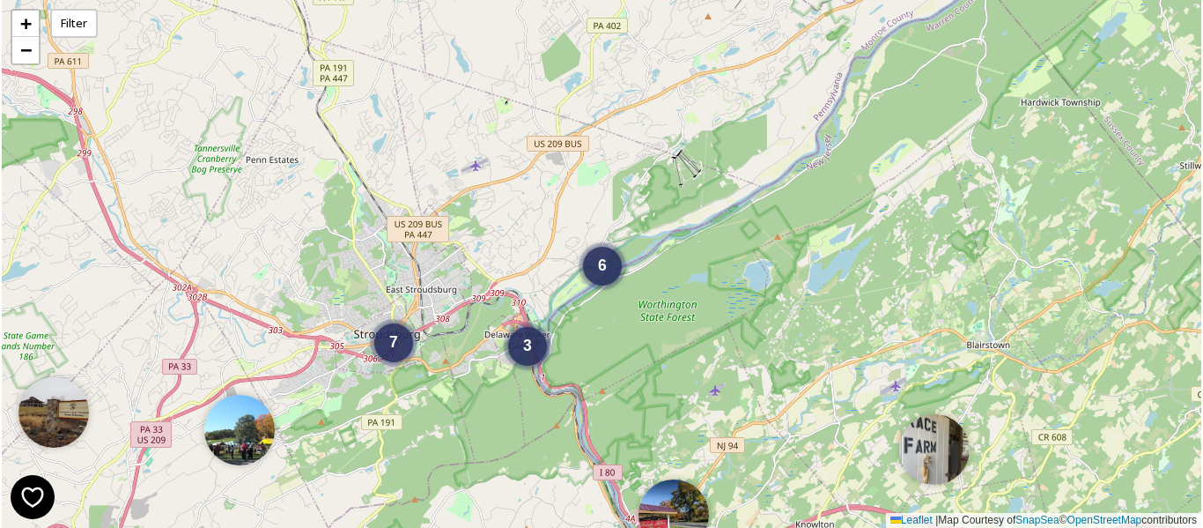
drag, startPoint x: 613, startPoint y: 388, endPoint x: 749, endPoint y: 342, distance: 143.5
click at [743, 344] on div "6 3 3 7 + − Leaflet | Map Courtesy of SnapSea © OpenStreetMap contributors" at bounding box center [602, 264] width 1200 height 528
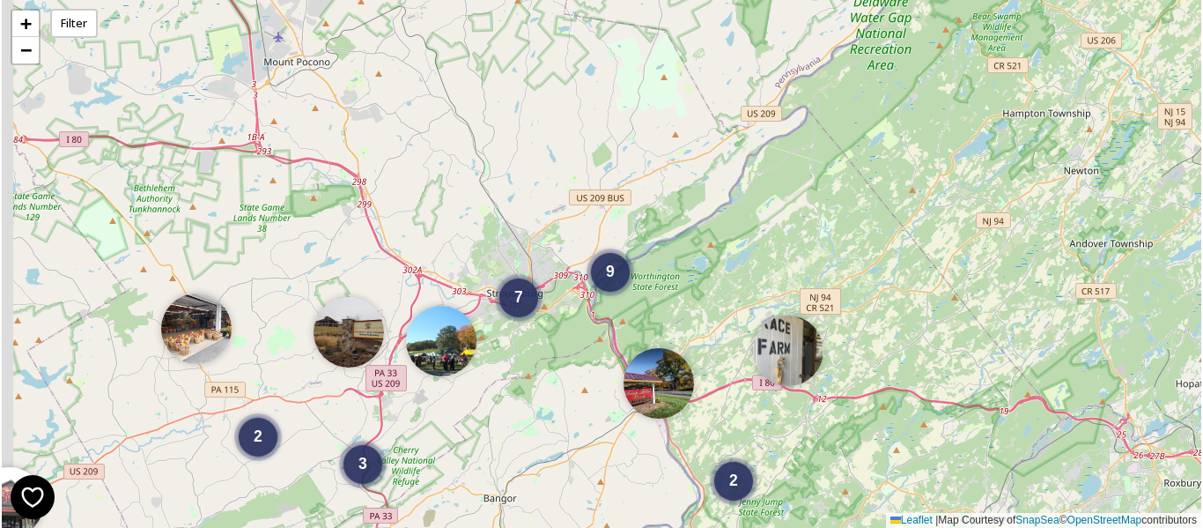
drag, startPoint x: 484, startPoint y: 400, endPoint x: 665, endPoint y: 314, distance: 200.6
click at [661, 316] on div "2 3 2 7 9 + − Leaflet | Map Courtesy of SnapSea © OpenStreetMap contributors" at bounding box center [602, 264] width 1200 height 528
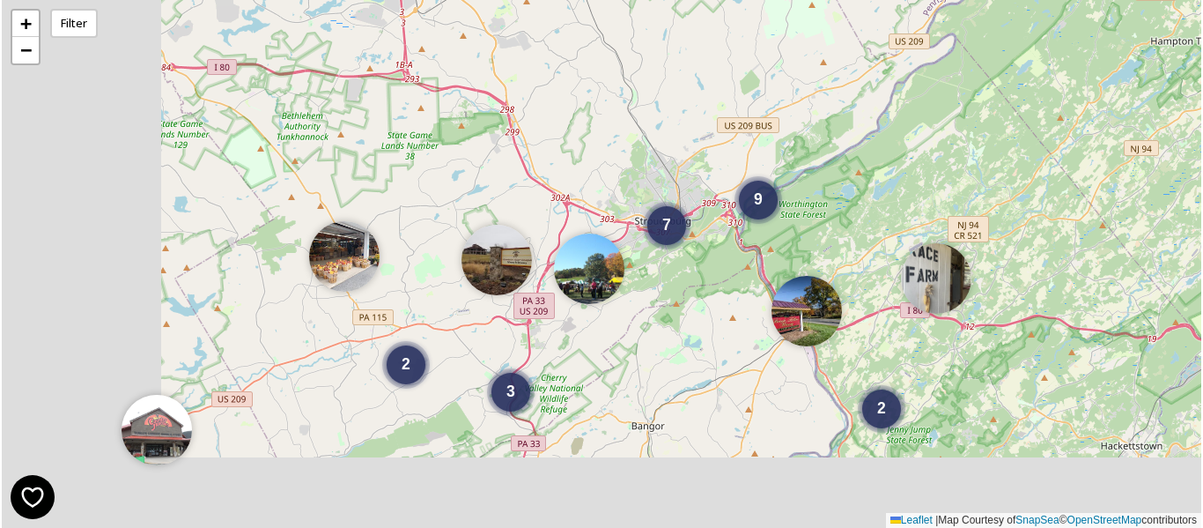
drag, startPoint x: 469, startPoint y: 414, endPoint x: 656, endPoint y: 323, distance: 208.4
click at [656, 323] on div "2 3 2 7 9 + − Leaflet | Map Courtesy of SnapSea © OpenStreetMap contributors" at bounding box center [602, 264] width 1200 height 528
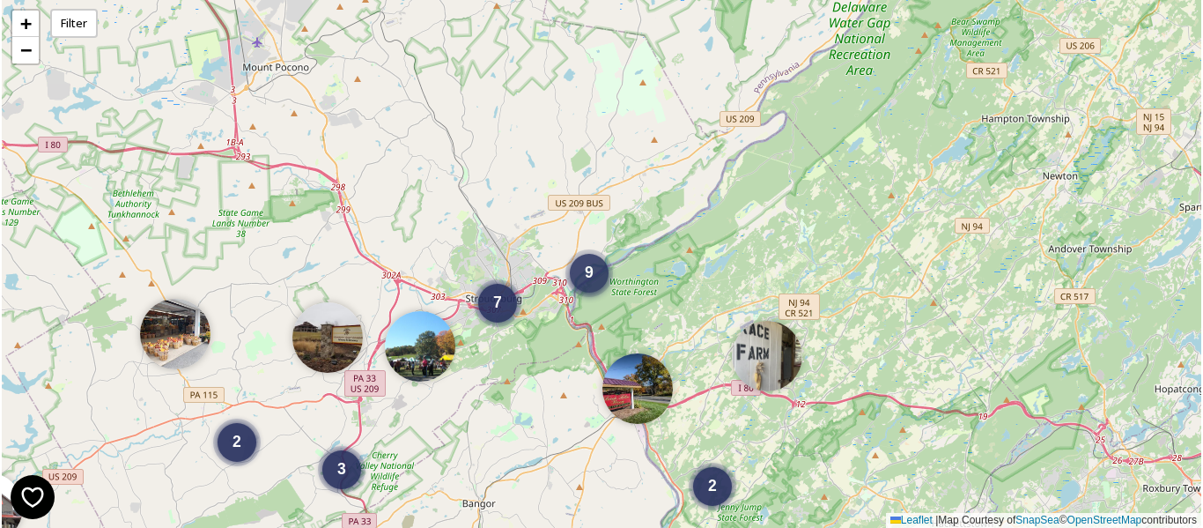
click at [586, 283] on div "9" at bounding box center [589, 273] width 39 height 39
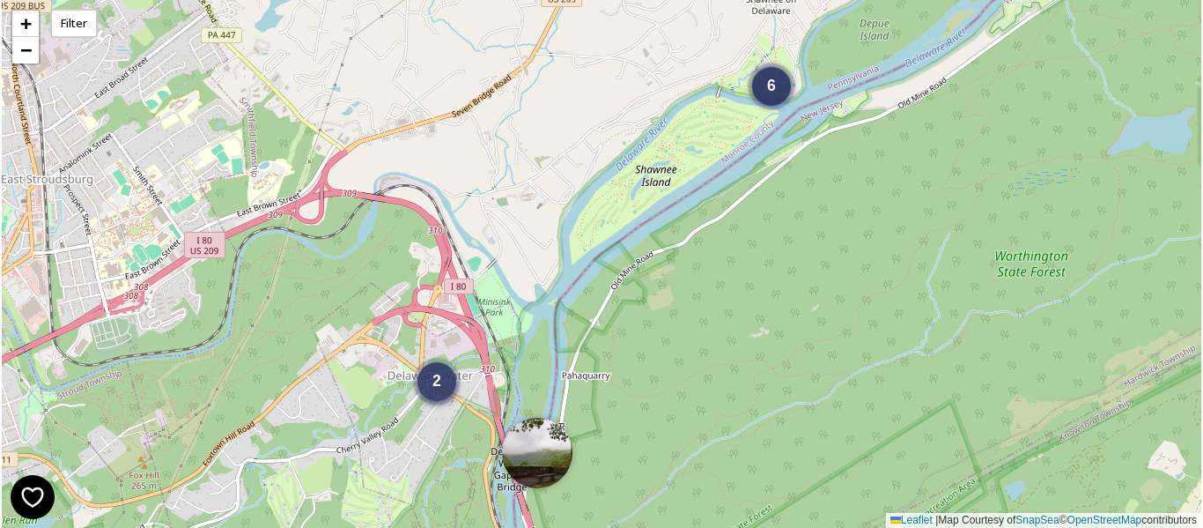
click at [451, 395] on div "2" at bounding box center [437, 381] width 39 height 39
